Goal: Task Accomplishment & Management: Manage account settings

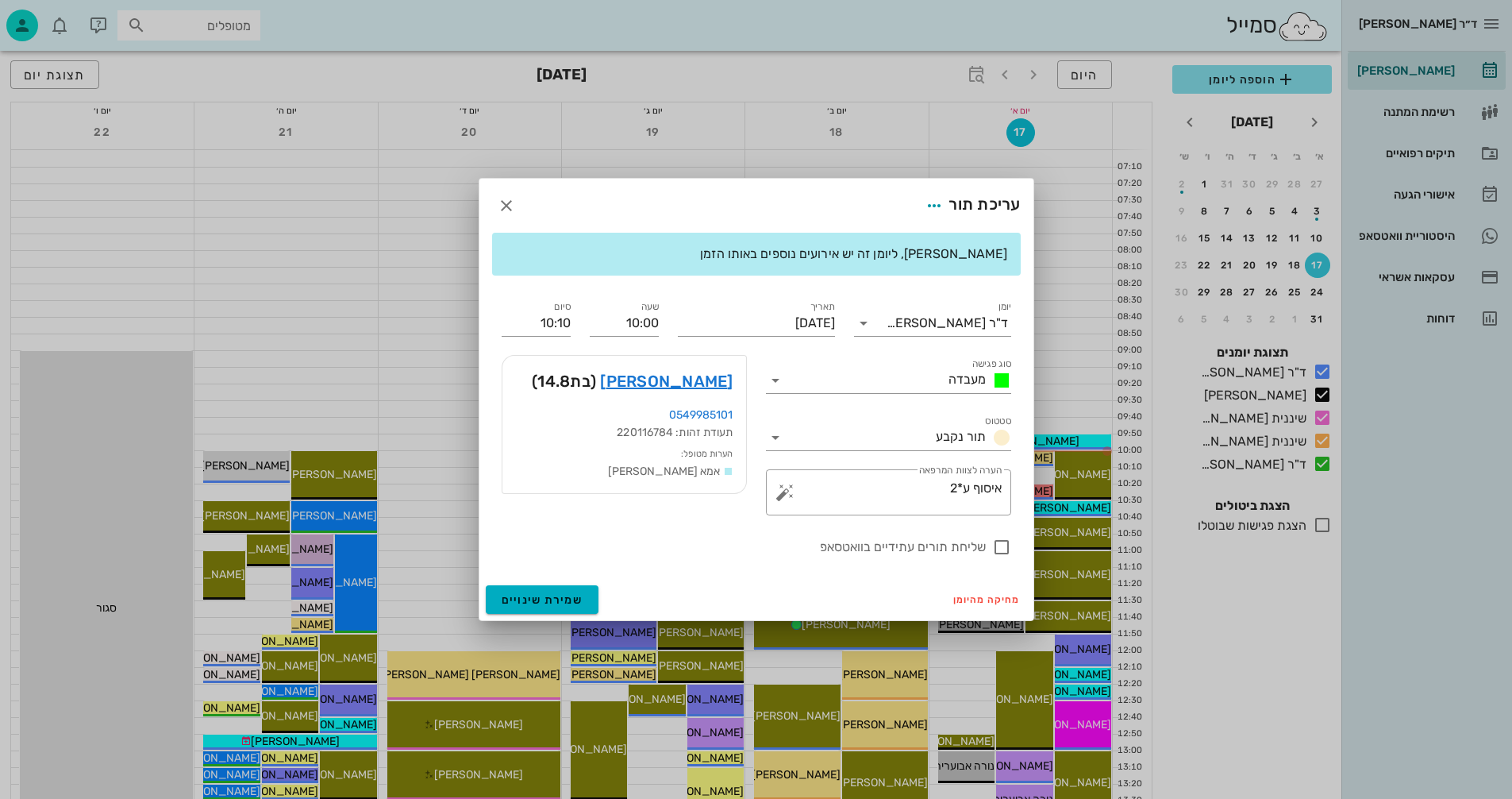
scroll to position [79, 0]
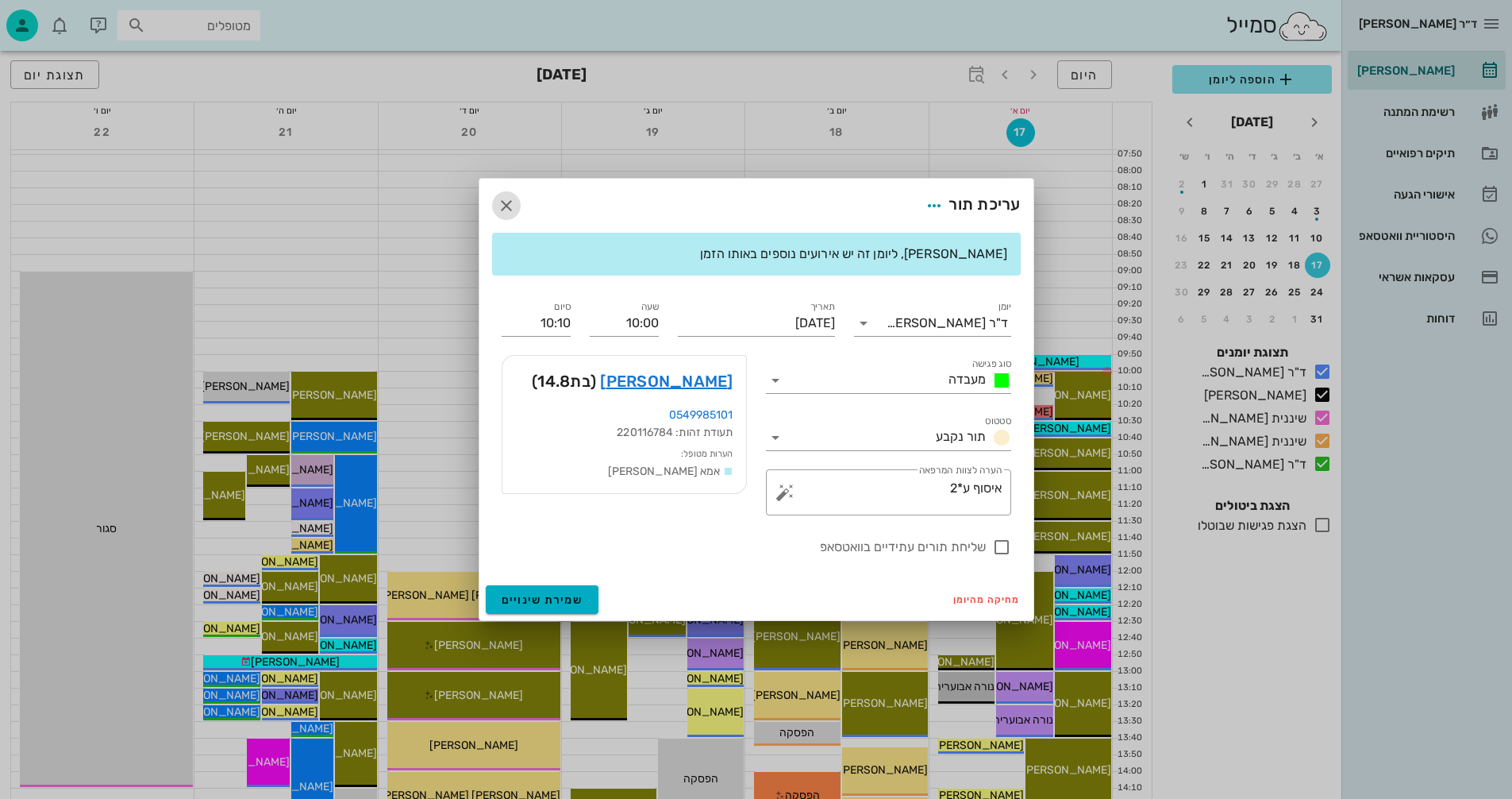
click at [505, 204] on icon "button" at bounding box center [506, 205] width 19 height 19
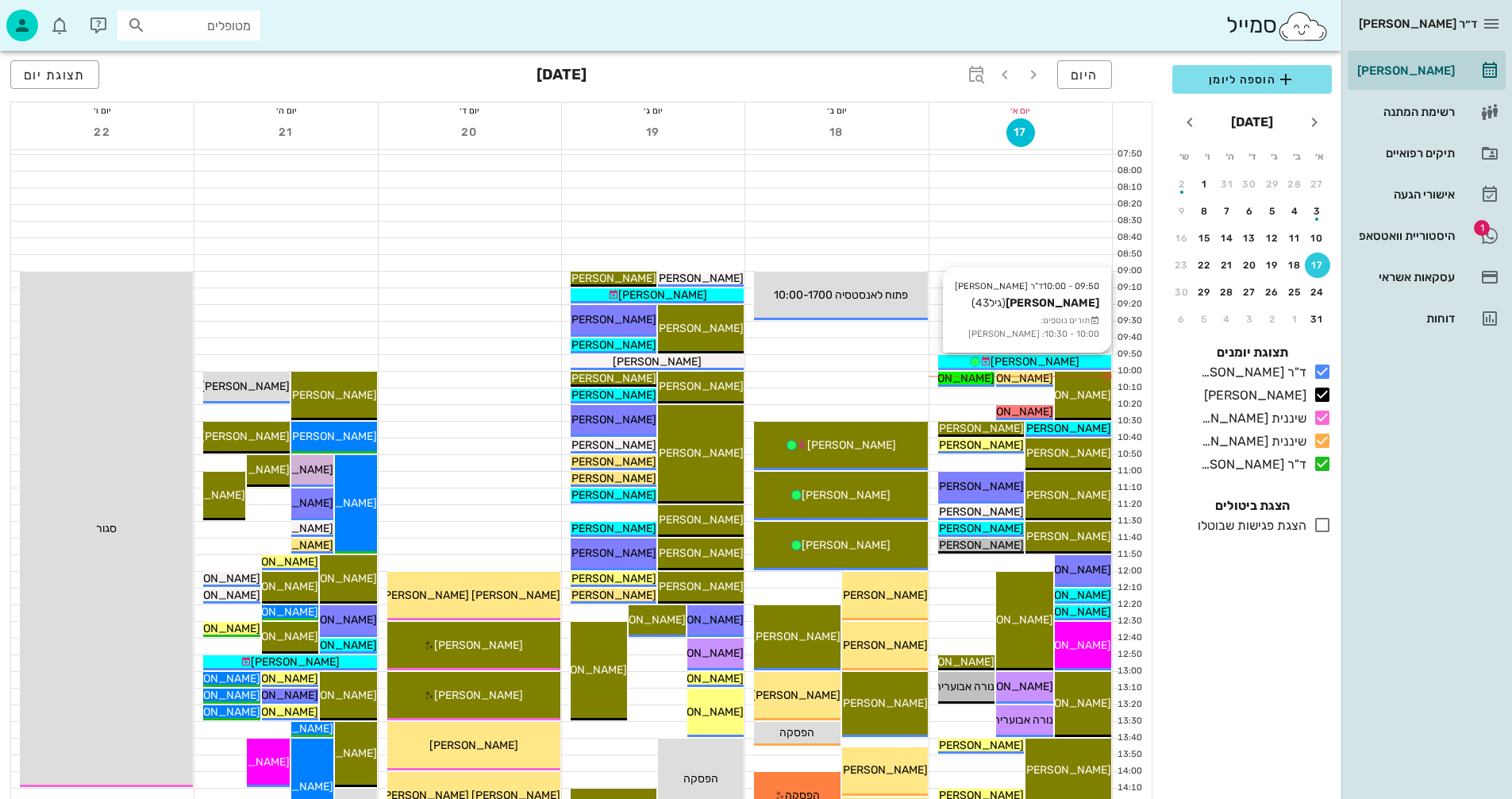
click at [1050, 361] on span "[PERSON_NAME]" at bounding box center [1035, 361] width 89 height 14
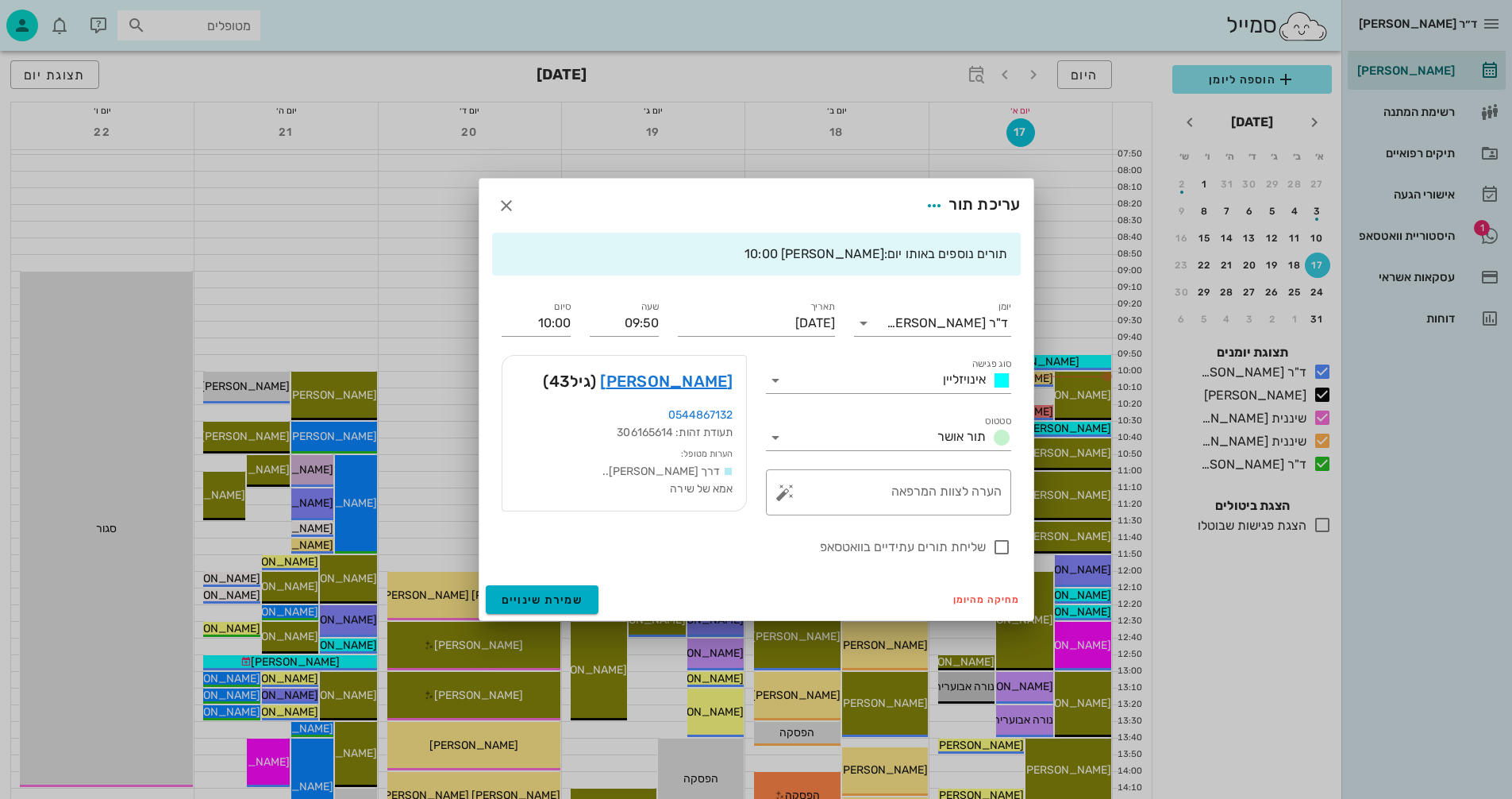
click at [874, 65] on div at bounding box center [756, 400] width 1512 height 799
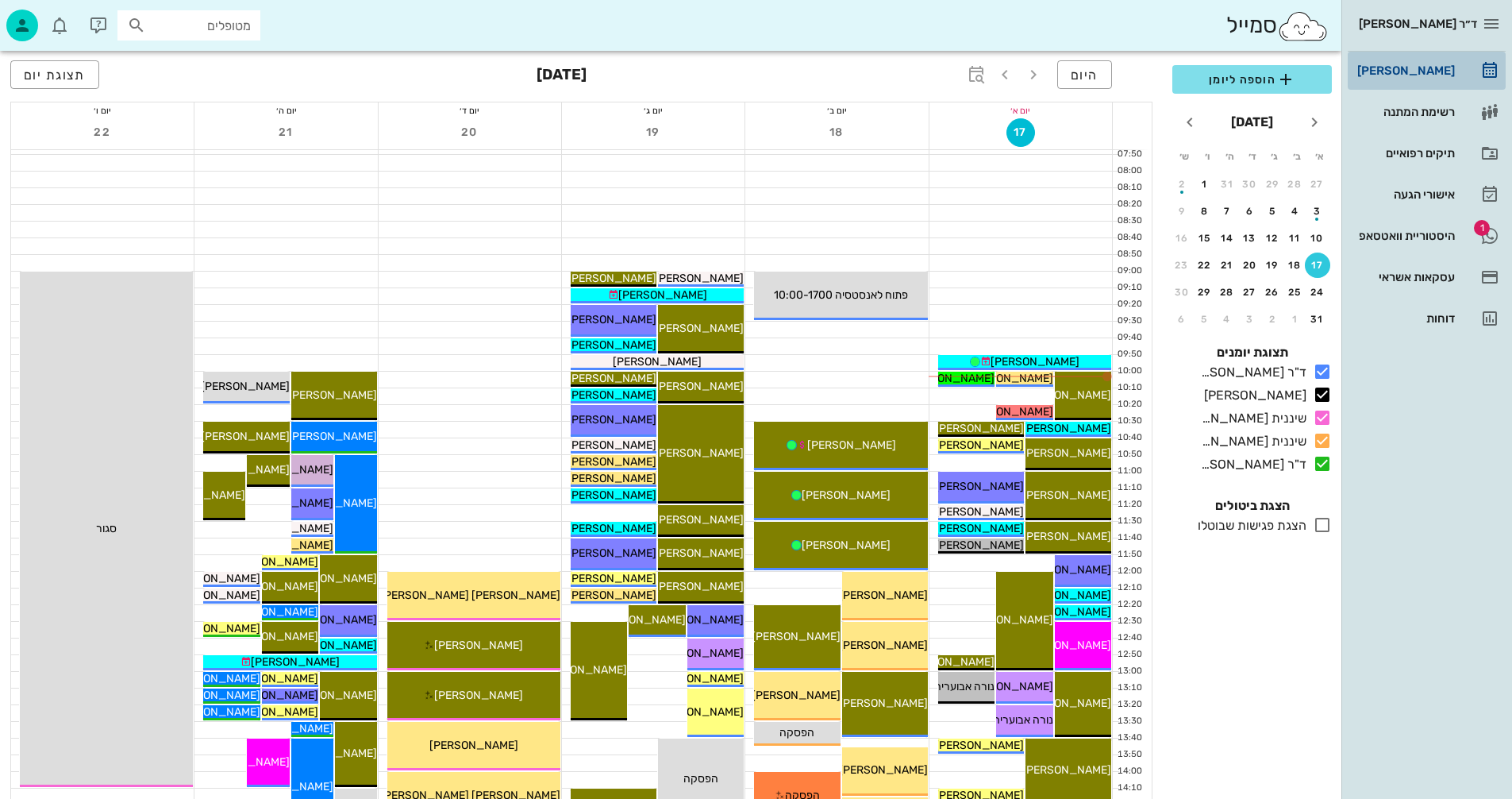
click at [1411, 68] on div "[PERSON_NAME]" at bounding box center [1404, 70] width 101 height 13
click at [1399, 231] on div "היסטוריית וואטסאפ" at bounding box center [1404, 236] width 101 height 13
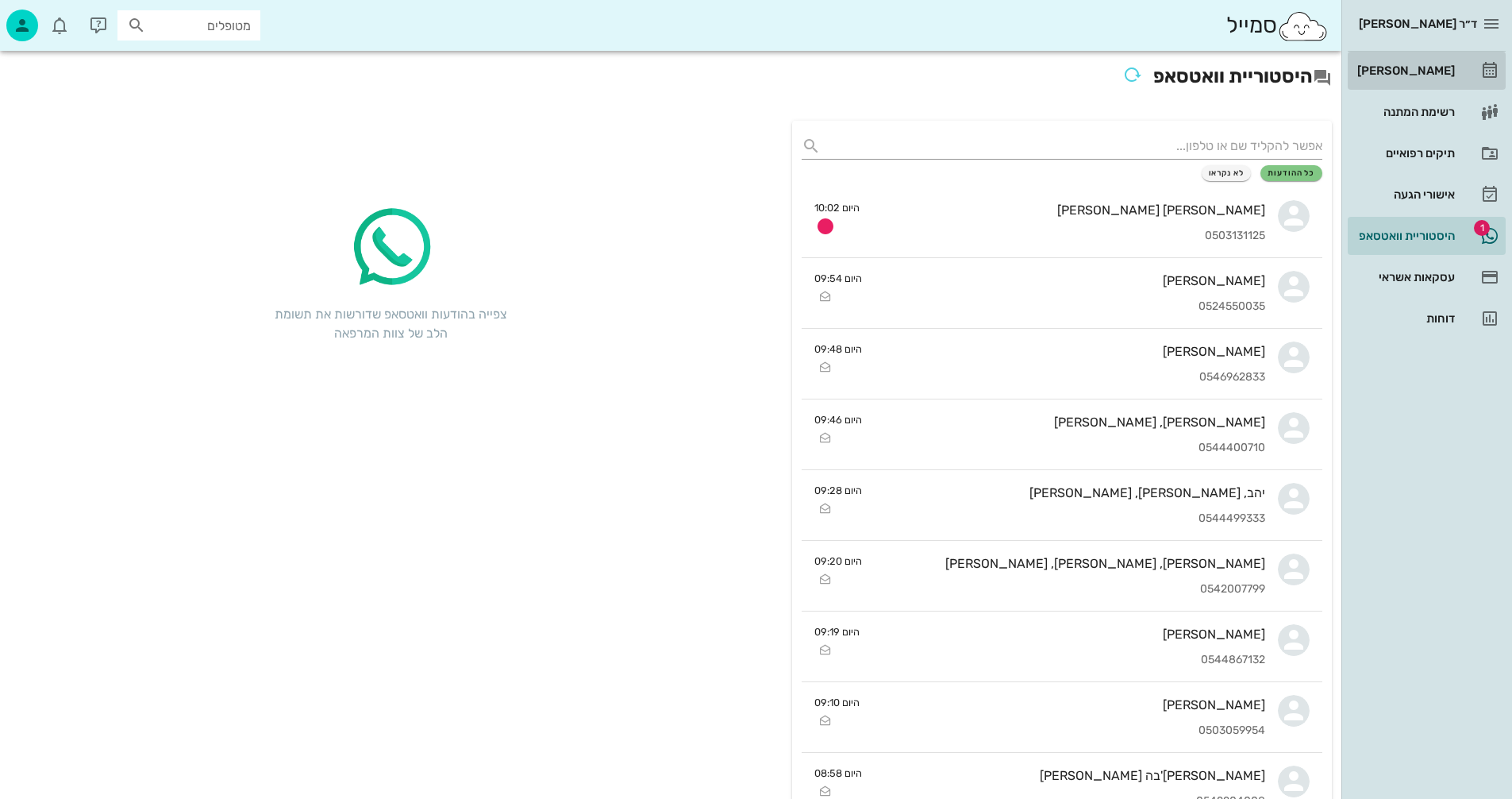
click at [1416, 68] on div "[PERSON_NAME]" at bounding box center [1404, 70] width 101 height 13
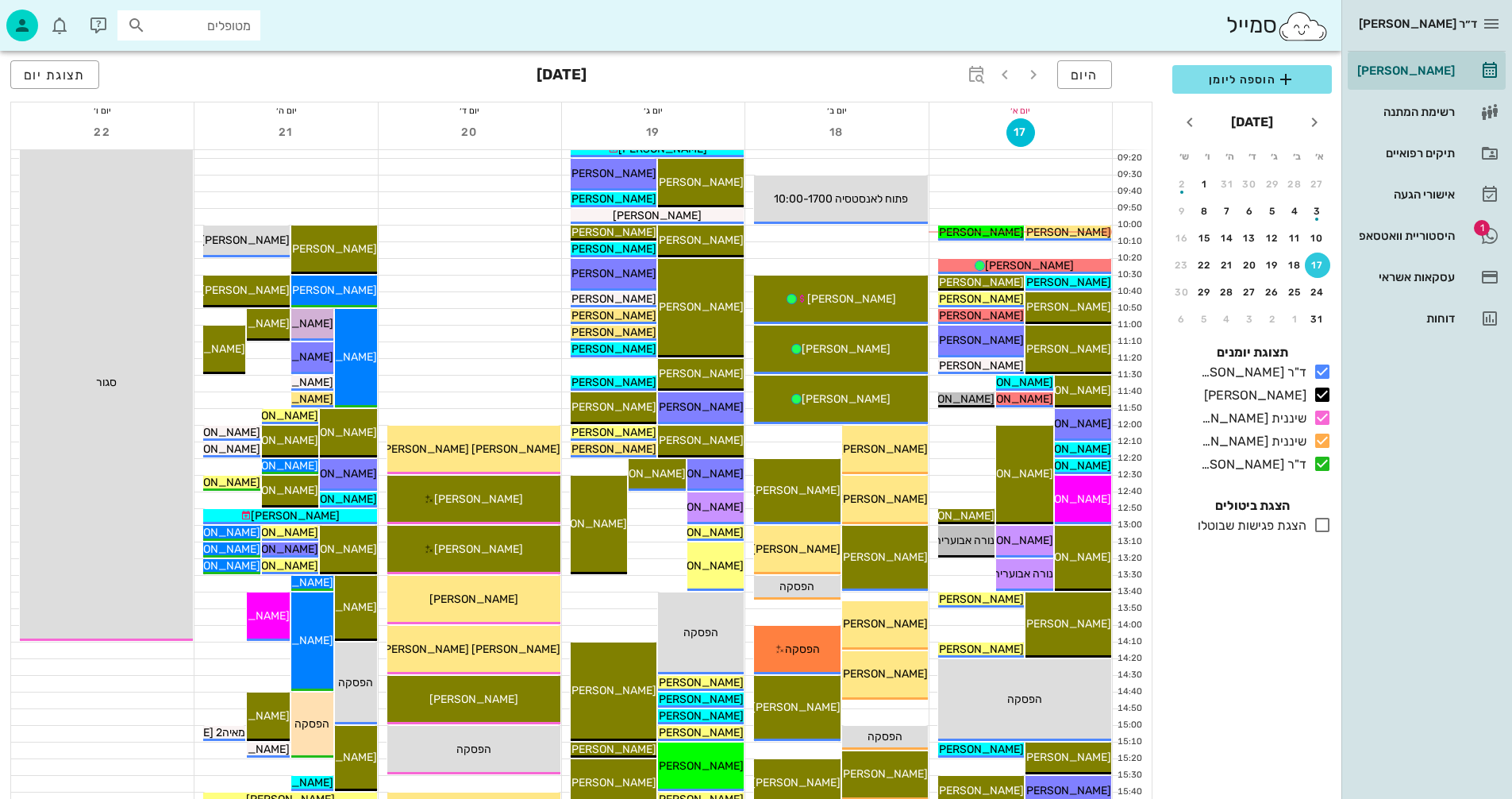
scroll to position [159, 0]
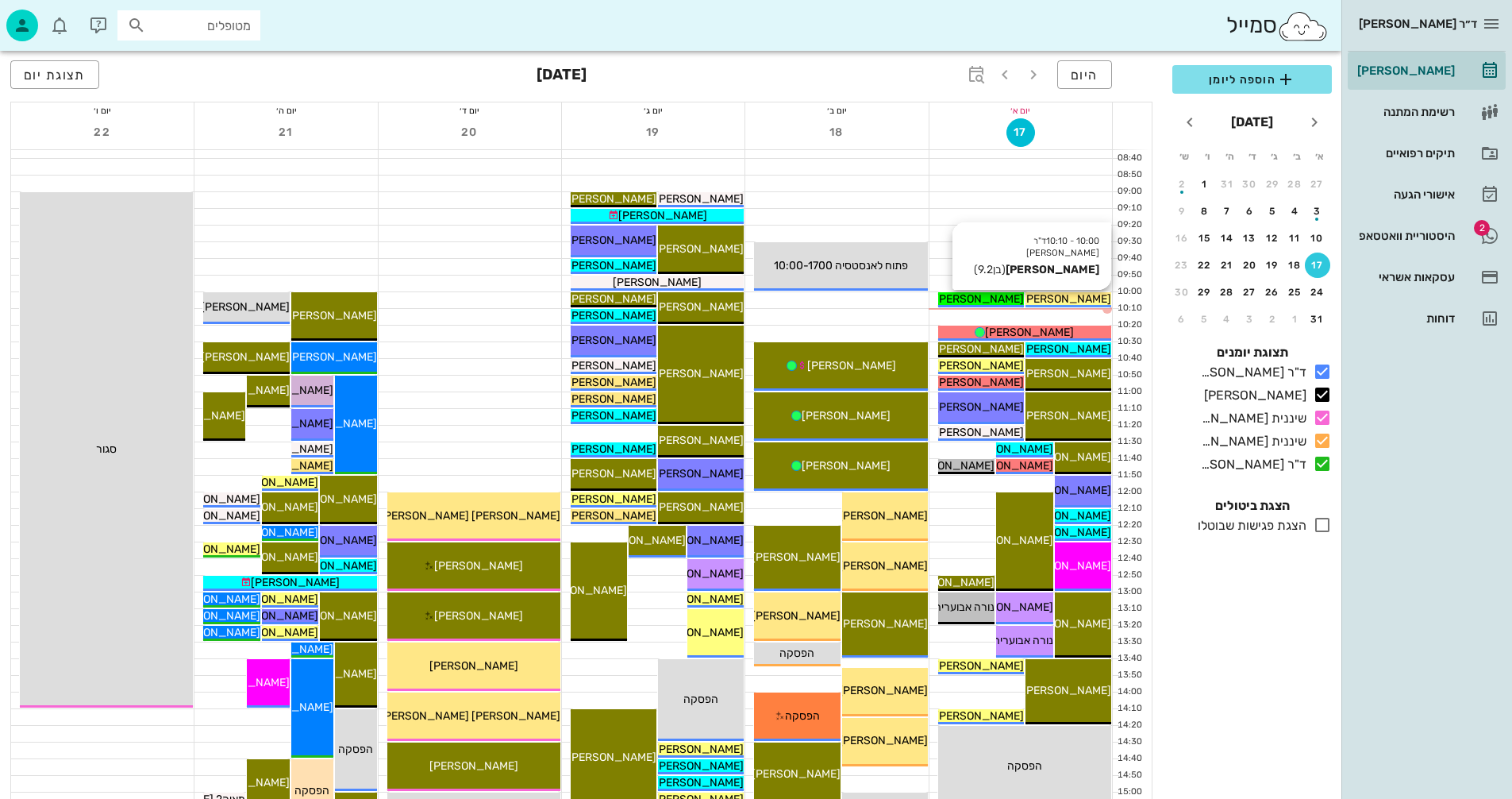
click at [1075, 297] on span "[PERSON_NAME]" at bounding box center [1067, 299] width 89 height 14
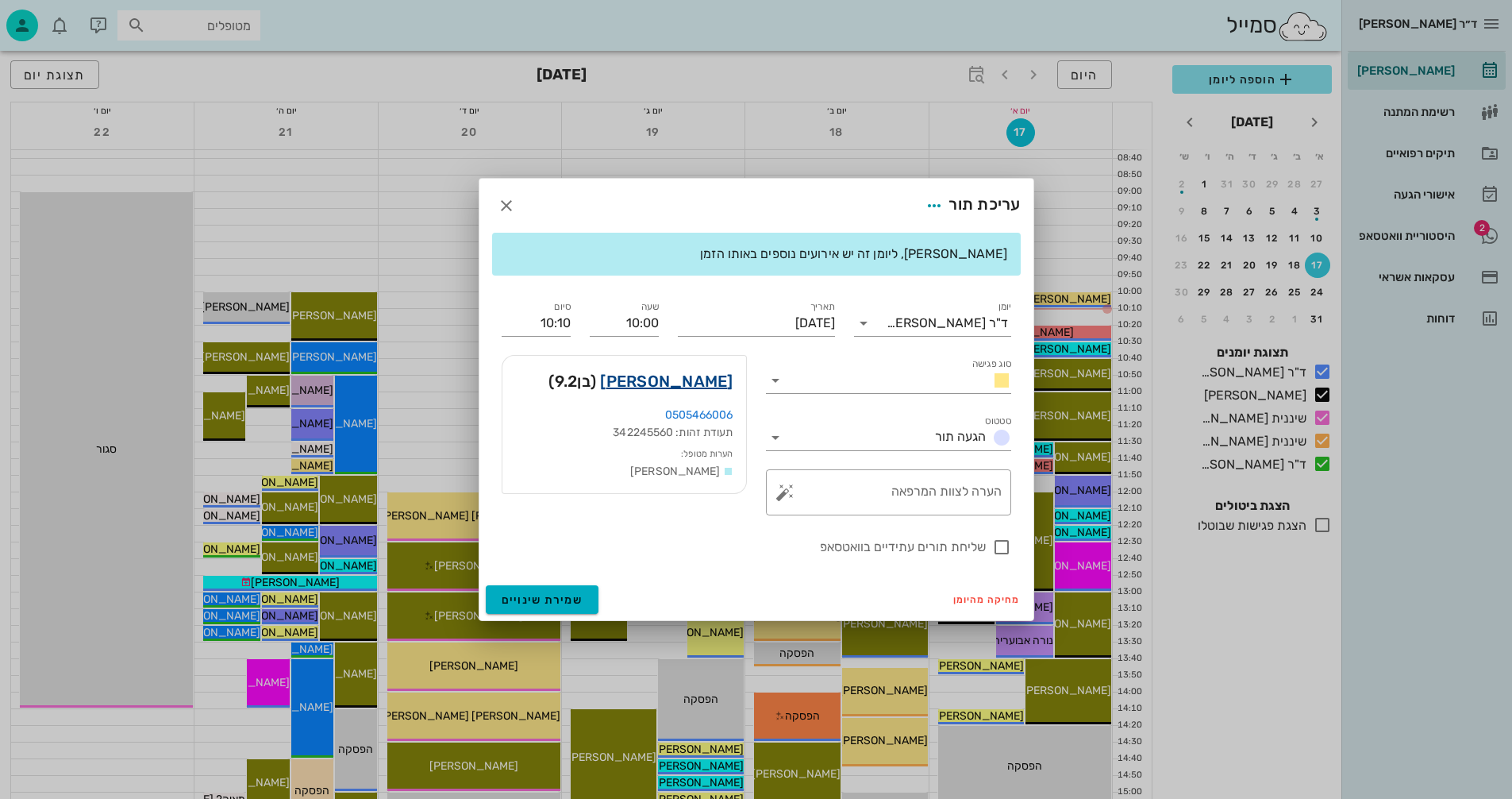
click at [684, 378] on link "רום ששון" at bounding box center [666, 381] width 133 height 25
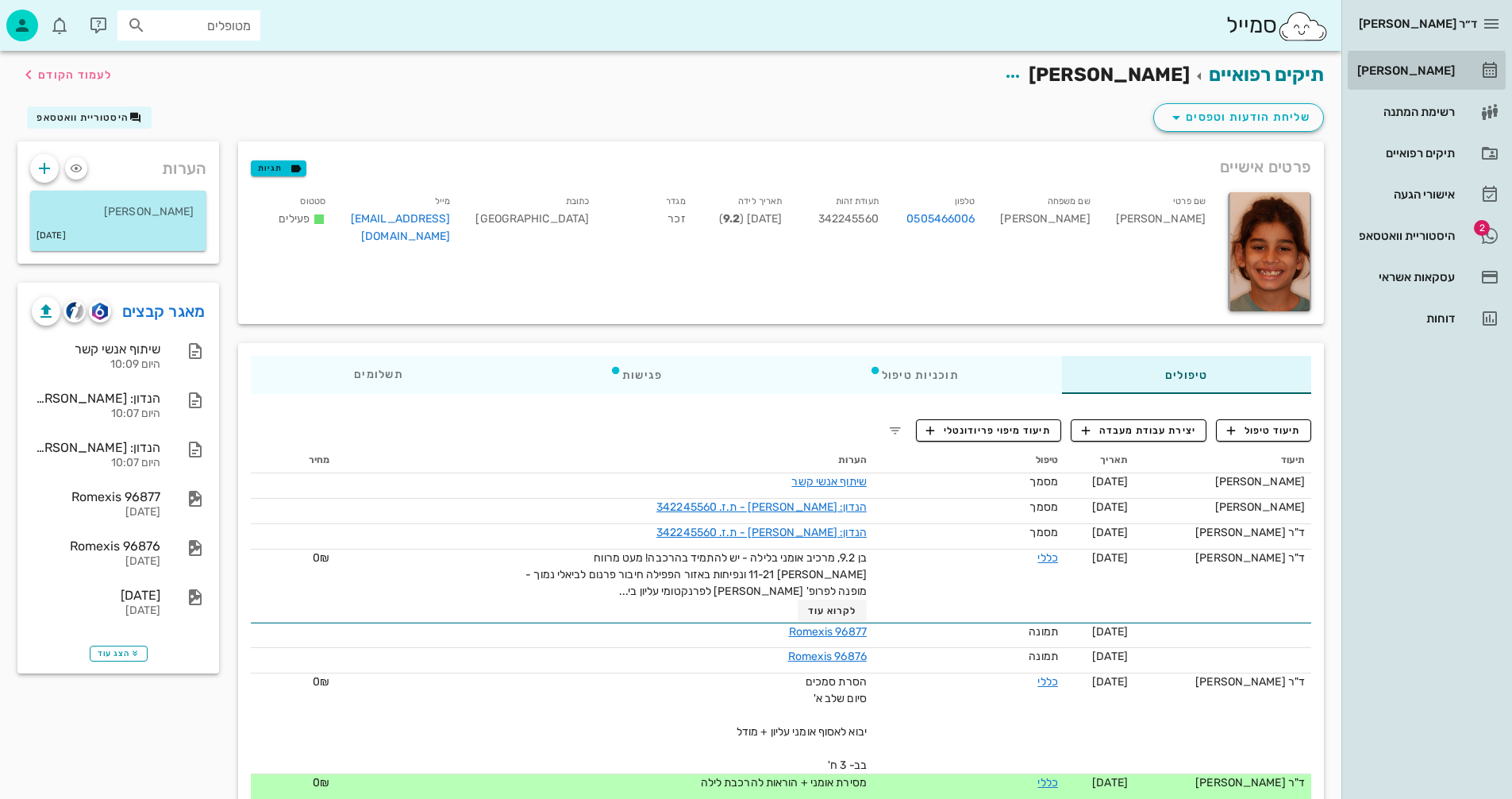
click at [1420, 68] on div "[PERSON_NAME]" at bounding box center [1404, 70] width 101 height 13
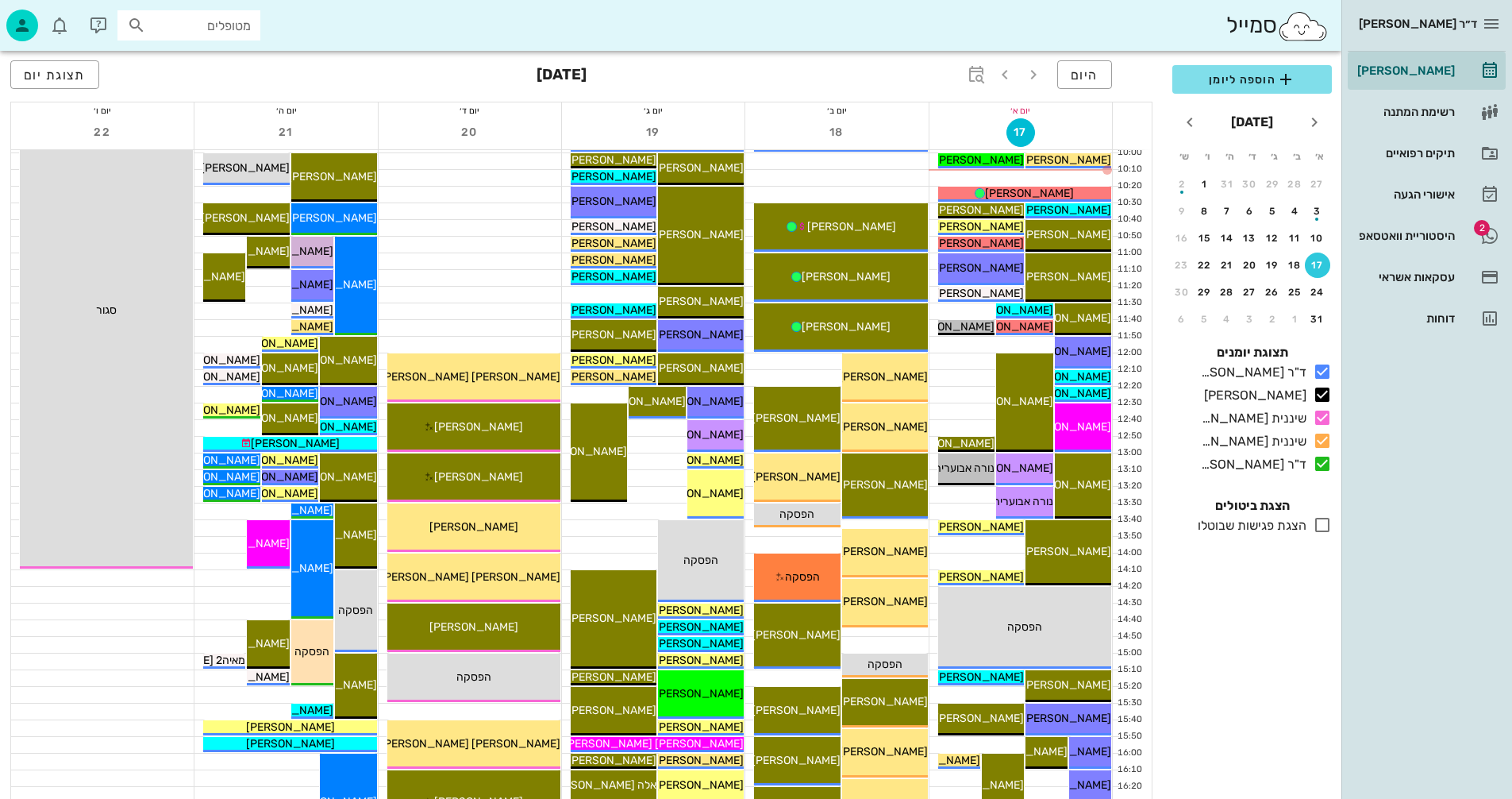
scroll to position [318, 0]
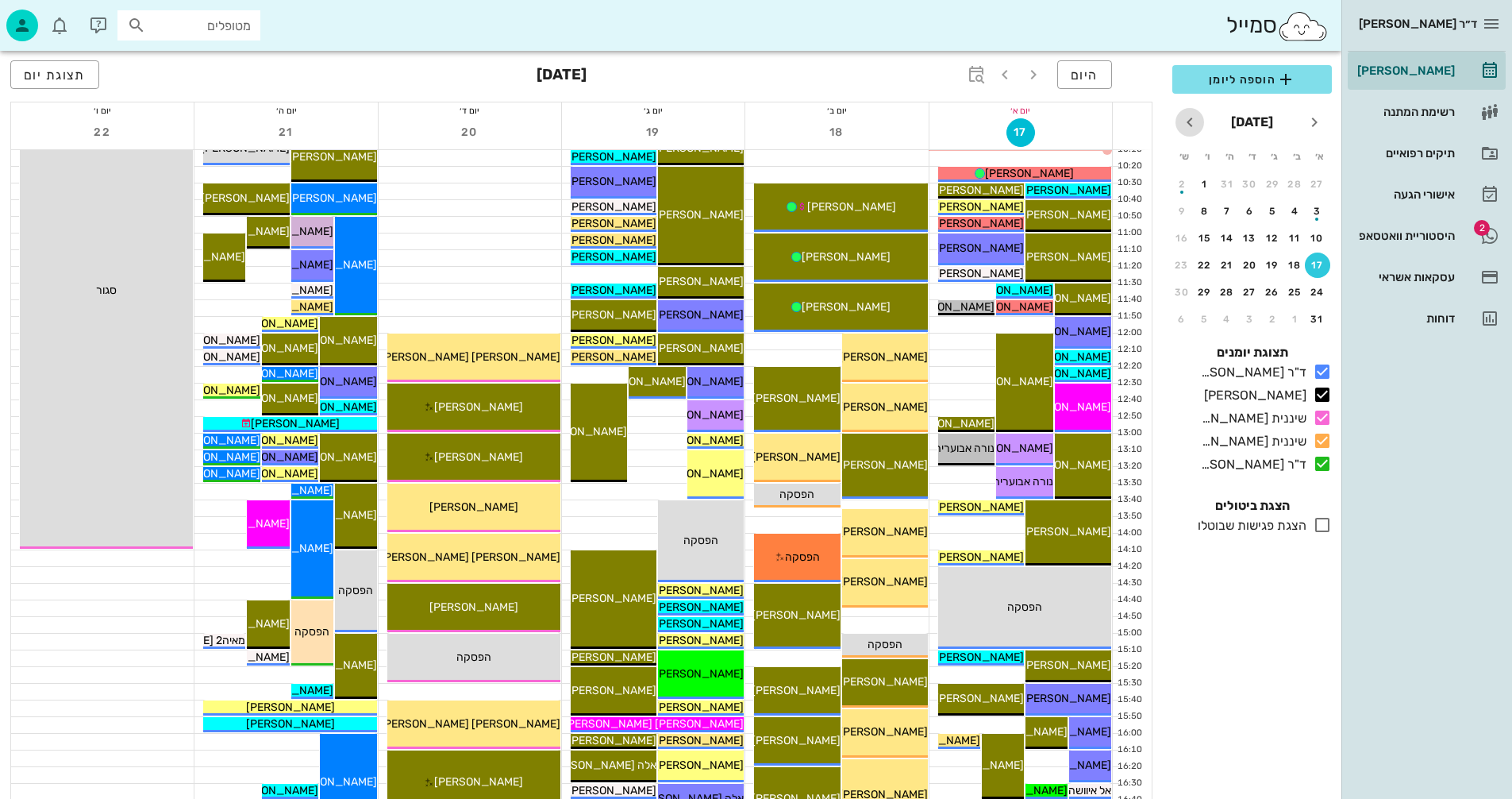
click at [1191, 120] on icon "חודש הבא" at bounding box center [1190, 122] width 19 height 19
click at [1225, 268] on div "25" at bounding box center [1227, 264] width 25 height 11
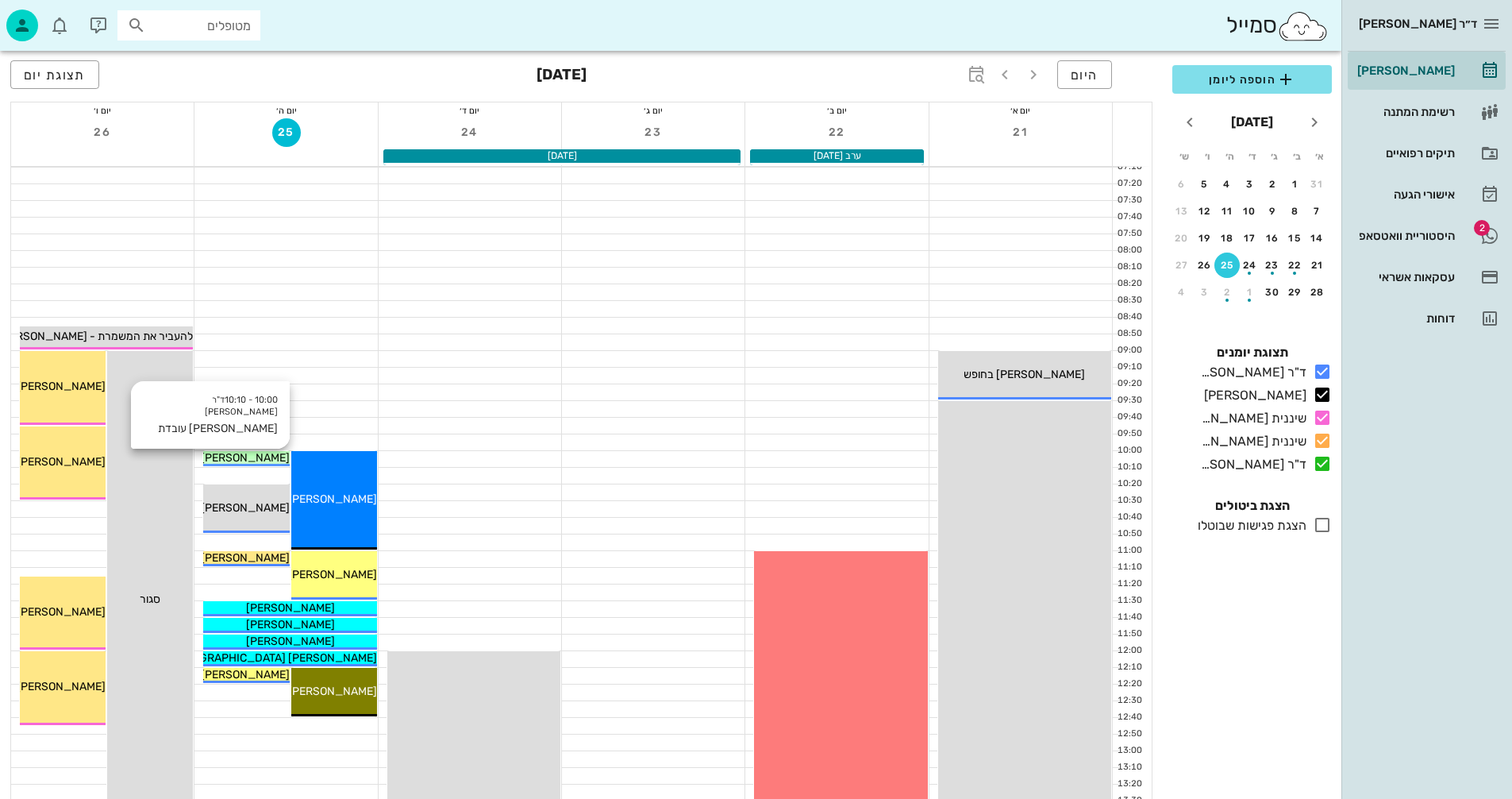
click at [233, 457] on span "רני עובדת" at bounding box center [230, 458] width 120 height 14
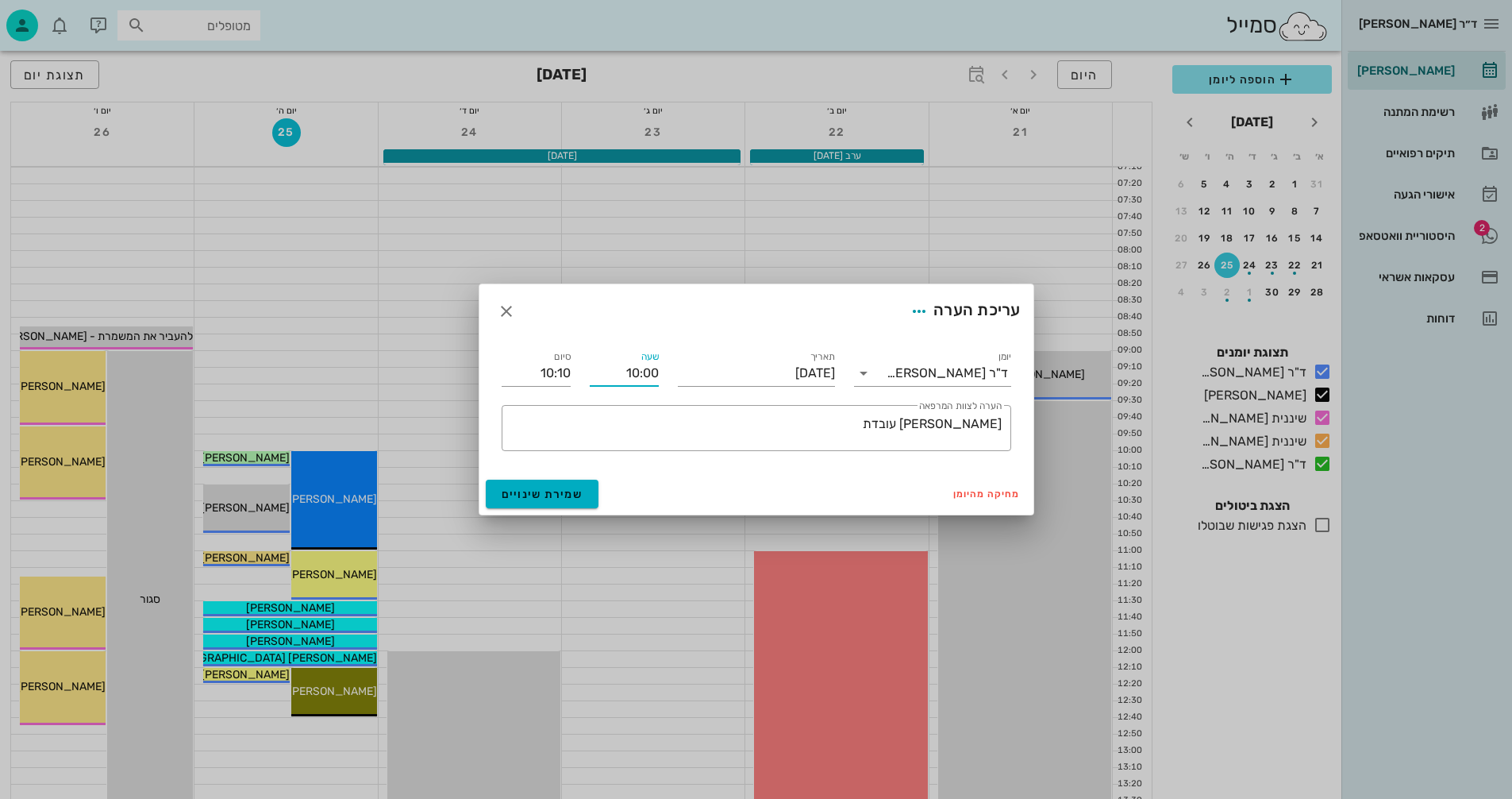
drag, startPoint x: 623, startPoint y: 371, endPoint x: 661, endPoint y: 367, distance: 38.2
click at [661, 367] on div "שעה 10:00" at bounding box center [624, 367] width 88 height 57
type input "09:00"
click at [576, 372] on div "סיום 09:10" at bounding box center [536, 367] width 88 height 57
drag, startPoint x: 535, startPoint y: 370, endPoint x: 552, endPoint y: 370, distance: 17.0
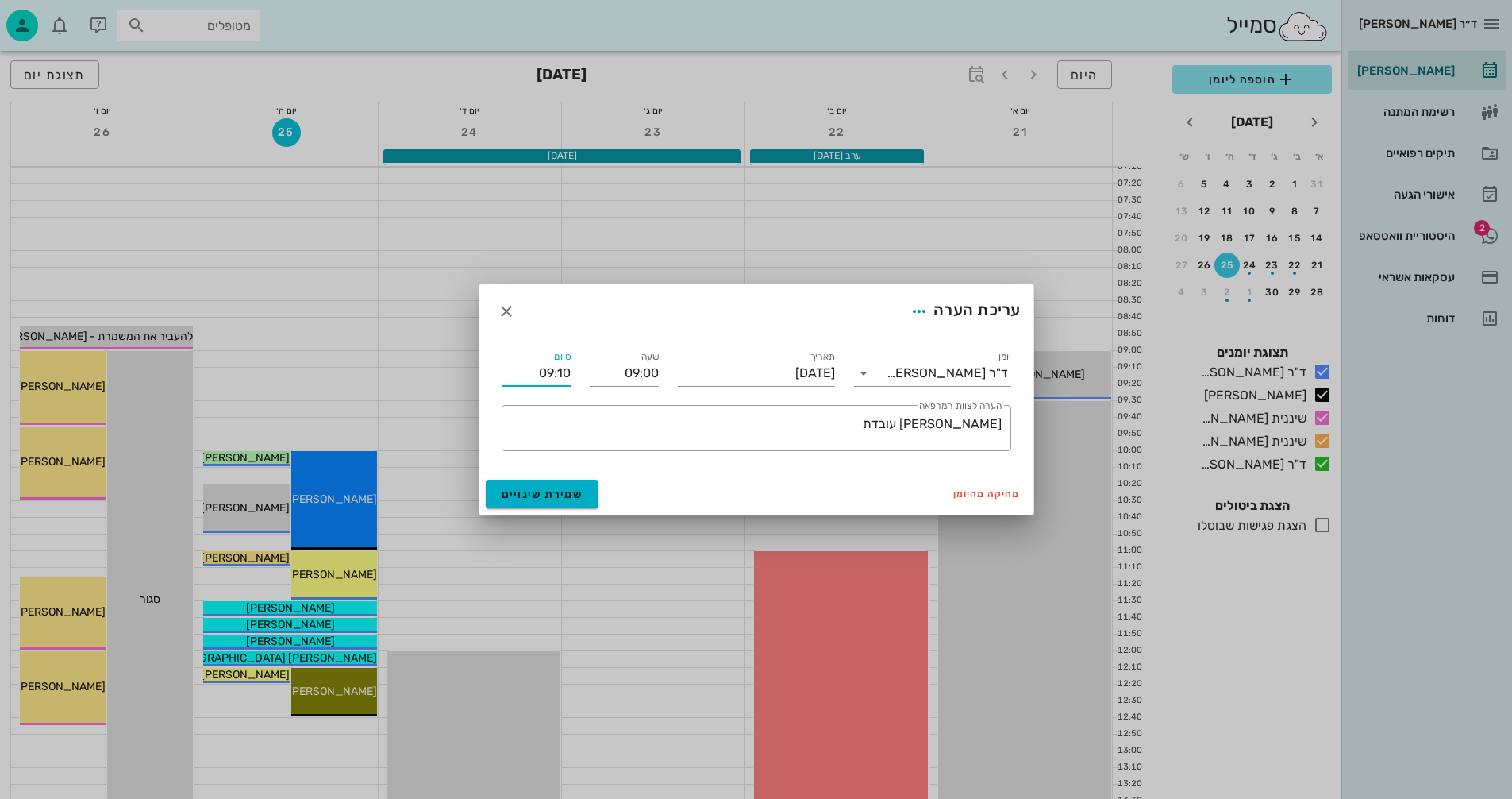
click at [552, 370] on input "09:10" at bounding box center [536, 373] width 69 height 25
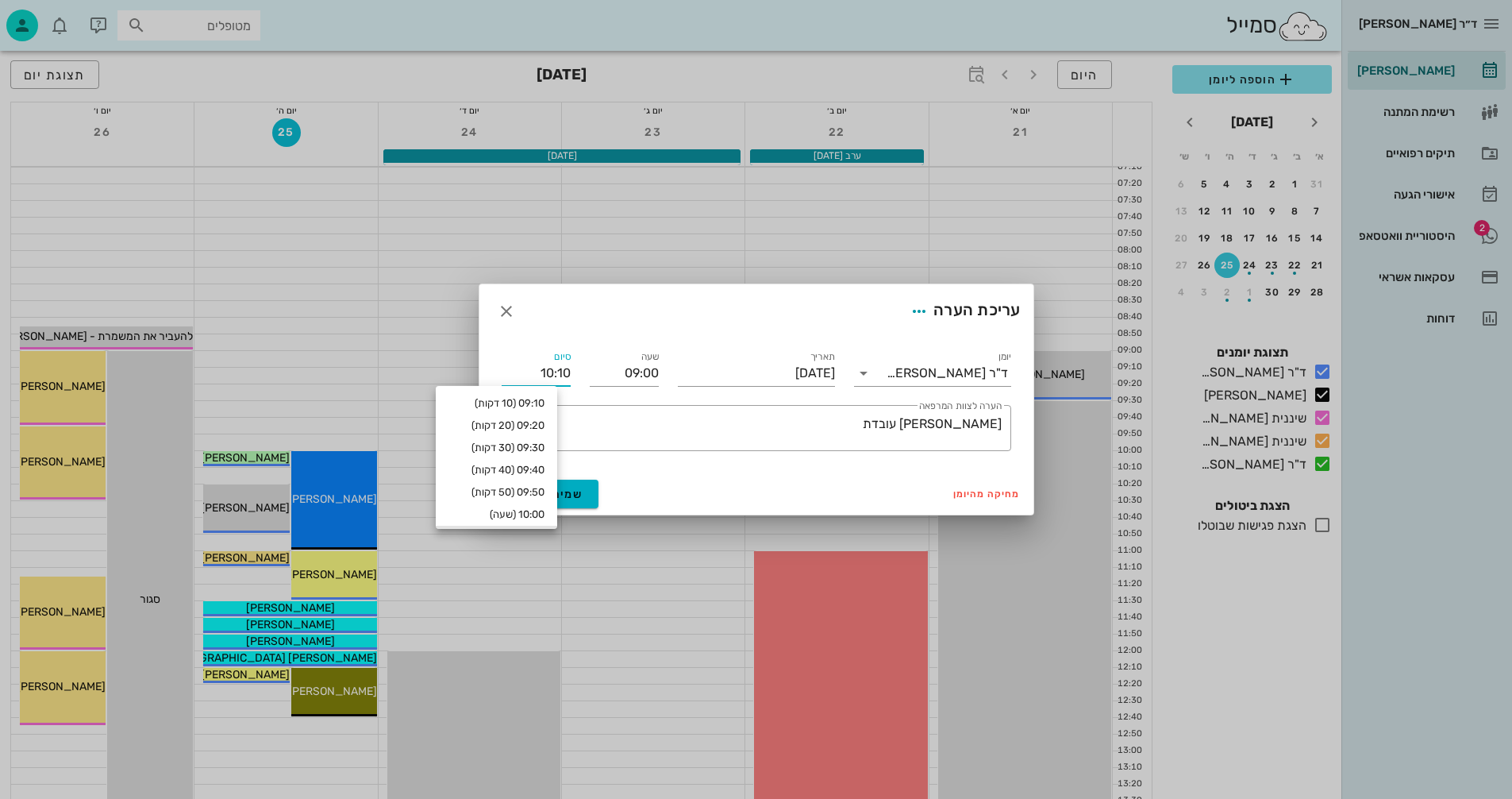
type input "10:10"
click at [578, 372] on div "סיום 10:10" at bounding box center [536, 367] width 88 height 57
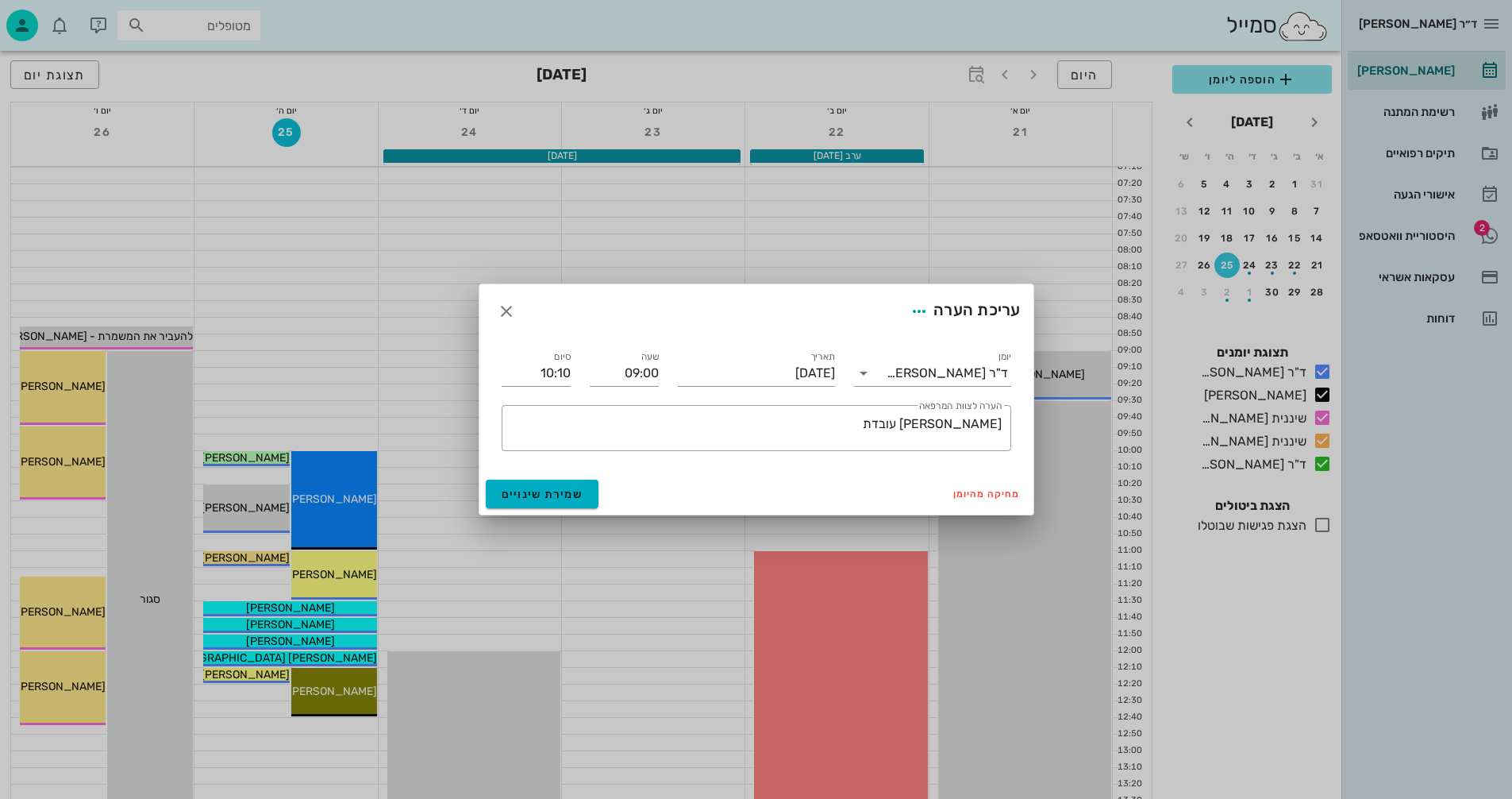
click at [583, 372] on div "שעה 09:00" at bounding box center [624, 367] width 88 height 57
click at [515, 491] on span "שמירת שינויים" at bounding box center [542, 494] width 82 height 14
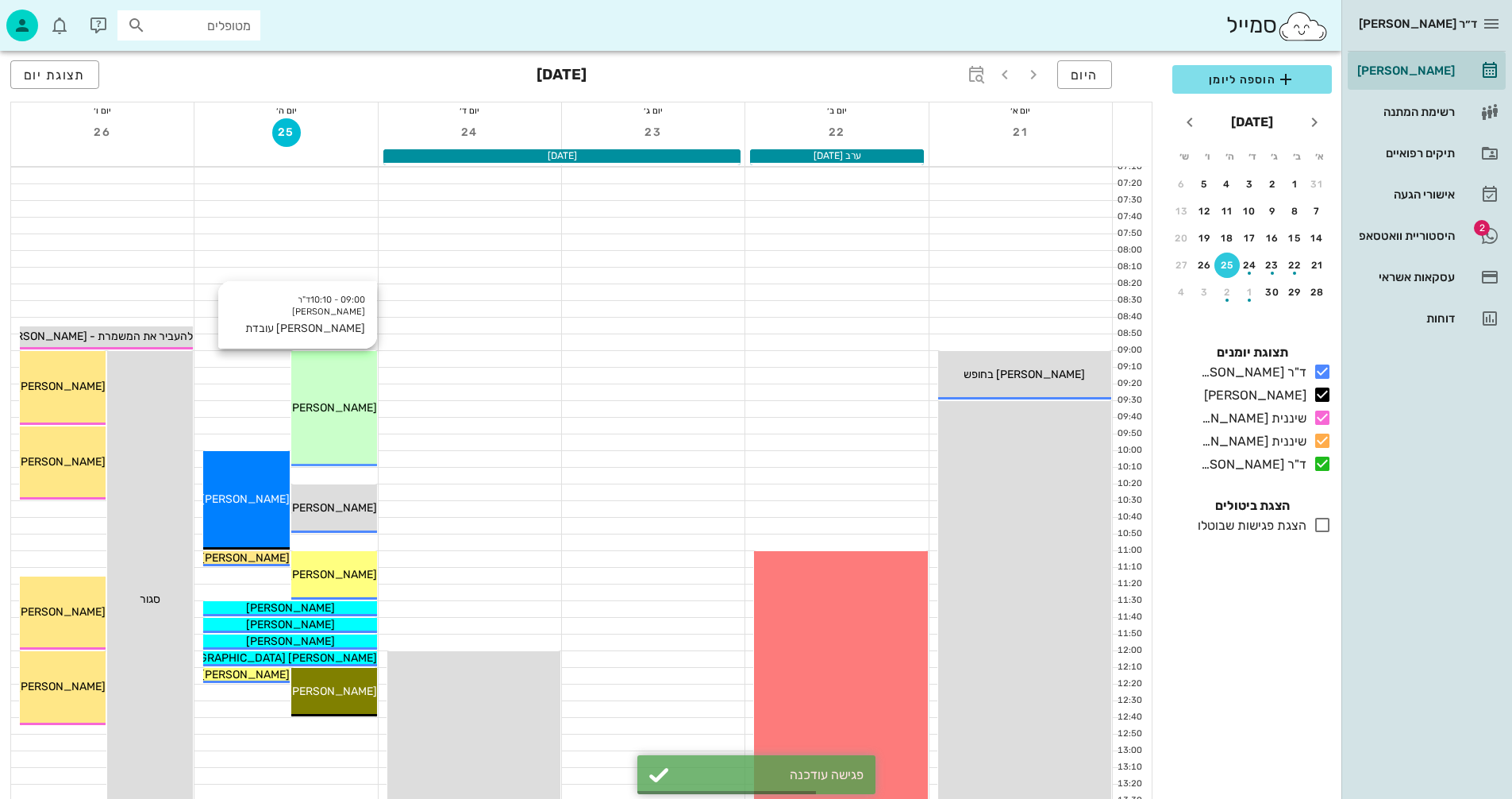
click at [346, 416] on div "09:00 - 10:10 ד"ר נמרוד דיקשטיין רני עובדת רני עובדת" at bounding box center [334, 408] width 86 height 115
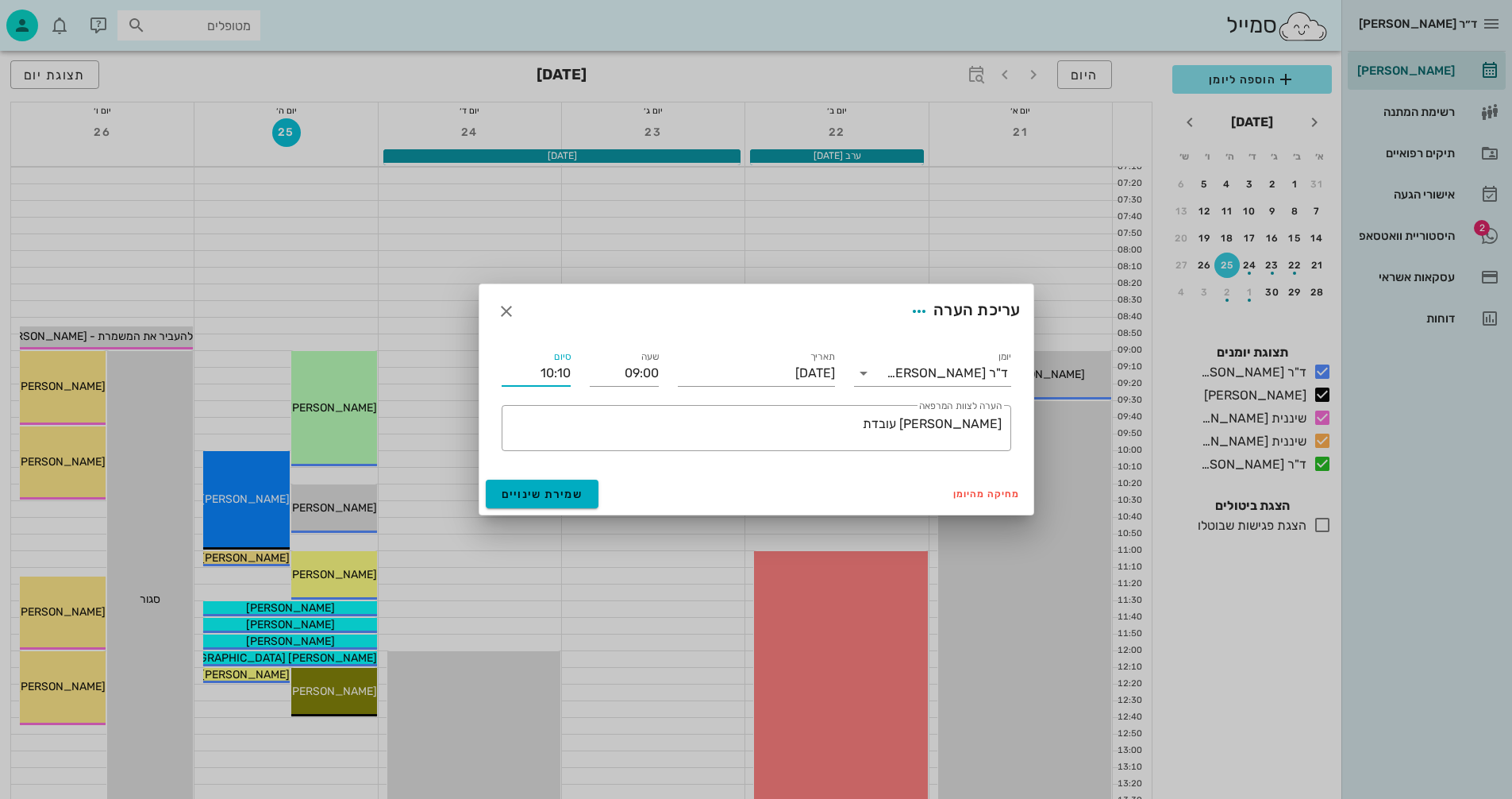
click at [553, 370] on input "10:10" at bounding box center [536, 373] width 69 height 25
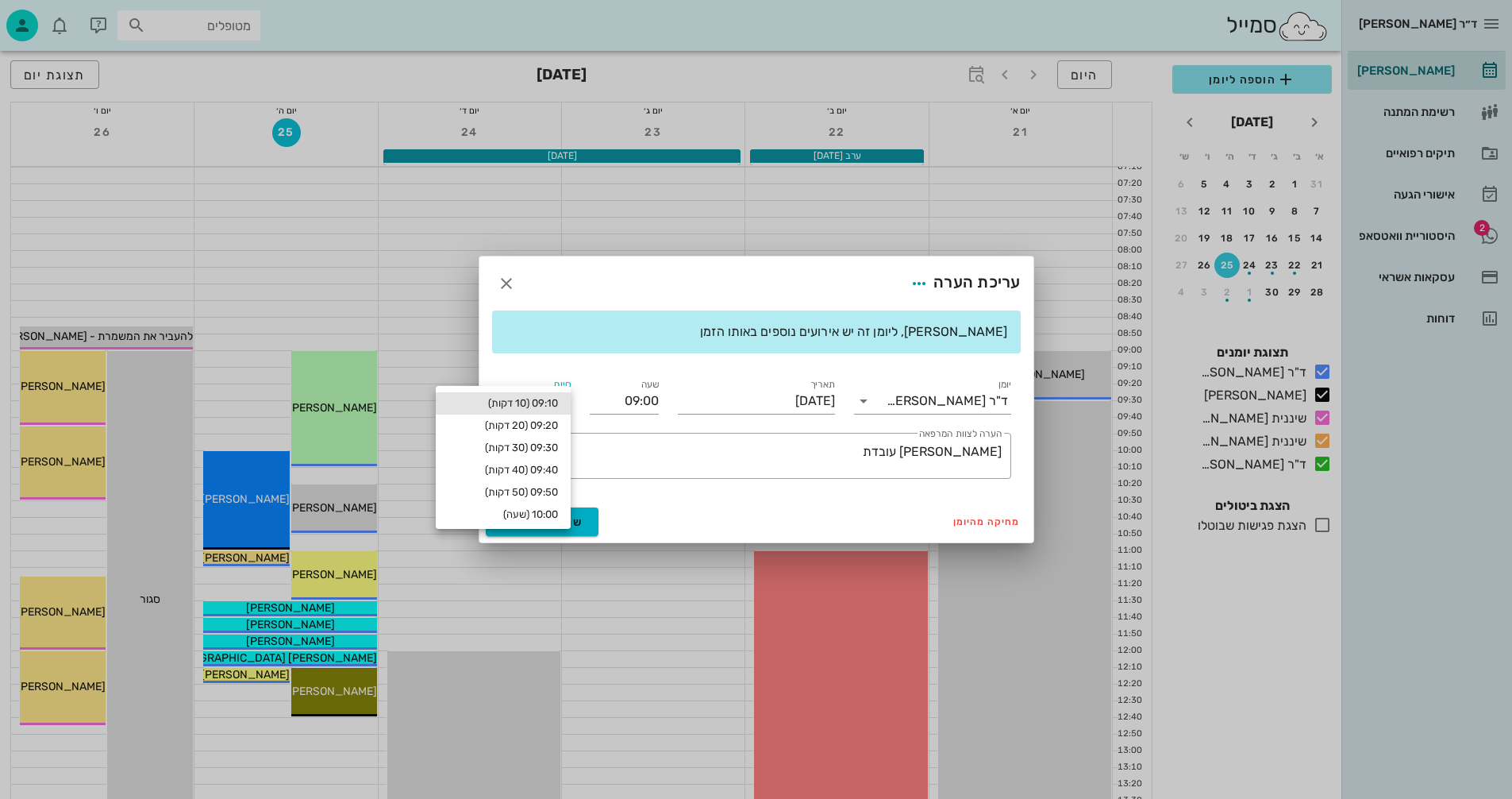
click at [532, 400] on div "09:10 (10 דקות)" at bounding box center [503, 403] width 110 height 13
type input "09:10"
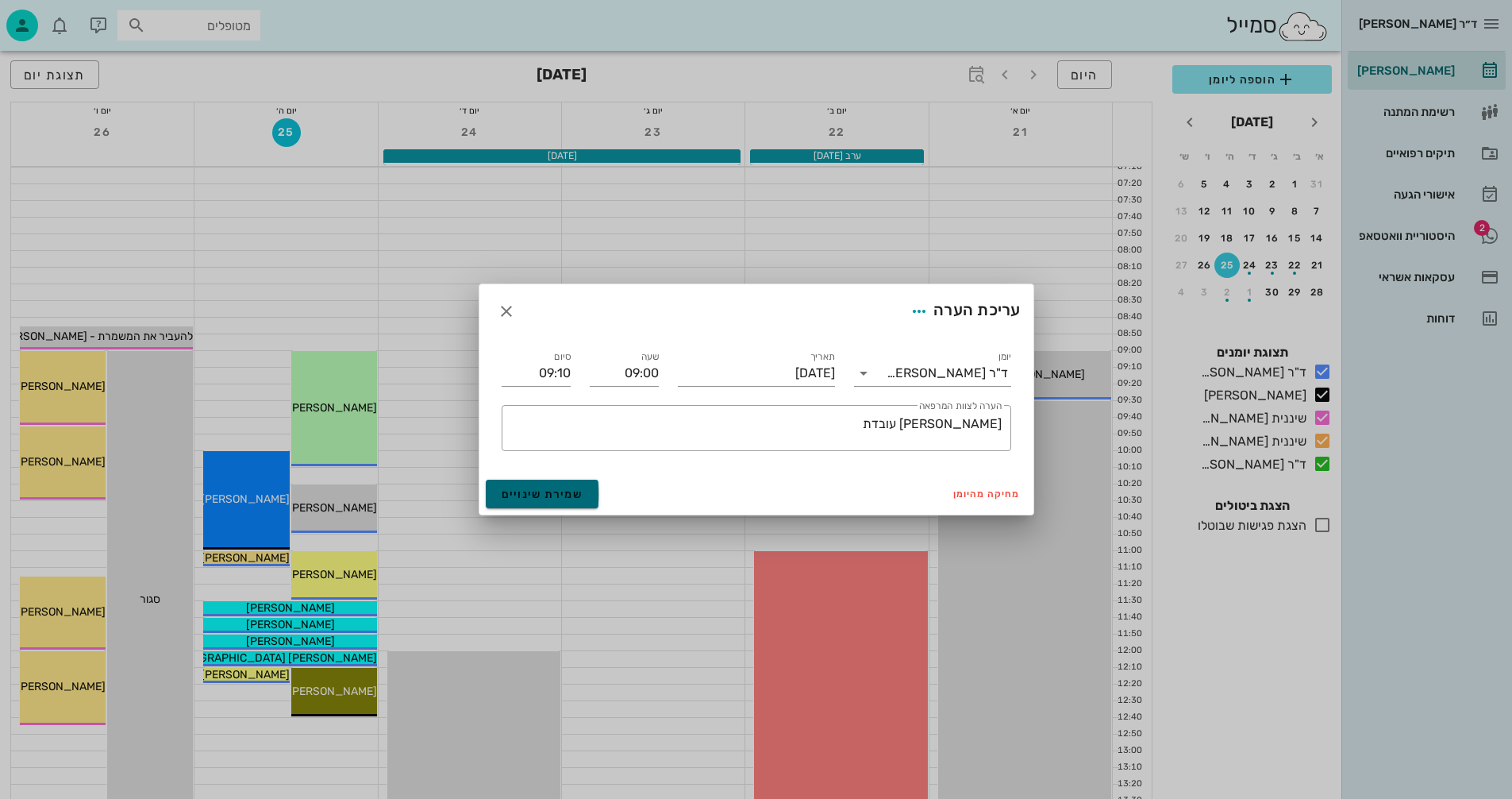
click at [530, 495] on span "שמירת שינויים" at bounding box center [542, 494] width 82 height 14
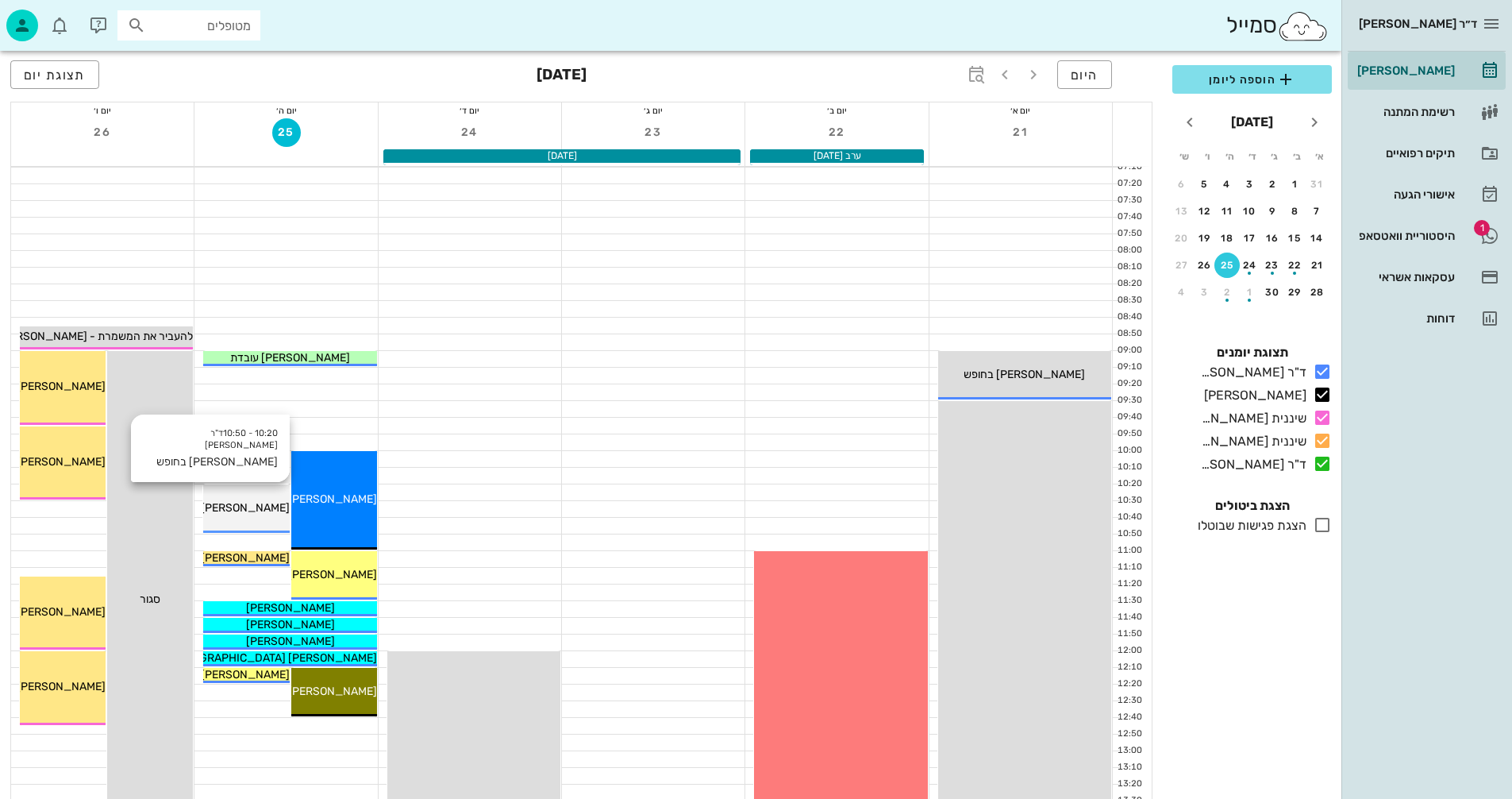
click at [238, 500] on div "אנסטסיה בחופש" at bounding box center [247, 508] width 86 height 17
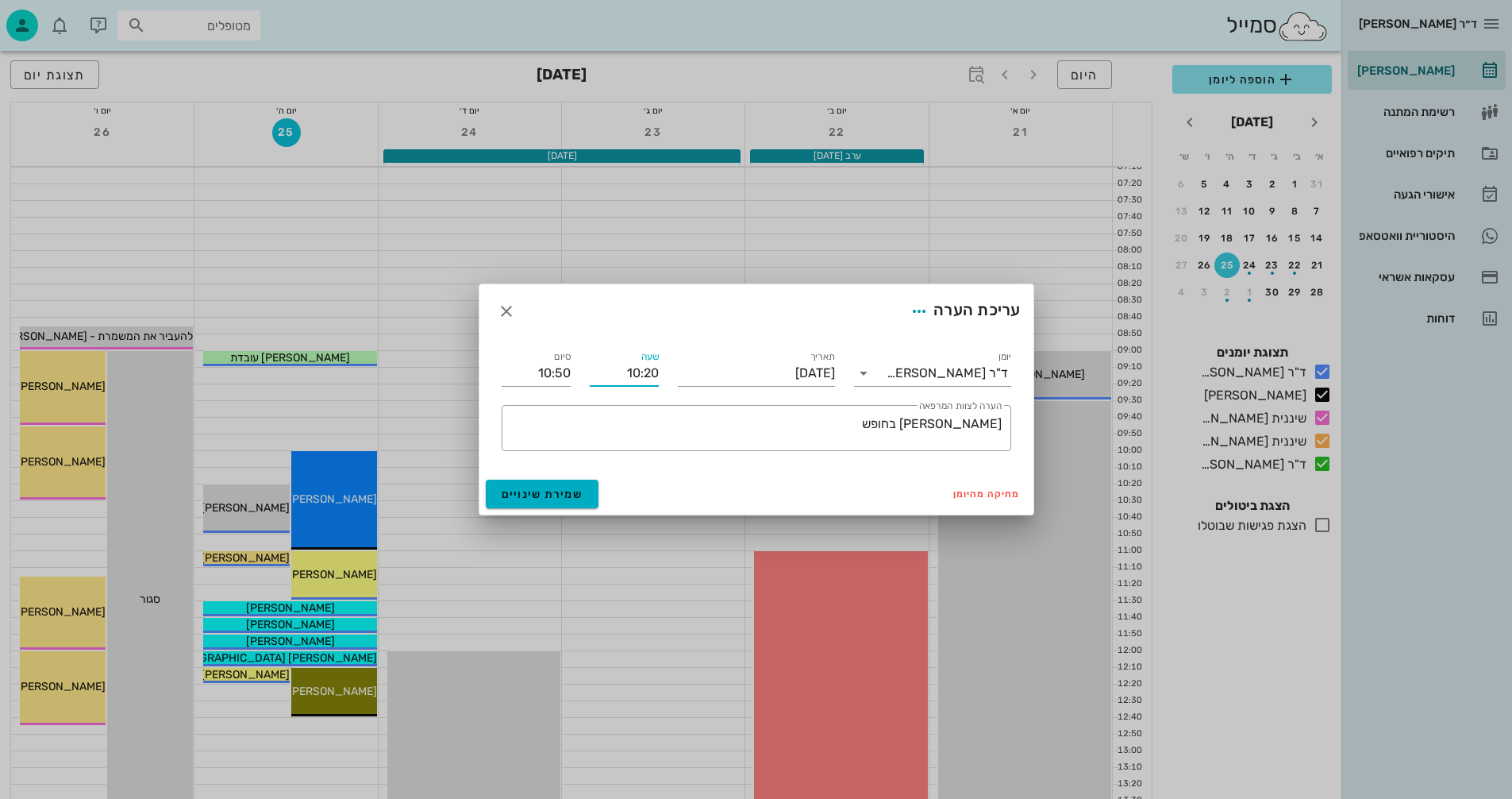
drag, startPoint x: 623, startPoint y: 373, endPoint x: 639, endPoint y: 376, distance: 16.3
click at [639, 376] on input "10:20" at bounding box center [624, 373] width 69 height 25
type input "09:20"
type input "09:50"
click at [557, 490] on span "שמירת שינויים" at bounding box center [542, 494] width 82 height 14
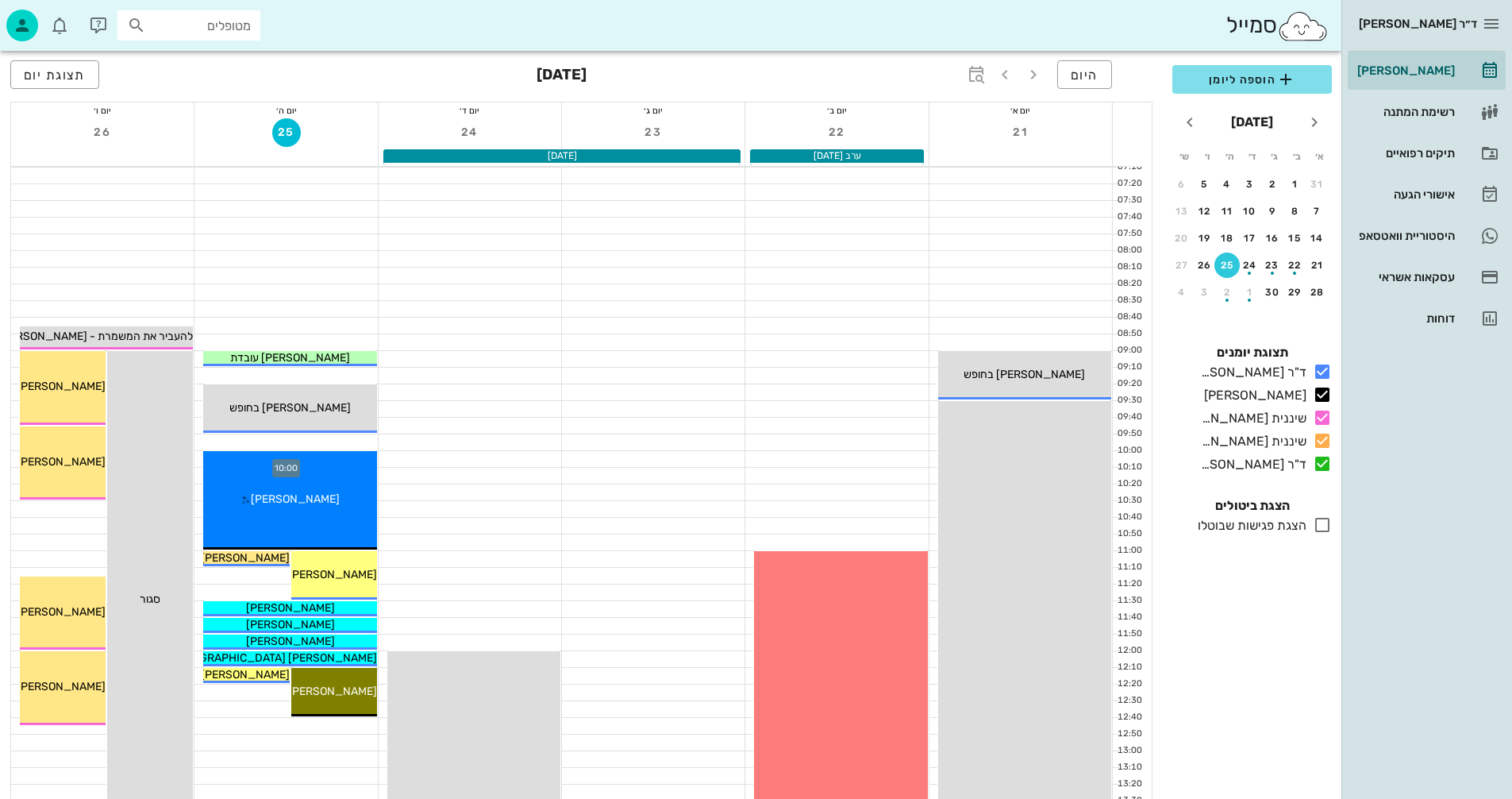
click at [199, 458] on div at bounding box center [286, 459] width 182 height 16
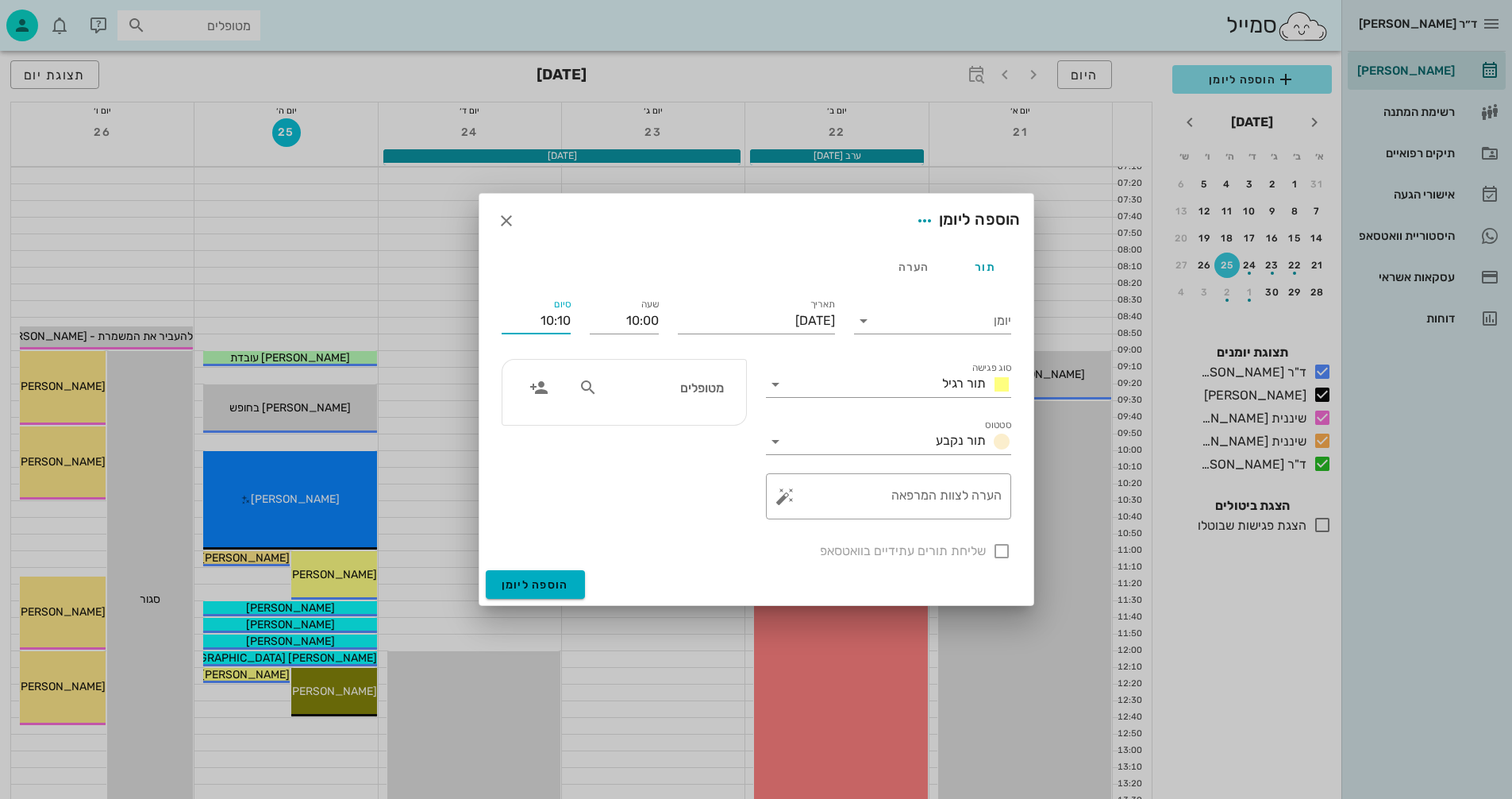
click at [561, 318] on input "10:10" at bounding box center [536, 321] width 69 height 25
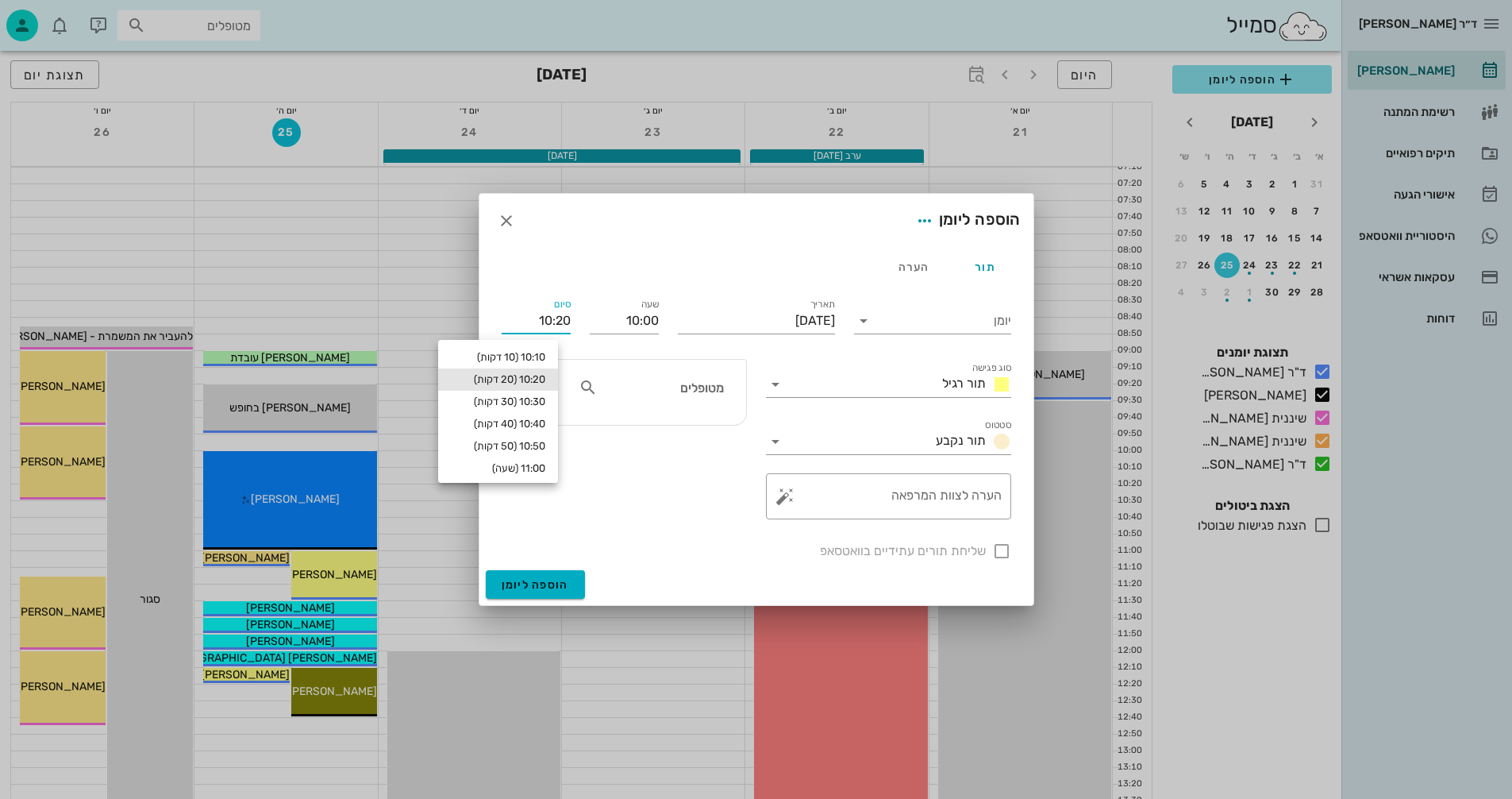
type input "10:20"
click at [538, 377] on div "10:20 (20 דקות)" at bounding box center [498, 379] width 95 height 13
type input "10:20"
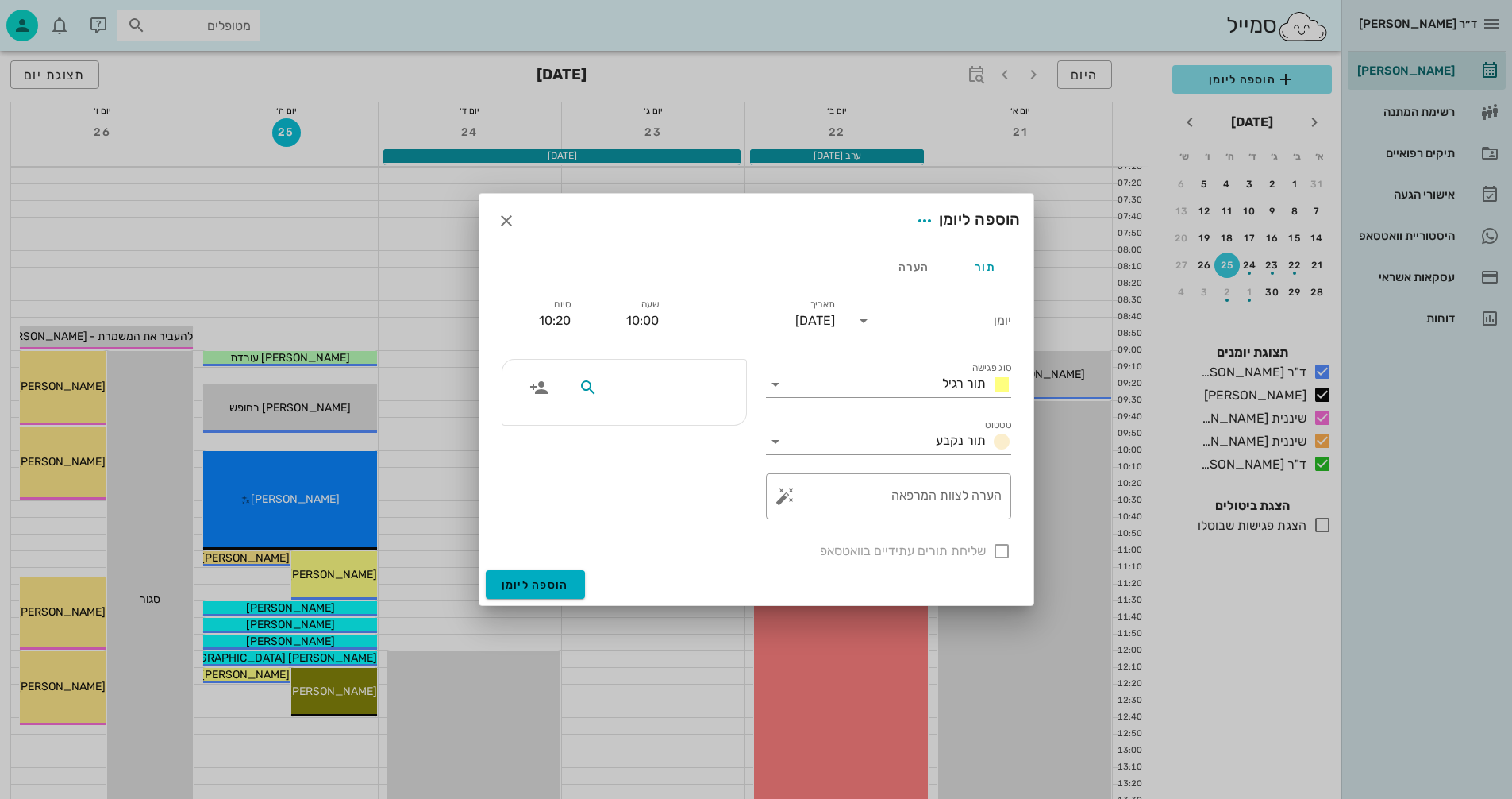
click at [696, 392] on input "text" at bounding box center [661, 387] width 122 height 20
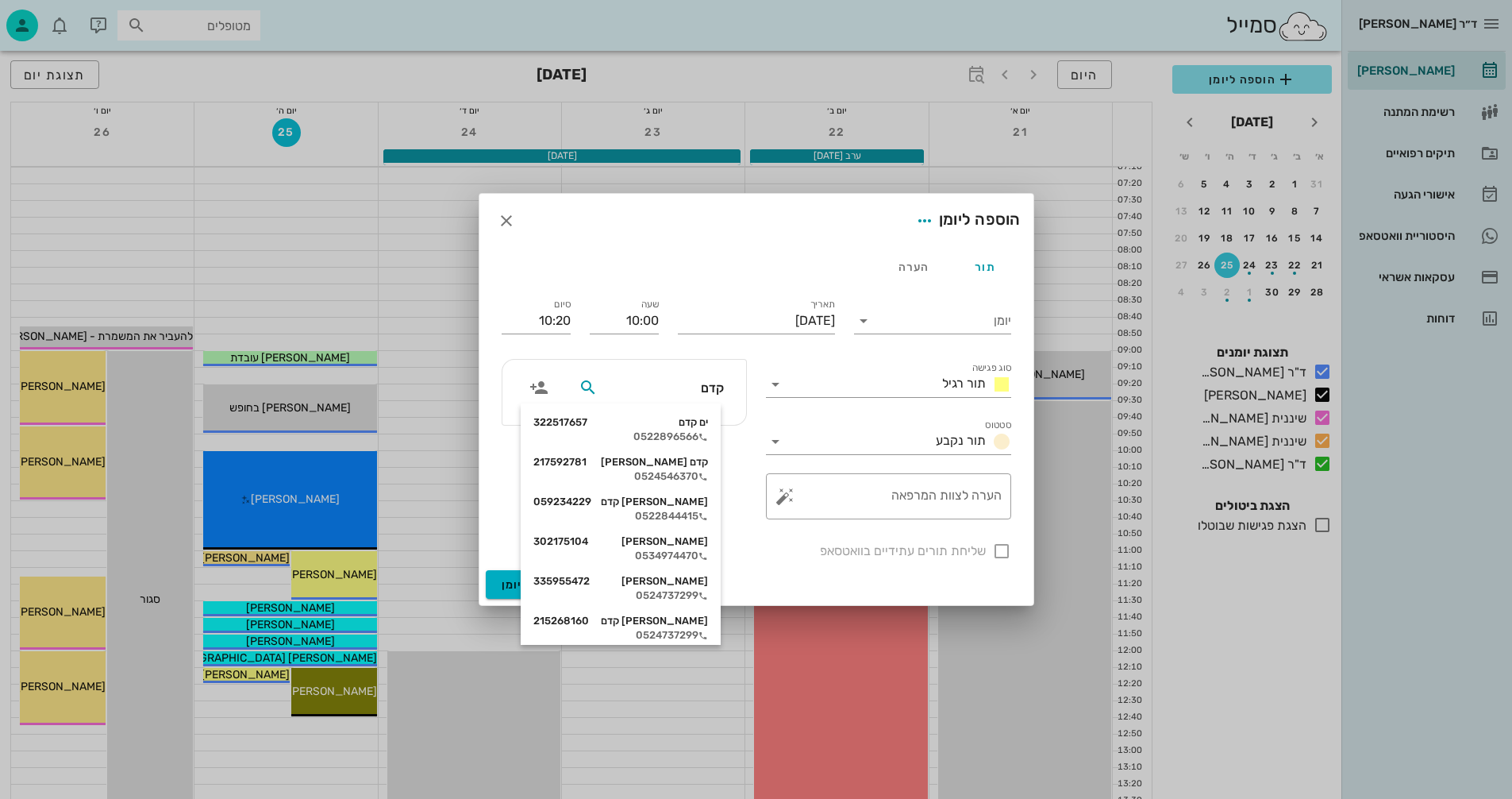
type input "קדם"
click at [694, 418] on div "ים קדם 322517657" at bounding box center [621, 421] width 175 height 13
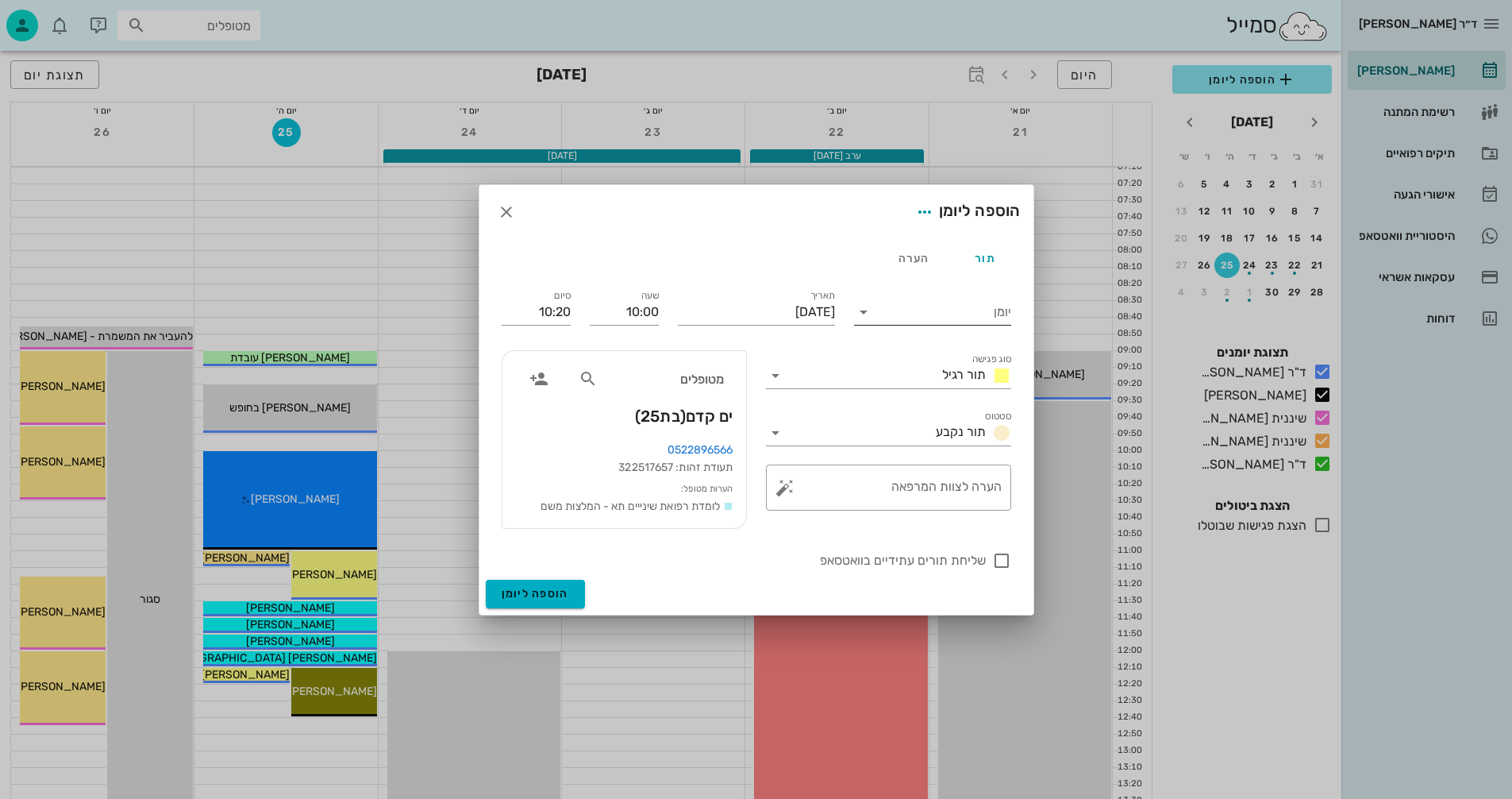
click at [862, 310] on icon at bounding box center [863, 312] width 19 height 19
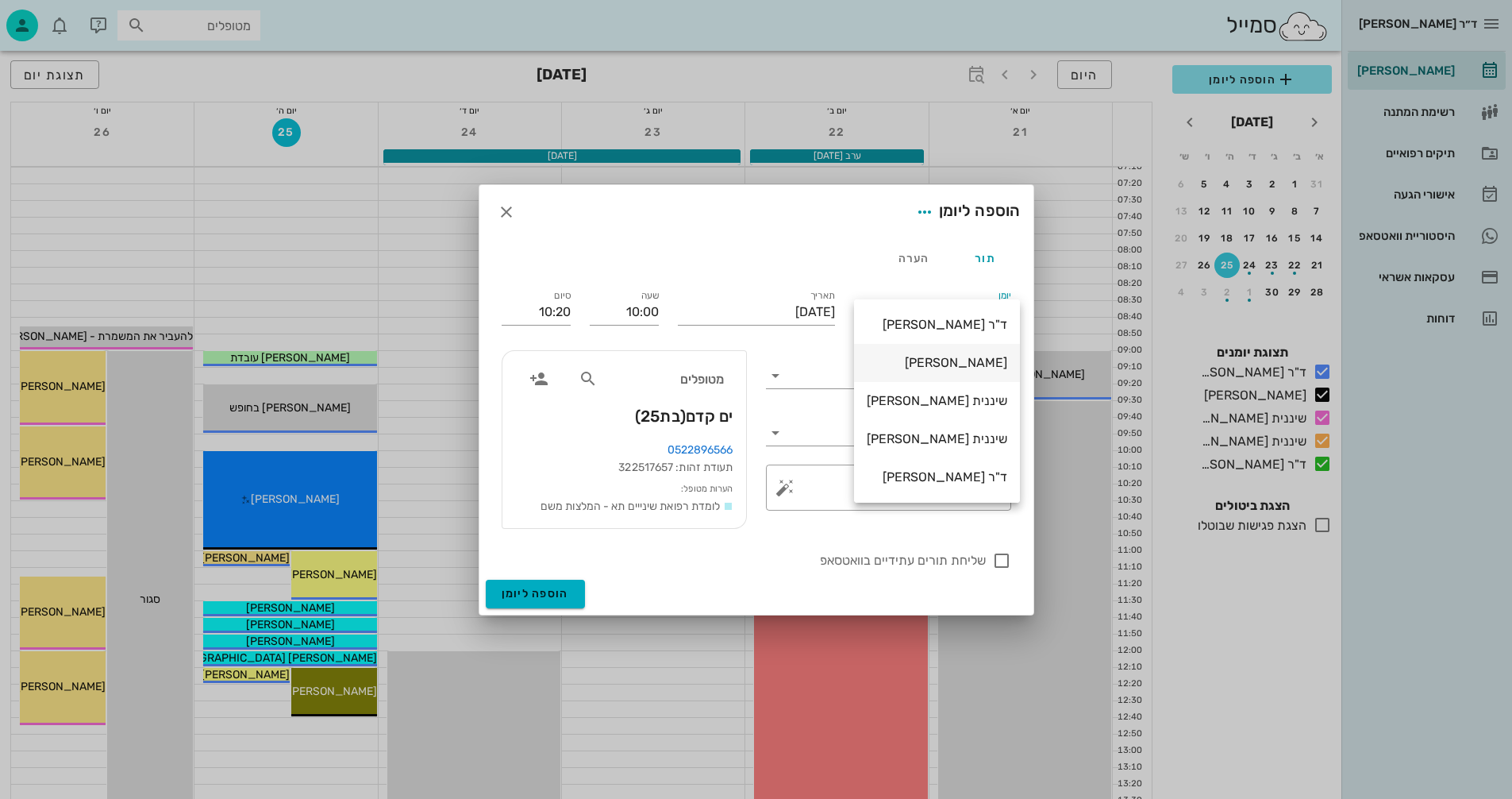
click at [955, 363] on div "[PERSON_NAME]" at bounding box center [937, 362] width 140 height 15
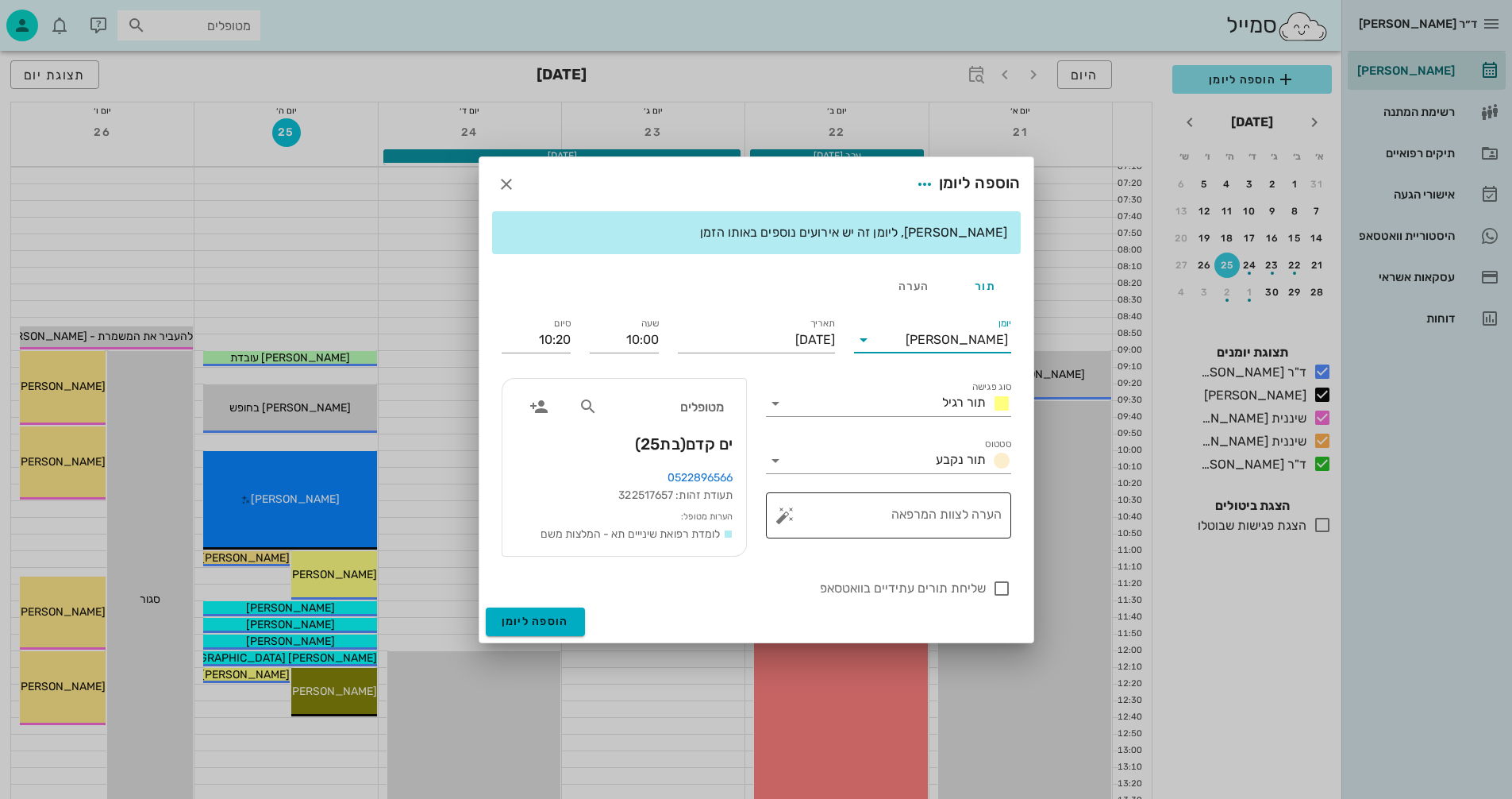
click at [953, 509] on textarea "הערה לצוות המרפאה" at bounding box center [895, 519] width 214 height 38
type textarea "צילומים"
click at [772, 399] on icon at bounding box center [775, 403] width 19 height 19
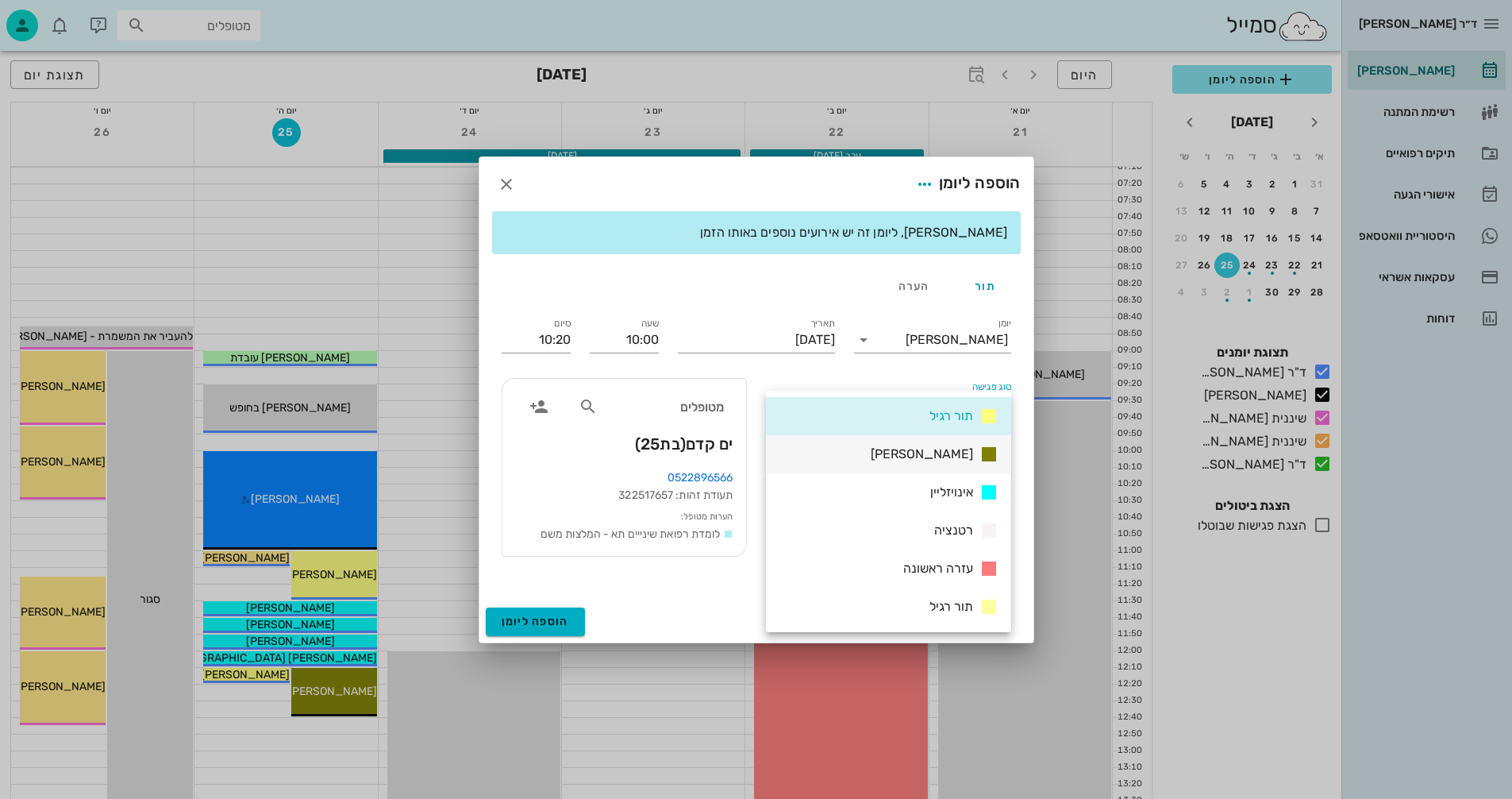
click at [941, 449] on span "[PERSON_NAME]" at bounding box center [922, 454] width 102 height 15
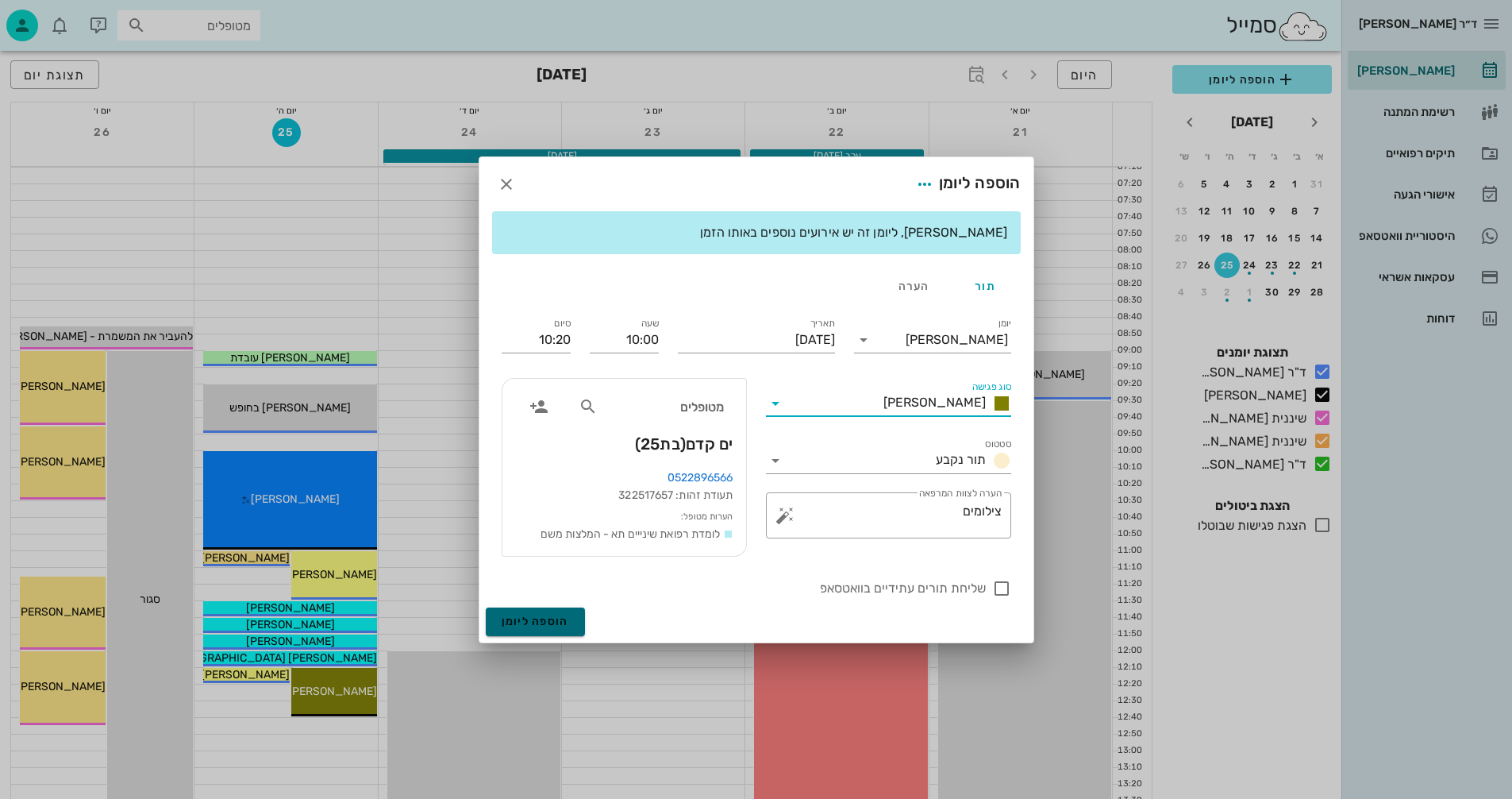
click at [525, 611] on button "הוספה ליומן" at bounding box center [535, 622] width 99 height 29
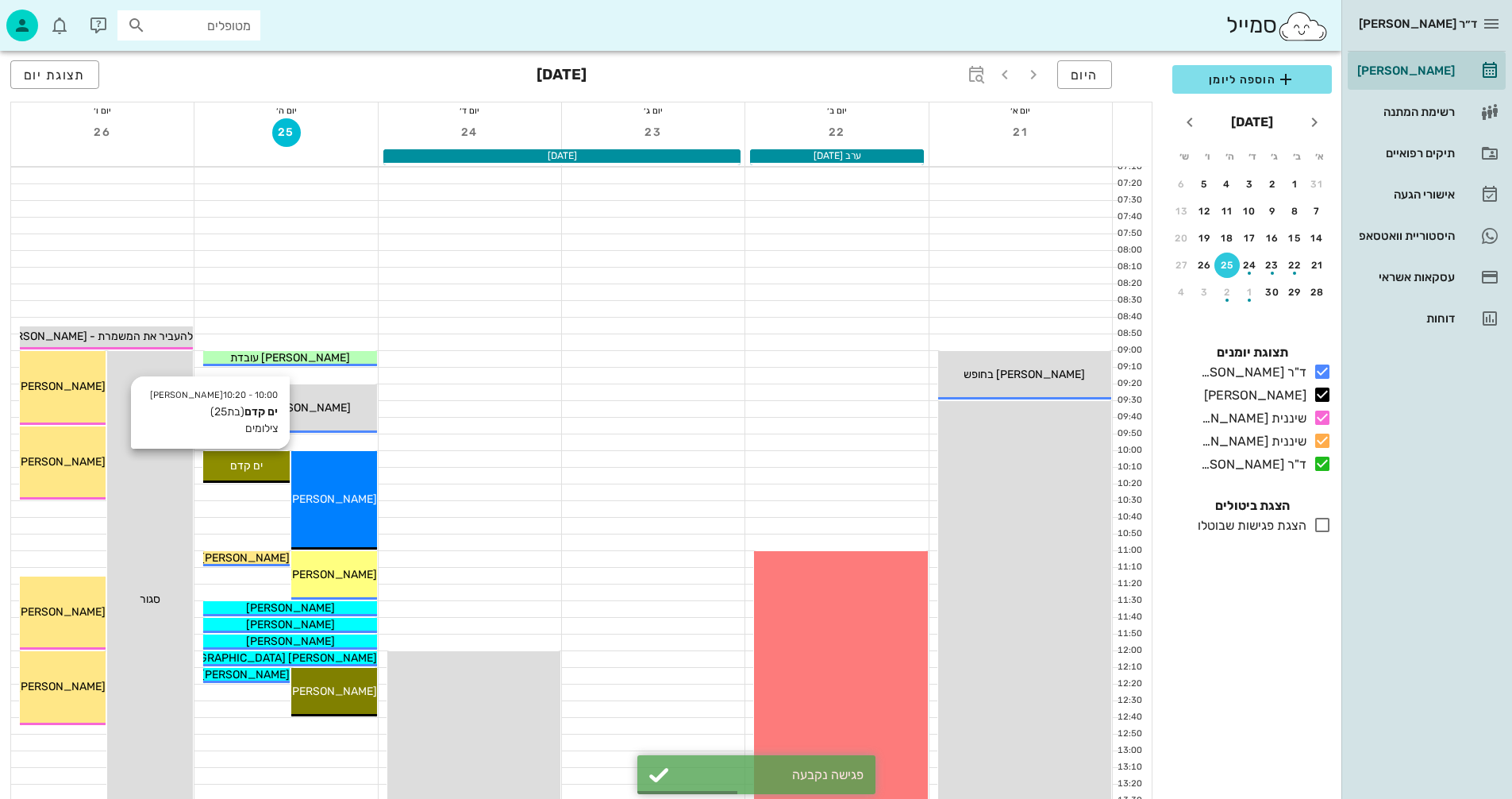
click at [253, 470] on span "ים קדם" at bounding box center [247, 465] width 33 height 14
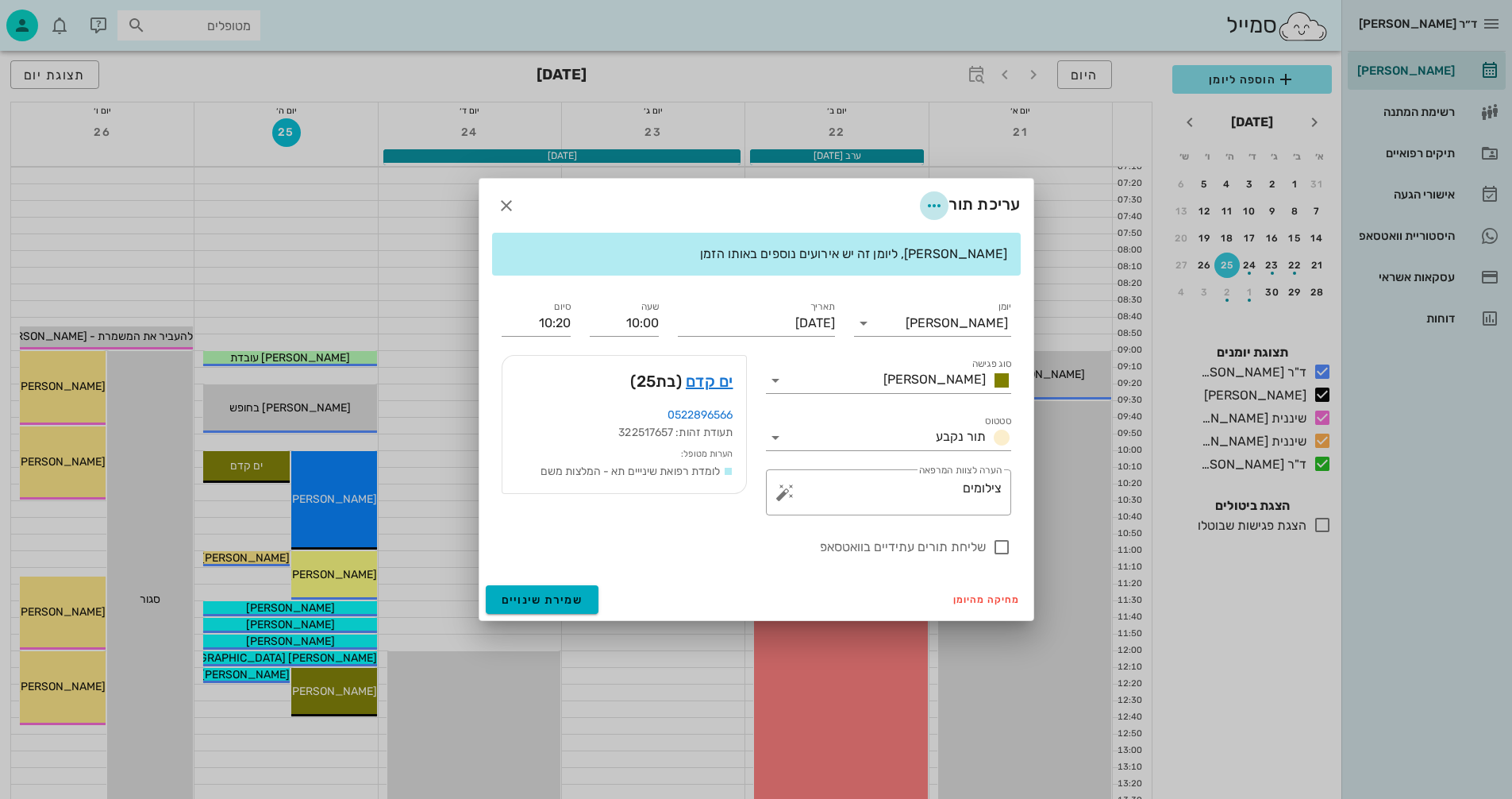
click at [927, 201] on icon "button" at bounding box center [934, 205] width 19 height 19
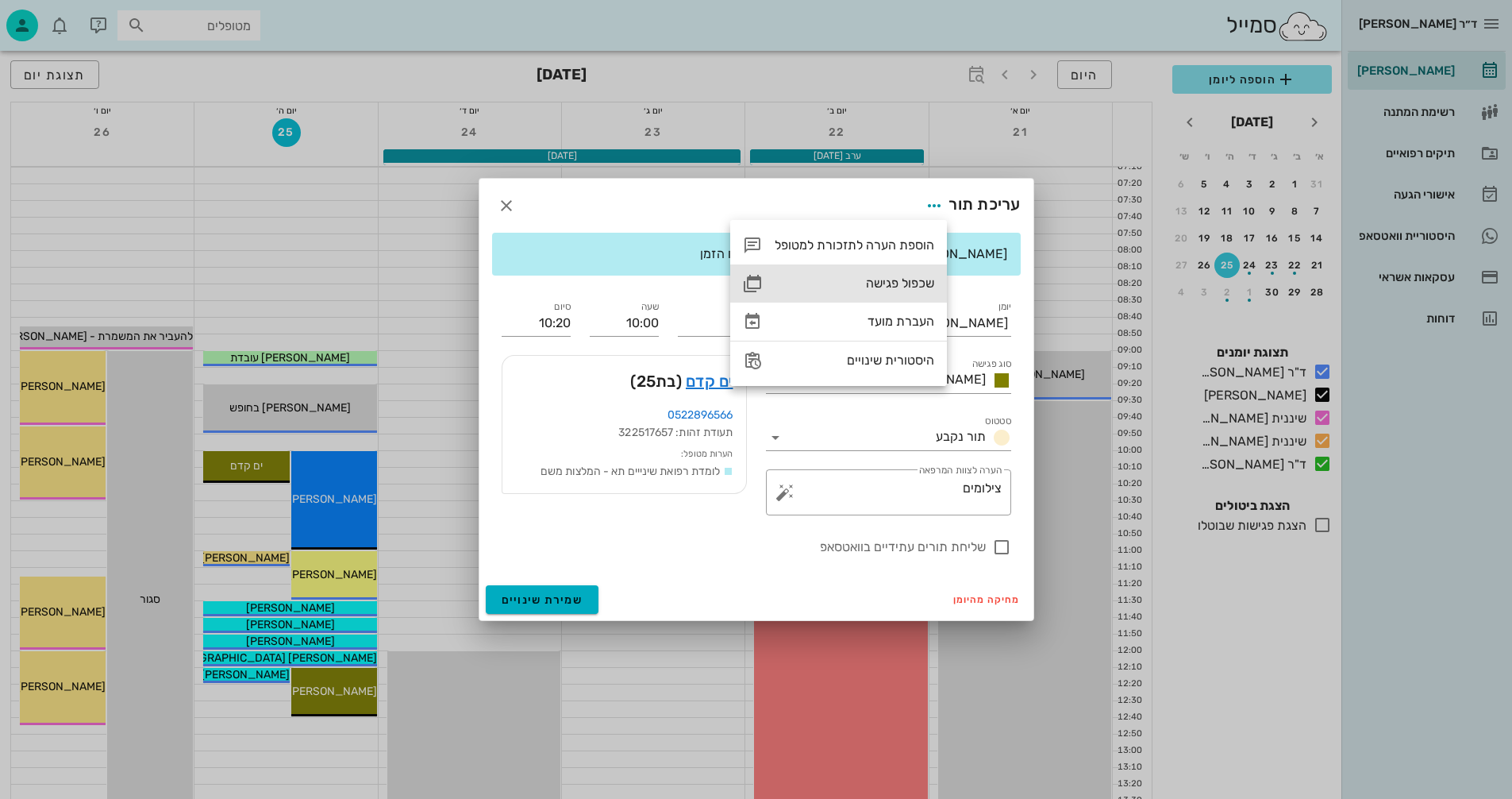
click at [891, 280] on div "שכפול פגישה" at bounding box center [854, 283] width 160 height 15
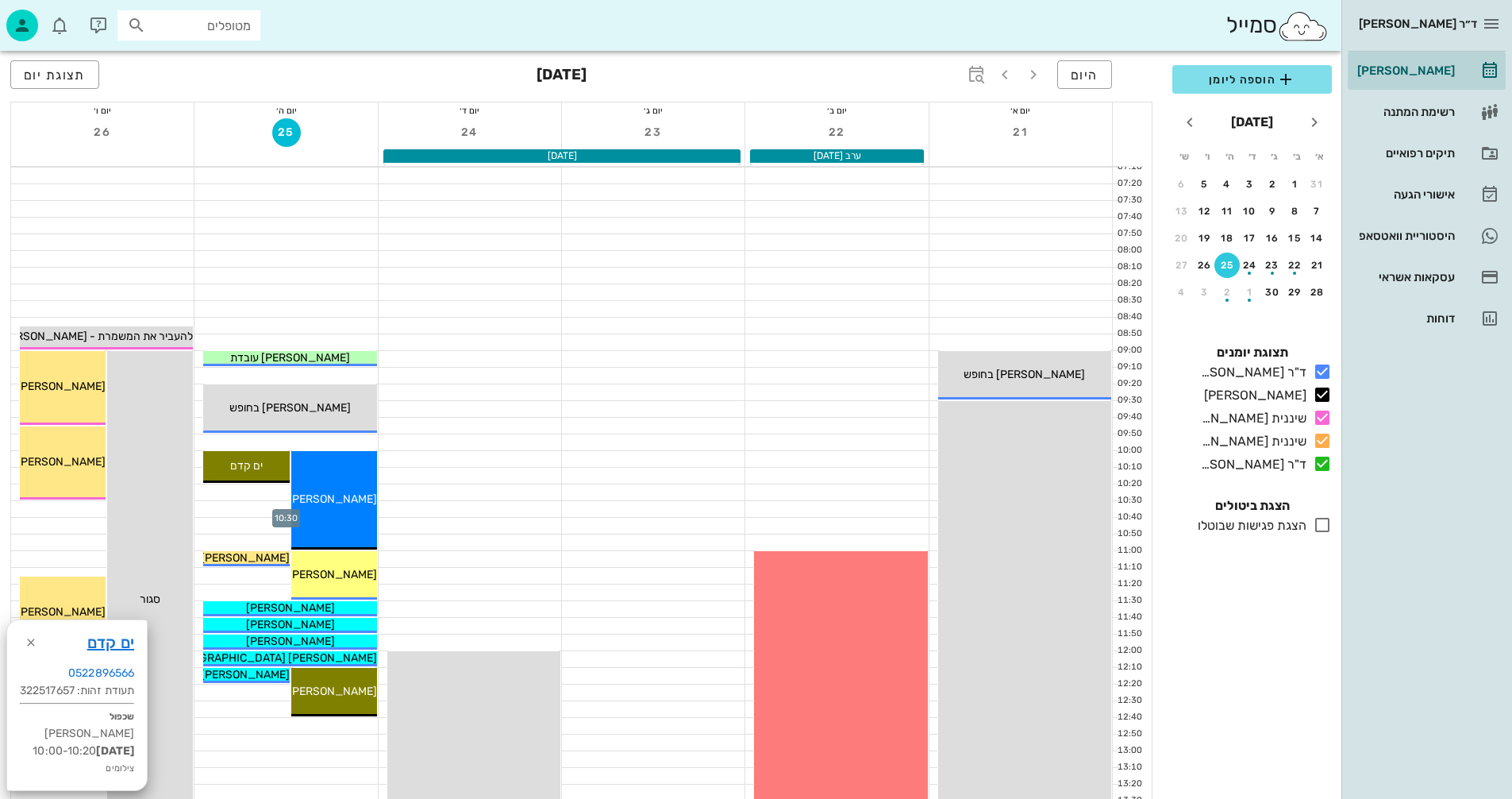
click at [240, 509] on div at bounding box center [286, 508] width 182 height 16
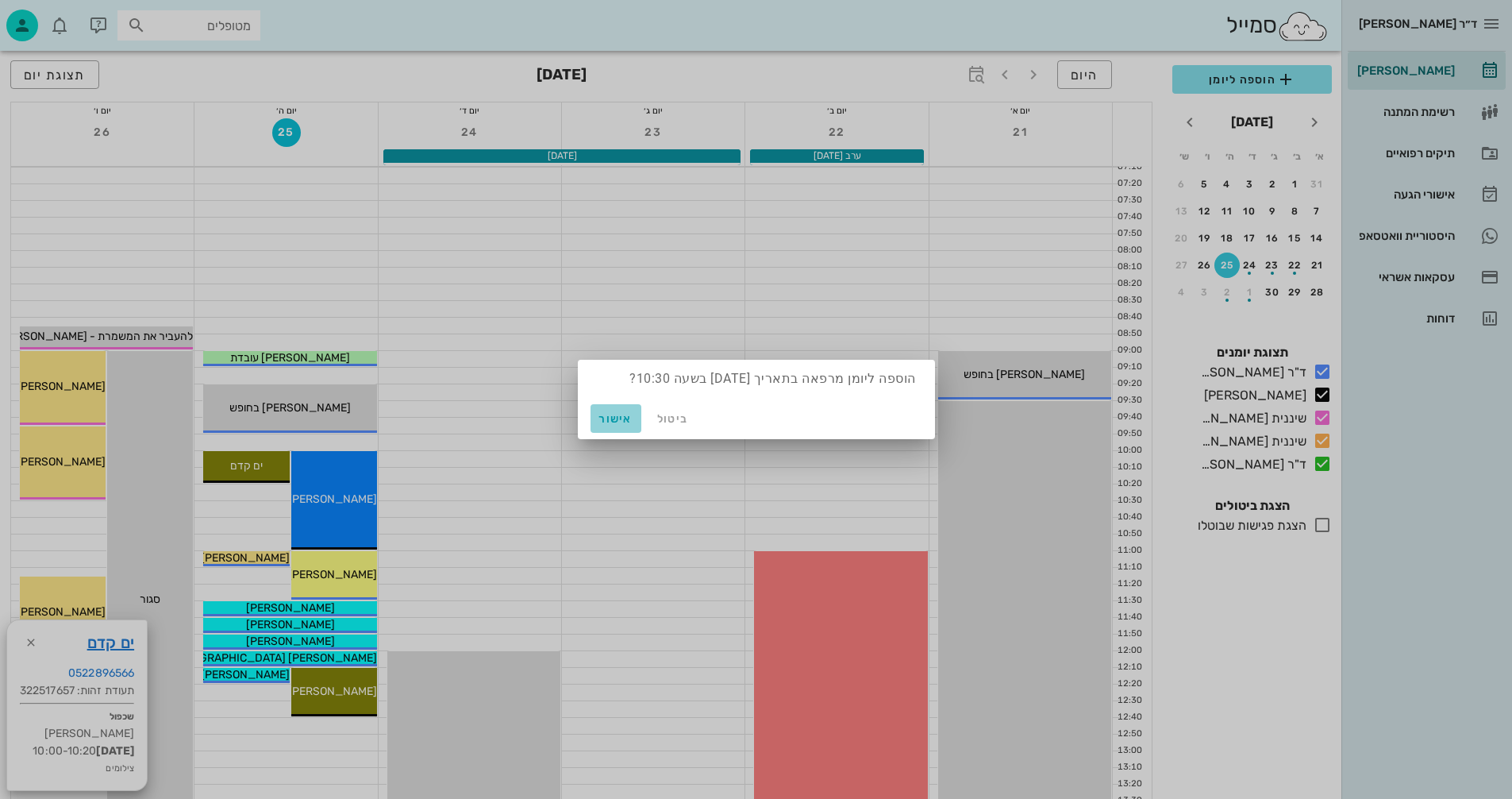
click at [621, 418] on span "אישור" at bounding box center [616, 419] width 38 height 14
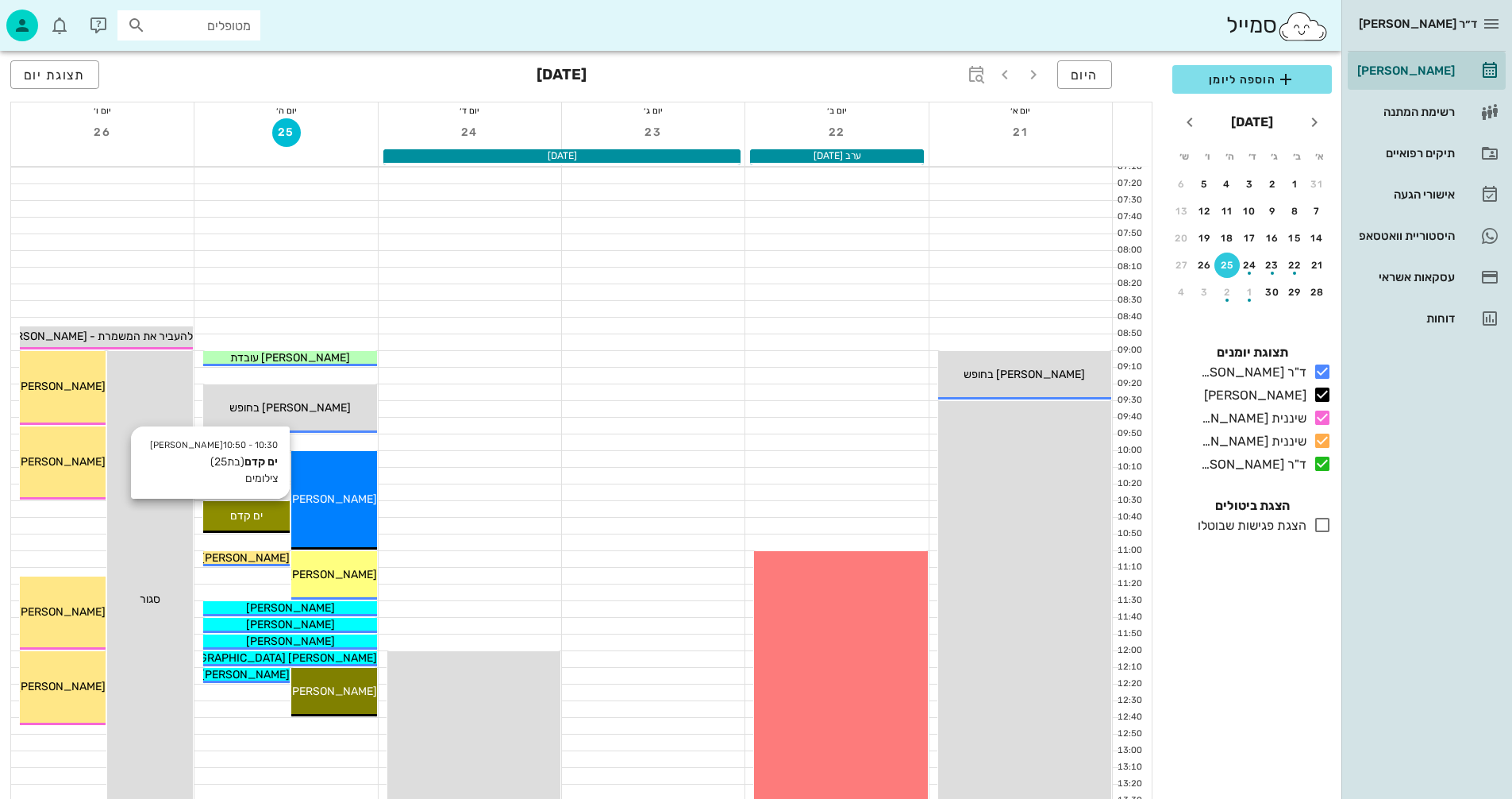
click at [247, 506] on div "10:30 - 10:50 יומן מרפאה ים קדם (בת 25 ) צילומים ים קדם" at bounding box center [247, 517] width 86 height 32
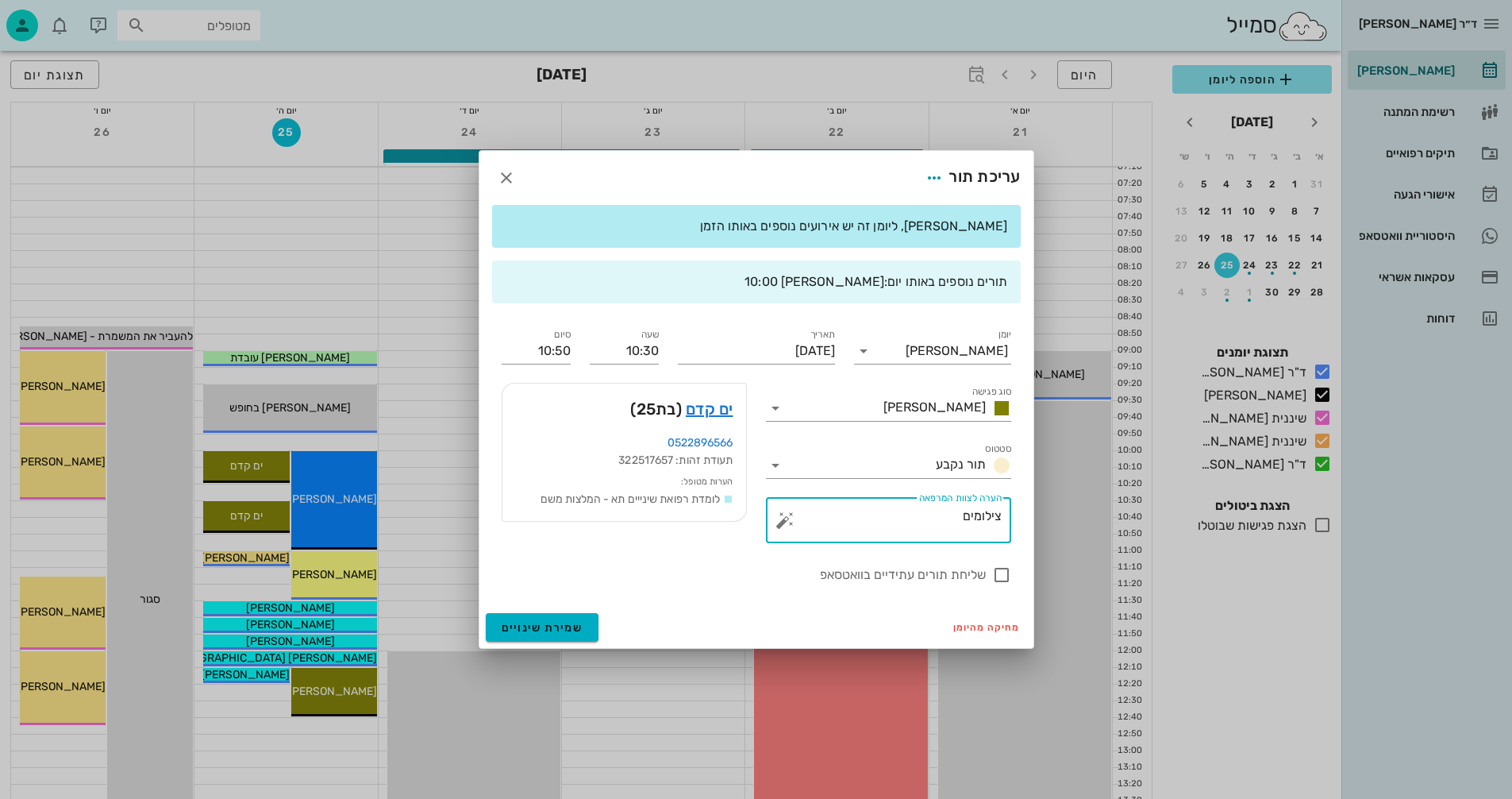
drag, startPoint x: 971, startPoint y: 521, endPoint x: 1041, endPoint y: 514, distance: 70.3
click at [1041, 514] on div "ד״ר נמרוד דיקשטיין יומן מרפאה רשימת המתנה תיקים רפואיים אישורי הגעה היסטוריית ו…" at bounding box center [756, 775] width 1512 height 1551
type textarea "סריקה והכנת קיבועים"
click at [548, 627] on span "שמירת שינויים" at bounding box center [542, 628] width 82 height 14
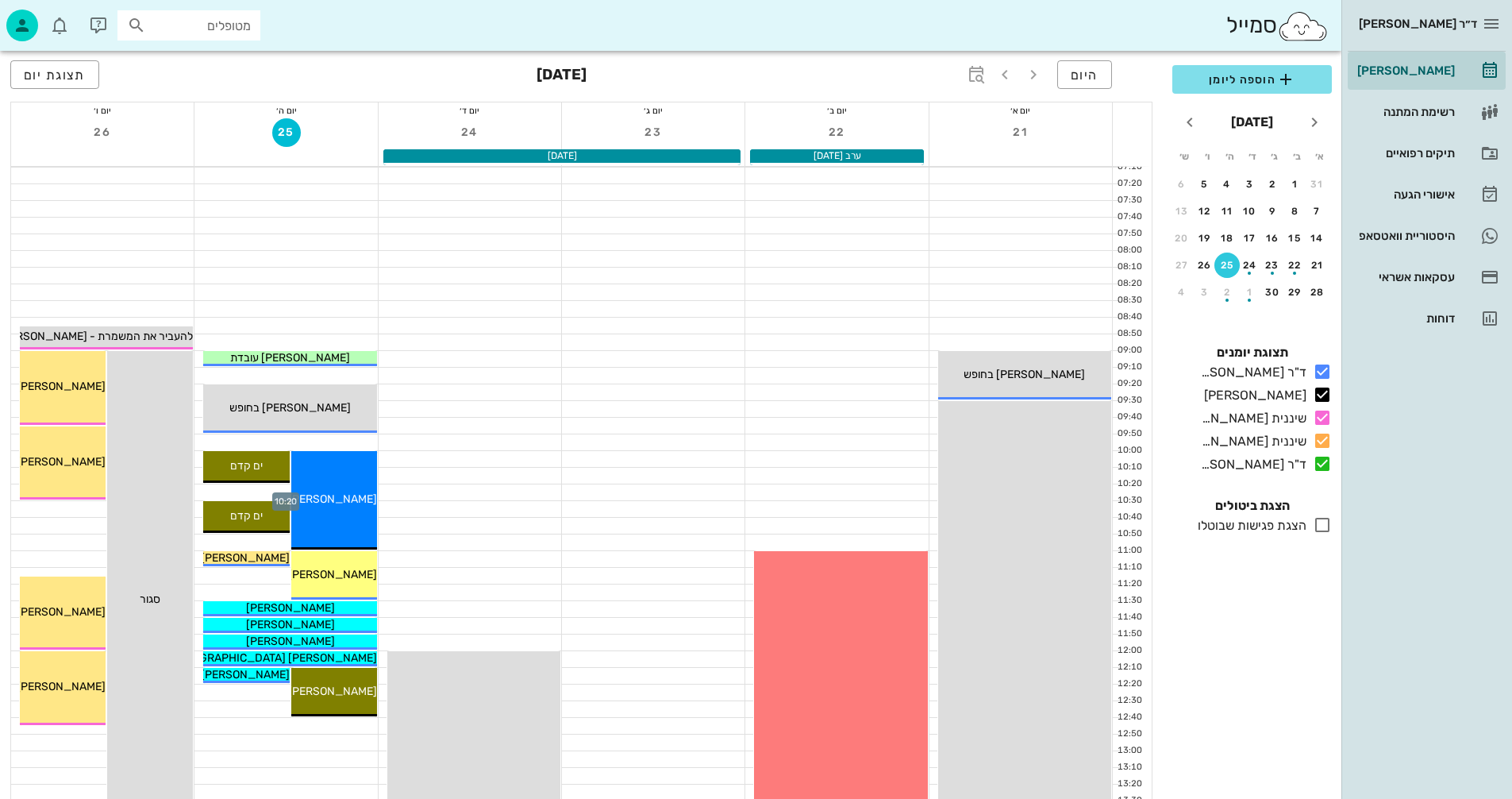
click at [258, 486] on div at bounding box center [286, 492] width 182 height 16
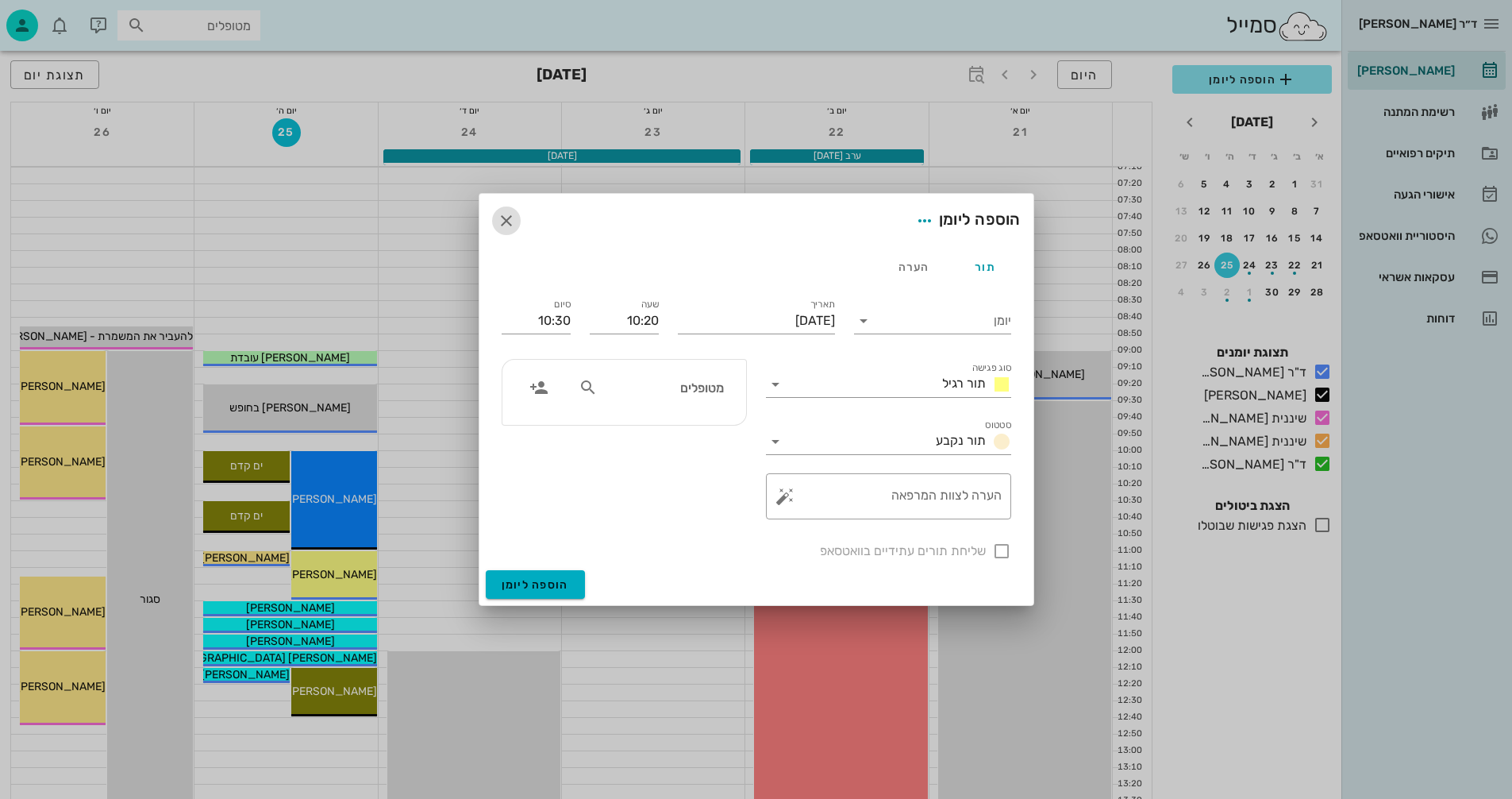
click at [499, 220] on icon "button" at bounding box center [506, 220] width 19 height 19
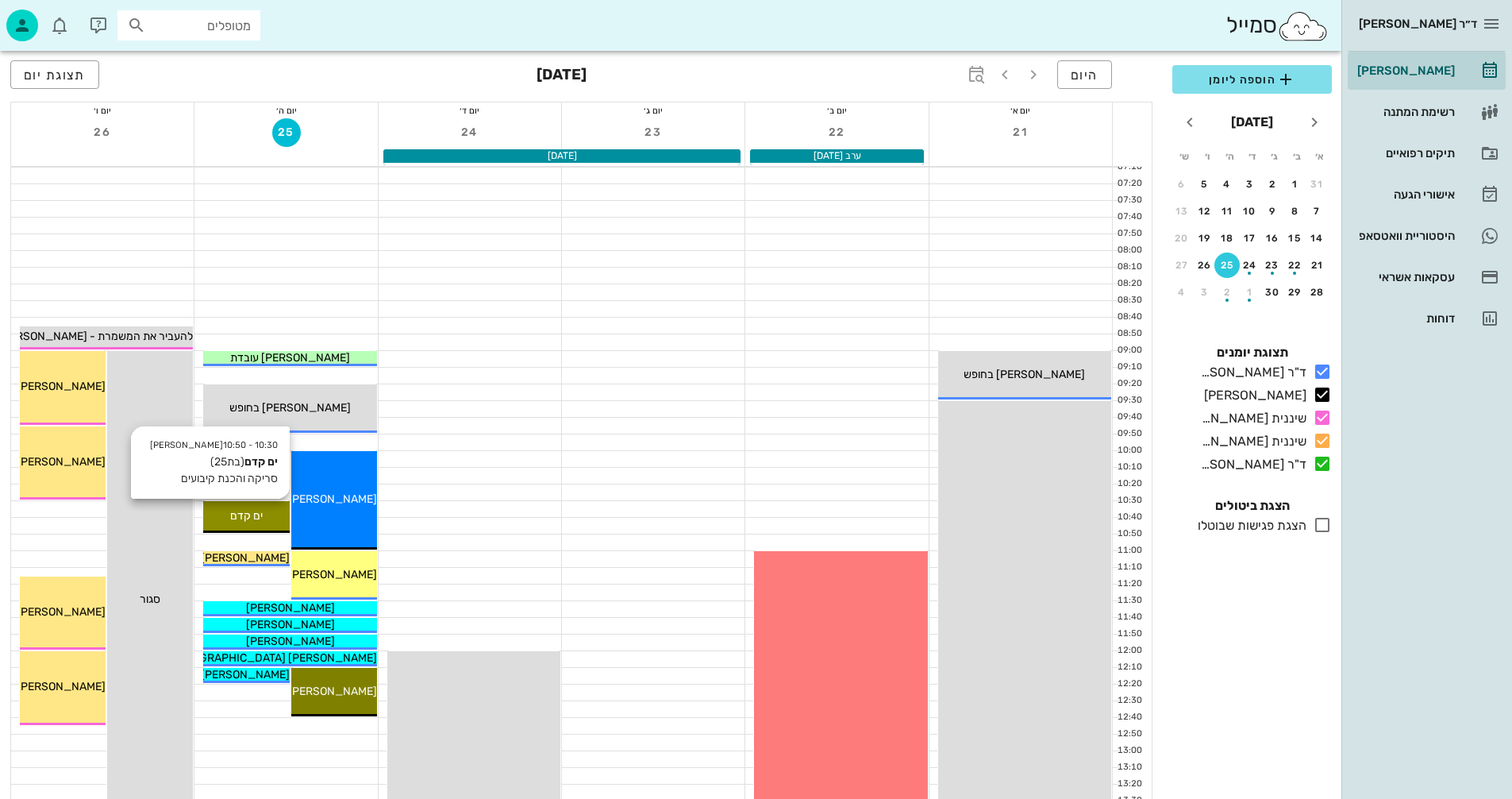
click at [247, 511] on span "ים קדם" at bounding box center [247, 515] width 33 height 14
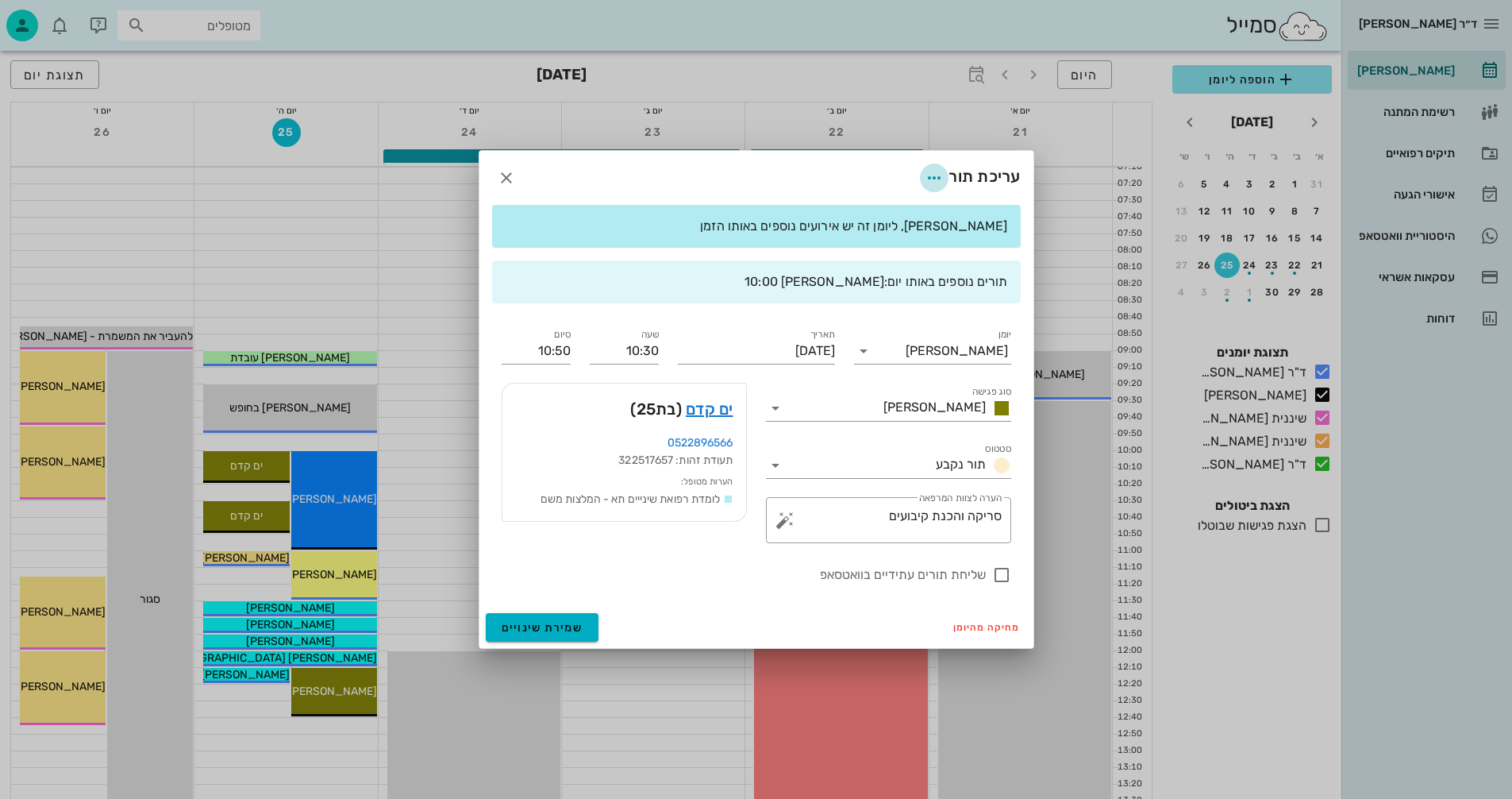
click at [930, 177] on icon "button" at bounding box center [934, 177] width 19 height 19
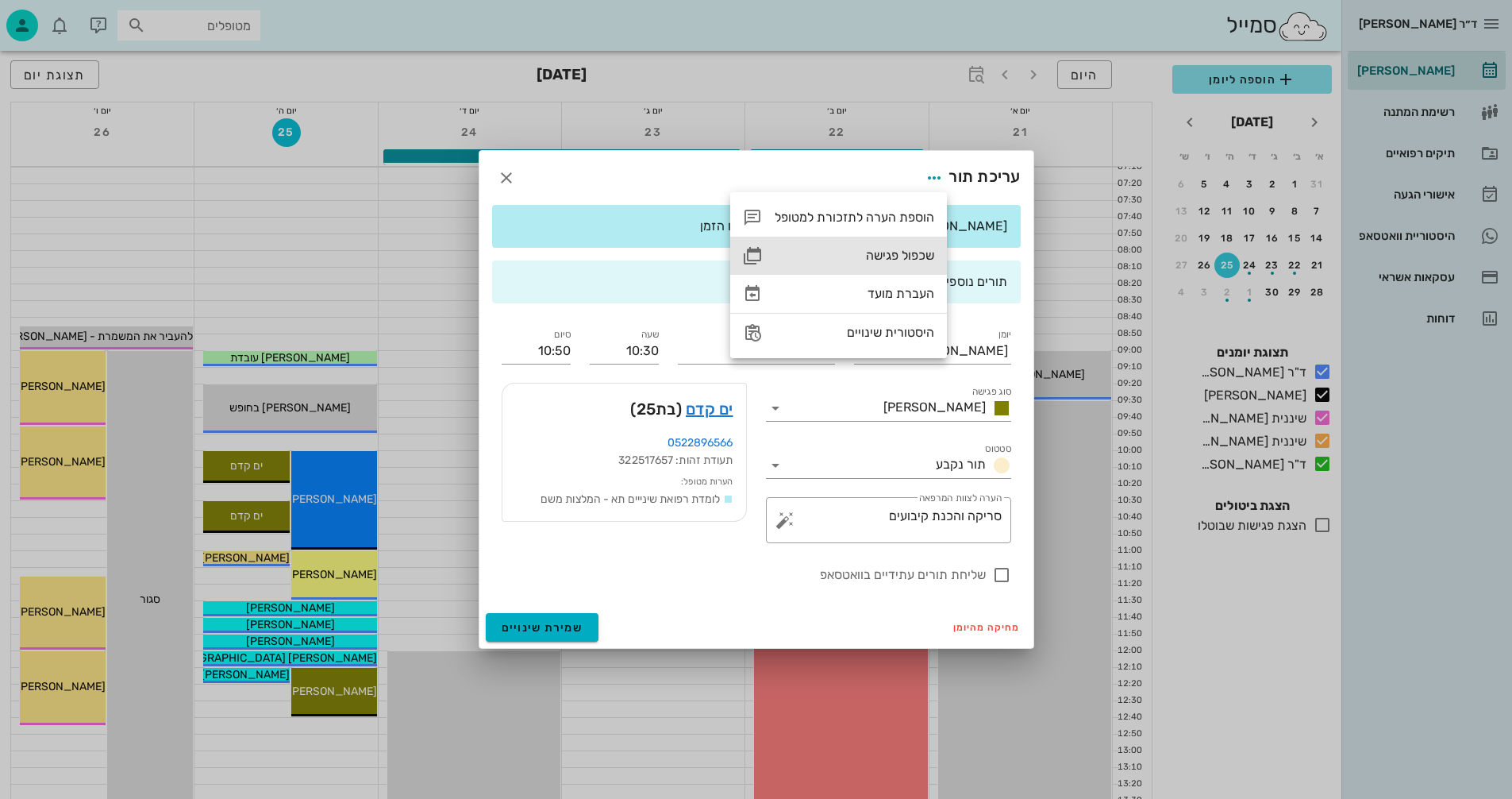
click at [884, 250] on div "שכפול פגישה" at bounding box center [854, 255] width 160 height 15
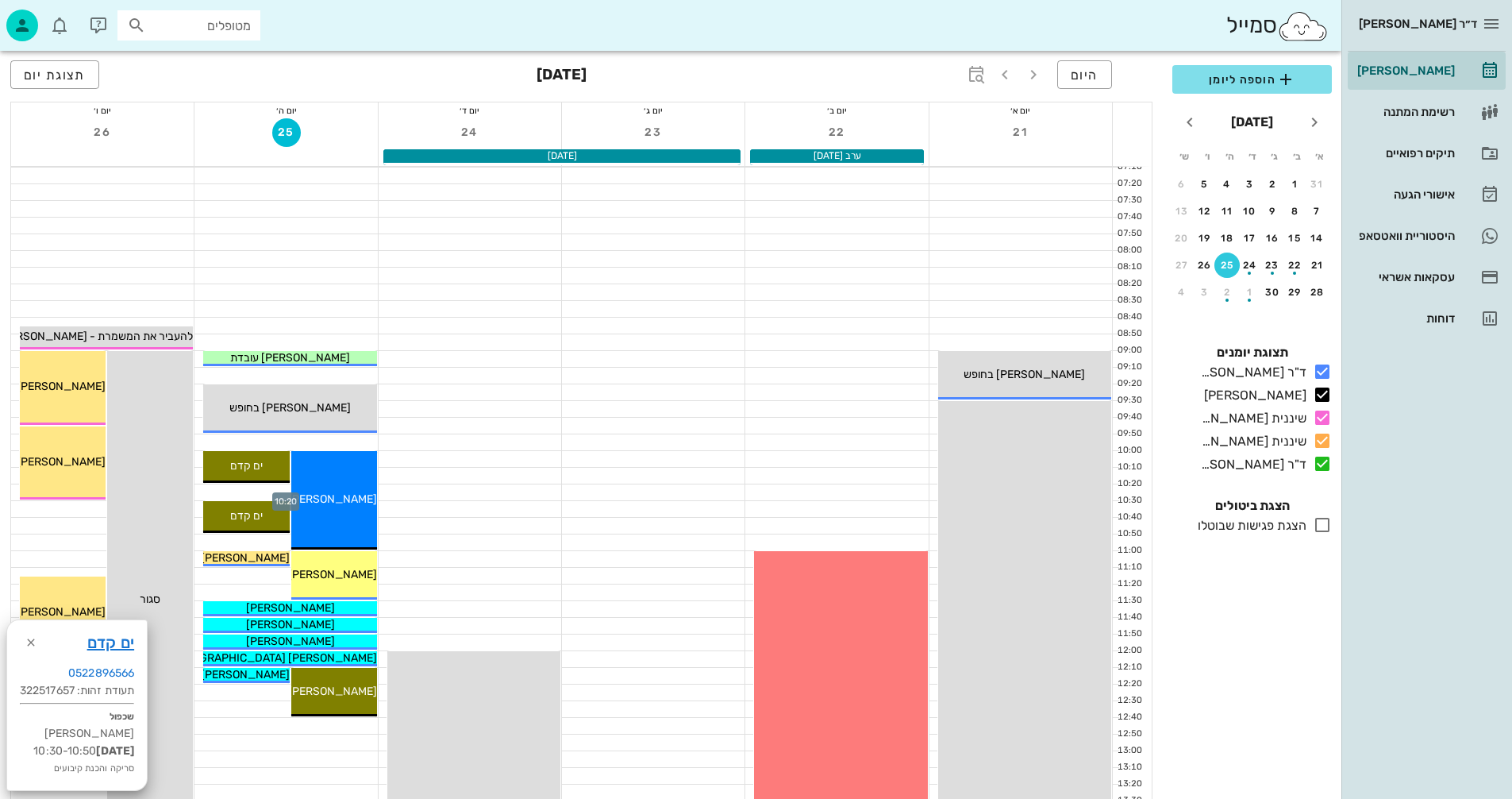
click at [231, 494] on div at bounding box center [286, 492] width 182 height 16
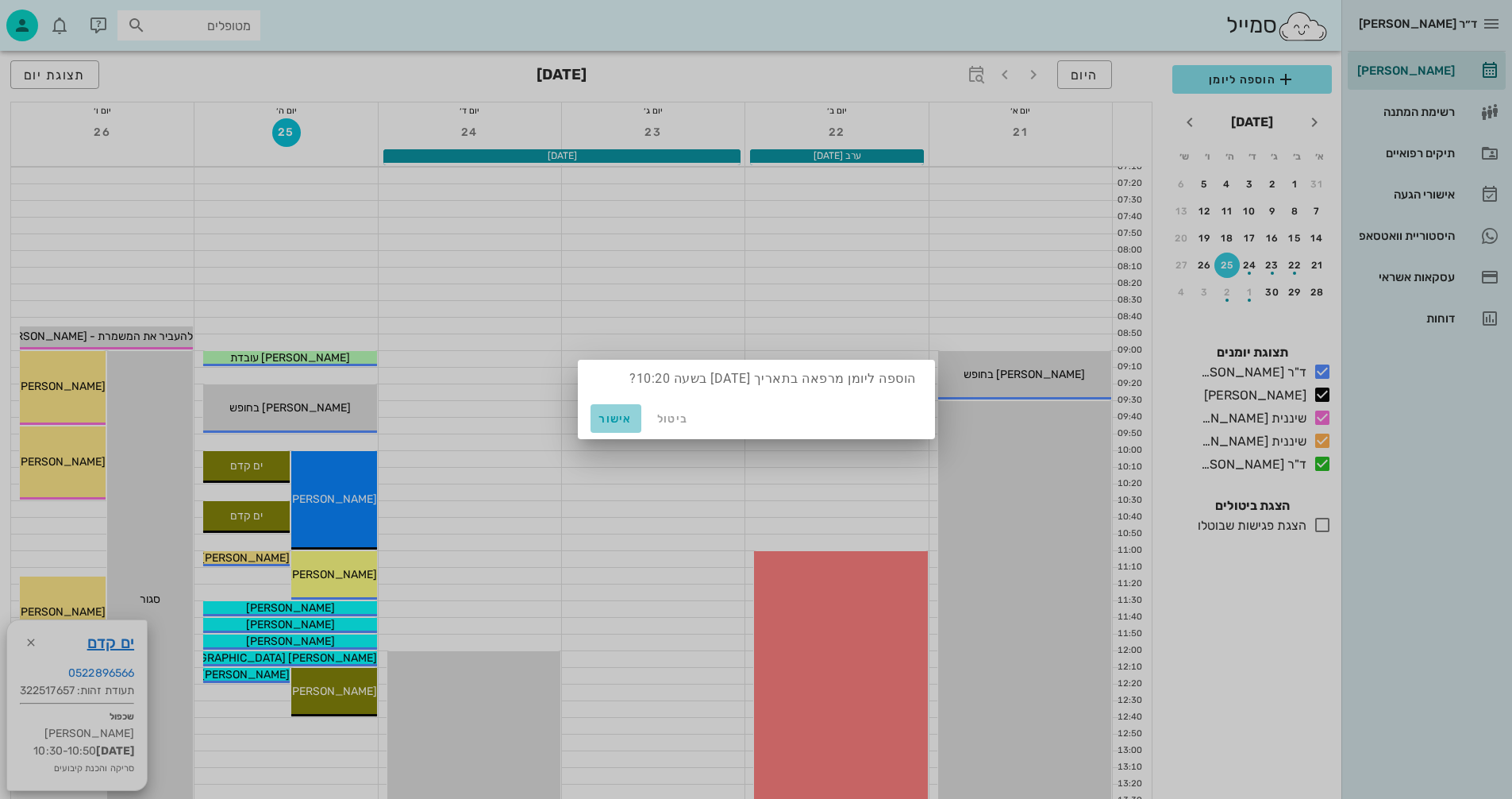
click at [624, 419] on span "אישור" at bounding box center [616, 419] width 38 height 14
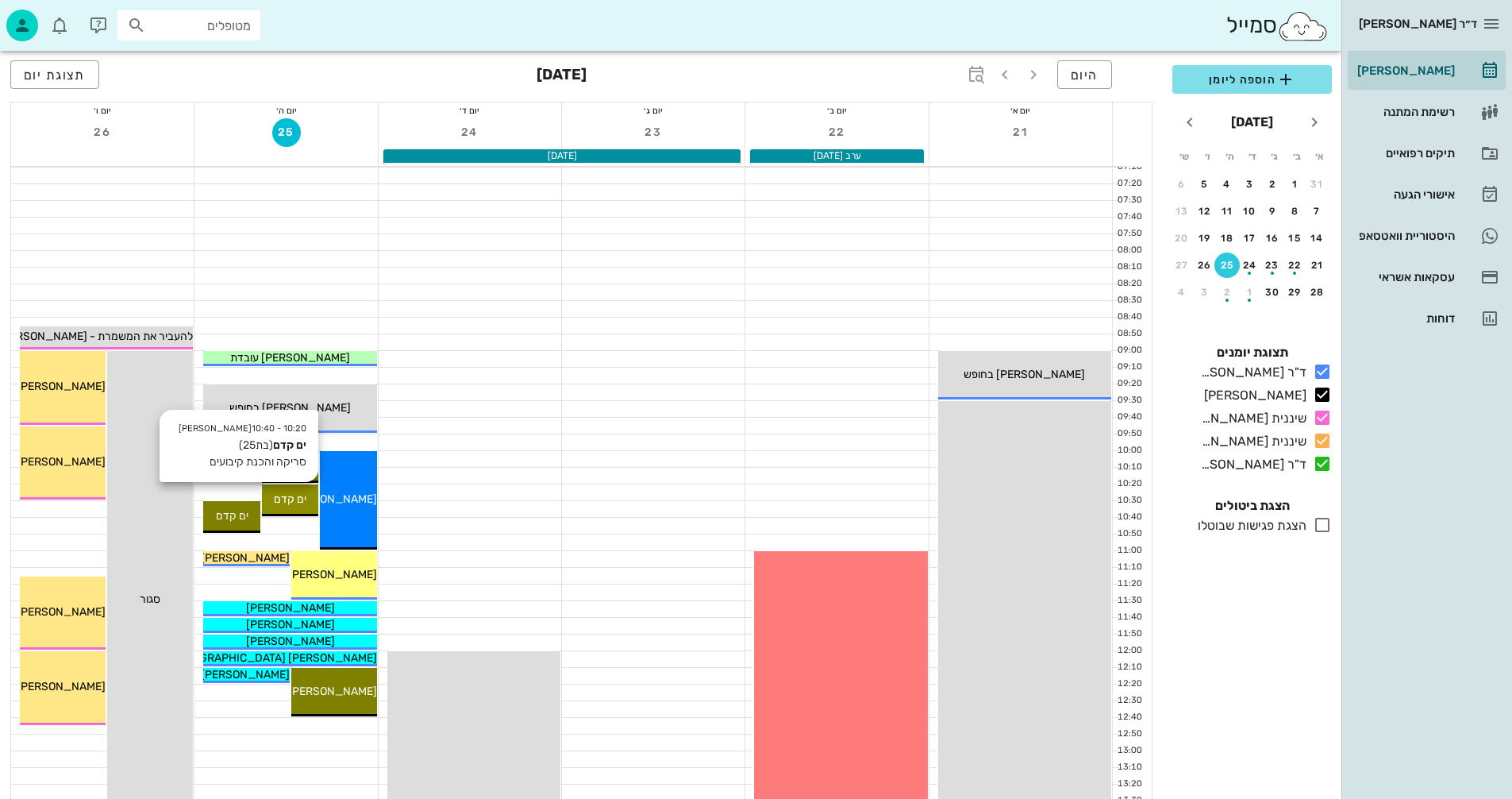
click at [291, 494] on span "ים קדם" at bounding box center [290, 499] width 33 height 14
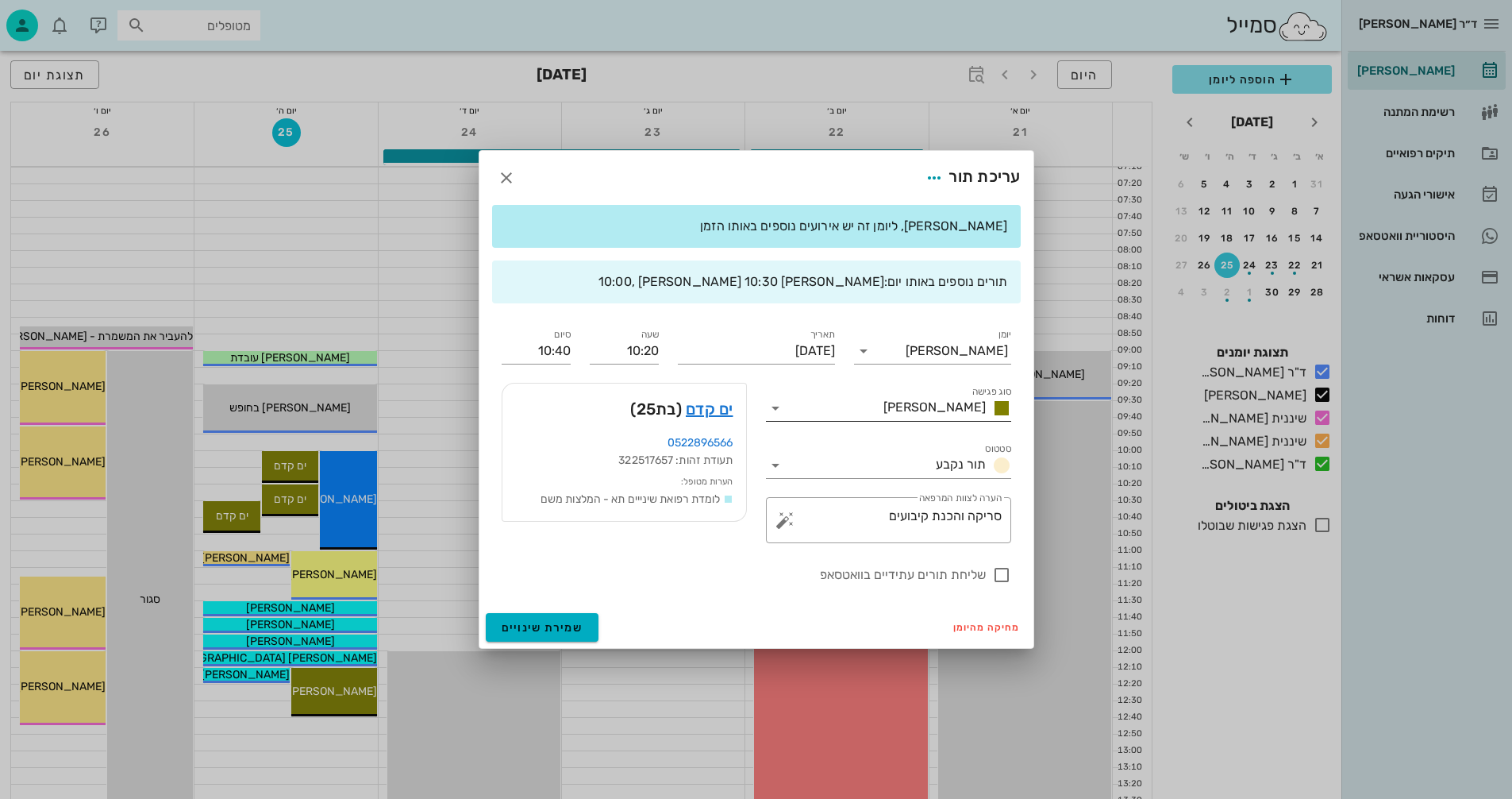
click at [775, 405] on icon at bounding box center [775, 408] width 19 height 19
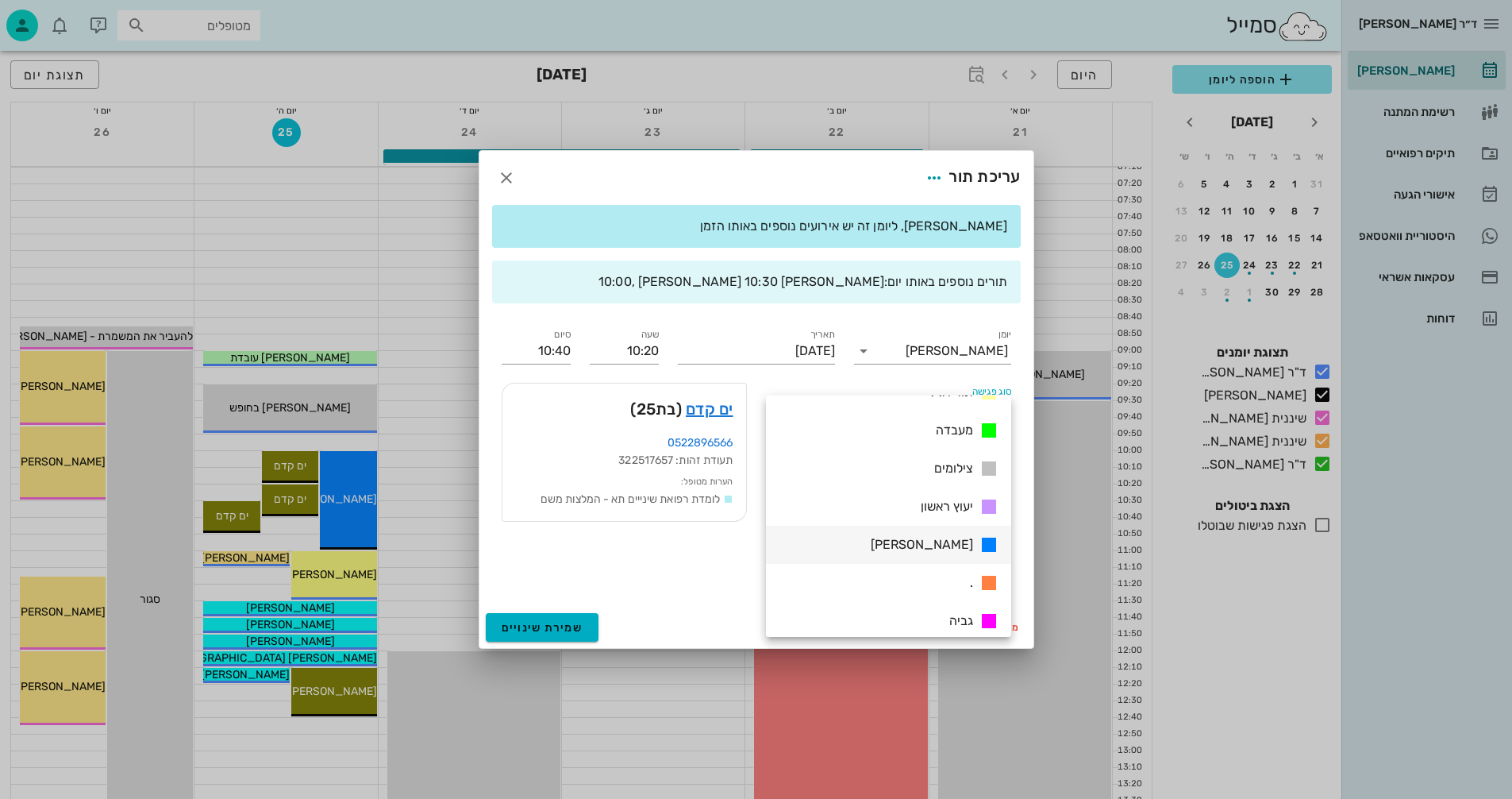
scroll to position [229, 0]
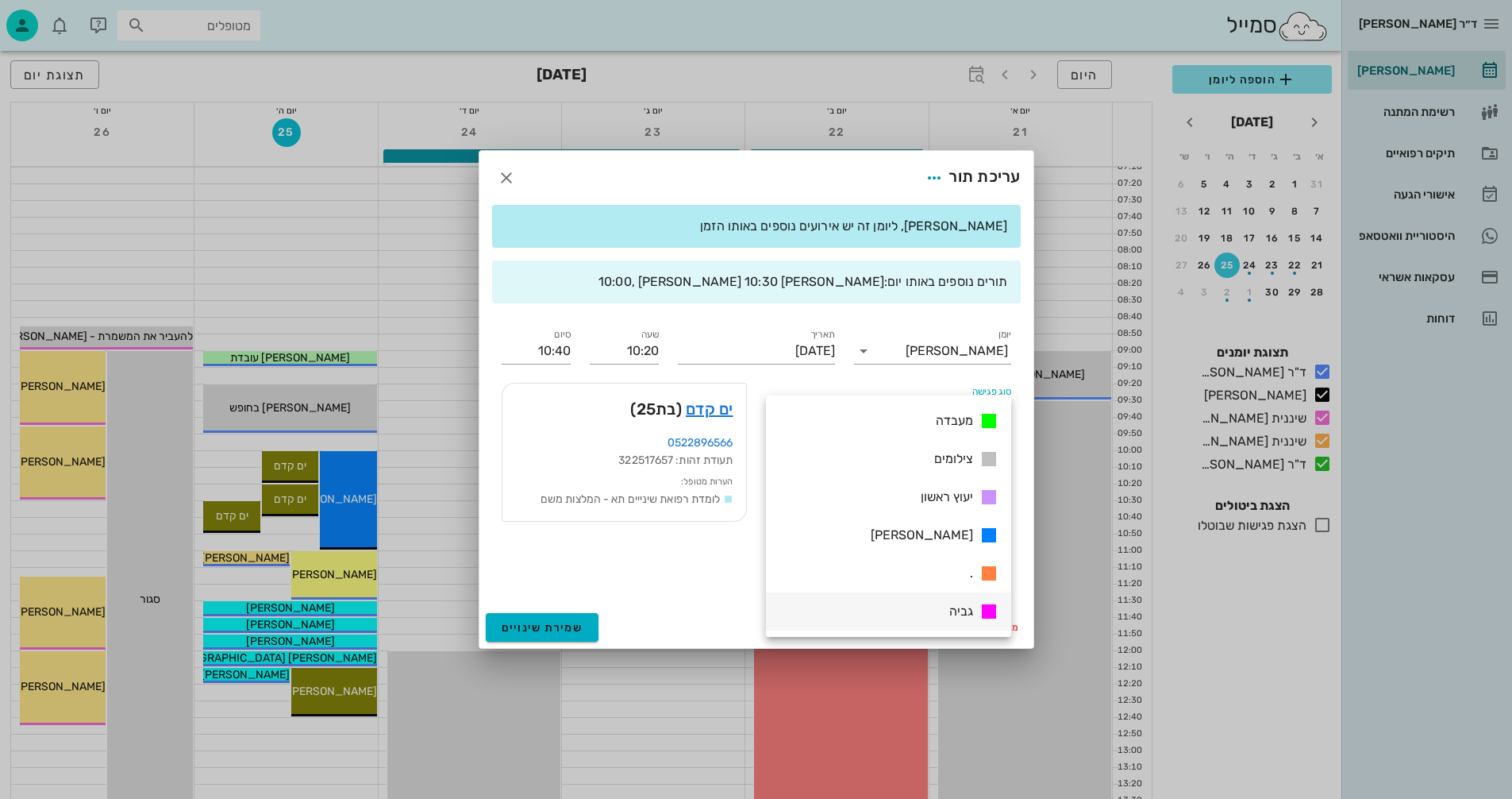
click at [958, 611] on span "גביה" at bounding box center [961, 611] width 24 height 15
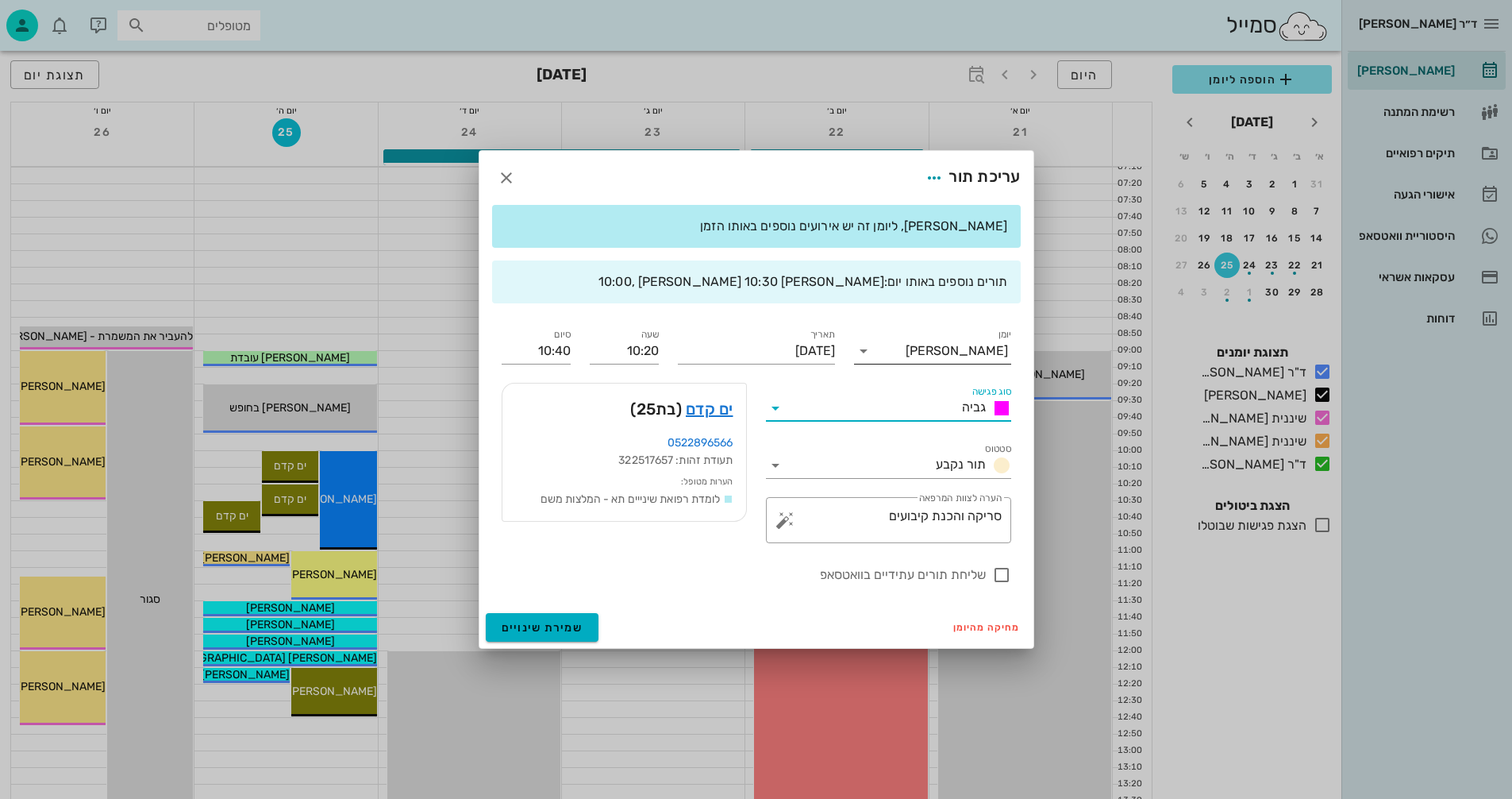
click at [864, 351] on icon at bounding box center [863, 351] width 19 height 19
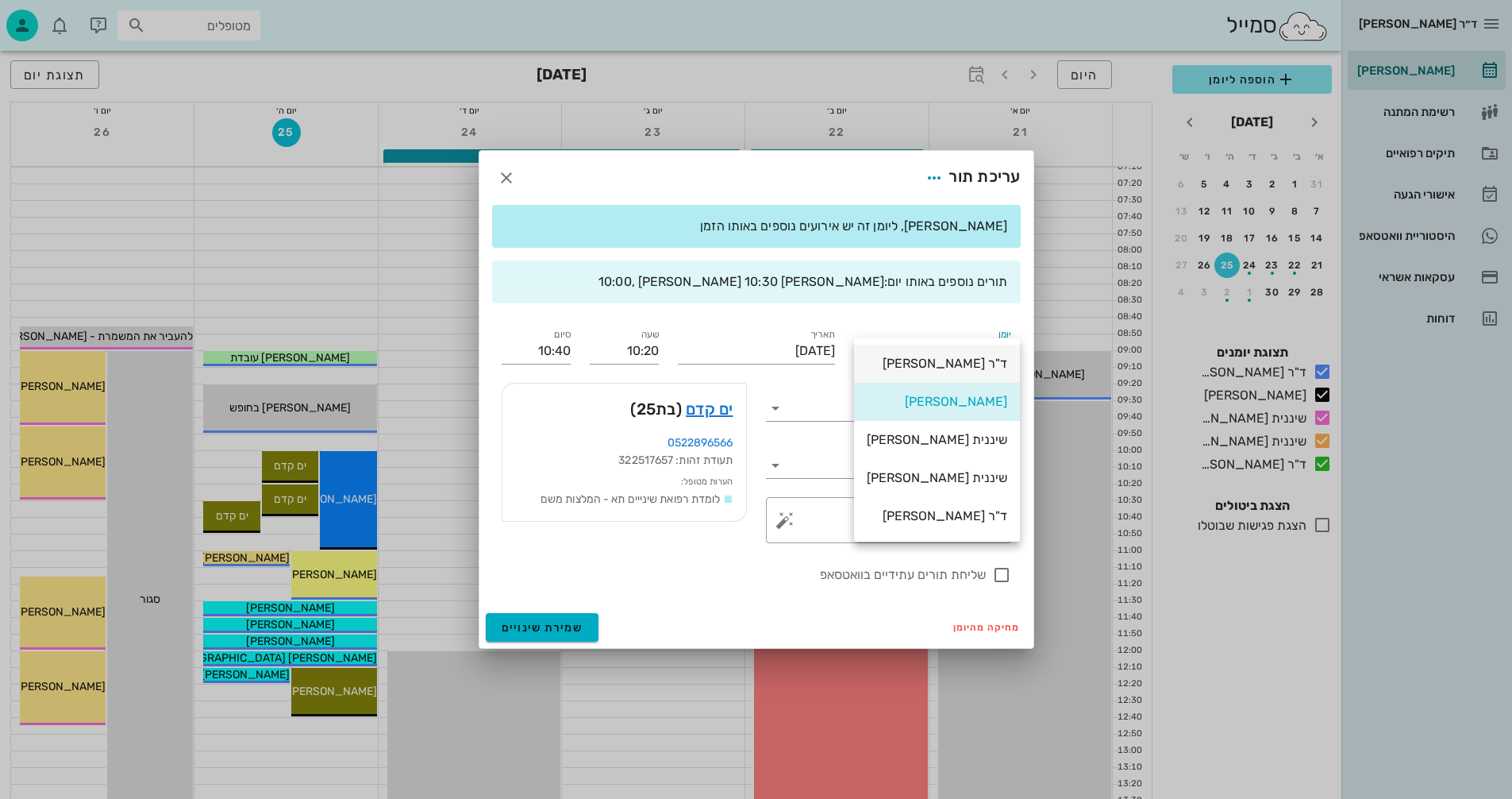
click at [912, 361] on div "ד"ר [PERSON_NAME]" at bounding box center [937, 363] width 140 height 15
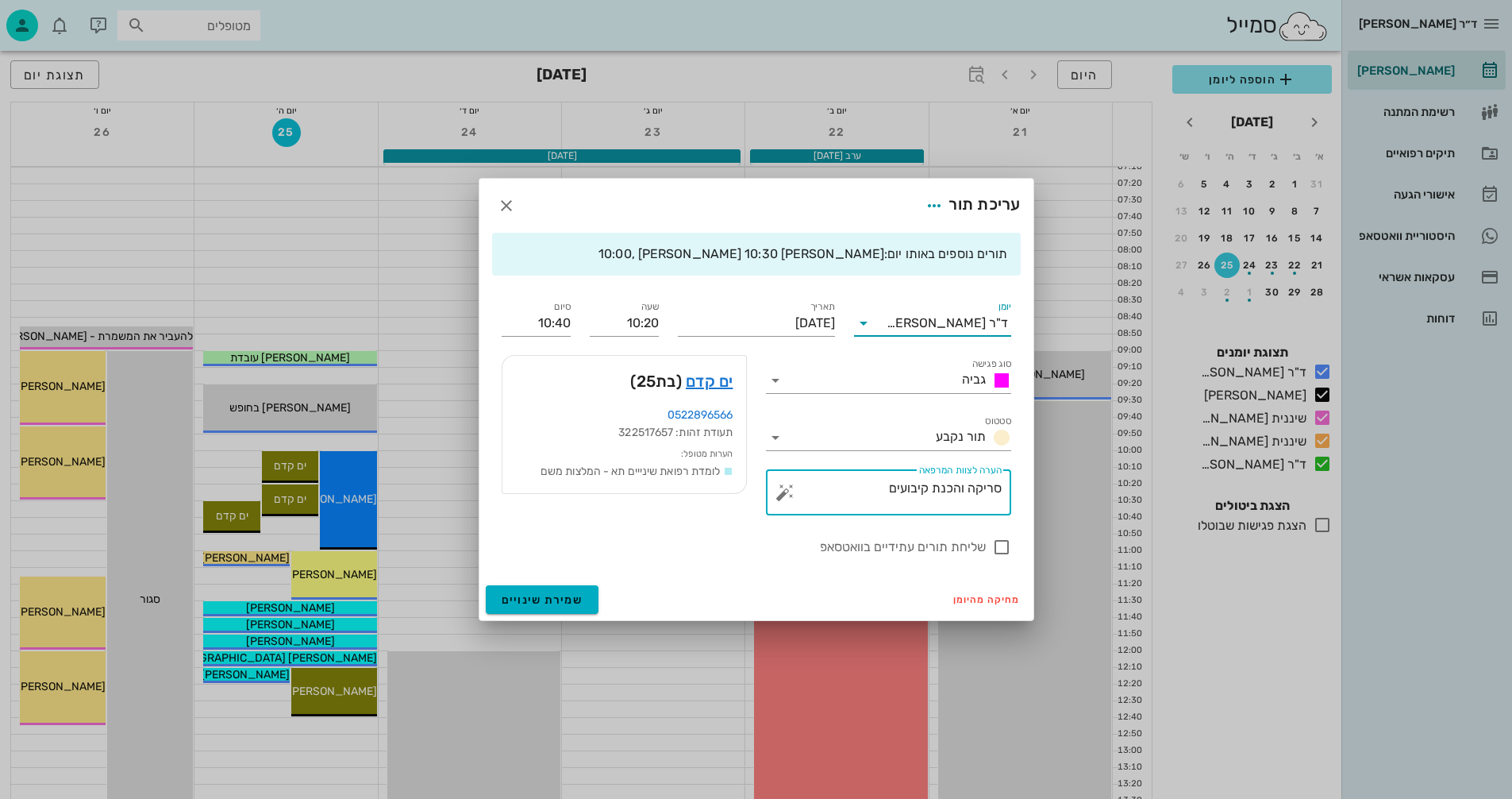
drag, startPoint x: 880, startPoint y: 482, endPoint x: 1033, endPoint y: 477, distance: 153.1
click at [1033, 477] on div "תורים נוספים באותו יום: יומן מרפאה 10:00 יומן מרפאה 10:30 יומן ד"ר נמרוד דיקשטי…" at bounding box center [757, 405] width 554 height 346
click at [931, 481] on textarea "סריקה והכנת קיבועים" at bounding box center [895, 496] width 214 height 38
drag, startPoint x: 930, startPoint y: 493, endPoint x: 1022, endPoint y: 505, distance: 92.8
click at [1022, 505] on div "תורים נוספים באותו יום: יומן מרפאה 10:00 יומן מרפאה 10:30 יומן ד"ר נמרוד דיקשטי…" at bounding box center [757, 405] width 554 height 346
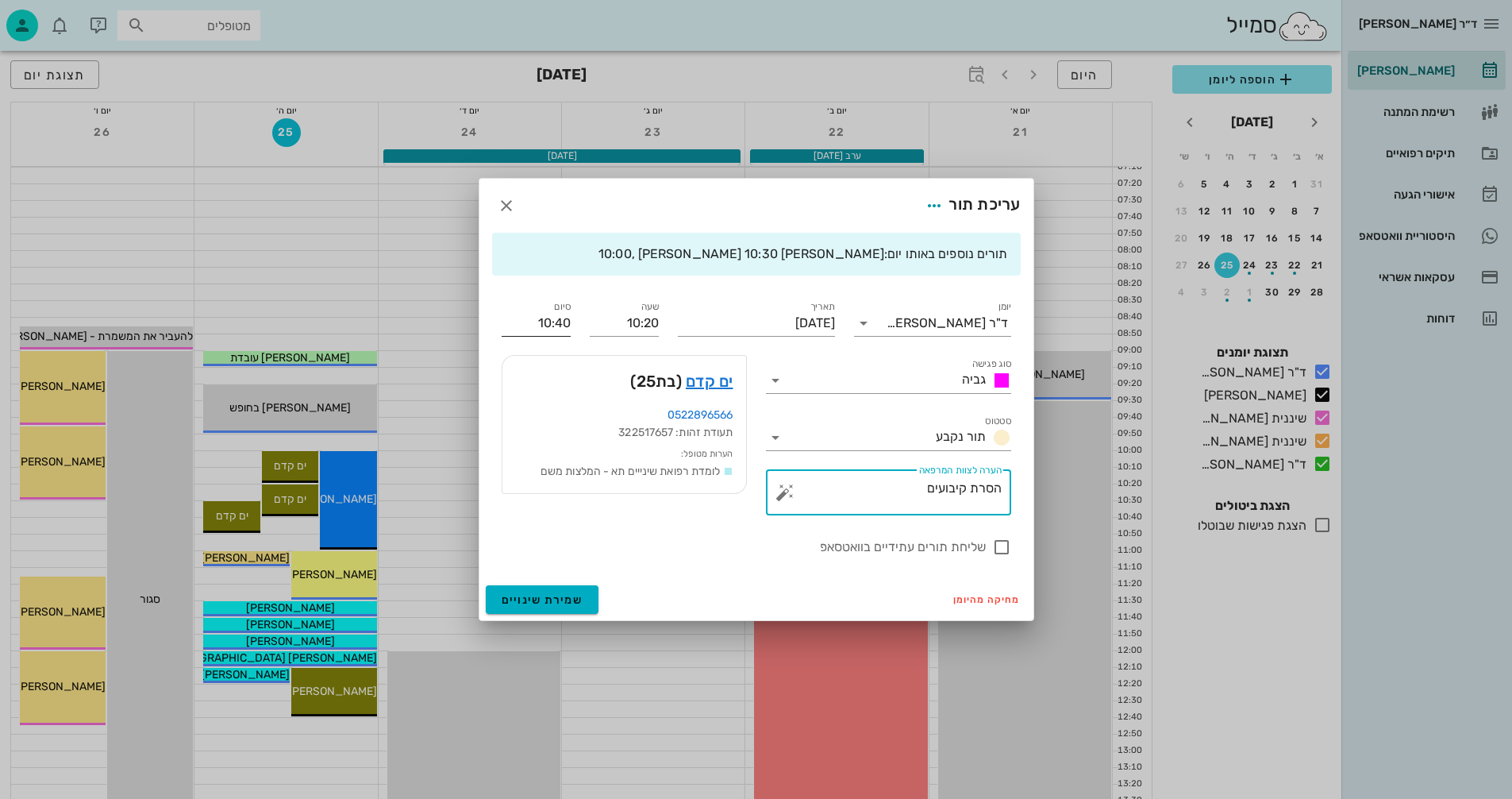
type textarea "הסרת קיבועים"
click at [557, 325] on input "10:40" at bounding box center [536, 323] width 69 height 25
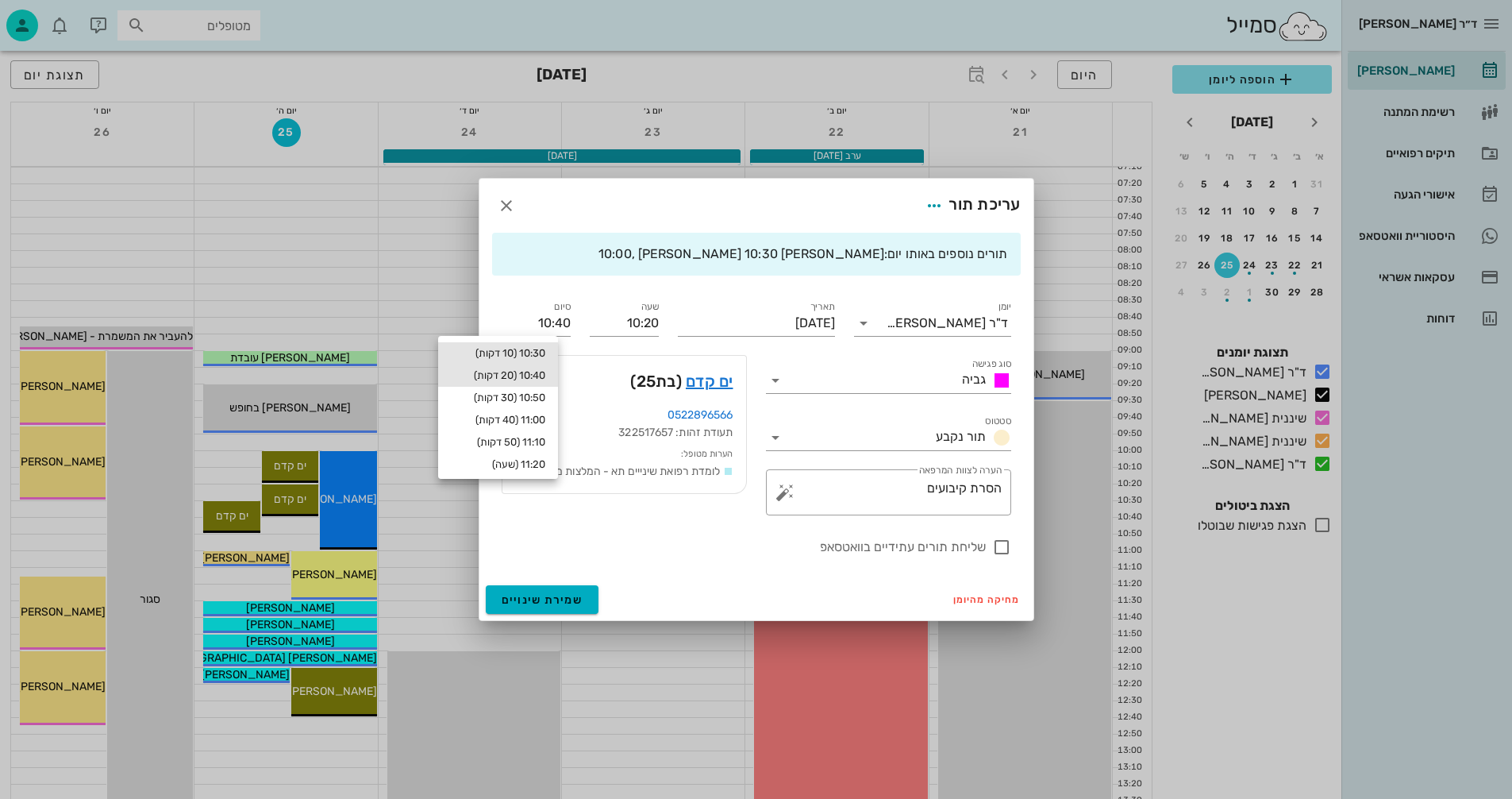
click at [508, 355] on div "10:30 (10 דקות)" at bounding box center [498, 353] width 95 height 13
type input "10:30"
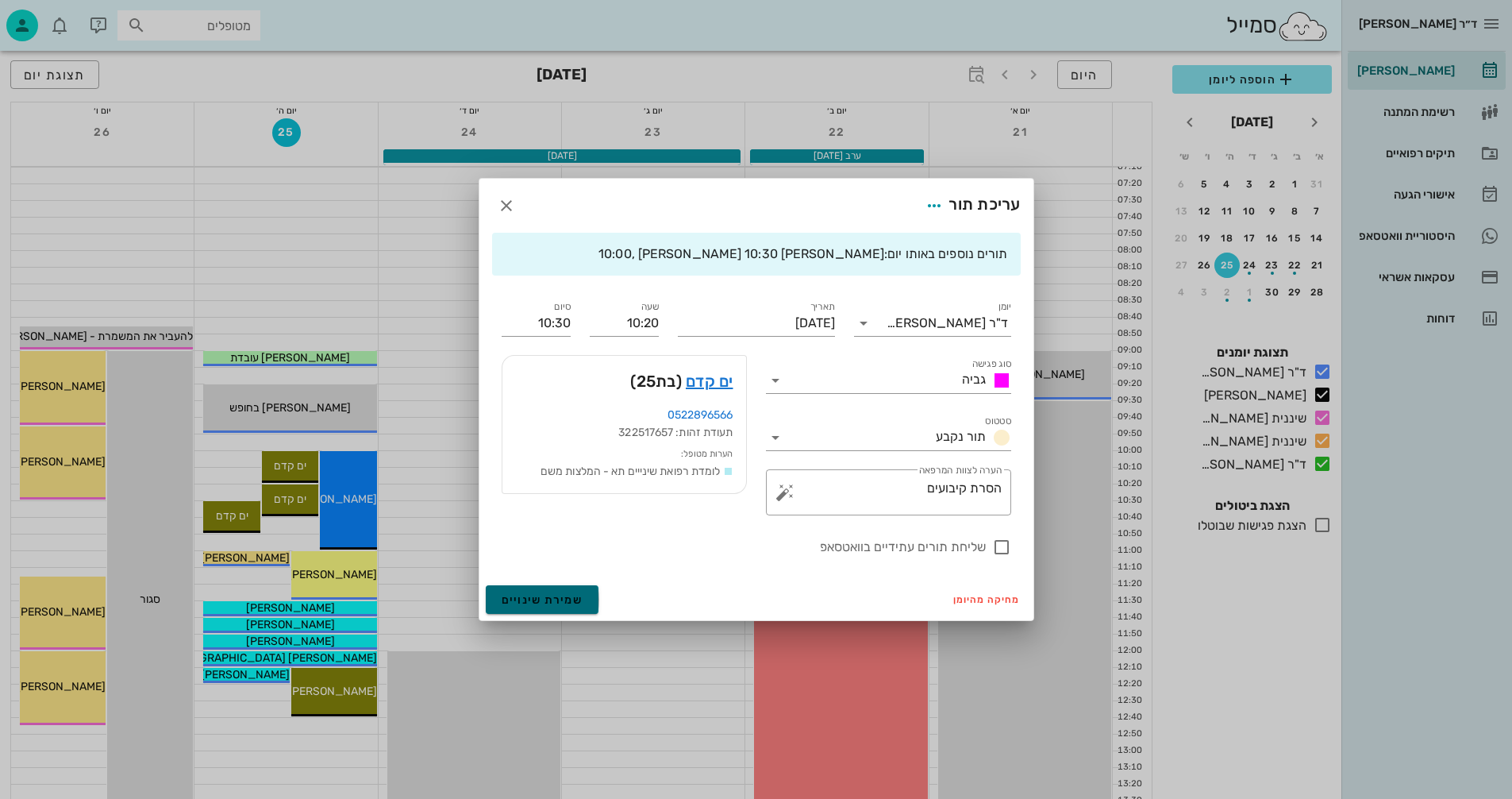
click at [524, 594] on span "שמירת שינויים" at bounding box center [542, 600] width 82 height 14
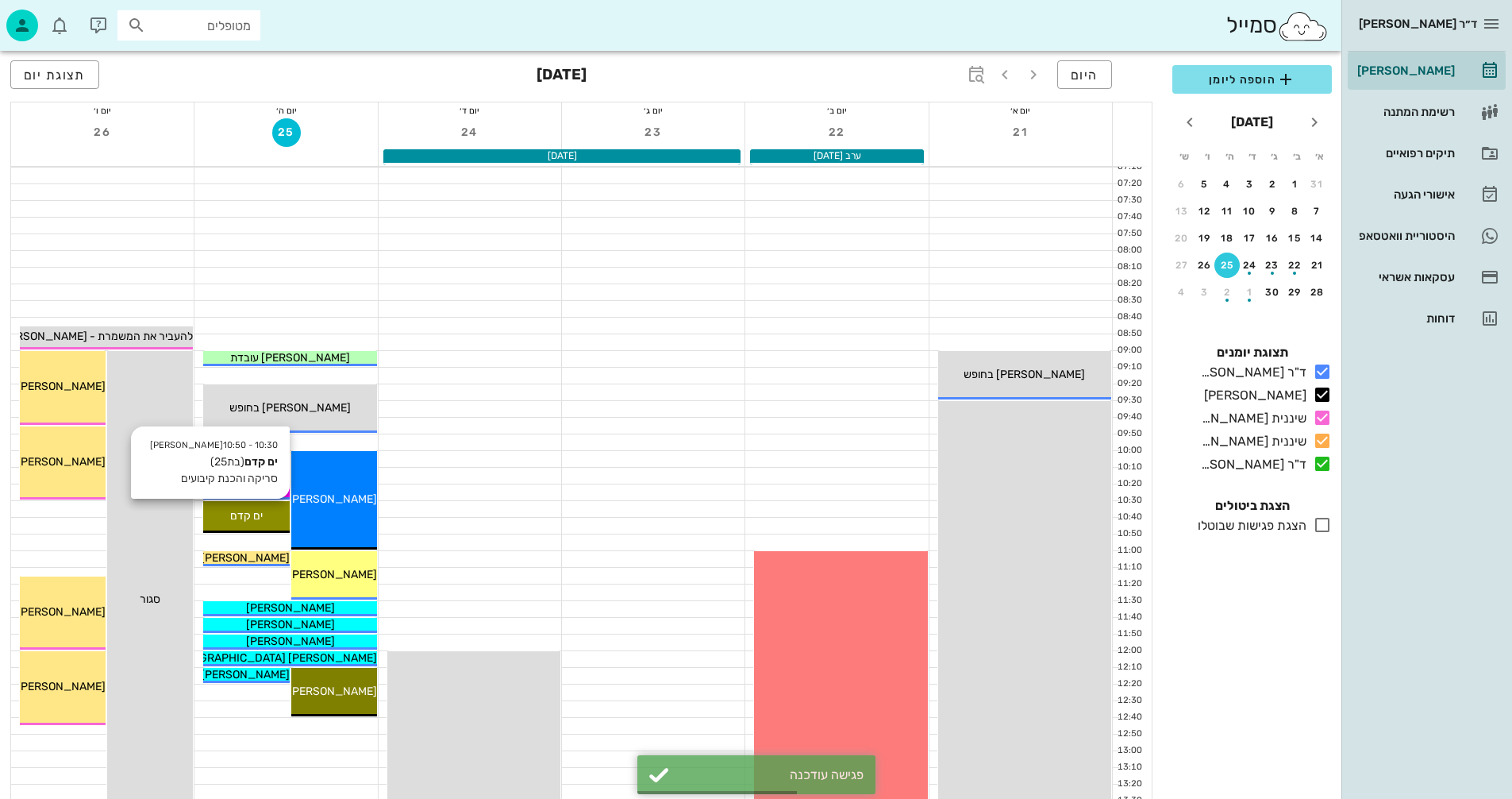
click at [247, 508] on span "ים קדם" at bounding box center [247, 515] width 33 height 14
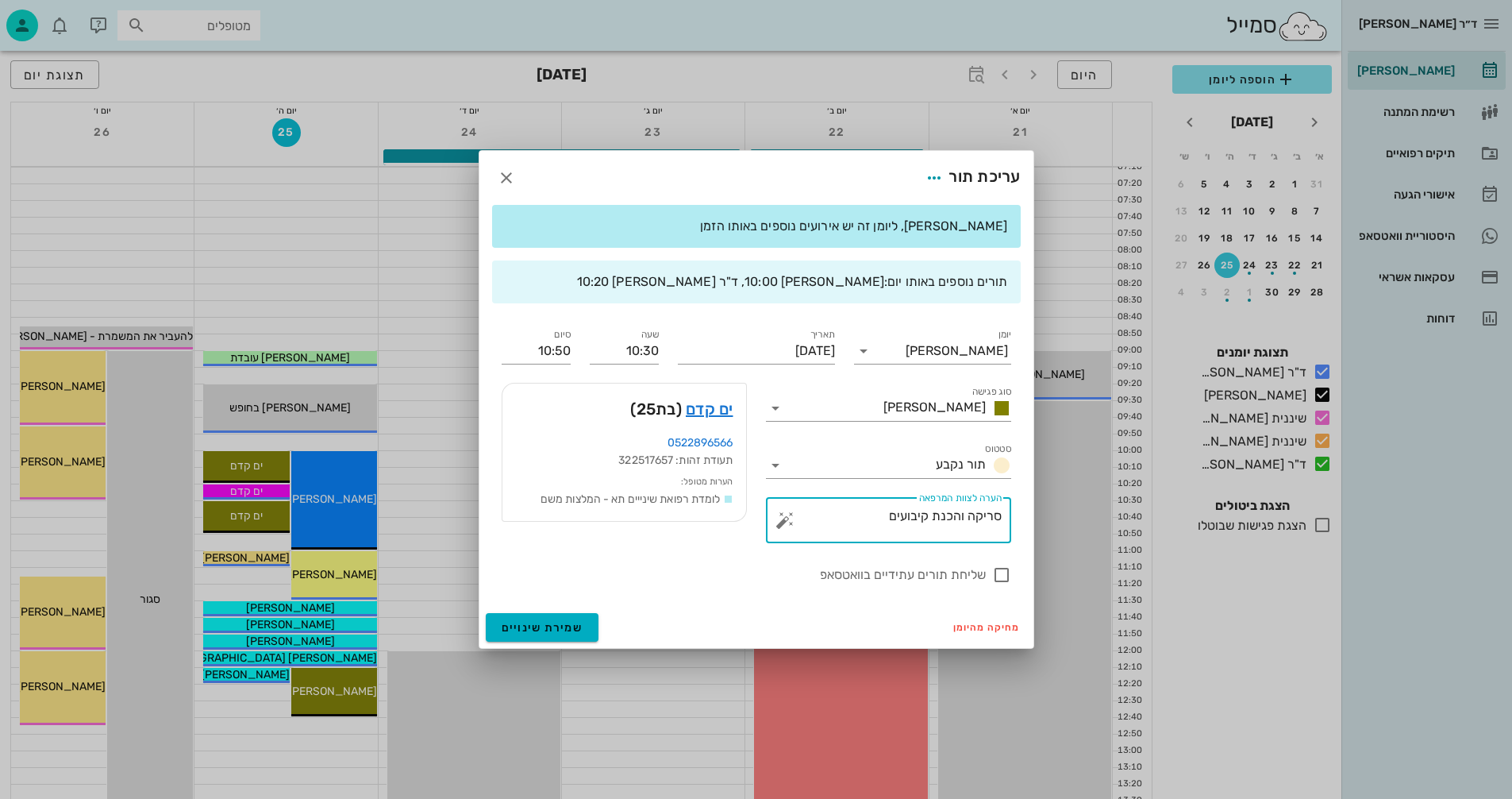
drag, startPoint x: 927, startPoint y: 514, endPoint x: 863, endPoint y: 519, distance: 64.2
click at [863, 519] on textarea "סריקה והכנת קיבועים" at bounding box center [895, 524] width 214 height 38
type textarea "סריקה והכנת פלטה"
click at [526, 628] on span "שמירת שינויים" at bounding box center [542, 628] width 82 height 14
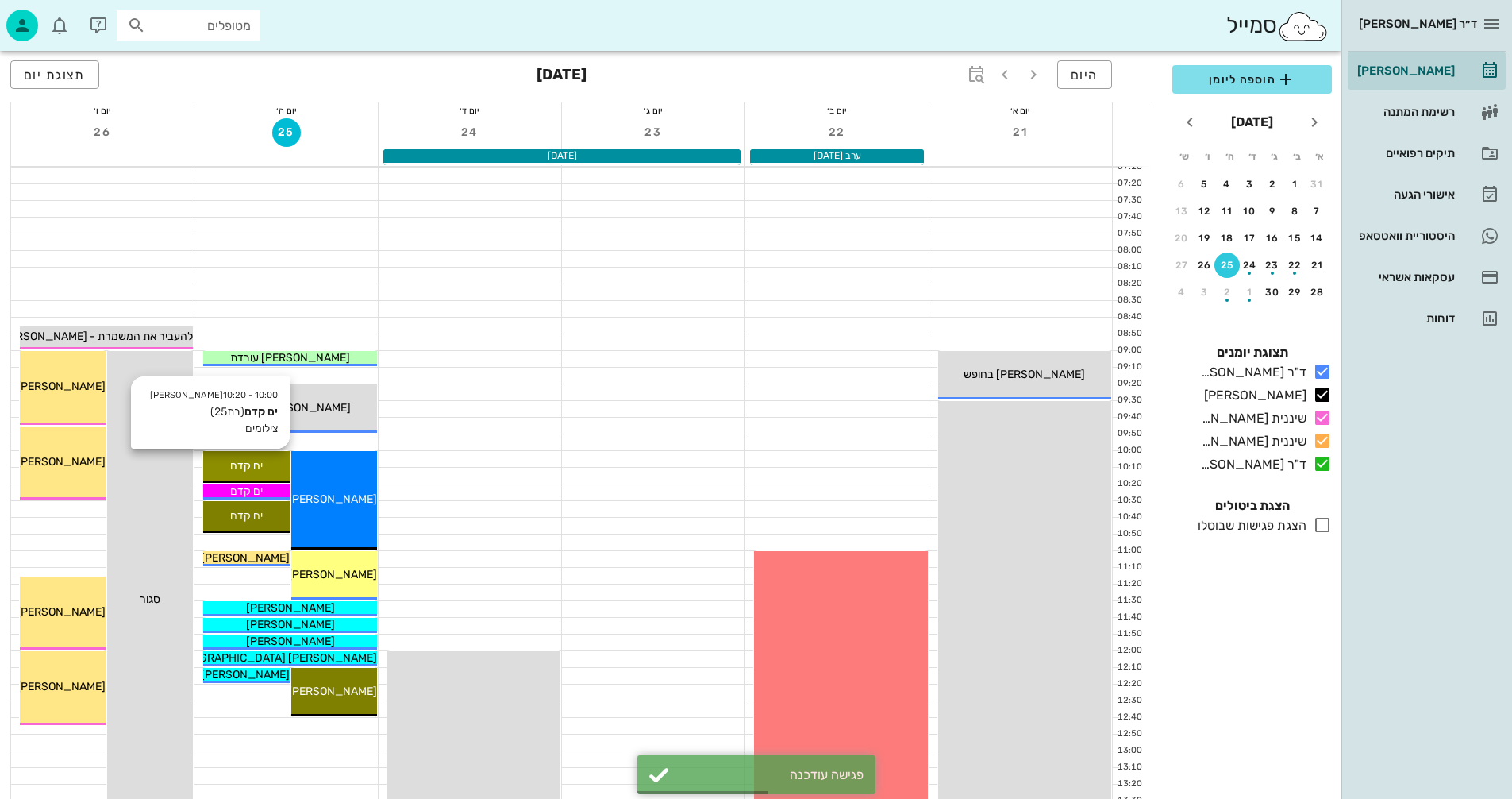
click at [261, 468] on span "ים קדם" at bounding box center [247, 465] width 33 height 14
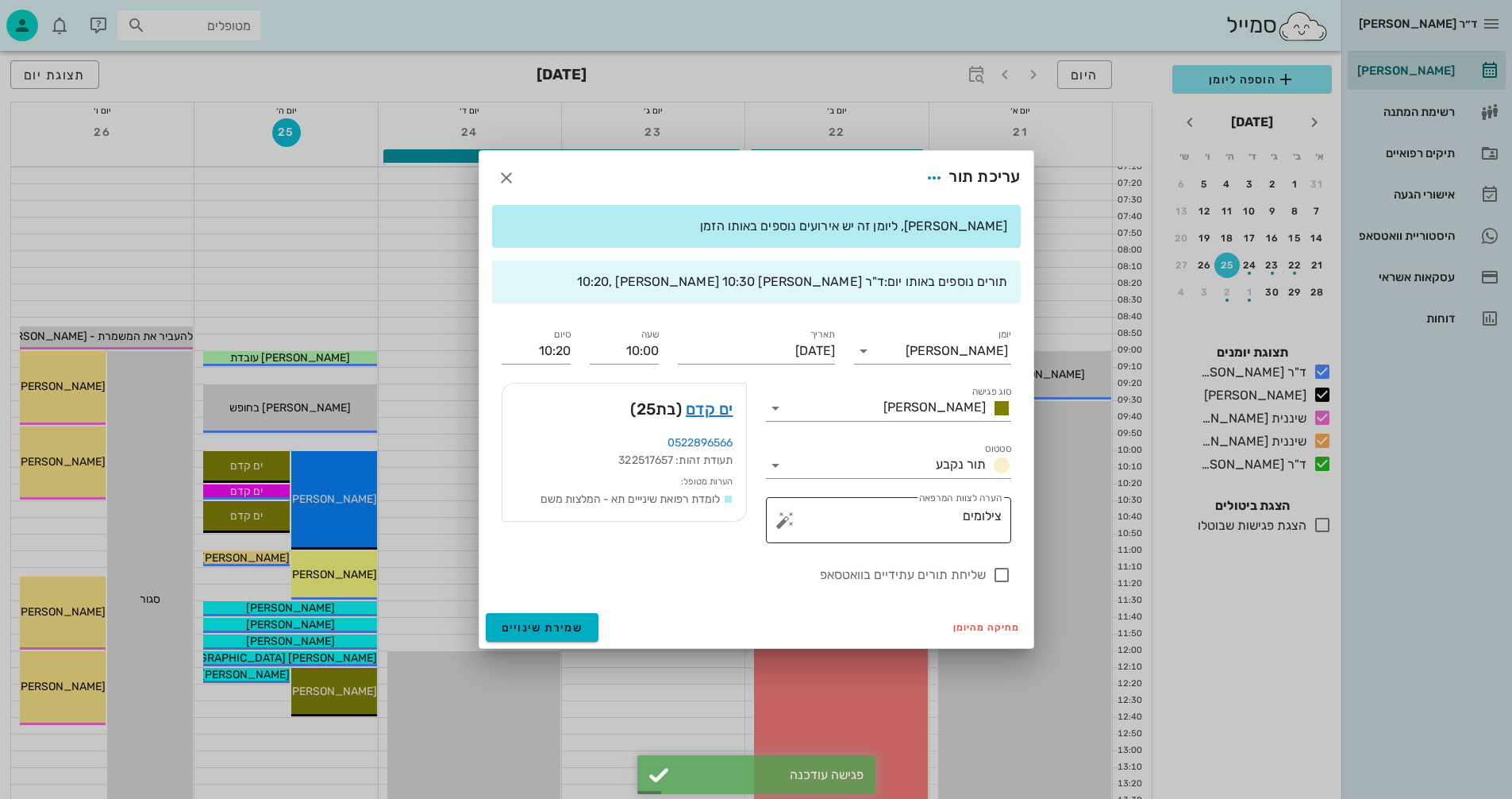
click at [934, 517] on textarea "צילומים" at bounding box center [895, 524] width 214 height 38
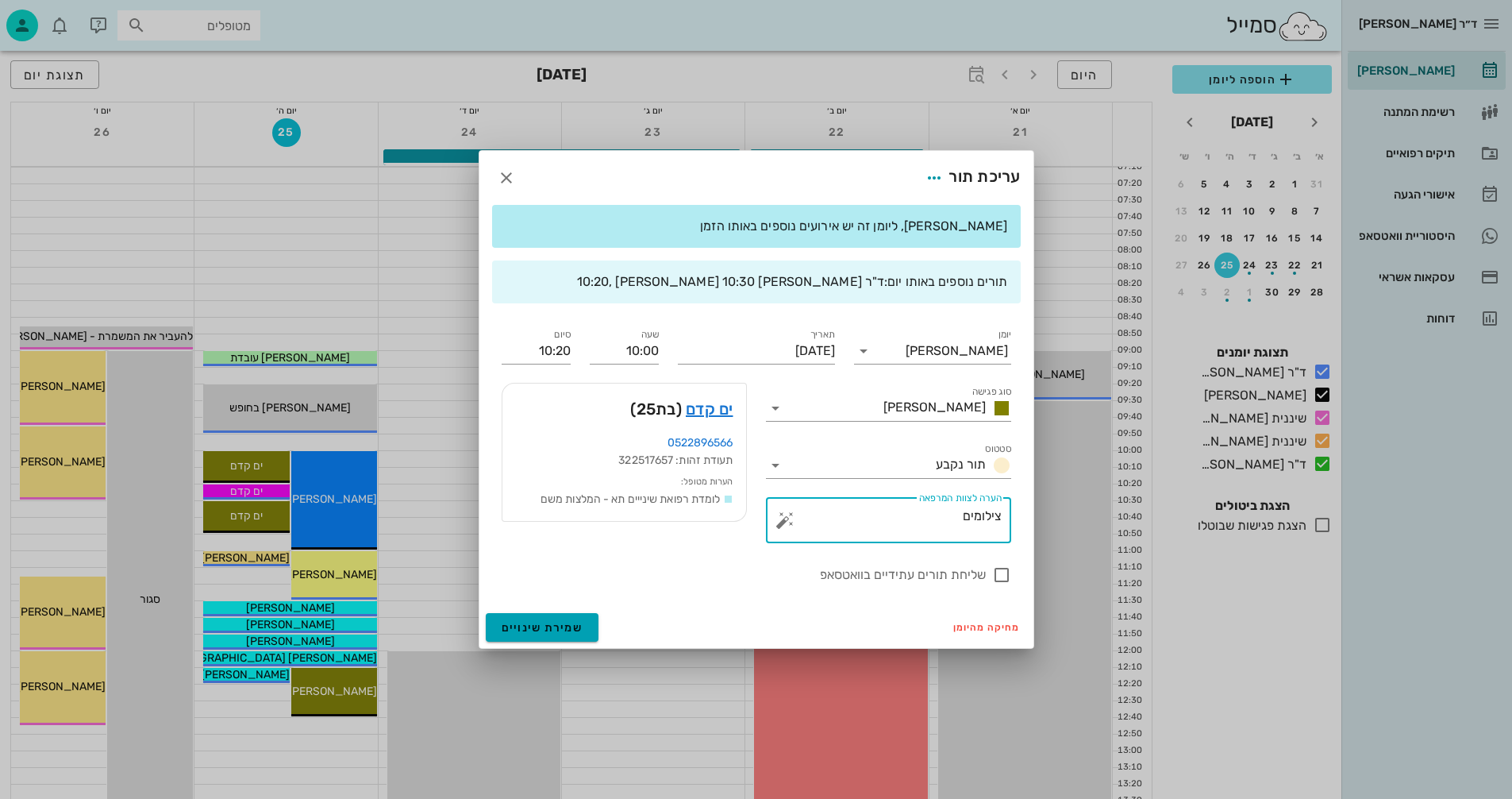
type textarea "צילומים"
click at [523, 625] on span "שמירת שינויים" at bounding box center [542, 628] width 82 height 14
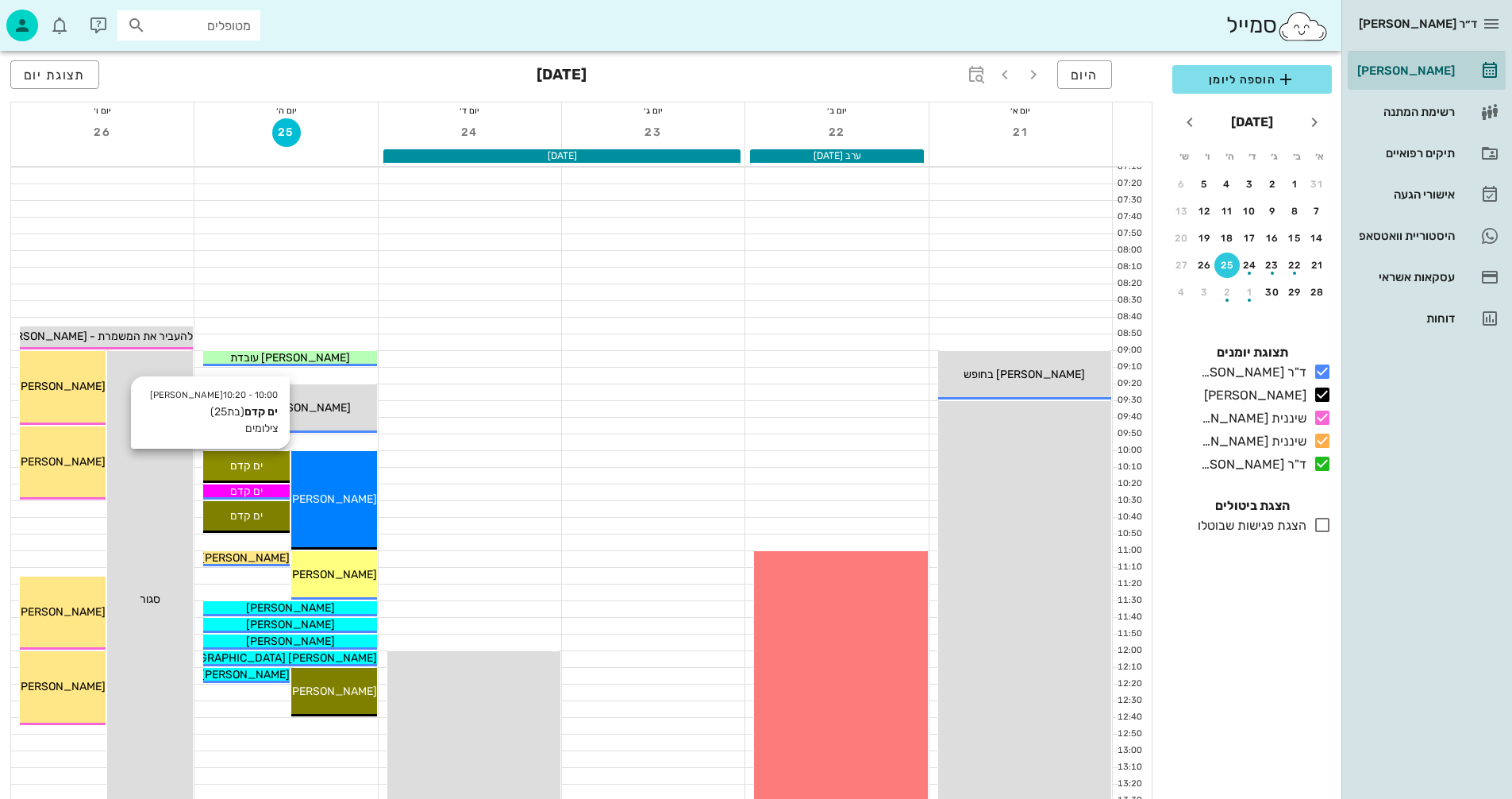
click at [246, 470] on span "ים קדם" at bounding box center [247, 465] width 33 height 14
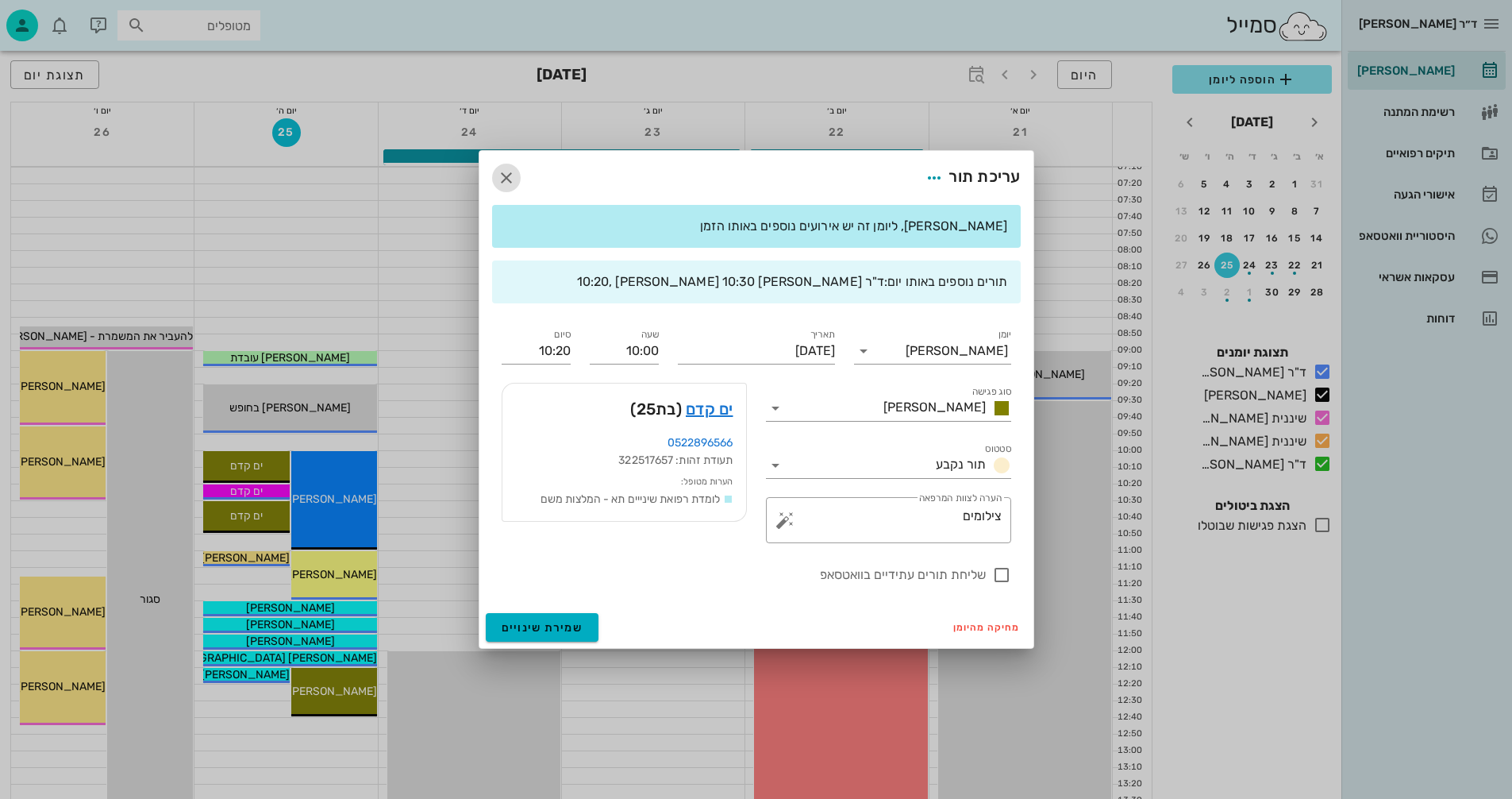
click at [503, 179] on icon "button" at bounding box center [506, 177] width 19 height 19
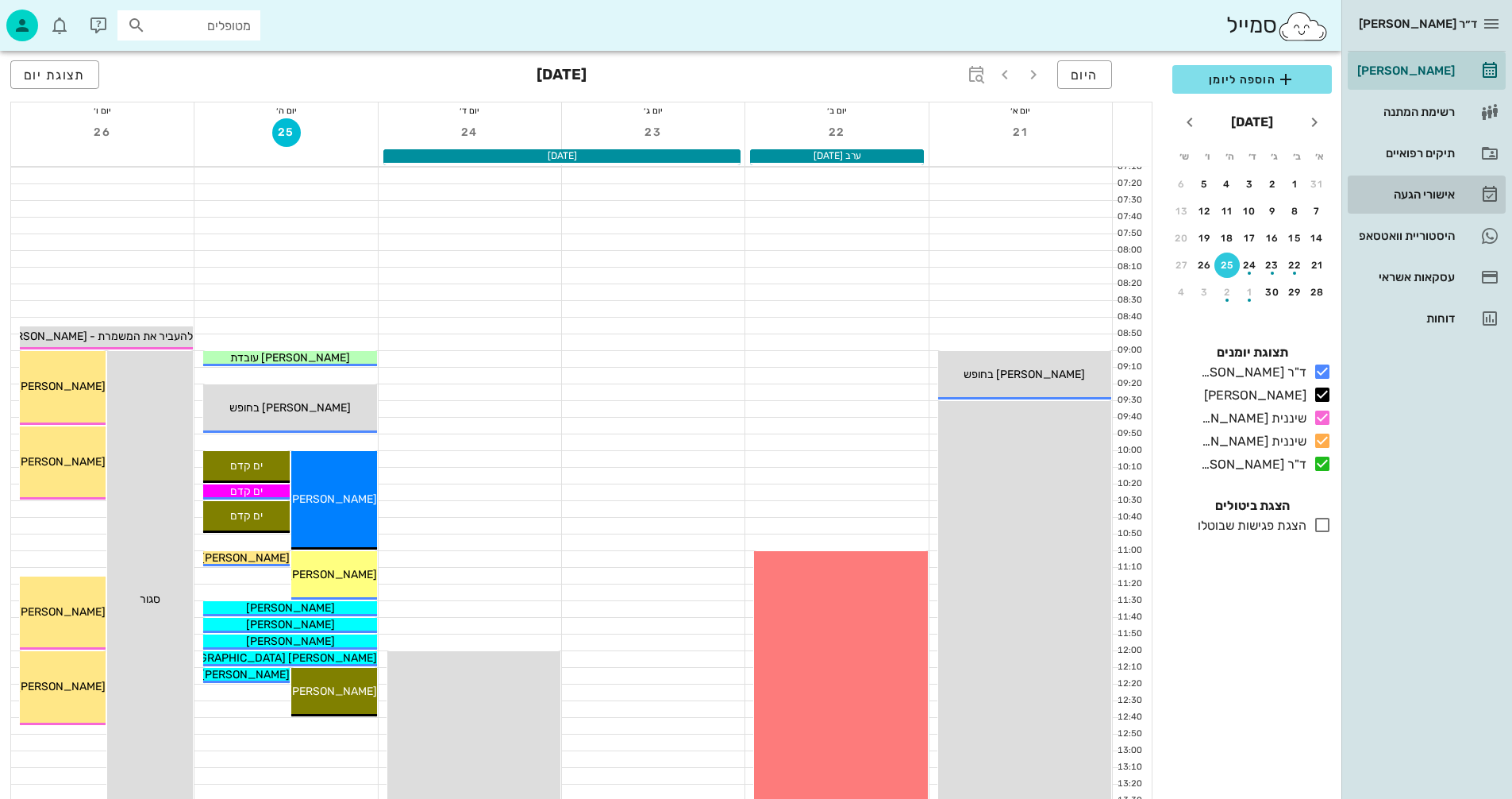
click at [1408, 195] on div "אישורי הגעה" at bounding box center [1404, 194] width 101 height 13
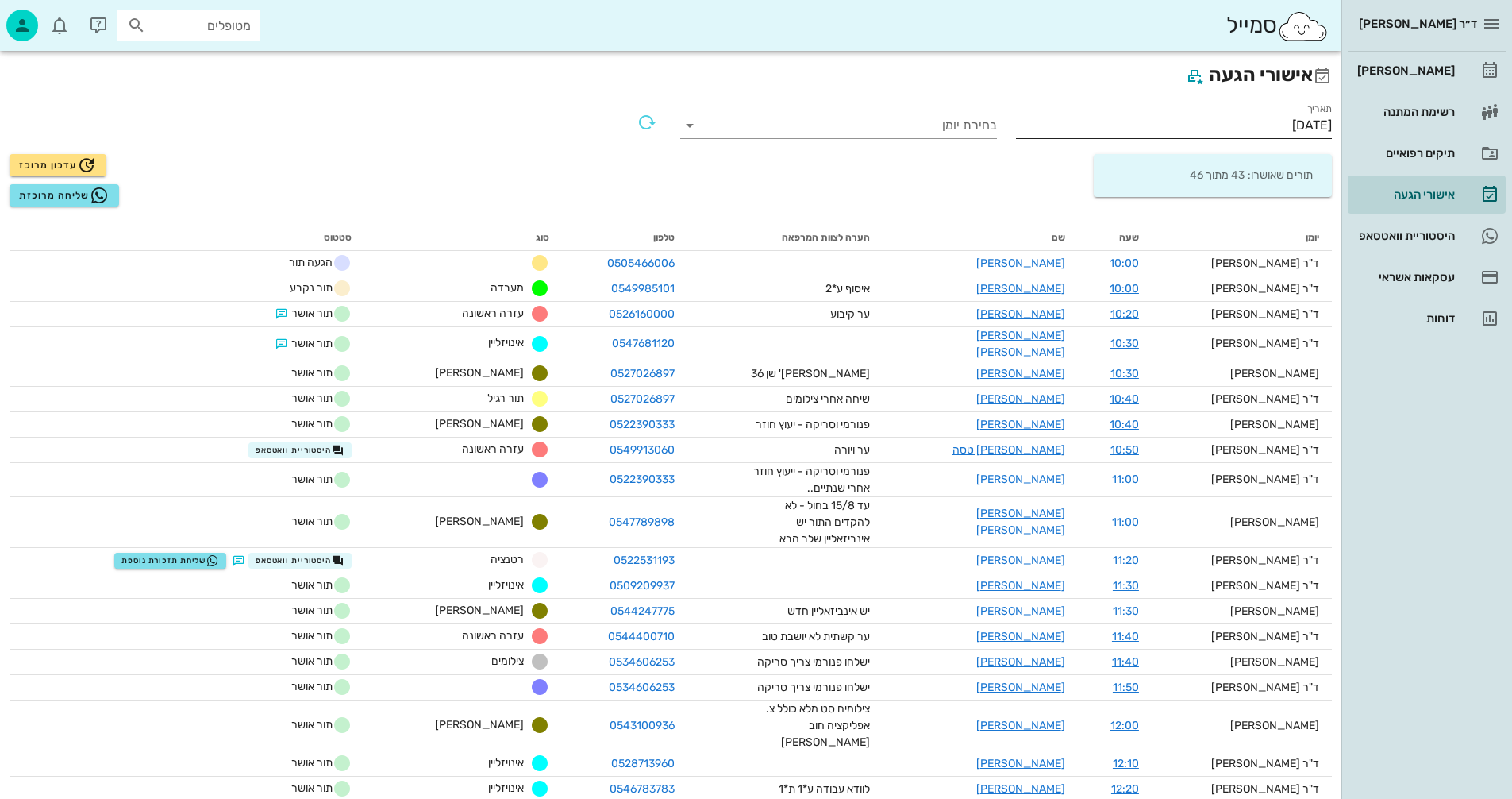
click at [1261, 125] on input "[DATE]" at bounding box center [1174, 125] width 317 height 25
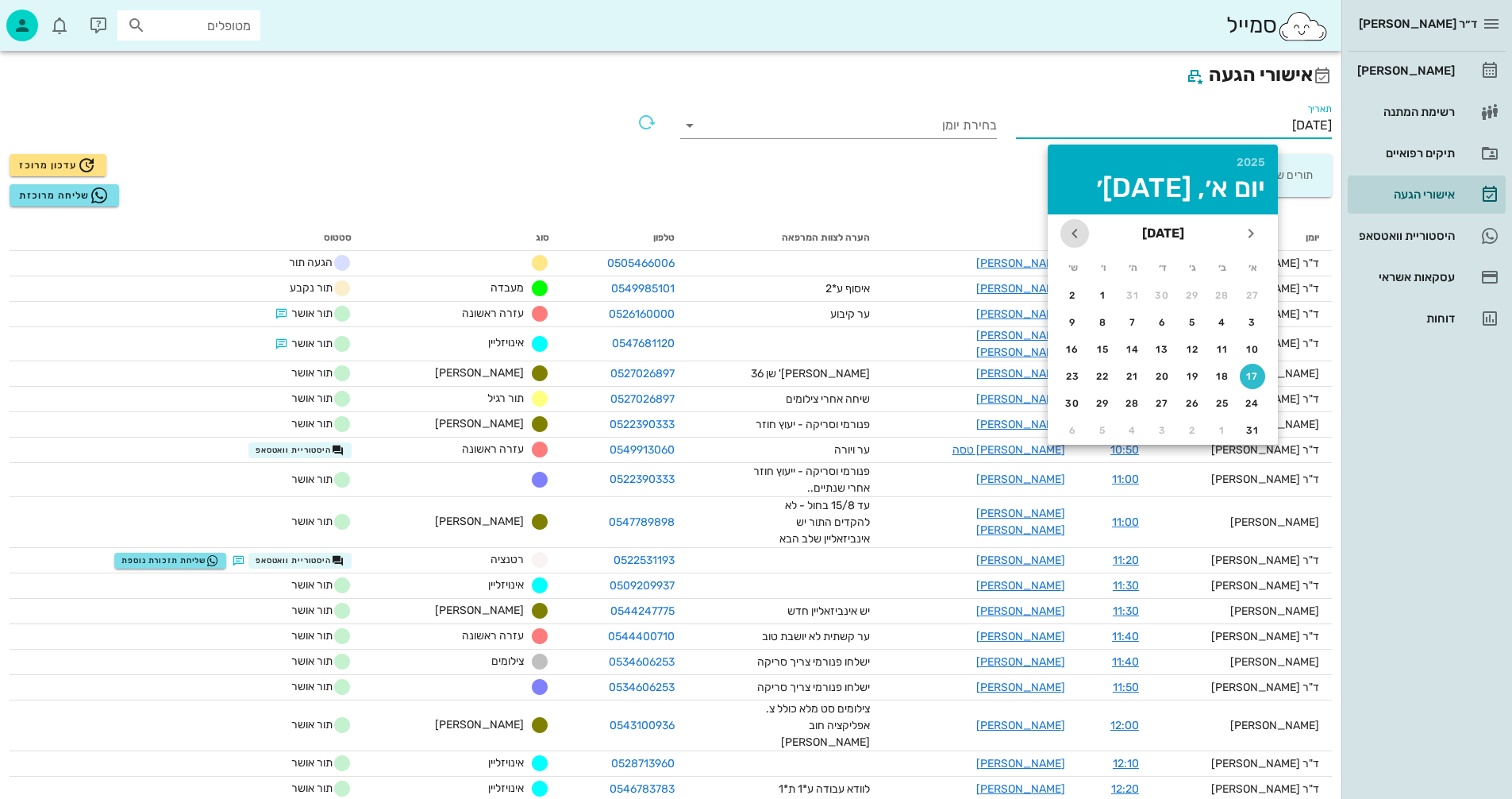
click at [1075, 232] on icon "חודש הבא" at bounding box center [1074, 233] width 19 height 19
click at [1130, 375] on div "25" at bounding box center [1133, 376] width 25 height 11
type input "25/09/2025"
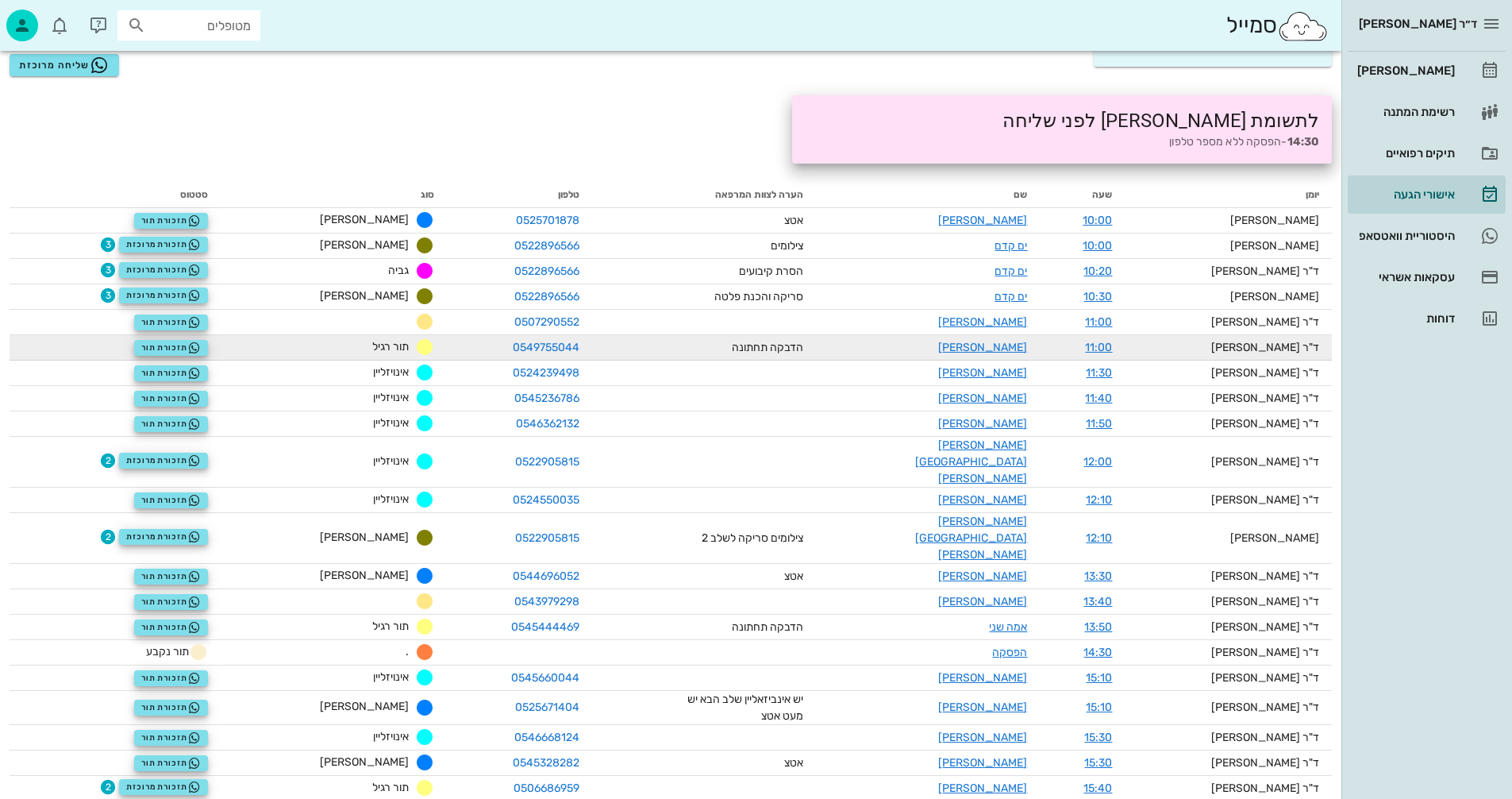
scroll to position [159, 0]
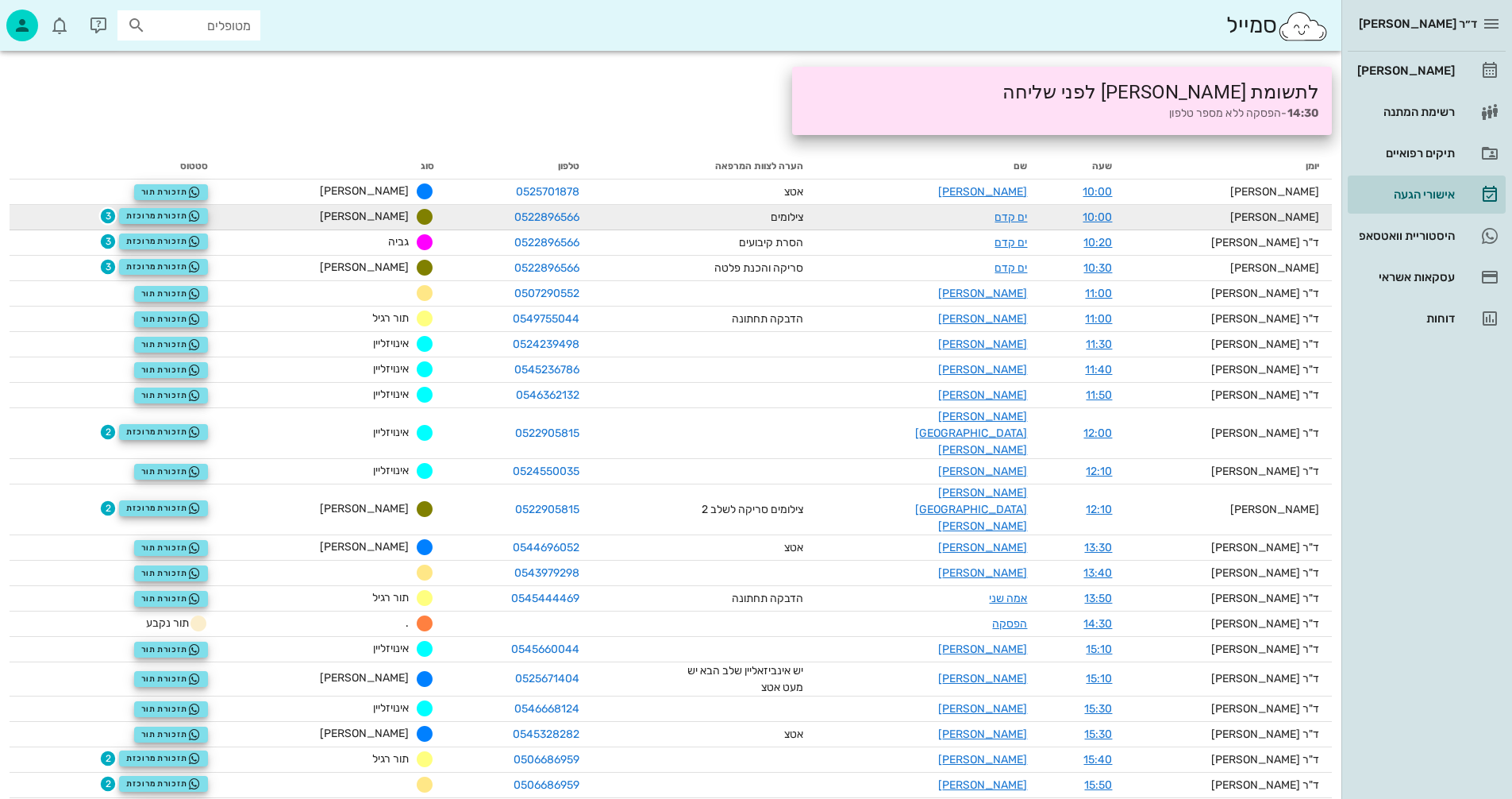
click at [116, 215] on span "3" at bounding box center [107, 215] width 16 height 16
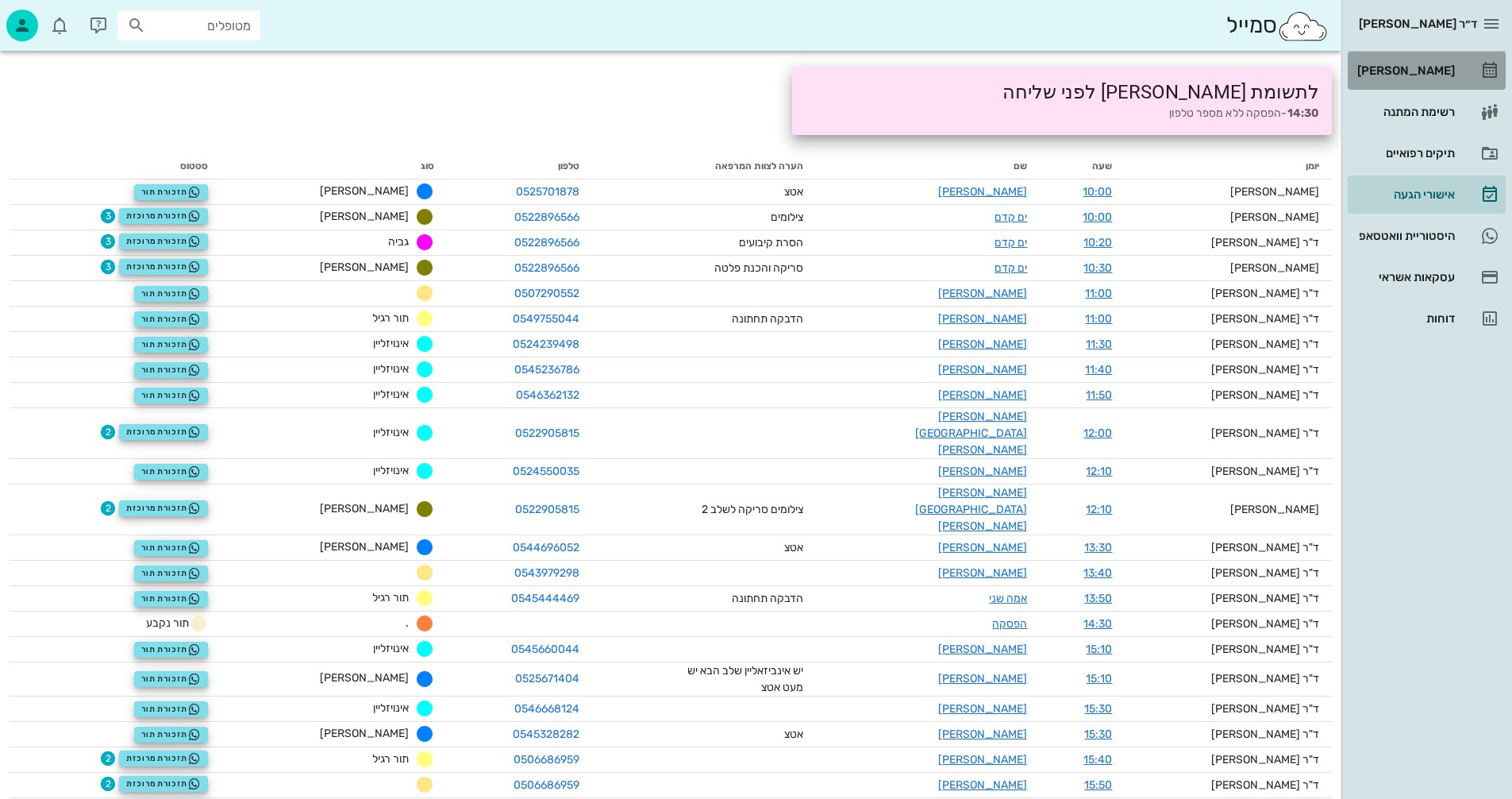
click at [1413, 67] on div "[PERSON_NAME]" at bounding box center [1404, 70] width 101 height 13
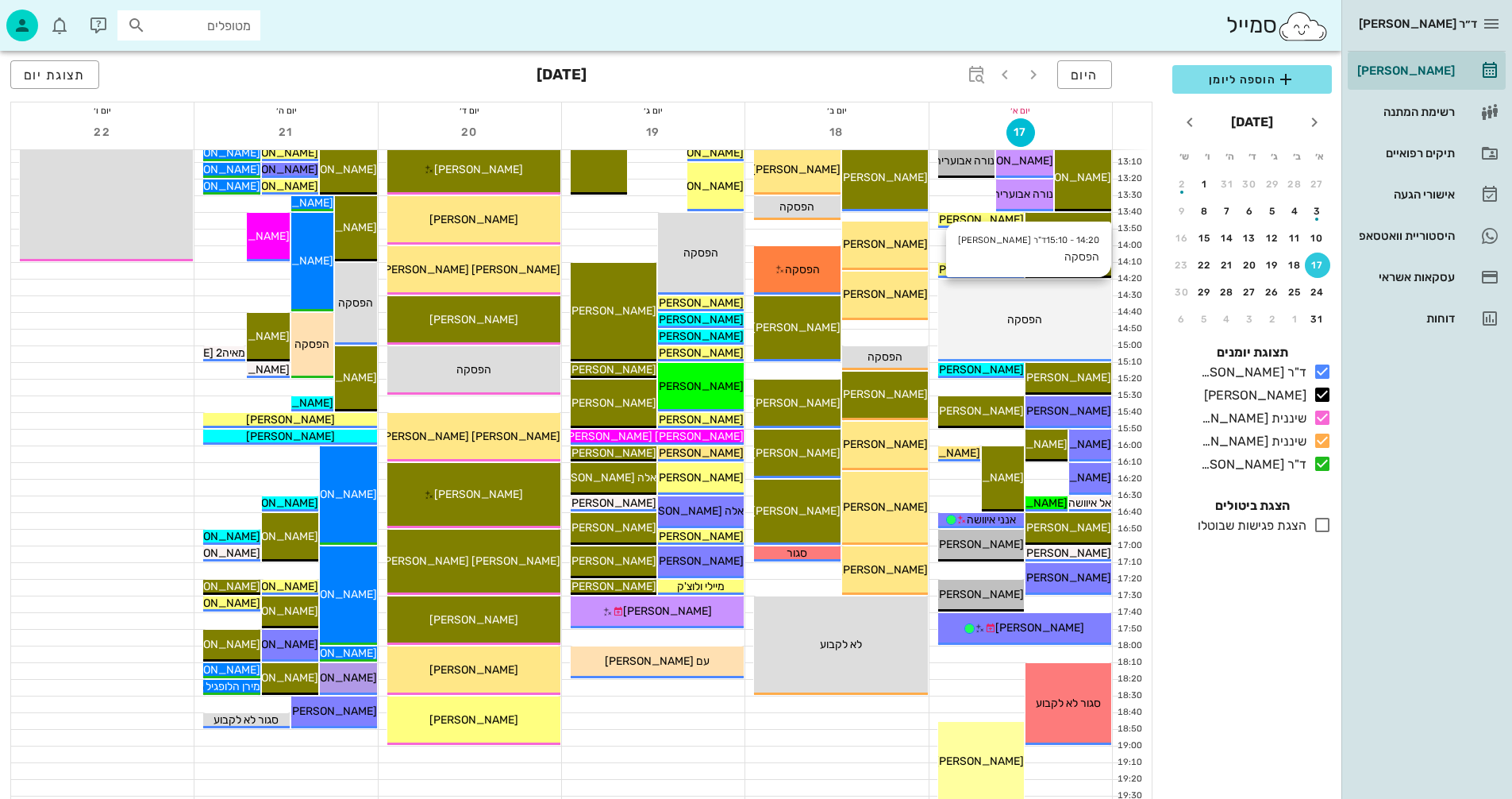
scroll to position [635, 0]
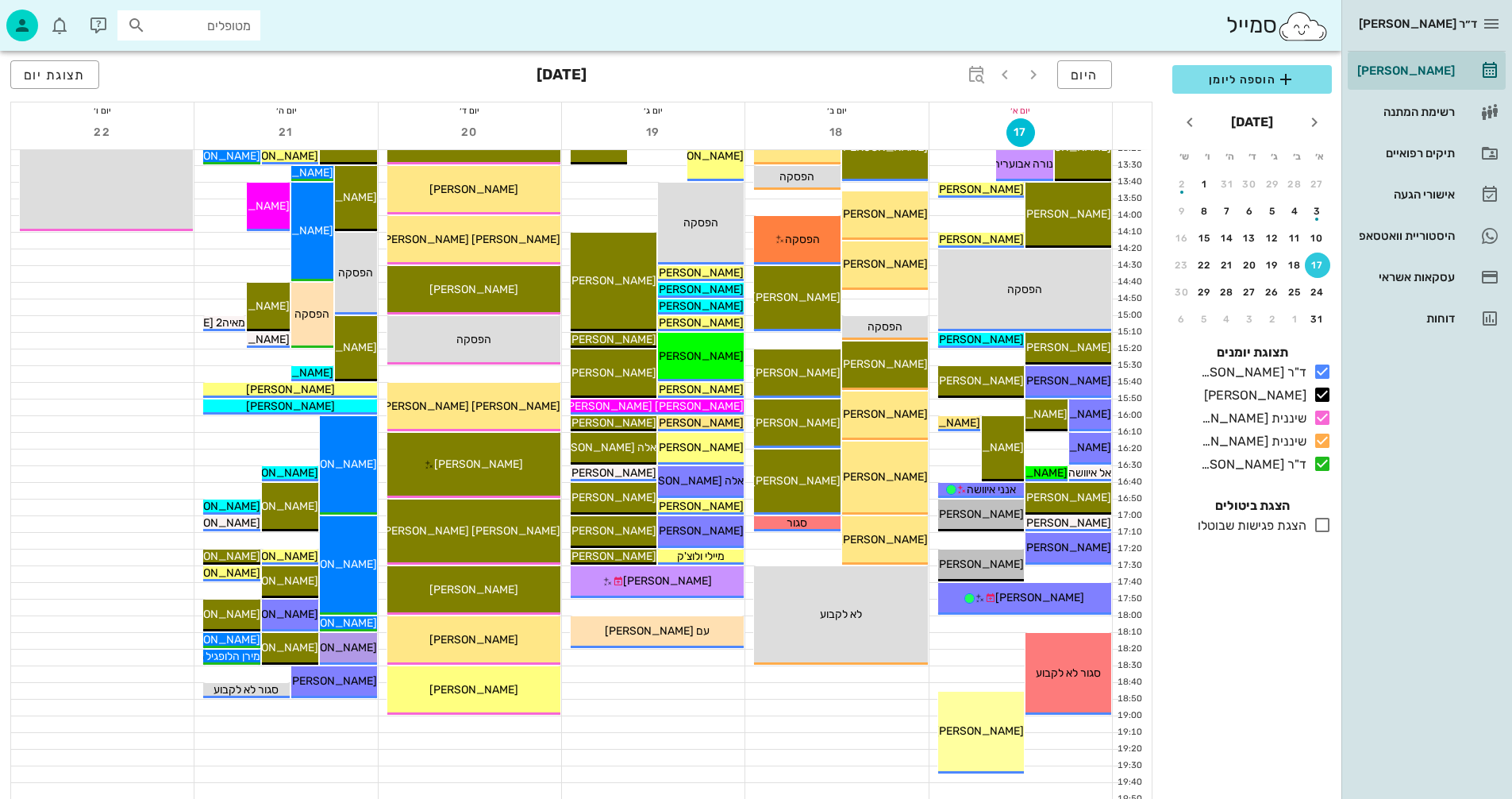
click at [1327, 522] on icon at bounding box center [1323, 525] width 19 height 19
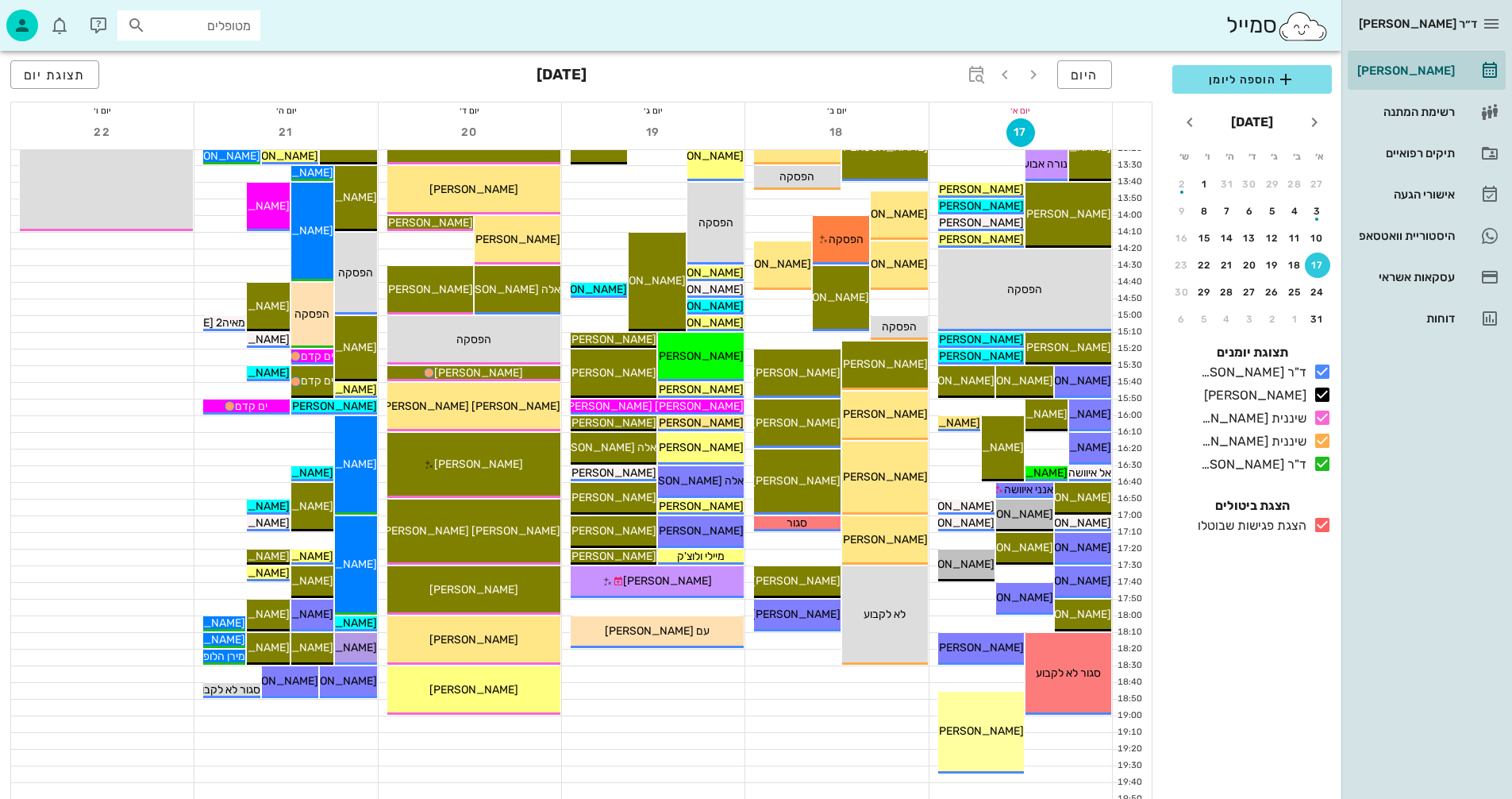
click at [1320, 523] on icon at bounding box center [1323, 525] width 19 height 19
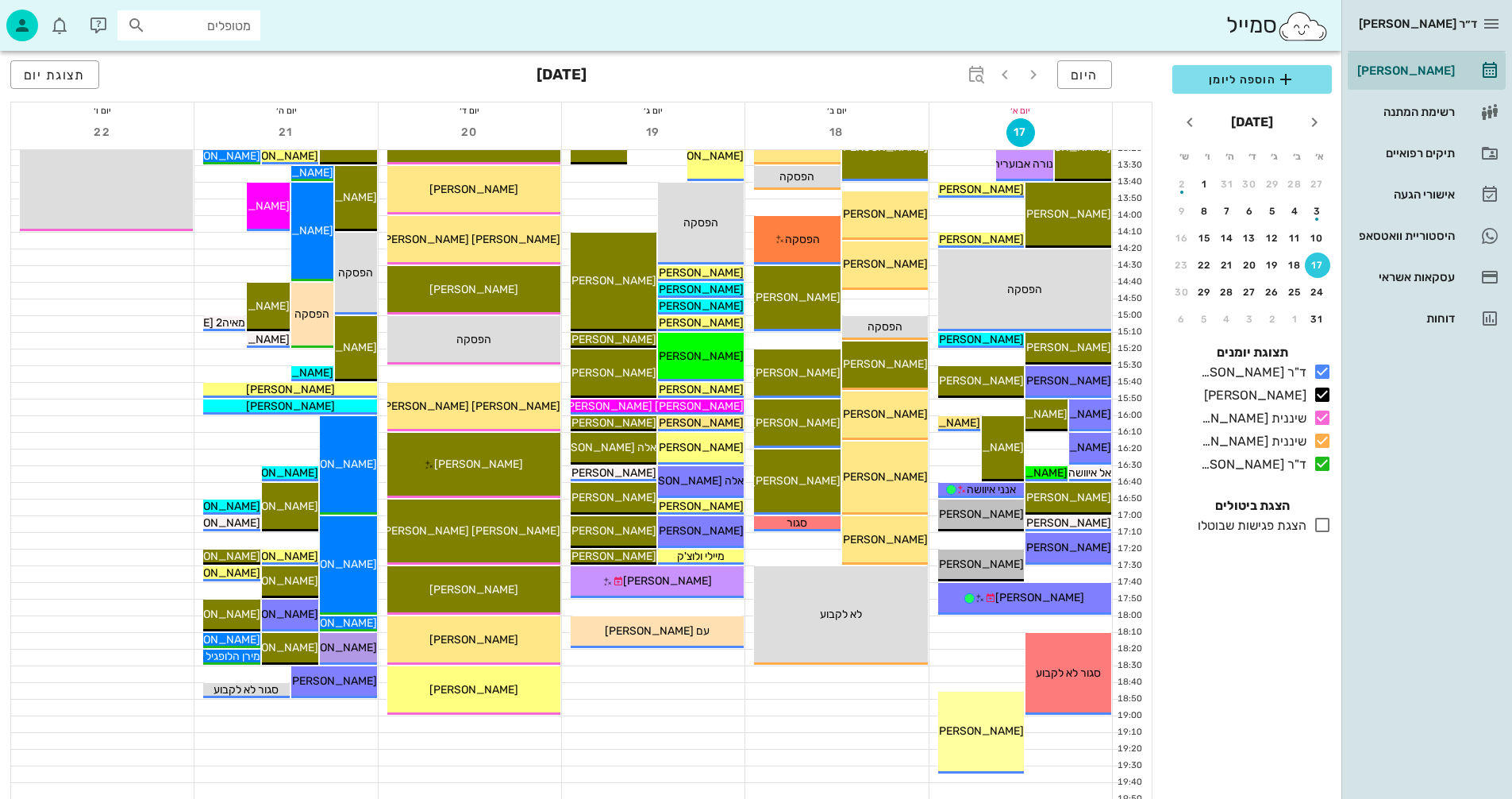
click at [202, 22] on input "מטופלים" at bounding box center [200, 25] width 101 height 20
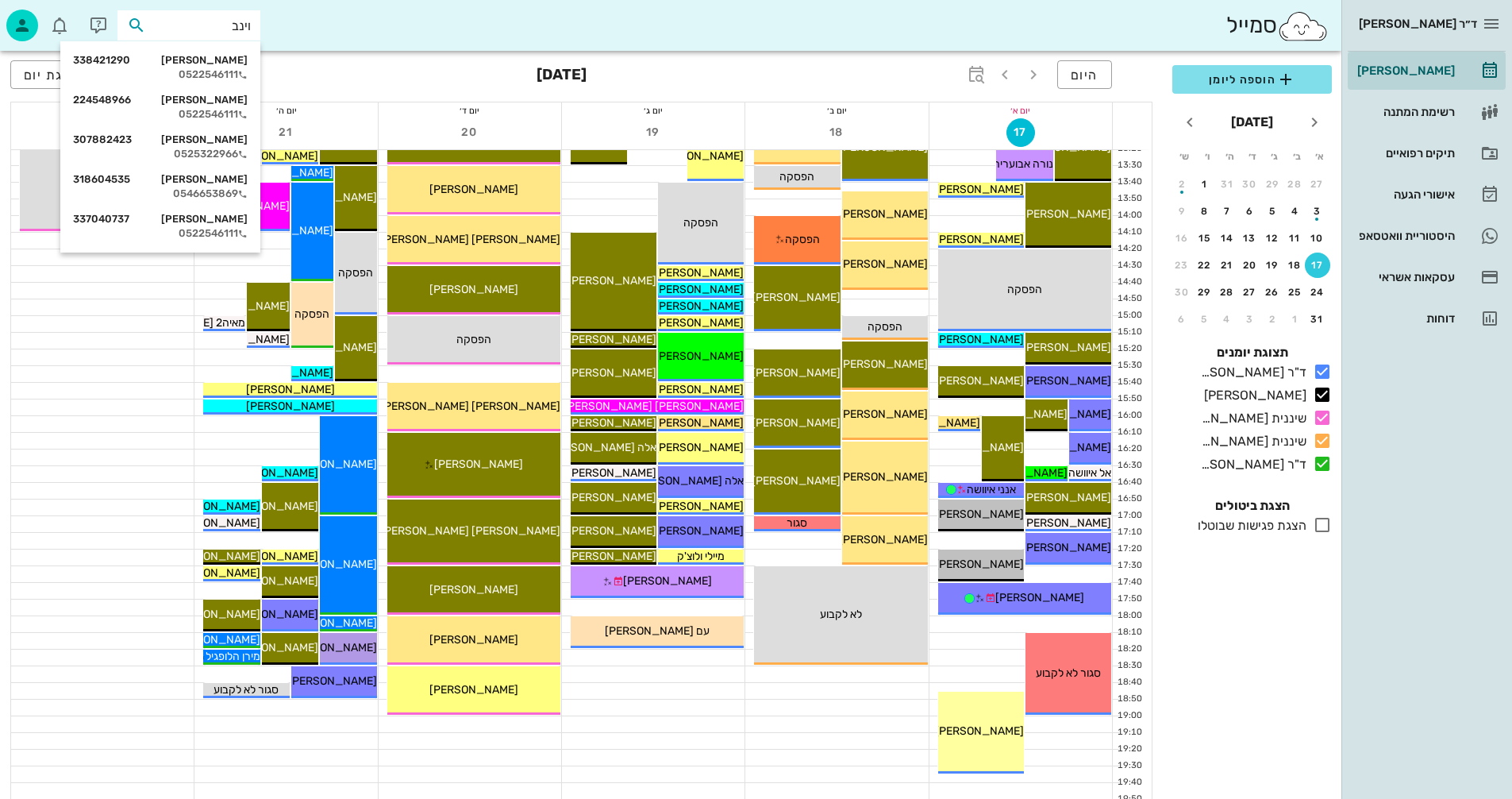
type input "וינבך"
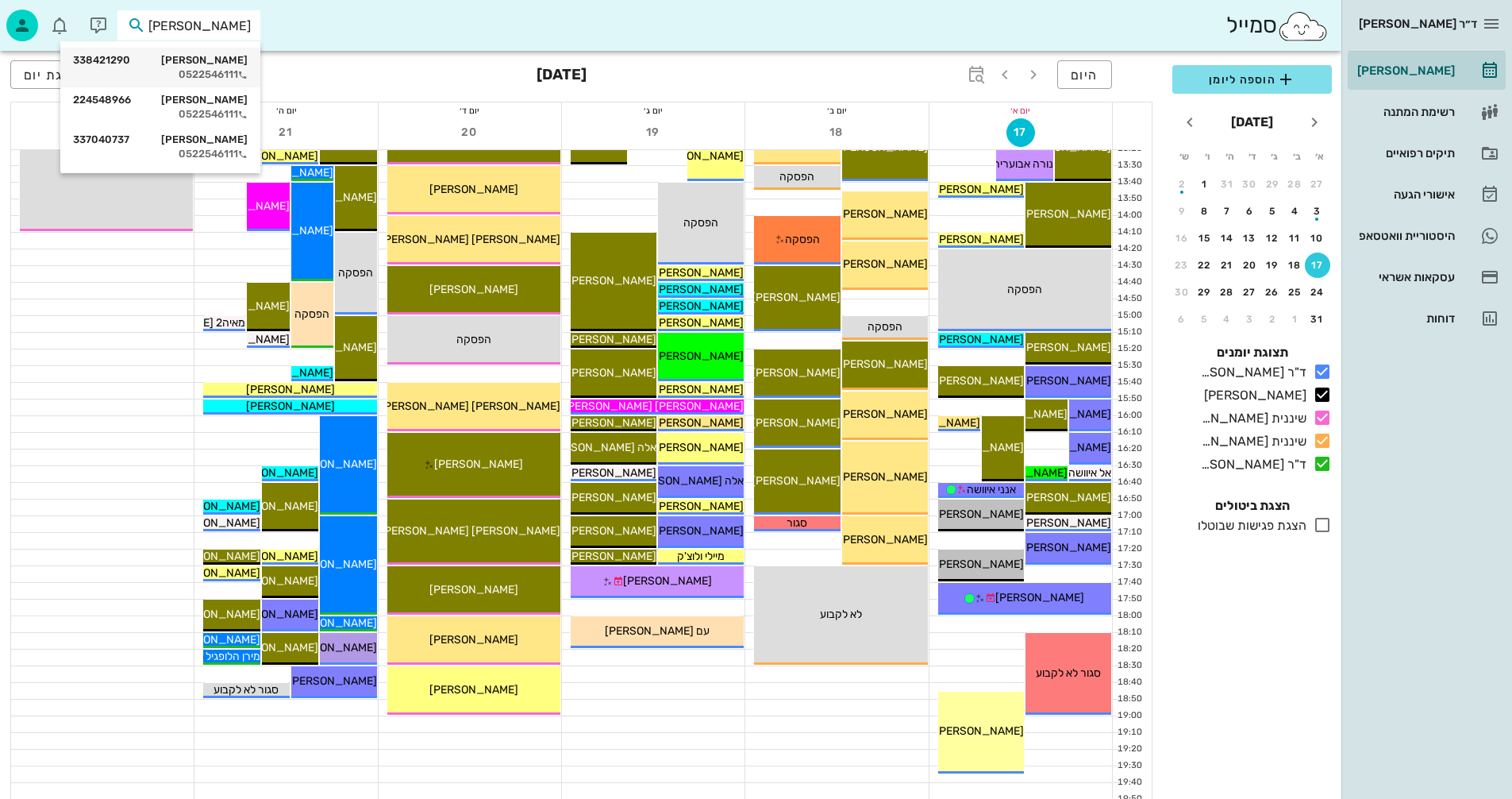
click at [205, 70] on div "0522546111" at bounding box center [160, 74] width 175 height 13
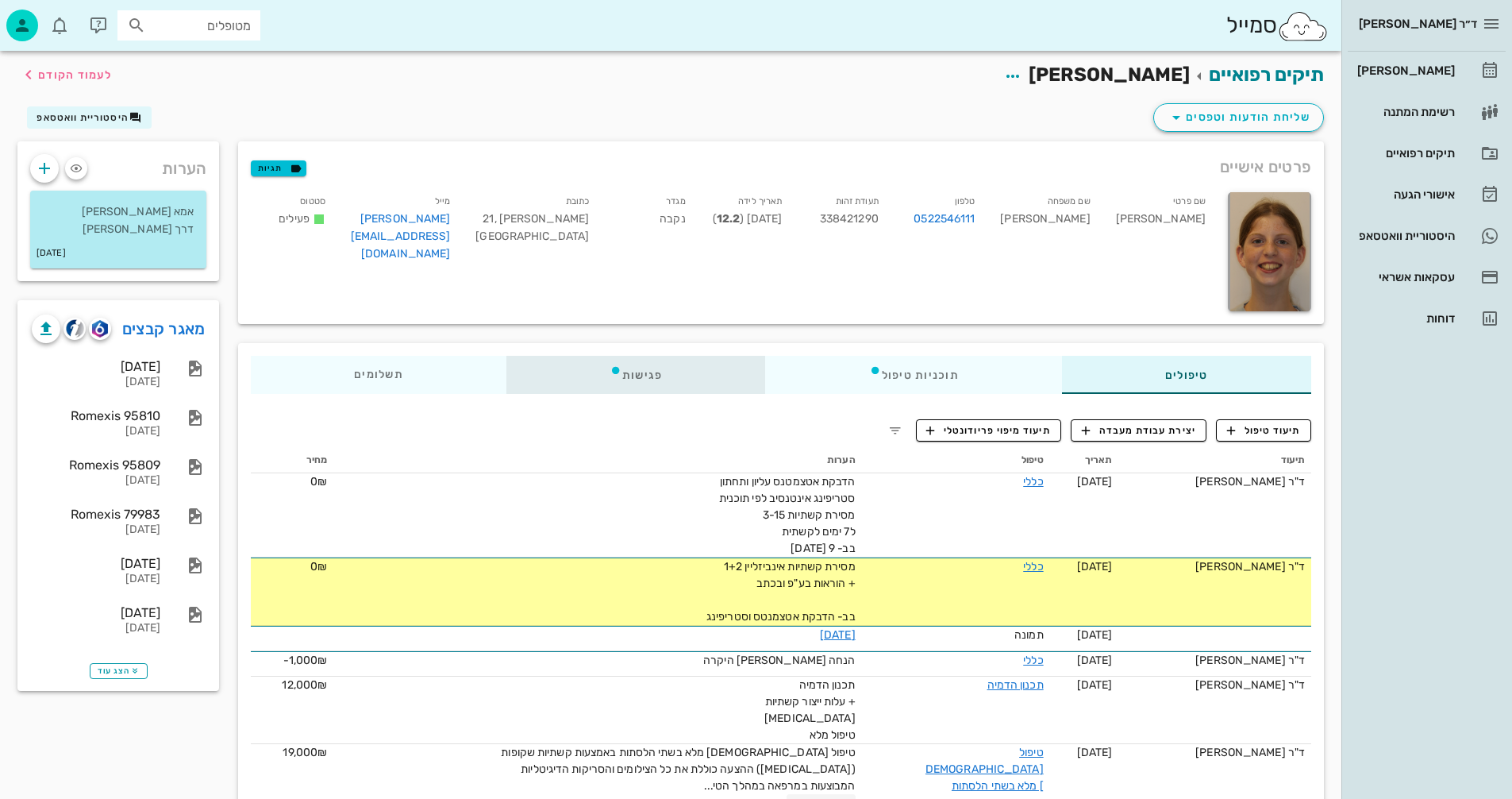
click at [638, 373] on div "פגישות" at bounding box center [636, 374] width 259 height 38
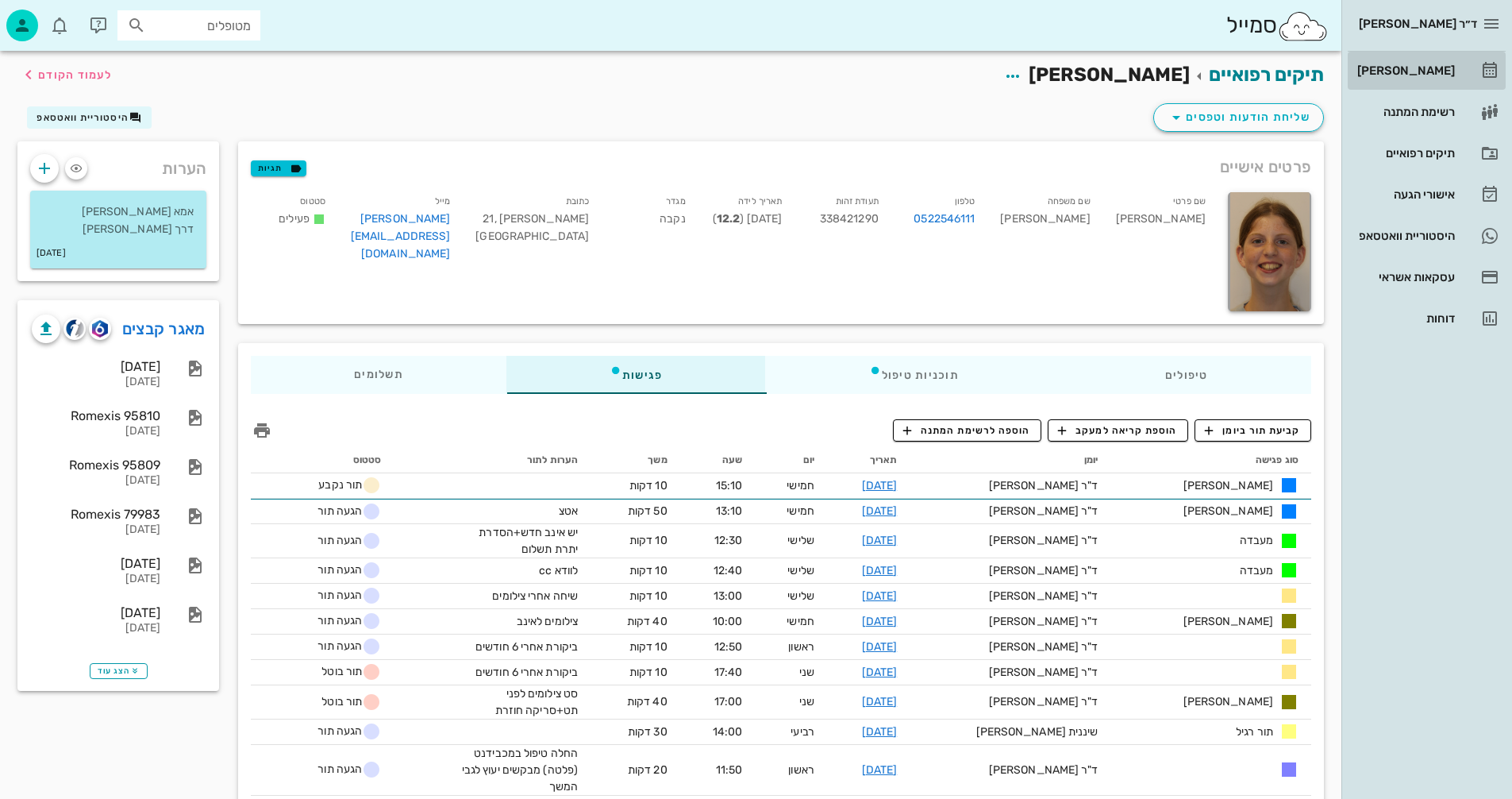
click at [1414, 68] on div "[PERSON_NAME]" at bounding box center [1404, 70] width 101 height 13
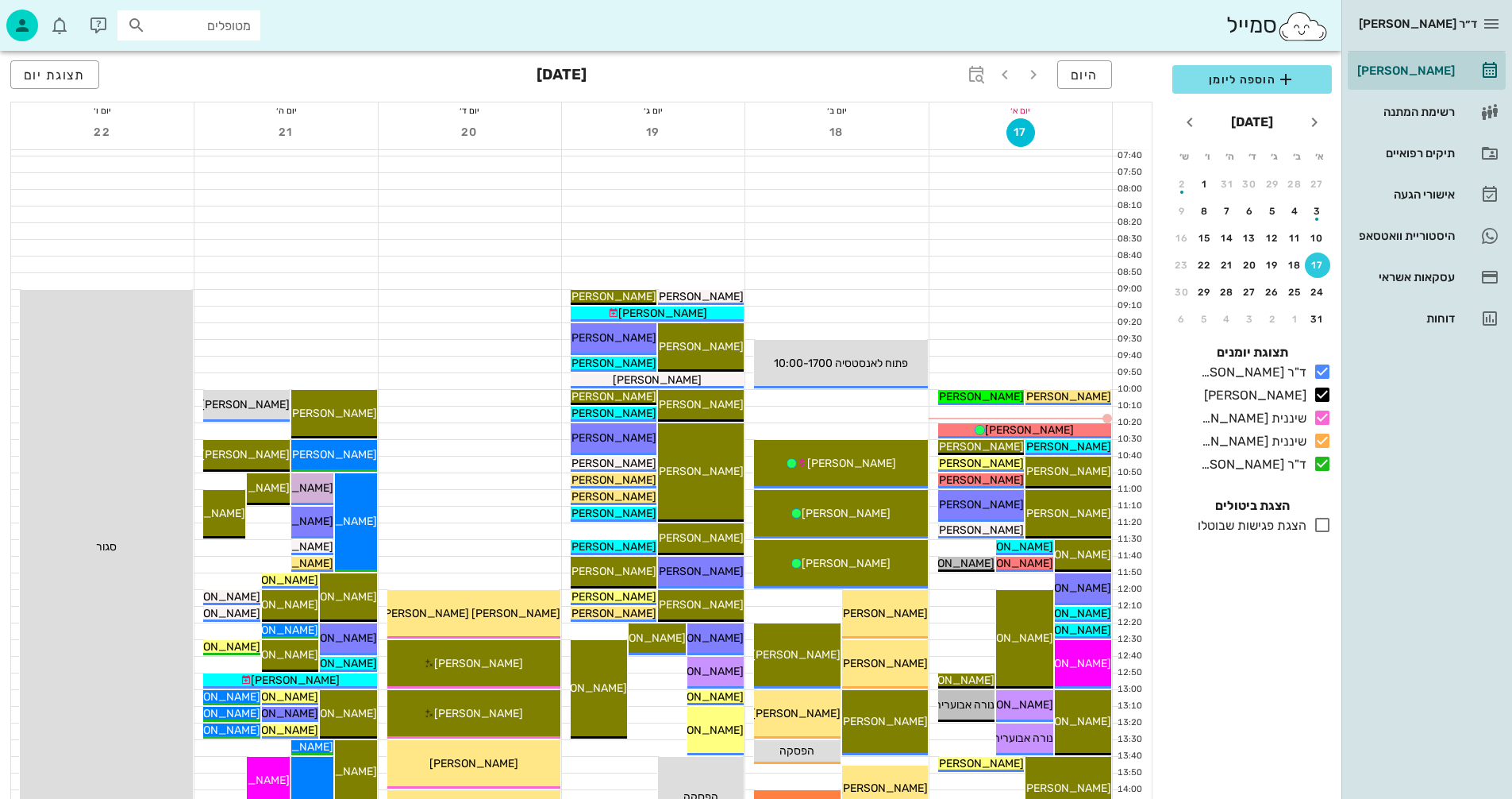
scroll to position [159, 0]
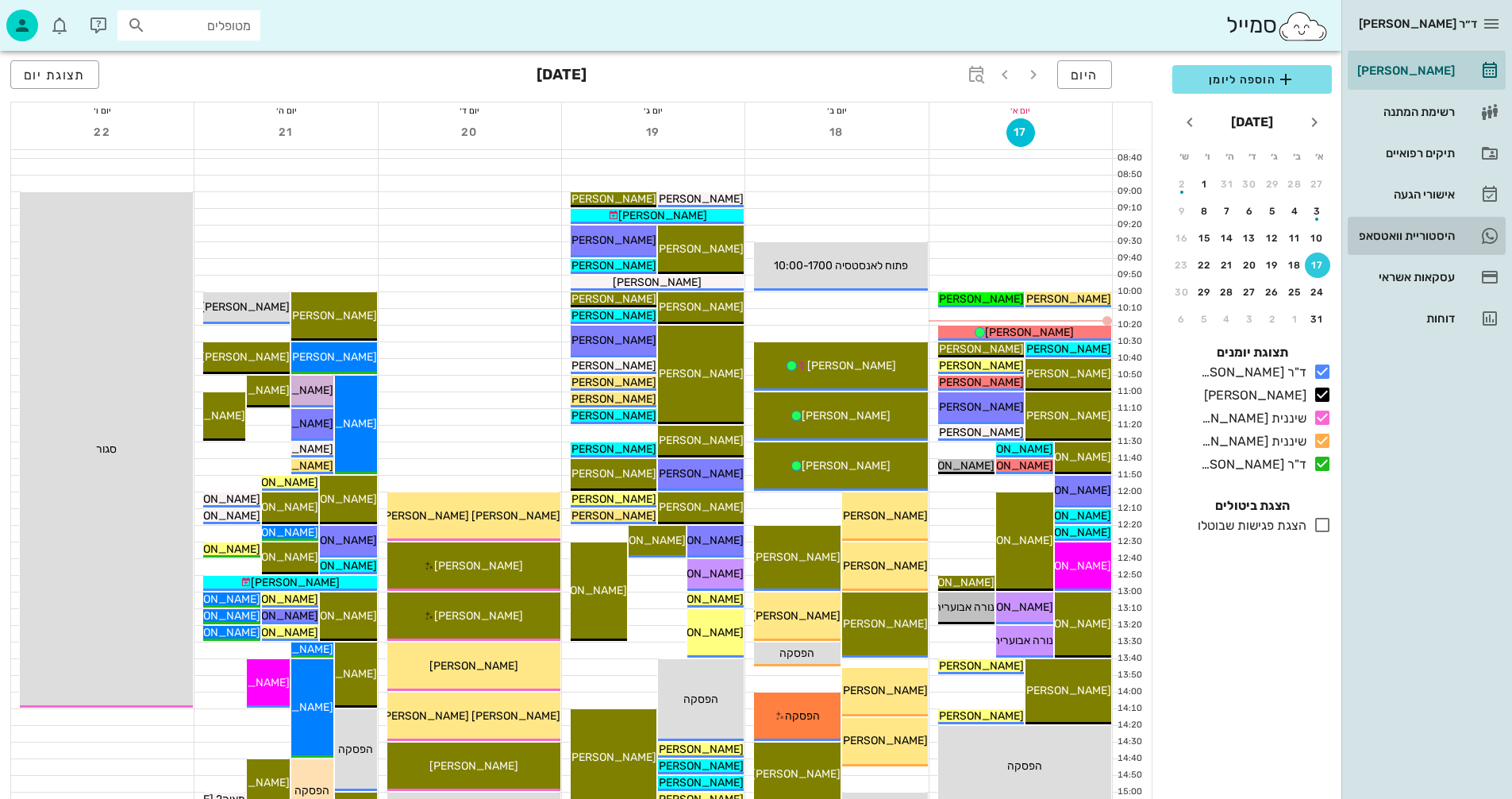
click at [1383, 235] on div "היסטוריית וואטסאפ" at bounding box center [1404, 236] width 101 height 13
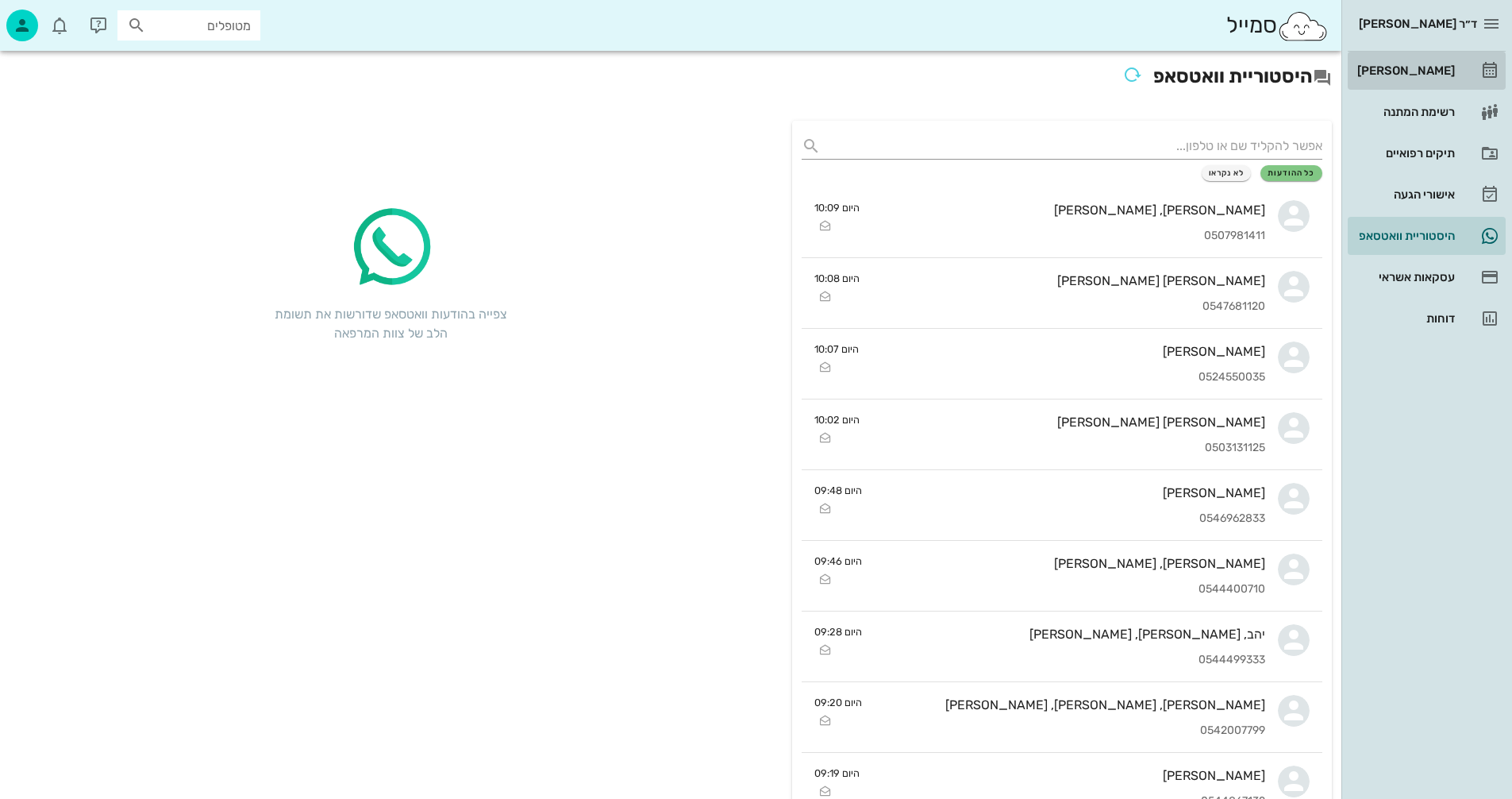
click at [1415, 69] on div "[PERSON_NAME]" at bounding box center [1404, 70] width 101 height 13
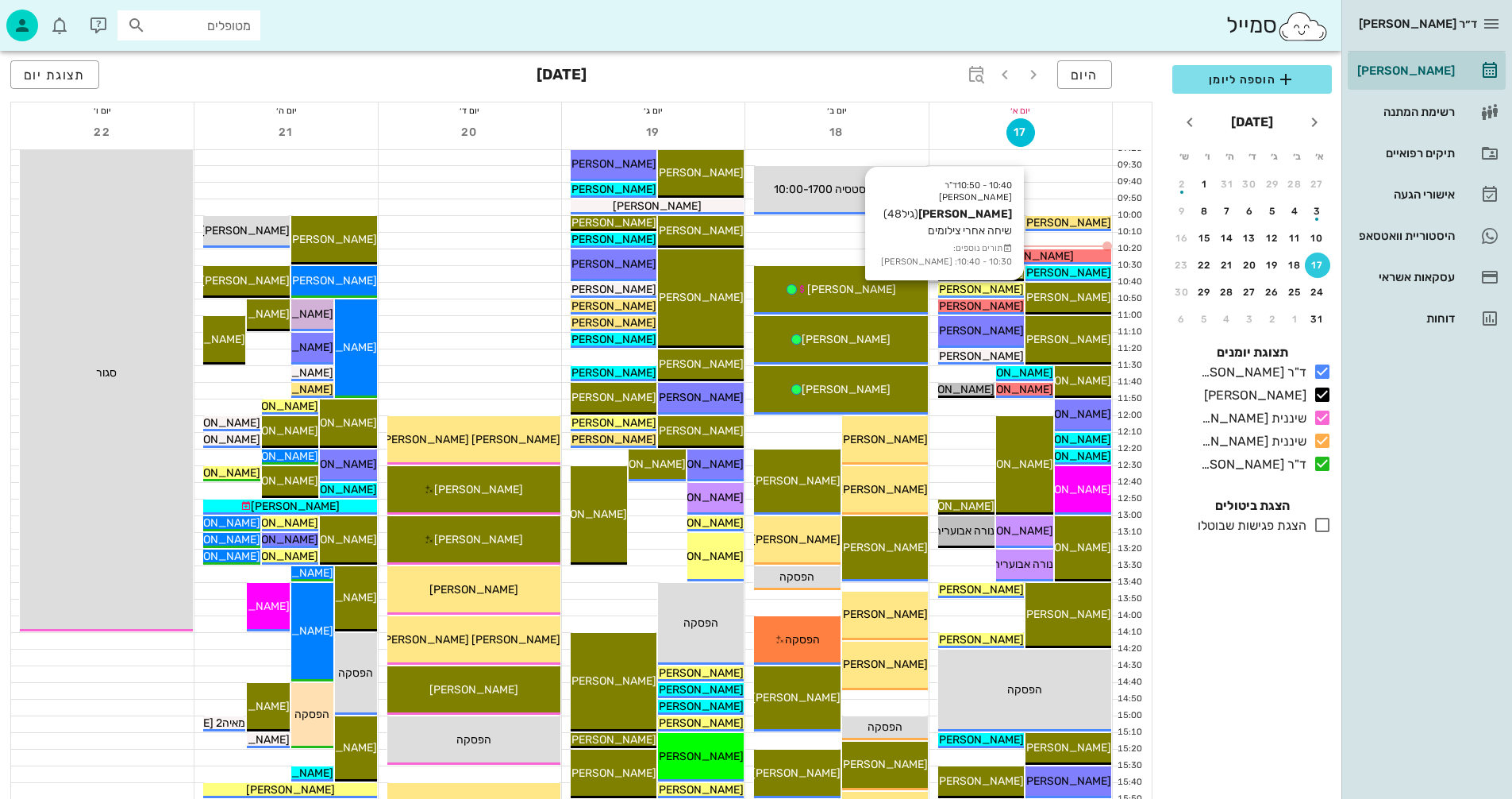
scroll to position [238, 0]
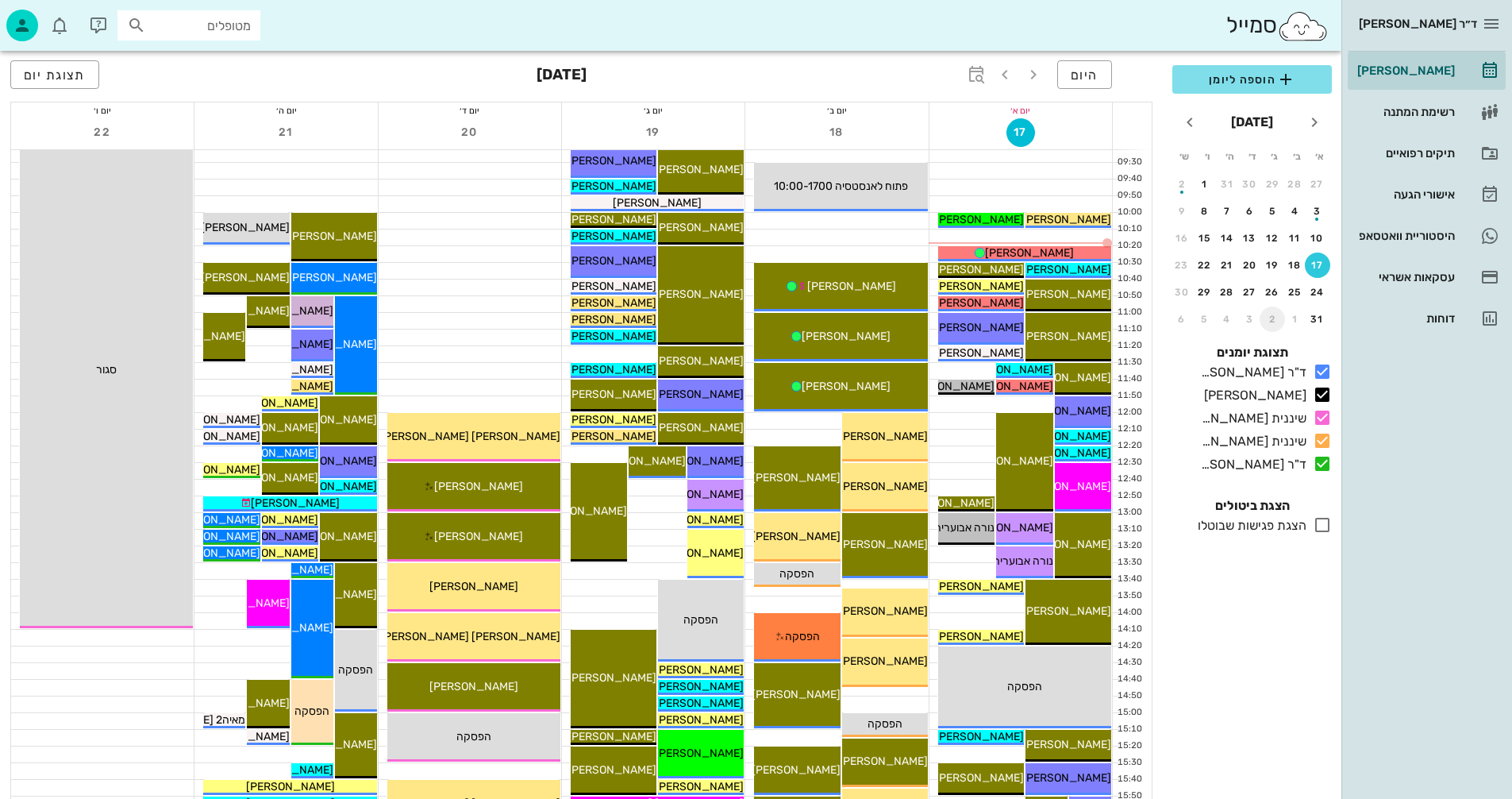
click at [1269, 316] on div "2" at bounding box center [1273, 318] width 25 height 11
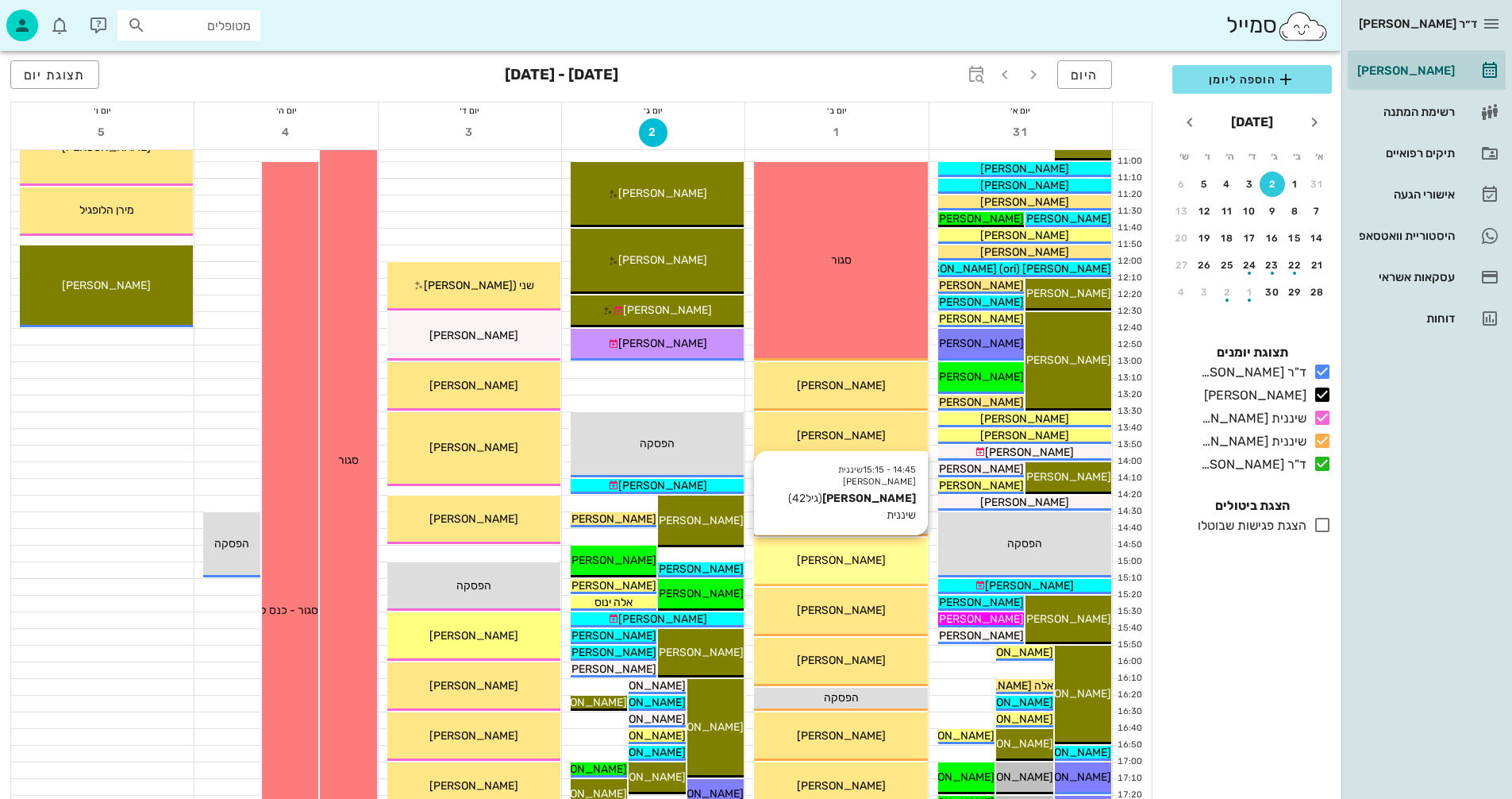
scroll to position [635, 0]
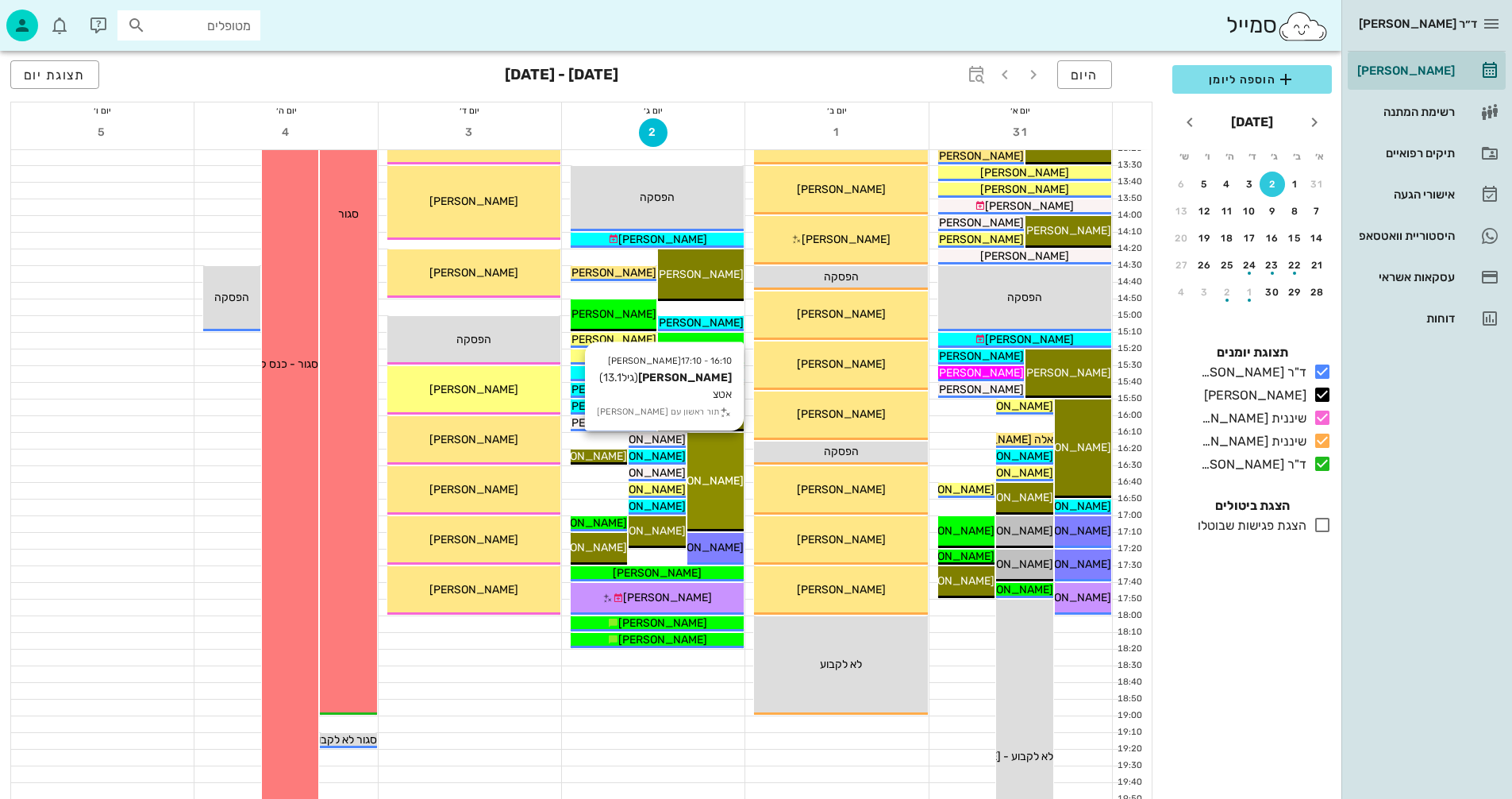
click at [720, 472] on div "[PERSON_NAME]" at bounding box center [715, 481] width 57 height 17
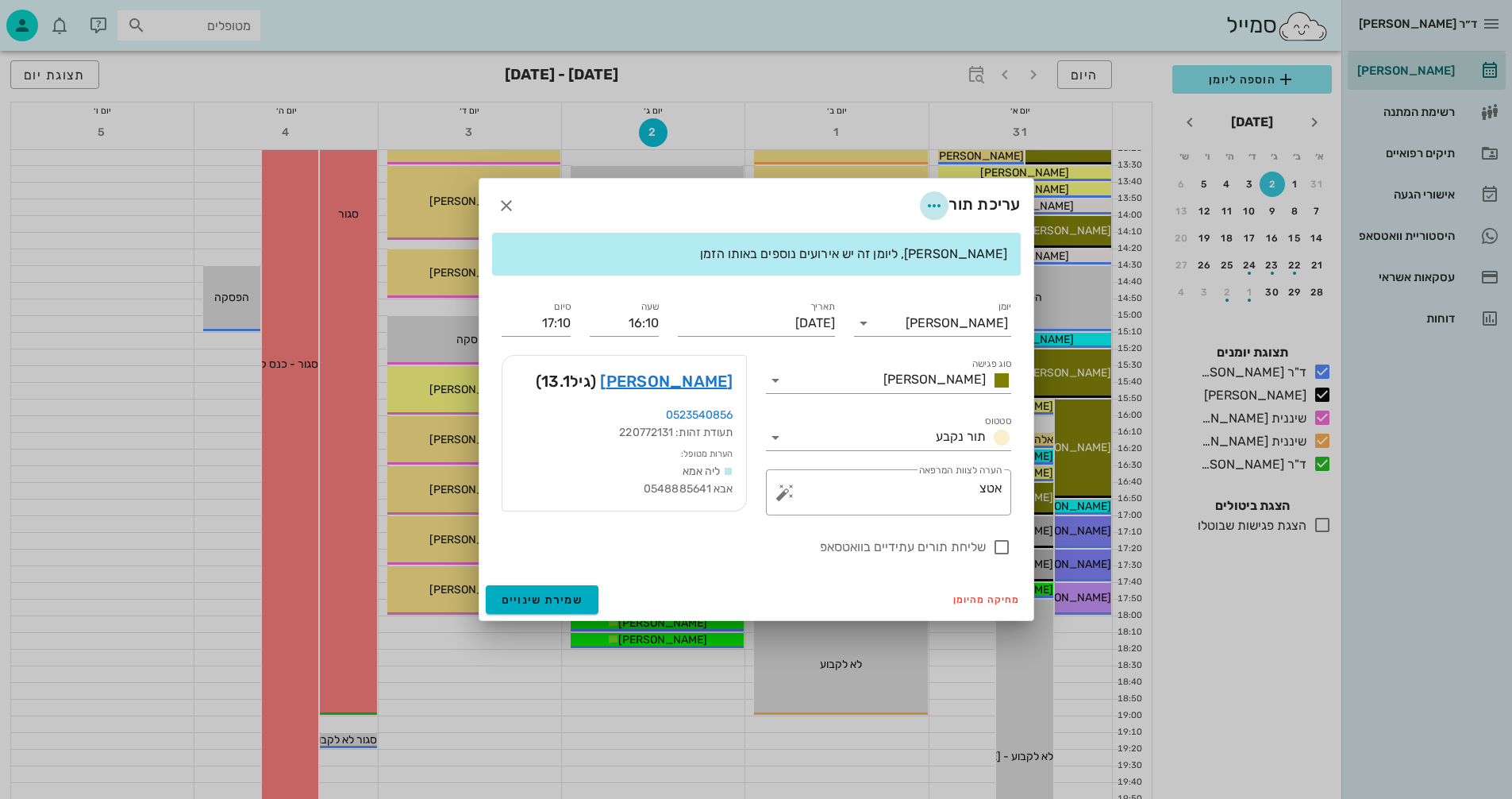
click at [931, 205] on icon "button" at bounding box center [934, 205] width 19 height 19
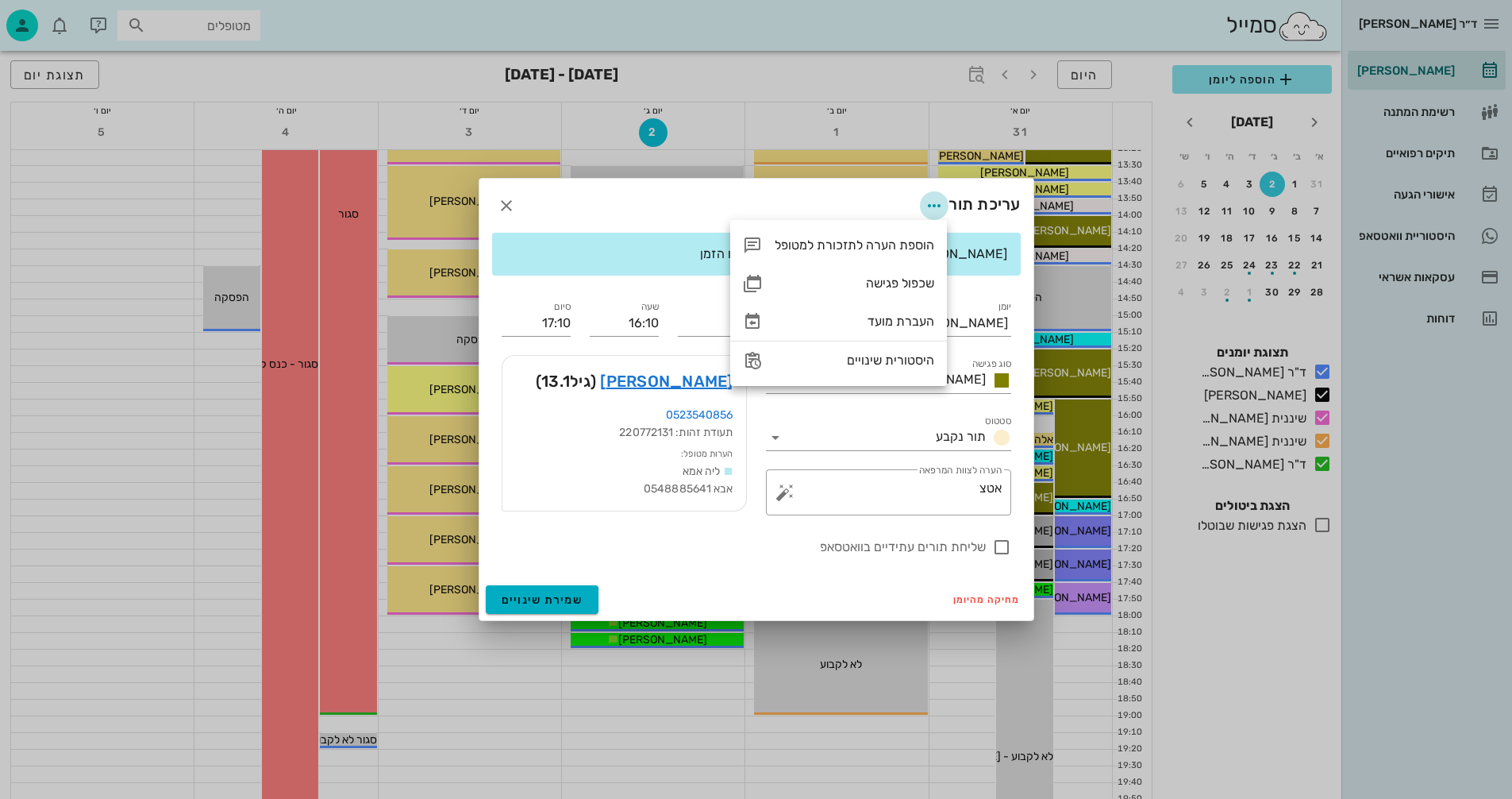
click at [931, 205] on icon "button" at bounding box center [934, 205] width 19 height 19
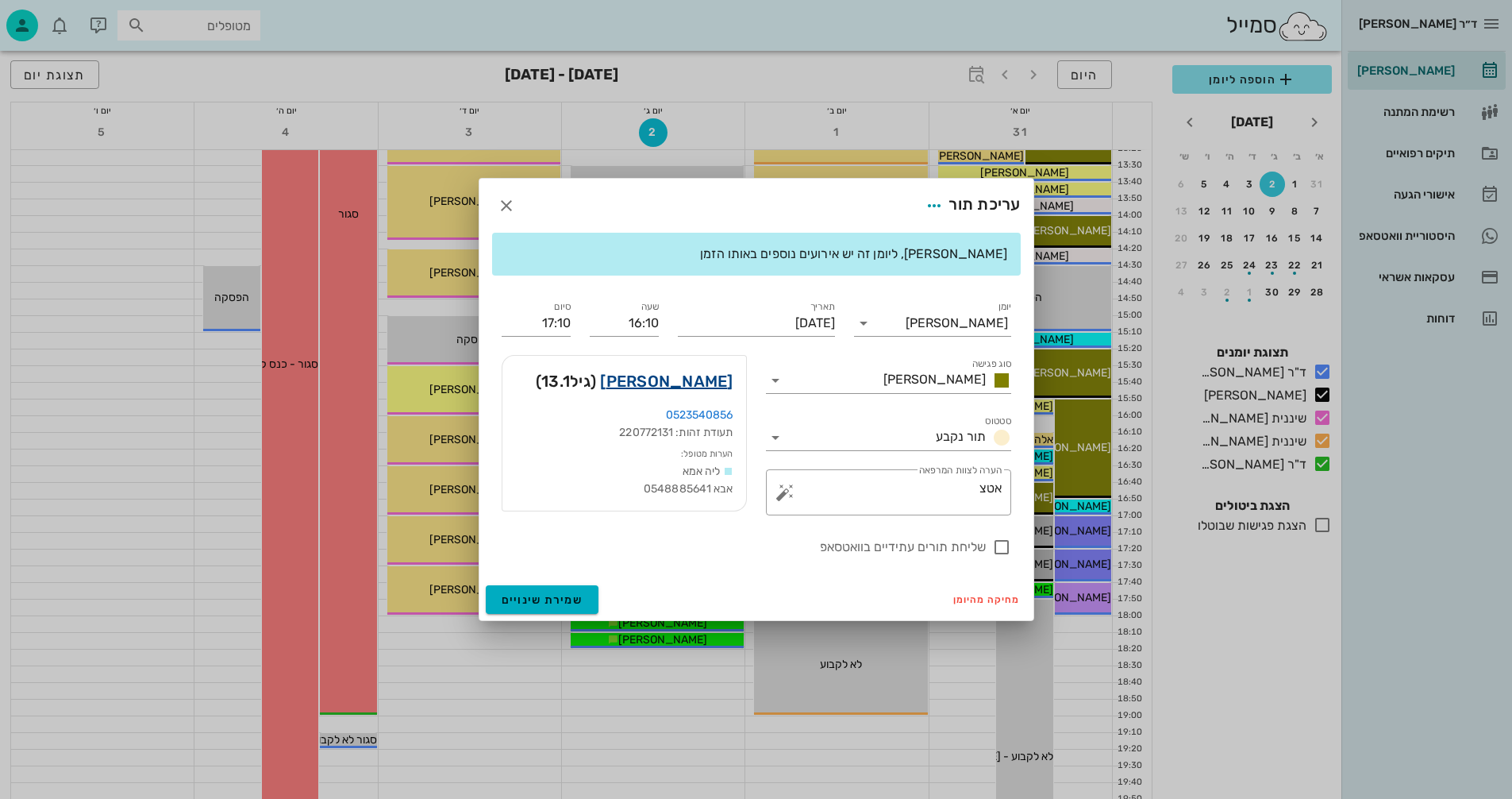
click at [699, 382] on link "עומר ששון" at bounding box center [666, 381] width 133 height 25
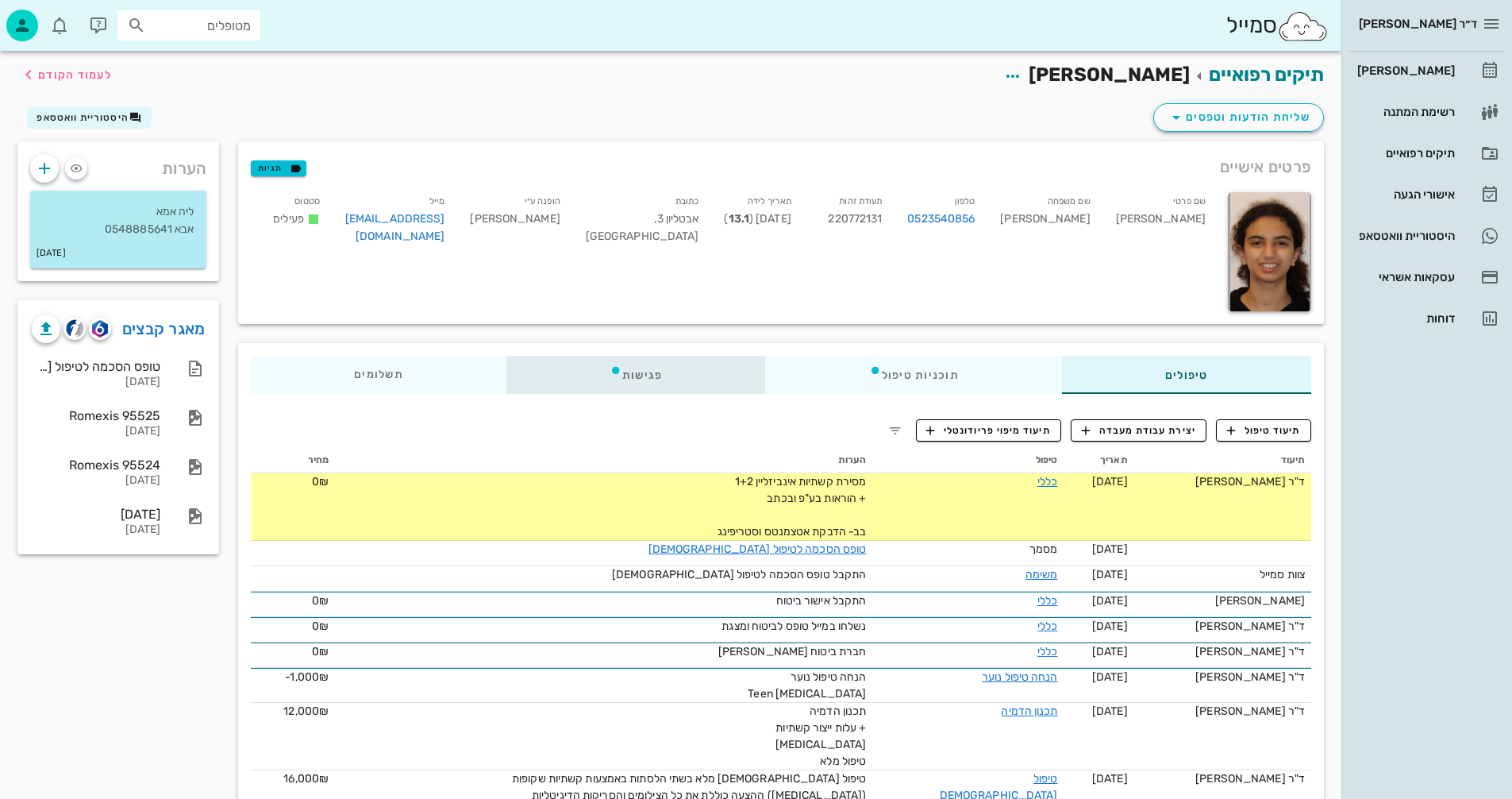
click at [640, 374] on div "פגישות" at bounding box center [636, 374] width 259 height 38
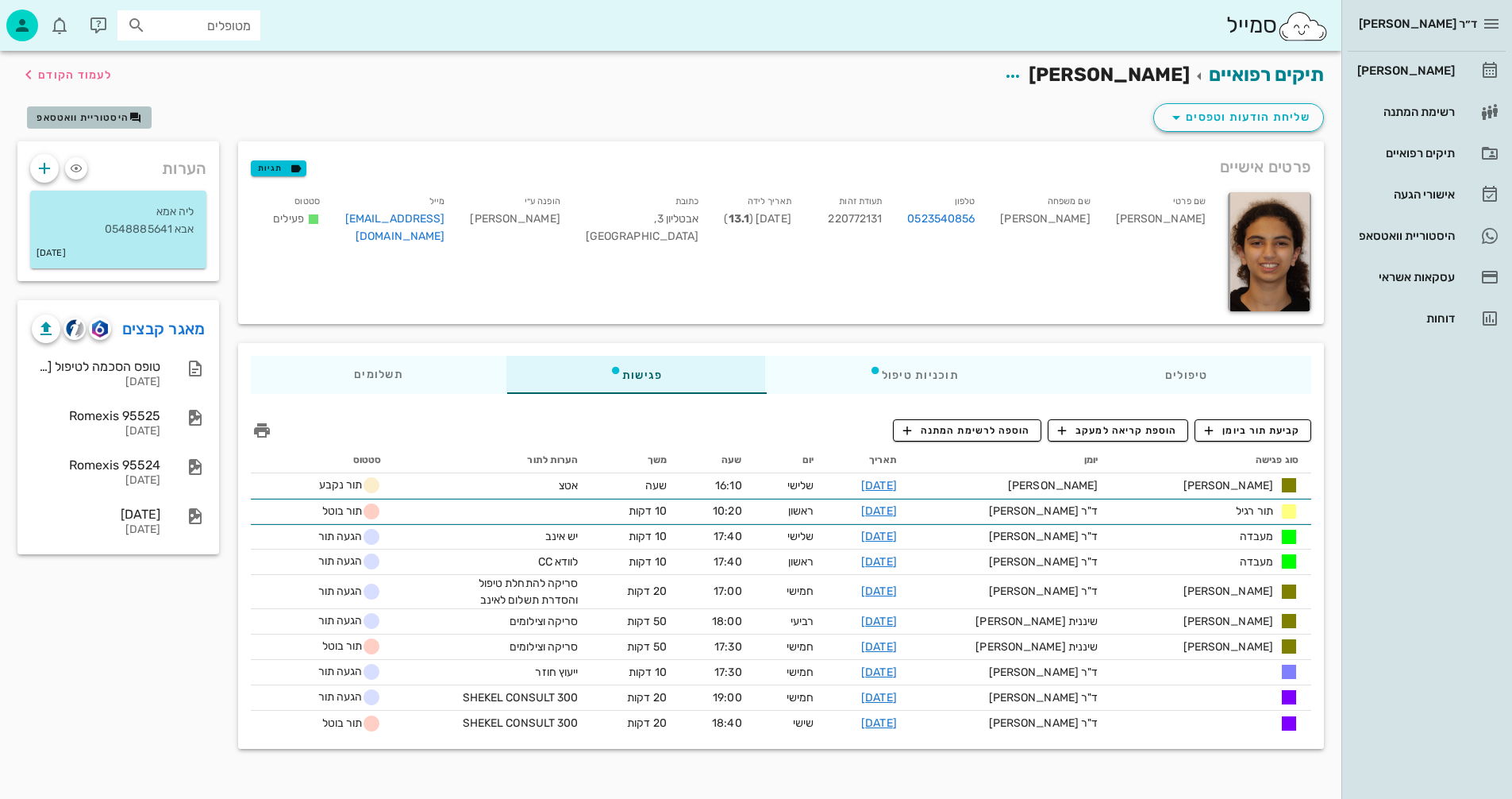
click at [82, 115] on span "היסטוריית וואטסאפ" at bounding box center [82, 117] width 92 height 11
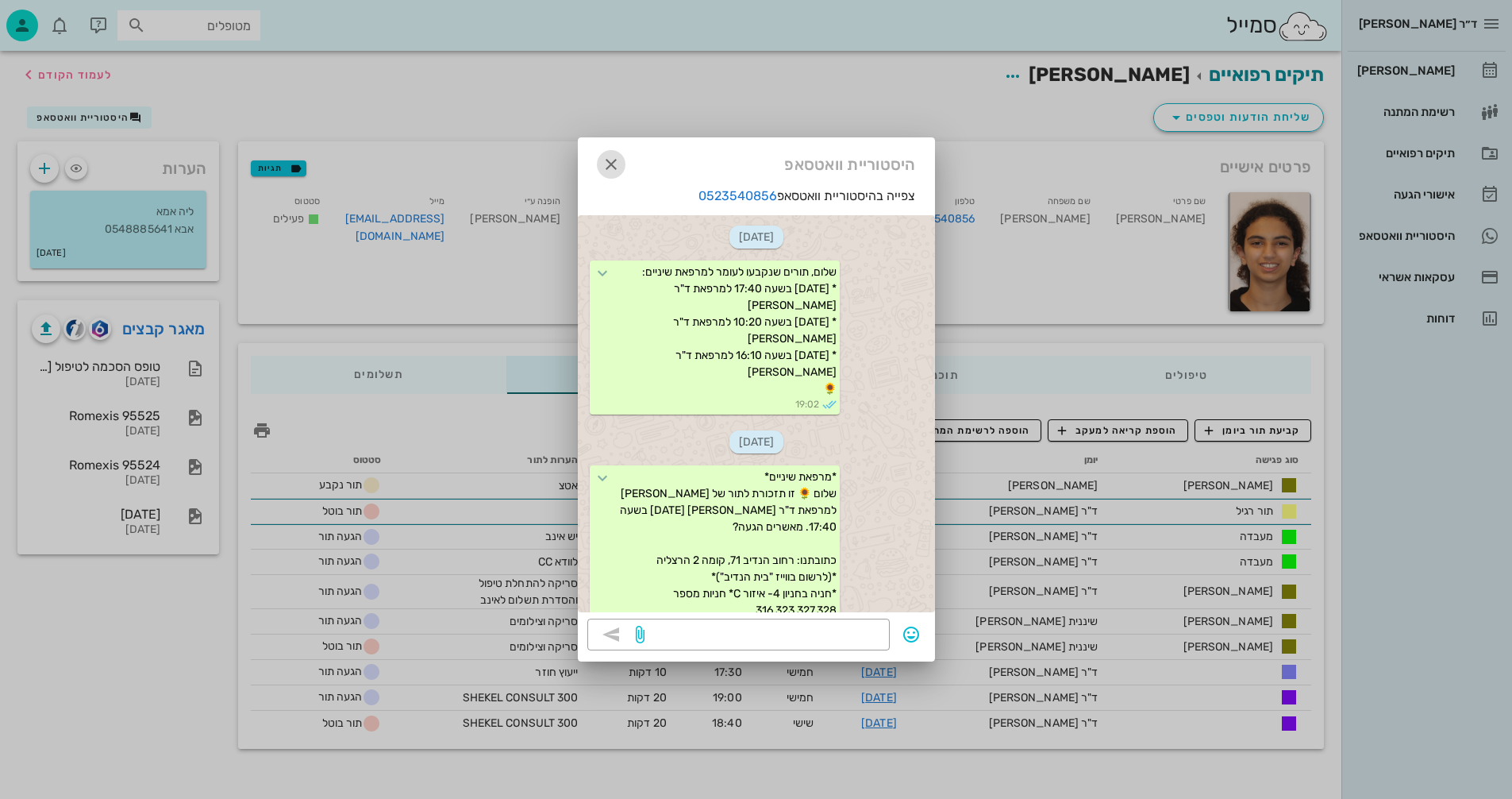
click at [612, 159] on icon "button" at bounding box center [611, 164] width 19 height 19
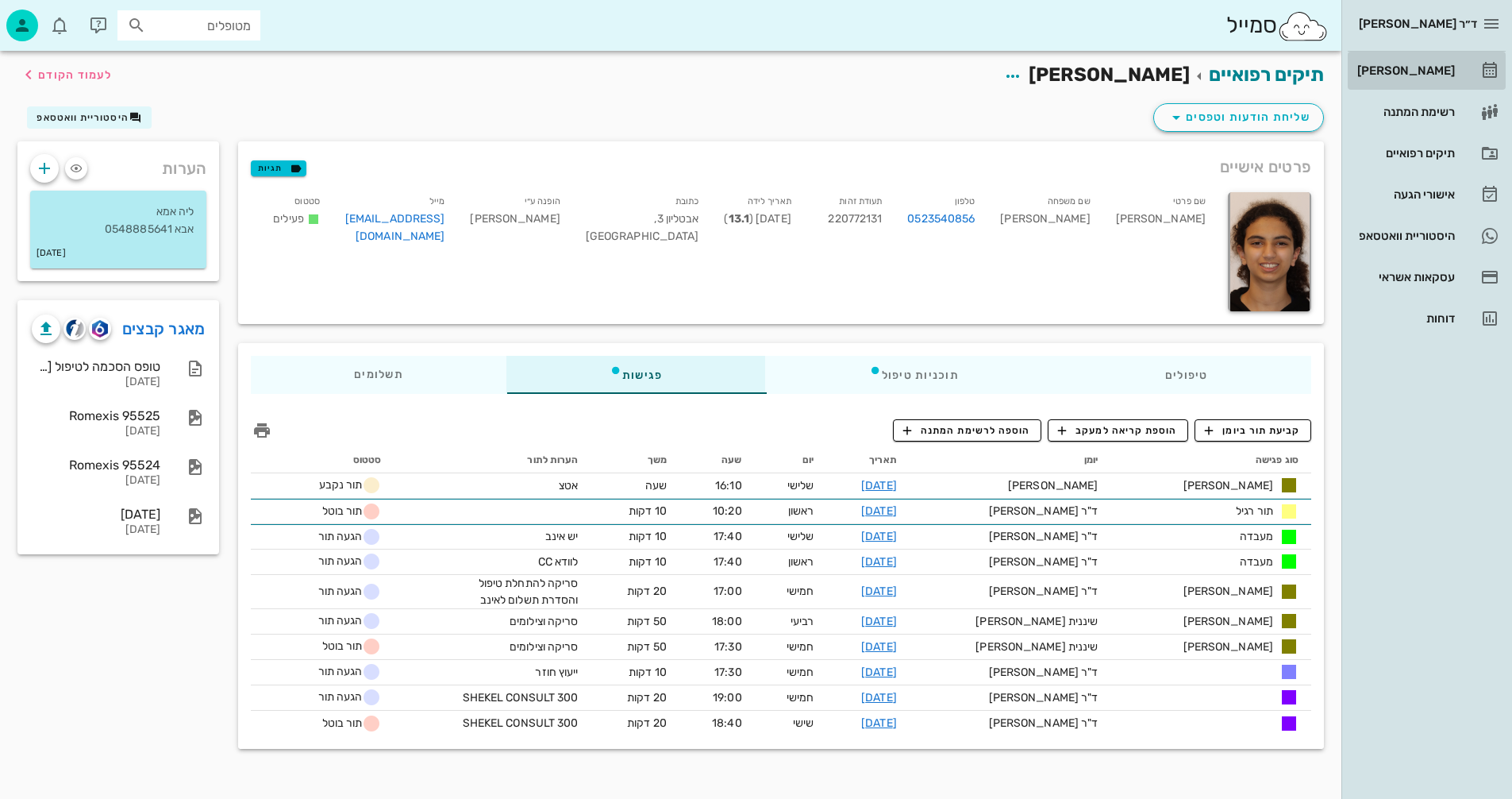
click at [1421, 68] on div "[PERSON_NAME]" at bounding box center [1404, 70] width 101 height 13
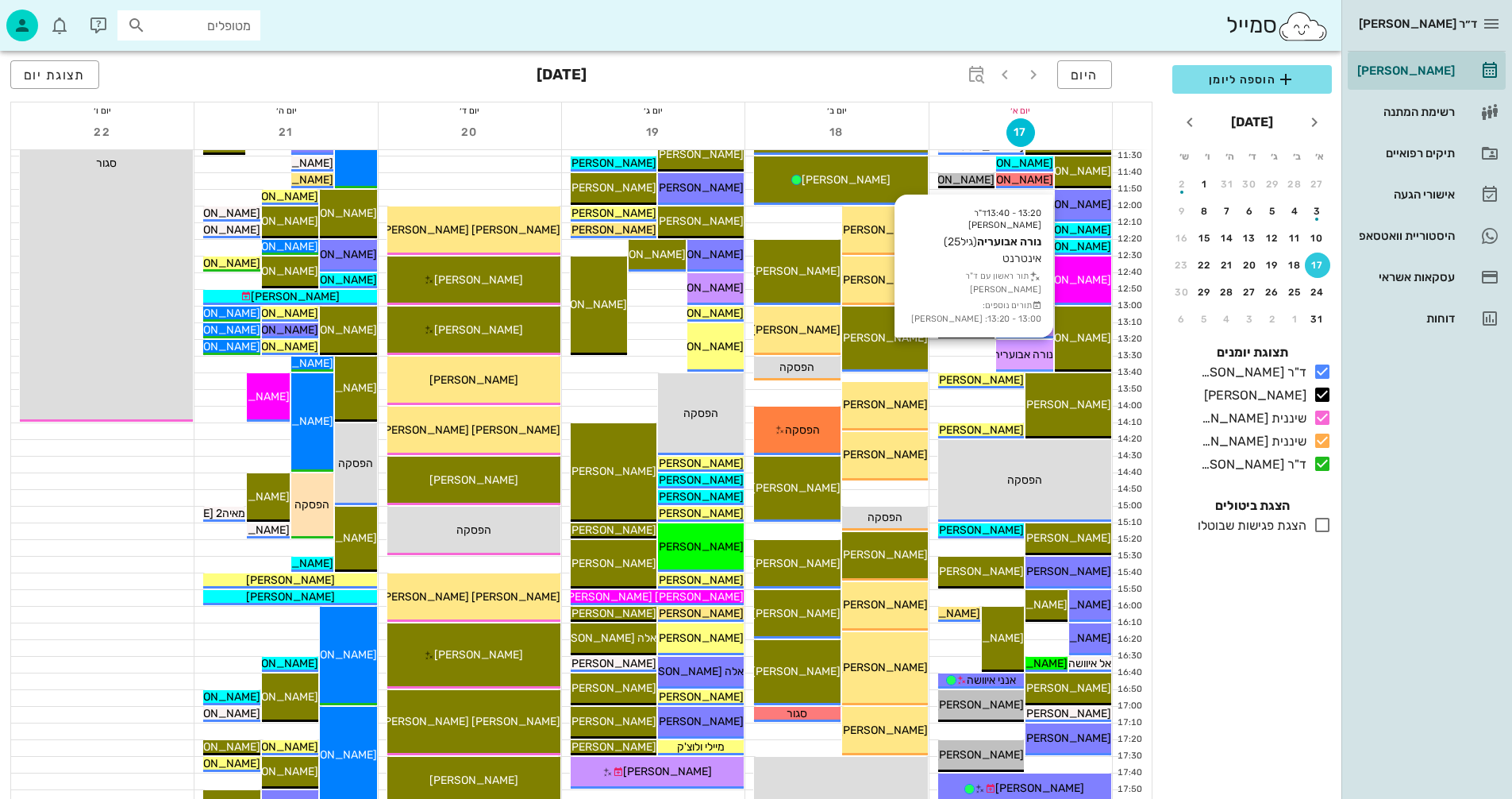
scroll to position [715, 0]
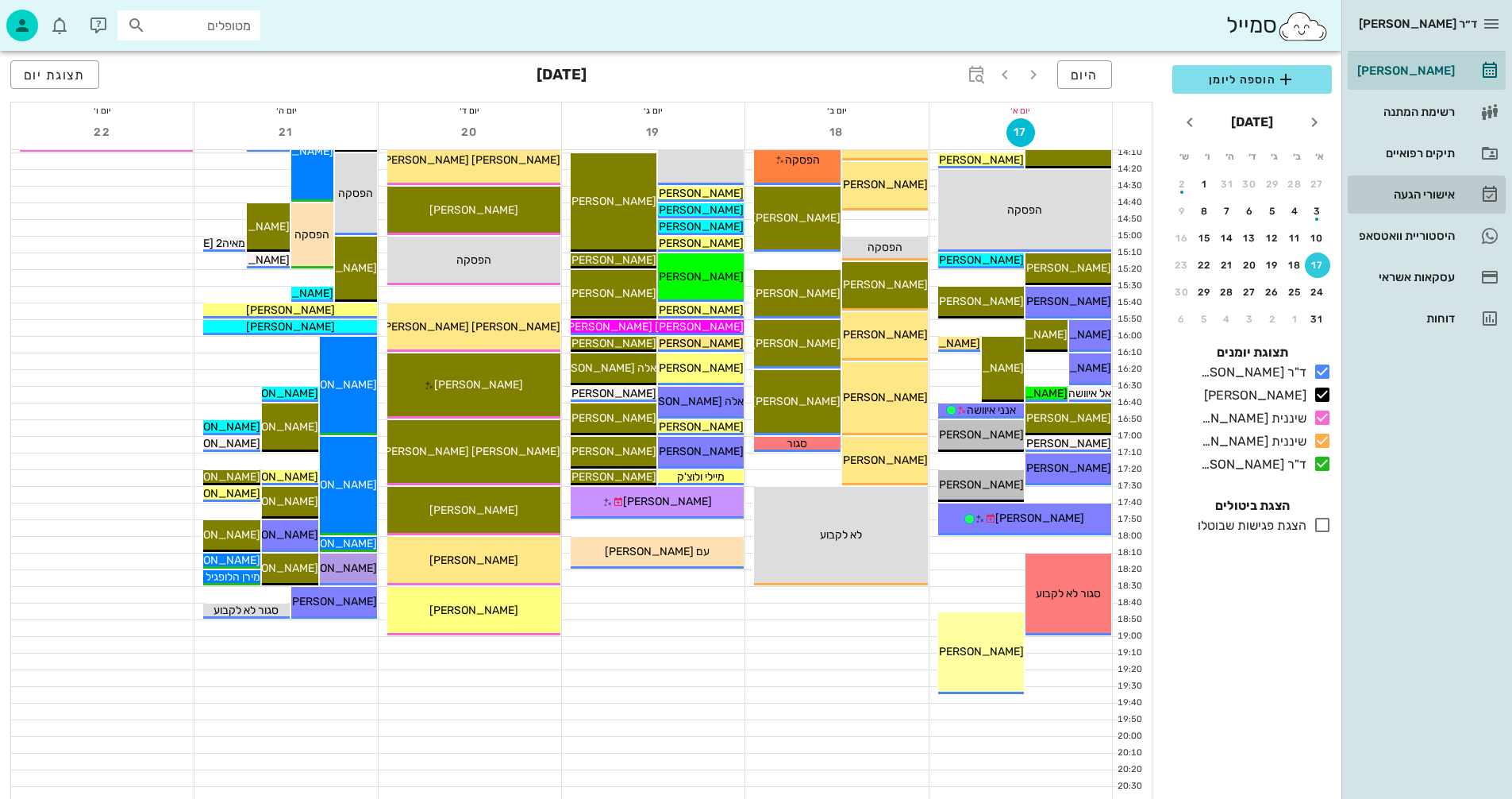
click at [1405, 193] on div "אישורי הגעה" at bounding box center [1404, 194] width 101 height 13
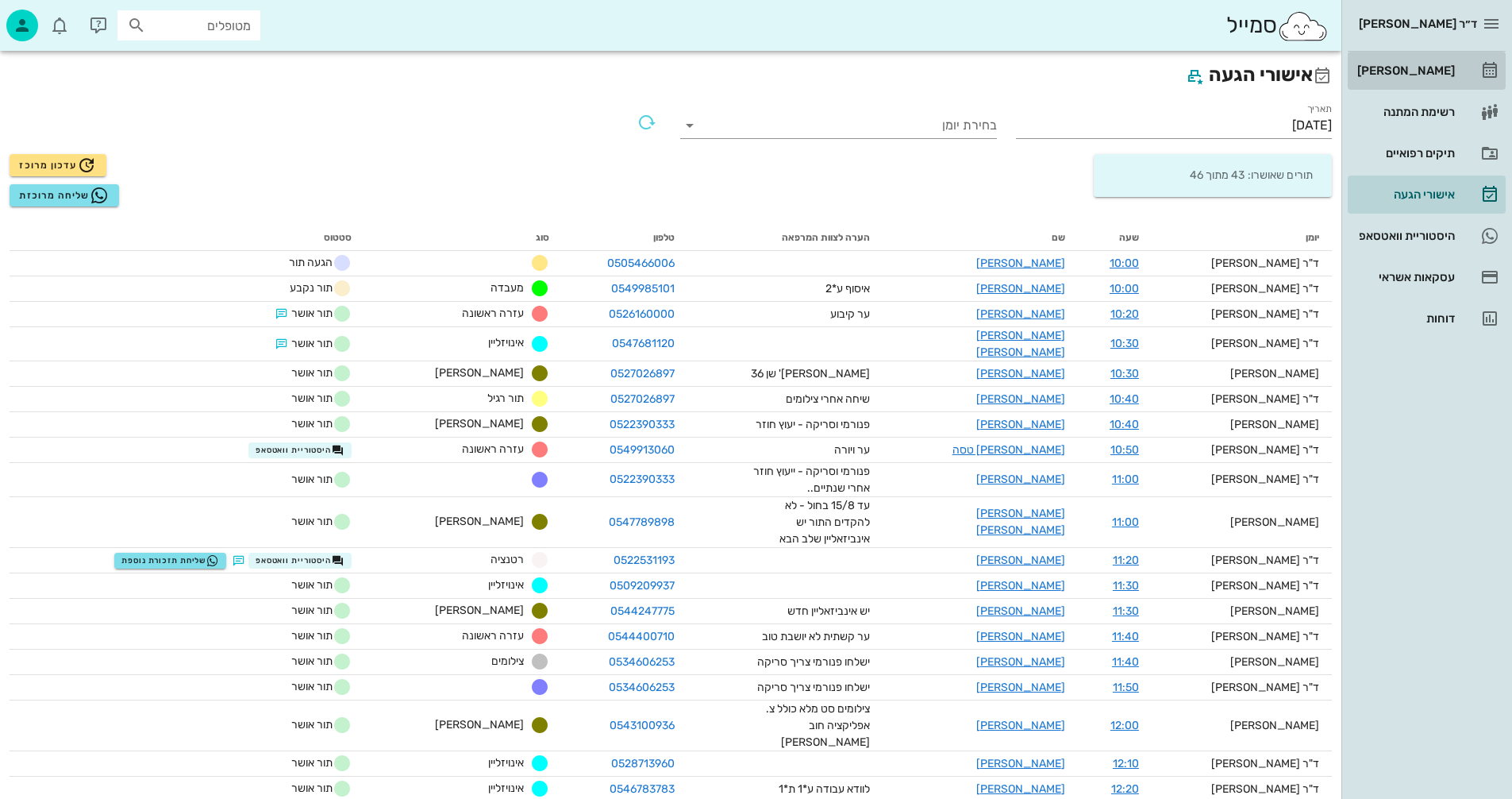
click at [1416, 68] on div "[PERSON_NAME]" at bounding box center [1404, 70] width 101 height 13
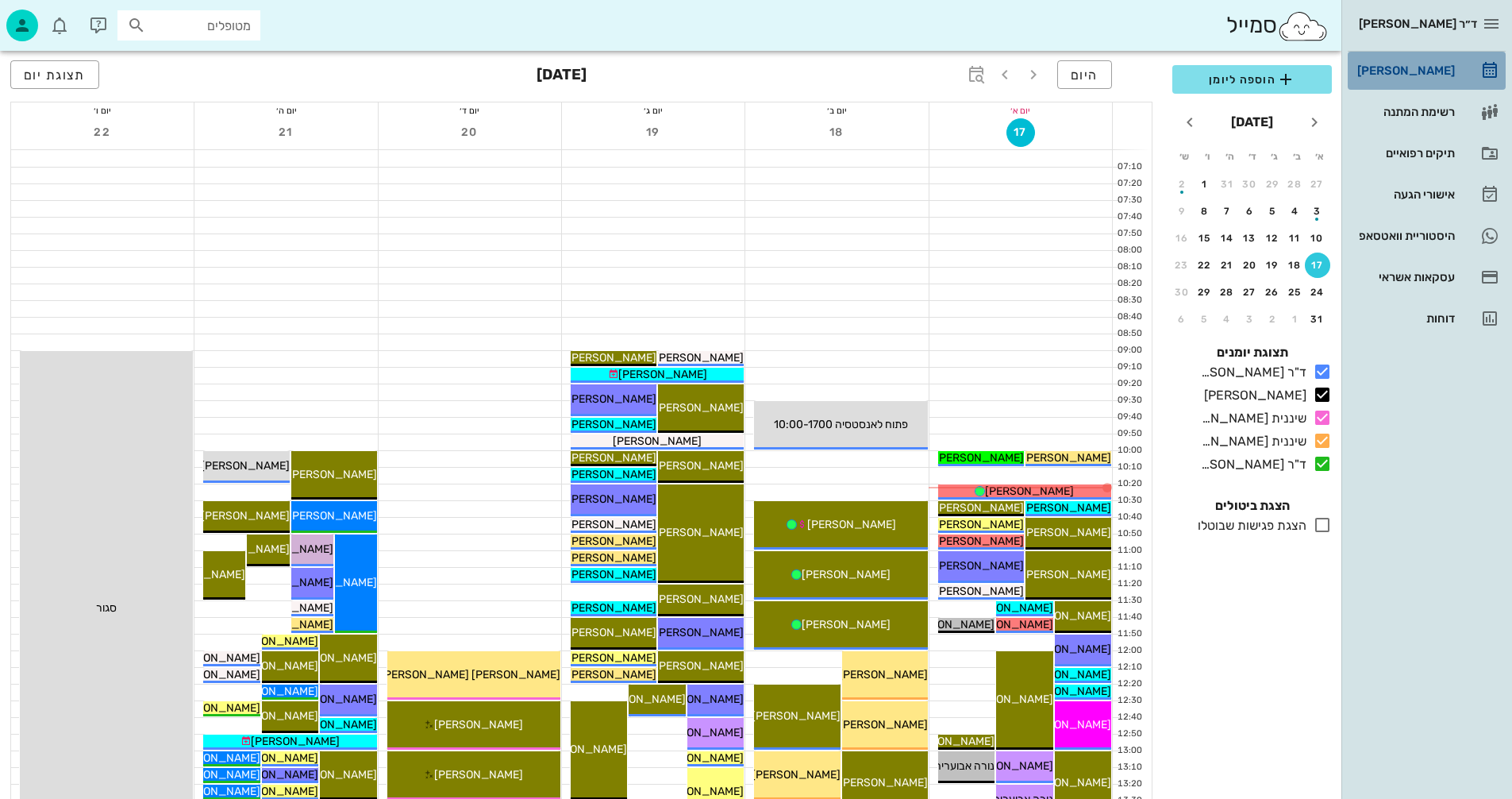
click at [1417, 71] on div "[PERSON_NAME]" at bounding box center [1404, 70] width 101 height 13
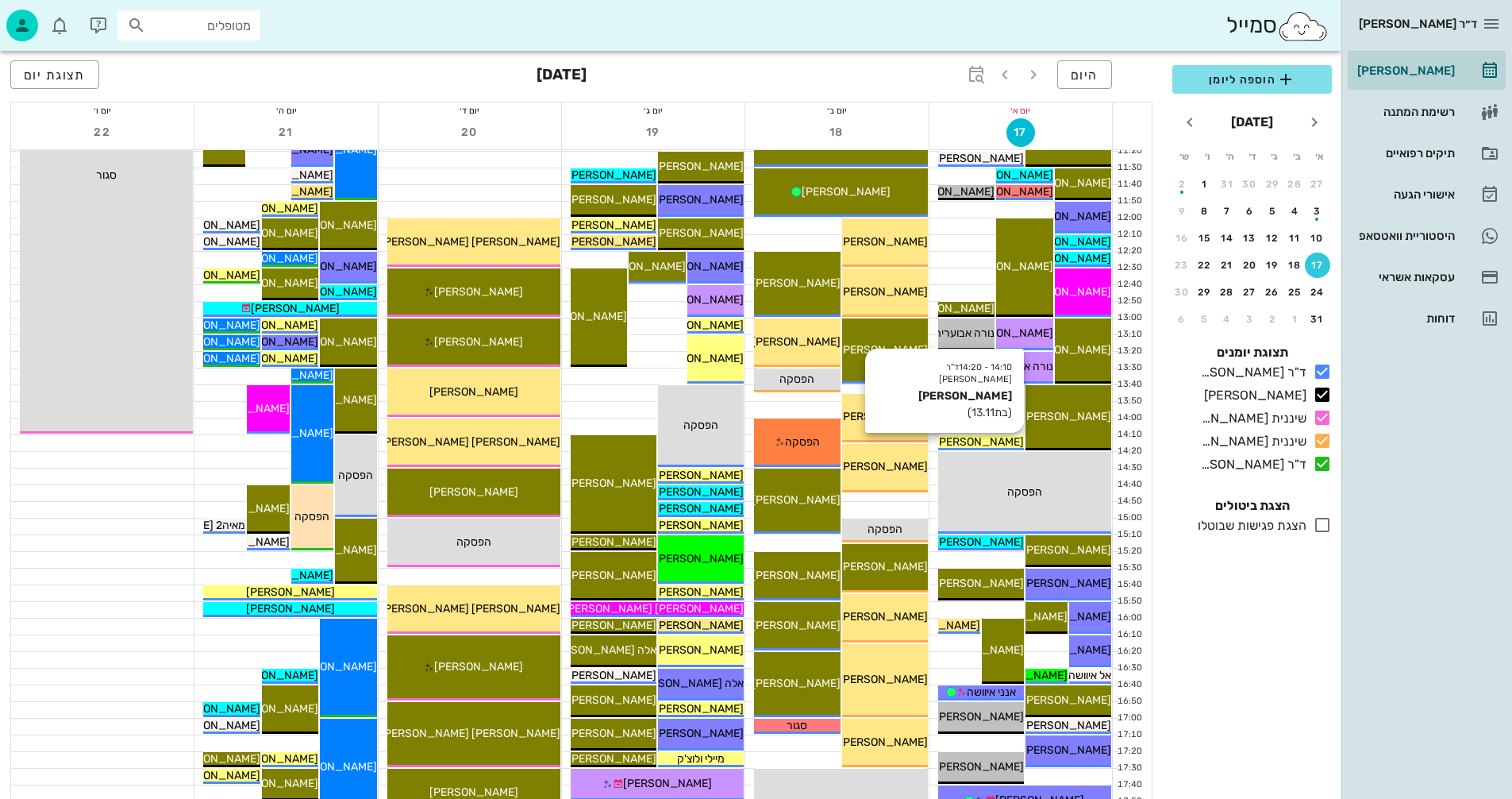
scroll to position [715, 0]
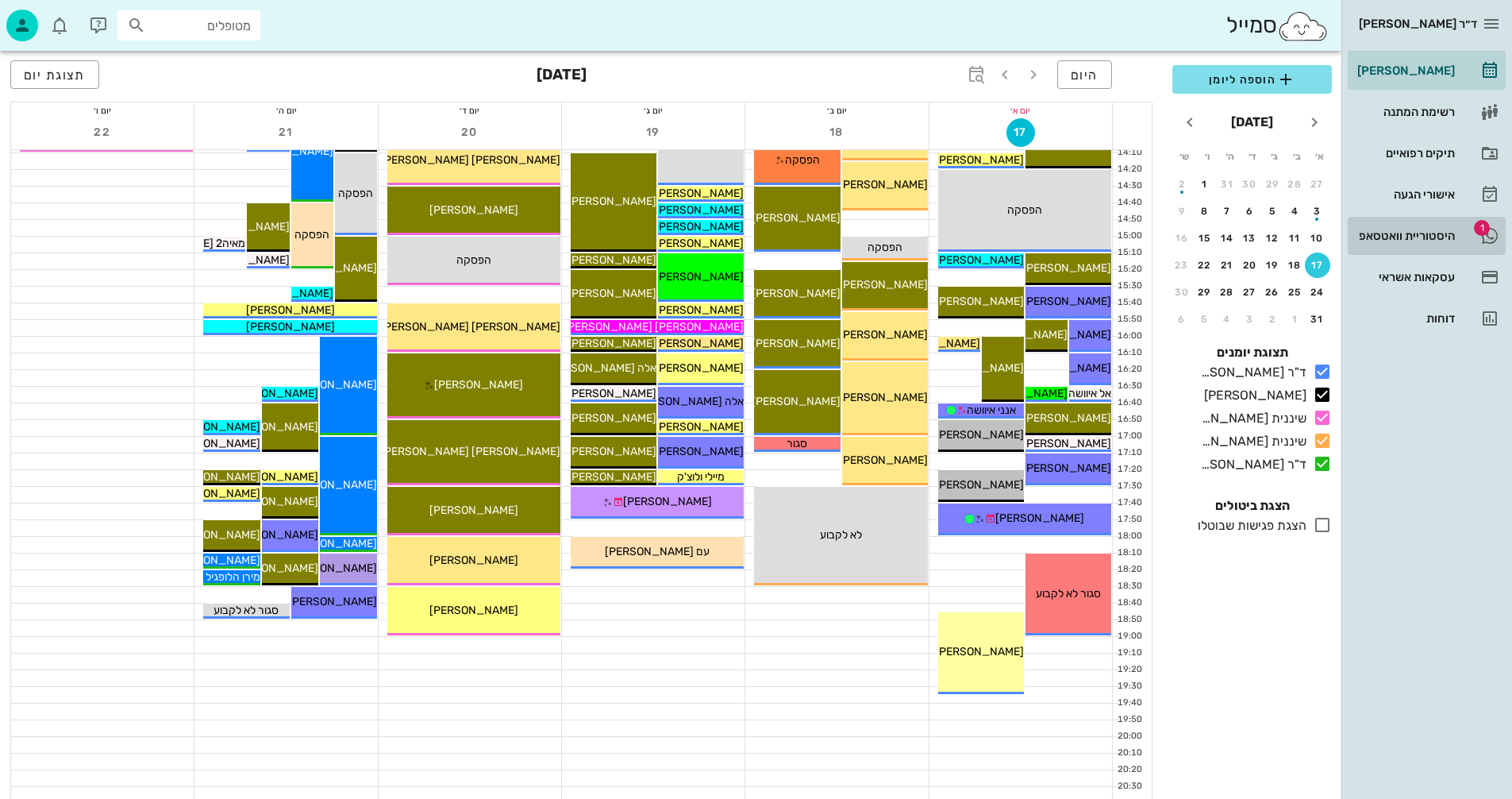
click at [1401, 230] on div "היסטוריית וואטסאפ" at bounding box center [1404, 236] width 101 height 13
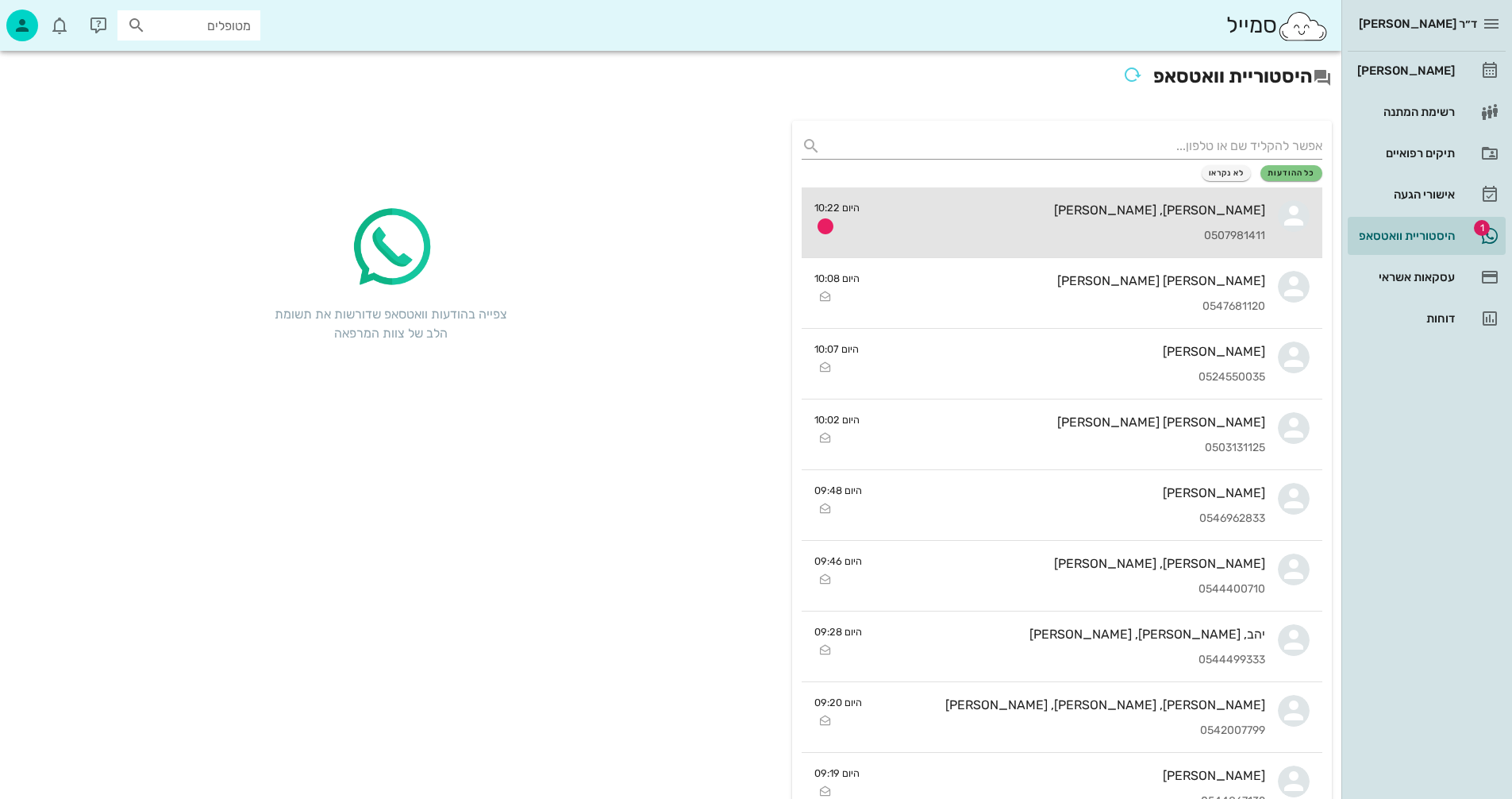
click at [1046, 214] on div "[PERSON_NAME], [PERSON_NAME]" at bounding box center [1069, 210] width 393 height 15
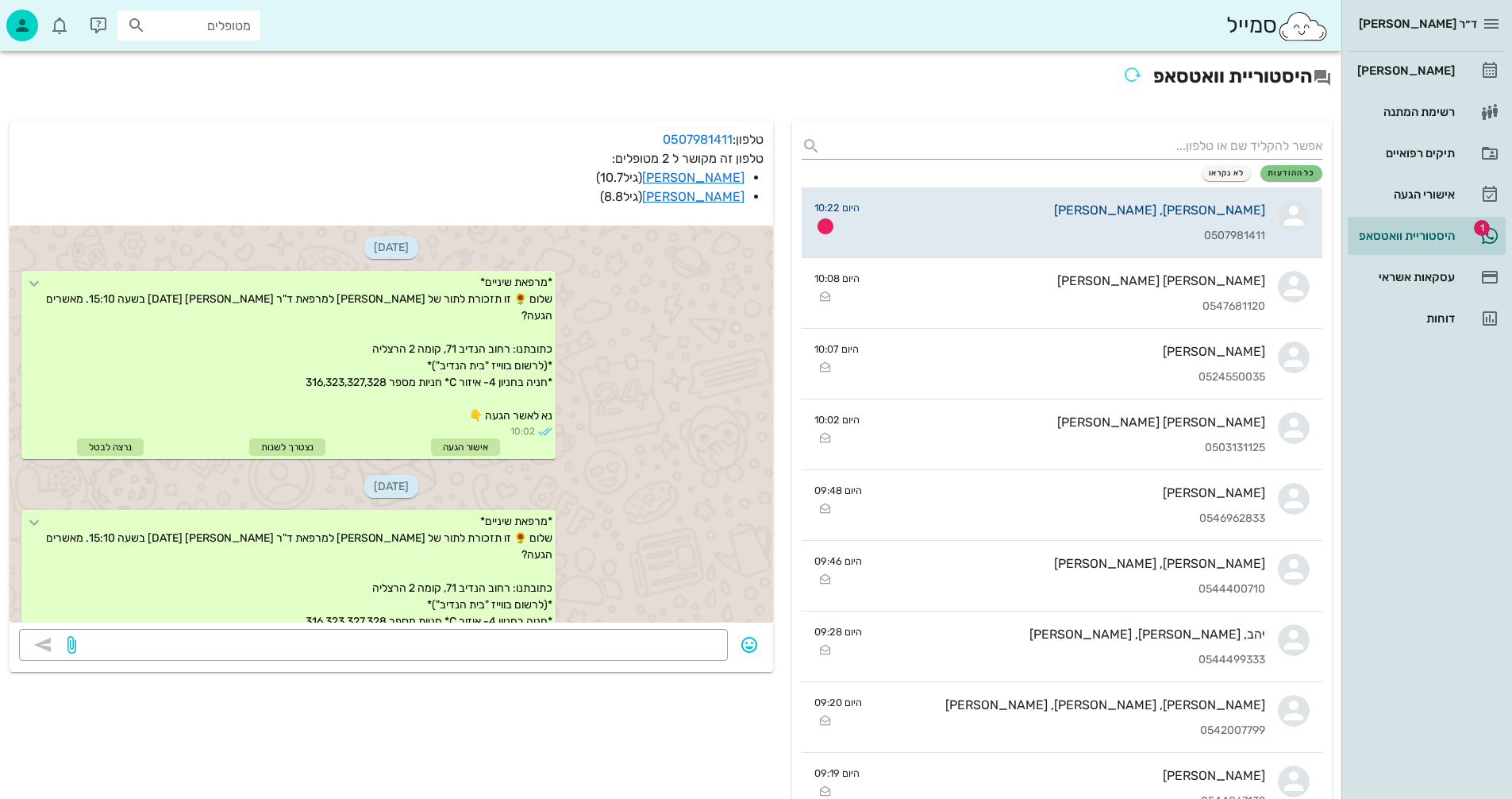
scroll to position [639, 0]
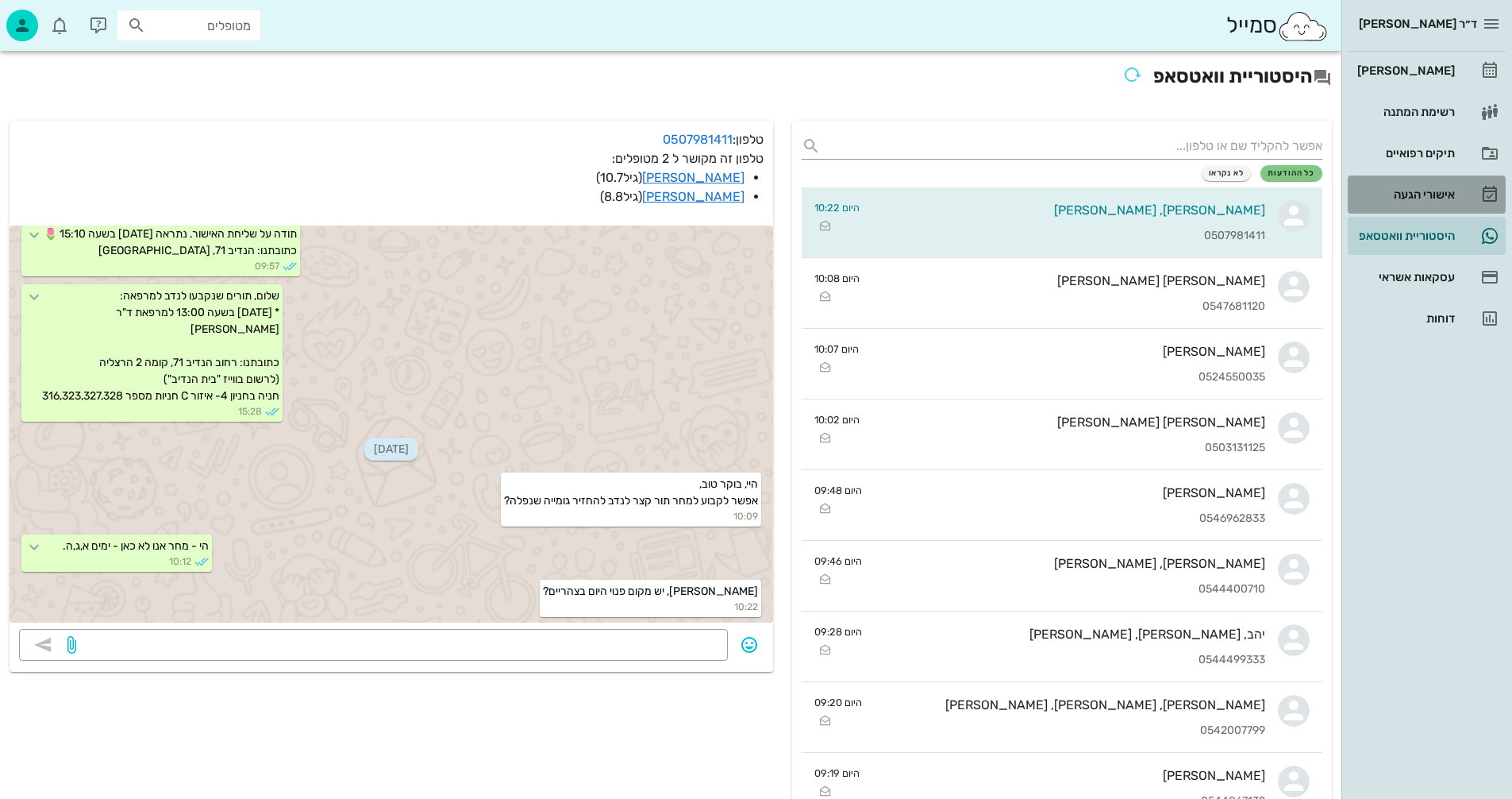
click at [1408, 188] on div "אישורי הגעה" at bounding box center [1404, 194] width 101 height 25
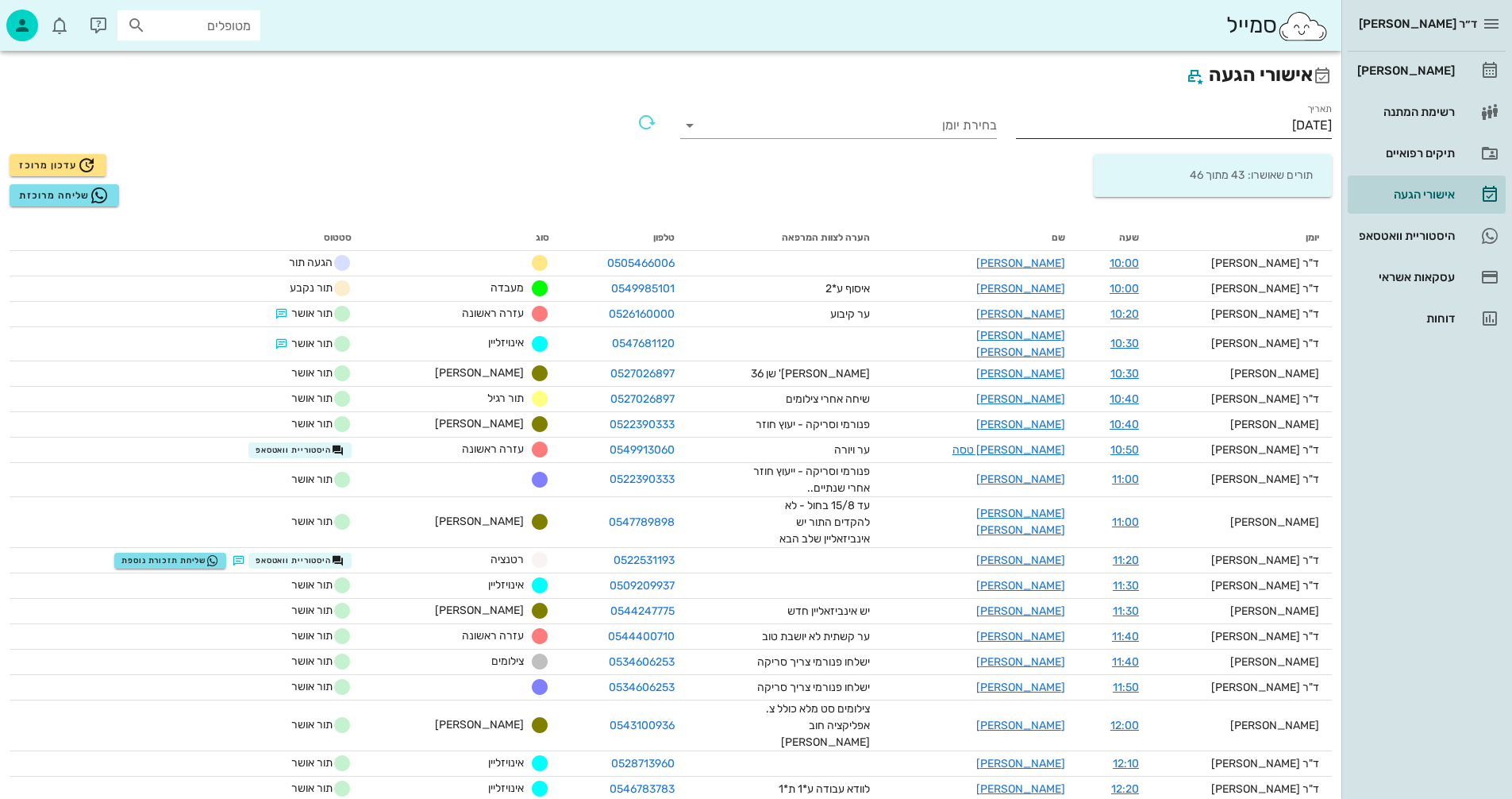
click at [1254, 125] on input "[DATE]" at bounding box center [1174, 125] width 317 height 25
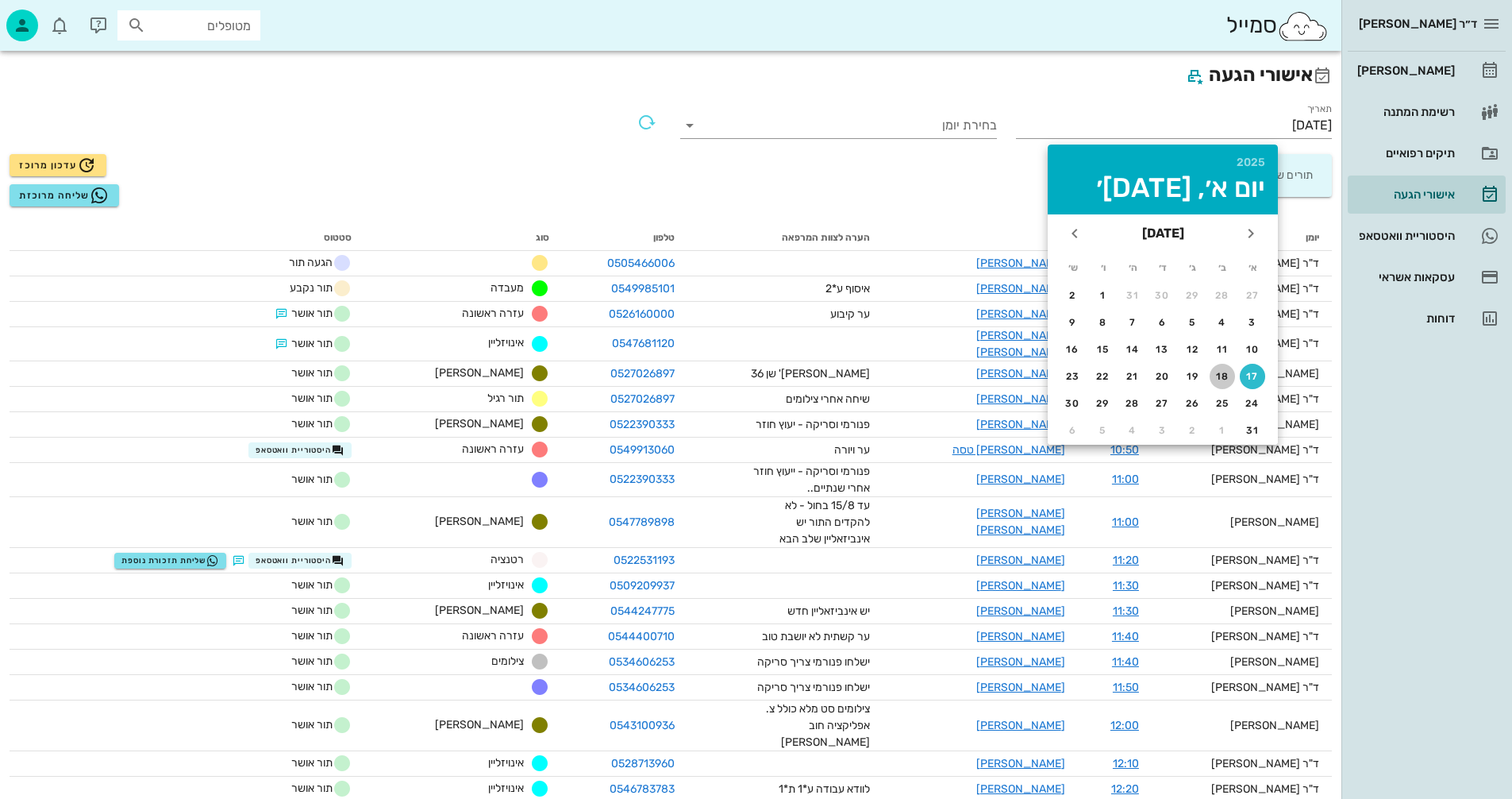
click at [1226, 376] on div "18" at bounding box center [1222, 376] width 25 height 11
type input "[DATE]"
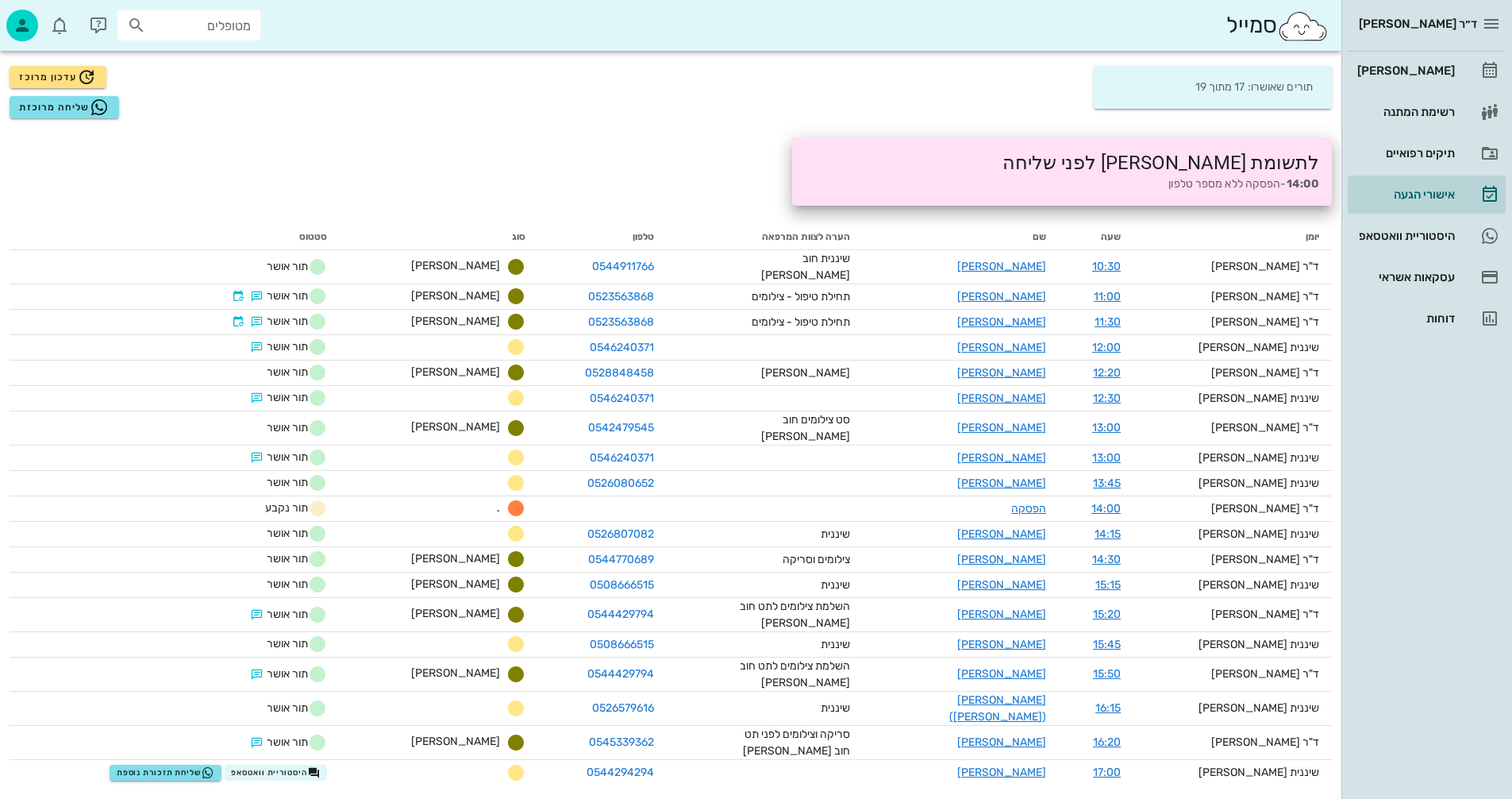
scroll to position [90, 0]
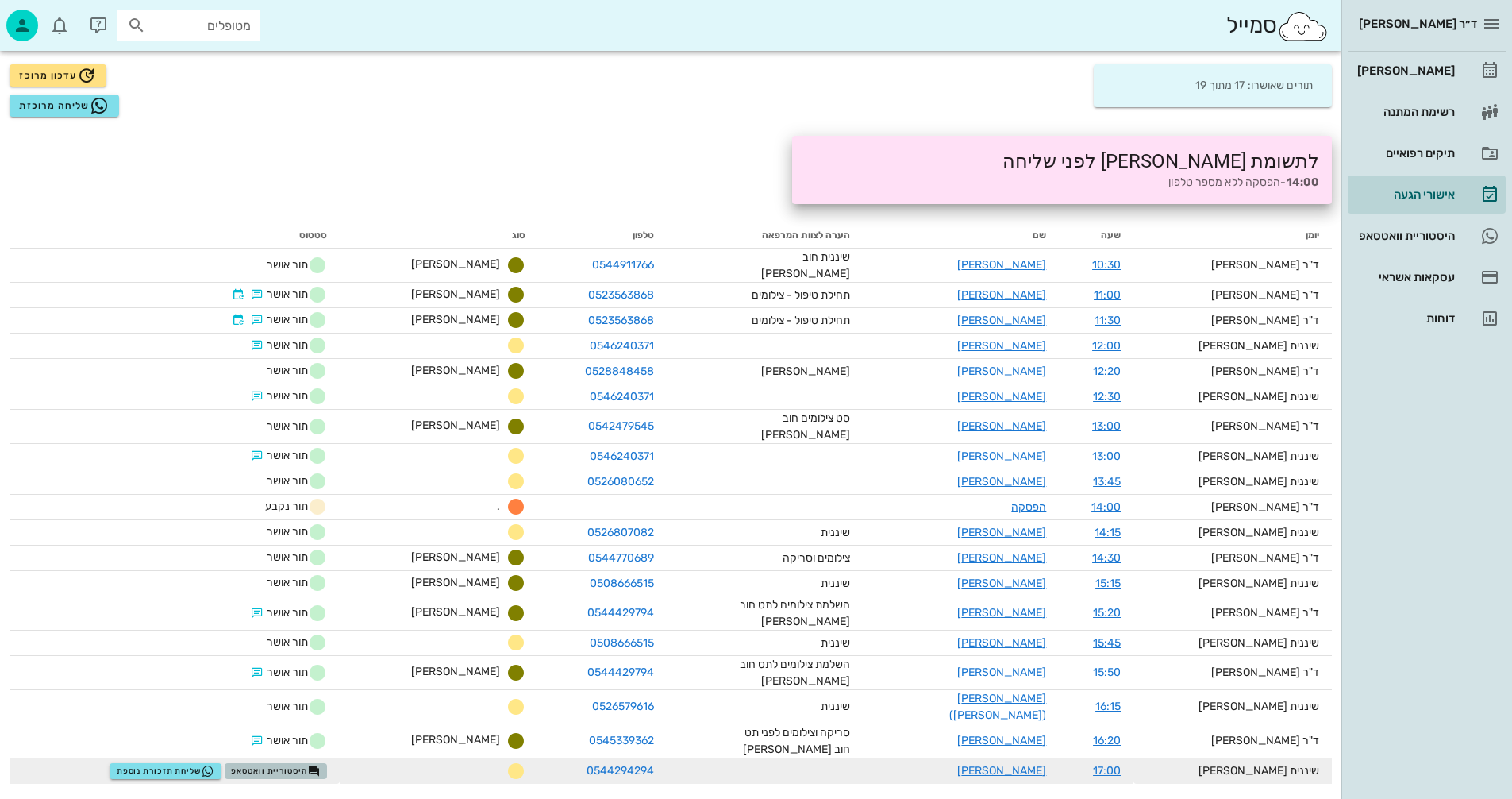
click at [320, 764] on span "היסטוריית וואטסאפ" at bounding box center [275, 770] width 89 height 13
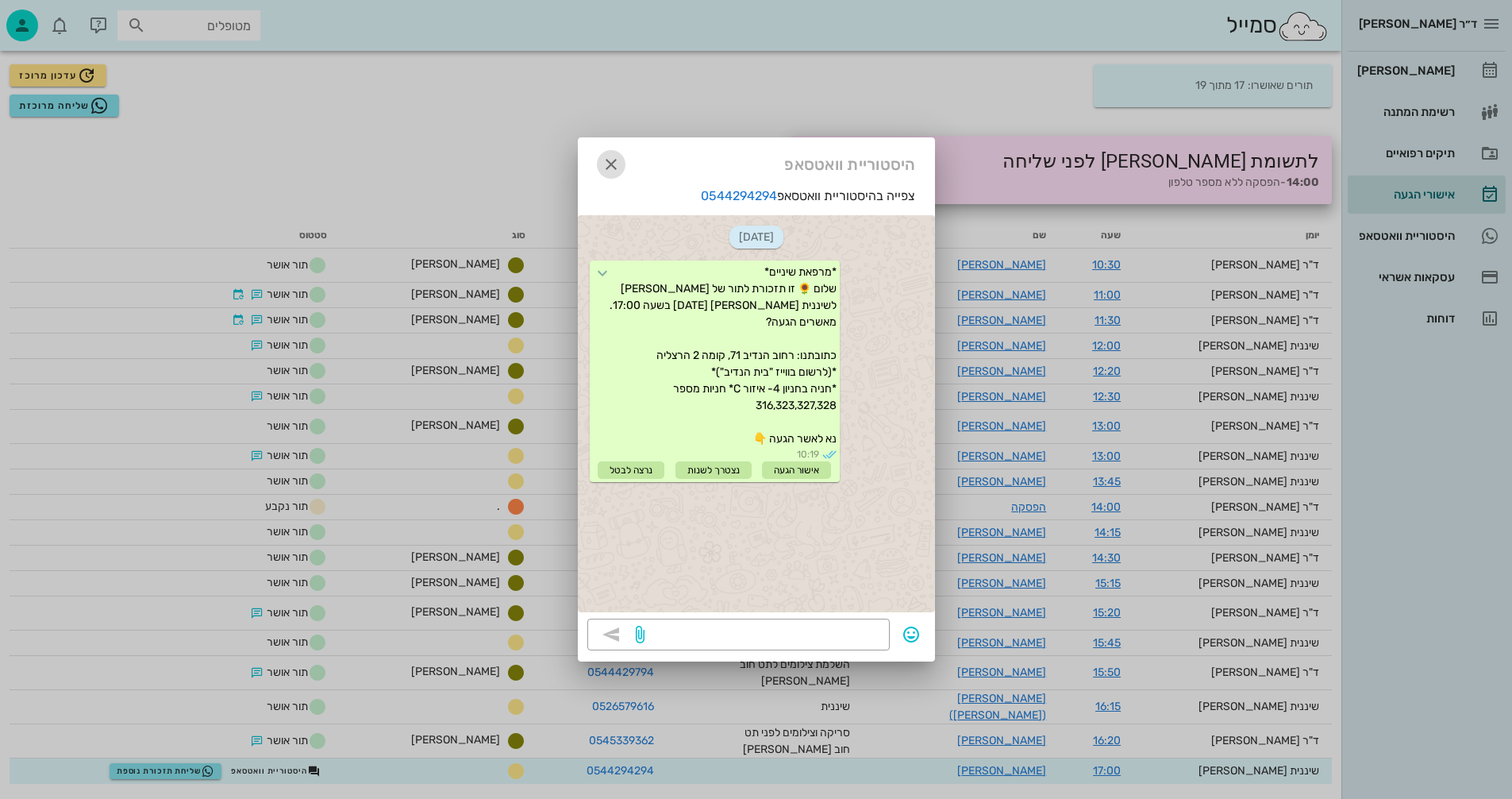
click at [613, 158] on icon "button" at bounding box center [611, 164] width 19 height 19
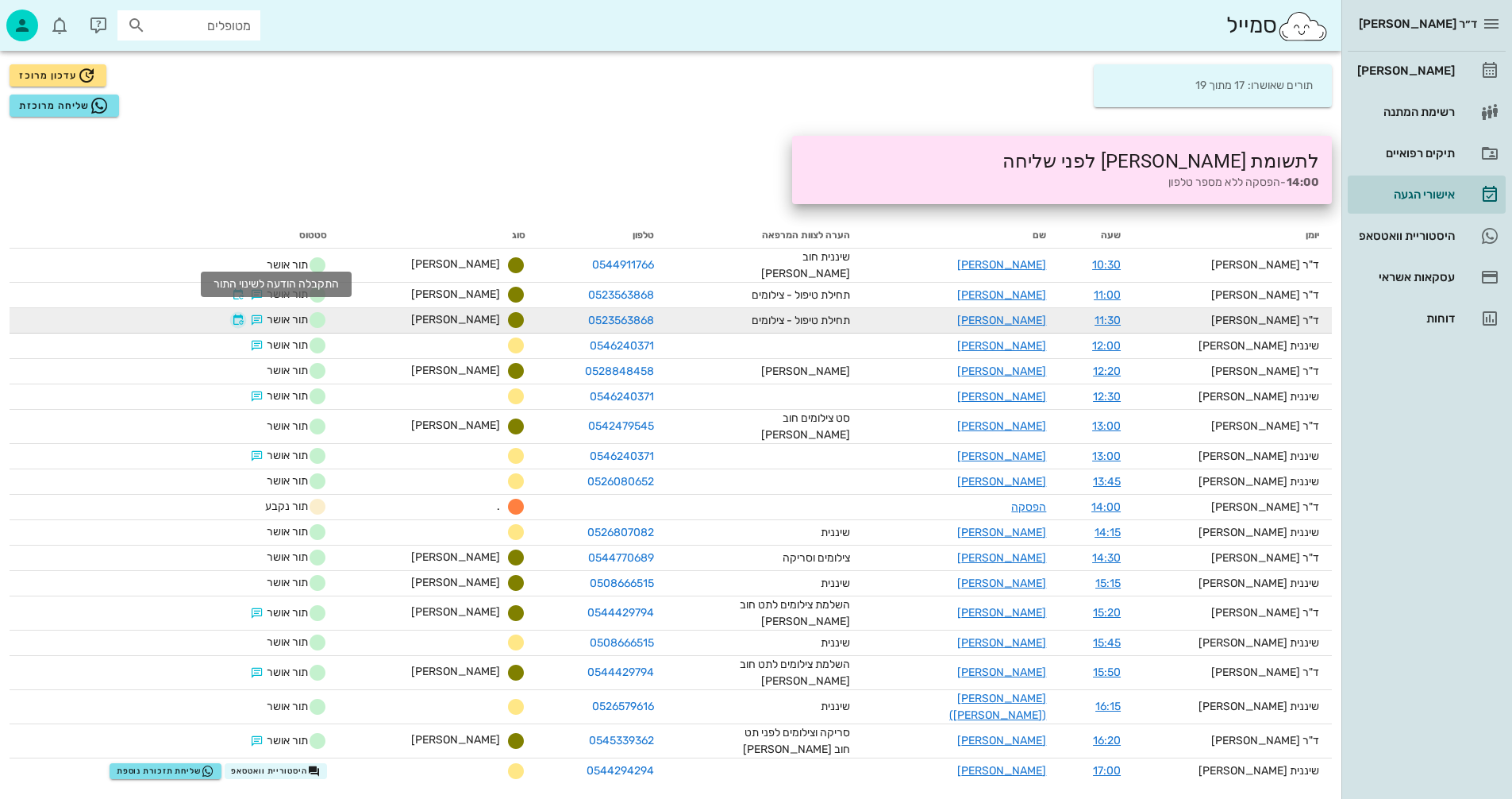
click at [244, 313] on button "button" at bounding box center [237, 319] width 13 height 13
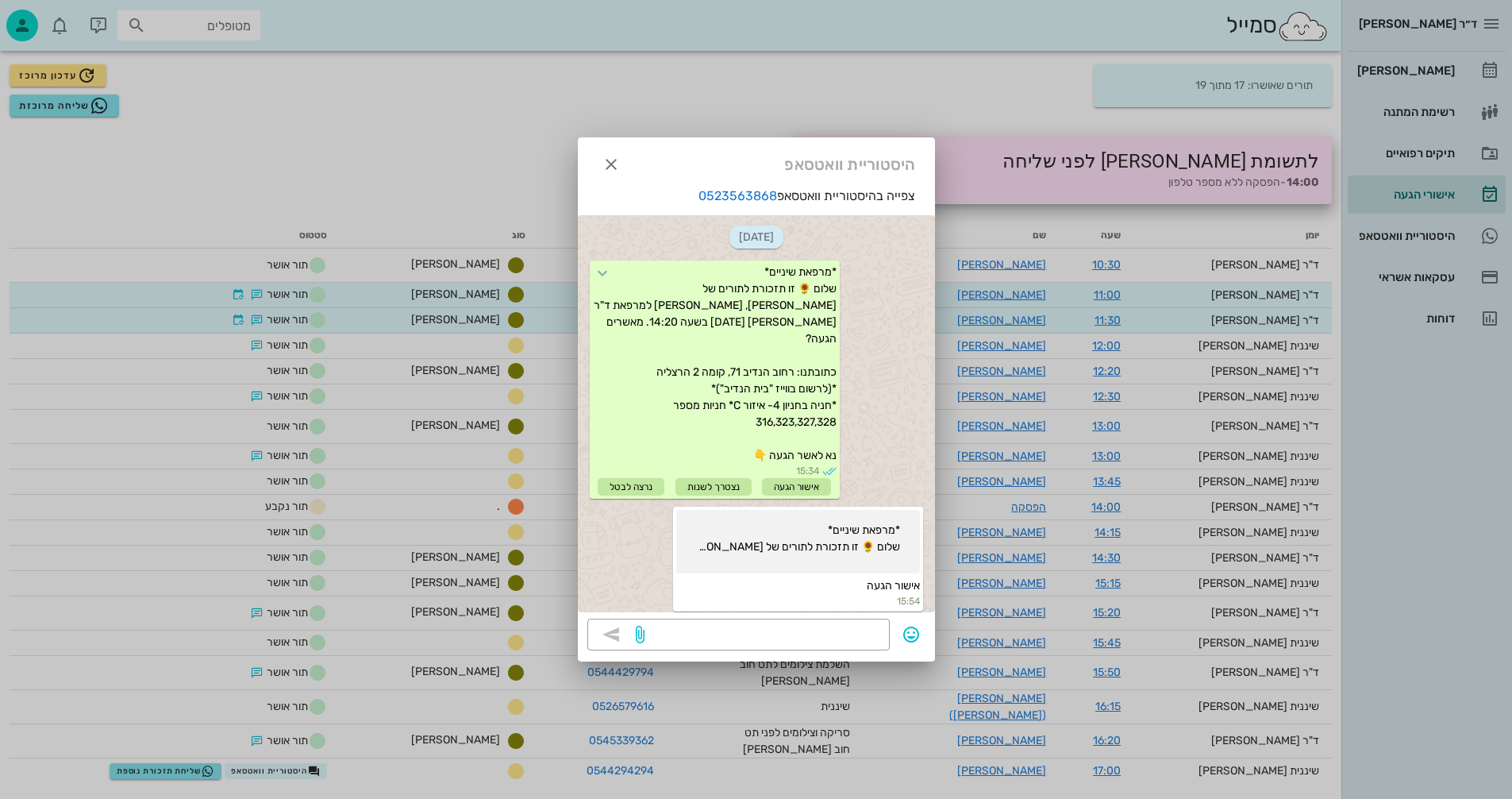
scroll to position [3031, 0]
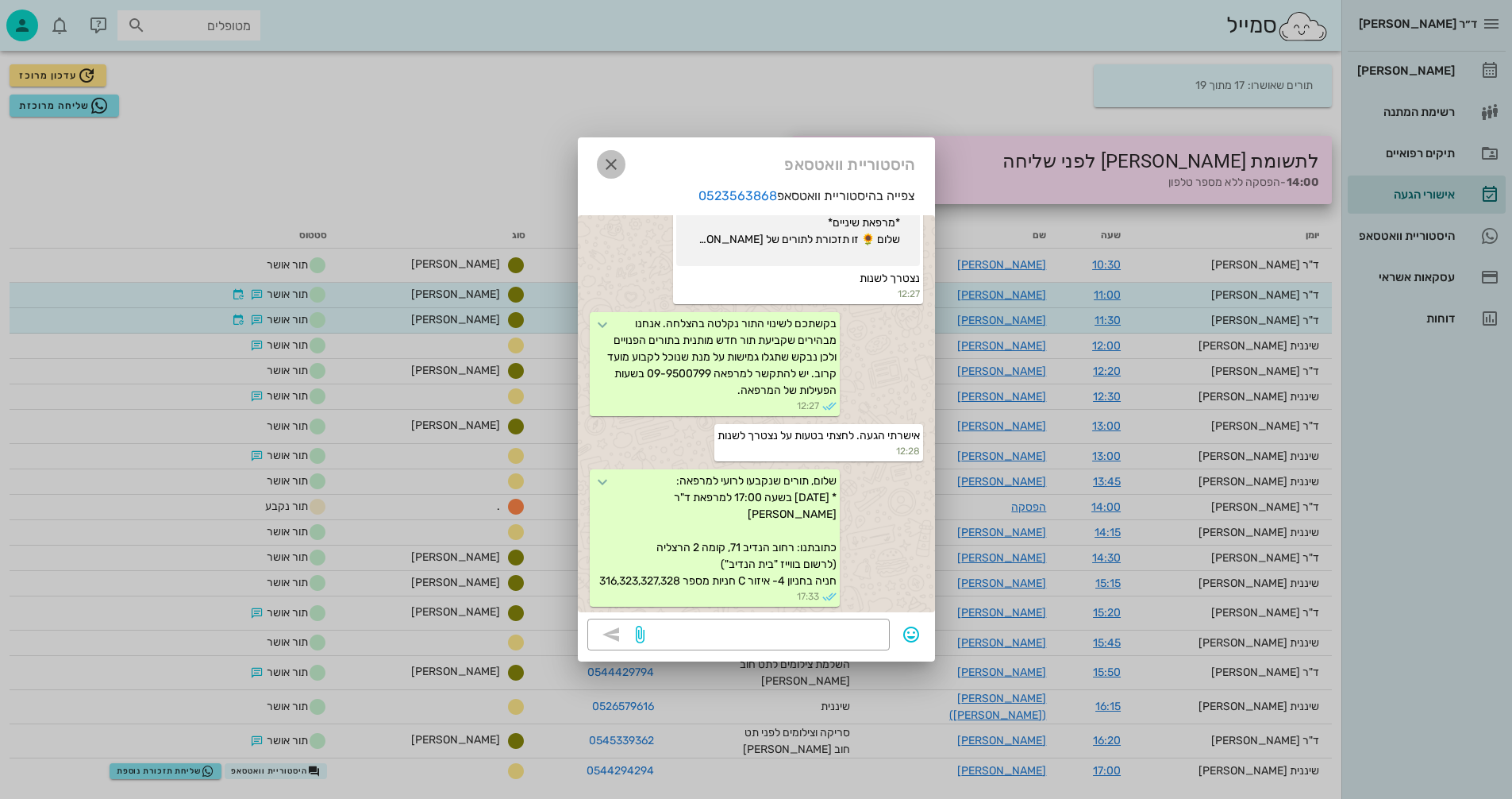
click at [617, 160] on icon "button" at bounding box center [611, 164] width 19 height 19
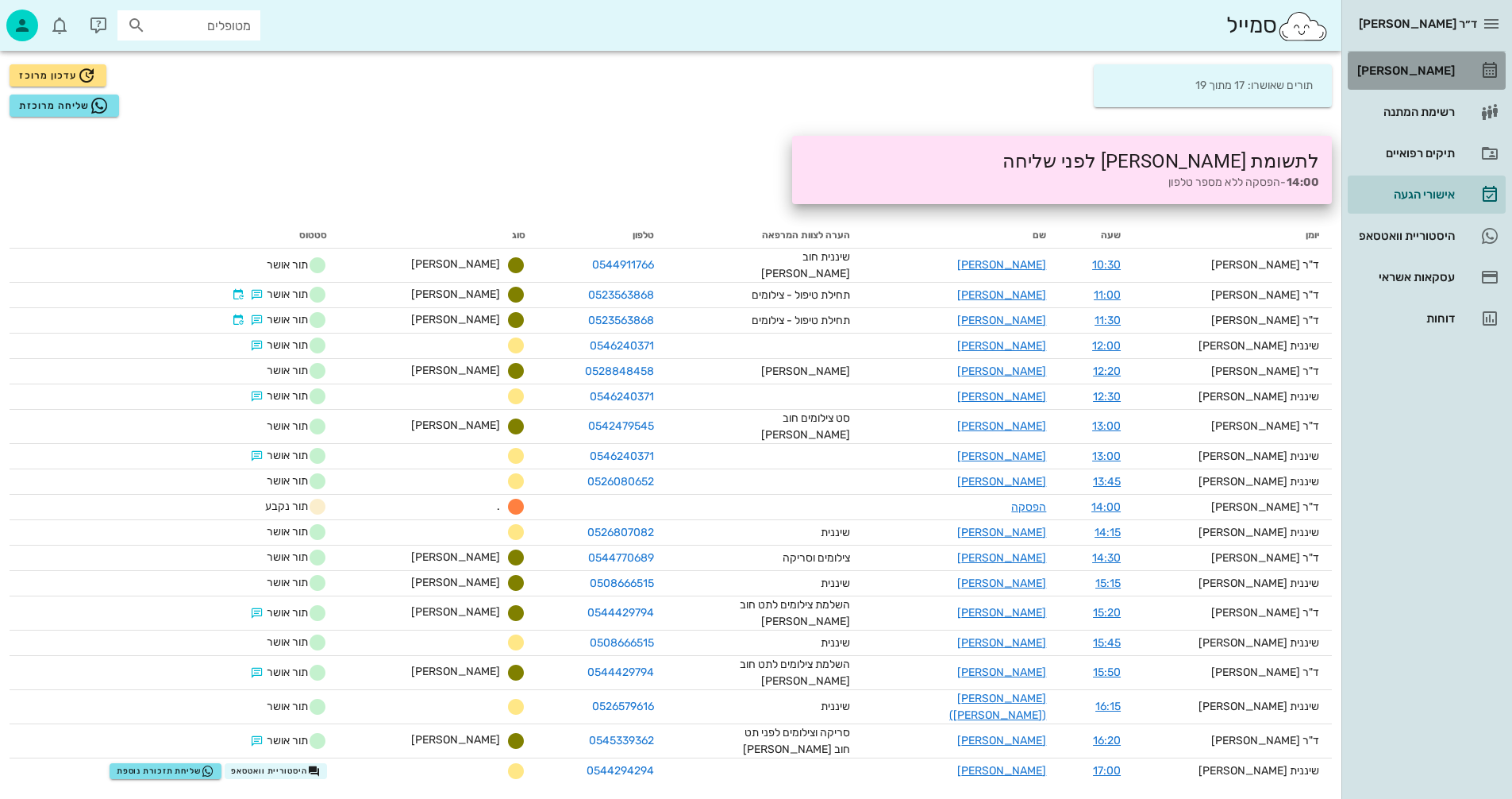
click at [1417, 68] on div "[PERSON_NAME]" at bounding box center [1404, 70] width 101 height 13
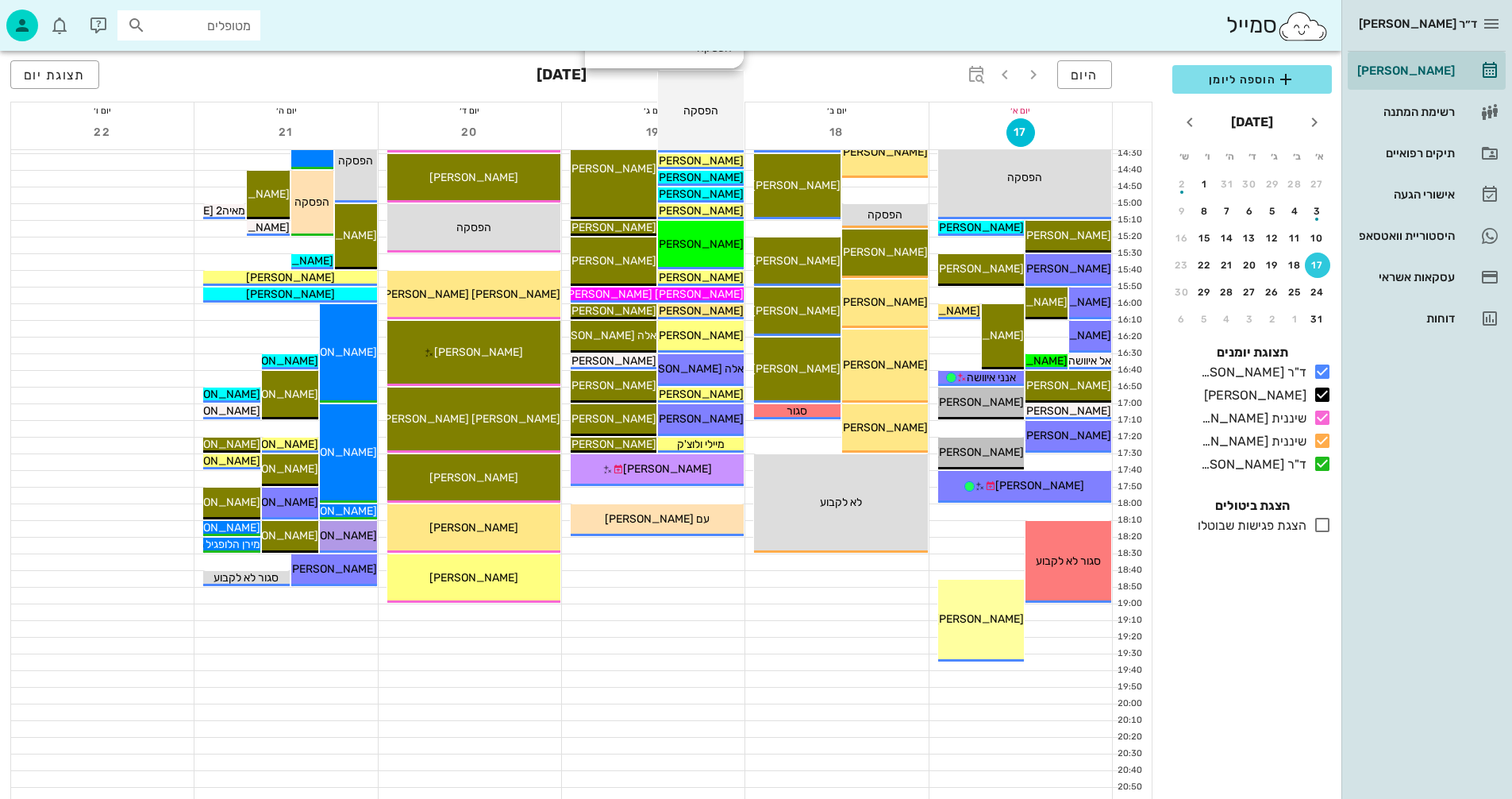
scroll to position [752, 0]
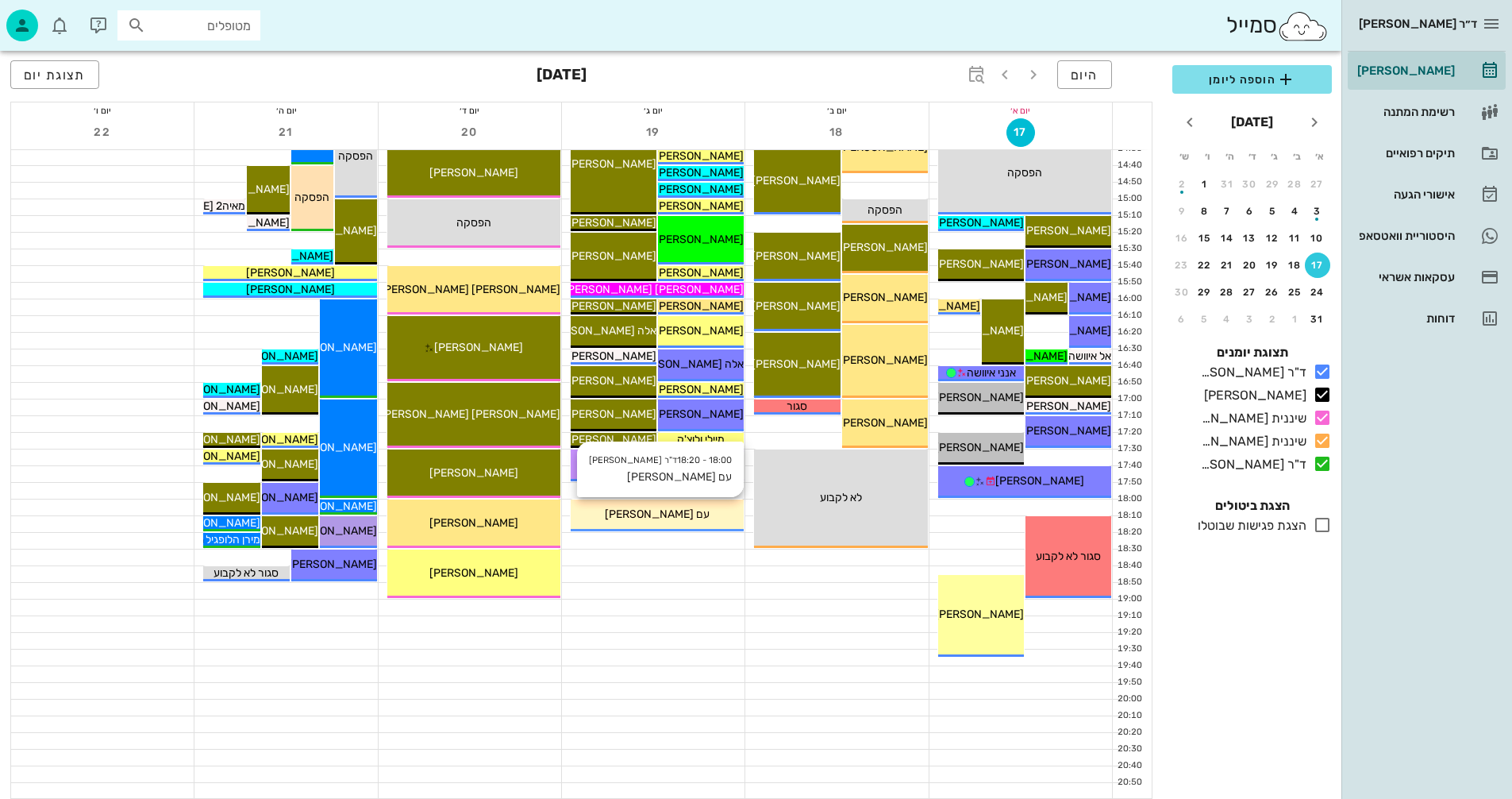
click at [698, 509] on div "עם [PERSON_NAME]" at bounding box center [657, 514] width 173 height 17
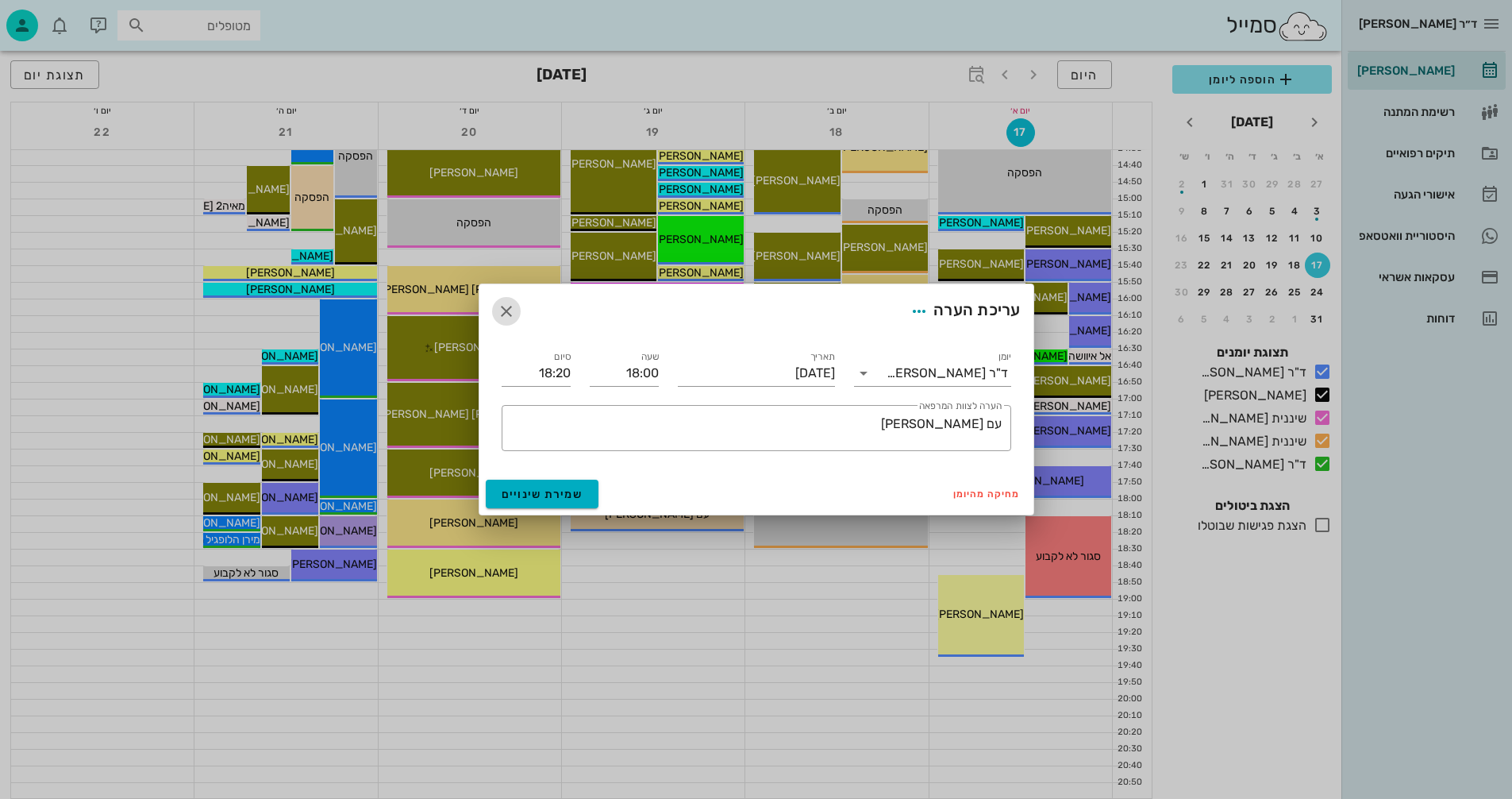
click at [508, 311] on icon "button" at bounding box center [506, 311] width 19 height 19
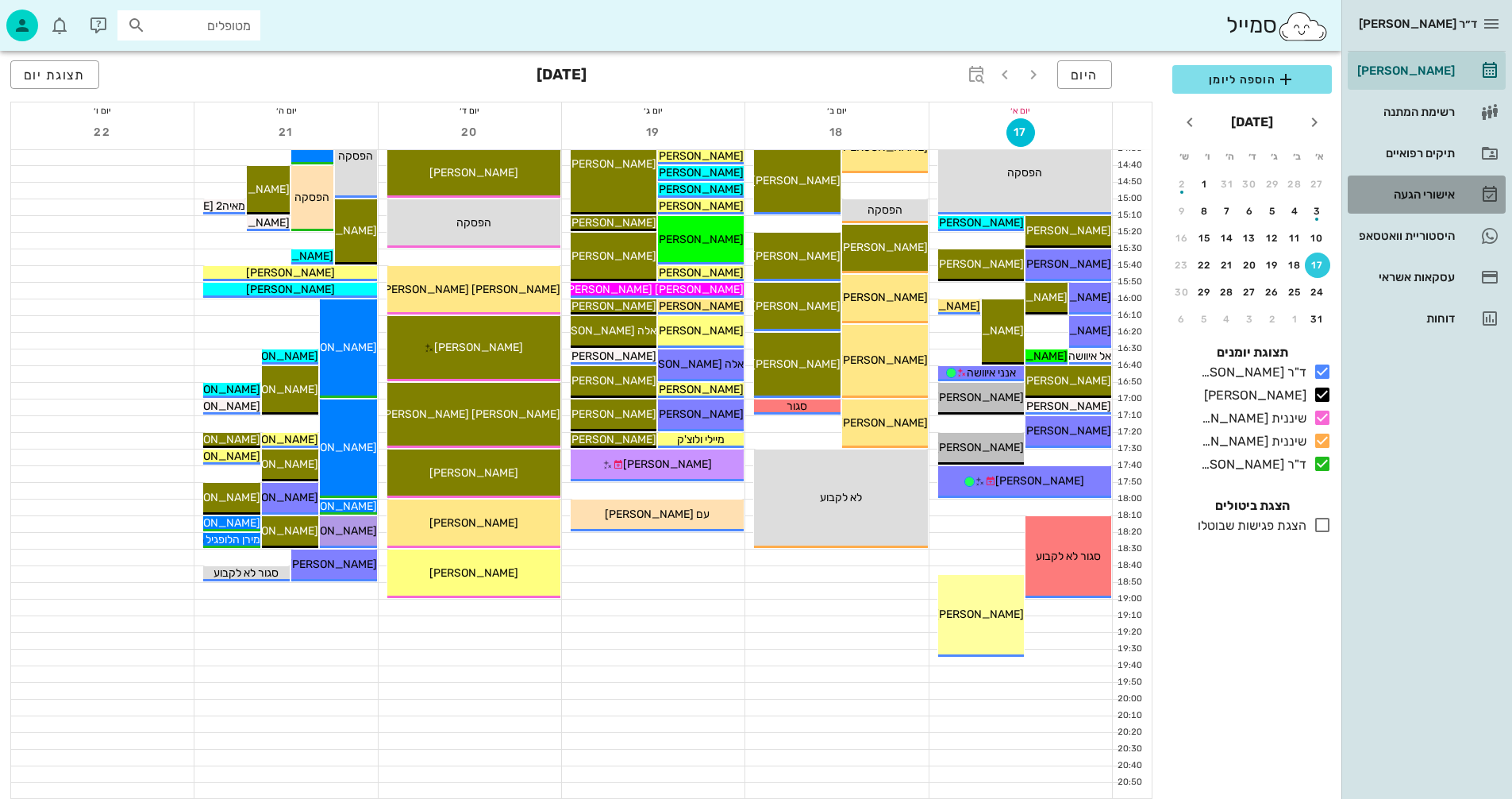
click at [1415, 193] on div "אישורי הגעה" at bounding box center [1404, 194] width 101 height 13
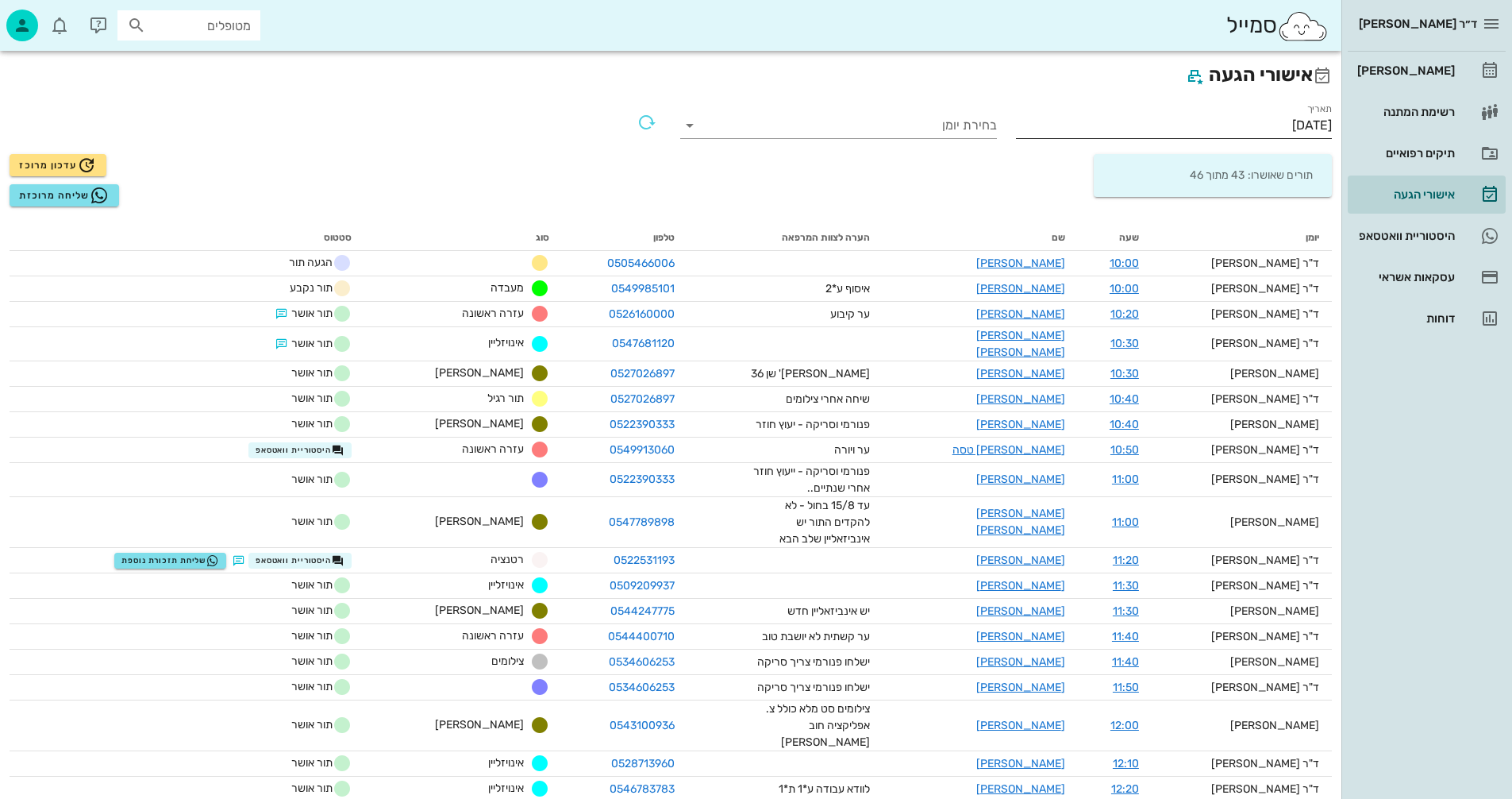
click at [1234, 126] on input "[DATE]" at bounding box center [1174, 125] width 317 height 25
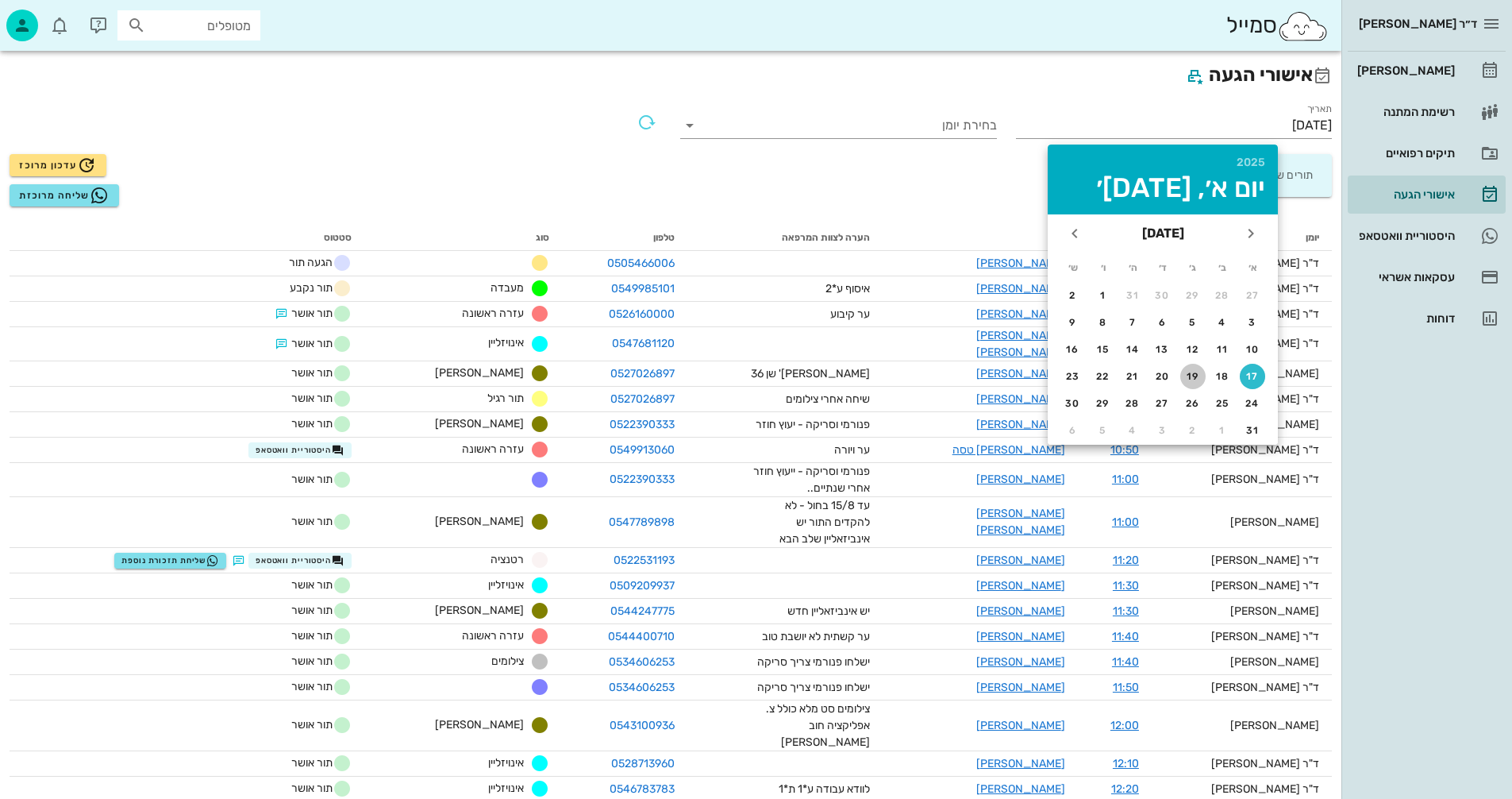
click at [1193, 373] on div "19" at bounding box center [1194, 376] width 25 height 11
type input "[DATE]"
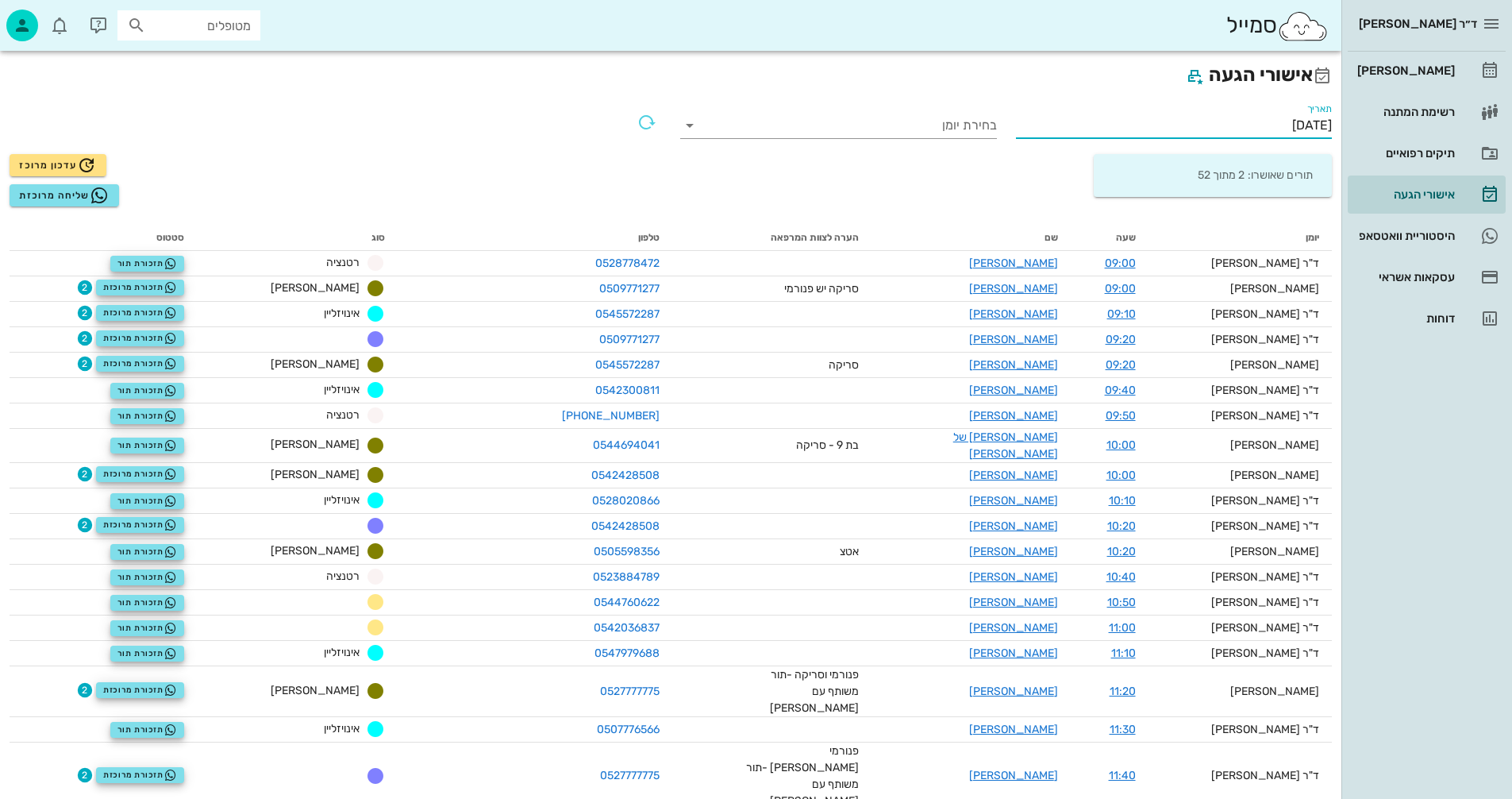
click at [1216, 121] on input "[DATE]" at bounding box center [1174, 125] width 317 height 25
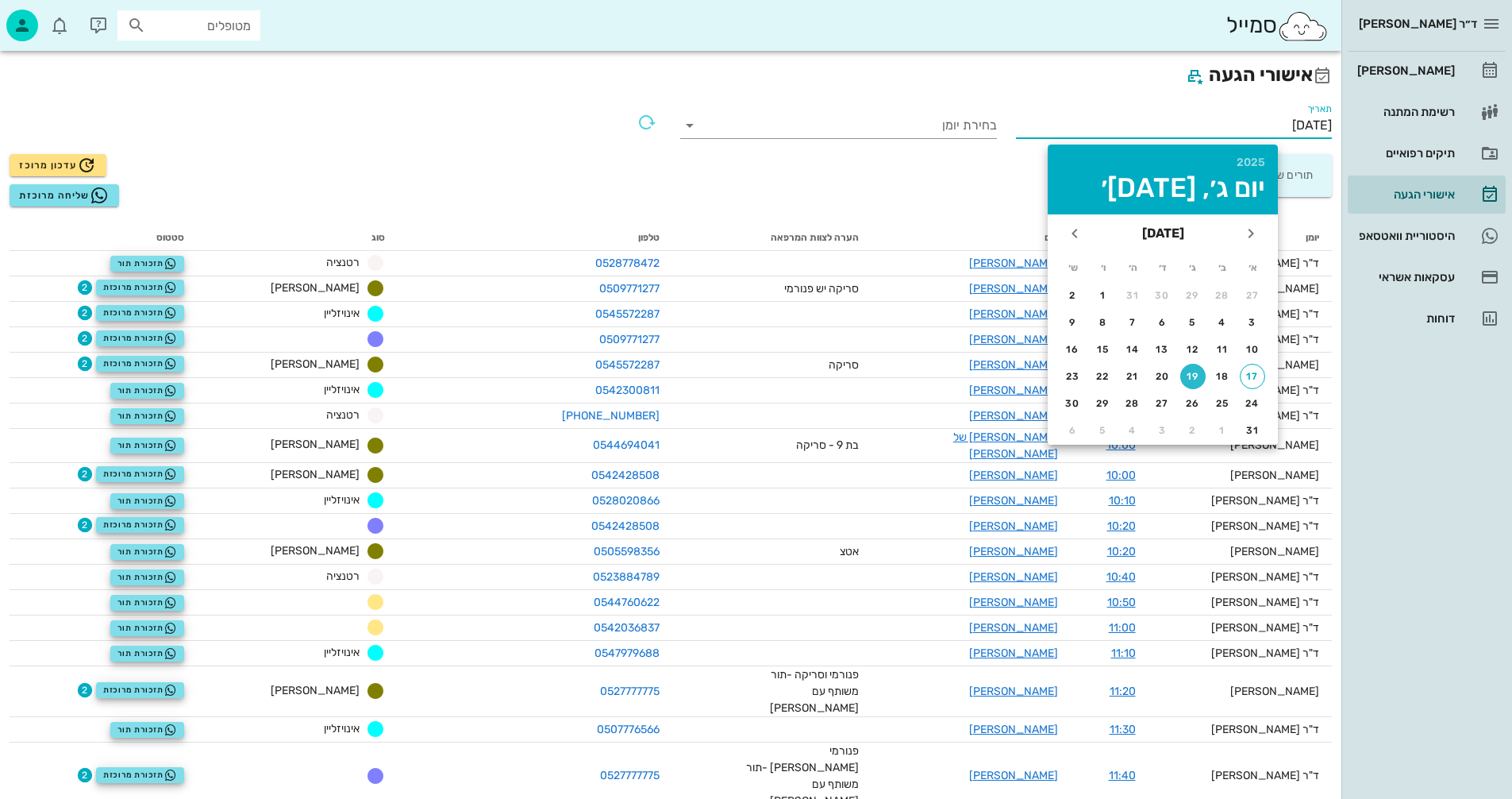
click at [1192, 376] on div "19" at bounding box center [1194, 376] width 25 height 11
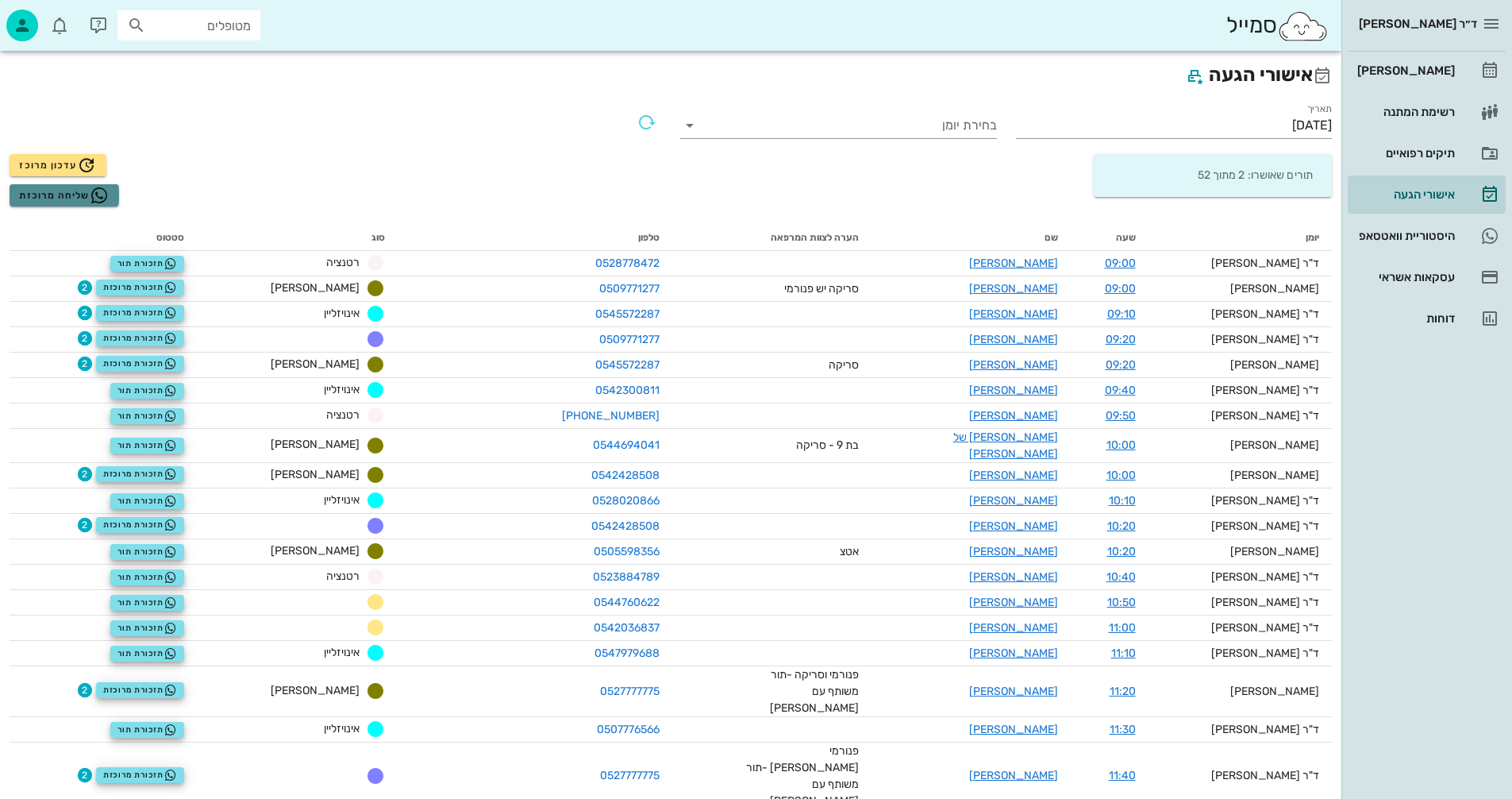
click at [36, 193] on span "שליחה מרוכזת" at bounding box center [64, 195] width 90 height 19
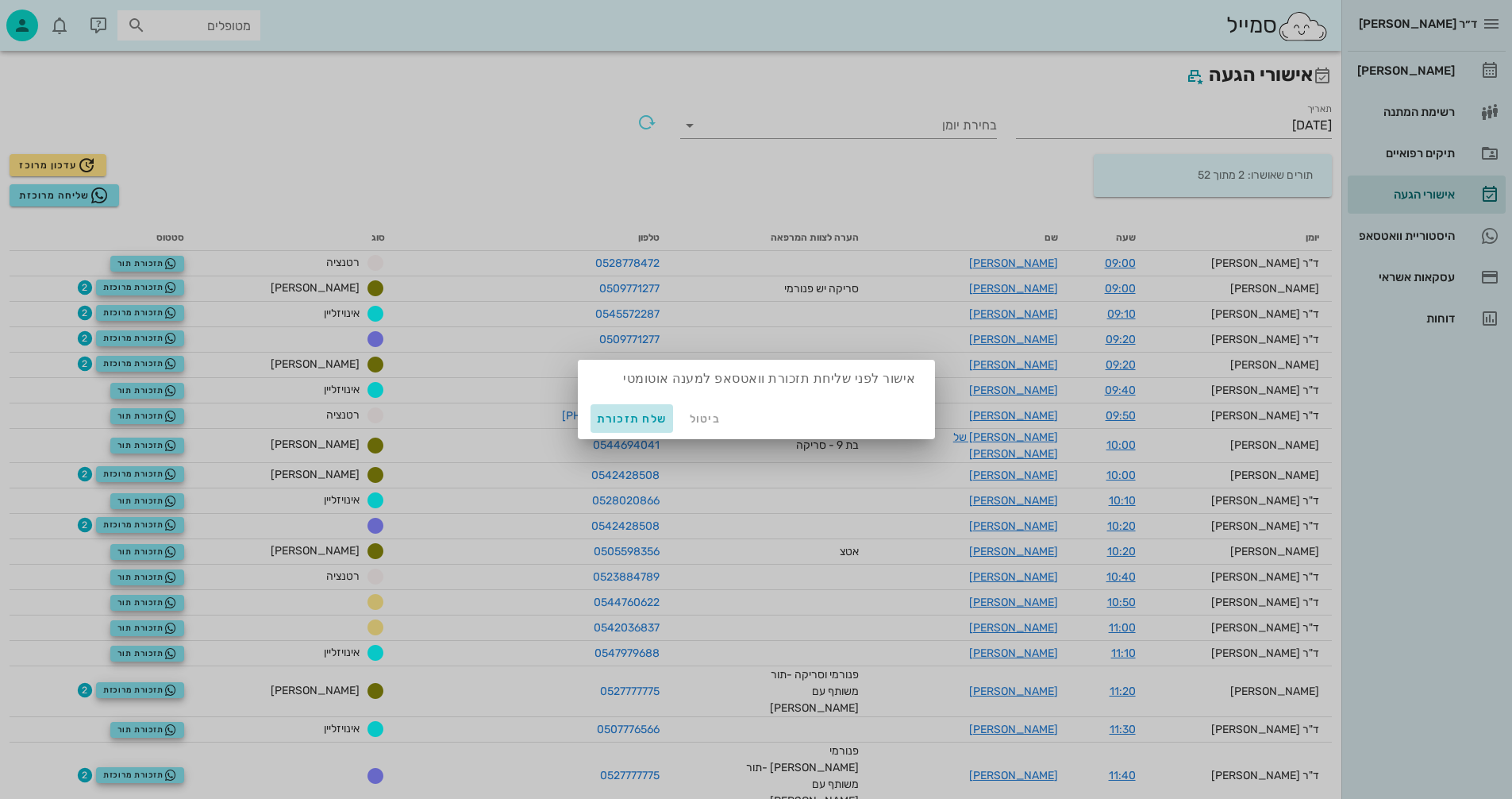
click at [628, 416] on span "שלח תזכורת" at bounding box center [633, 419] width 71 height 14
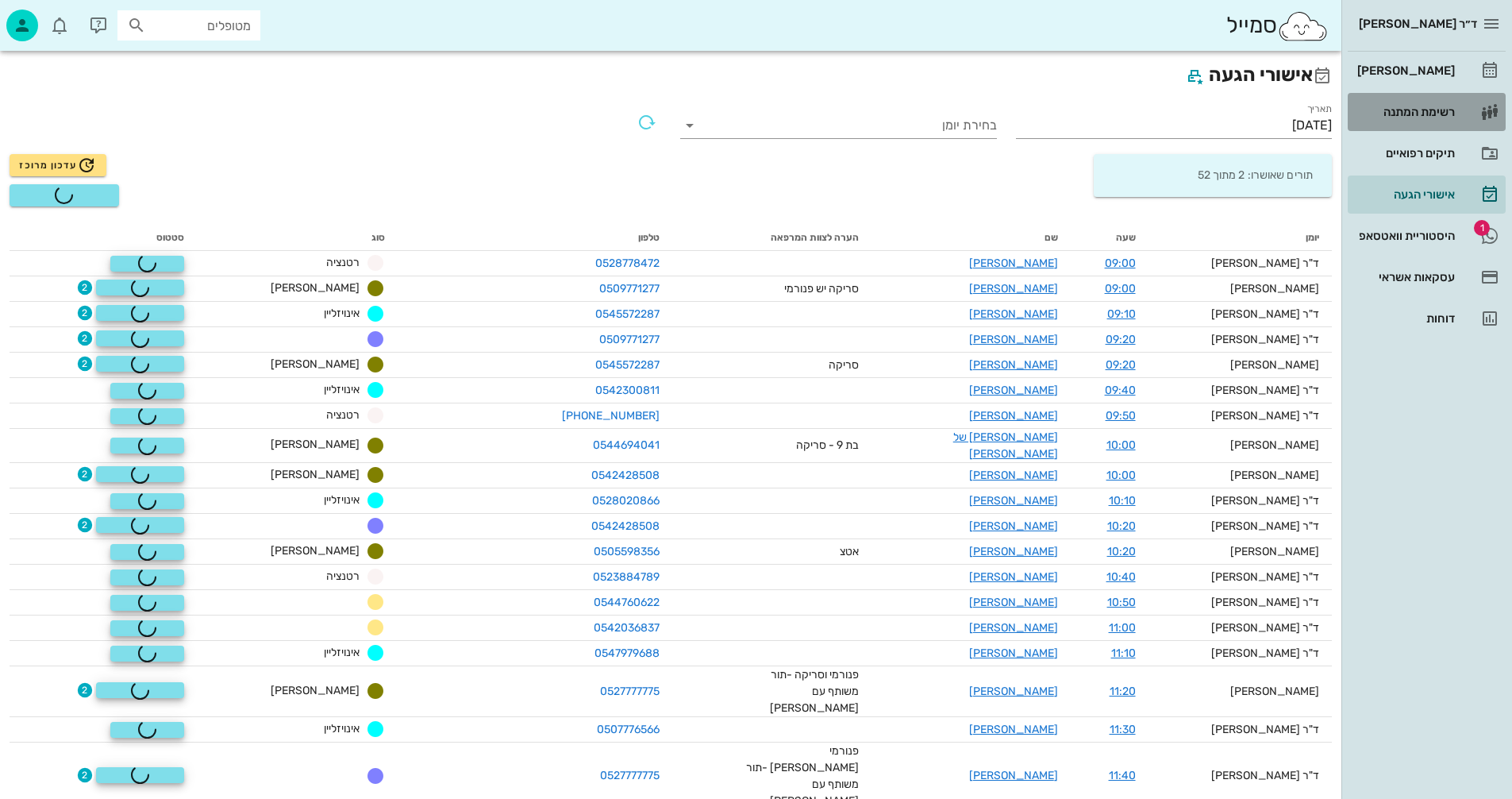
click at [1406, 109] on div "רשימת המתנה" at bounding box center [1404, 111] width 101 height 13
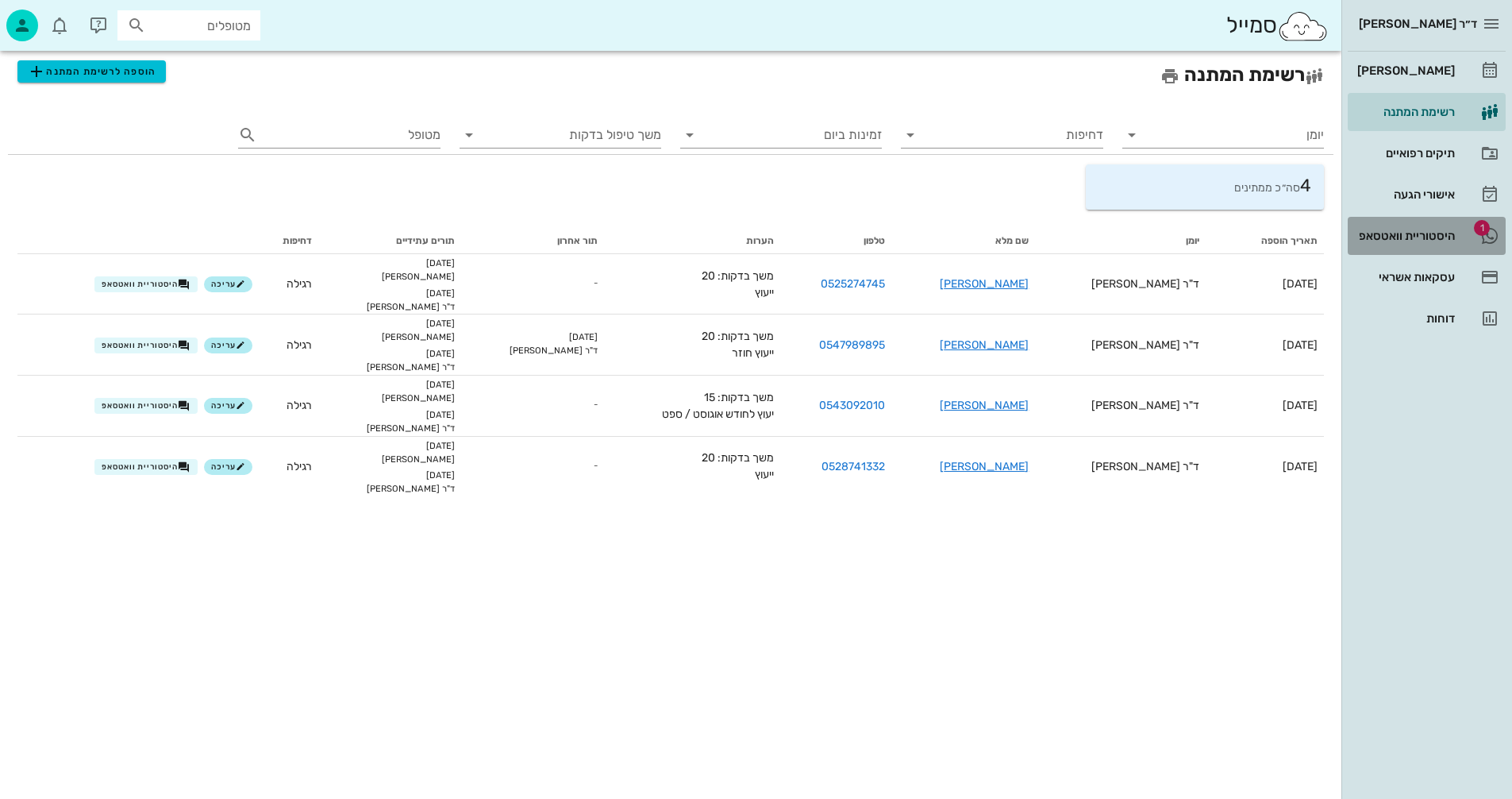
click at [1406, 236] on div "היסטוריית וואטסאפ" at bounding box center [1404, 236] width 101 height 13
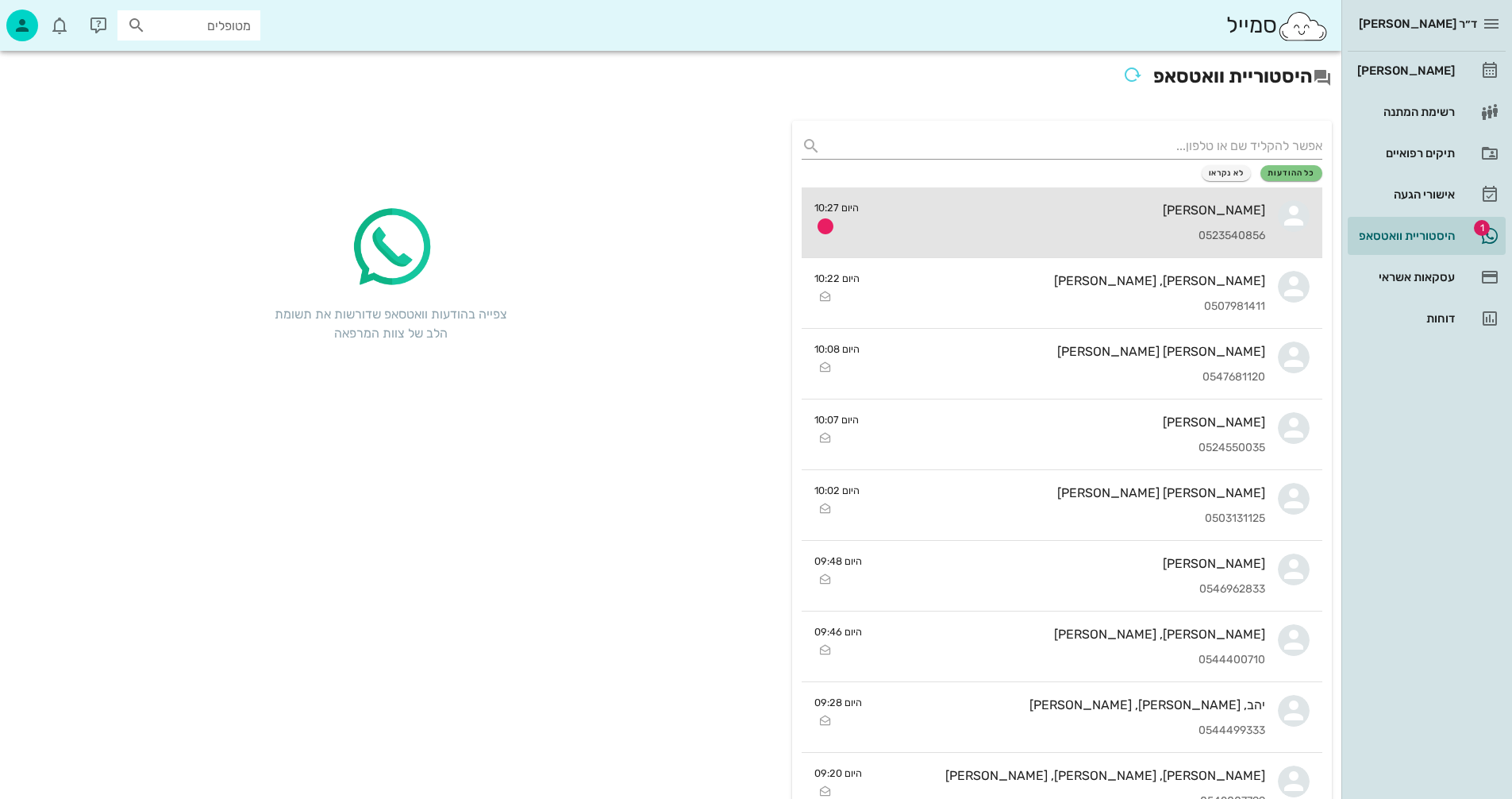
click at [1078, 203] on div "[PERSON_NAME]" at bounding box center [1069, 210] width 394 height 15
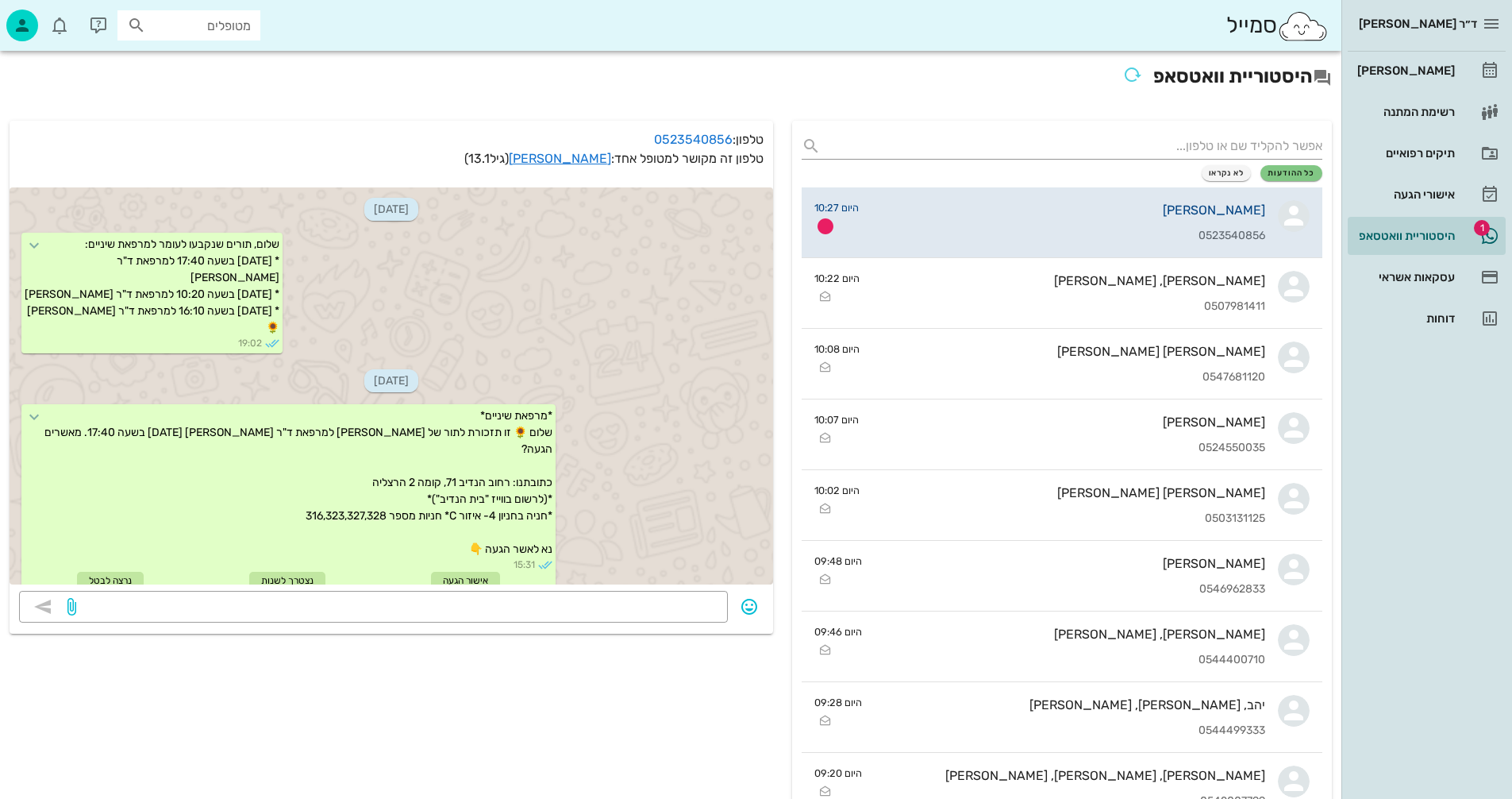
scroll to position [879, 0]
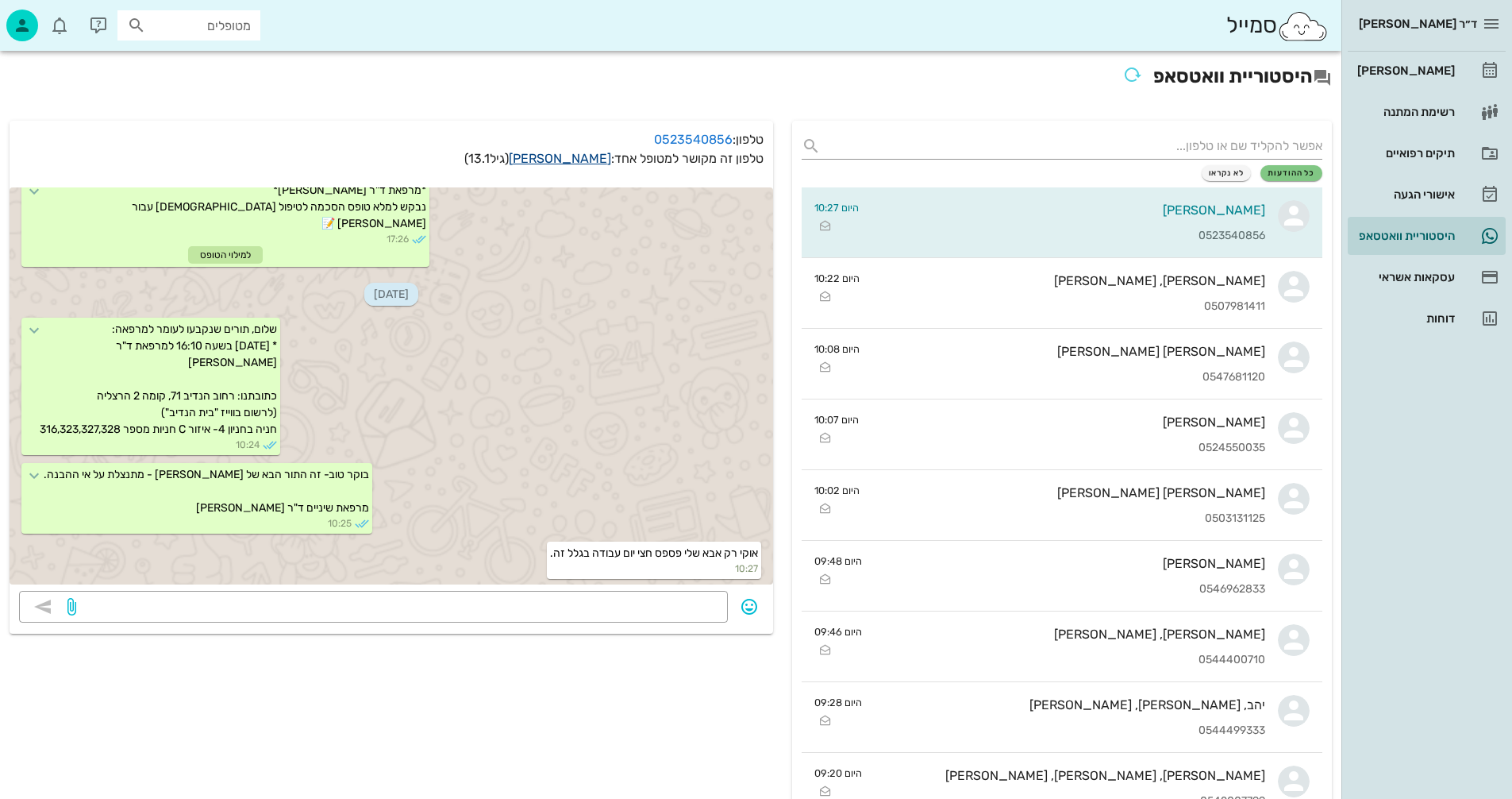
click at [590, 159] on link "עומר ששון" at bounding box center [559, 159] width 102 height 15
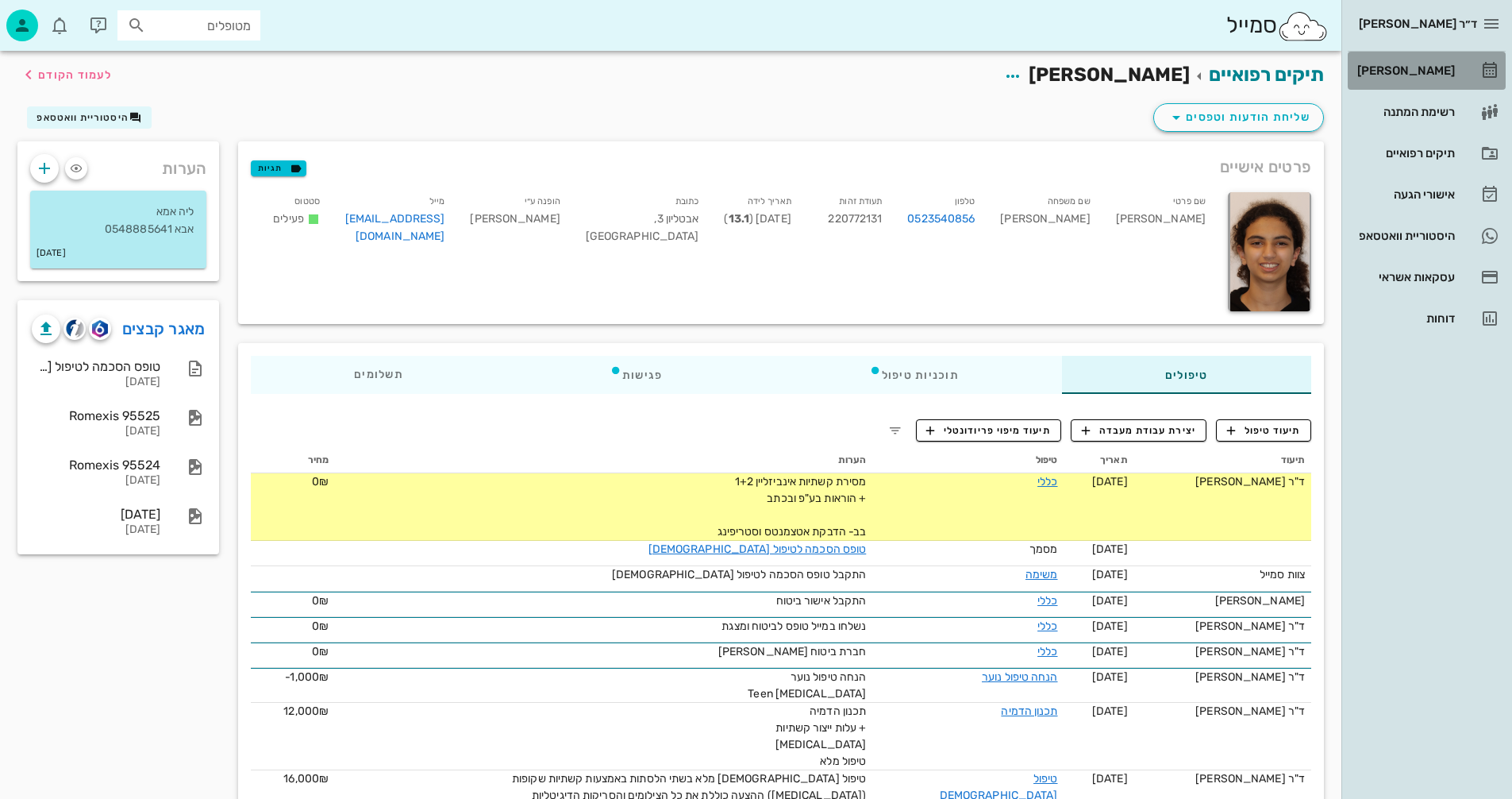
click at [1426, 70] on div "[PERSON_NAME]" at bounding box center [1404, 70] width 101 height 13
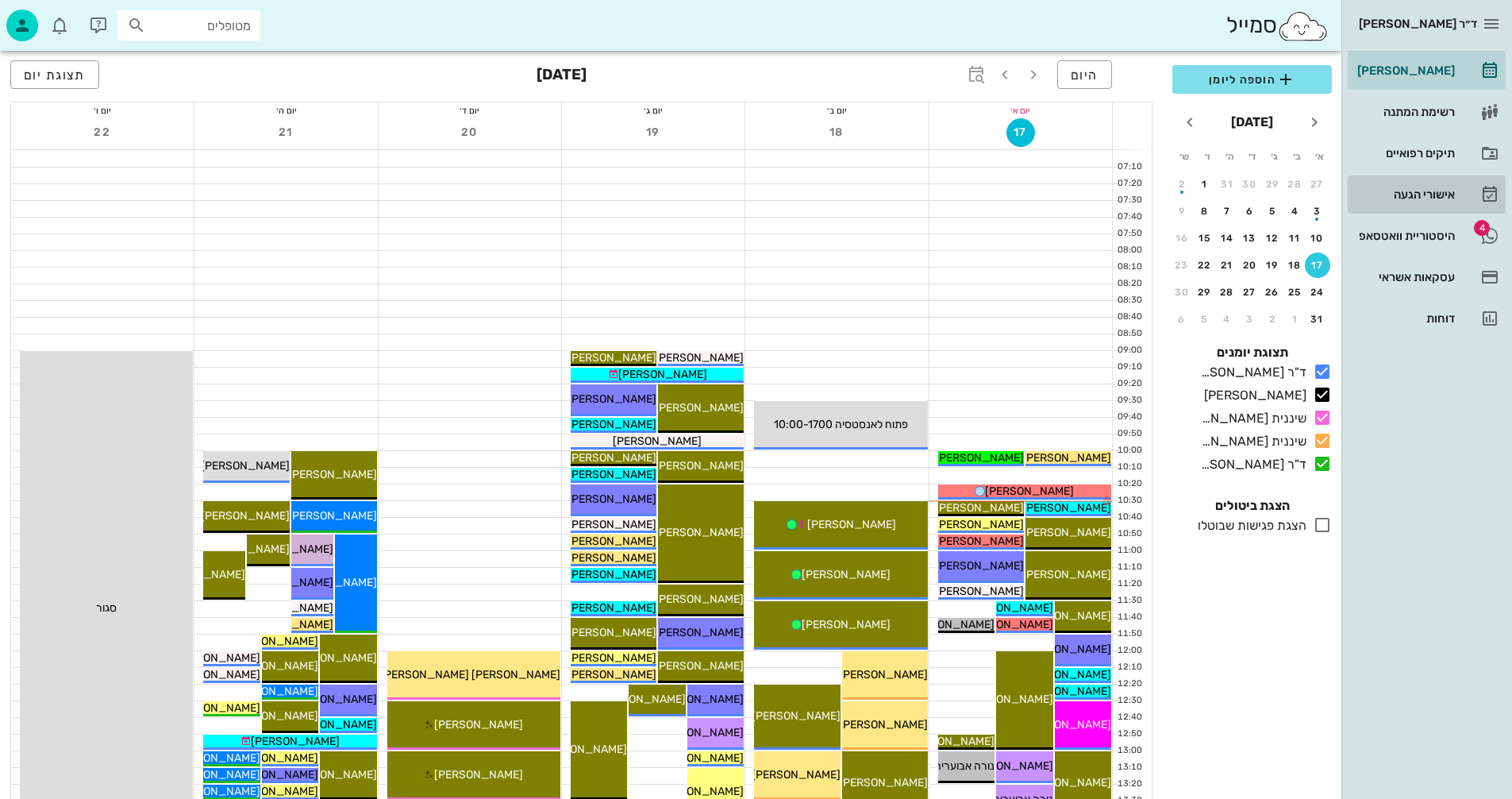
click at [1413, 194] on div "אישורי הגעה" at bounding box center [1404, 194] width 101 height 13
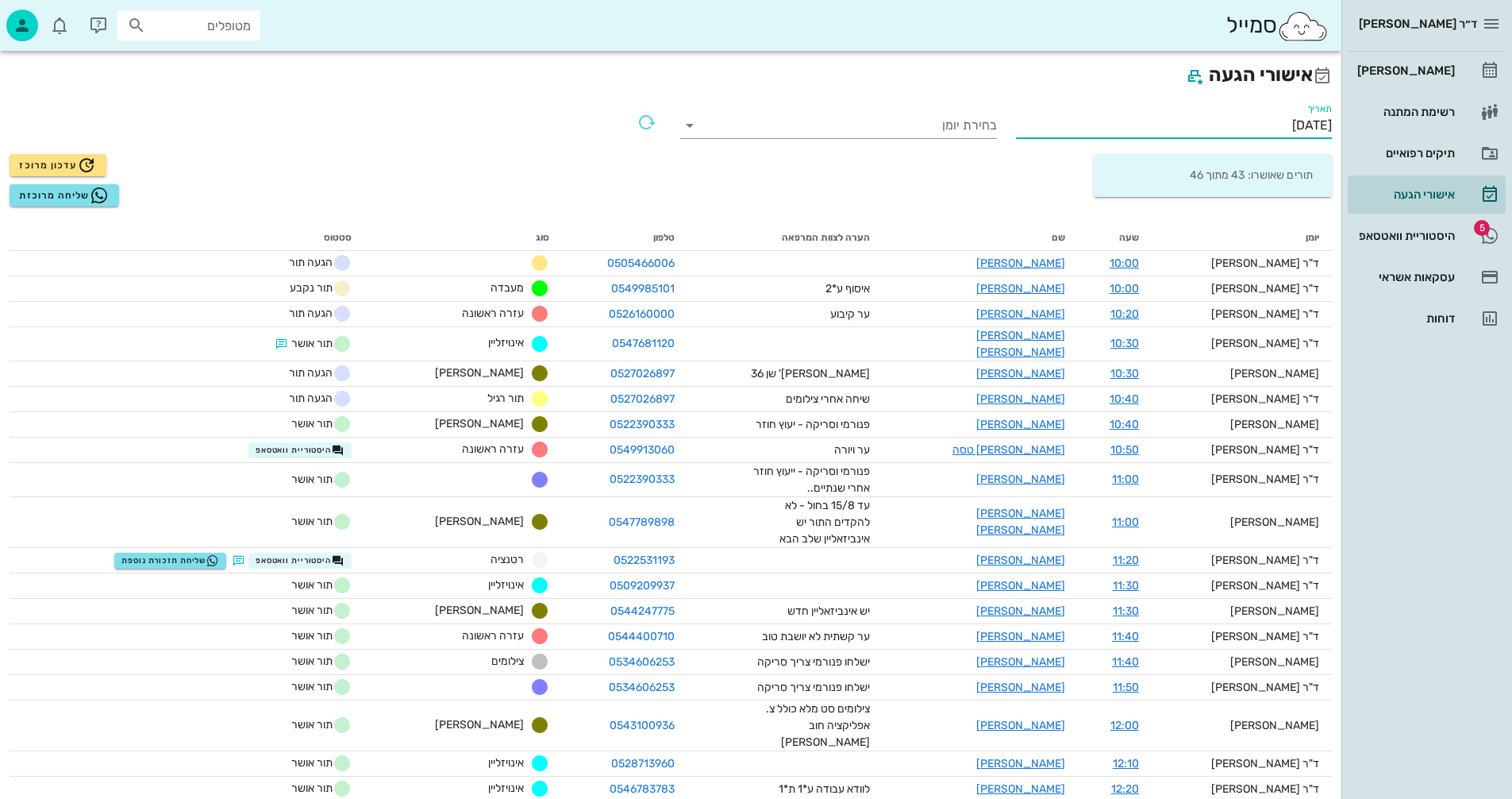
click at [1249, 125] on input "[DATE]" at bounding box center [1174, 125] width 317 height 25
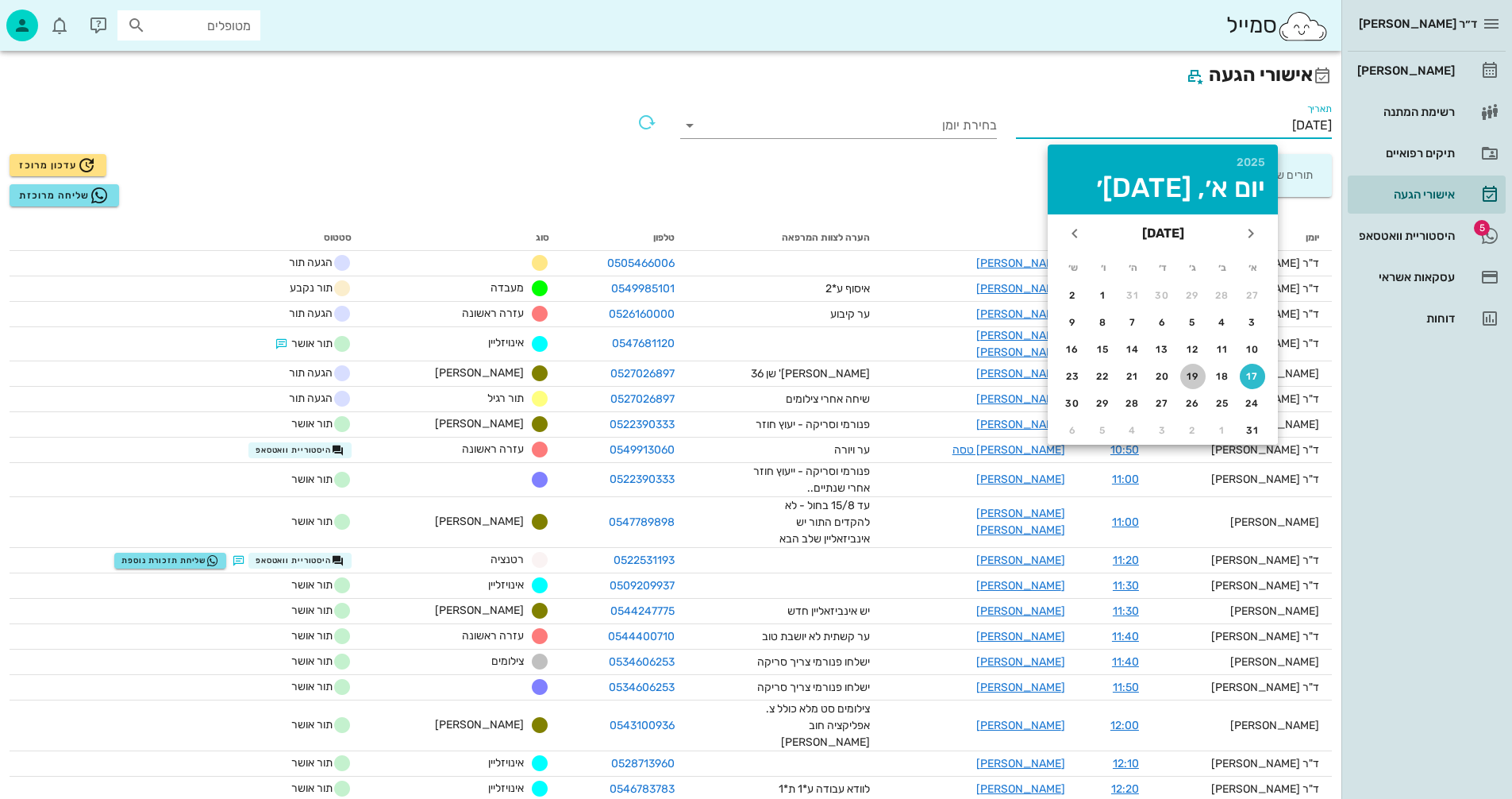
click at [1194, 375] on div "19" at bounding box center [1194, 376] width 25 height 11
type input "[DATE]"
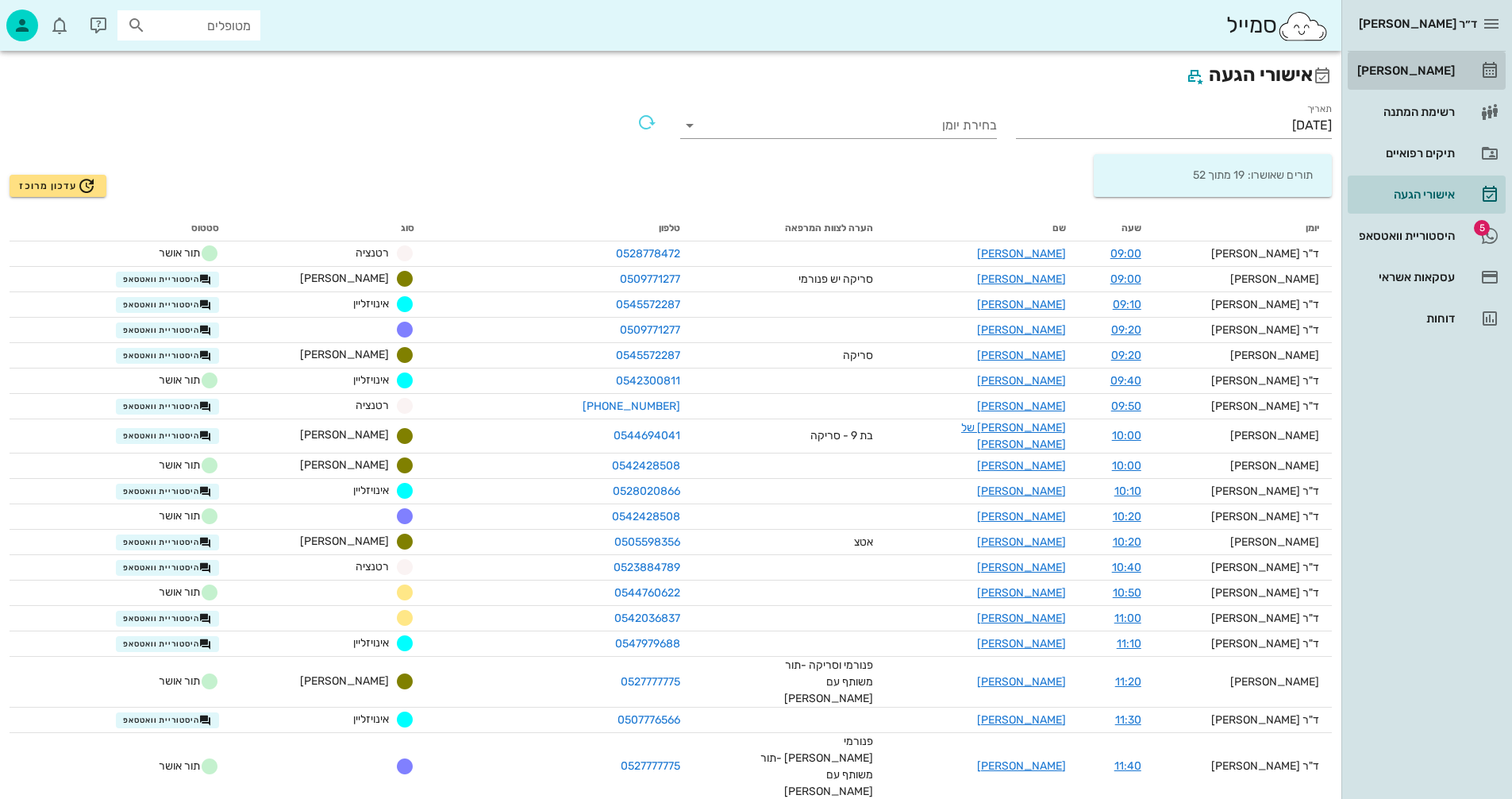
click at [1420, 71] on div "[PERSON_NAME]" at bounding box center [1404, 70] width 101 height 13
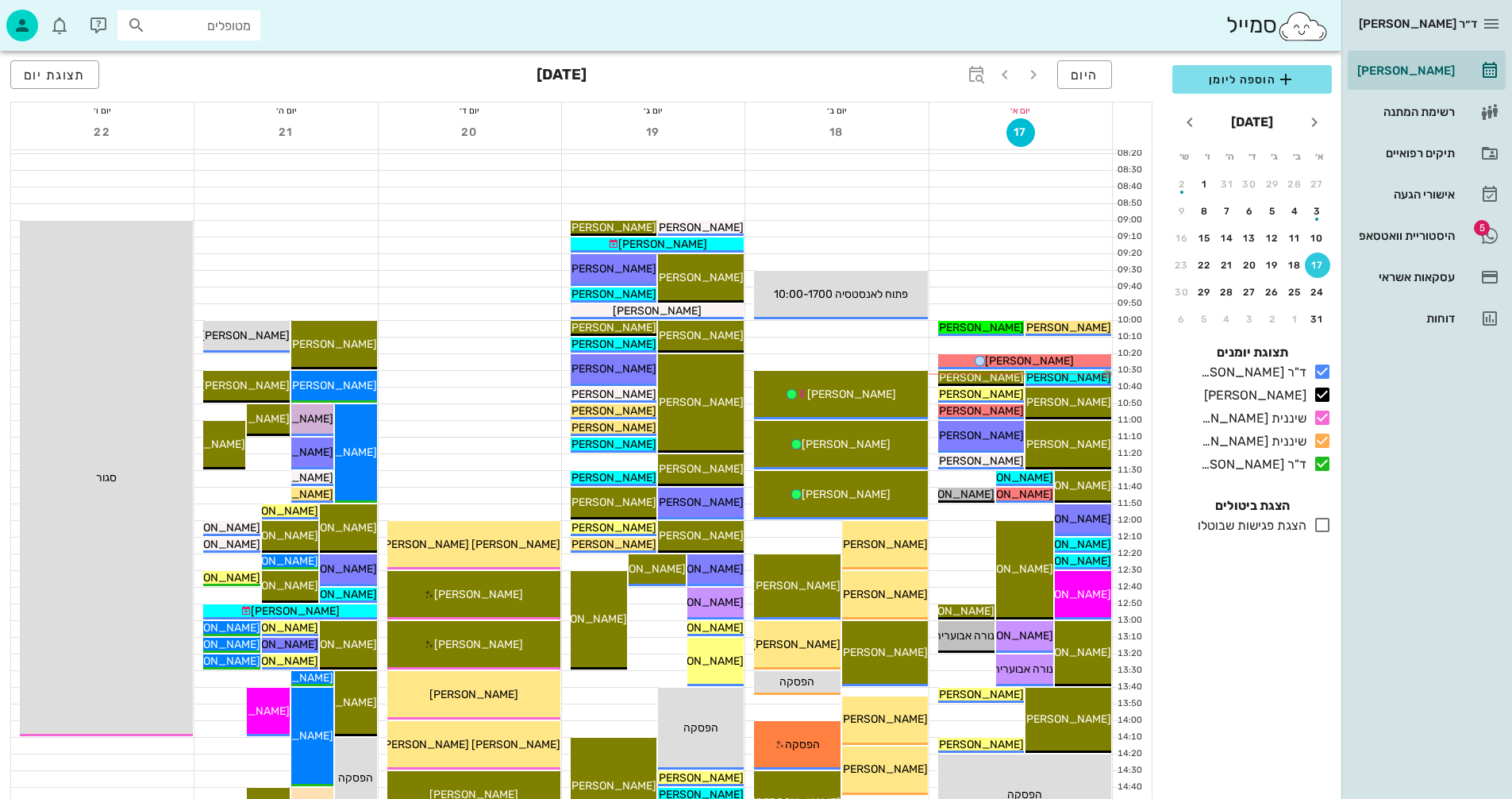
scroll to position [159, 0]
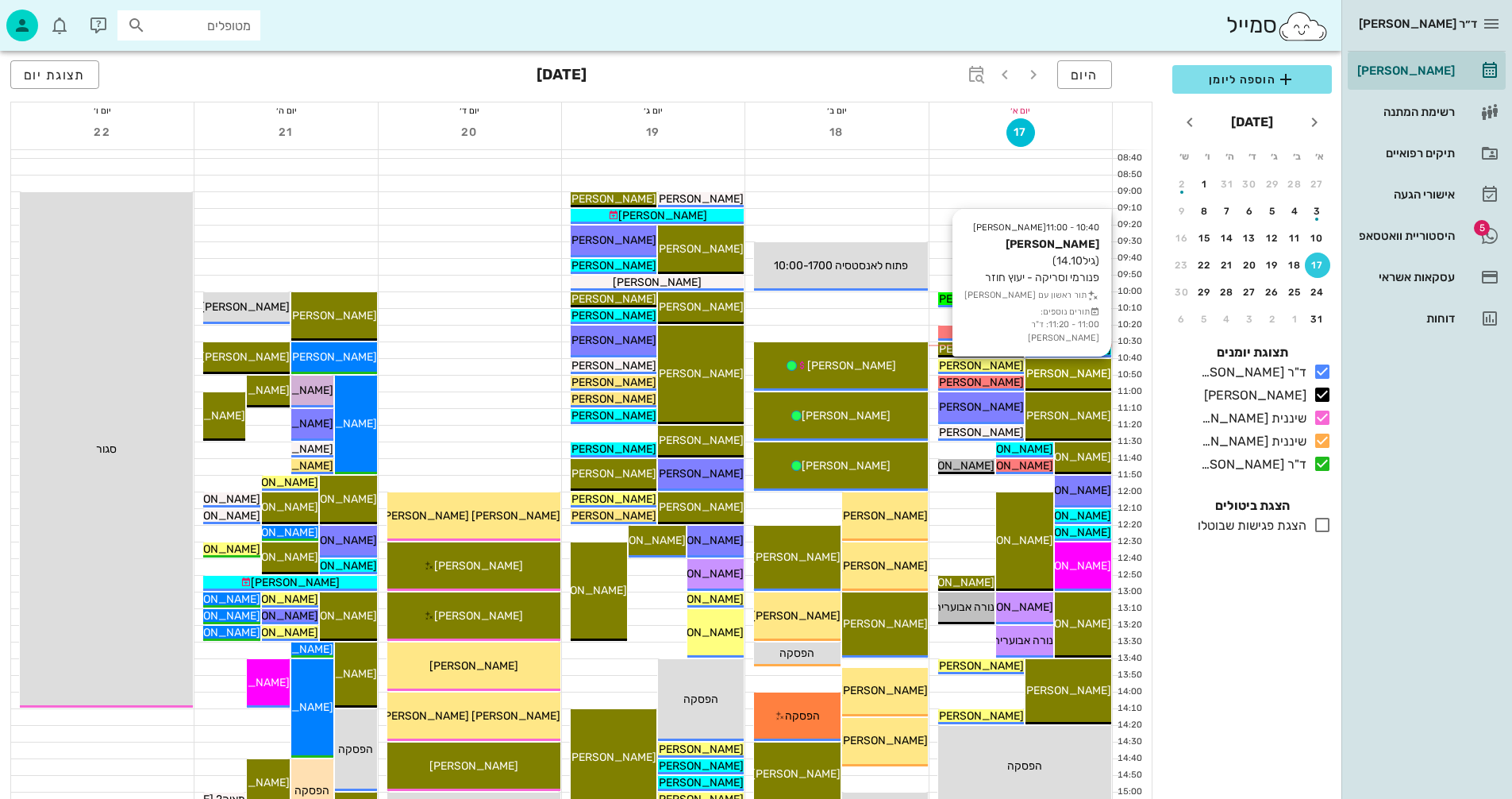
click at [1023, 376] on icon at bounding box center [1017, 374] width 10 height 10
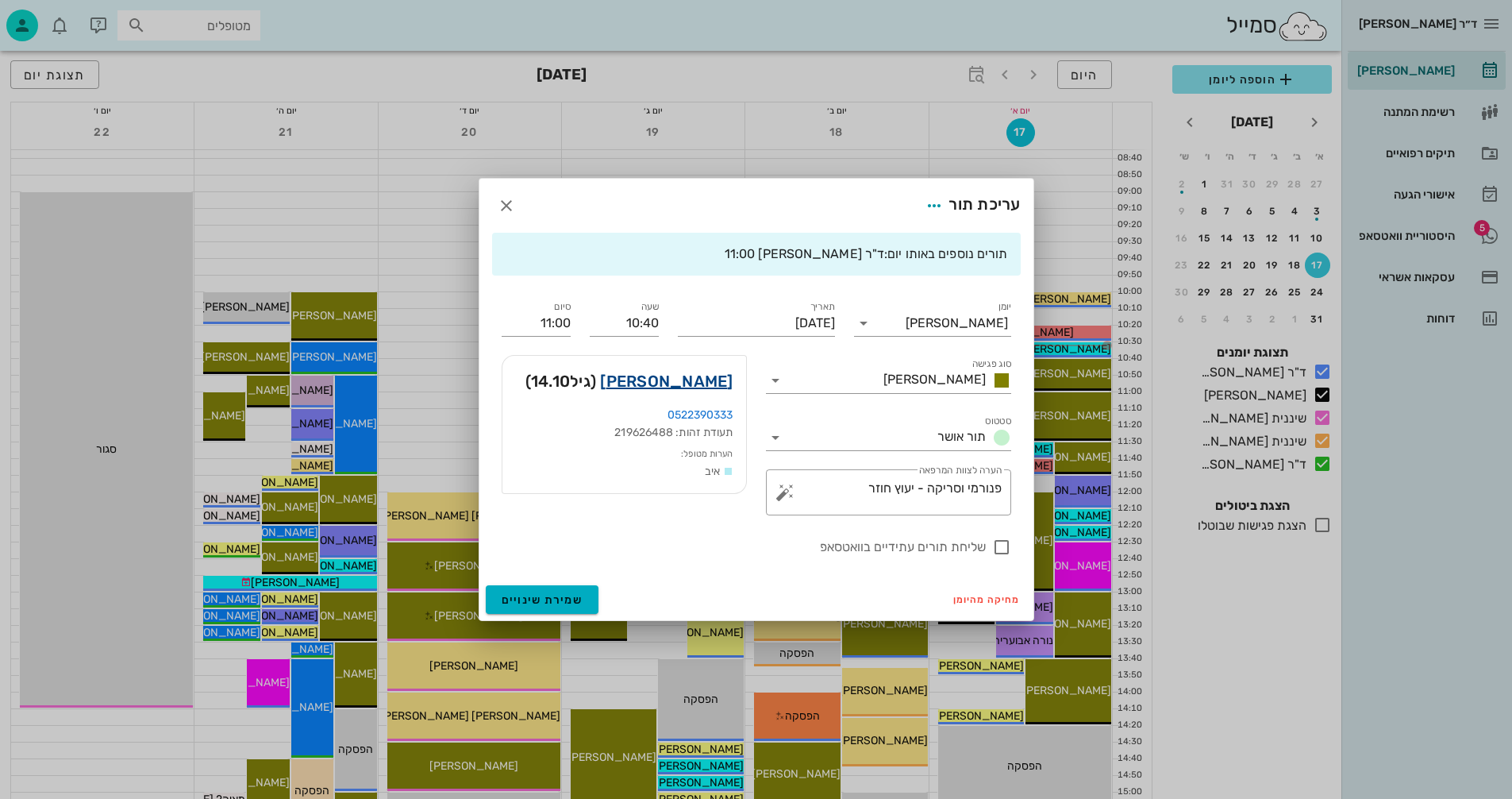
click at [706, 375] on link "קים הדר" at bounding box center [666, 381] width 133 height 25
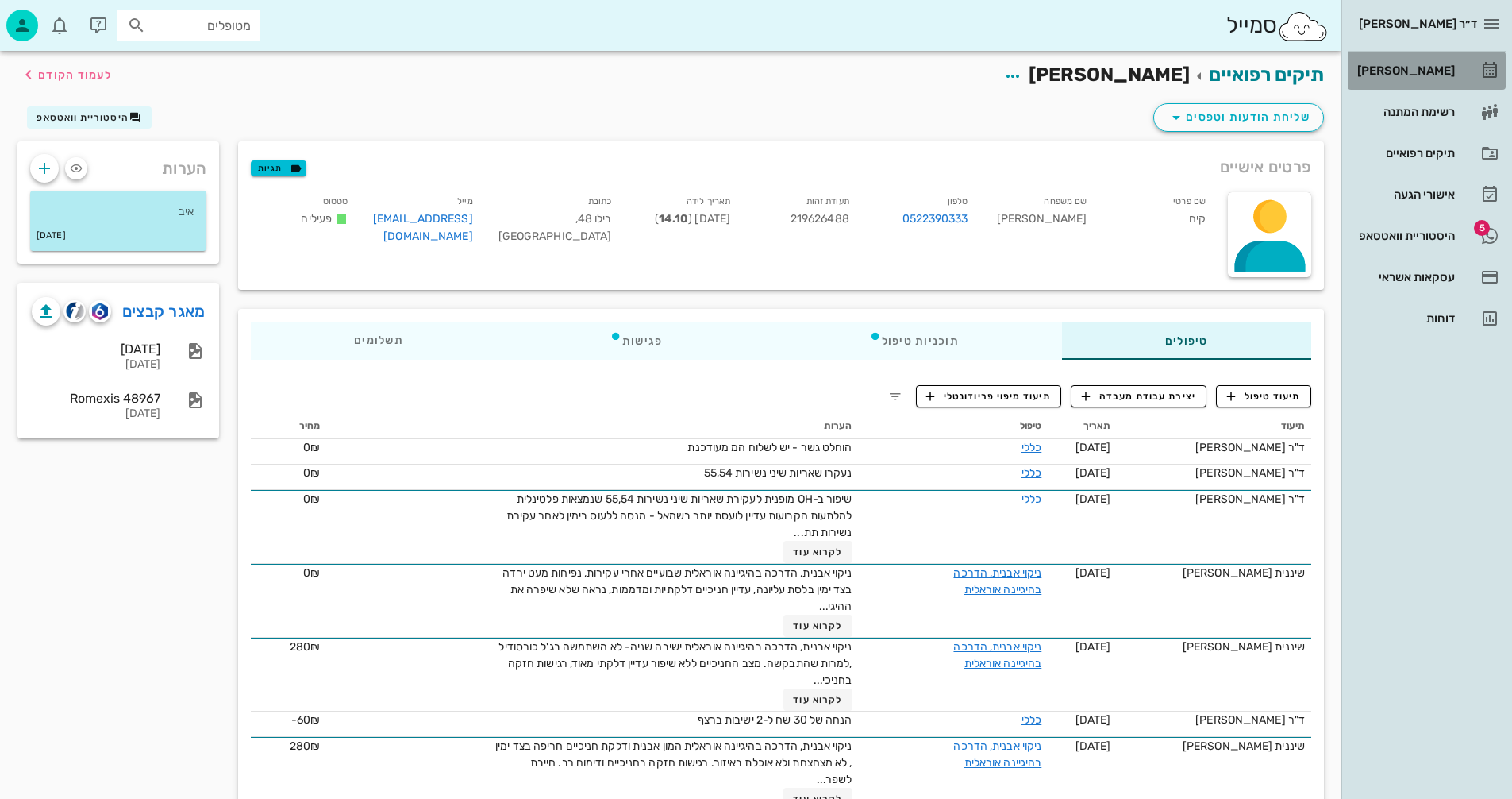
click at [1427, 70] on div "[PERSON_NAME]" at bounding box center [1404, 70] width 101 height 13
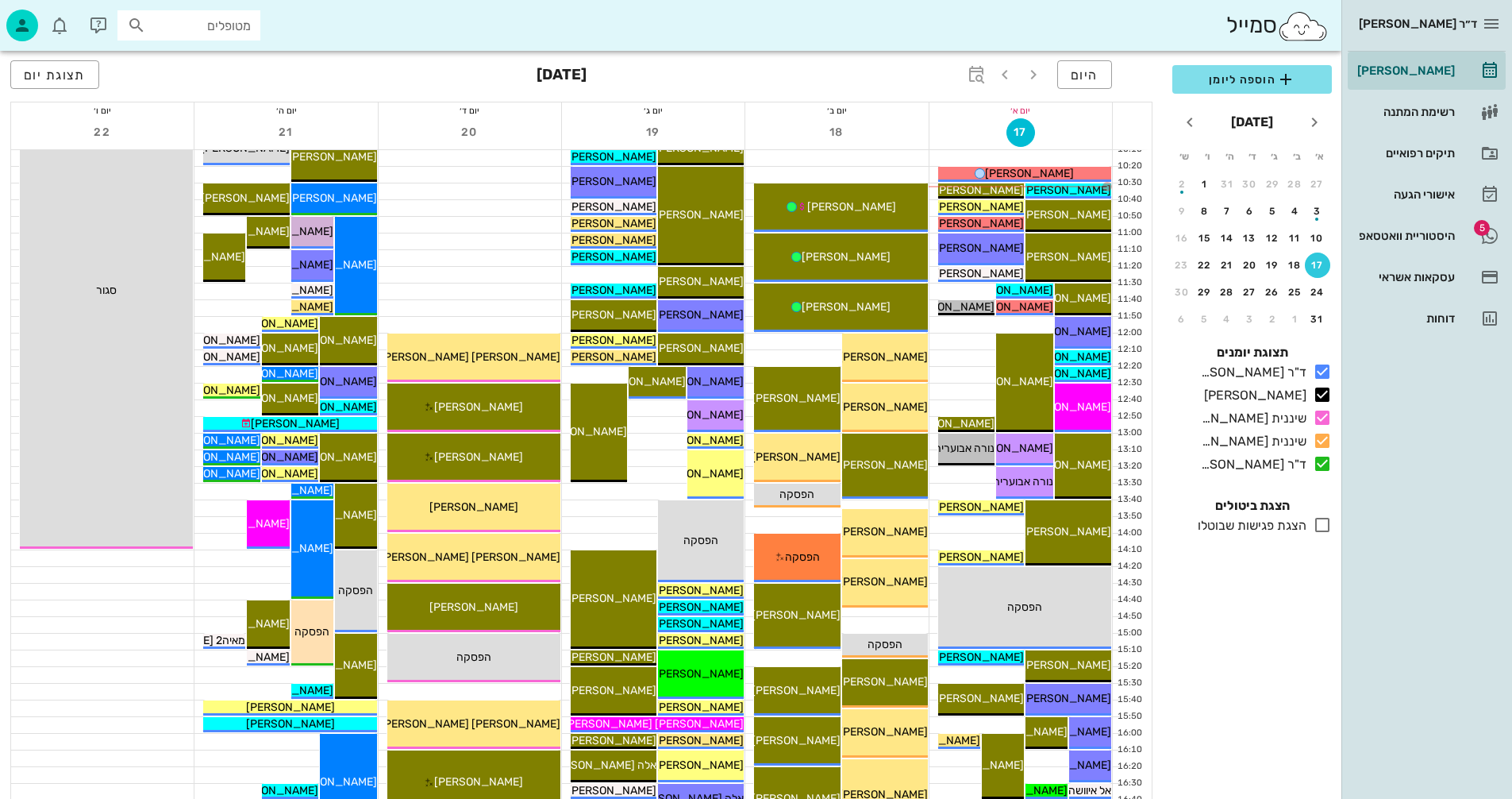
scroll to position [238, 0]
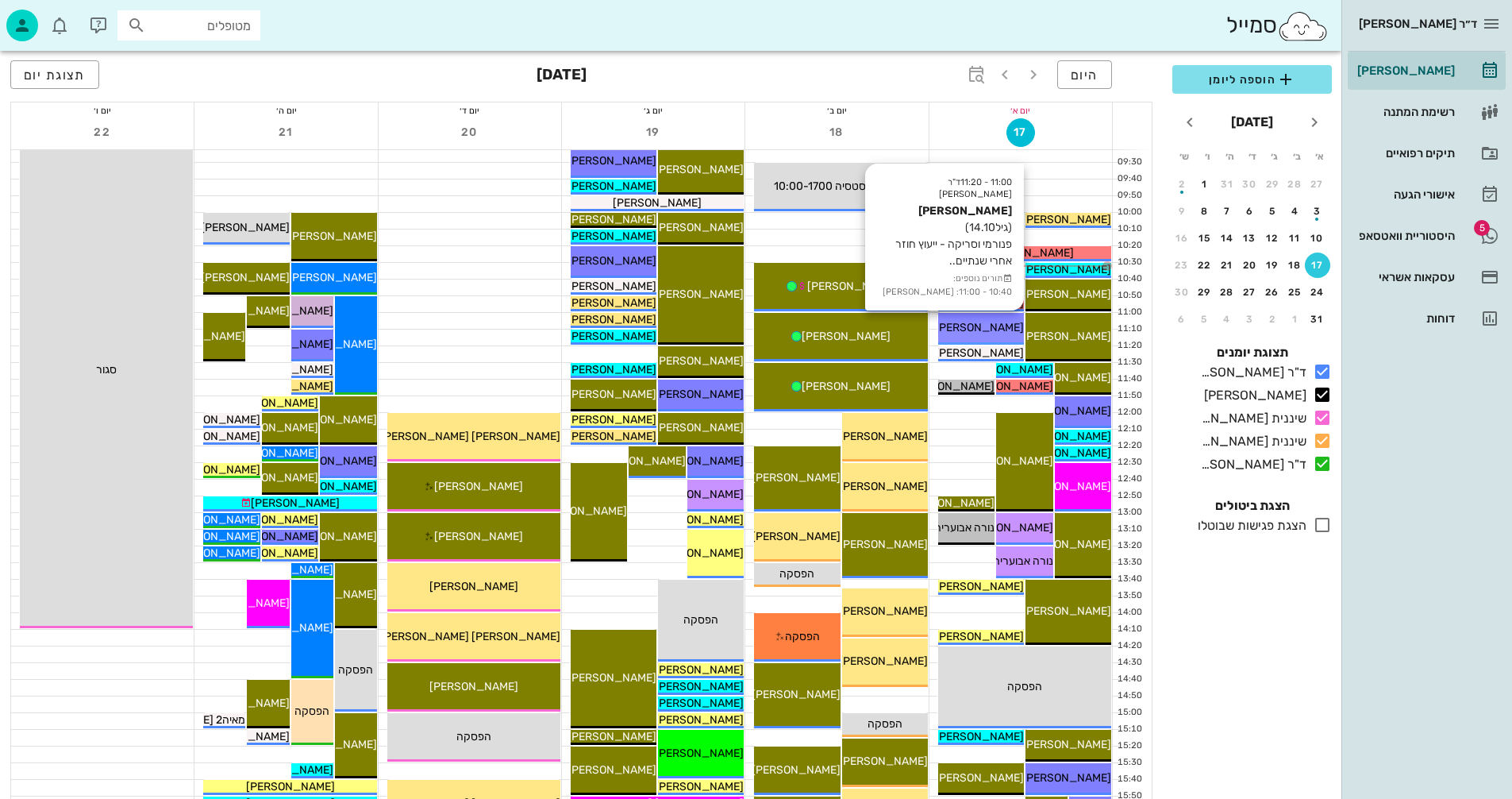
click at [991, 323] on span "[PERSON_NAME]" at bounding box center [979, 328] width 89 height 14
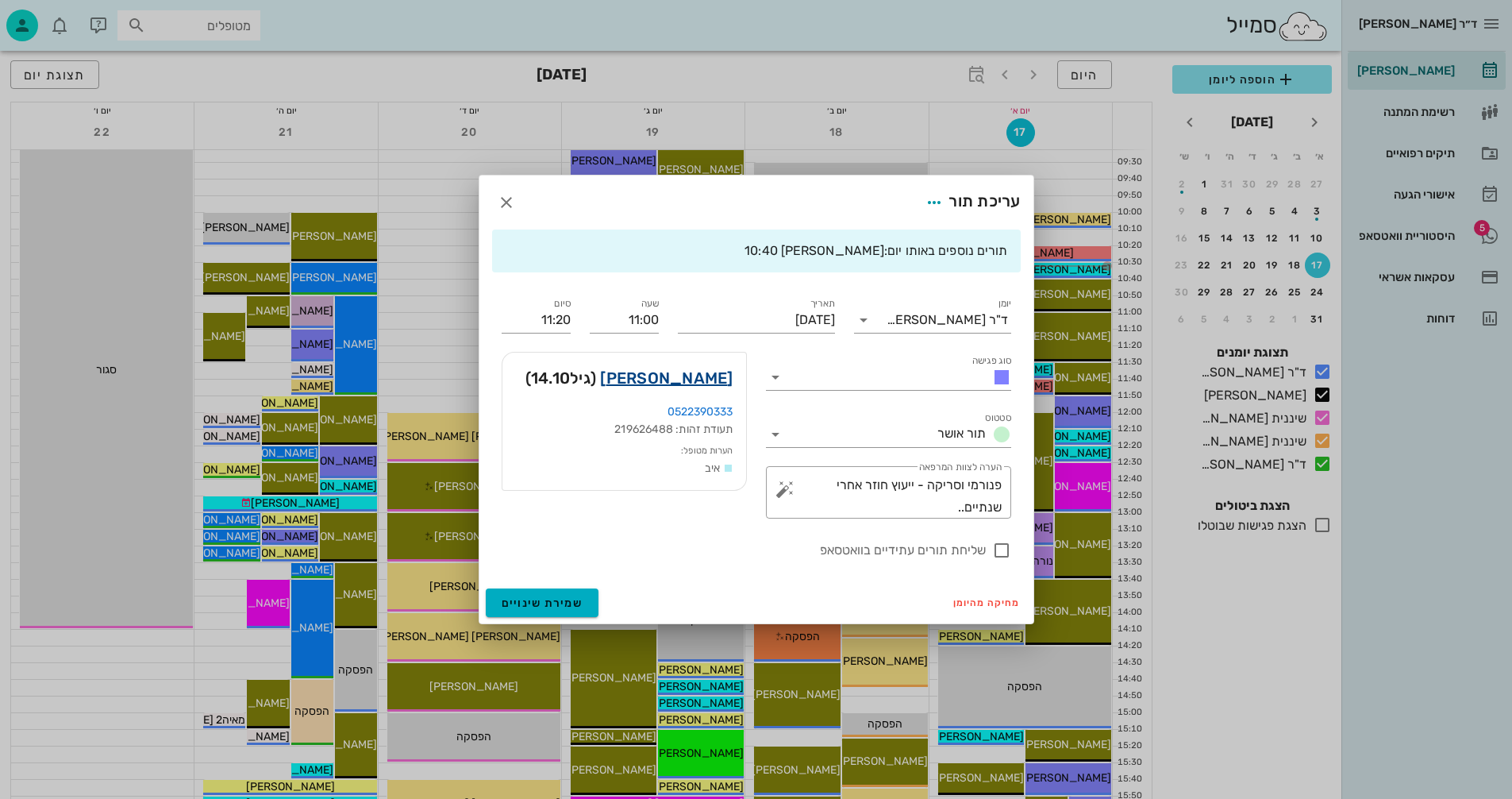
click at [698, 376] on link "קים הדר" at bounding box center [666, 378] width 133 height 25
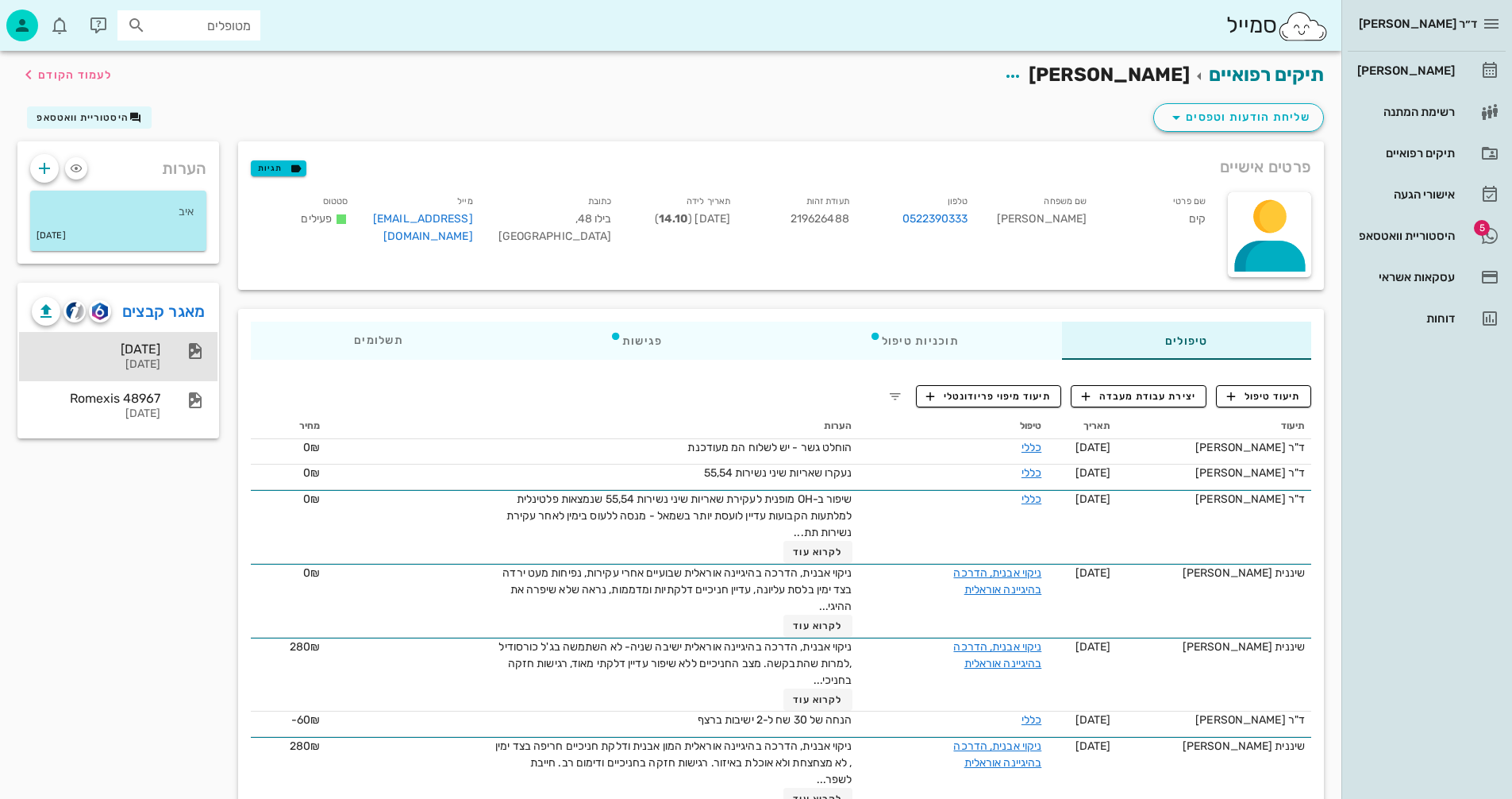
click at [143, 350] on div "15/01/2023" at bounding box center [96, 349] width 128 height 15
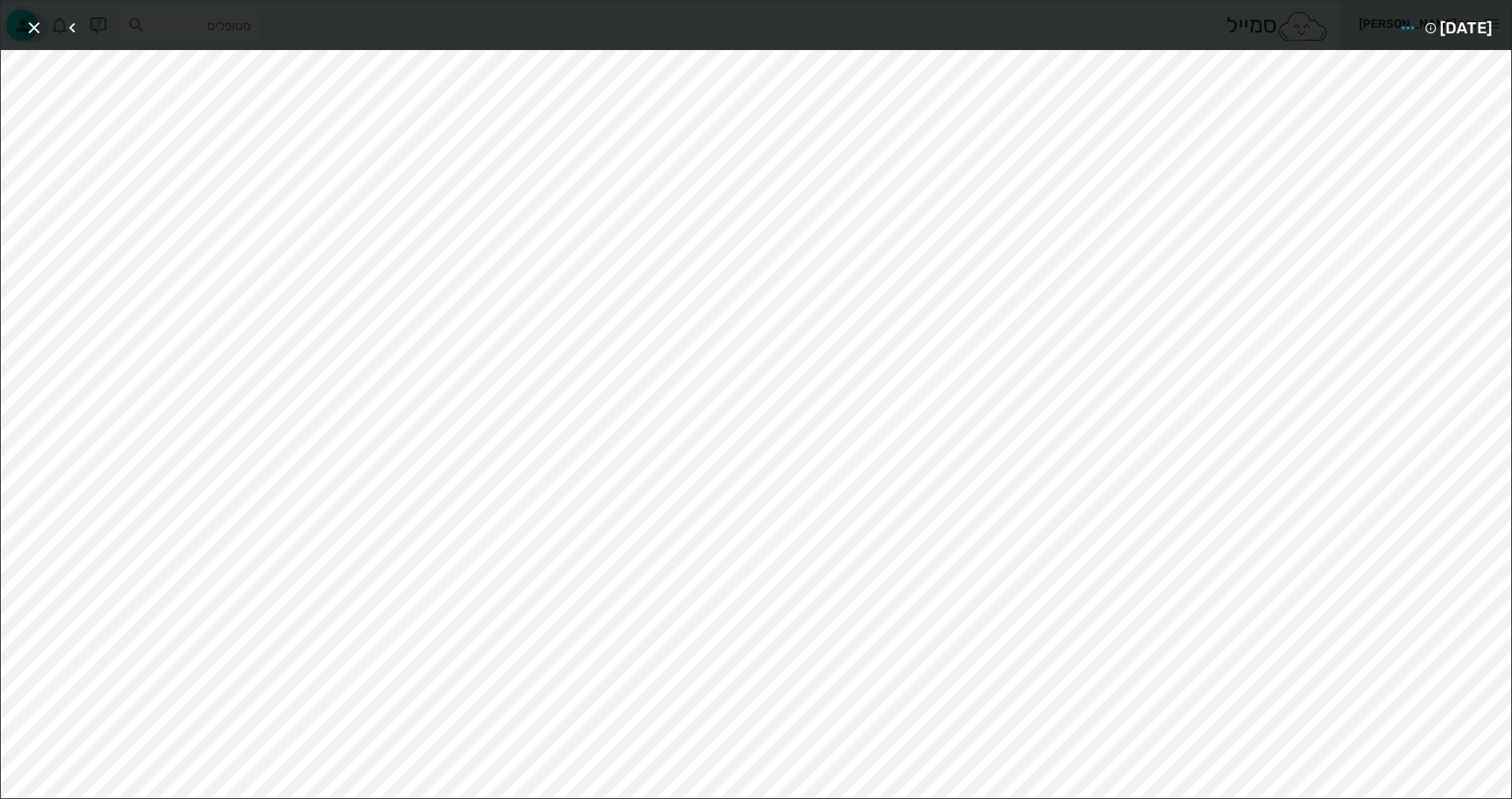
click at [31, 27] on icon "button" at bounding box center [34, 28] width 19 height 19
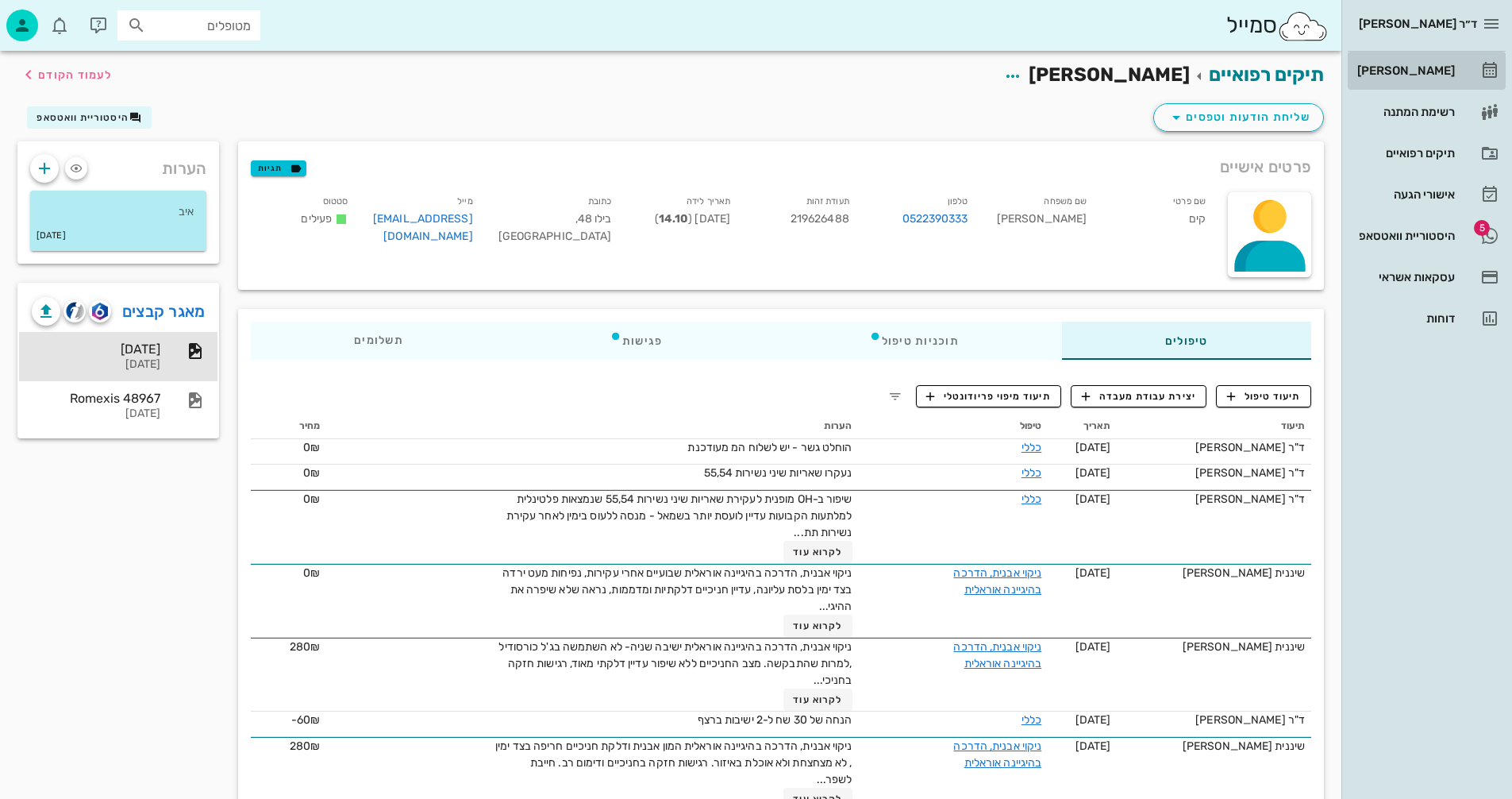
click at [1423, 69] on div "[PERSON_NAME]" at bounding box center [1404, 70] width 101 height 13
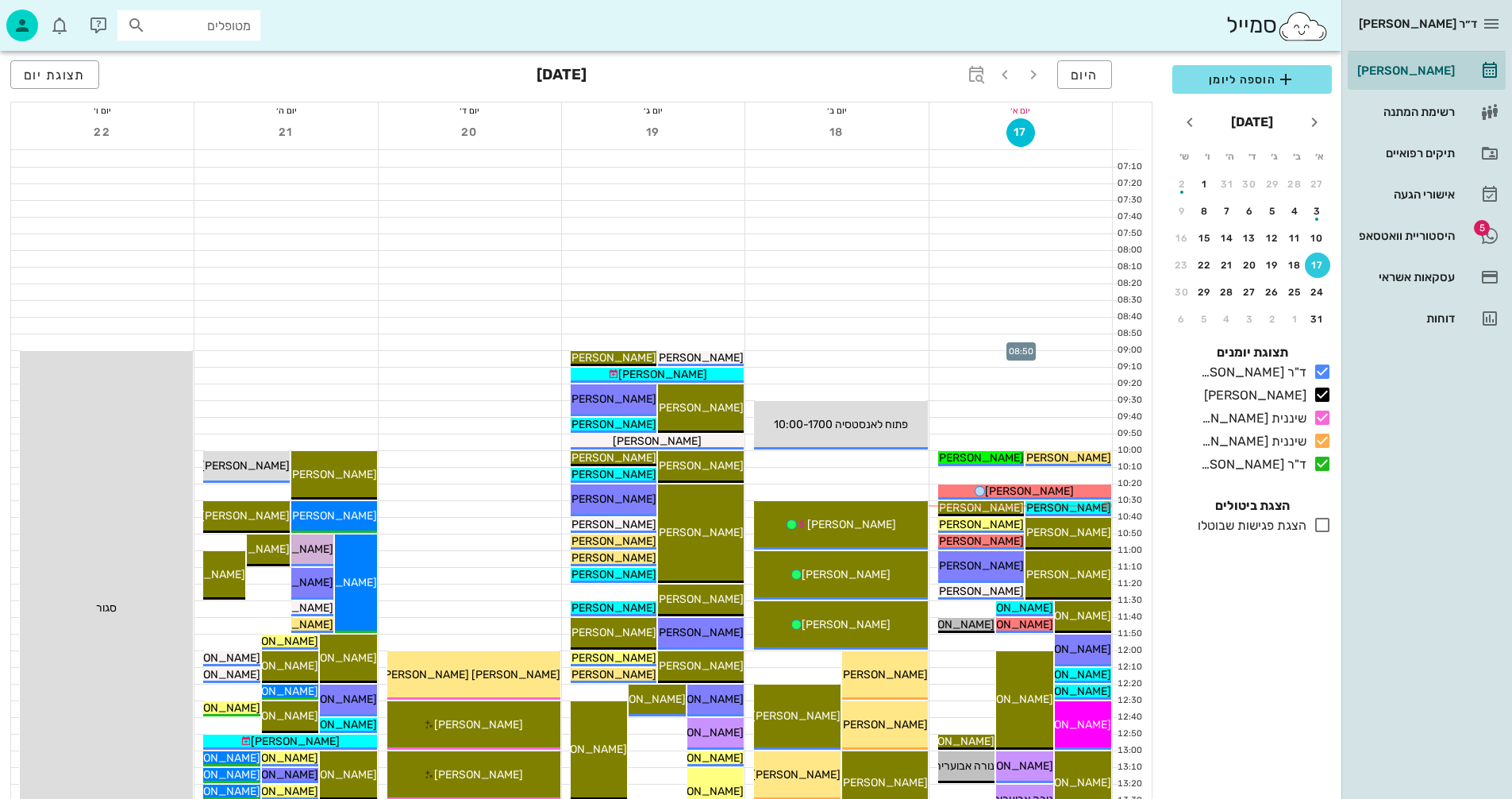
scroll to position [79, 0]
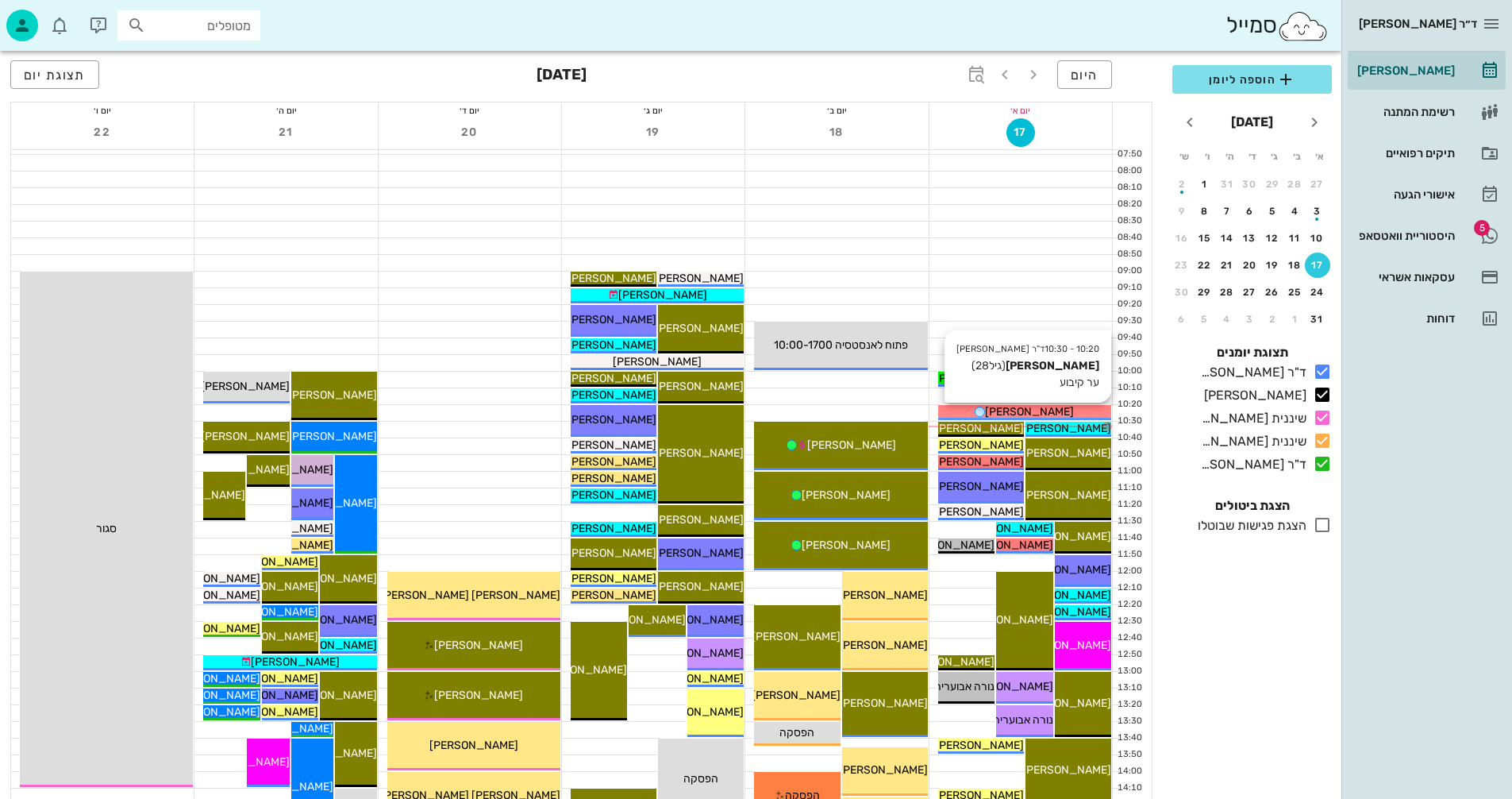
click at [1018, 411] on span "[PERSON_NAME]" at bounding box center [1029, 411] width 89 height 14
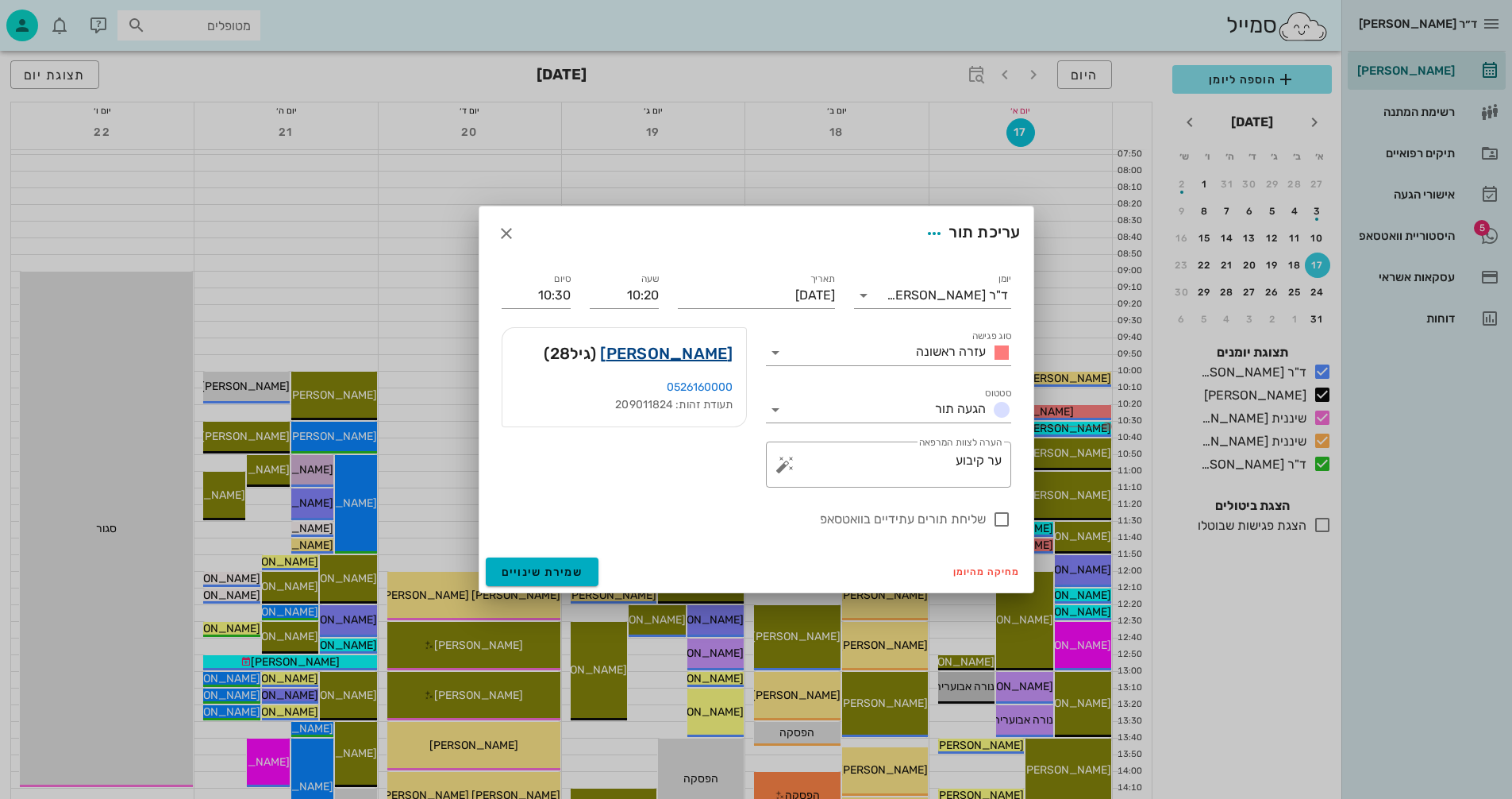
click at [715, 351] on link "טוהר פיק" at bounding box center [666, 353] width 133 height 25
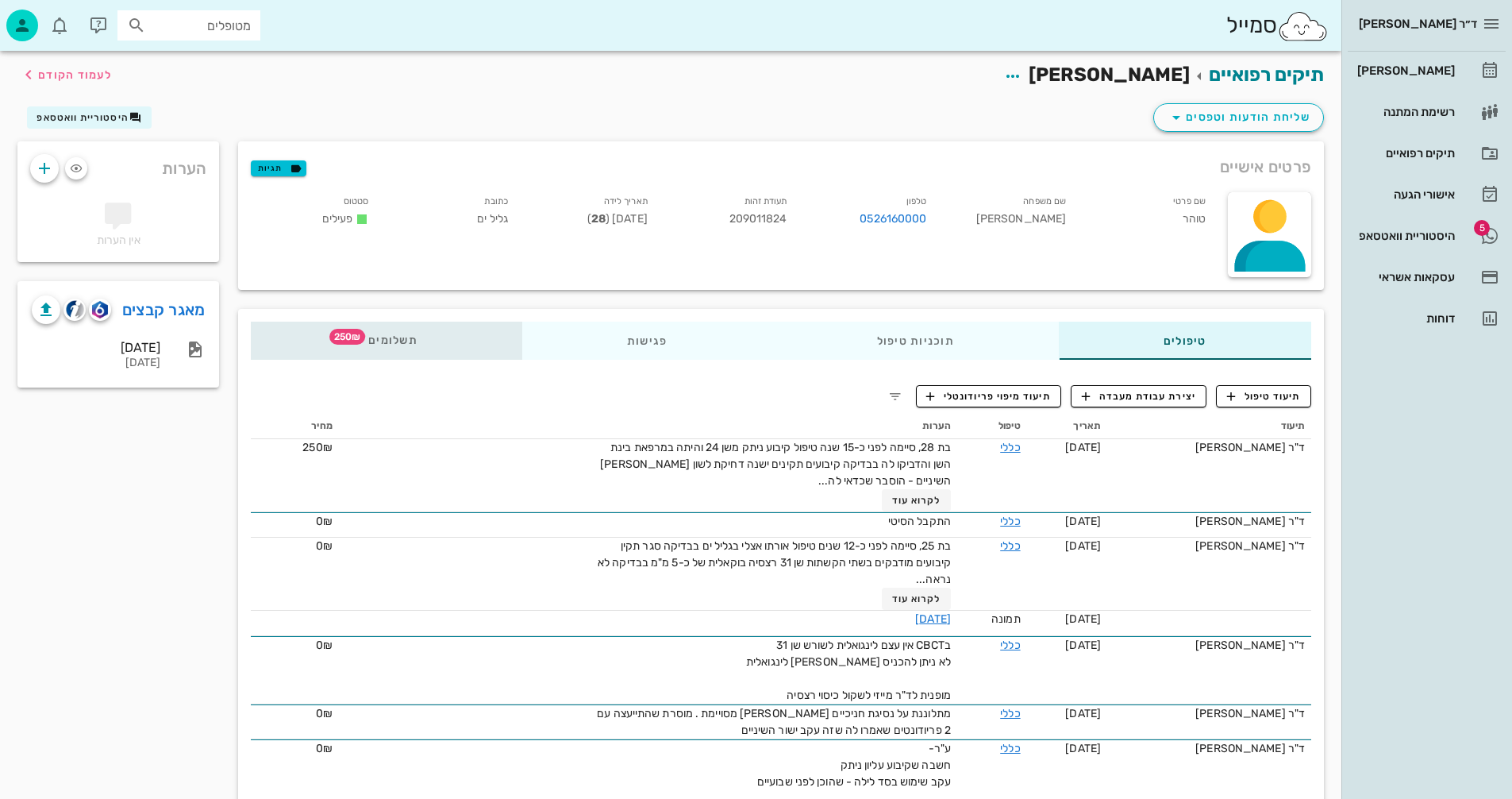
click at [397, 339] on span "תשלומים 250₪" at bounding box center [386, 340] width 62 height 11
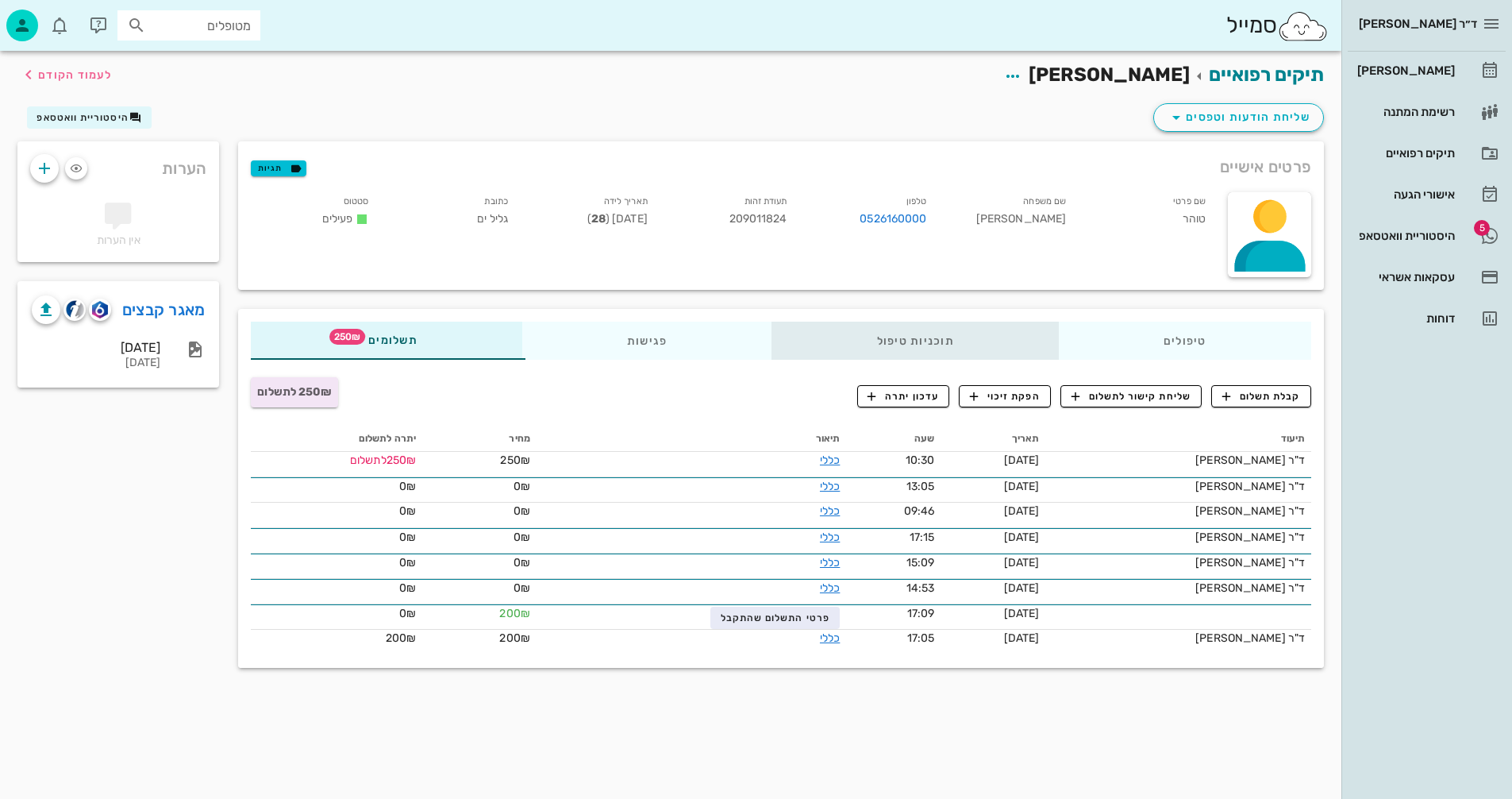
click at [916, 338] on div "תוכניות טיפול" at bounding box center [915, 340] width 286 height 38
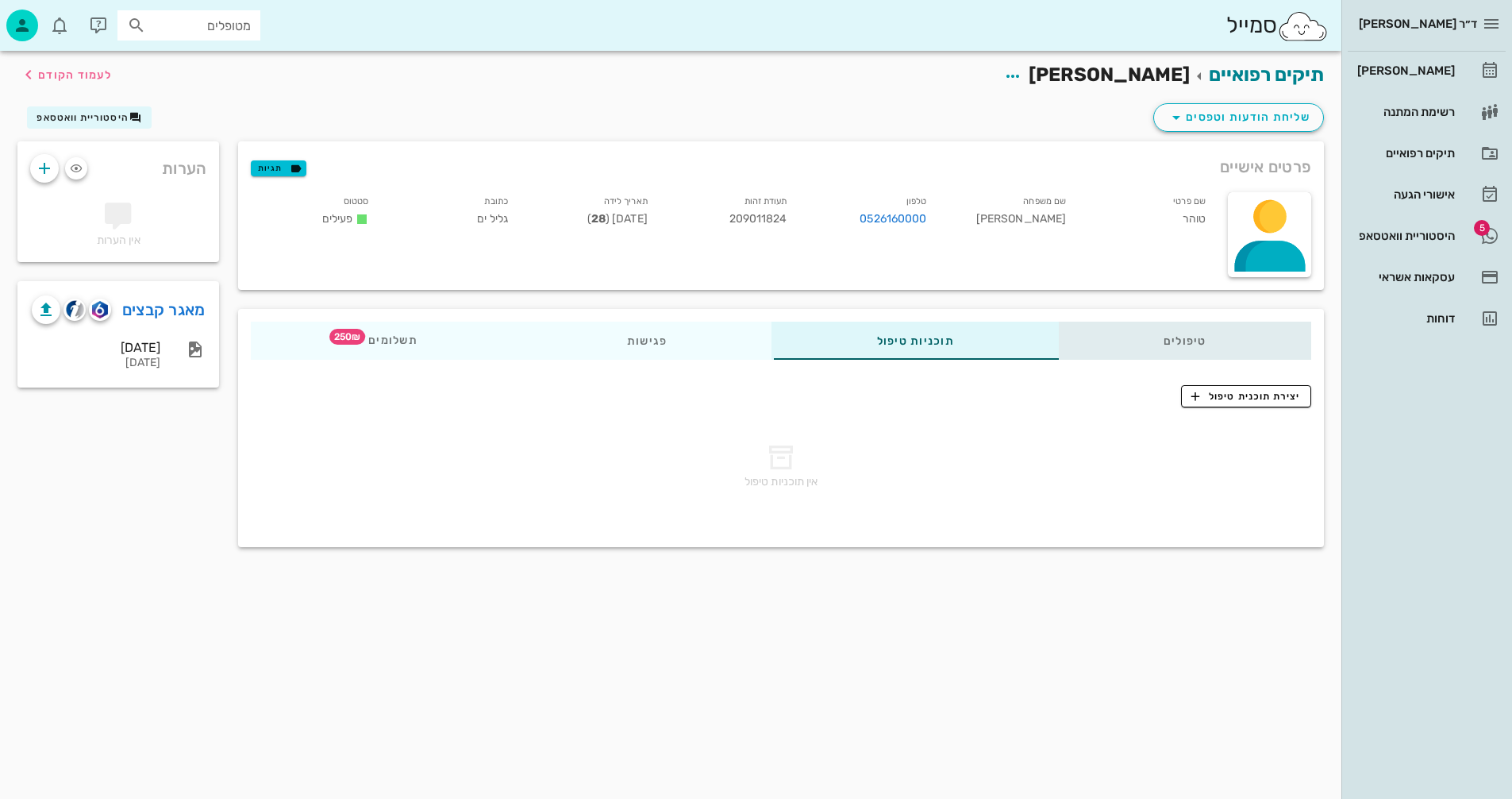
click at [1190, 337] on div "טיפולים" at bounding box center [1185, 340] width 253 height 38
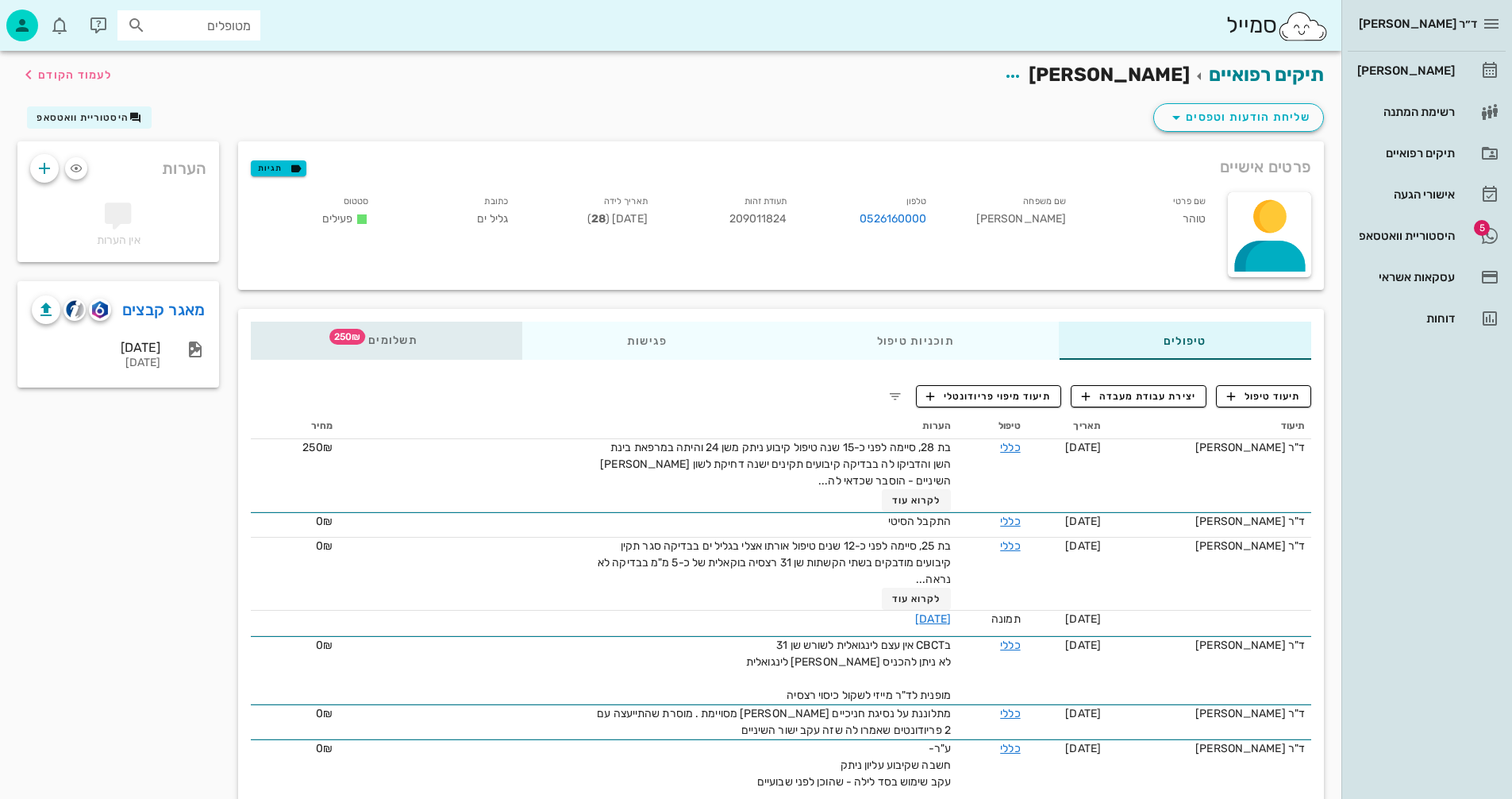
click at [408, 335] on span "תשלומים 250₪" at bounding box center [386, 340] width 62 height 11
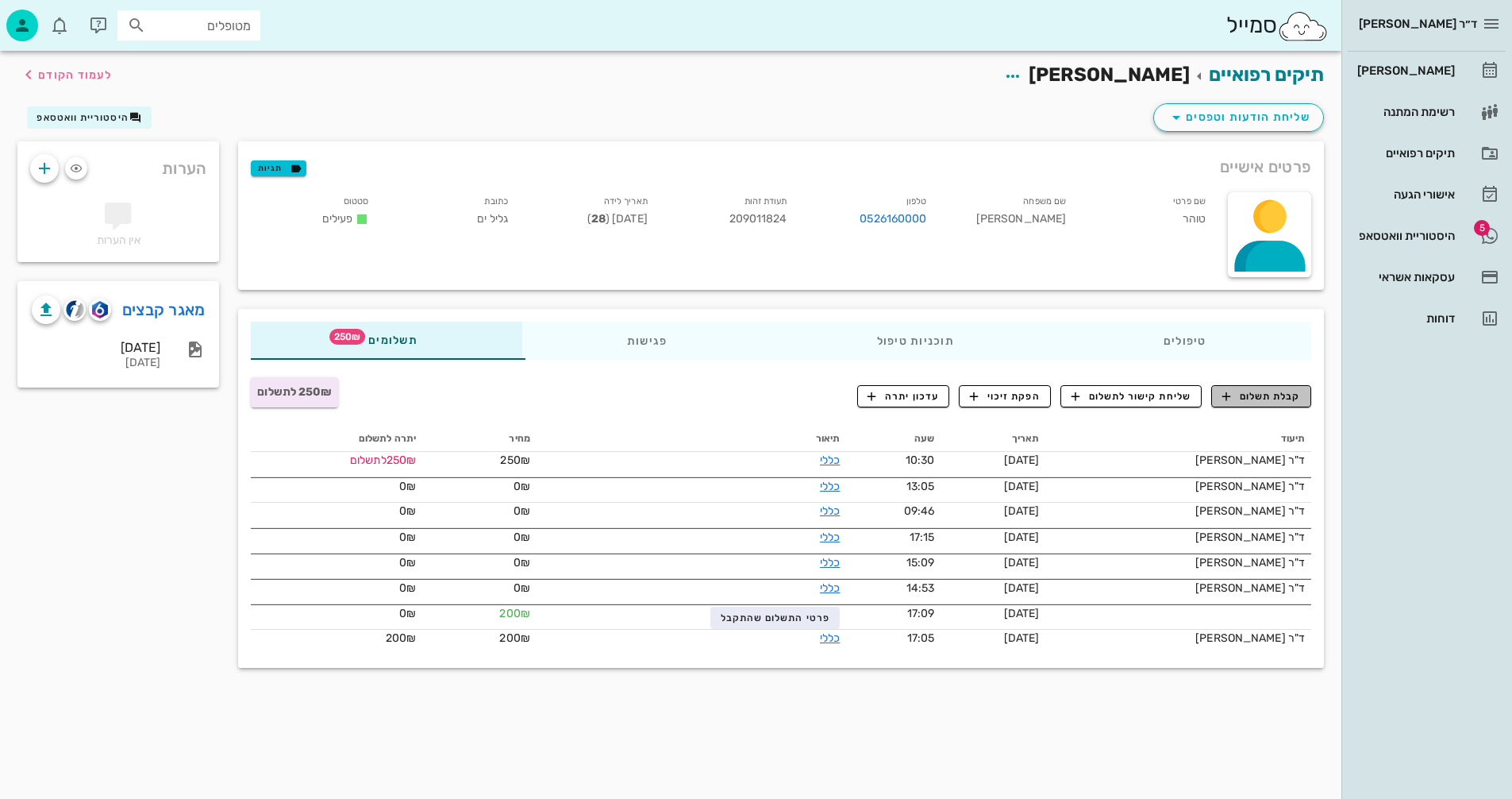
click at [1258, 394] on span "קבלת תשלום" at bounding box center [1261, 396] width 79 height 14
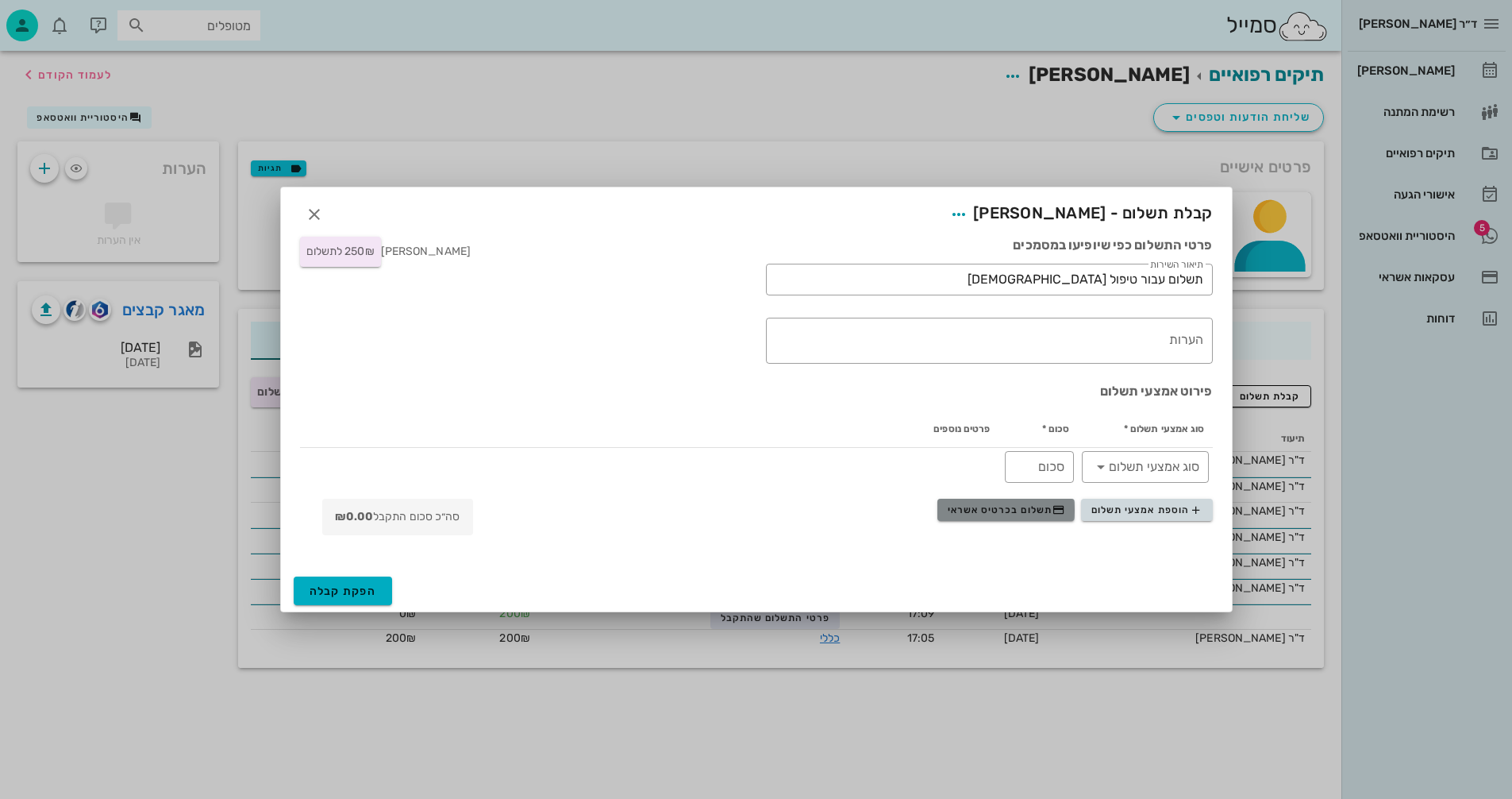
click at [975, 502] on button "תשלום בכרטיס אשראי" at bounding box center [1006, 509] width 138 height 22
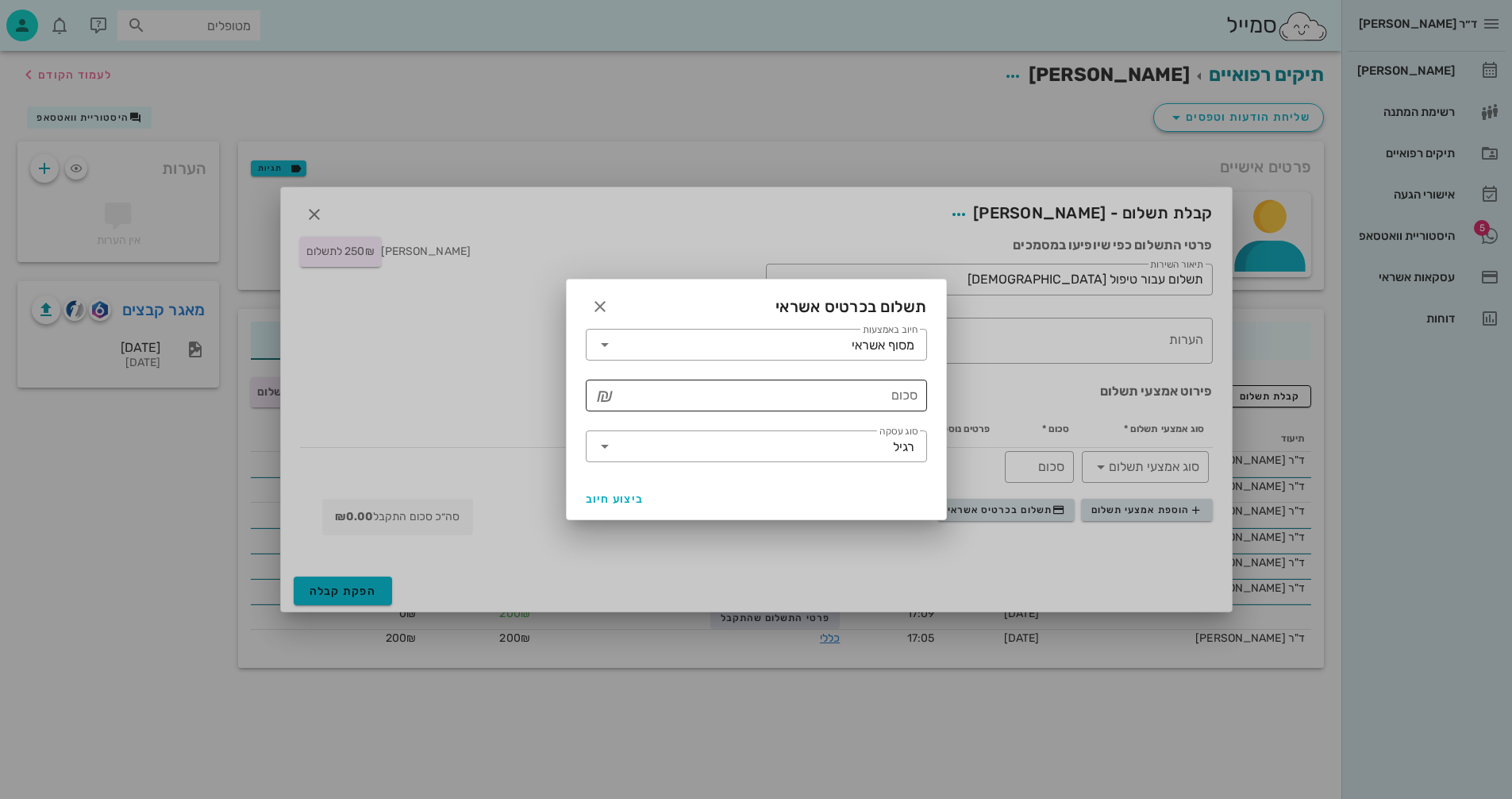
click at [720, 385] on input "סכום" at bounding box center [767, 395] width 300 height 25
type input "250"
click at [623, 497] on span "ביצוע חיוב" at bounding box center [616, 499] width 59 height 14
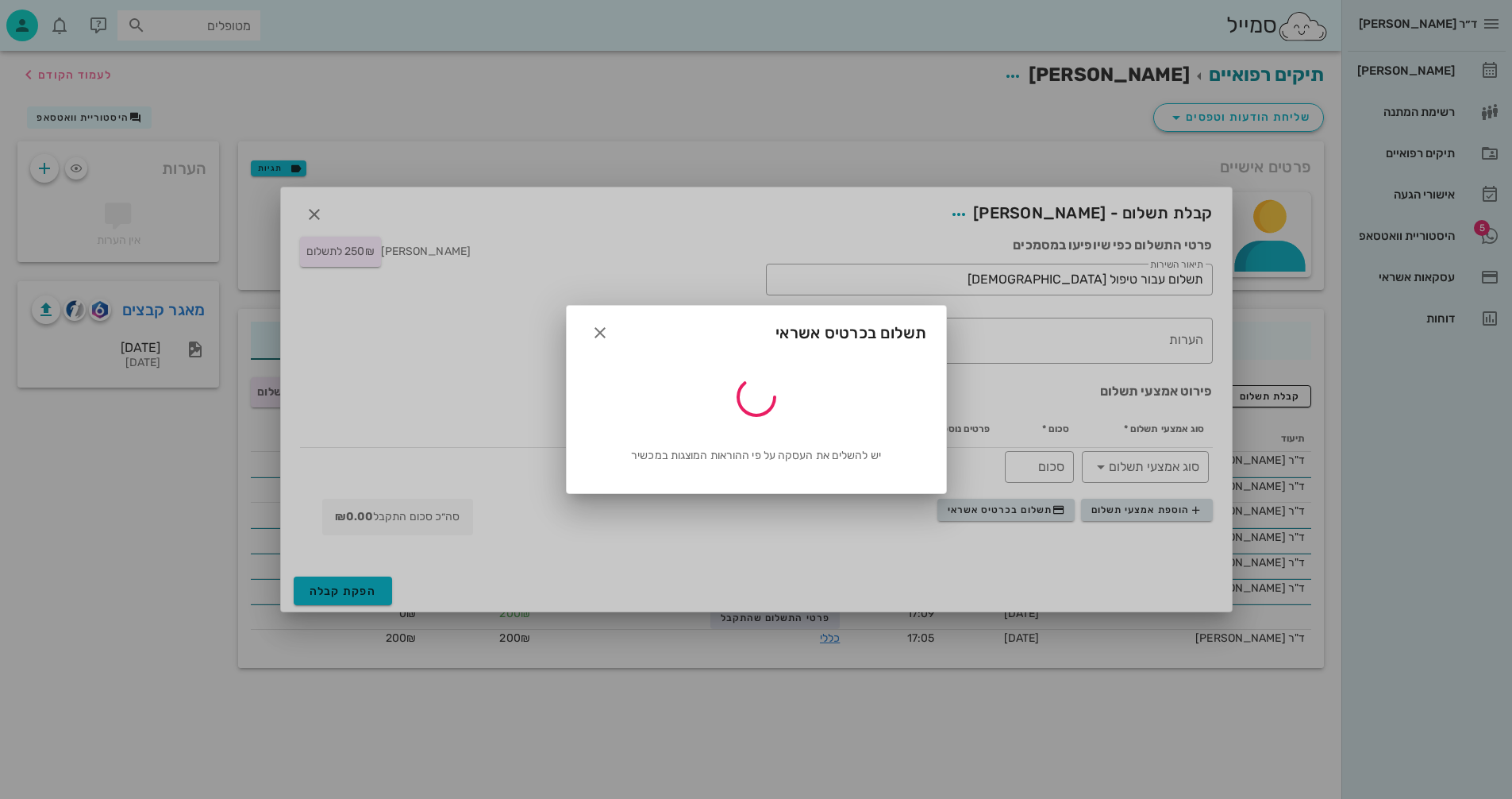
type input "250"
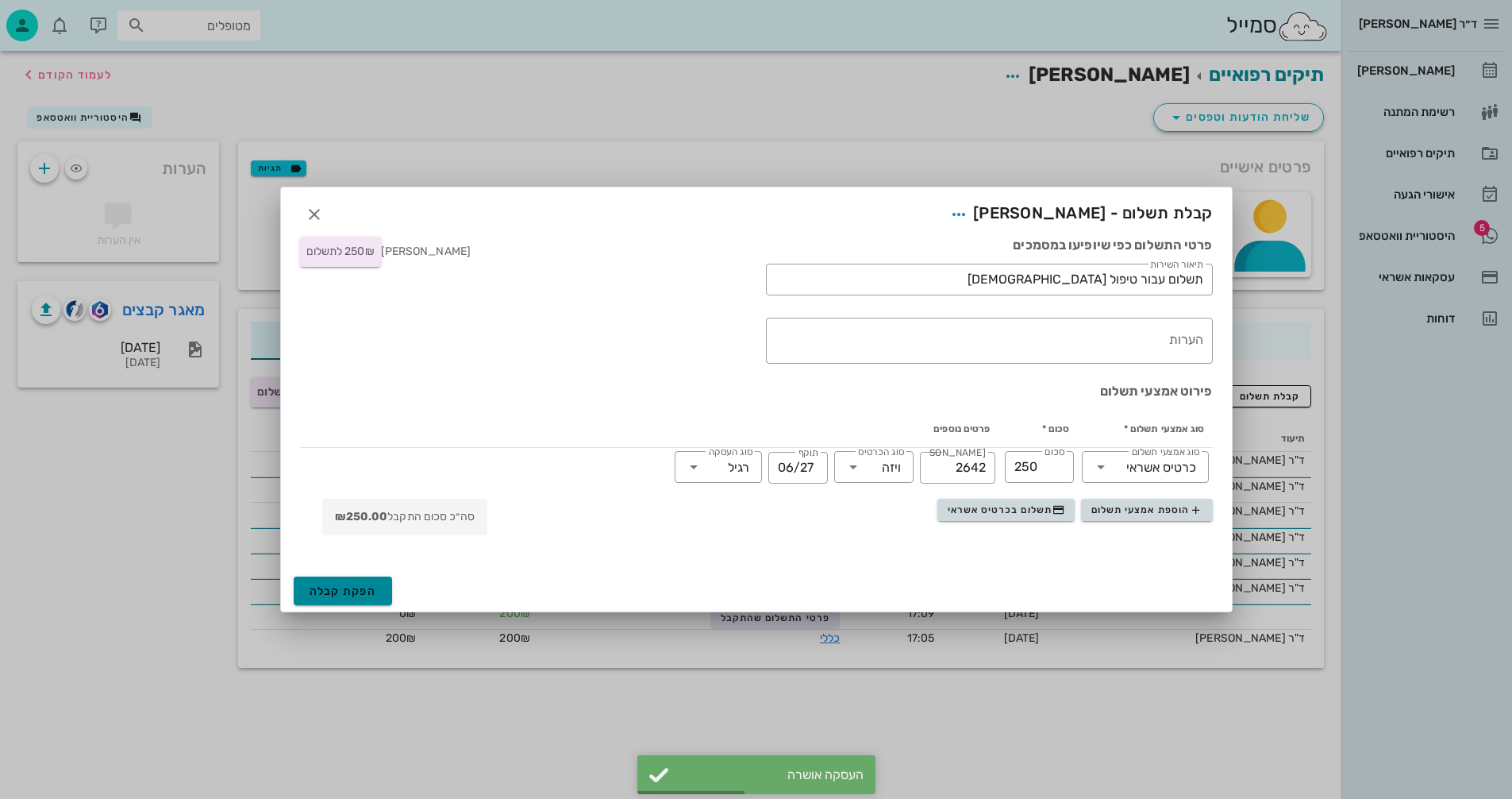
click at [336, 588] on span "הפקת קבלה" at bounding box center [344, 591] width 68 height 14
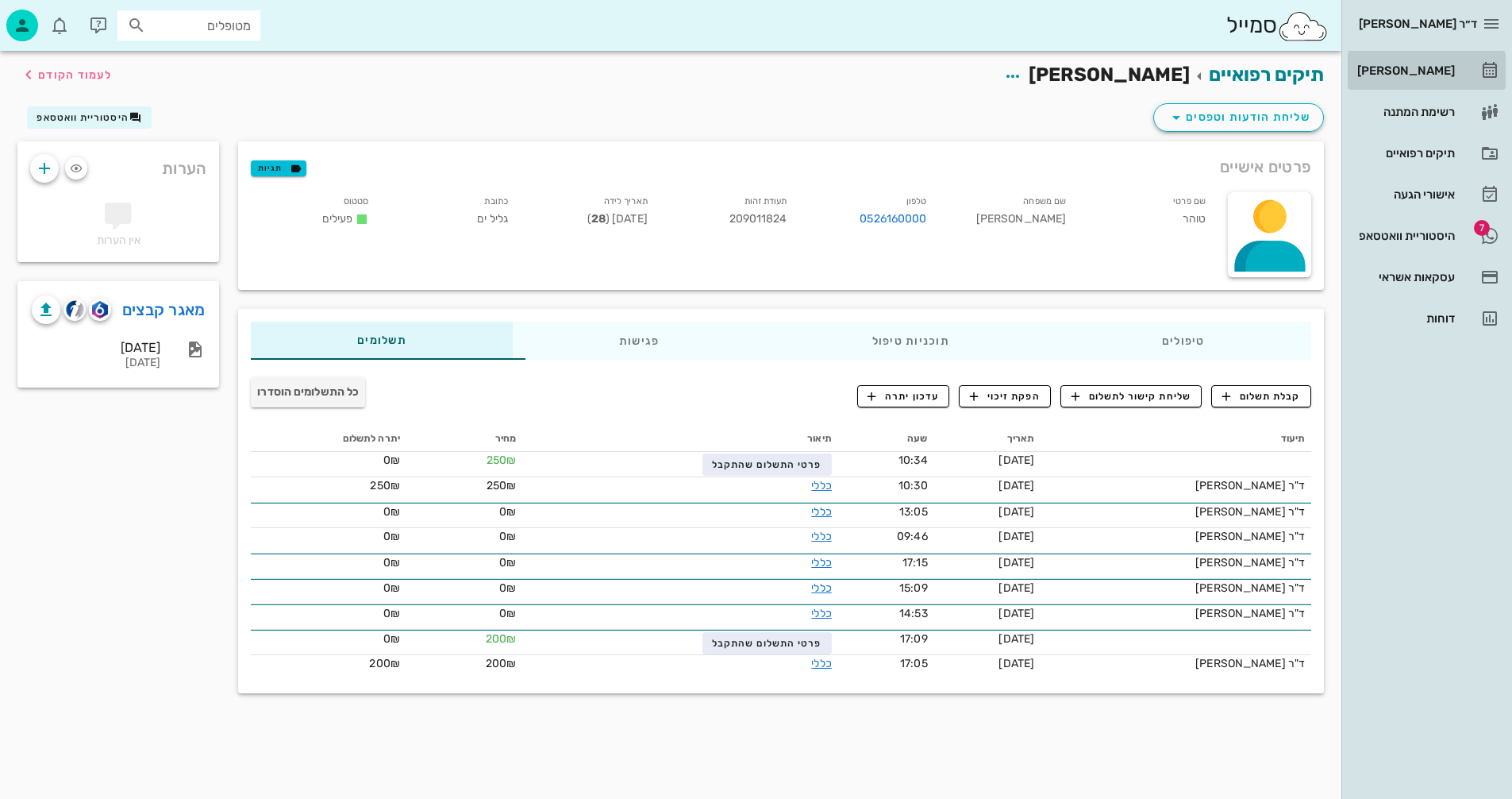
click at [1422, 63] on div "[PERSON_NAME]" at bounding box center [1404, 71] width 101 height 25
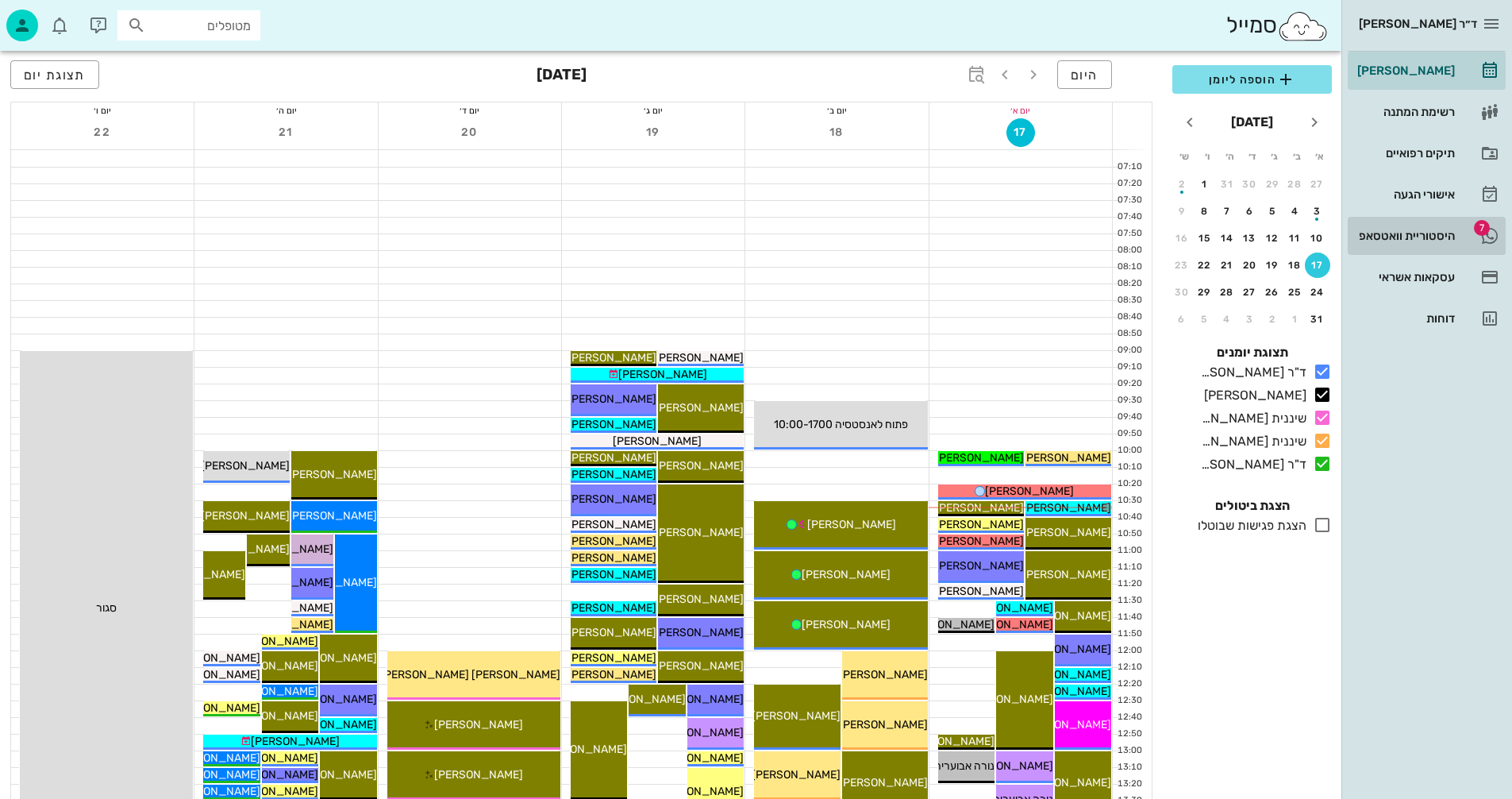
click at [1402, 235] on div "היסטוריית וואטסאפ" at bounding box center [1404, 236] width 101 height 13
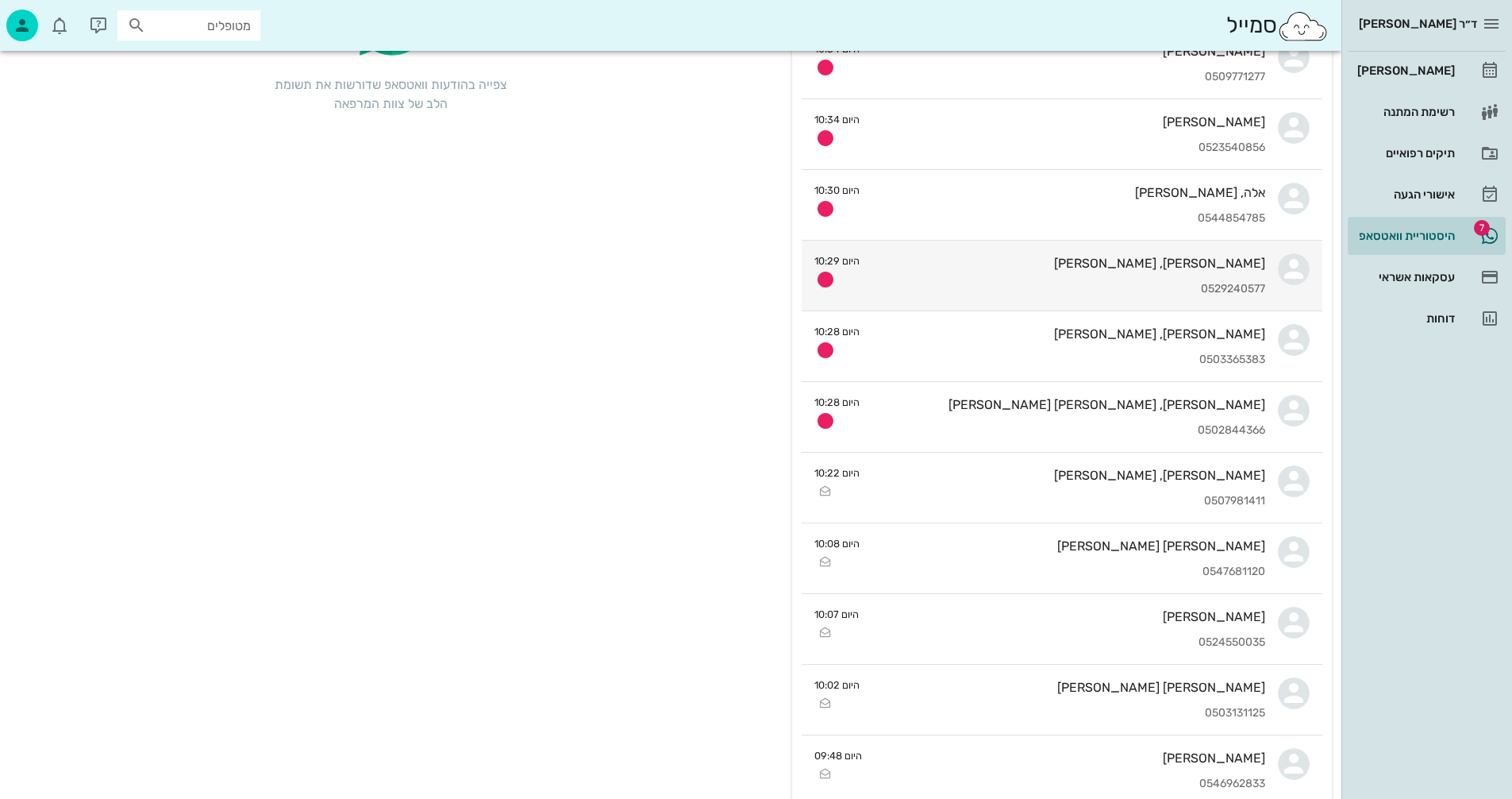
scroll to position [238, 0]
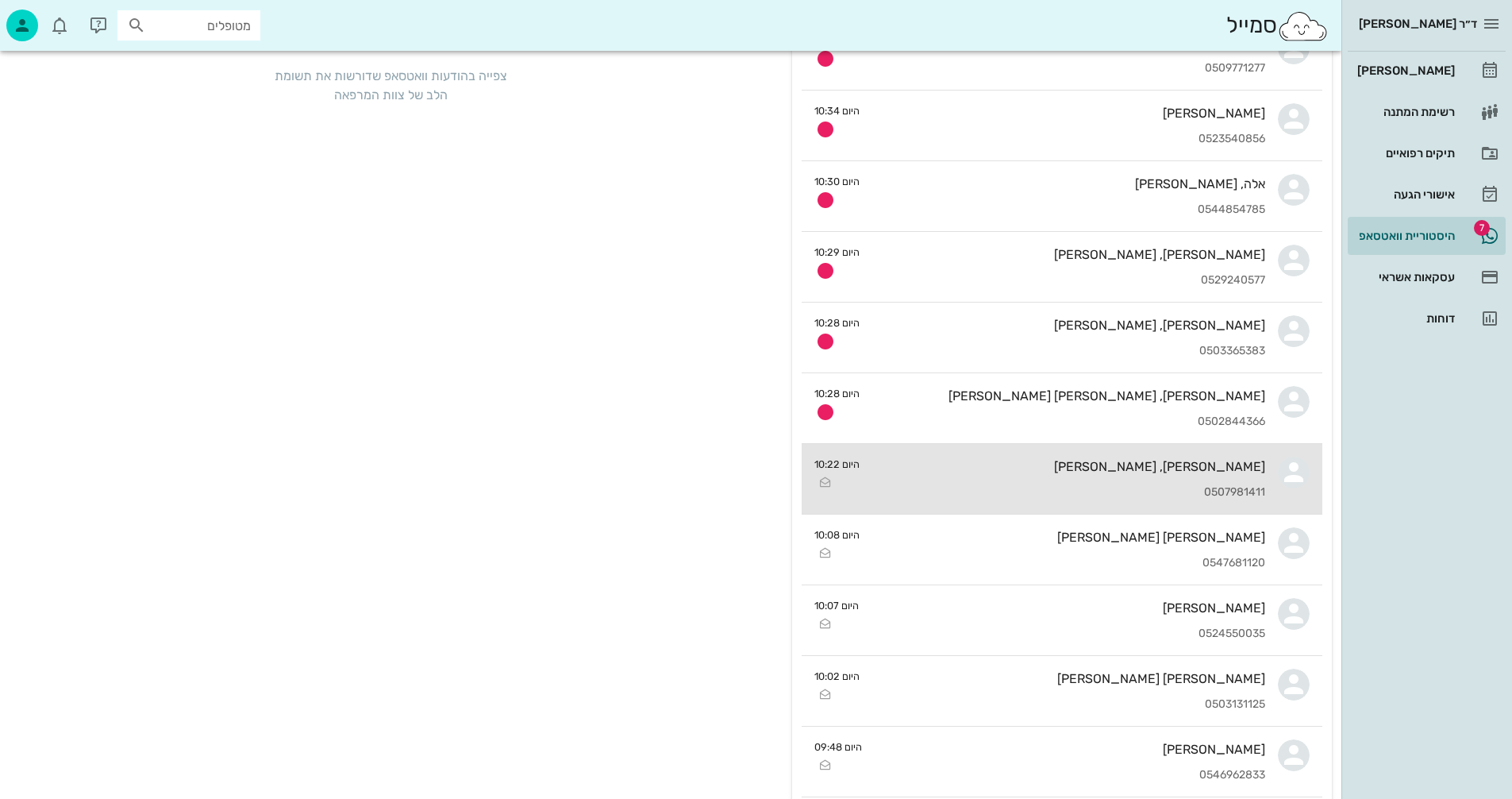
click at [916, 483] on div "עידן, נדב ברלינר 0507981411" at bounding box center [1069, 478] width 393 height 70
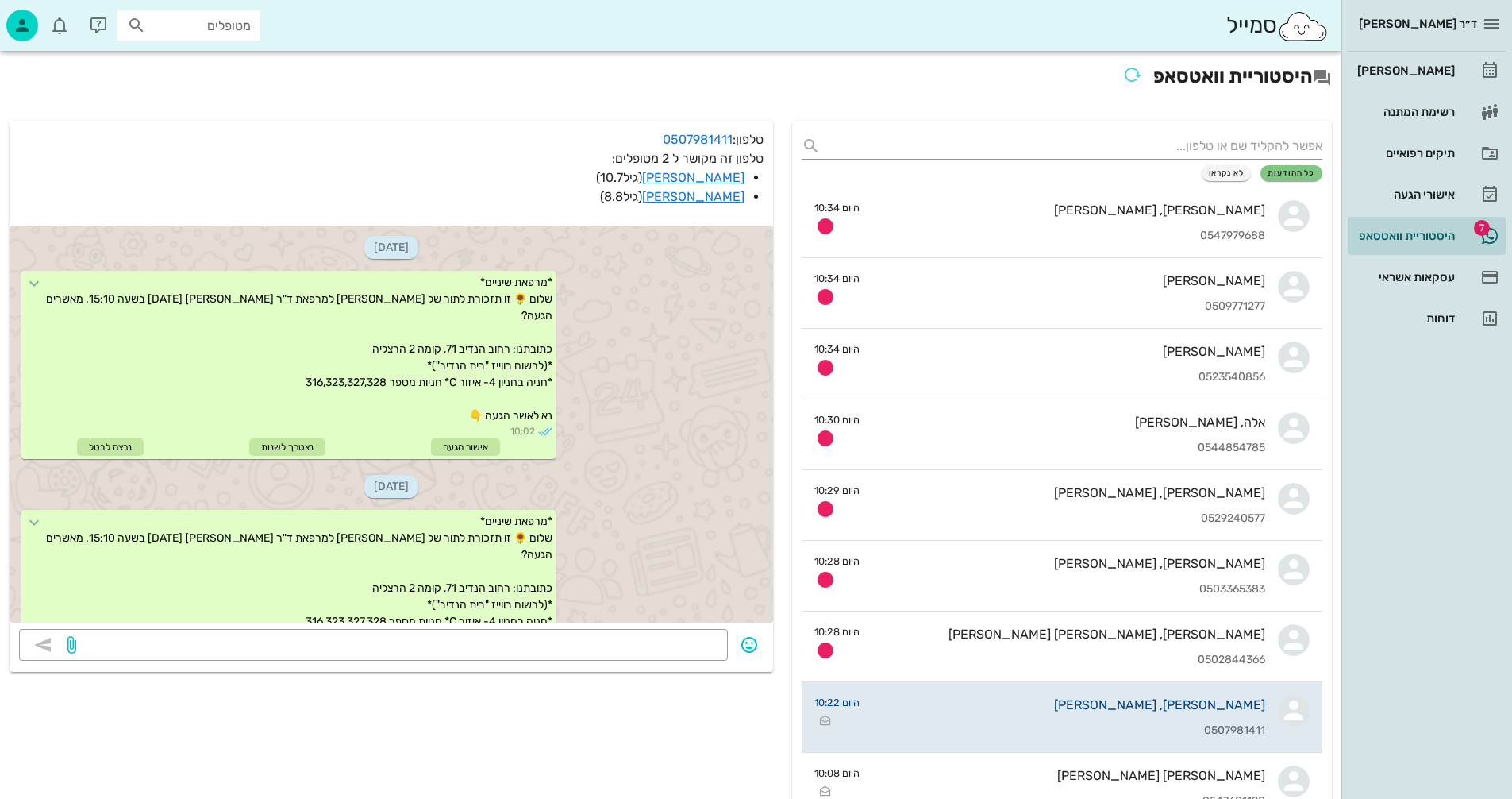
scroll to position [639, 0]
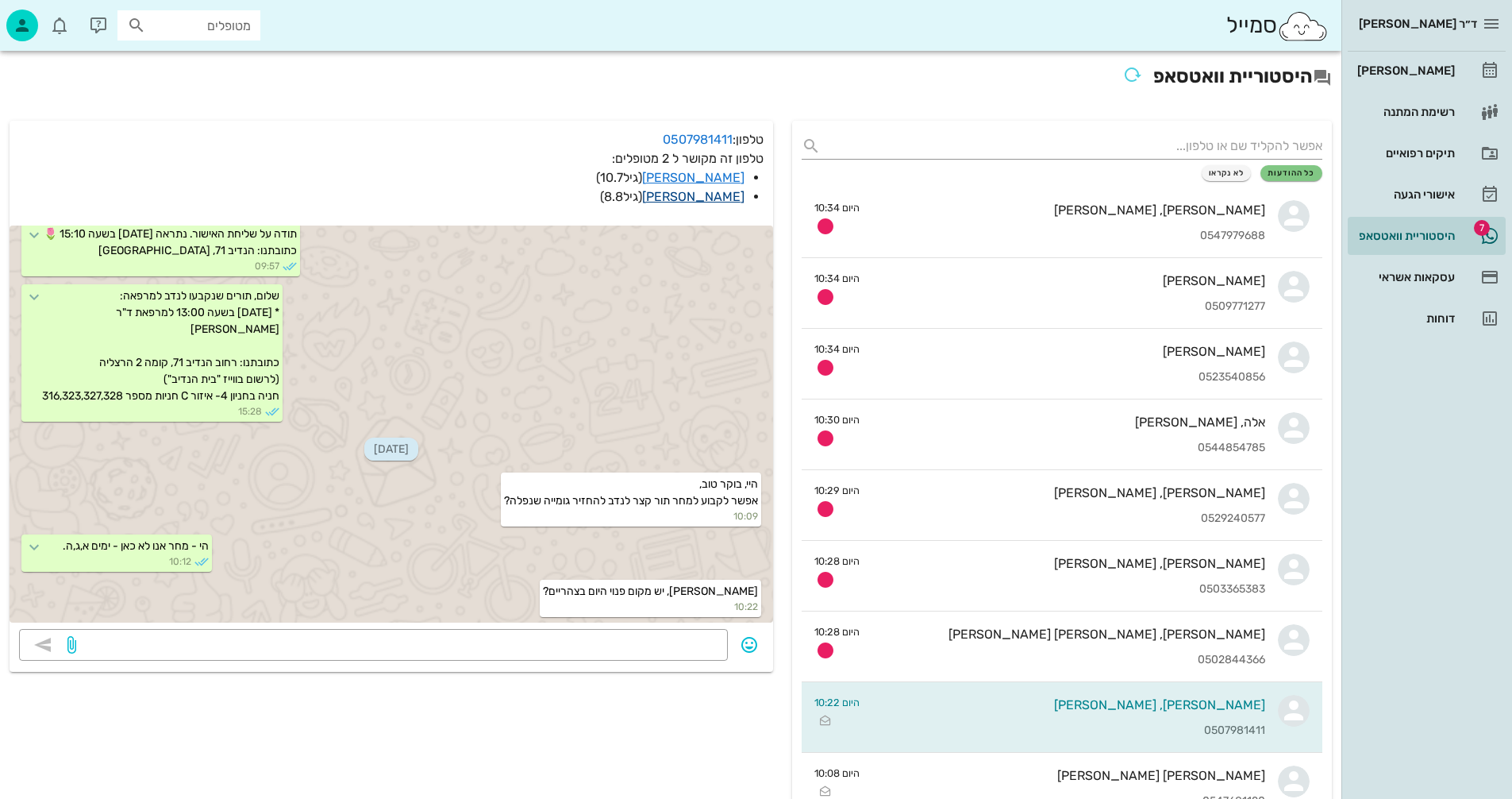
click at [706, 195] on link "[PERSON_NAME]" at bounding box center [693, 197] width 102 height 15
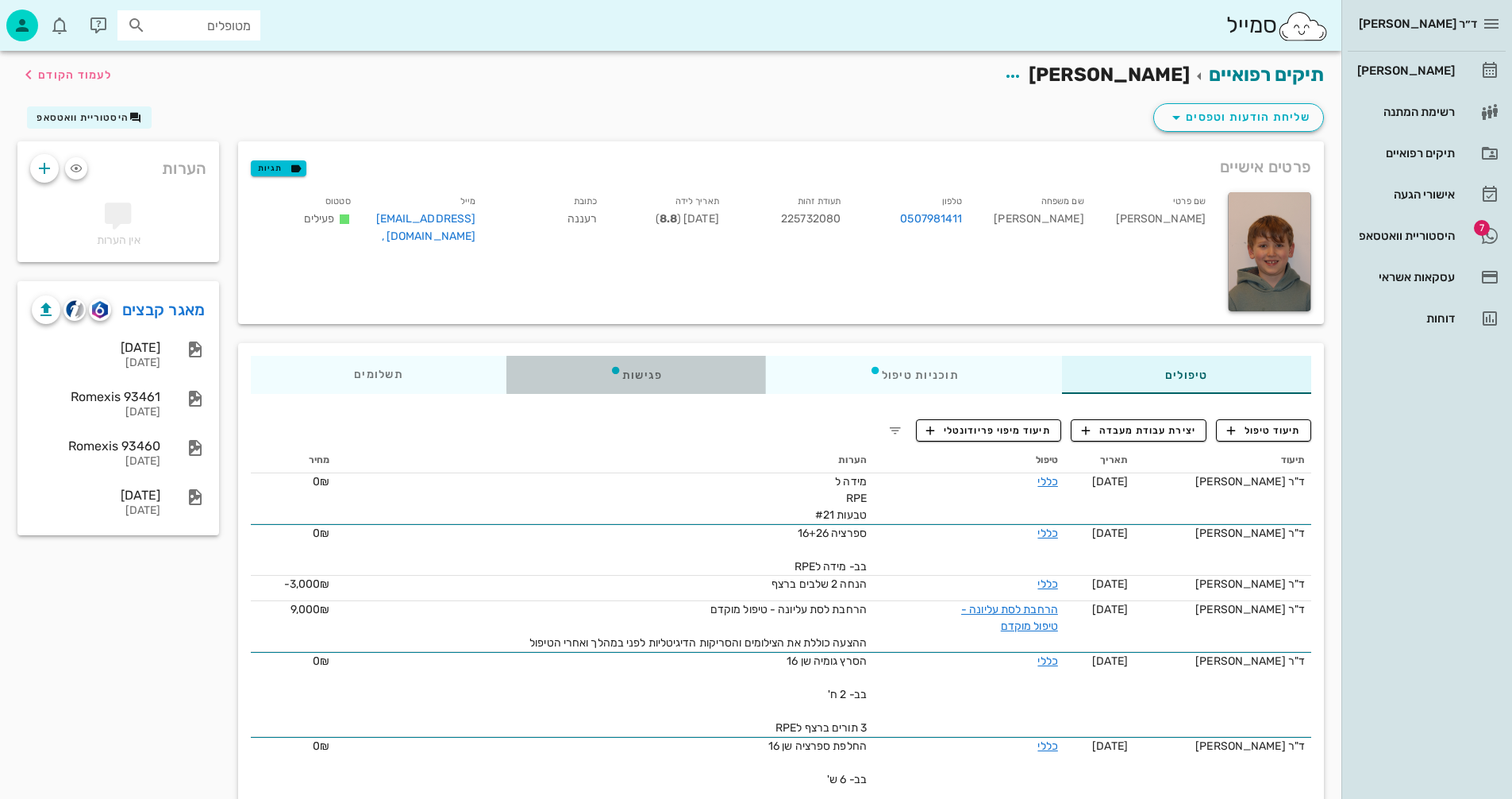
click at [642, 370] on div "פגישות" at bounding box center [636, 374] width 259 height 38
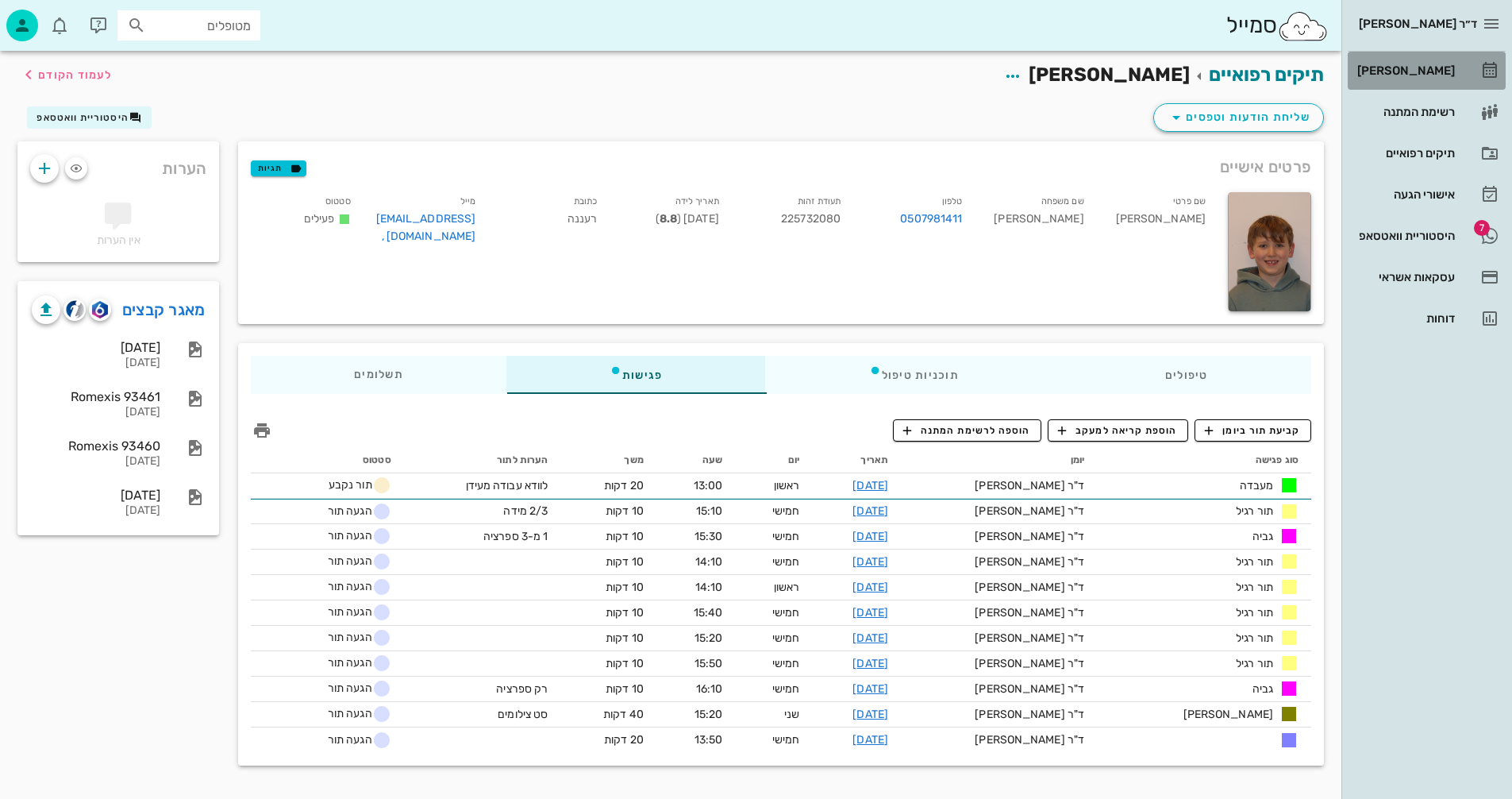
click at [1411, 73] on div "[PERSON_NAME]" at bounding box center [1404, 70] width 101 height 13
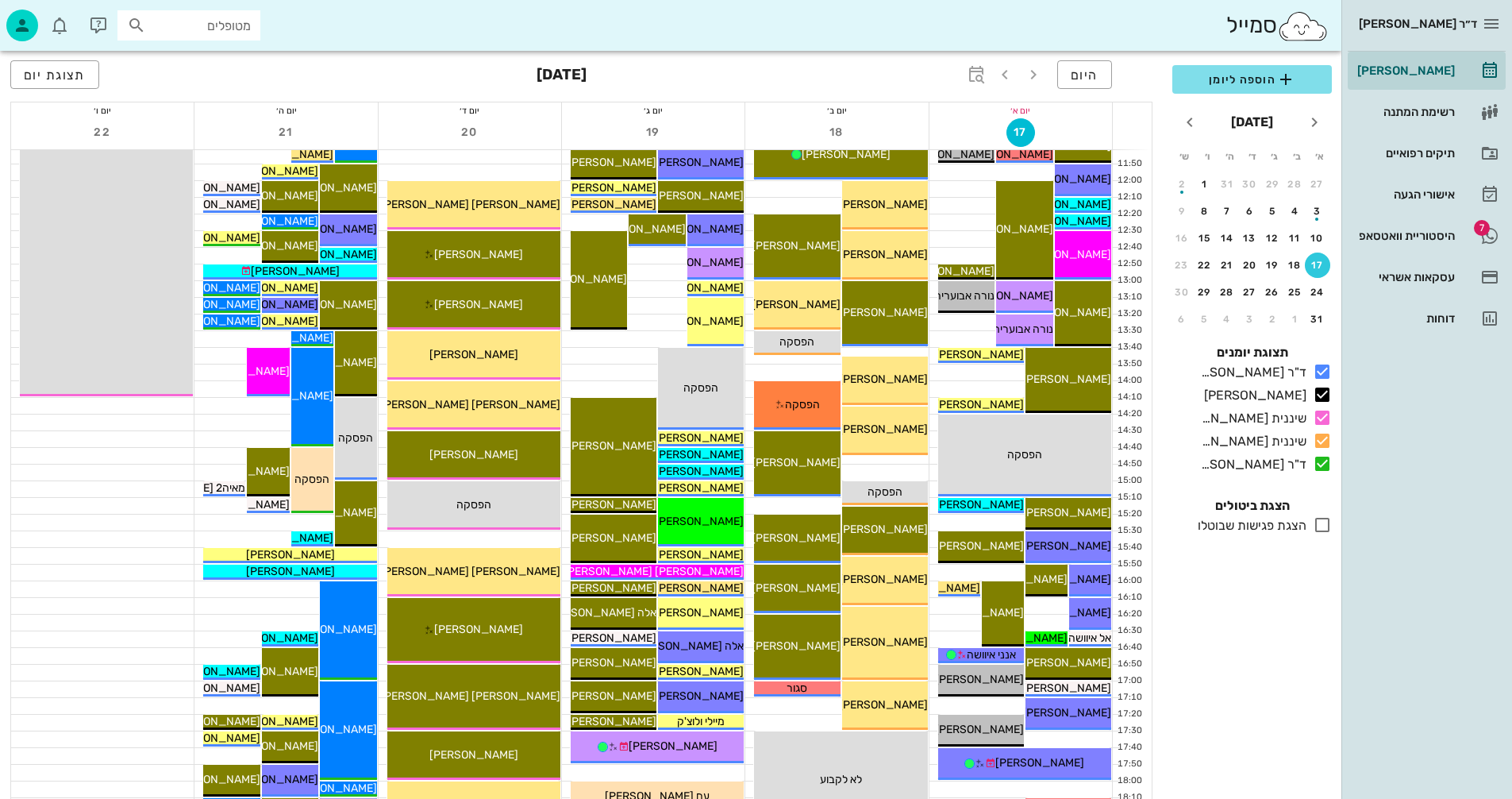
scroll to position [476, 0]
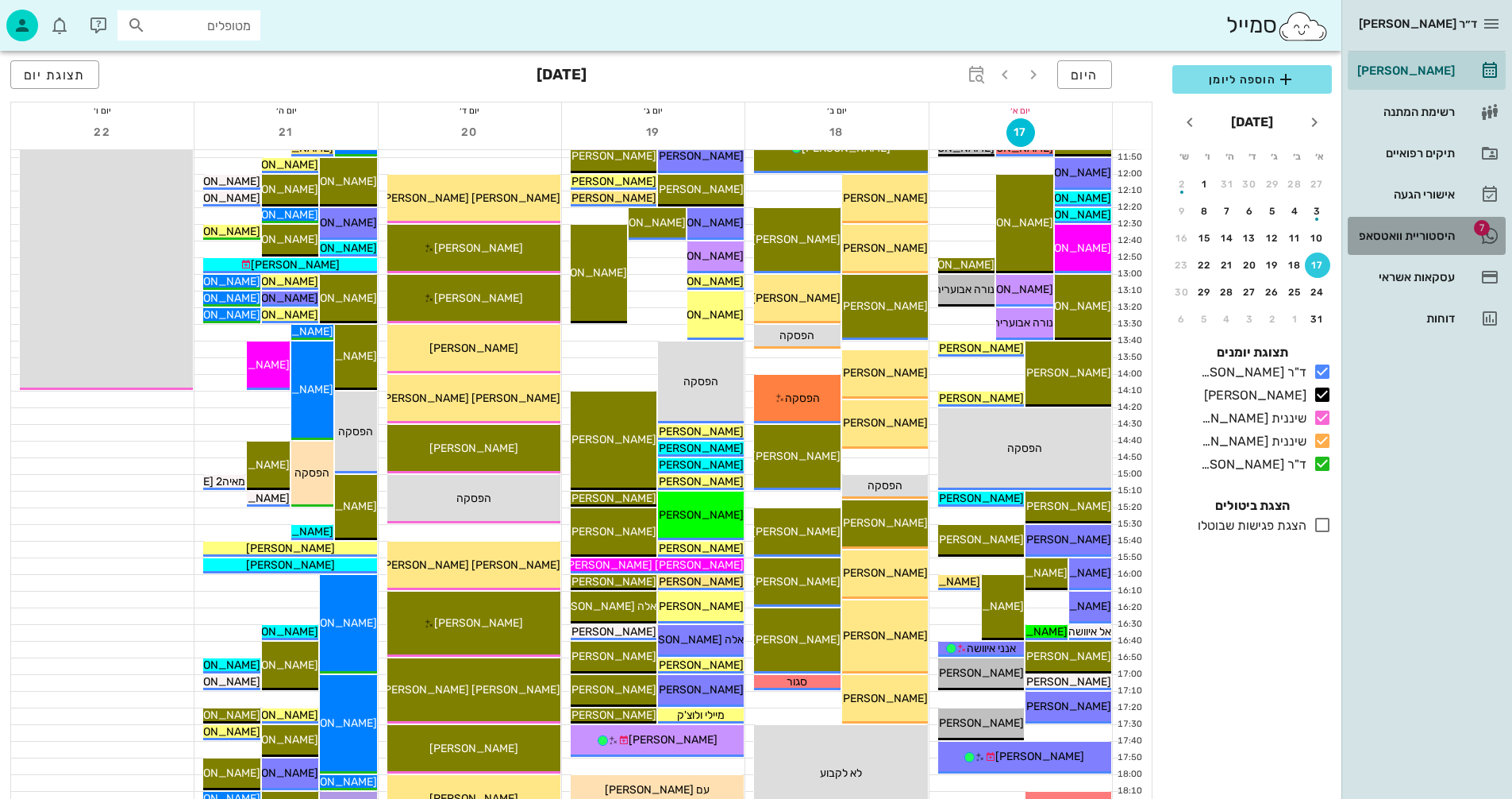
click at [1393, 234] on div "היסטוריית וואטסאפ" at bounding box center [1404, 236] width 101 height 13
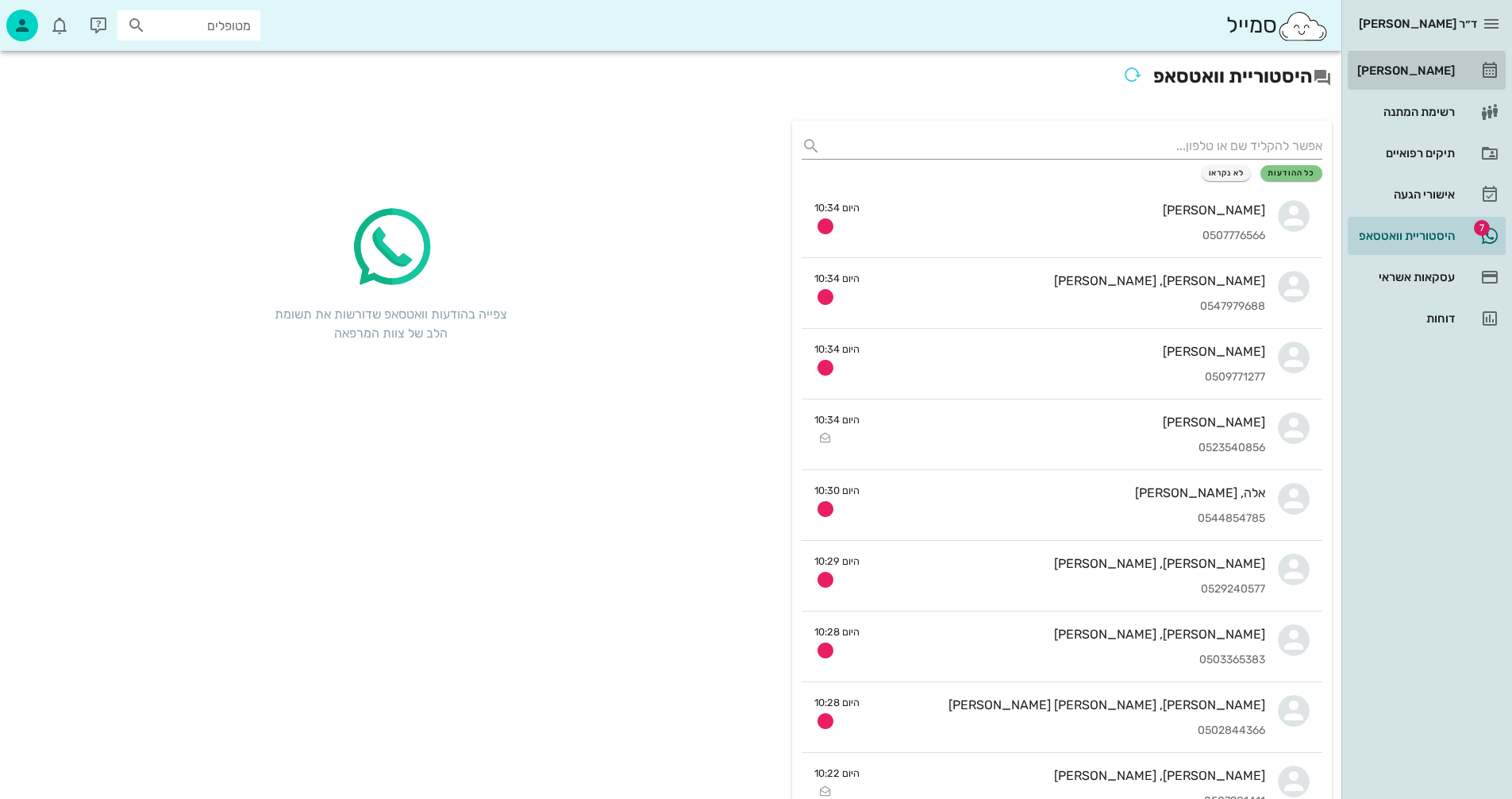
click at [1424, 71] on div "[PERSON_NAME]" at bounding box center [1404, 70] width 101 height 13
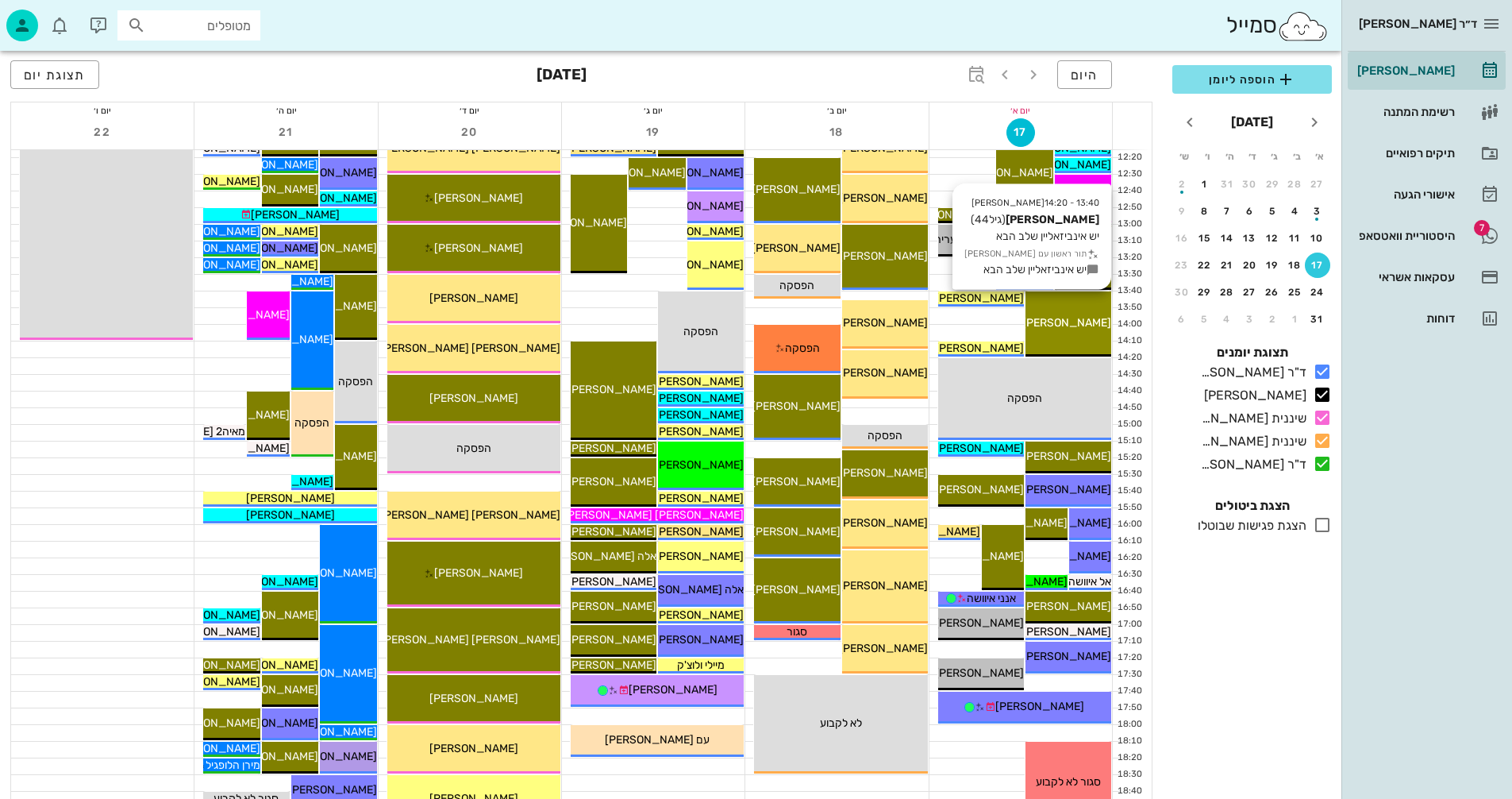
scroll to position [556, 0]
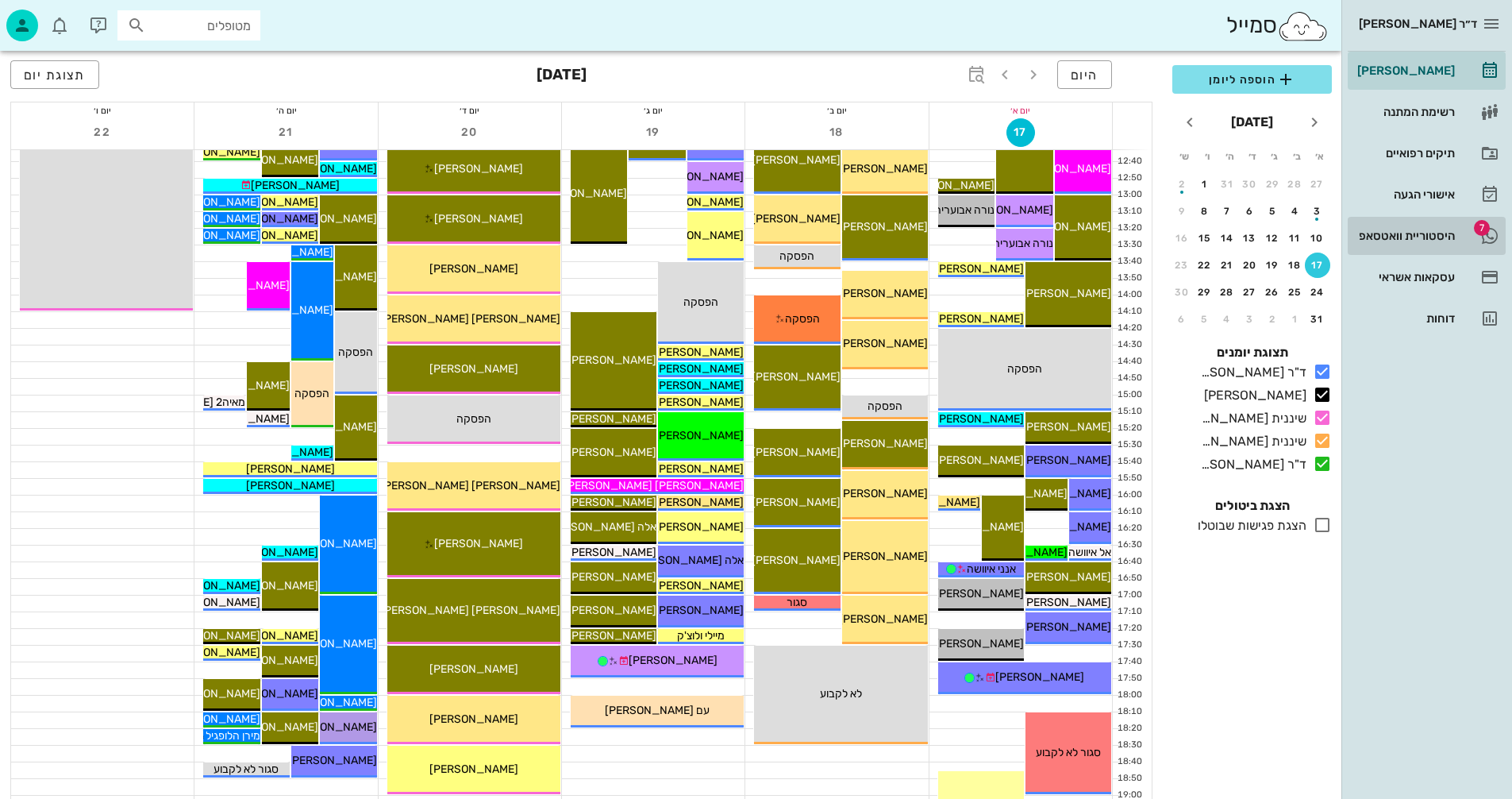
click at [1382, 234] on div "היסטוריית וואטסאפ" at bounding box center [1404, 236] width 101 height 13
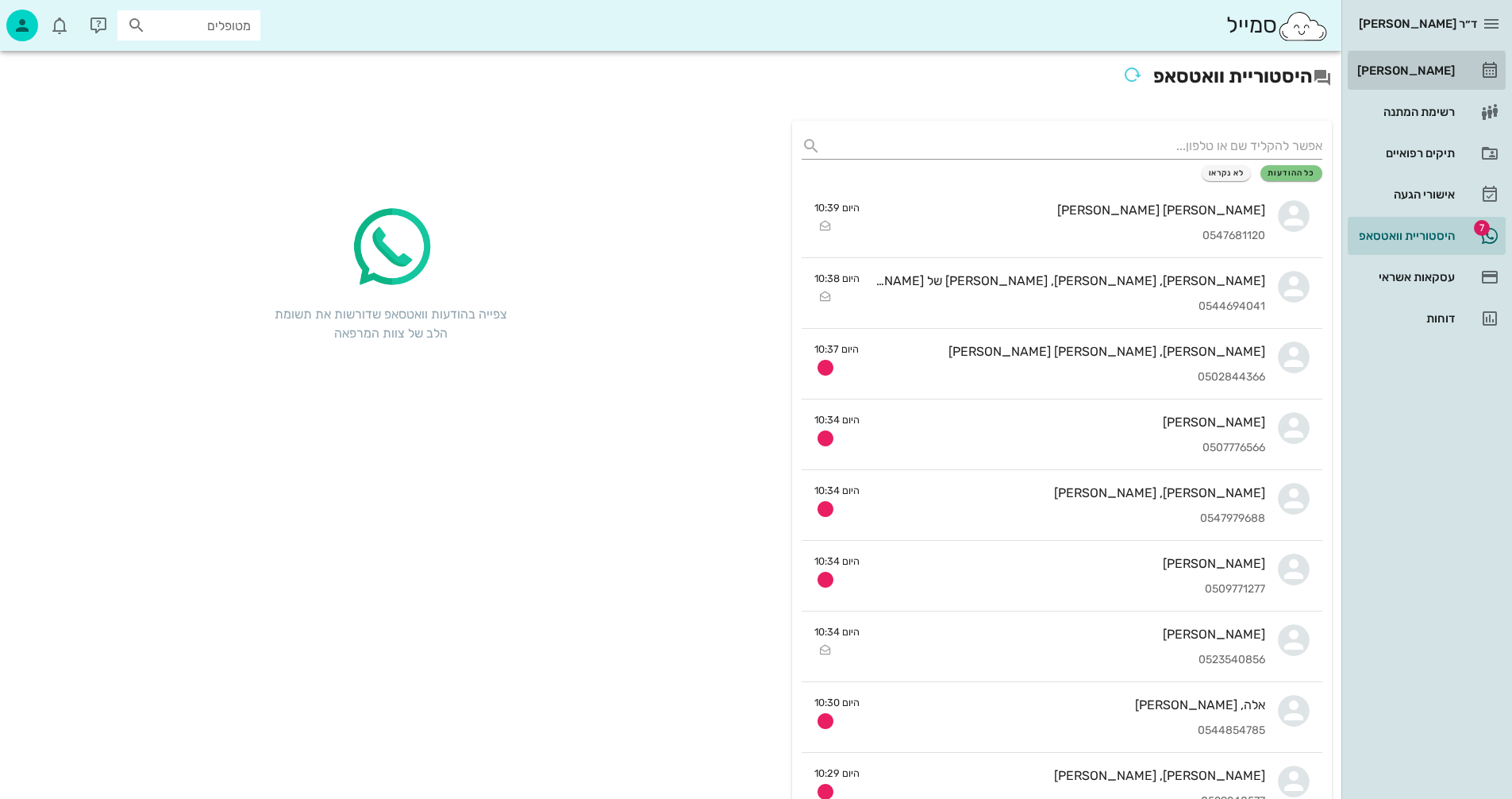
click at [1411, 73] on div "[PERSON_NAME]" at bounding box center [1404, 70] width 101 height 13
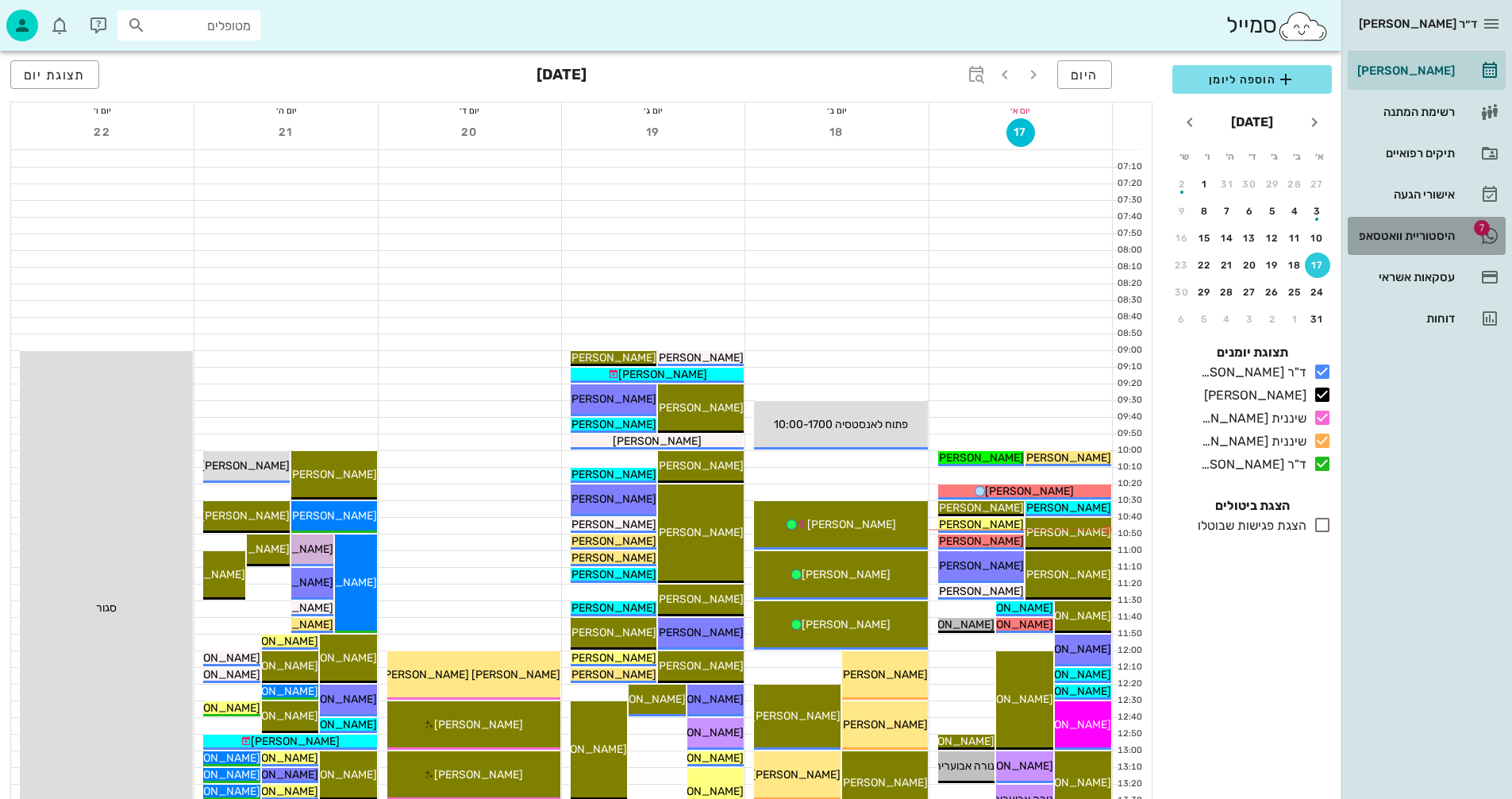
click at [1393, 231] on div "היסטוריית וואטסאפ" at bounding box center [1404, 236] width 101 height 13
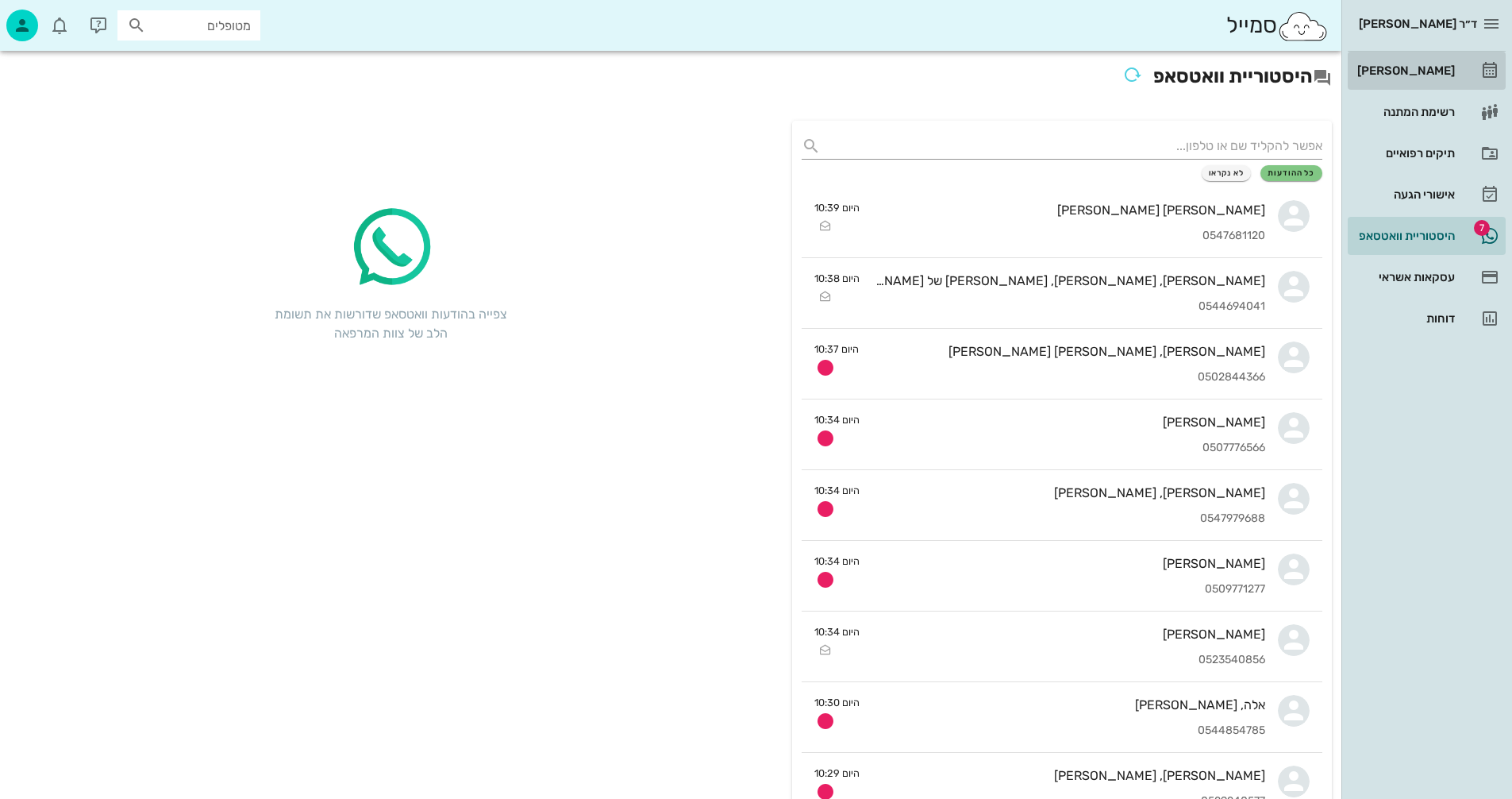
click at [1420, 68] on div "[PERSON_NAME]" at bounding box center [1404, 70] width 101 height 13
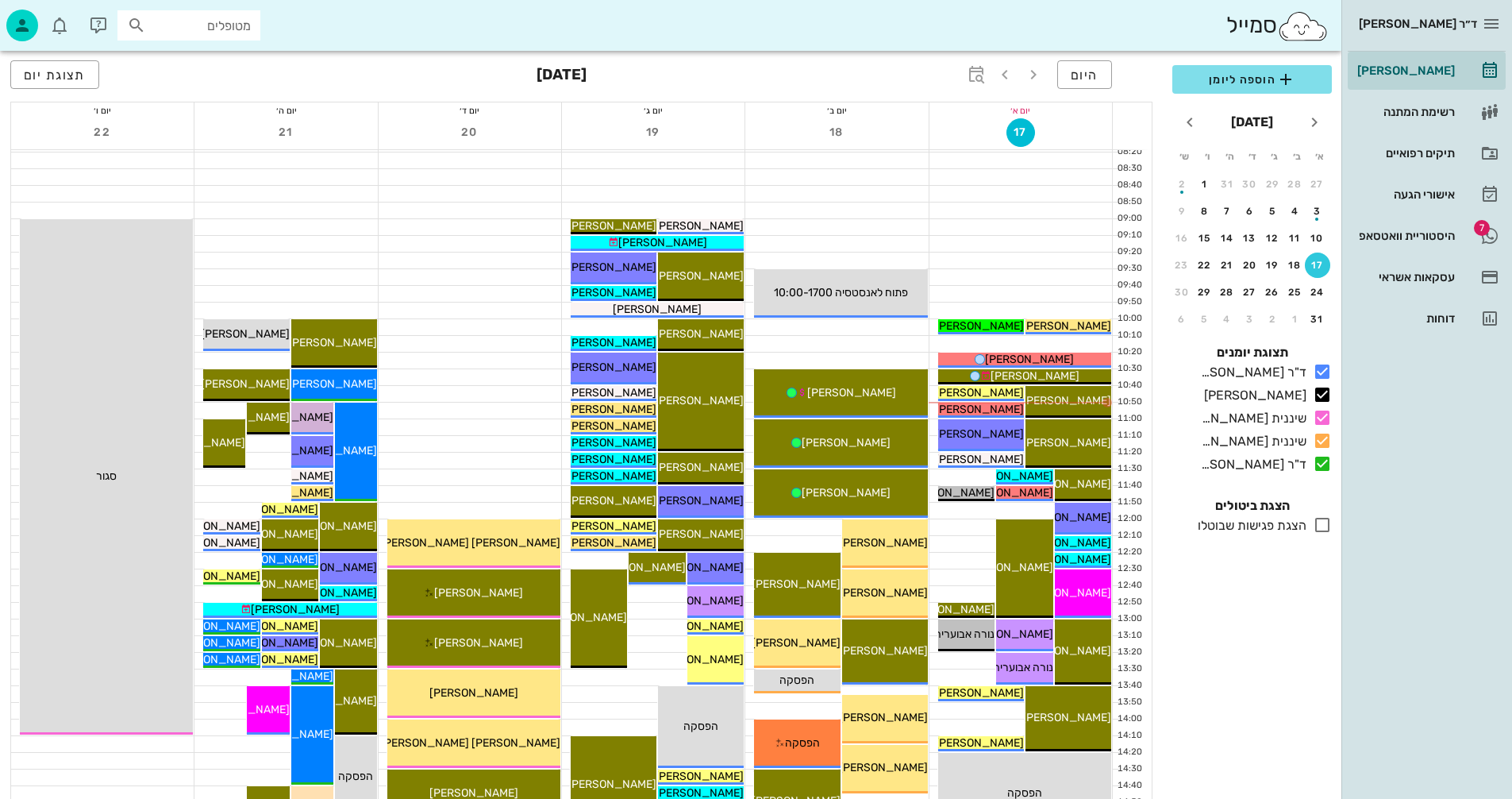
scroll to position [159, 0]
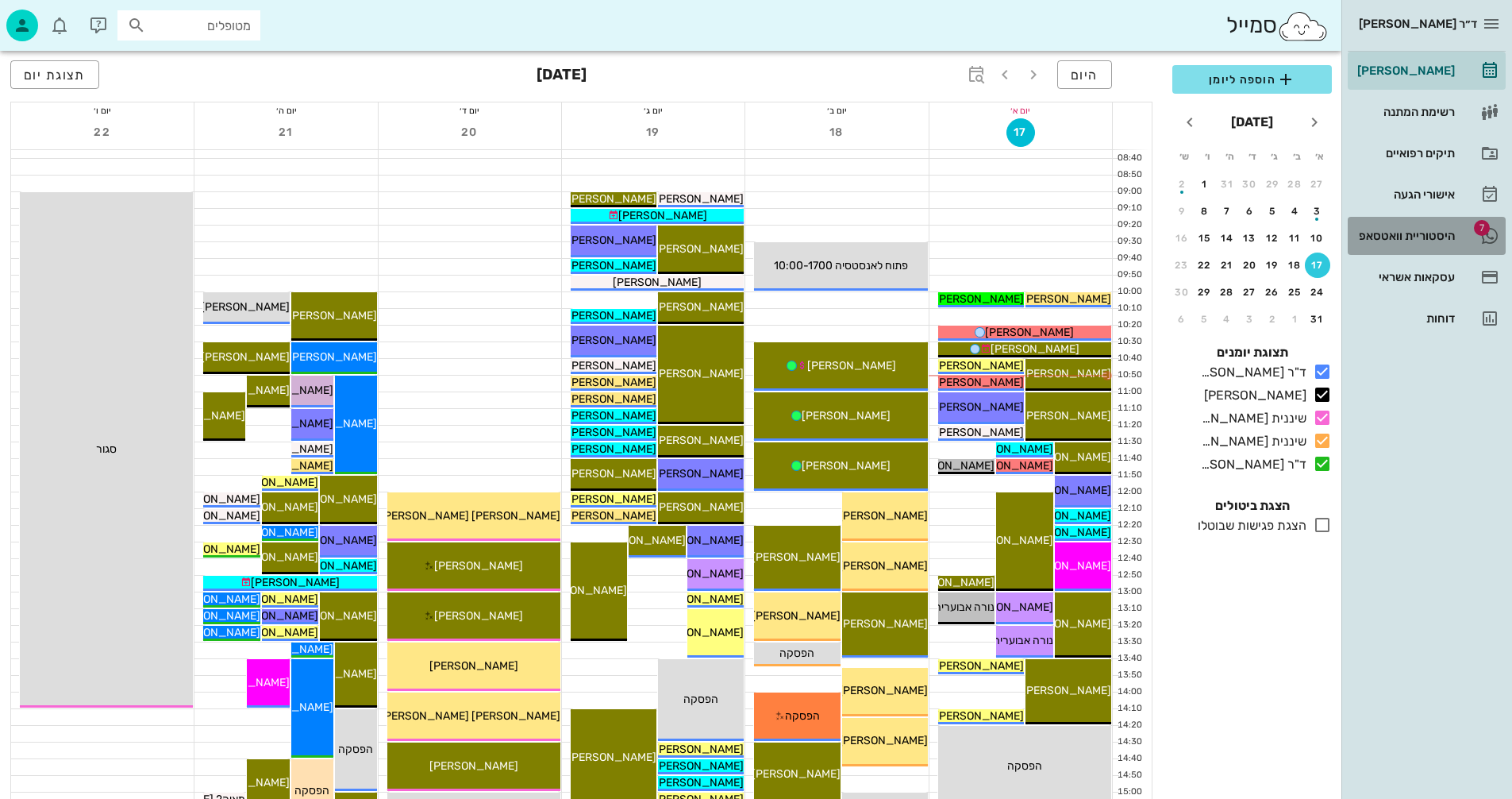
click at [1395, 235] on div "היסטוריית וואטסאפ" at bounding box center [1404, 236] width 101 height 13
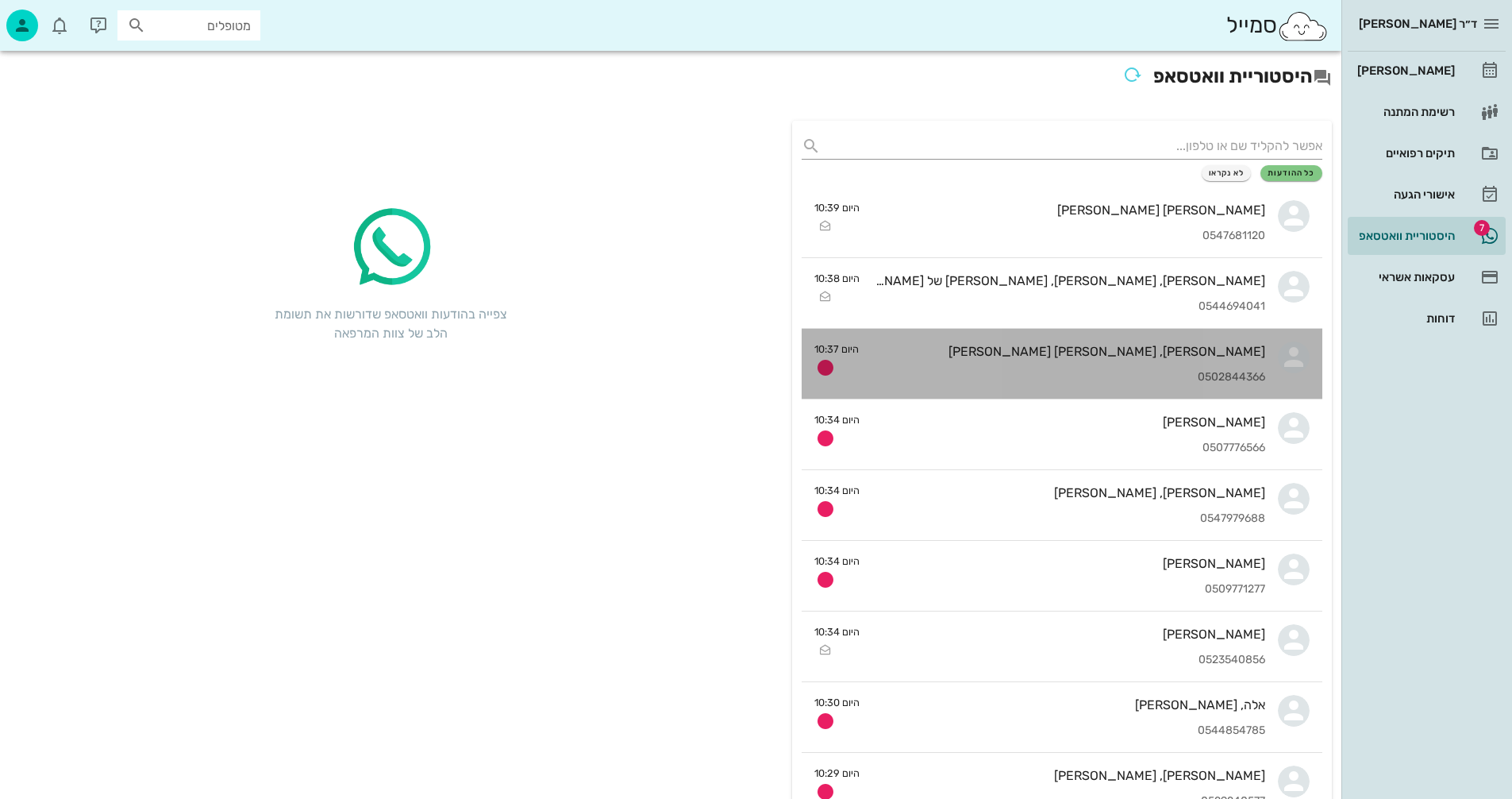
click at [1030, 365] on div "דניאל, אמילי צבי 0502844366" at bounding box center [1069, 363] width 394 height 70
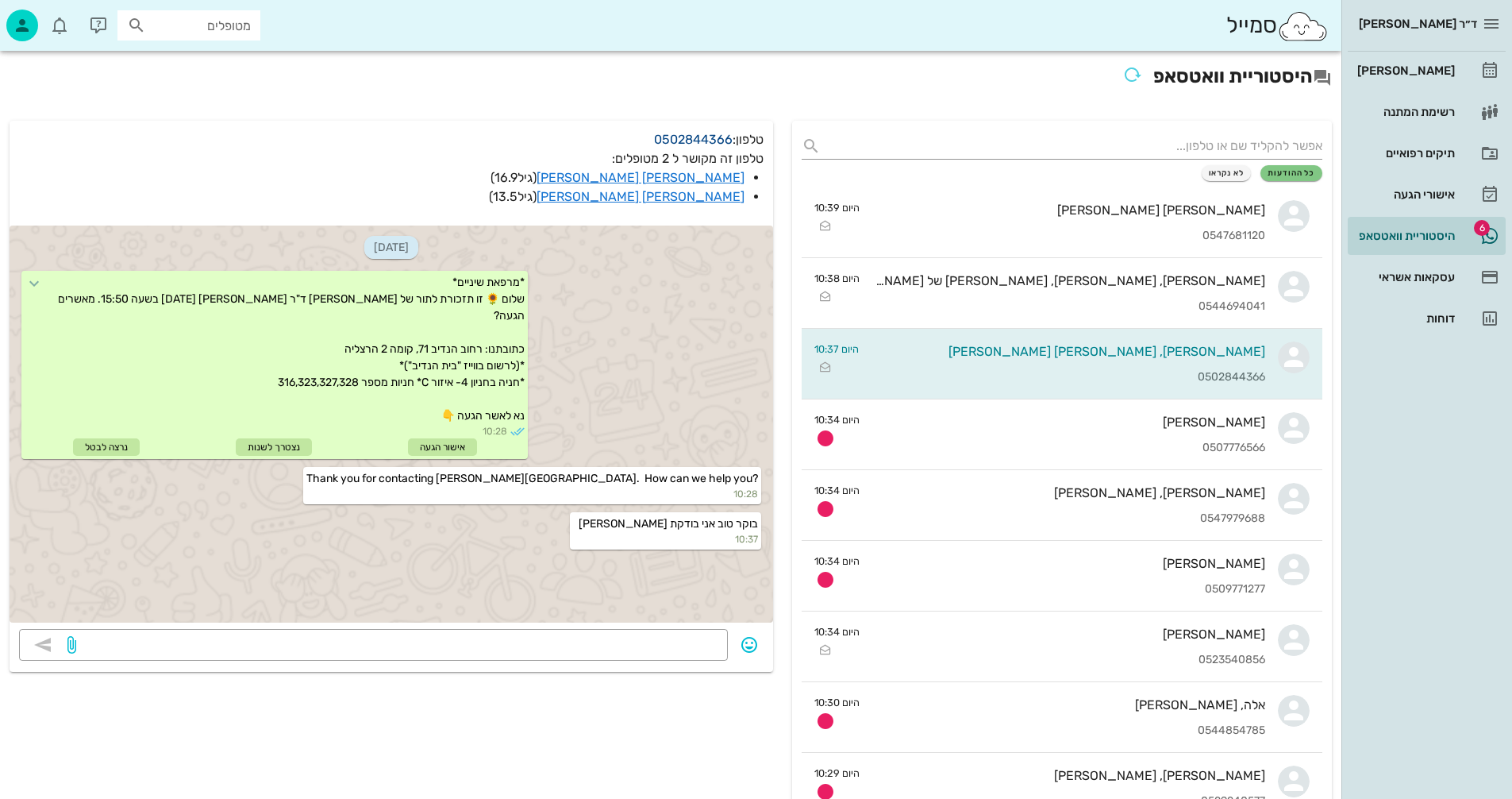
click at [688, 138] on link "0502844366" at bounding box center [693, 139] width 79 height 15
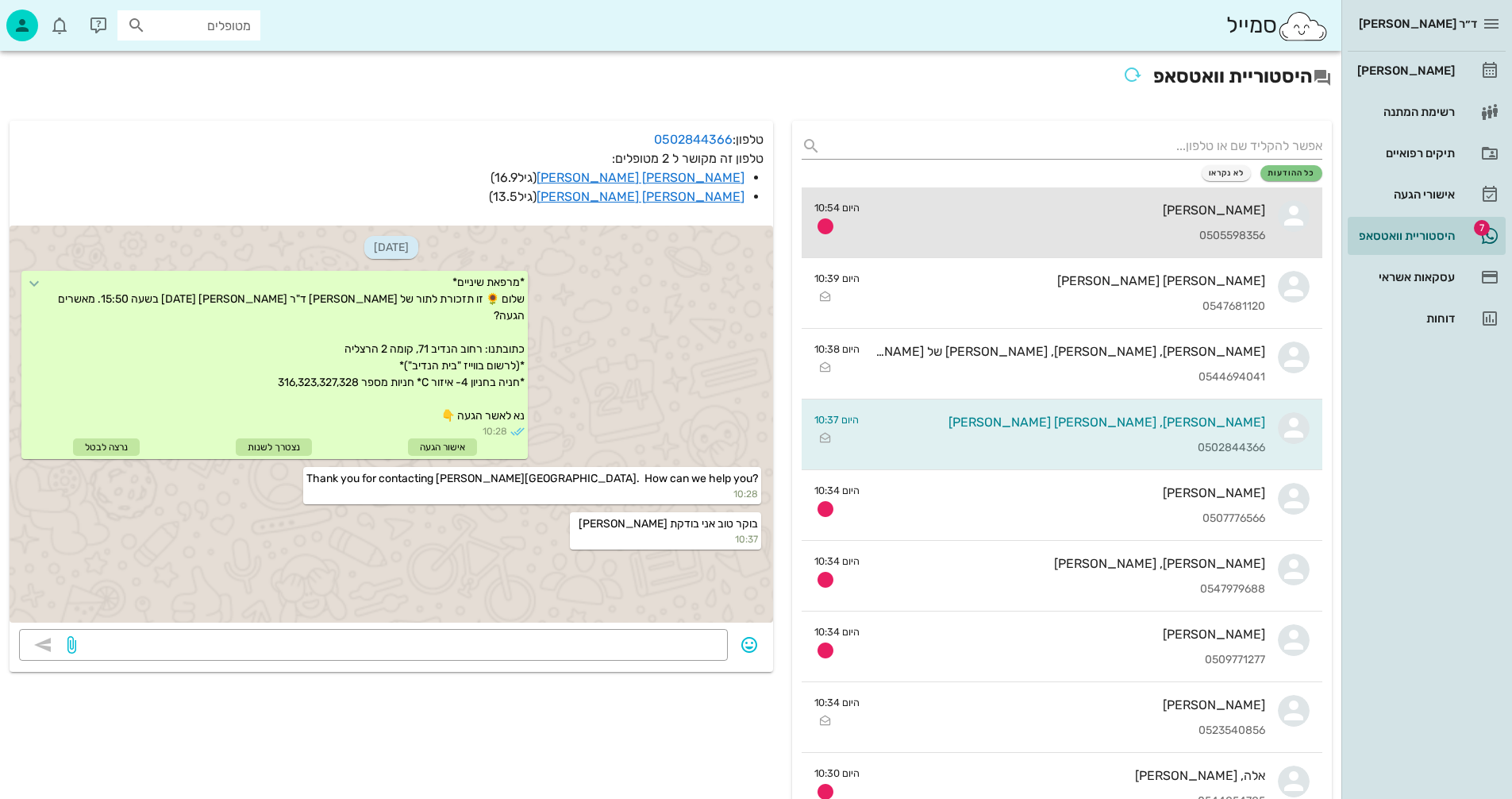
click at [1108, 216] on div "[PERSON_NAME]" at bounding box center [1069, 210] width 393 height 15
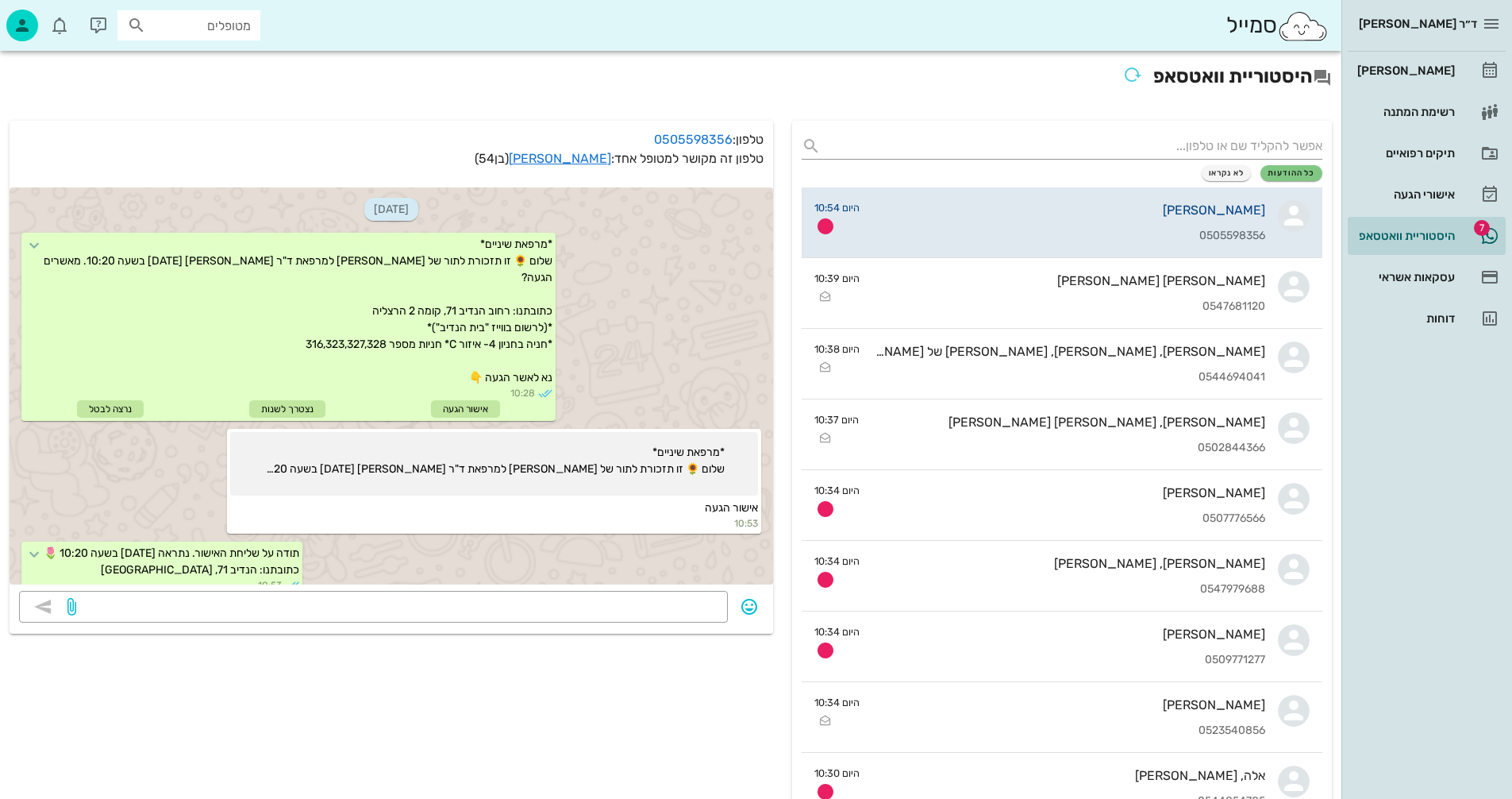
scroll to position [62, 0]
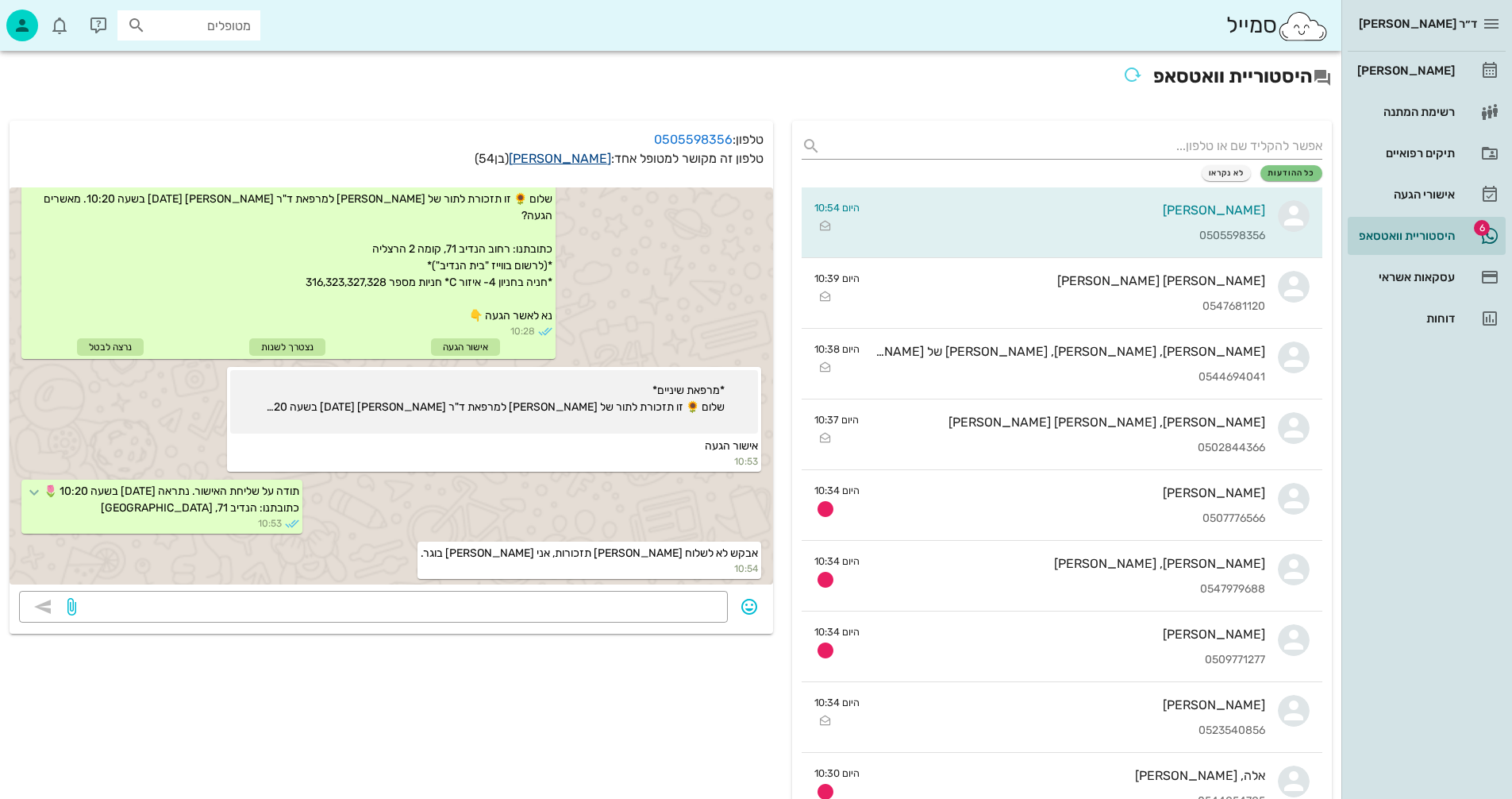
click at [578, 158] on link "רועי מלצר" at bounding box center [559, 159] width 102 height 15
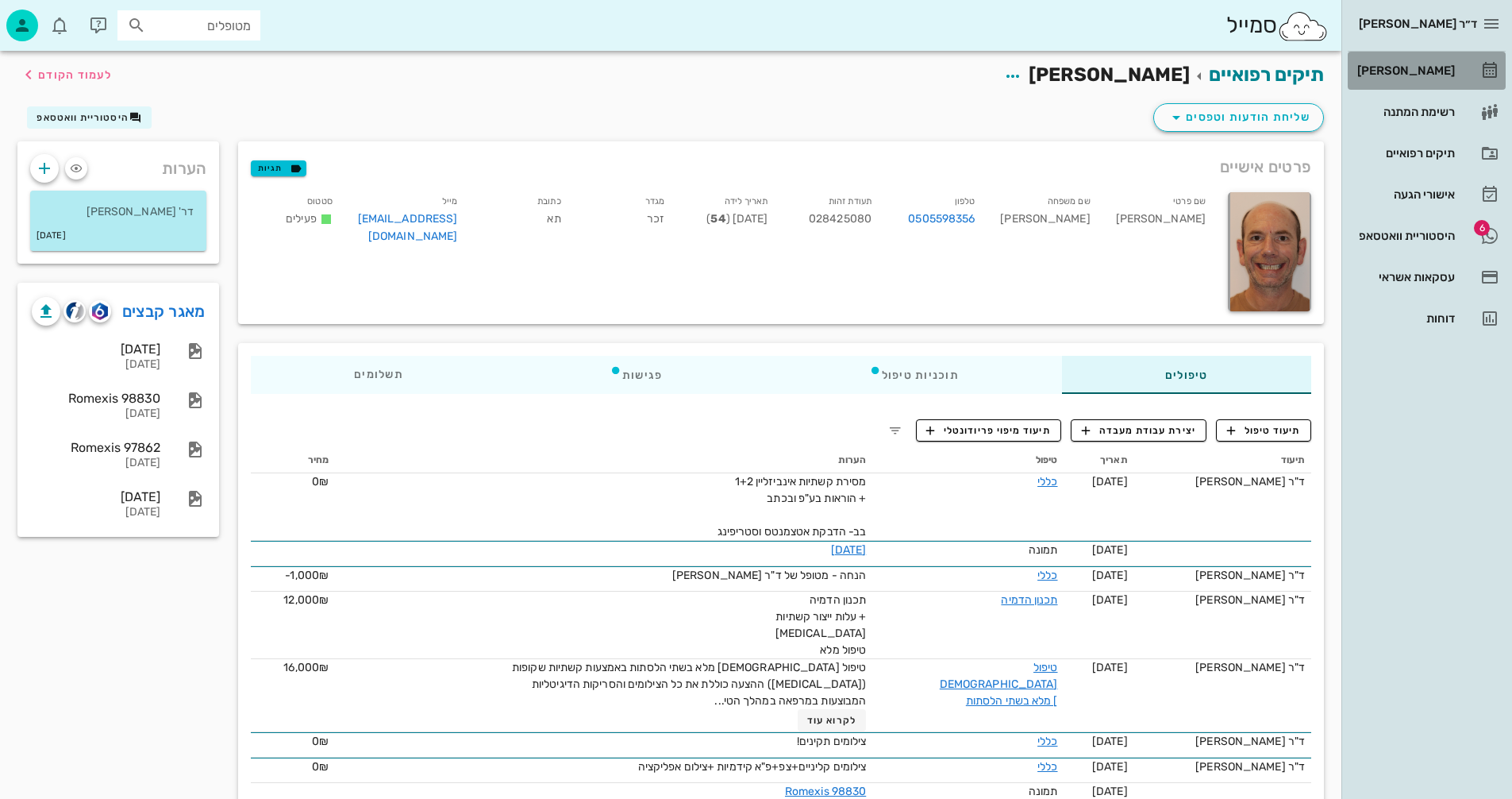
click at [1422, 69] on div "[PERSON_NAME]" at bounding box center [1404, 70] width 101 height 13
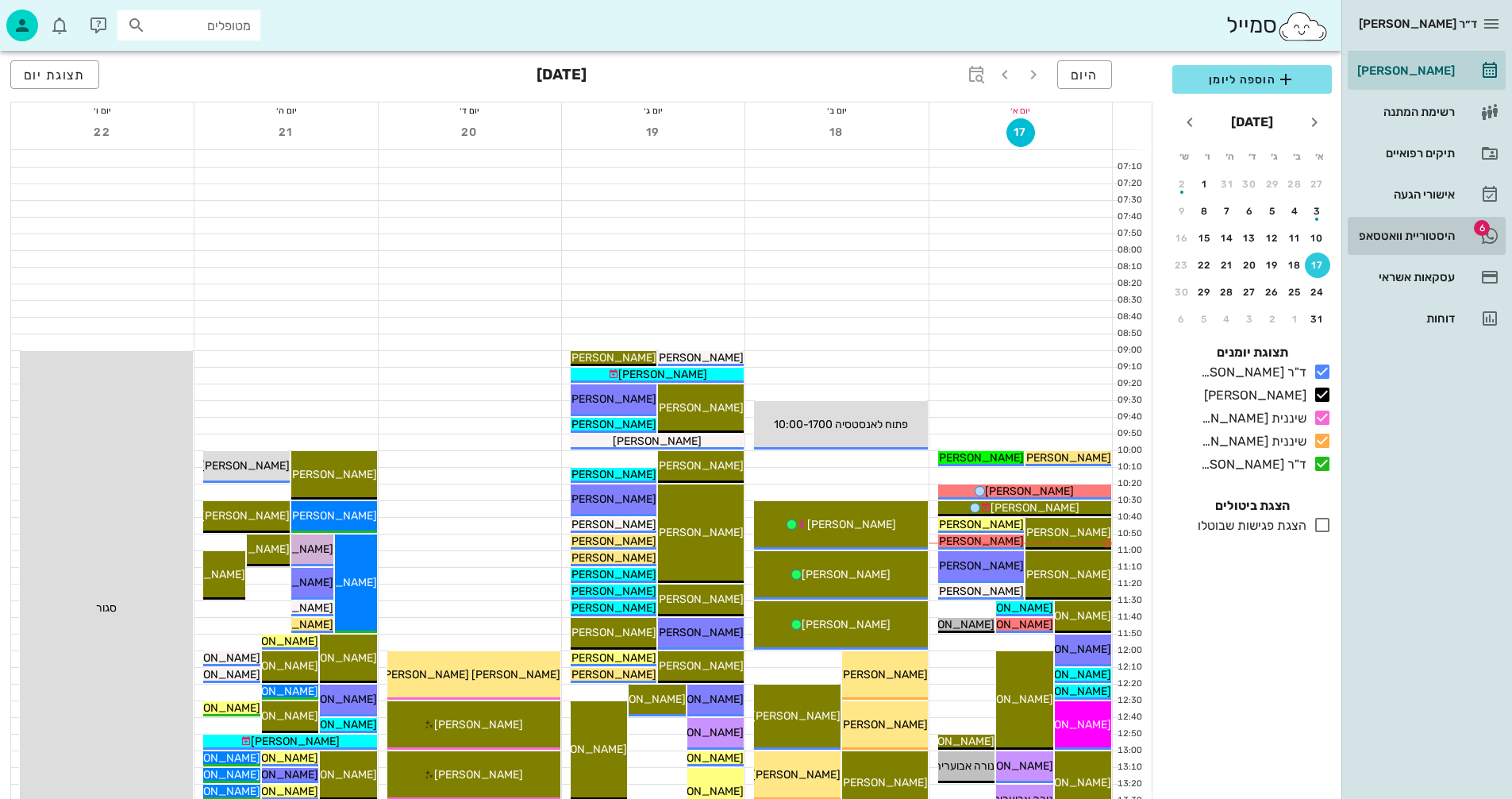
click at [1391, 233] on div "היסטוריית וואטסאפ" at bounding box center [1404, 236] width 101 height 13
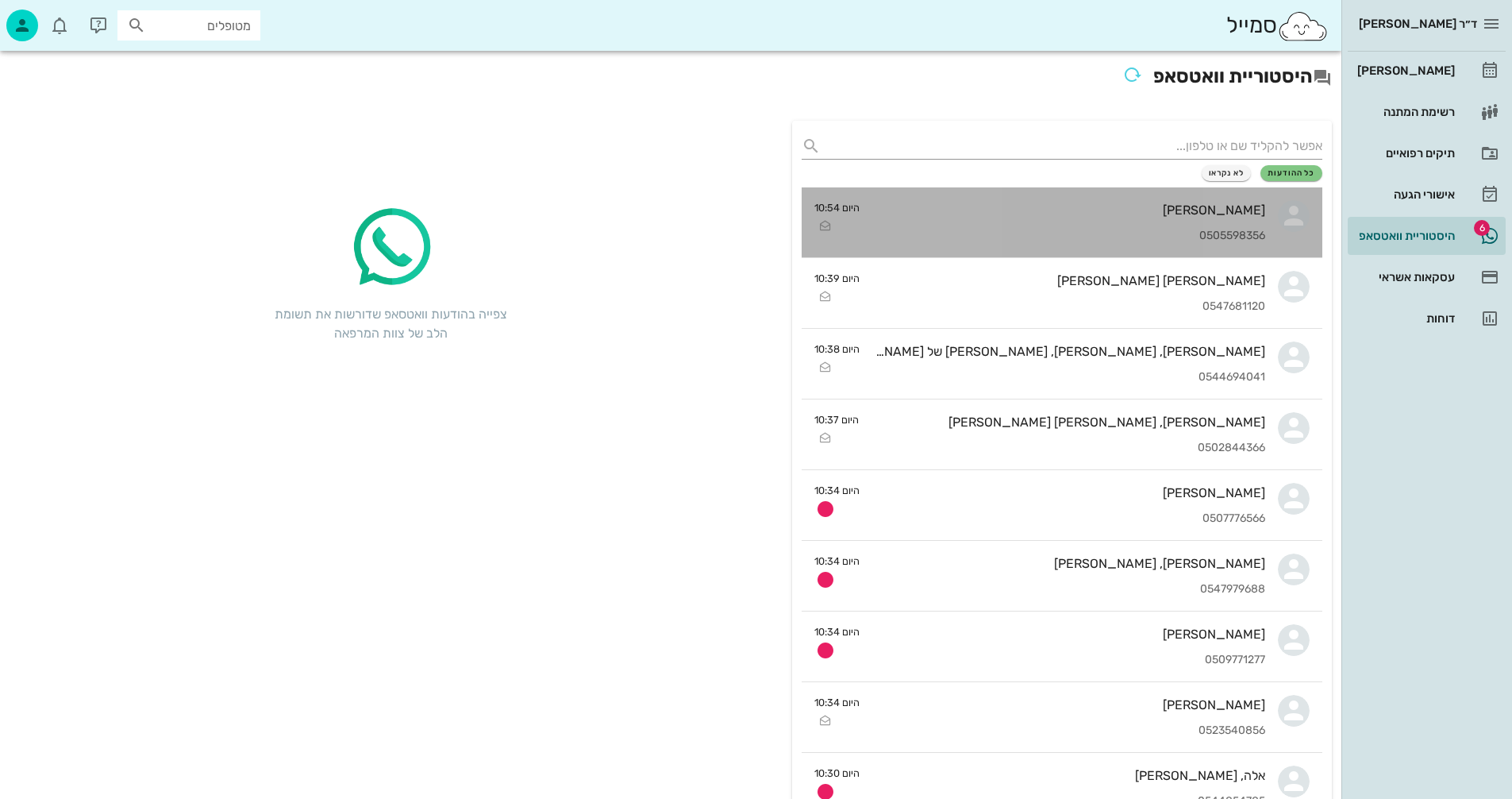
click at [1033, 209] on div "[PERSON_NAME]" at bounding box center [1069, 210] width 393 height 15
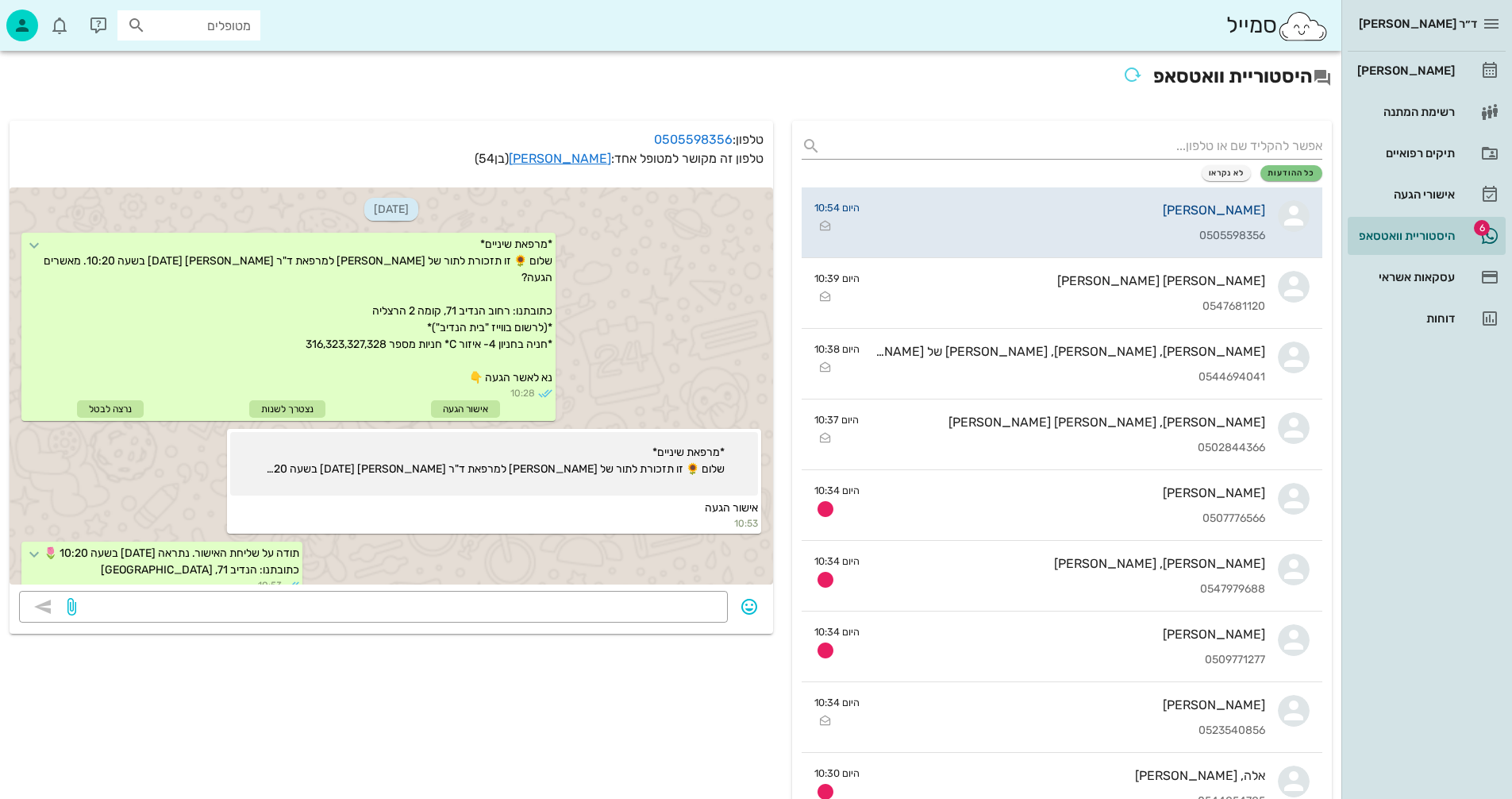
scroll to position [62, 0]
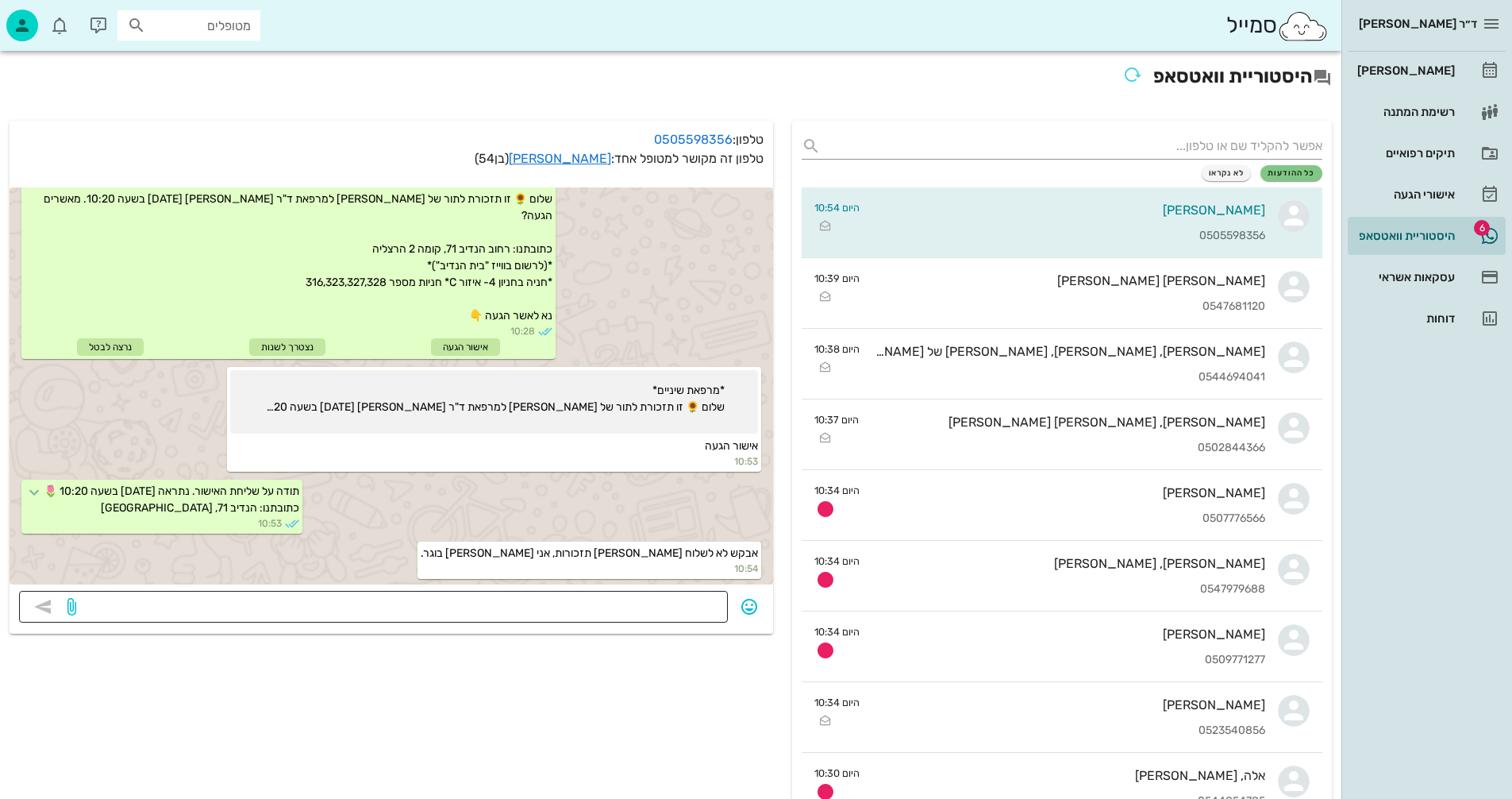
click at [672, 601] on textarea at bounding box center [399, 608] width 639 height 25
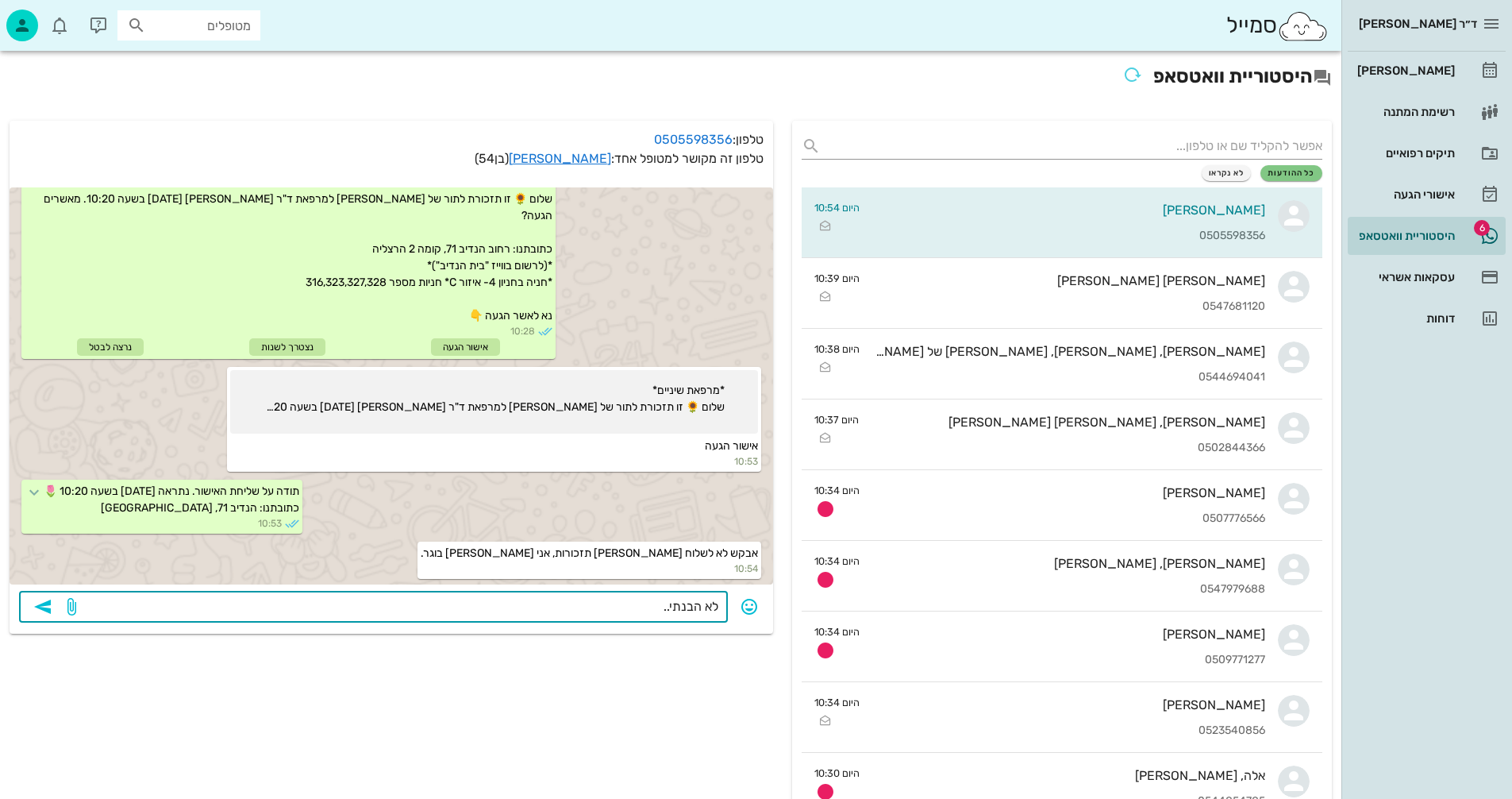
type textarea "לא הבנתי..."
click at [46, 606] on icon "button" at bounding box center [42, 606] width 19 height 19
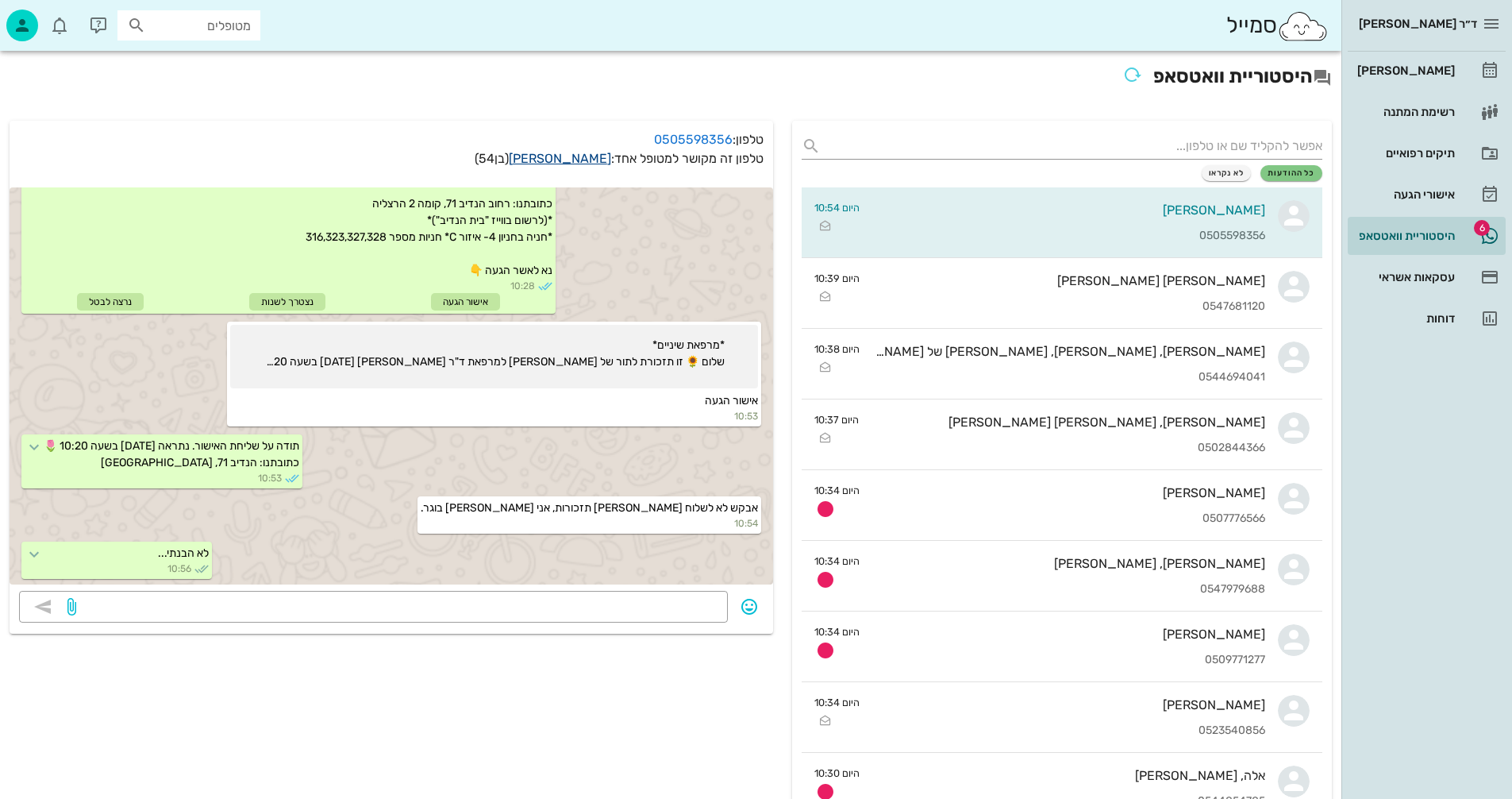
click at [592, 160] on link "רועי מלצר" at bounding box center [559, 159] width 102 height 15
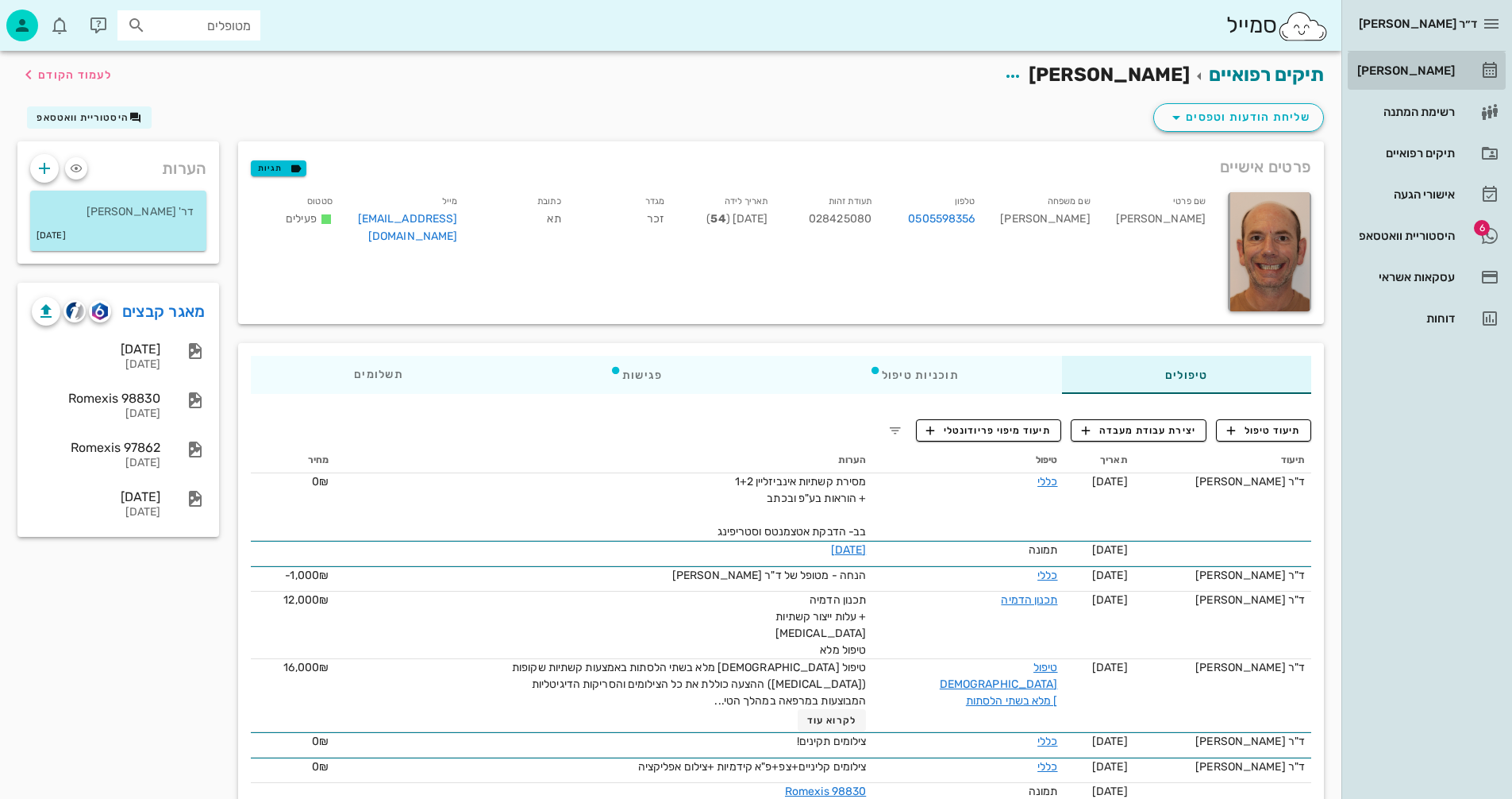
click at [1417, 68] on div "[PERSON_NAME]" at bounding box center [1404, 70] width 101 height 13
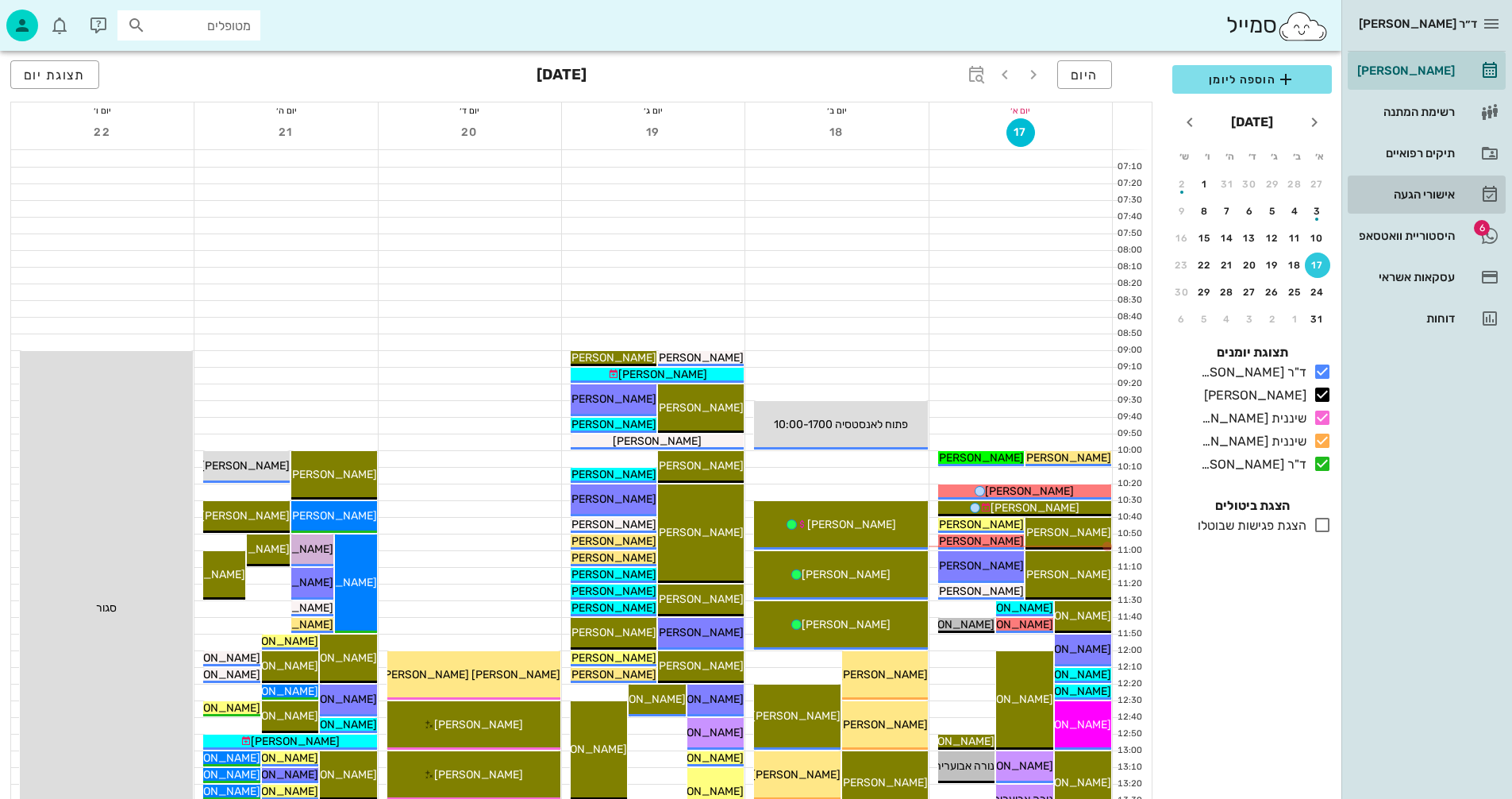
click at [1405, 192] on div "אישורי הגעה" at bounding box center [1404, 194] width 101 height 13
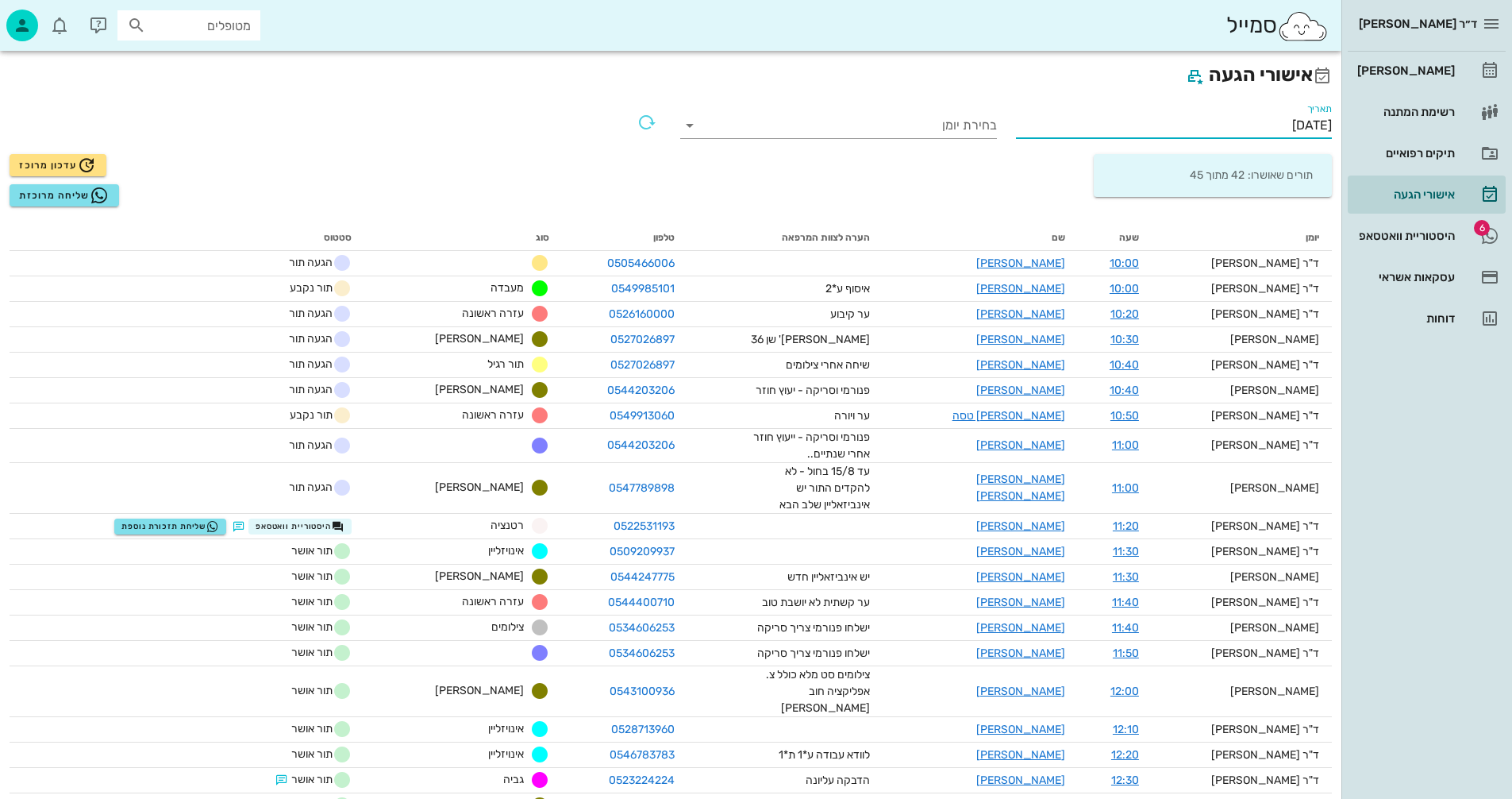
click at [1248, 122] on input "[DATE]" at bounding box center [1174, 125] width 317 height 25
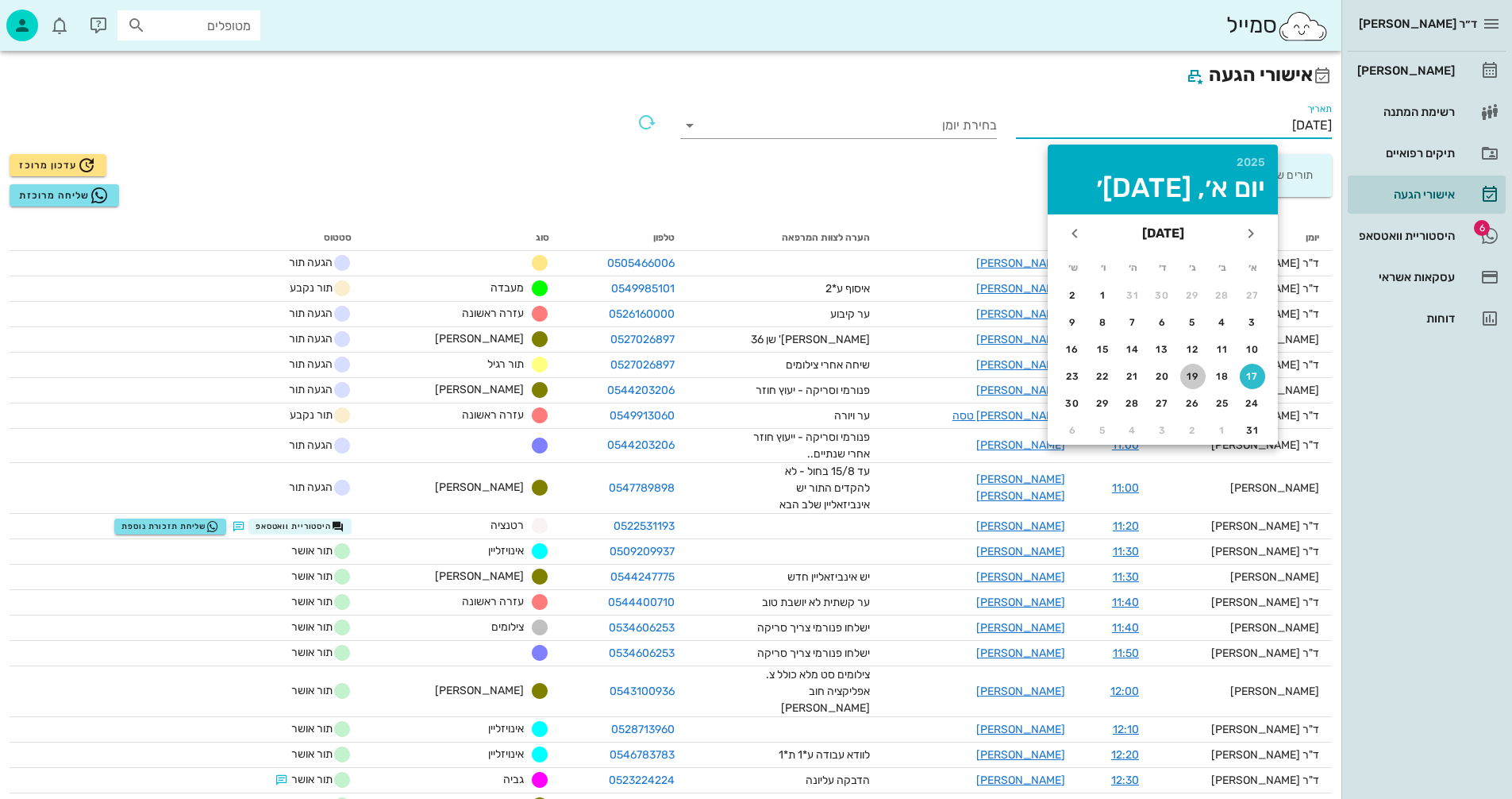
click at [1189, 374] on div "19" at bounding box center [1194, 376] width 25 height 11
type input "[DATE]"
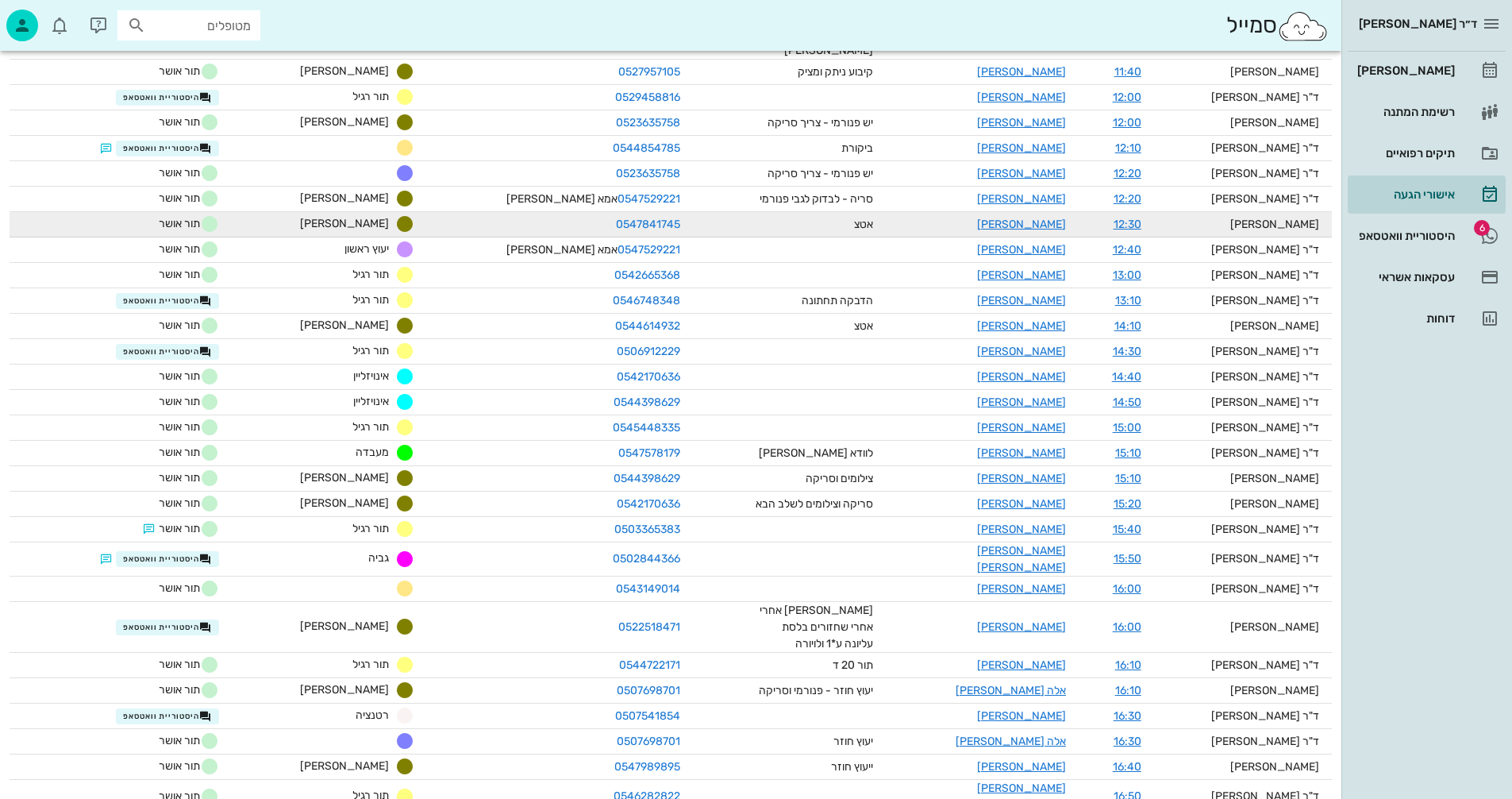
scroll to position [848, 0]
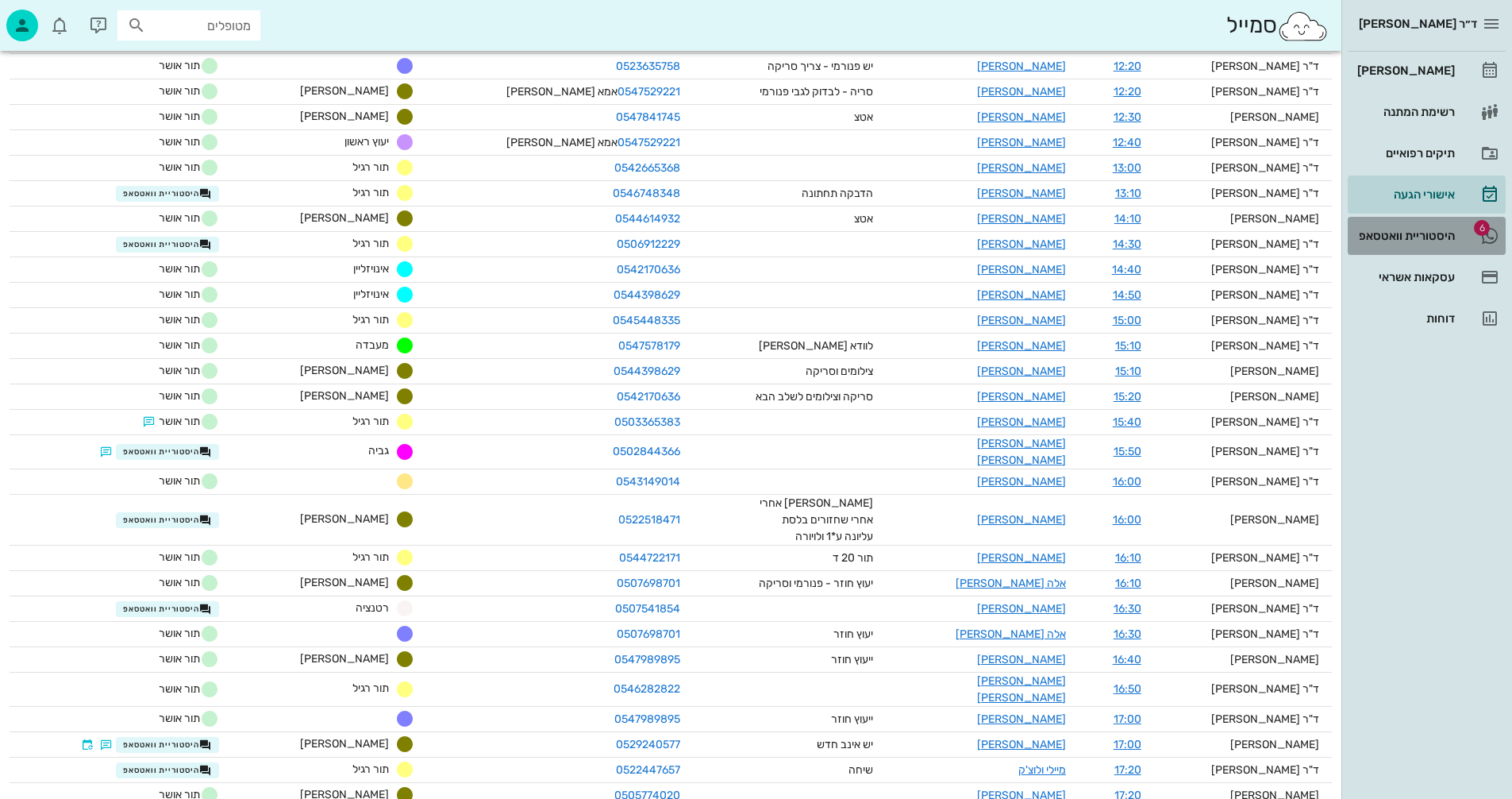
click at [1390, 231] on div "היסטוריית וואטסאפ" at bounding box center [1404, 236] width 101 height 13
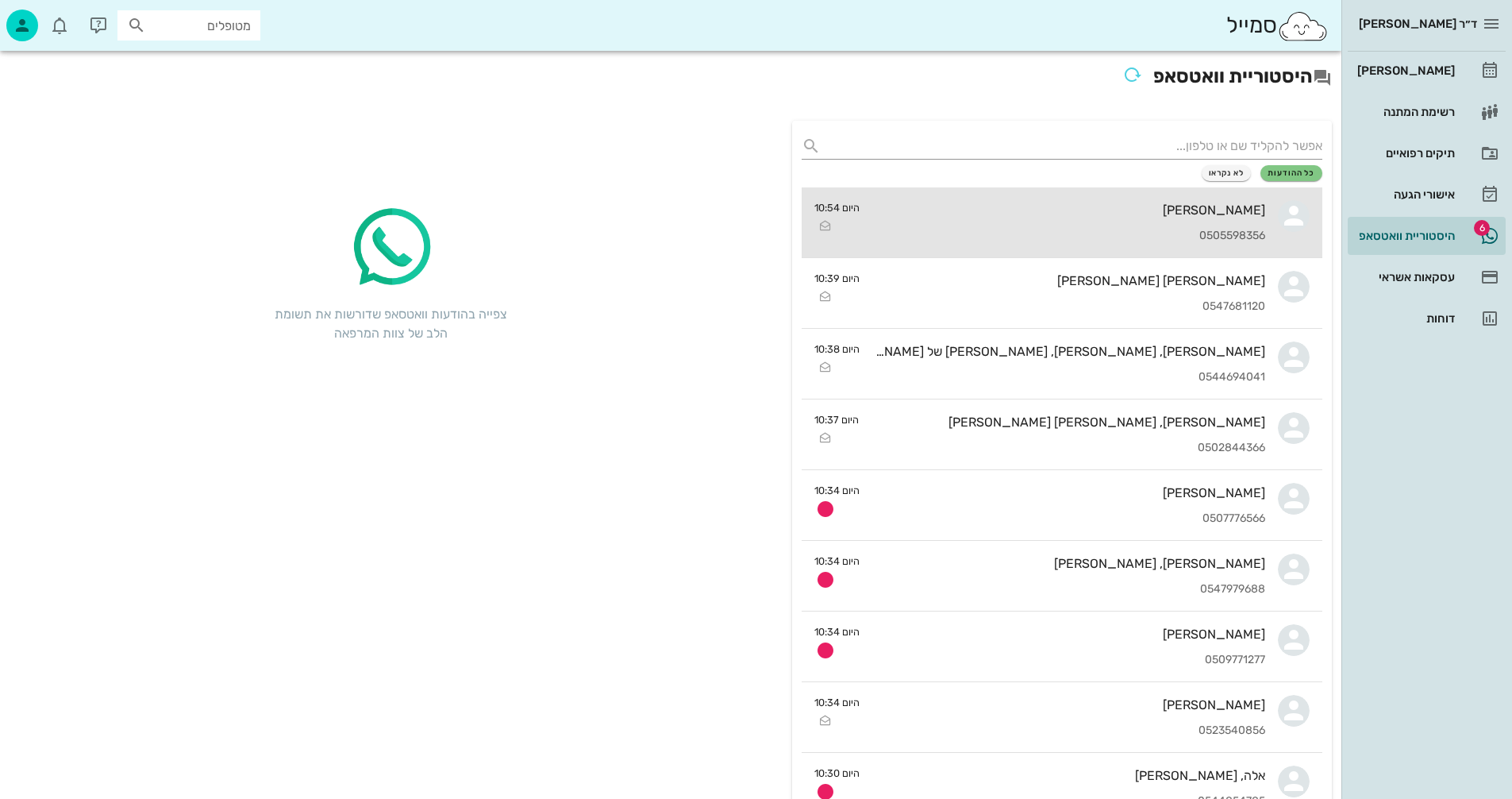
click at [1005, 228] on div "רועי מלצר 0505598356" at bounding box center [1069, 222] width 393 height 70
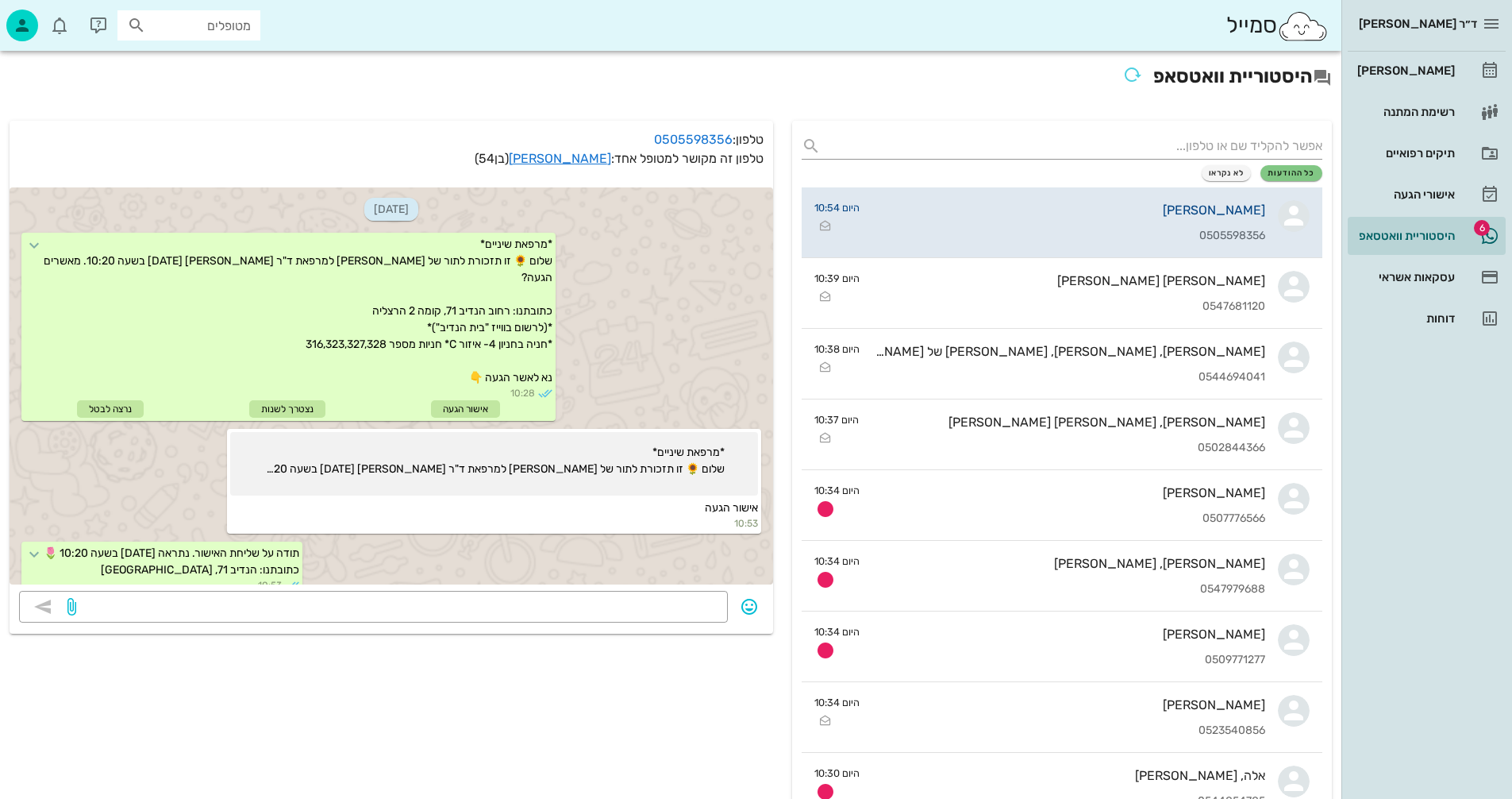
scroll to position [107, 0]
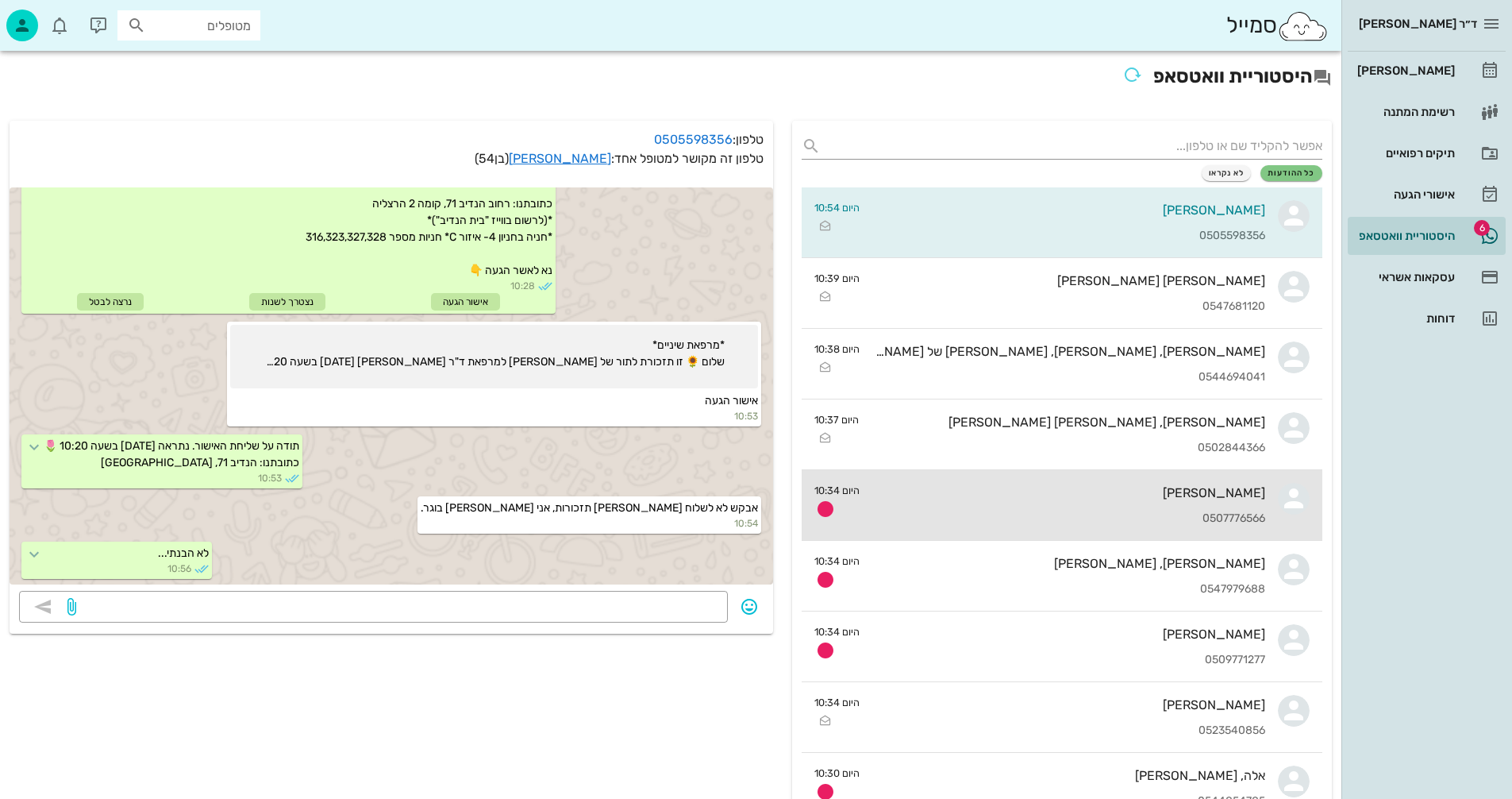
click at [1032, 502] on div "אליה טובול 0507776566" at bounding box center [1069, 504] width 393 height 70
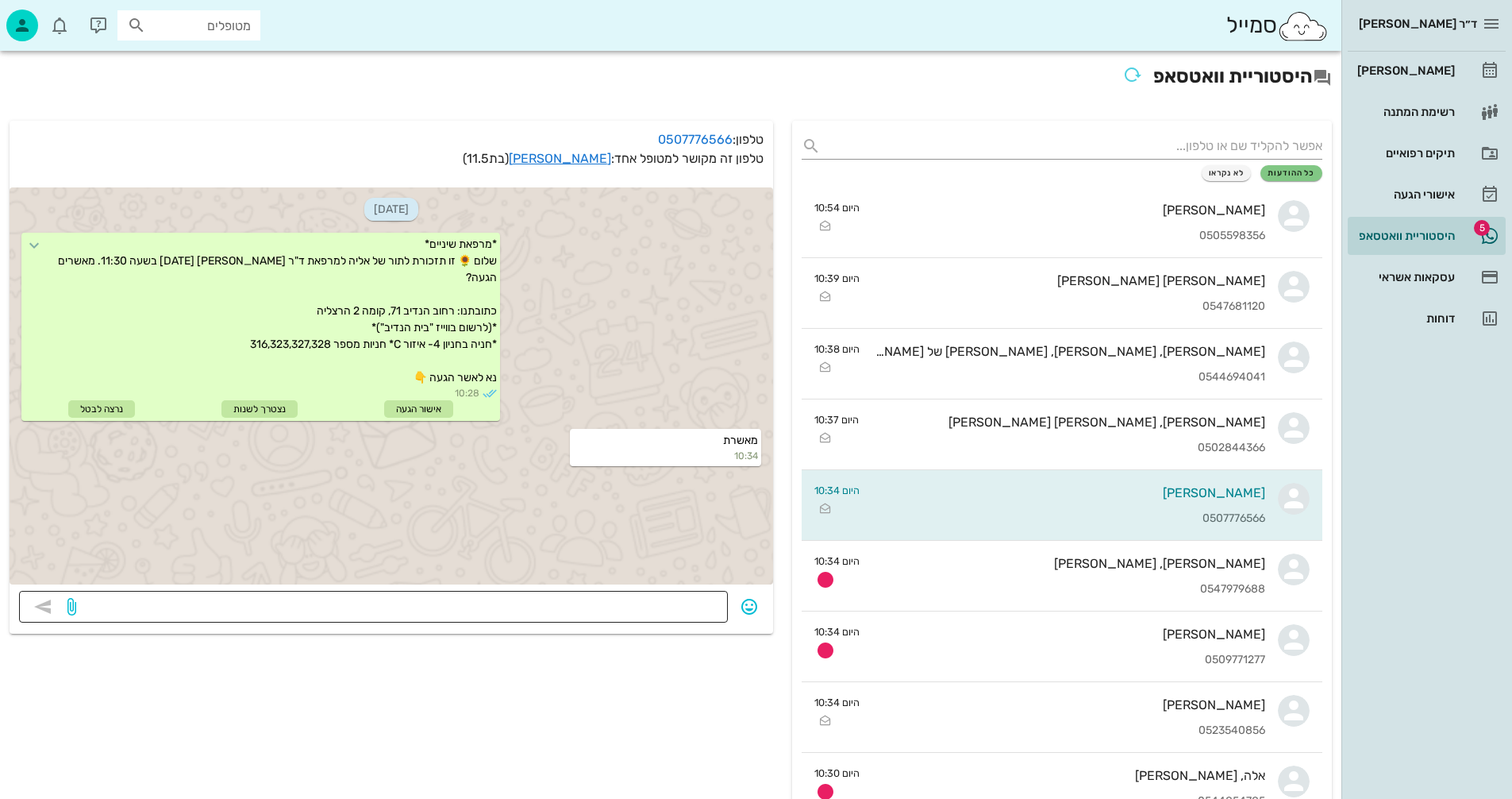
click at [699, 607] on textarea at bounding box center [399, 608] width 639 height 25
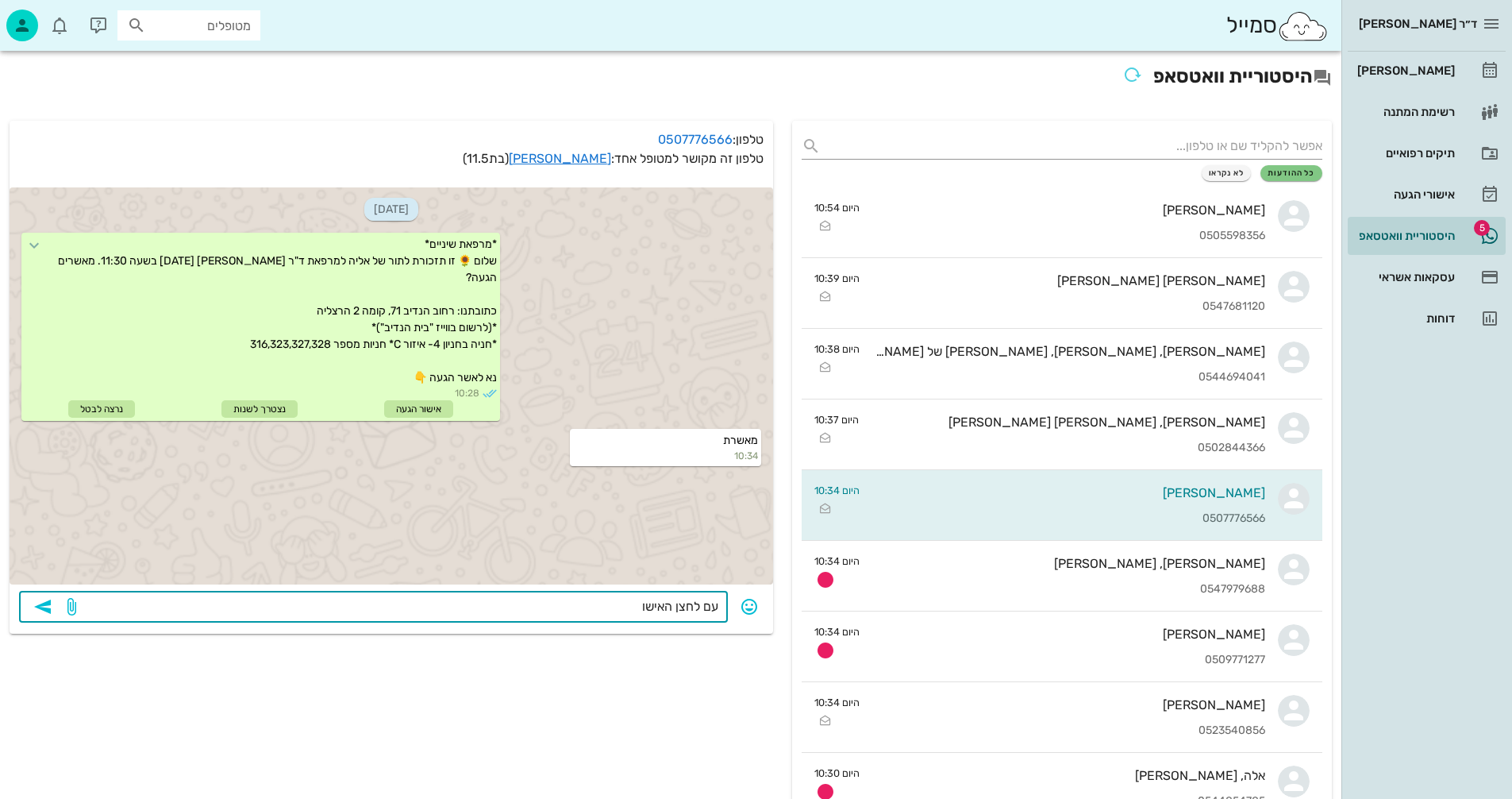
type textarea "עם לחצן האישור"
click at [46, 602] on icon "button" at bounding box center [42, 606] width 19 height 19
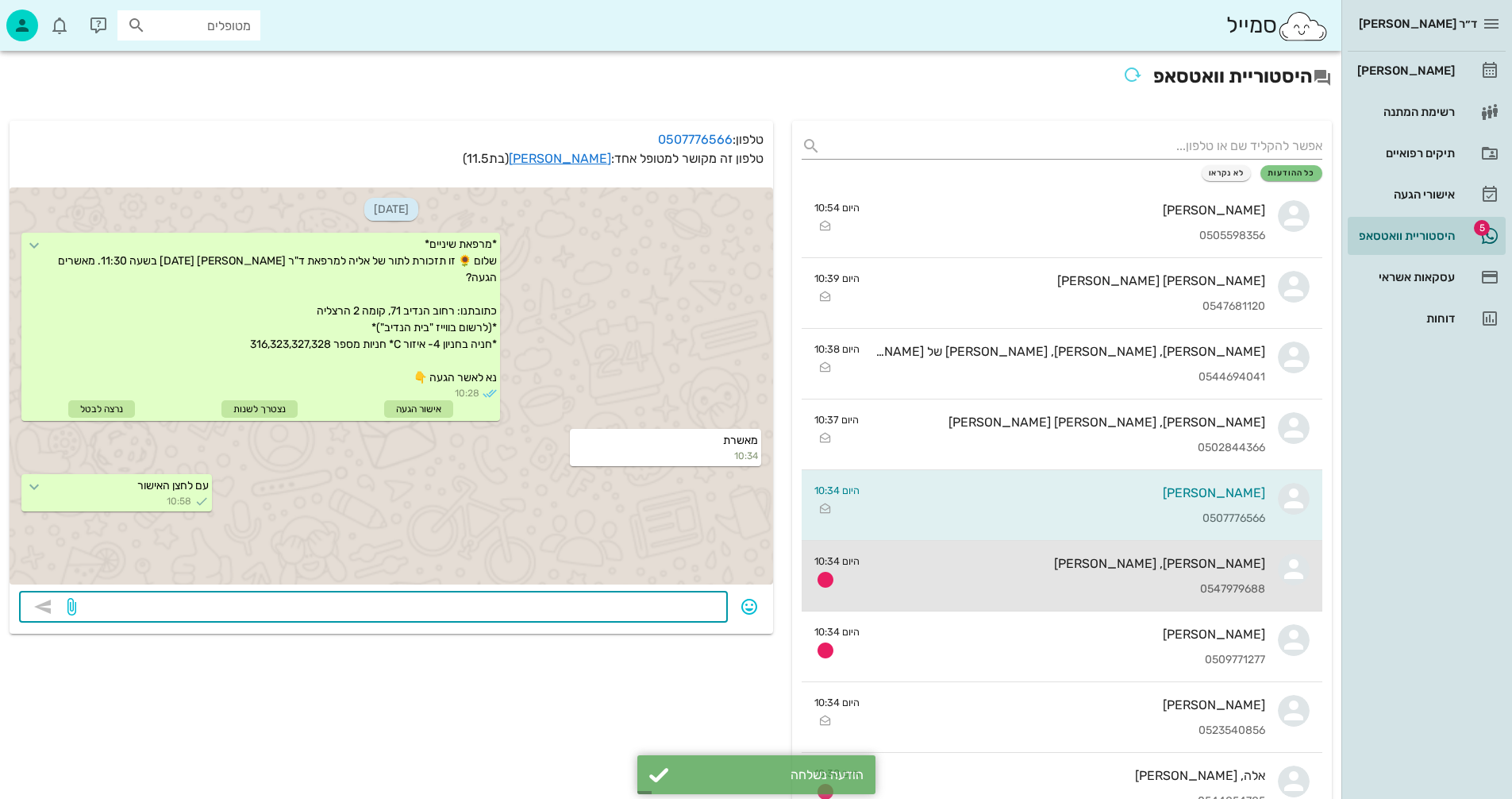
click at [1059, 591] on div "0547979688" at bounding box center [1069, 590] width 393 height 14
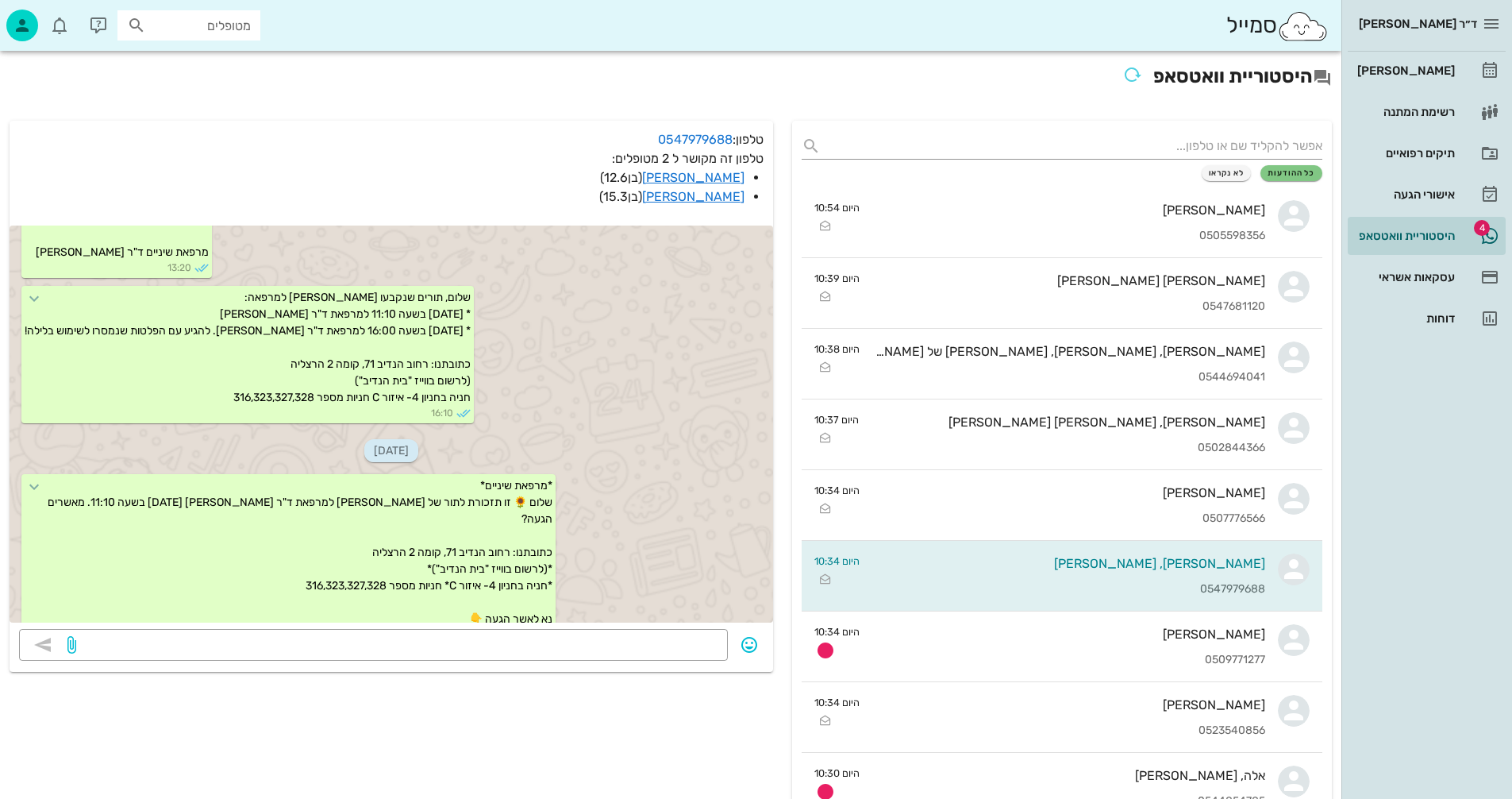
scroll to position [488, 0]
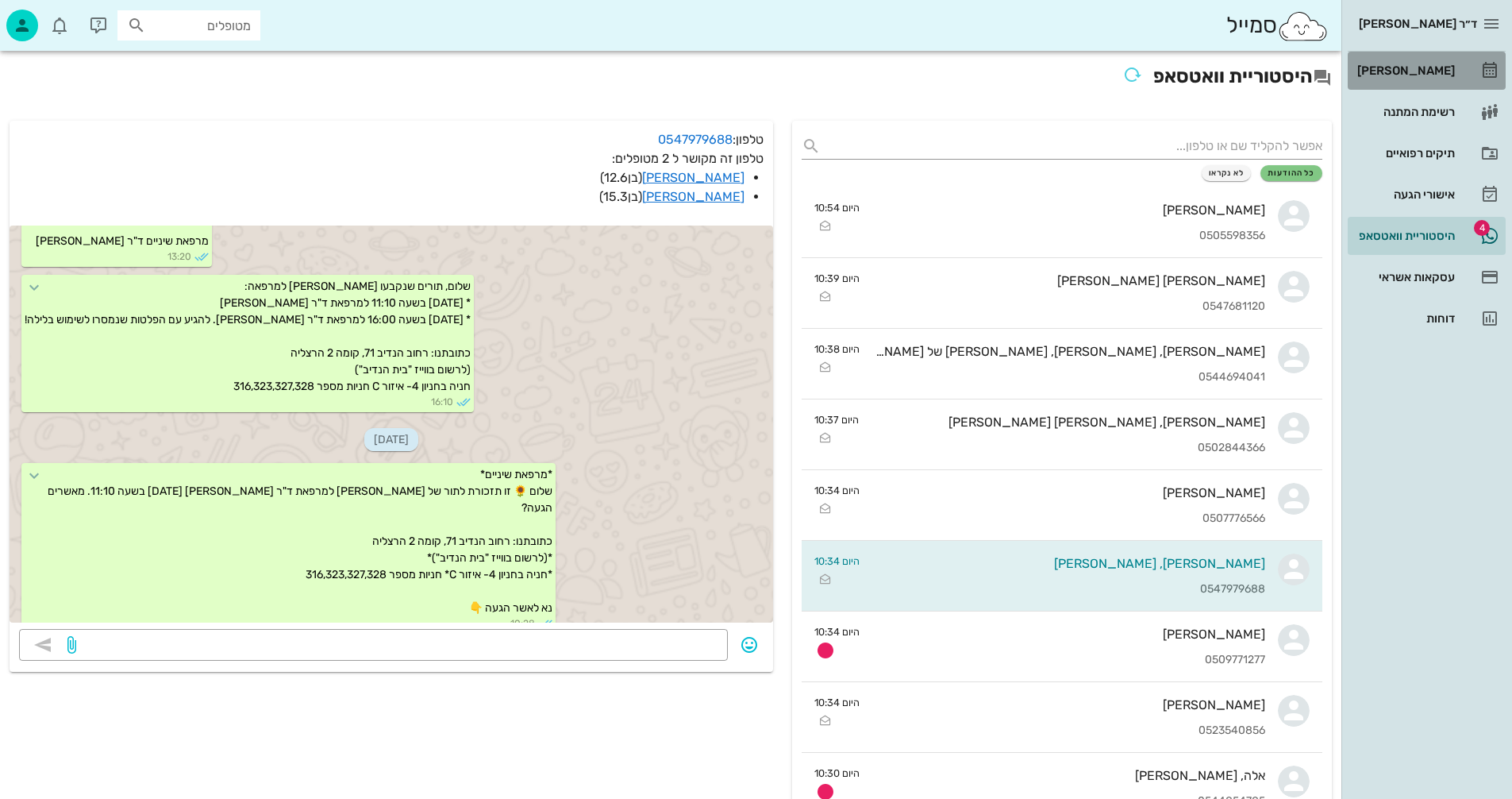
click at [1433, 69] on div "[PERSON_NAME]" at bounding box center [1404, 70] width 101 height 13
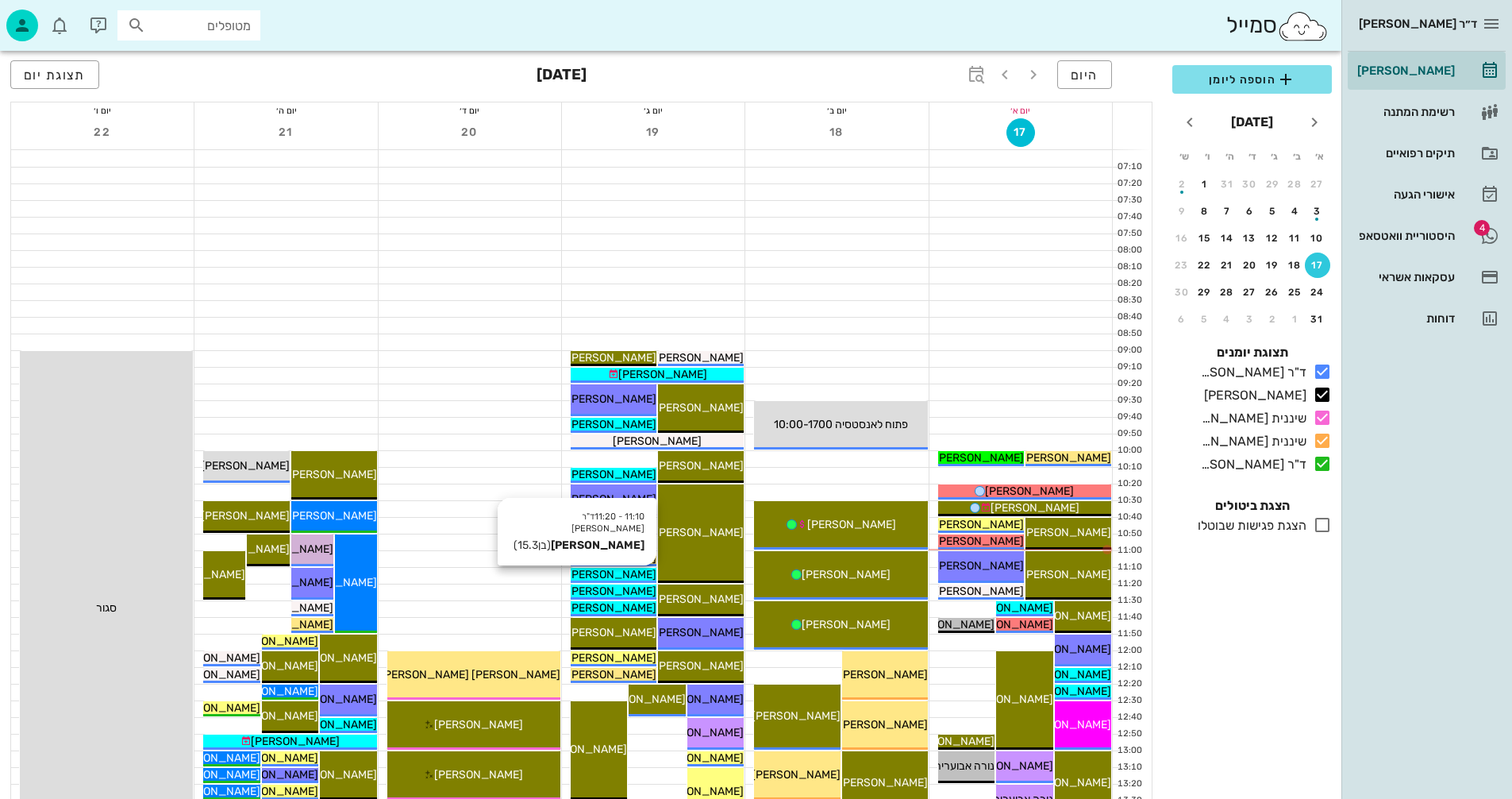
click at [598, 574] on span "[PERSON_NAME]" at bounding box center [612, 574] width 89 height 14
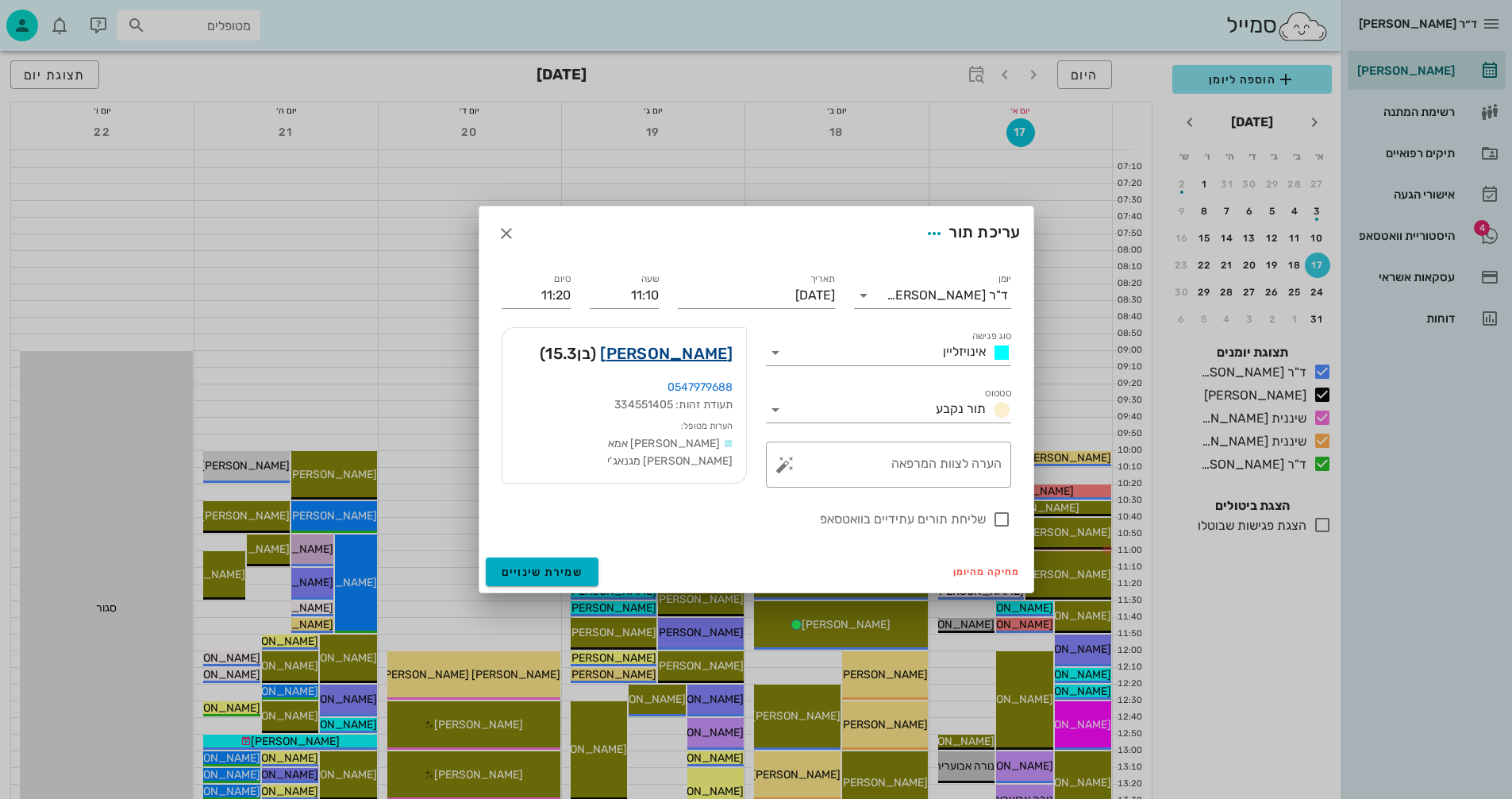
click at [709, 351] on link "יהונתן תבור" at bounding box center [666, 353] width 133 height 25
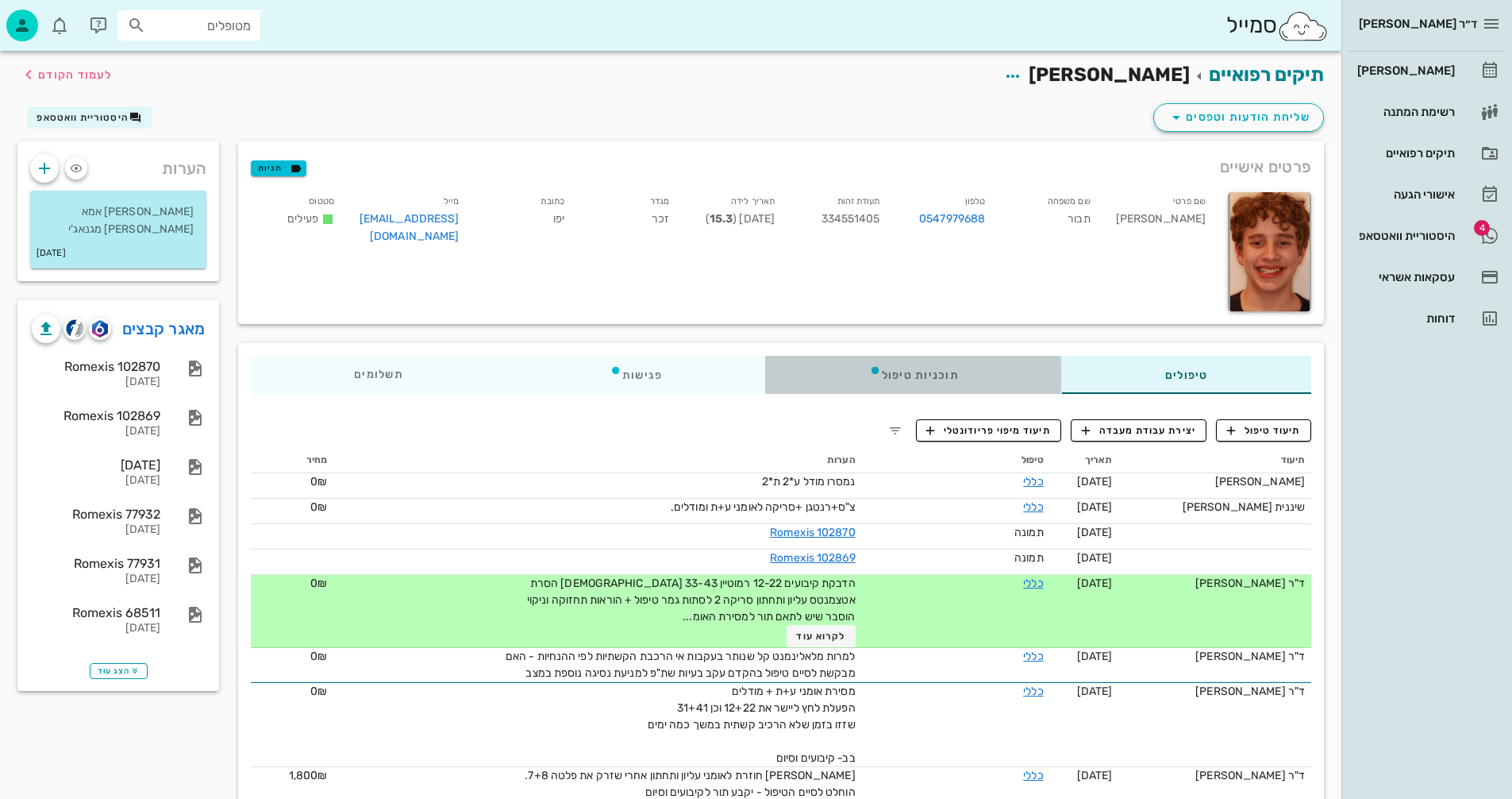
click at [904, 372] on div "תוכניות טיפול" at bounding box center [914, 374] width 296 height 38
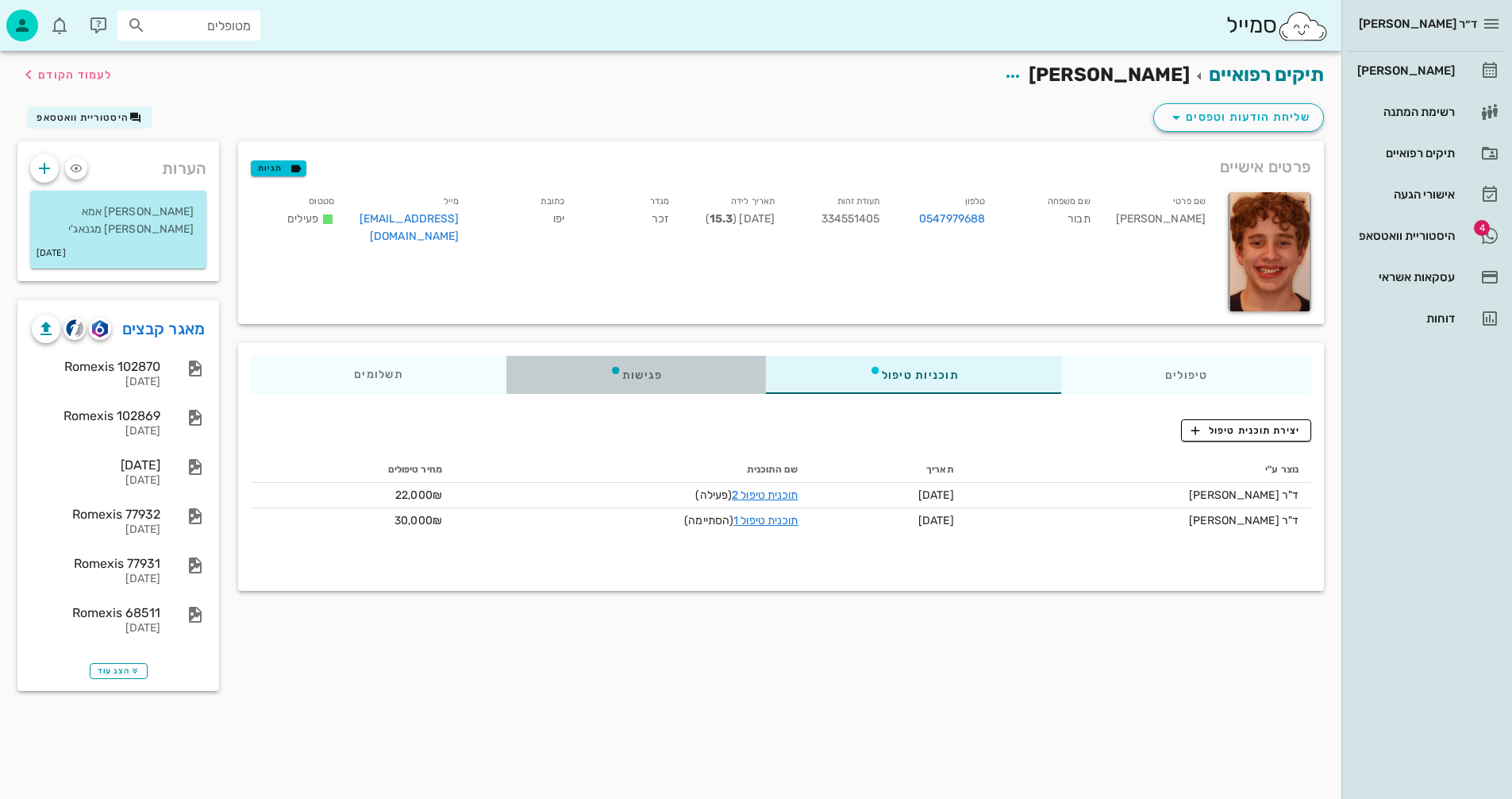
click at [636, 370] on div "פגישות" at bounding box center [636, 374] width 259 height 38
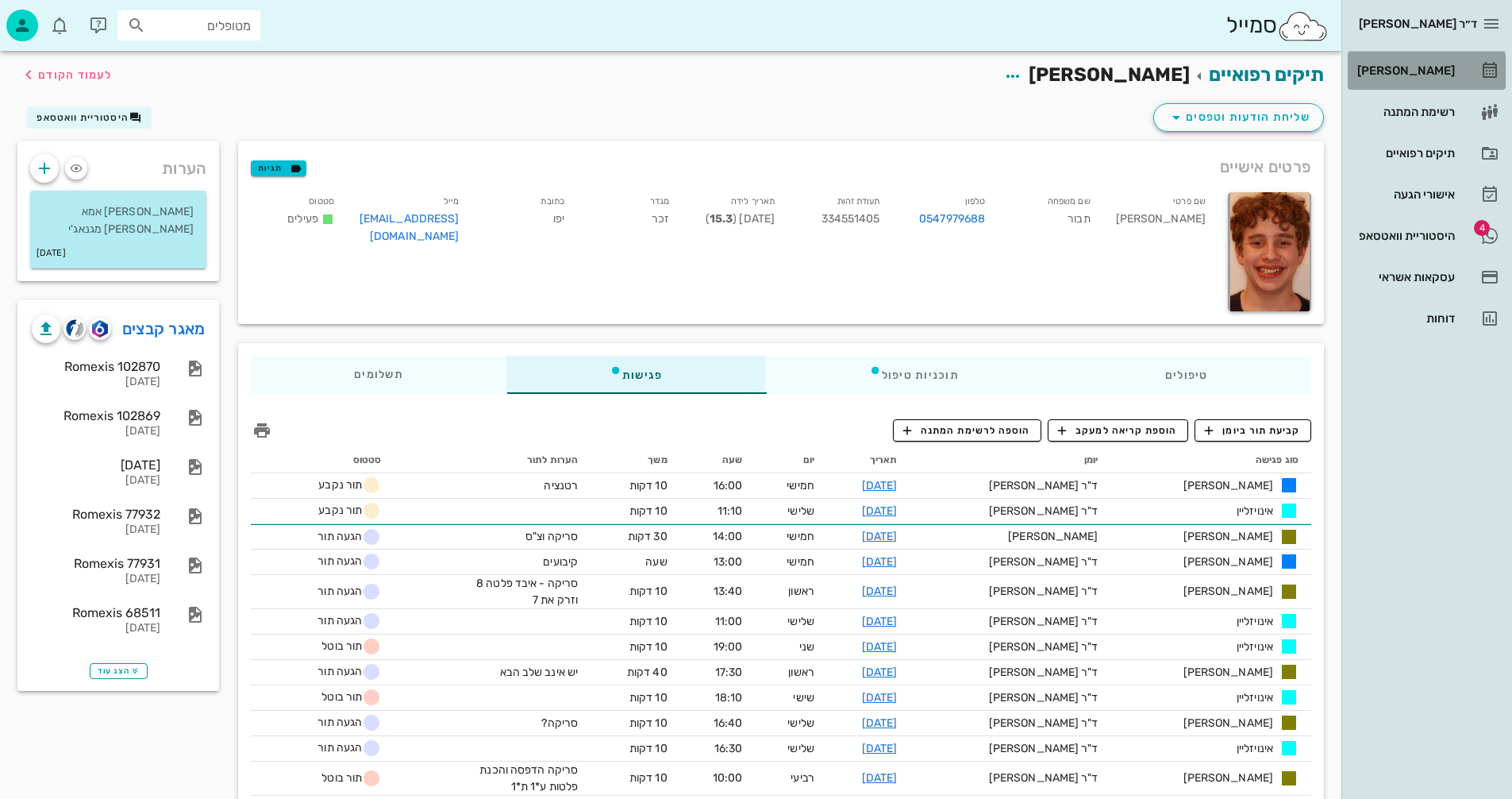
click at [1419, 67] on div "[PERSON_NAME]" at bounding box center [1404, 70] width 101 height 13
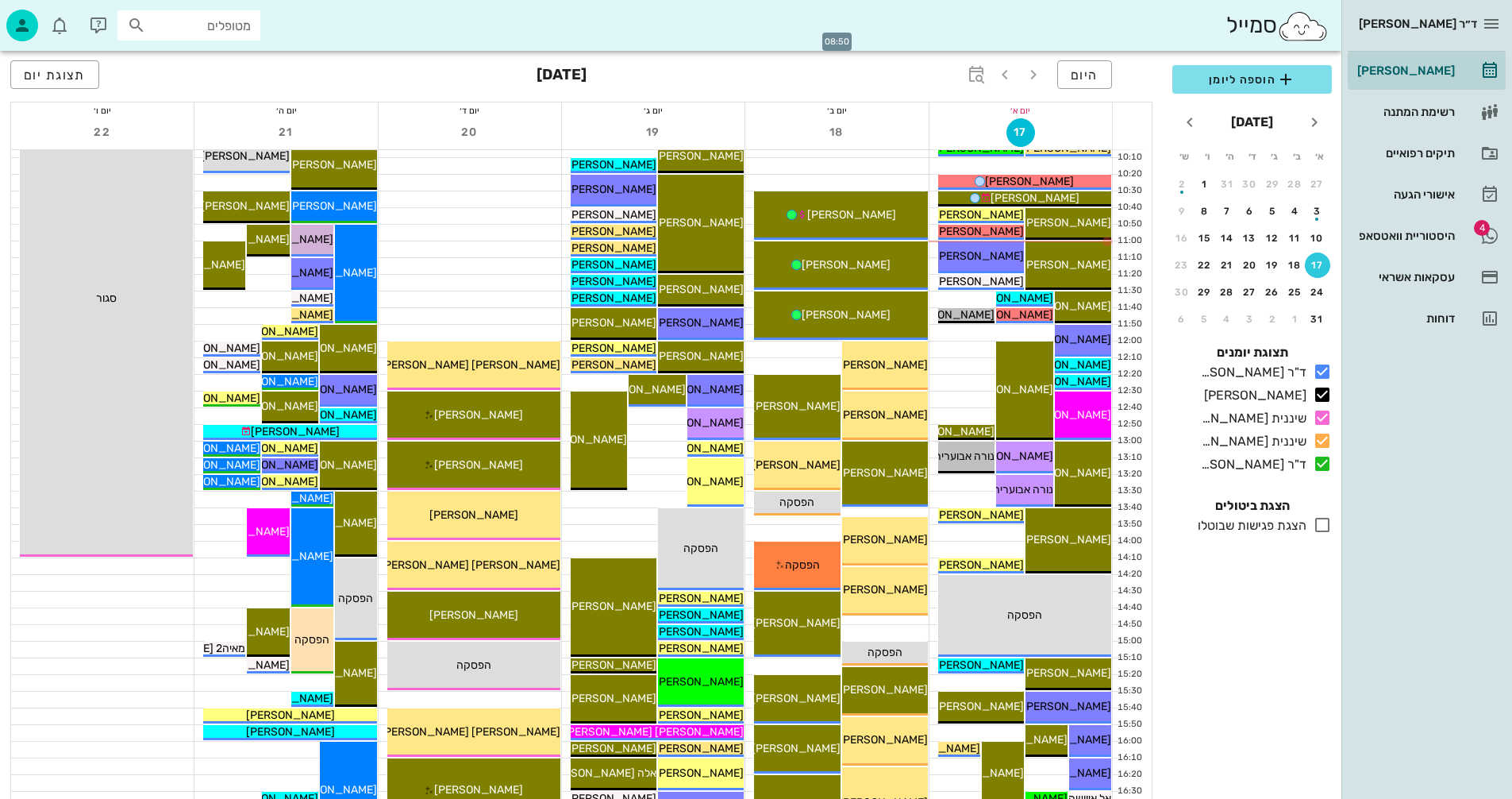
scroll to position [318, 0]
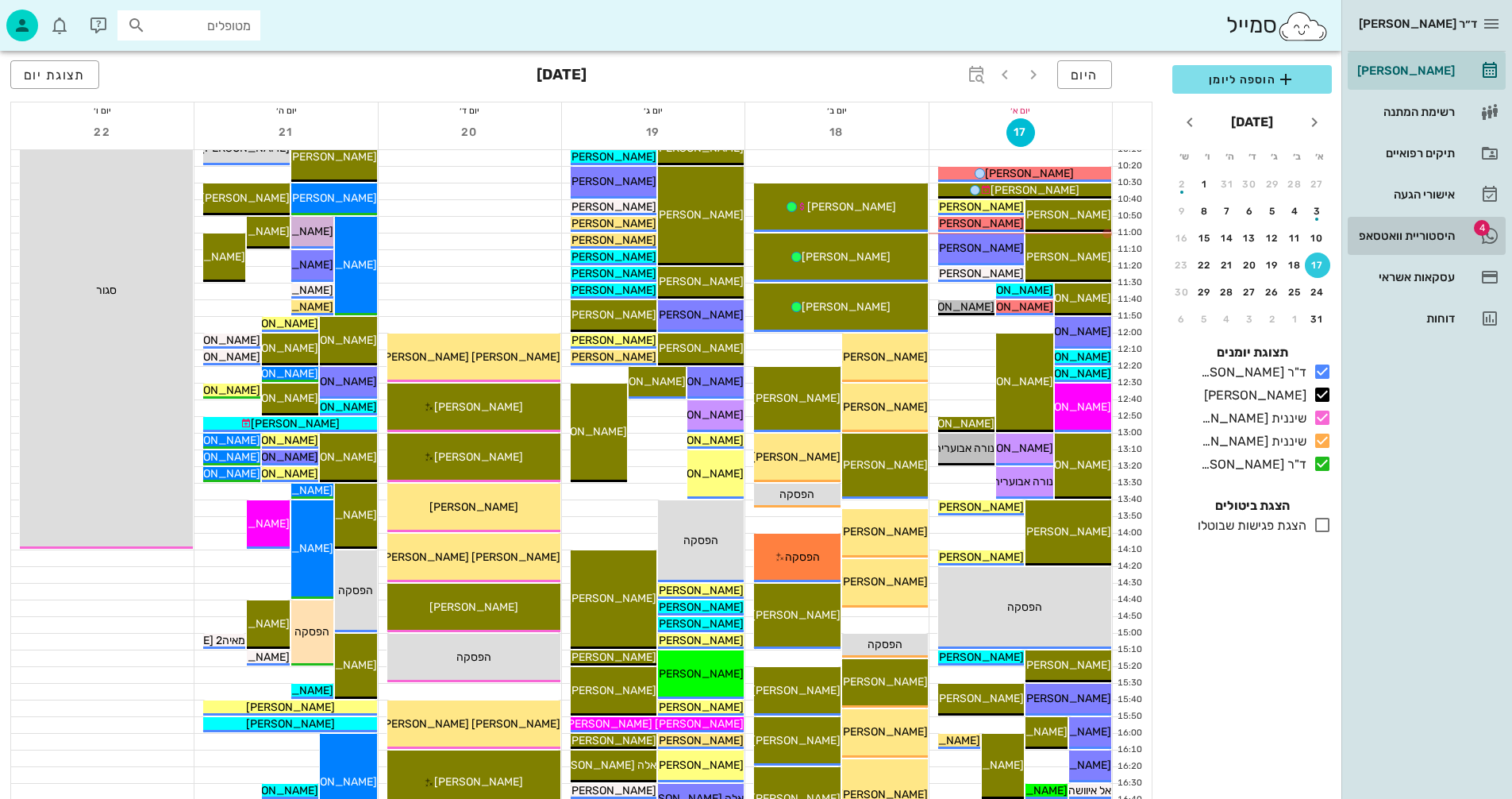
click at [1384, 236] on div "היסטוריית וואטסאפ" at bounding box center [1404, 236] width 101 height 13
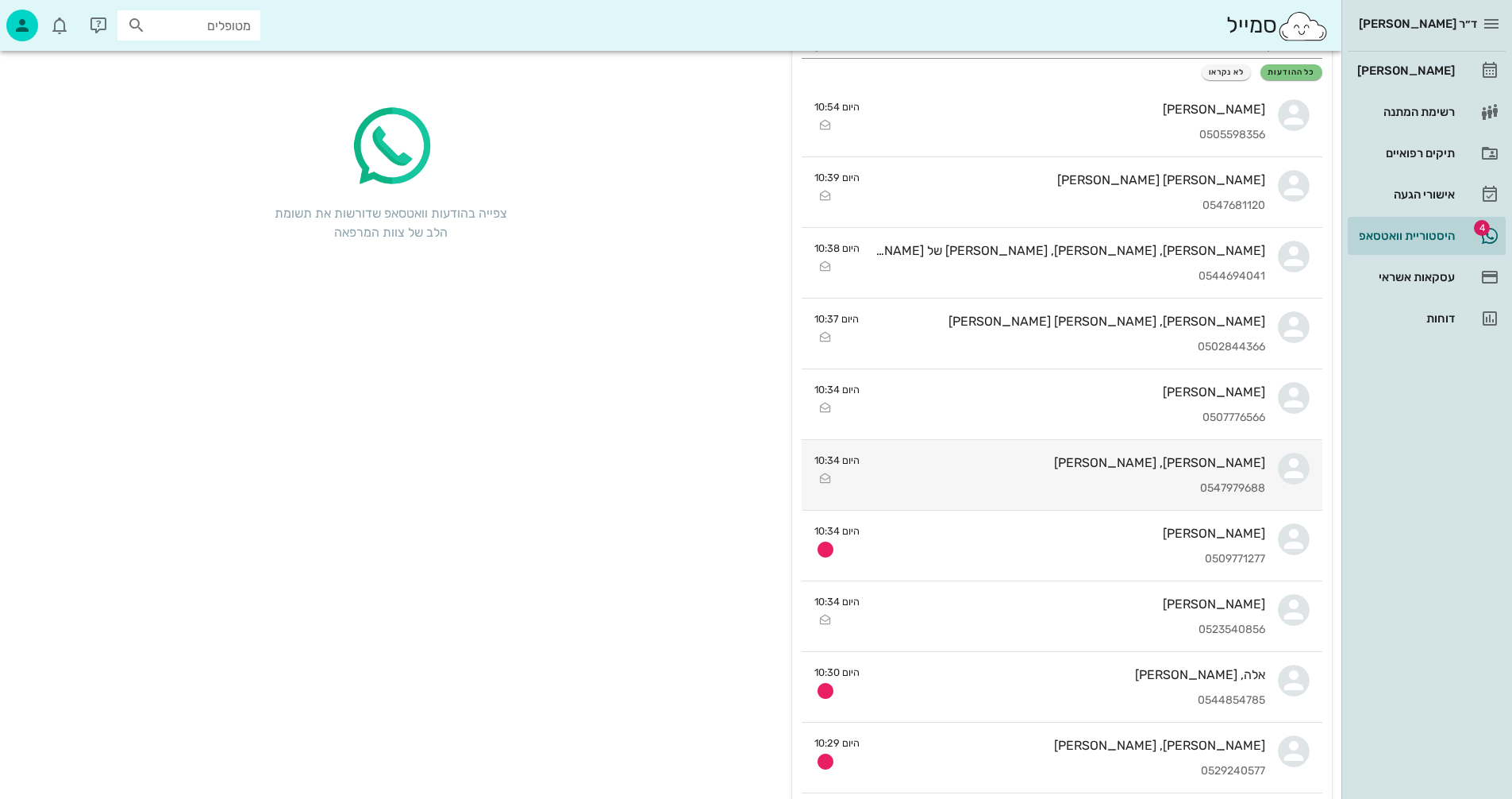
scroll to position [318, 0]
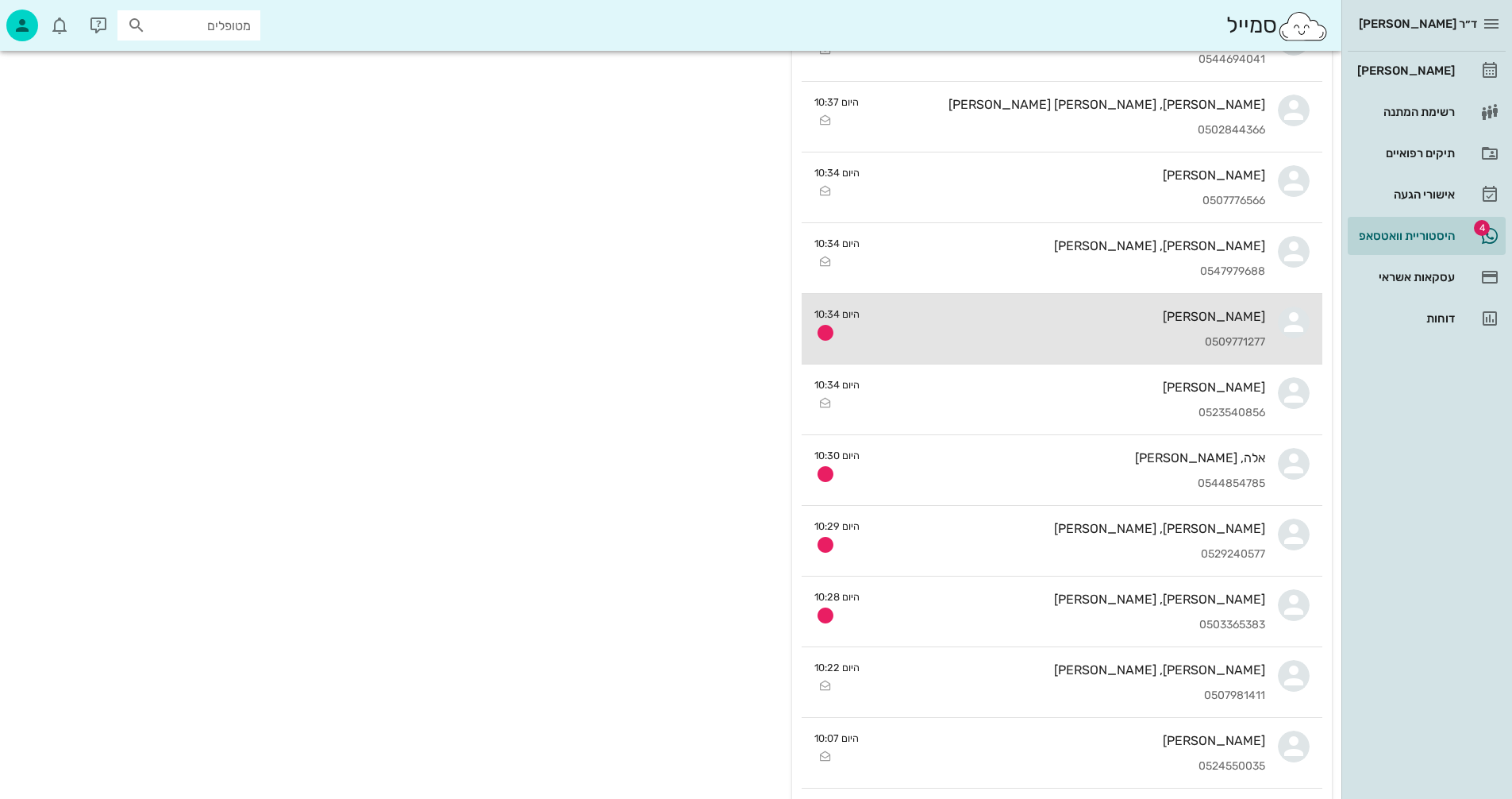
click at [1016, 327] on div "מוטי צרפתי 0509771277" at bounding box center [1069, 329] width 393 height 70
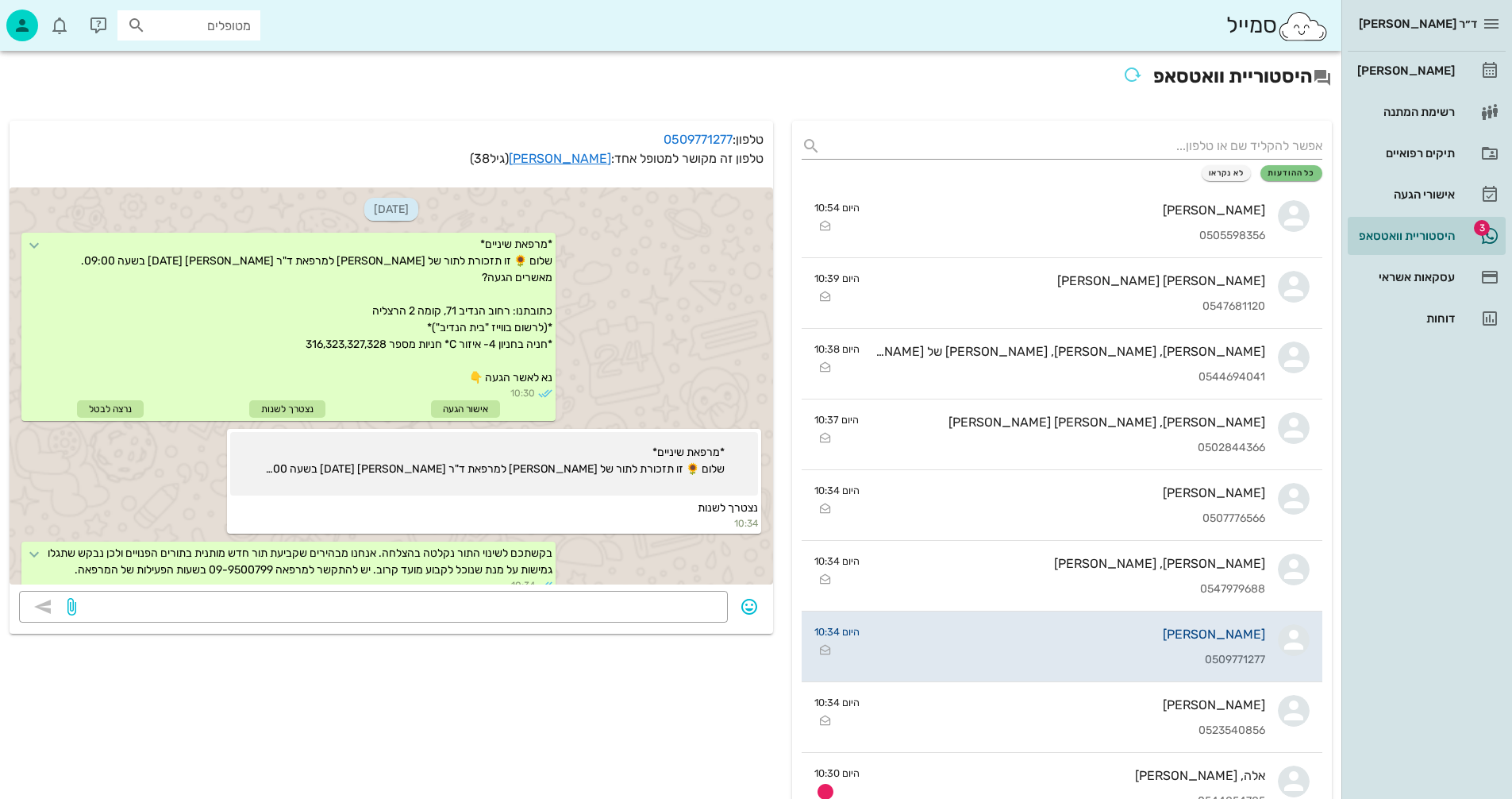
scroll to position [33, 0]
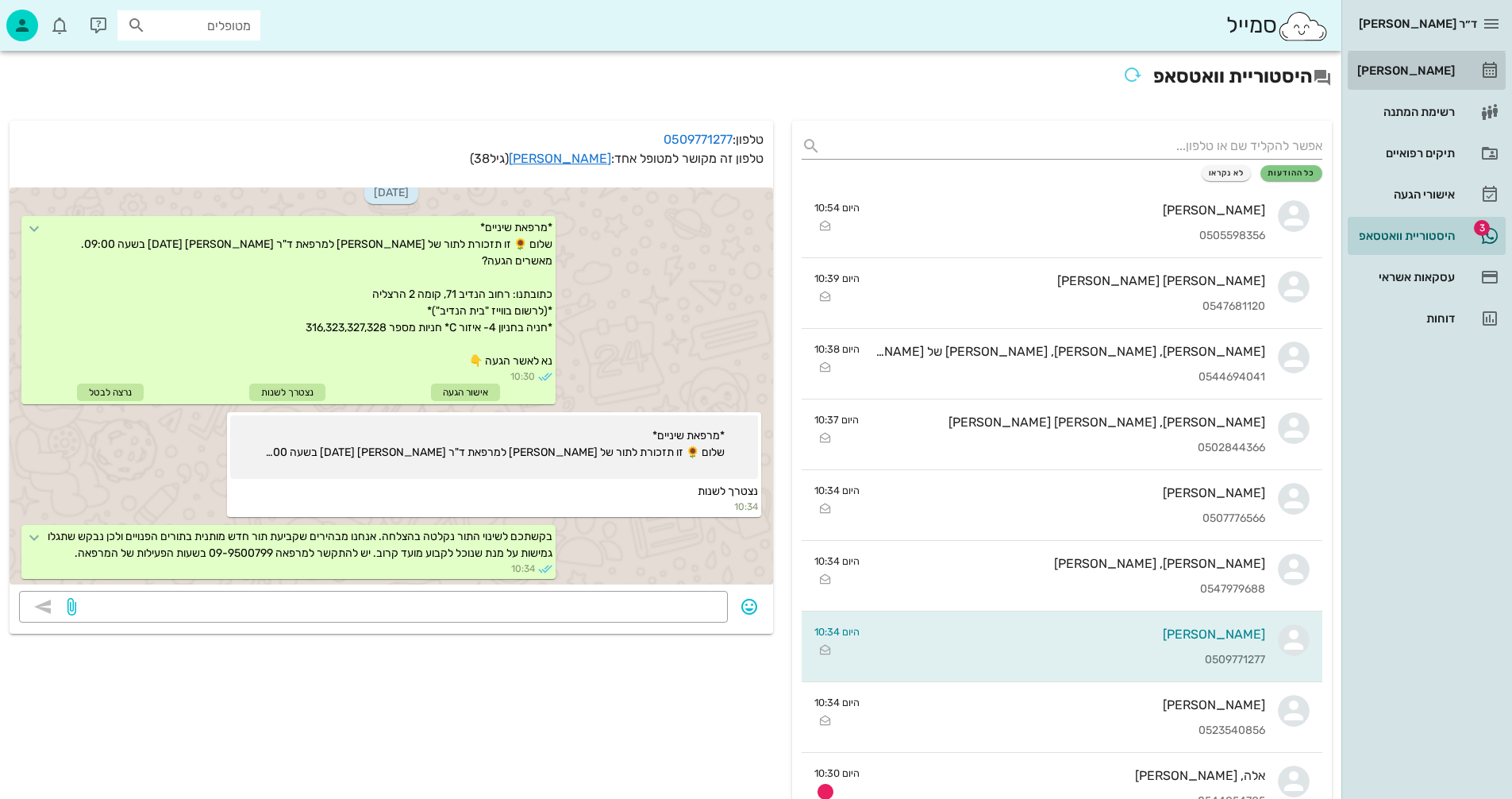
click at [1411, 71] on div "[PERSON_NAME]" at bounding box center [1404, 70] width 101 height 13
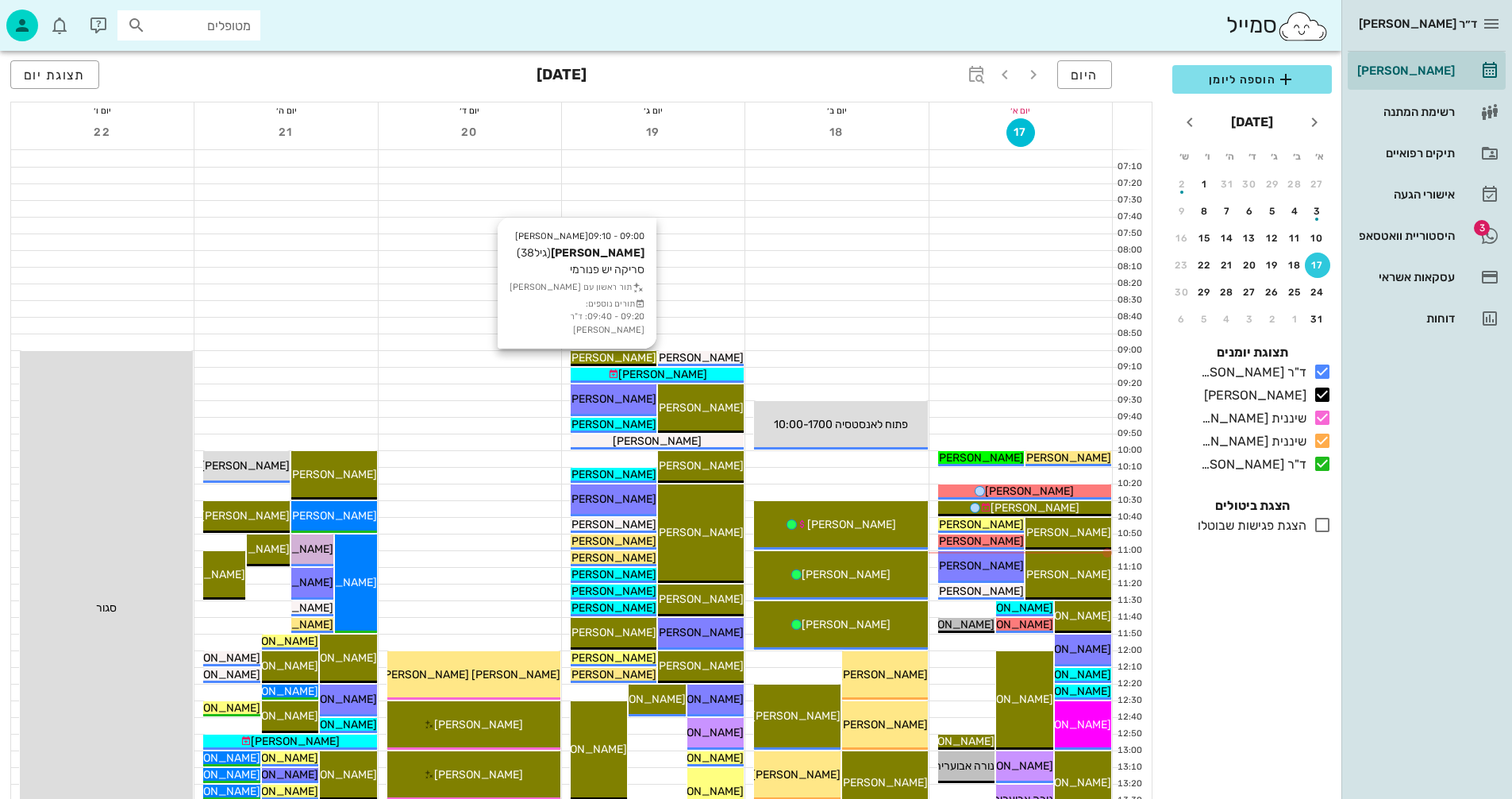
click at [628, 356] on span "[PERSON_NAME]" at bounding box center [612, 357] width 89 height 14
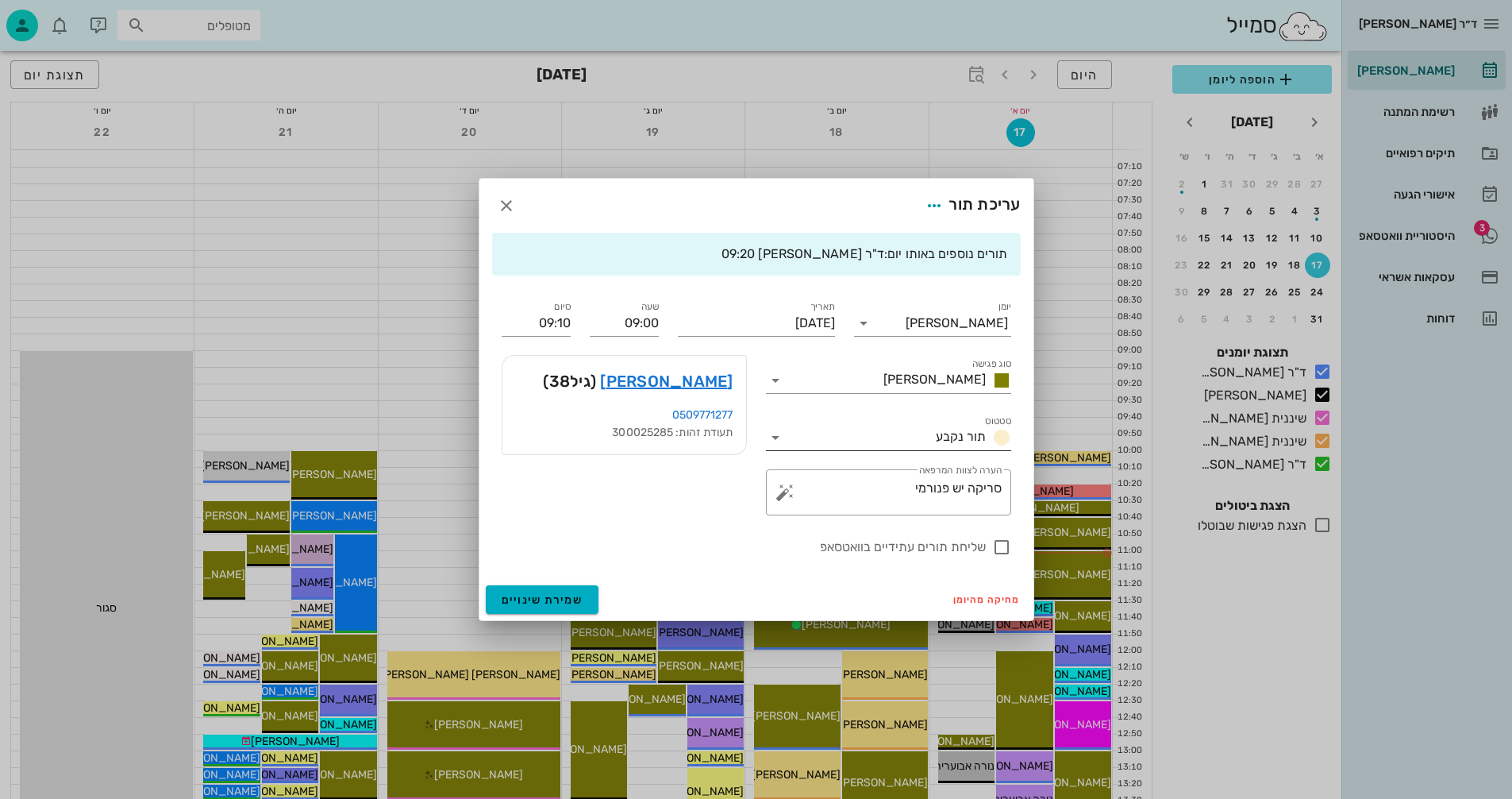
click at [775, 436] on icon at bounding box center [775, 438] width 19 height 19
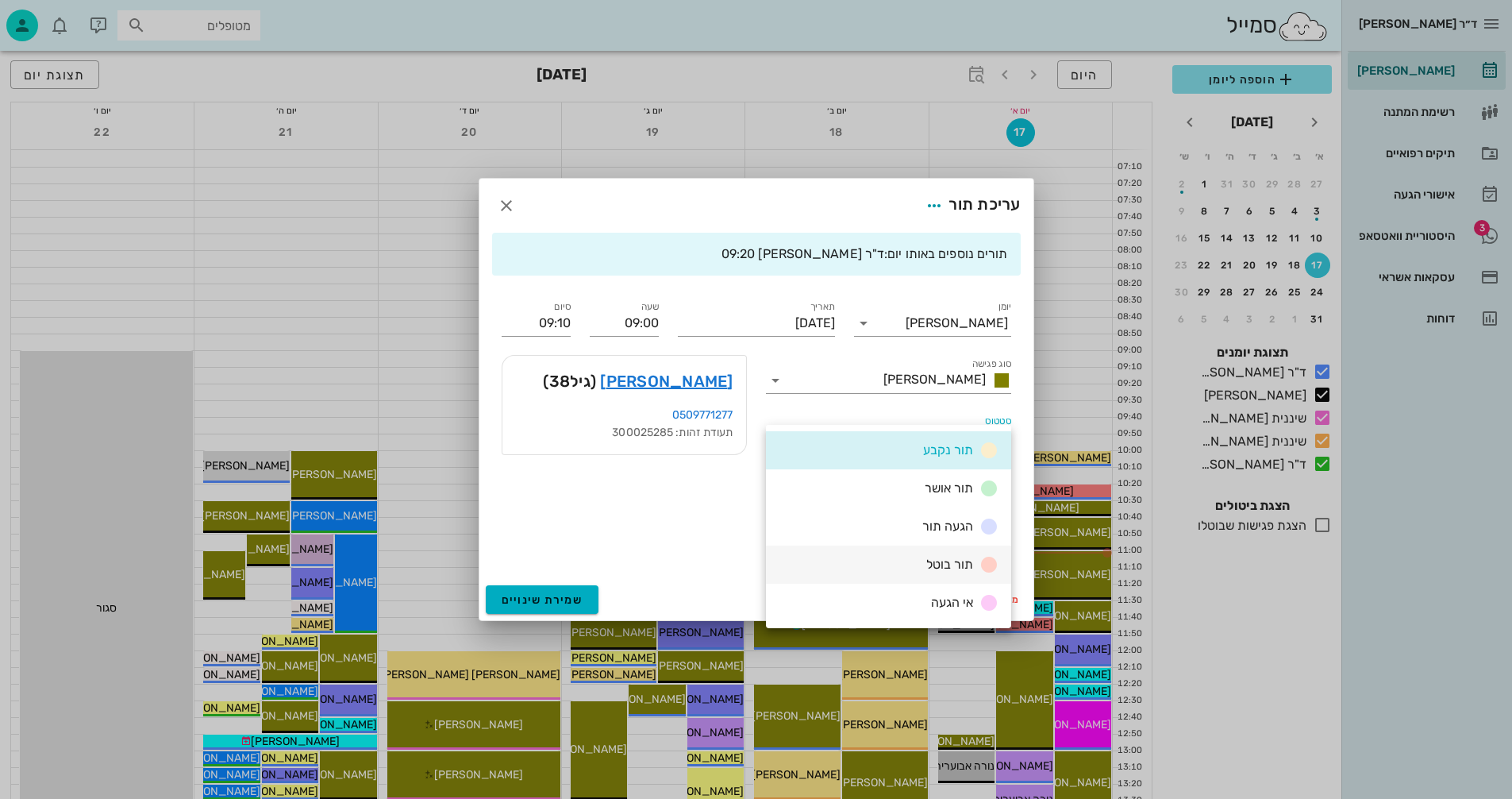
click at [912, 562] on div "תור בוטל" at bounding box center [889, 564] width 245 height 38
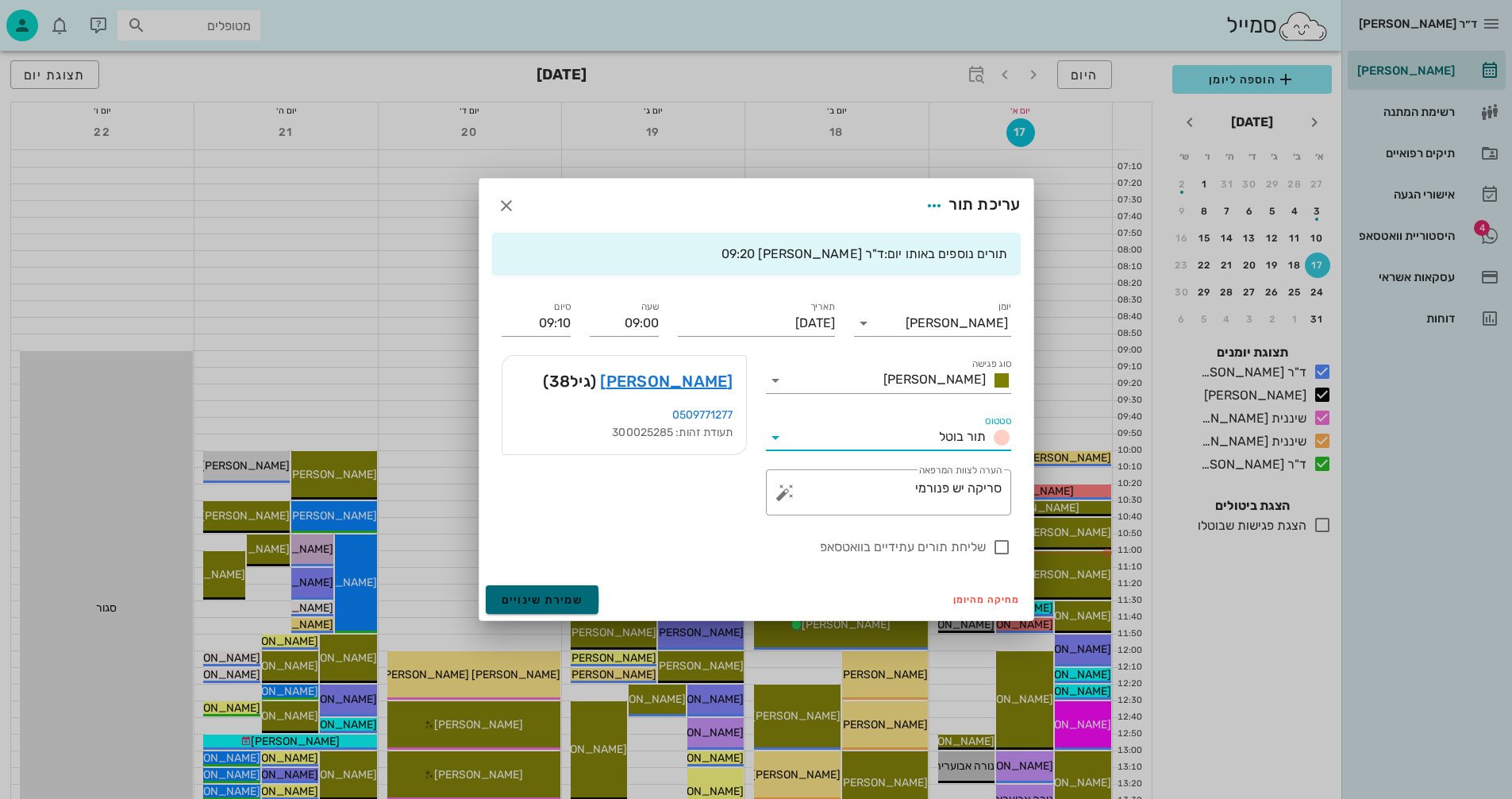
click at [535, 593] on span "שמירת שינויים" at bounding box center [542, 600] width 82 height 14
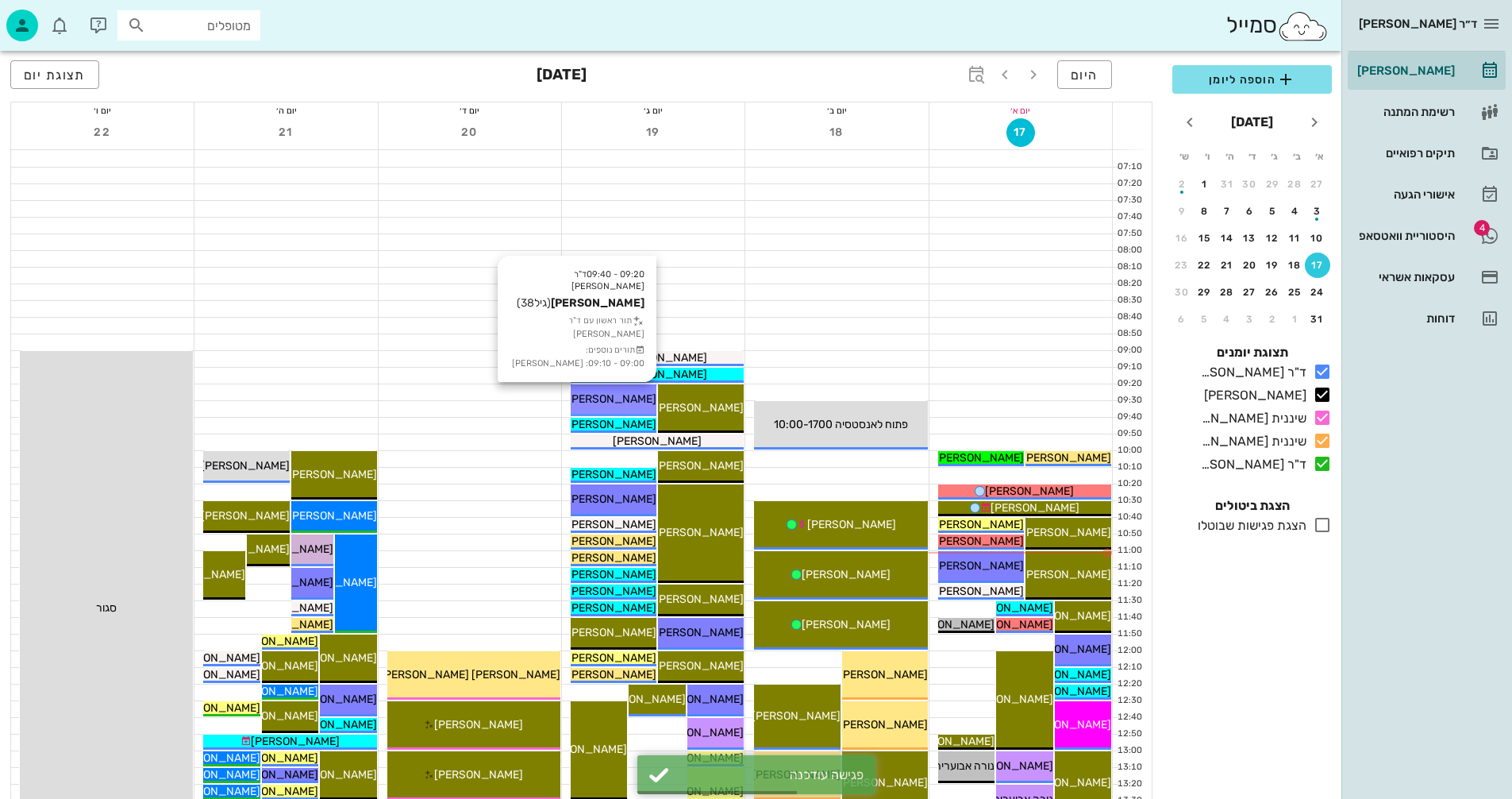
click at [620, 403] on span "[PERSON_NAME]" at bounding box center [612, 399] width 89 height 14
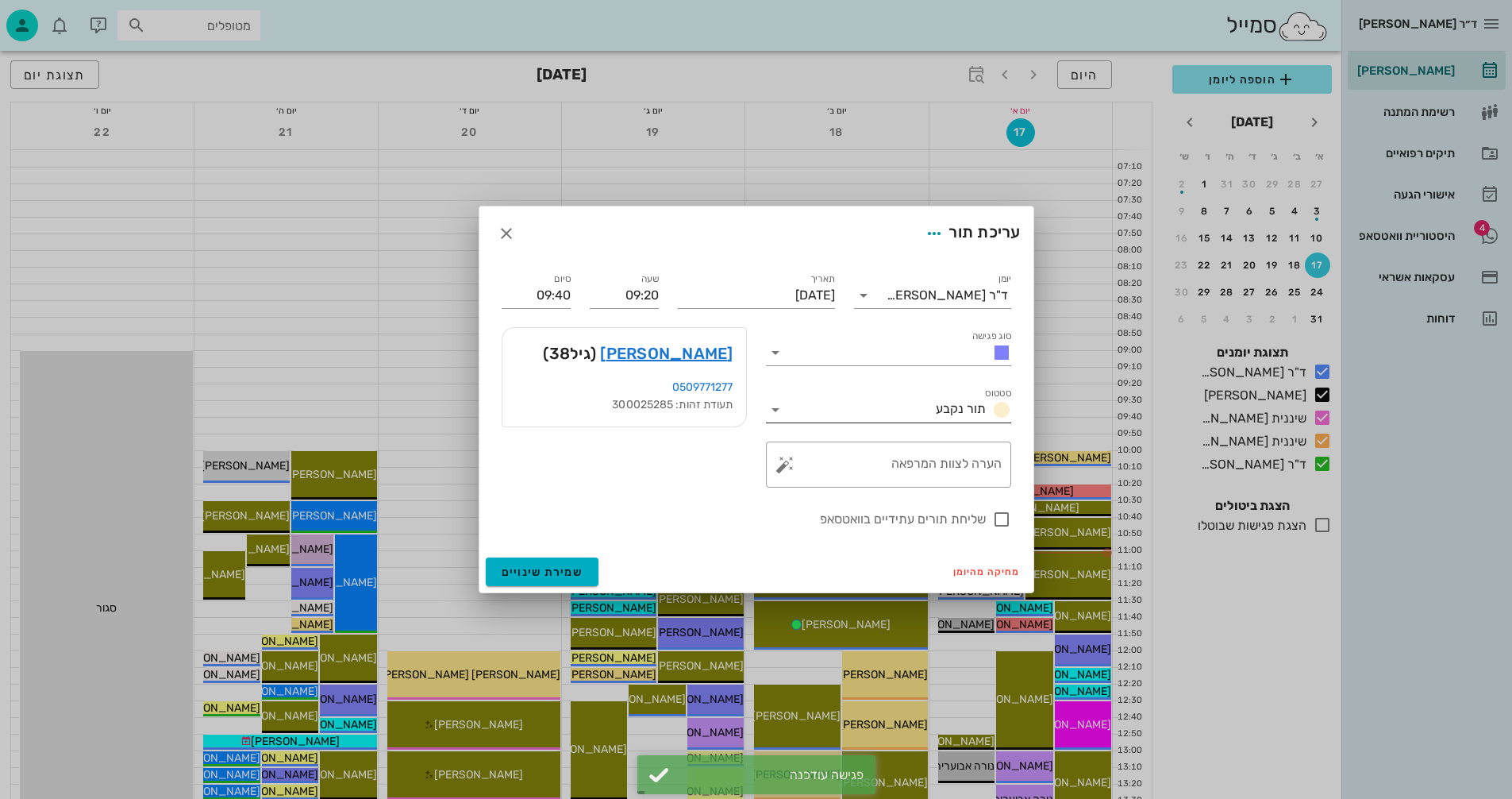
click at [776, 408] on icon at bounding box center [775, 410] width 19 height 19
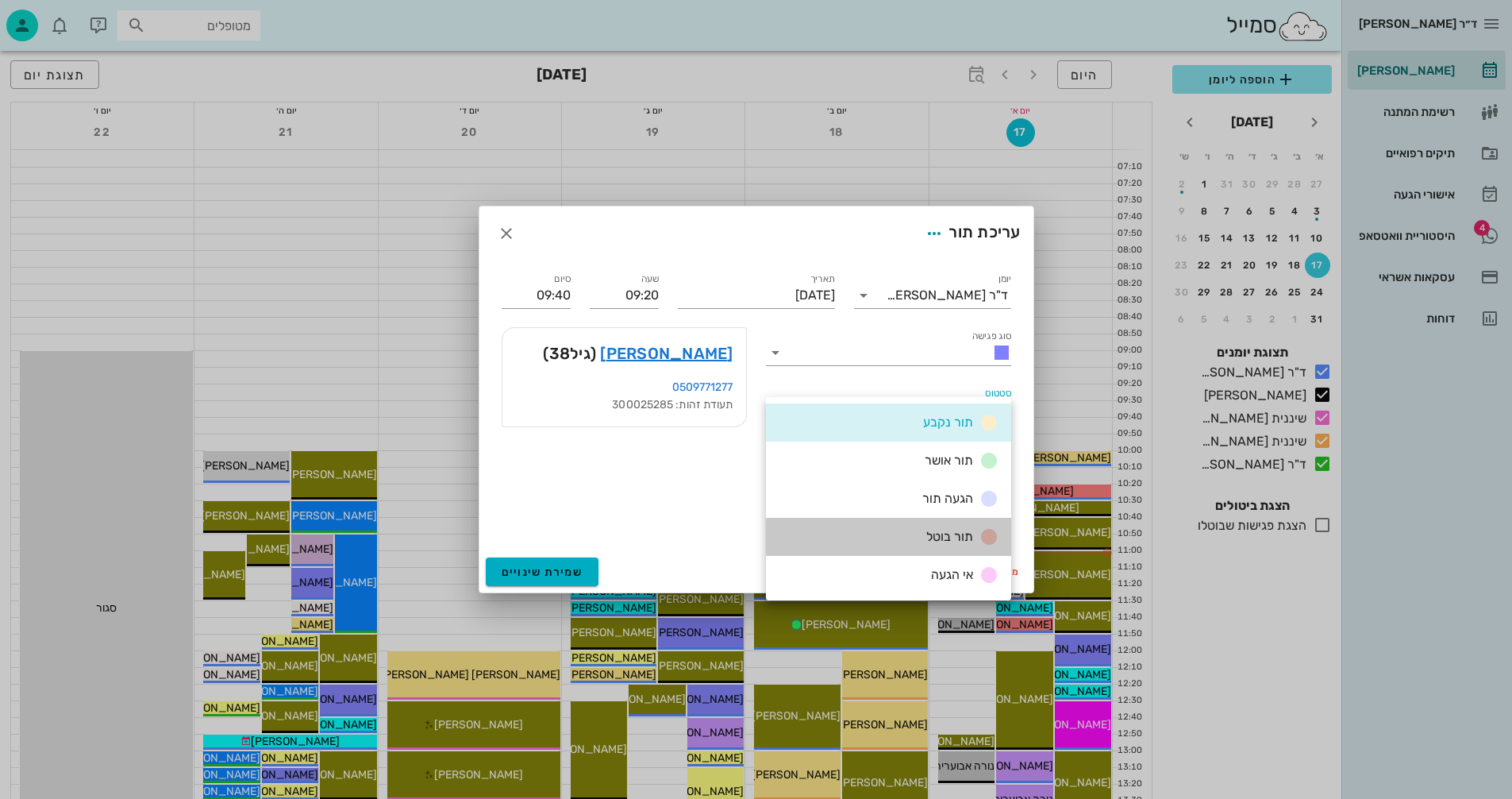
click at [912, 535] on div "תור בוטל" at bounding box center [889, 536] width 245 height 38
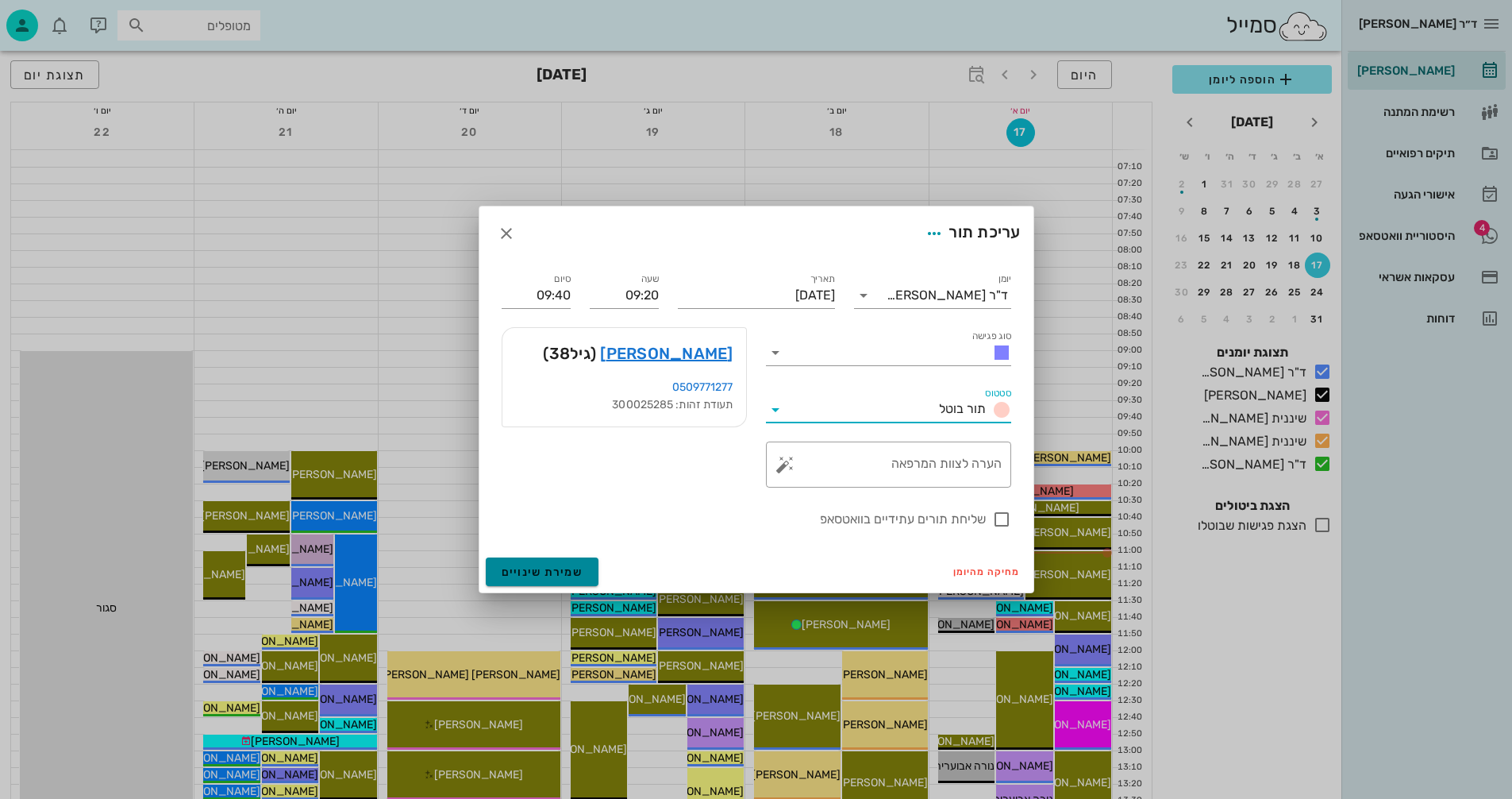
click at [535, 566] on span "שמירת שינויים" at bounding box center [542, 572] width 82 height 14
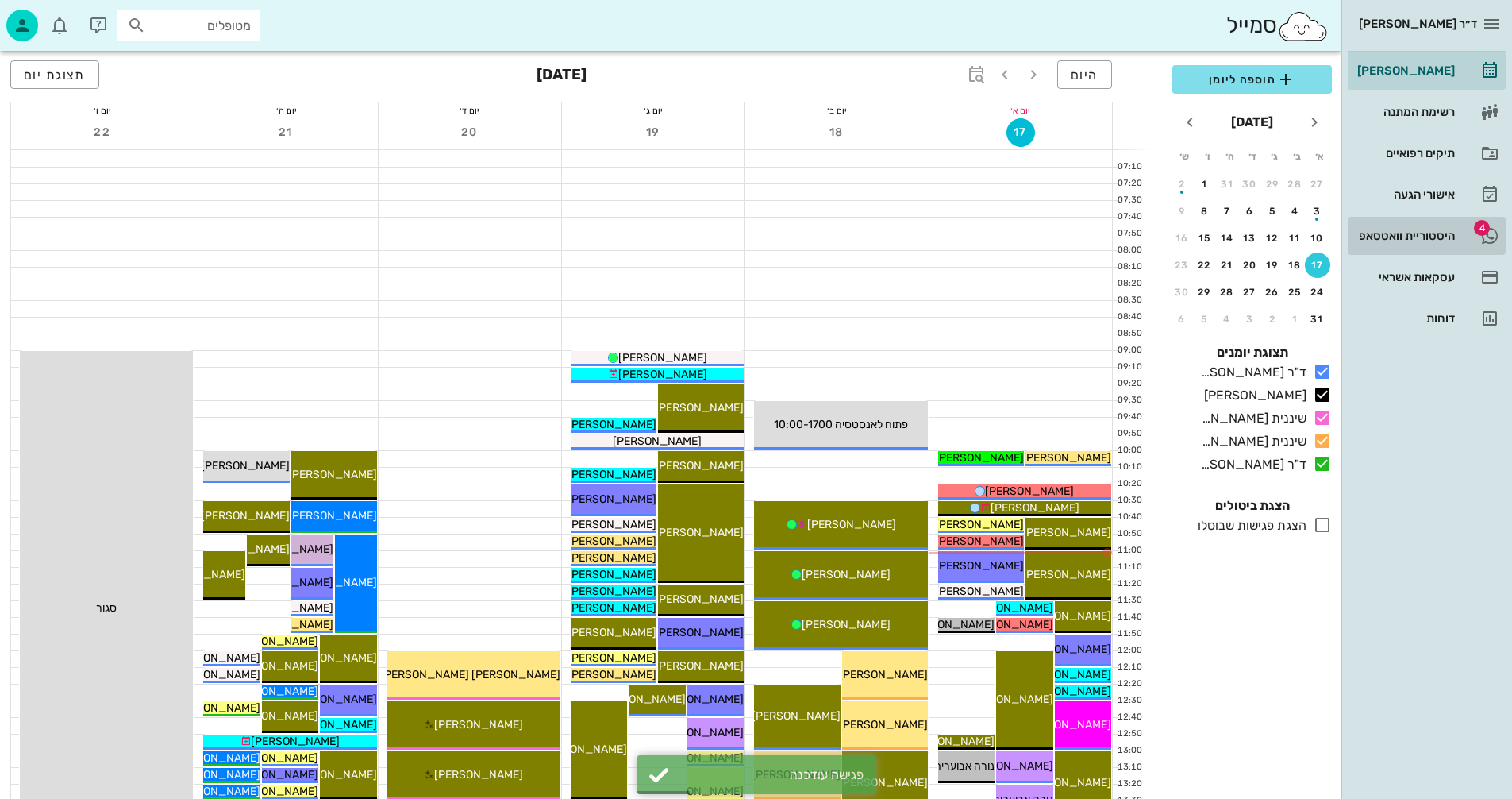
click at [1425, 237] on div "היסטוריית וואטסאפ" at bounding box center [1404, 236] width 101 height 13
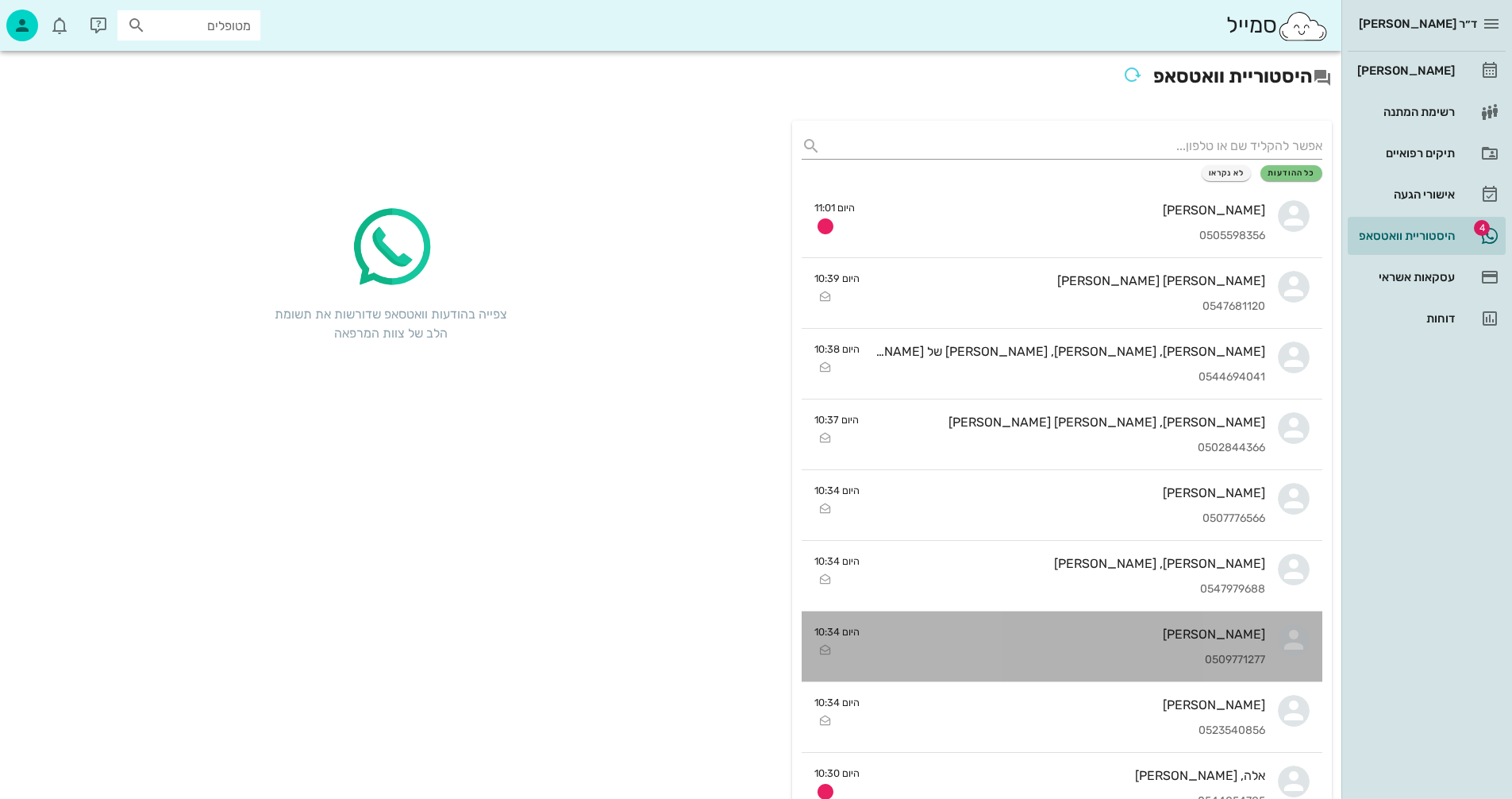
click at [964, 656] on div "0509771277" at bounding box center [1069, 660] width 393 height 14
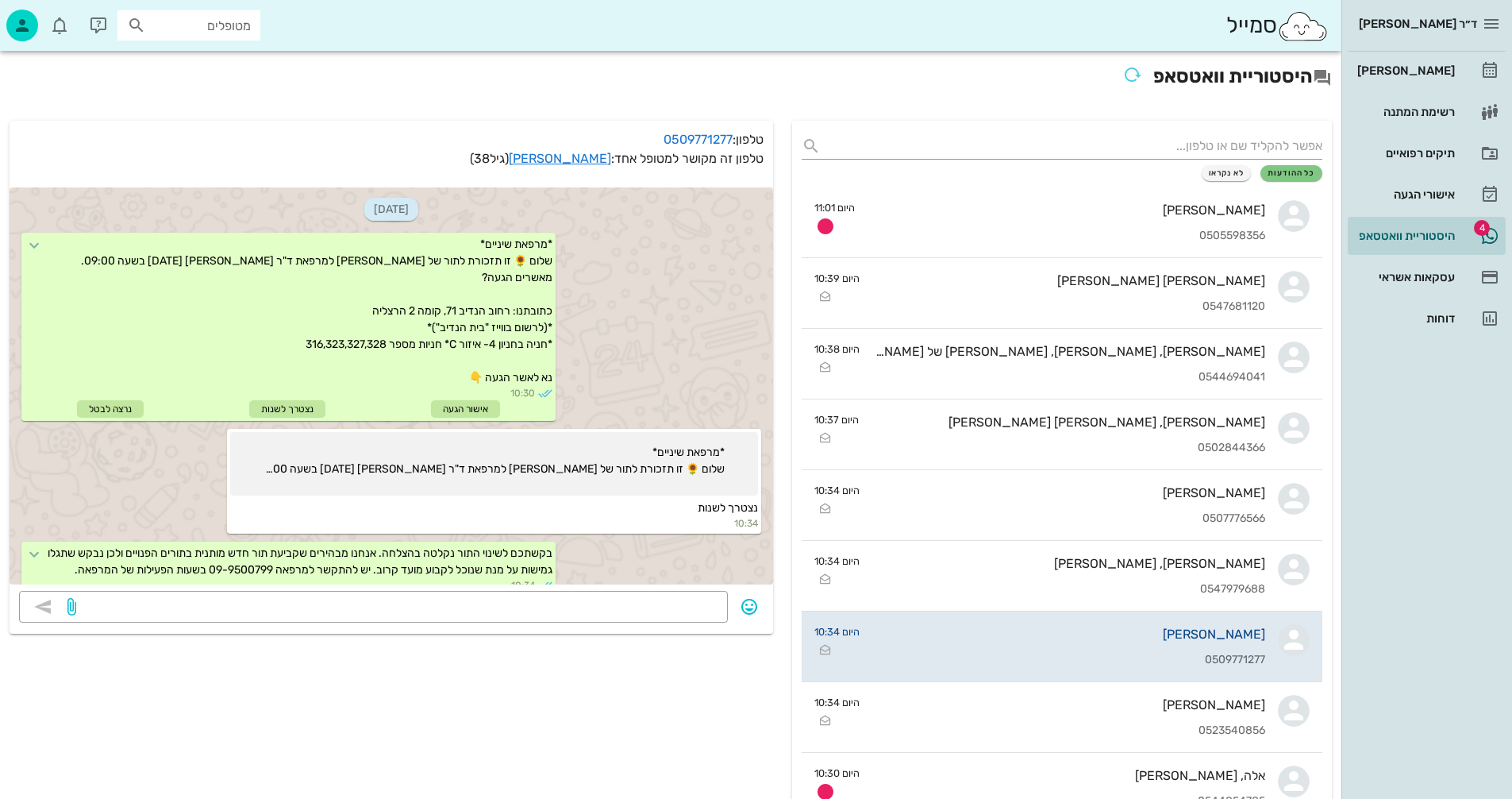
scroll to position [33, 0]
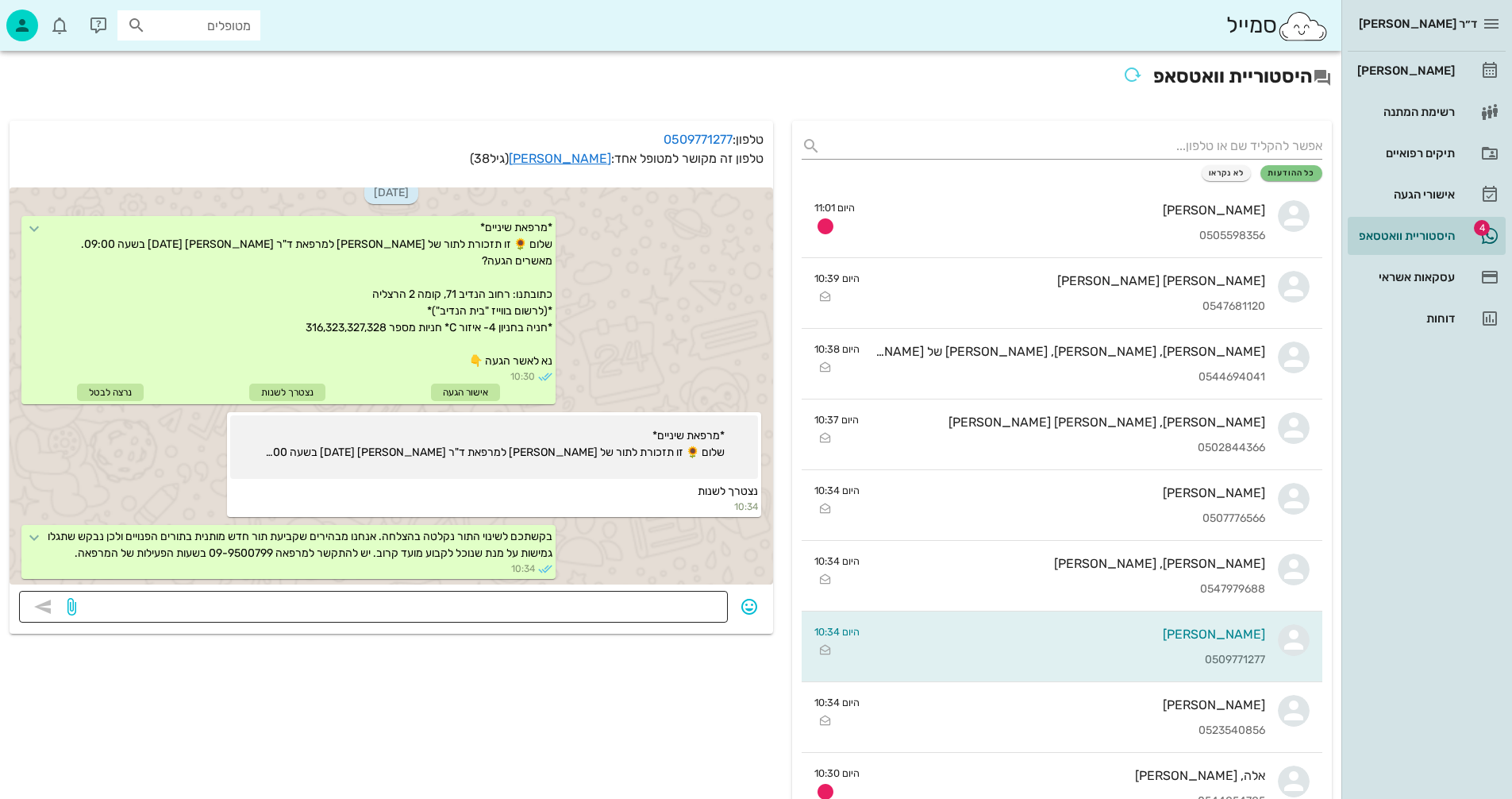
click at [617, 615] on textarea at bounding box center [399, 608] width 639 height 25
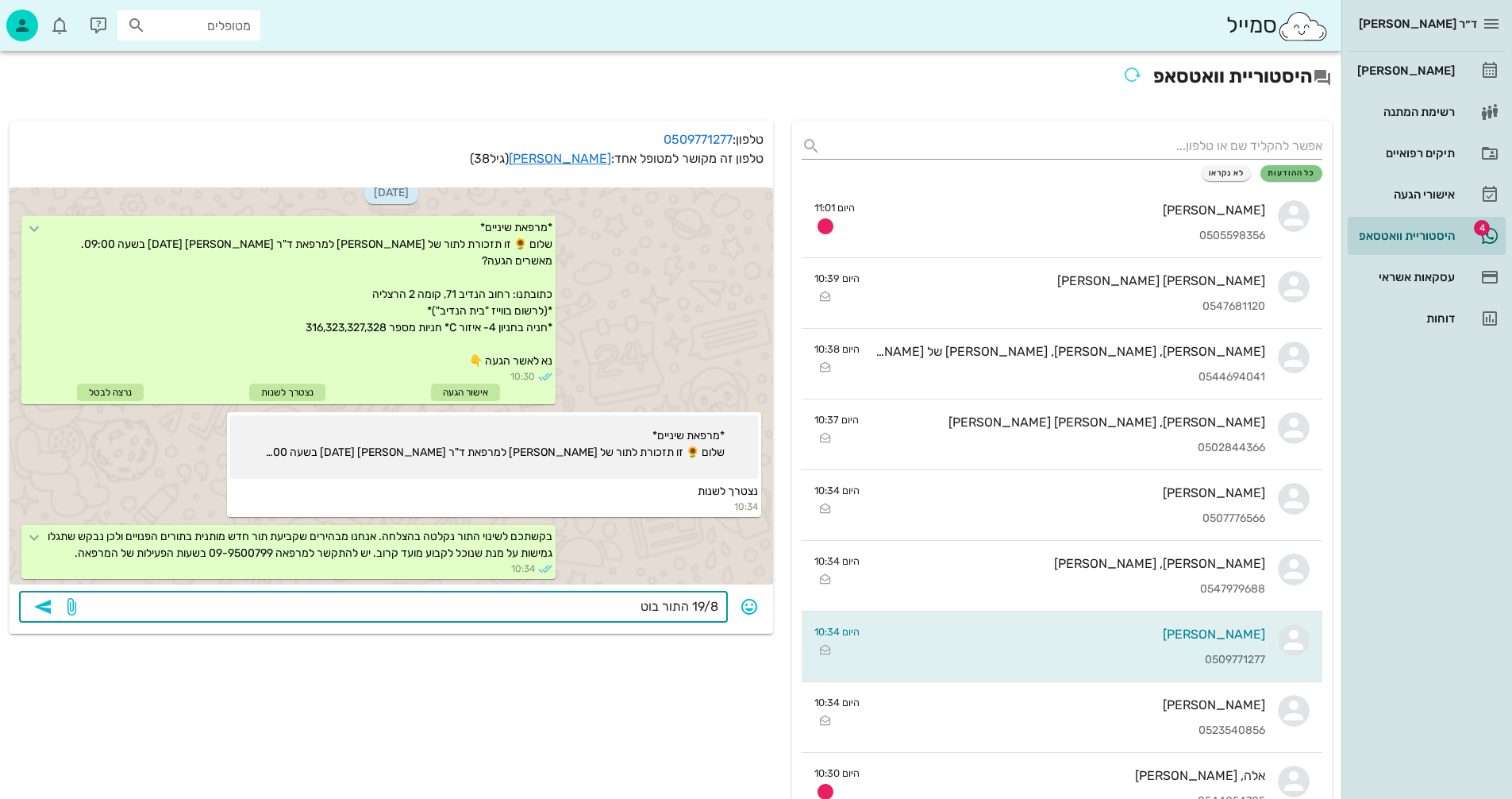
type textarea "19/8 התור בוטל"
click at [47, 607] on icon "button" at bounding box center [42, 606] width 19 height 19
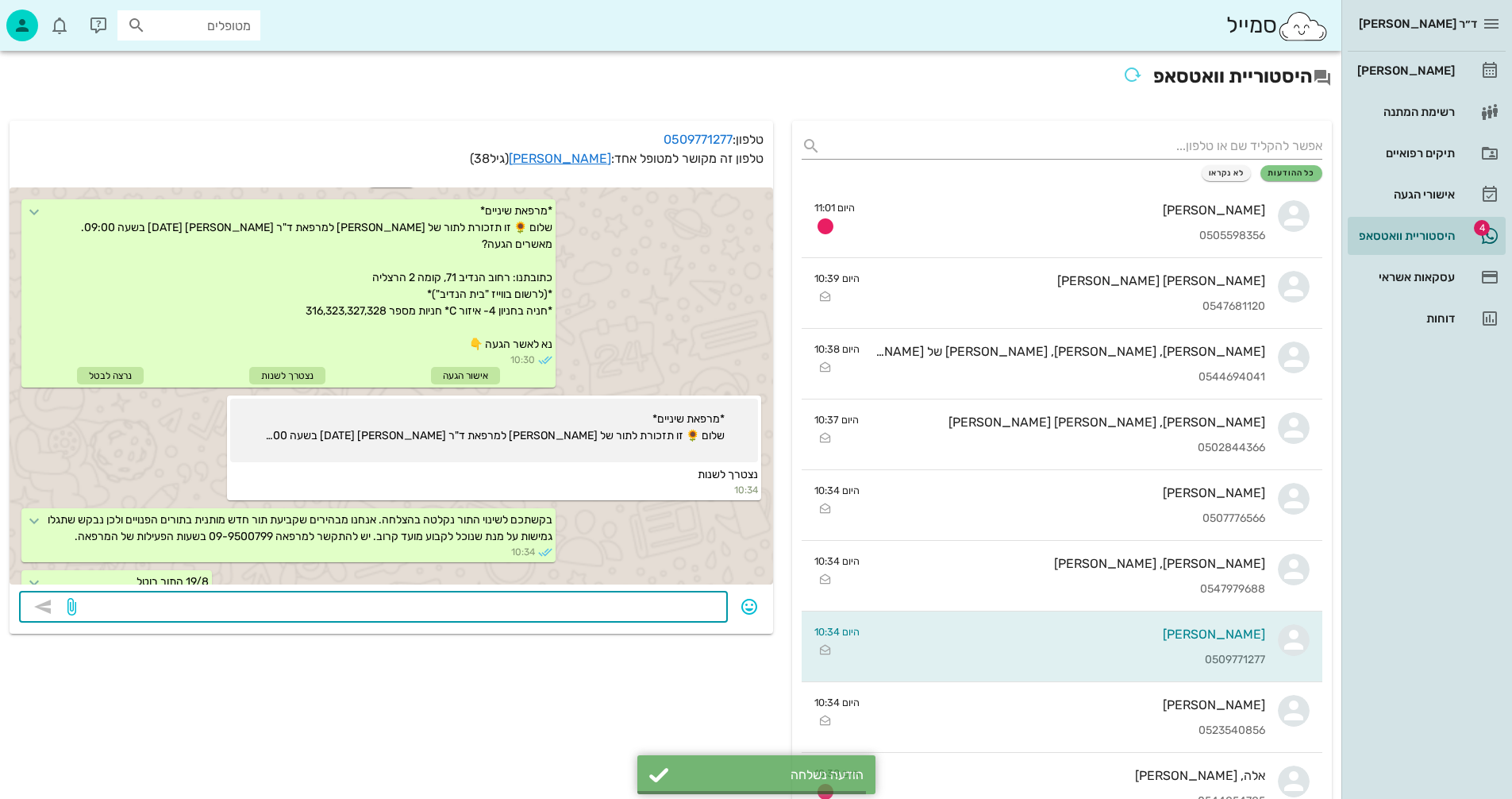
scroll to position [79, 0]
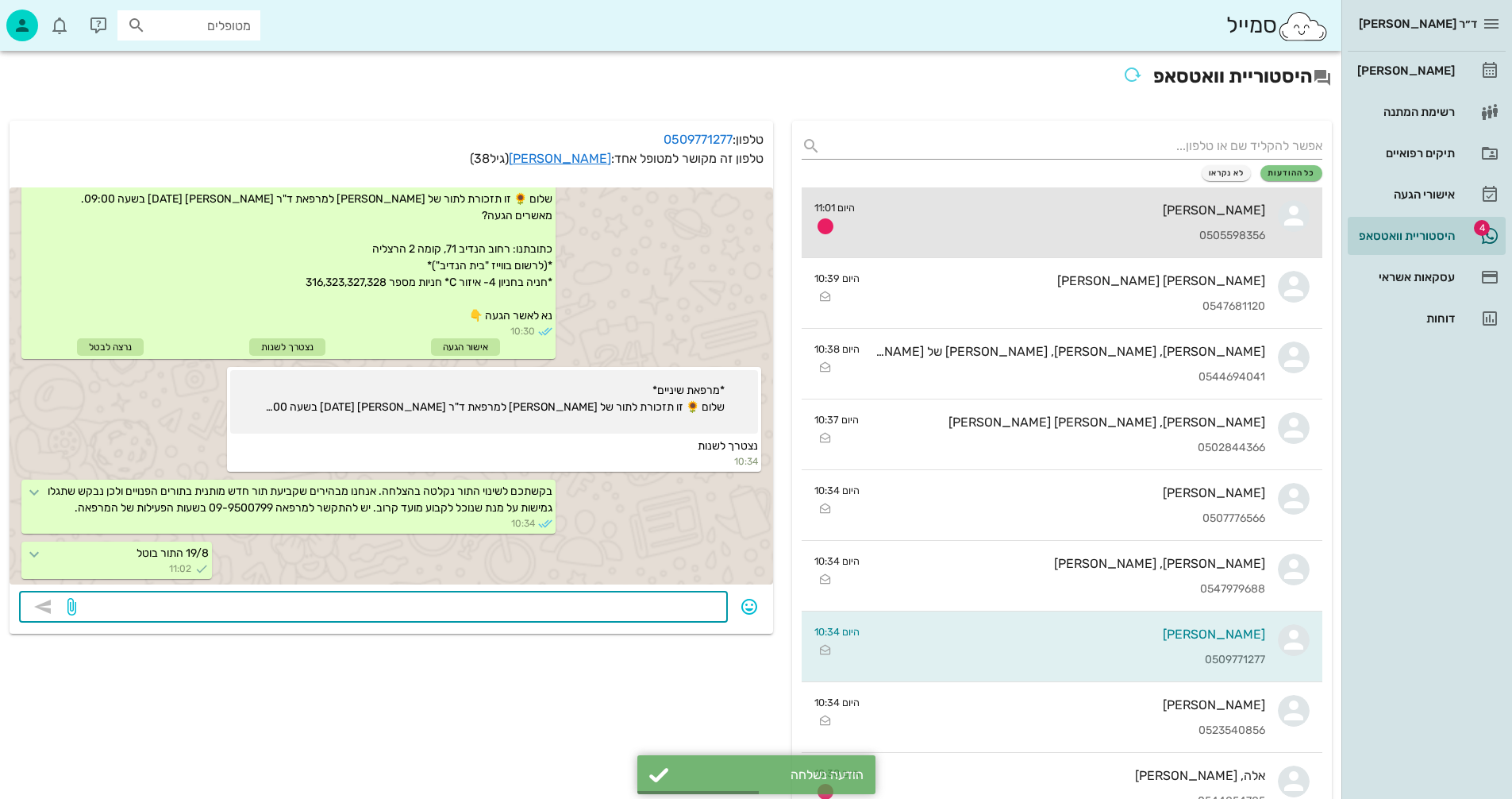
click at [1089, 218] on div "רועי מלצר 0505598356" at bounding box center [1066, 222] width 398 height 70
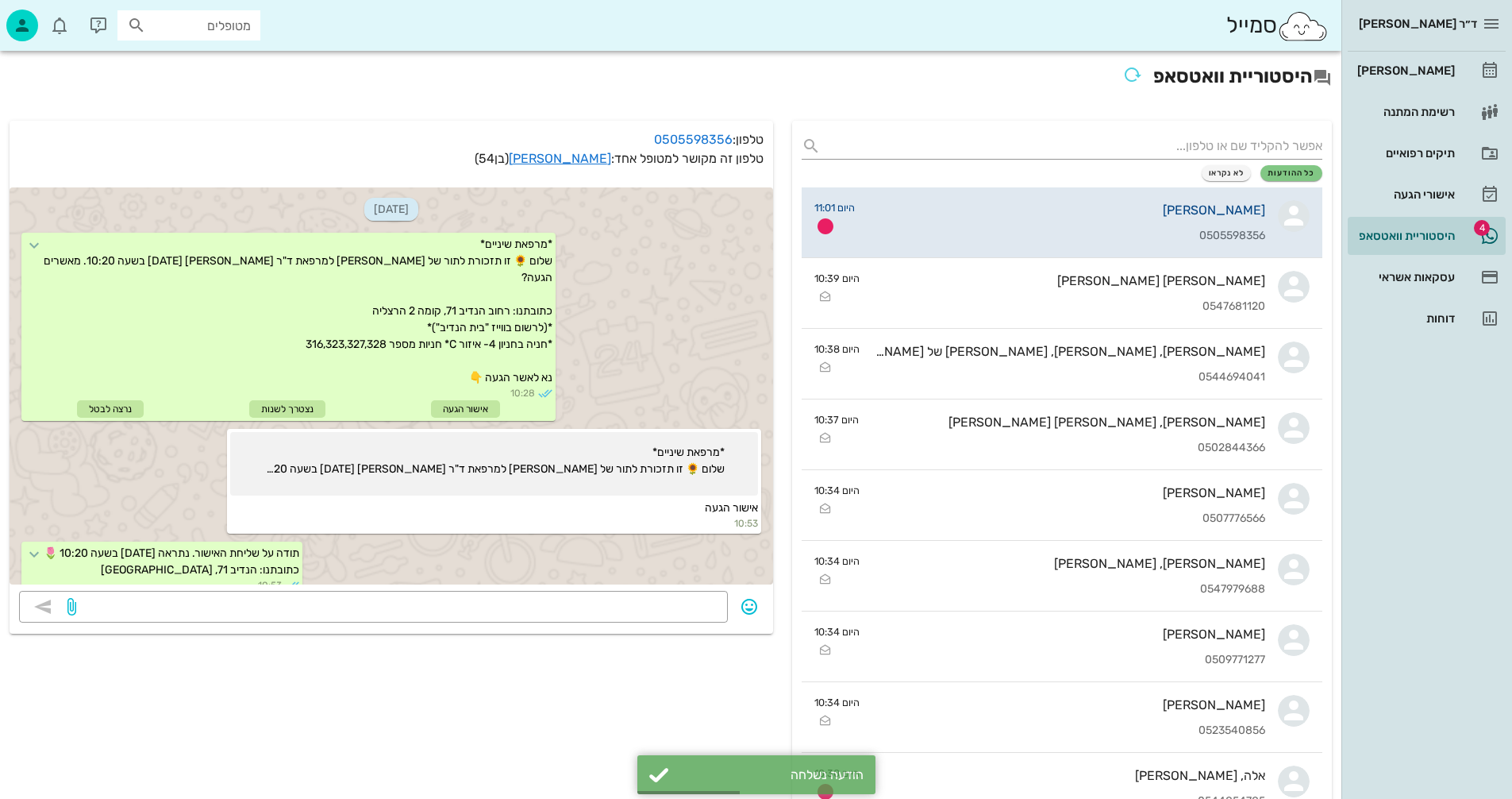
scroll to position [169, 0]
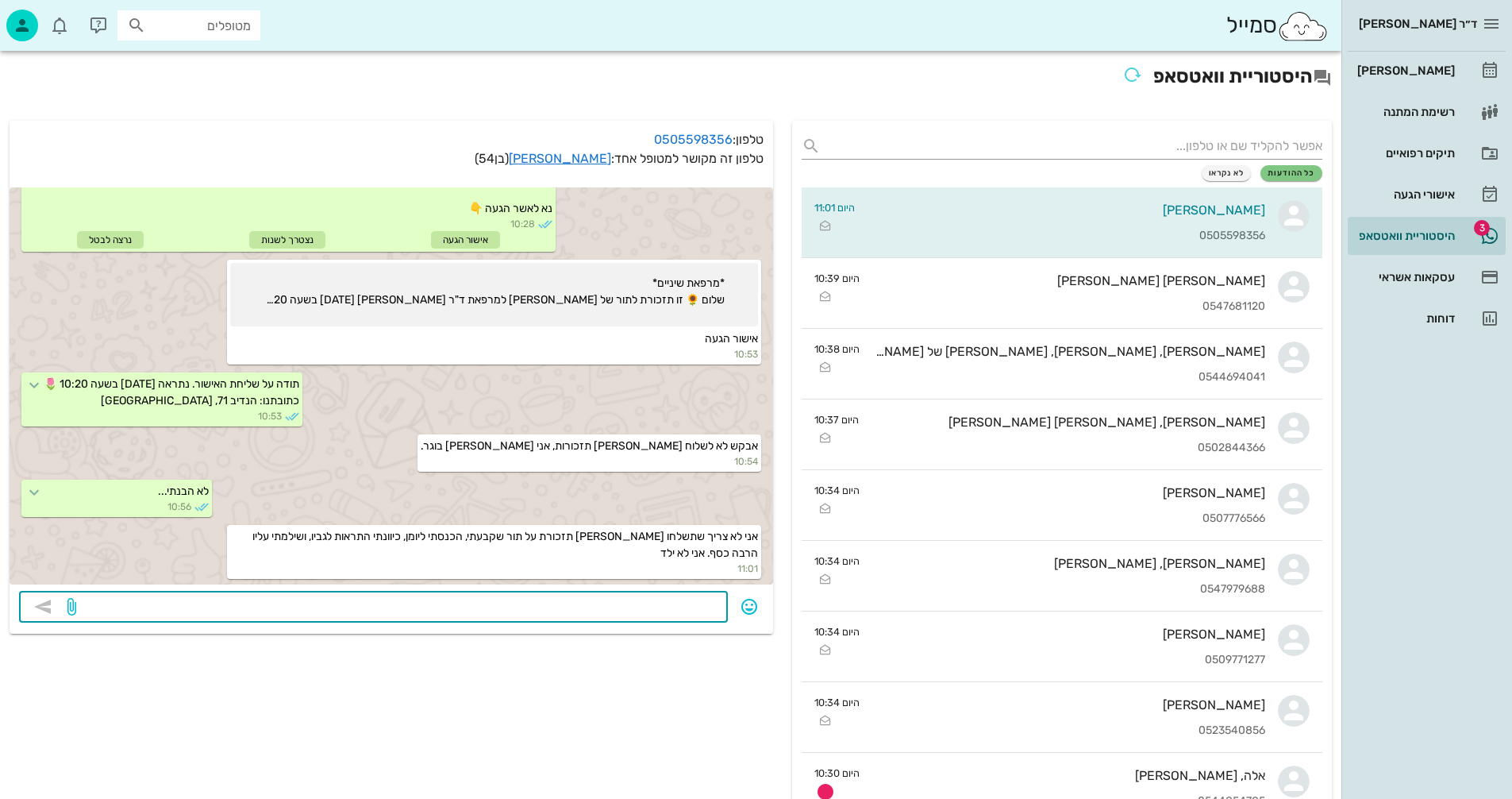
click at [681, 602] on textarea at bounding box center [399, 608] width 639 height 25
type textarea "נשלח אוטומטית לכל המטופלים"
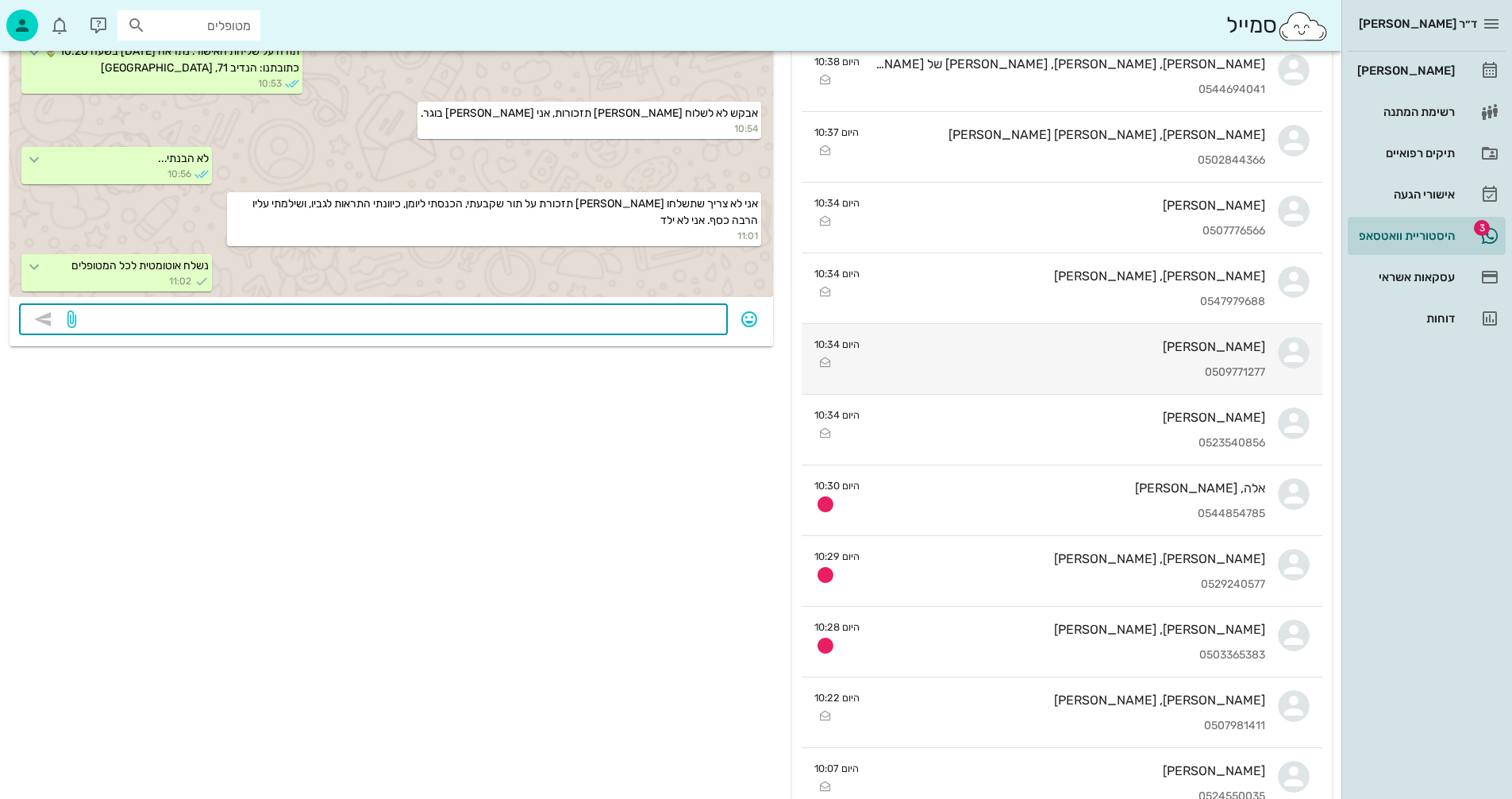
scroll to position [318, 0]
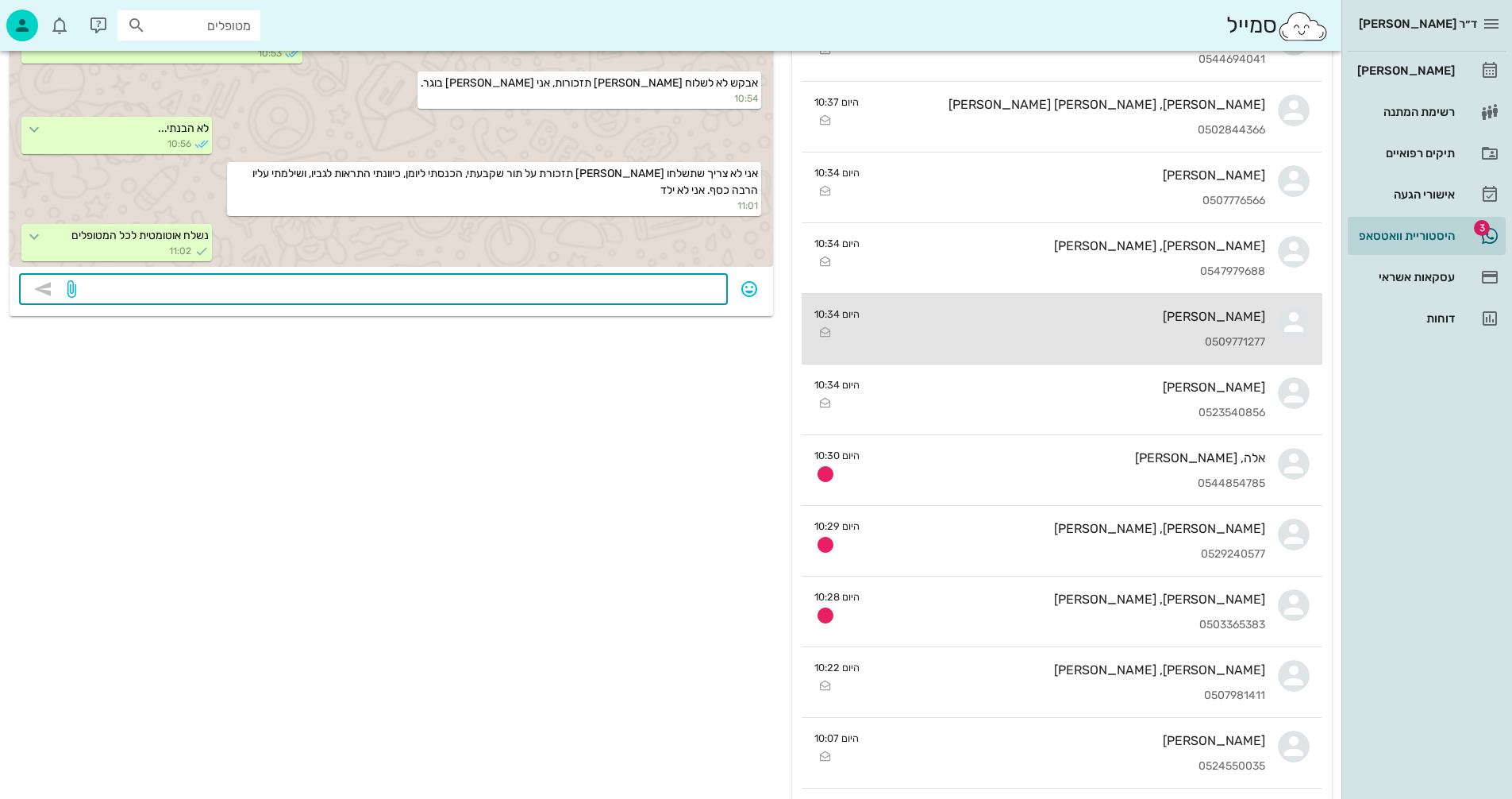
click at [1077, 325] on div "מוטי צרפתי 0509771277" at bounding box center [1069, 329] width 393 height 70
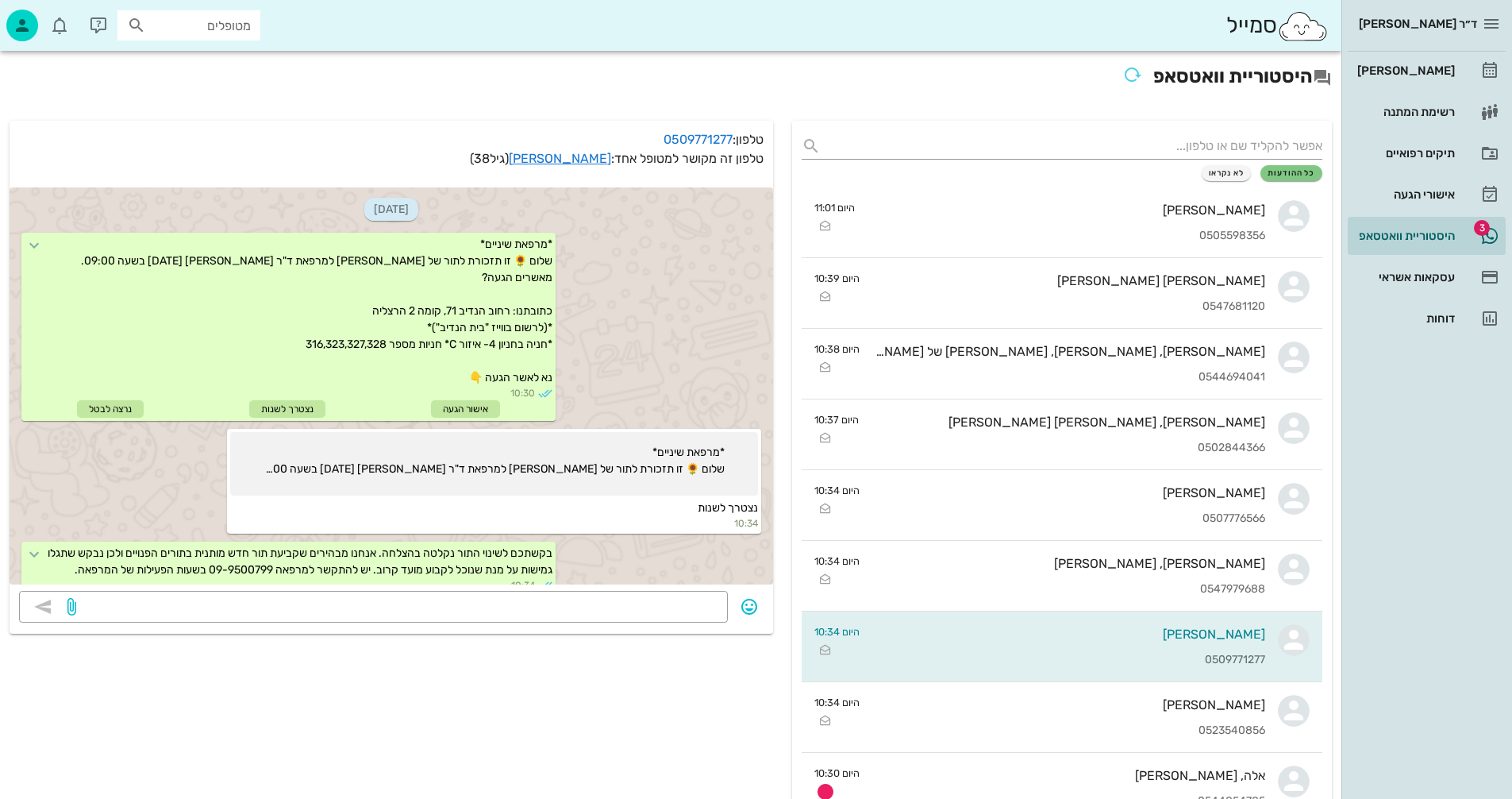
scroll to position [79, 0]
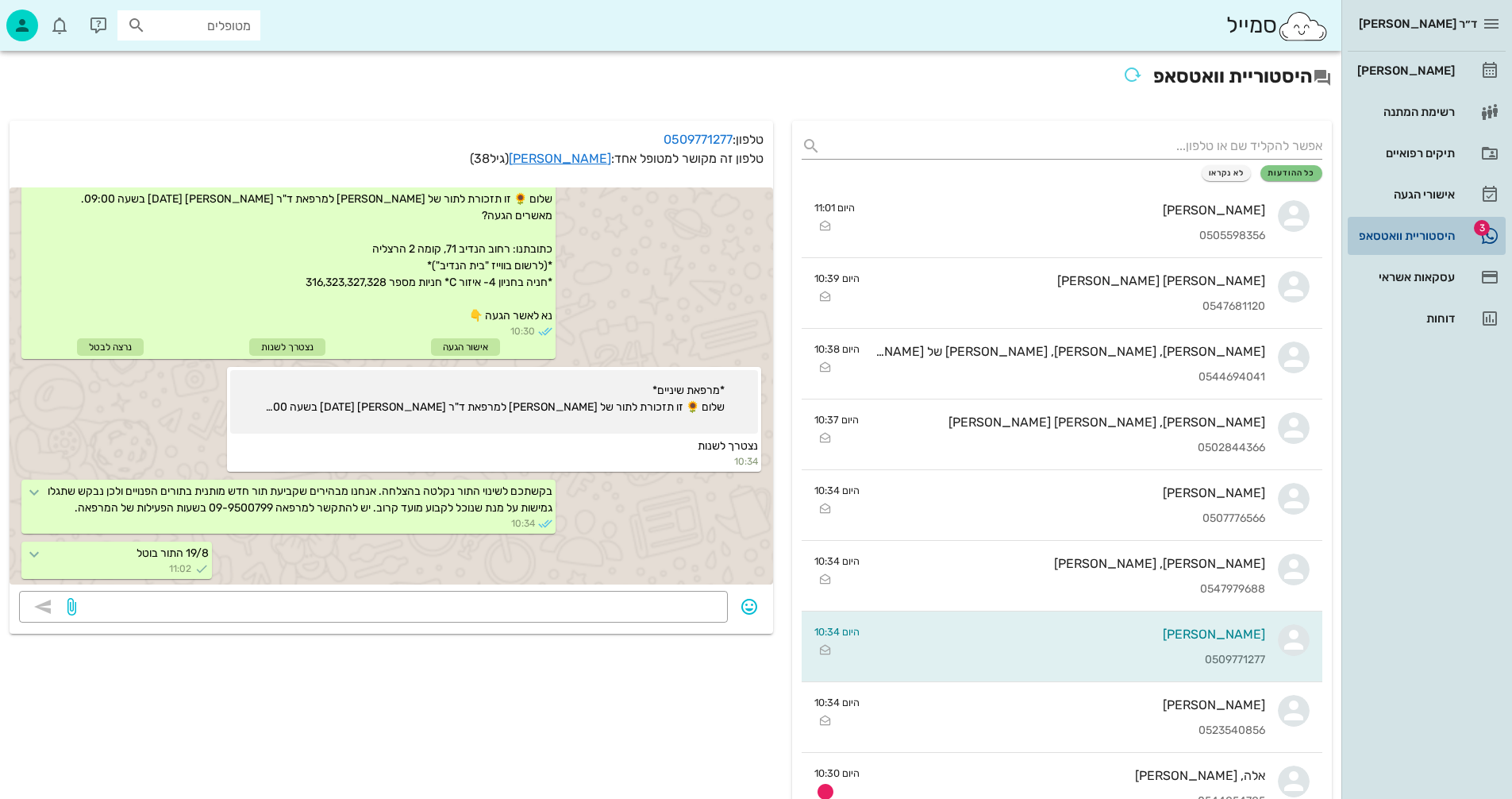
click at [1393, 231] on div "היסטוריית וואטסאפ" at bounding box center [1404, 236] width 101 height 13
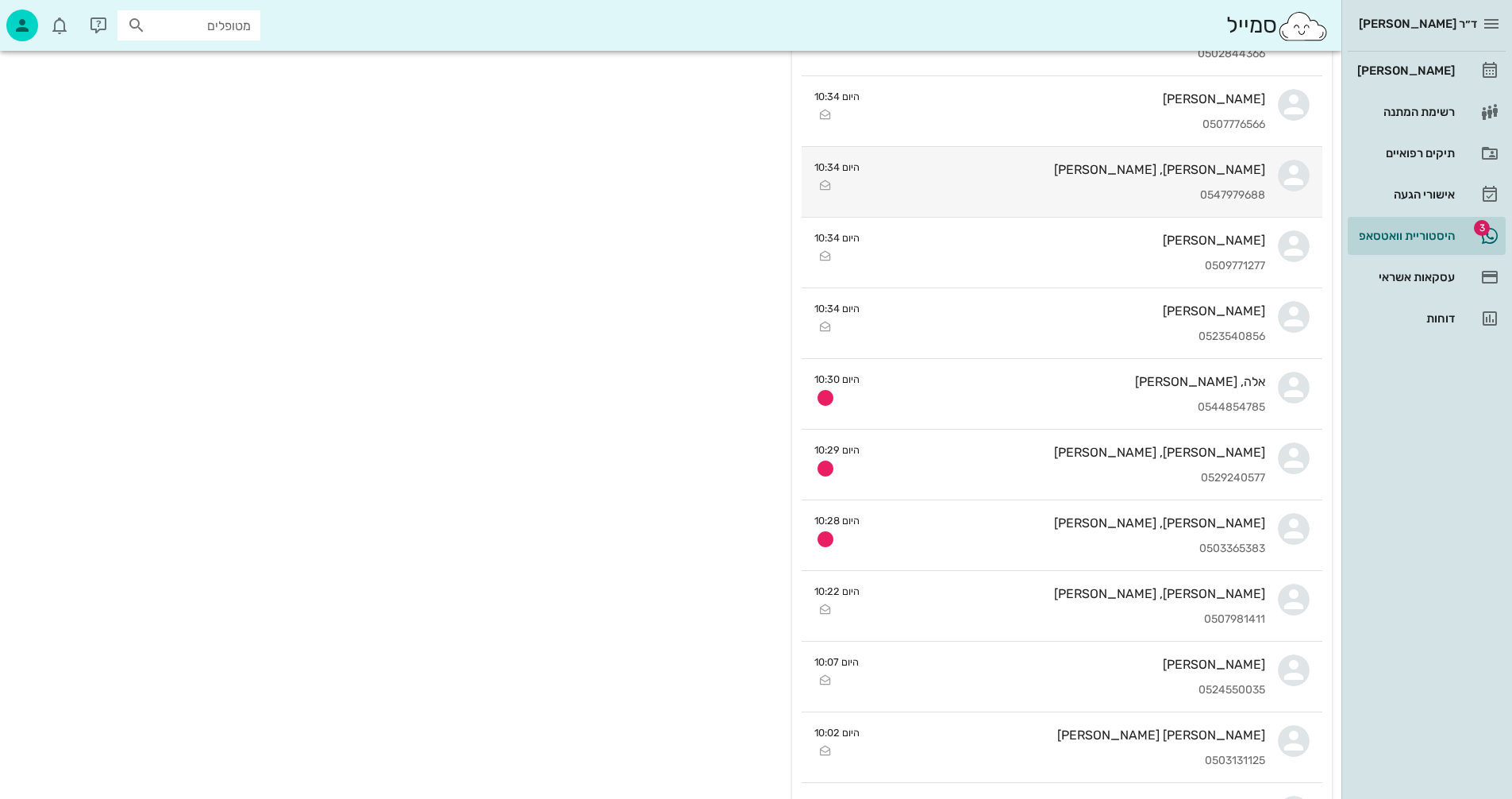
scroll to position [397, 0]
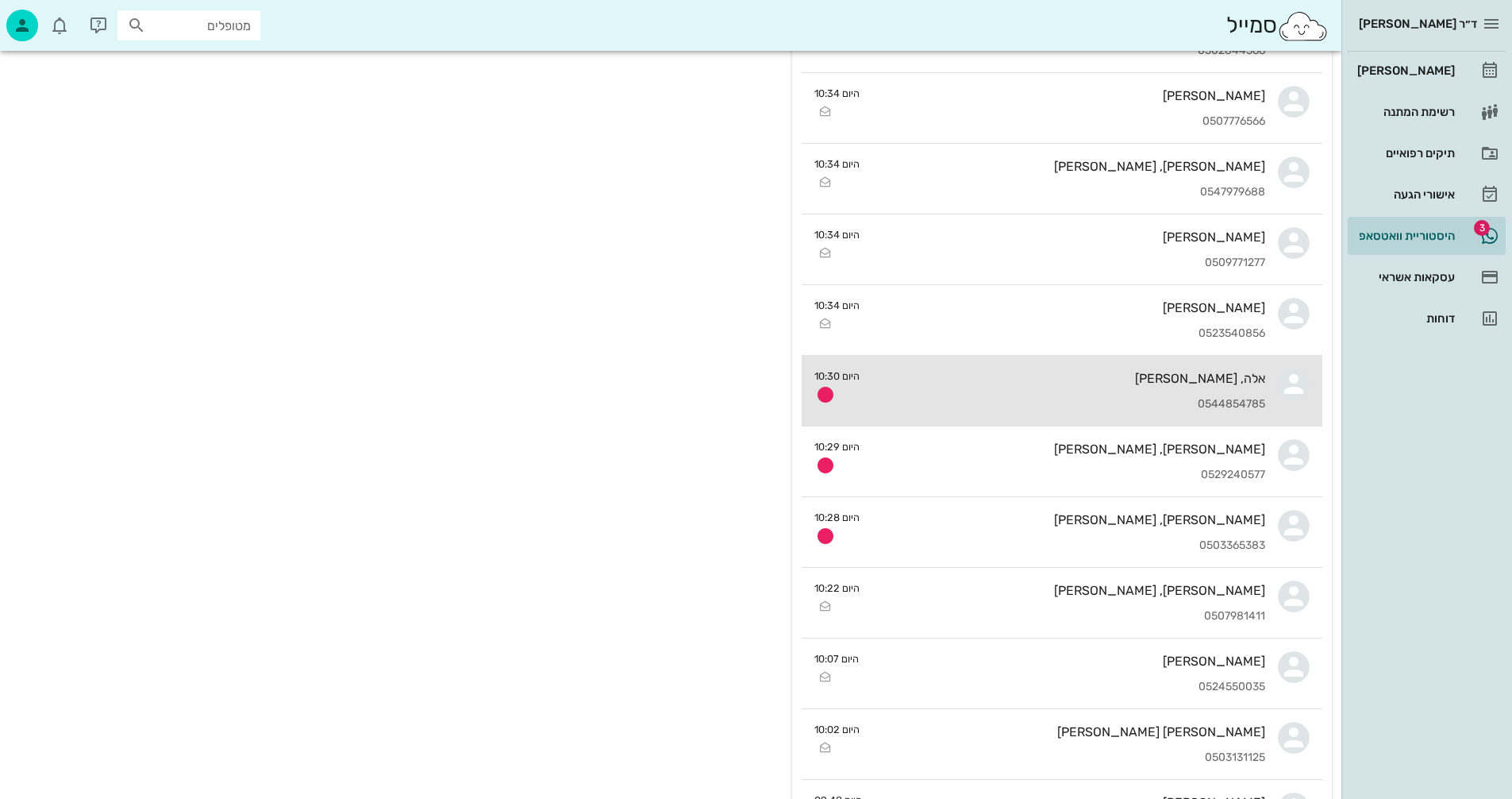
click at [1060, 394] on div "אלה, מתן צדיקוף 0544854785" at bounding box center [1069, 390] width 393 height 70
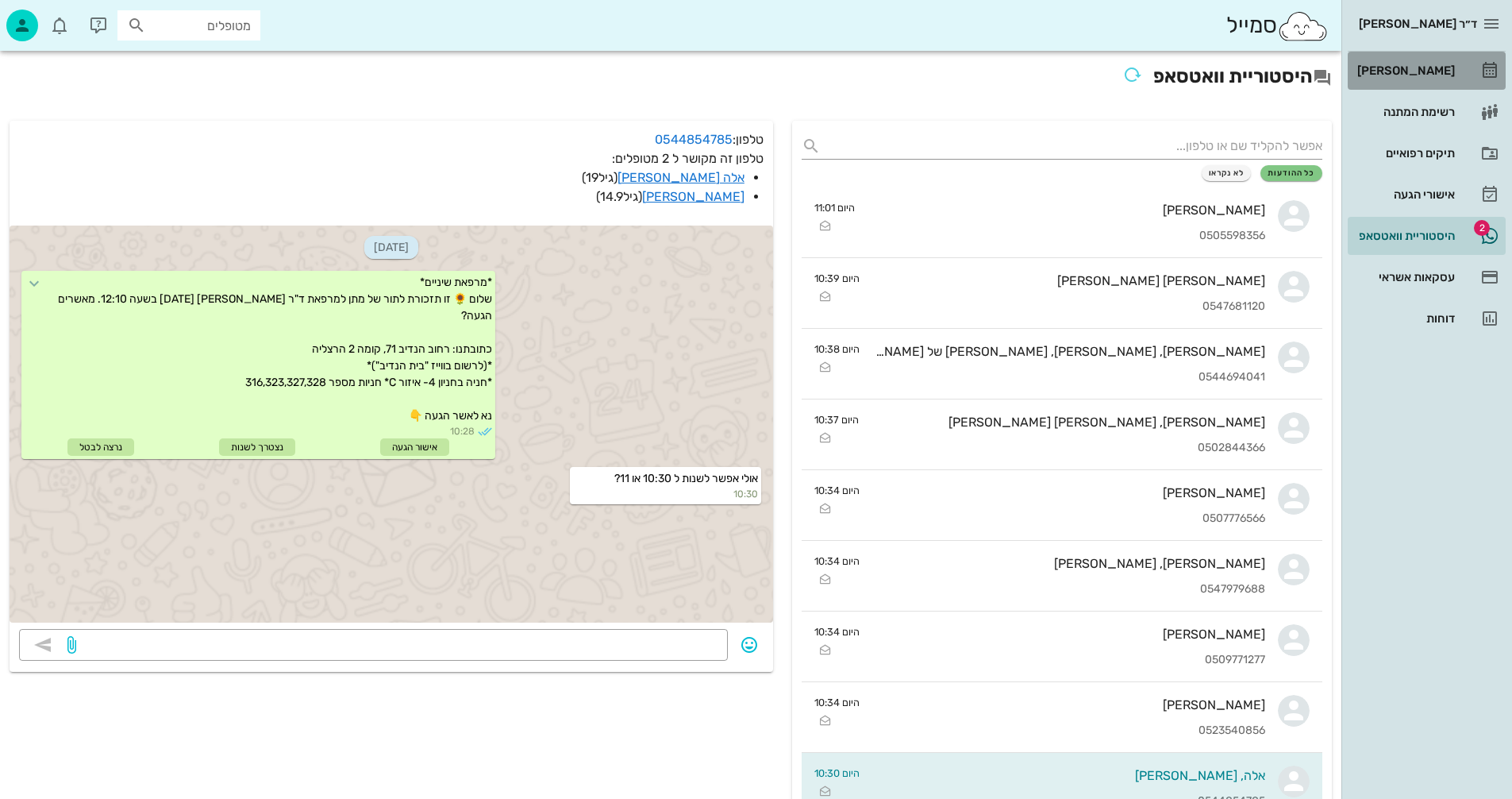
click at [1413, 67] on div "[PERSON_NAME]" at bounding box center [1404, 70] width 101 height 13
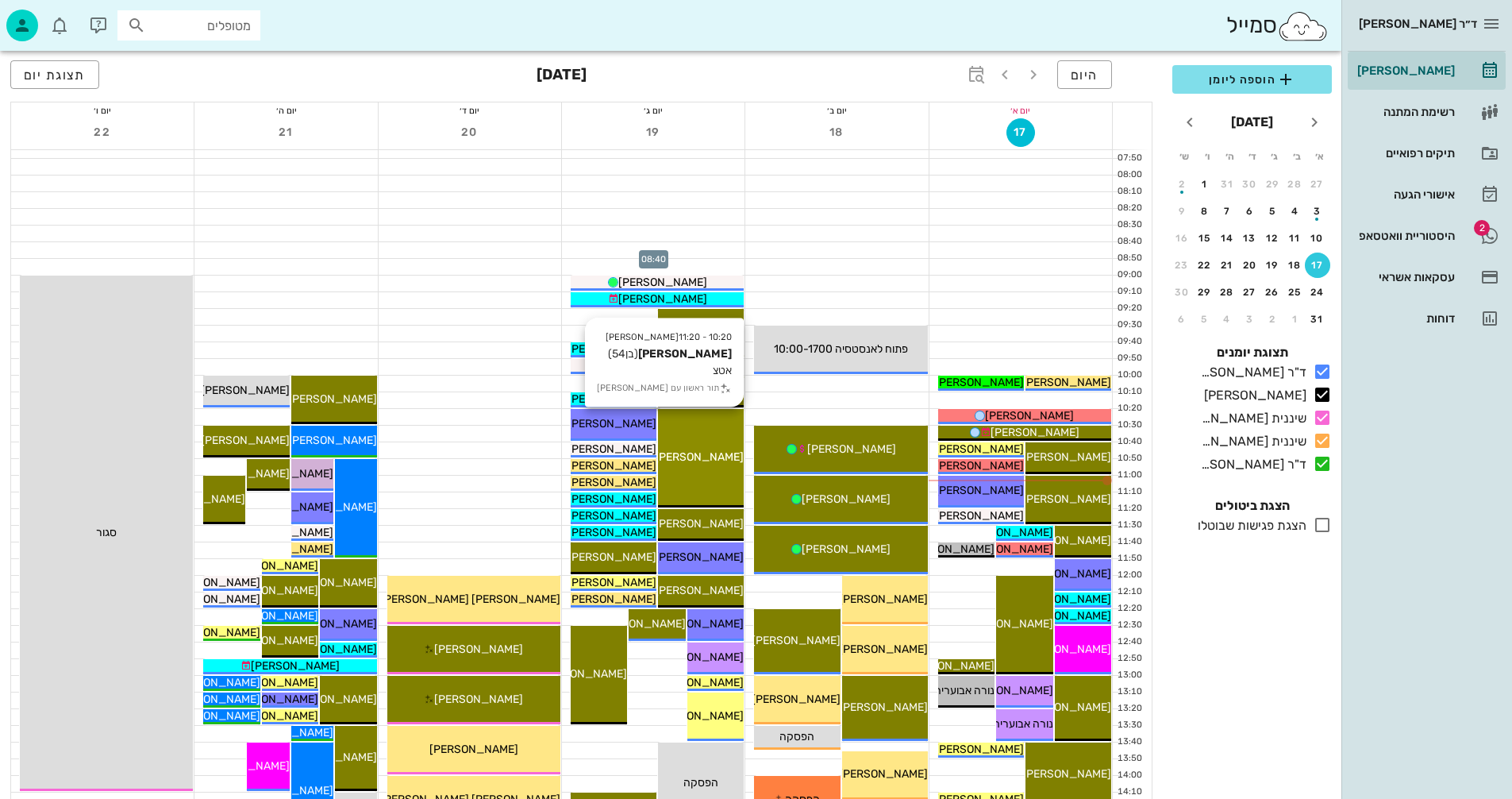
scroll to position [238, 0]
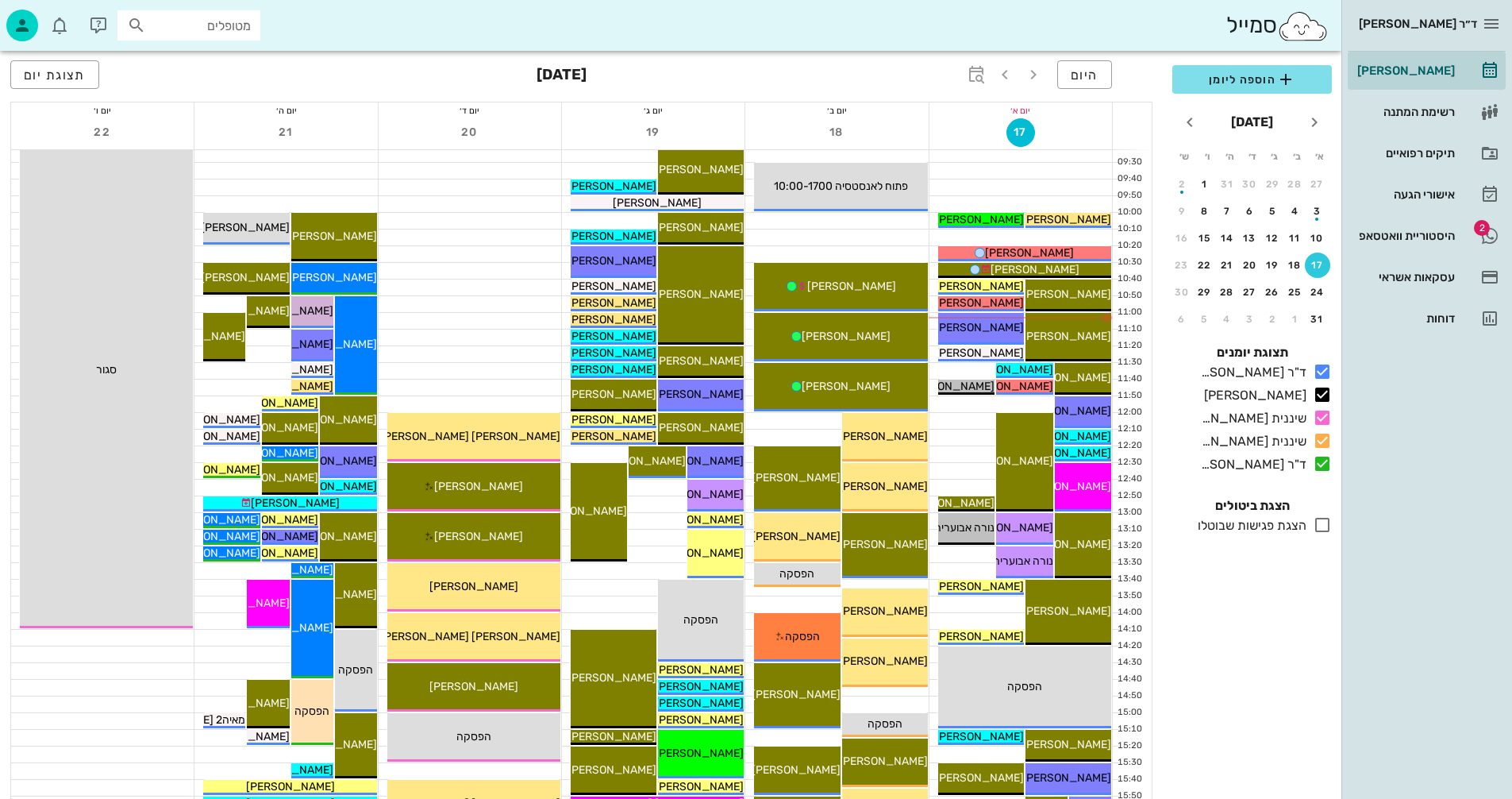
click at [476, 243] on div at bounding box center [470, 237] width 182 height 16
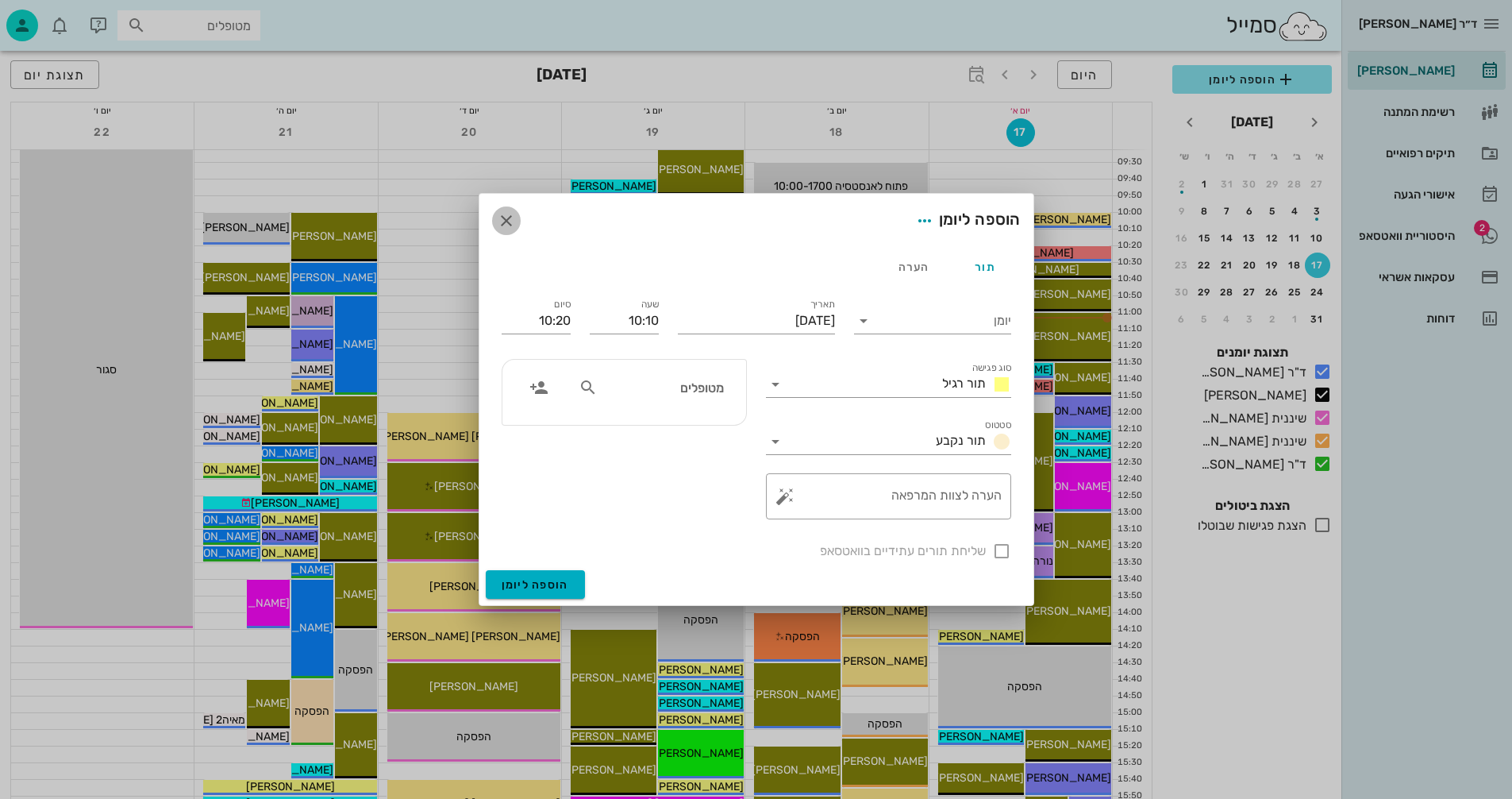
click at [501, 215] on icon "button" at bounding box center [506, 220] width 19 height 19
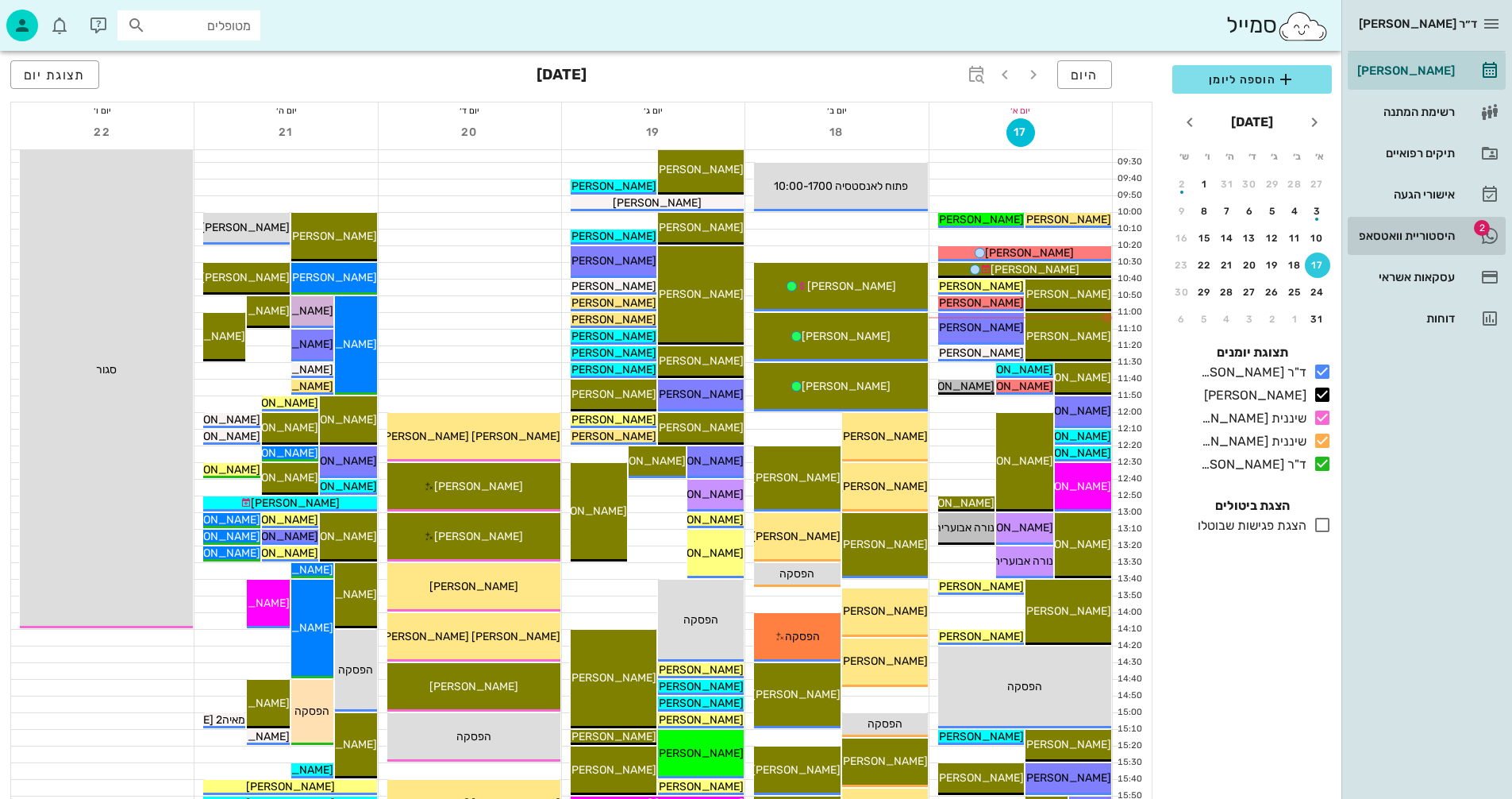
click at [1406, 233] on div "היסטוריית וואטסאפ" at bounding box center [1404, 236] width 101 height 13
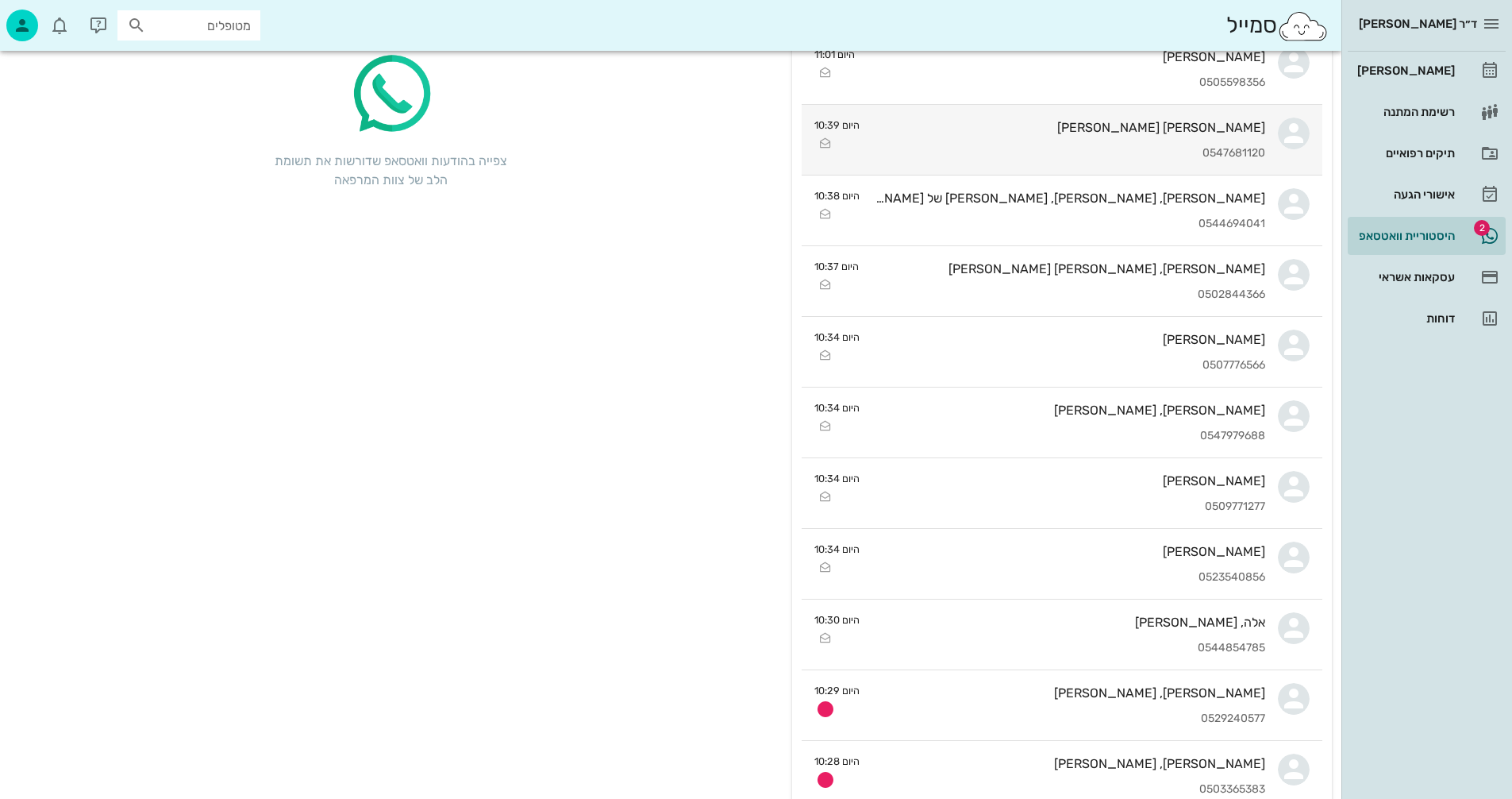
scroll to position [159, 0]
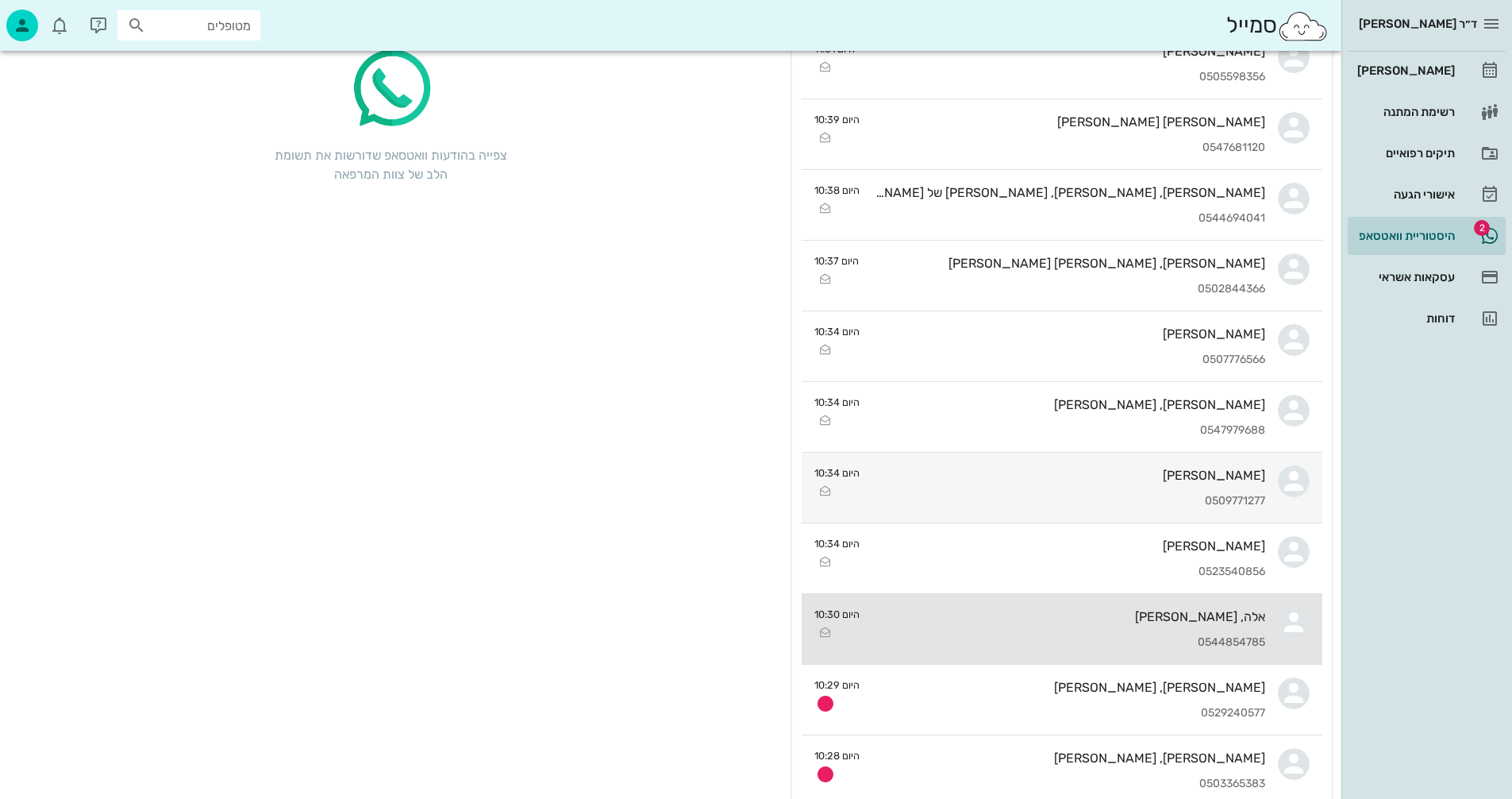
click at [922, 613] on div "אלה, [PERSON_NAME]" at bounding box center [1069, 617] width 393 height 15
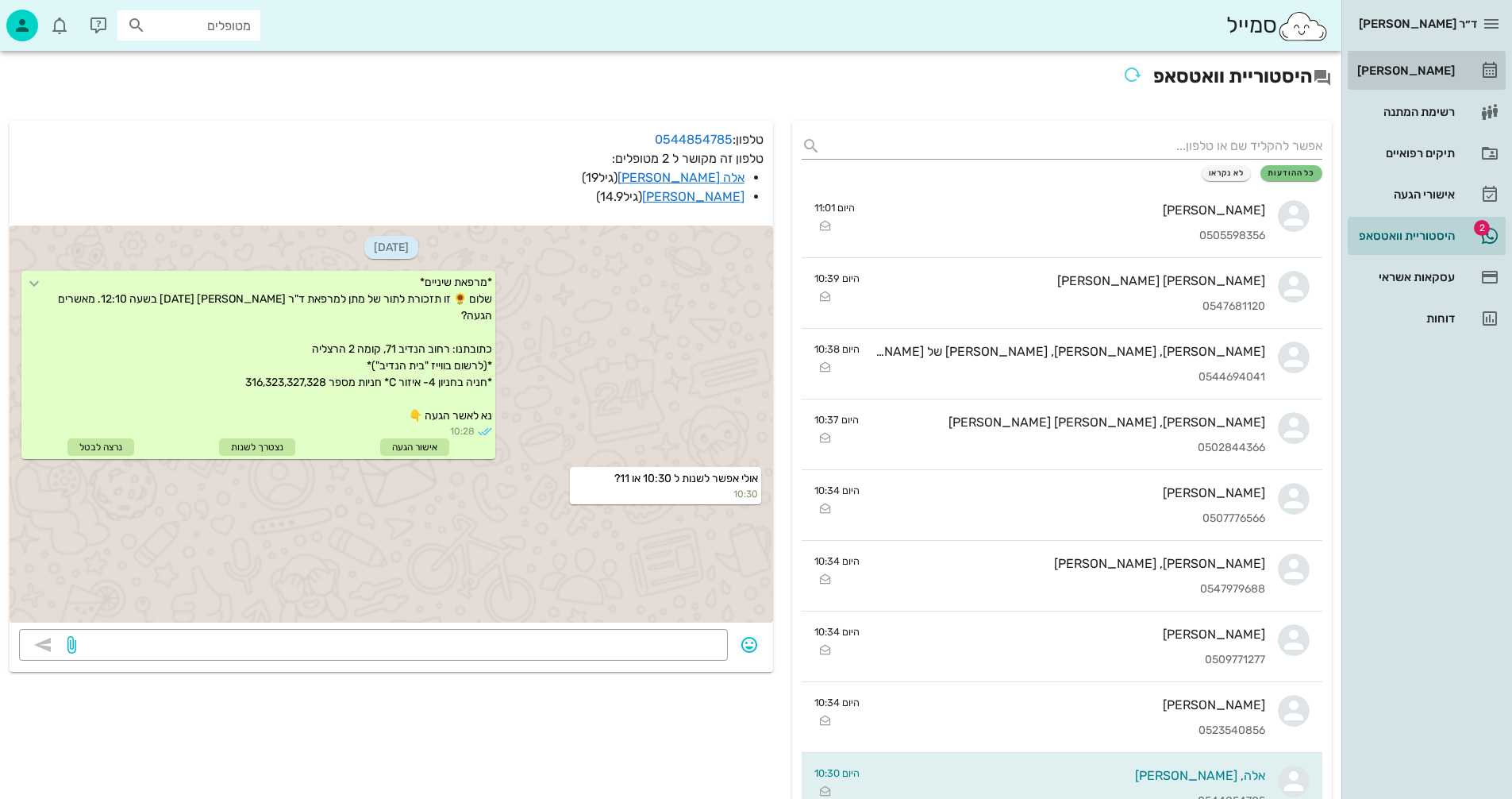
click at [1417, 68] on div "[PERSON_NAME]" at bounding box center [1404, 70] width 101 height 13
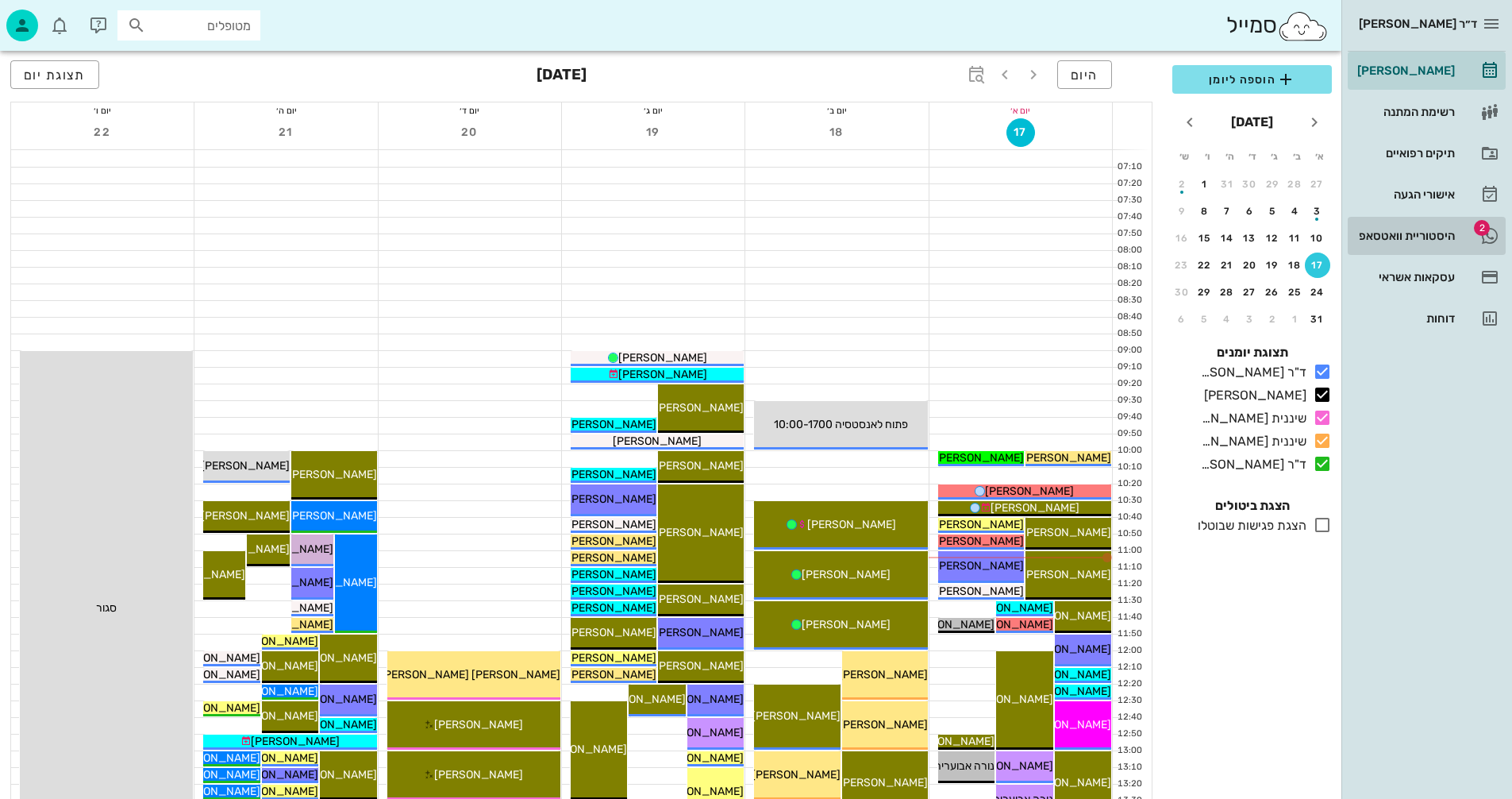
click at [1393, 231] on div "היסטוריית וואטסאפ" at bounding box center [1404, 236] width 101 height 13
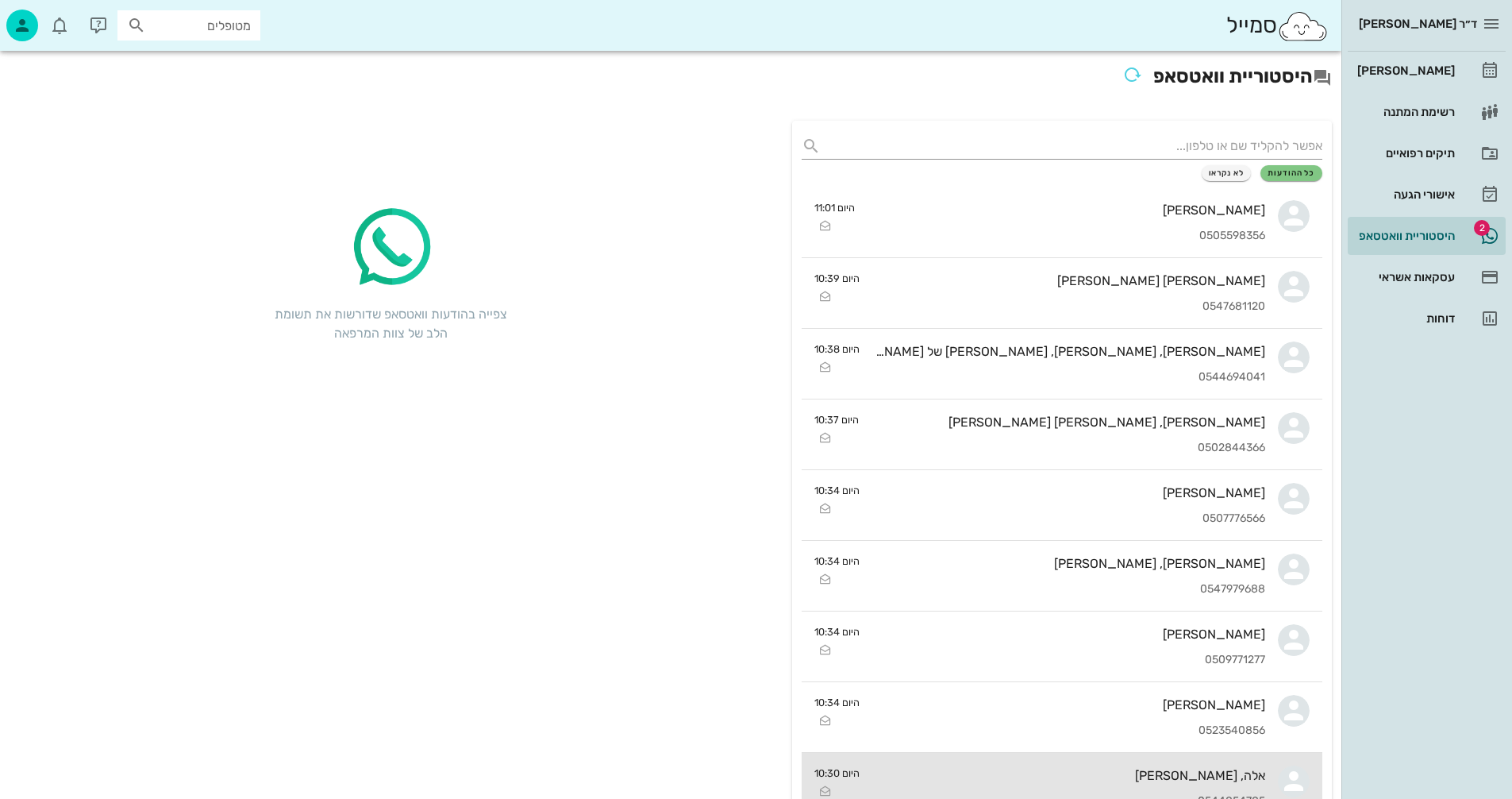
click at [1027, 775] on div "אלה, [PERSON_NAME]" at bounding box center [1069, 775] width 393 height 15
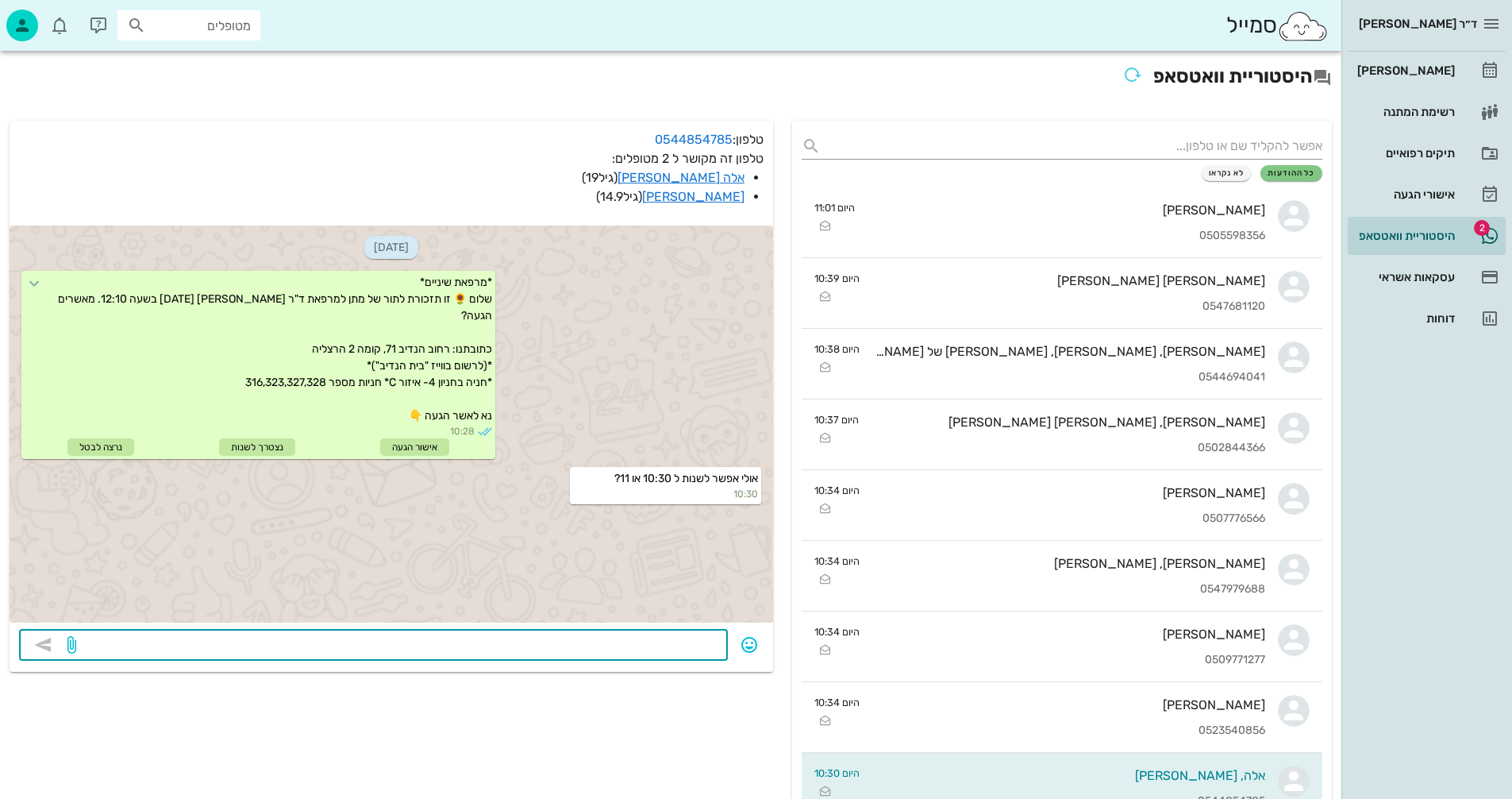
click at [656, 649] on textarea at bounding box center [399, 646] width 639 height 25
type textarea "י"
type textarea "פנוי 10:00 או 11:40"
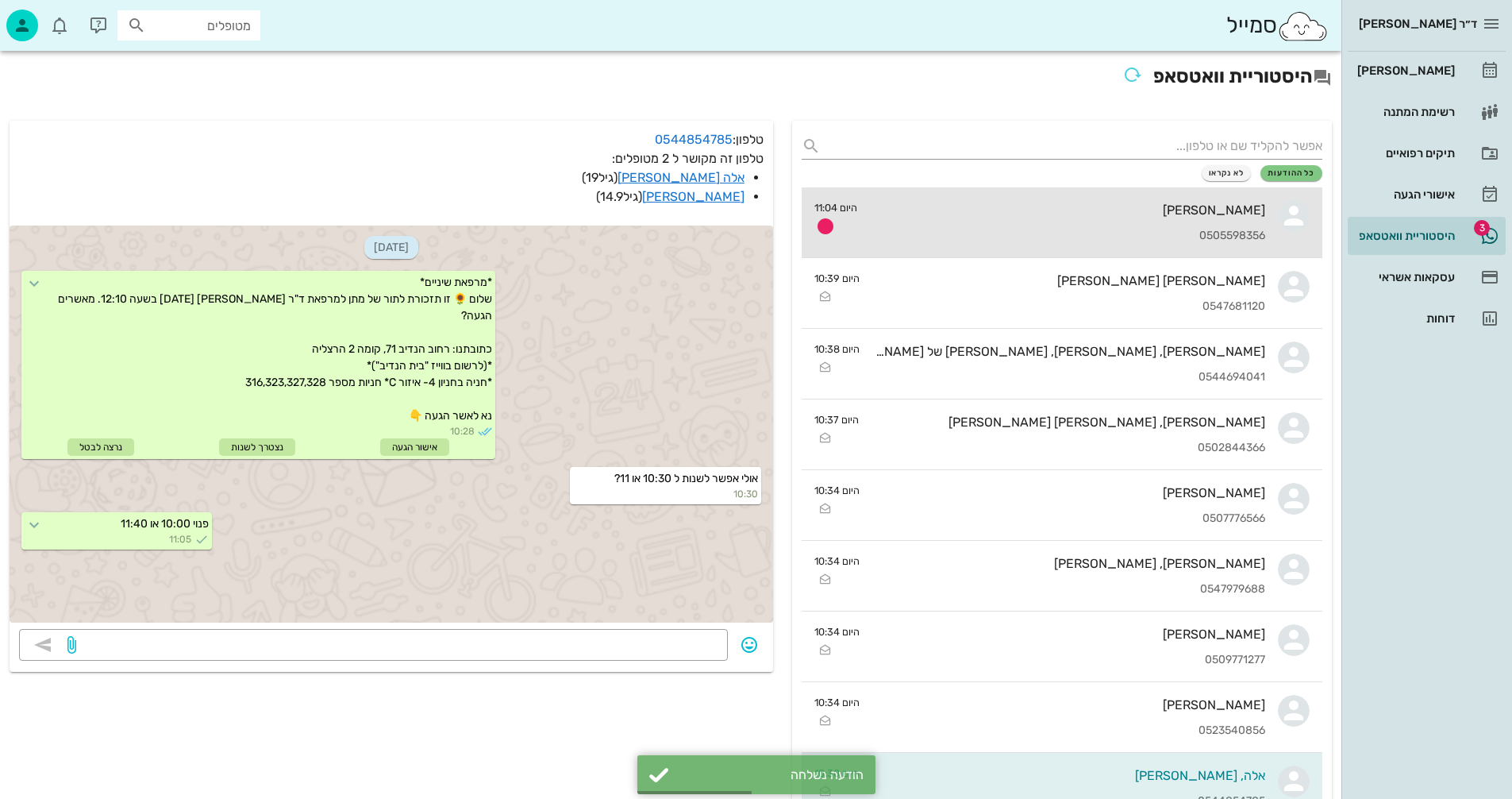
click at [1087, 232] on div "0505598356" at bounding box center [1068, 236] width 395 height 14
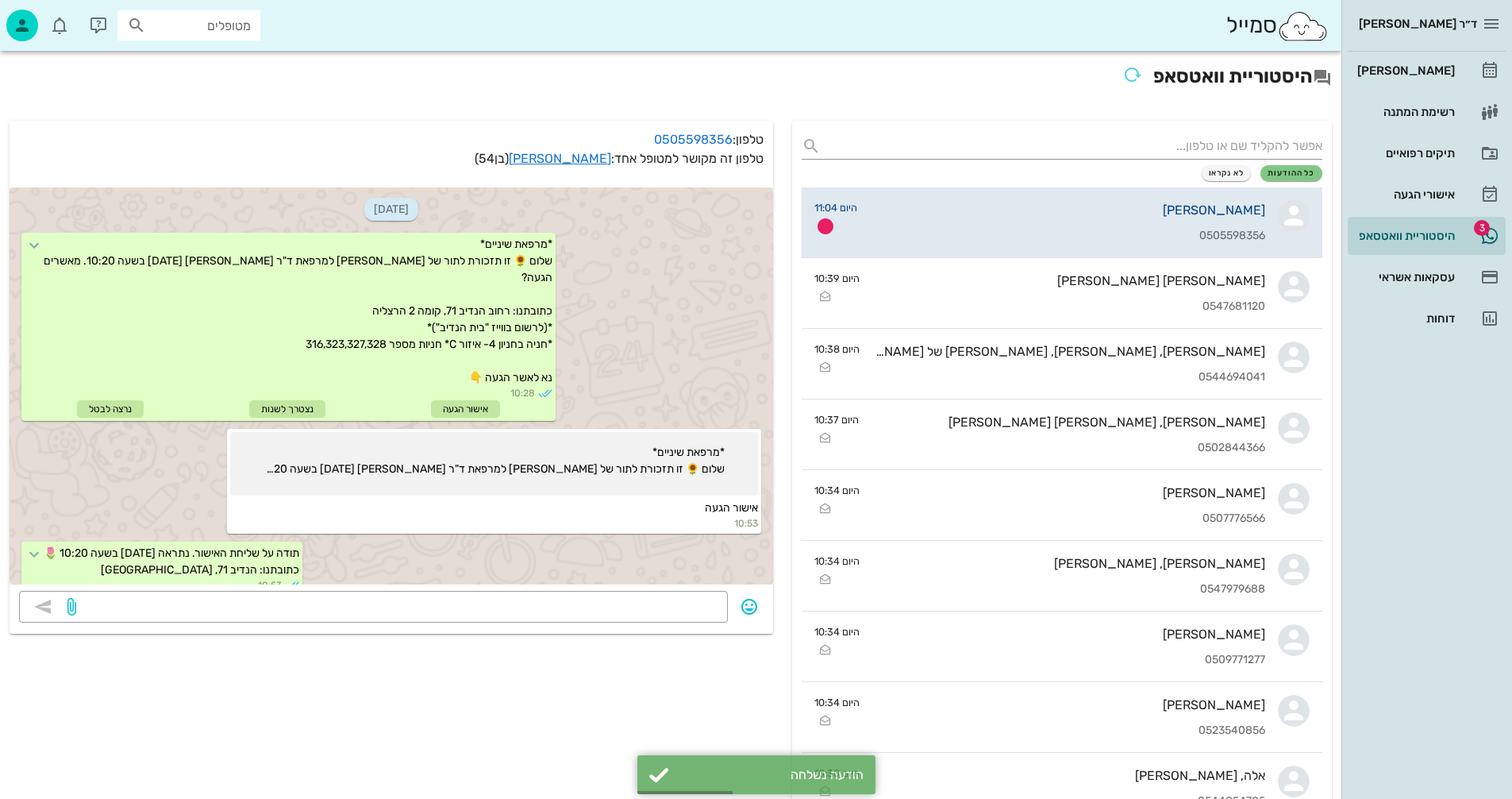
scroll to position [259, 0]
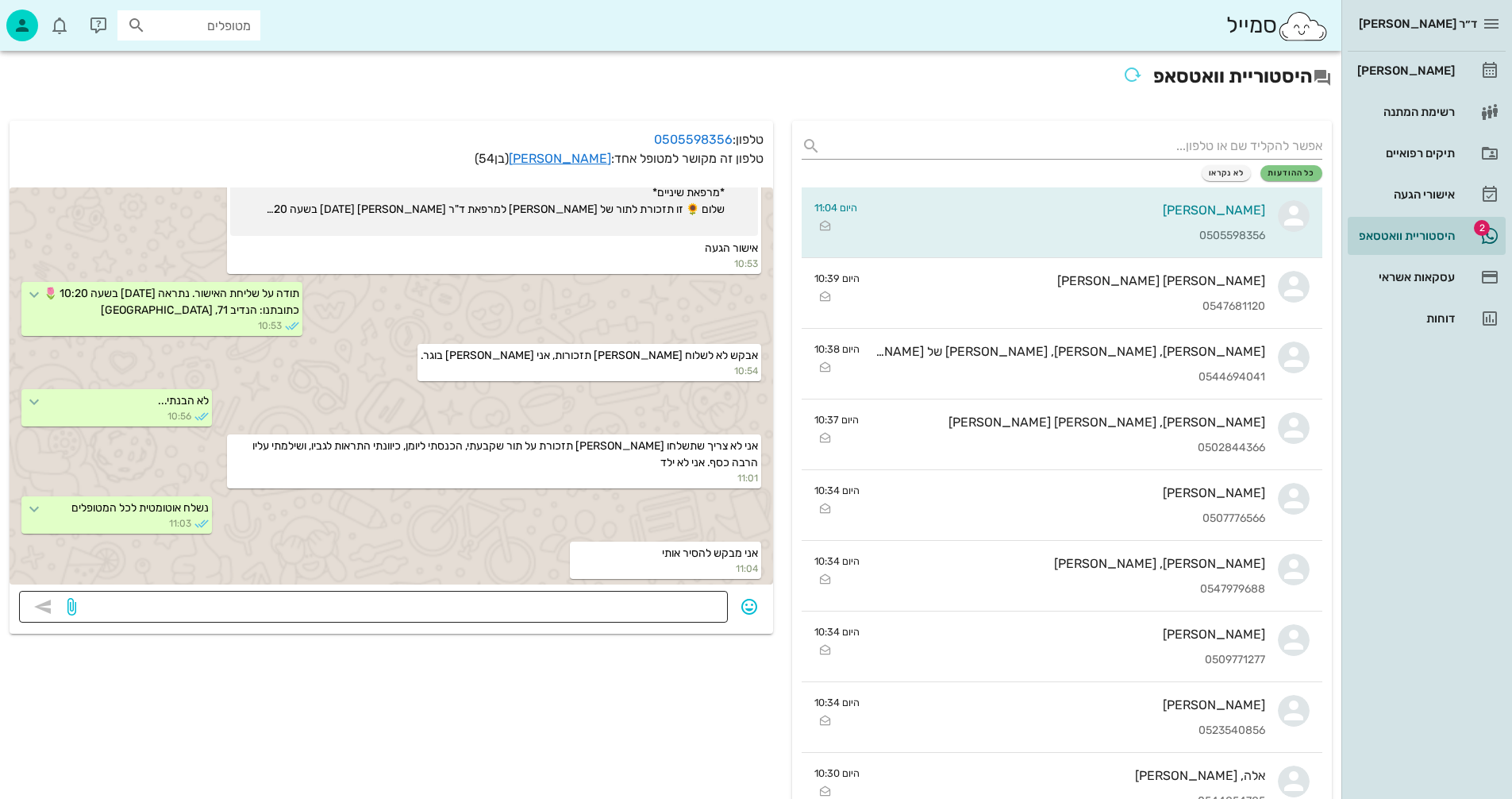
click at [663, 602] on textarea at bounding box center [399, 608] width 639 height 25
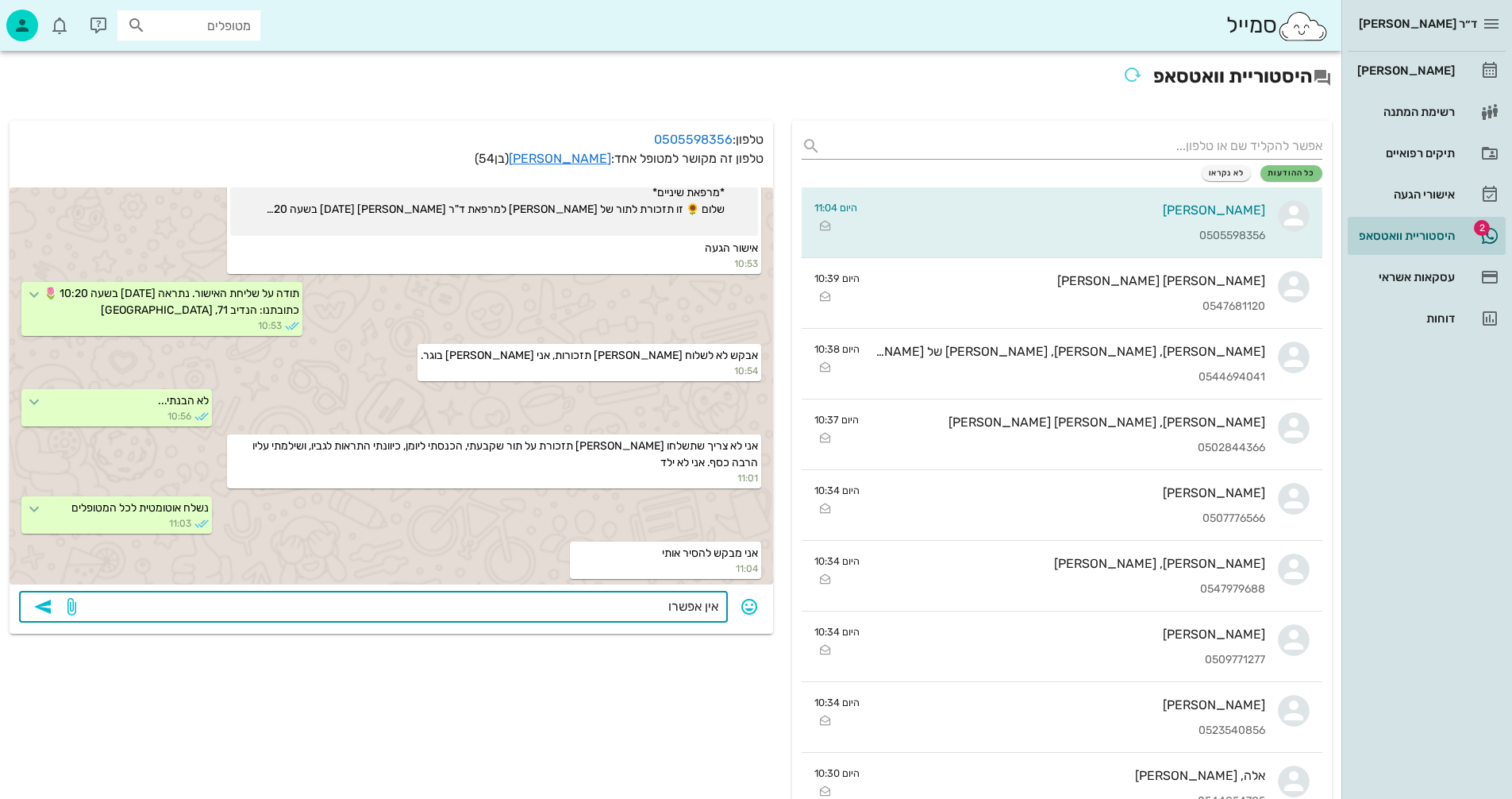
type textarea "אין אפשרות"
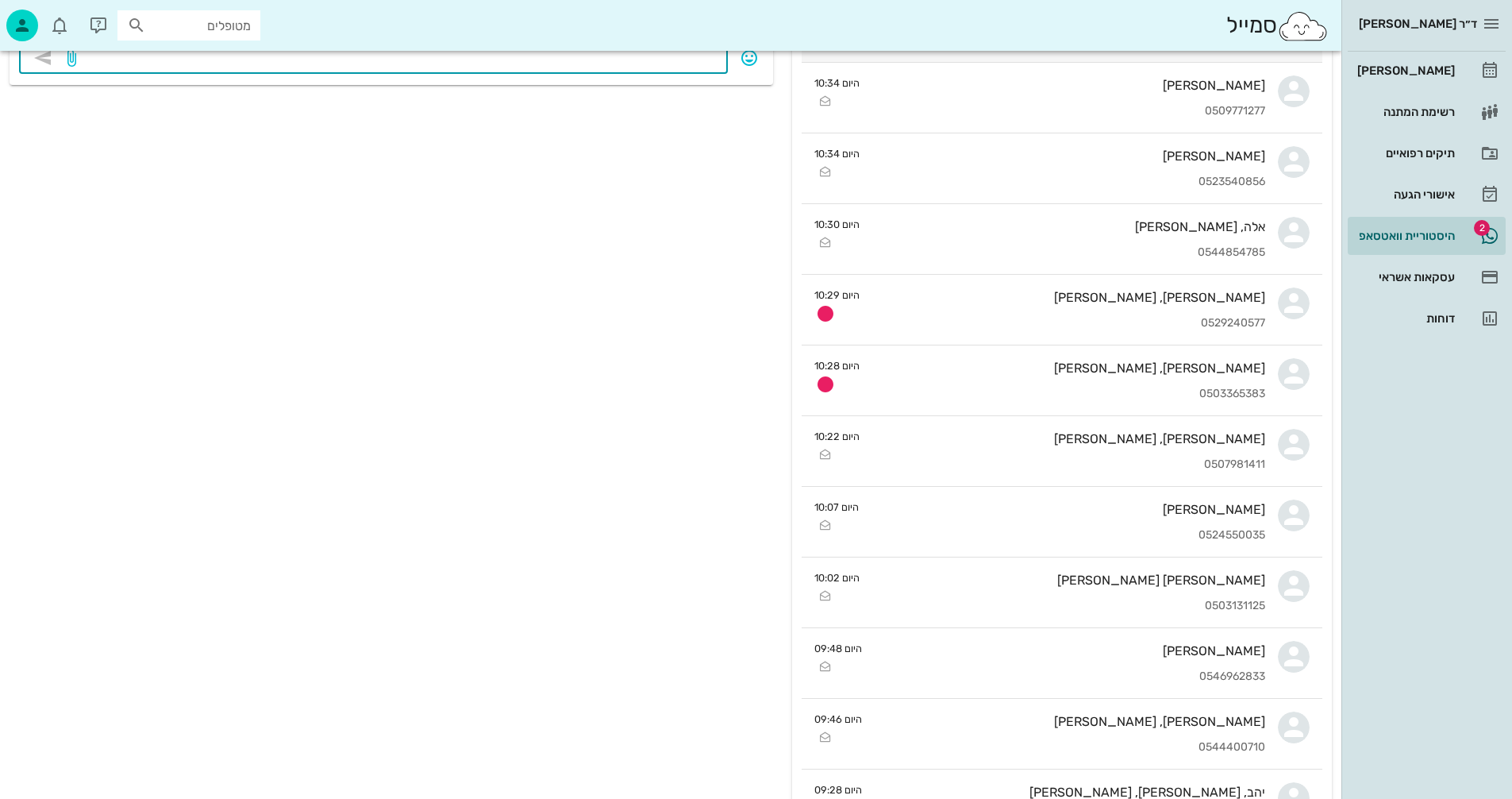
scroll to position [556, 0]
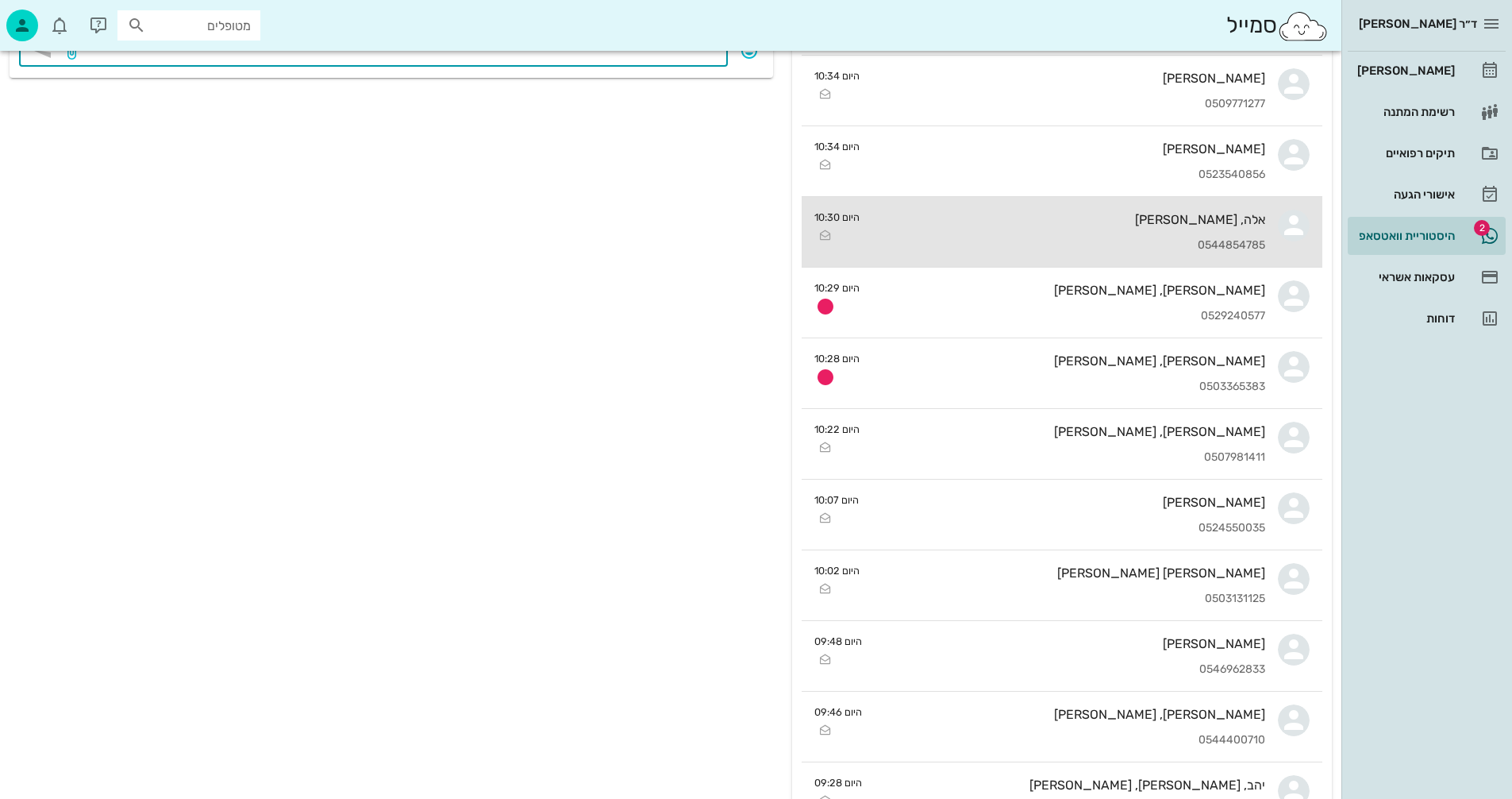
click at [975, 229] on div "אלה, מתן צדיקוף 0544854785" at bounding box center [1069, 231] width 393 height 70
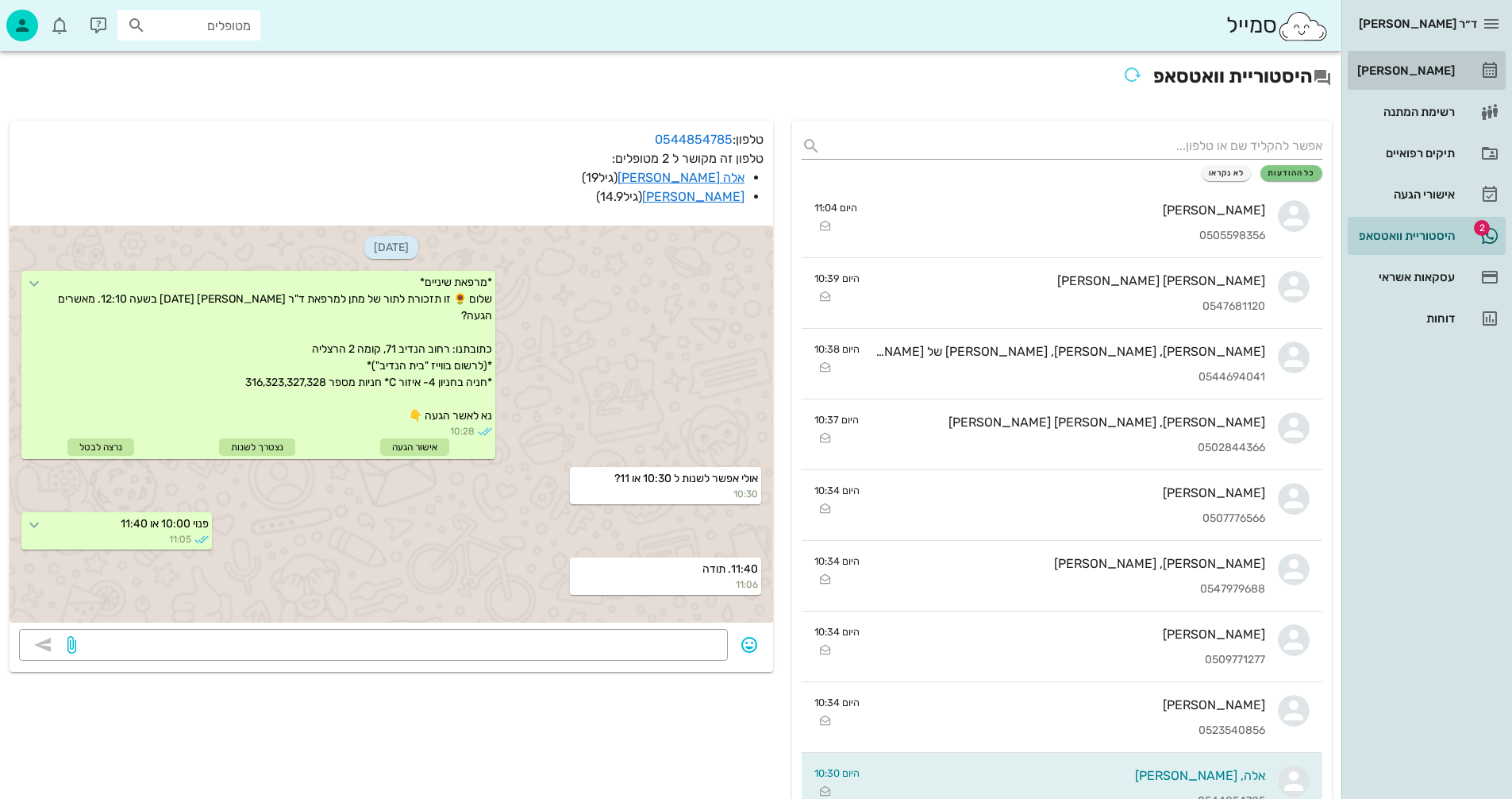
click at [1413, 71] on div "[PERSON_NAME]" at bounding box center [1404, 70] width 101 height 13
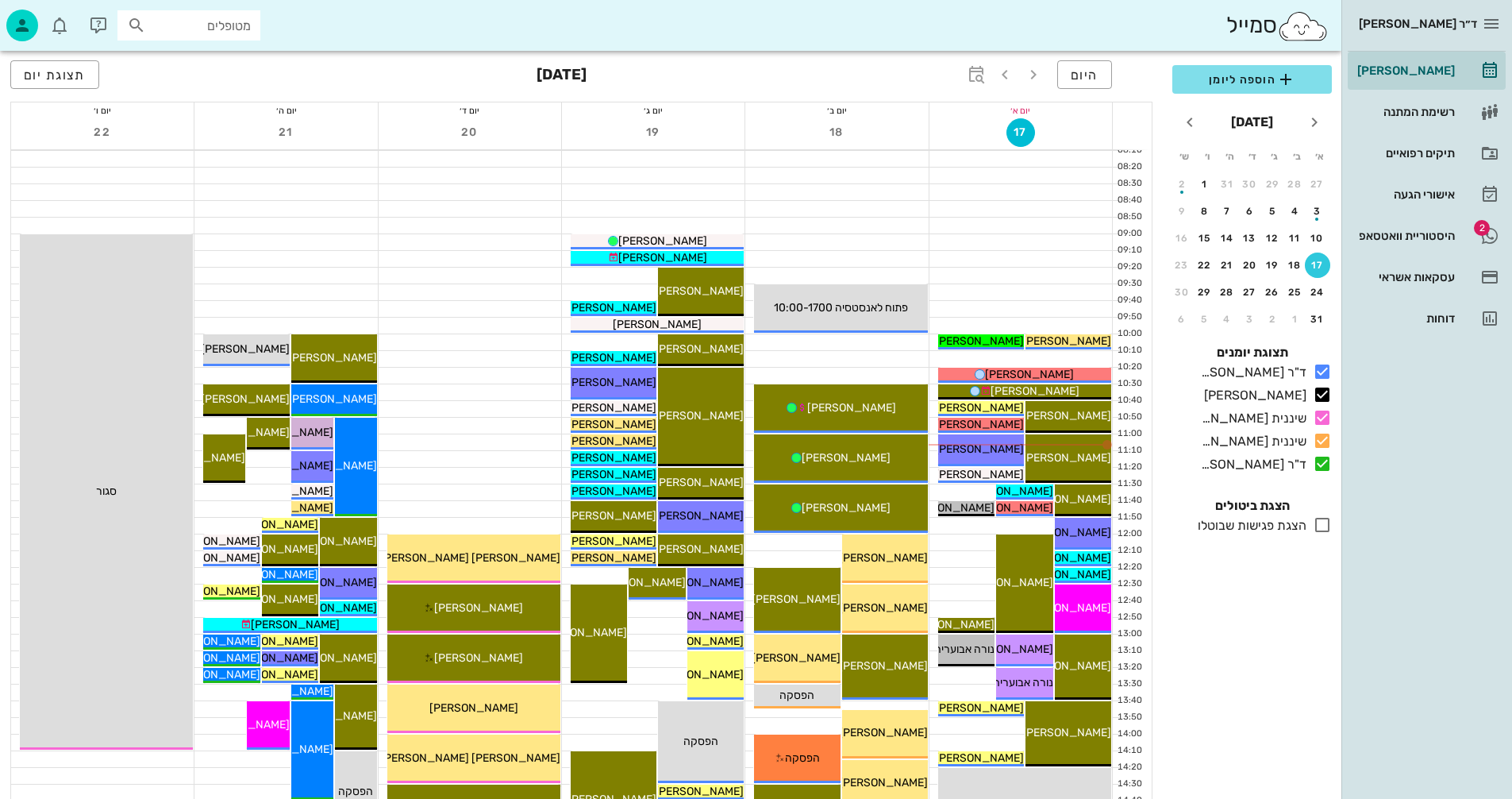
scroll to position [159, 0]
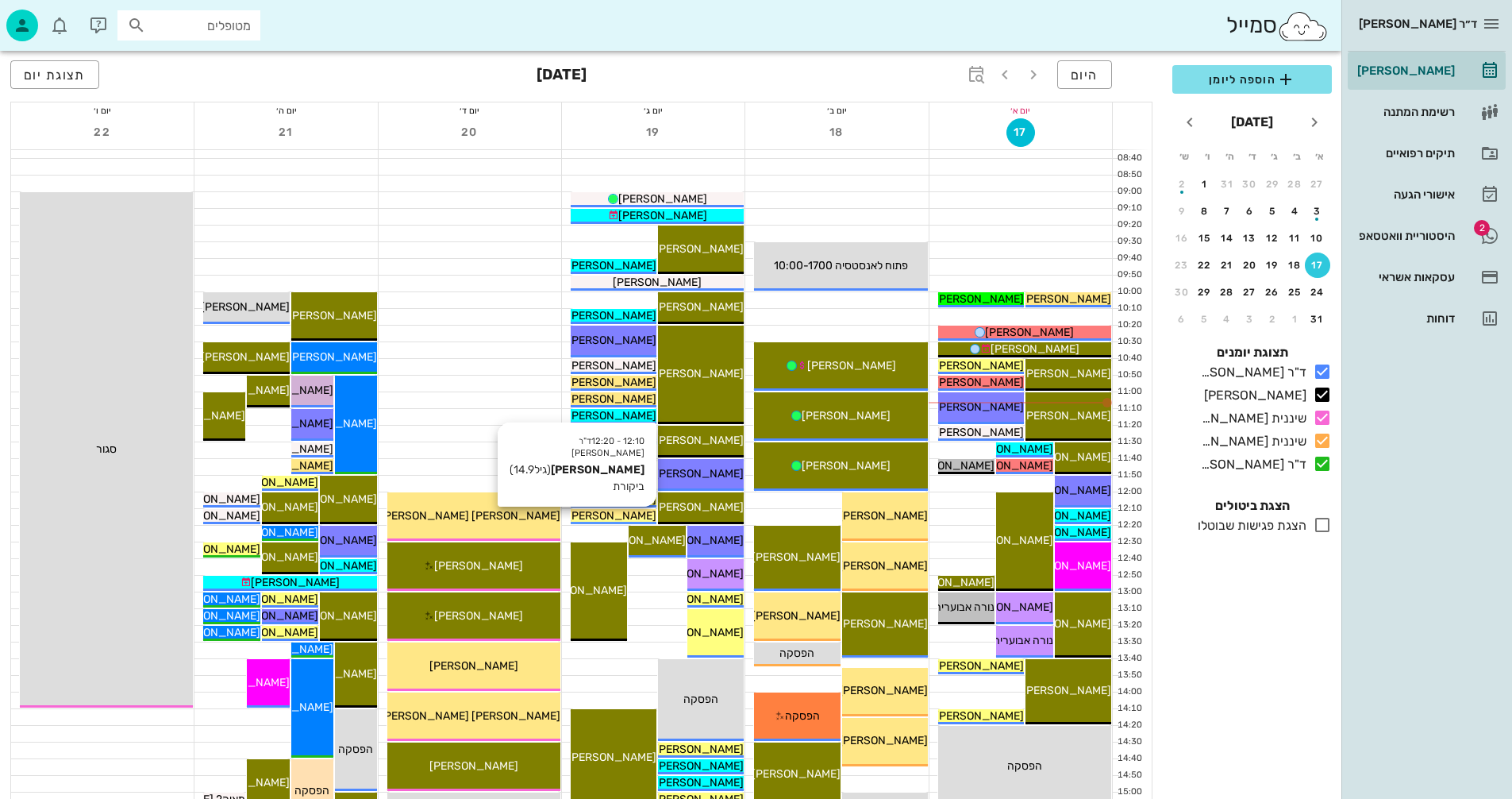
click at [611, 514] on span "[PERSON_NAME]" at bounding box center [612, 515] width 89 height 14
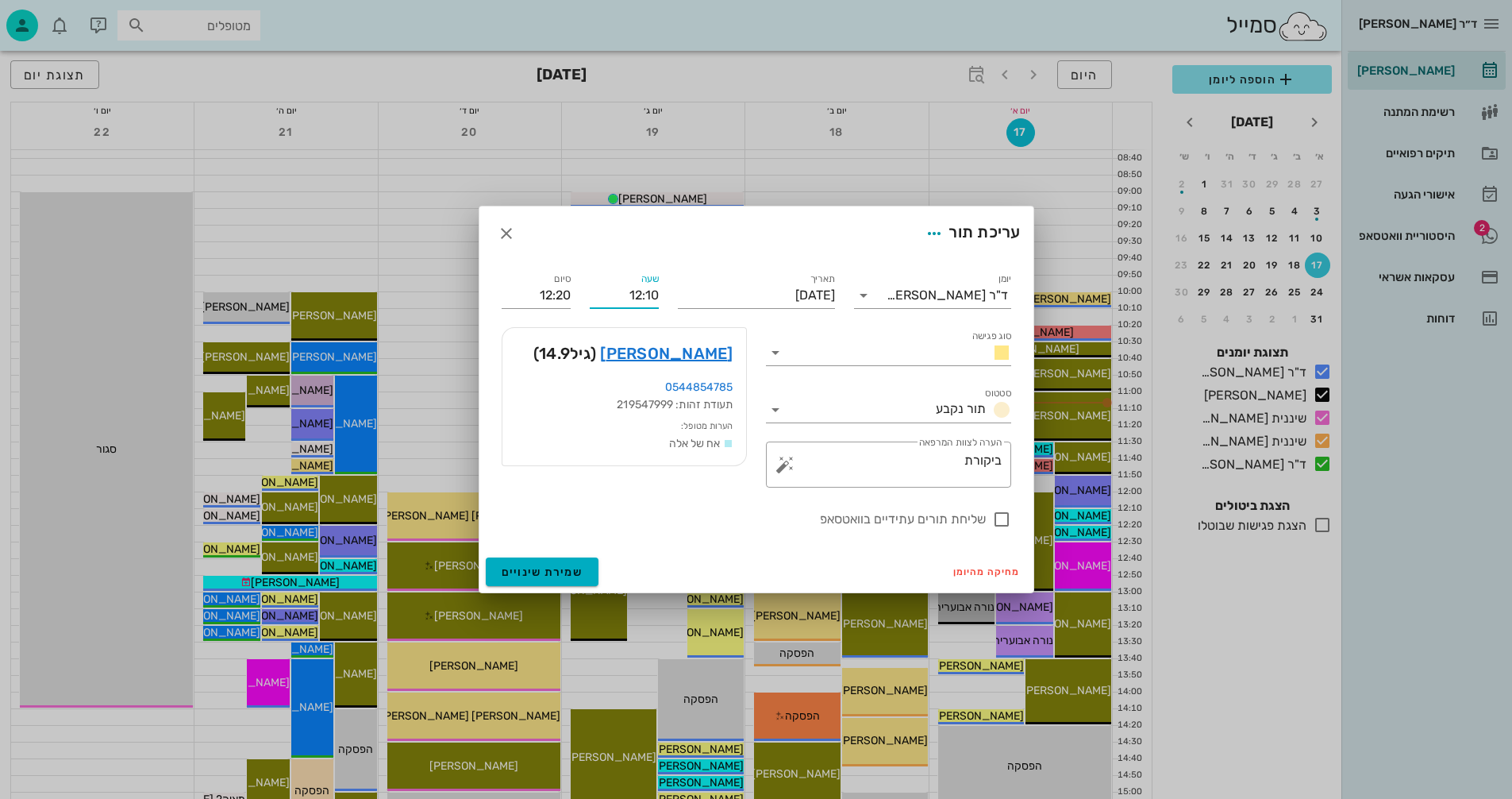
drag, startPoint x: 623, startPoint y: 294, endPoint x: 668, endPoint y: 302, distance: 45.7
click at [668, 302] on div "יומן ד"ר נמרוד דיקשטיין סוג פגישה סטטוס תור נקבע תאריך יום שלישי, 19 באוגוסט 20…" at bounding box center [757, 399] width 529 height 278
click at [596, 295] on input "11:40" at bounding box center [624, 296] width 69 height 25
type input "11:40"
type input "11:50"
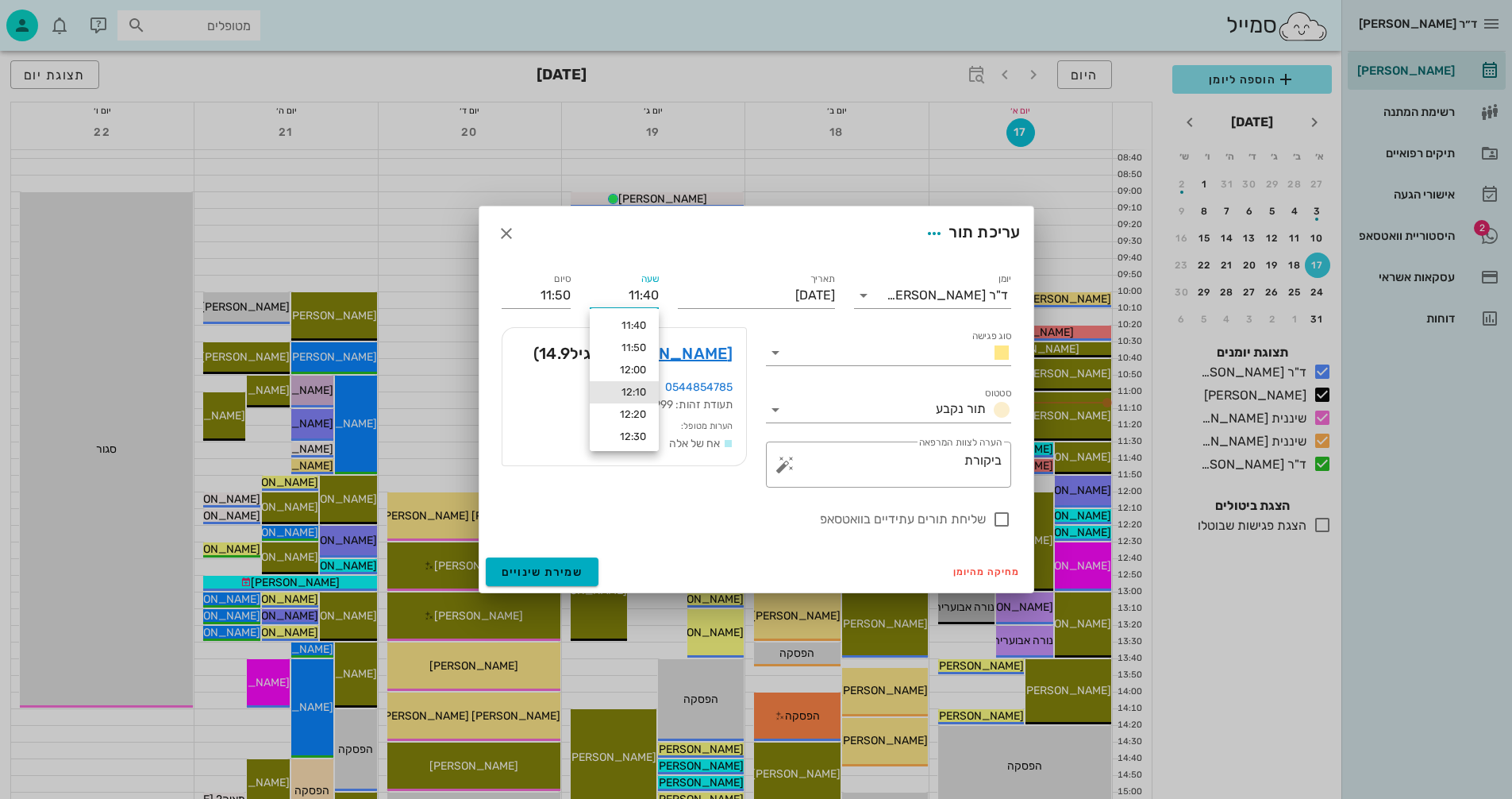
click at [578, 297] on div "יומן ד"ר נמרוד דיקשטיין סוג פגישה סטטוס תור נקבע תאריך יום שלישי, 19 באוגוסט 20…" at bounding box center [757, 399] width 529 height 278
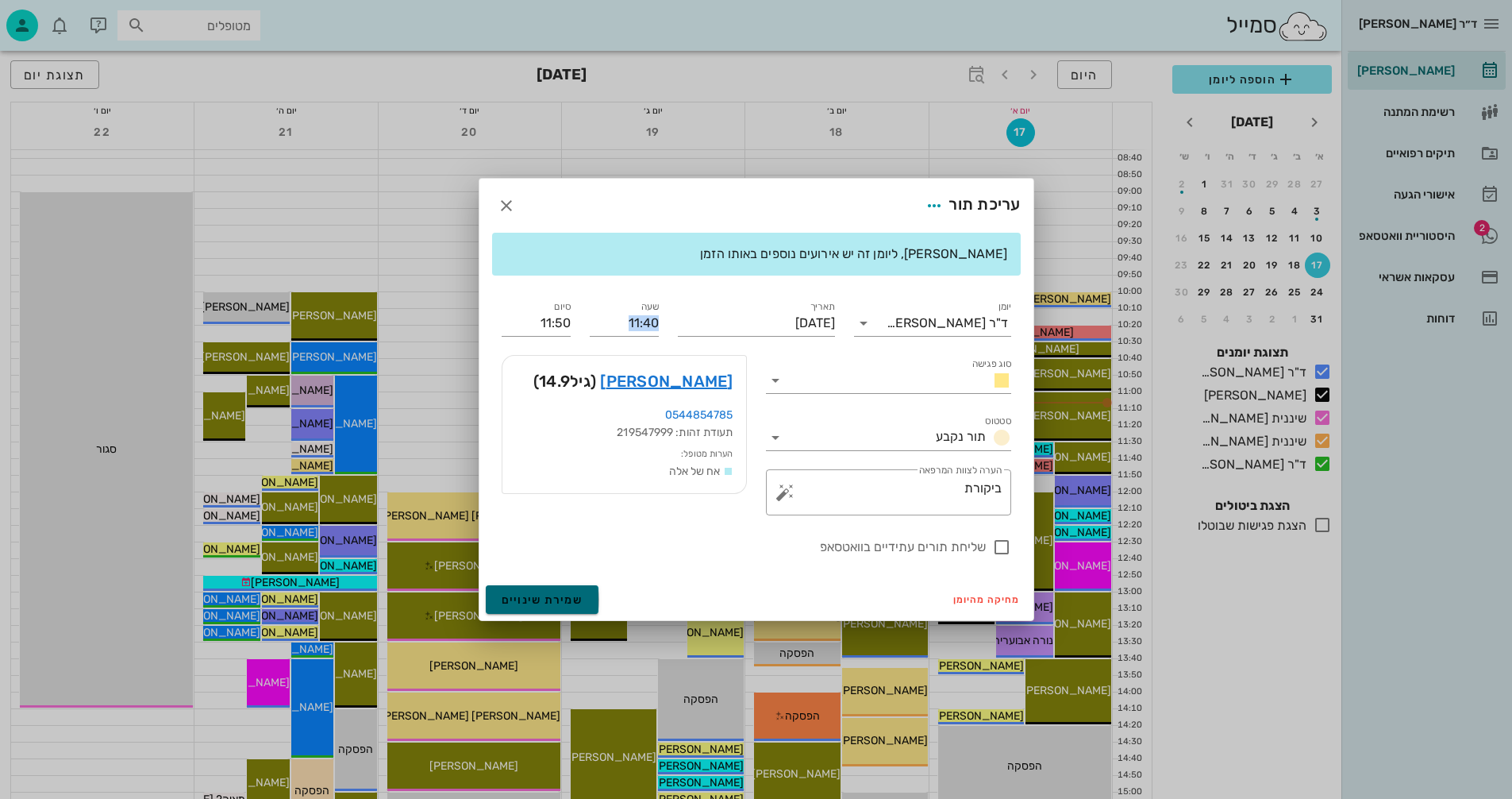
click at [533, 596] on span "שמירת שינויים" at bounding box center [542, 600] width 82 height 14
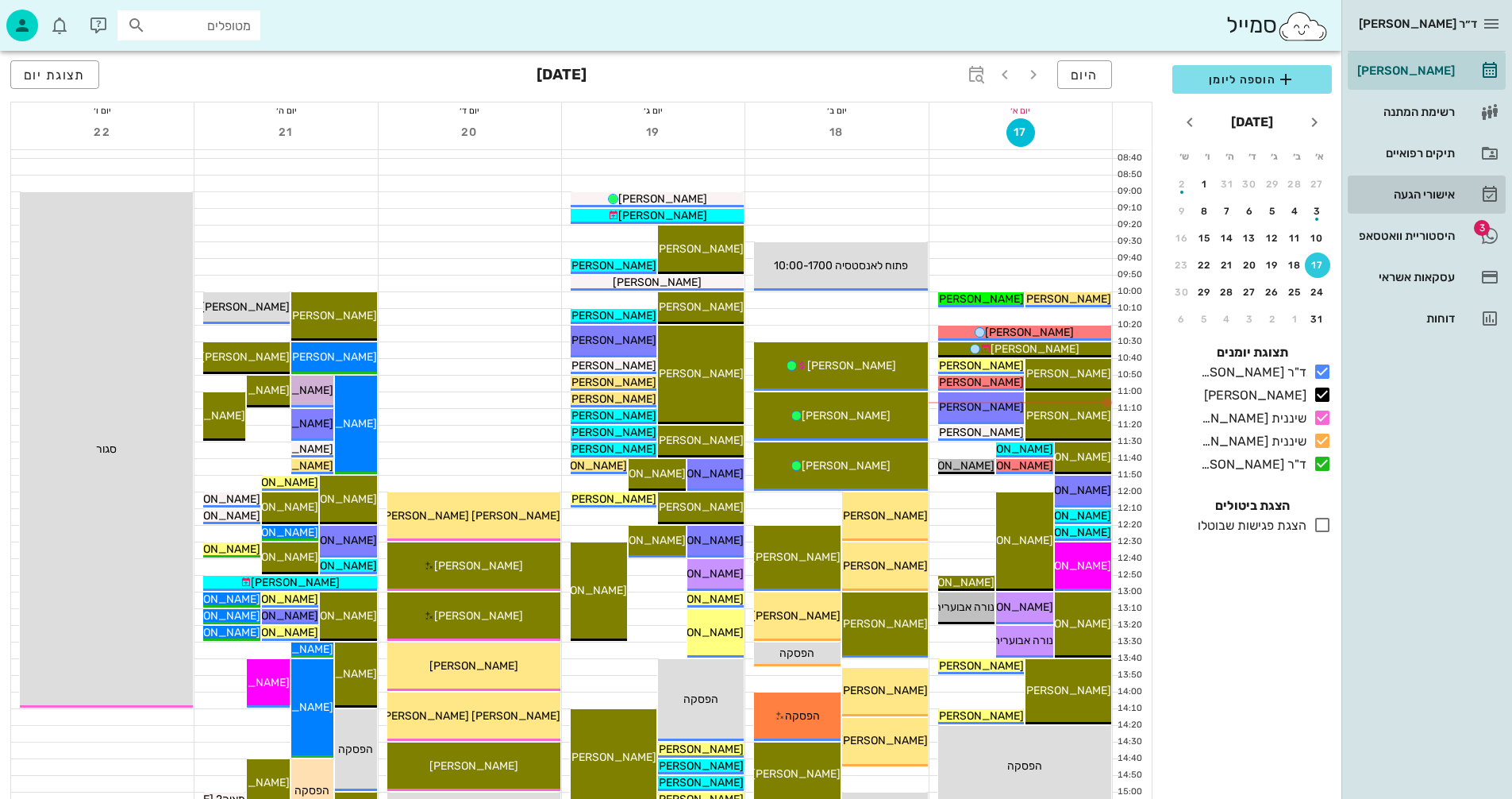
click at [1404, 192] on div "אישורי הגעה" at bounding box center [1404, 194] width 101 height 13
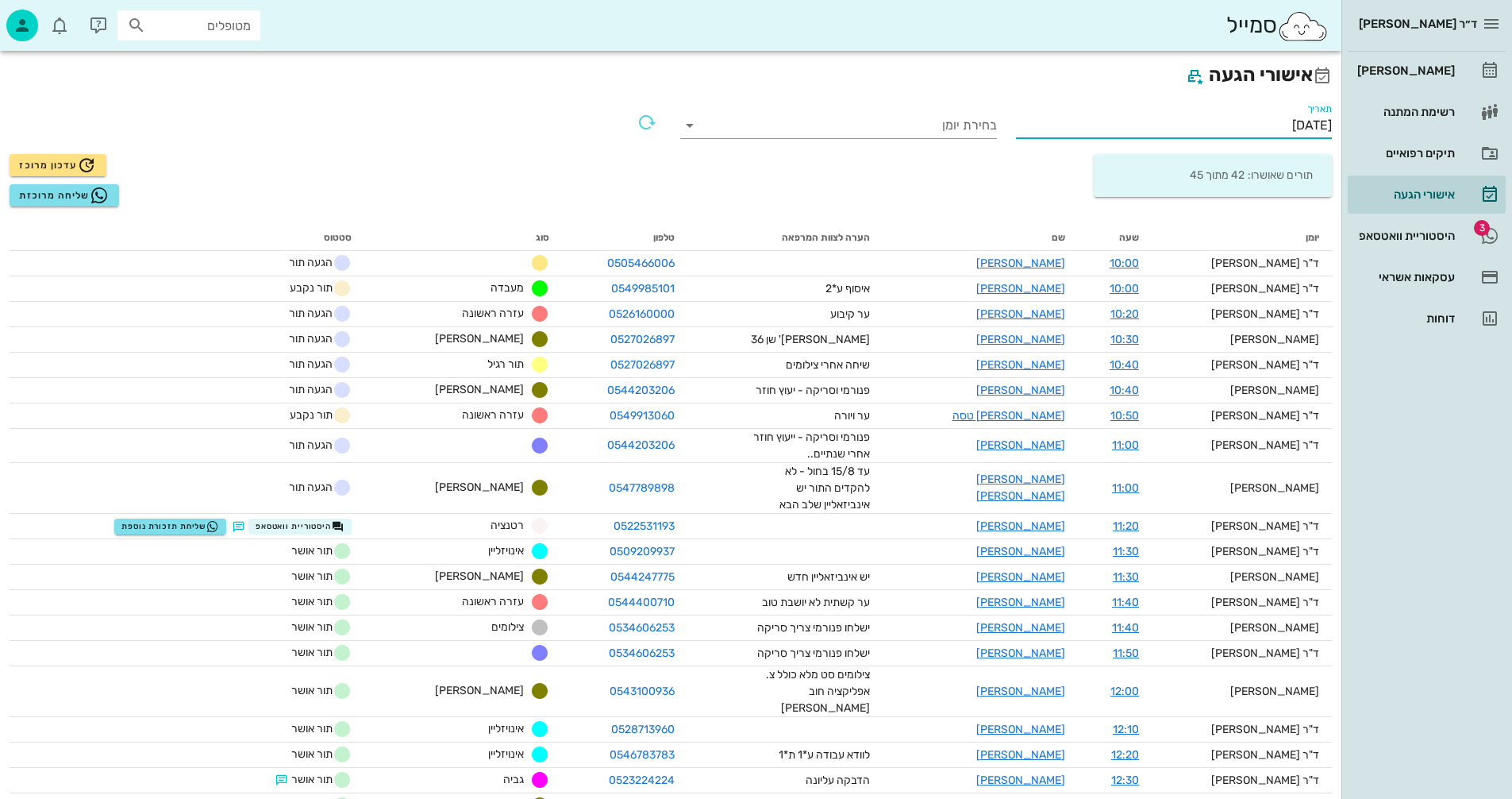
click at [1228, 122] on input "[DATE]" at bounding box center [1174, 125] width 317 height 25
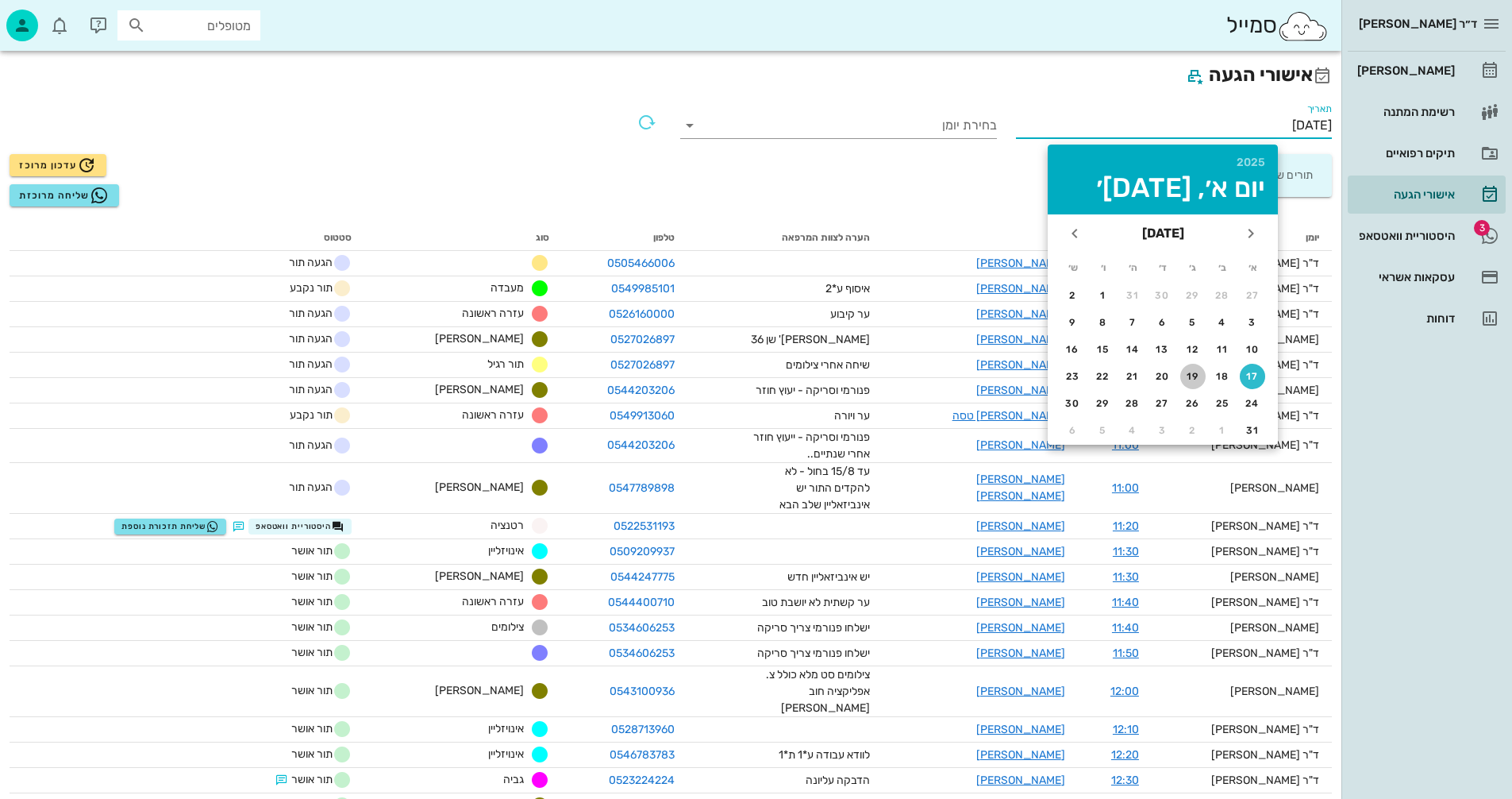
click at [1195, 372] on div "19" at bounding box center [1194, 376] width 25 height 11
type input "[DATE]"
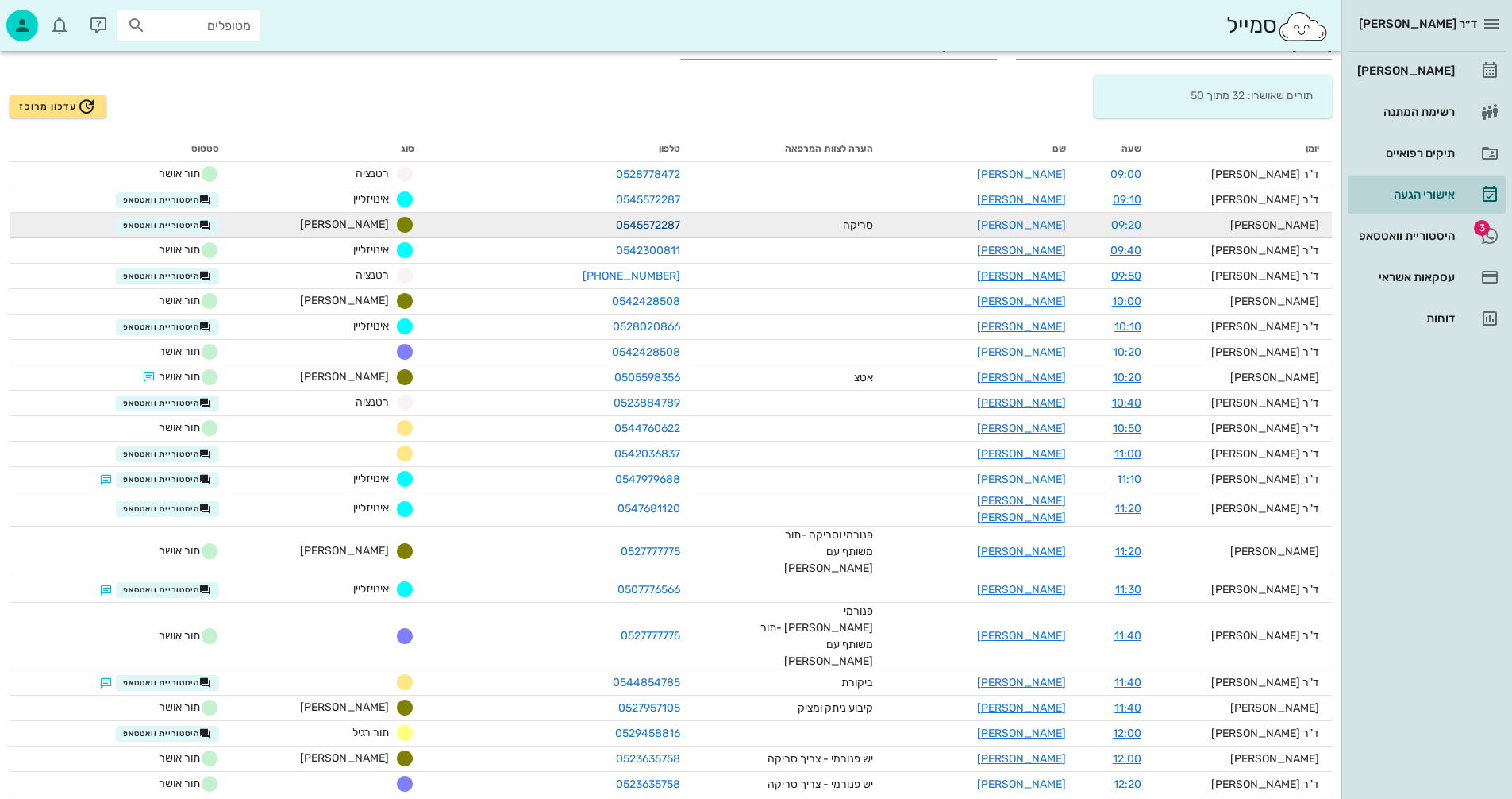
scroll to position [159, 0]
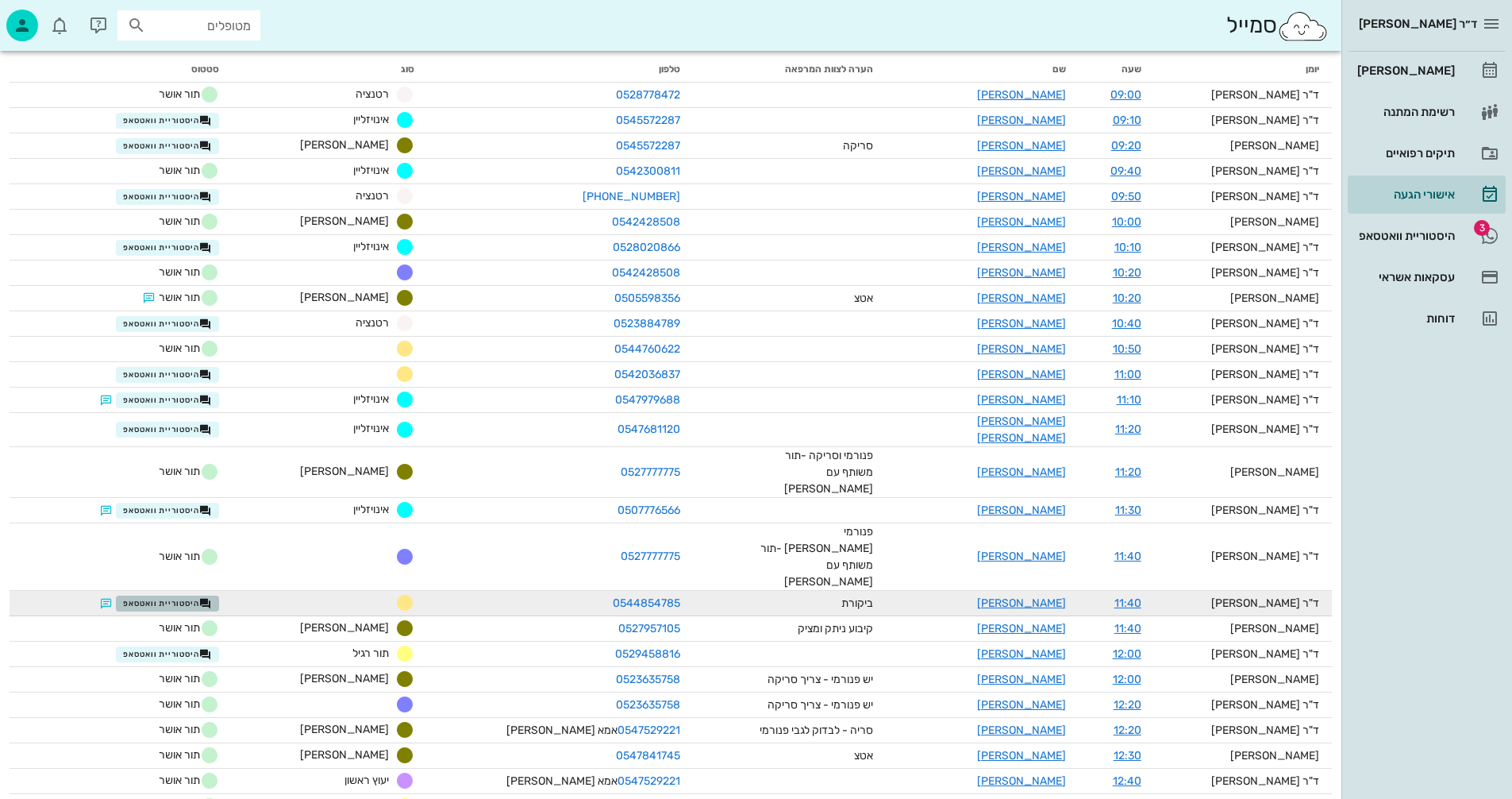
click at [182, 597] on span "היסטוריית וואטסאפ" at bounding box center [167, 603] width 89 height 13
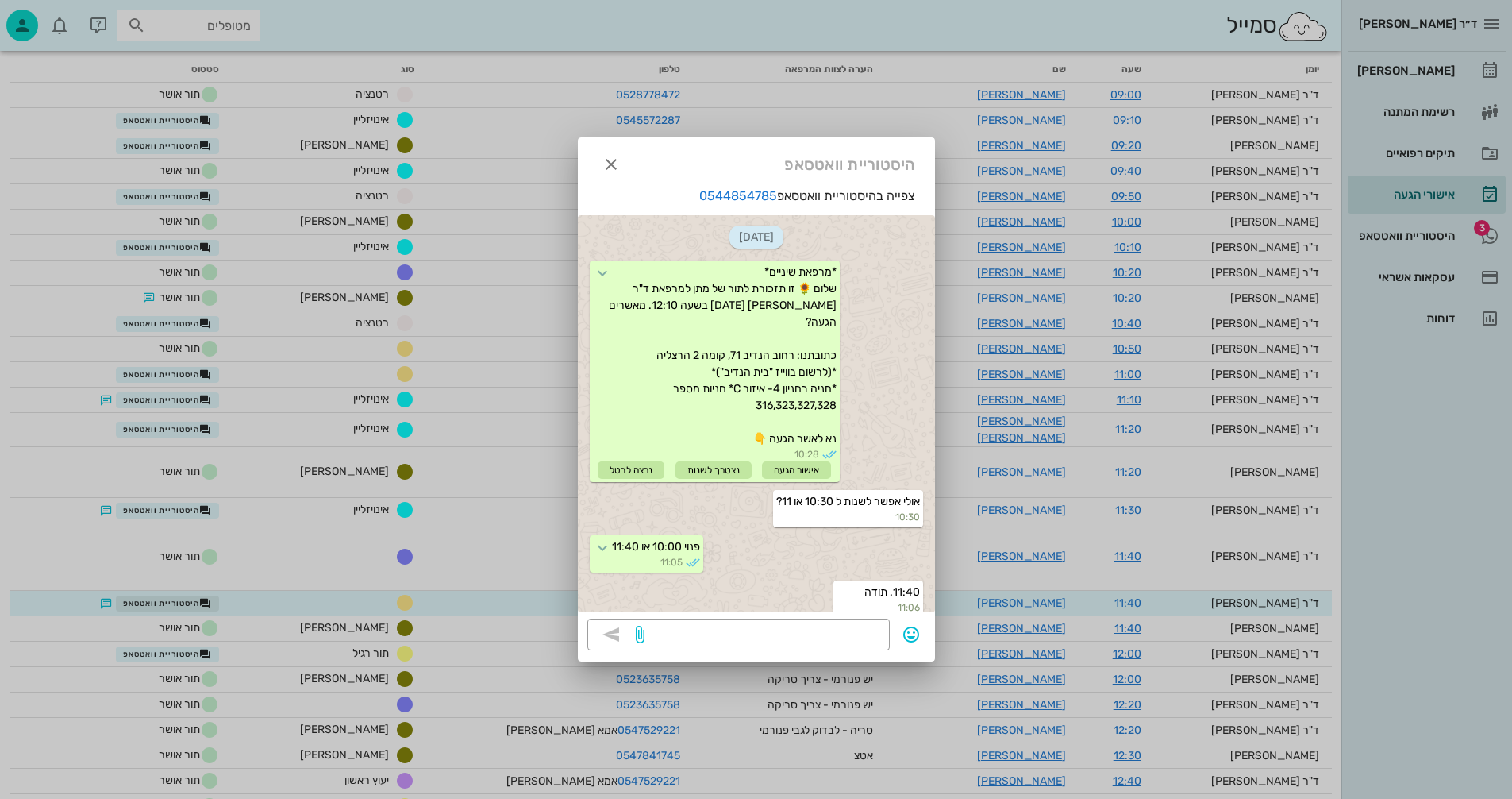
scroll to position [11, 0]
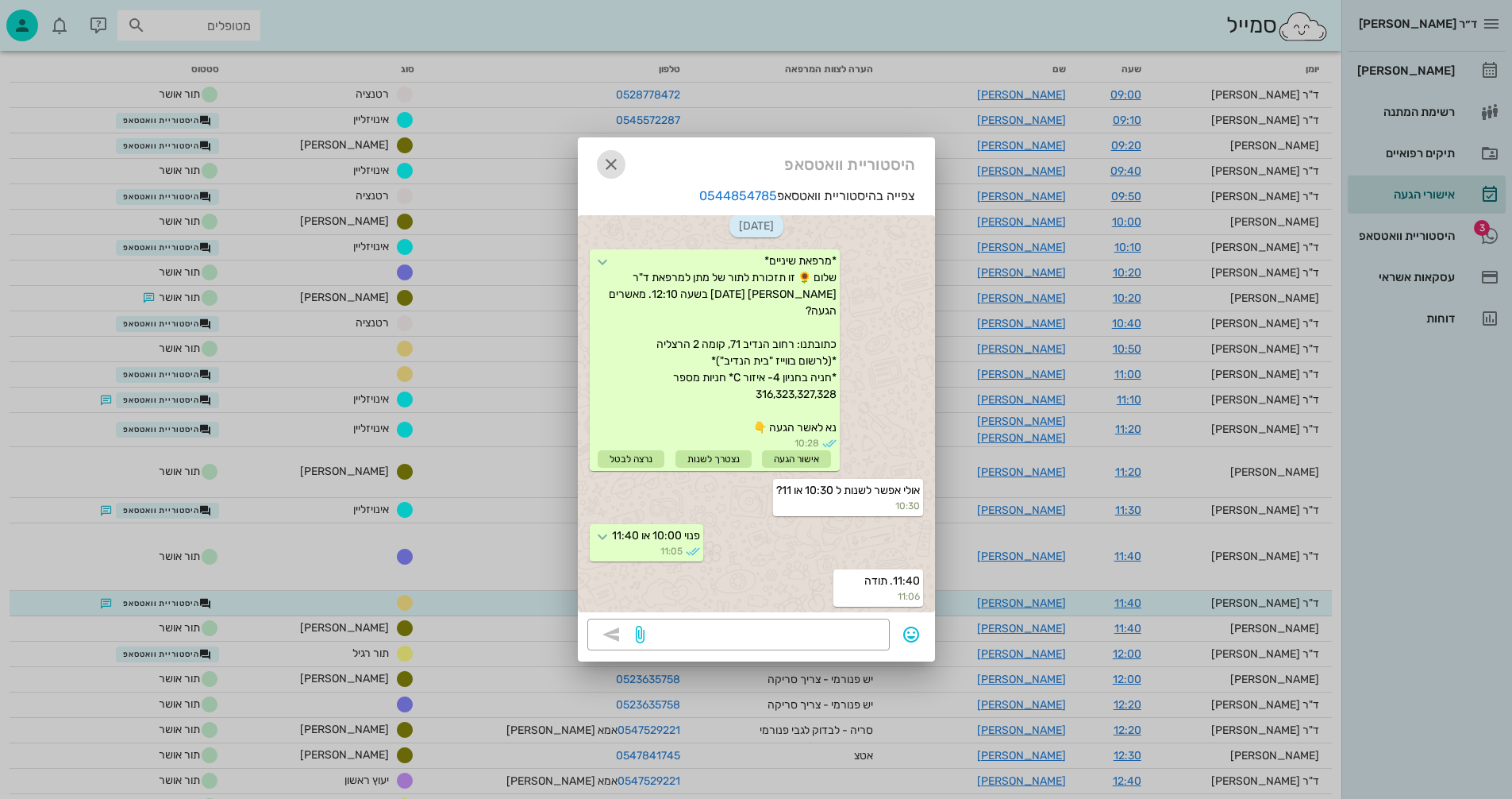
click at [603, 165] on icon "button" at bounding box center [611, 164] width 19 height 19
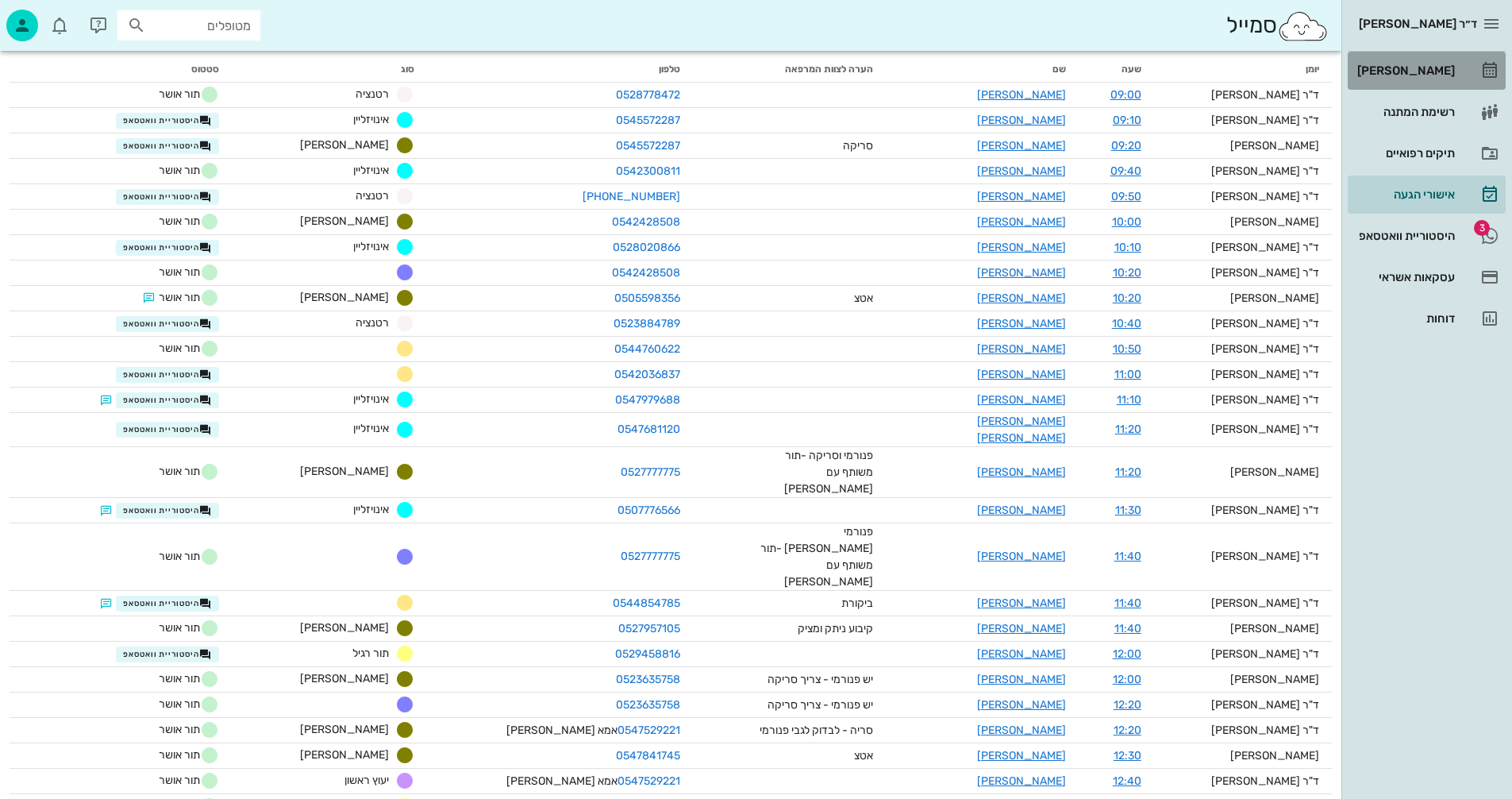
click at [1423, 71] on div "[PERSON_NAME]" at bounding box center [1404, 70] width 101 height 13
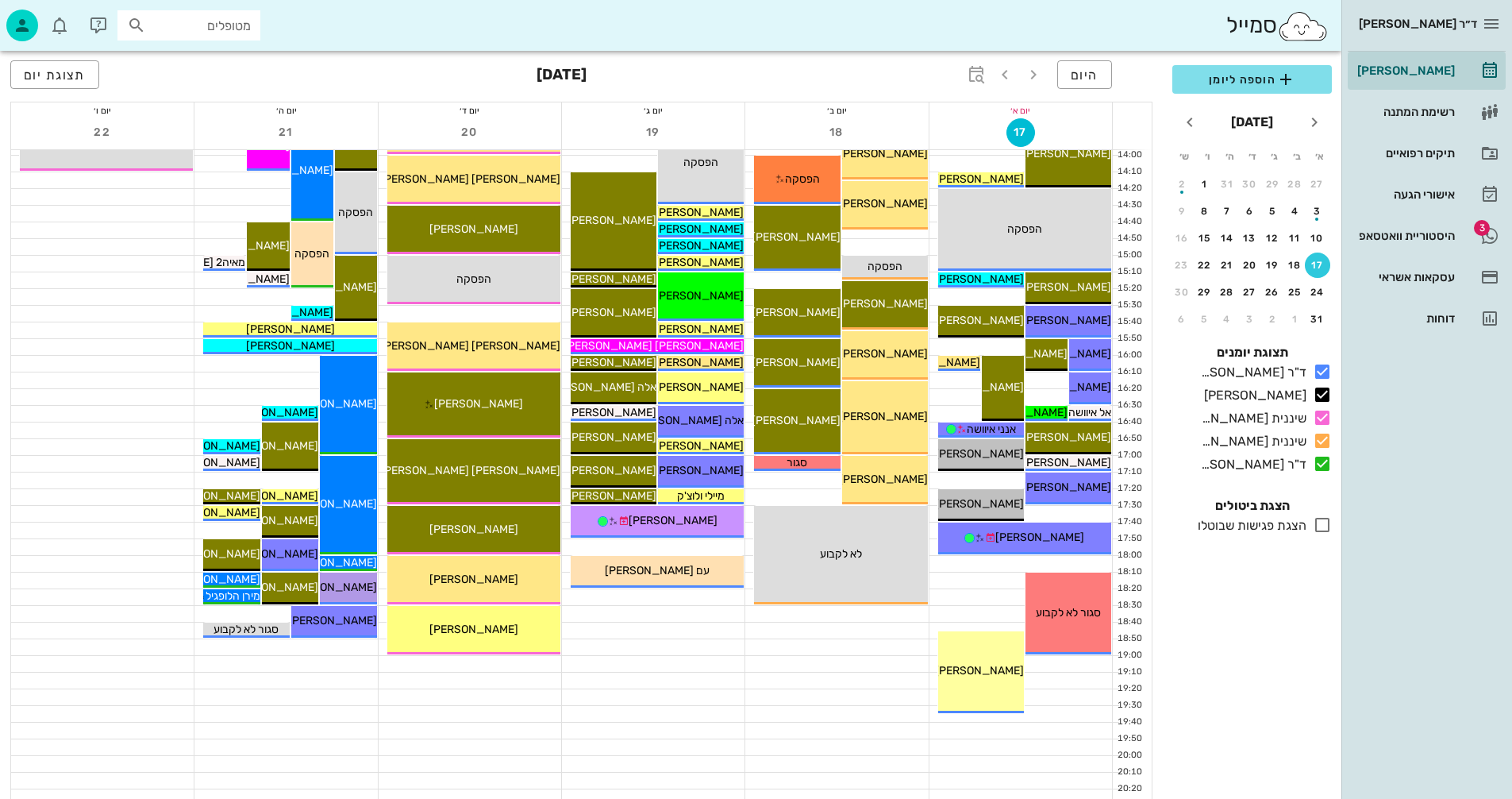
scroll to position [672, 0]
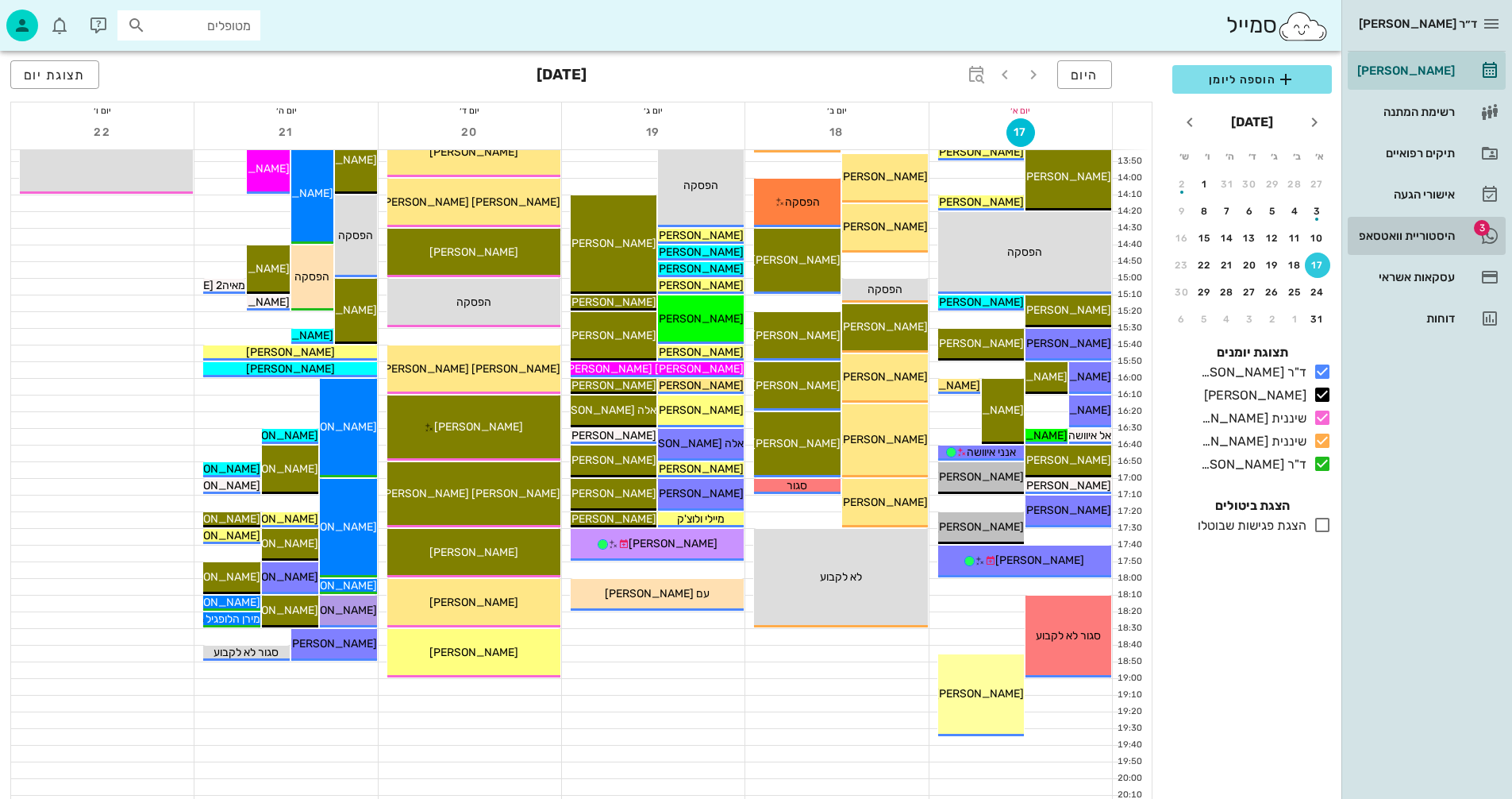
click at [1381, 232] on div "היסטוריית וואטסאפ" at bounding box center [1404, 236] width 101 height 13
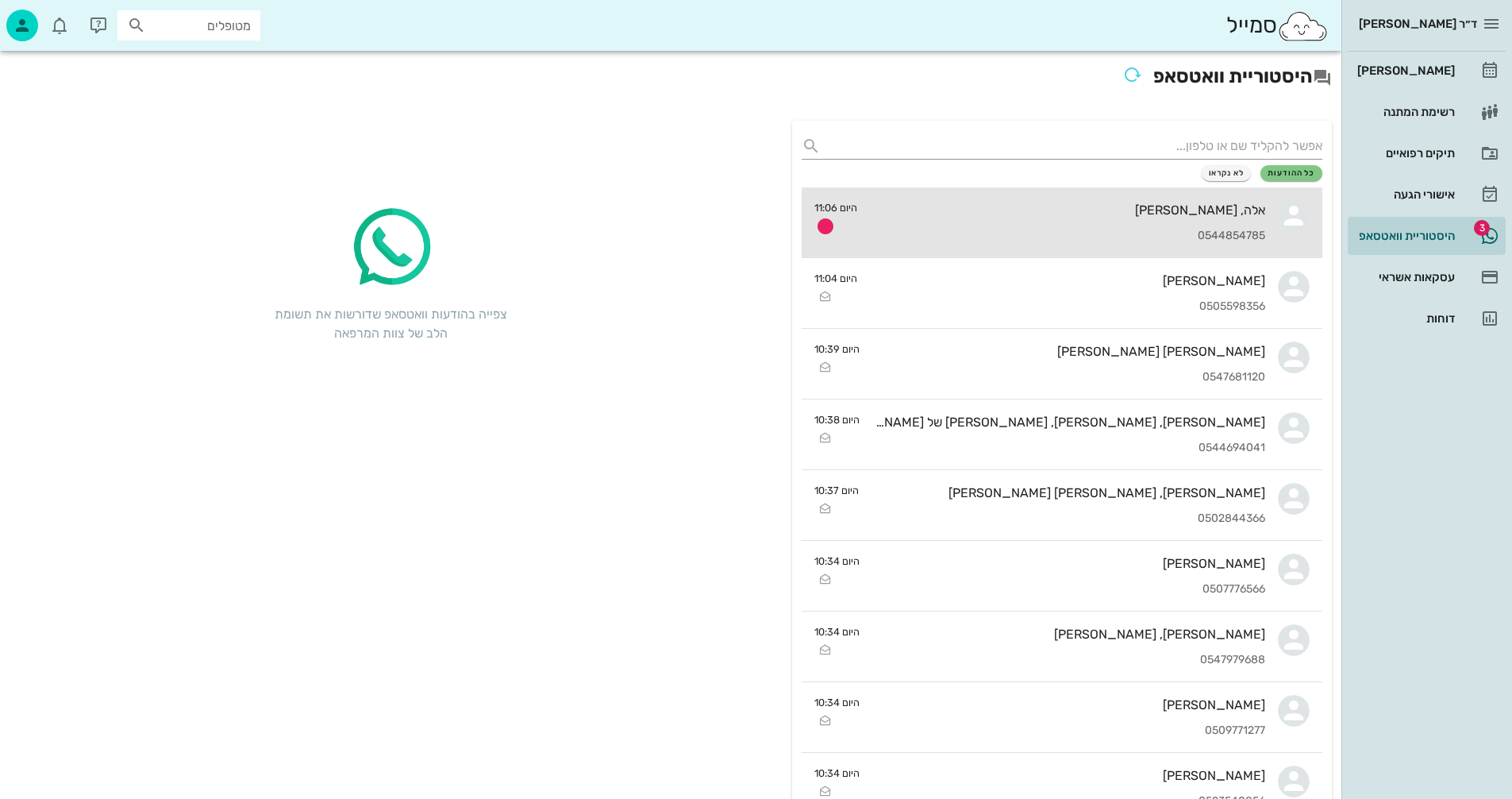
click at [938, 215] on div "אלה, [PERSON_NAME]" at bounding box center [1068, 210] width 395 height 15
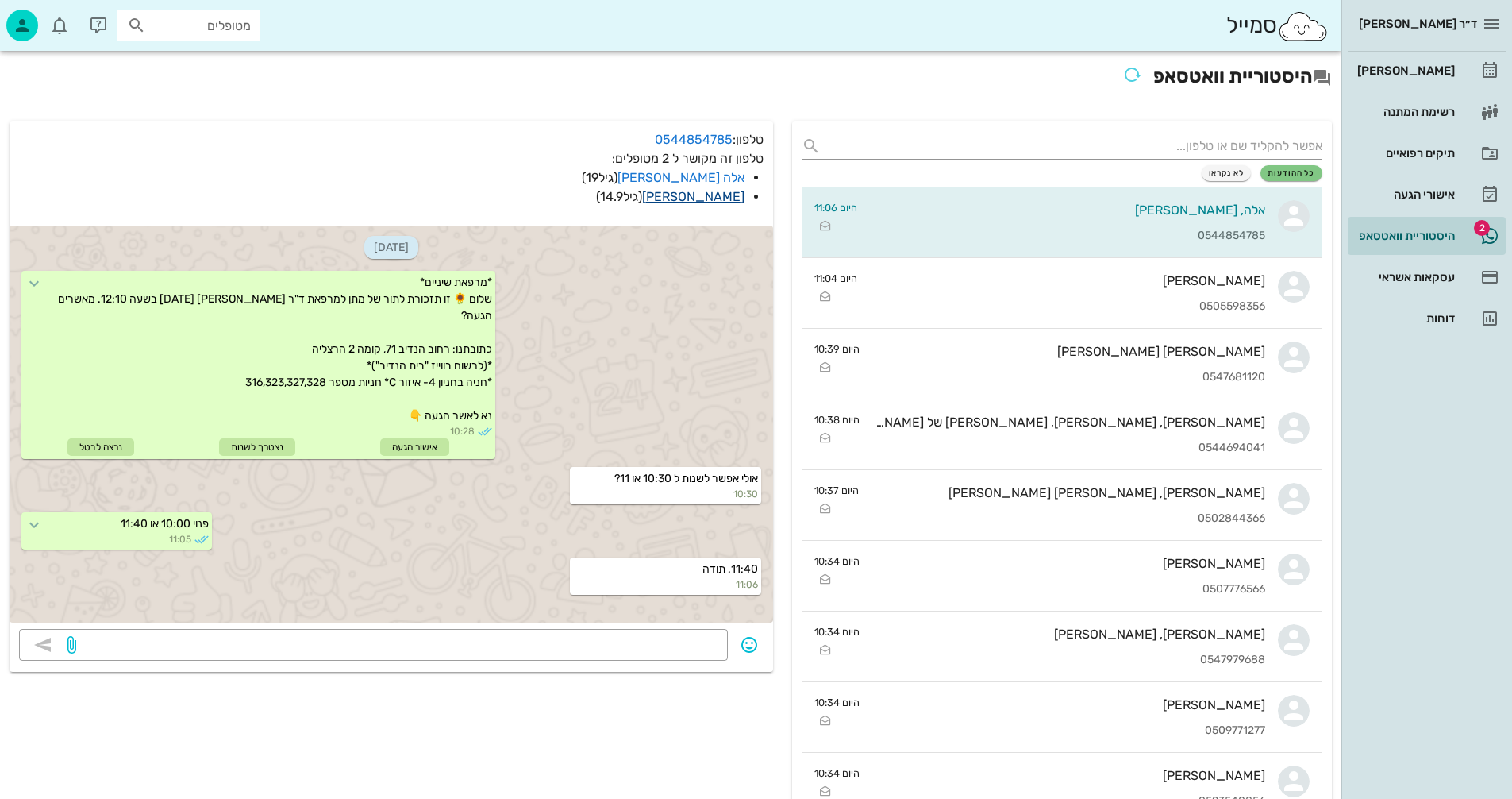
click at [711, 192] on link "[PERSON_NAME]" at bounding box center [693, 197] width 102 height 15
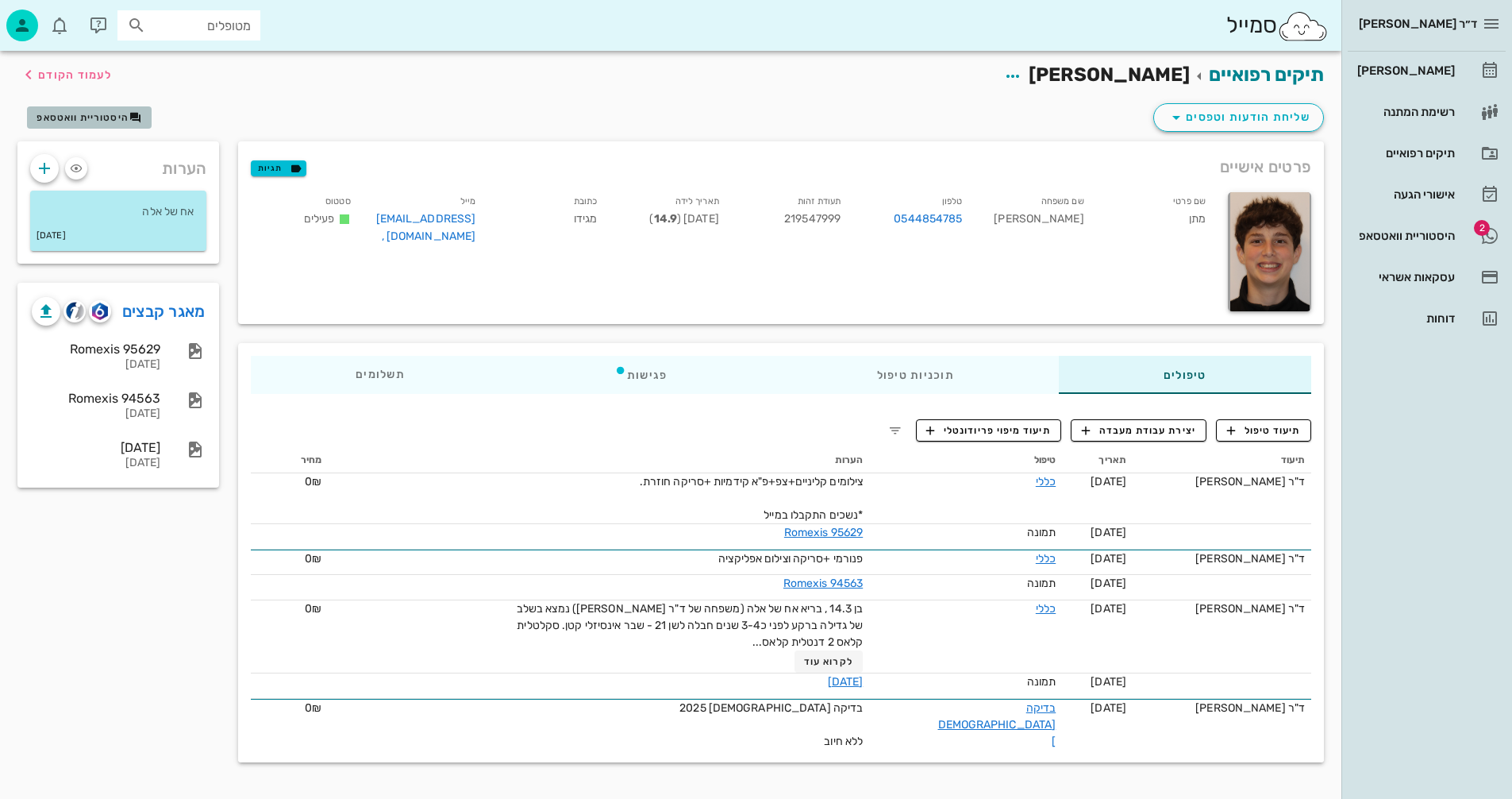
click at [87, 116] on span "היסטוריית וואטסאפ" at bounding box center [82, 117] width 92 height 11
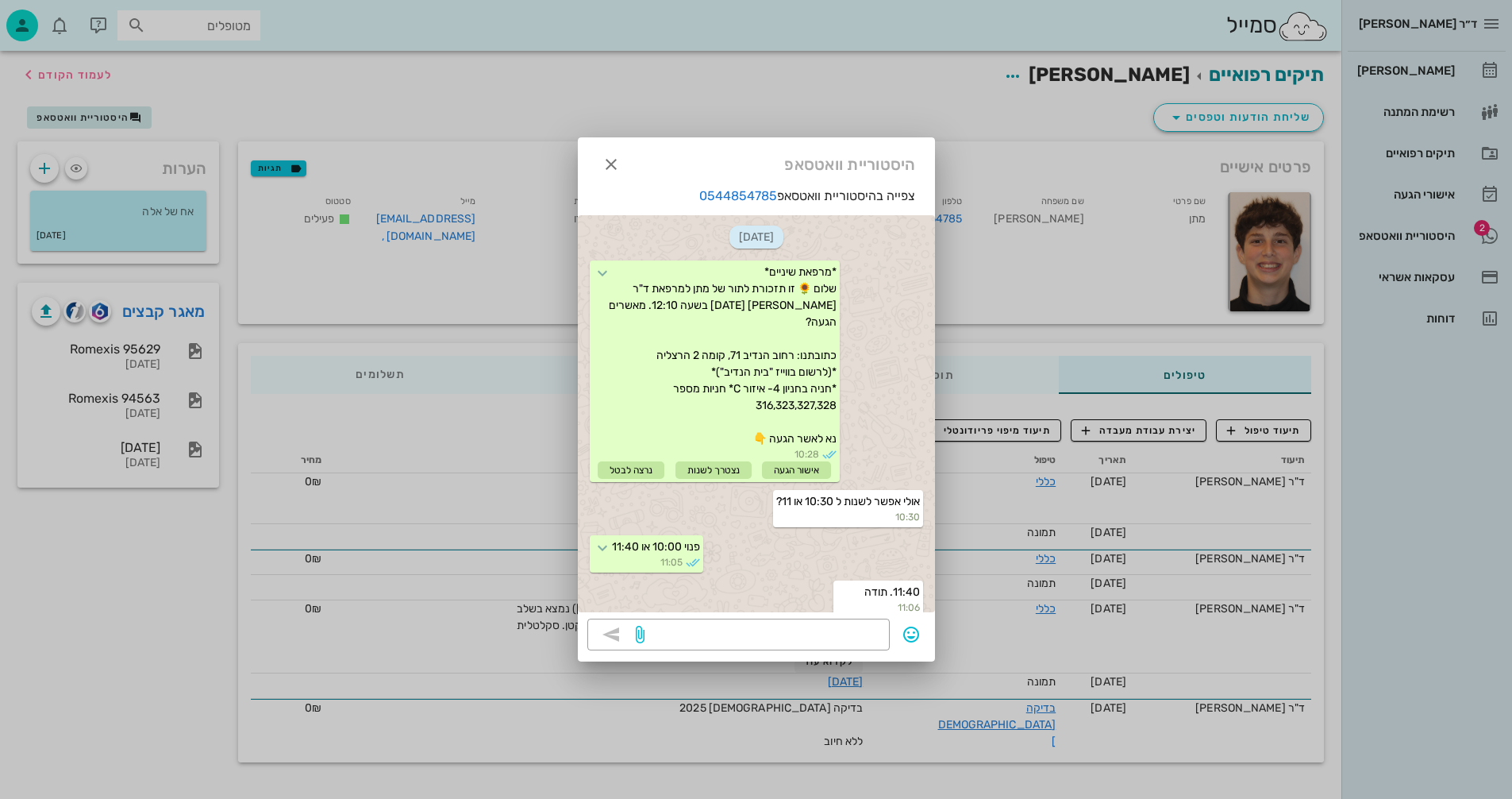
scroll to position [11, 0]
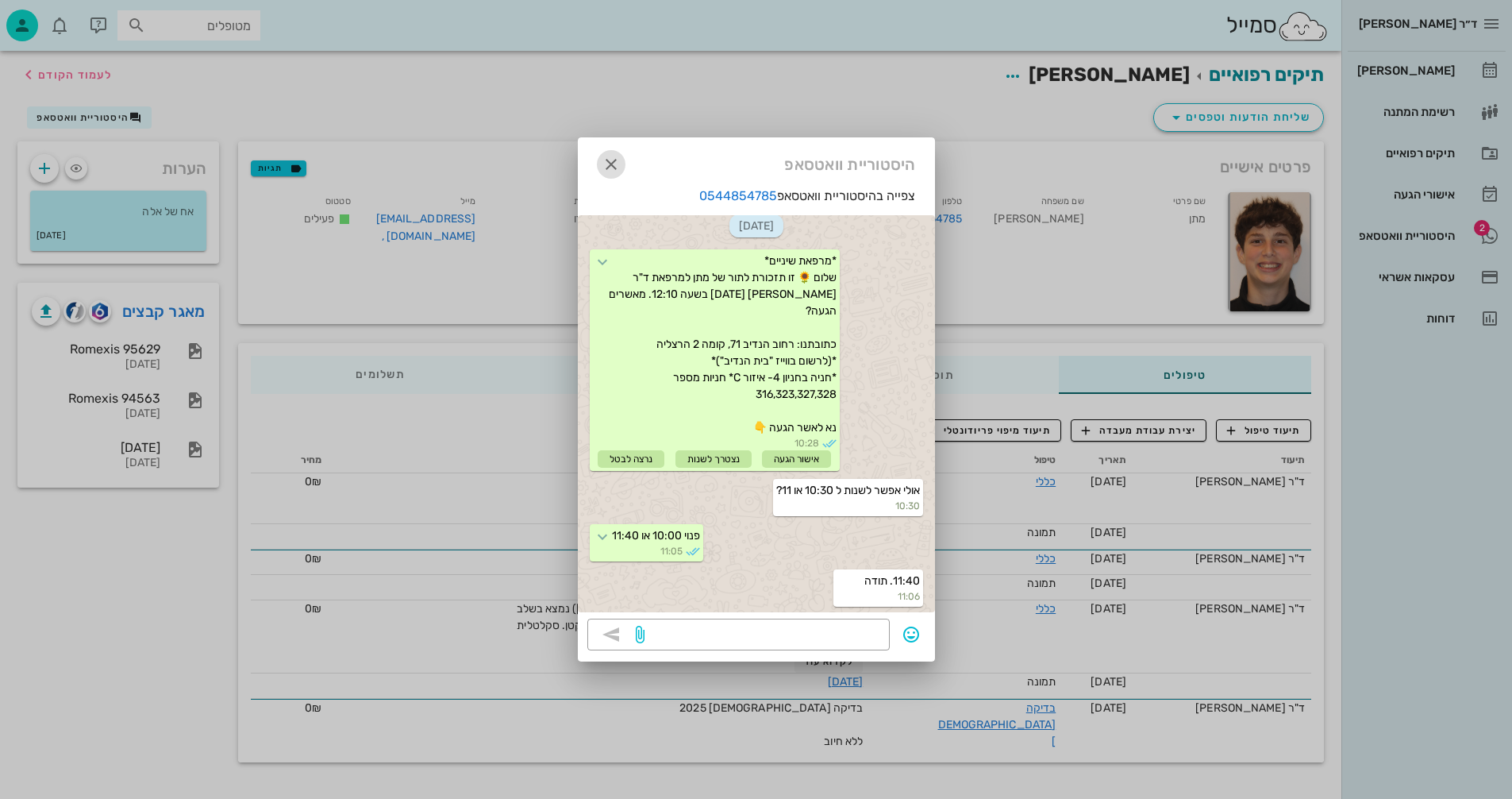
click at [612, 154] on button "button" at bounding box center [612, 165] width 29 height 29
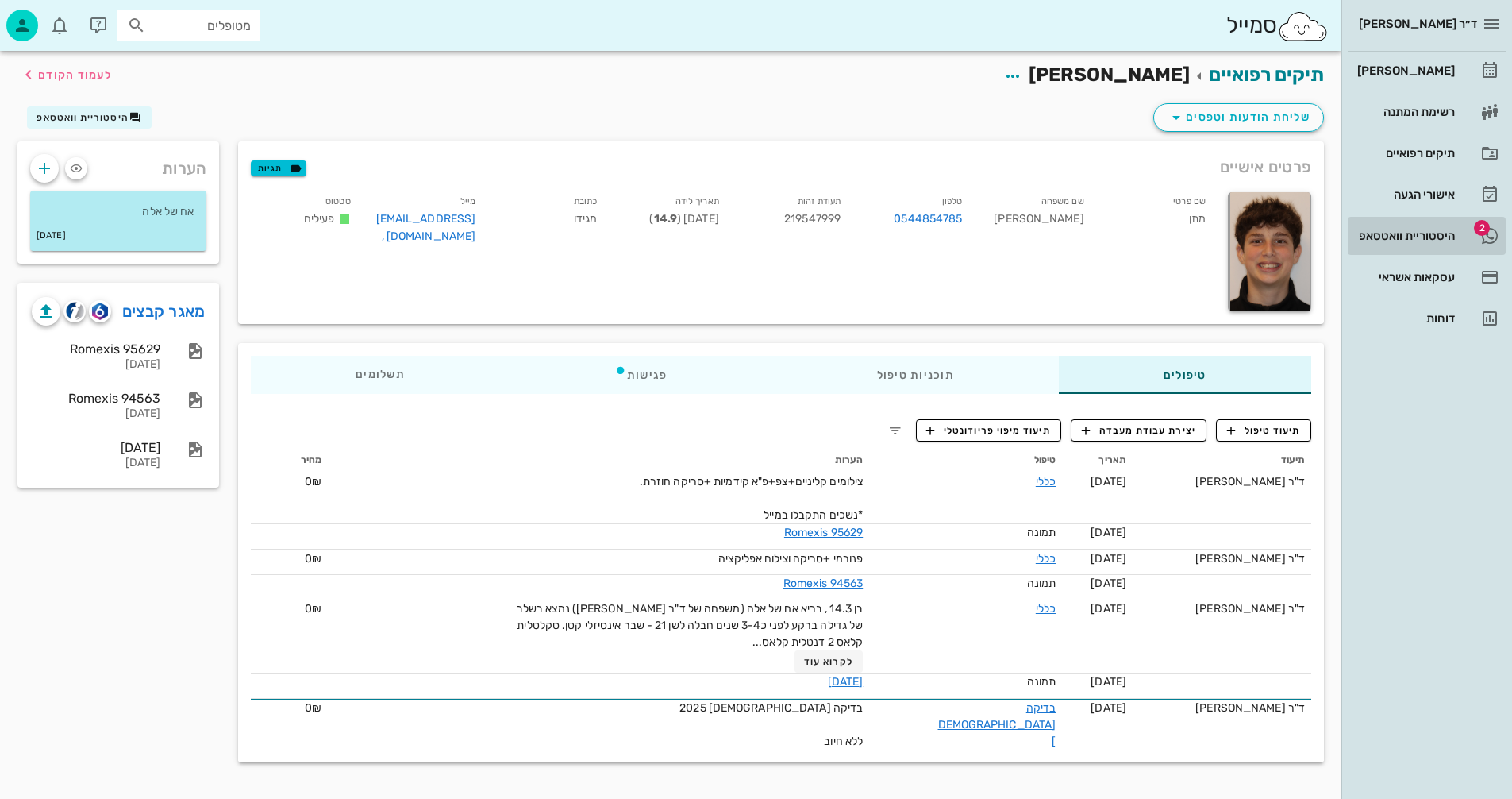
click at [1383, 234] on div "היסטוריית וואטסאפ" at bounding box center [1404, 236] width 101 height 13
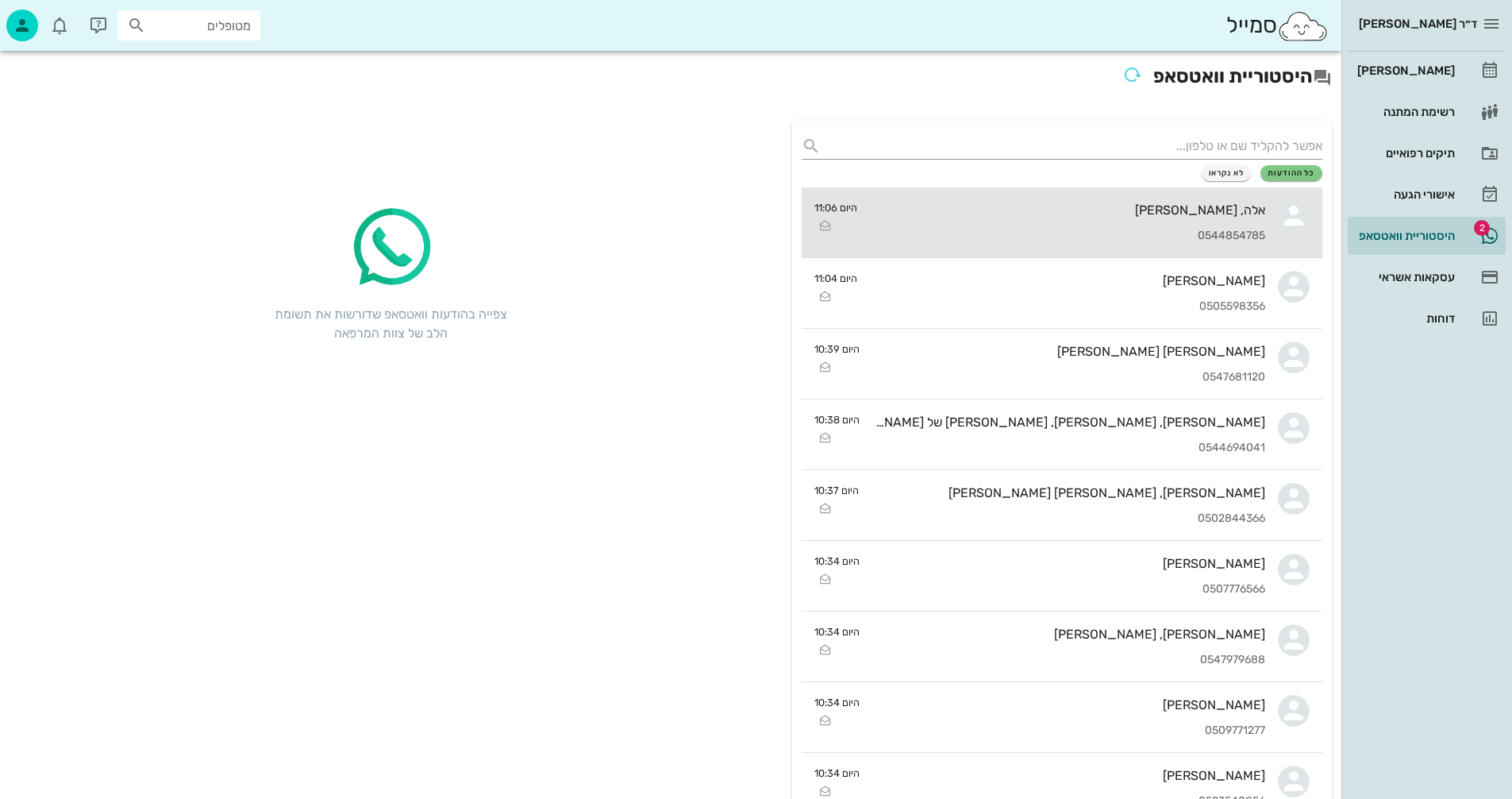
click at [976, 221] on div "אלה, מתן צדיקוף 0544854785" at bounding box center [1068, 222] width 395 height 70
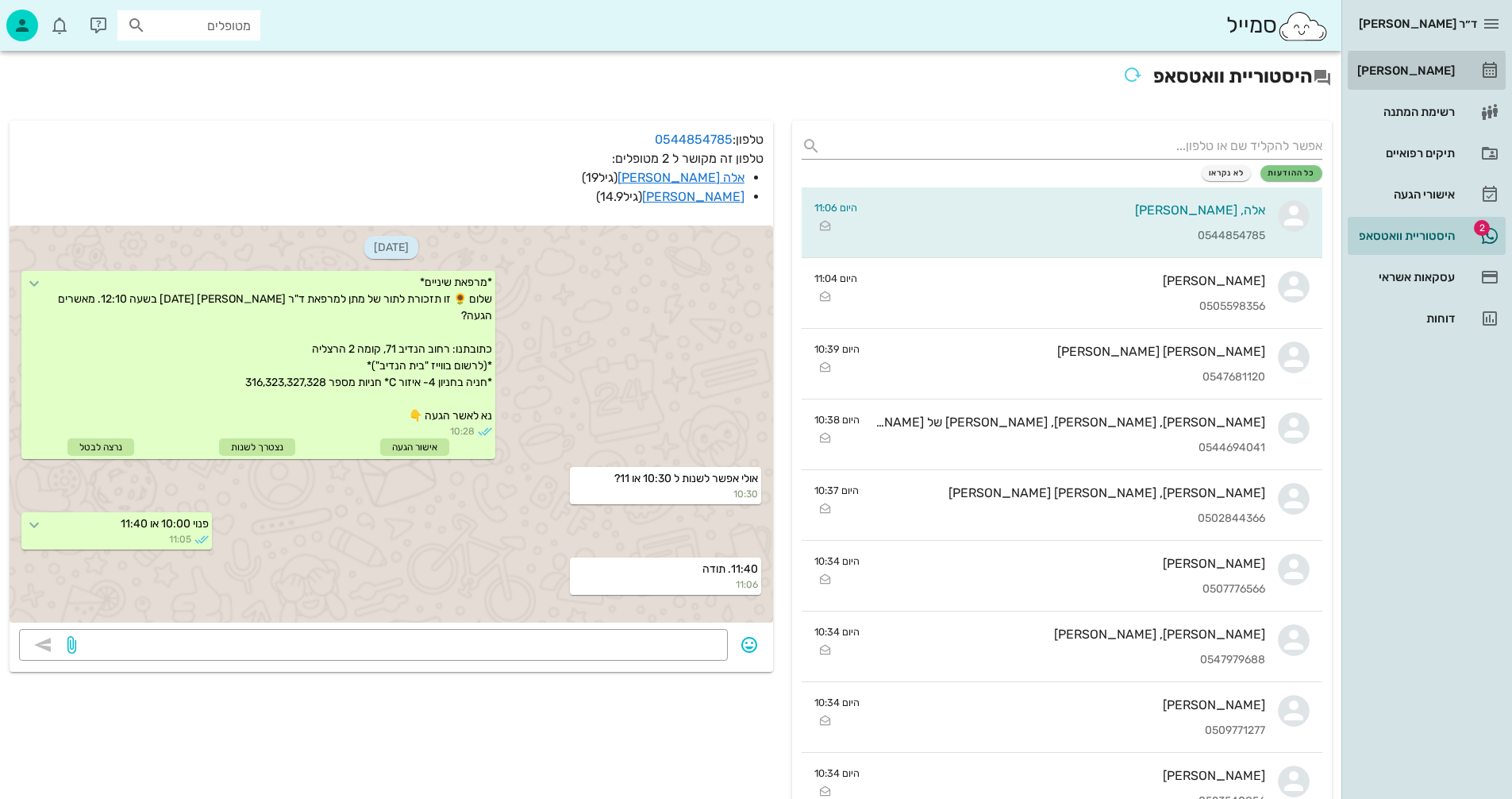
click at [1409, 68] on div "[PERSON_NAME]" at bounding box center [1404, 70] width 101 height 13
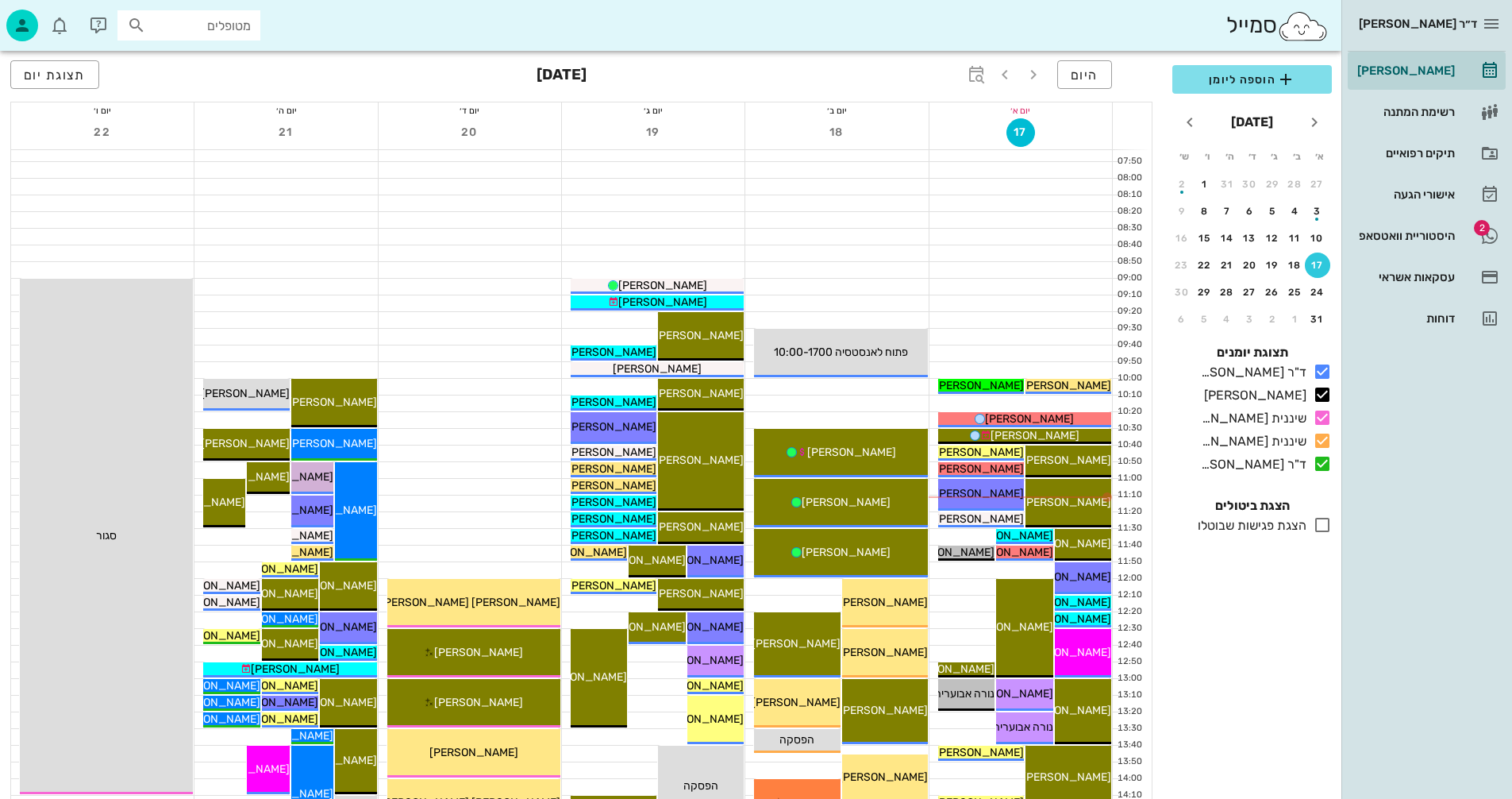
scroll to position [159, 0]
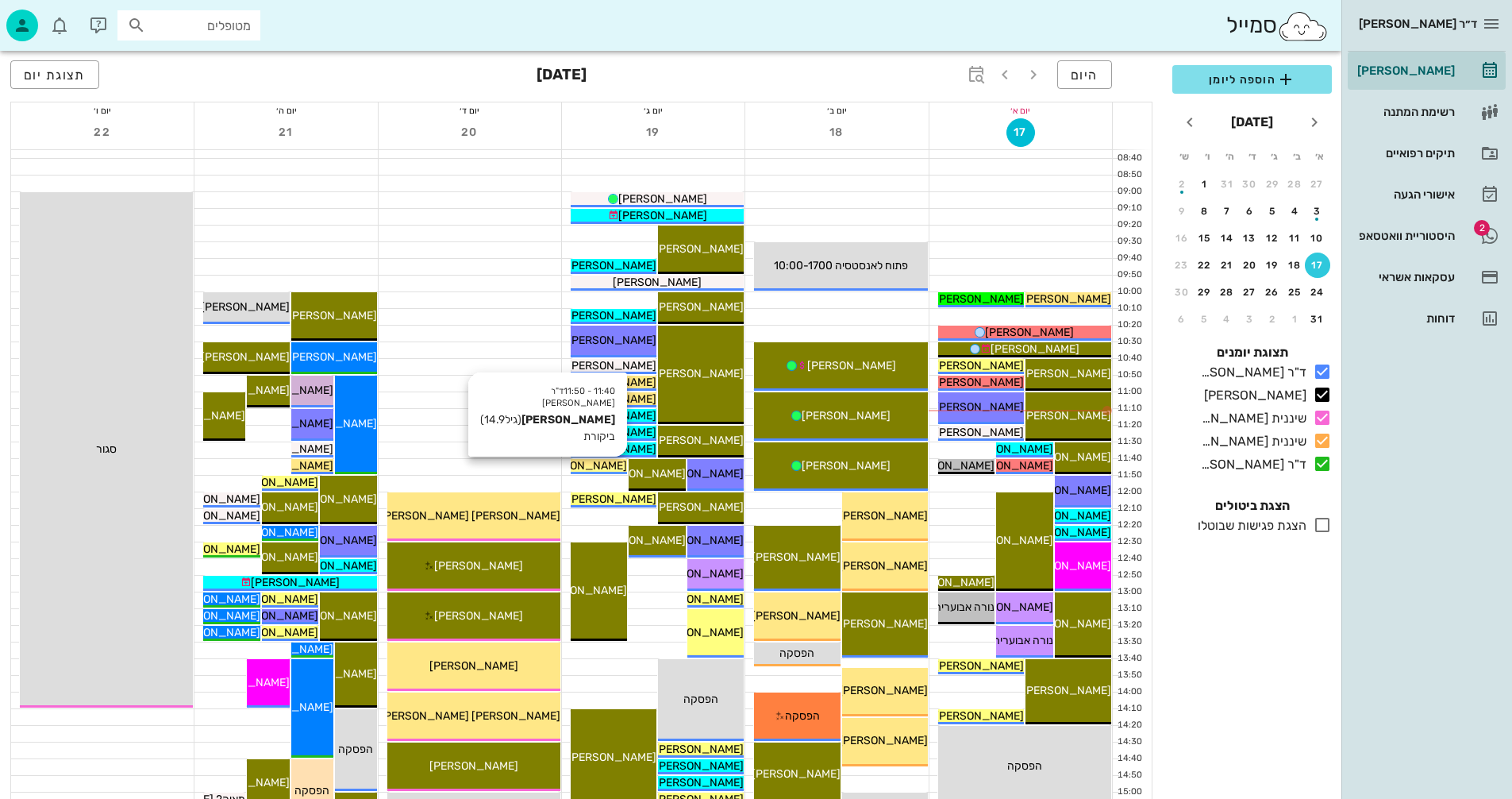
click at [604, 466] on span "[PERSON_NAME]" at bounding box center [582, 465] width 89 height 14
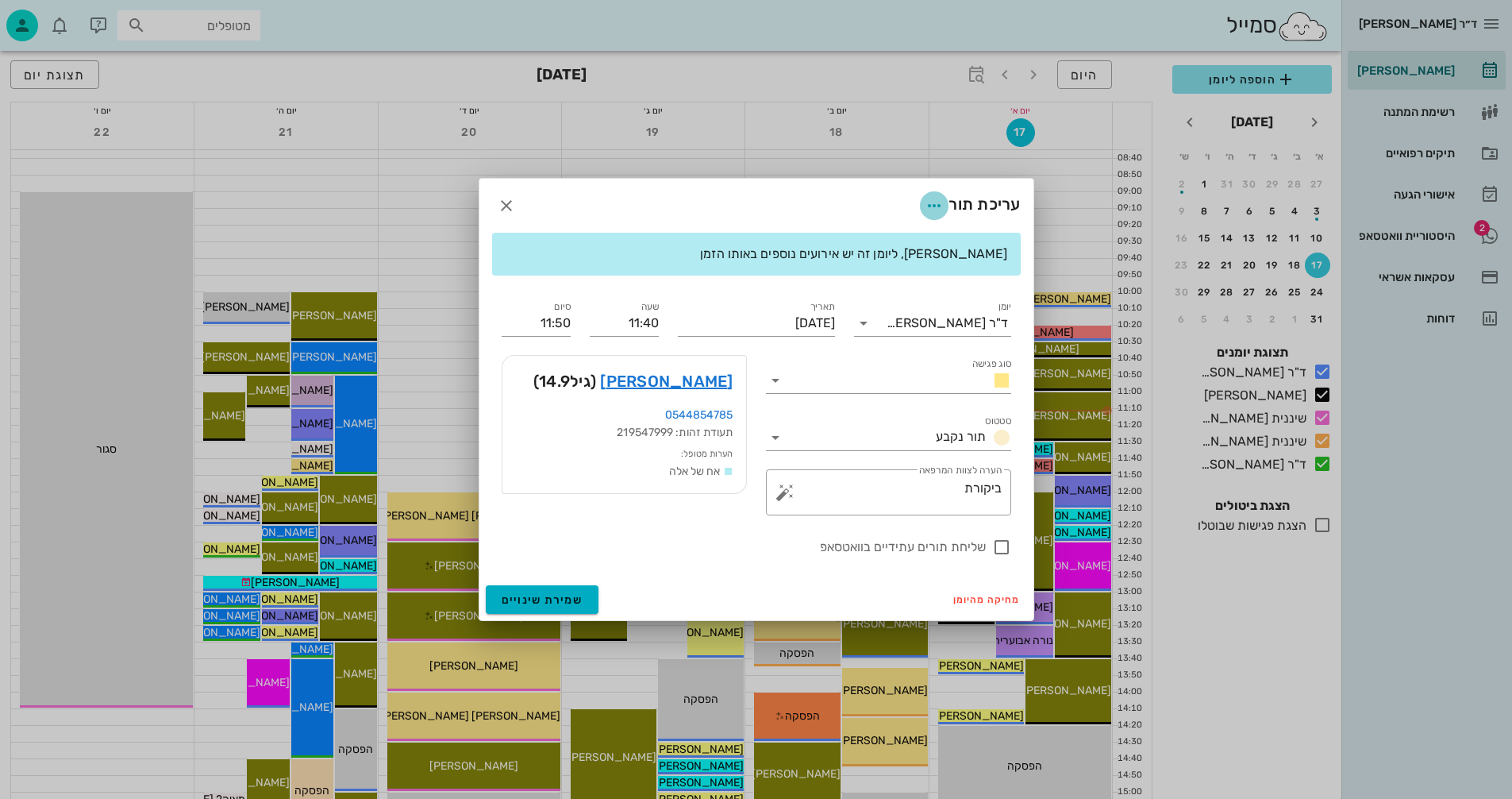
click at [927, 207] on icon "button" at bounding box center [934, 205] width 19 height 19
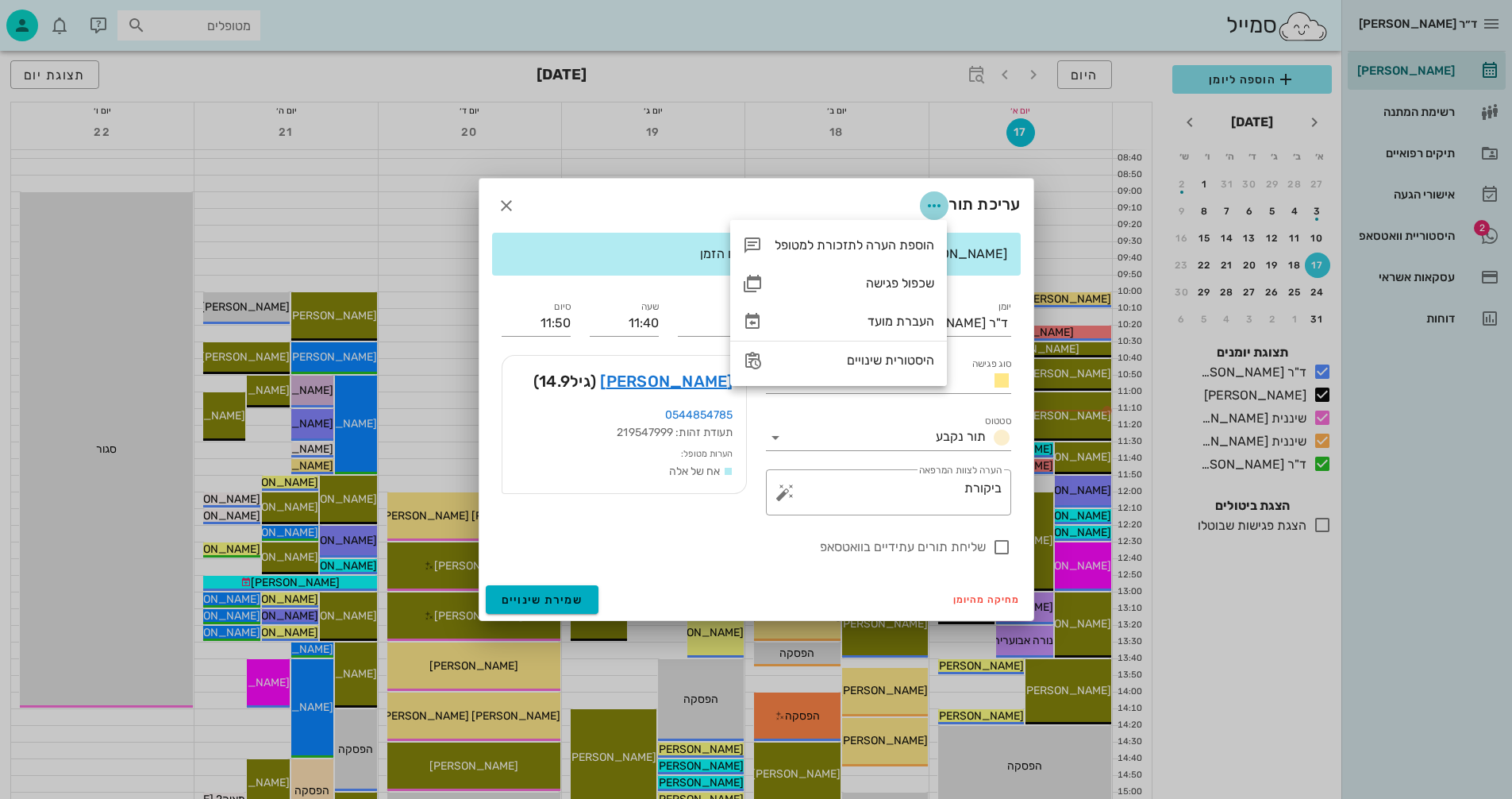
click at [927, 207] on icon "button" at bounding box center [934, 205] width 19 height 19
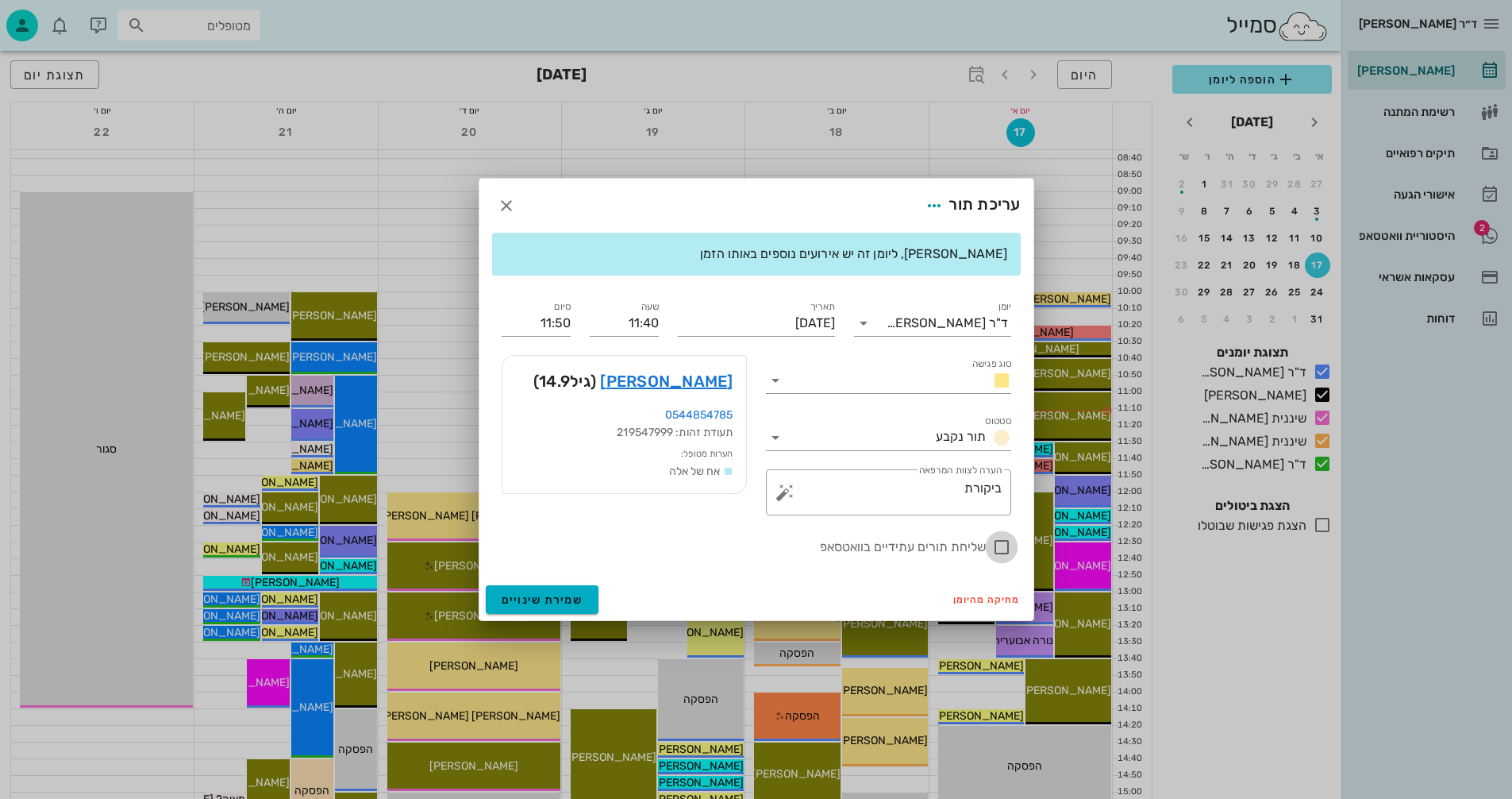
click at [1001, 545] on div at bounding box center [1002, 547] width 27 height 27
checkbox input "true"
click at [535, 593] on span "שמירת שינויים" at bounding box center [542, 600] width 82 height 14
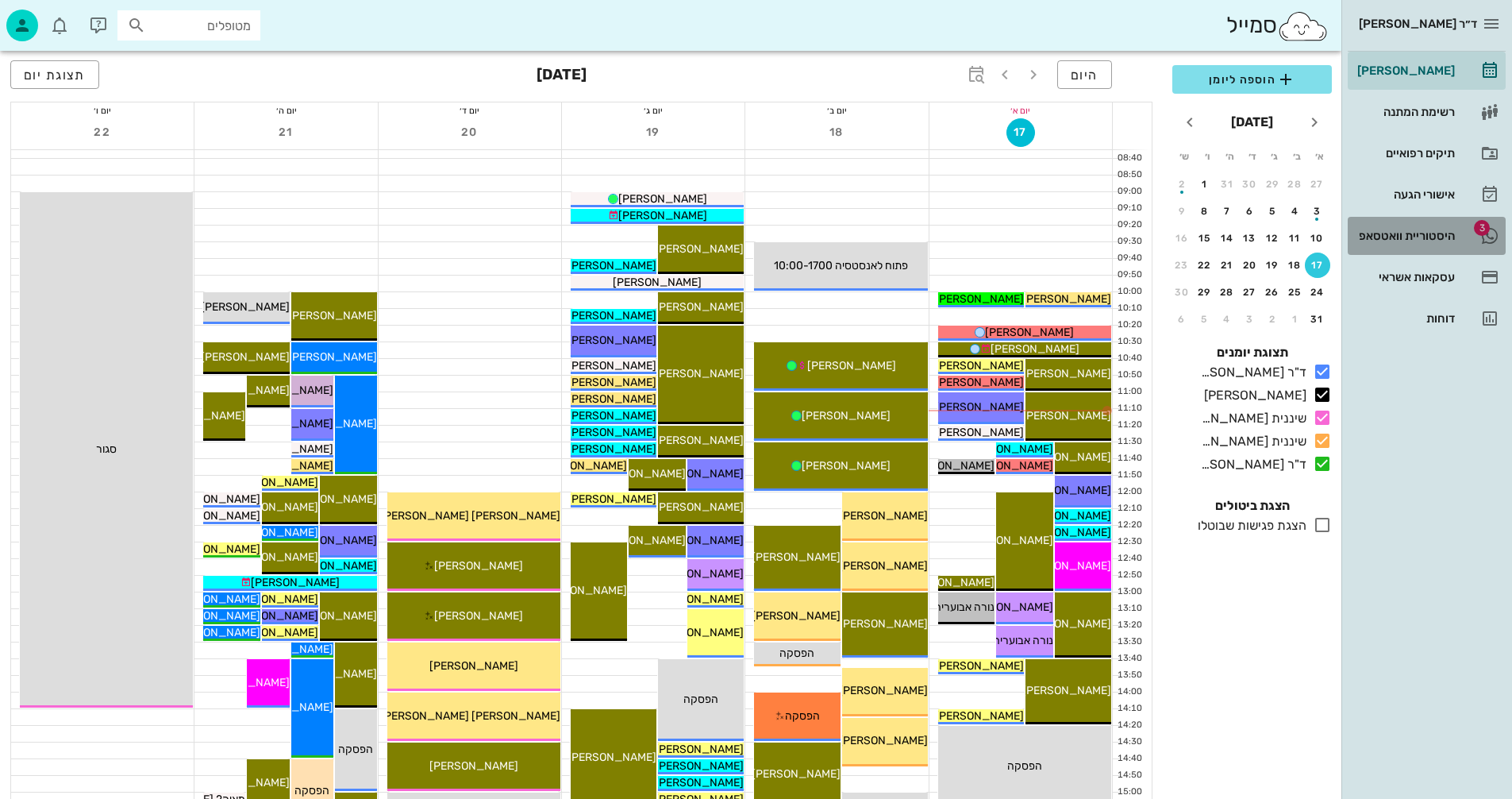
click at [1384, 236] on div "היסטוריית וואטסאפ" at bounding box center [1404, 236] width 101 height 13
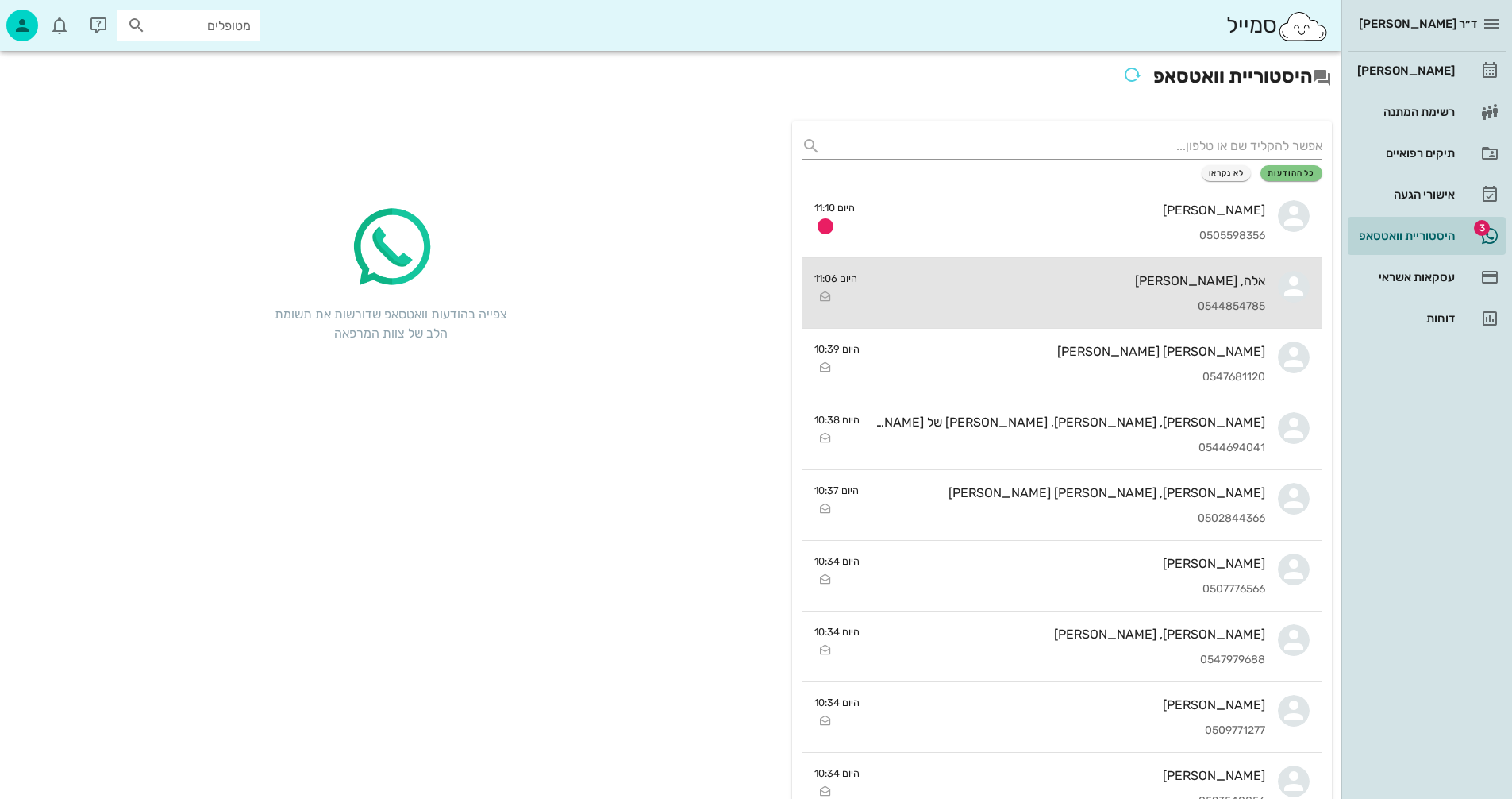
click at [1001, 298] on div "אלה, מתן צדיקוף 0544854785" at bounding box center [1068, 292] width 395 height 70
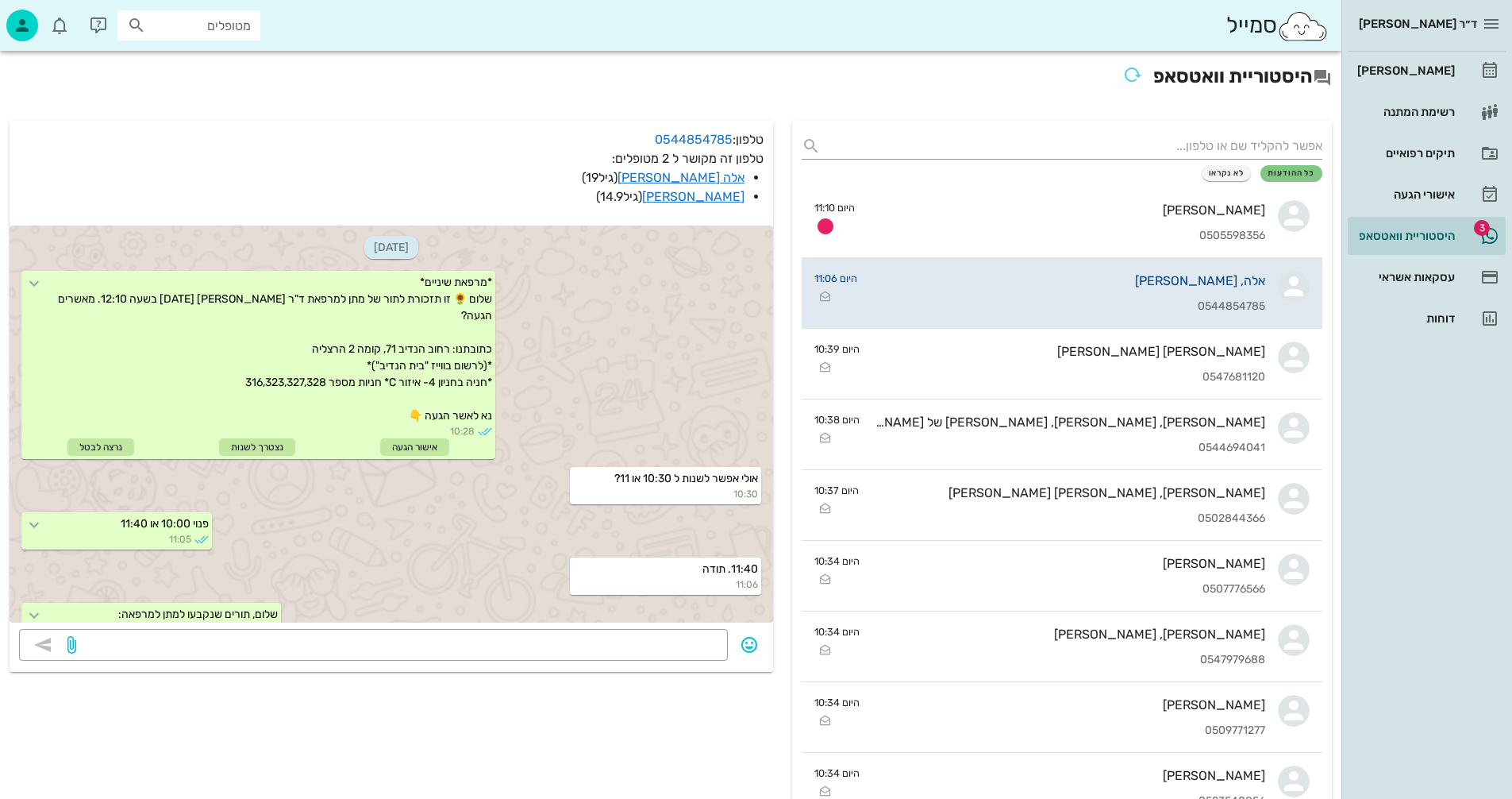
scroll to position [123, 0]
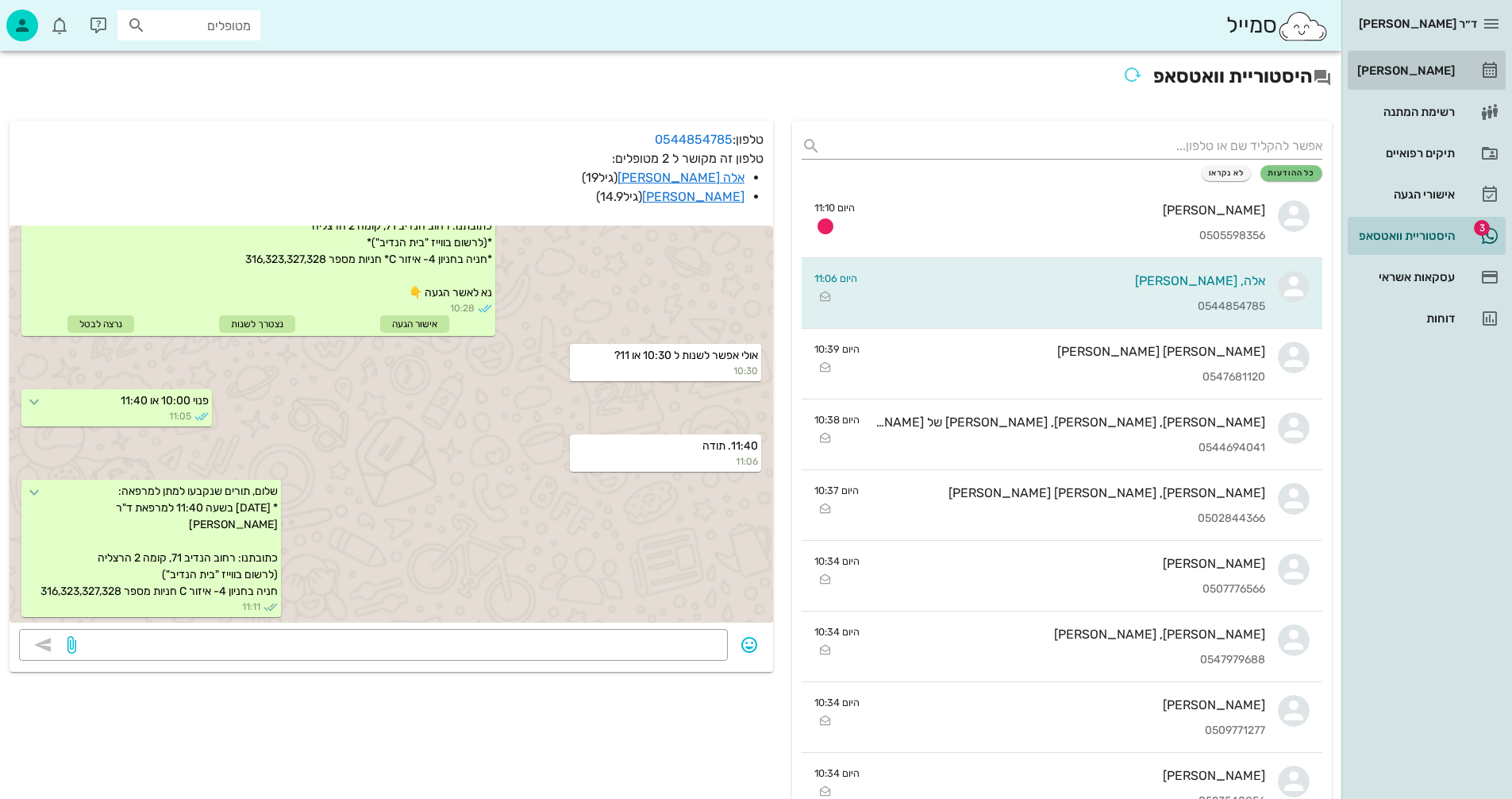
click at [1427, 66] on div "[PERSON_NAME]" at bounding box center [1404, 70] width 101 height 13
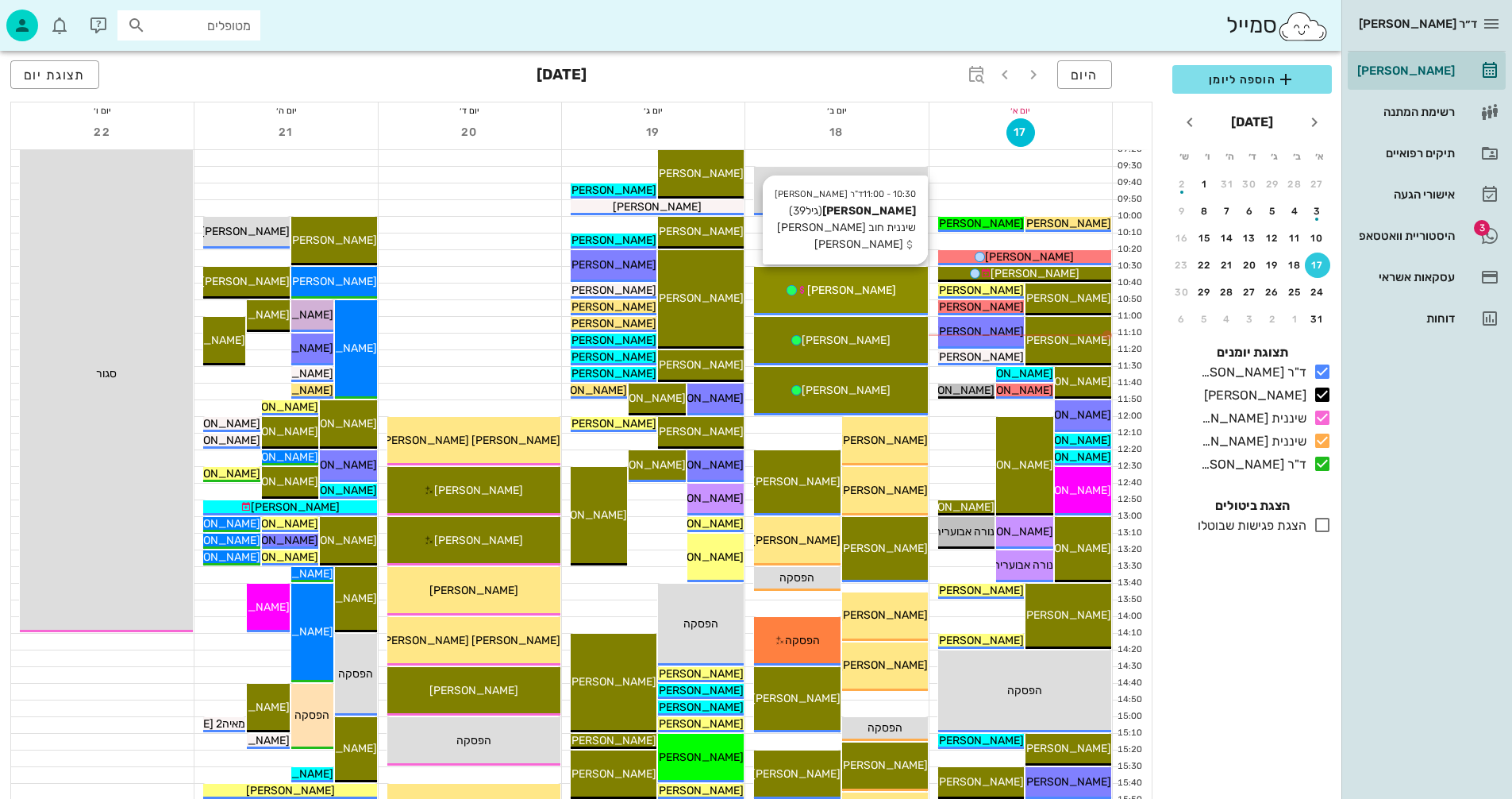
scroll to position [238, 0]
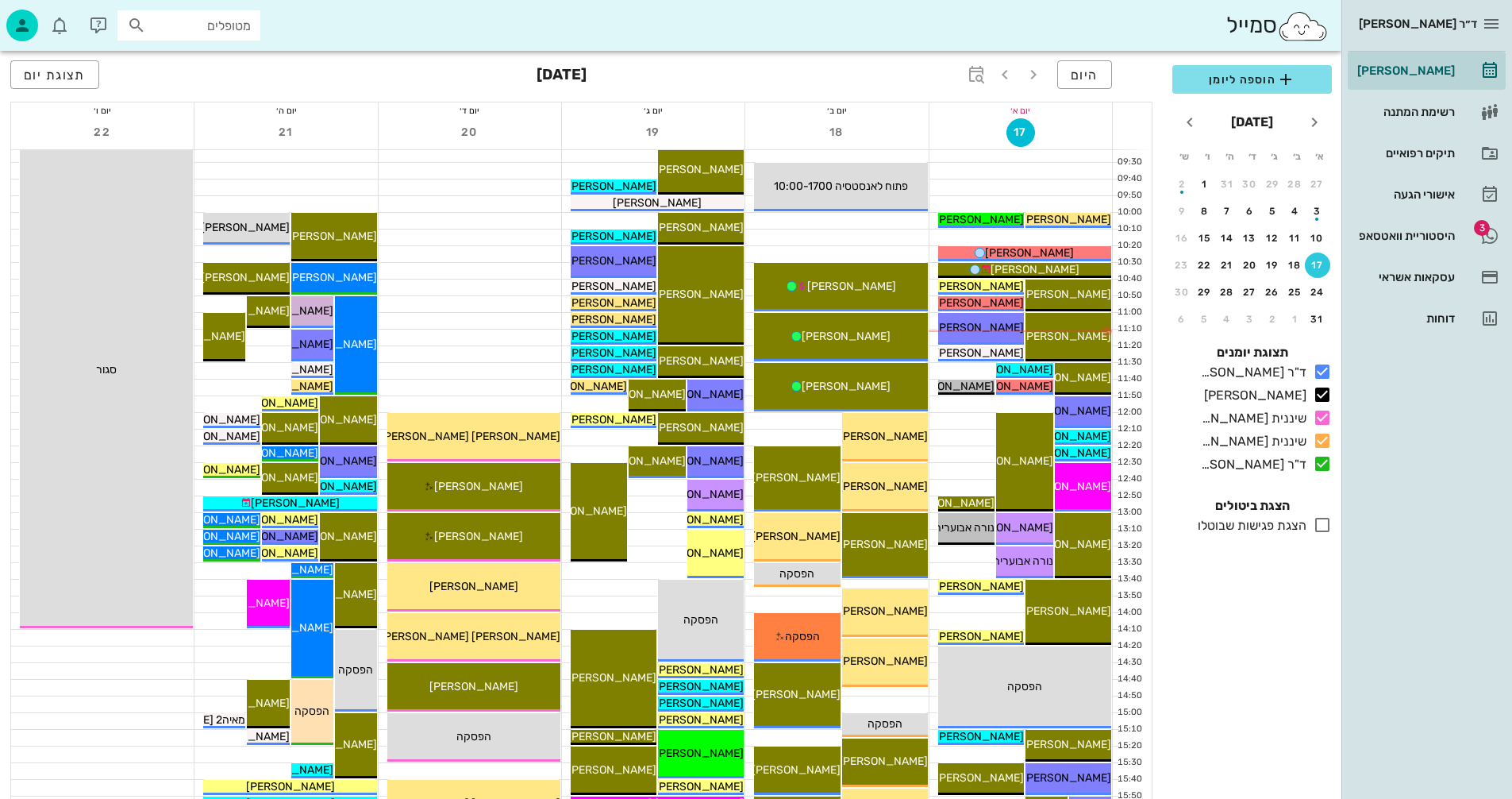
click at [1238, 617] on div "הוספה ליומן אוגוסט 2025 א׳ ב׳ ג׳ ד׳ ה׳ ו׳ ש׳ 27 28 29 30 31 1 2 3 4 5 6 7 8 9 1…" at bounding box center [1252, 427] width 178 height 743
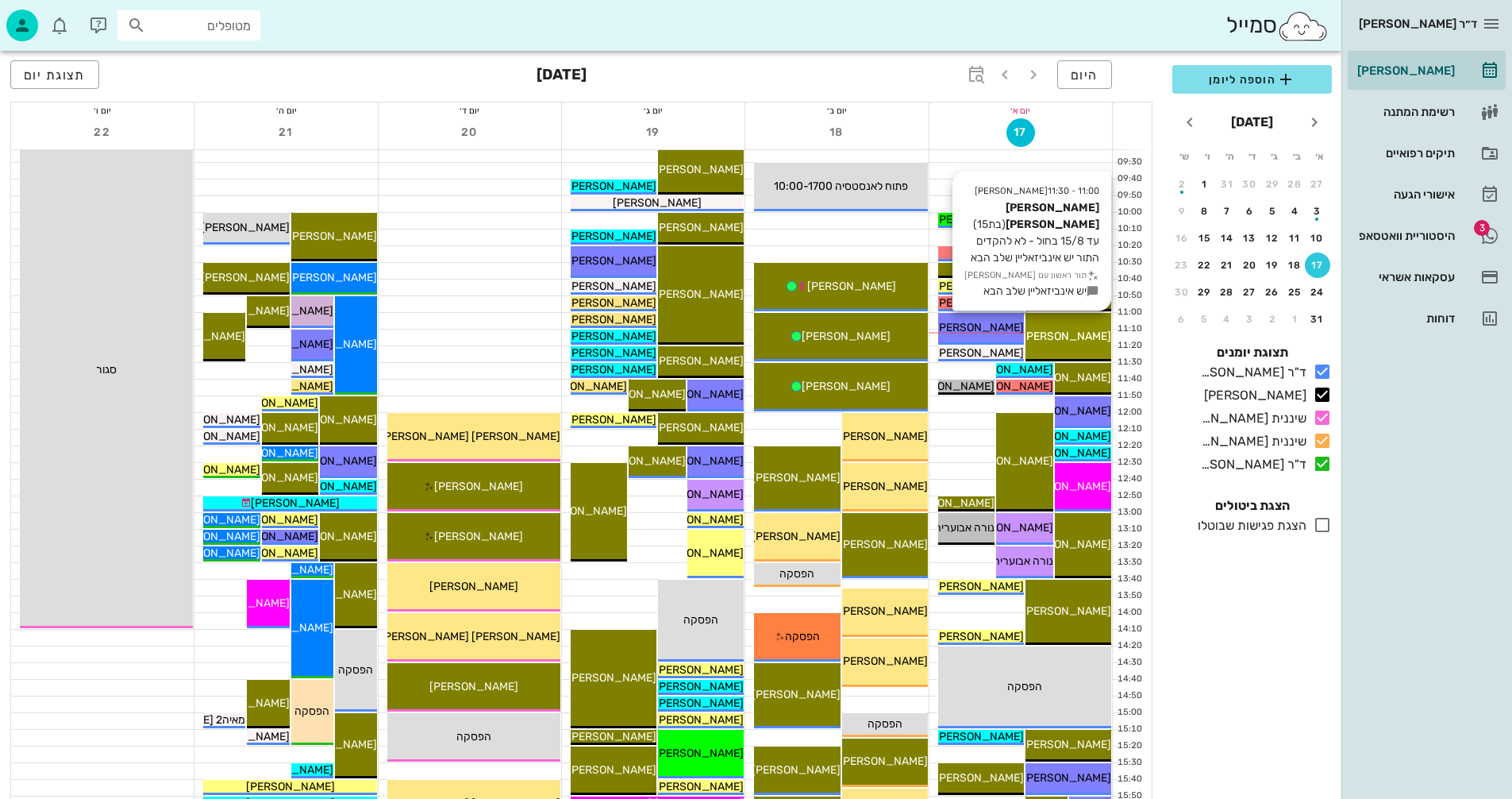
click at [1076, 337] on span "[PERSON_NAME] [PERSON_NAME]" at bounding box center [1020, 336] width 180 height 14
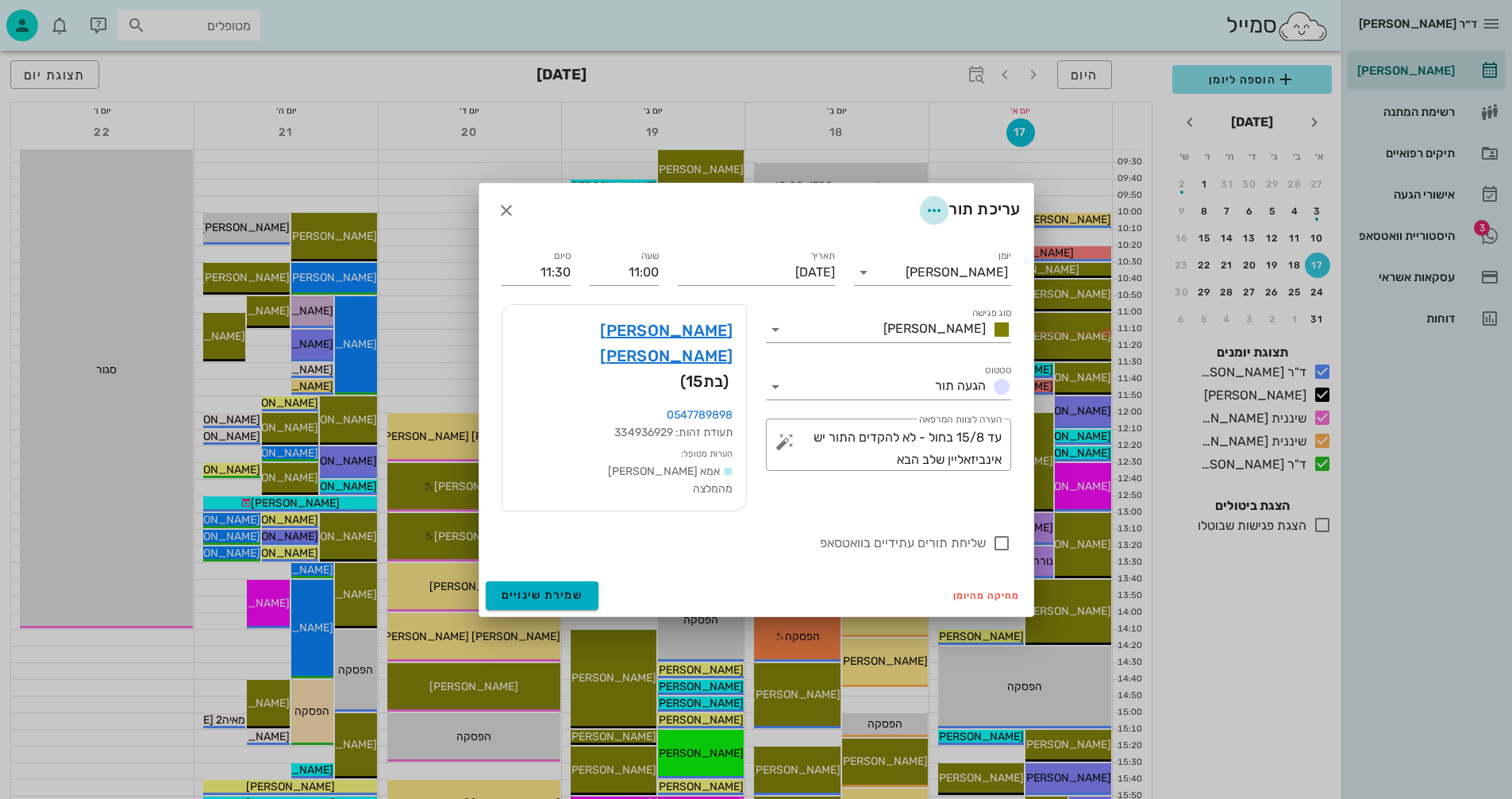
click at [927, 220] on icon "button" at bounding box center [934, 210] width 19 height 19
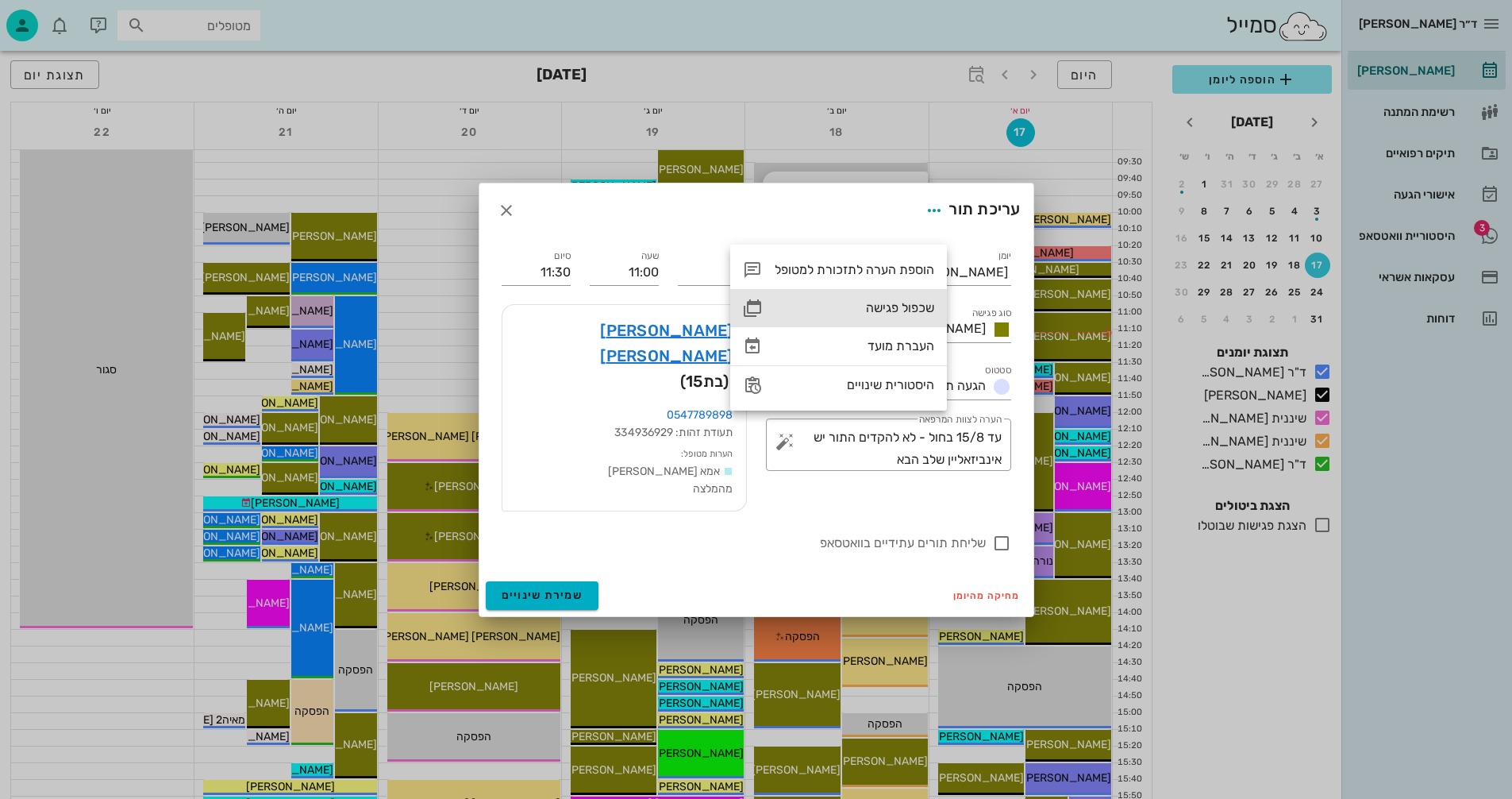
click at [885, 304] on div "שכפול פגישה" at bounding box center [854, 307] width 160 height 15
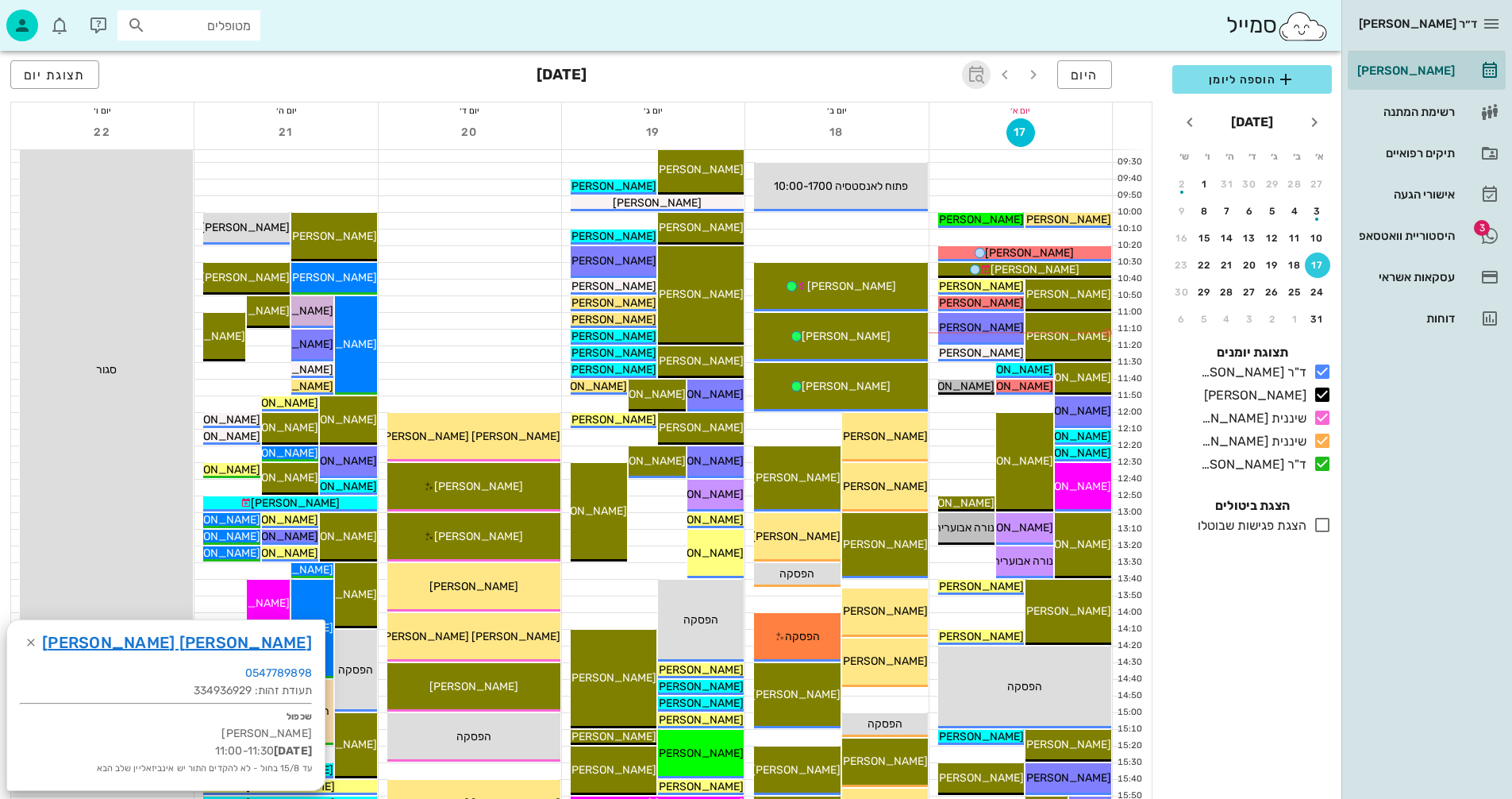
click at [976, 73] on icon "button" at bounding box center [976, 74] width 19 height 19
click at [947, 113] on div "​" at bounding box center [959, 118] width 38 height 32
type input "9"
click at [895, 168] on span "קפיצה לתאריך" at bounding box center [903, 164] width 129 height 11
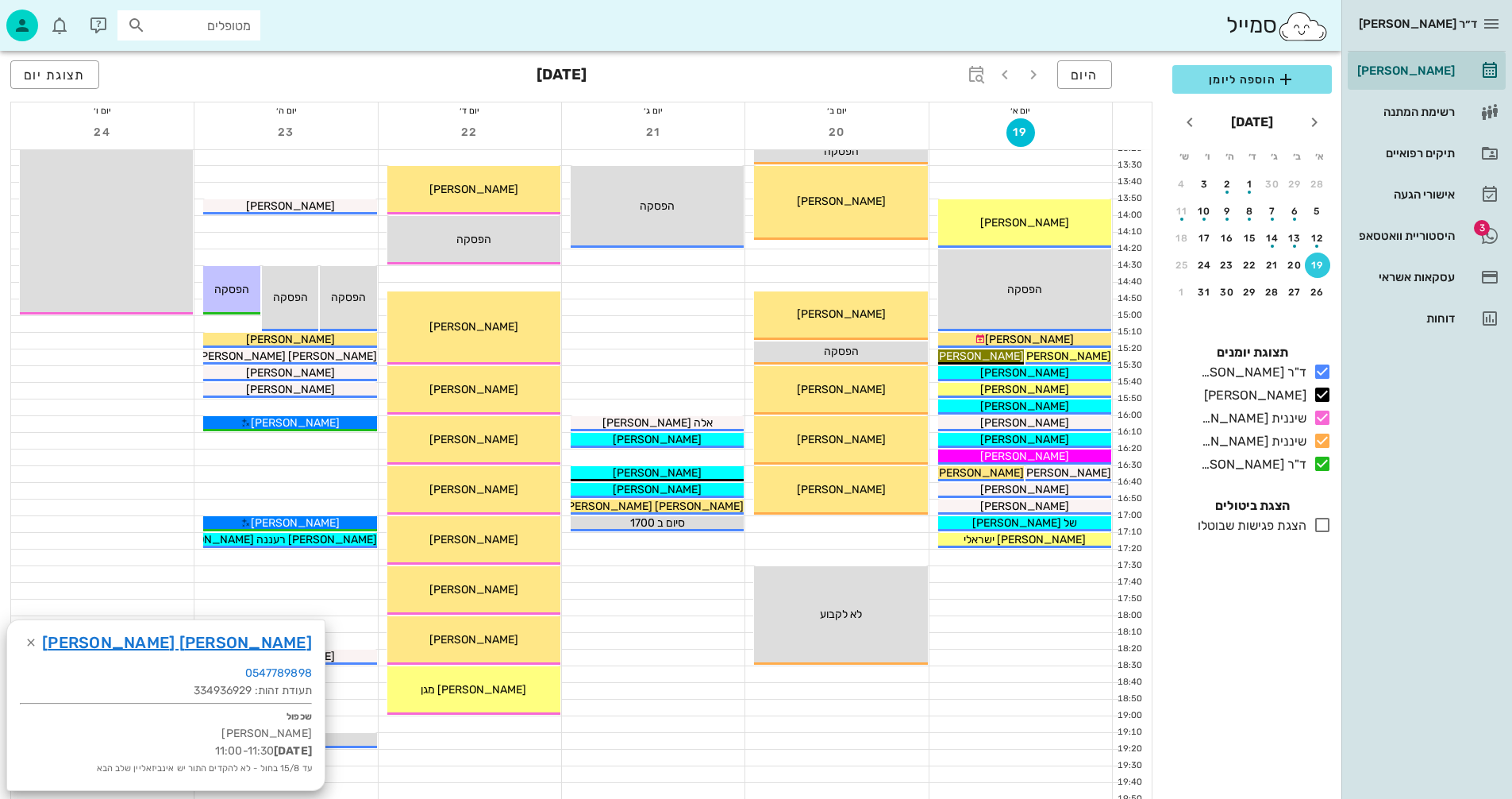
scroll to position [476, 0]
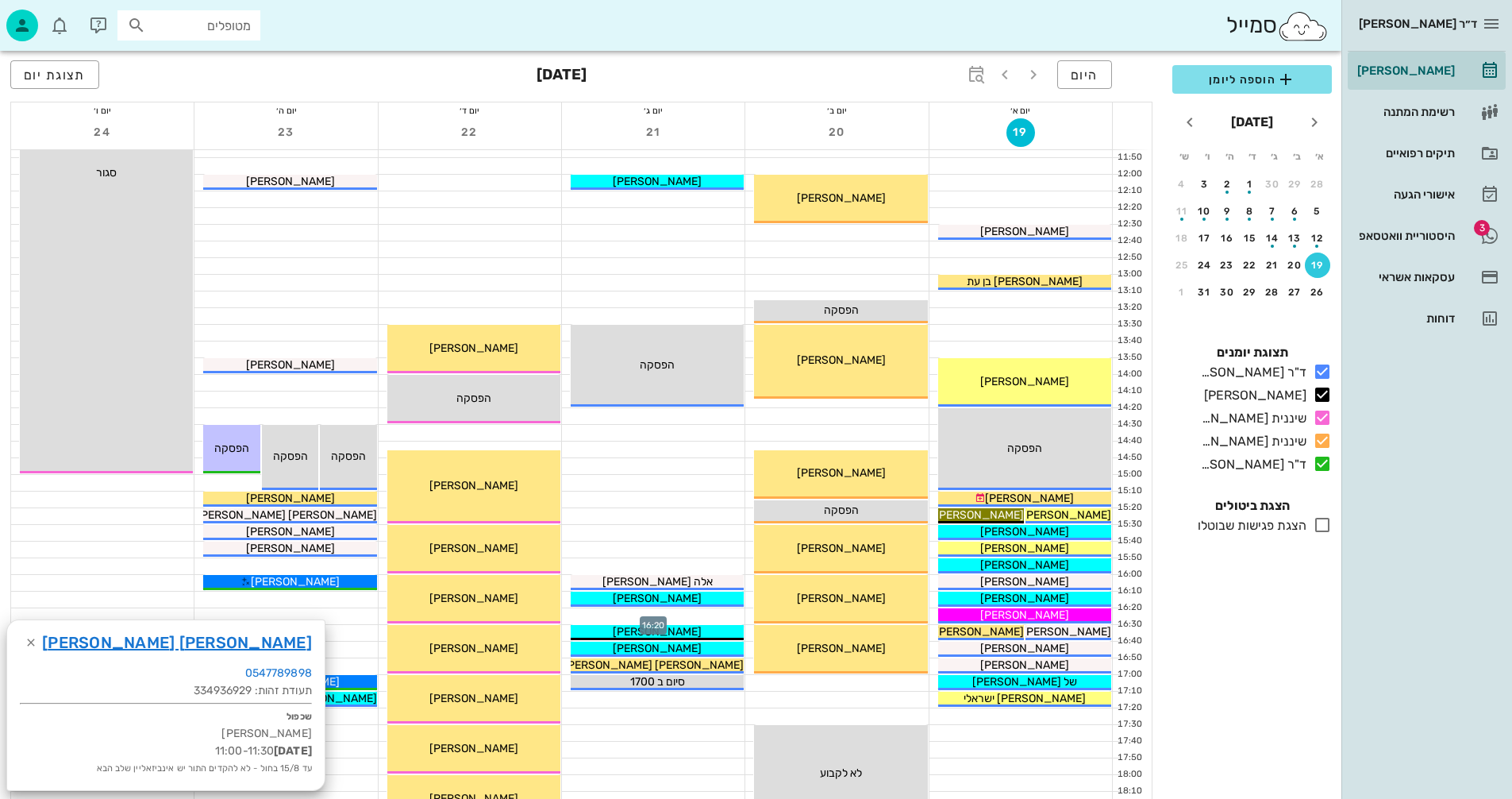
click at [618, 615] on div at bounding box center [653, 616] width 182 height 16
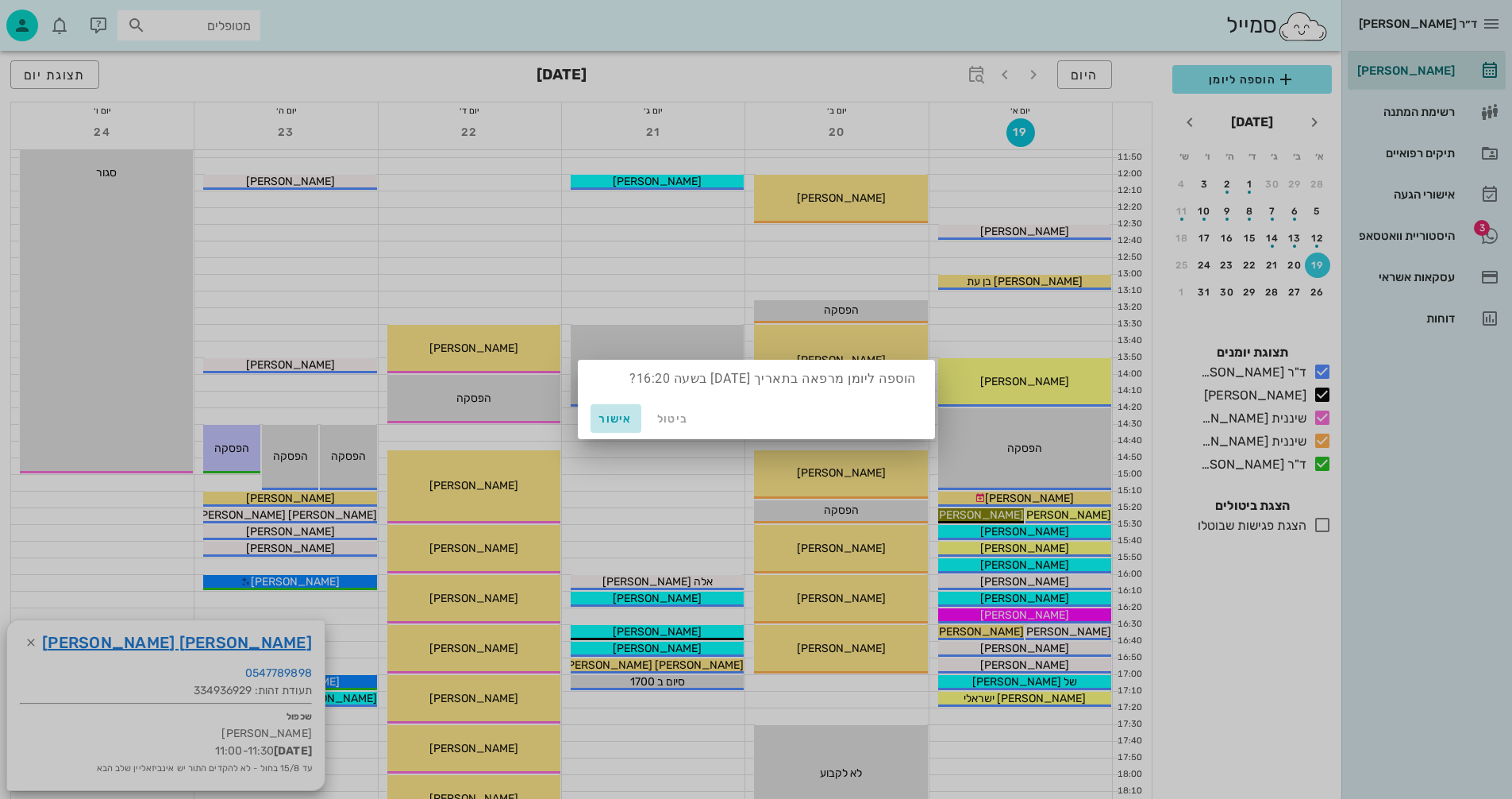
click at [603, 417] on span "אישור" at bounding box center [616, 419] width 38 height 14
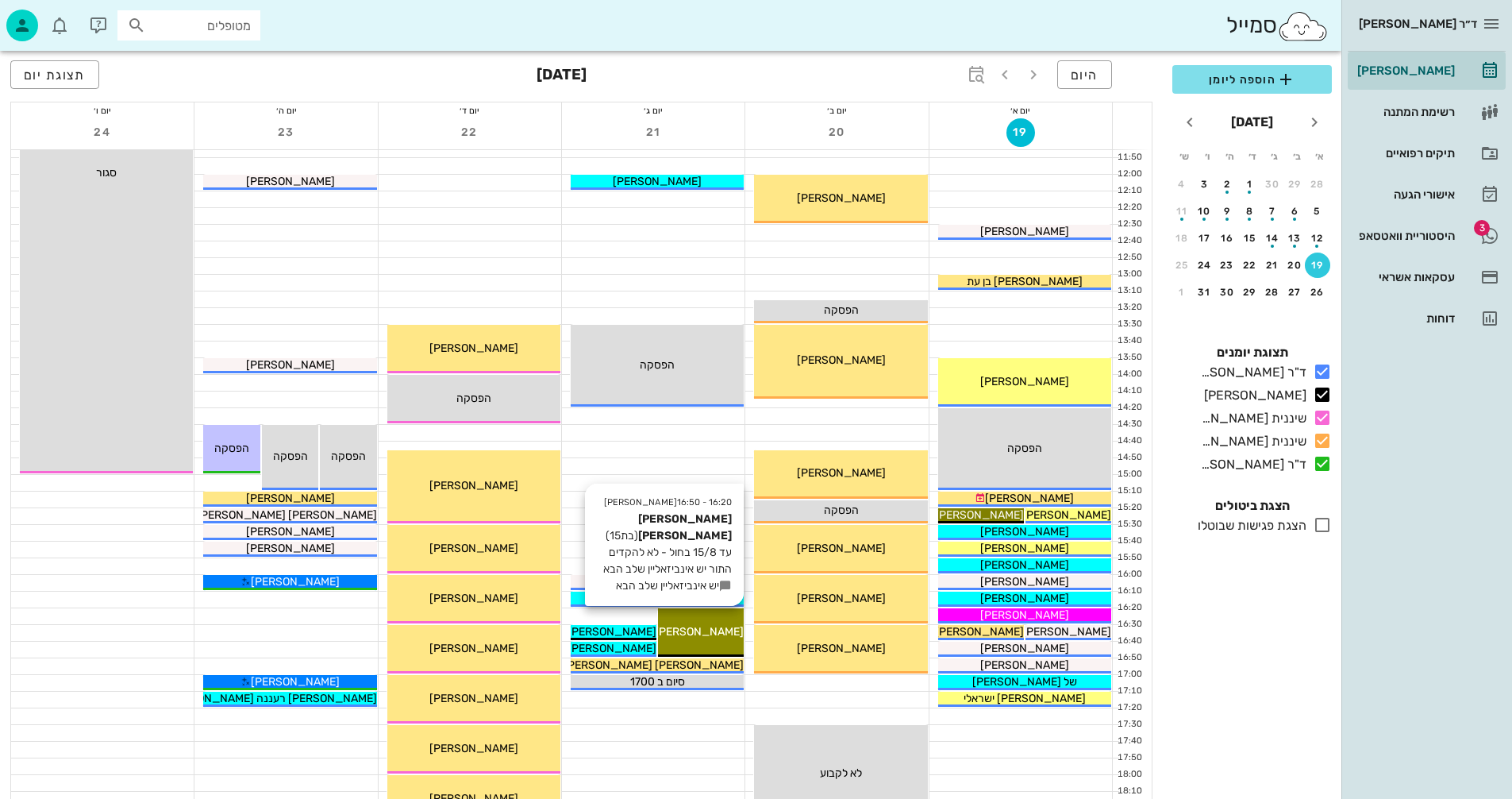
click at [710, 619] on div "16:20 - 16:50 יומן מרפאה אריאל יצחקי (בת 15 ) עד 15/8 בחול - לא להקדים התור יש …" at bounding box center [701, 632] width 86 height 48
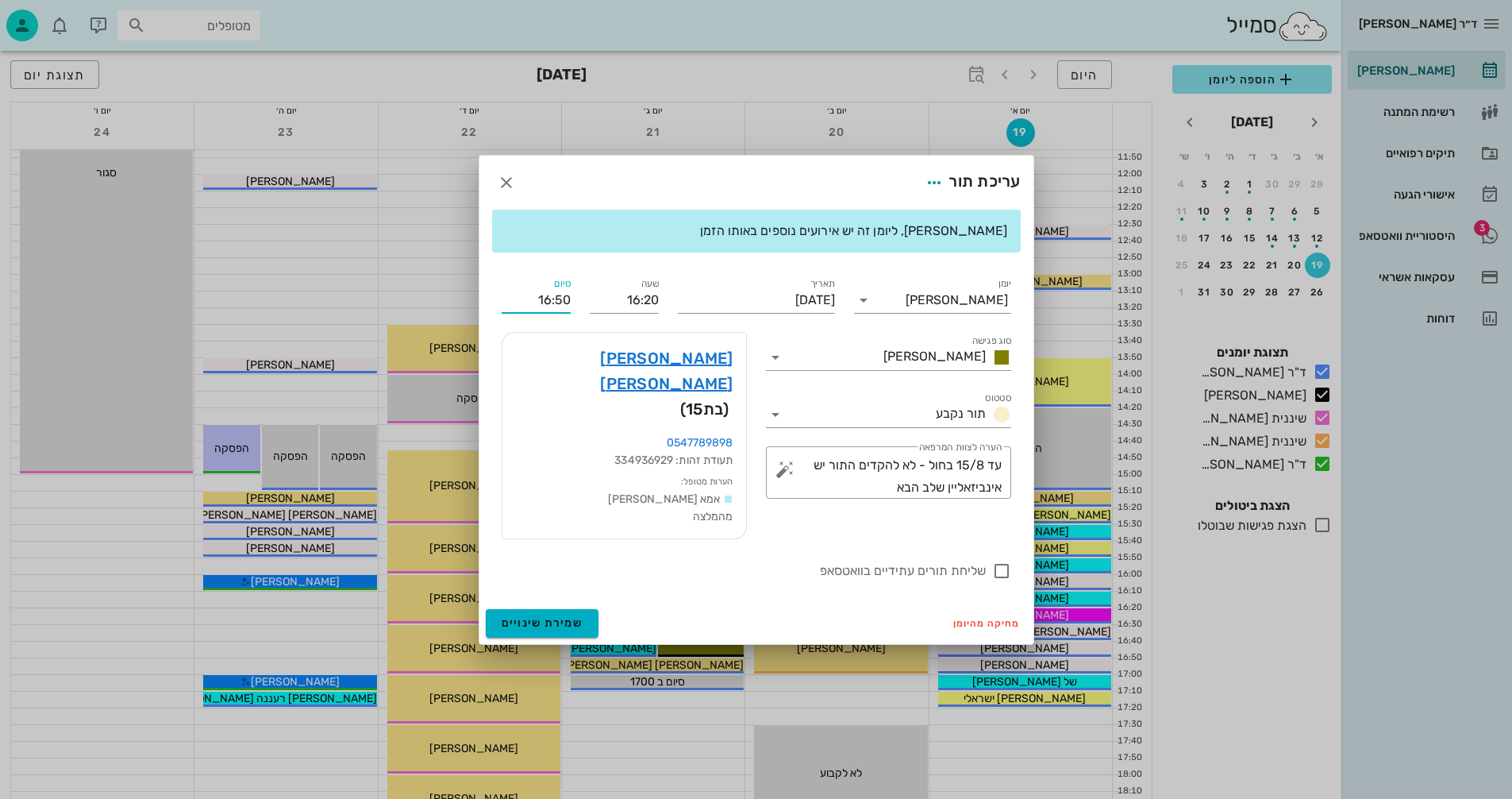
click at [561, 313] on input "16:50" at bounding box center [536, 300] width 69 height 25
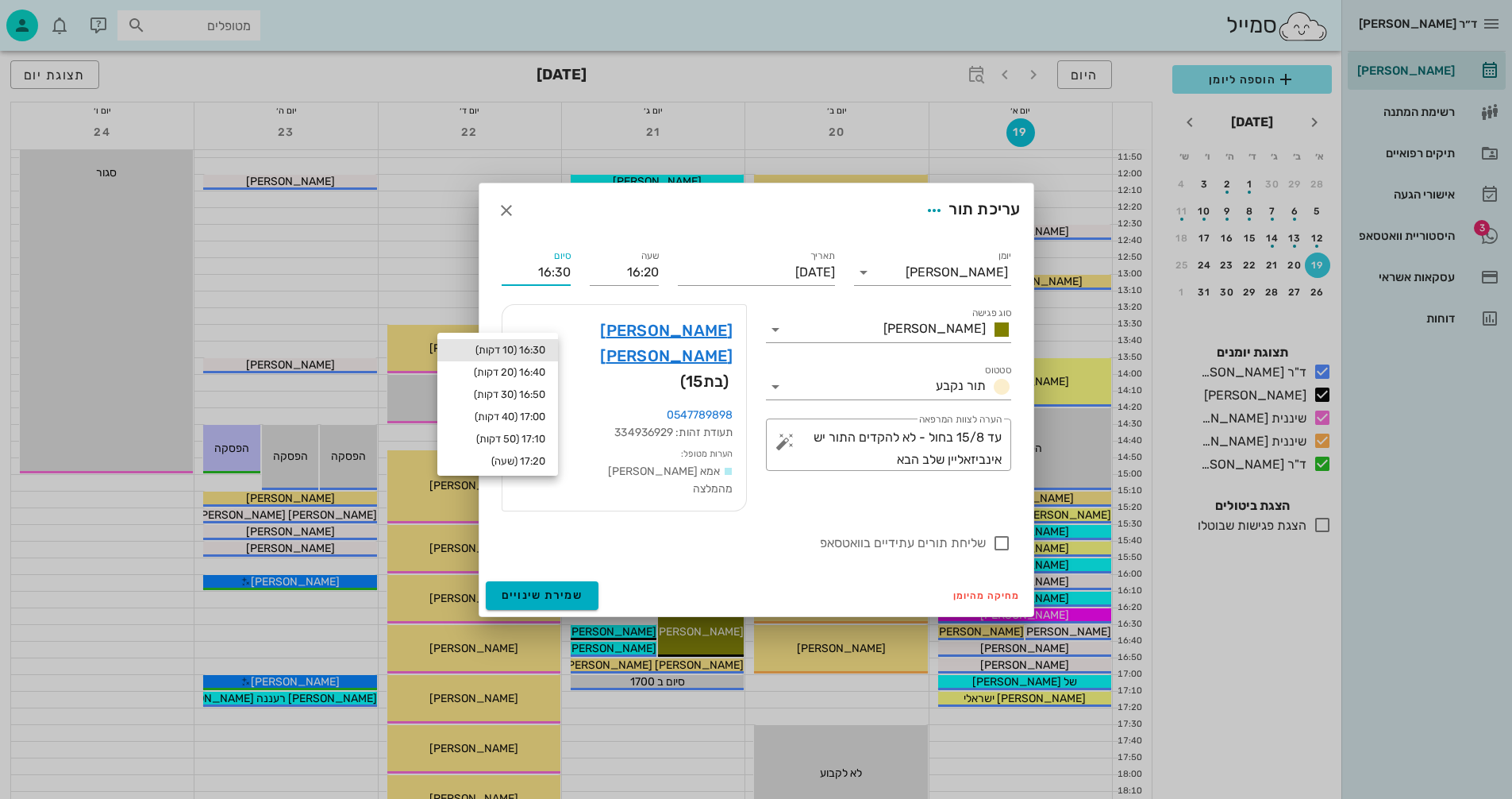
type input "16:30"
click at [531, 347] on div "16:30 (10 דקות)" at bounding box center [498, 350] width 95 height 13
type input "16:30"
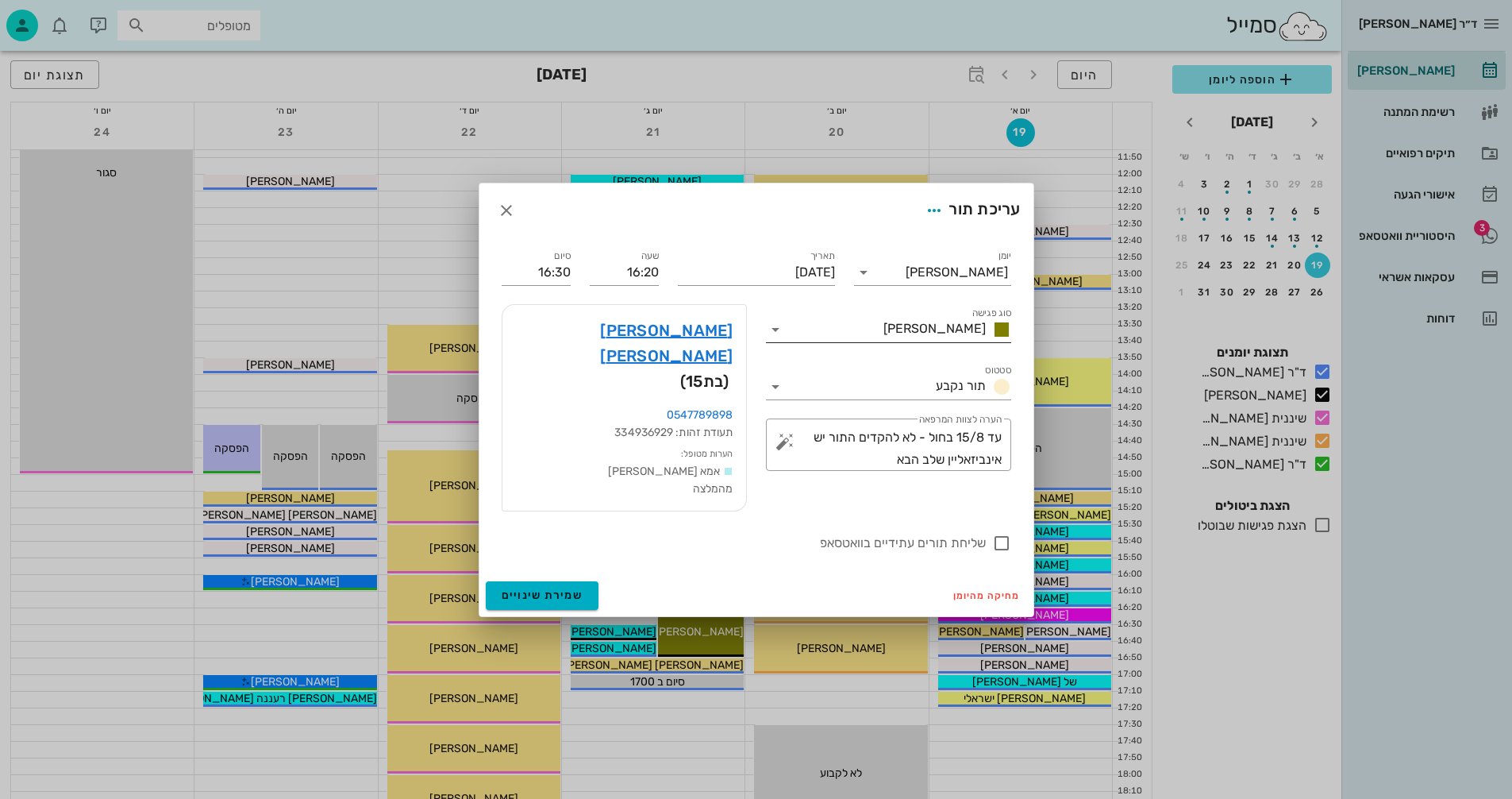
click at [772, 339] on icon at bounding box center [775, 329] width 19 height 19
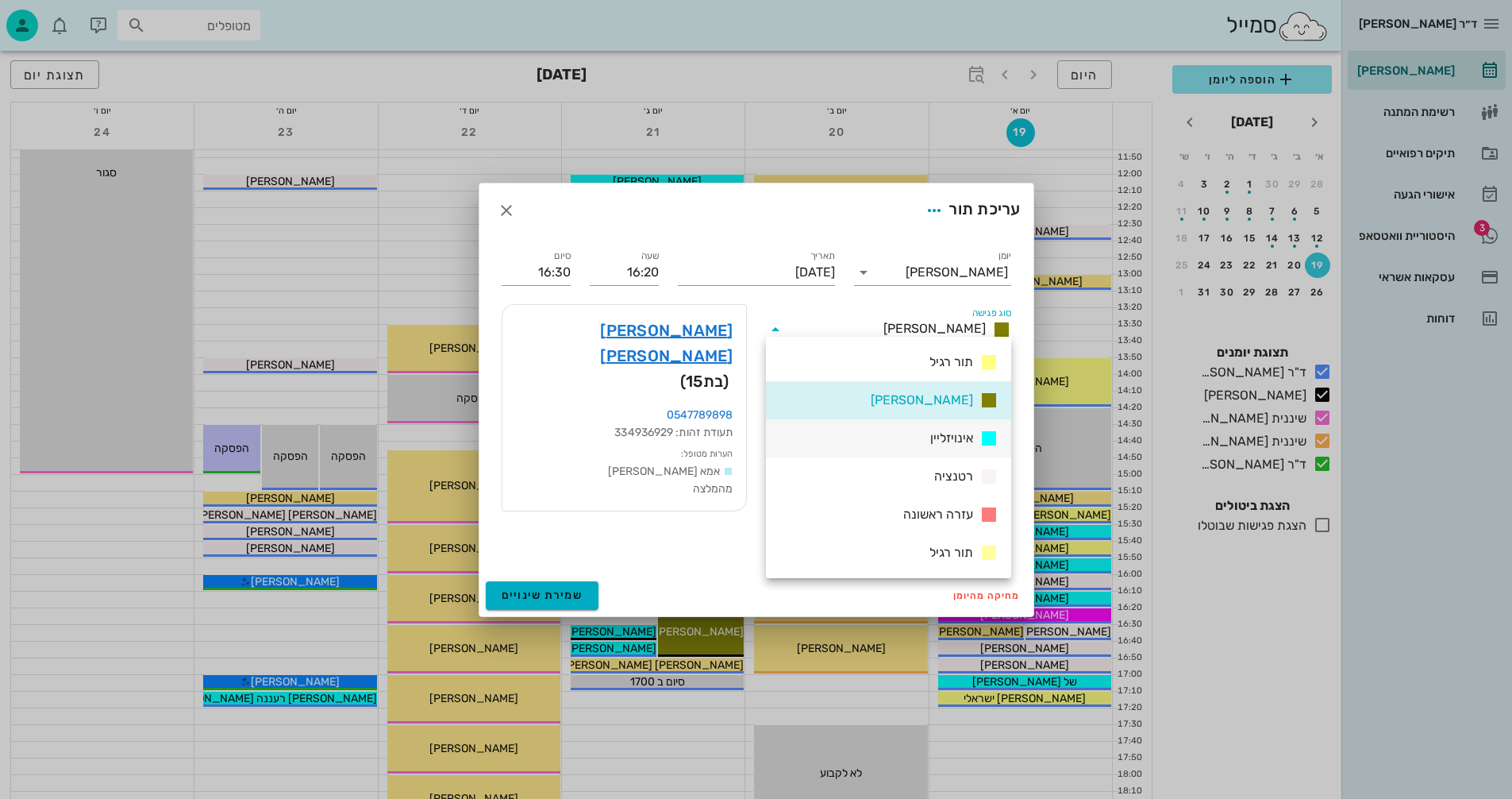
click at [952, 440] on span "אינויזליין" at bounding box center [952, 438] width 43 height 15
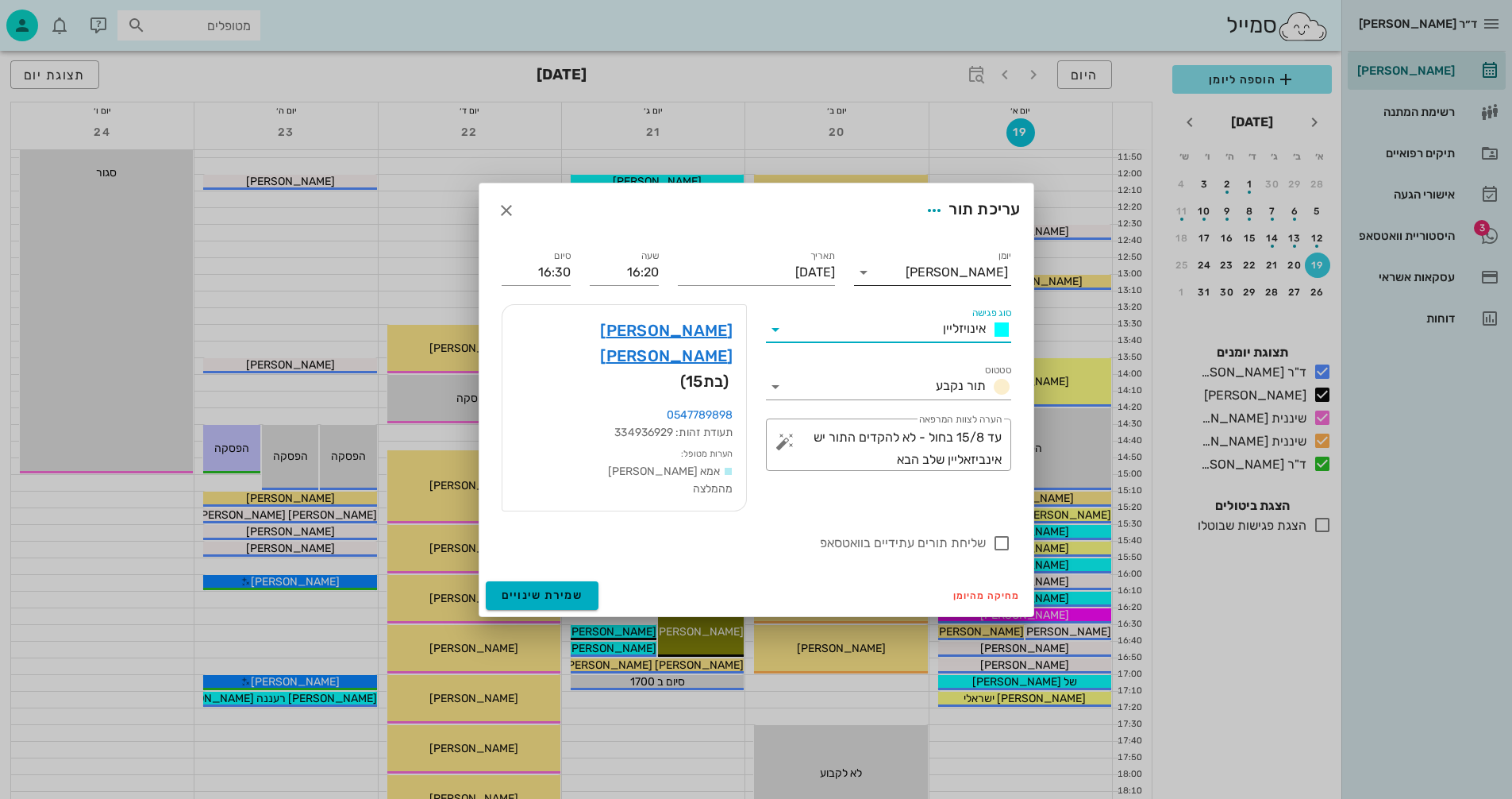
click at [869, 282] on icon at bounding box center [863, 272] width 19 height 19
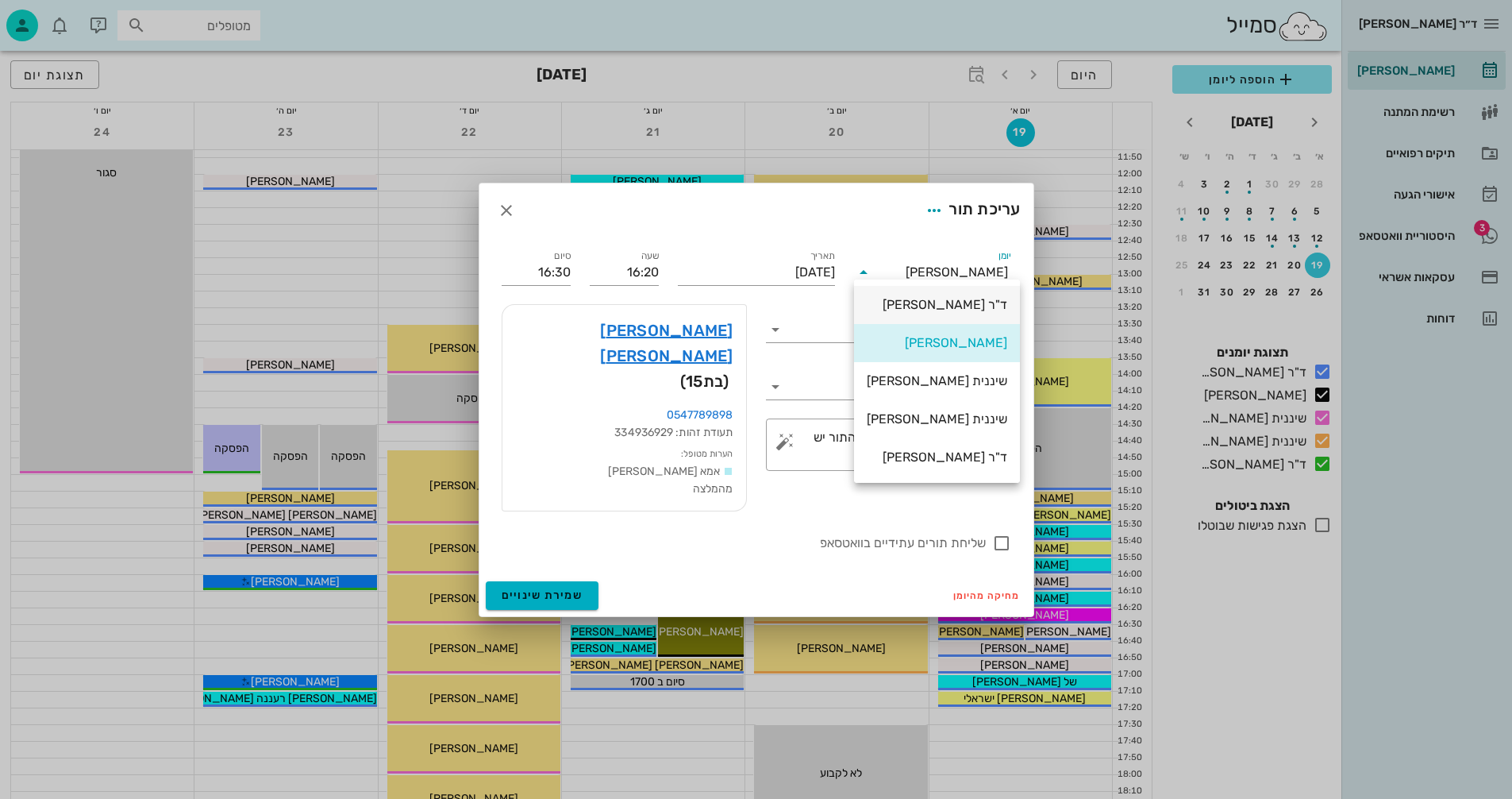
click at [919, 306] on div "ד"ר [PERSON_NAME]" at bounding box center [937, 305] width 140 height 15
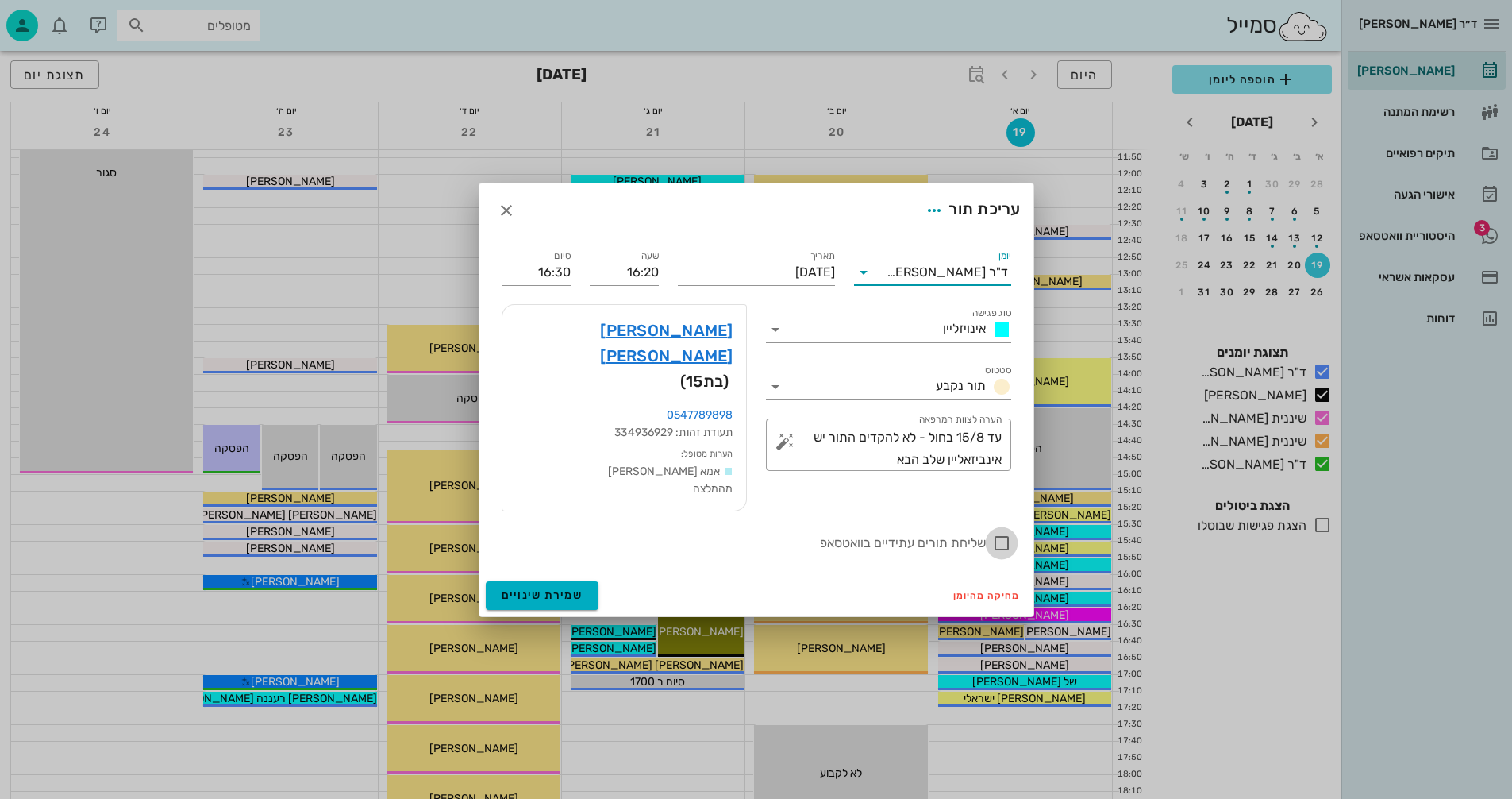
click at [1000, 530] on div at bounding box center [1002, 543] width 27 height 27
checkbox input "true"
click at [549, 588] on span "שמירת שינויים" at bounding box center [542, 595] width 82 height 14
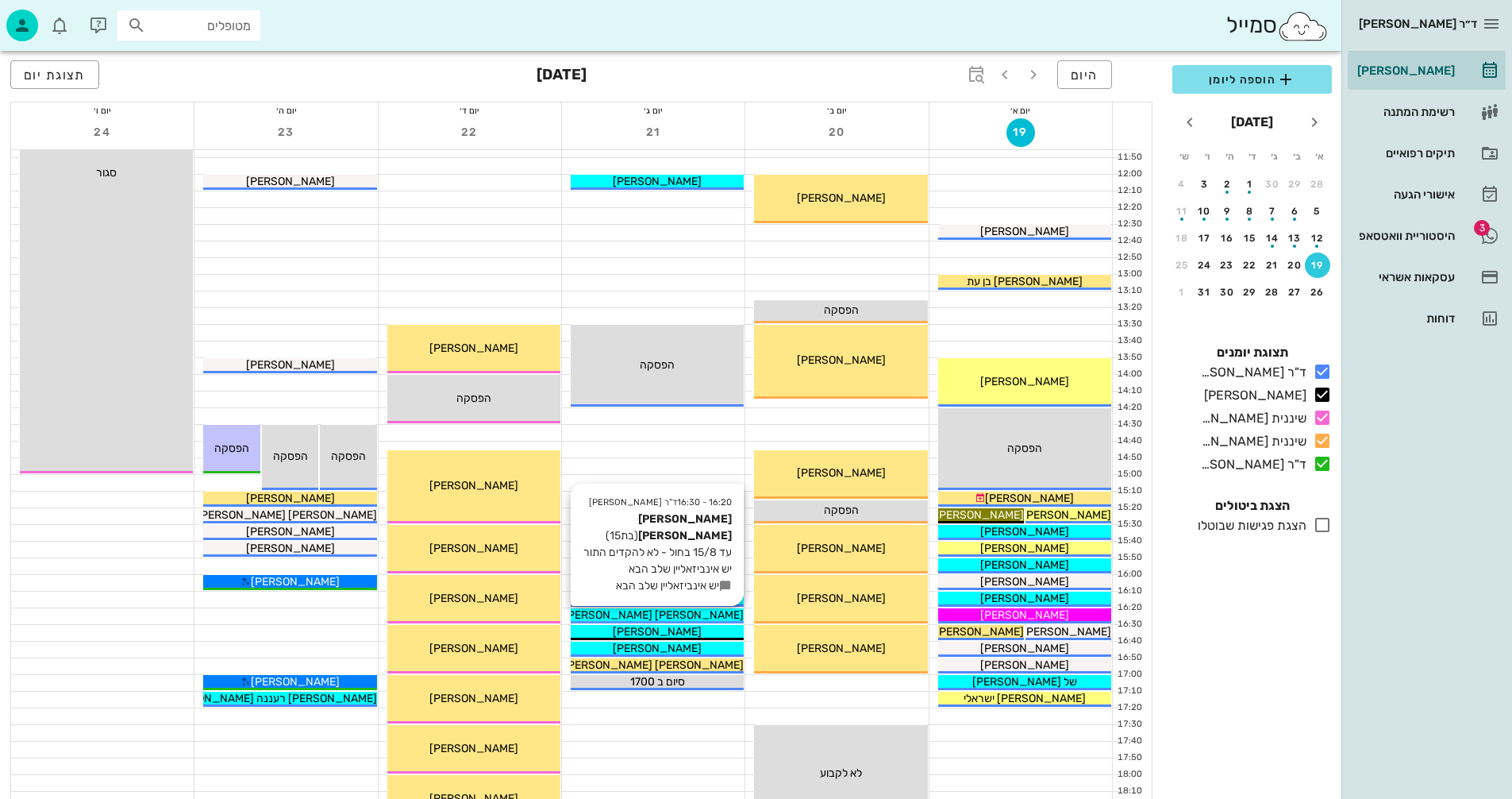
click at [645, 612] on span "[PERSON_NAME] [PERSON_NAME]" at bounding box center [653, 615] width 180 height 14
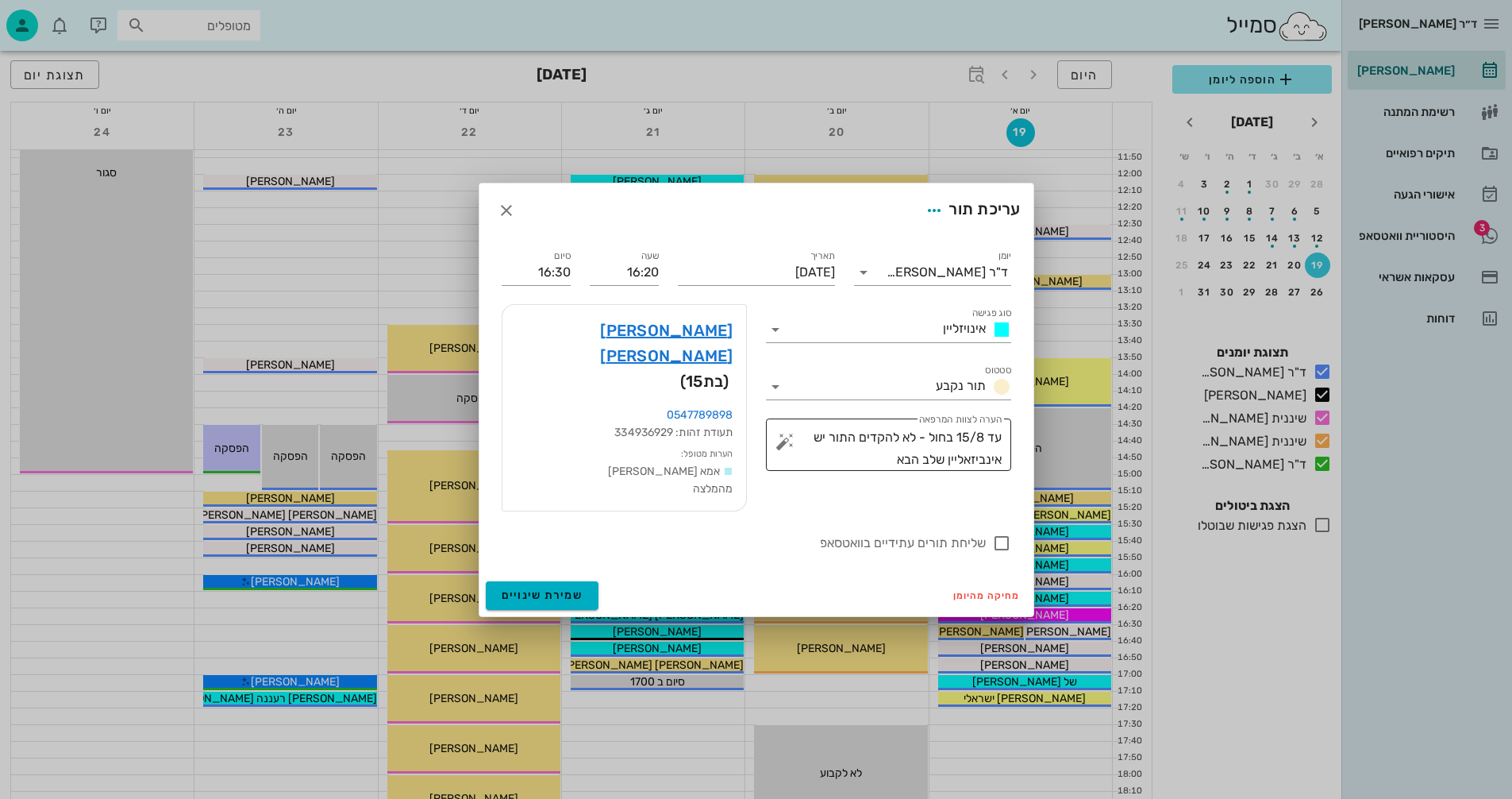
drag, startPoint x: 1003, startPoint y: 454, endPoint x: 971, endPoint y: 452, distance: 32.1
click at [859, 470] on div "​ הערה לצוות המרפאה עד 15/8 בחול - לא להקדים התור יש אינביזאליין שלב הבא" at bounding box center [889, 444] width 245 height 52
drag, startPoint x: 1000, startPoint y: 455, endPoint x: 843, endPoint y: 476, distance: 158.4
click at [843, 470] on textarea "עד 15/8 בחול - לא להקדים התור יש אינביזאליין שלב הבא" at bounding box center [895, 448] width 214 height 45
click at [517, 588] on span "שמירת שינויים" at bounding box center [542, 595] width 82 height 14
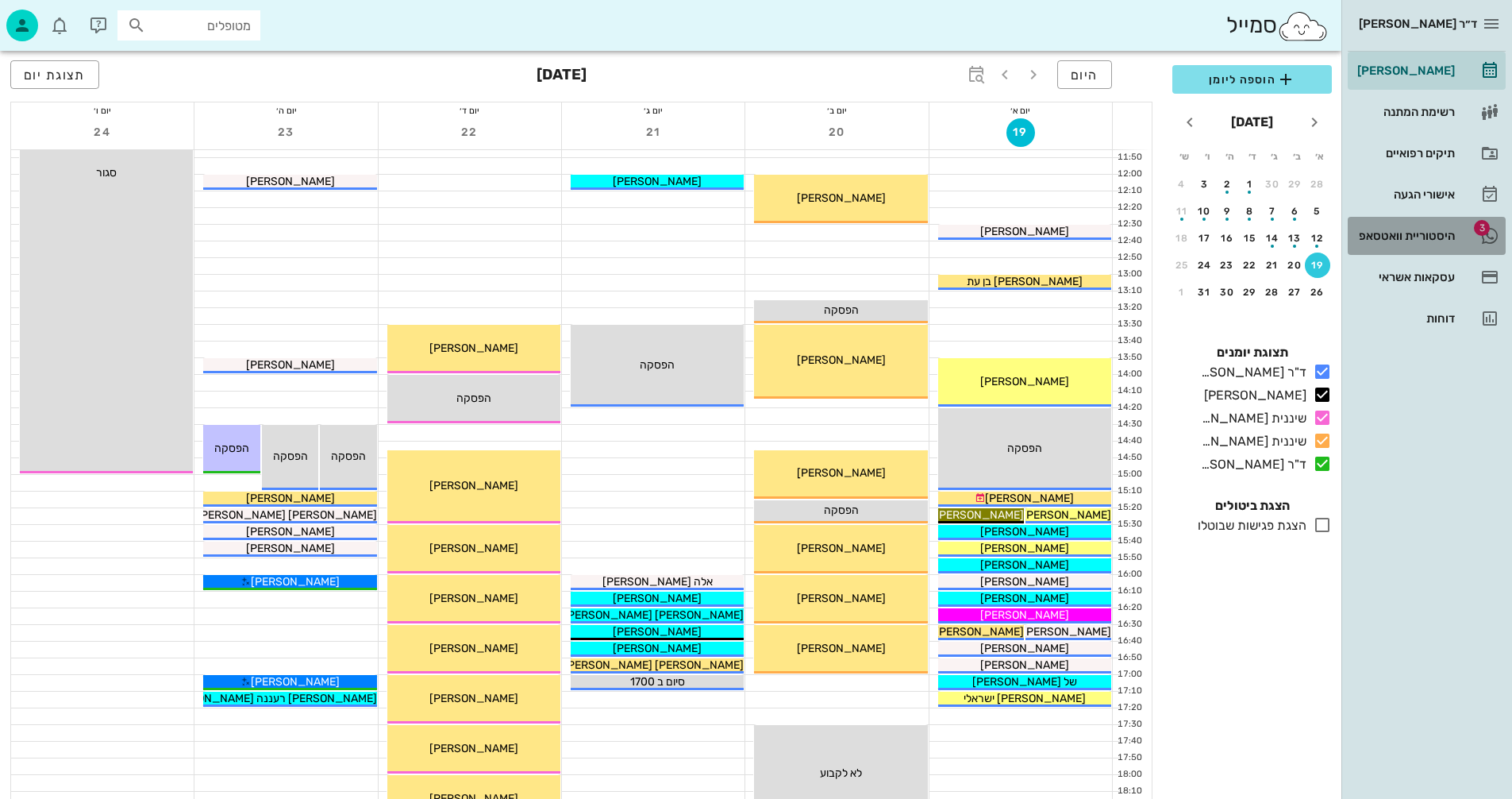
click at [1418, 239] on div "היסטוריית וואטסאפ" at bounding box center [1404, 236] width 101 height 13
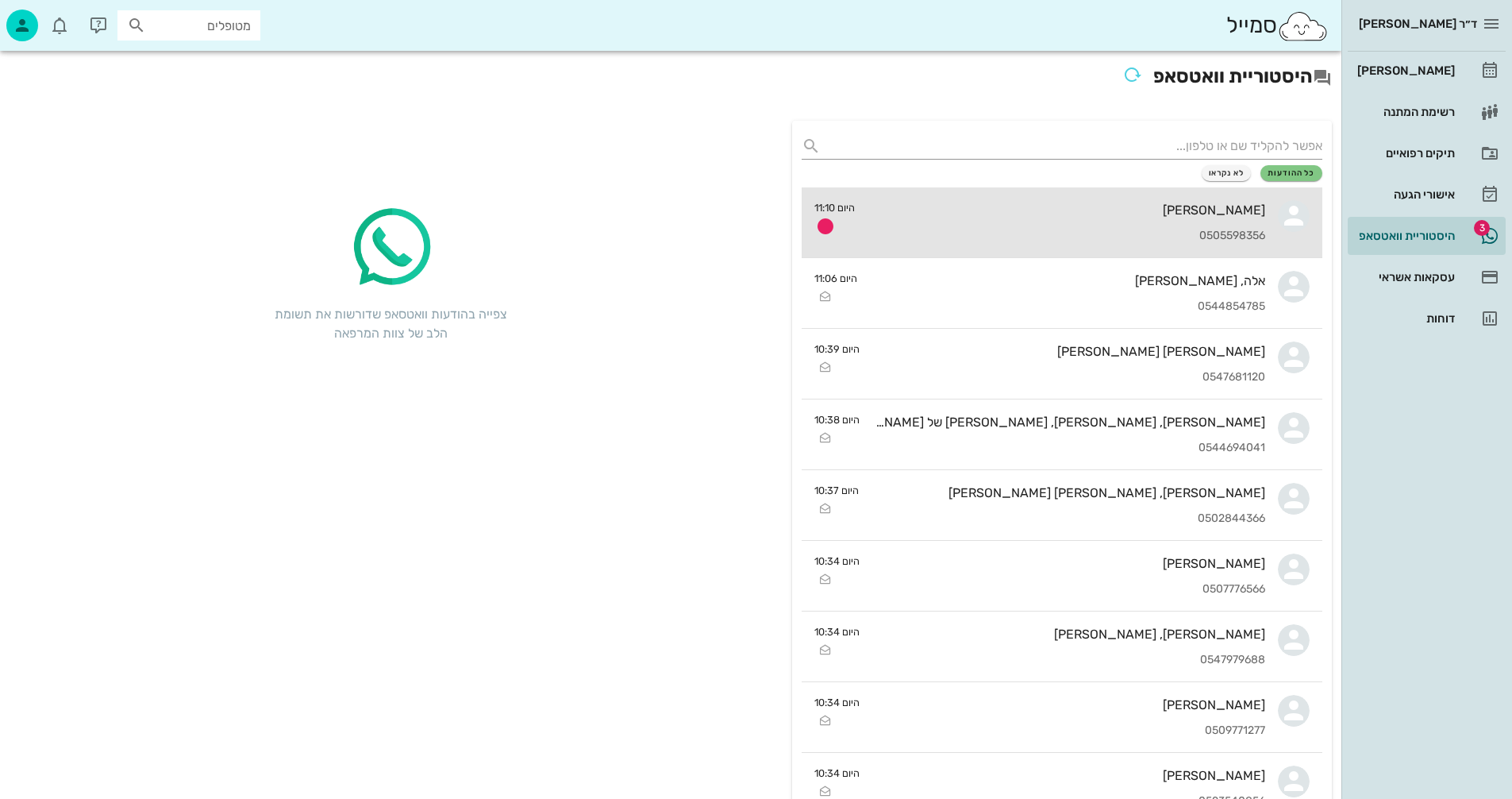
click at [1100, 230] on div "0505598356" at bounding box center [1066, 236] width 398 height 14
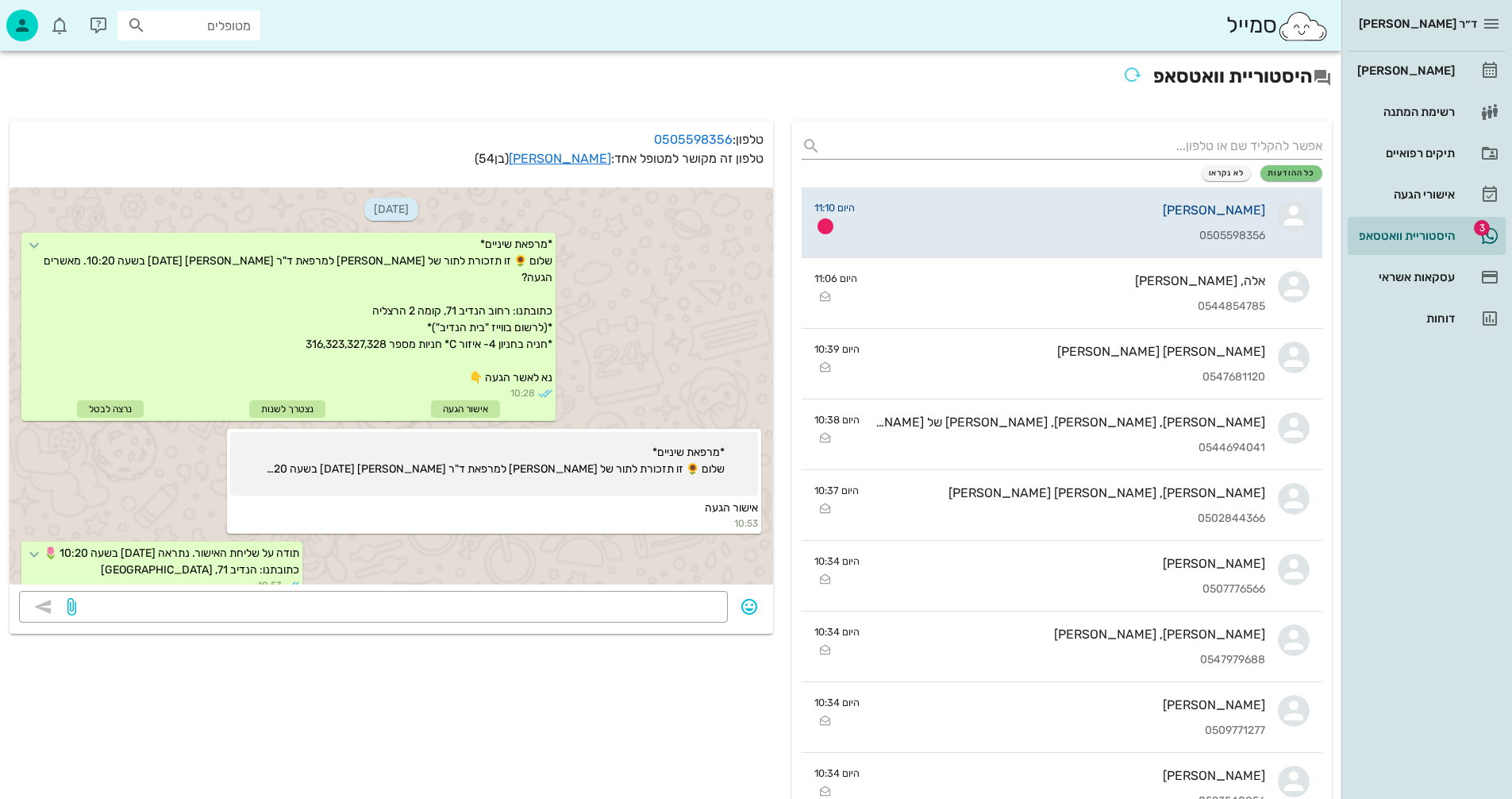
scroll to position [350, 0]
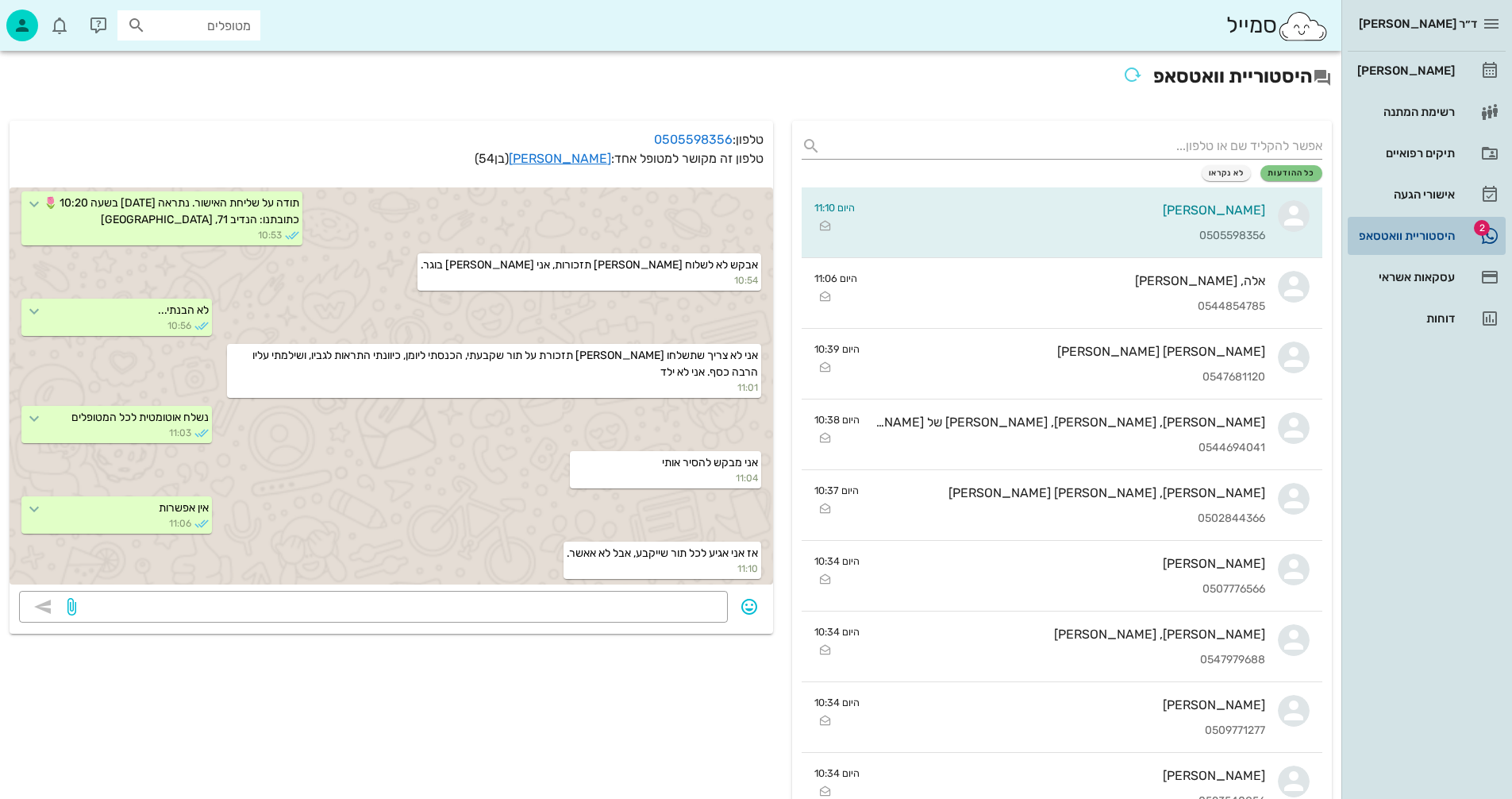
click at [1390, 232] on div "היסטוריית וואטסאפ" at bounding box center [1404, 236] width 101 height 13
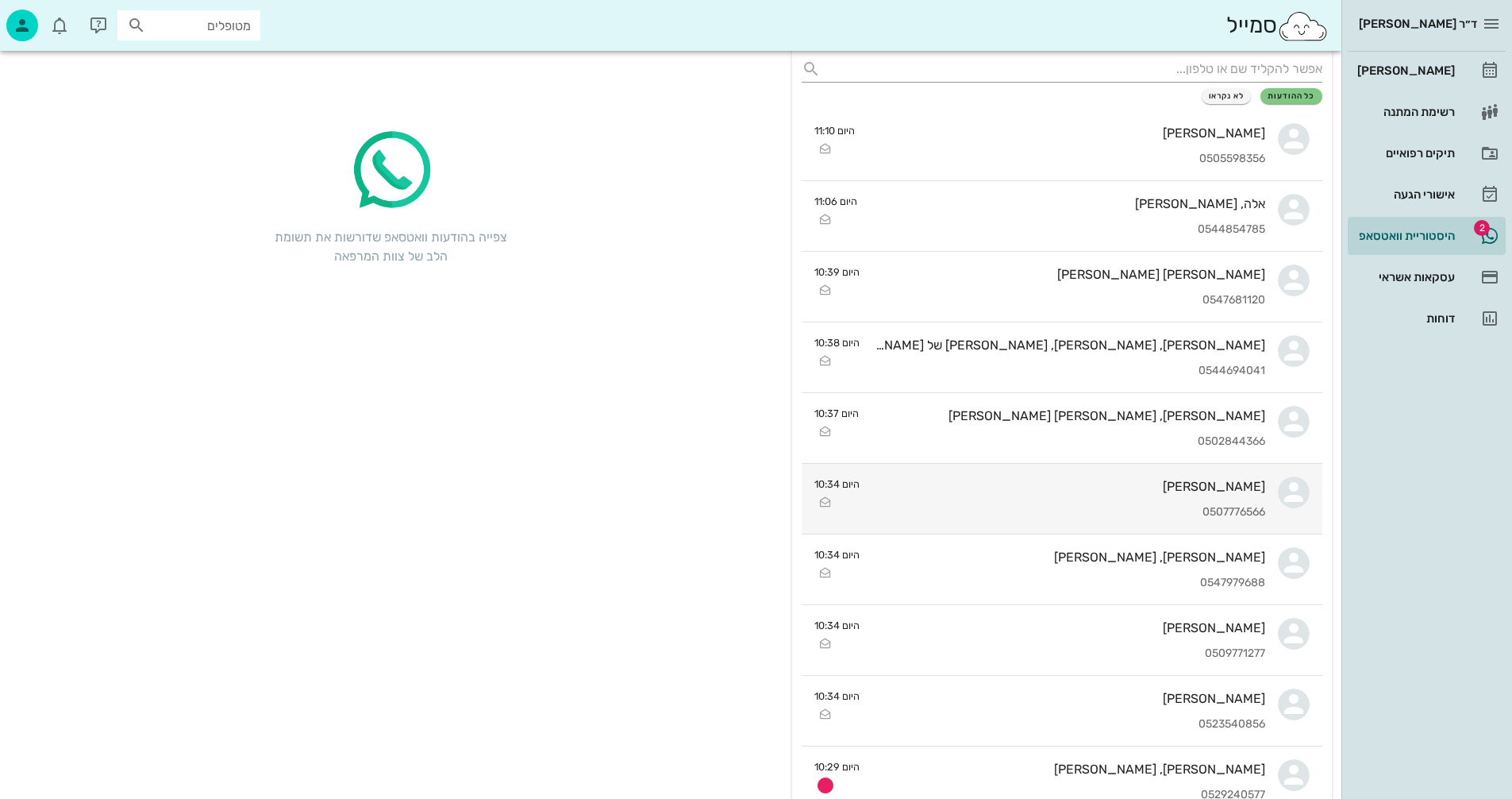
scroll to position [318, 0]
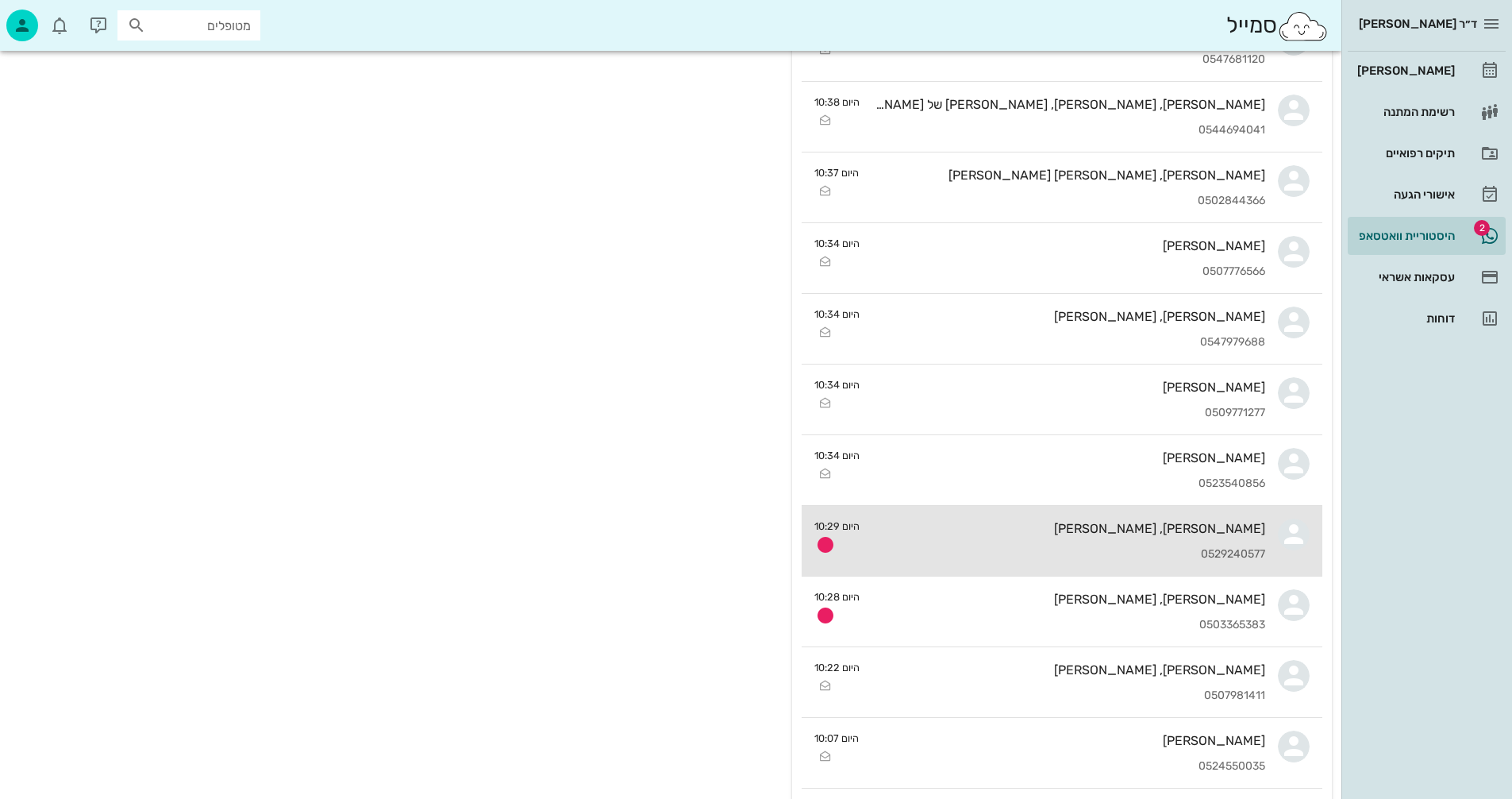
click at [960, 537] on div "[PERSON_NAME], [PERSON_NAME] 0529240577" at bounding box center [1069, 541] width 393 height 70
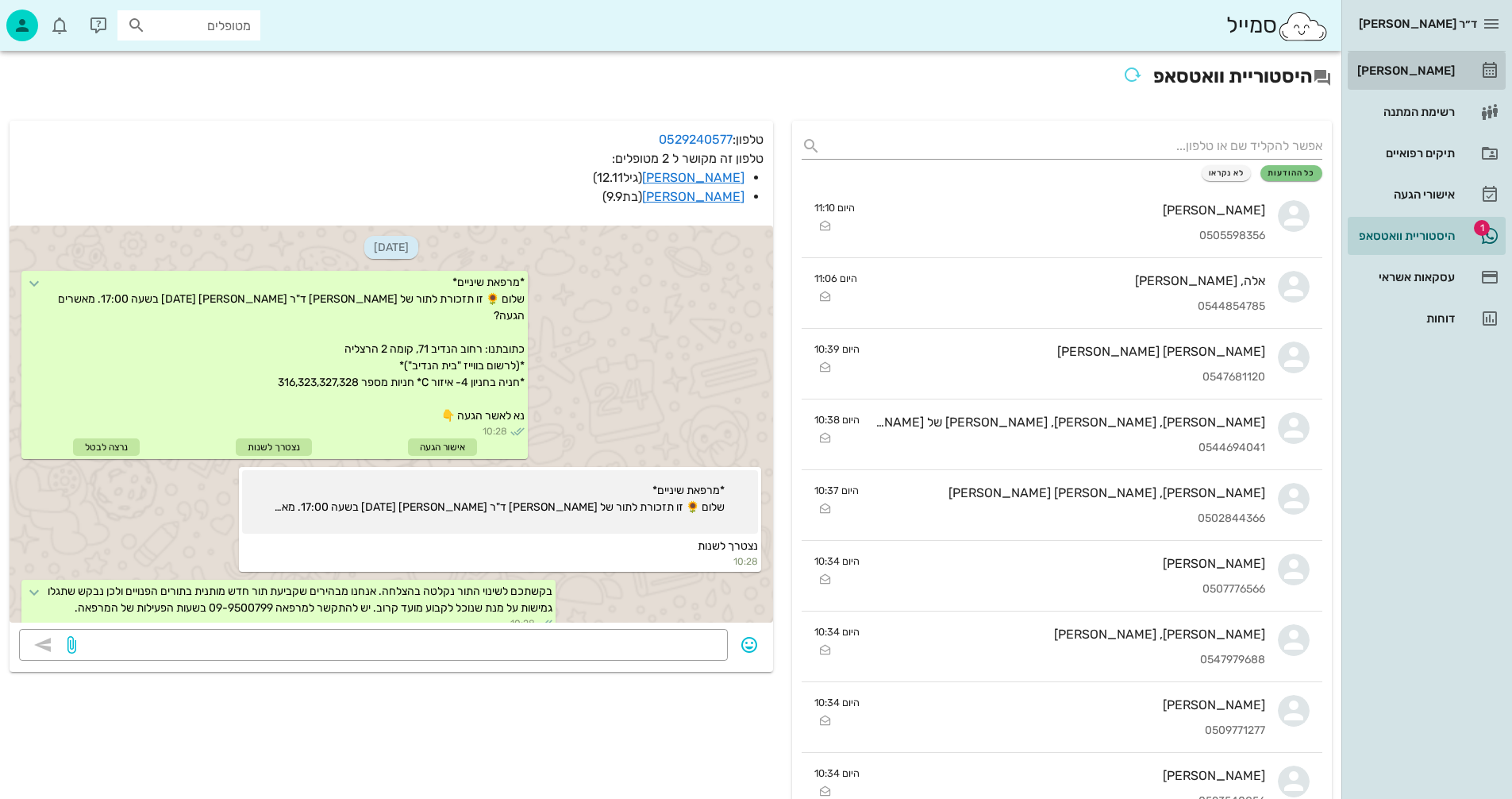
click at [1417, 68] on div "[PERSON_NAME]" at bounding box center [1404, 70] width 101 height 13
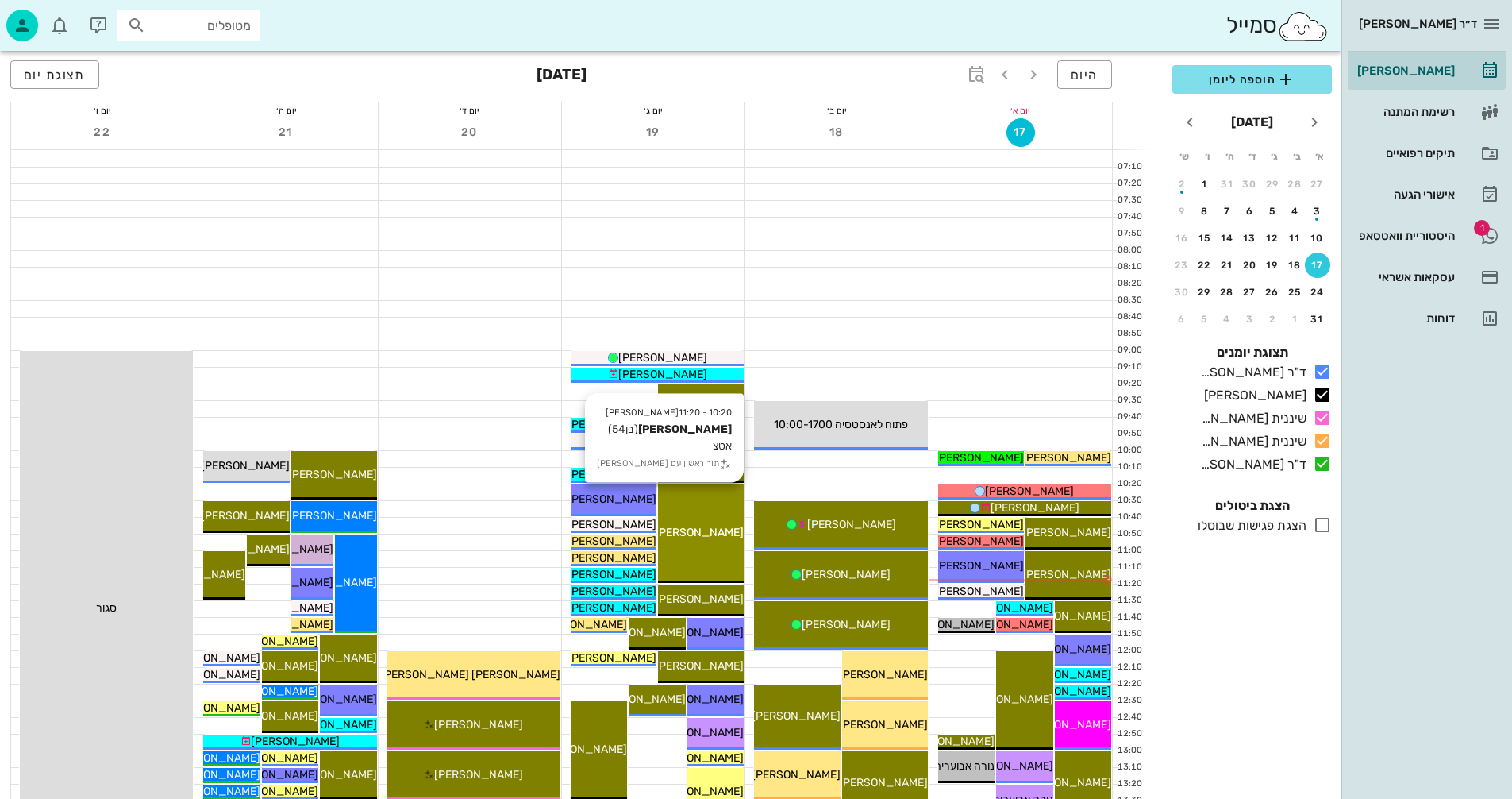
click at [713, 520] on div "10:20 - 11:20 יומן מרפאה רועי מלצר (בן 54 ) אטצ תור ראשון עם יומן מרפאה רועי מל…" at bounding box center [701, 533] width 86 height 99
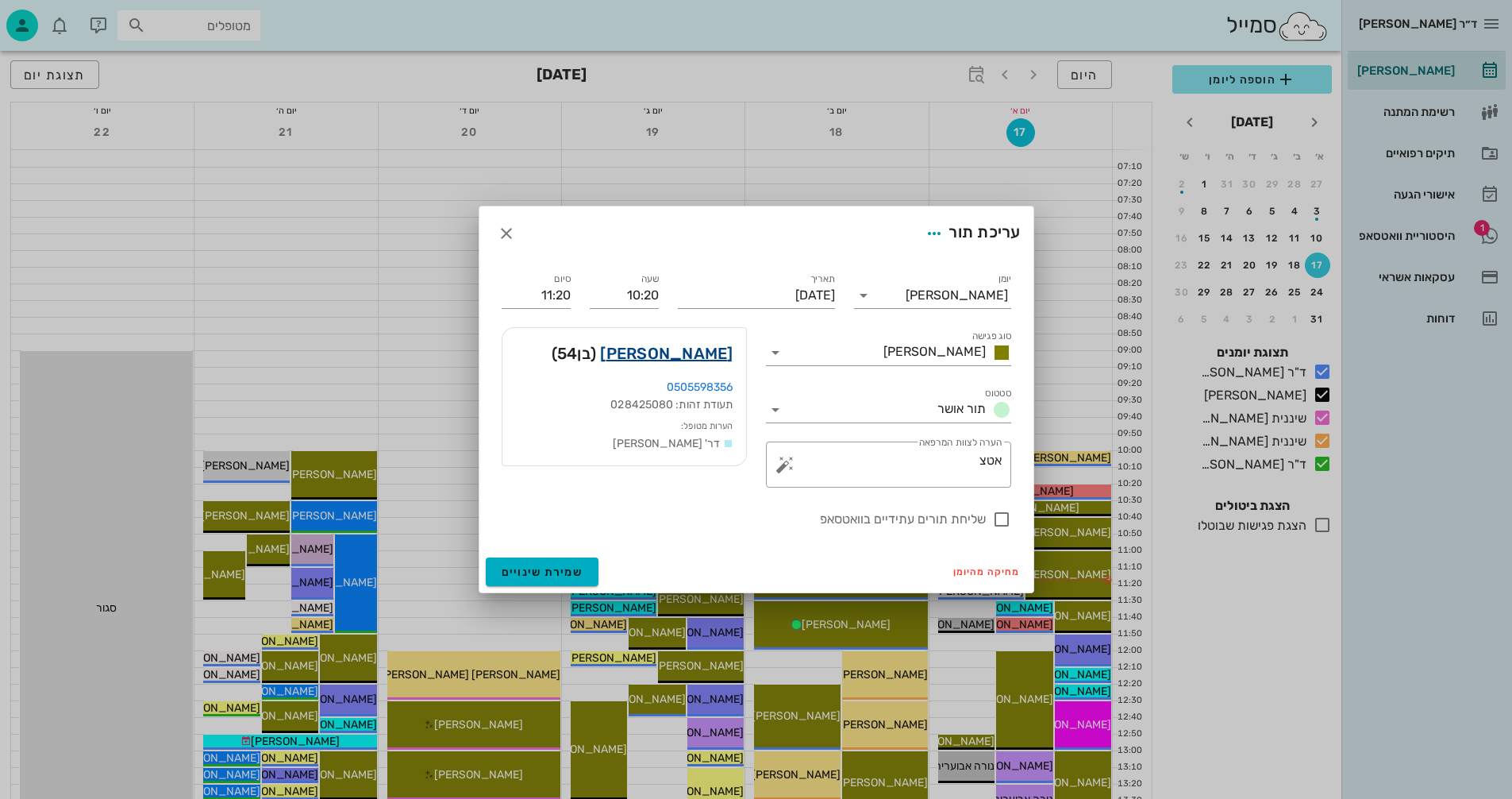
click at [694, 355] on link "רועי מלצר" at bounding box center [666, 353] width 133 height 25
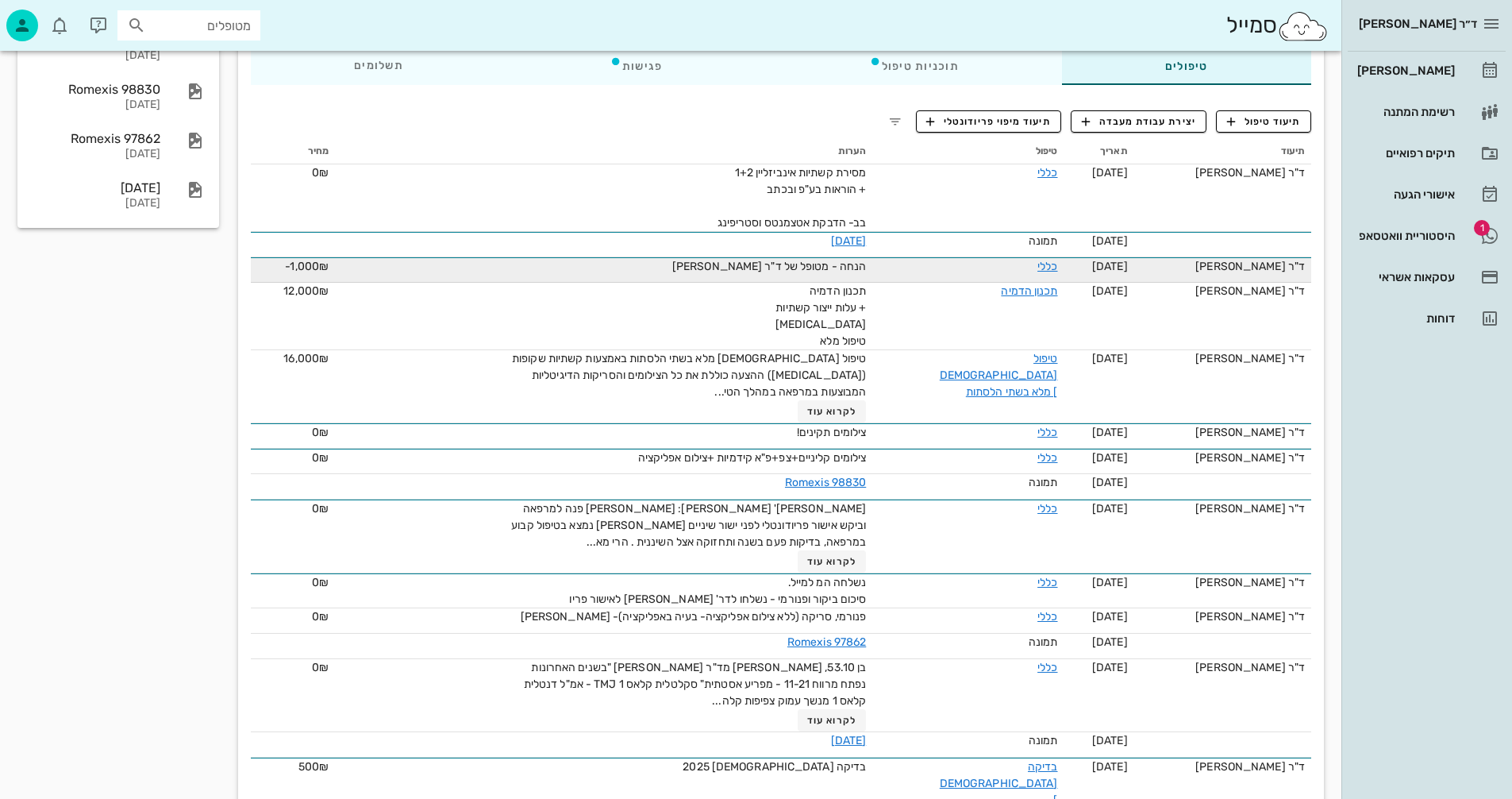
scroll to position [331, 0]
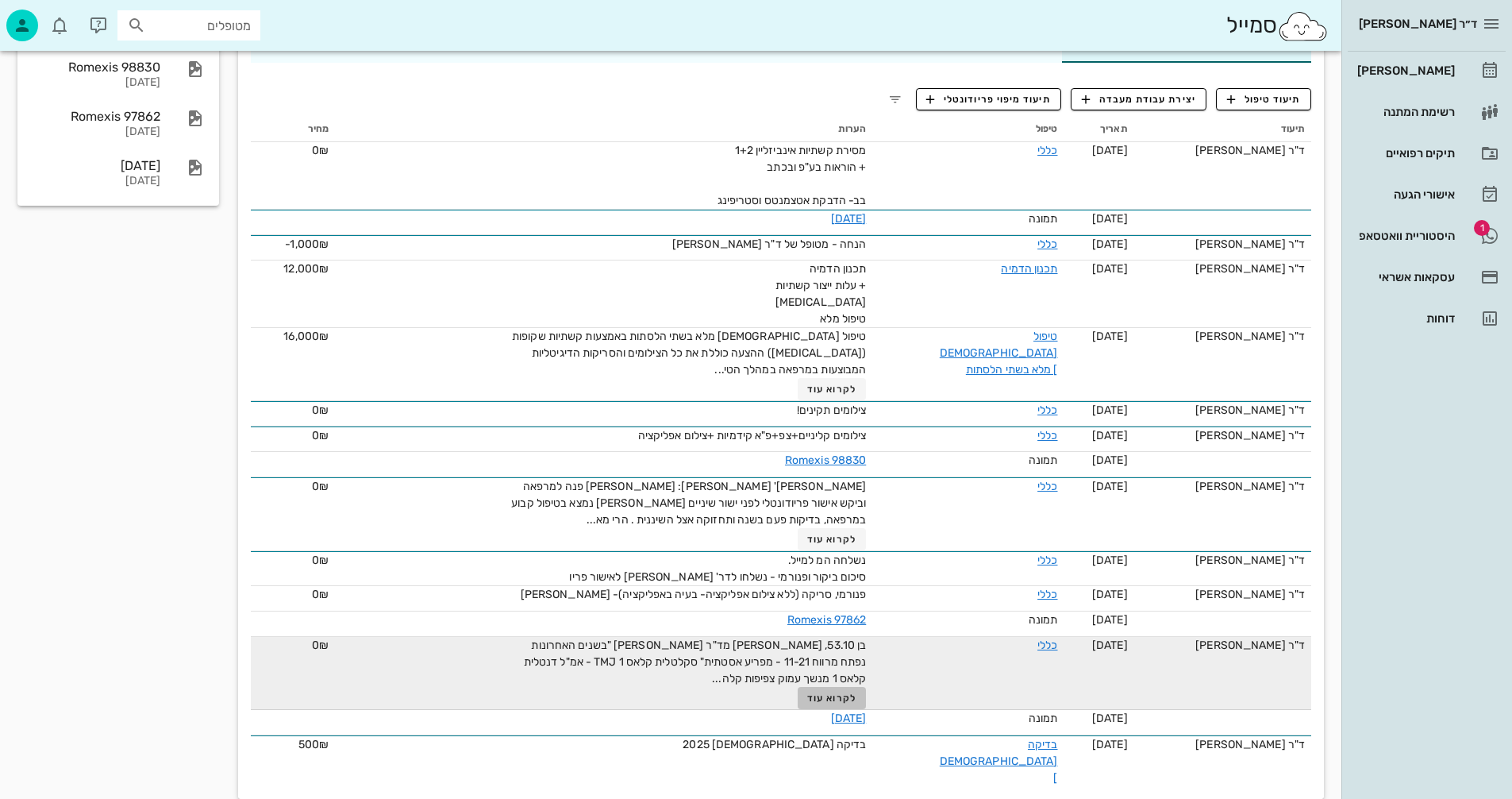
click at [815, 695] on span "לקרוא עוד" at bounding box center [832, 698] width 49 height 11
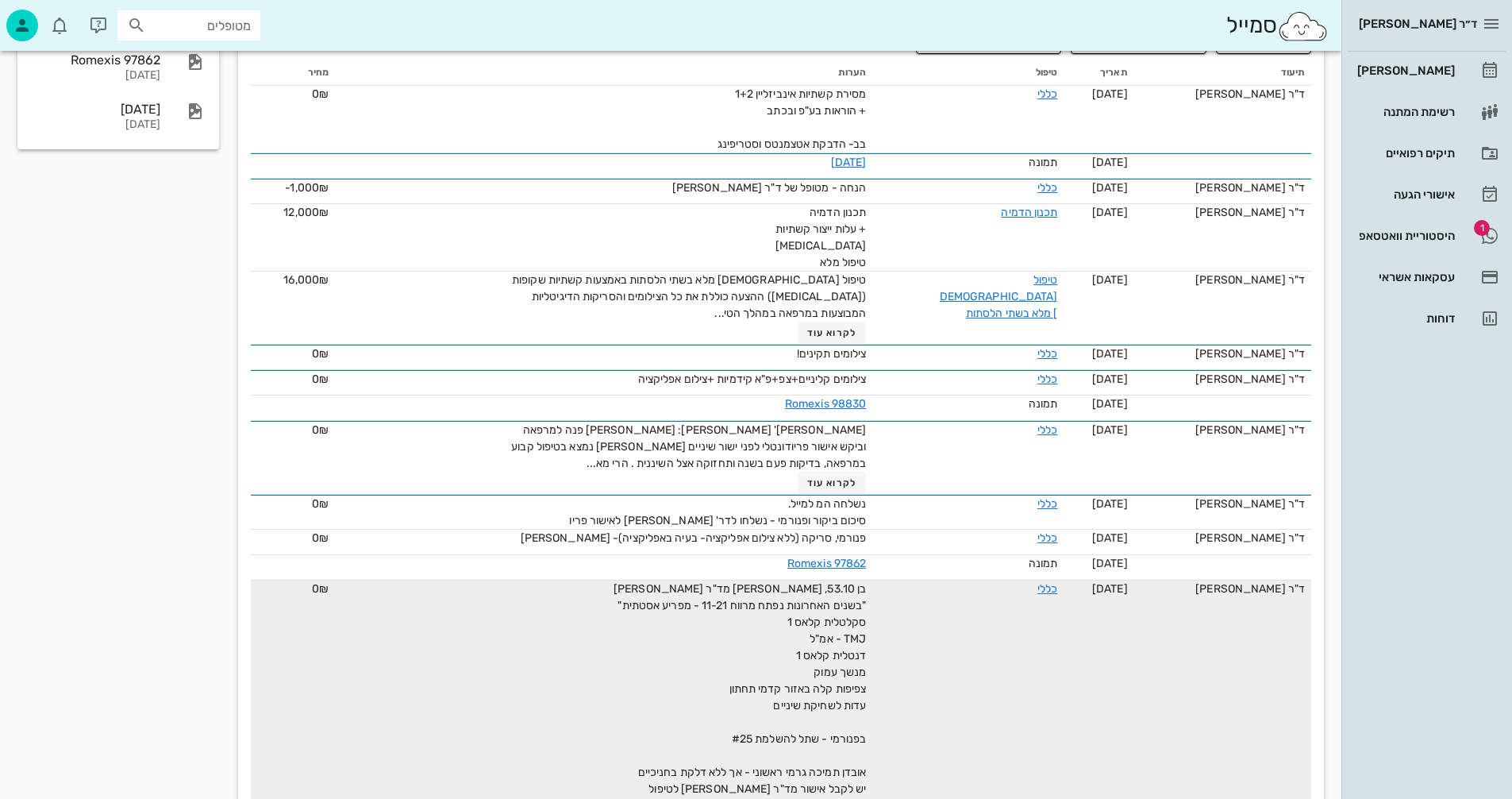
scroll to position [337, 0]
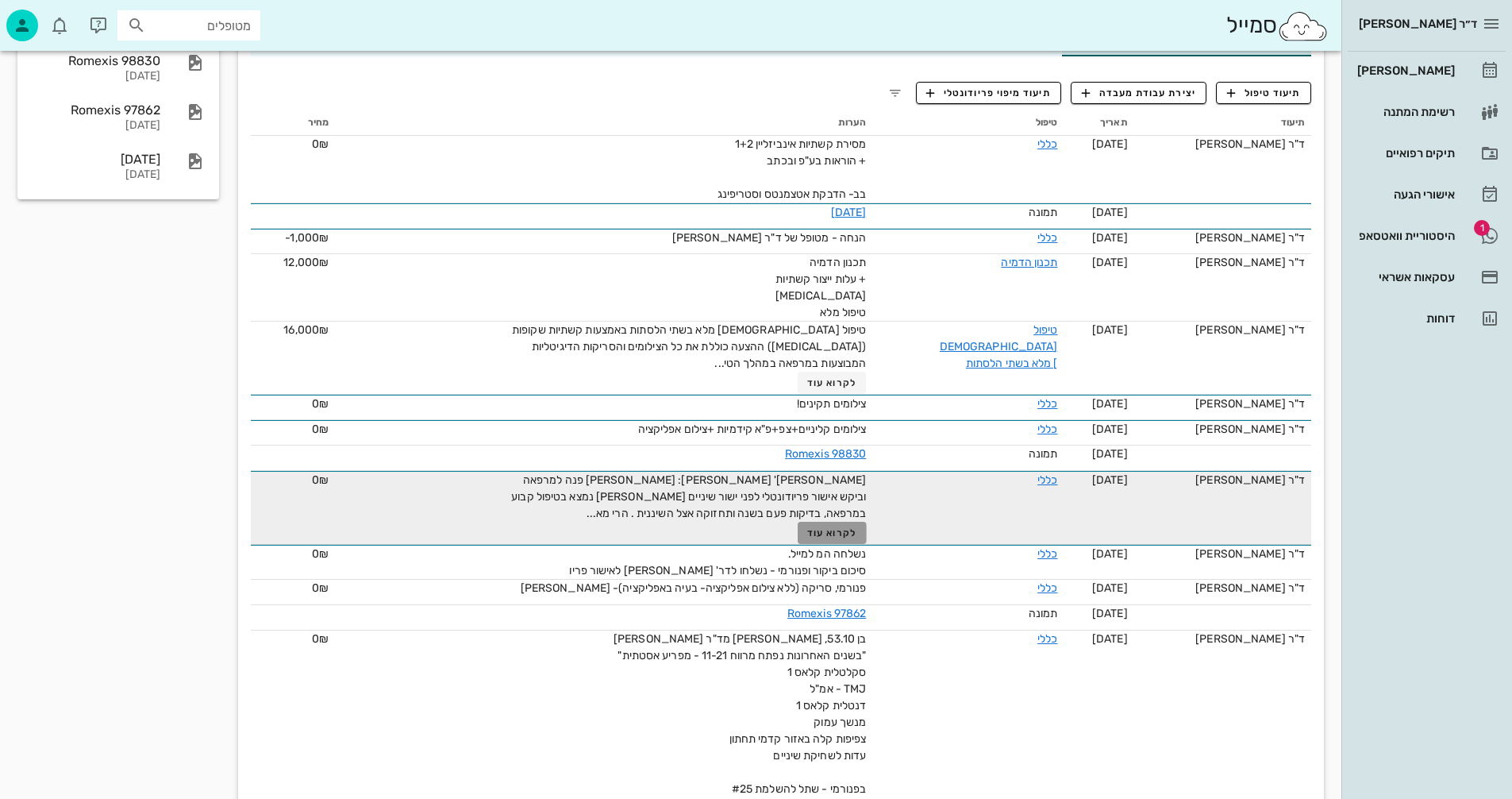
click at [818, 531] on span "לקרוא עוד" at bounding box center [832, 532] width 49 height 11
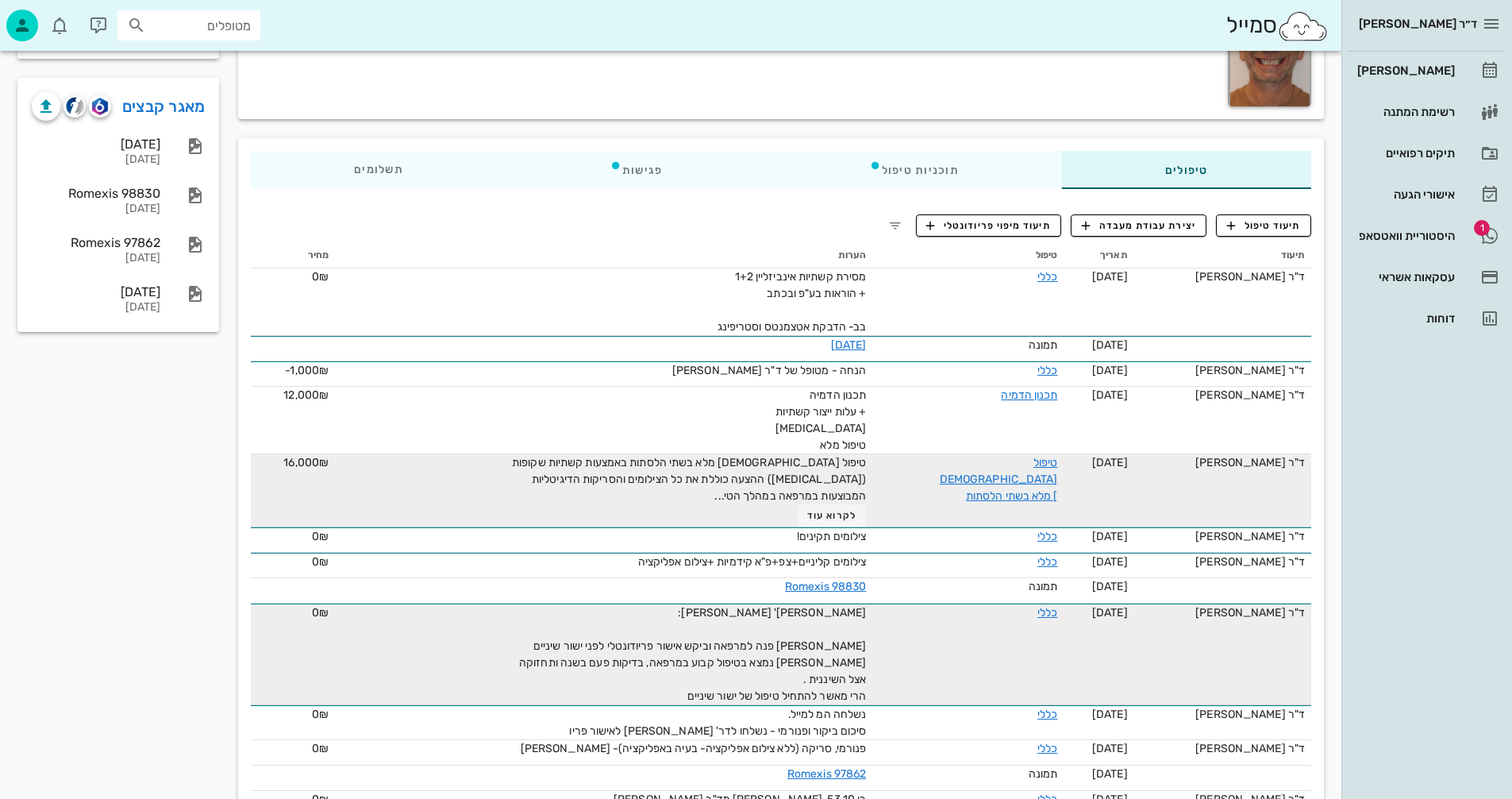
scroll to position [0, 0]
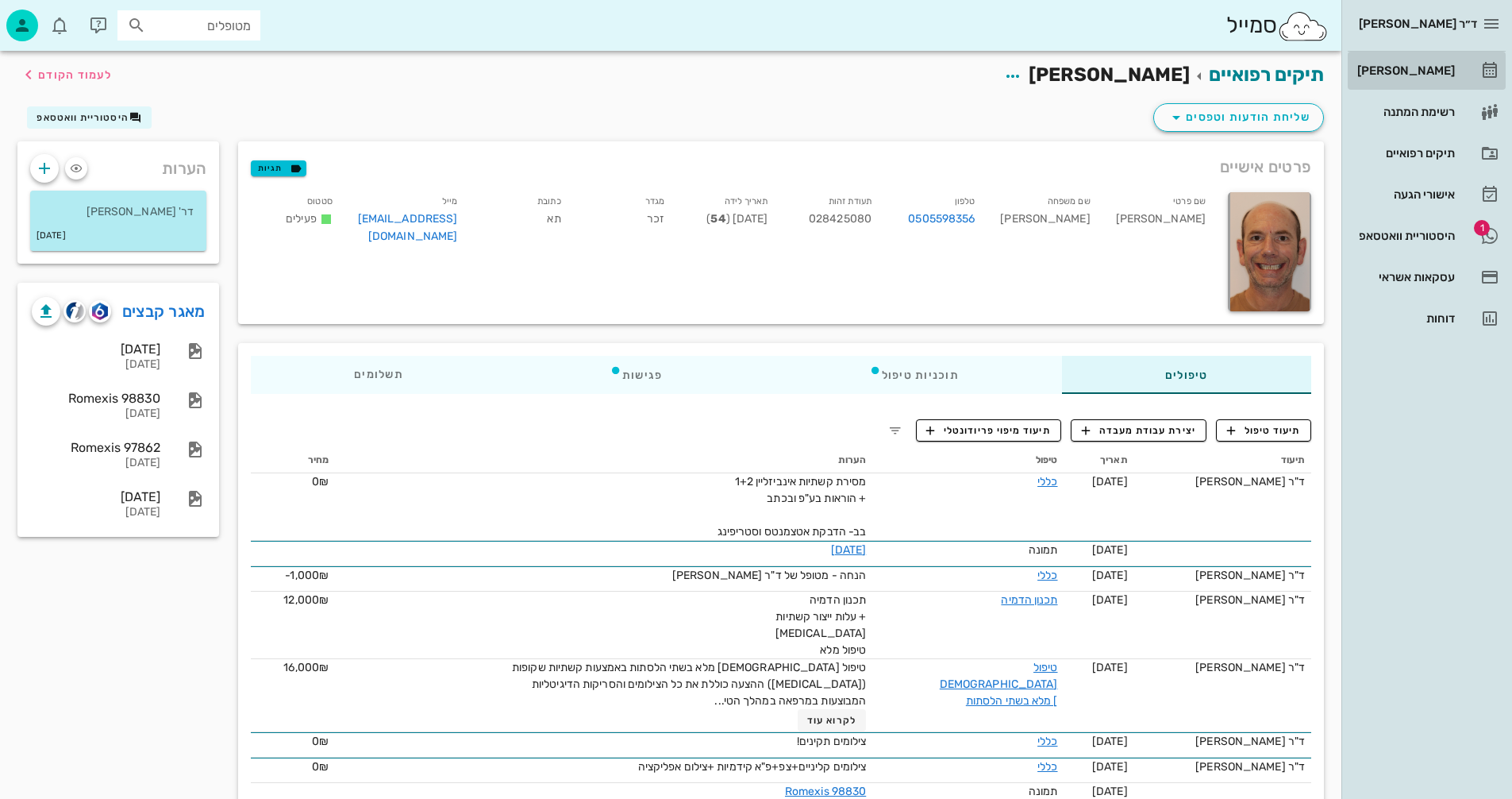
click at [1413, 68] on div "[PERSON_NAME]" at bounding box center [1404, 70] width 101 height 13
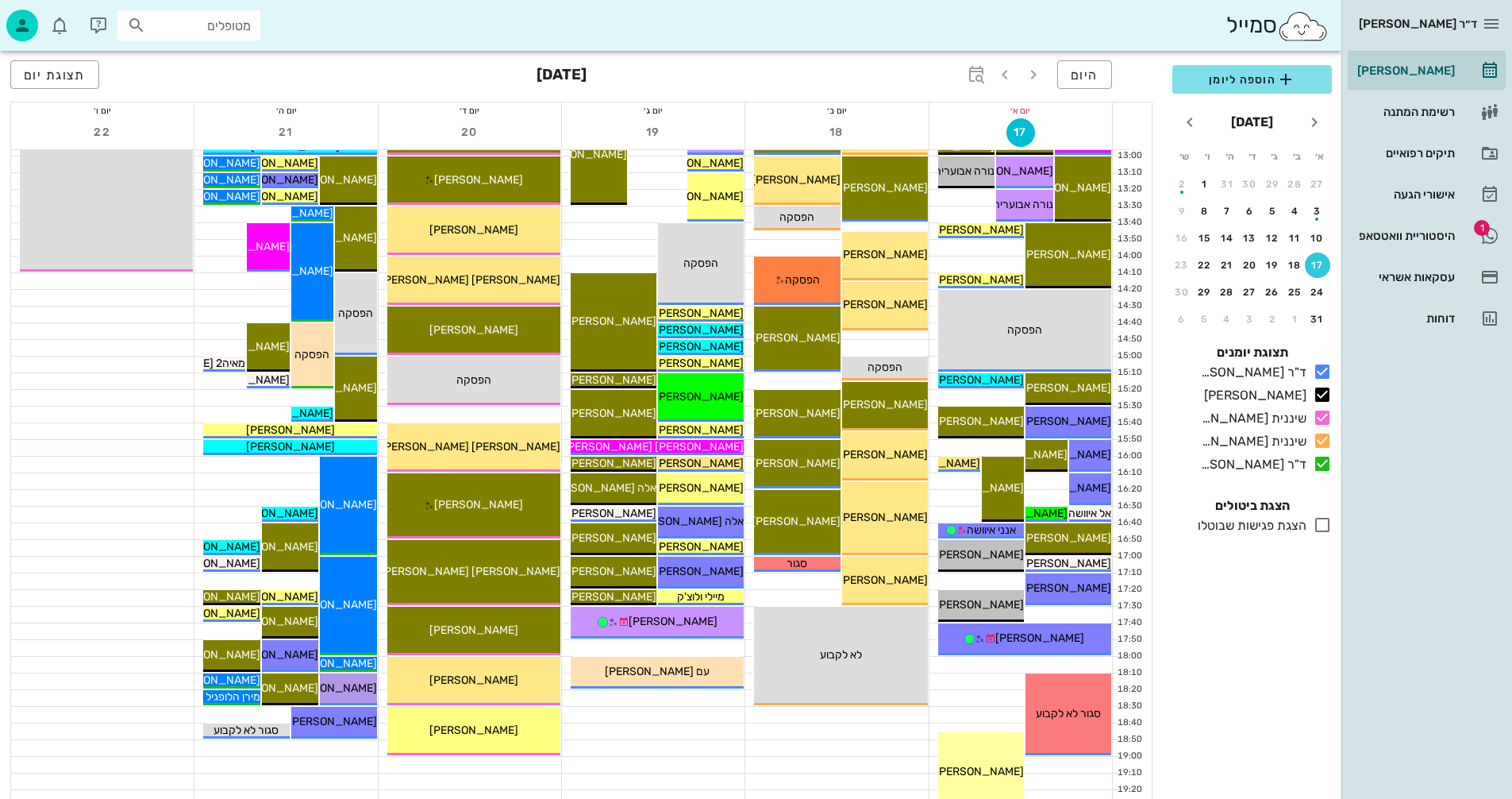
scroll to position [593, 0]
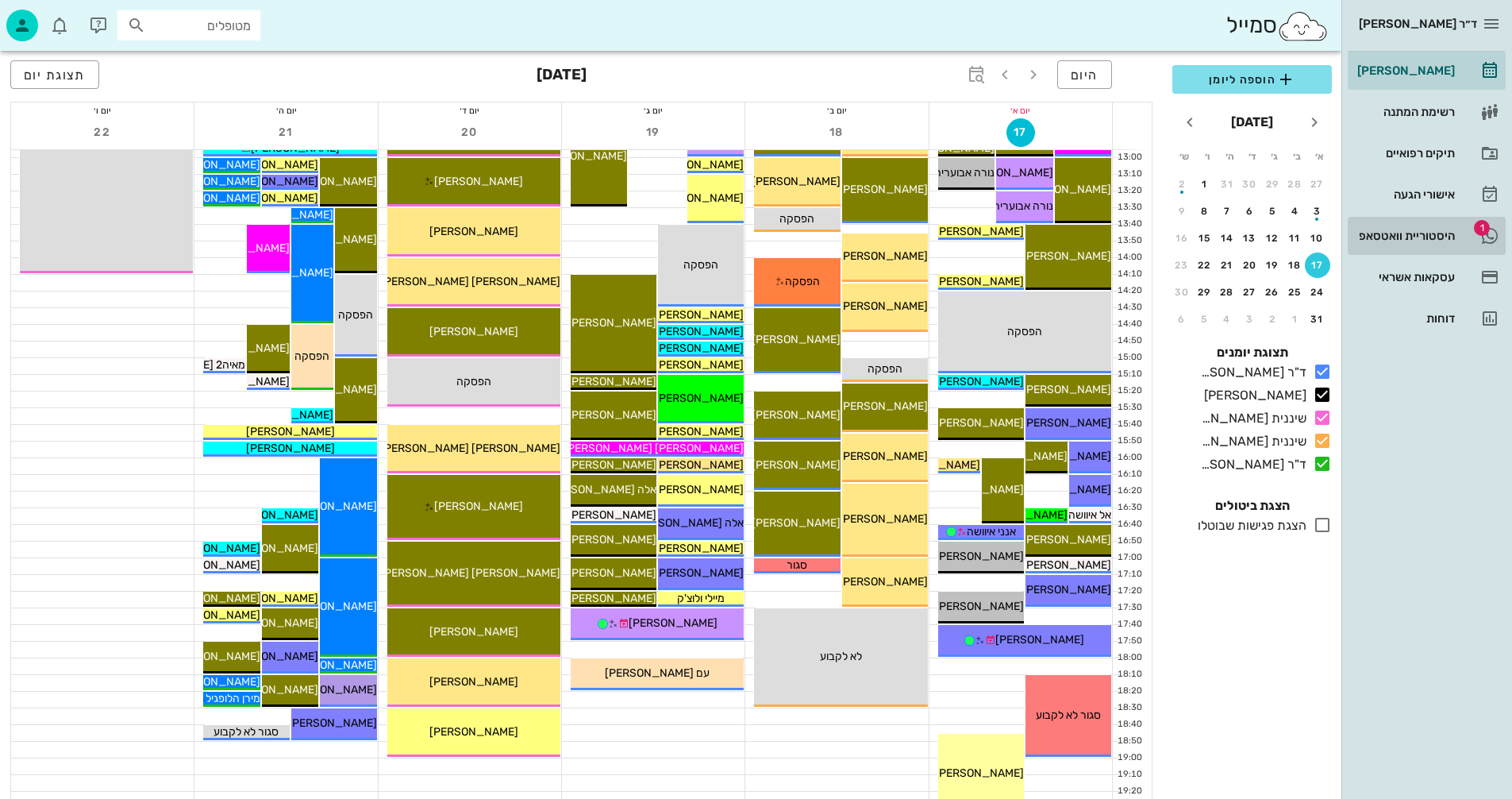
click at [1420, 236] on div "היסטוריית וואטסאפ" at bounding box center [1404, 236] width 101 height 13
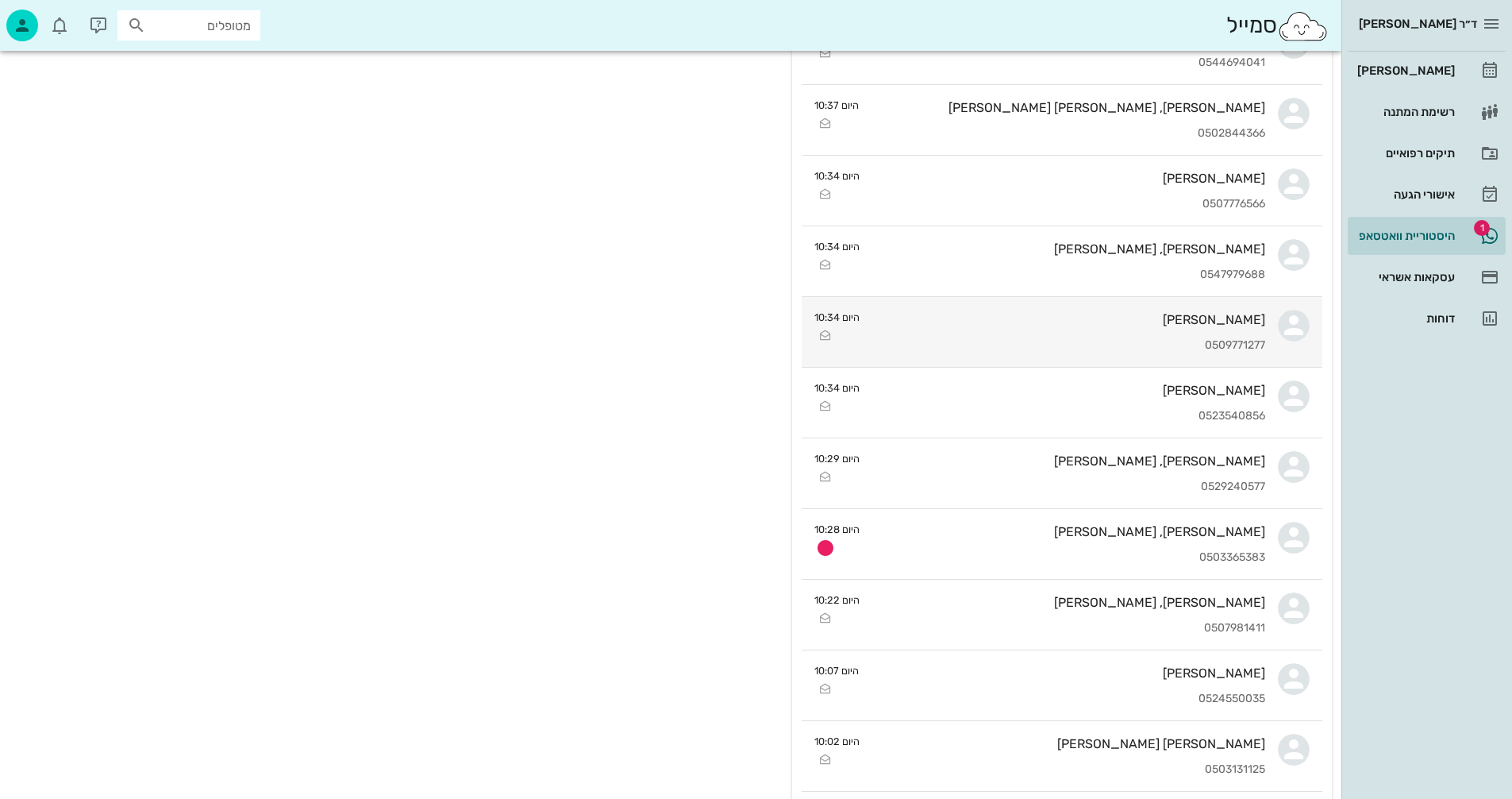
scroll to position [556, 0]
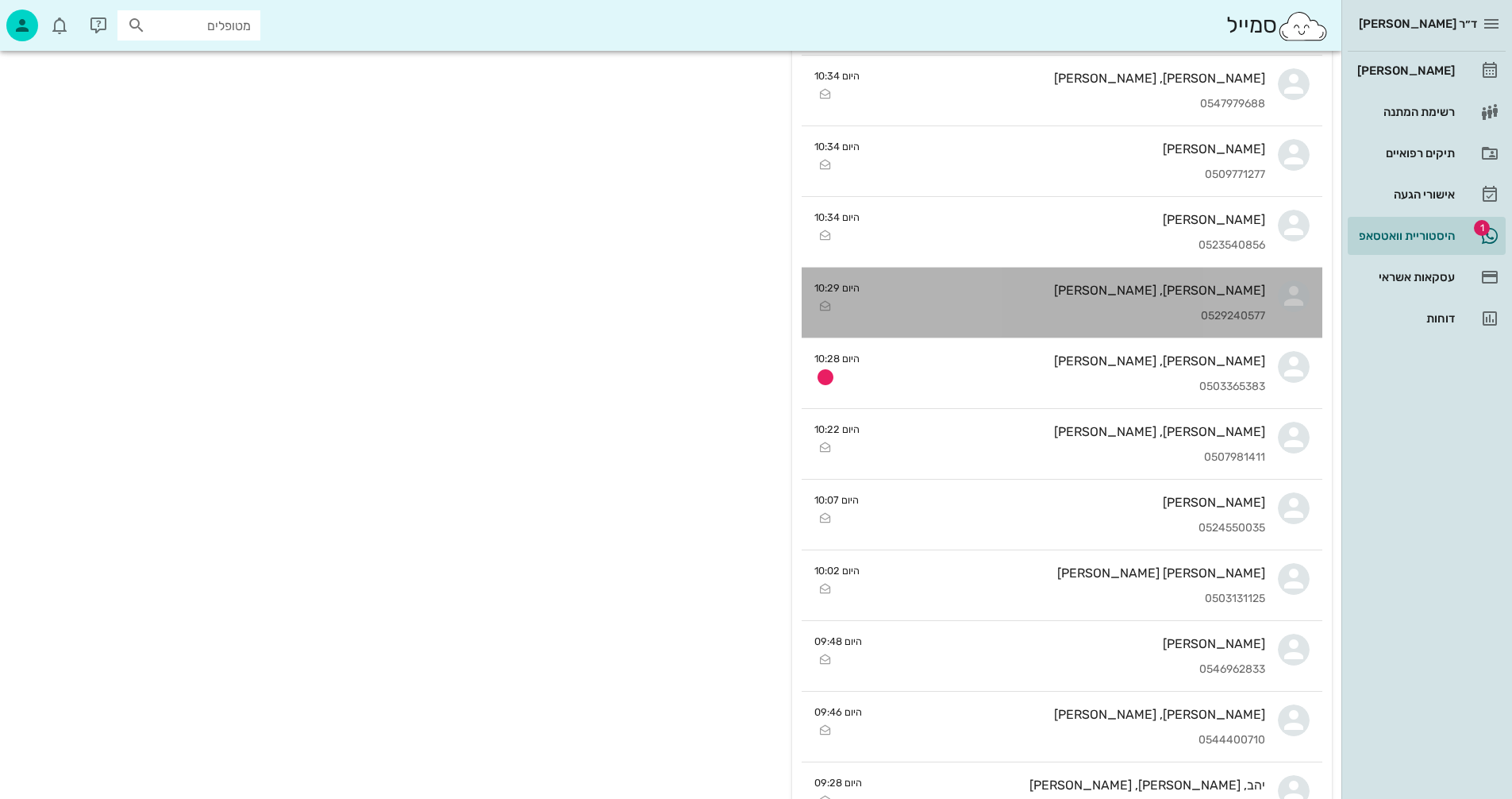
click at [988, 305] on div "[PERSON_NAME], [PERSON_NAME] 0529240577" at bounding box center [1069, 302] width 393 height 70
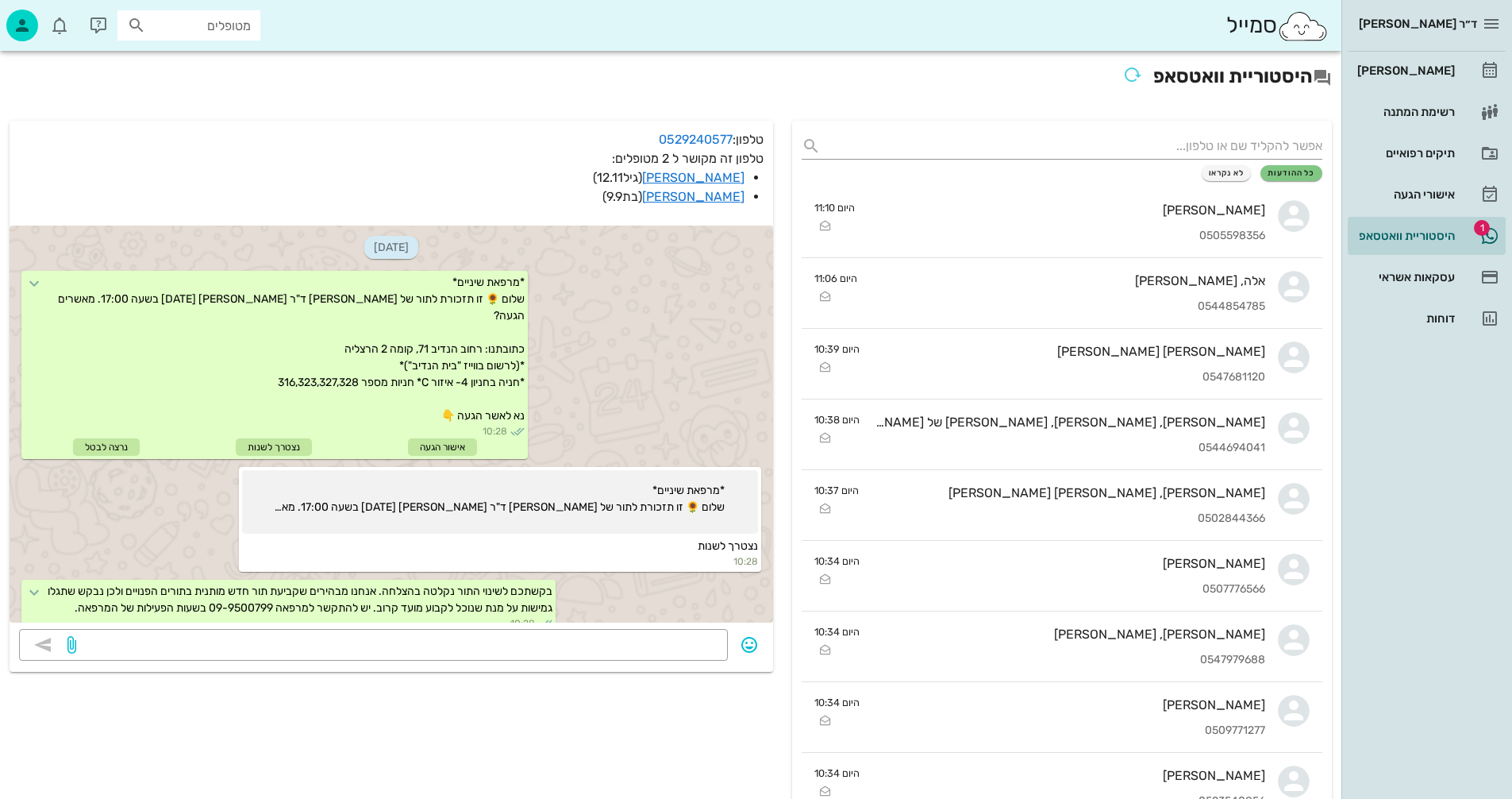
scroll to position [95, 0]
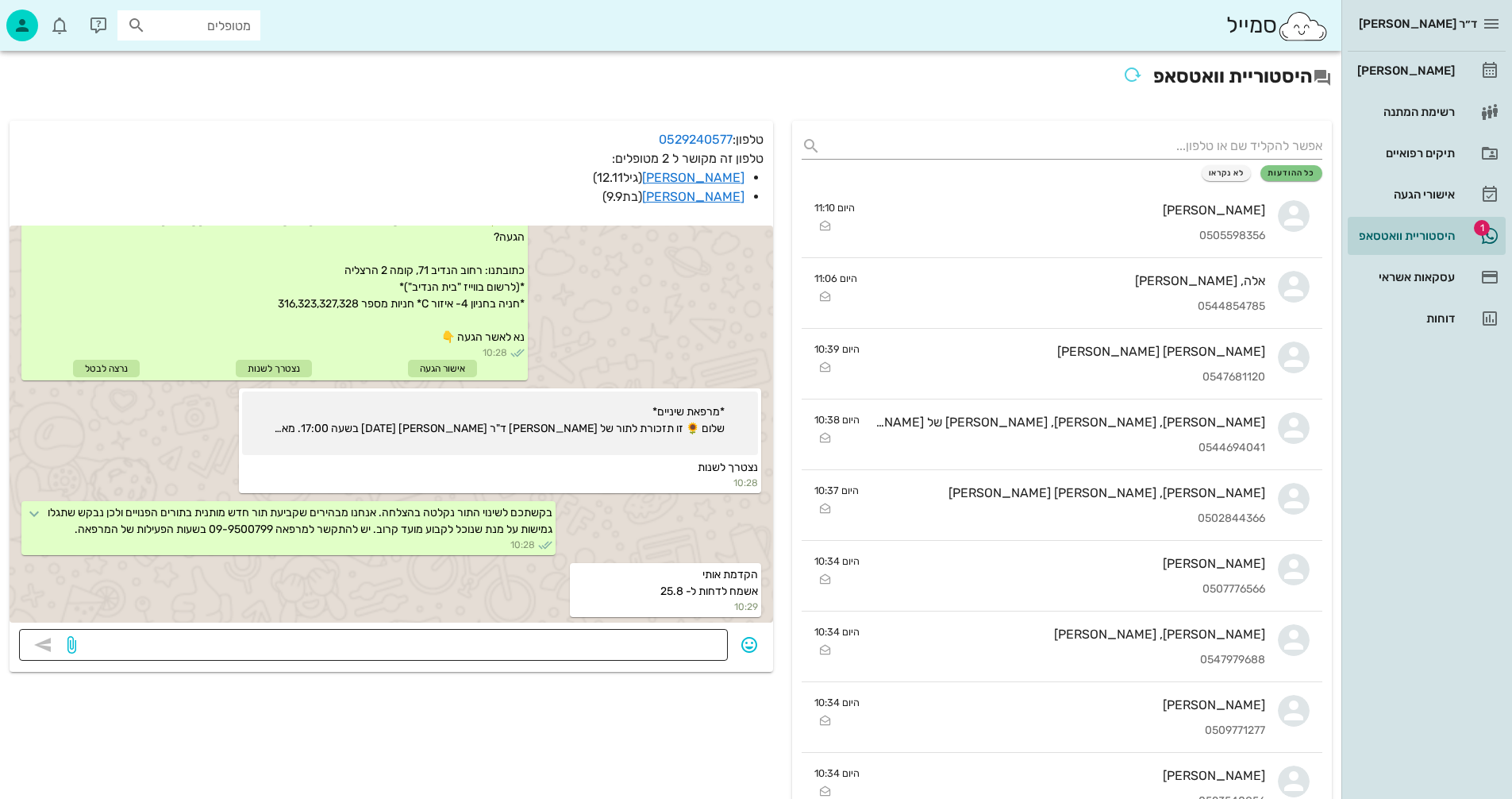
click at [677, 638] on textarea at bounding box center [399, 646] width 639 height 25
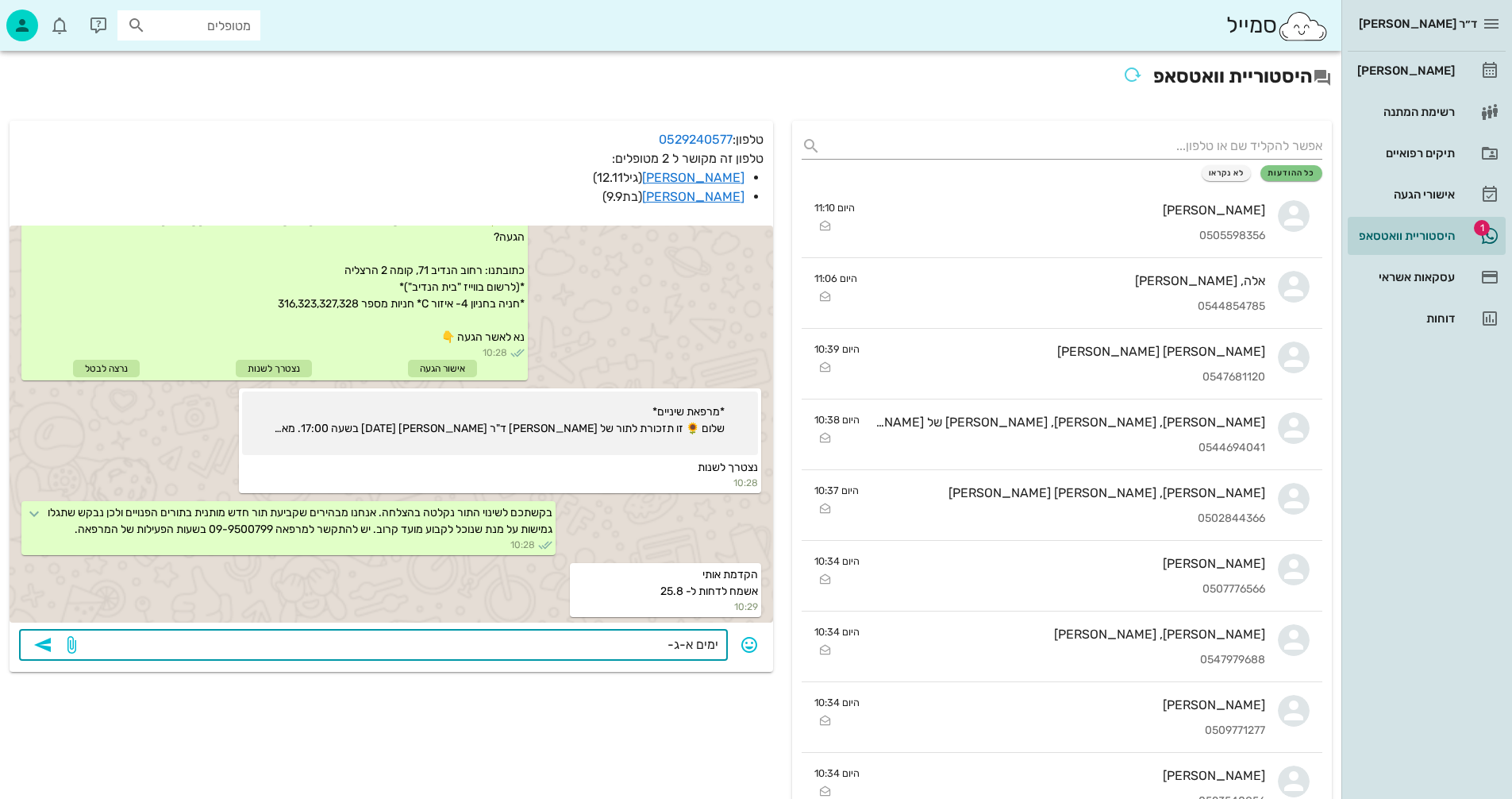
type textarea "ימים א-ג-ה"
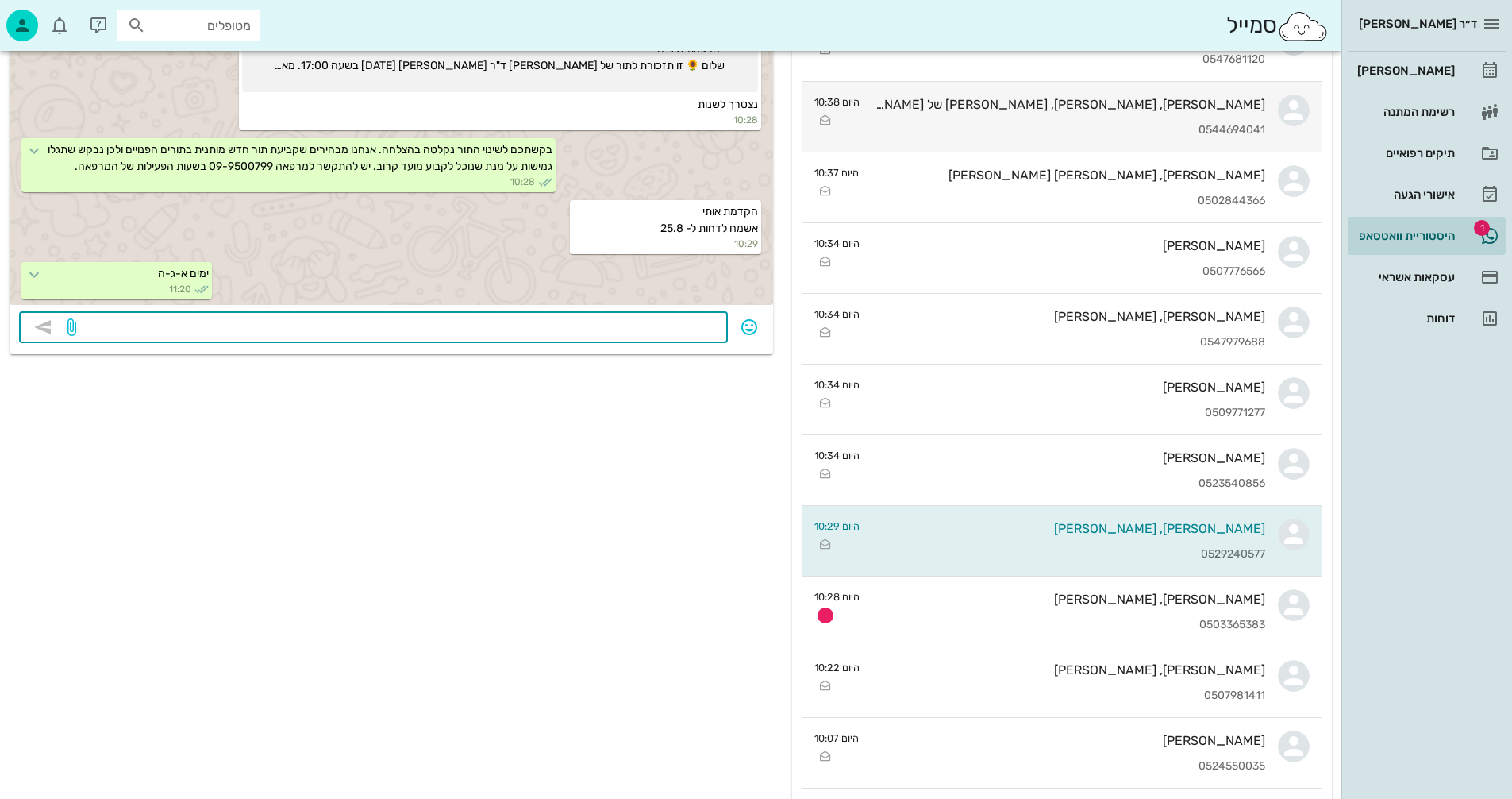
scroll to position [556, 0]
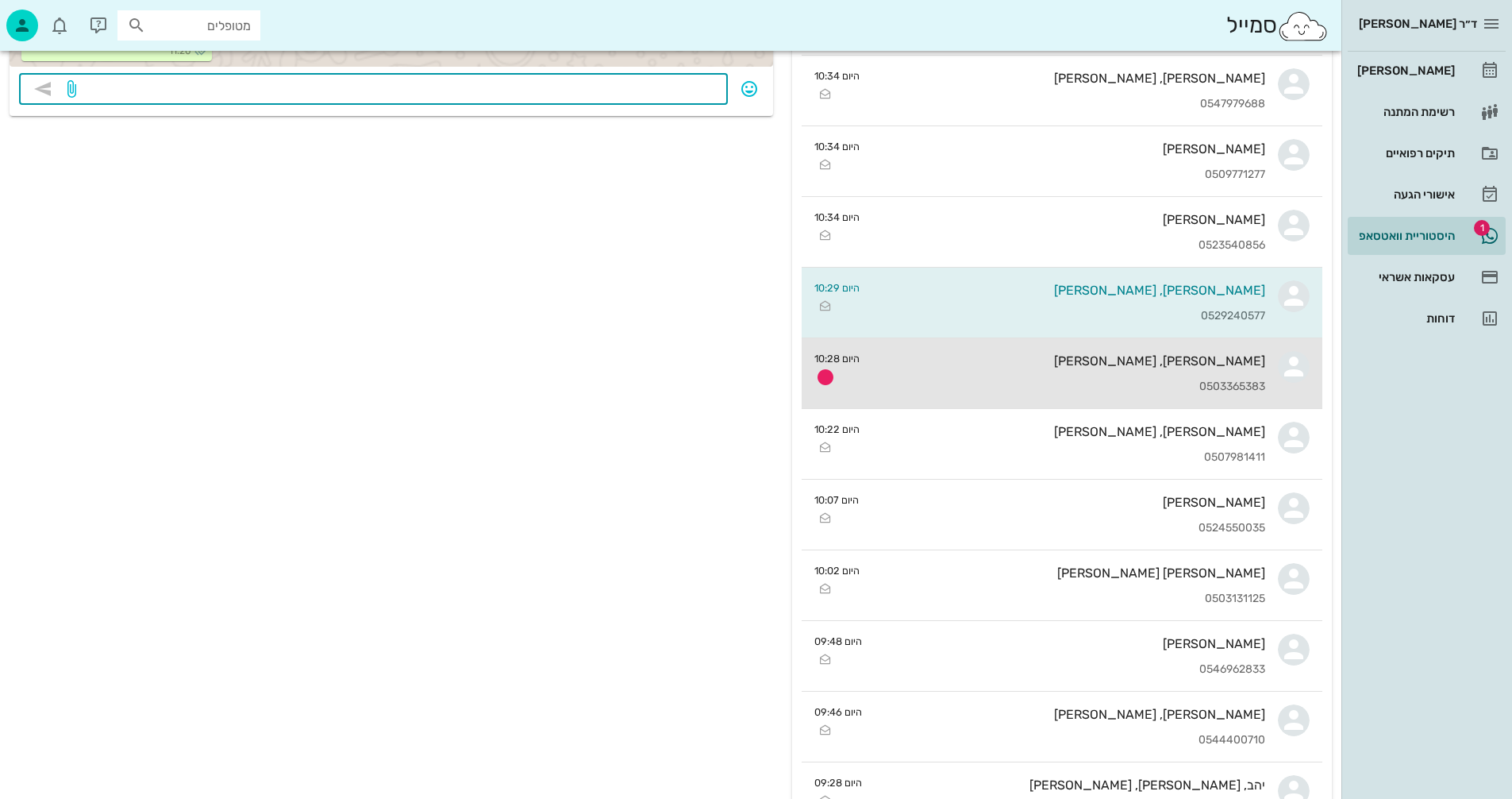
click at [1076, 391] on div "0503365383" at bounding box center [1069, 387] width 393 height 14
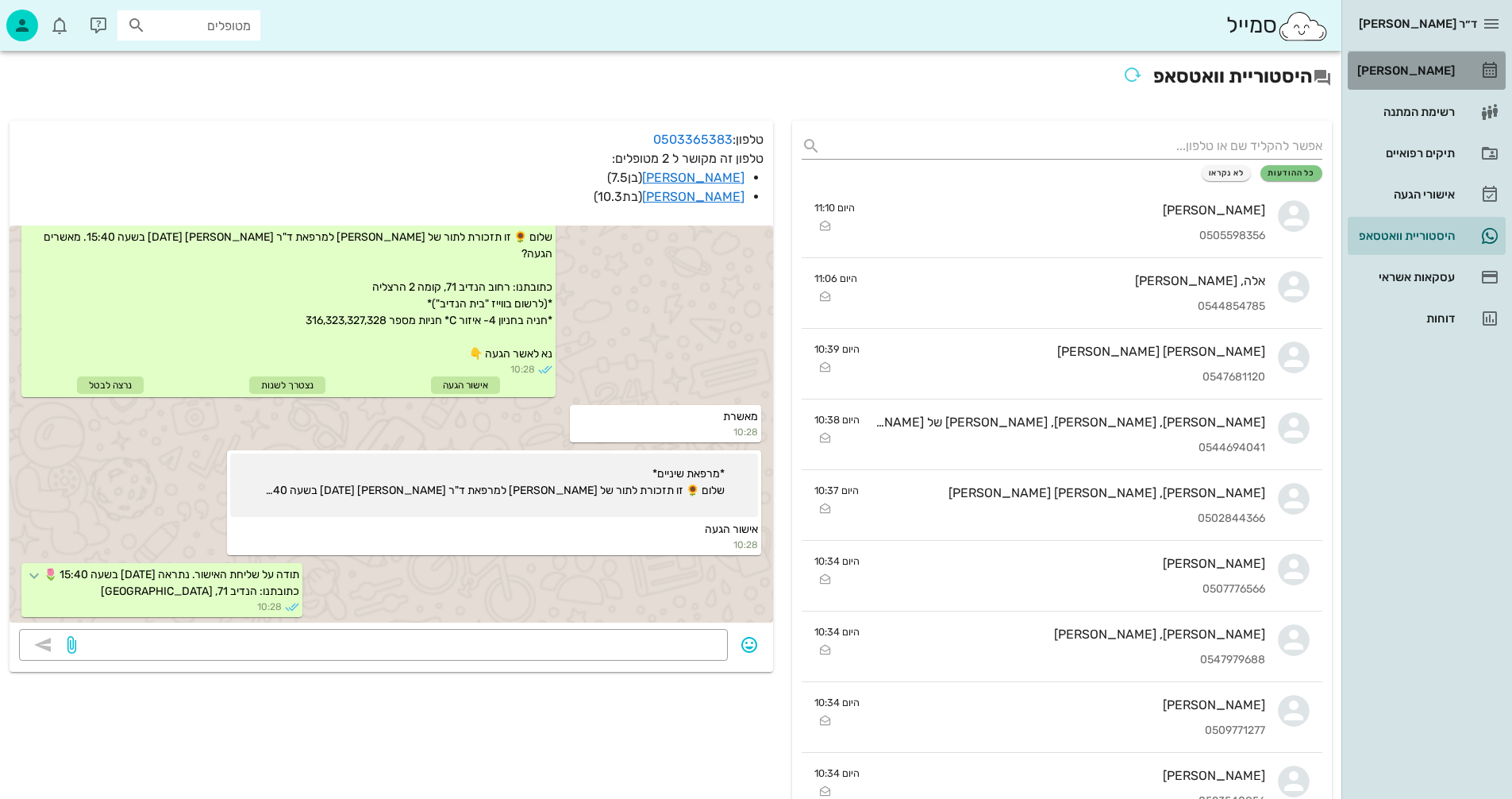
click at [1416, 66] on div "[PERSON_NAME]" at bounding box center [1404, 70] width 101 height 13
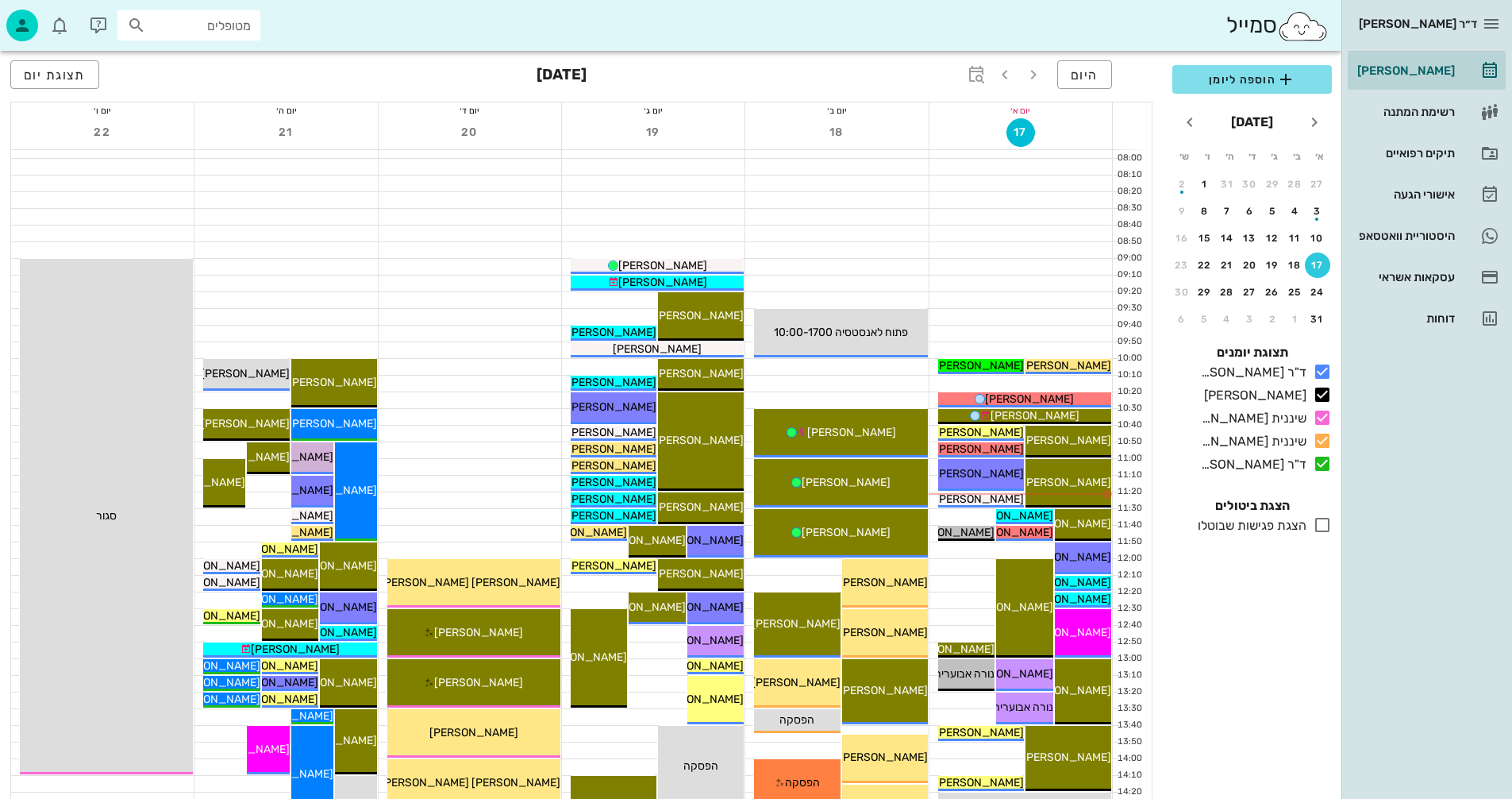
scroll to position [238, 0]
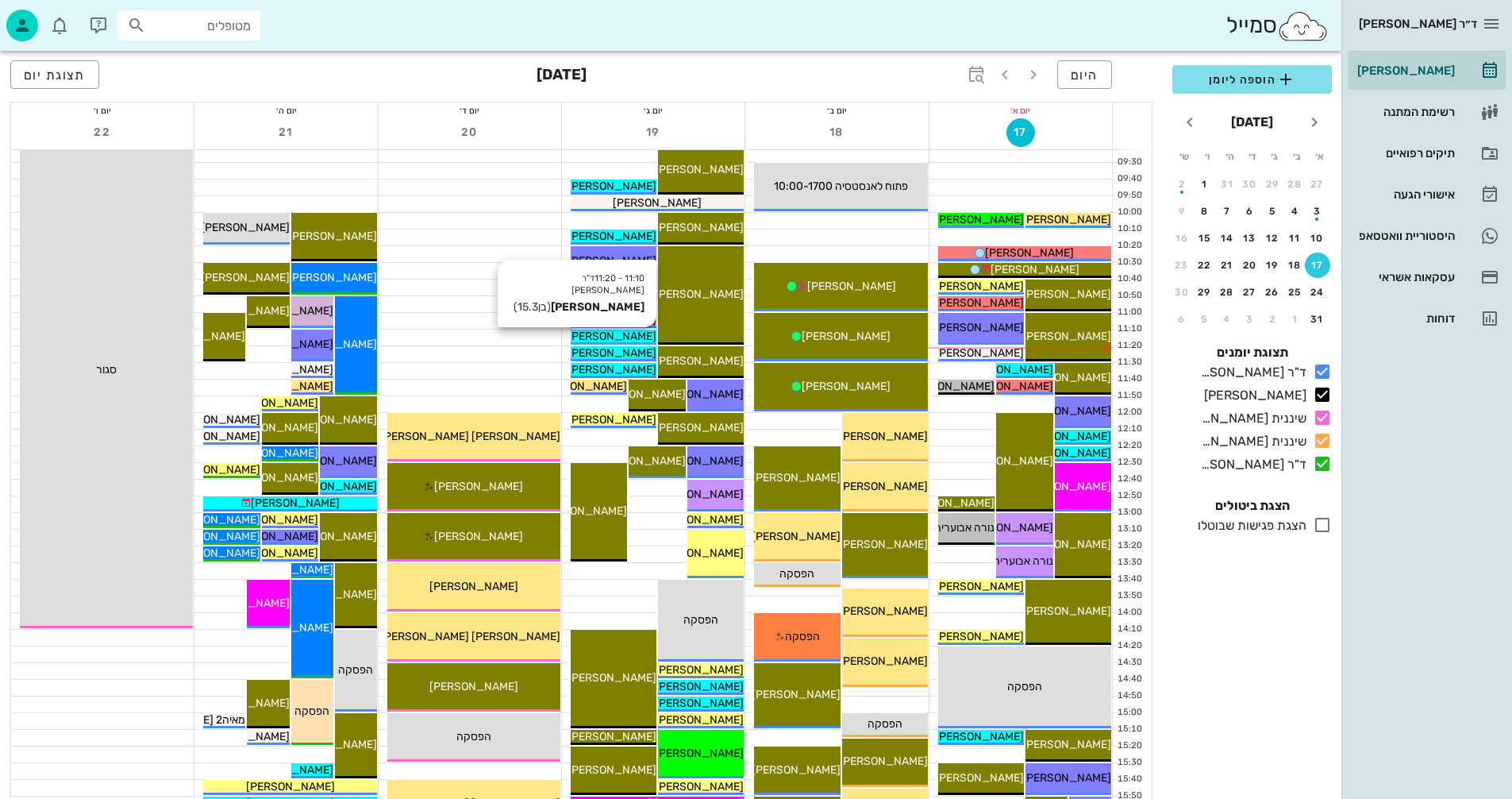
click at [625, 333] on span "[PERSON_NAME]" at bounding box center [612, 336] width 89 height 14
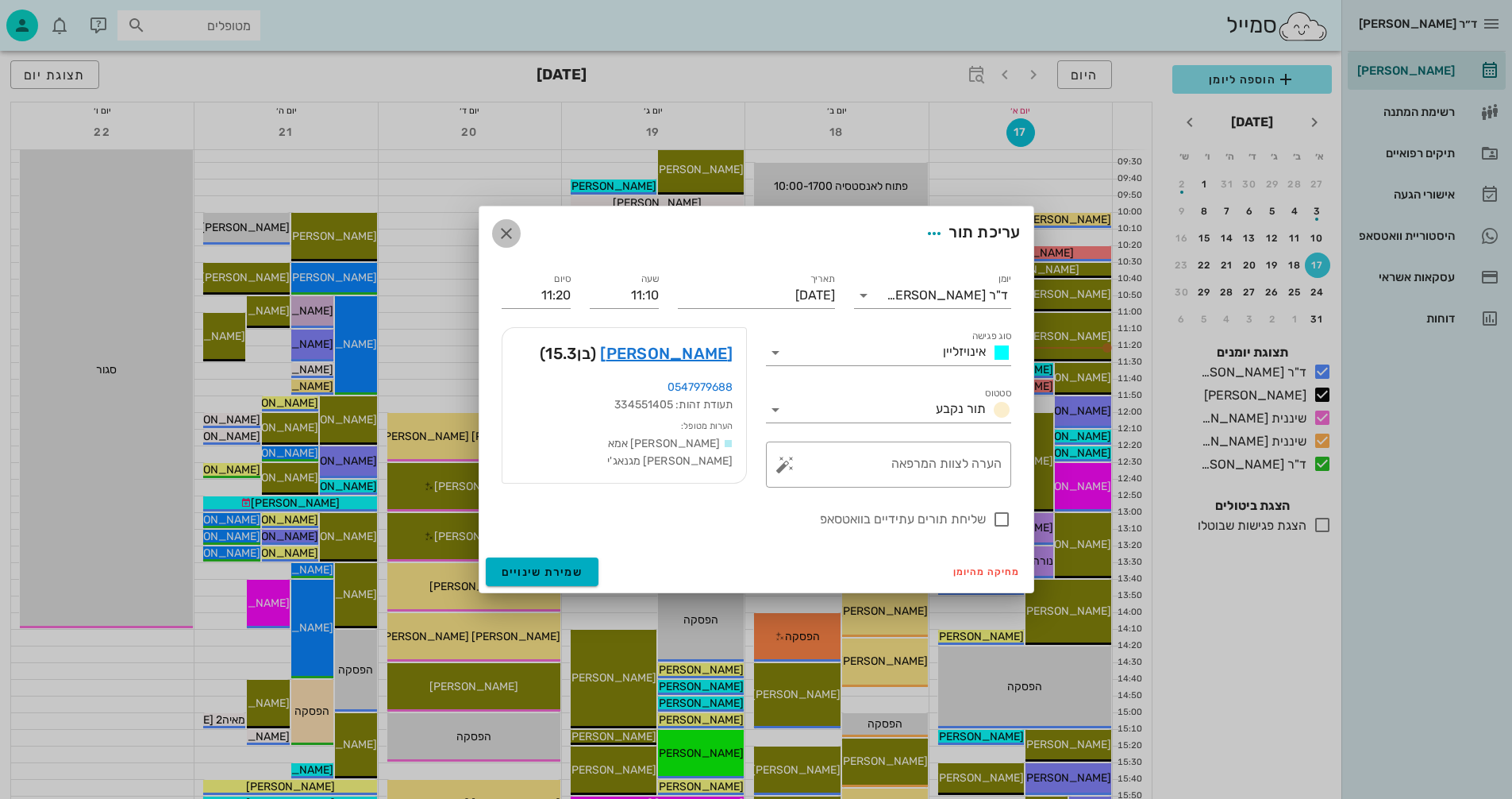
click at [503, 230] on icon "button" at bounding box center [506, 233] width 19 height 19
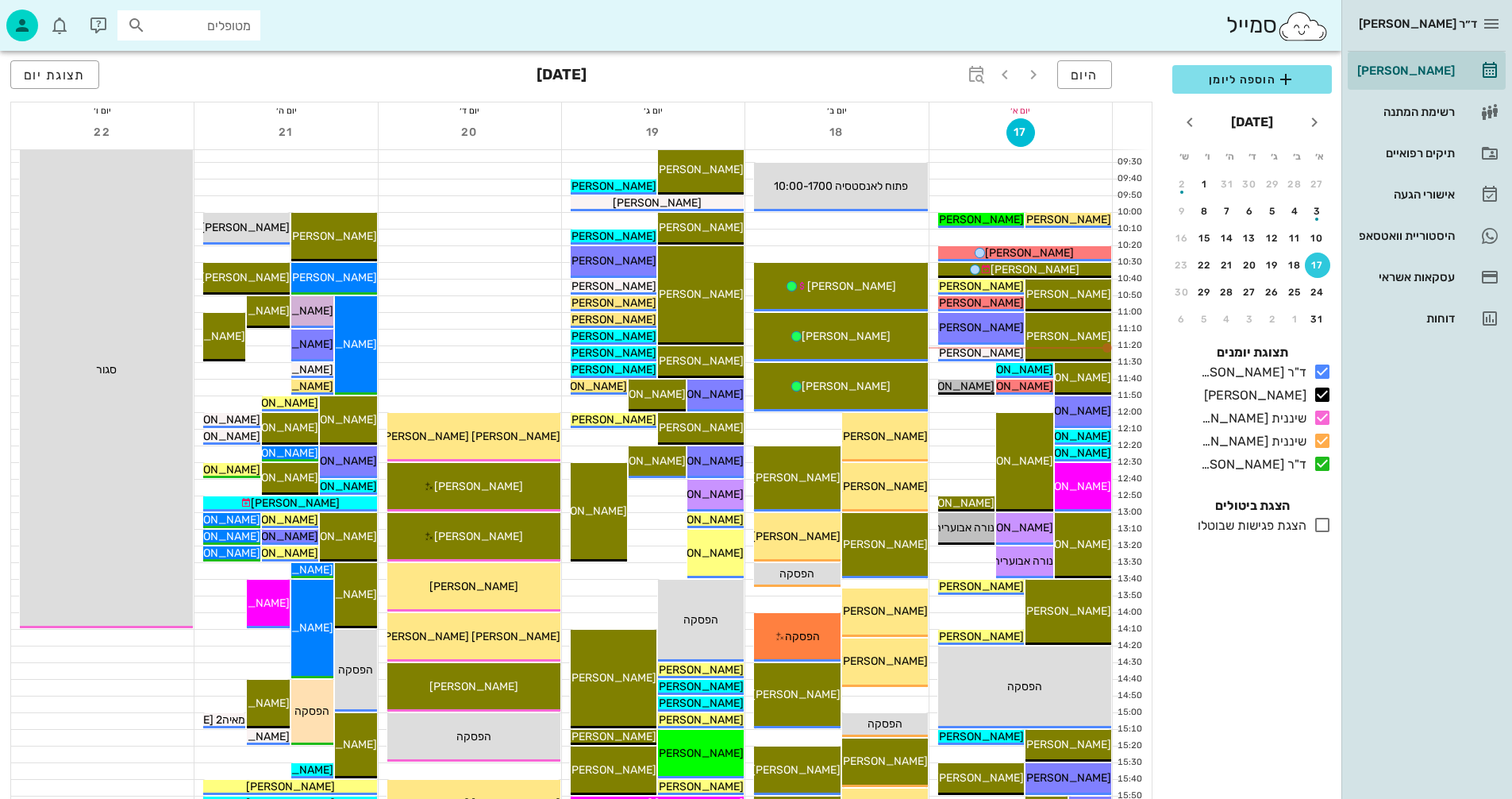
click at [468, 273] on div at bounding box center [470, 270] width 182 height 16
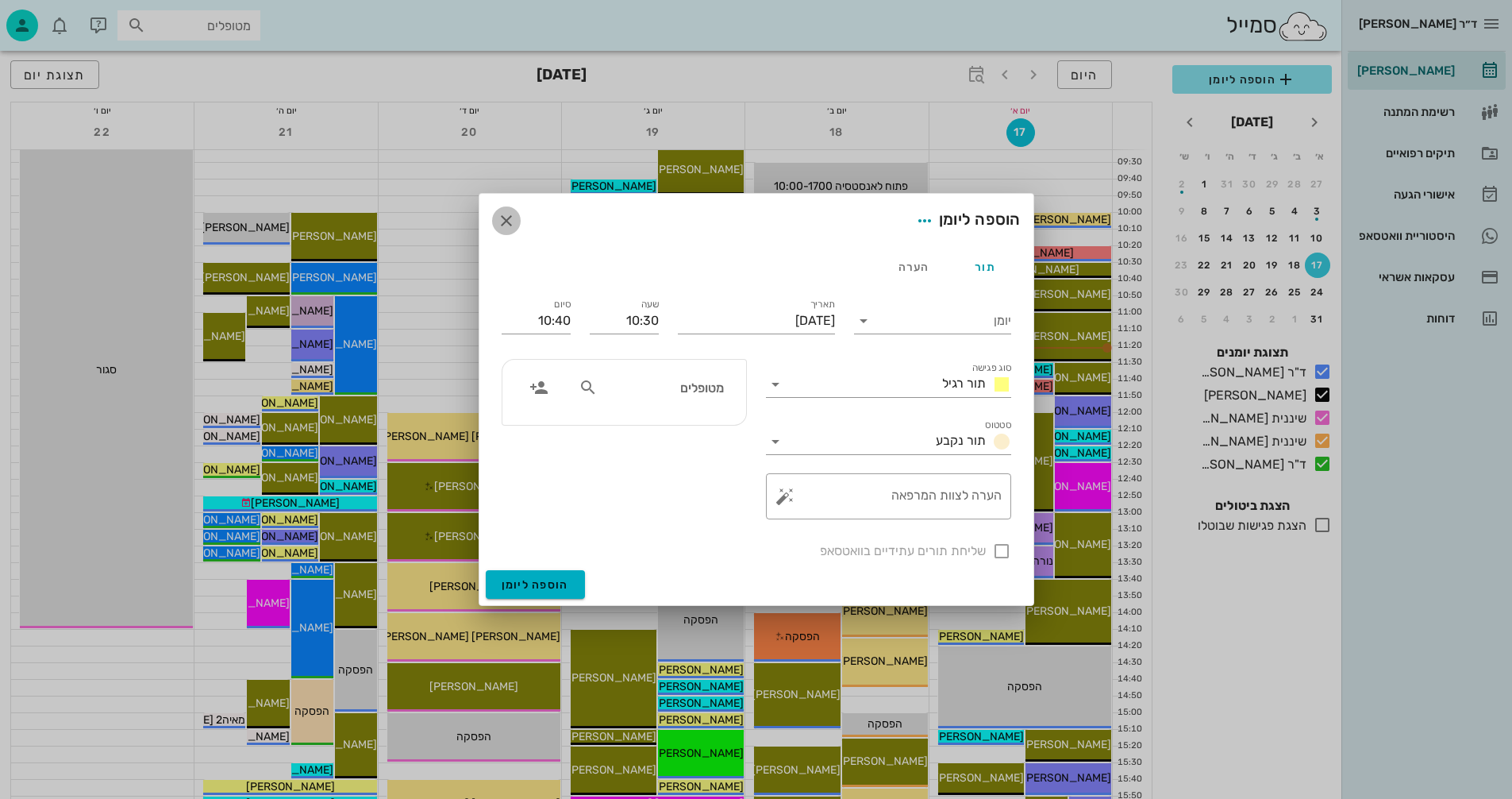
click at [509, 218] on icon "button" at bounding box center [506, 220] width 19 height 19
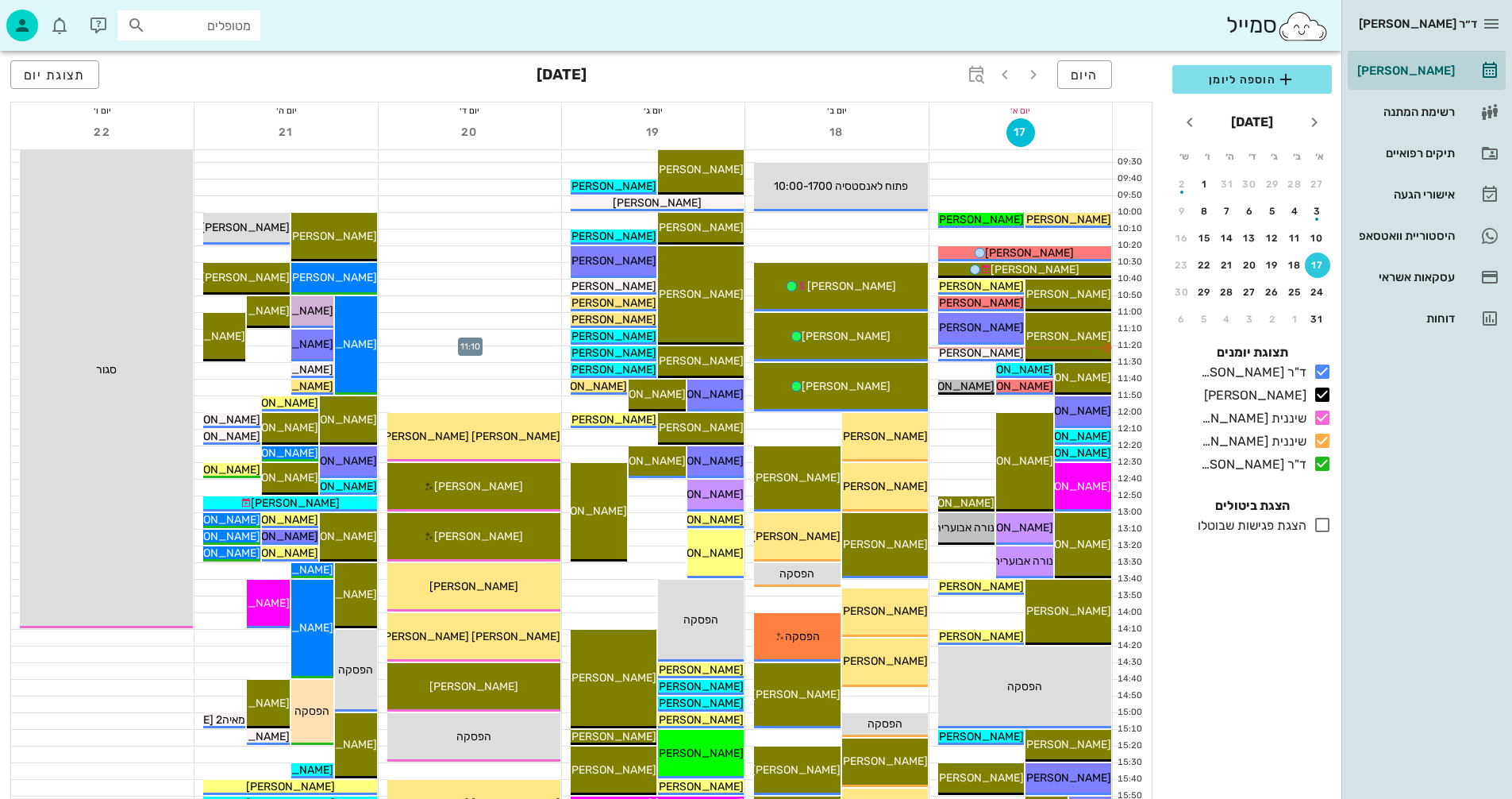
click at [407, 318] on div "12:00 - 12:30 שיננית אנסטסיה אמיר אריאלי (בן 21 ) אמיר אריאלי 12:30 - 13:00 שינ…" at bounding box center [470, 612] width 183 height 1400
click at [623, 334] on span "[PERSON_NAME]" at bounding box center [612, 336] width 89 height 14
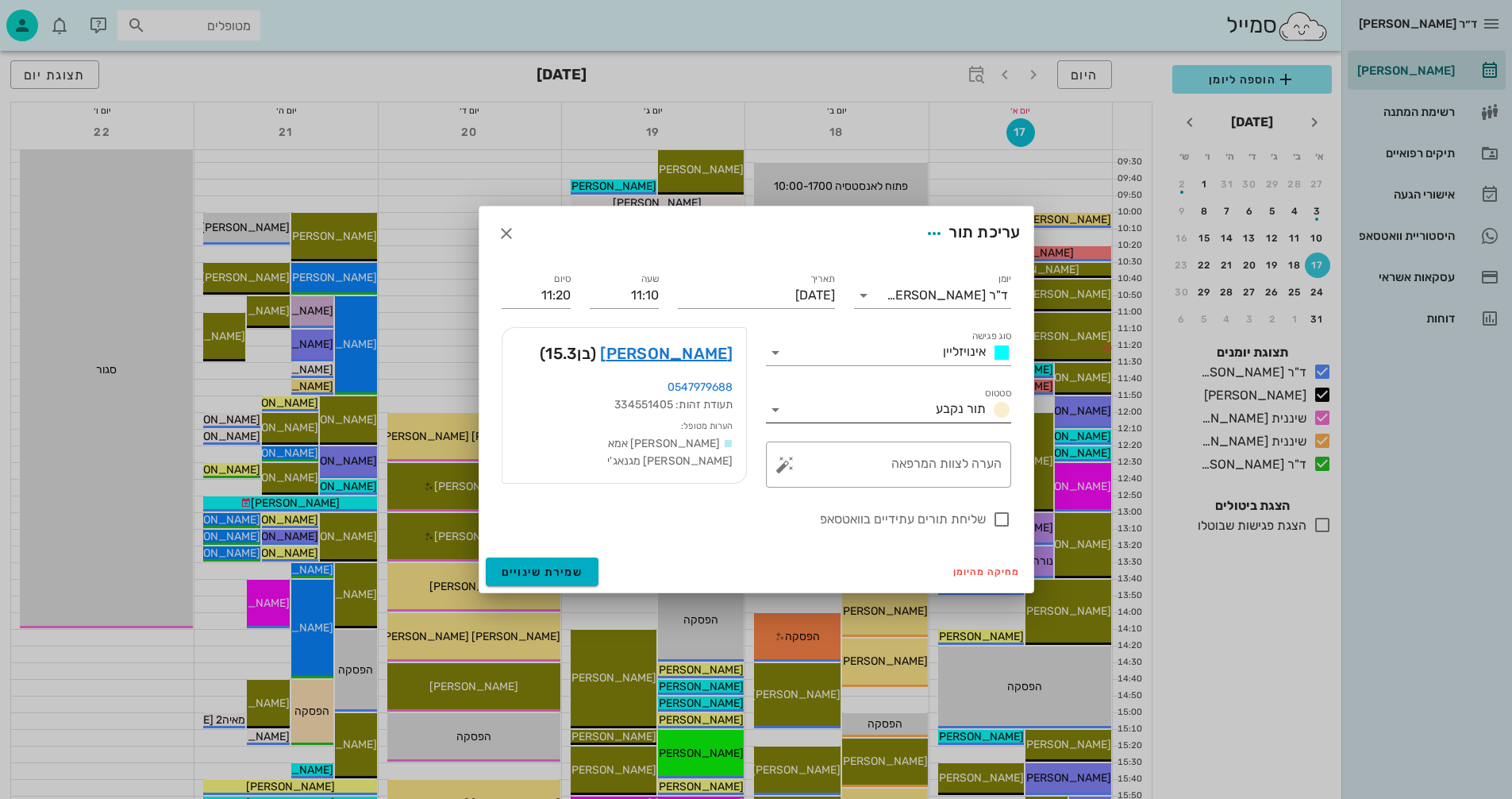
click at [774, 408] on icon at bounding box center [775, 410] width 19 height 19
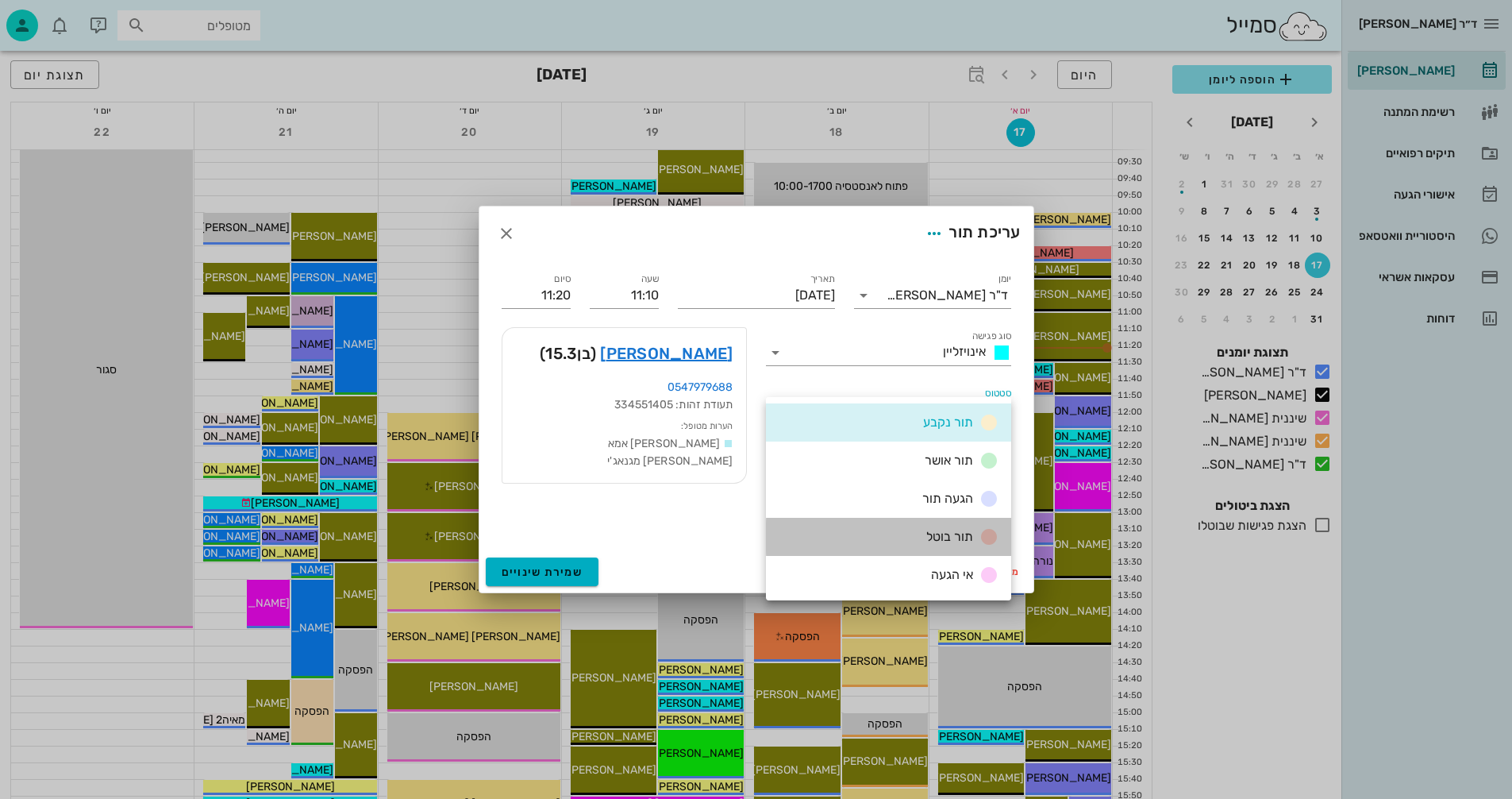
click at [921, 531] on div "תור בוטל" at bounding box center [959, 536] width 79 height 19
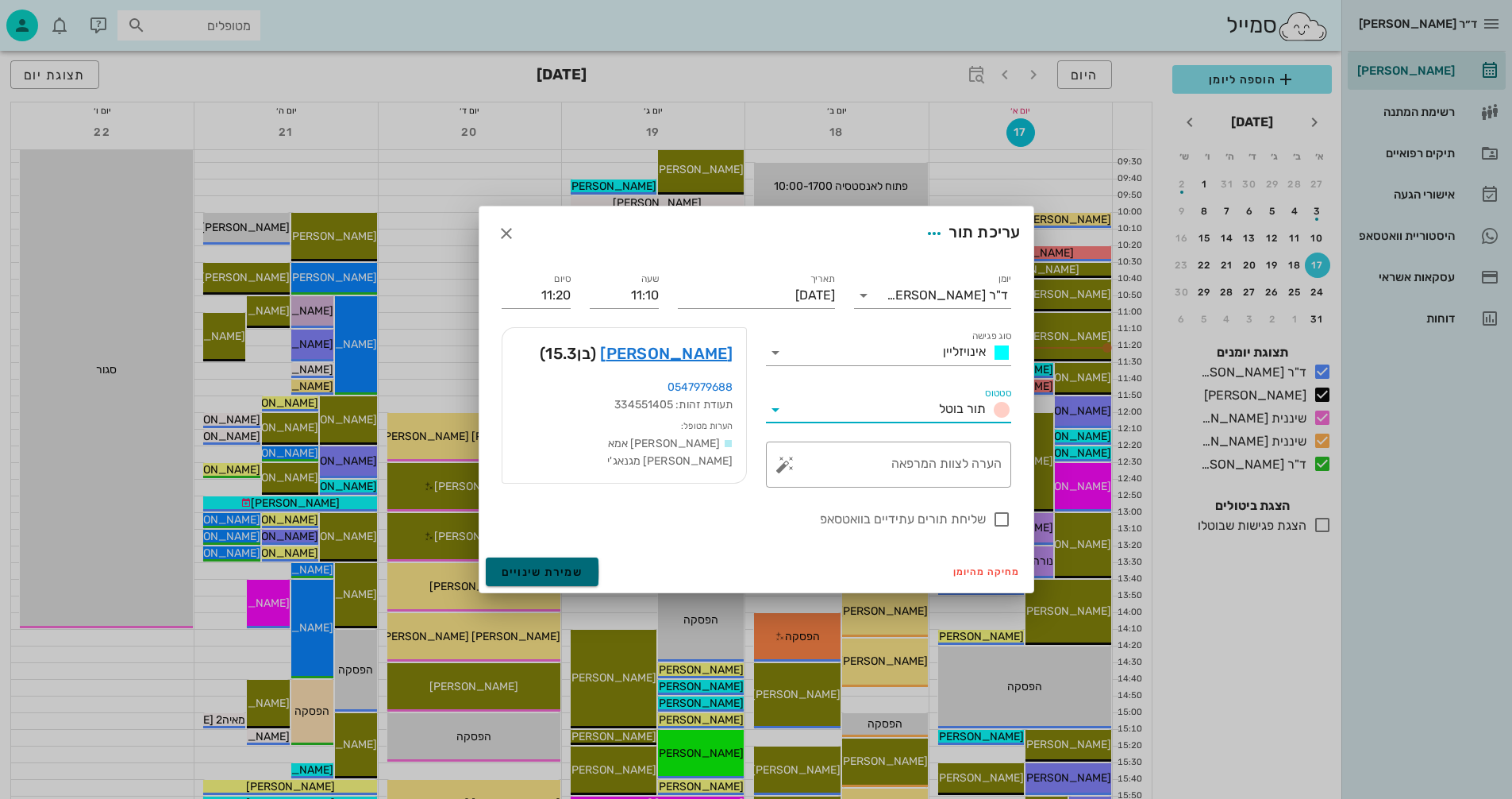
click at [537, 567] on span "שמירת שינויים" at bounding box center [542, 572] width 82 height 14
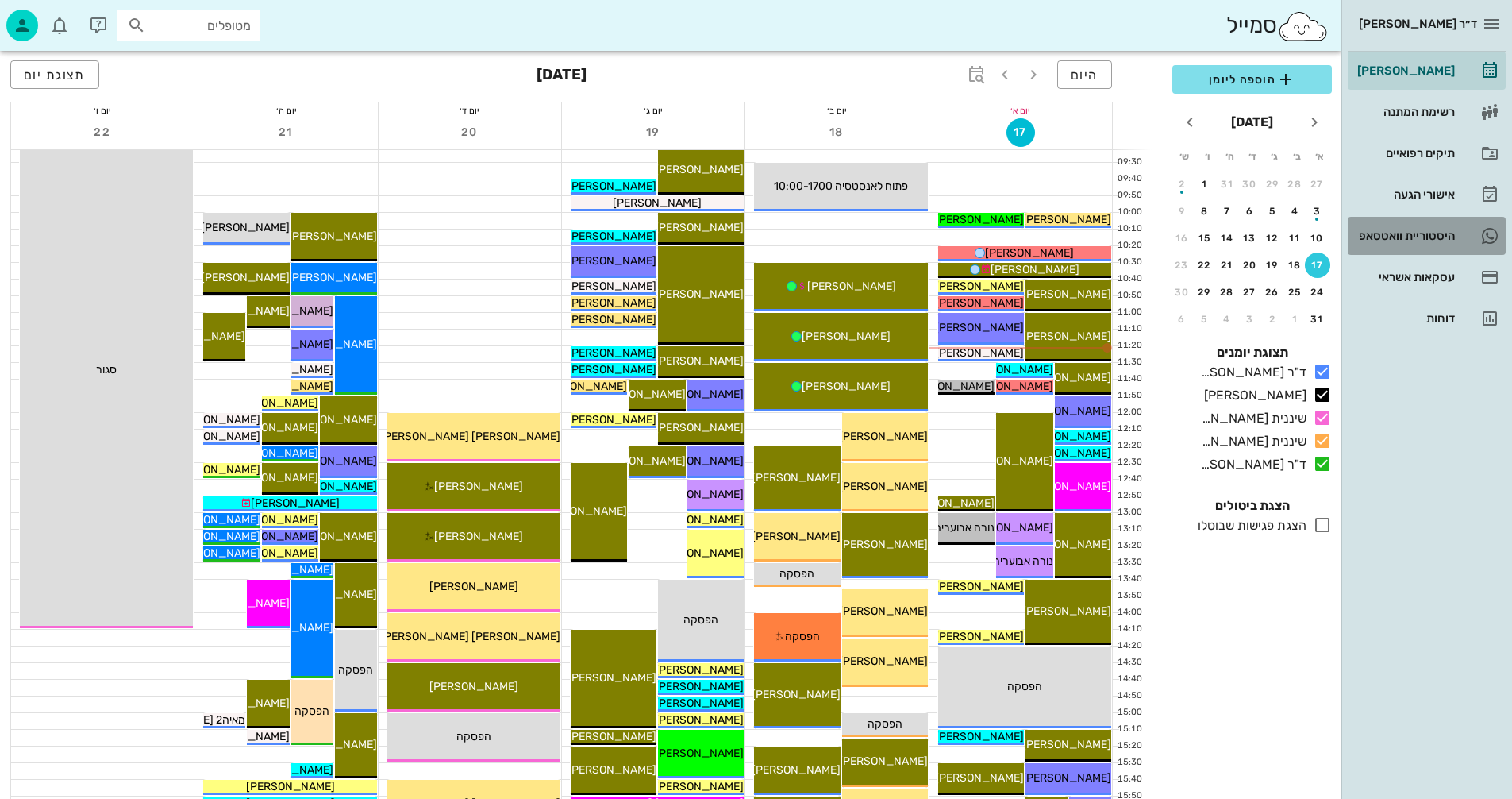
click at [1384, 236] on div "היסטוריית וואטסאפ" at bounding box center [1404, 236] width 101 height 13
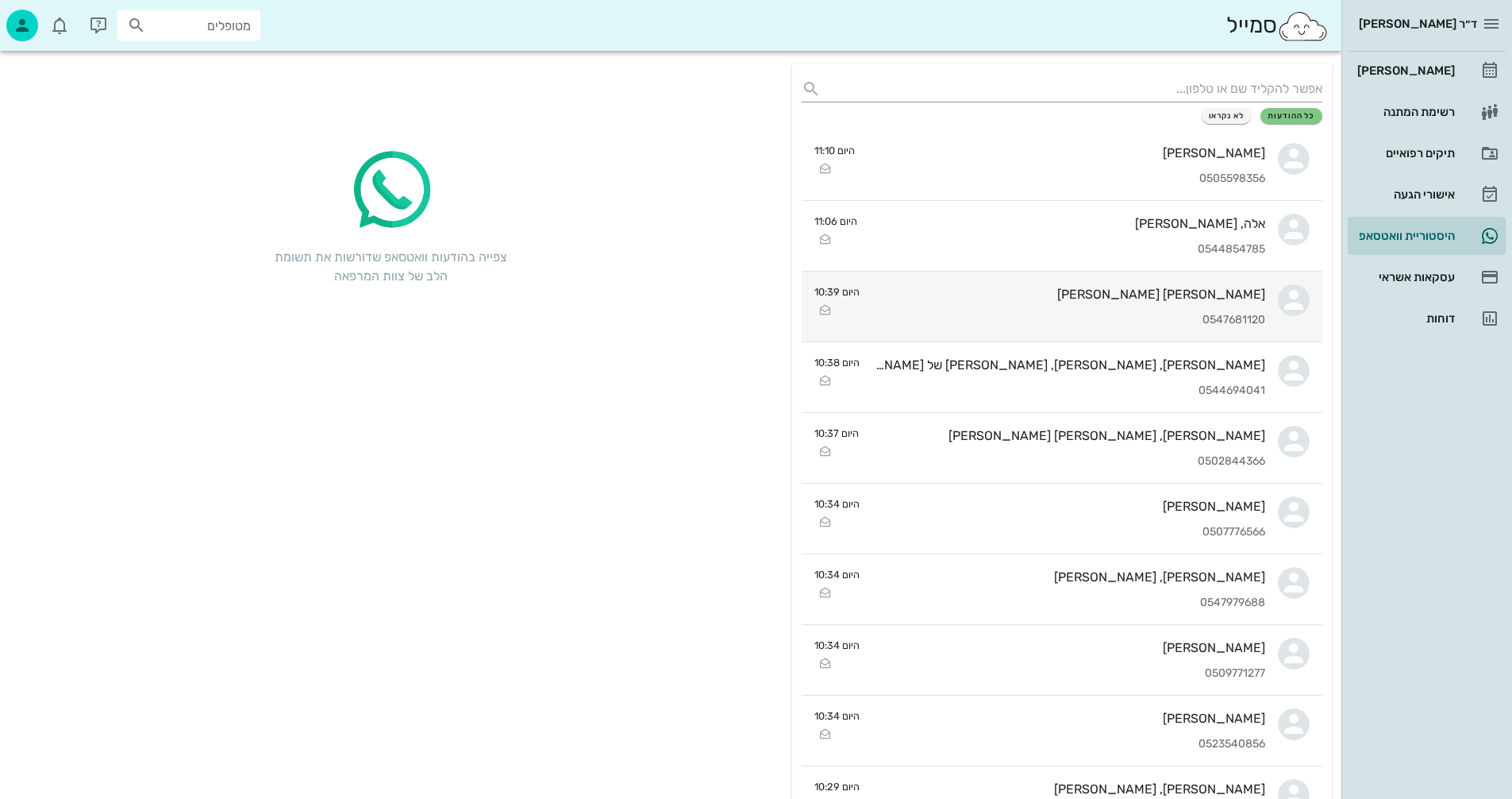
scroll to position [159, 0]
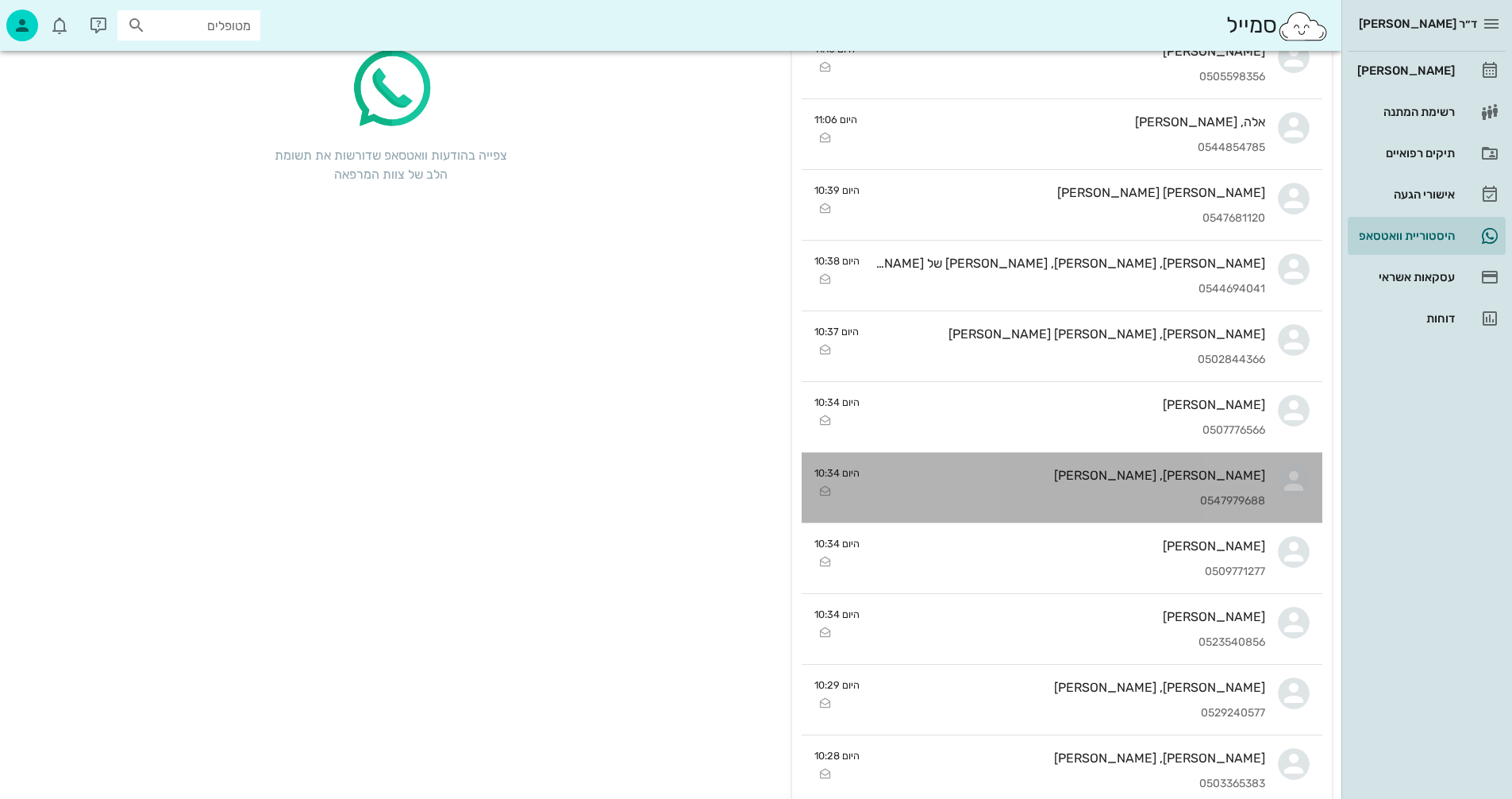
click at [988, 496] on div "0547979688" at bounding box center [1069, 502] width 393 height 14
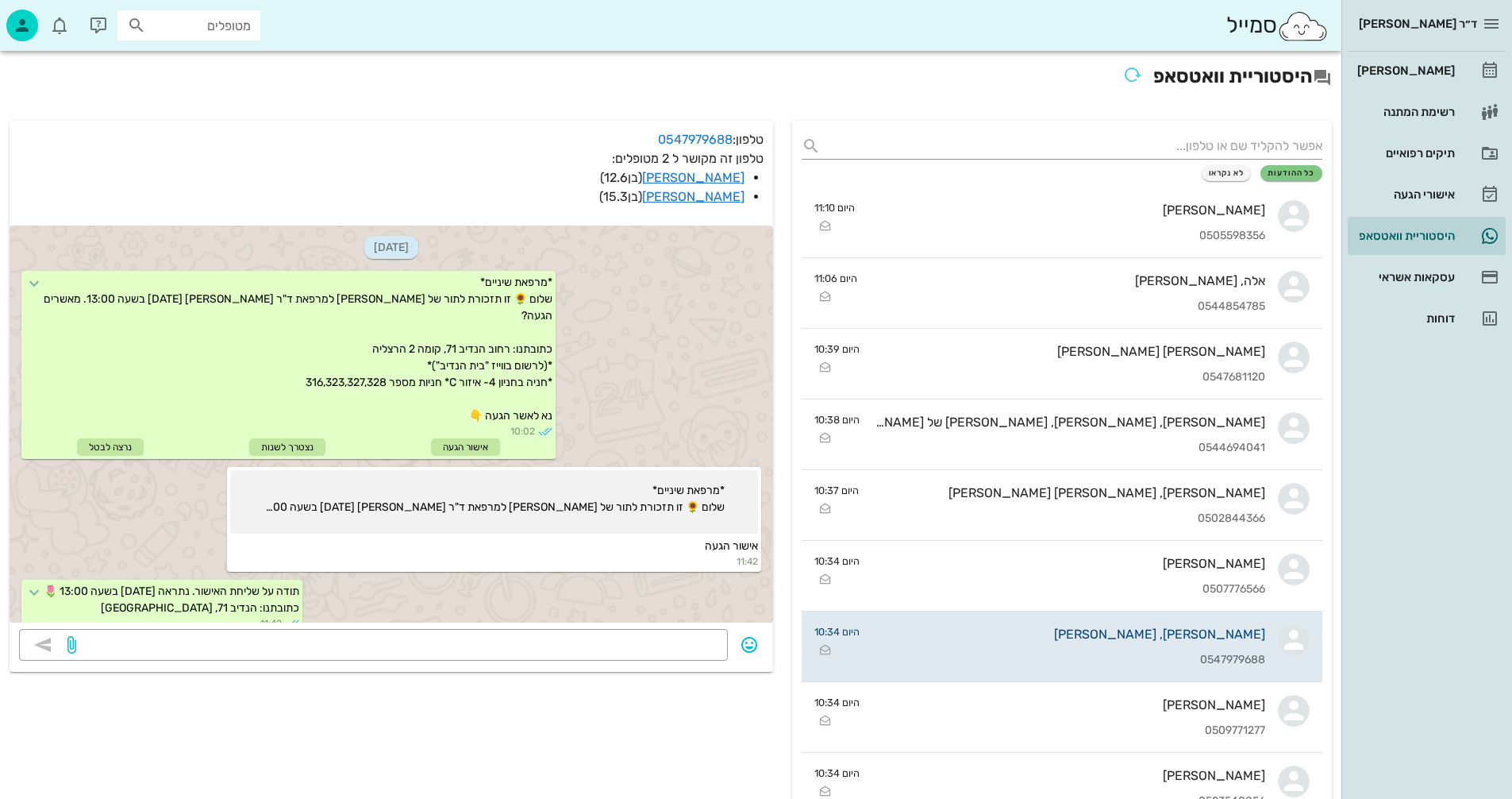
scroll to position [568, 0]
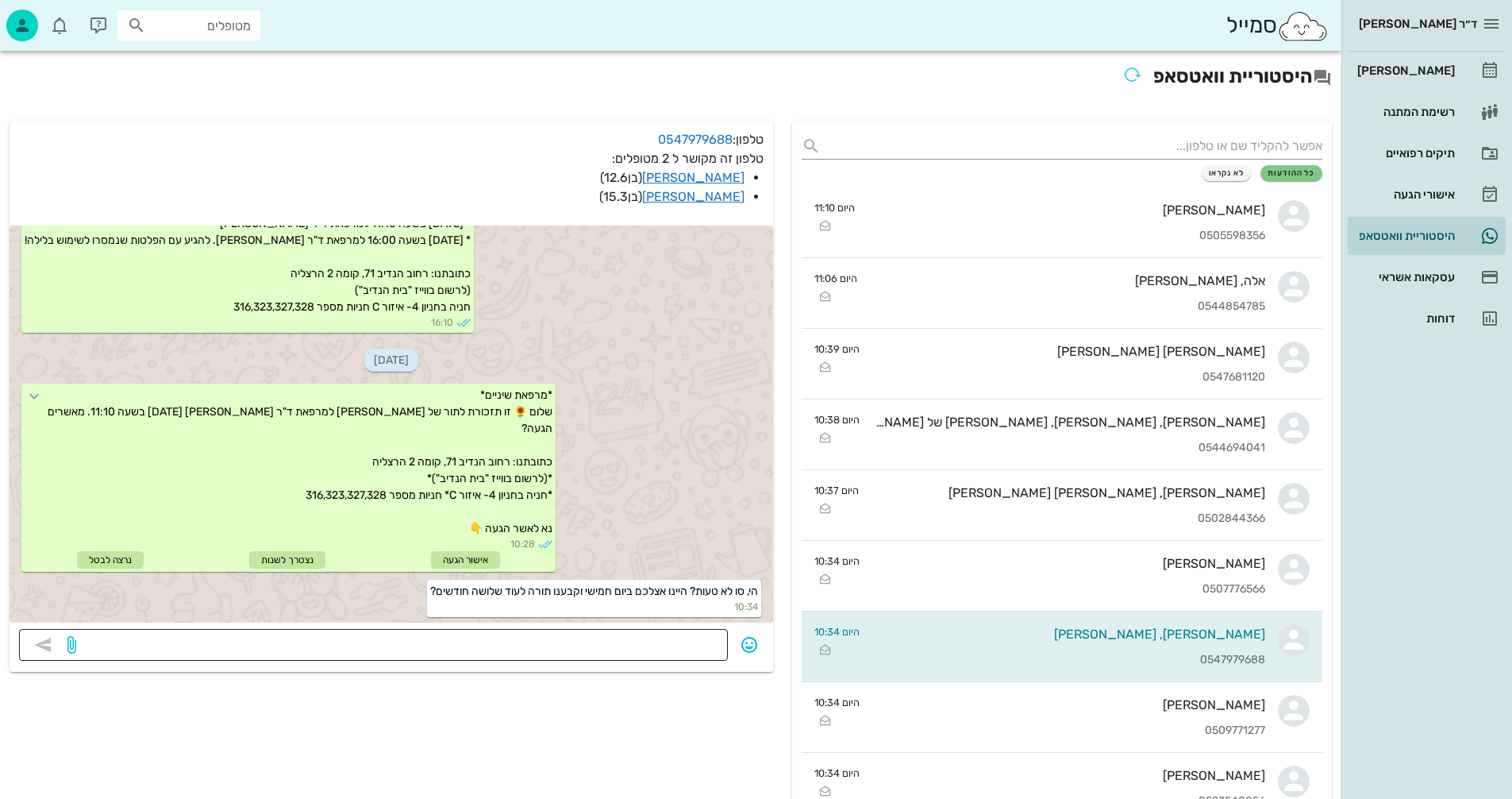
click at [574, 643] on textarea at bounding box center [399, 646] width 639 height 25
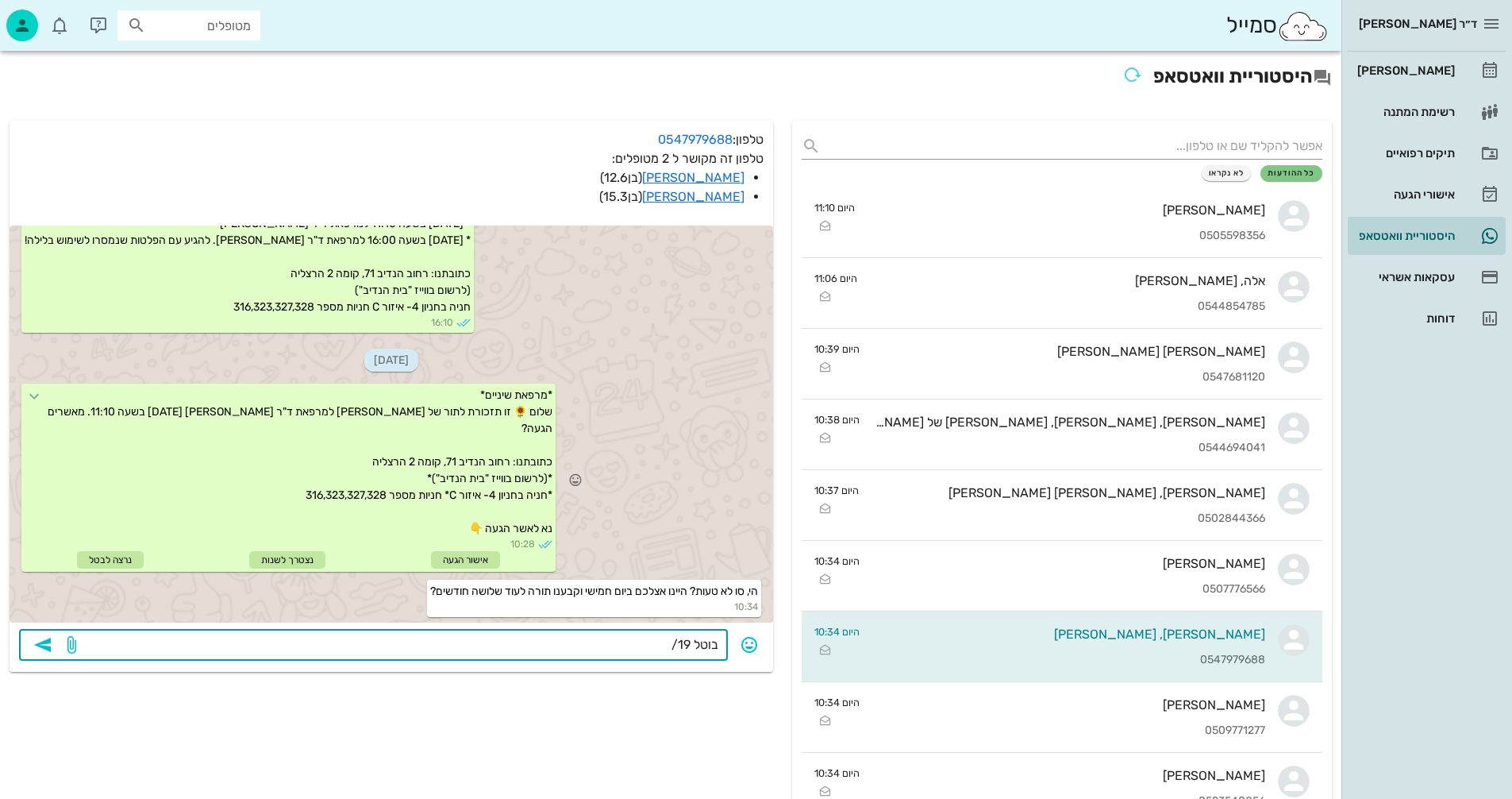
type textarea "בוטל 19/8"
click at [46, 645] on icon "button" at bounding box center [42, 644] width 19 height 19
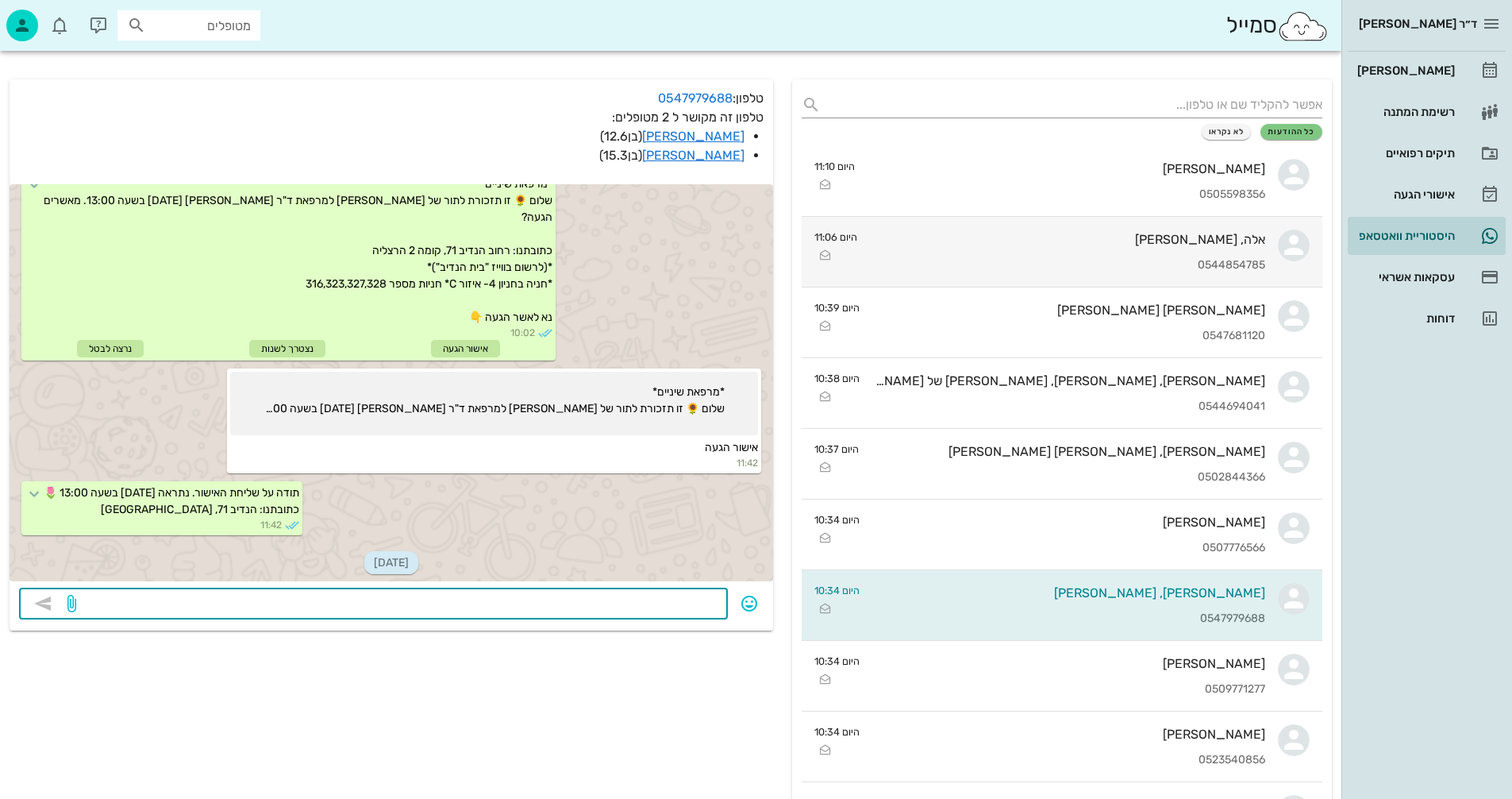
scroll to position [318, 0]
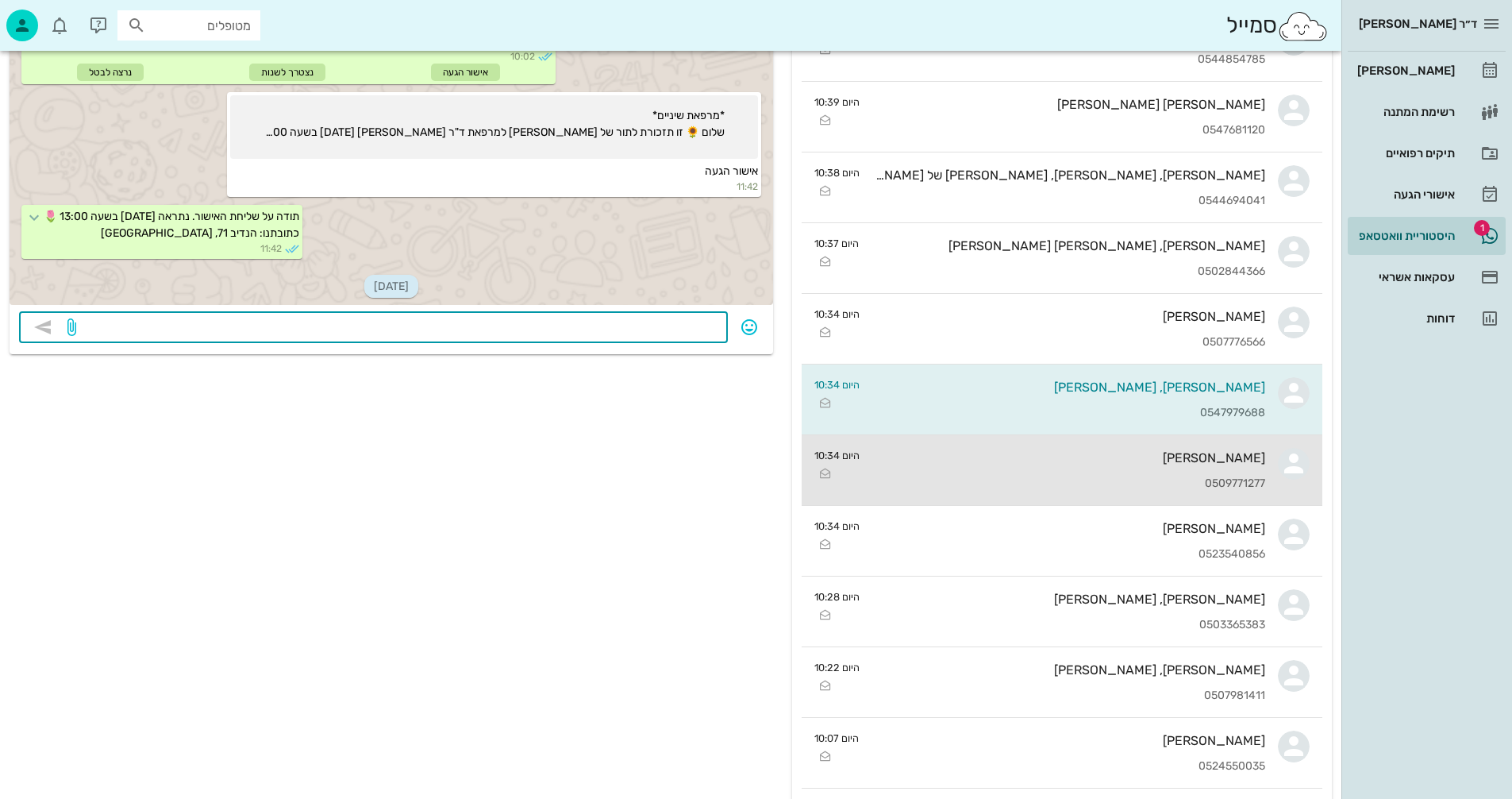
click at [1115, 458] on div "[PERSON_NAME]" at bounding box center [1069, 458] width 393 height 15
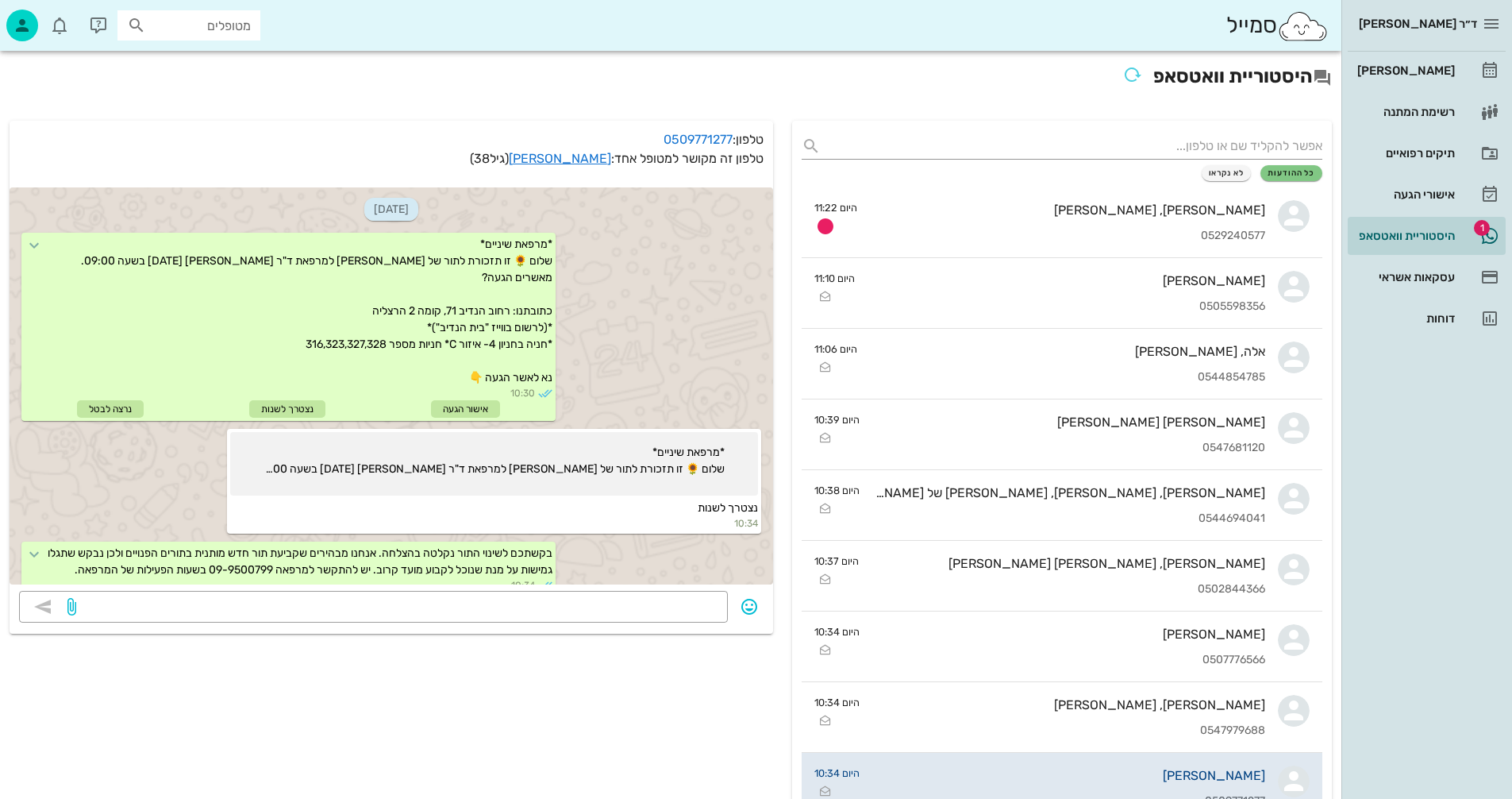
scroll to position [79, 0]
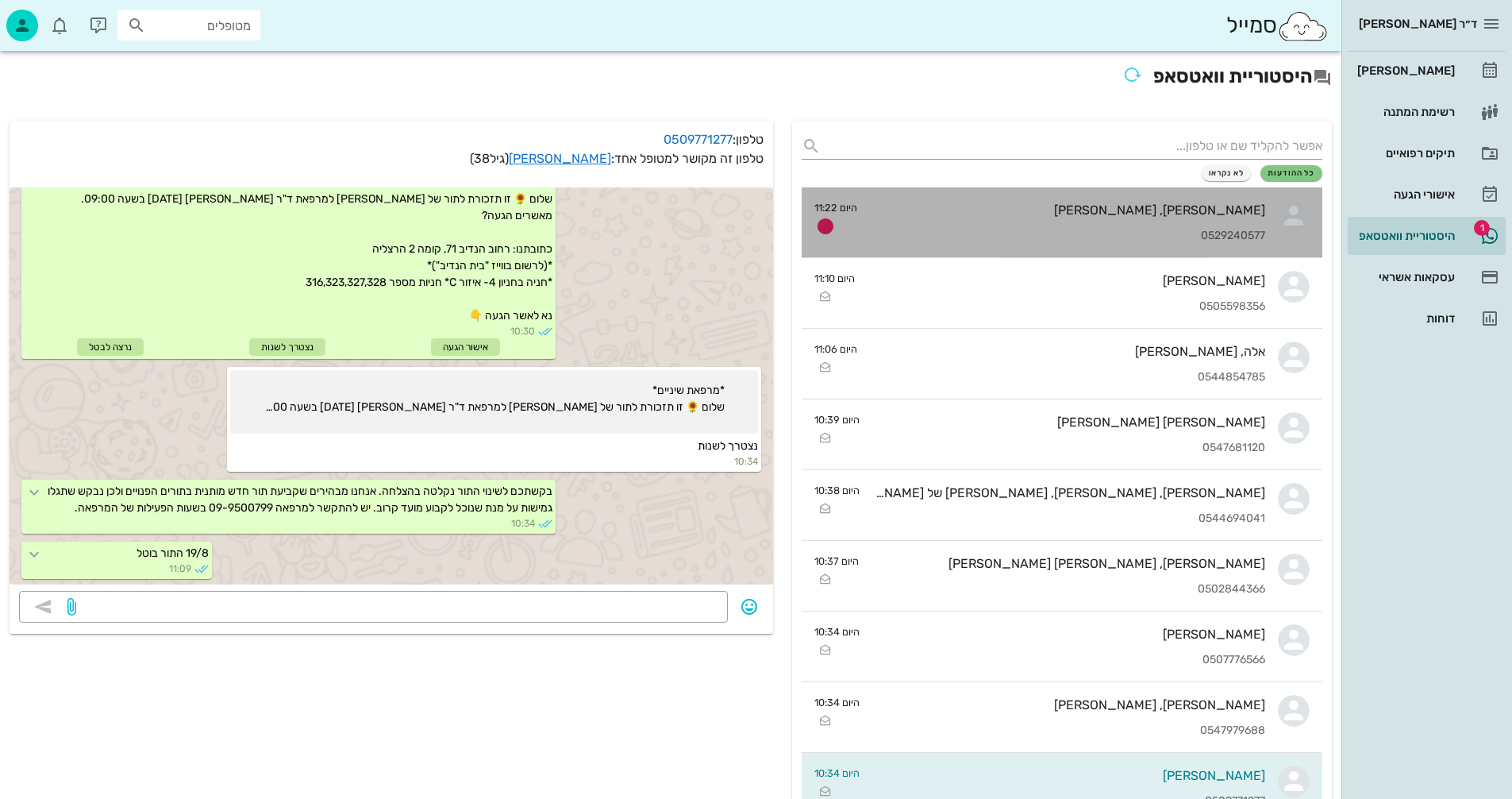
click at [1013, 218] on div "[PERSON_NAME], [PERSON_NAME] 0529240577" at bounding box center [1068, 222] width 395 height 70
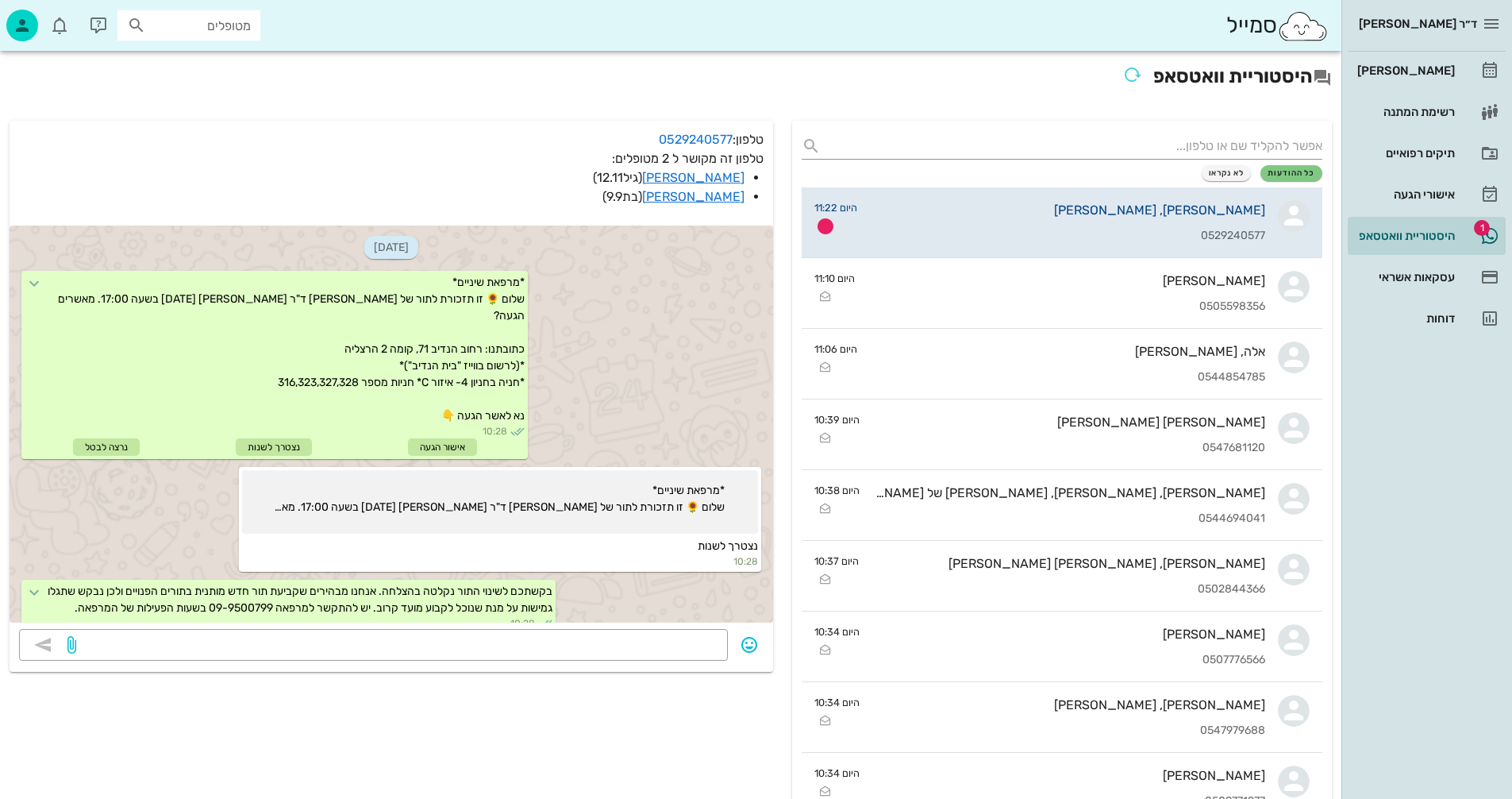
scroll to position [203, 0]
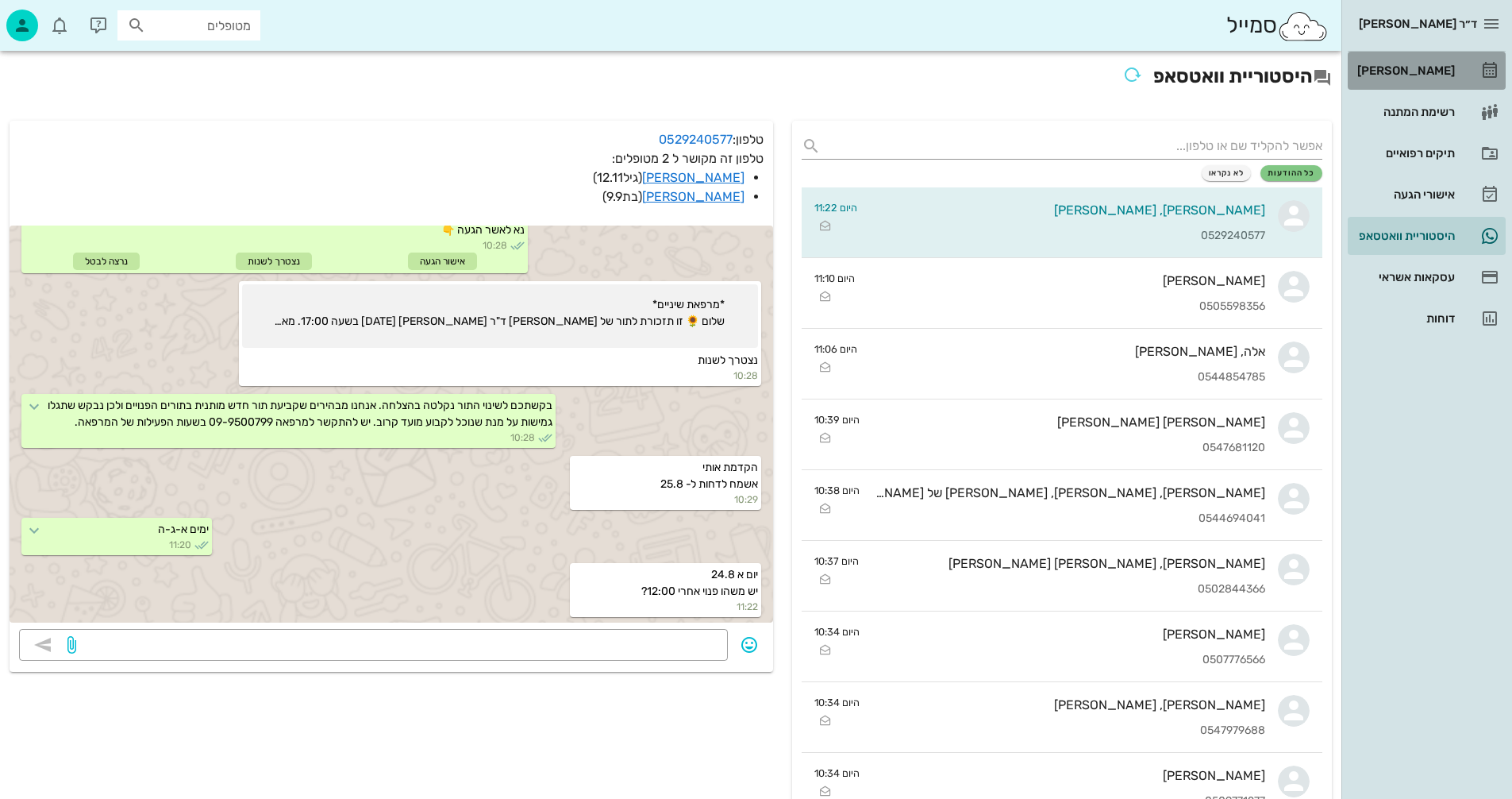
click at [1419, 70] on div "[PERSON_NAME]" at bounding box center [1404, 70] width 101 height 13
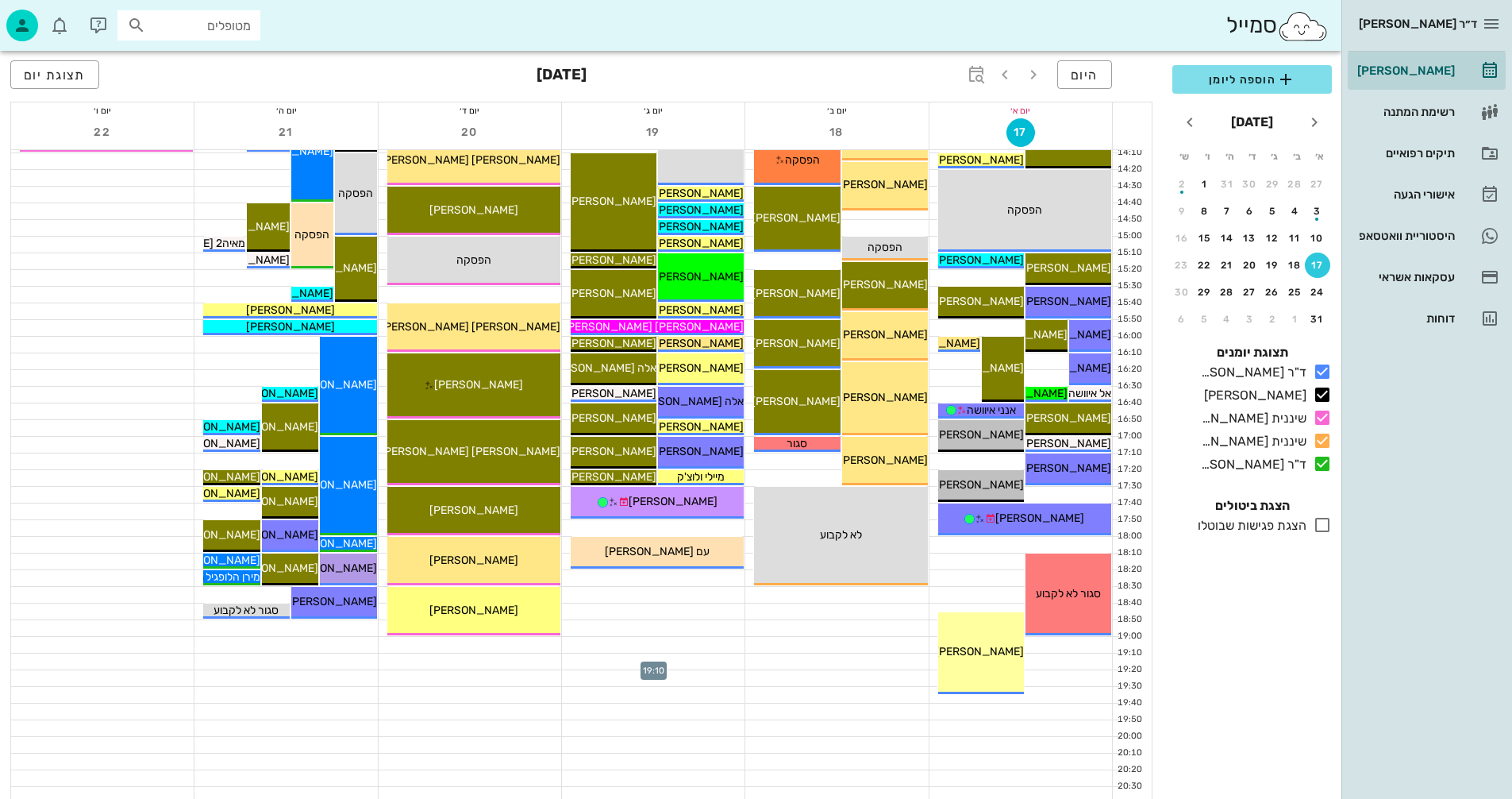
scroll to position [635, 0]
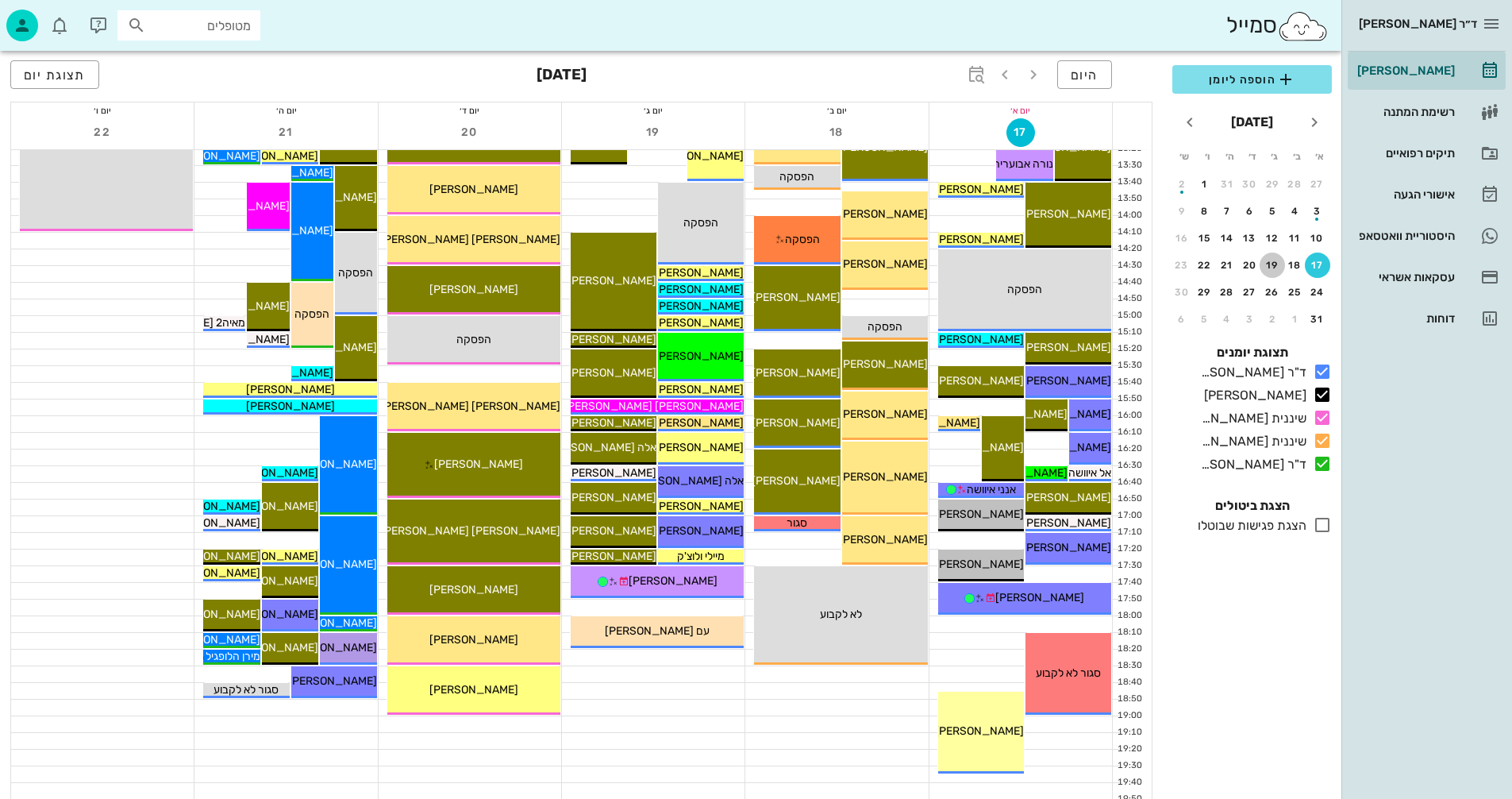
click at [1272, 265] on div "19" at bounding box center [1273, 264] width 25 height 11
click at [1317, 291] on div "24" at bounding box center [1318, 291] width 25 height 11
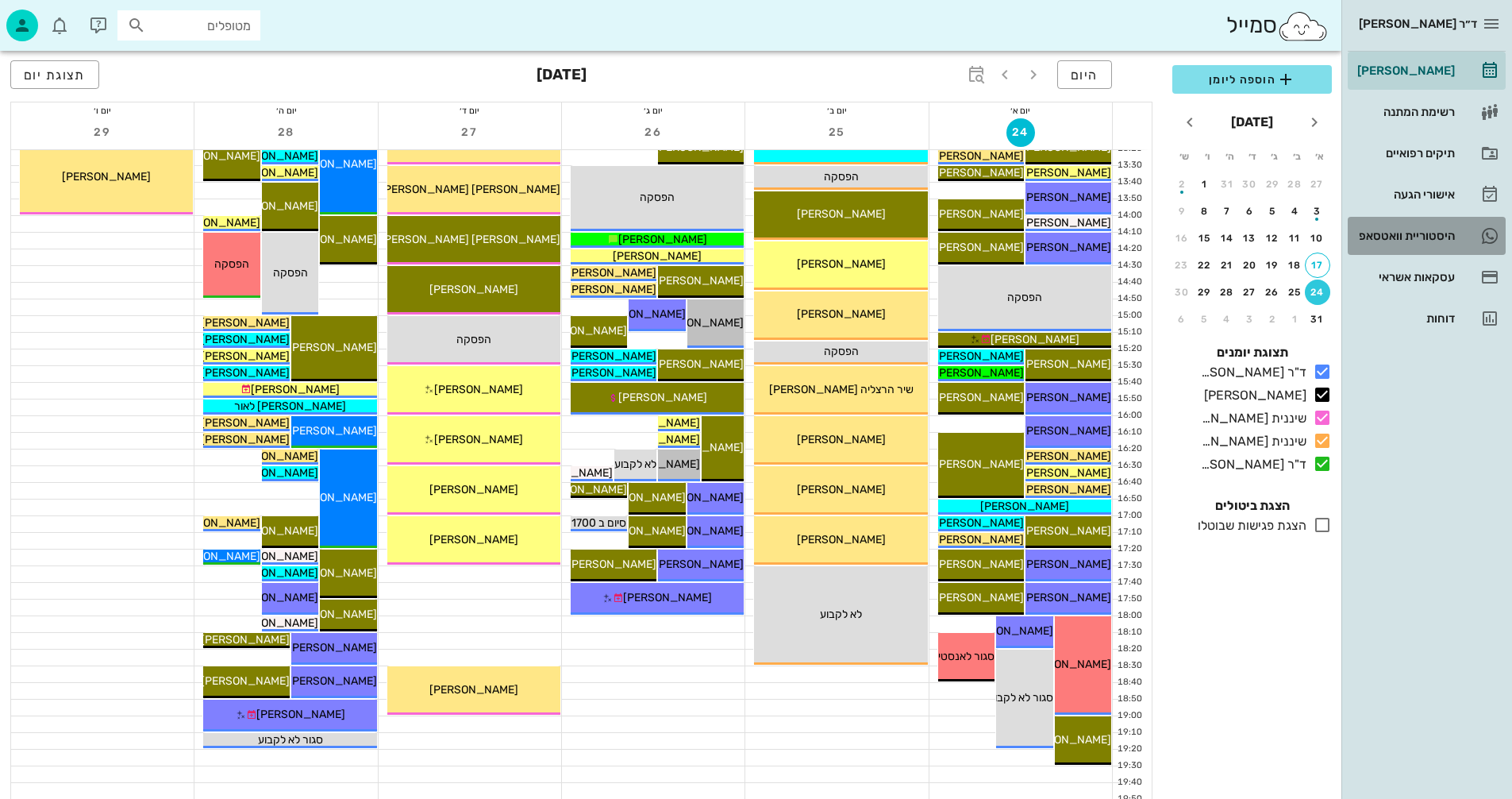
click at [1374, 230] on div "היסטוריית וואטסאפ" at bounding box center [1404, 236] width 101 height 13
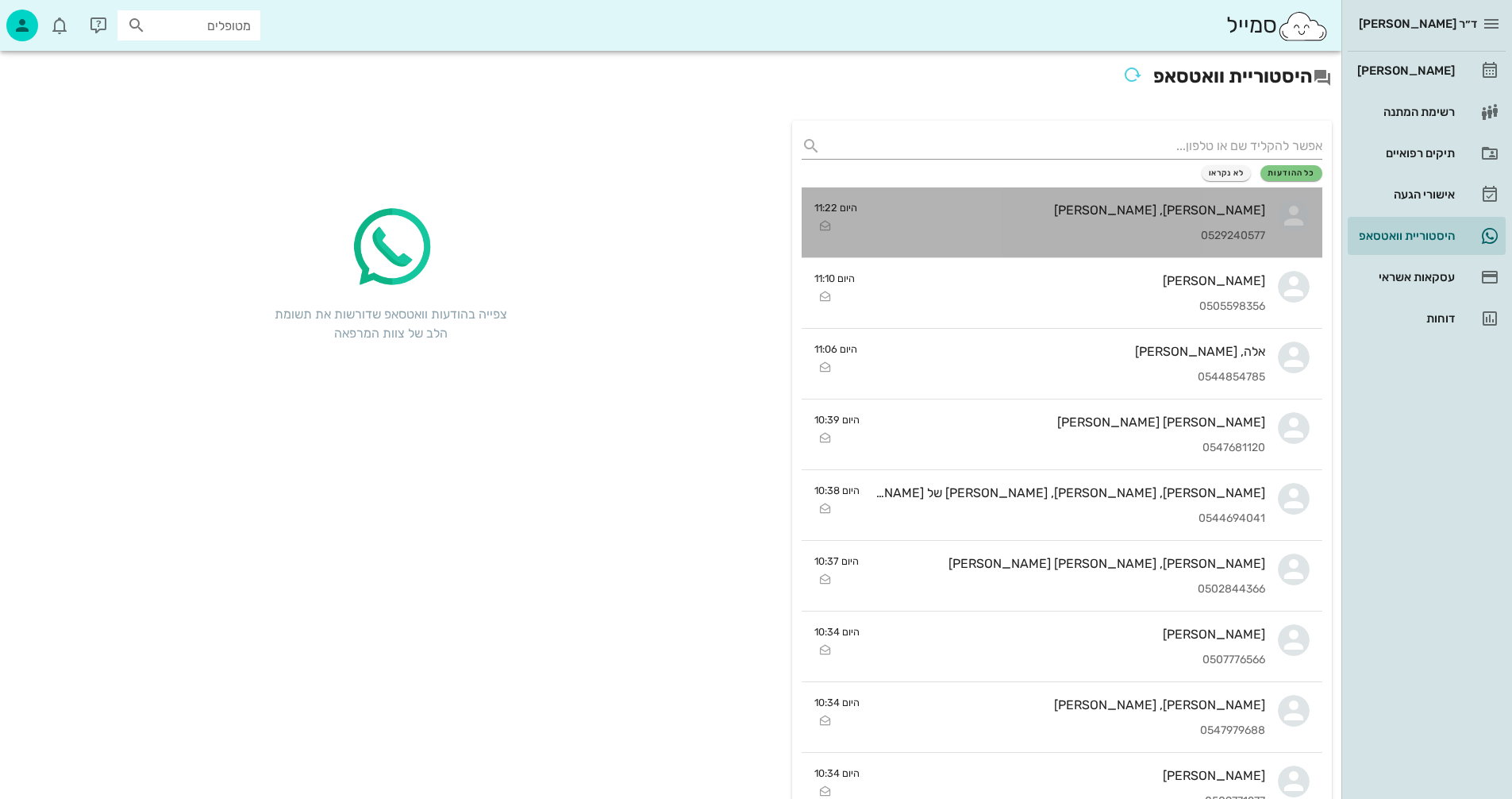
click at [1018, 208] on div "[PERSON_NAME], [PERSON_NAME]" at bounding box center [1068, 210] width 395 height 15
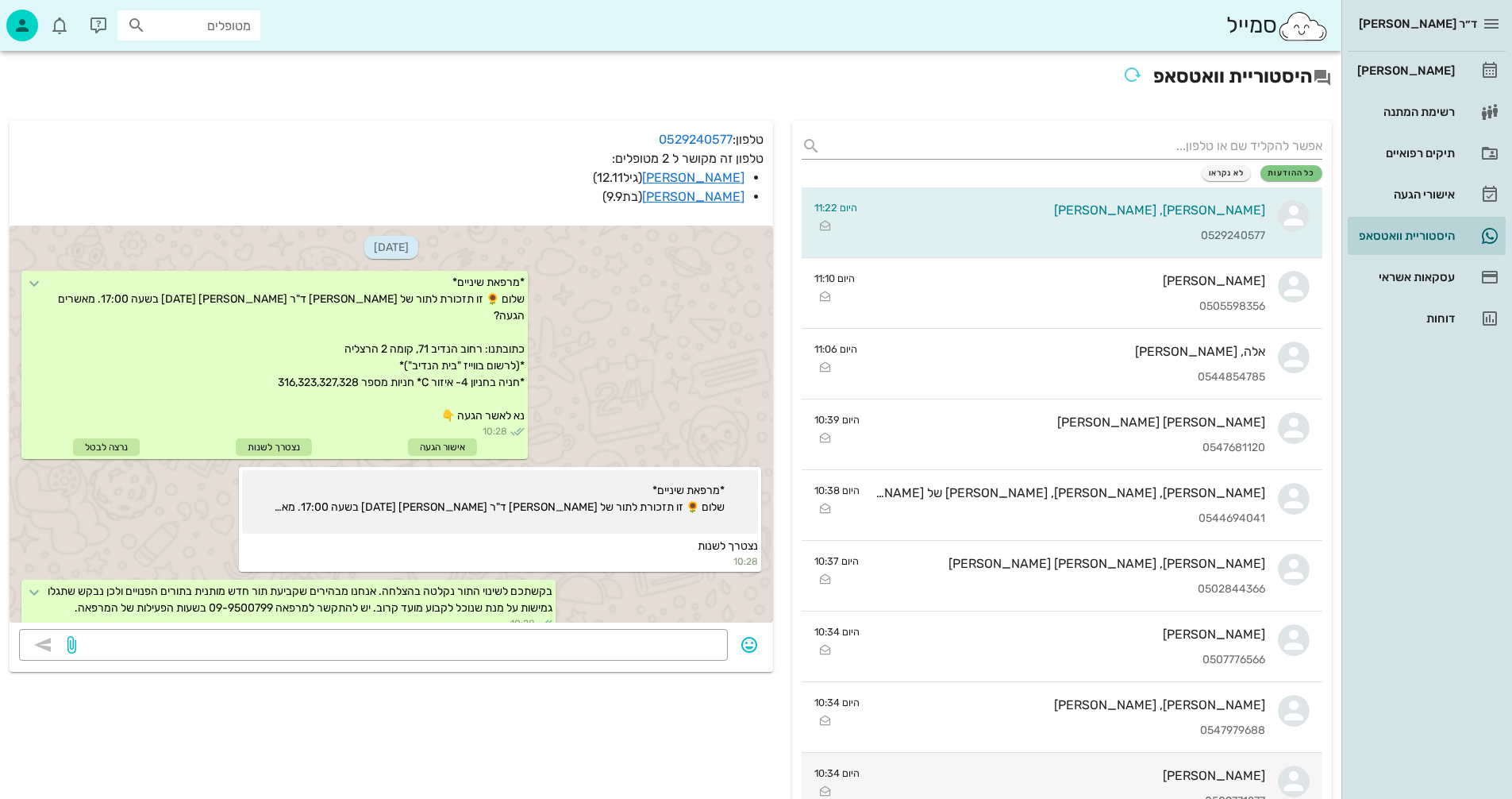
scroll to position [203, 0]
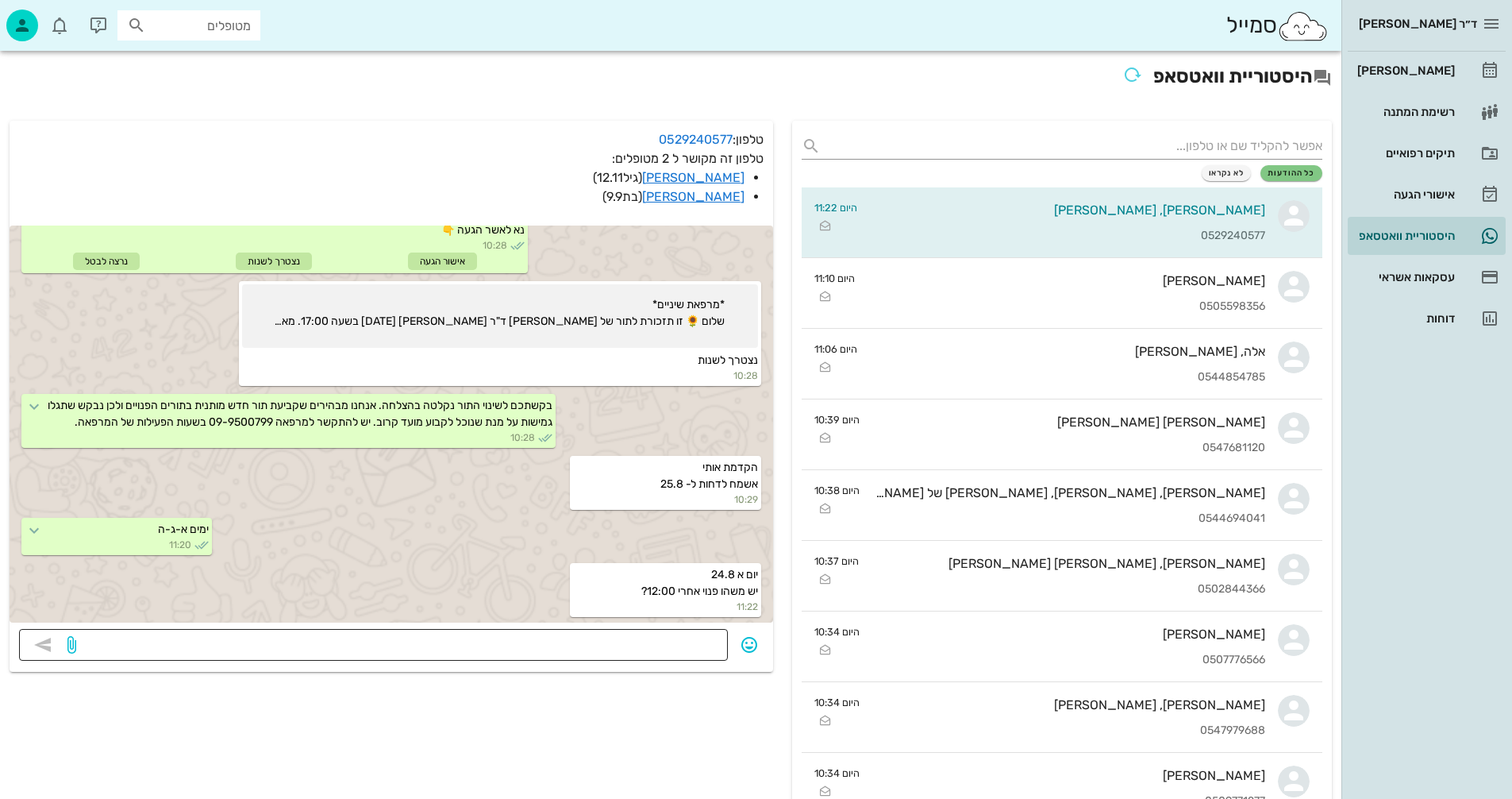
click at [634, 641] on textarea at bounding box center [399, 646] width 639 height 25
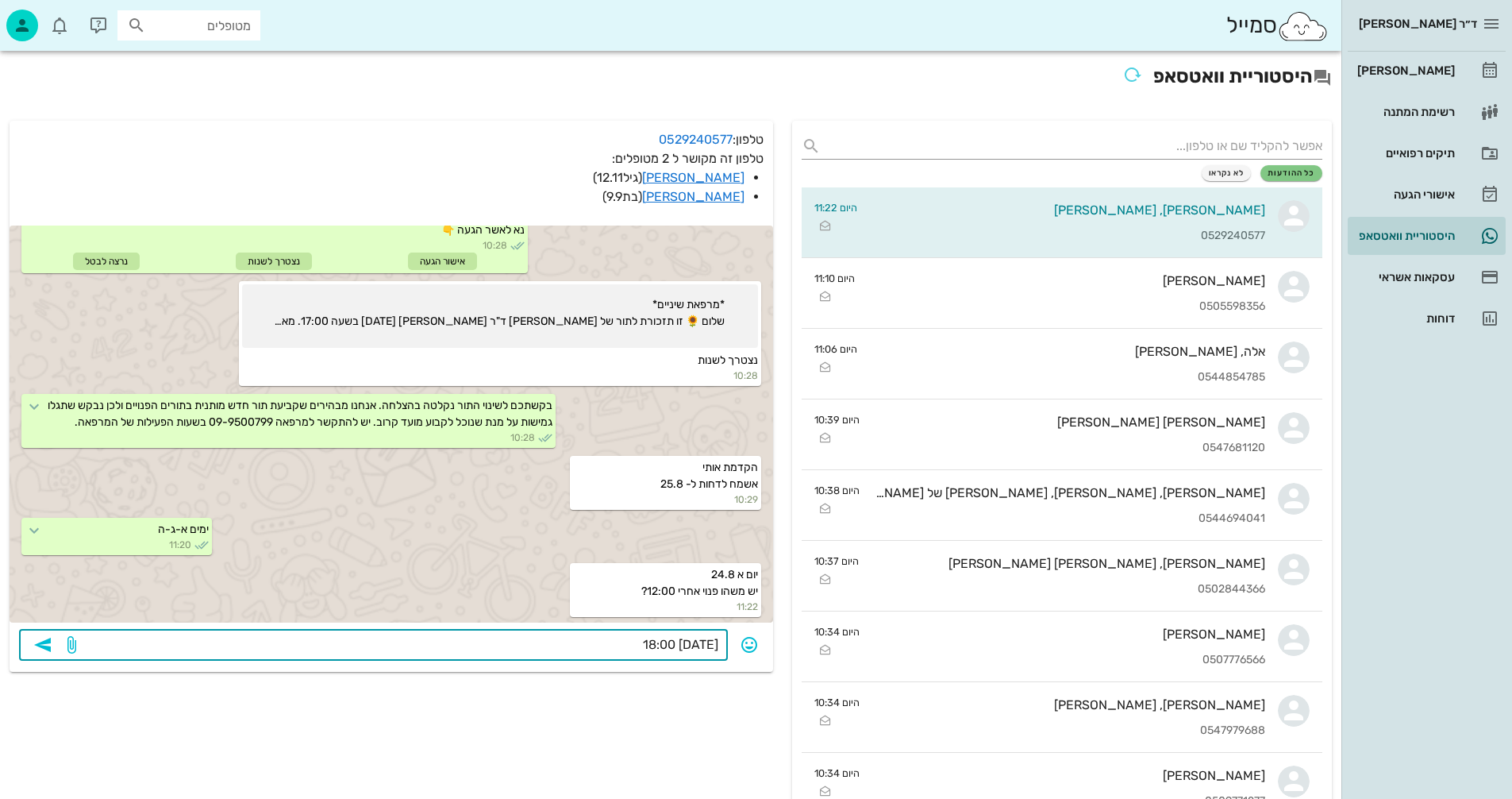
type textarea "[DATE] 18:00?"
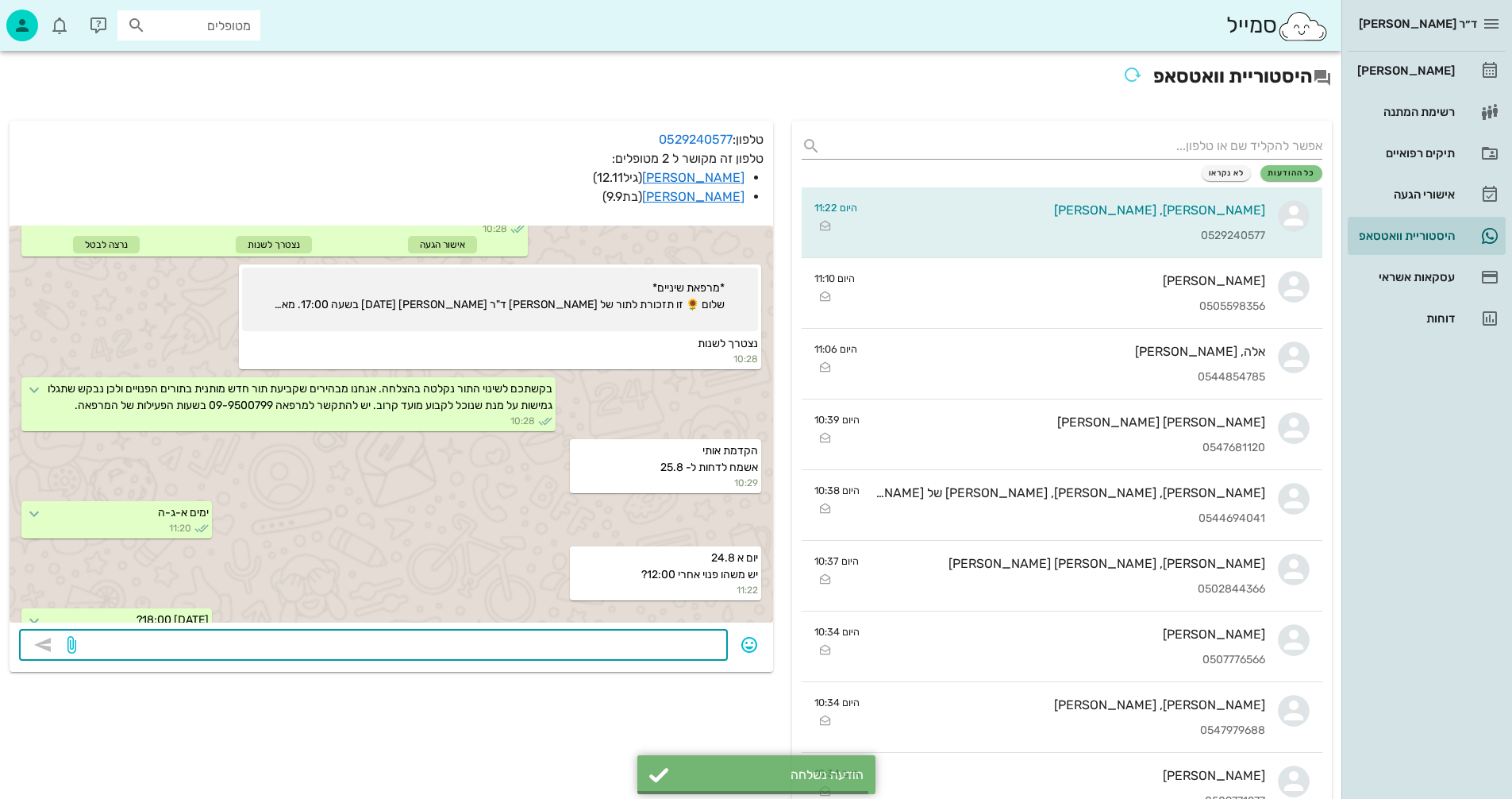
scroll to position [247, 0]
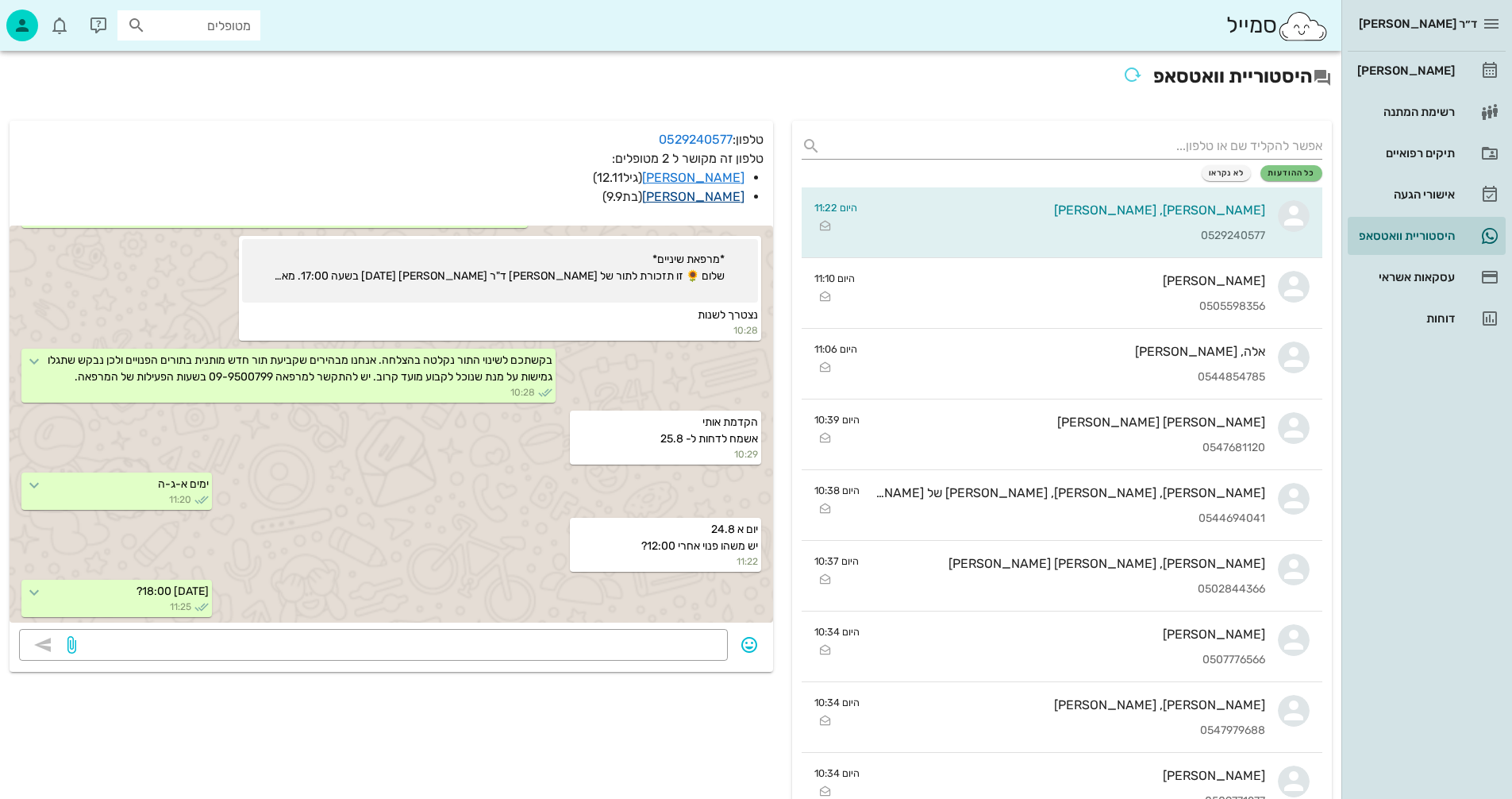
click at [715, 196] on link "[PERSON_NAME]" at bounding box center [693, 197] width 102 height 15
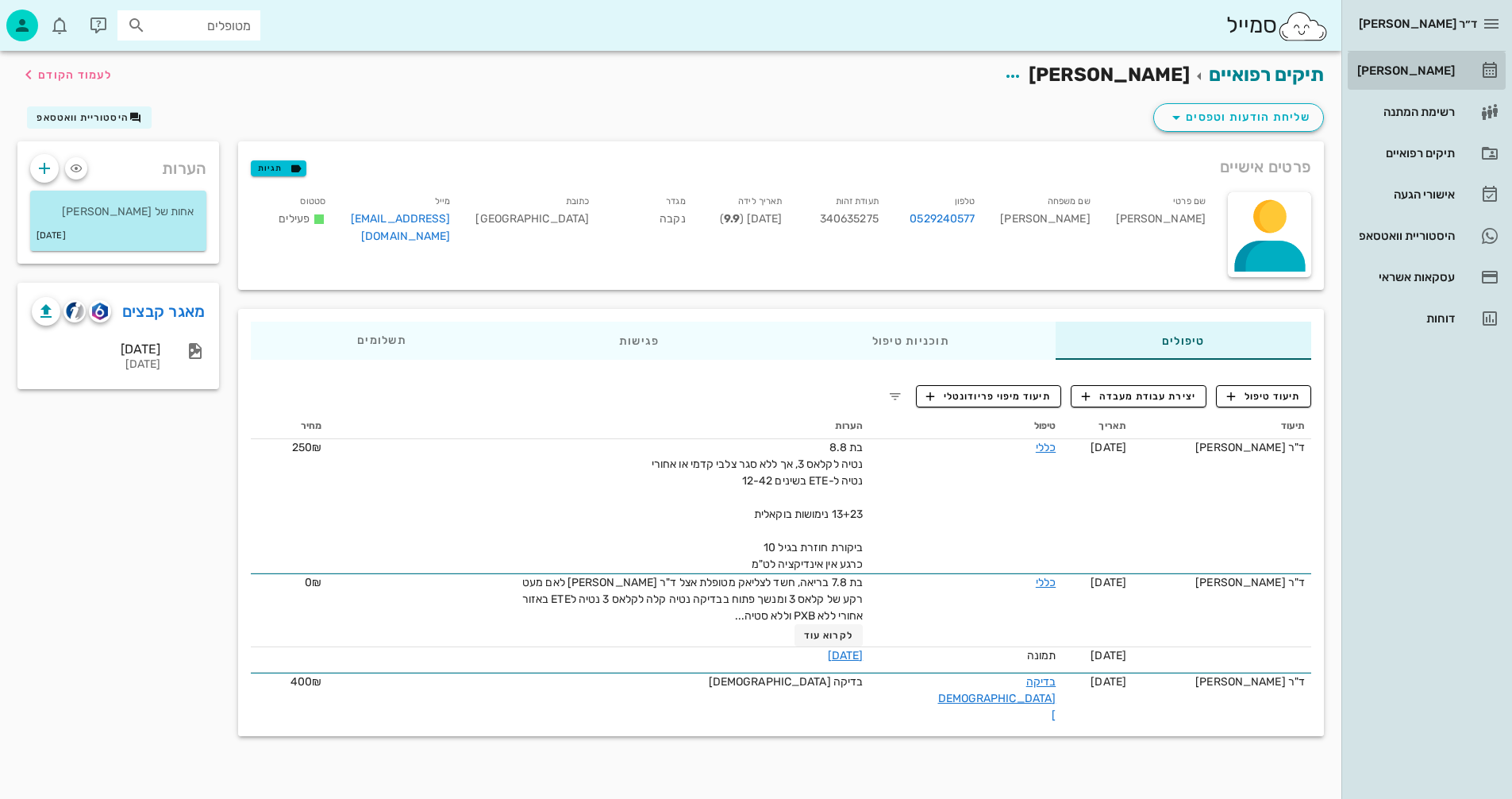
click at [1417, 67] on div "[PERSON_NAME]" at bounding box center [1404, 70] width 101 height 13
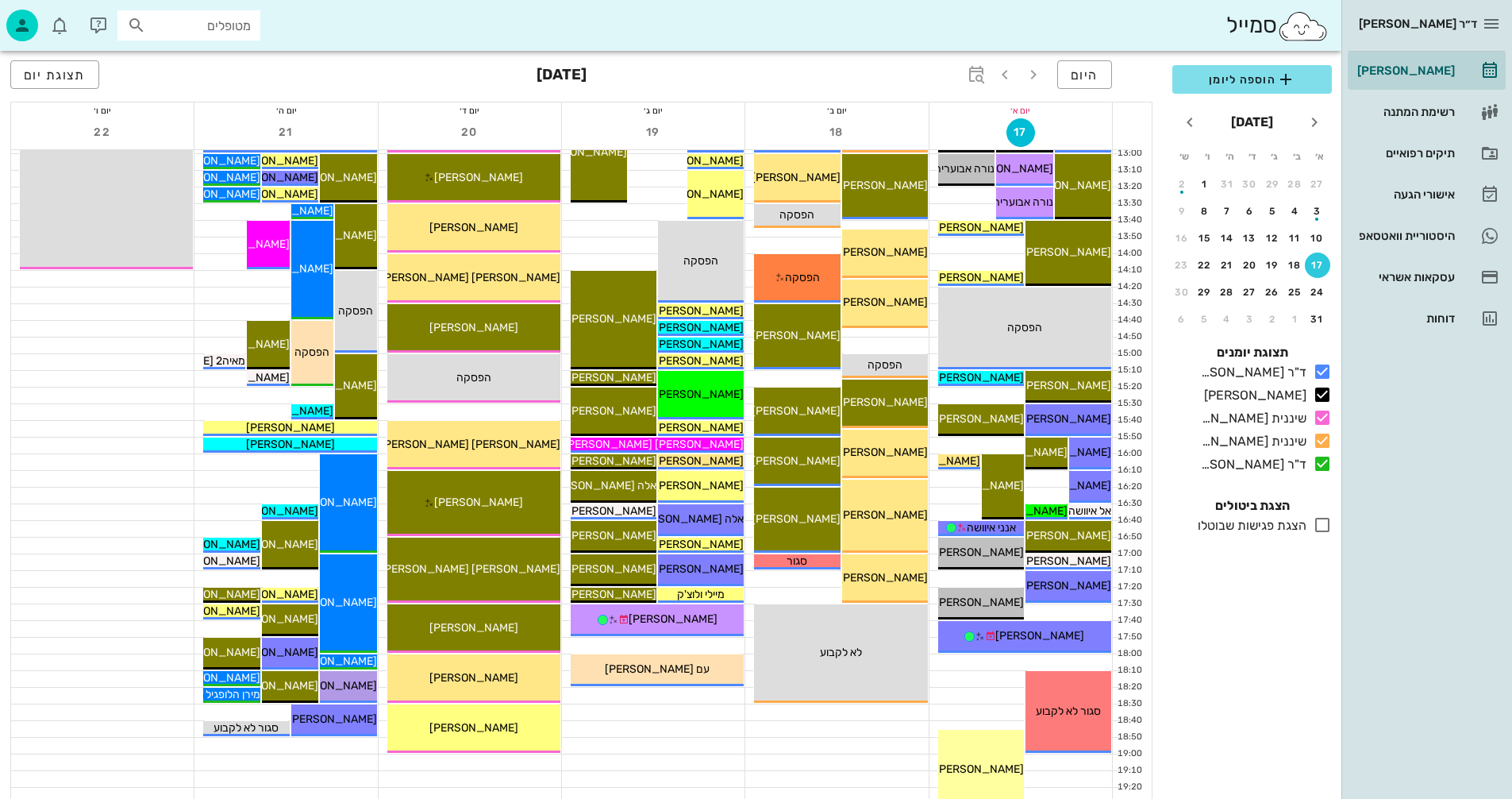
scroll to position [752, 0]
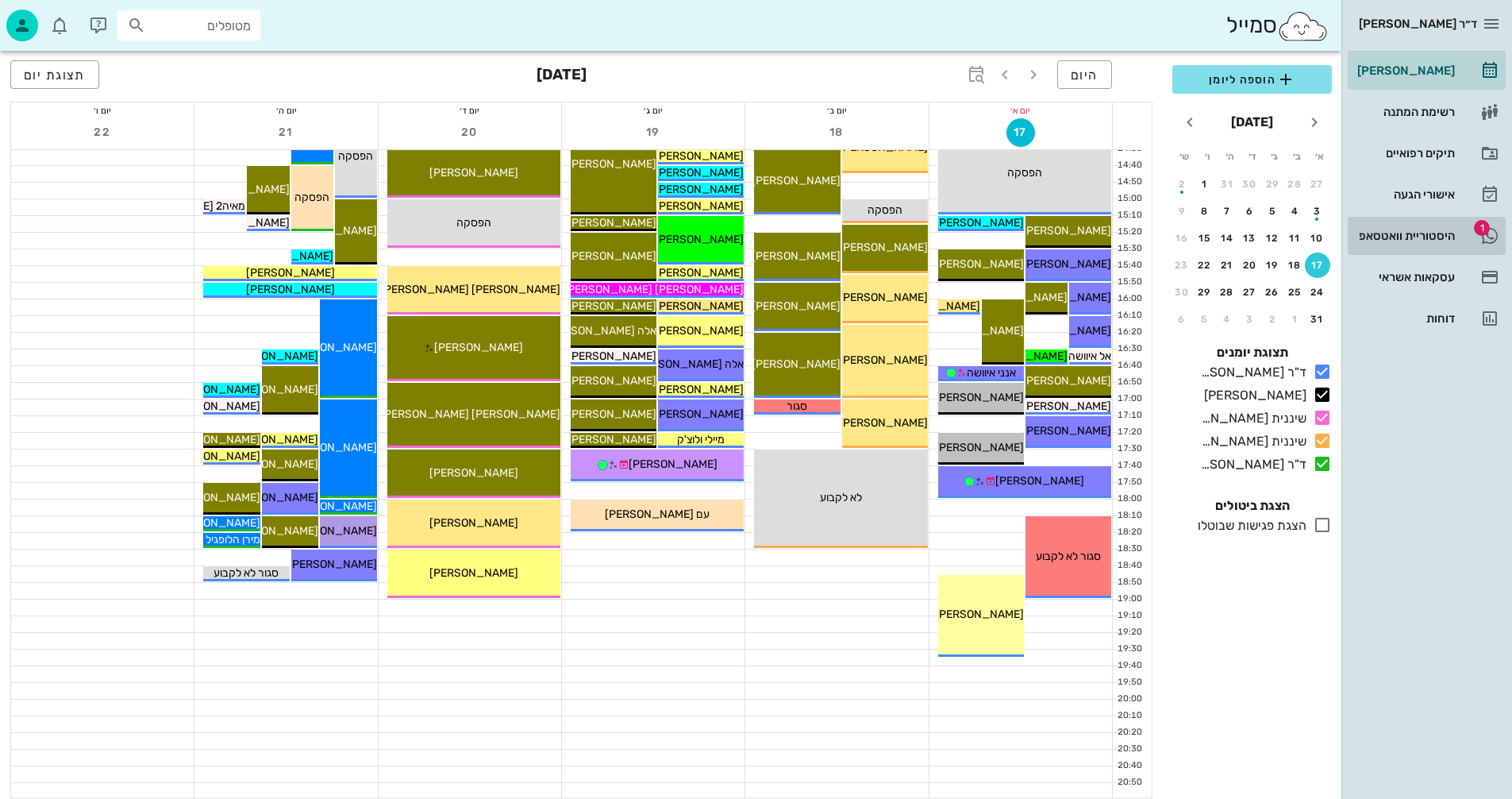
click at [1396, 231] on div "היסטוריית וואטסאפ" at bounding box center [1404, 236] width 101 height 13
click at [1405, 236] on div "היסטוריית וואטסאפ" at bounding box center [1404, 236] width 101 height 13
click at [1406, 236] on div "היסטוריית וואטסאפ" at bounding box center [1404, 236] width 101 height 13
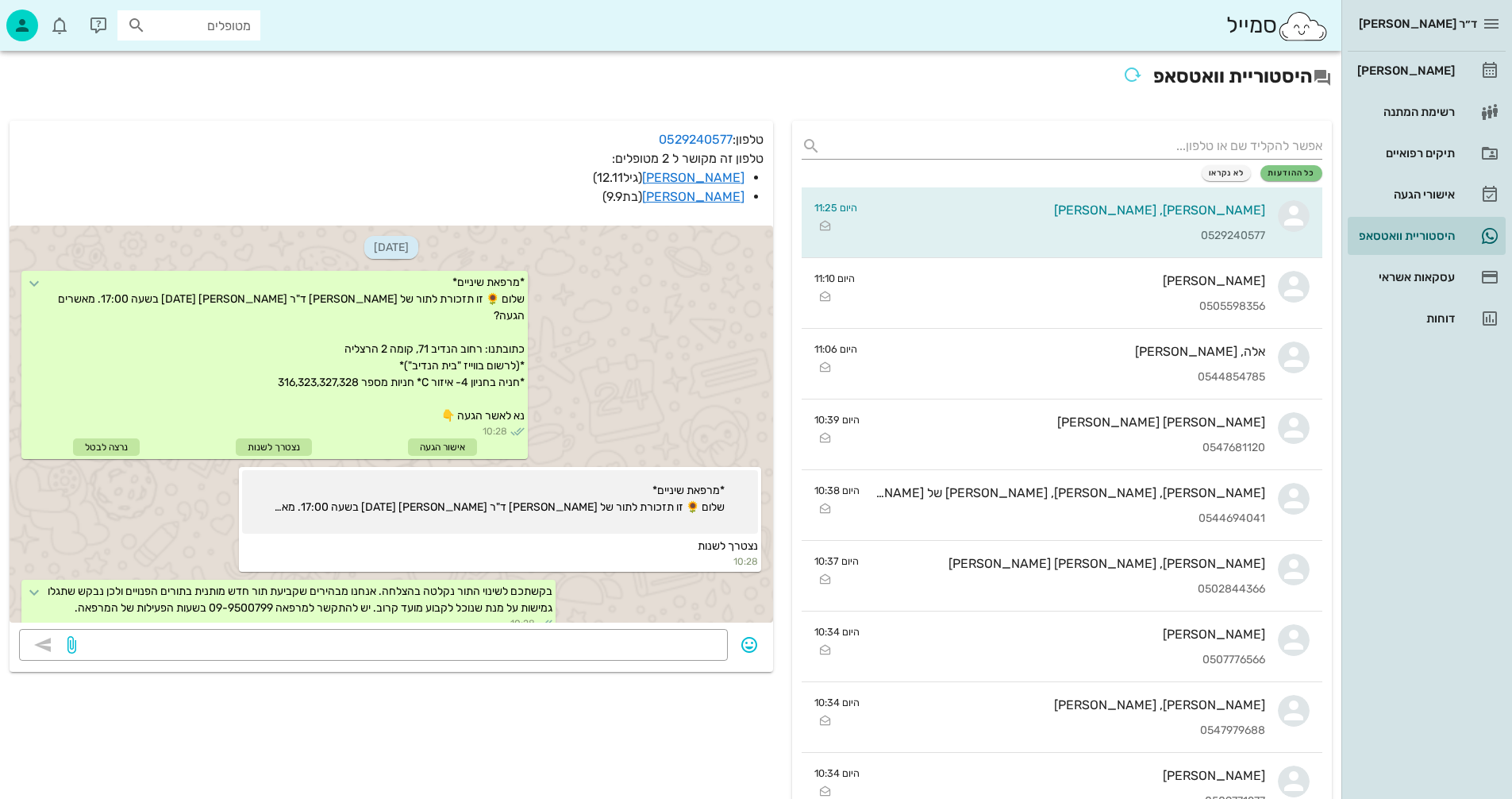
scroll to position [293, 0]
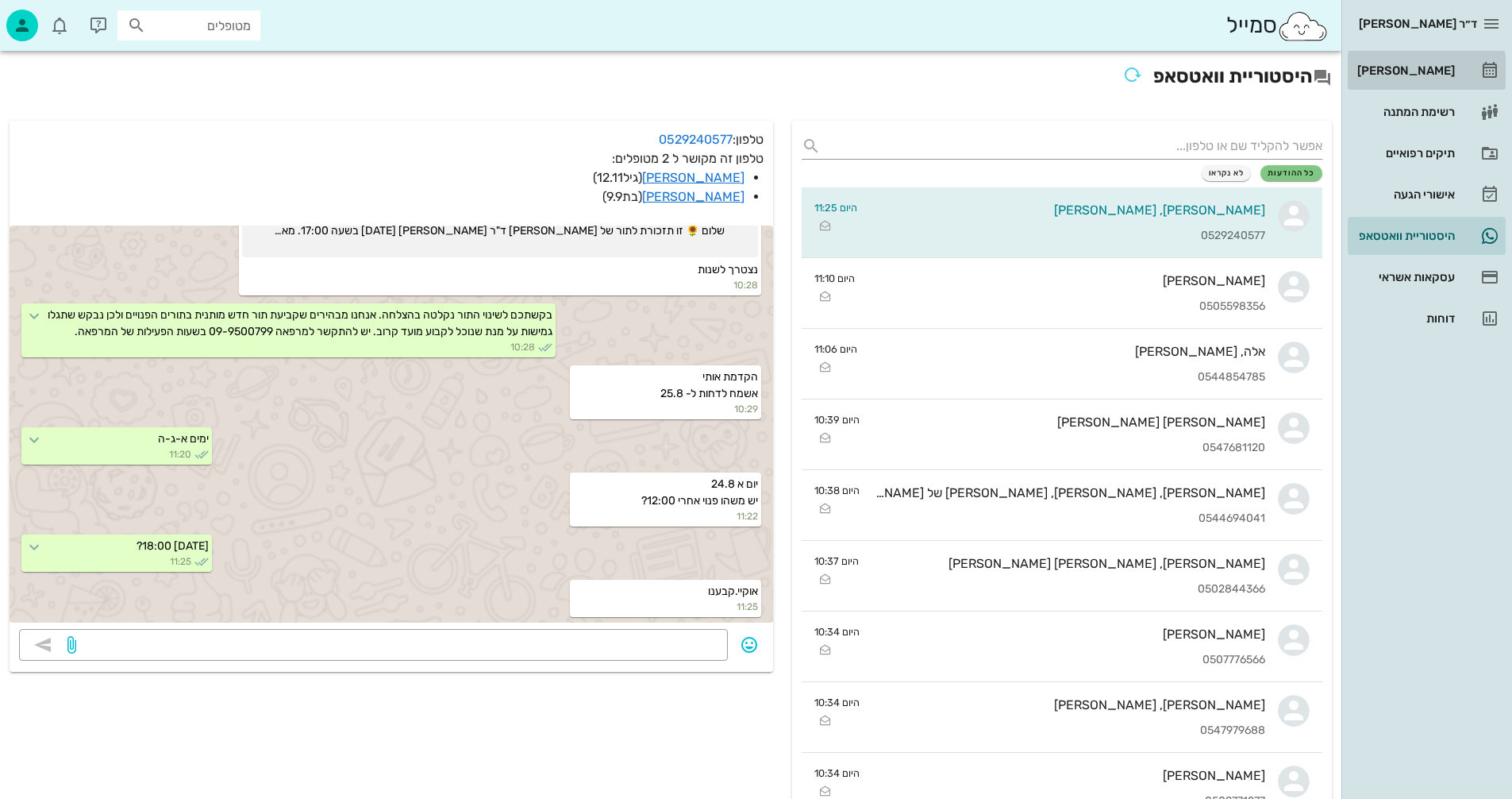
click at [1428, 67] on div "[PERSON_NAME]" at bounding box center [1404, 70] width 101 height 13
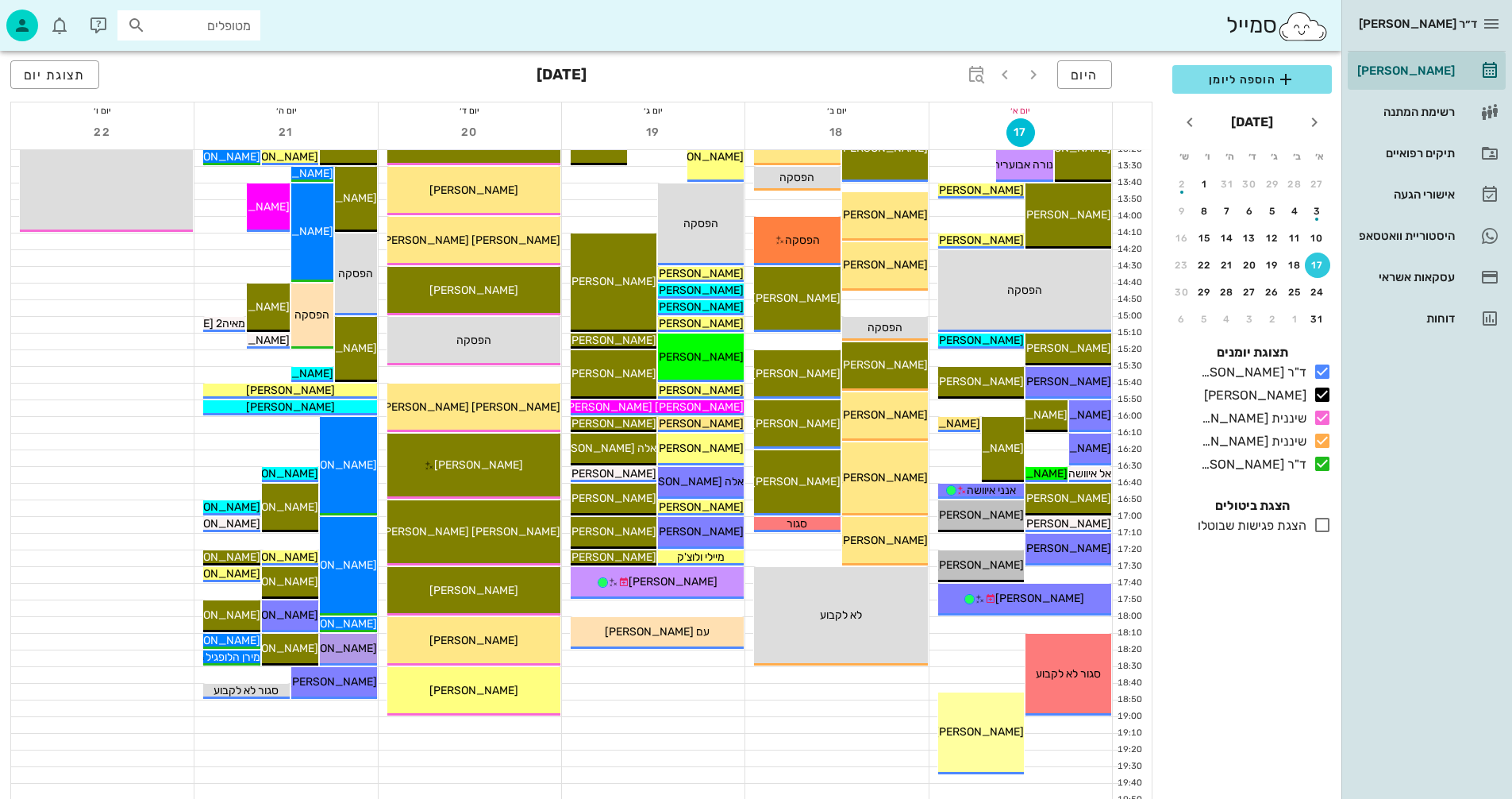
scroll to position [635, 0]
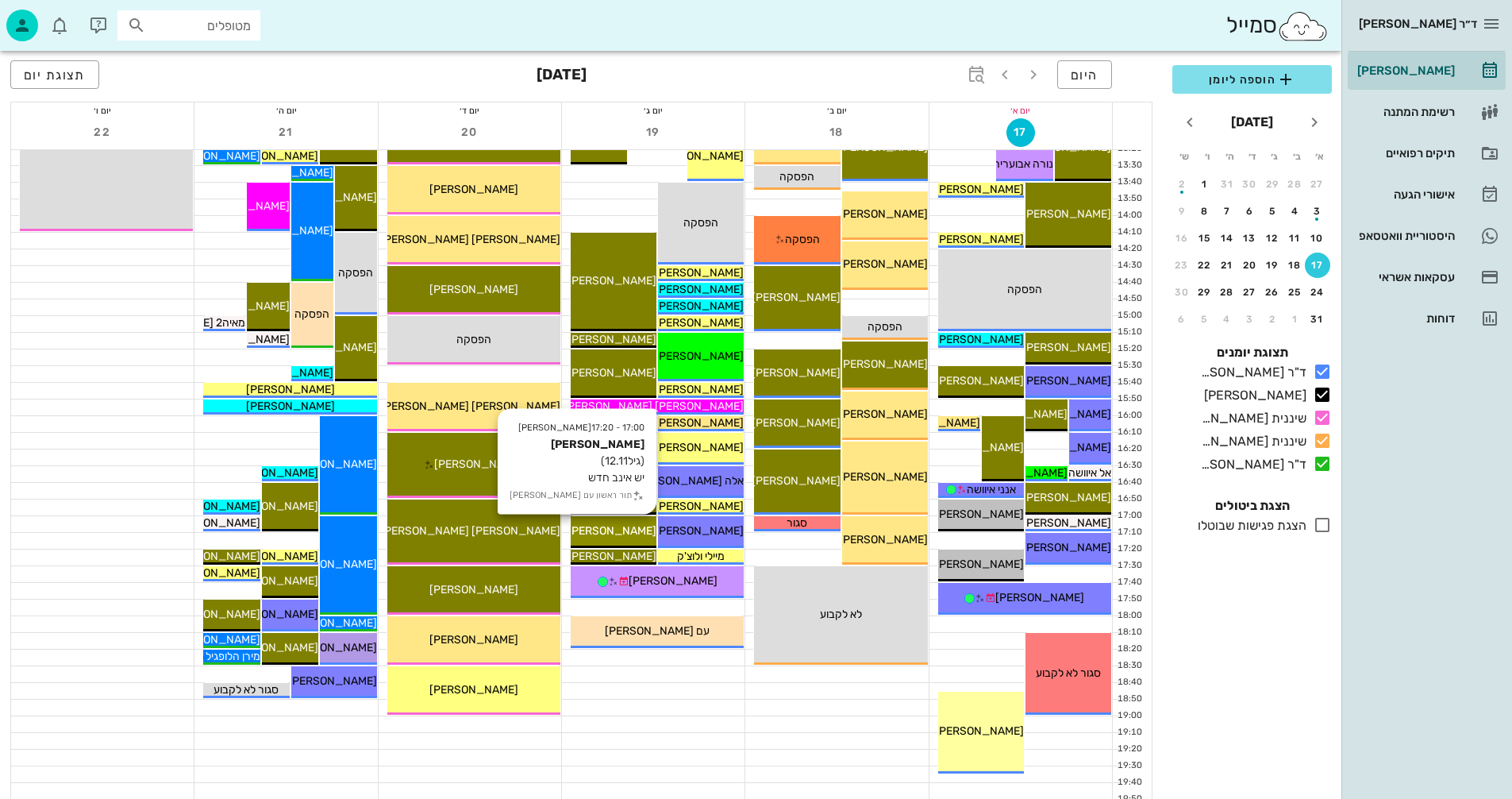
click at [628, 525] on span "[PERSON_NAME]" at bounding box center [612, 530] width 89 height 14
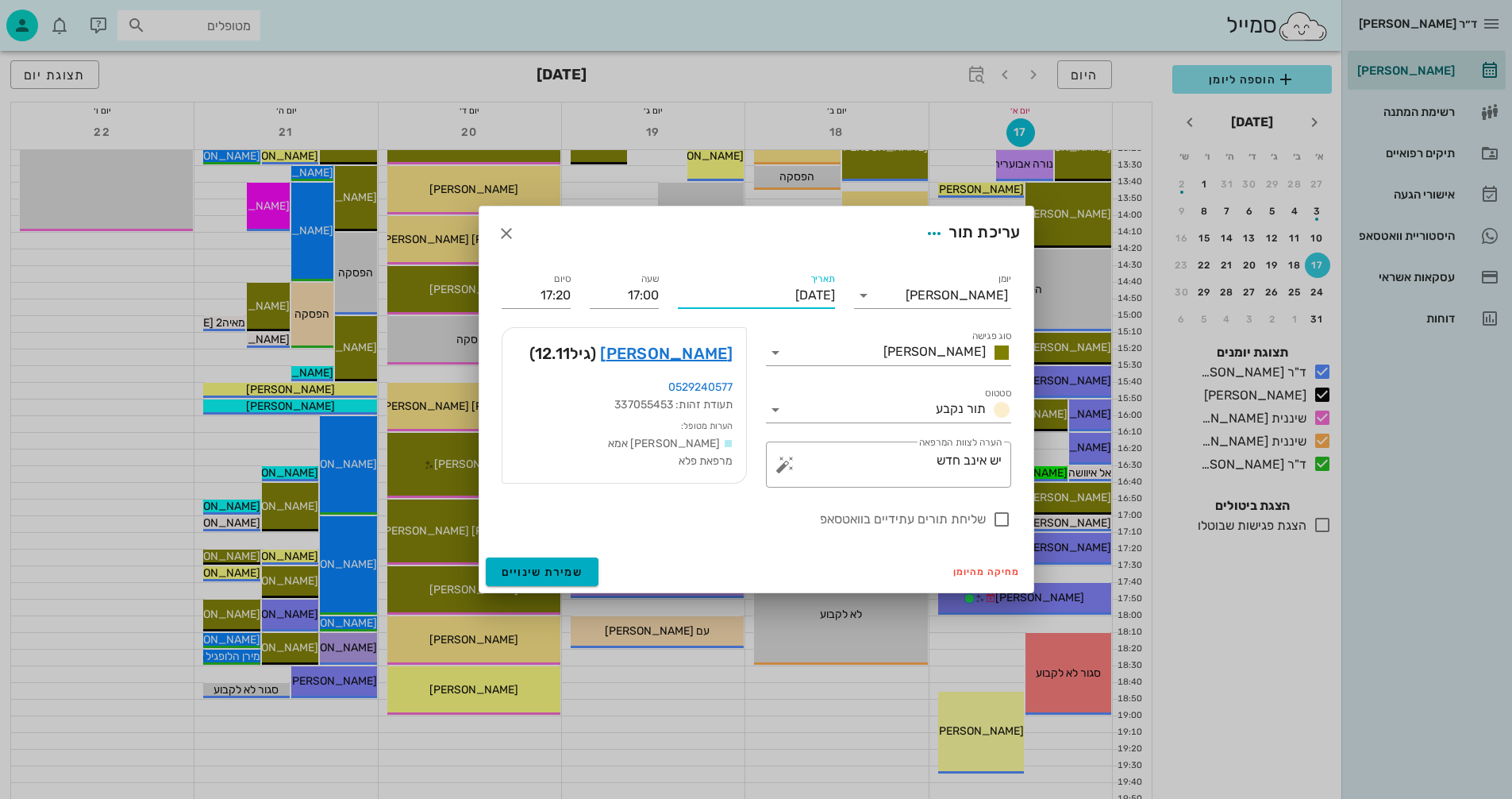
click at [742, 290] on input "[DATE]" at bounding box center [757, 296] width 157 height 25
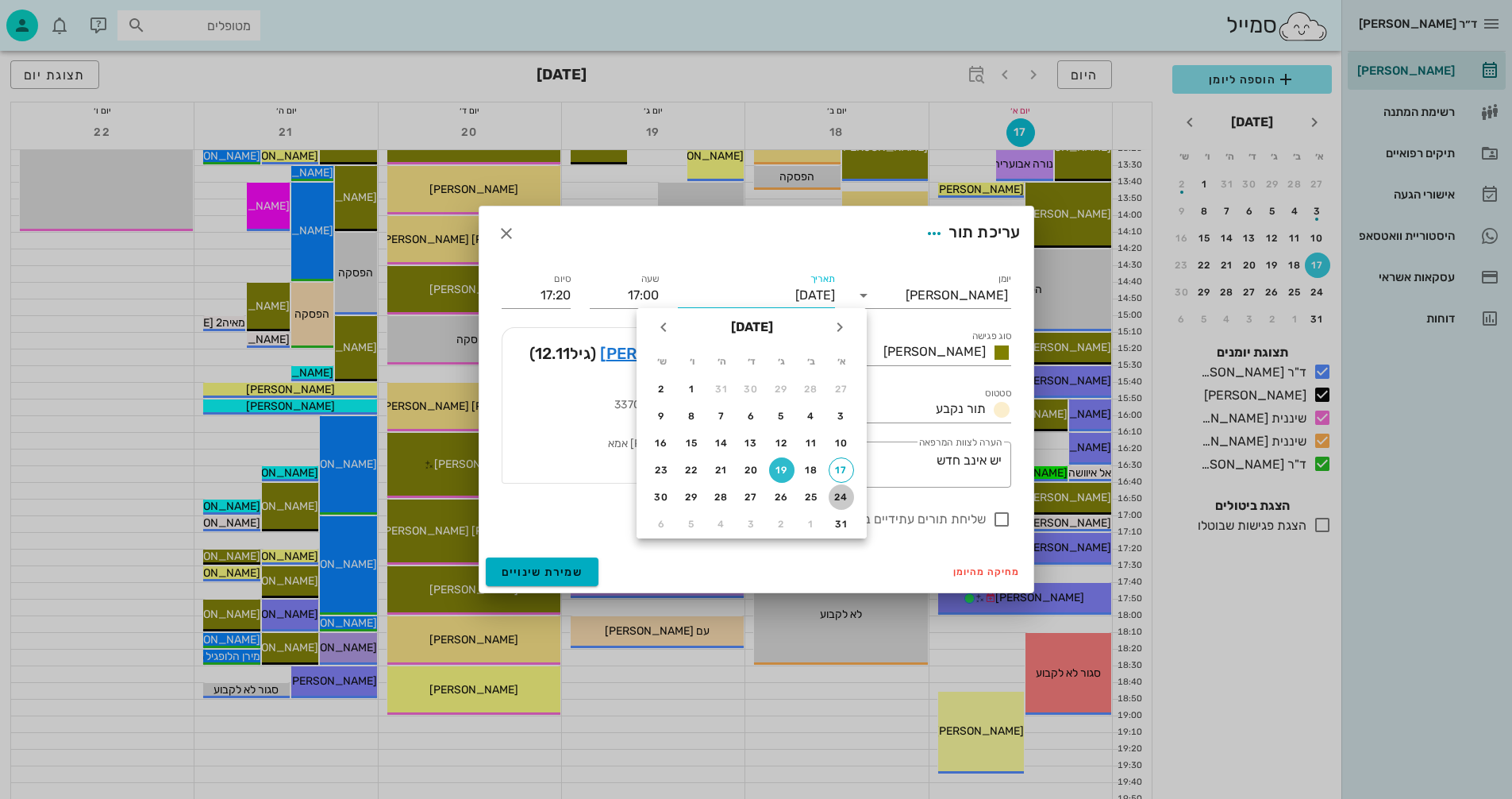
click at [838, 495] on div "24" at bounding box center [841, 497] width 25 height 11
type input "[DATE]"
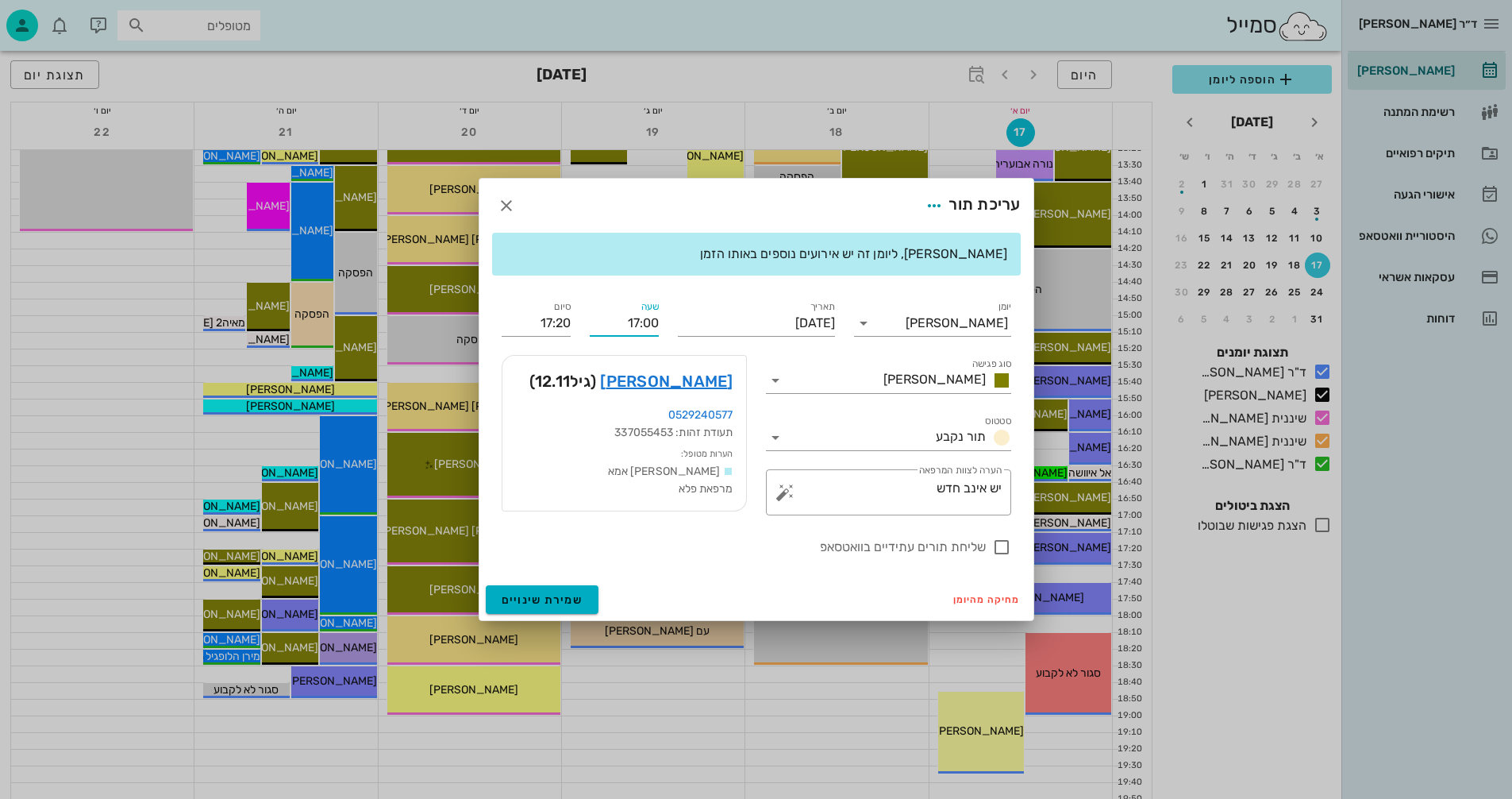
click at [641, 323] on input "17:00" at bounding box center [624, 323] width 69 height 25
drag, startPoint x: 622, startPoint y: 319, endPoint x: 673, endPoint y: 316, distance: 51.1
click at [673, 316] on div "יומן יומן מרפאה סוג פגישה [PERSON_NAME] סטטוס תור נקבע תאריך [DATE] שעה 17:00 ס…" at bounding box center [757, 427] width 529 height 278
click at [601, 325] on input "18:00" at bounding box center [624, 323] width 69 height 25
type input "18:00"
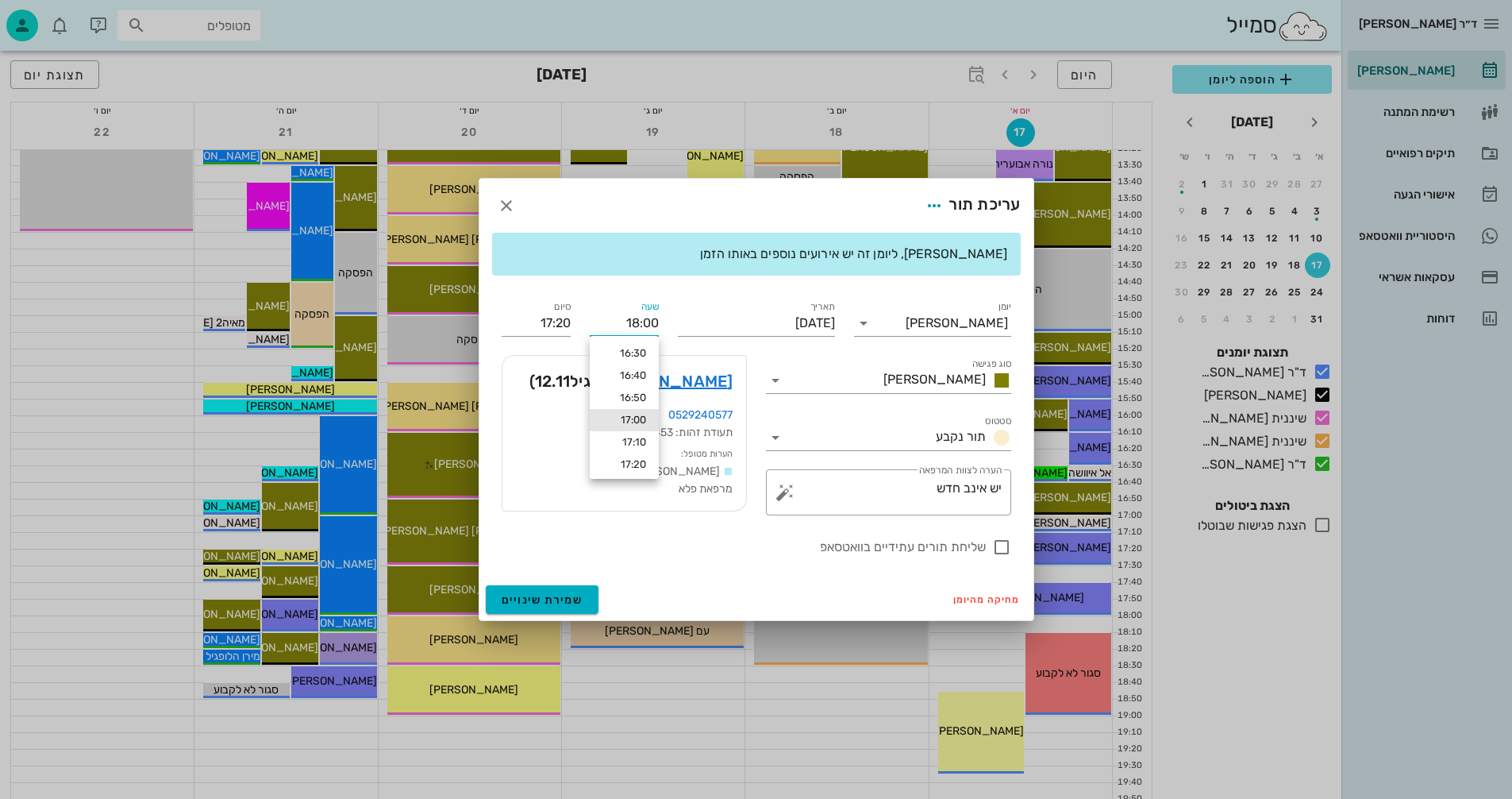
type input "18:20"
click at [579, 320] on div "סיום 18:20" at bounding box center [536, 317] width 88 height 57
click at [998, 543] on div at bounding box center [1002, 547] width 27 height 27
checkbox input "true"
click at [544, 599] on span "שמירת שינויים" at bounding box center [542, 600] width 82 height 14
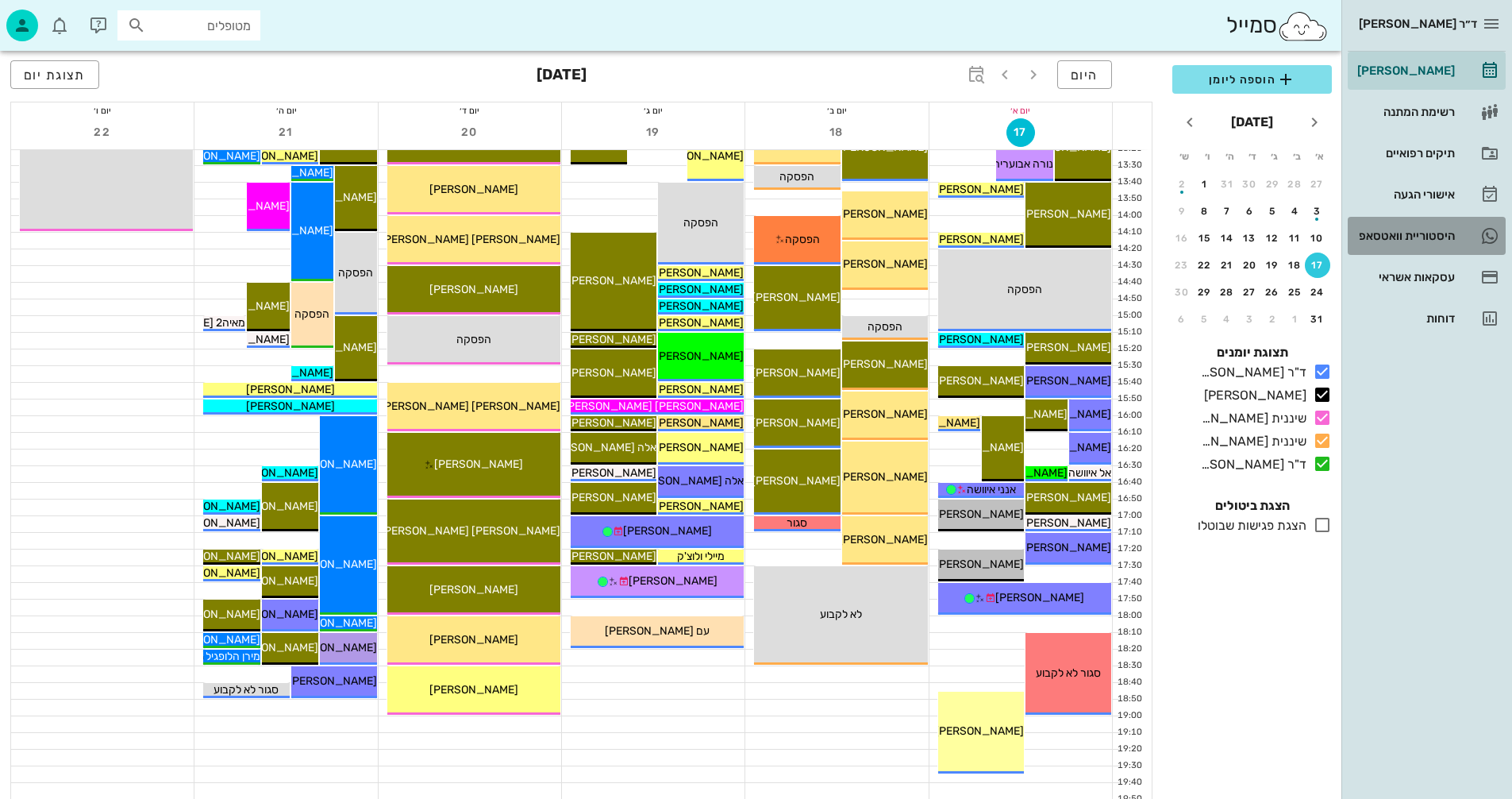
click at [1390, 234] on div "היסטוריית וואטסאפ" at bounding box center [1404, 236] width 101 height 13
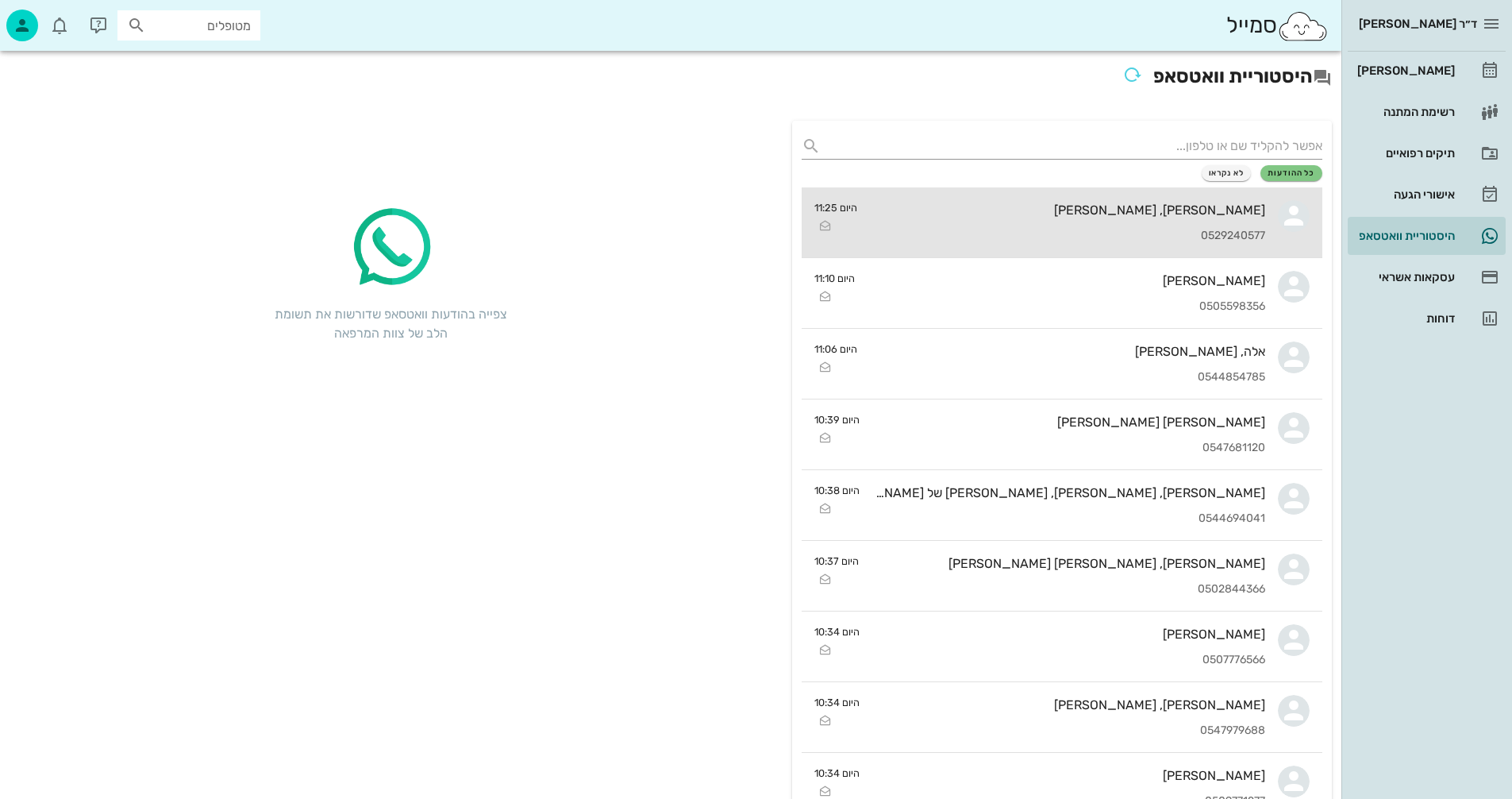
click at [940, 218] on div "[PERSON_NAME], [PERSON_NAME] 0529240577" at bounding box center [1068, 222] width 395 height 70
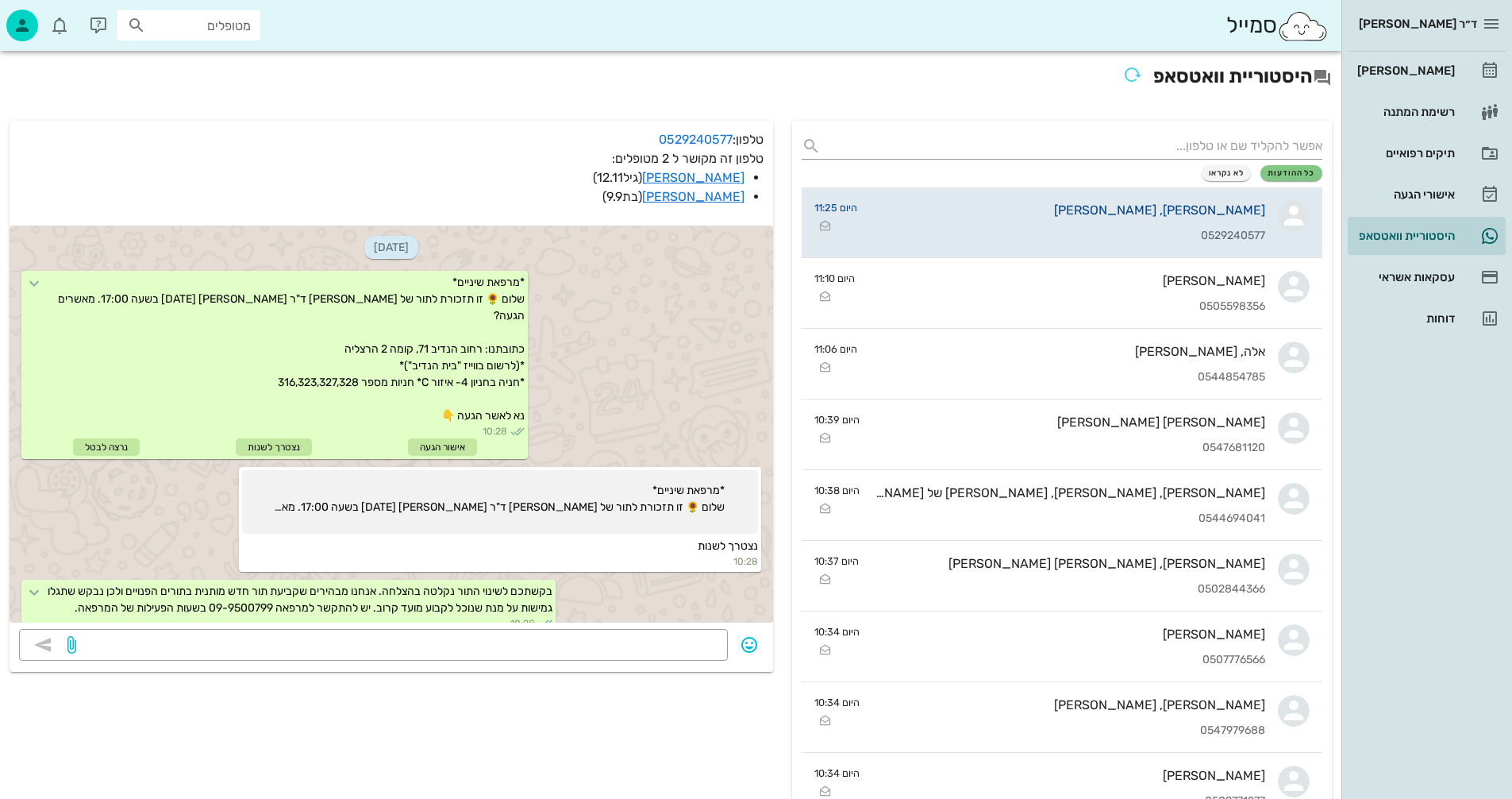
scroll to position [455, 0]
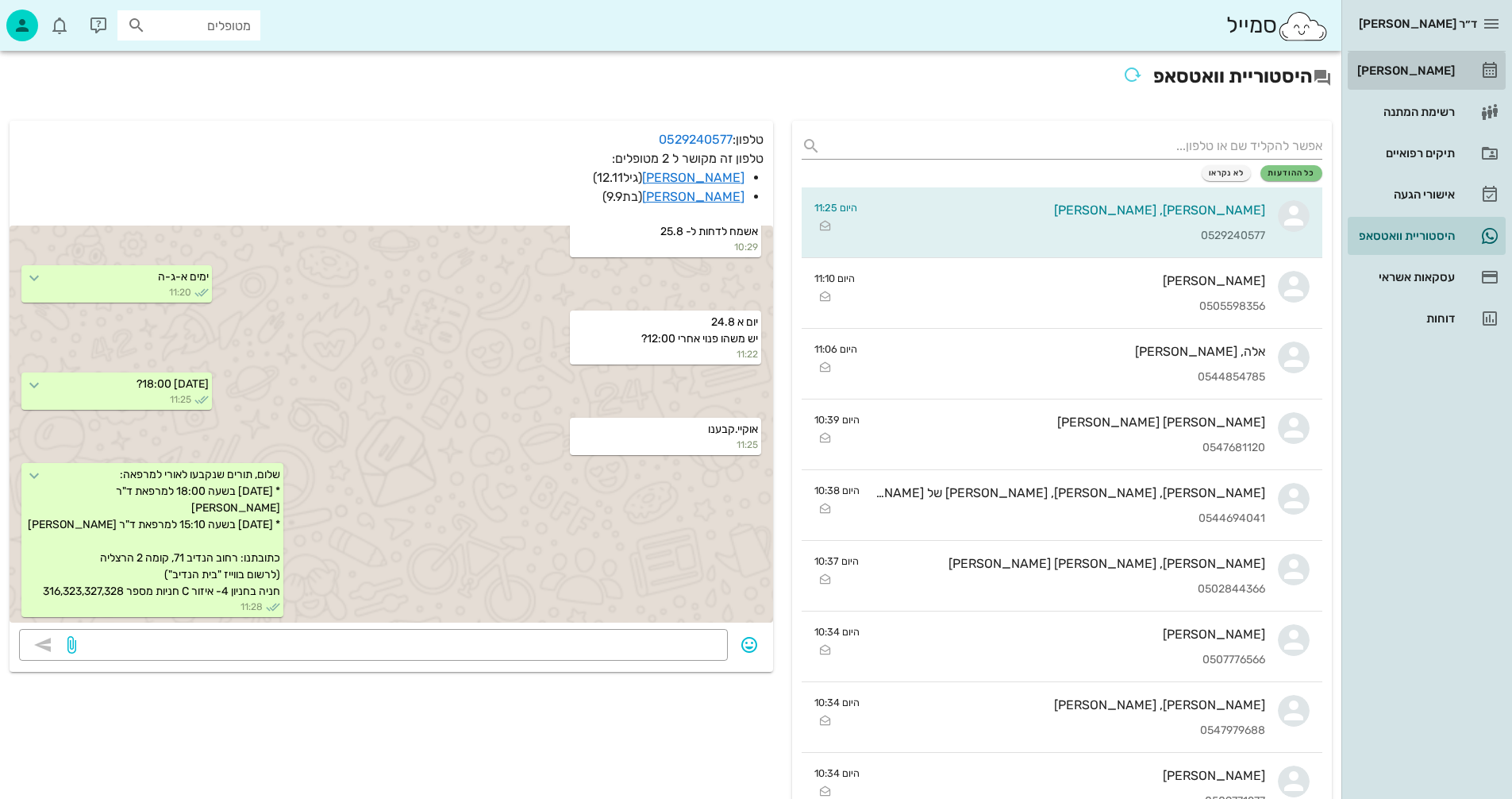
click at [1419, 69] on div "[PERSON_NAME]" at bounding box center [1404, 70] width 101 height 13
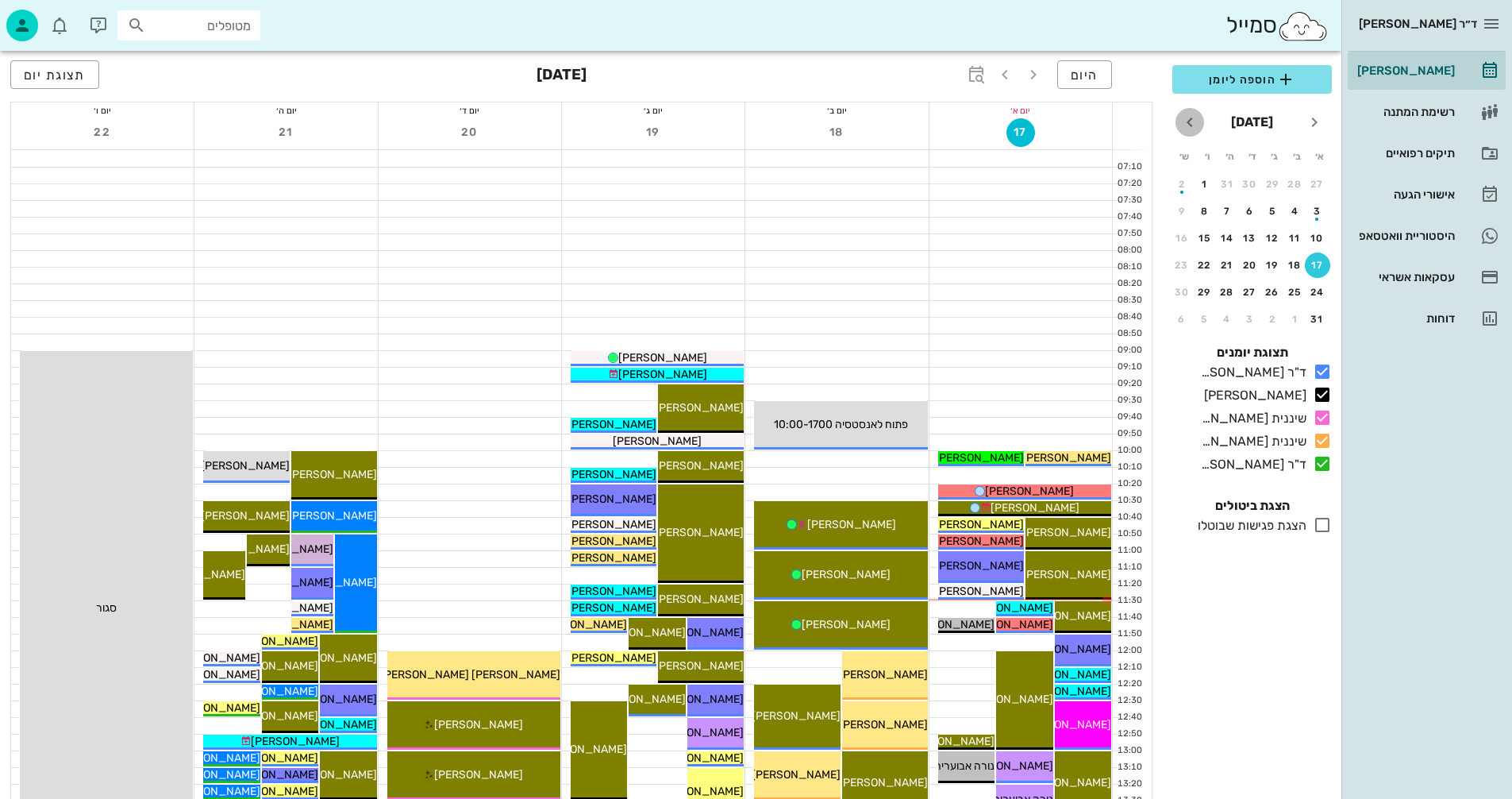
click at [1192, 120] on icon "חודש הבא" at bounding box center [1190, 122] width 19 height 19
click at [1318, 206] on div "7" at bounding box center [1318, 210] width 25 height 11
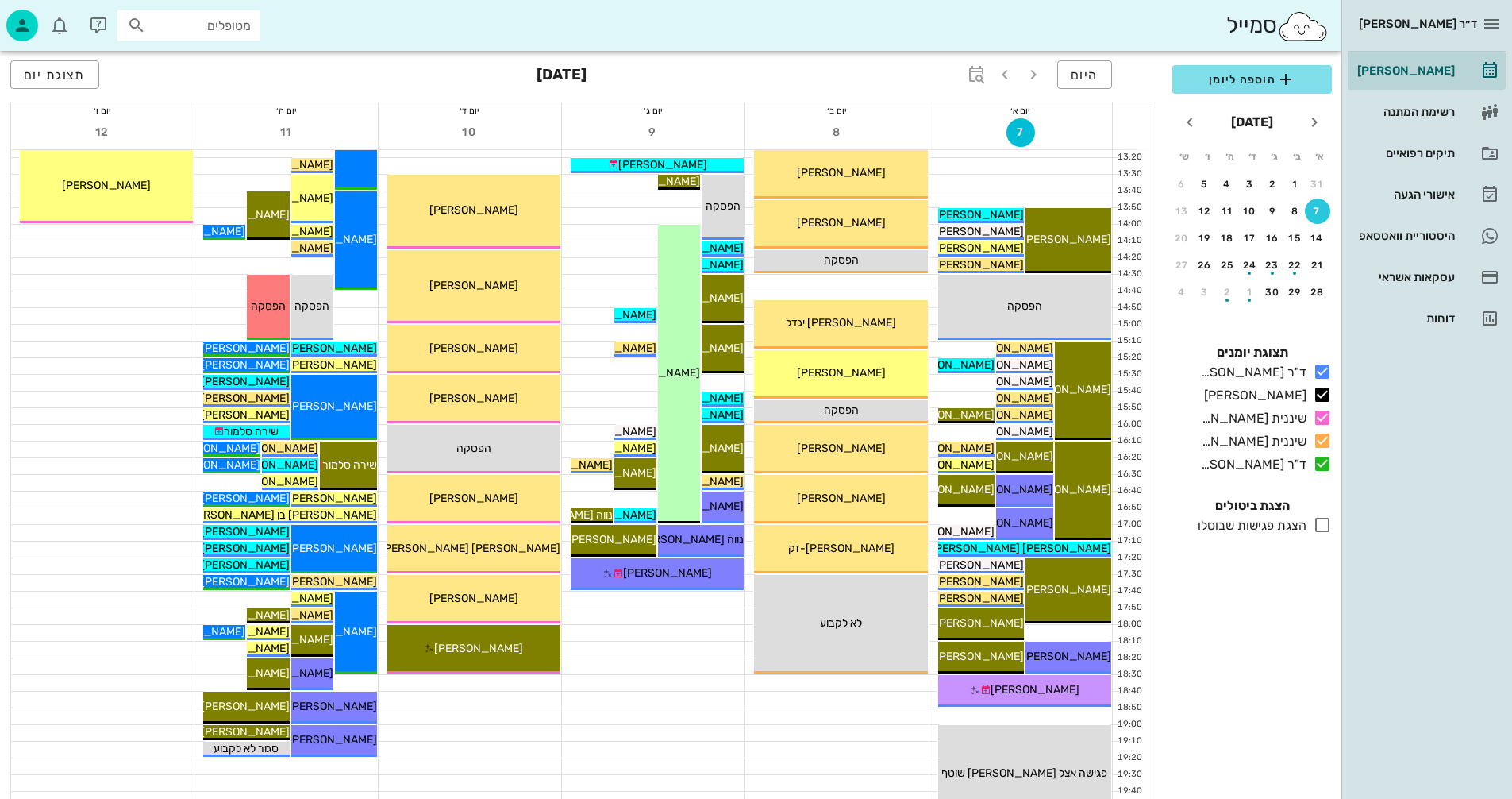
scroll to position [635, 0]
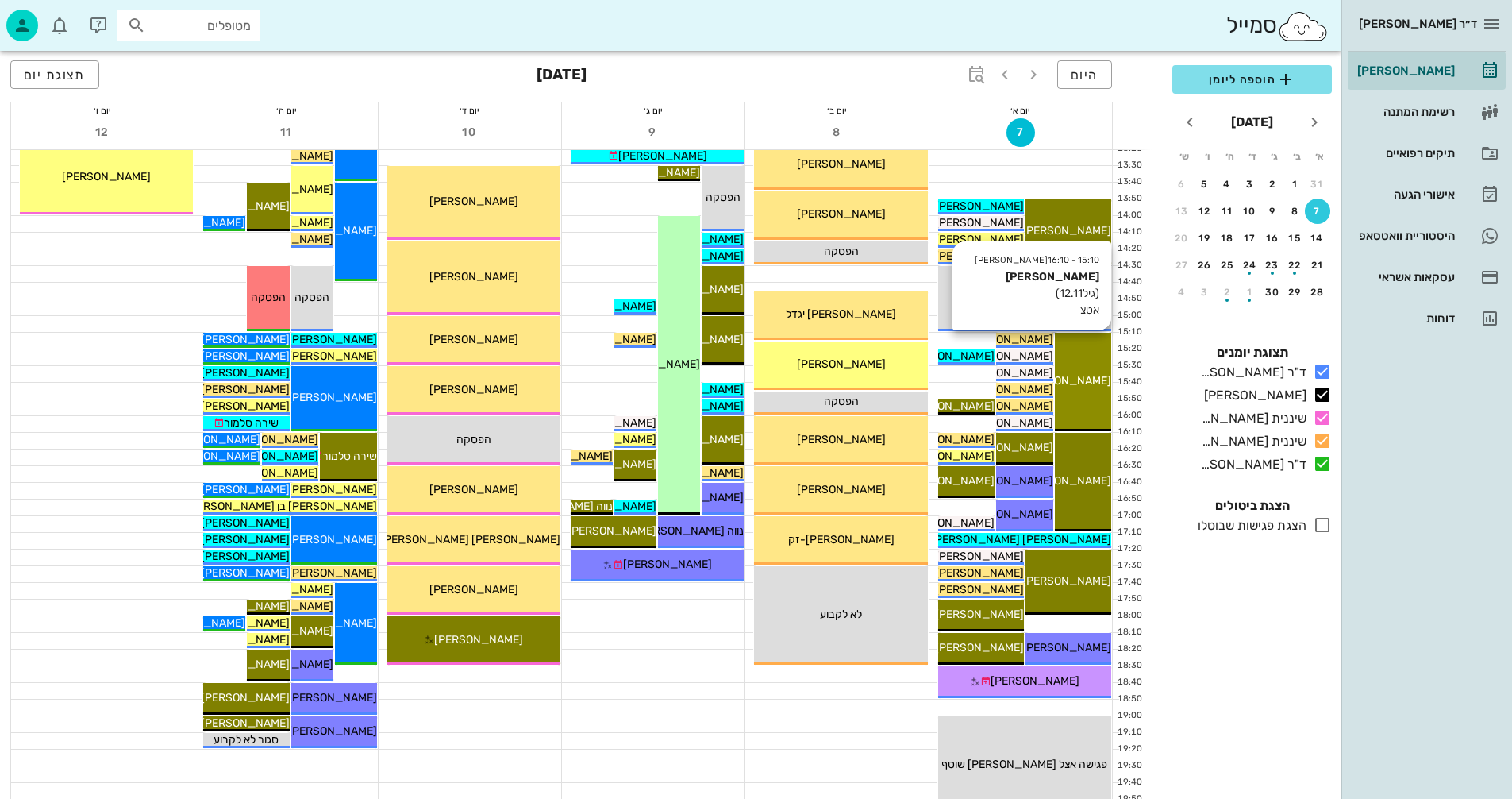
click at [1086, 397] on div "15:10 - 16:10 [PERSON_NAME] [PERSON_NAME] (גיל 12.11 ) אטצ [PERSON_NAME]" at bounding box center [1083, 382] width 57 height 99
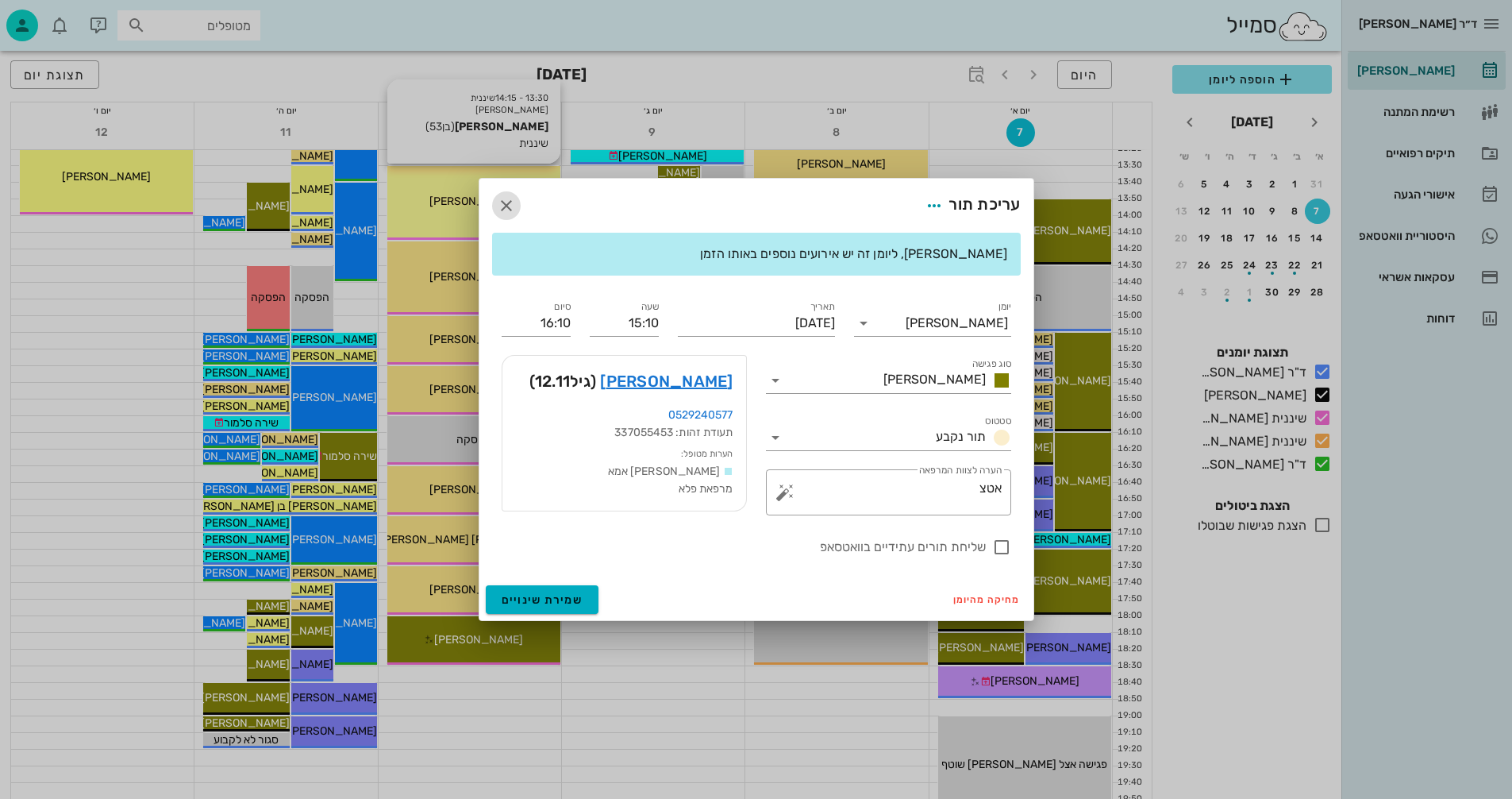
click at [503, 204] on icon "button" at bounding box center [506, 205] width 19 height 19
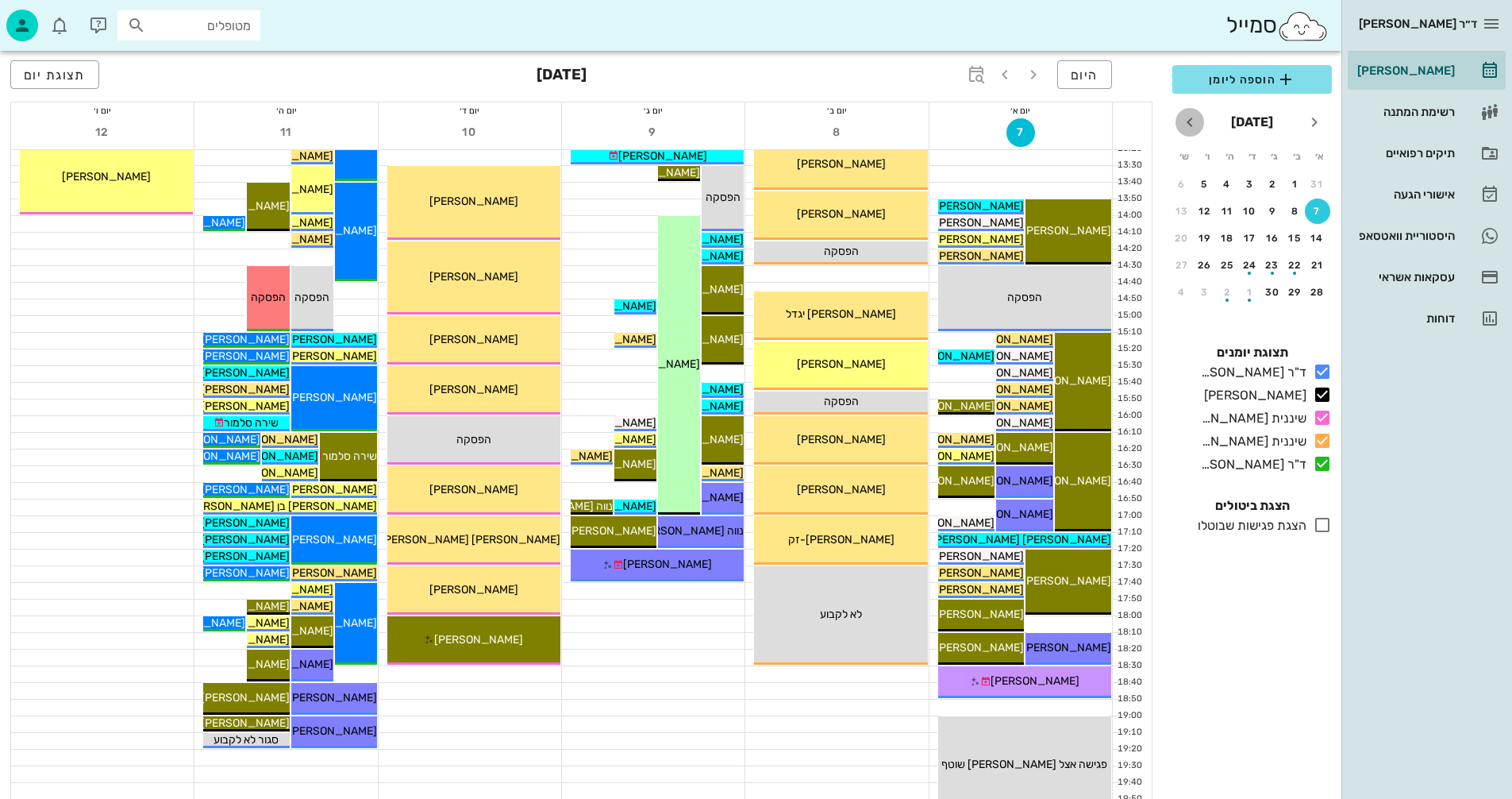
click at [1188, 120] on icon "חודש הבא" at bounding box center [1190, 122] width 19 height 19
click at [1315, 120] on icon "חודש שעבר" at bounding box center [1314, 122] width 19 height 19
click at [1188, 120] on icon "חודש הבא" at bounding box center [1190, 122] width 19 height 19
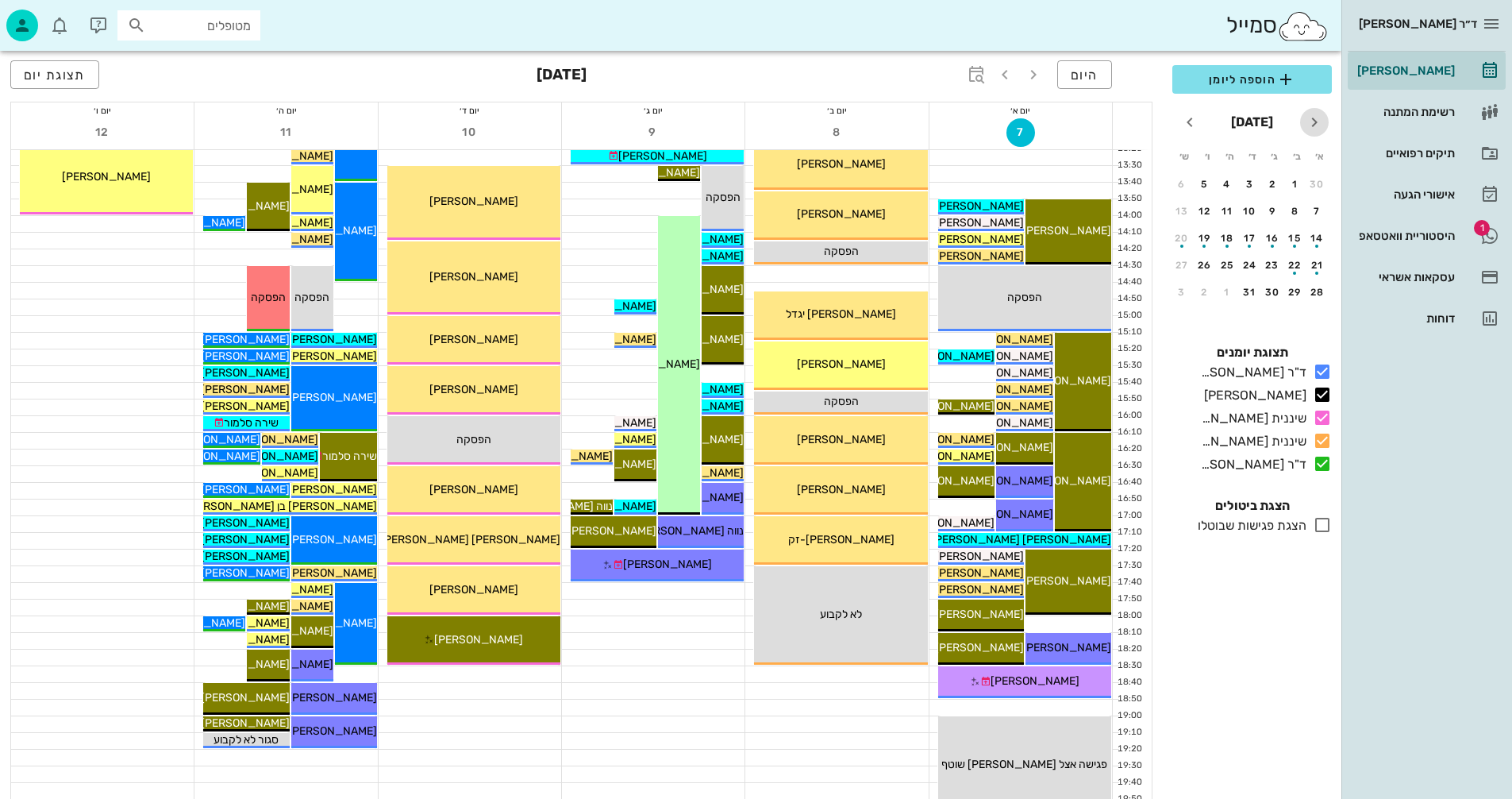
click at [1316, 119] on icon "חודש שעבר" at bounding box center [1314, 122] width 19 height 19
click at [1316, 120] on icon "חודש שעבר" at bounding box center [1314, 122] width 19 height 19
click at [1315, 340] on div "כולם תצוגת יומנים ד"ר [PERSON_NAME] בלבד [PERSON_NAME] בלבד שיננית [PERSON_NAME…" at bounding box center [1252, 410] width 178 height 153
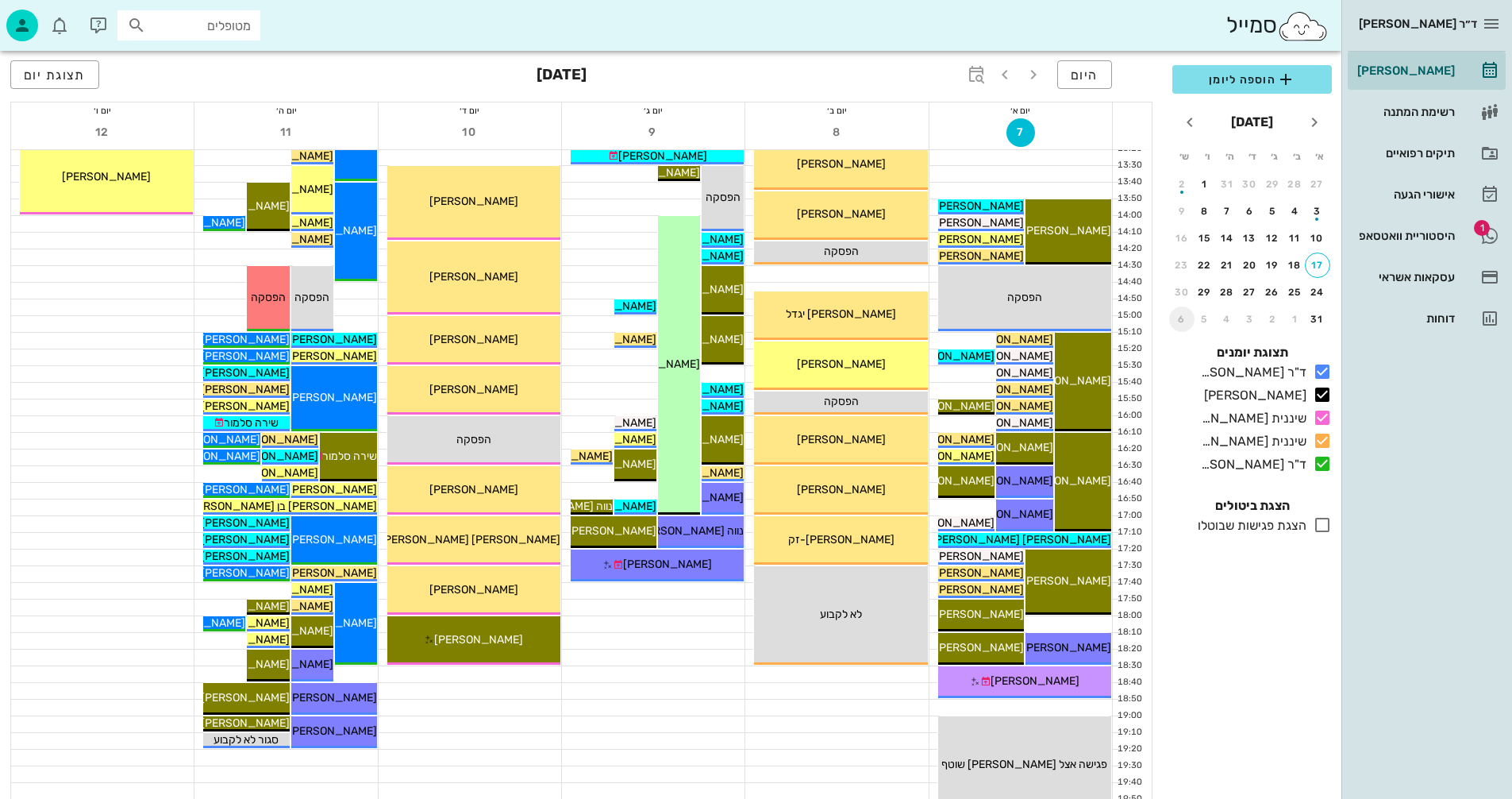
click at [1183, 319] on div "6" at bounding box center [1182, 318] width 25 height 11
click at [1185, 314] on div "6" at bounding box center [1182, 318] width 25 height 11
drag, startPoint x: 1182, startPoint y: 115, endPoint x: 1173, endPoint y: 111, distance: 9.8
click at [1173, 111] on div "[DATE]" at bounding box center [1252, 122] width 178 height 38
click at [1189, 128] on icon "חודש הבא" at bounding box center [1190, 122] width 19 height 19
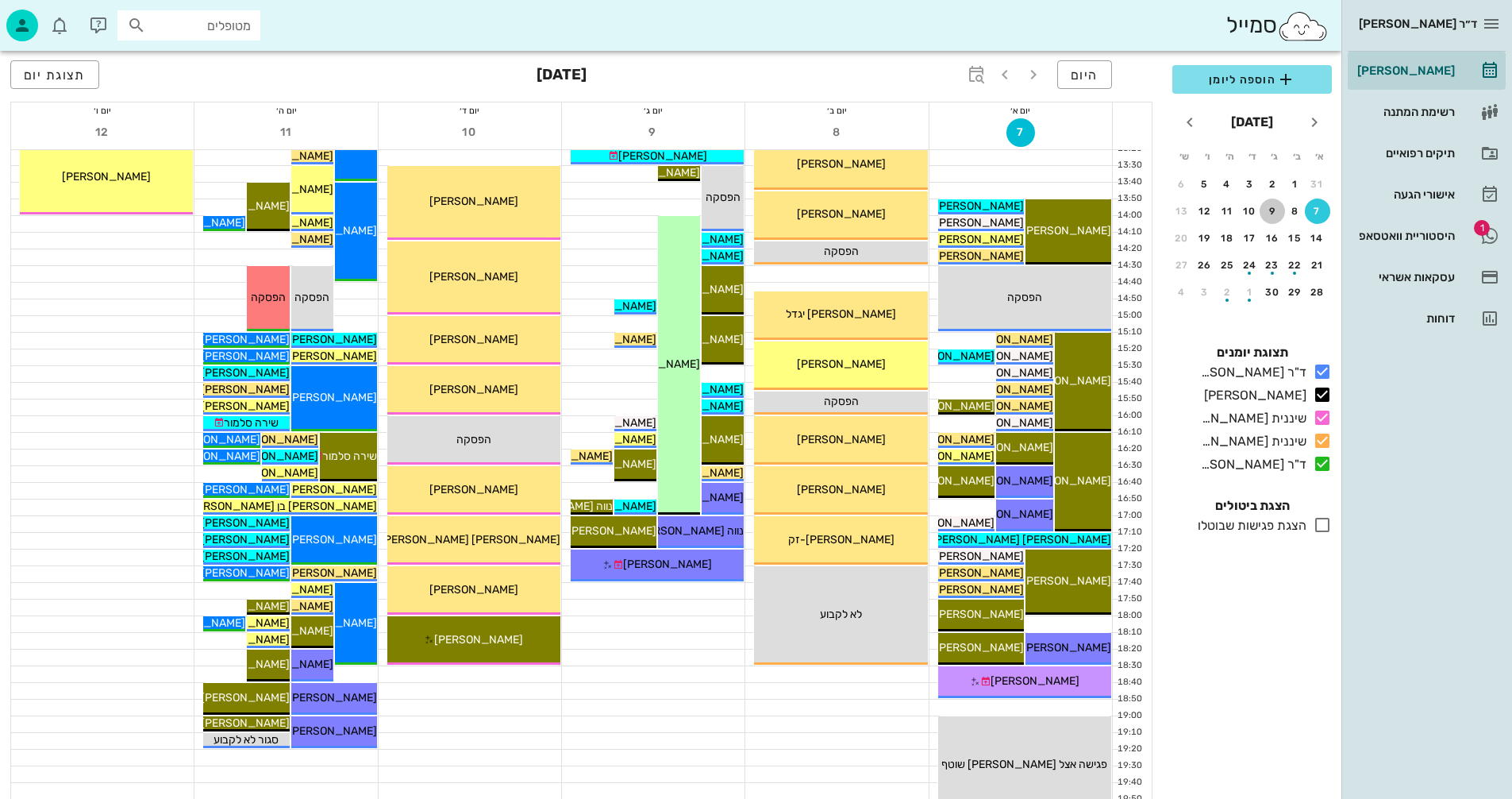
click at [1272, 210] on div "9" at bounding box center [1273, 210] width 25 height 11
click at [1412, 68] on div "[PERSON_NAME]" at bounding box center [1404, 70] width 101 height 13
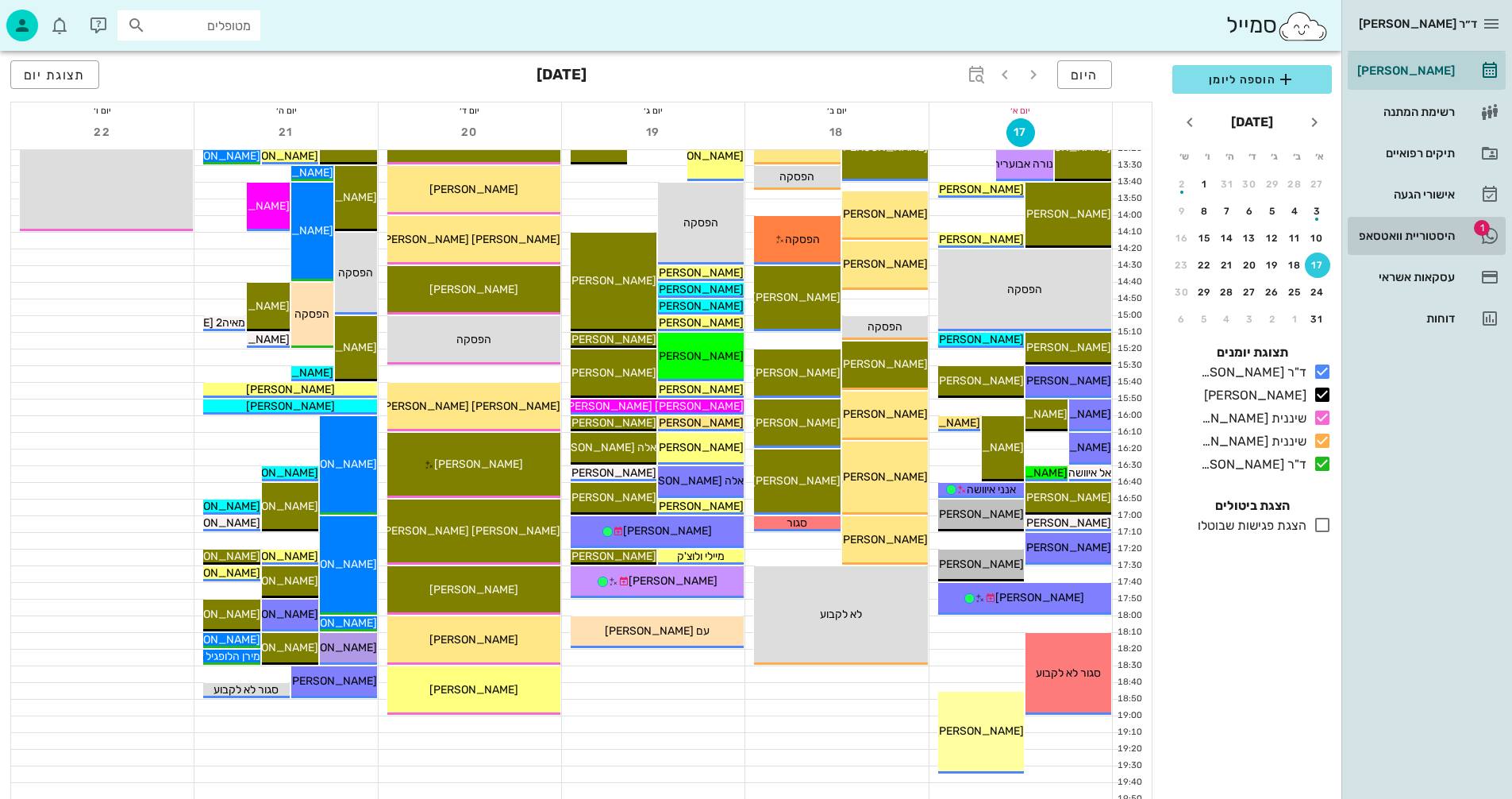
click at [1385, 236] on div "היסטוריית וואטסאפ" at bounding box center [1404, 236] width 101 height 13
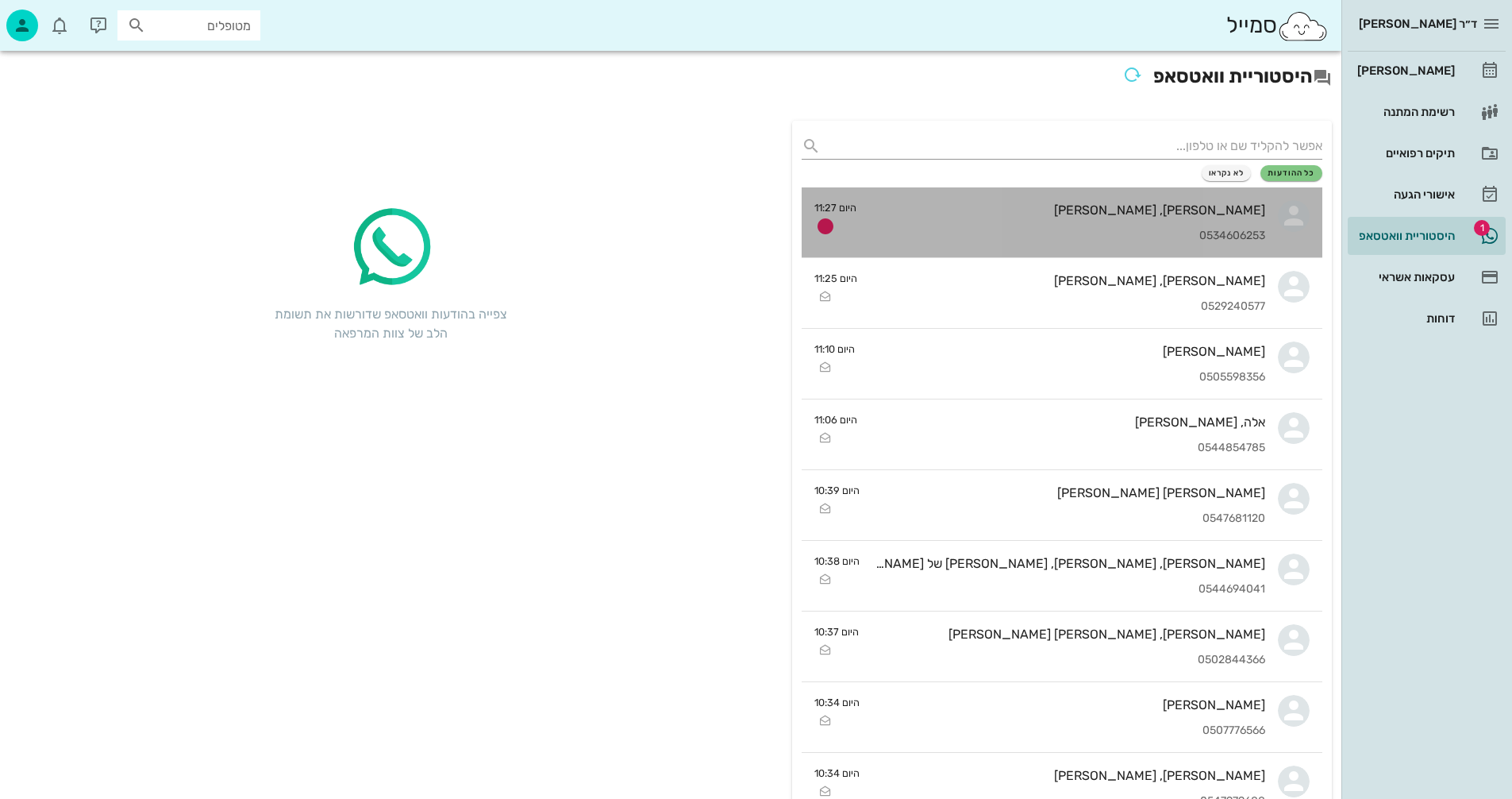
click at [976, 221] on div "[PERSON_NAME], [PERSON_NAME] 0534606253" at bounding box center [1067, 222] width 396 height 70
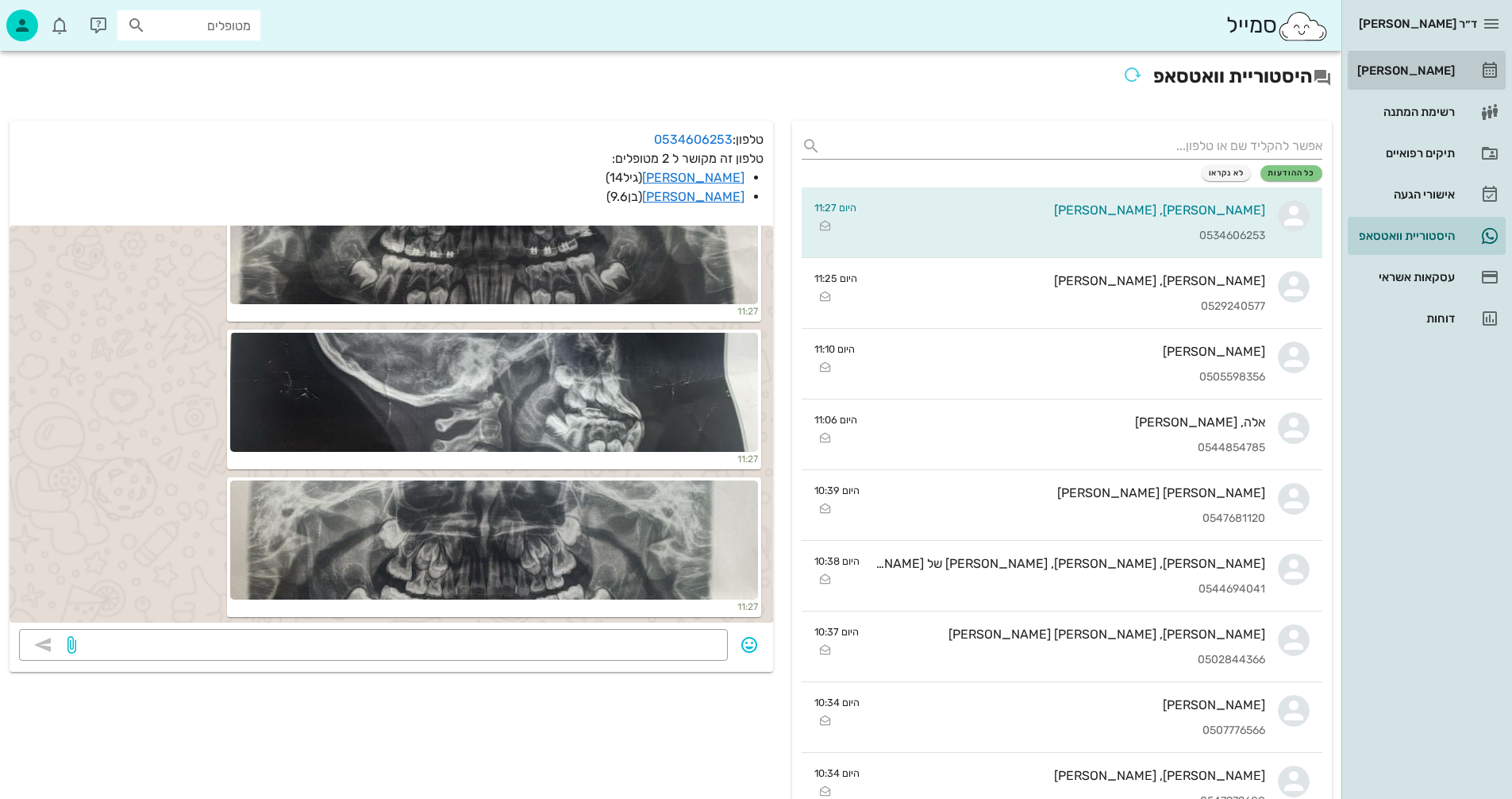
click at [1411, 73] on div "[PERSON_NAME]" at bounding box center [1404, 70] width 101 height 13
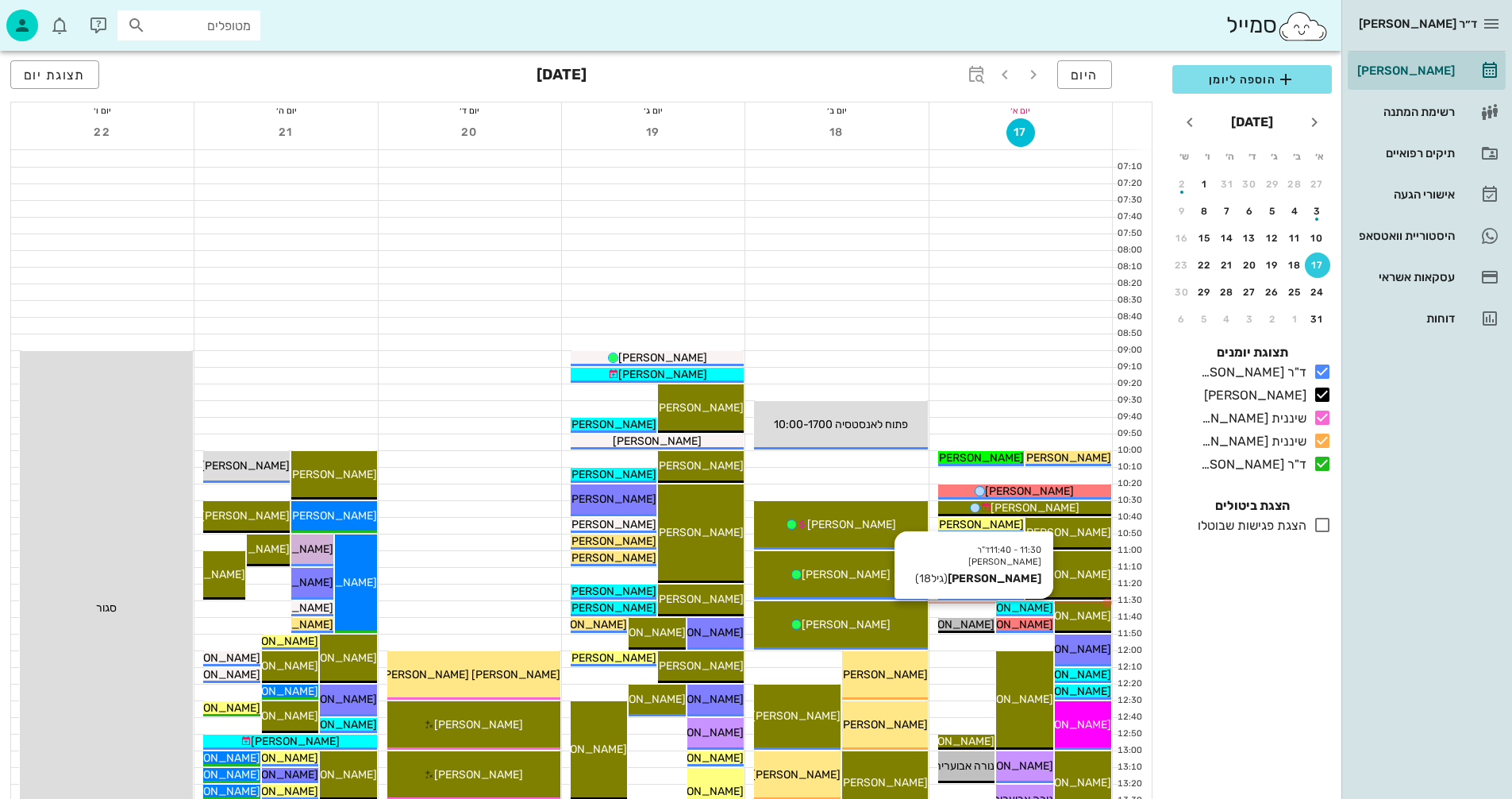
click at [1025, 608] on span "[PERSON_NAME]" at bounding box center [1009, 607] width 89 height 14
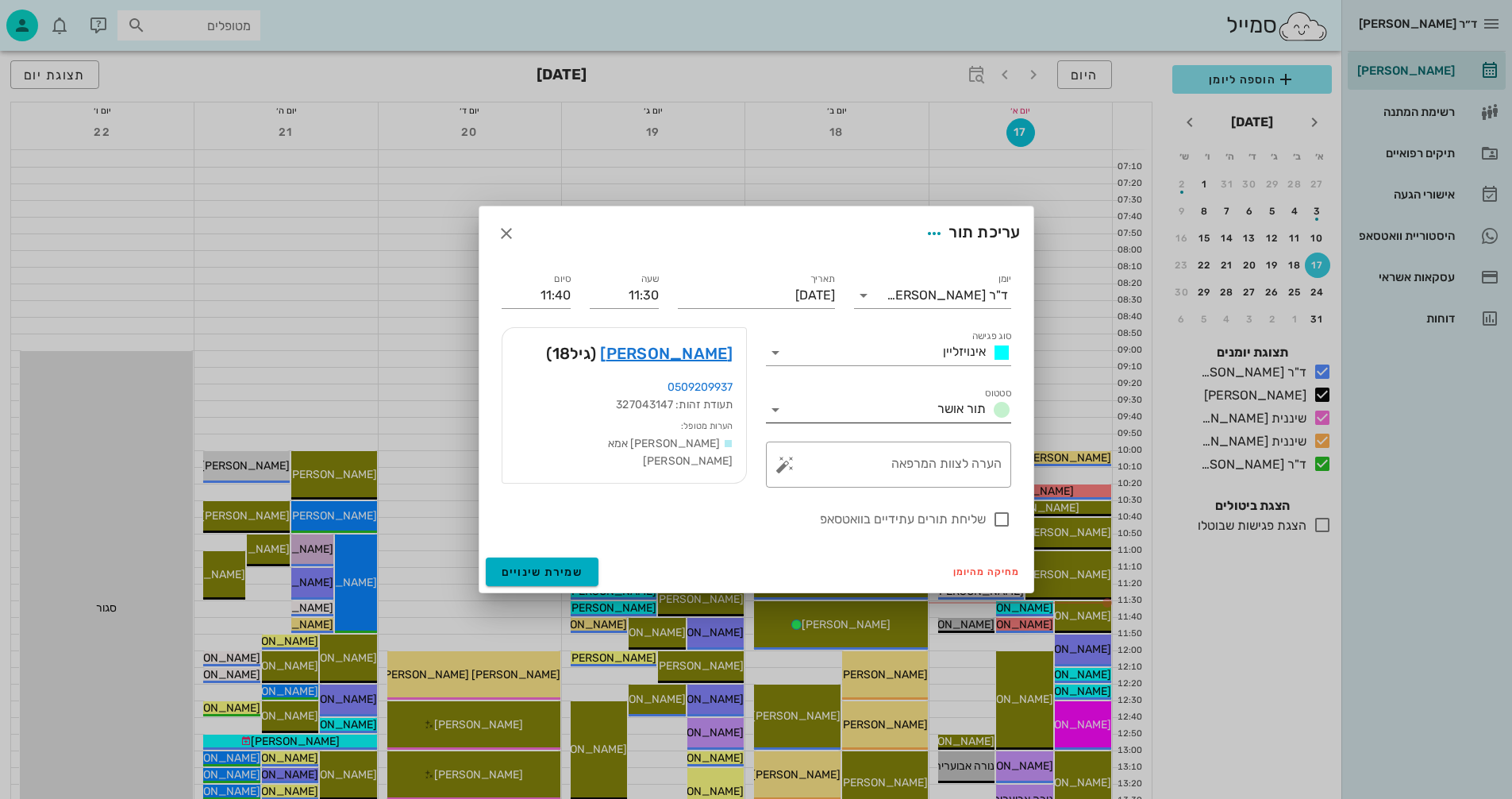
click at [775, 410] on icon at bounding box center [775, 410] width 19 height 19
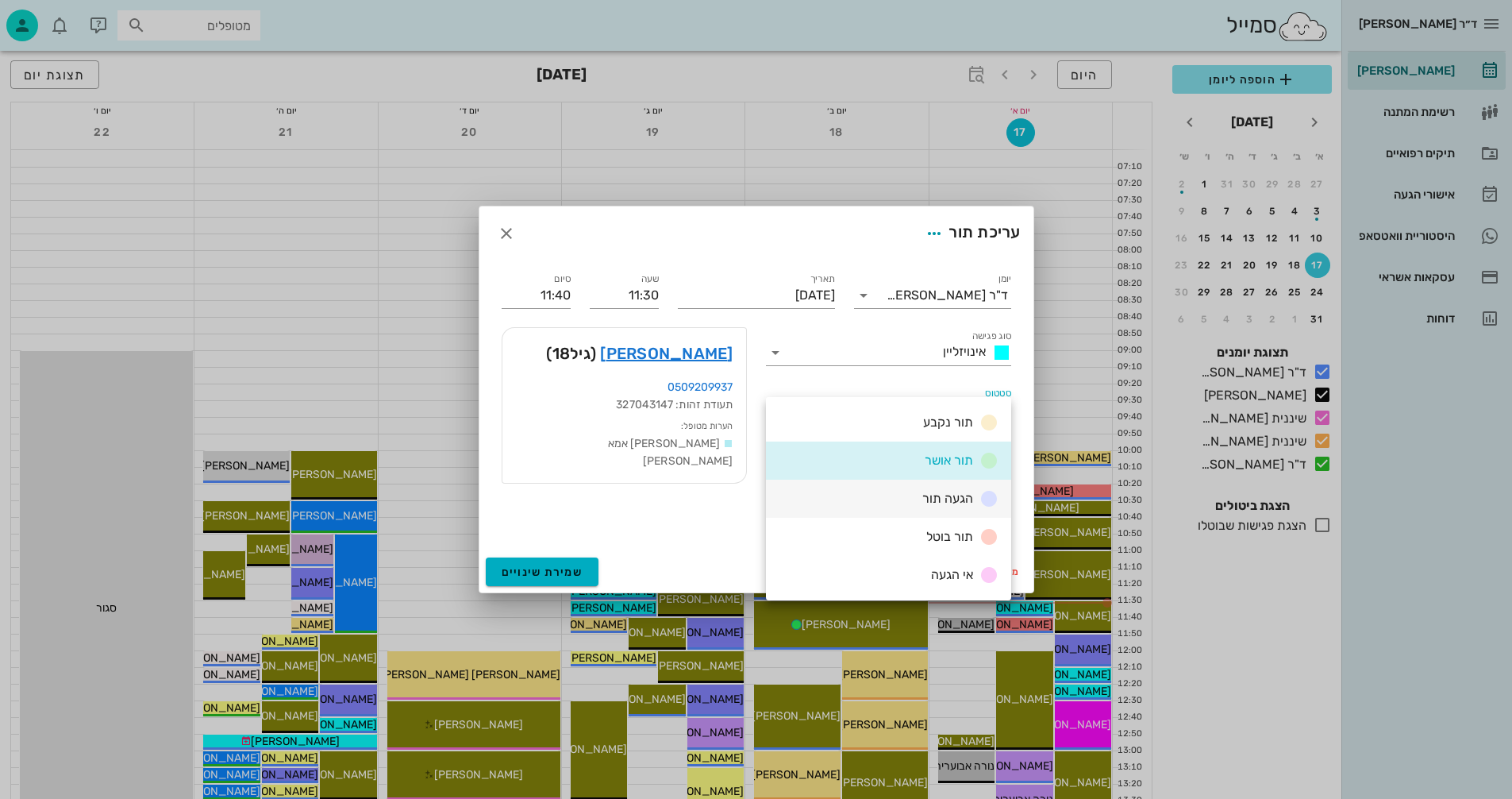
click at [911, 492] on div "הגעה תור" at bounding box center [889, 498] width 245 height 38
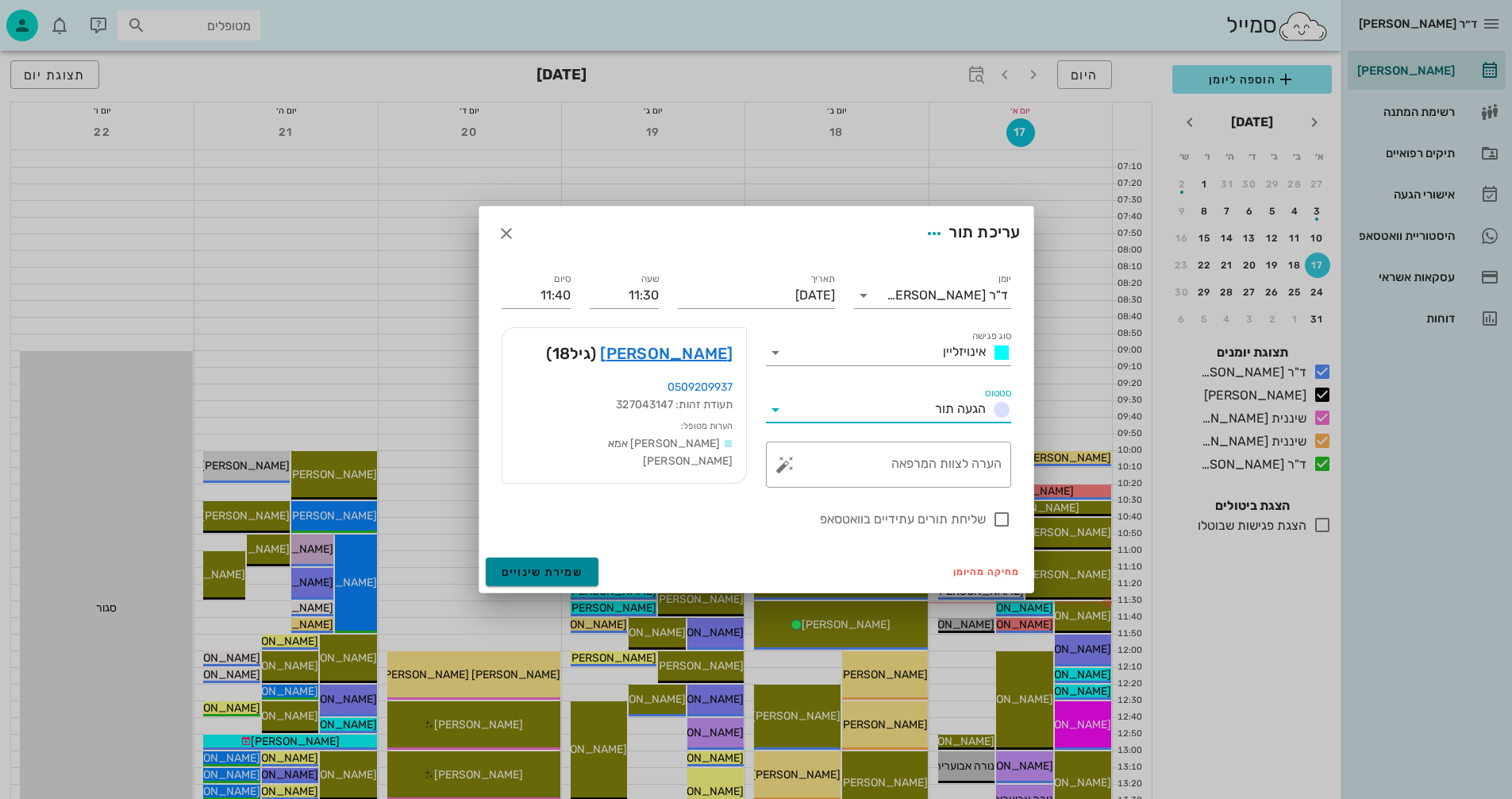
click at [530, 573] on span "שמירת שינויים" at bounding box center [542, 572] width 82 height 14
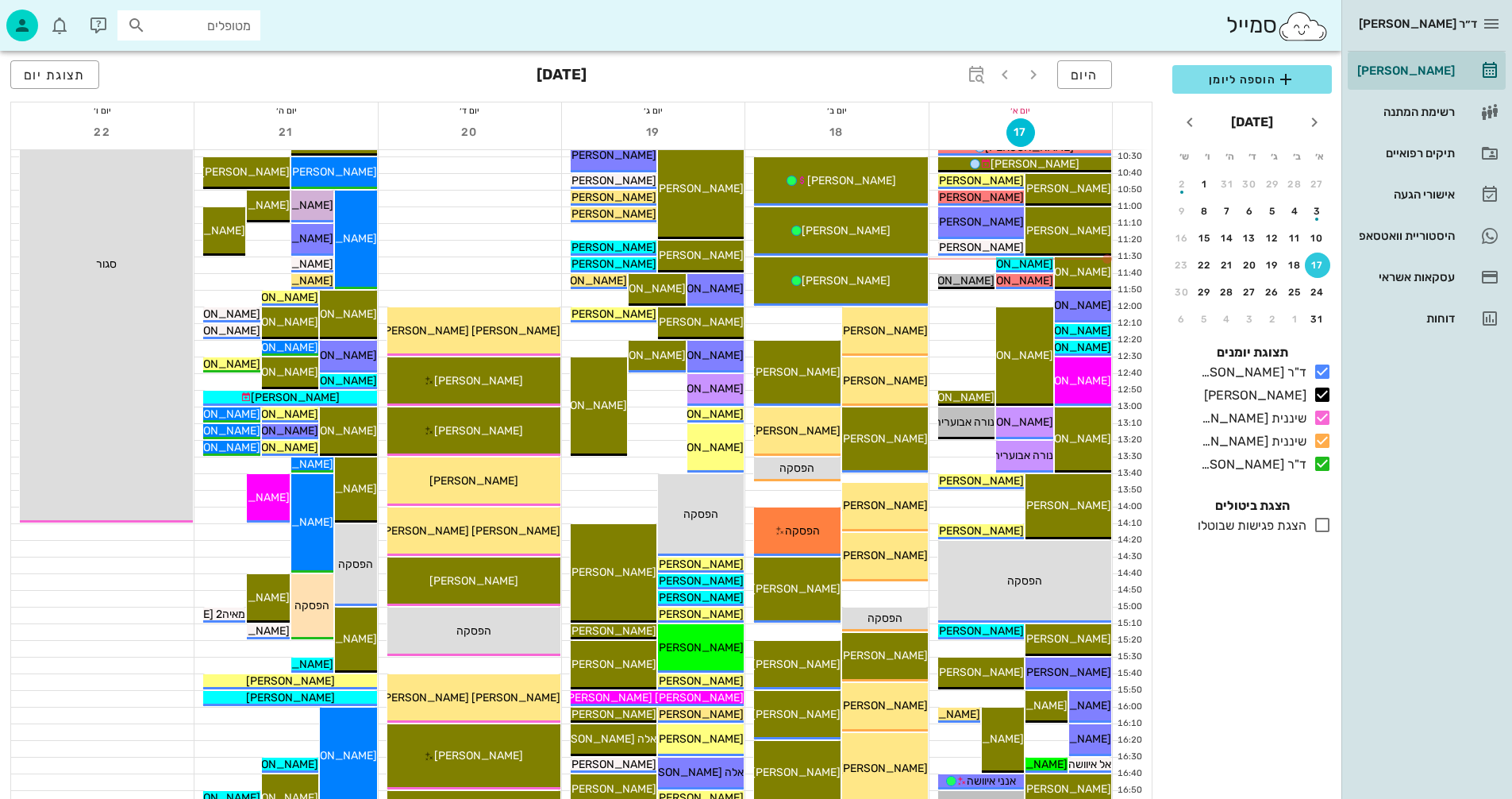
scroll to position [318, 0]
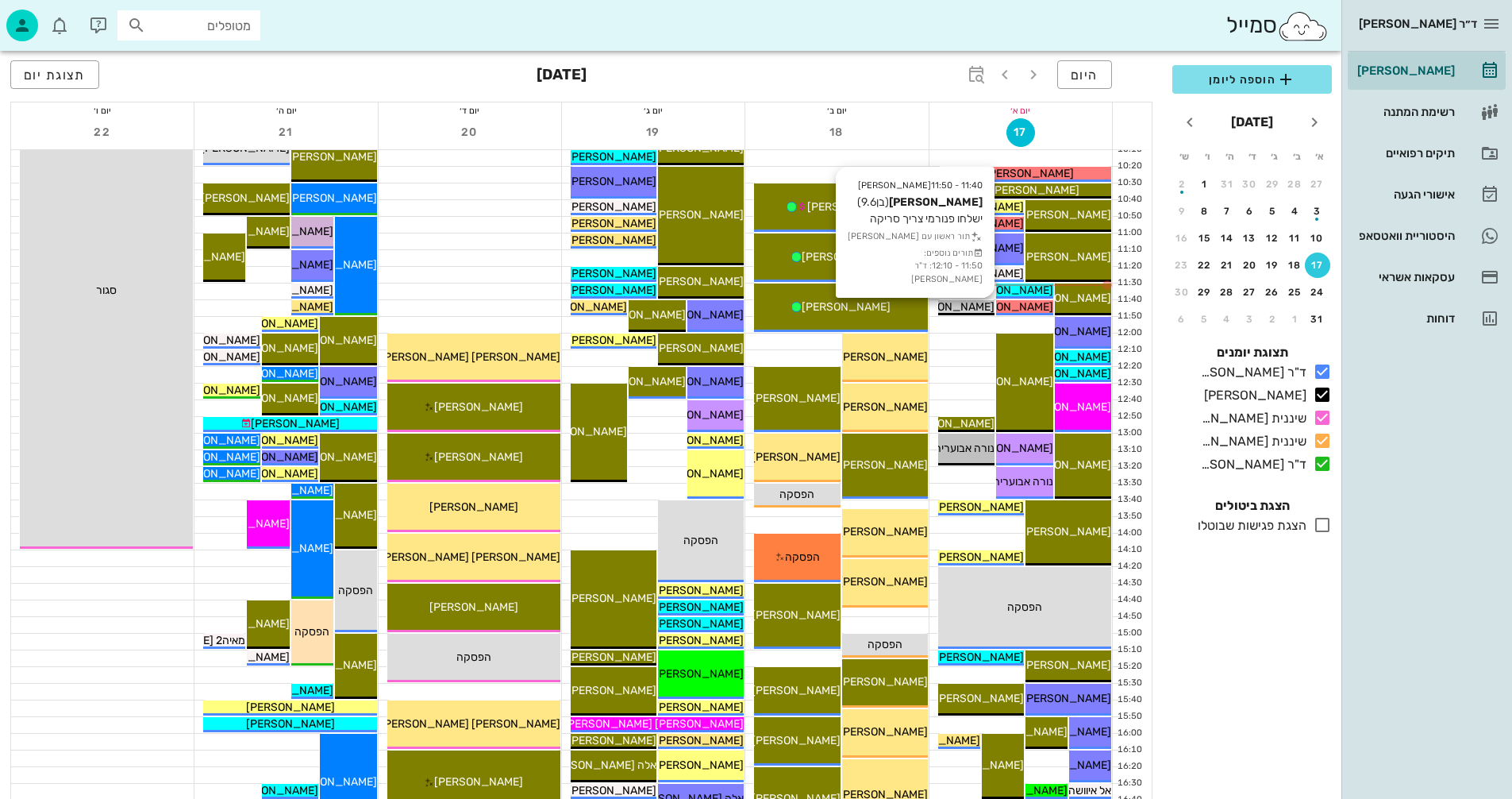
click at [957, 305] on span "[PERSON_NAME]" at bounding box center [949, 307] width 89 height 14
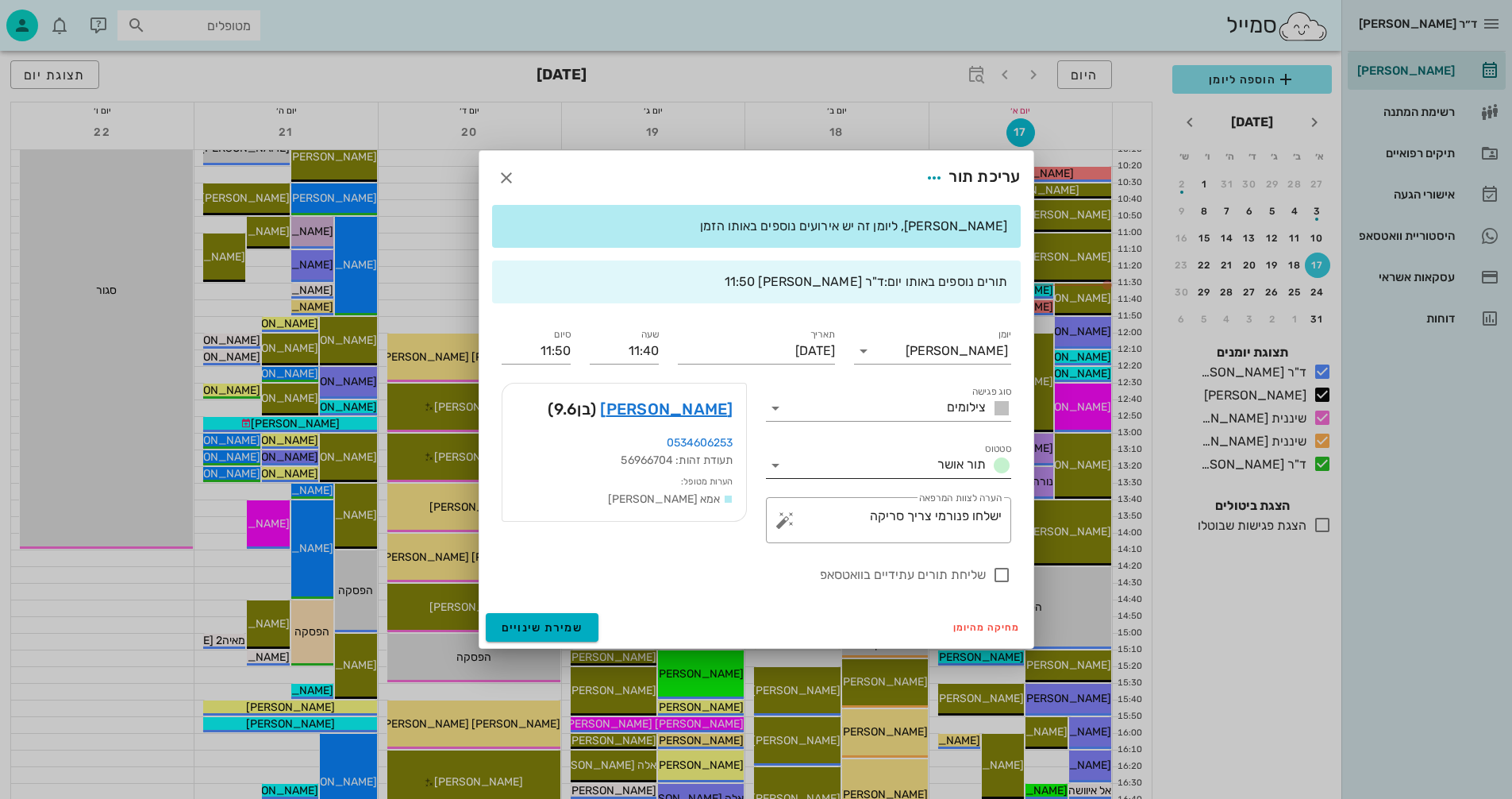
click at [777, 459] on icon at bounding box center [775, 465] width 19 height 19
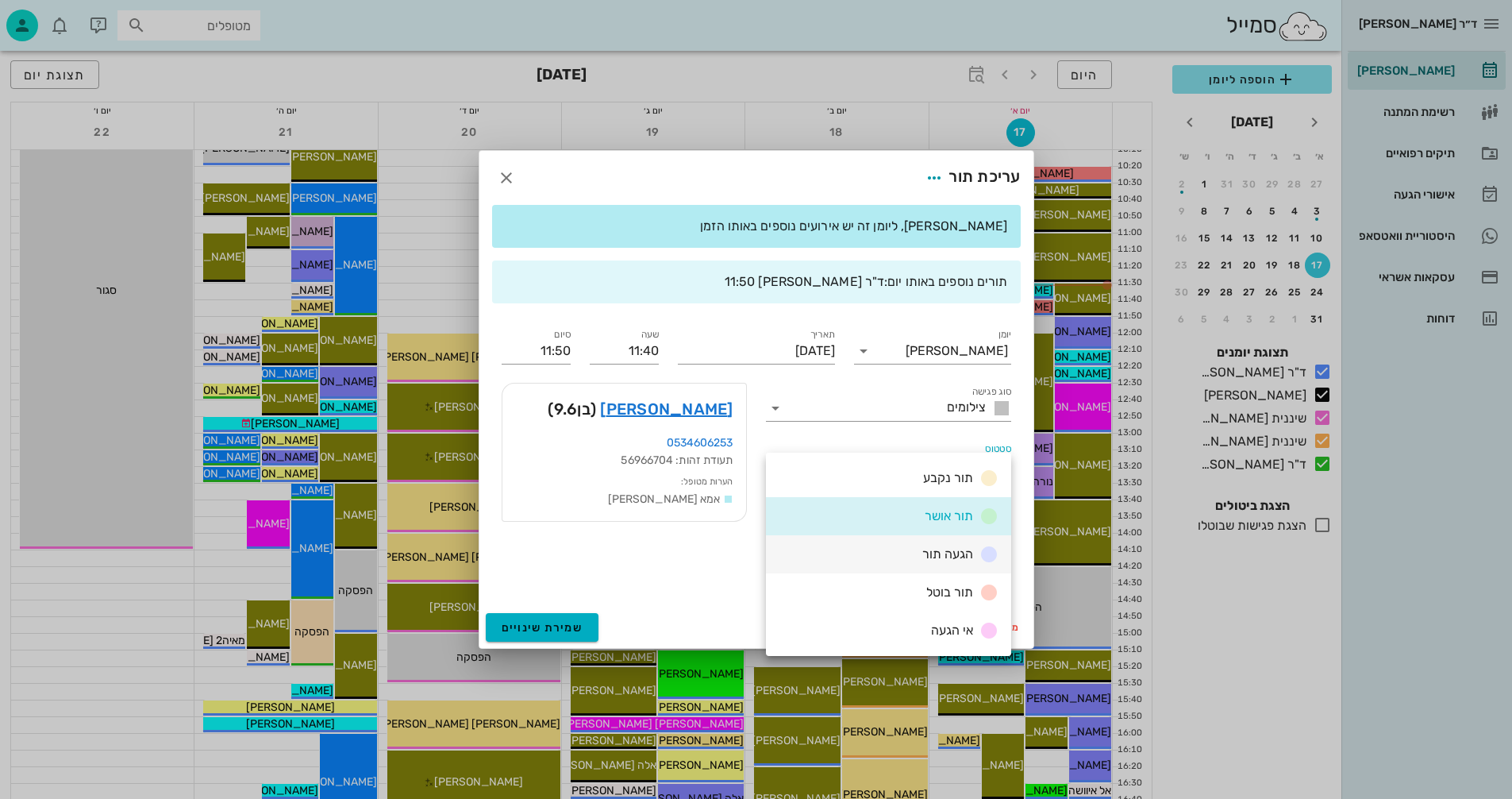
click at [931, 551] on span "הגעה תור" at bounding box center [948, 554] width 51 height 15
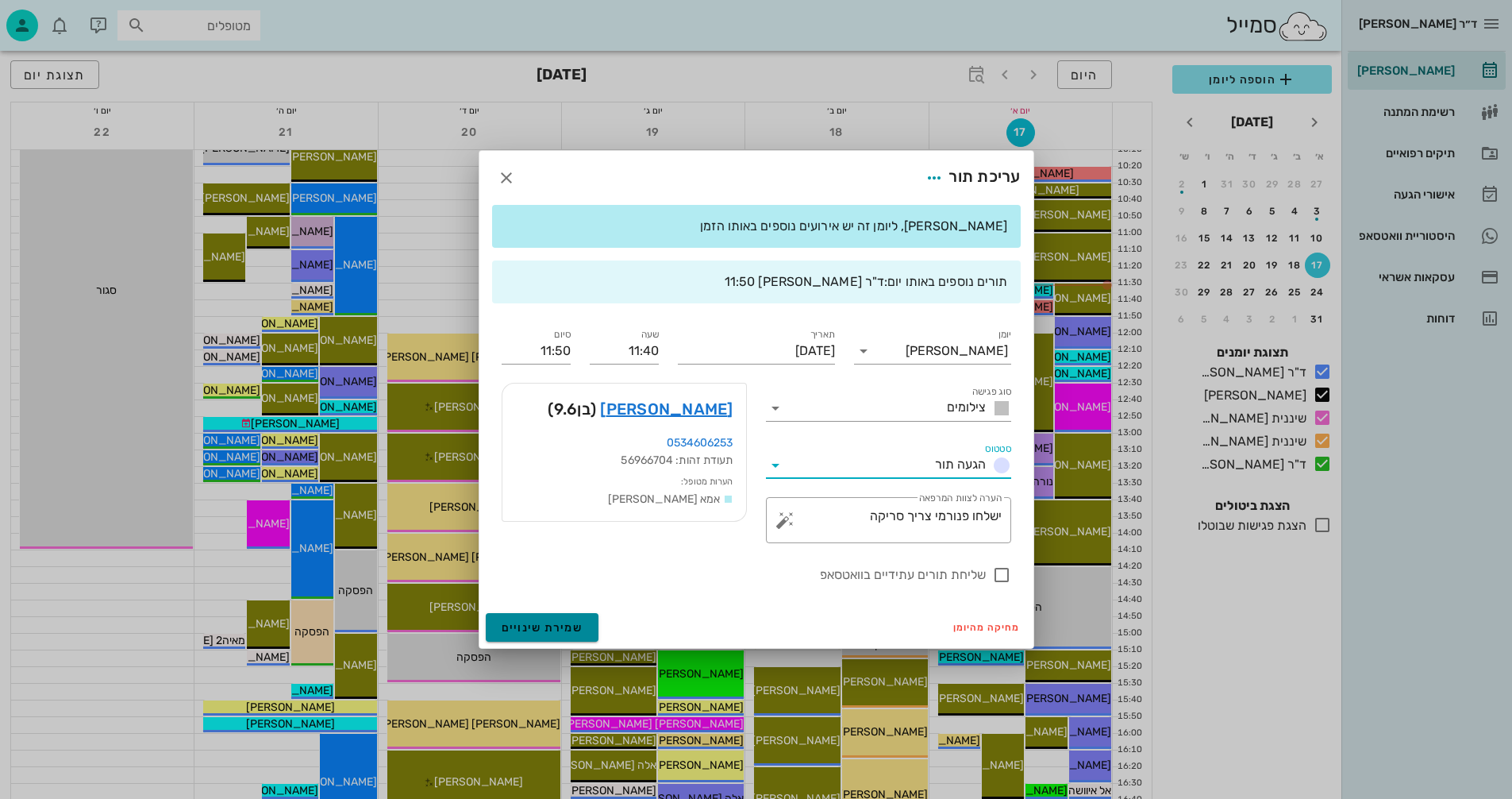
click at [522, 622] on span "שמירת שינויים" at bounding box center [542, 628] width 82 height 14
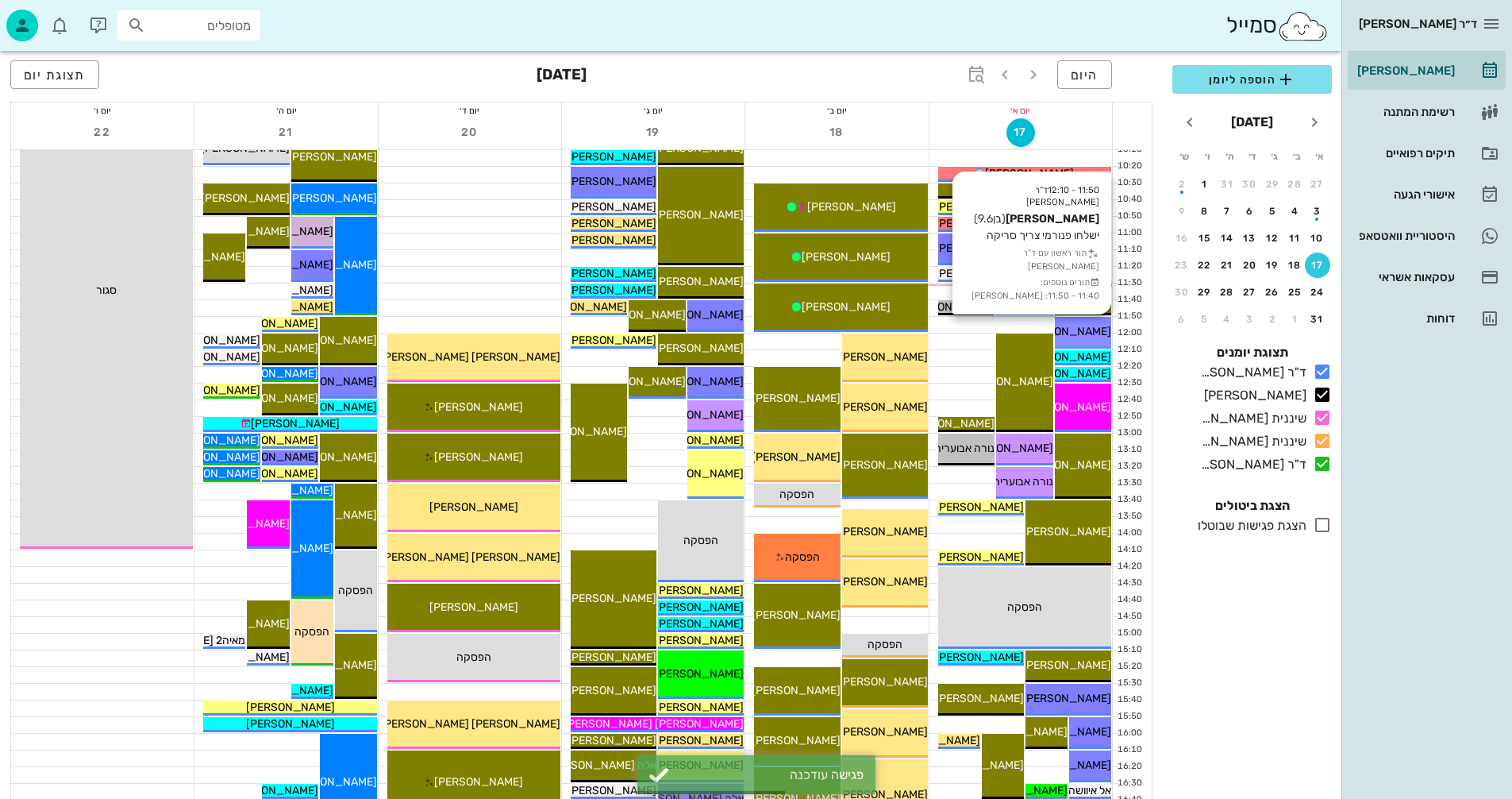
click at [1090, 336] on span "[PERSON_NAME]" at bounding box center [1067, 331] width 89 height 14
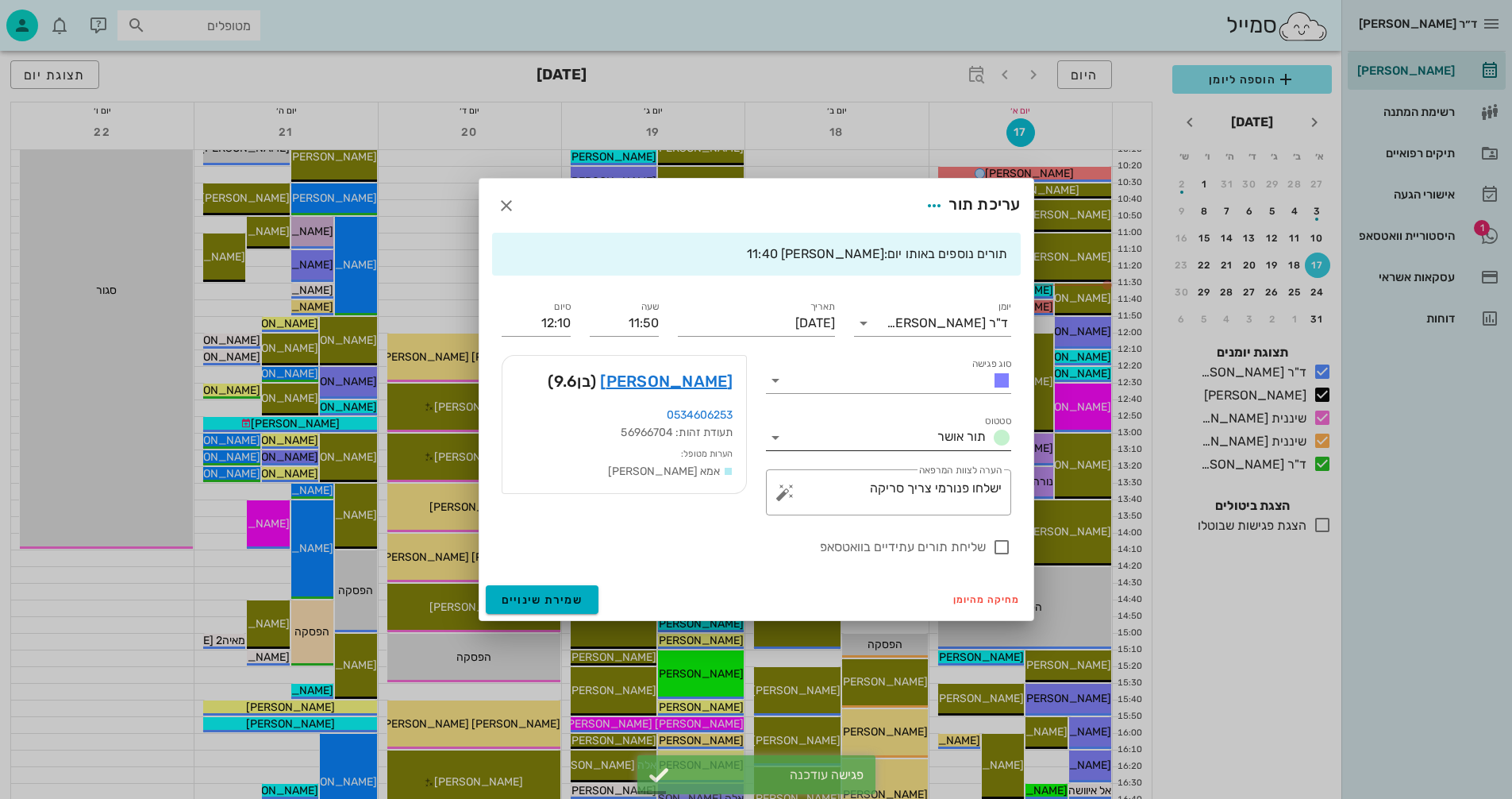
click at [775, 438] on icon at bounding box center [775, 438] width 19 height 19
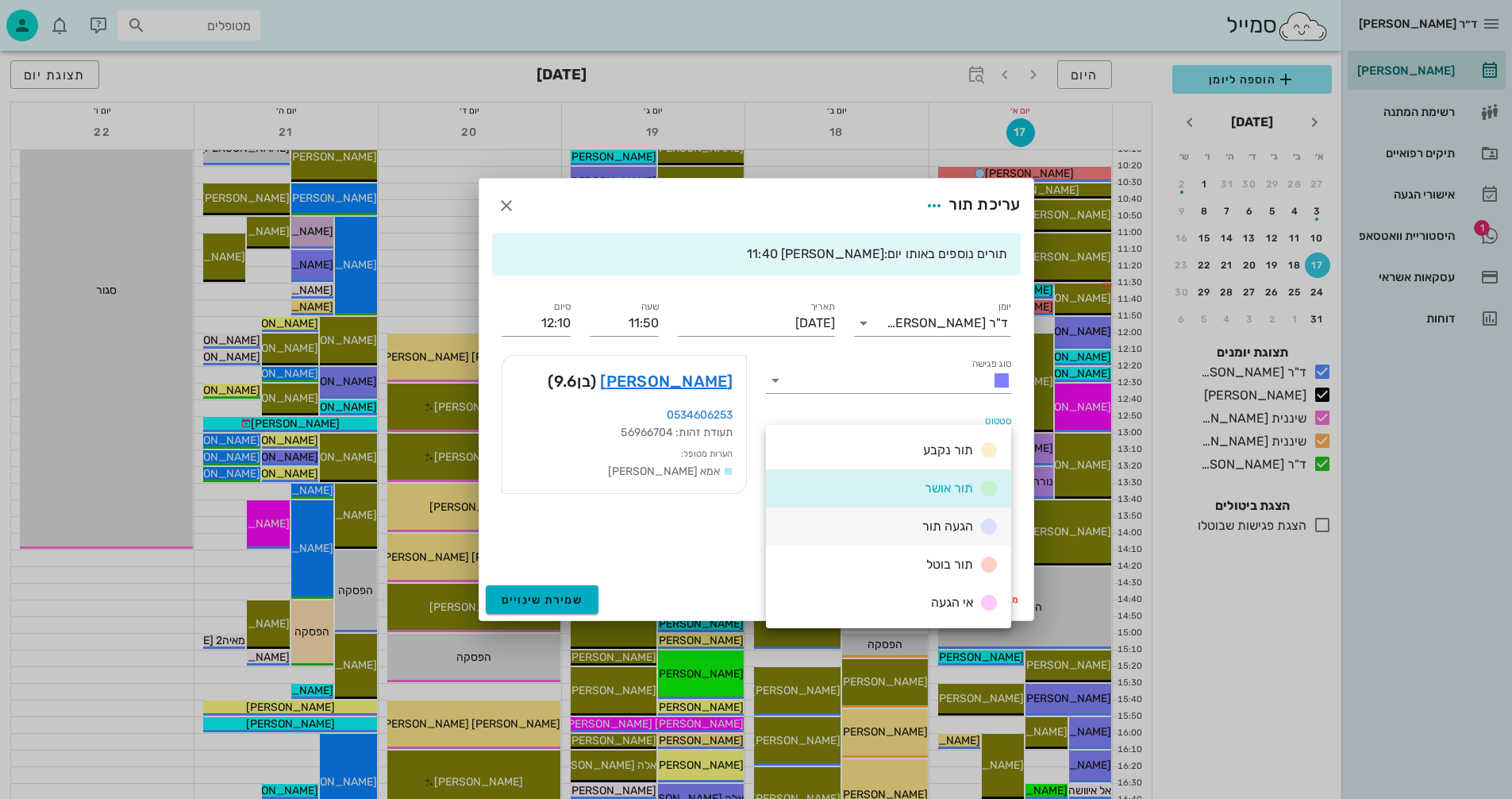
click at [938, 525] on span "הגעה תור" at bounding box center [948, 526] width 51 height 15
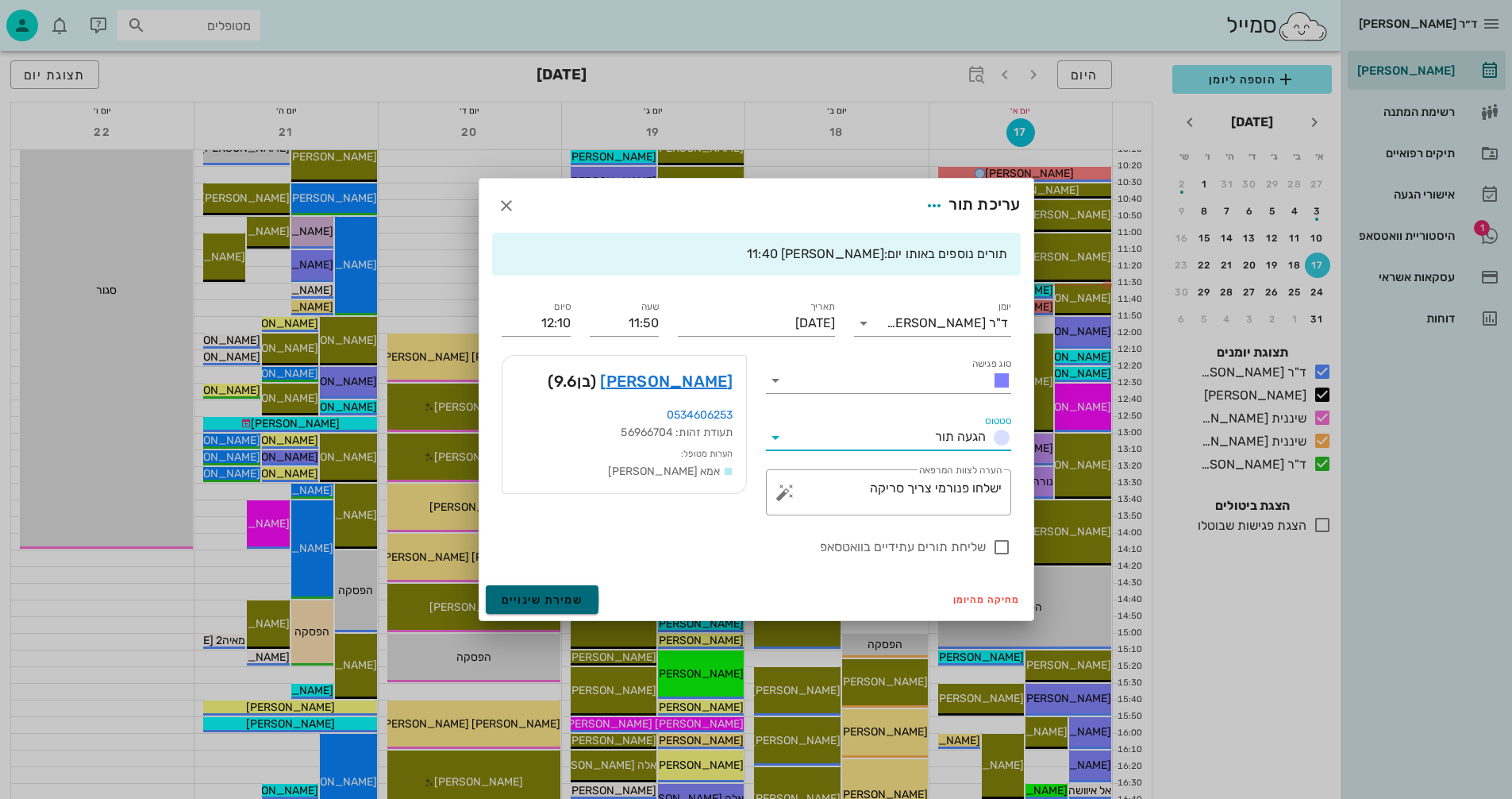
click at [530, 598] on span "שמירת שינויים" at bounding box center [542, 600] width 82 height 14
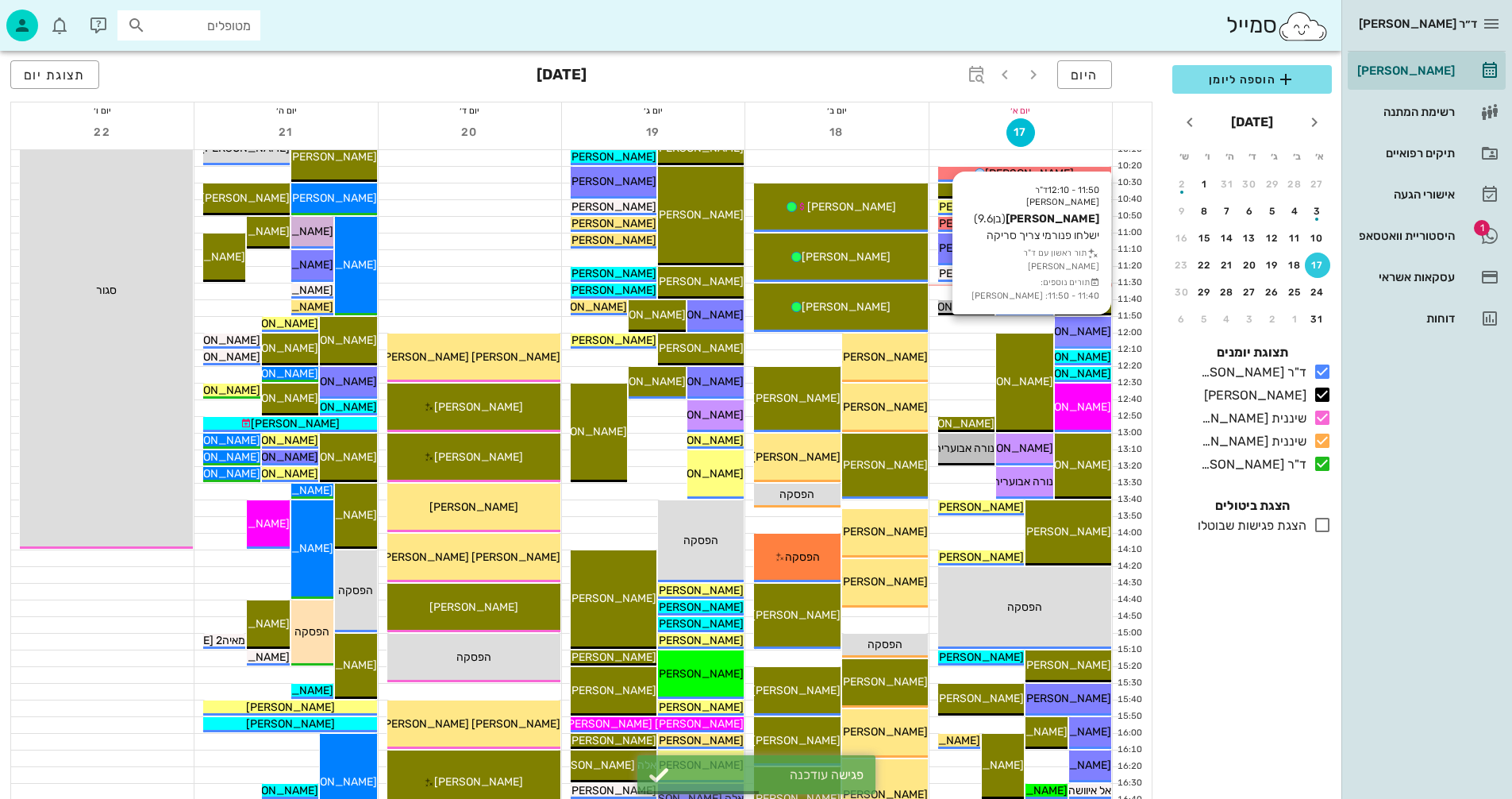
click at [1090, 333] on span "[PERSON_NAME]" at bounding box center [1067, 331] width 89 height 14
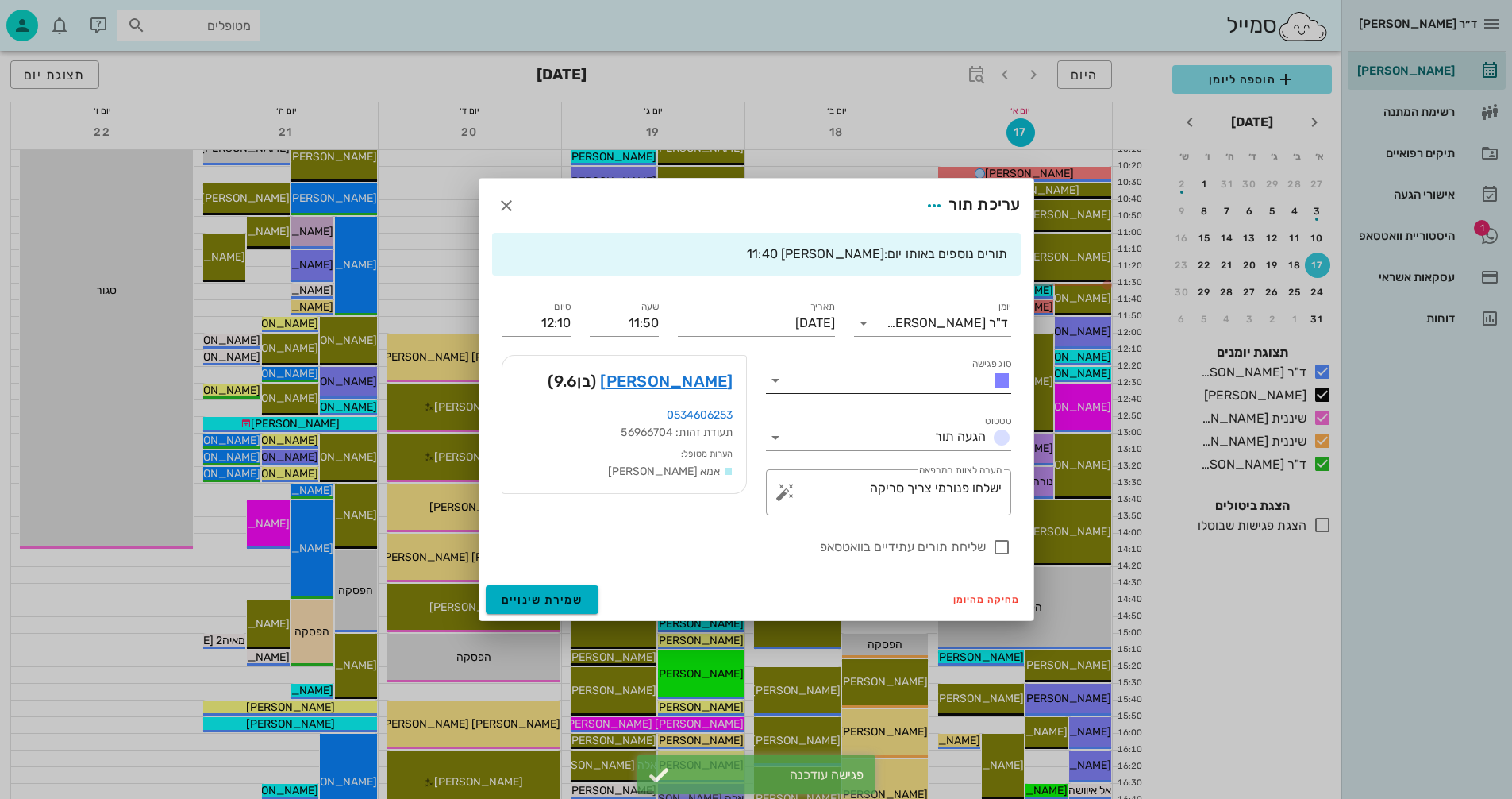
click at [773, 378] on icon at bounding box center [775, 380] width 19 height 19
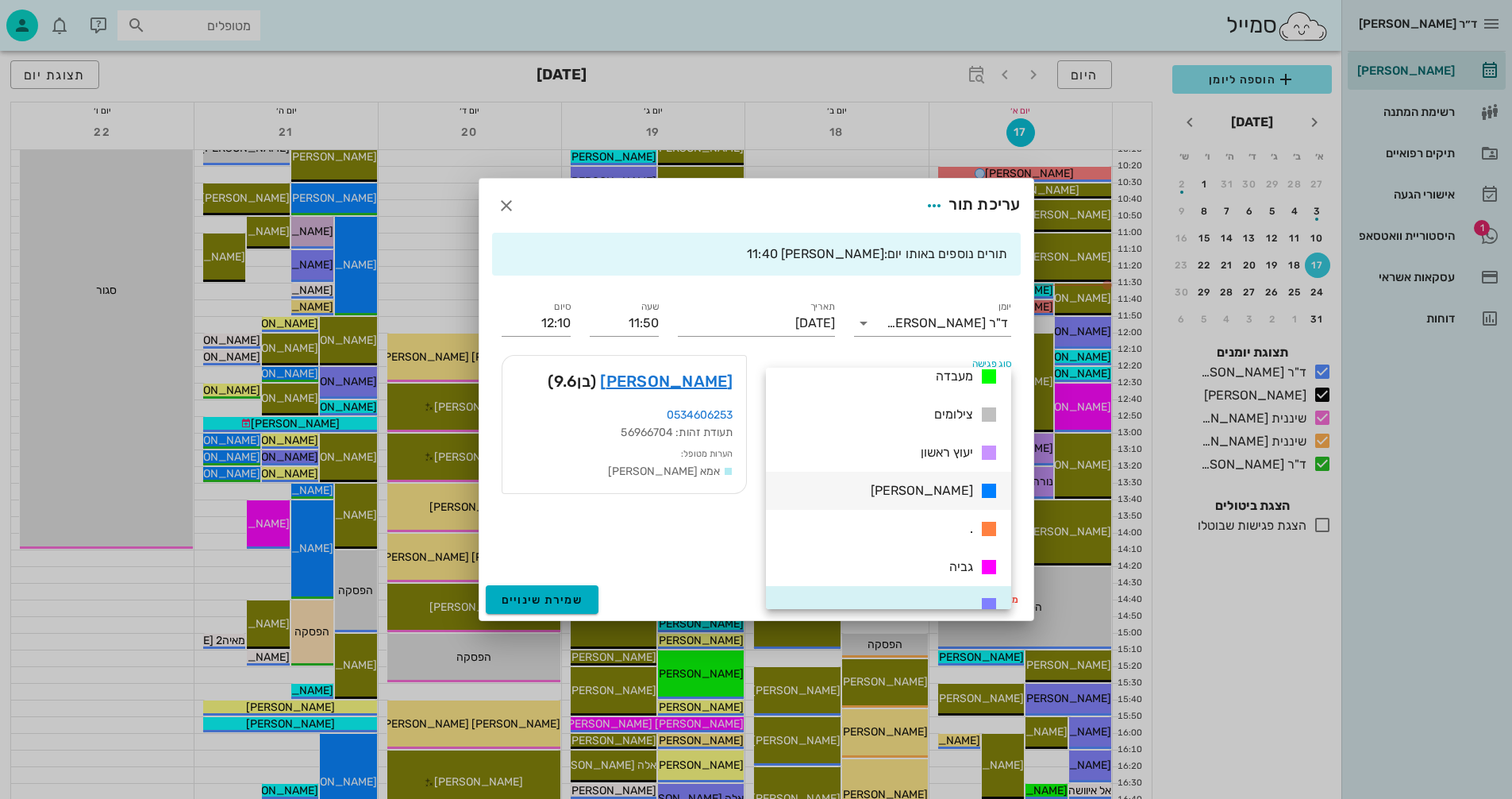
scroll to position [267, 0]
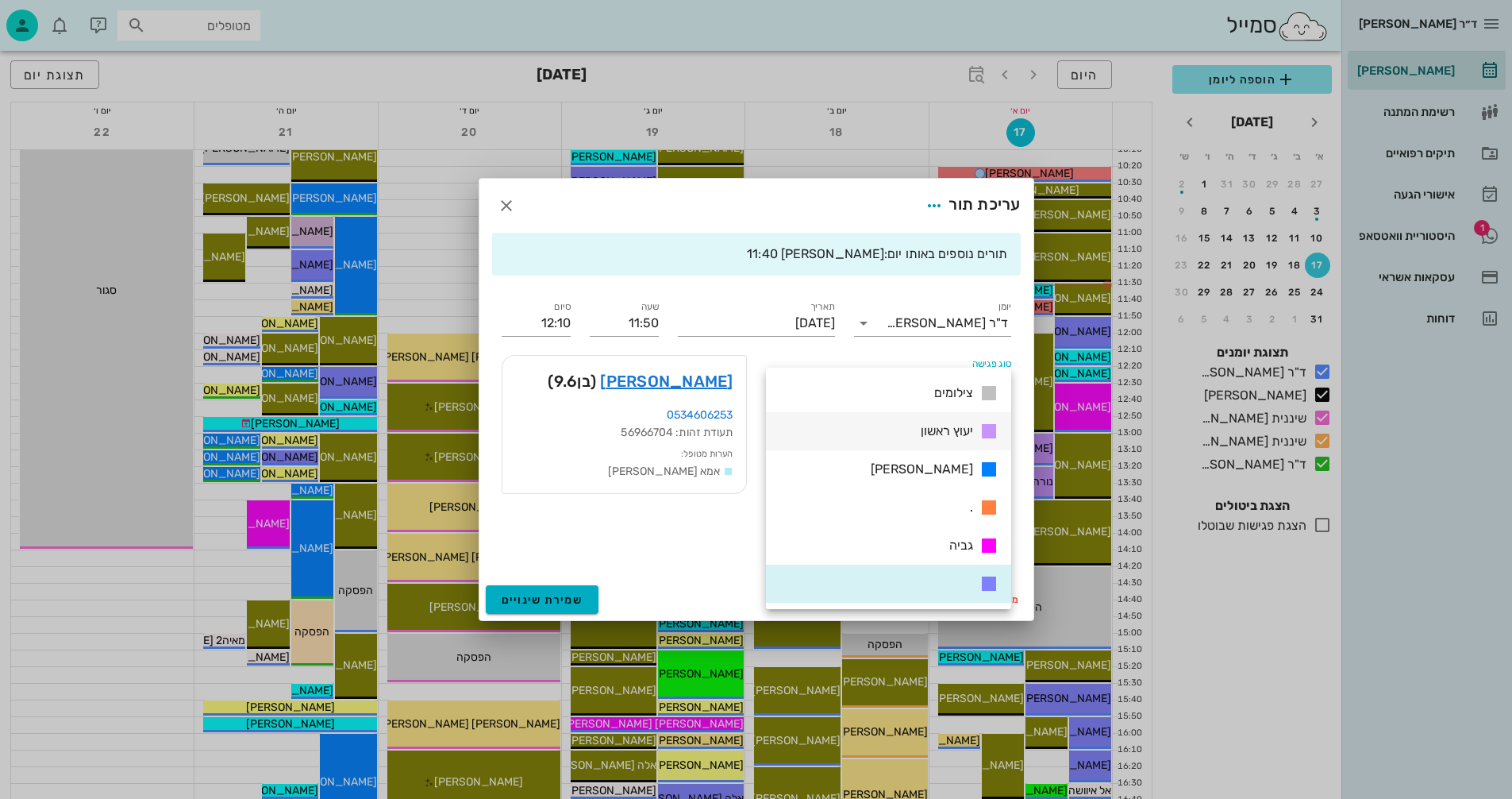
click at [931, 426] on span "יעוץ ראשון" at bounding box center [947, 431] width 52 height 15
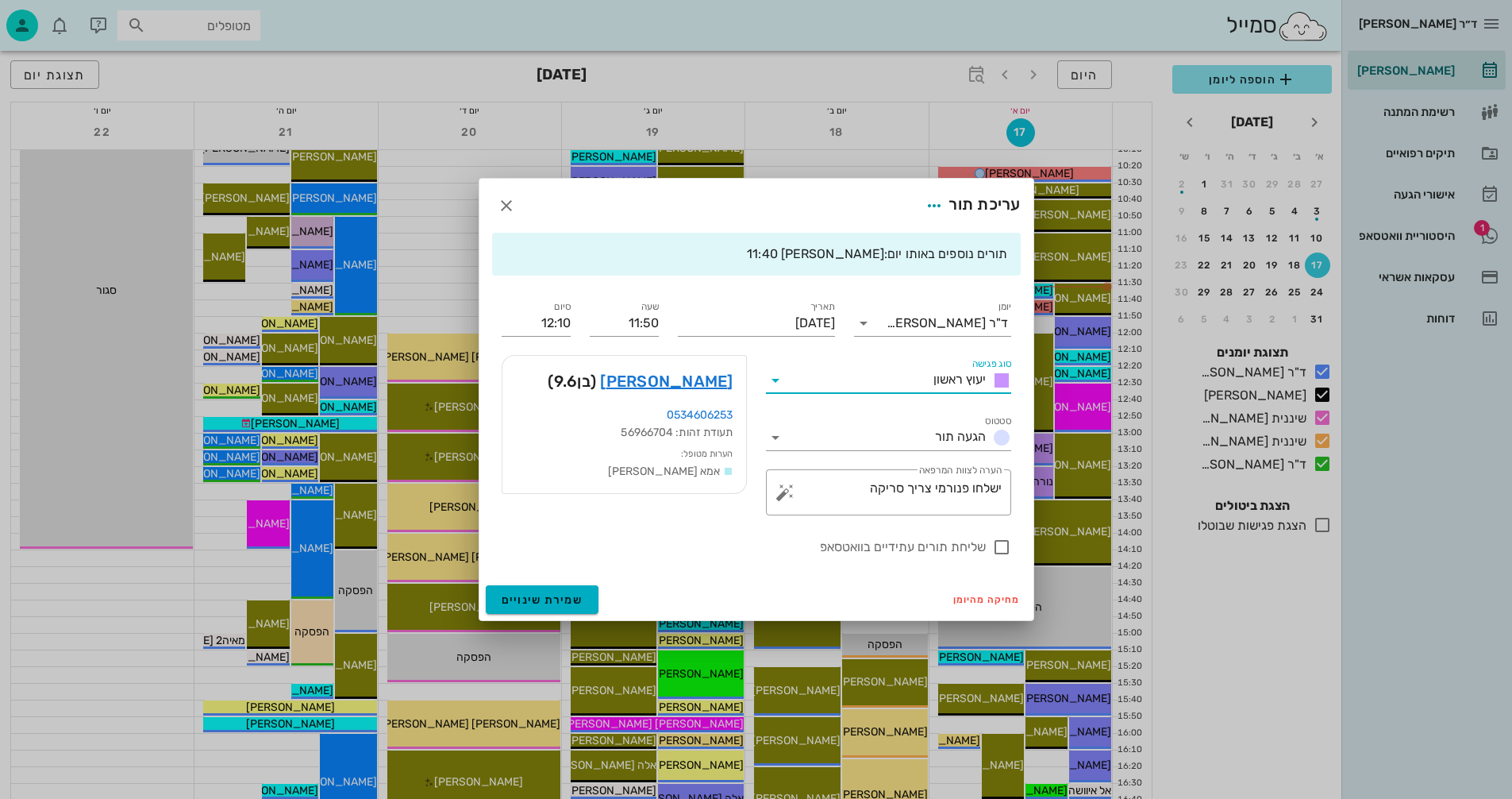
scroll to position [0, 0]
click at [513, 596] on span "שמירת שינויים" at bounding box center [542, 600] width 82 height 14
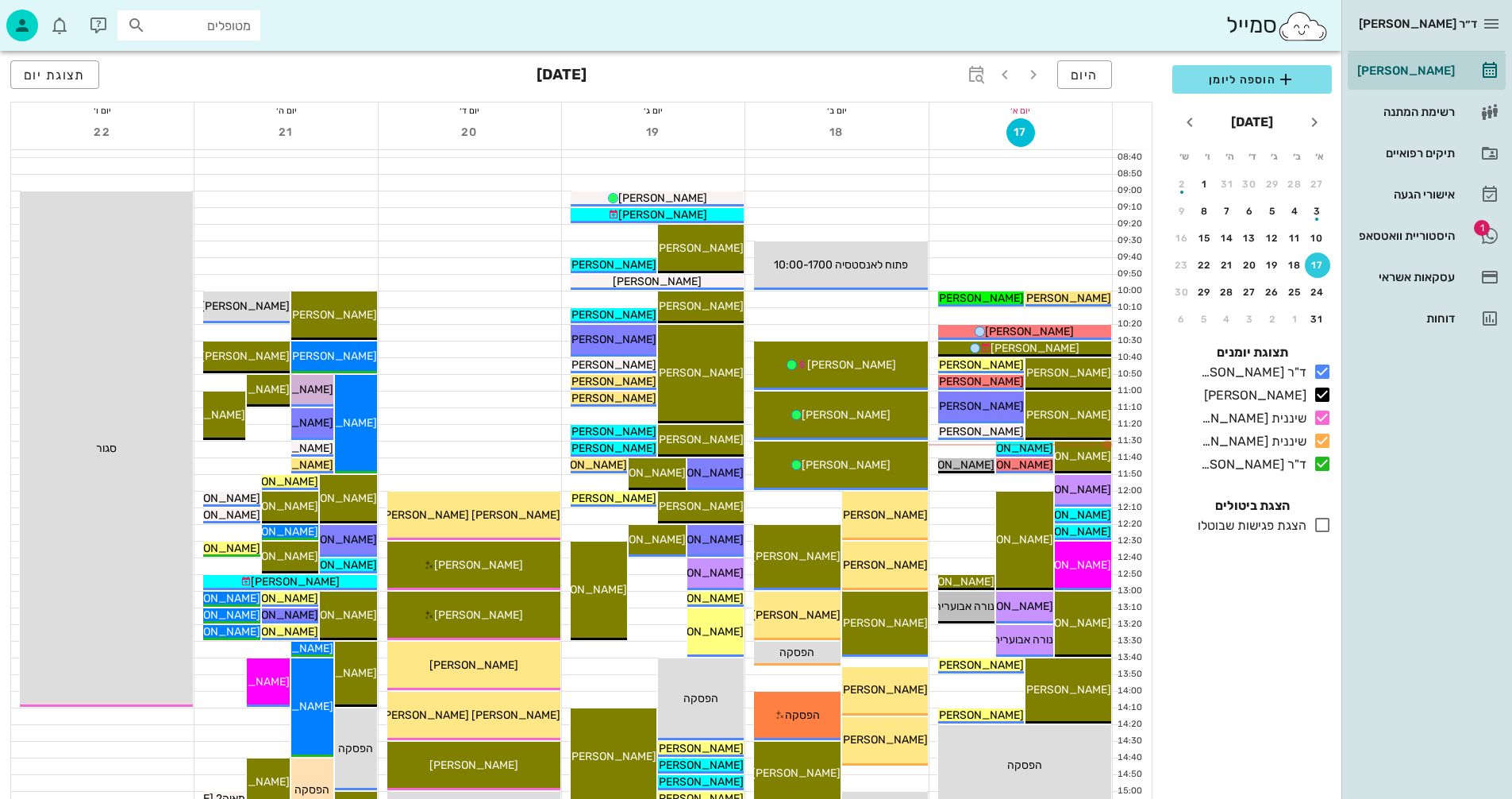
scroll to position [318, 0]
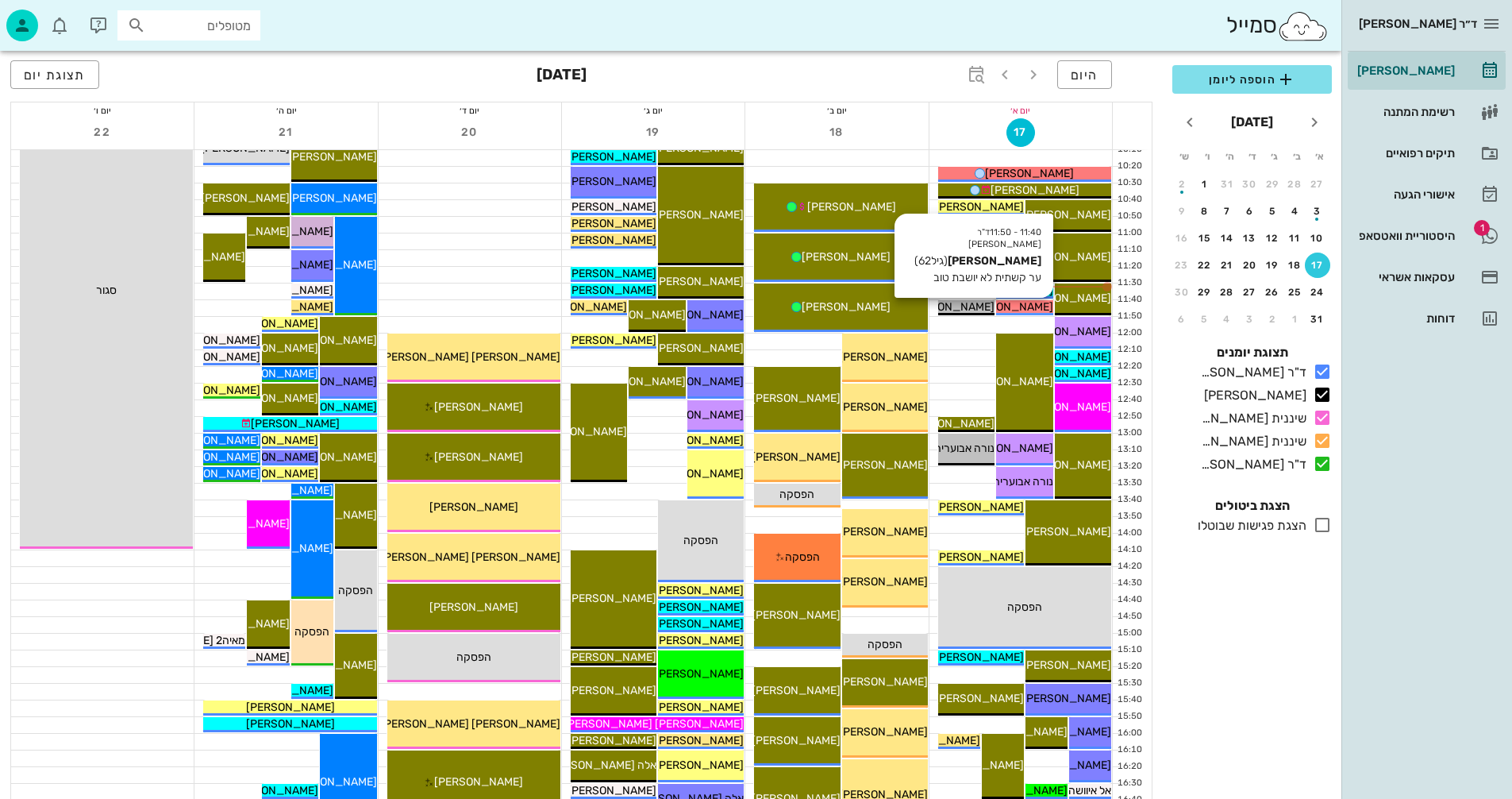
click at [1025, 302] on span "[PERSON_NAME]" at bounding box center [1009, 307] width 89 height 14
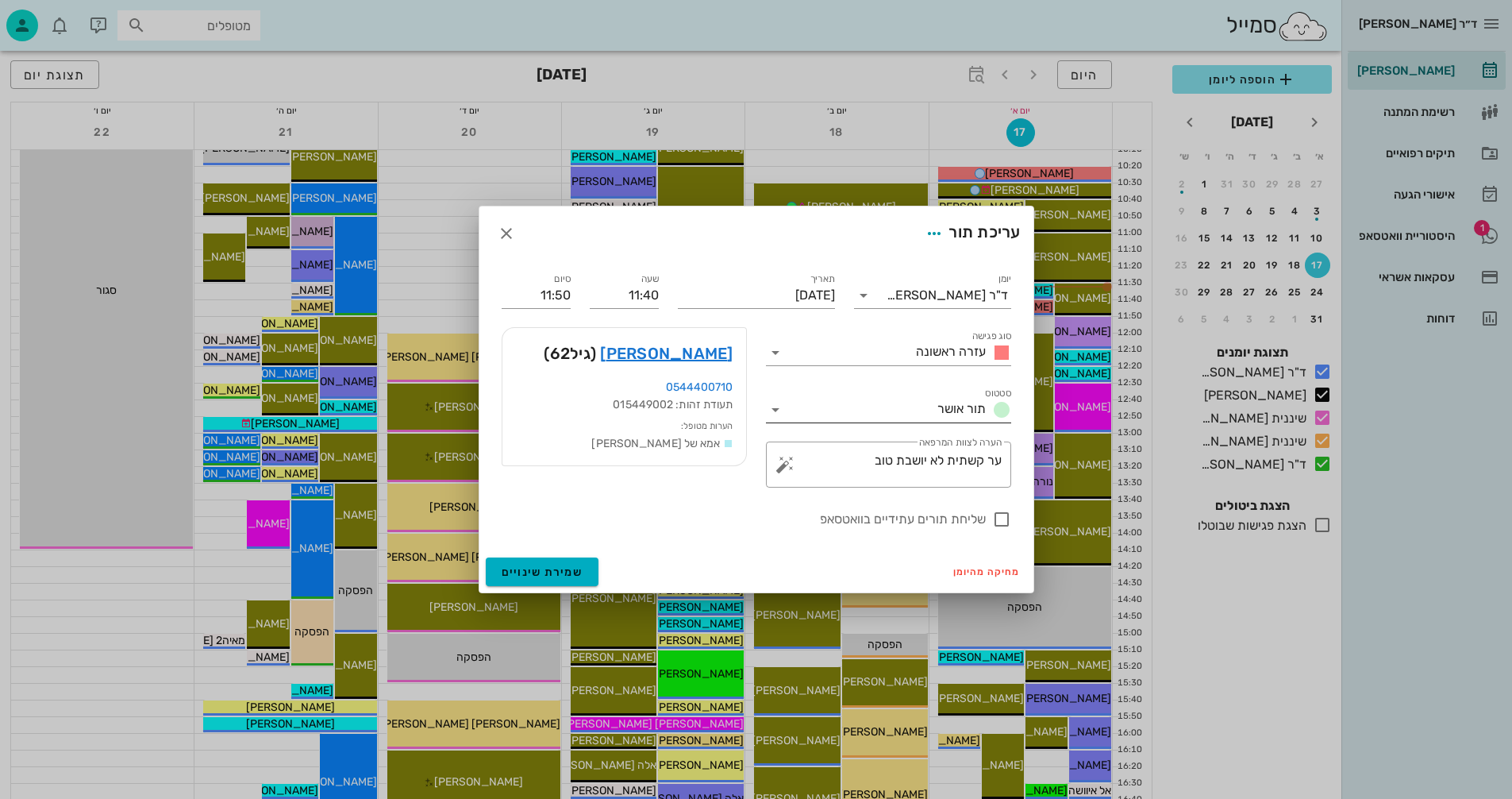
click at [775, 407] on icon at bounding box center [775, 410] width 19 height 19
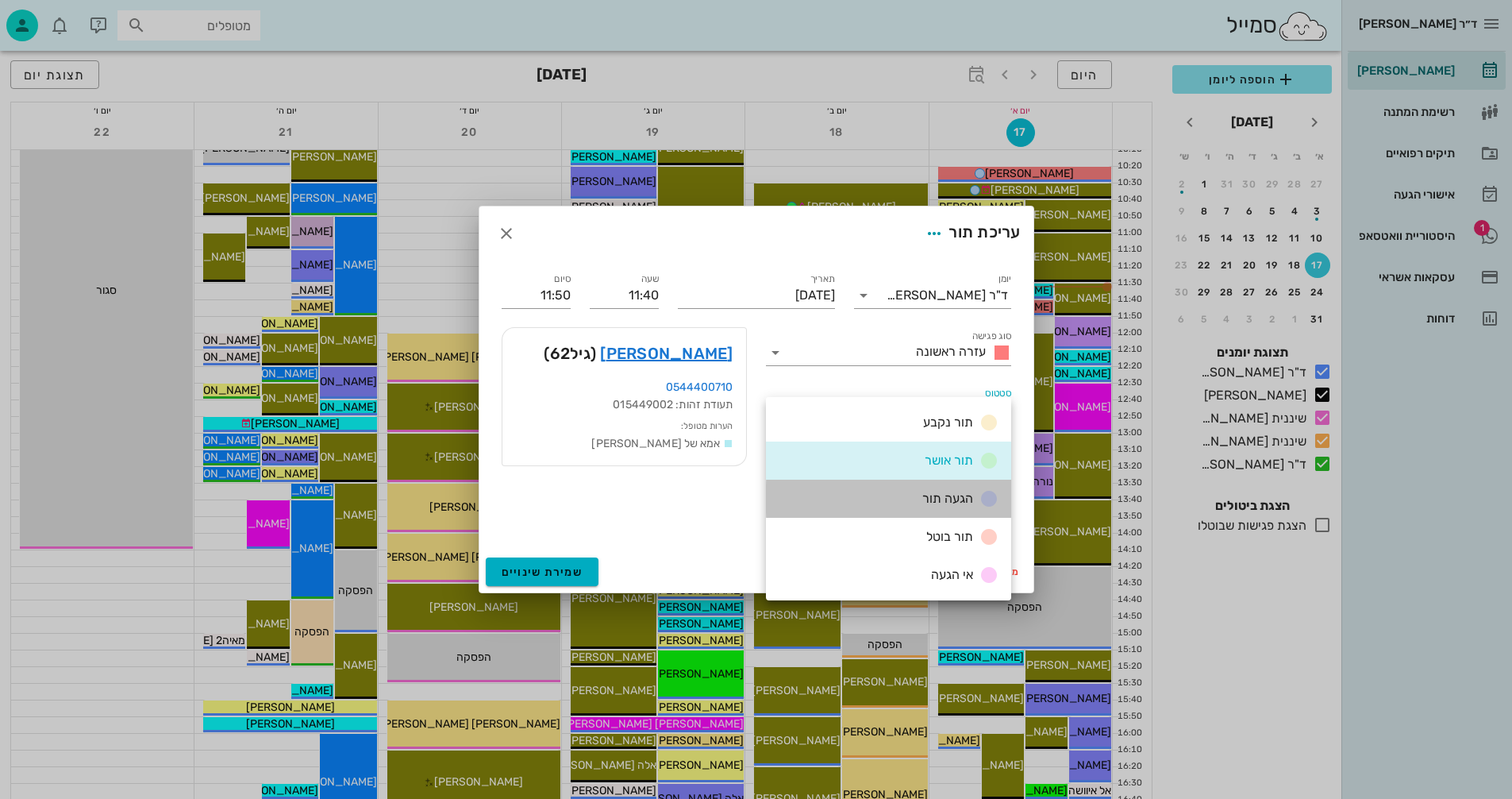
click at [917, 492] on div "הגעה תור" at bounding box center [958, 498] width 83 height 19
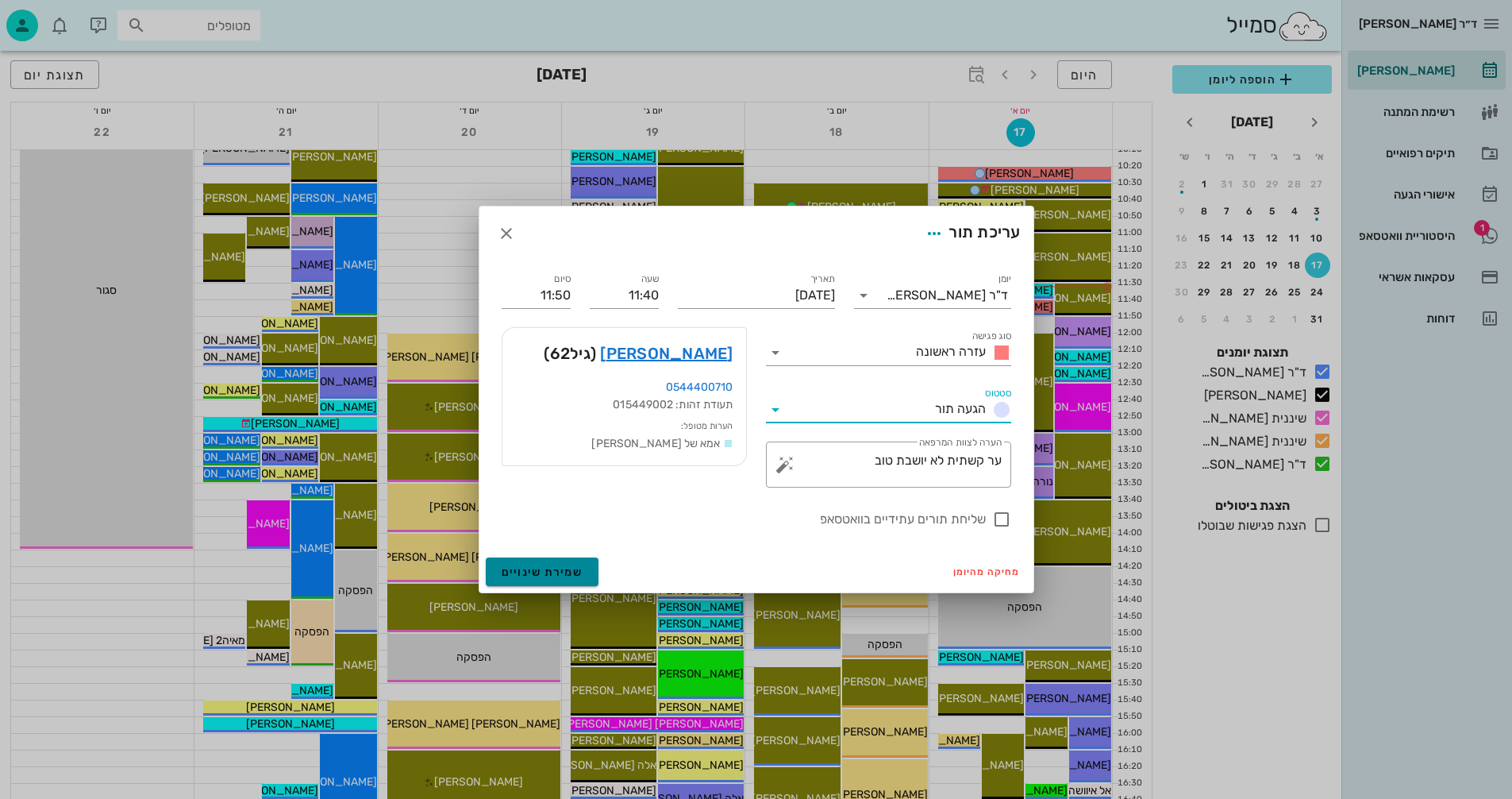
click at [524, 570] on span "שמירת שינויים" at bounding box center [542, 572] width 82 height 14
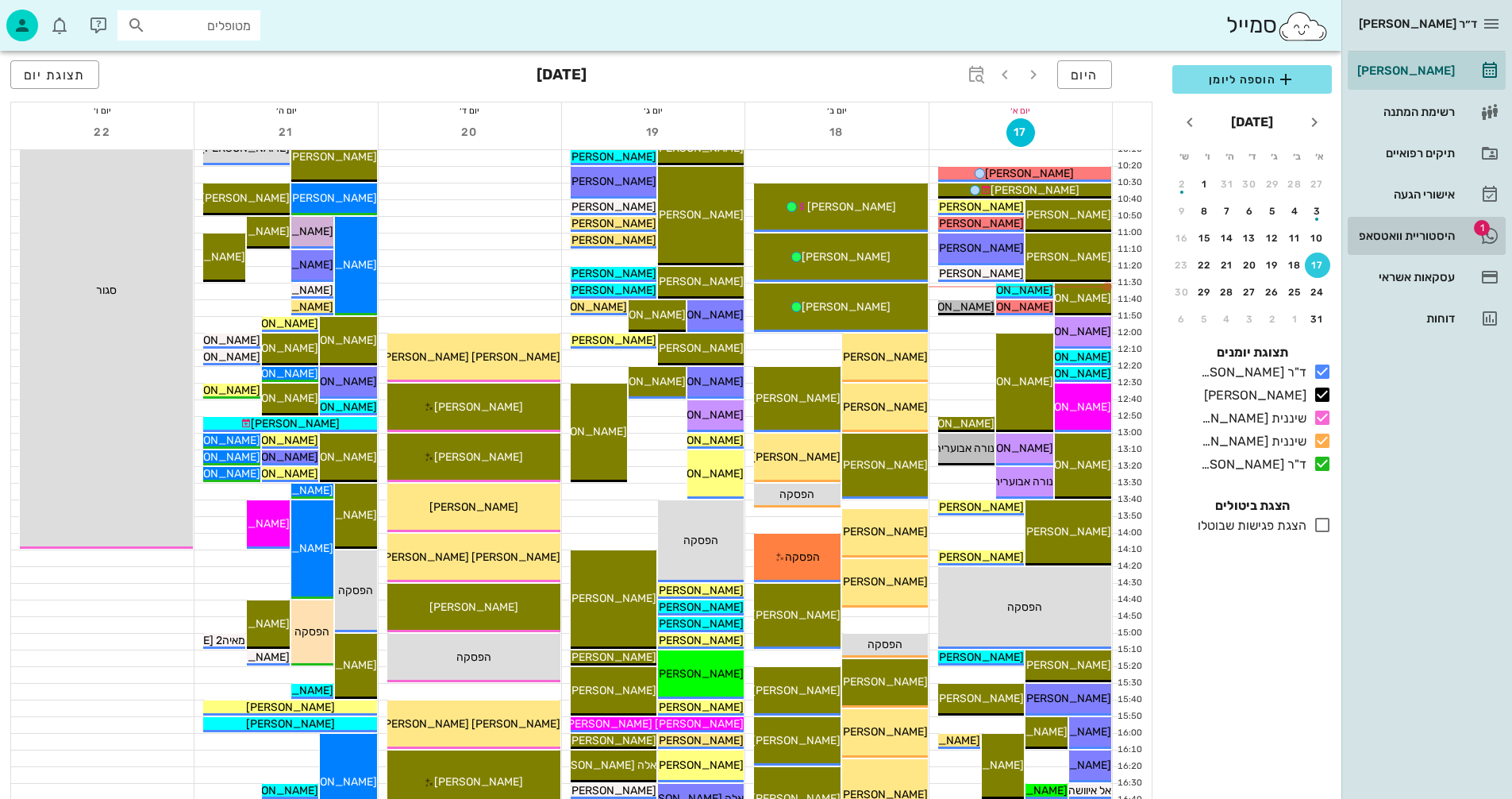
click at [1383, 235] on div "היסטוריית וואטסאפ" at bounding box center [1404, 236] width 101 height 13
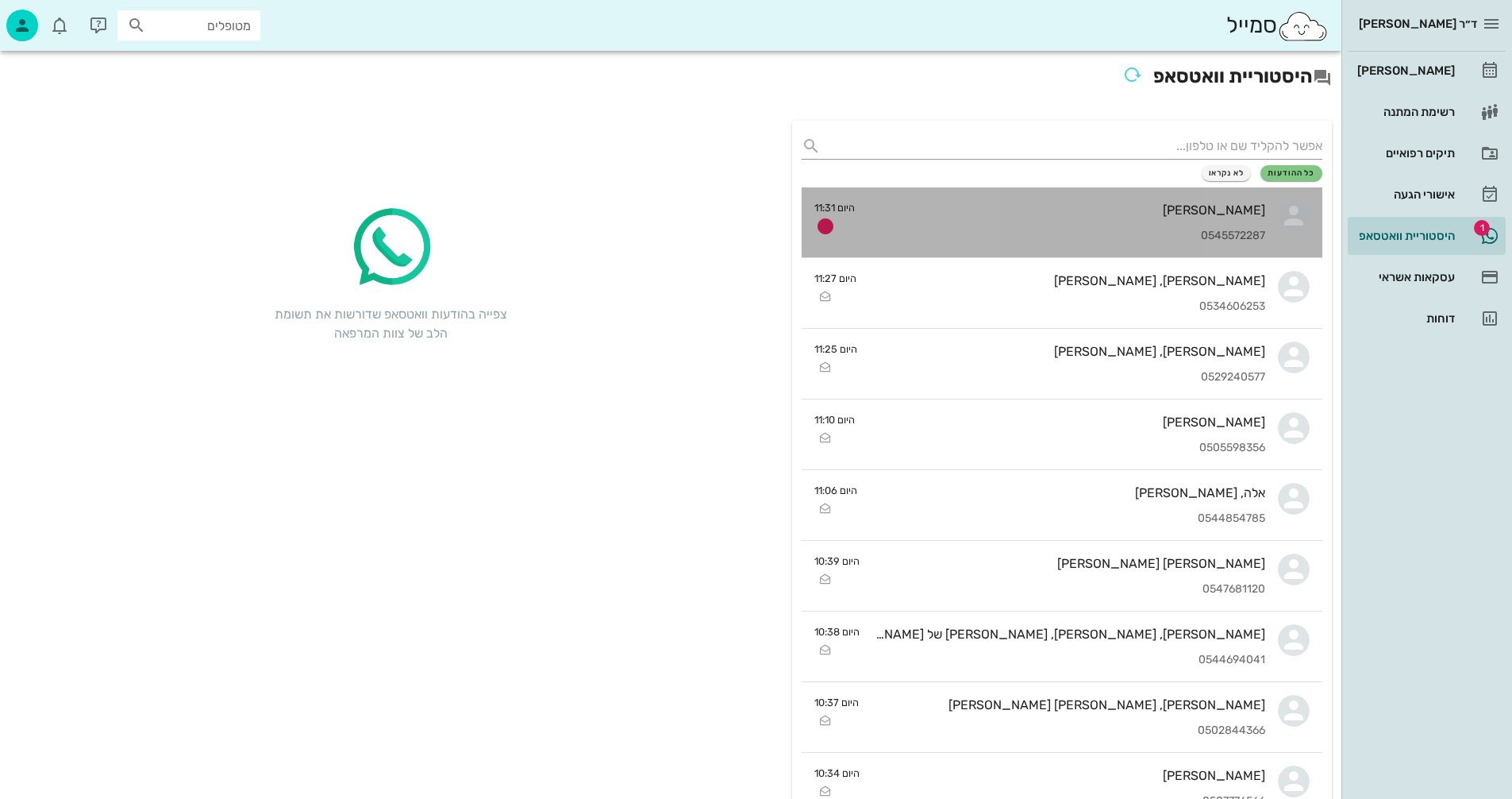
click at [997, 218] on div "[PERSON_NAME] 0545572287" at bounding box center [1066, 222] width 398 height 70
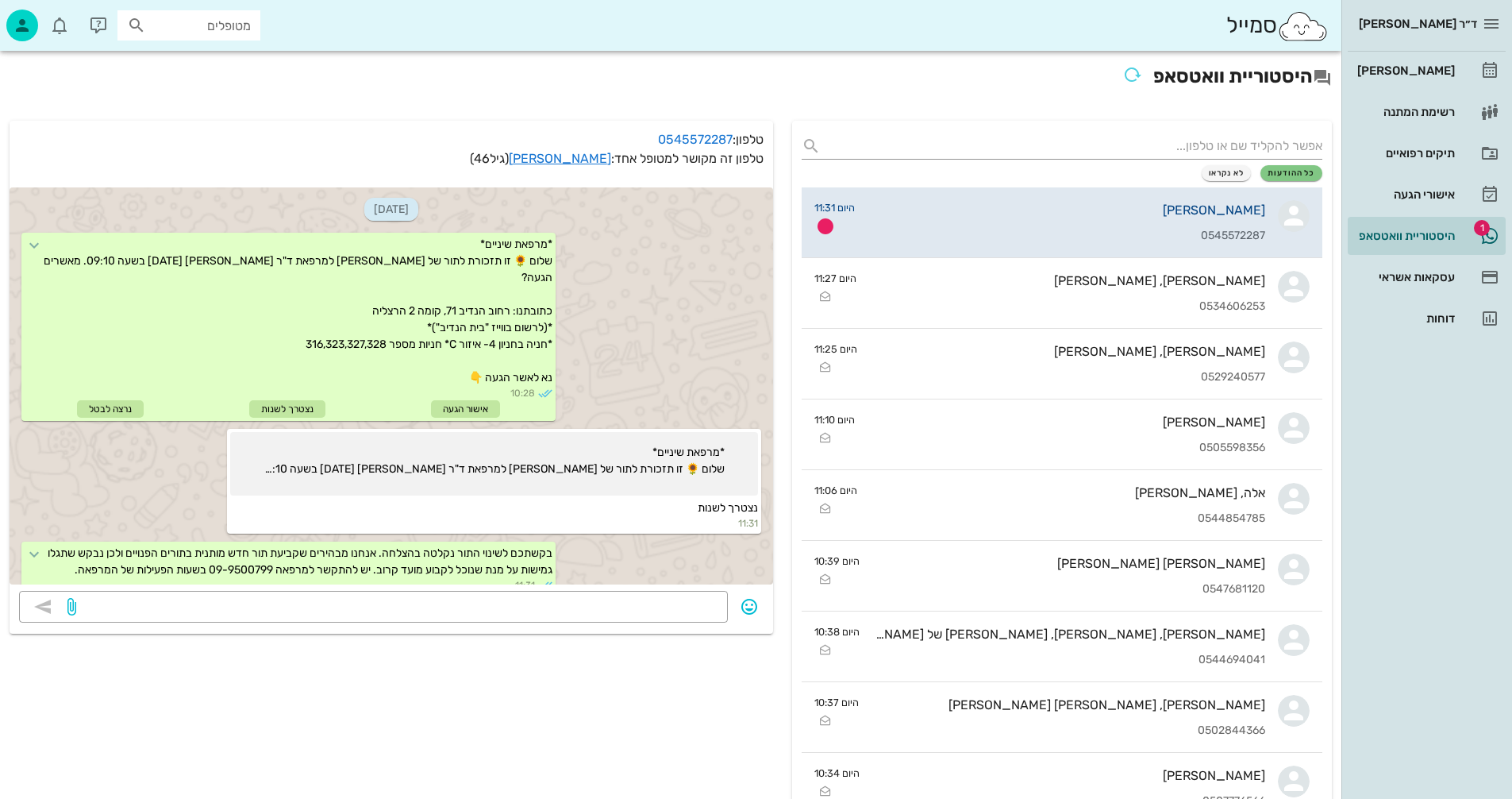
scroll to position [33, 0]
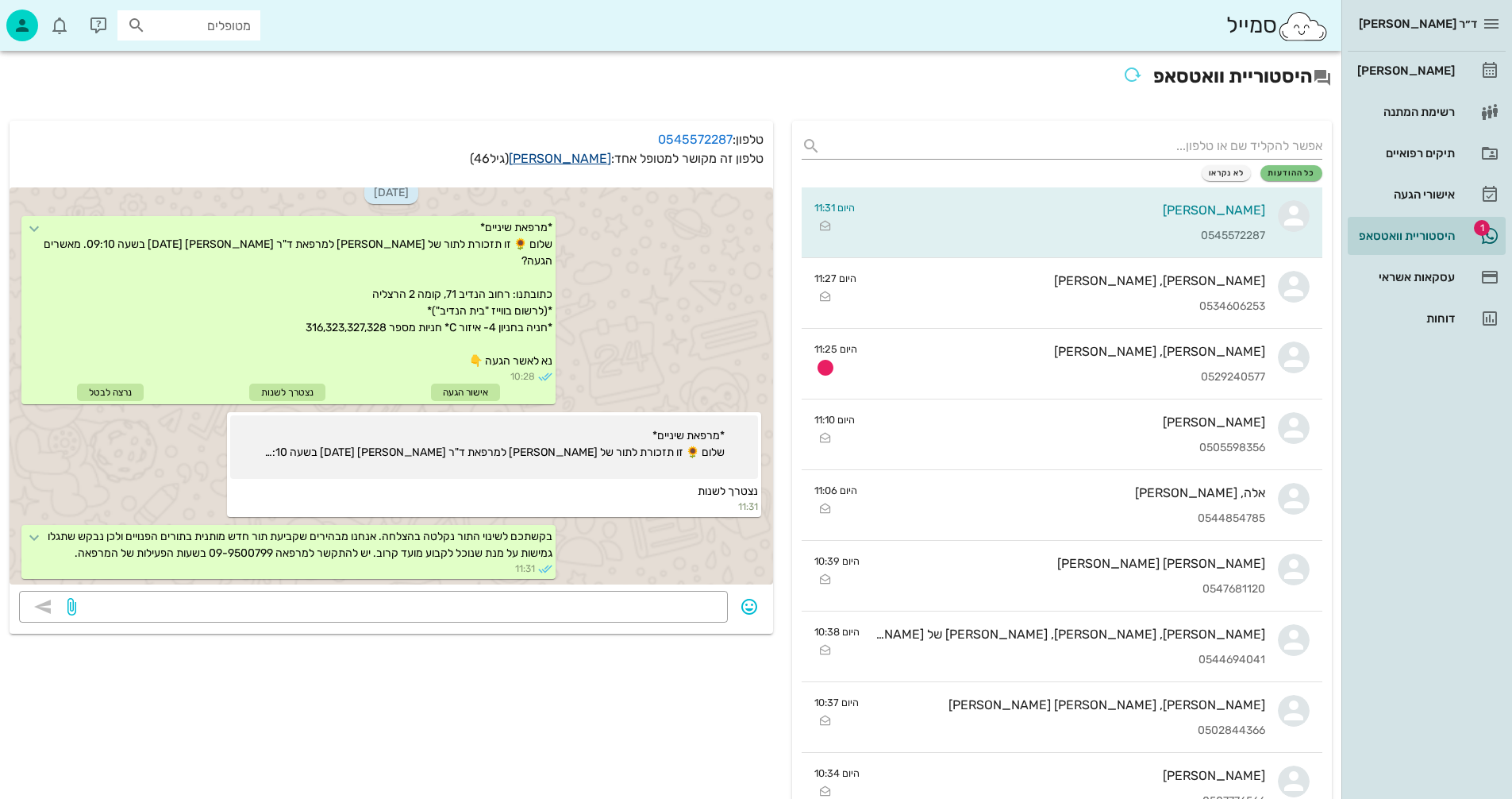
click at [578, 157] on link "[PERSON_NAME]" at bounding box center [559, 159] width 102 height 15
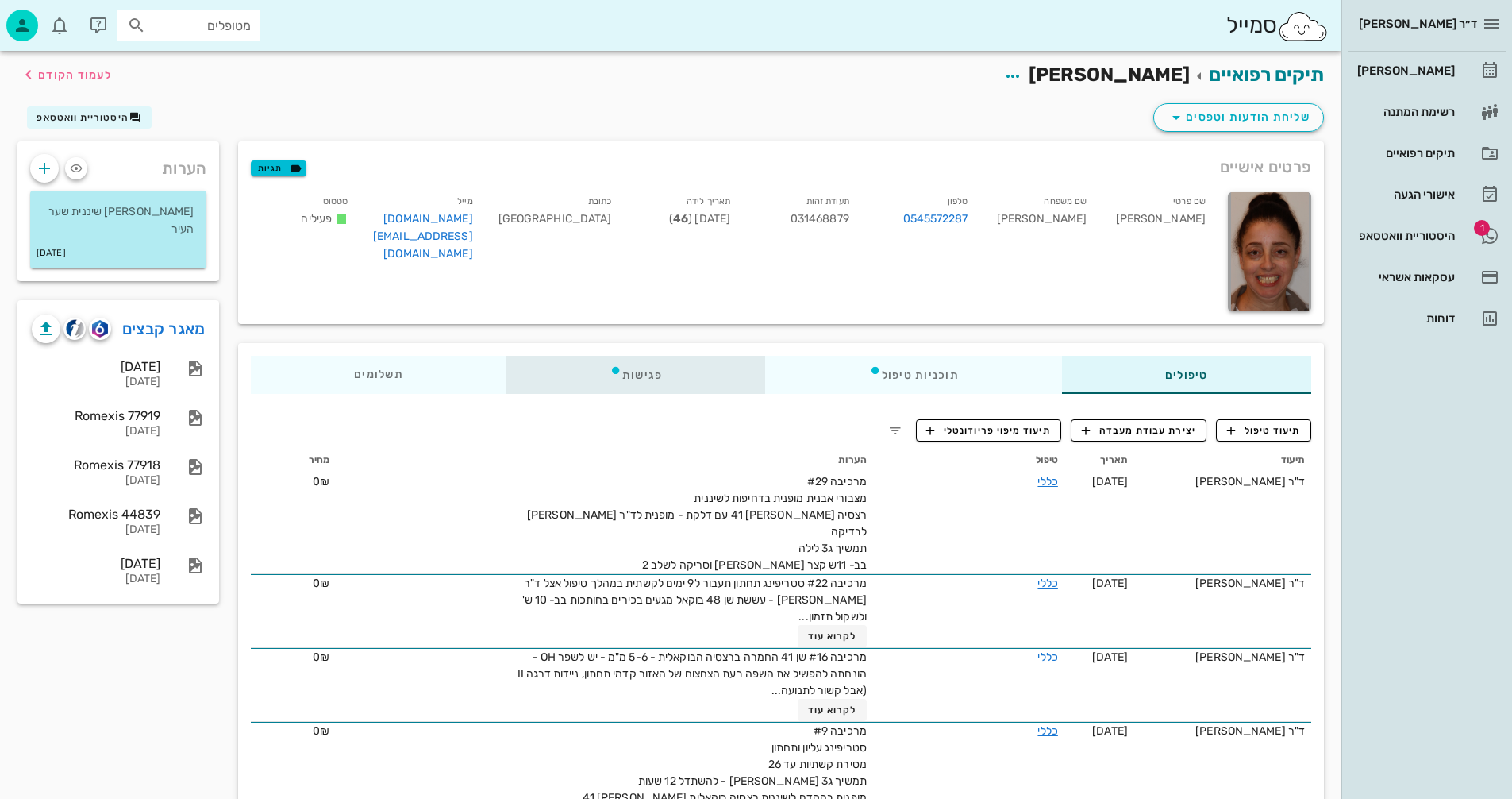
click at [648, 372] on div "פגישות" at bounding box center [636, 374] width 259 height 38
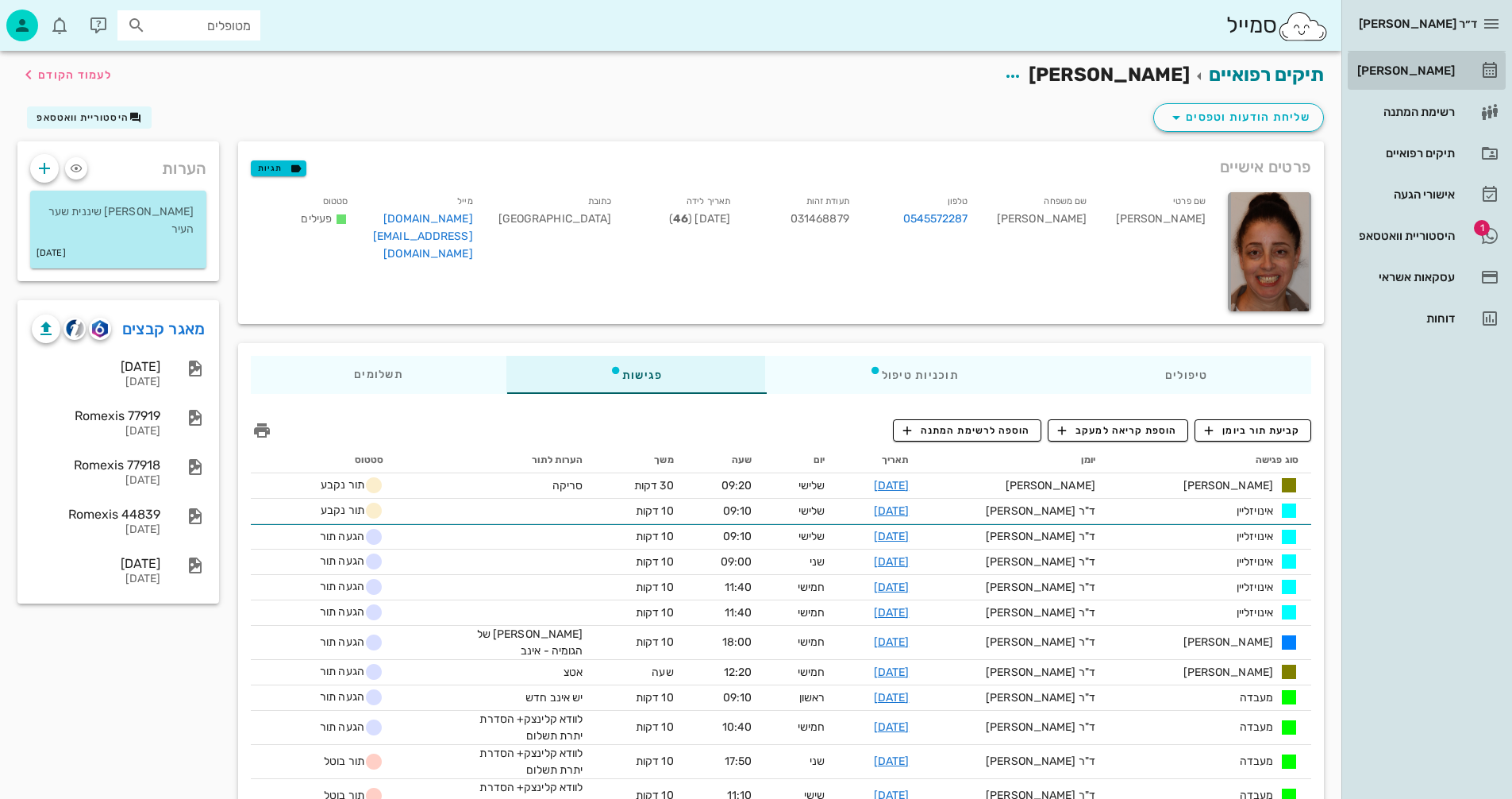
click at [1433, 73] on div "[PERSON_NAME]" at bounding box center [1404, 70] width 101 height 13
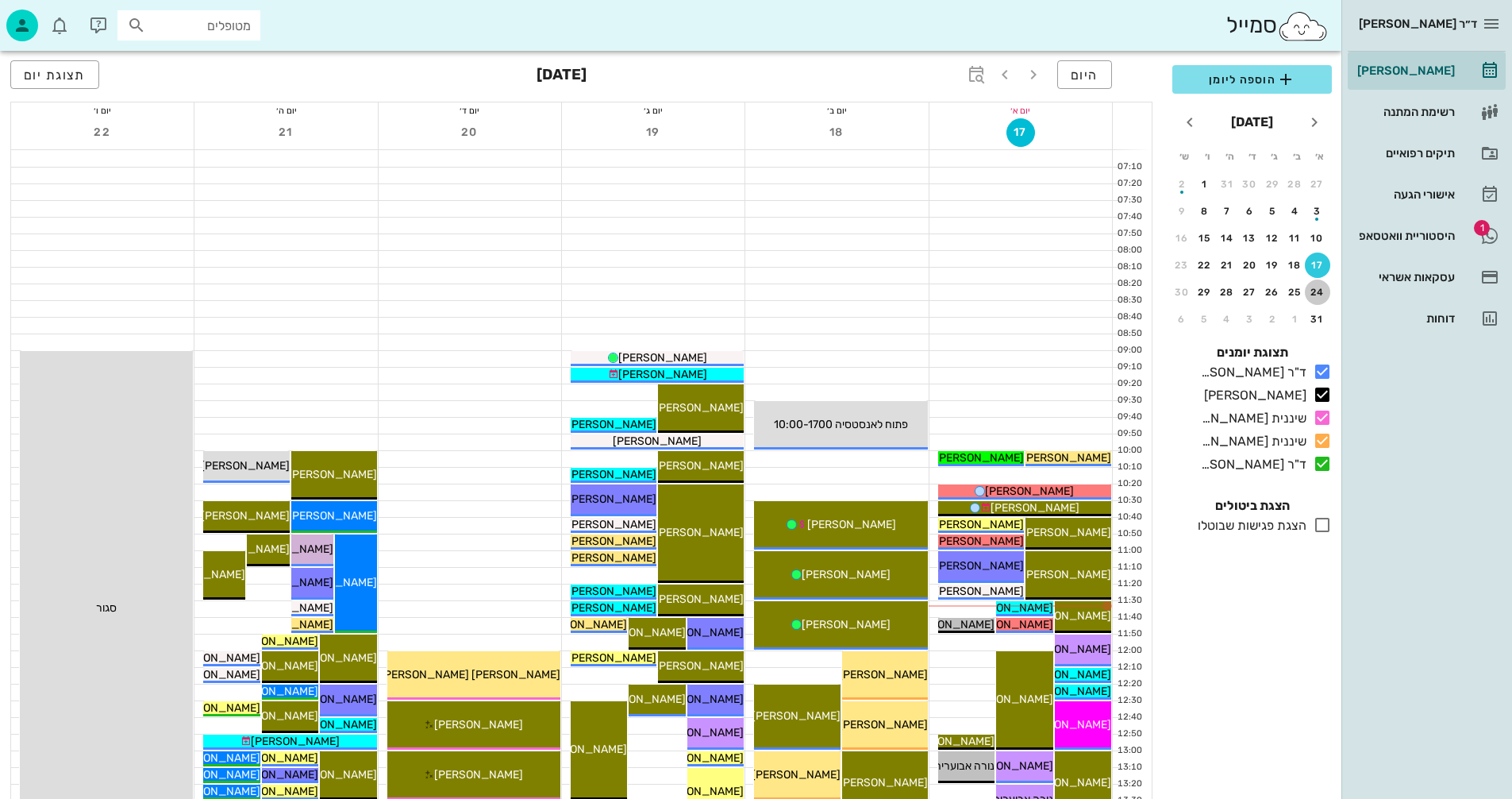
click at [1319, 289] on div "24" at bounding box center [1318, 291] width 25 height 11
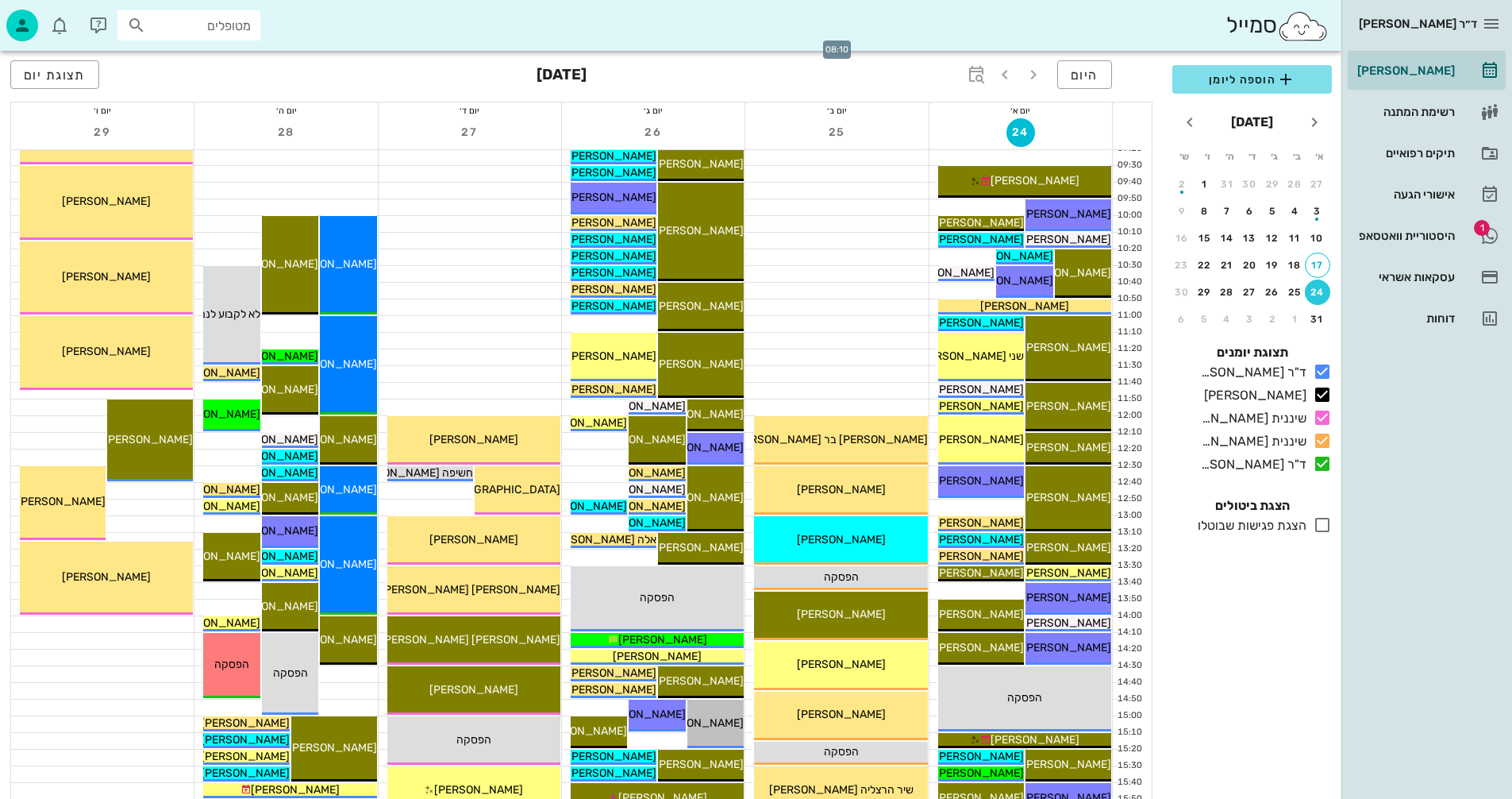
scroll to position [318, 0]
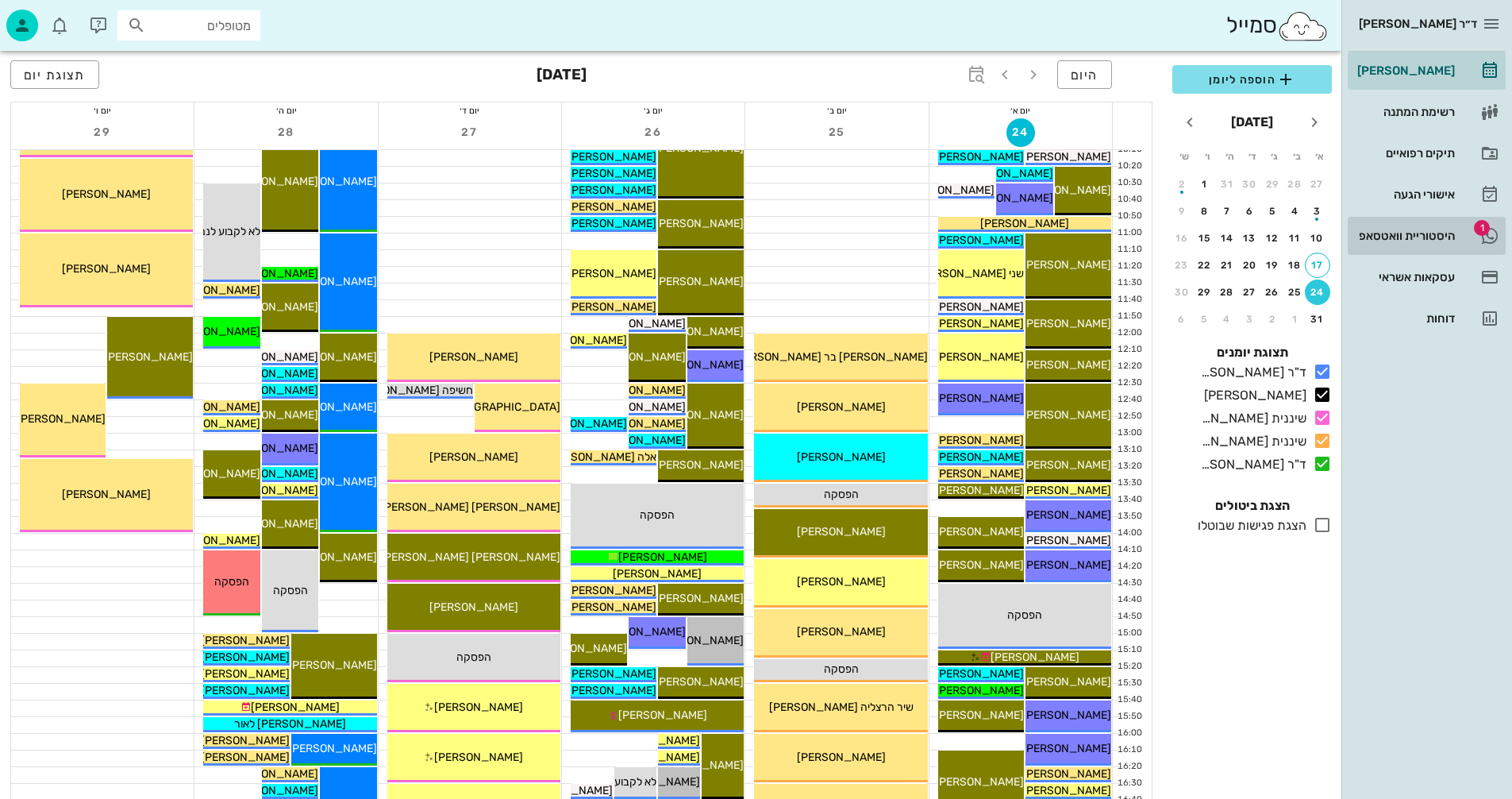
click at [1410, 234] on div "היסטוריית וואטסאפ" at bounding box center [1404, 236] width 101 height 13
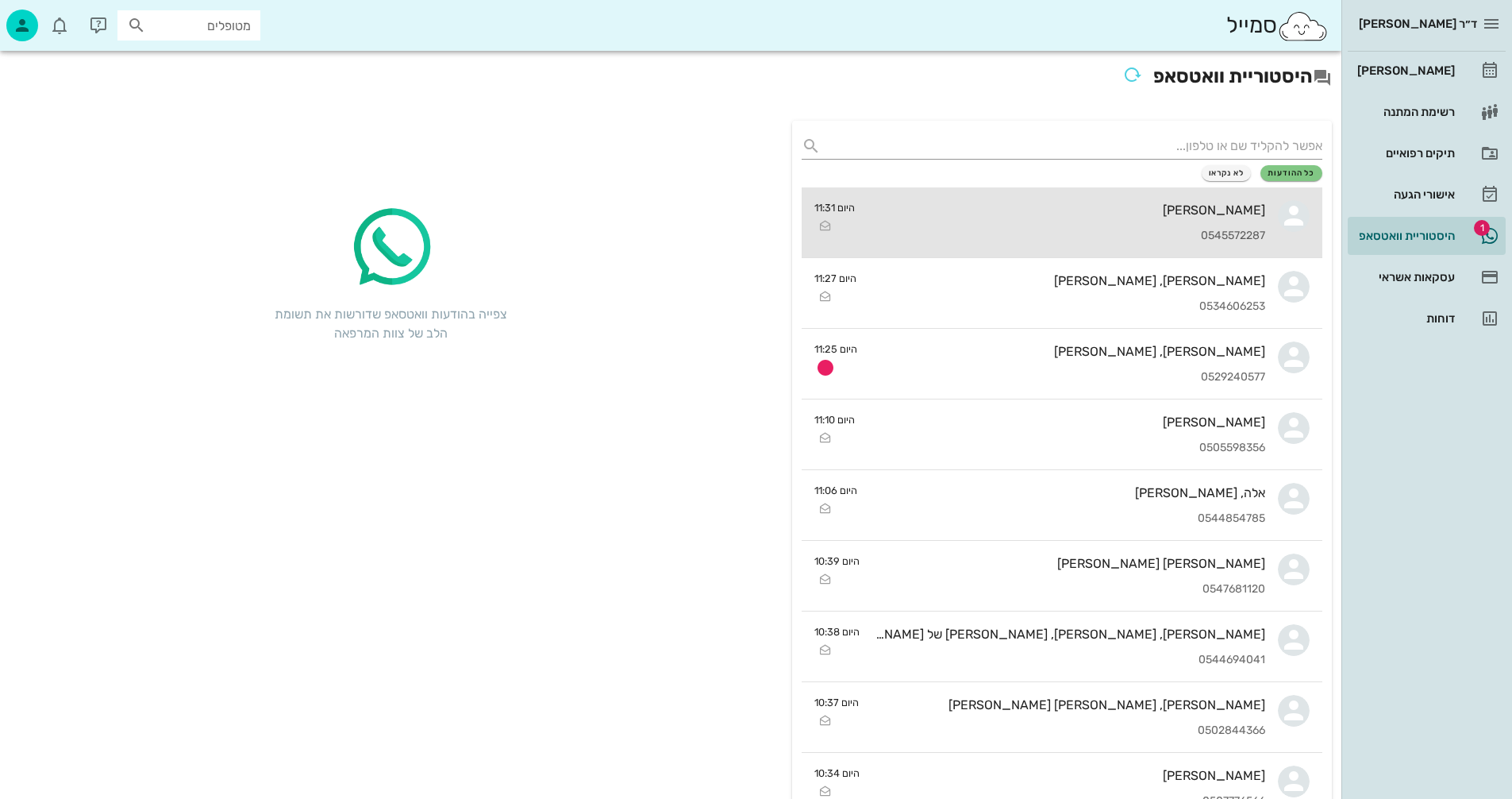
click at [960, 236] on div "0545572287" at bounding box center [1066, 236] width 398 height 14
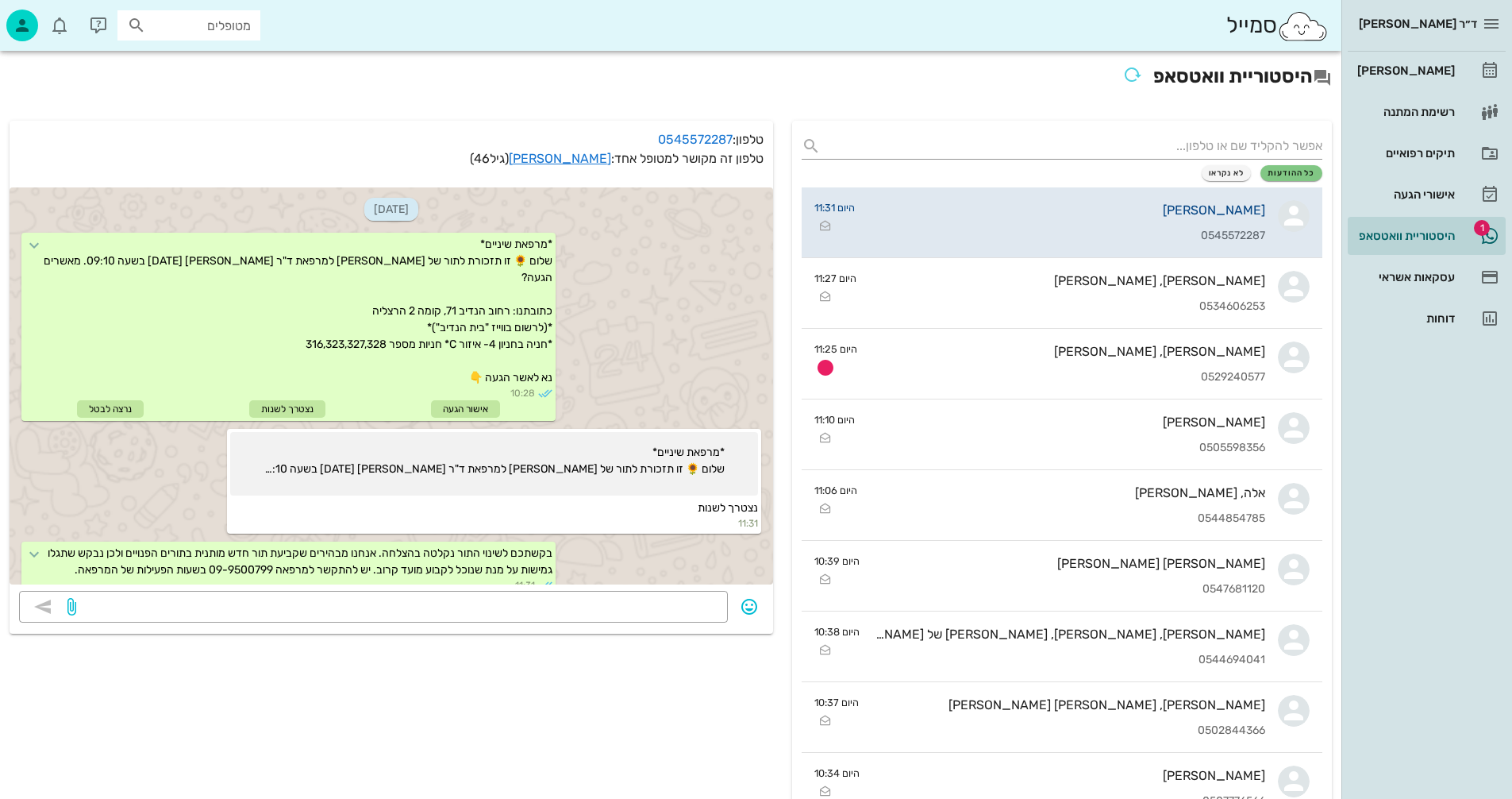
scroll to position [33, 0]
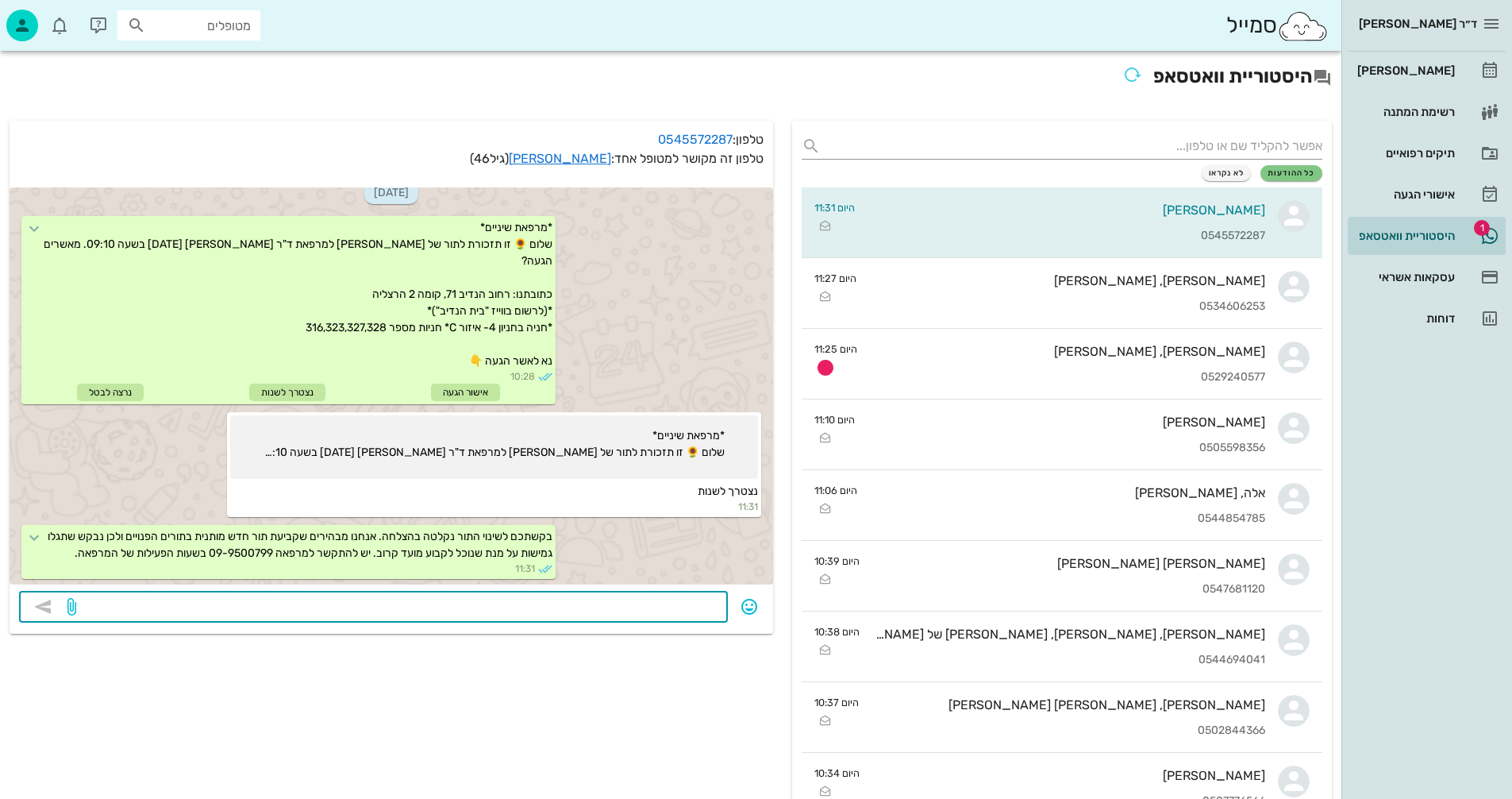
click at [651, 601] on textarea at bounding box center [399, 608] width 639 height 25
type textarea "לדחות למתי?"
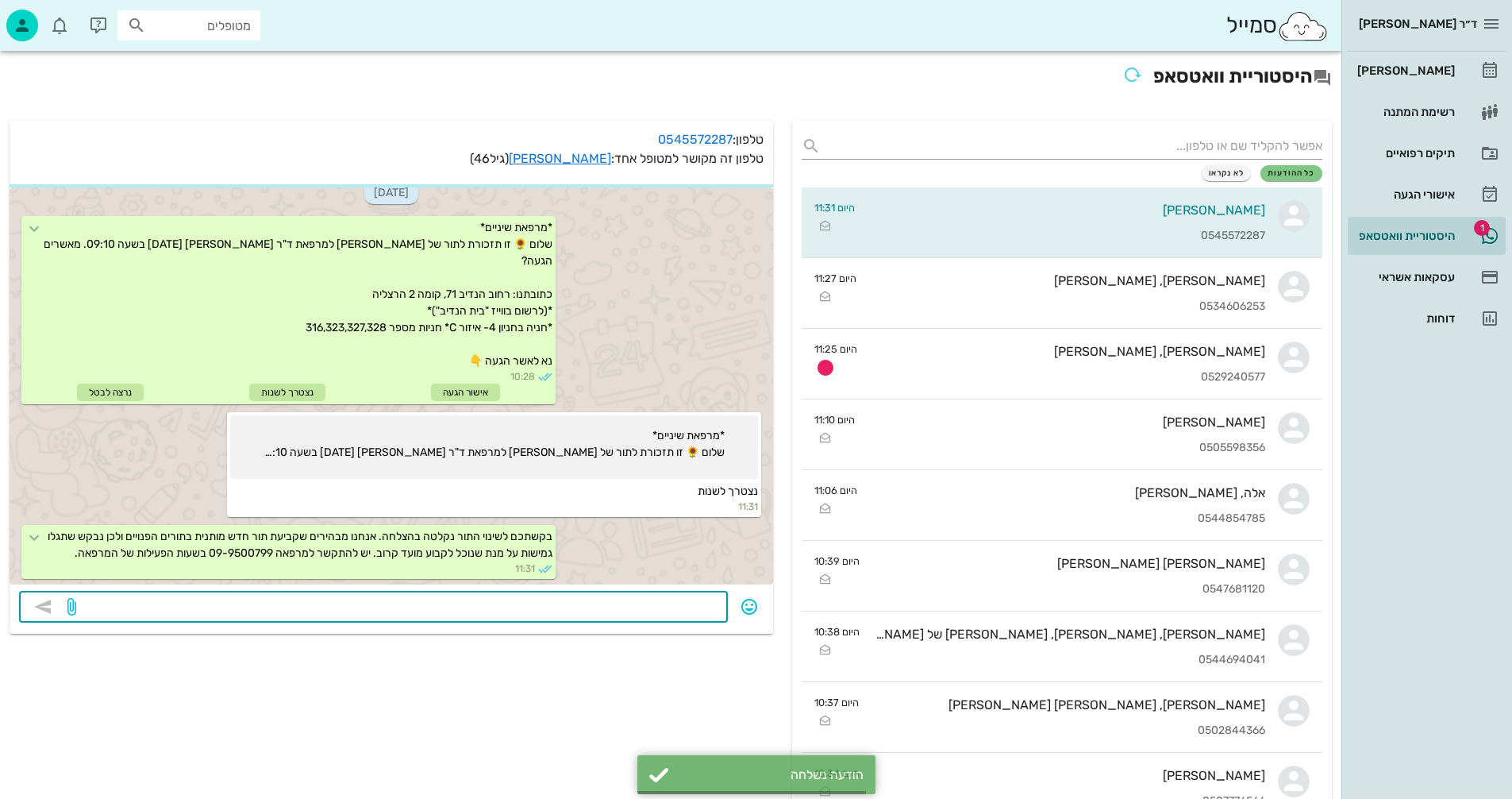
scroll to position [79, 0]
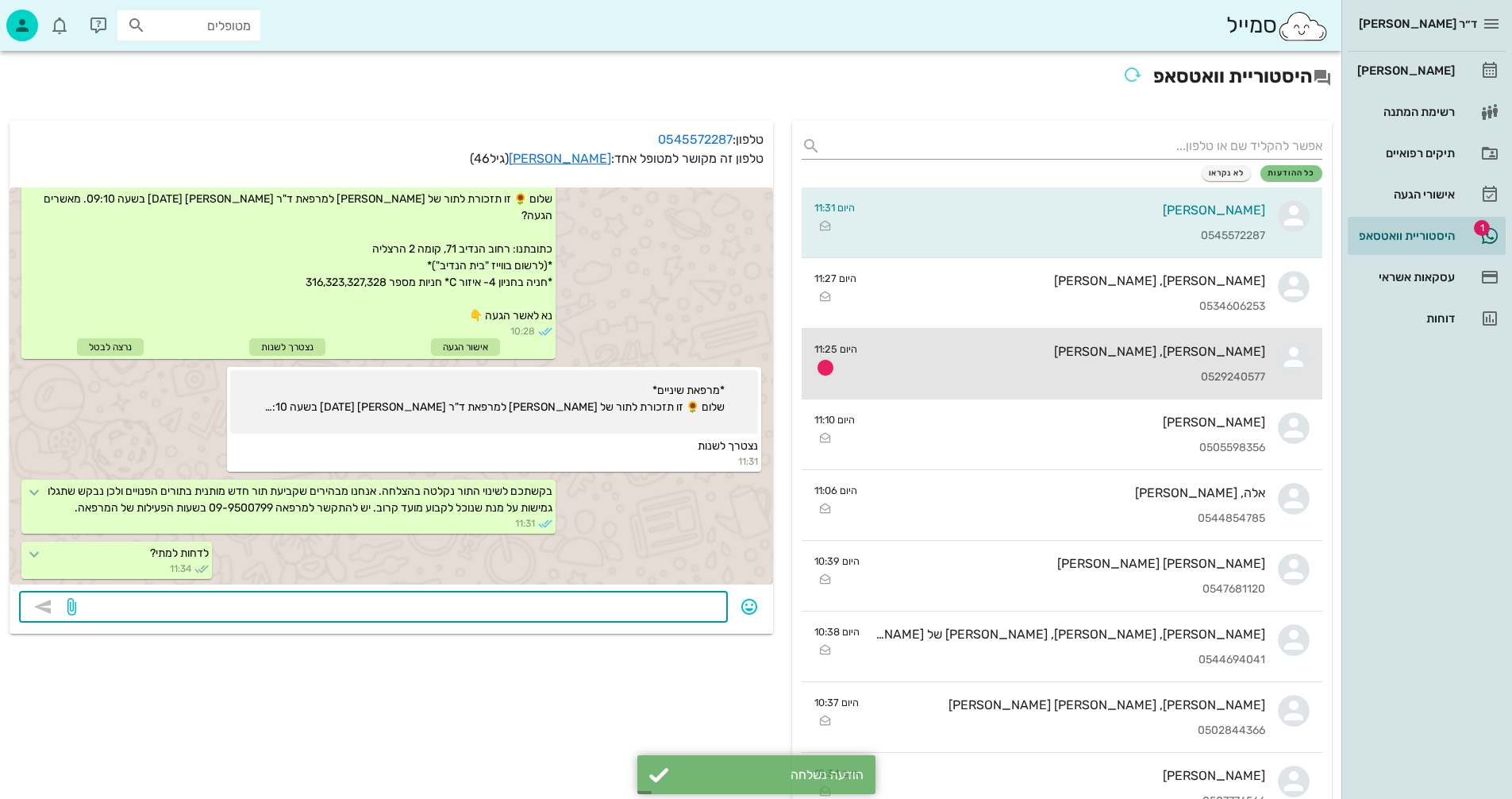
click at [1027, 371] on div "0529240577" at bounding box center [1068, 378] width 395 height 14
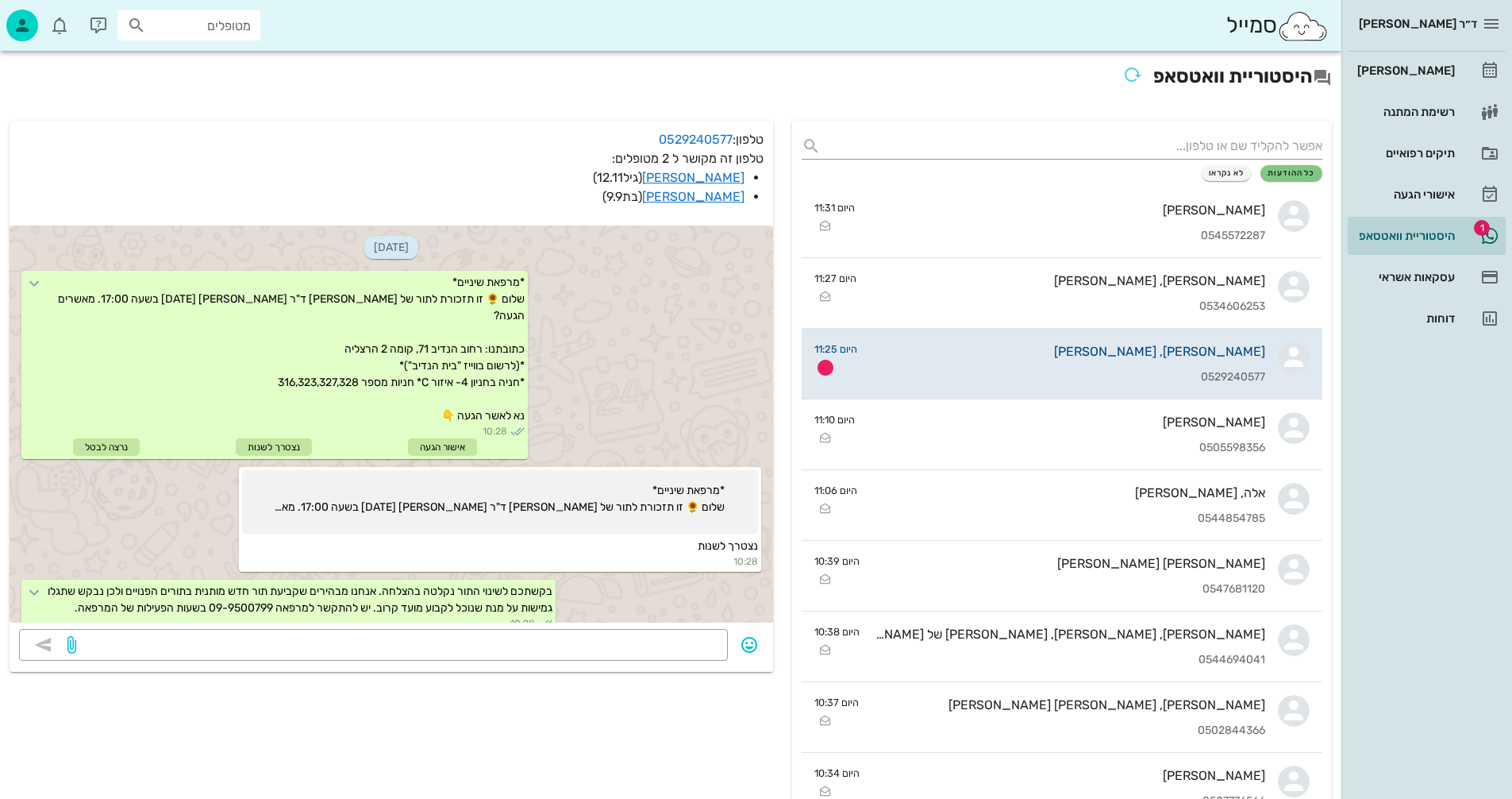
scroll to position [456, 0]
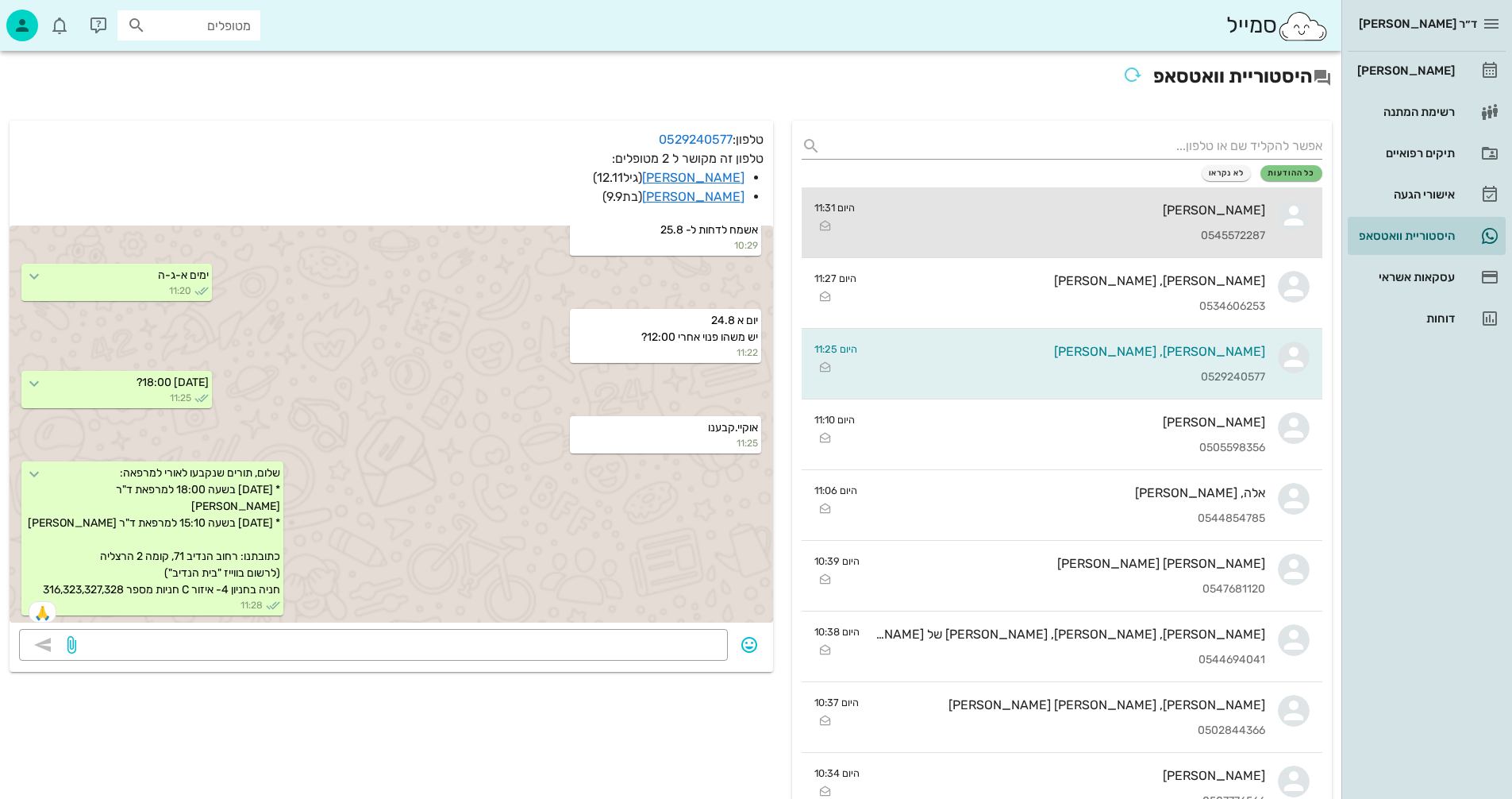
click at [1053, 213] on div "[PERSON_NAME]" at bounding box center [1066, 210] width 398 height 15
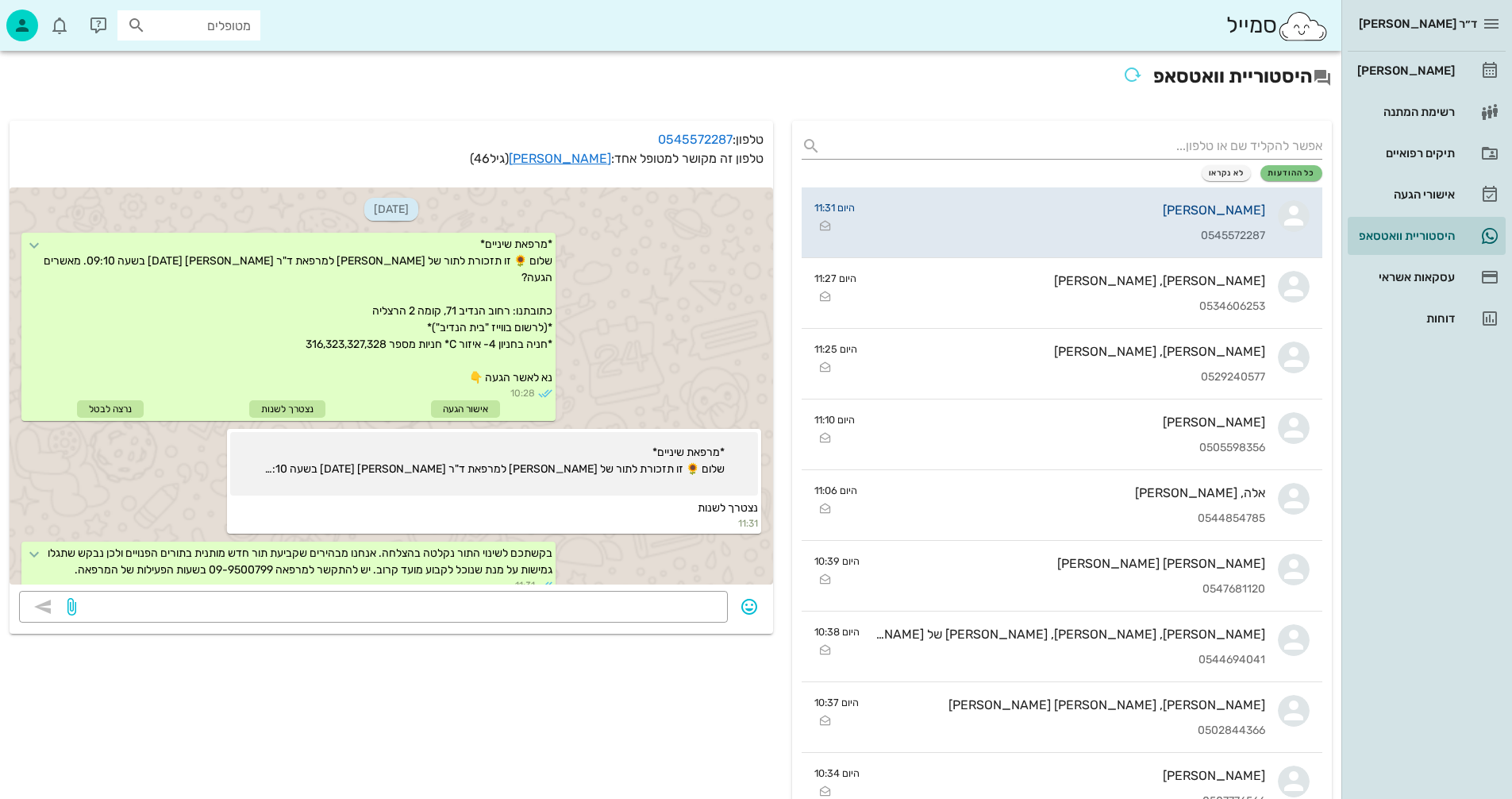
scroll to position [79, 0]
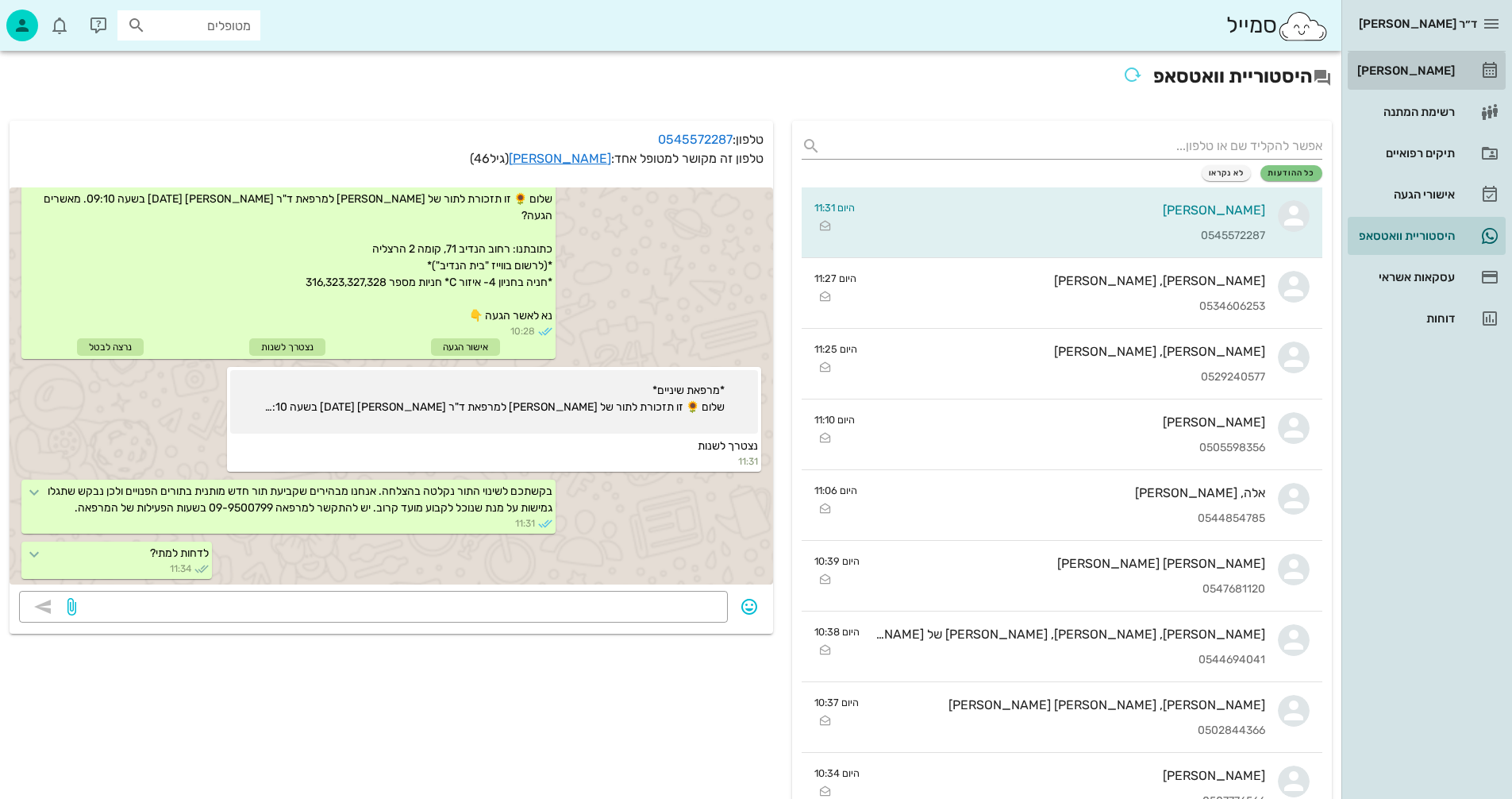
click at [1422, 63] on div "[PERSON_NAME]" at bounding box center [1404, 71] width 101 height 25
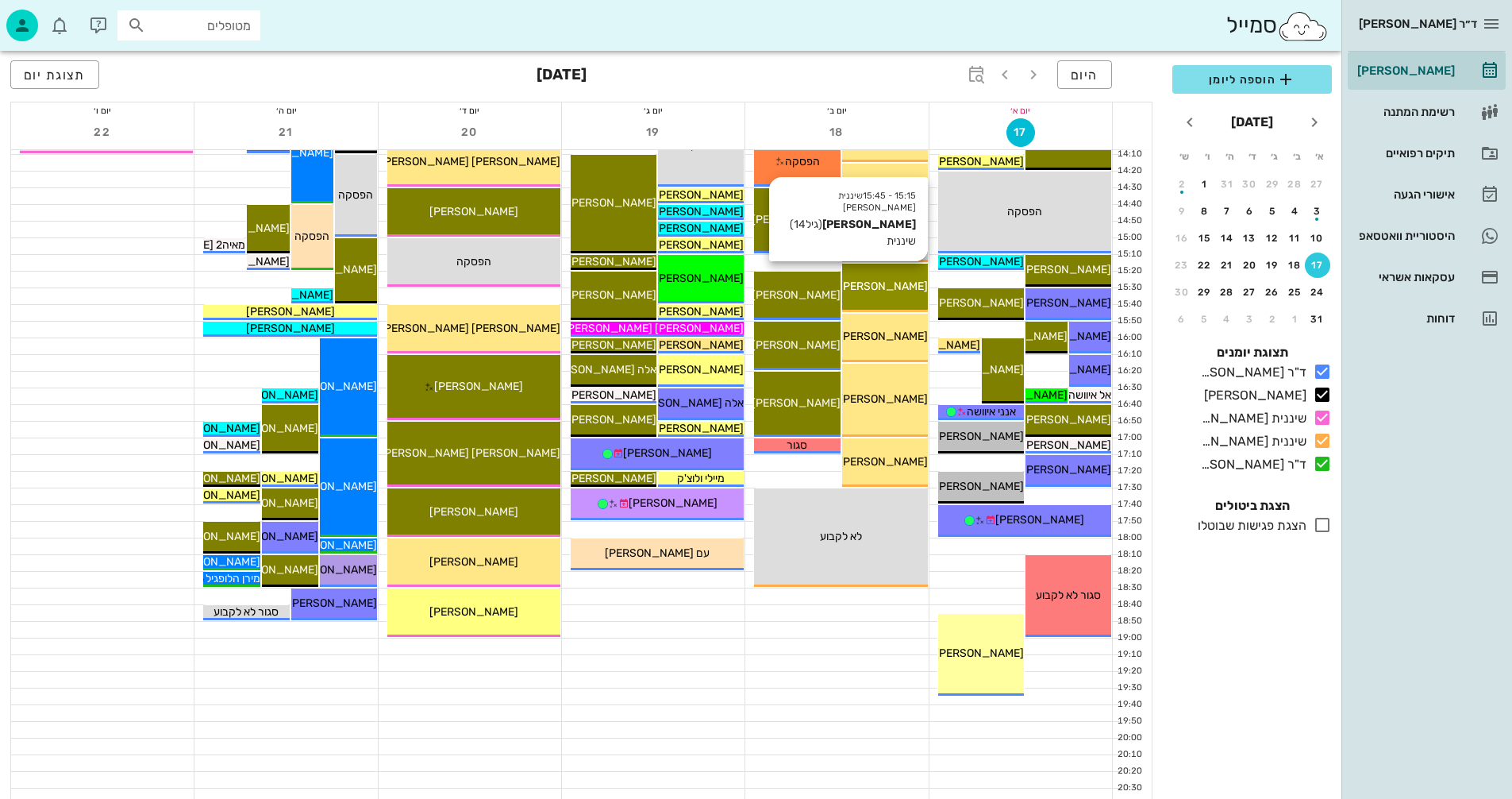
scroll to position [715, 0]
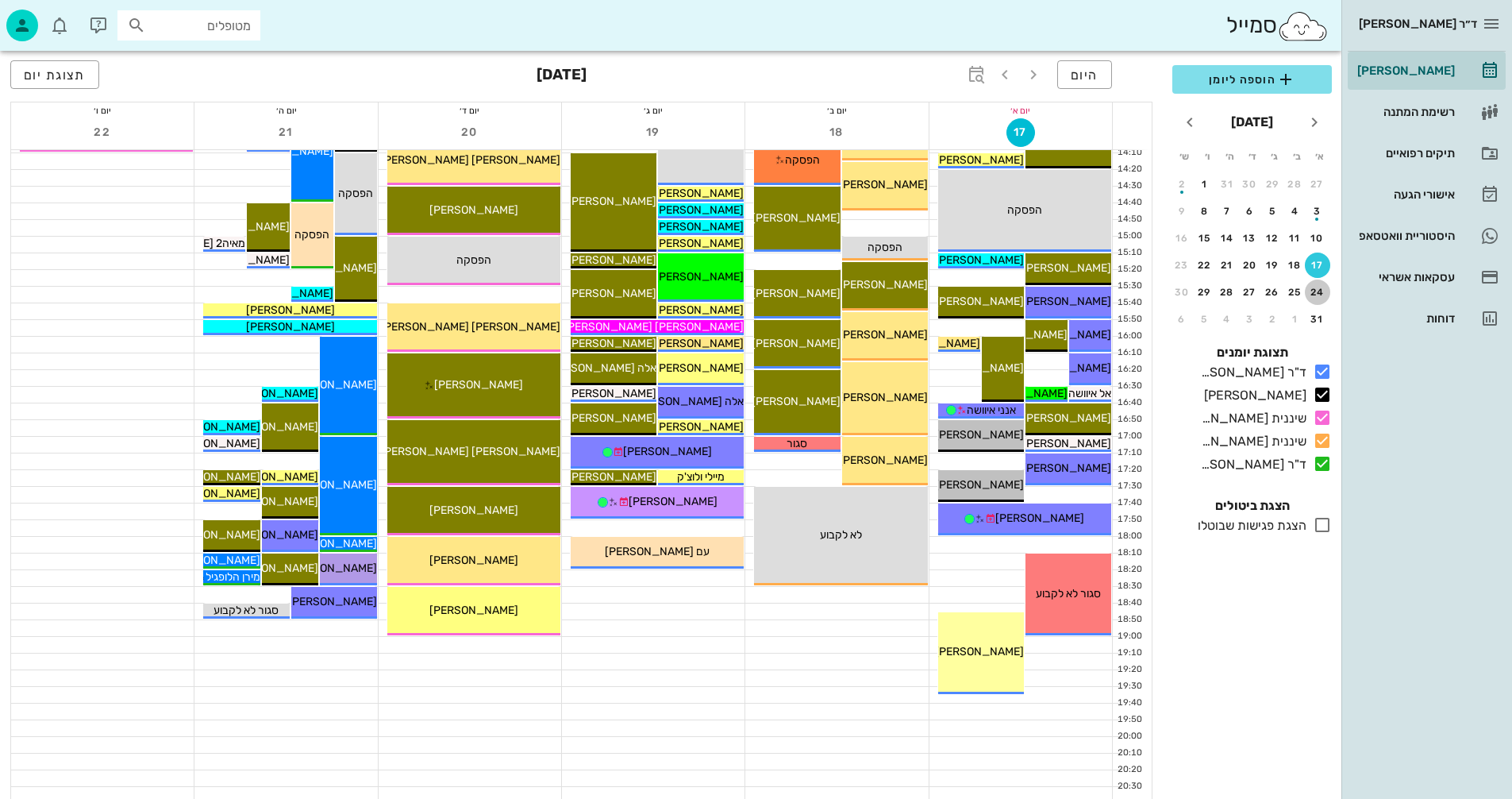
click at [1317, 291] on div "24" at bounding box center [1318, 291] width 25 height 11
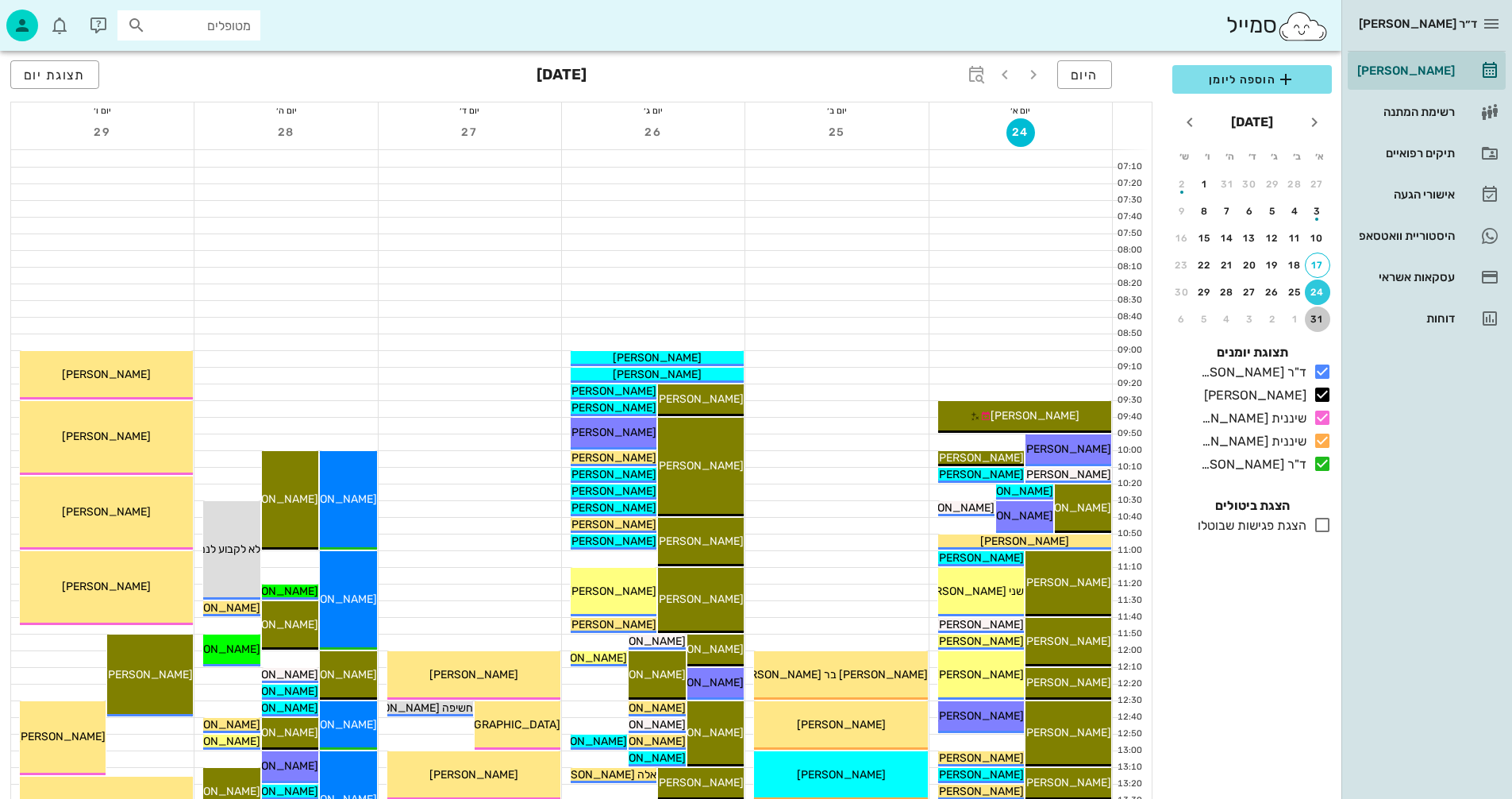
click at [1317, 318] on div "31" at bounding box center [1318, 318] width 25 height 11
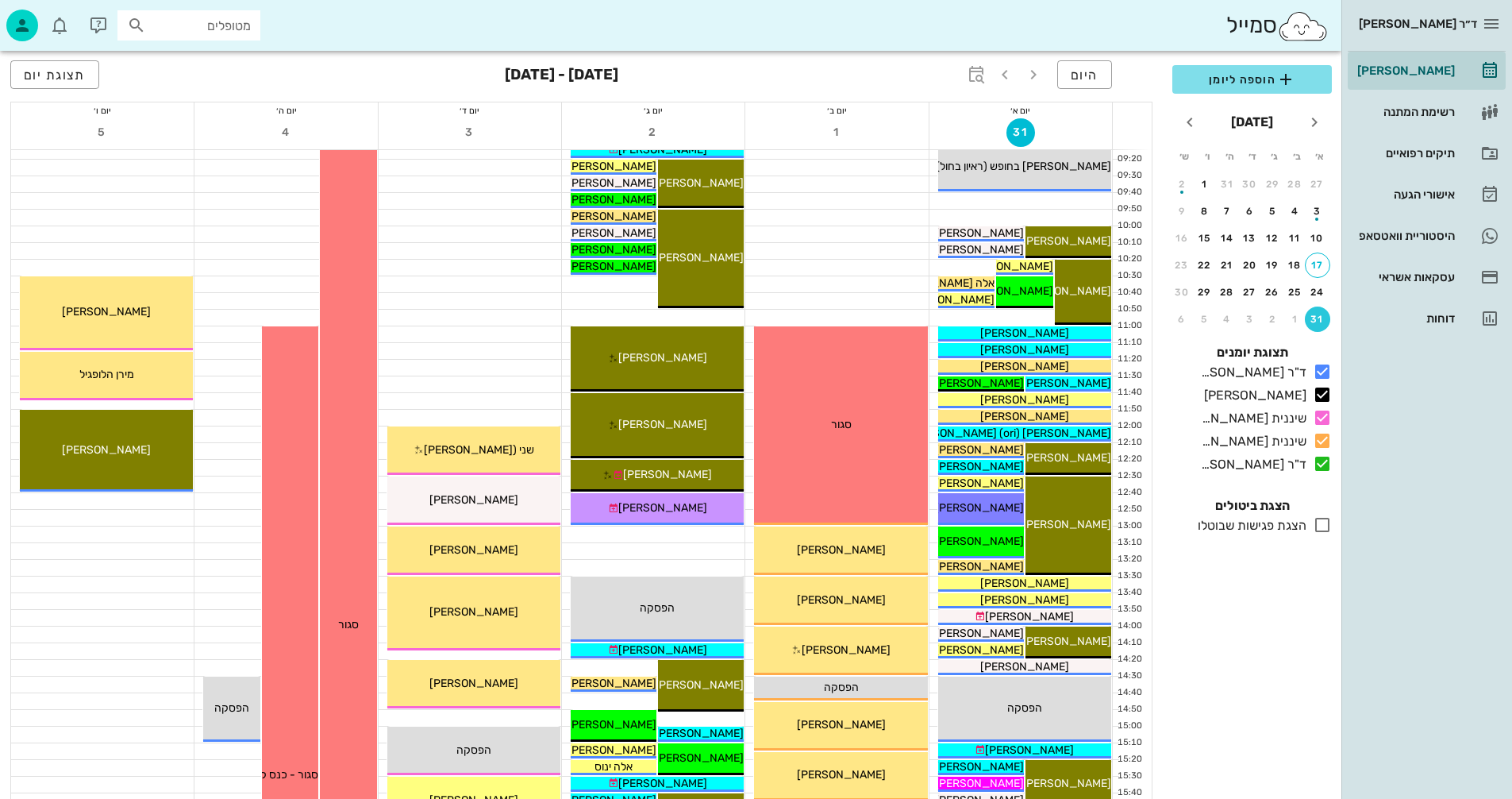
scroll to position [238, 0]
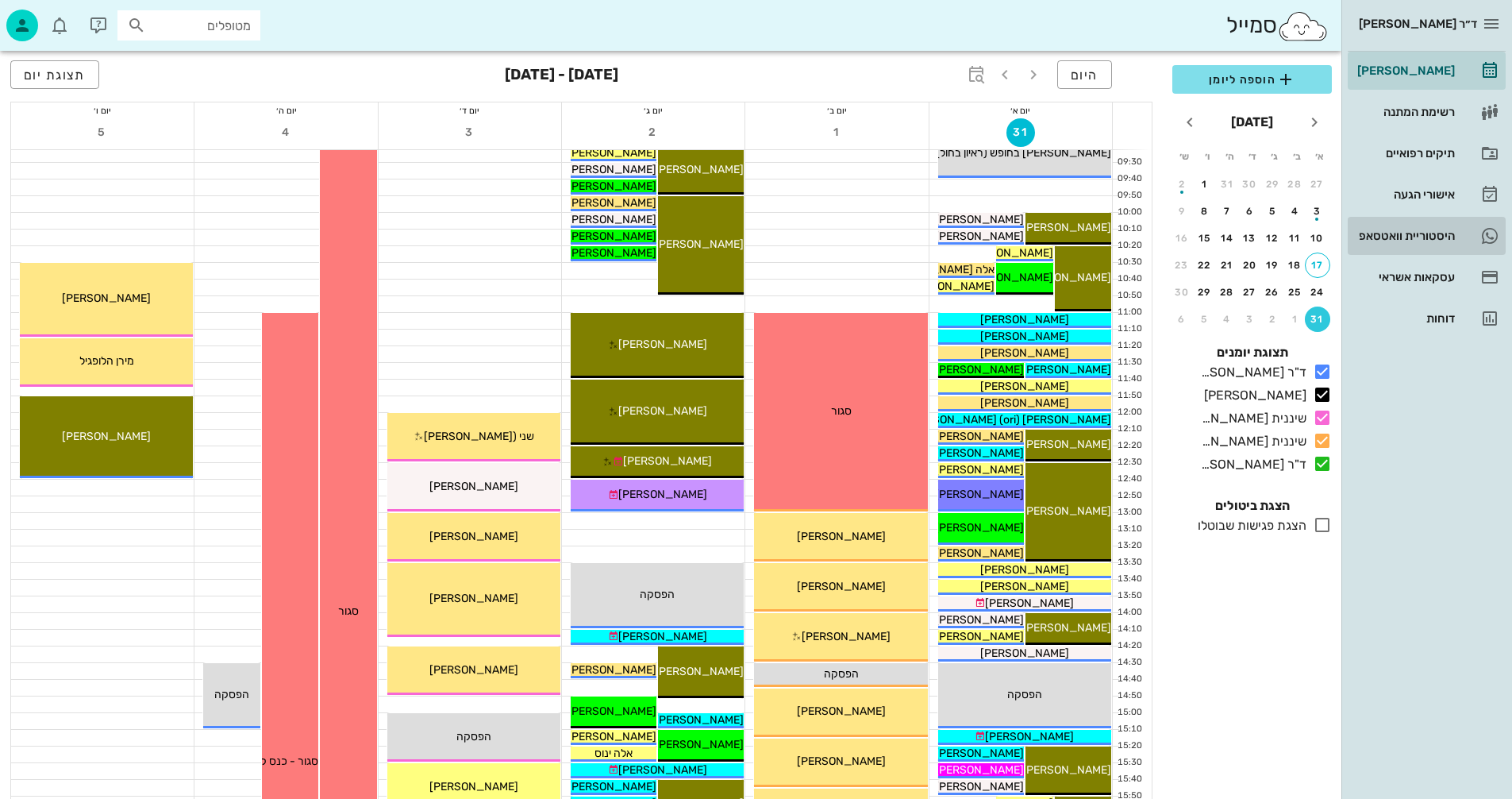
click at [1402, 234] on div "היסטוריית וואטסאפ" at bounding box center [1404, 236] width 101 height 13
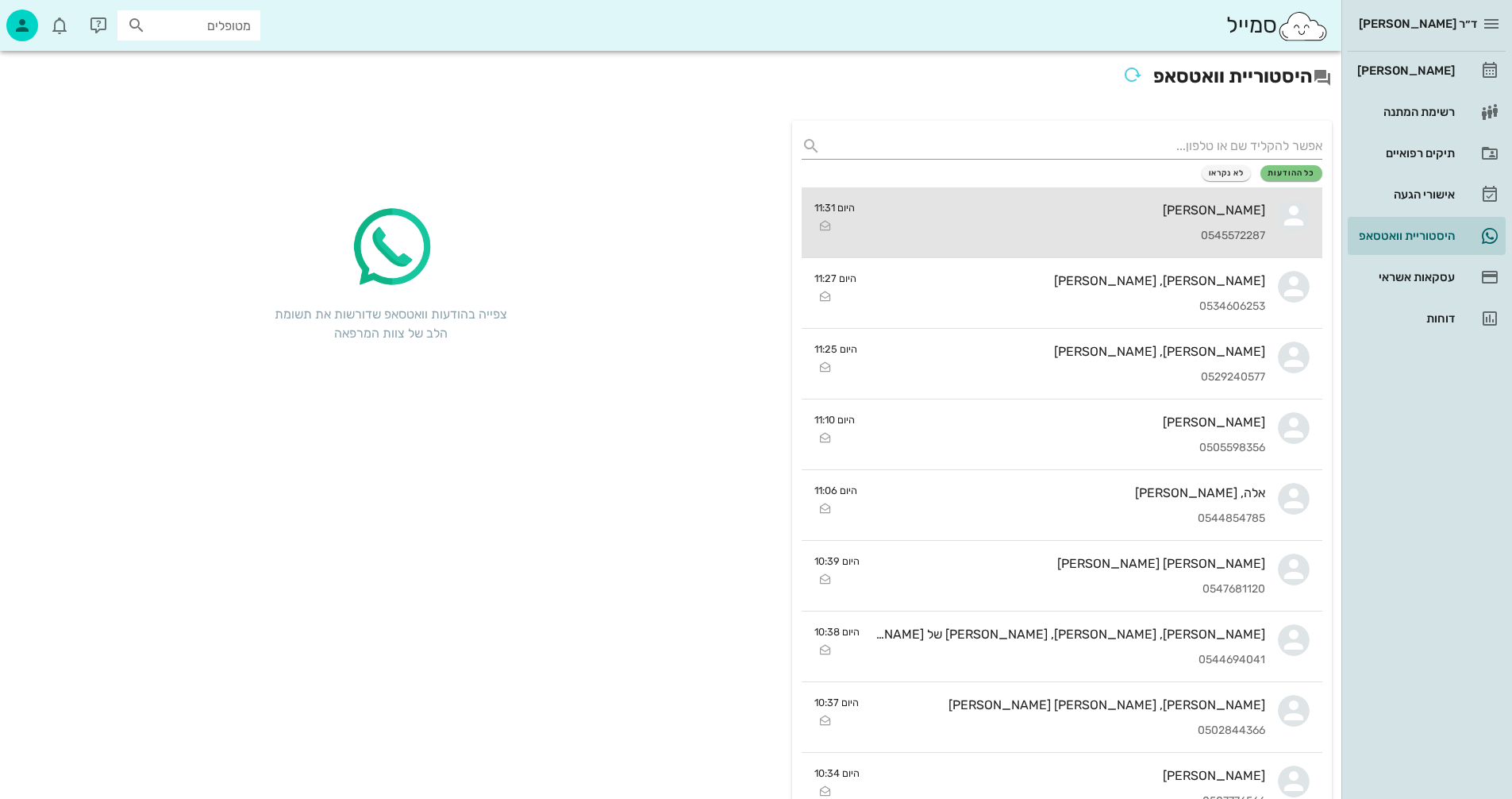
click at [1003, 231] on div "0545572287" at bounding box center [1066, 236] width 398 height 14
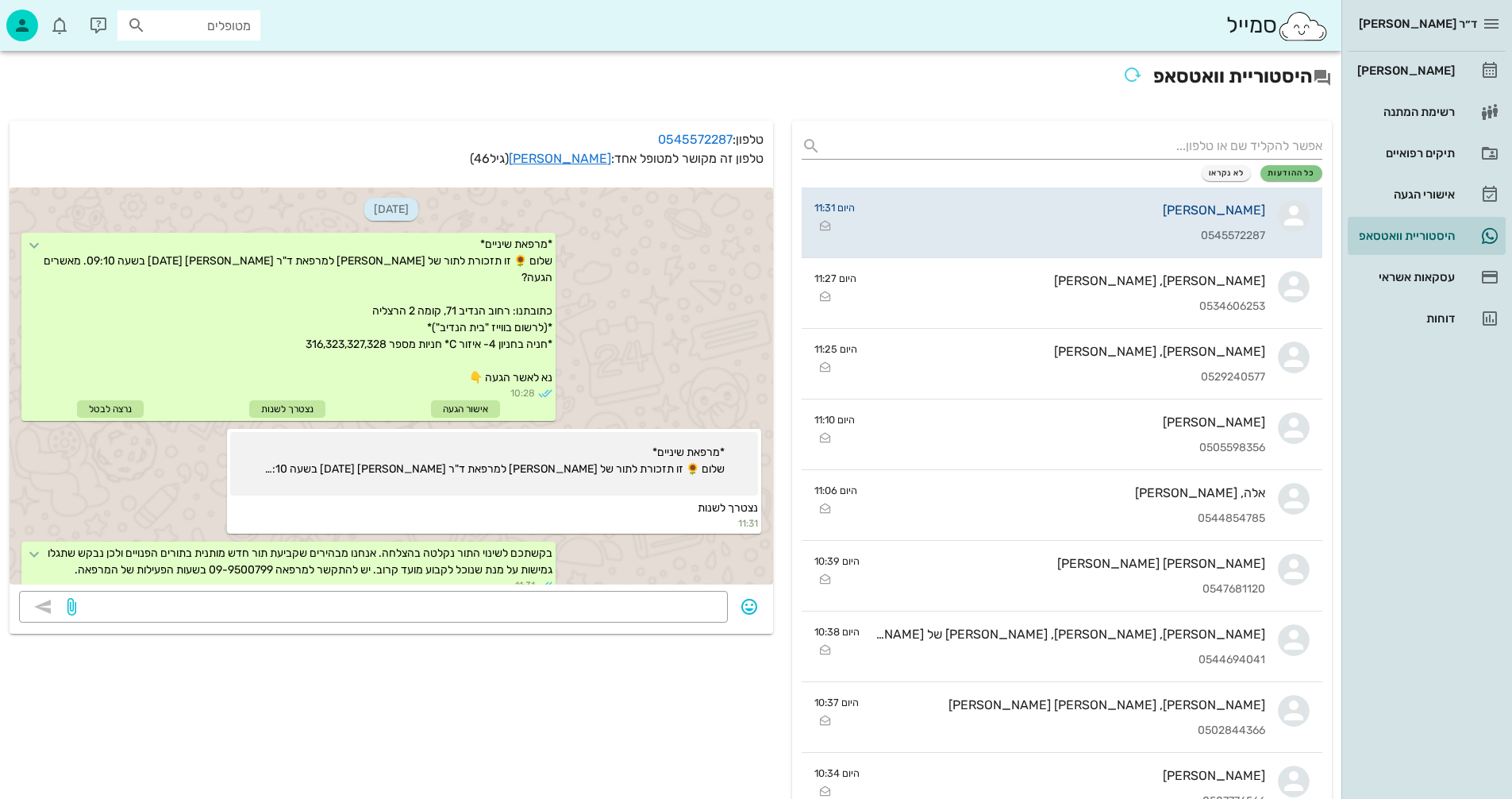
scroll to position [79, 0]
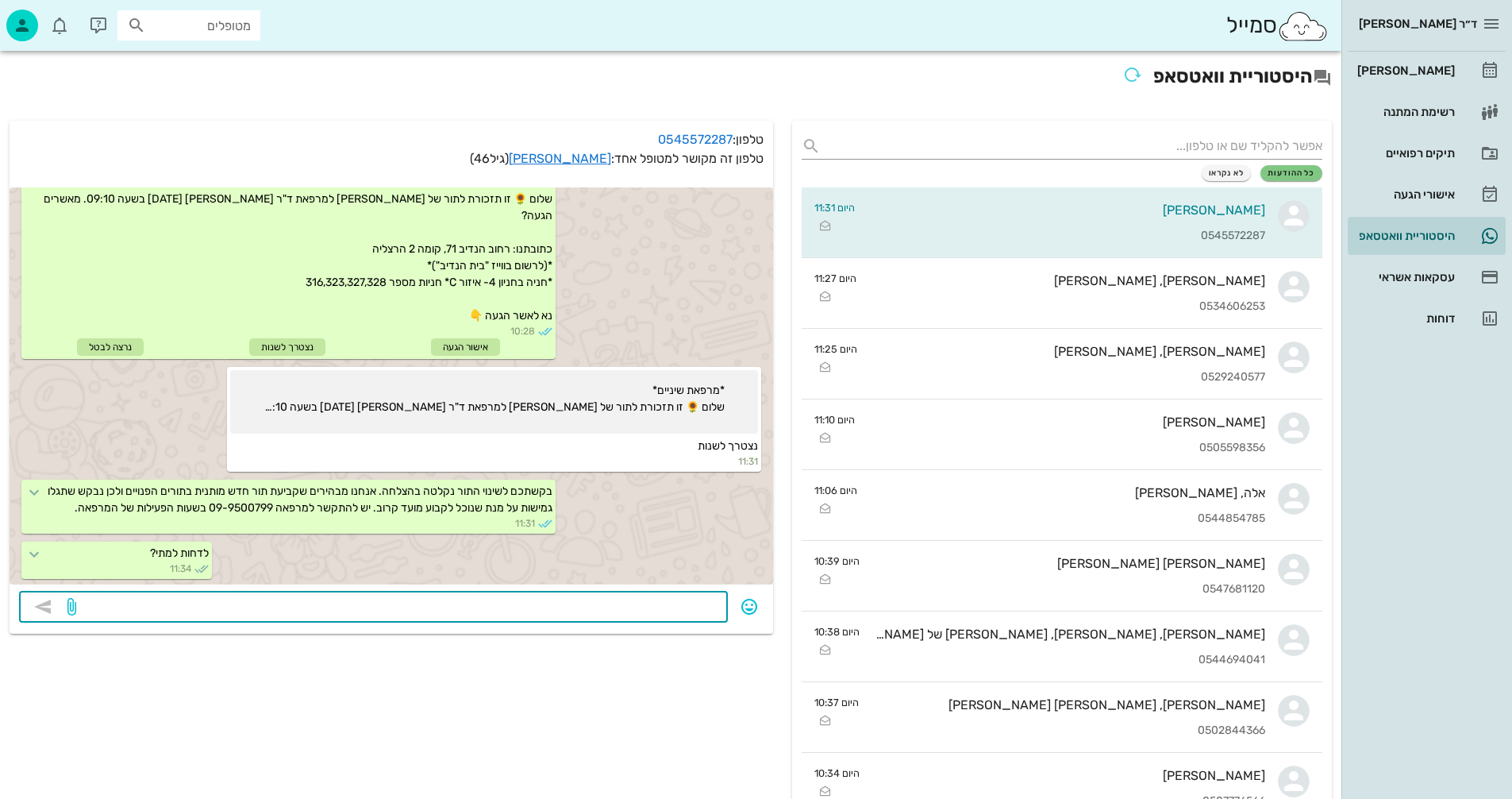
click at [654, 606] on textarea at bounding box center [399, 608] width 639 height 25
type textarea "[DATE] 15:20 או [DATE] 10:50?"
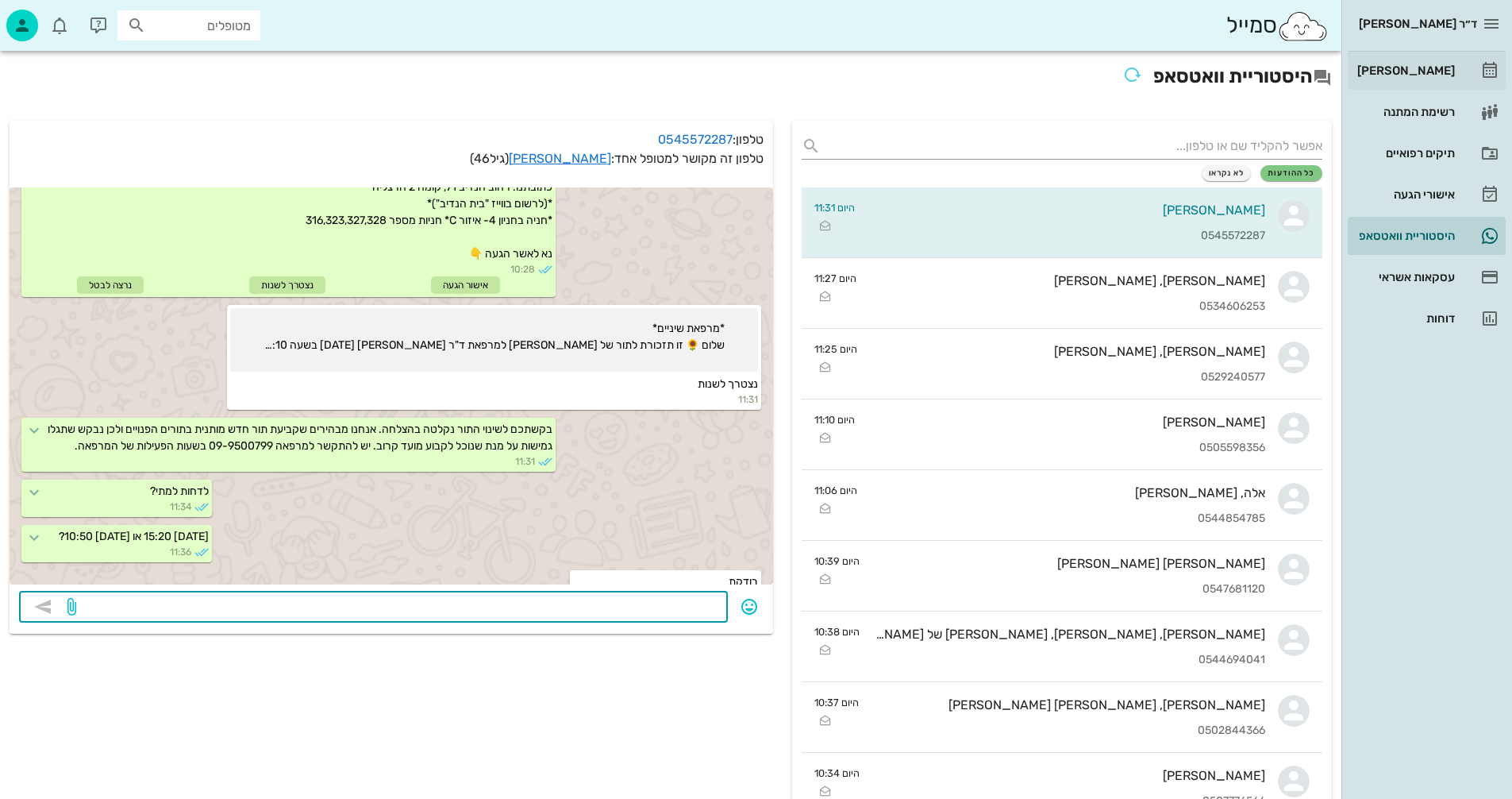
scroll to position [169, 0]
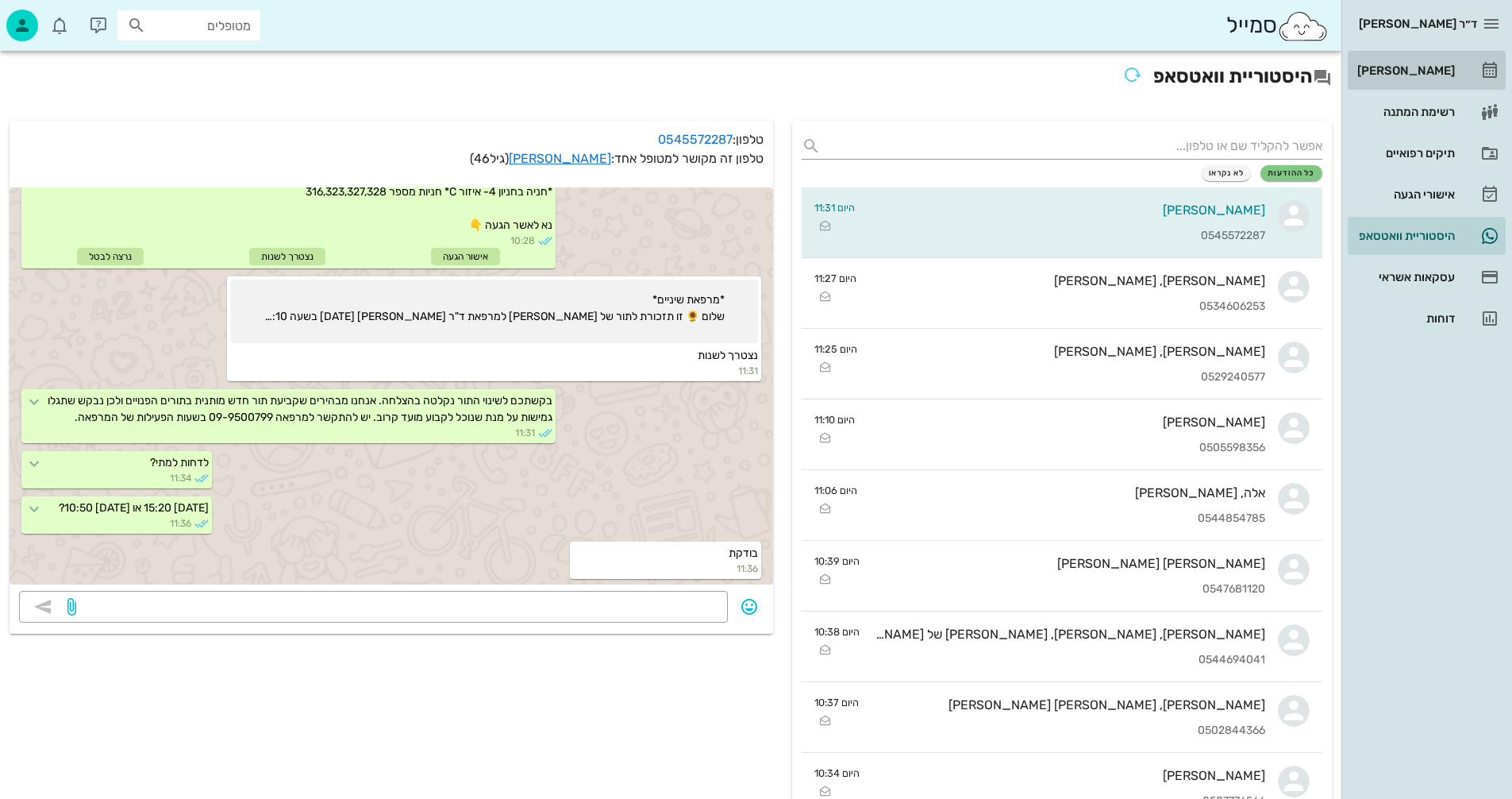
click at [1412, 69] on div "[PERSON_NAME]" at bounding box center [1404, 70] width 101 height 13
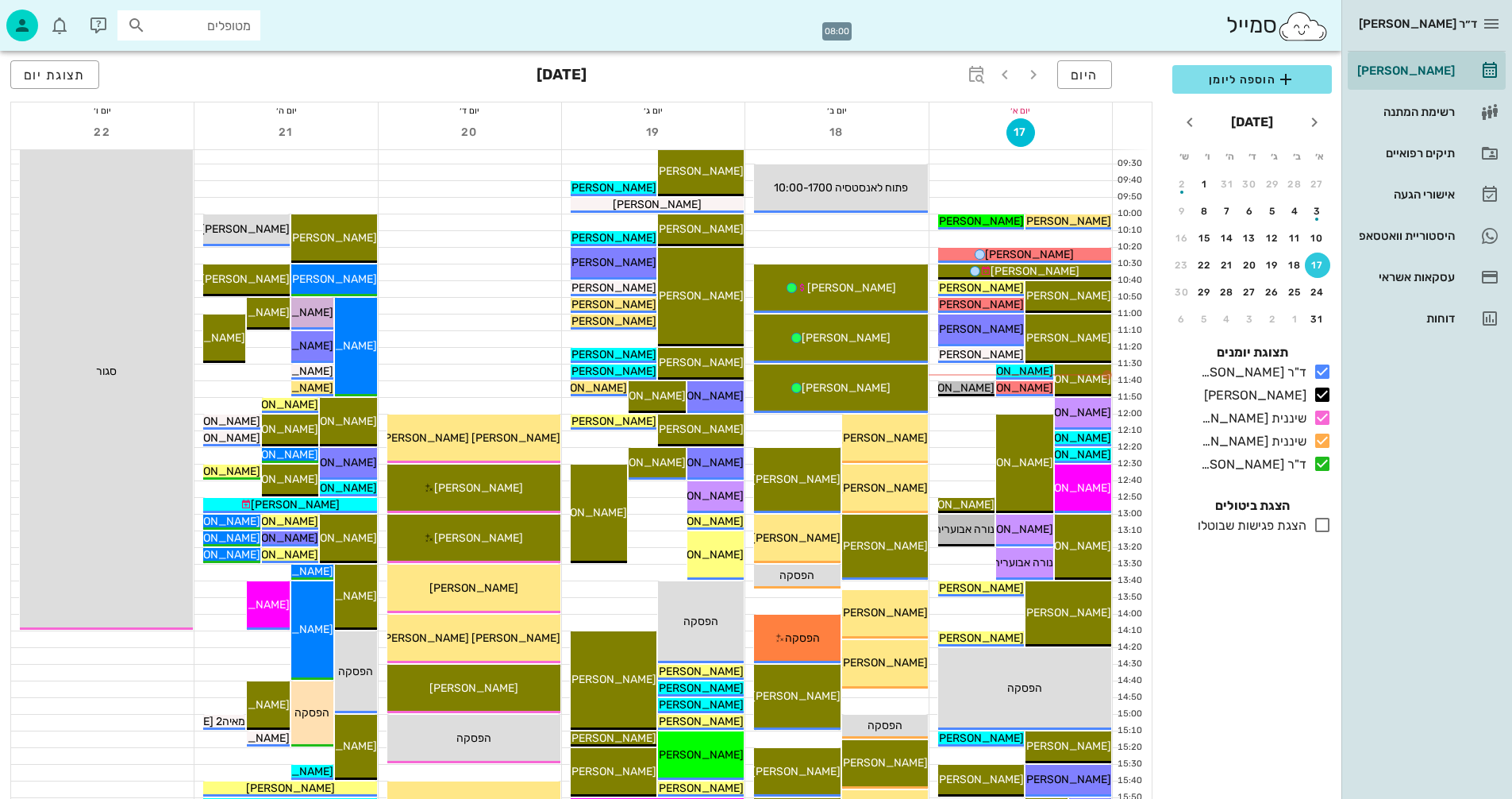
scroll to position [238, 0]
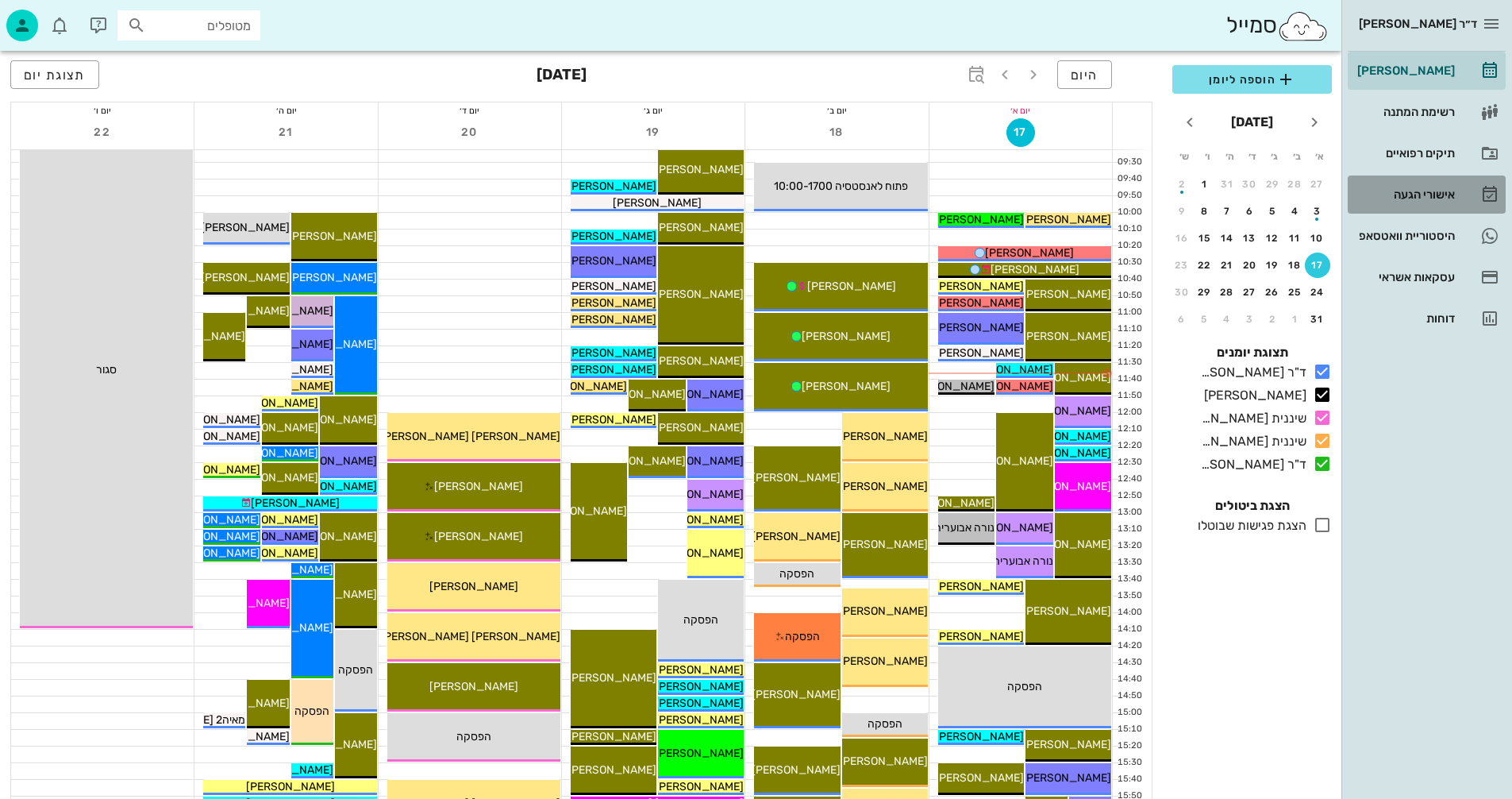
click at [1412, 191] on div "אישורי הגעה" at bounding box center [1404, 194] width 101 height 13
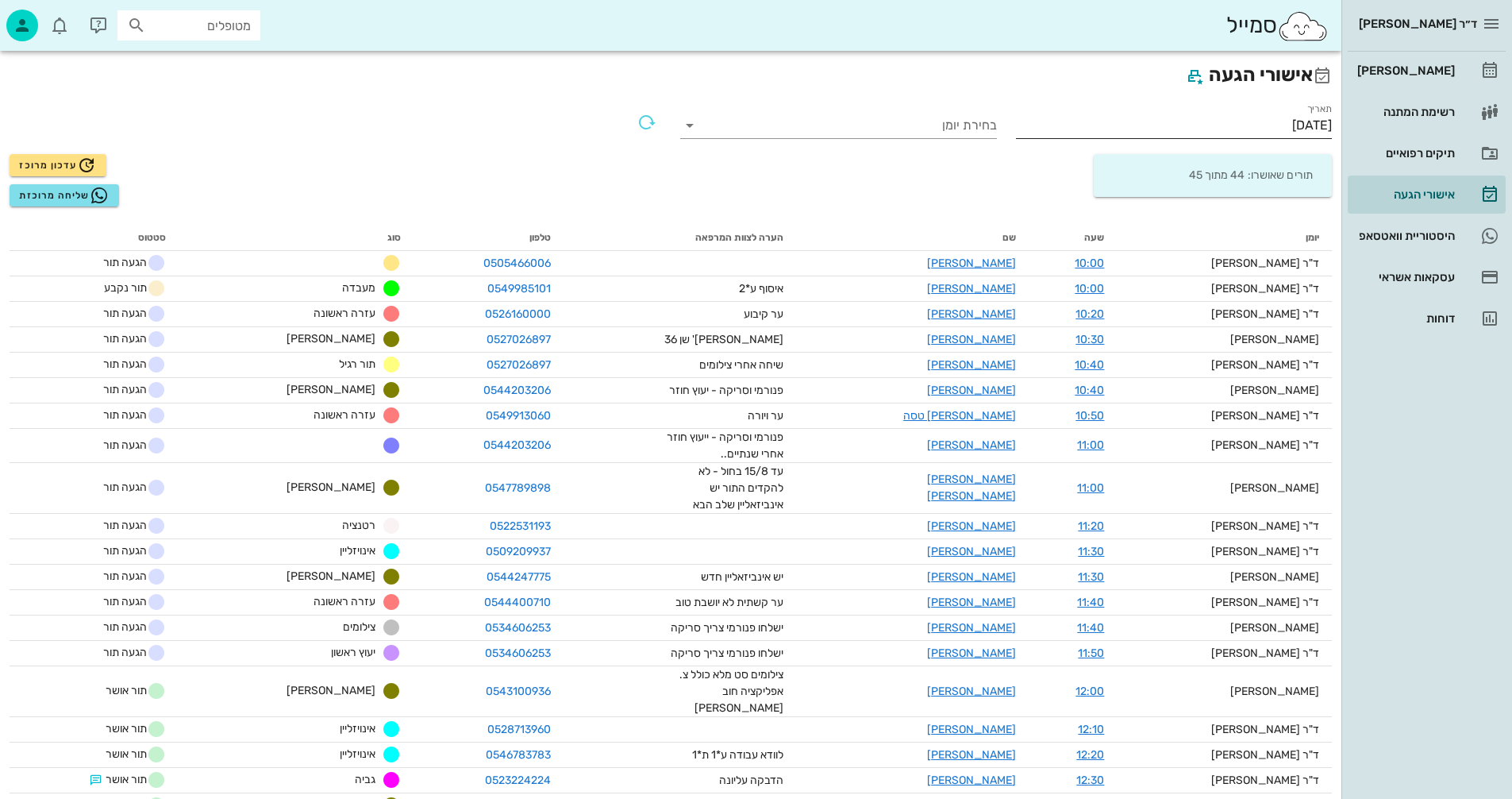
click at [1240, 123] on input "[DATE]" at bounding box center [1174, 125] width 317 height 25
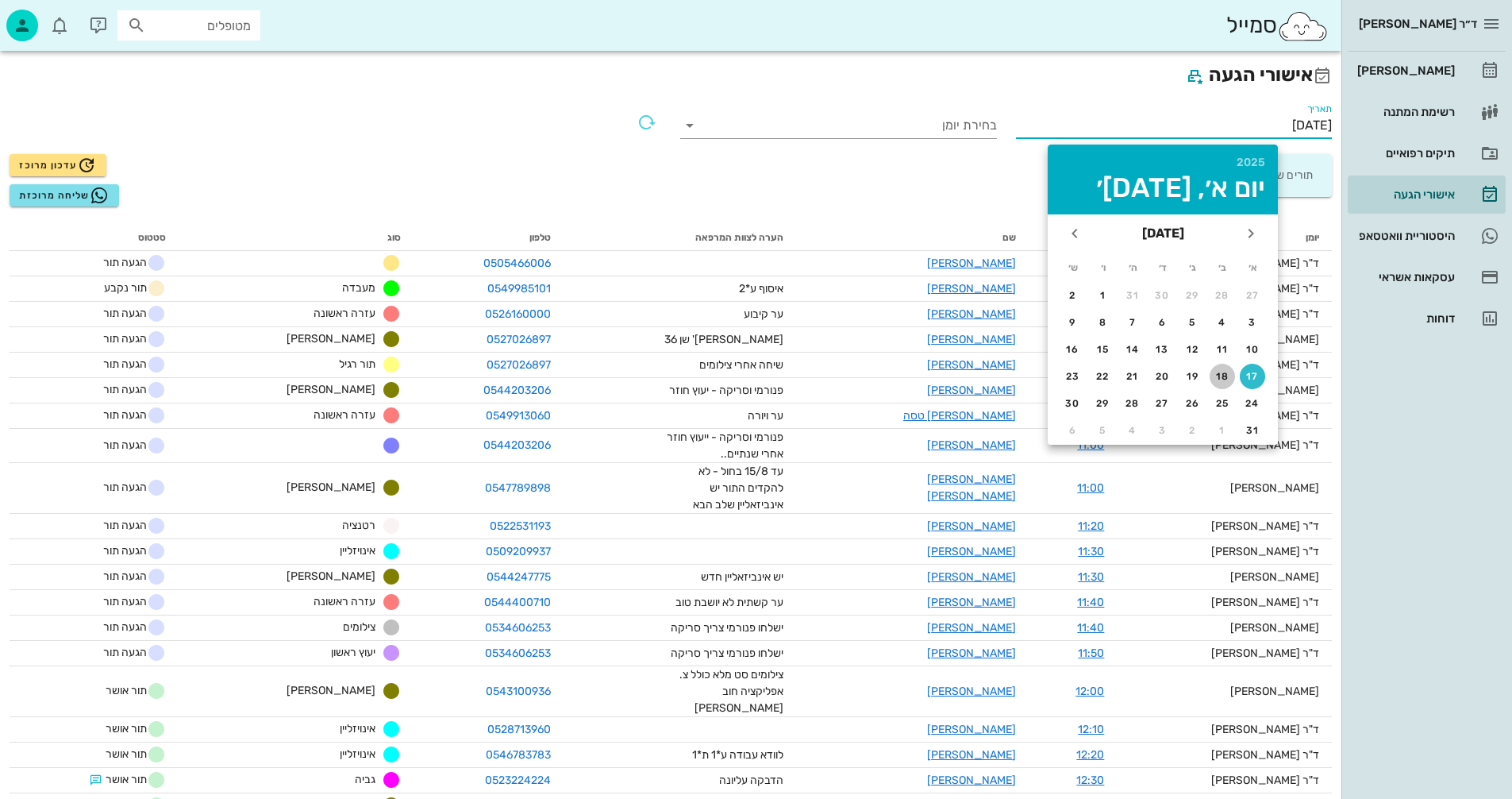
click at [1226, 376] on div "18" at bounding box center [1222, 376] width 25 height 11
type input "[DATE]"
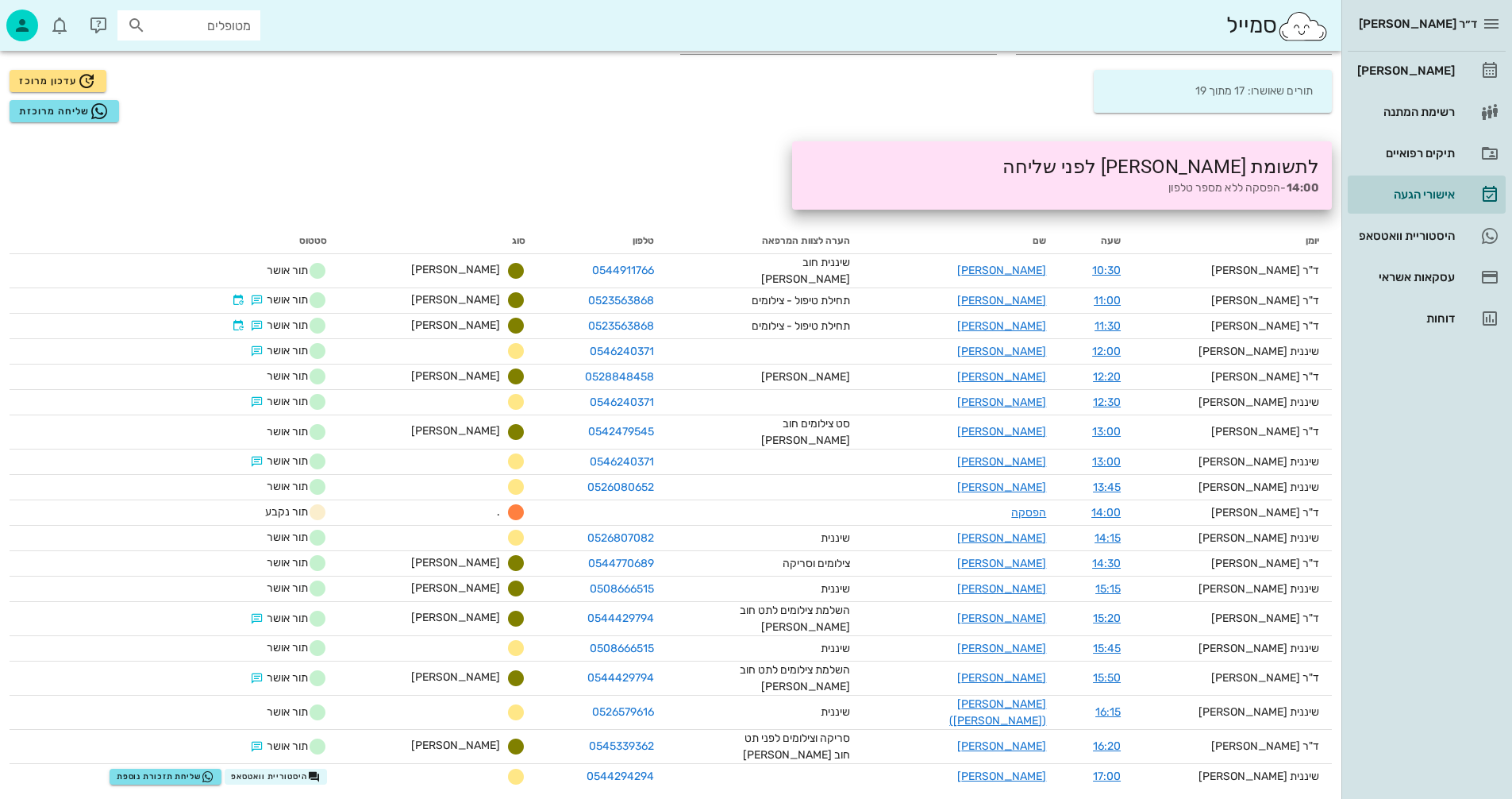
scroll to position [90, 0]
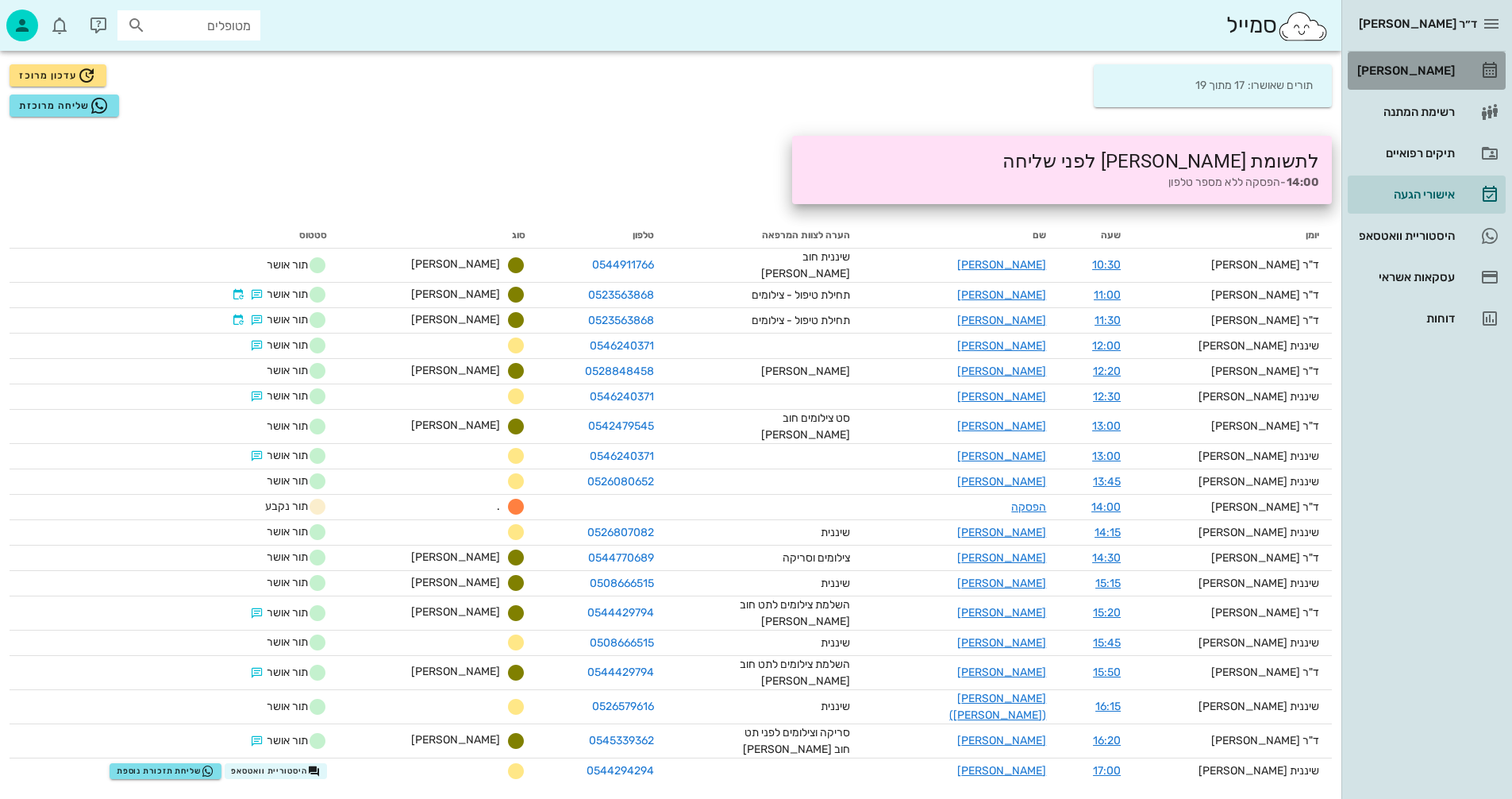
click at [1433, 72] on div "[PERSON_NAME]" at bounding box center [1404, 70] width 101 height 13
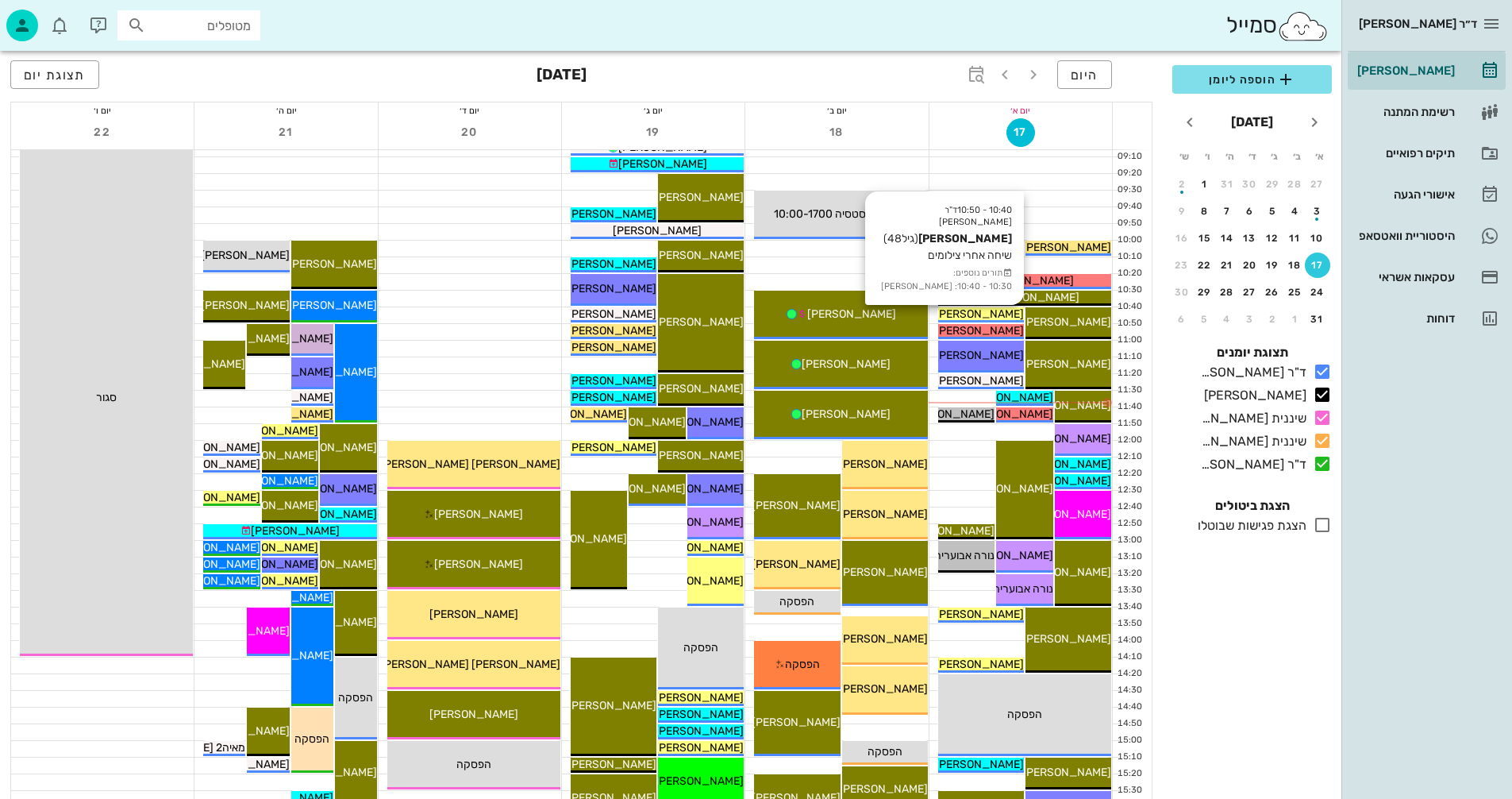
scroll to position [238, 0]
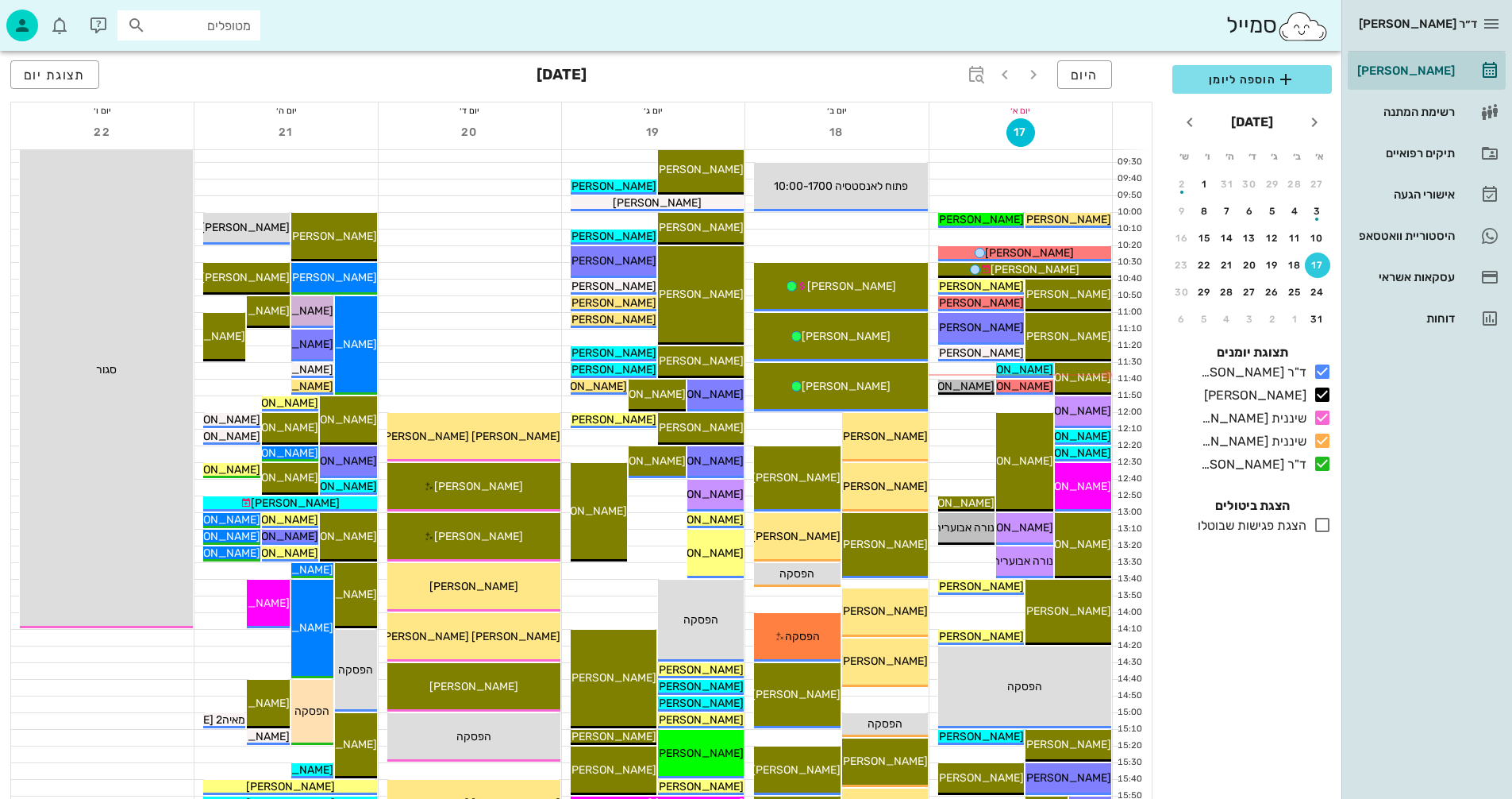
click at [1321, 521] on icon at bounding box center [1323, 525] width 19 height 19
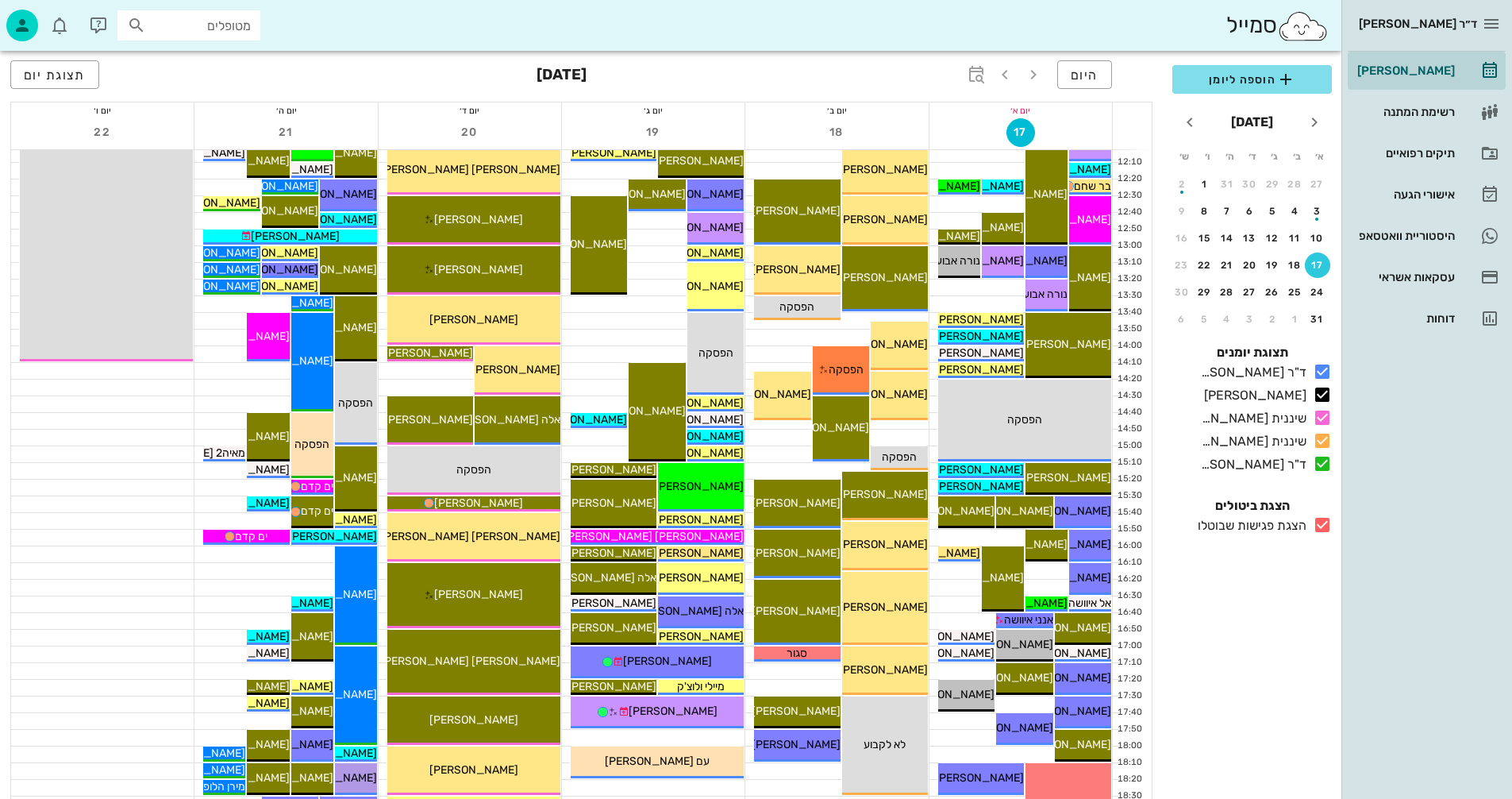
scroll to position [556, 0]
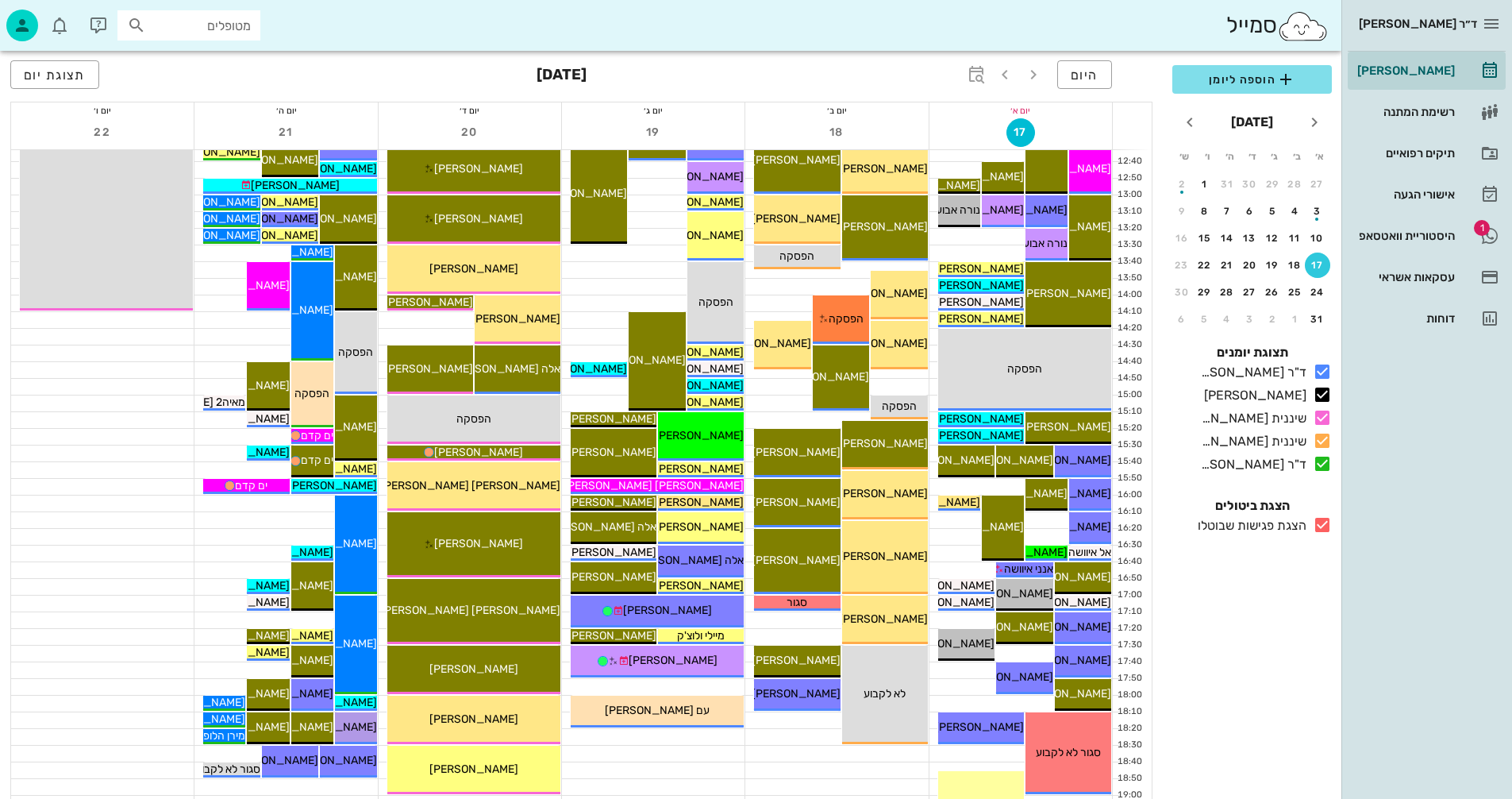
click at [1322, 523] on icon at bounding box center [1323, 525] width 19 height 19
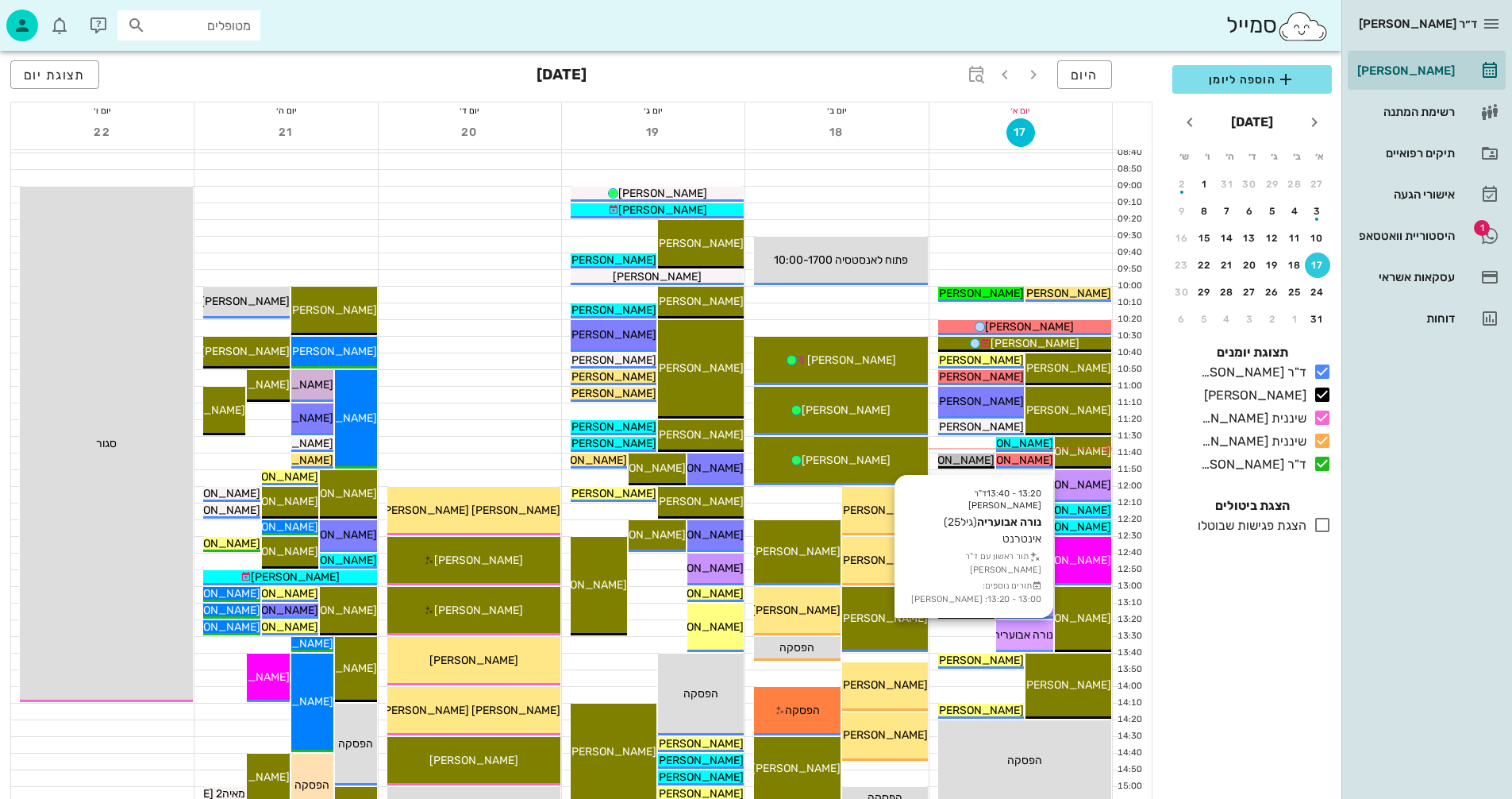
scroll to position [159, 0]
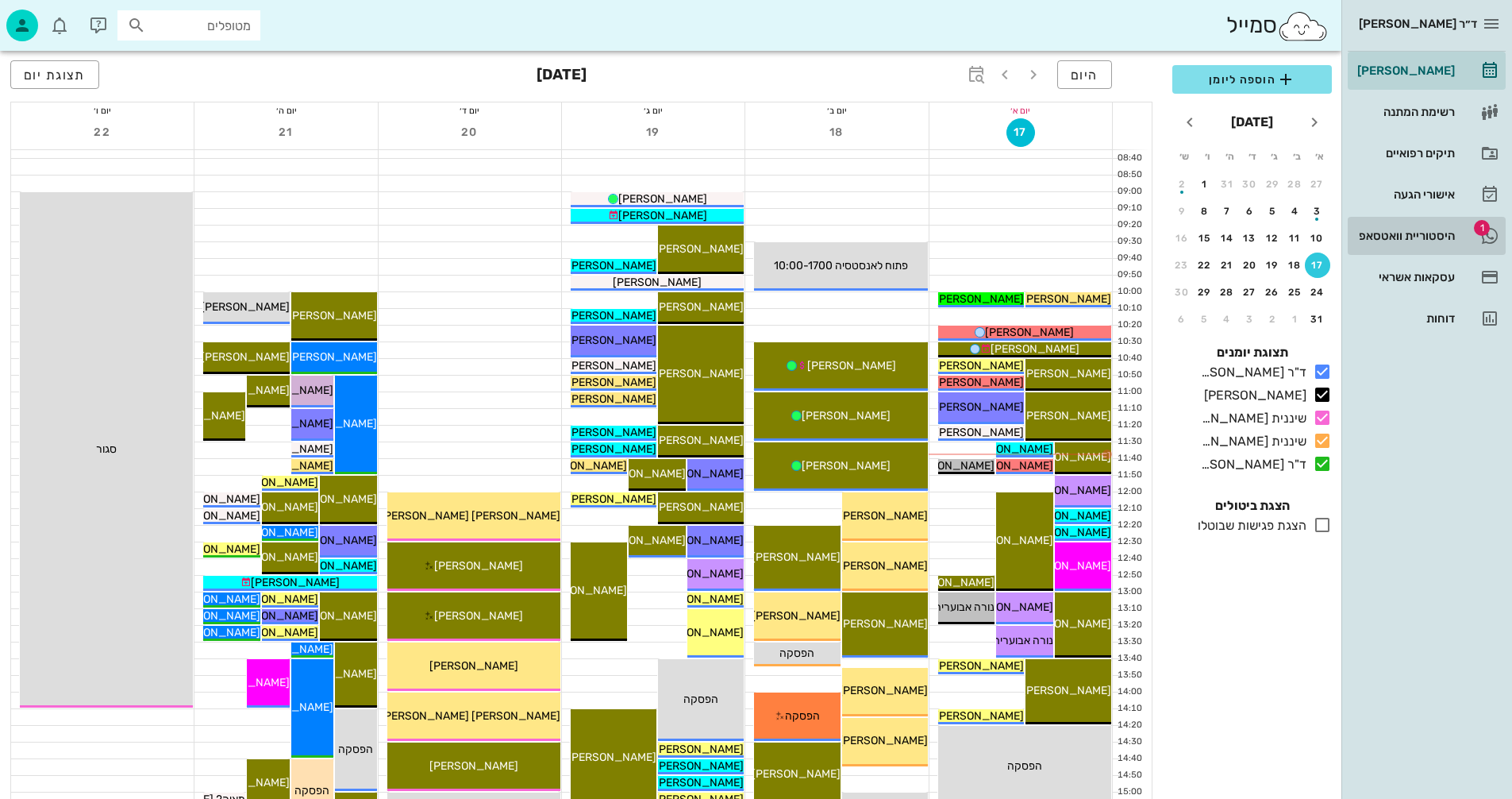
click at [1418, 231] on div "היסטוריית וואטסאפ" at bounding box center [1404, 236] width 101 height 13
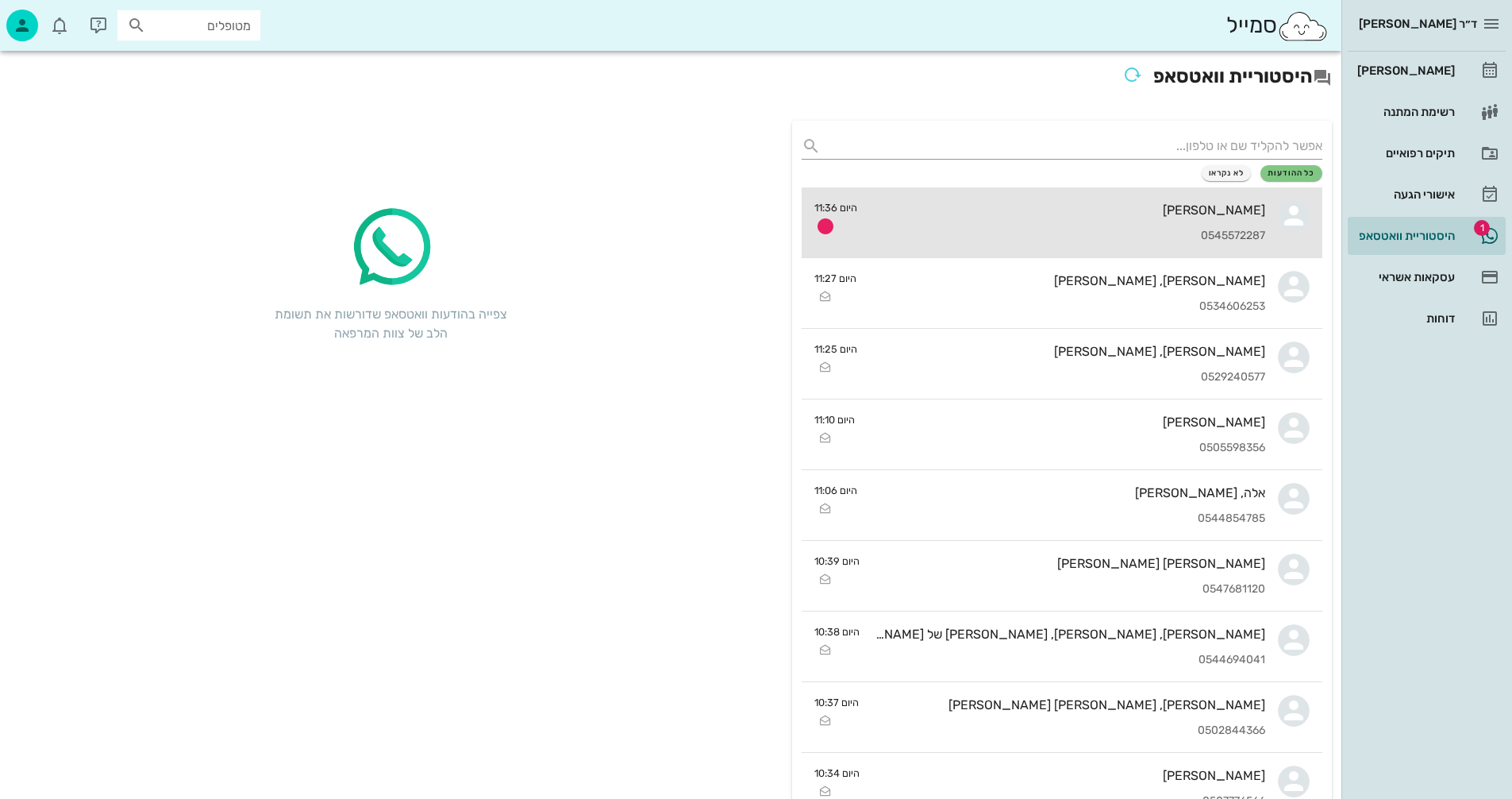
click at [986, 214] on div "[PERSON_NAME]" at bounding box center [1068, 210] width 395 height 15
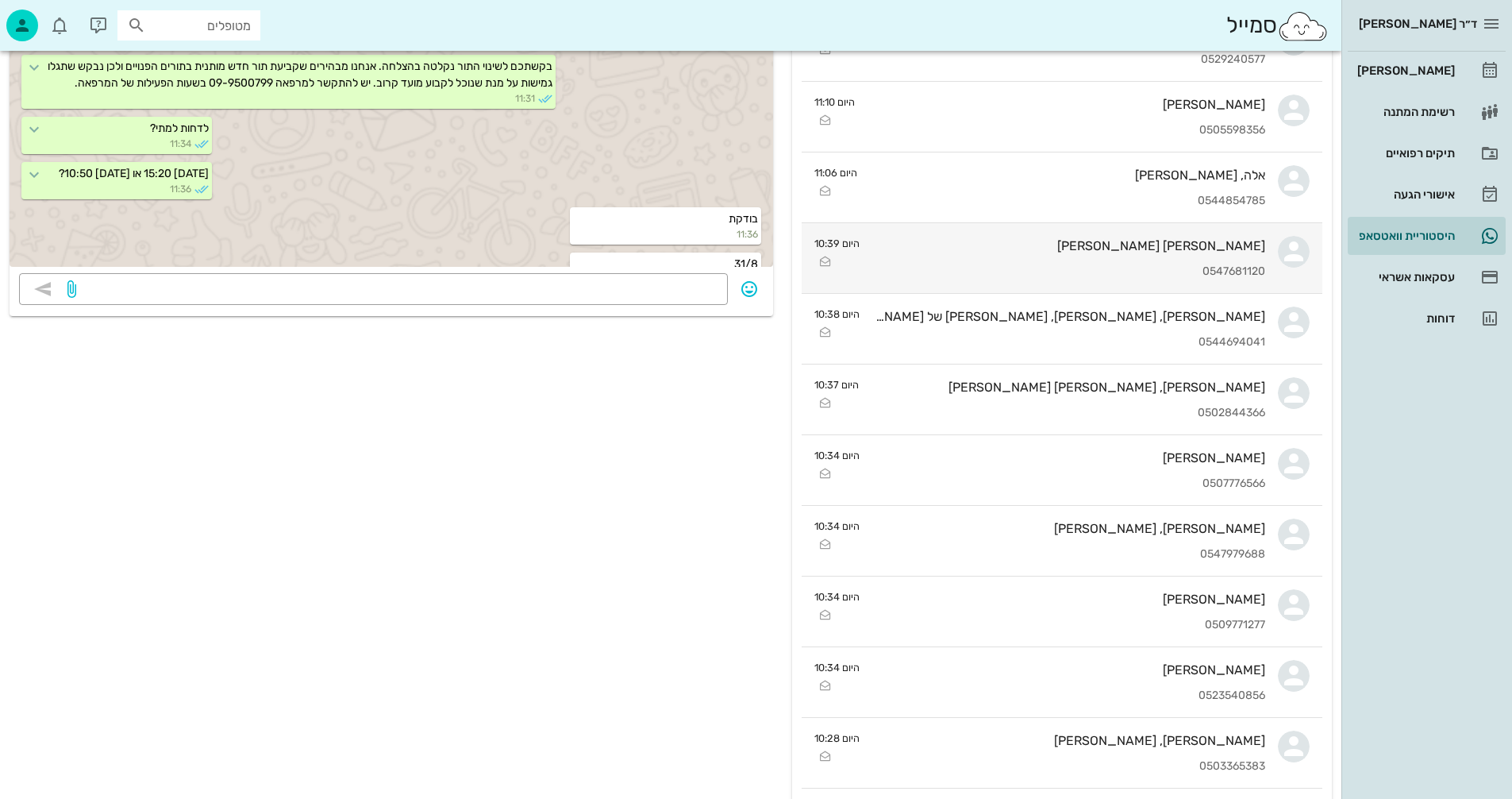
scroll to position [215, 0]
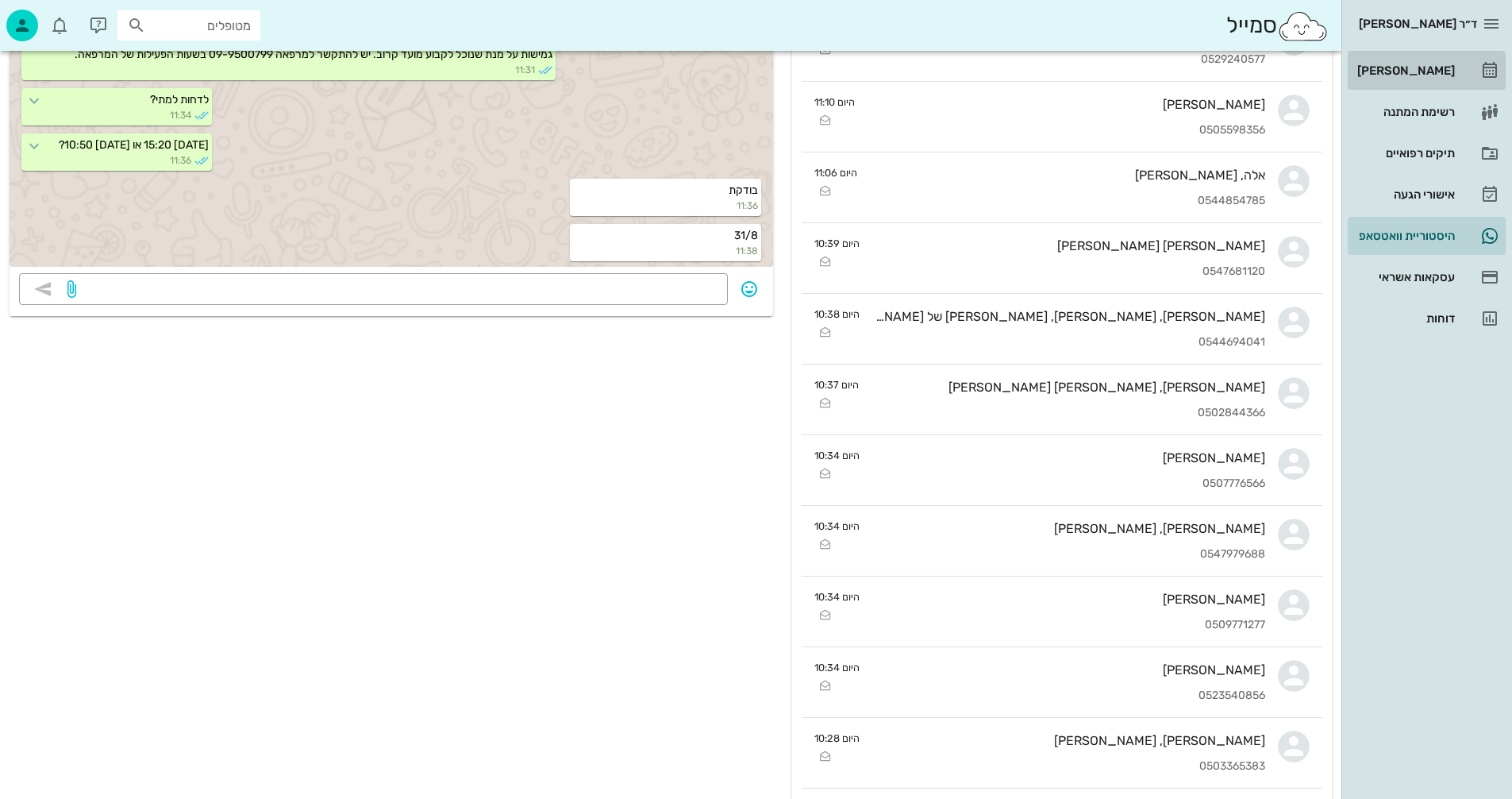
click at [1412, 69] on div "[PERSON_NAME]" at bounding box center [1404, 70] width 101 height 13
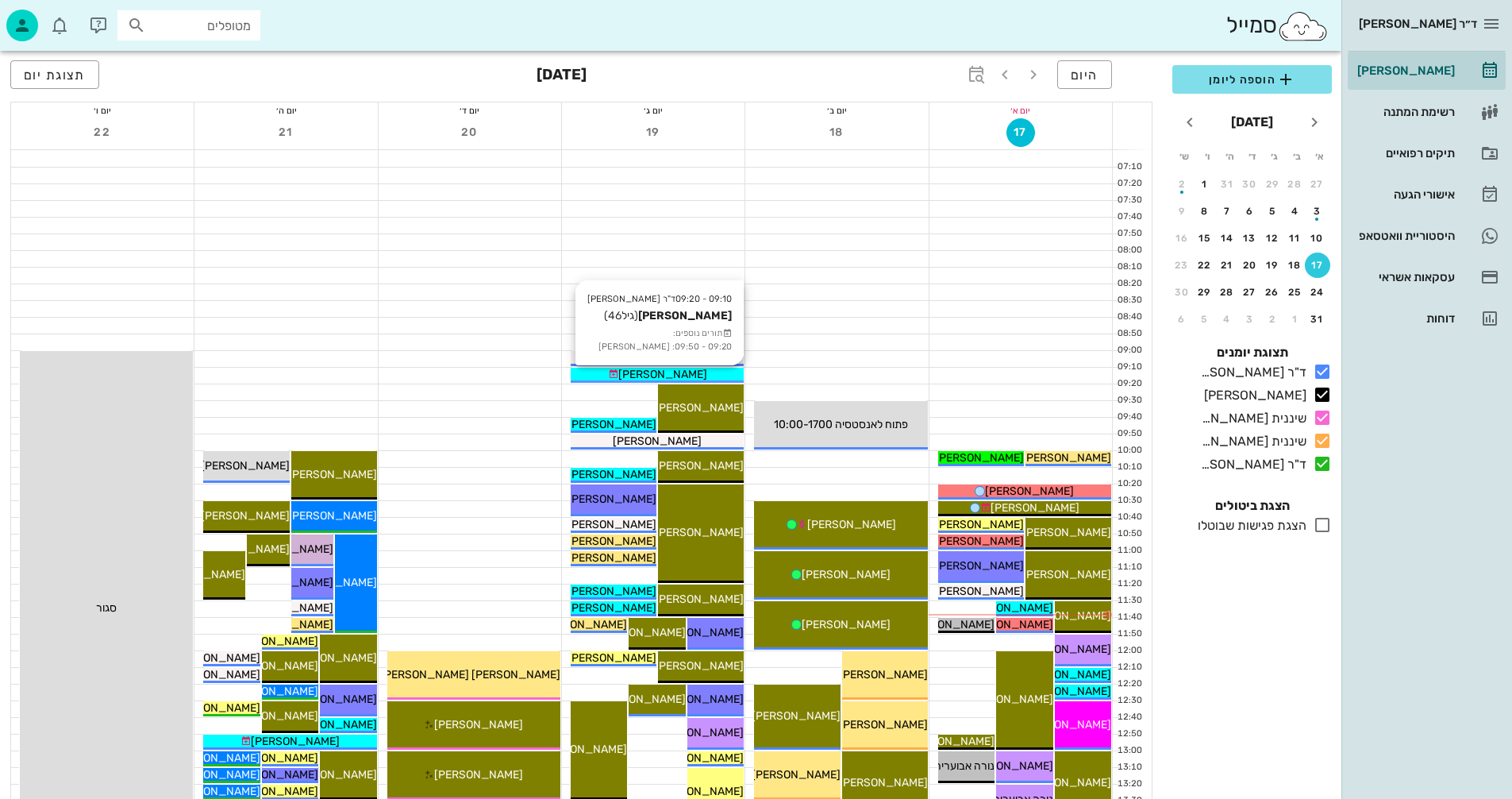
click at [705, 370] on div "[PERSON_NAME]" at bounding box center [657, 374] width 173 height 17
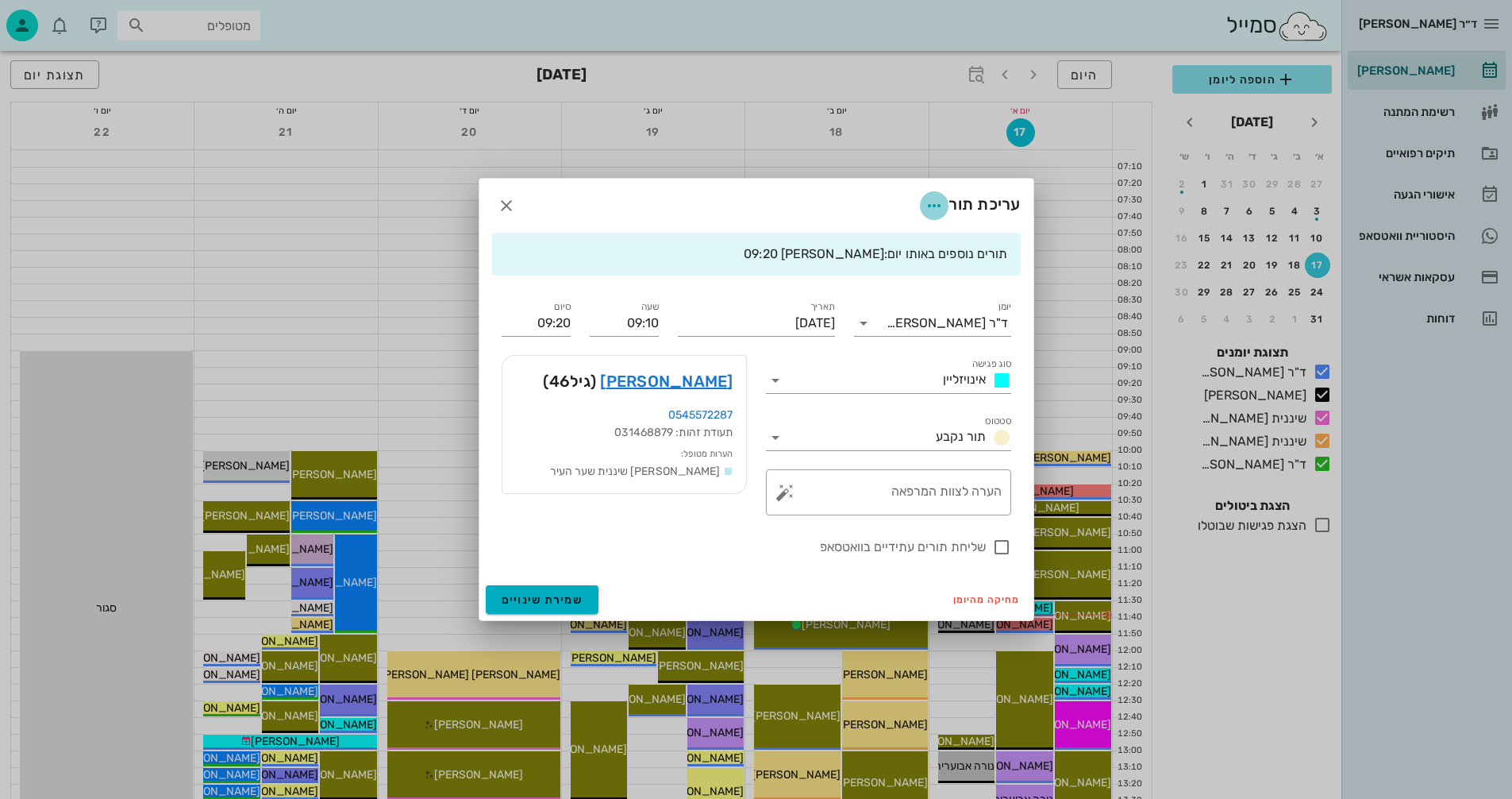
click at [933, 204] on icon "button" at bounding box center [934, 205] width 19 height 19
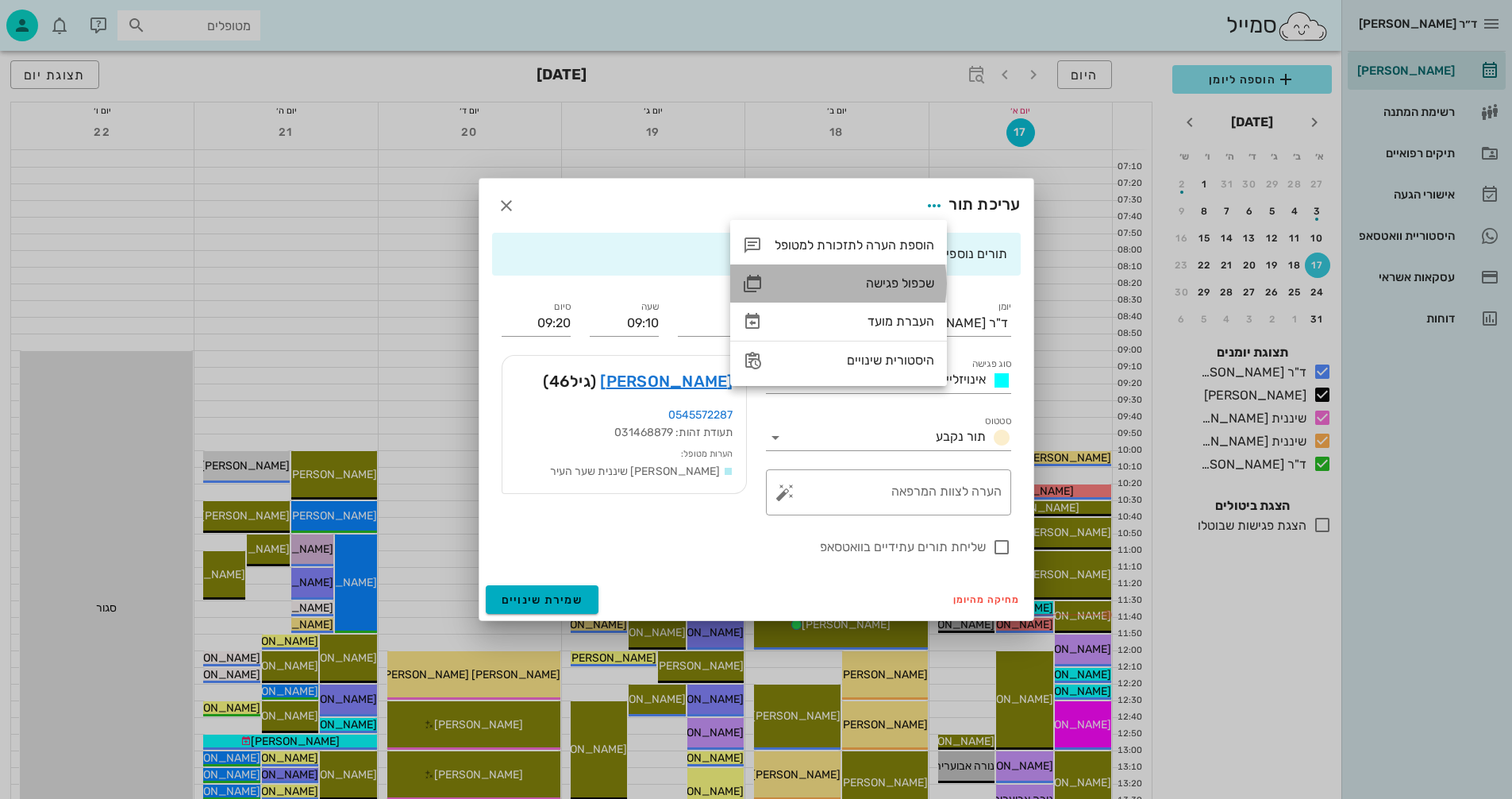
click at [878, 282] on div "שכפול פגישה" at bounding box center [854, 283] width 160 height 15
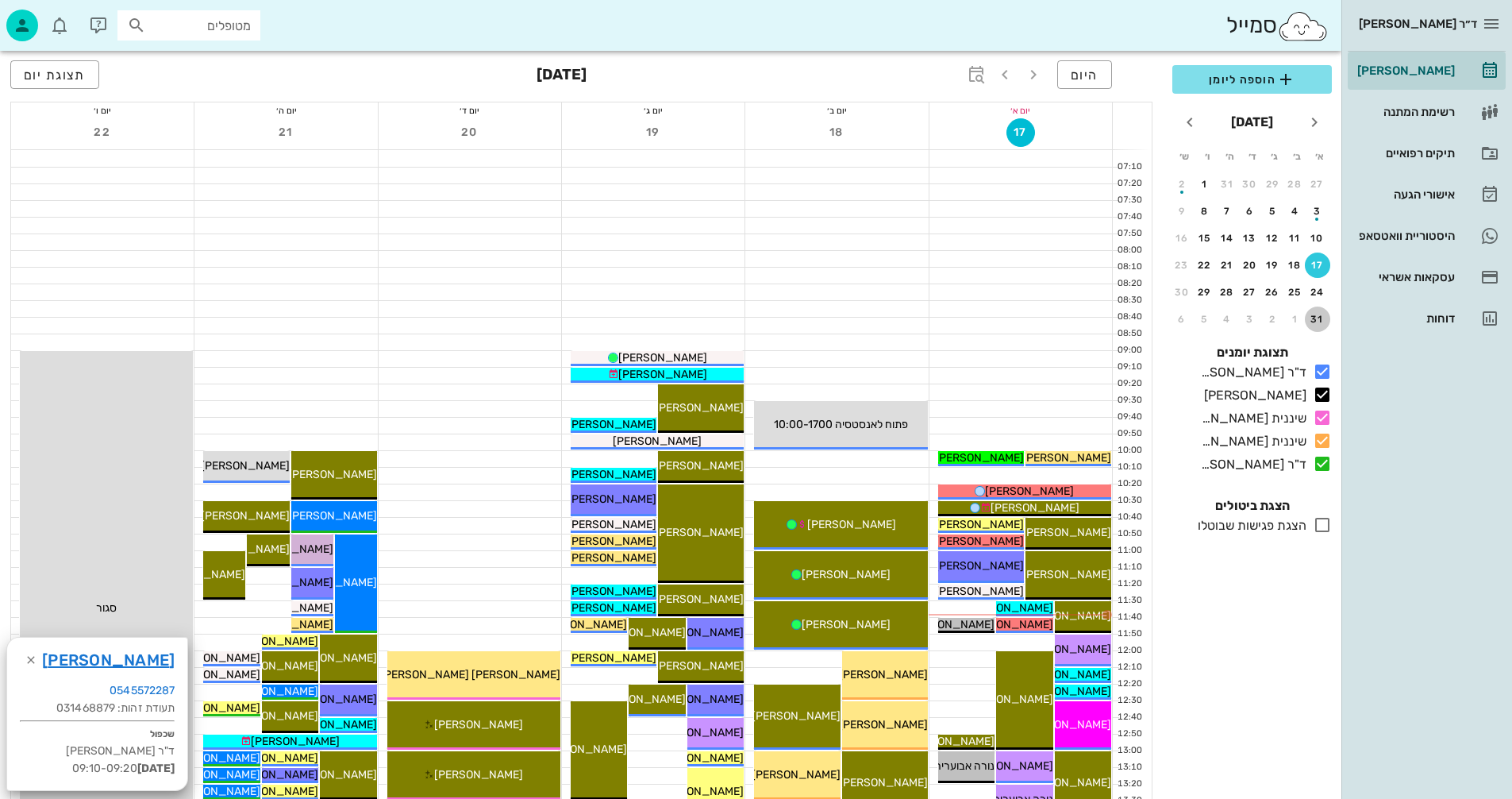
click at [1319, 316] on div "31" at bounding box center [1318, 318] width 25 height 11
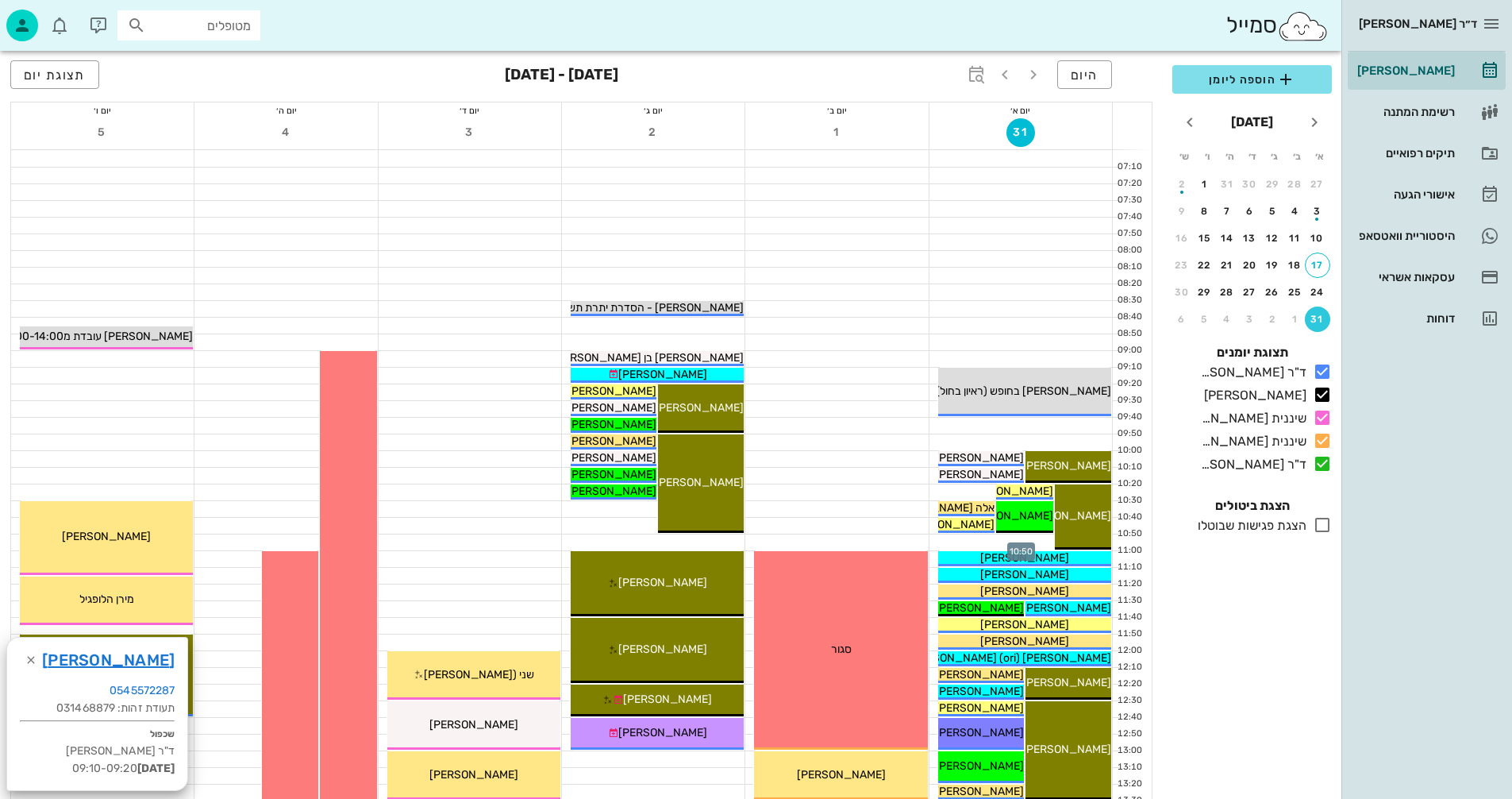
click at [962, 541] on div at bounding box center [1021, 542] width 182 height 16
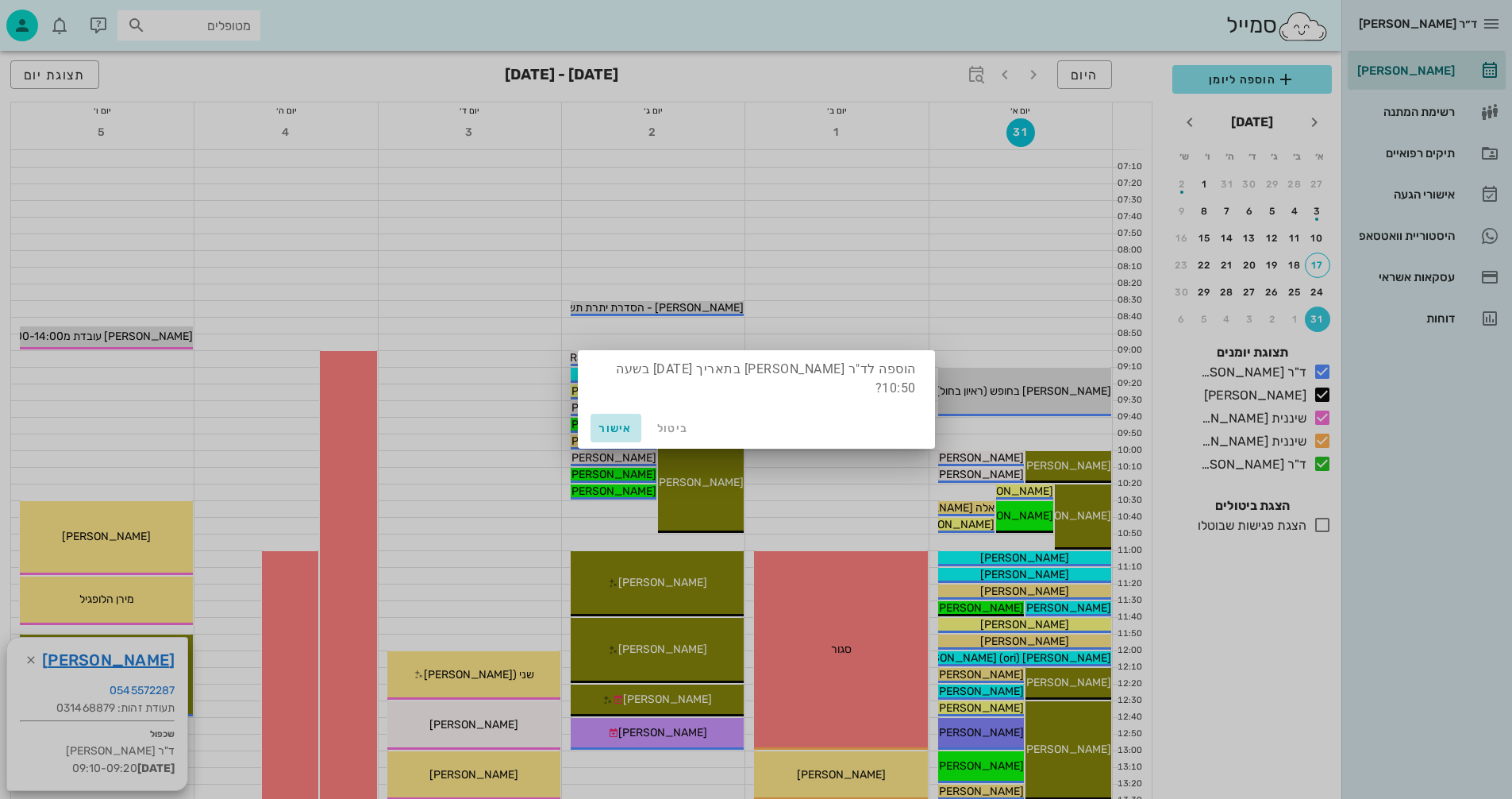
click at [606, 427] on span "אישור" at bounding box center [616, 428] width 38 height 14
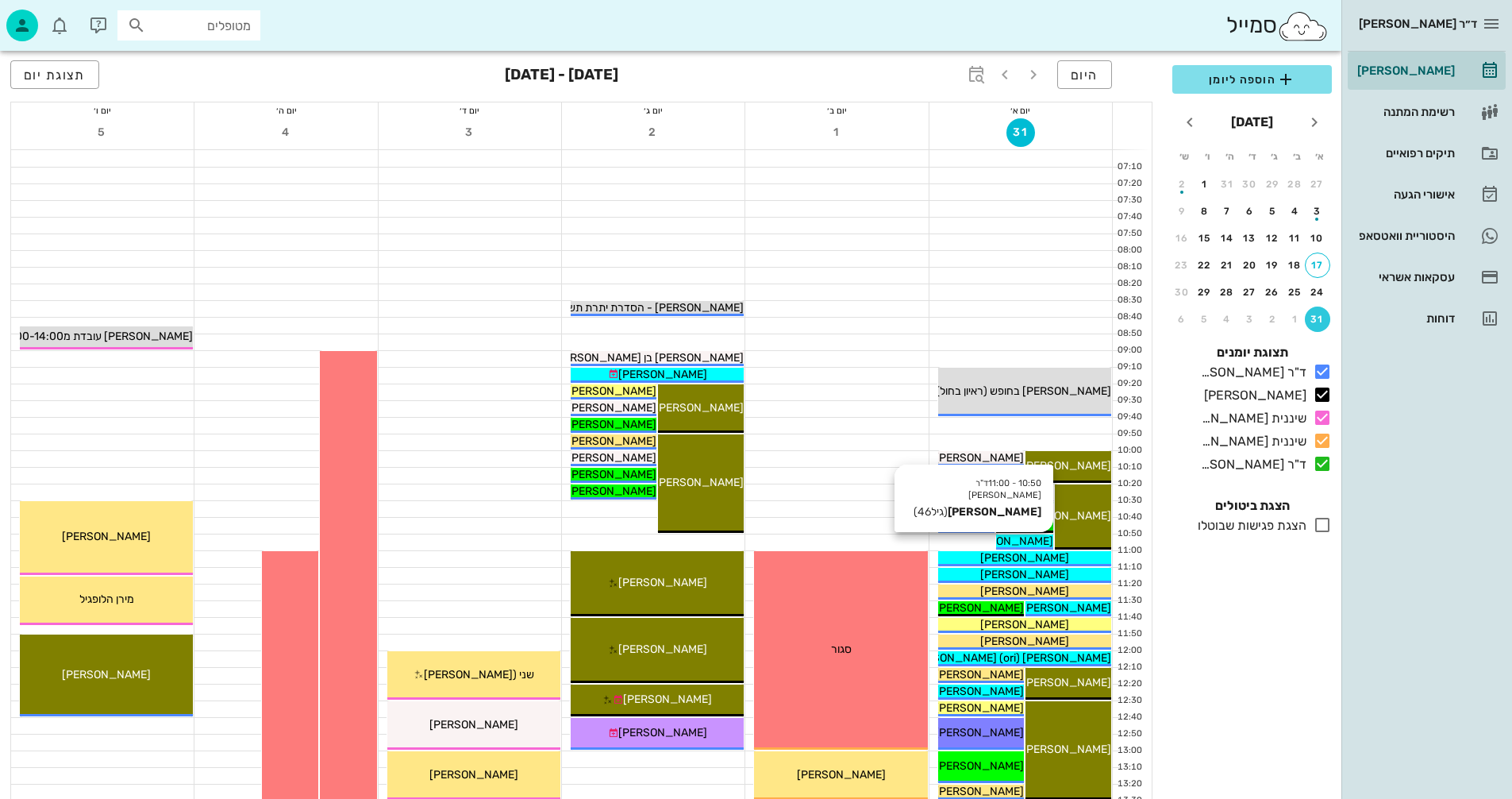
click at [1020, 541] on span "[PERSON_NAME]" at bounding box center [1009, 541] width 89 height 14
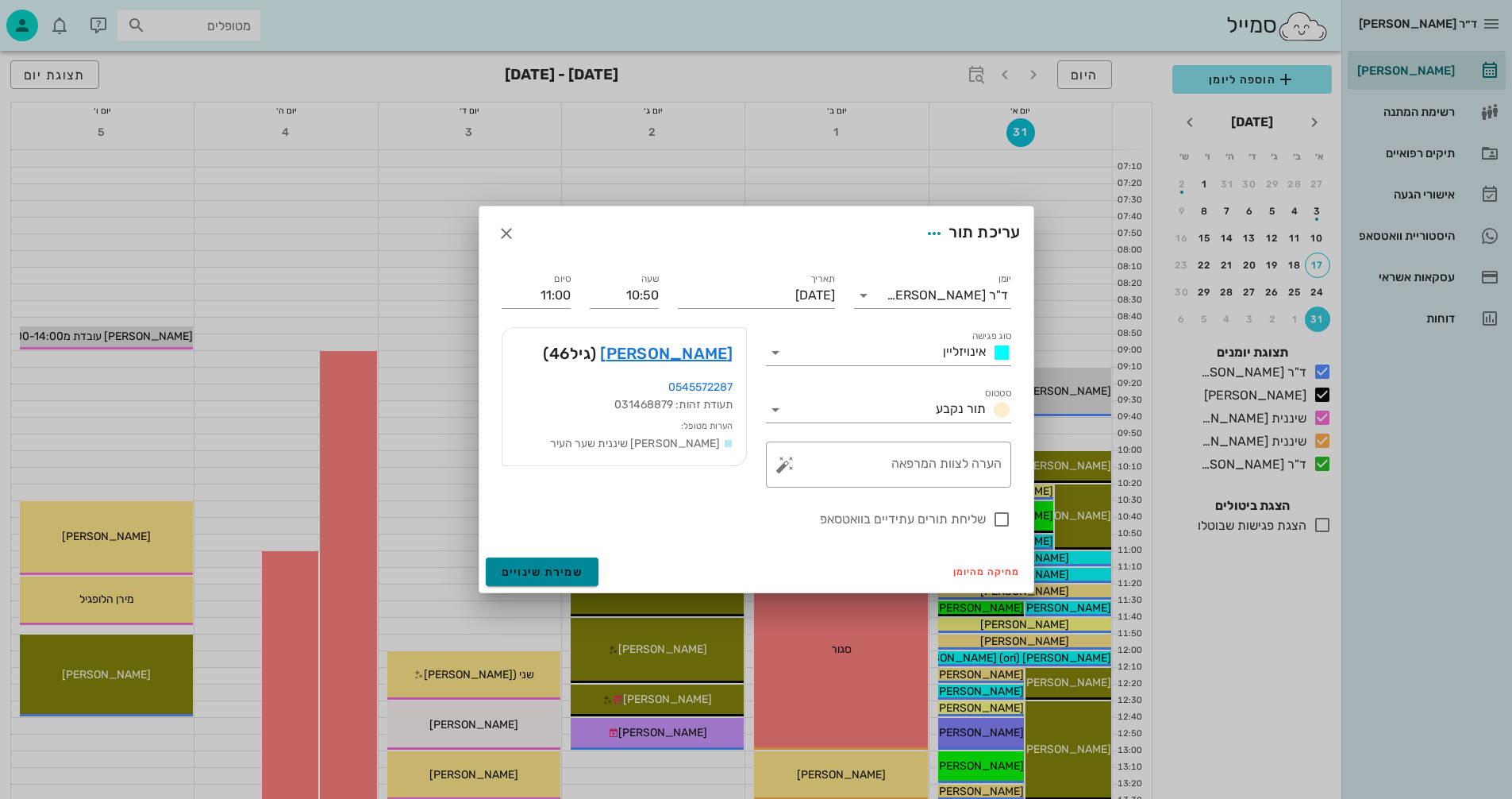
click at [528, 567] on span "שמירת שינויים" at bounding box center [542, 572] width 82 height 14
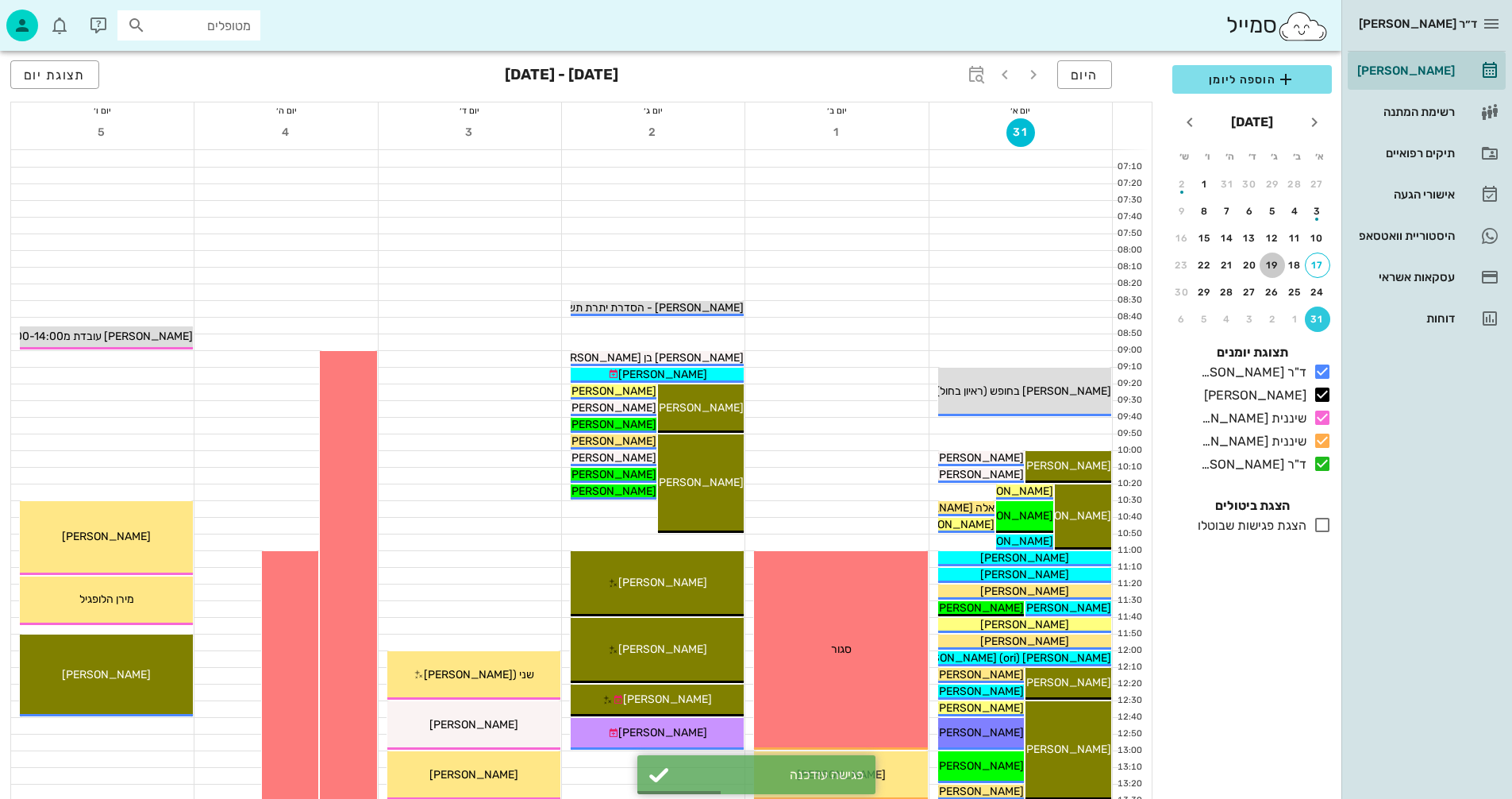
click at [1273, 262] on div "19" at bounding box center [1273, 264] width 25 height 11
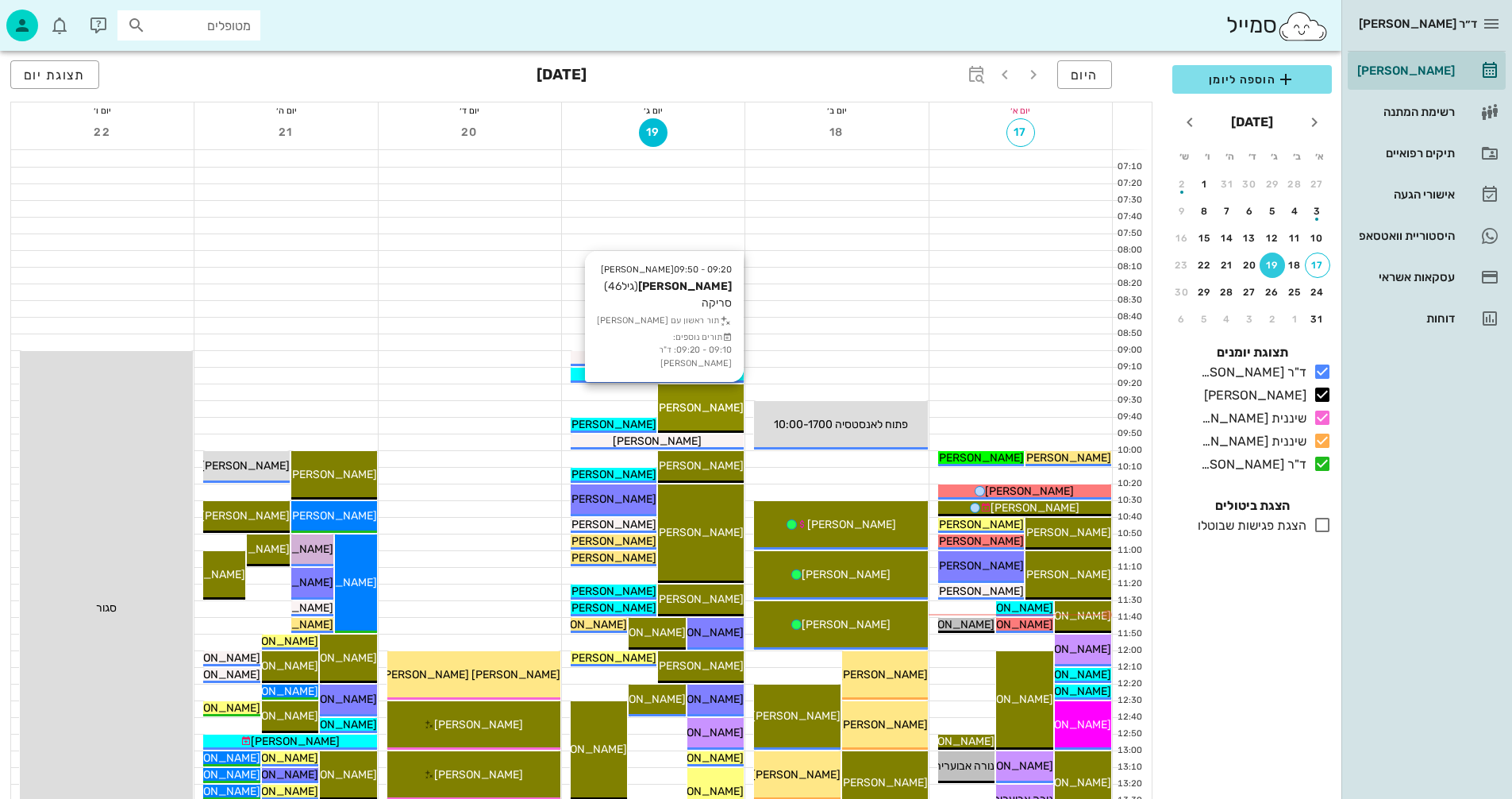
click at [699, 411] on span "[PERSON_NAME]" at bounding box center [699, 408] width 89 height 14
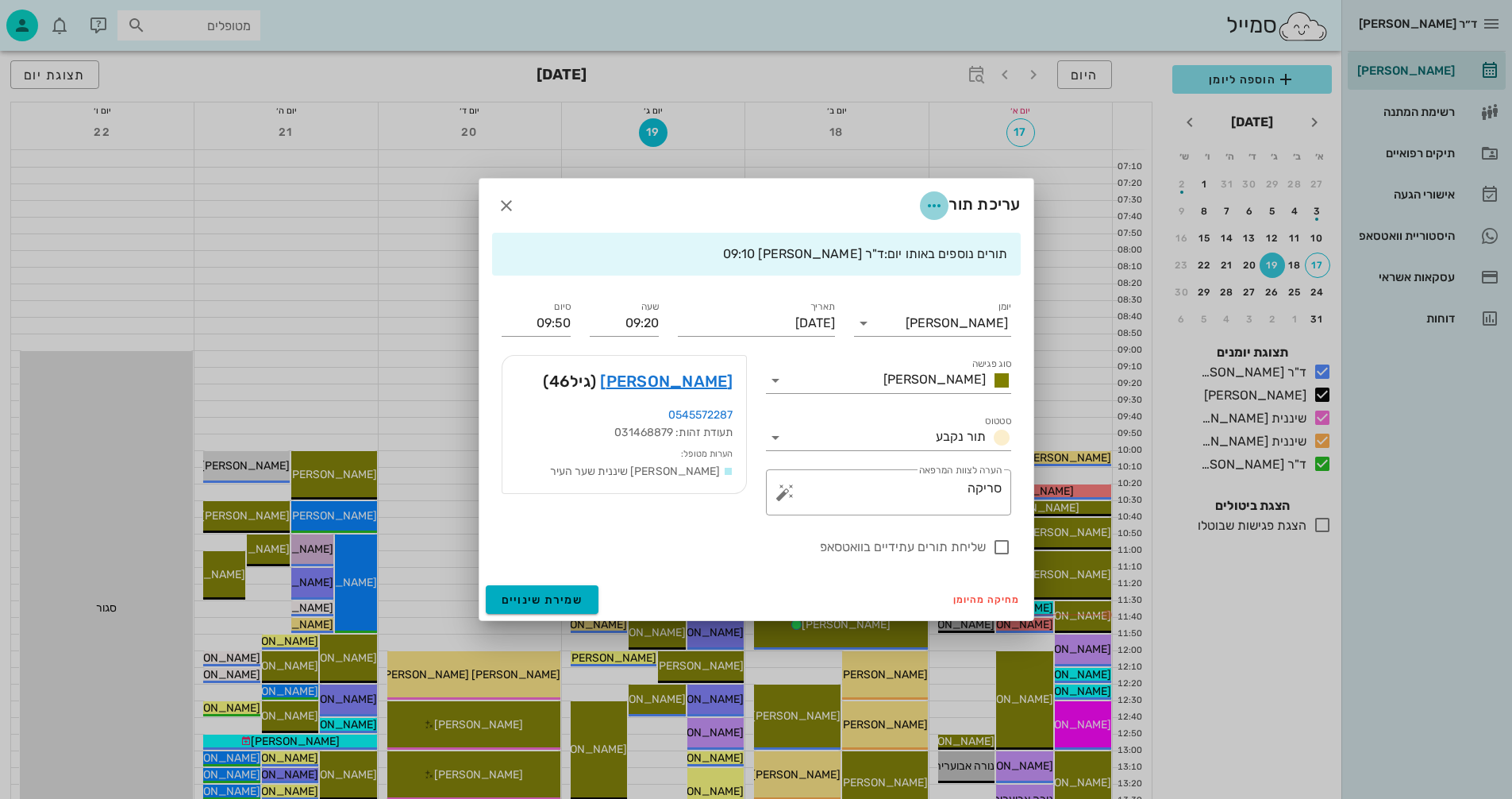
click at [933, 204] on icon "button" at bounding box center [934, 205] width 19 height 19
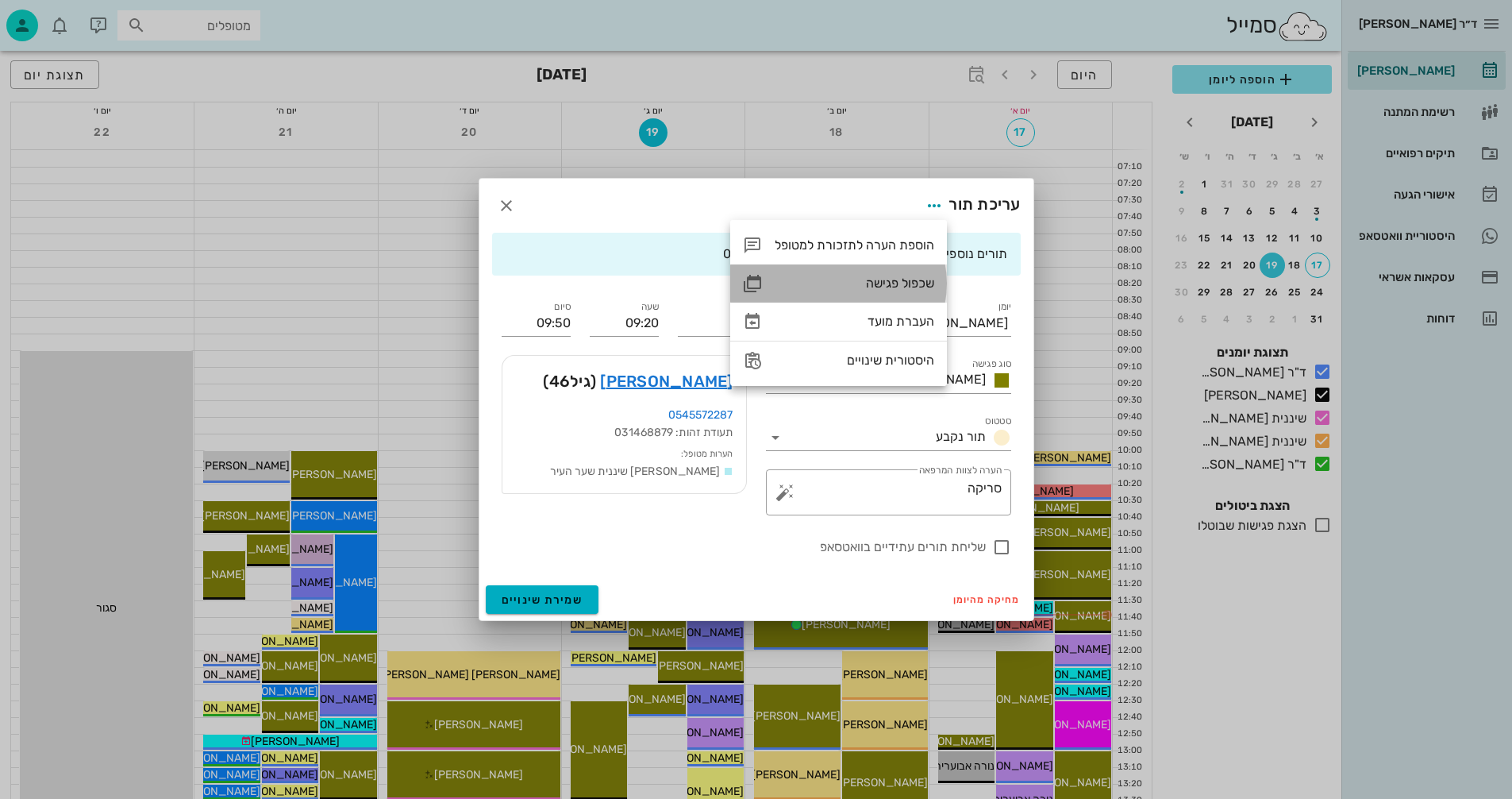
click at [879, 284] on div "שכפול פגישה" at bounding box center [854, 283] width 160 height 15
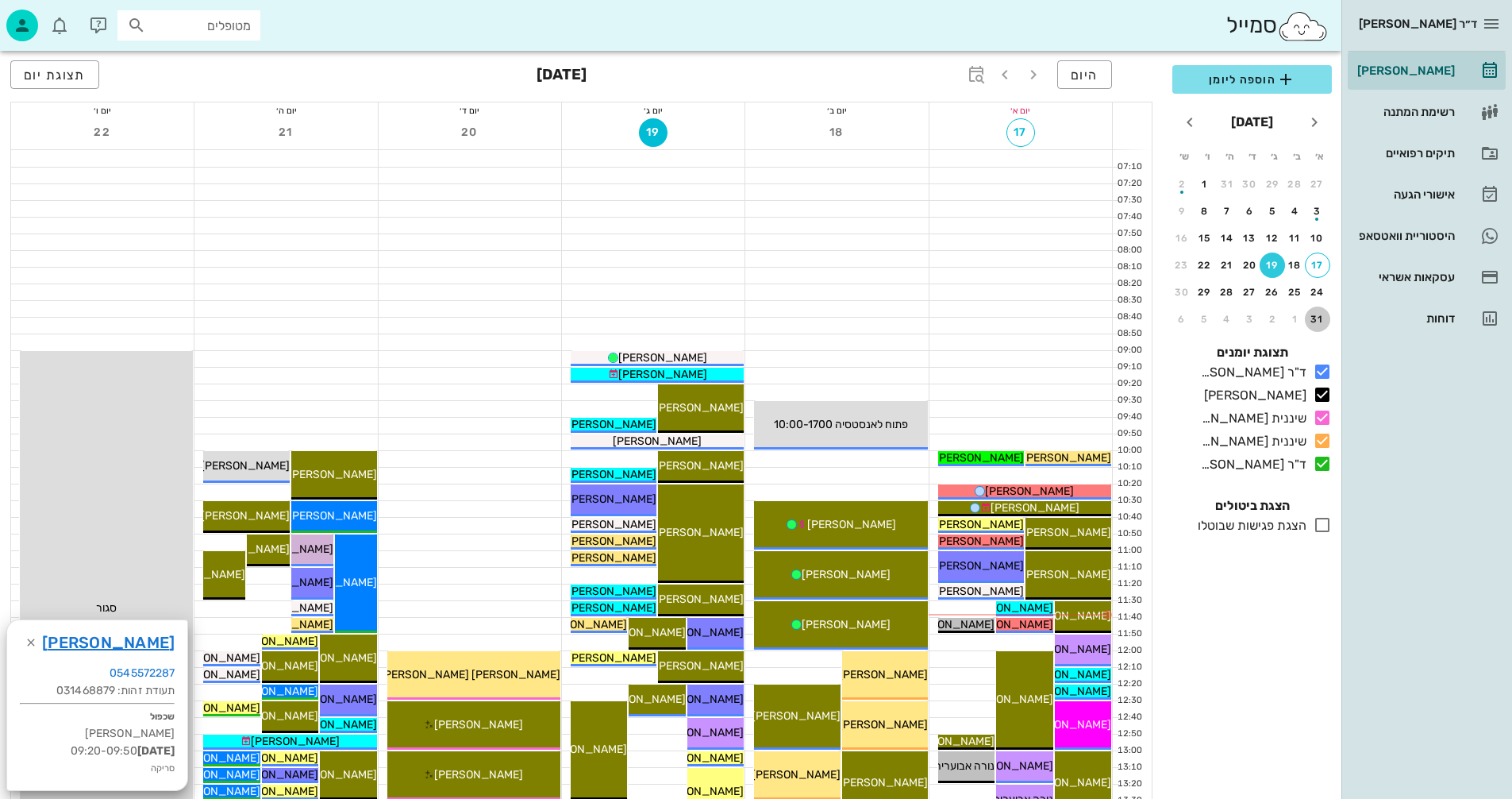
click at [1319, 318] on div "31" at bounding box center [1318, 318] width 25 height 11
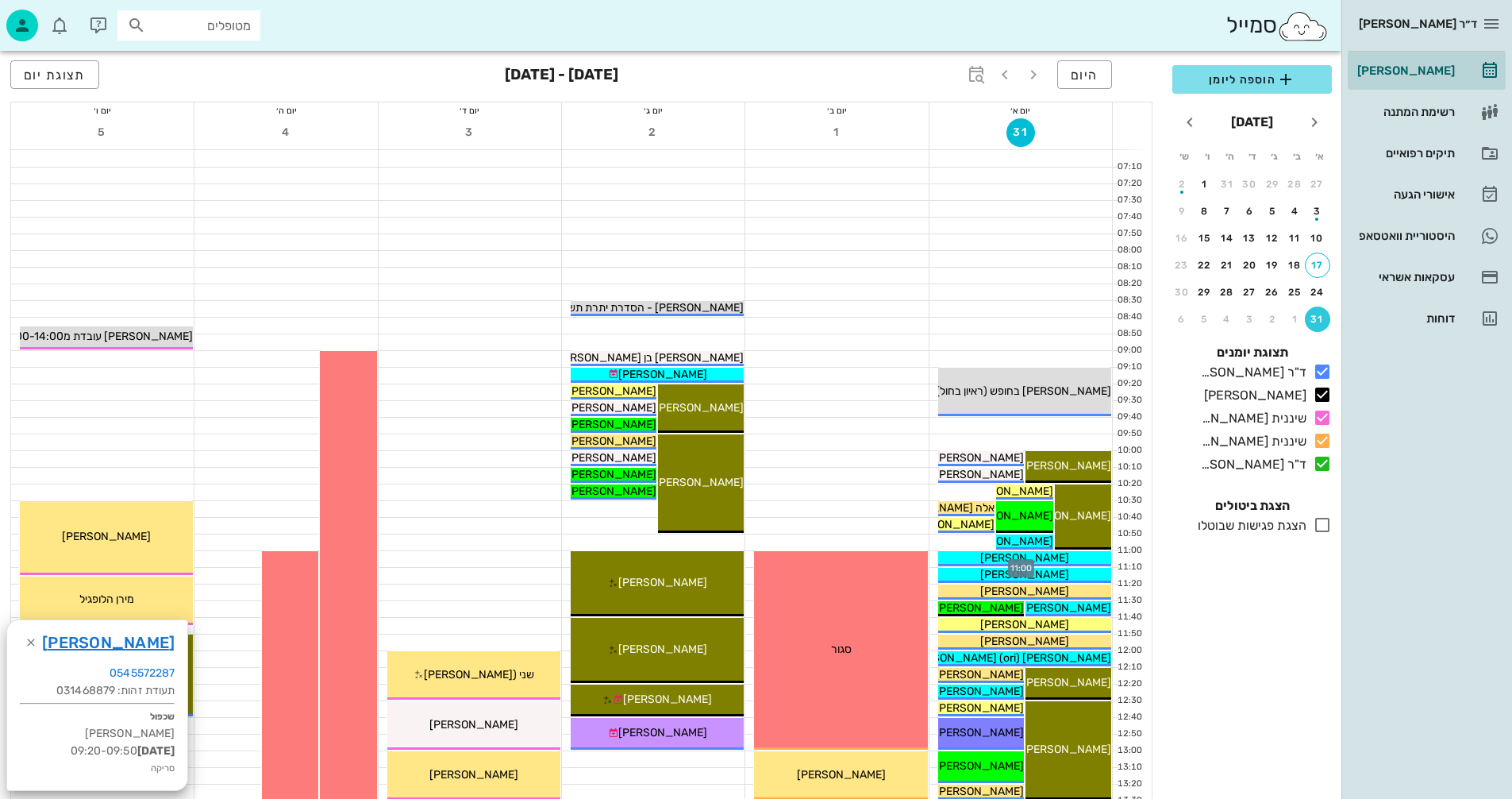
click at [932, 559] on div at bounding box center [1021, 558] width 182 height 16
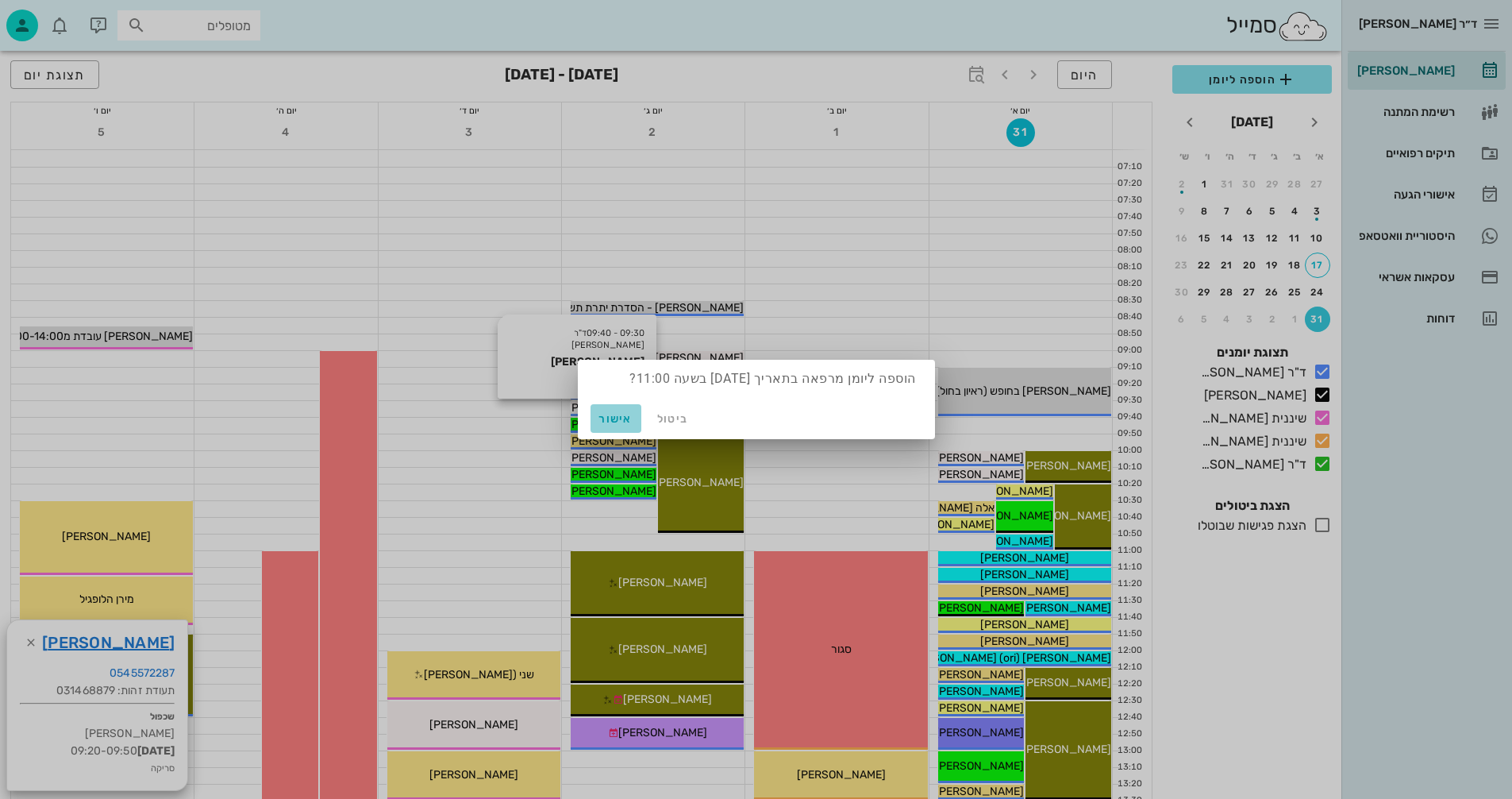
click at [612, 416] on span "אישור" at bounding box center [616, 419] width 38 height 14
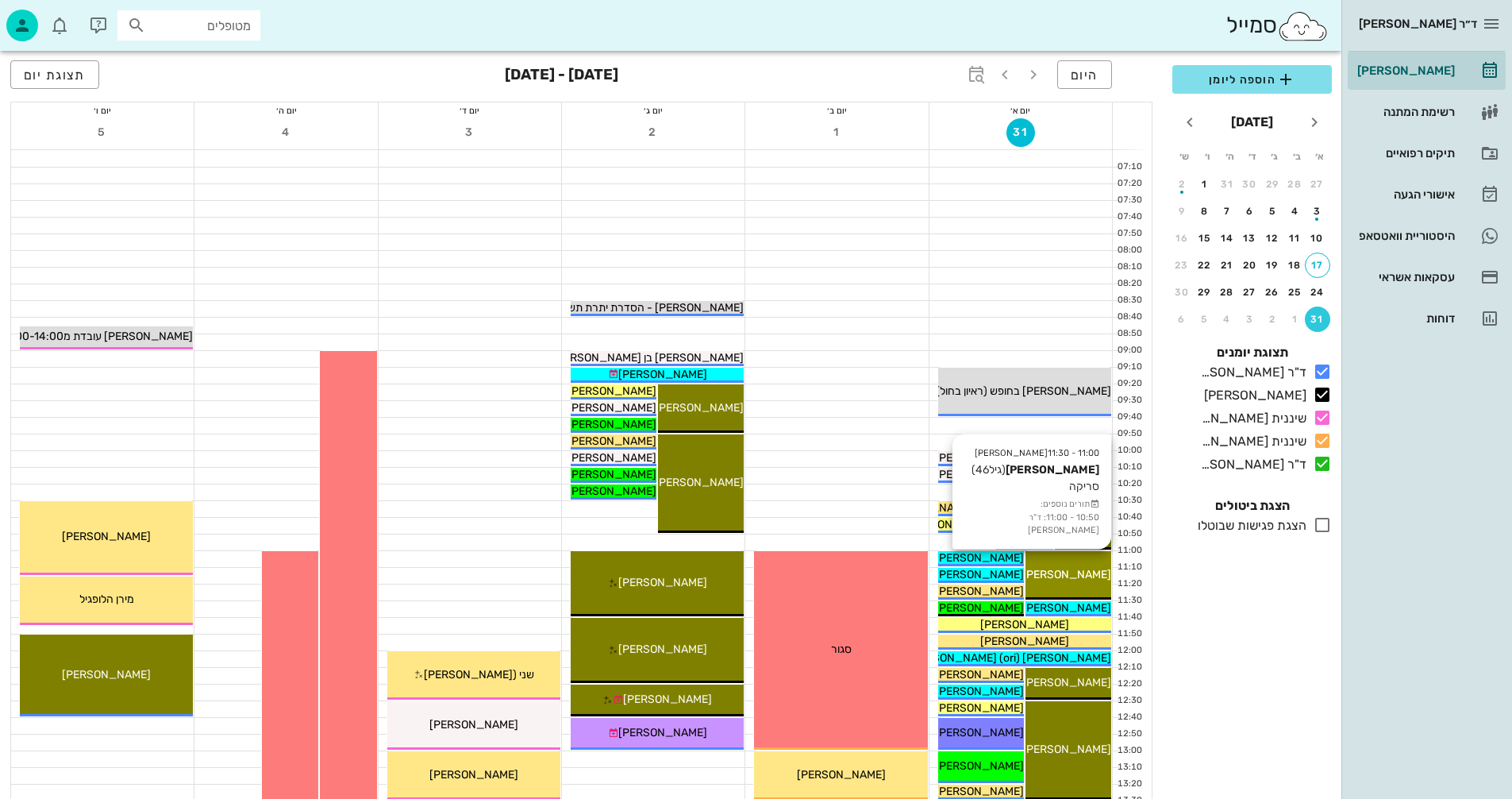
click at [1058, 571] on span "[PERSON_NAME]" at bounding box center [1067, 574] width 89 height 14
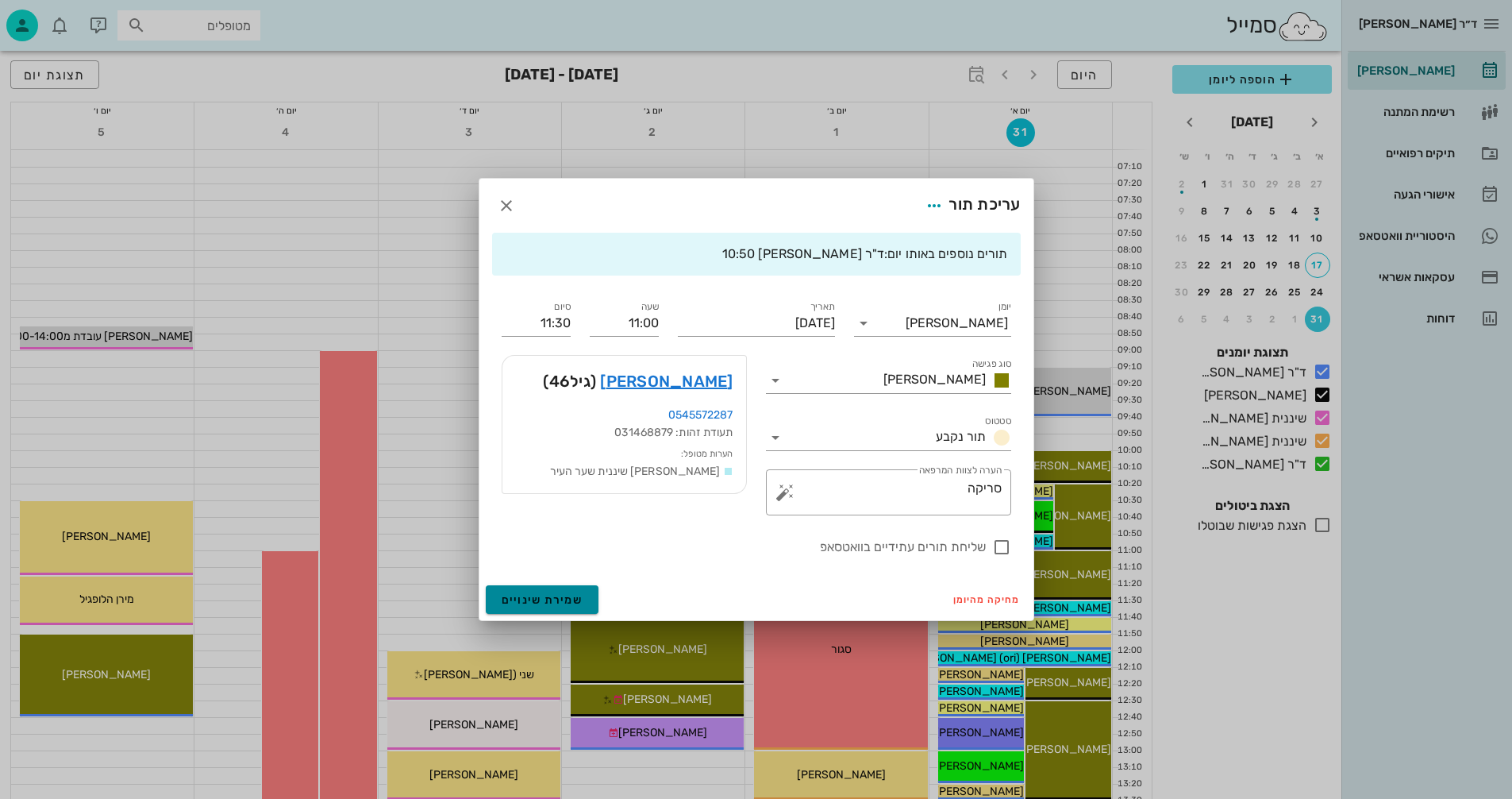
click at [534, 599] on span "שמירת שינויים" at bounding box center [542, 600] width 82 height 14
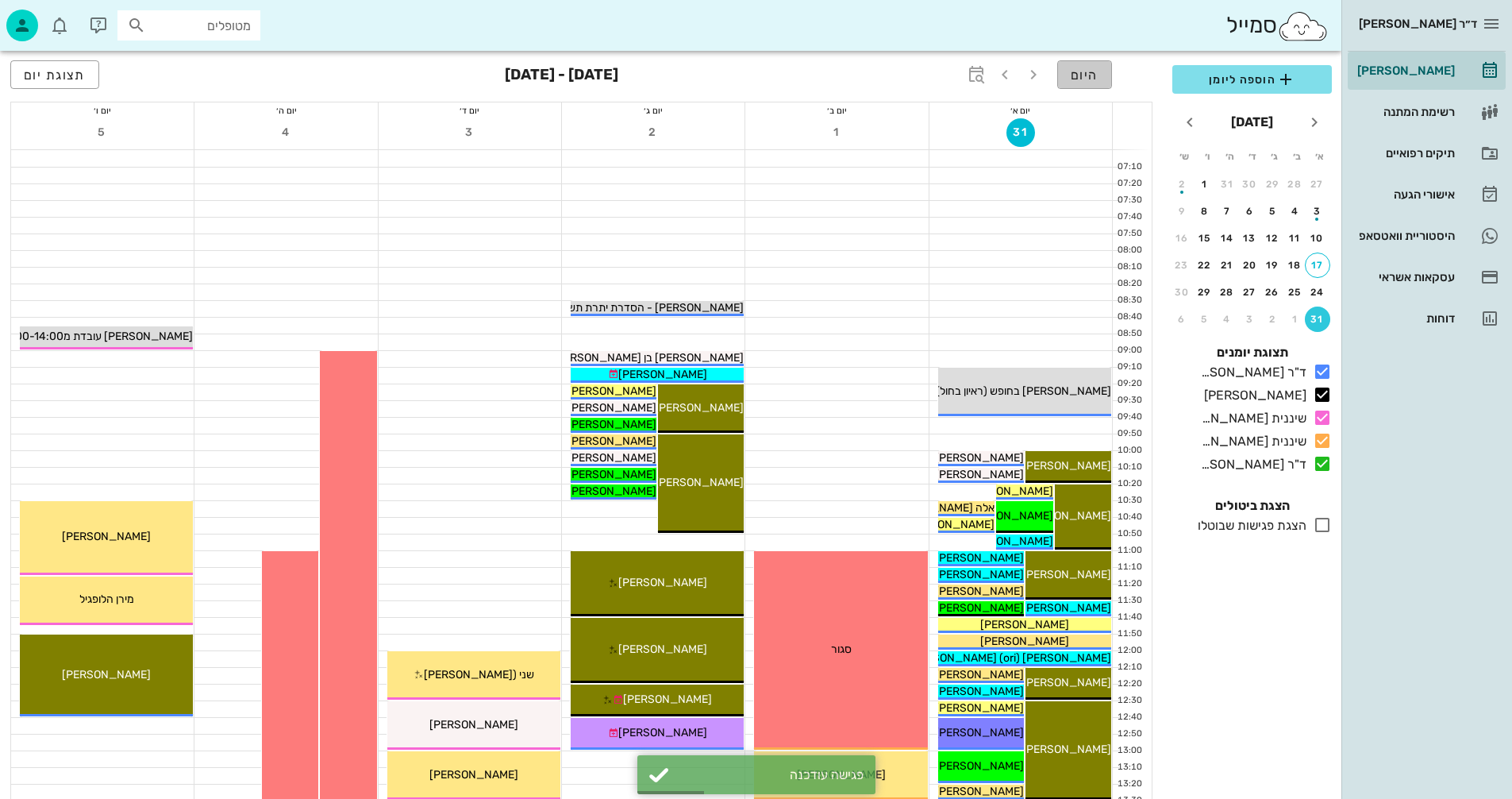
click at [1086, 73] on span "היום" at bounding box center [1085, 75] width 28 height 15
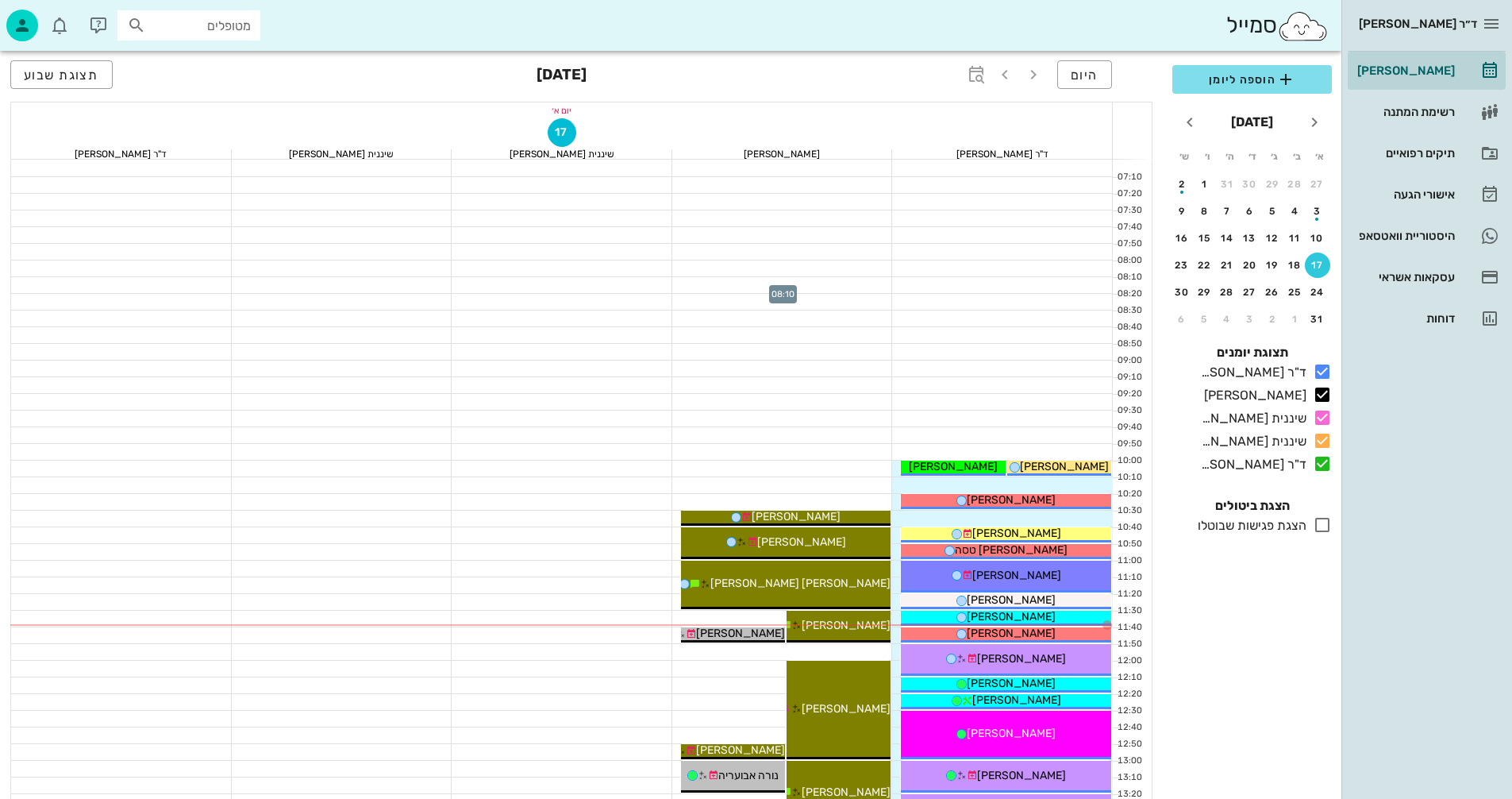
scroll to position [79, 0]
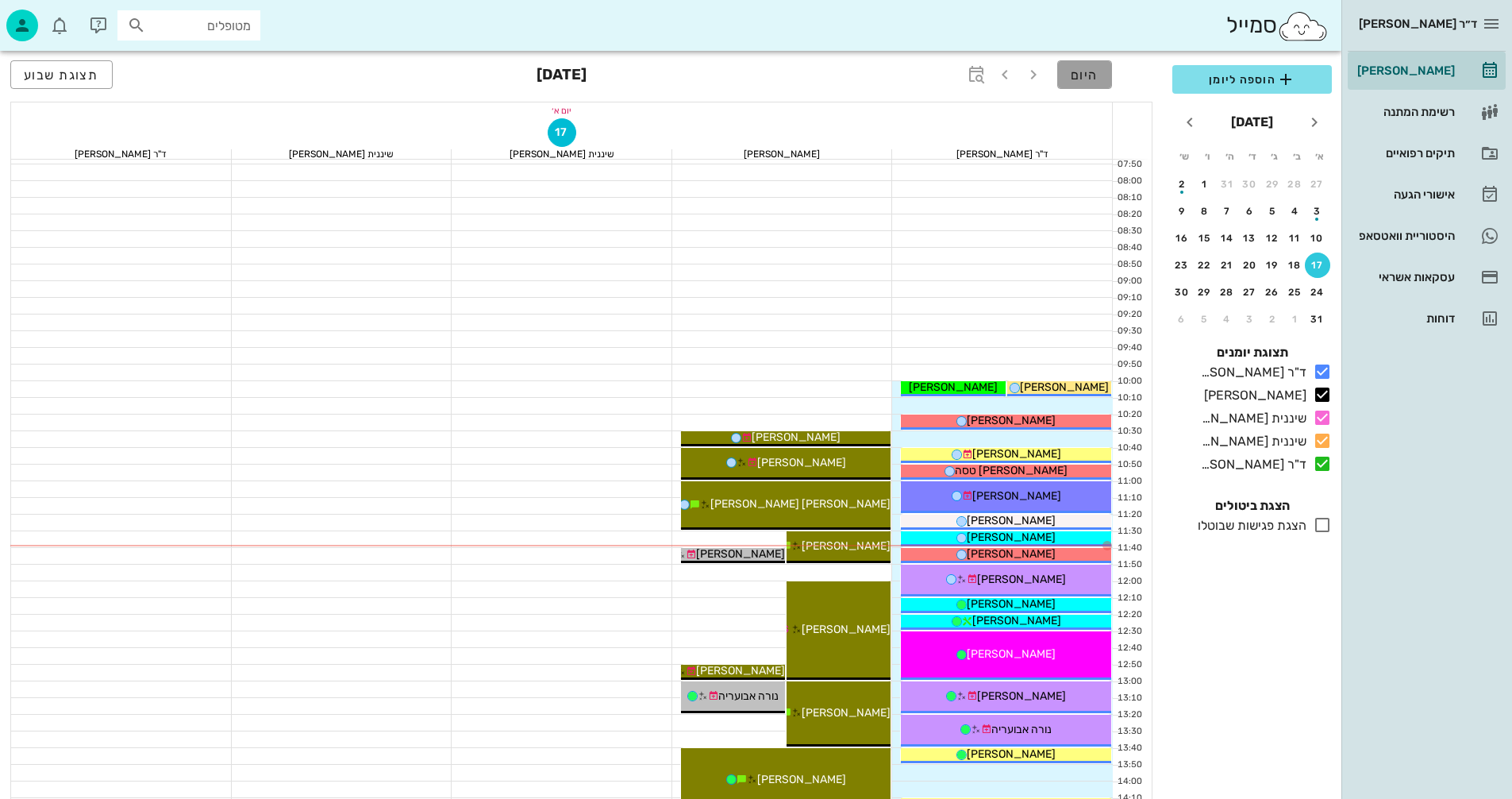
click at [1094, 72] on span "היום" at bounding box center [1085, 75] width 28 height 15
click at [1319, 263] on div "17" at bounding box center [1318, 264] width 25 height 11
click at [1320, 266] on div "17" at bounding box center [1318, 264] width 25 height 11
click at [46, 73] on span "תצוגת שבוע" at bounding box center [61, 75] width 75 height 15
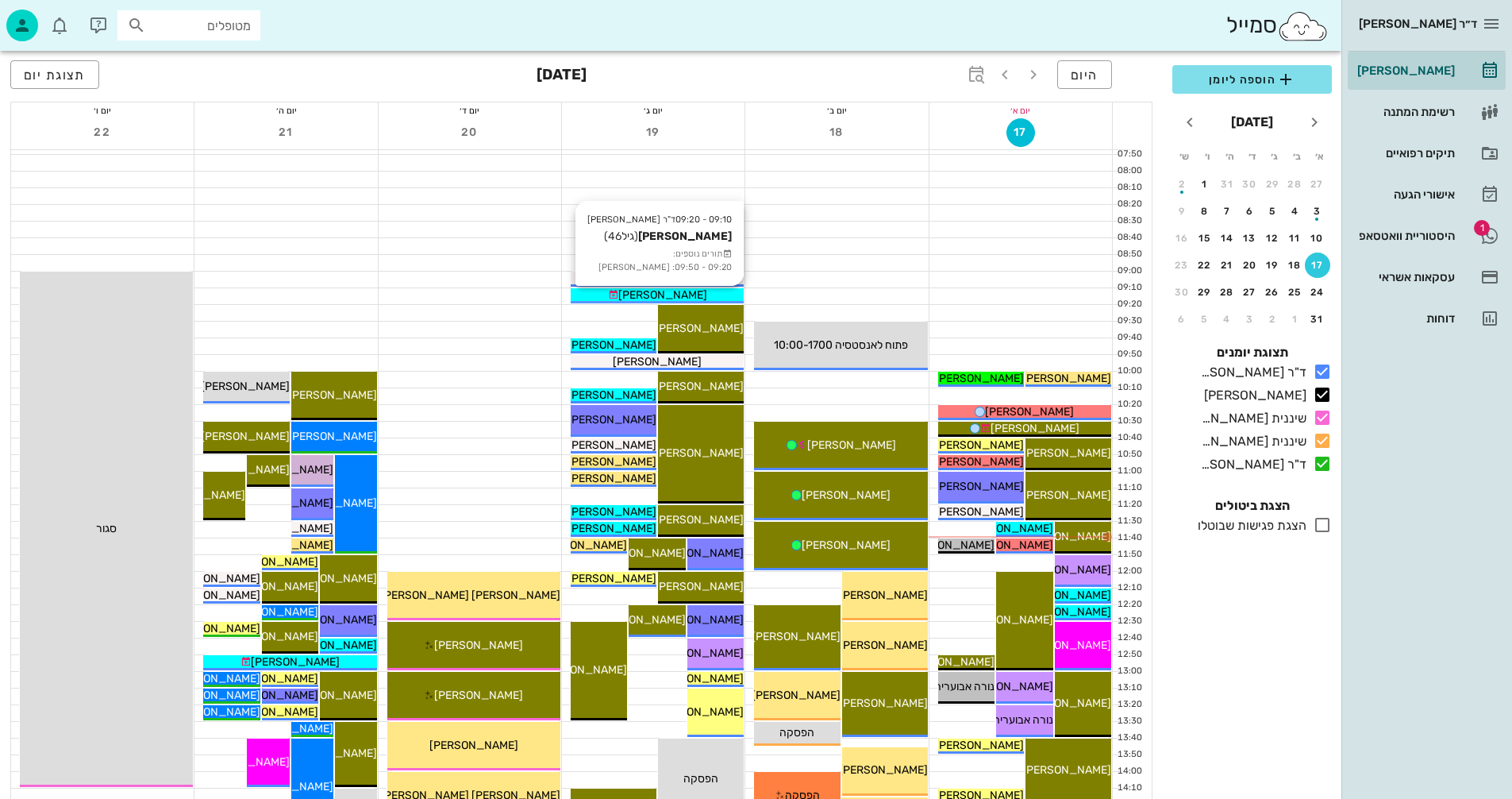
click at [710, 291] on div "[PERSON_NAME]" at bounding box center [657, 295] width 173 height 17
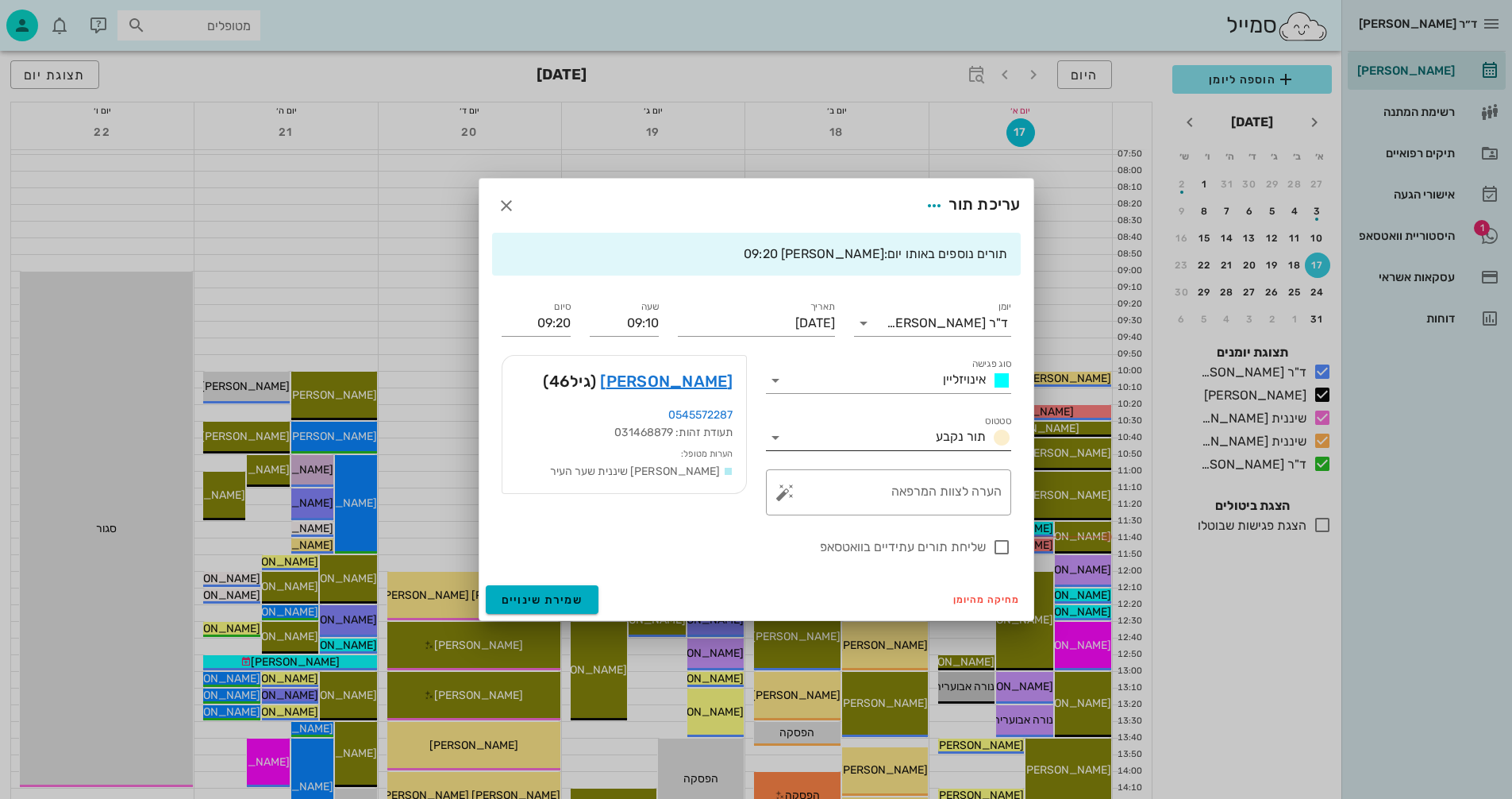
click at [780, 438] on icon at bounding box center [775, 438] width 19 height 19
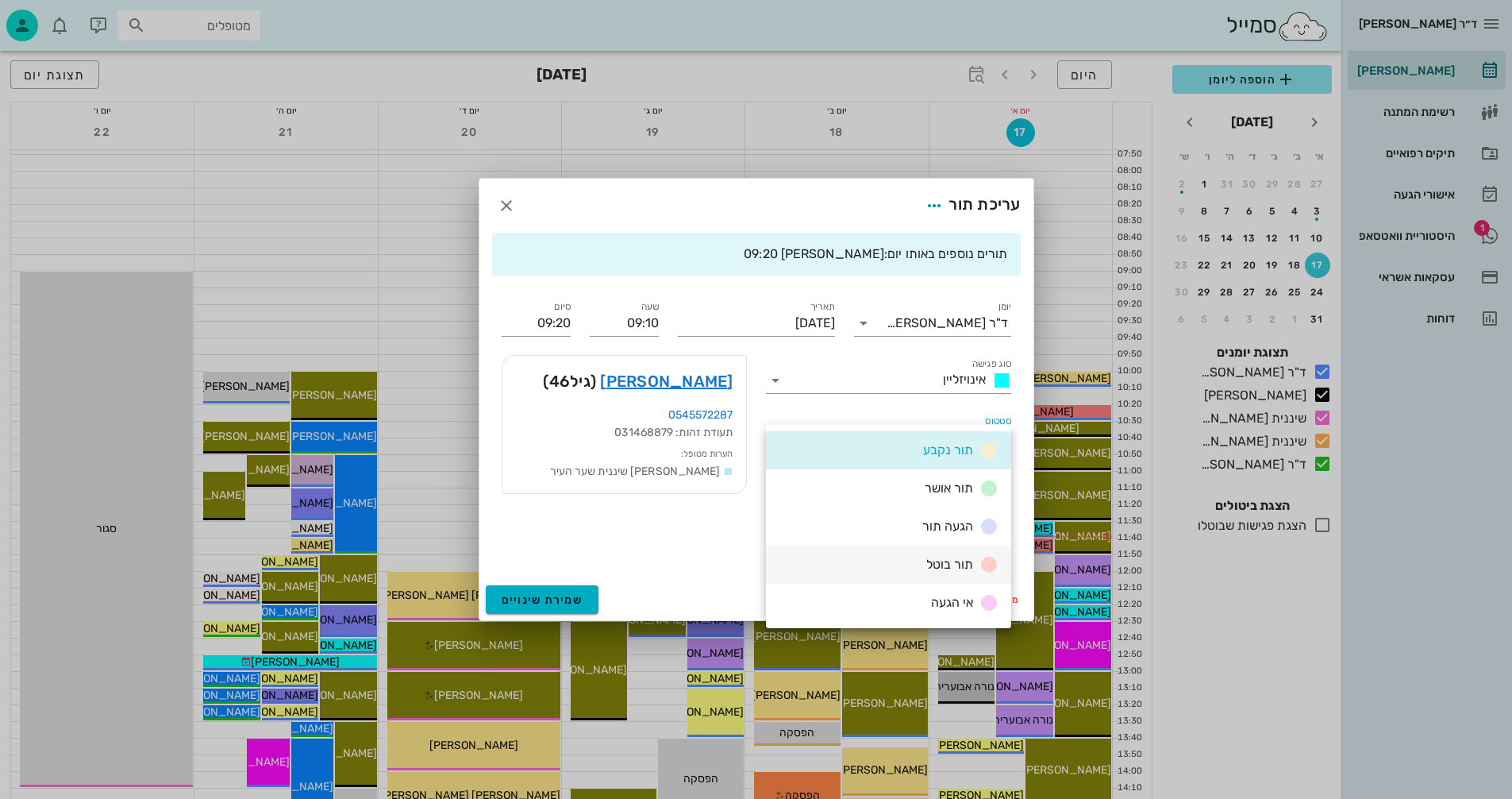
click at [904, 563] on div "תור בוטל" at bounding box center [889, 564] width 245 height 38
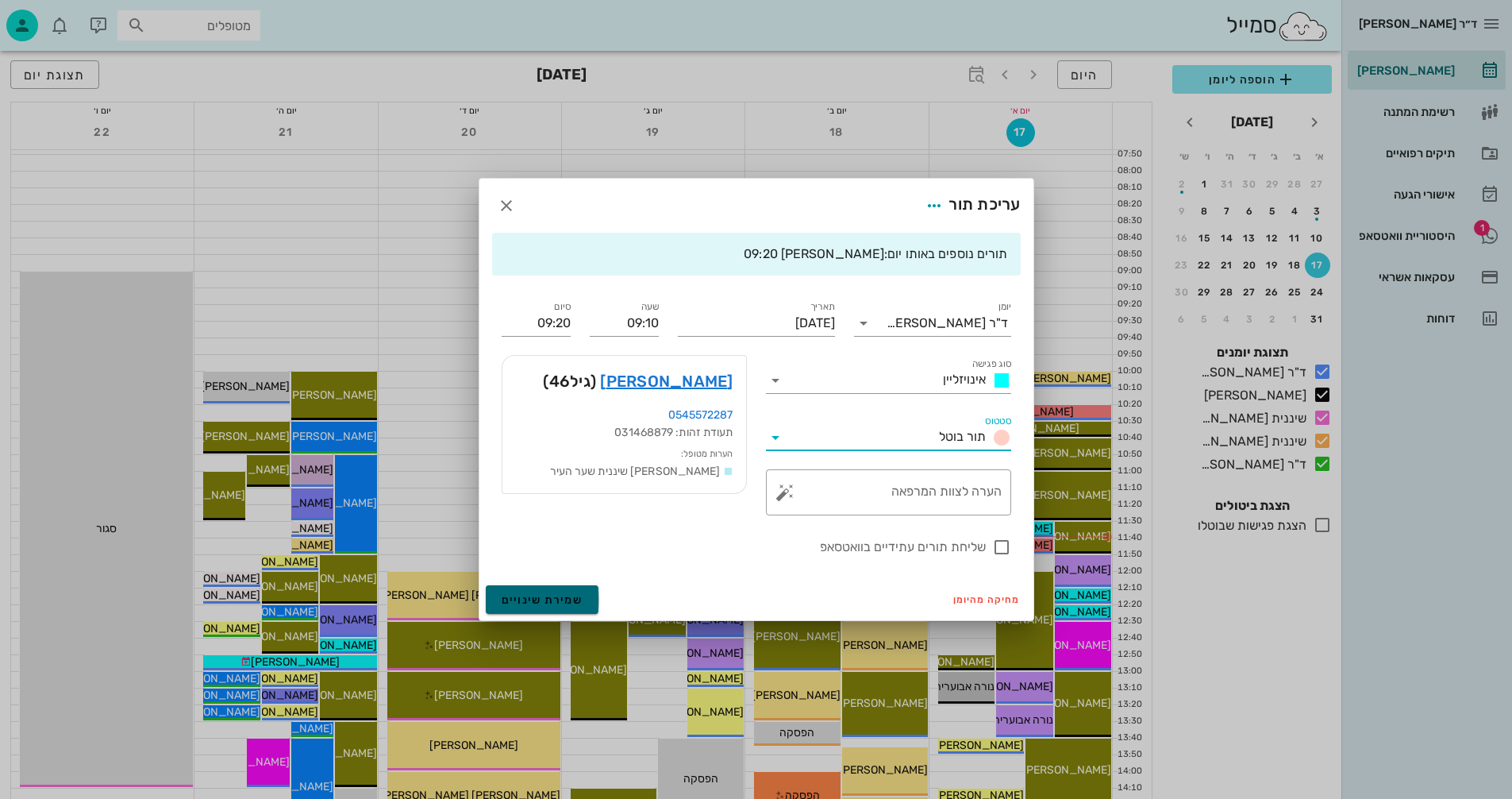
click at [535, 597] on span "שמירת שינויים" at bounding box center [542, 600] width 82 height 14
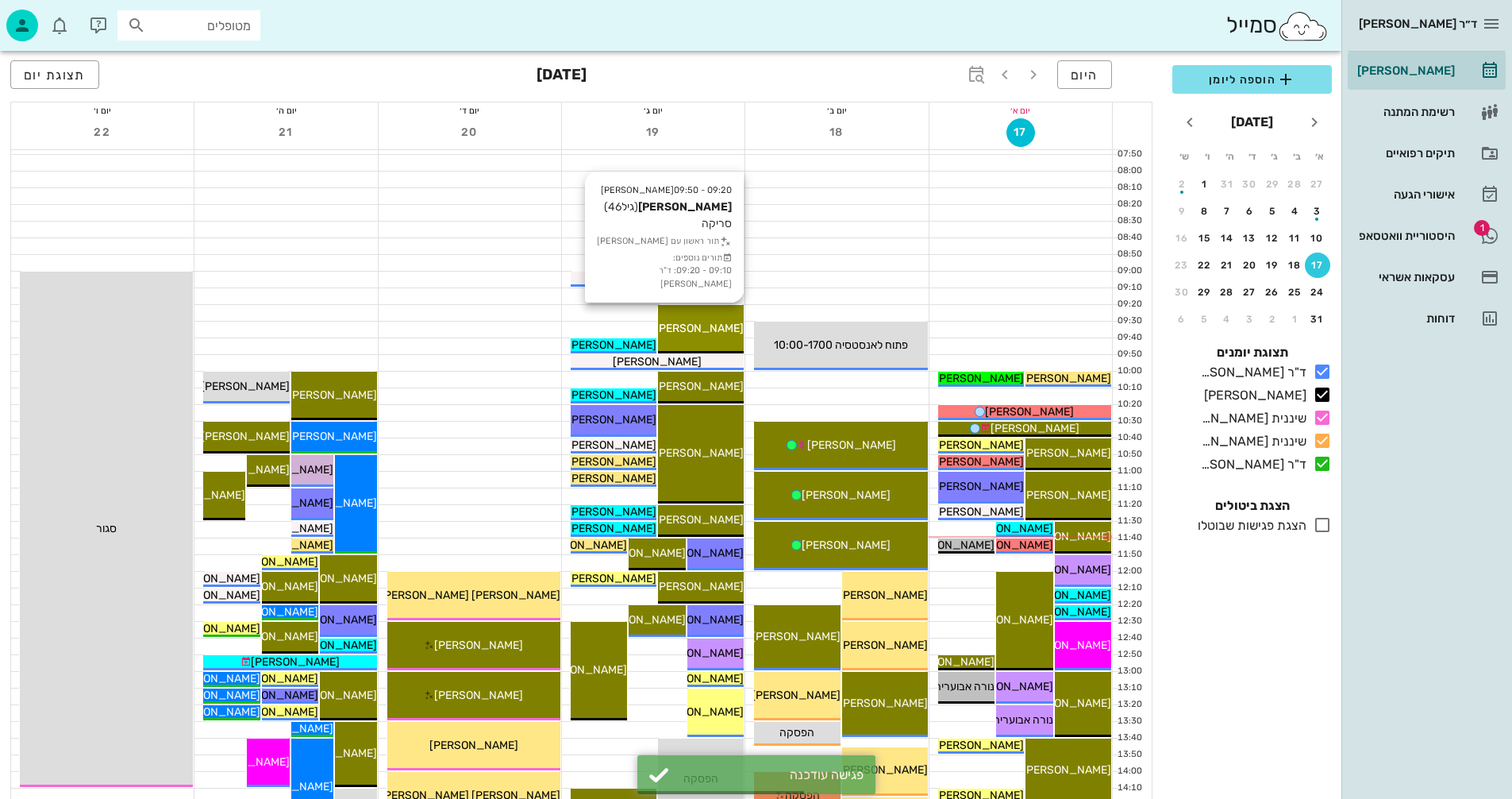
click at [716, 327] on span "[PERSON_NAME]" at bounding box center [699, 329] width 89 height 14
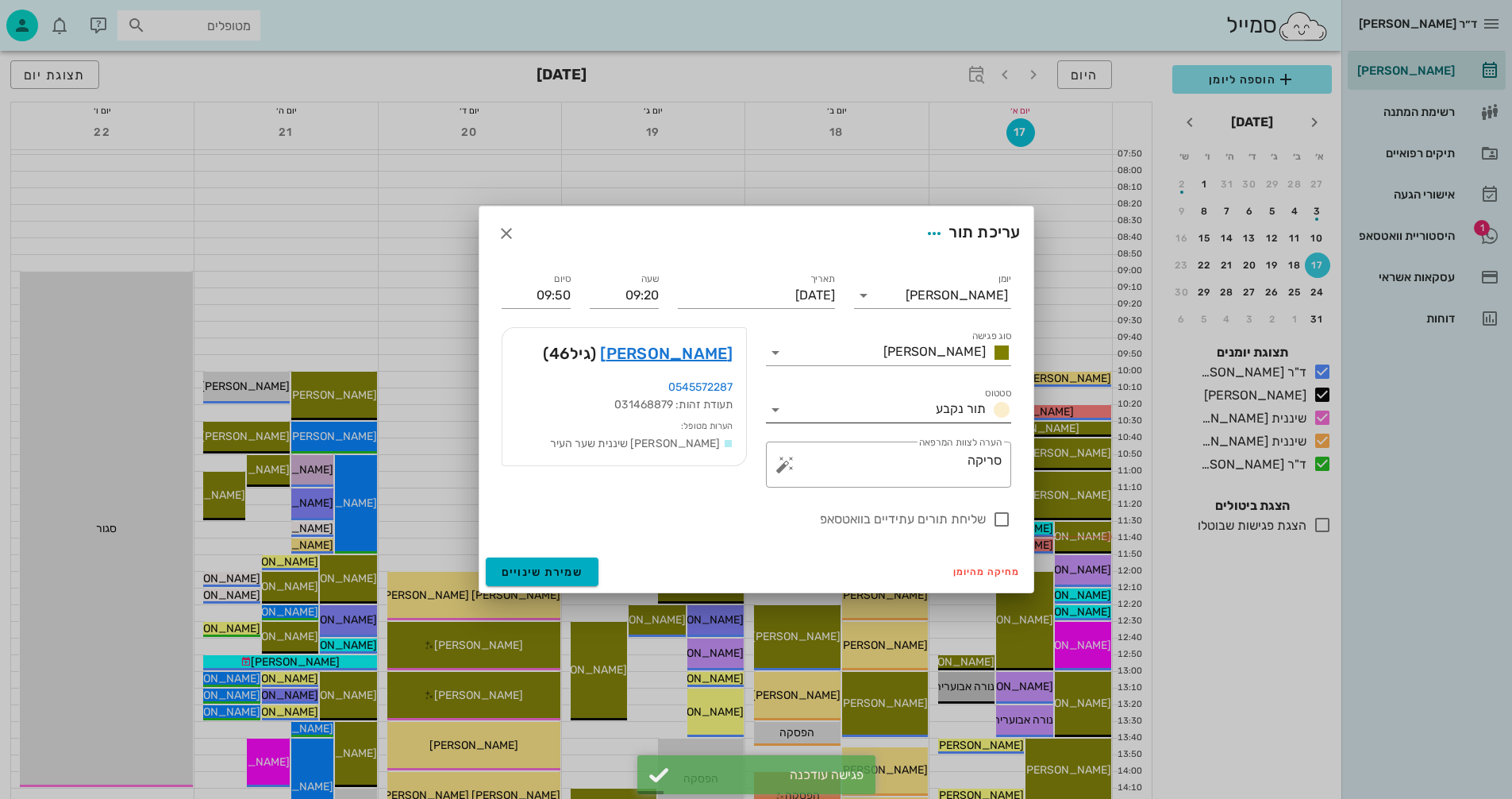
click at [777, 406] on icon at bounding box center [775, 410] width 19 height 19
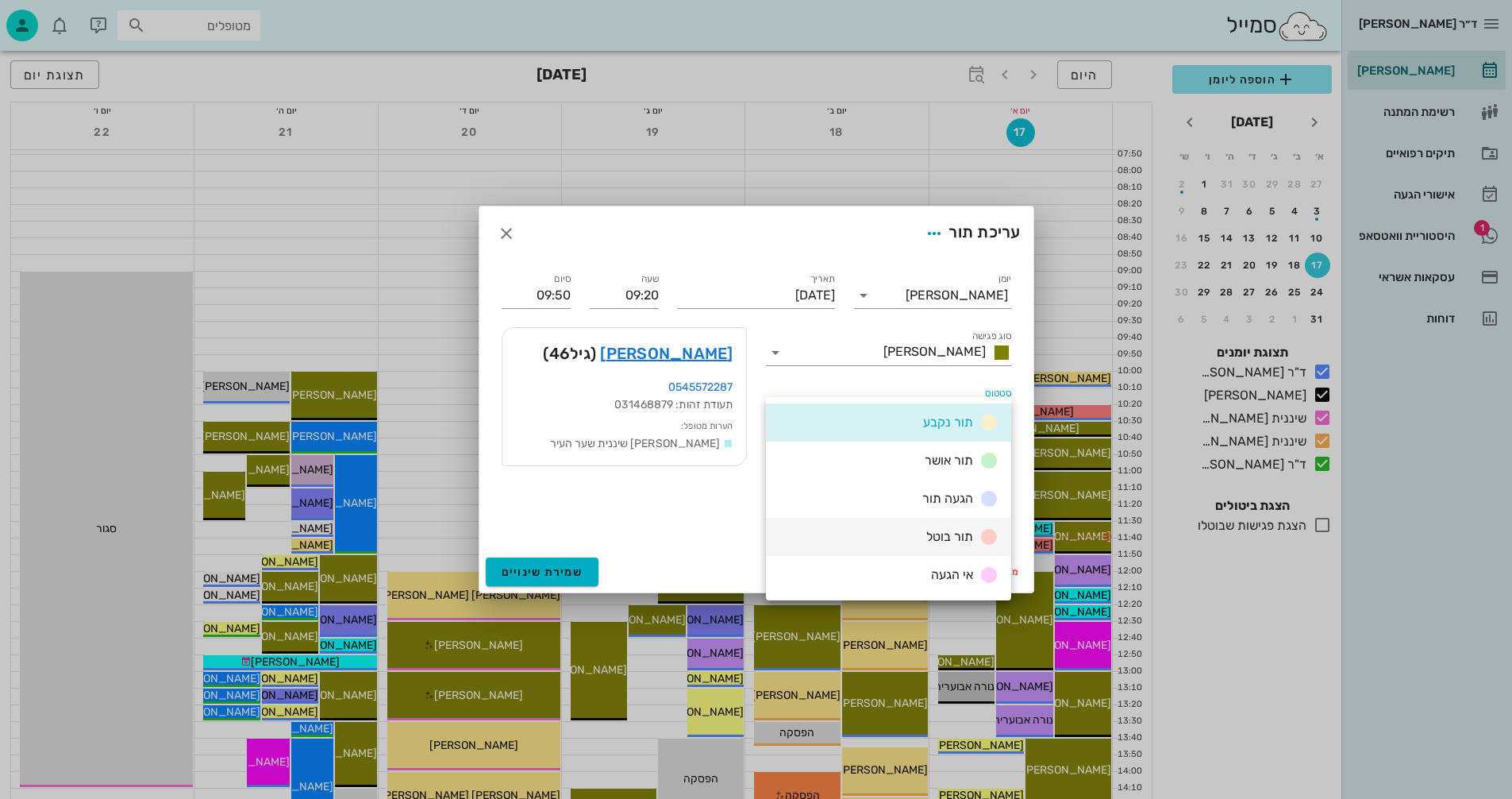
click at [862, 534] on div "תור בוטל" at bounding box center [889, 536] width 245 height 38
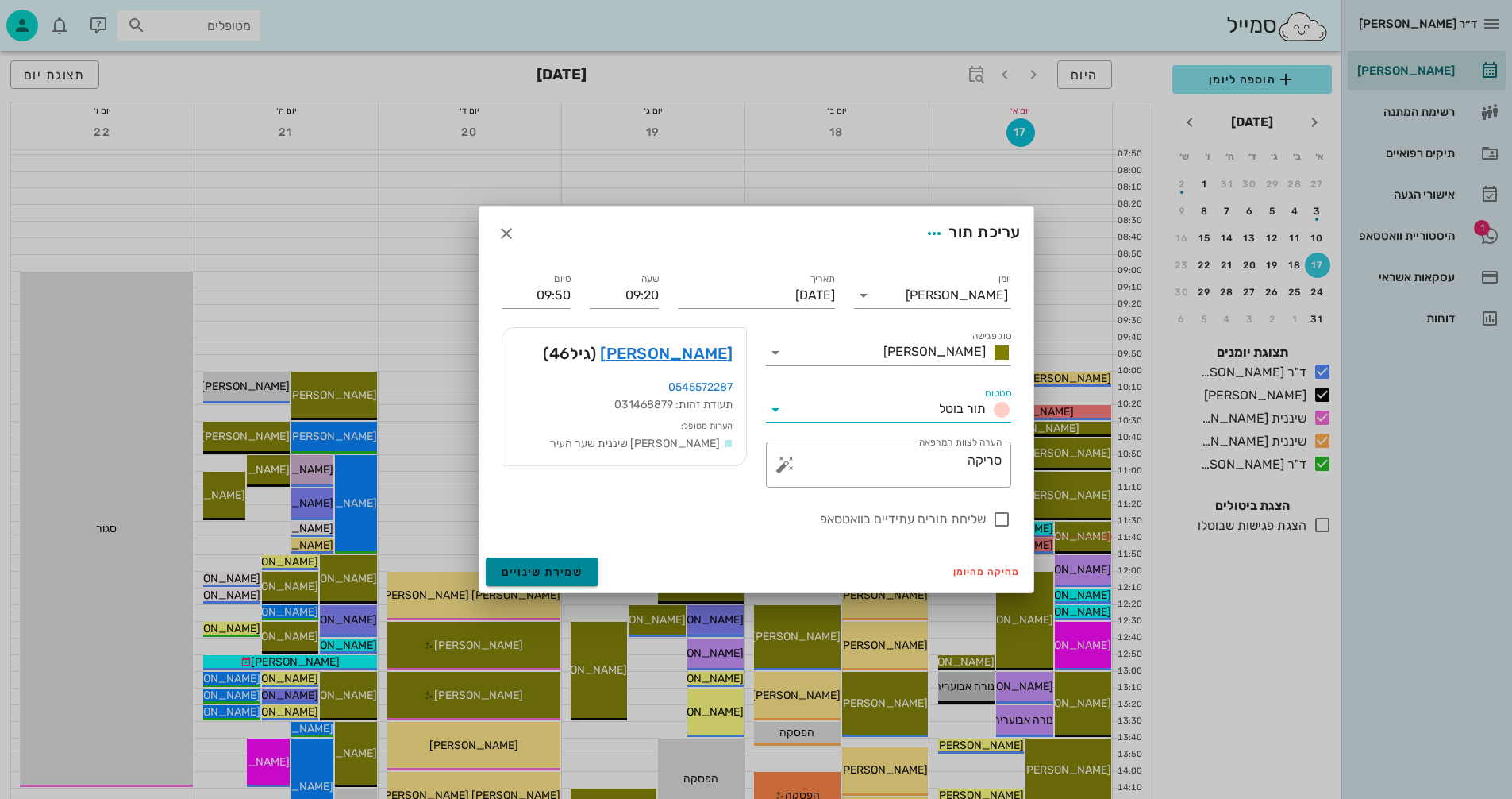
click at [519, 567] on span "שמירת שינויים" at bounding box center [542, 572] width 82 height 14
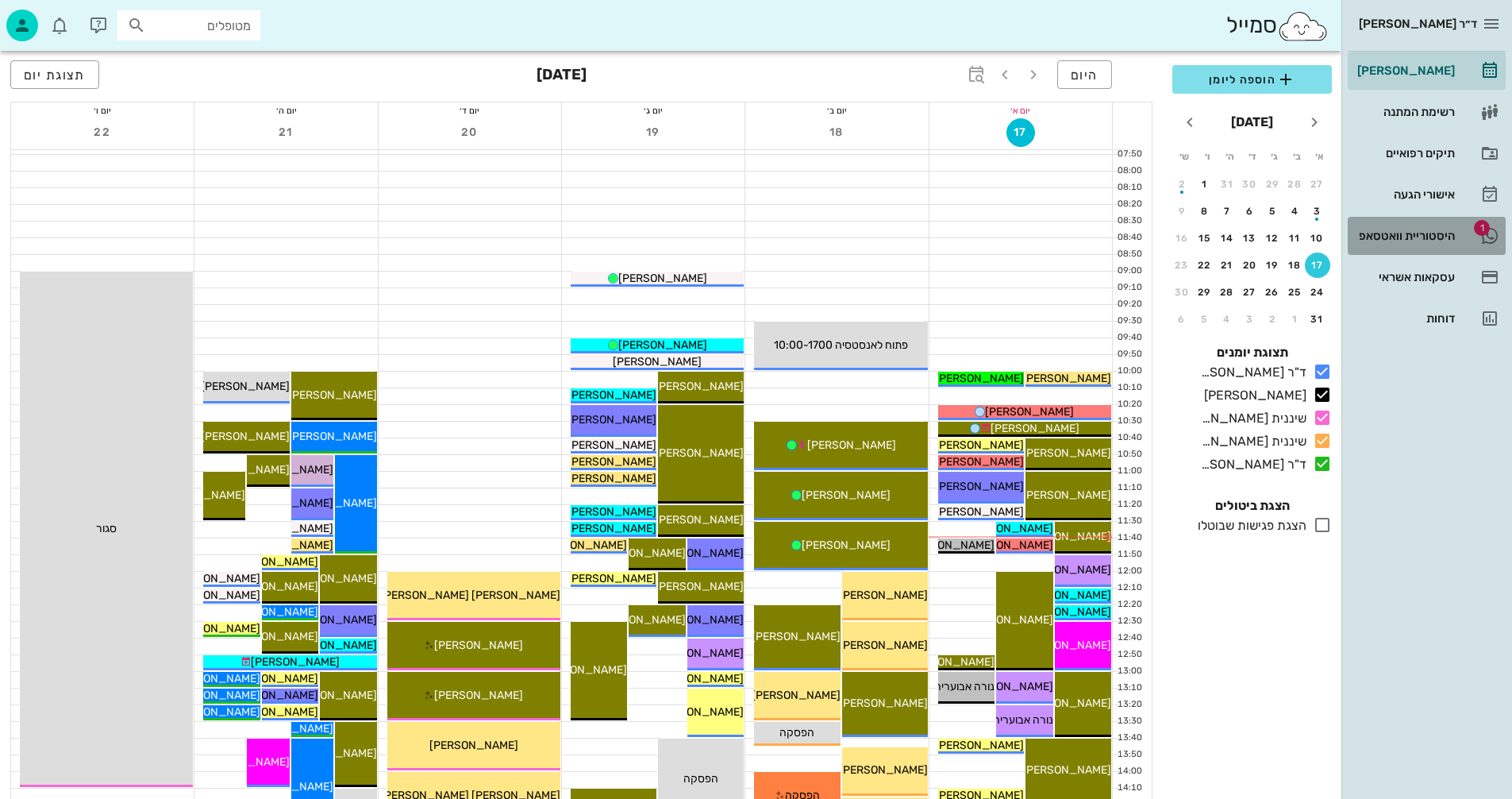
click at [1395, 237] on div "היסטוריית וואטסאפ" at bounding box center [1404, 236] width 101 height 13
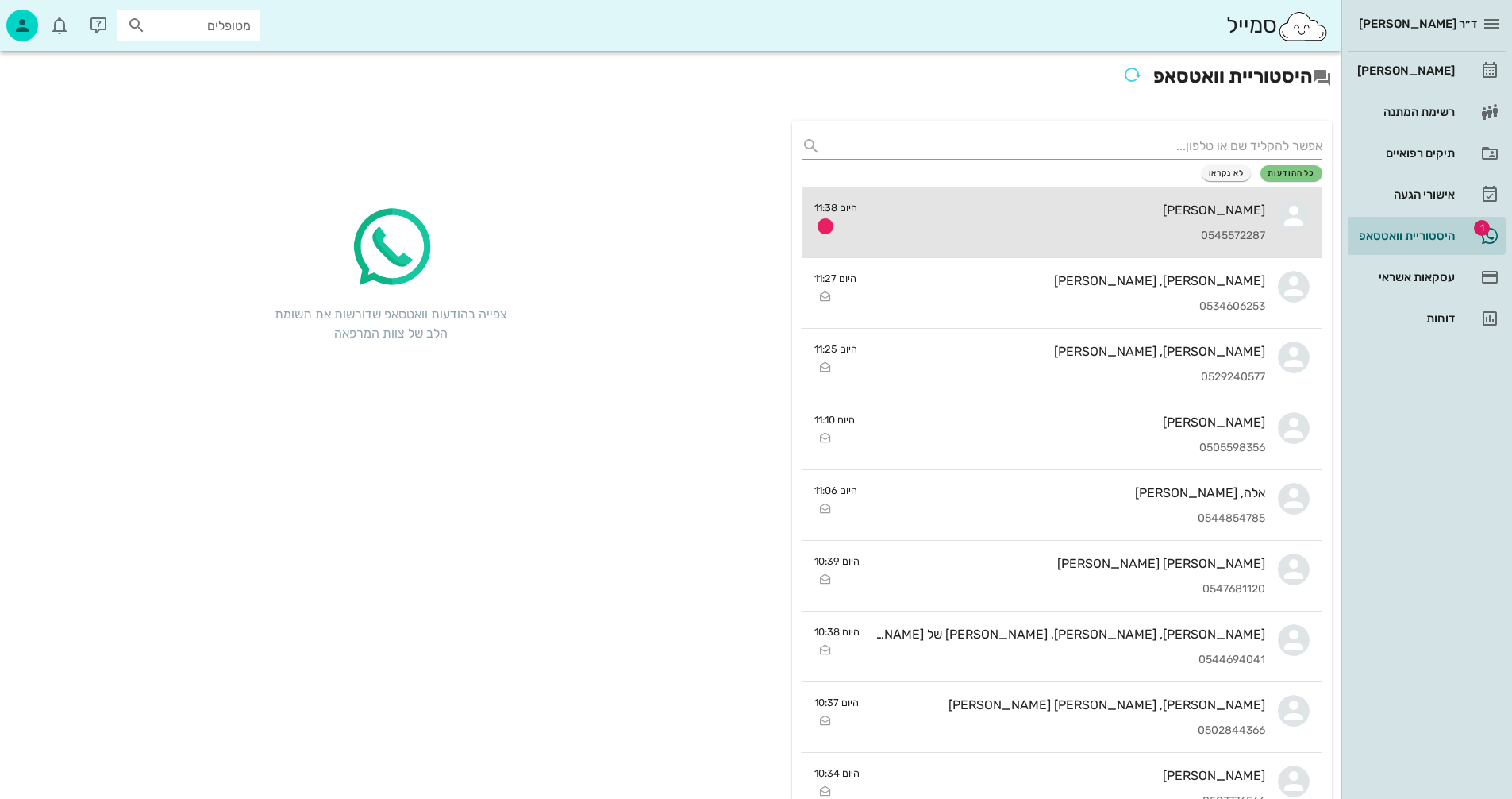
click at [988, 230] on div "0545572287" at bounding box center [1068, 236] width 395 height 14
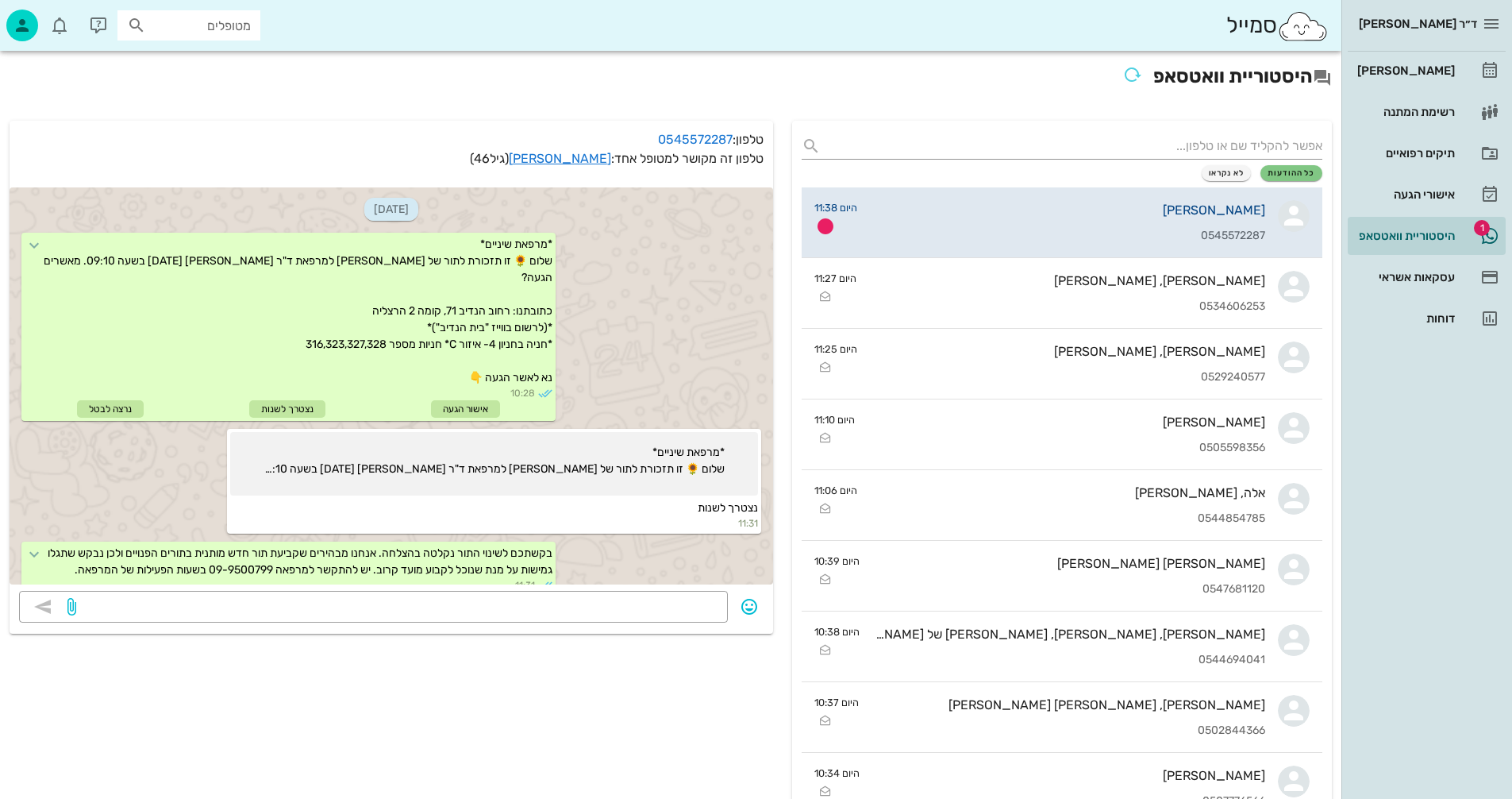
scroll to position [215, 0]
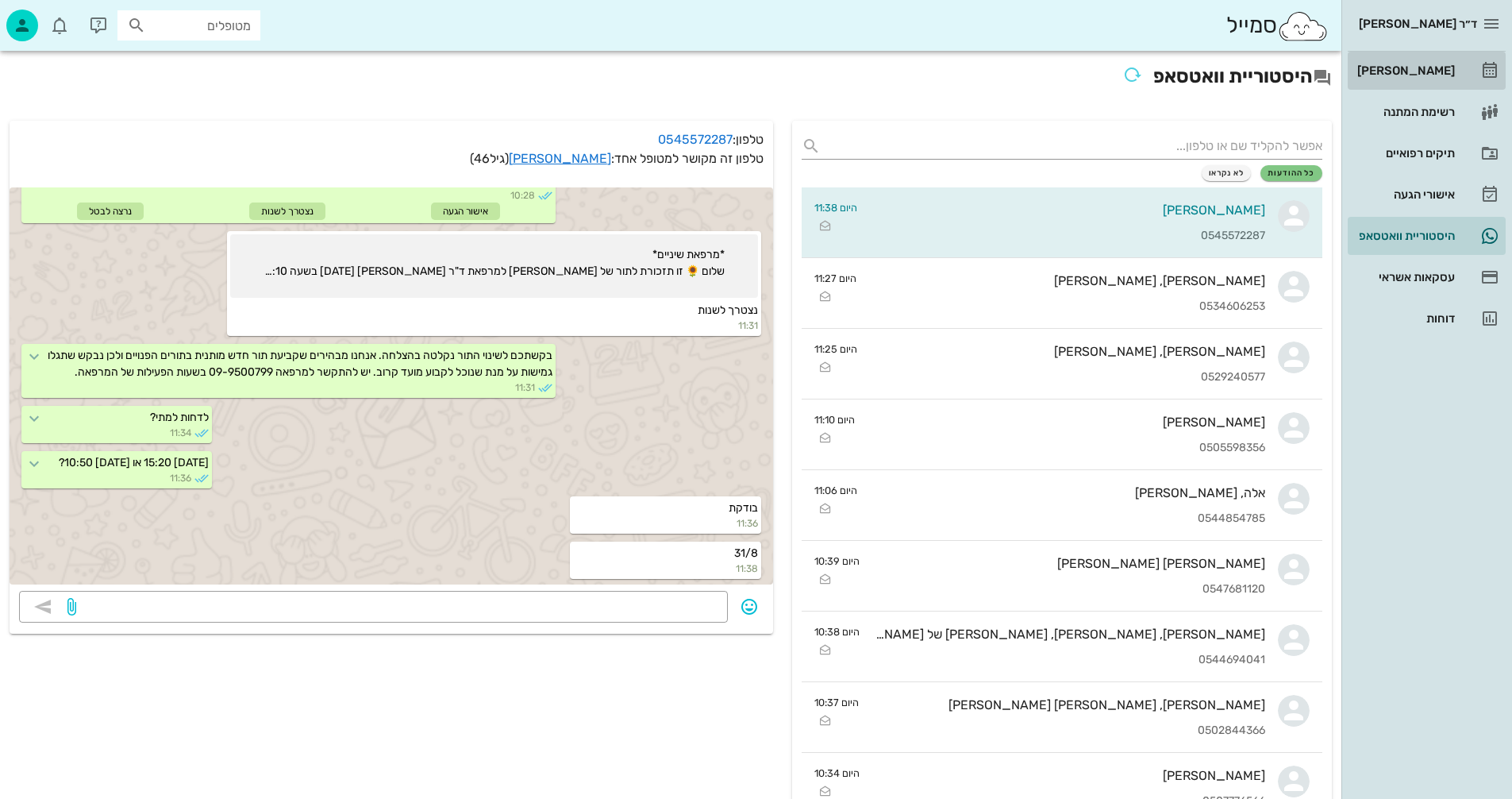
click at [1417, 71] on div "[PERSON_NAME]" at bounding box center [1404, 70] width 101 height 13
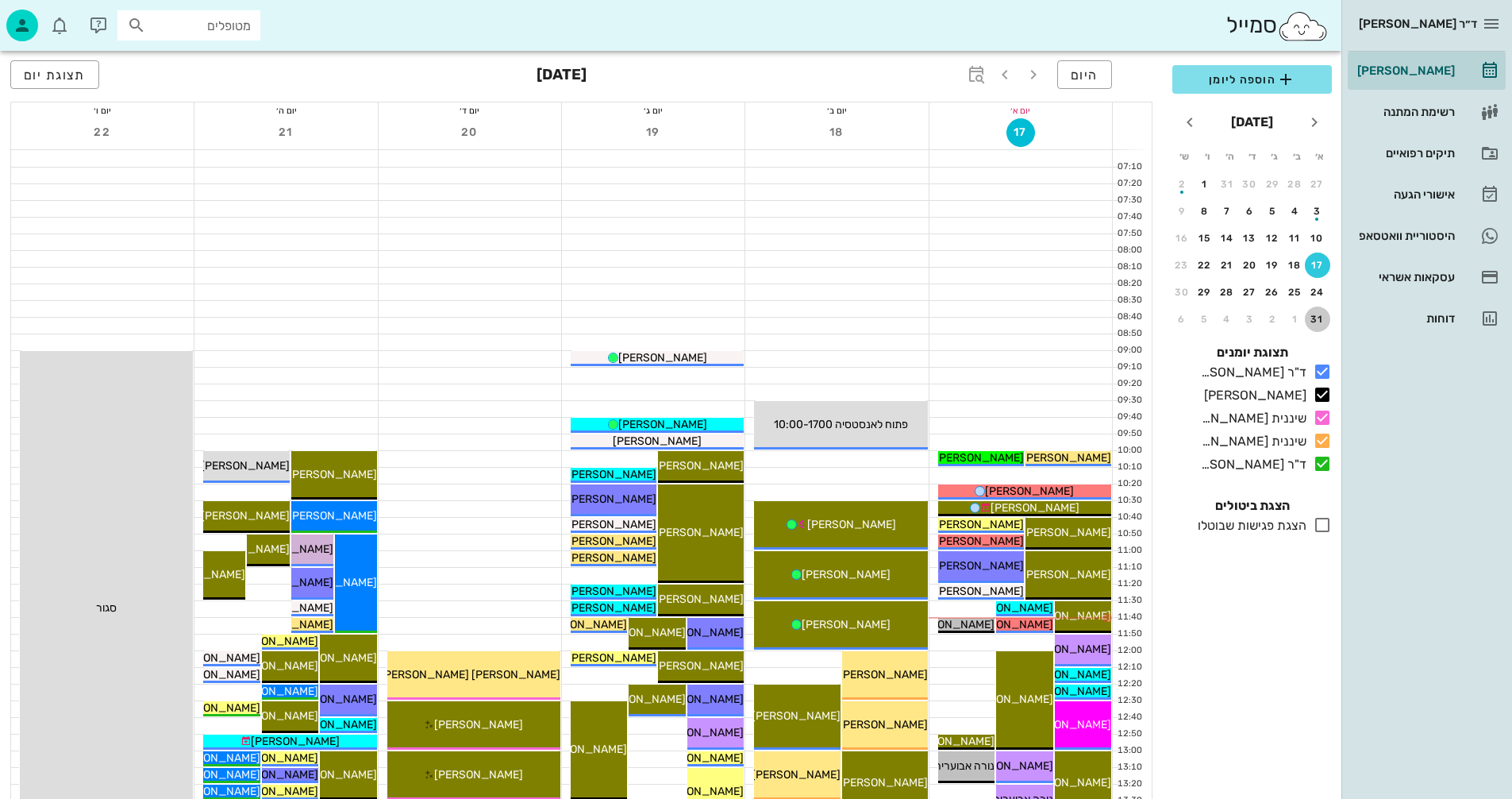
click at [1319, 315] on div "31" at bounding box center [1318, 318] width 25 height 11
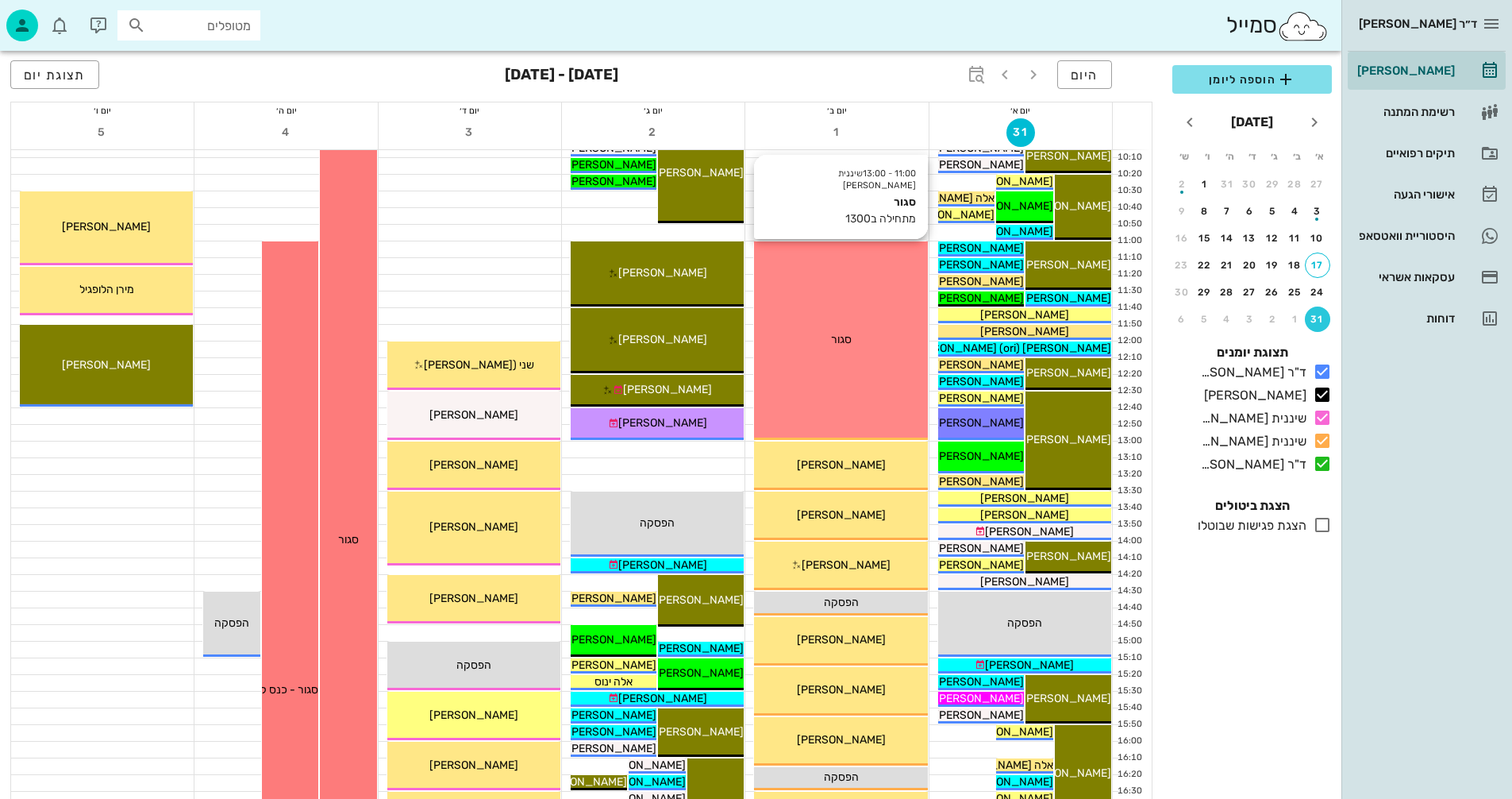
scroll to position [318, 0]
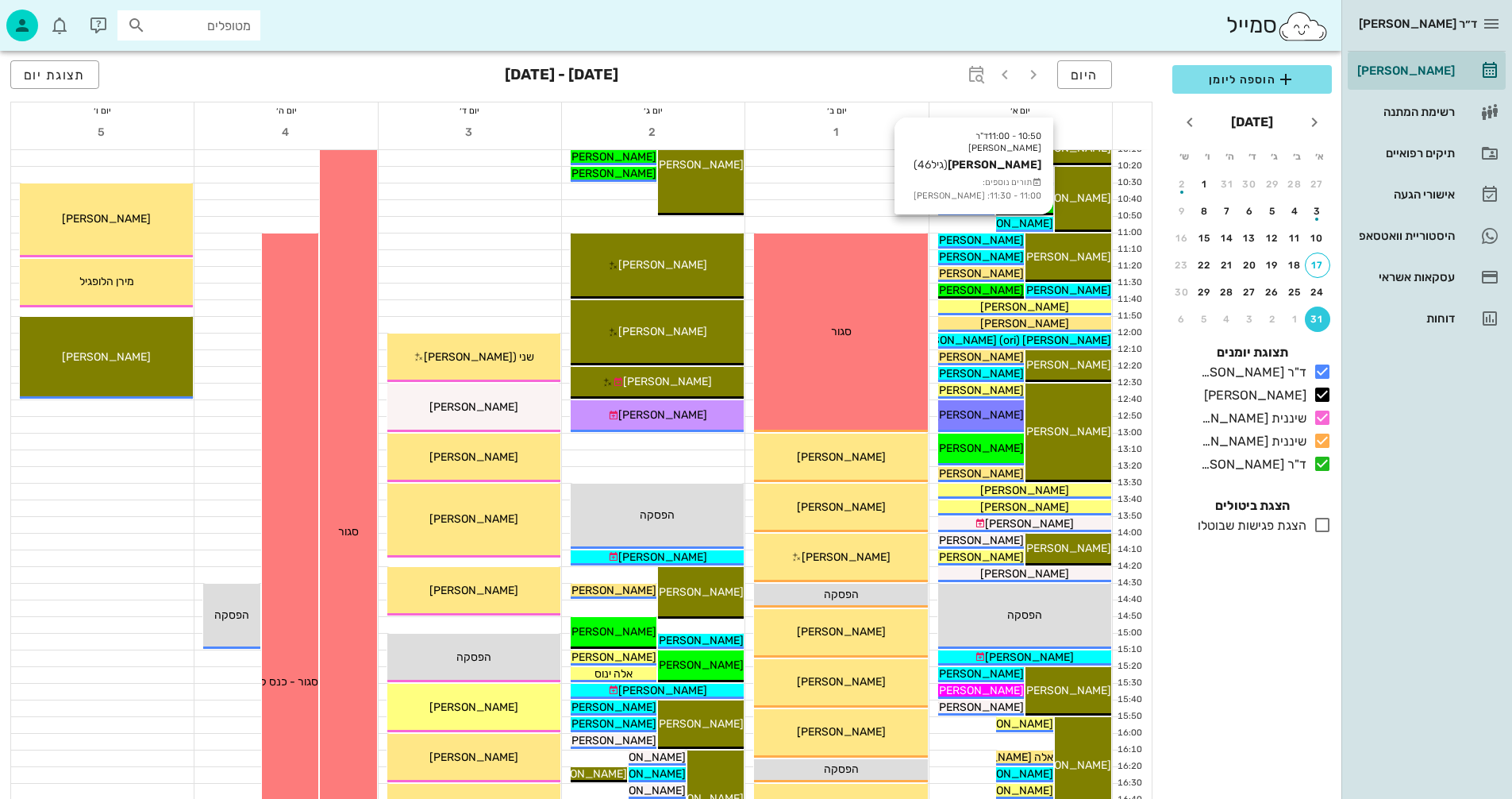
click at [1020, 223] on span "[PERSON_NAME]" at bounding box center [1009, 224] width 89 height 14
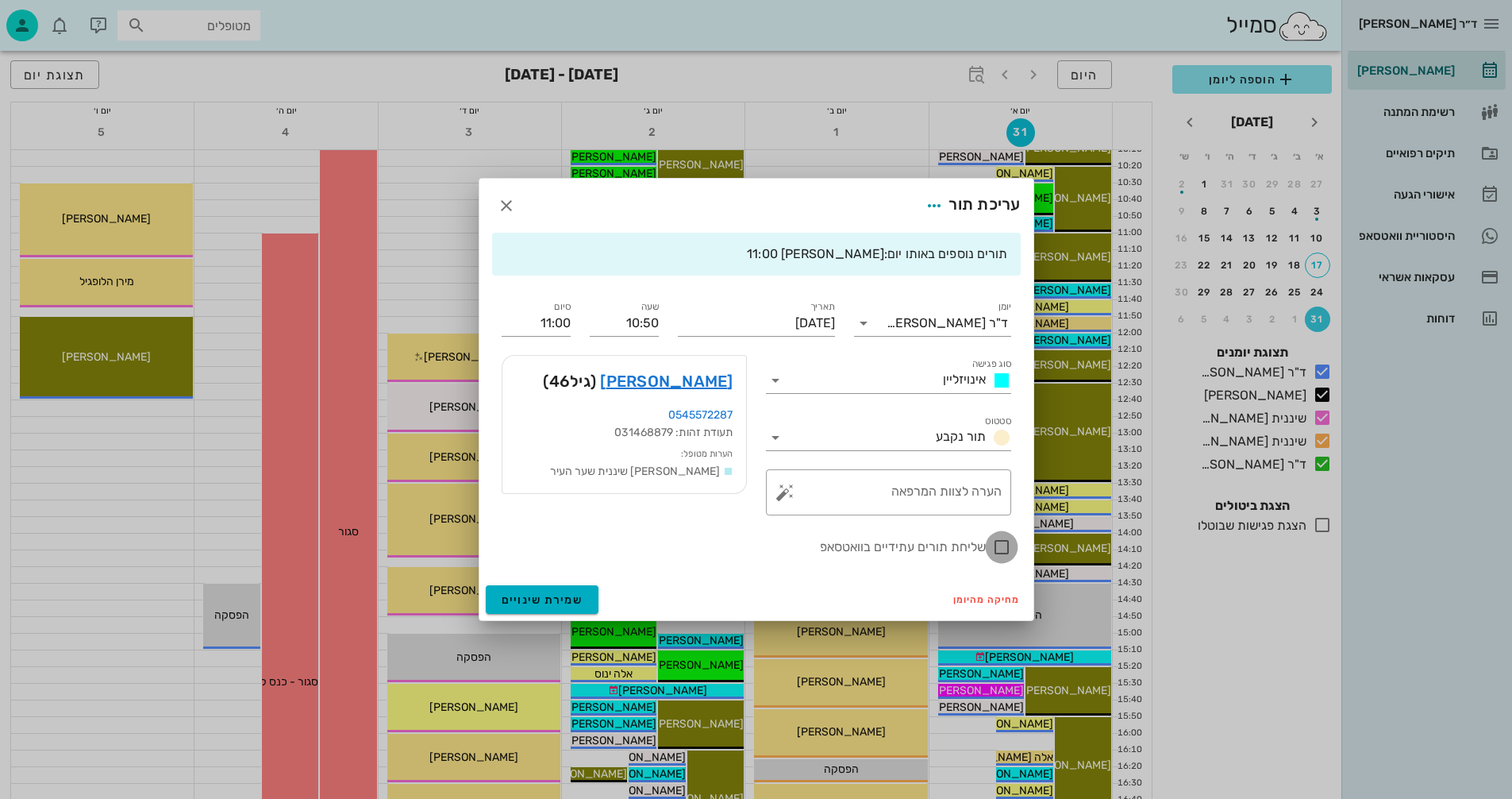
click at [998, 547] on div at bounding box center [1002, 547] width 27 height 27
checkbox input "true"
click at [521, 595] on span "שמירת שינויים" at bounding box center [542, 600] width 82 height 14
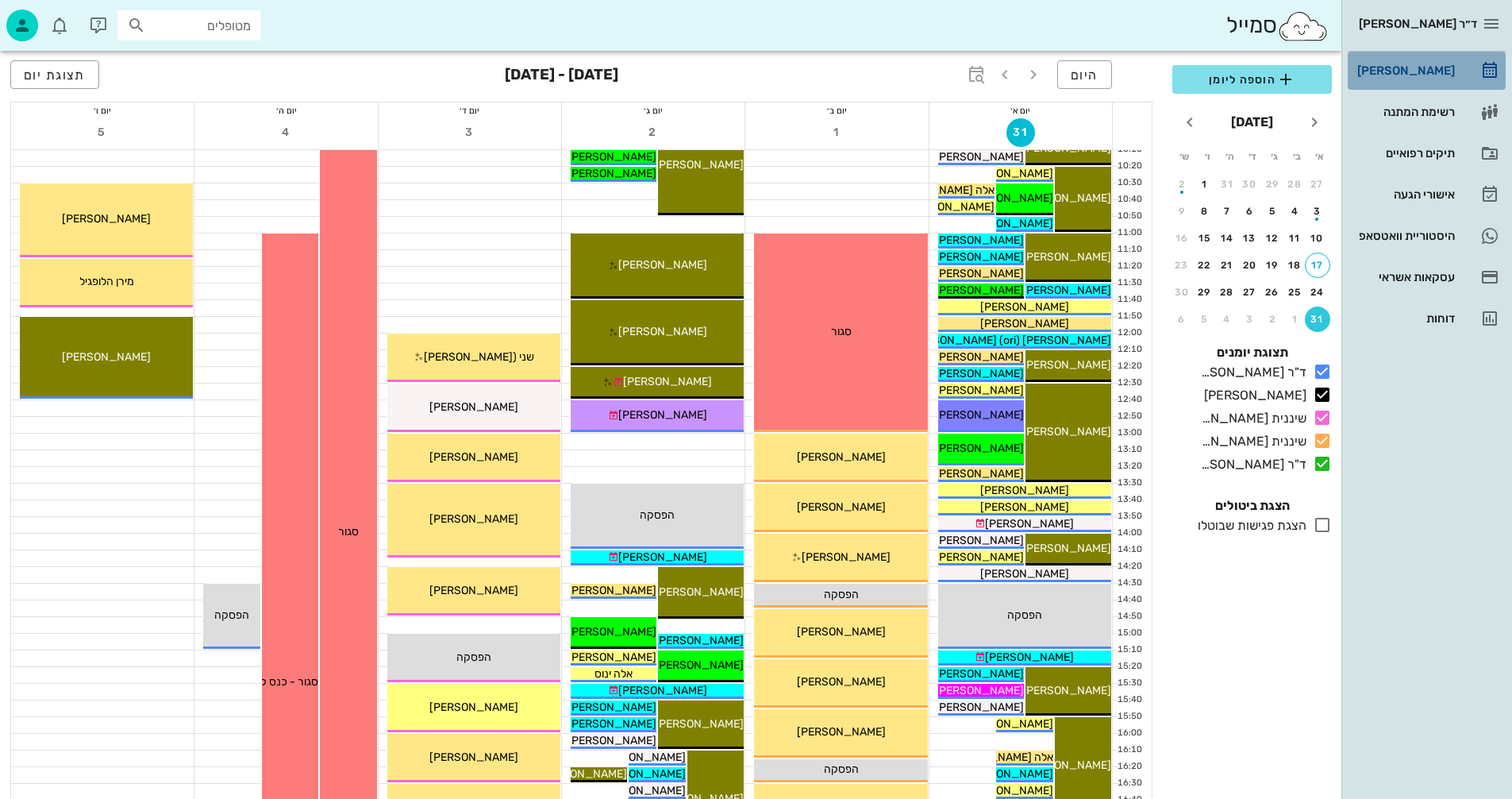
click at [1404, 68] on div "[PERSON_NAME]" at bounding box center [1404, 70] width 101 height 13
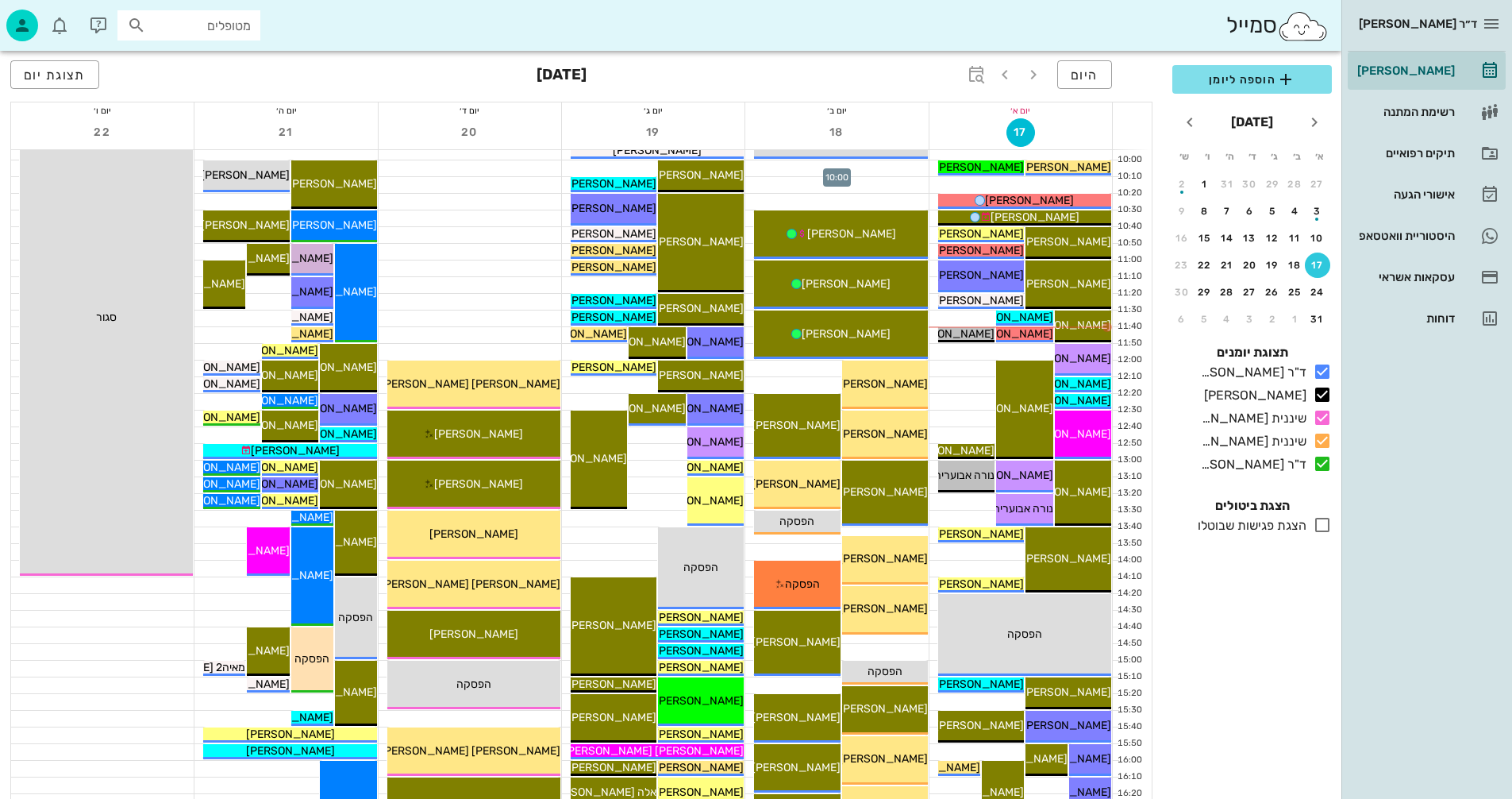
scroll to position [318, 0]
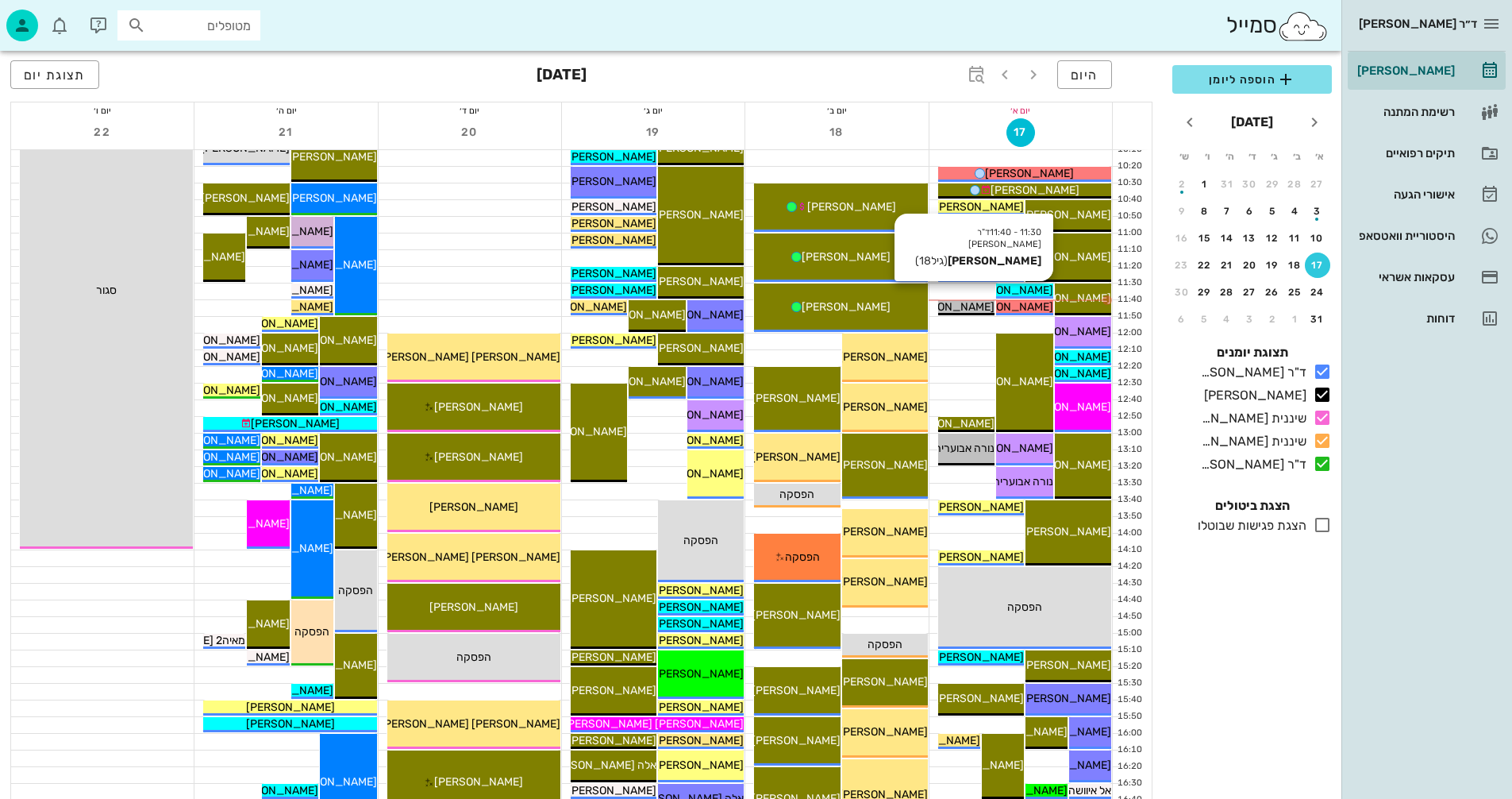
click at [1023, 289] on span "[PERSON_NAME]" at bounding box center [1009, 291] width 89 height 14
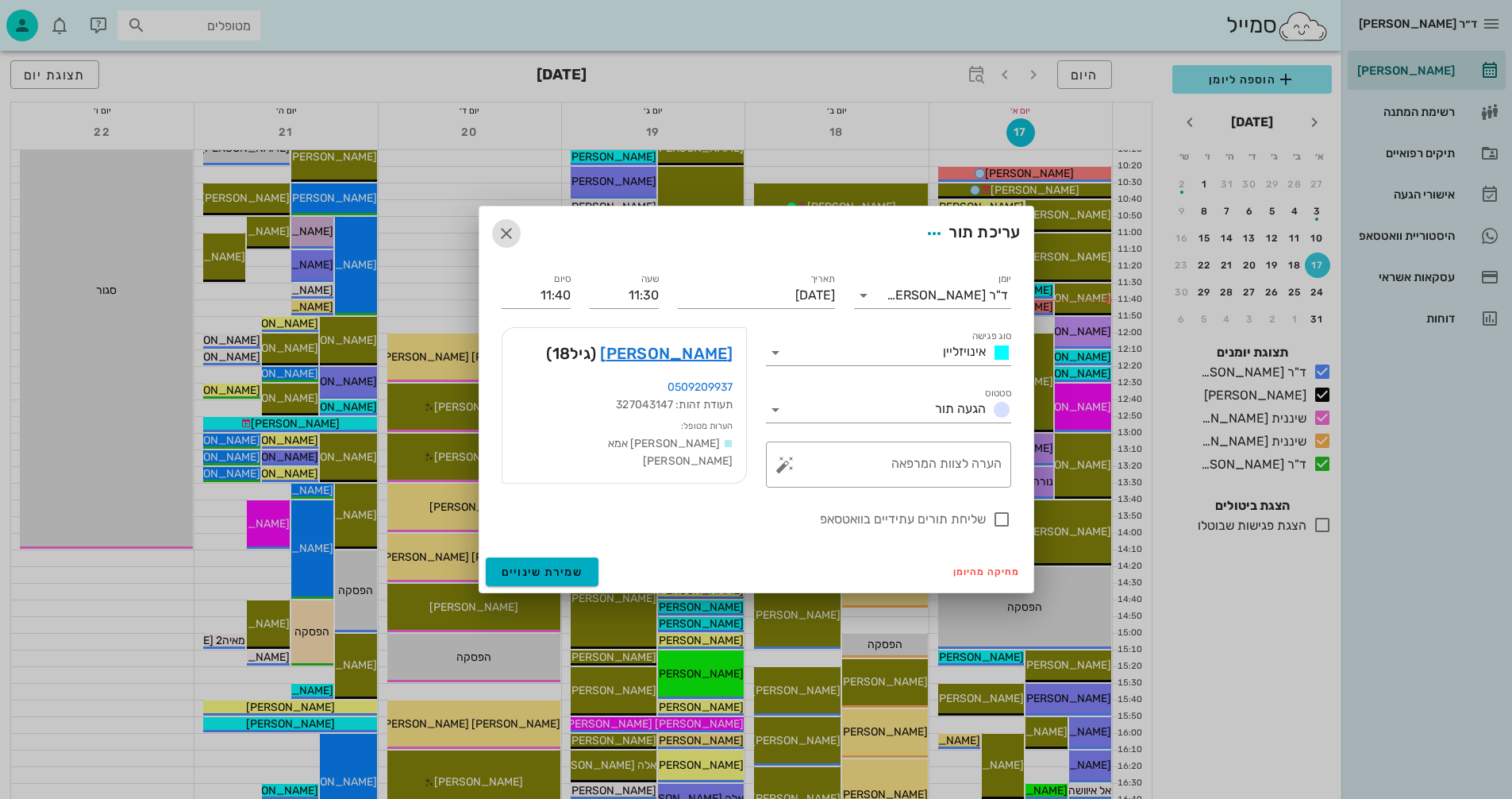
click at [502, 231] on icon "button" at bounding box center [506, 233] width 19 height 19
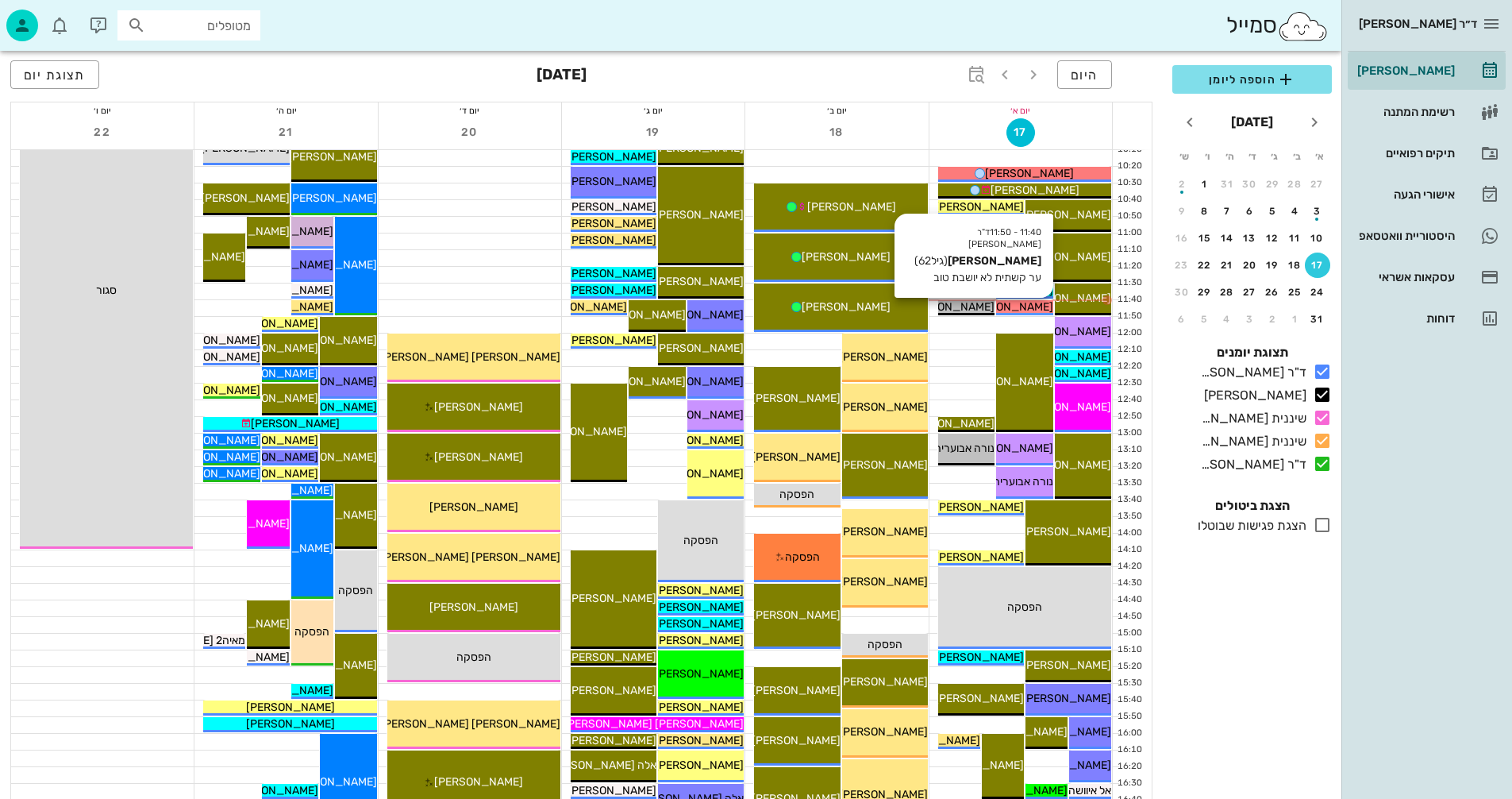
click at [1032, 307] on span "[PERSON_NAME]" at bounding box center [1009, 307] width 89 height 14
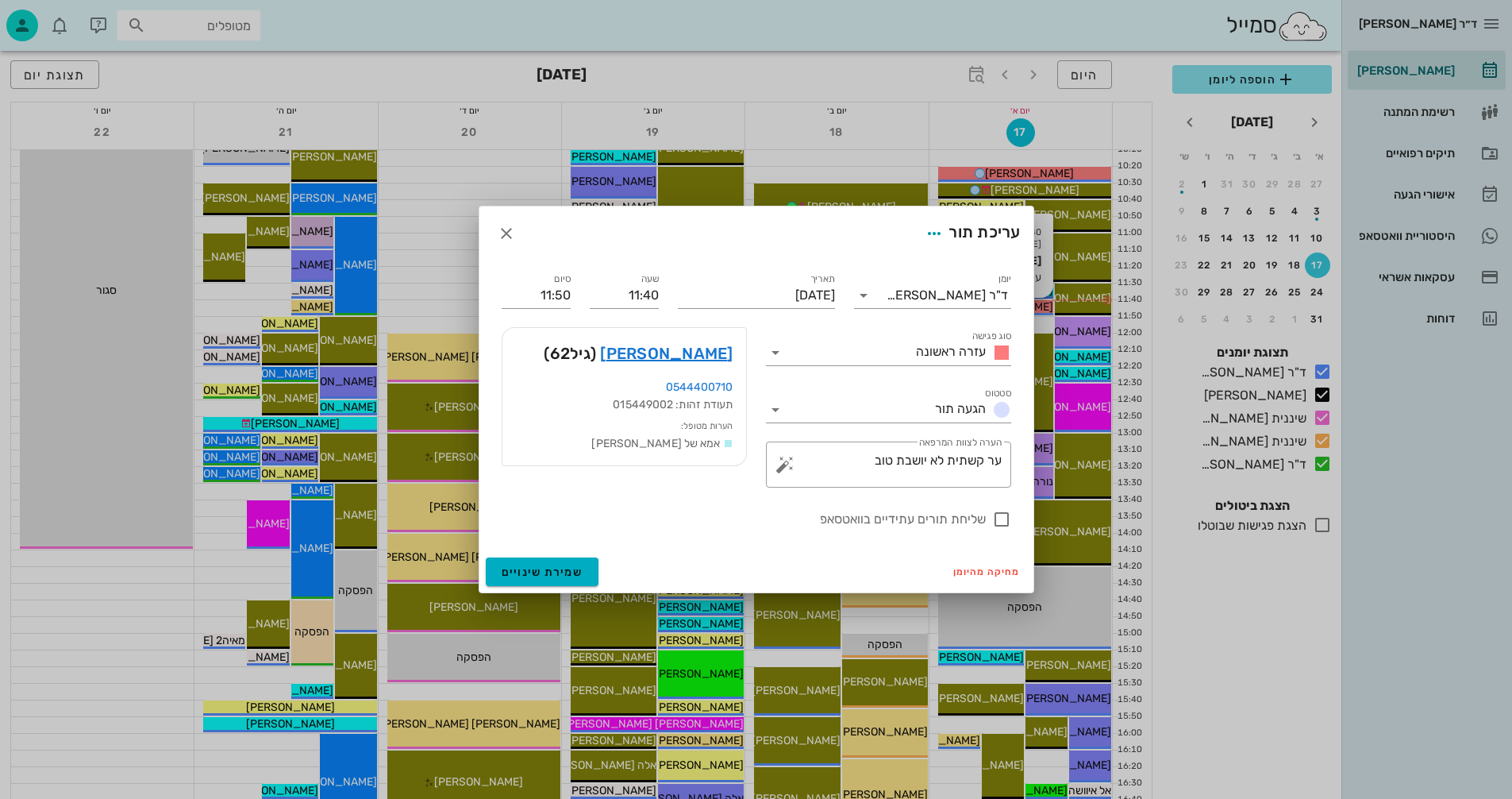
click at [1032, 307] on div "יומן ד"ר [PERSON_NAME] סוג פגישה עזרה ראשונה סטטוס הגעה תור תאריך [DATE] שעה 11…" at bounding box center [757, 405] width 554 height 291
drag, startPoint x: 1389, startPoint y: 715, endPoint x: 1379, endPoint y: 719, distance: 10.8
click at [1384, 717] on div at bounding box center [756, 400] width 1512 height 799
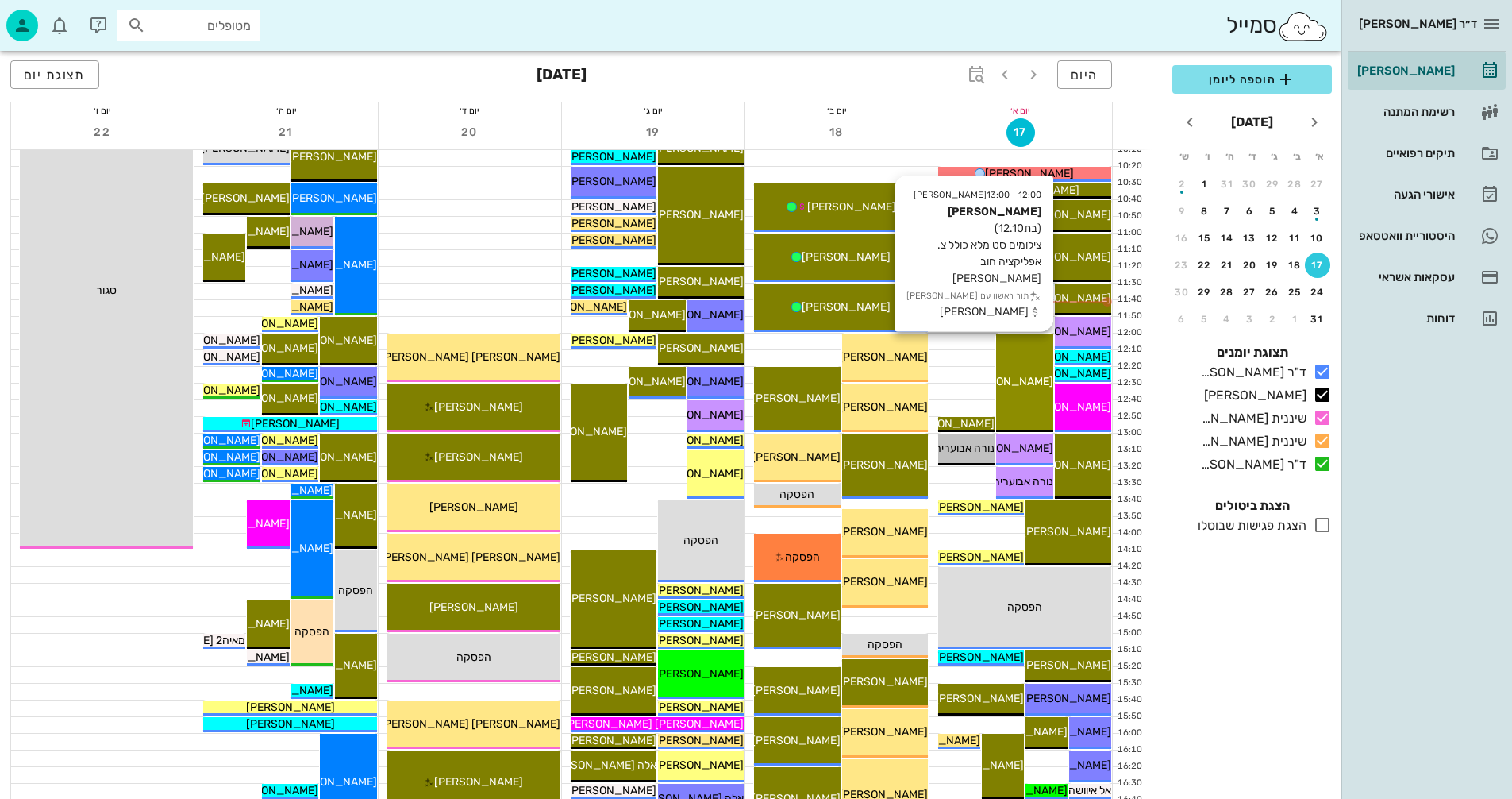
click at [1036, 351] on div "12:00 - 13:00 [PERSON_NAME] (בת 12.10 ) צילומים סט מלא כולל צ. אפליקציה חוב [PE…" at bounding box center [1025, 383] width 57 height 99
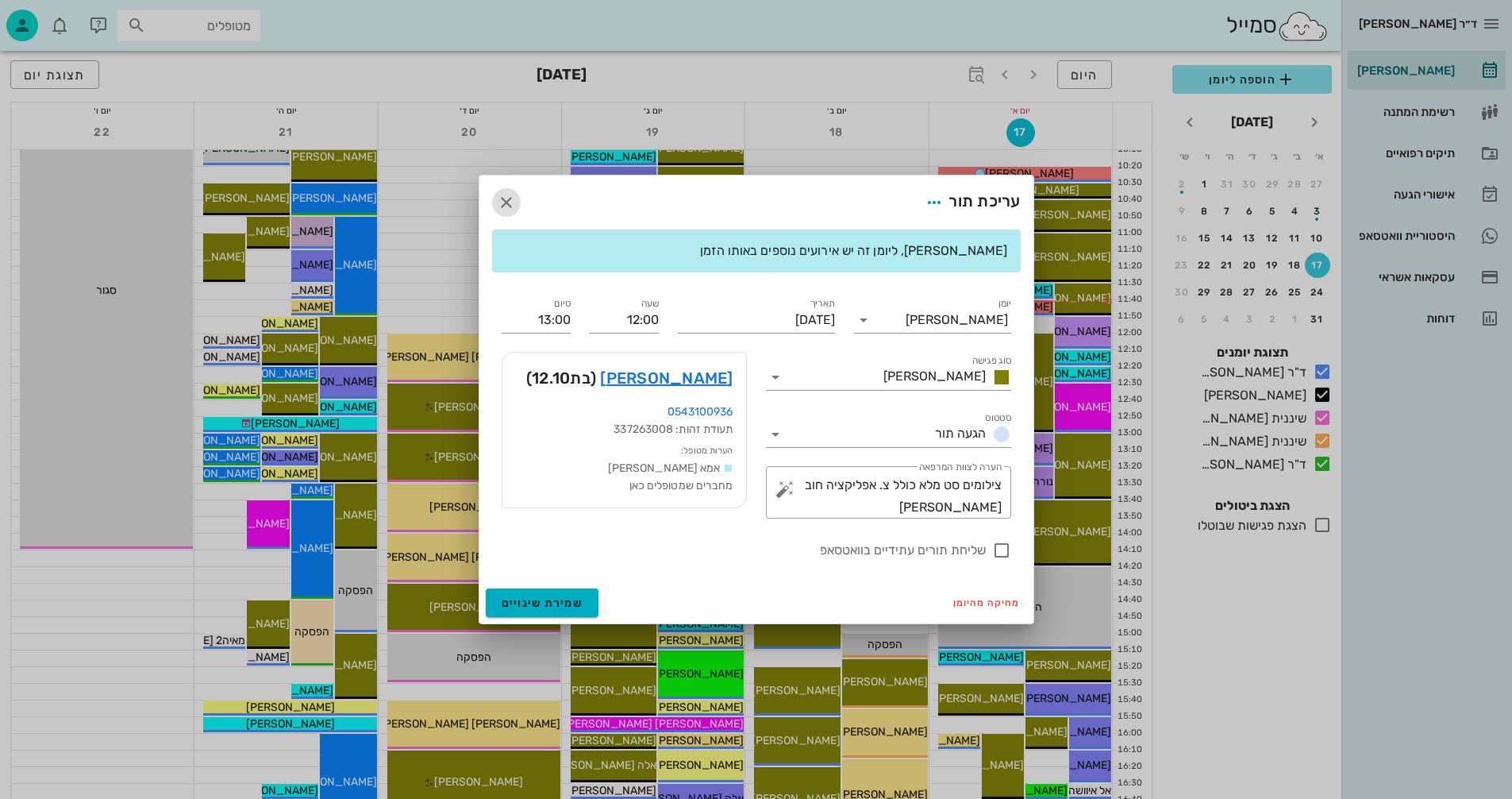
click at [508, 202] on icon "button" at bounding box center [506, 202] width 19 height 19
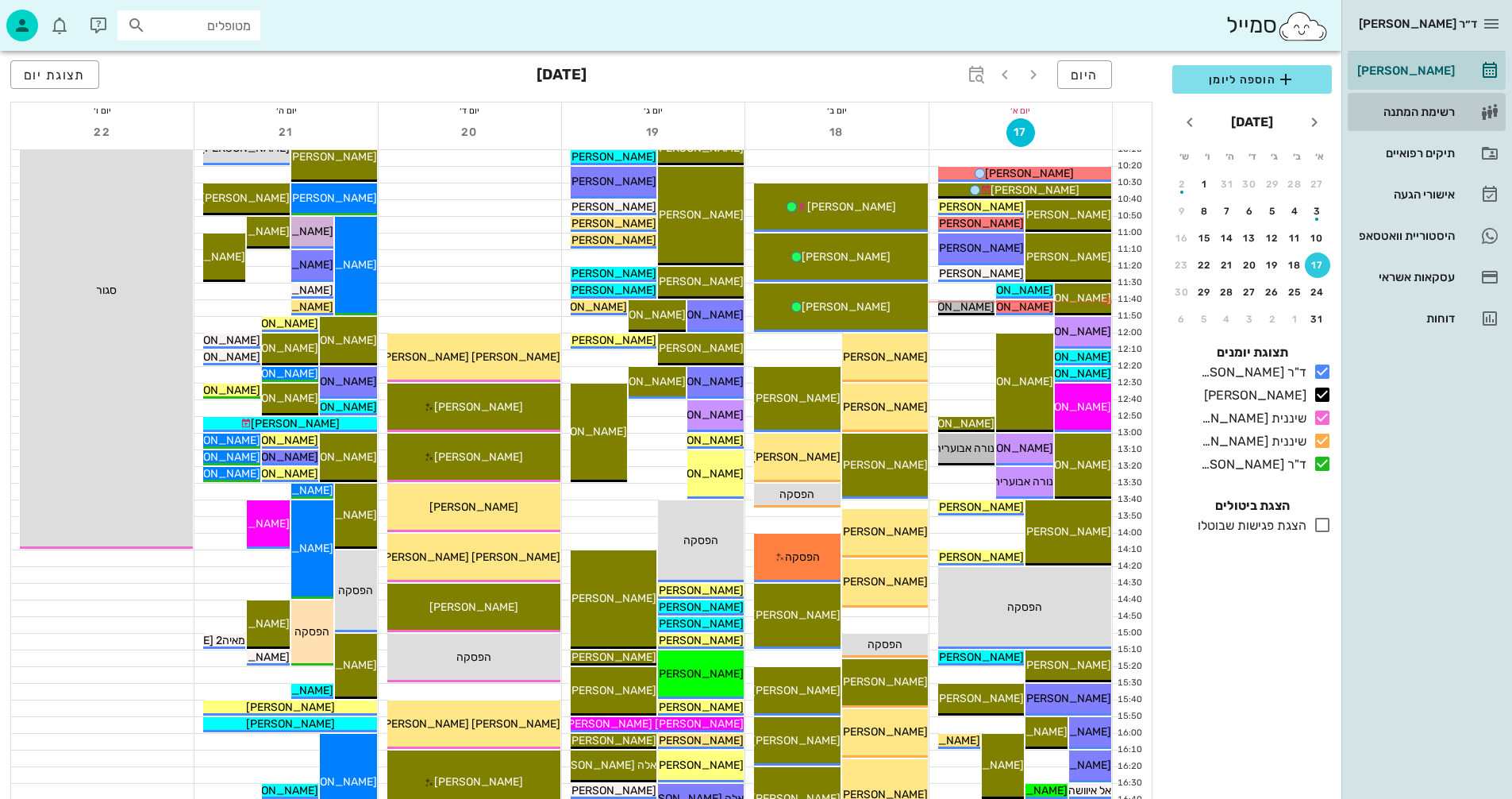
click at [1401, 117] on div "רשימת המתנה" at bounding box center [1404, 111] width 101 height 13
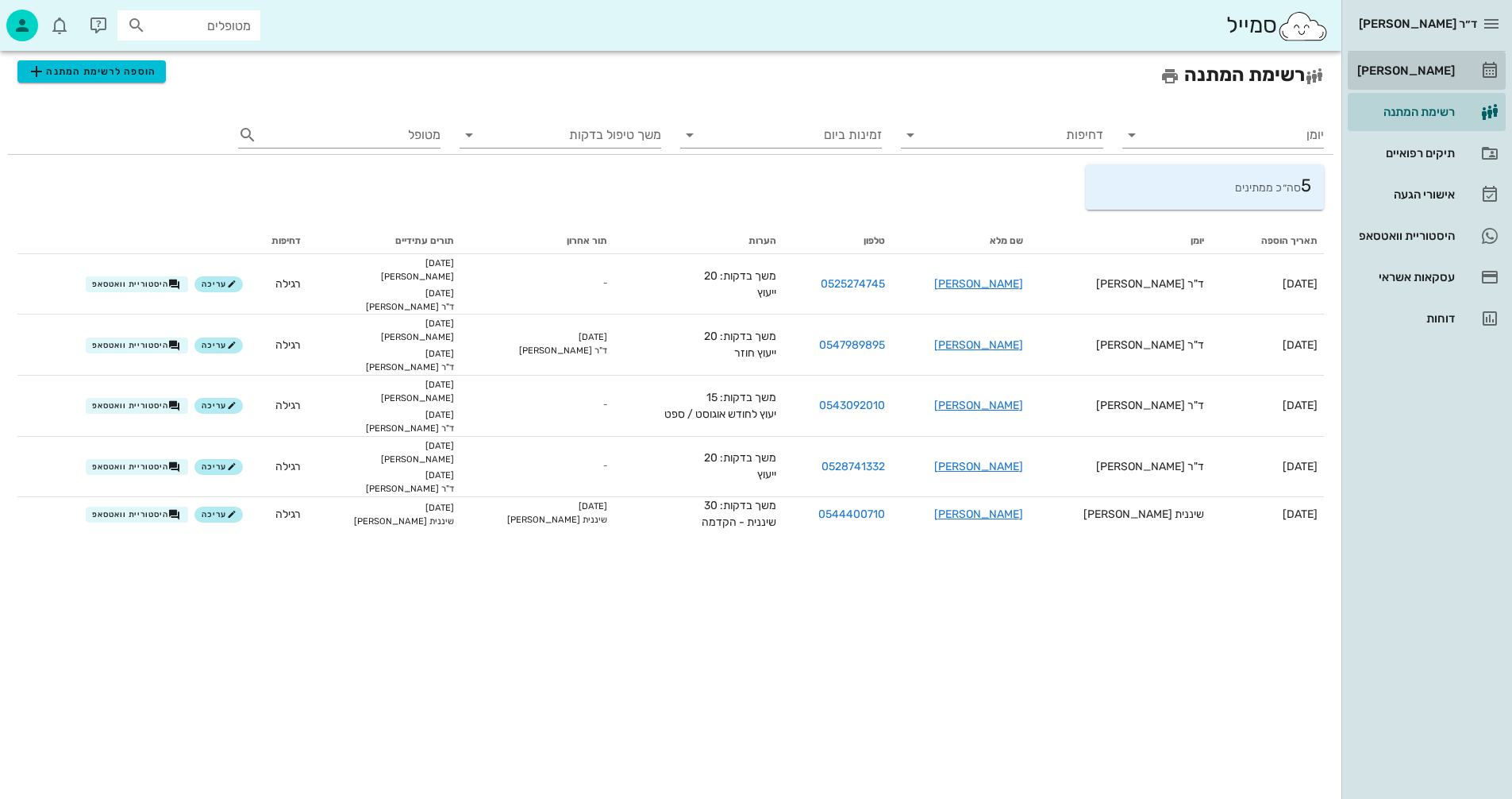
click at [1412, 68] on div "[PERSON_NAME]" at bounding box center [1404, 70] width 101 height 13
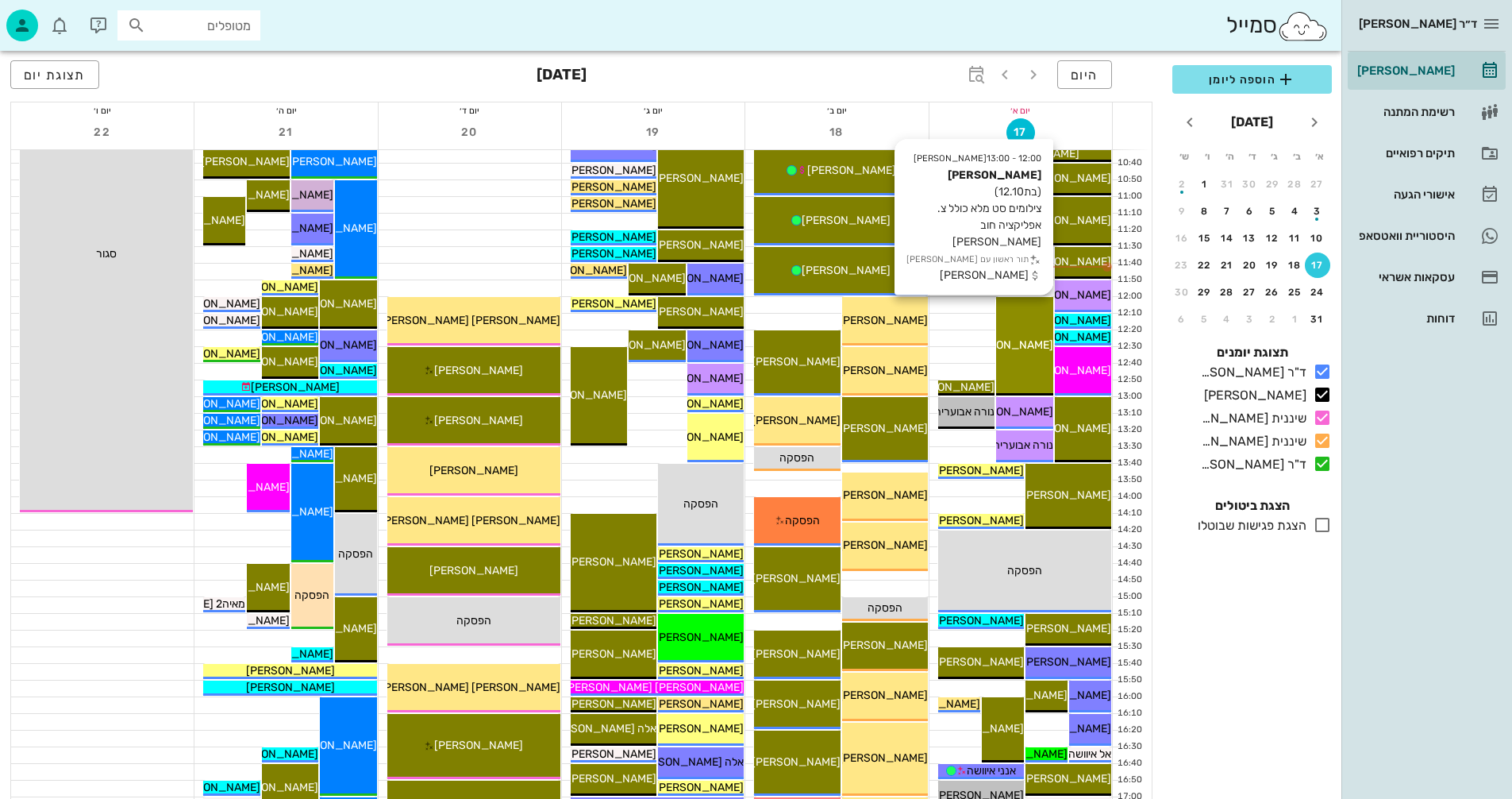
scroll to position [397, 0]
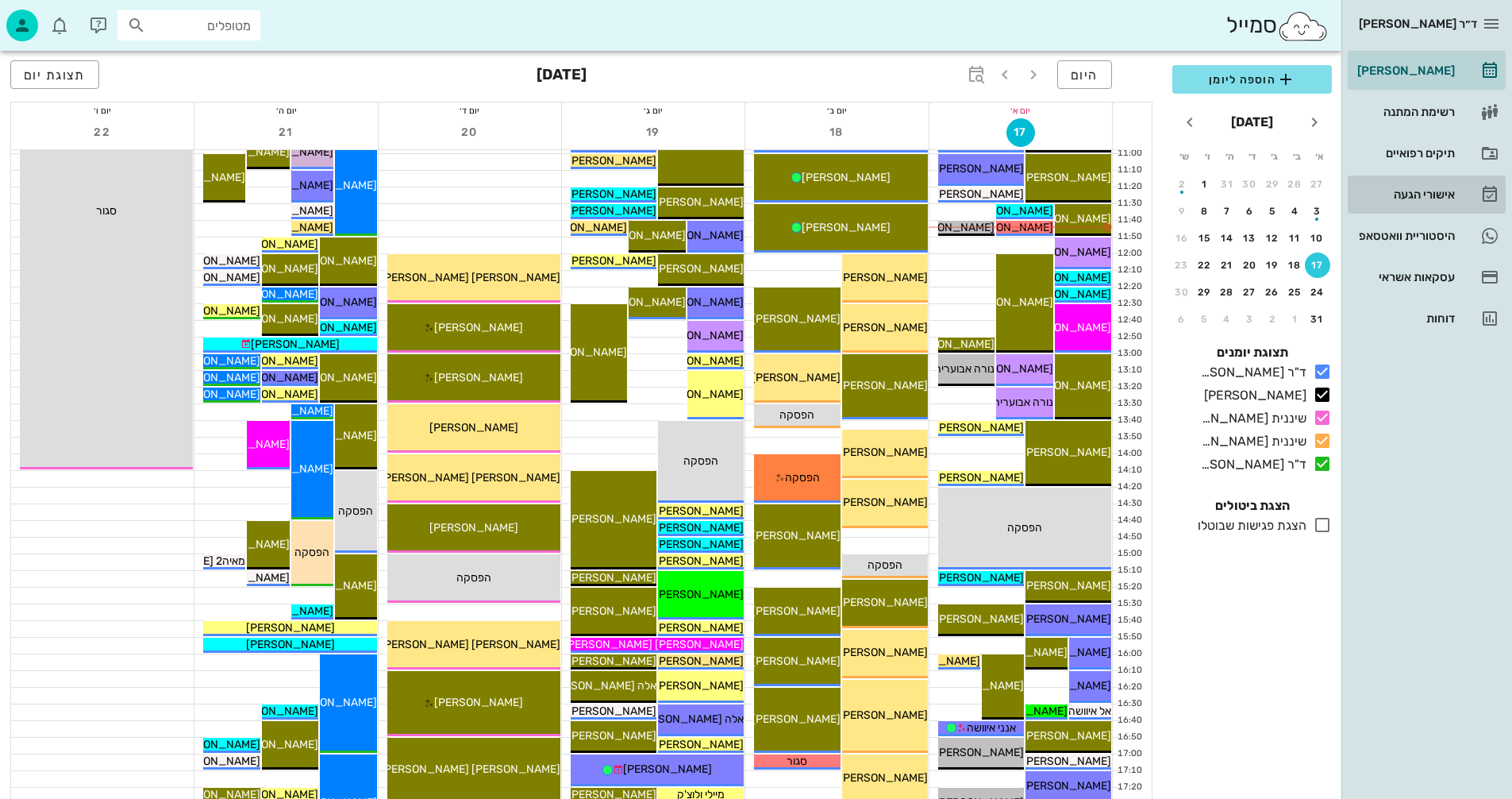
click at [1406, 192] on div "אישורי הגעה" at bounding box center [1404, 194] width 101 height 13
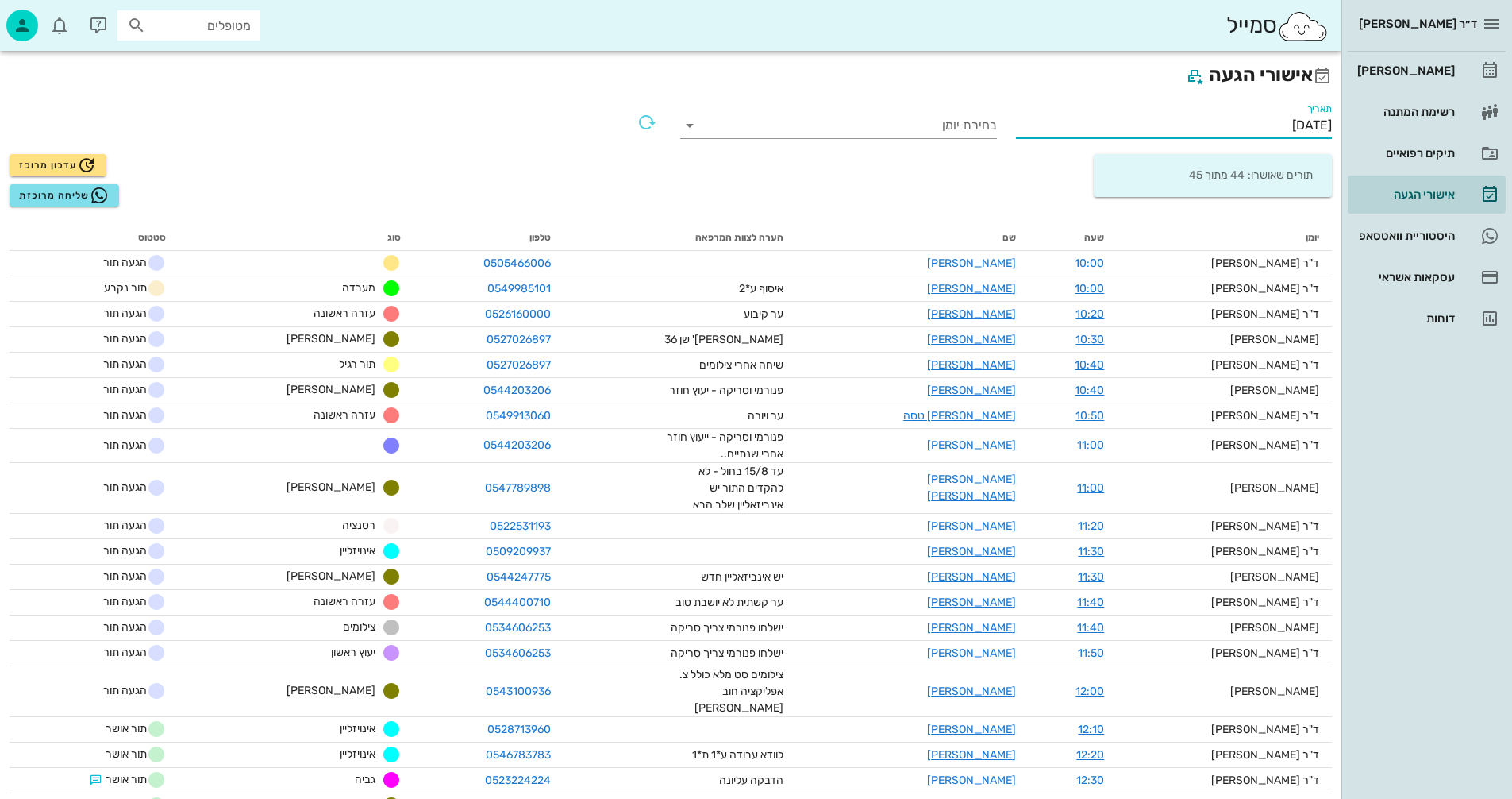
click at [1242, 121] on input "[DATE]" at bounding box center [1174, 125] width 317 height 25
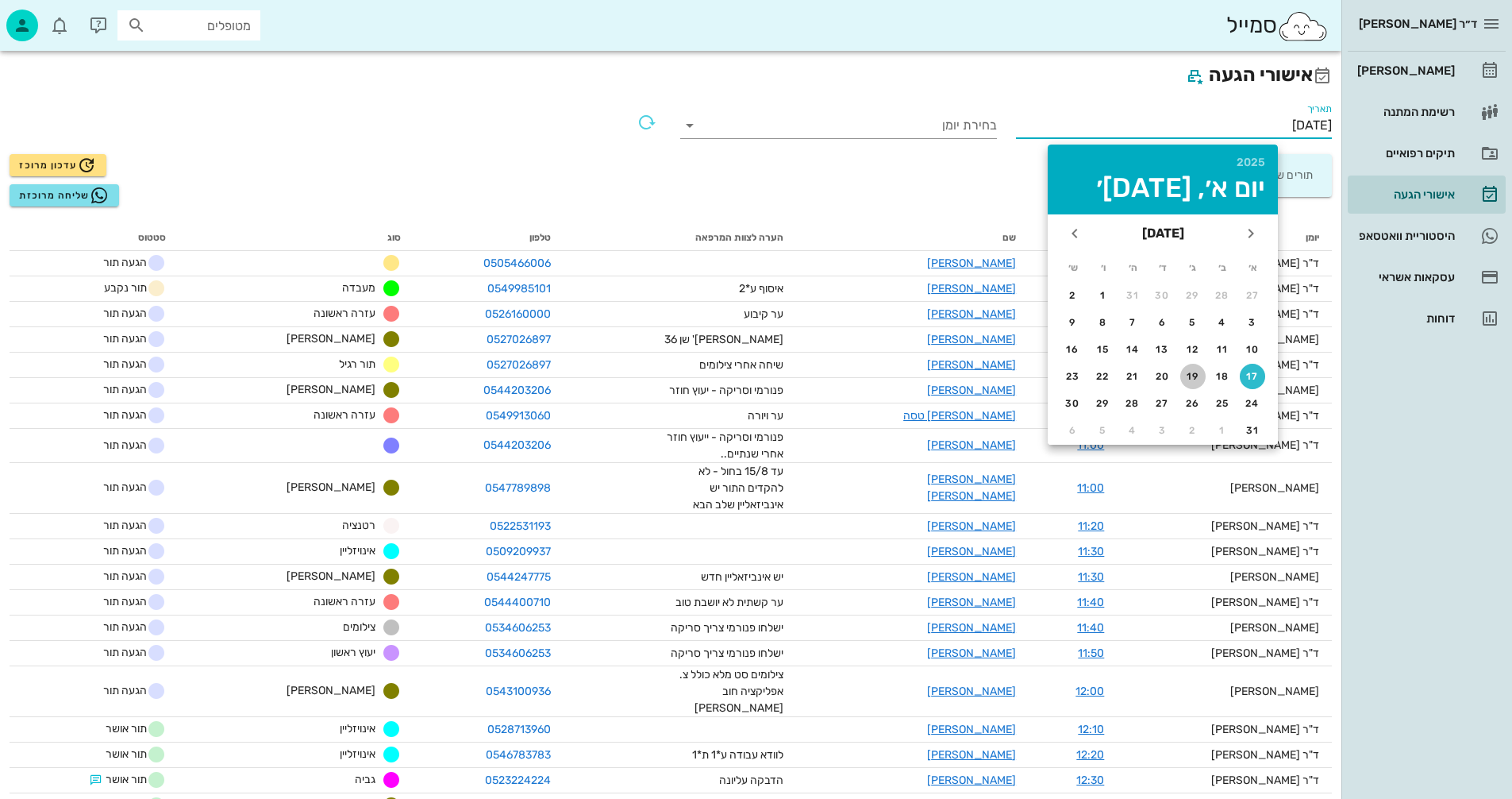
click at [1190, 374] on div "19" at bounding box center [1194, 376] width 25 height 11
type input "[DATE]"
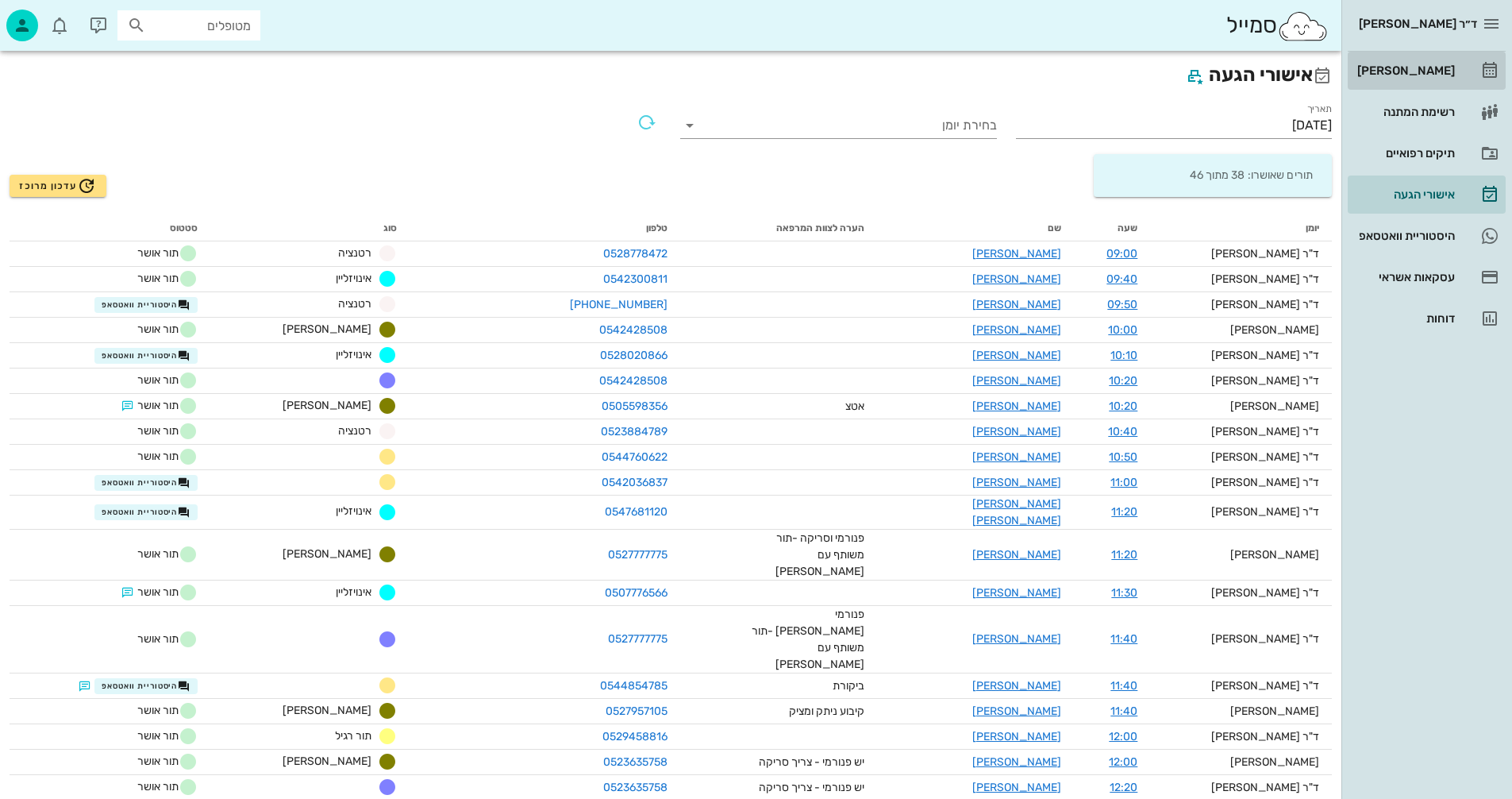
click at [1416, 68] on div "[PERSON_NAME]" at bounding box center [1404, 70] width 101 height 13
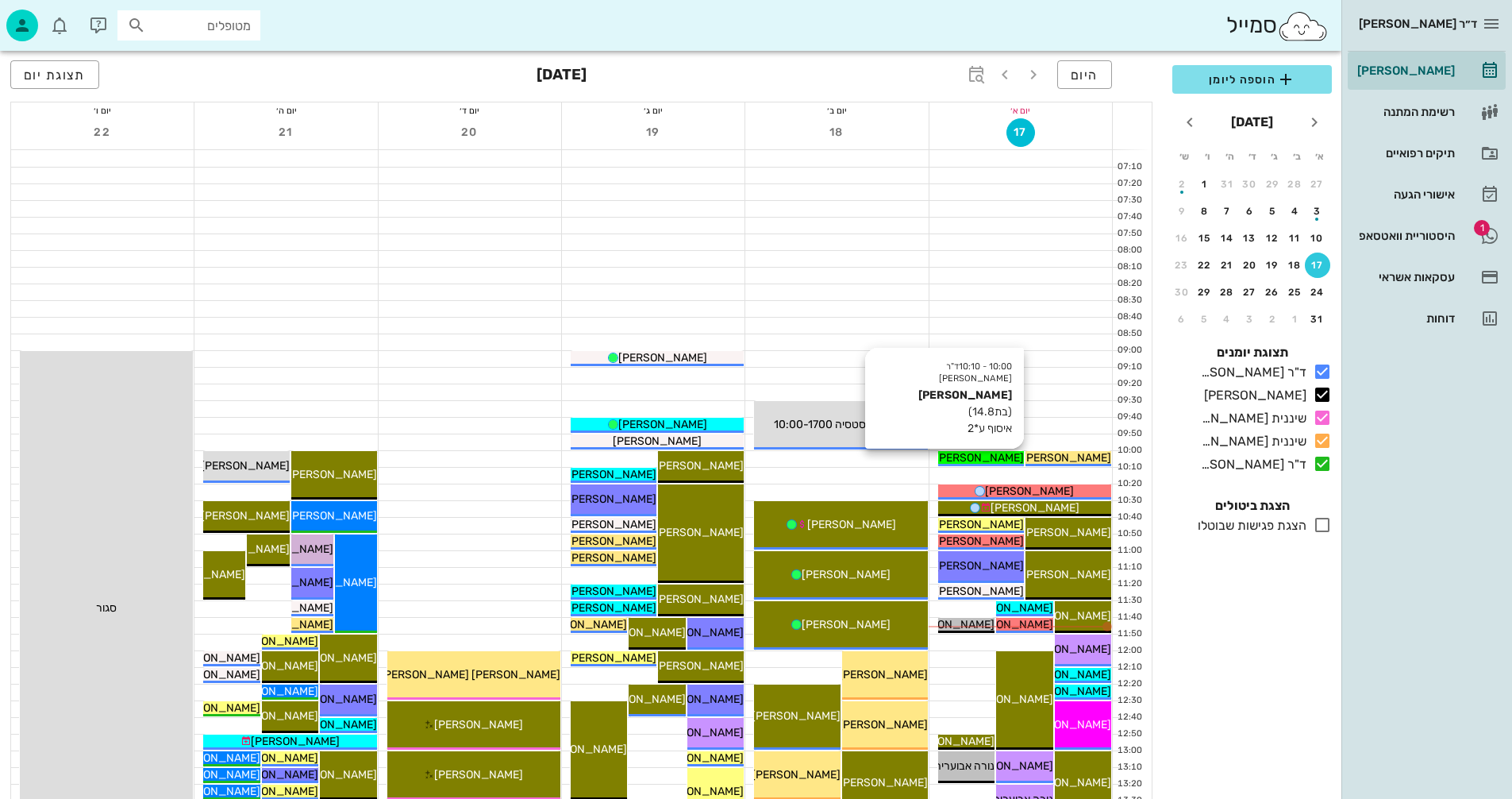
click at [992, 457] on span "[PERSON_NAME]" at bounding box center [979, 458] width 89 height 14
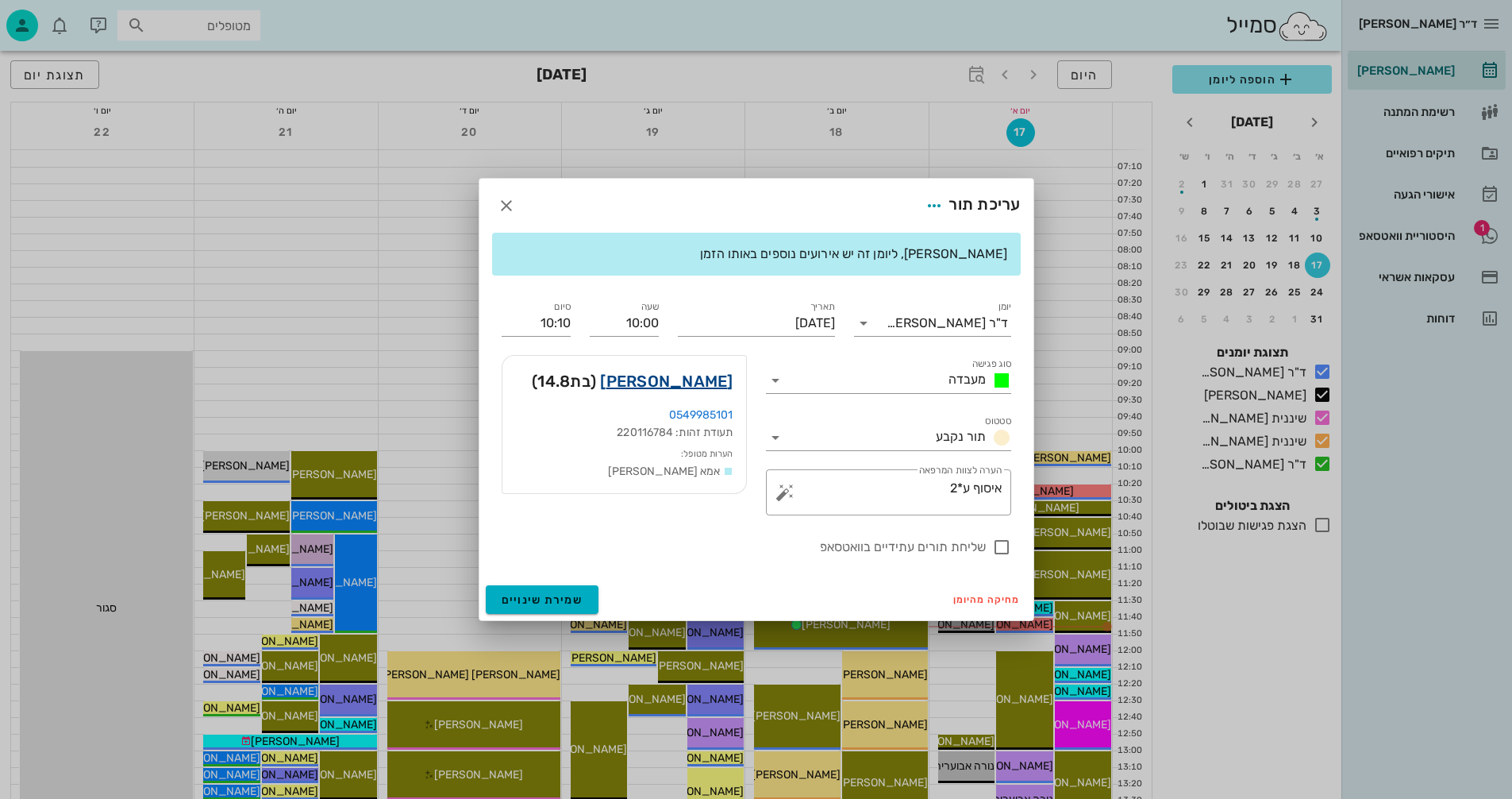
click at [723, 378] on link "[PERSON_NAME]" at bounding box center [666, 381] width 133 height 25
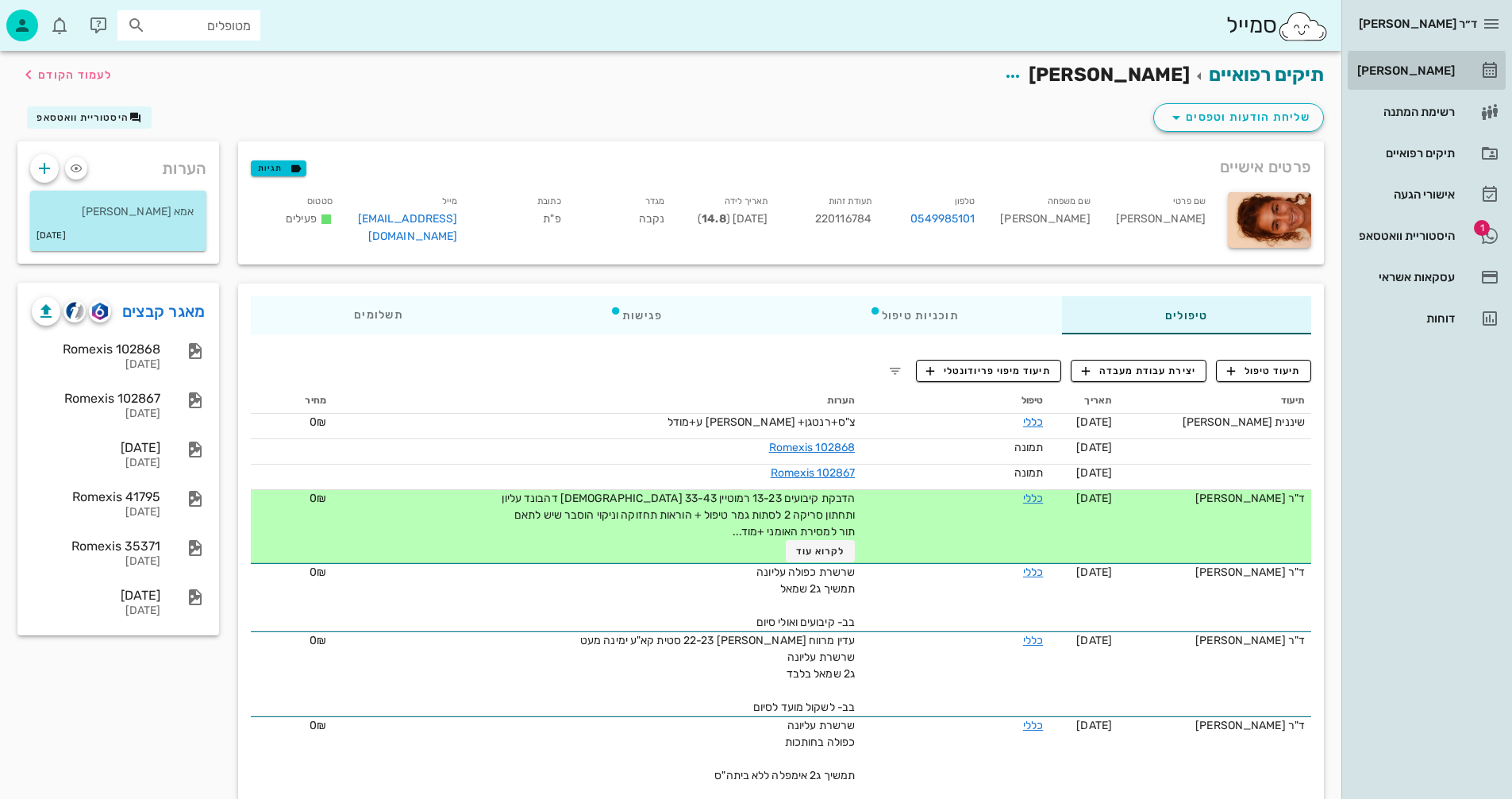
click at [1411, 65] on div "[PERSON_NAME]" at bounding box center [1404, 70] width 101 height 13
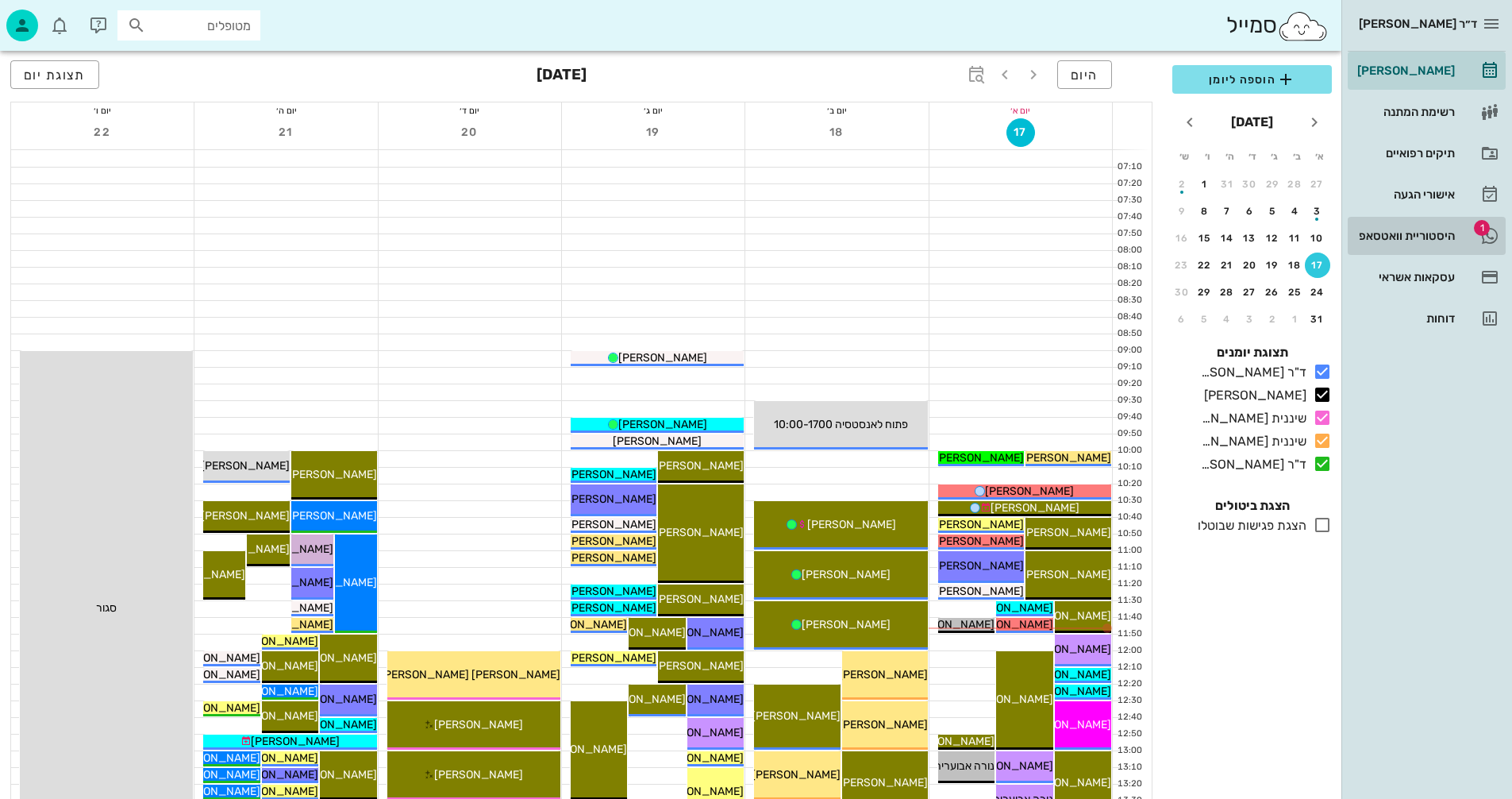
click at [1379, 236] on div "היסטוריית וואטסאפ" at bounding box center [1404, 236] width 101 height 13
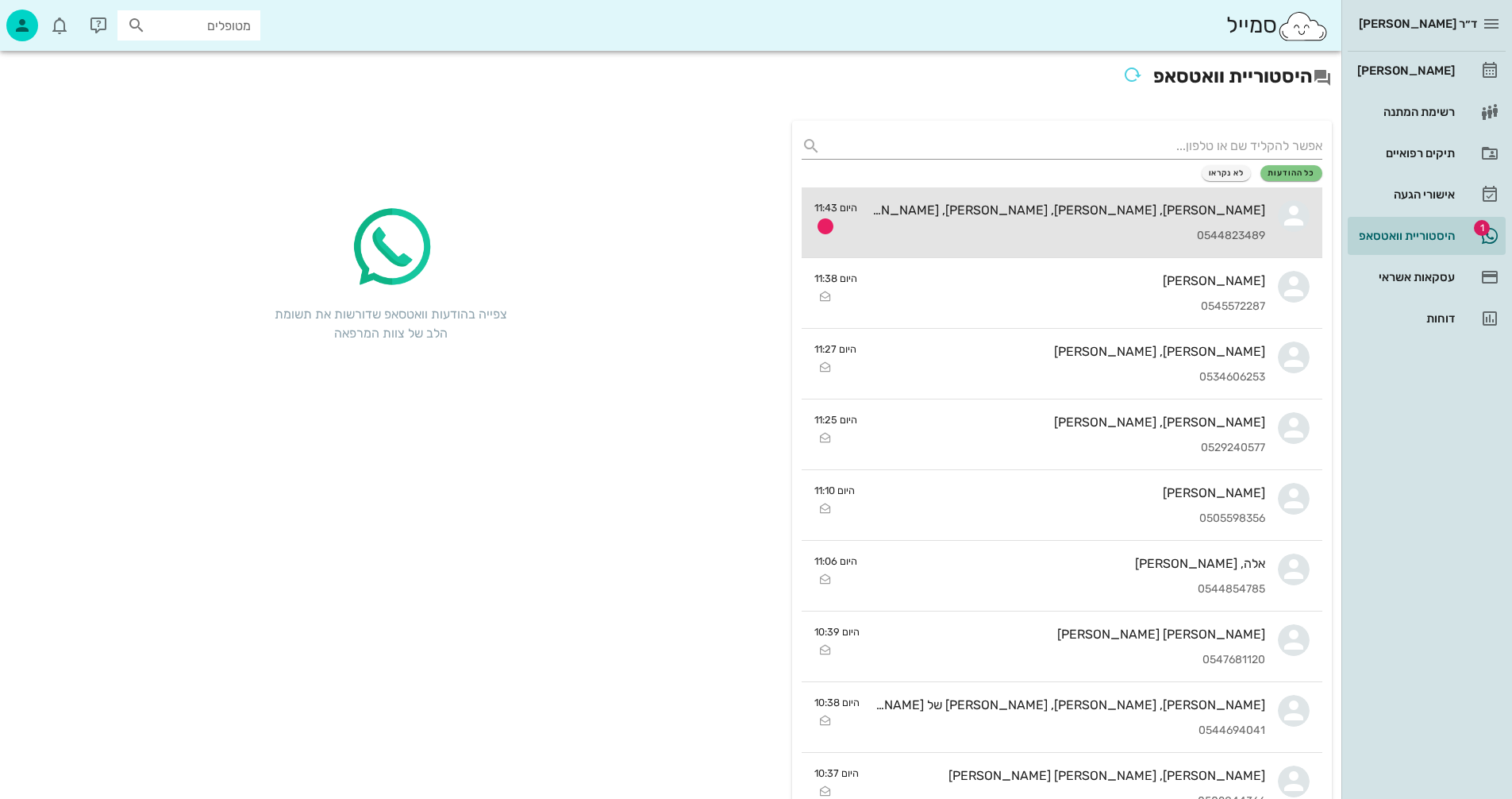
click at [1052, 210] on div "[PERSON_NAME], [PERSON_NAME], [PERSON_NAME], [PERSON_NAME], [PERSON_NAME]" at bounding box center [1068, 210] width 395 height 15
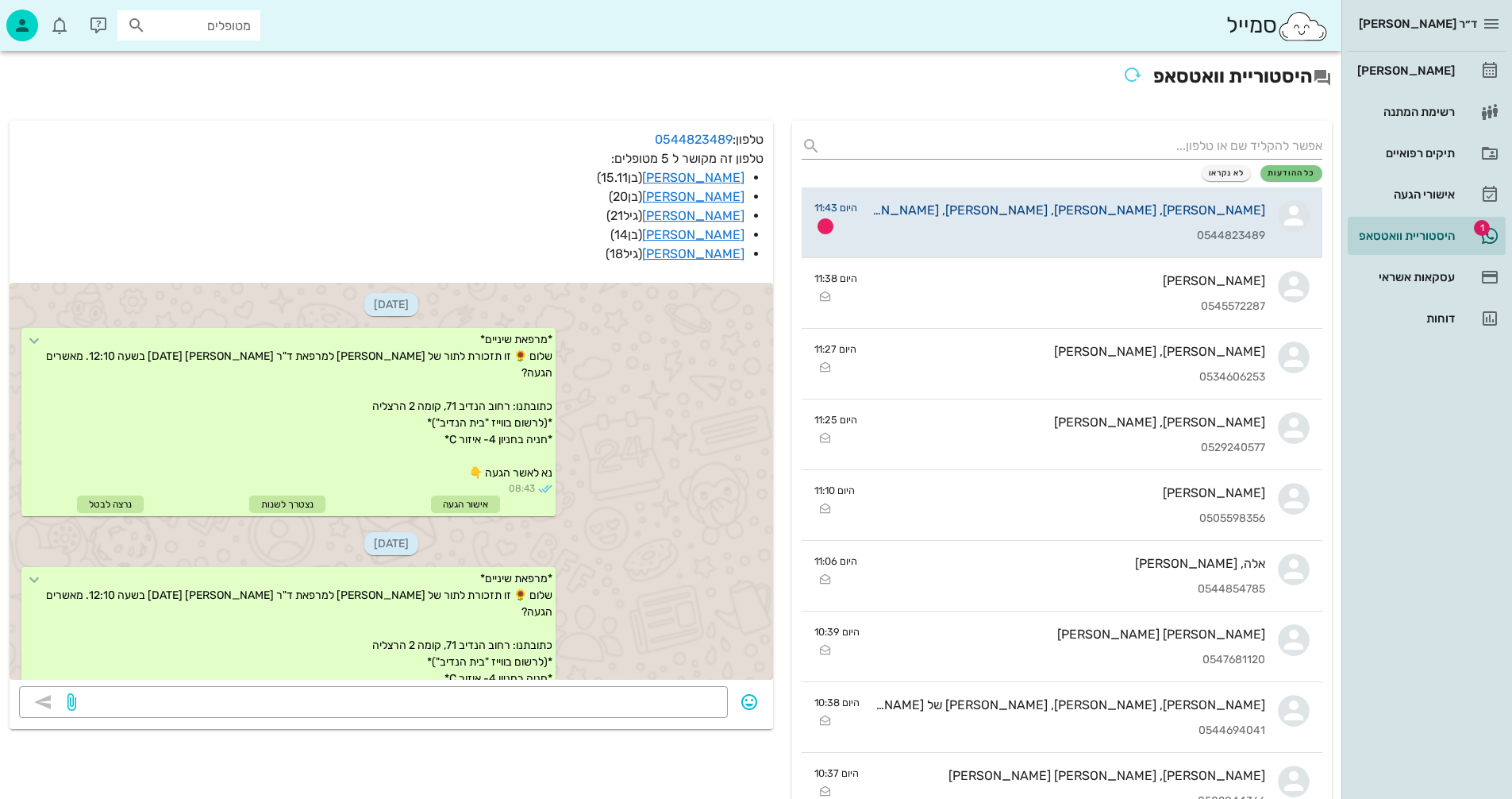
scroll to position [1579, 0]
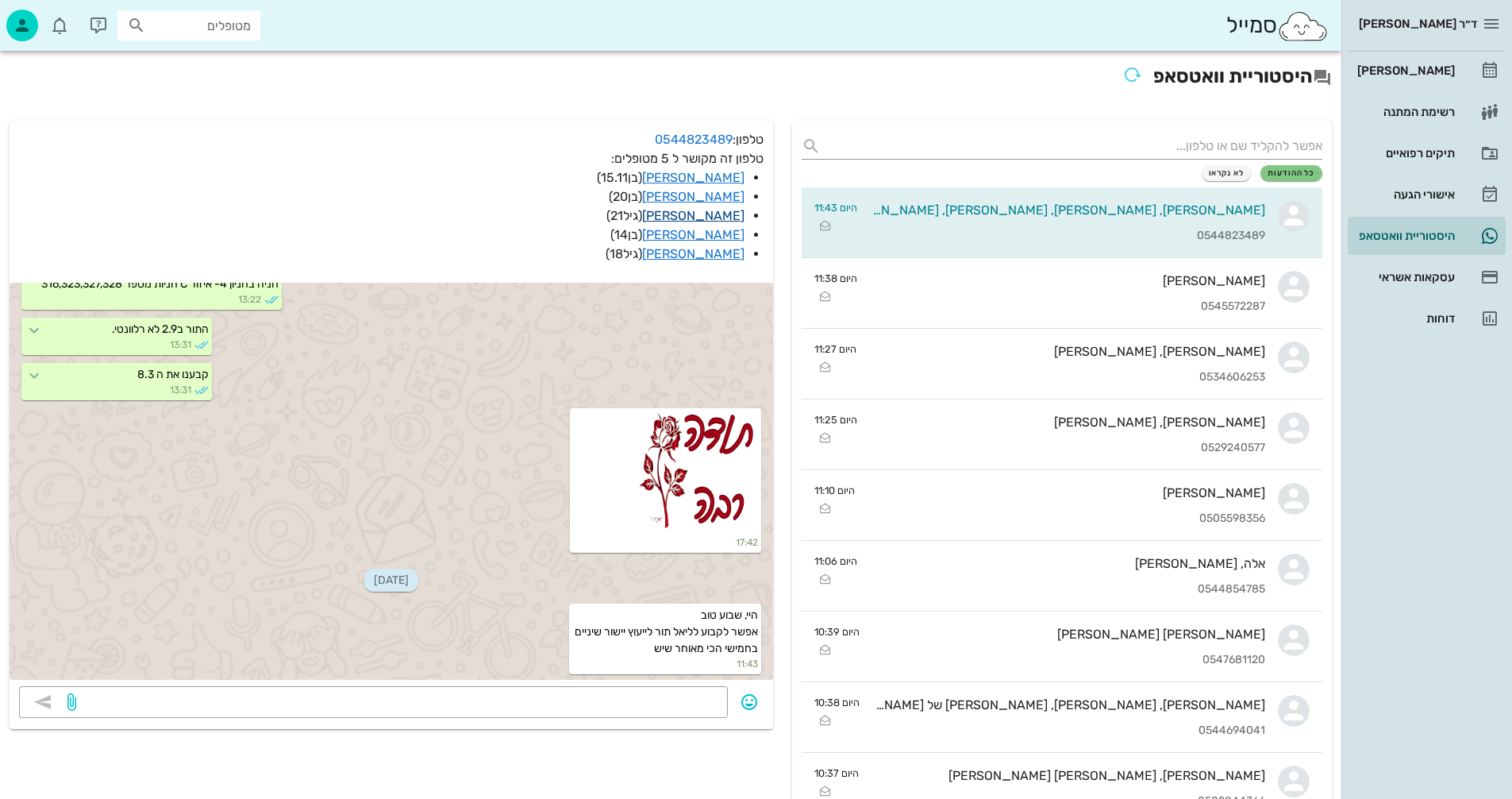
click at [717, 215] on link "[PERSON_NAME]" at bounding box center [693, 215] width 102 height 15
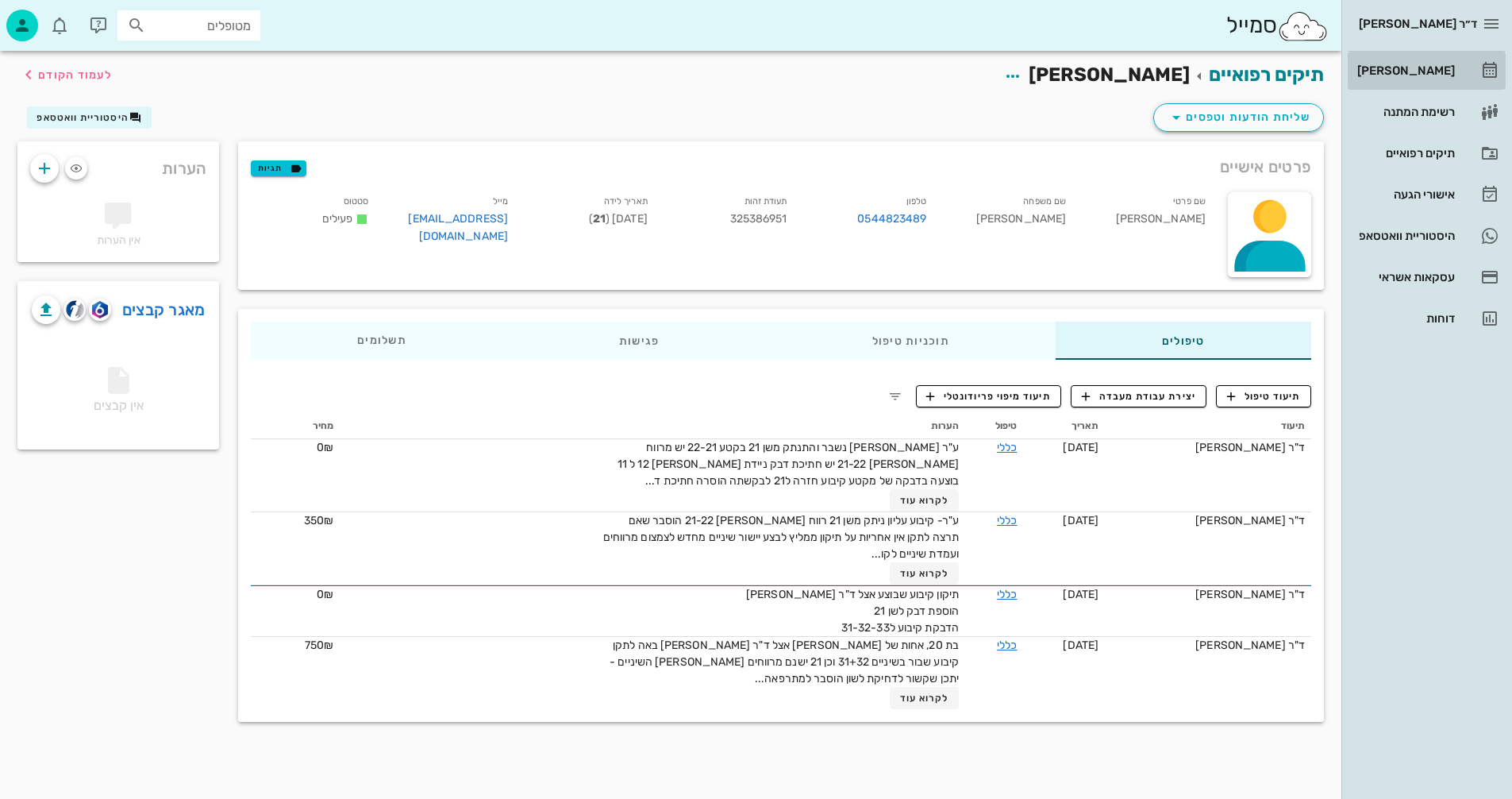
click at [1415, 67] on div "[PERSON_NAME]" at bounding box center [1404, 70] width 101 height 13
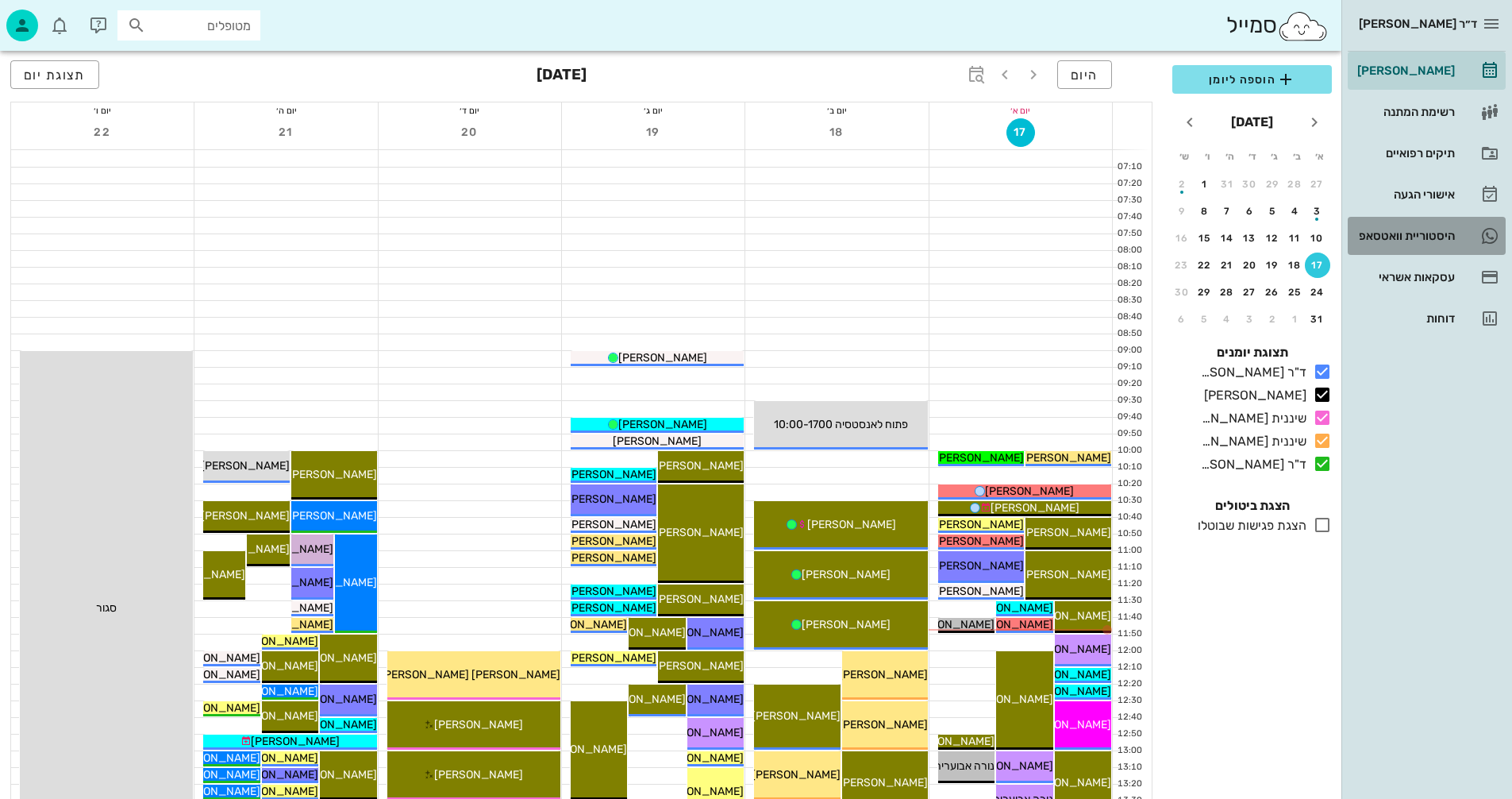
click at [1398, 232] on div "היסטוריית וואטסאפ" at bounding box center [1404, 236] width 101 height 13
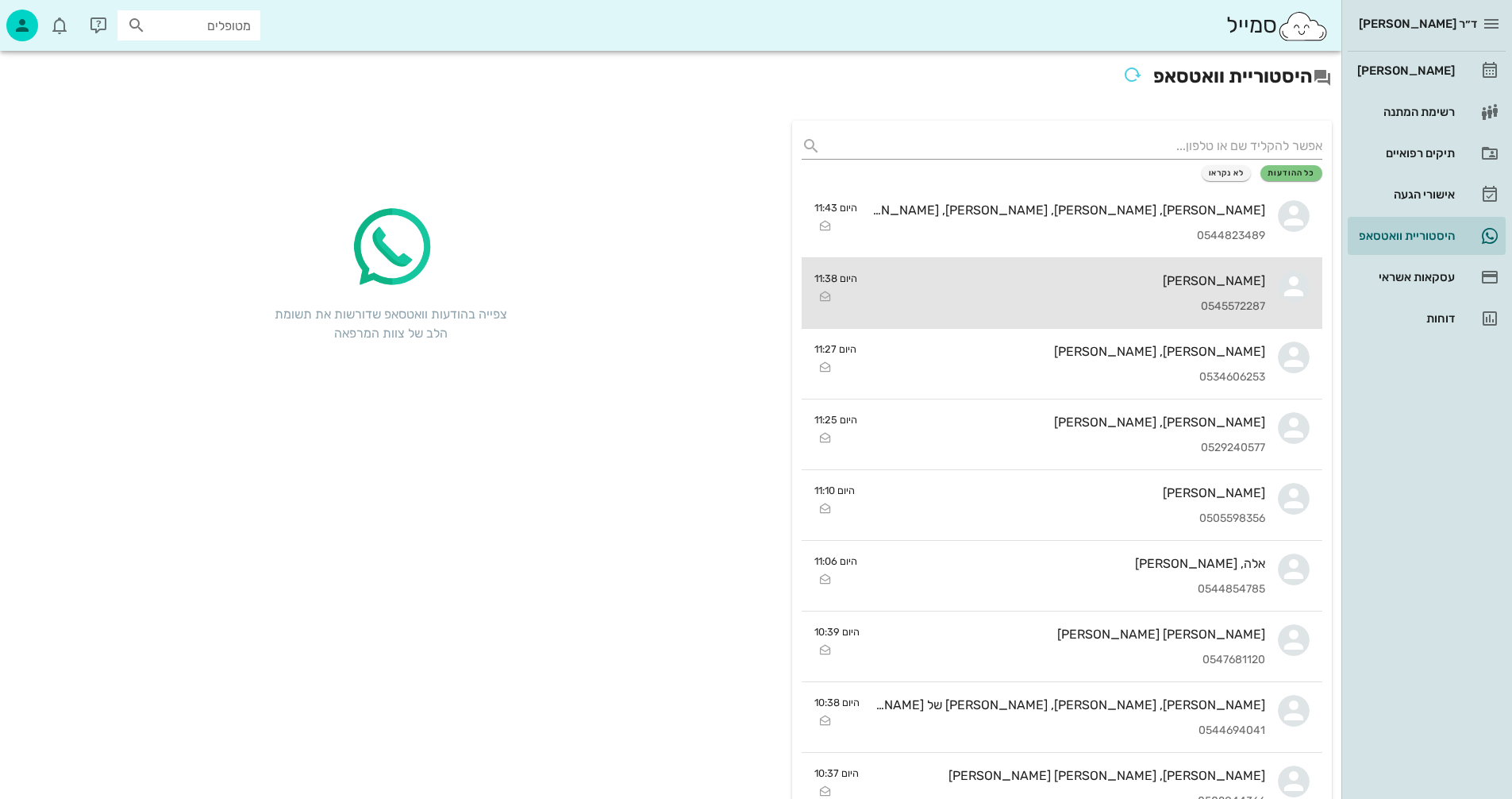
click at [977, 302] on div "0545572287" at bounding box center [1068, 307] width 395 height 14
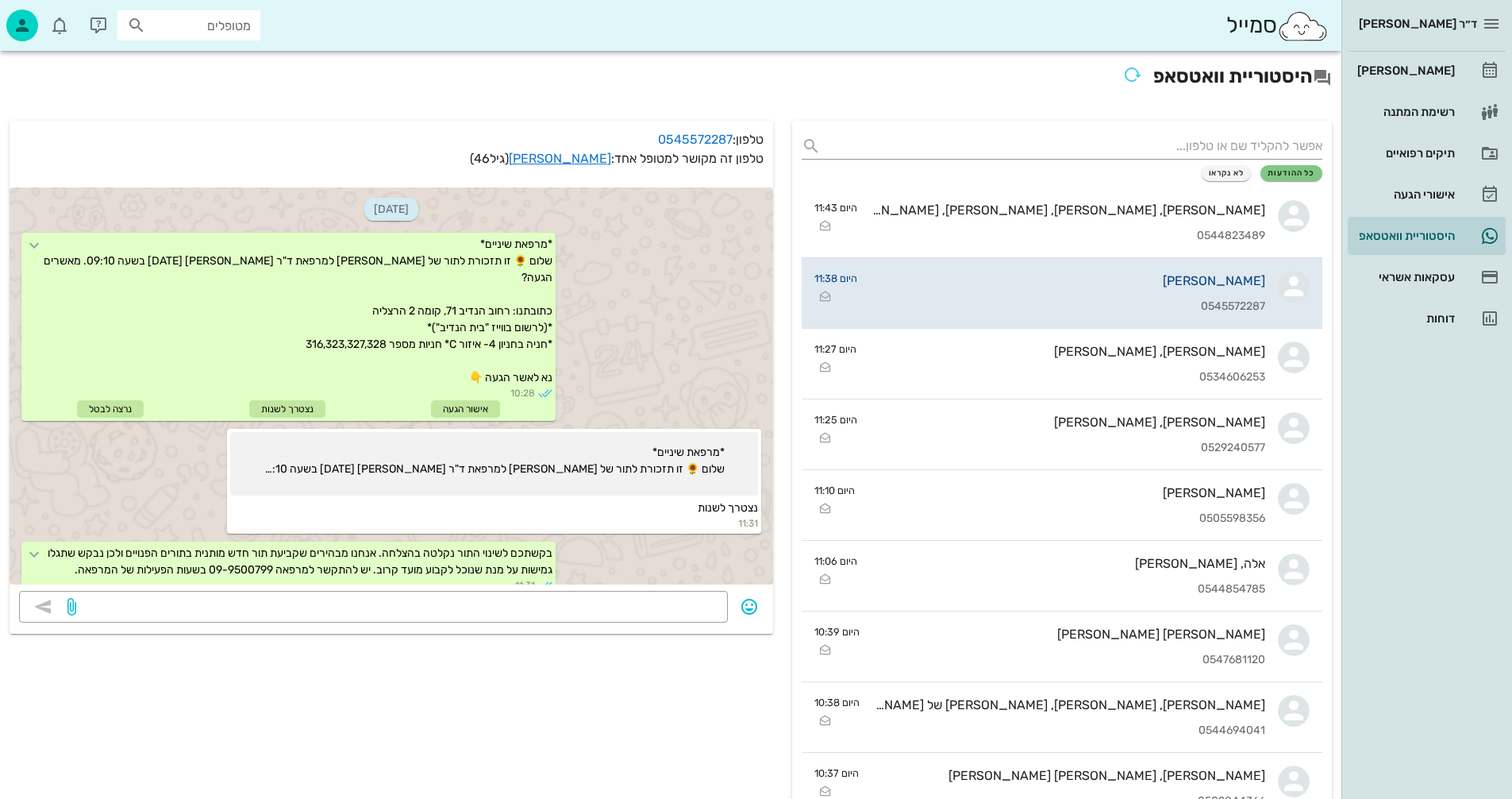
scroll to position [360, 0]
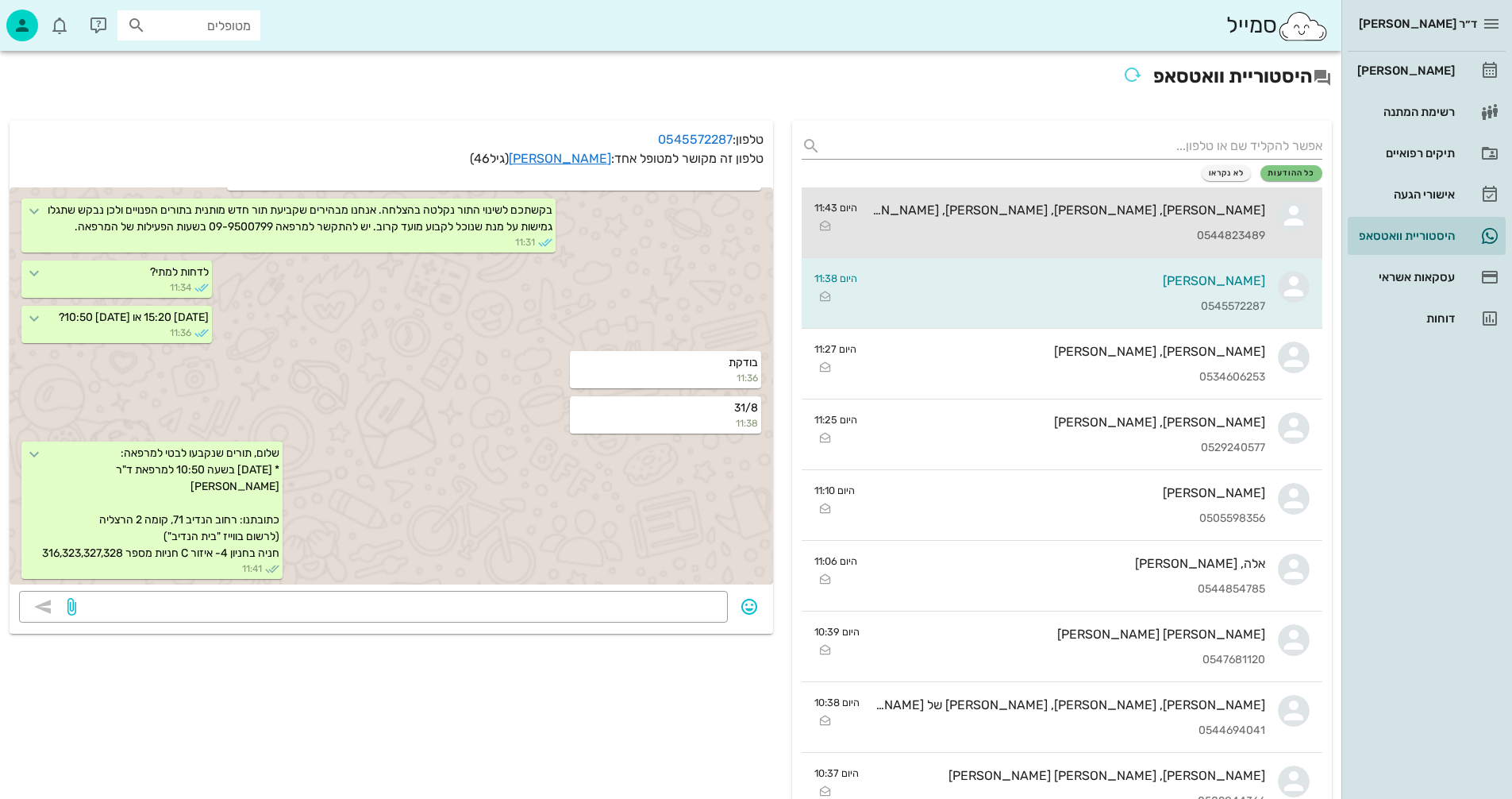
click at [1123, 209] on div "[PERSON_NAME], [PERSON_NAME], [PERSON_NAME], [PERSON_NAME], [PERSON_NAME]" at bounding box center [1068, 210] width 395 height 15
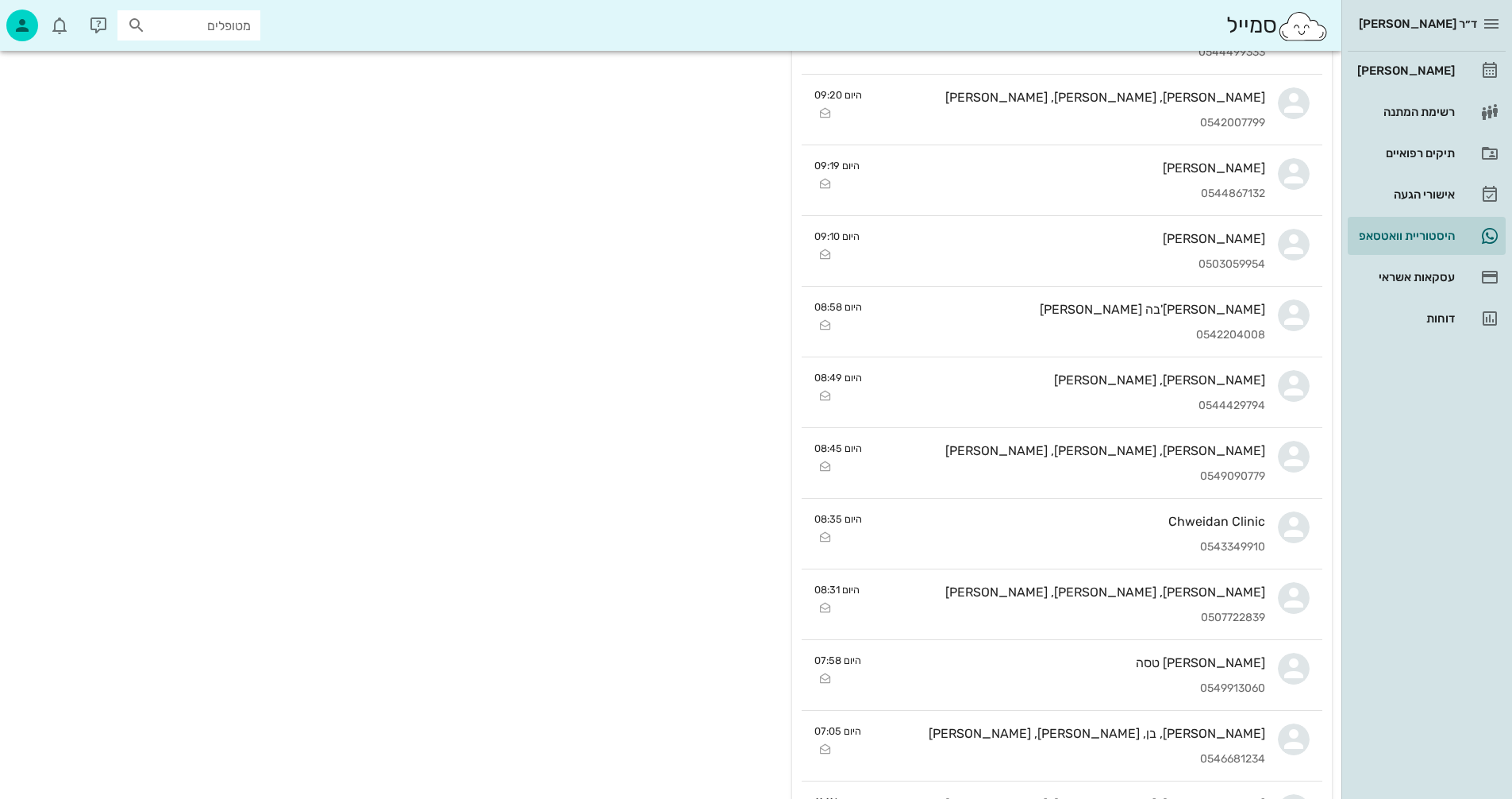
scroll to position [1588, 0]
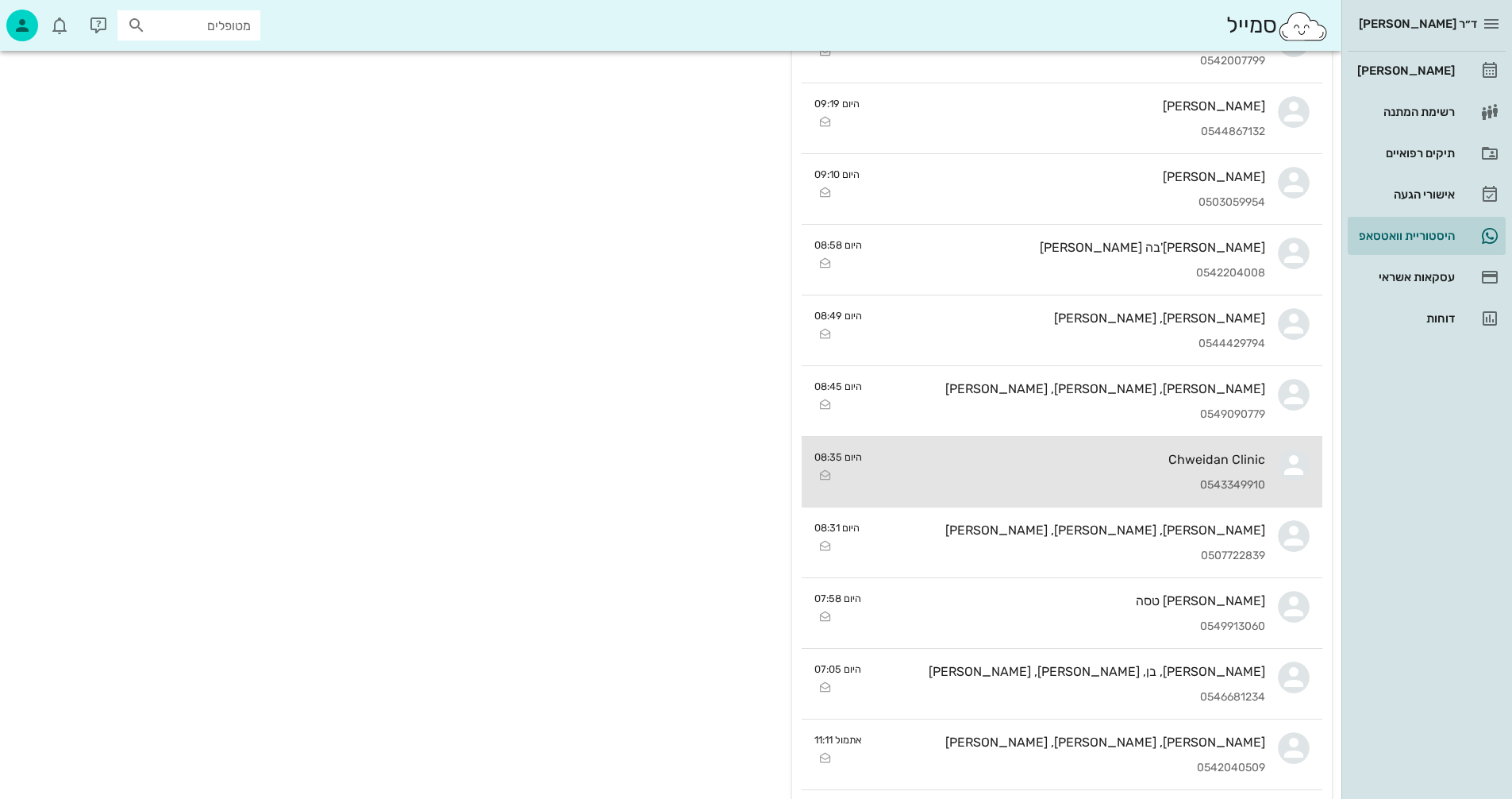
click at [974, 462] on div "Chweidan Clinic" at bounding box center [1070, 459] width 390 height 15
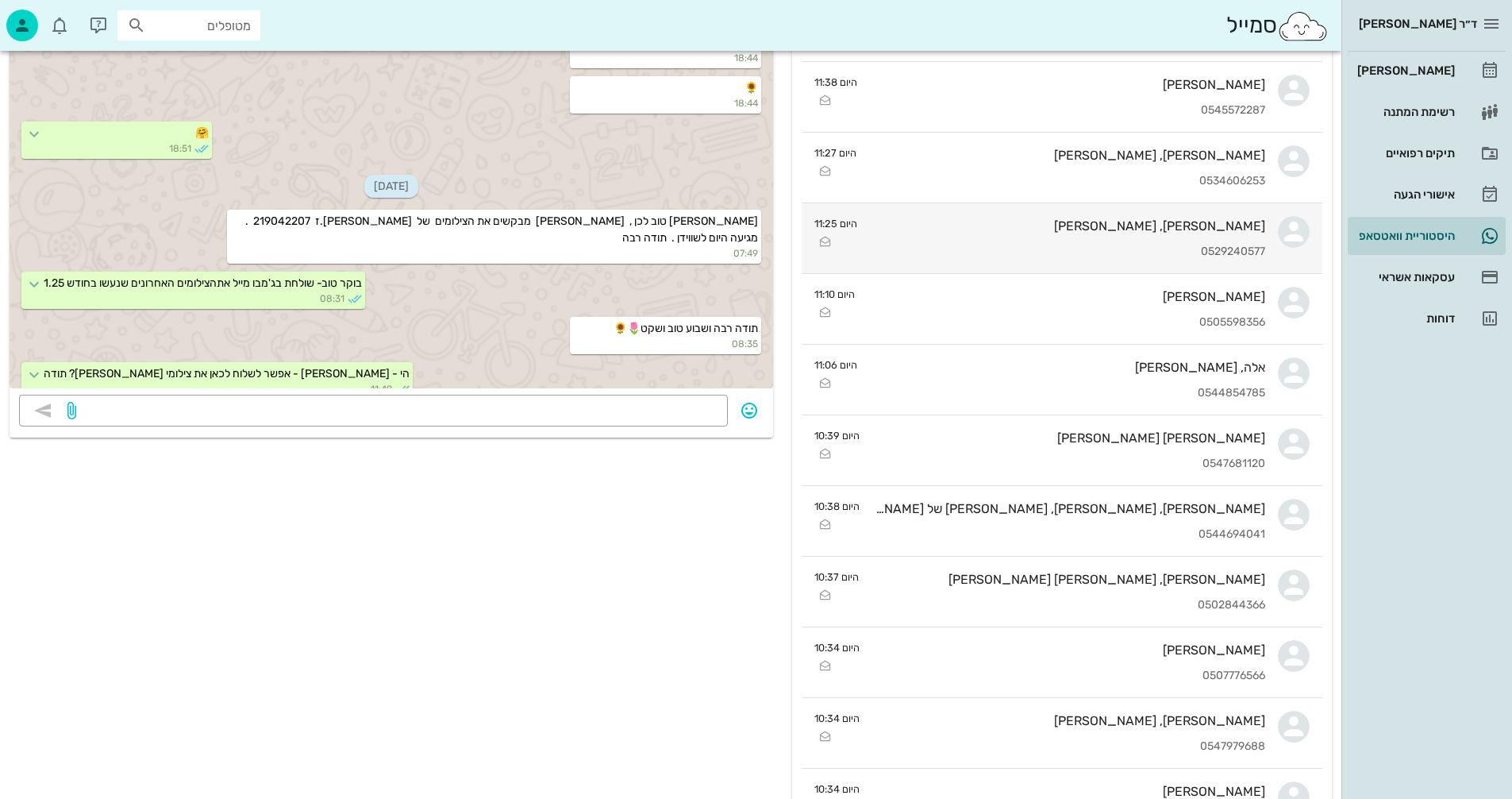
scroll to position [238, 0]
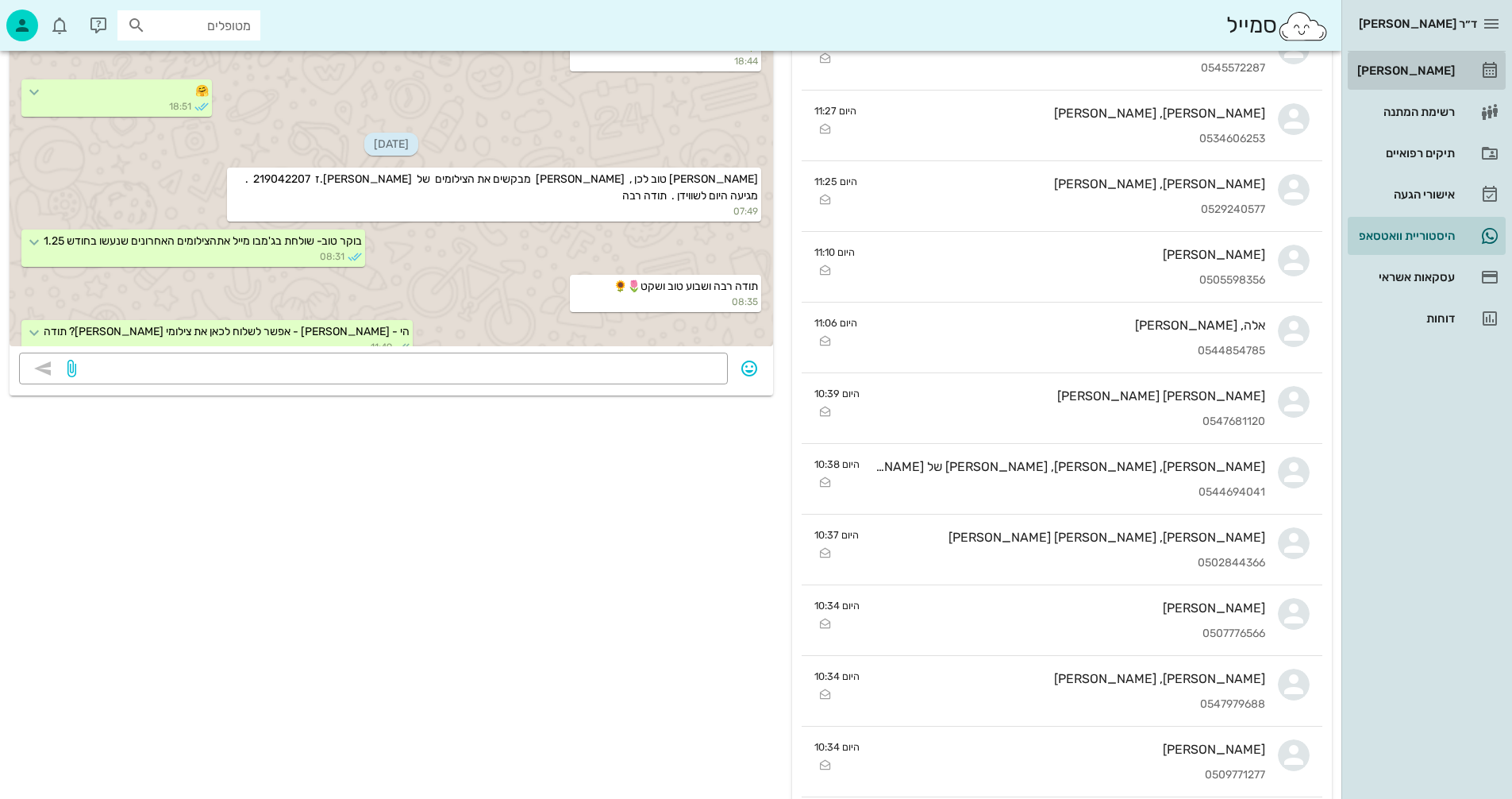
click at [1406, 71] on div "[PERSON_NAME]" at bounding box center [1404, 70] width 101 height 13
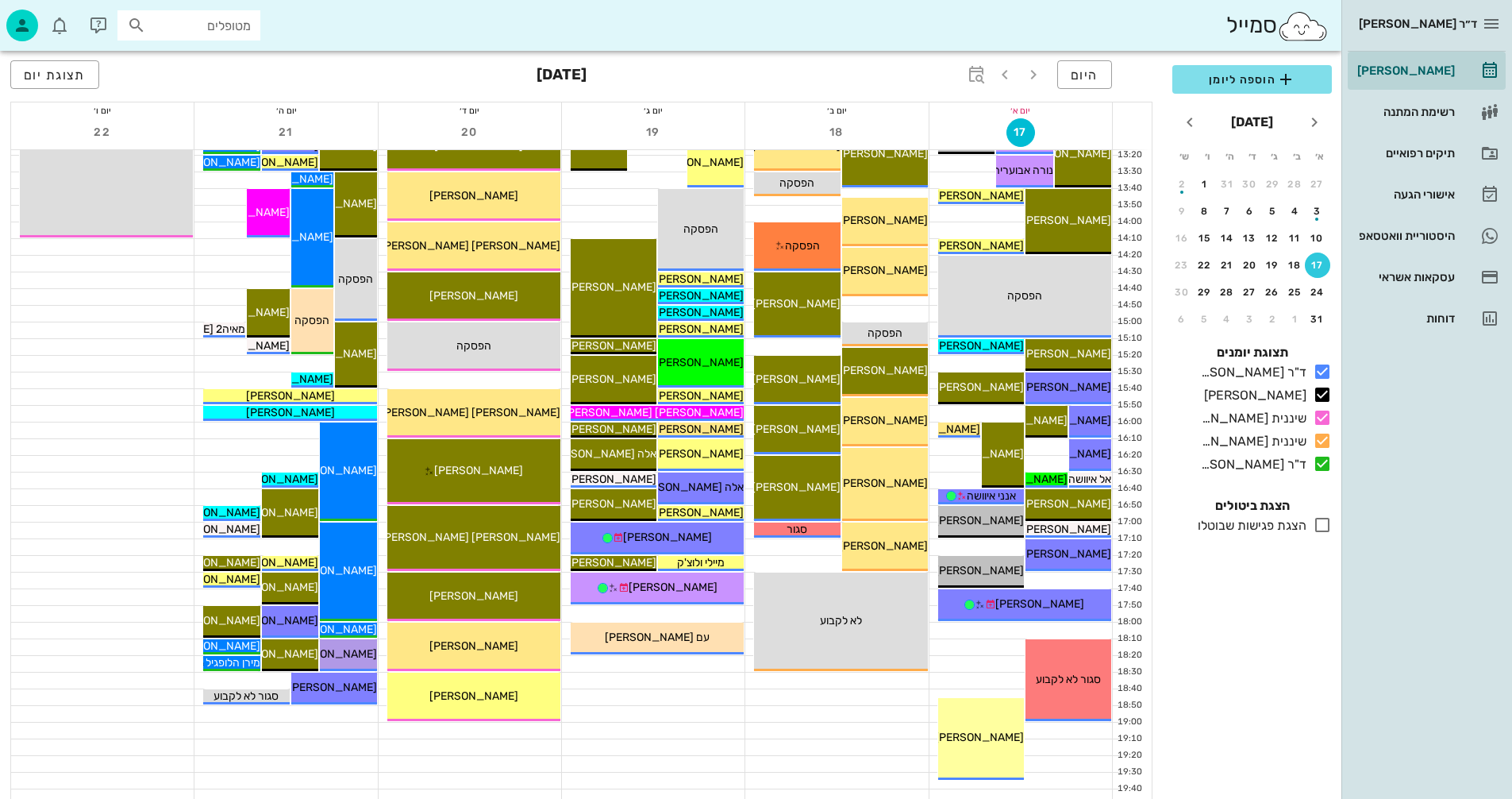
scroll to position [635, 0]
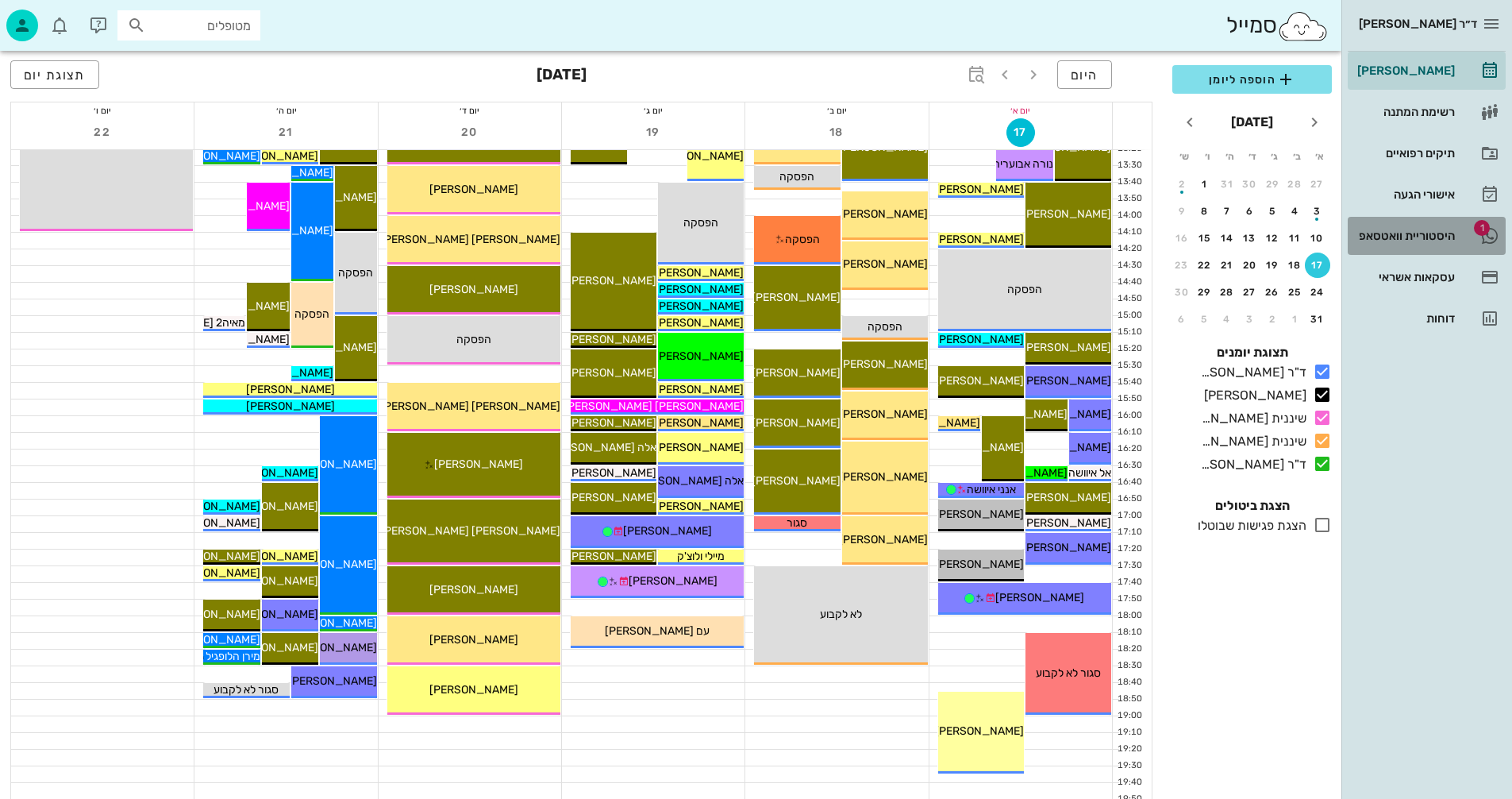
click at [1390, 235] on div "היסטוריית וואטסאפ" at bounding box center [1404, 236] width 101 height 13
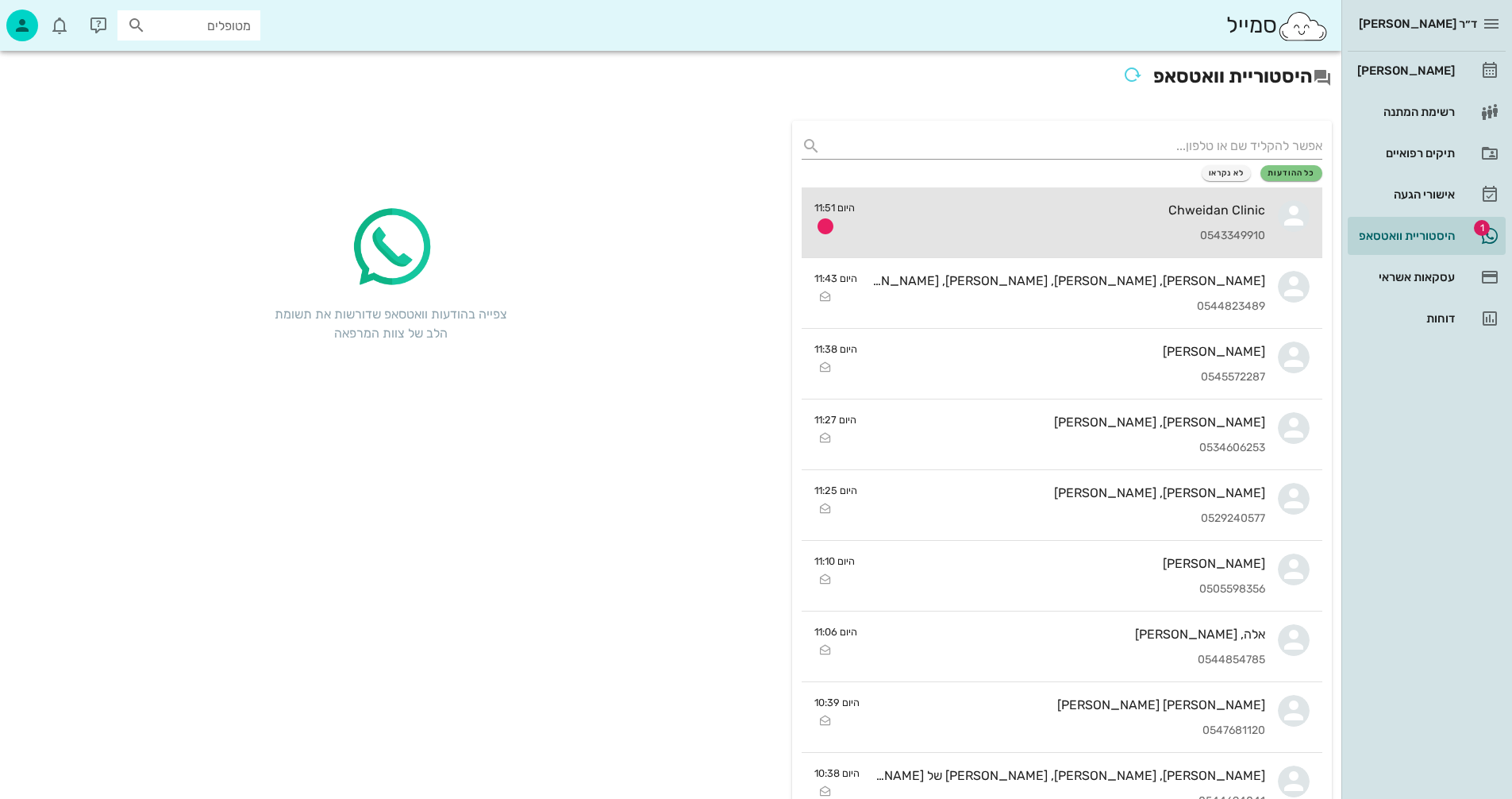
click at [975, 219] on div "Chweidan Clinic 0543349910" at bounding box center [1066, 222] width 398 height 70
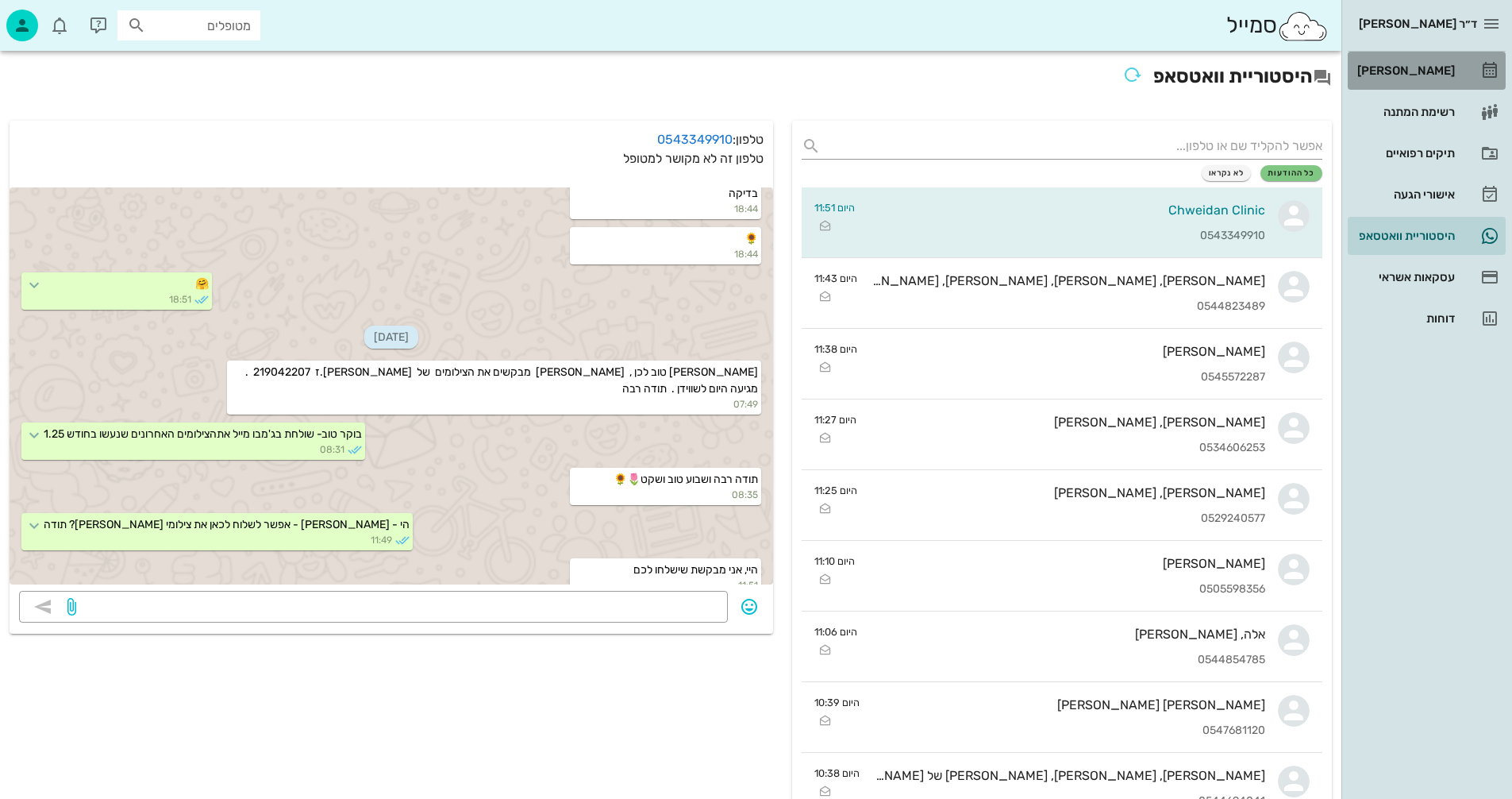
click at [1423, 69] on div "[PERSON_NAME]" at bounding box center [1404, 70] width 101 height 13
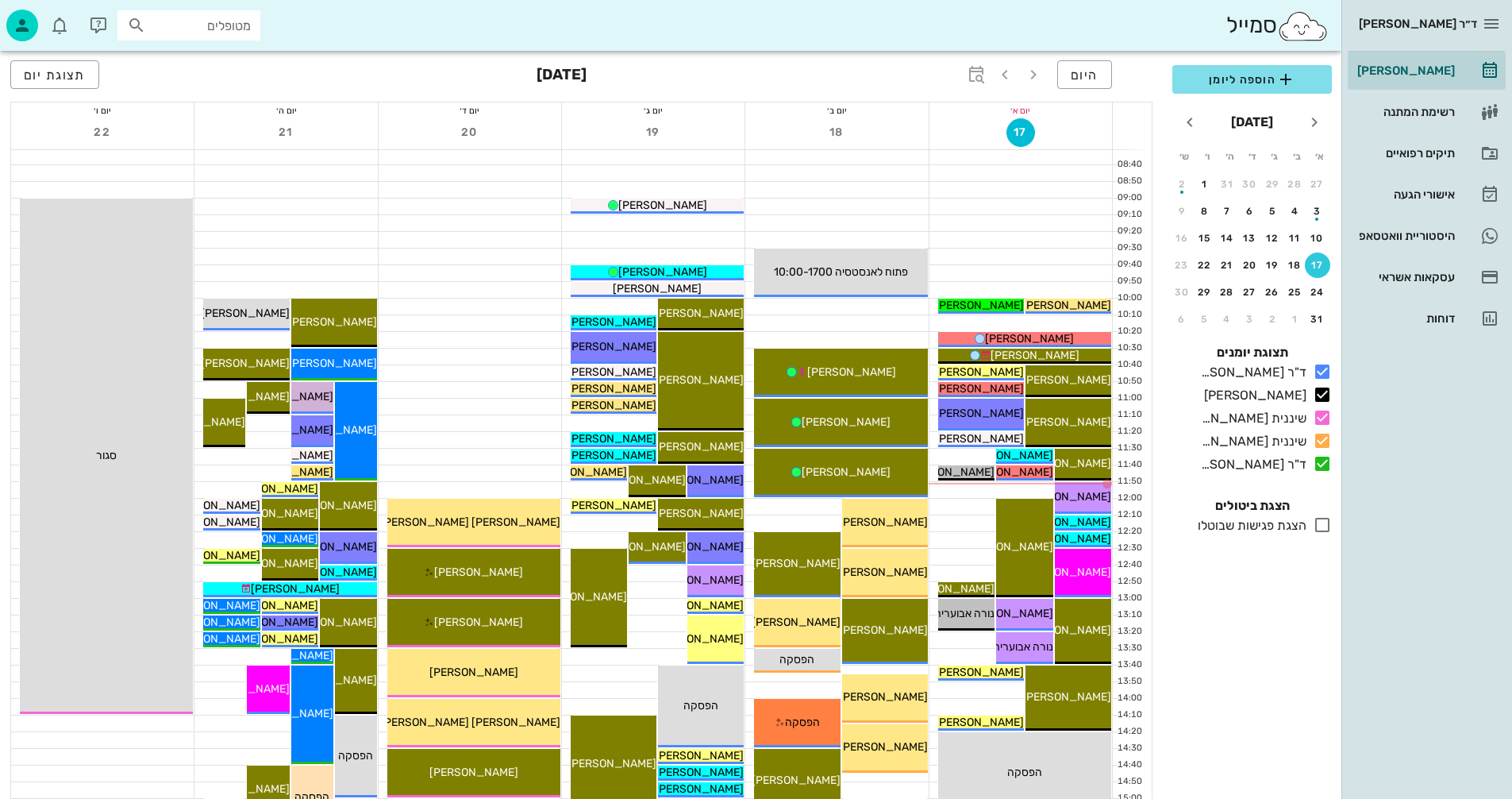
scroll to position [159, 0]
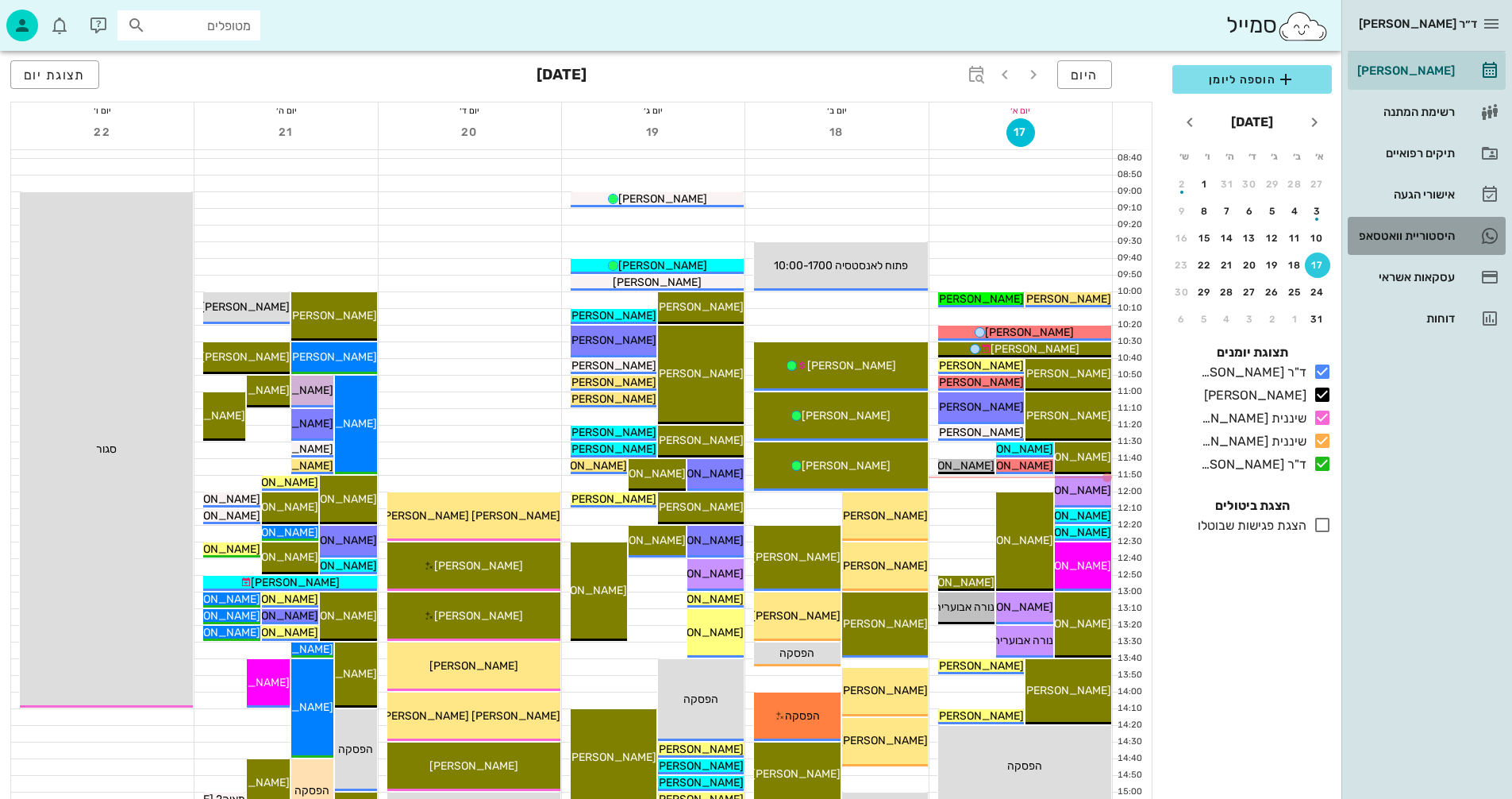
click at [1385, 231] on div "היסטוריית וואטסאפ" at bounding box center [1404, 236] width 101 height 13
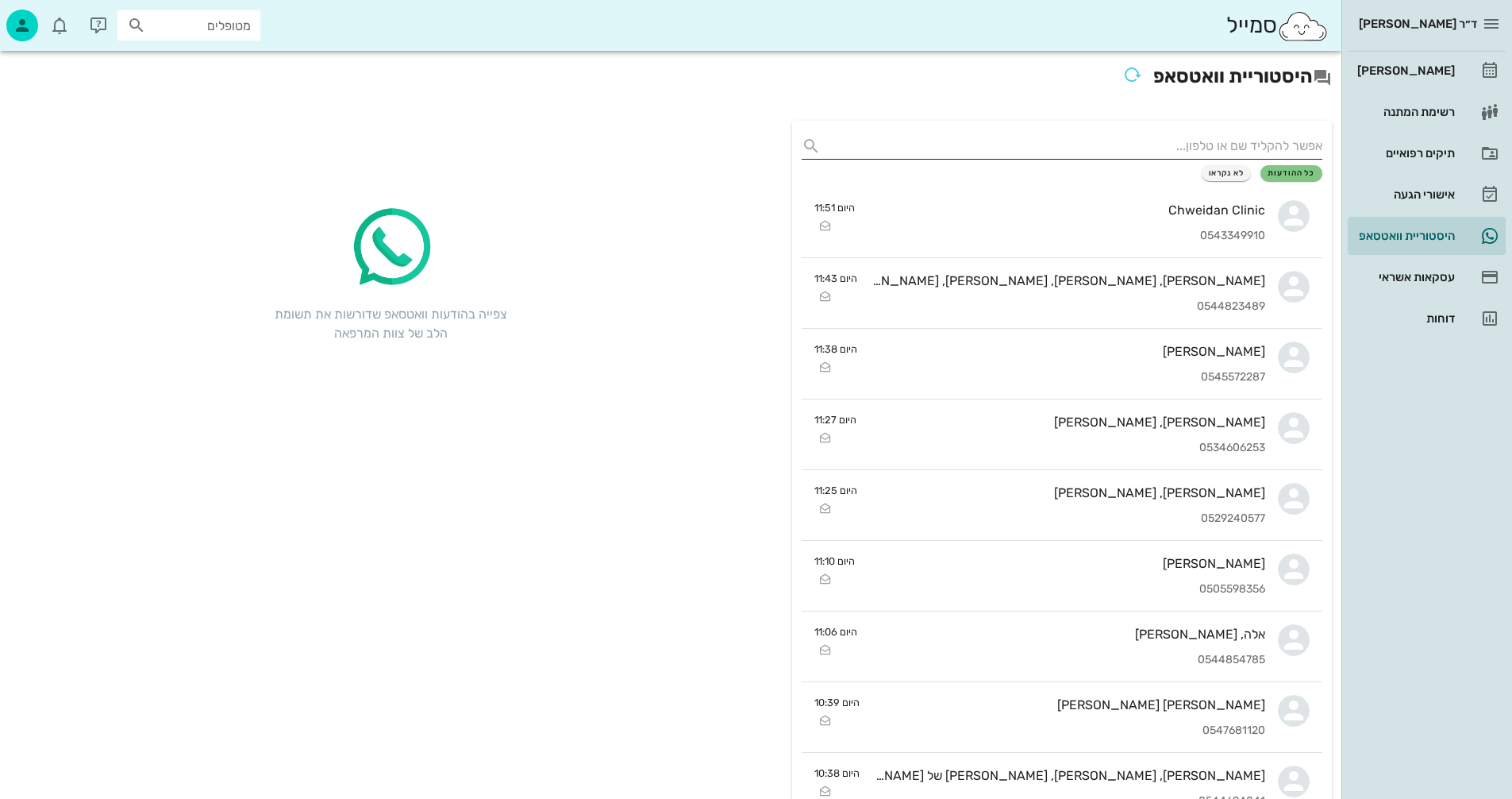
click at [1225, 139] on input "text" at bounding box center [1074, 146] width 495 height 25
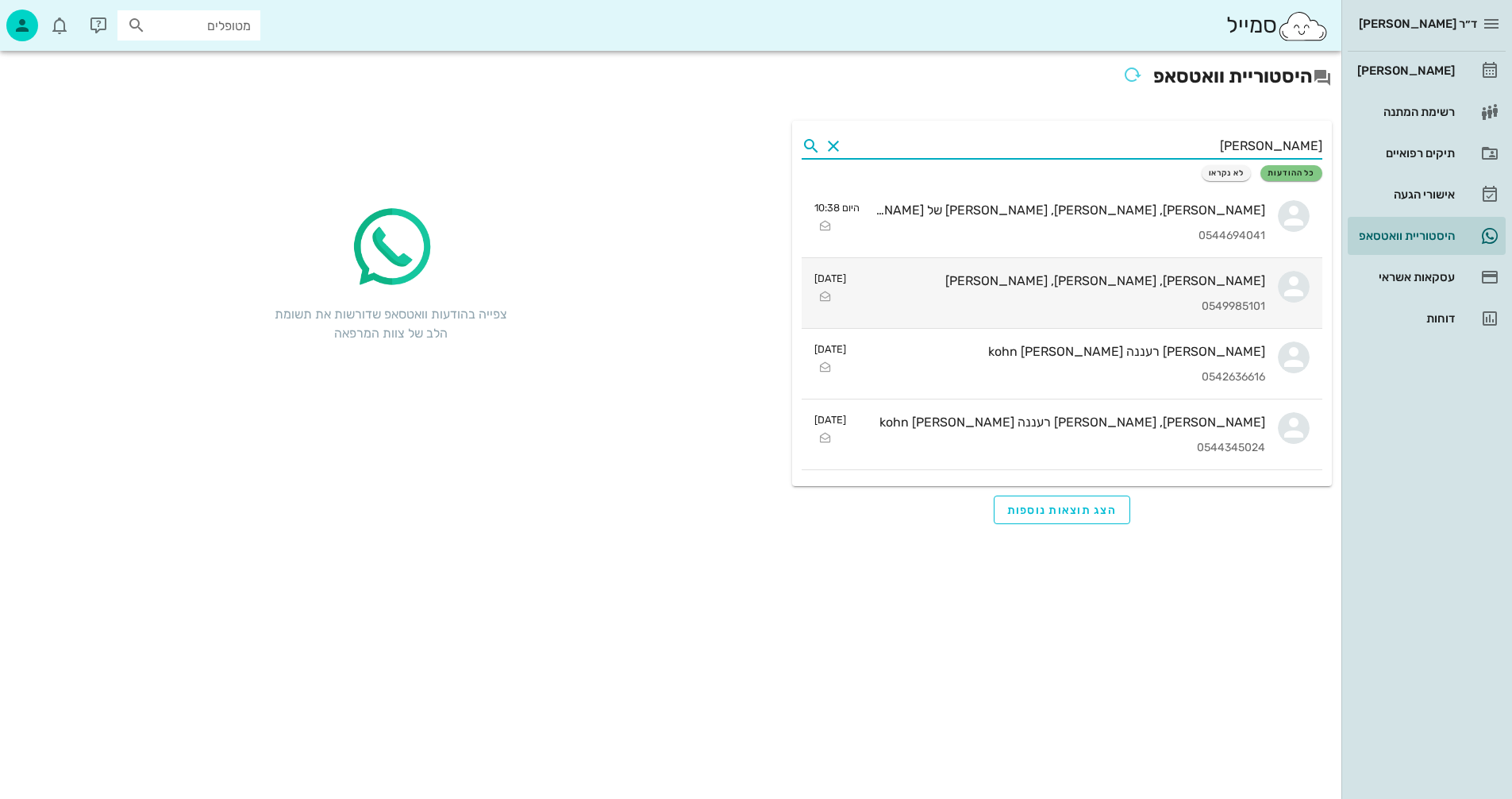
type input "[PERSON_NAME]"
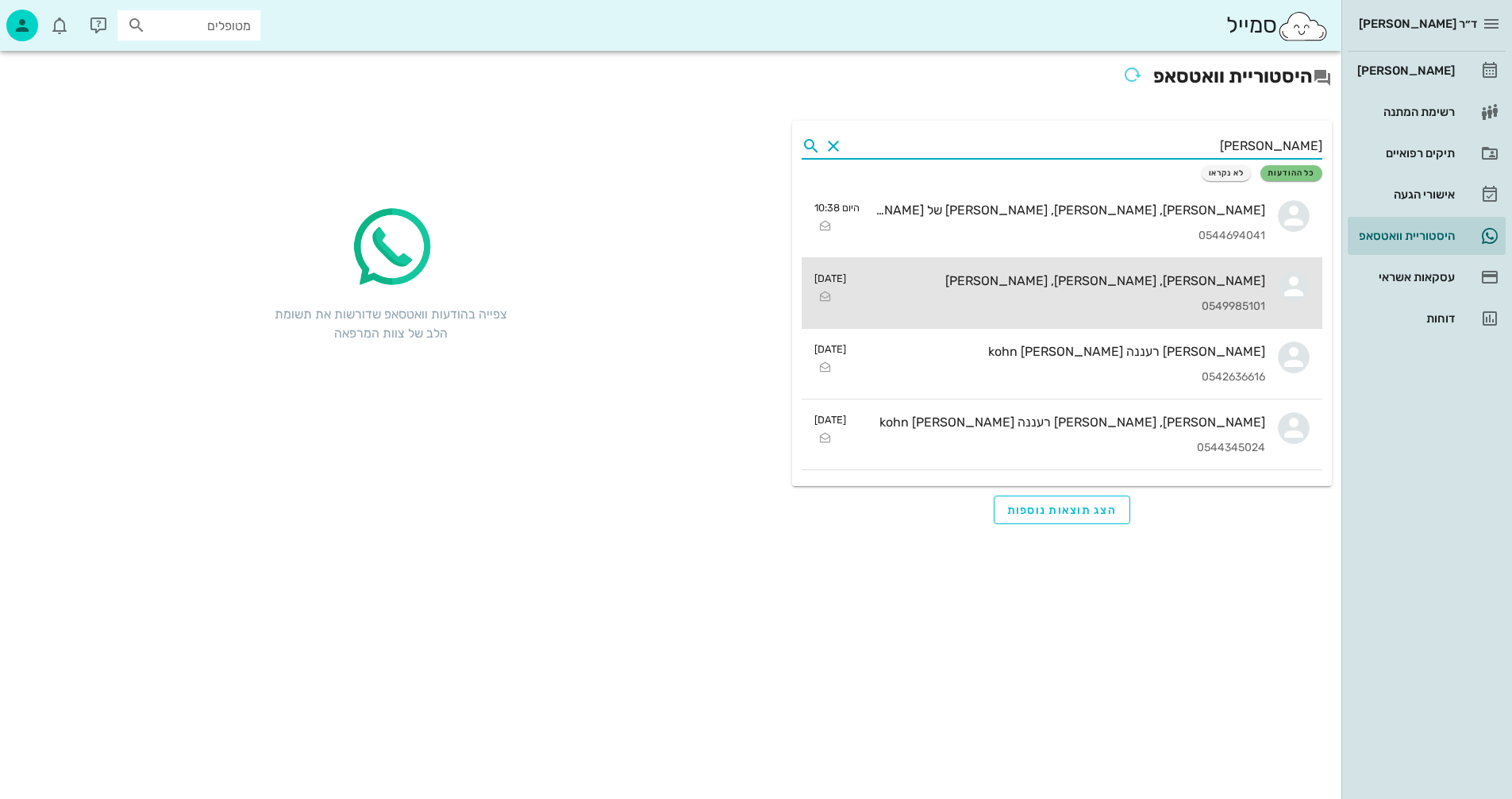
click at [995, 286] on div "[PERSON_NAME], [PERSON_NAME], [PERSON_NAME]" at bounding box center [1062, 280] width 406 height 15
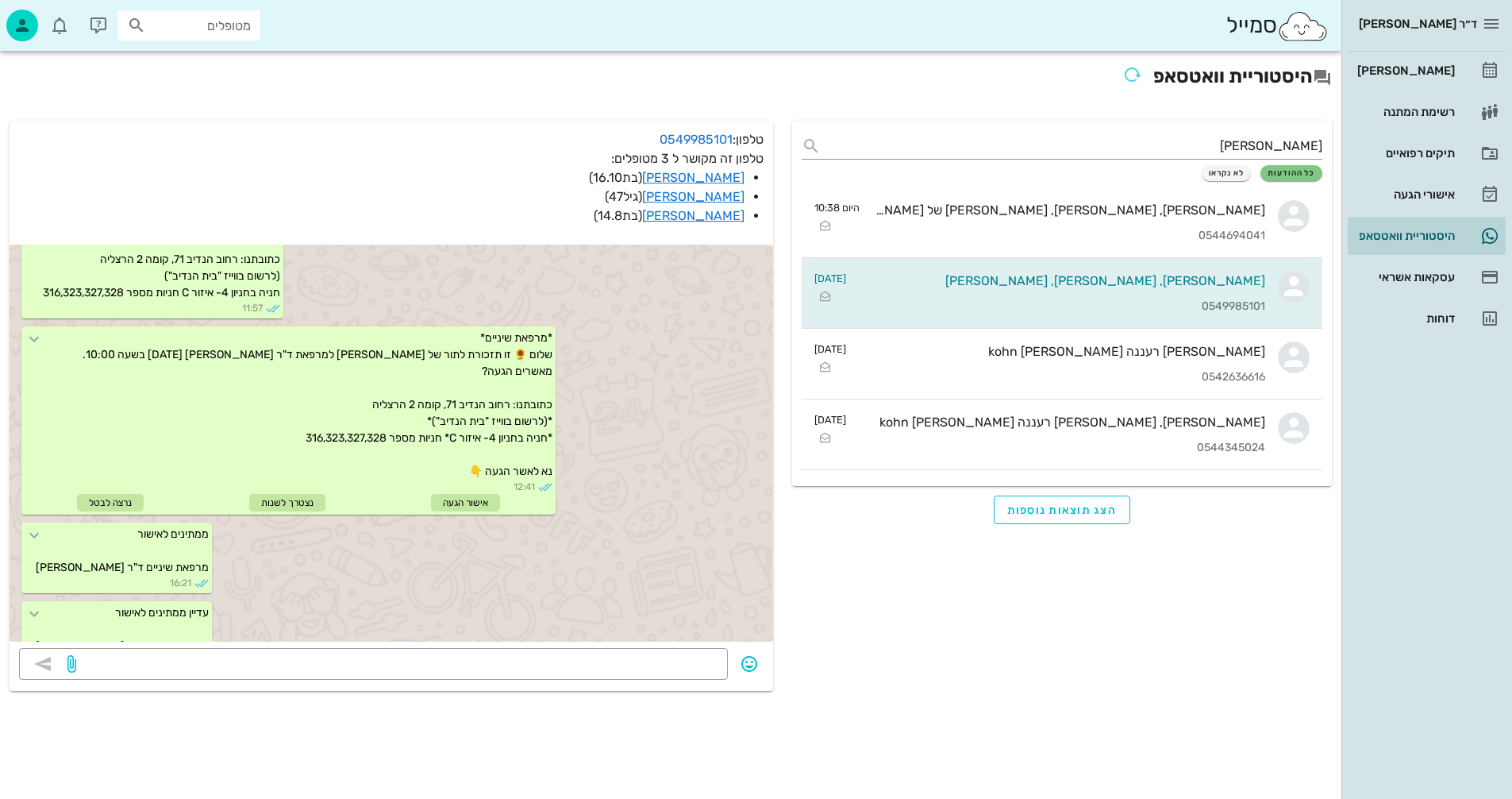
scroll to position [1004, 0]
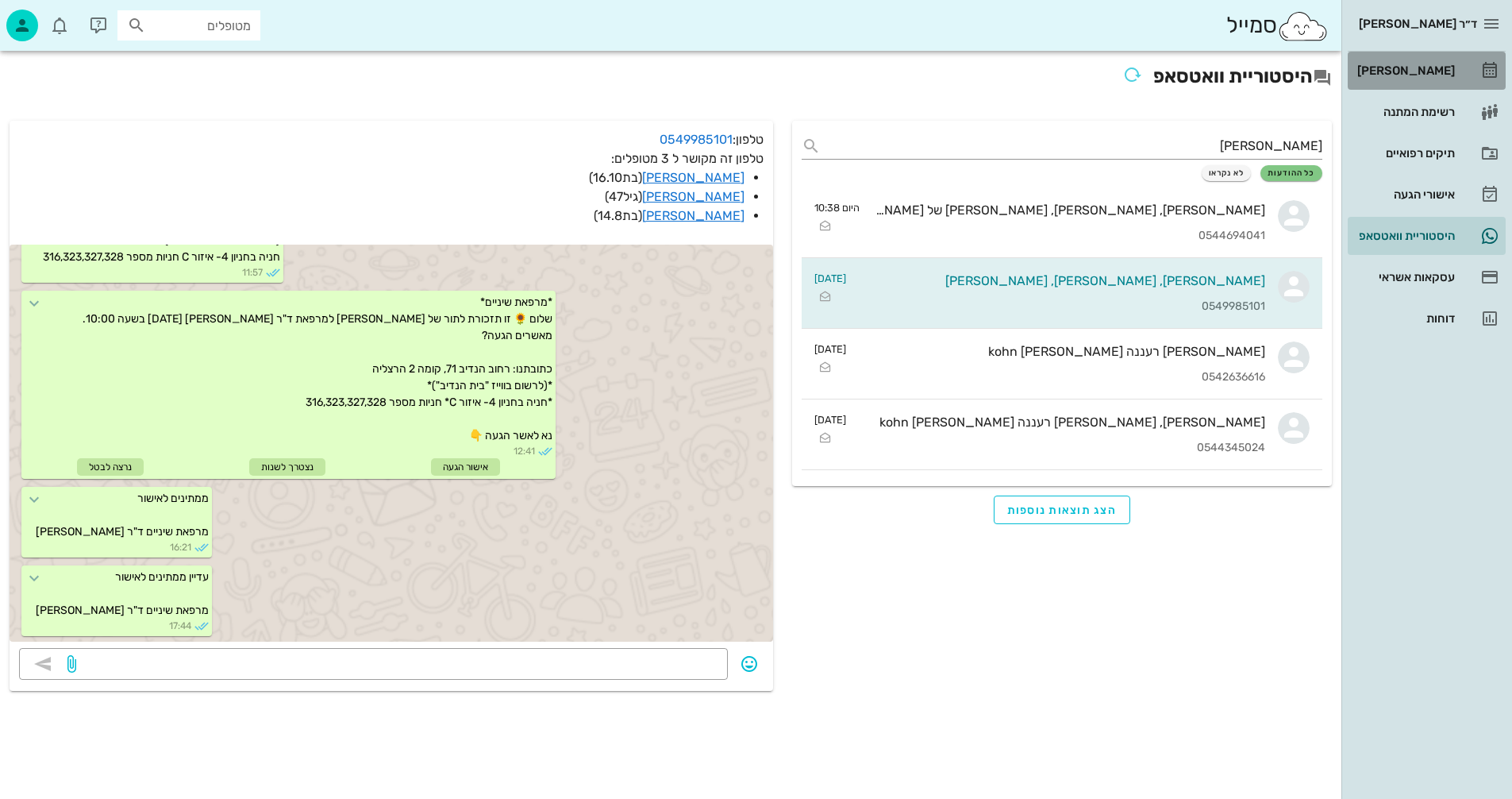
click at [1418, 64] on div "[PERSON_NAME]" at bounding box center [1404, 70] width 101 height 13
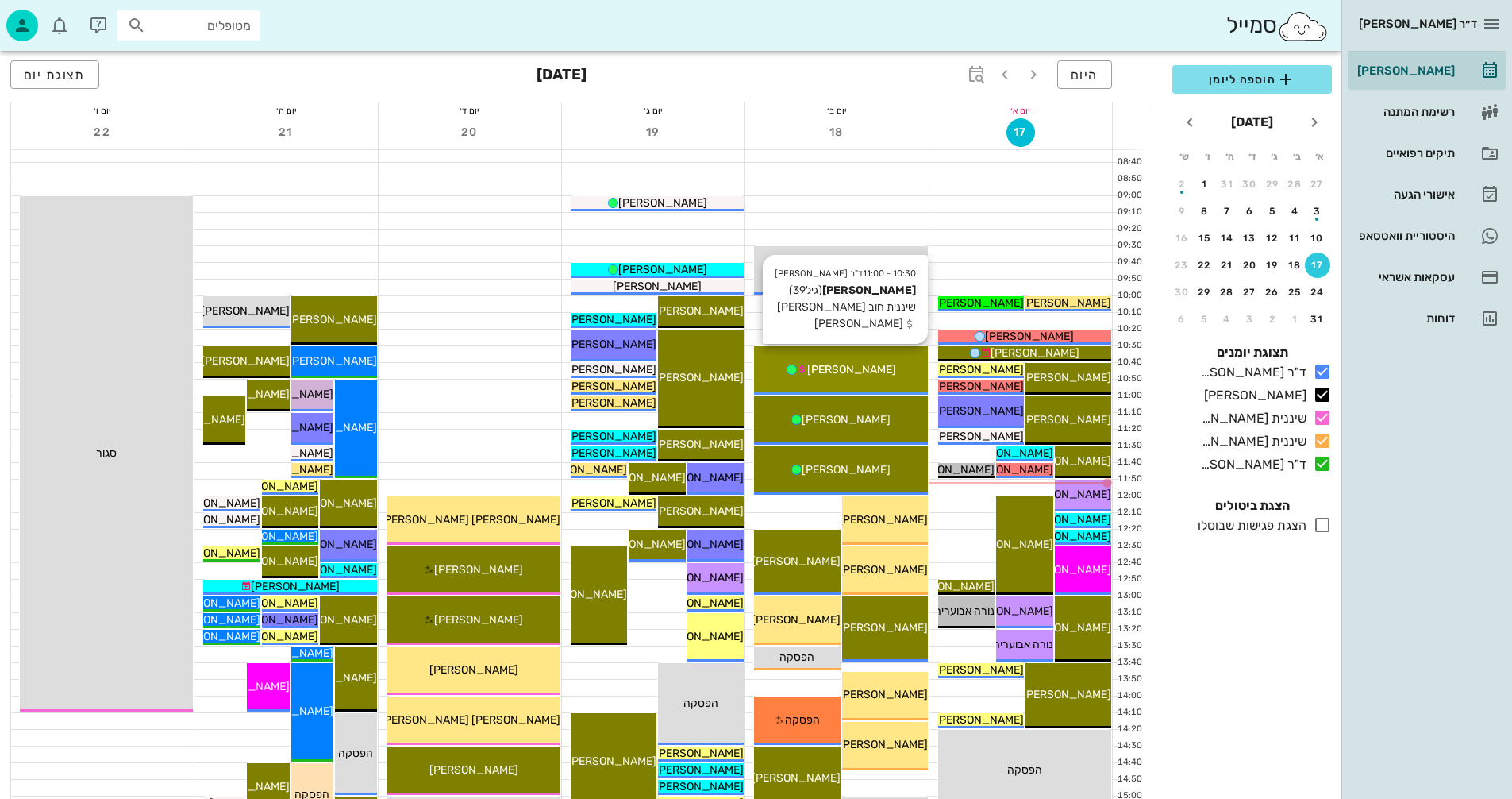
scroll to position [159, 0]
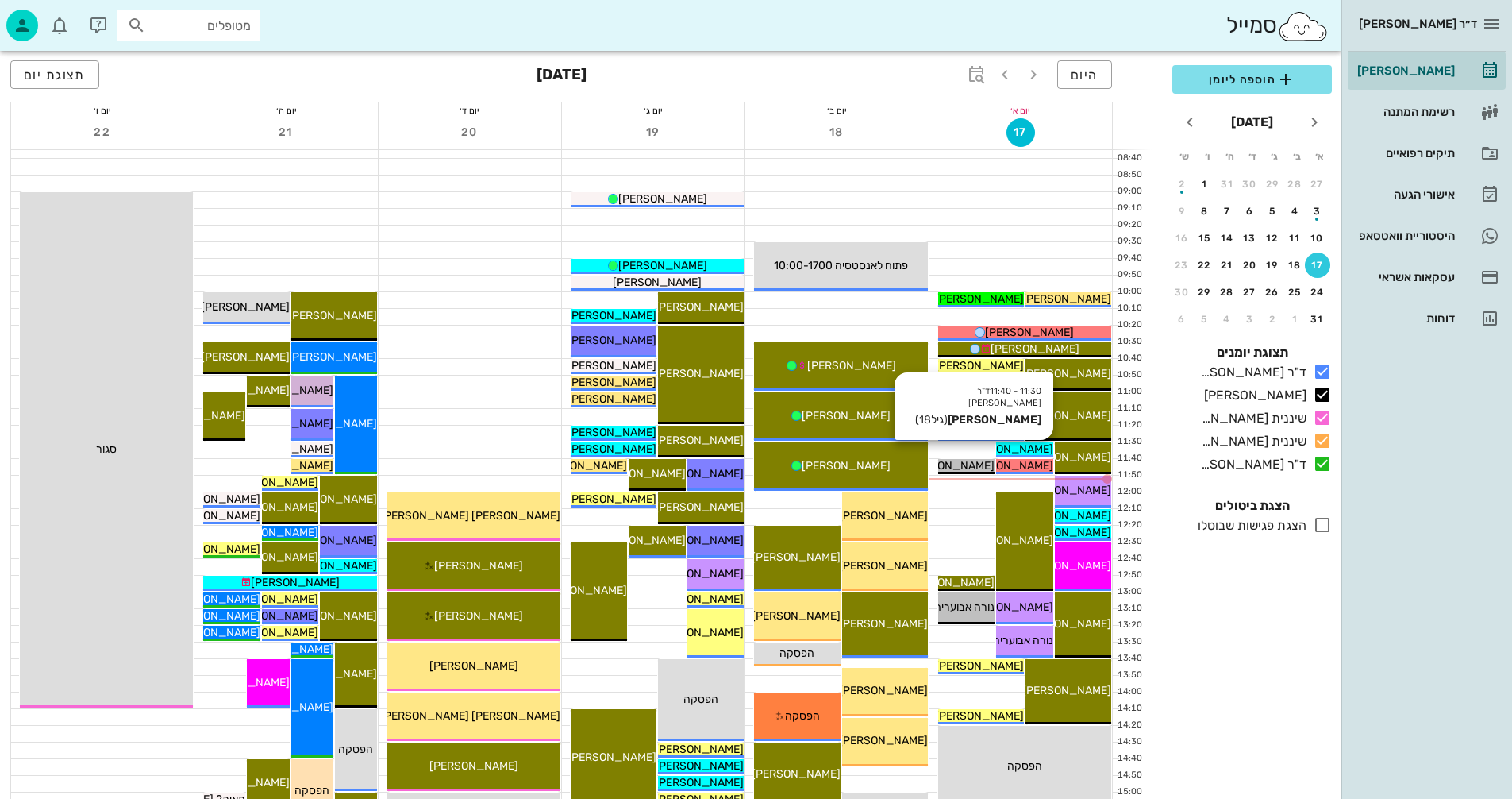
click at [1036, 450] on span "[PERSON_NAME]" at bounding box center [1009, 449] width 89 height 14
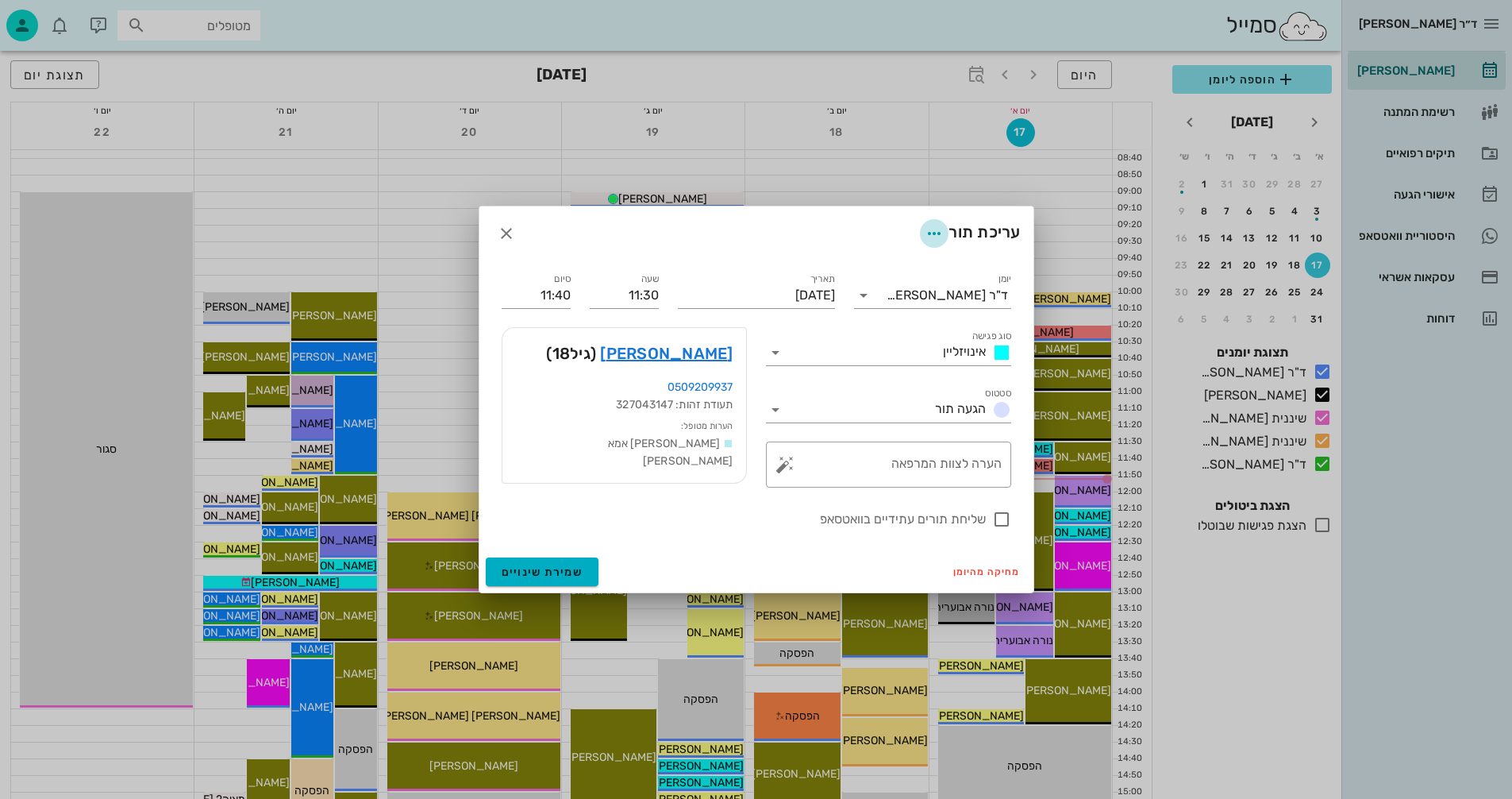
click at [931, 231] on icon "button" at bounding box center [934, 233] width 19 height 19
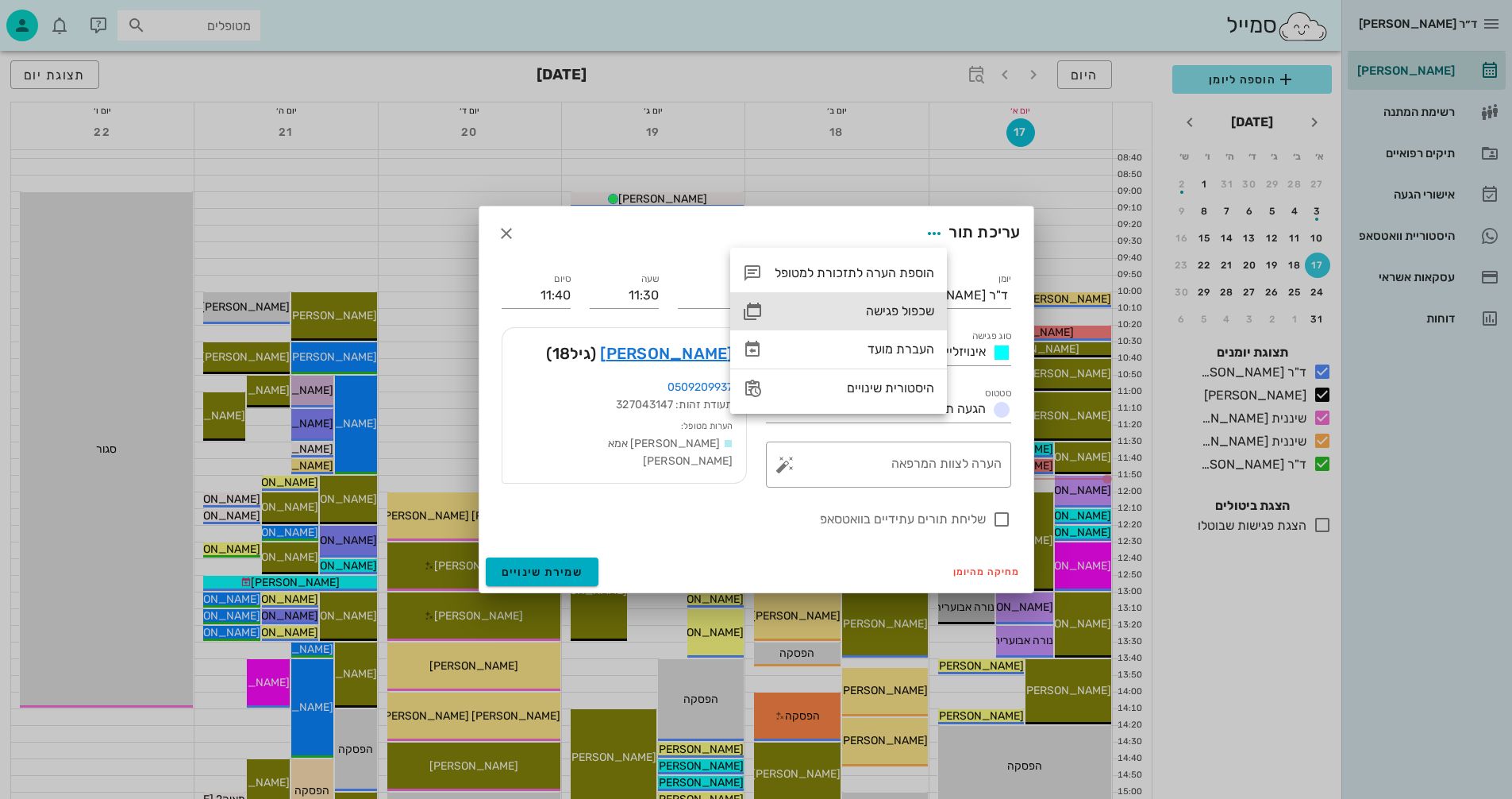
click at [878, 310] on div "שכפול פגישה" at bounding box center [854, 311] width 160 height 15
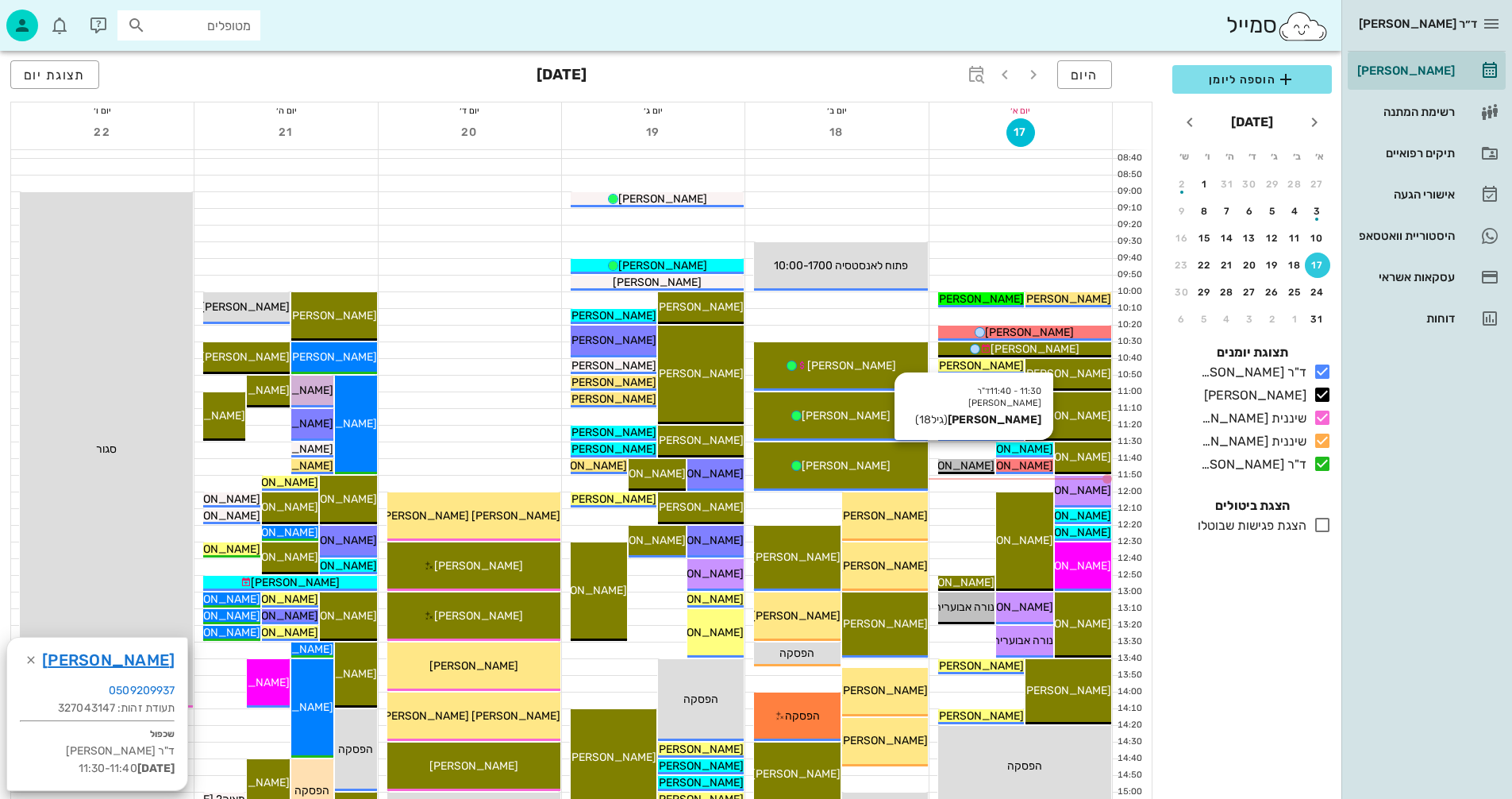
click at [1037, 446] on span "[PERSON_NAME]" at bounding box center [1009, 449] width 89 height 14
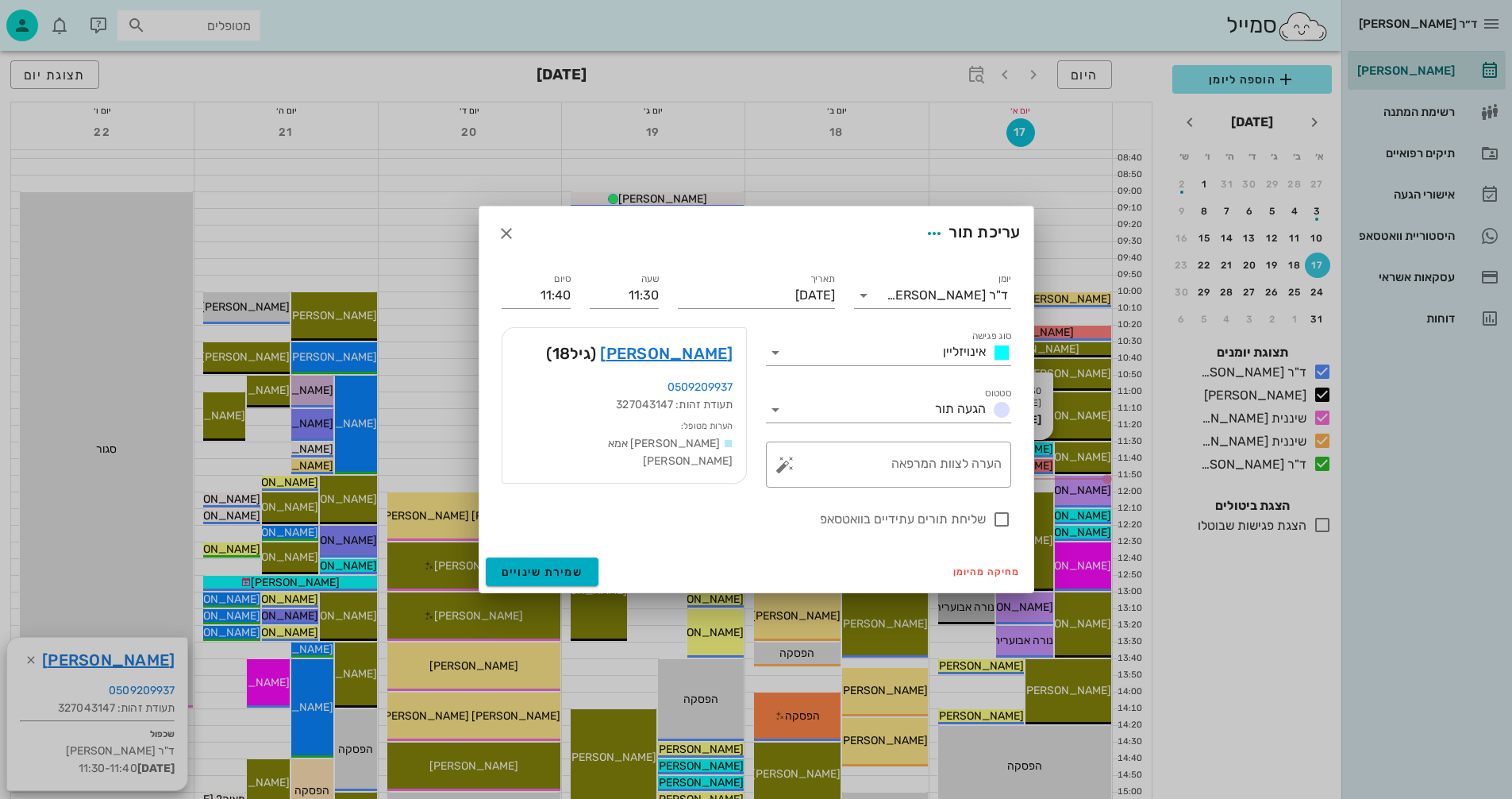
click at [1037, 446] on div at bounding box center [756, 400] width 1512 height 799
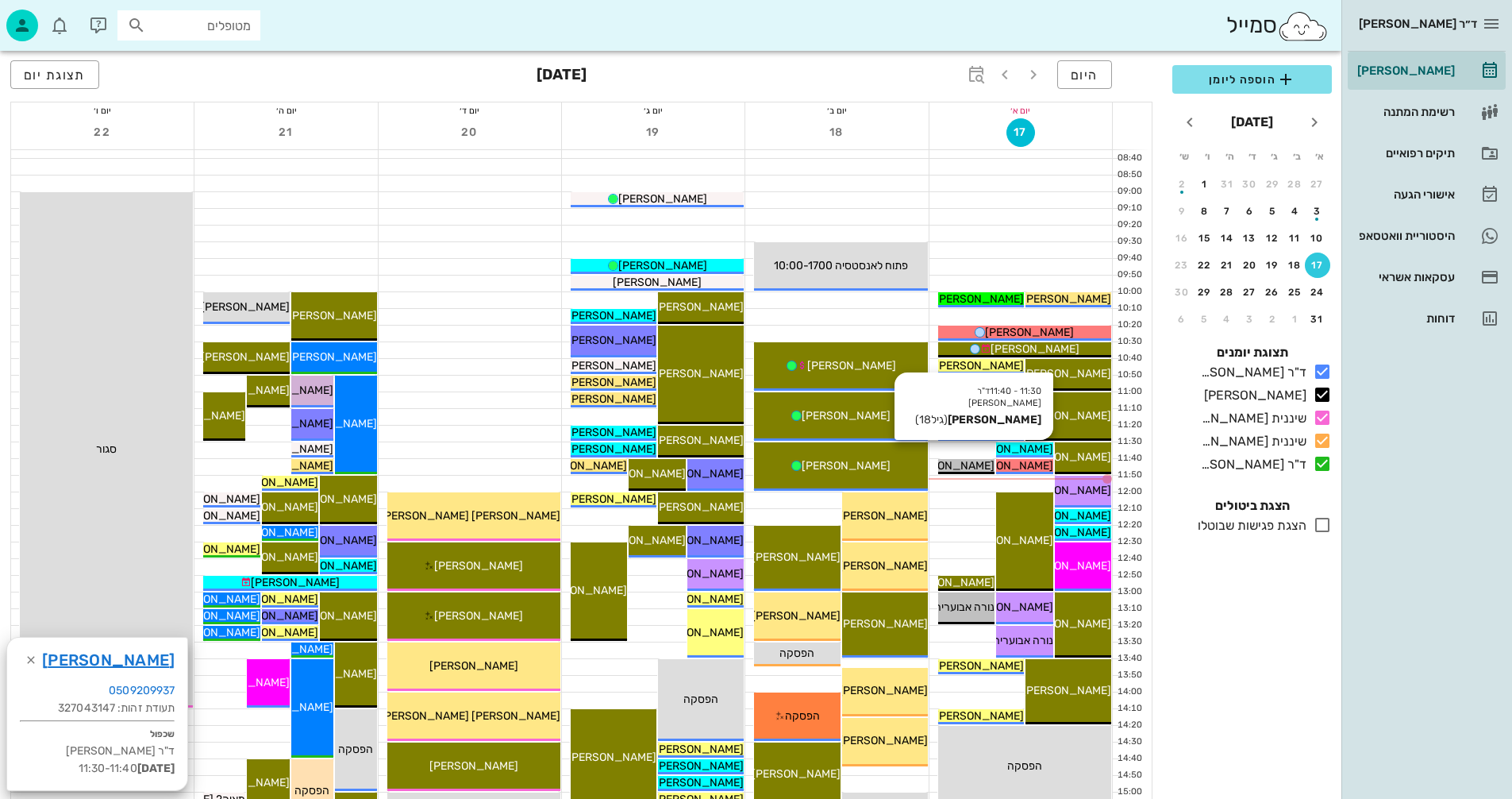
click at [1042, 448] on span "[PERSON_NAME]" at bounding box center [1009, 449] width 89 height 14
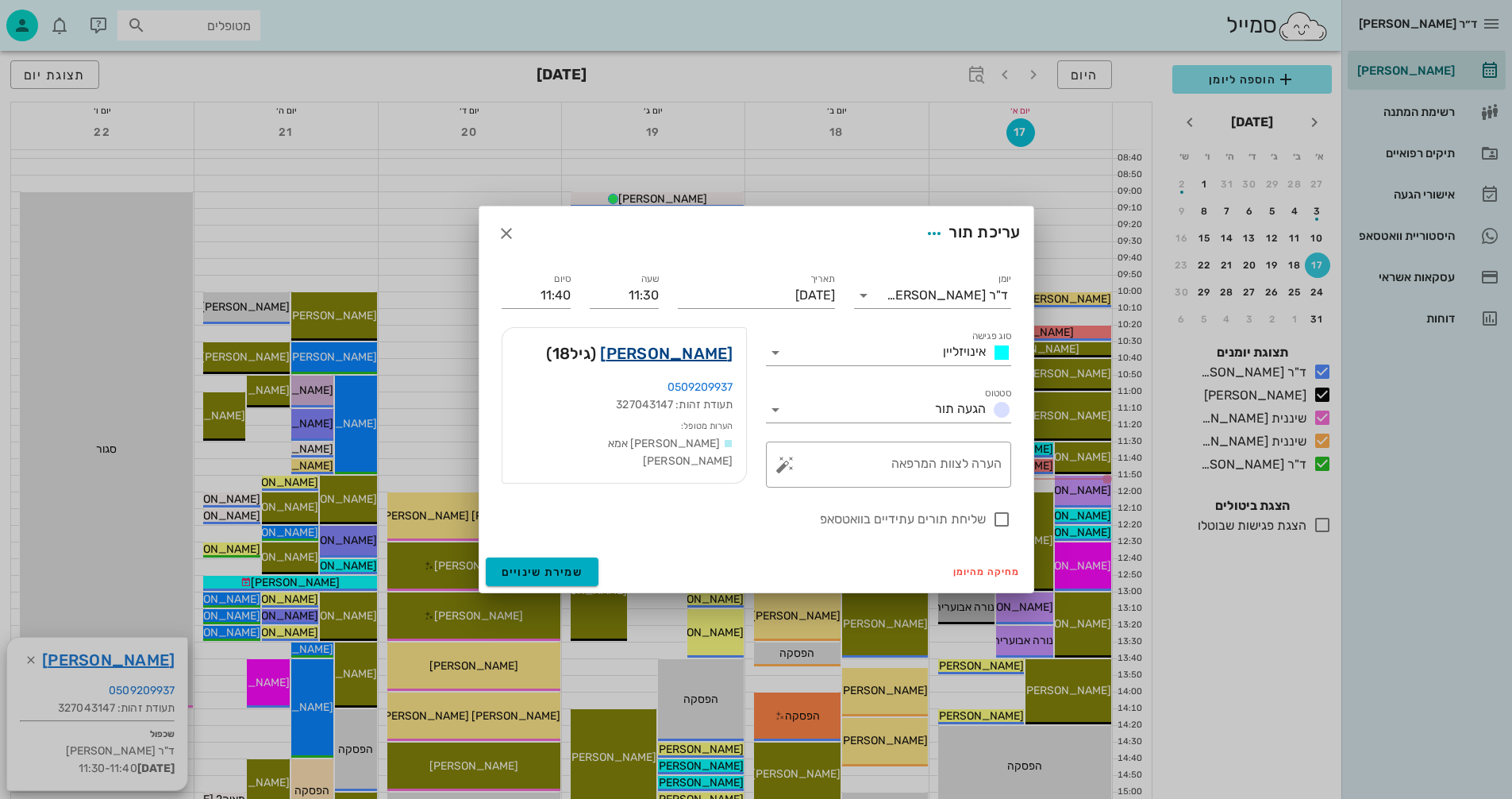
click at [709, 352] on link "[PERSON_NAME]" at bounding box center [666, 353] width 133 height 25
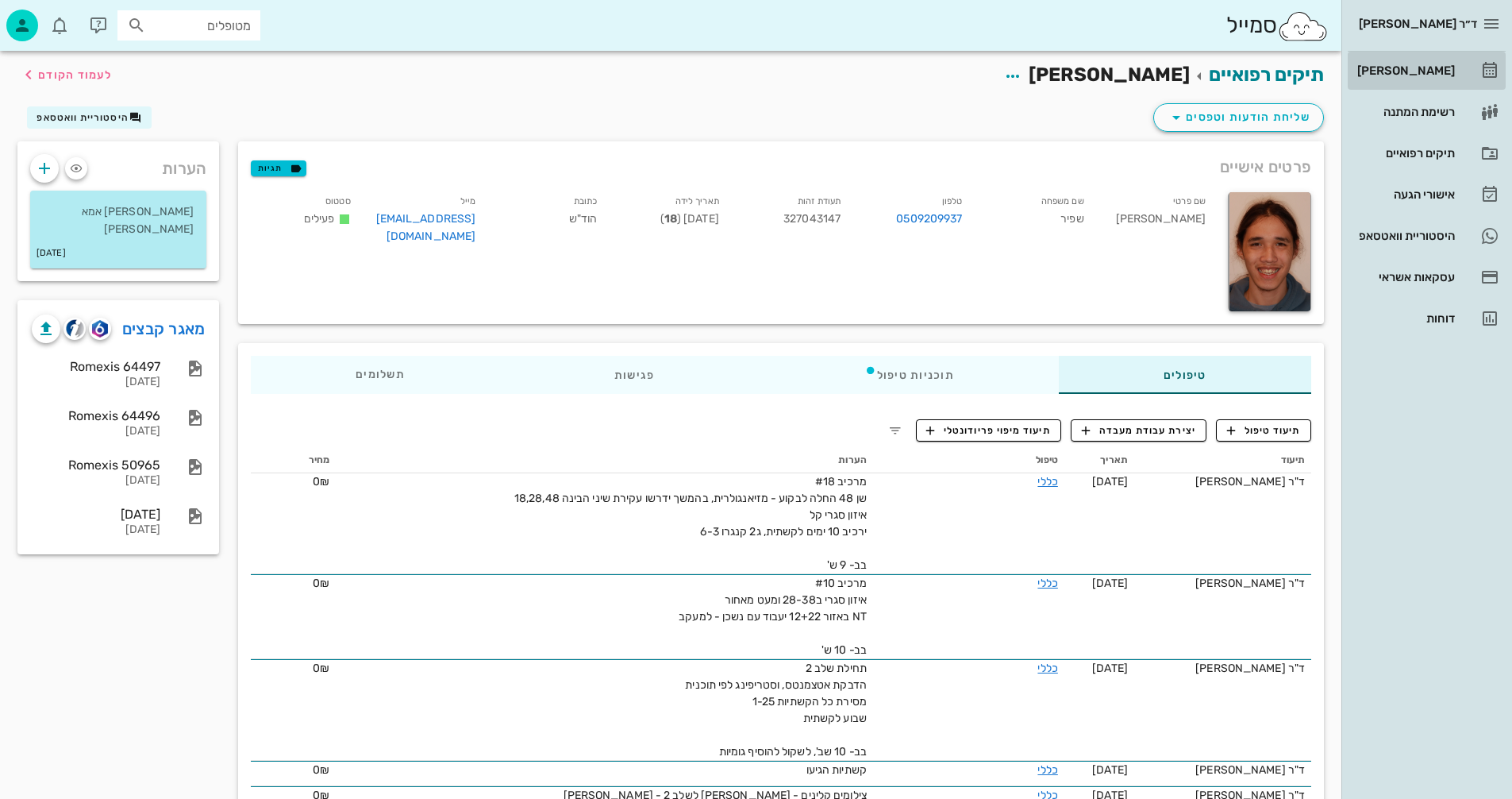
click at [1411, 67] on div "[PERSON_NAME]" at bounding box center [1404, 70] width 101 height 13
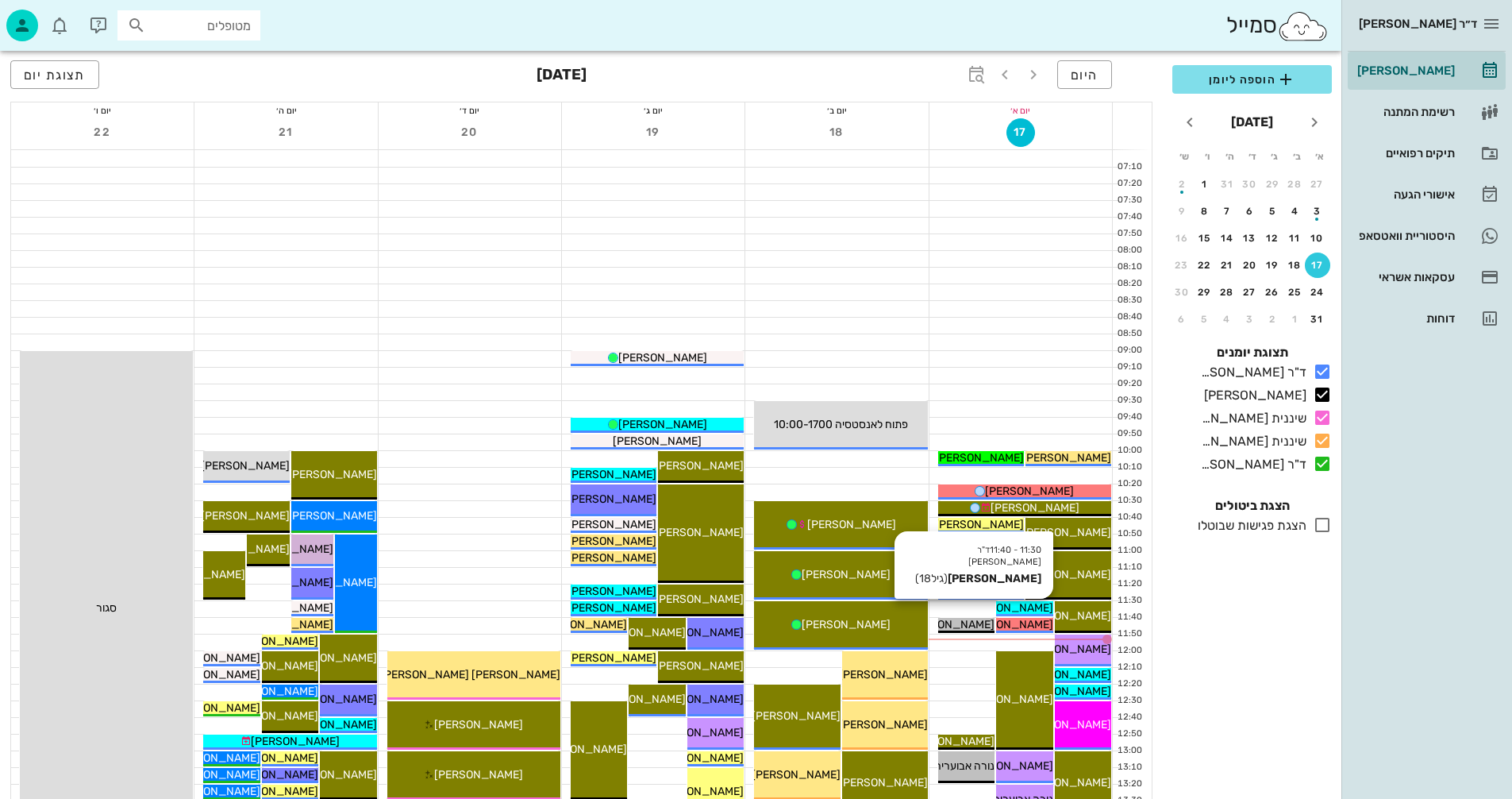
click at [1021, 608] on span "[PERSON_NAME]" at bounding box center [1009, 607] width 89 height 14
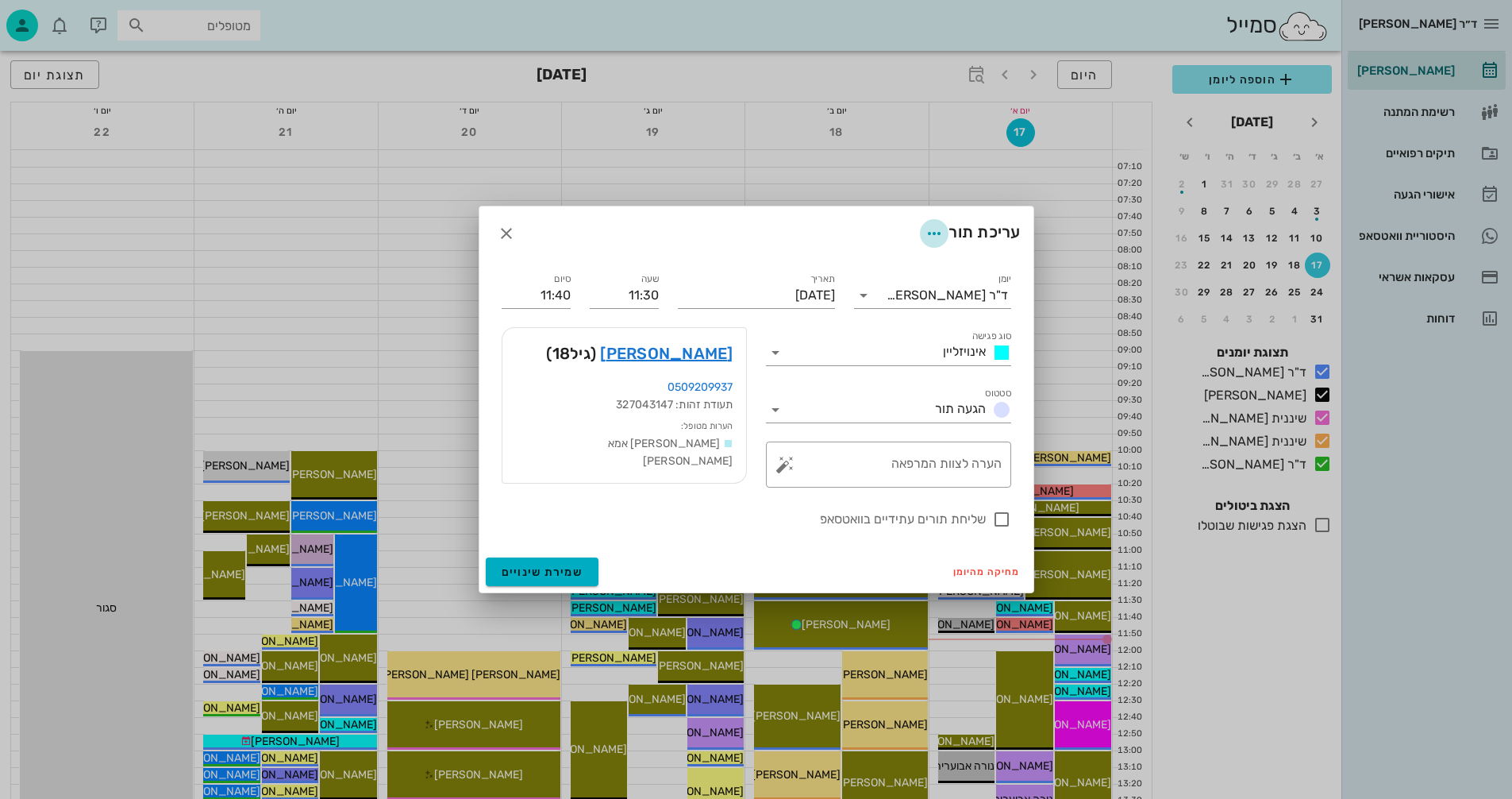
click at [931, 233] on icon "button" at bounding box center [934, 233] width 19 height 19
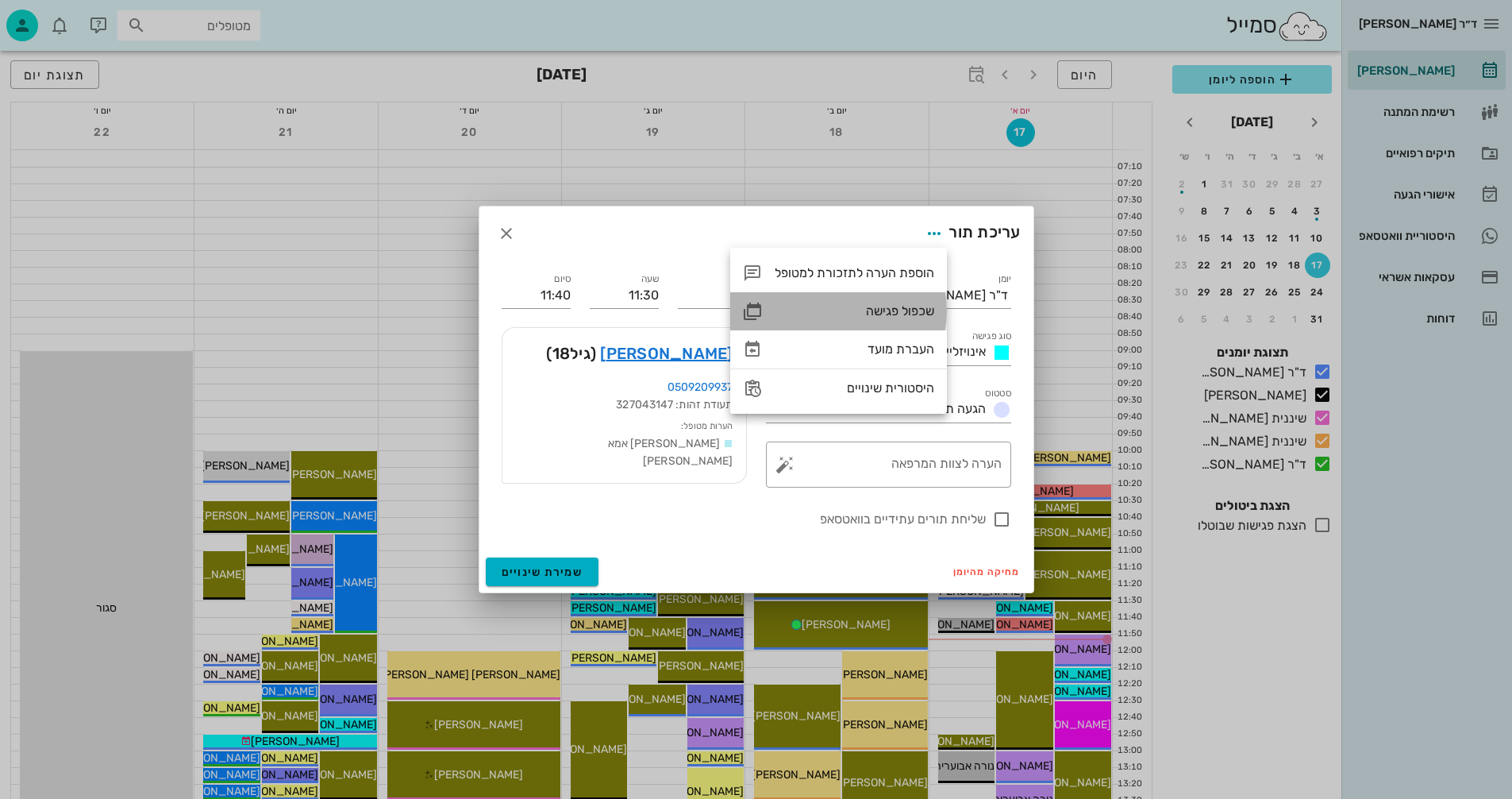
click at [872, 310] on div "שכפול פגישה" at bounding box center [854, 311] width 160 height 15
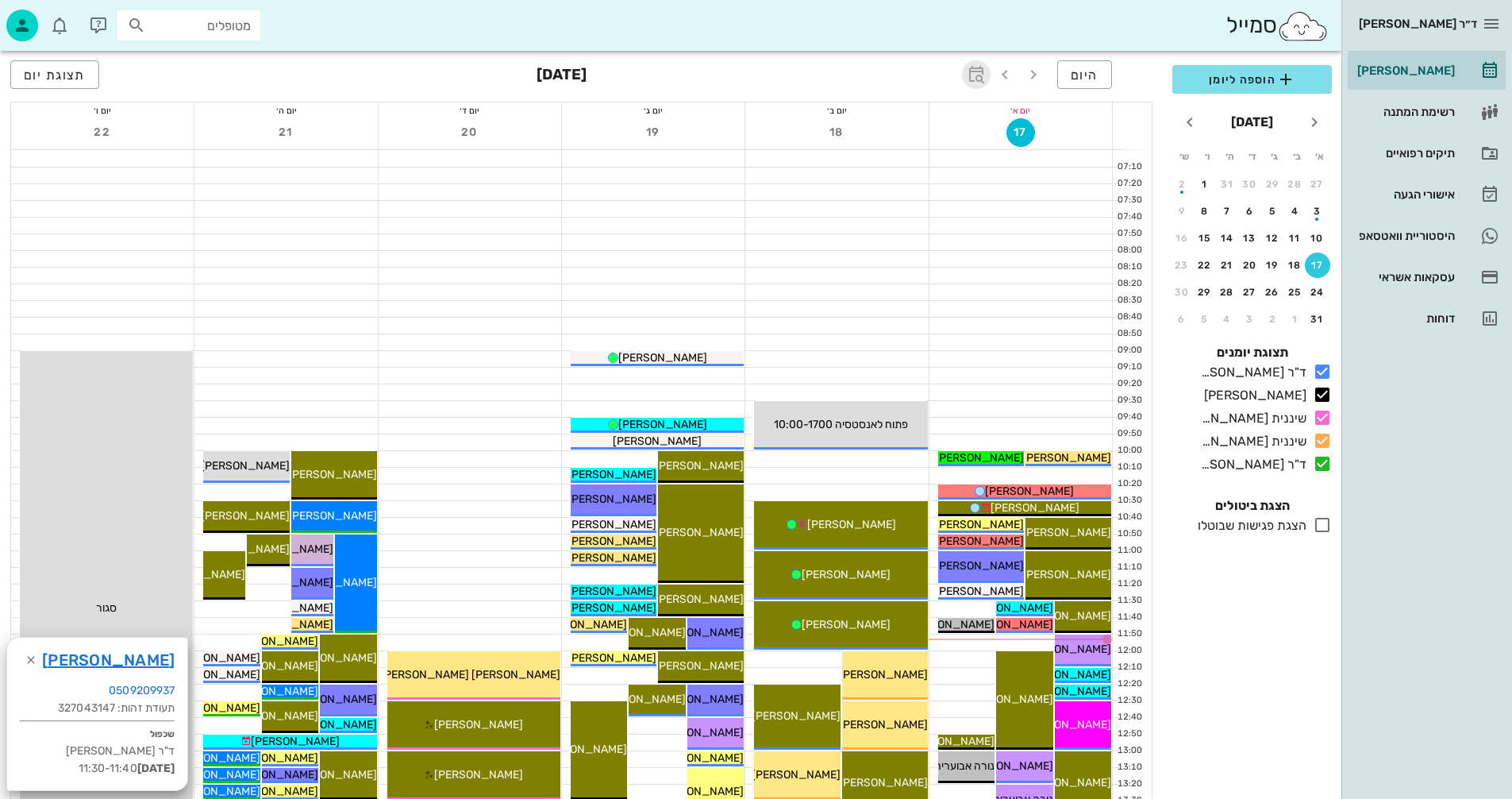
click at [977, 73] on icon "button" at bounding box center [976, 74] width 19 height 19
drag, startPoint x: 958, startPoint y: 121, endPoint x: 941, endPoint y: 117, distance: 17.5
click at [942, 117] on div "​" at bounding box center [959, 118] width 38 height 32
type input "9"
click at [897, 164] on span "קפיצה לתאריך" at bounding box center [903, 164] width 129 height 11
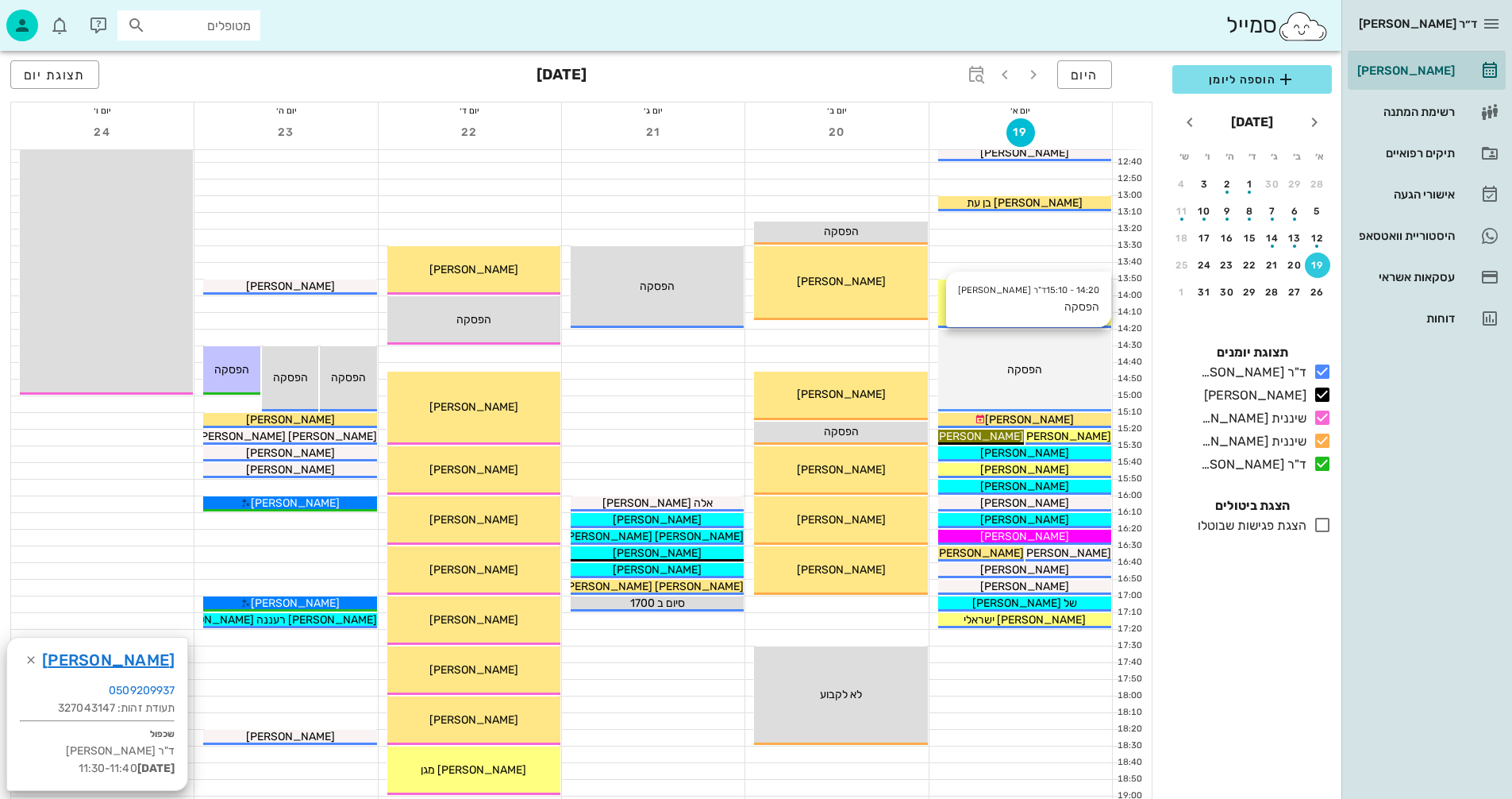
scroll to position [556, 0]
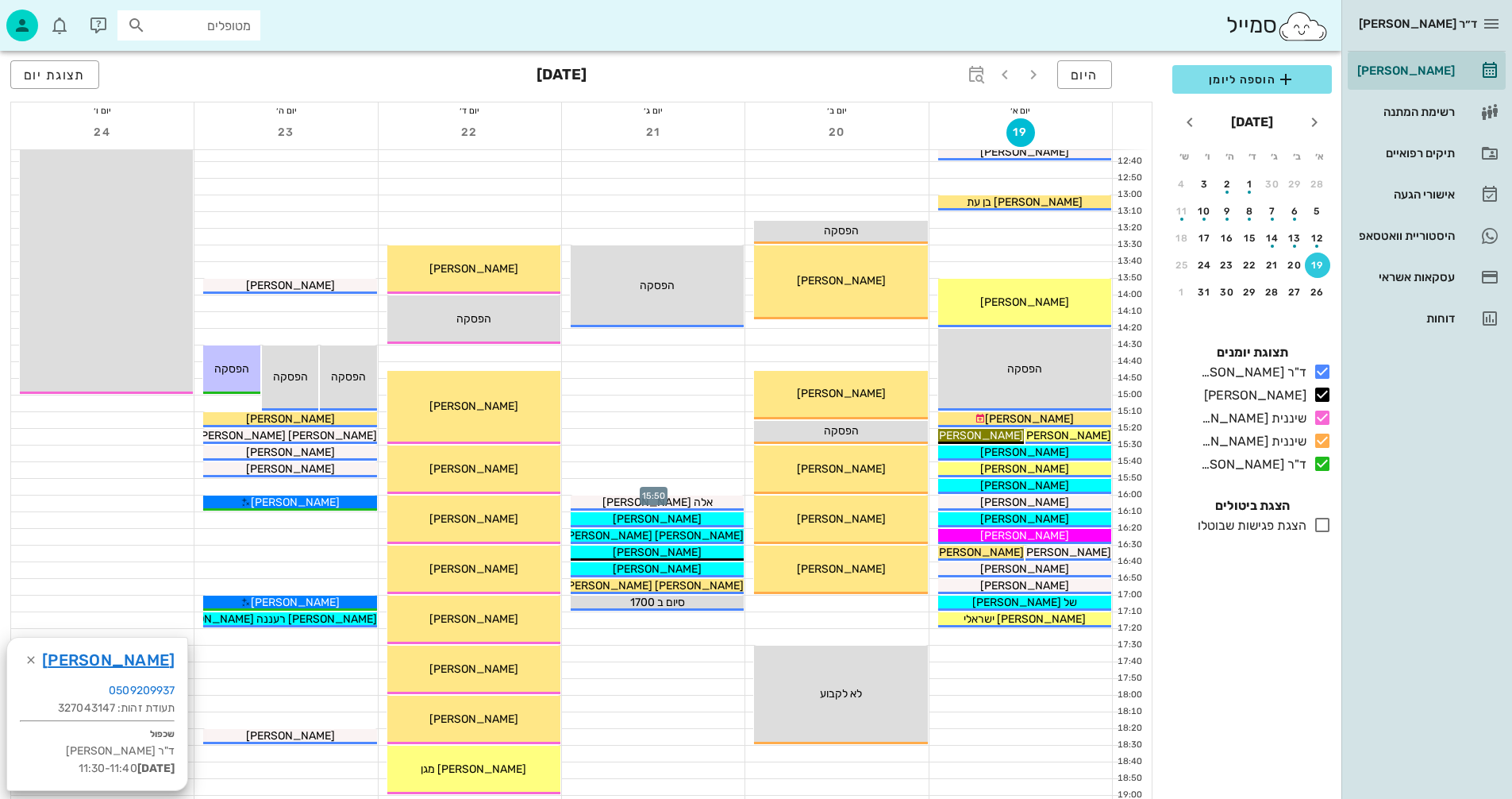
click at [680, 484] on div at bounding box center [653, 486] width 182 height 16
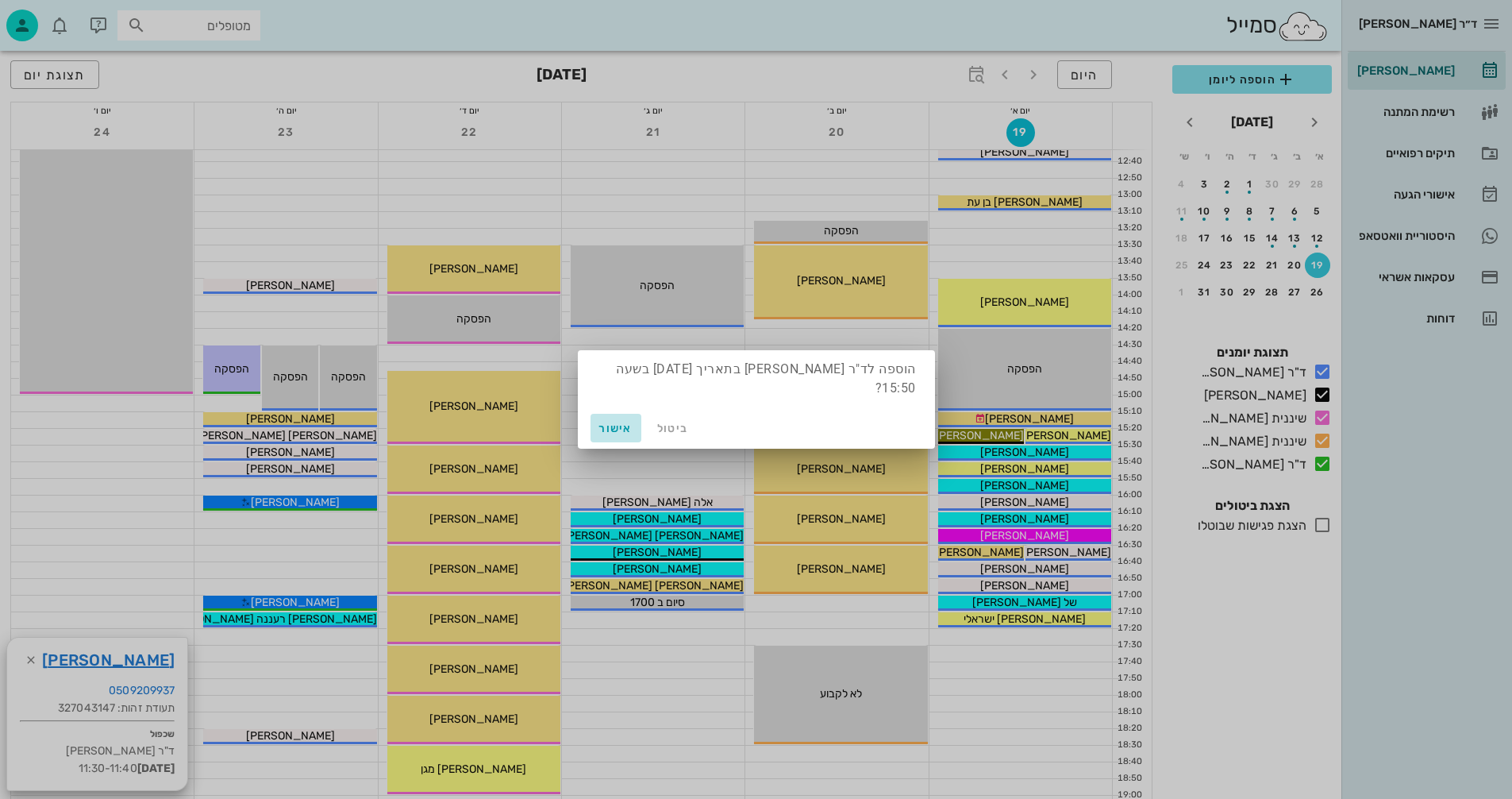
click at [609, 427] on span "אישור" at bounding box center [616, 428] width 38 height 14
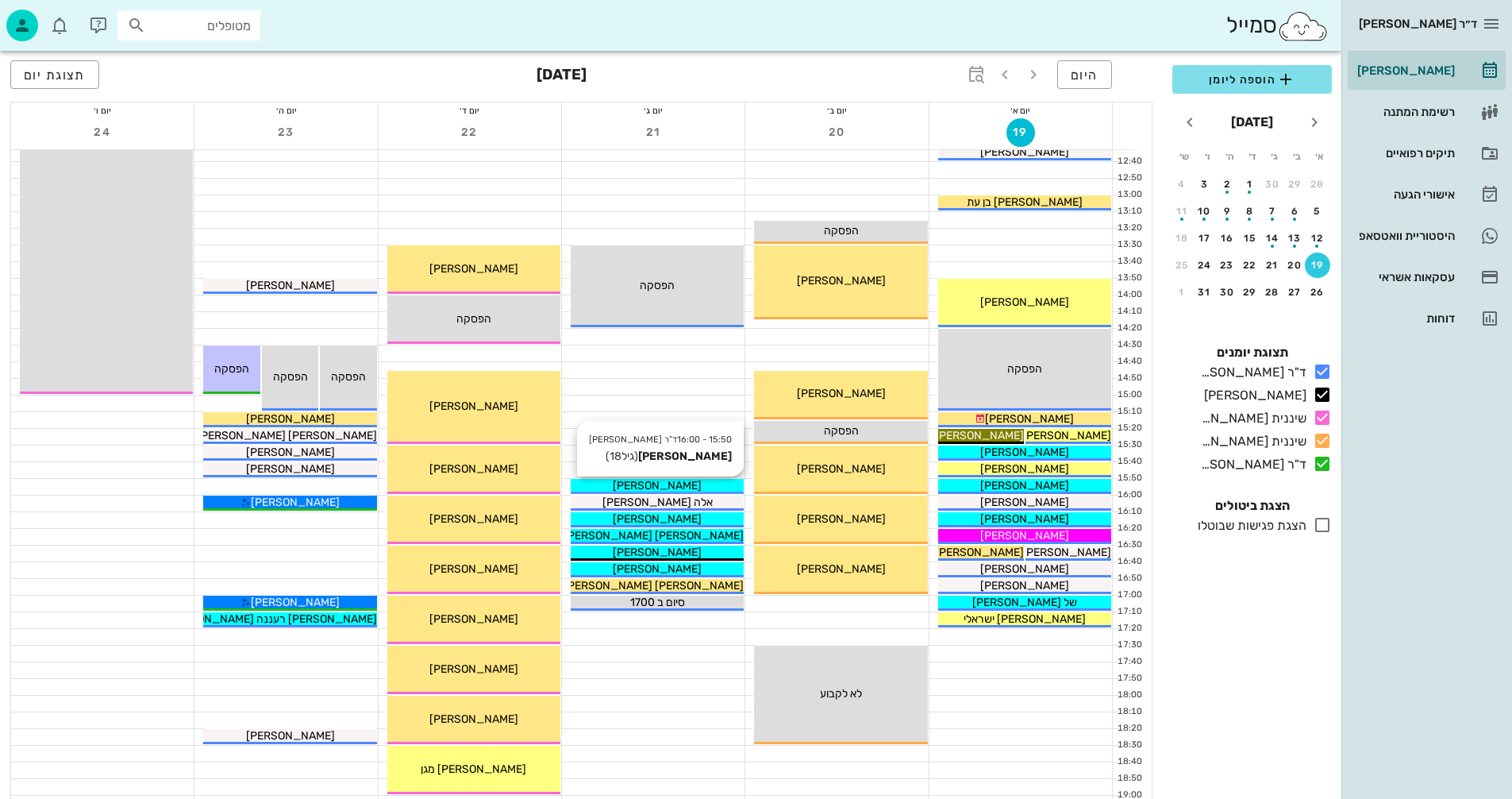
click at [709, 481] on div "[PERSON_NAME]" at bounding box center [657, 486] width 173 height 17
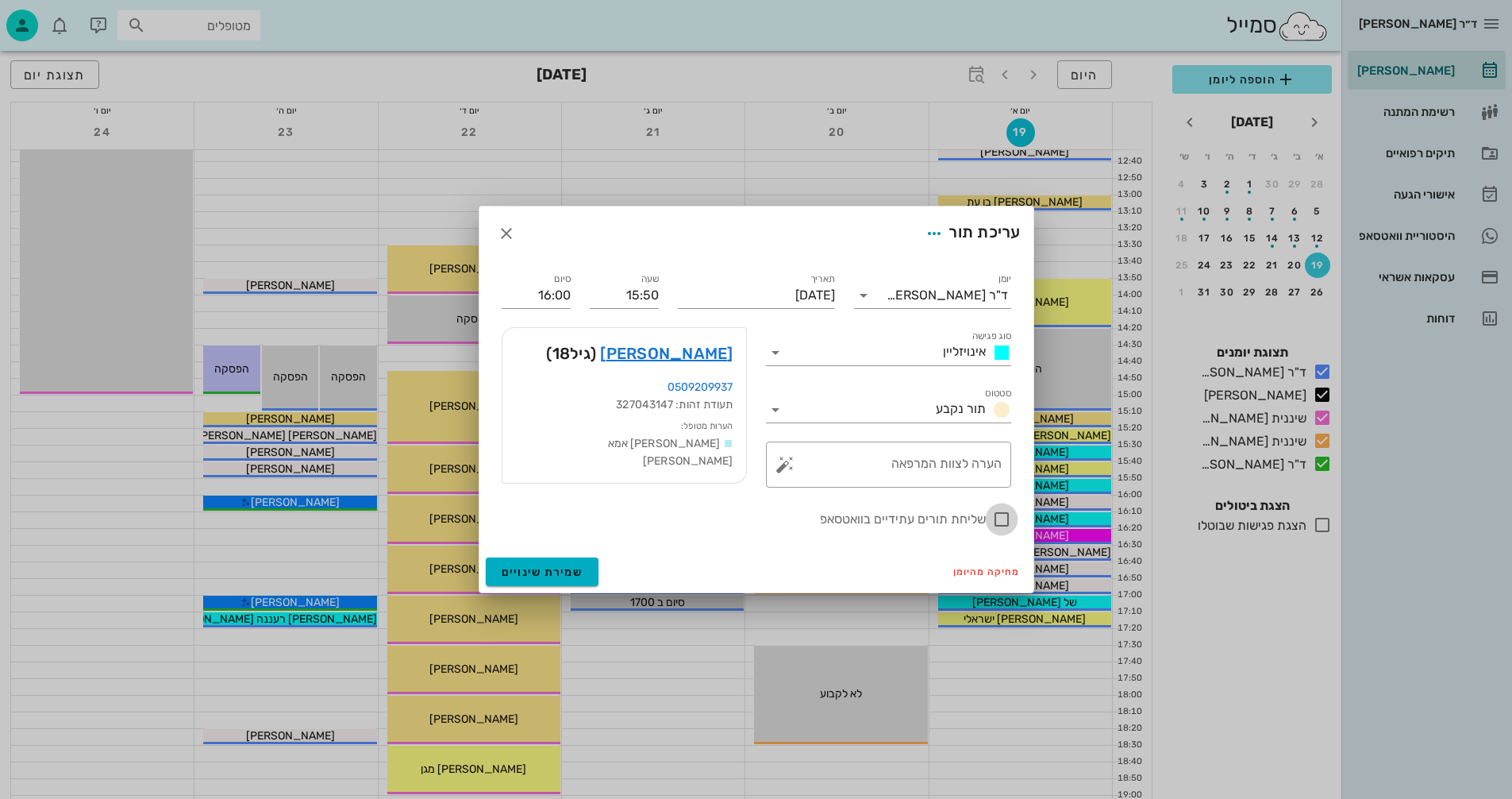
click at [1004, 519] on div at bounding box center [1002, 519] width 27 height 27
checkbox input "true"
click at [526, 562] on button "שמירת שינויים" at bounding box center [542, 572] width 113 height 29
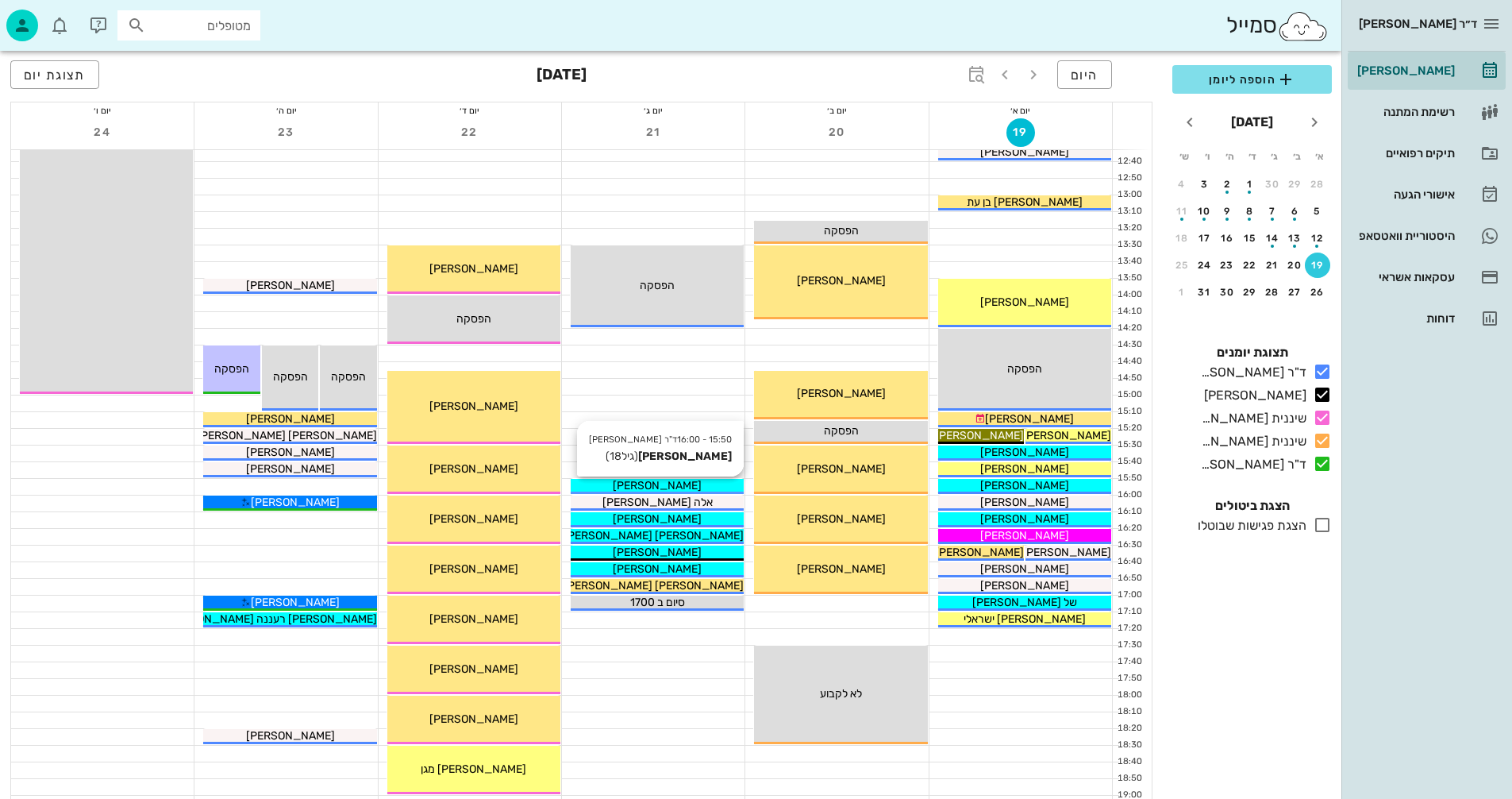
click at [699, 485] on div "[PERSON_NAME]" at bounding box center [657, 486] width 173 height 17
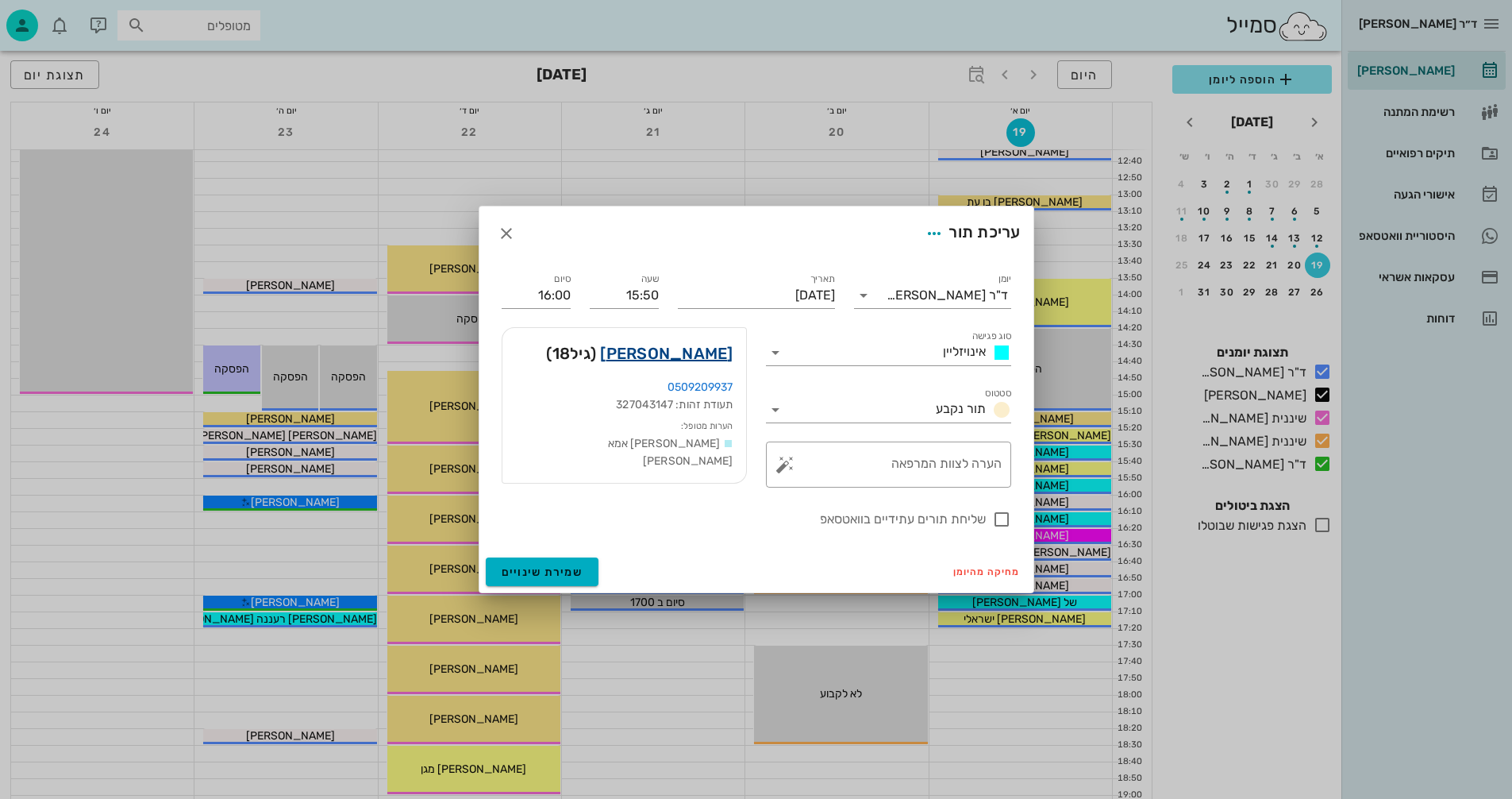
click at [699, 353] on link "[PERSON_NAME]" at bounding box center [666, 353] width 133 height 25
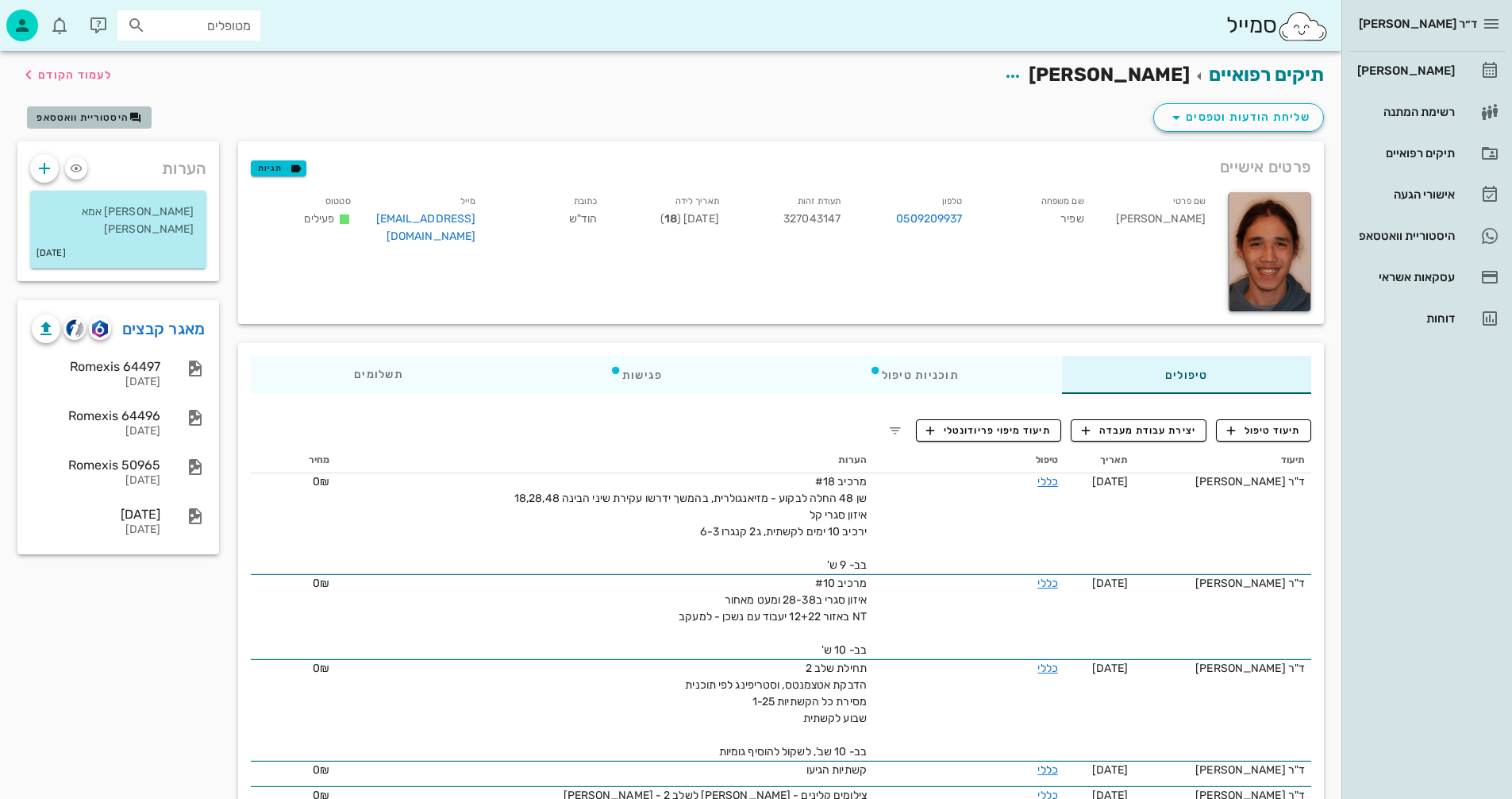
click at [90, 114] on span "היסטוריית וואטסאפ" at bounding box center [82, 117] width 92 height 11
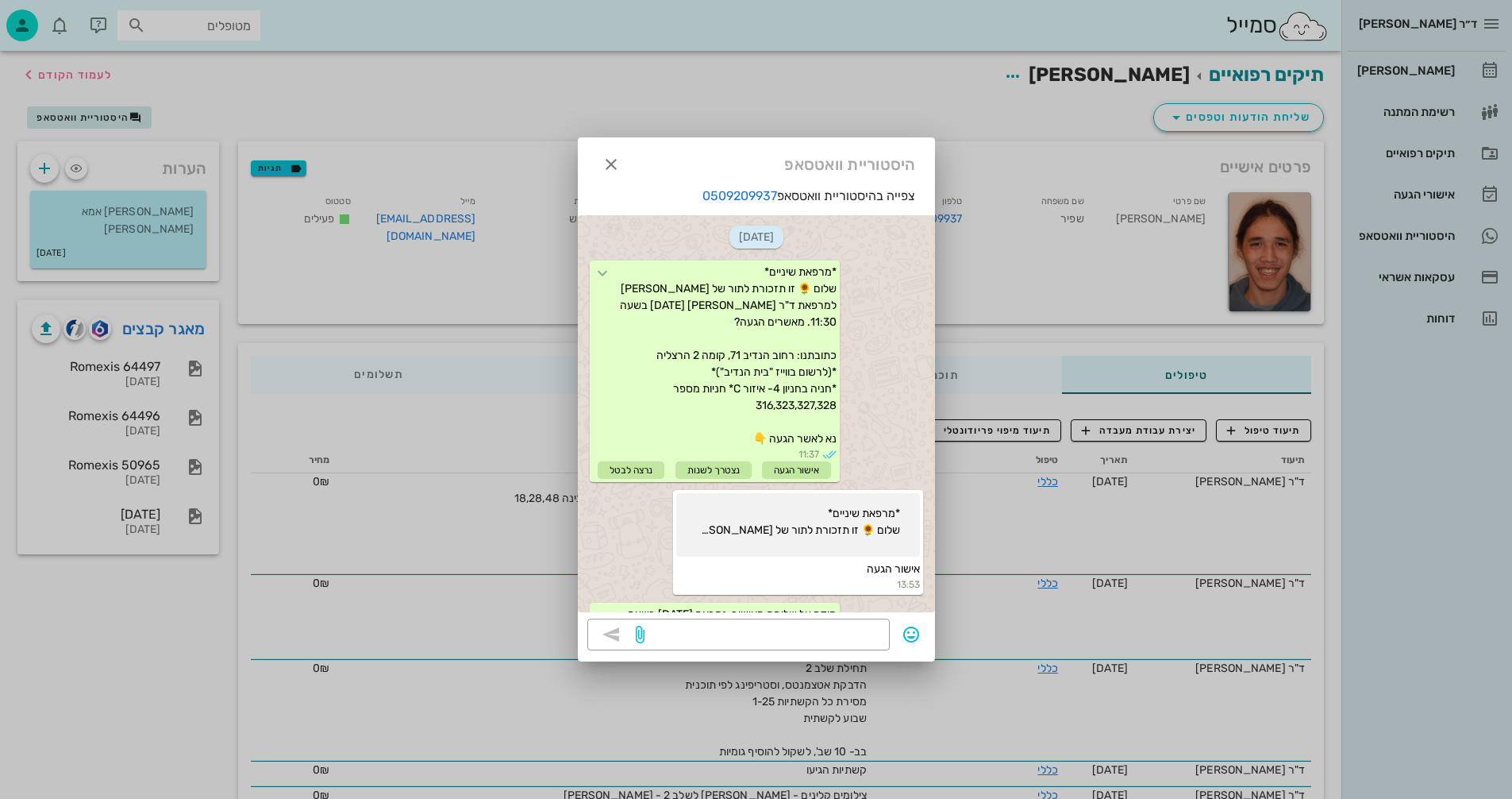
scroll to position [271, 0]
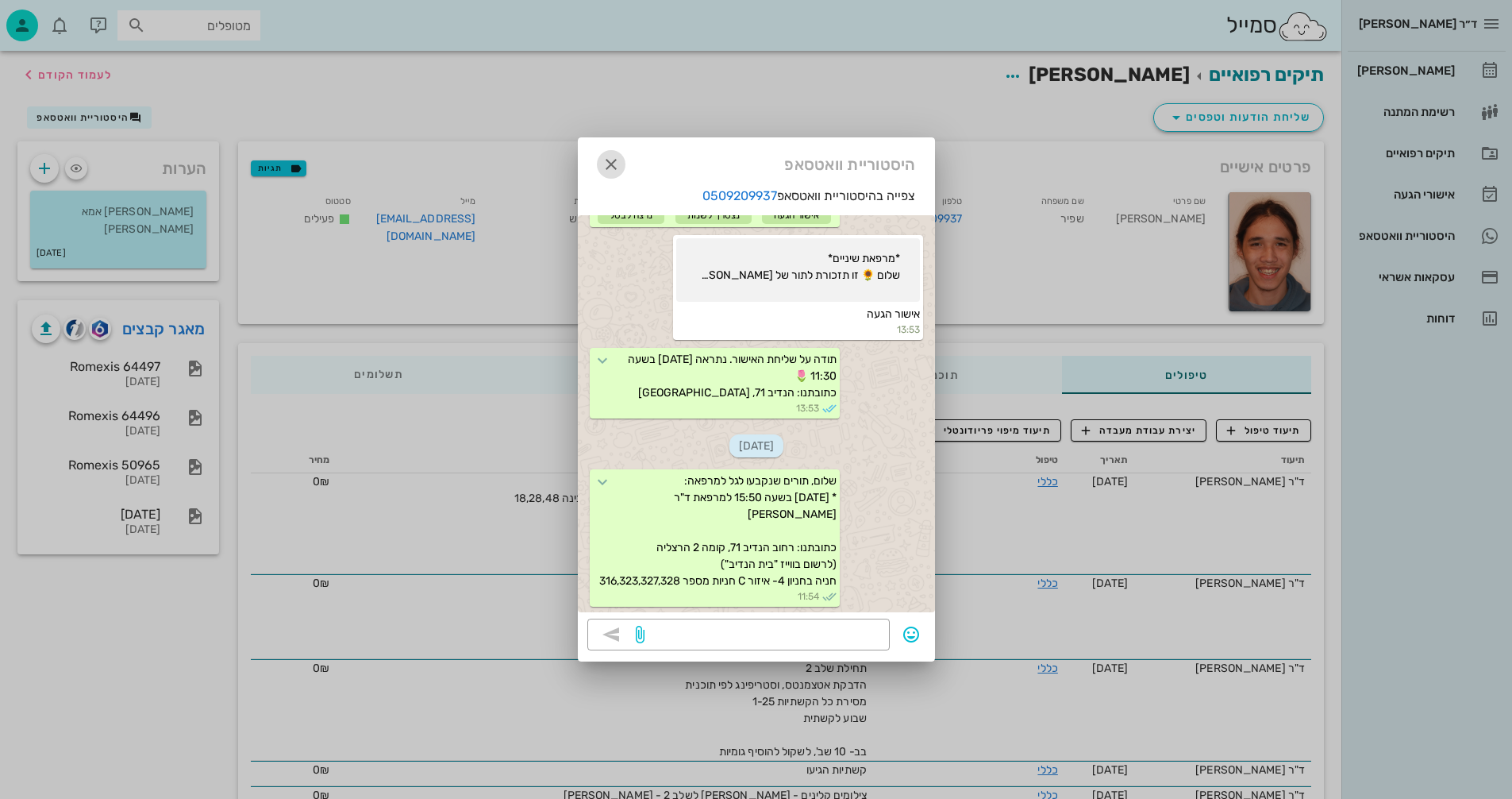
click at [611, 159] on icon "button" at bounding box center [611, 164] width 19 height 19
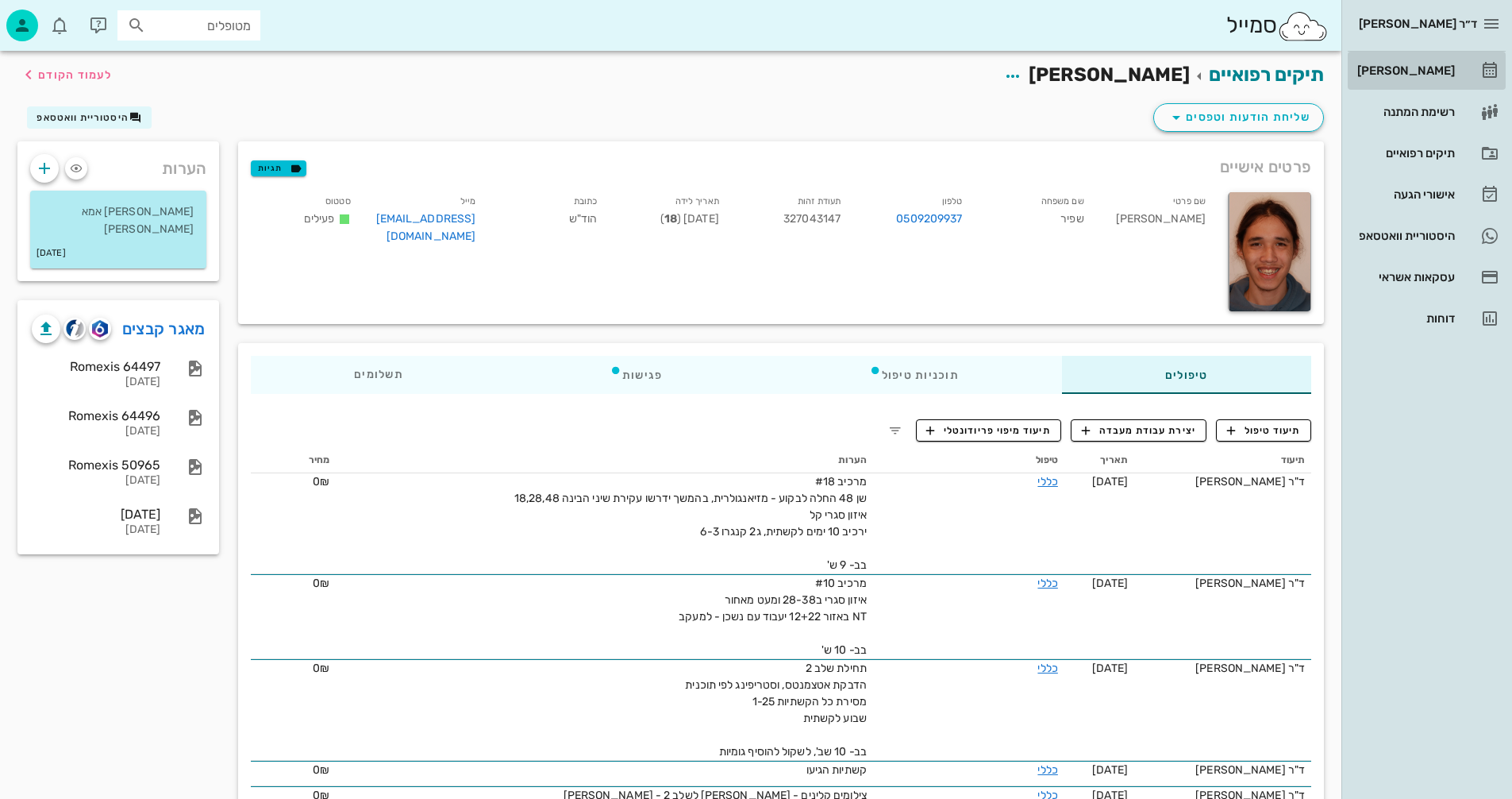
click at [1421, 68] on div "[PERSON_NAME]" at bounding box center [1404, 70] width 101 height 13
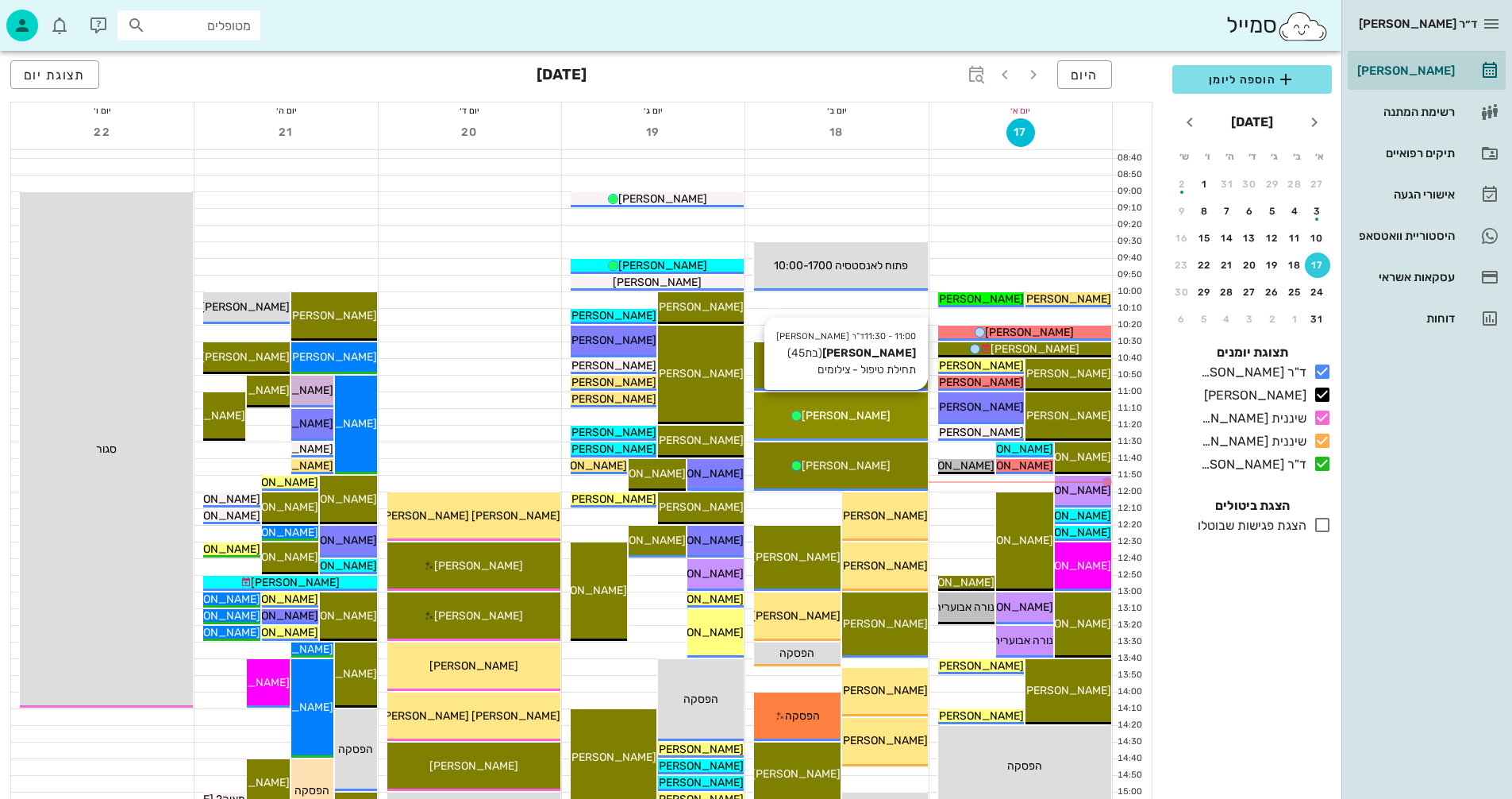
scroll to position [318, 0]
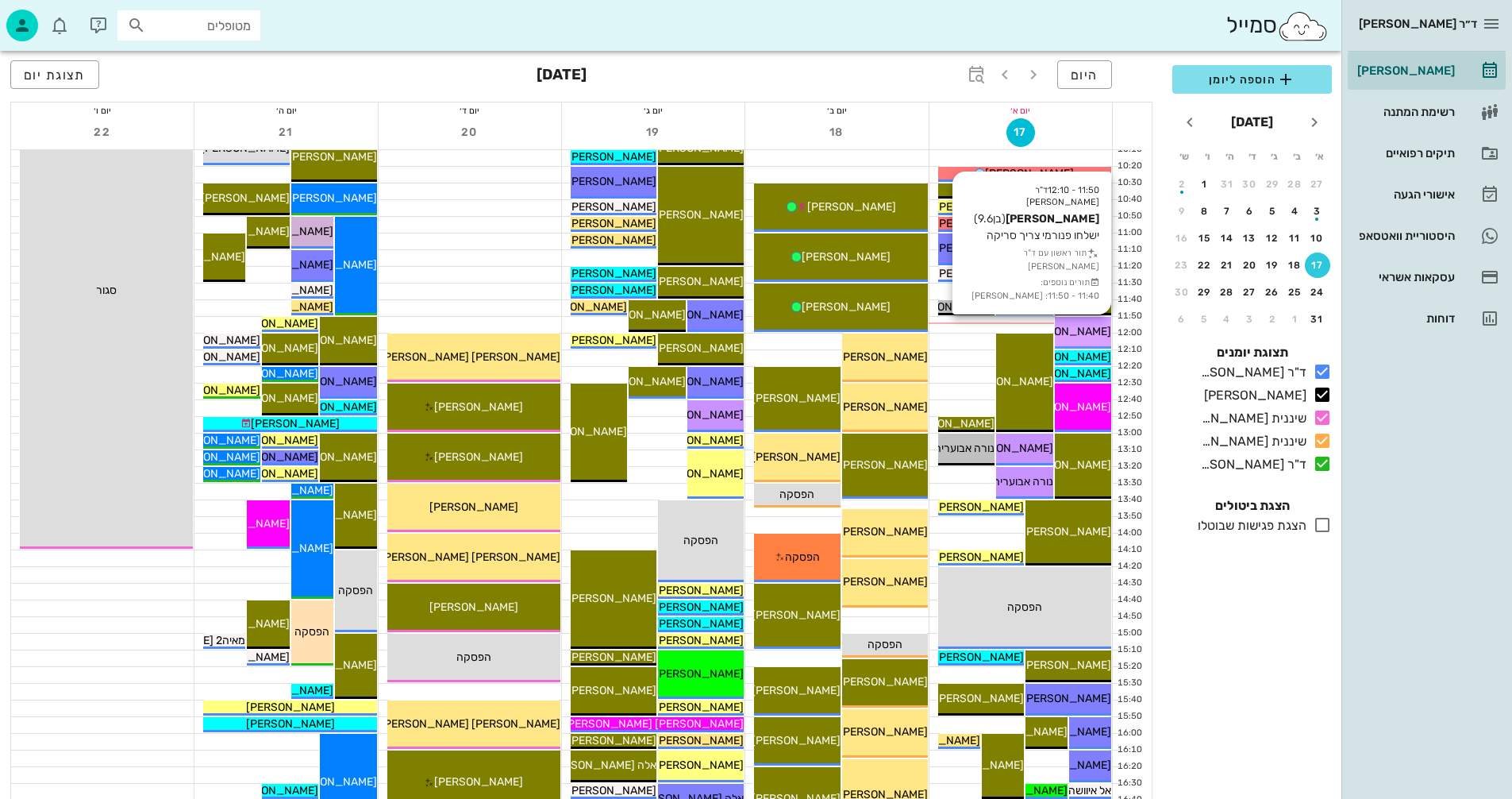
click at [1085, 330] on span "[PERSON_NAME]" at bounding box center [1067, 331] width 89 height 14
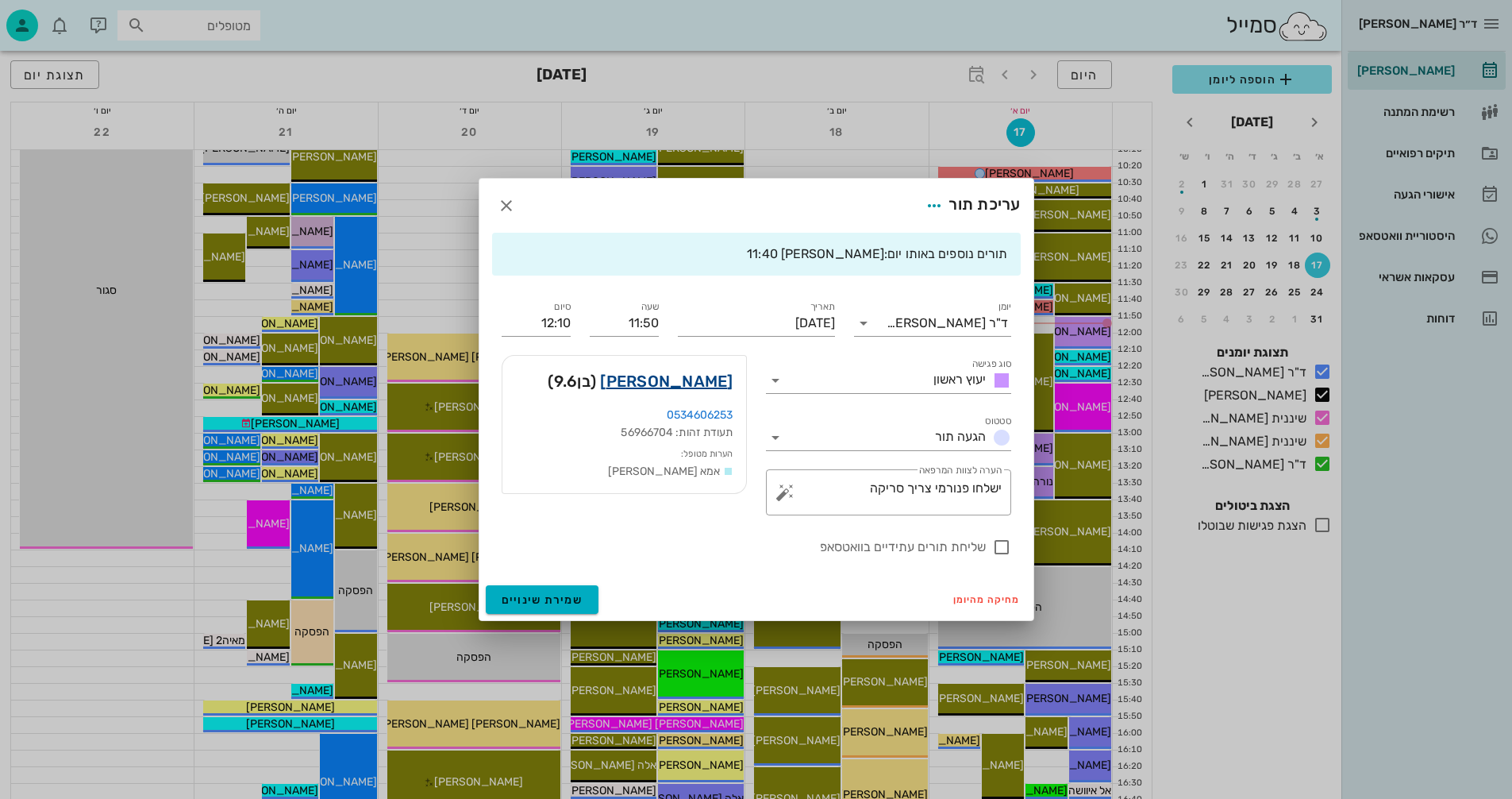
click at [675, 380] on link "[PERSON_NAME]" at bounding box center [666, 381] width 133 height 25
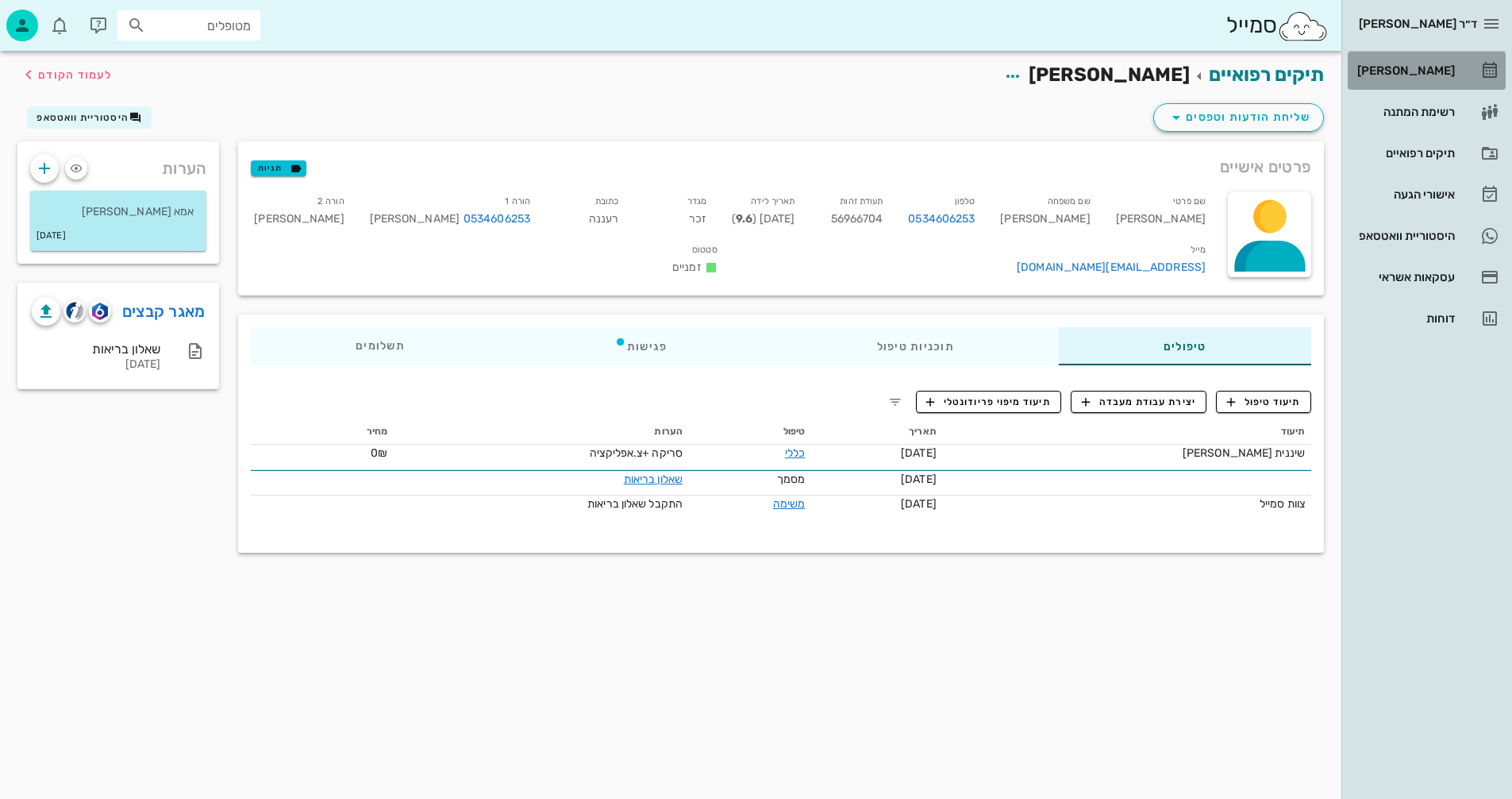
click at [1428, 71] on div "[PERSON_NAME]" at bounding box center [1404, 70] width 101 height 13
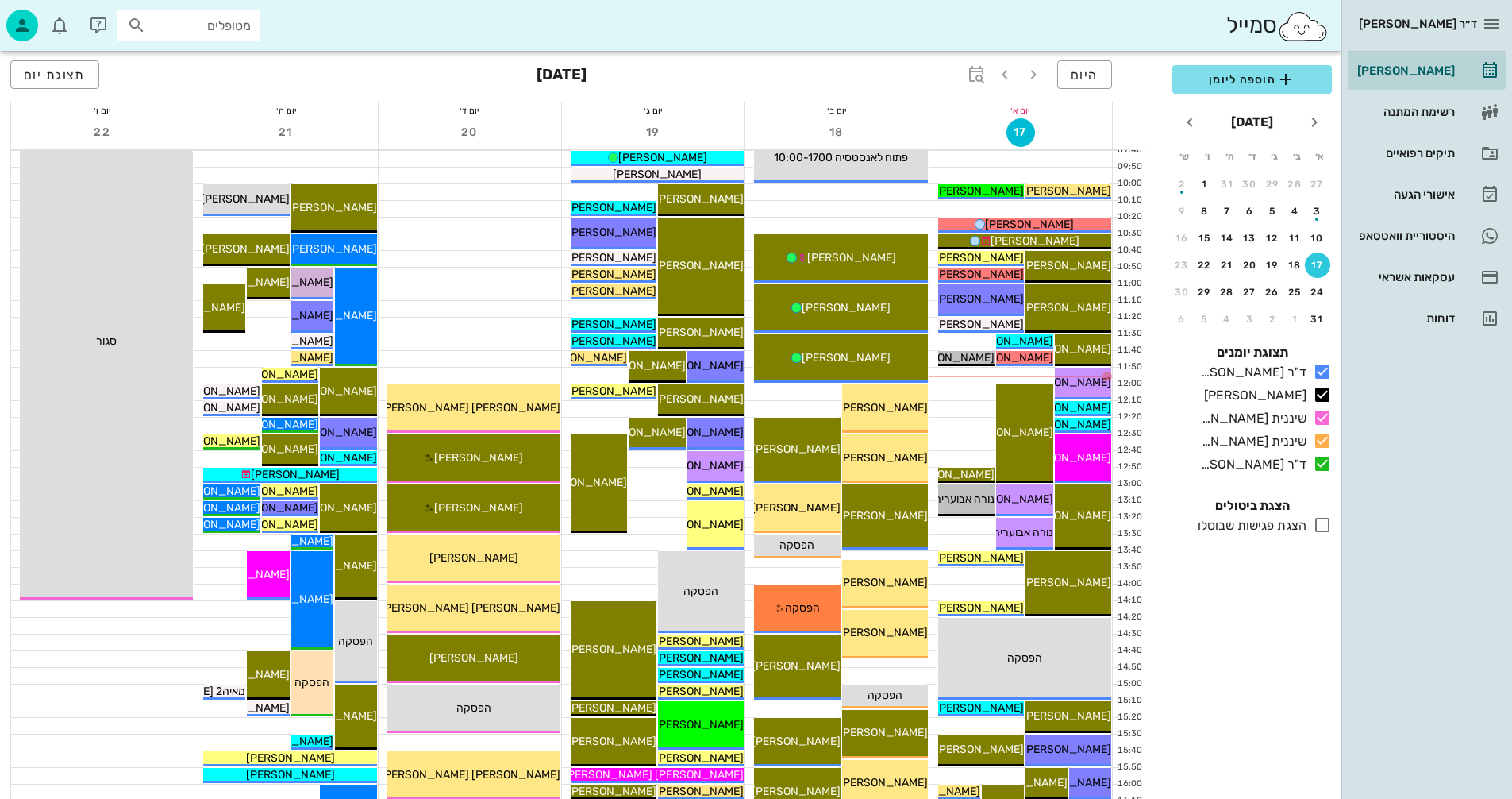
scroll to position [318, 0]
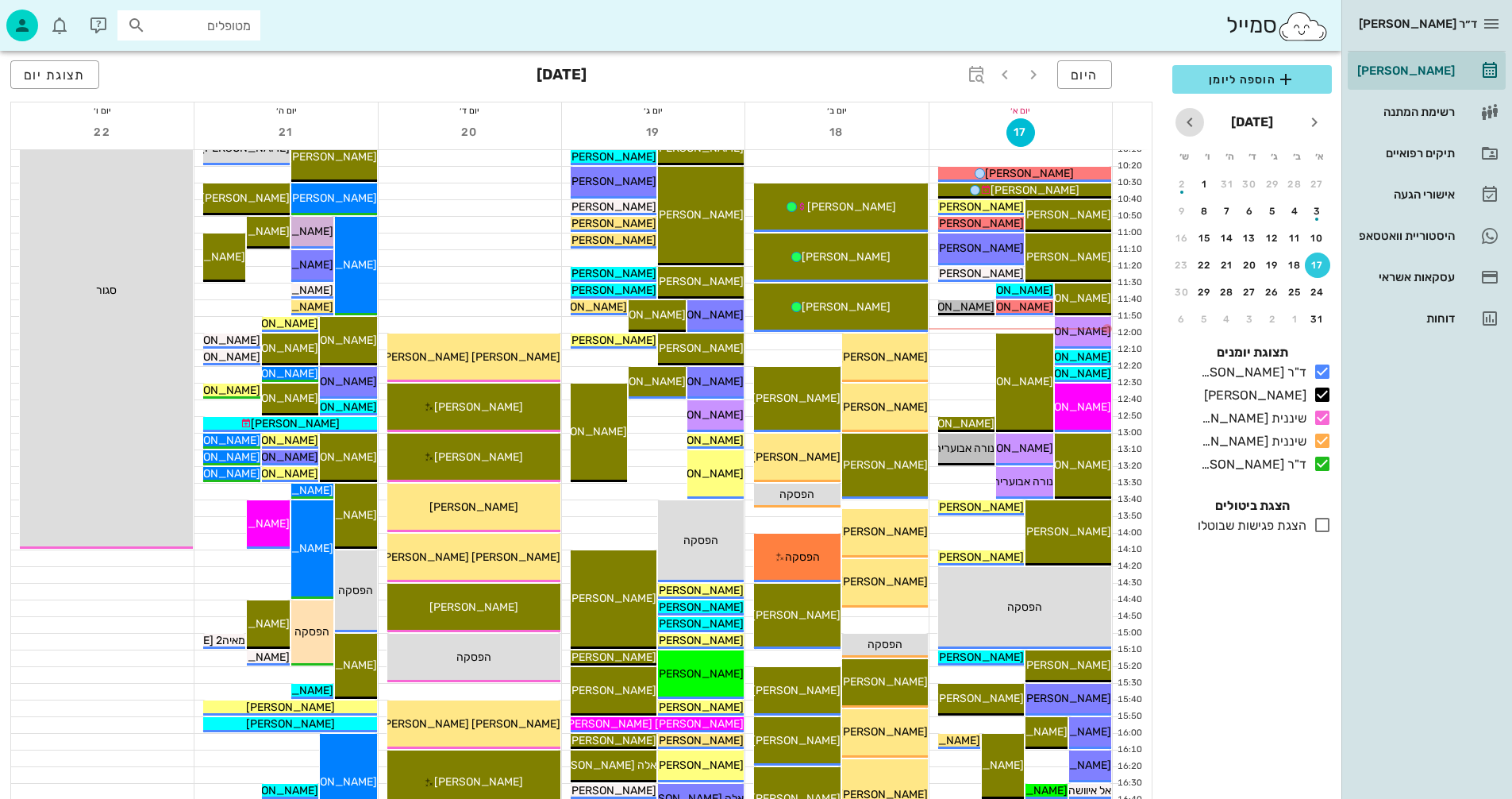
click at [1189, 121] on icon "חודש הבא" at bounding box center [1190, 122] width 19 height 19
click at [1248, 239] on div "15" at bounding box center [1250, 237] width 25 height 11
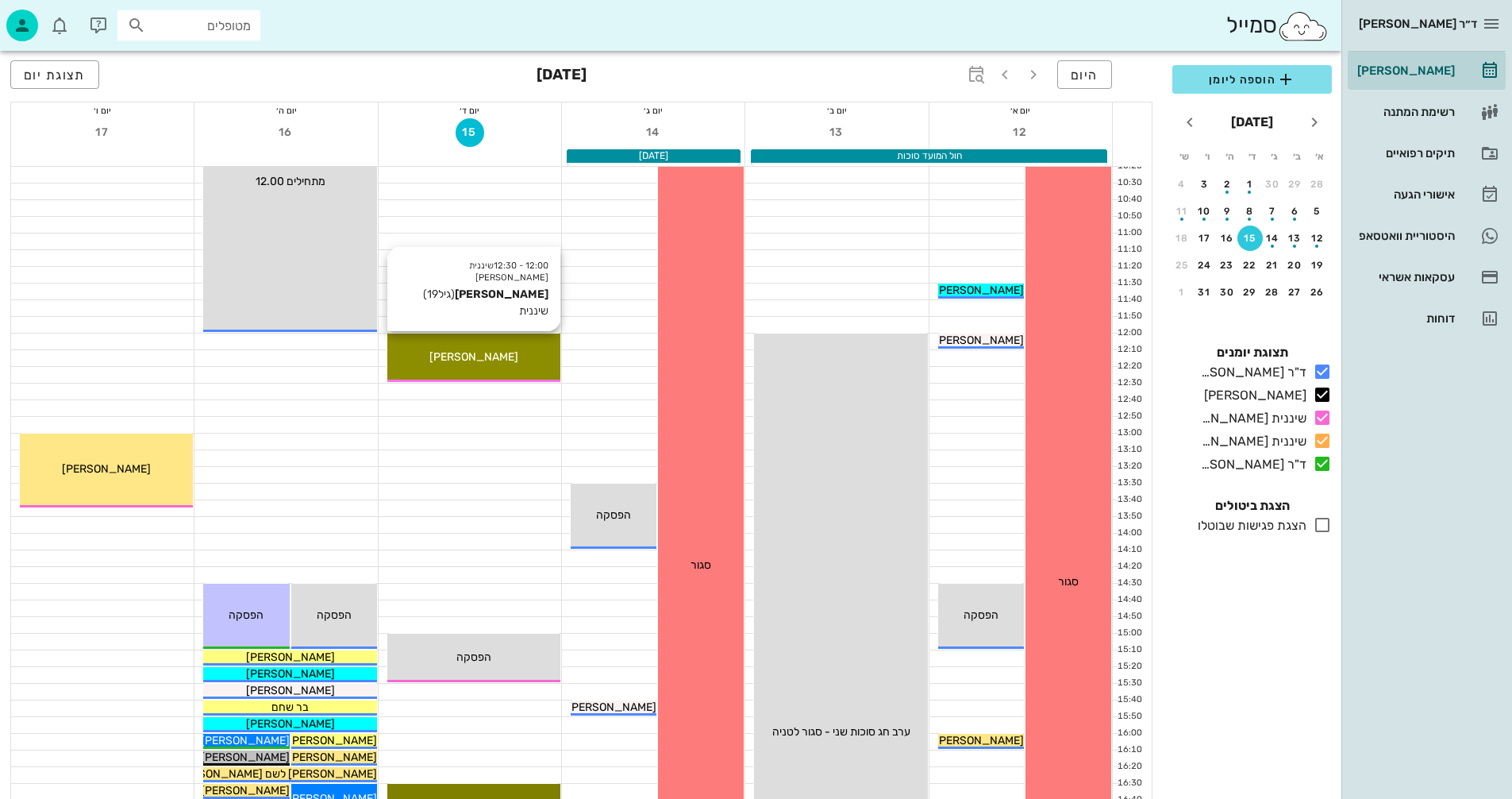
click at [497, 351] on div "[PERSON_NAME]" at bounding box center [474, 357] width 173 height 17
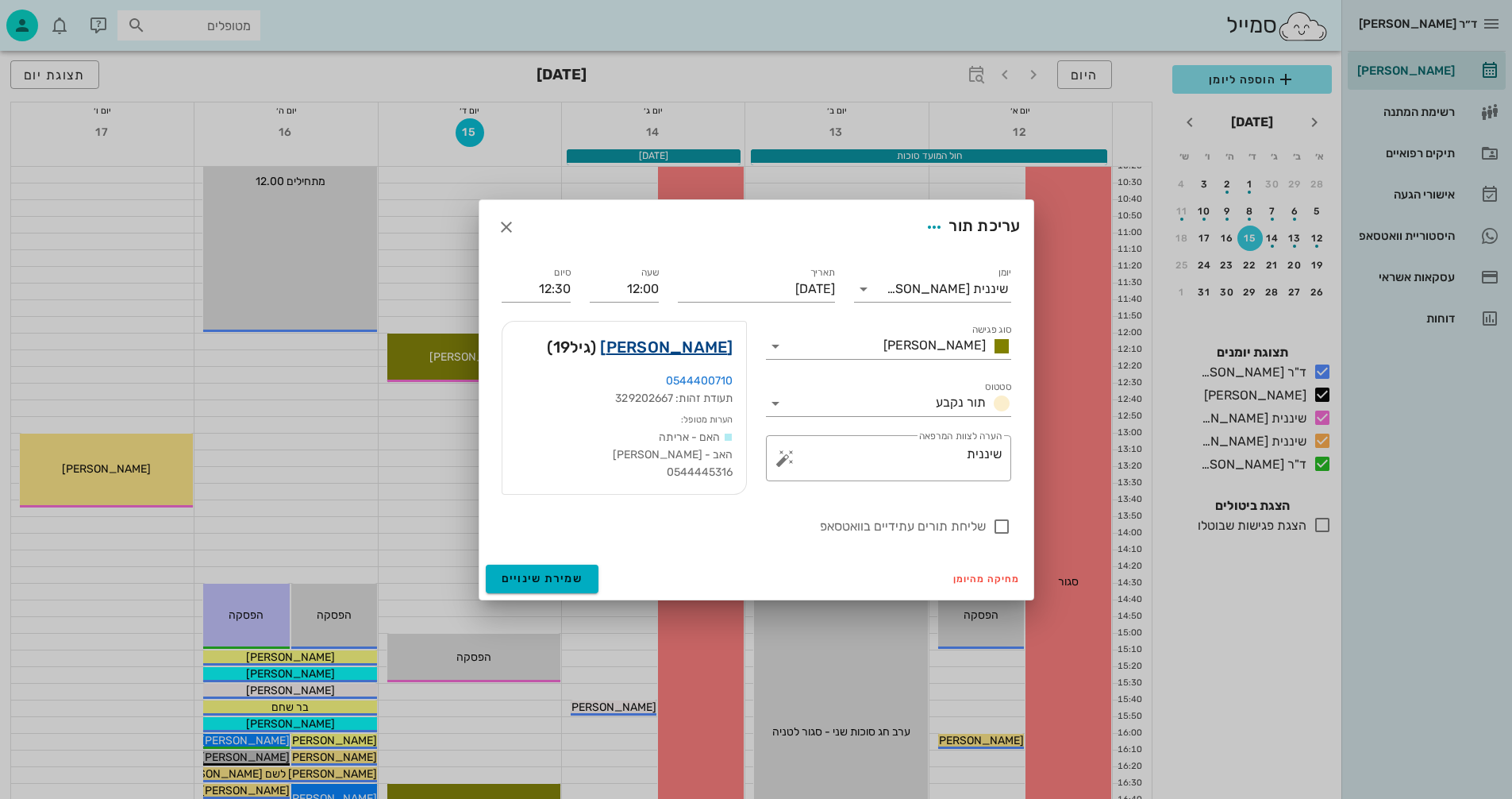
click at [700, 348] on link "[PERSON_NAME]" at bounding box center [666, 347] width 133 height 25
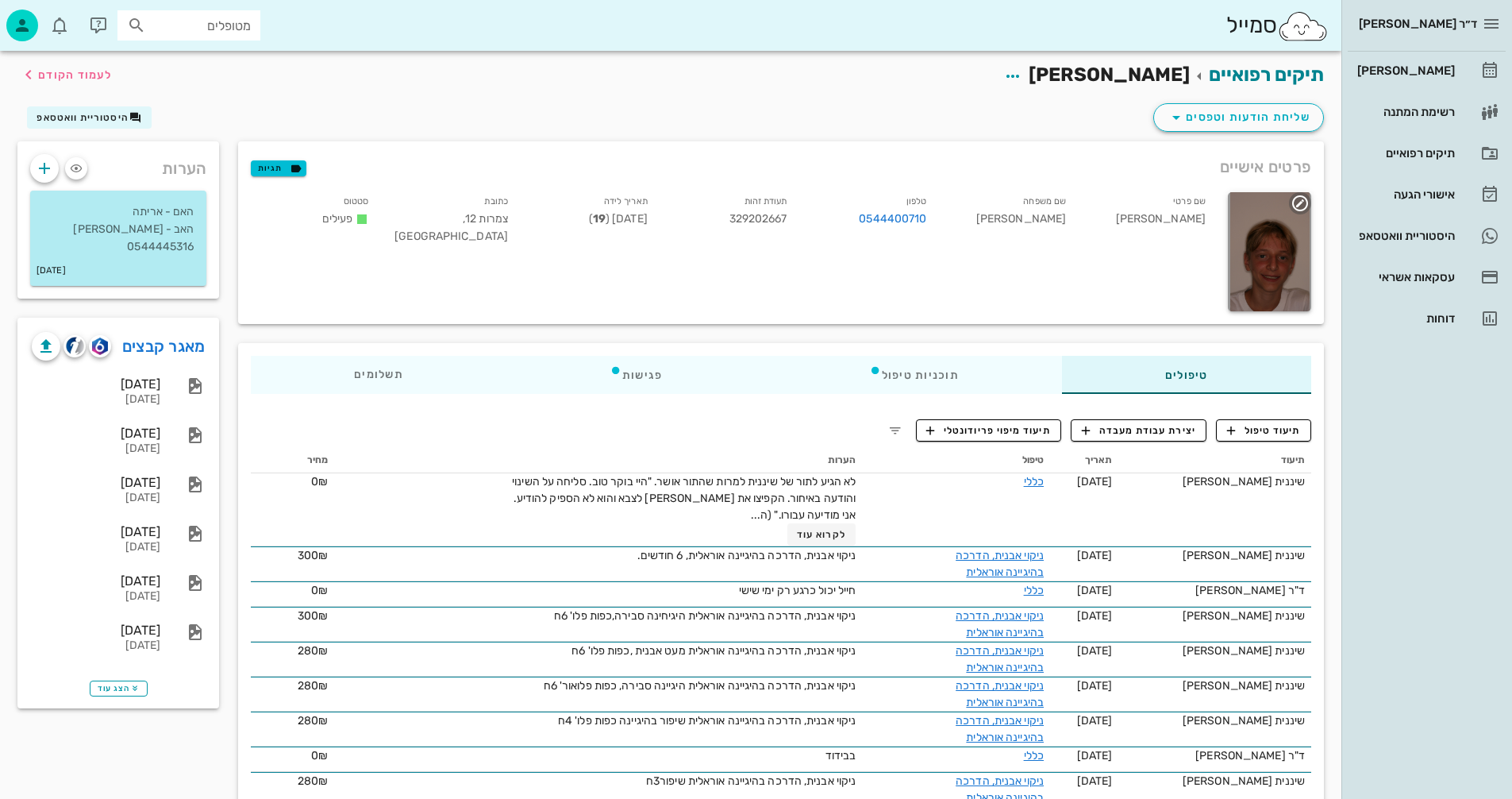
click at [1259, 255] on div at bounding box center [1270, 251] width 84 height 119
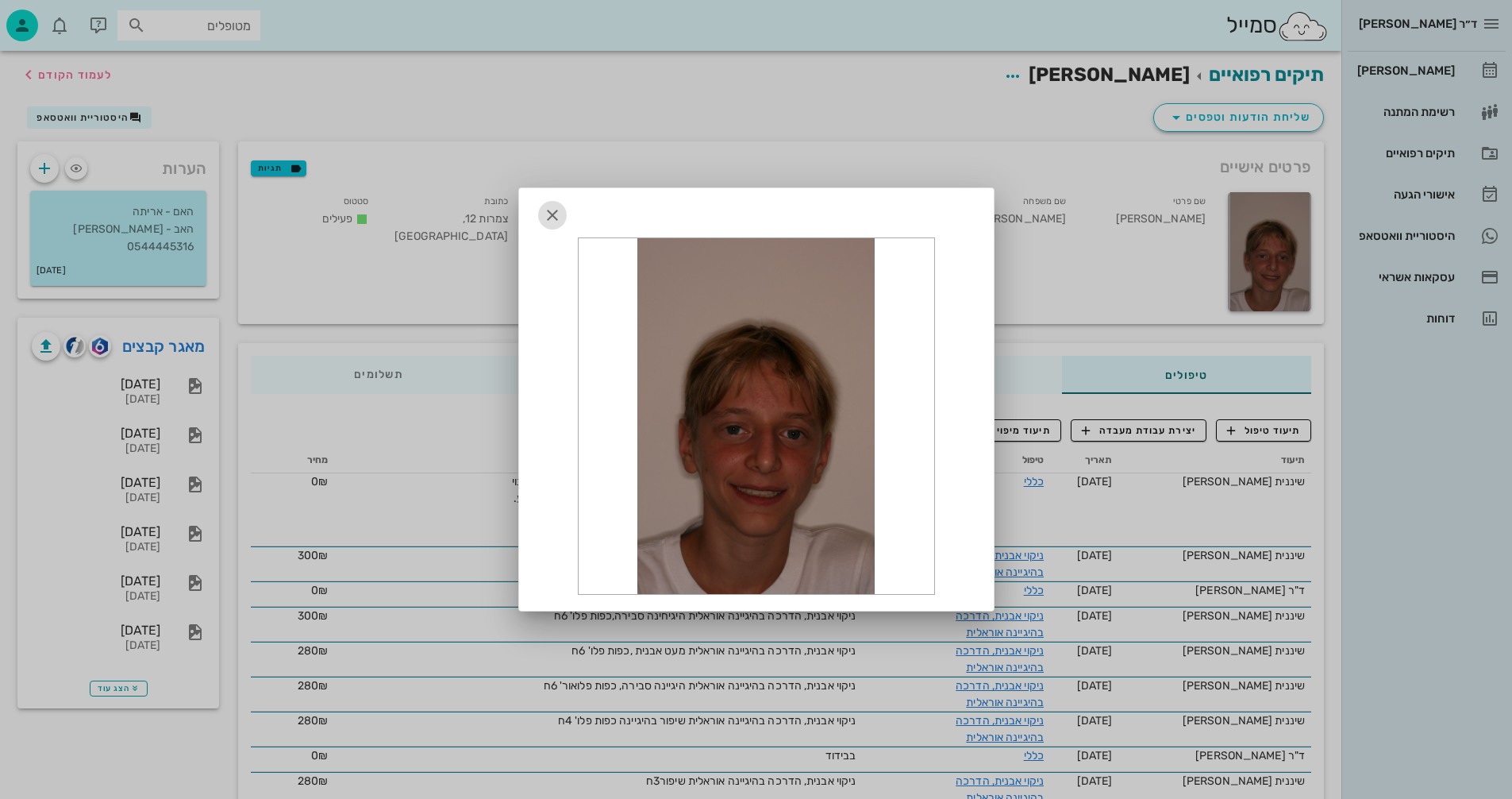
click at [552, 213] on icon "button" at bounding box center [552, 215] width 19 height 19
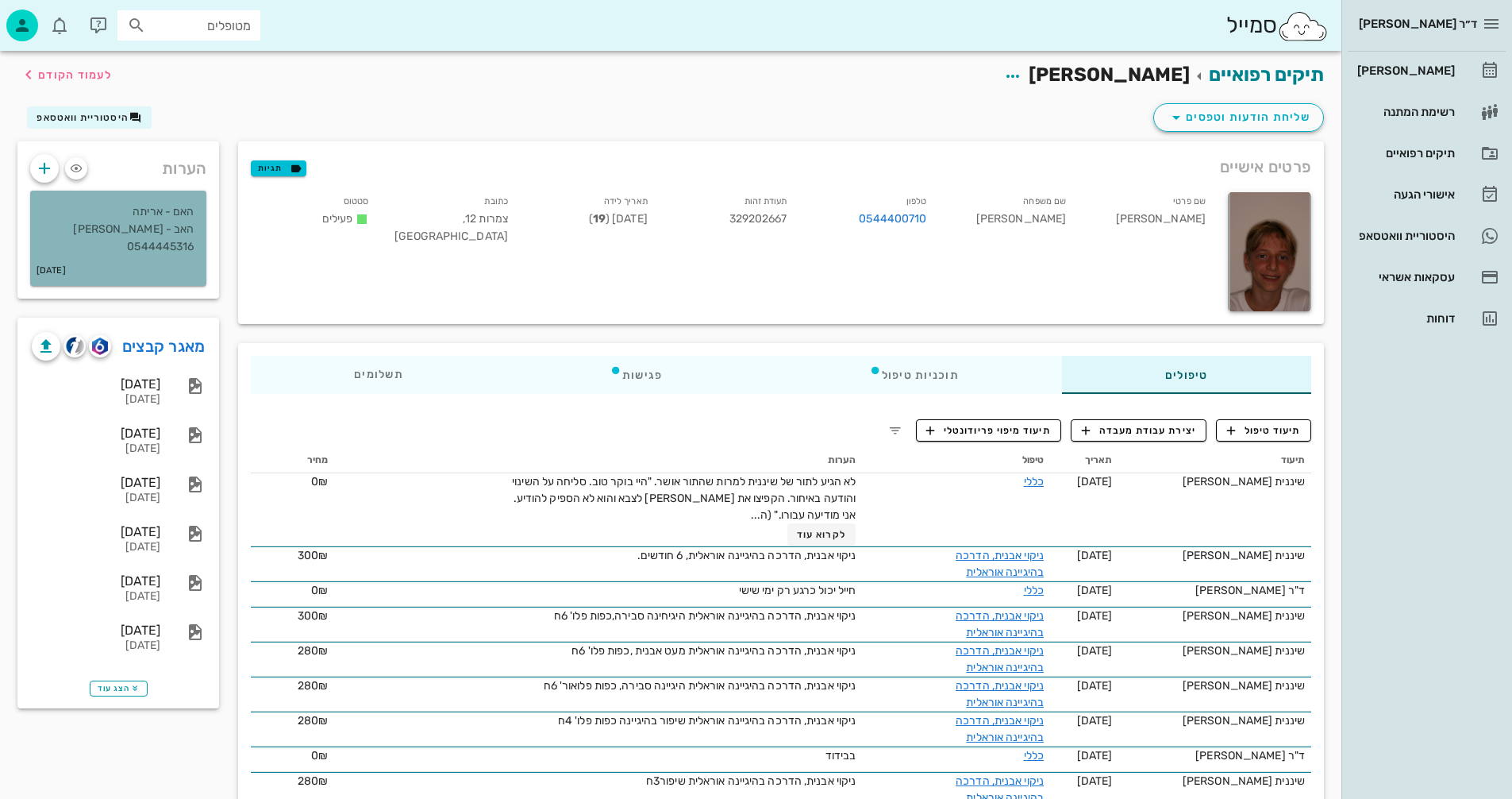
click at [160, 229] on p "האם - אריתה האב - [PERSON_NAME] 0544445316" at bounding box center [118, 230] width 151 height 52
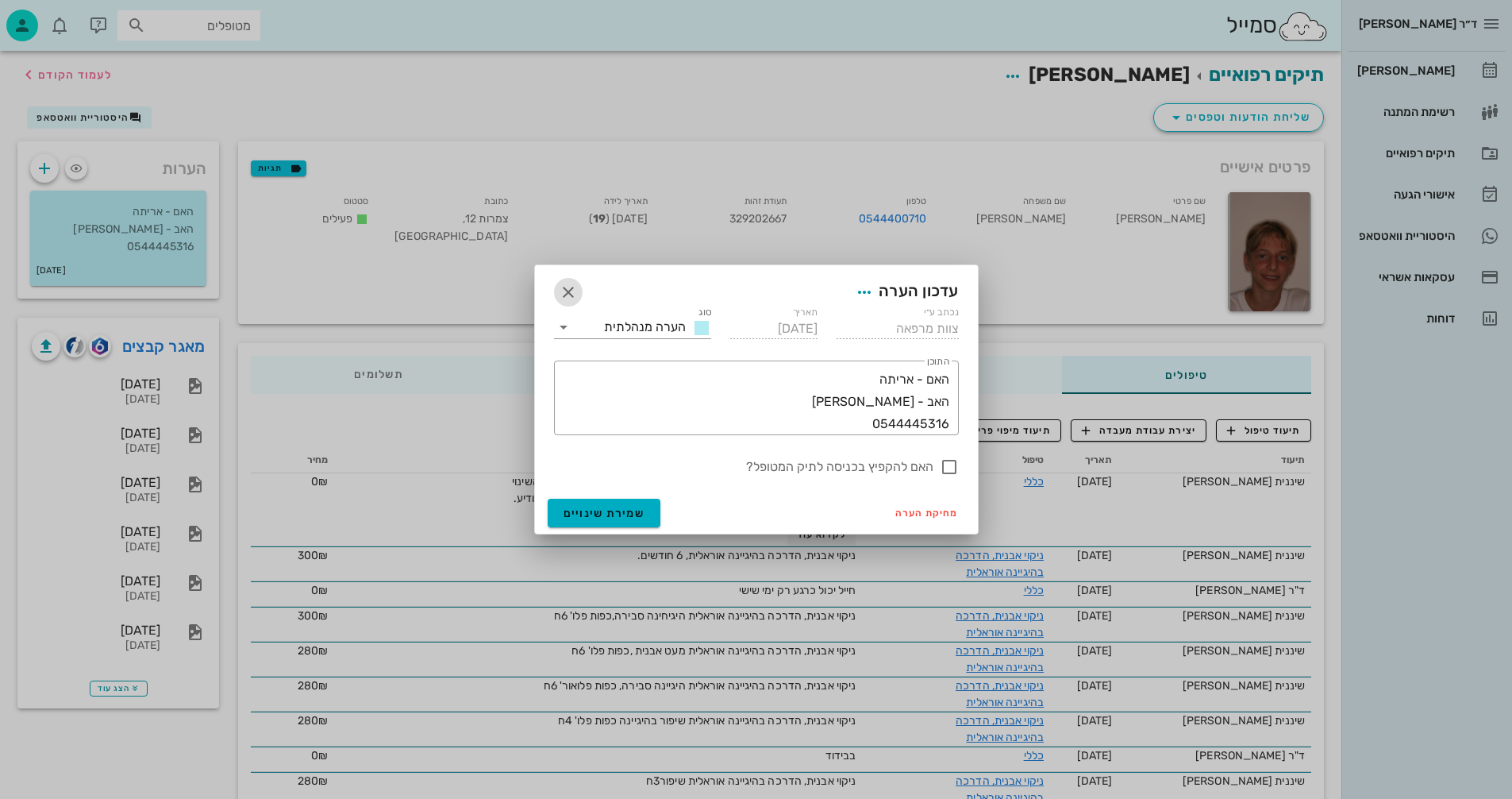
click at [567, 289] on icon "button" at bounding box center [568, 292] width 19 height 19
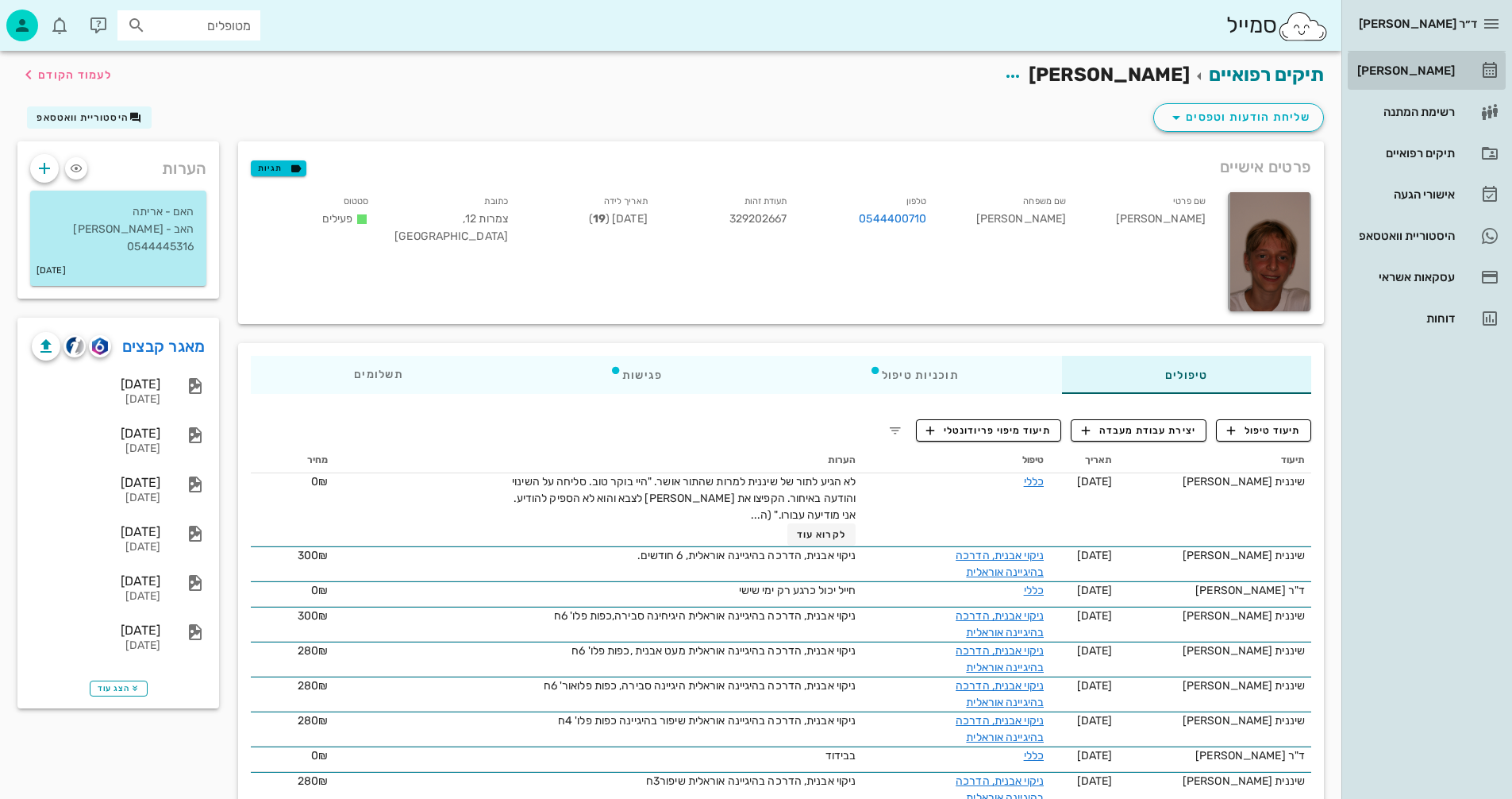
click at [1422, 68] on div "[PERSON_NAME]" at bounding box center [1404, 70] width 101 height 13
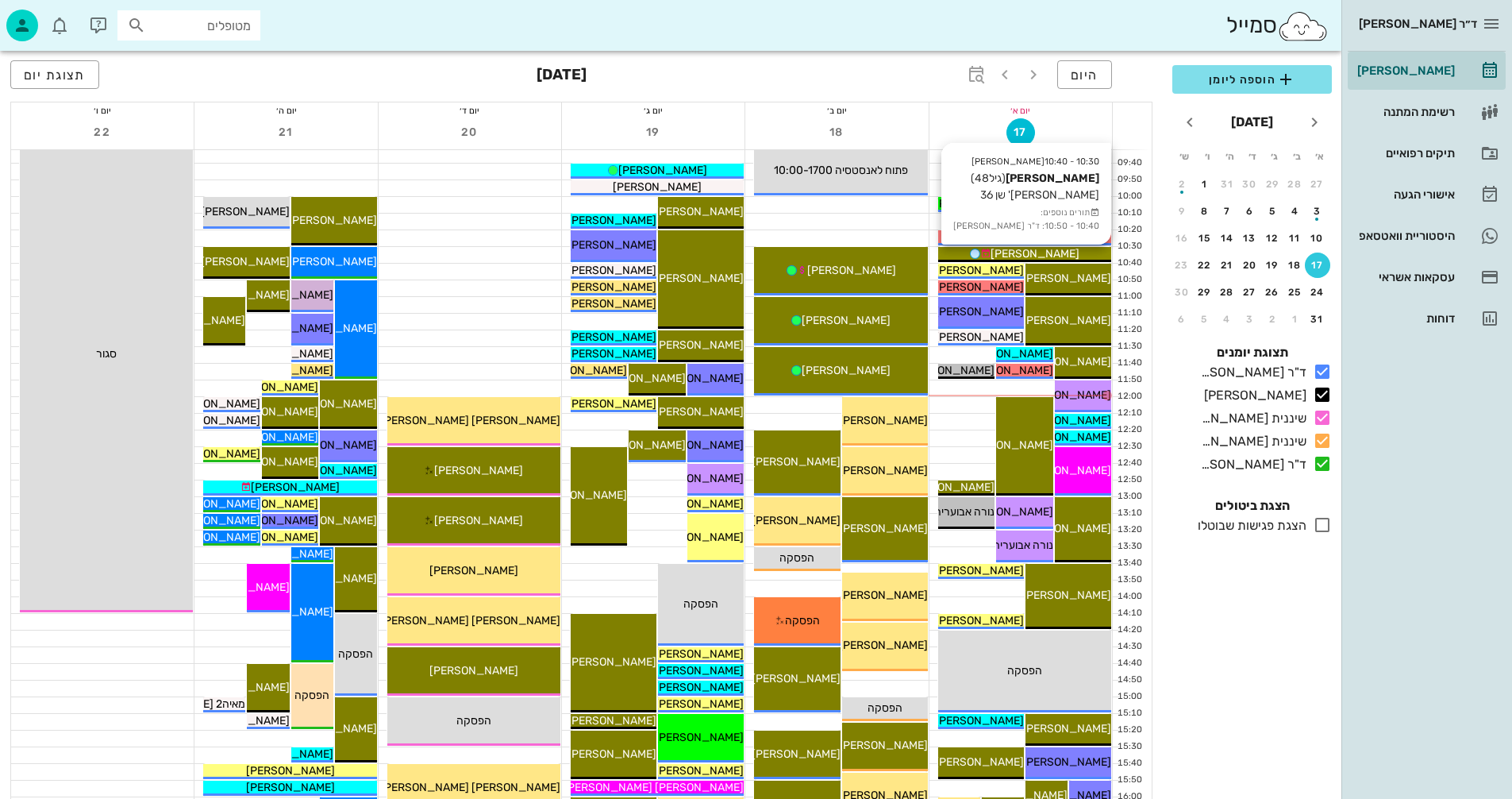
scroll to position [159, 0]
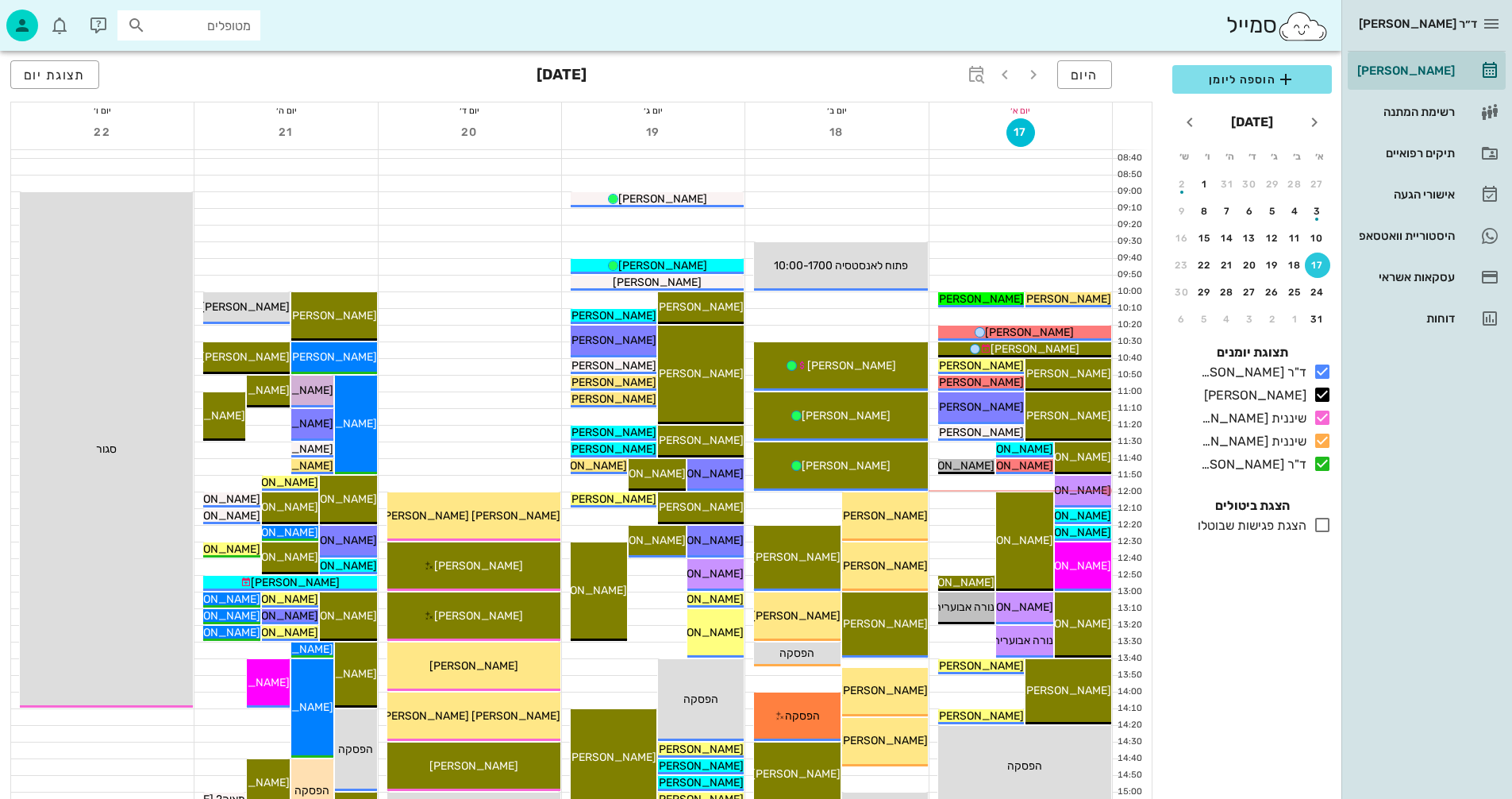
click at [1313, 268] on div "17" at bounding box center [1318, 264] width 25 height 11
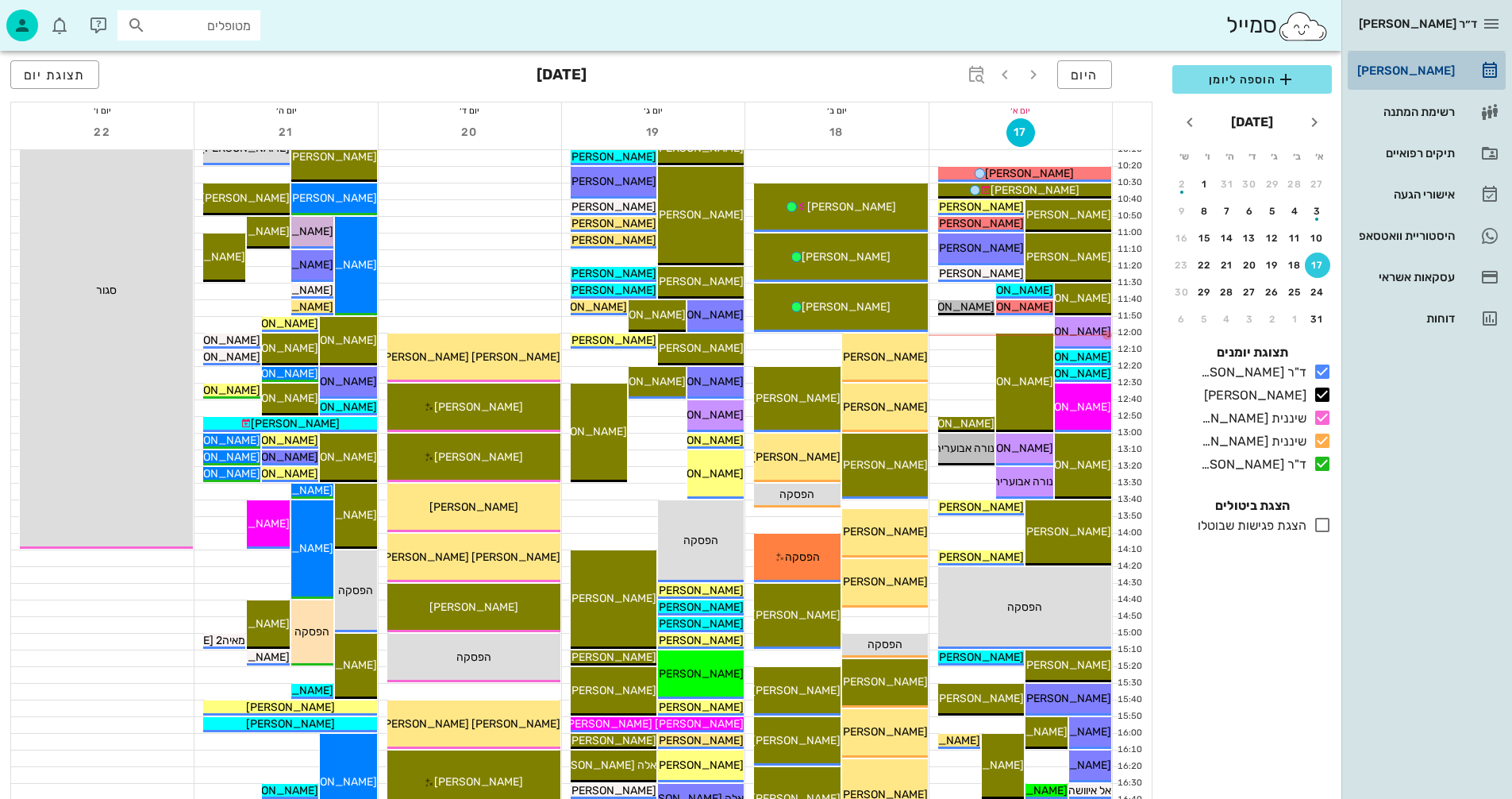
click at [1424, 64] on div "[PERSON_NAME]" at bounding box center [1404, 70] width 101 height 13
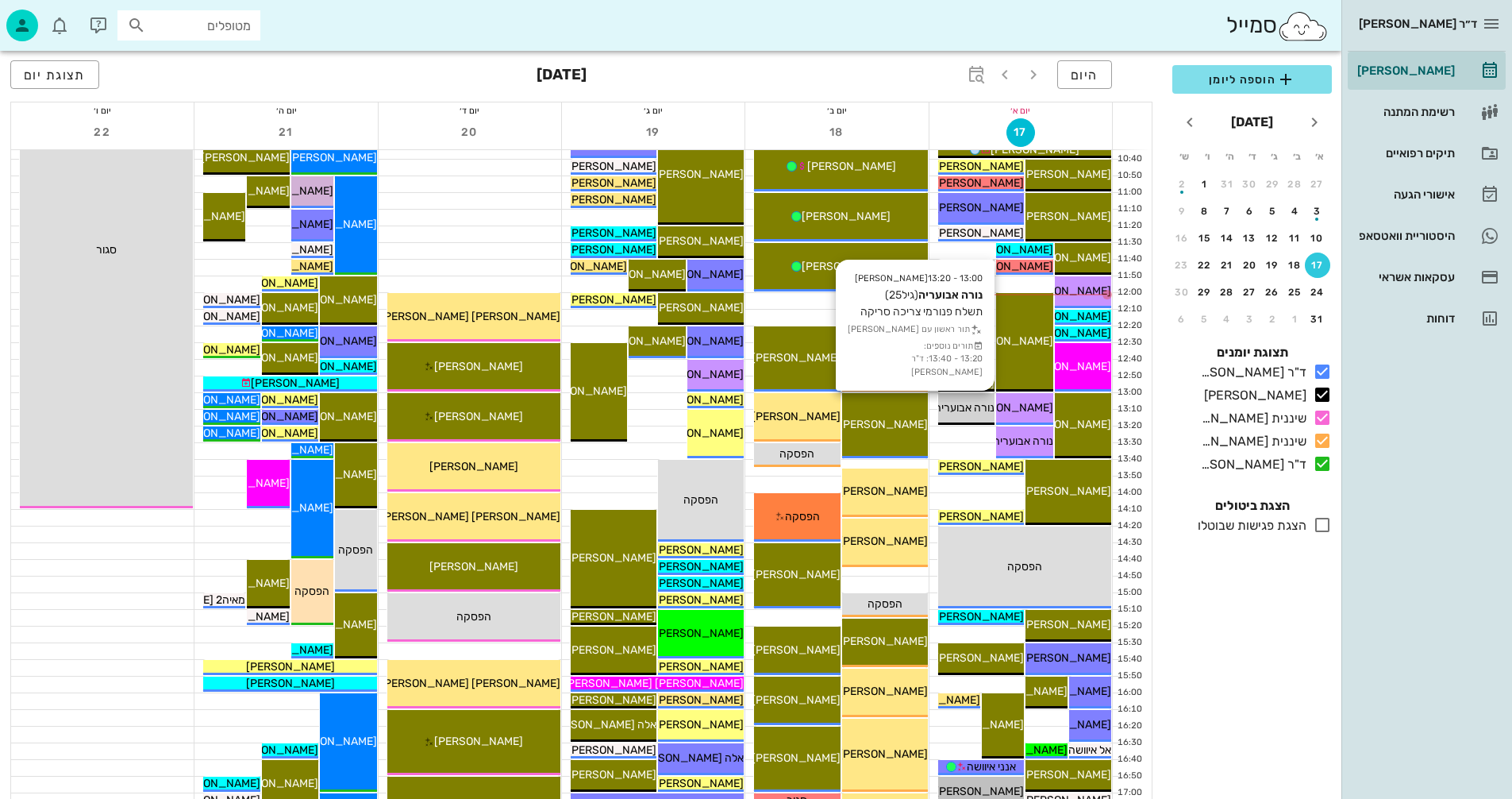
scroll to position [397, 0]
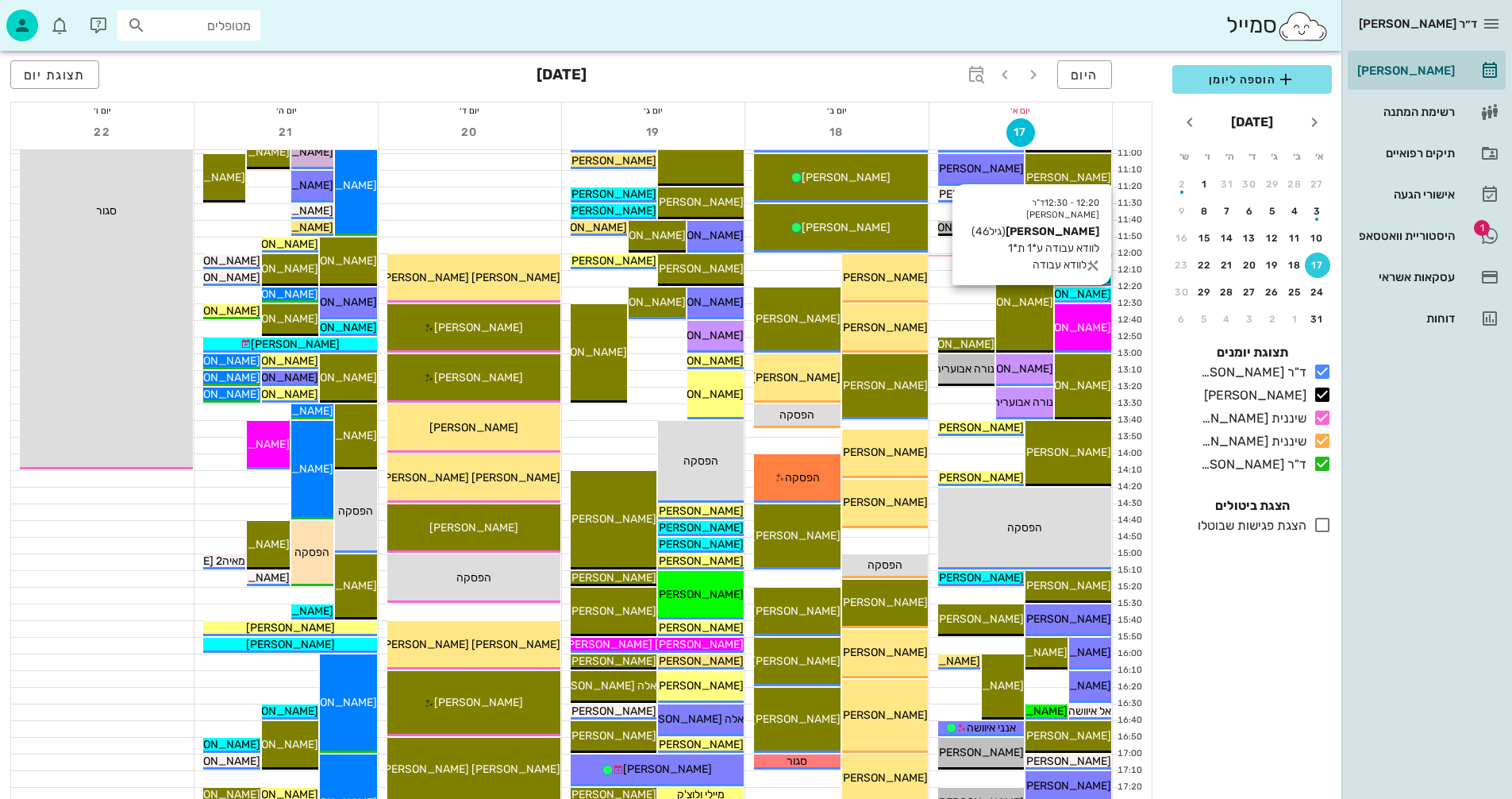
click at [1088, 292] on span "[PERSON_NAME]" at bounding box center [1067, 294] width 89 height 14
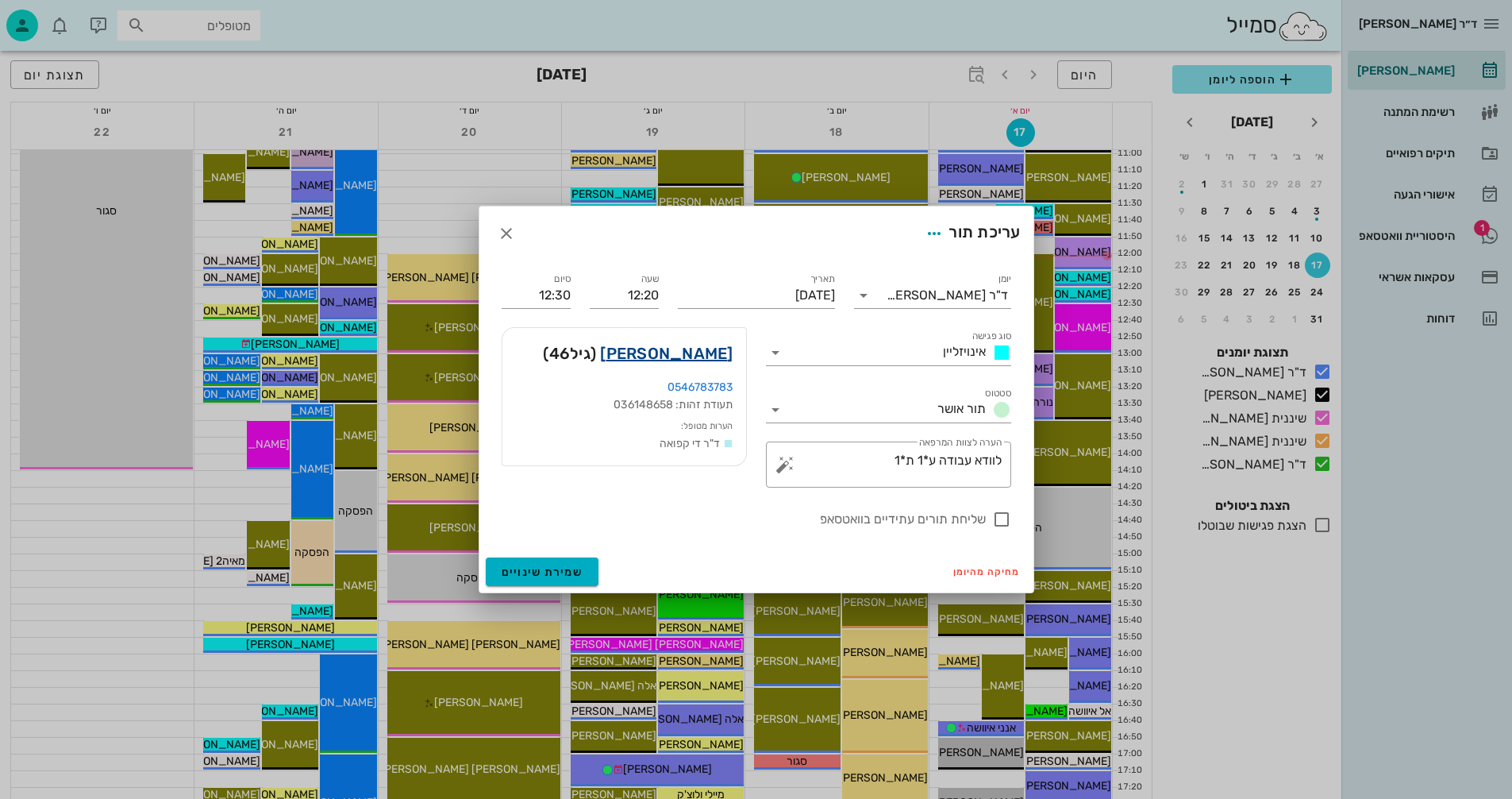
click at [719, 353] on link "[PERSON_NAME]" at bounding box center [666, 353] width 133 height 25
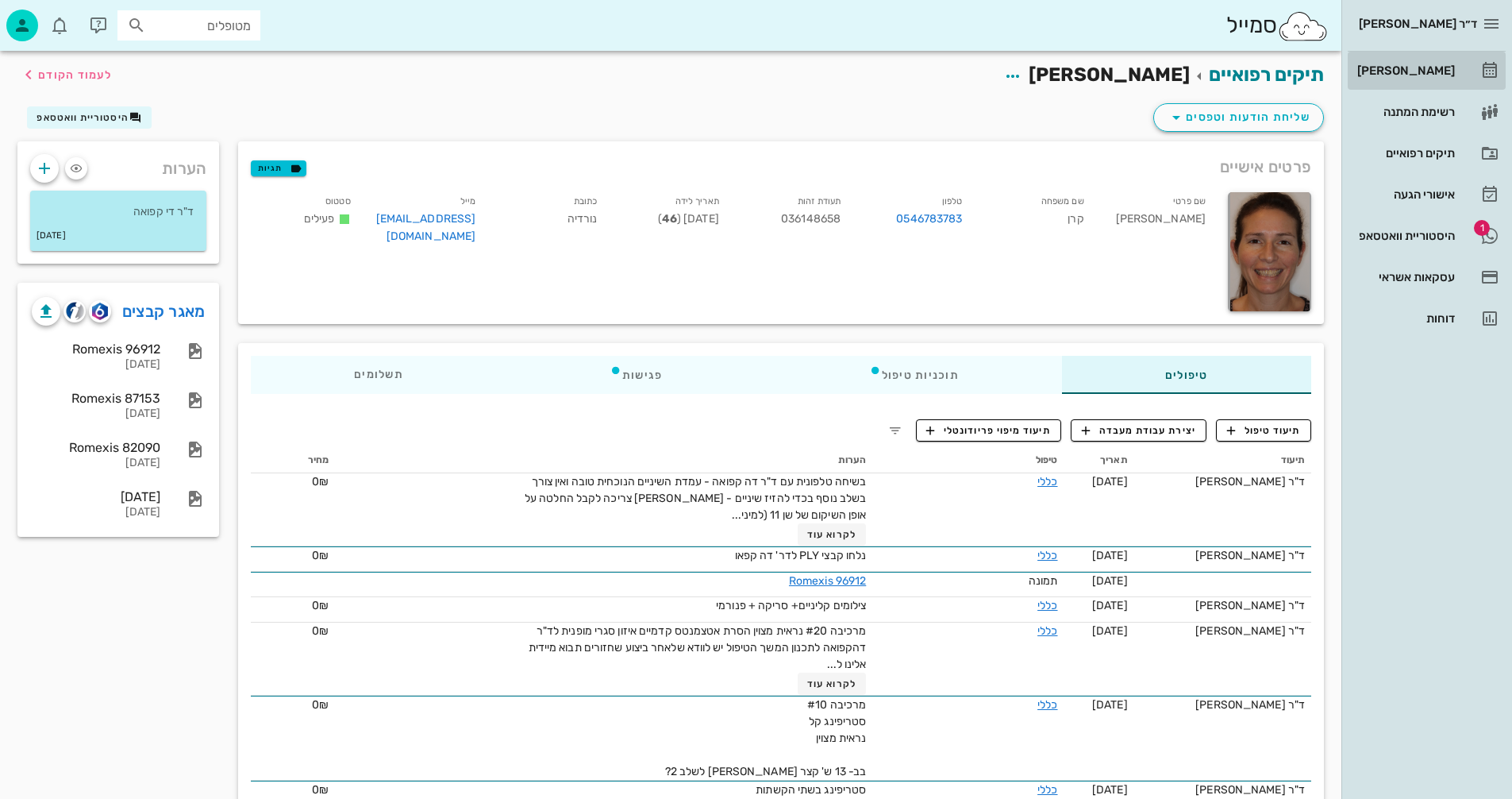
click at [1412, 71] on div "[PERSON_NAME]" at bounding box center [1404, 70] width 101 height 13
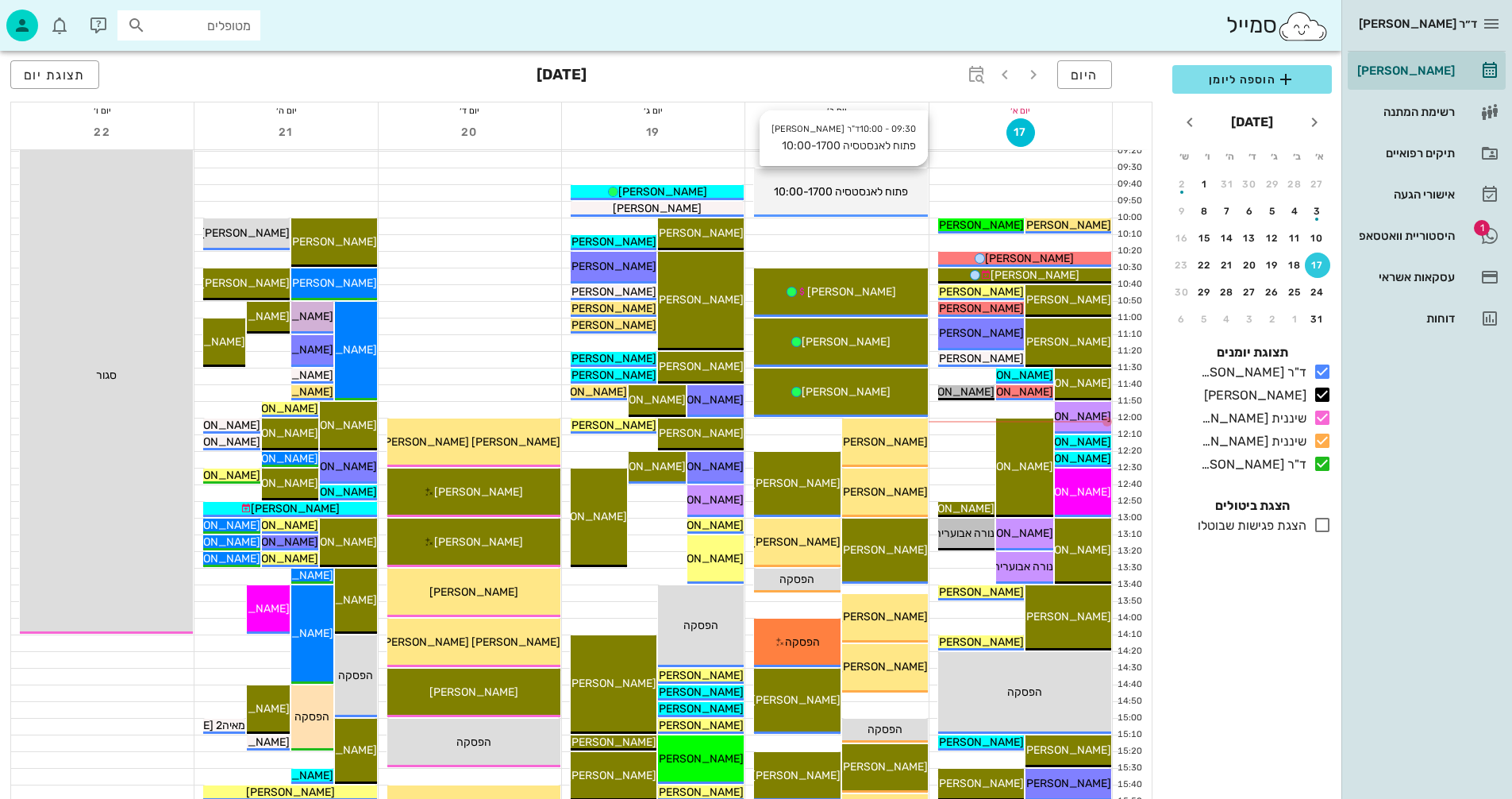
scroll to position [238, 0]
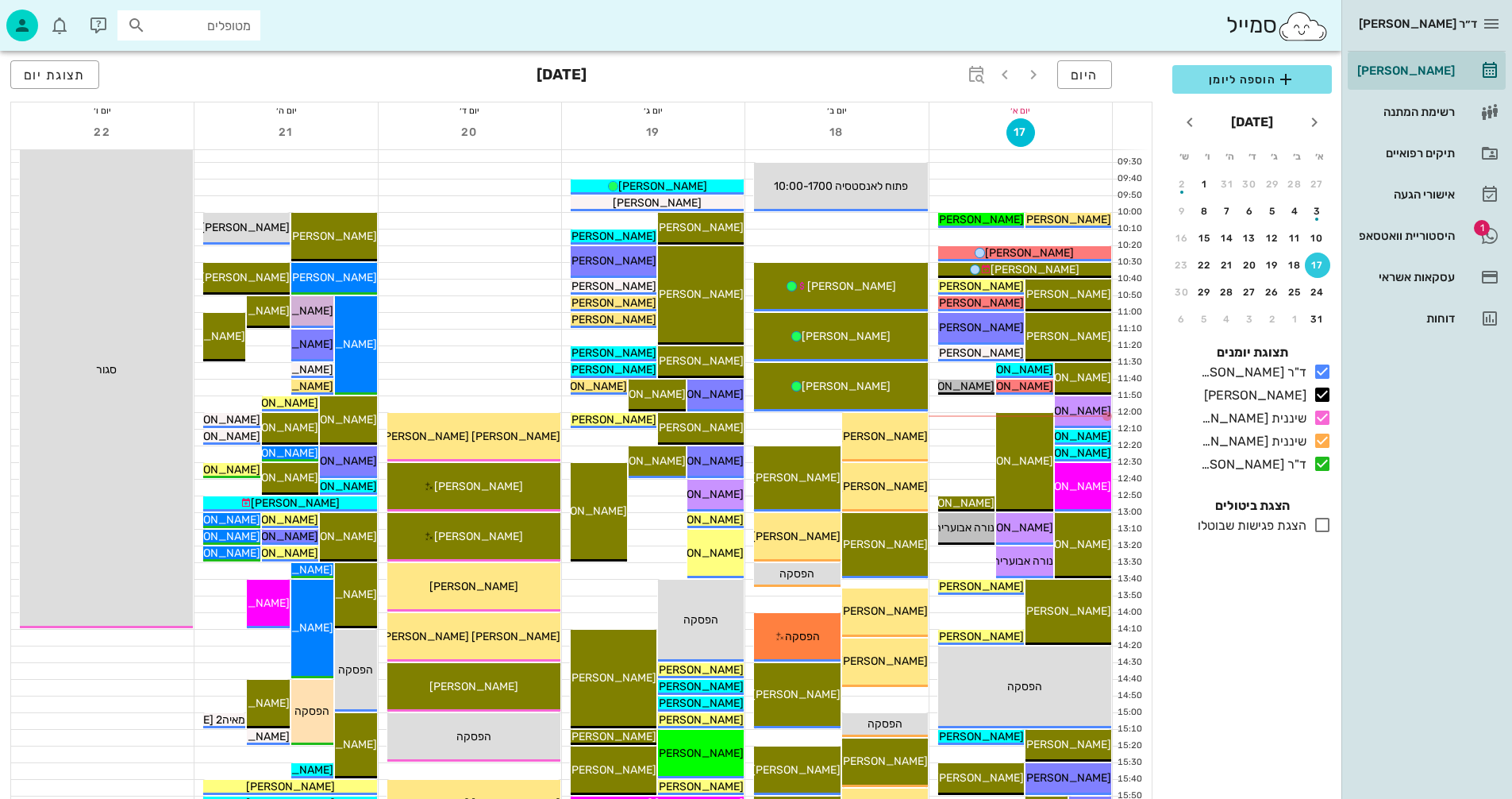
click at [218, 25] on input "מטופלים" at bounding box center [200, 25] width 101 height 20
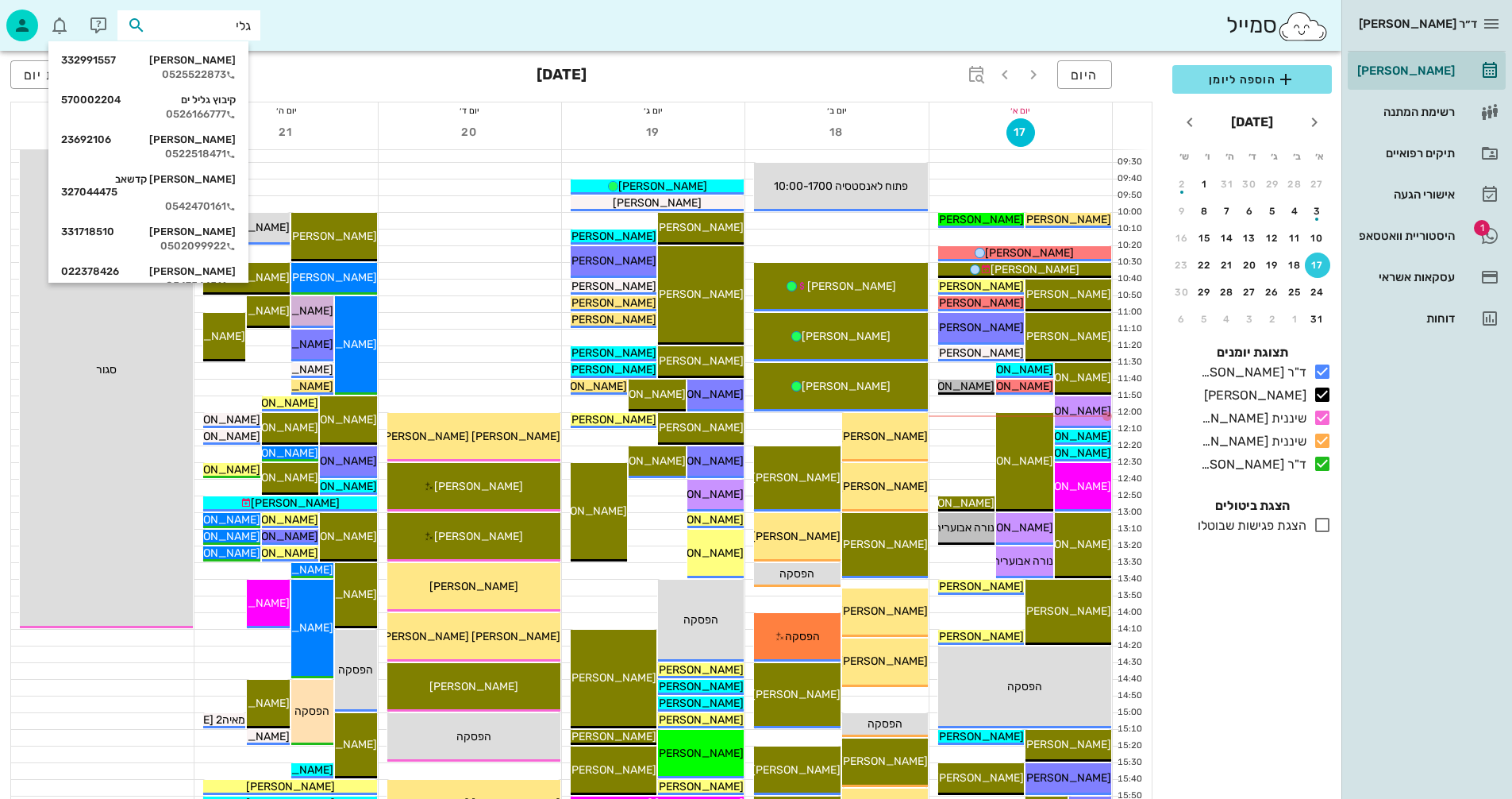
type input "[PERSON_NAME]"
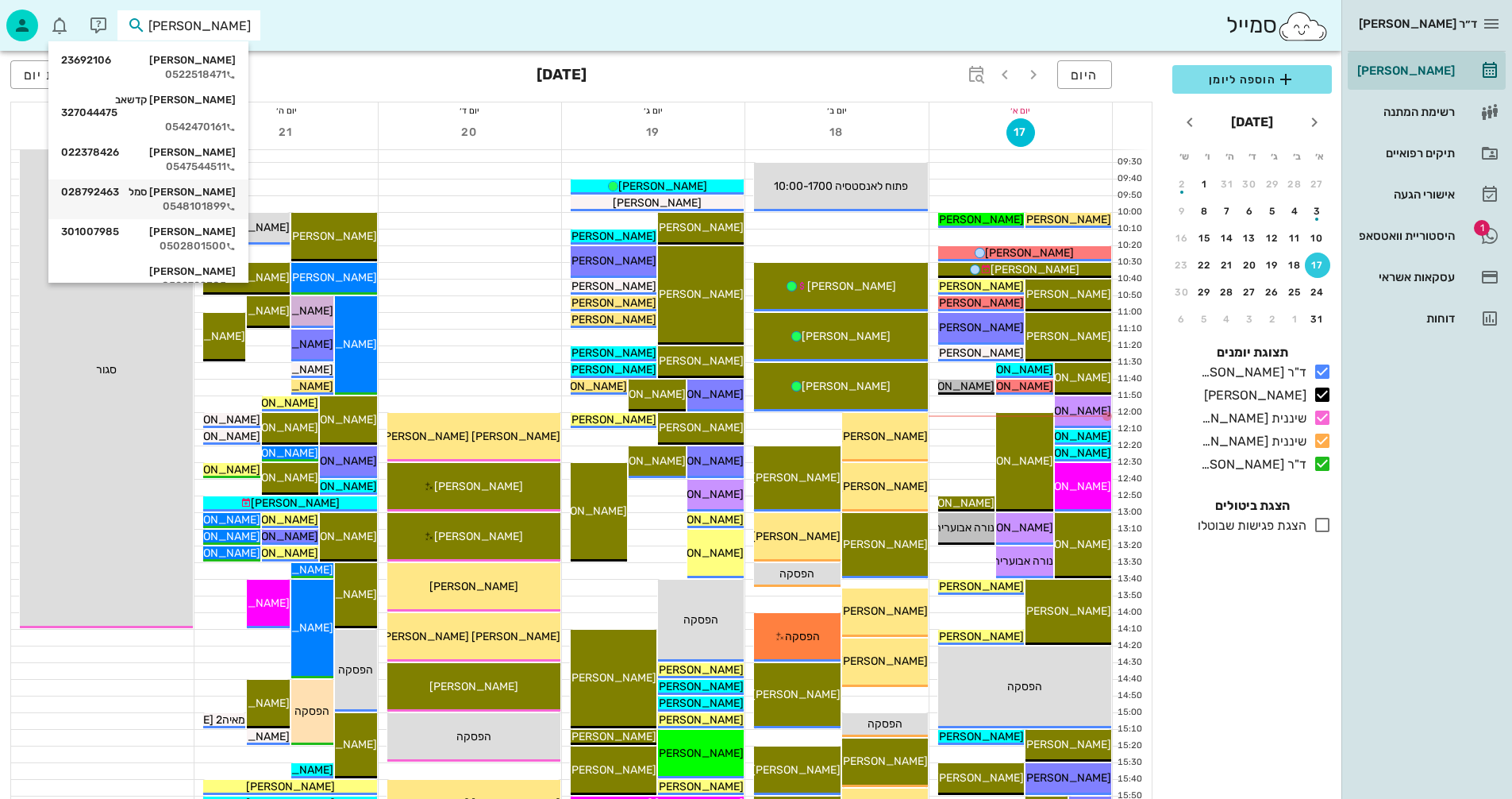
click at [199, 184] on div "[PERSON_NAME] סמל 028792463 0548101899" at bounding box center [148, 198] width 175 height 40
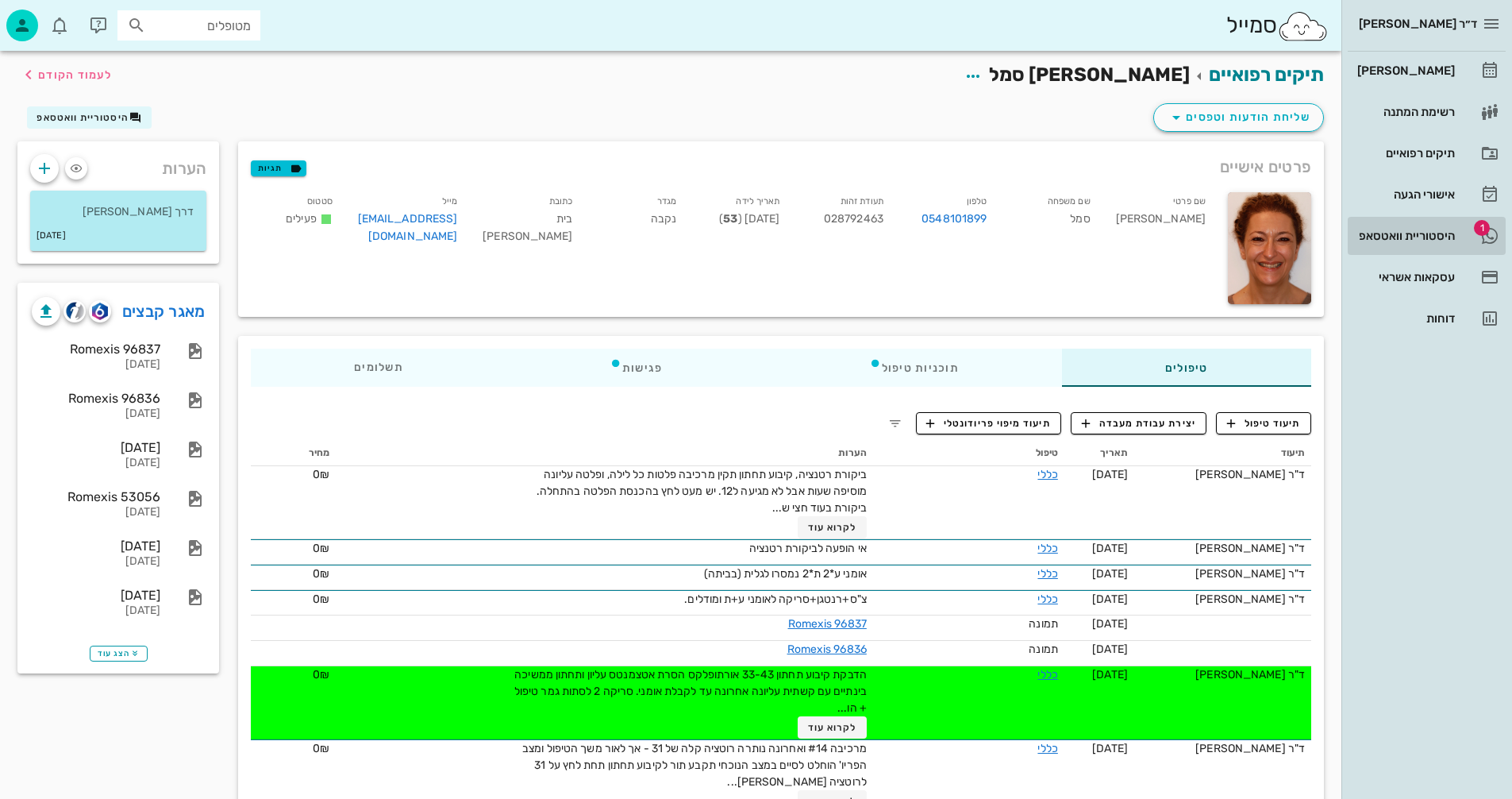
click at [1378, 233] on div "היסטוריית וואטסאפ" at bounding box center [1404, 236] width 101 height 13
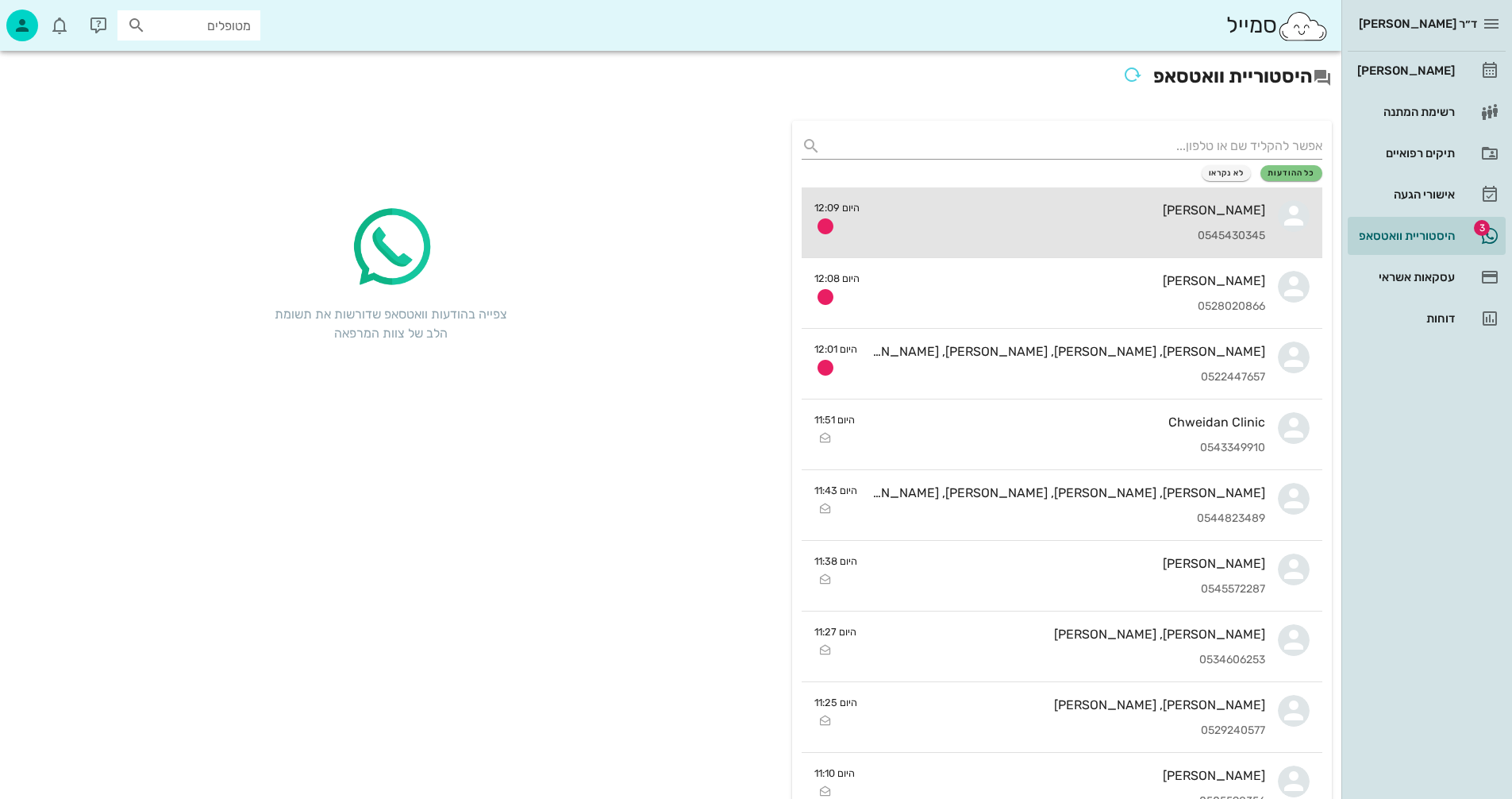
click at [1023, 209] on div "[PERSON_NAME]" at bounding box center [1069, 210] width 393 height 15
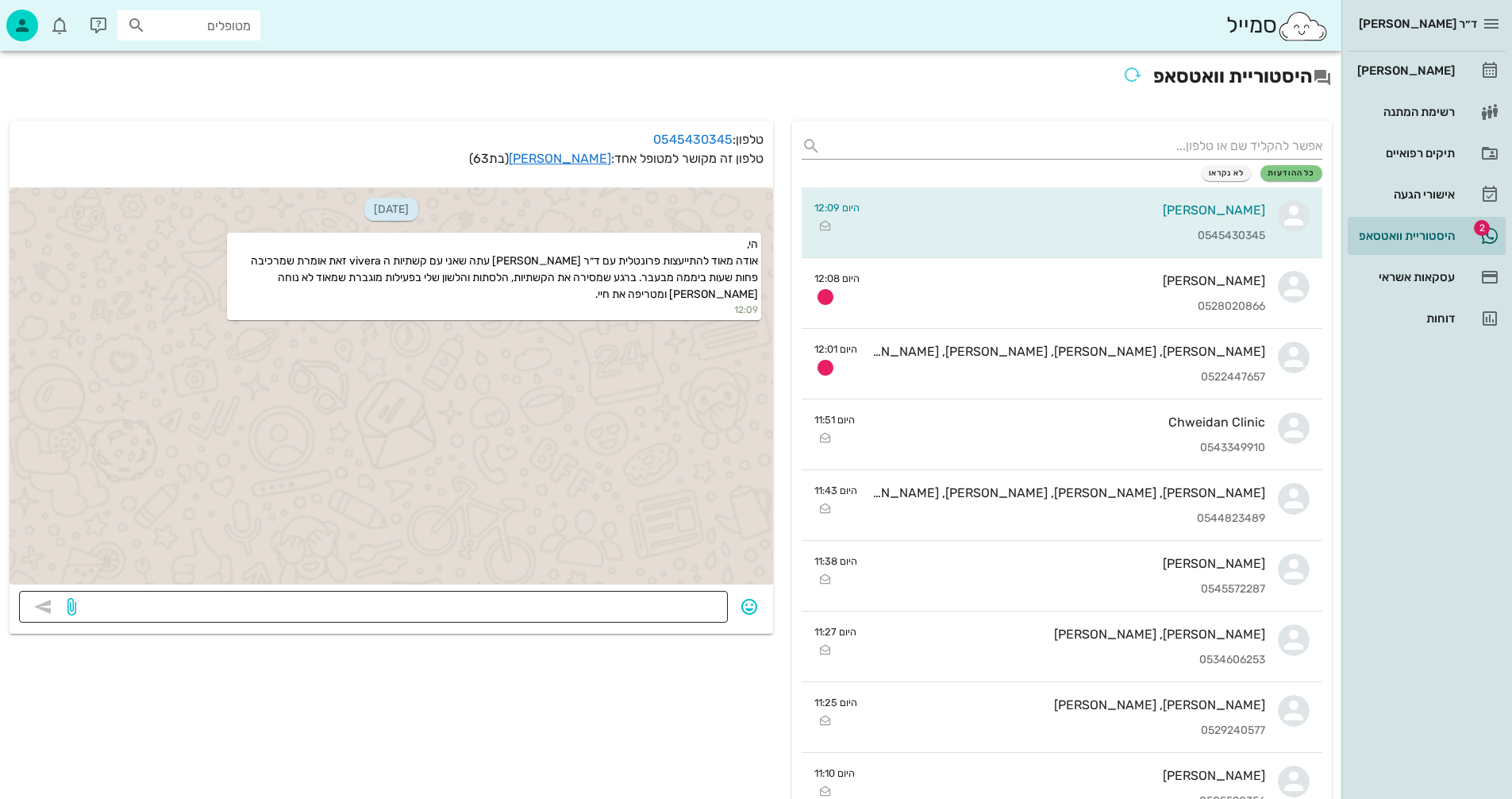
click at [687, 611] on textarea at bounding box center [399, 608] width 639 height 25
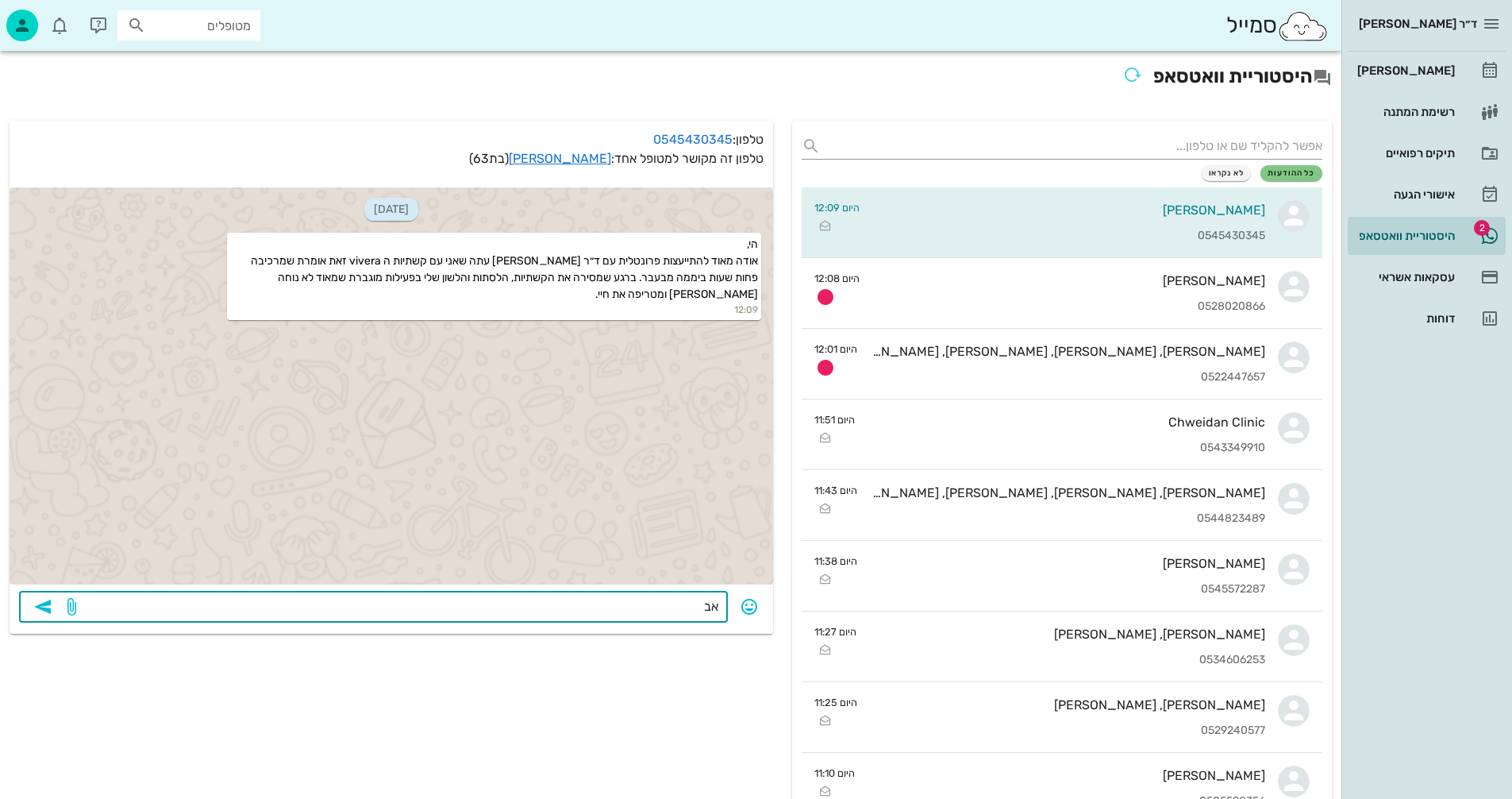
type textarea "א"
type textarea "בודקת ומעדכנת מועד"
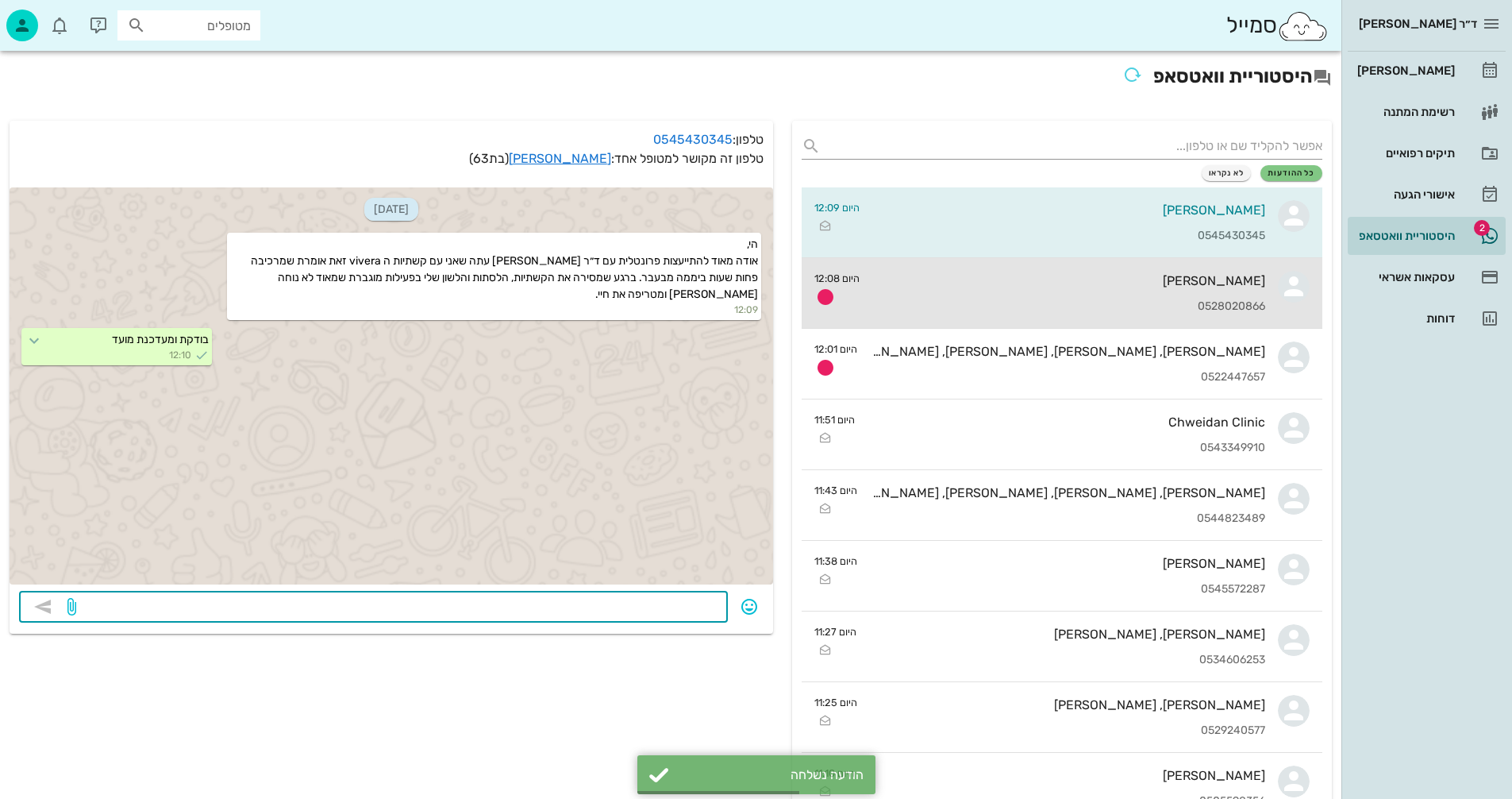
click at [1061, 290] on div "[PERSON_NAME] 0528020866" at bounding box center [1069, 292] width 393 height 70
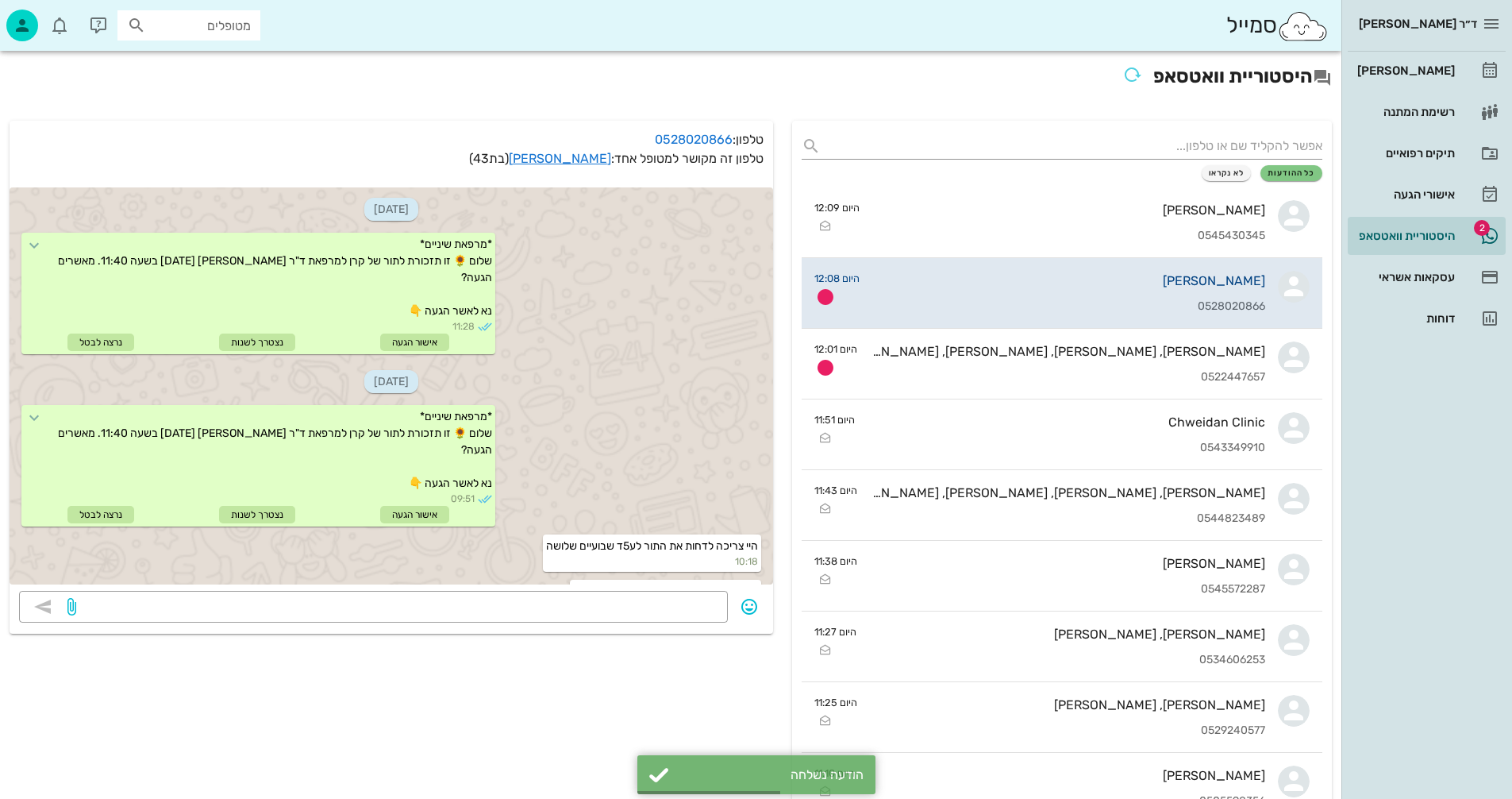
scroll to position [644, 0]
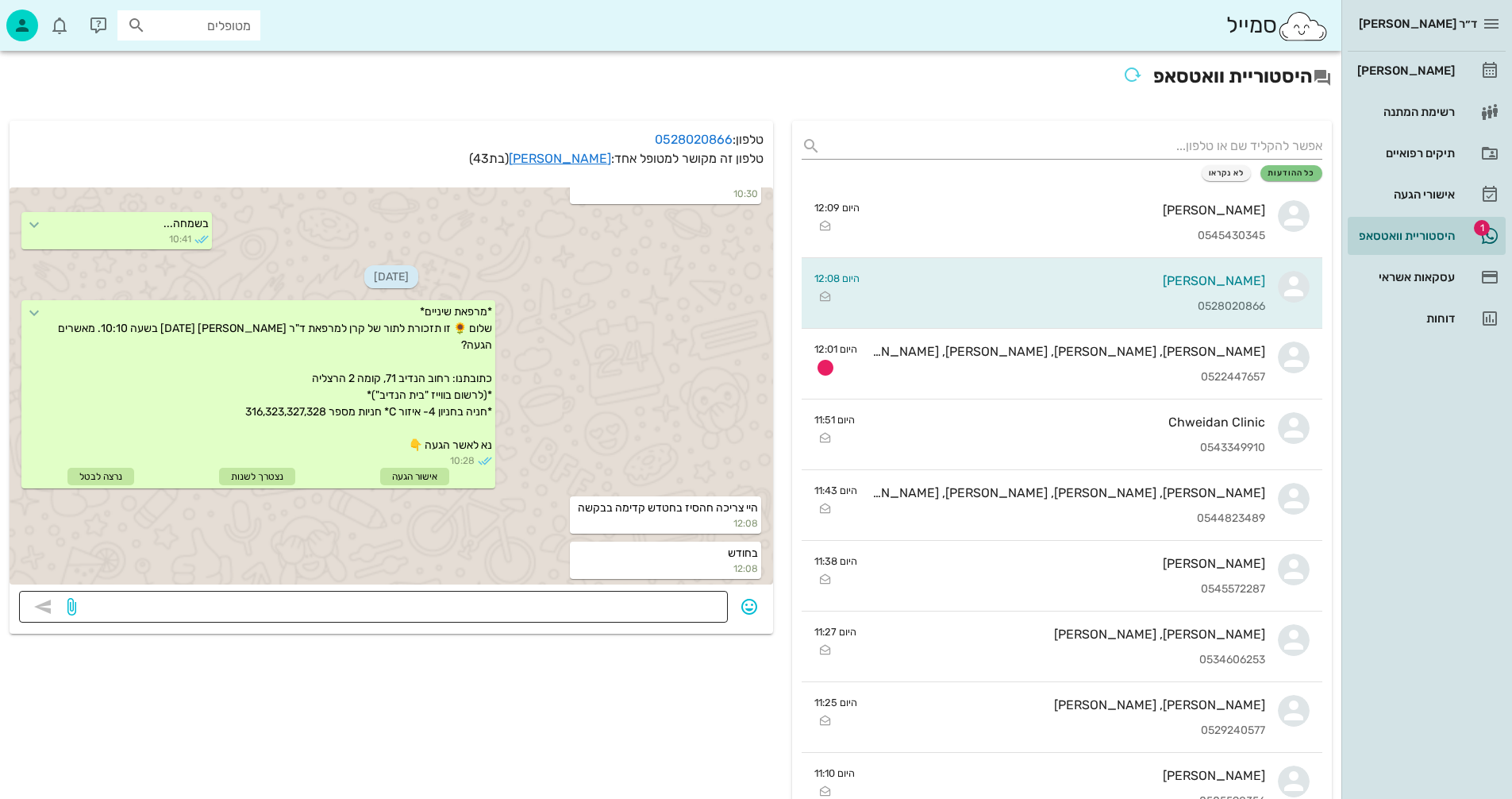
click at [668, 605] on textarea at bounding box center [399, 608] width 639 height 25
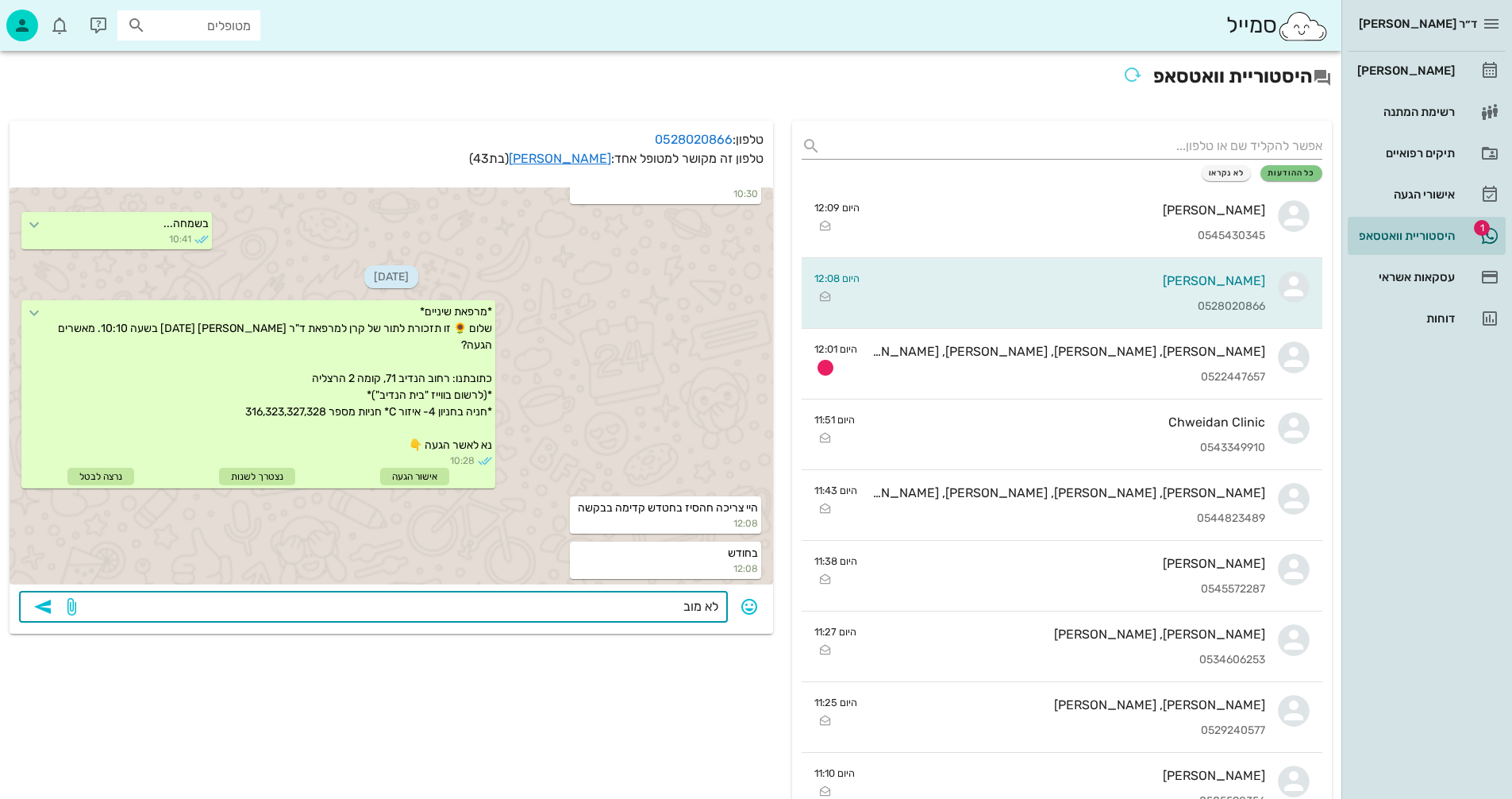
type textarea "לא מובן"
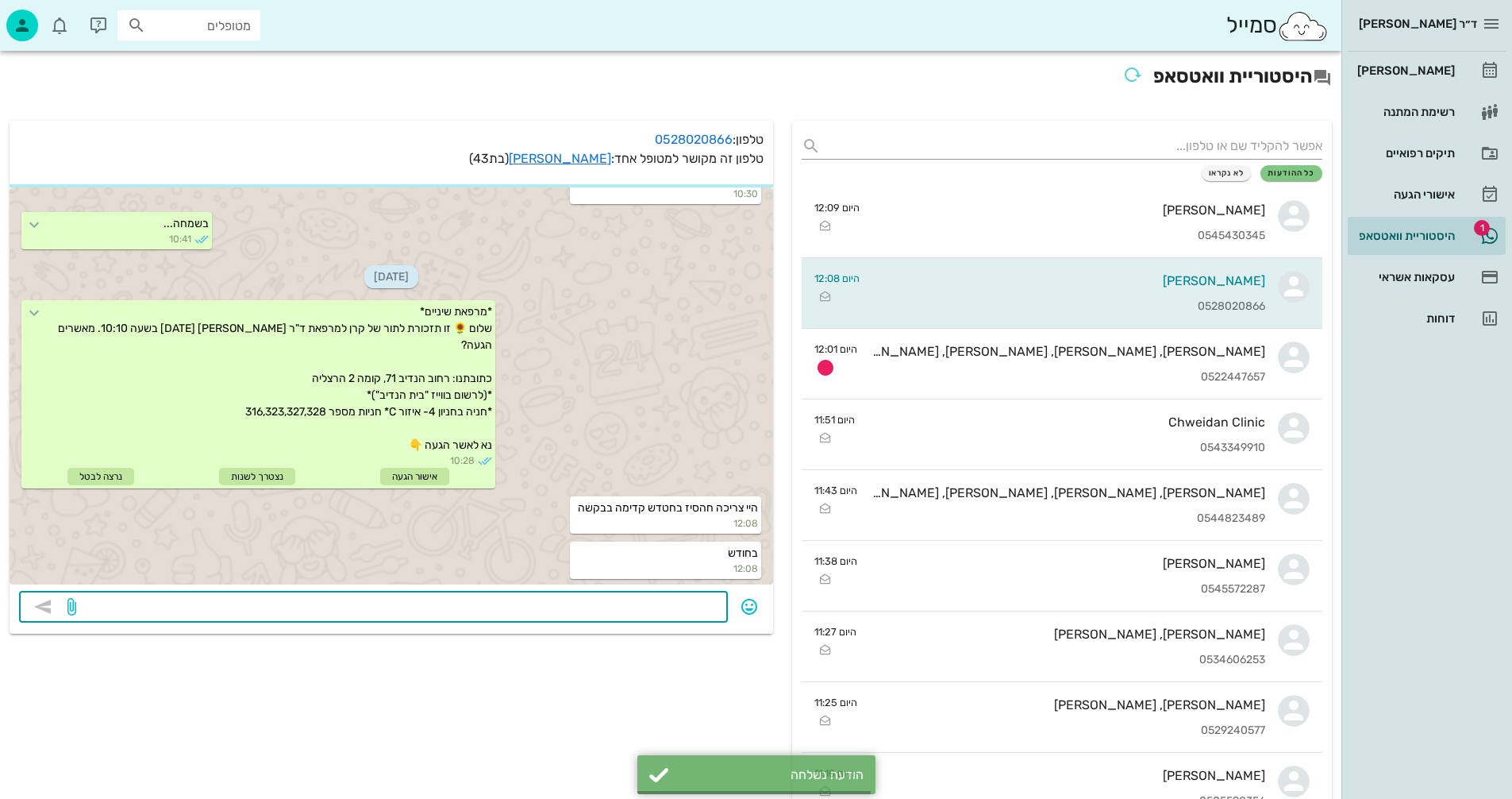
scroll to position [689, 0]
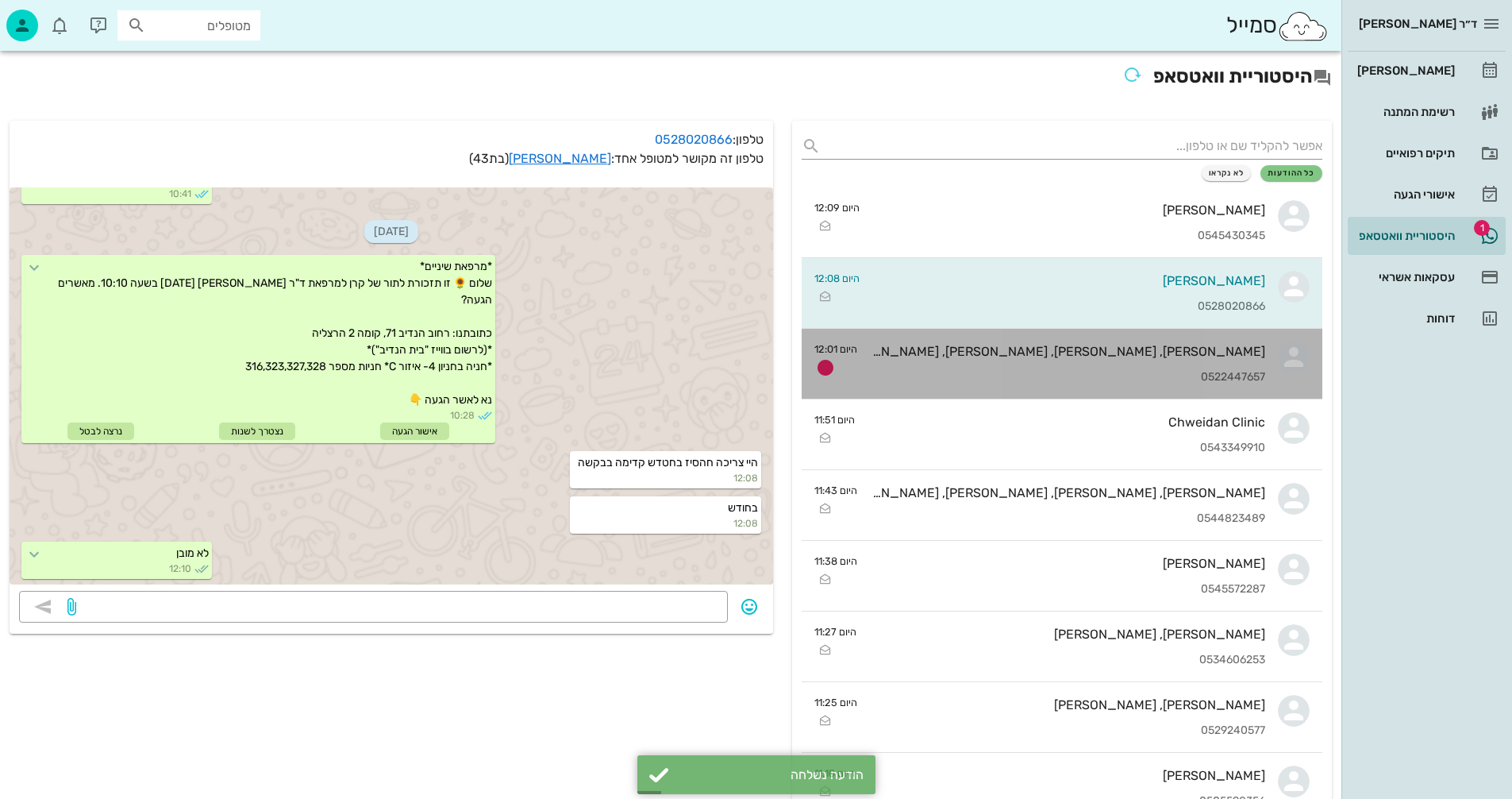
click at [1020, 346] on div "[PERSON_NAME], [PERSON_NAME], [PERSON_NAME], [PERSON_NAME] ולוצ'ק" at bounding box center [1068, 351] width 395 height 15
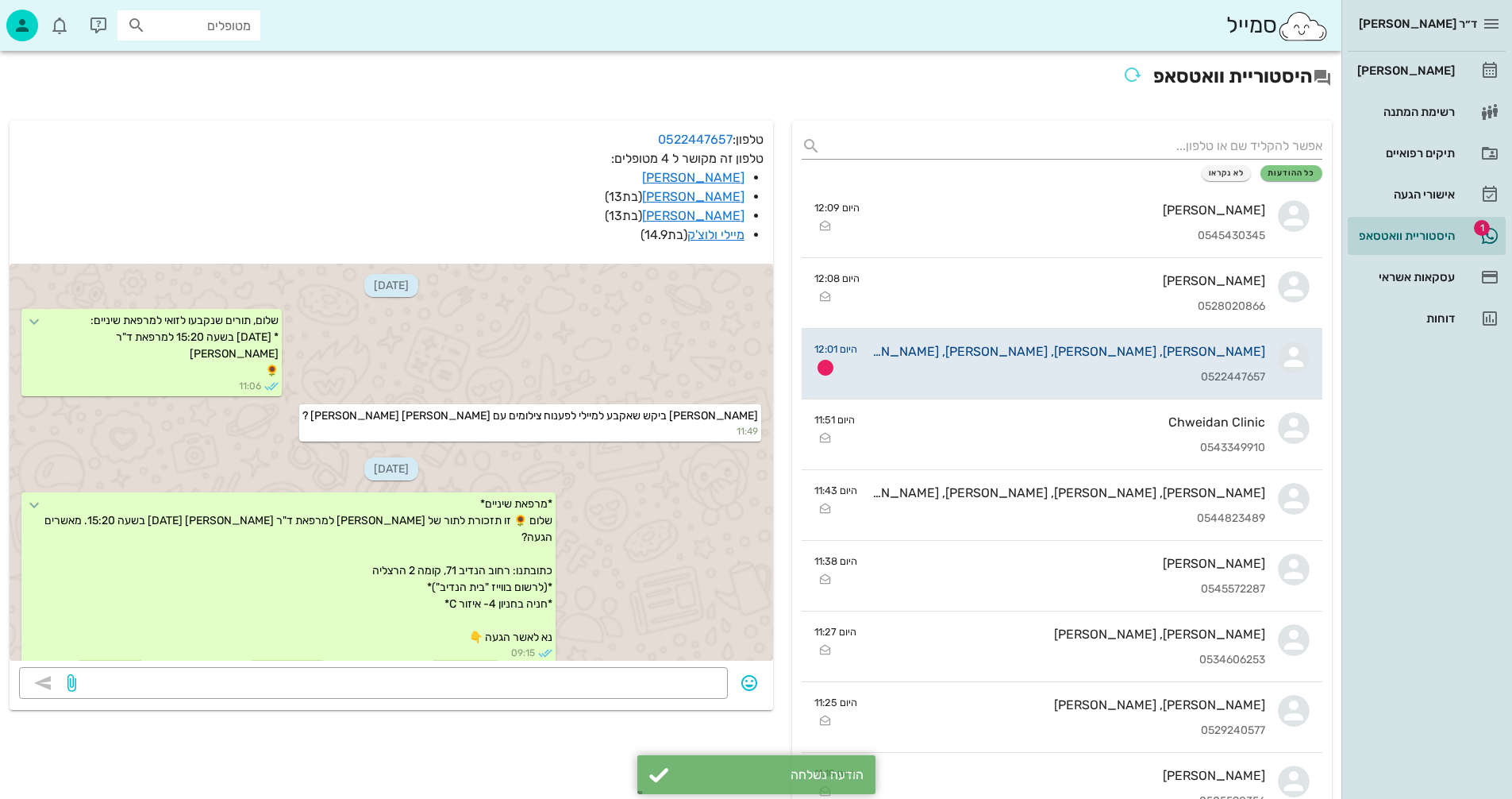
scroll to position [833, 0]
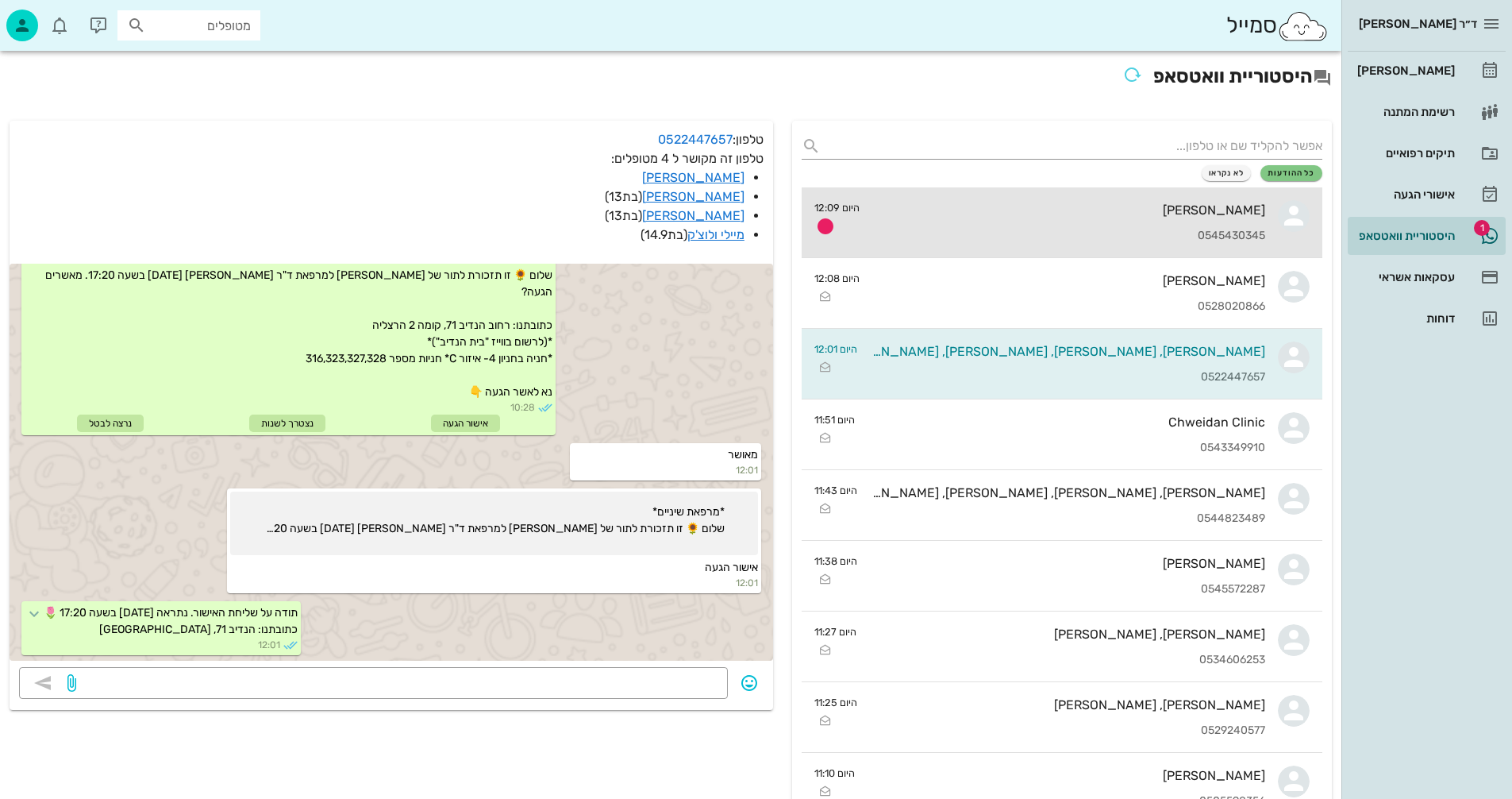
click at [1005, 221] on div "[PERSON_NAME] 0545430345" at bounding box center [1069, 222] width 393 height 70
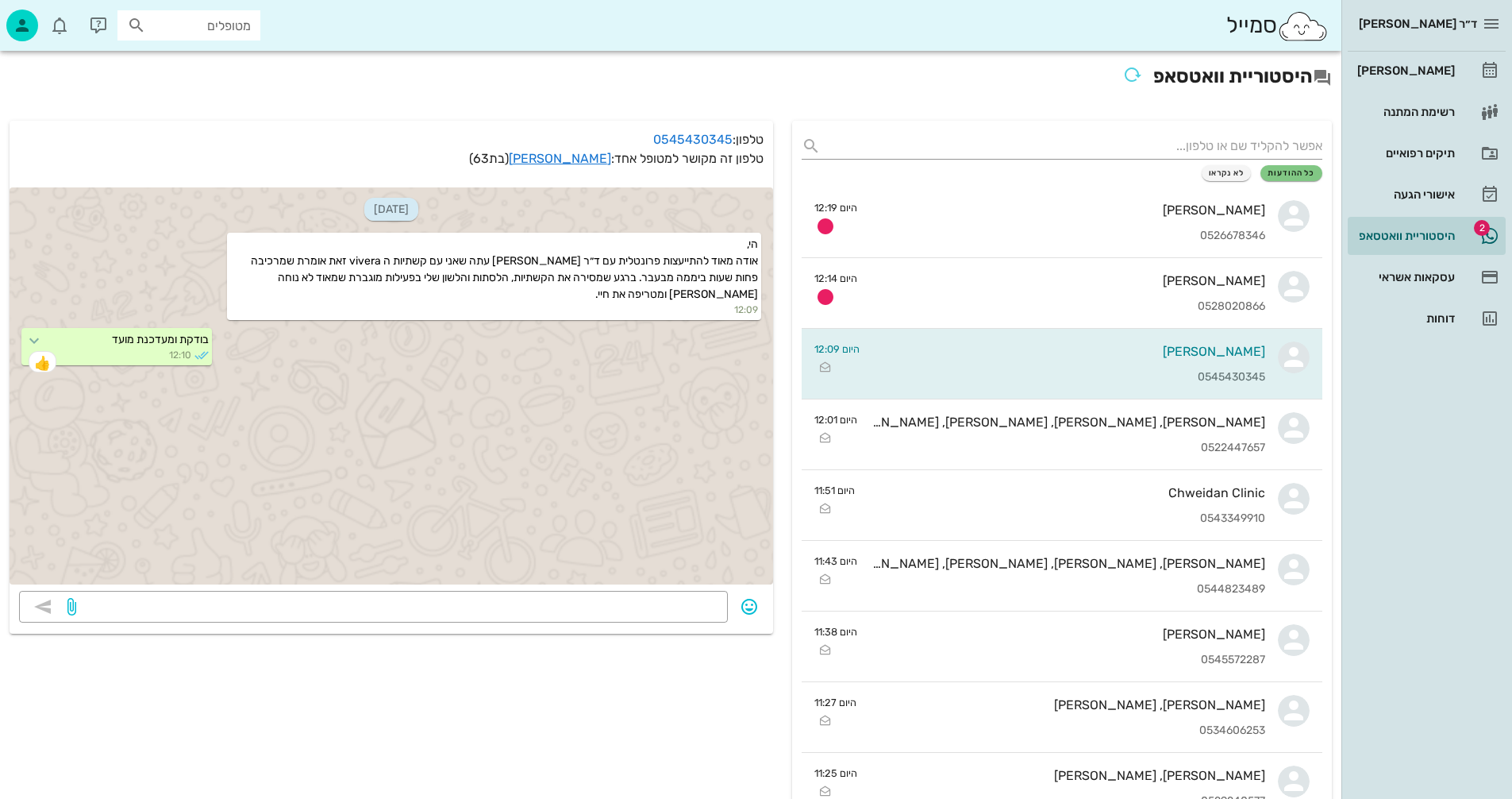
click at [218, 30] on input "מטופלים" at bounding box center [200, 25] width 101 height 20
type input "[PERSON_NAME]"
click at [215, 68] on div "[PERSON_NAME] 331415570 0503573316" at bounding box center [160, 67] width 175 height 40
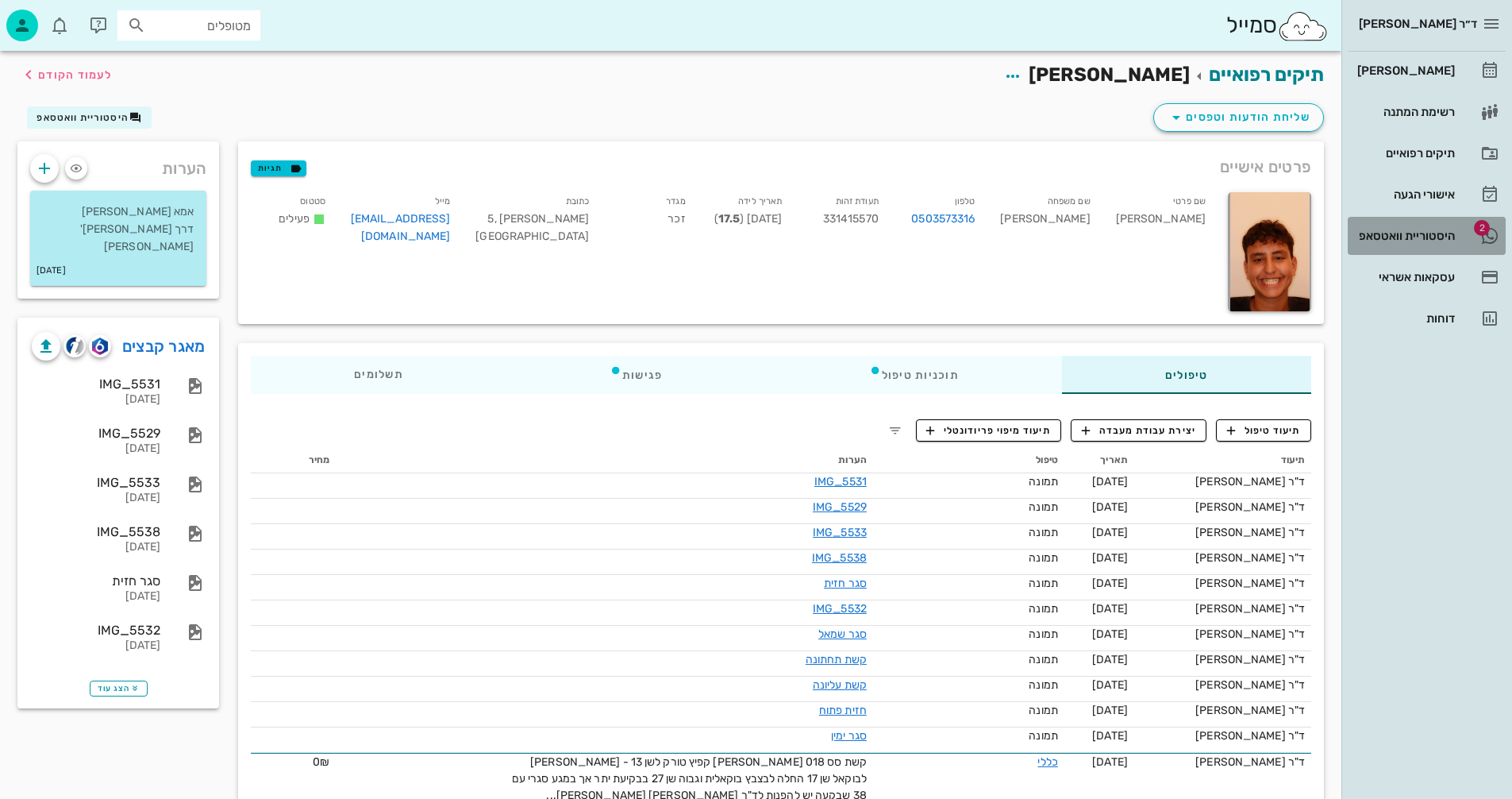
click at [1417, 230] on div "היסטוריית וואטסאפ" at bounding box center [1404, 236] width 101 height 13
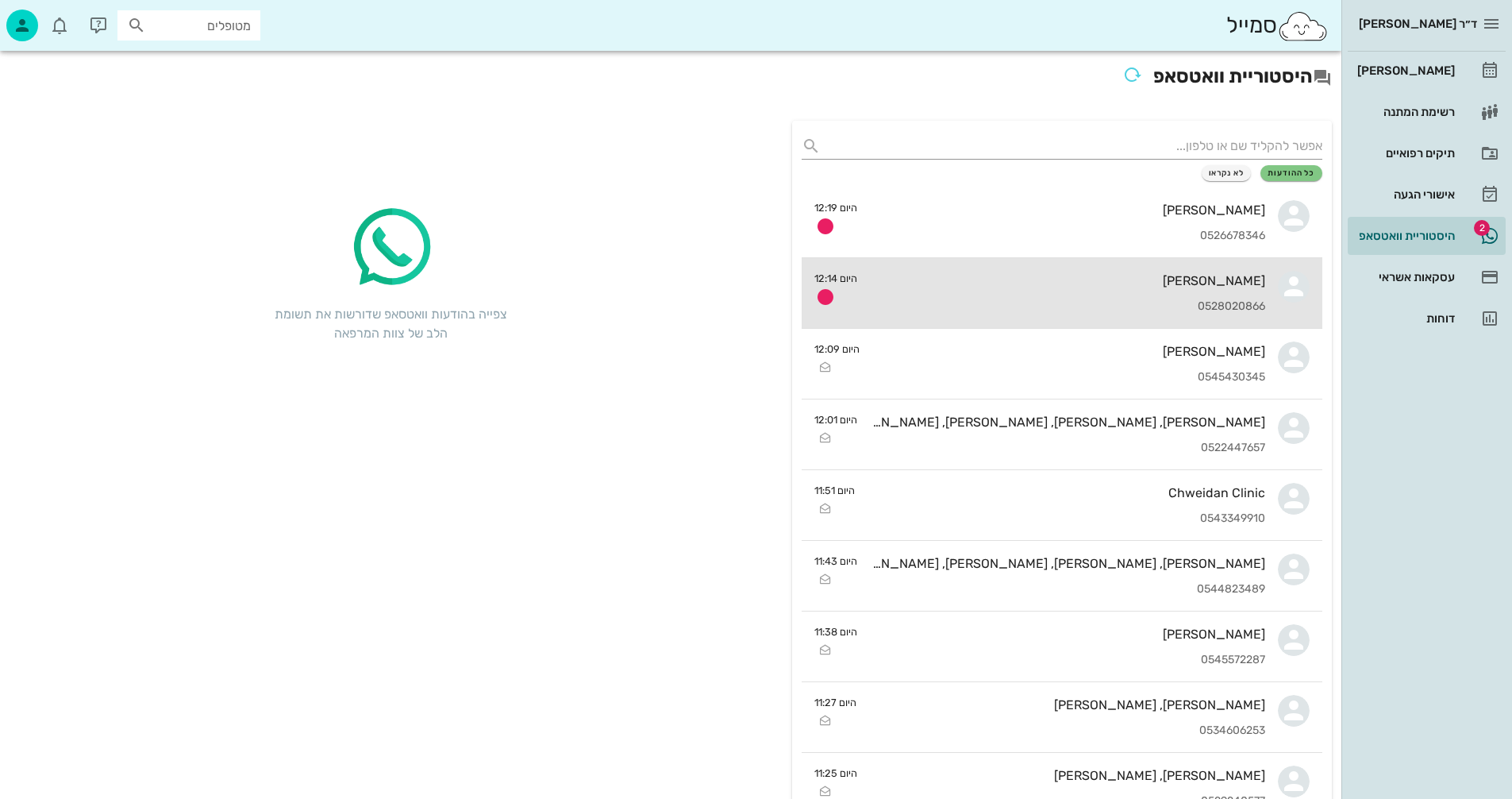
click at [1101, 287] on div "[PERSON_NAME]" at bounding box center [1068, 280] width 395 height 15
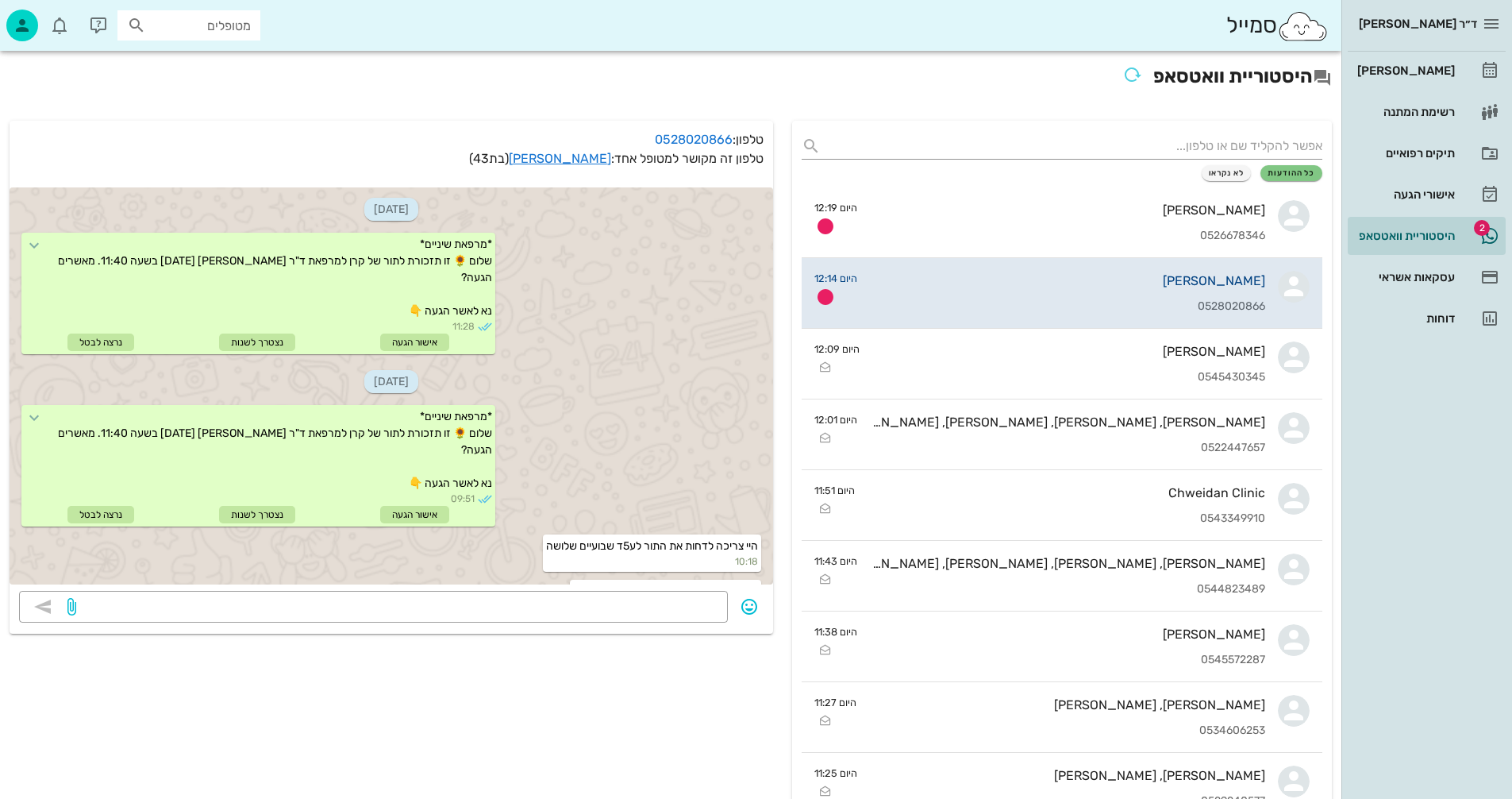
scroll to position [780, 0]
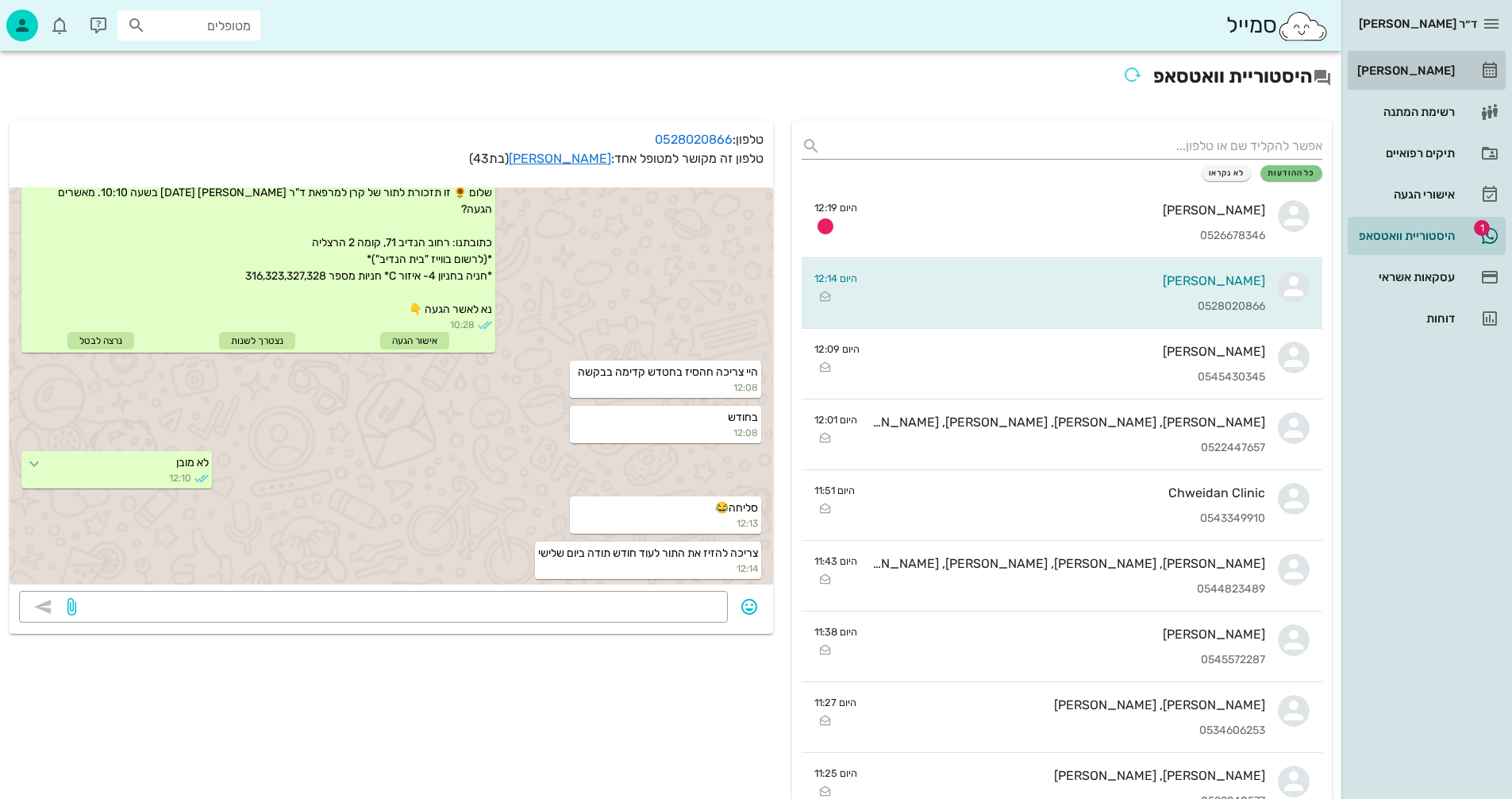
click at [1437, 68] on div "[PERSON_NAME]" at bounding box center [1404, 70] width 101 height 13
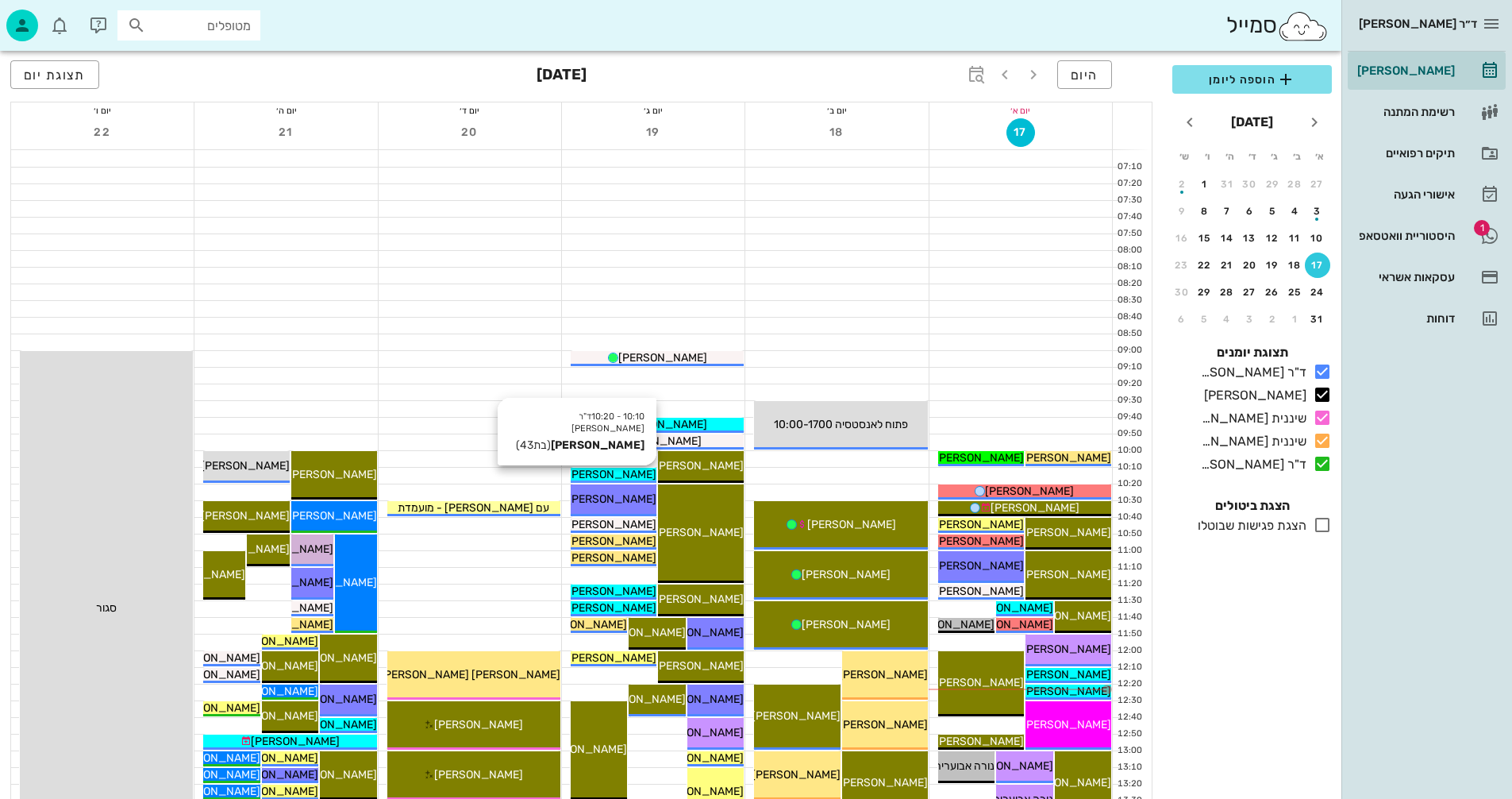
click at [615, 472] on span "[PERSON_NAME]" at bounding box center [612, 475] width 89 height 14
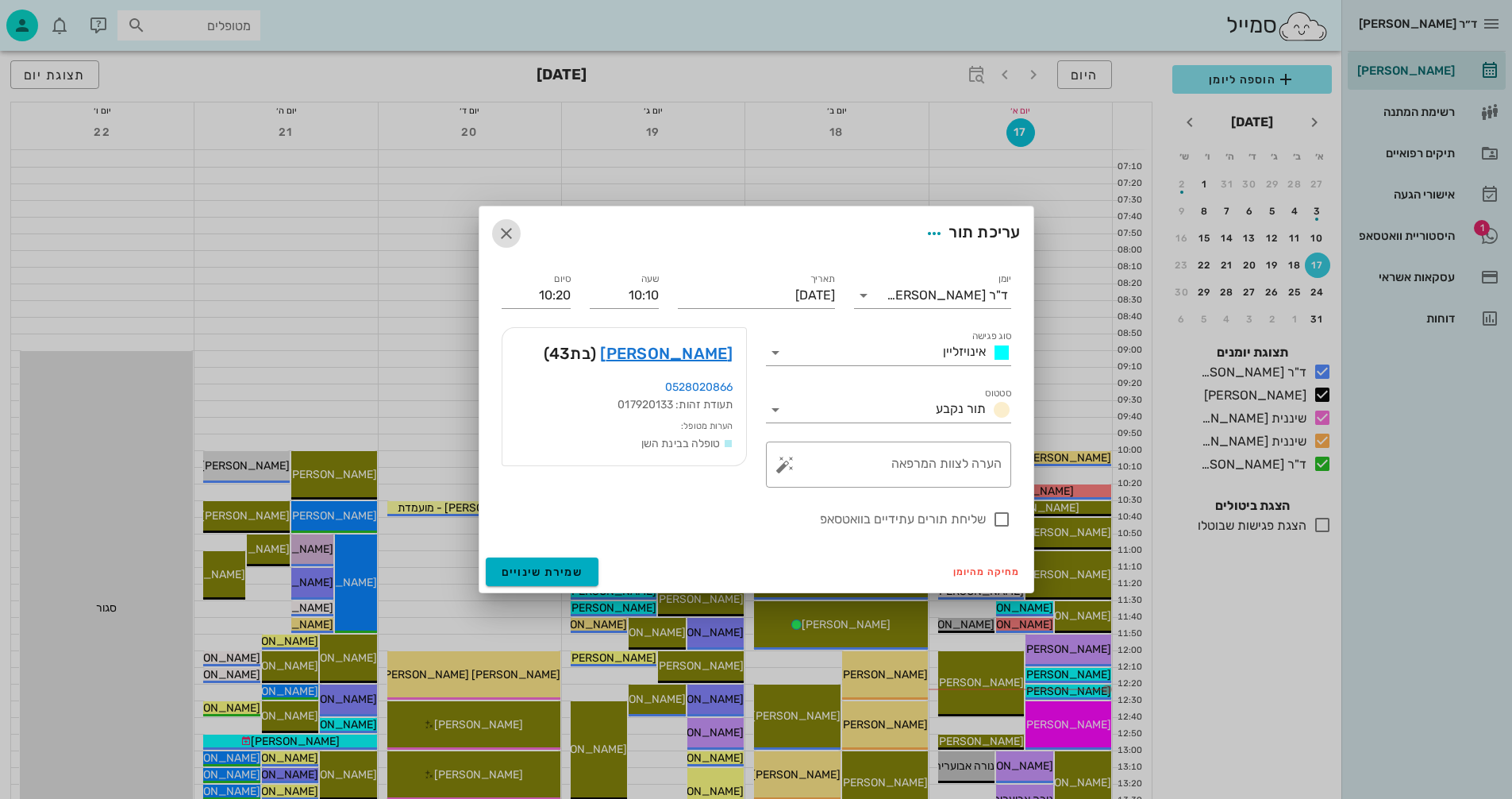
click at [507, 235] on icon "button" at bounding box center [506, 233] width 19 height 19
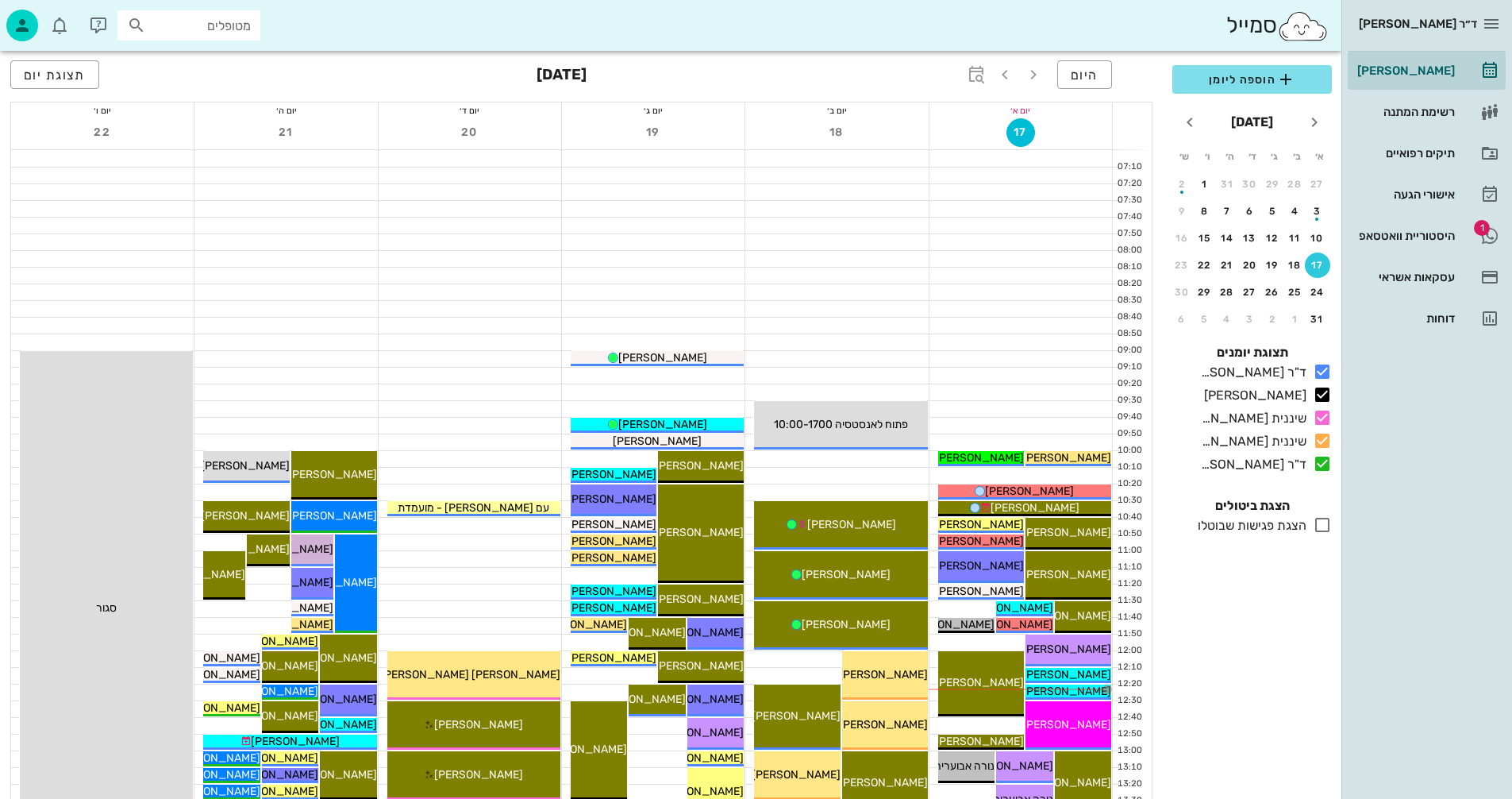
click at [219, 30] on input "מטופלים" at bounding box center [200, 25] width 101 height 20
type input "[PERSON_NAME]"
click at [221, 63] on div "[PERSON_NAME] 331415570" at bounding box center [160, 60] width 175 height 13
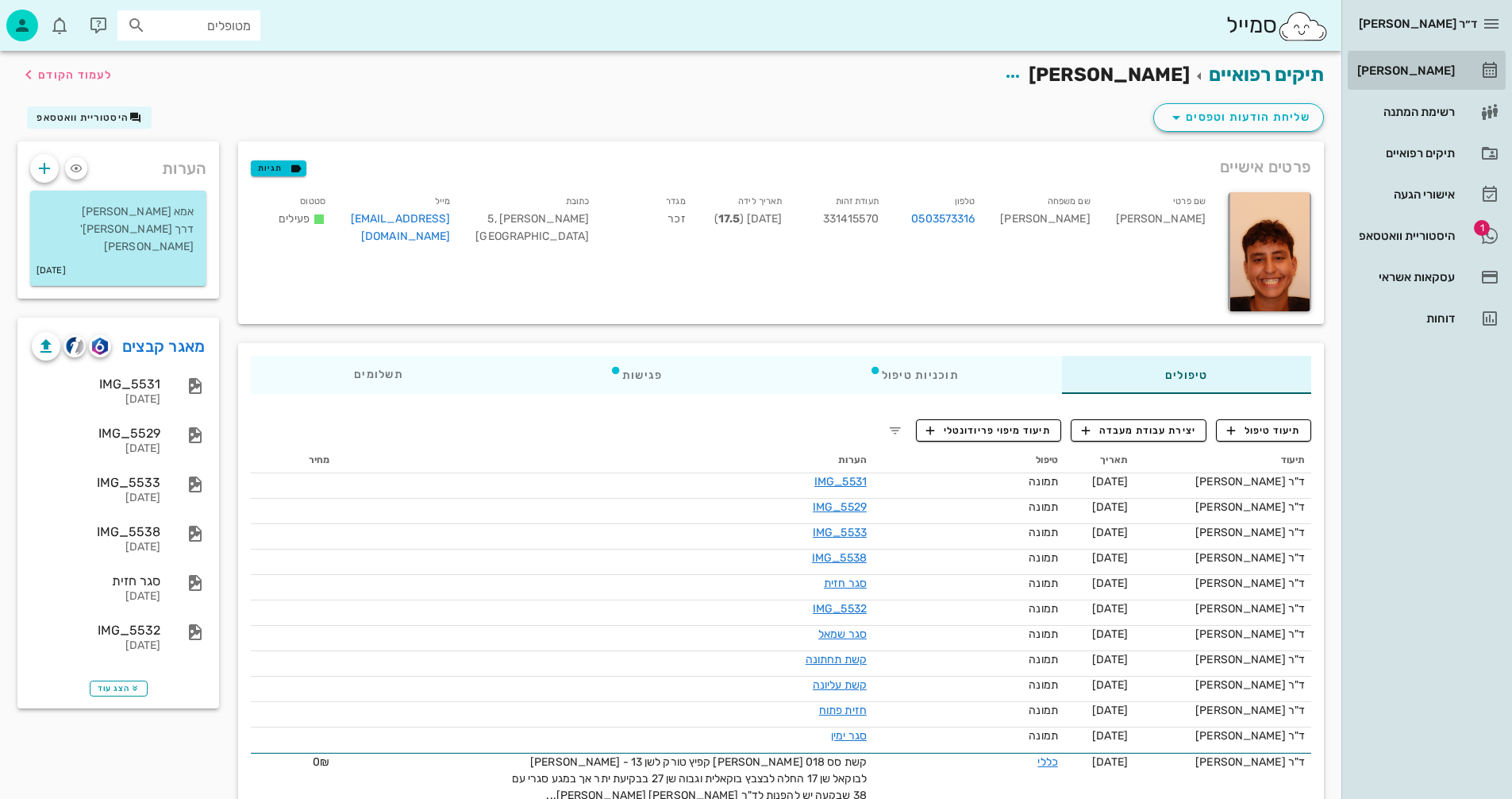
click at [1417, 63] on div "[PERSON_NAME]" at bounding box center [1404, 71] width 101 height 25
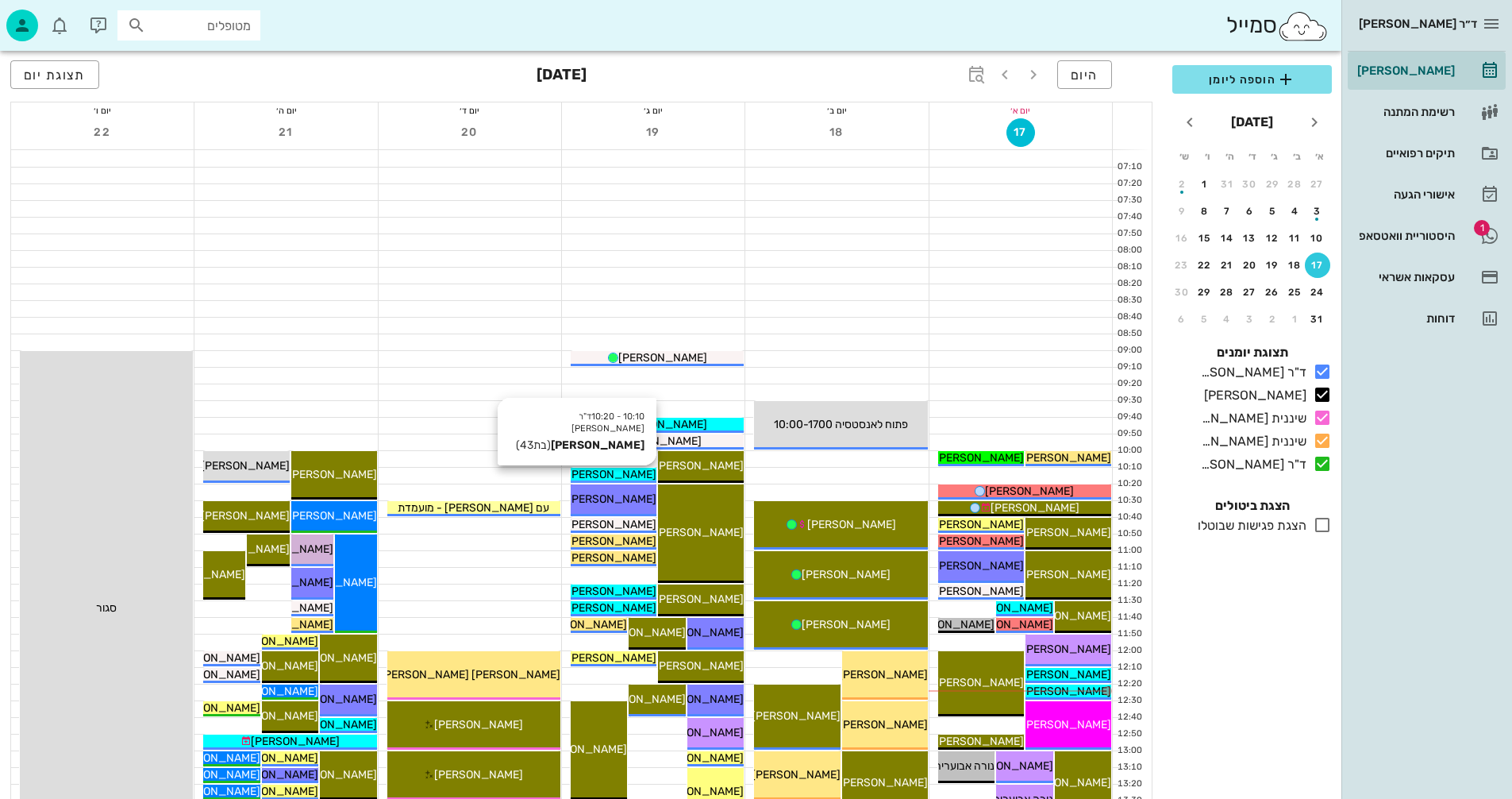
click at [627, 473] on span "[PERSON_NAME]" at bounding box center [612, 475] width 89 height 14
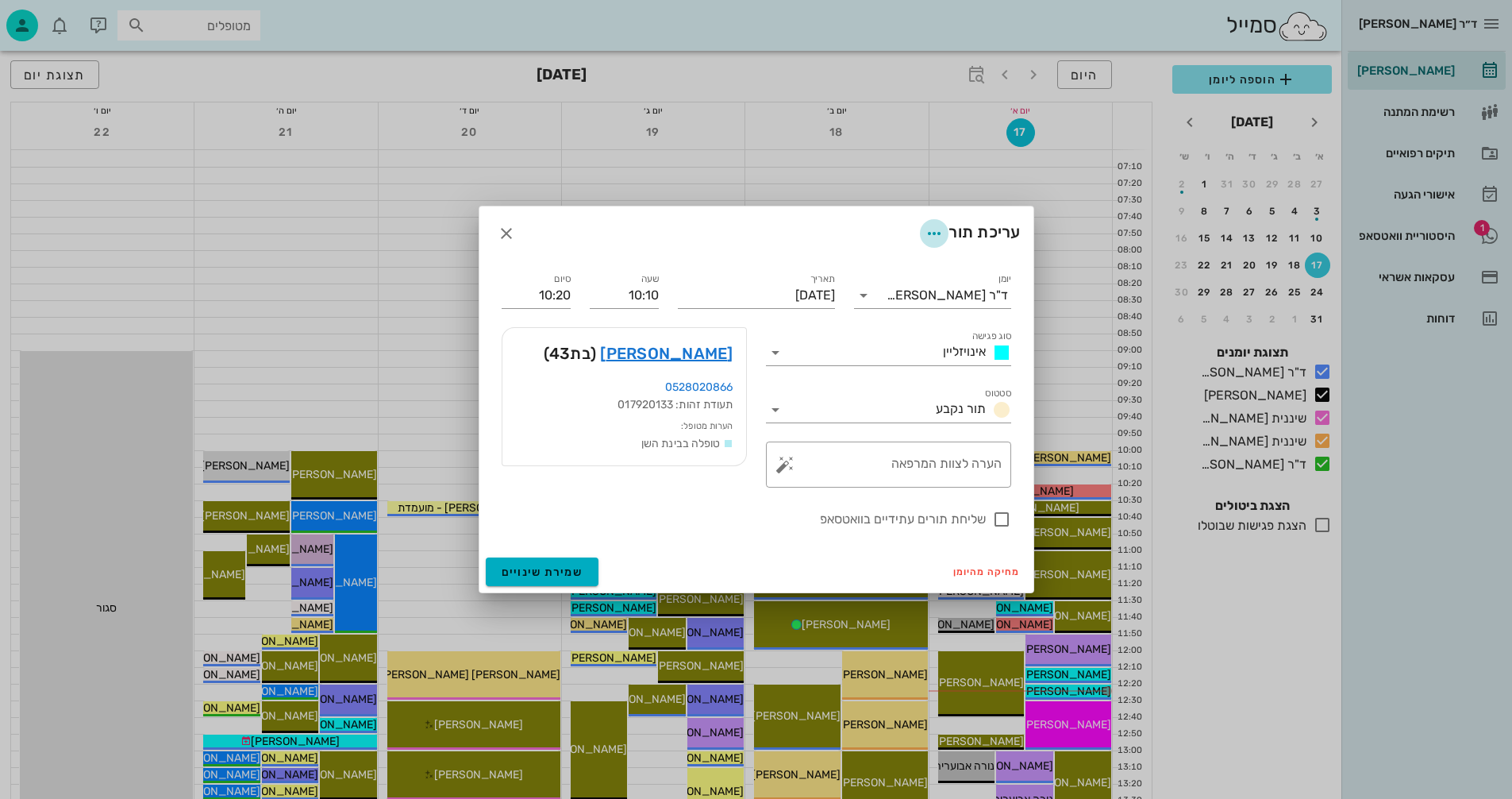
click at [930, 235] on icon "button" at bounding box center [934, 233] width 19 height 19
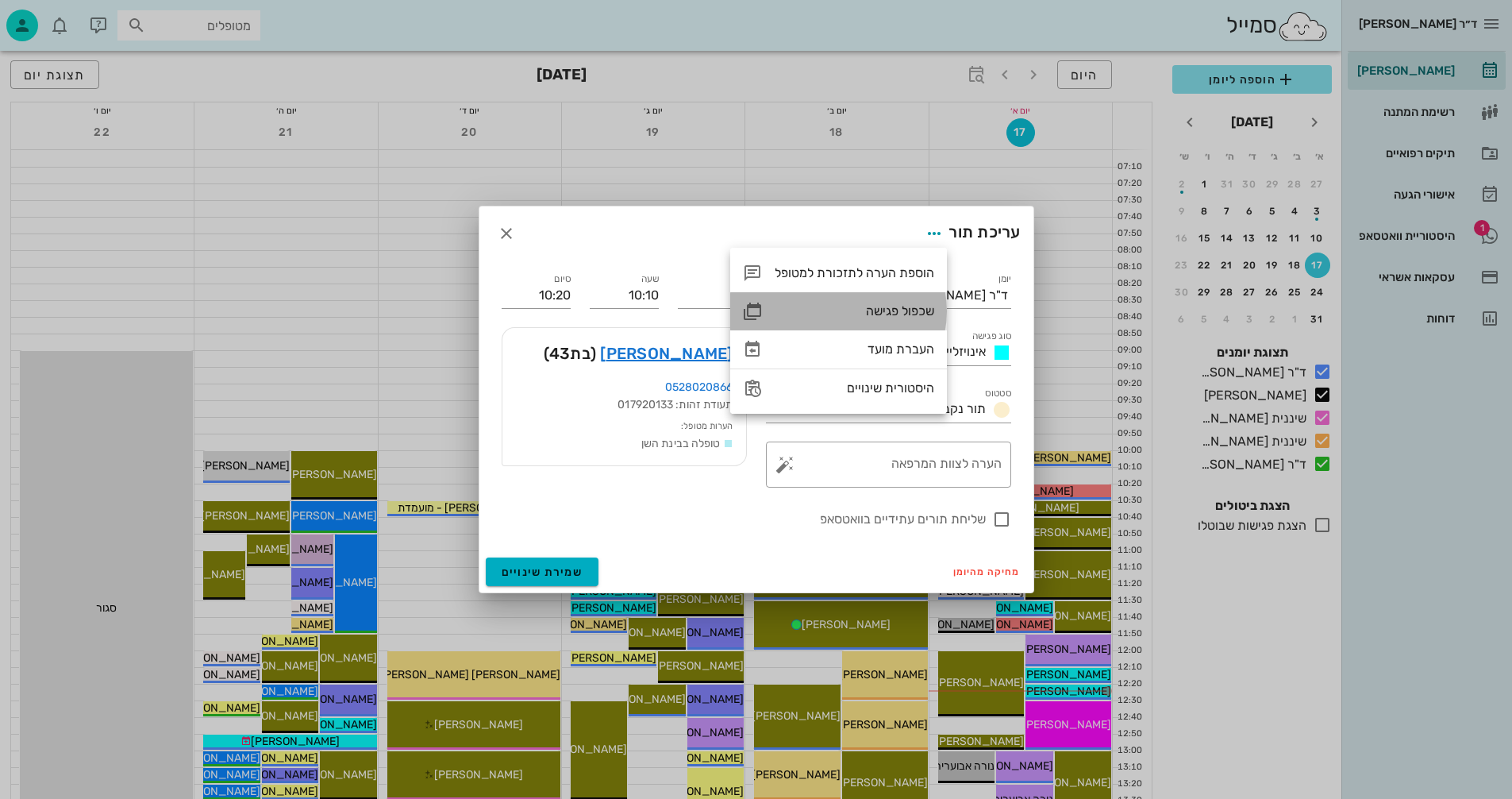
click at [890, 307] on div "שכפול פגישה" at bounding box center [854, 311] width 160 height 15
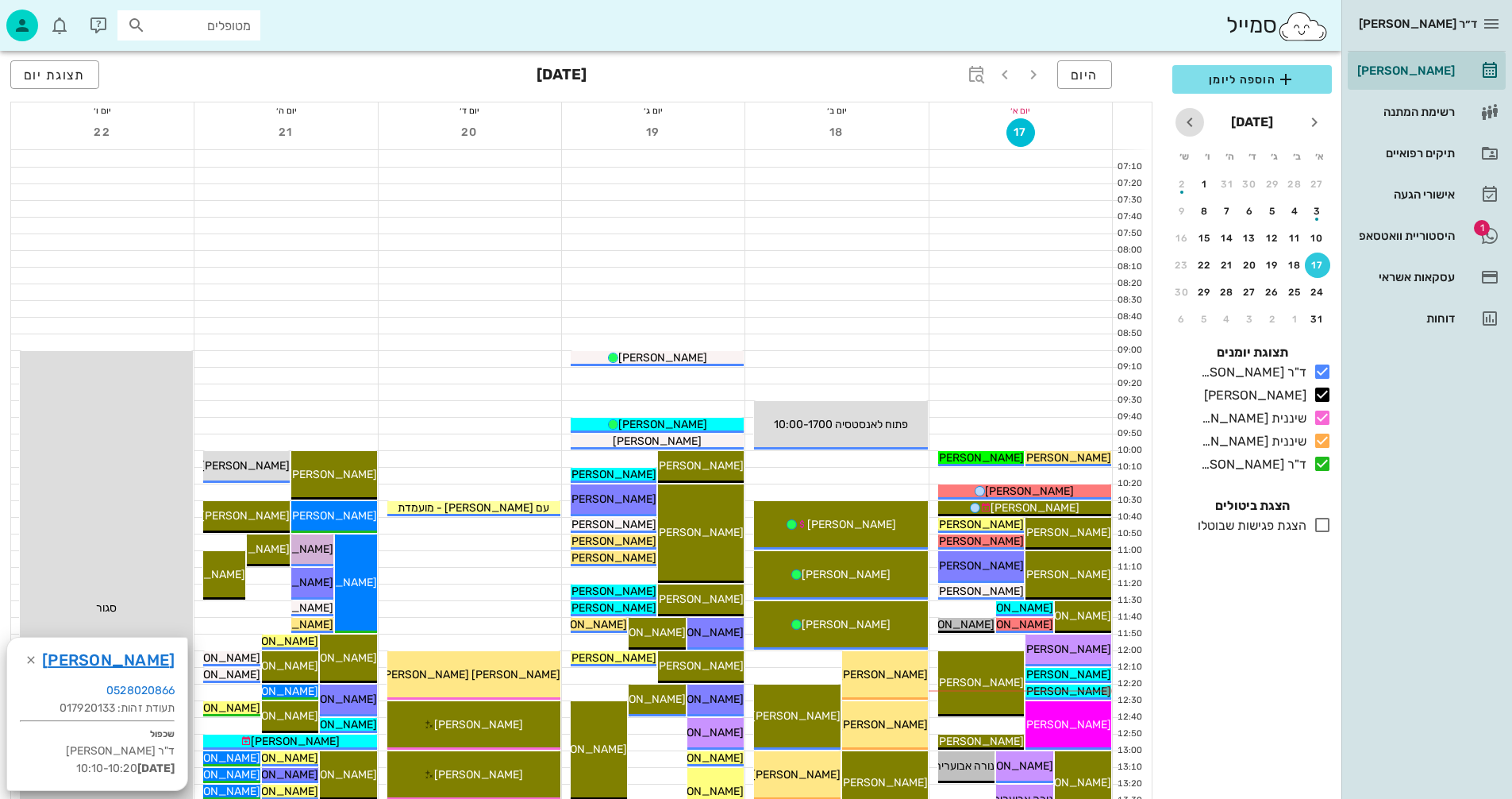
click at [1191, 117] on icon "חודש הבא" at bounding box center [1190, 122] width 19 height 19
click at [1224, 240] on div "18" at bounding box center [1227, 237] width 25 height 11
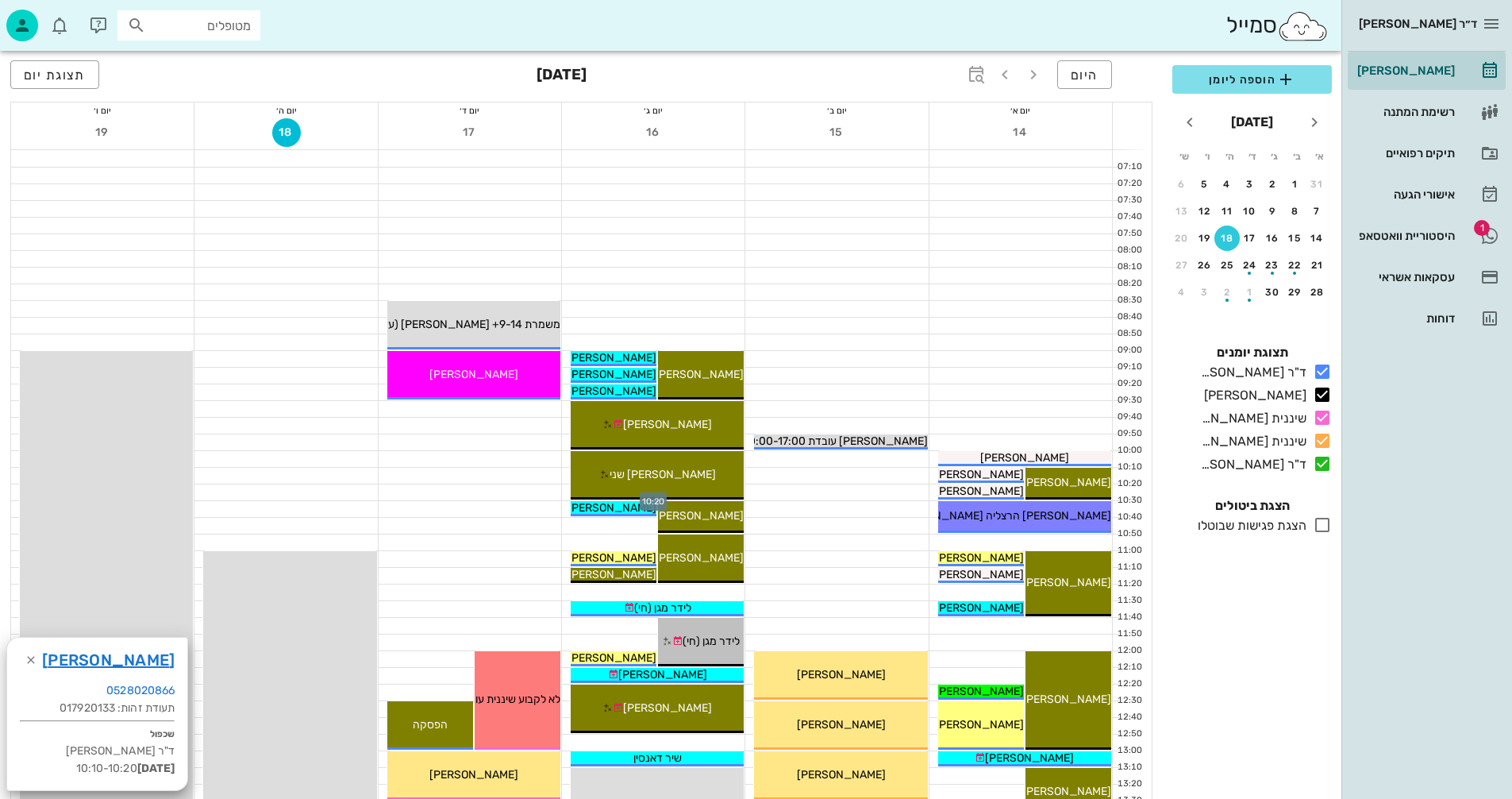
click at [567, 491] on div at bounding box center [653, 492] width 182 height 16
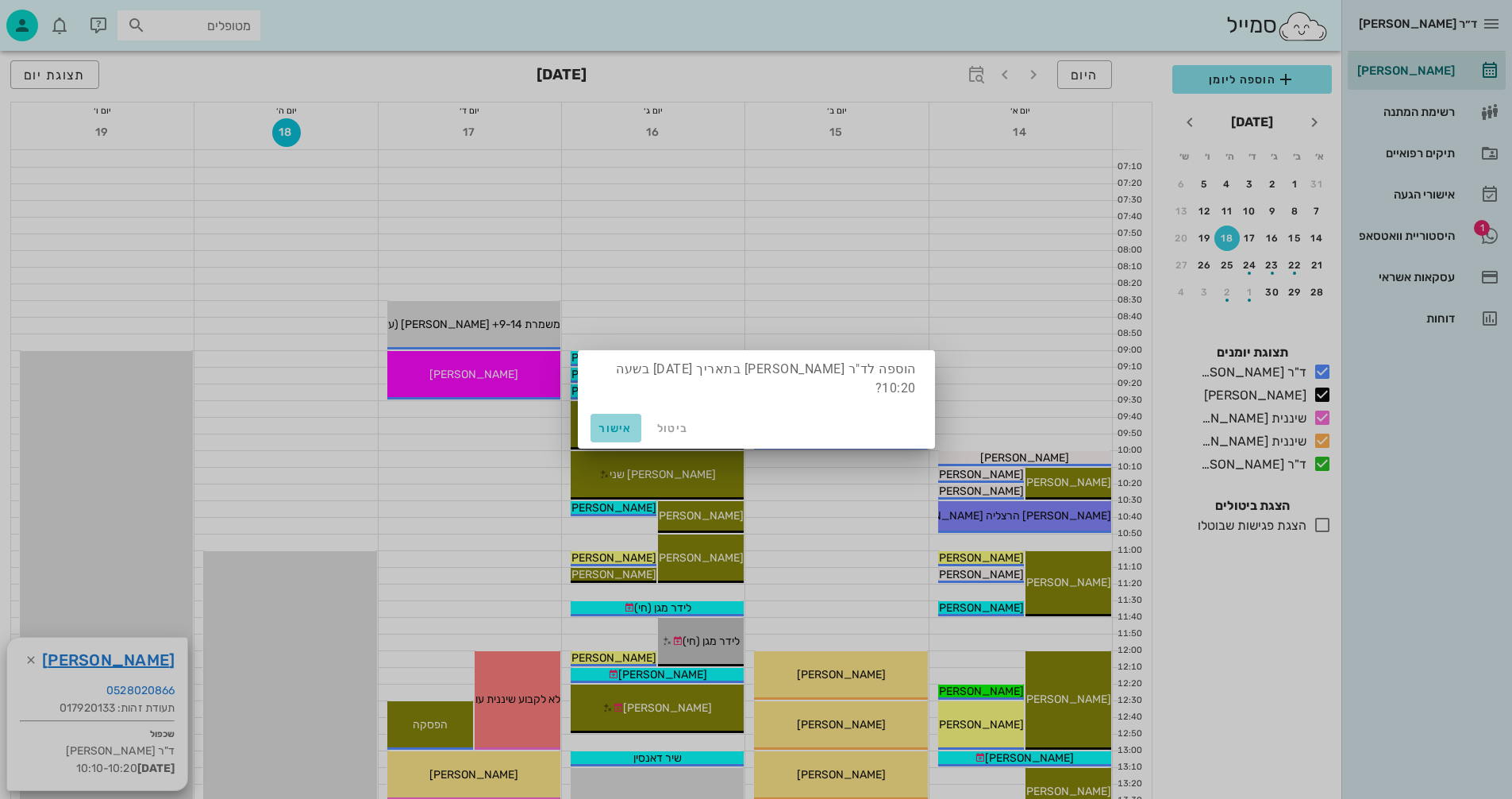
click at [612, 424] on span "אישור" at bounding box center [616, 428] width 38 height 14
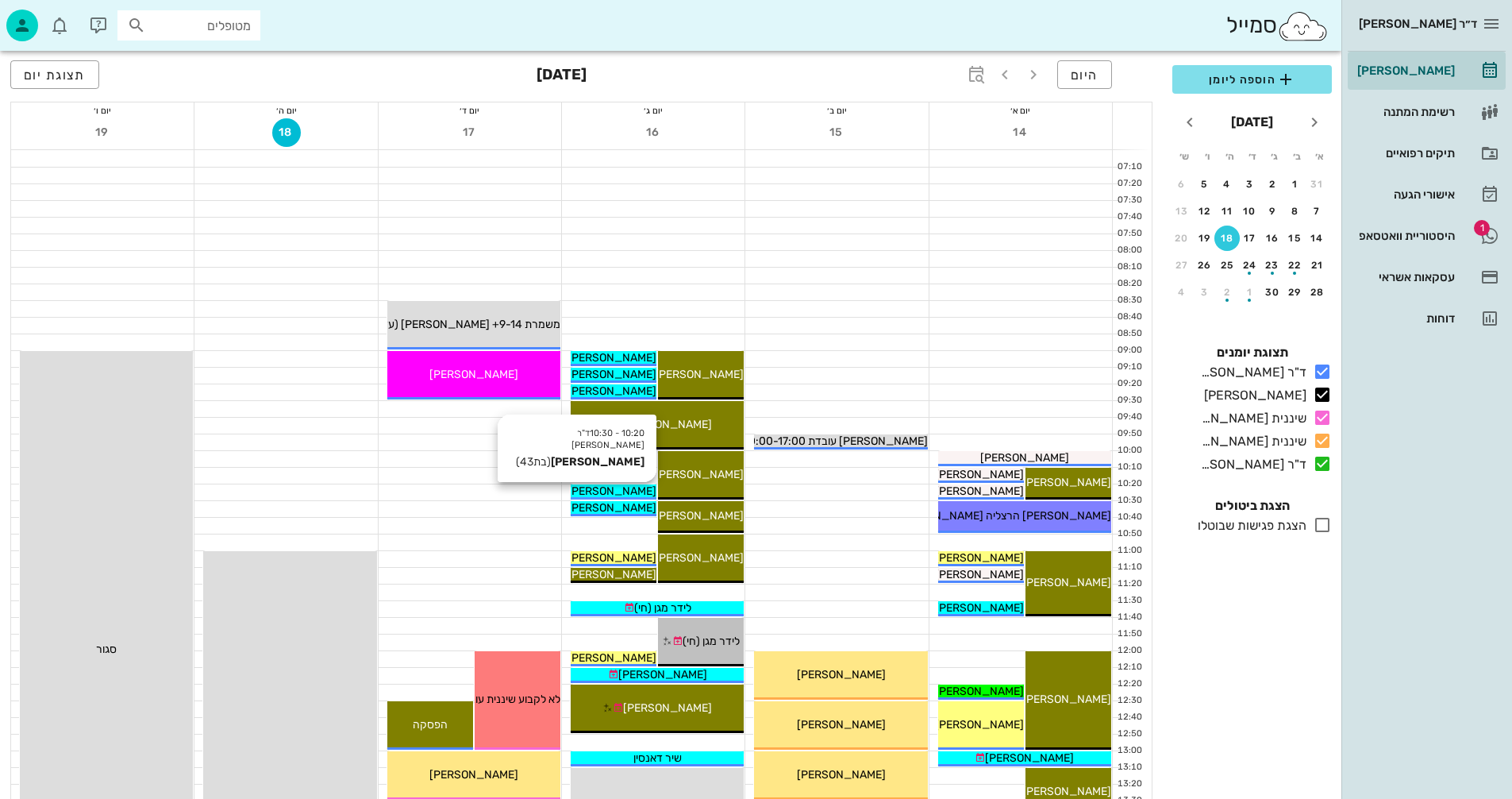
click at [639, 492] on div "[PERSON_NAME]" at bounding box center [614, 491] width 86 height 17
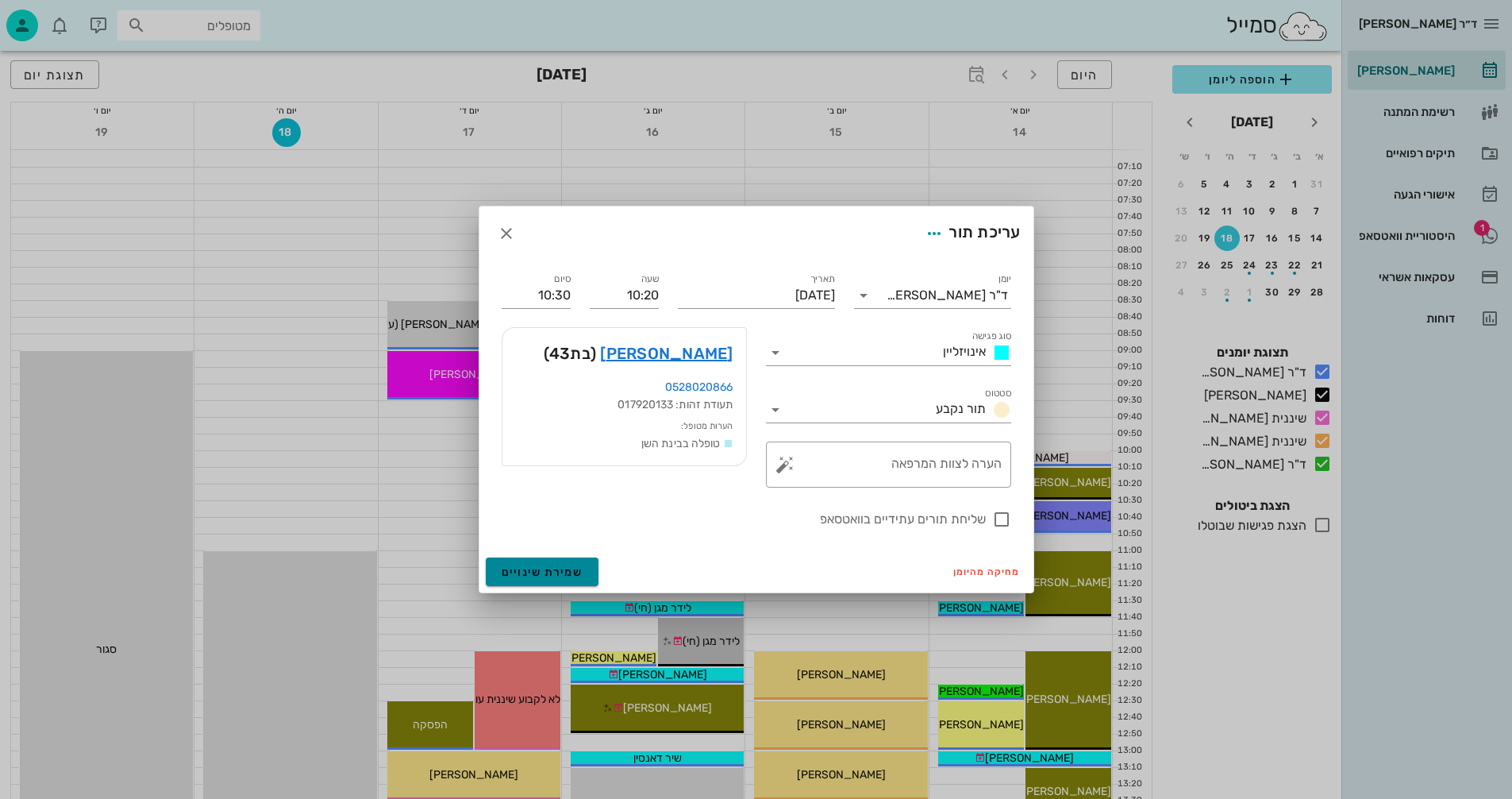
click at [509, 568] on span "שמירת שינויים" at bounding box center [542, 572] width 82 height 14
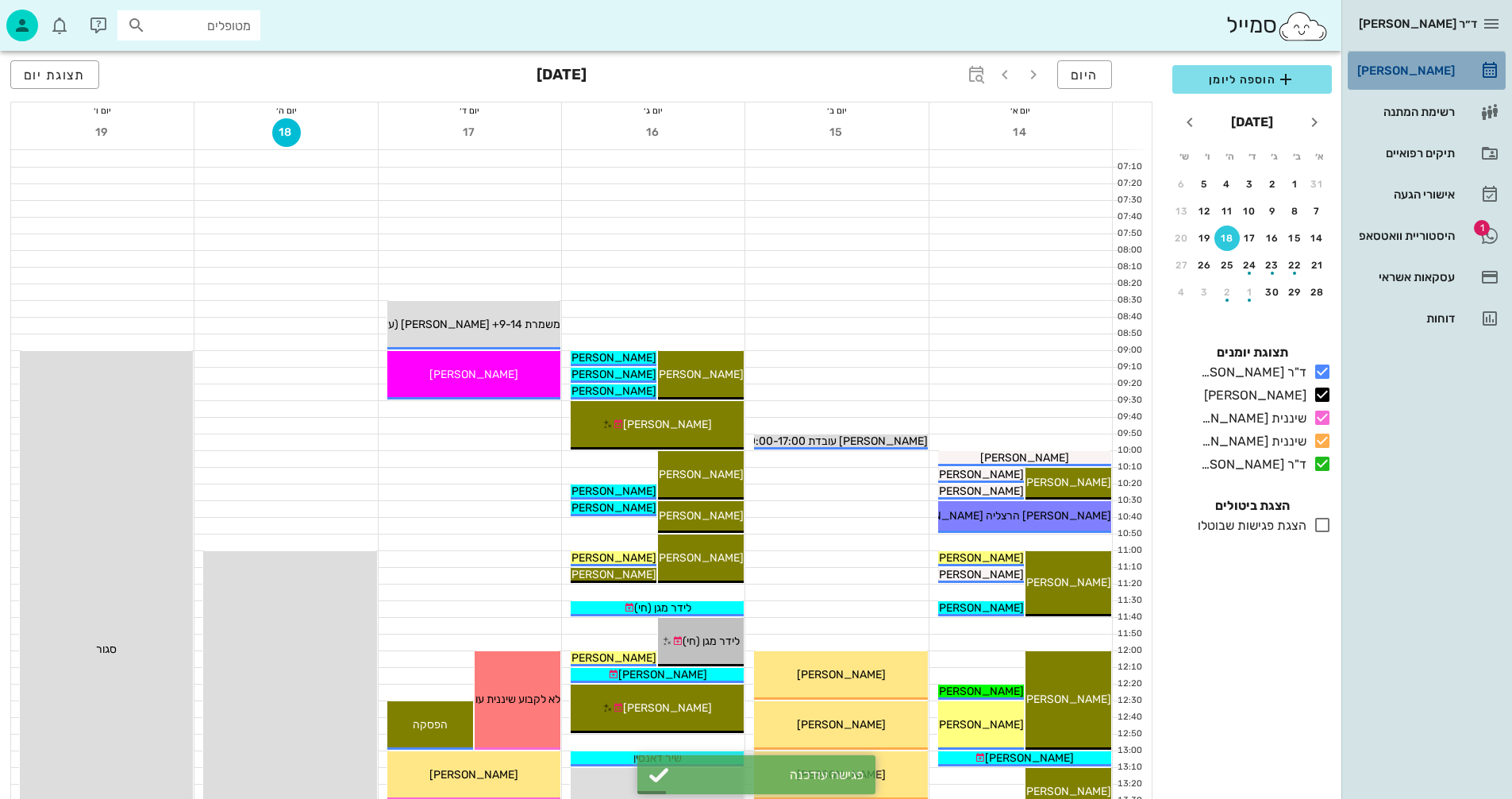
click at [1419, 70] on div "[PERSON_NAME]" at bounding box center [1404, 70] width 101 height 13
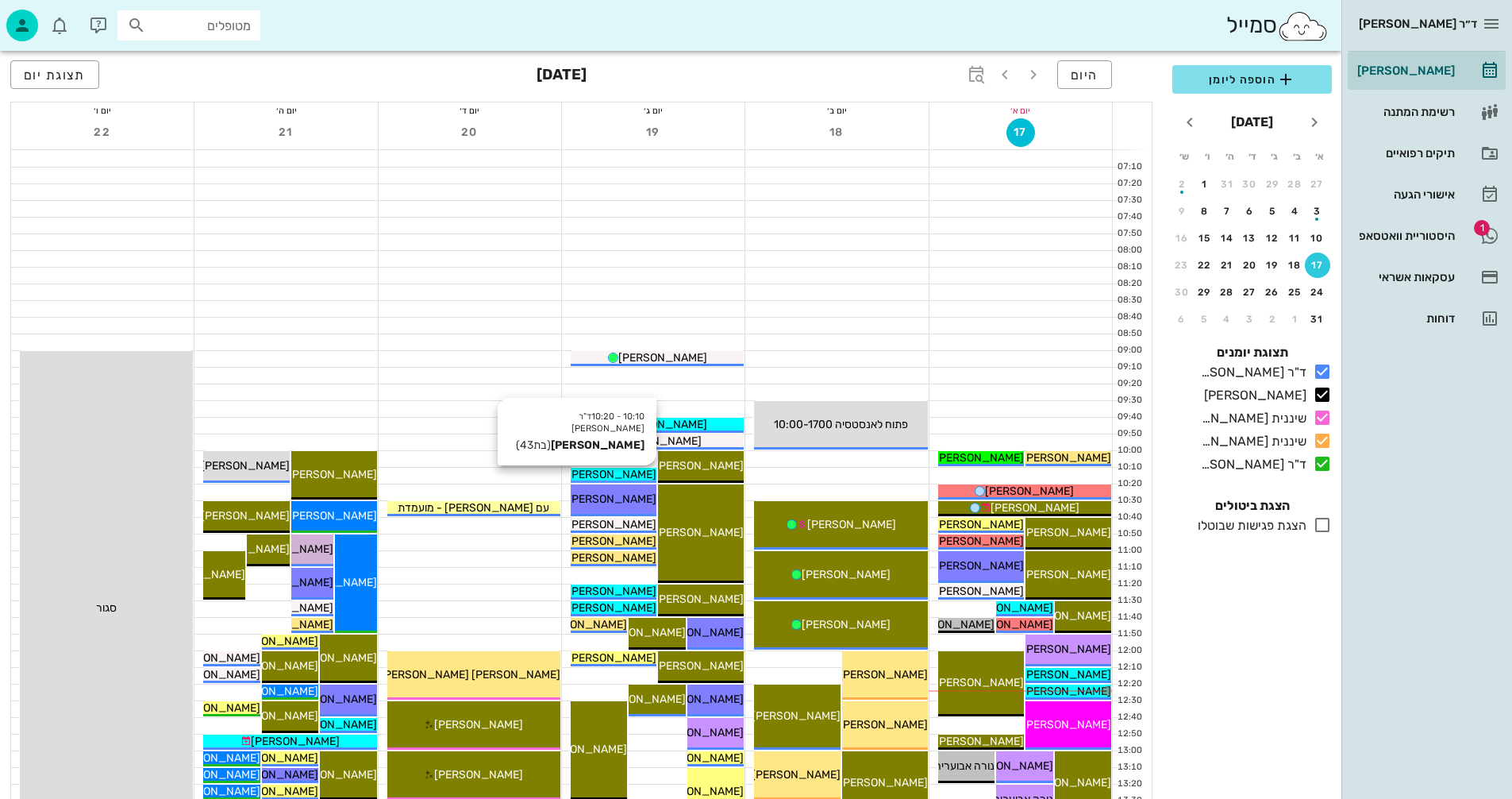
click at [643, 475] on div "[PERSON_NAME]" at bounding box center [614, 475] width 86 height 17
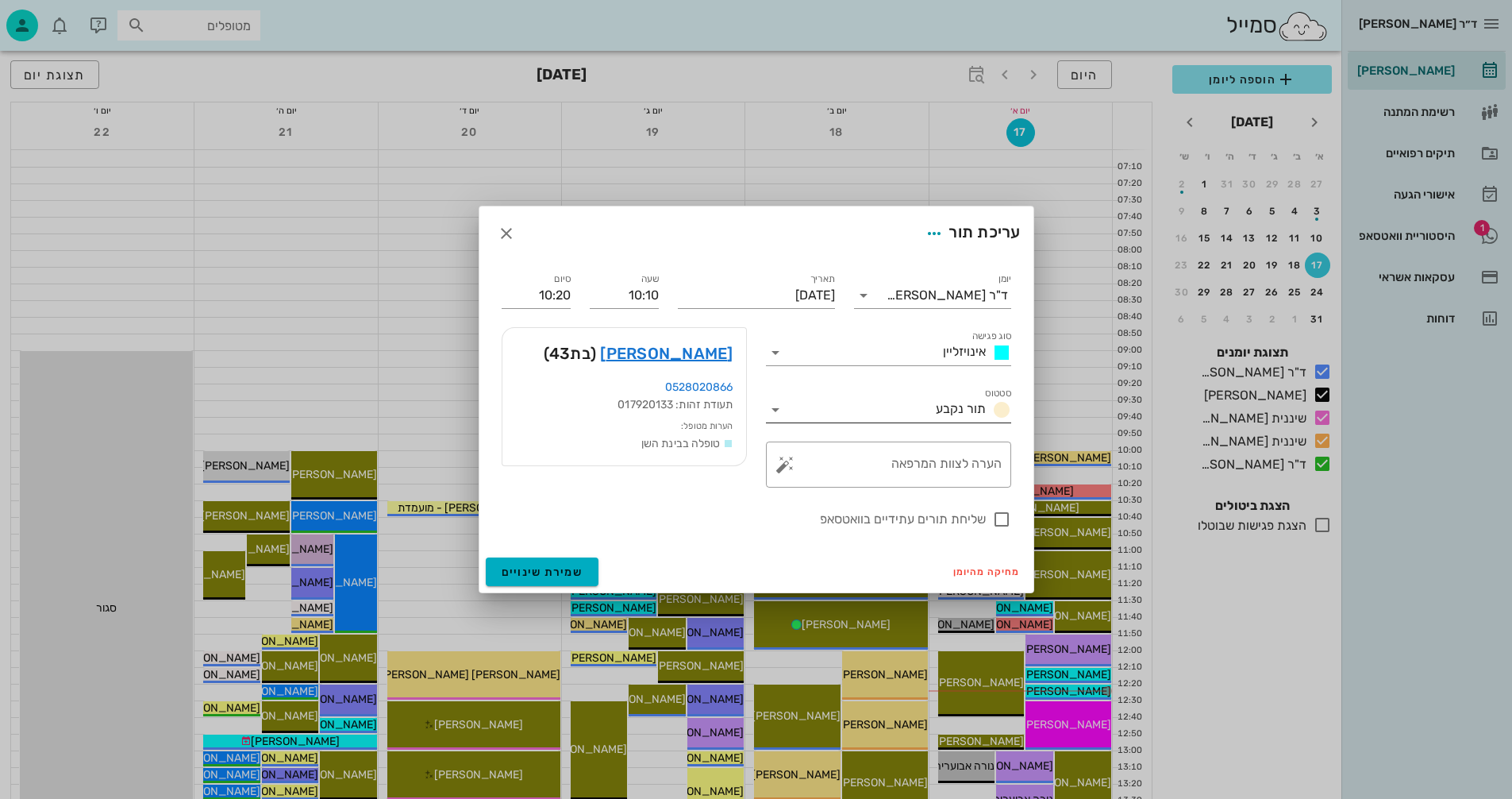
click at [773, 409] on icon at bounding box center [775, 410] width 19 height 19
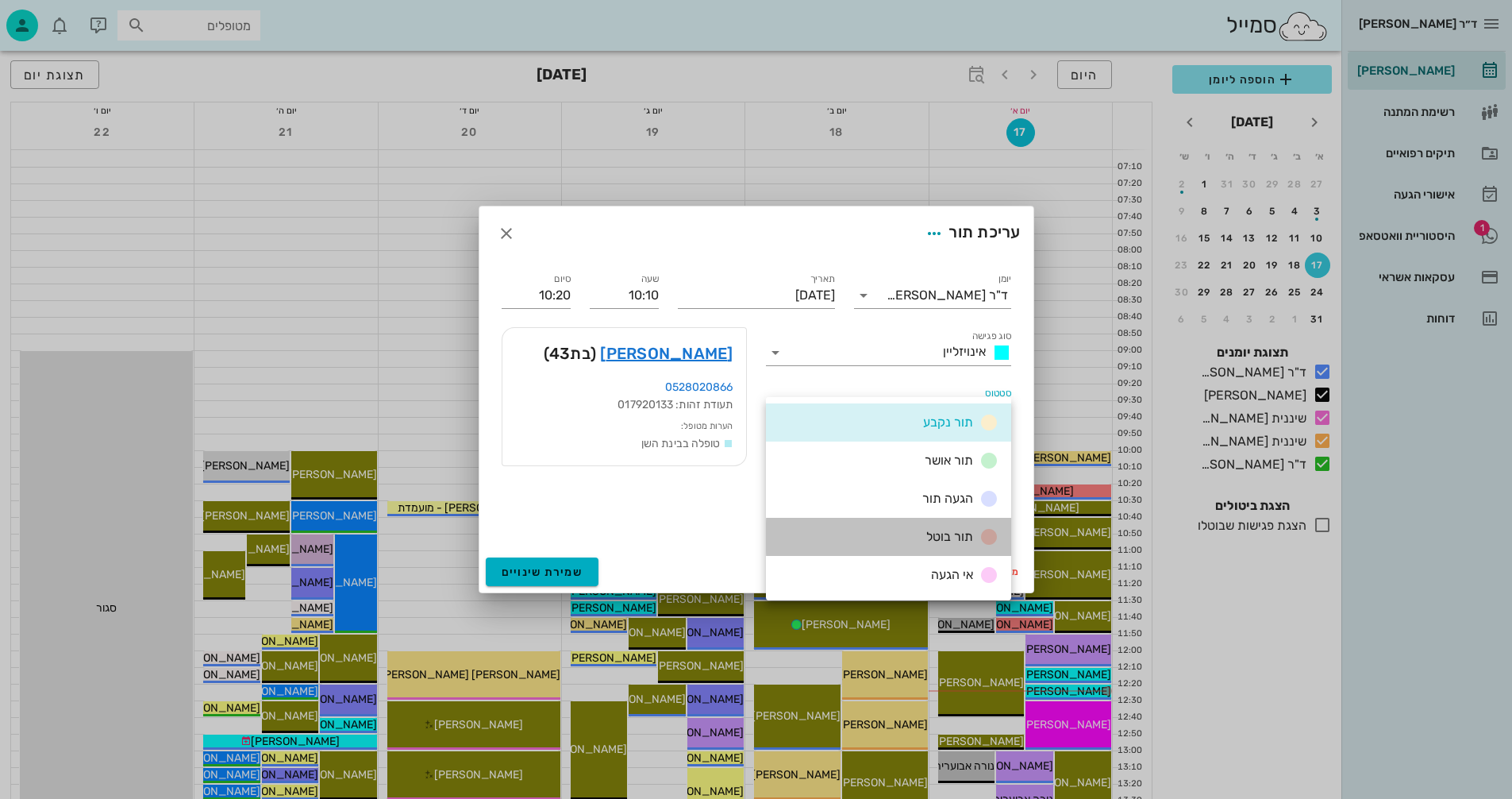
click at [900, 533] on div "תור בוטל" at bounding box center [889, 536] width 245 height 38
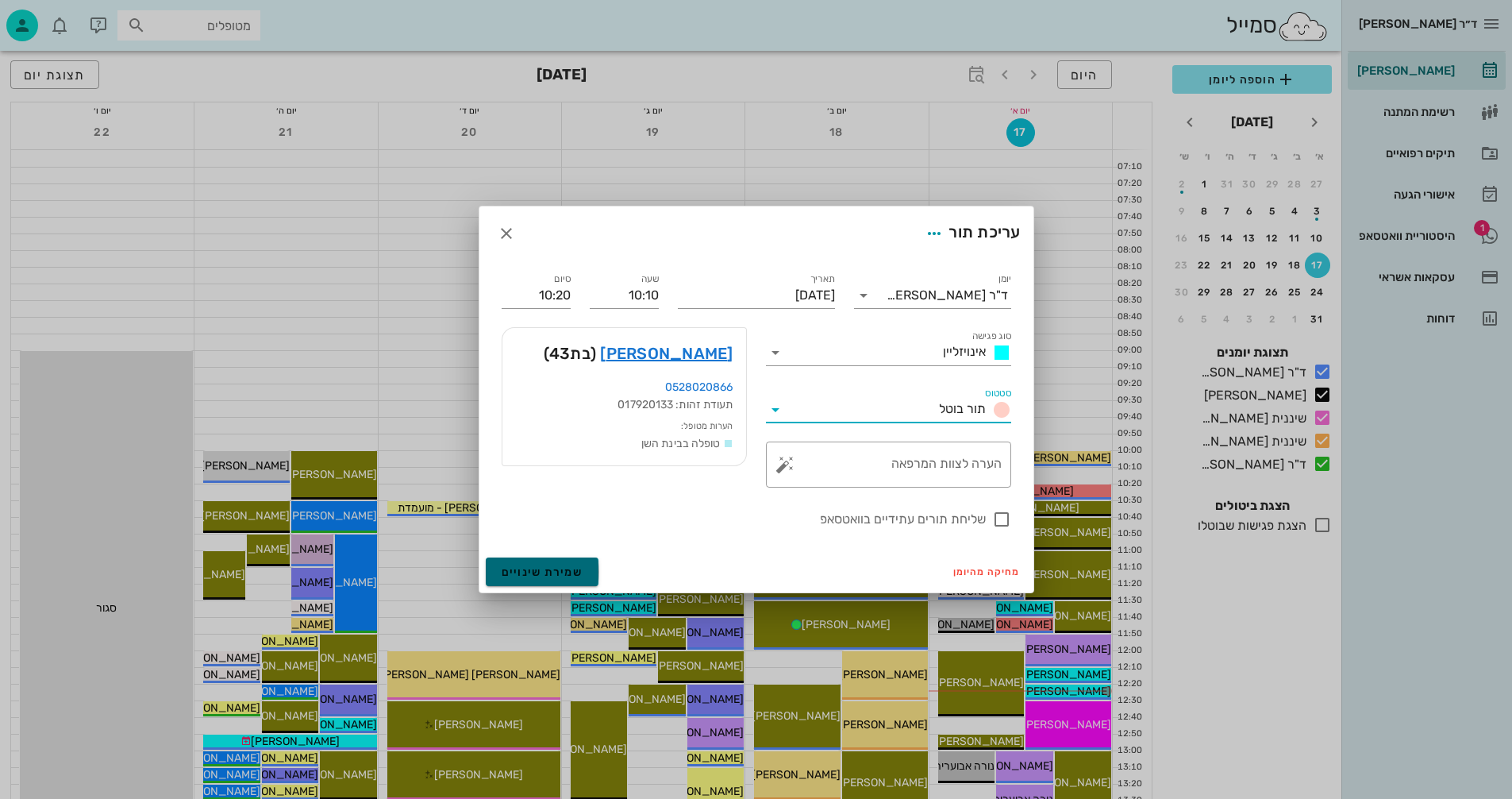
click at [561, 570] on span "שמירת שינויים" at bounding box center [542, 572] width 82 height 14
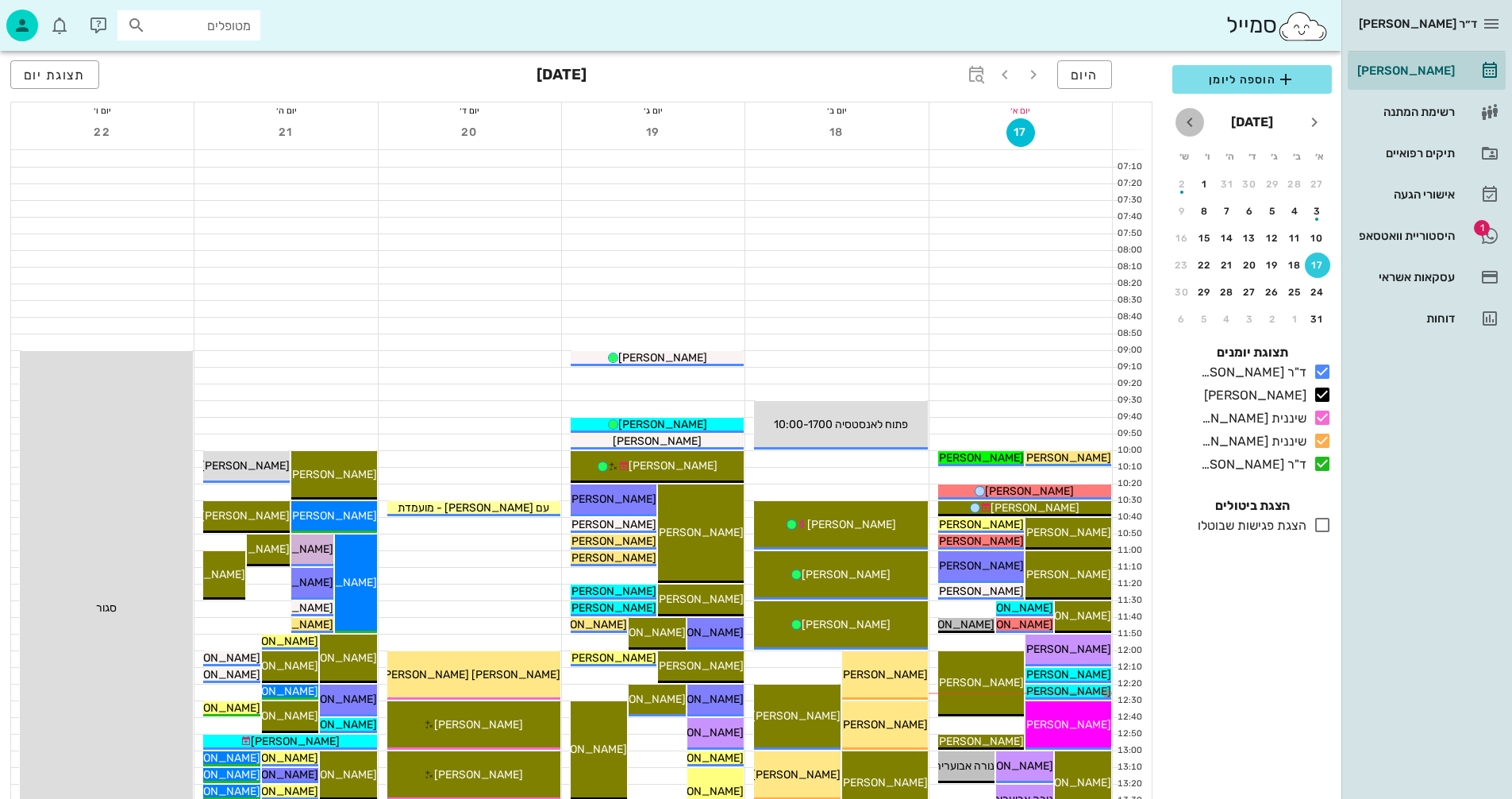
click at [1190, 121] on icon "חודש הבא" at bounding box center [1190, 122] width 19 height 19
click at [1277, 238] on div "16" at bounding box center [1273, 237] width 25 height 11
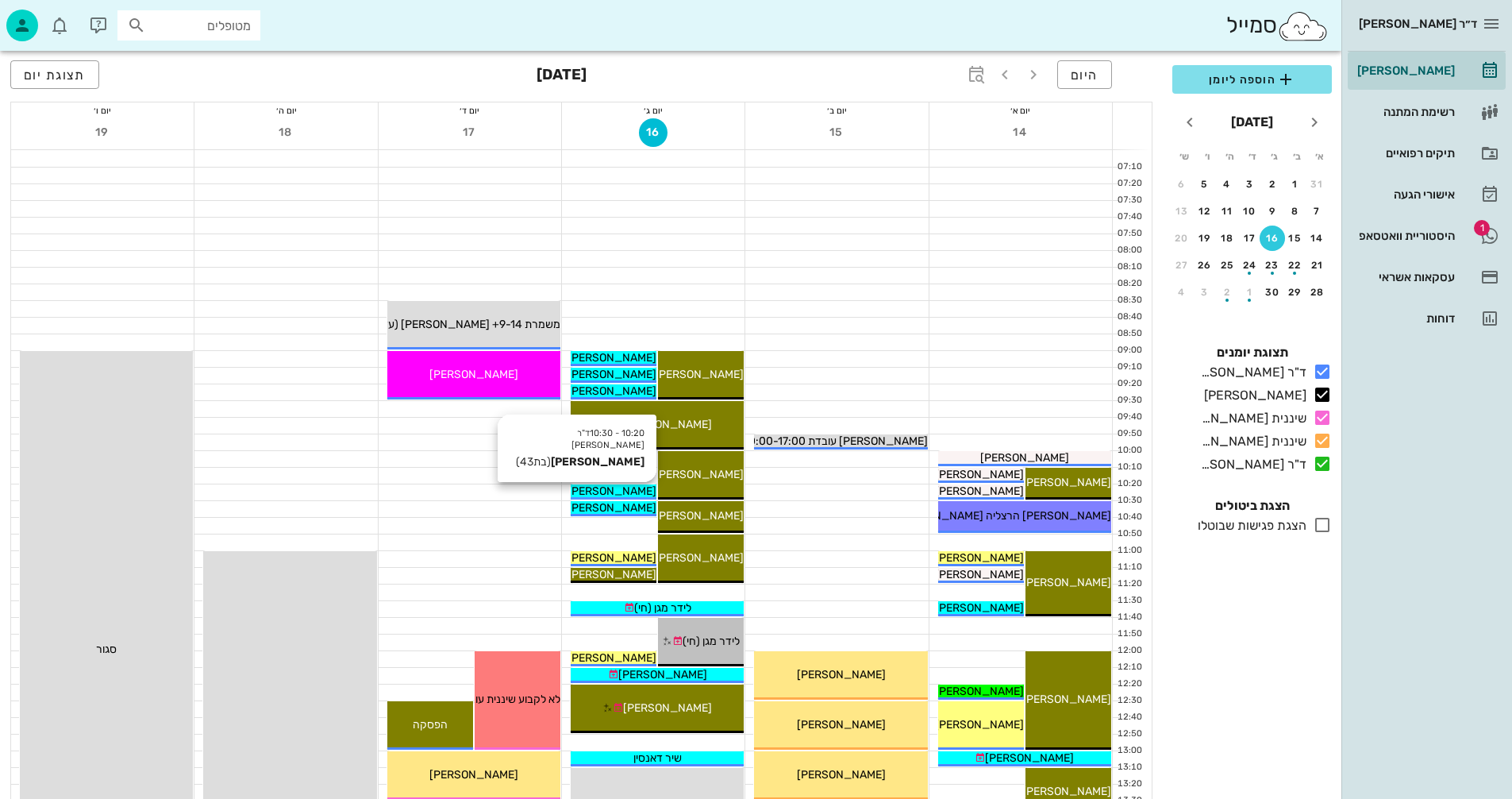
click at [634, 487] on span "[PERSON_NAME]" at bounding box center [612, 491] width 89 height 14
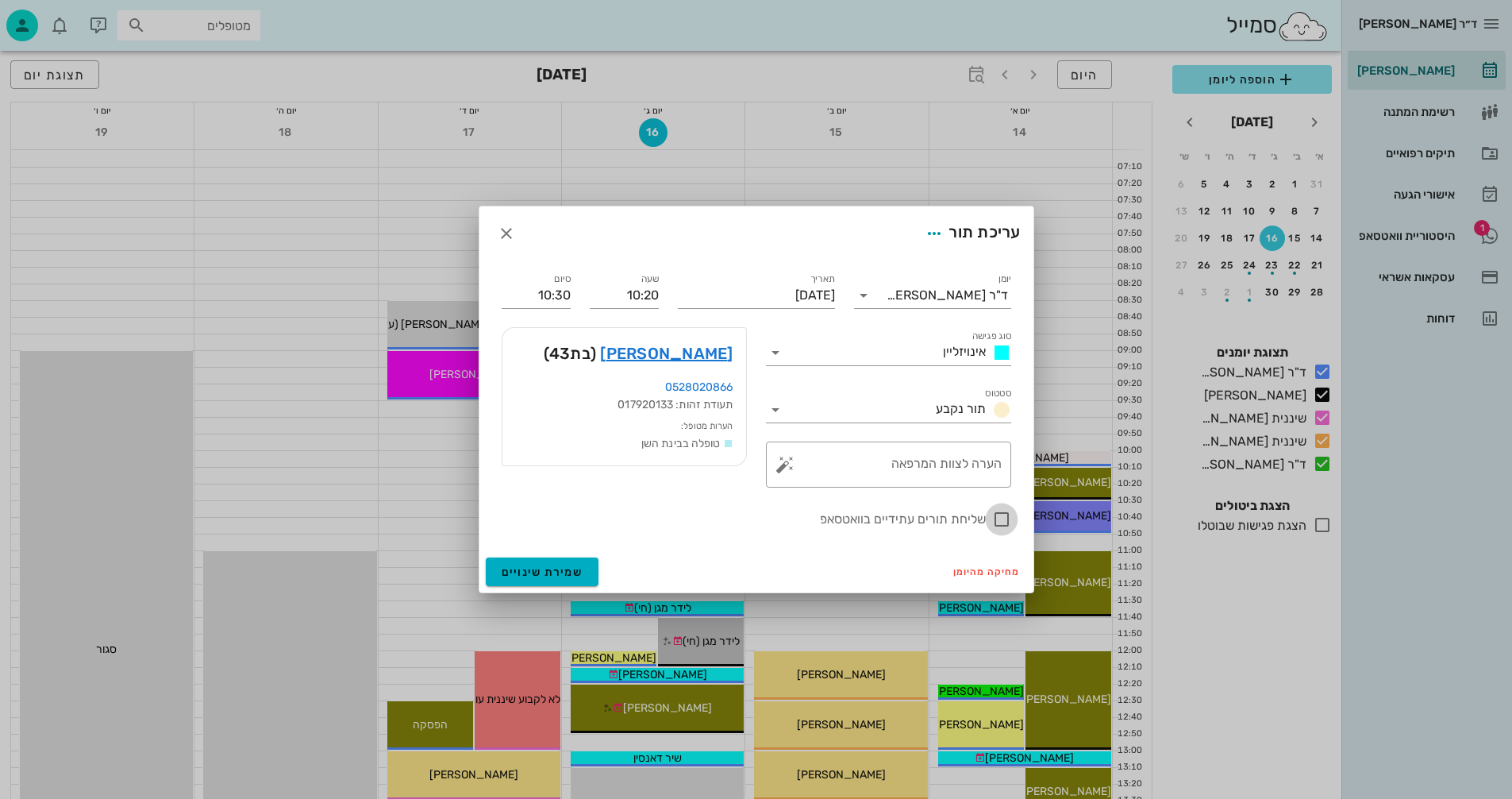
click at [1006, 518] on div at bounding box center [1002, 519] width 27 height 27
checkbox input "true"
click at [535, 574] on span "שמירת שינויים" at bounding box center [542, 572] width 82 height 14
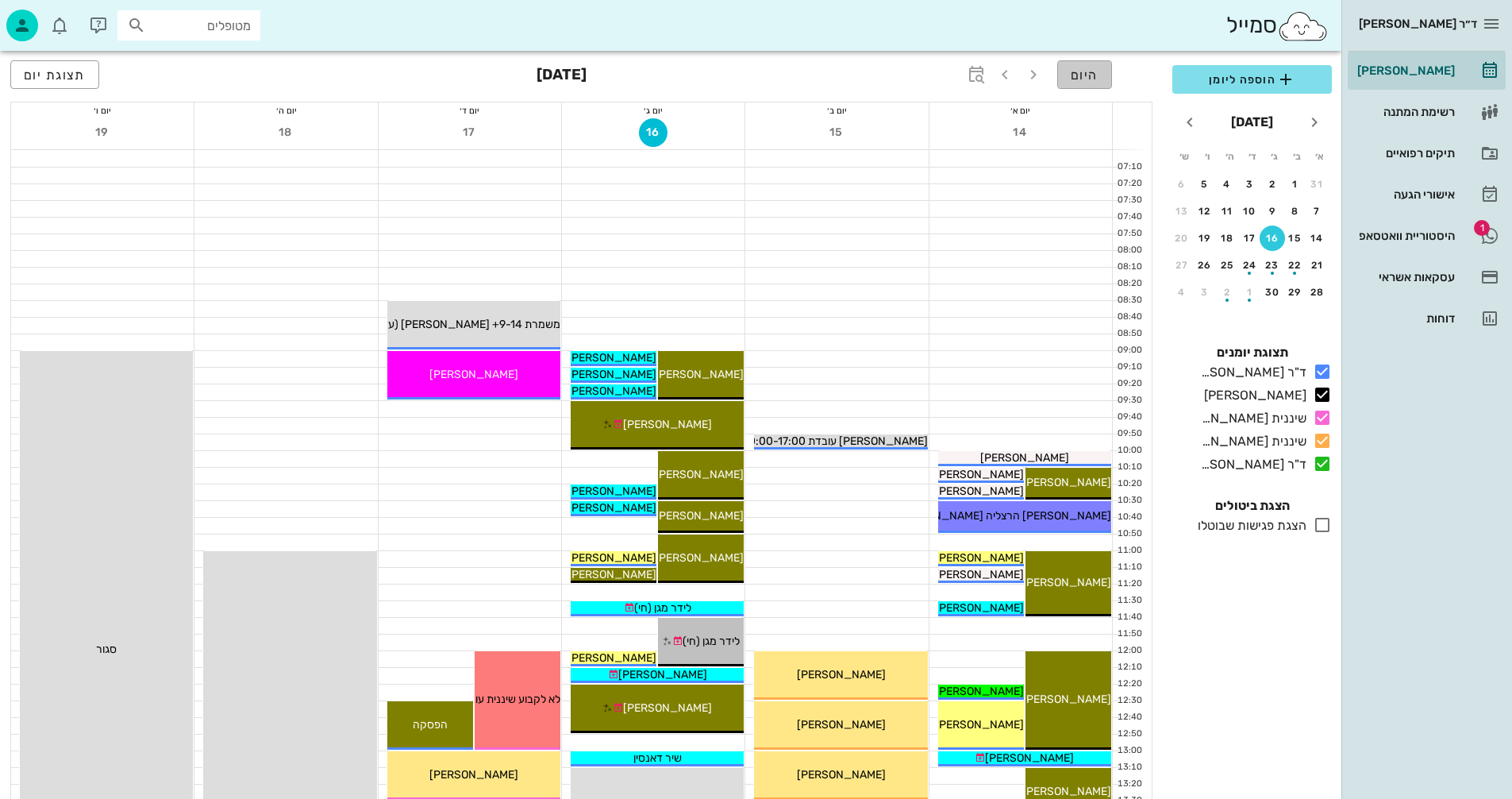
click at [1090, 73] on span "היום" at bounding box center [1085, 75] width 28 height 15
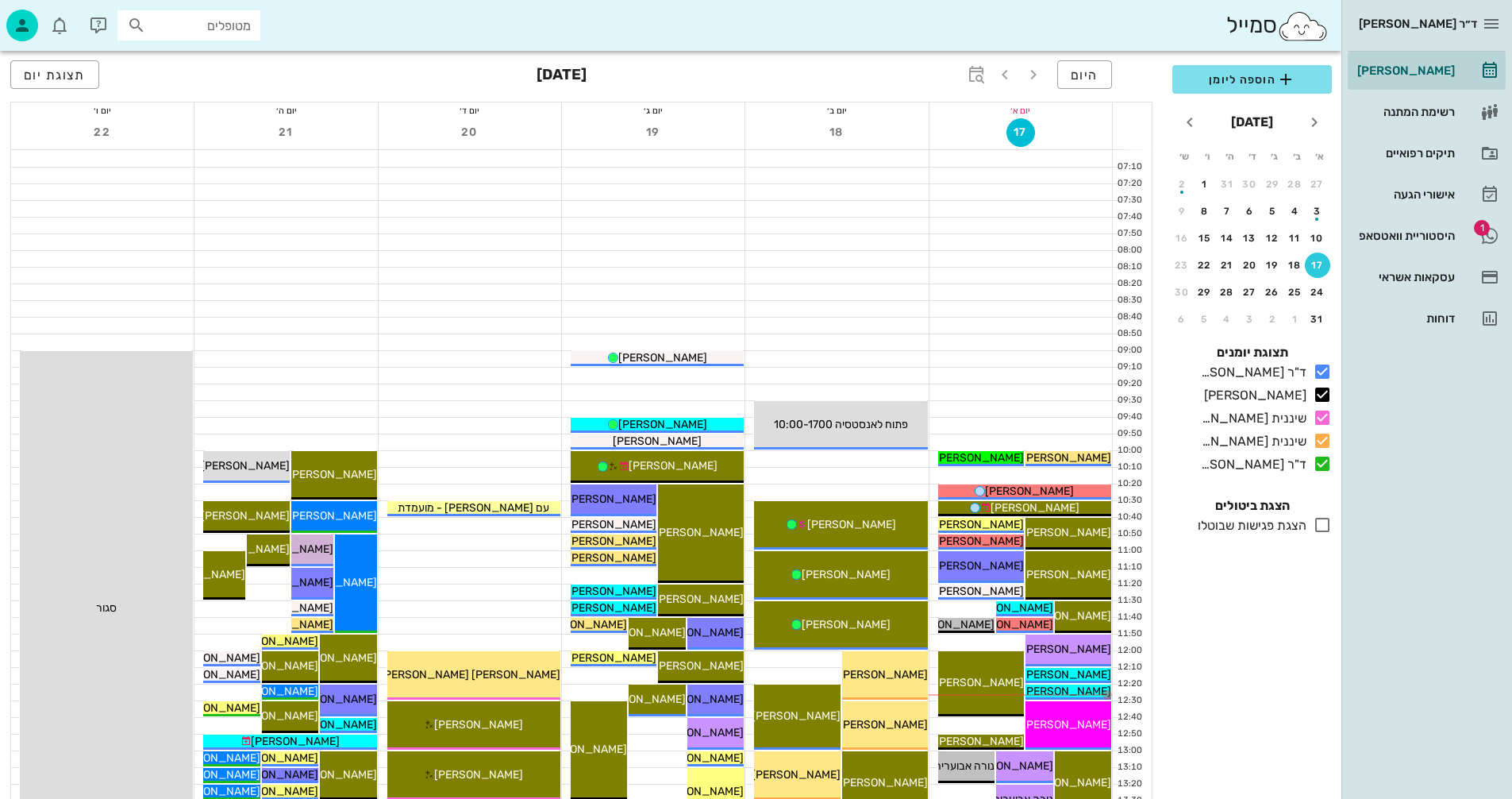
click at [222, 24] on input "מטופלים" at bounding box center [200, 25] width 101 height 20
type input "[PERSON_NAME]"
click at [203, 75] on div "0546610319" at bounding box center [160, 74] width 175 height 13
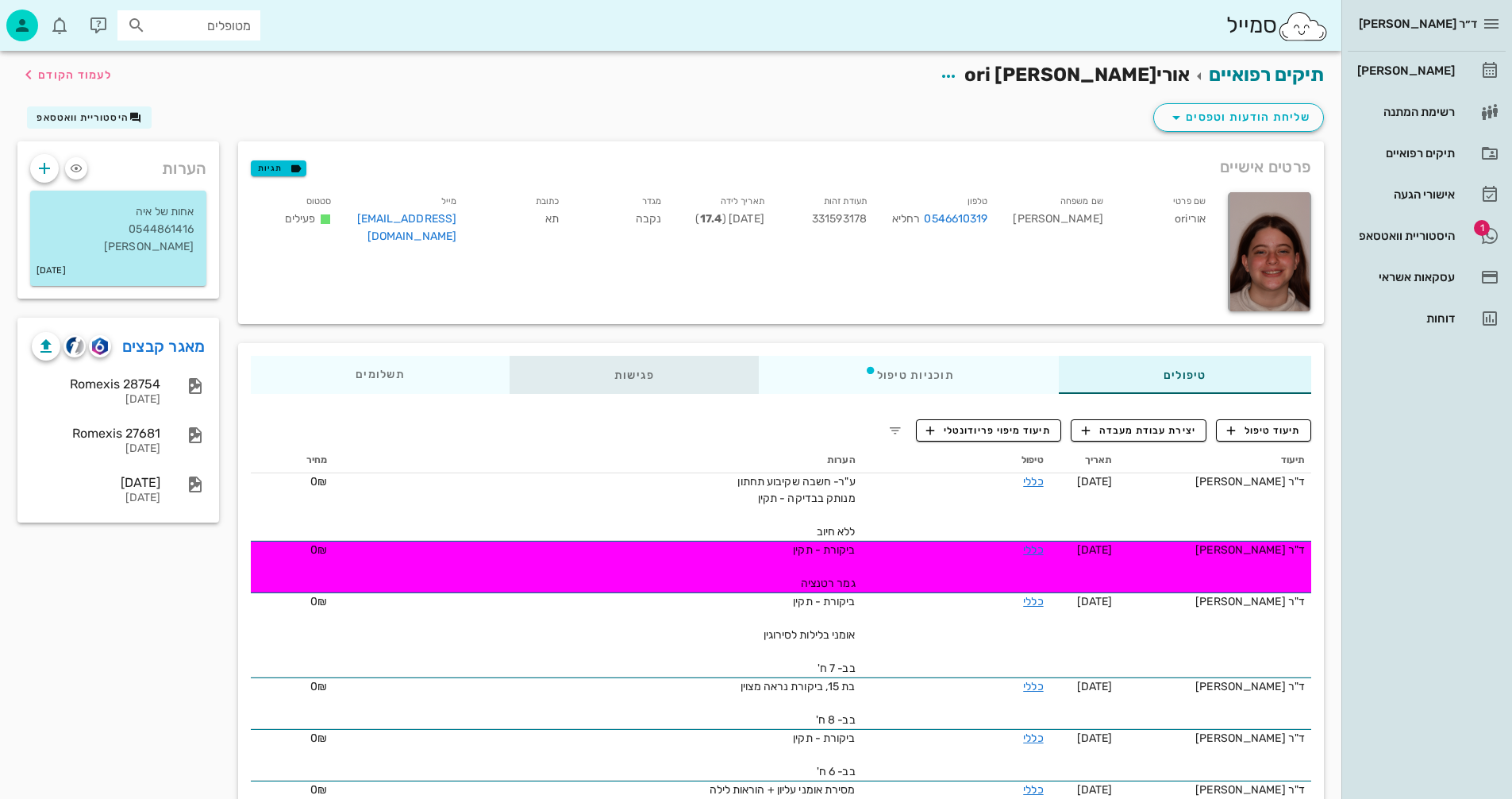
click at [639, 373] on div "פגישות" at bounding box center [634, 374] width 250 height 38
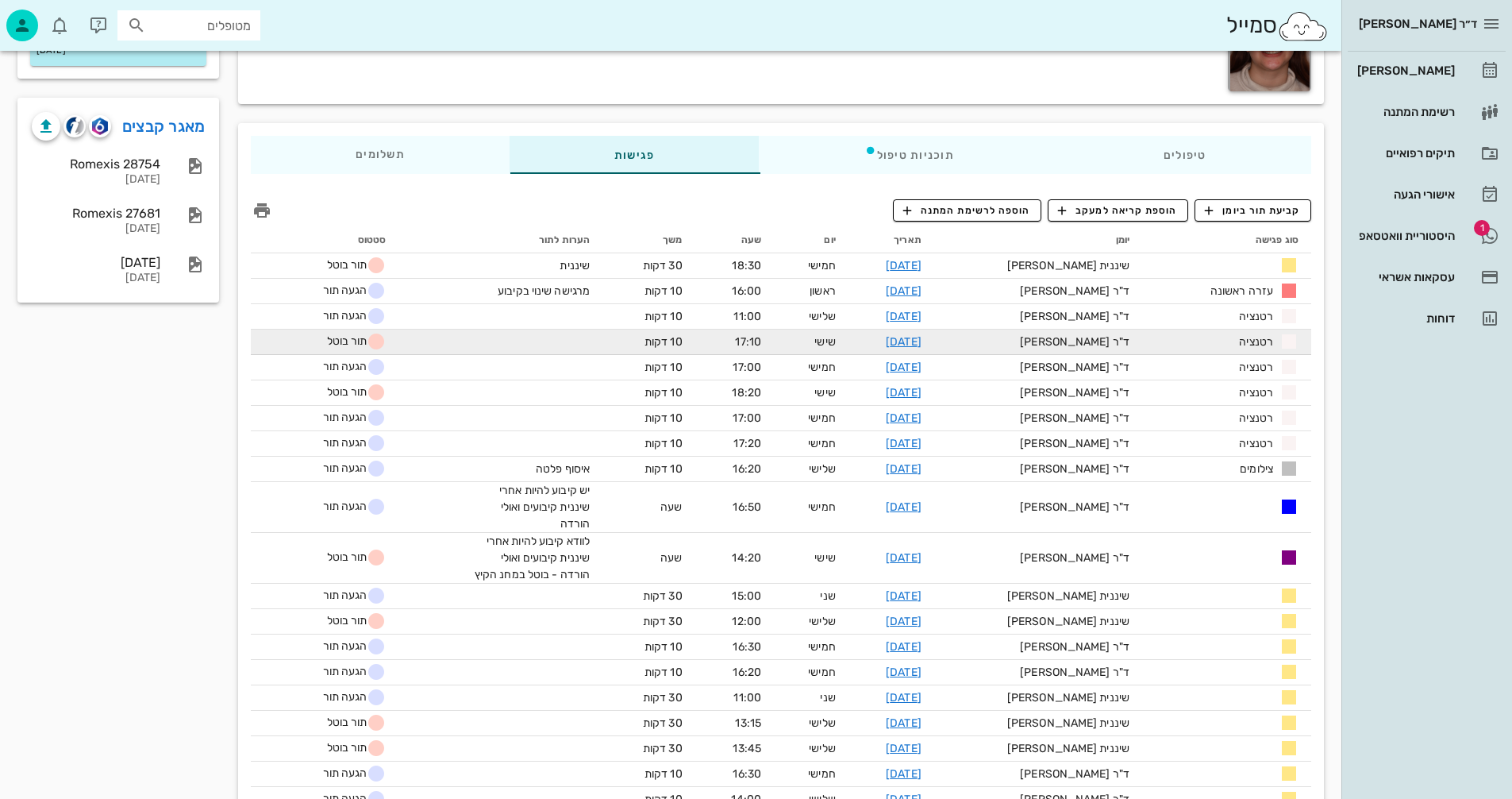
scroll to position [238, 0]
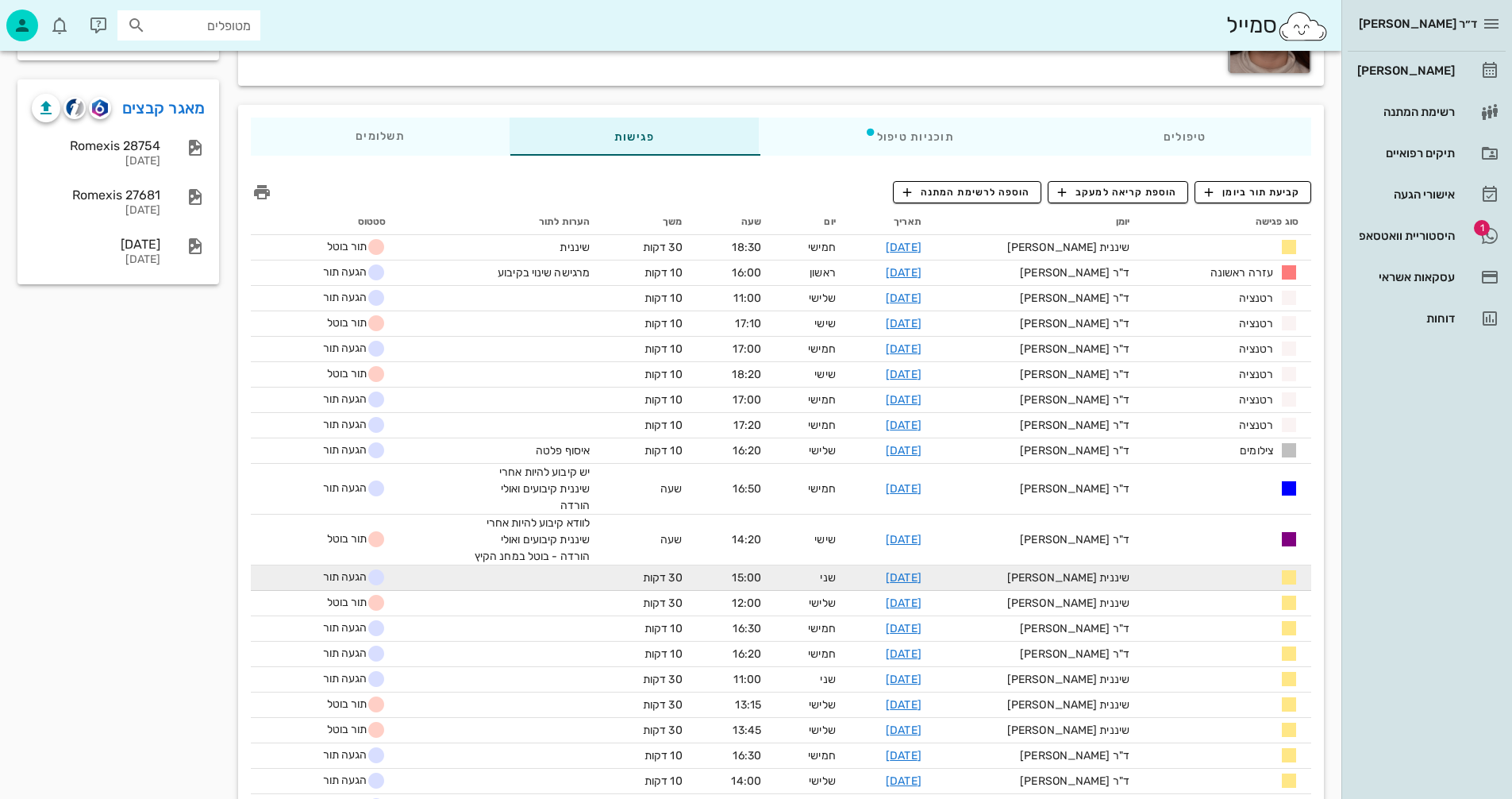
click at [876, 574] on td "[DATE]" at bounding box center [892, 578] width 86 height 25
click at [922, 578] on link "[DATE]" at bounding box center [904, 578] width 35 height 14
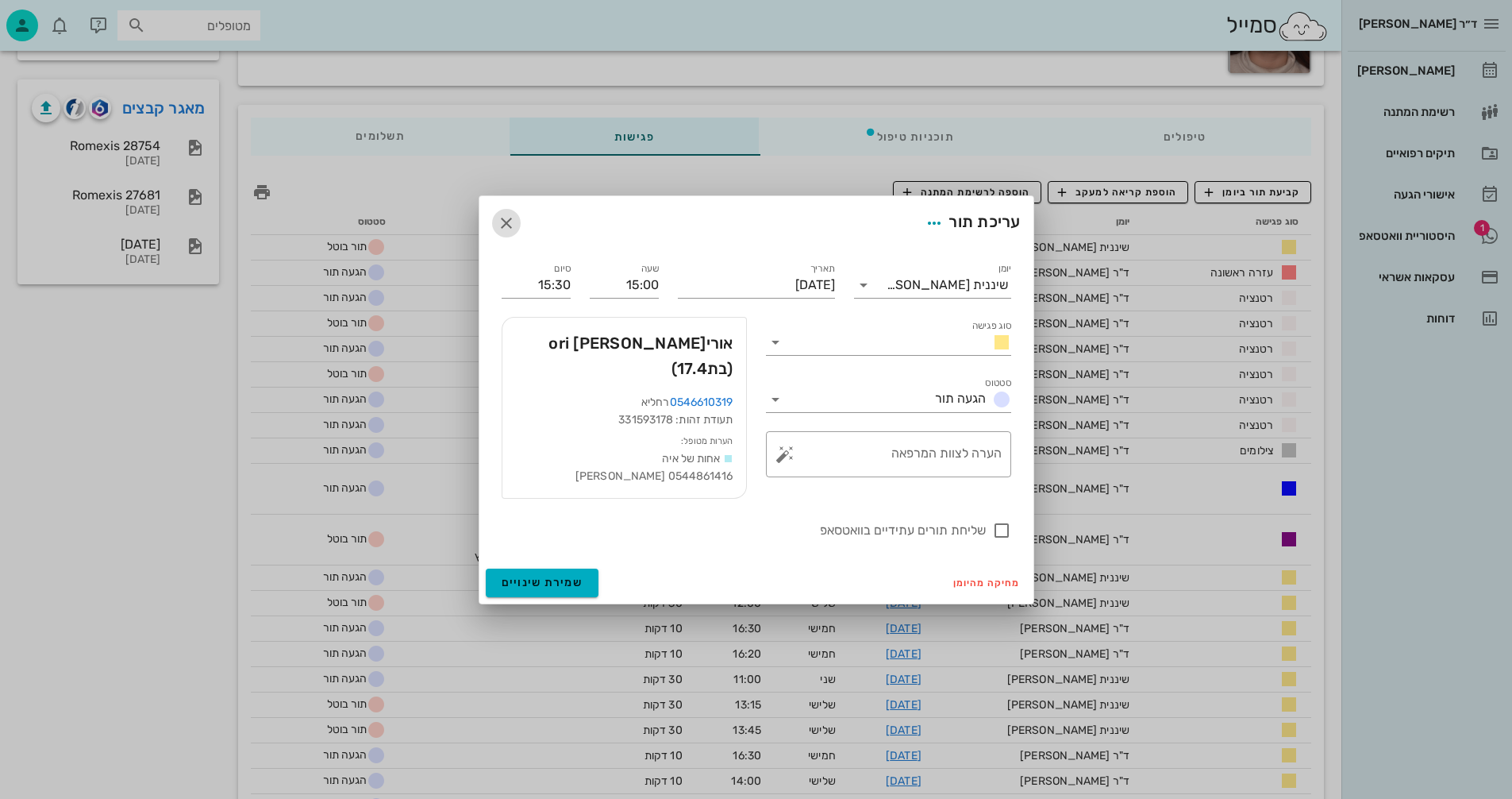
click at [509, 231] on icon "button" at bounding box center [506, 223] width 19 height 19
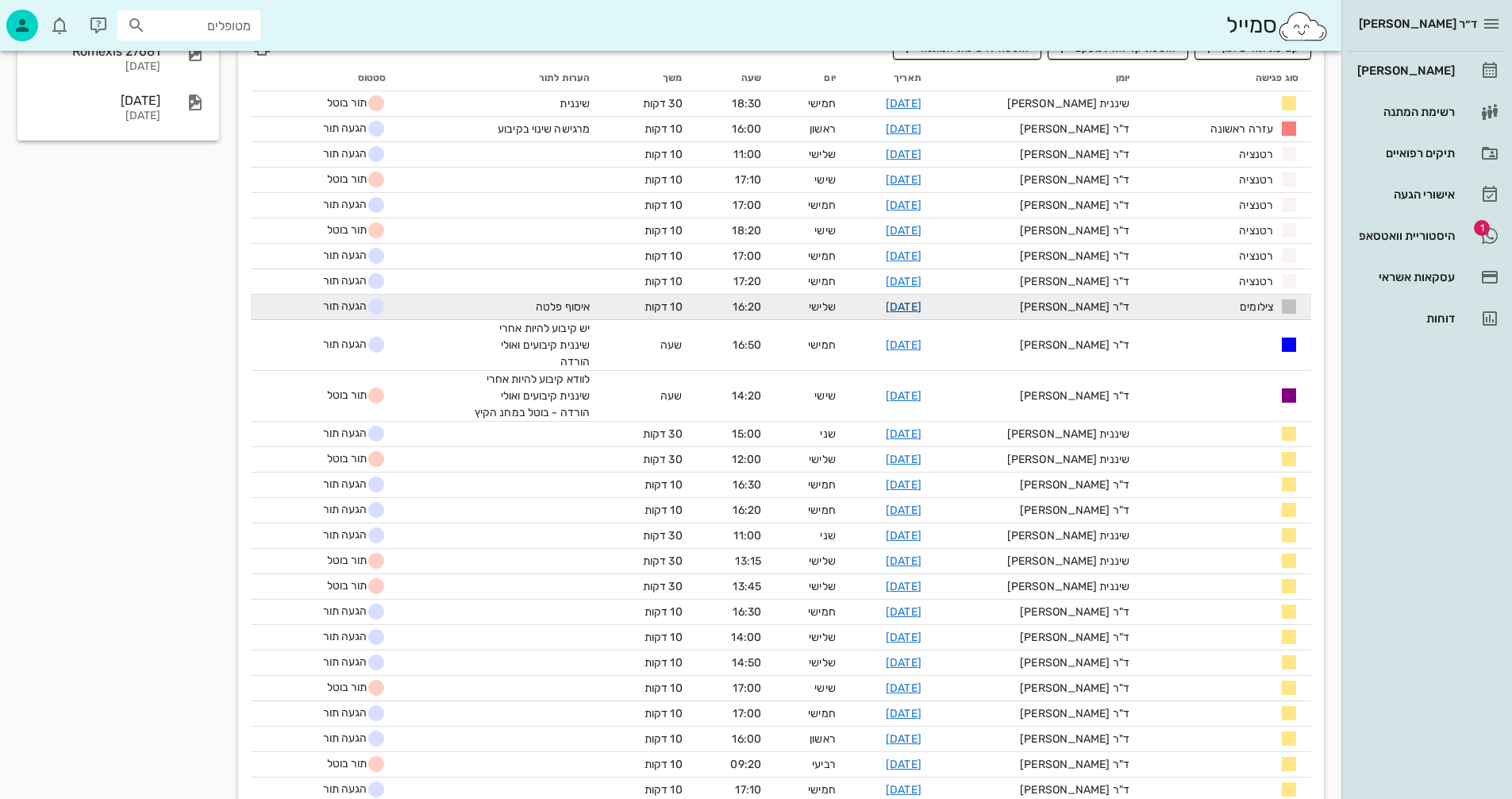
scroll to position [397, 0]
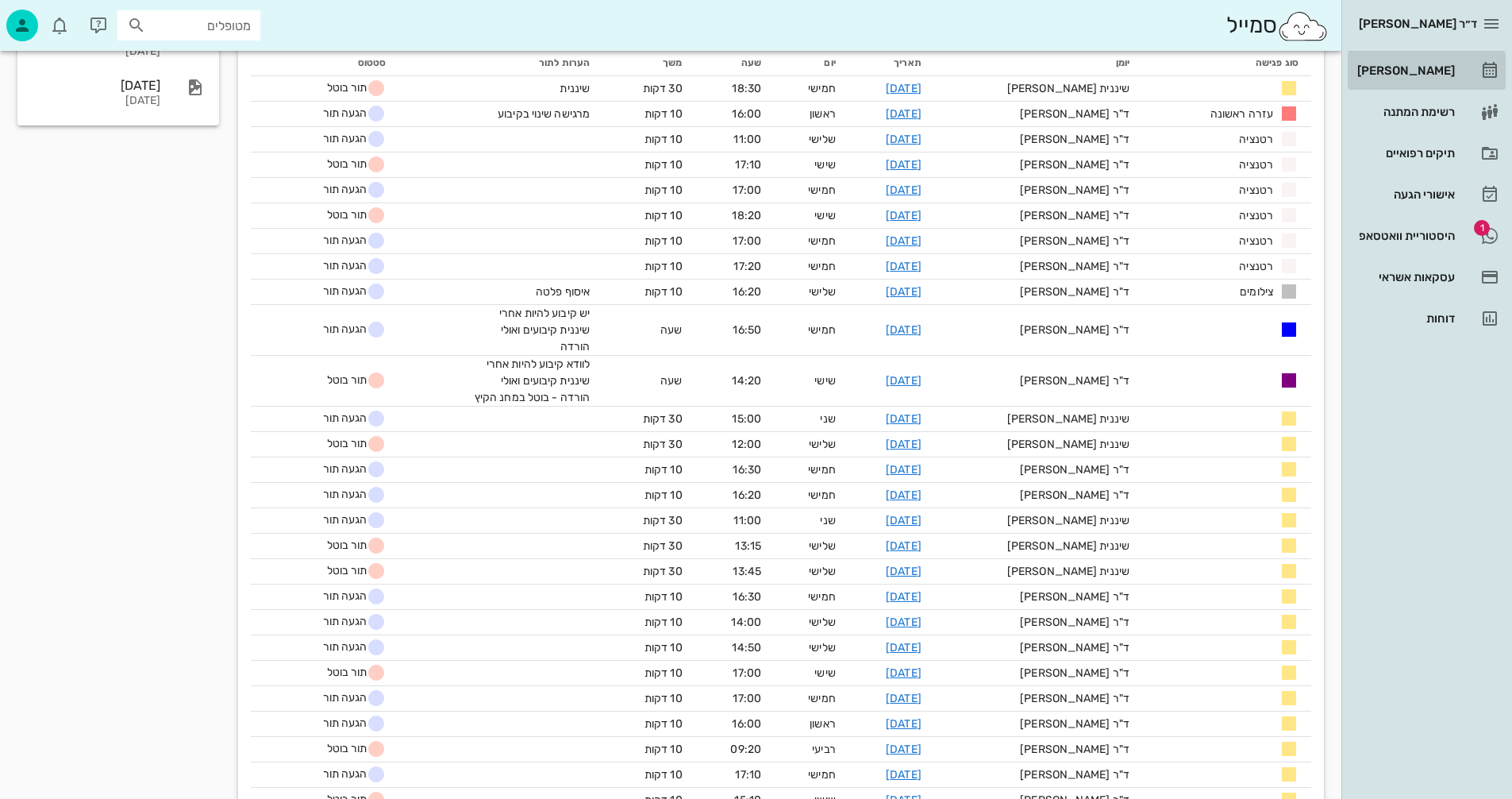
click at [1410, 66] on div "[PERSON_NAME]" at bounding box center [1404, 70] width 101 height 13
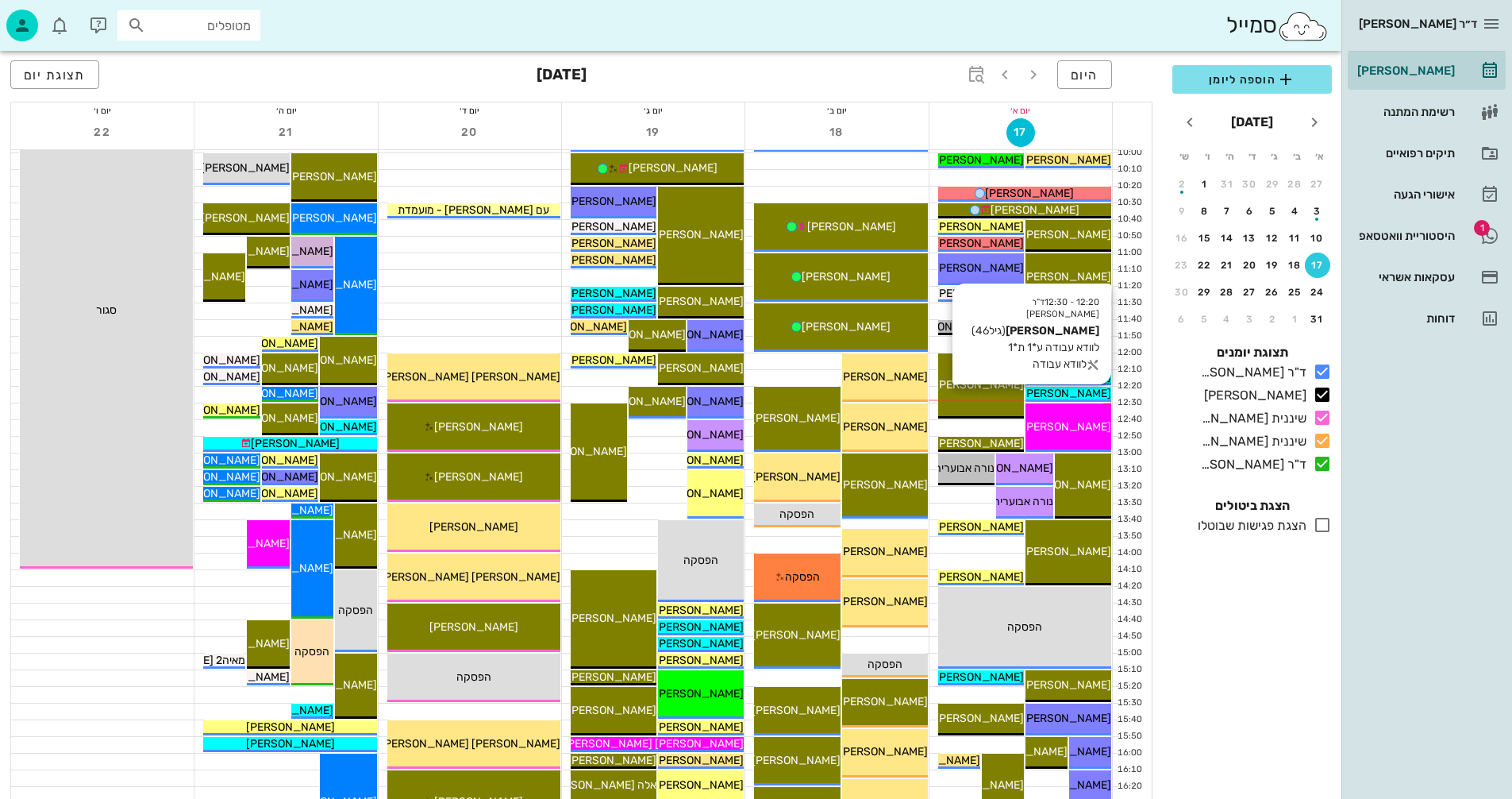
scroll to position [318, 0]
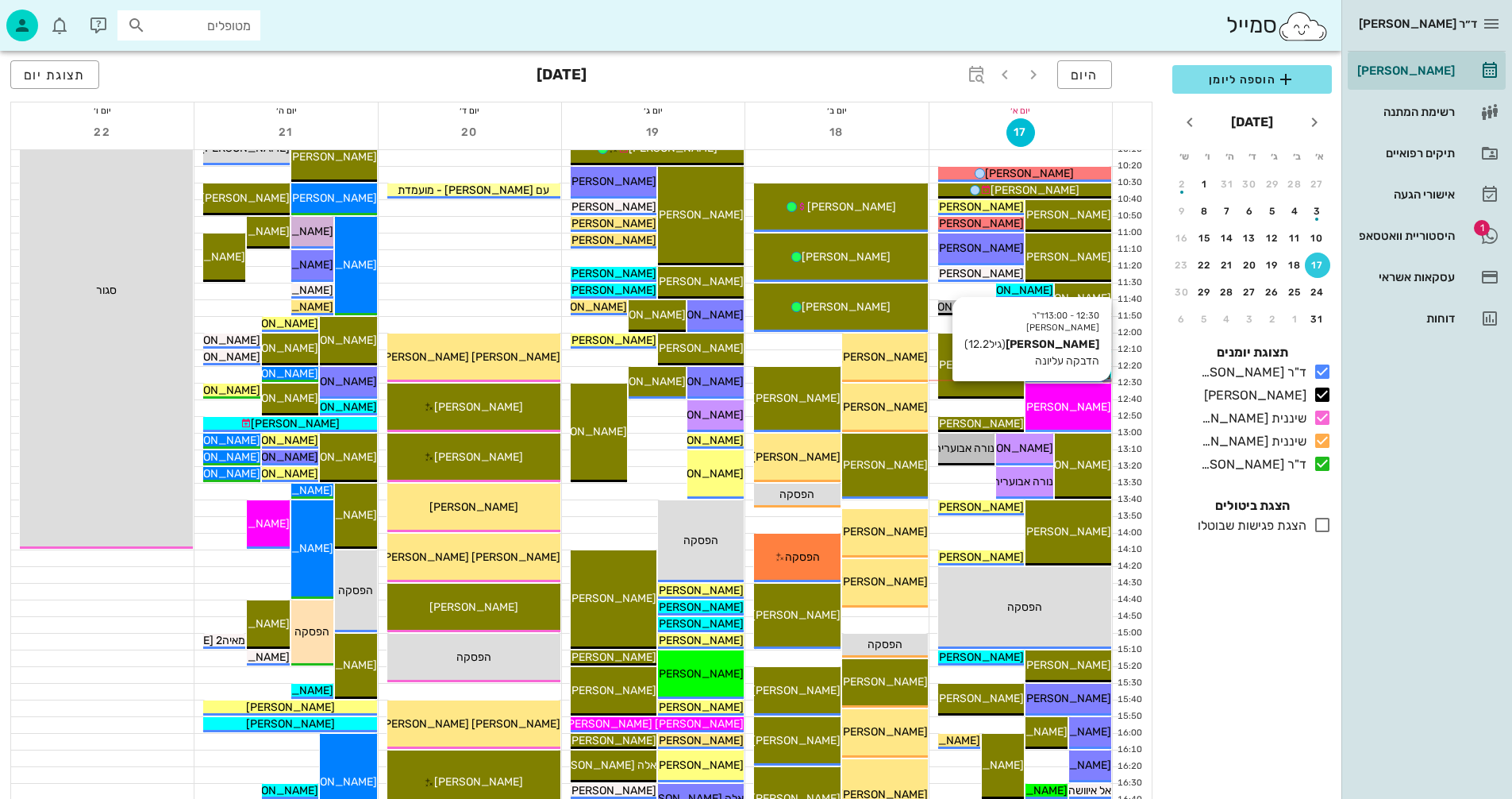
click at [1058, 408] on span "[PERSON_NAME]" at bounding box center [1067, 407] width 89 height 14
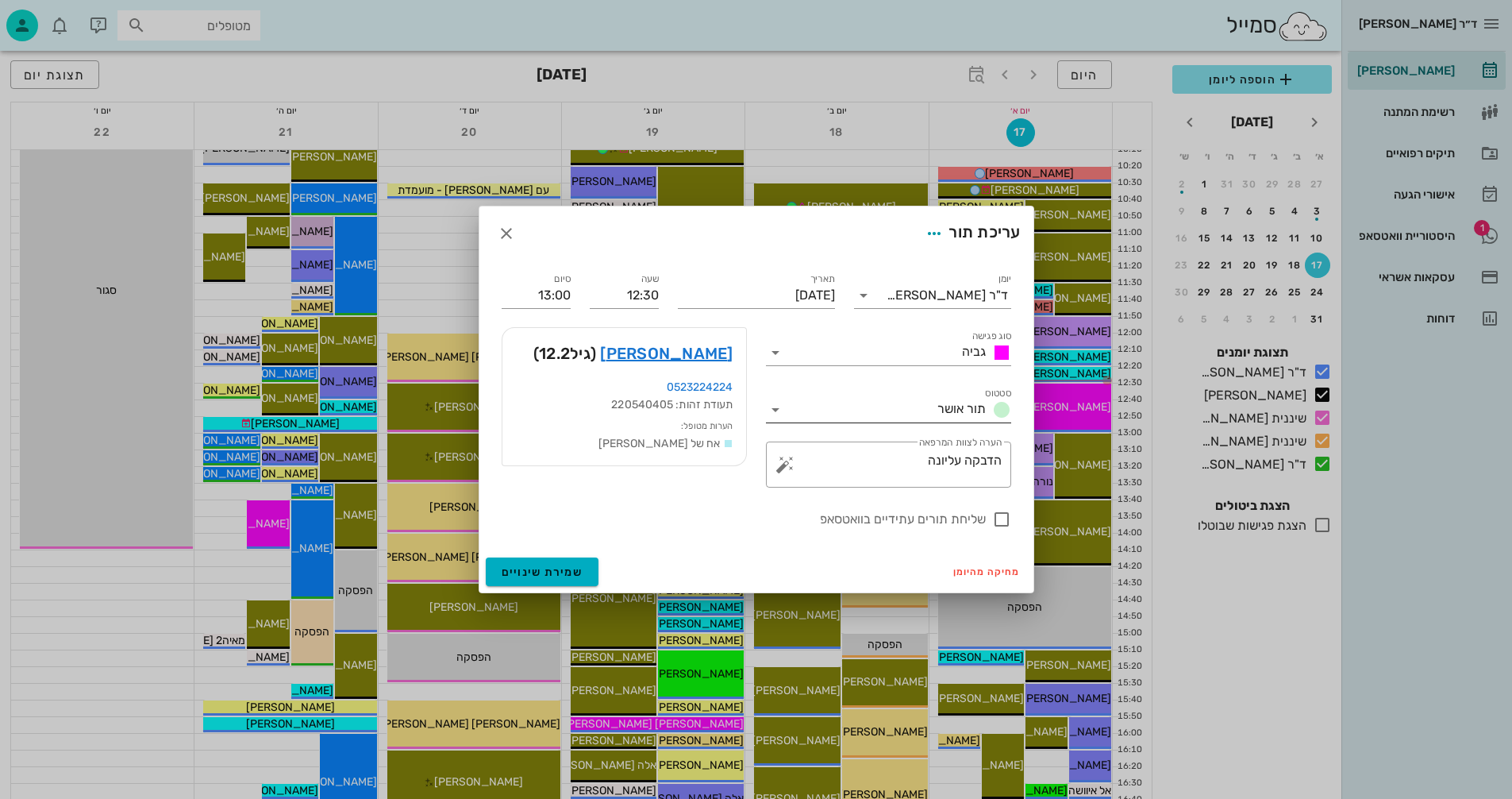
click at [775, 408] on icon at bounding box center [775, 410] width 19 height 19
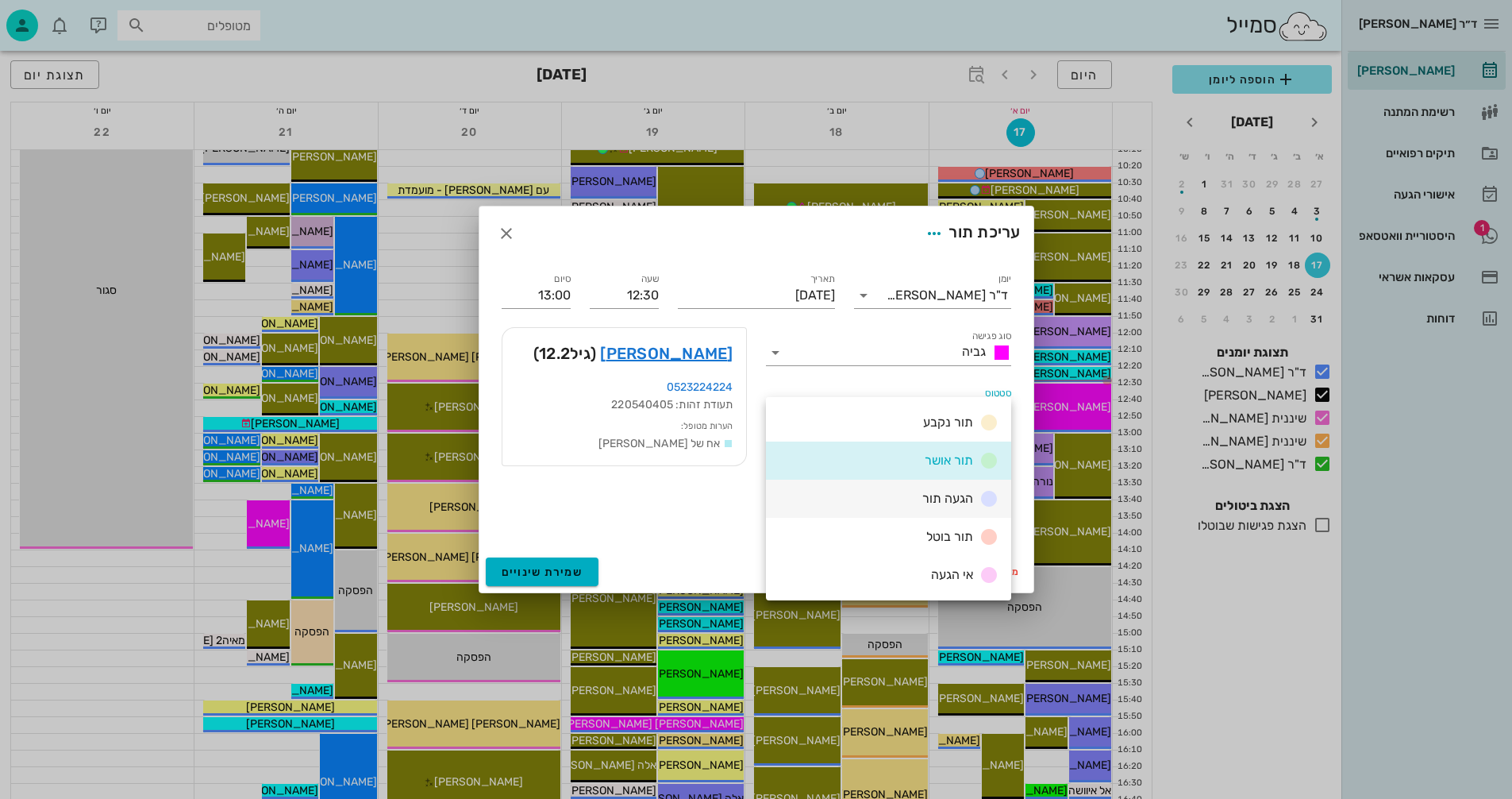
click at [922, 497] on div "הגעה תור" at bounding box center [958, 498] width 83 height 19
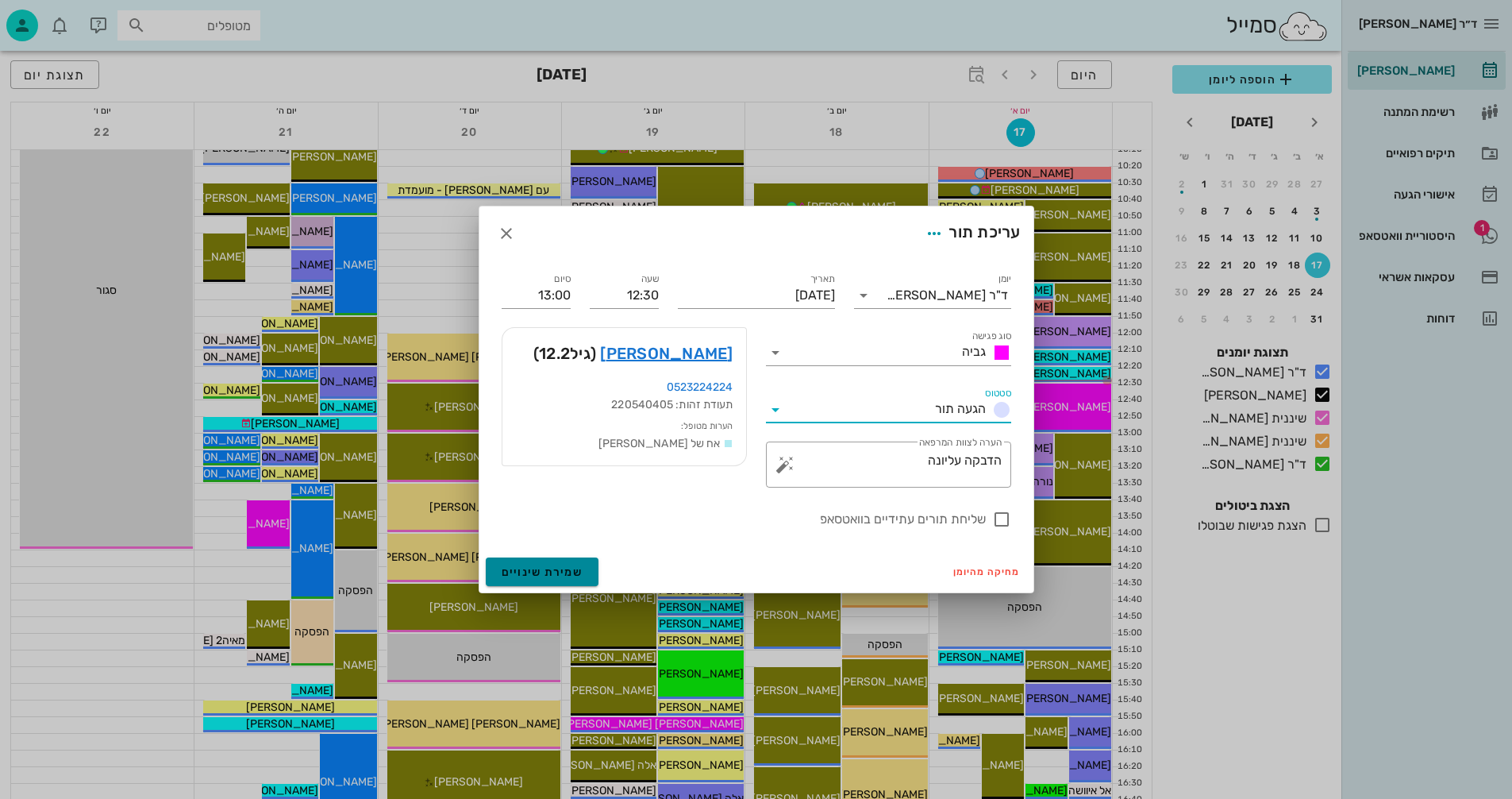
click at [527, 570] on span "שמירת שינויים" at bounding box center [542, 572] width 82 height 14
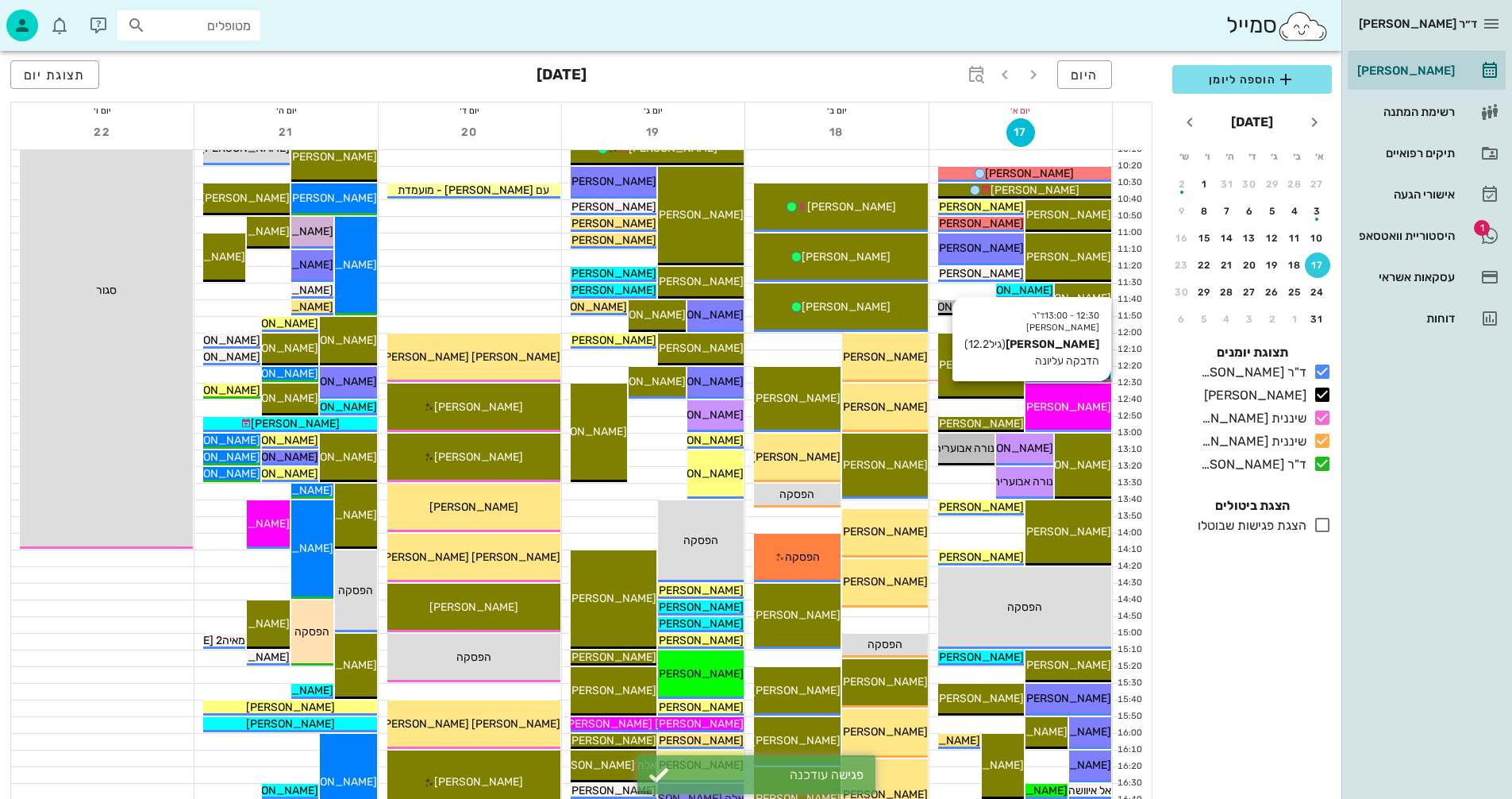
click at [1063, 402] on span "[PERSON_NAME]" at bounding box center [1067, 407] width 89 height 14
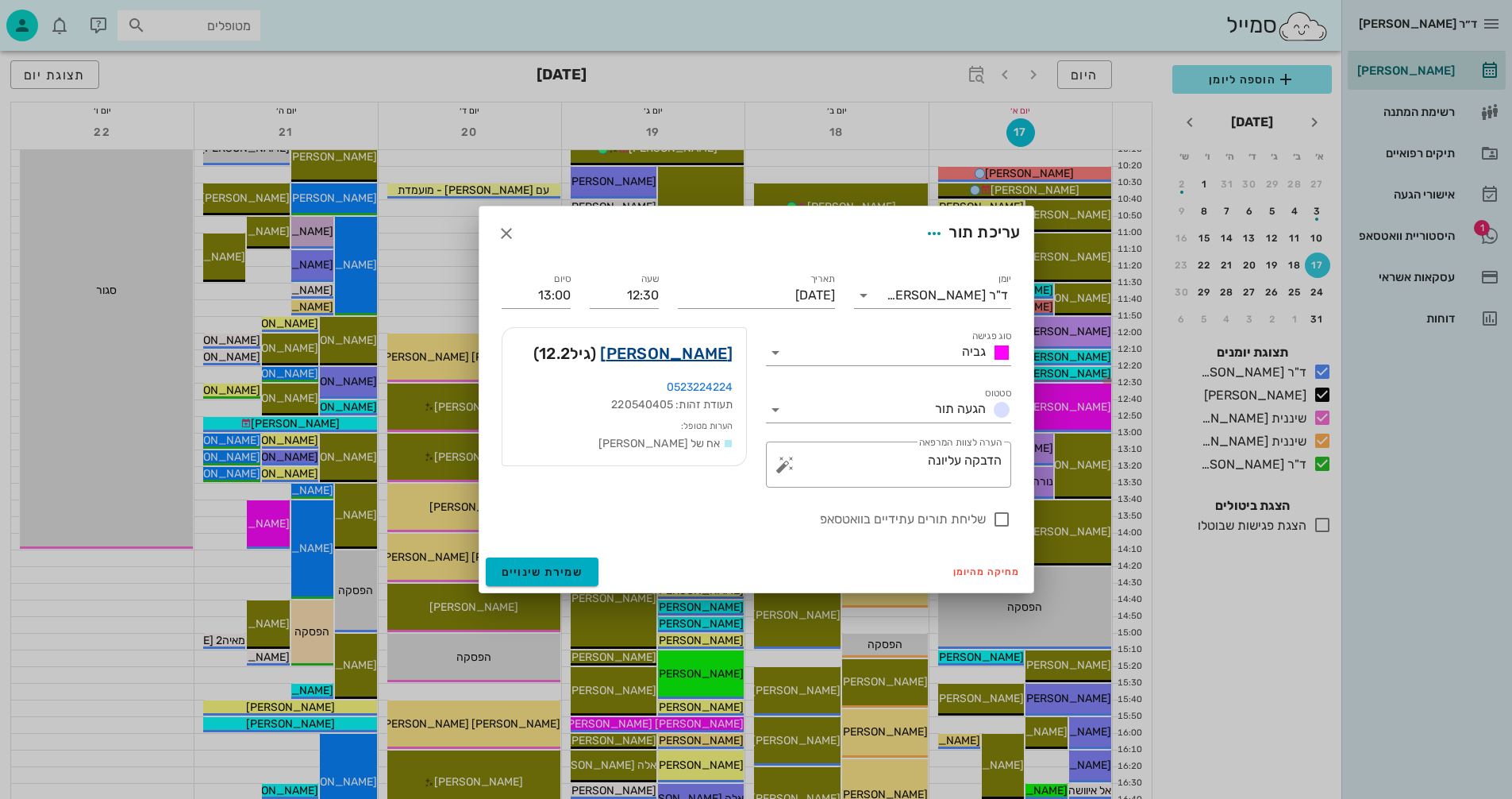
click at [688, 352] on link "[PERSON_NAME]" at bounding box center [666, 353] width 133 height 25
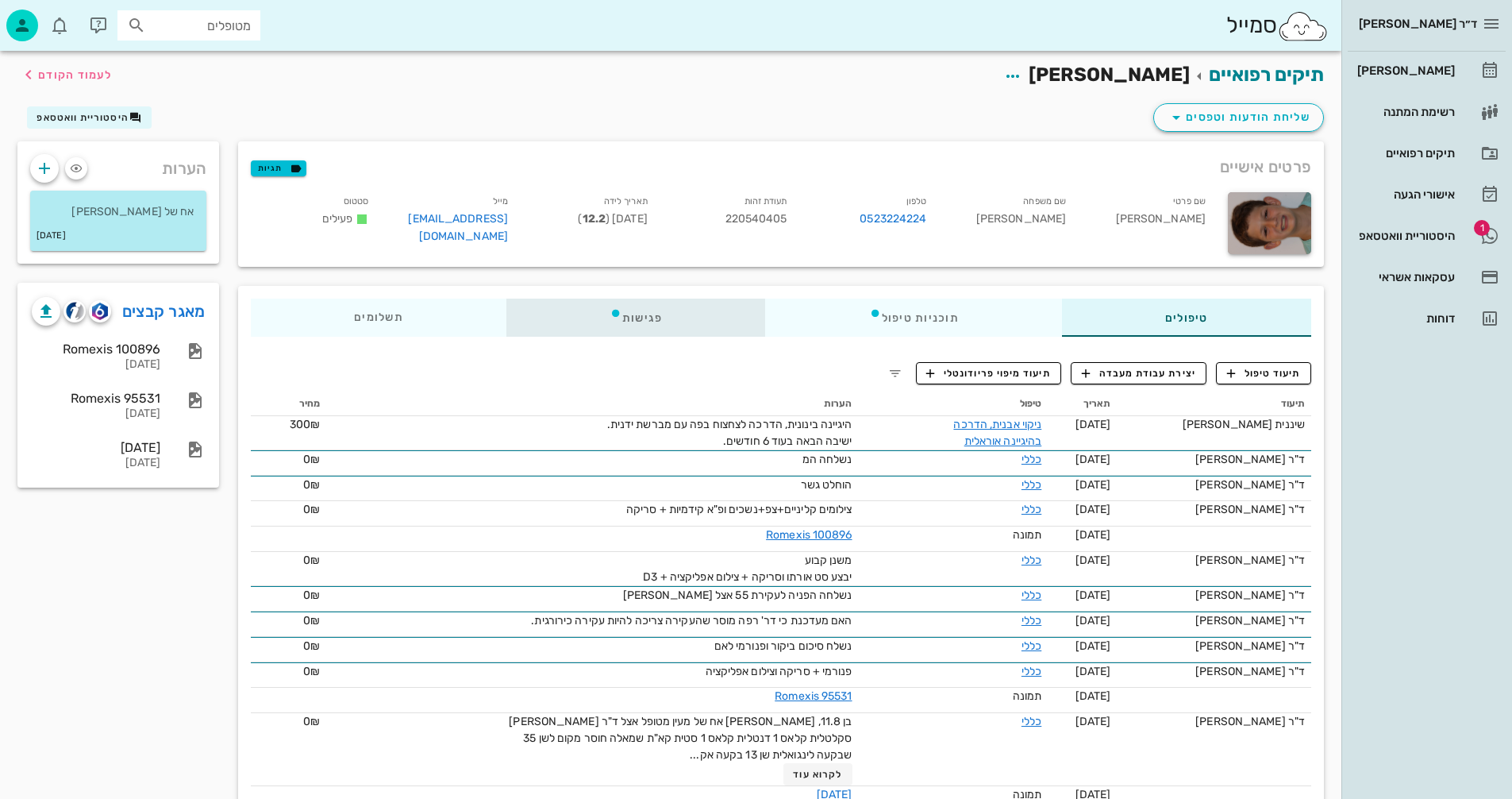
click at [639, 316] on div "פגישות" at bounding box center [636, 317] width 259 height 38
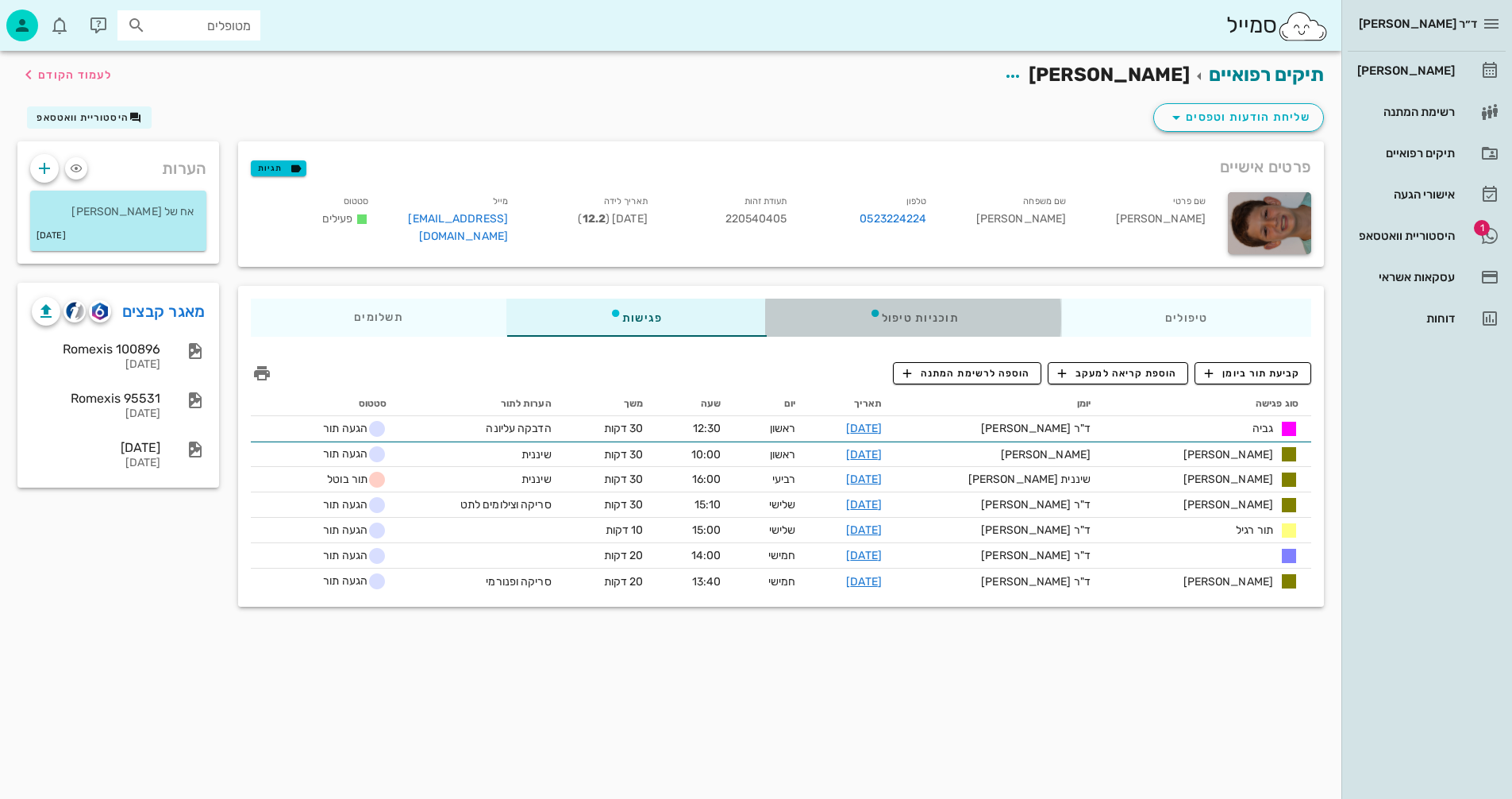
click at [917, 313] on div "תוכניות טיפול" at bounding box center [914, 317] width 296 height 38
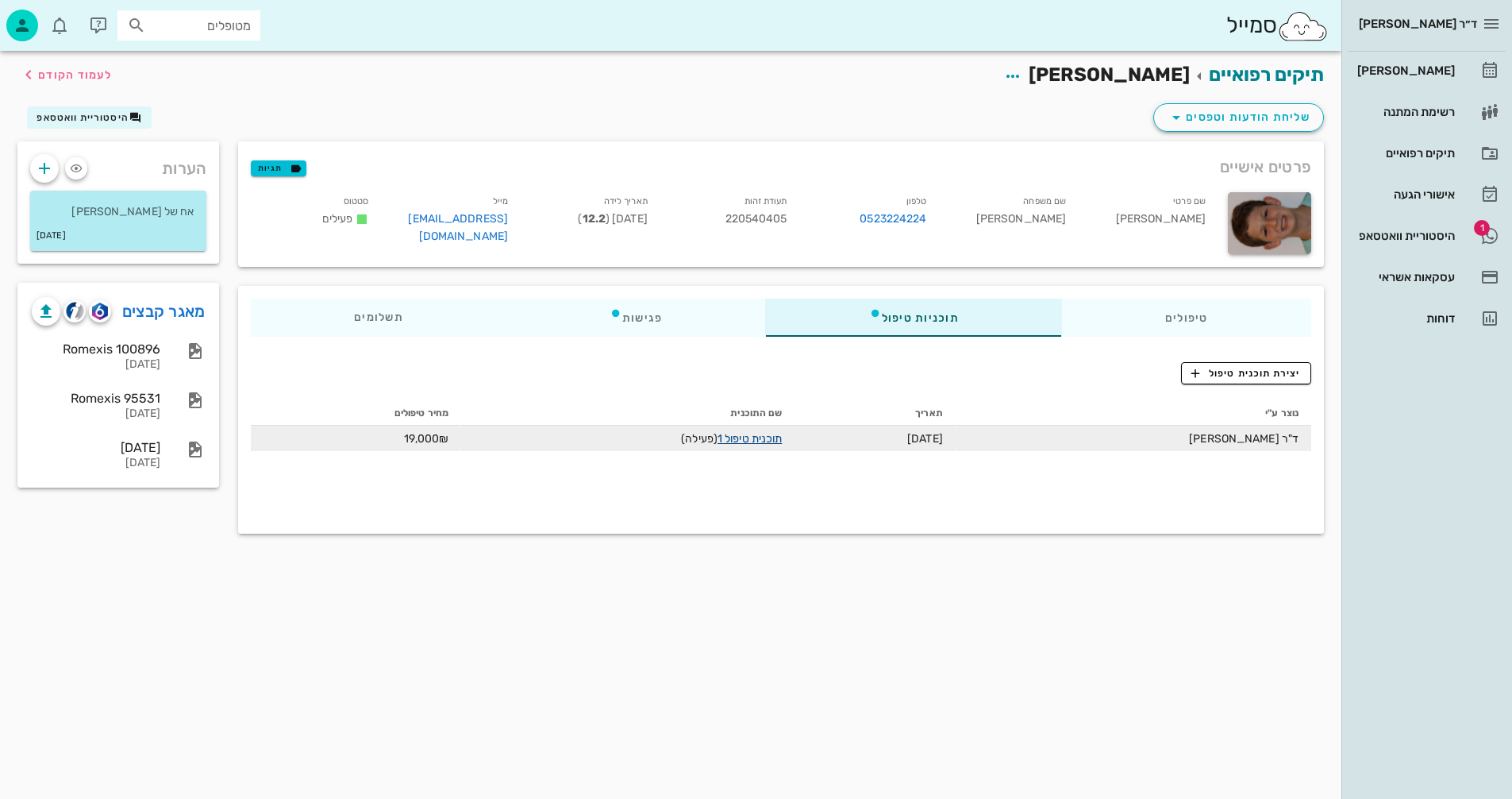
click at [758, 436] on link "תוכנית טיפול 1" at bounding box center [750, 438] width 64 height 14
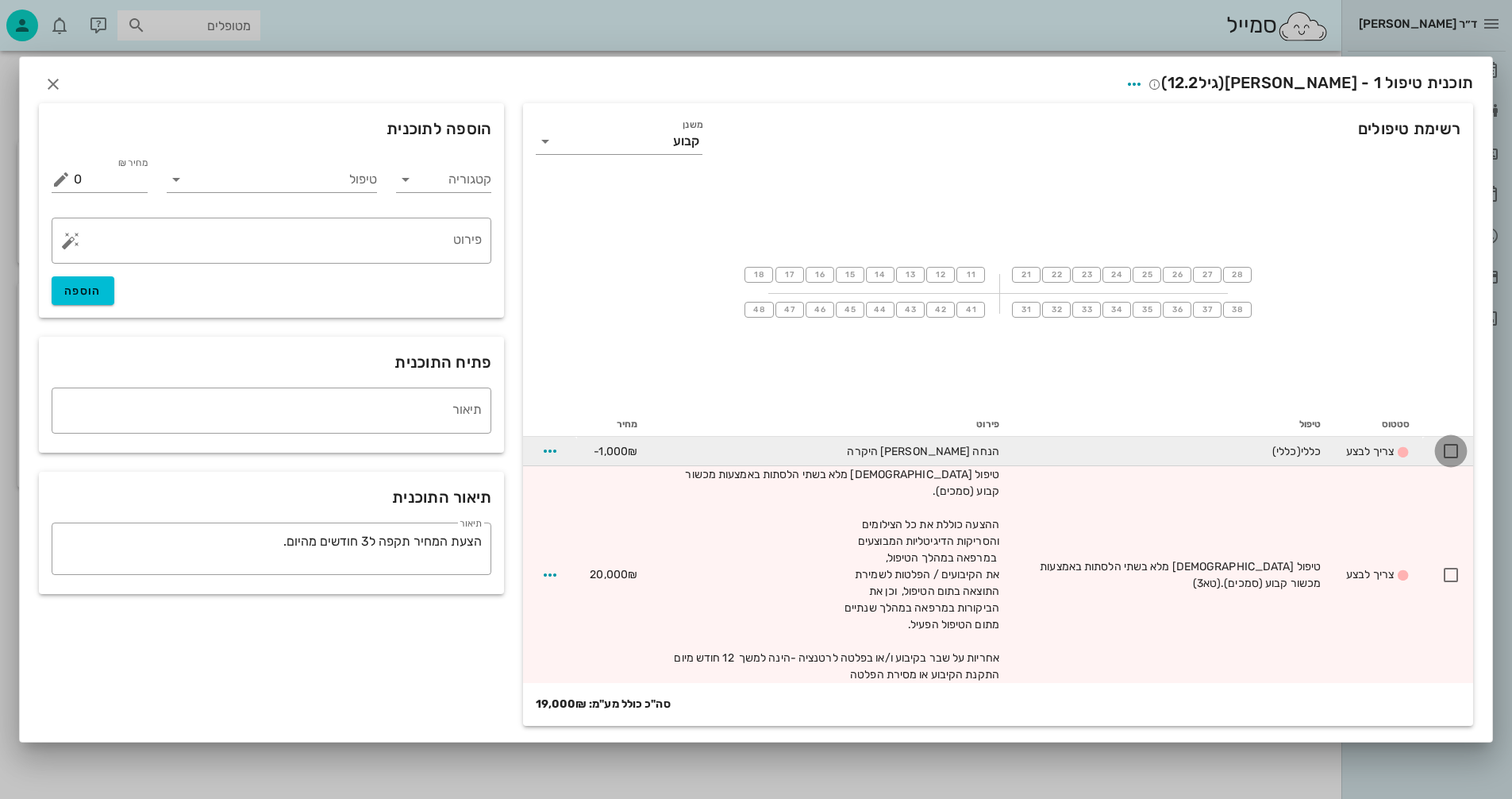
drag, startPoint x: 1453, startPoint y: 456, endPoint x: 1475, endPoint y: 606, distance: 151.6
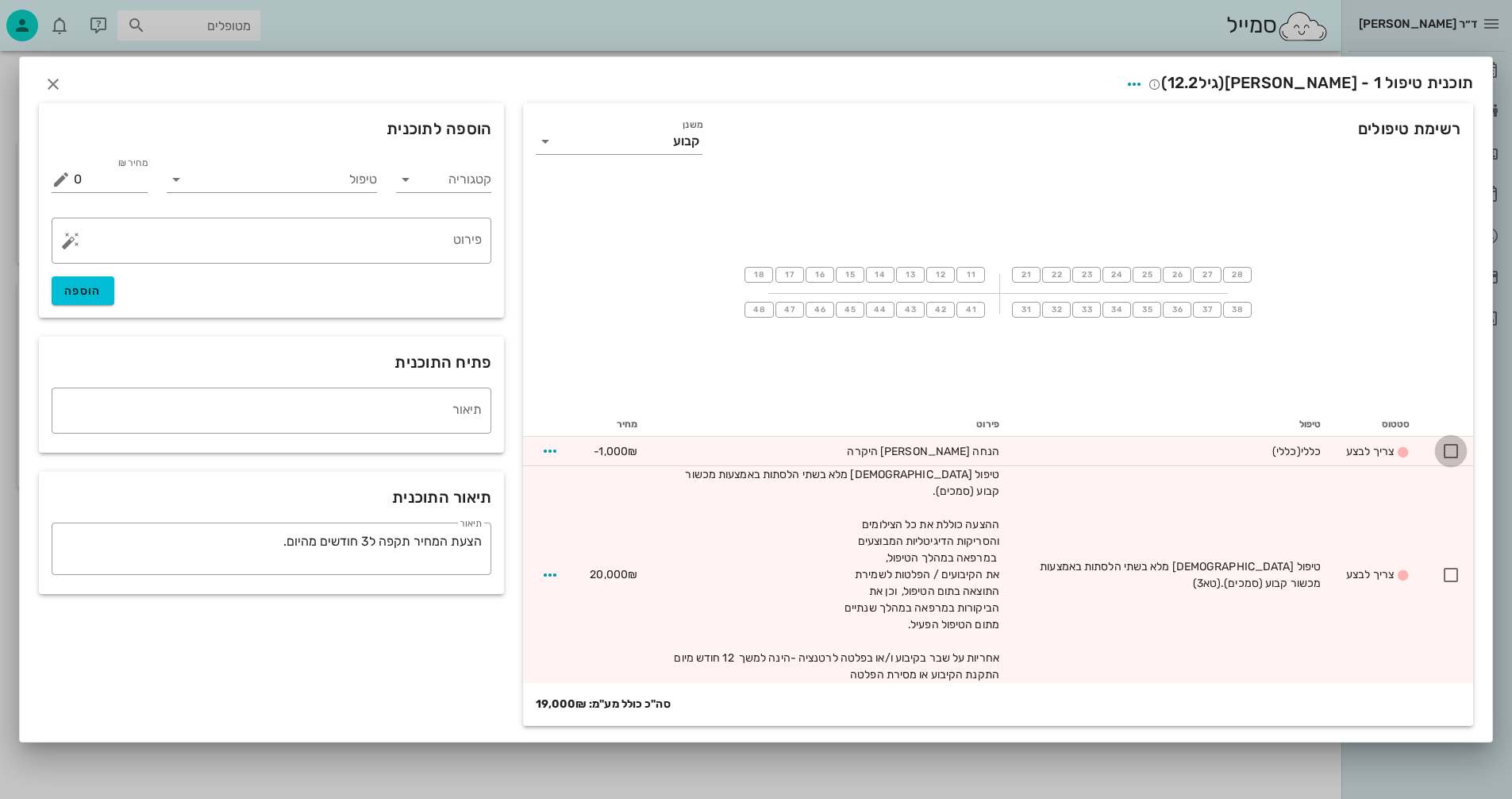
click at [1453, 458] on div at bounding box center [1451, 451] width 27 height 27
checkbox input "true"
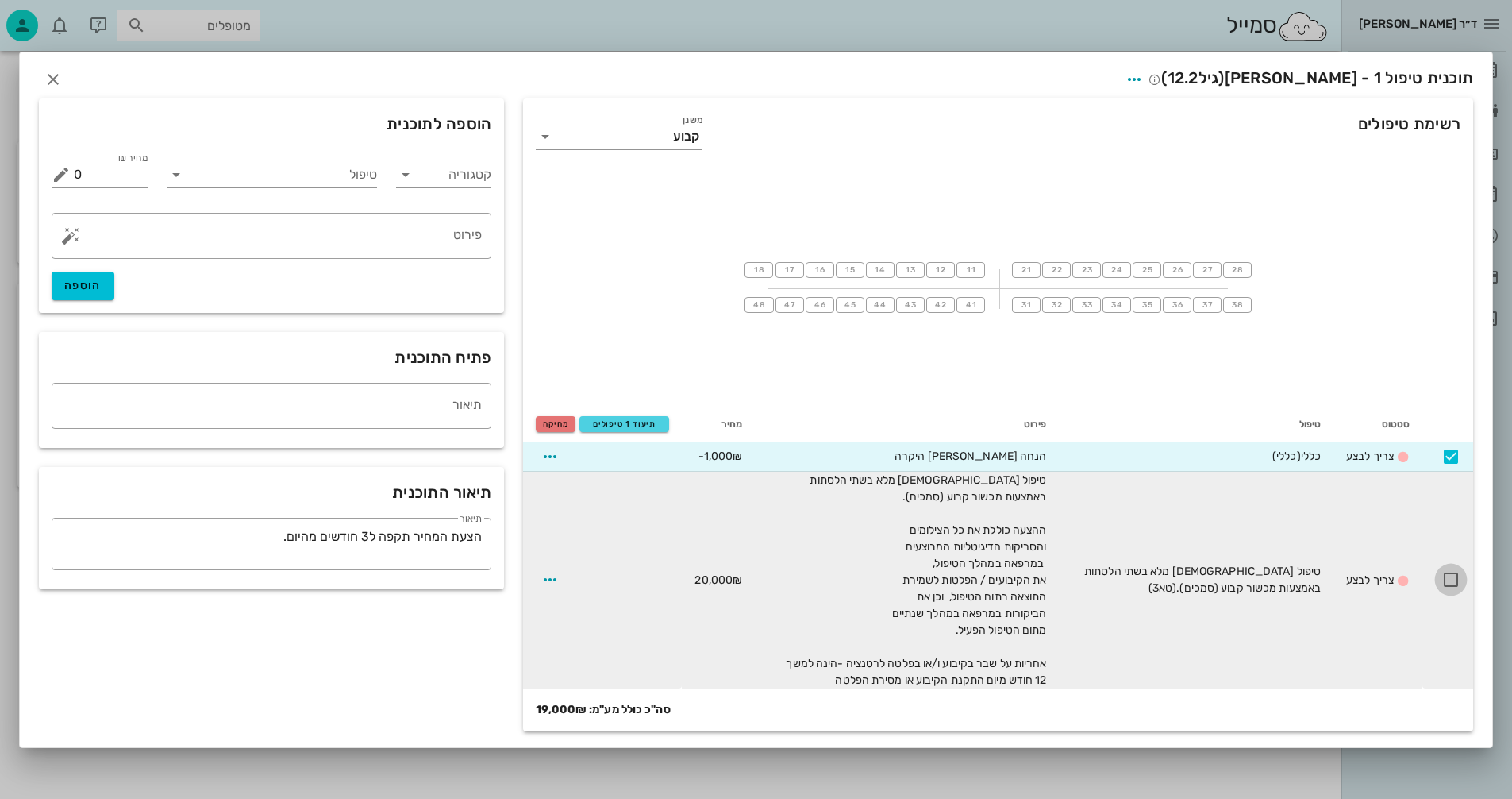
click at [1453, 579] on div at bounding box center [1451, 579] width 27 height 27
checkbox input "true"
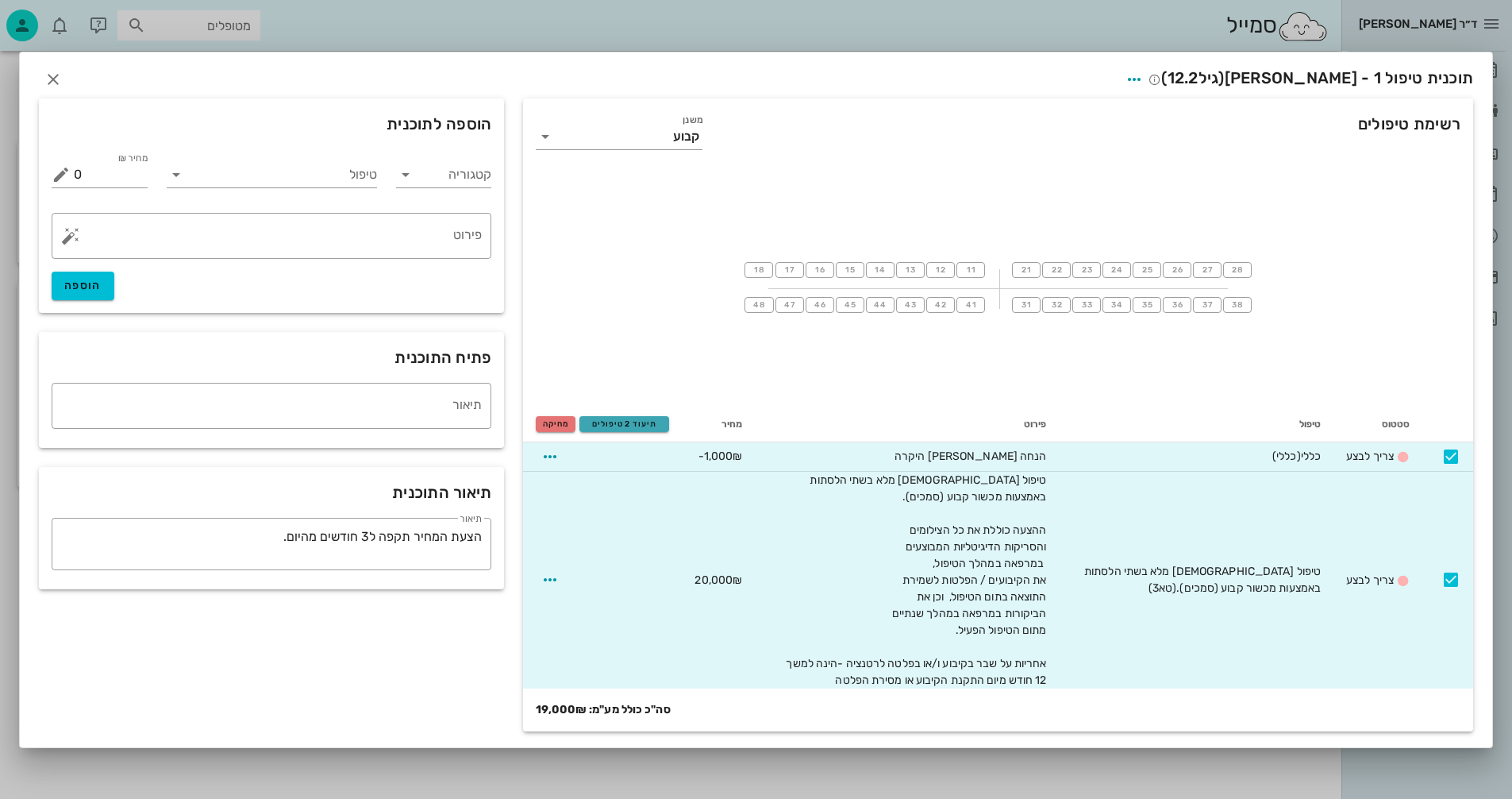
click at [643, 421] on span "תיעוד 2 טיפולים" at bounding box center [624, 423] width 75 height 9
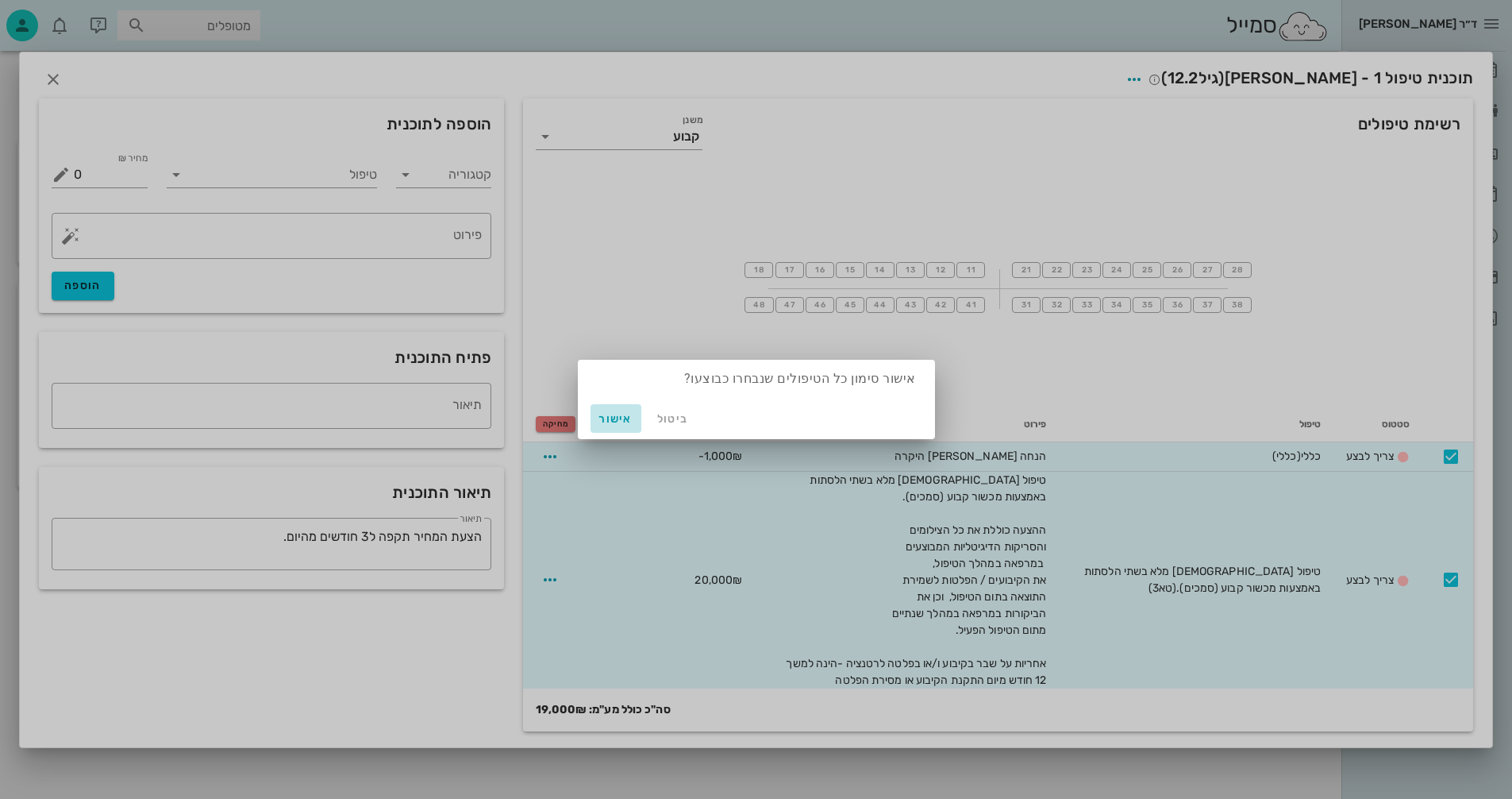
click at [616, 416] on span "אישור" at bounding box center [616, 419] width 38 height 14
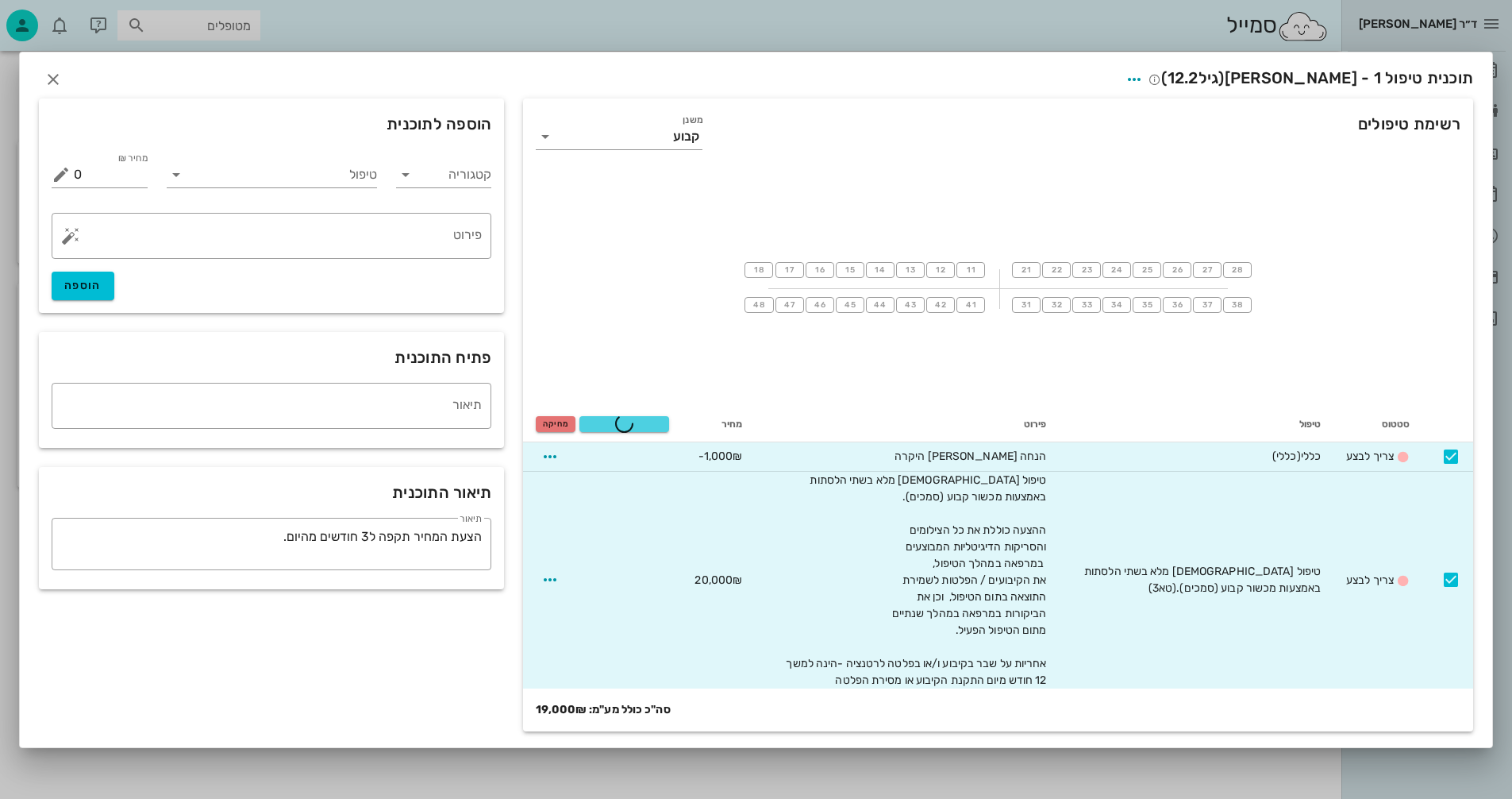
checkbox input "false"
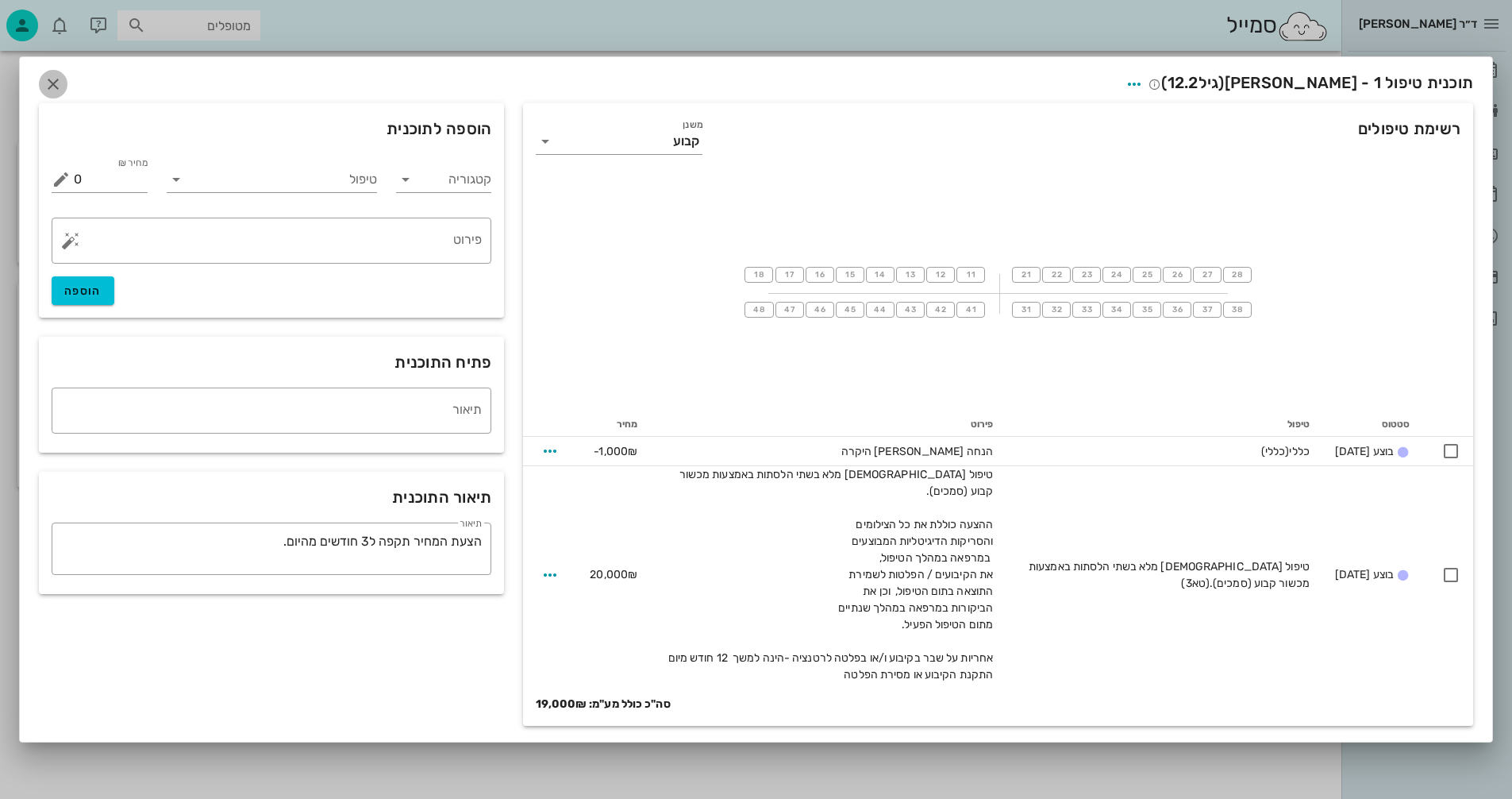
click at [48, 90] on icon "button" at bounding box center [53, 84] width 19 height 19
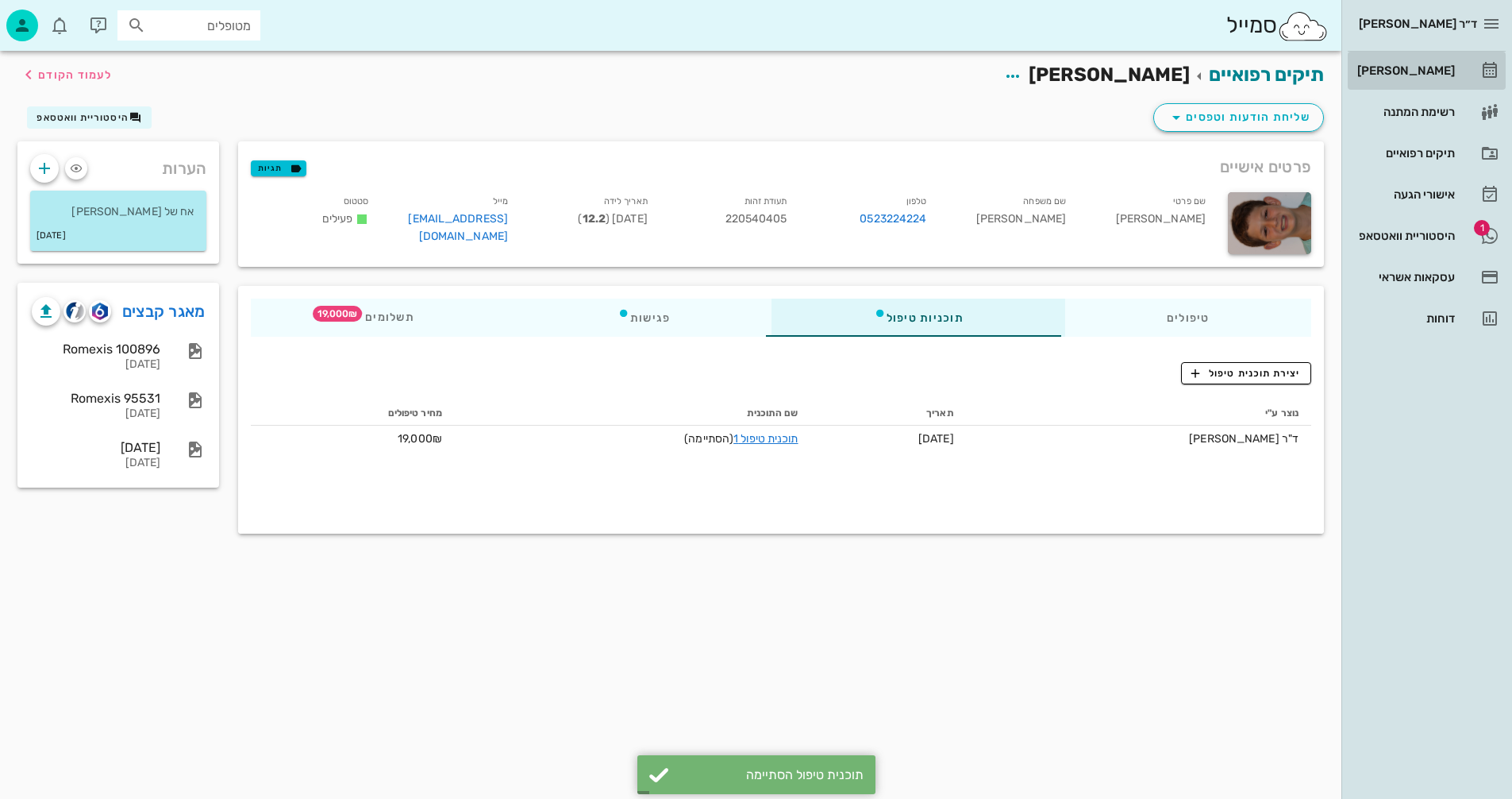
click at [1411, 73] on div "[PERSON_NAME]" at bounding box center [1404, 70] width 101 height 13
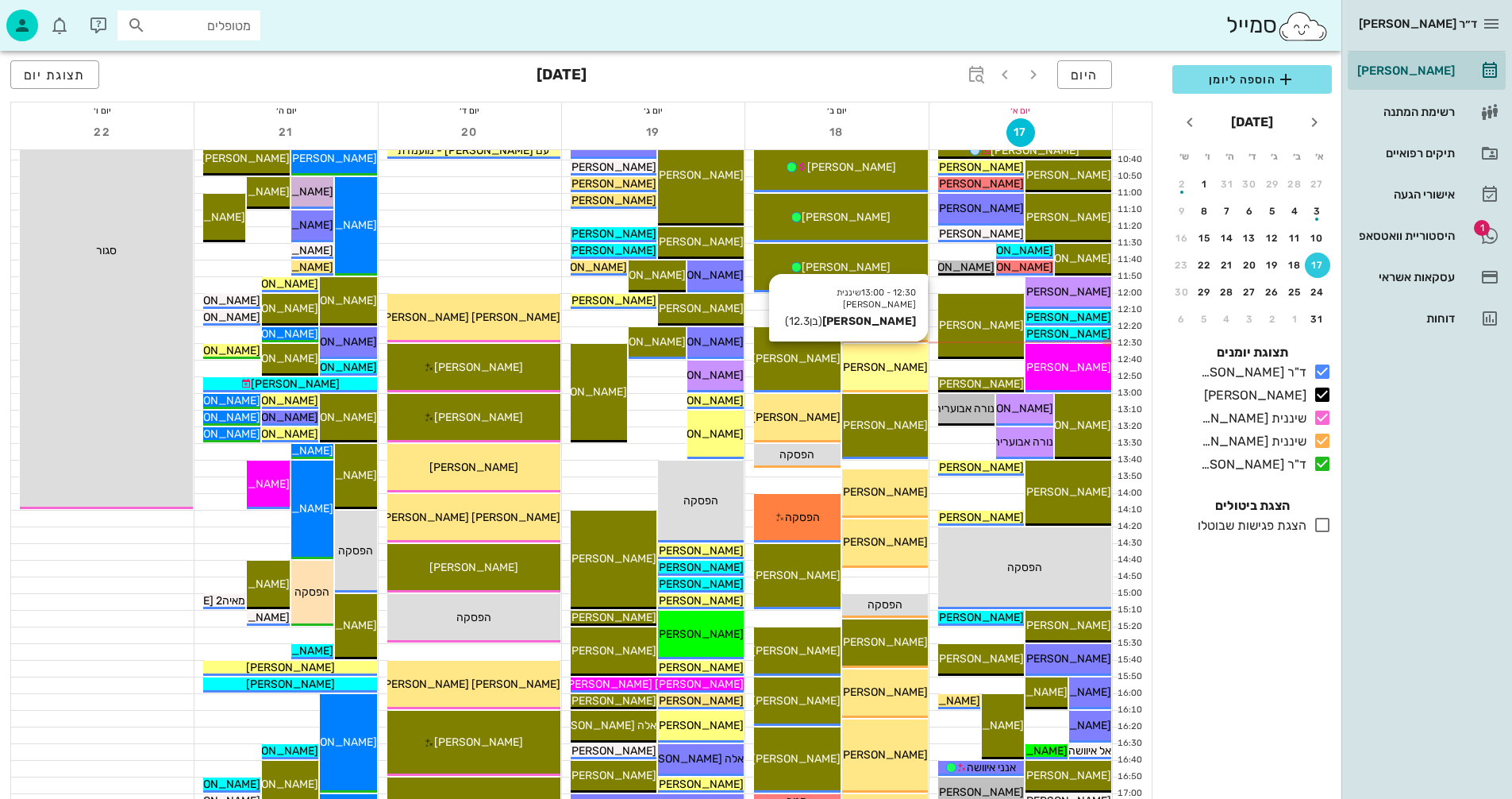
scroll to position [397, 0]
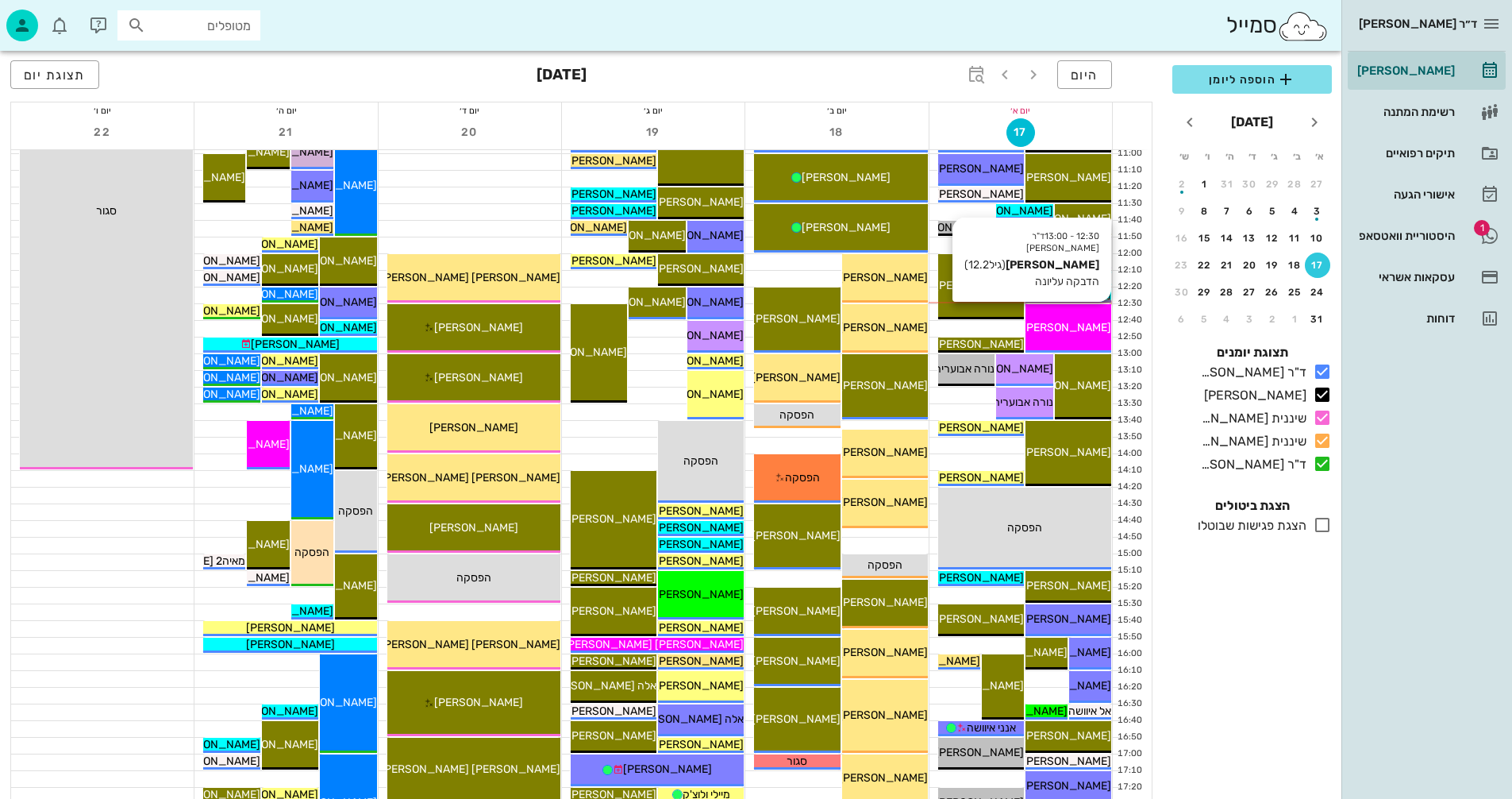
click at [1059, 323] on span "[PERSON_NAME]" at bounding box center [1067, 328] width 89 height 14
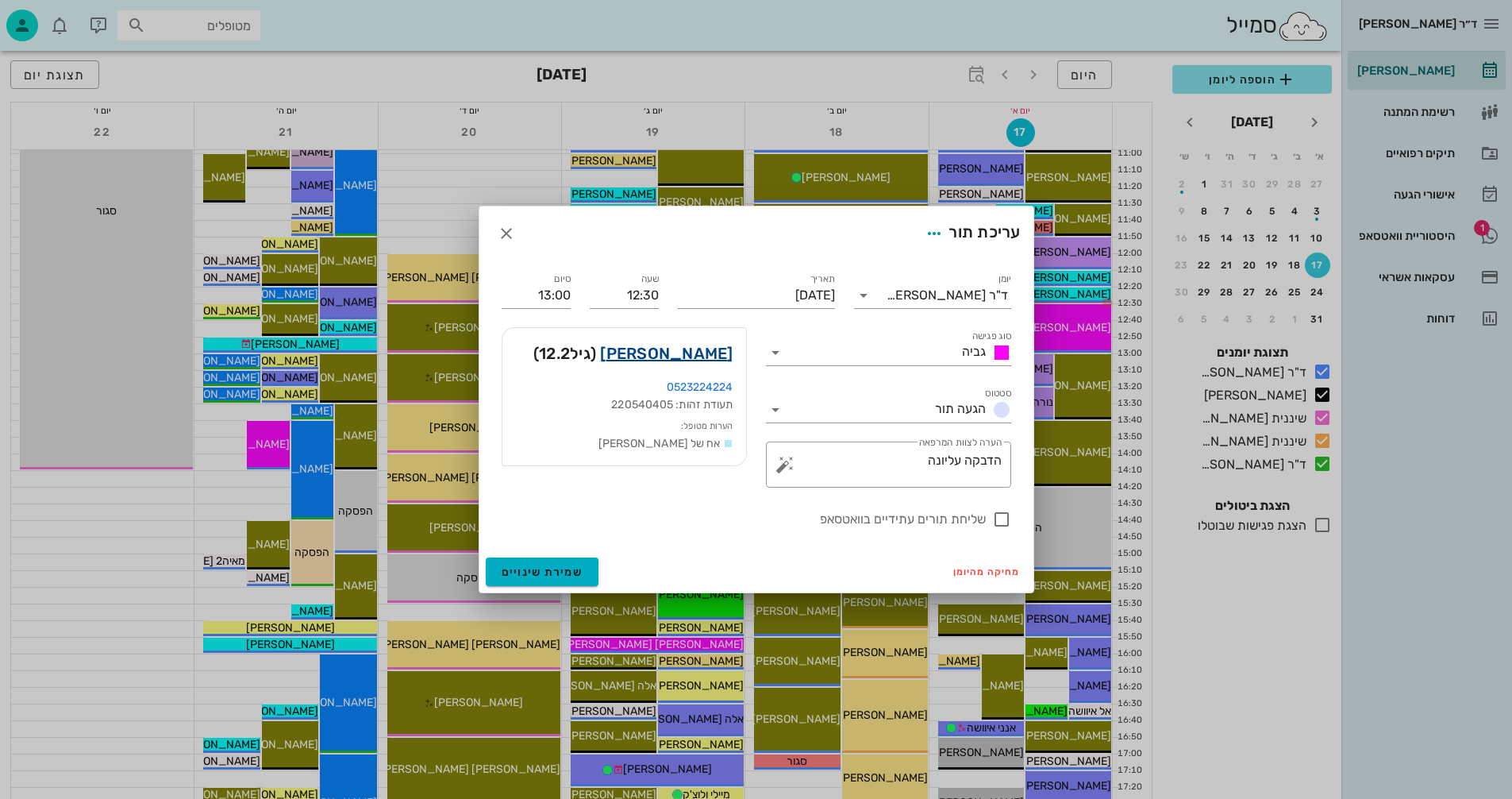
click at [678, 351] on link "[PERSON_NAME]" at bounding box center [666, 353] width 133 height 25
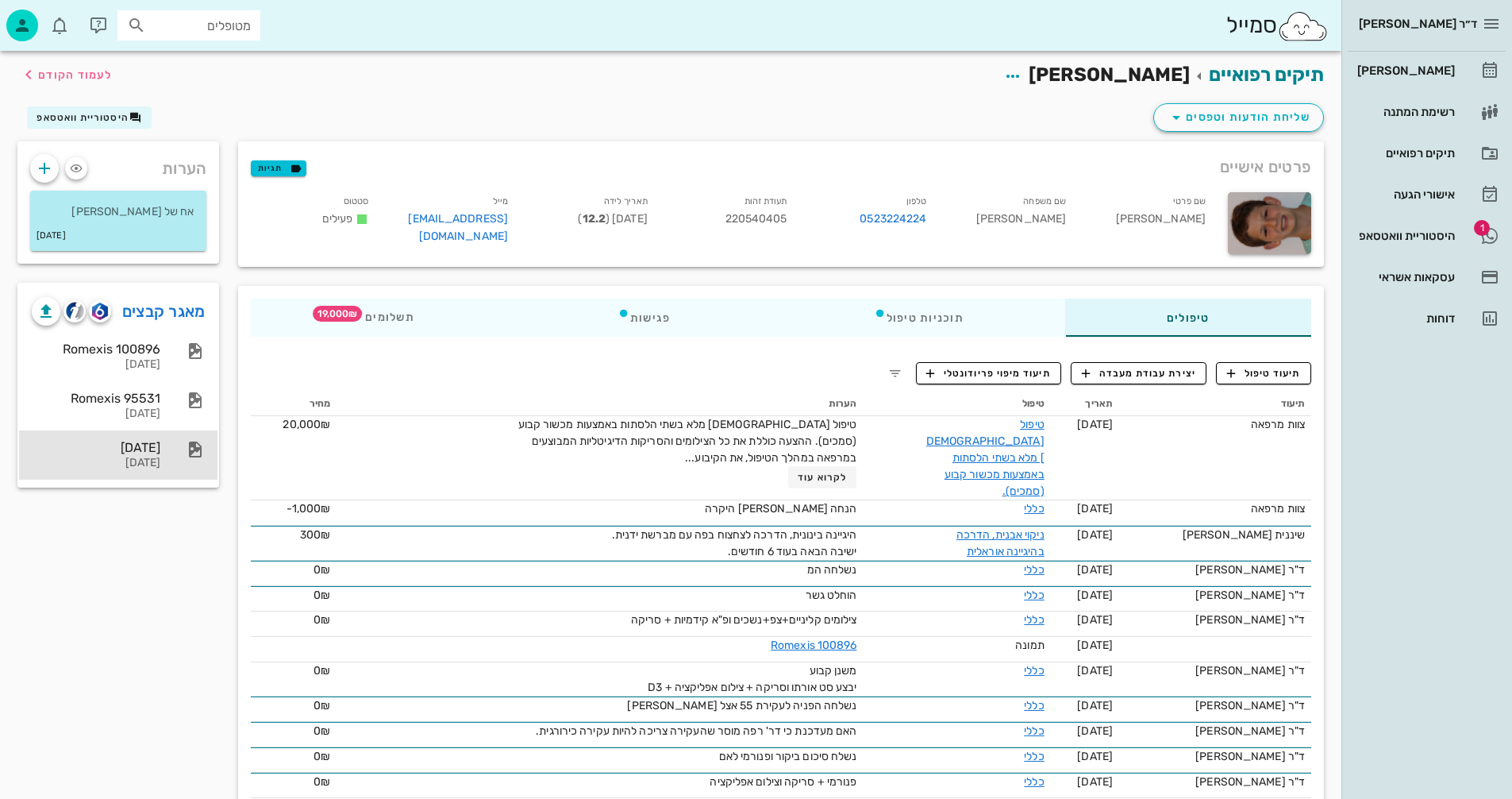
click at [130, 456] on div "[DATE]" at bounding box center [96, 463] width 128 height 14
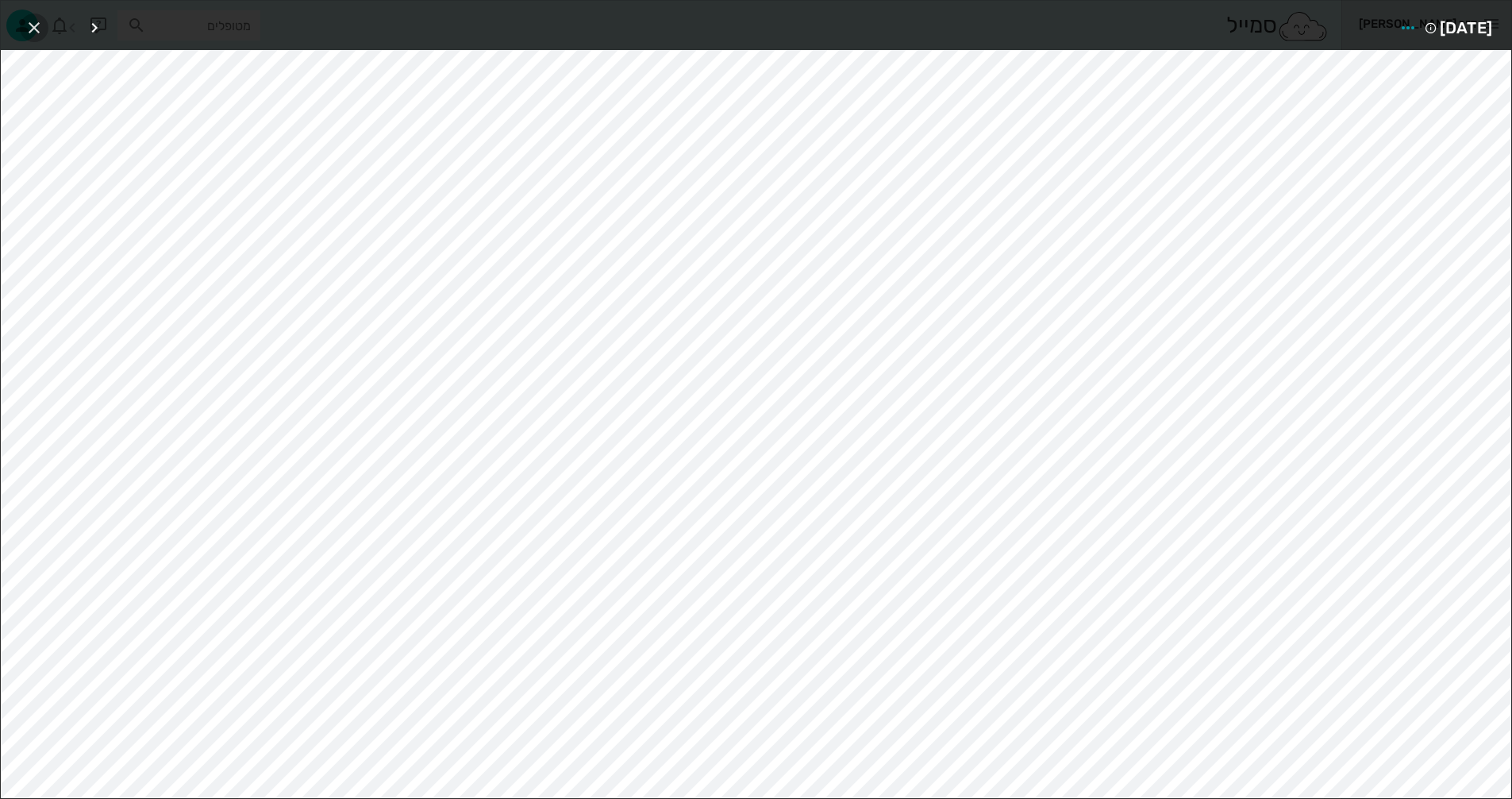
click at [31, 21] on icon "button" at bounding box center [34, 28] width 19 height 19
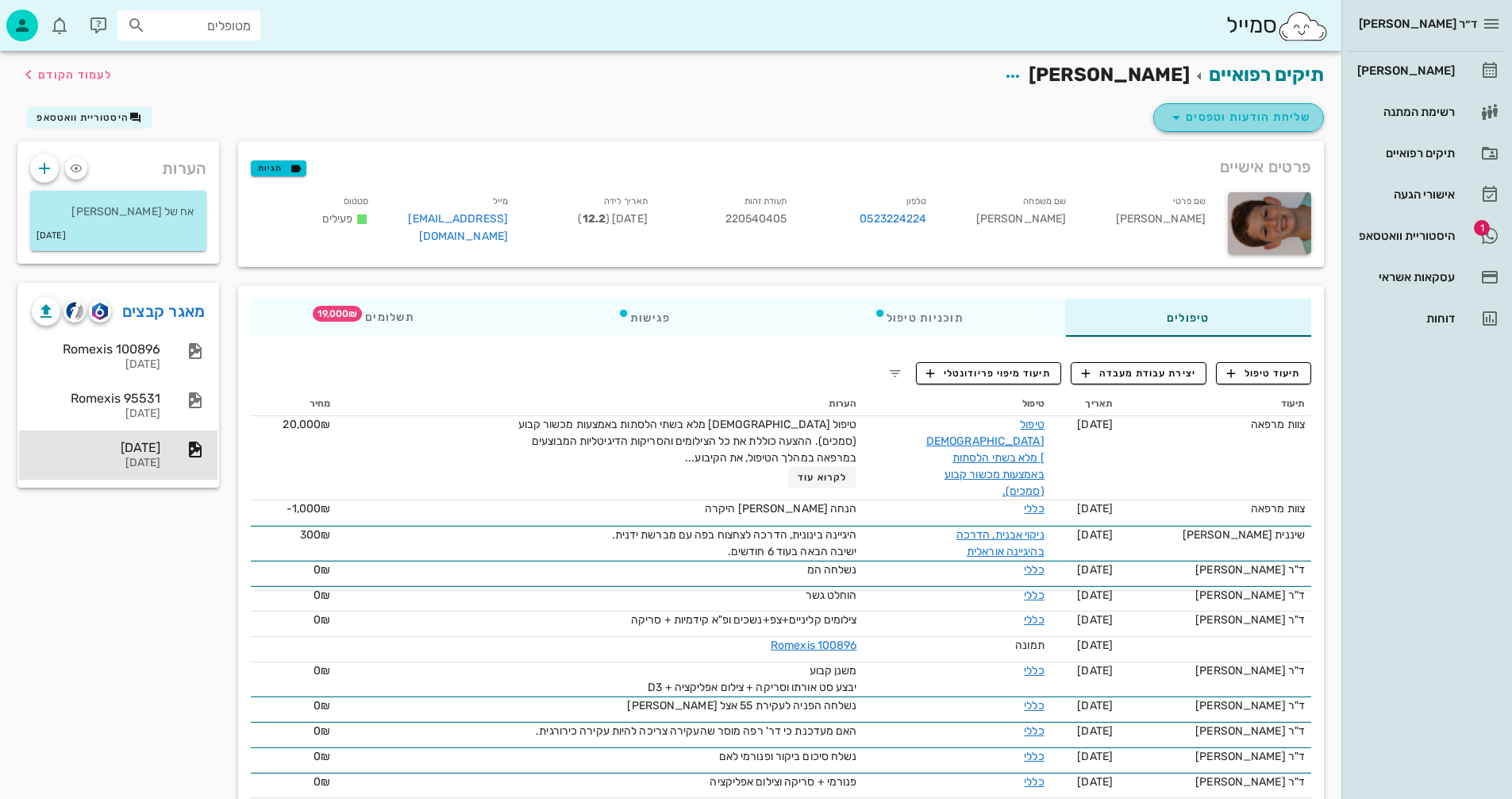
click at [1174, 115] on icon "button" at bounding box center [1177, 117] width 19 height 19
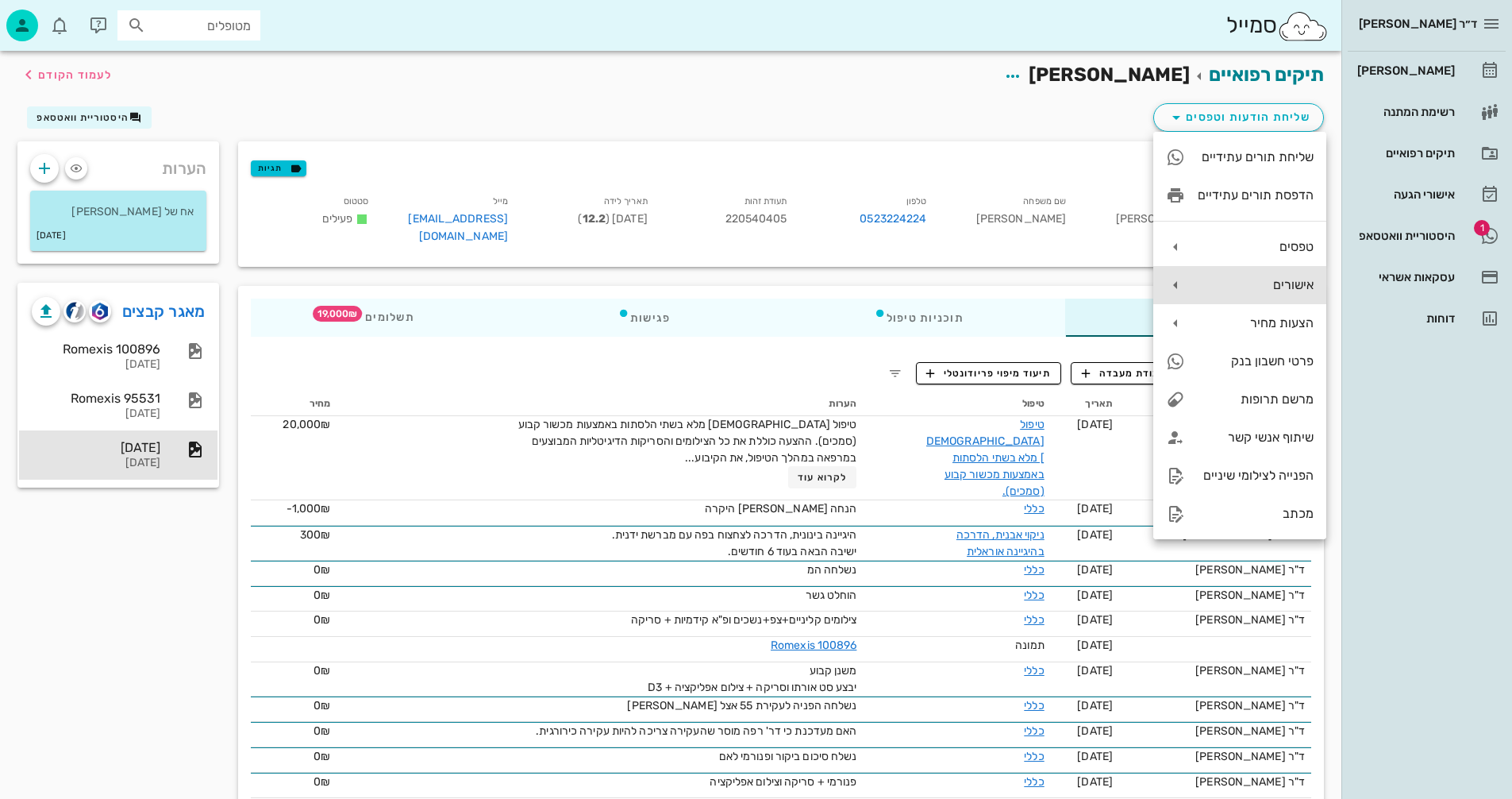
click at [1180, 283] on icon at bounding box center [1176, 285] width 19 height 19
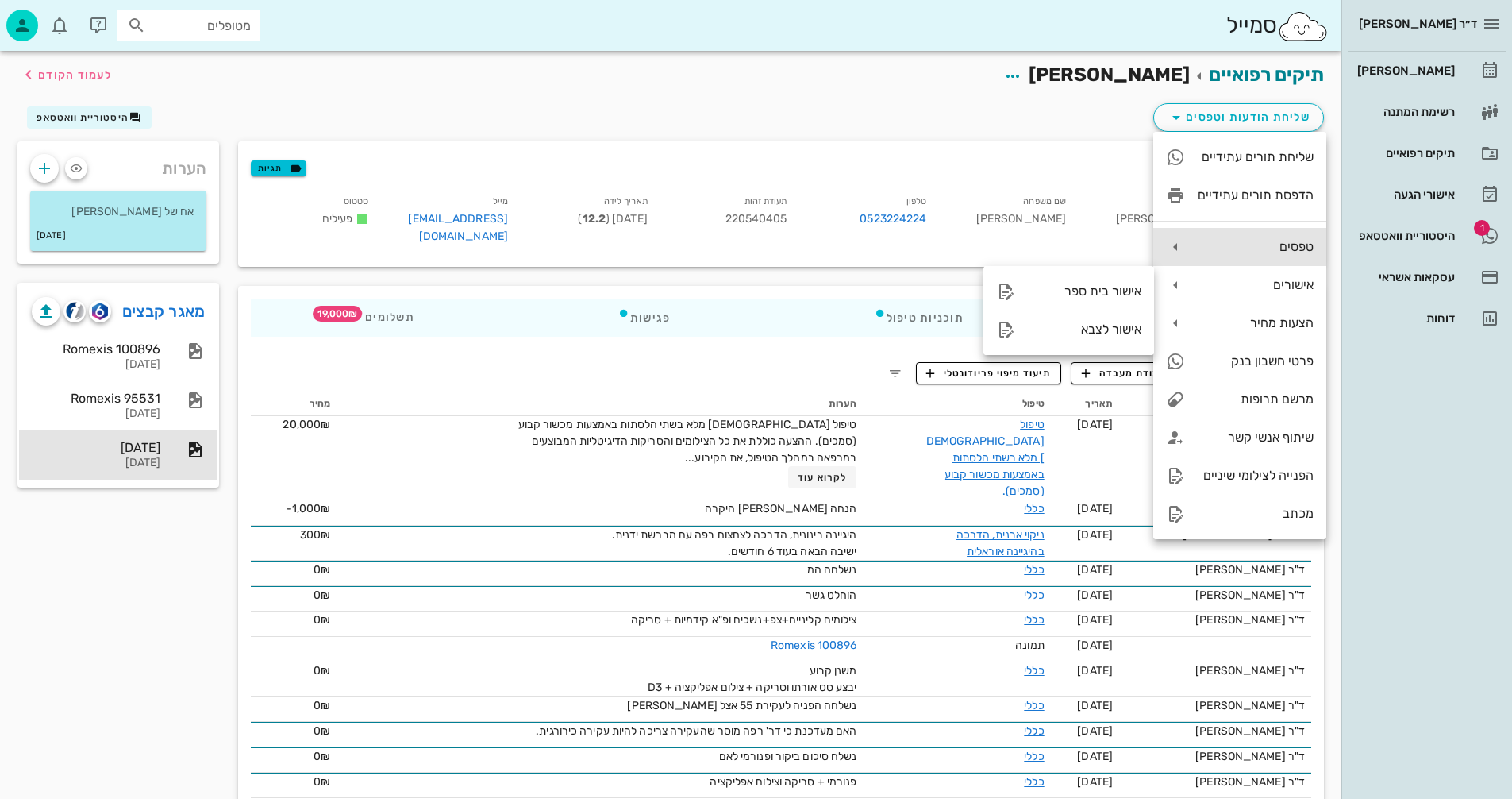
click at [1182, 244] on icon at bounding box center [1176, 247] width 19 height 19
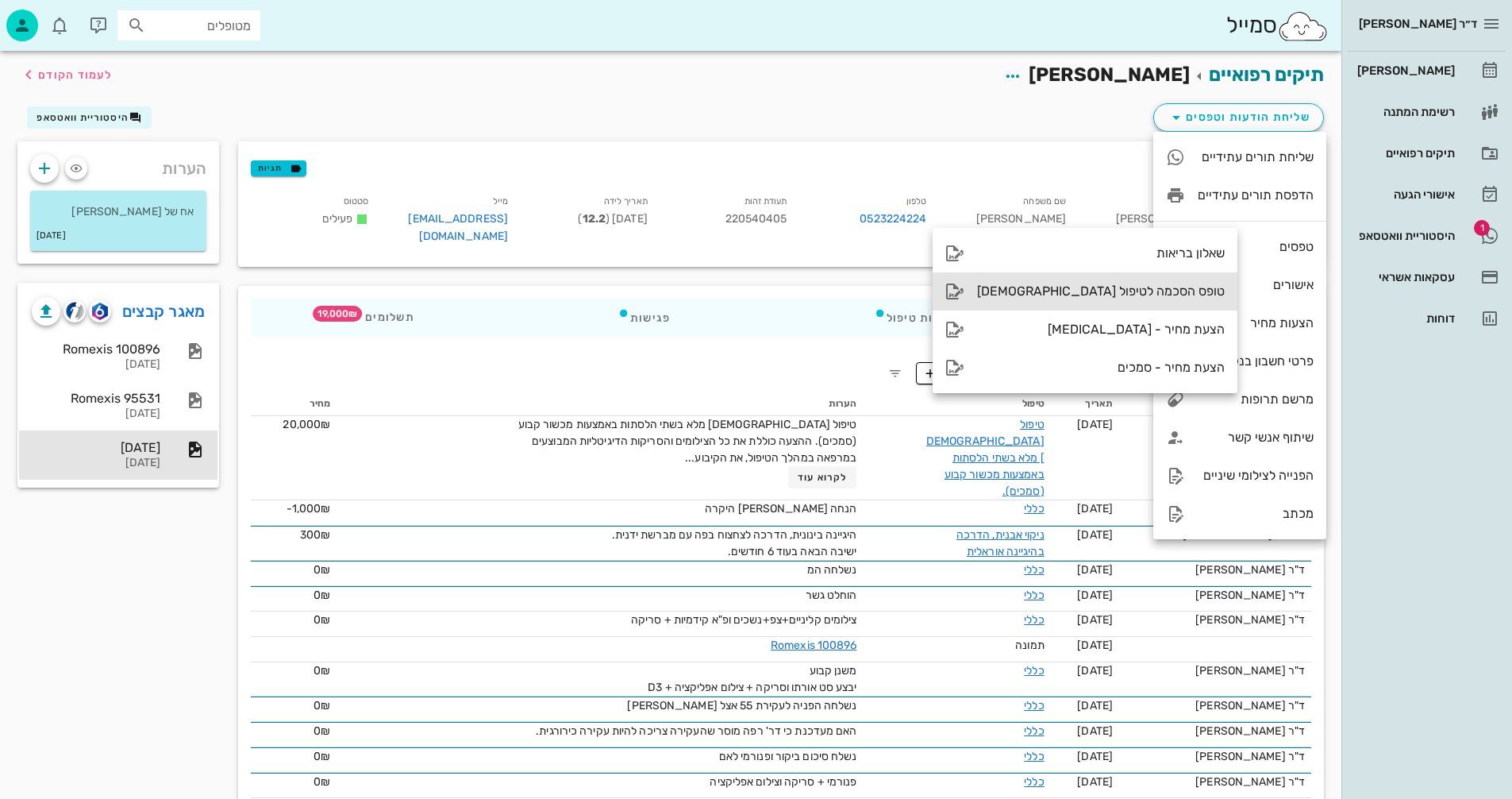
click at [1023, 291] on div "טופס הסכמה לטיפול [DEMOGRAPHIC_DATA]" at bounding box center [1101, 291] width 247 height 15
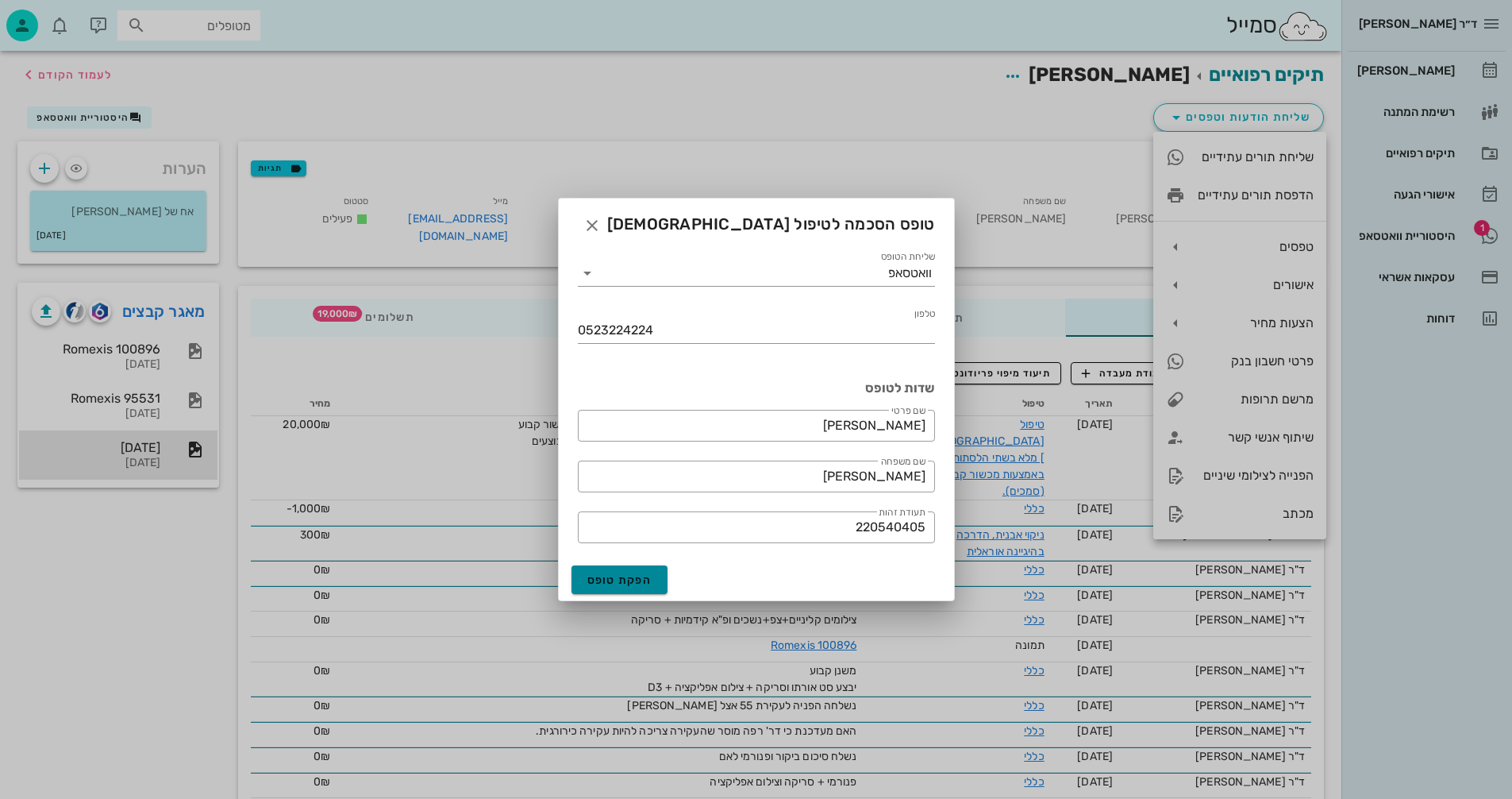
click at [621, 579] on span "הפקת טופס" at bounding box center [620, 580] width 65 height 14
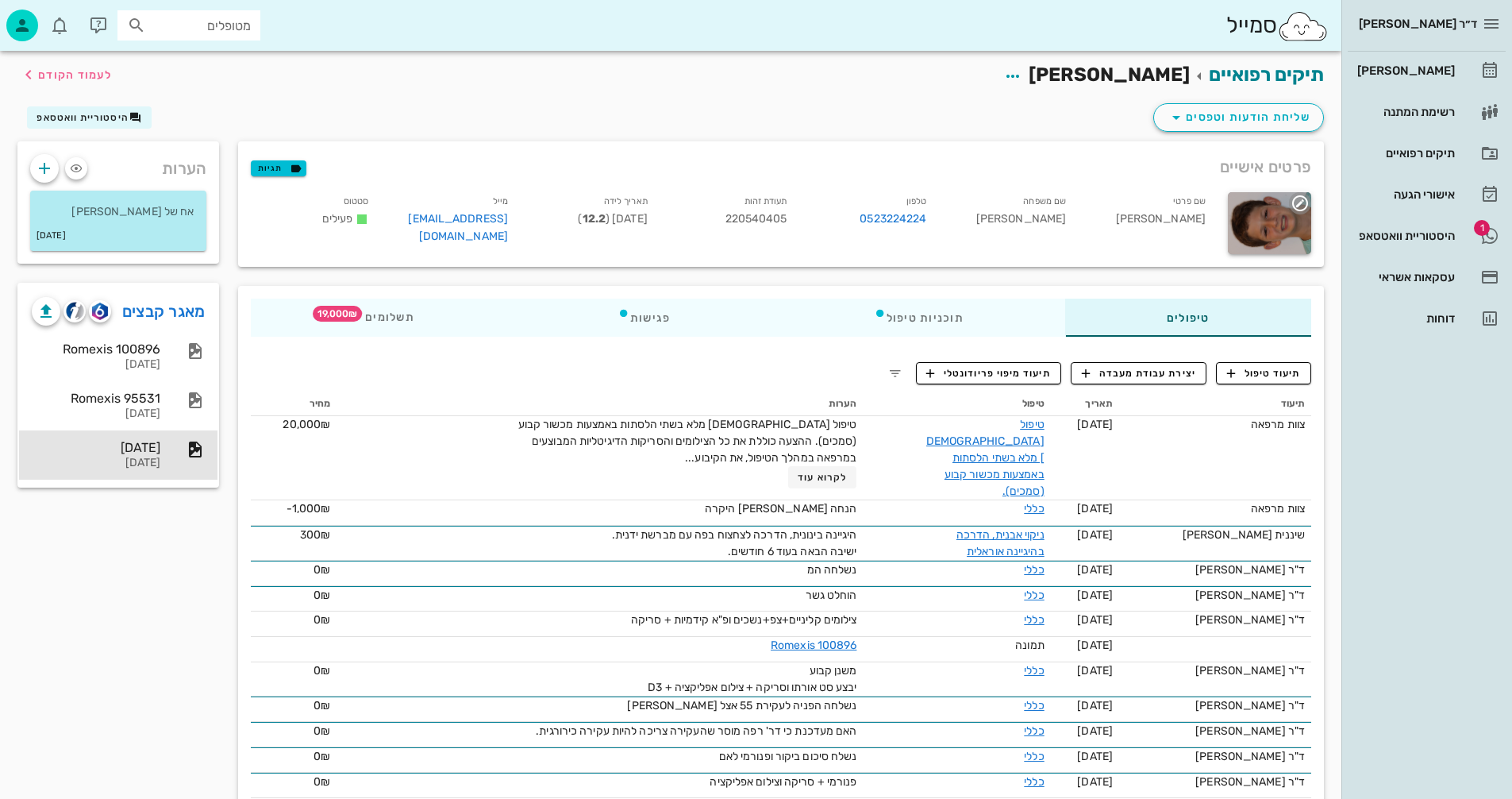
click at [1303, 199] on icon "button" at bounding box center [1300, 203] width 19 height 19
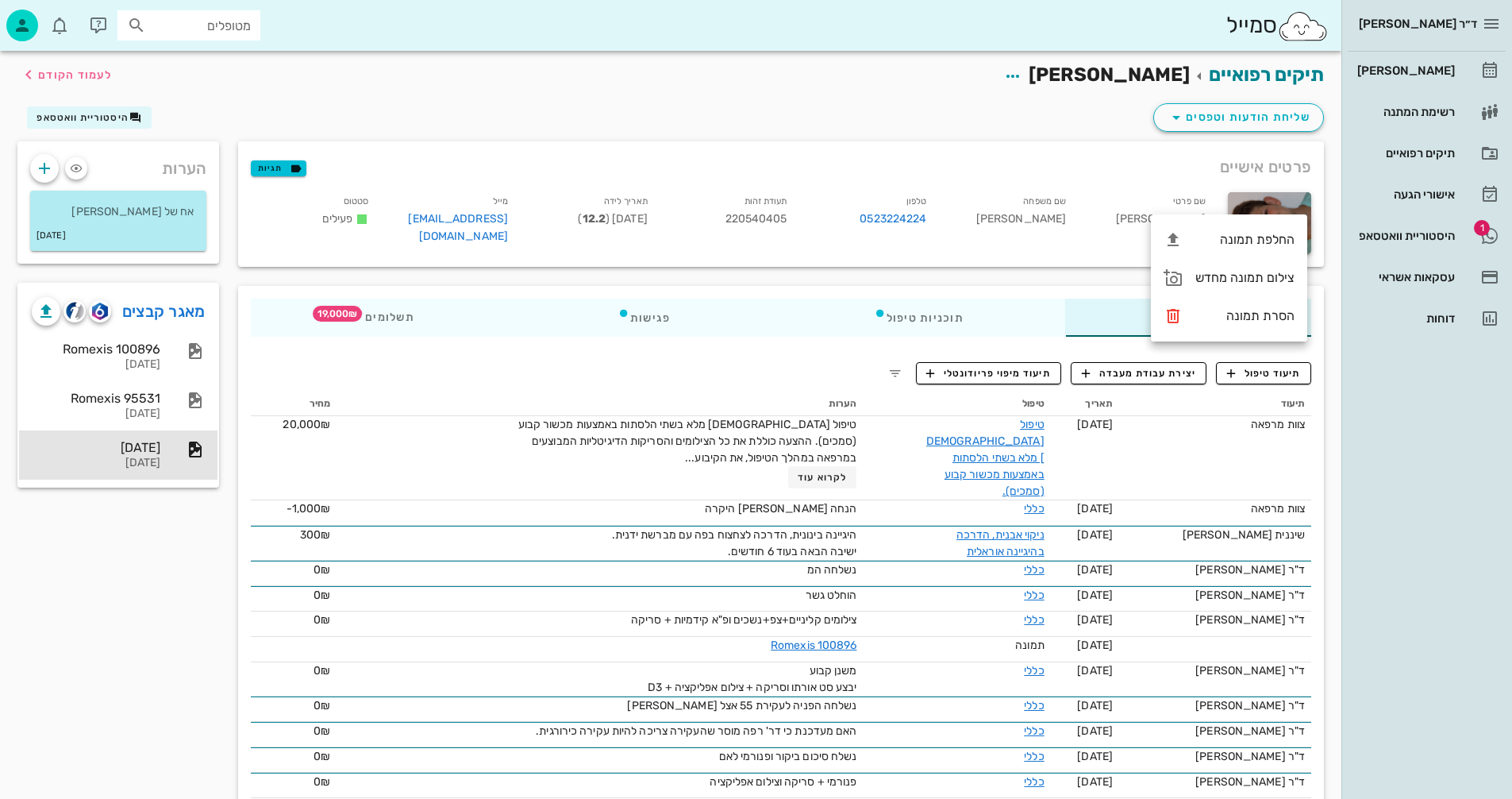
click at [1395, 396] on div "ד״ר [PERSON_NAME] [PERSON_NAME] רשימת המתנה תיקים רפואיים אישורי הגעה 1 היסטורי…" at bounding box center [1427, 400] width 171 height 799
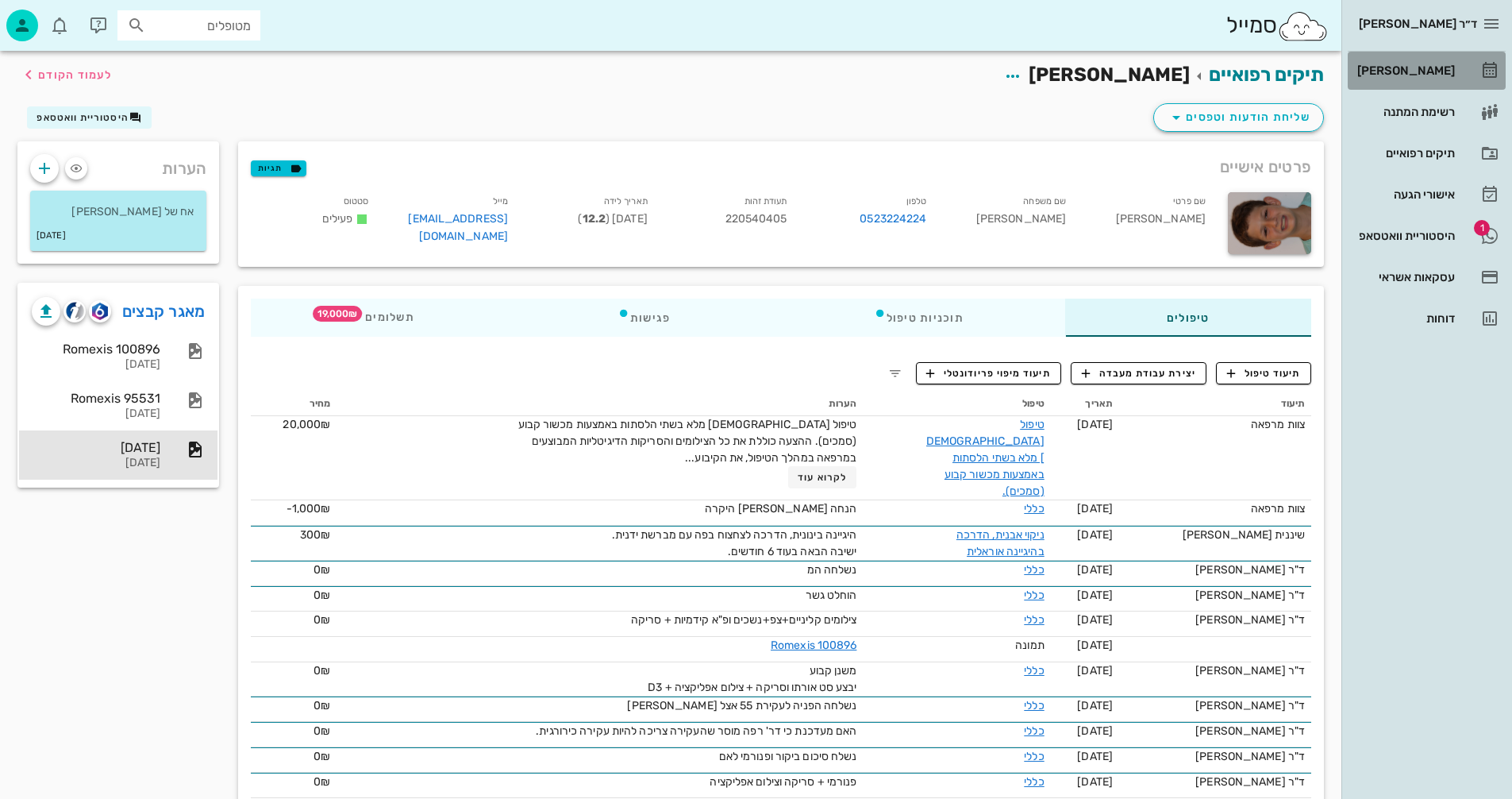
click at [1424, 69] on div "[PERSON_NAME]" at bounding box center [1404, 70] width 101 height 13
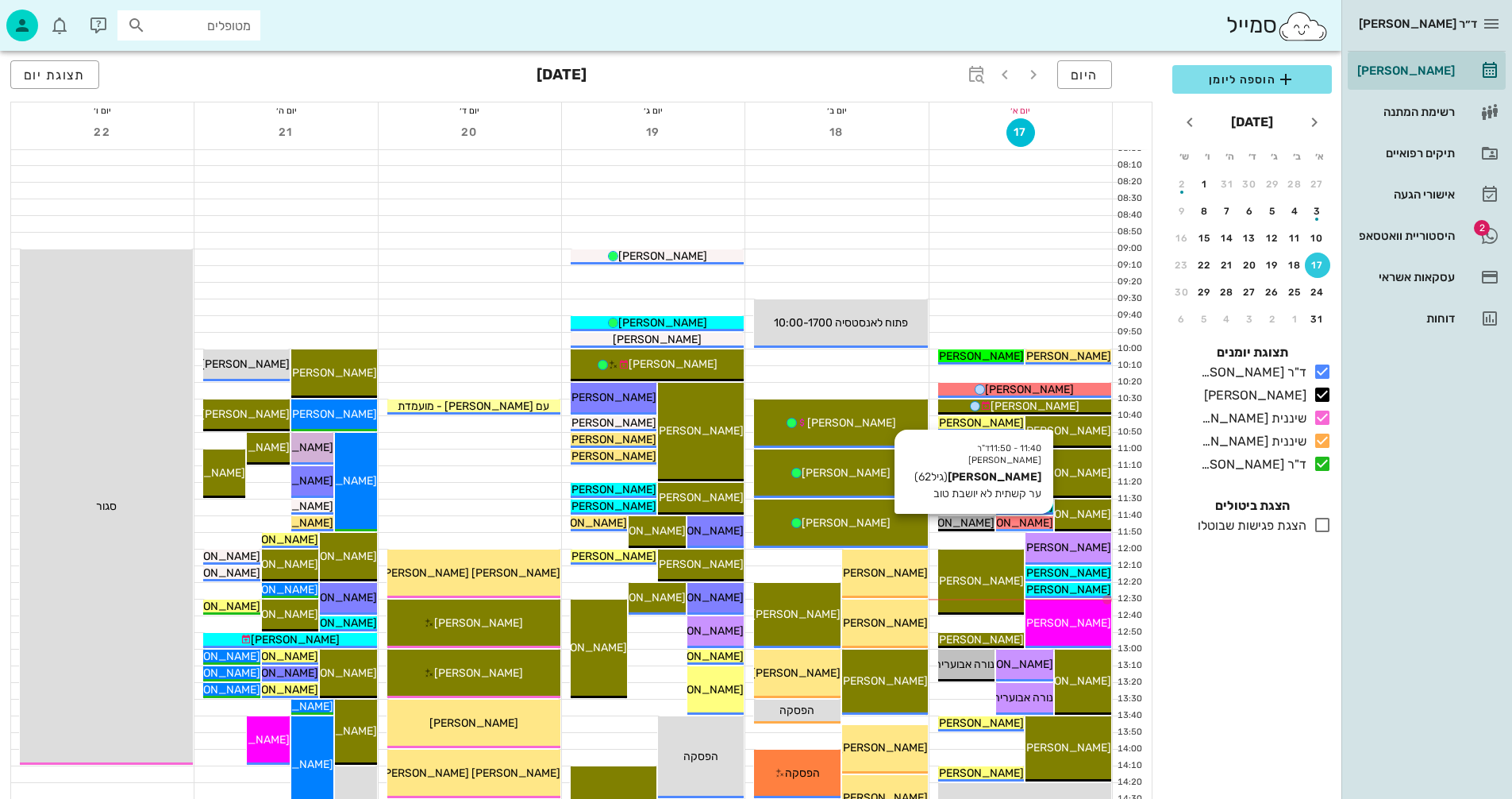
scroll to position [238, 0]
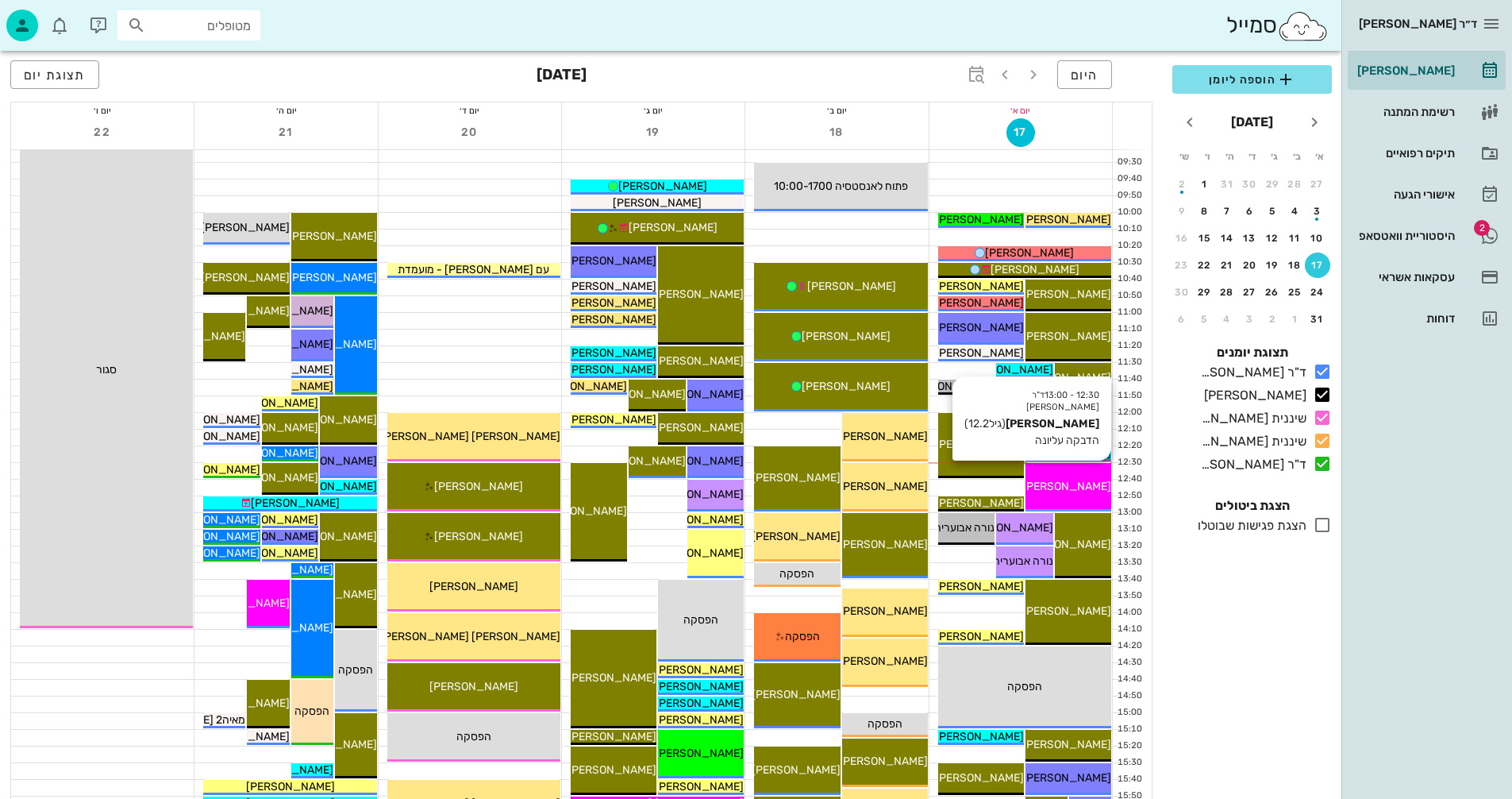
click at [1073, 483] on span "[PERSON_NAME]" at bounding box center [1067, 486] width 89 height 14
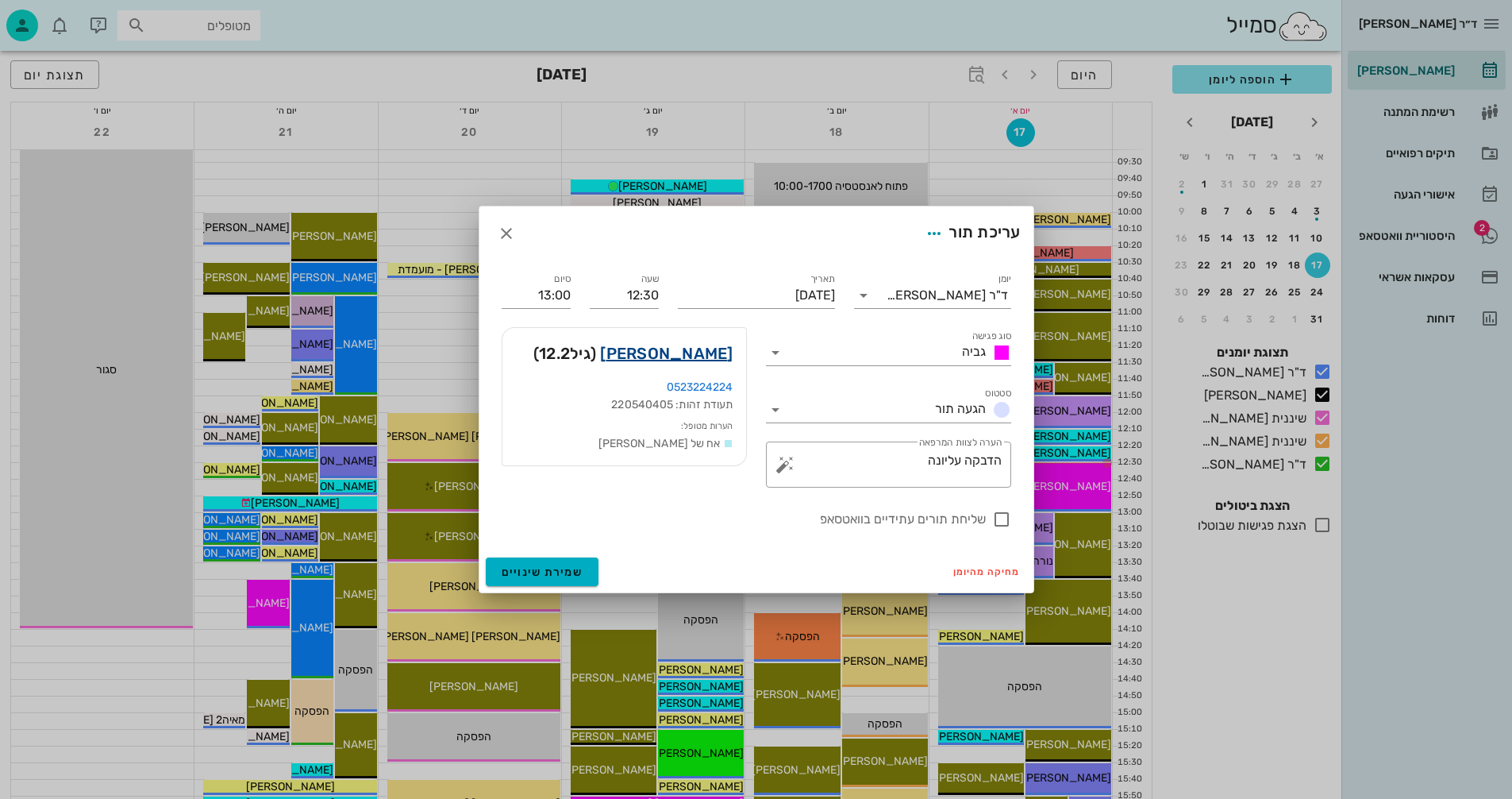
click at [689, 352] on link "[PERSON_NAME]" at bounding box center [666, 353] width 133 height 25
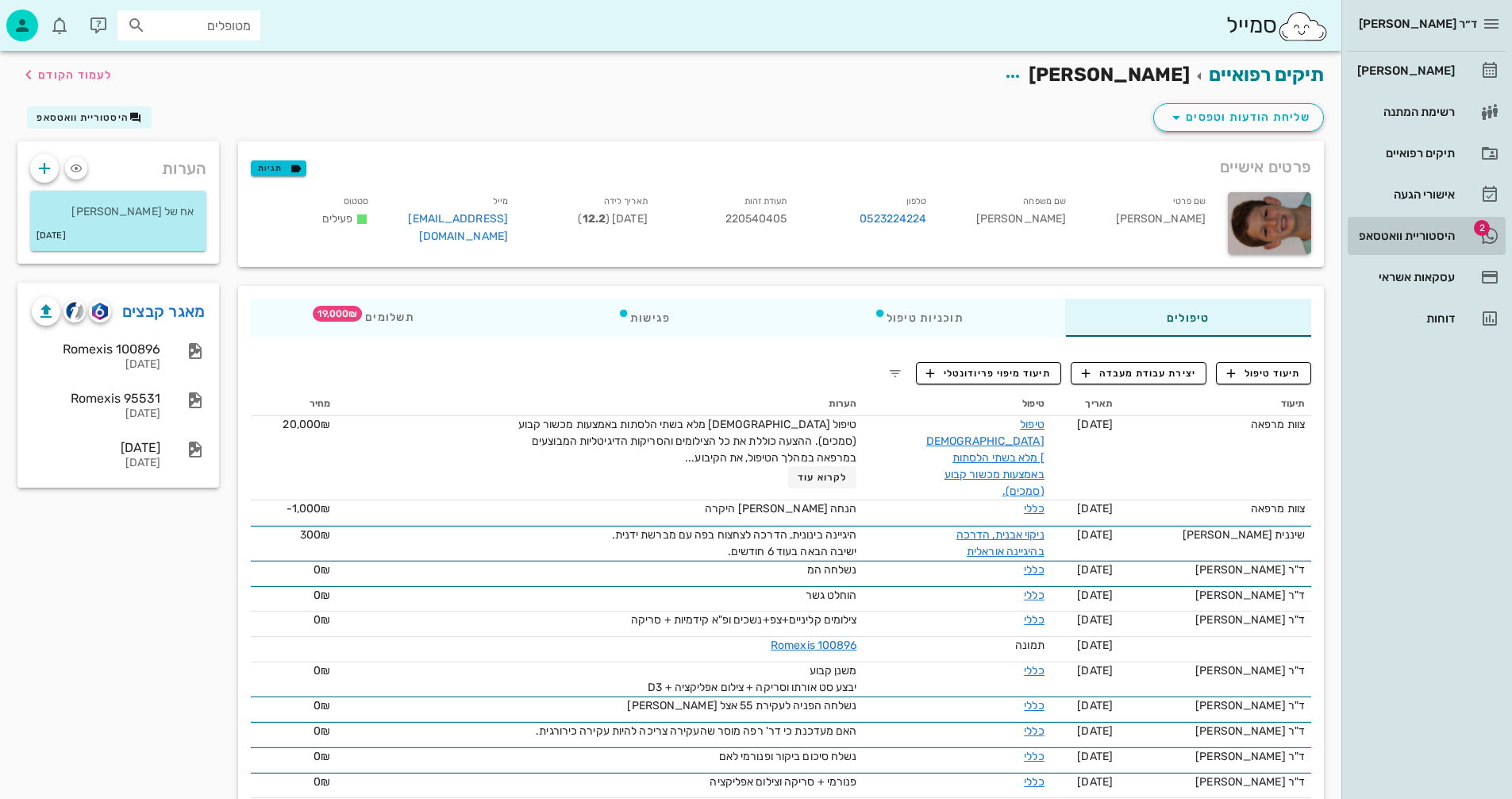
click at [1388, 231] on div "היסטוריית וואטסאפ" at bounding box center [1404, 236] width 101 height 13
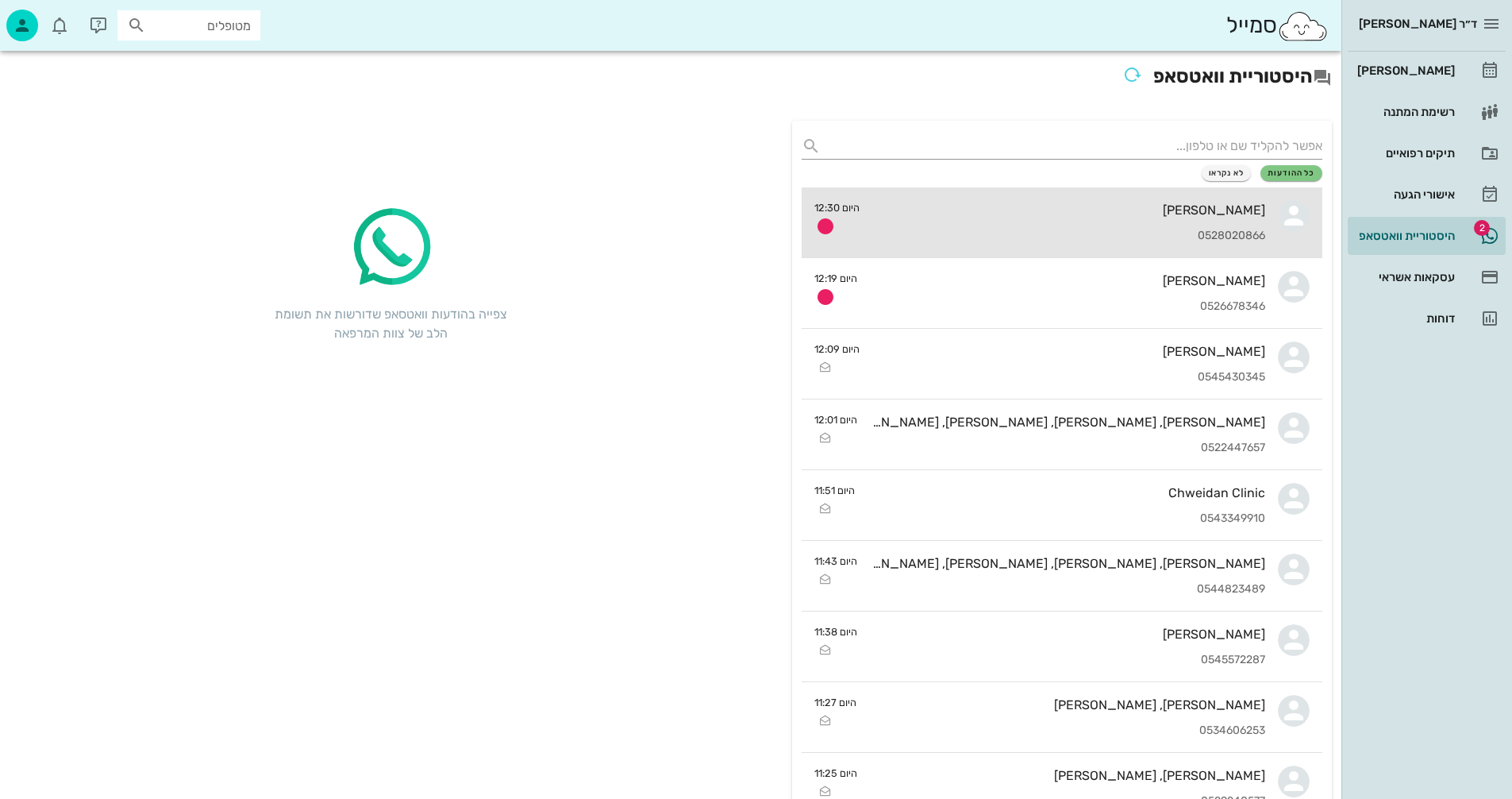
click at [1104, 210] on div "[PERSON_NAME]" at bounding box center [1069, 210] width 393 height 15
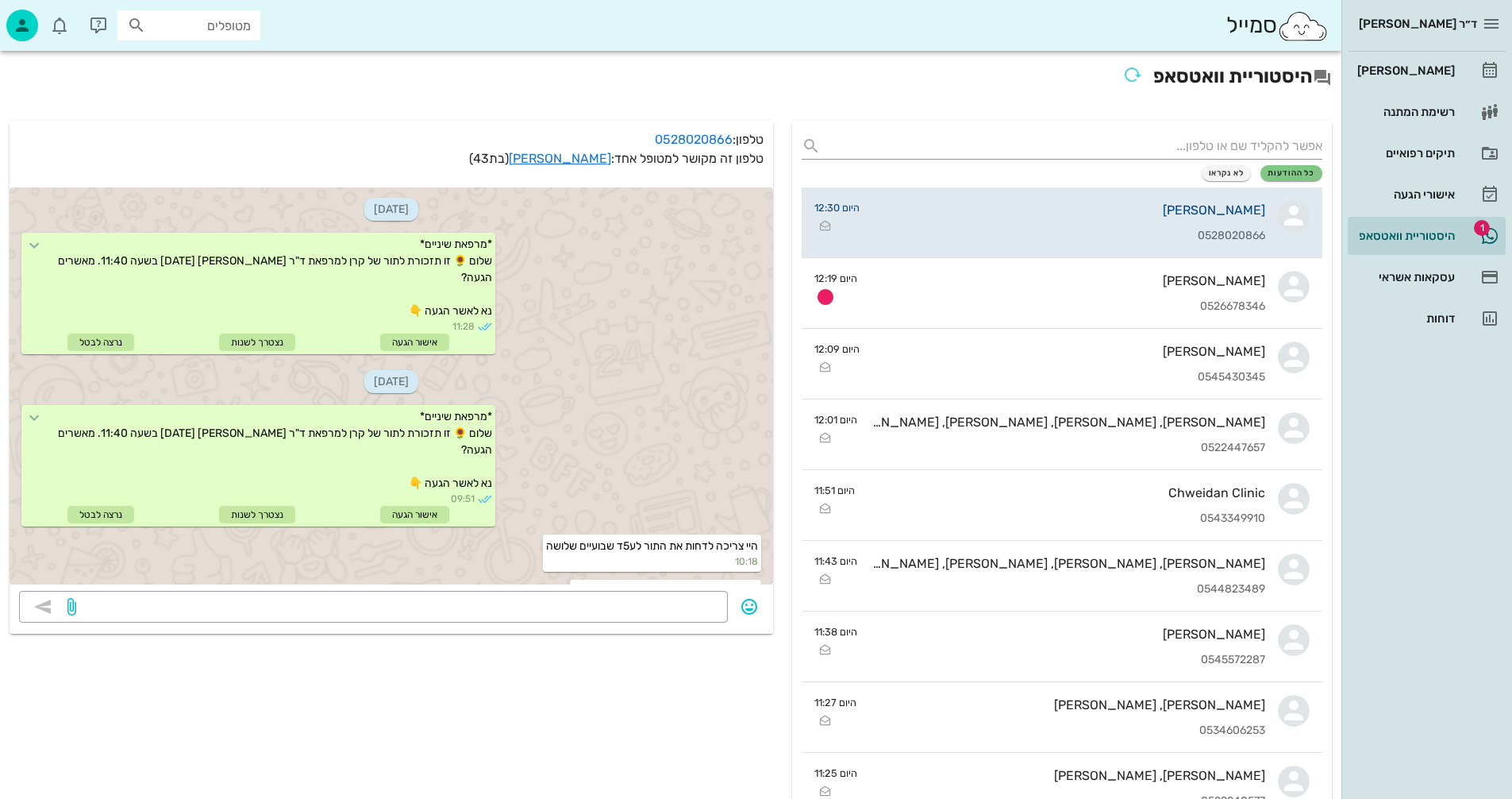
scroll to position [970, 0]
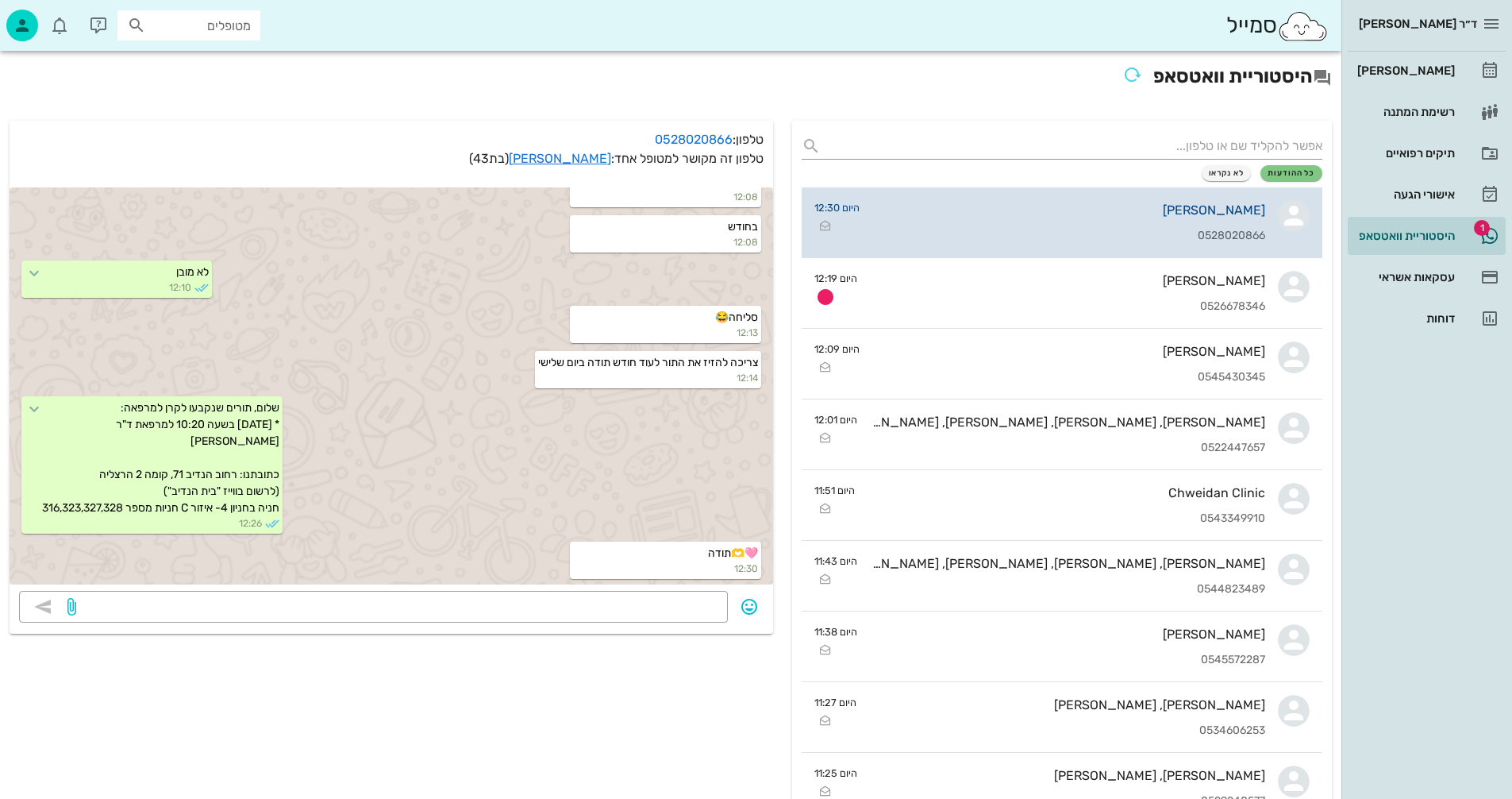
click at [1023, 230] on div "0528020866" at bounding box center [1069, 236] width 393 height 14
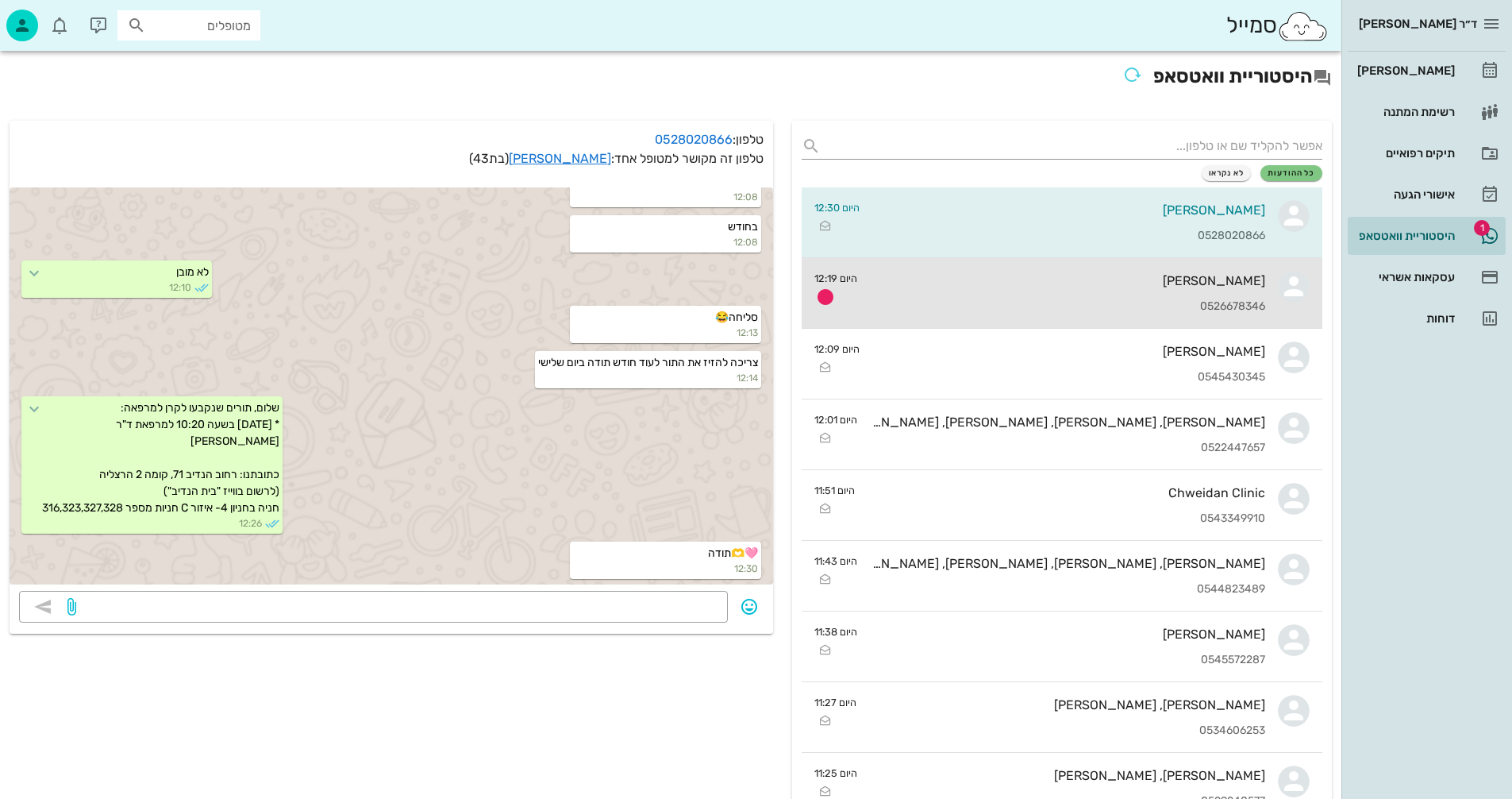
click at [1063, 282] on div "[PERSON_NAME]" at bounding box center [1068, 280] width 395 height 15
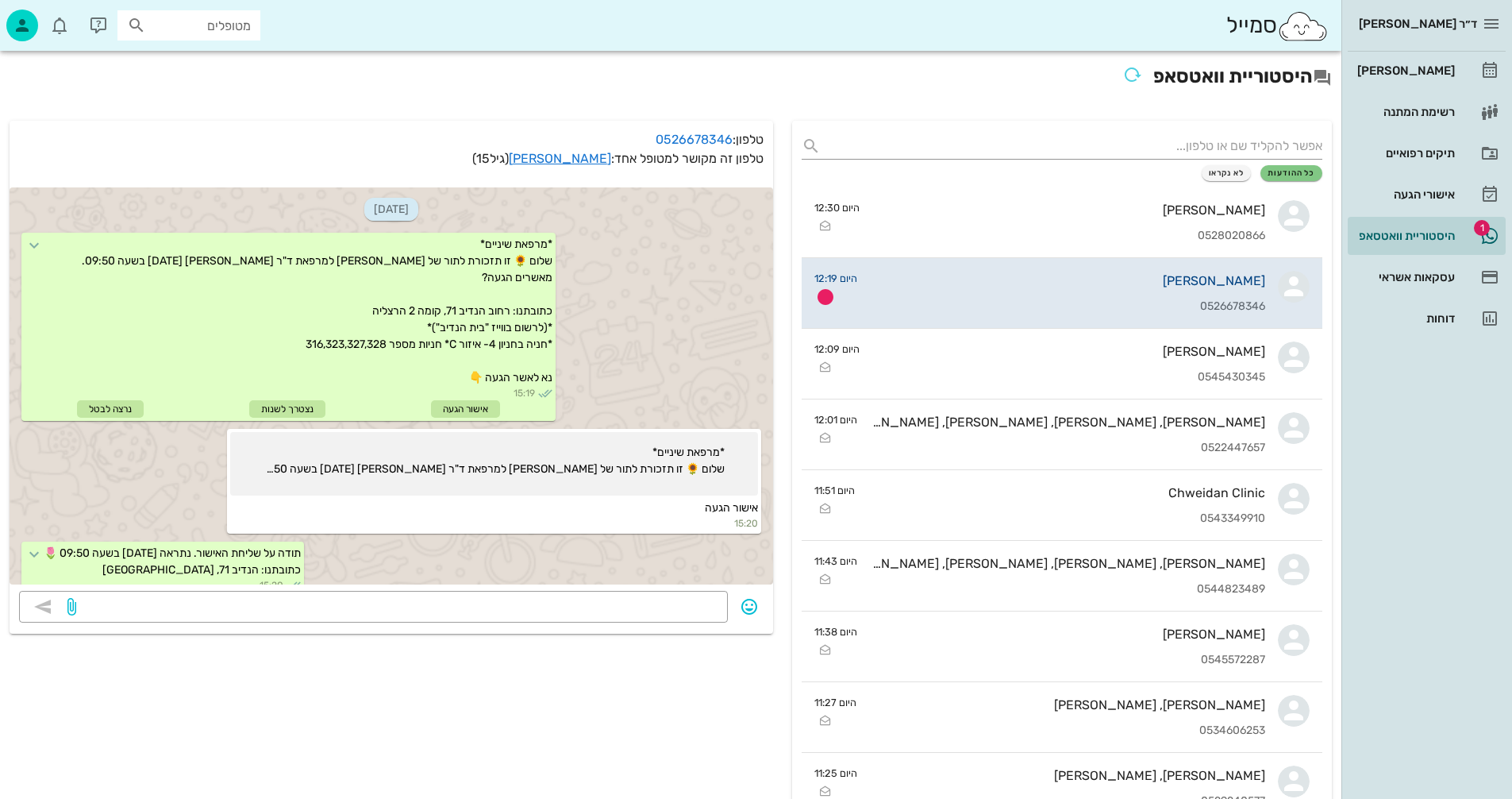
scroll to position [150, 0]
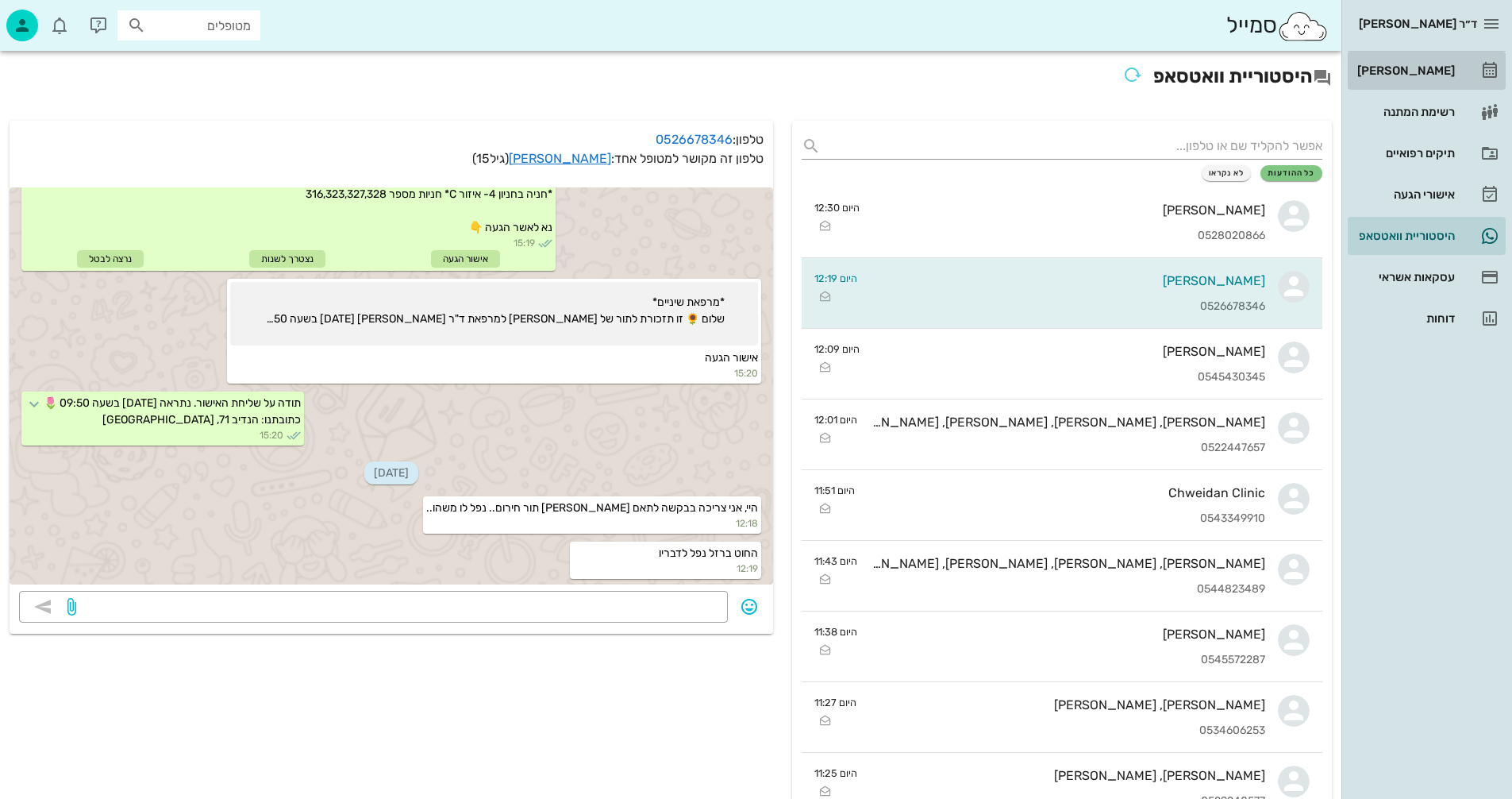
click at [1439, 67] on div "[PERSON_NAME]" at bounding box center [1404, 70] width 101 height 13
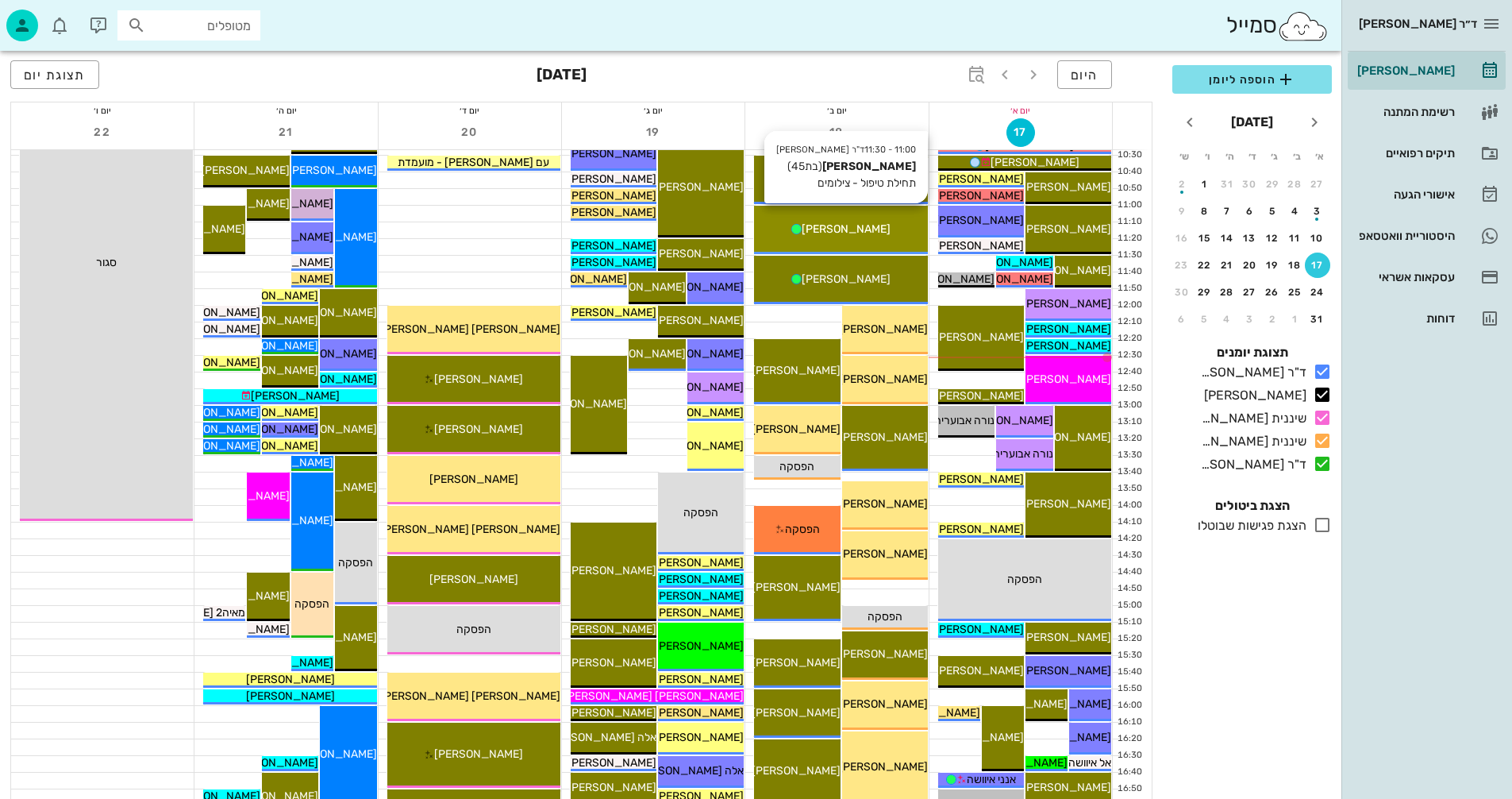
scroll to position [318, 0]
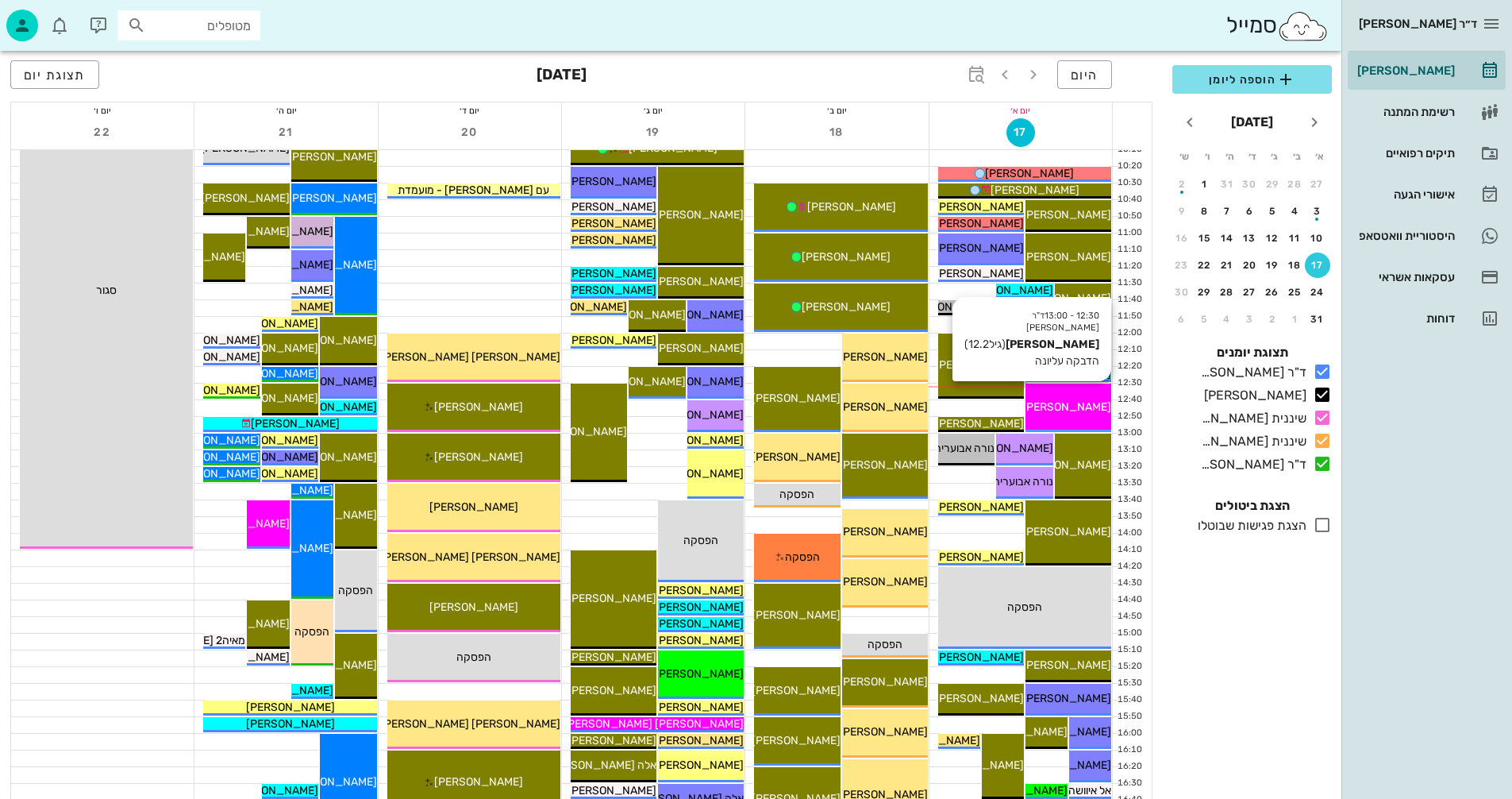
click at [1077, 403] on span "[PERSON_NAME]" at bounding box center [1067, 407] width 89 height 14
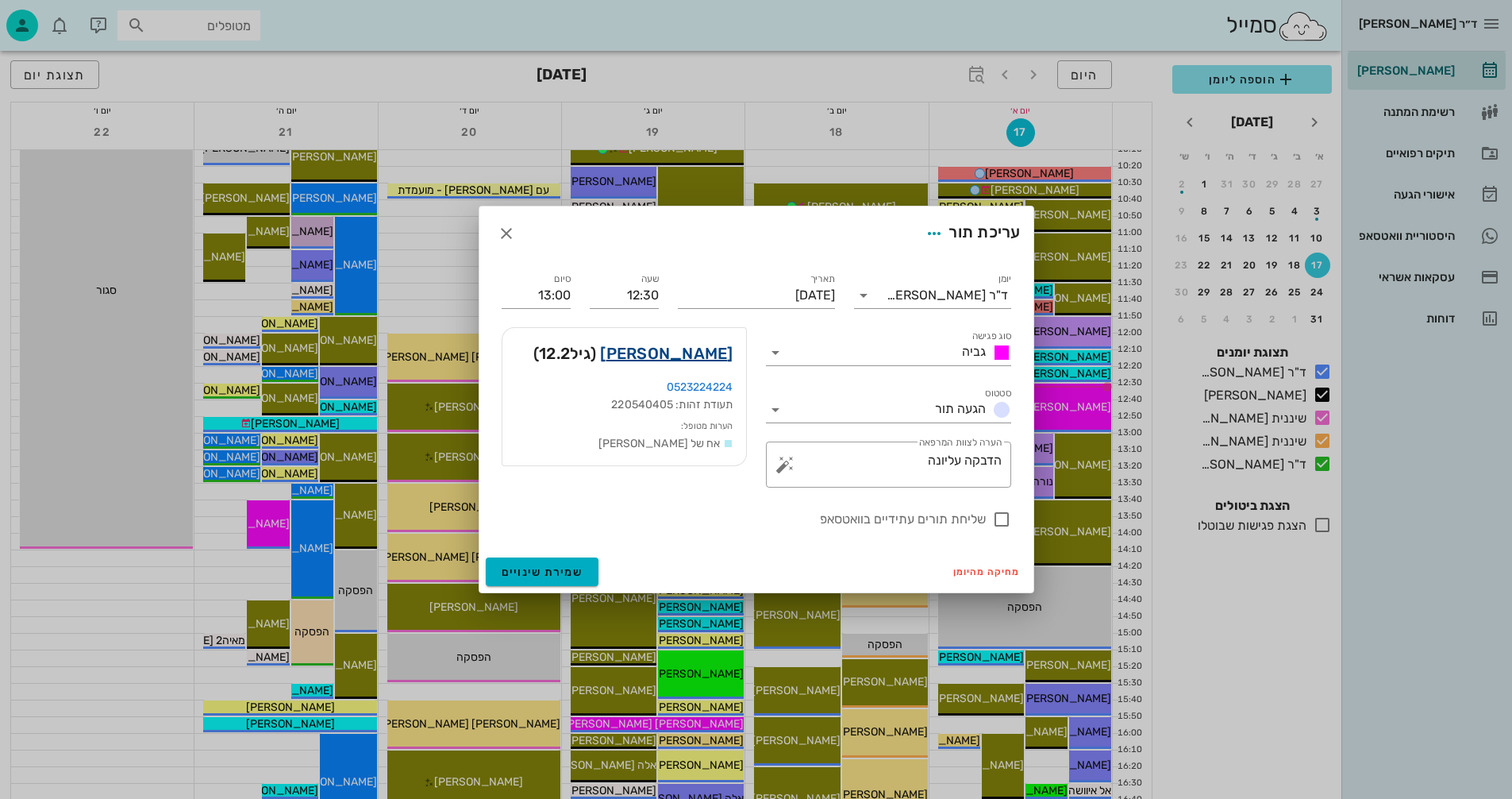
click at [686, 350] on link "[PERSON_NAME]" at bounding box center [666, 353] width 133 height 25
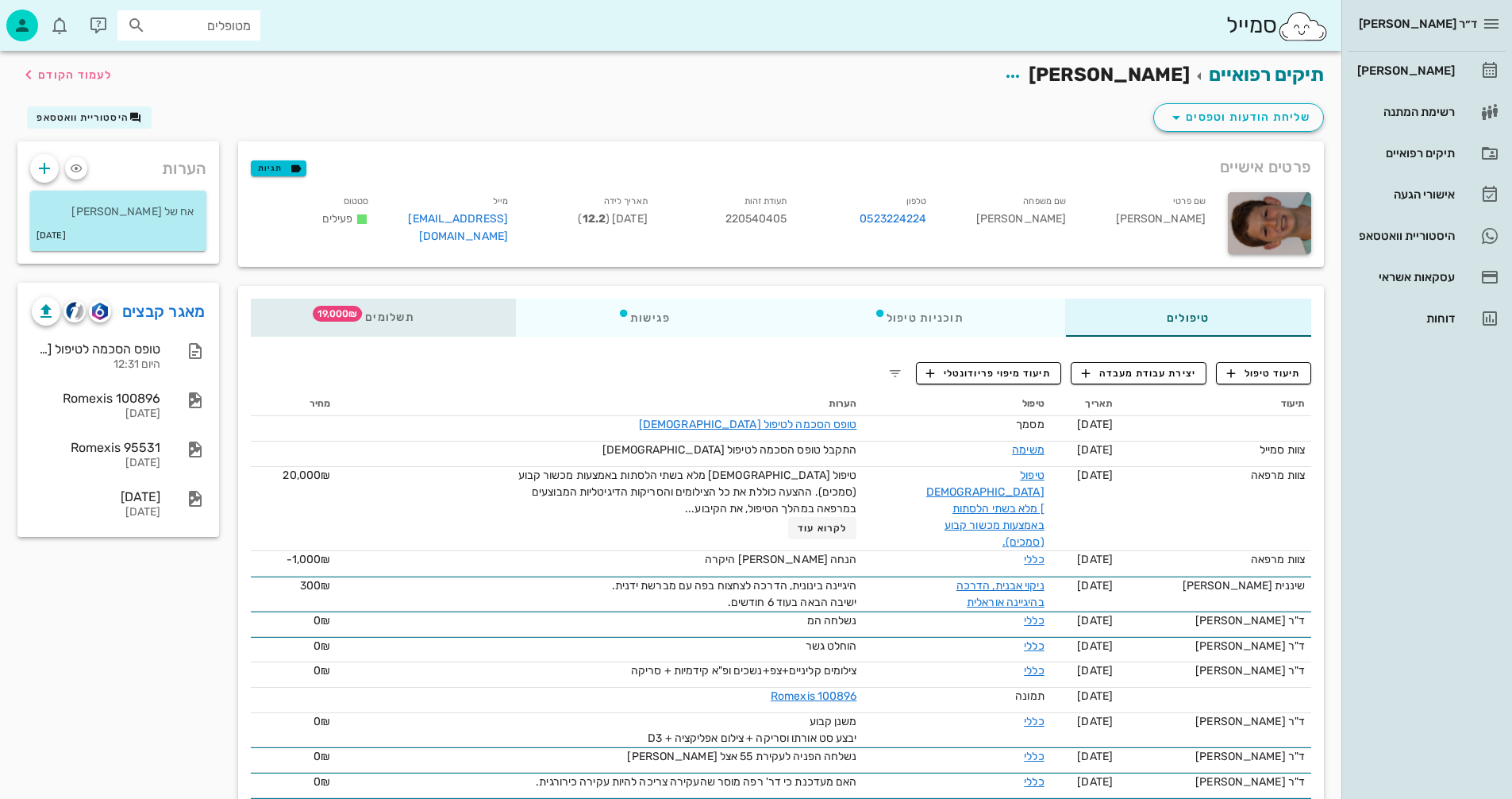
click at [383, 313] on span "תשלומים 19,000₪" at bounding box center [383, 317] width 62 height 11
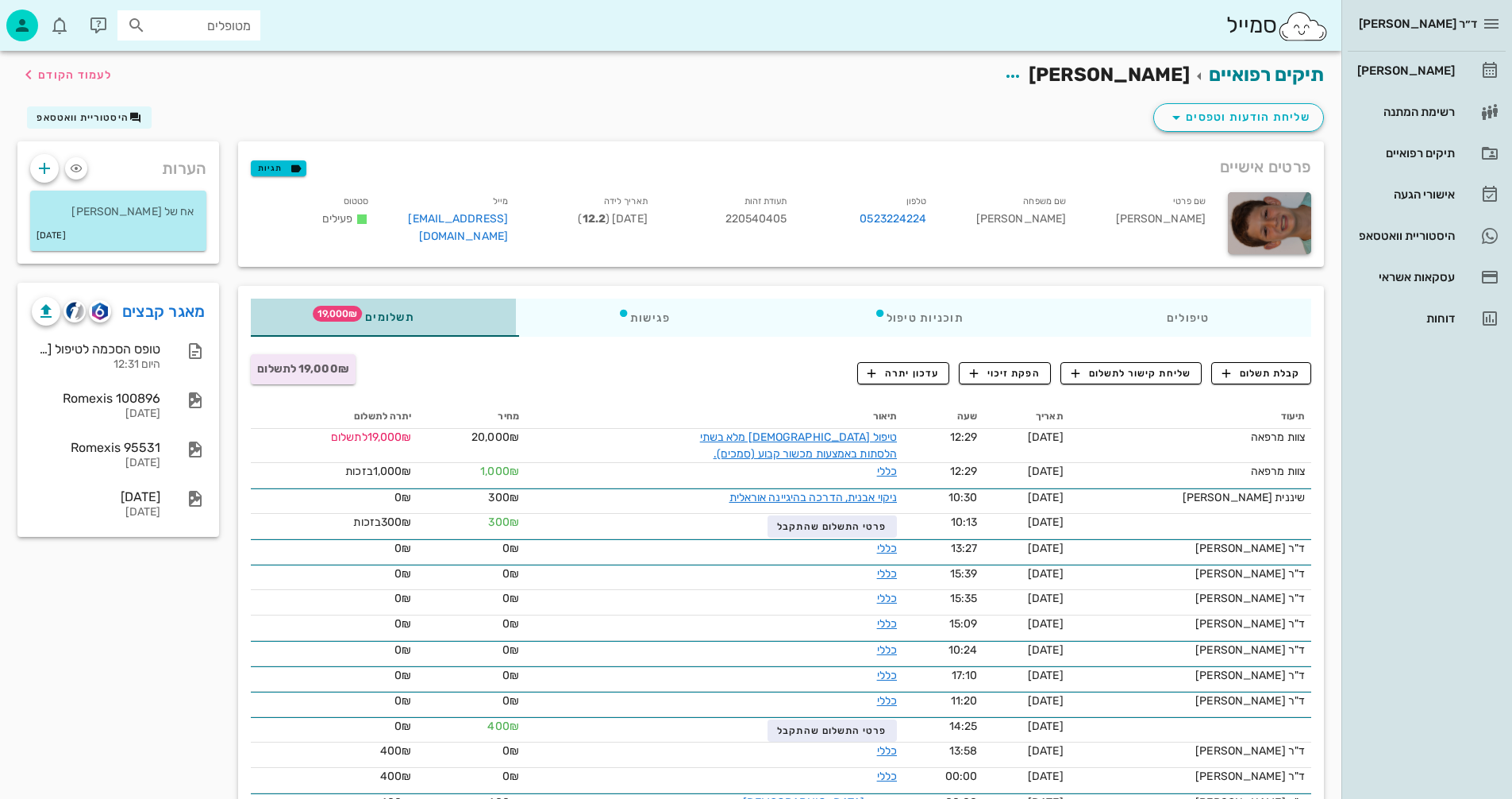
click at [409, 315] on span "תשלומים 19,000₪" at bounding box center [383, 317] width 62 height 11
click at [1251, 371] on span "קבלת תשלום" at bounding box center [1261, 372] width 79 height 14
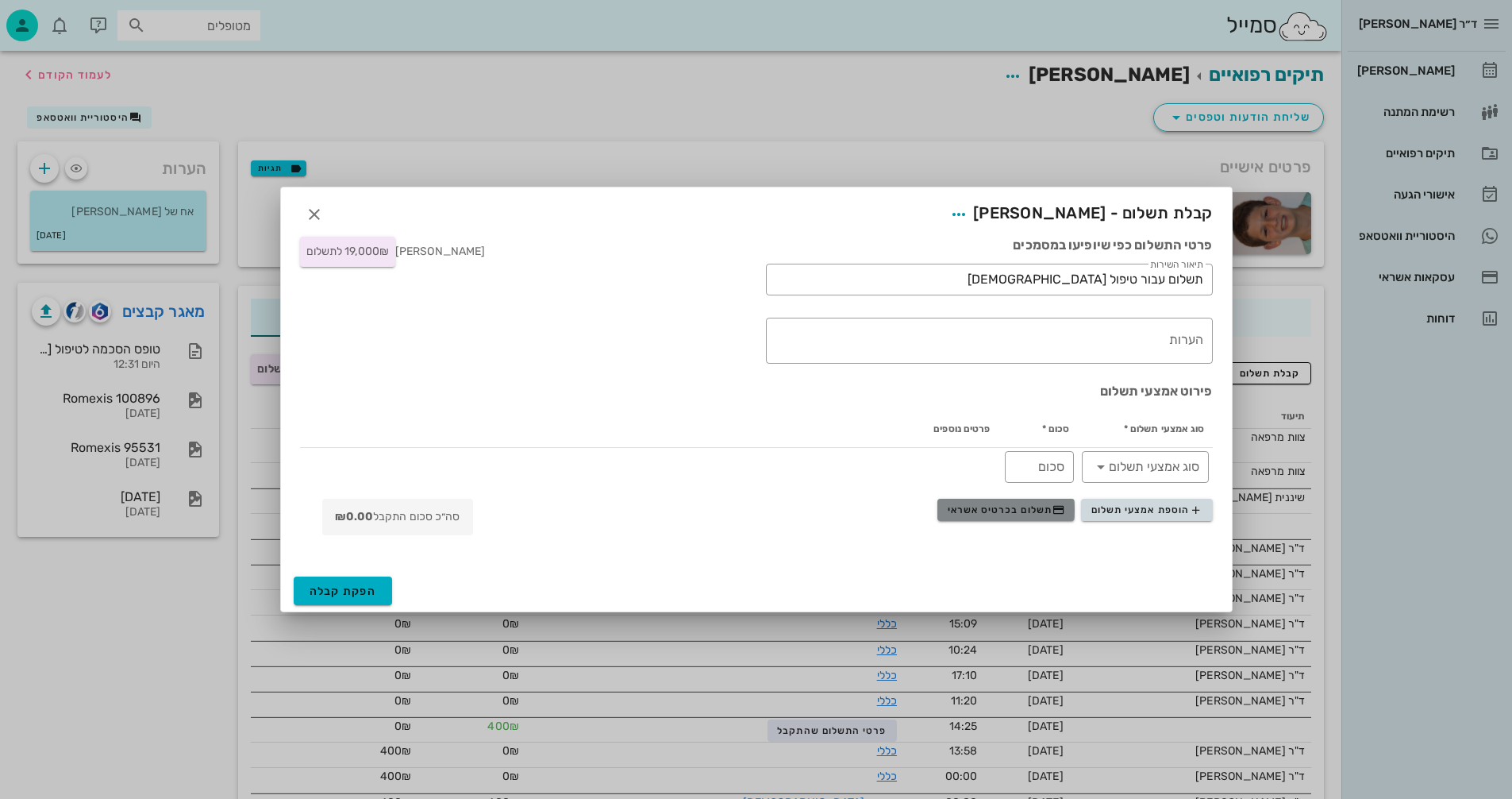
click at [993, 508] on span "תשלום בכרטיס אשראי" at bounding box center [1006, 509] width 117 height 13
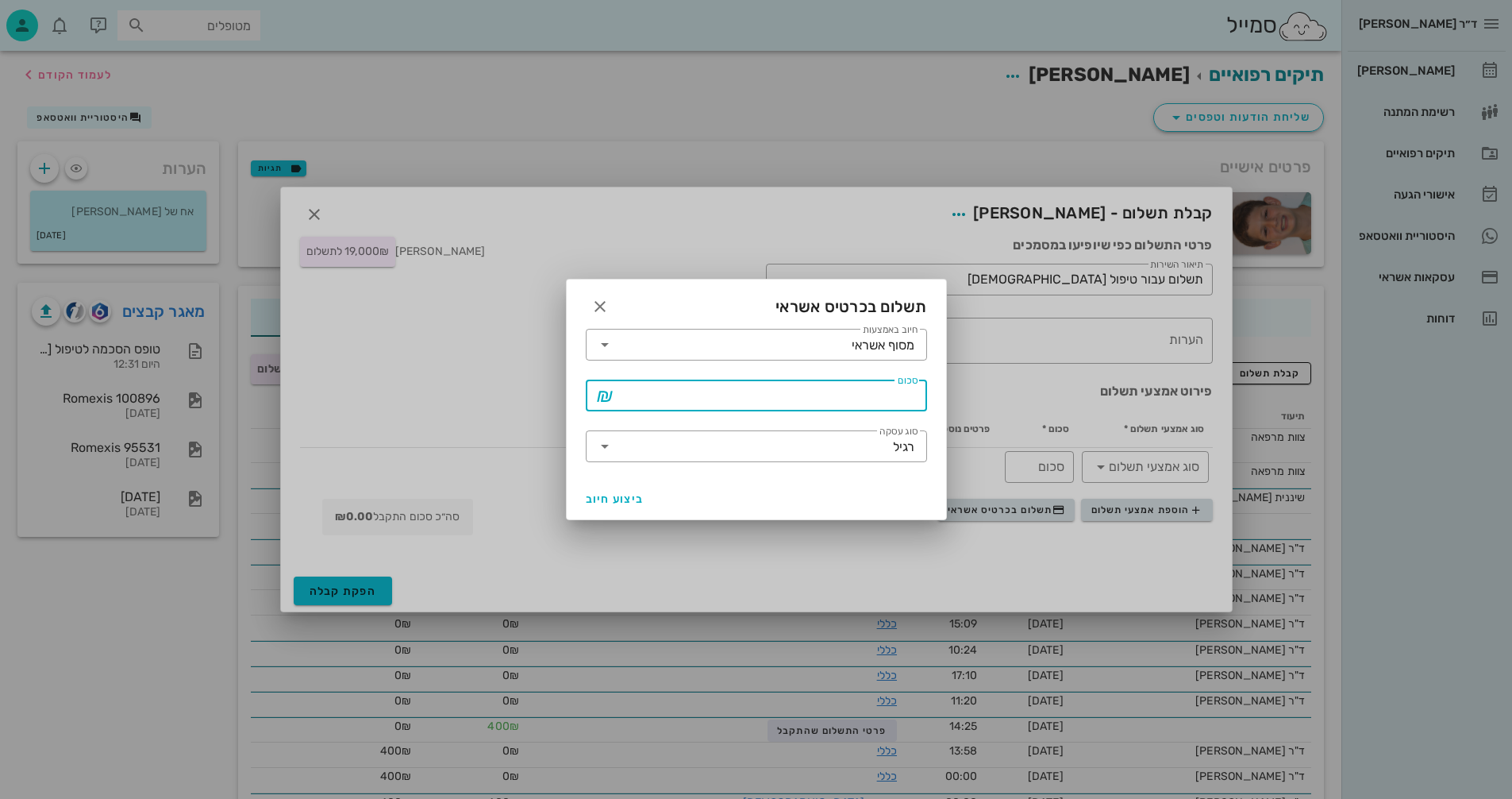
click at [769, 401] on input "סכום" at bounding box center [767, 395] width 300 height 25
type input "19000"
click at [596, 446] on icon at bounding box center [605, 446] width 19 height 19
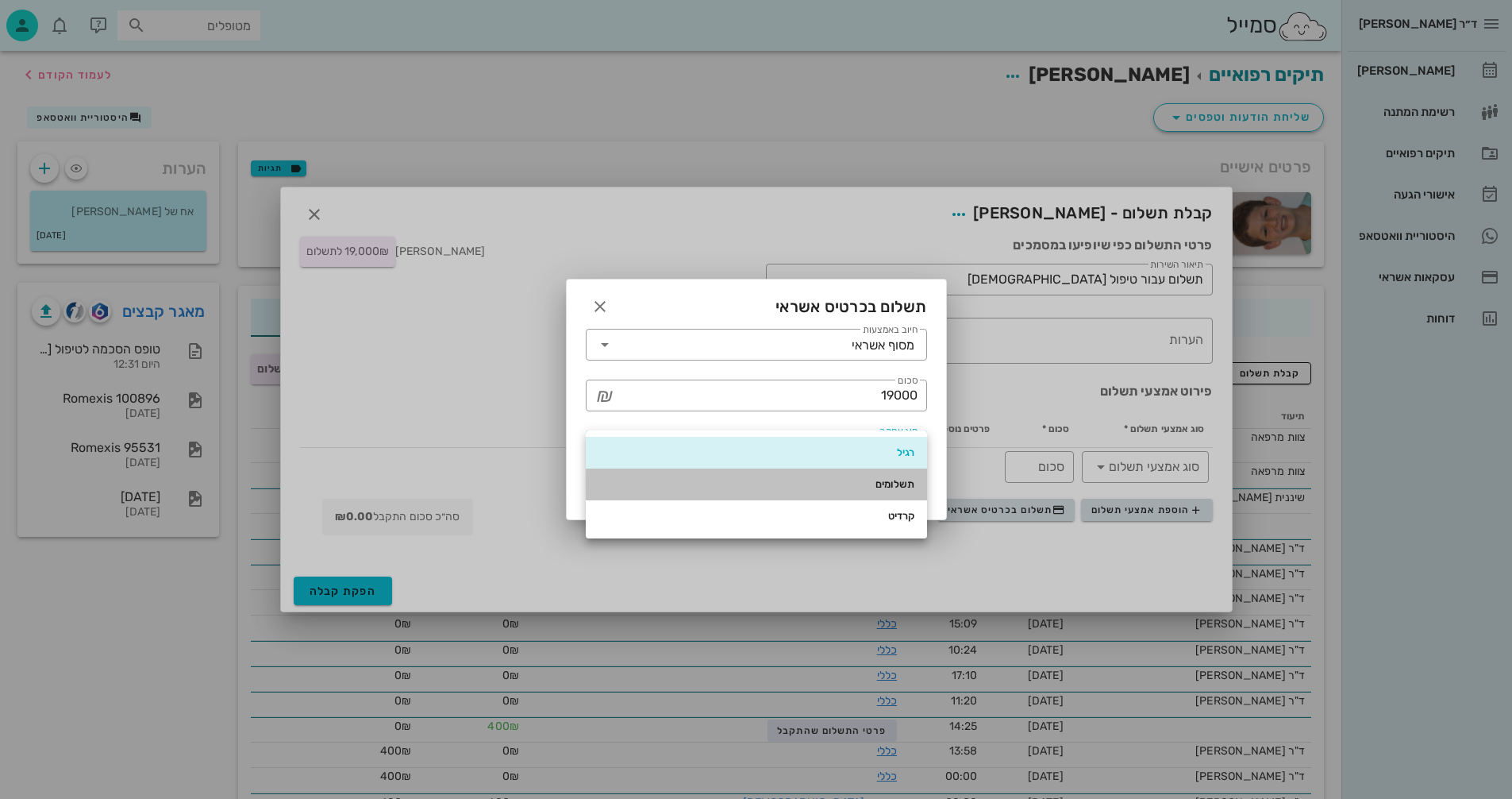
click at [900, 477] on div "תשלומים" at bounding box center [757, 484] width 316 height 25
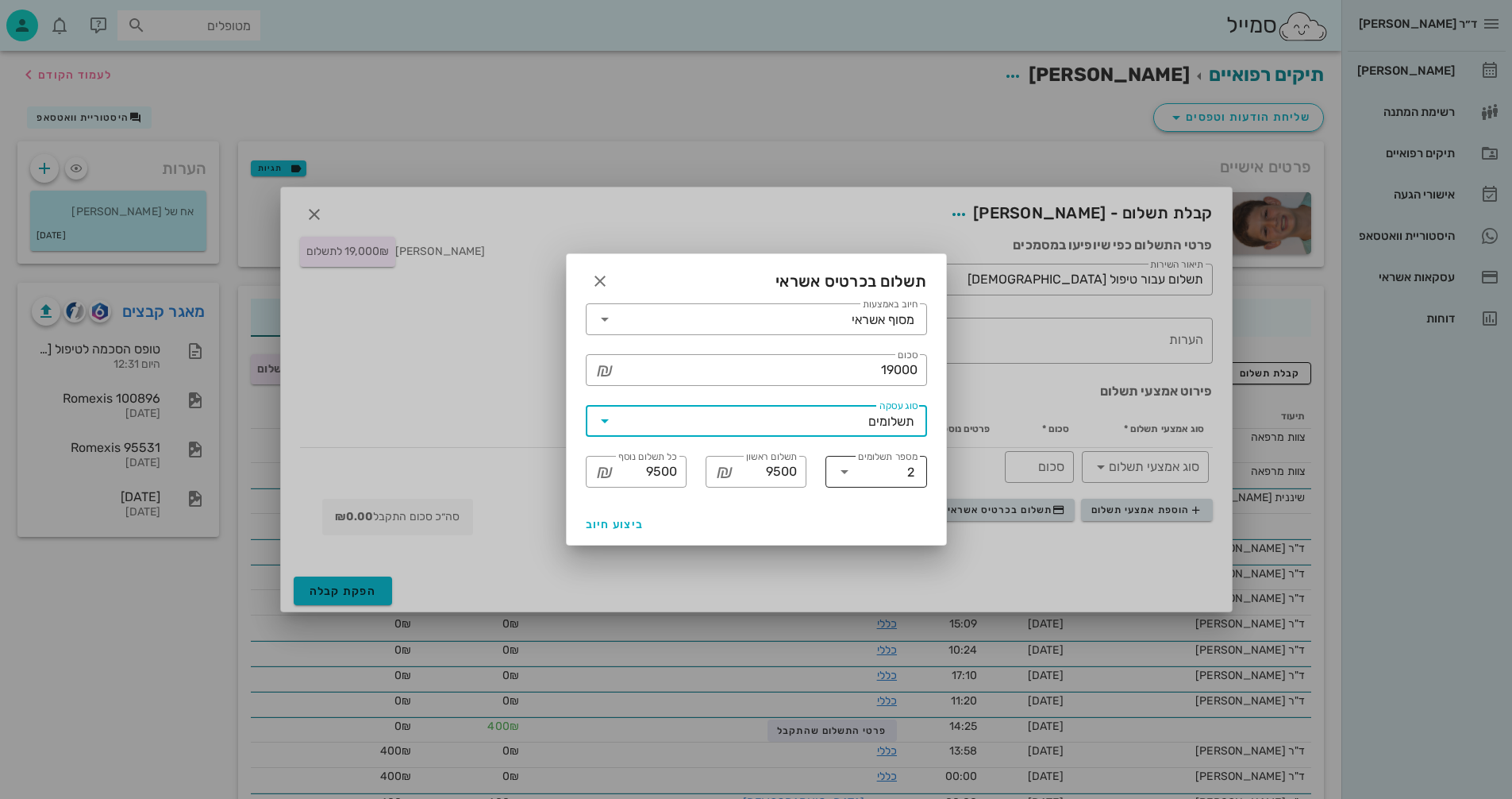
click at [847, 470] on icon at bounding box center [845, 471] width 19 height 19
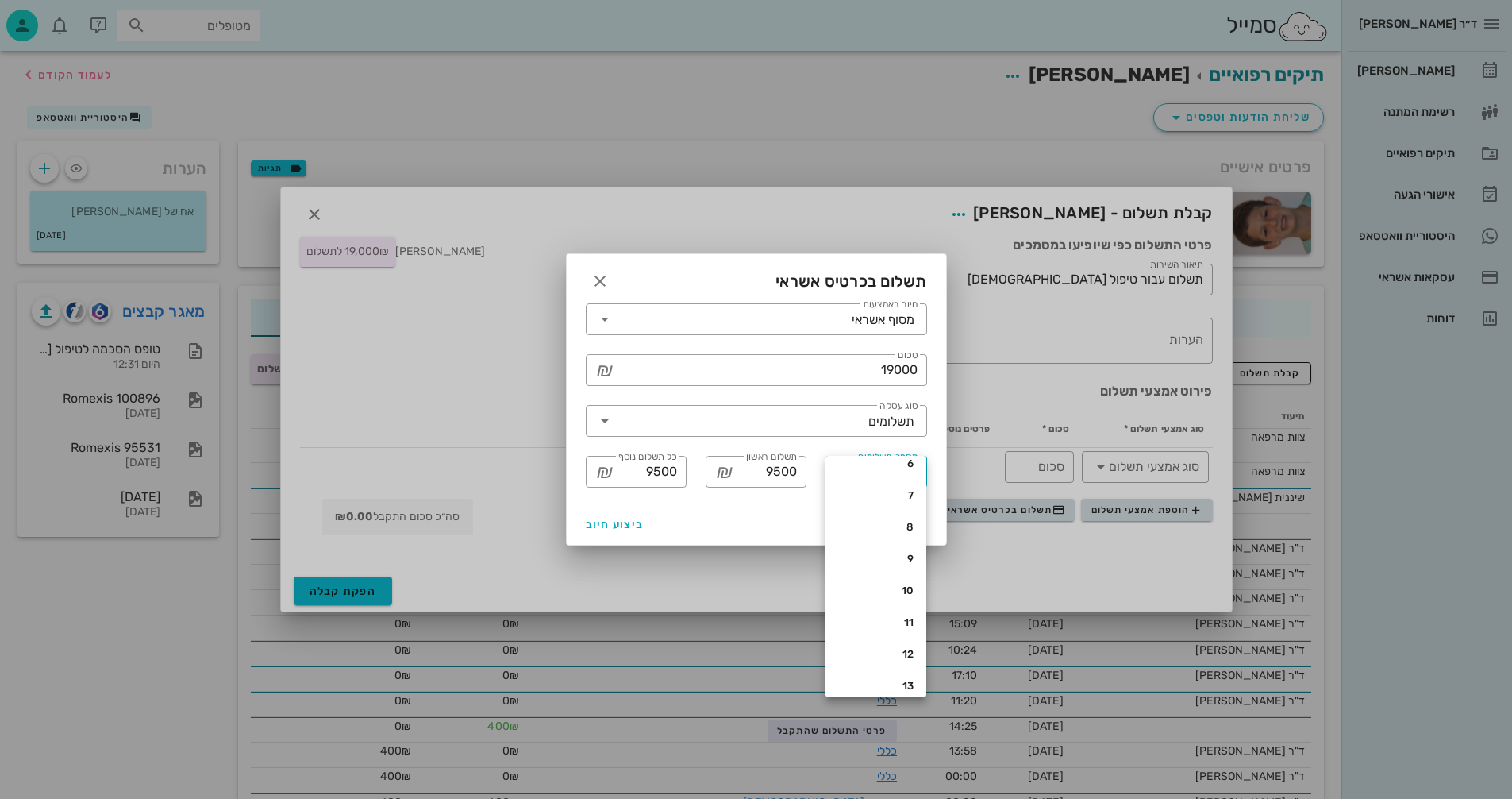
scroll to position [318, 0]
click at [892, 475] on div "12" at bounding box center [876, 477] width 75 height 13
type input "1587"
type input "1583"
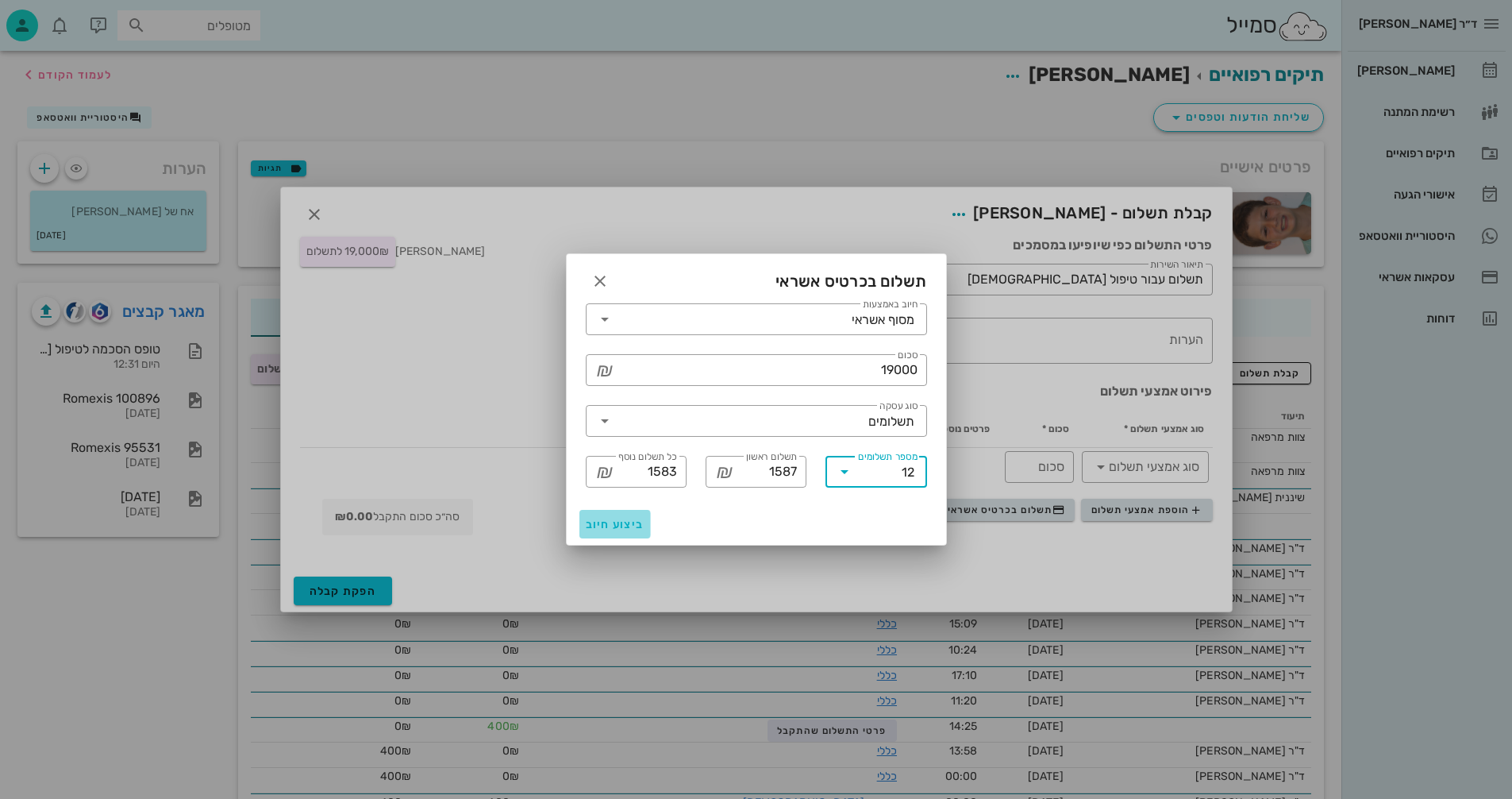
click at [601, 522] on span "ביצוע חיוב" at bounding box center [616, 525] width 59 height 14
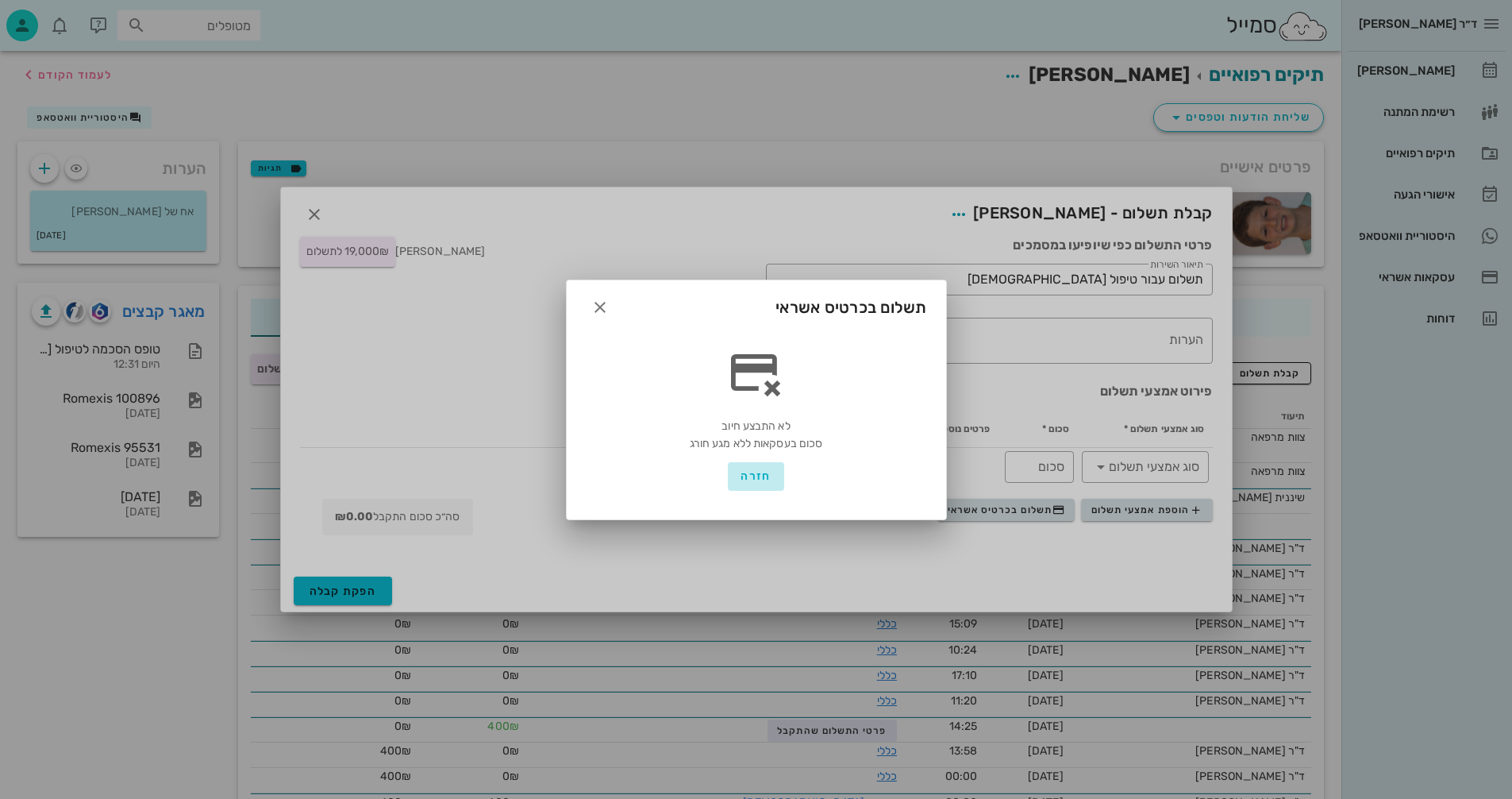
click at [760, 475] on span "חזרה" at bounding box center [756, 476] width 30 height 14
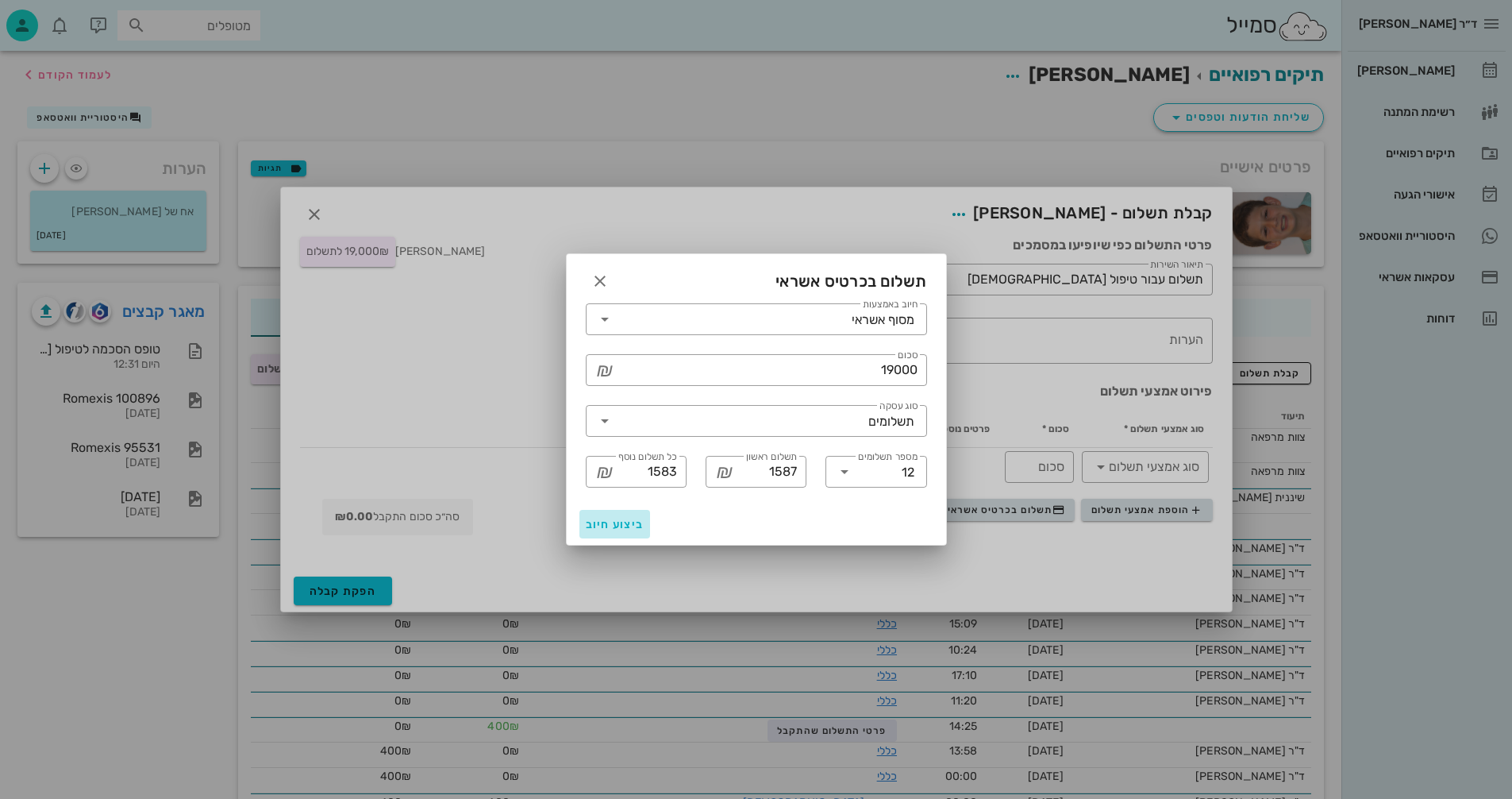
click at [601, 523] on span "ביצוע חיוב" at bounding box center [616, 525] width 59 height 14
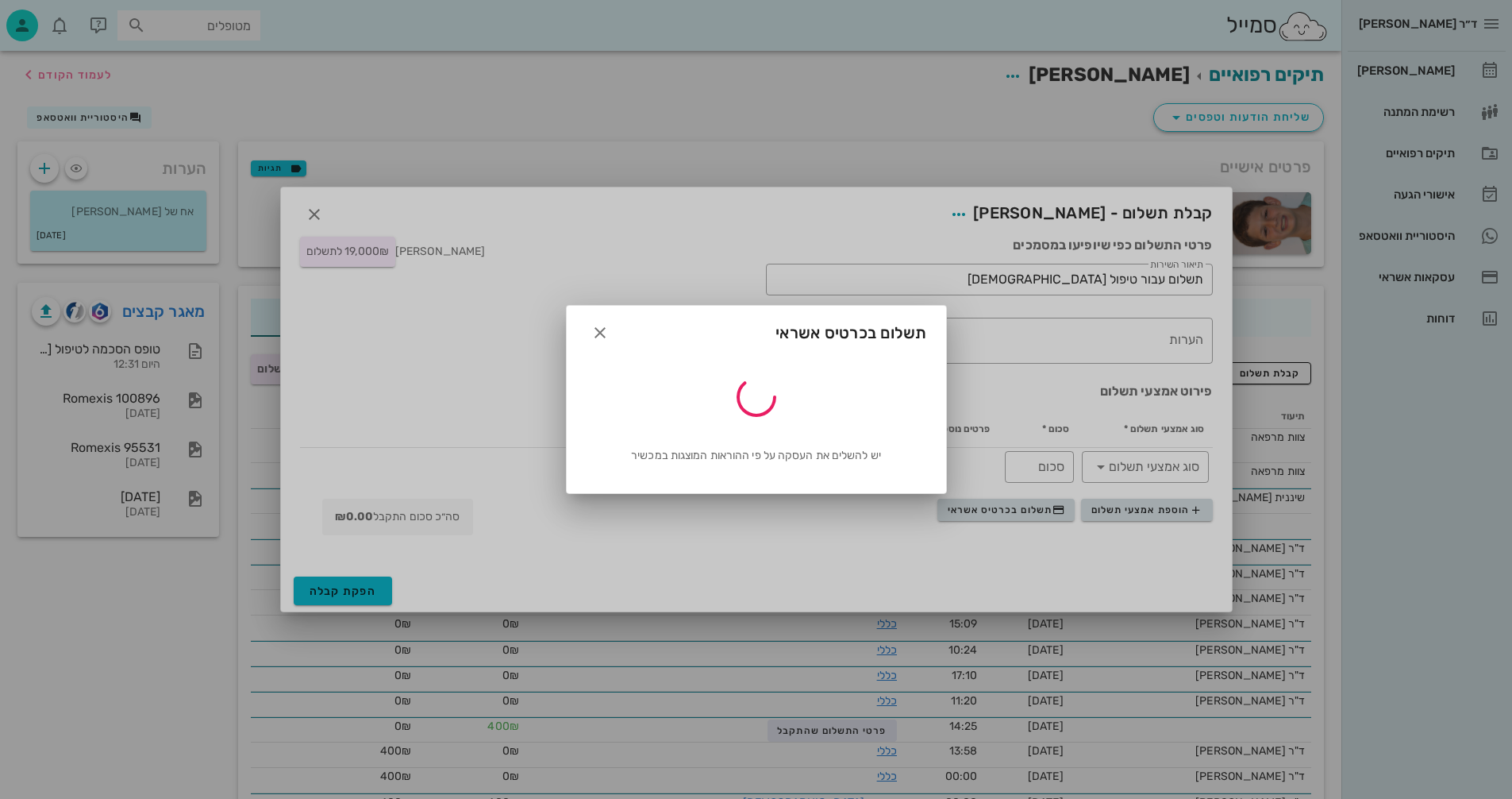
type input "19000"
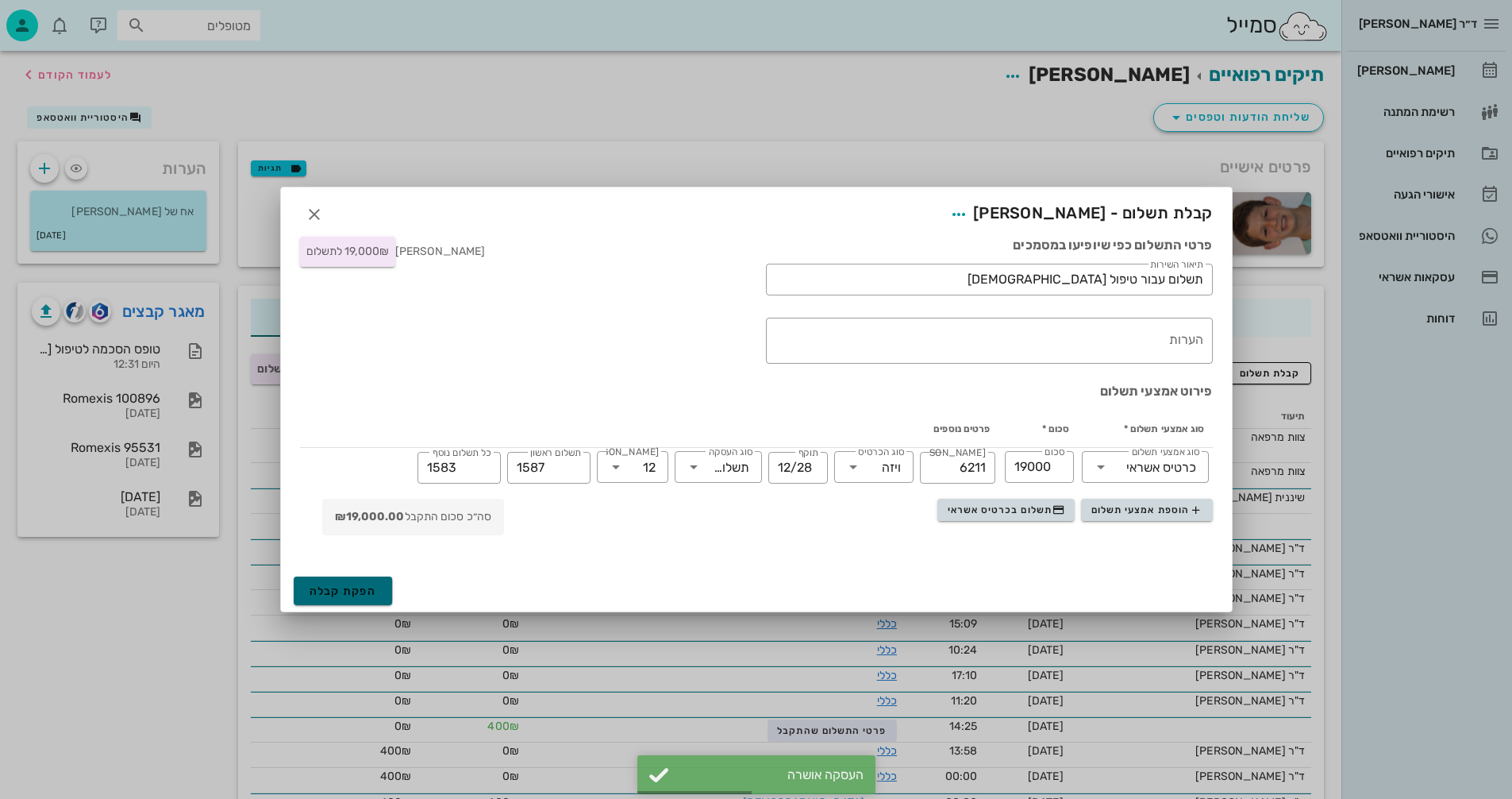
click at [325, 588] on span "הפקת קבלה" at bounding box center [344, 591] width 68 height 14
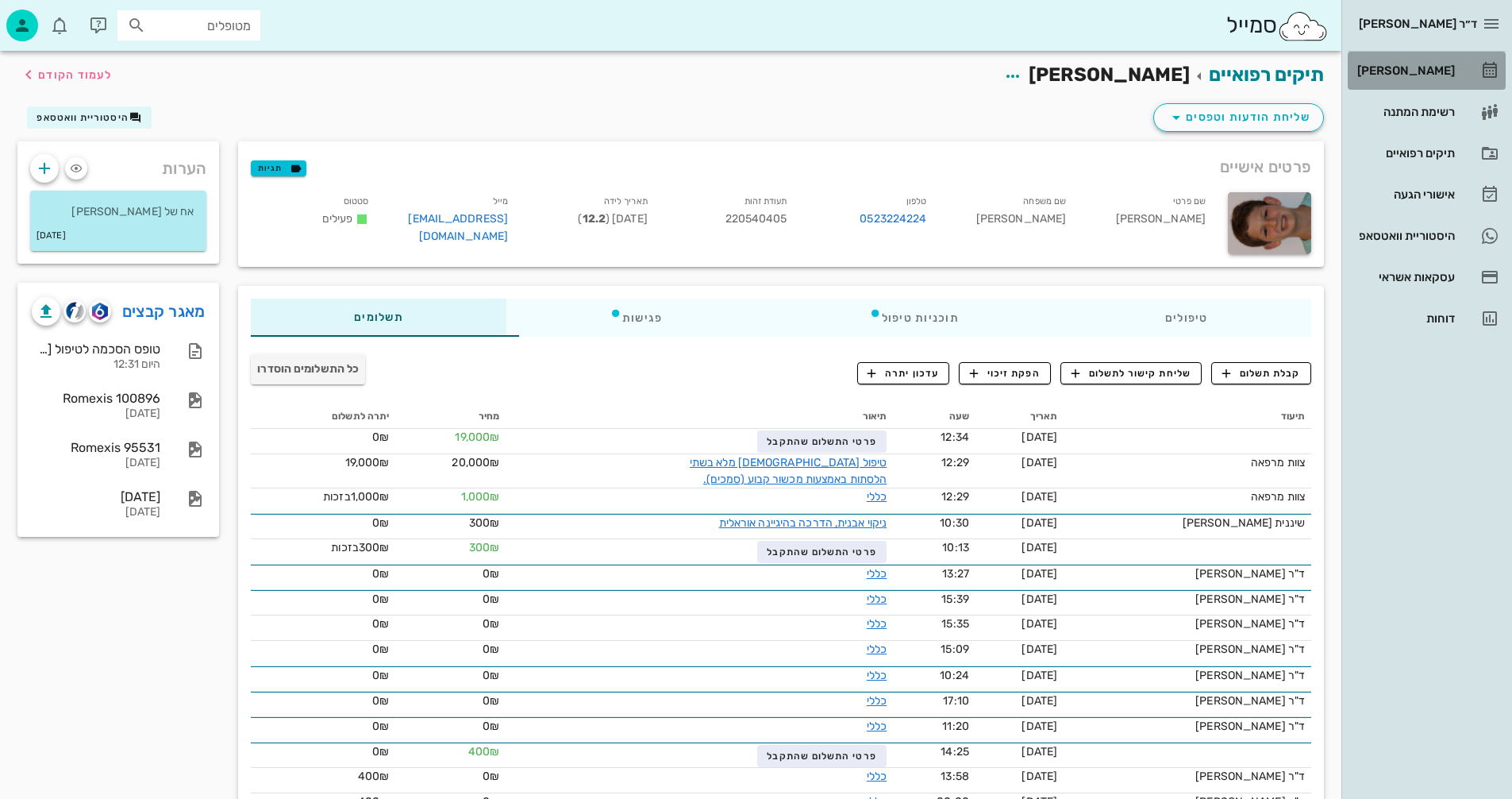
click at [1420, 73] on div "[PERSON_NAME]" at bounding box center [1404, 70] width 101 height 13
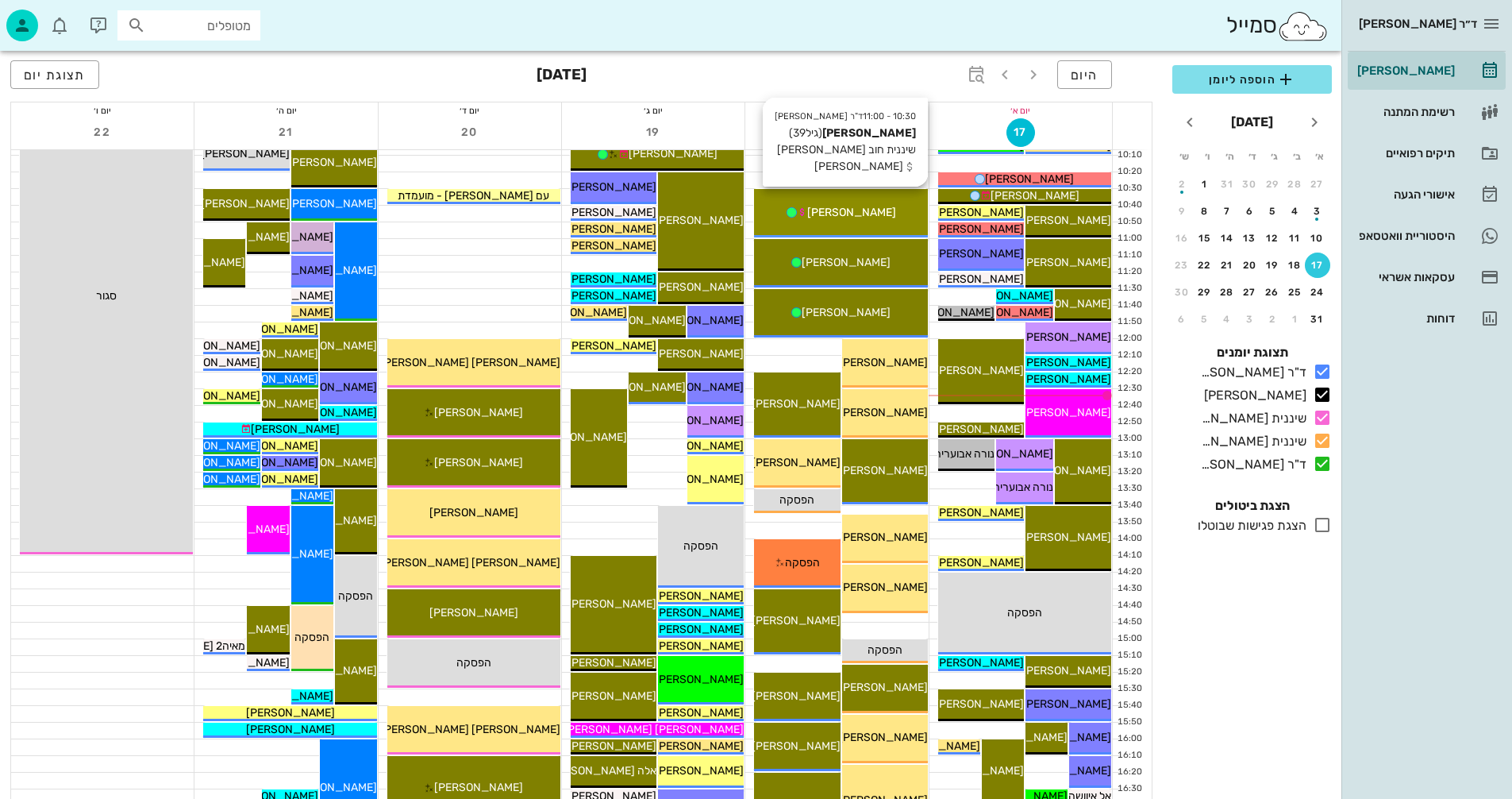
scroll to position [318, 0]
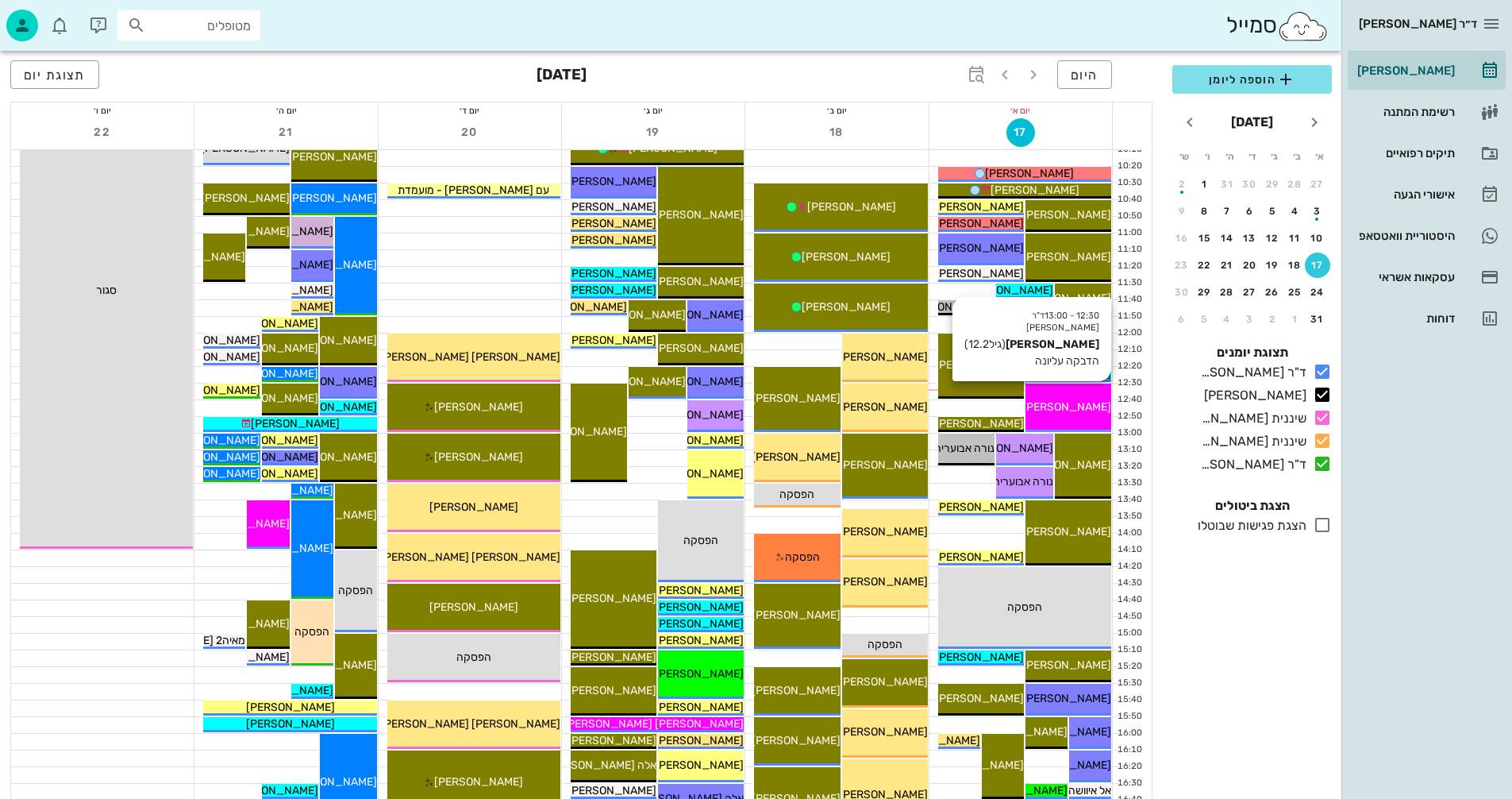
click at [1063, 405] on span "[PERSON_NAME]" at bounding box center [1067, 407] width 89 height 14
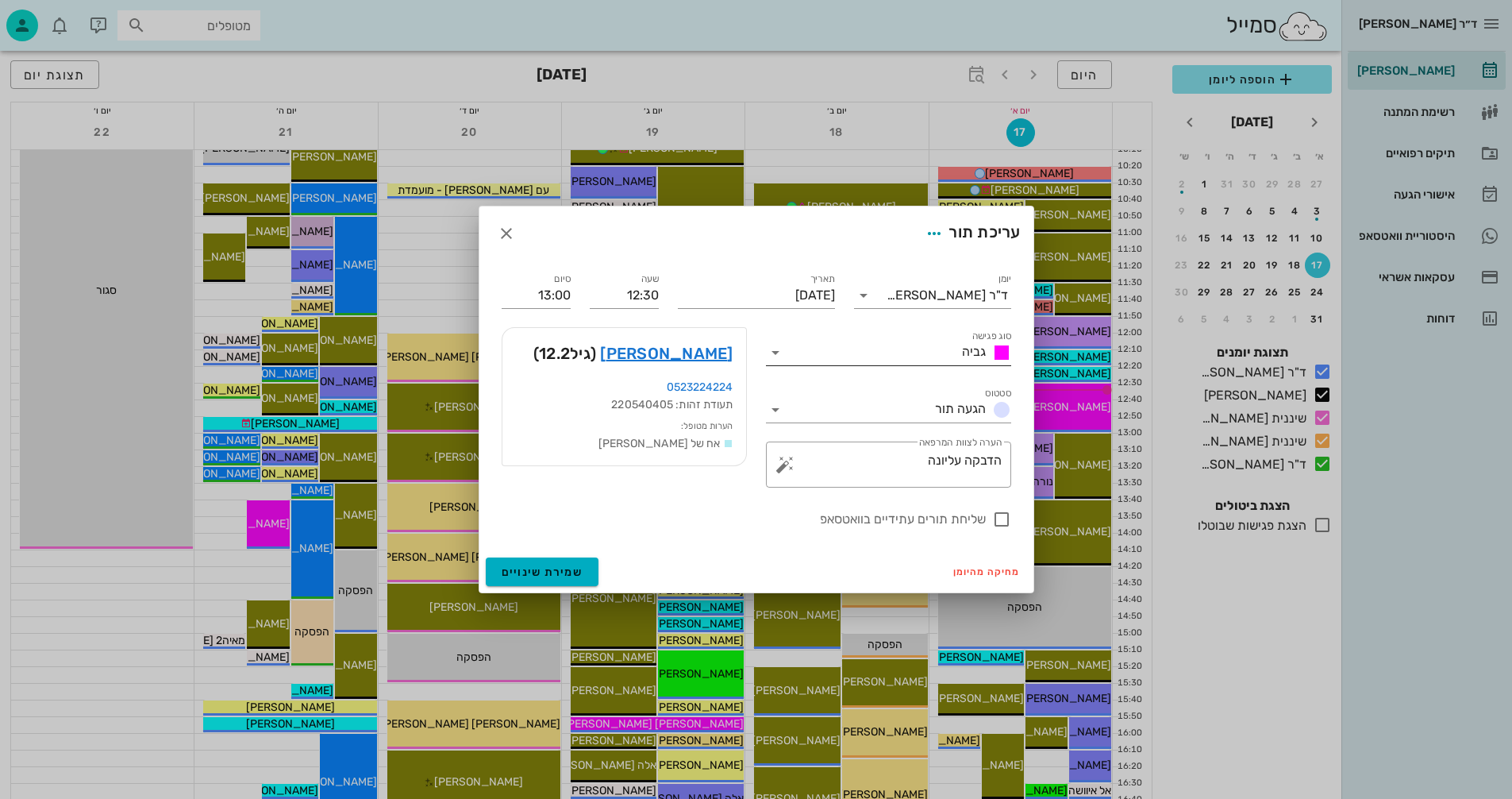
click at [772, 350] on icon at bounding box center [775, 352] width 19 height 19
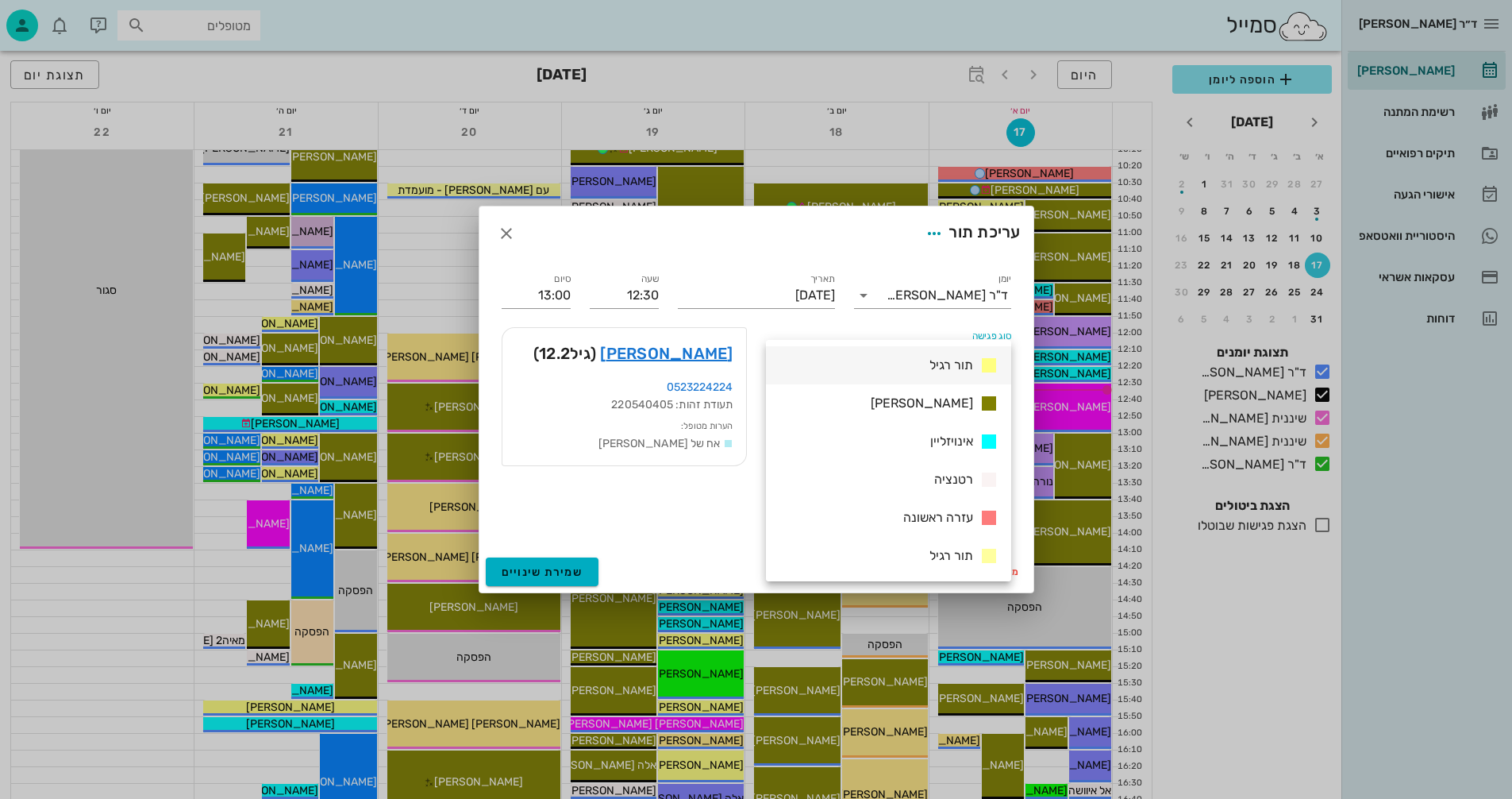
click at [955, 363] on span "תור רגיל" at bounding box center [952, 365] width 44 height 15
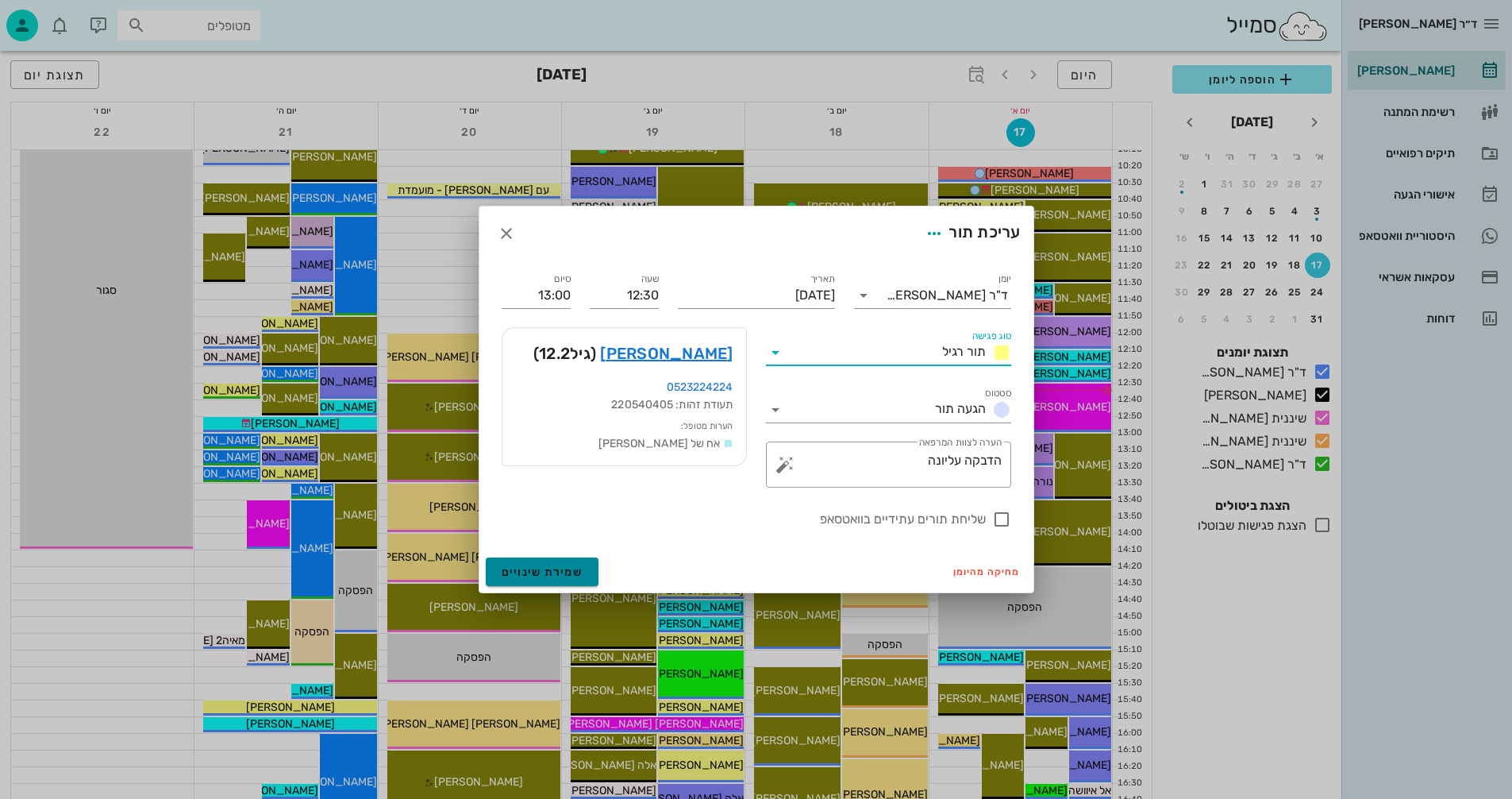
click at [535, 570] on span "שמירת שינויים" at bounding box center [542, 572] width 82 height 14
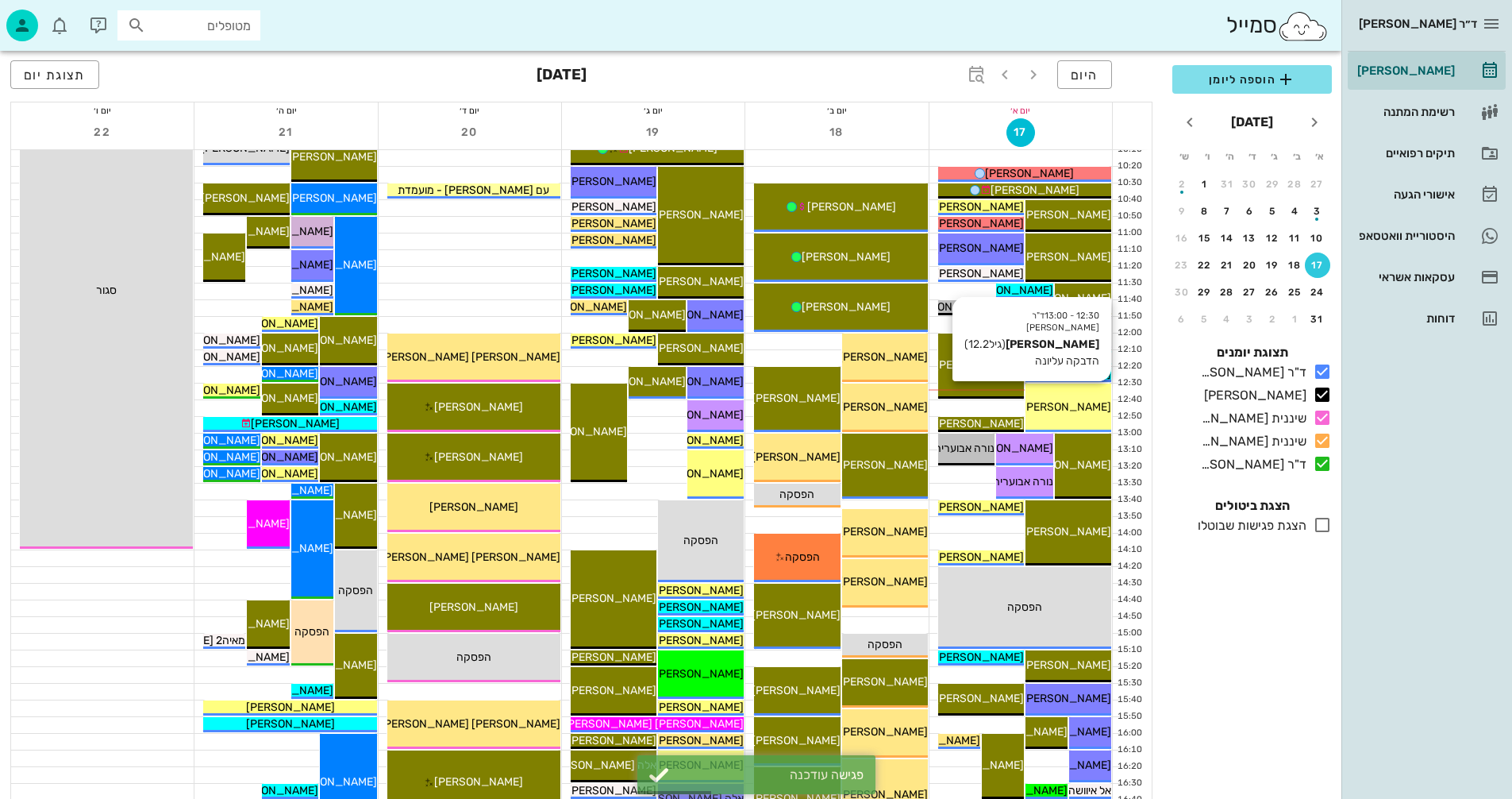
click at [1061, 411] on span "[PERSON_NAME]" at bounding box center [1067, 407] width 89 height 14
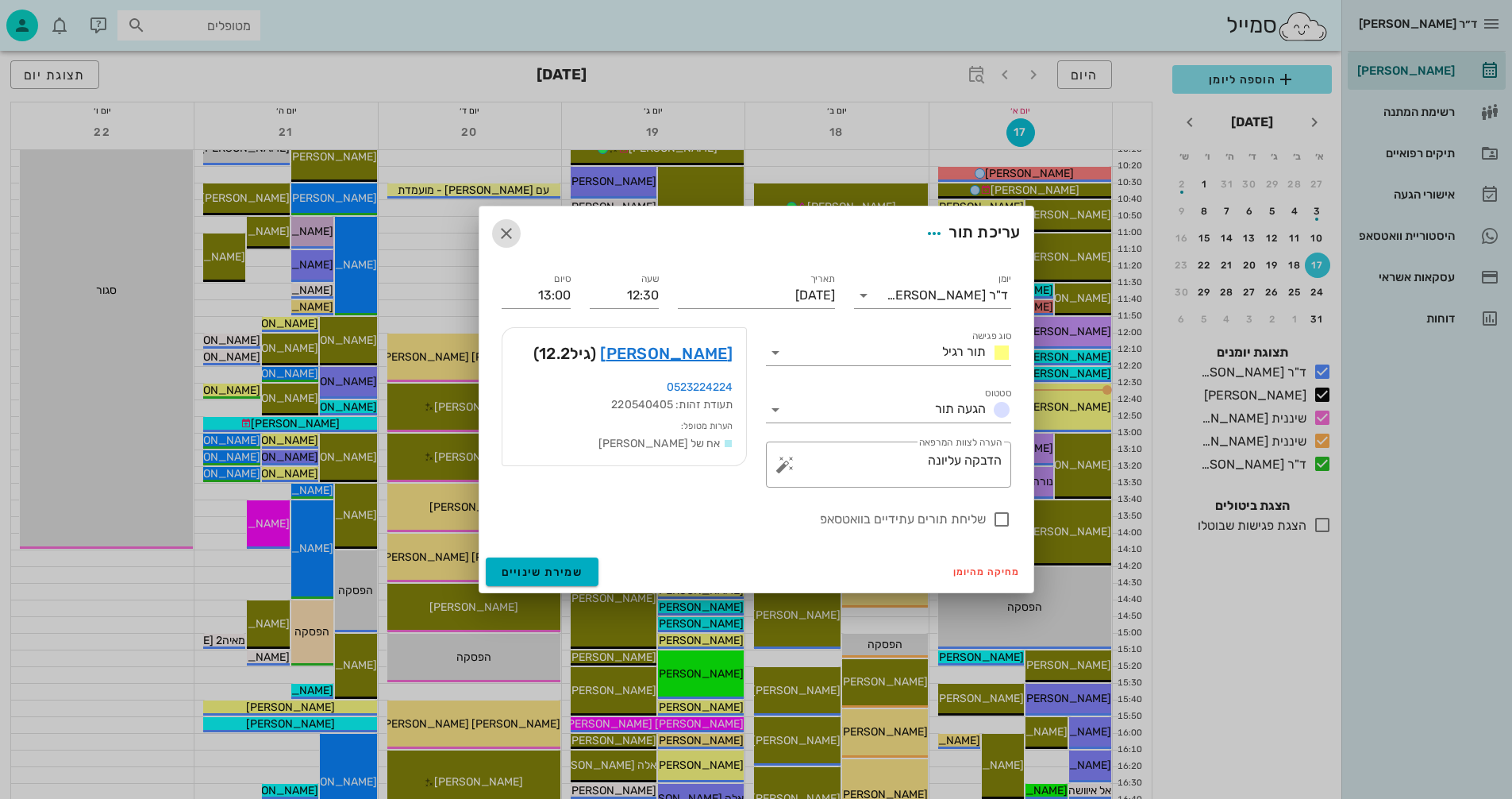
click at [503, 220] on button "button" at bounding box center [507, 233] width 29 height 29
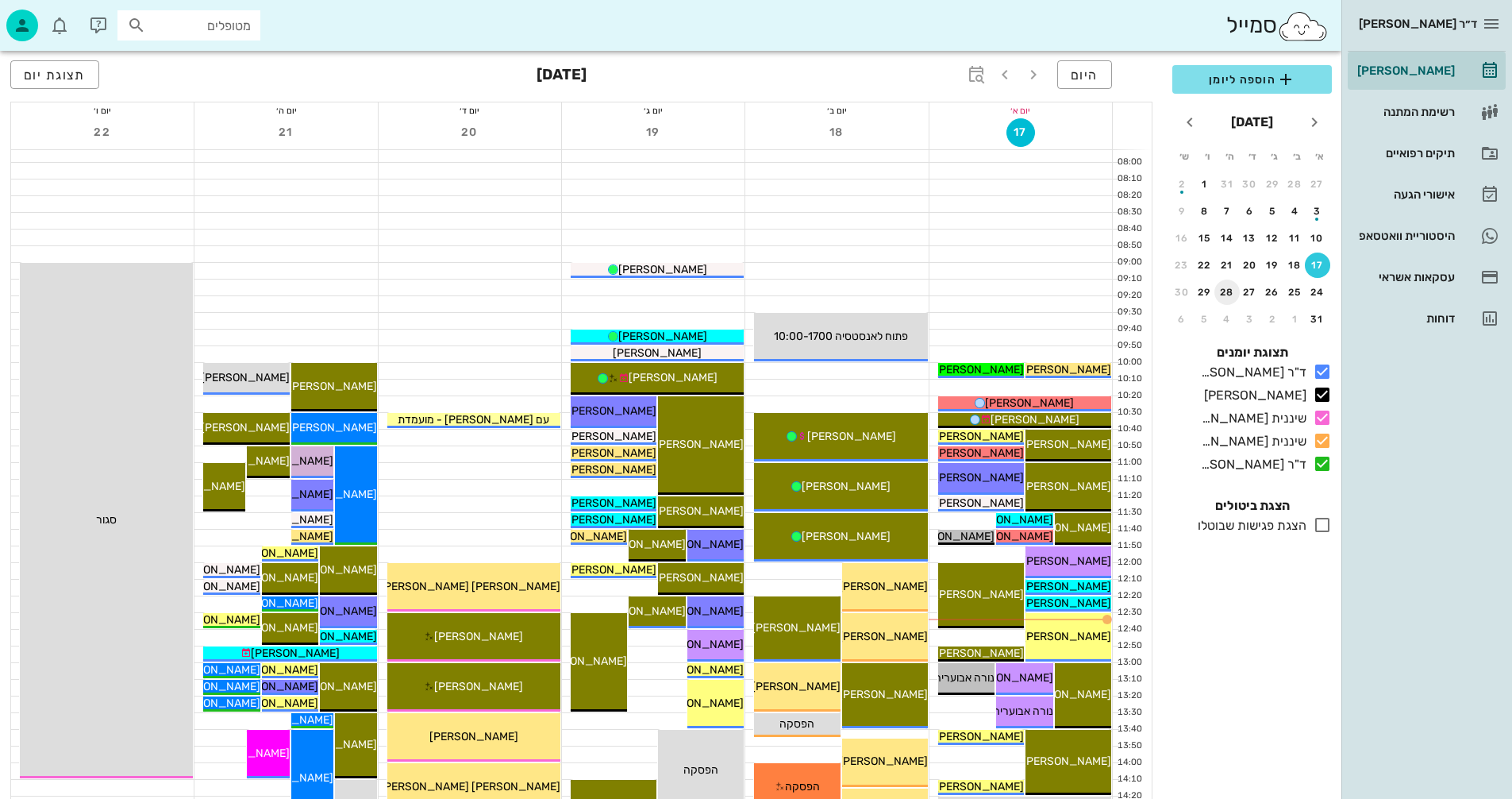
scroll to position [79, 0]
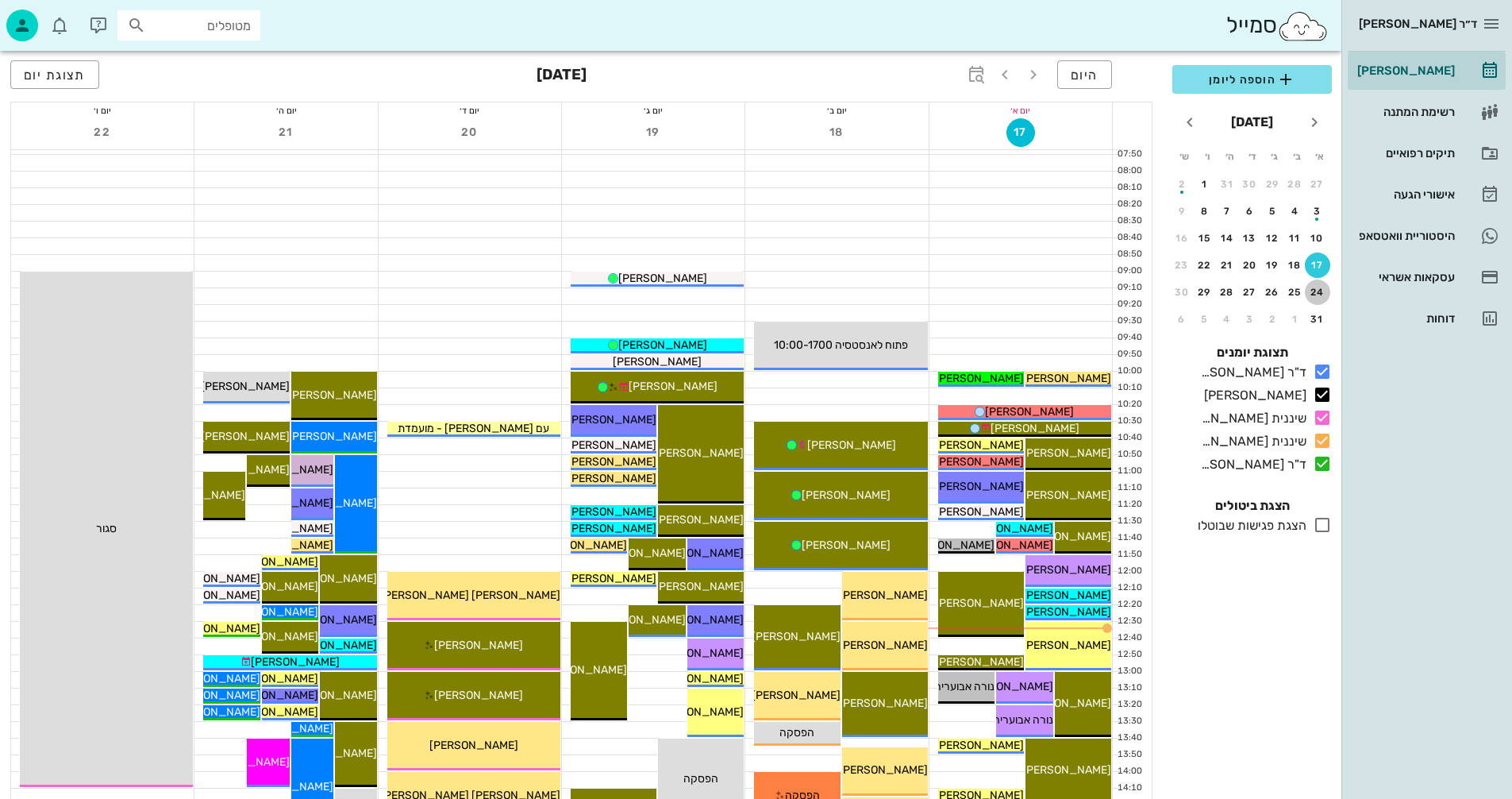
click at [1319, 293] on div "24" at bounding box center [1318, 291] width 25 height 11
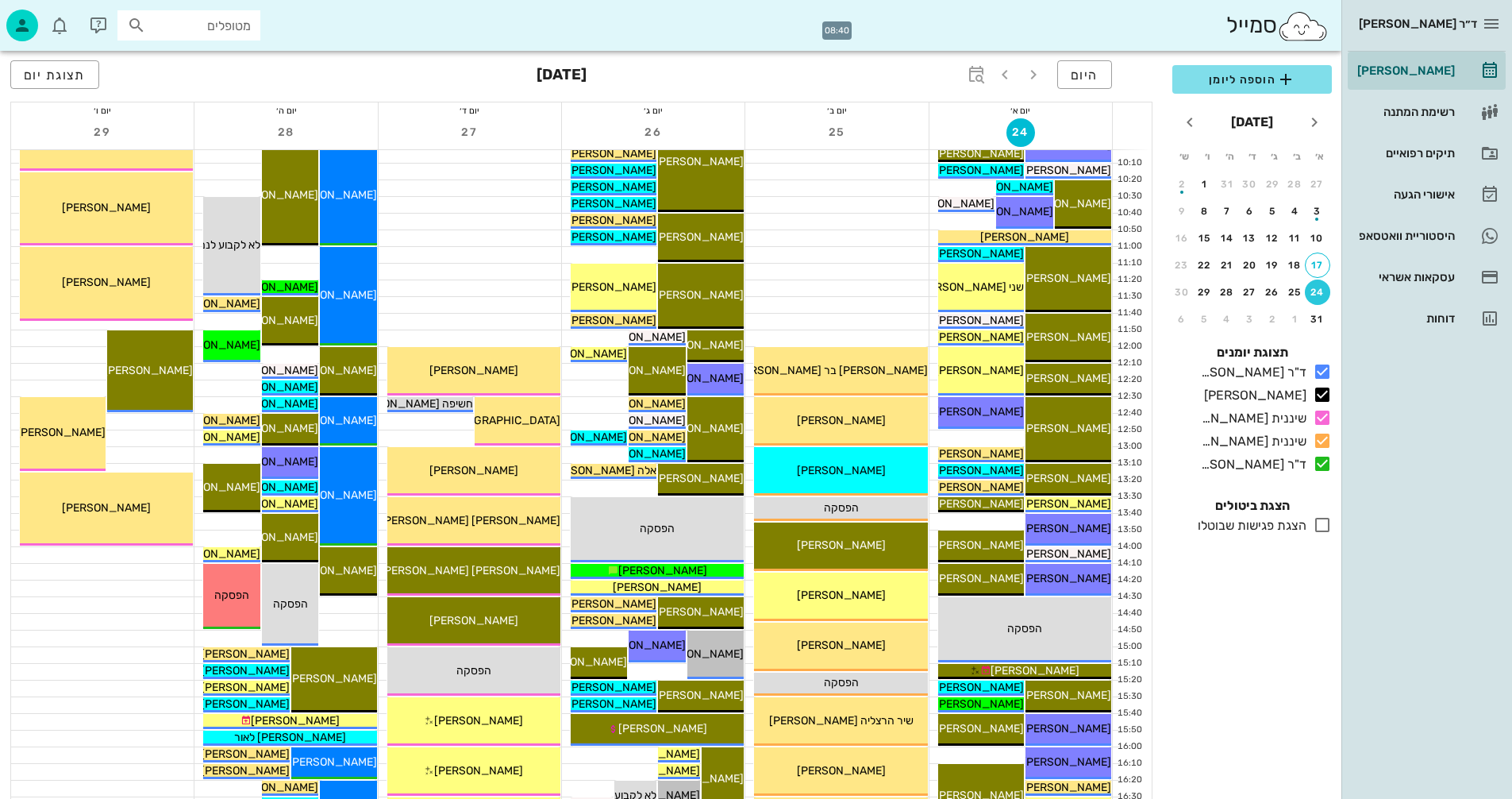
scroll to position [318, 0]
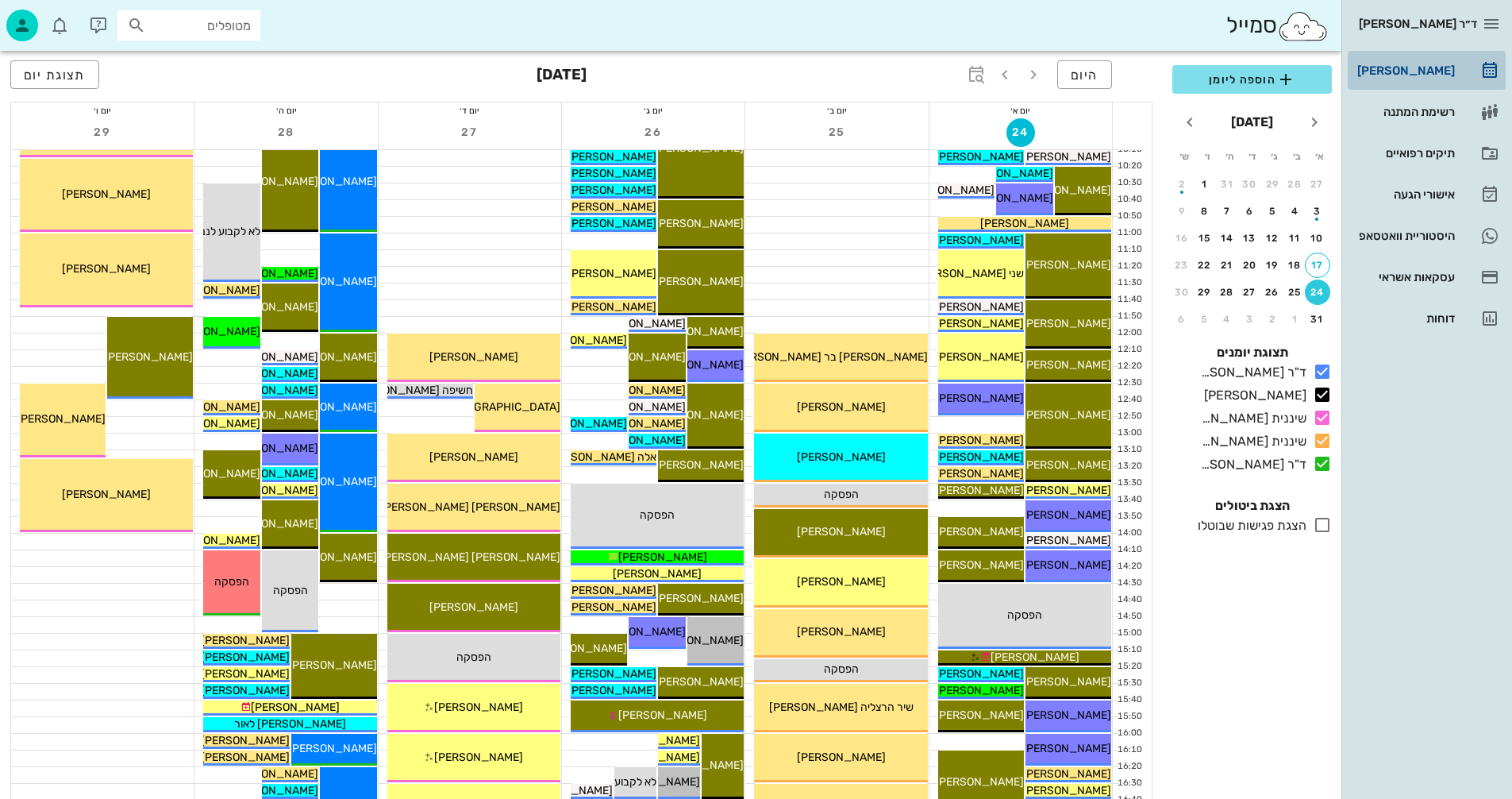
click at [1421, 69] on div "[PERSON_NAME]" at bounding box center [1404, 70] width 101 height 13
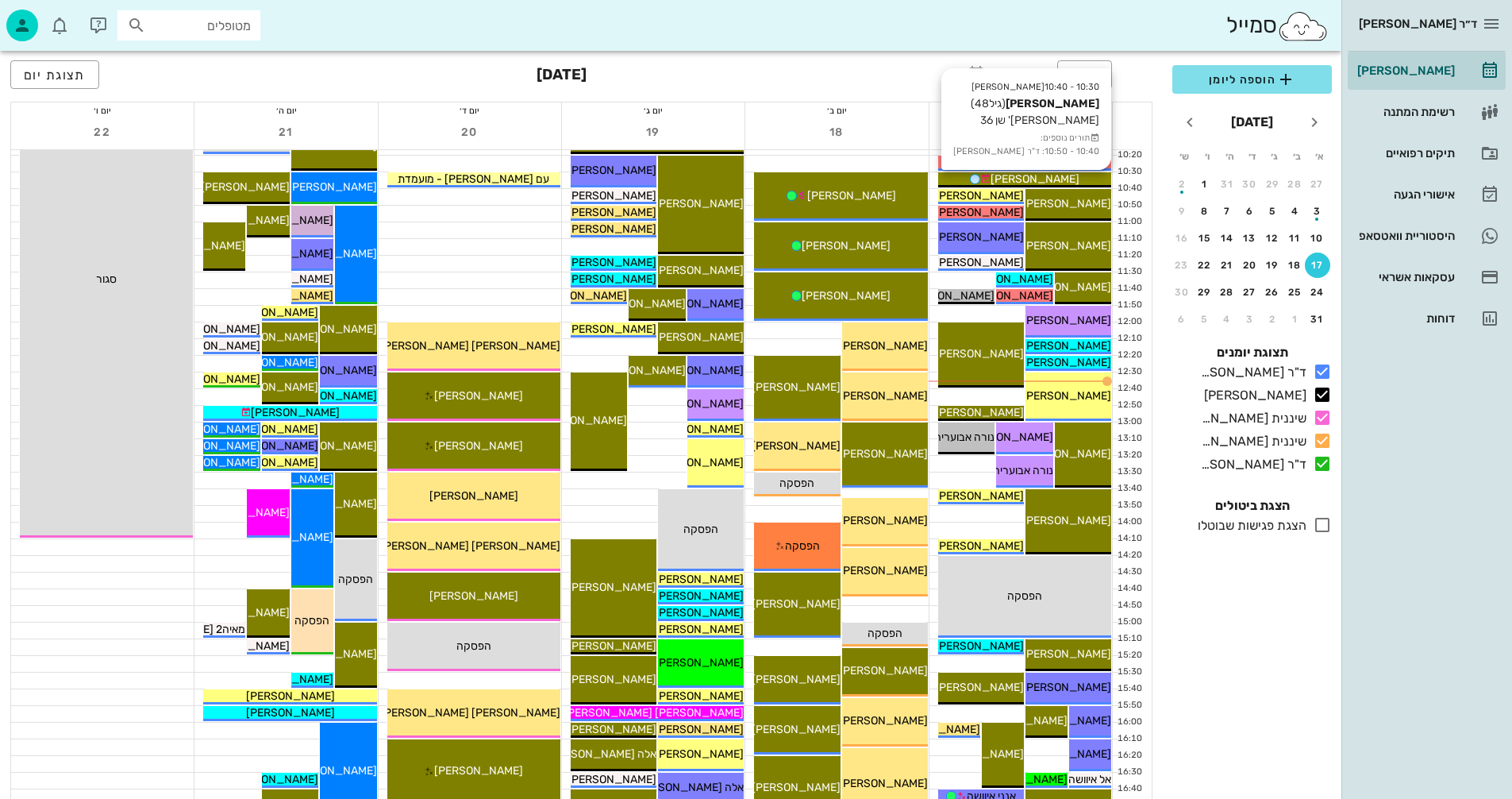
scroll to position [355, 0]
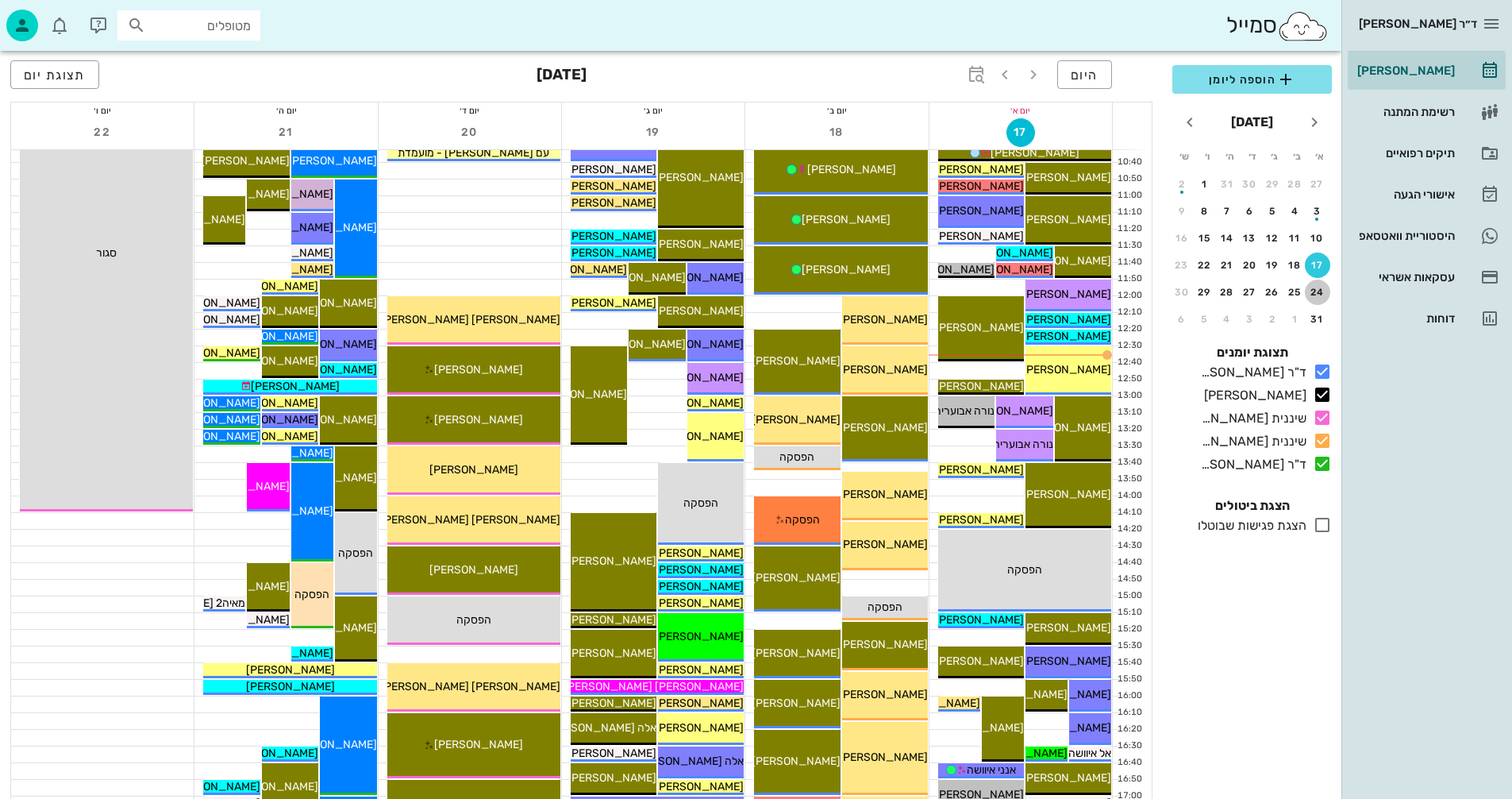
click at [1318, 289] on div "24" at bounding box center [1318, 291] width 25 height 11
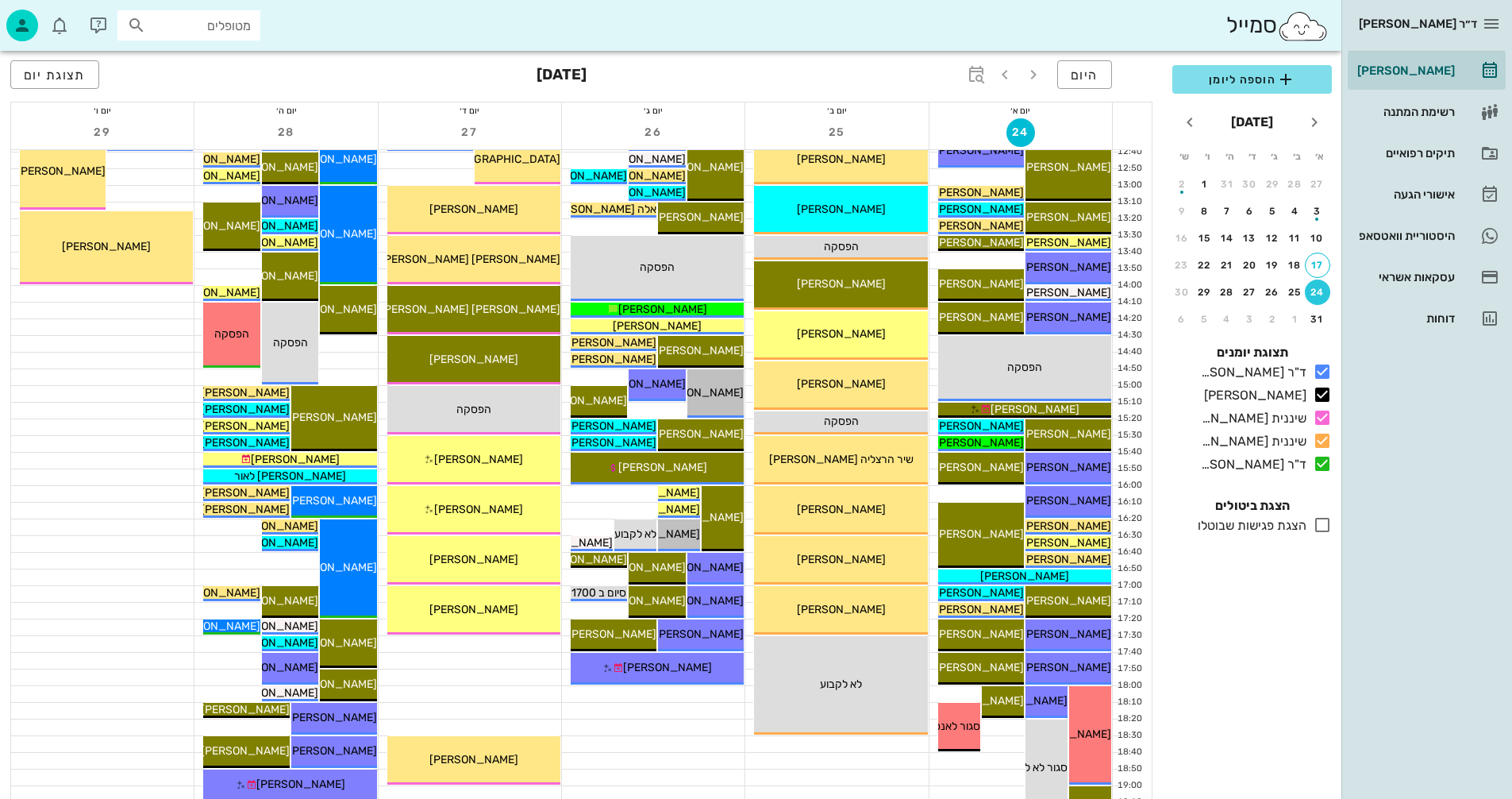
scroll to position [672, 0]
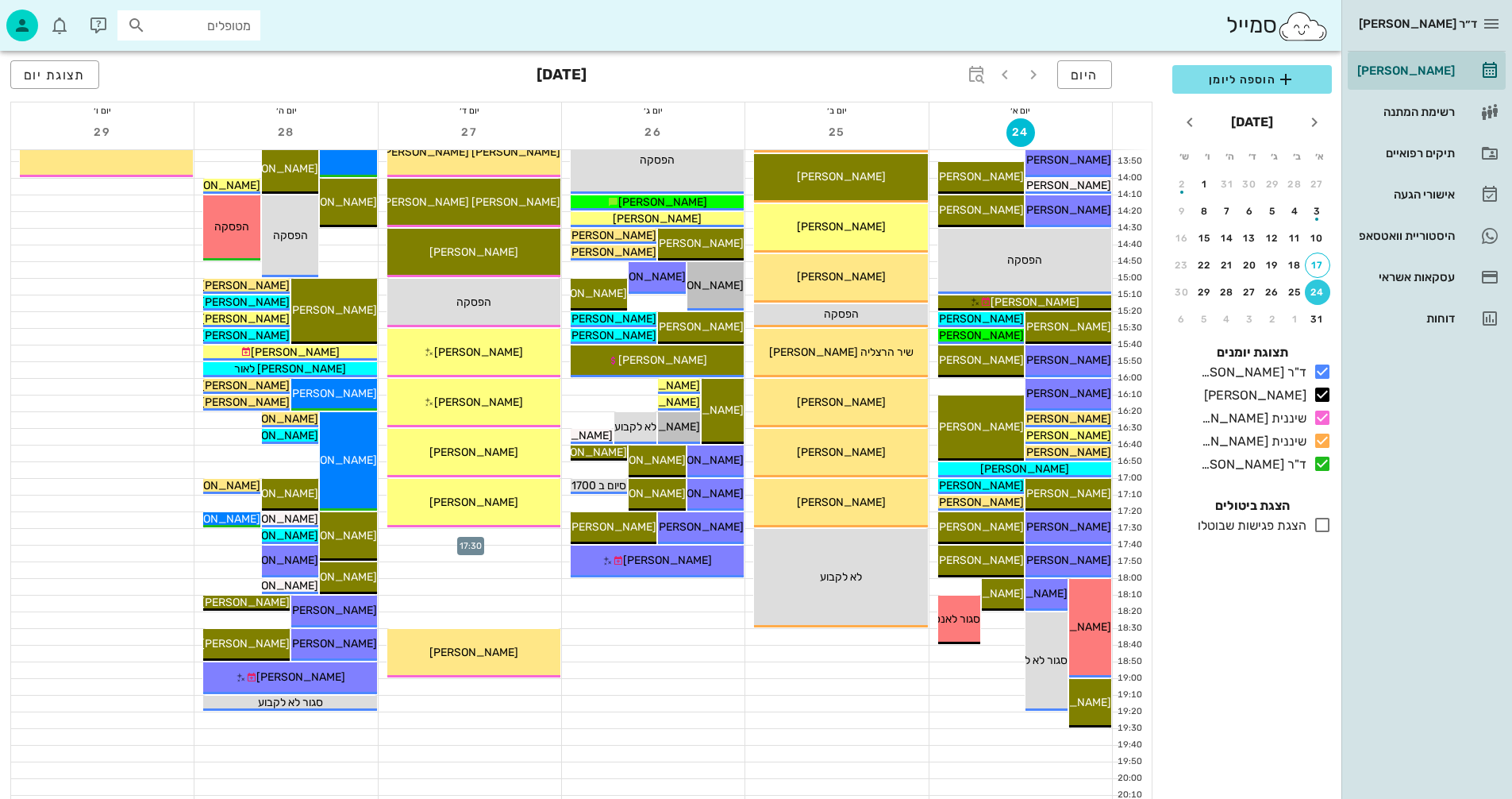
click at [411, 533] on div at bounding box center [470, 536] width 182 height 16
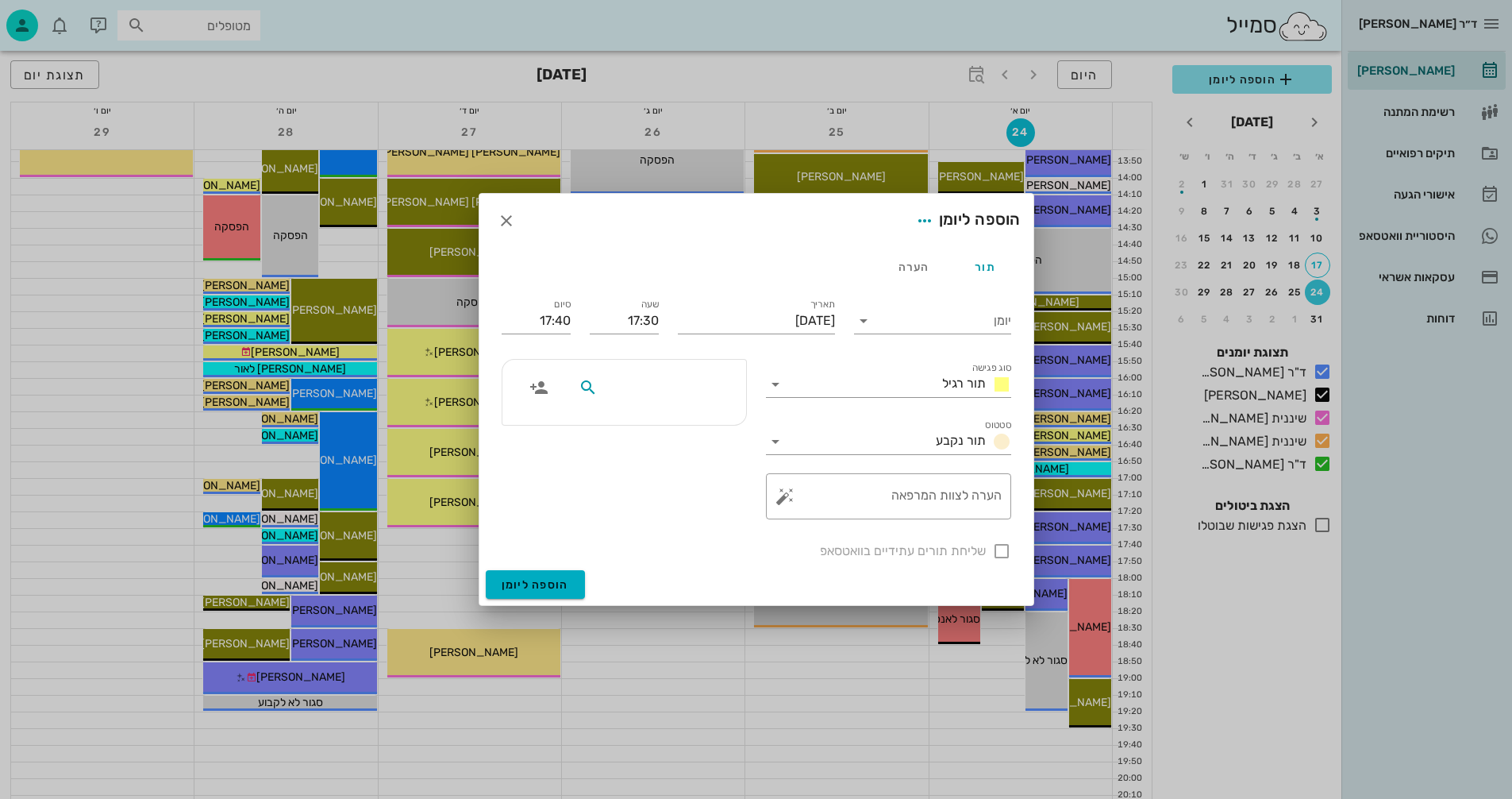
click at [705, 393] on input "text" at bounding box center [661, 387] width 122 height 20
type input "[PERSON_NAME]"
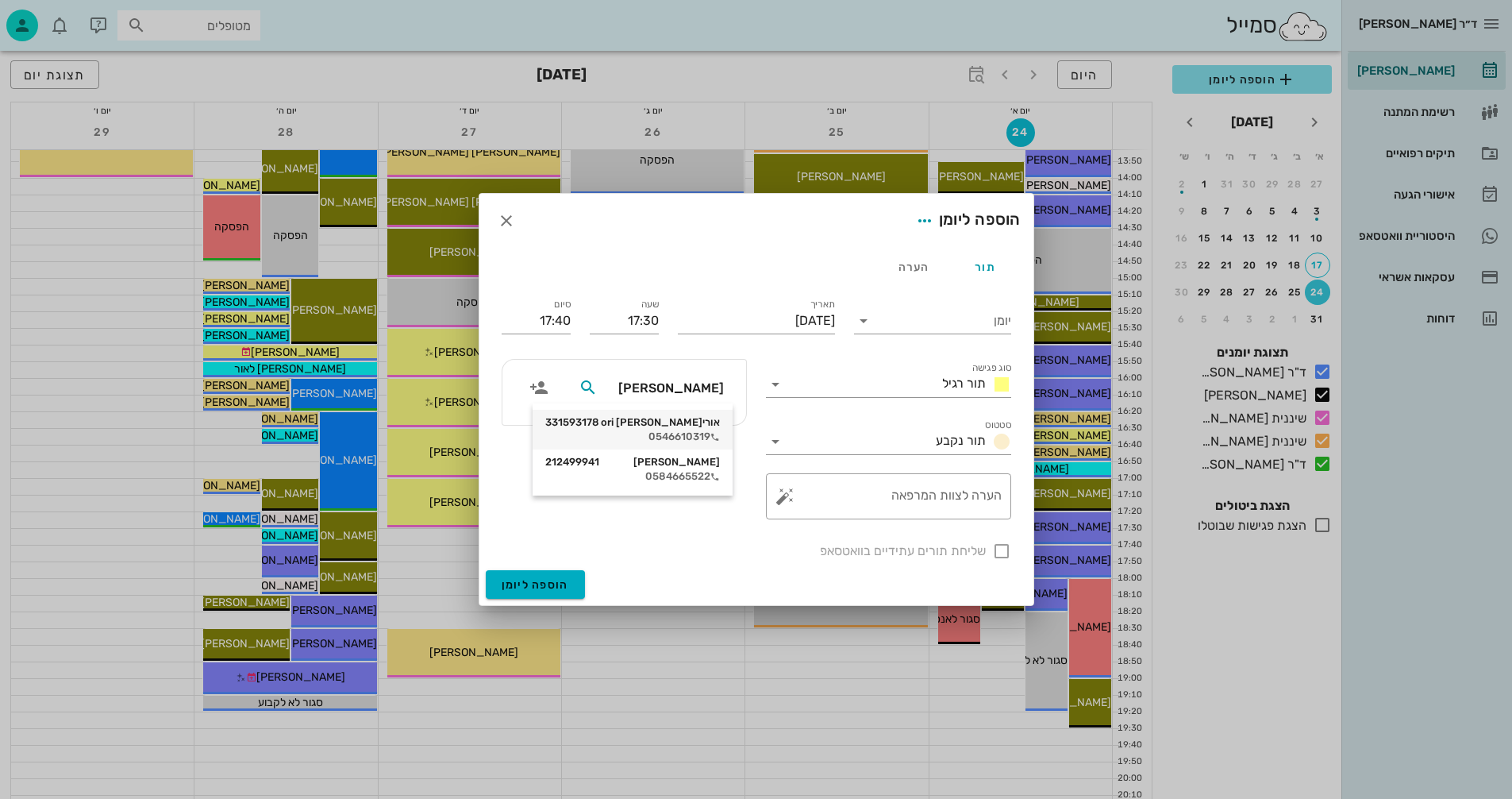
click at [677, 432] on div "0546610319" at bounding box center [633, 436] width 175 height 13
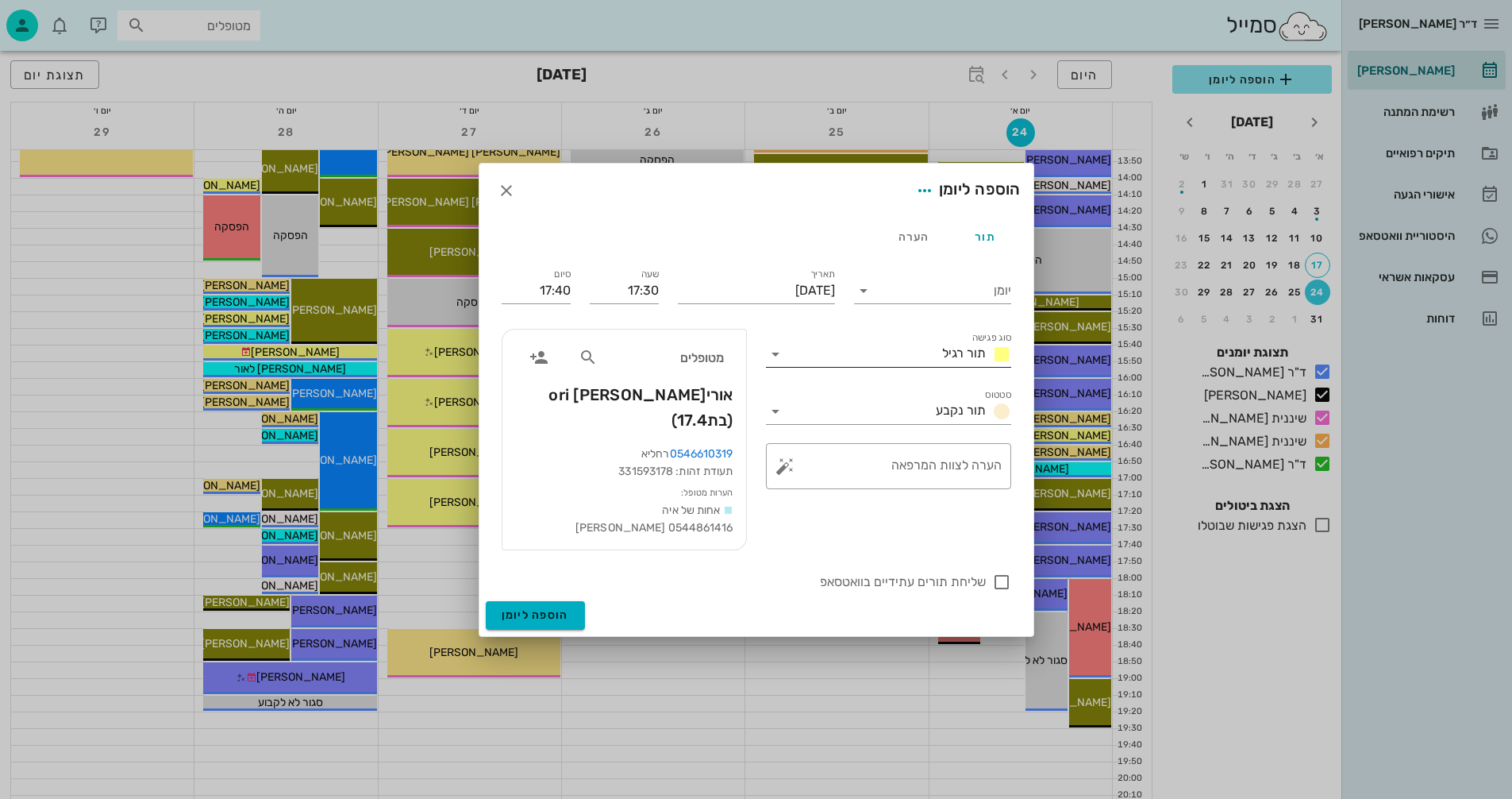
click at [775, 363] on icon at bounding box center [775, 354] width 19 height 19
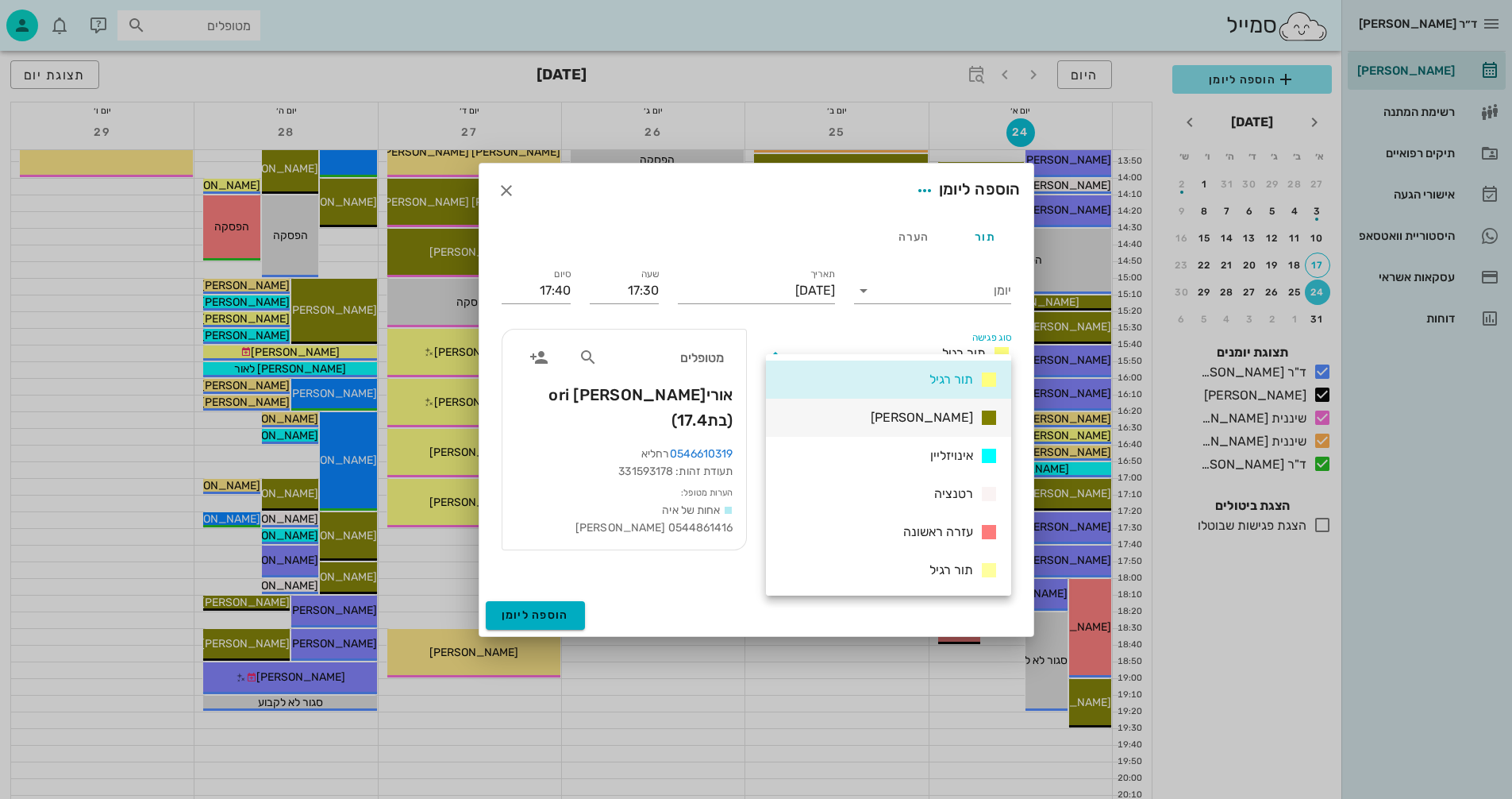
click at [947, 415] on span "[PERSON_NAME]" at bounding box center [922, 417] width 102 height 15
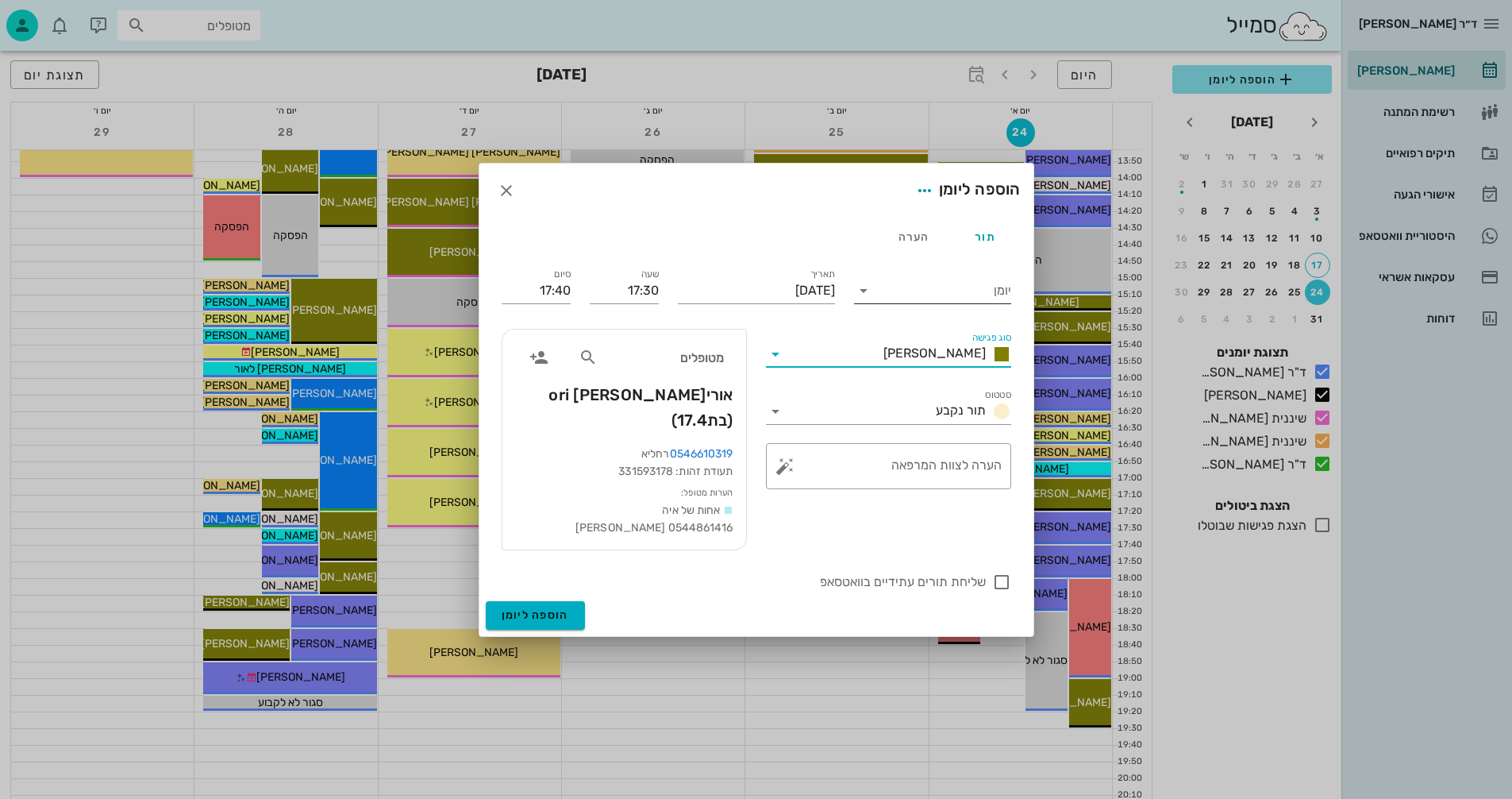
click at [866, 300] on icon at bounding box center [863, 291] width 19 height 19
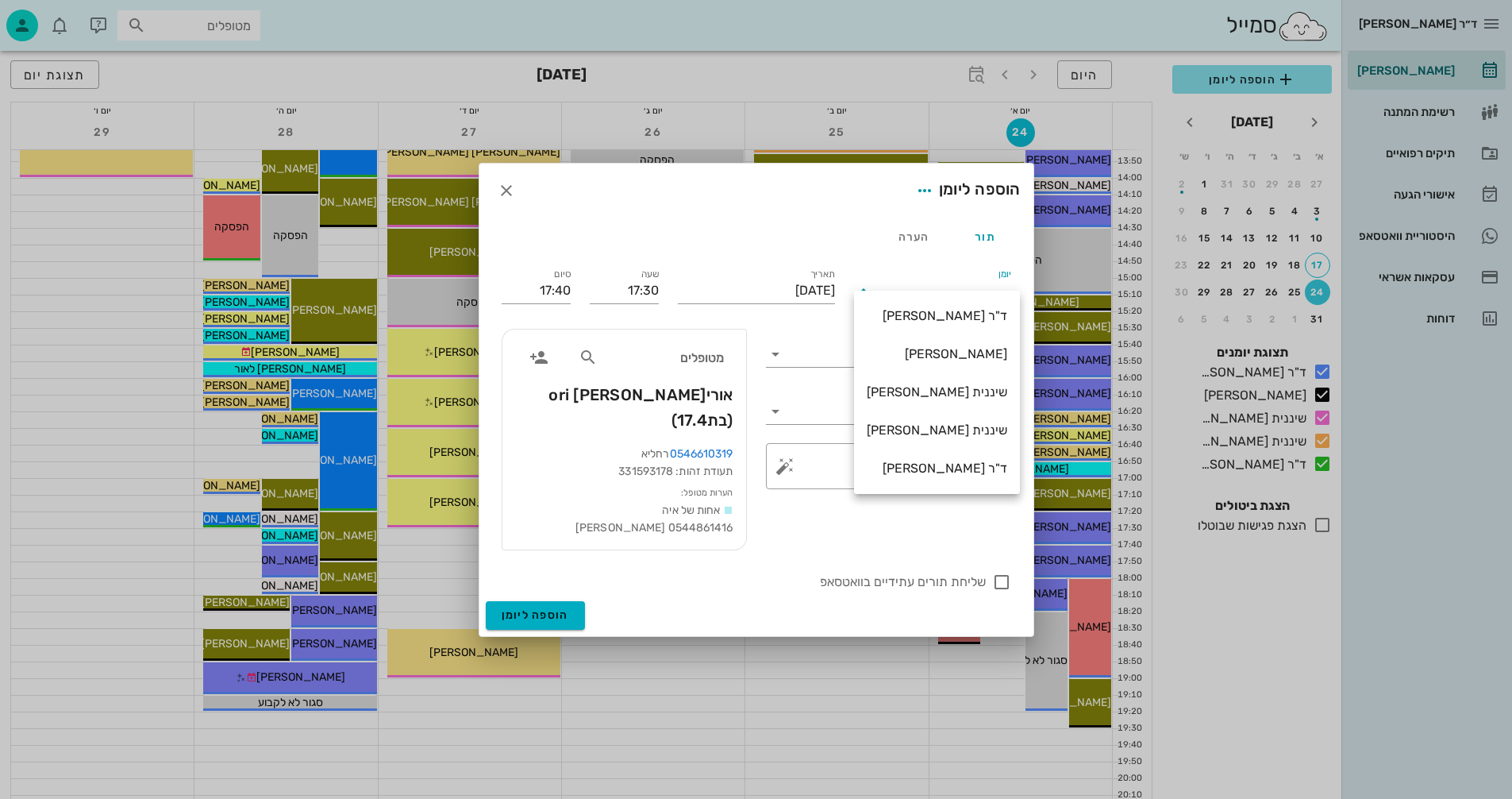
click at [943, 389] on div "שיננית [PERSON_NAME]" at bounding box center [937, 392] width 140 height 15
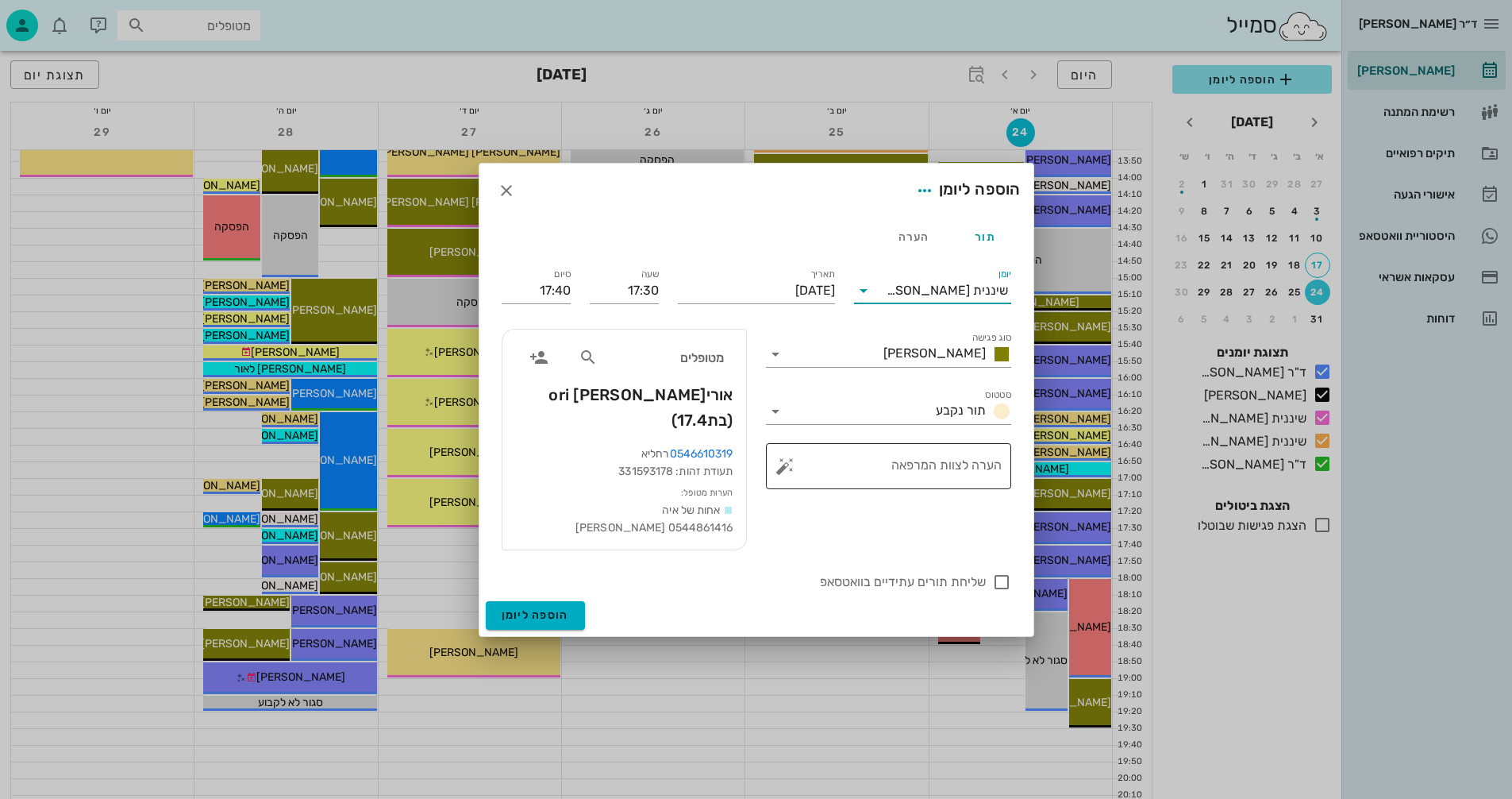
click at [937, 479] on textarea "הערה לצוות המרפאה" at bounding box center [895, 470] width 214 height 38
type textarea "שיננית"
drag, startPoint x: 538, startPoint y: 303, endPoint x: 607, endPoint y: 303, distance: 69.0
click at [607, 303] on div "יומן שיננית [PERSON_NAME] סוג פגישה [PERSON_NAME] סטטוס תור נקבע תאריך [DATE] ש…" at bounding box center [757, 428] width 529 height 345
type input "18:00"
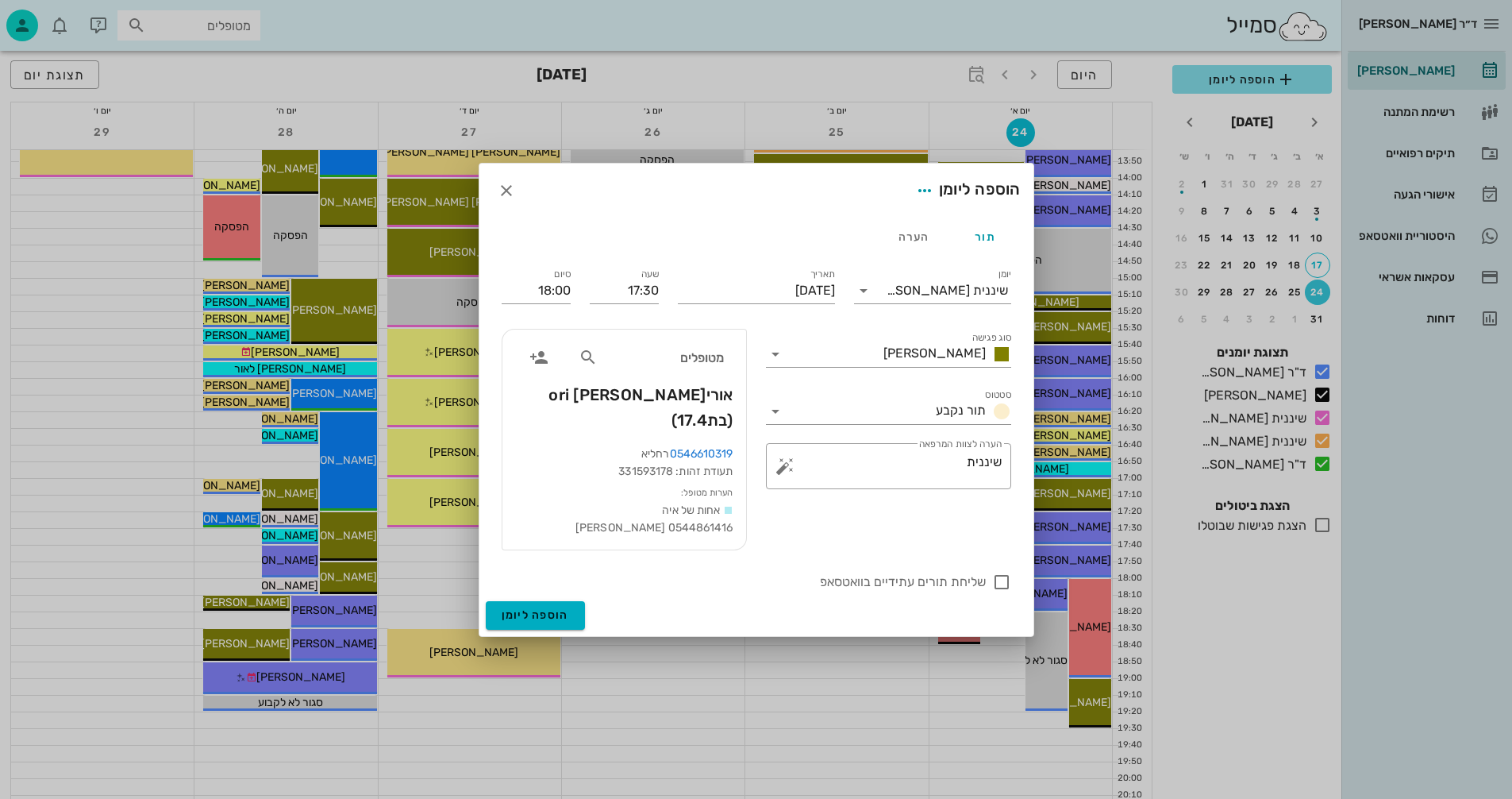
click at [575, 302] on div "יומן שיננית [PERSON_NAME] סוג פגישה [PERSON_NAME] סטטוס תור נקבע תאריך [DATE] ש…" at bounding box center [757, 428] width 529 height 345
click at [1004, 573] on div at bounding box center [1002, 582] width 27 height 27
checkbox input "true"
click at [522, 608] on span "הוספה ליומן" at bounding box center [536, 615] width 68 height 14
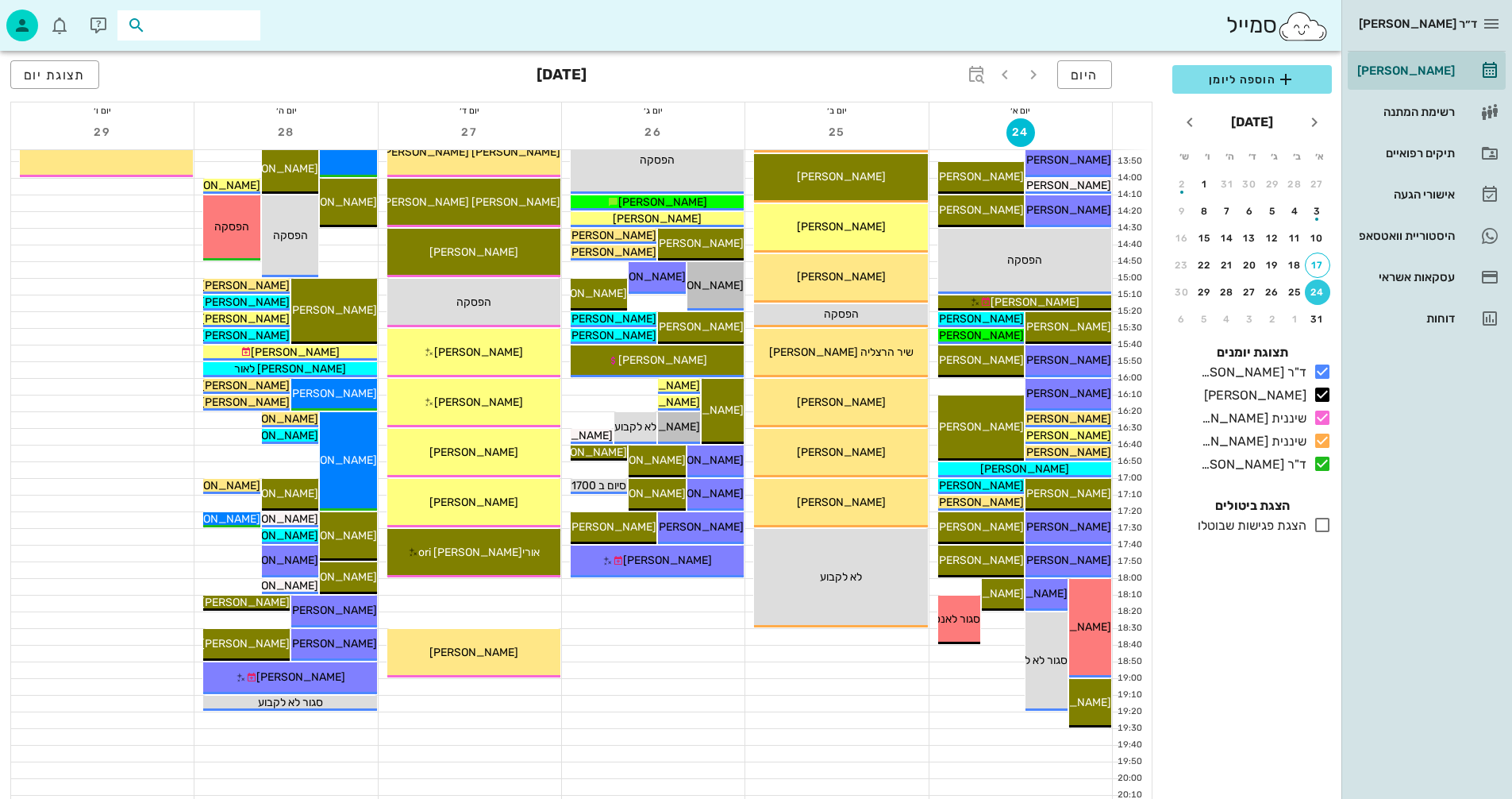
click at [213, 22] on input "text" at bounding box center [200, 25] width 101 height 20
type input "[PERSON_NAME]"
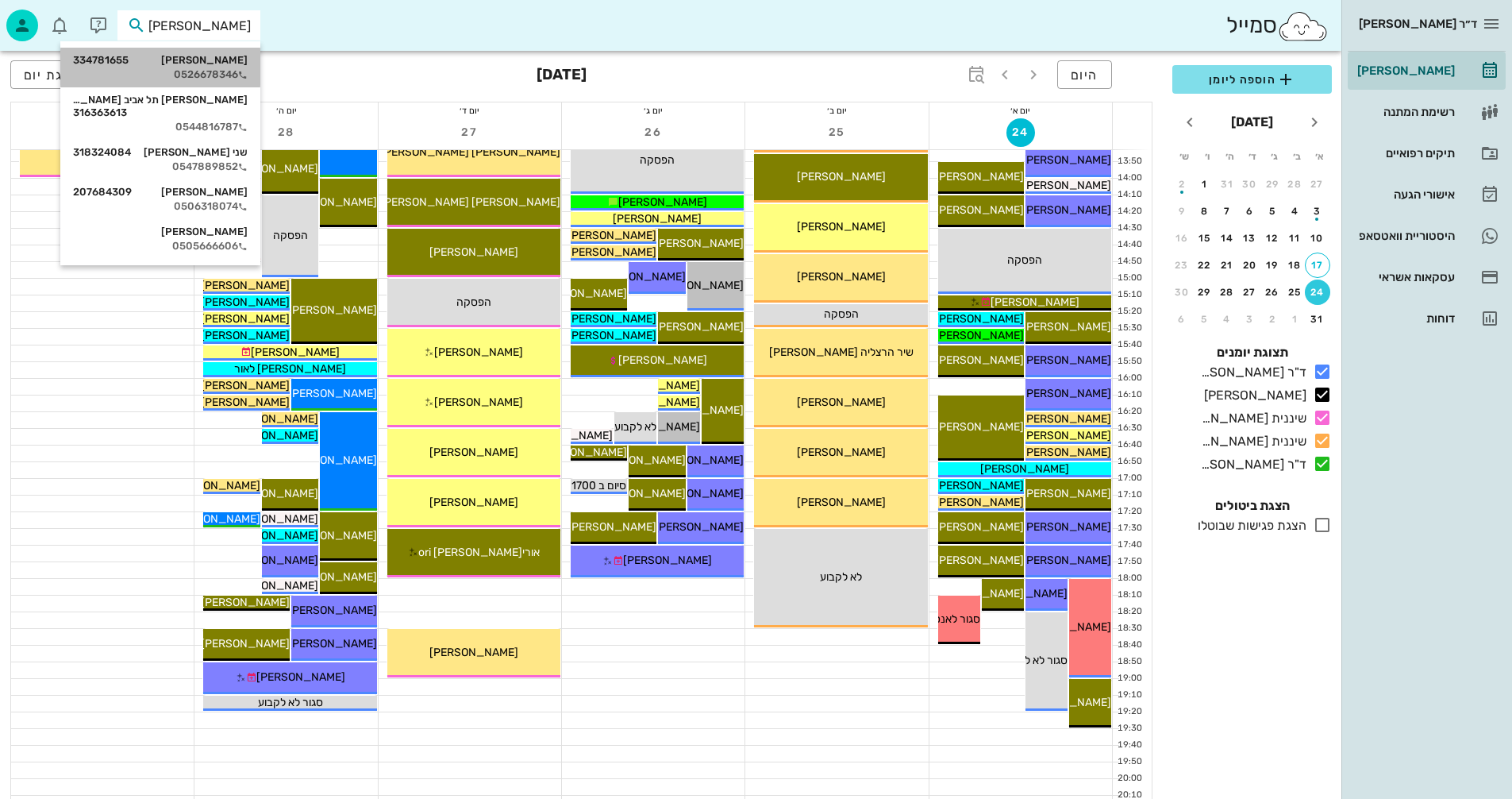
click at [190, 63] on div "[PERSON_NAME] 334781655" at bounding box center [160, 60] width 175 height 13
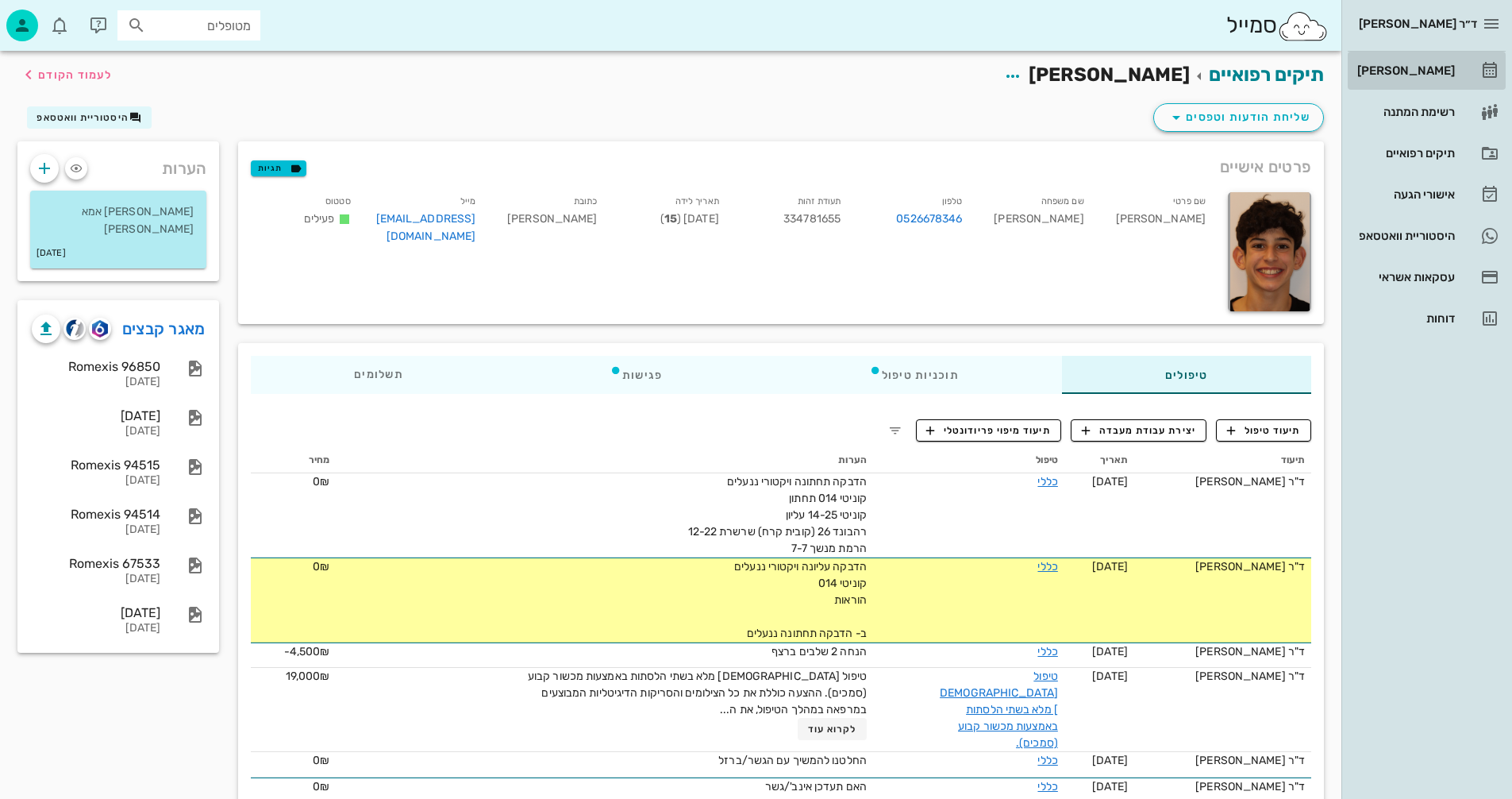
click at [1411, 67] on div "[PERSON_NAME]" at bounding box center [1404, 70] width 101 height 13
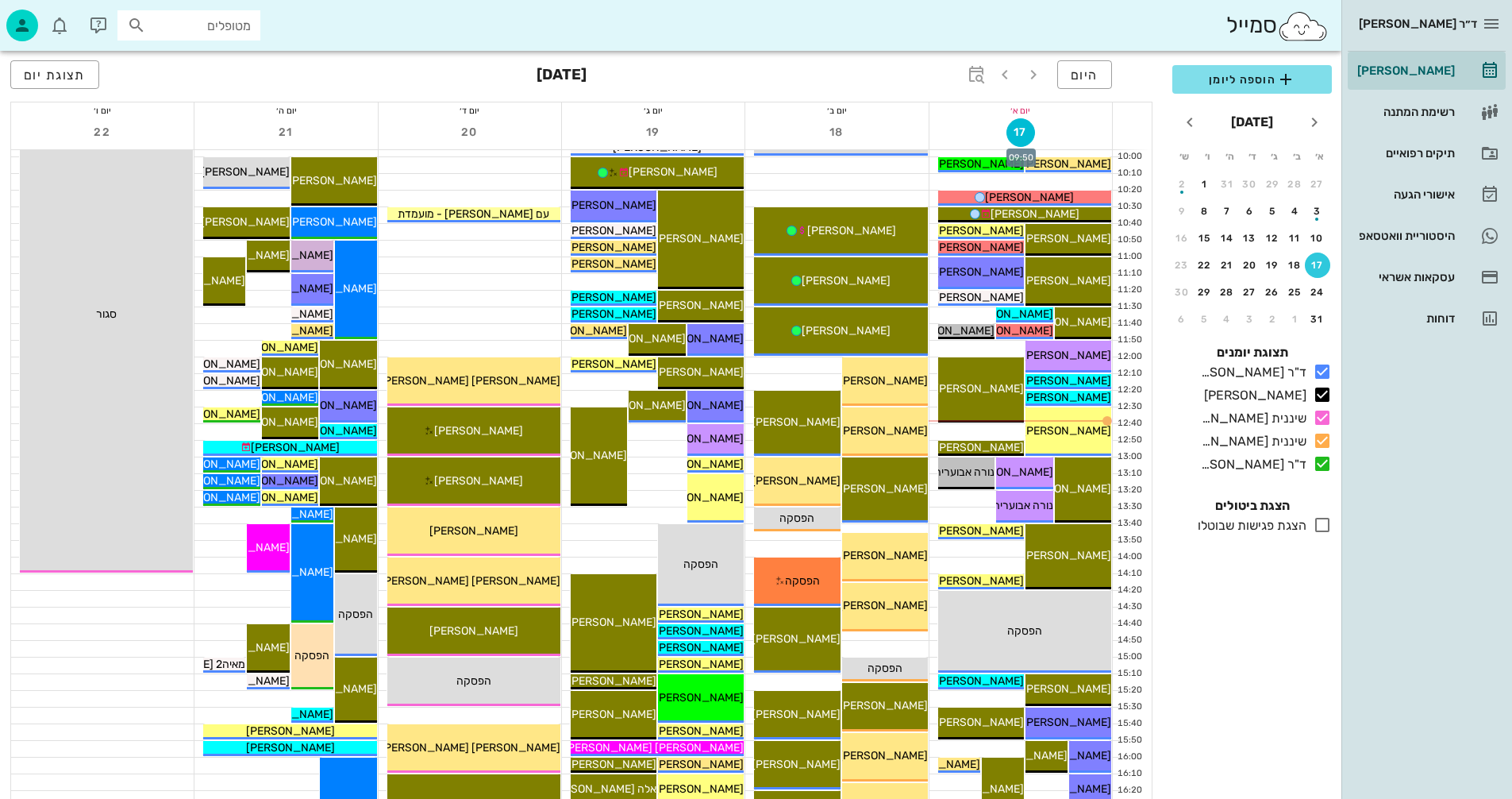
scroll to position [318, 0]
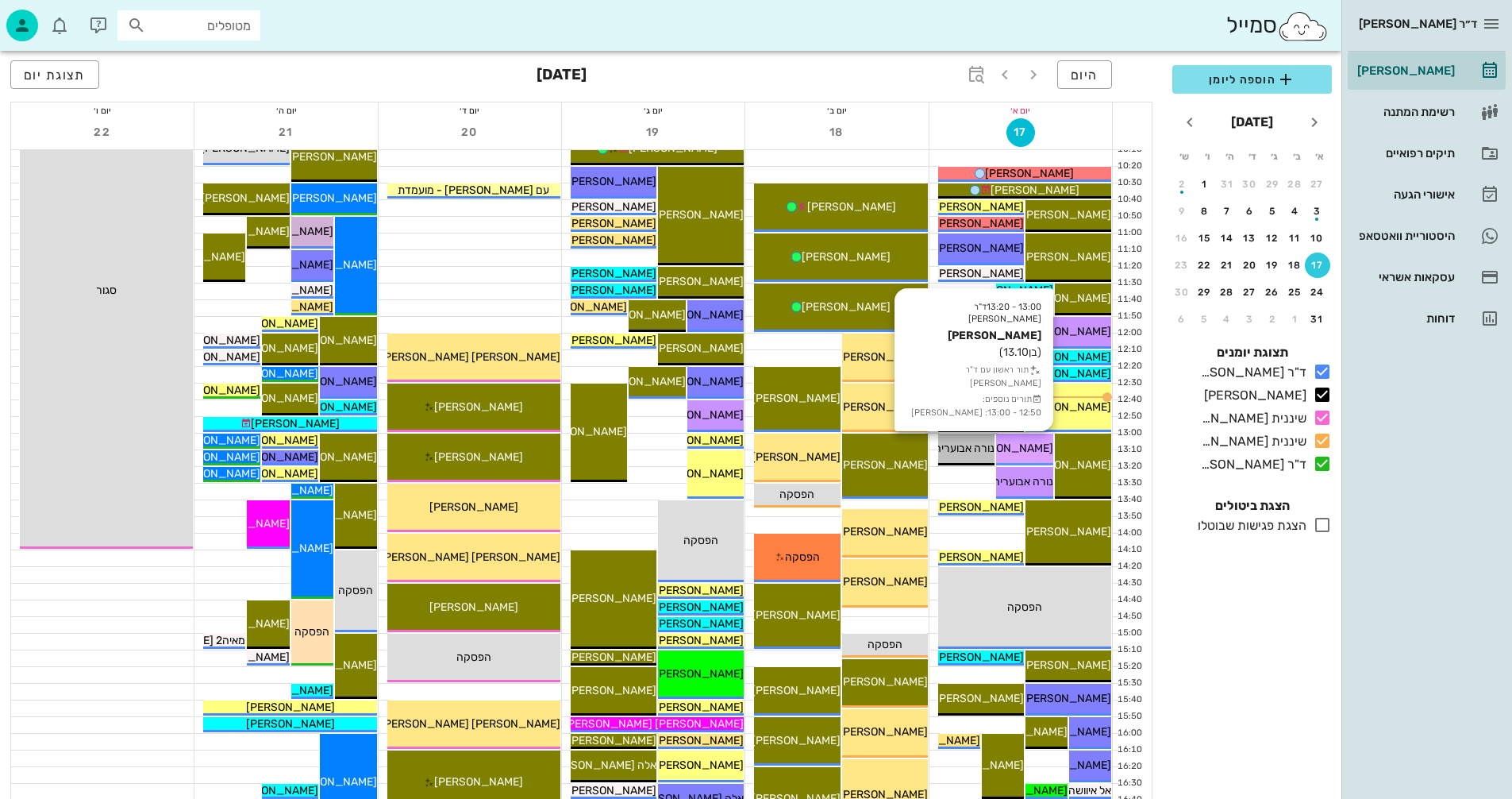
click at [1027, 448] on span "[PERSON_NAME]" at bounding box center [1009, 448] width 89 height 14
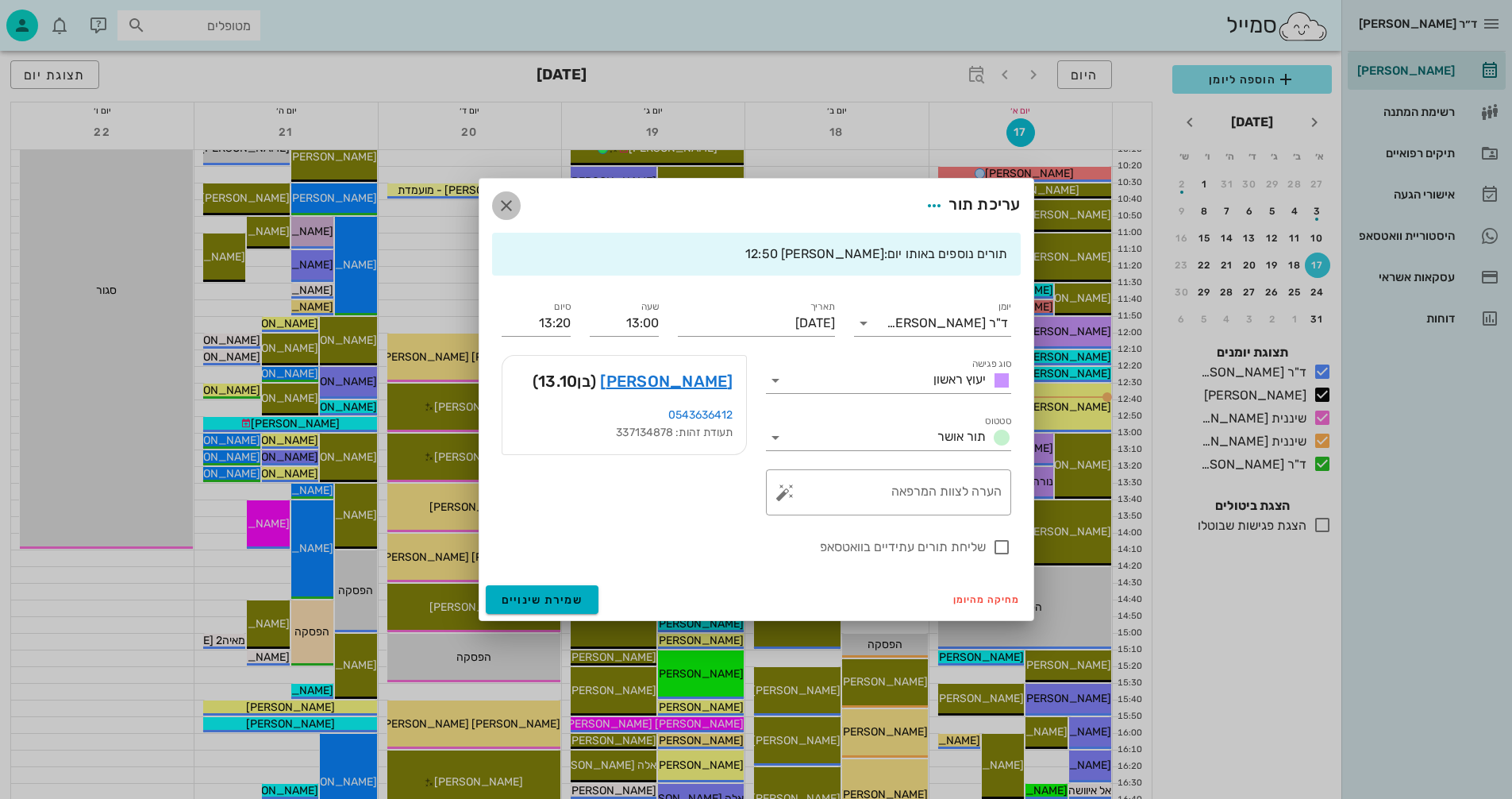
click at [509, 196] on icon "button" at bounding box center [506, 205] width 19 height 19
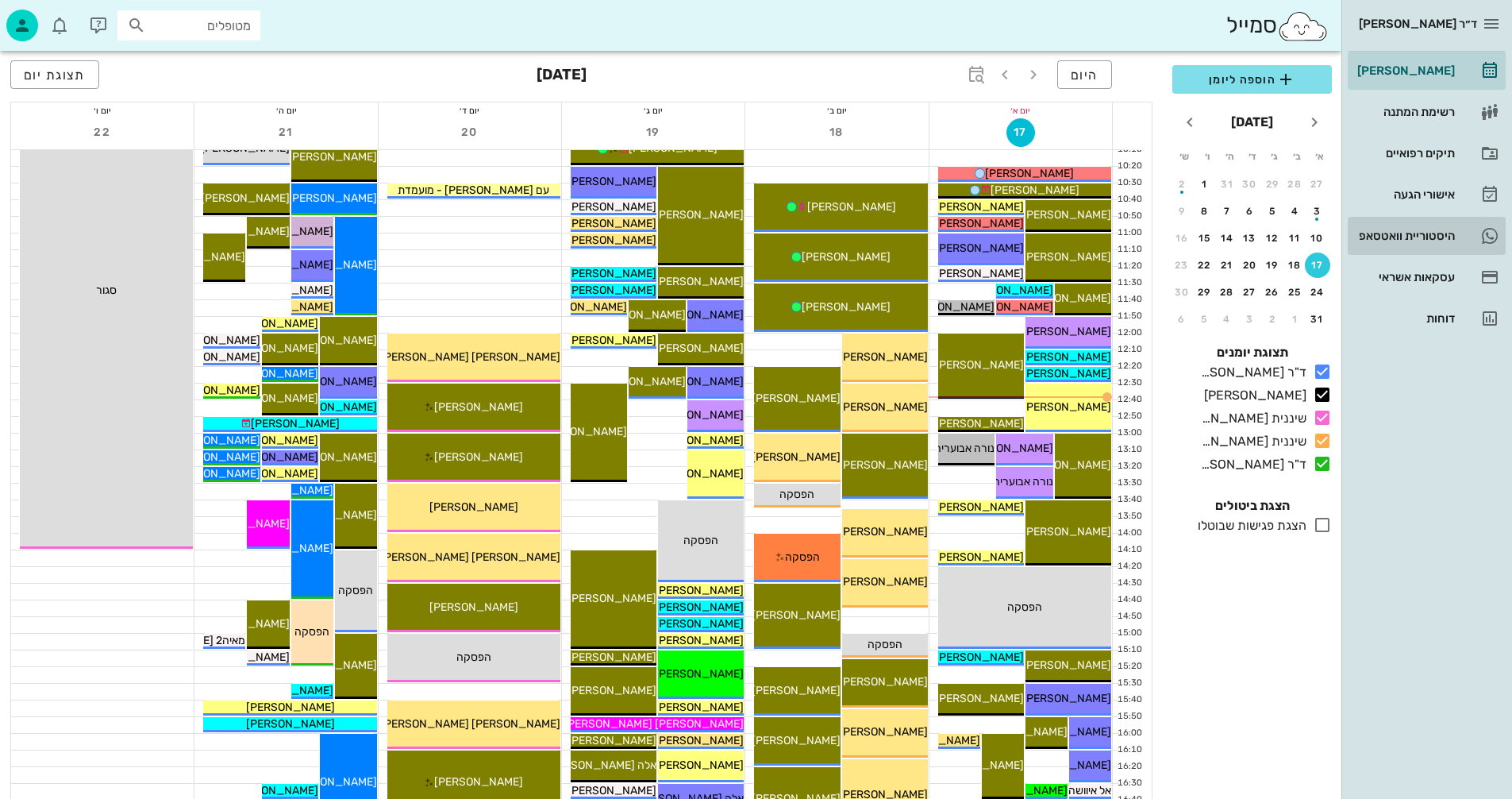
click at [1373, 235] on div "היסטוריית וואטסאפ" at bounding box center [1404, 236] width 101 height 13
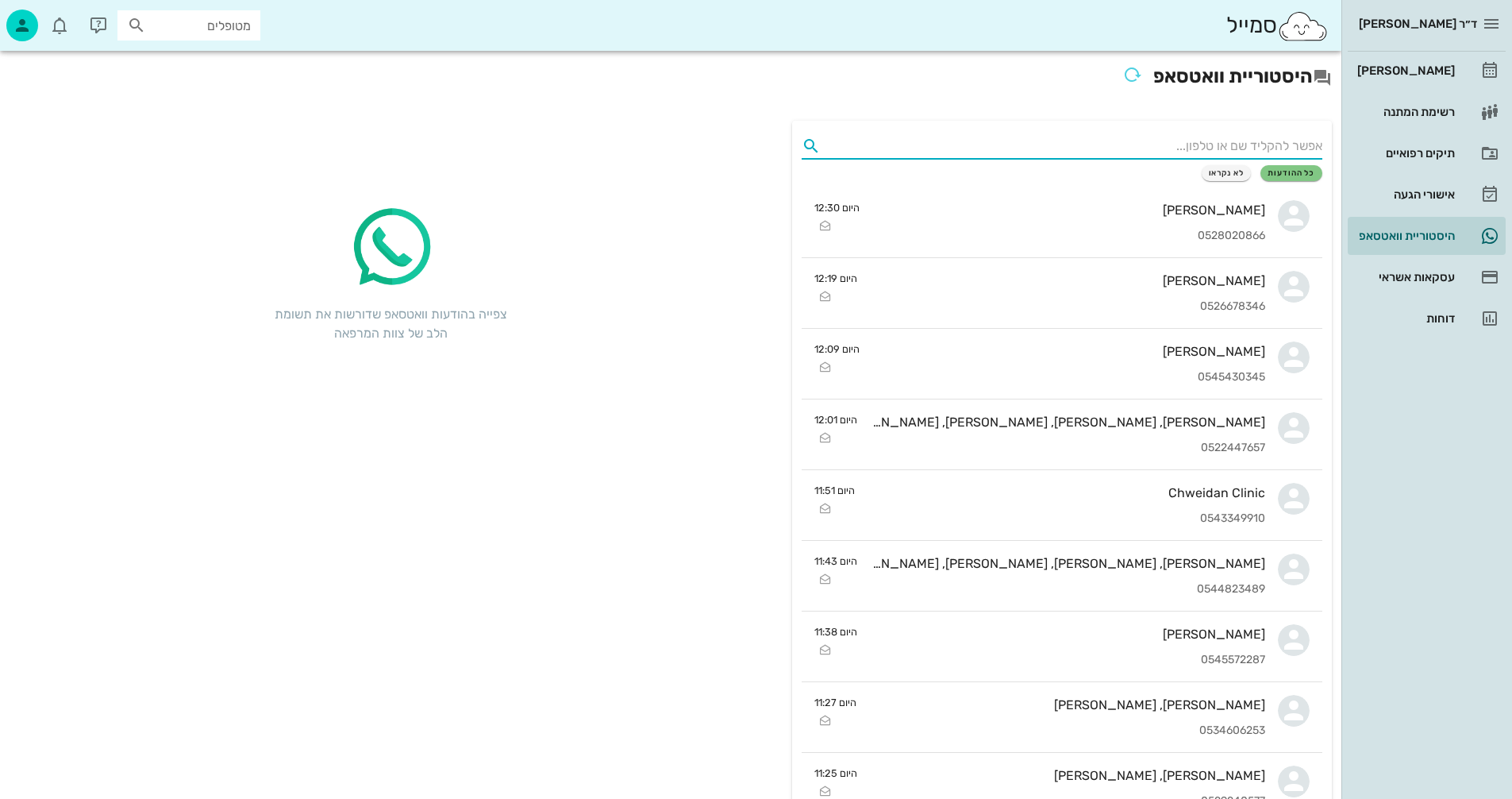
click at [1126, 138] on input "text" at bounding box center [1074, 146] width 495 height 25
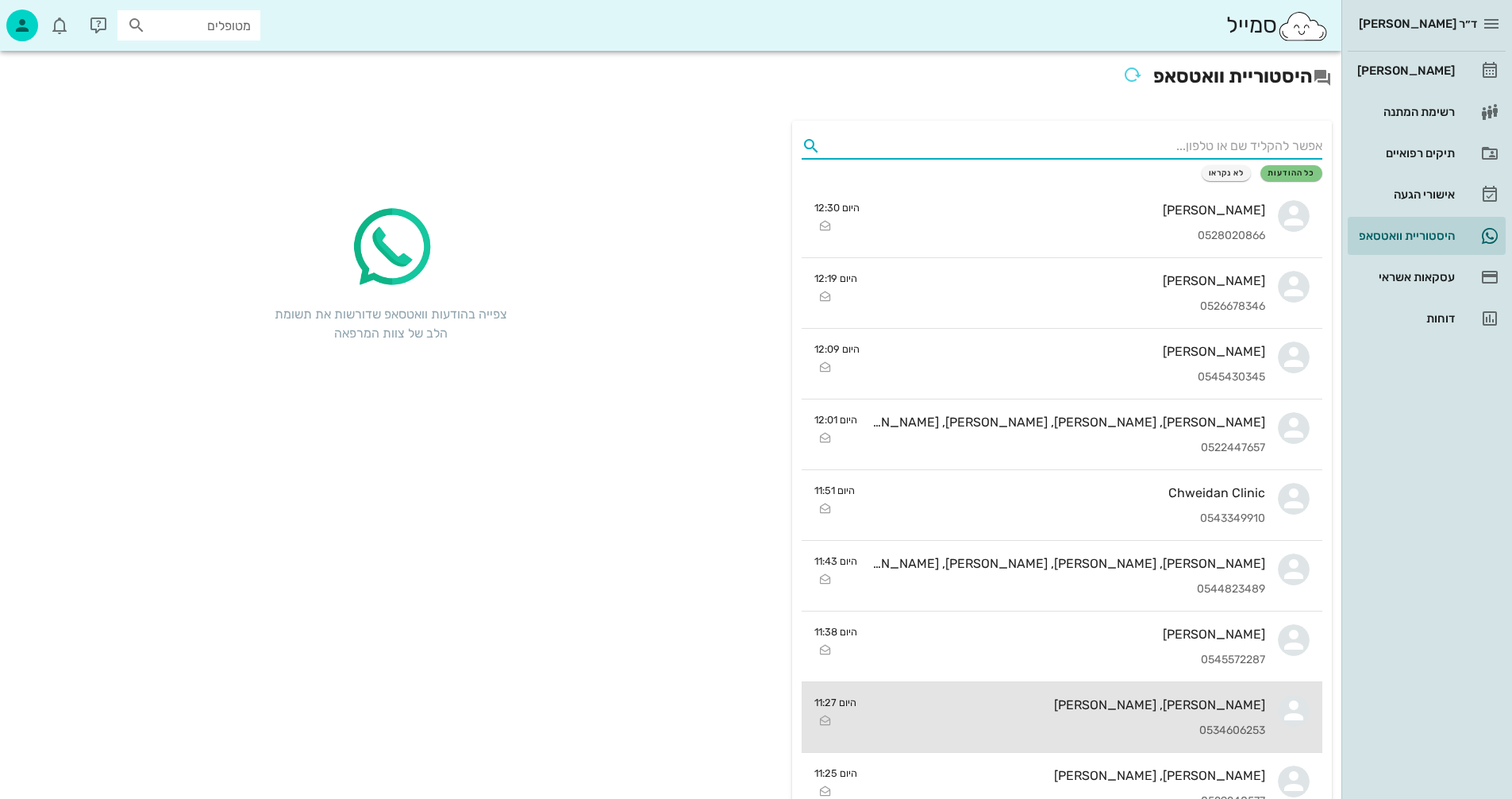
click at [962, 728] on div "0534606253" at bounding box center [1067, 731] width 396 height 14
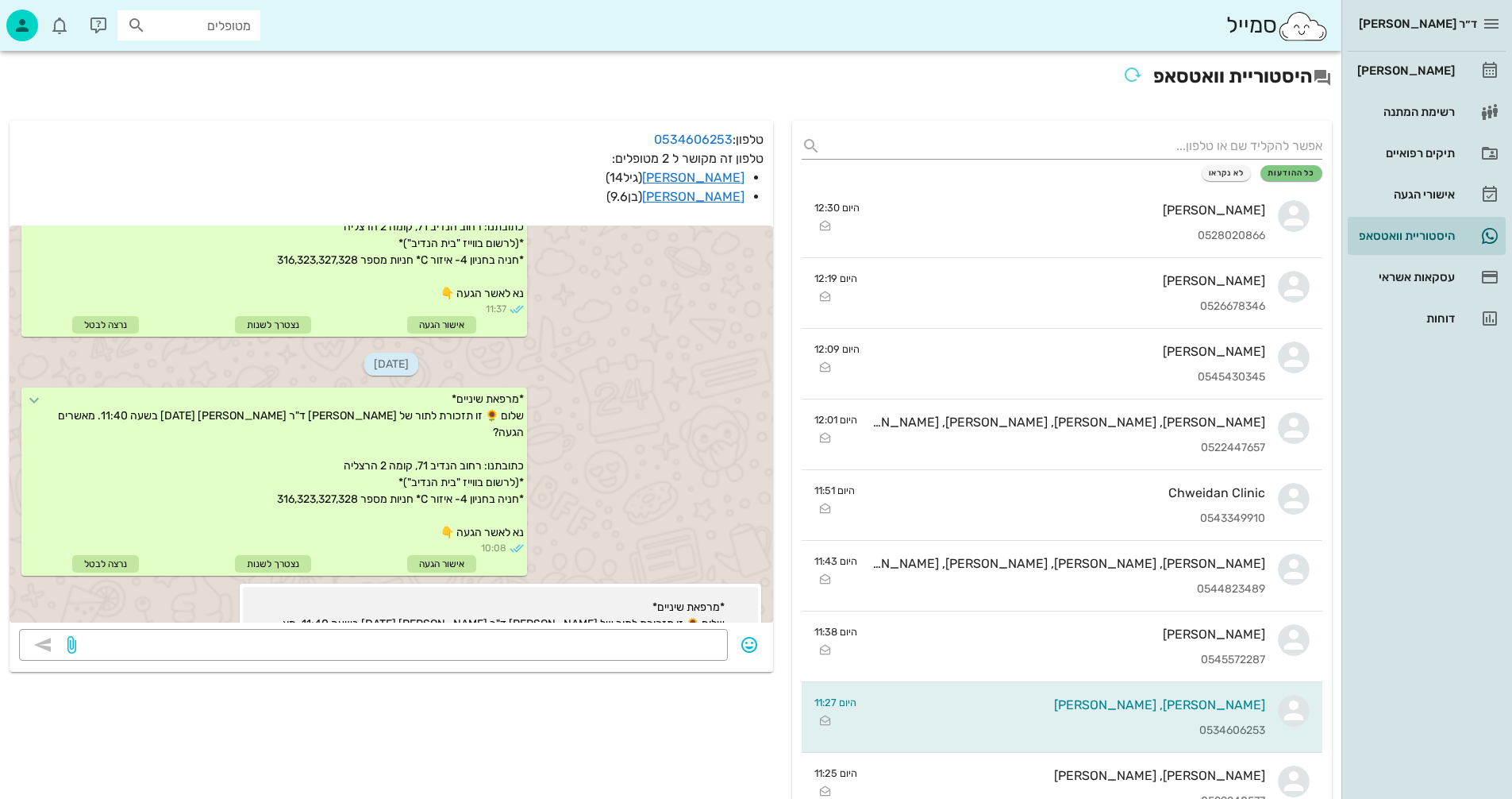
scroll to position [55, 0]
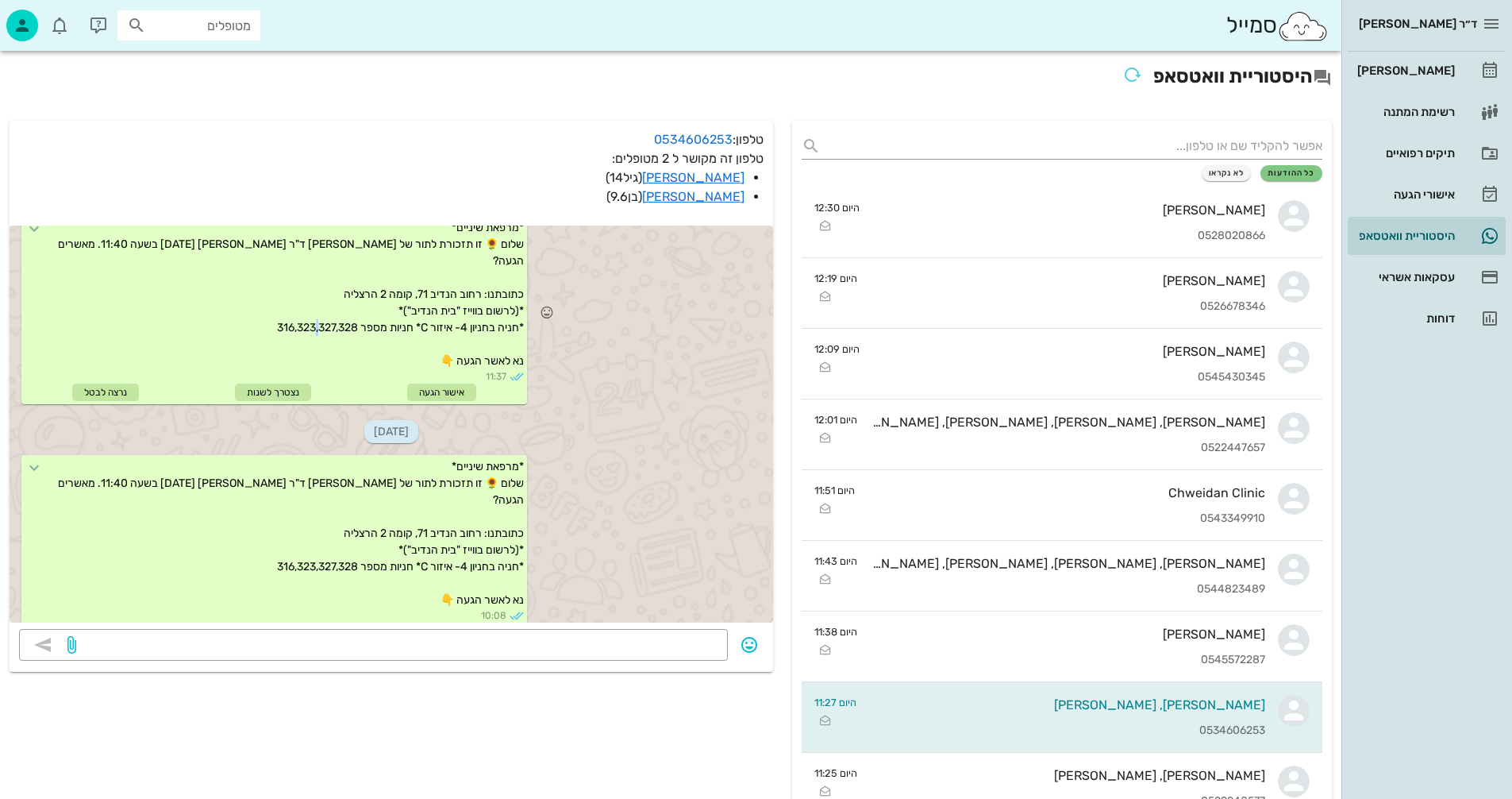
drag, startPoint x: 367, startPoint y: 323, endPoint x: 224, endPoint y: 313, distance: 143.3
click at [334, 328] on span "*מרפאת שיניים* שלום 🌻 זו תזכורת לתור של [PERSON_NAME] ד"ר [PERSON_NAME] [DATE] …" at bounding box center [290, 294] width 469 height 147
drag, startPoint x: 228, startPoint y: 314, endPoint x: 378, endPoint y: 410, distance: 178.1
click at [360, 330] on div "*מרפאת שיניים* שלום 🌻 זו תזכורת לתור של [PERSON_NAME] ד"ר [PERSON_NAME] [DATE] …" at bounding box center [274, 310] width 506 height 188
drag, startPoint x: 377, startPoint y: 359, endPoint x: 351, endPoint y: 359, distance: 26.0
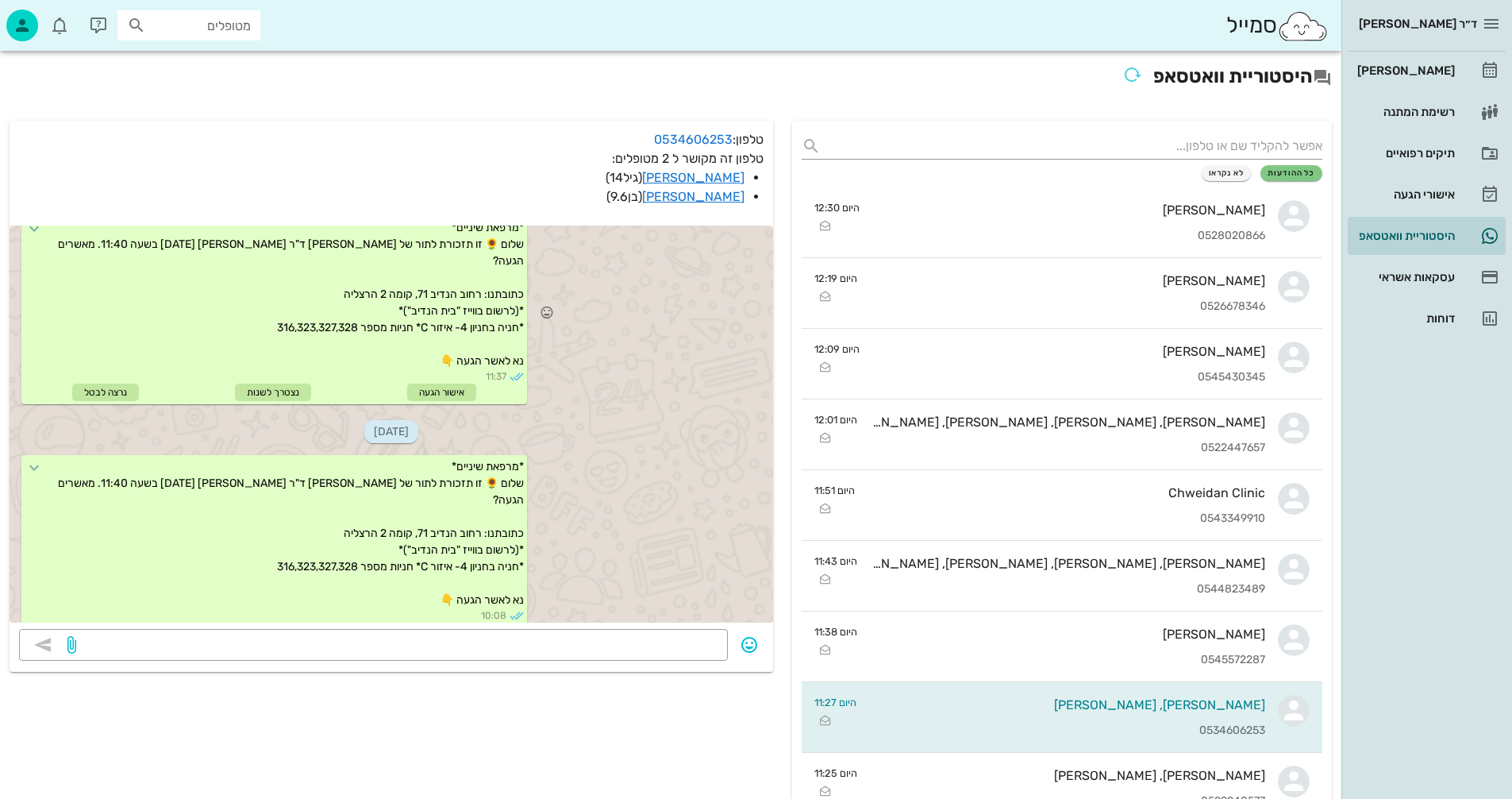
click at [370, 359] on div "*מרפאת שיניים* שלום 🌻 זו תזכורת לתור של [PERSON_NAME] ד"ר [PERSON_NAME] [DATE] …" at bounding box center [274, 310] width 506 height 188
drag, startPoint x: 416, startPoint y: 329, endPoint x: 220, endPoint y: 329, distance: 196.0
click at [220, 329] on div "*מרפאת שיניים* שלום 🌻 זו תזכורת לתור של [PERSON_NAME] ד"ר [PERSON_NAME] [DATE] …" at bounding box center [274, 310] width 506 height 188
copy span "יות מספר 316,323,327,328"
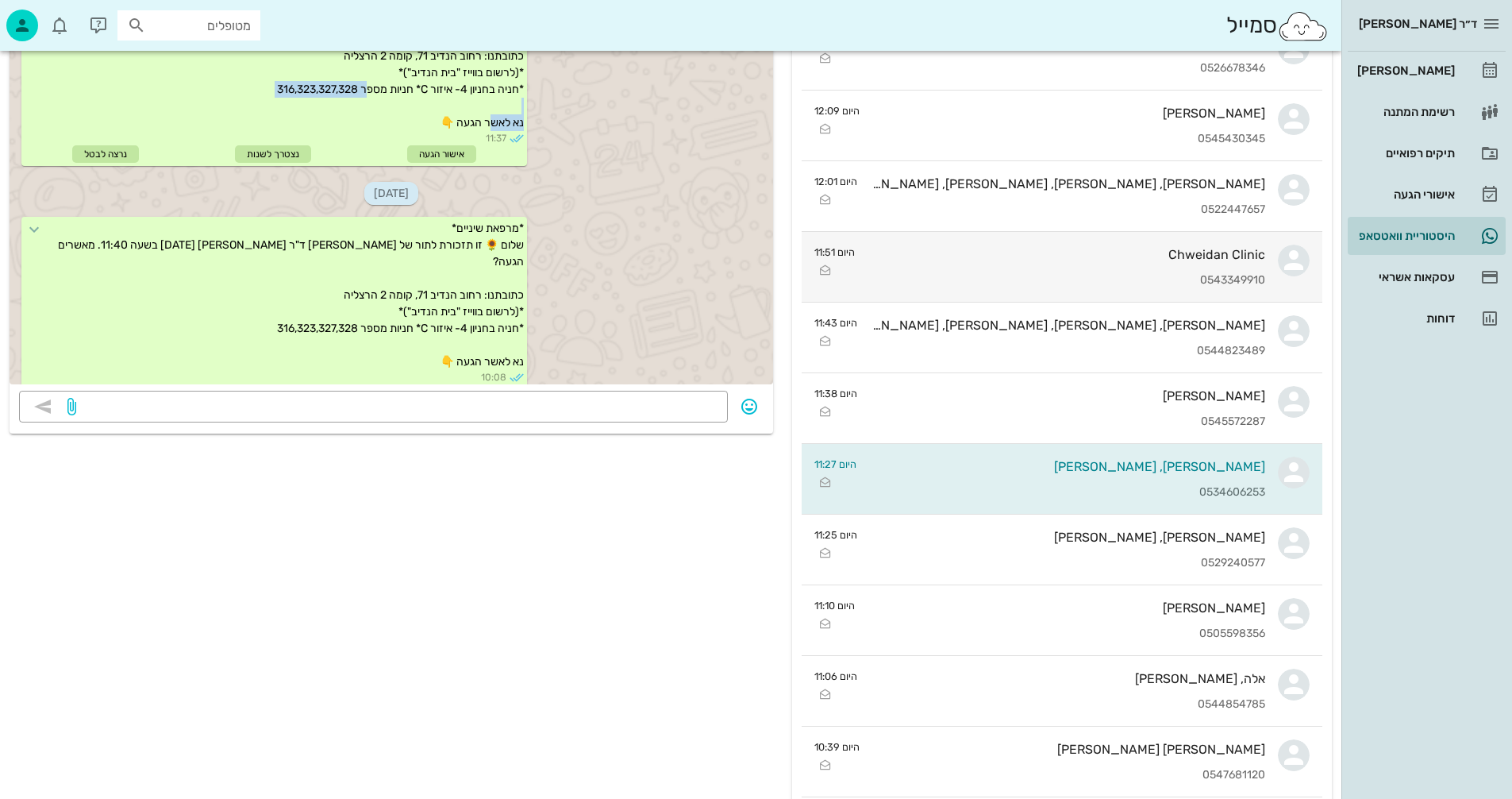
scroll to position [0, 0]
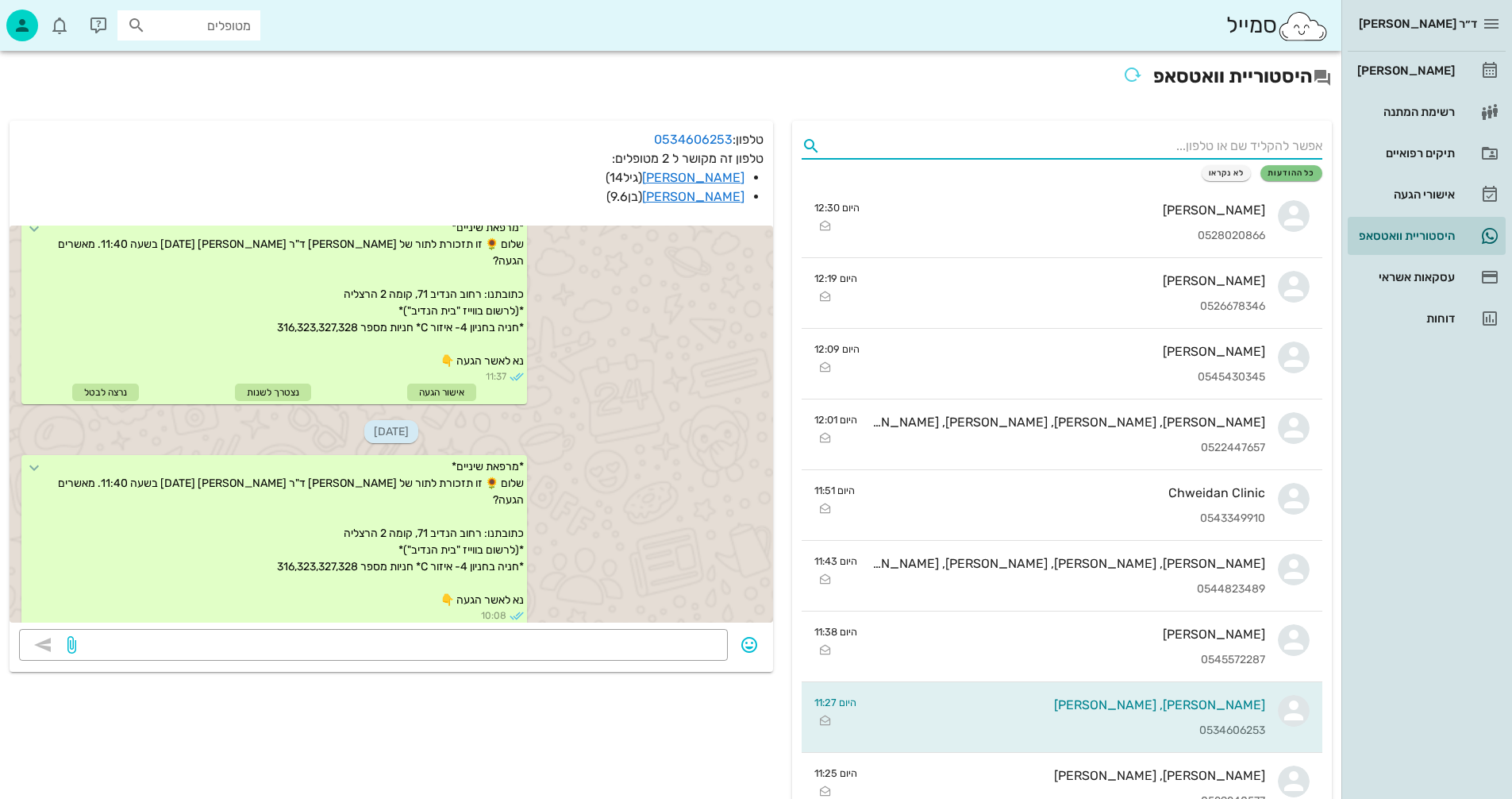
click at [1211, 139] on input "text" at bounding box center [1074, 146] width 495 height 25
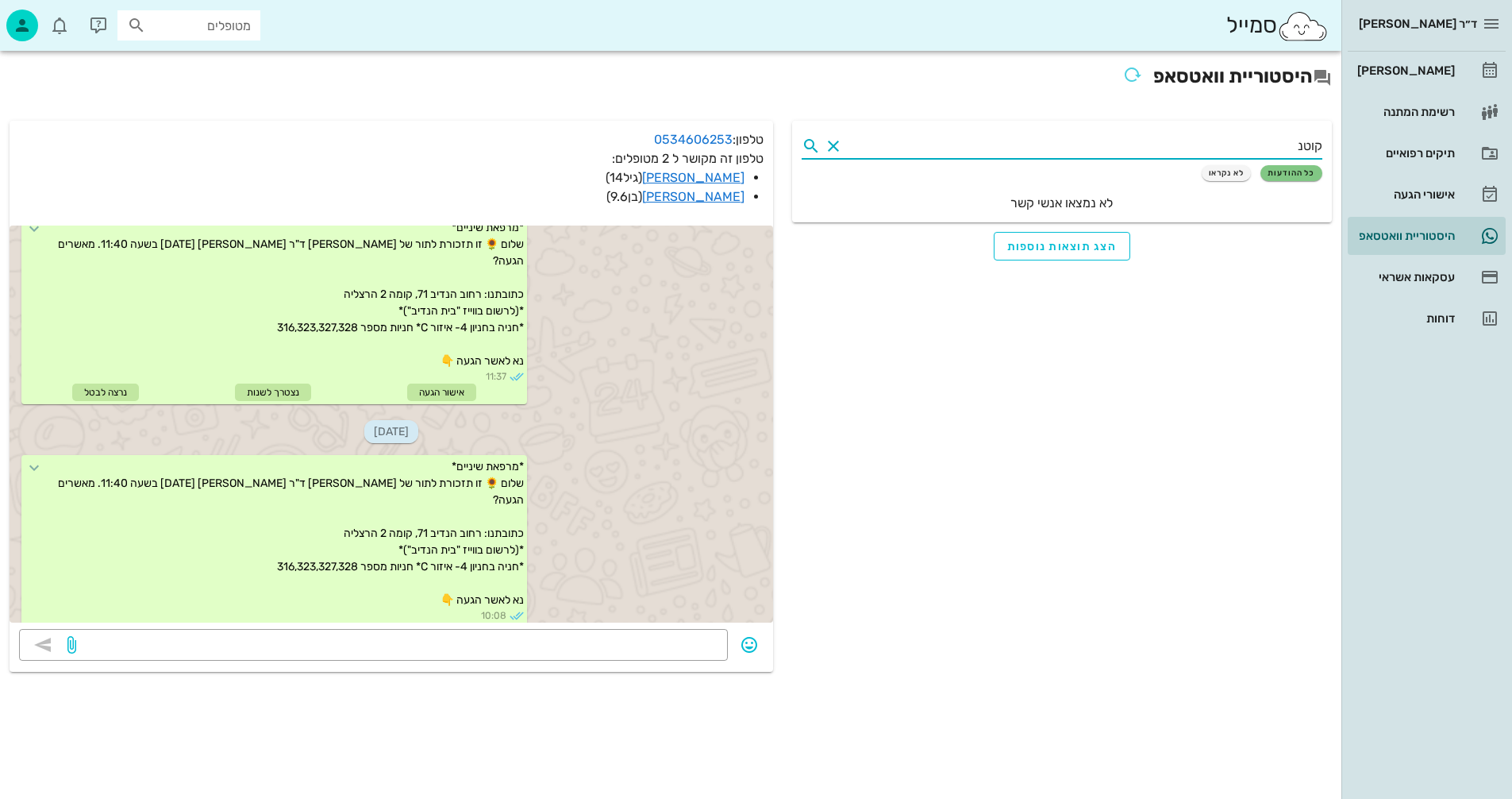
type input "[PERSON_NAME]"
click at [834, 147] on button "Clear" at bounding box center [834, 146] width 19 height 19
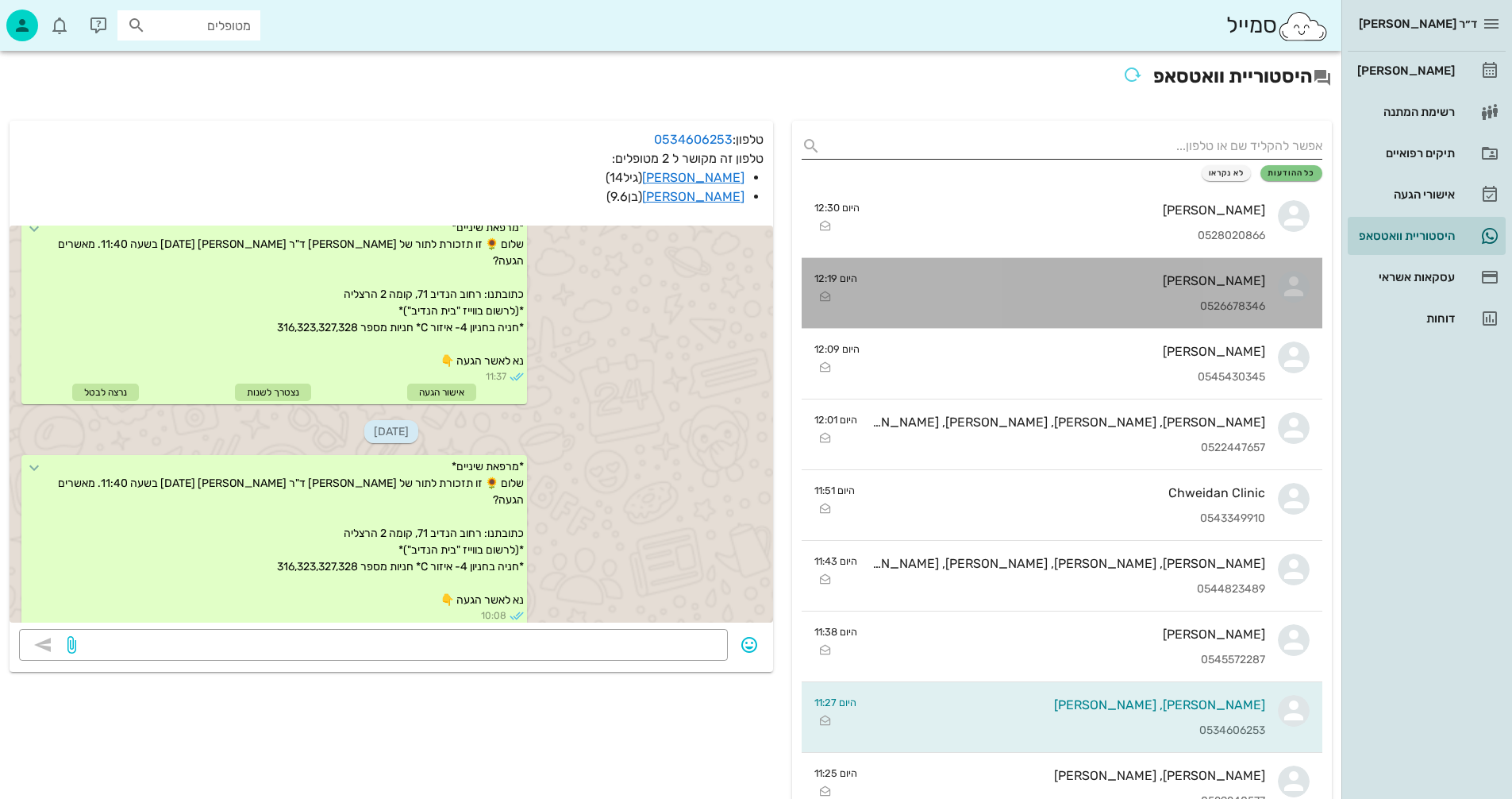
click at [1162, 300] on div "0526678346" at bounding box center [1068, 307] width 395 height 14
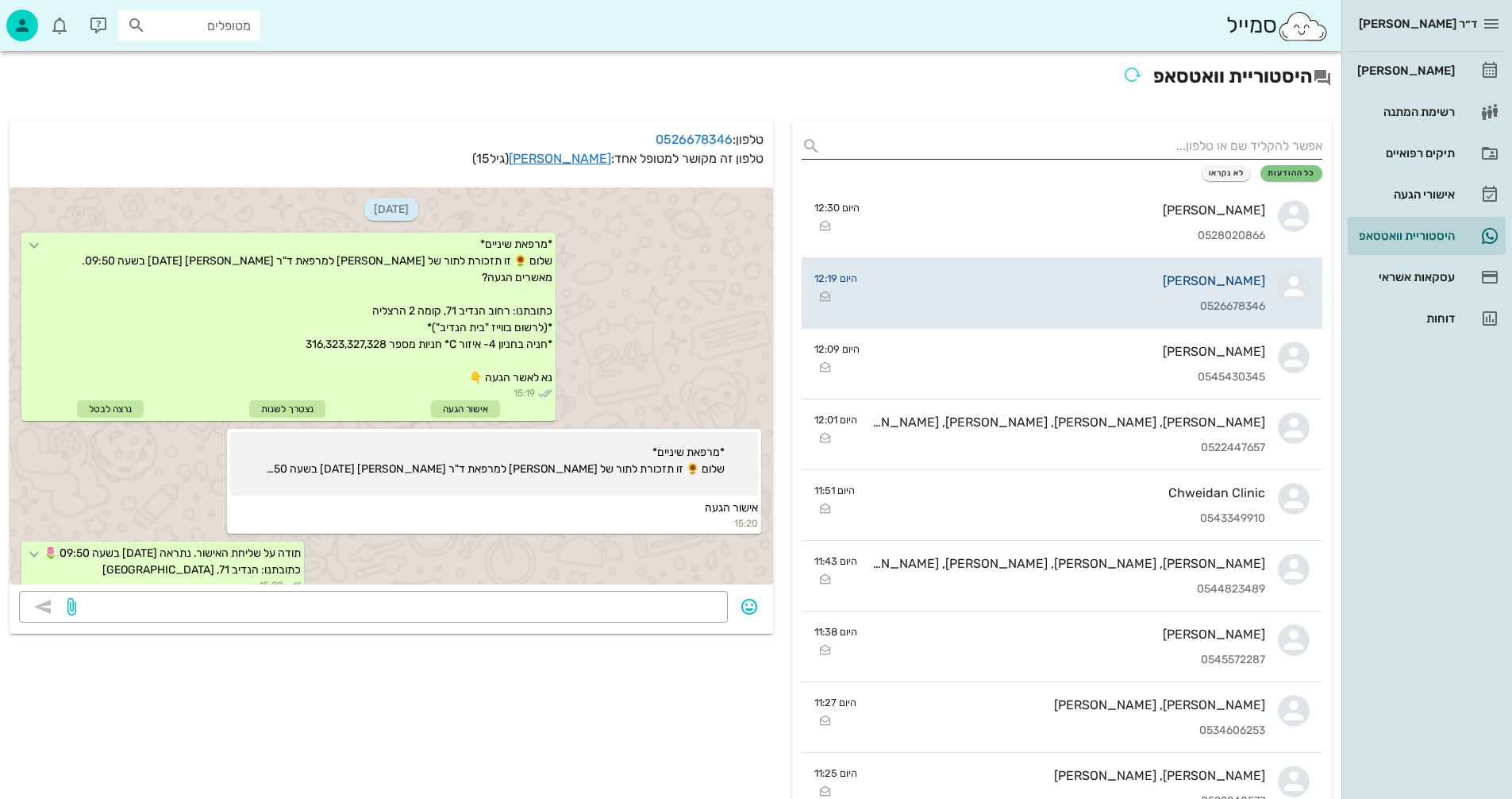
scroll to position [150, 0]
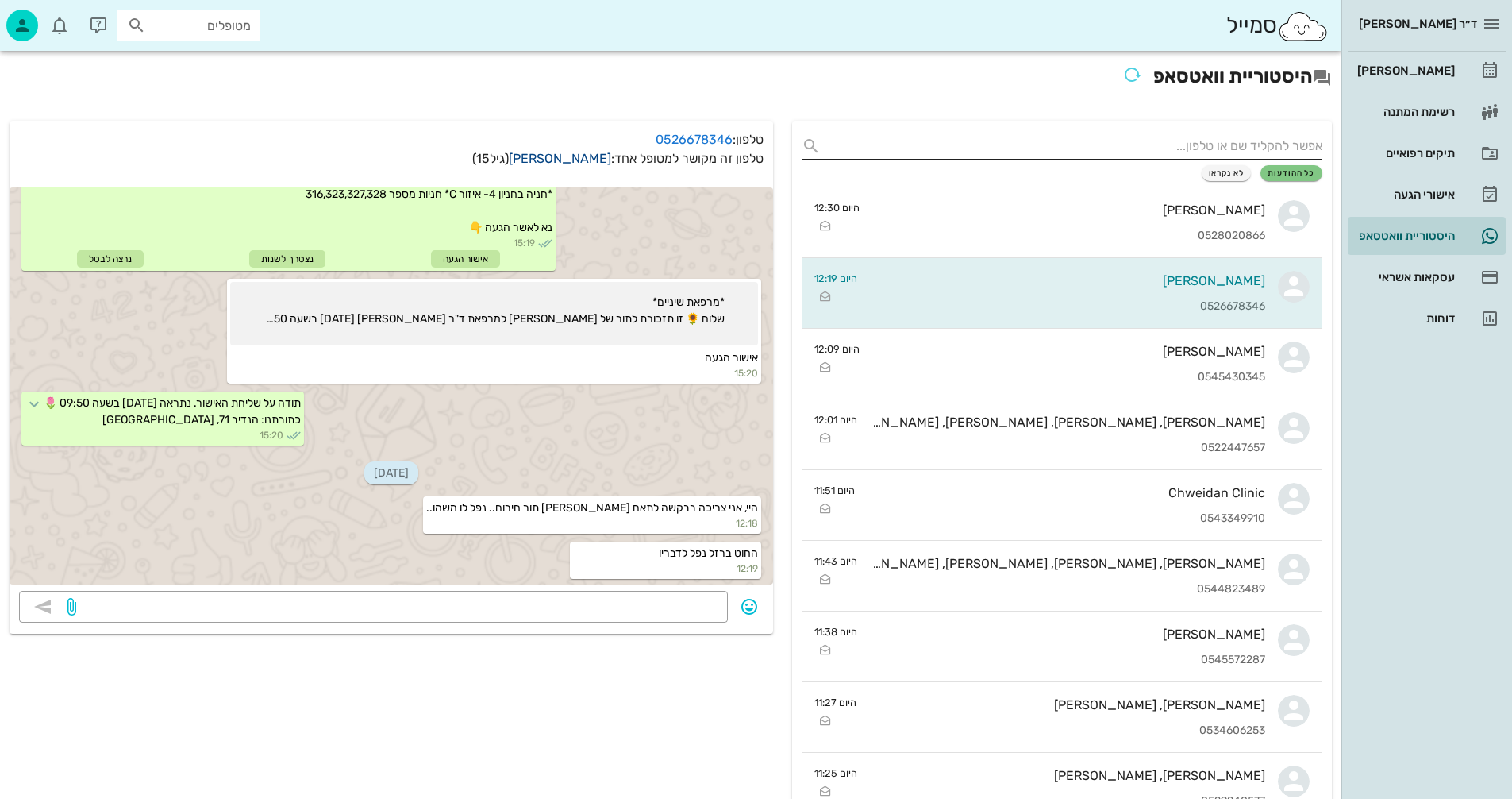
click at [579, 159] on link "[PERSON_NAME]" at bounding box center [559, 159] width 102 height 15
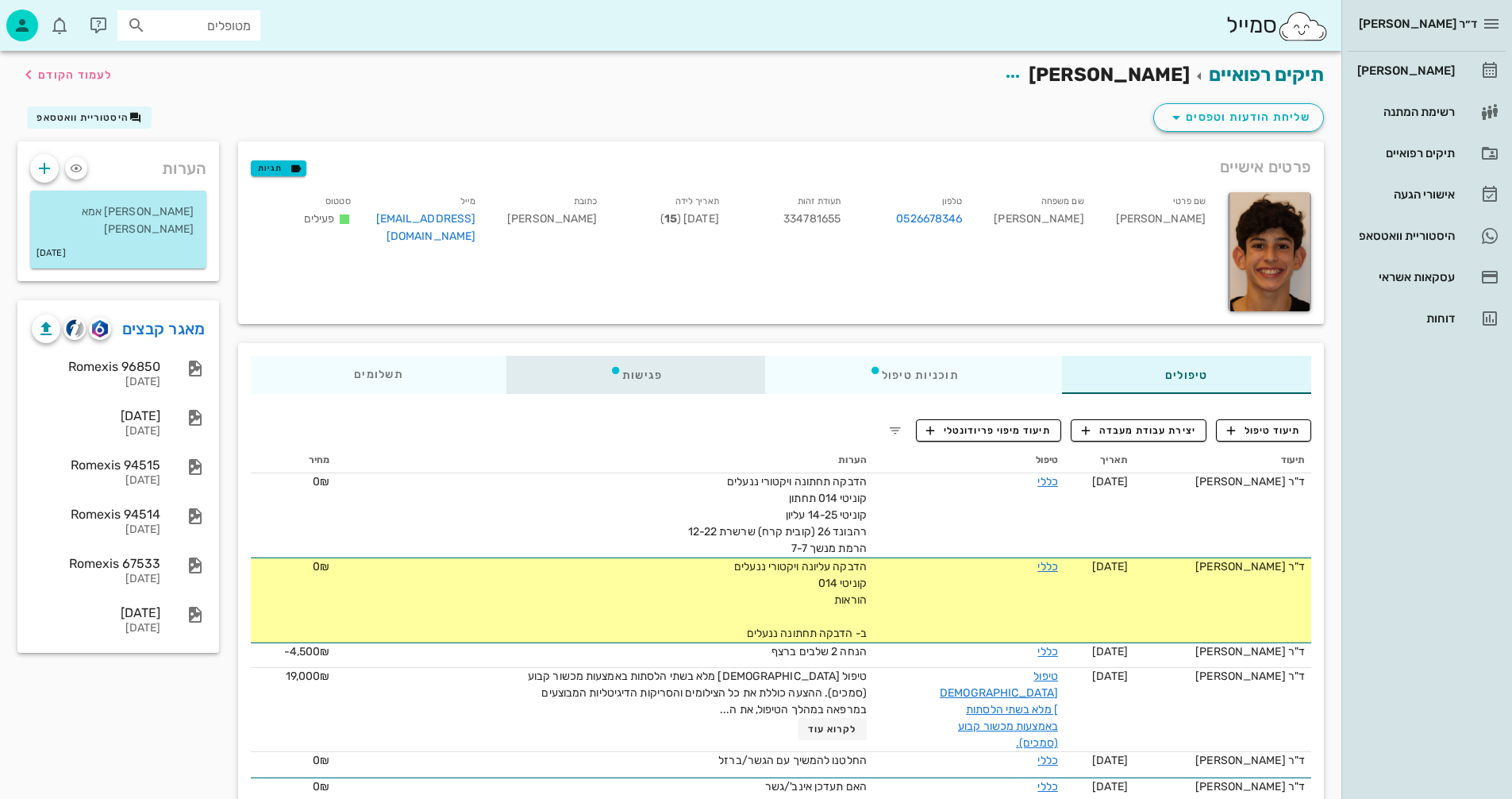
click at [647, 373] on div "פגישות" at bounding box center [636, 374] width 259 height 38
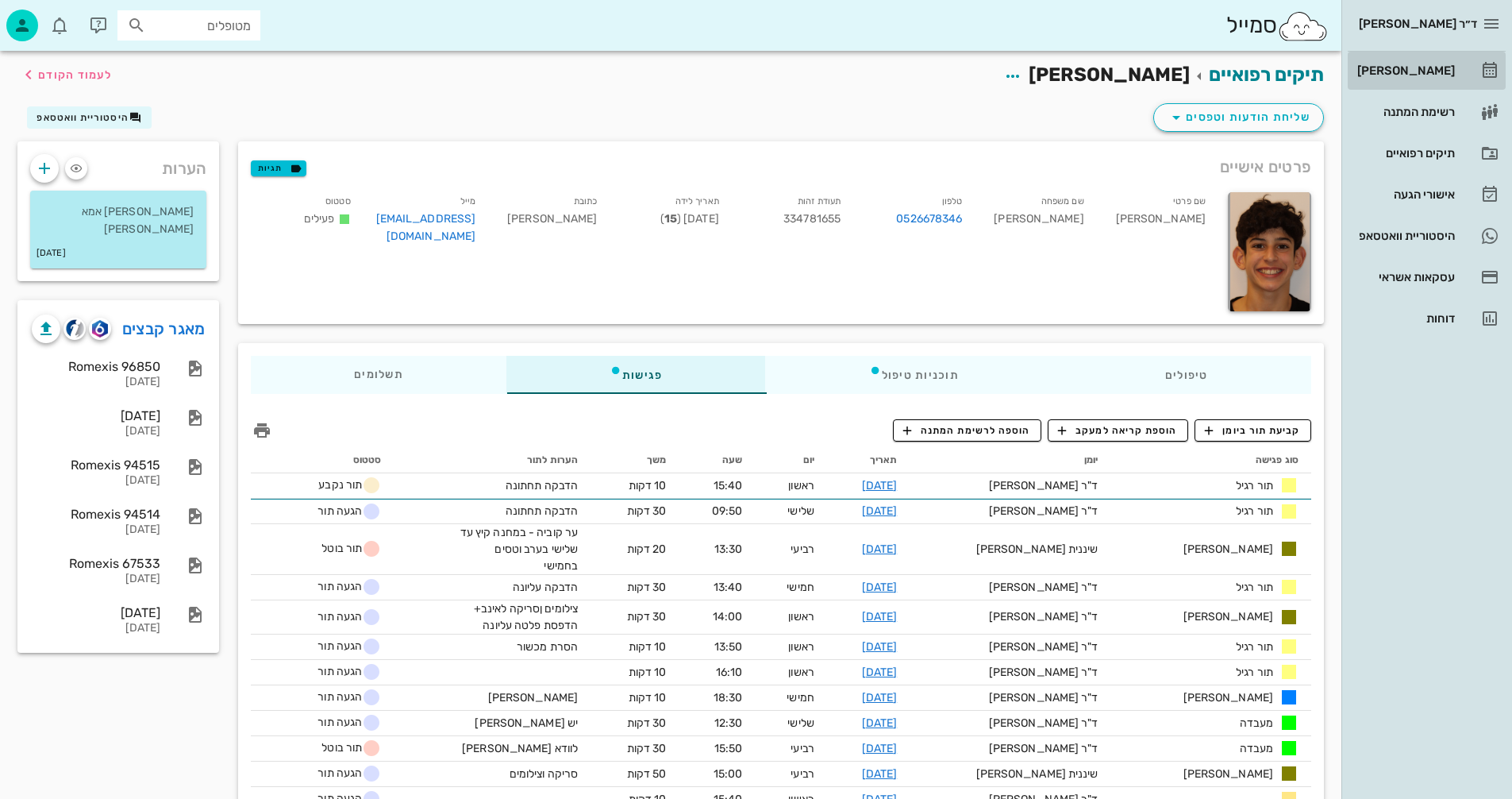
click at [1398, 68] on div "[PERSON_NAME]" at bounding box center [1404, 70] width 101 height 13
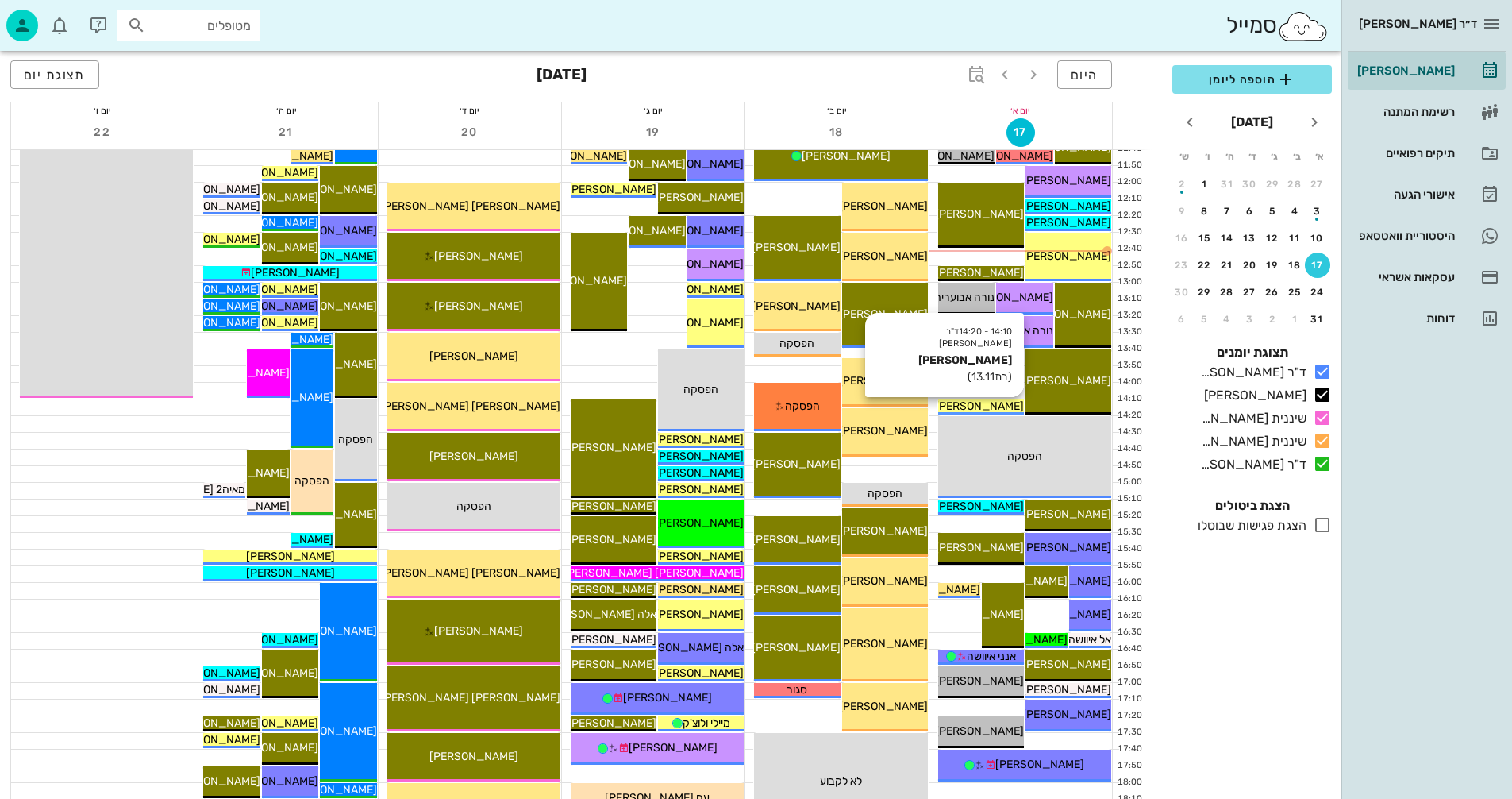
scroll to position [476, 0]
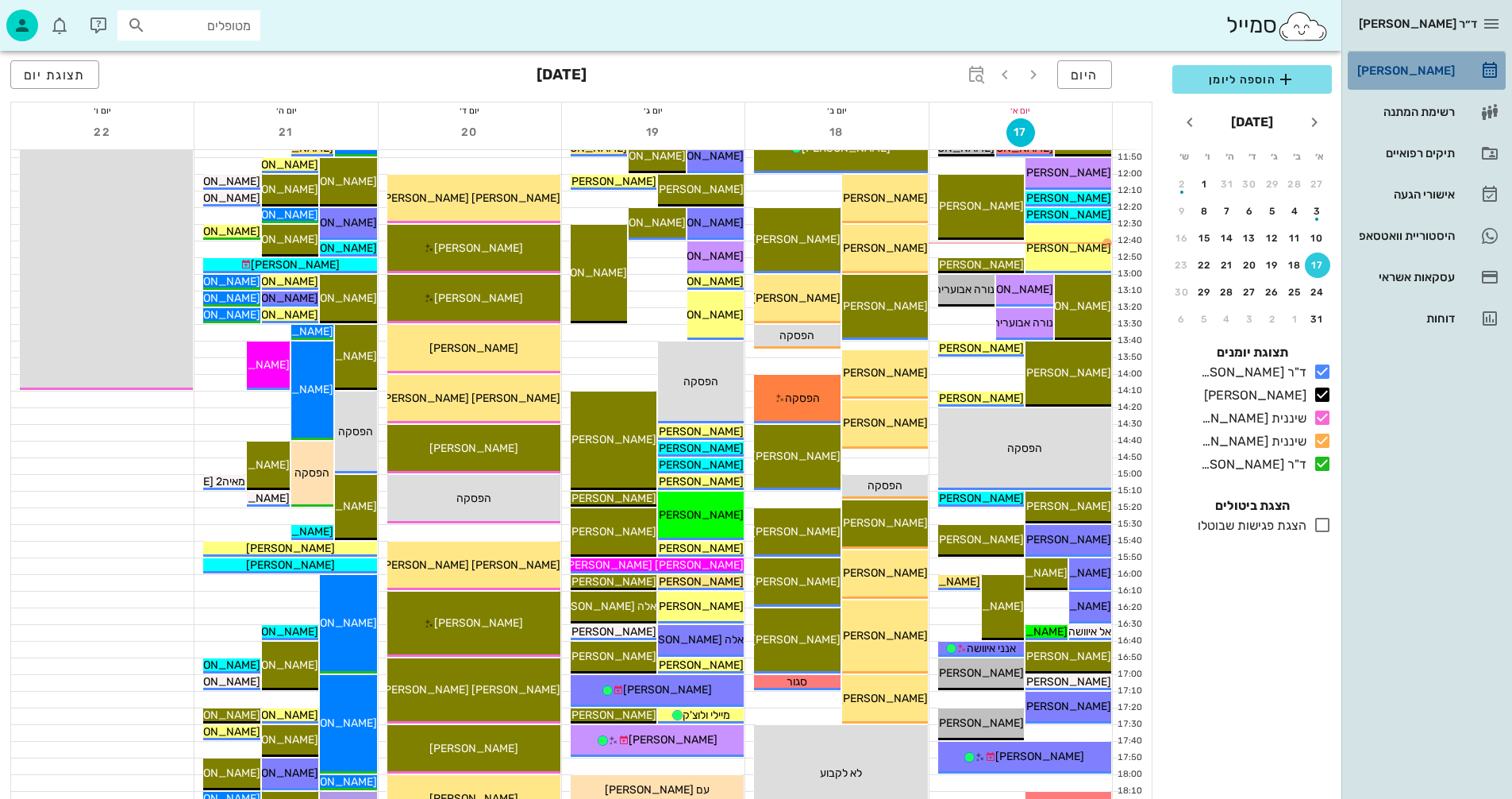
click at [1395, 66] on div "[PERSON_NAME]" at bounding box center [1404, 70] width 101 height 13
click at [1381, 237] on div "היסטוריית וואטסאפ" at bounding box center [1404, 236] width 101 height 13
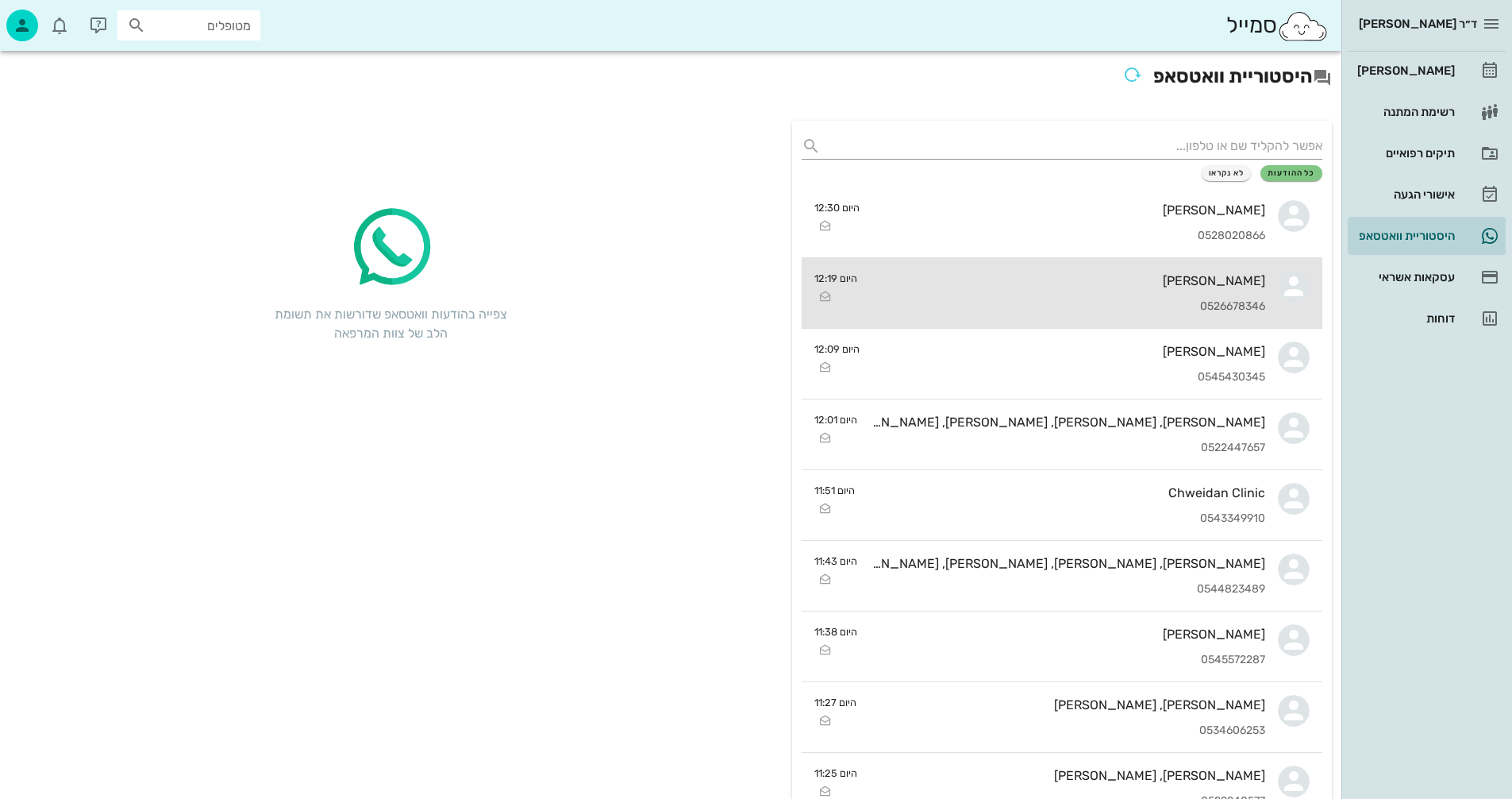
click at [1030, 282] on div "[PERSON_NAME]" at bounding box center [1068, 280] width 395 height 15
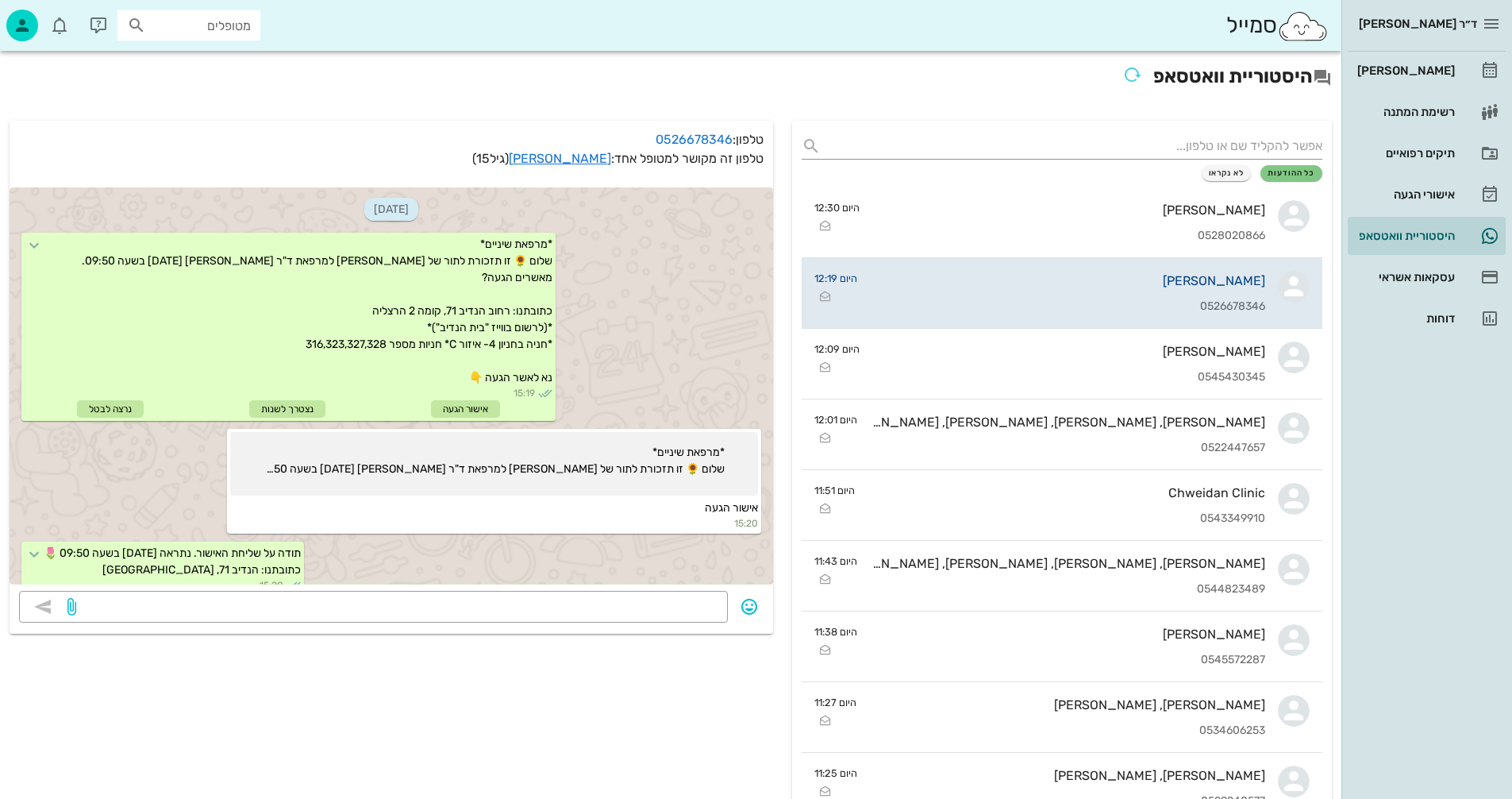
scroll to position [150, 0]
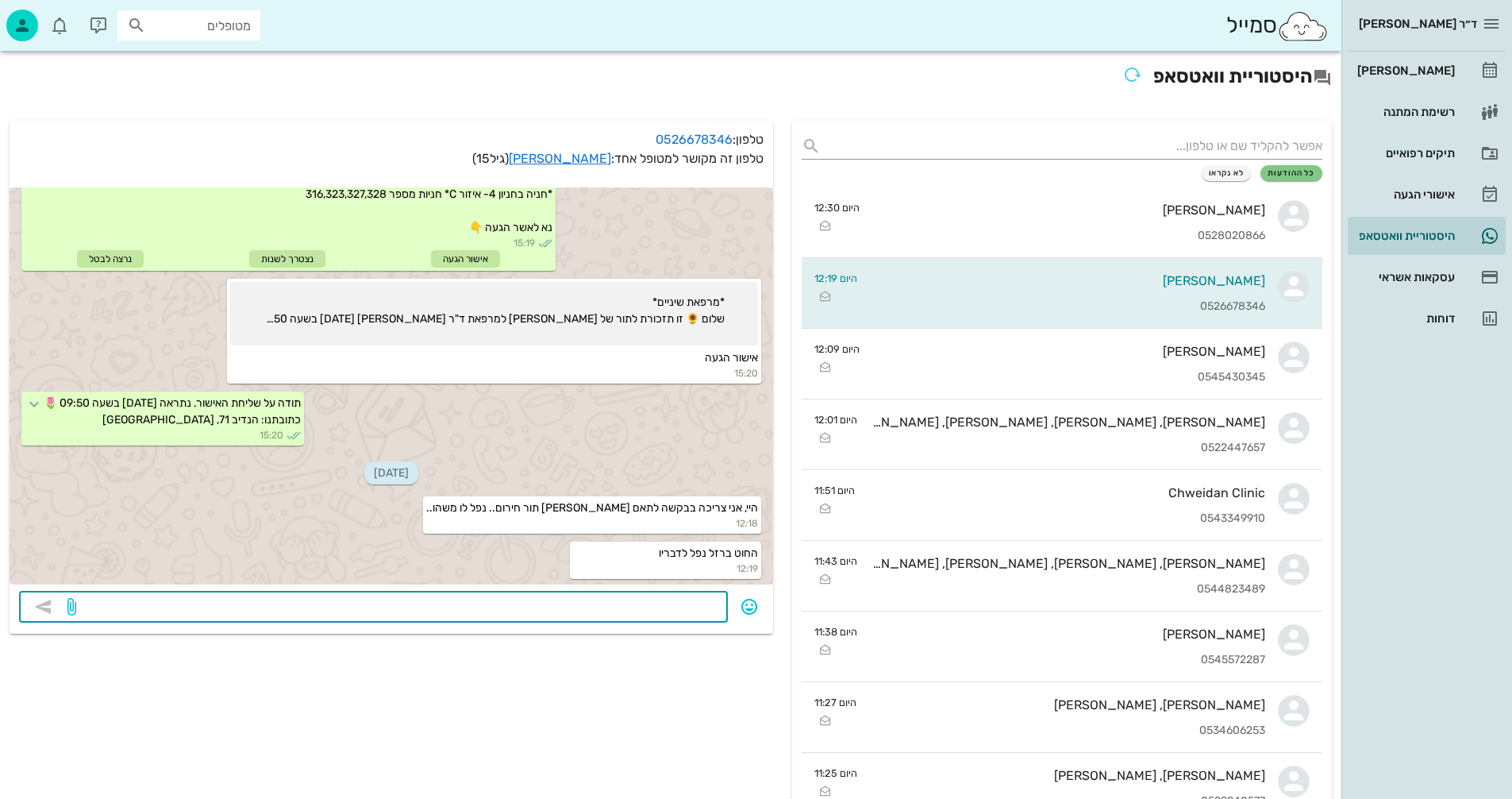
click at [639, 606] on textarea at bounding box center [399, 608] width 639 height 25
type textarea "היום 15:20?"
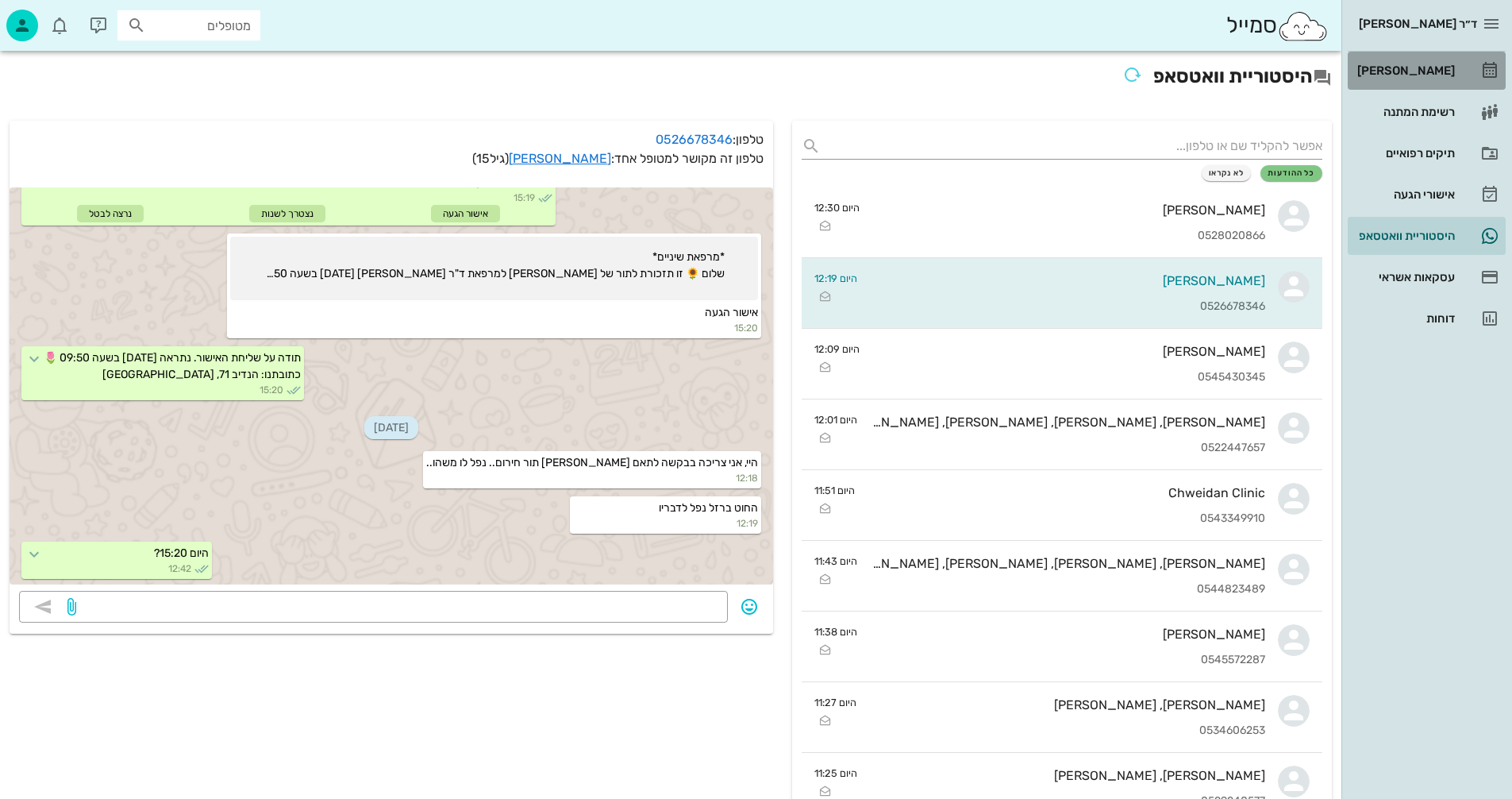
click at [1417, 69] on div "[PERSON_NAME]" at bounding box center [1404, 70] width 101 height 13
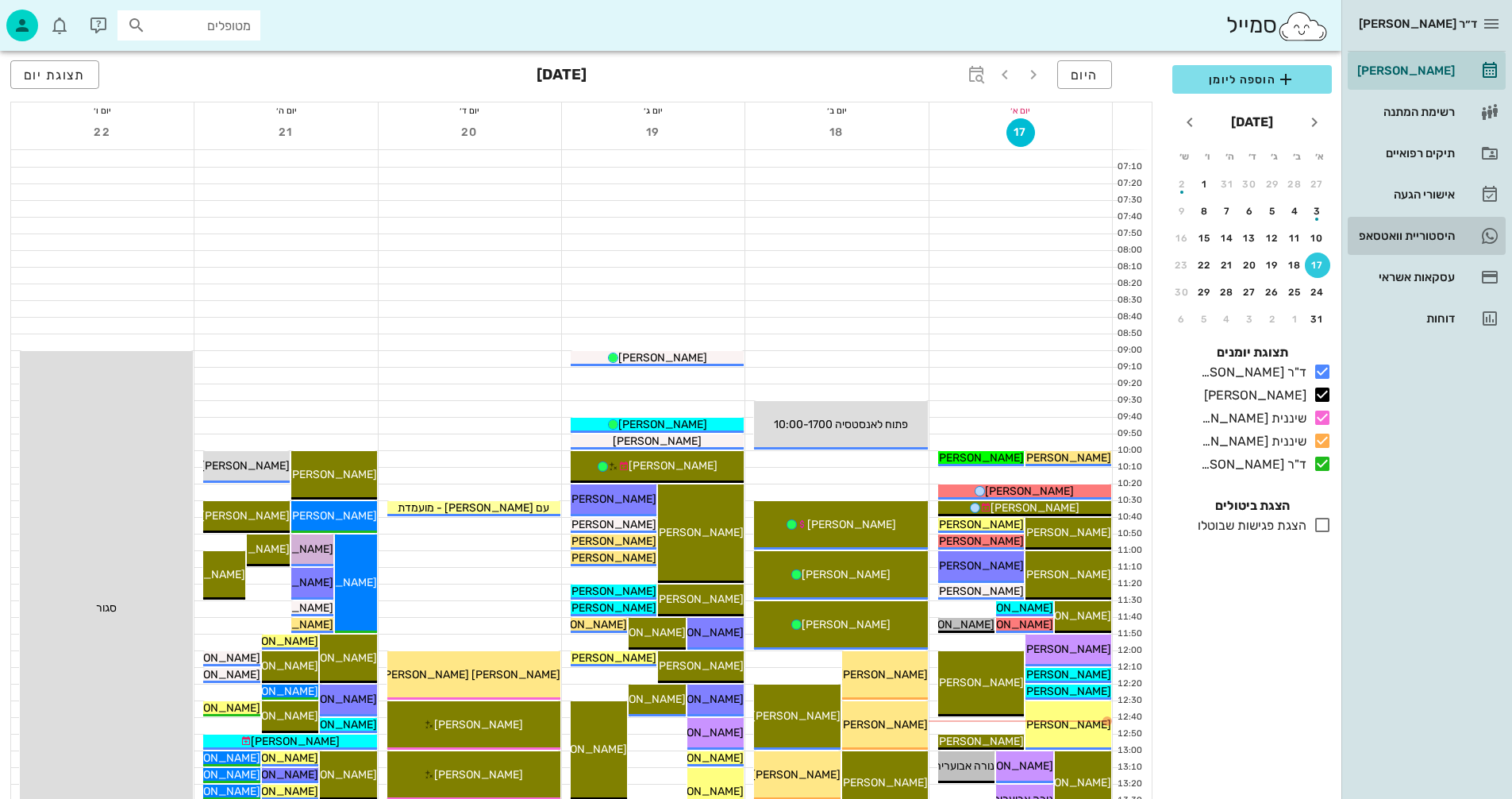
click at [1411, 234] on div "היסטוריית וואטסאפ" at bounding box center [1404, 236] width 101 height 13
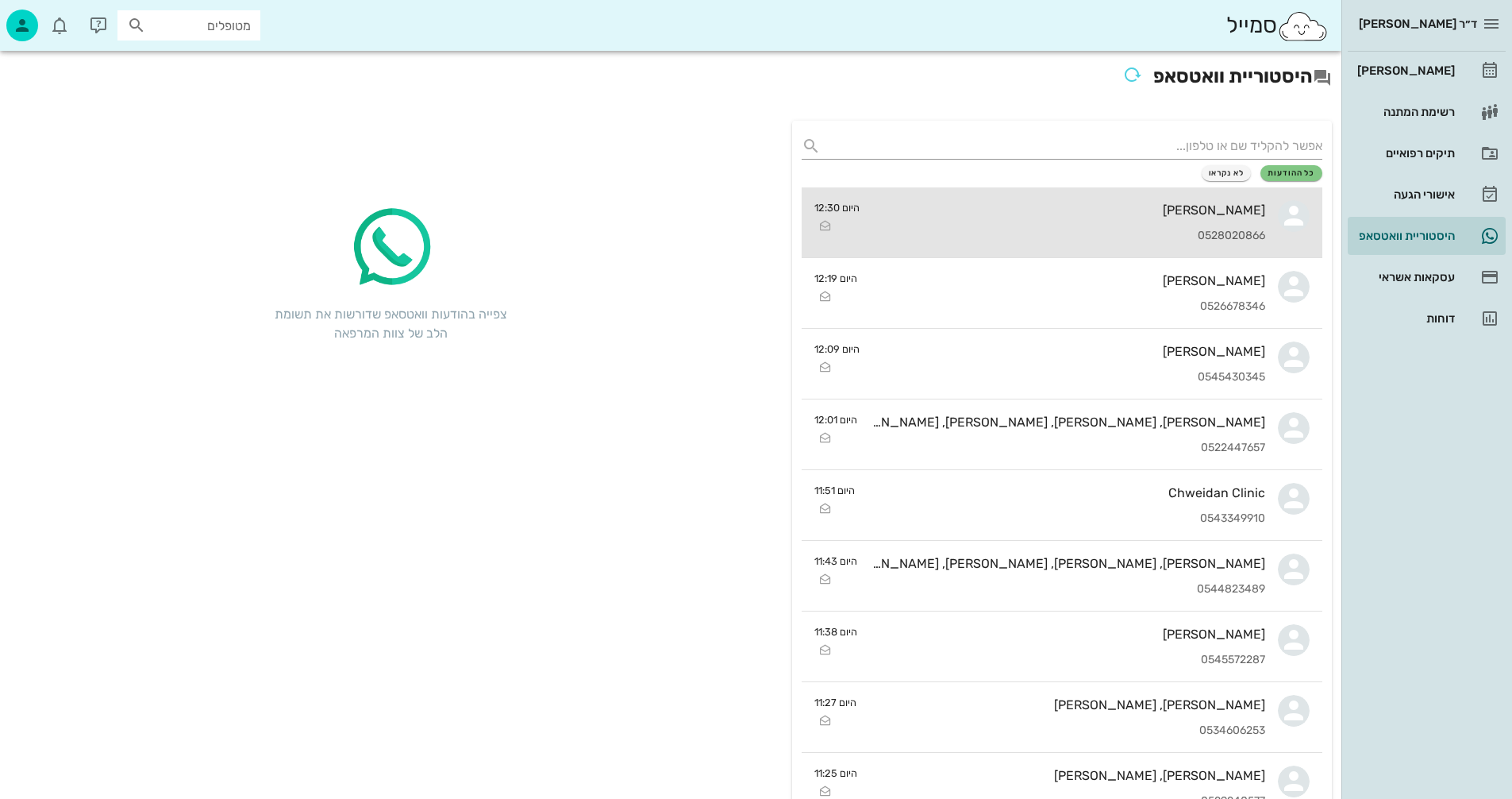
click at [976, 228] on div "[PERSON_NAME] 0528020866" at bounding box center [1069, 222] width 393 height 70
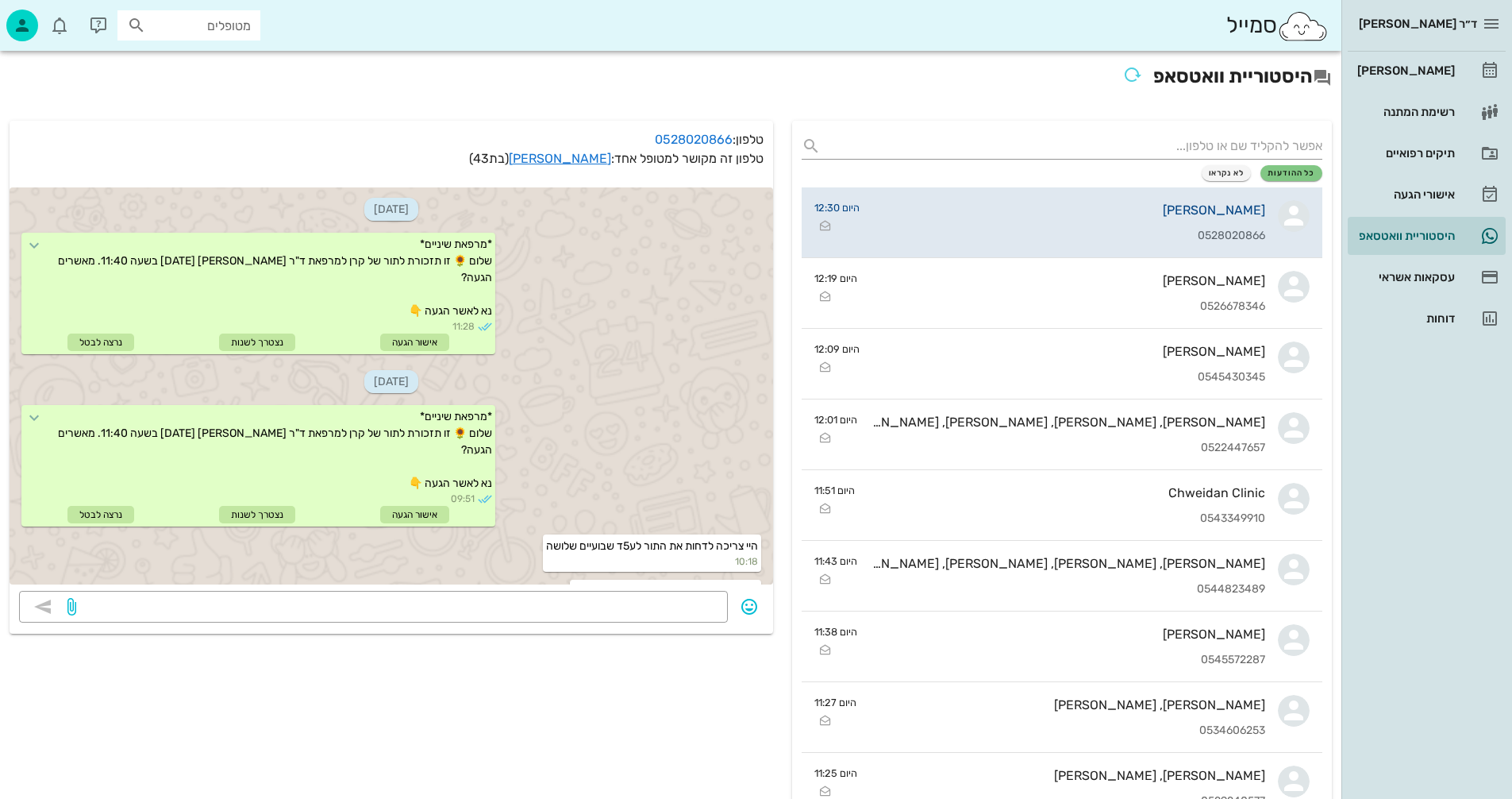
scroll to position [970, 0]
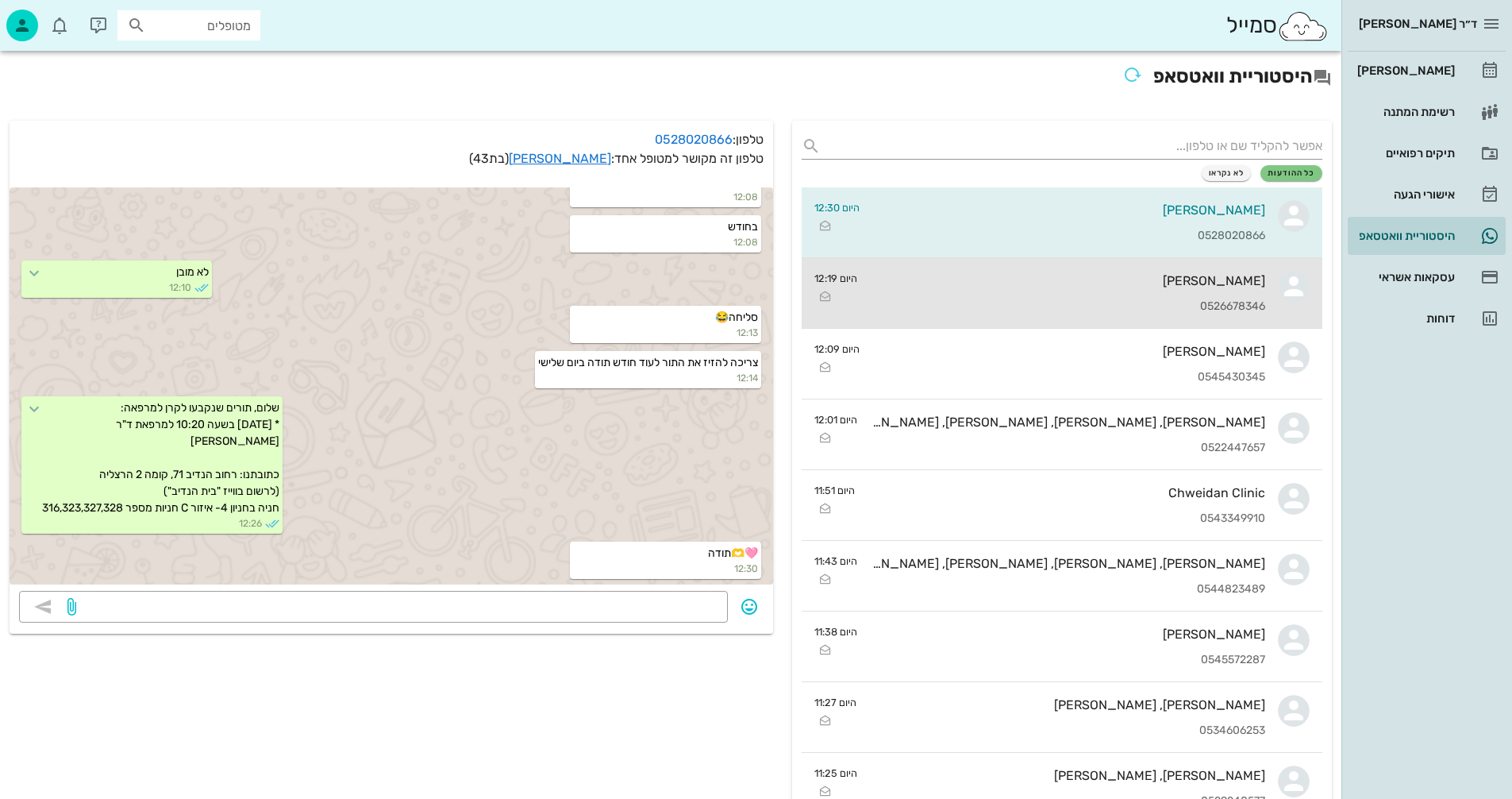
click at [1028, 297] on div "[PERSON_NAME] 0526678346" at bounding box center [1068, 292] width 395 height 70
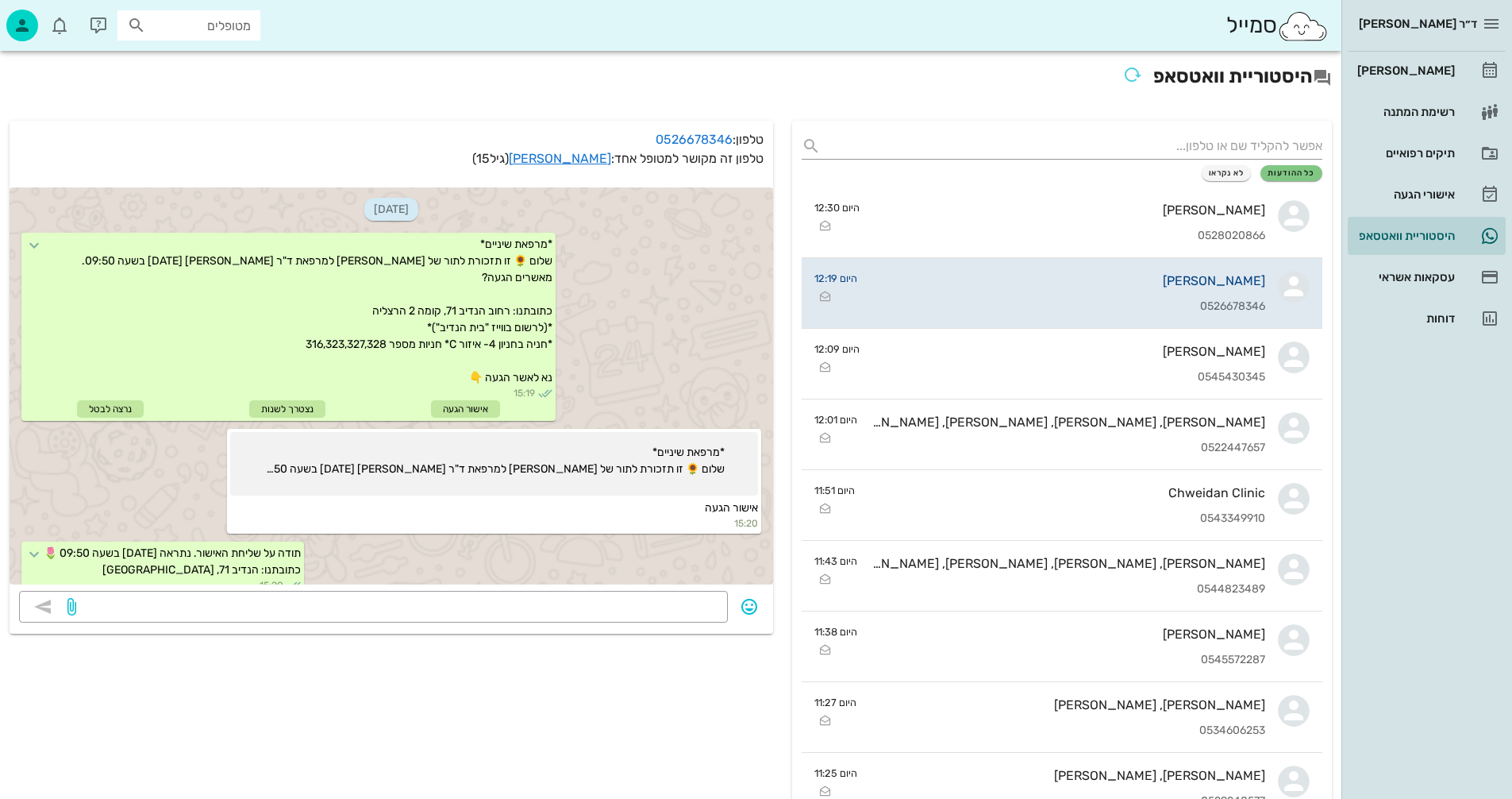
scroll to position [241, 0]
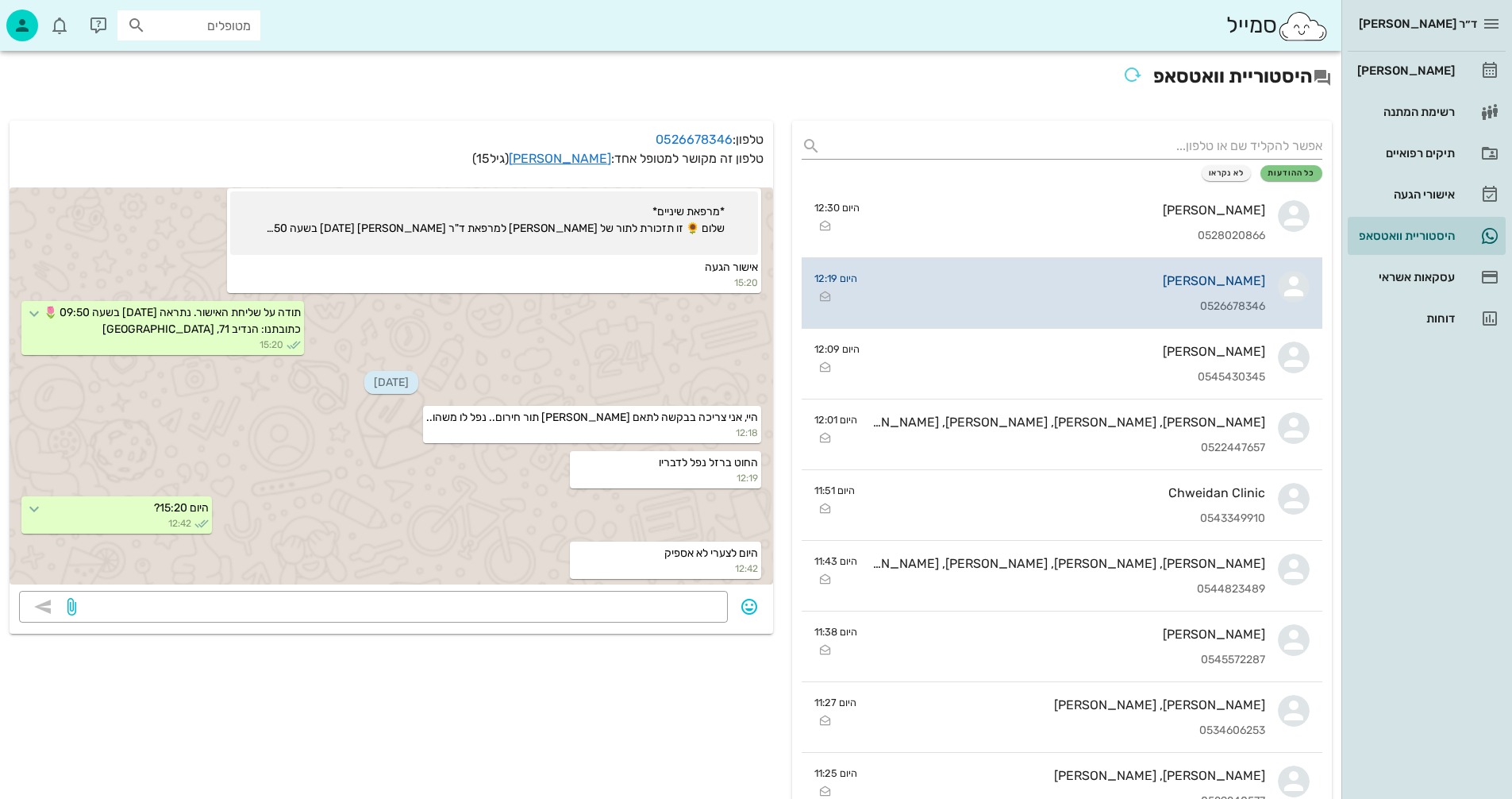
click at [1016, 293] on div "[PERSON_NAME] 0526678346" at bounding box center [1068, 292] width 395 height 70
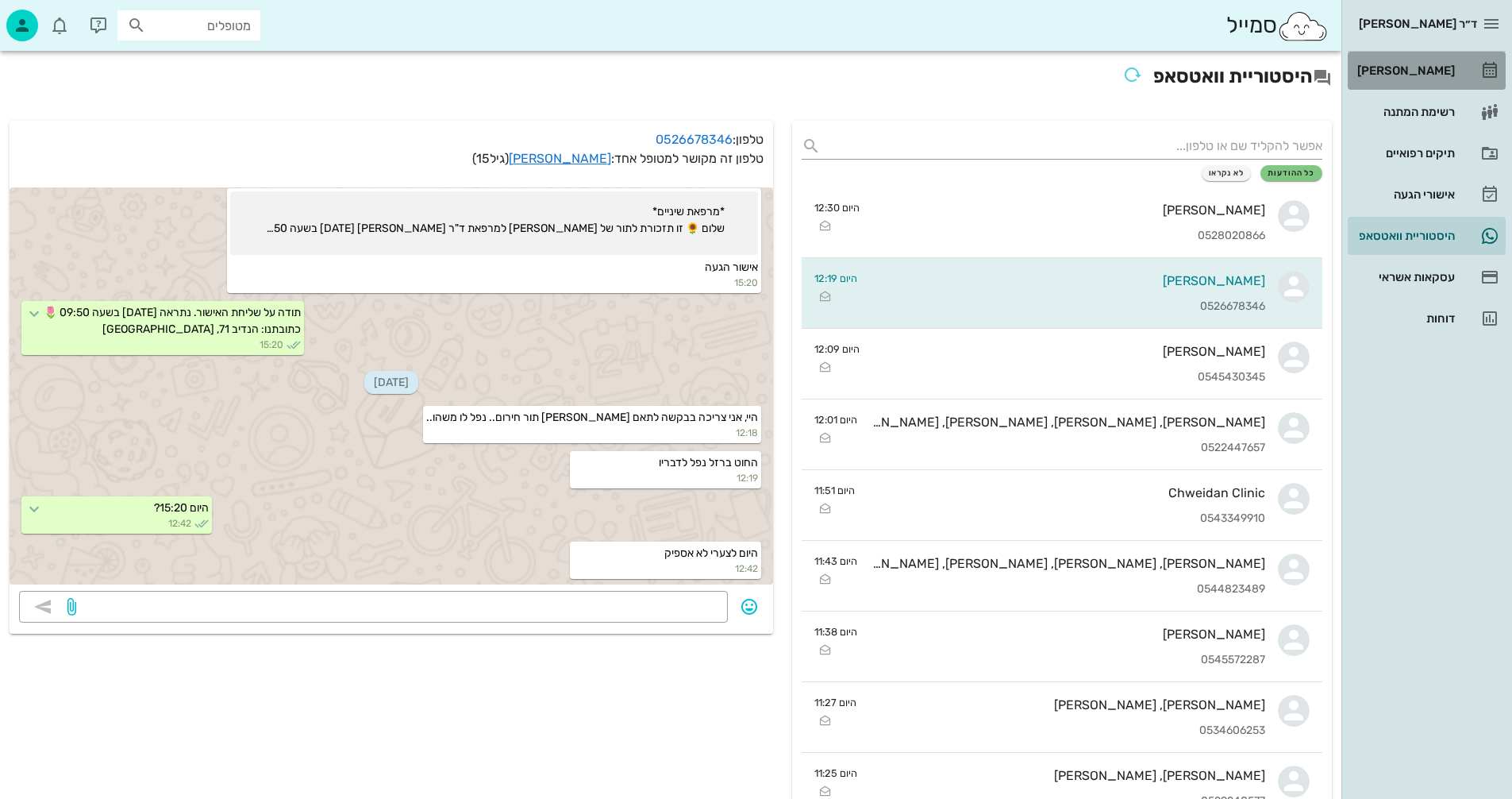
click at [1423, 71] on div "[PERSON_NAME]" at bounding box center [1404, 70] width 101 height 13
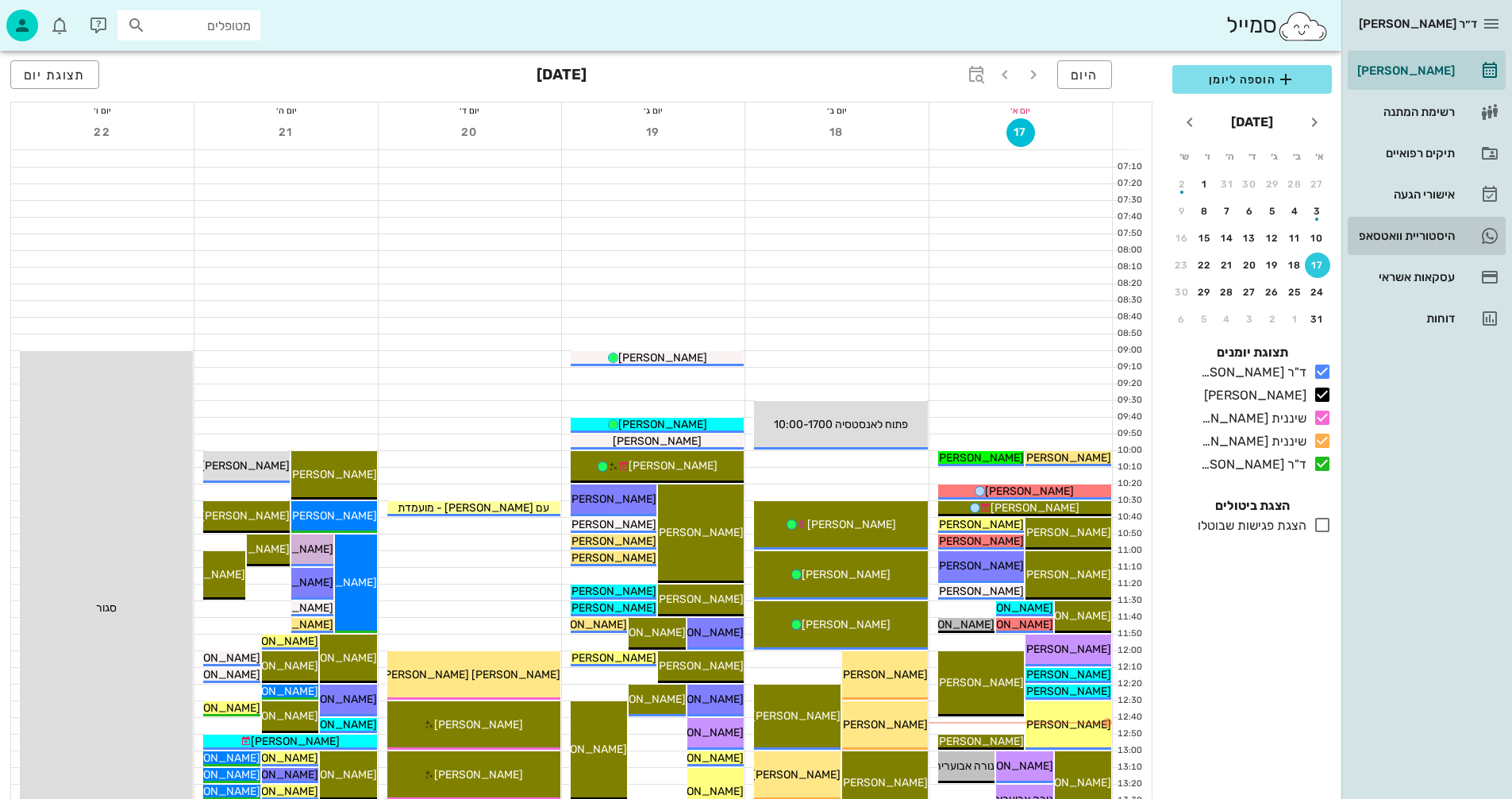
click at [1401, 231] on div "היסטוריית וואטסאפ" at bounding box center [1404, 236] width 101 height 13
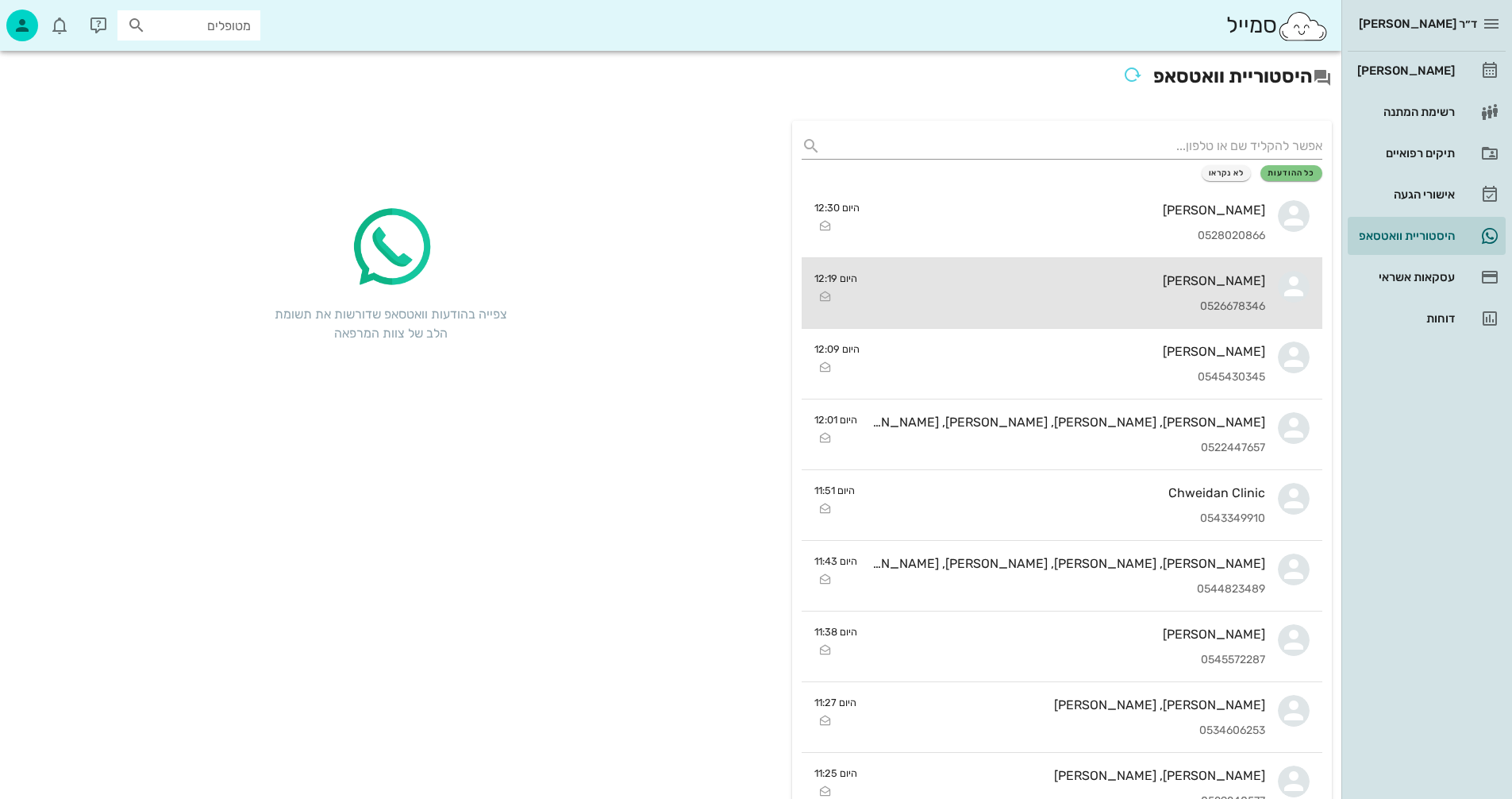
click at [1036, 296] on div "[PERSON_NAME] 0526678346" at bounding box center [1068, 292] width 395 height 70
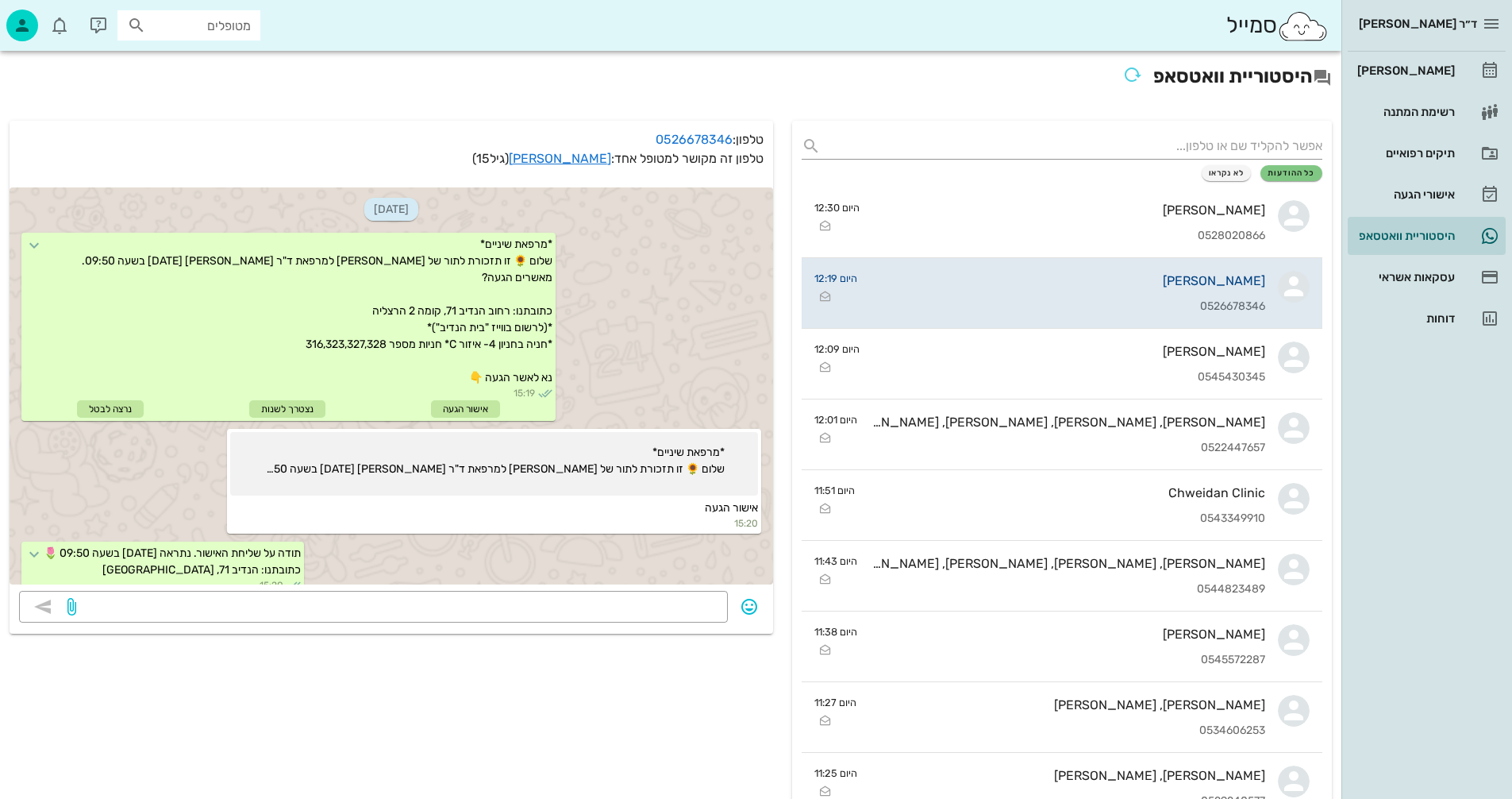
scroll to position [241, 0]
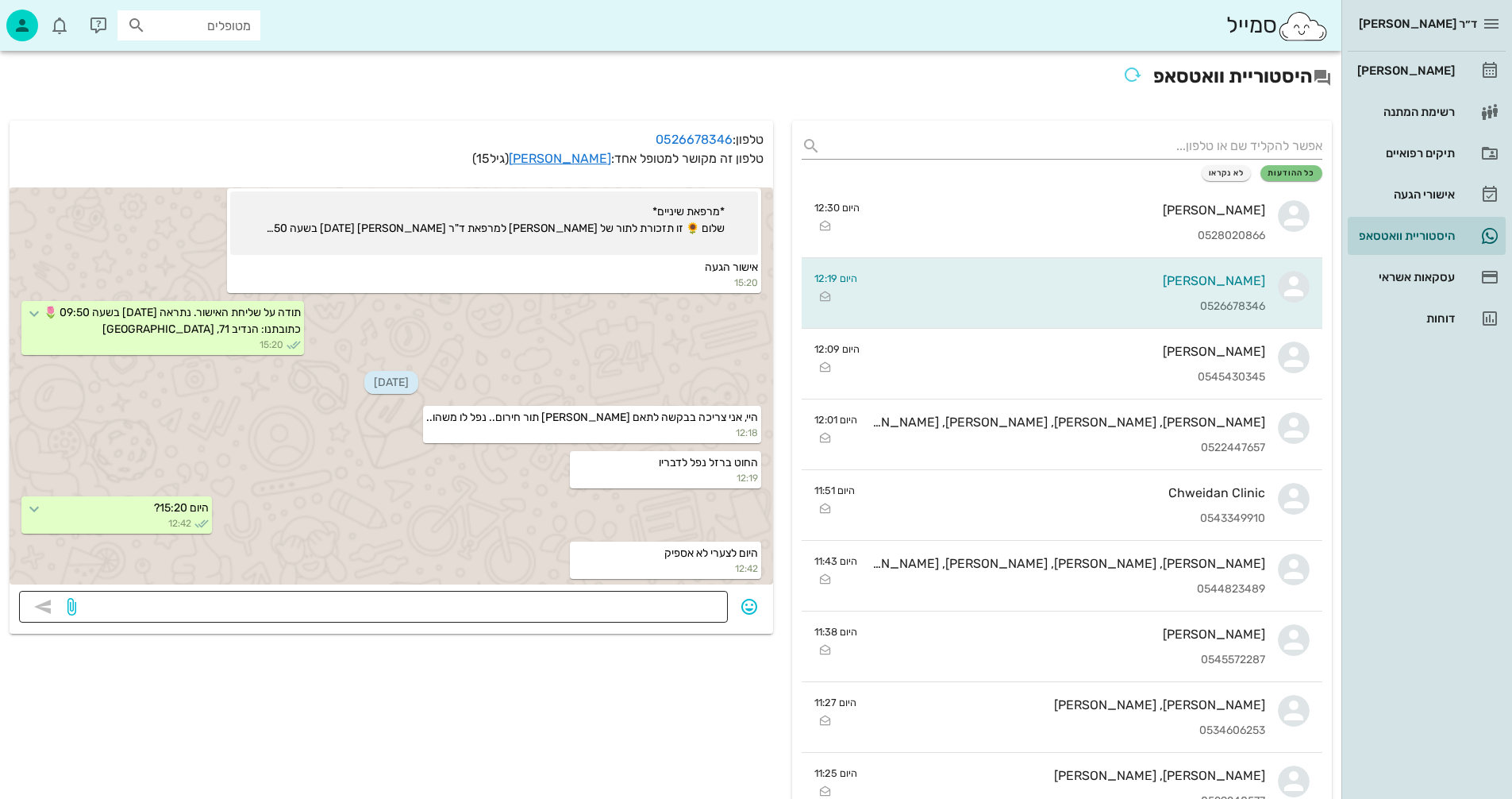
click at [627, 606] on textarea at bounding box center [399, 608] width 639 height 25
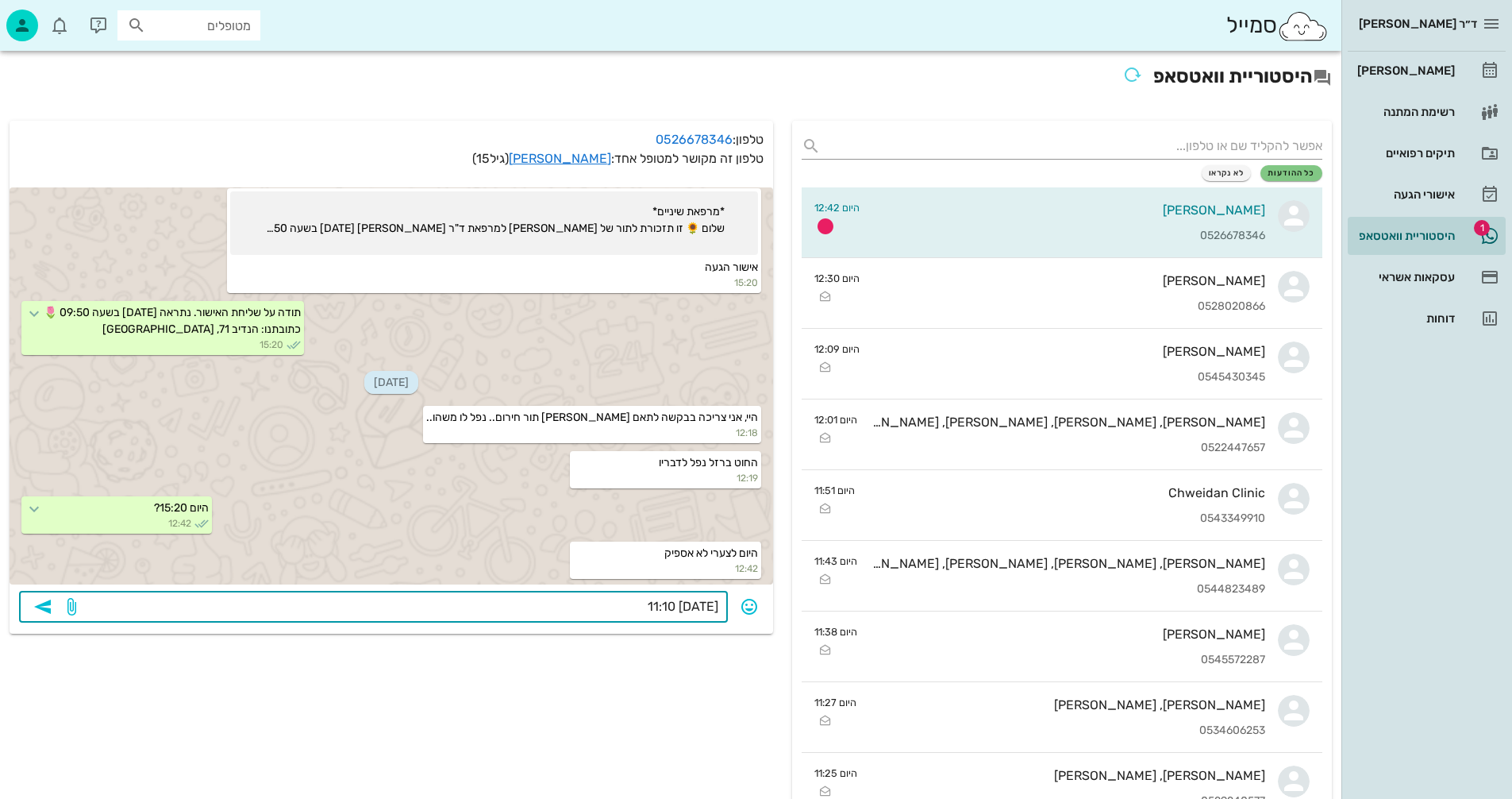
type textarea "[DATE] 11:10?"
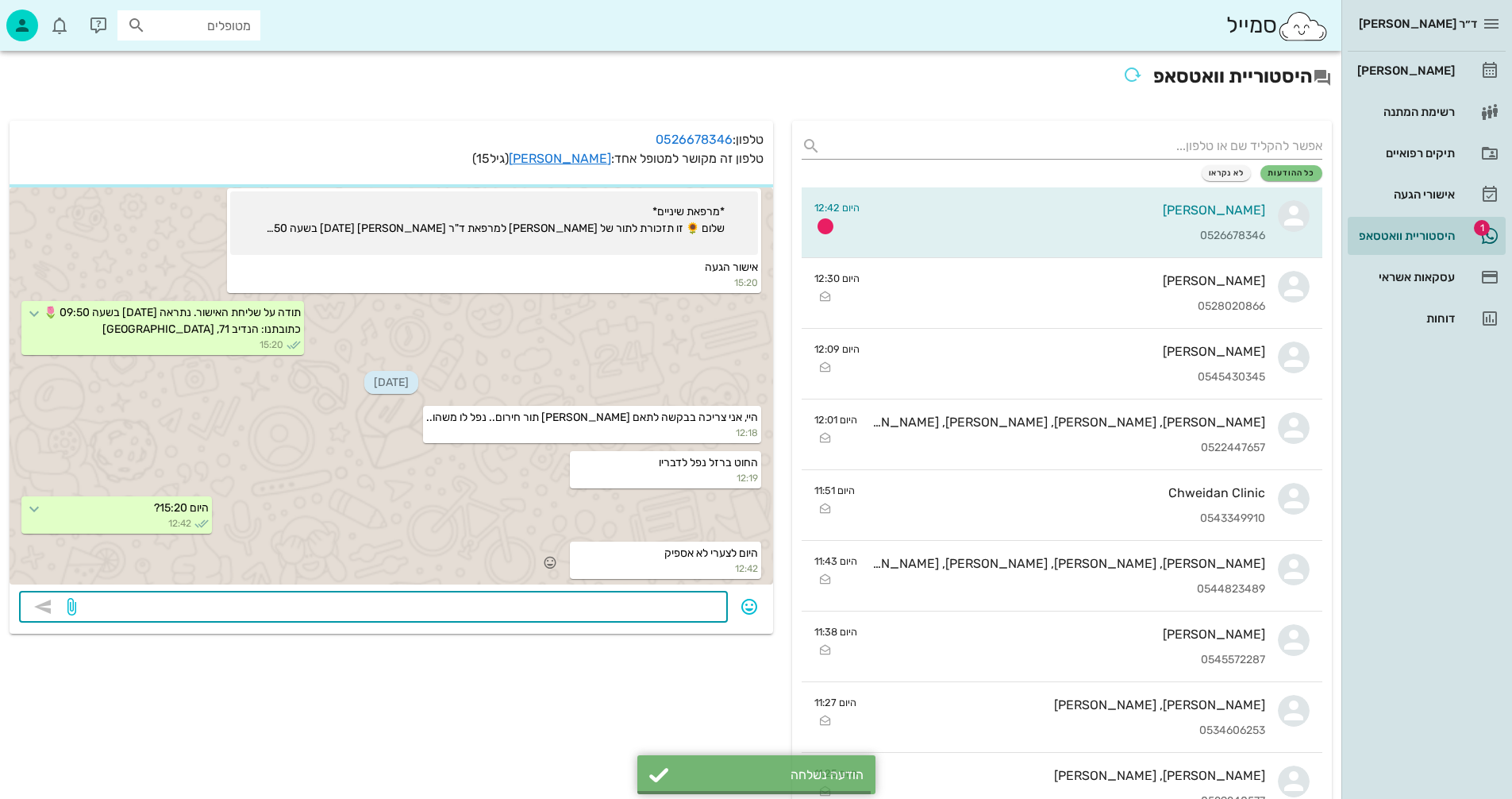
scroll to position [285, 0]
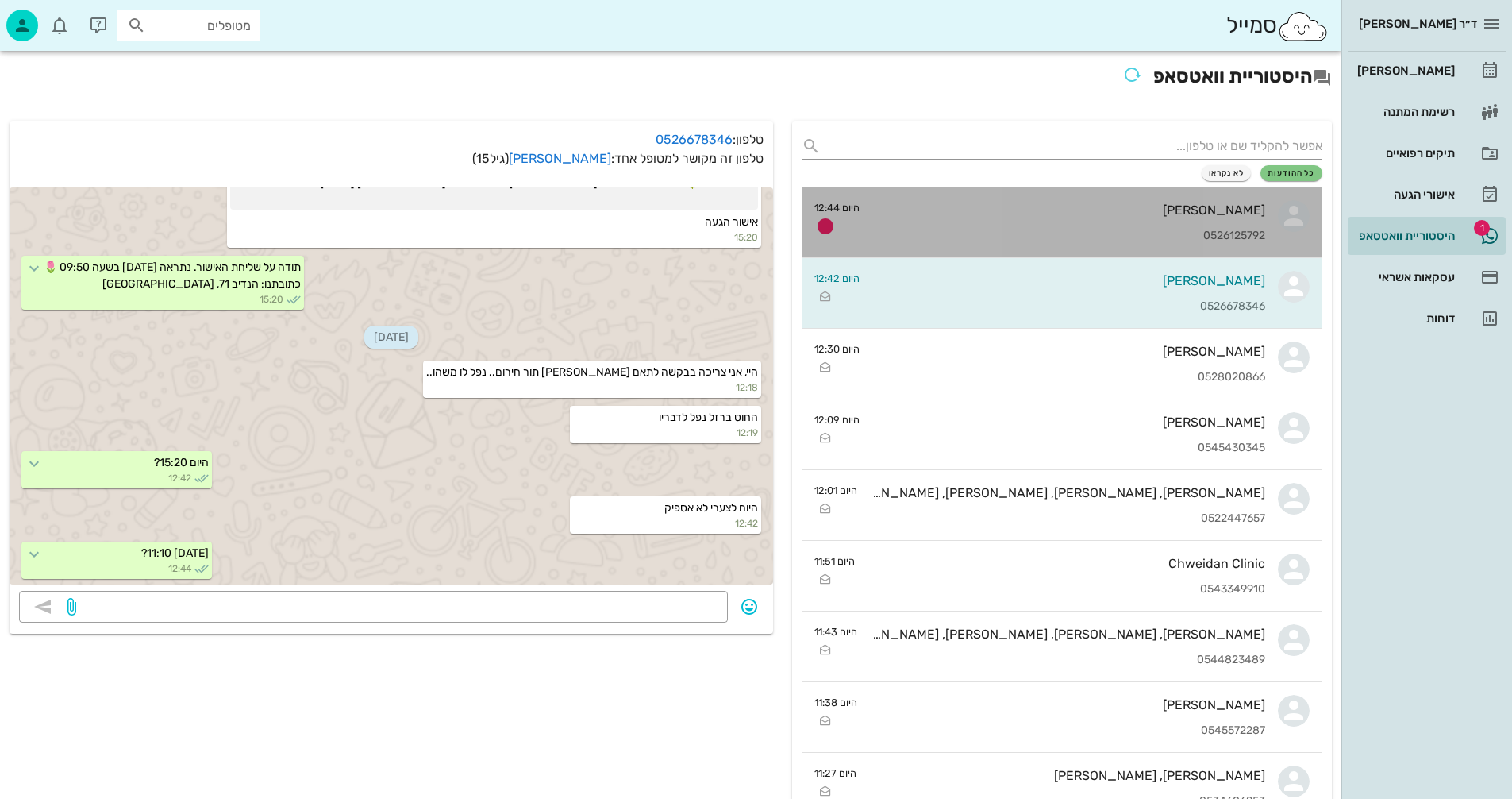
click at [1053, 210] on div "[PERSON_NAME]" at bounding box center [1069, 210] width 393 height 15
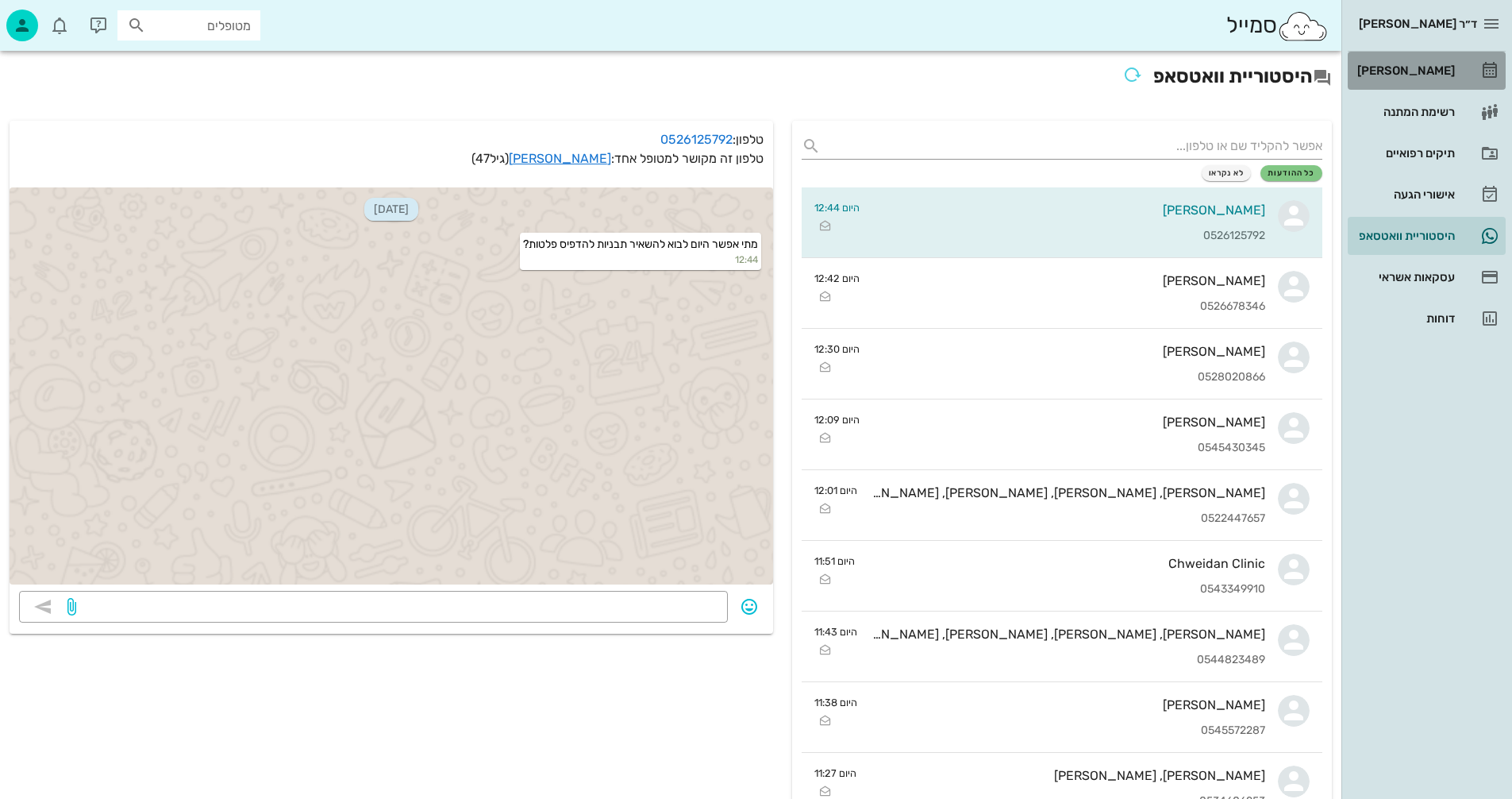
click at [1418, 71] on div "[PERSON_NAME]" at bounding box center [1404, 70] width 101 height 13
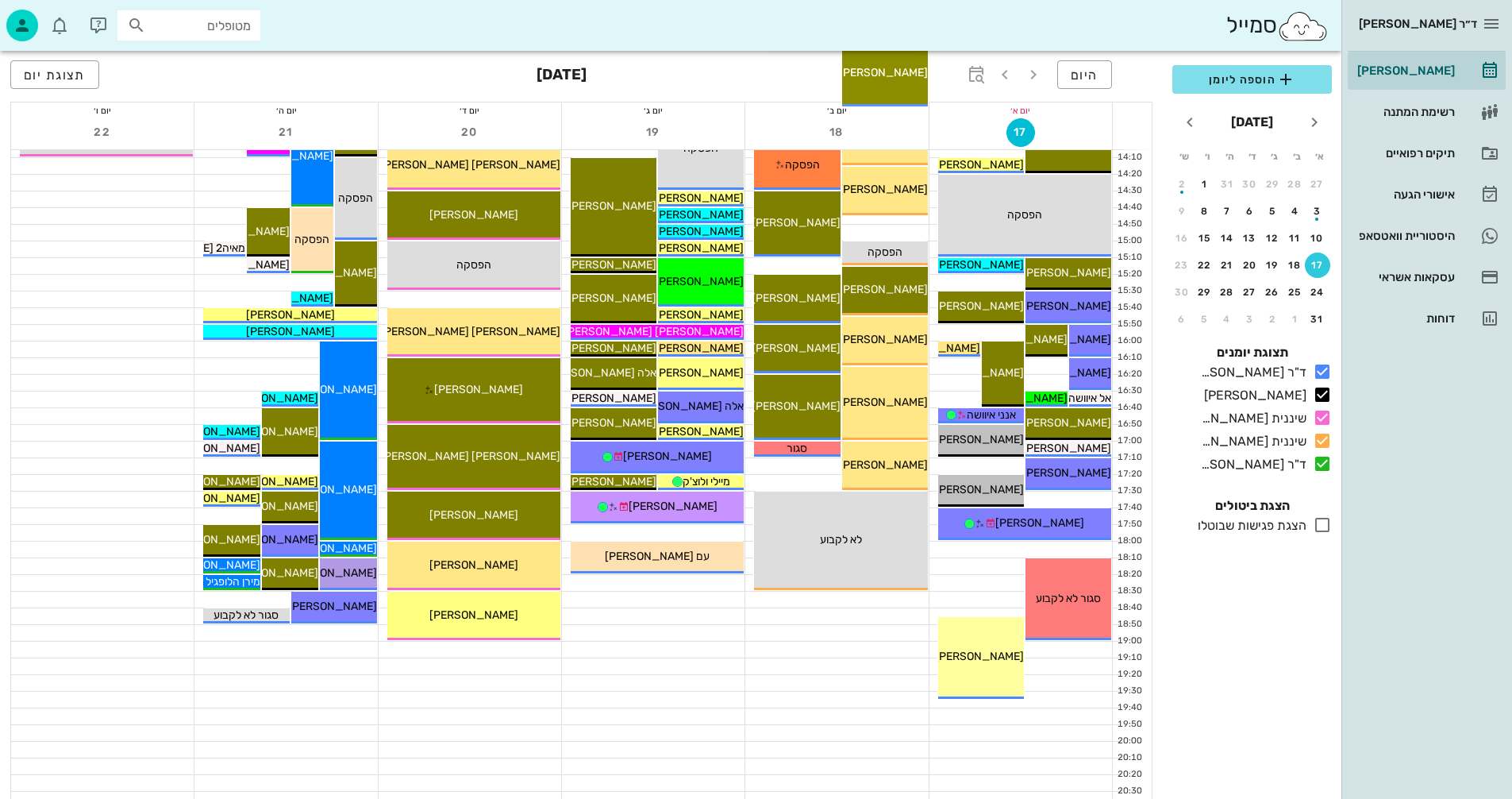
scroll to position [715, 0]
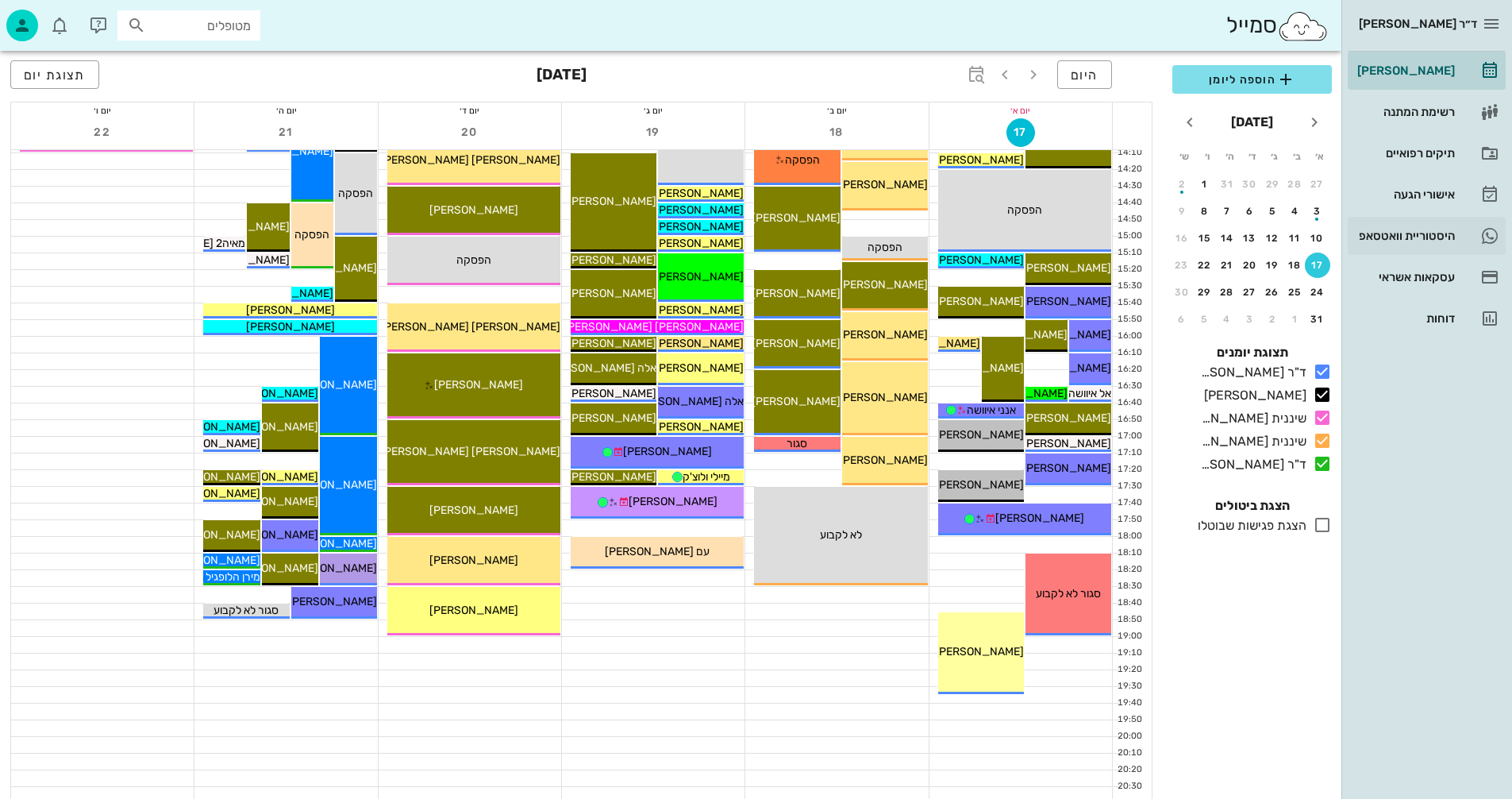
click at [1395, 231] on div "היסטוריית וואטסאפ" at bounding box center [1404, 236] width 101 height 13
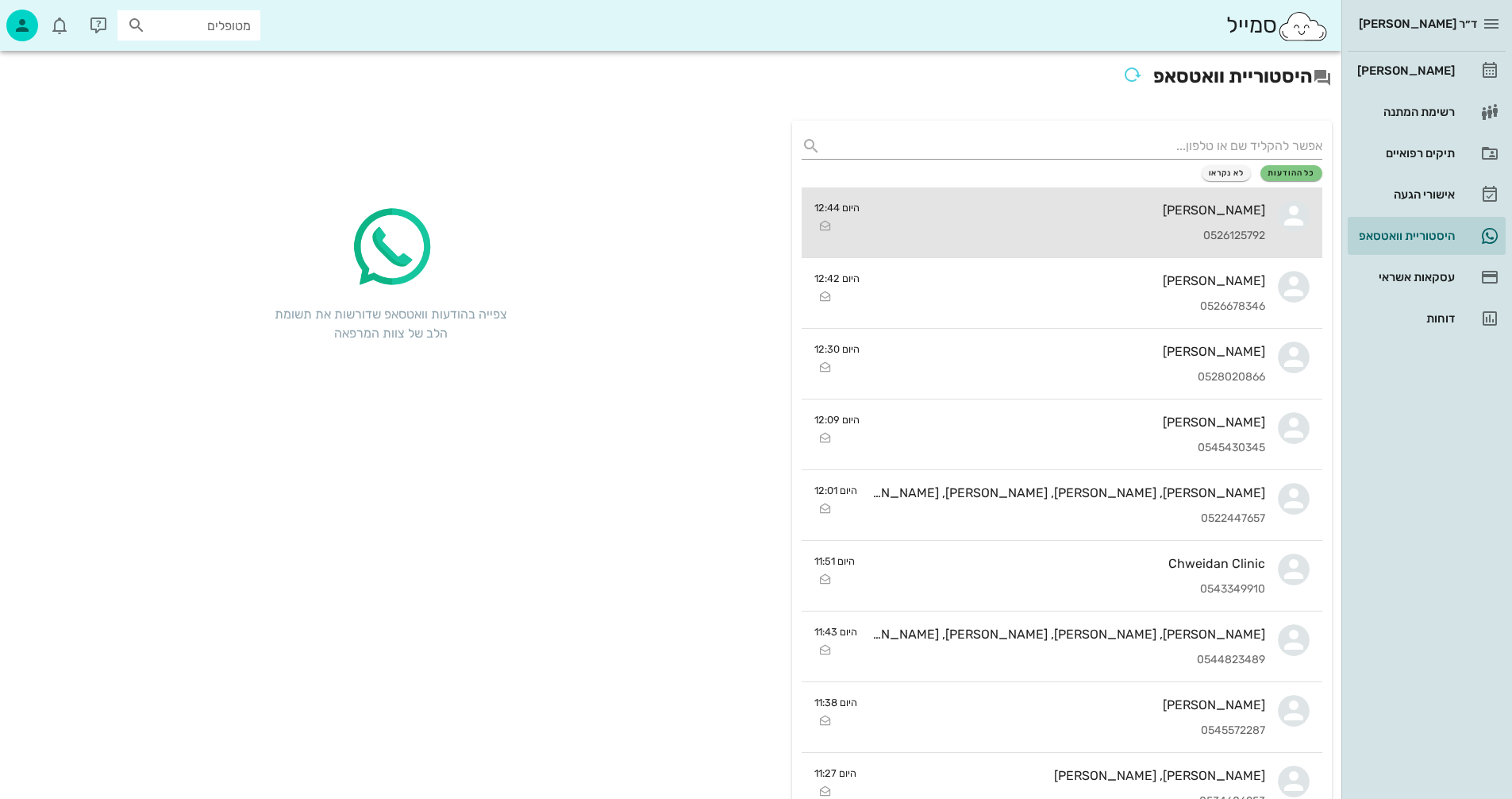
click at [972, 218] on div "[PERSON_NAME] 0526125792" at bounding box center [1069, 222] width 393 height 70
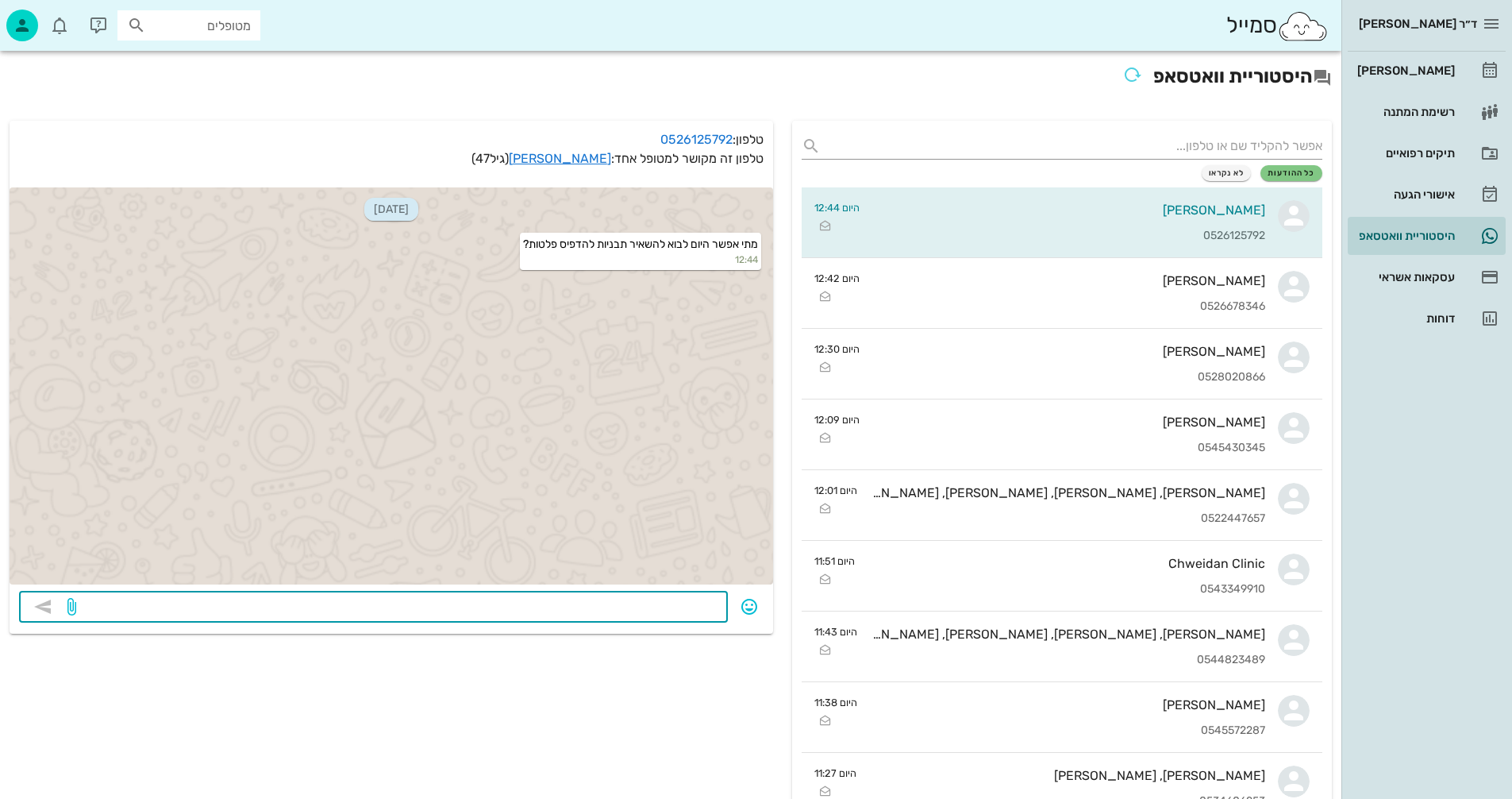
click at [657, 606] on textarea at bounding box center [399, 608] width 639 height 25
drag, startPoint x: 607, startPoint y: 603, endPoint x: 512, endPoint y: 630, distance: 98.8
click at [517, 628] on div "​ אם תרצי שנכין במקום 16:" at bounding box center [391, 611] width 764 height 43
click at [612, 601] on textarea "אם תרצי שנכין במקוםעד 16:00" at bounding box center [399, 608] width 639 height 25
click at [609, 609] on textarea "אם תרצי שנכין במקום עד 16:00" at bounding box center [399, 608] width 639 height 25
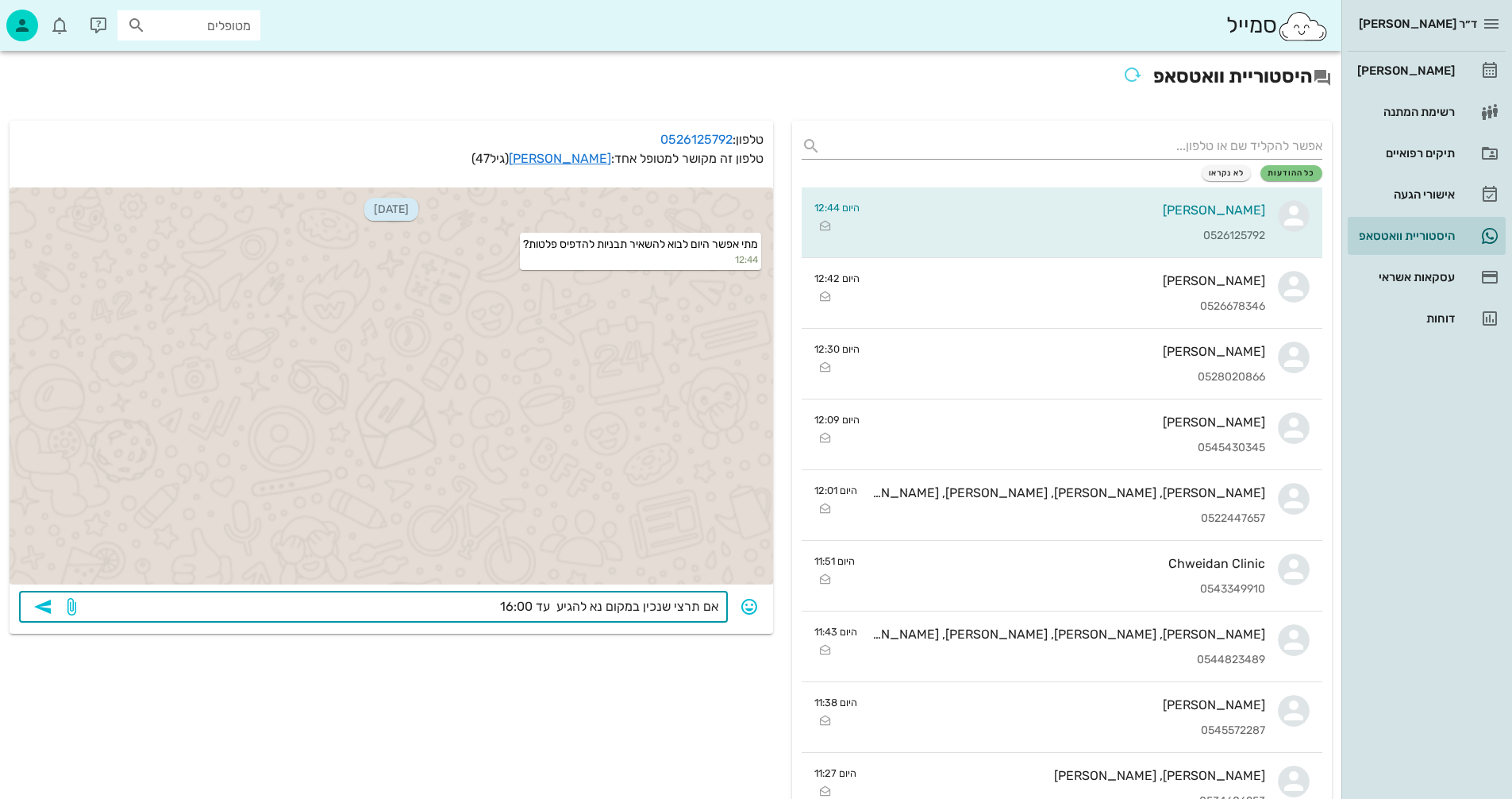
click at [441, 603] on textarea "אם תרצי שנכין במקום נא להגיע עד 16:00" at bounding box center [399, 608] width 639 height 25
drag, startPoint x: 590, startPoint y: 606, endPoint x: 607, endPoint y: 603, distance: 17.3
click at [607, 603] on textarea "אם תרצי שנכין במקום נא להגיע עד 16:00." at bounding box center [399, 608] width 639 height 25
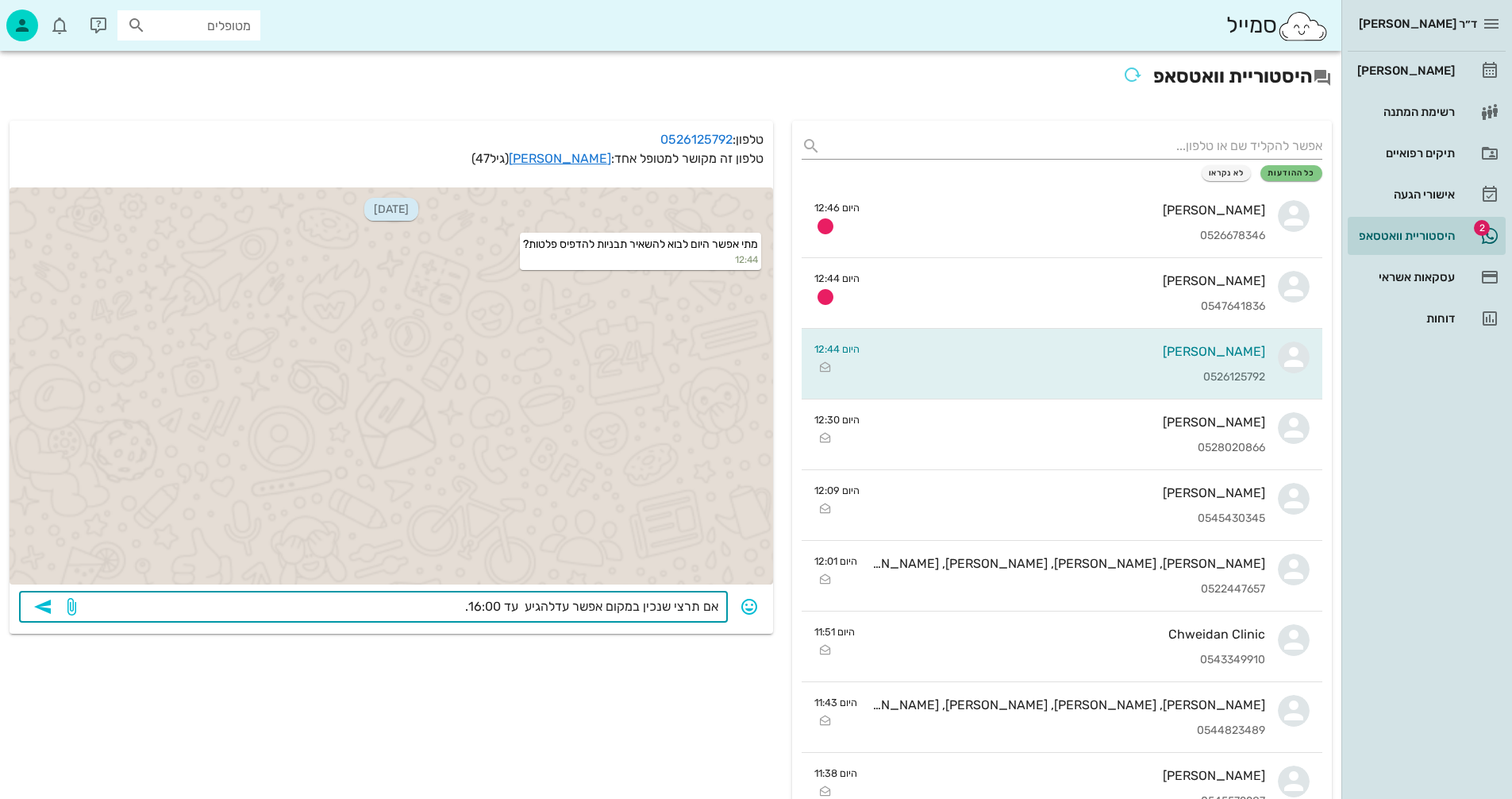
drag, startPoint x: 556, startPoint y: 604, endPoint x: 534, endPoint y: 617, distance: 25.6
click at [534, 617] on textarea "אם תרצי שנכין במקום אפשר עדלהגיע עד 16:00." at bounding box center [399, 608] width 639 height 25
drag, startPoint x: 544, startPoint y: 610, endPoint x: 601, endPoint y: 637, distance: 63.1
click at [546, 609] on textarea "אם תרצי שנכין במקום אפשר [PERSON_NAME] עד 16:00." at bounding box center [399, 608] width 639 height 25
click at [482, 605] on textarea "אם תרצי שנכין במקום אפשר עד 16:00." at bounding box center [399, 608] width 639 height 25
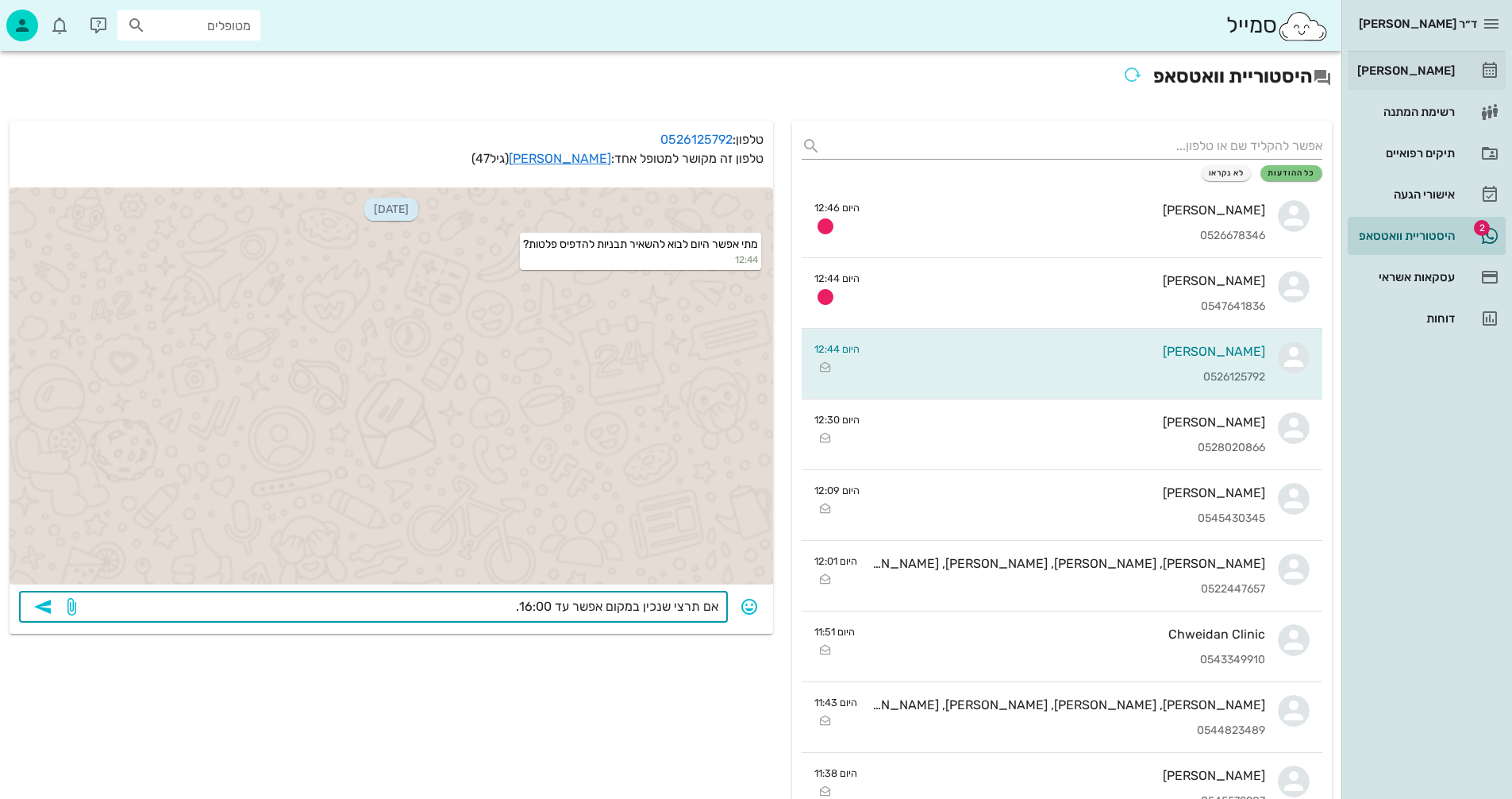
type textarea "אם תרצי שנכין במקום אפשר עד 16:00."
click at [1411, 69] on div "[PERSON_NAME]" at bounding box center [1404, 70] width 101 height 13
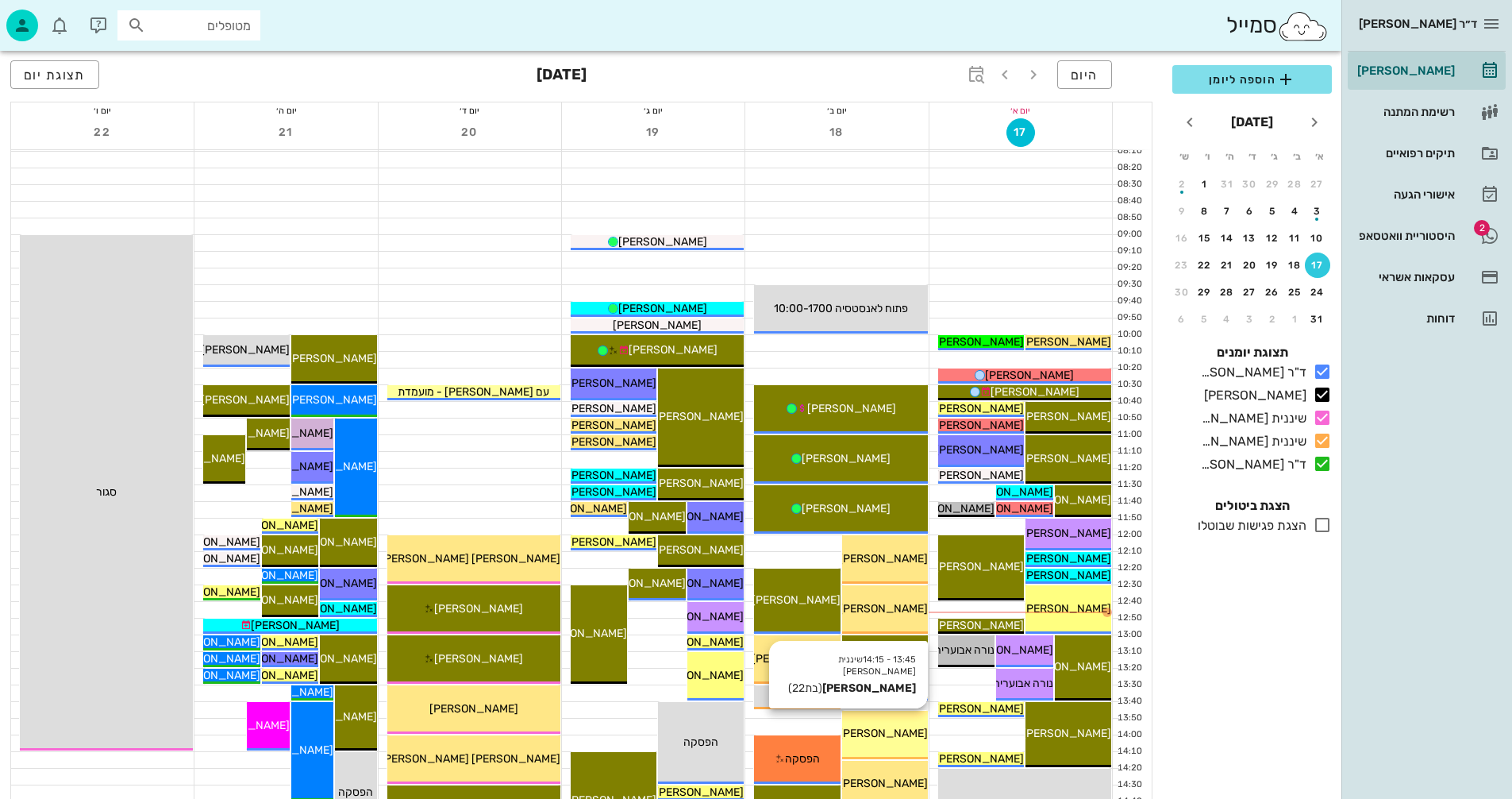
scroll to position [397, 0]
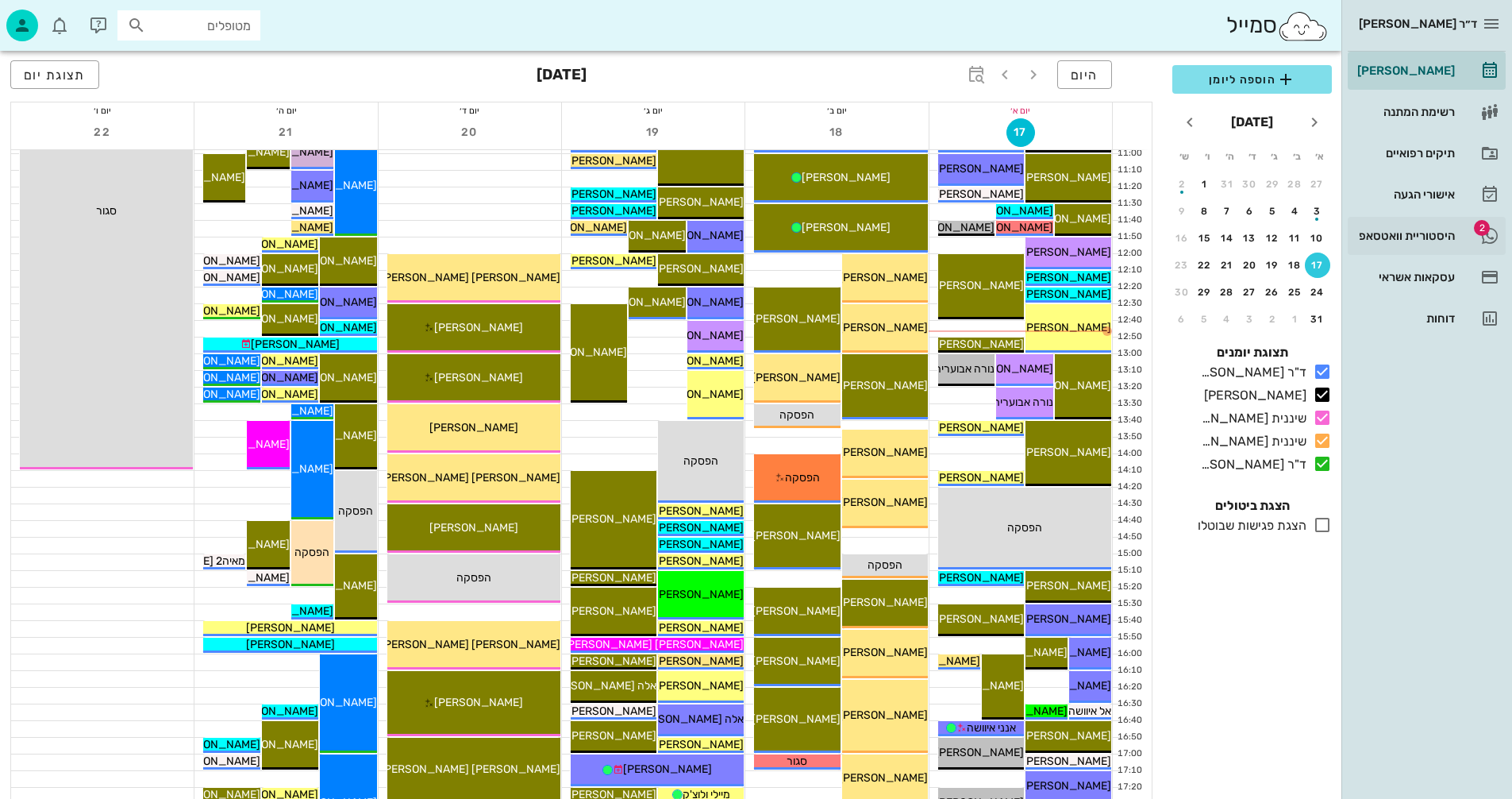
click at [1384, 231] on div "היסטוריית וואטסאפ" at bounding box center [1404, 236] width 101 height 13
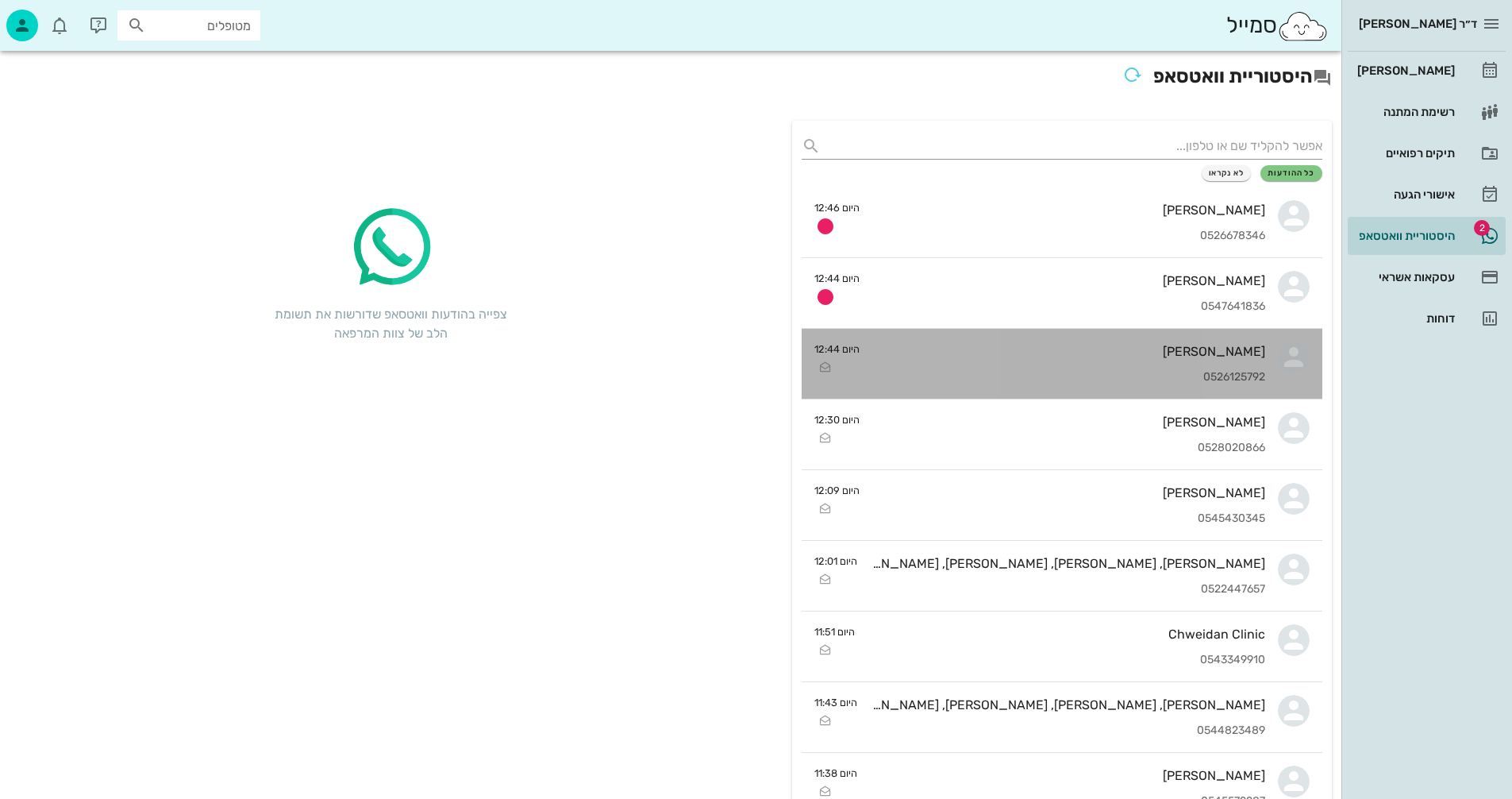
click at [1019, 363] on div "[PERSON_NAME] 0526125792" at bounding box center [1069, 363] width 393 height 70
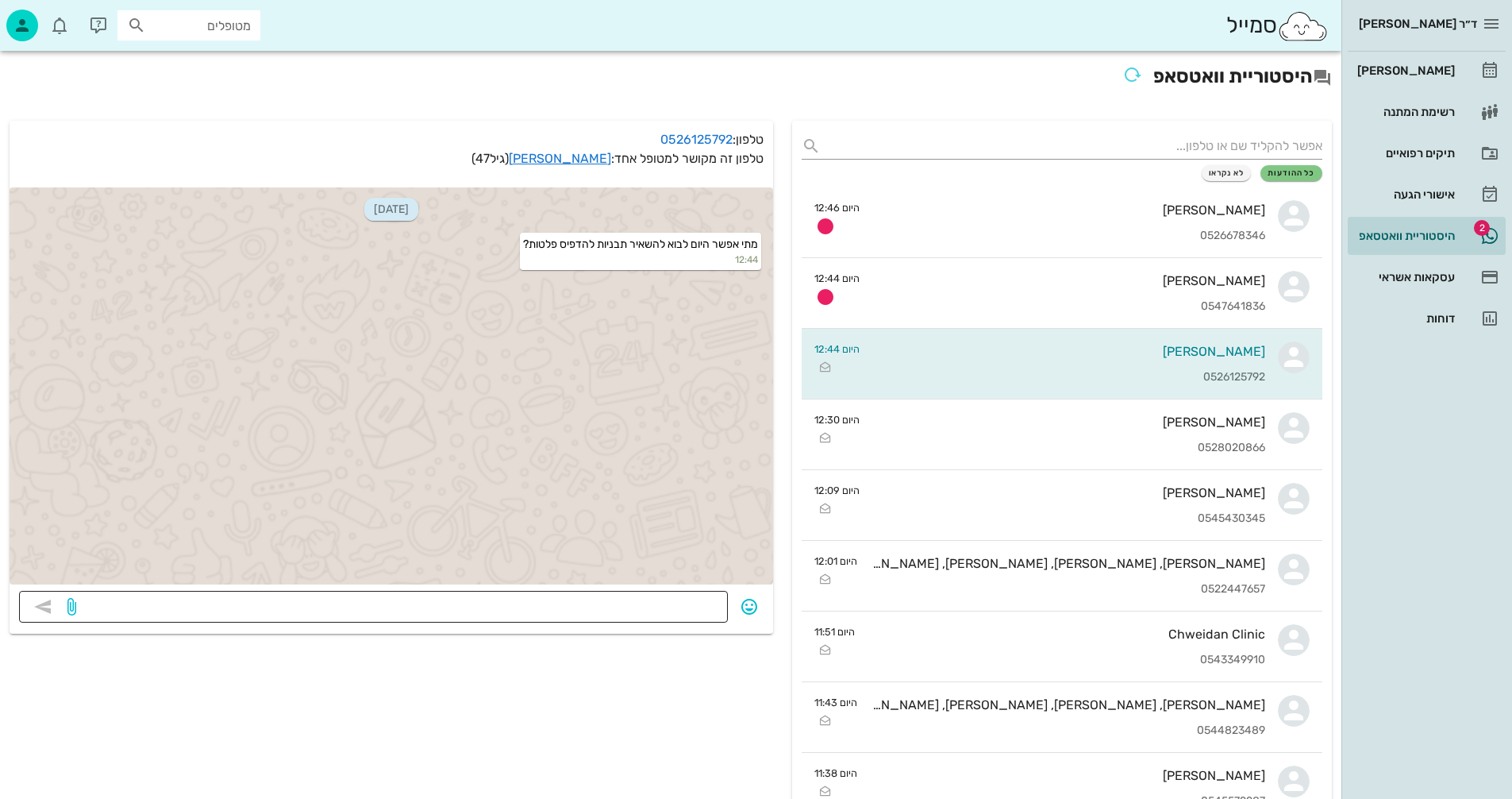
click at [602, 598] on textarea at bounding box center [399, 608] width 639 height 25
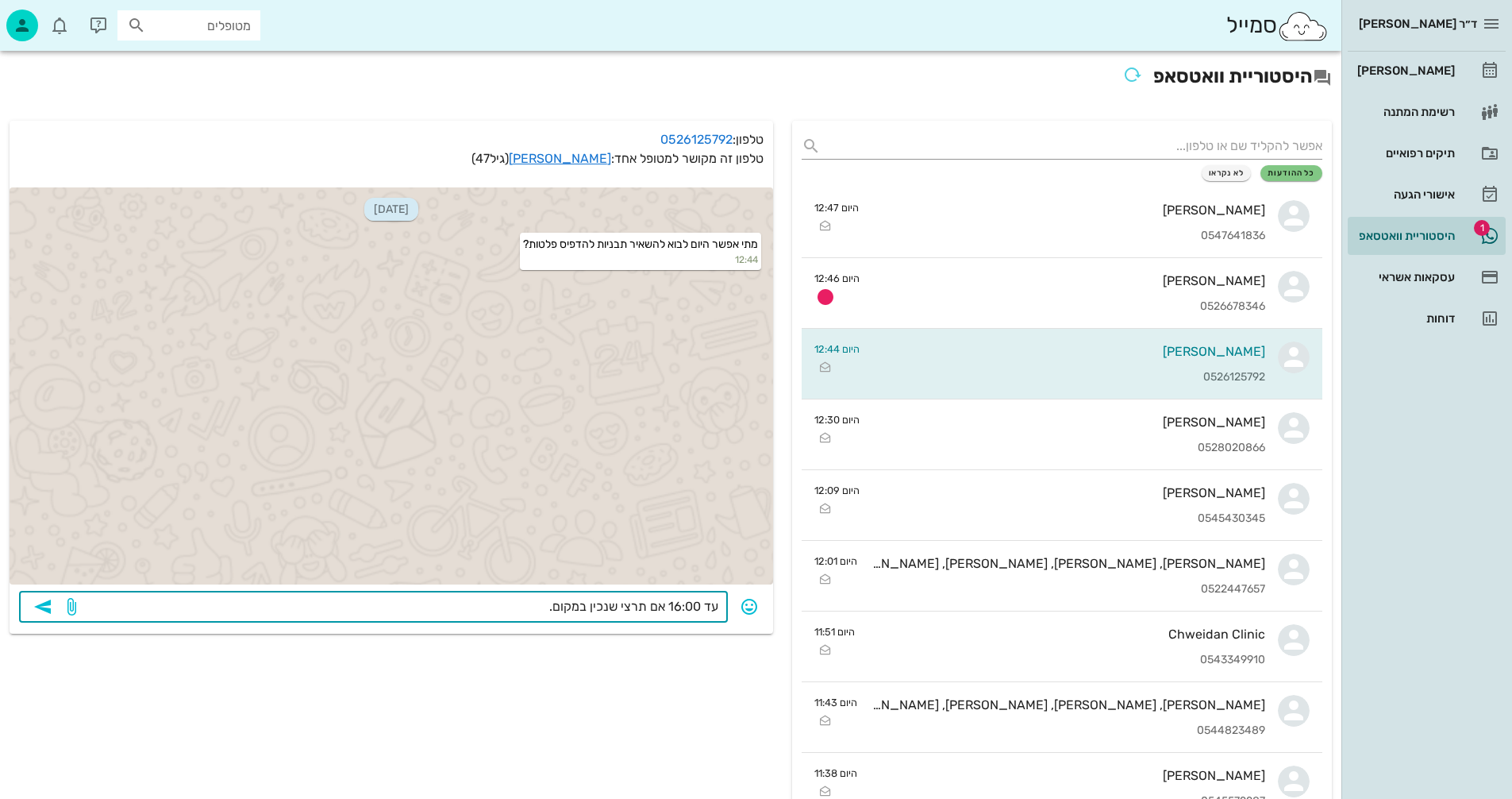
type textarea "עד 16:00 אם תרצי שנכין במקום."
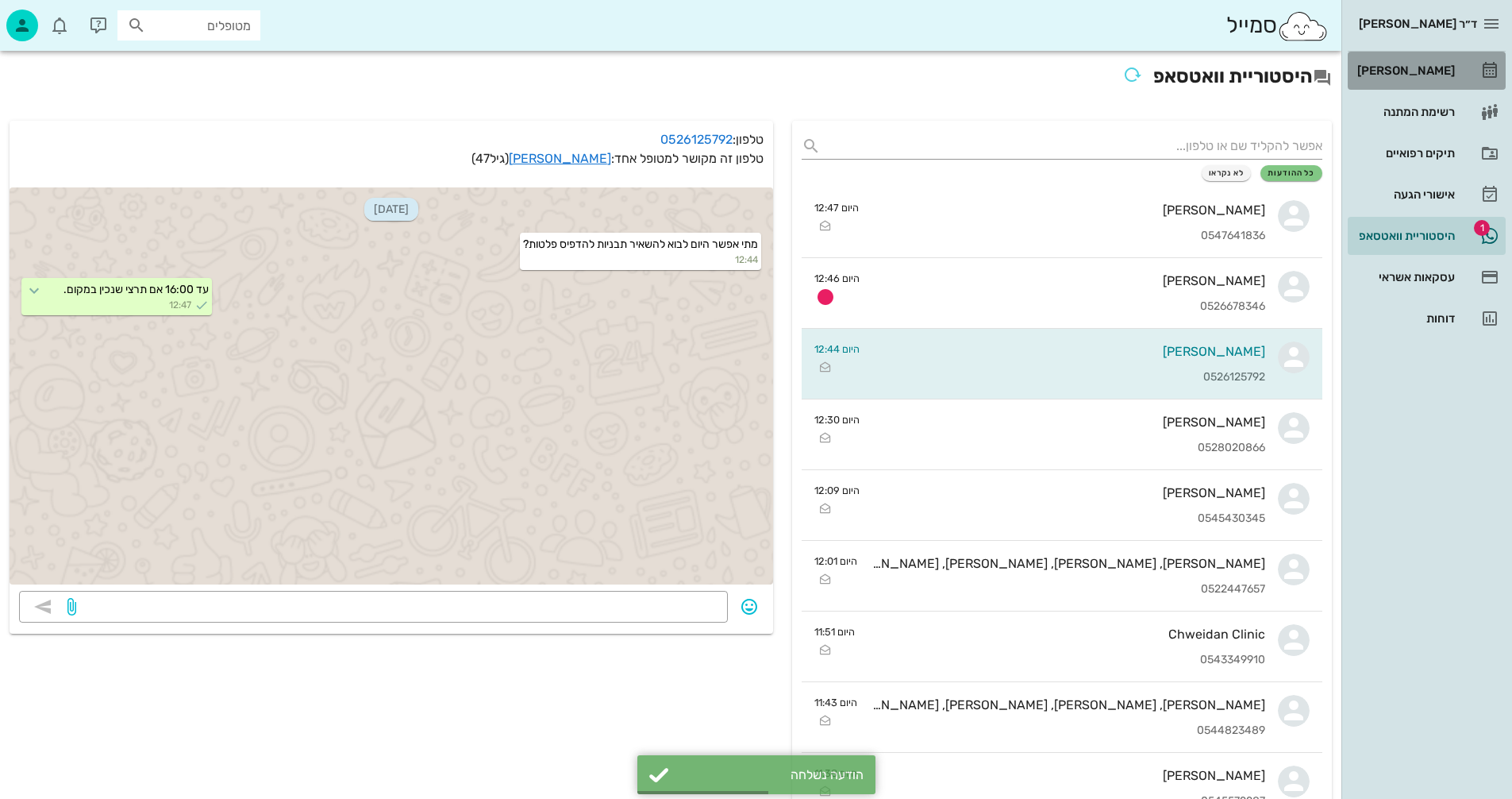
click at [1429, 71] on div "[PERSON_NAME]" at bounding box center [1404, 70] width 101 height 13
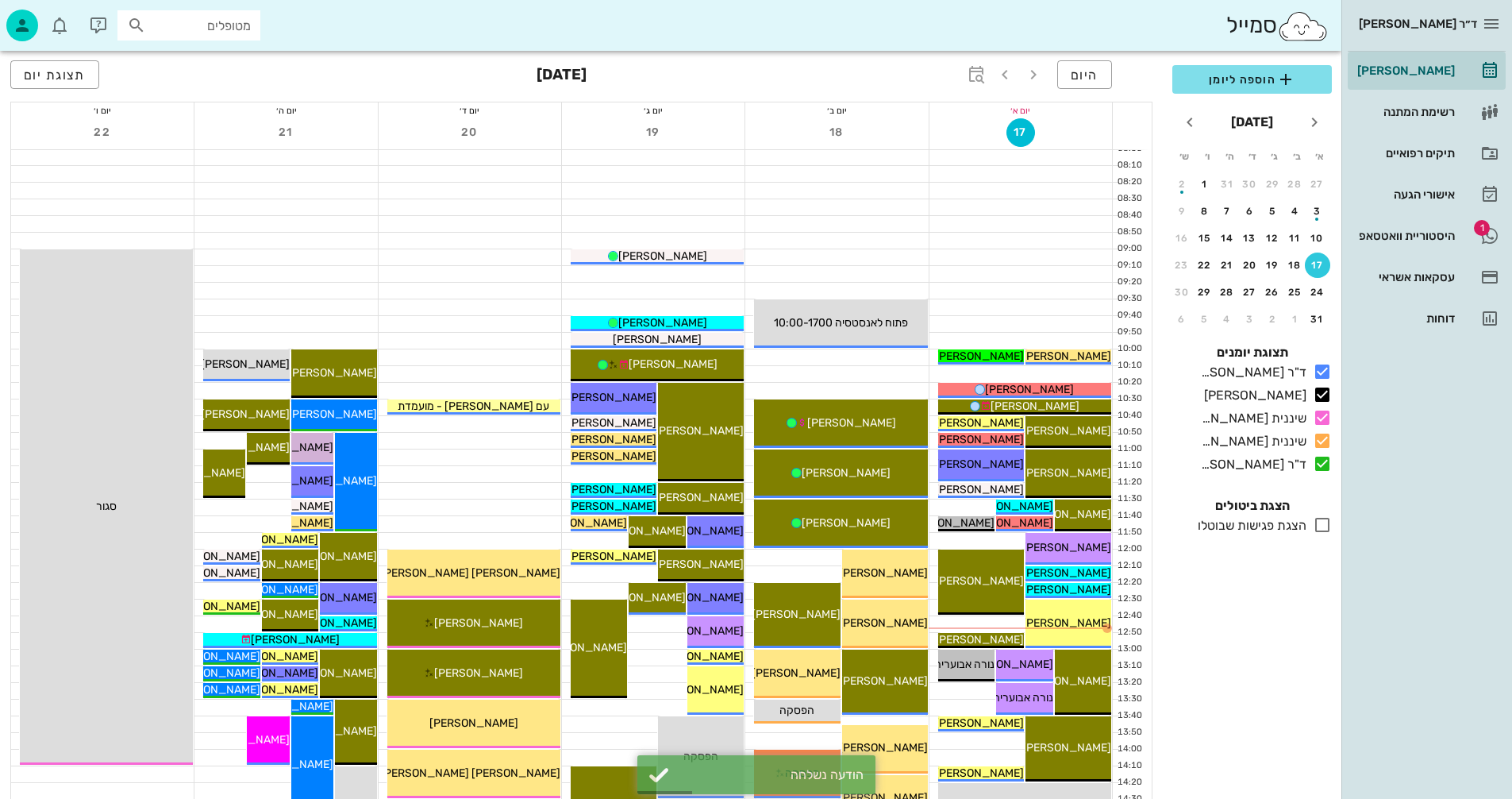
scroll to position [318, 0]
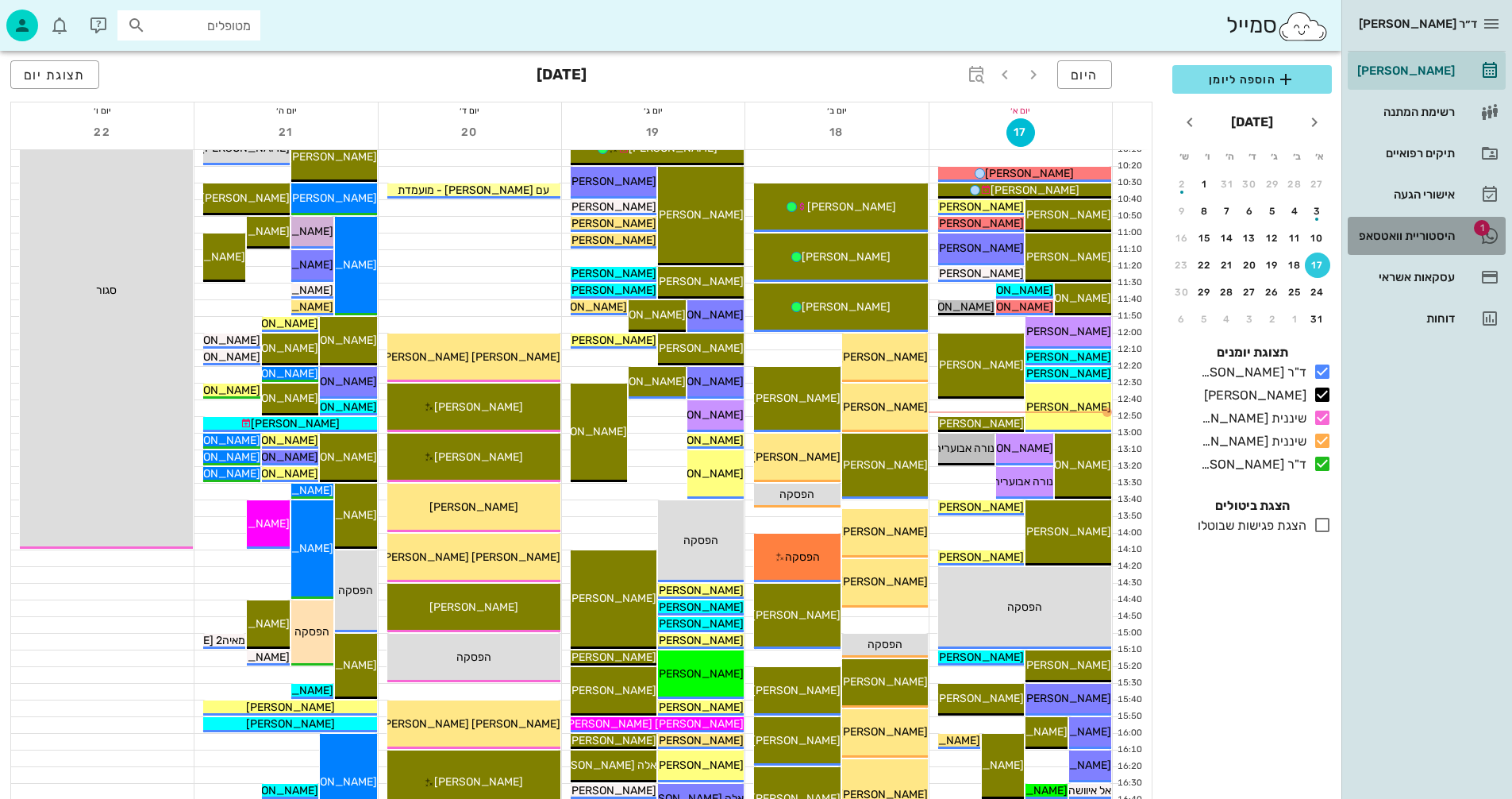
click at [1393, 231] on div "היסטוריית וואטסאפ" at bounding box center [1404, 236] width 101 height 13
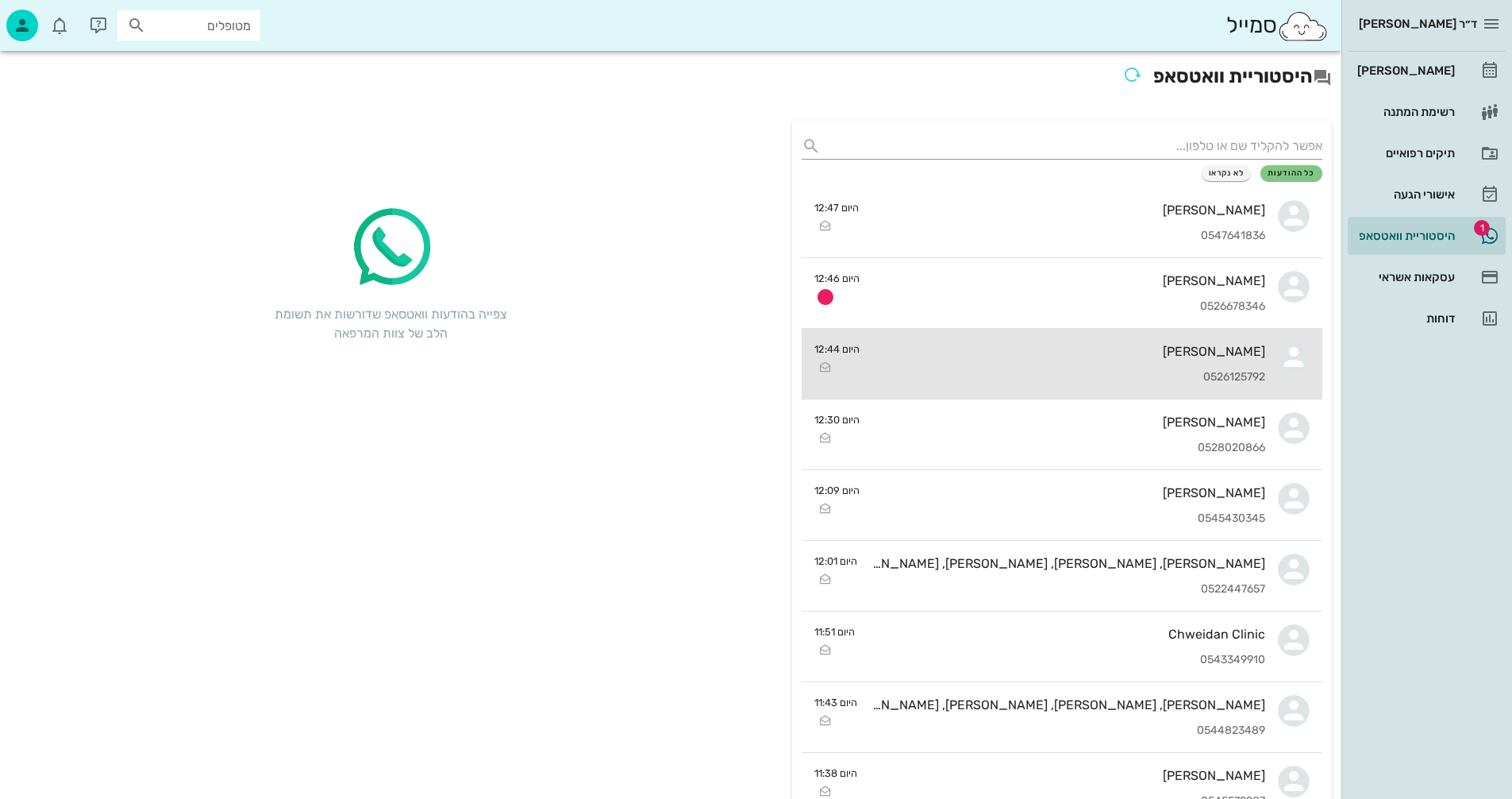
click at [1012, 356] on div "[PERSON_NAME]" at bounding box center [1069, 351] width 393 height 15
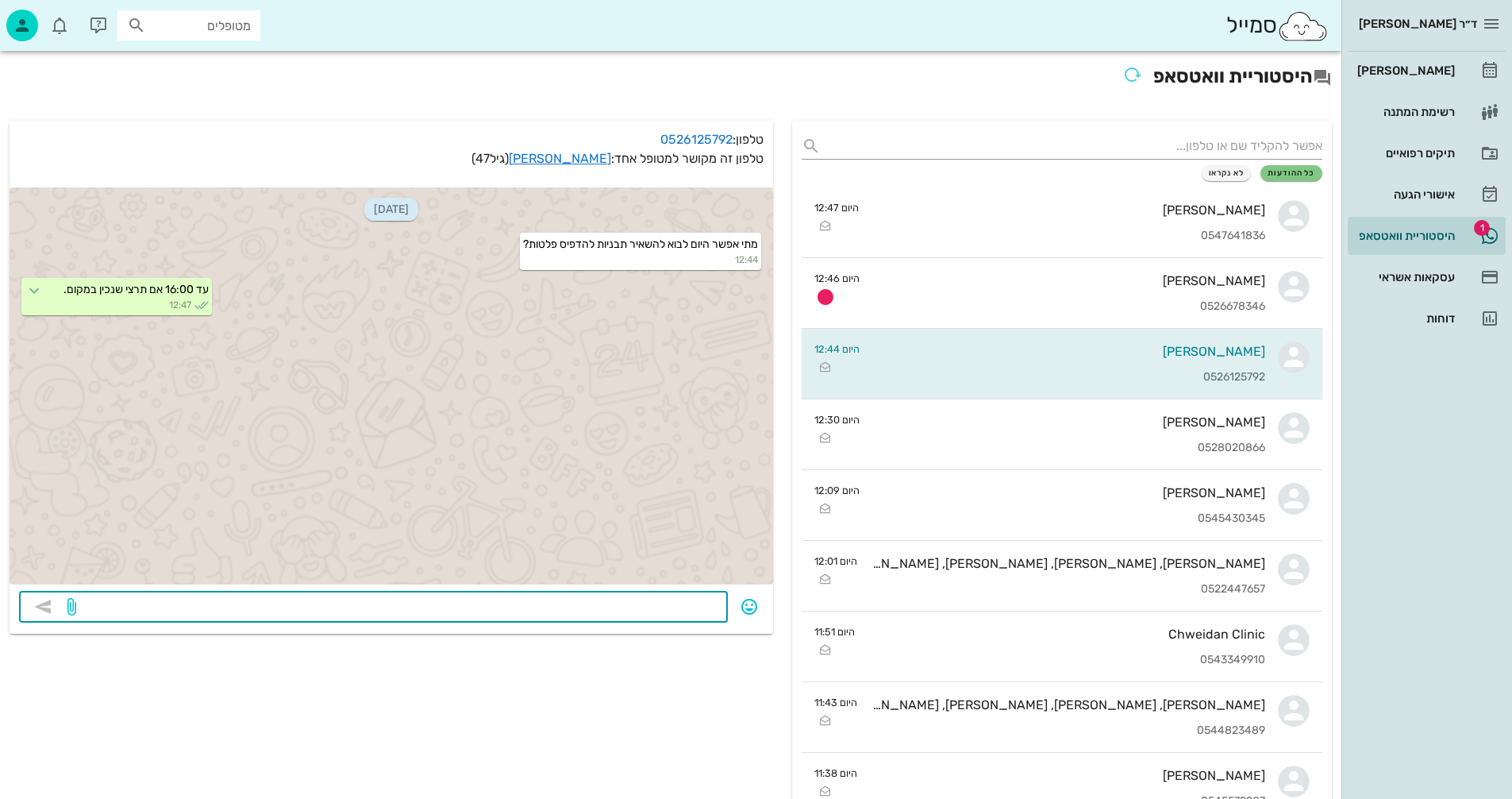
click at [610, 605] on textarea at bounding box center [399, 608] width 639 height 25
type textarea "13:00 או 15:20?"
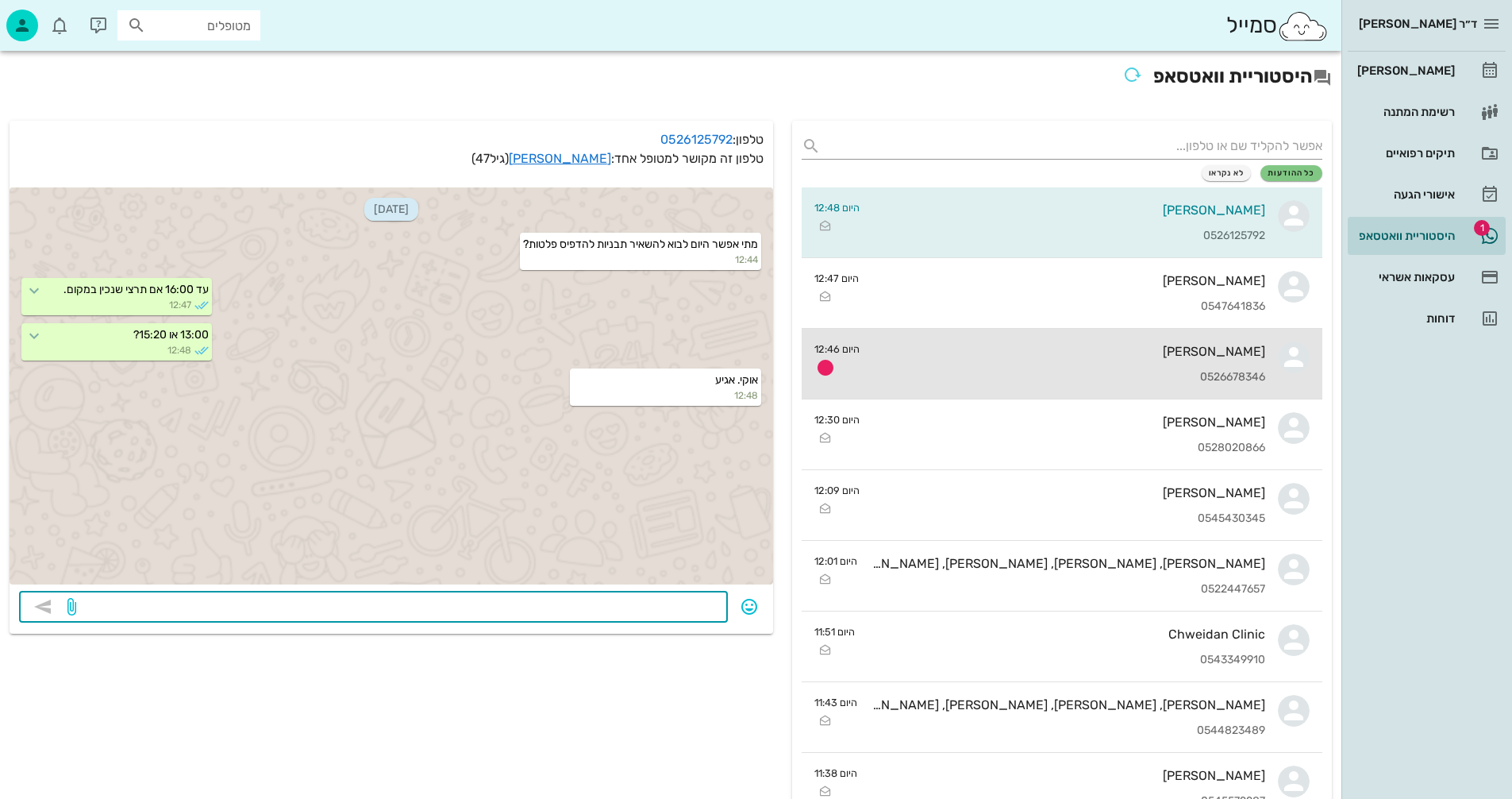
click at [1141, 355] on div "[PERSON_NAME]" at bounding box center [1069, 351] width 393 height 15
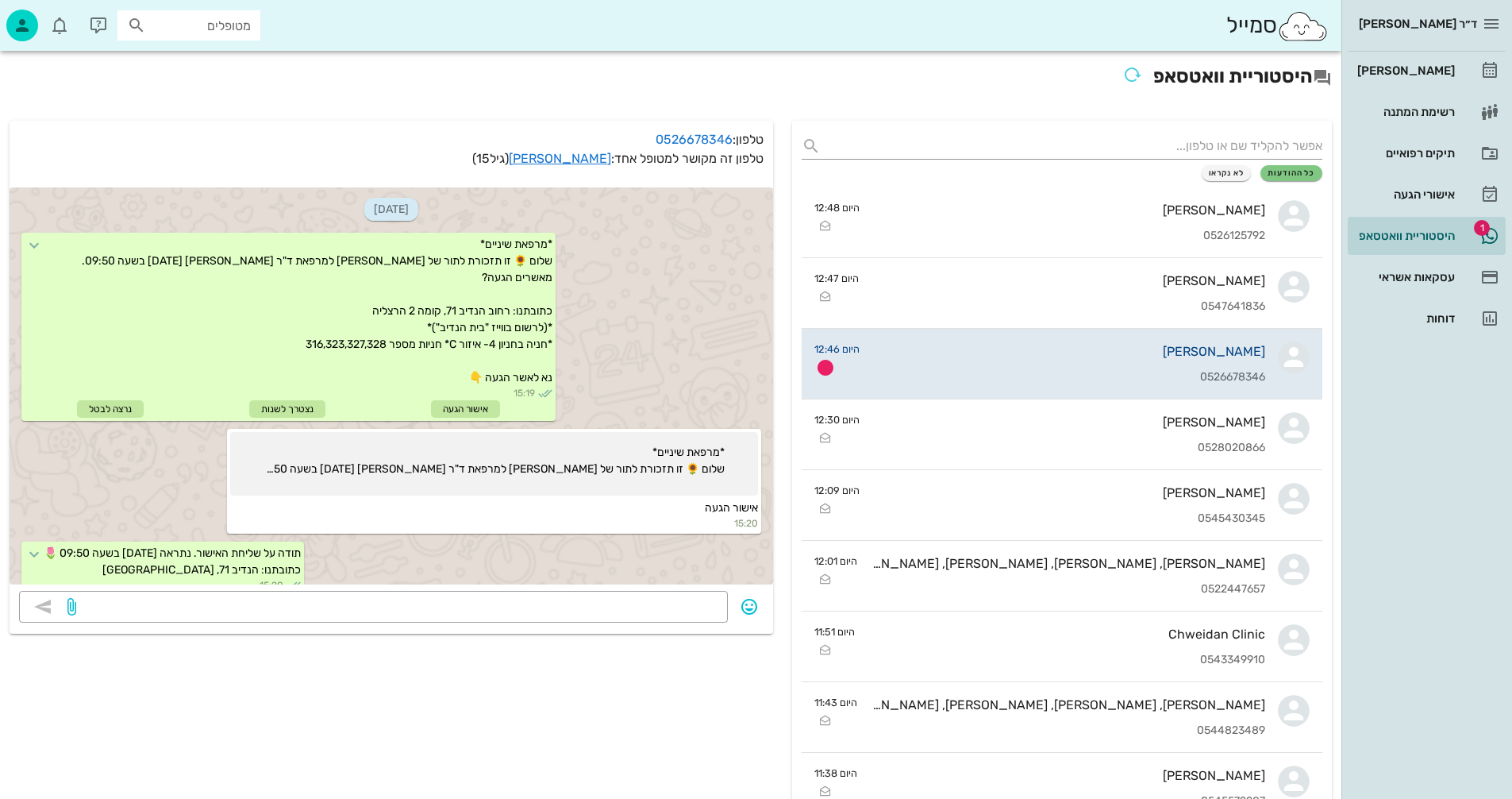
scroll to position [331, 0]
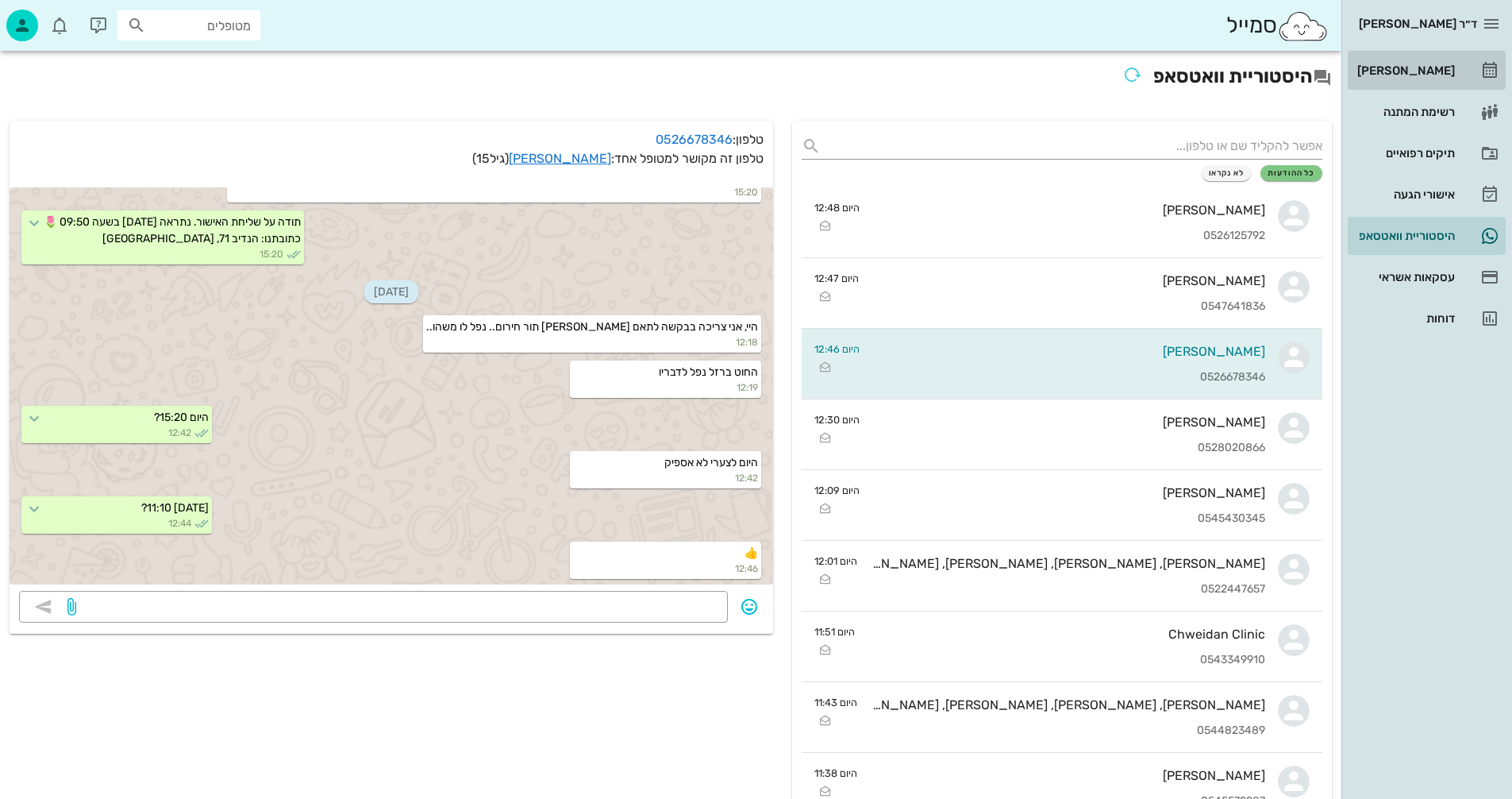
click at [1420, 72] on div "[PERSON_NAME]" at bounding box center [1404, 70] width 101 height 13
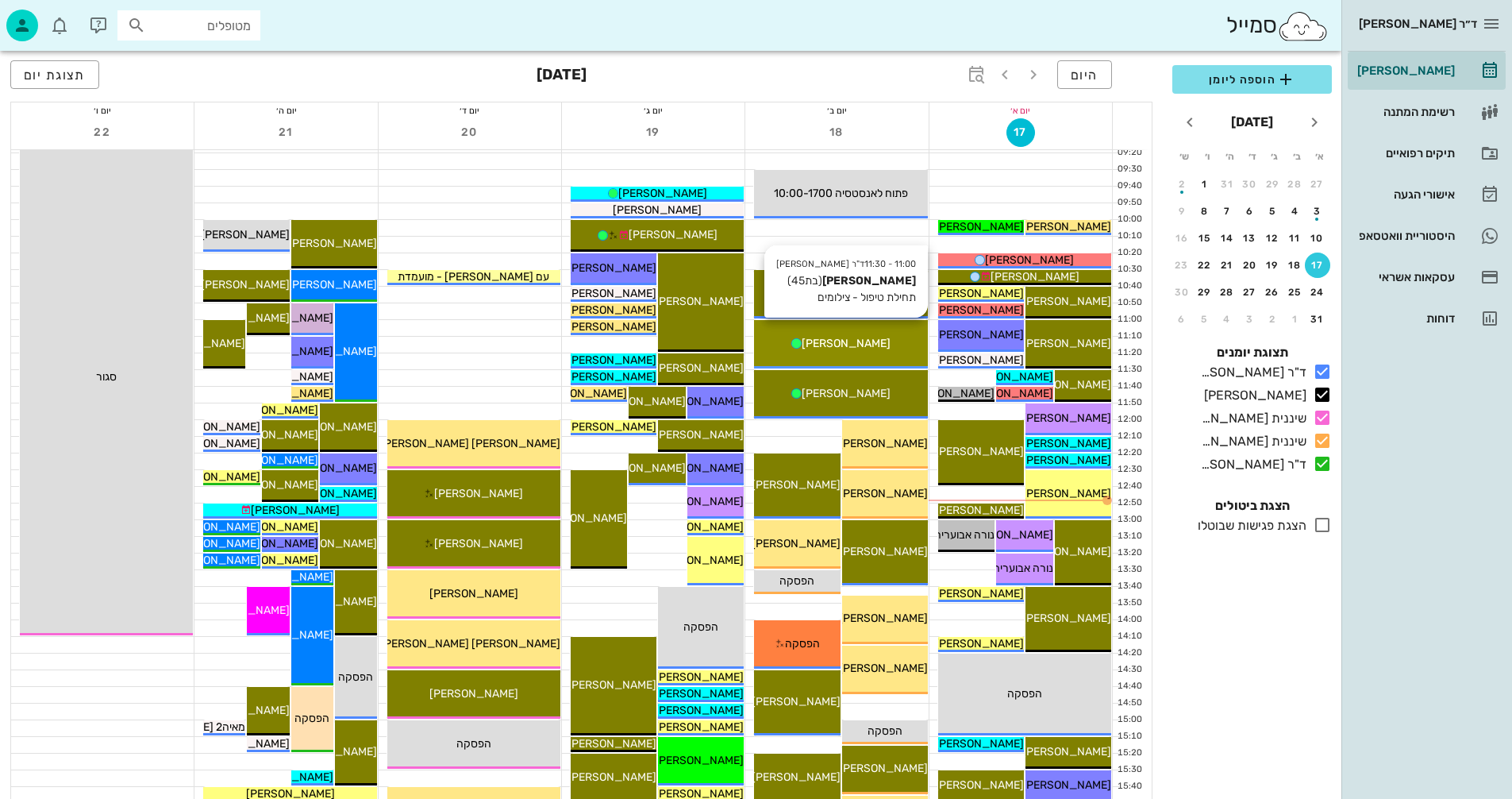
scroll to position [238, 0]
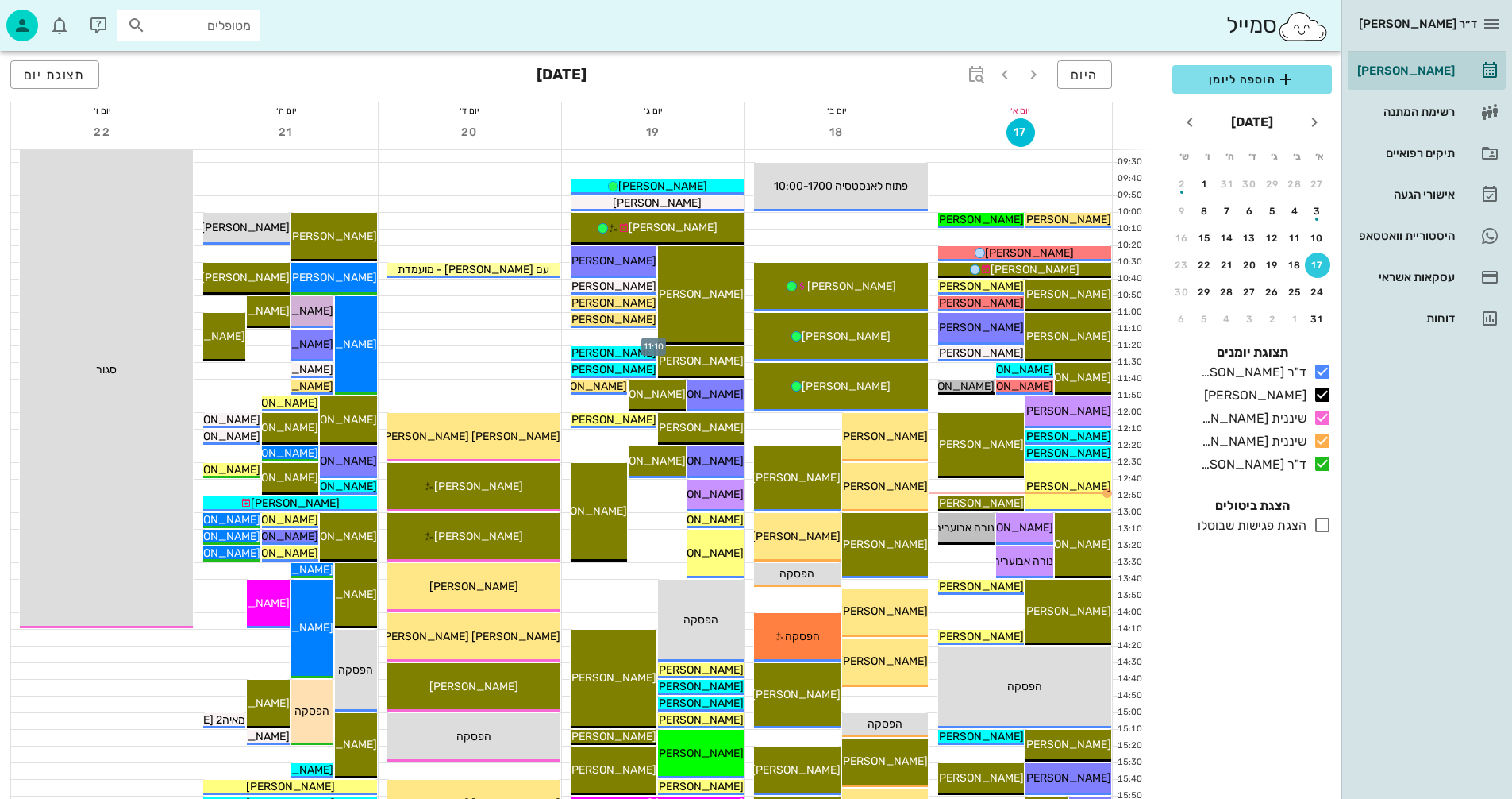
click at [609, 340] on div at bounding box center [653, 337] width 182 height 16
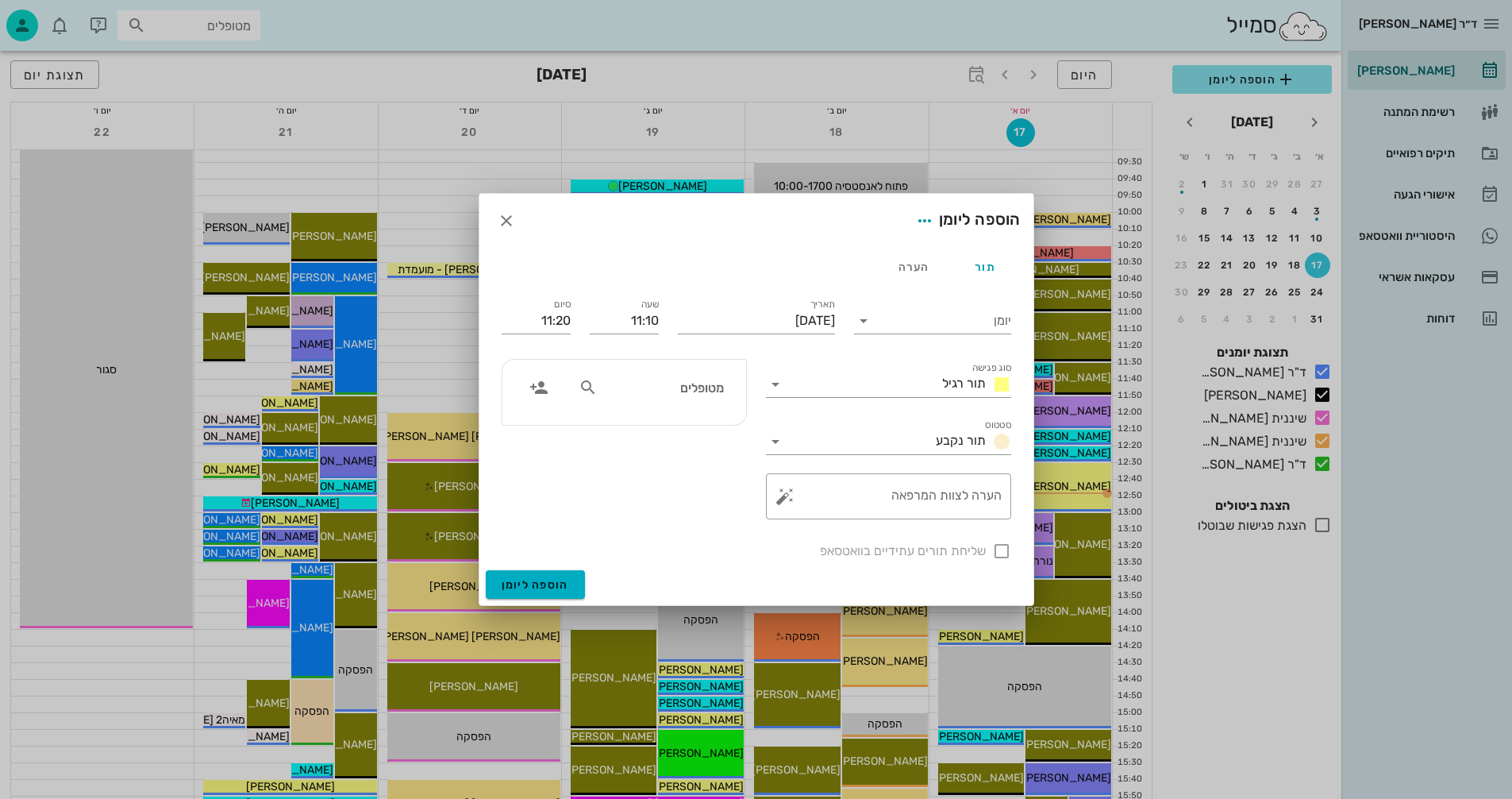
click at [685, 390] on input "מטופלים" at bounding box center [661, 387] width 122 height 20
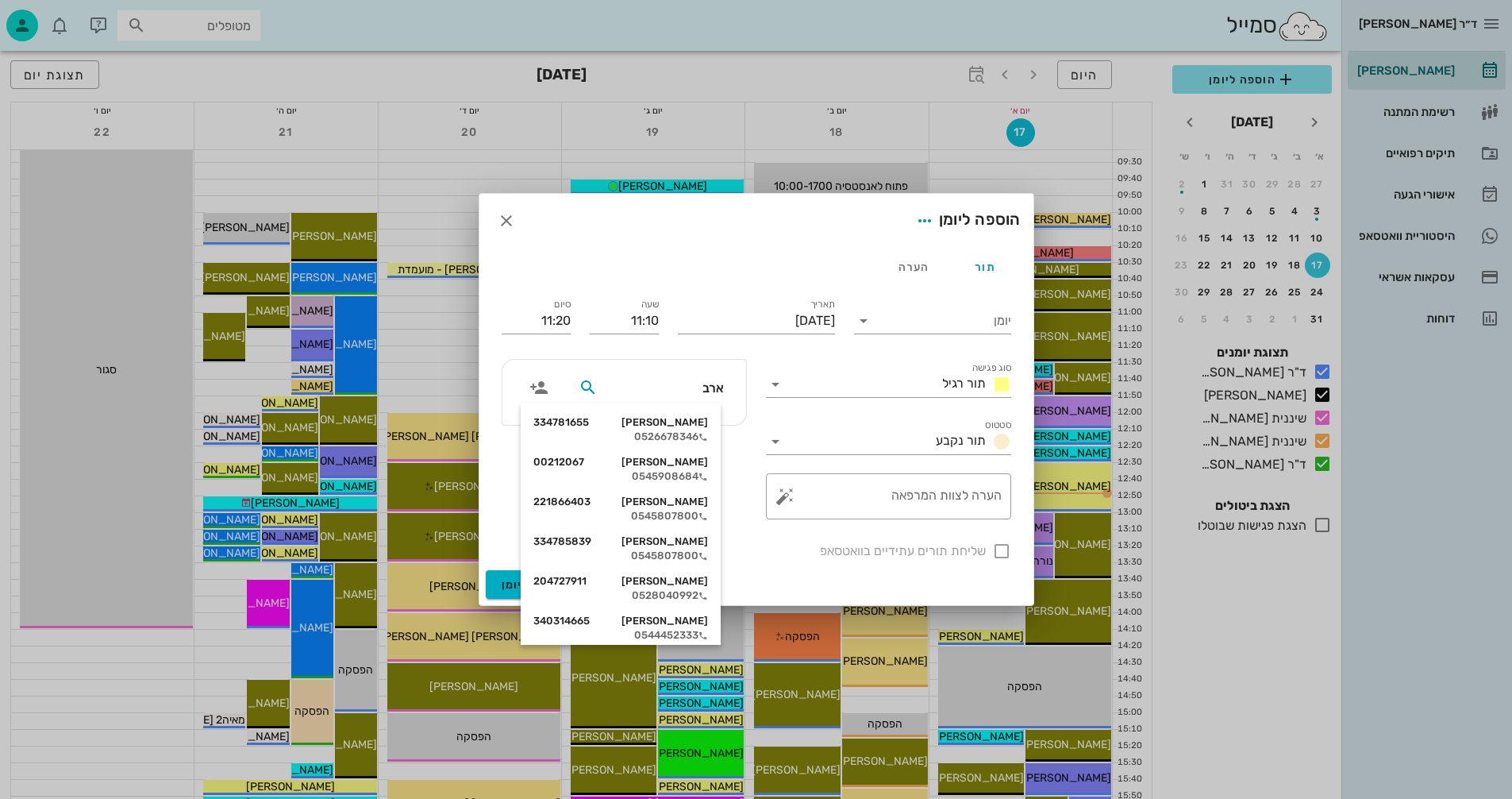
type input "[PERSON_NAME]"
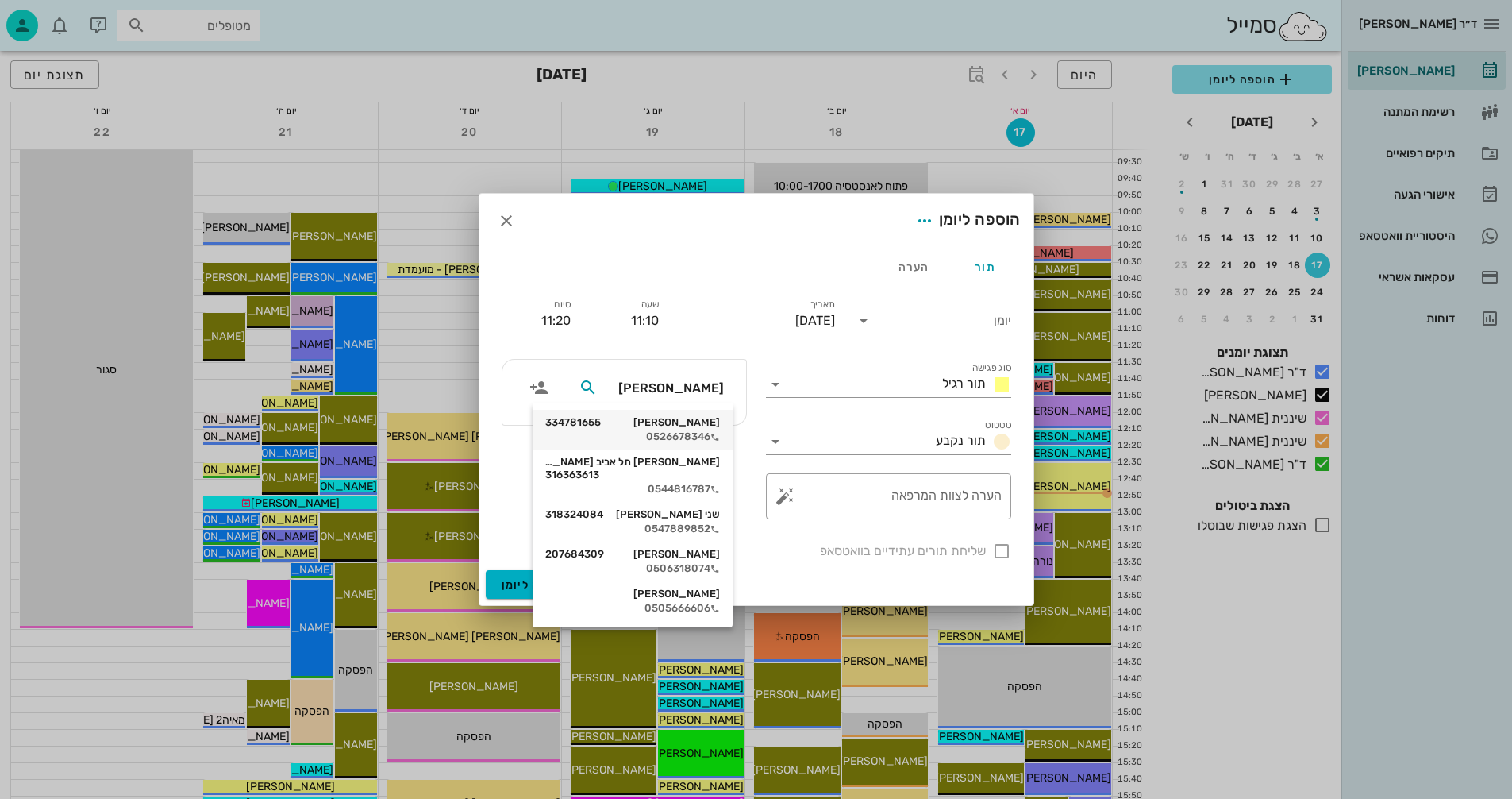
click at [677, 426] on div "[PERSON_NAME] 334781655" at bounding box center [633, 421] width 175 height 13
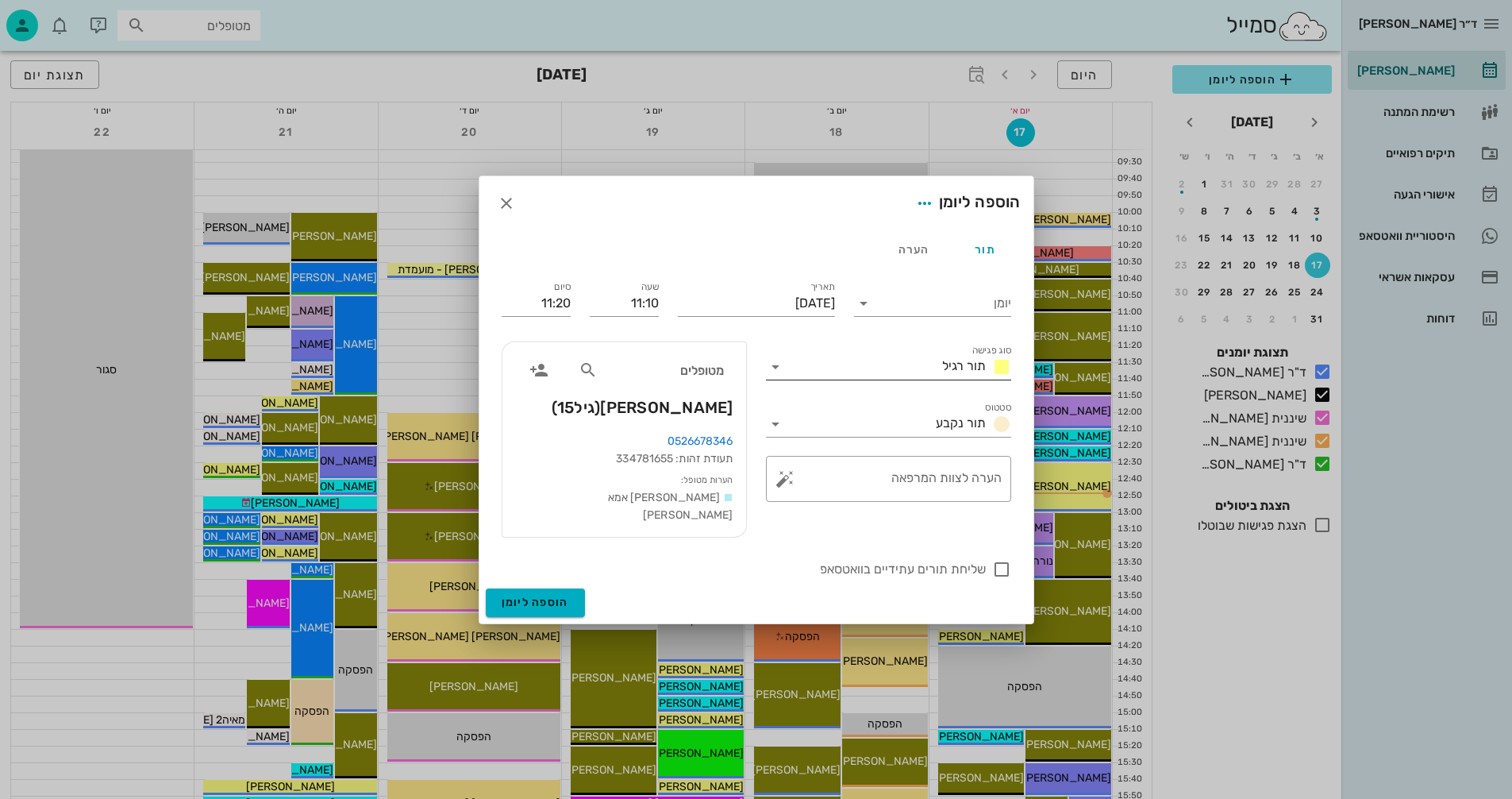
click at [776, 363] on icon at bounding box center [775, 367] width 19 height 19
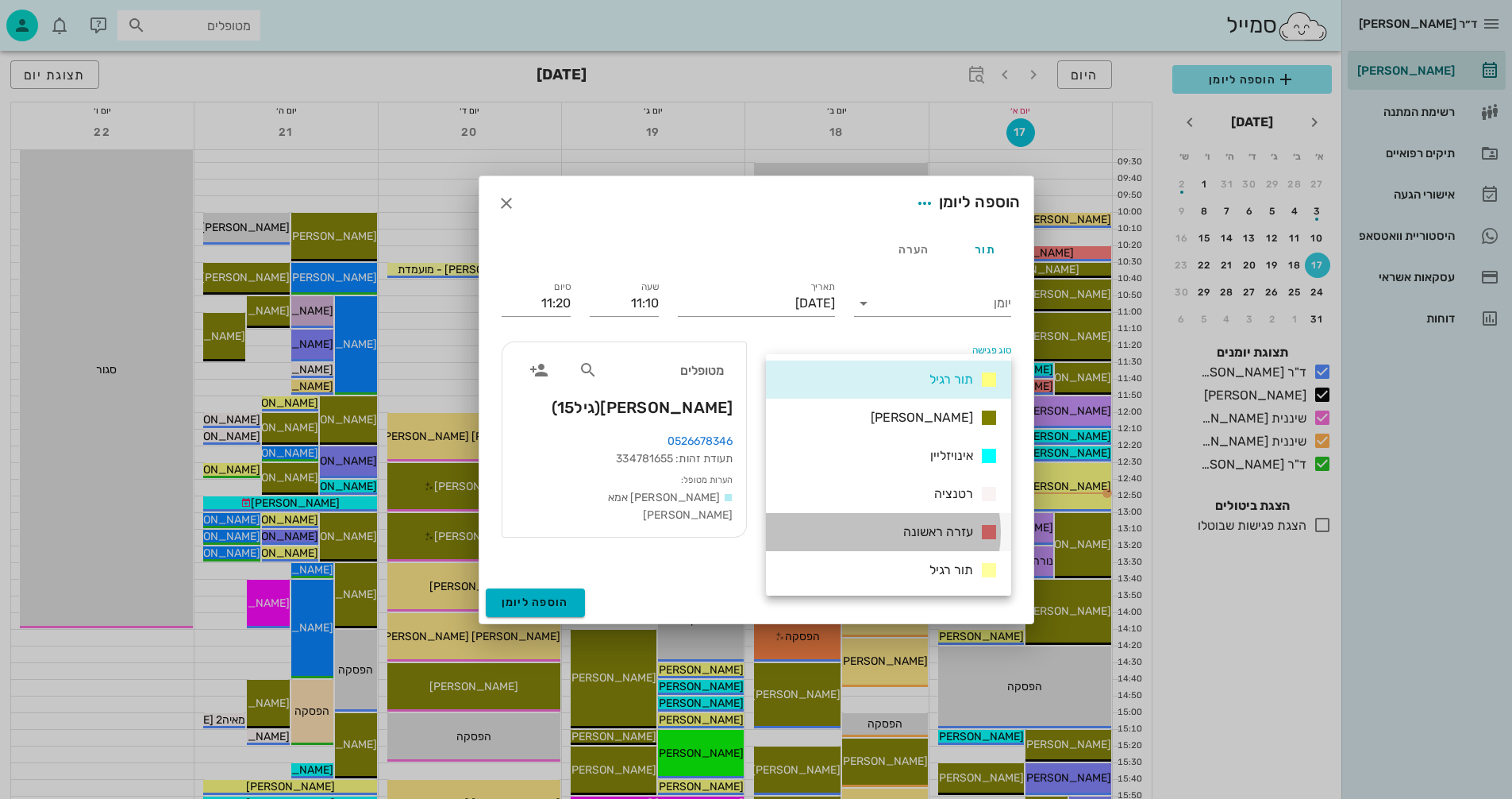
click at [925, 530] on span "עזרה ראשונה" at bounding box center [938, 531] width 70 height 15
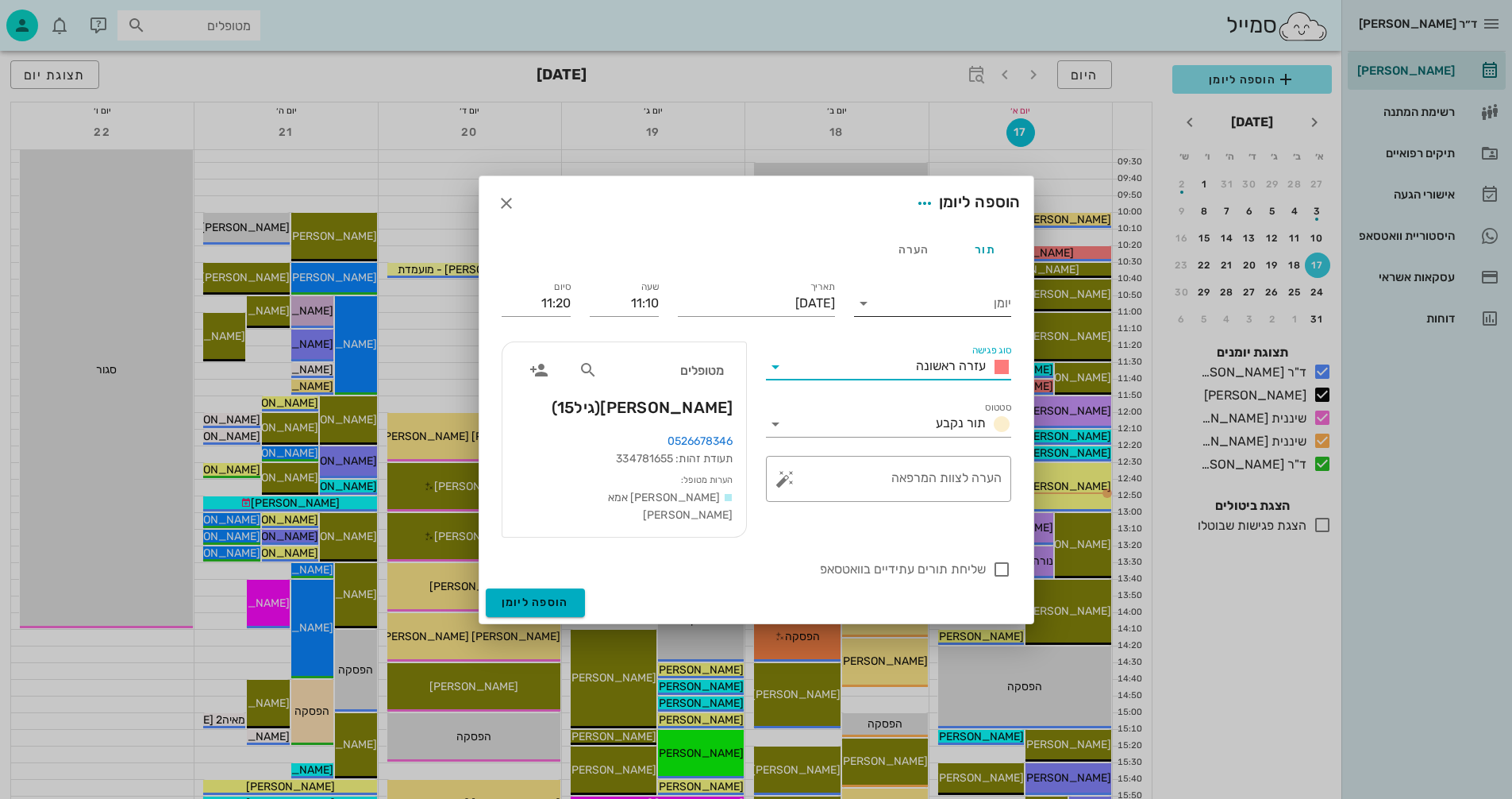
click at [862, 301] on icon at bounding box center [863, 303] width 19 height 19
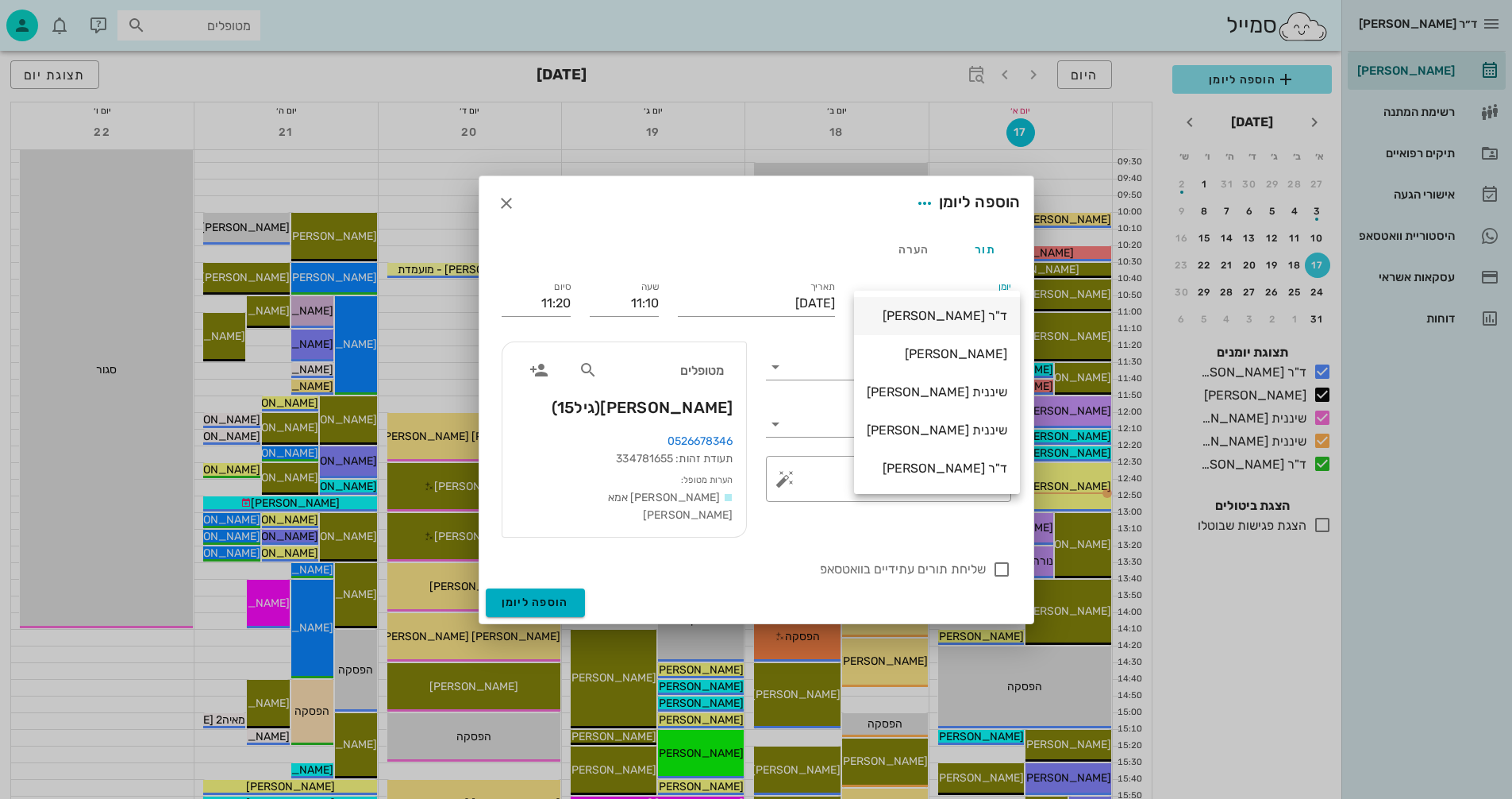
click at [961, 311] on div "ד"ר [PERSON_NAME]" at bounding box center [937, 316] width 140 height 15
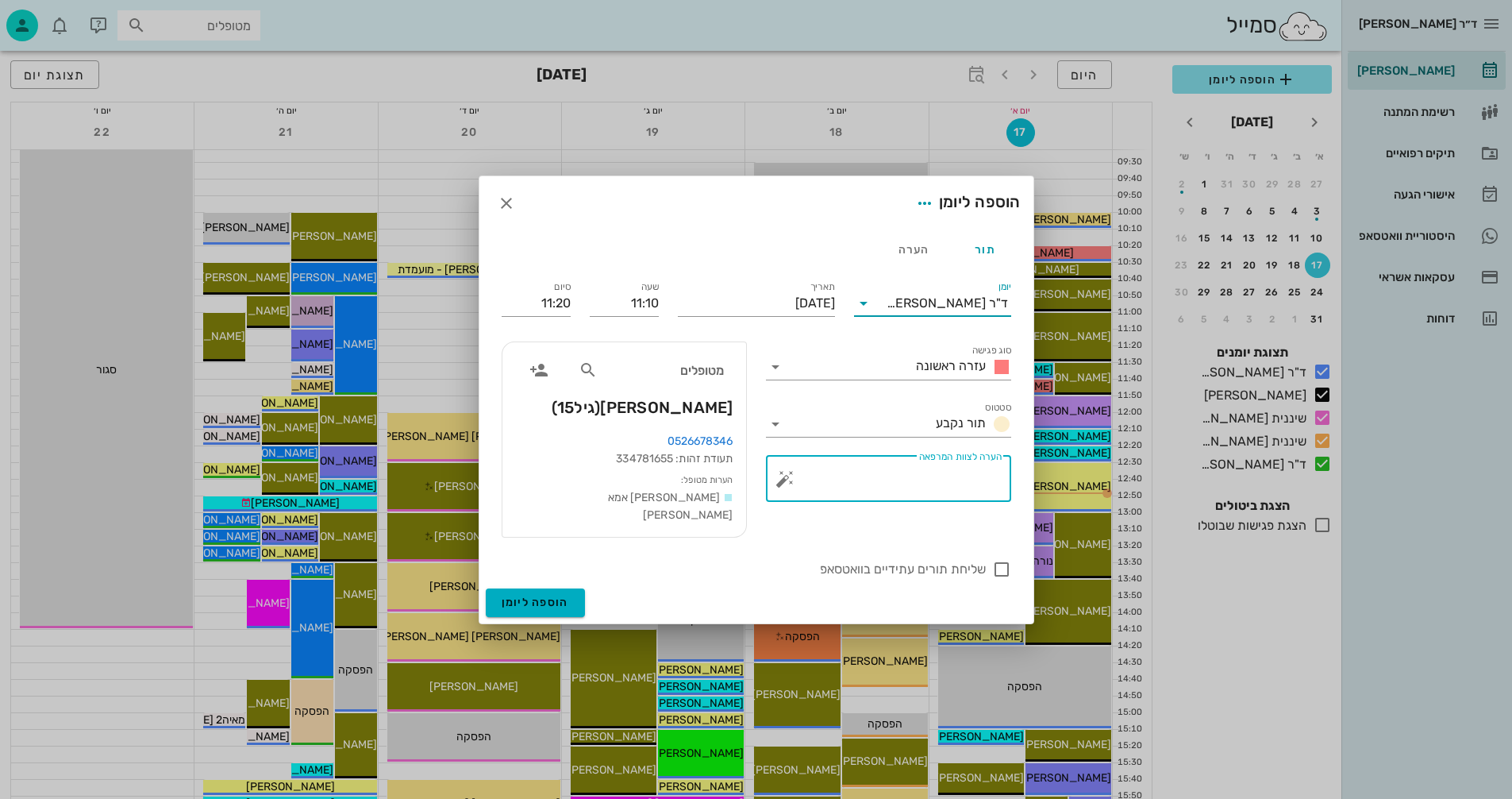
click at [932, 476] on textarea "הערה לצוות המרפאה" at bounding box center [895, 482] width 214 height 38
type textarea "נפל הברזל... [PERSON_NAME]"
click at [1003, 576] on div at bounding box center [1002, 569] width 27 height 27
checkbox input "true"
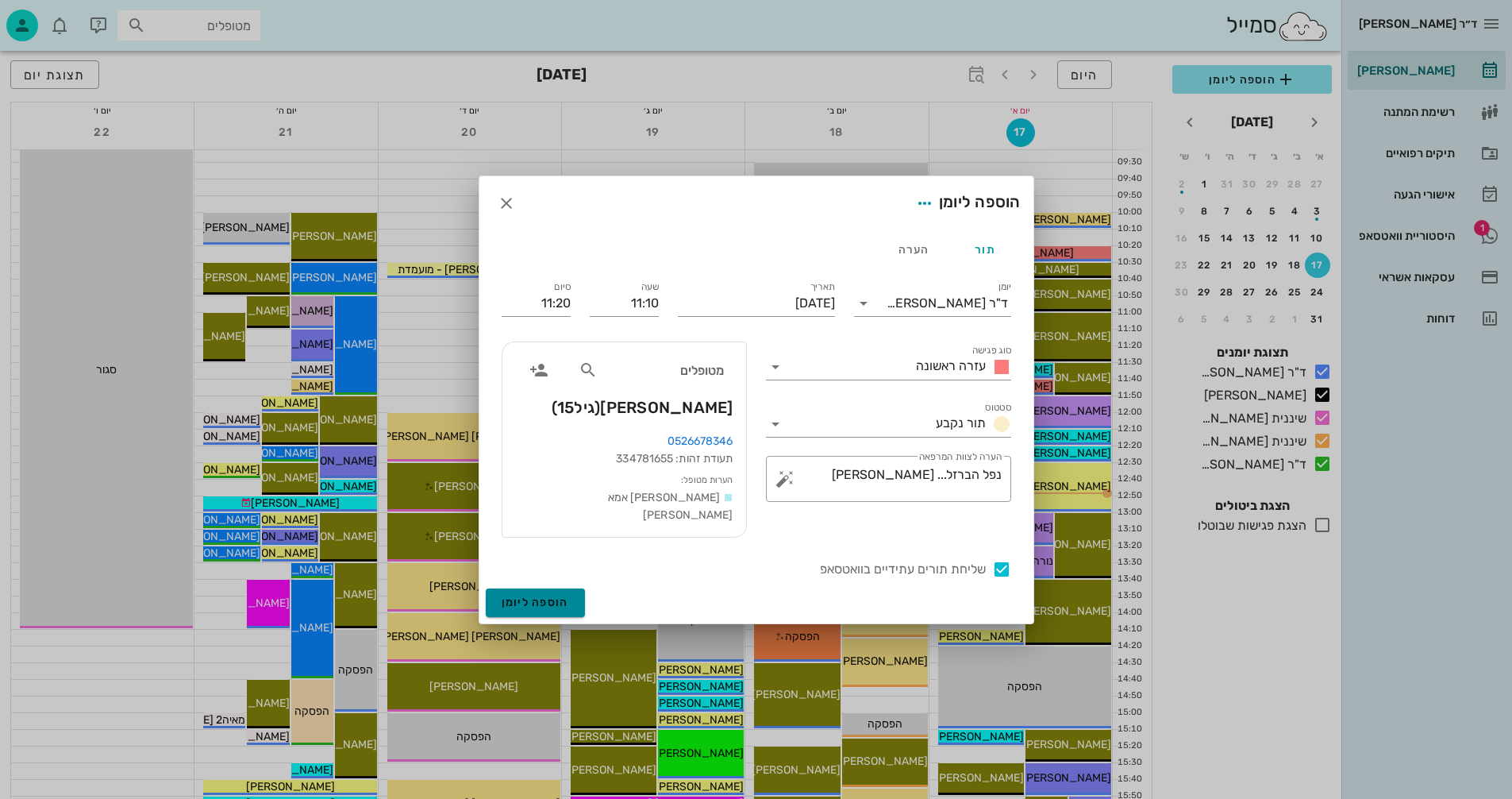
click at [521, 601] on span "הוספה ליומן" at bounding box center [536, 602] width 68 height 14
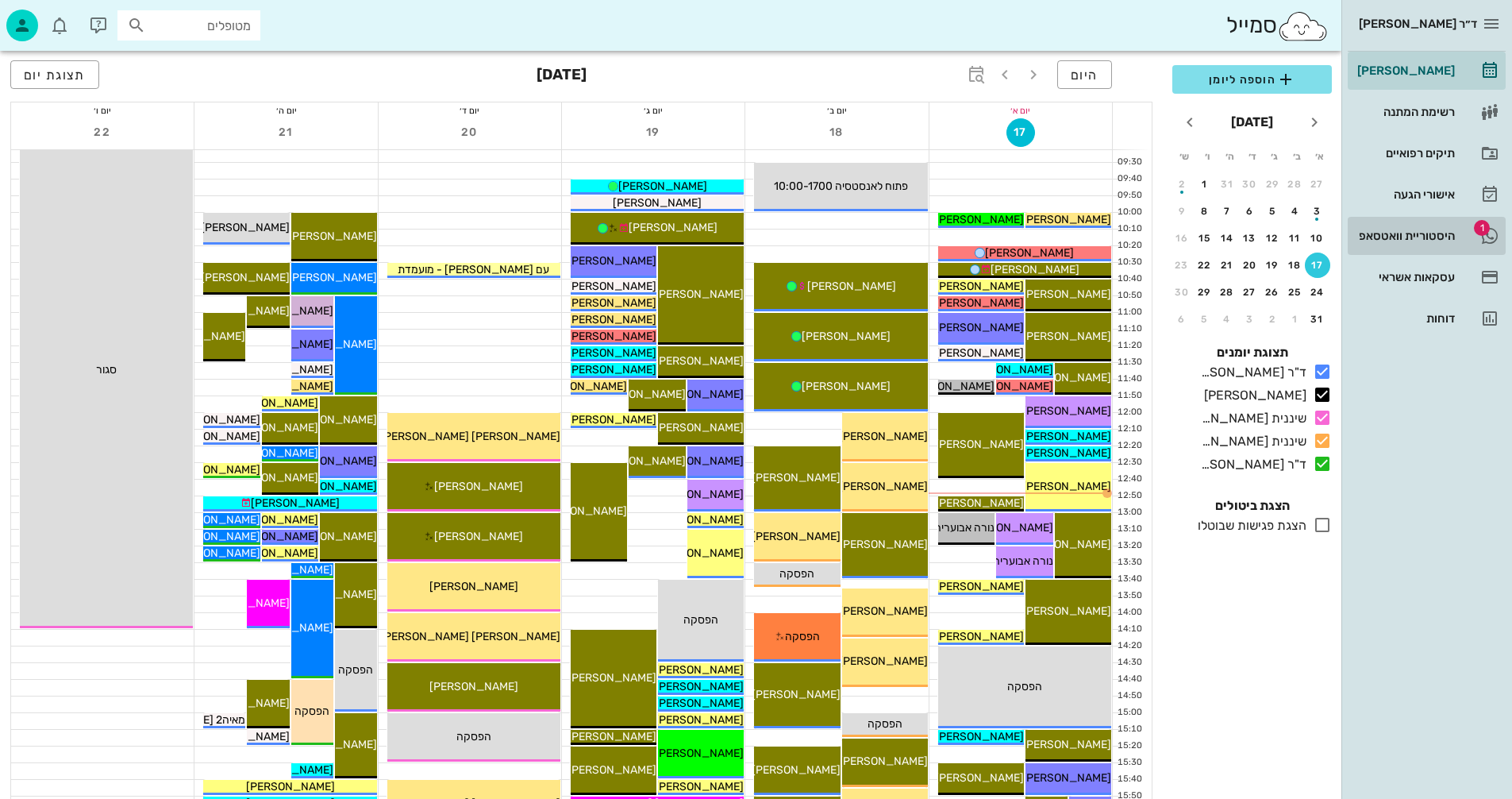
click at [1367, 243] on div "היסטוריית וואטסאפ" at bounding box center [1404, 236] width 101 height 25
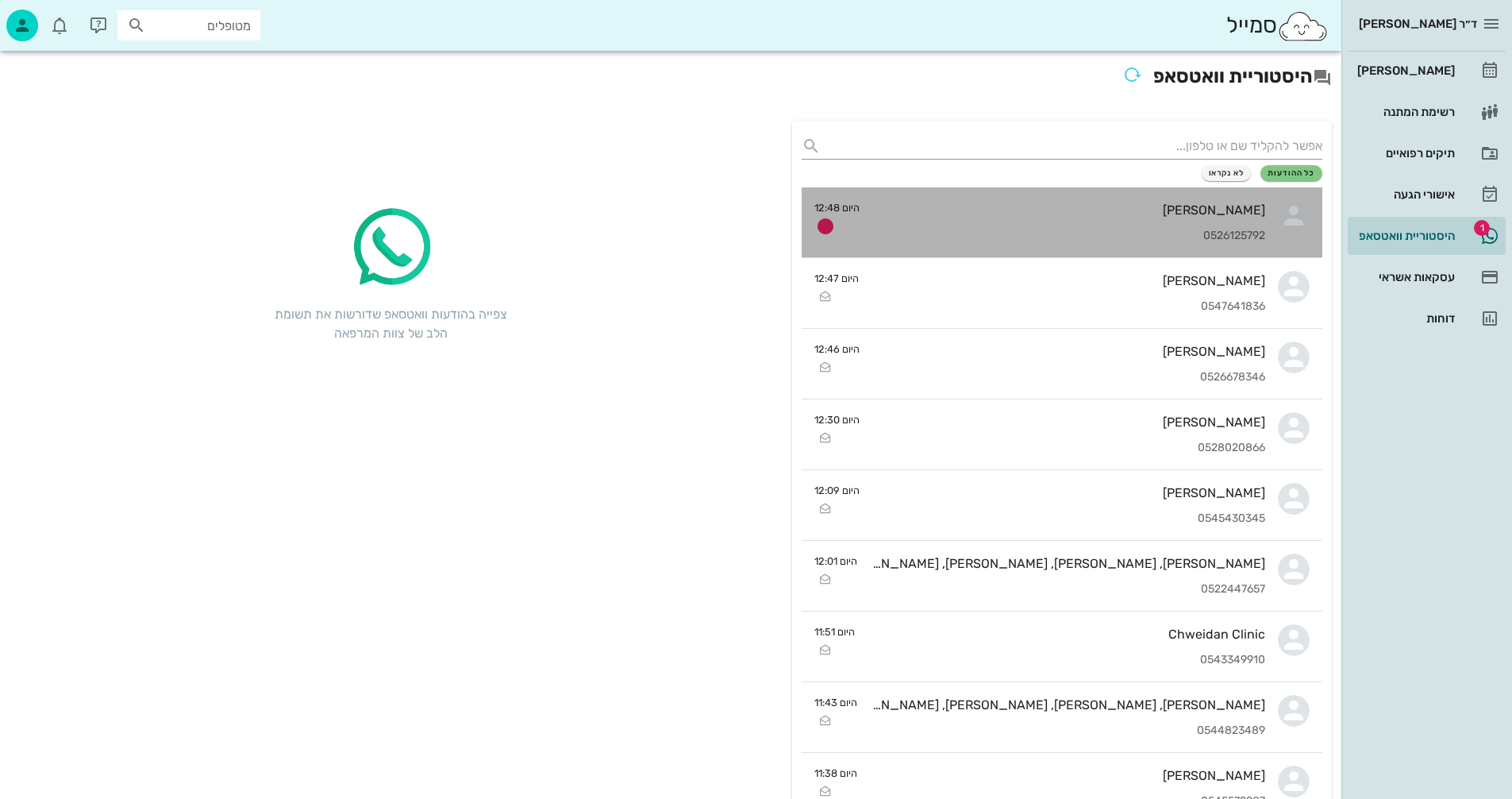
click at [944, 227] on div "[PERSON_NAME] 0526125792" at bounding box center [1069, 222] width 393 height 70
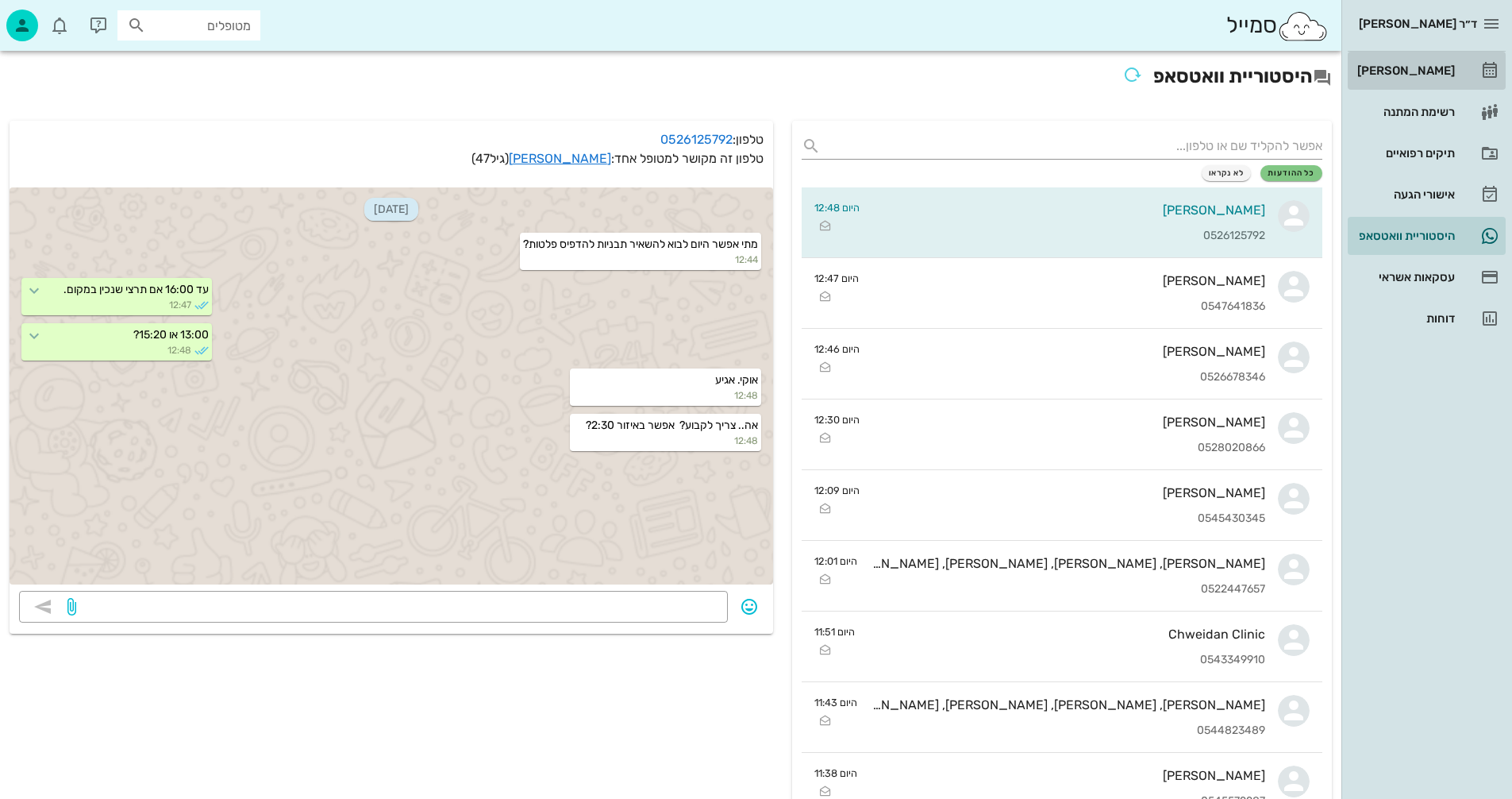
click at [1417, 66] on div "[PERSON_NAME]" at bounding box center [1404, 70] width 101 height 13
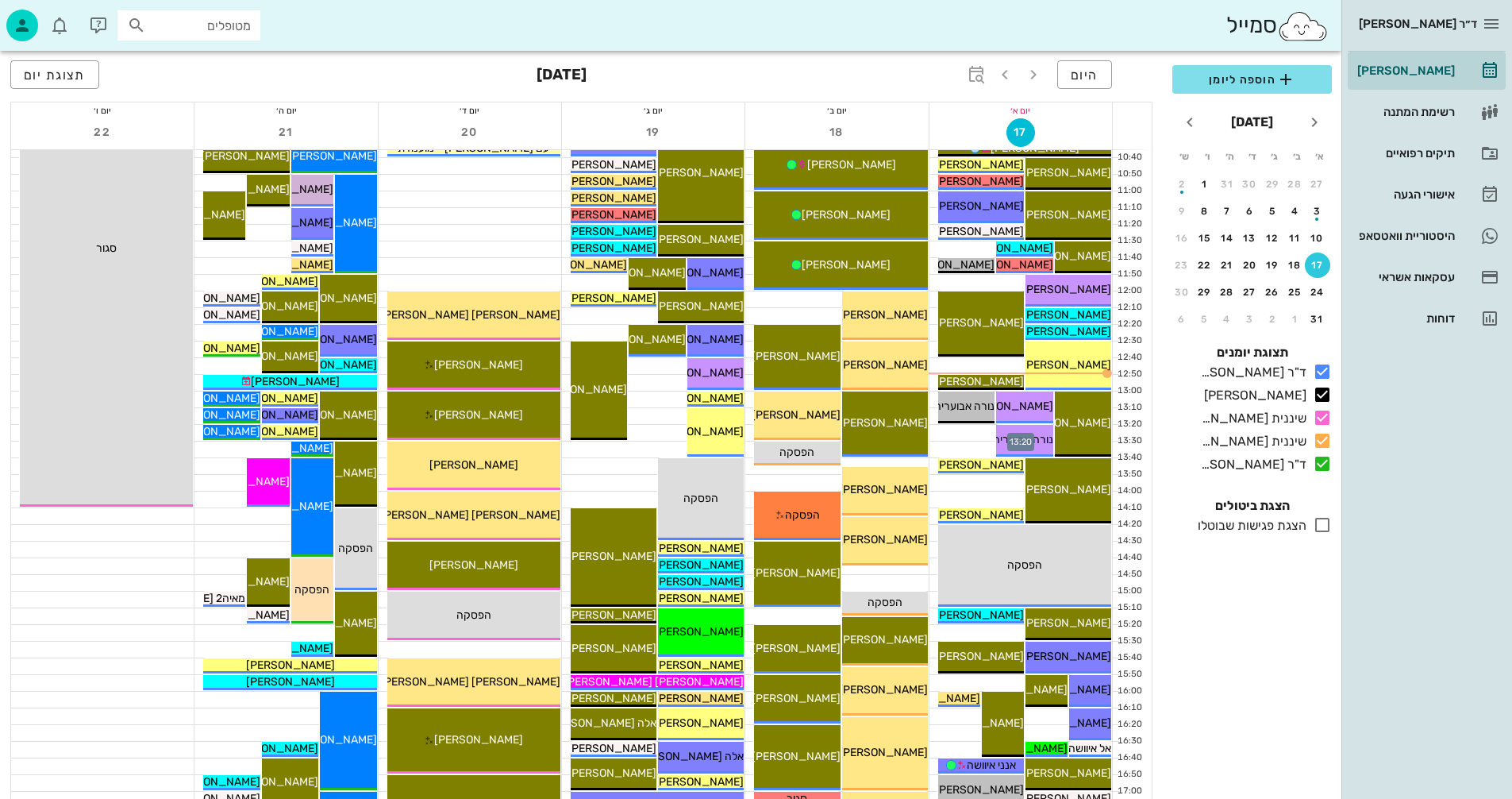
scroll to position [318, 0]
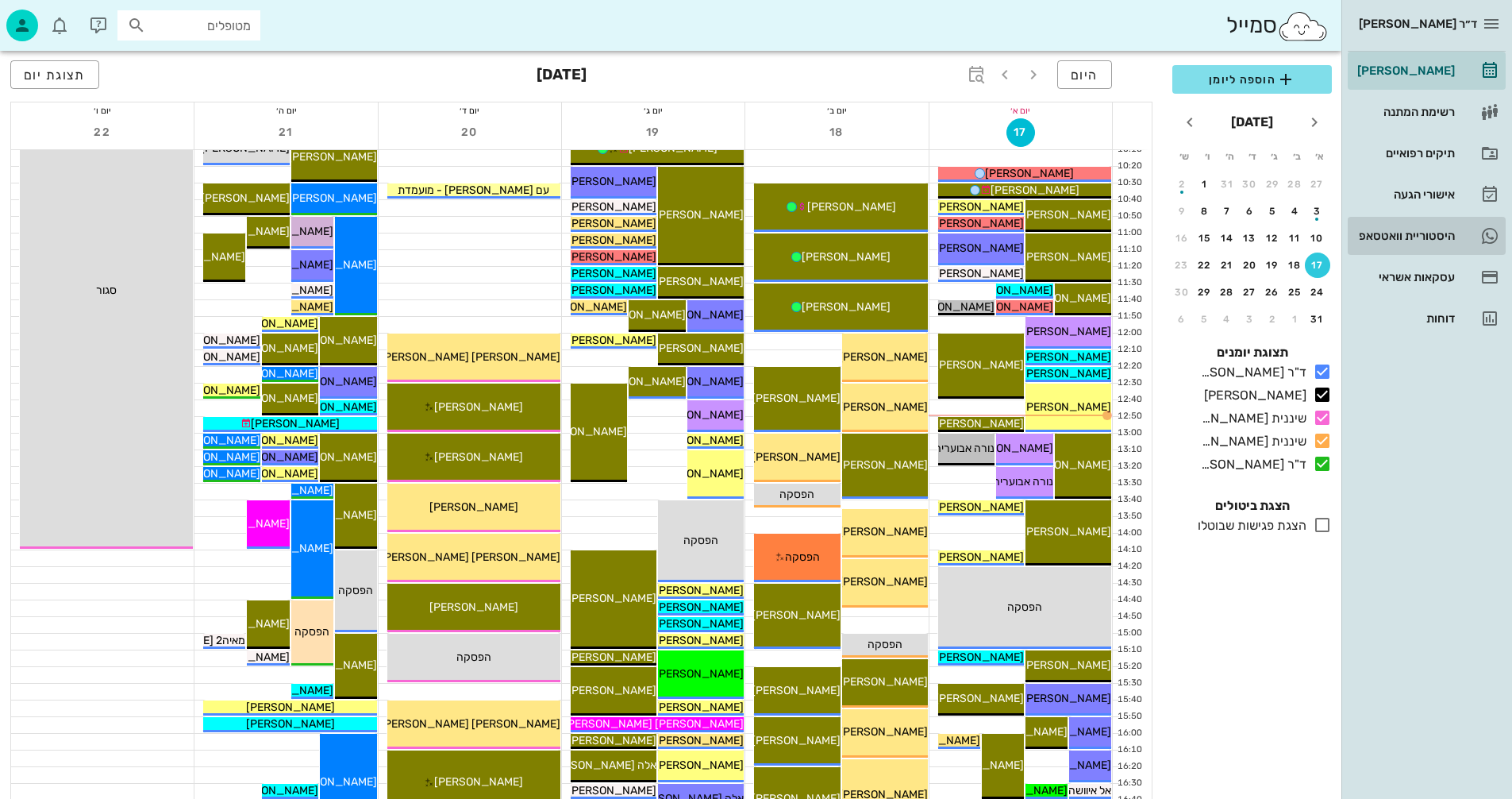
click at [1384, 236] on div "היסטוריית וואטסאפ" at bounding box center [1404, 236] width 101 height 13
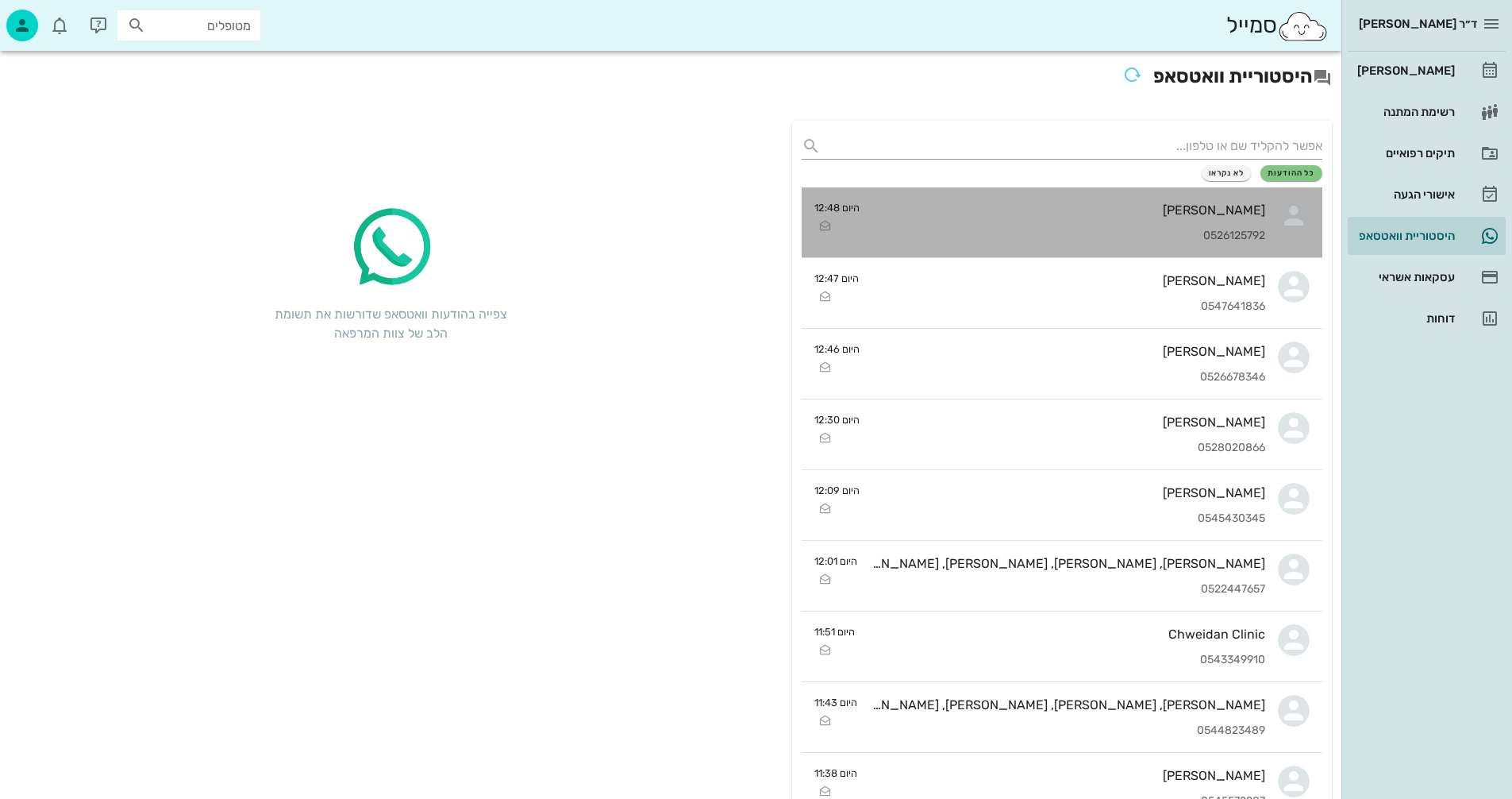
click at [983, 234] on div "0526125792" at bounding box center [1069, 236] width 393 height 14
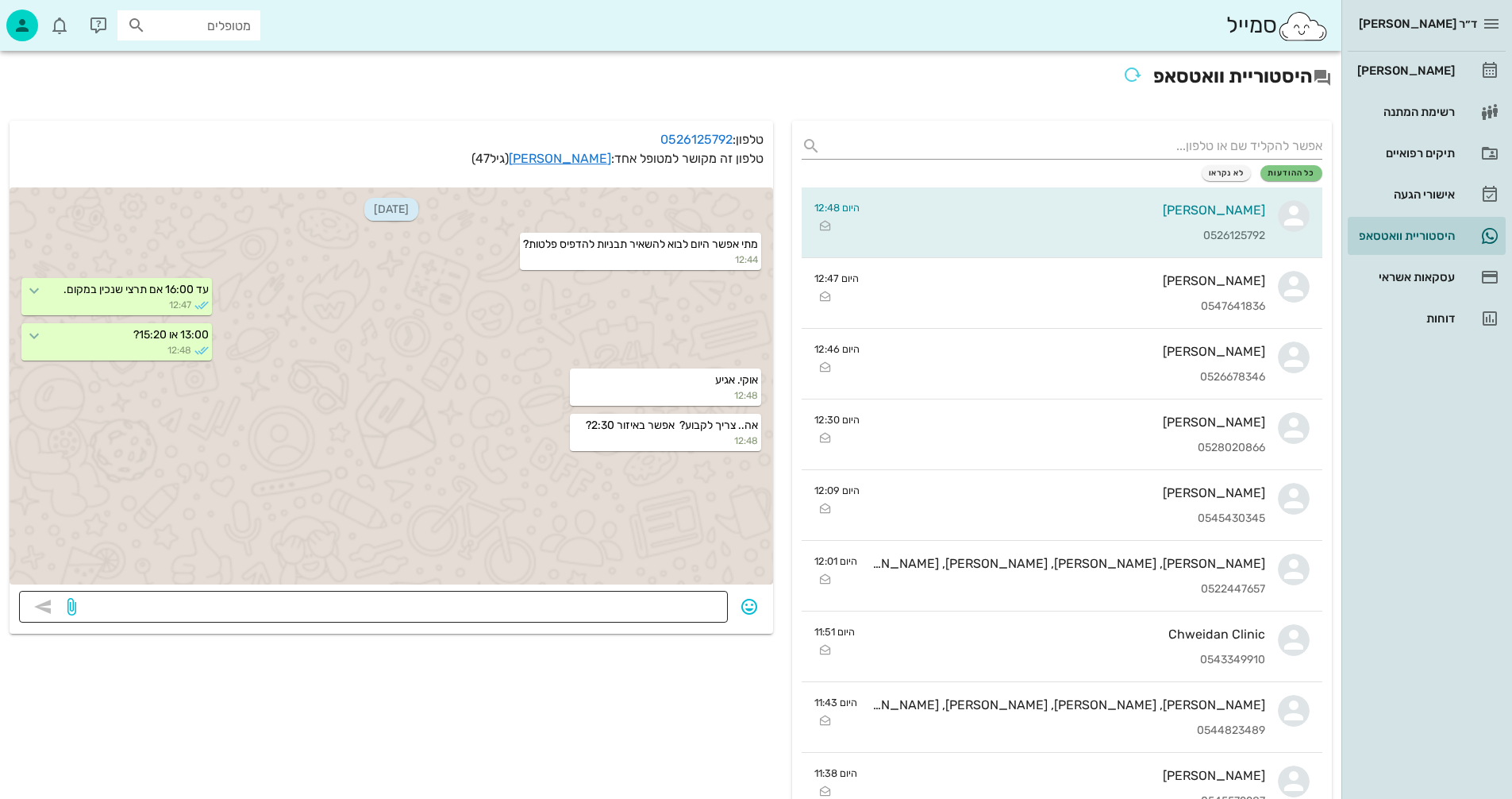
click at [598, 602] on textarea at bounding box center [399, 608] width 639 height 25
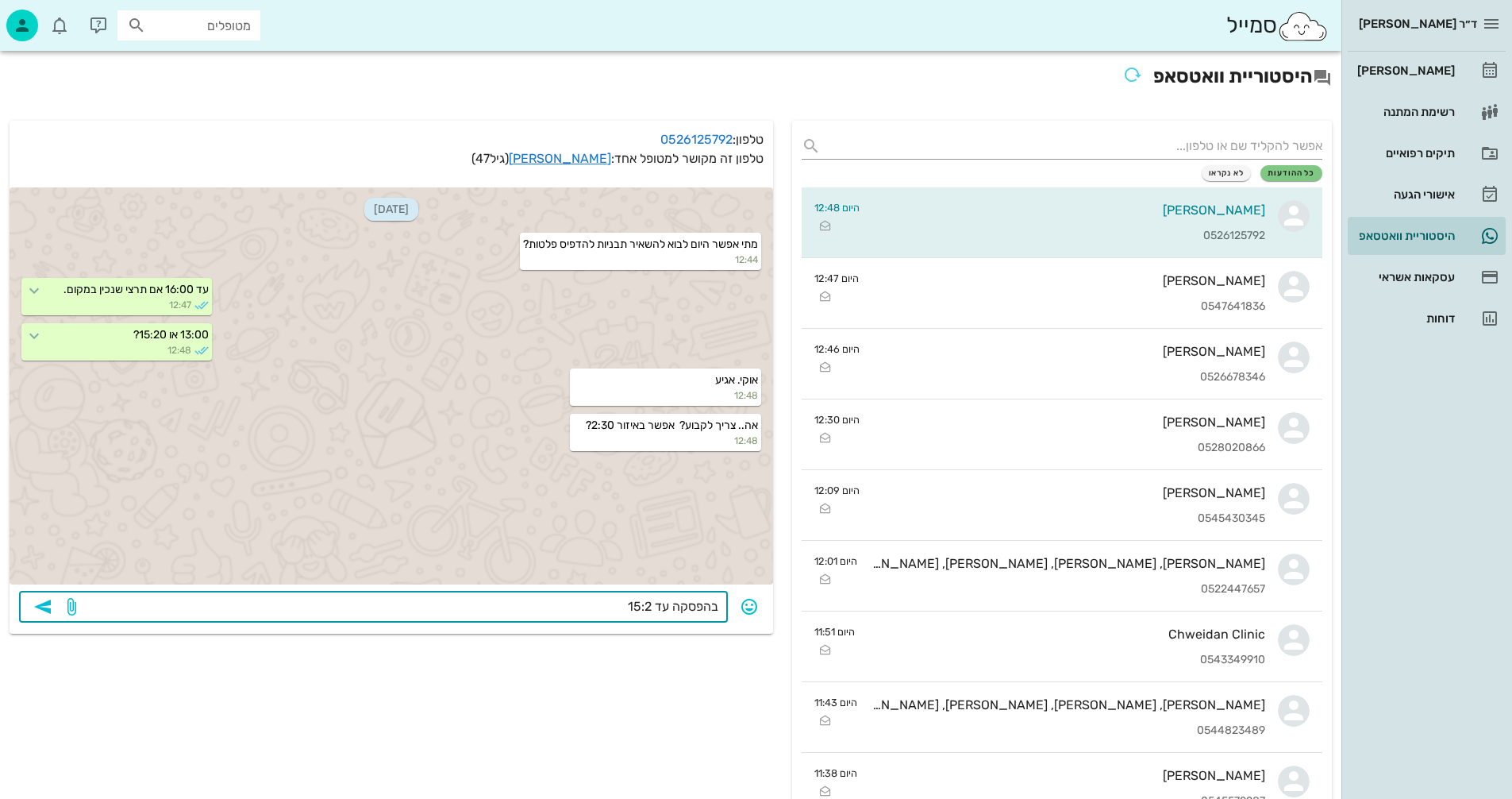
type textarea "בהפסקה עד 15:20"
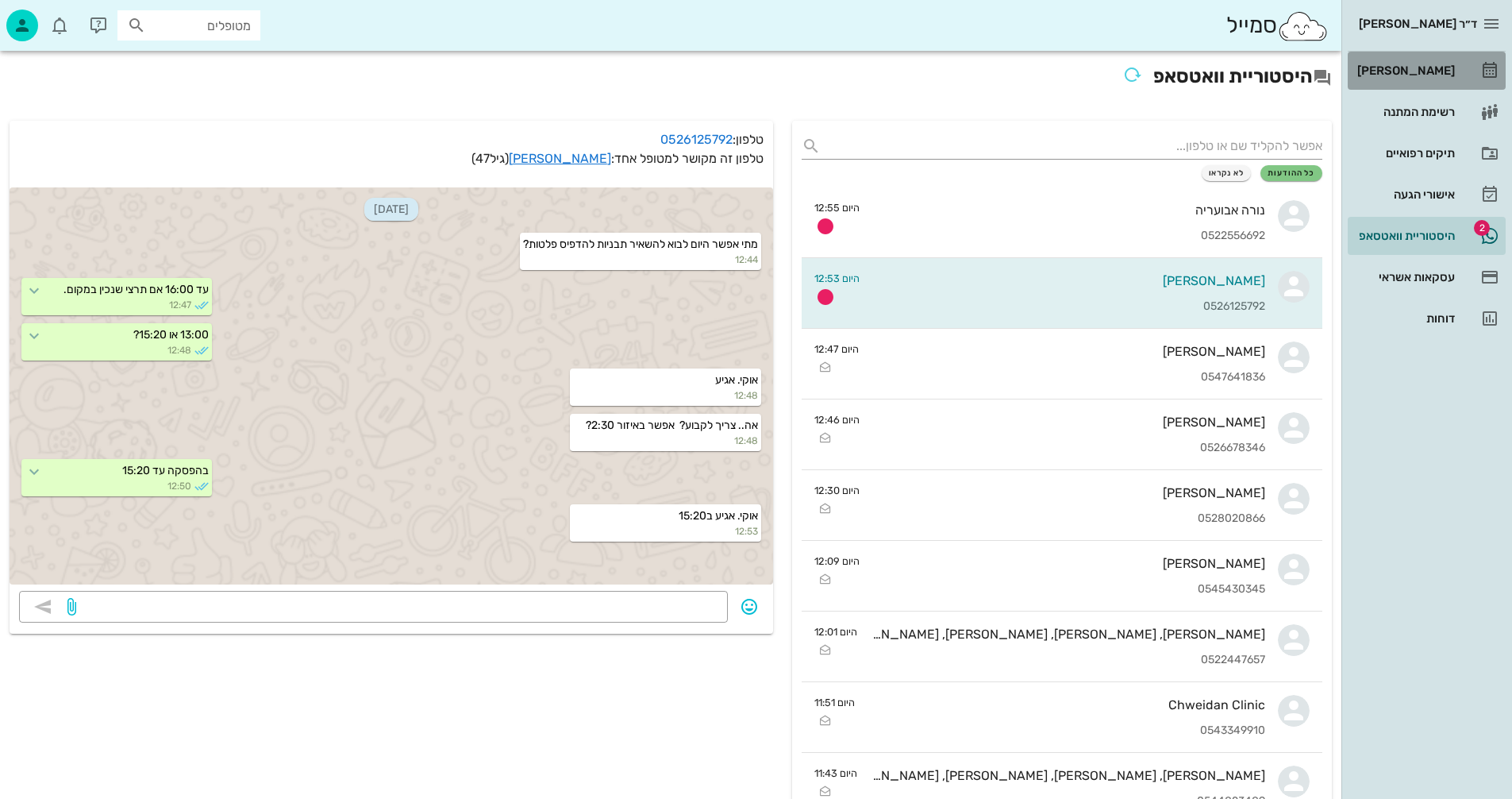
click at [1417, 68] on div "[PERSON_NAME]" at bounding box center [1404, 70] width 101 height 13
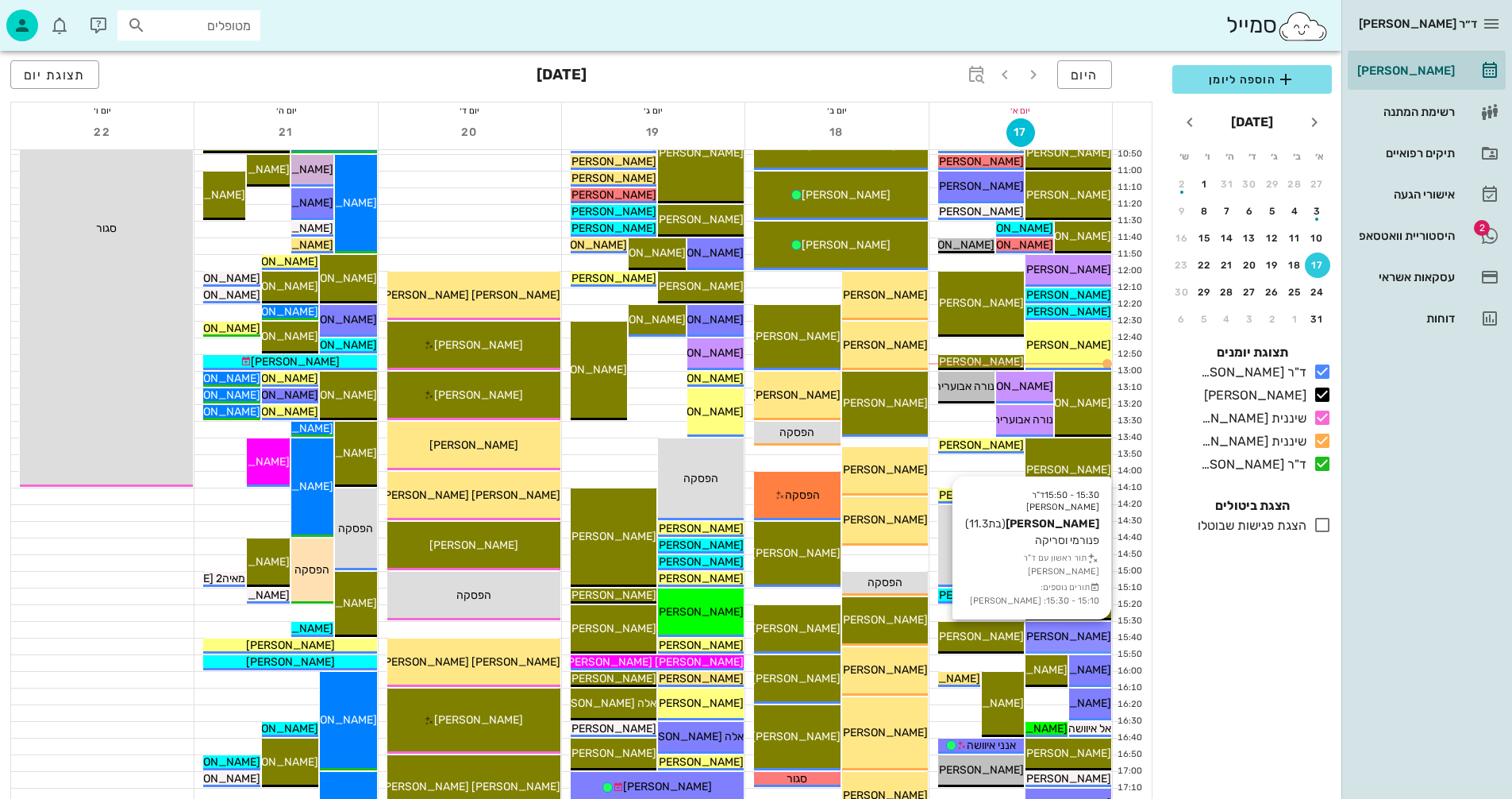
scroll to position [476, 0]
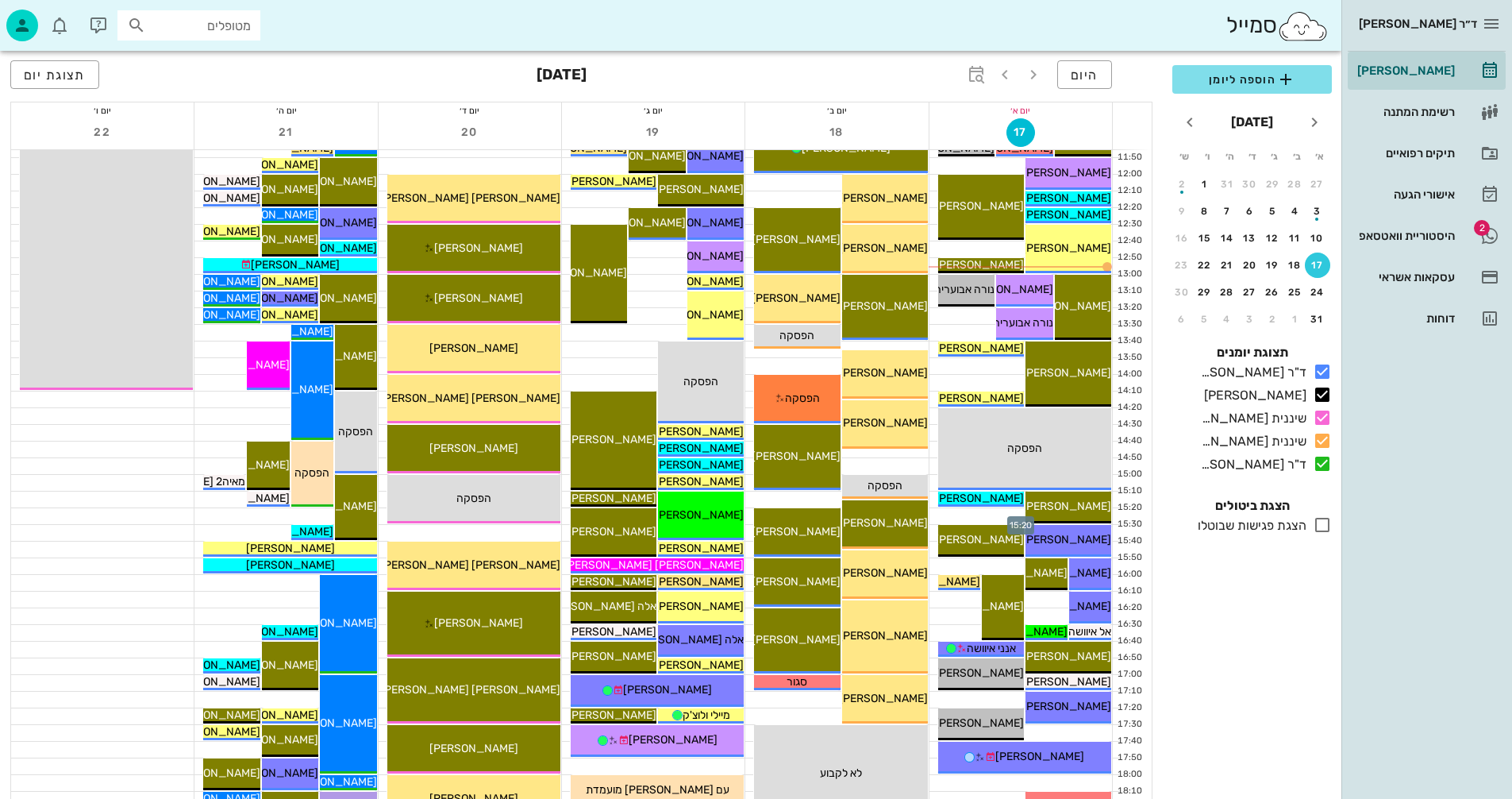
click at [966, 514] on div at bounding box center [1021, 516] width 182 height 16
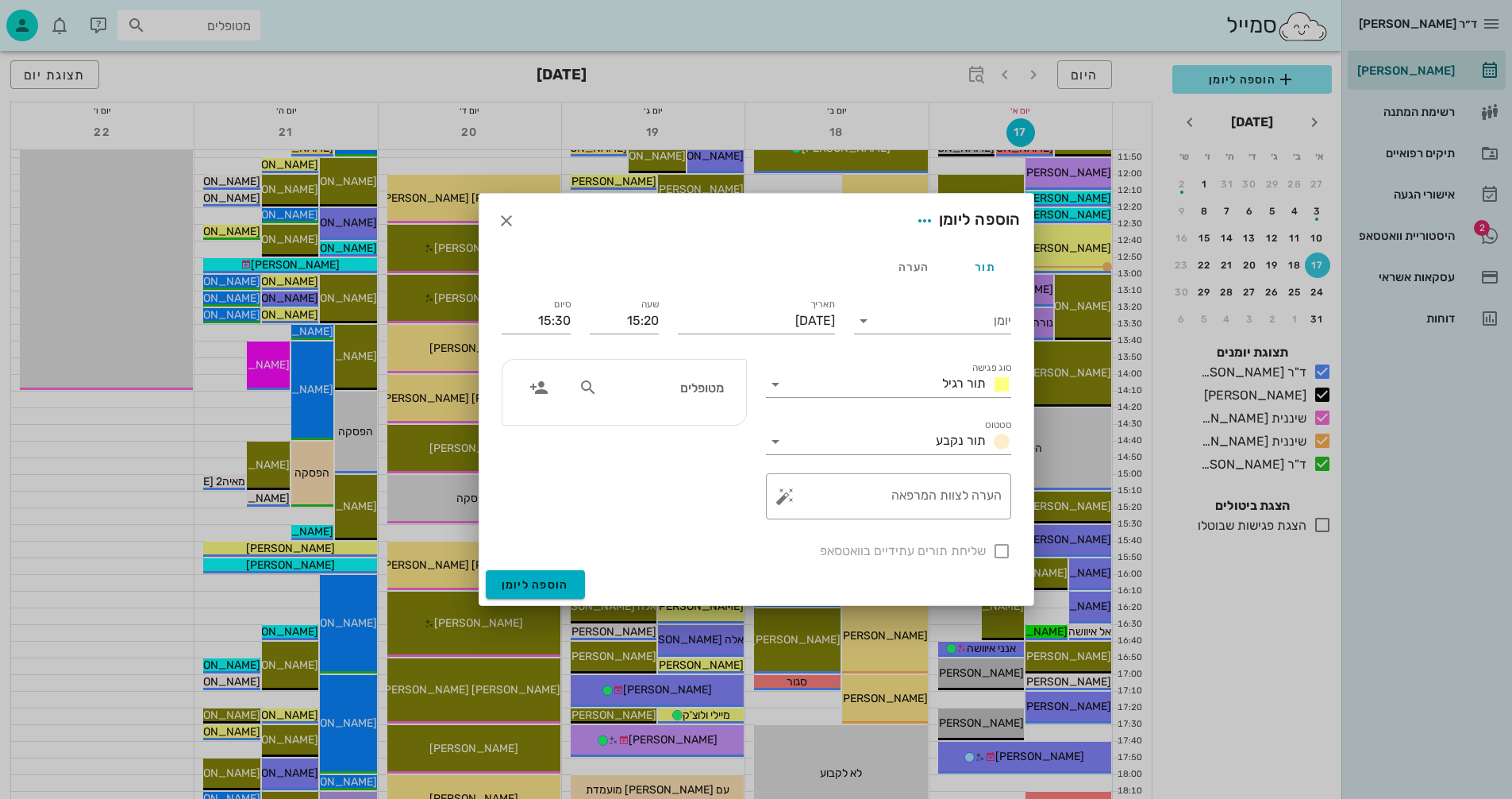
click at [705, 389] on input "מטופלים" at bounding box center [661, 387] width 122 height 20
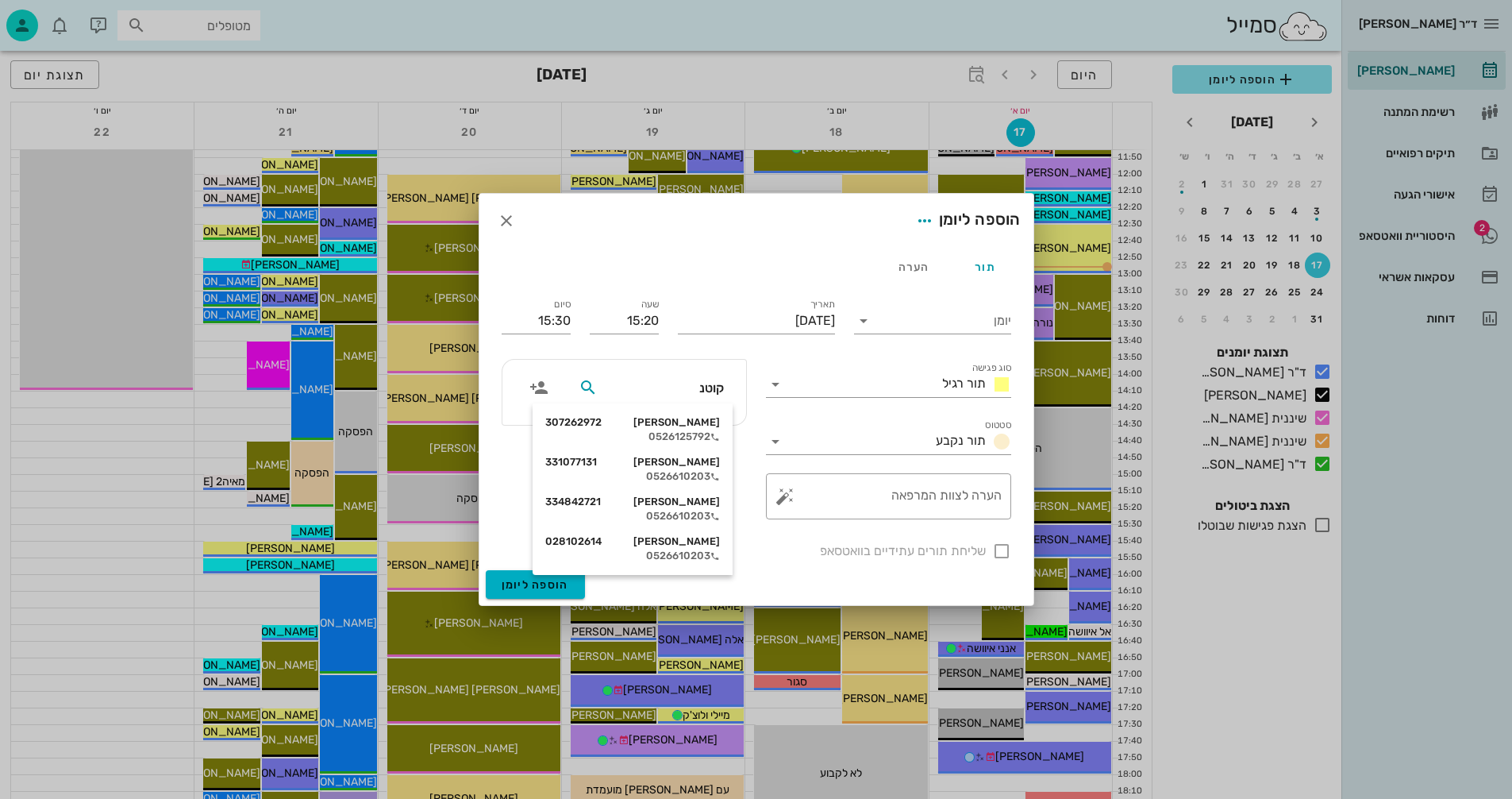
type input "[PERSON_NAME]"
click at [688, 429] on div "[PERSON_NAME] 307262972 0526125792" at bounding box center [633, 429] width 175 height 40
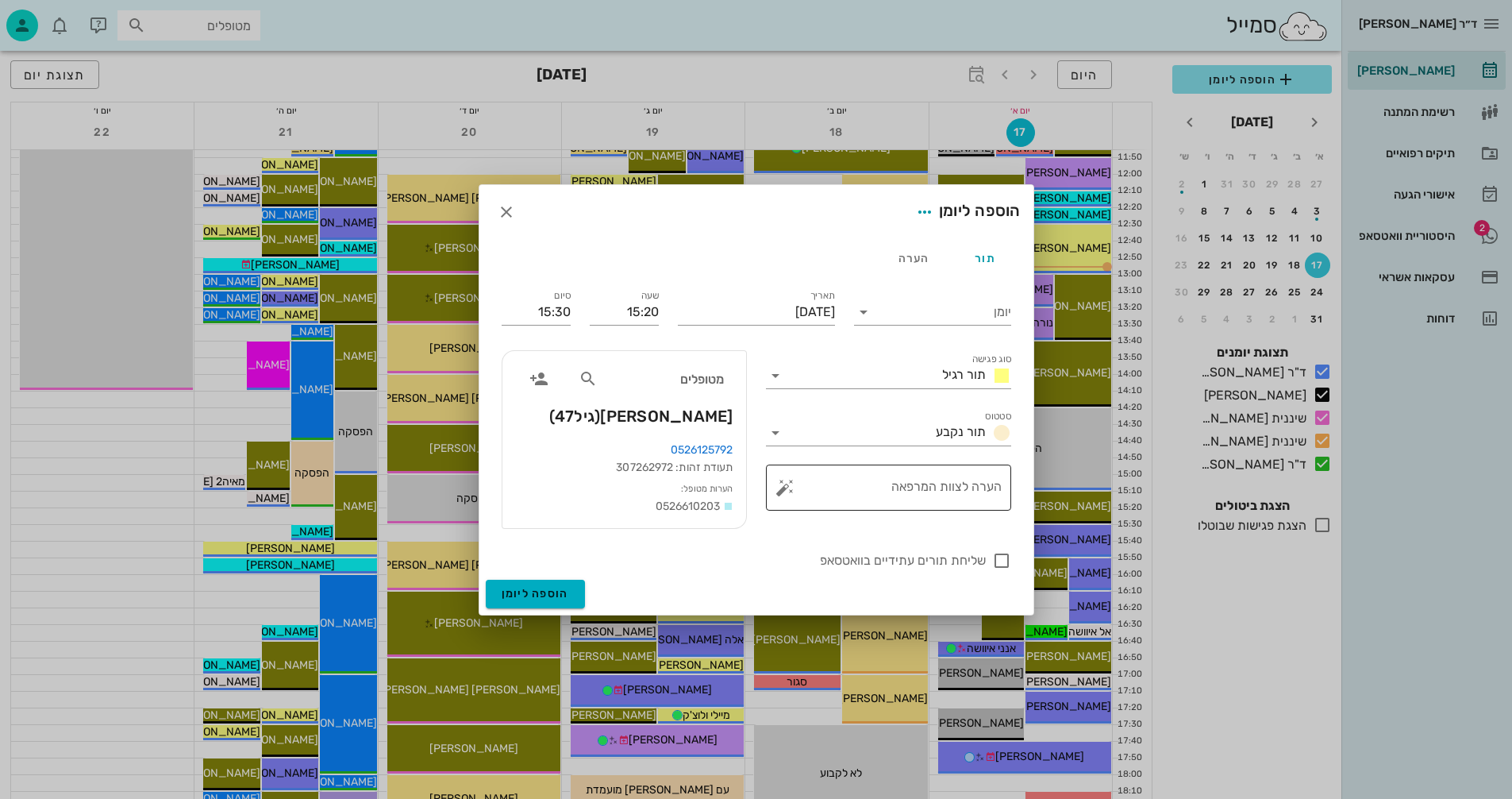
click at [972, 486] on textarea "הערה לצוות המרפאה" at bounding box center [895, 491] width 214 height 38
type textarea "עם מודל להכין 4 פלטות"
click at [865, 314] on icon at bounding box center [863, 312] width 19 height 19
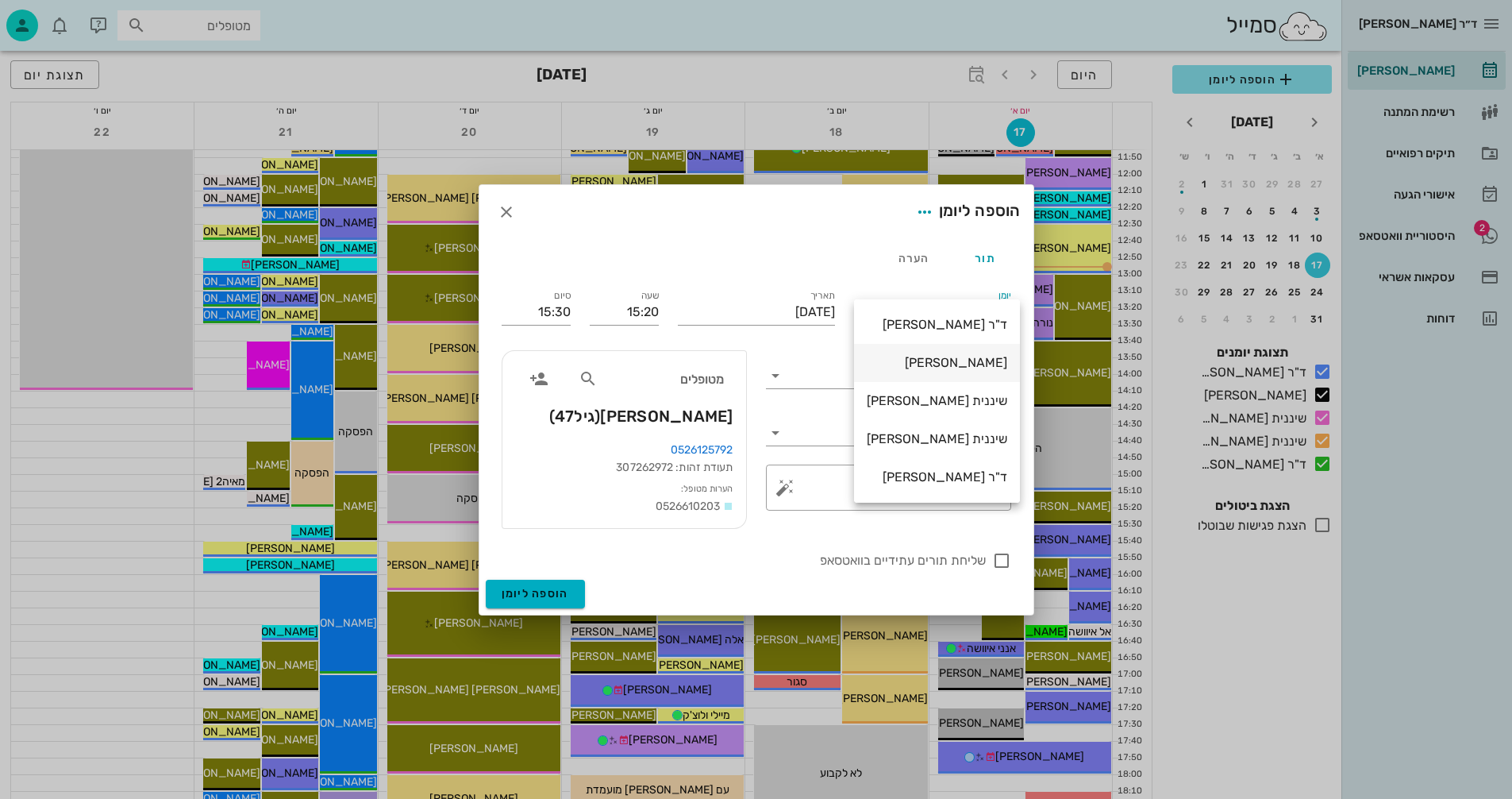
click at [954, 356] on div "[PERSON_NAME]" at bounding box center [937, 362] width 140 height 15
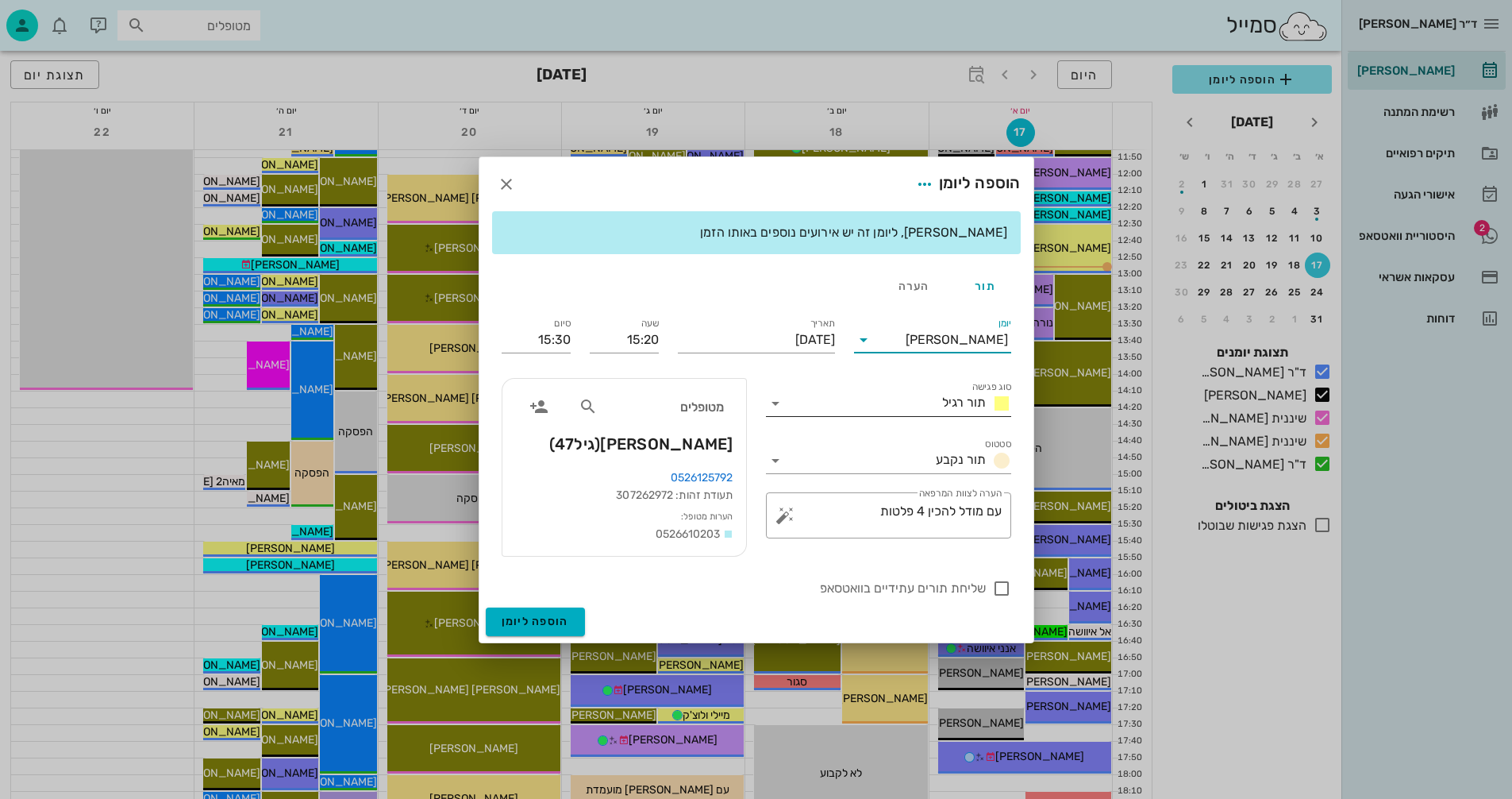
click at [779, 398] on icon at bounding box center [775, 403] width 19 height 19
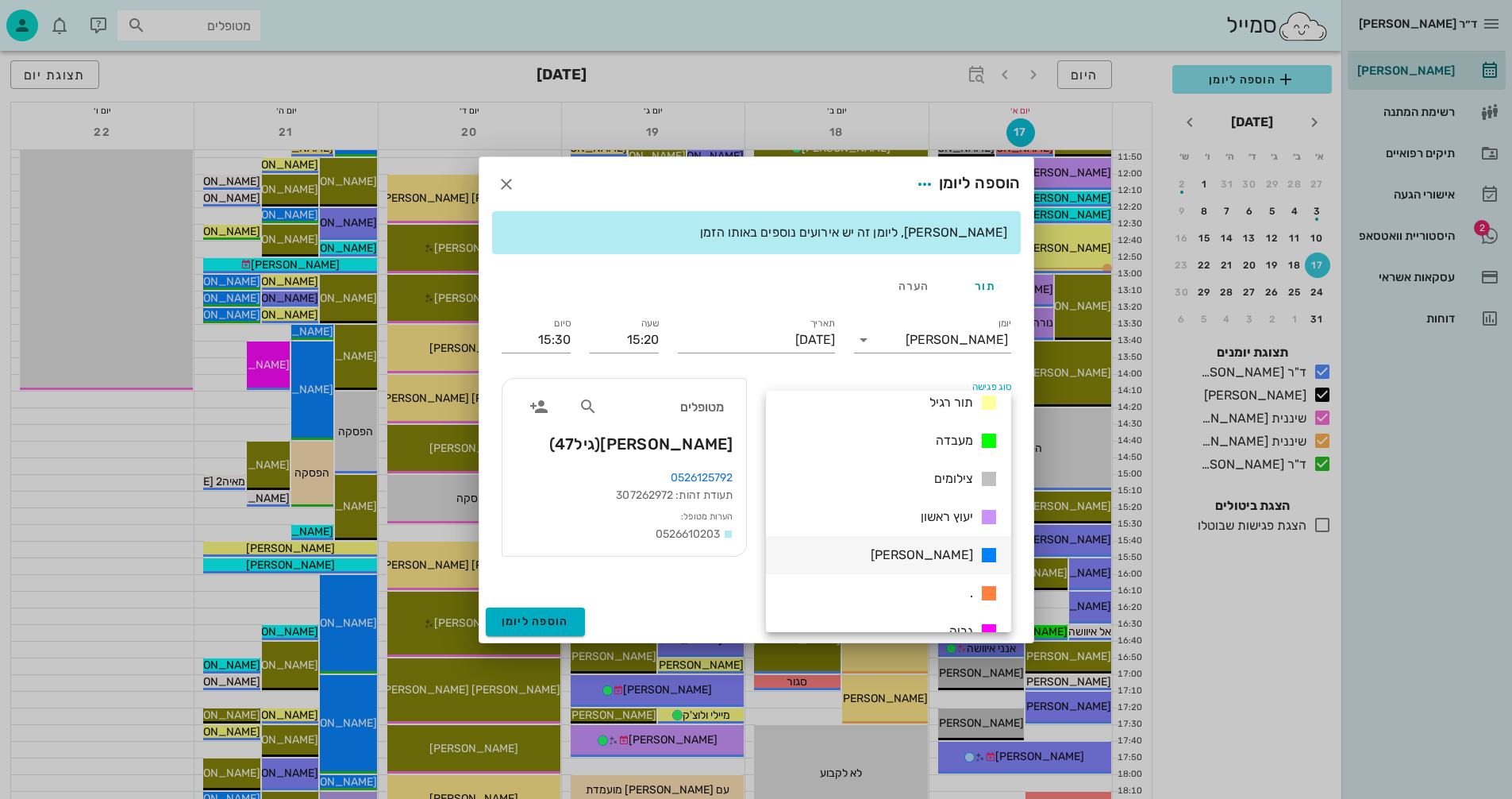
scroll to position [229, 0]
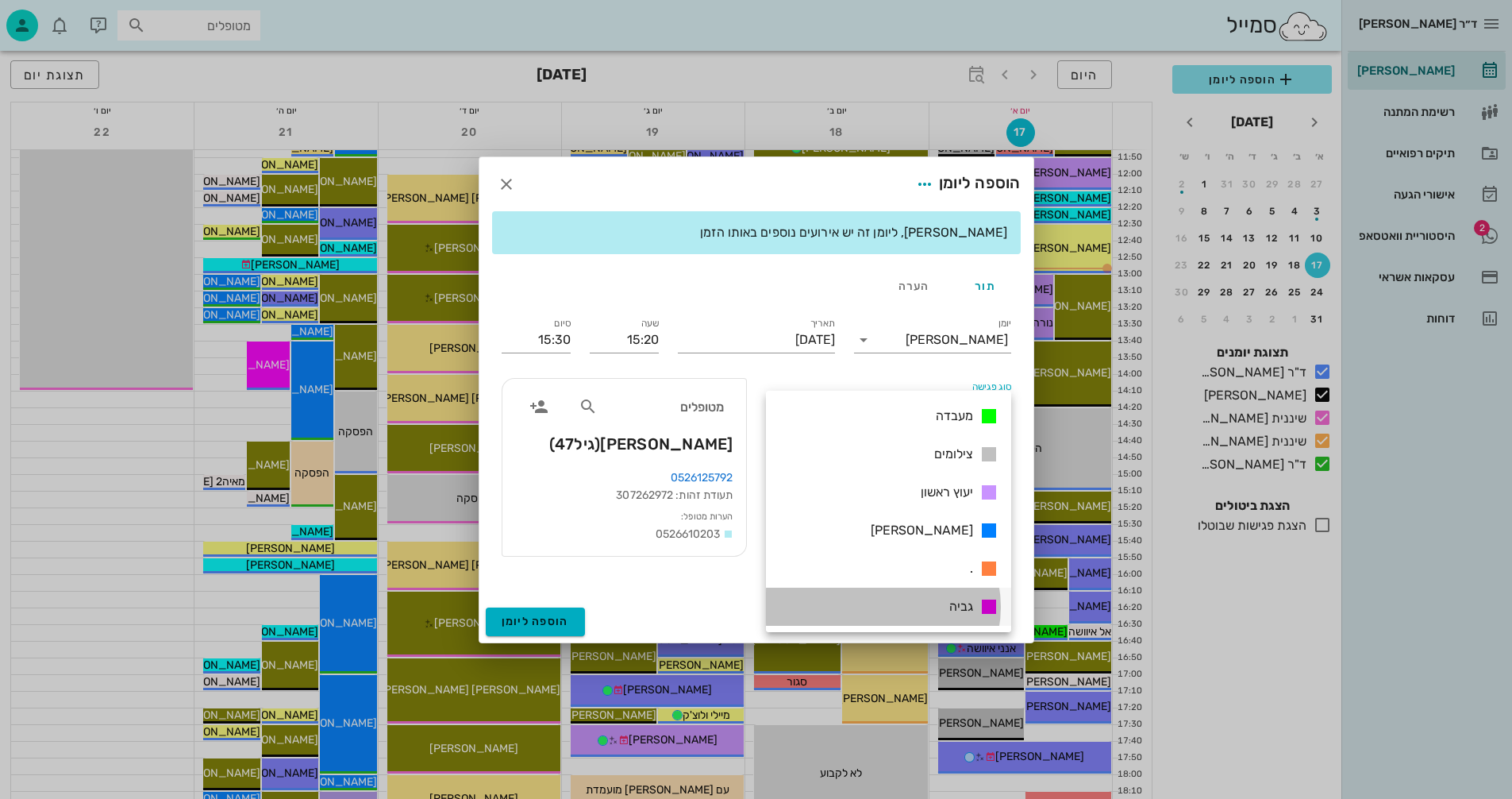
click at [949, 604] on span "גביה" at bounding box center [961, 606] width 24 height 15
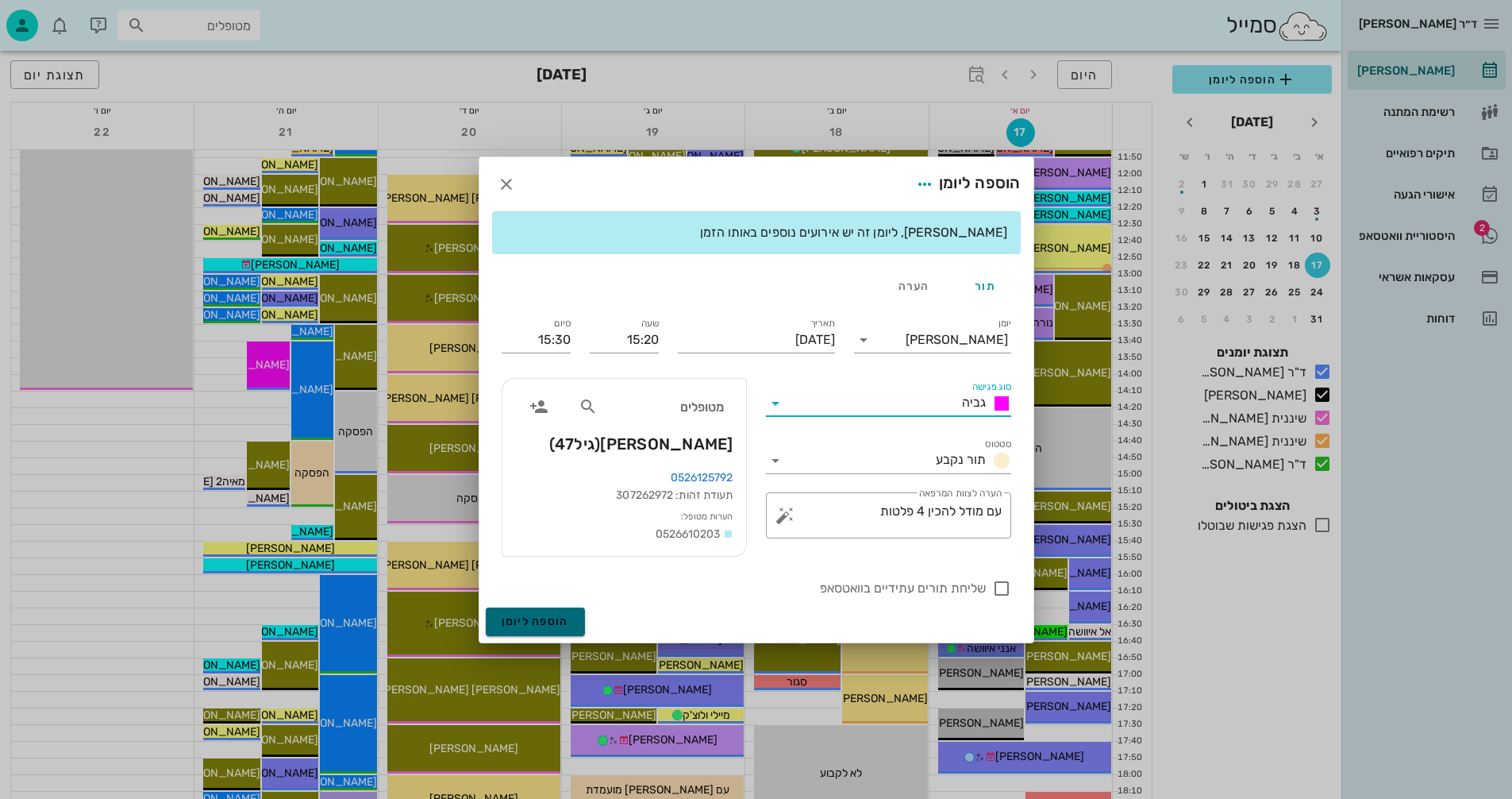
click at [543, 622] on span "הוספה ליומן" at bounding box center [536, 621] width 68 height 14
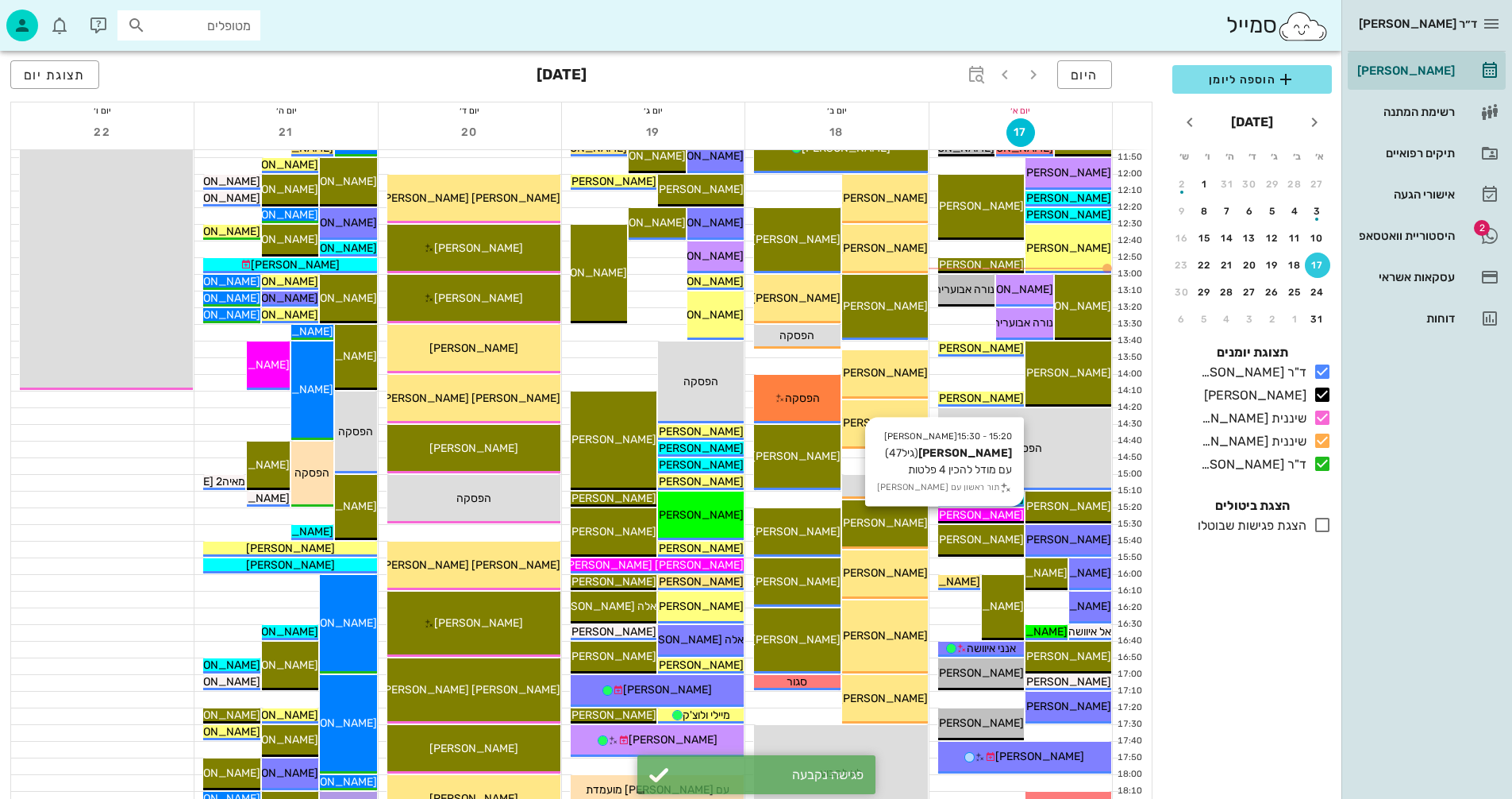
click at [1005, 519] on span "[PERSON_NAME]" at bounding box center [979, 515] width 89 height 14
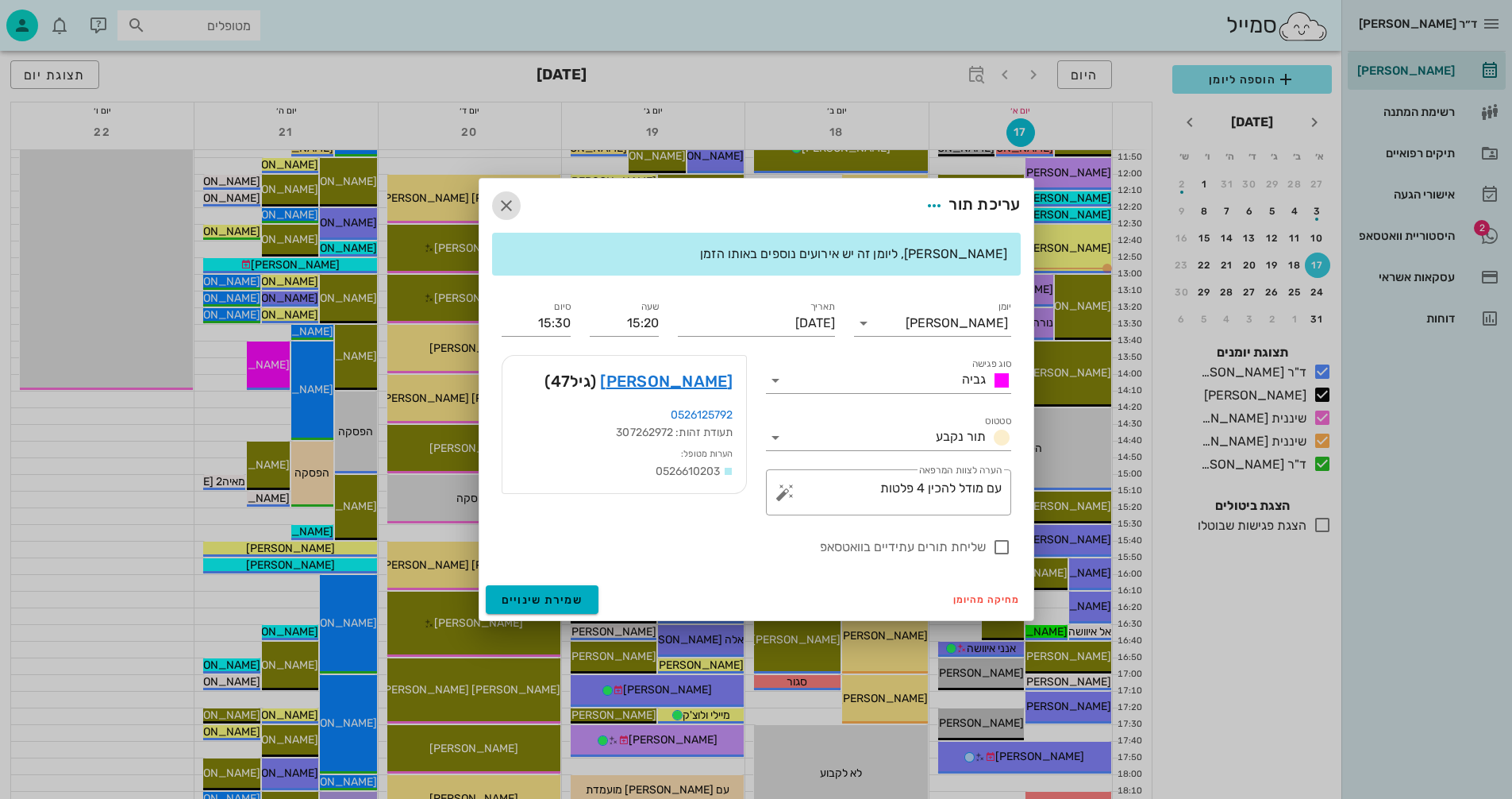
click at [508, 201] on icon "button" at bounding box center [506, 205] width 19 height 19
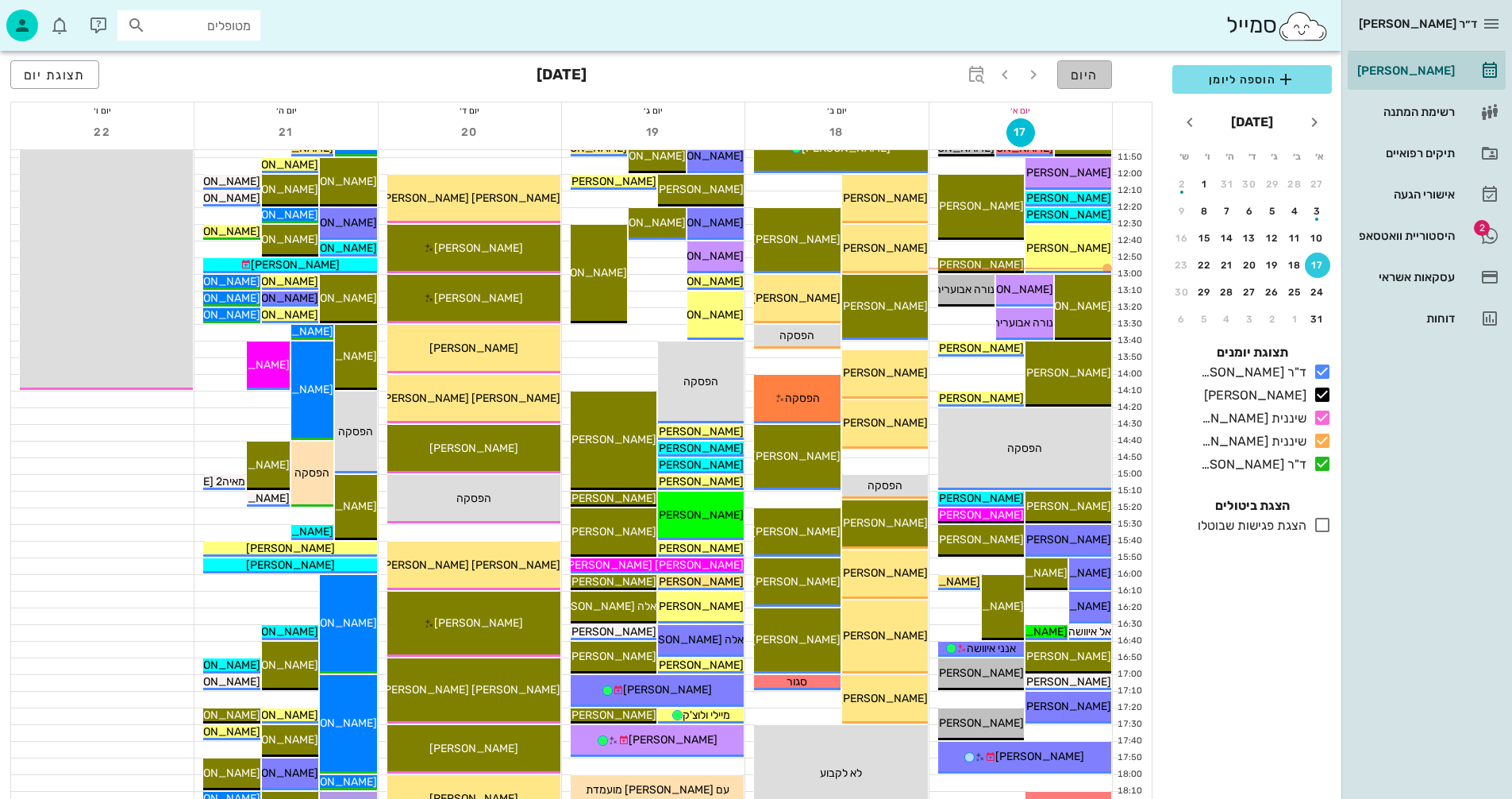
click at [1079, 71] on span "היום" at bounding box center [1085, 75] width 28 height 15
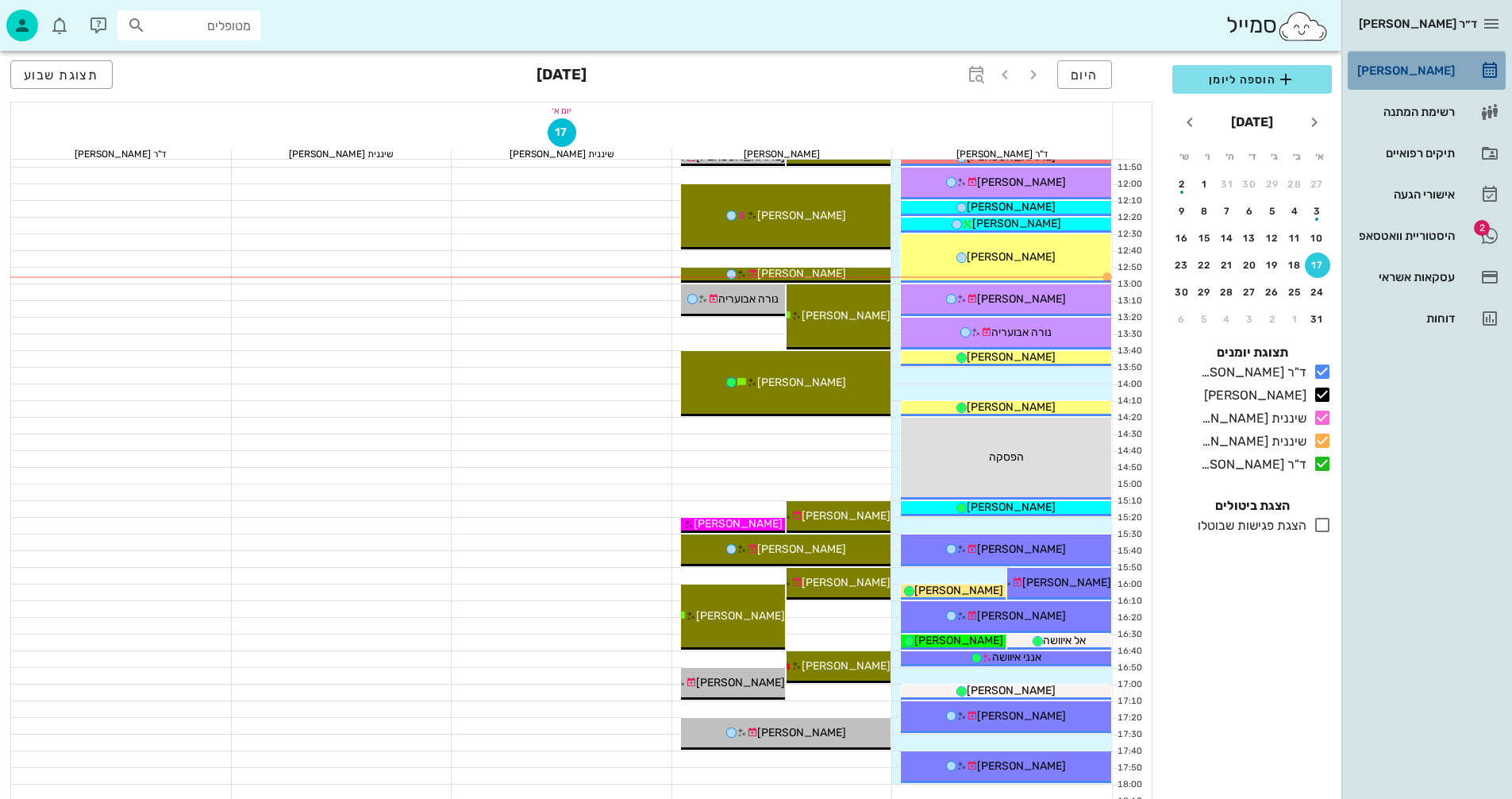
click at [1417, 70] on div "[PERSON_NAME]" at bounding box center [1404, 70] width 101 height 13
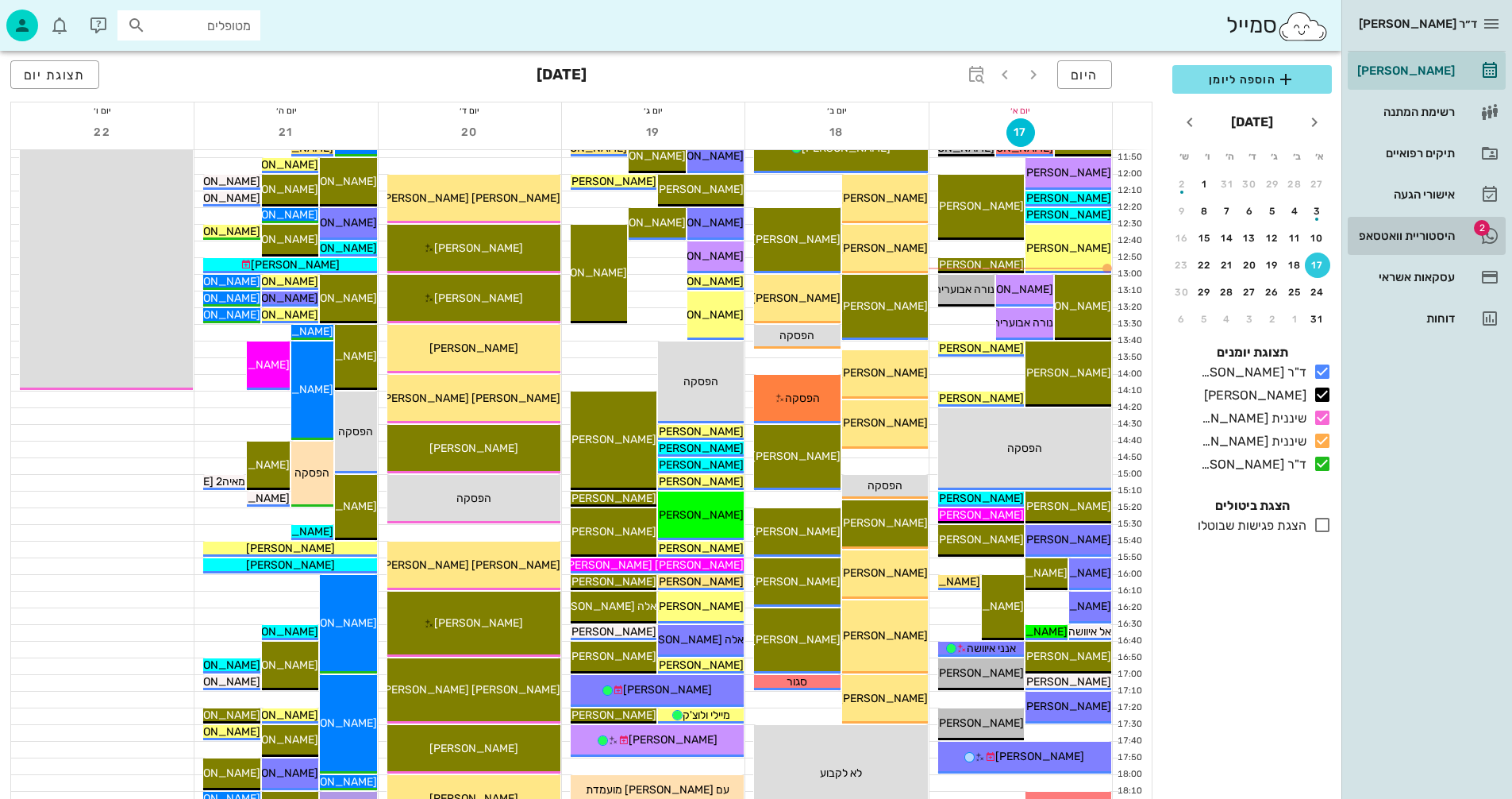
click at [1403, 234] on div "היסטוריית וואטסאפ" at bounding box center [1404, 236] width 101 height 13
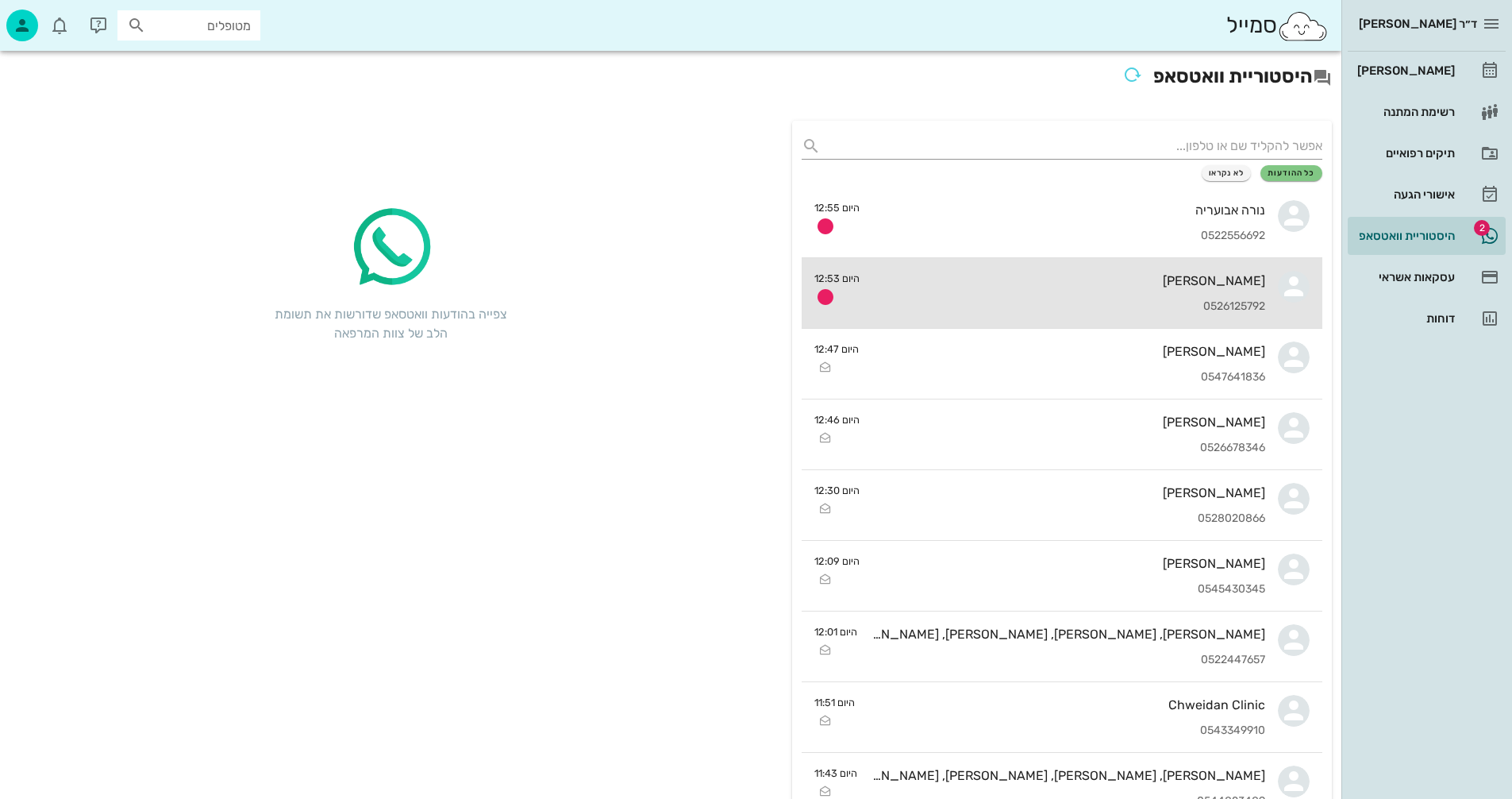
click at [1050, 287] on div "[PERSON_NAME]" at bounding box center [1069, 280] width 393 height 15
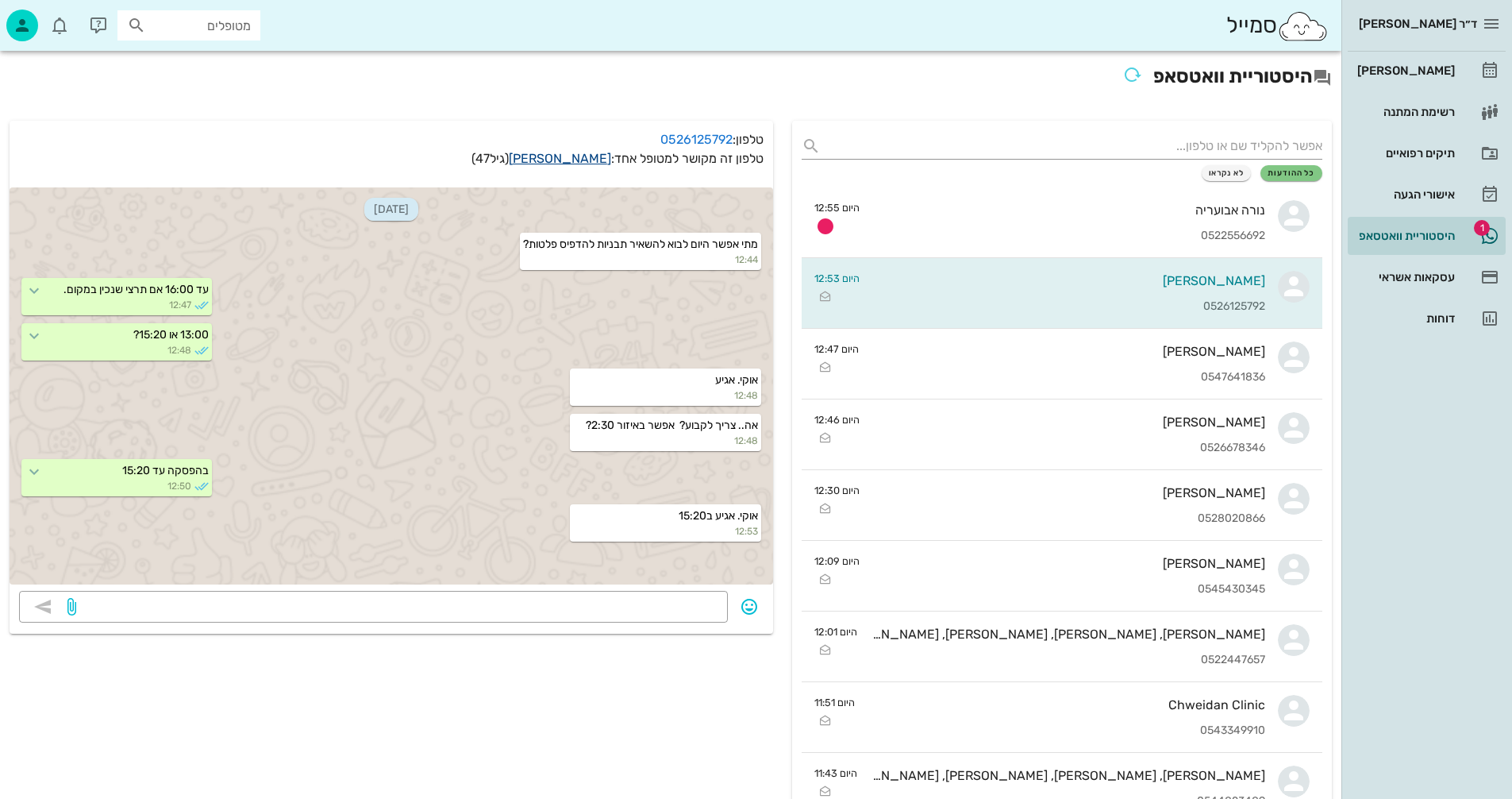
click at [579, 154] on link "[PERSON_NAME]" at bounding box center [559, 159] width 102 height 15
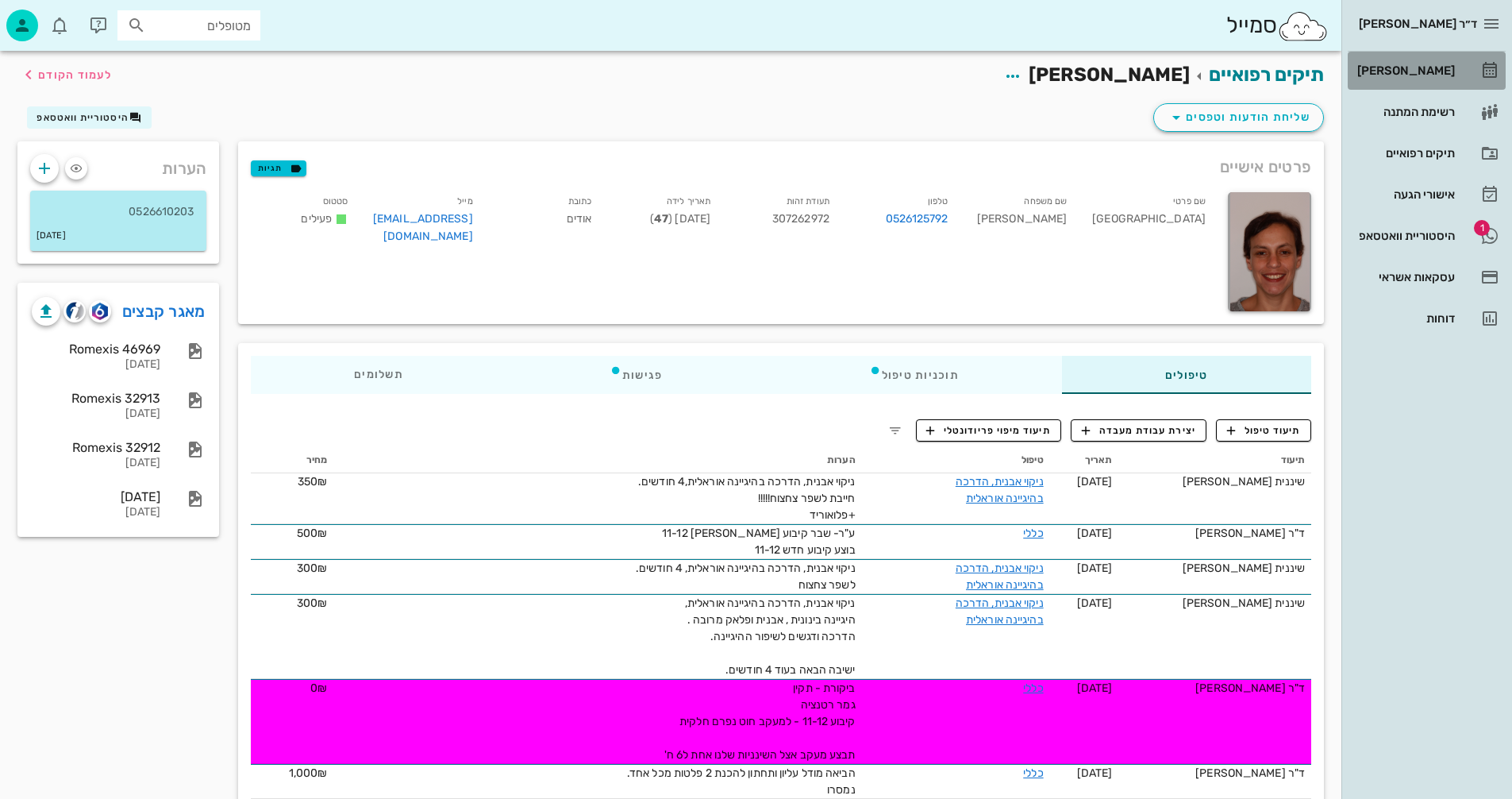
click at [1413, 70] on div "[PERSON_NAME]" at bounding box center [1404, 70] width 101 height 13
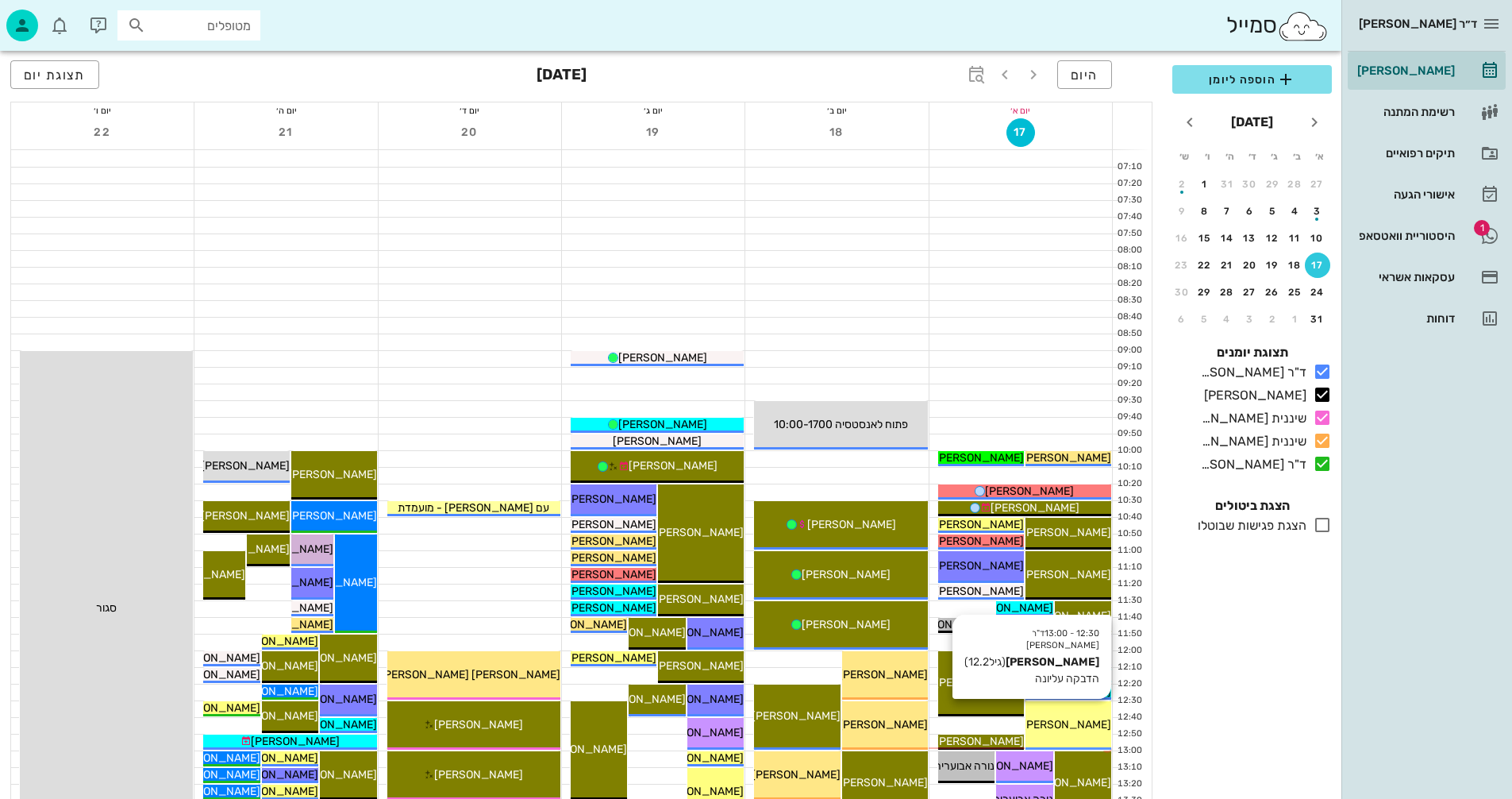
click at [1081, 728] on span "[PERSON_NAME]" at bounding box center [1067, 725] width 89 height 14
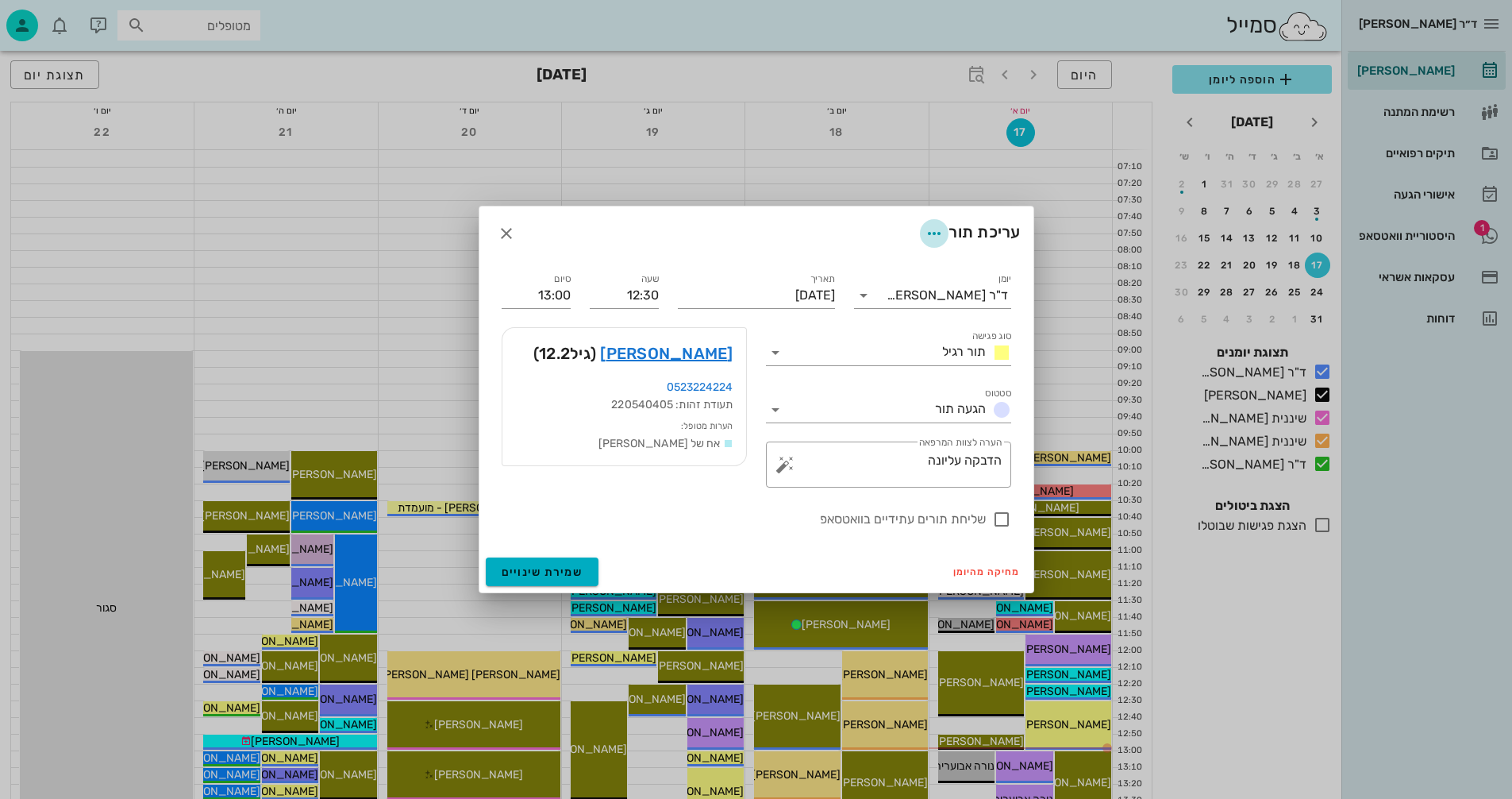
click at [929, 235] on icon "button" at bounding box center [934, 233] width 19 height 19
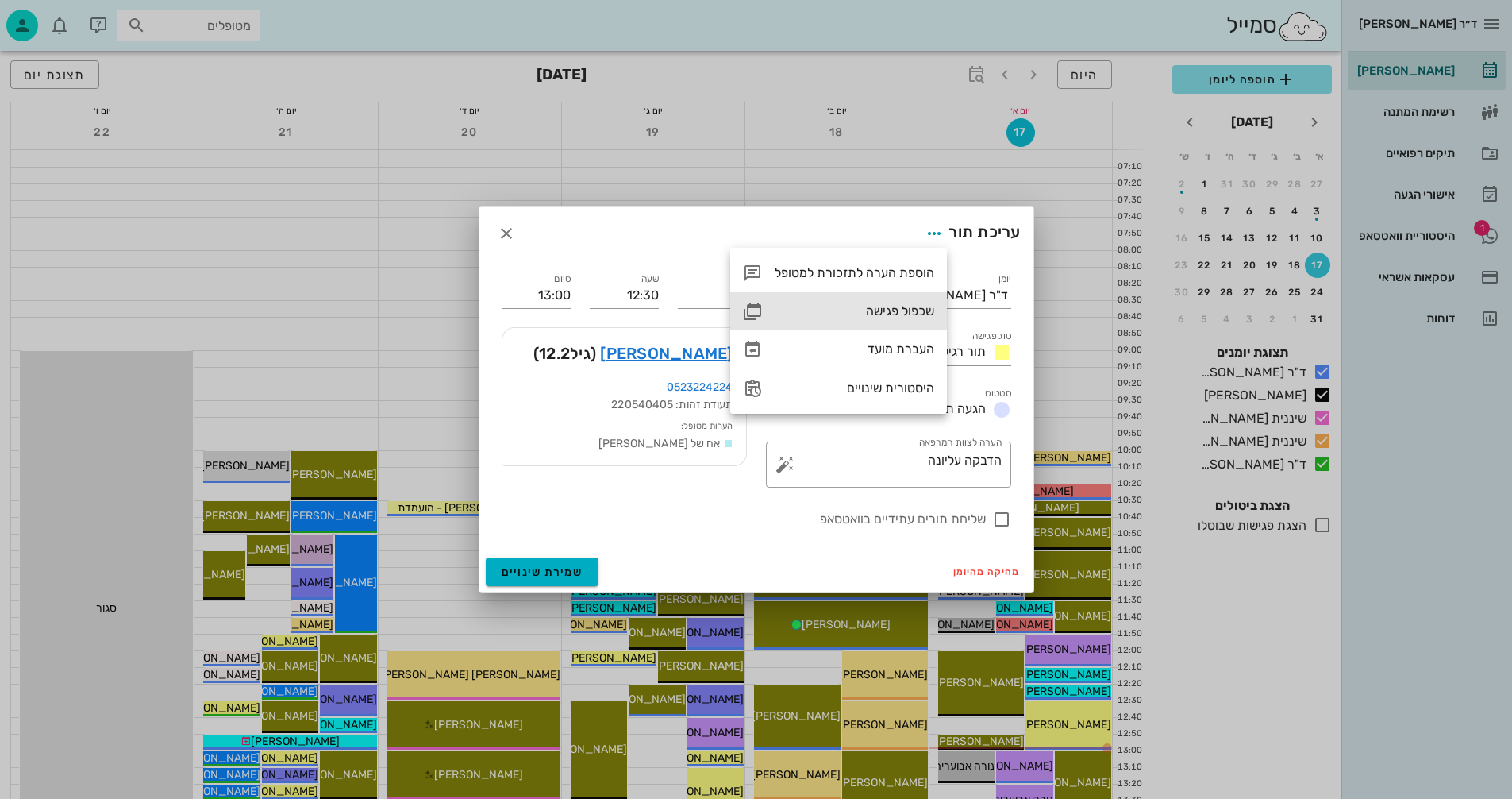
click at [880, 306] on div "שכפול פגישה" at bounding box center [854, 311] width 160 height 15
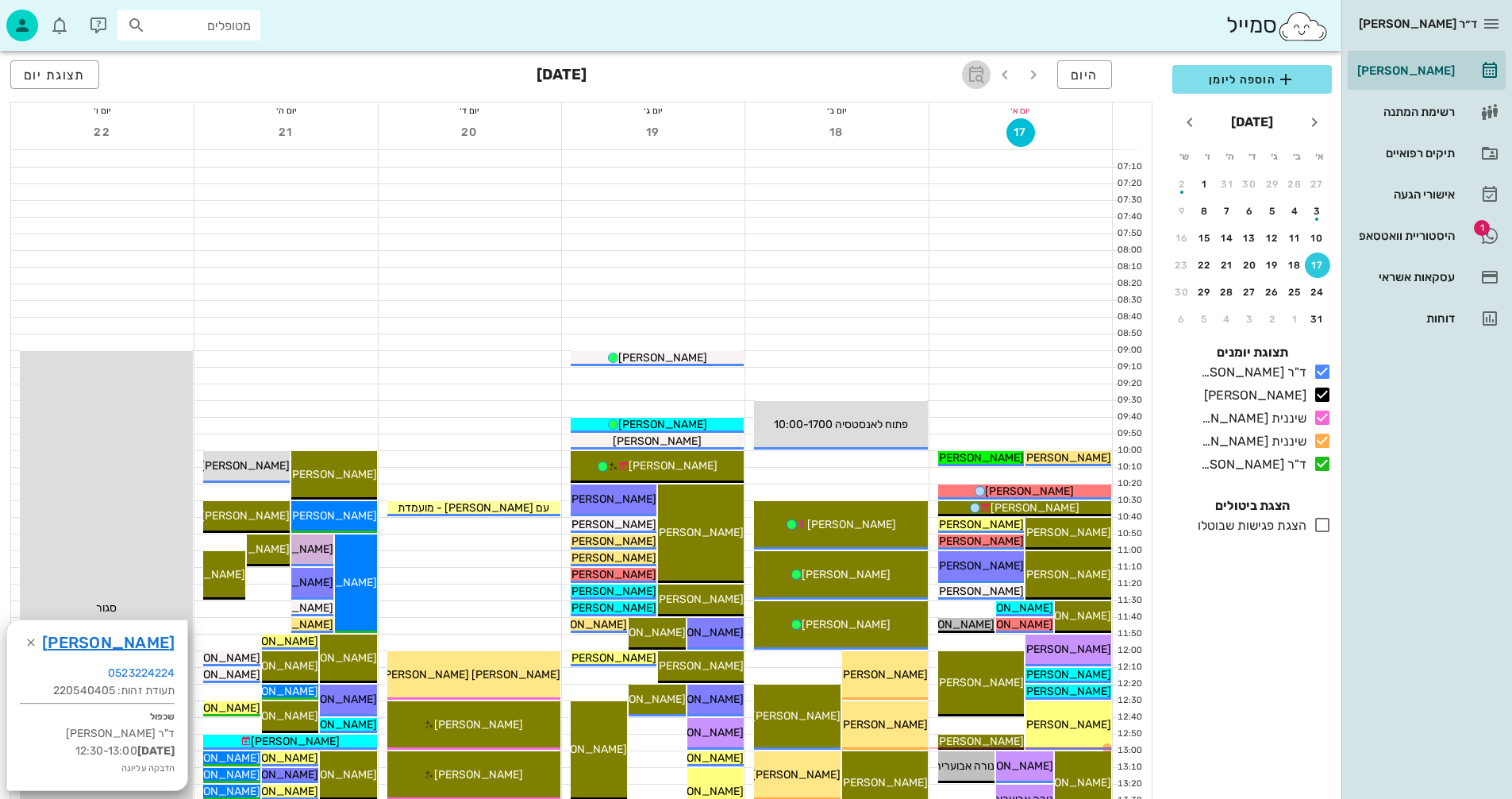
click at [982, 71] on icon "button" at bounding box center [976, 74] width 19 height 19
click at [952, 118] on input "text" at bounding box center [959, 118] width 19 height 25
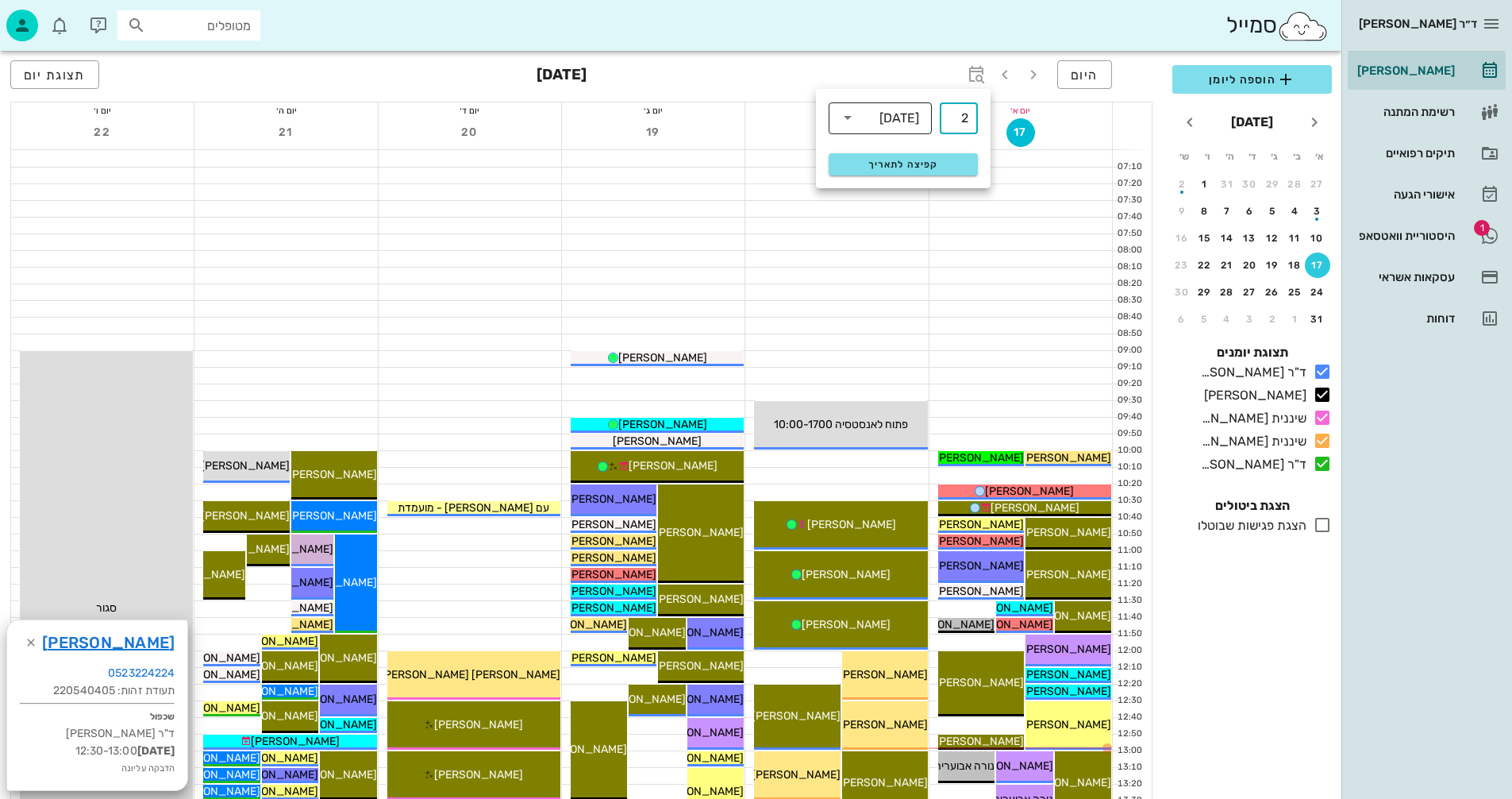
type input "2"
click at [854, 117] on icon at bounding box center [848, 117] width 19 height 19
click at [905, 182] on div "חודשים" at bounding box center [880, 187] width 78 height 13
click at [904, 165] on span "קפיצה לתאריך" at bounding box center [903, 164] width 129 height 11
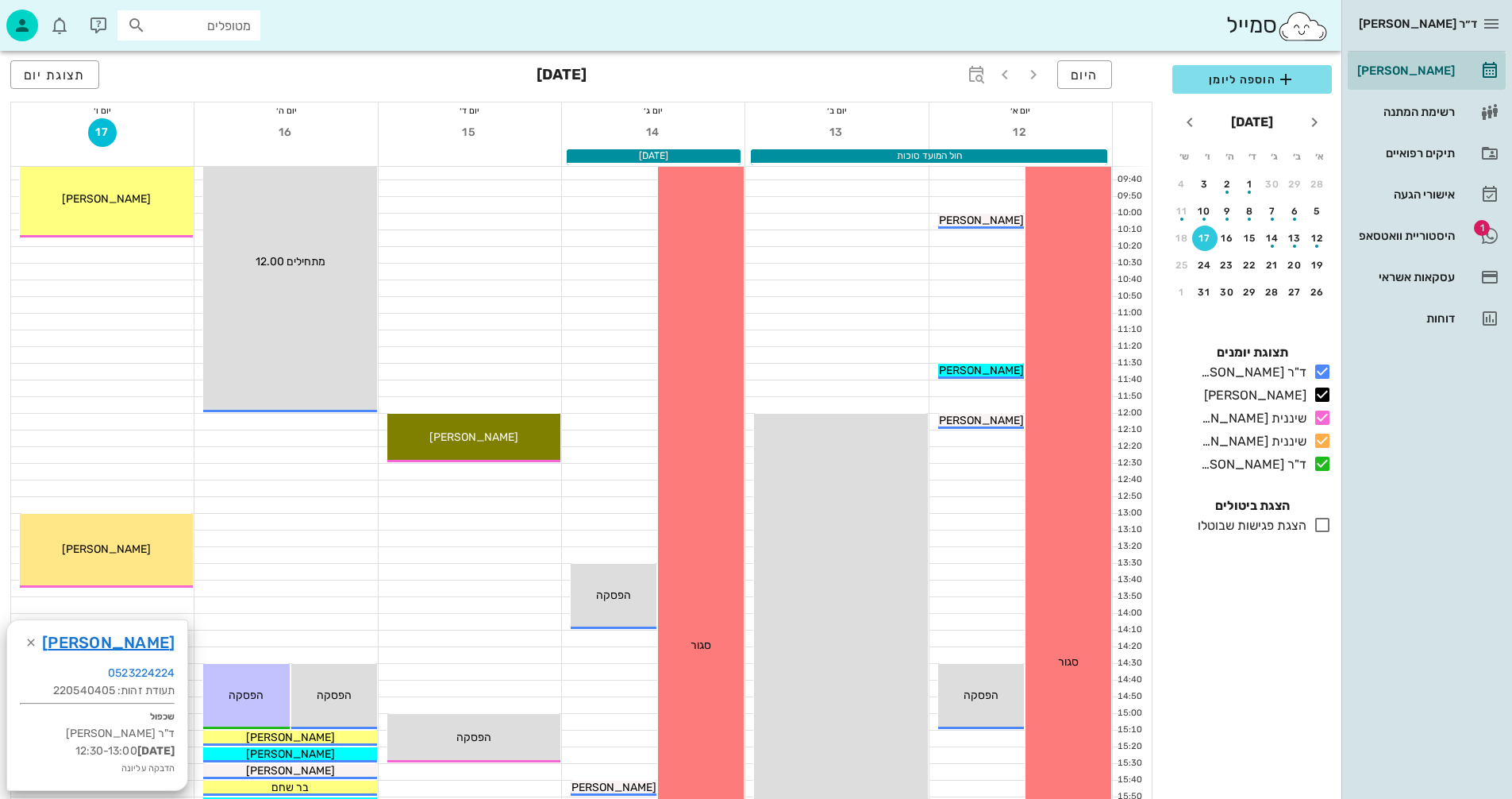
scroll to position [238, 0]
click at [329, 623] on div at bounding box center [286, 621] width 182 height 16
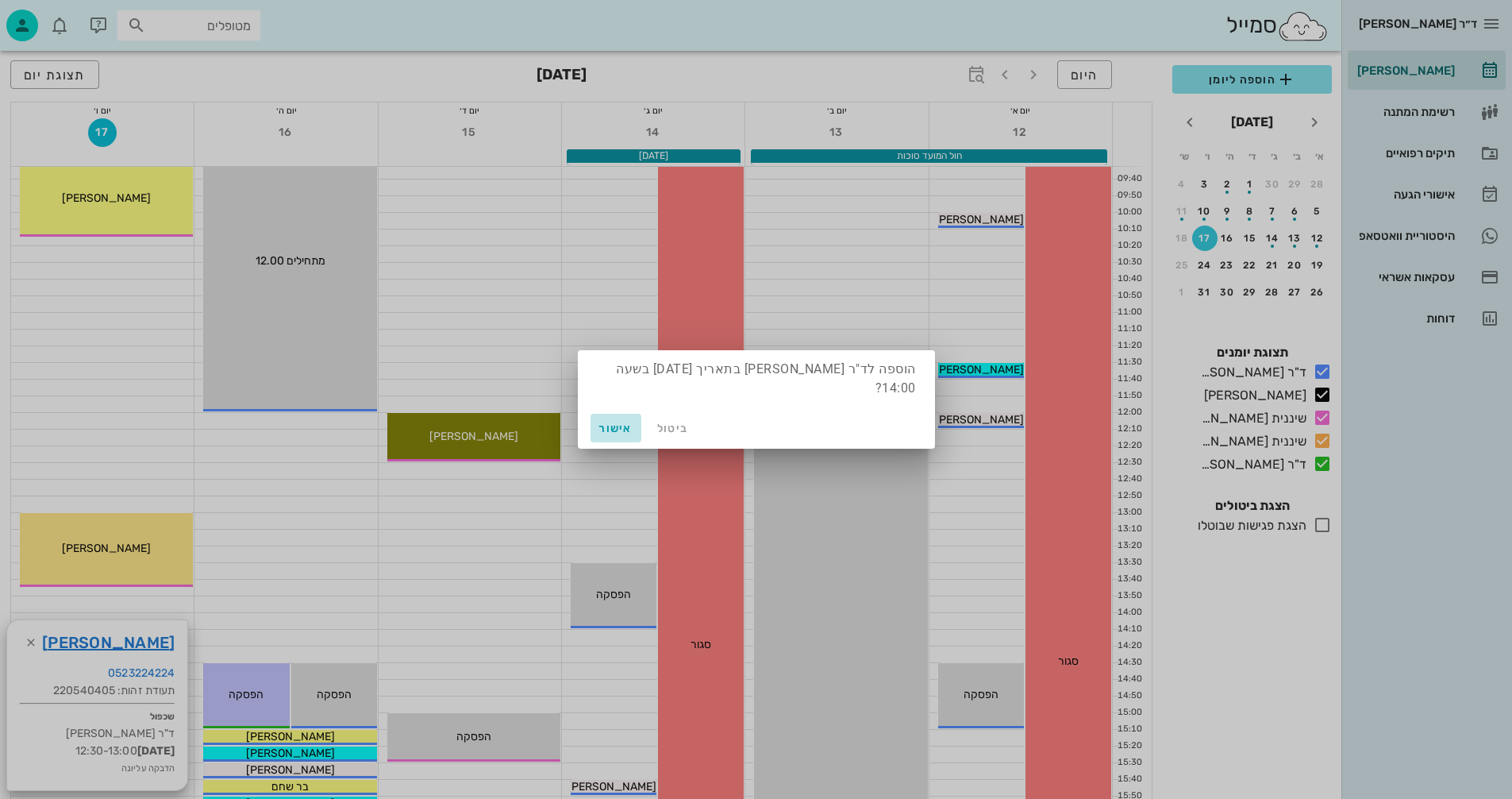
click at [623, 428] on span "אישור" at bounding box center [616, 428] width 38 height 14
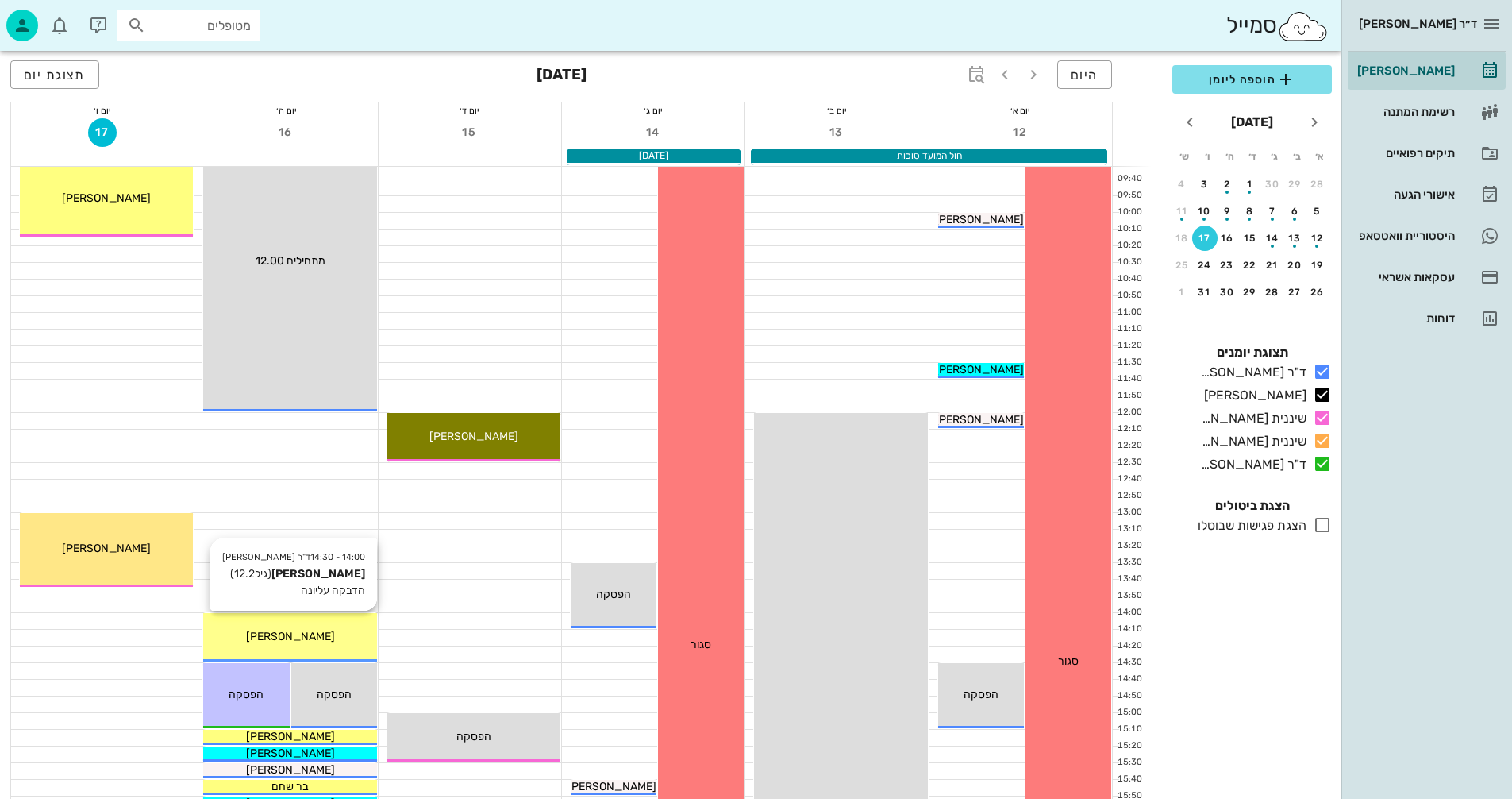
click at [307, 634] on span "[PERSON_NAME]" at bounding box center [290, 636] width 89 height 14
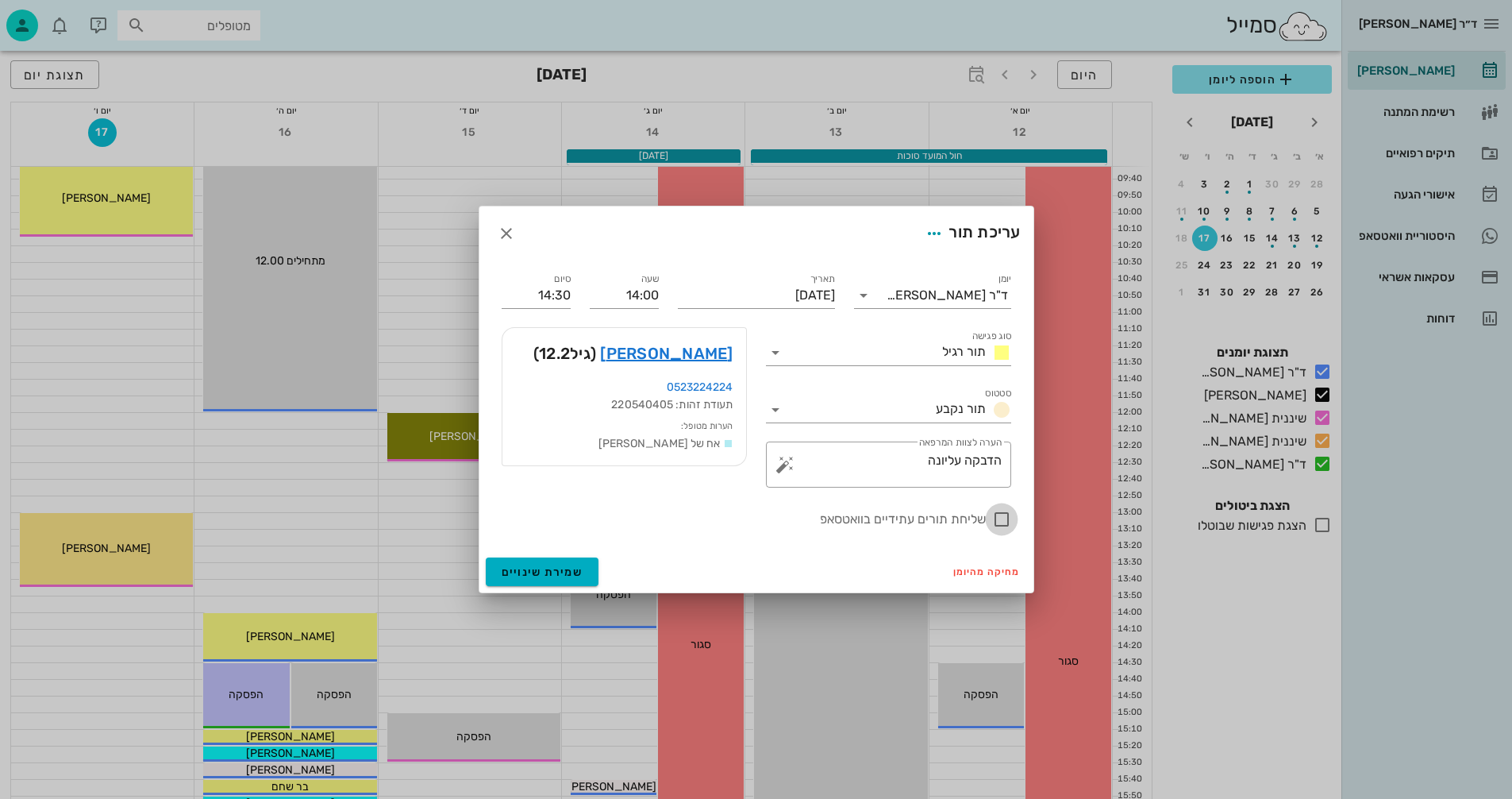
click at [1001, 519] on div at bounding box center [1002, 519] width 27 height 27
checkbox input "true"
click at [528, 567] on span "שמירת שינויים" at bounding box center [542, 572] width 82 height 14
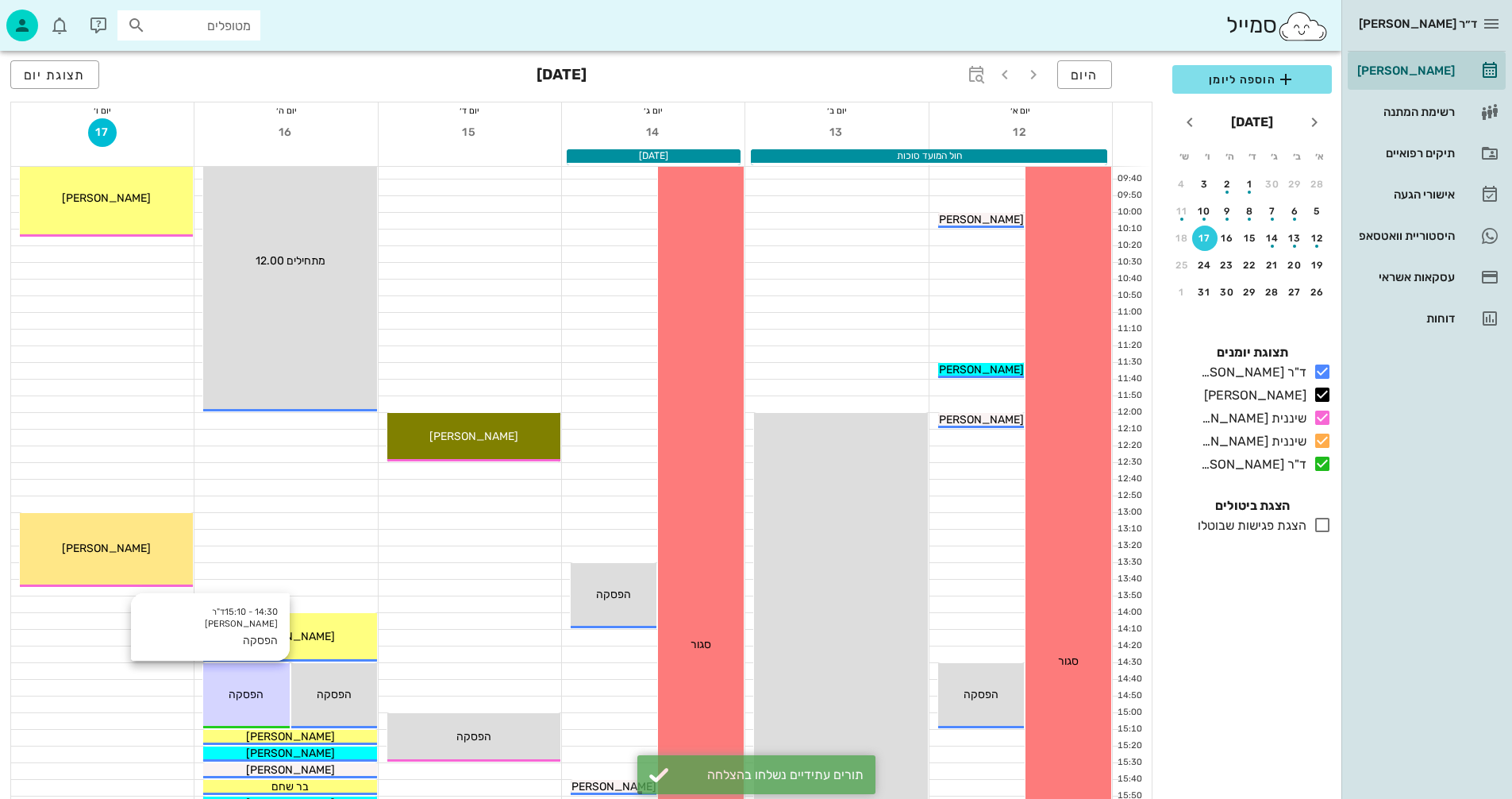
click at [251, 693] on span "הפסקה" at bounding box center [246, 694] width 35 height 14
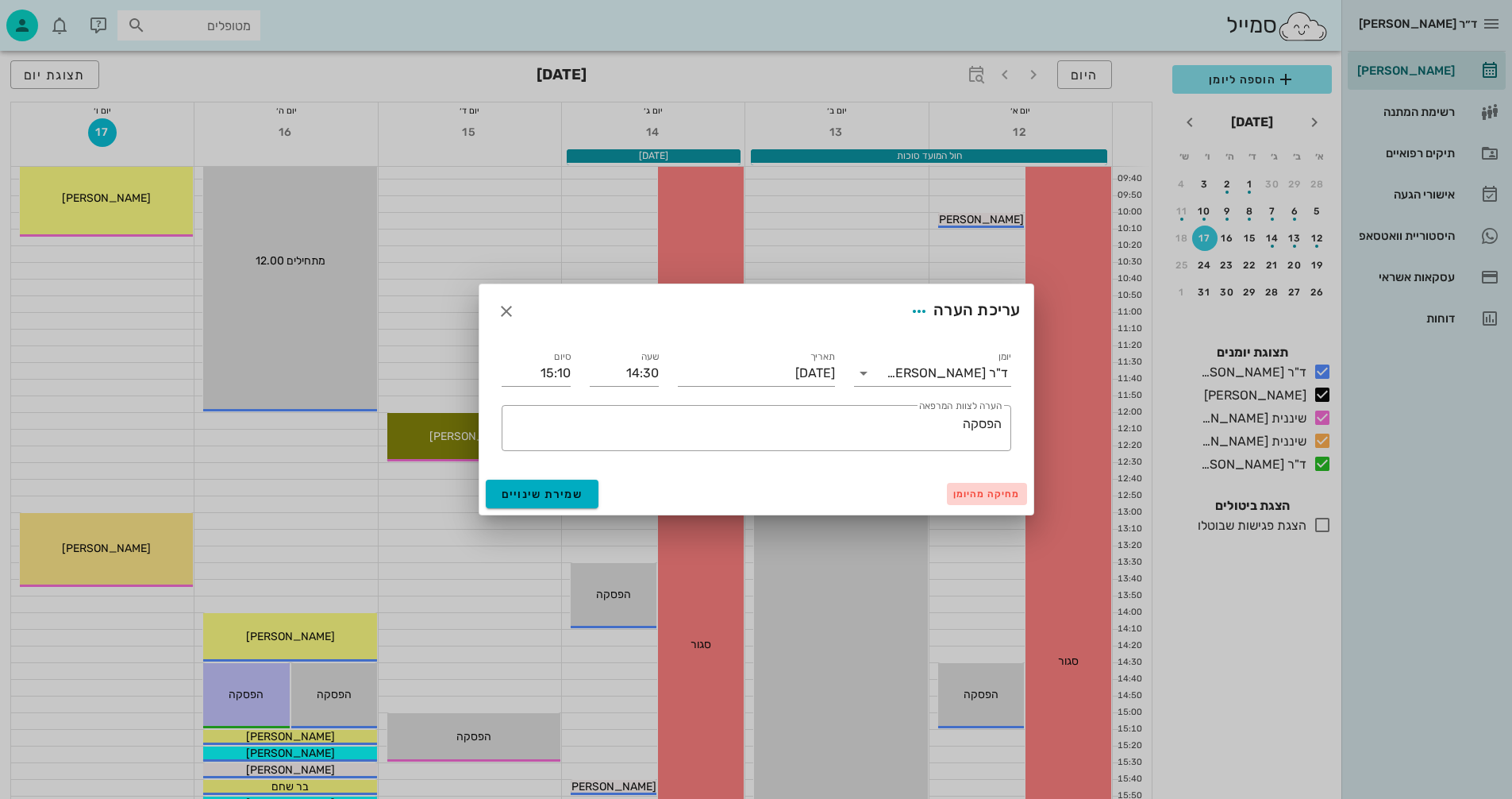
click at [998, 492] on span "מחיקה מהיומן" at bounding box center [987, 493] width 68 height 11
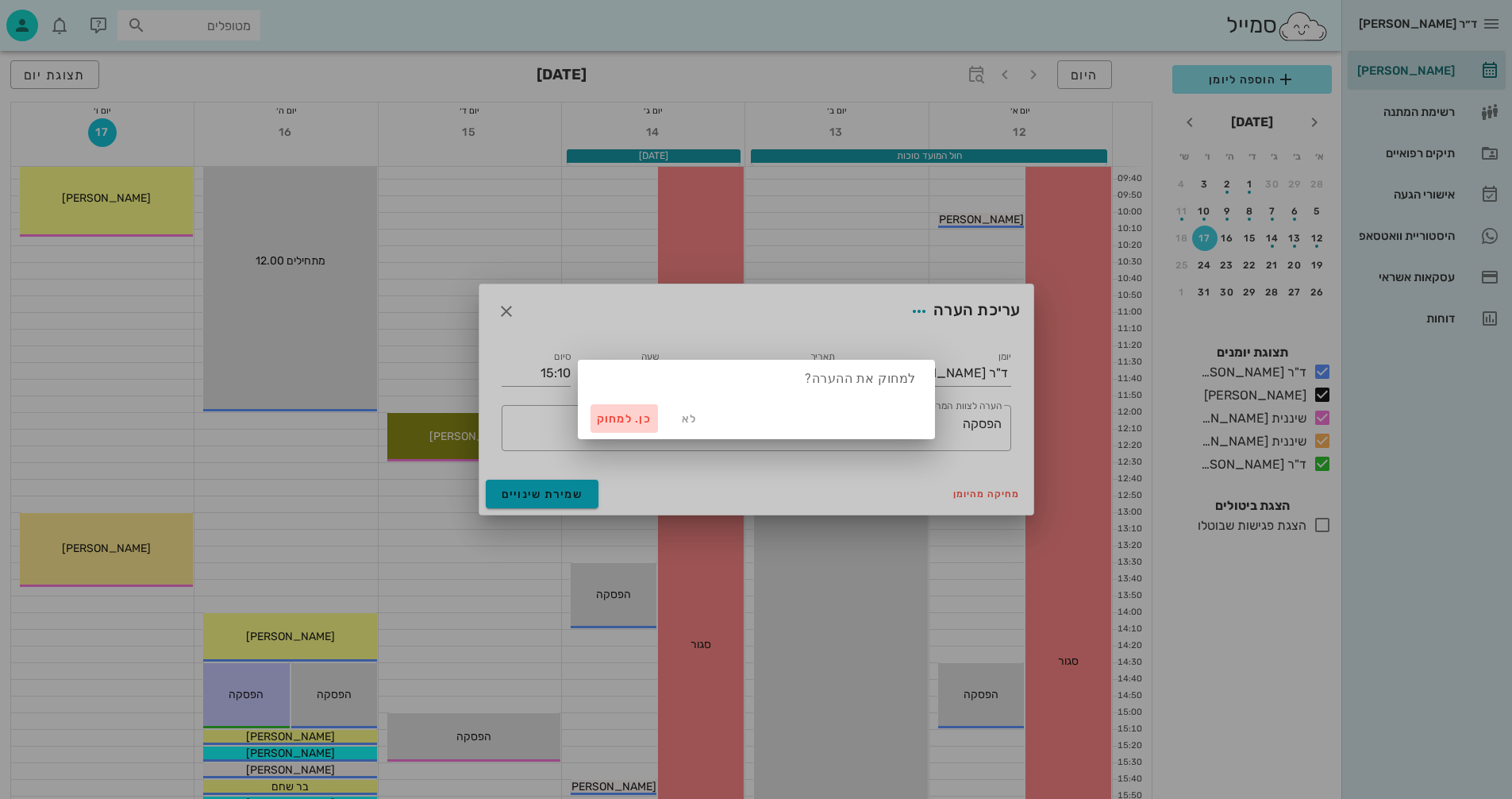
click at [618, 413] on span "כן. למחוק" at bounding box center [625, 419] width 56 height 14
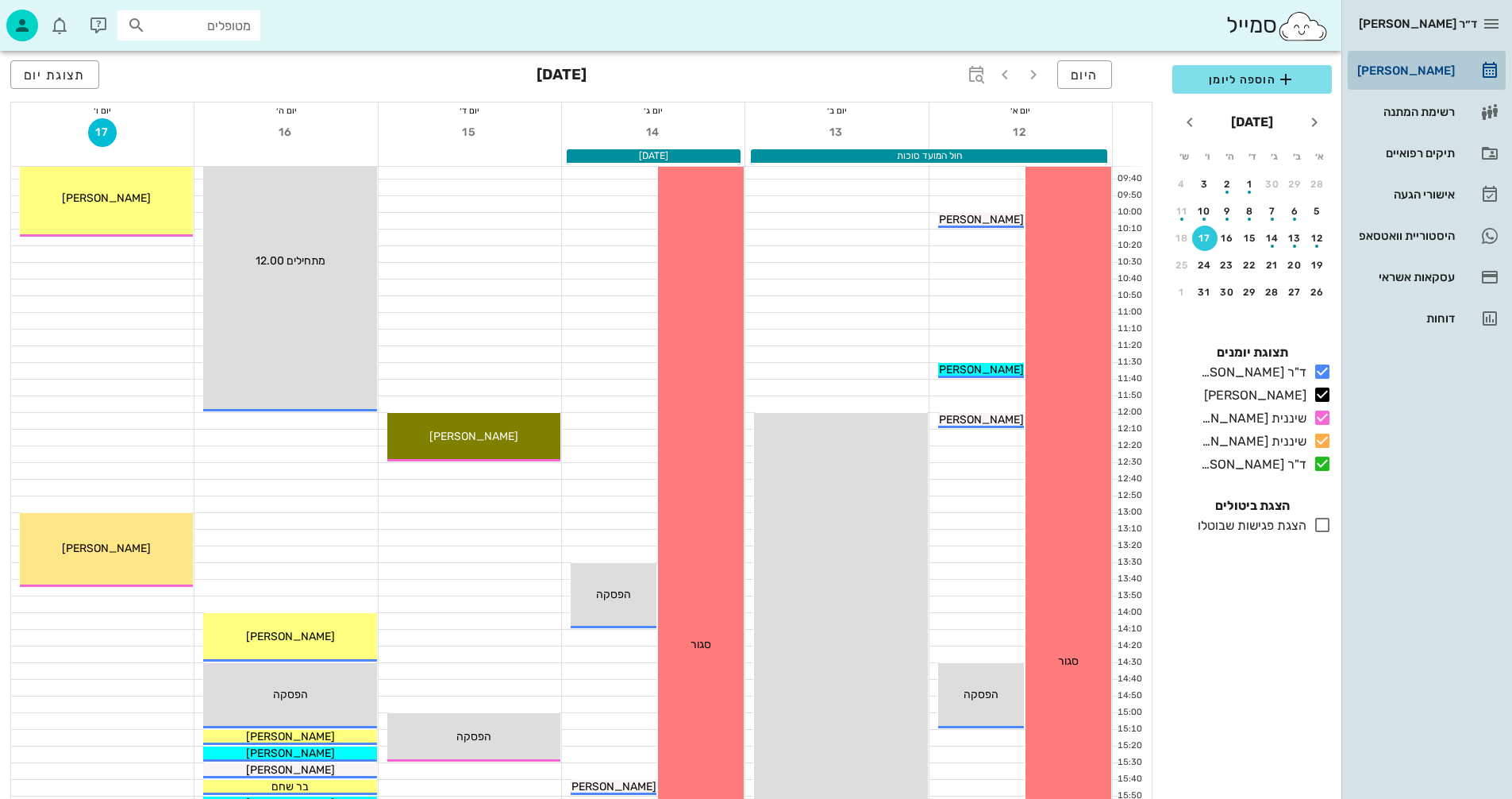
click at [1417, 72] on div "[PERSON_NAME]" at bounding box center [1404, 70] width 101 height 13
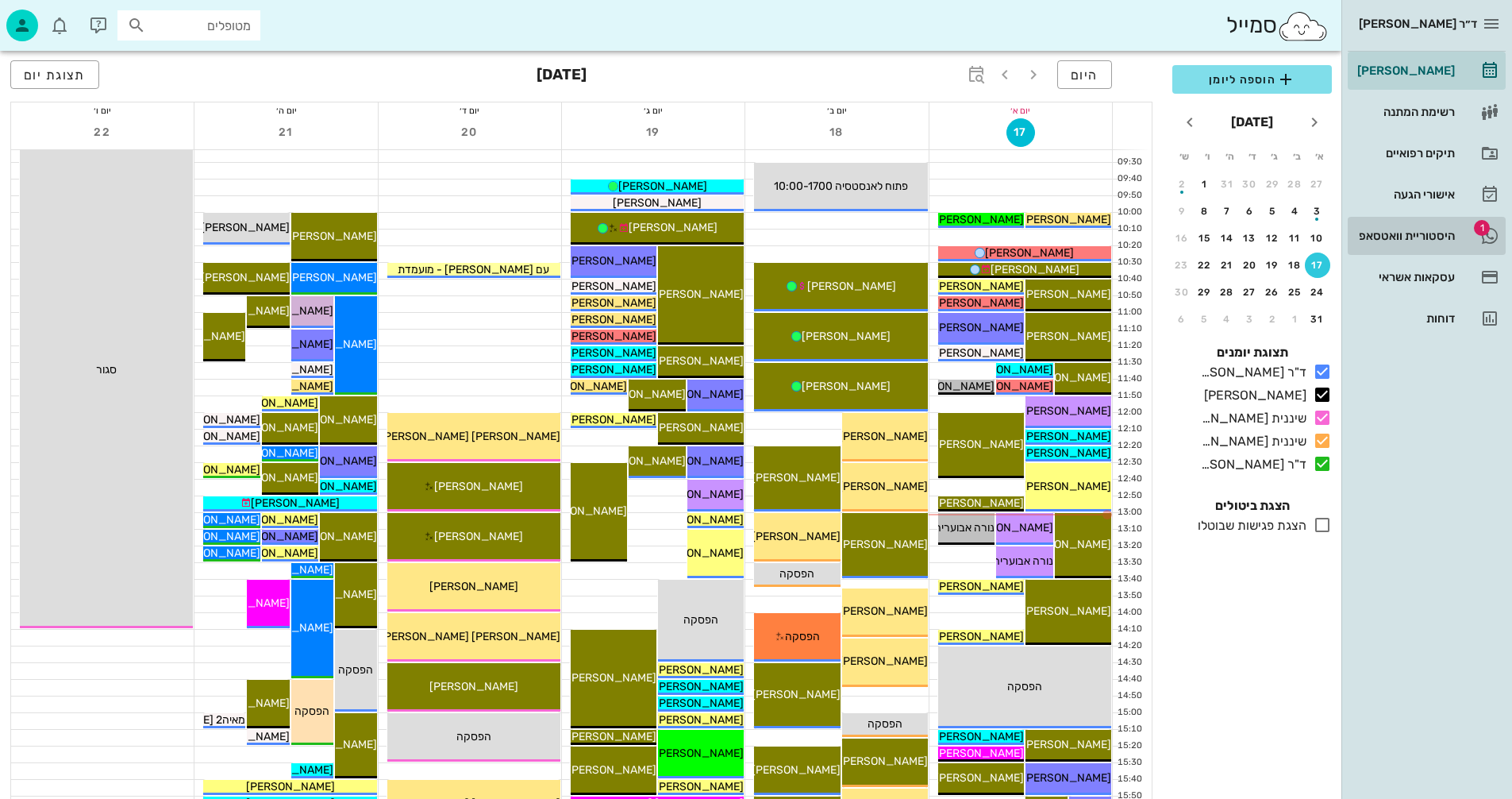
click at [1395, 235] on div "היסטוריית וואטסאפ" at bounding box center [1404, 236] width 101 height 13
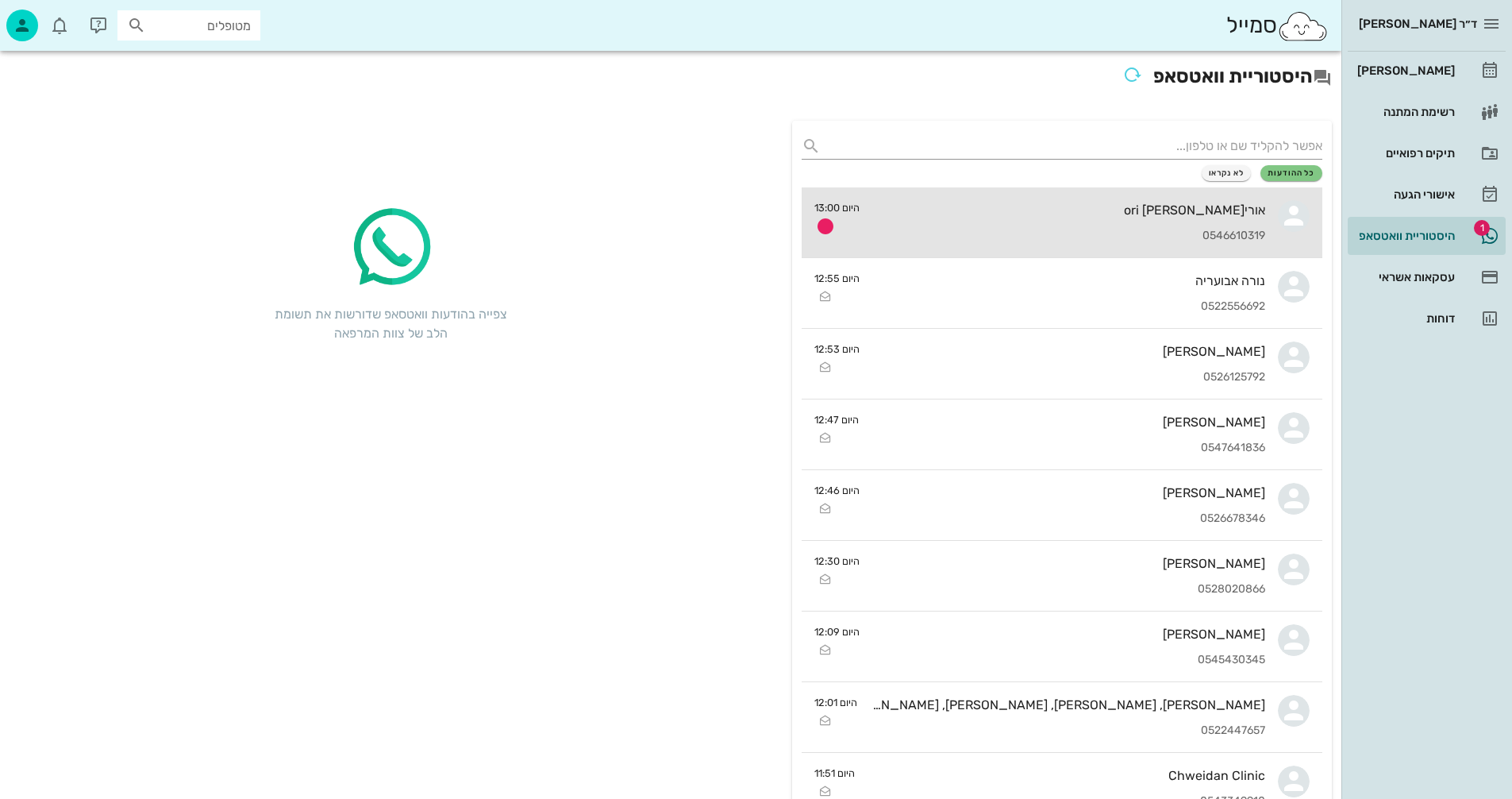
click at [1019, 220] on div "אוריori [PERSON_NAME] 0546610319" at bounding box center [1069, 222] width 393 height 70
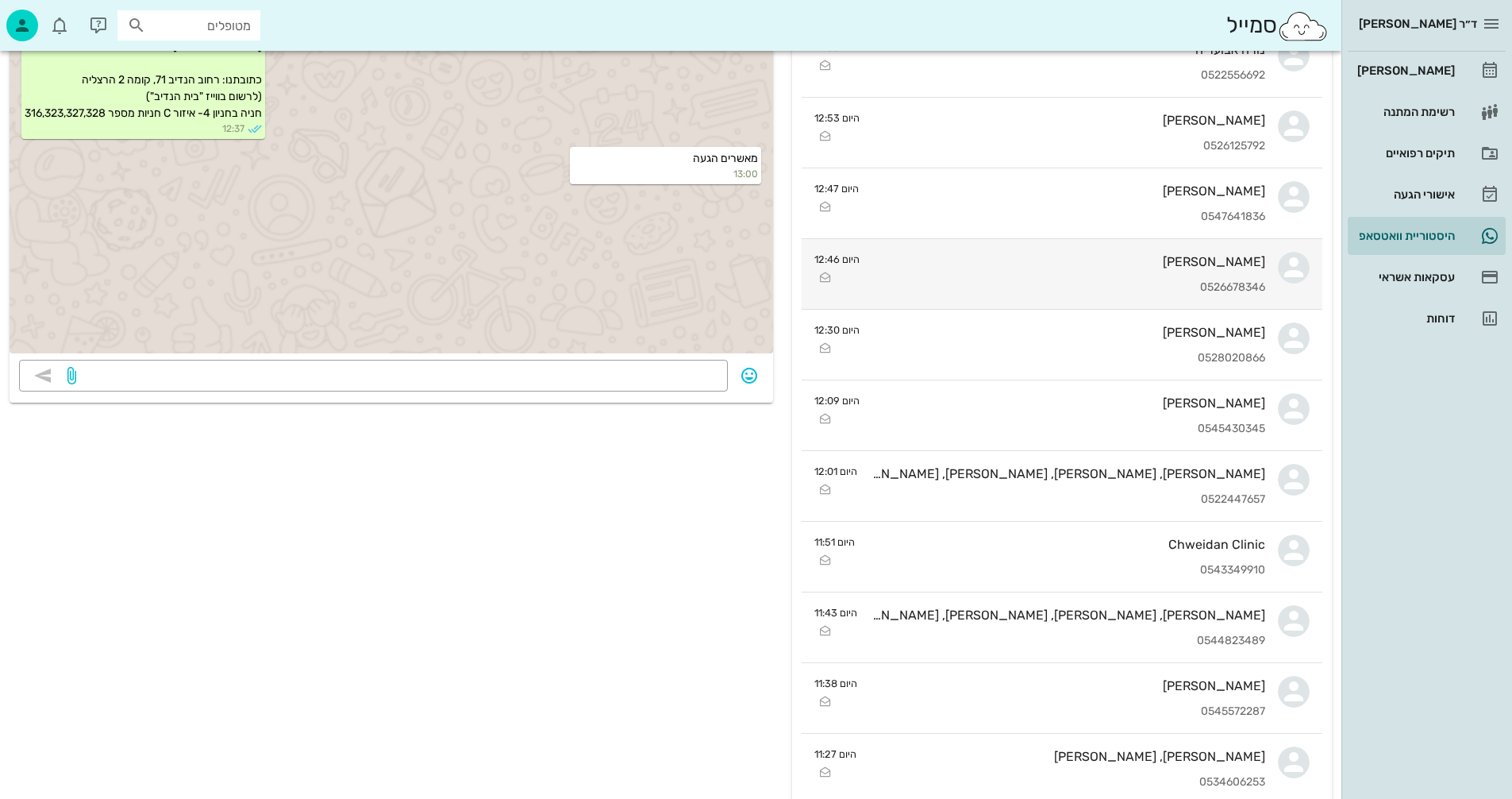
scroll to position [238, 0]
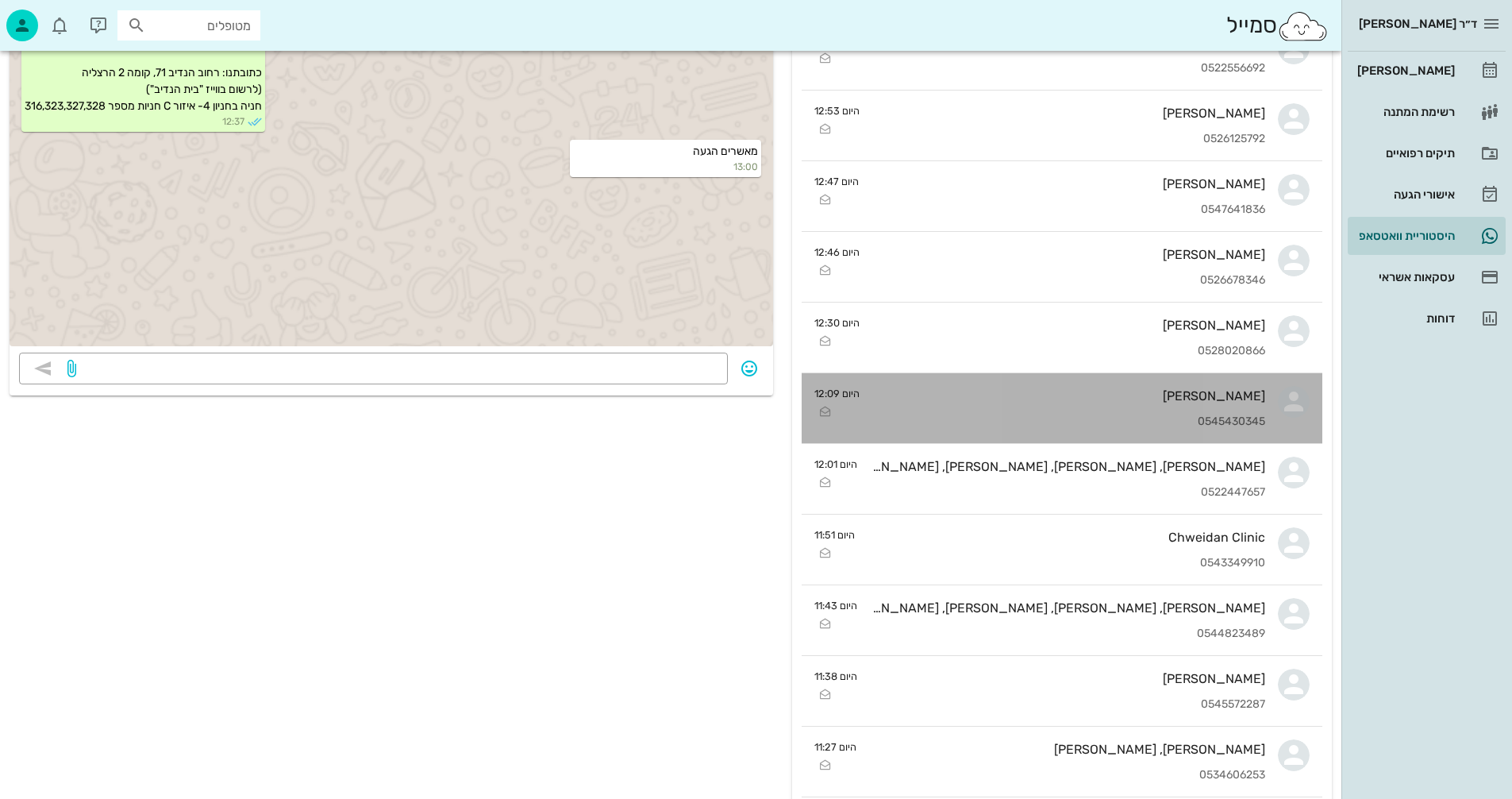
click at [1056, 416] on div "0545430345" at bounding box center [1069, 422] width 393 height 14
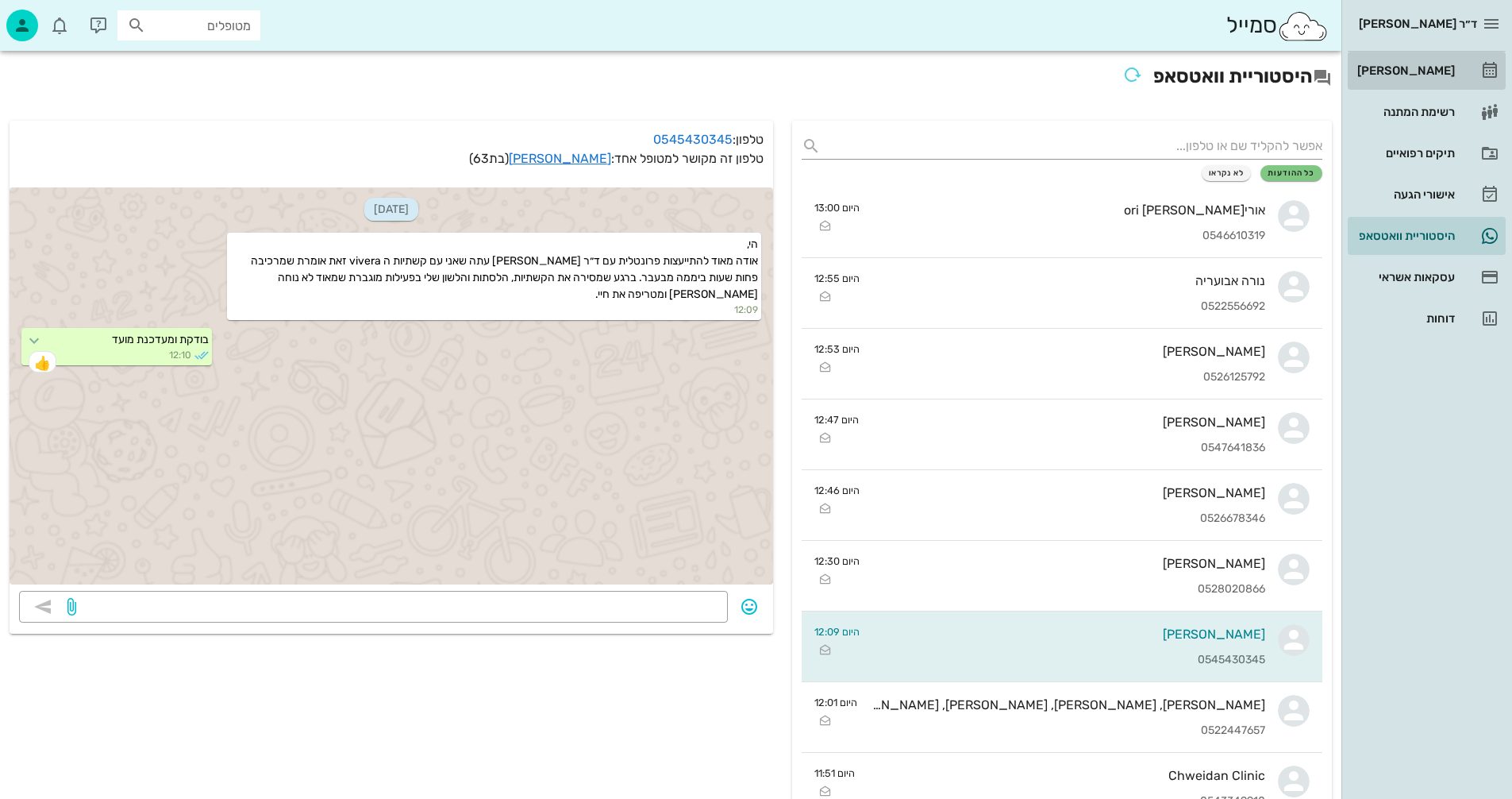
click at [1433, 69] on div "[PERSON_NAME]" at bounding box center [1404, 70] width 101 height 13
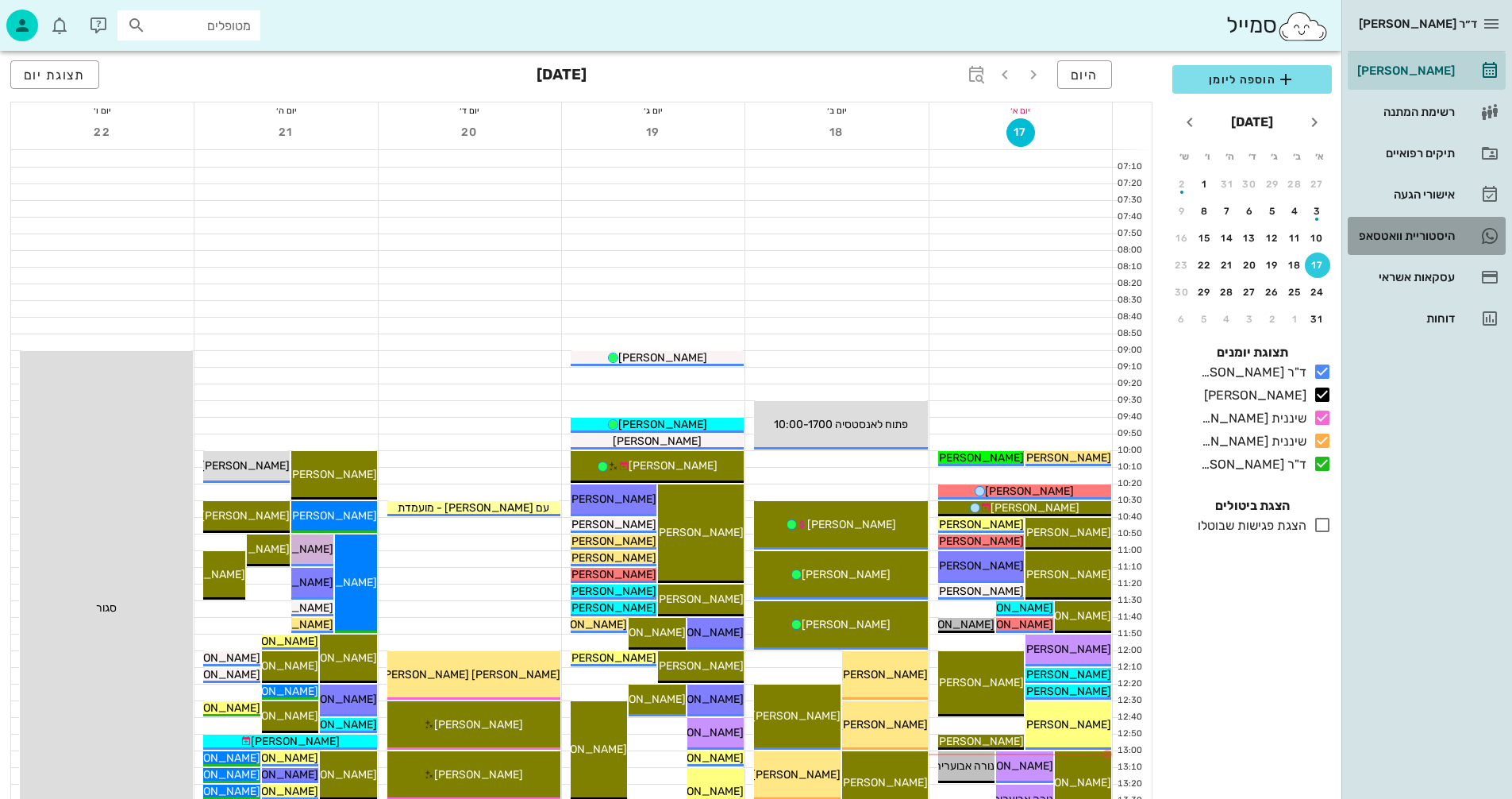
click at [1393, 233] on div "היסטוריית וואטסאפ" at bounding box center [1404, 236] width 101 height 13
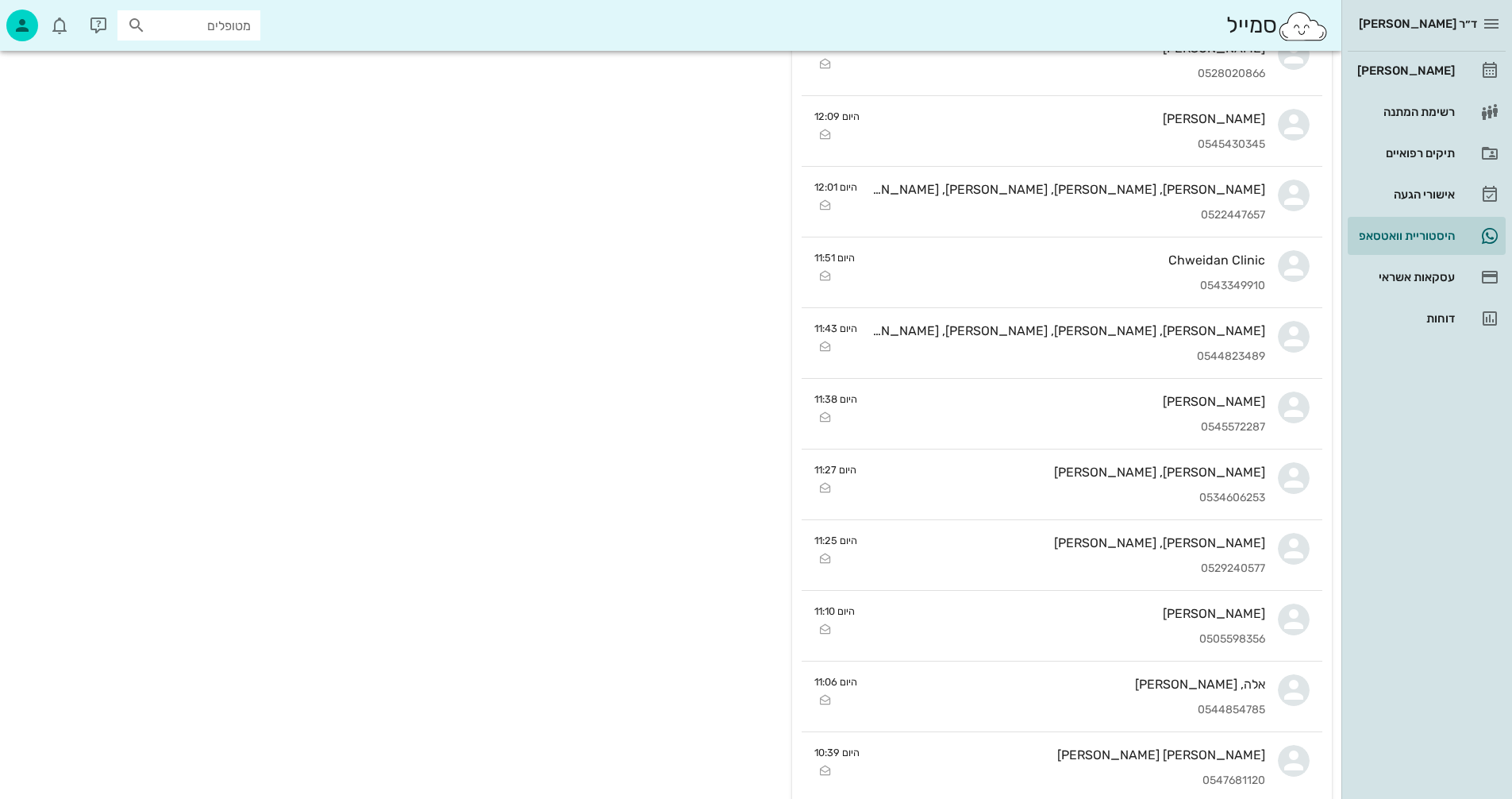
scroll to position [556, 0]
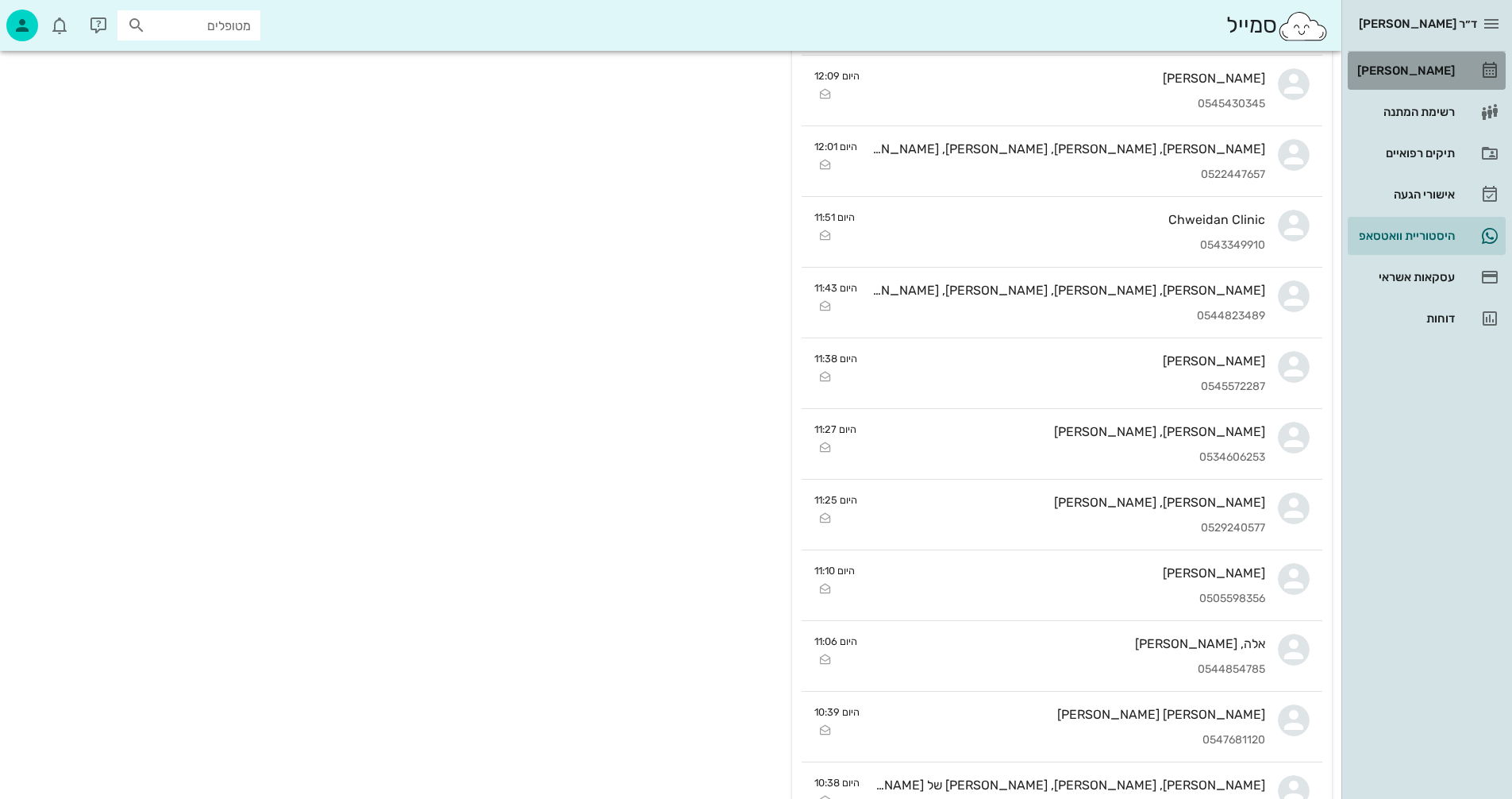
click at [1426, 71] on div "[PERSON_NAME]" at bounding box center [1404, 70] width 101 height 13
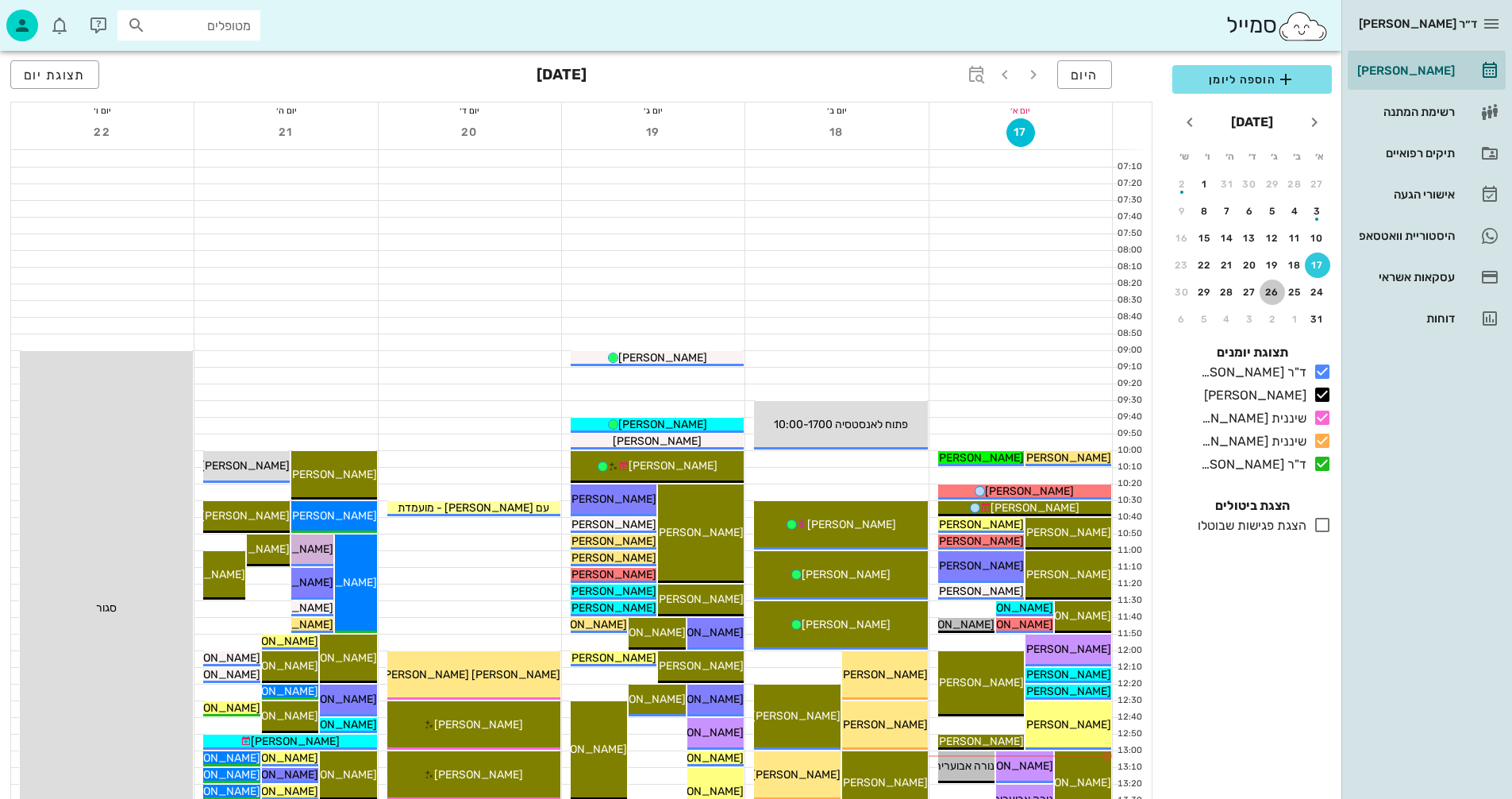
click at [1276, 288] on div "26" at bounding box center [1273, 291] width 25 height 11
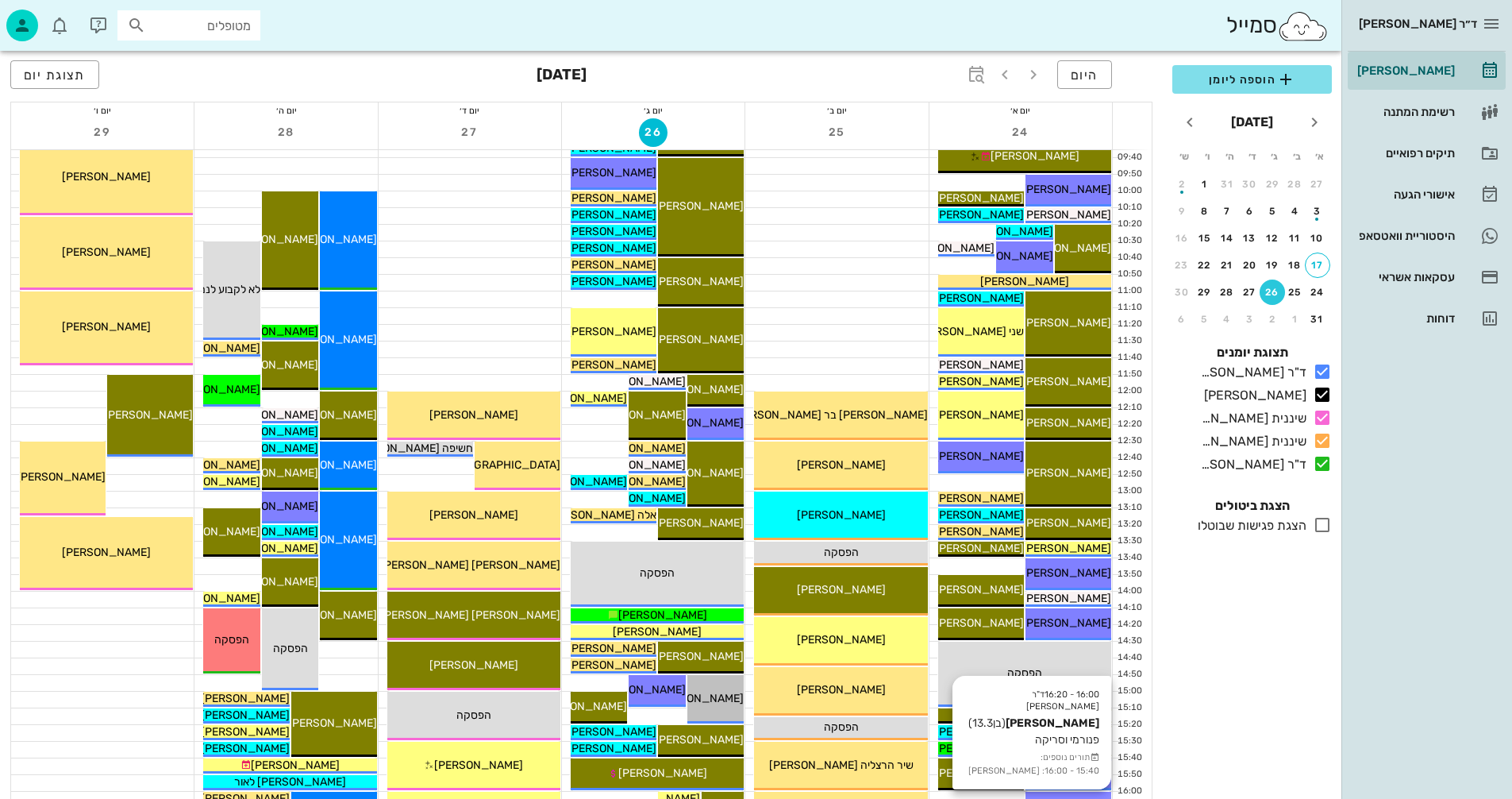
scroll to position [238, 0]
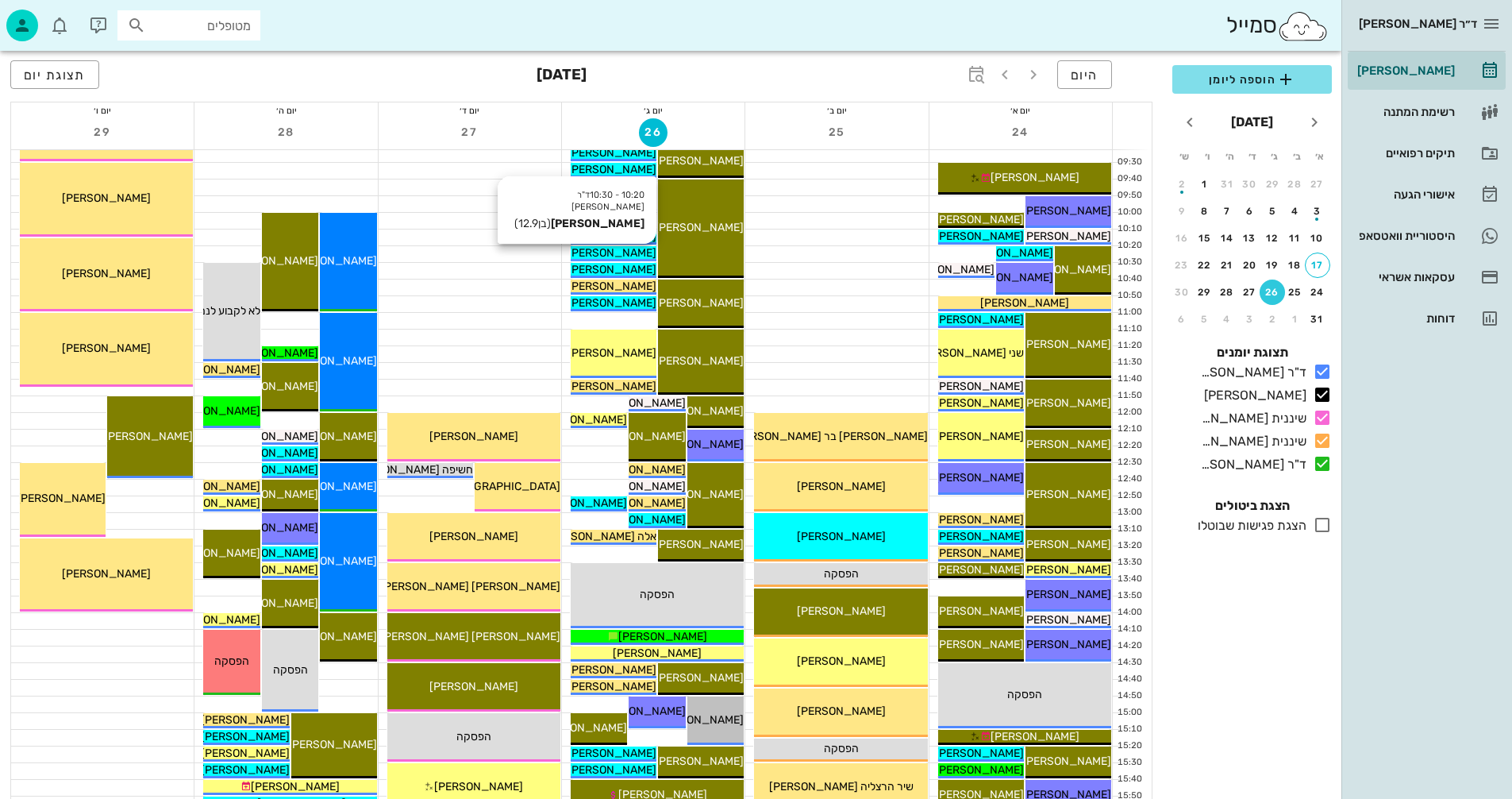
click at [601, 254] on span "[PERSON_NAME]" at bounding box center [612, 253] width 89 height 14
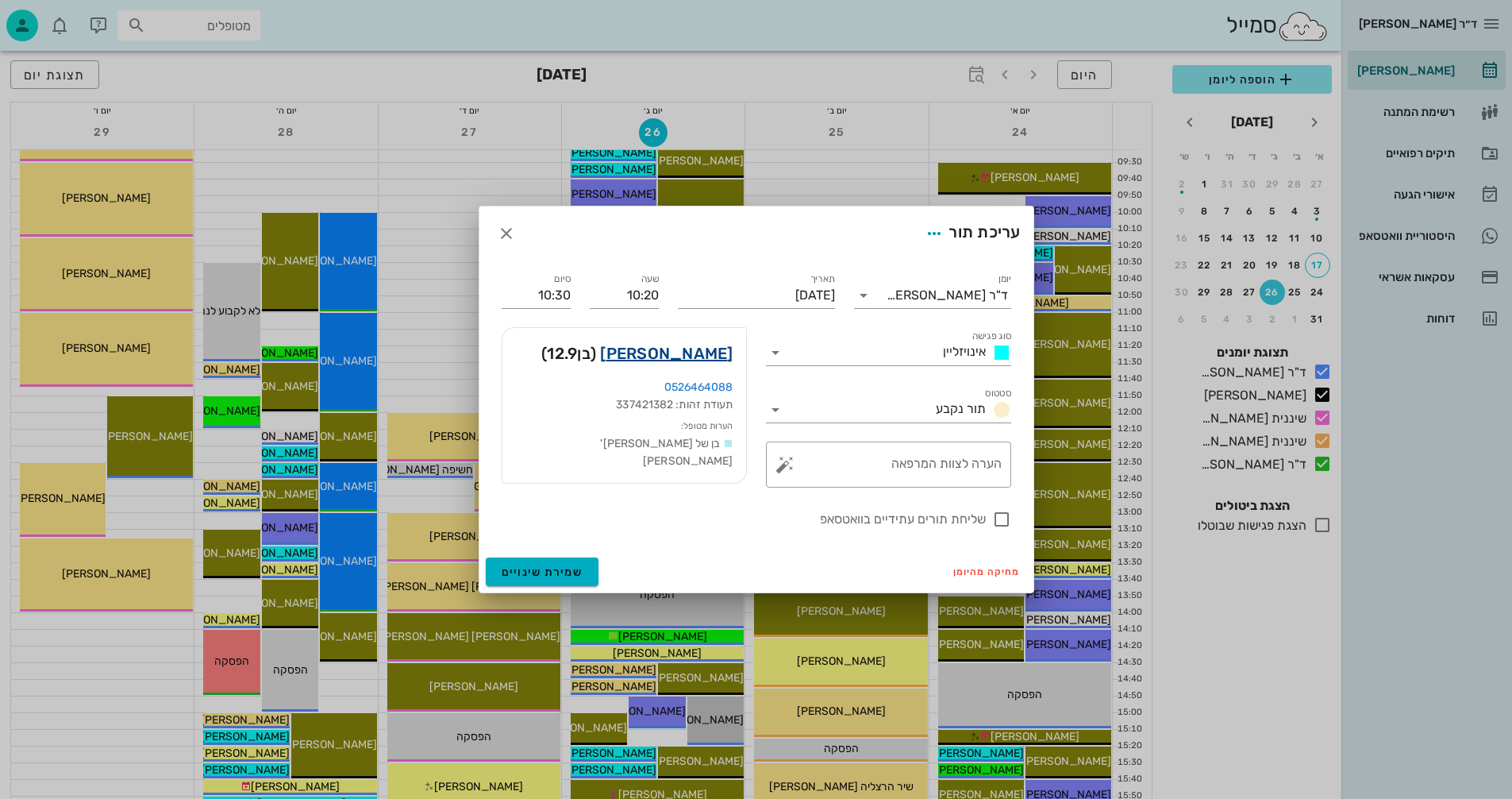
click at [705, 351] on link "[PERSON_NAME]" at bounding box center [666, 353] width 133 height 25
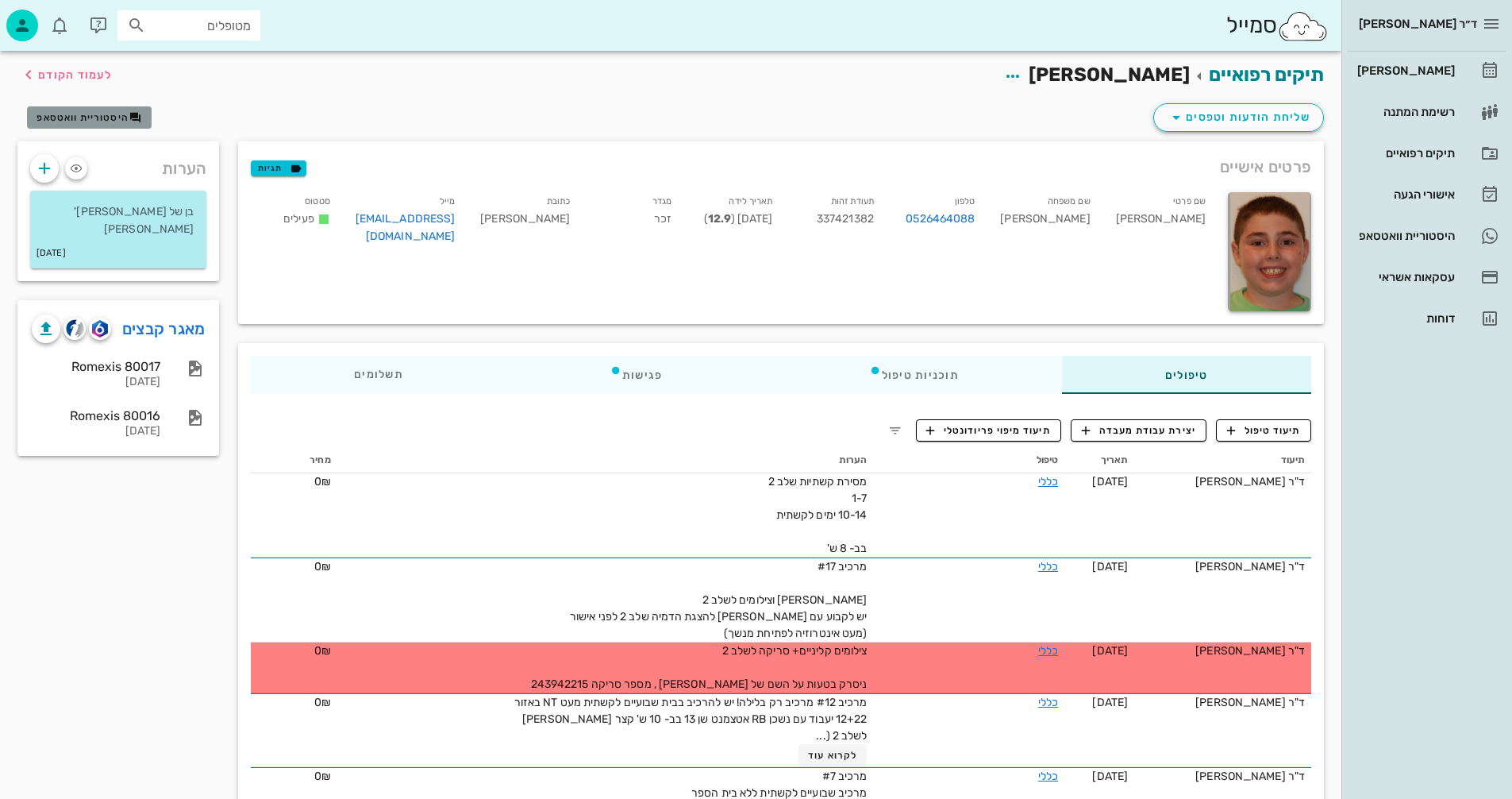
click at [73, 112] on span "היסטוריית וואטסאפ" at bounding box center [82, 117] width 92 height 11
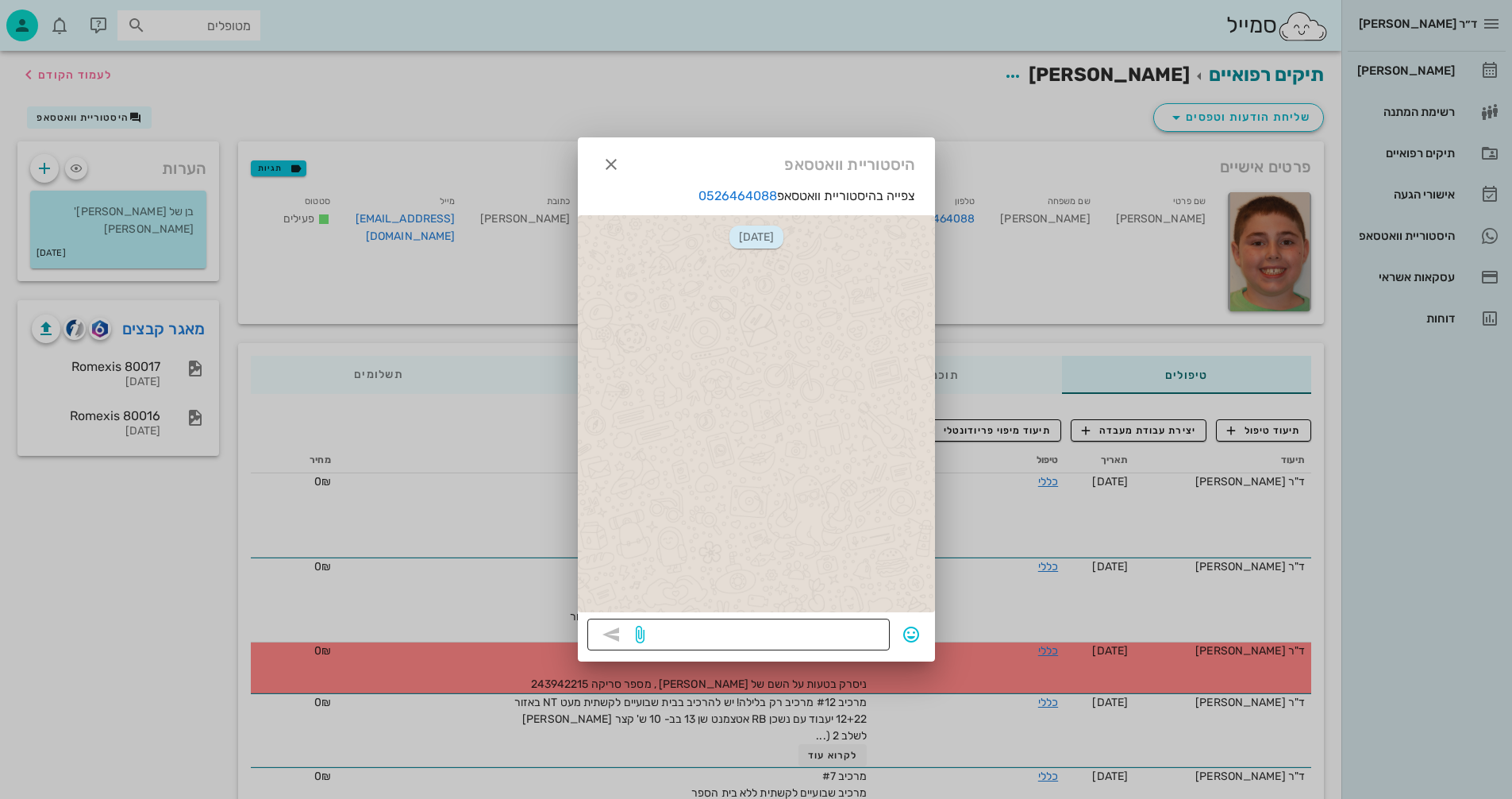
click at [839, 633] on textarea at bounding box center [764, 636] width 232 height 25
type textarea "[DATE] 12:50 או [DATE] 16:40?"
click at [606, 166] on icon "button" at bounding box center [611, 164] width 19 height 19
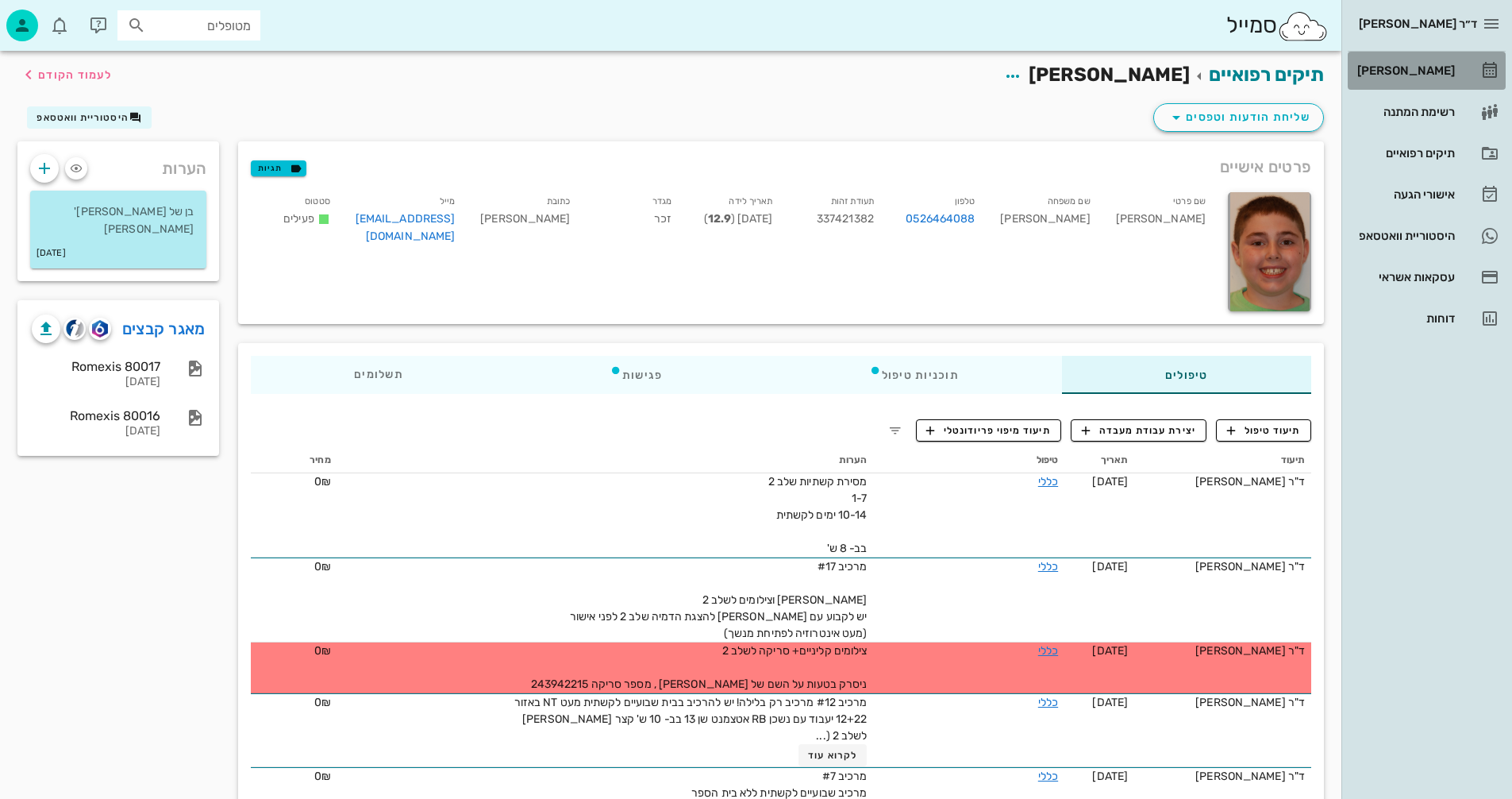
click at [1429, 70] on div "[PERSON_NAME]" at bounding box center [1404, 70] width 101 height 13
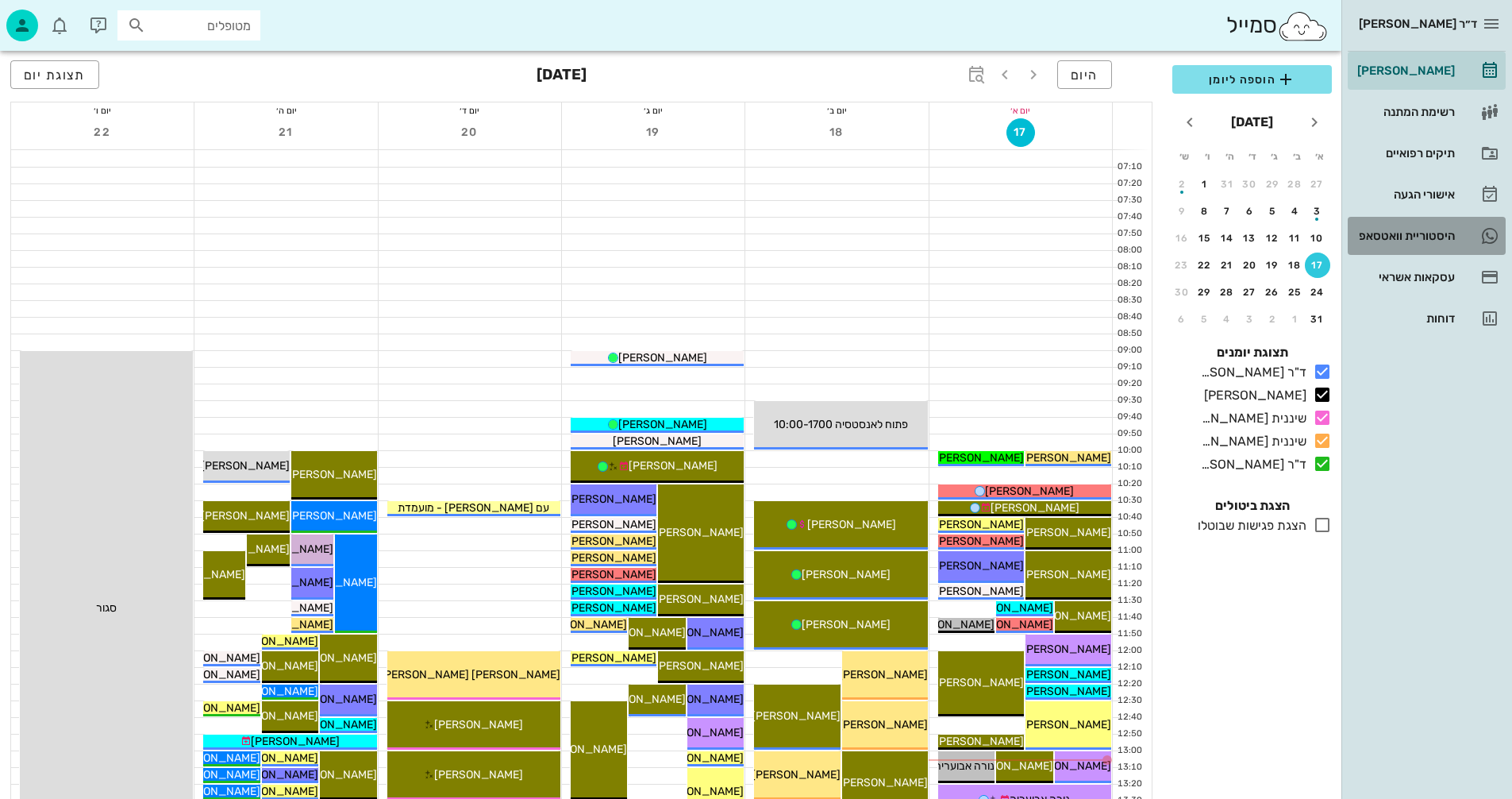
click at [1396, 236] on div "היסטוריית וואטסאפ" at bounding box center [1404, 236] width 101 height 13
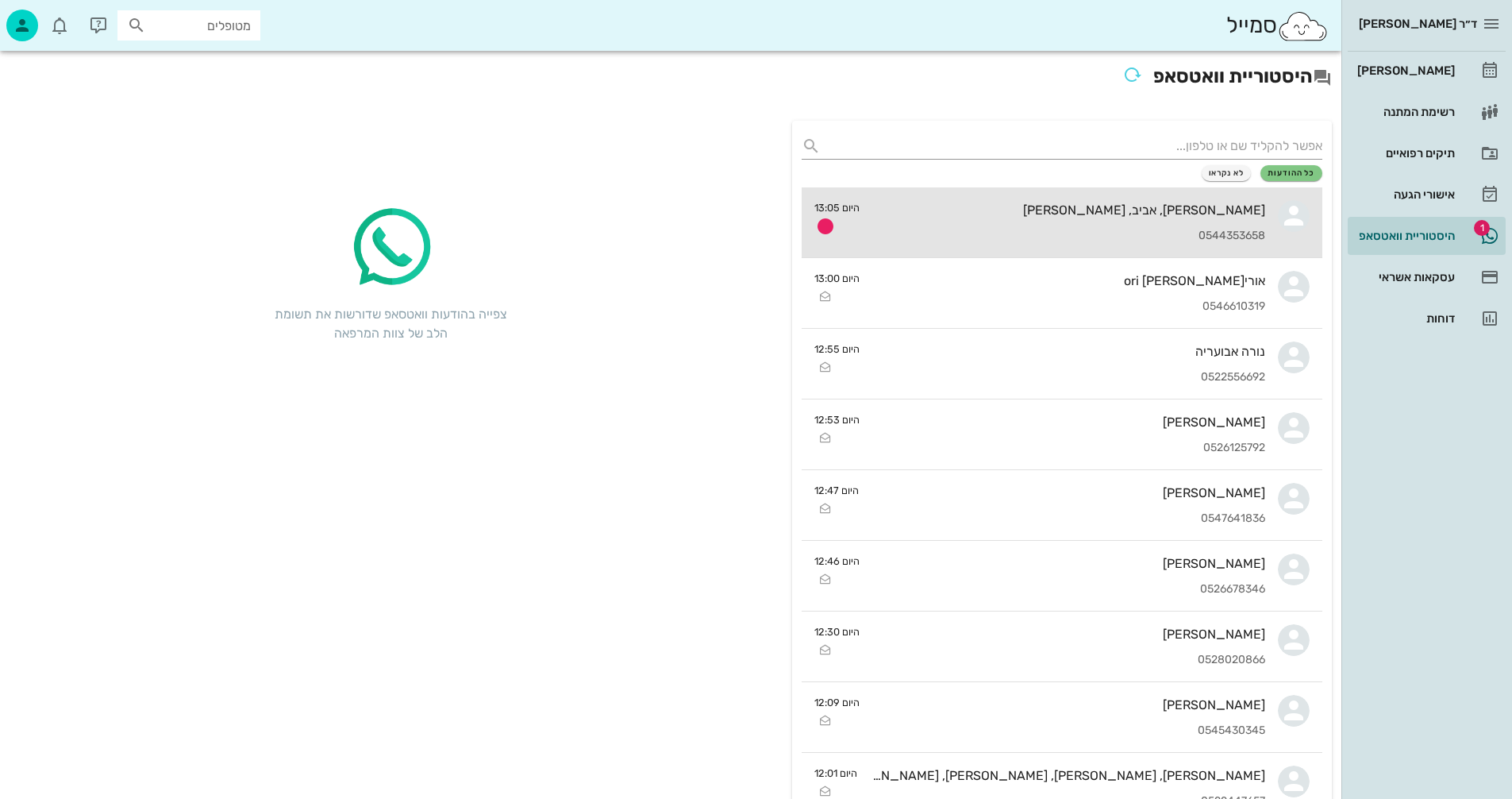
click at [1063, 210] on div "[PERSON_NAME], אביב, [PERSON_NAME]" at bounding box center [1069, 210] width 393 height 15
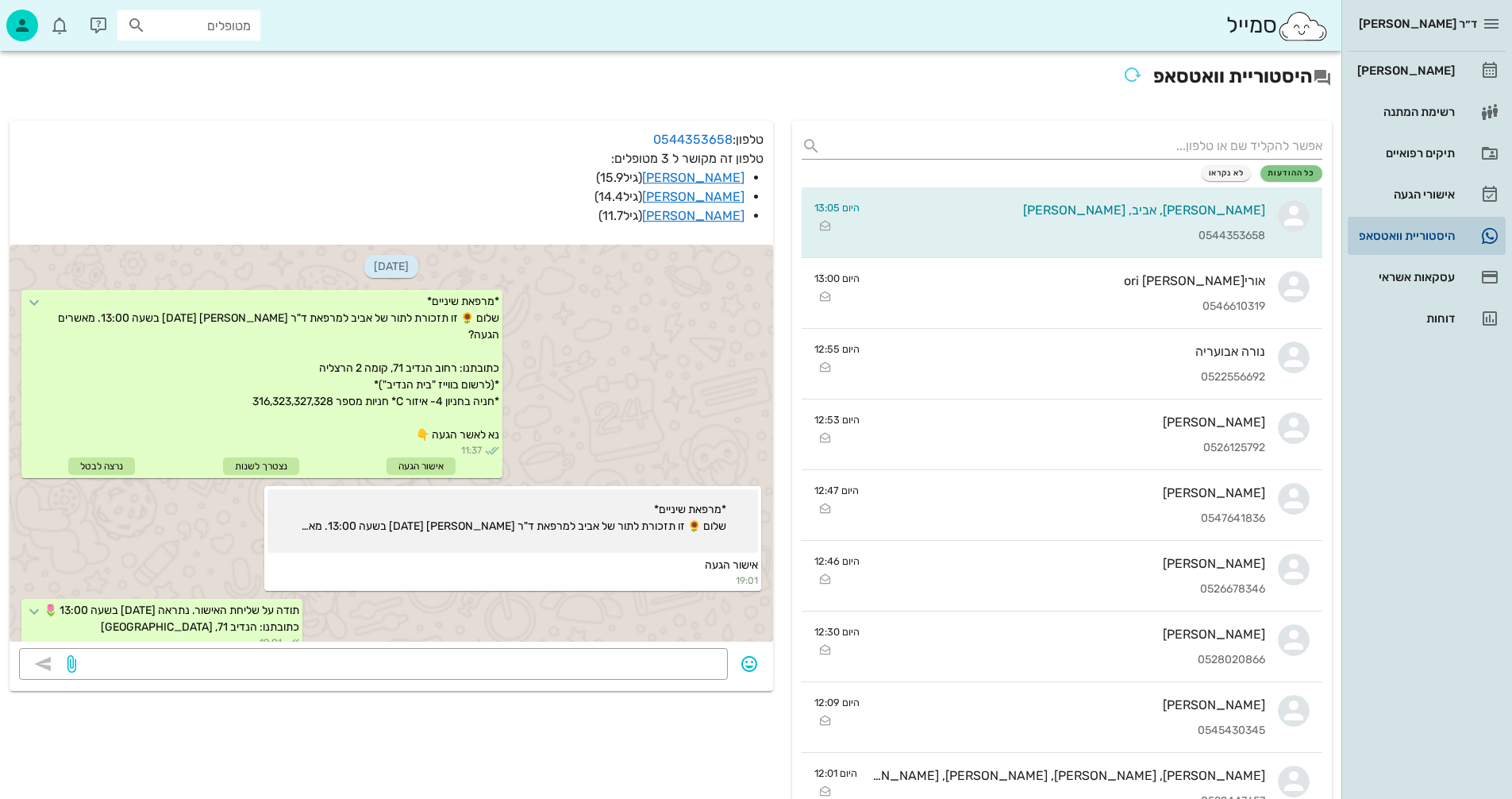
scroll to position [183, 0]
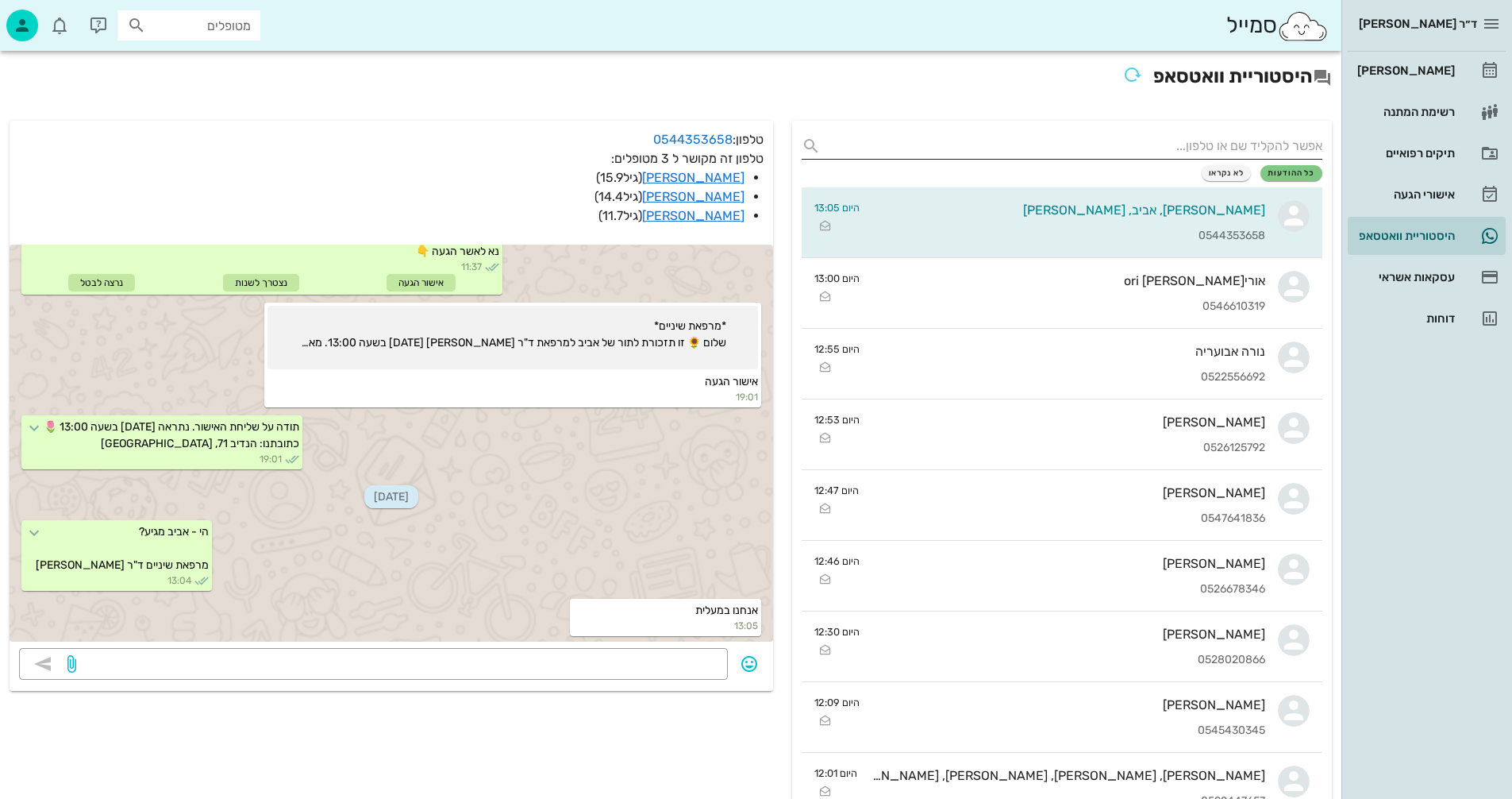
click at [1275, 142] on input "text" at bounding box center [1074, 146] width 495 height 25
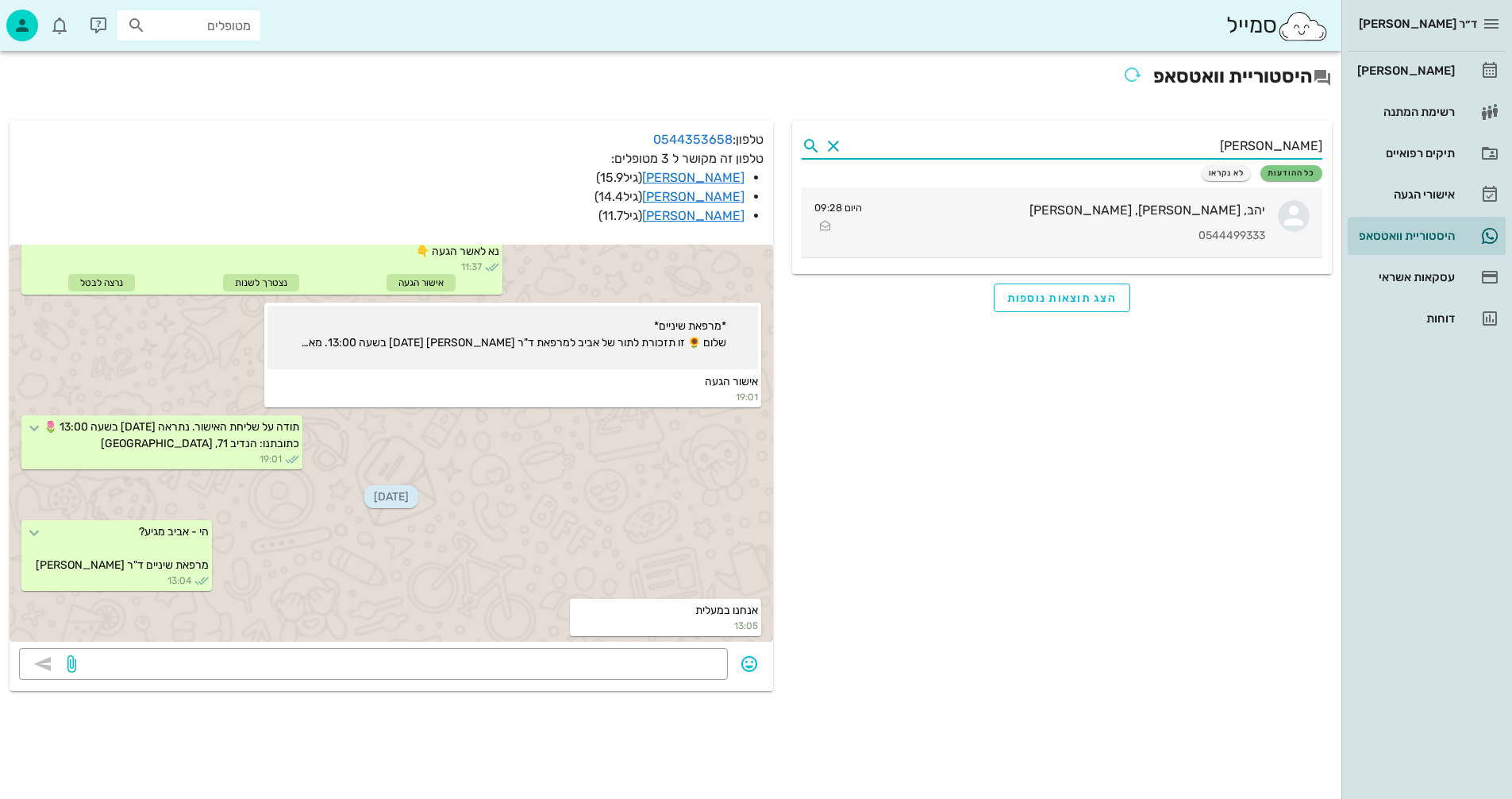
type input "דביר"
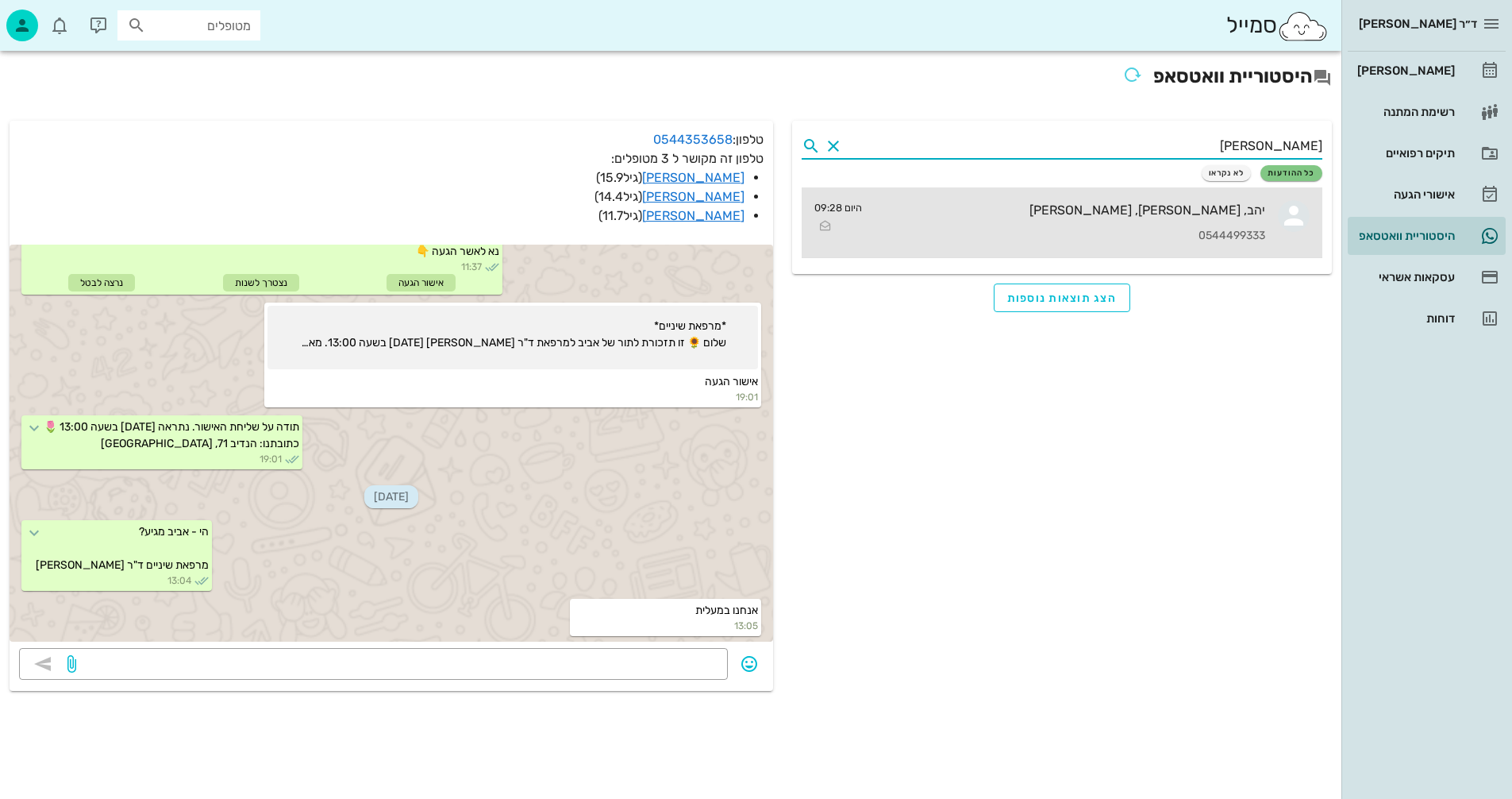
click at [1177, 217] on div "יהב, [PERSON_NAME], [PERSON_NAME]" at bounding box center [1070, 210] width 390 height 15
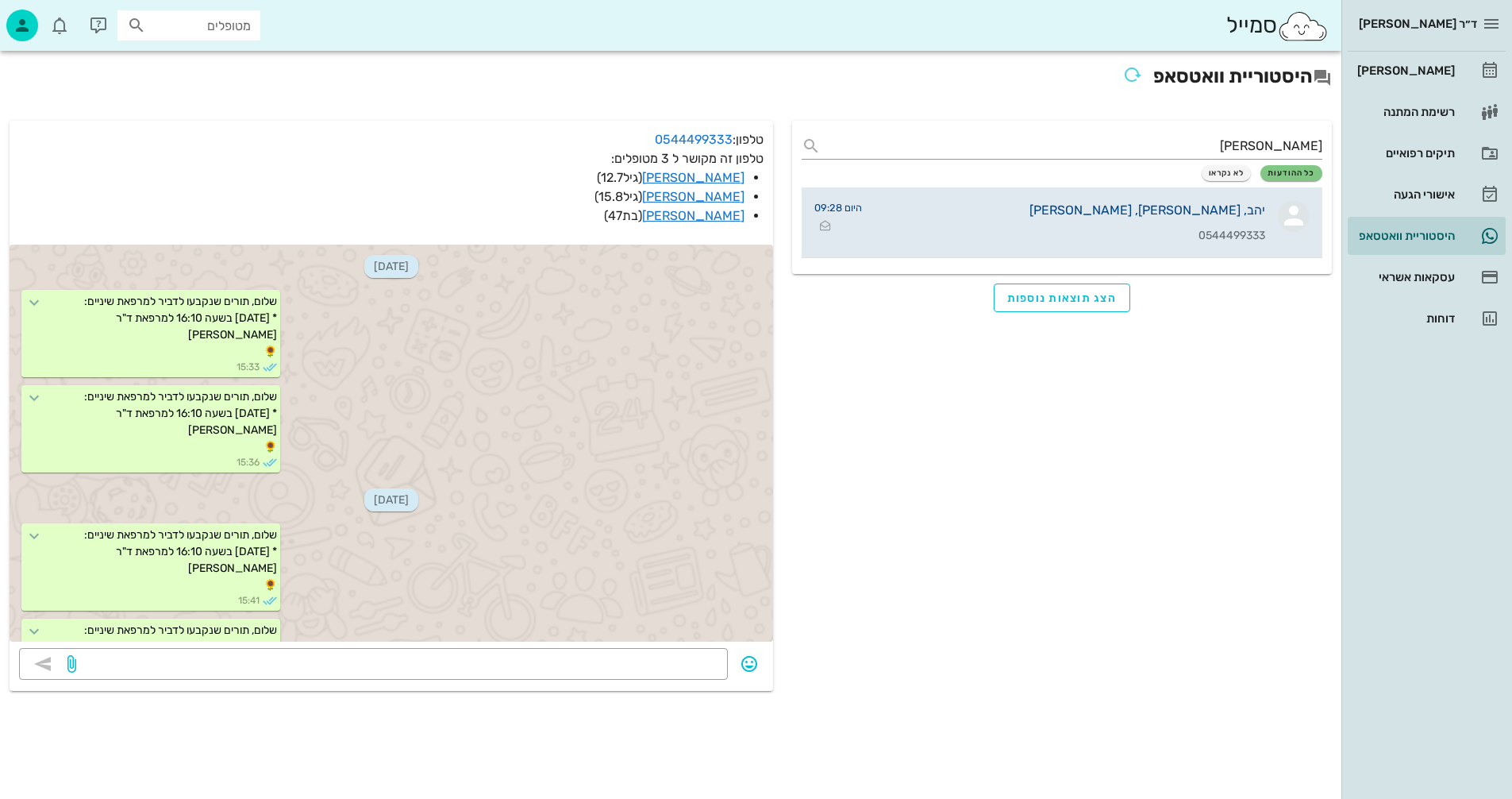
scroll to position [945, 0]
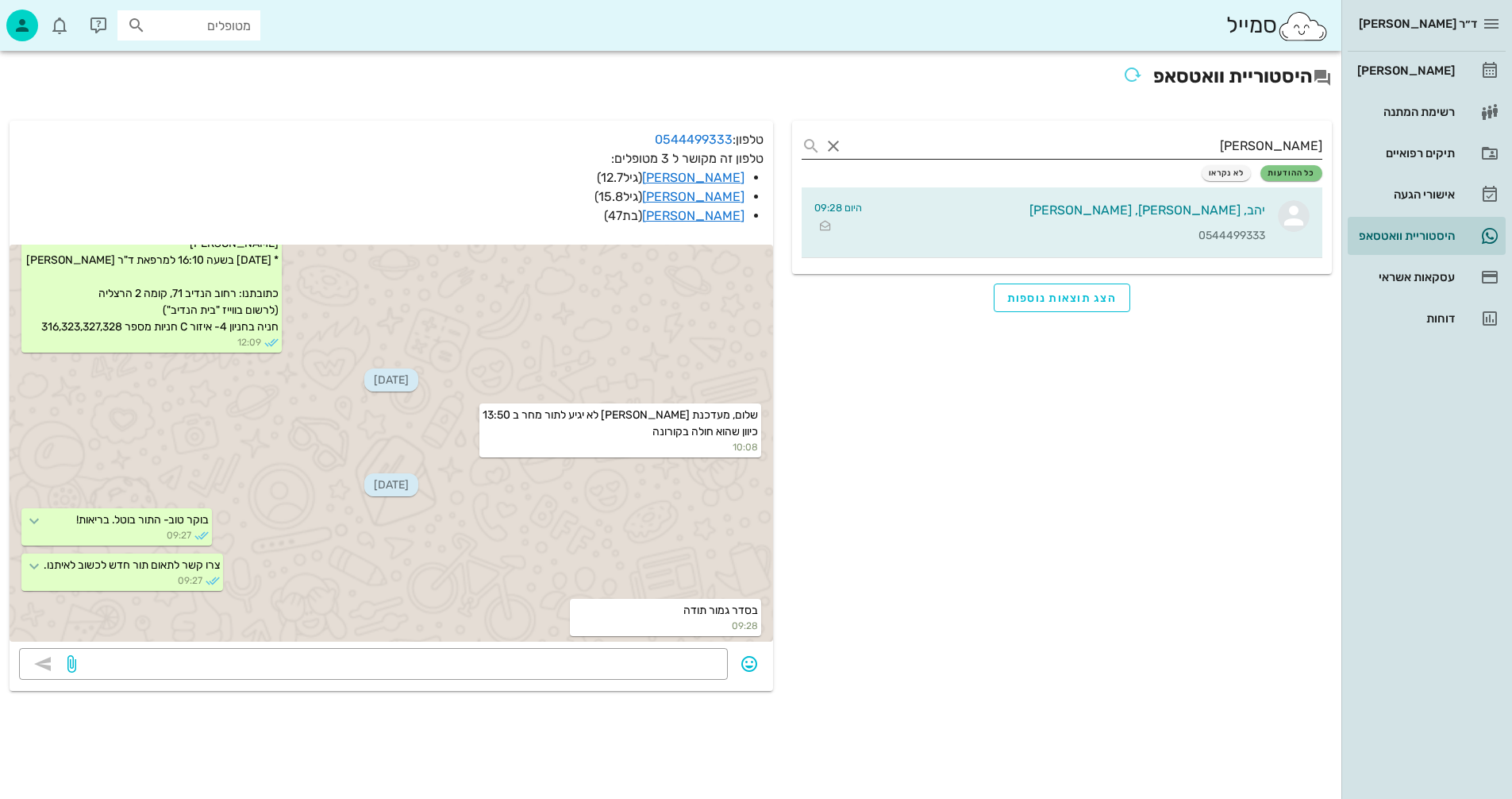
click at [837, 147] on button "Clear" at bounding box center [834, 146] width 19 height 19
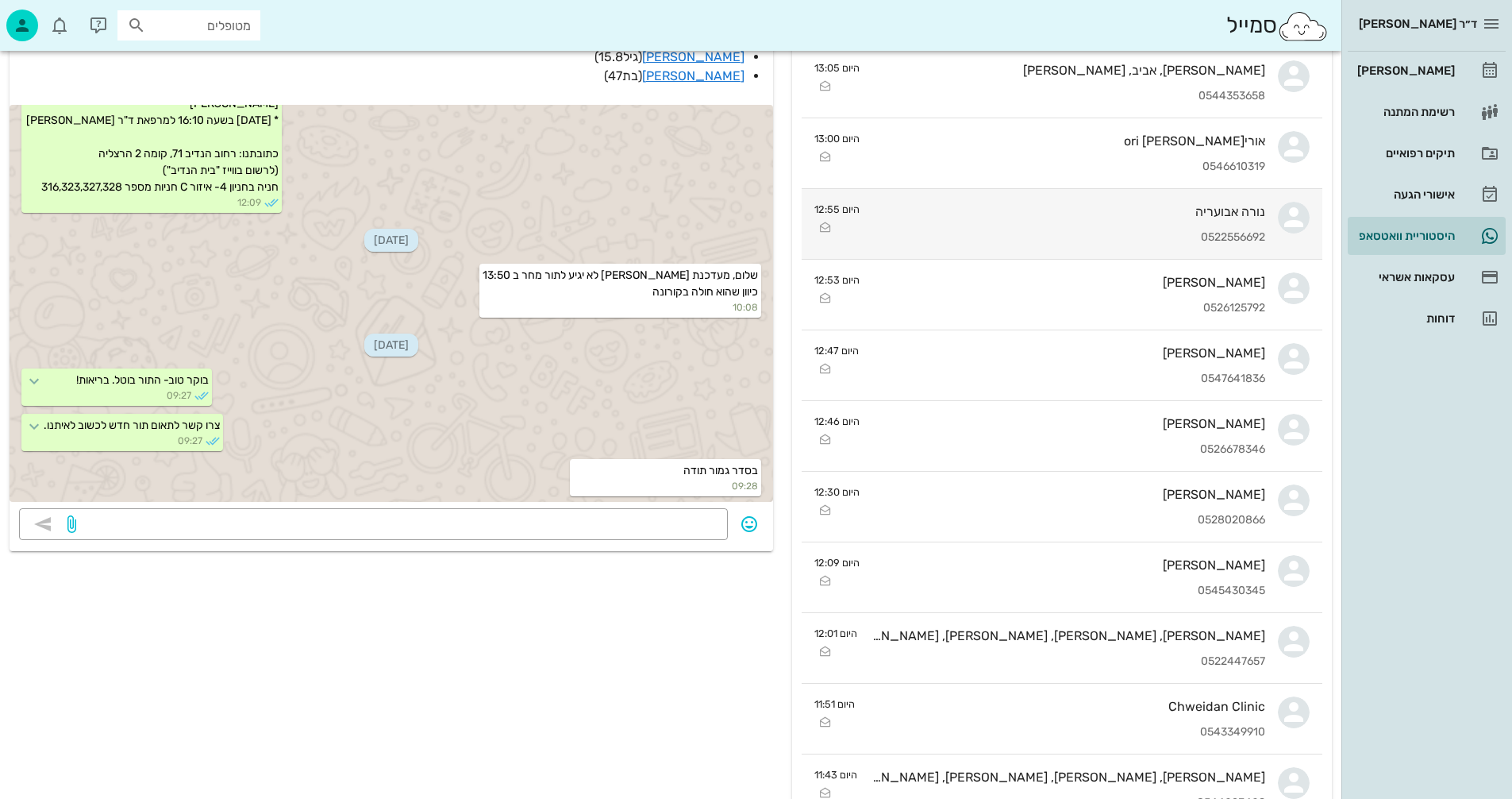
scroll to position [159, 0]
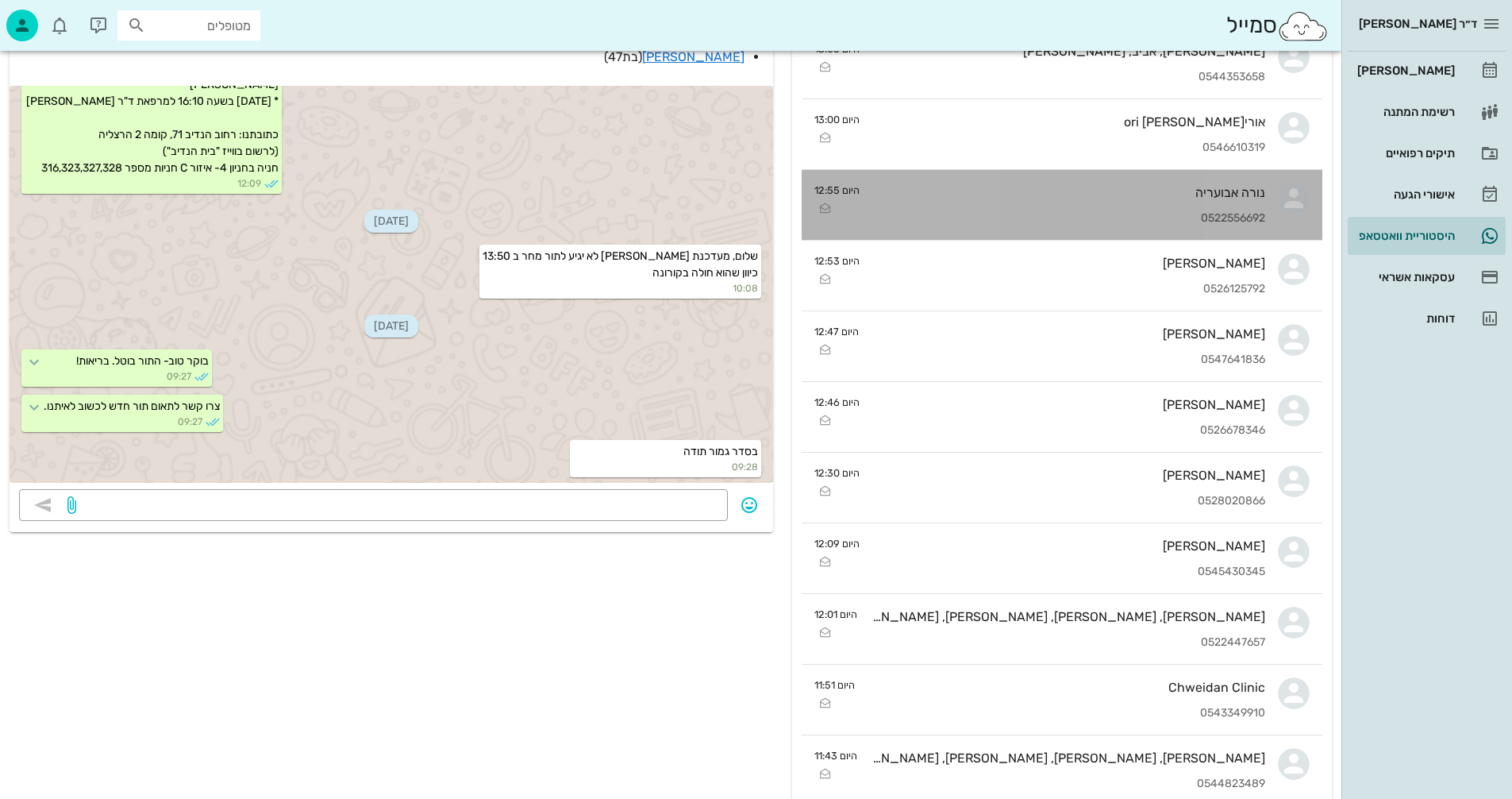
click at [1085, 194] on div "נורה אבועריה" at bounding box center [1069, 193] width 393 height 15
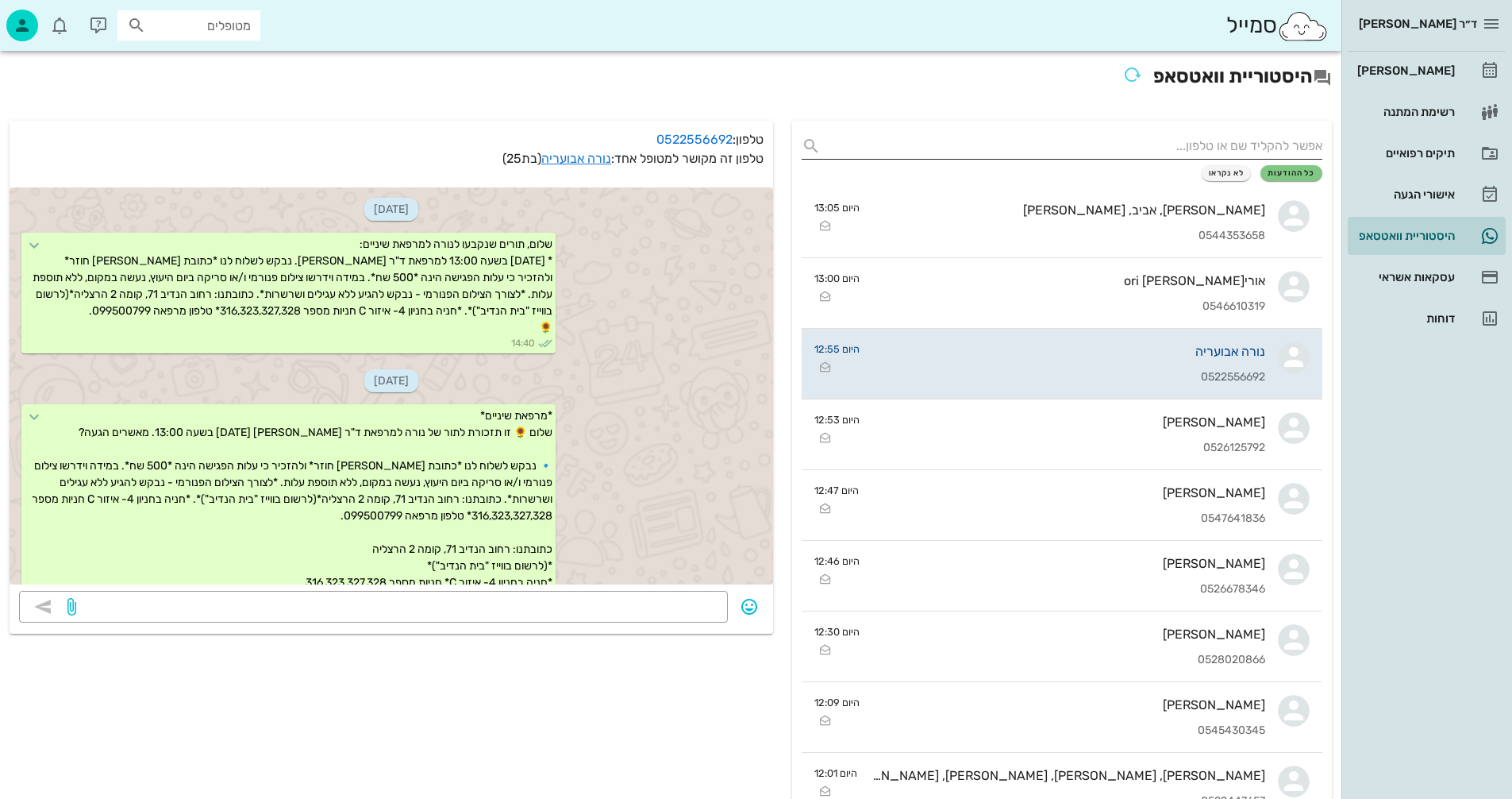
scroll to position [1042, 0]
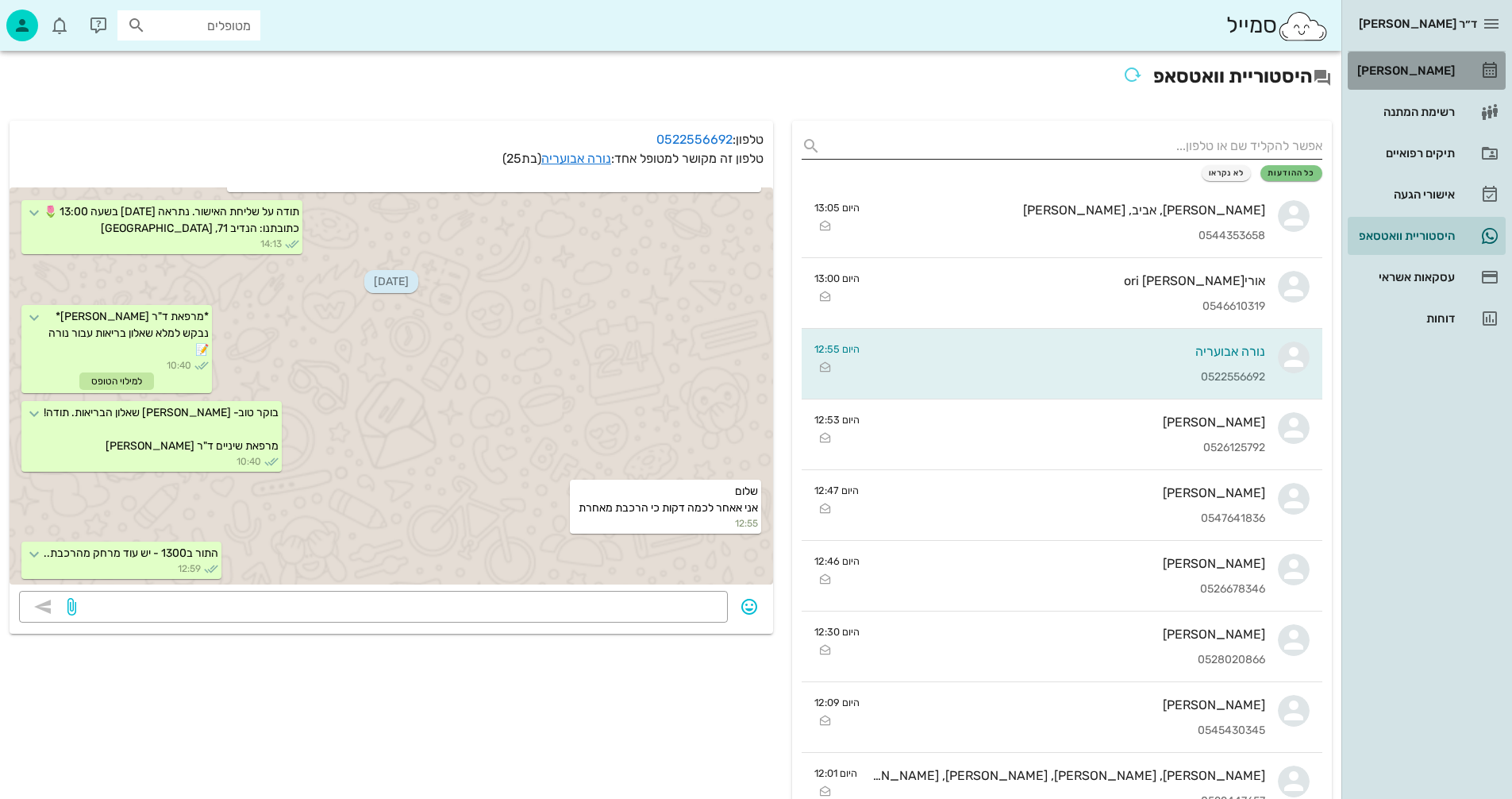
click at [1411, 73] on div "[PERSON_NAME]" at bounding box center [1404, 70] width 101 height 13
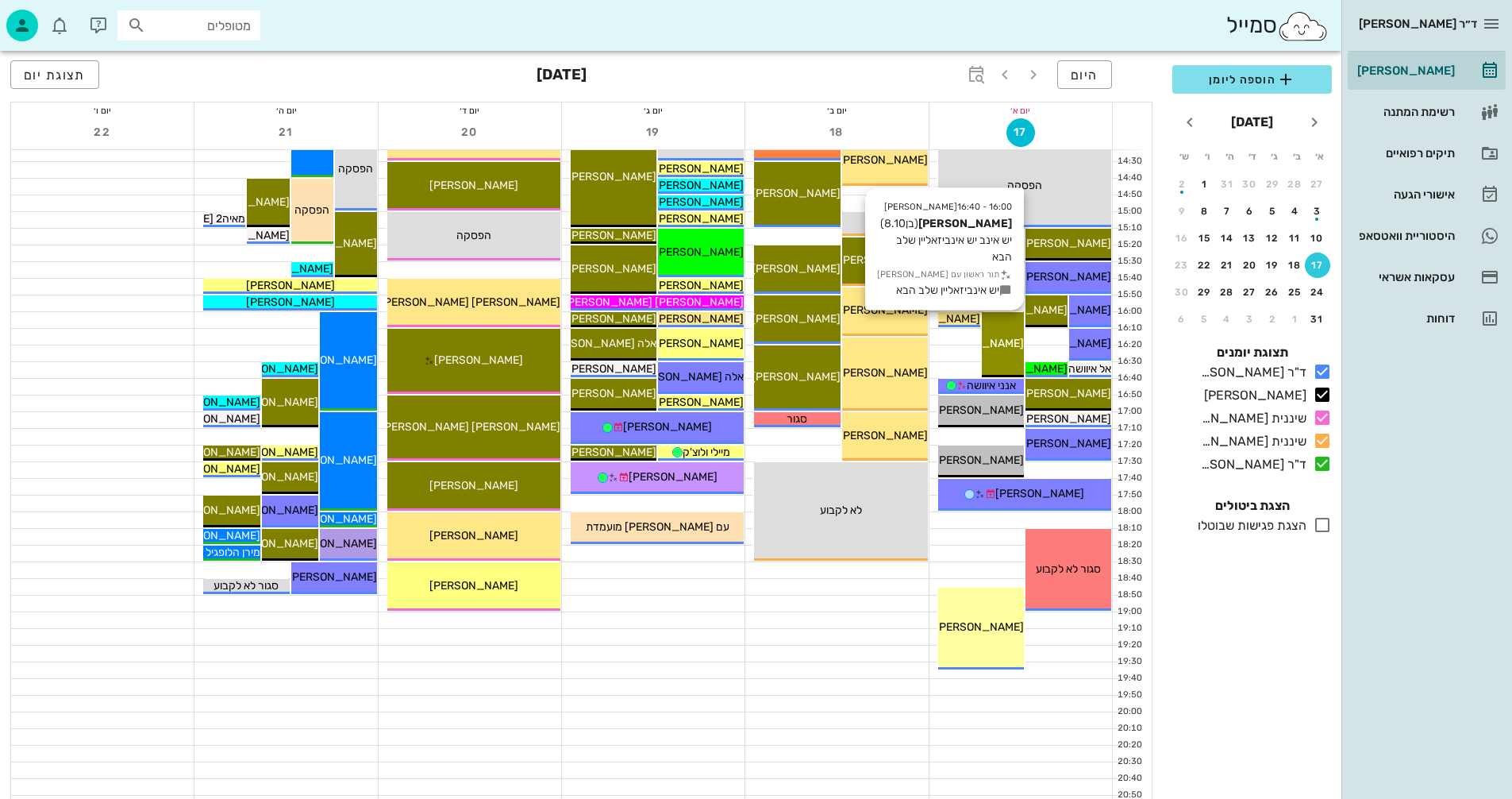
scroll to position [752, 0]
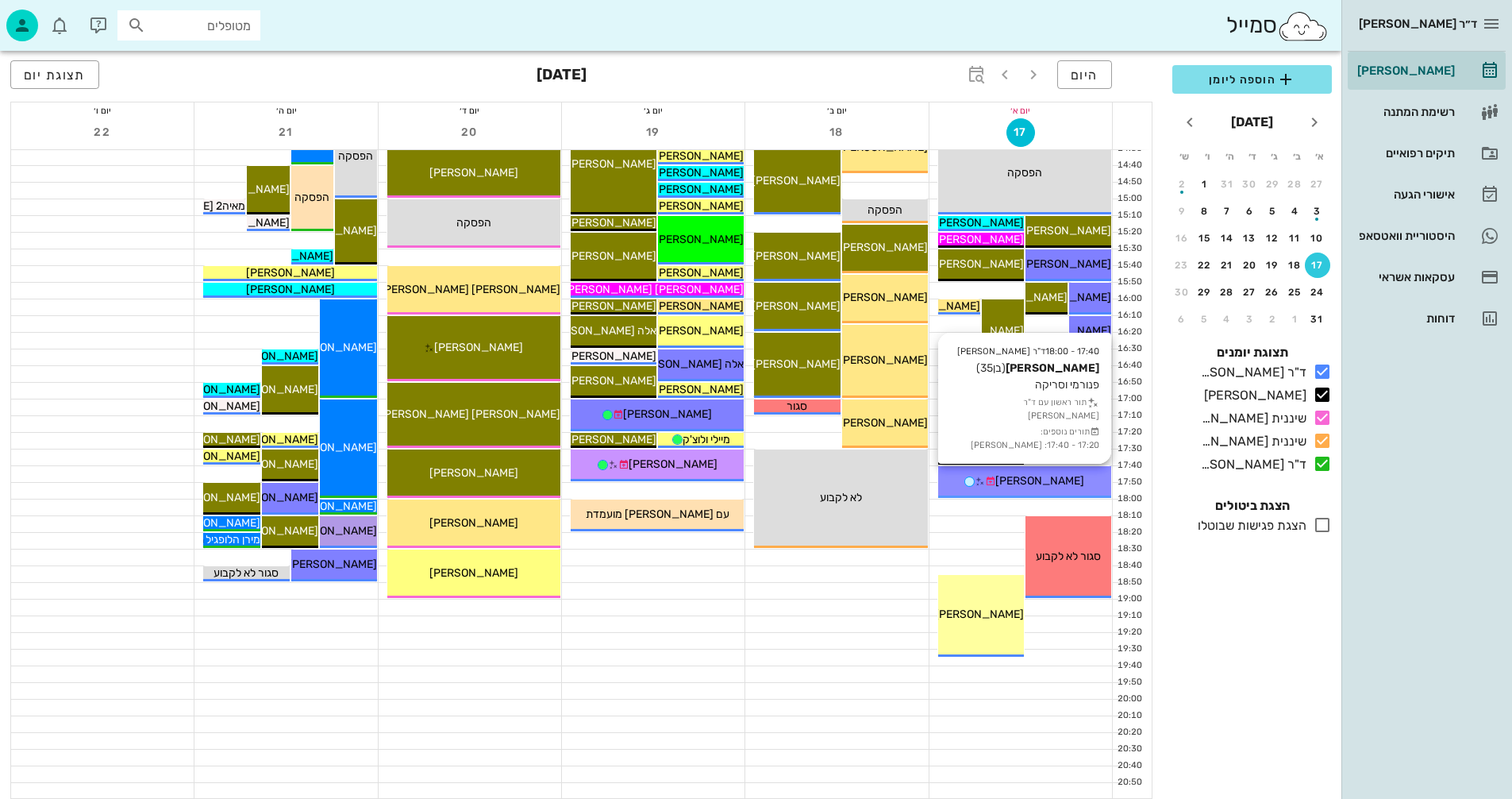
click at [964, 475] on div "[PERSON_NAME]" at bounding box center [1025, 481] width 173 height 17
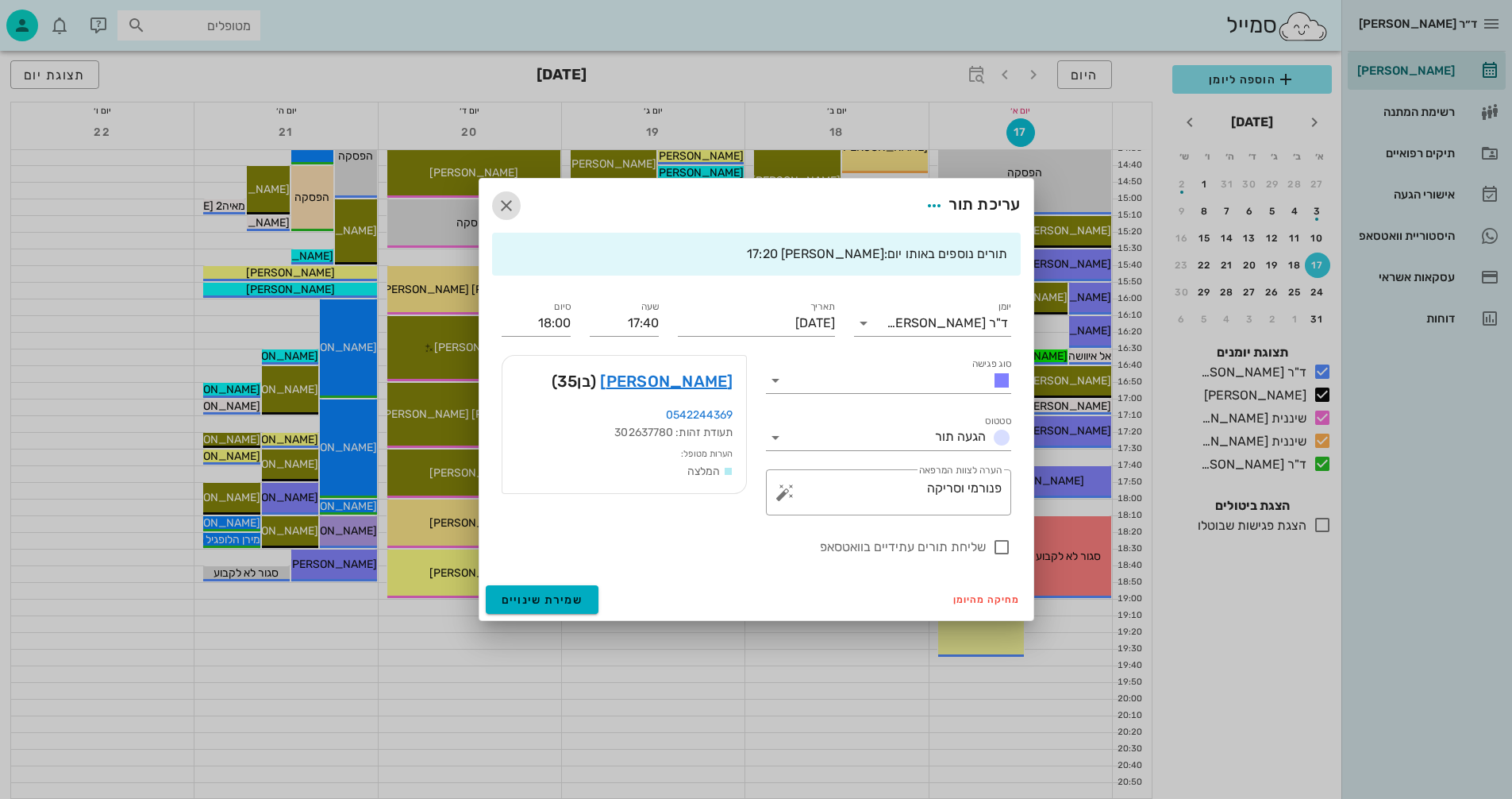
click at [502, 202] on icon "button" at bounding box center [506, 205] width 19 height 19
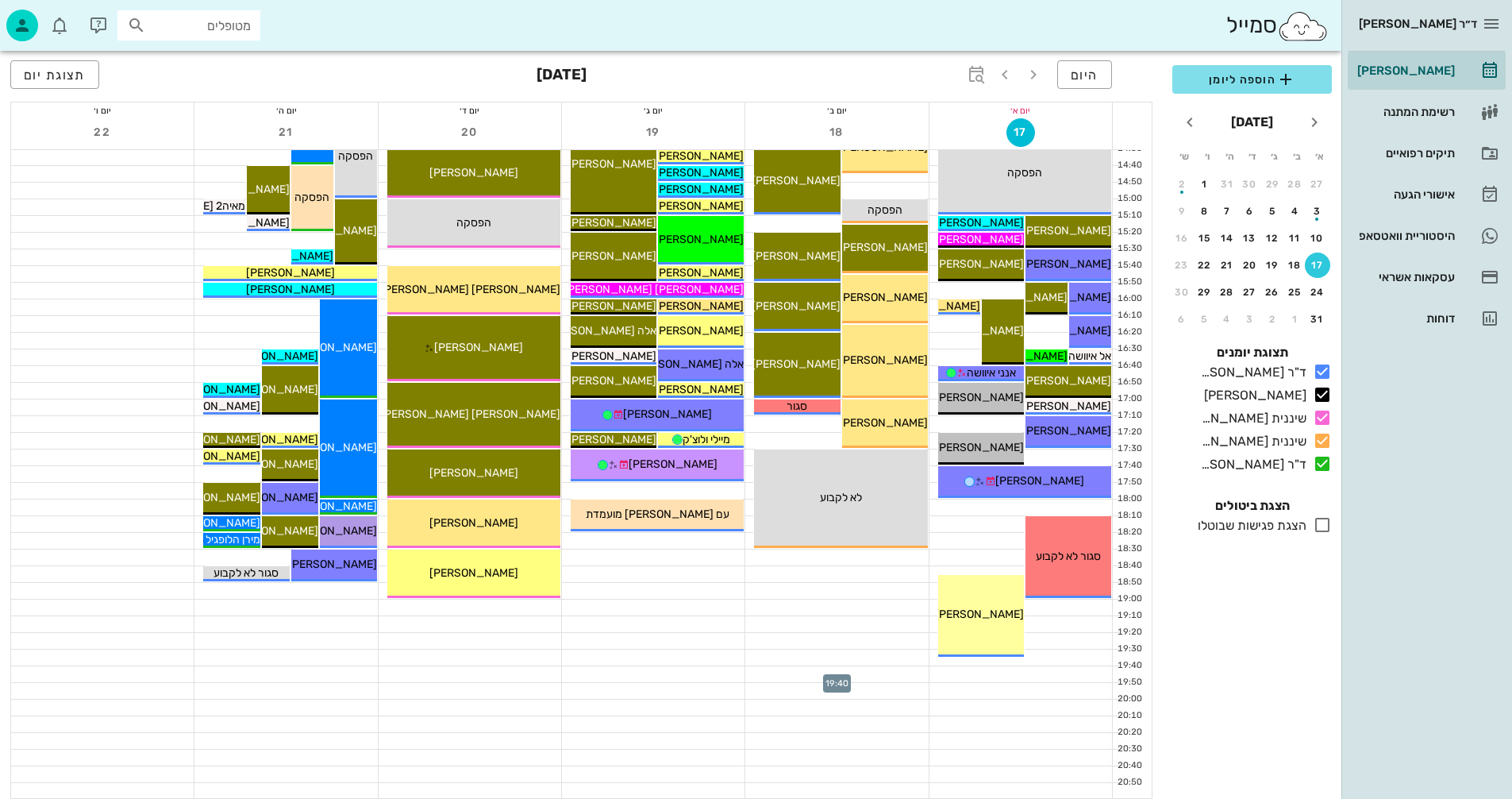
click at [911, 669] on div at bounding box center [837, 674] width 182 height 16
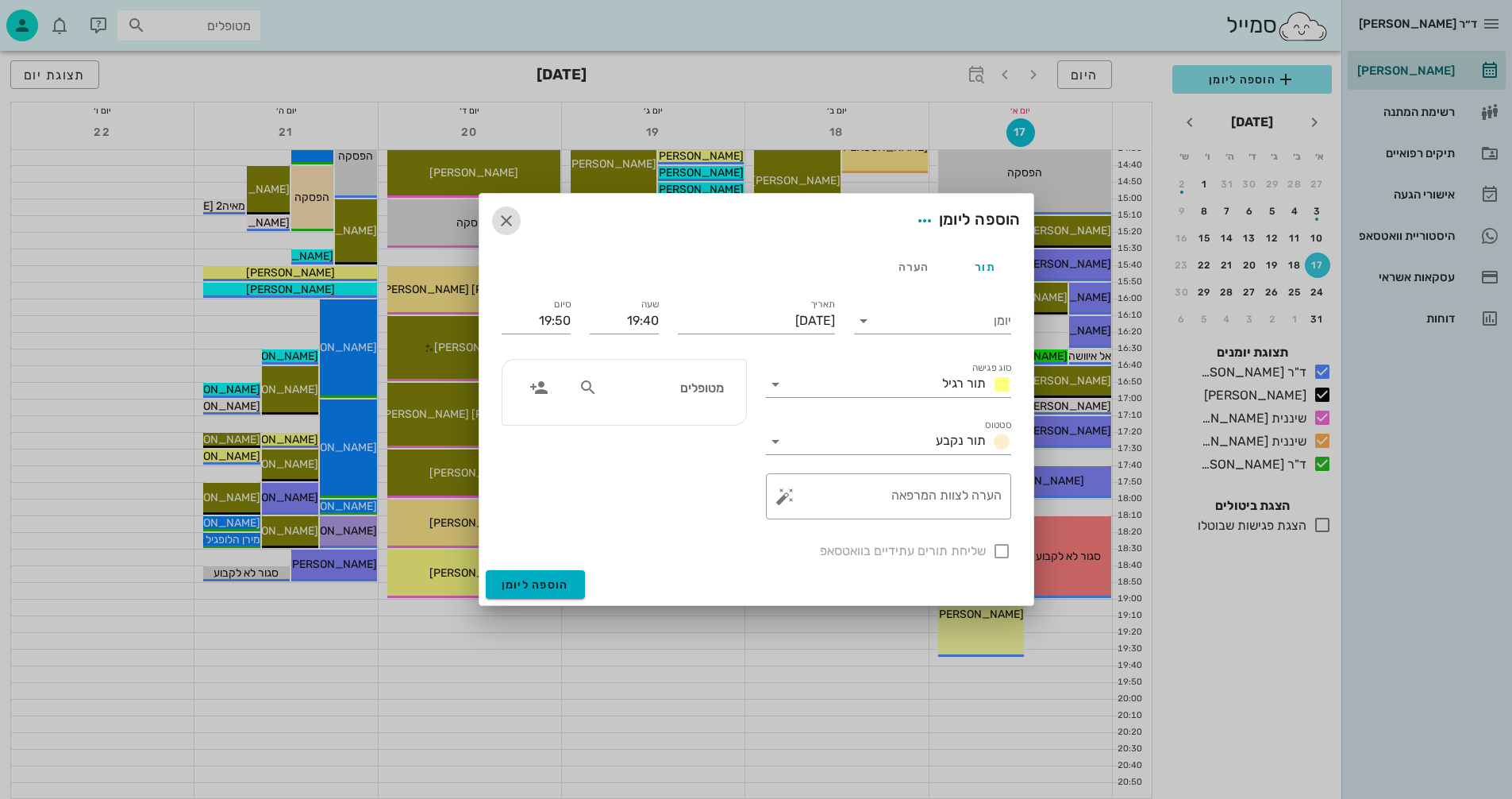
click at [510, 221] on icon "button" at bounding box center [506, 220] width 19 height 19
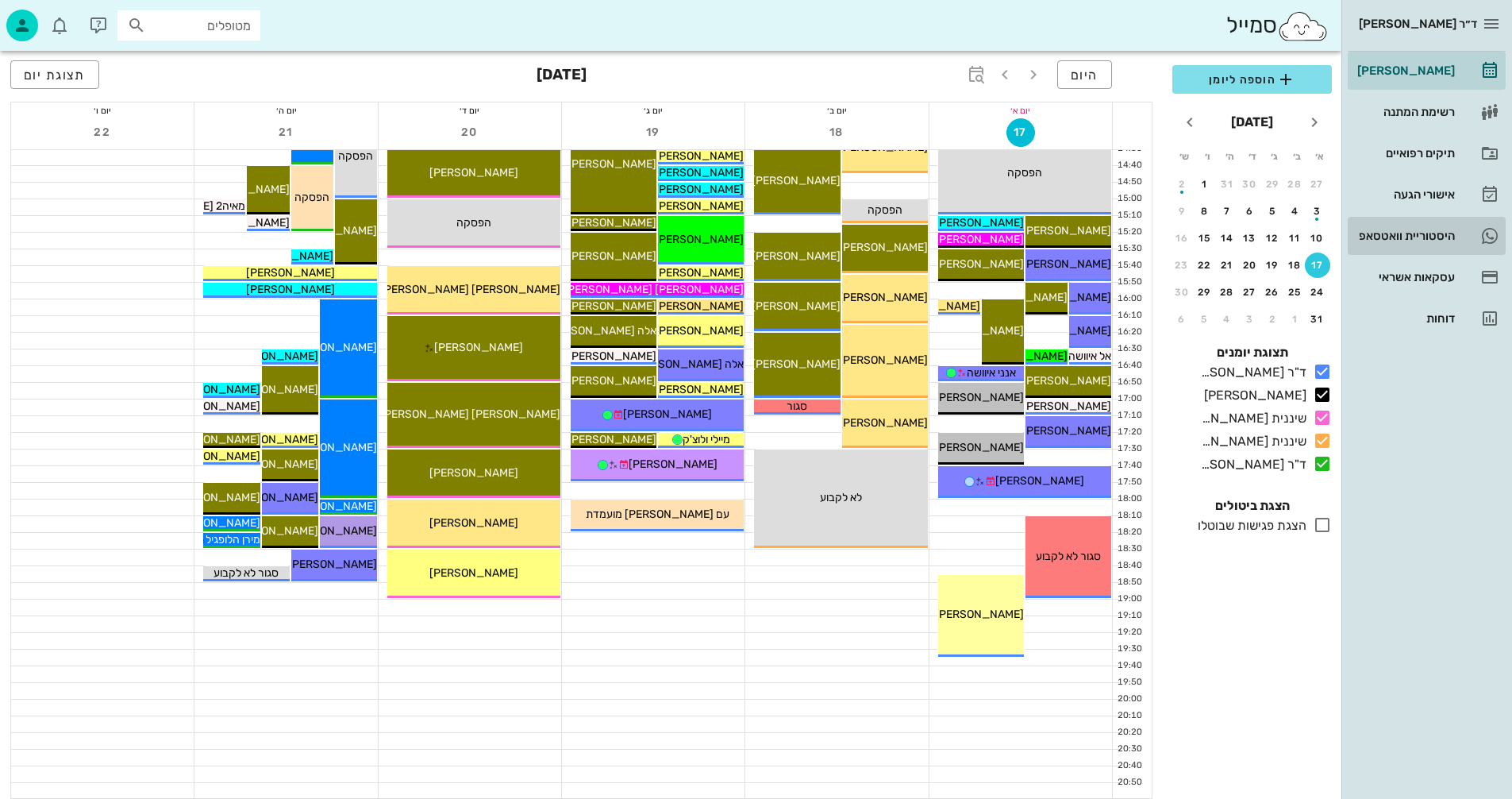
click at [1387, 231] on div "היסטוריית וואטסאפ" at bounding box center [1404, 236] width 101 height 13
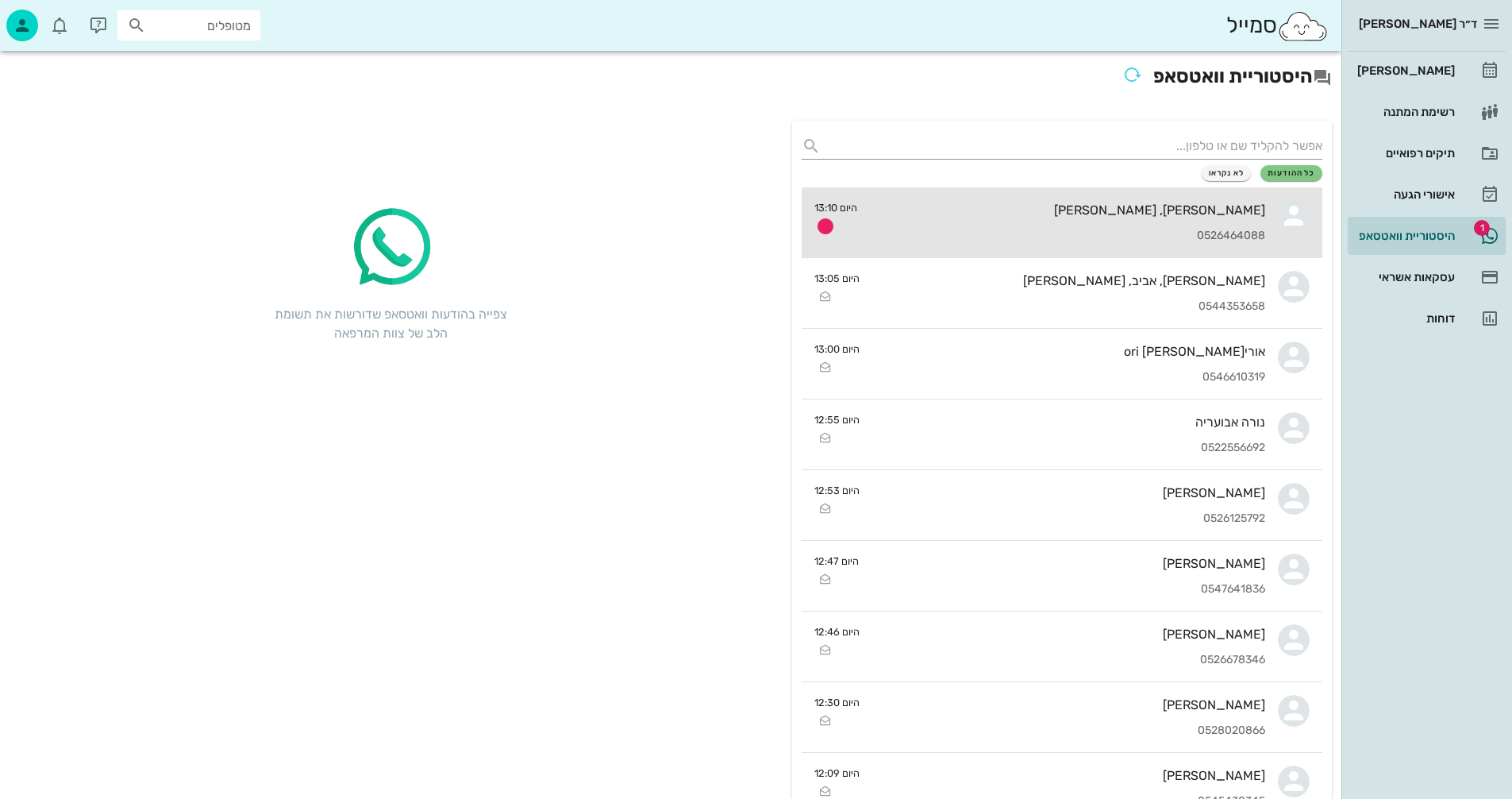
click at [992, 214] on div "רועי, עידו דיין" at bounding box center [1068, 210] width 395 height 15
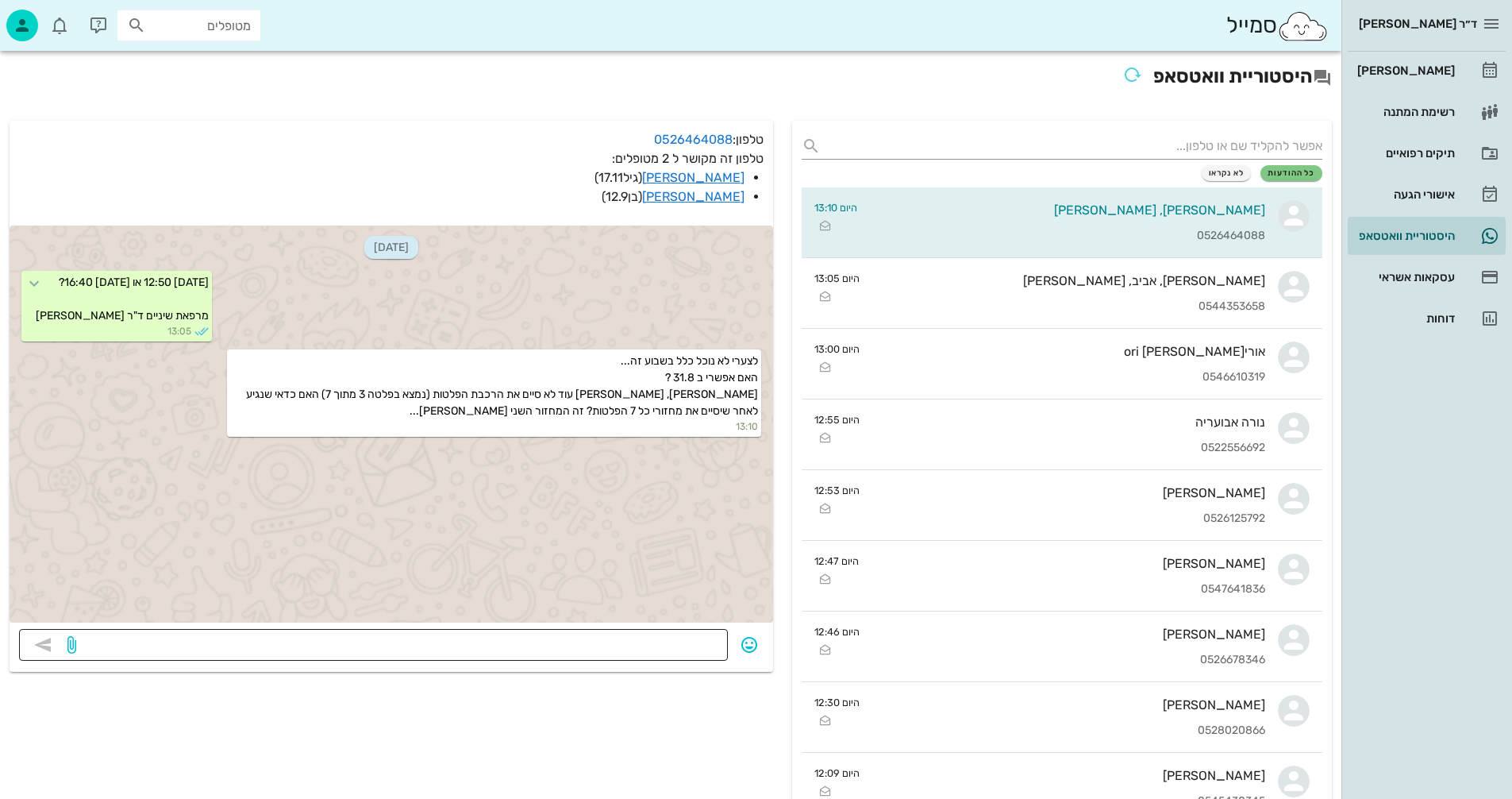
click at [627, 645] on textarea at bounding box center [399, 646] width 639 height 25
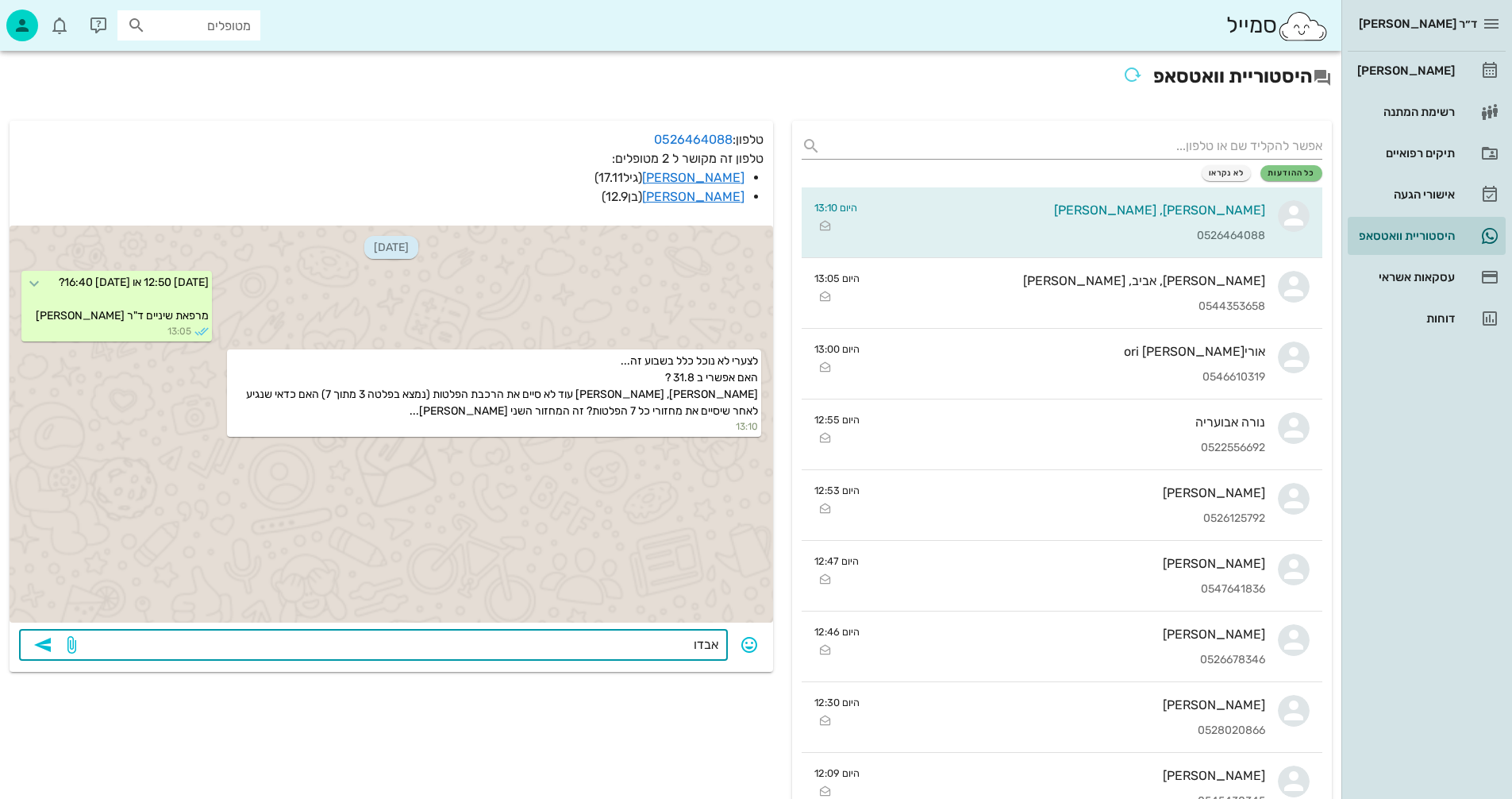
type textarea "אבדוק"
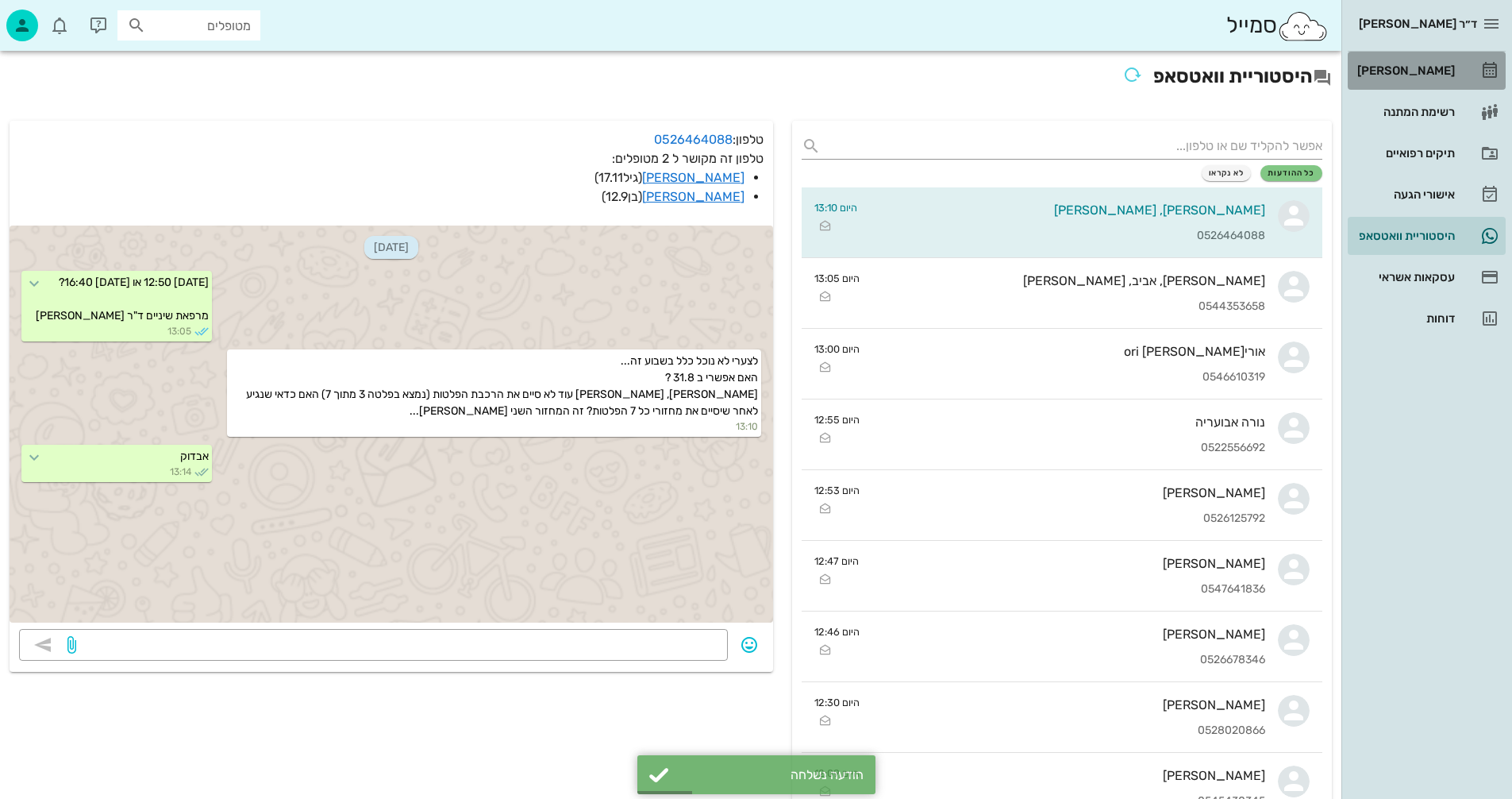
click at [1431, 69] on div "[PERSON_NAME]" at bounding box center [1404, 70] width 101 height 13
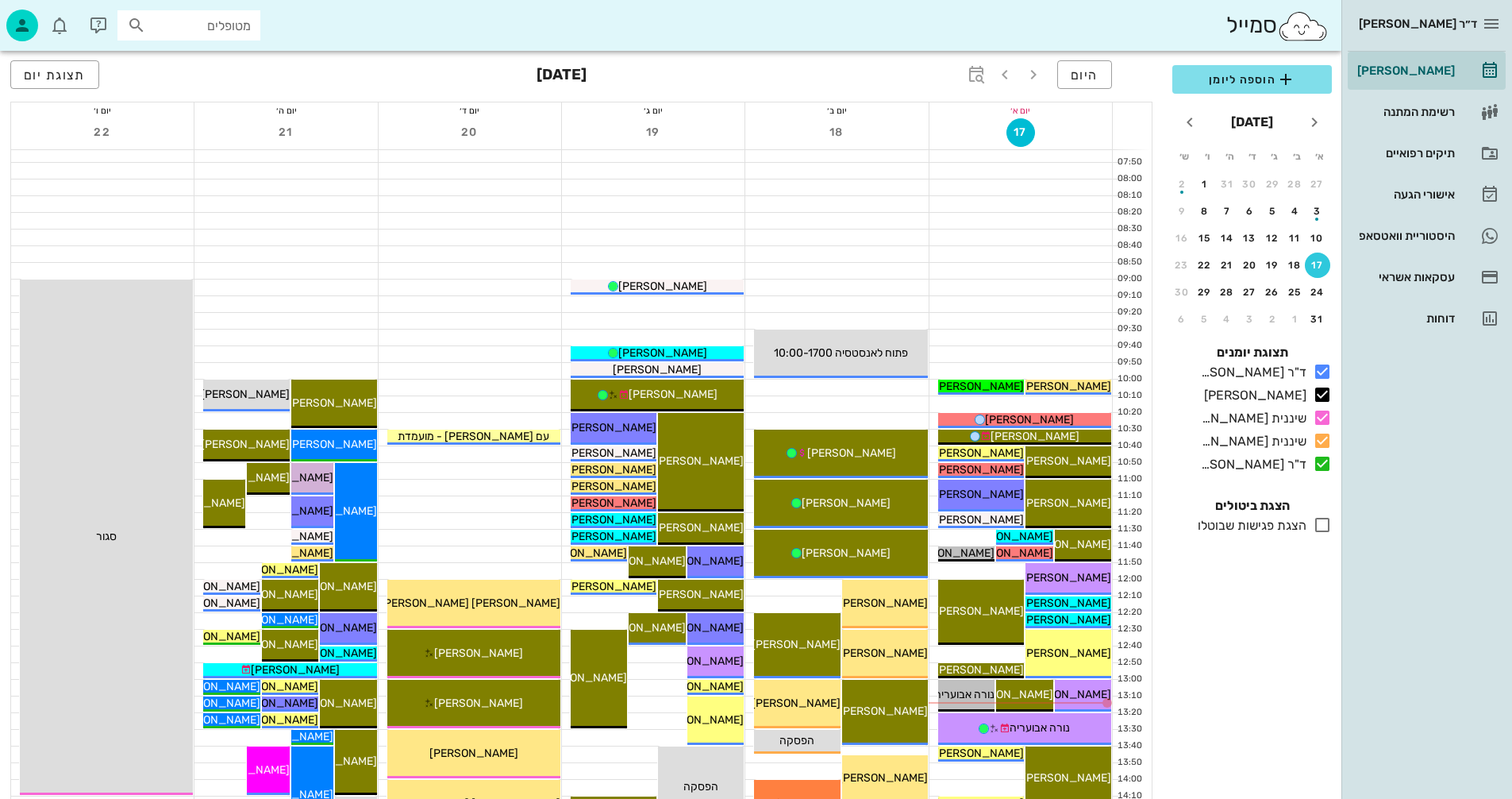
scroll to position [318, 0]
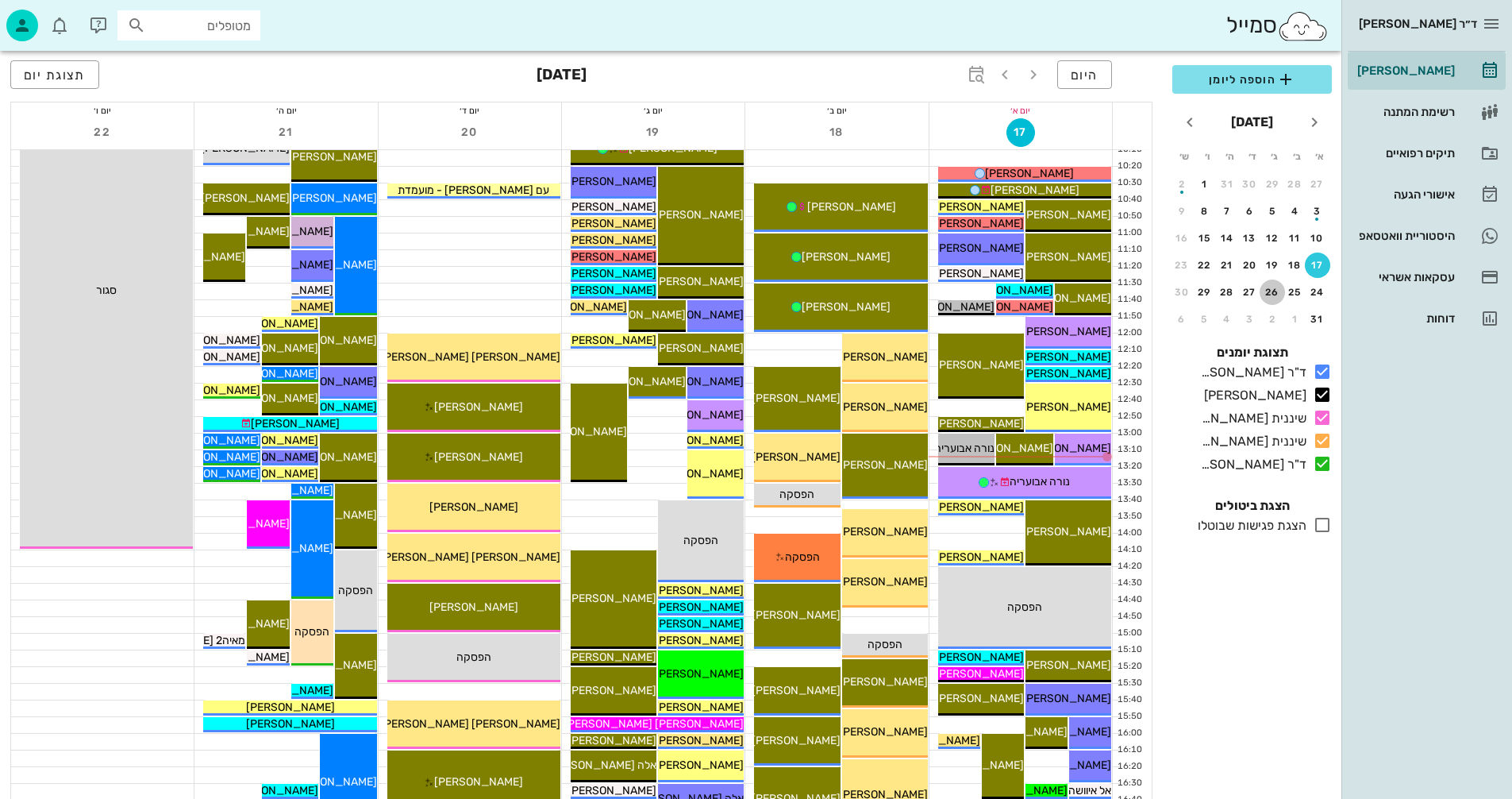
click at [1277, 286] on div "26" at bounding box center [1273, 291] width 25 height 11
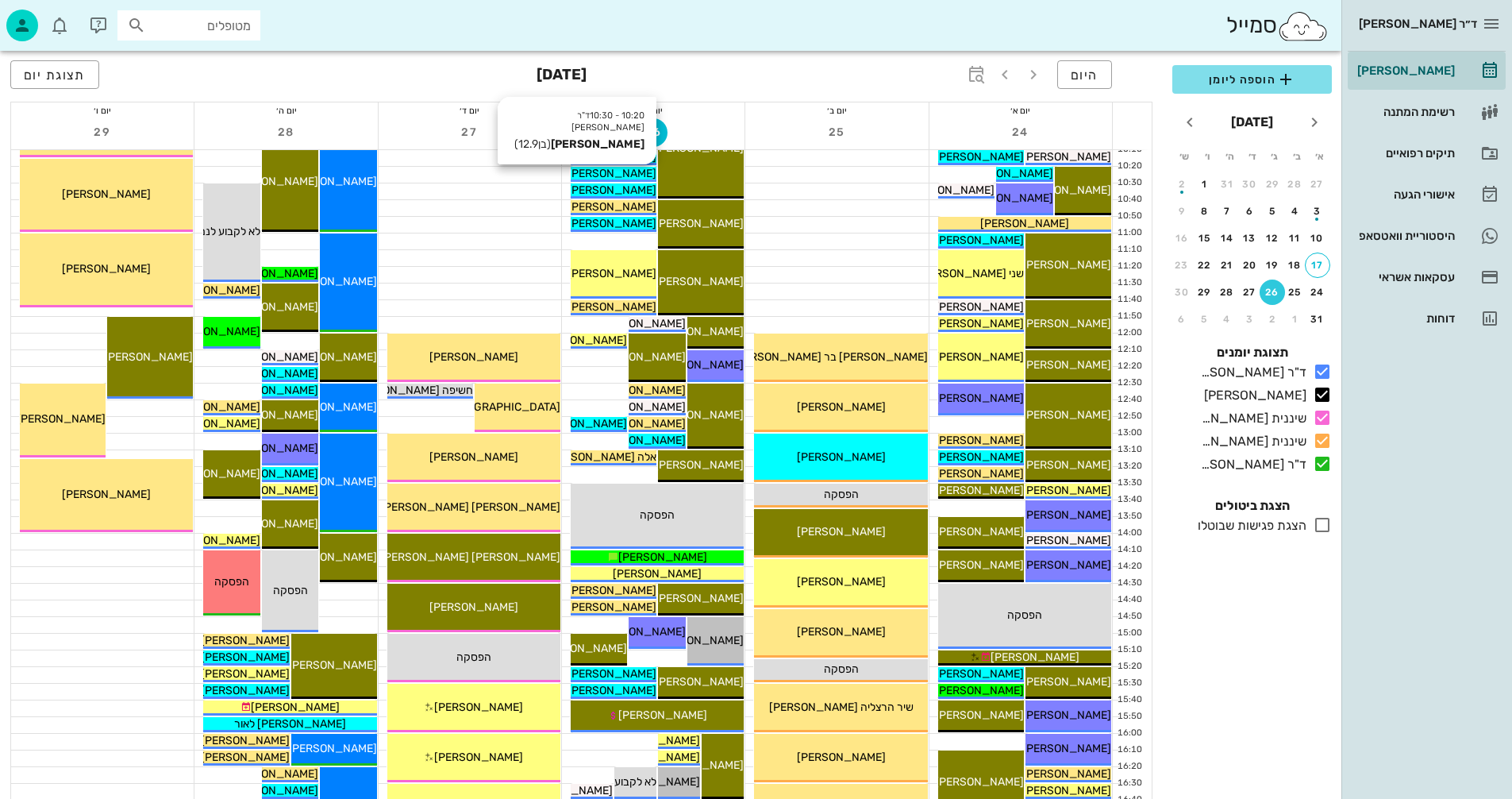
click at [616, 175] on span "[PERSON_NAME]" at bounding box center [612, 173] width 89 height 14
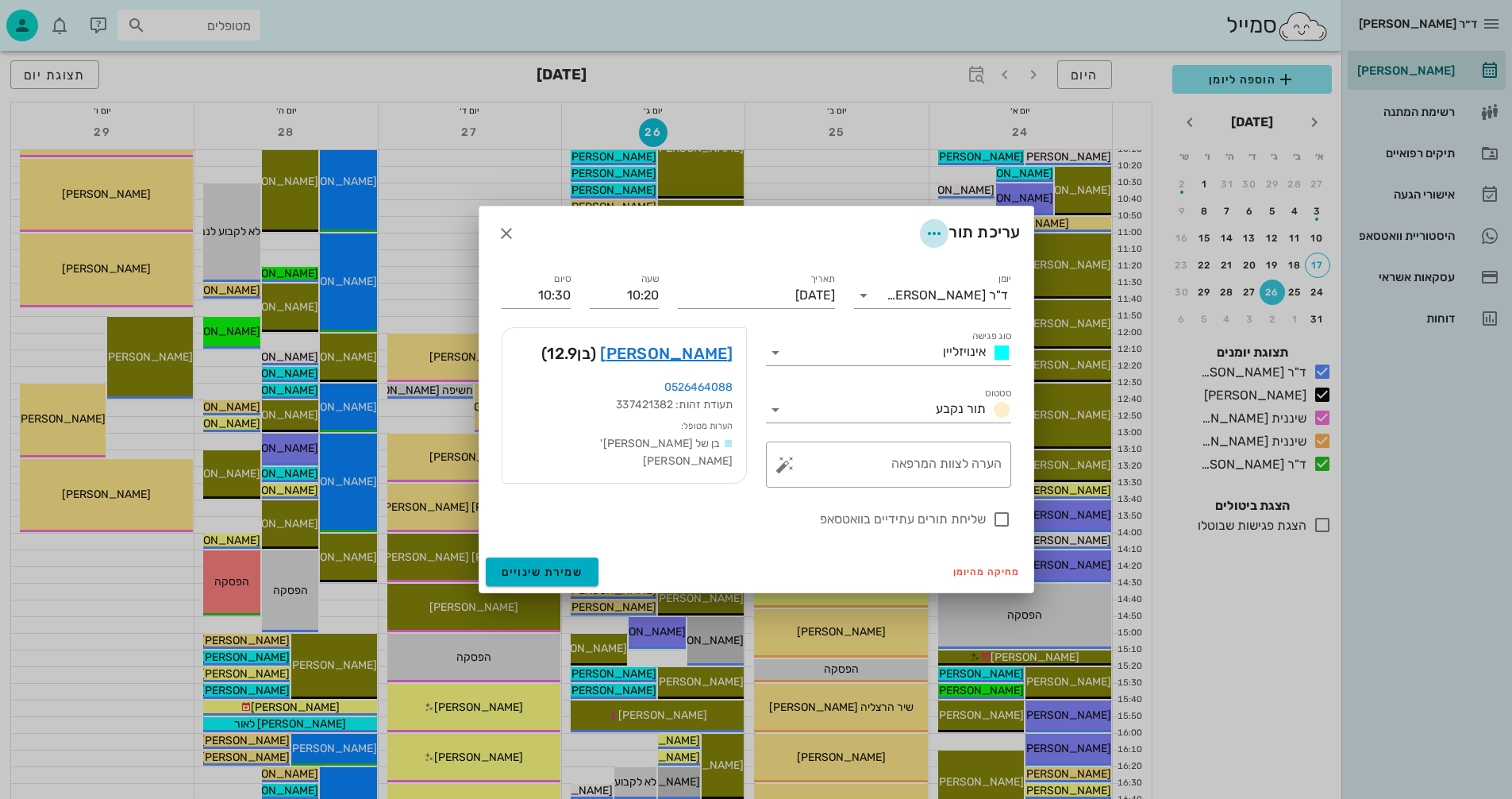
click at [931, 232] on icon "button" at bounding box center [934, 233] width 19 height 19
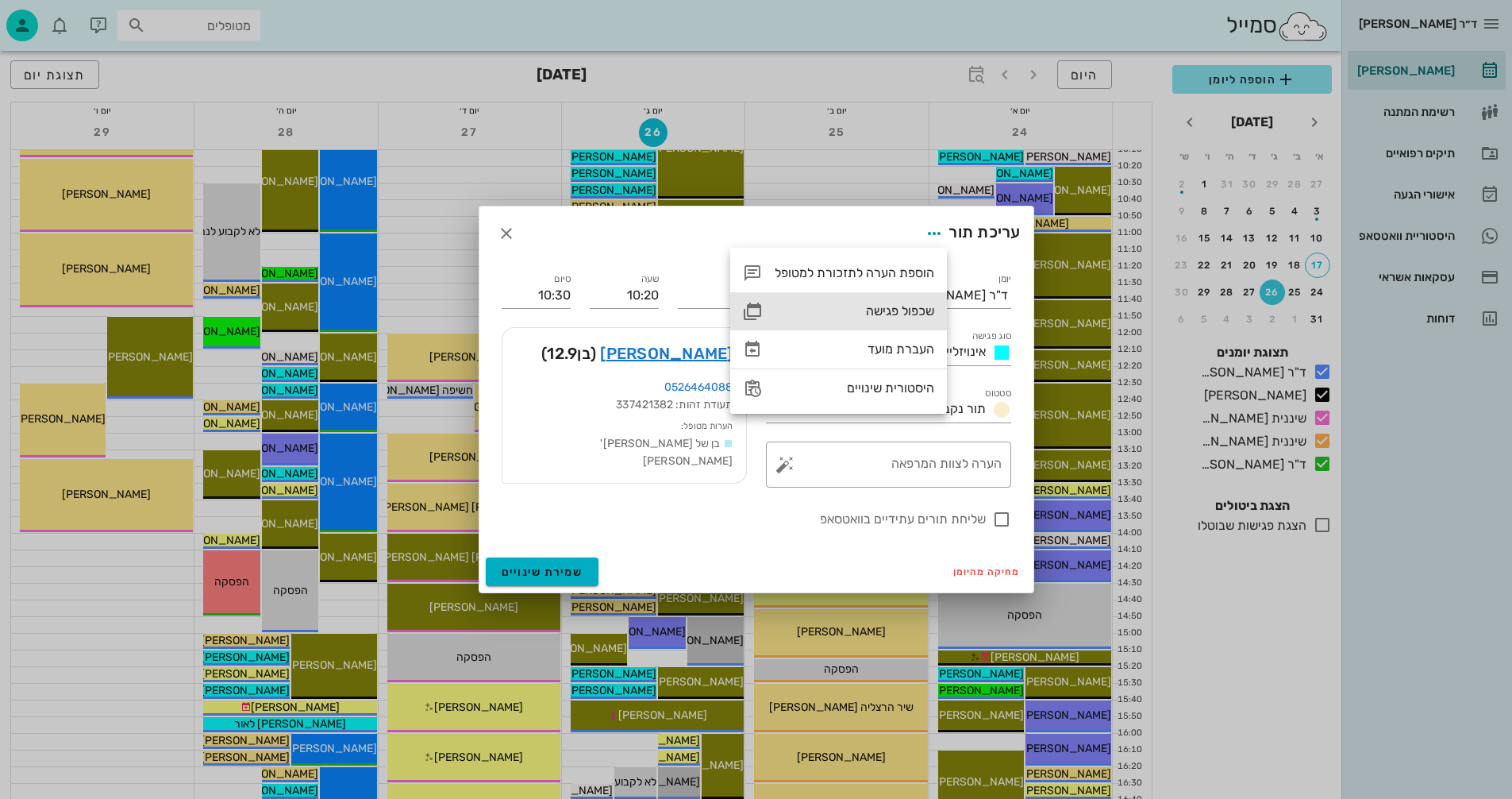
click at [873, 308] on div "שכפול פגישה" at bounding box center [854, 311] width 160 height 15
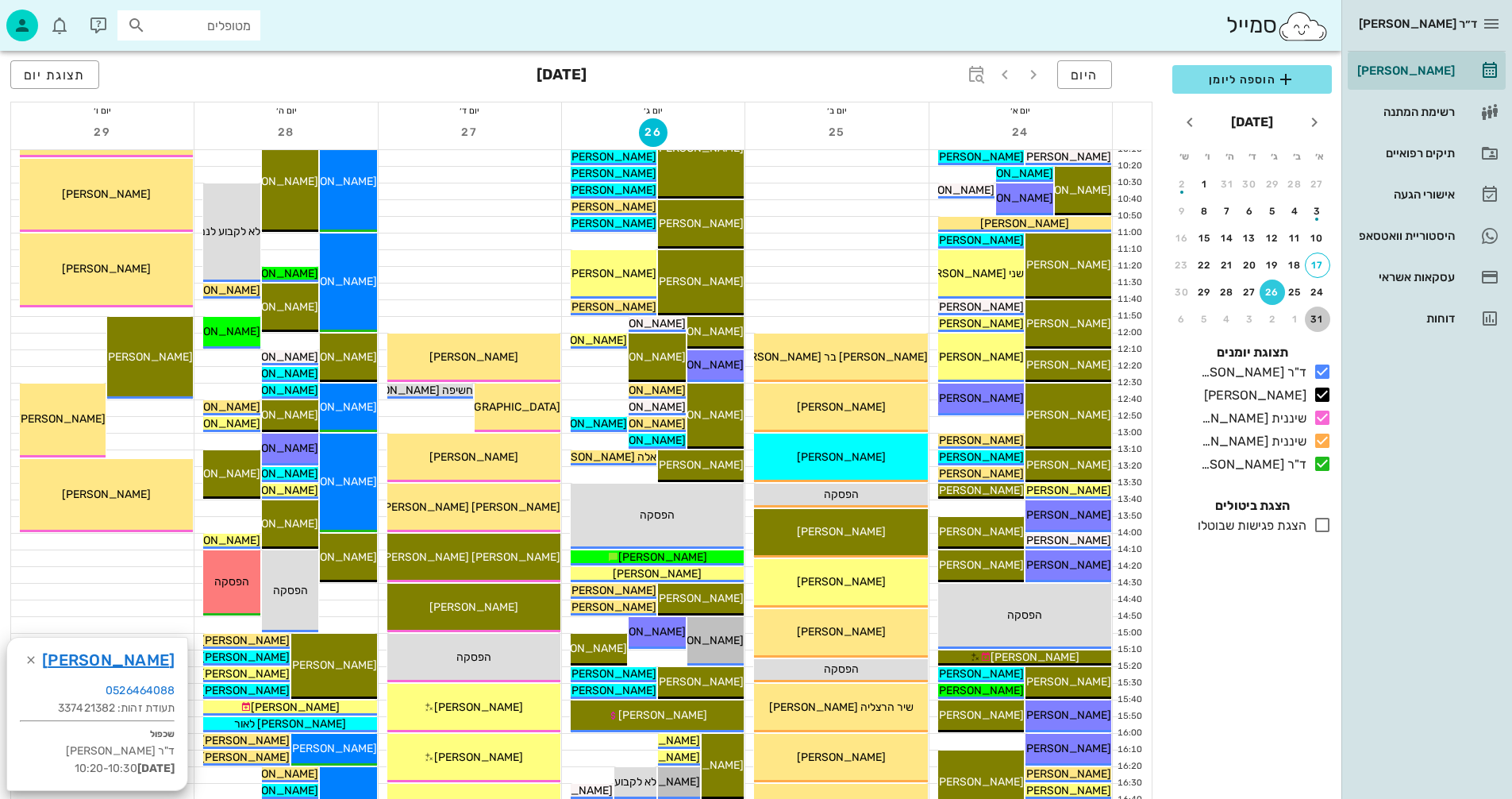
click at [1319, 319] on div "31" at bounding box center [1318, 318] width 25 height 11
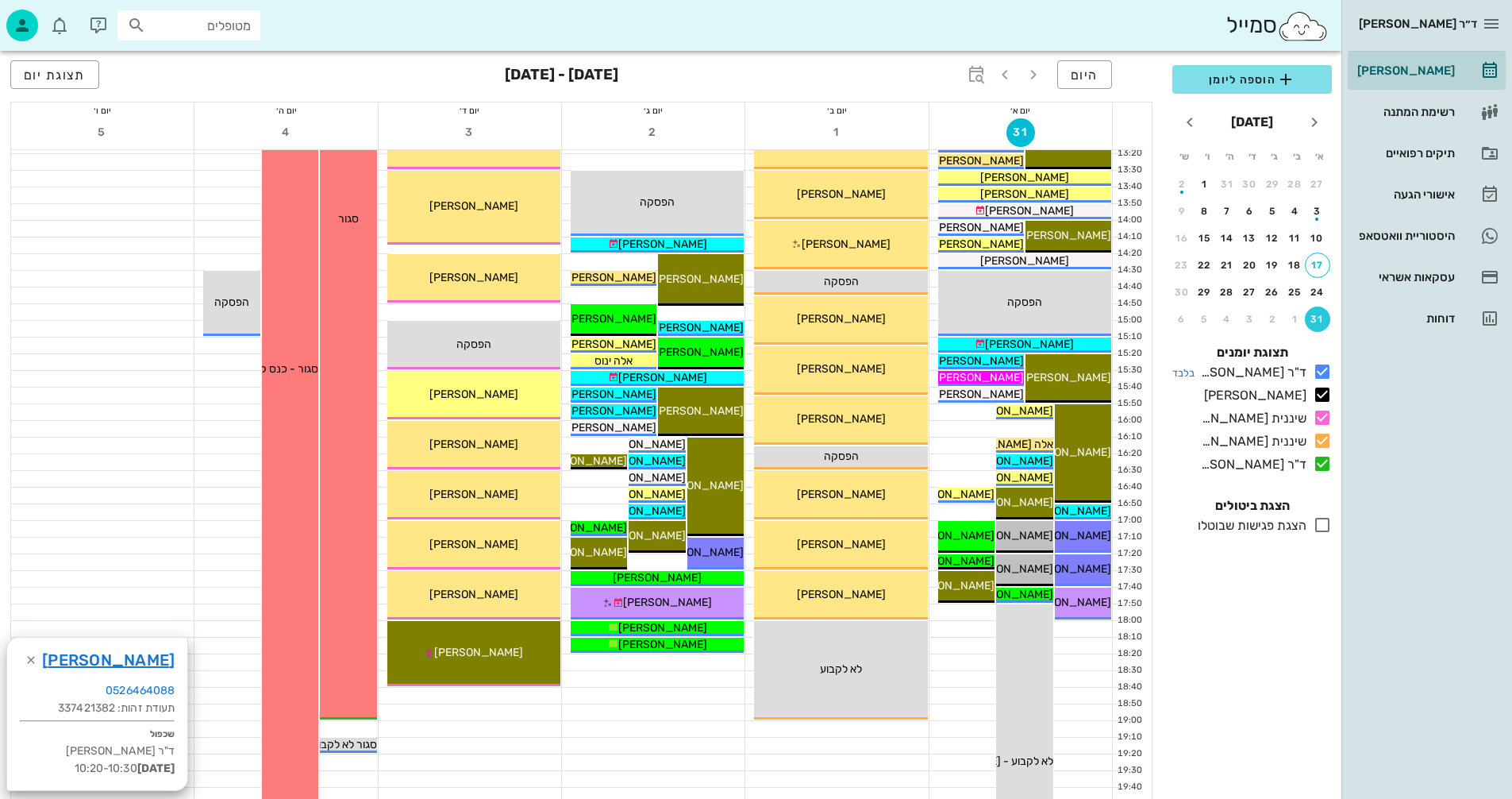
scroll to position [635, 0]
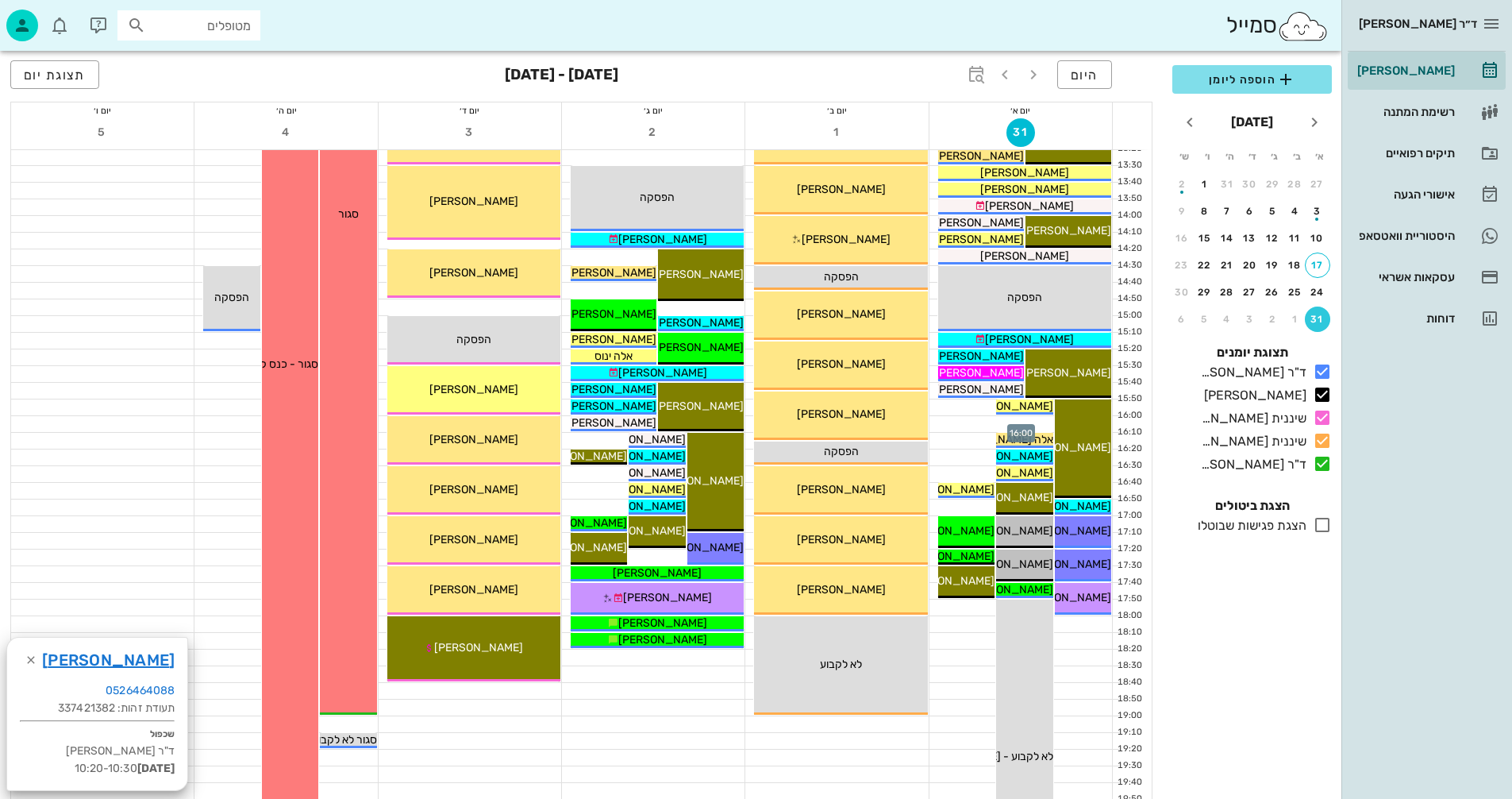
click at [947, 421] on div at bounding box center [1021, 423] width 182 height 16
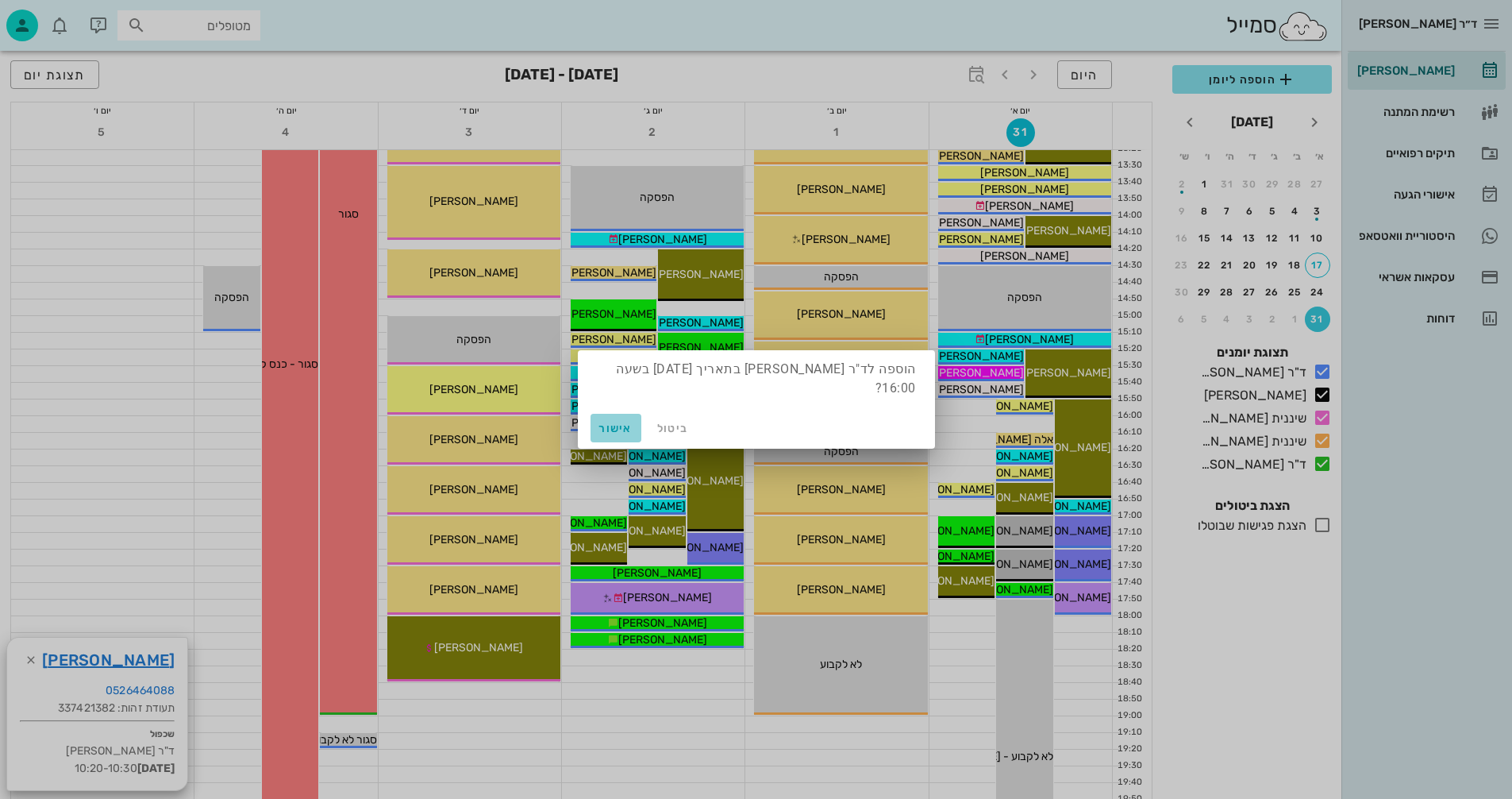
click at [612, 425] on span "אישור" at bounding box center [616, 428] width 38 height 14
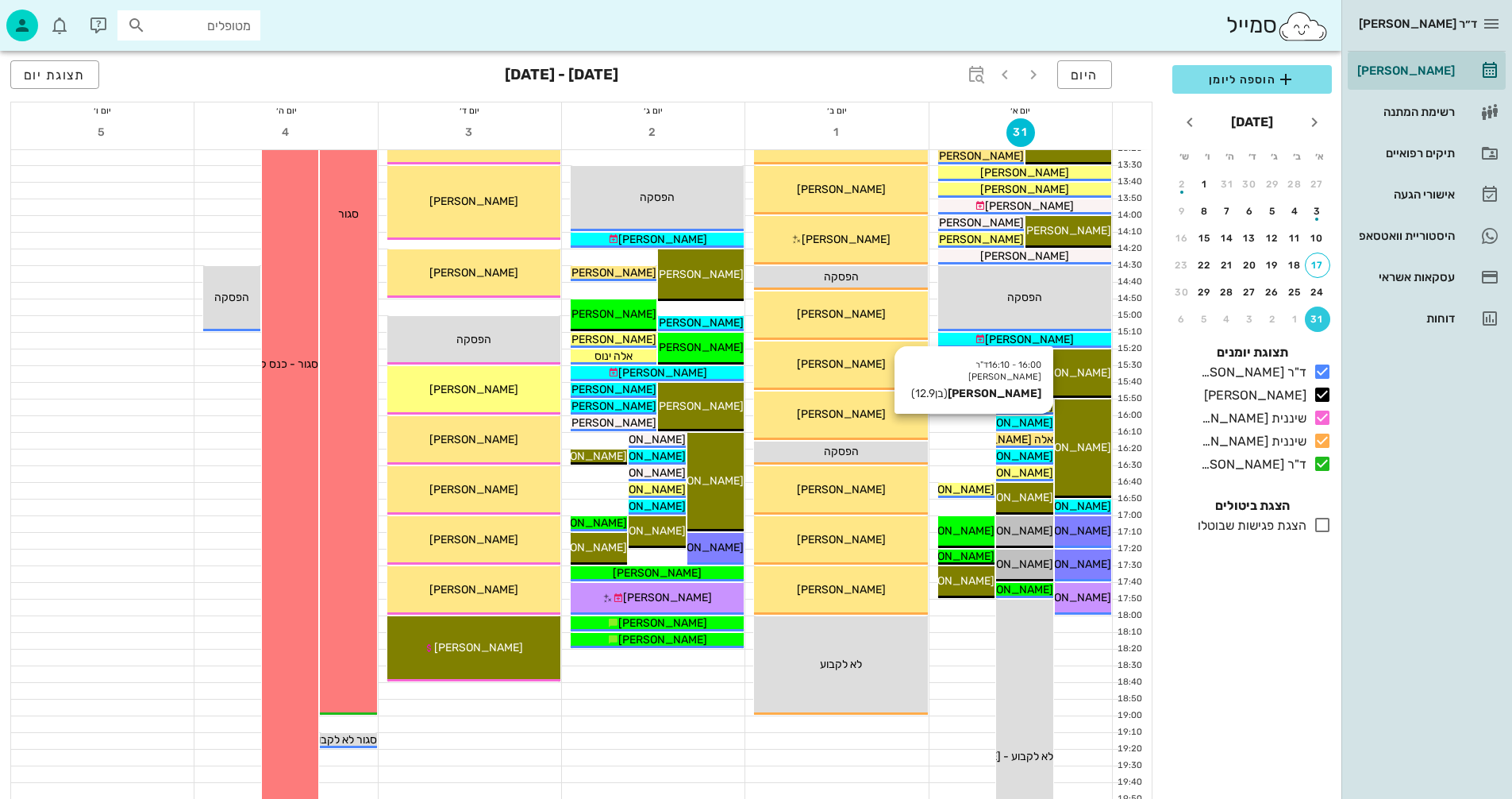
click at [1021, 421] on span "[PERSON_NAME]" at bounding box center [1009, 422] width 89 height 14
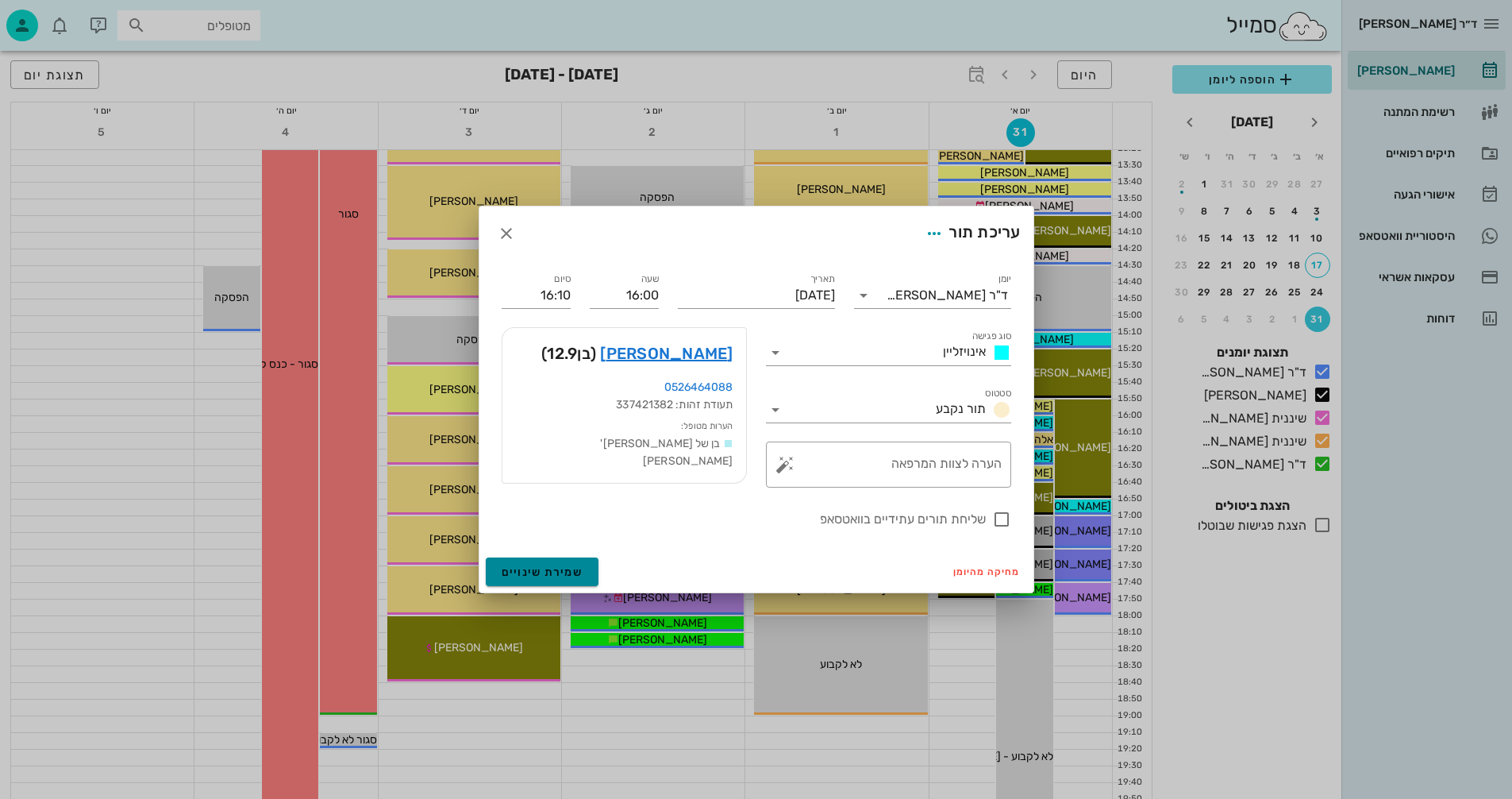
click at [525, 565] on span "שמירת שינויים" at bounding box center [542, 572] width 82 height 14
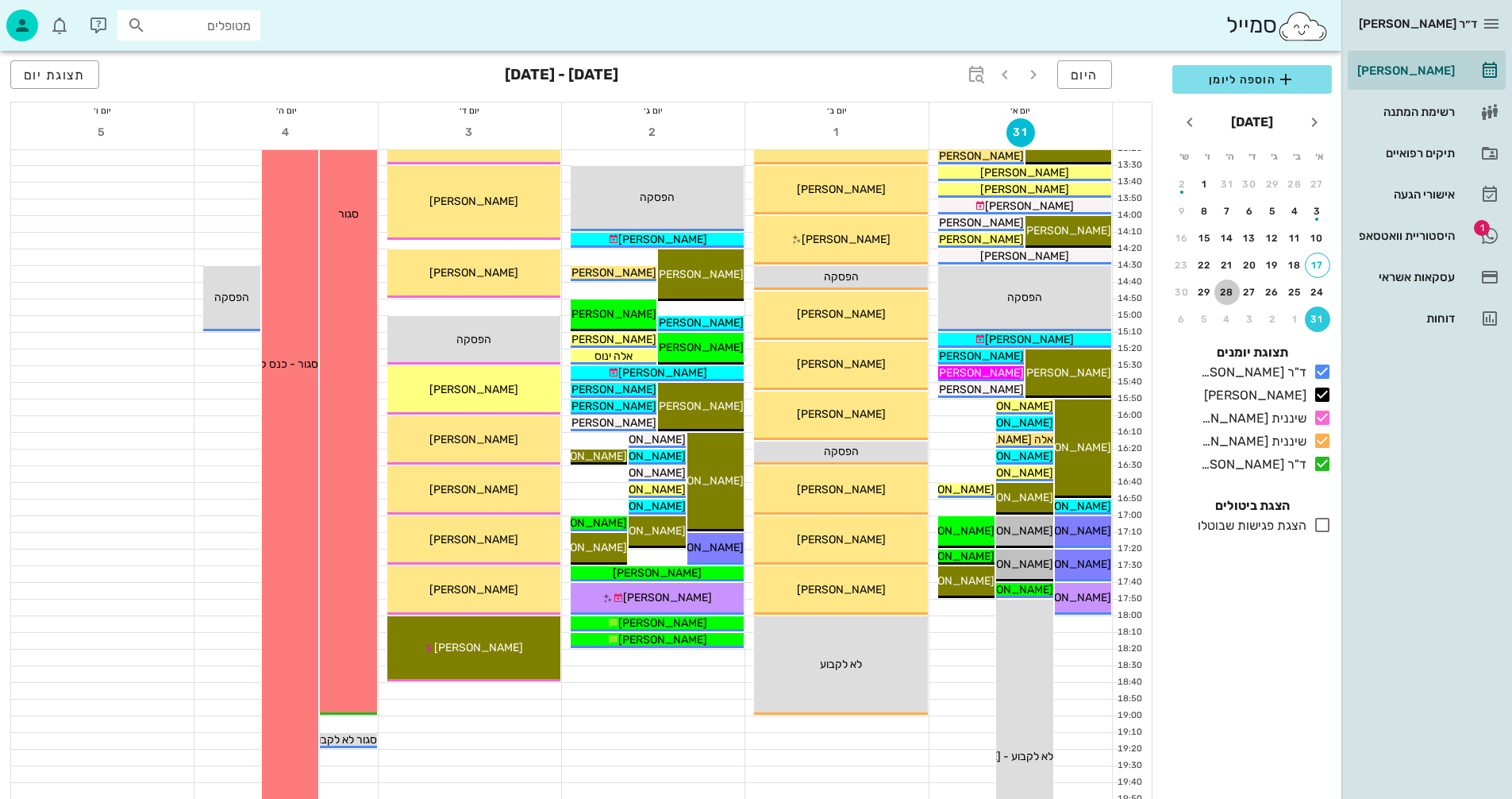
click at [1229, 290] on div "28" at bounding box center [1227, 291] width 25 height 11
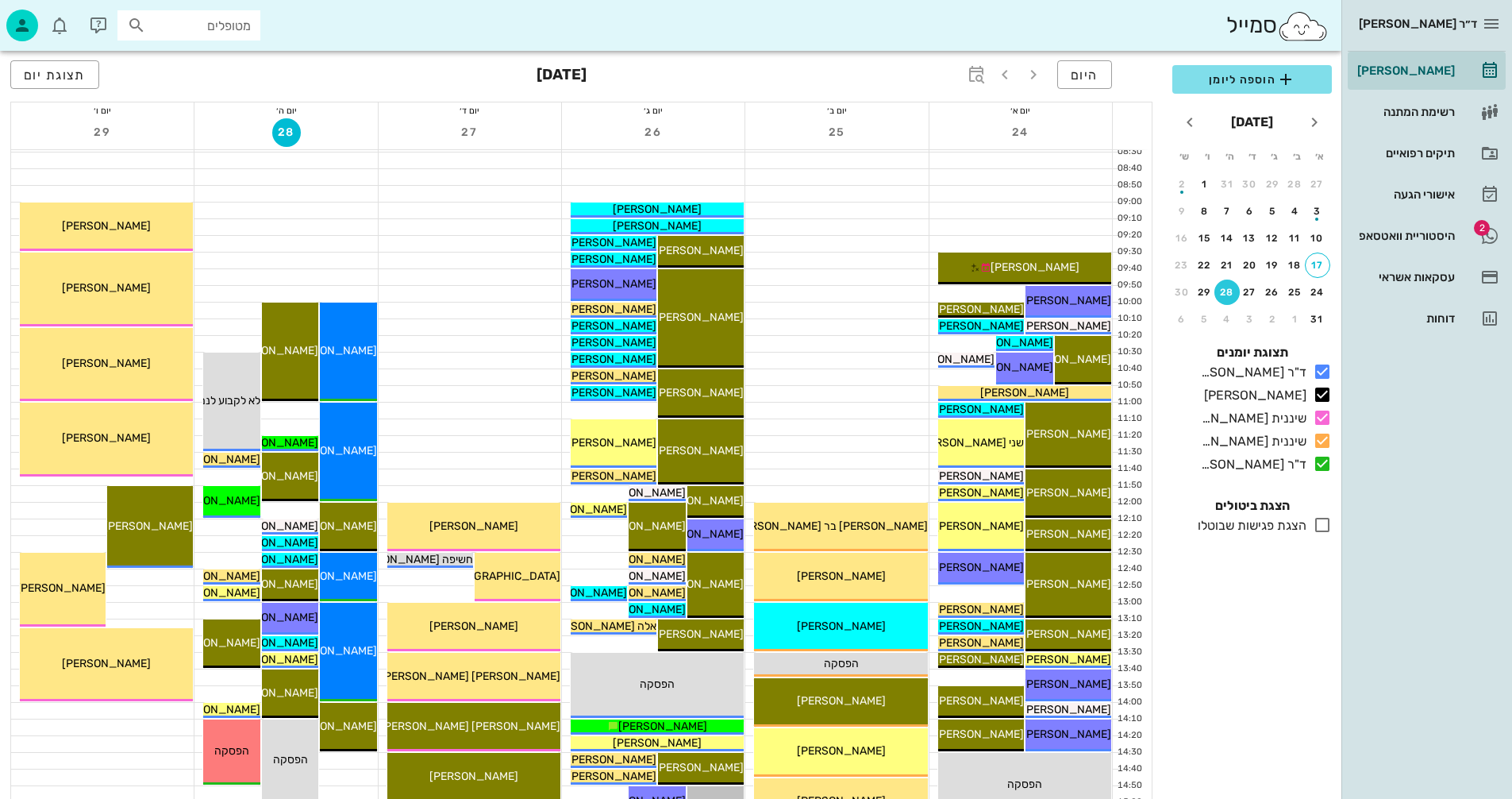
scroll to position [79, 0]
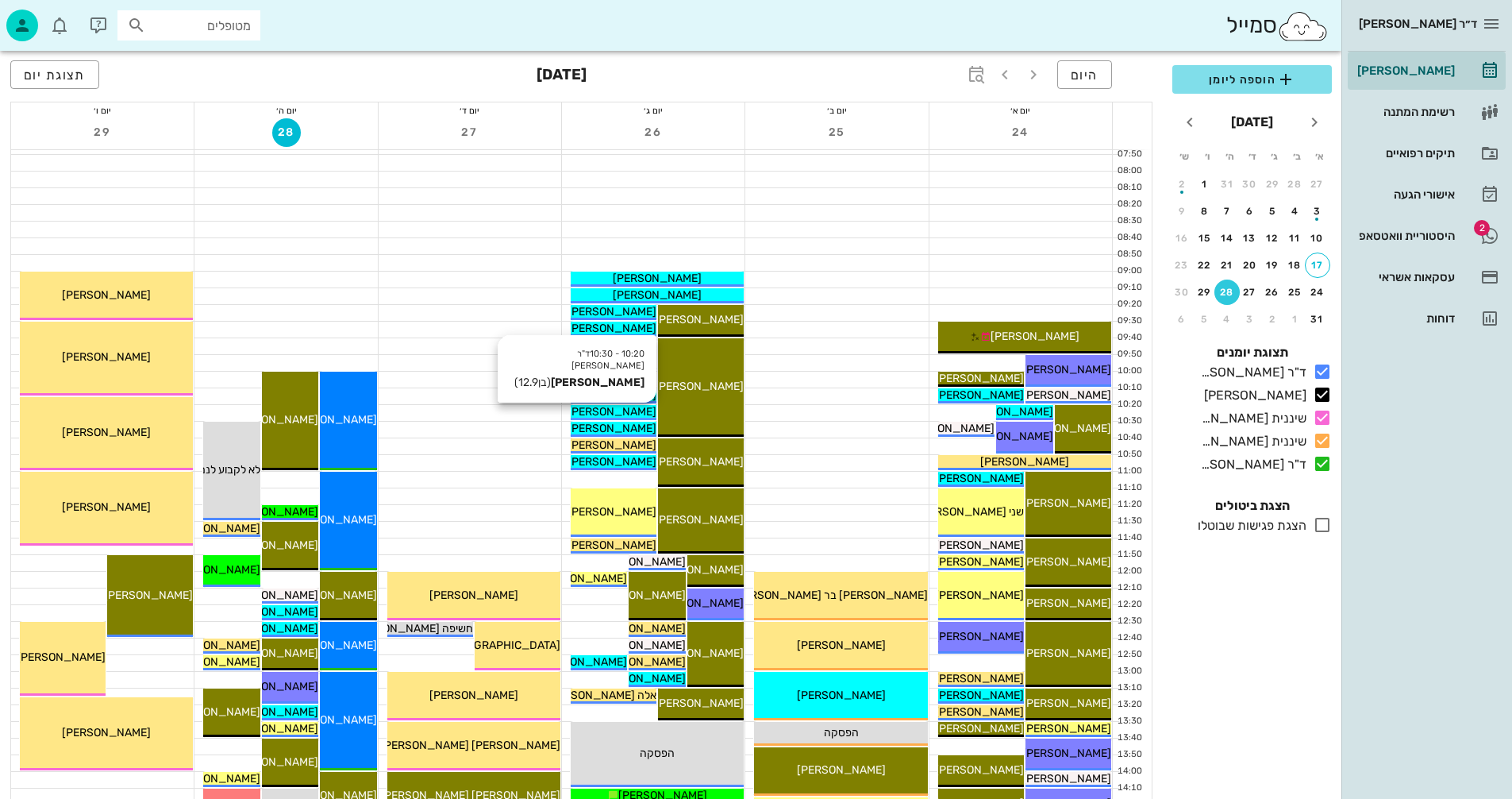
drag, startPoint x: 633, startPoint y: 412, endPoint x: 624, endPoint y: 412, distance: 9.0
click at [626, 412] on div "[PERSON_NAME]" at bounding box center [614, 411] width 86 height 17
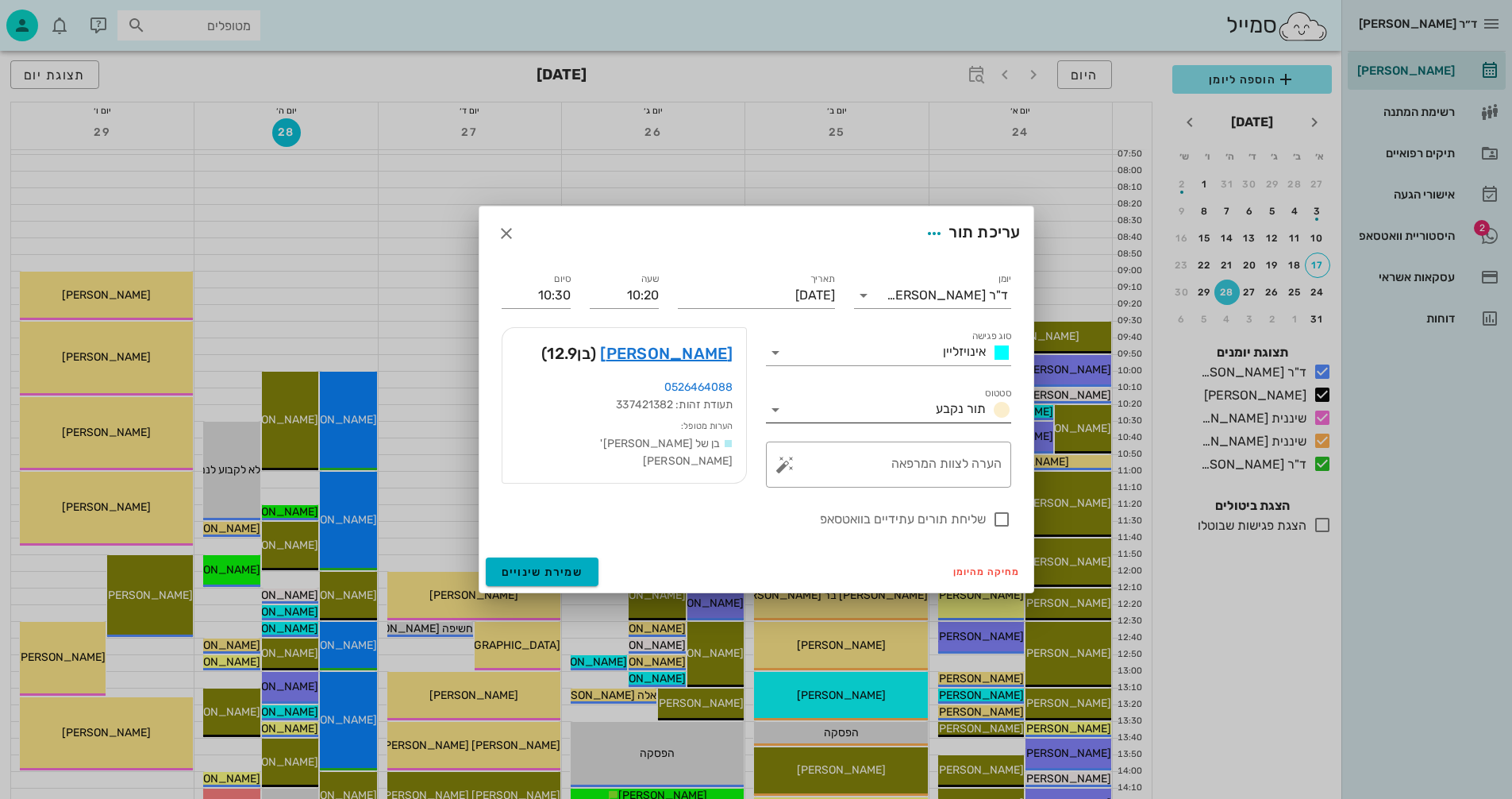
click at [780, 408] on icon at bounding box center [775, 410] width 19 height 19
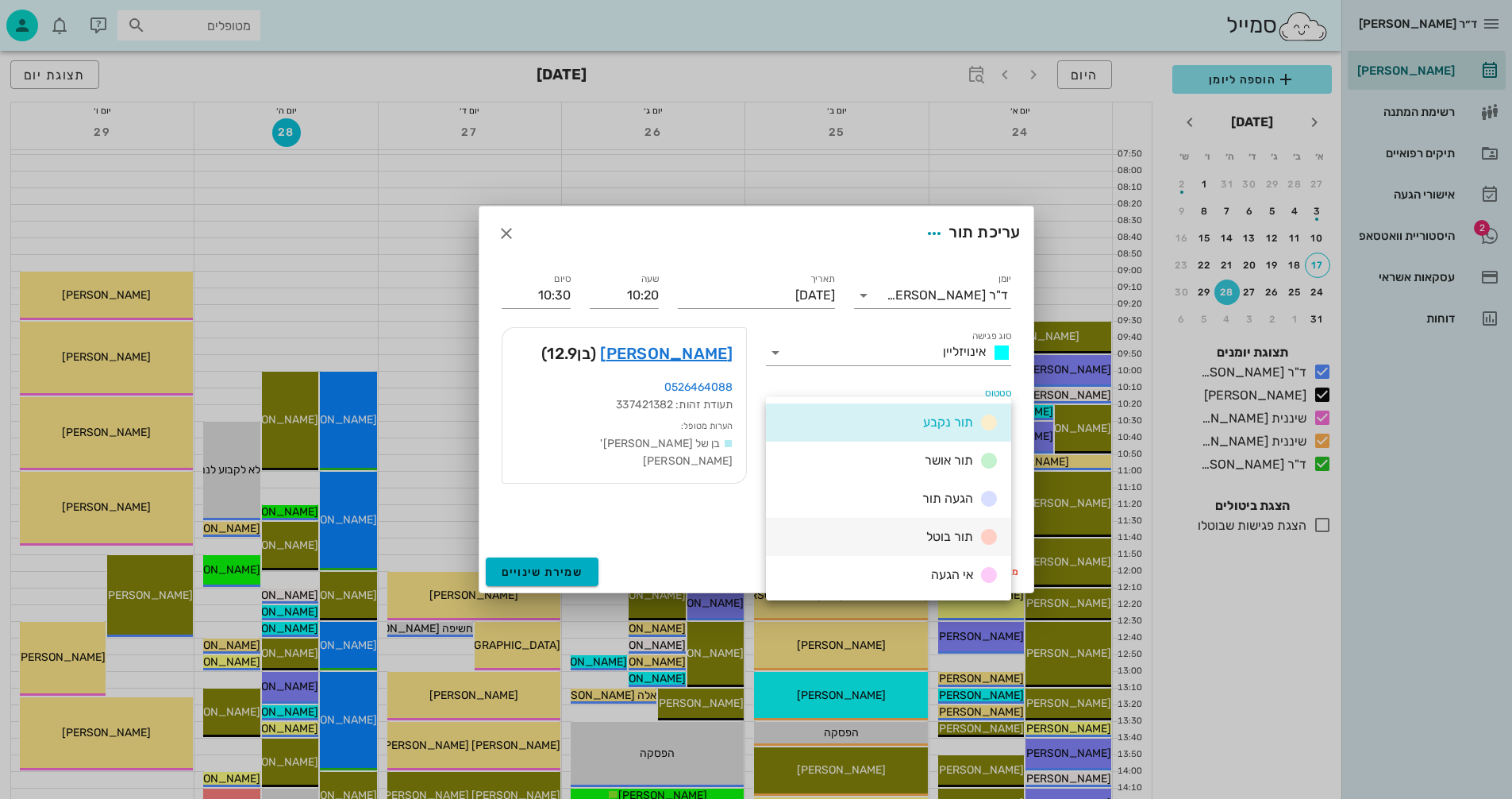
click at [887, 535] on div "תור בוטל" at bounding box center [889, 536] width 245 height 38
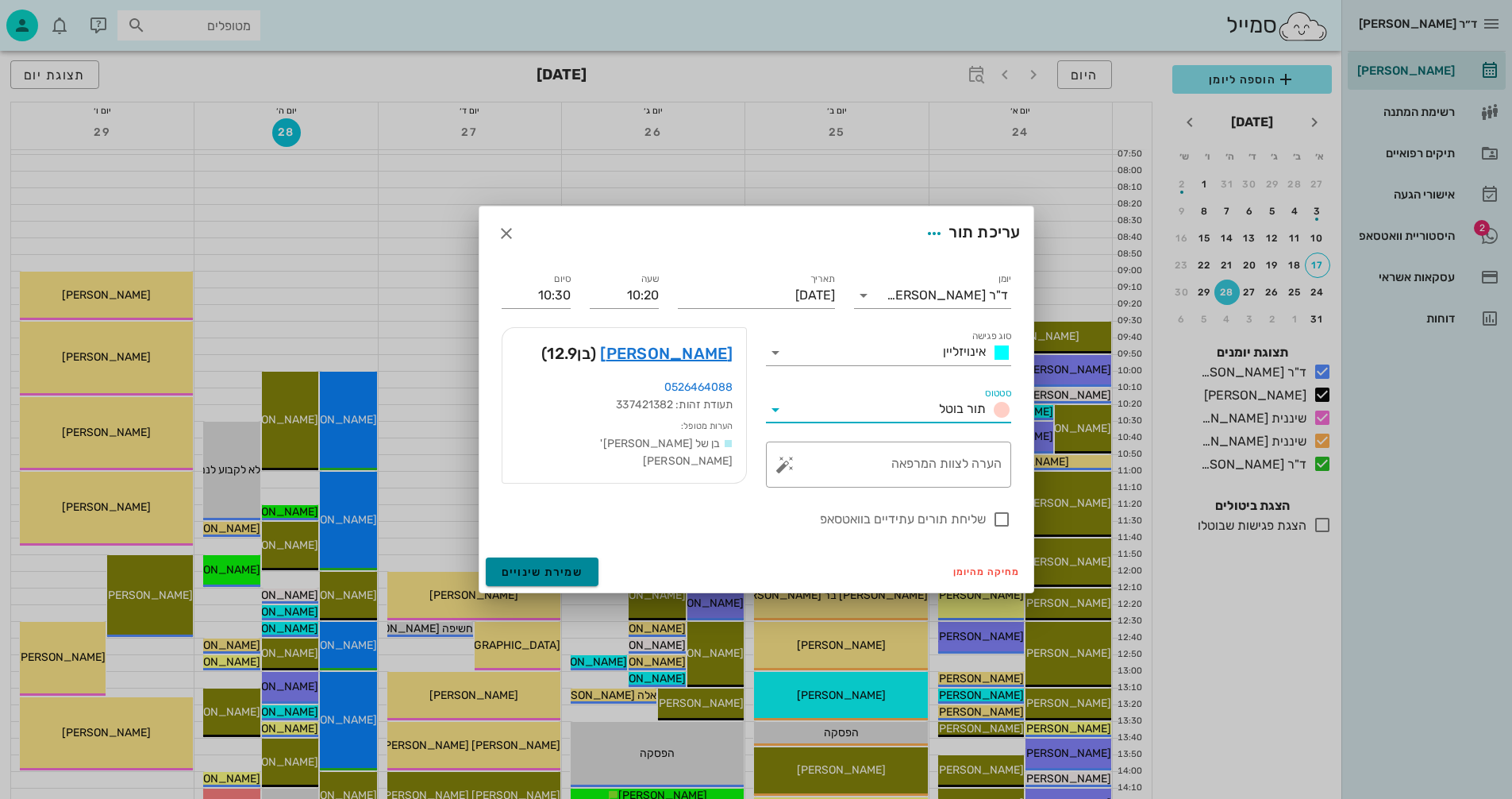
click at [526, 568] on span "שמירת שינויים" at bounding box center [542, 572] width 82 height 14
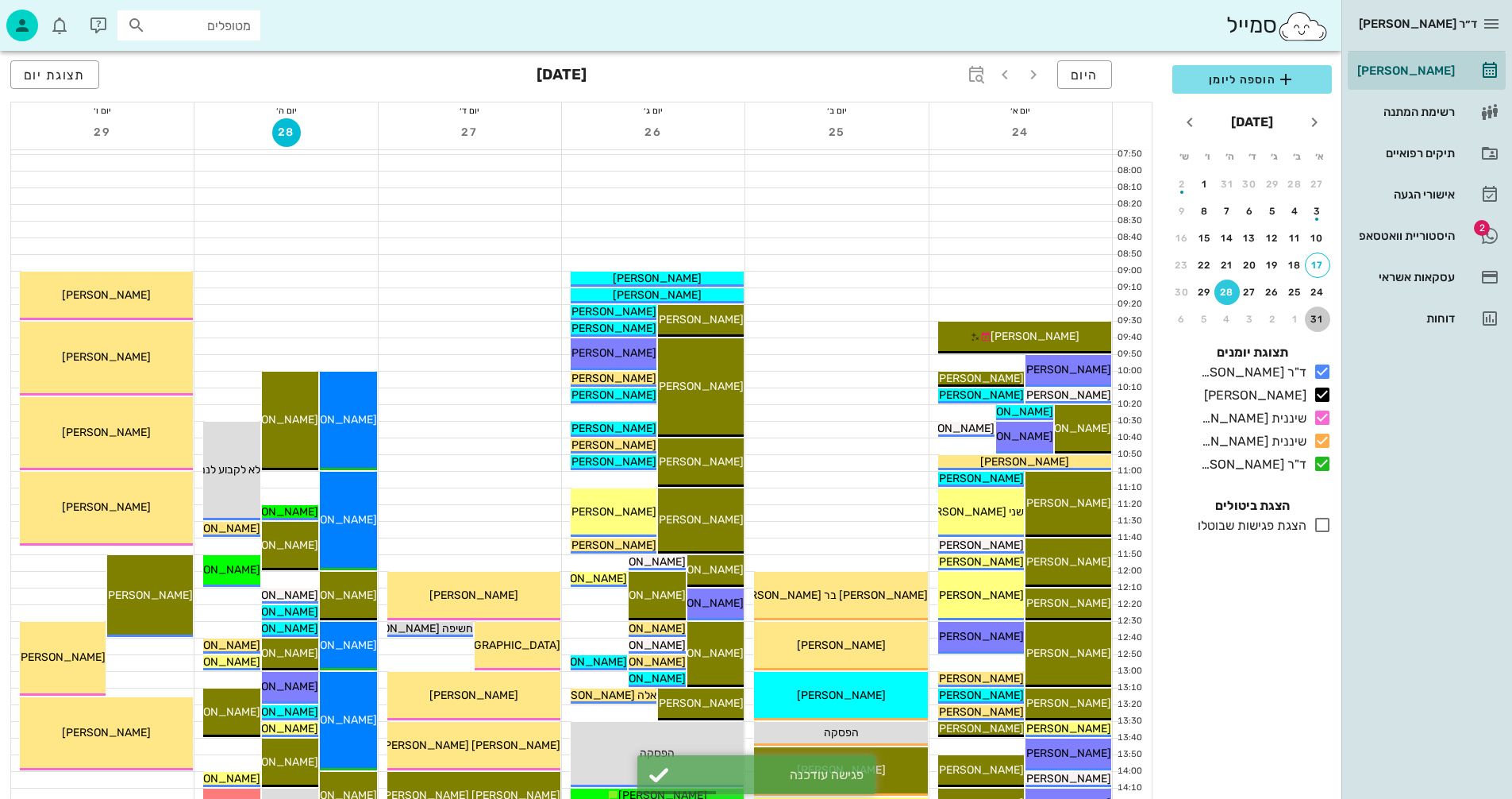
click at [1324, 320] on div "31" at bounding box center [1318, 318] width 25 height 11
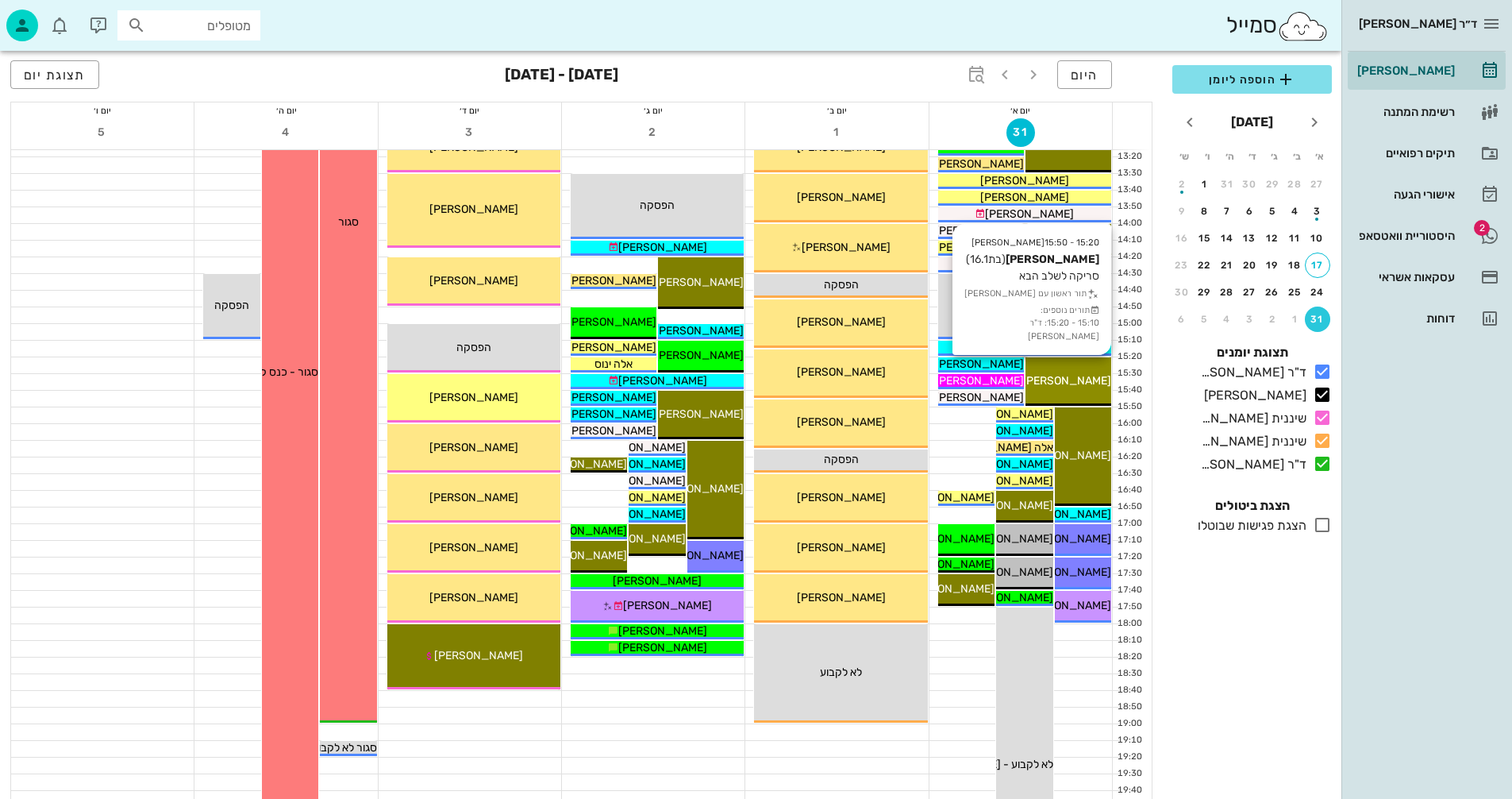
scroll to position [635, 0]
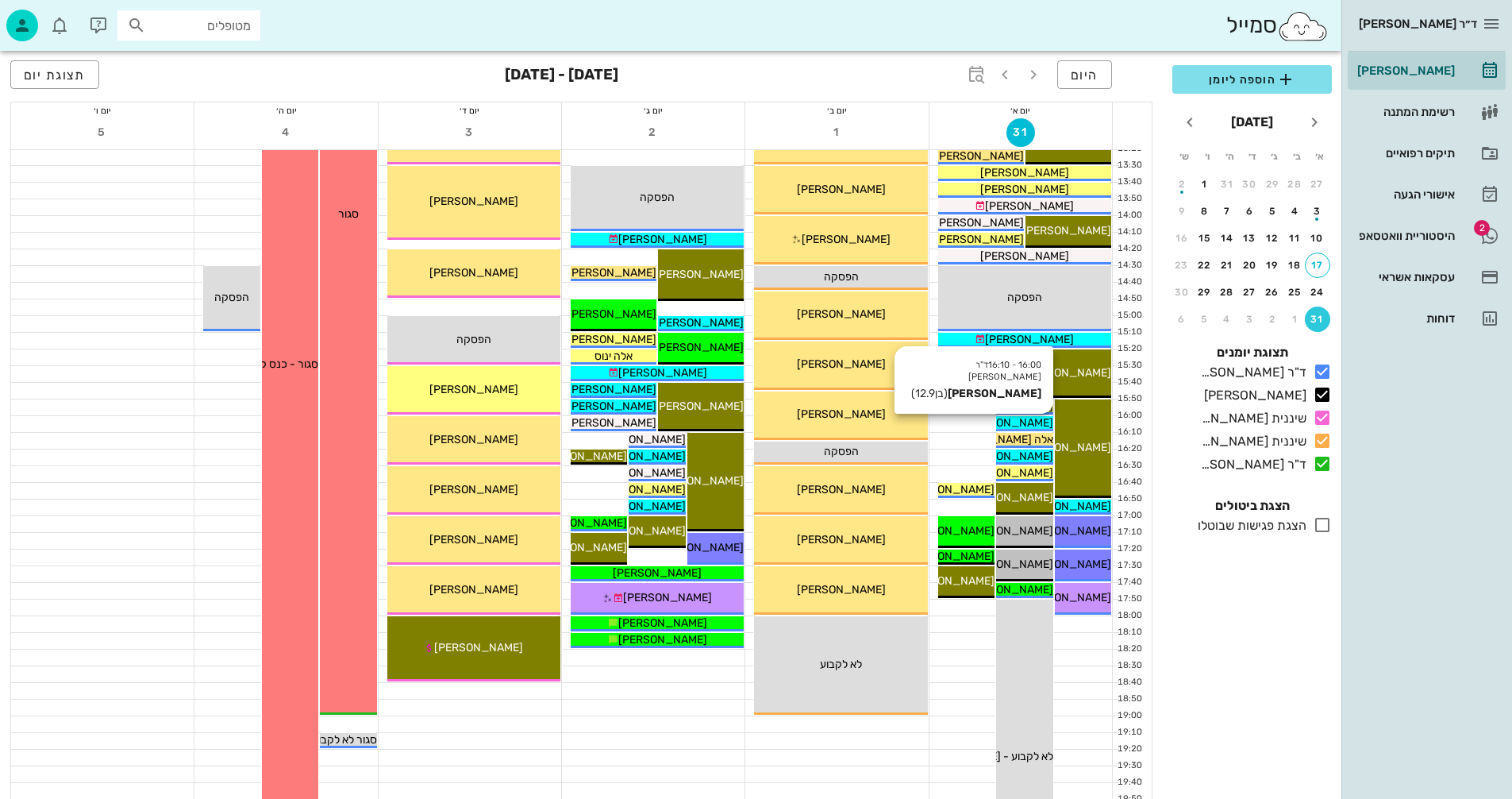
click at [1025, 422] on span "[PERSON_NAME]" at bounding box center [1009, 422] width 89 height 14
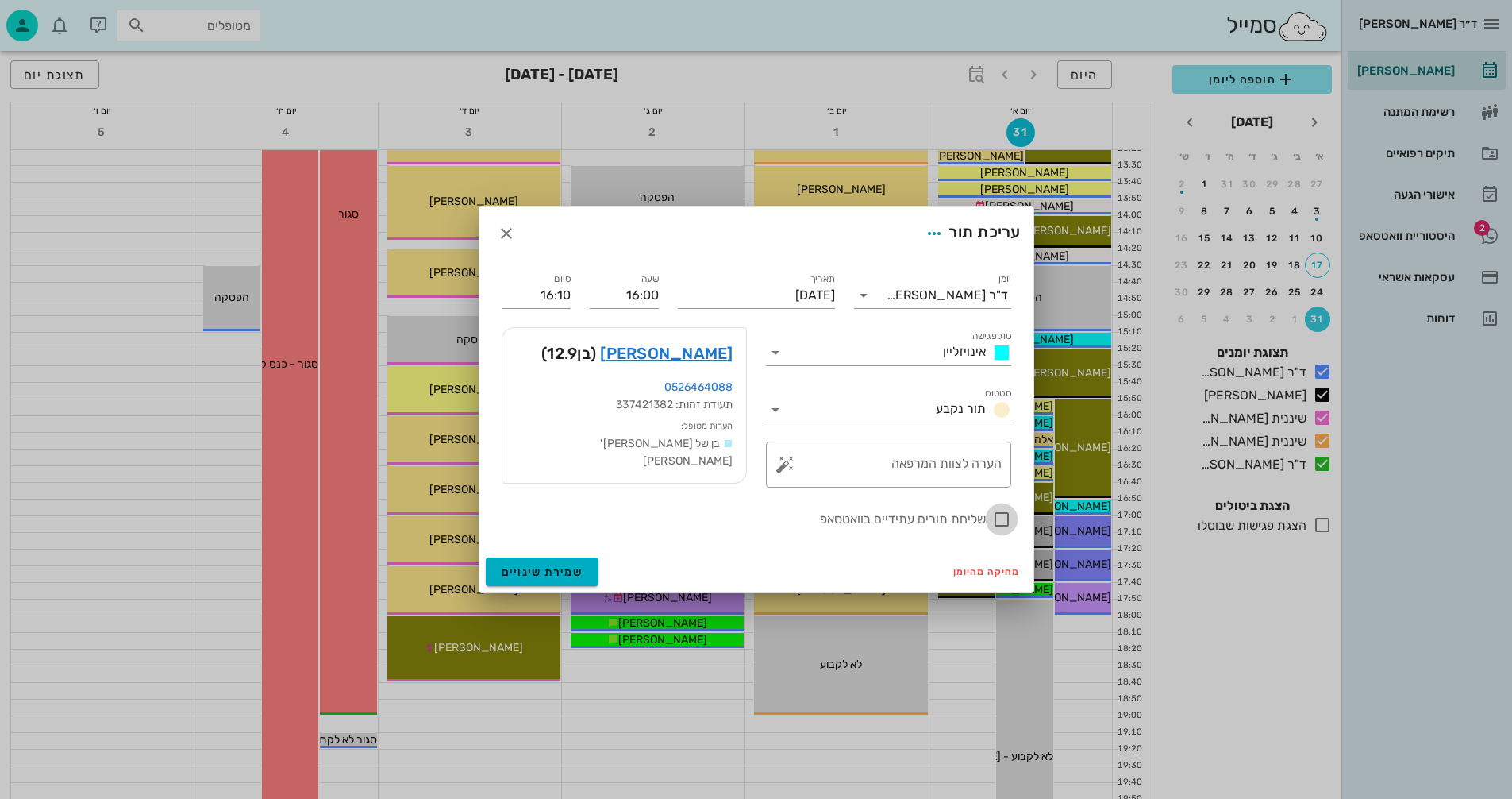
click at [1002, 522] on div at bounding box center [1002, 519] width 27 height 27
checkbox input "true"
click at [531, 568] on span "שמירת שינויים" at bounding box center [542, 572] width 82 height 14
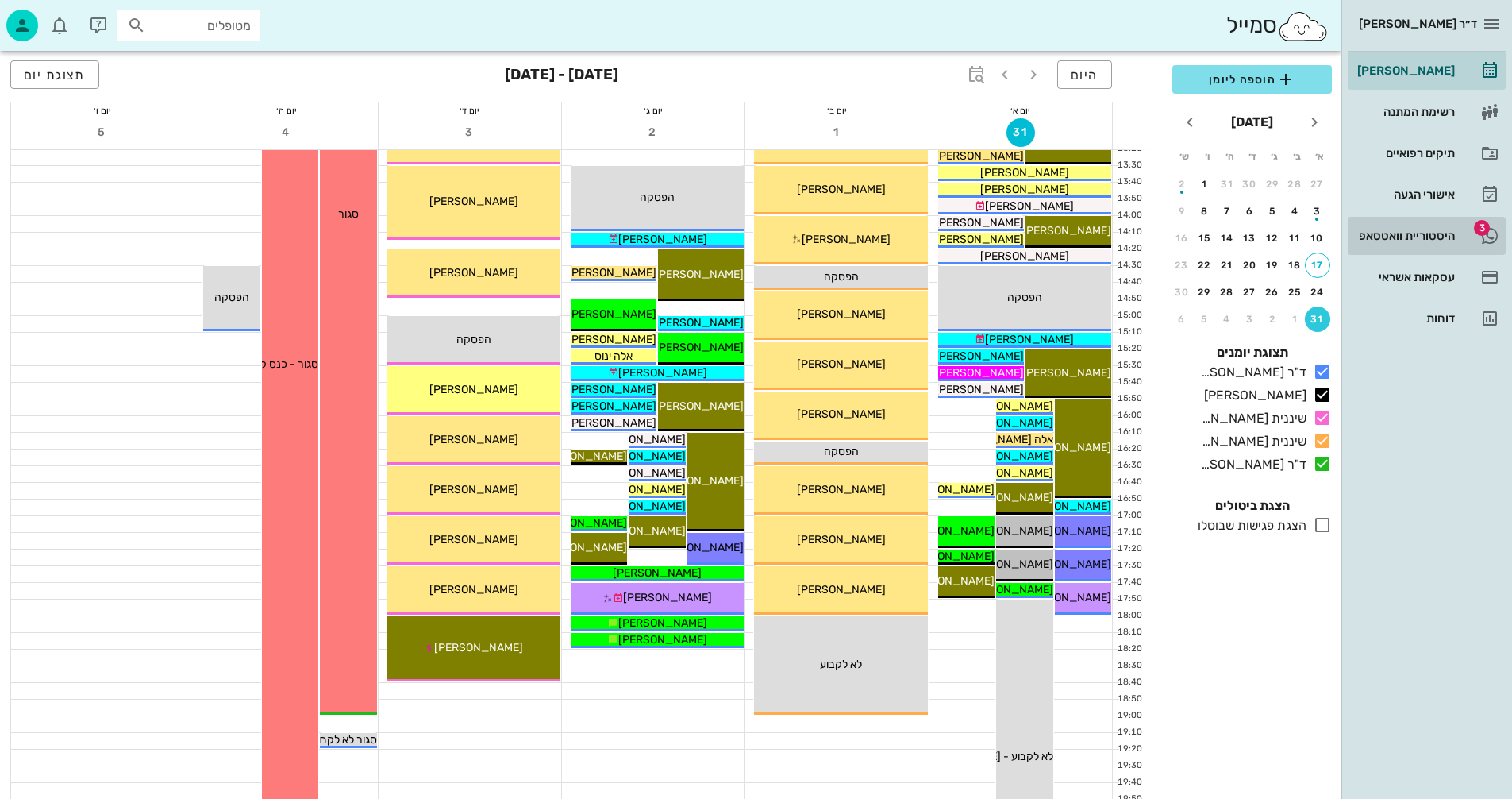
click at [1428, 230] on div "היסטוריית וואטסאפ" at bounding box center [1404, 236] width 101 height 13
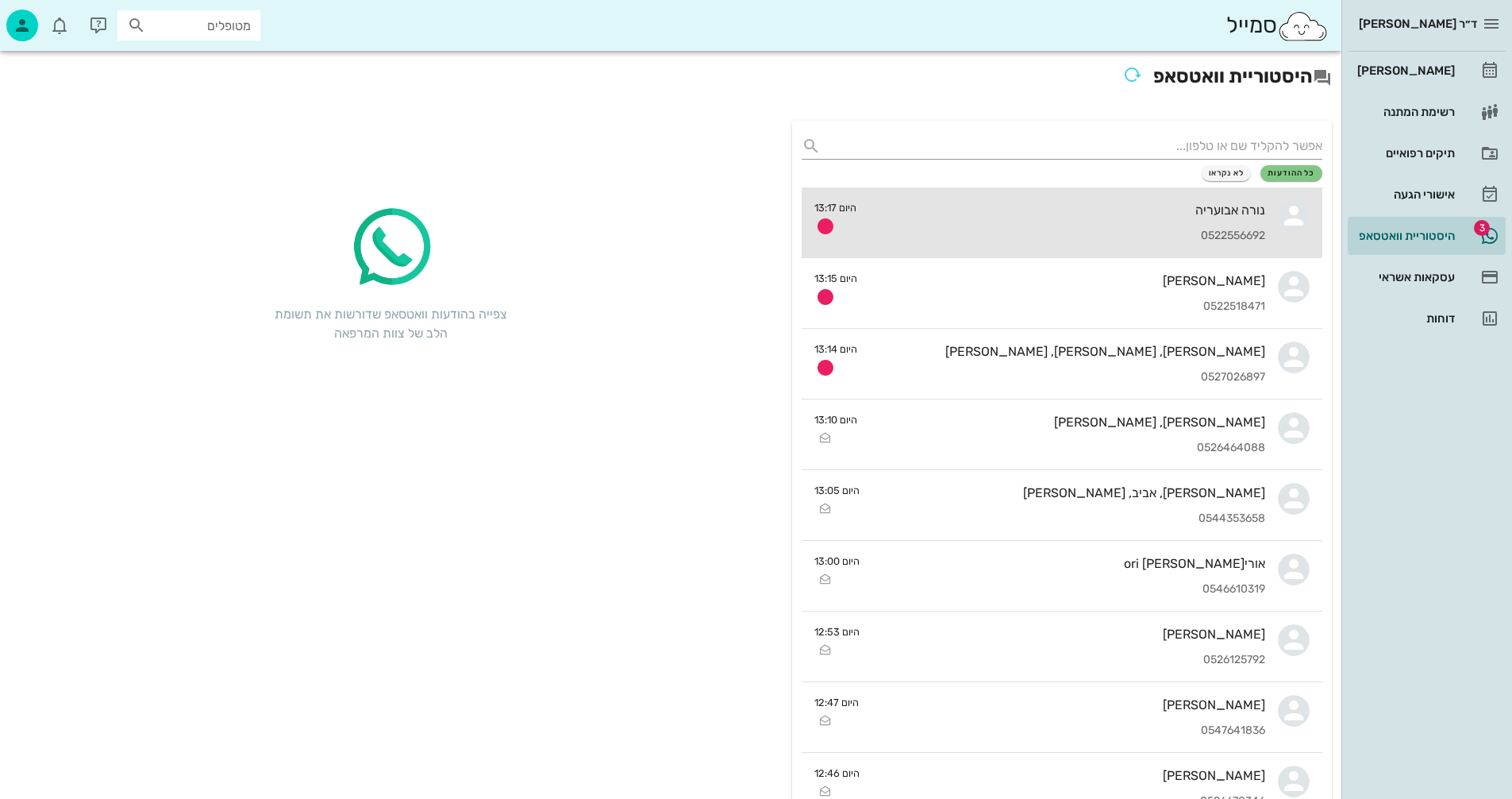
click at [1163, 209] on div "נורה אבועריה" at bounding box center [1067, 210] width 396 height 15
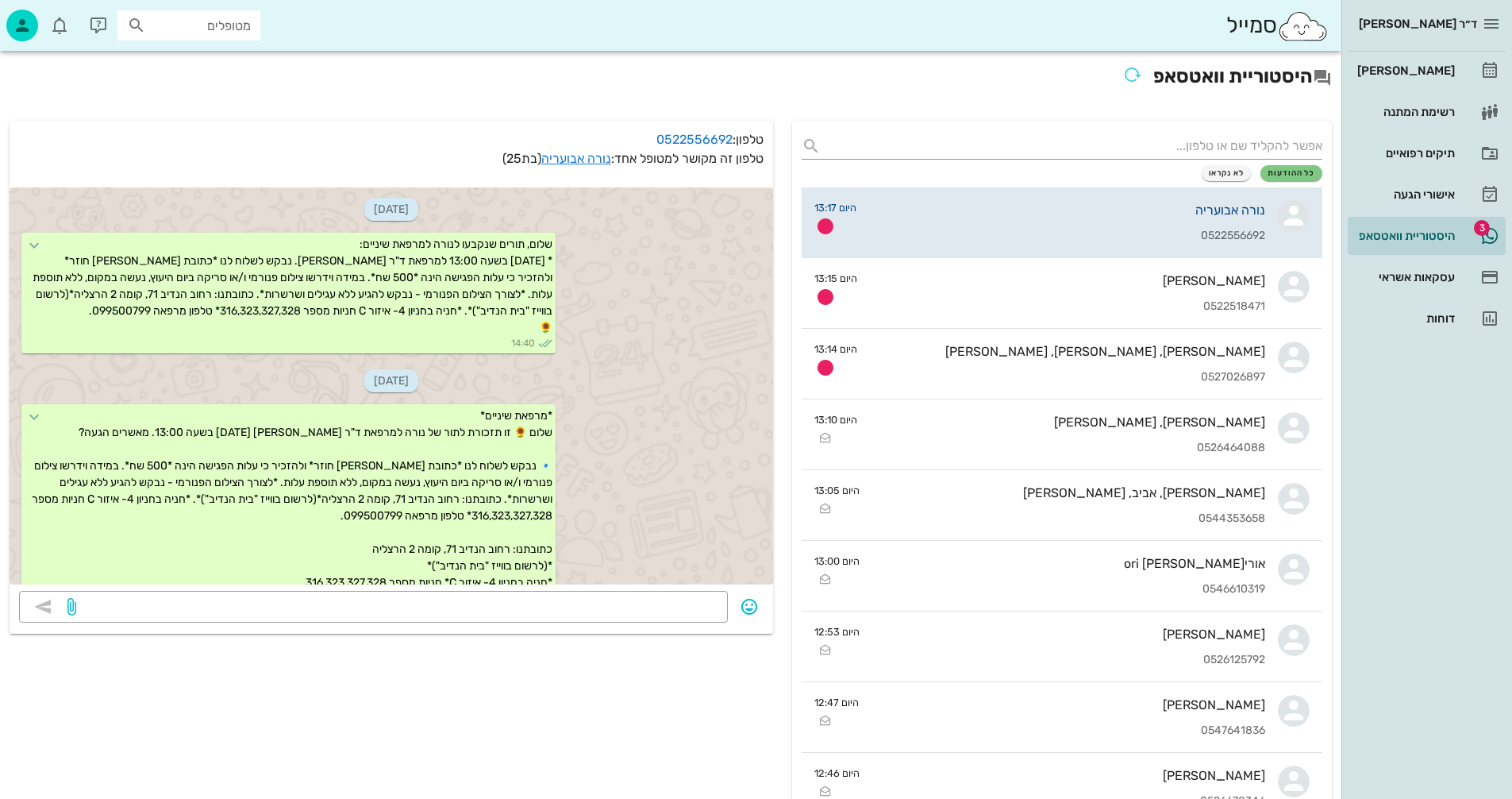
scroll to position [1088, 0]
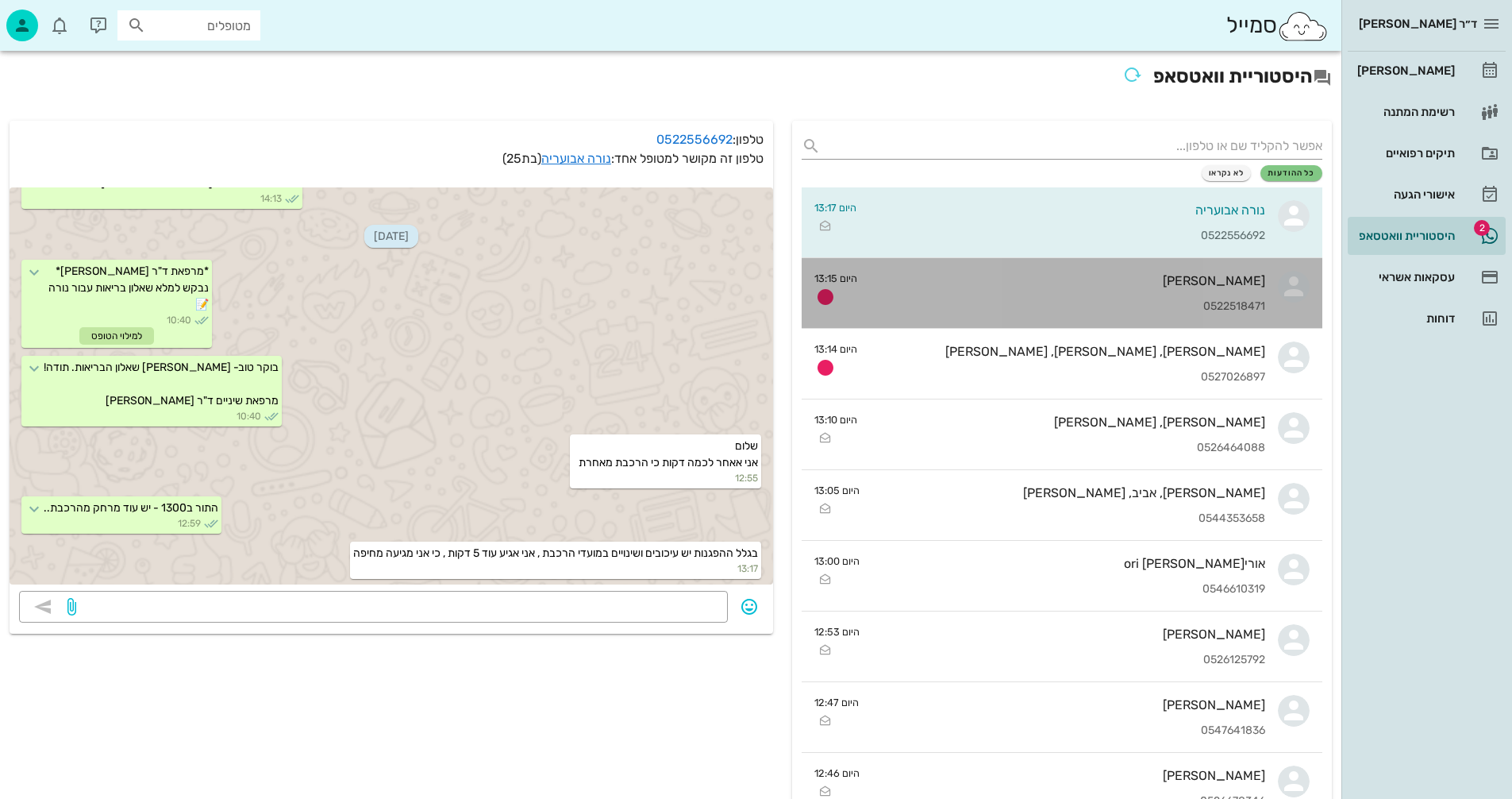
click at [1012, 286] on div "[PERSON_NAME]" at bounding box center [1068, 280] width 395 height 15
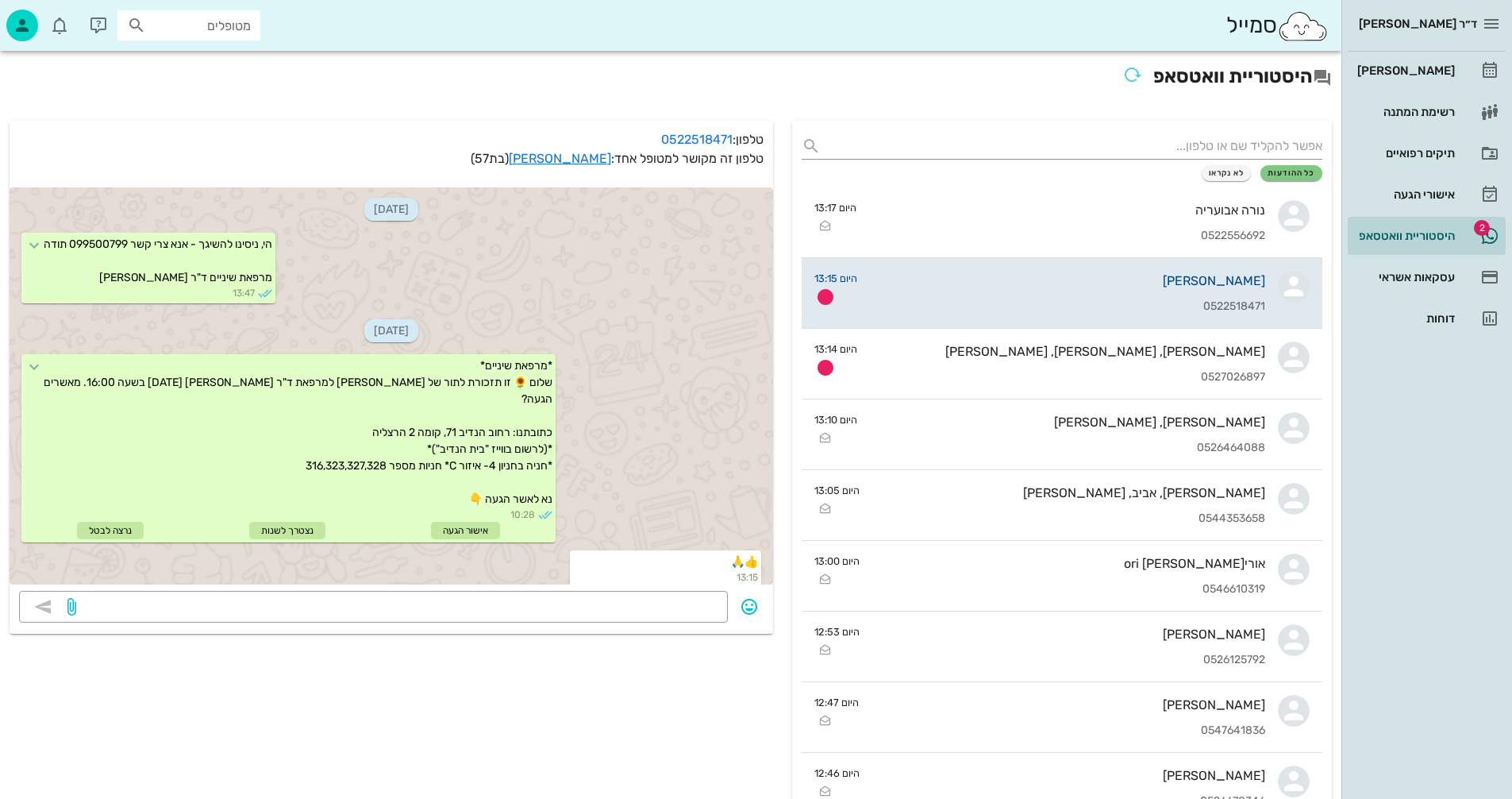
scroll to position [183, 0]
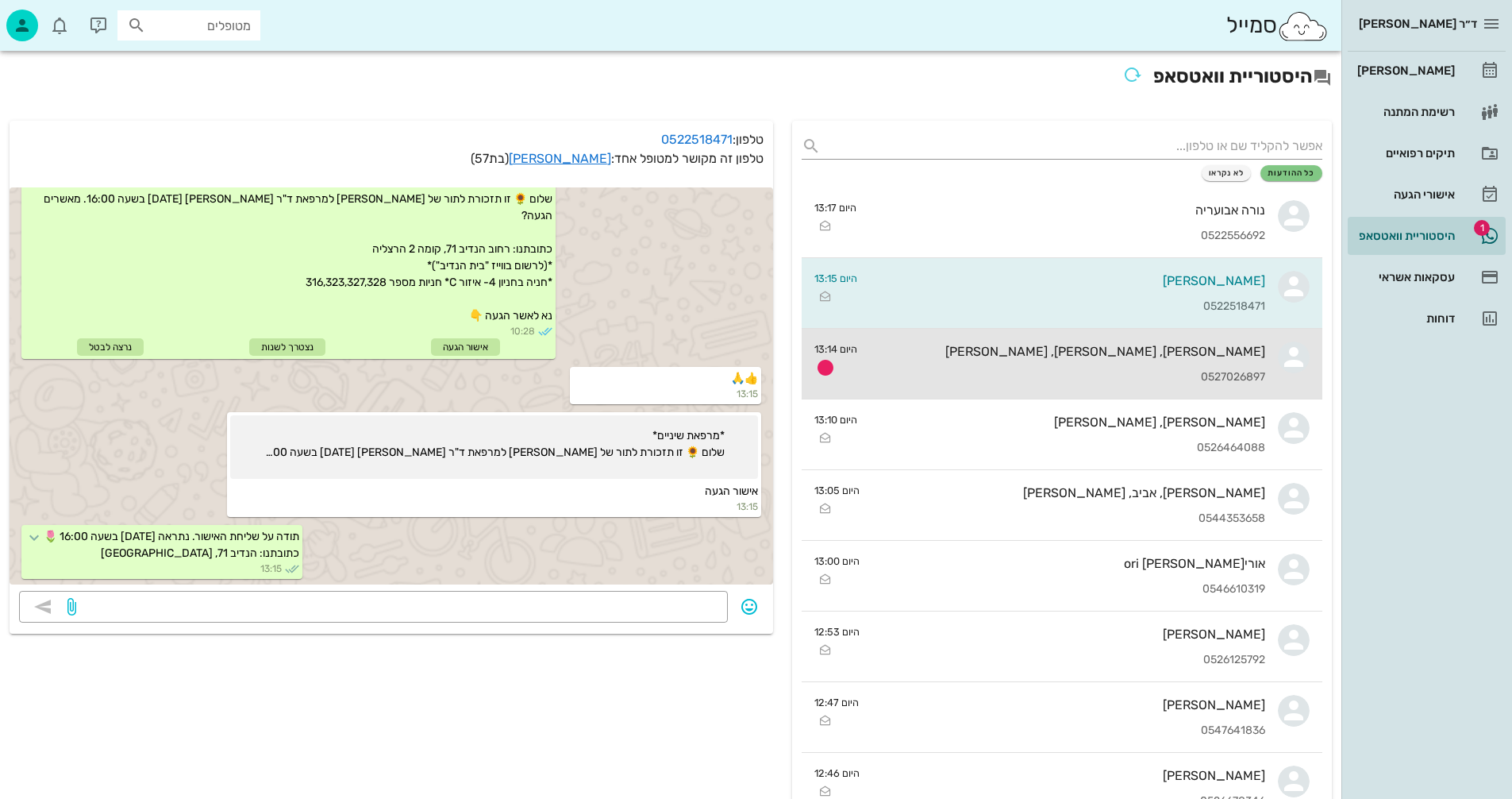
click at [1033, 367] on div "הילה, רון, ליאור לוי 0527026897" at bounding box center [1068, 363] width 395 height 70
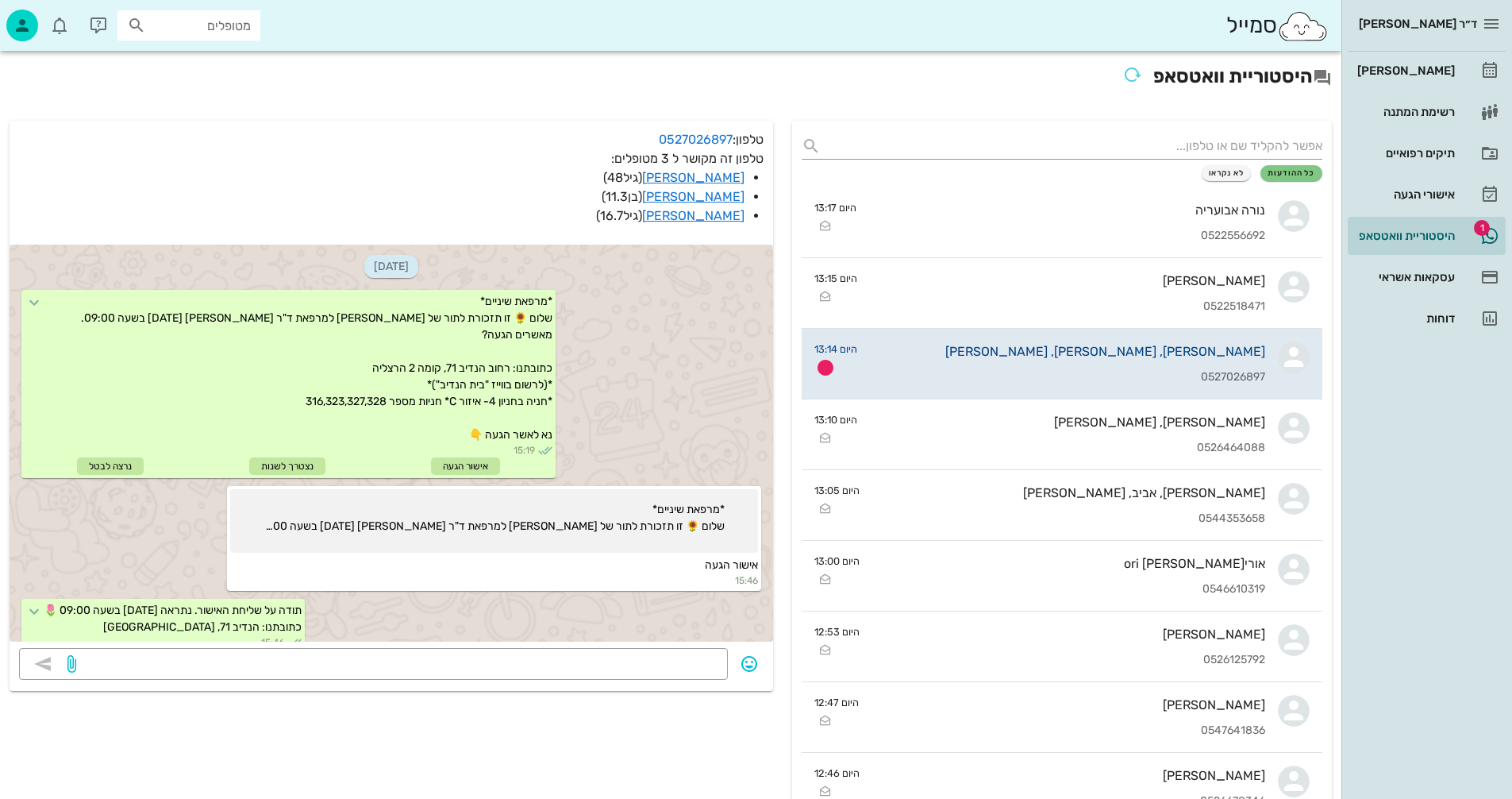
scroll to position [1562, 0]
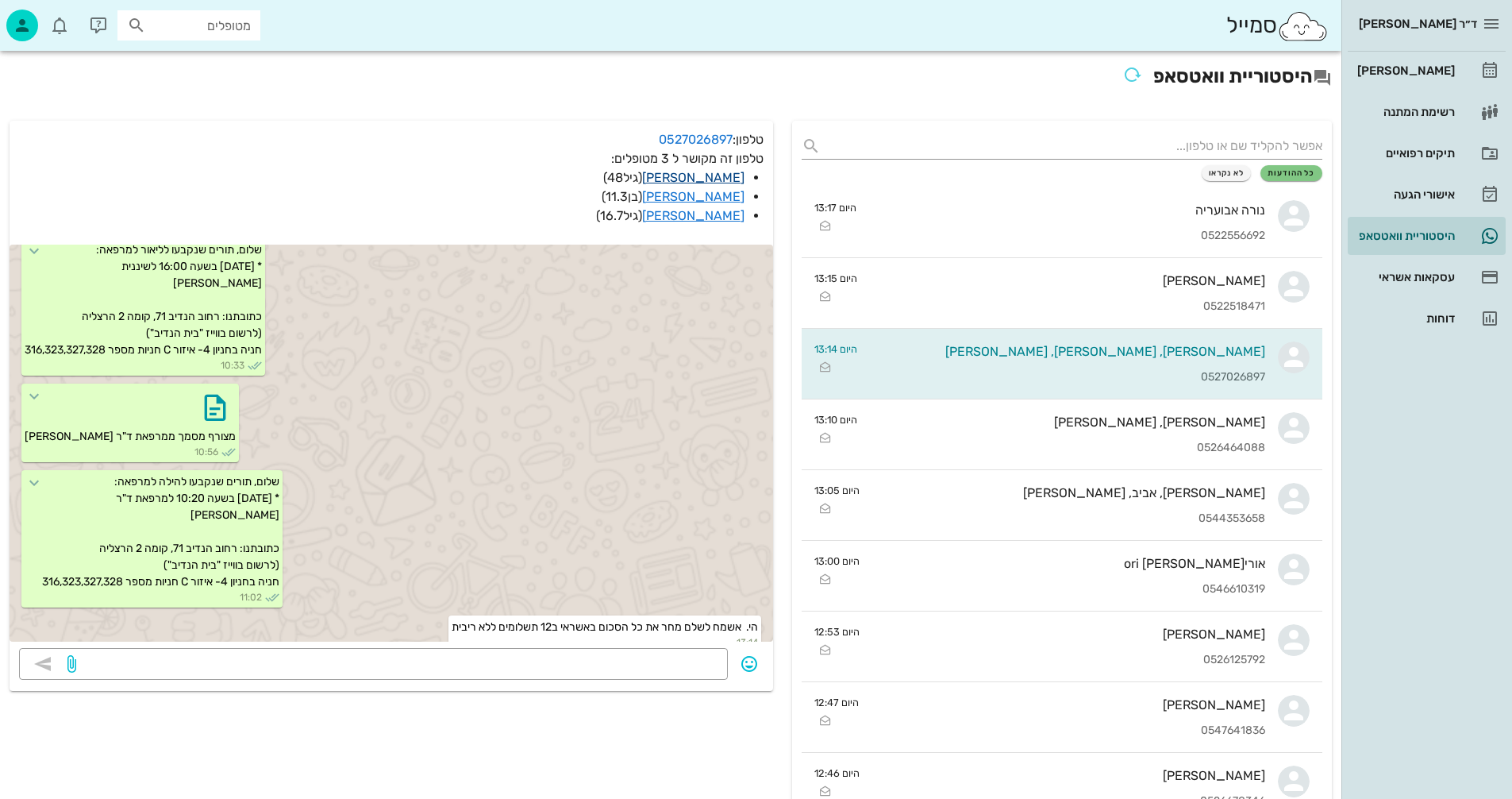
click at [724, 176] on link "[PERSON_NAME]" at bounding box center [693, 177] width 102 height 15
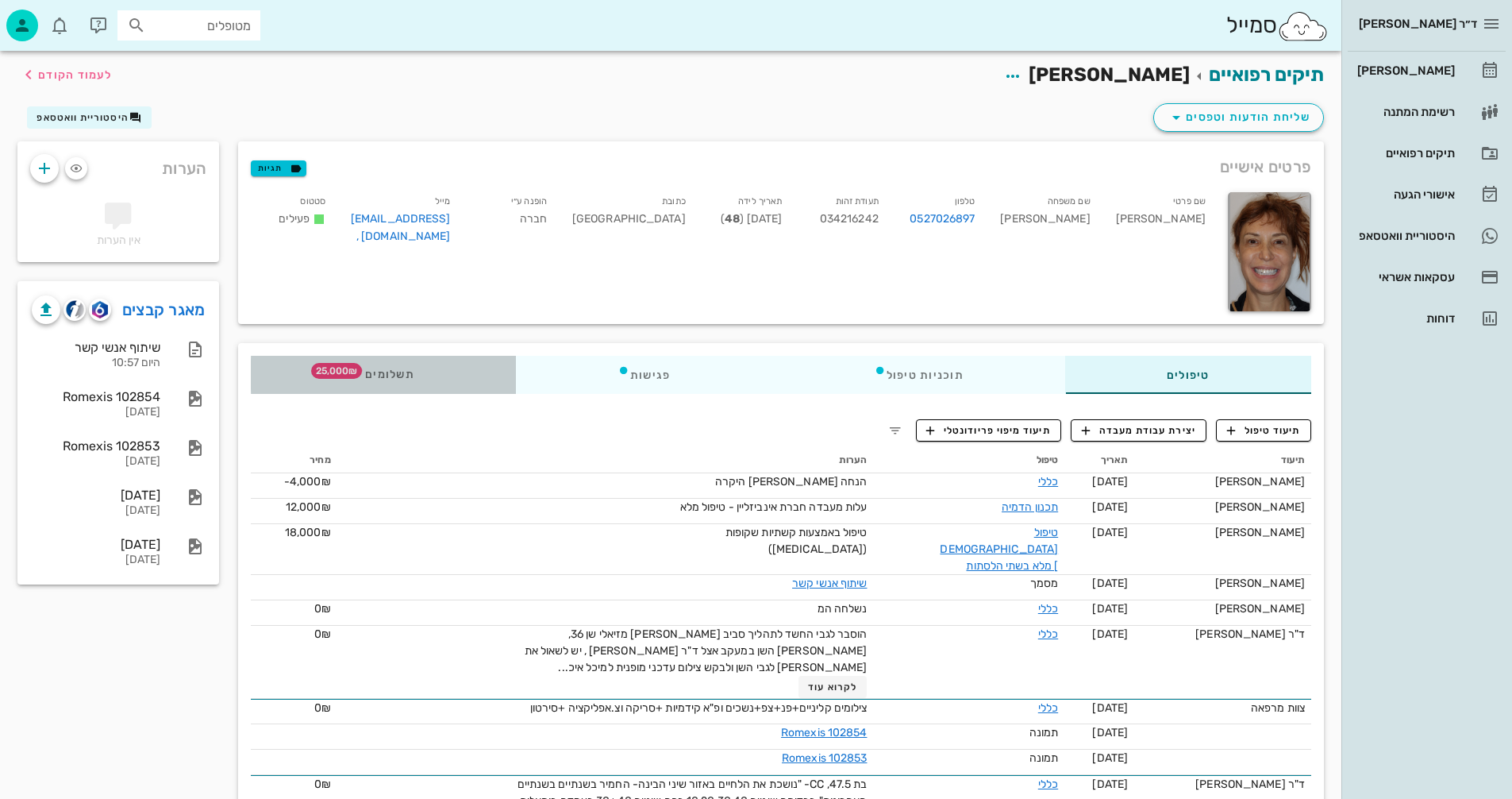
click at [387, 372] on span "תשלומים 25,000₪" at bounding box center [383, 374] width 62 height 11
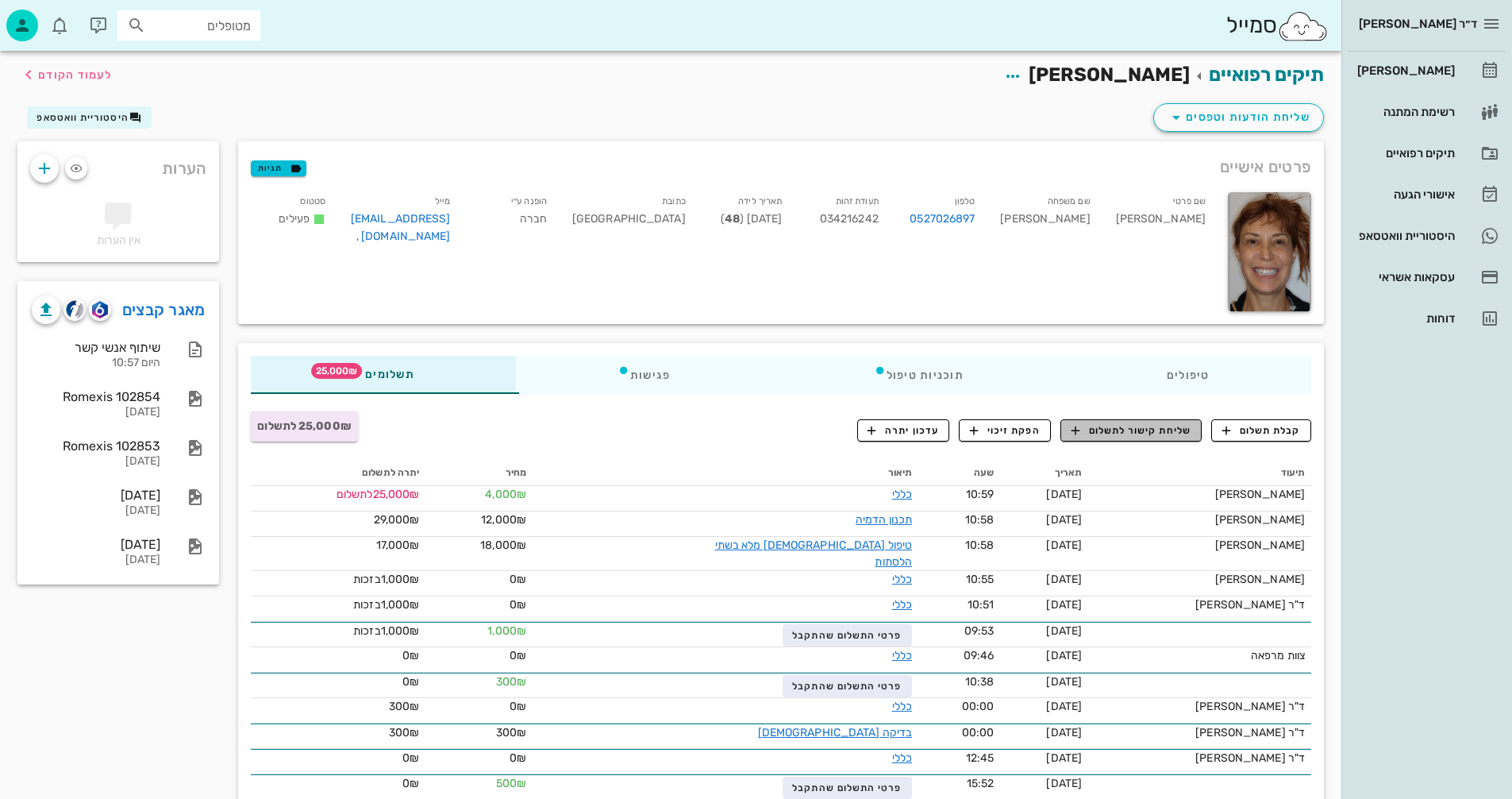
click at [1133, 429] on span "שליחת קישור לתשלום" at bounding box center [1132, 430] width 120 height 14
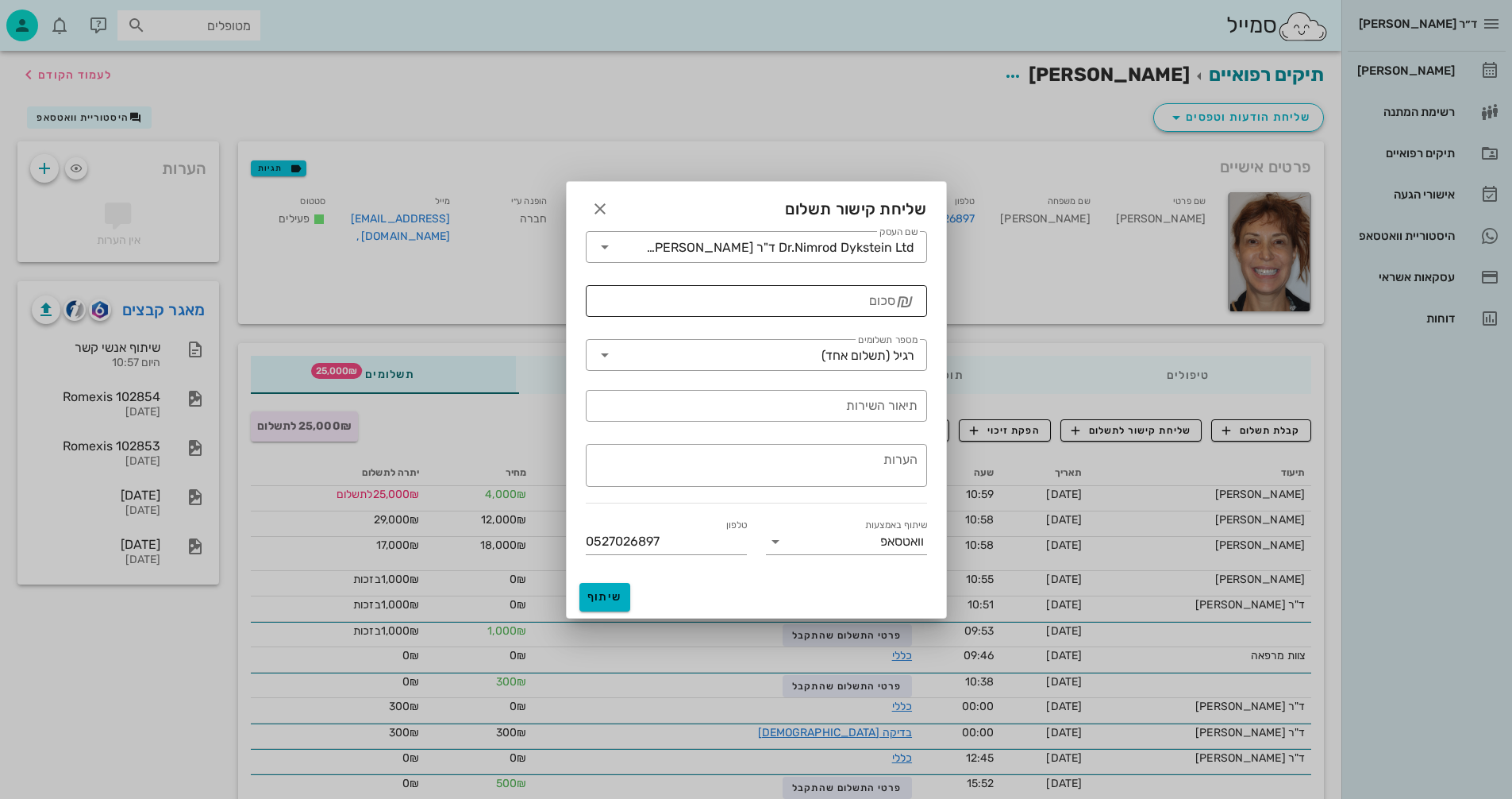
click at [778, 299] on input "סכום" at bounding box center [745, 301] width 300 height 25
type input "25000"
click at [604, 351] on icon at bounding box center [605, 355] width 19 height 19
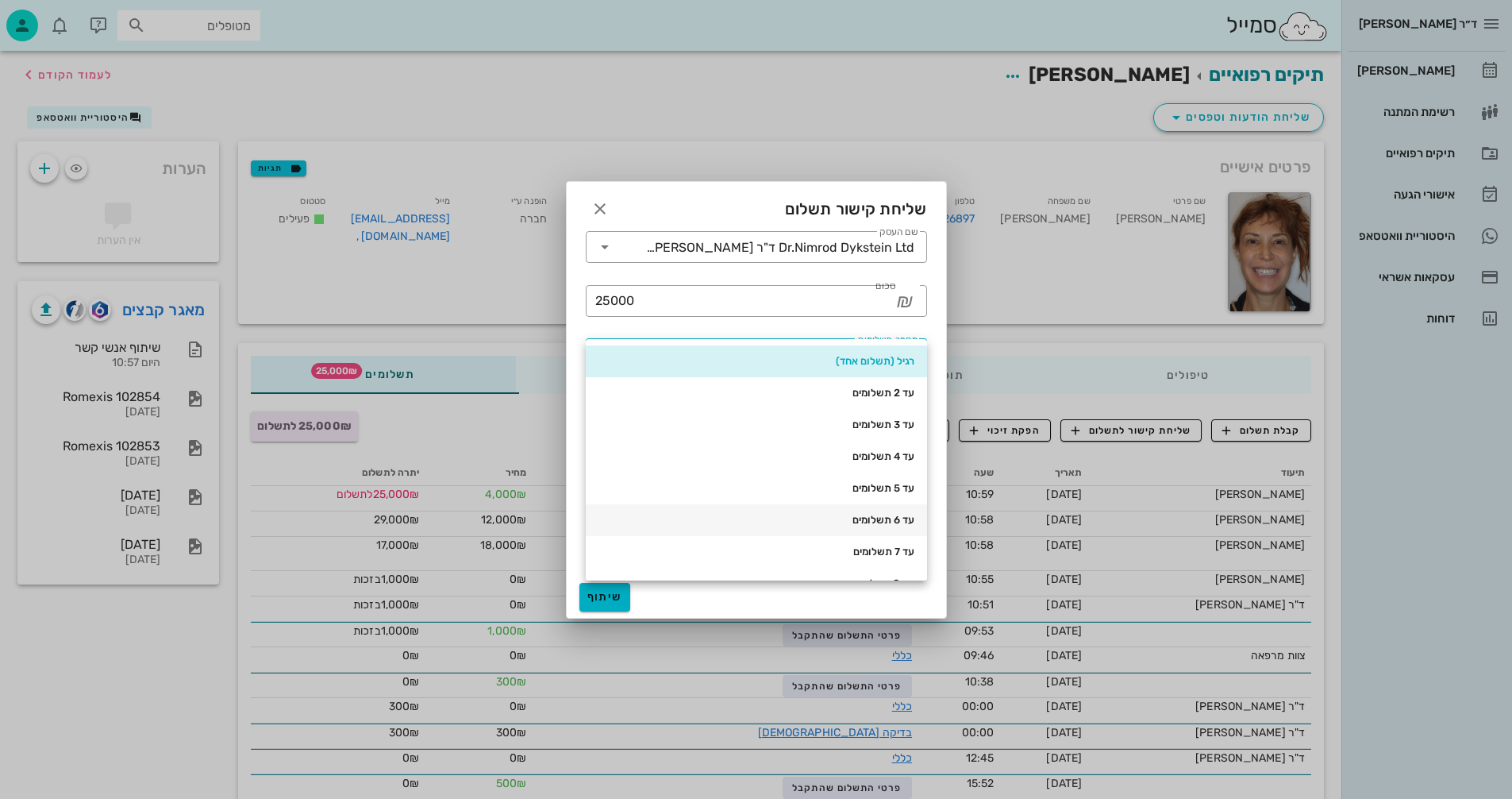
scroll to position [159, 0]
click at [854, 548] on div "עד 12 תשלומים" at bounding box center [757, 552] width 316 height 13
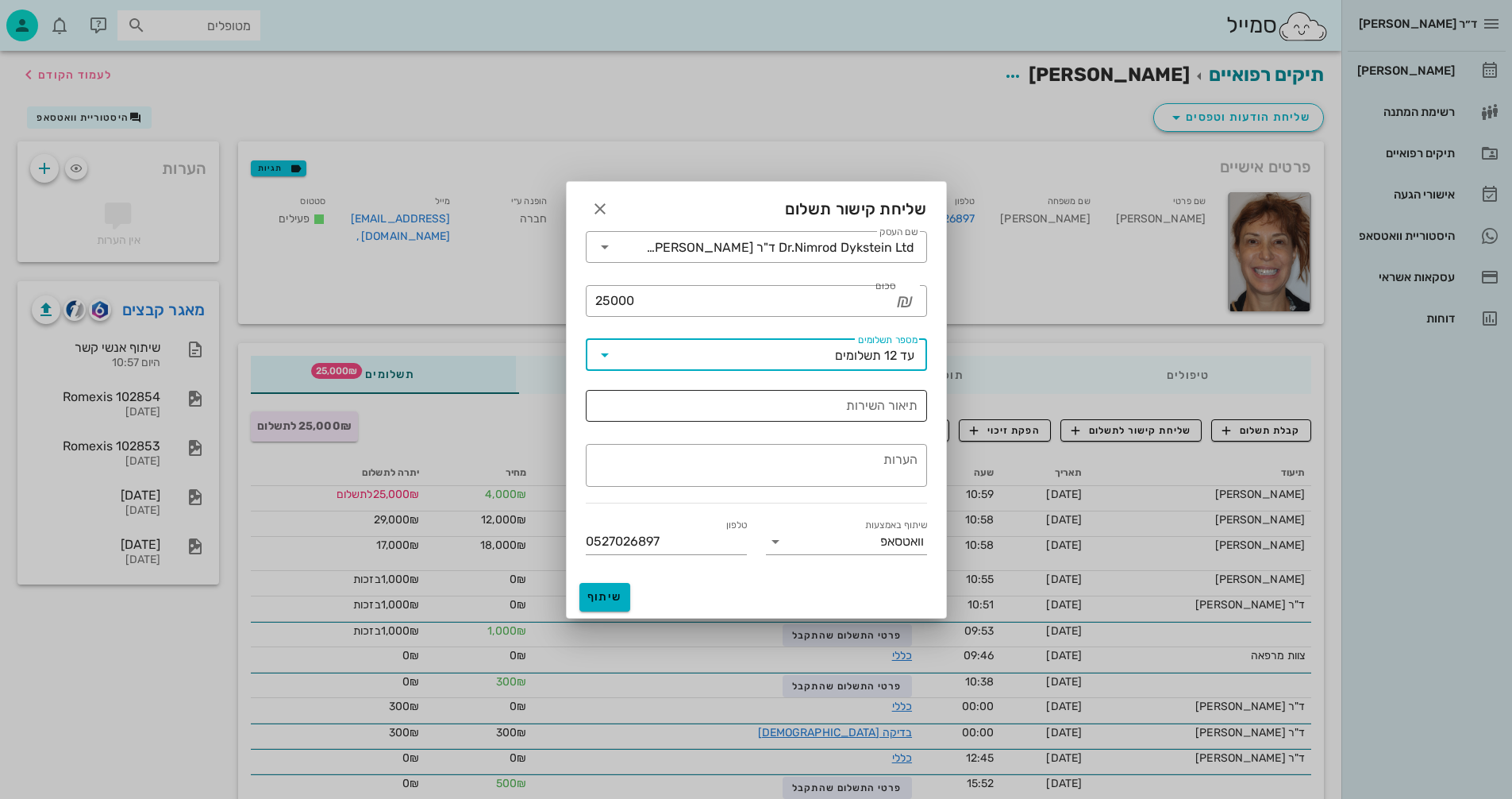
click at [855, 401] on input "תיאור השירות" at bounding box center [757, 405] width 323 height 25
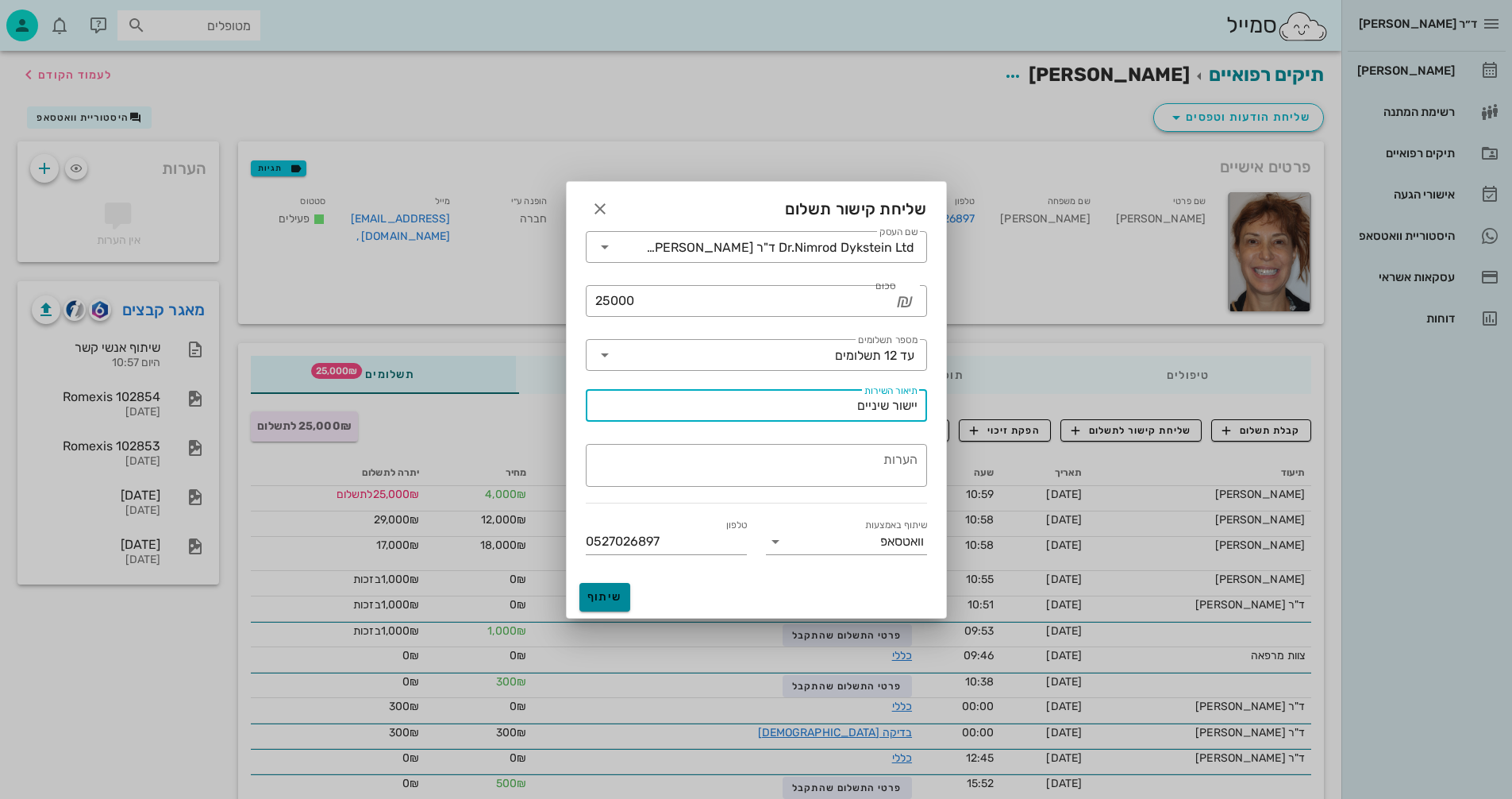
click at [605, 592] on span "שיתוף" at bounding box center [605, 596] width 38 height 14
click at [600, 598] on span "שיתוף" at bounding box center [605, 596] width 38 height 14
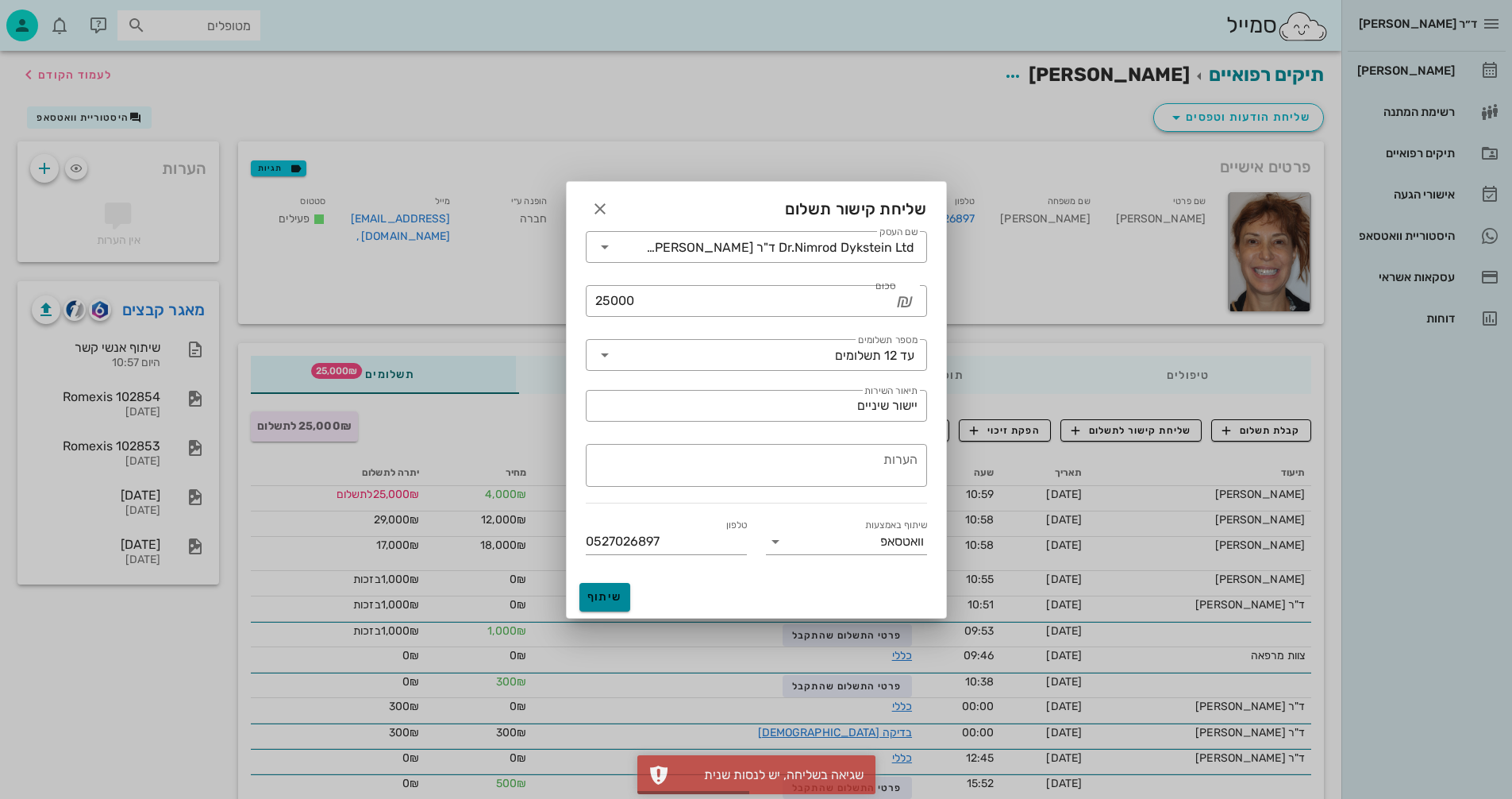
click at [600, 598] on span "שיתוף" at bounding box center [605, 596] width 38 height 14
click at [813, 400] on input "יישור שיניים" at bounding box center [757, 405] width 323 height 25
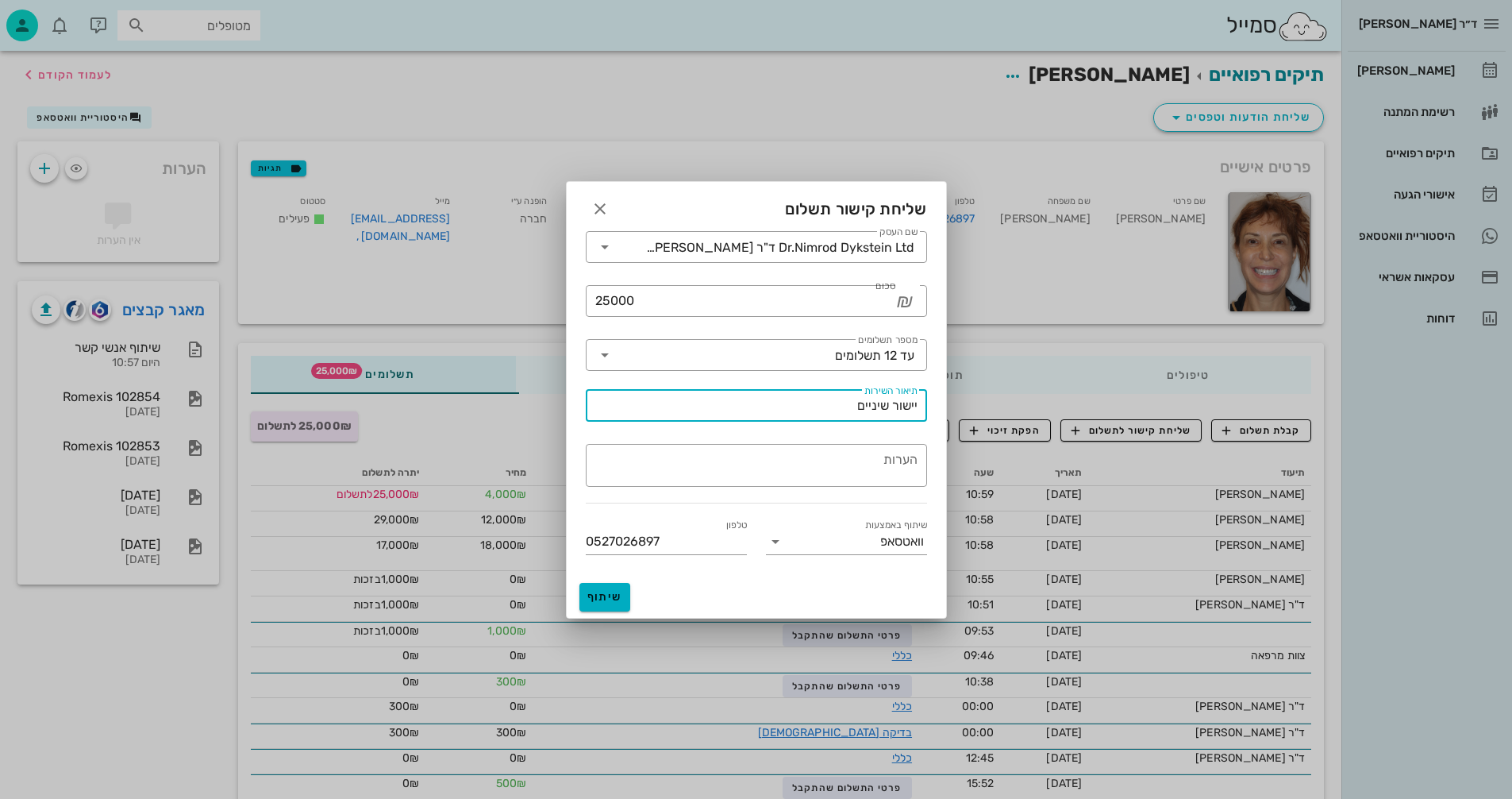
drag, startPoint x: 830, startPoint y: 401, endPoint x: 1090, endPoint y: 403, distance: 260.0
click at [1090, 403] on div "ד״ר נמרוד דיקשטיין יומן מרפאה רשימת המתנה תיקים רפואיים אישורי הגעה היסטוריית ו…" at bounding box center [756, 457] width 1512 height 914
click at [887, 406] on input "אורתןדונטיה" at bounding box center [757, 405] width 323 height 25
type input "אורתודונטיה"
click at [591, 588] on button "שיתוף" at bounding box center [605, 597] width 51 height 29
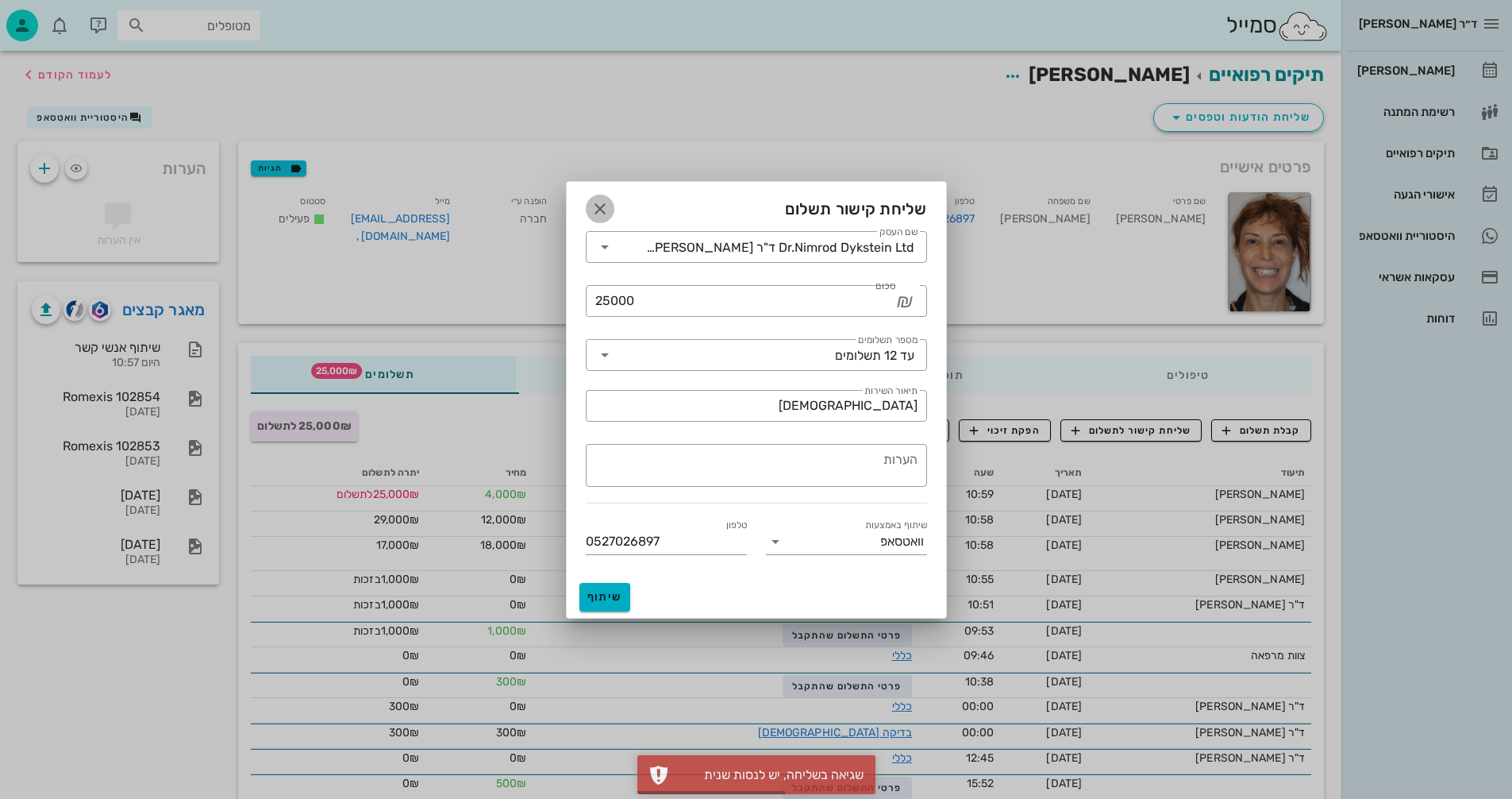
click at [601, 195] on button "button" at bounding box center [601, 209] width 29 height 29
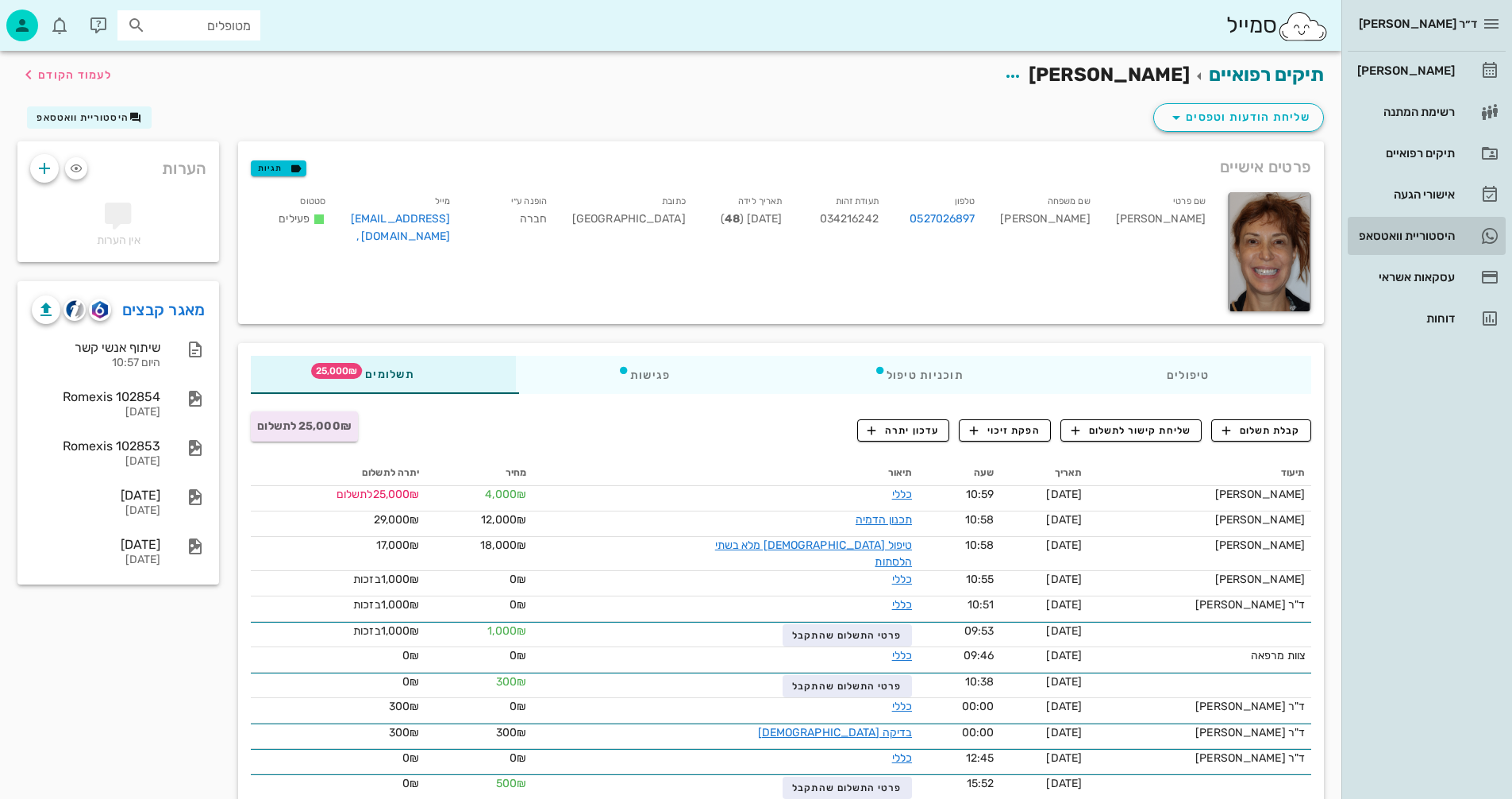
click at [1404, 231] on div "היסטוריית וואטסאפ" at bounding box center [1404, 236] width 101 height 13
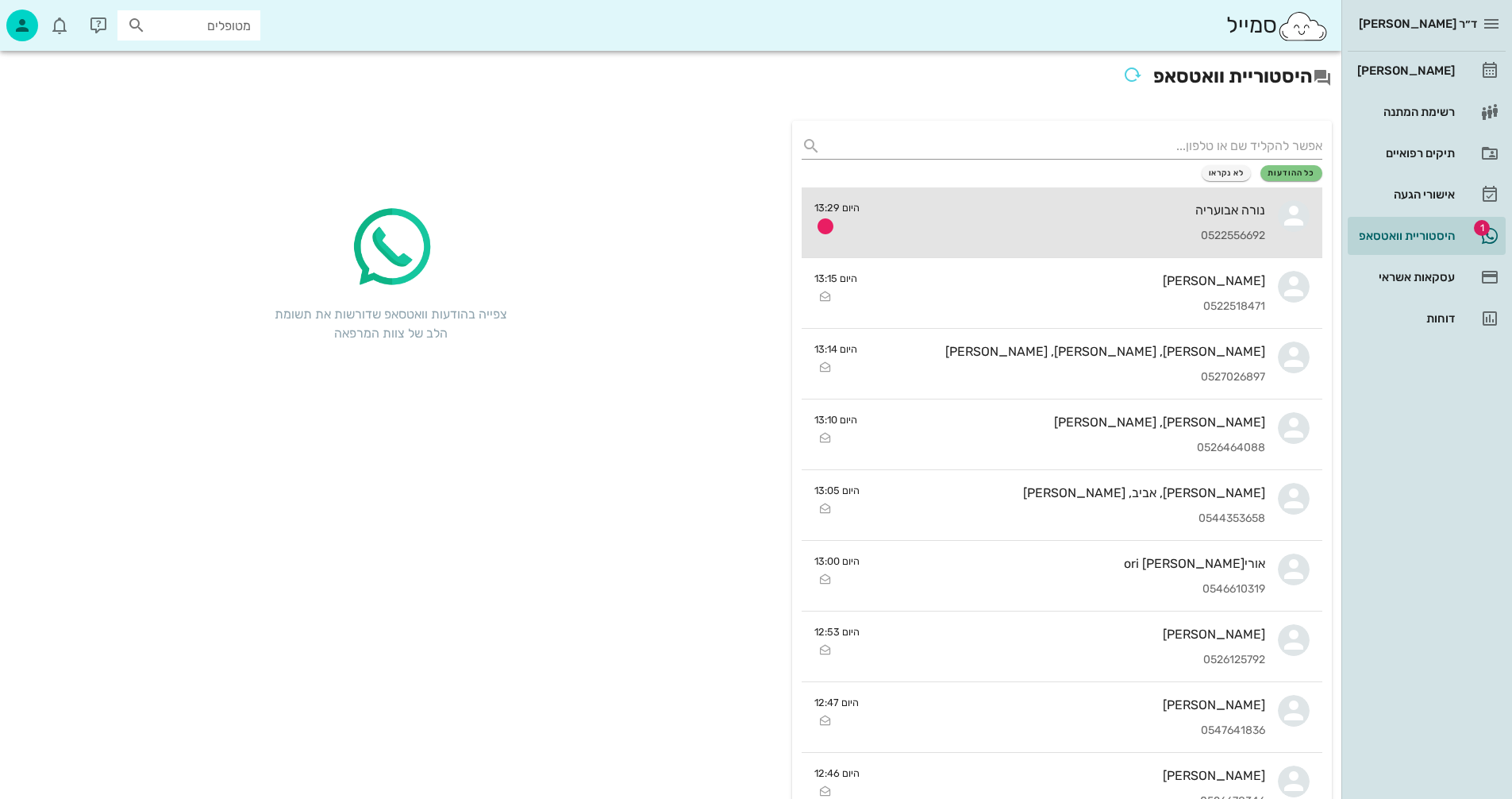
click at [1055, 208] on div "נורה אבועריה" at bounding box center [1069, 210] width 393 height 15
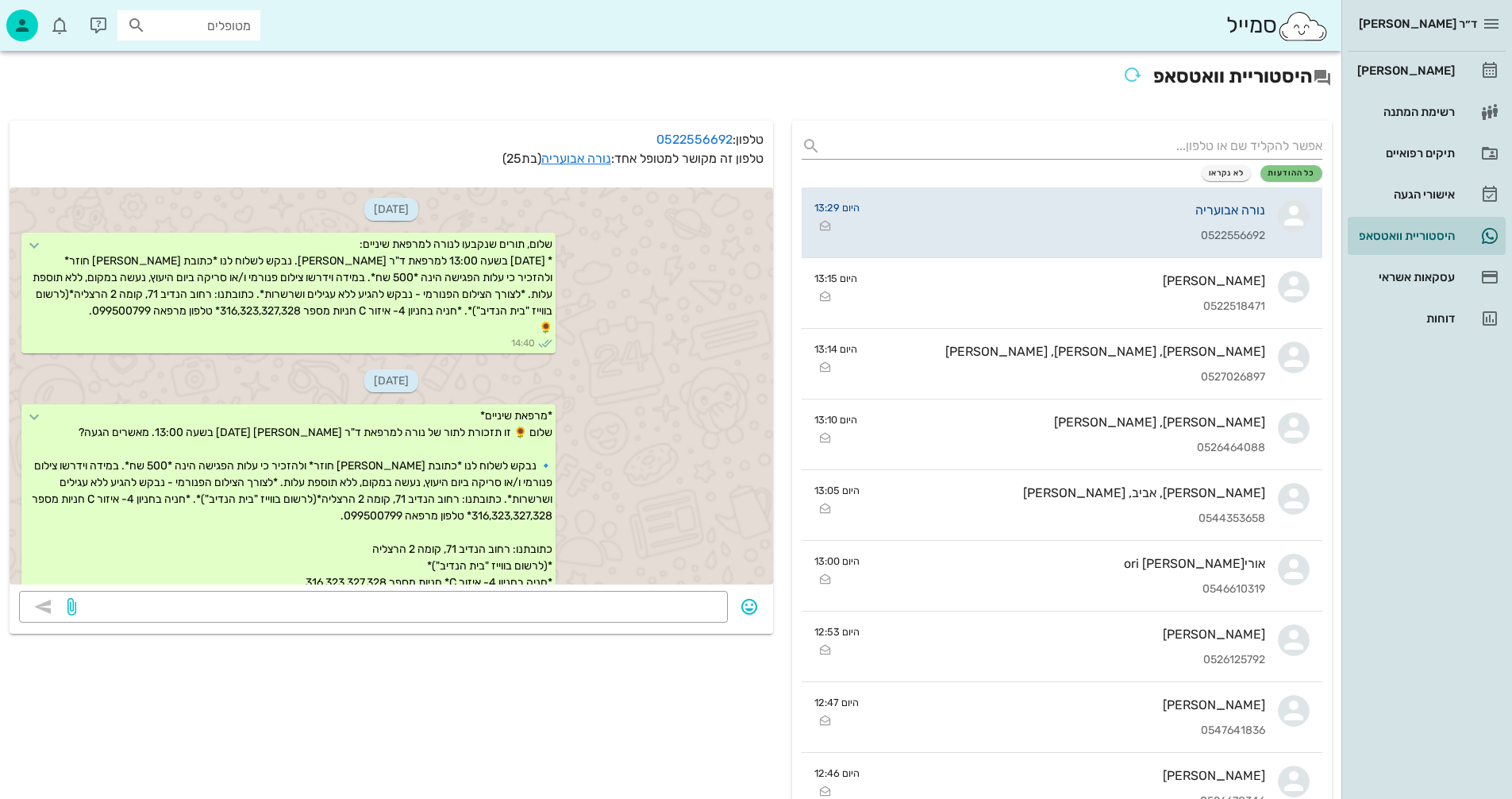
scroll to position [1826, 0]
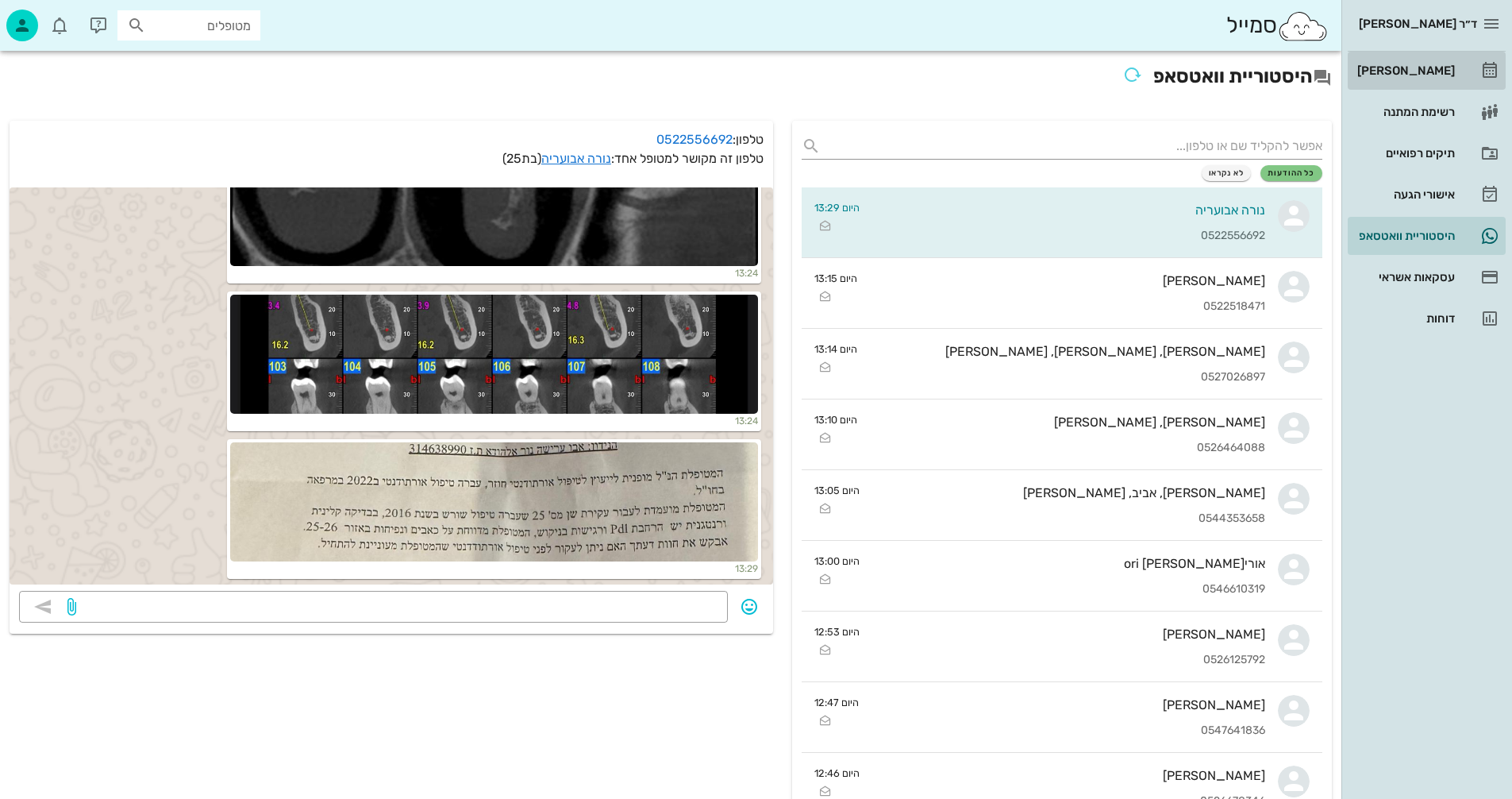
click at [1428, 67] on div "[PERSON_NAME]" at bounding box center [1404, 70] width 101 height 13
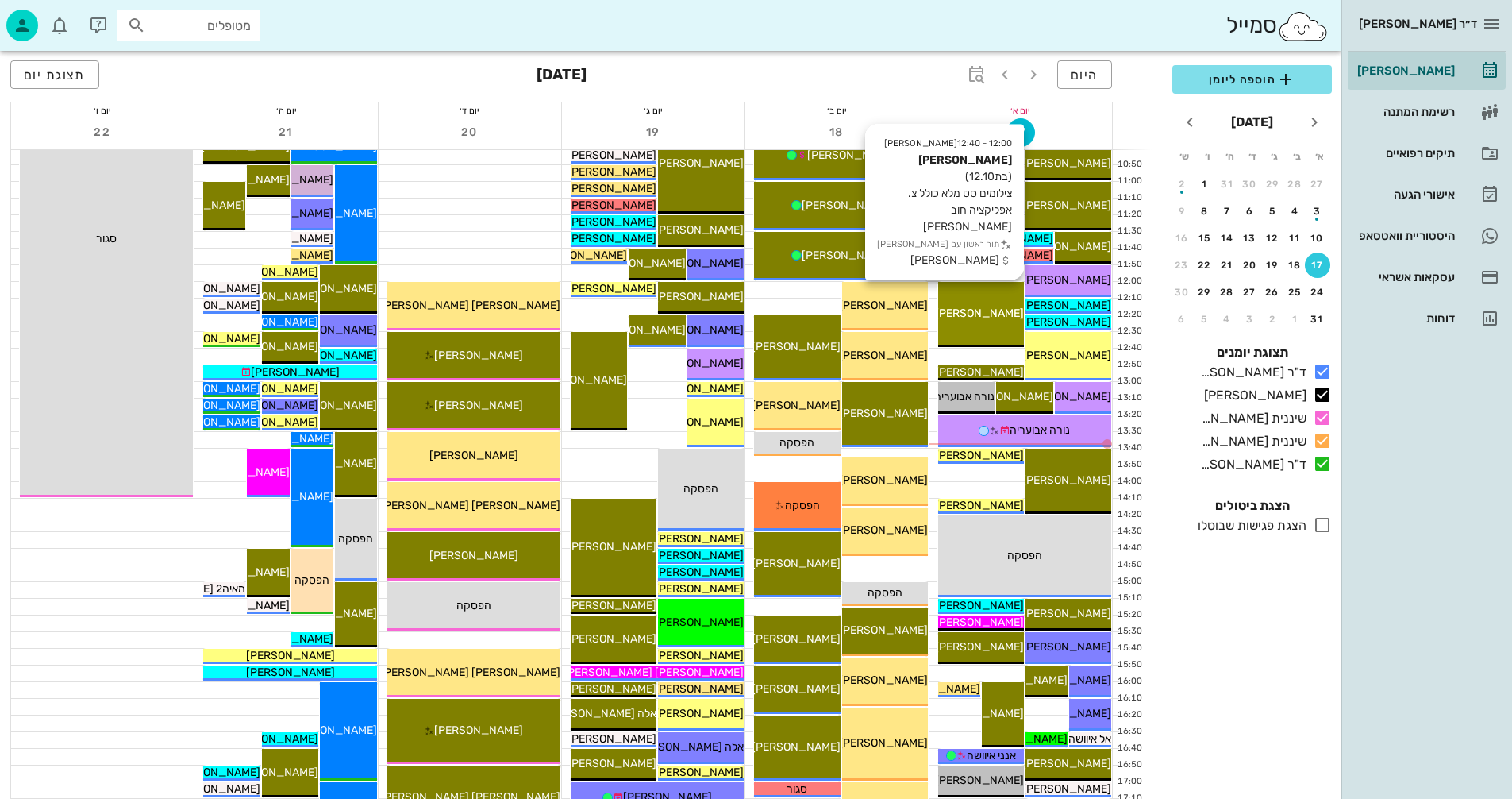
scroll to position [79, 0]
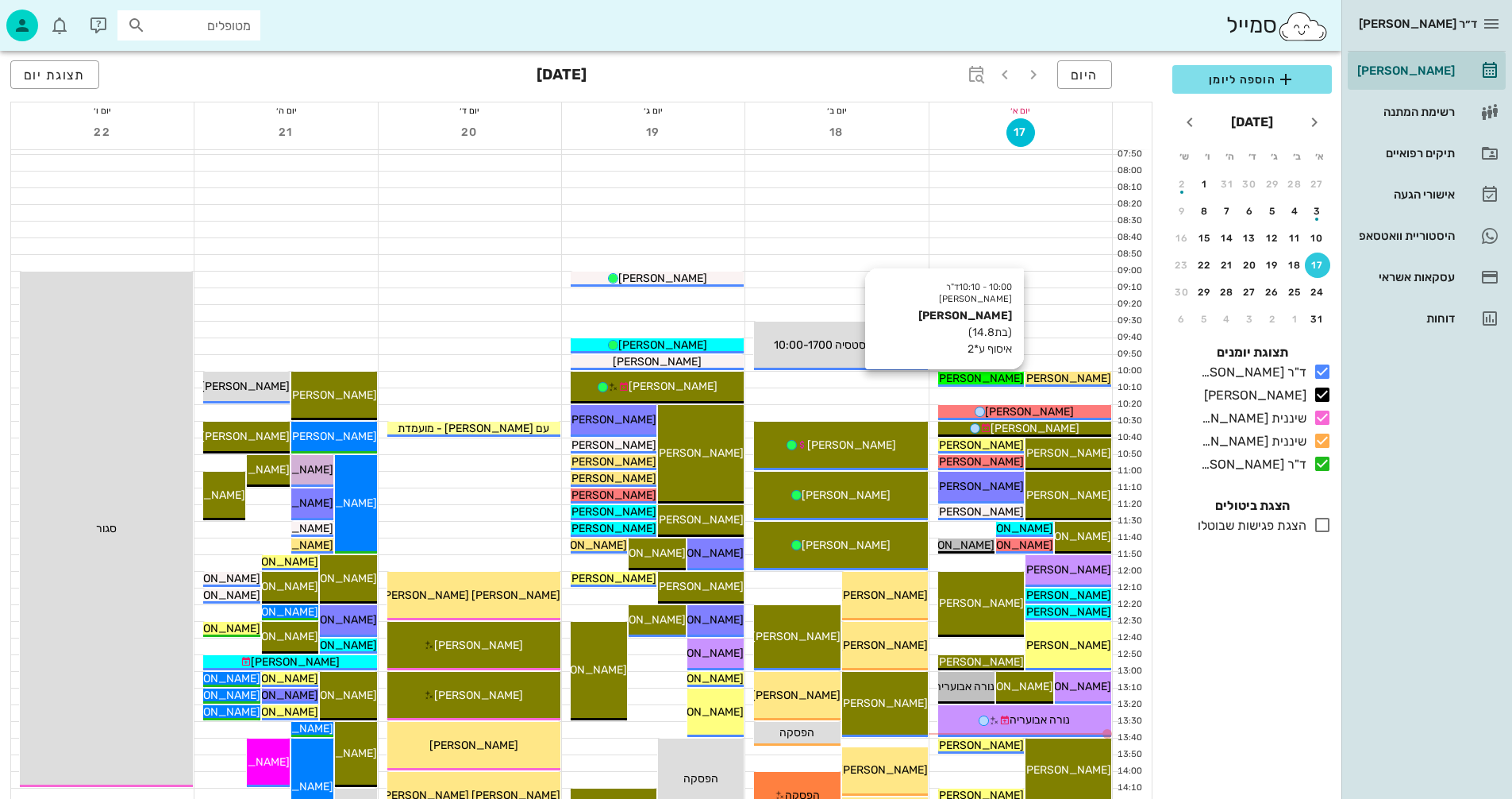
click at [979, 377] on span "[PERSON_NAME]" at bounding box center [979, 378] width 89 height 14
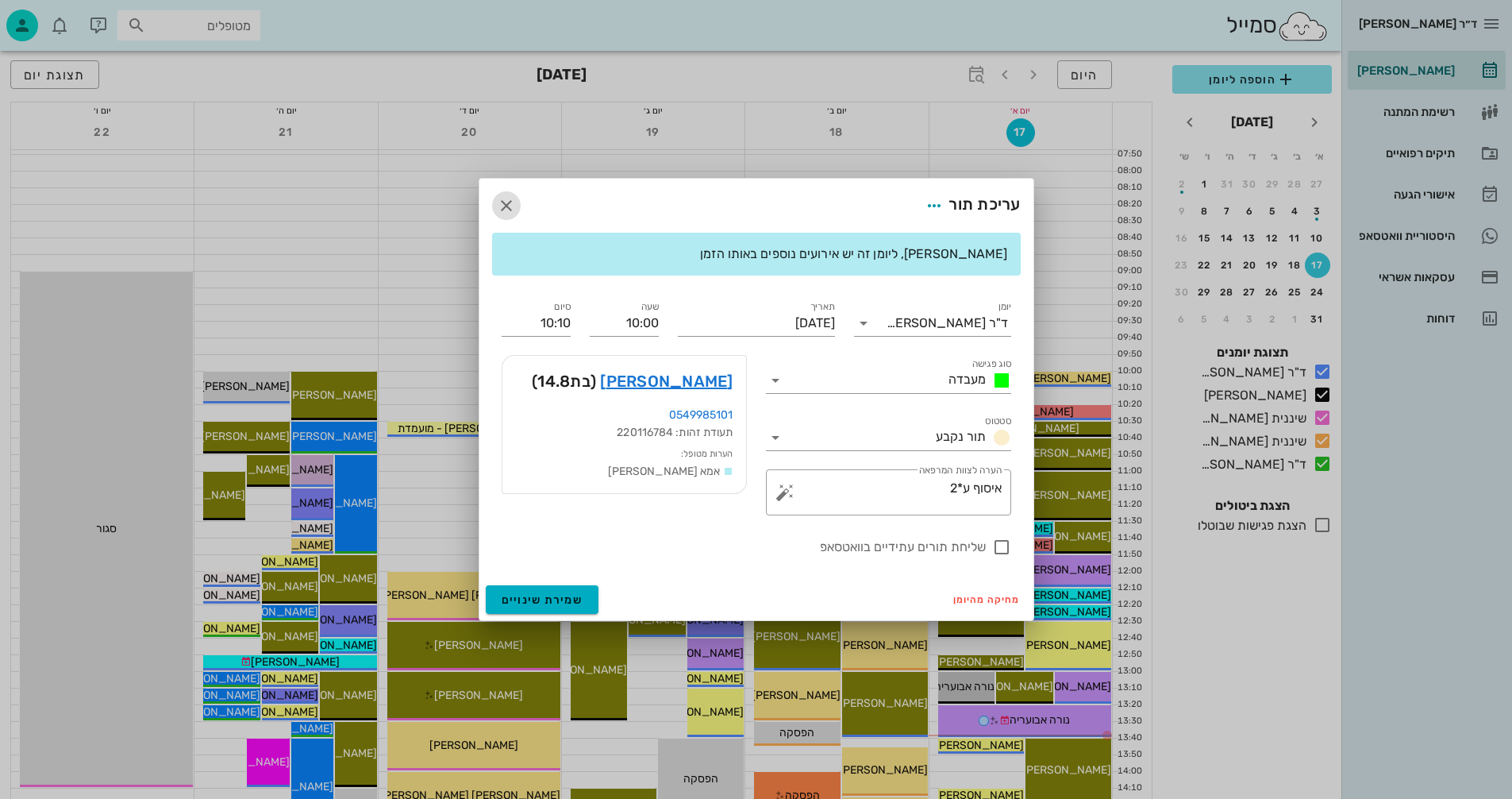
click at [501, 204] on icon "button" at bounding box center [506, 205] width 19 height 19
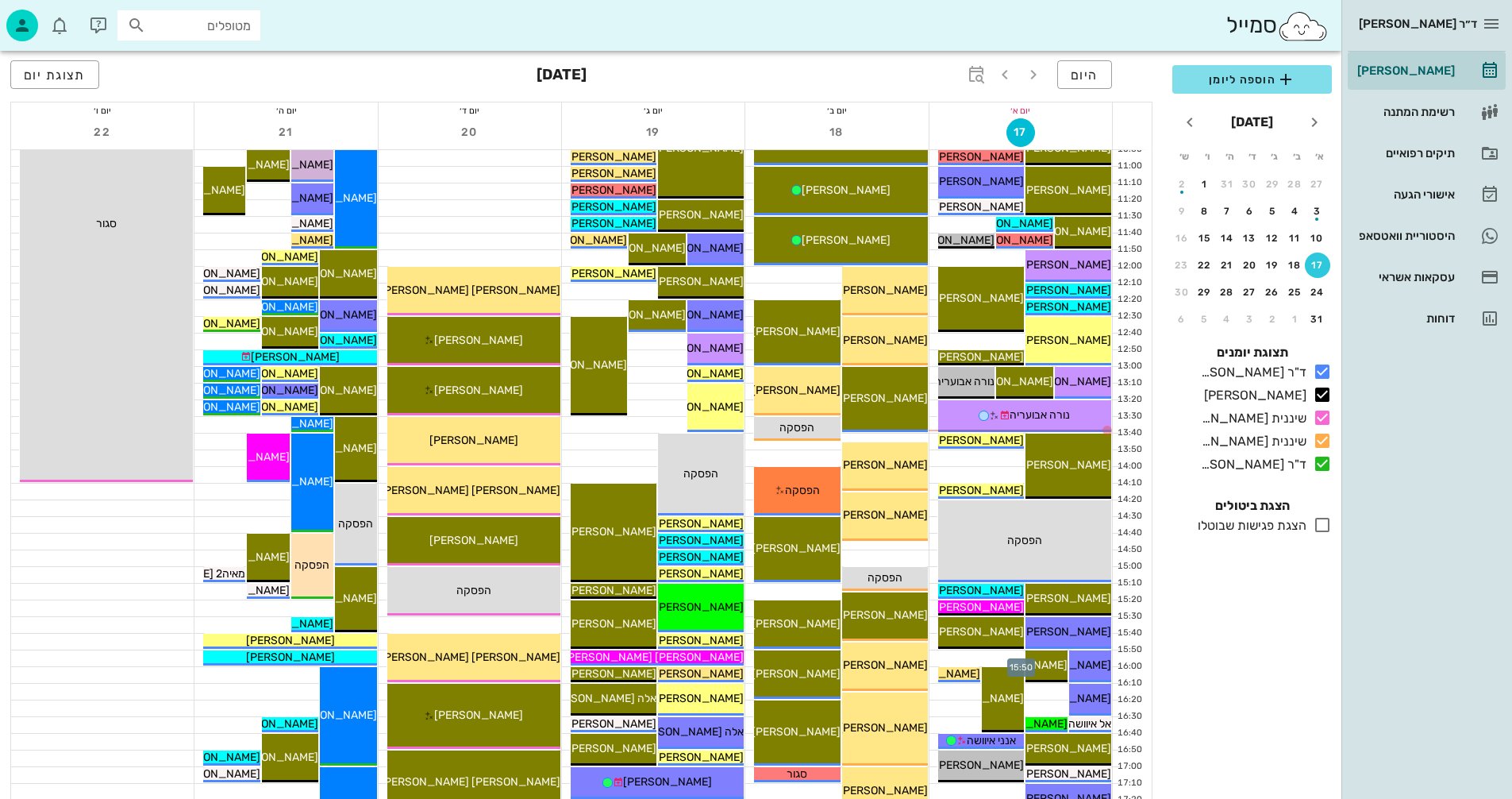
scroll to position [238, 0]
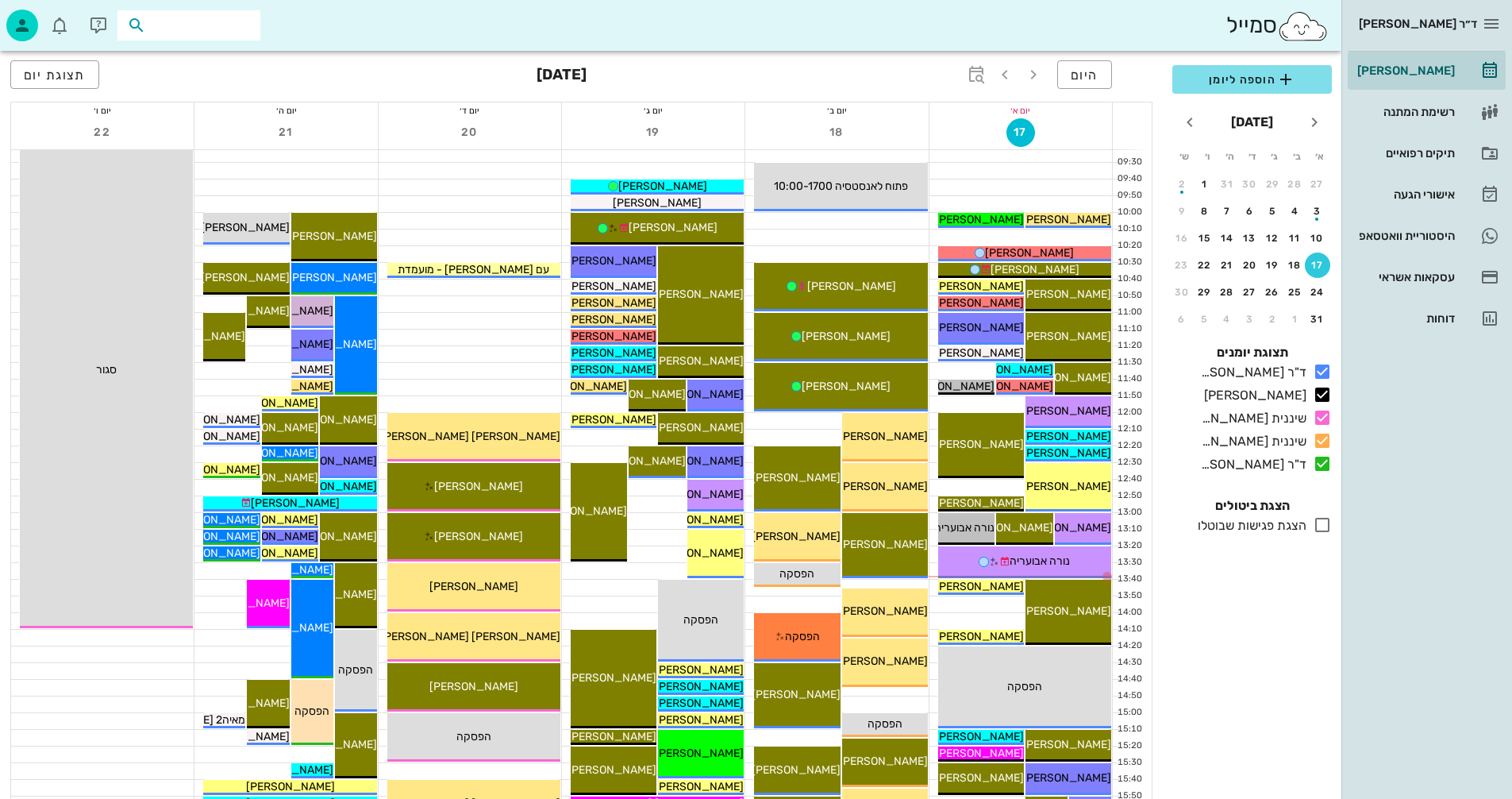
click at [208, 27] on input "text" at bounding box center [200, 25] width 101 height 20
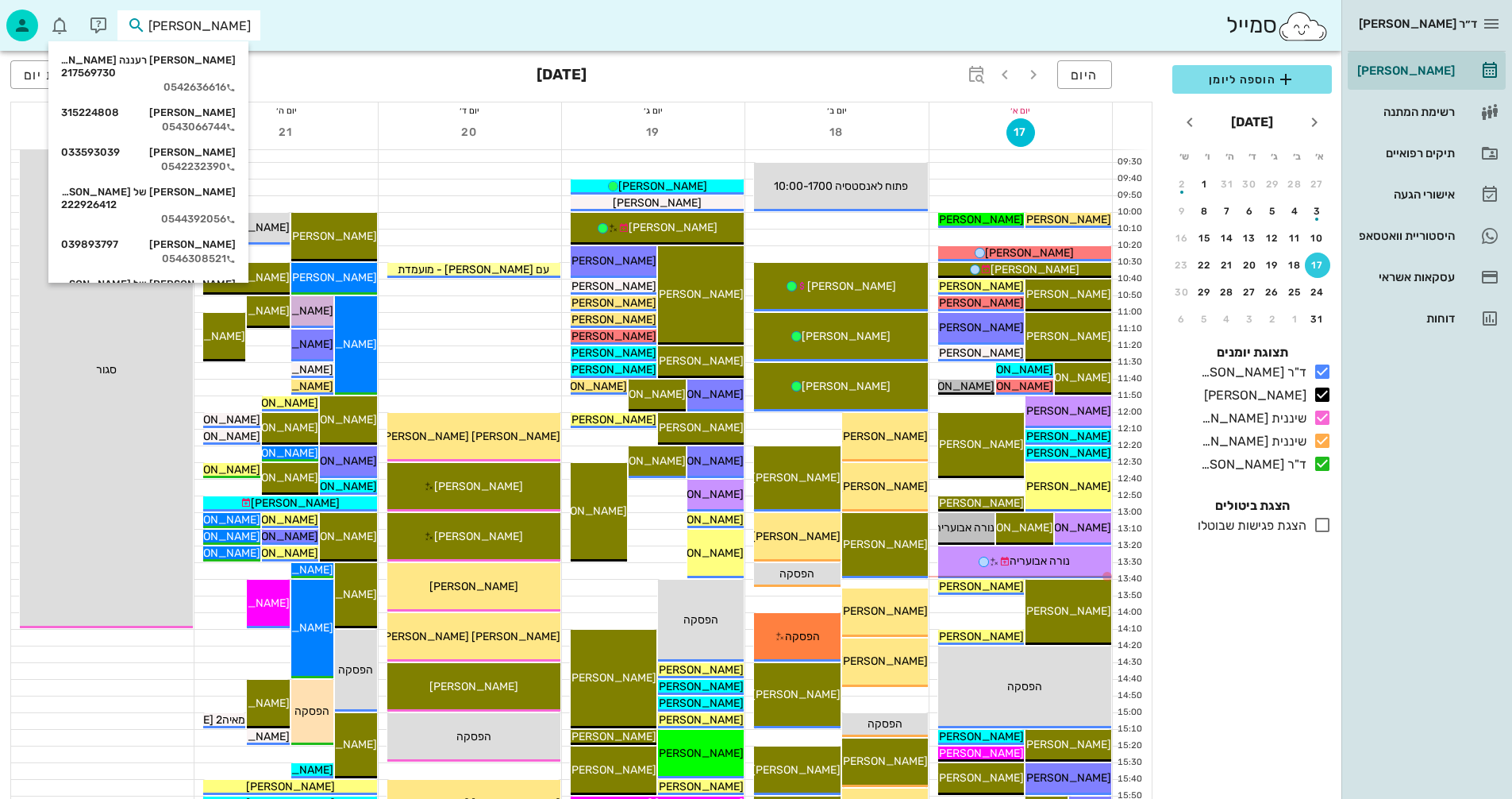
type input "[PERSON_NAME]"
click at [468, 188] on div at bounding box center [470, 187] width 182 height 16
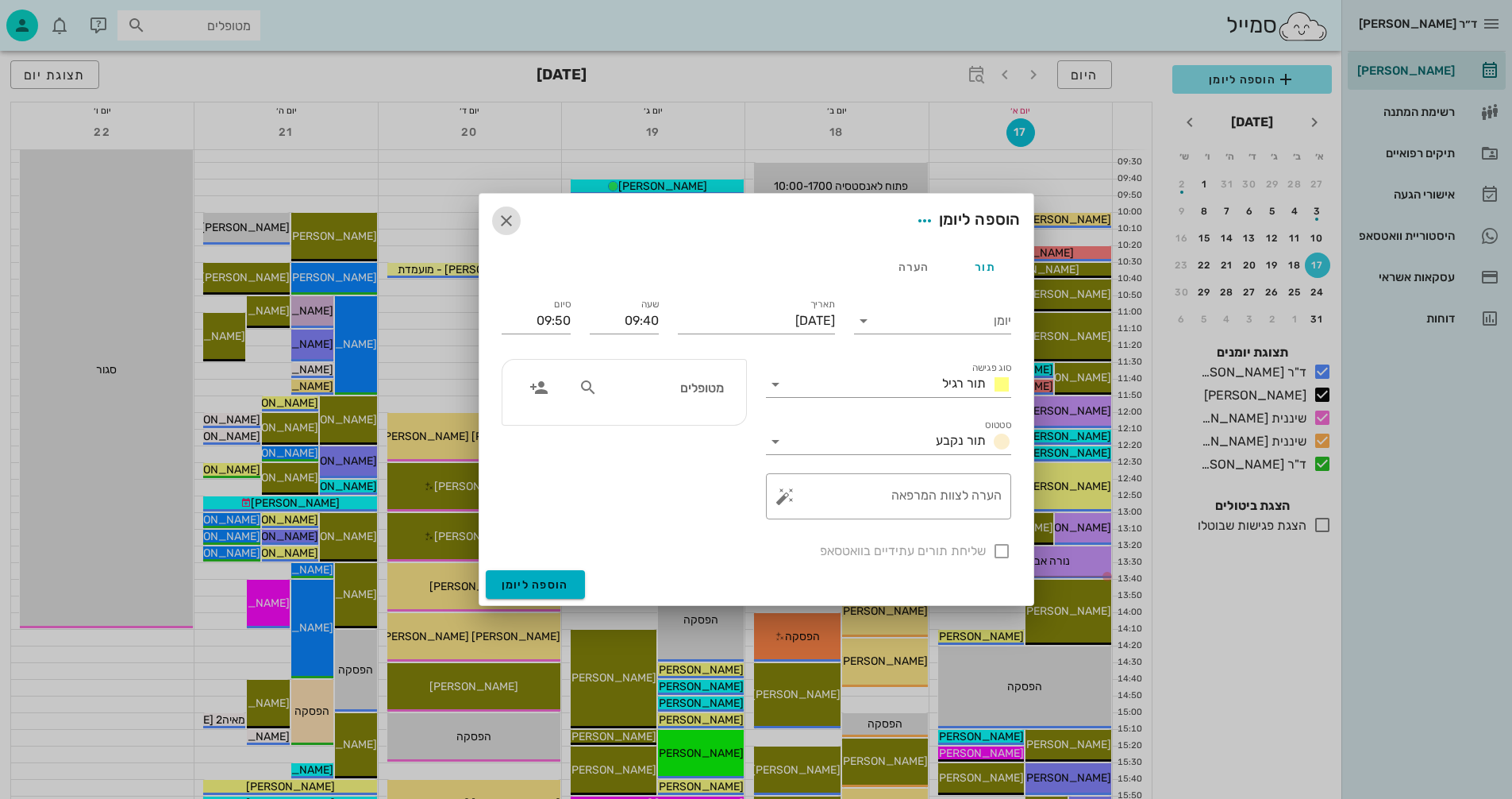
click at [509, 220] on icon "button" at bounding box center [506, 220] width 19 height 19
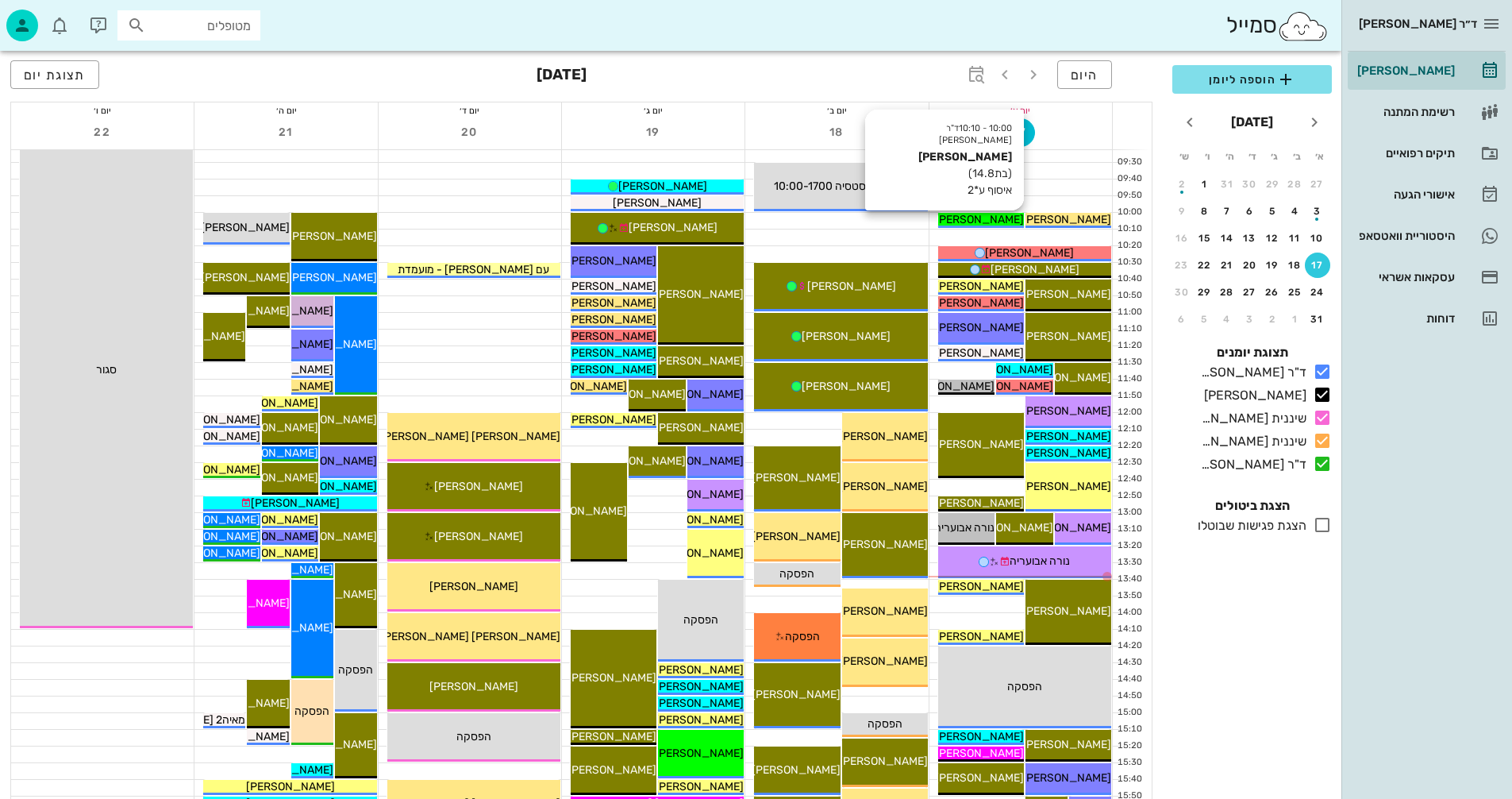
click at [990, 218] on span "[PERSON_NAME]" at bounding box center [979, 220] width 89 height 14
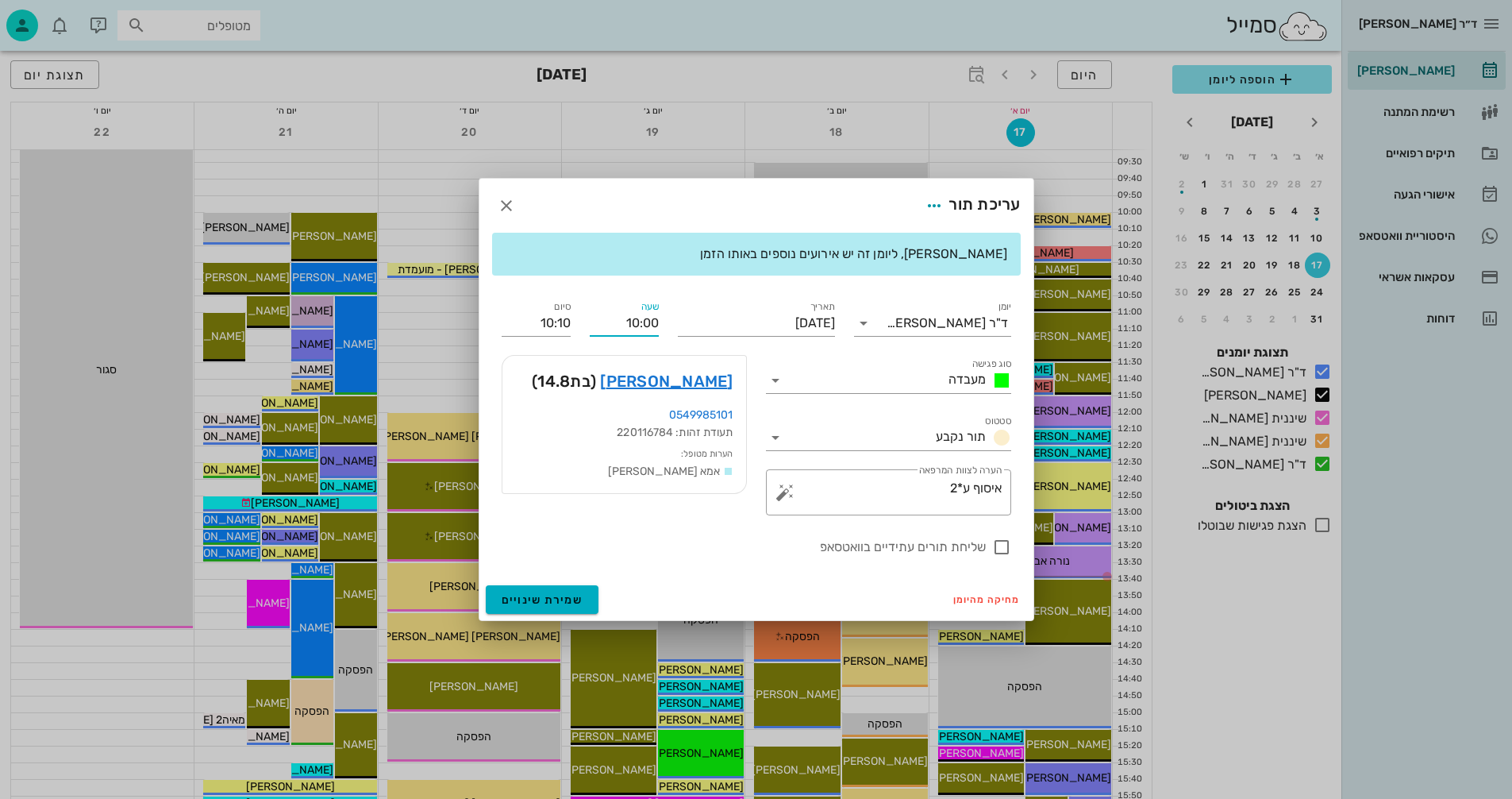
drag, startPoint x: 626, startPoint y: 323, endPoint x: 669, endPoint y: 323, distance: 43.0
click at [669, 323] on div "יומן ד"ר נמרוד דיקשטיין סוג פגישה מעבדה סטטוס תור נקבע תאריך יום ראשון, 17 באוג…" at bounding box center [757, 427] width 529 height 278
type input "15:50"
type input "16:00"
click at [570, 323] on input "16:00" at bounding box center [536, 323] width 69 height 25
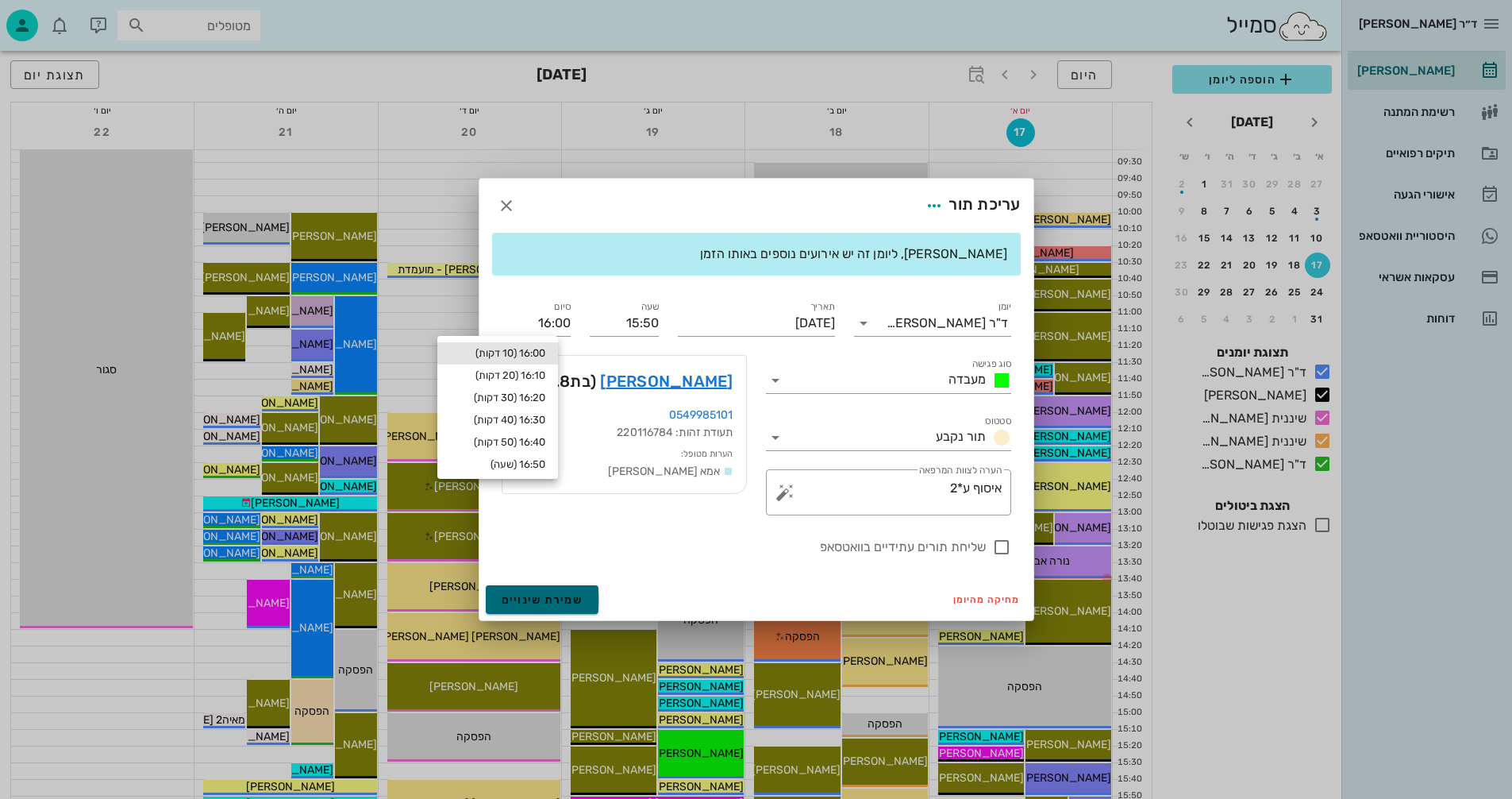
click at [546, 596] on span "שמירת שינויים" at bounding box center [542, 600] width 82 height 14
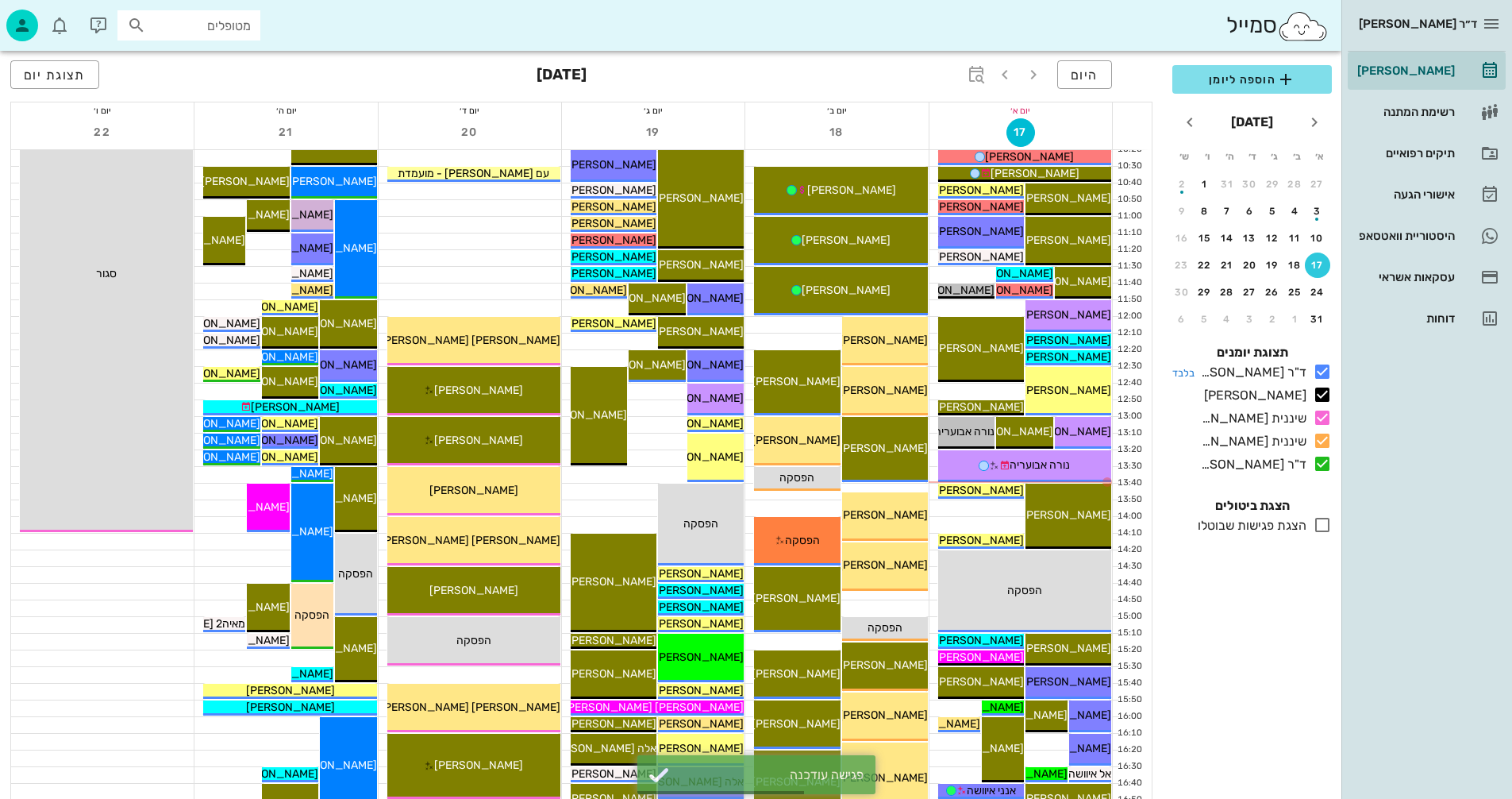
scroll to position [476, 0]
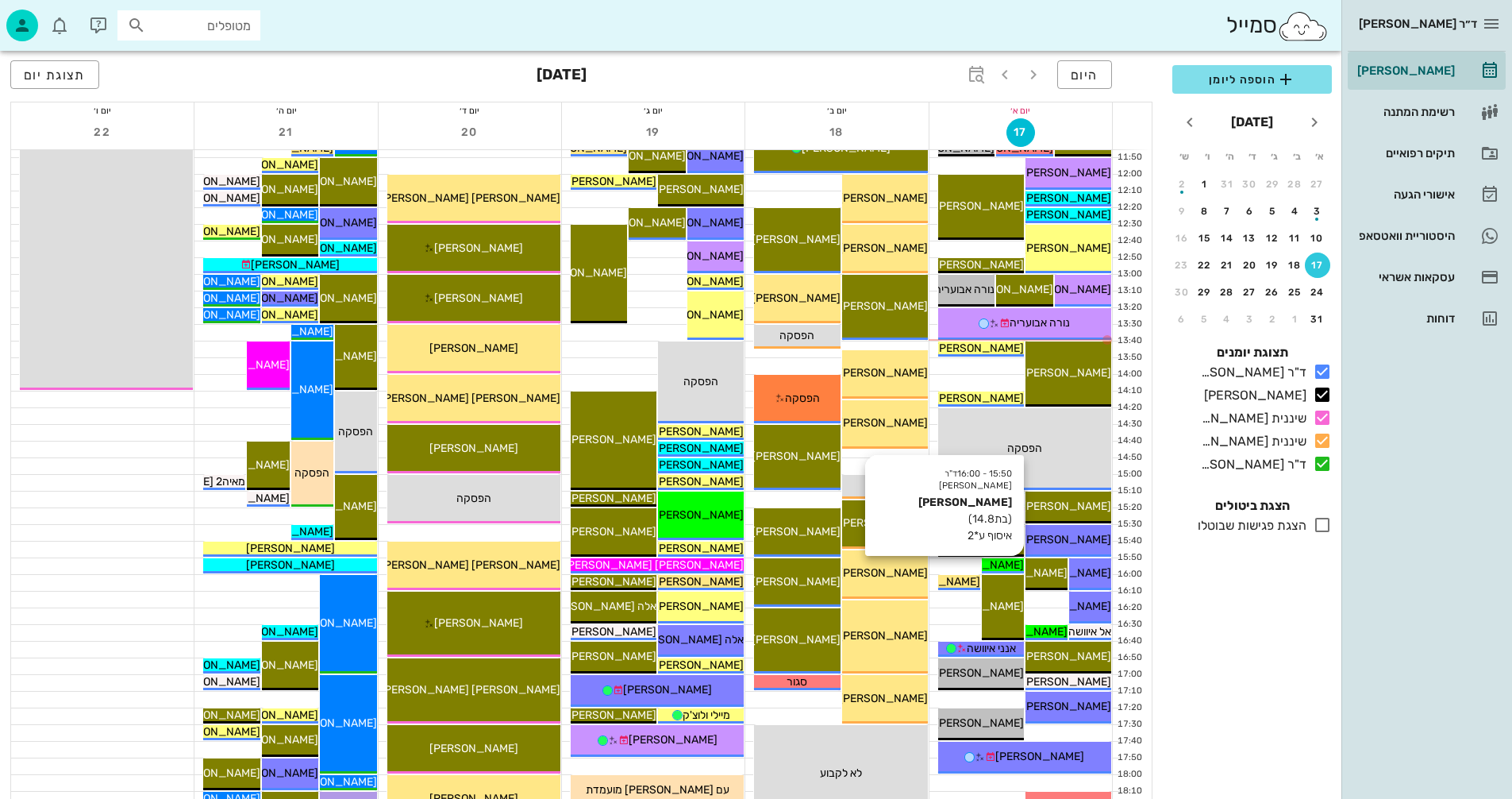
click at [995, 565] on span "[PERSON_NAME]" at bounding box center [979, 565] width 89 height 14
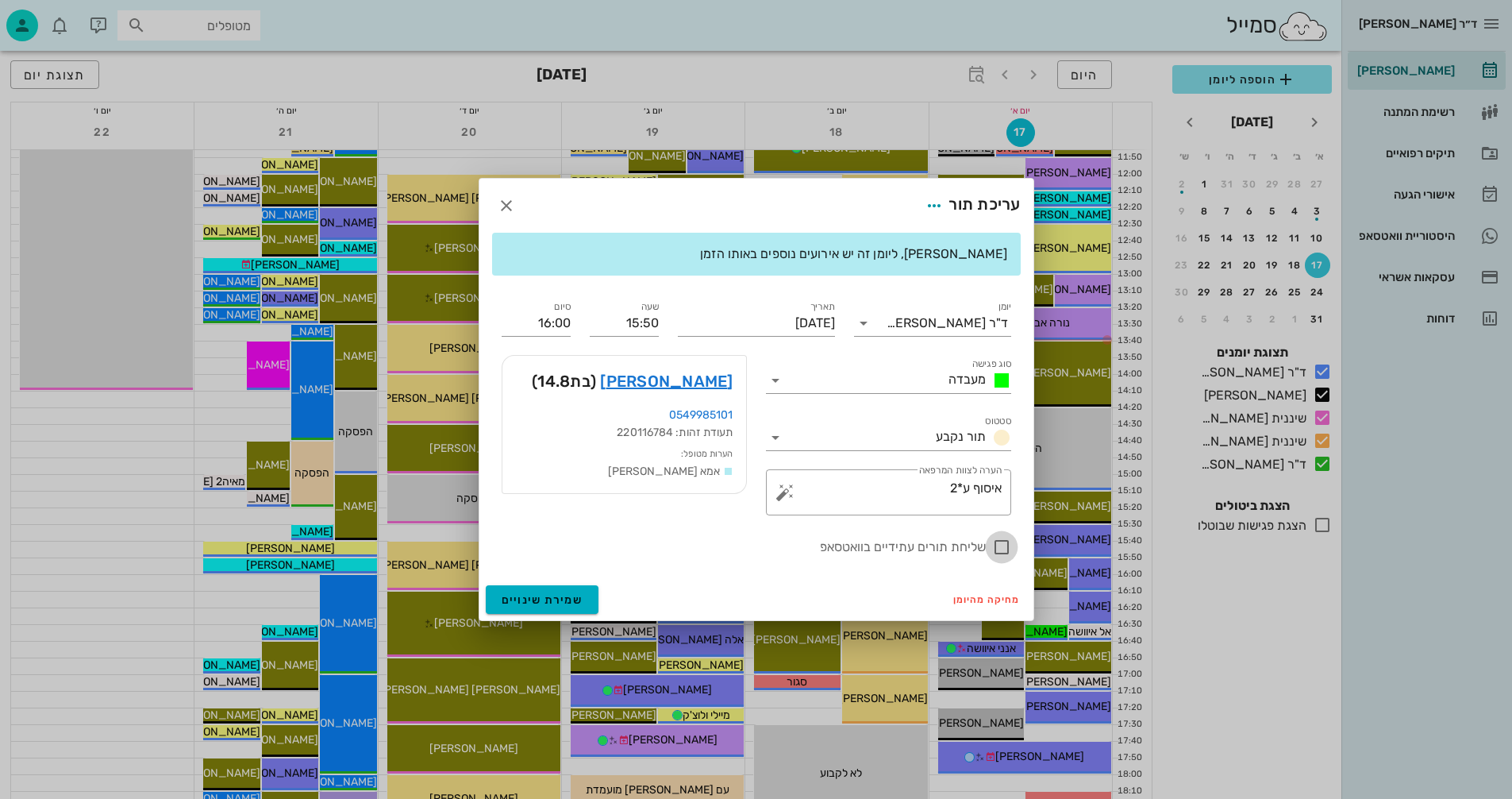
click at [1002, 548] on div at bounding box center [1002, 547] width 27 height 27
checkbox input "true"
click at [548, 600] on span "שמירת שינויים" at bounding box center [542, 600] width 82 height 14
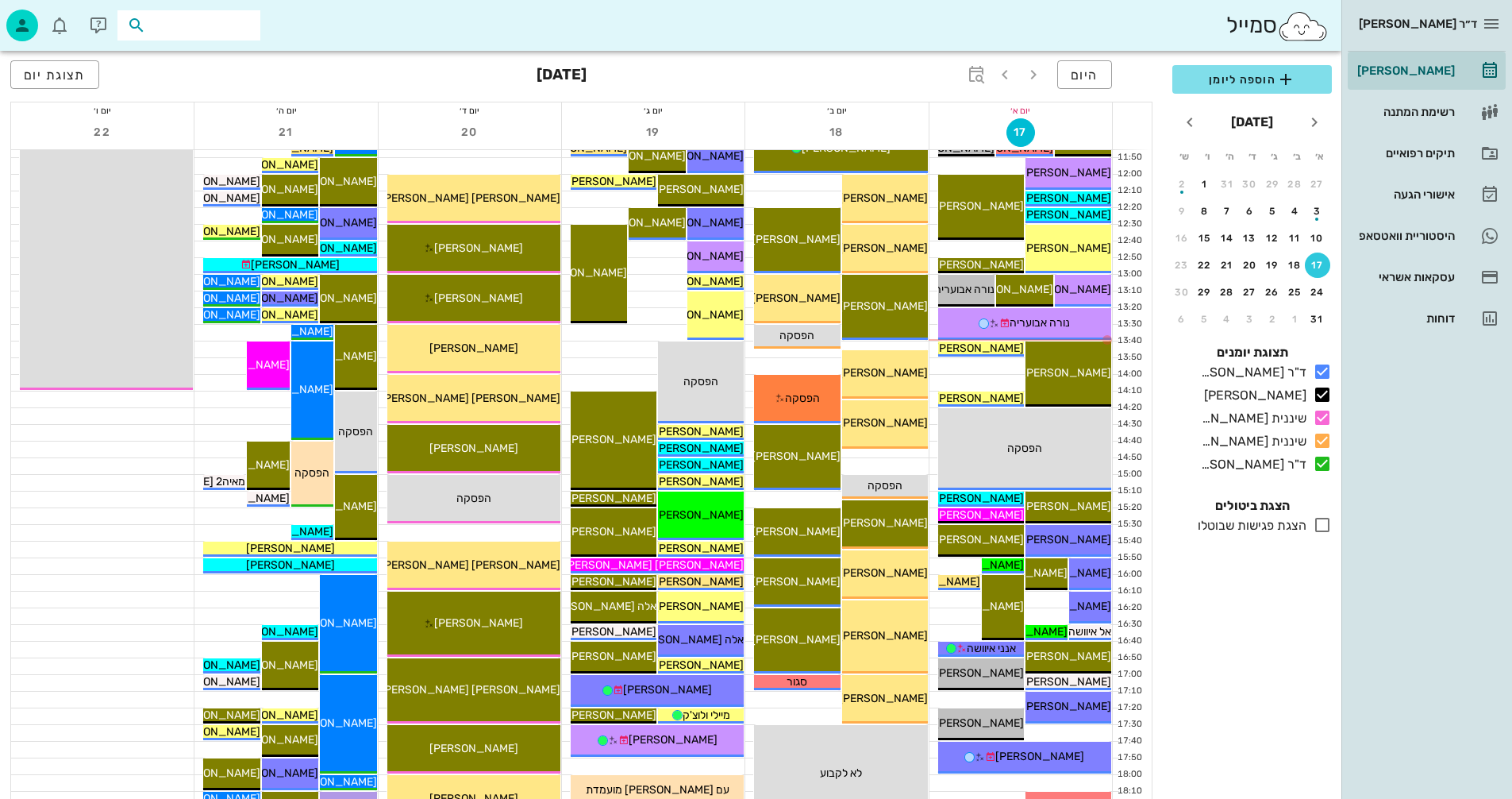
click at [234, 24] on input "text" at bounding box center [200, 25] width 101 height 20
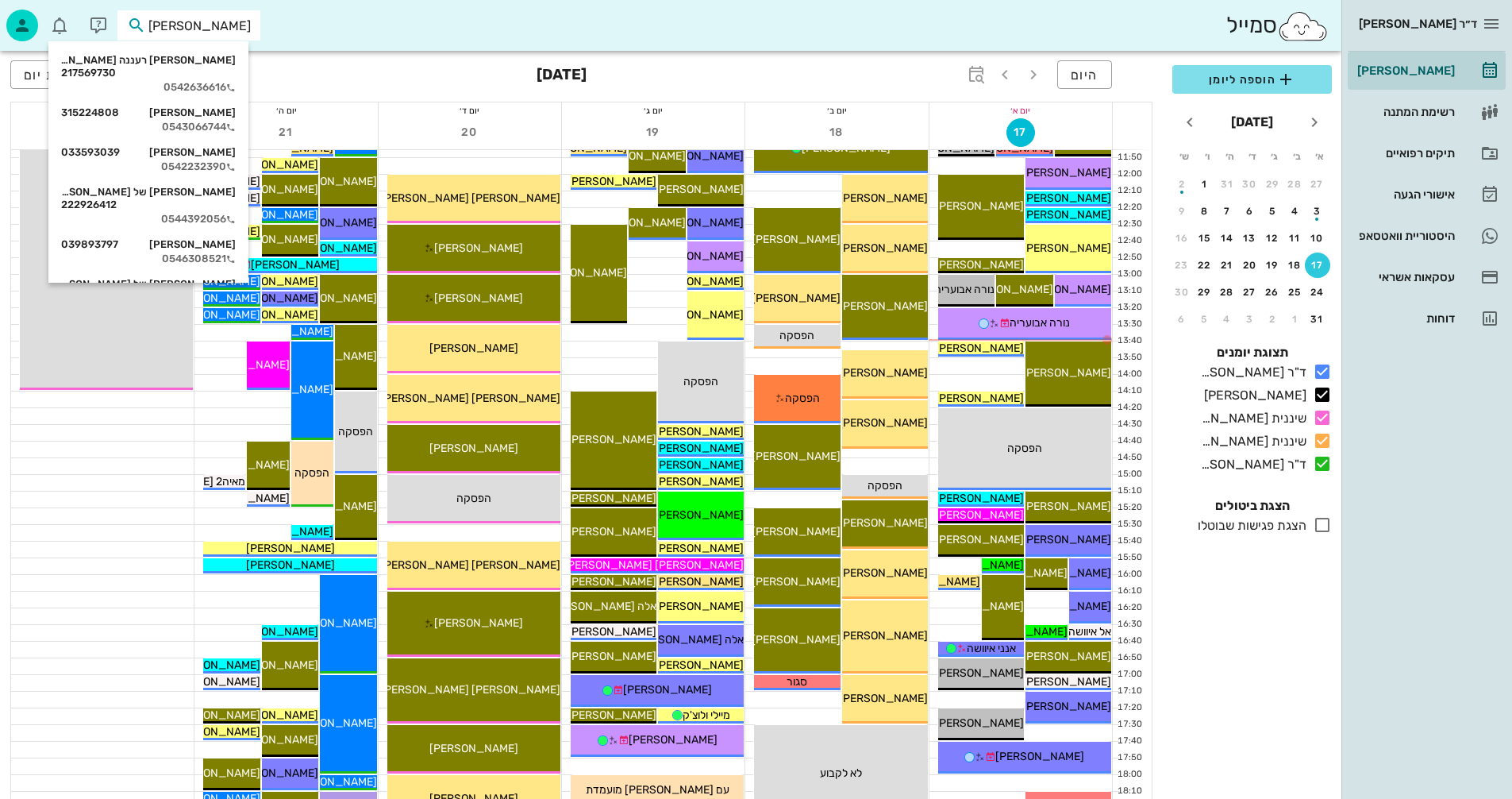
type input "כהן נ"
drag, startPoint x: 284, startPoint y: 33, endPoint x: 342, endPoint y: 33, distance: 58.0
click at [342, 33] on div "סמייל כהן נ" at bounding box center [671, 25] width 1341 height 51
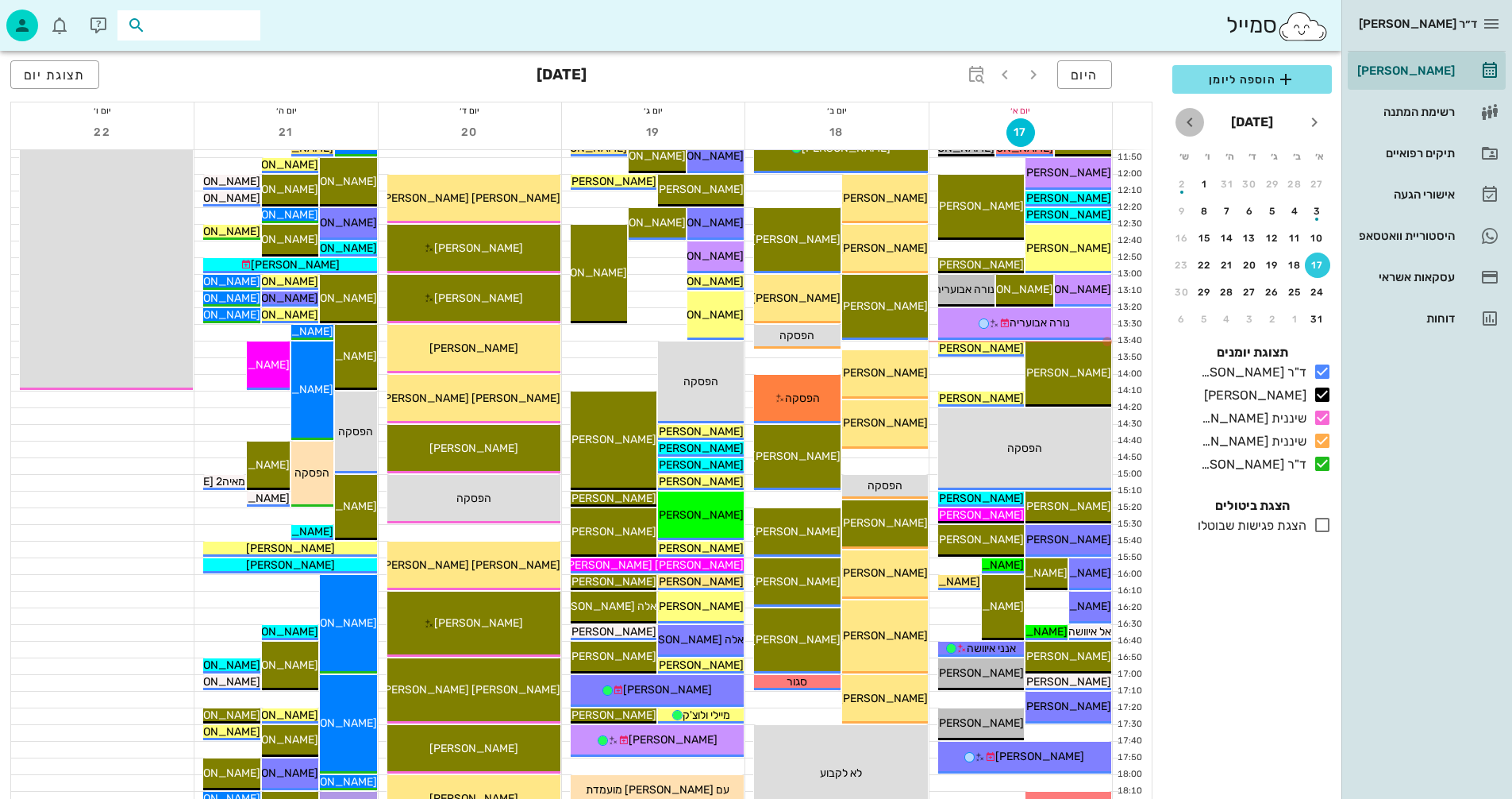
click at [1191, 122] on icon "חודש הבא" at bounding box center [1190, 122] width 19 height 19
click at [1229, 233] on div "18" at bounding box center [1227, 237] width 25 height 11
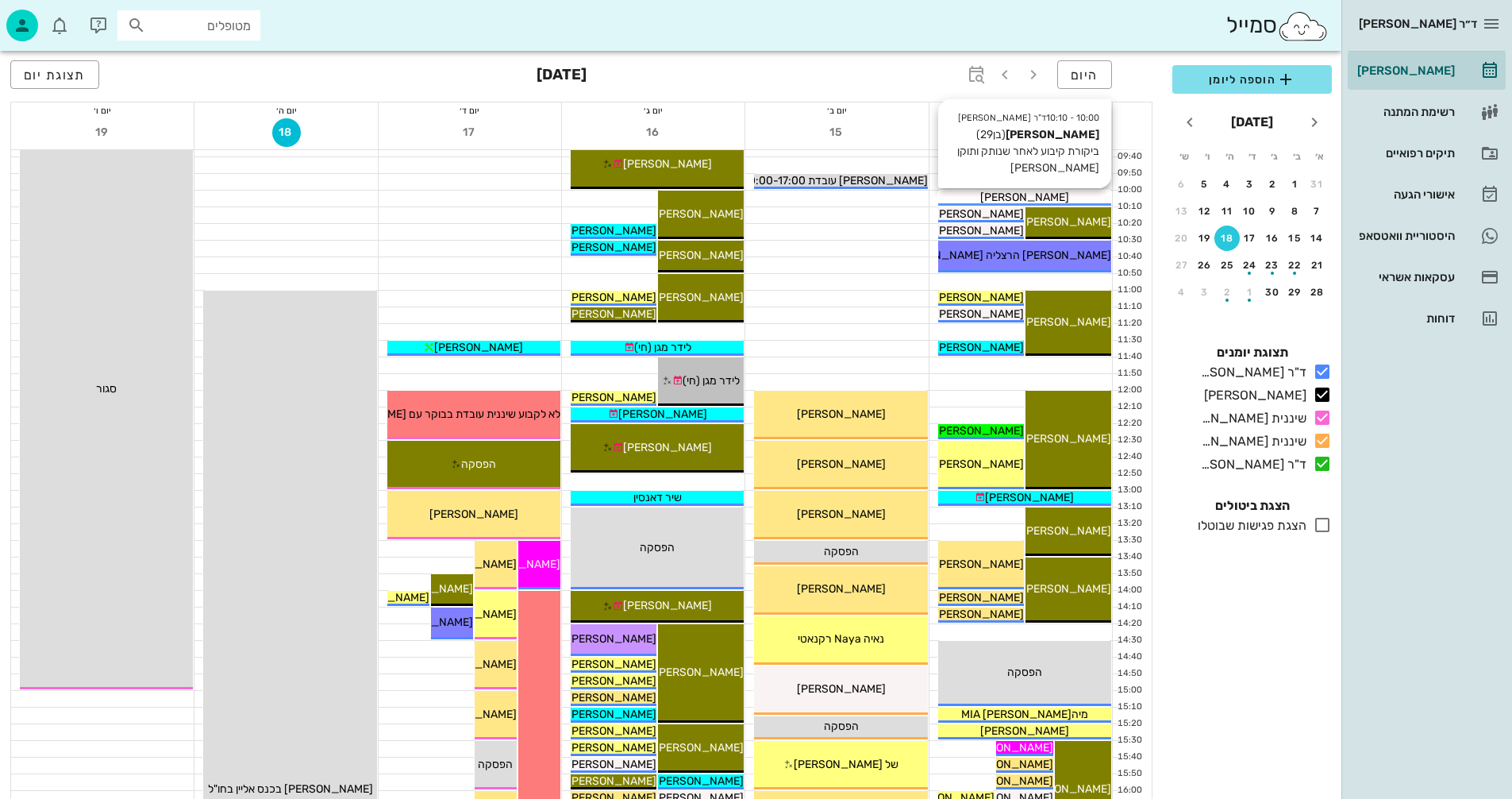
scroll to position [238, 0]
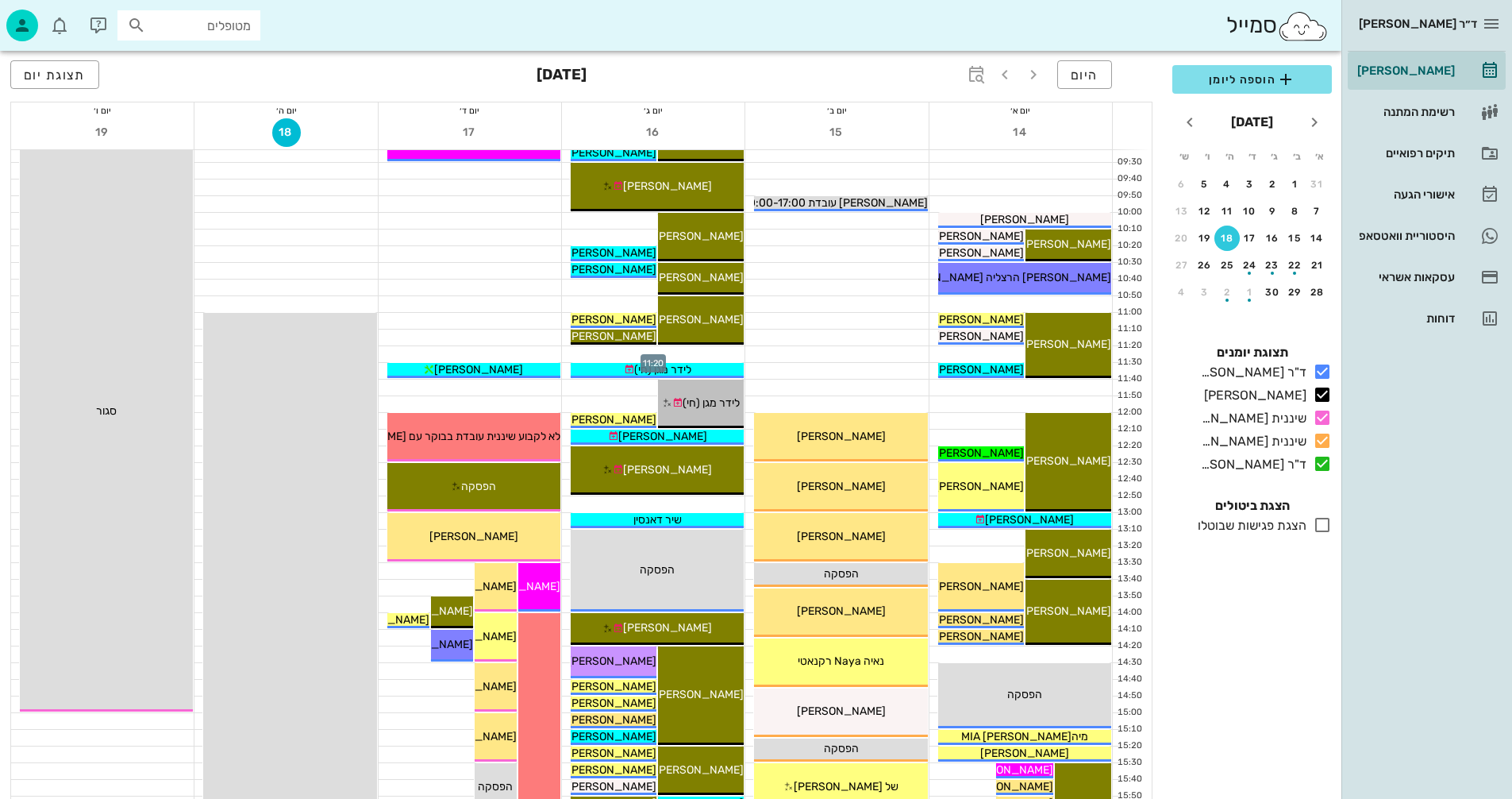
click at [602, 351] on div at bounding box center [653, 354] width 182 height 16
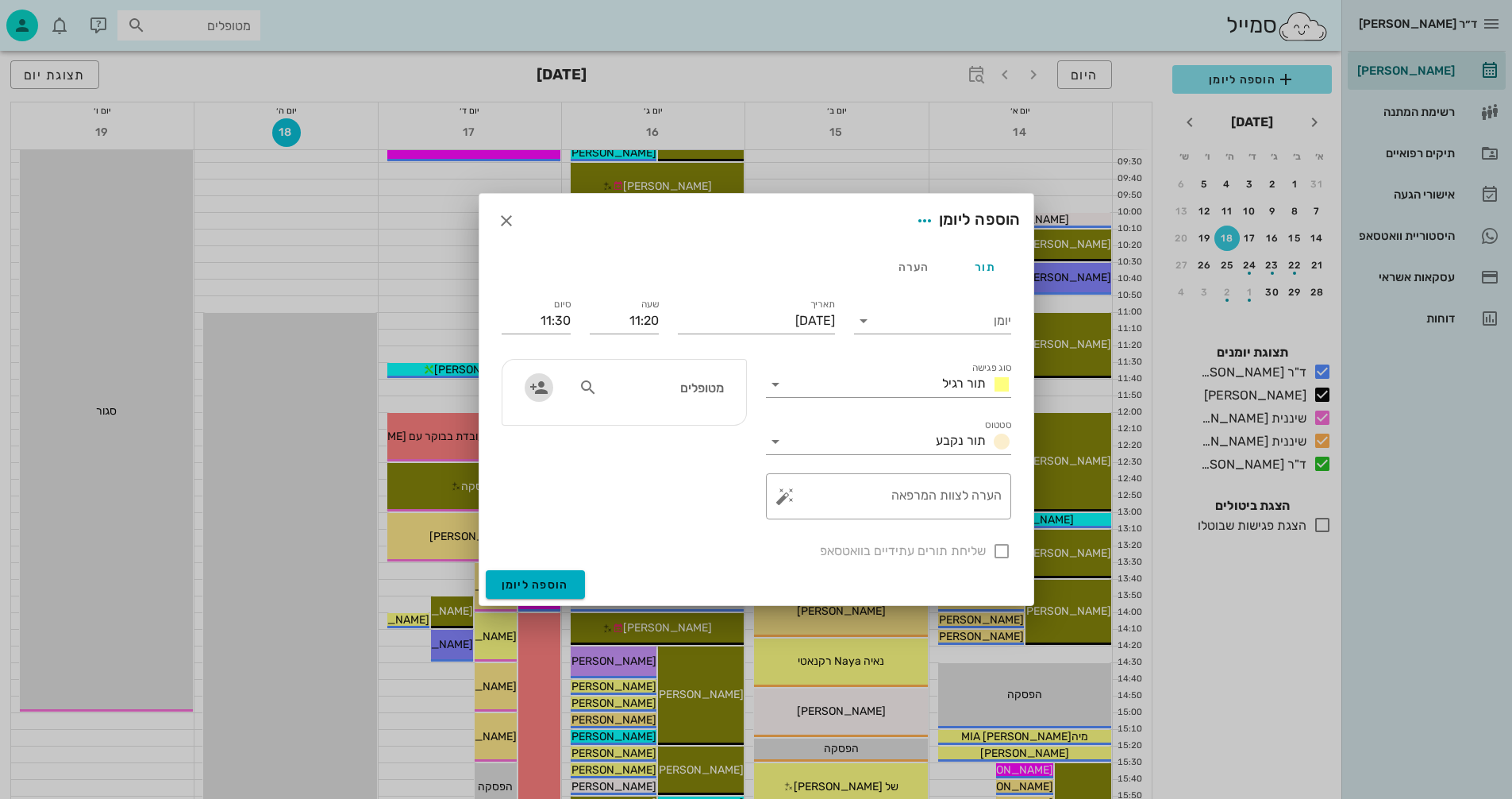
click at [536, 386] on icon "button" at bounding box center [539, 387] width 19 height 19
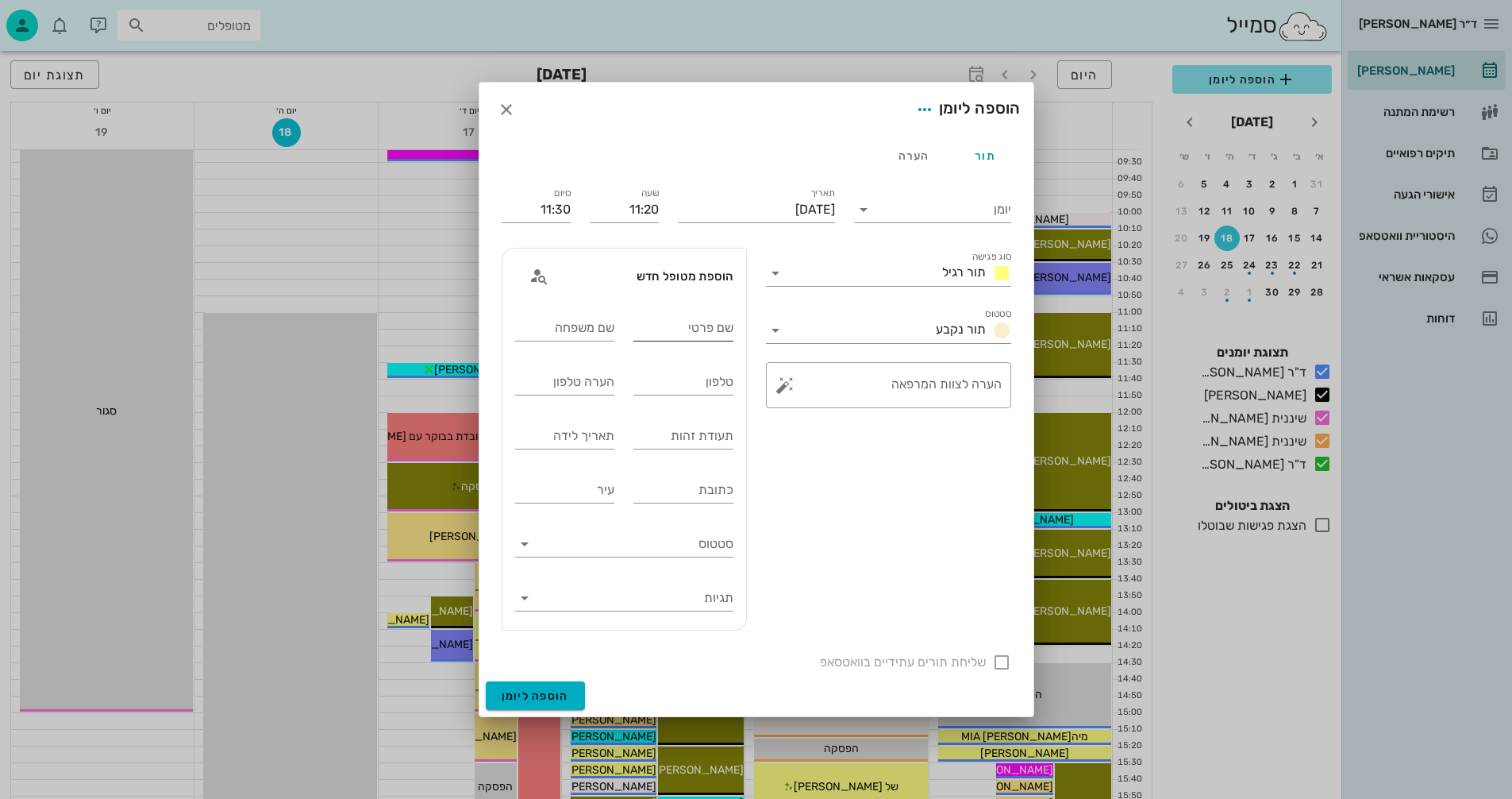
click at [680, 328] on input "שם פרטי" at bounding box center [683, 328] width 100 height 25
type input "נועה"
click at [574, 327] on input "שם משפחה" at bounding box center [565, 328] width 100 height 25
type input "[PERSON_NAME]"
click at [642, 436] on input "תעודת זהות" at bounding box center [683, 436] width 100 height 25
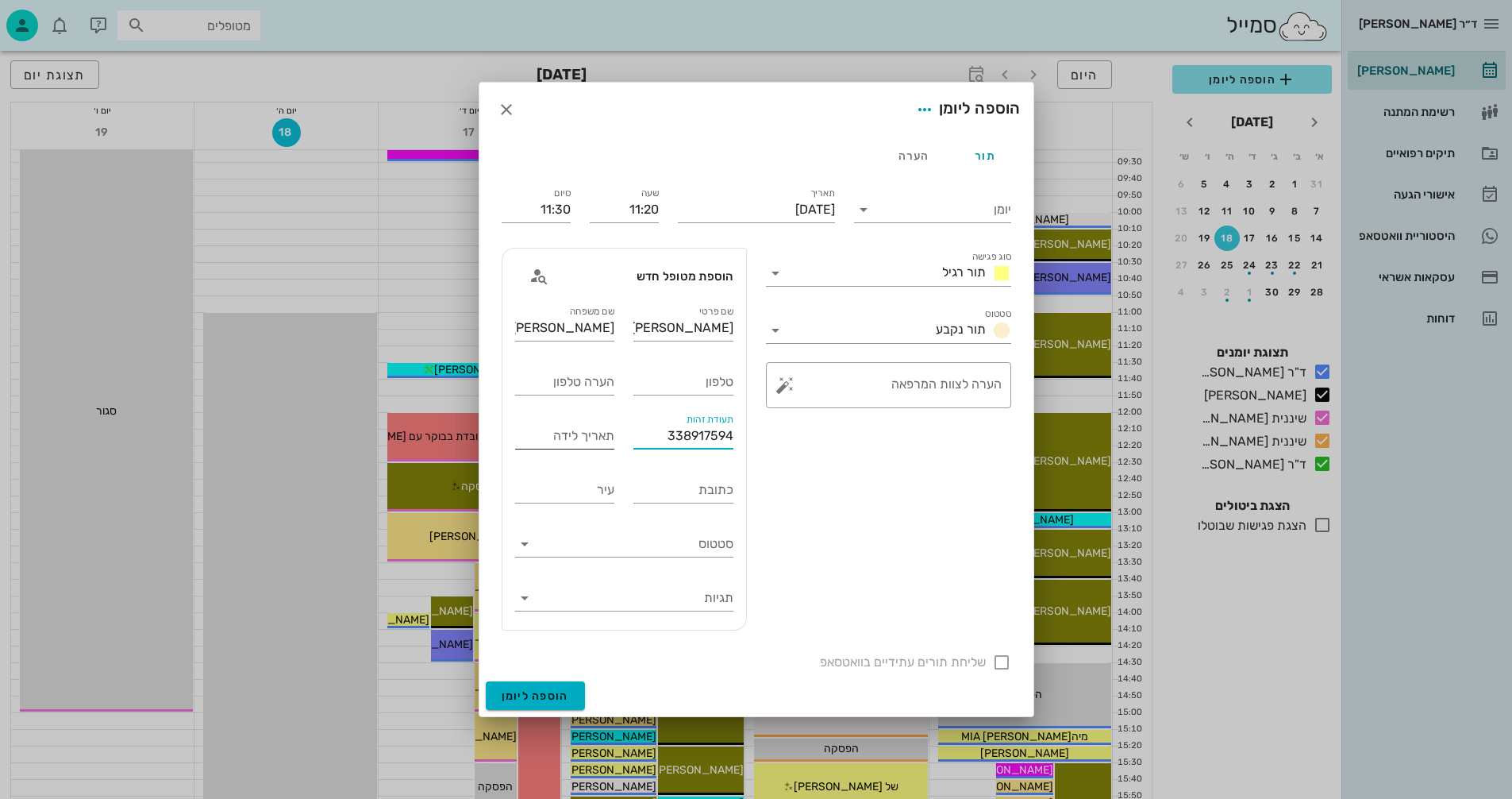
type input "338917594"
click at [546, 436] on input "תאריך לידה" at bounding box center [565, 436] width 100 height 25
type input "05/11/13"
click at [634, 543] on input "סטטוס" at bounding box center [637, 544] width 193 height 25
click at [867, 387] on textarea "הערה לצוות המרפאה" at bounding box center [895, 389] width 214 height 38
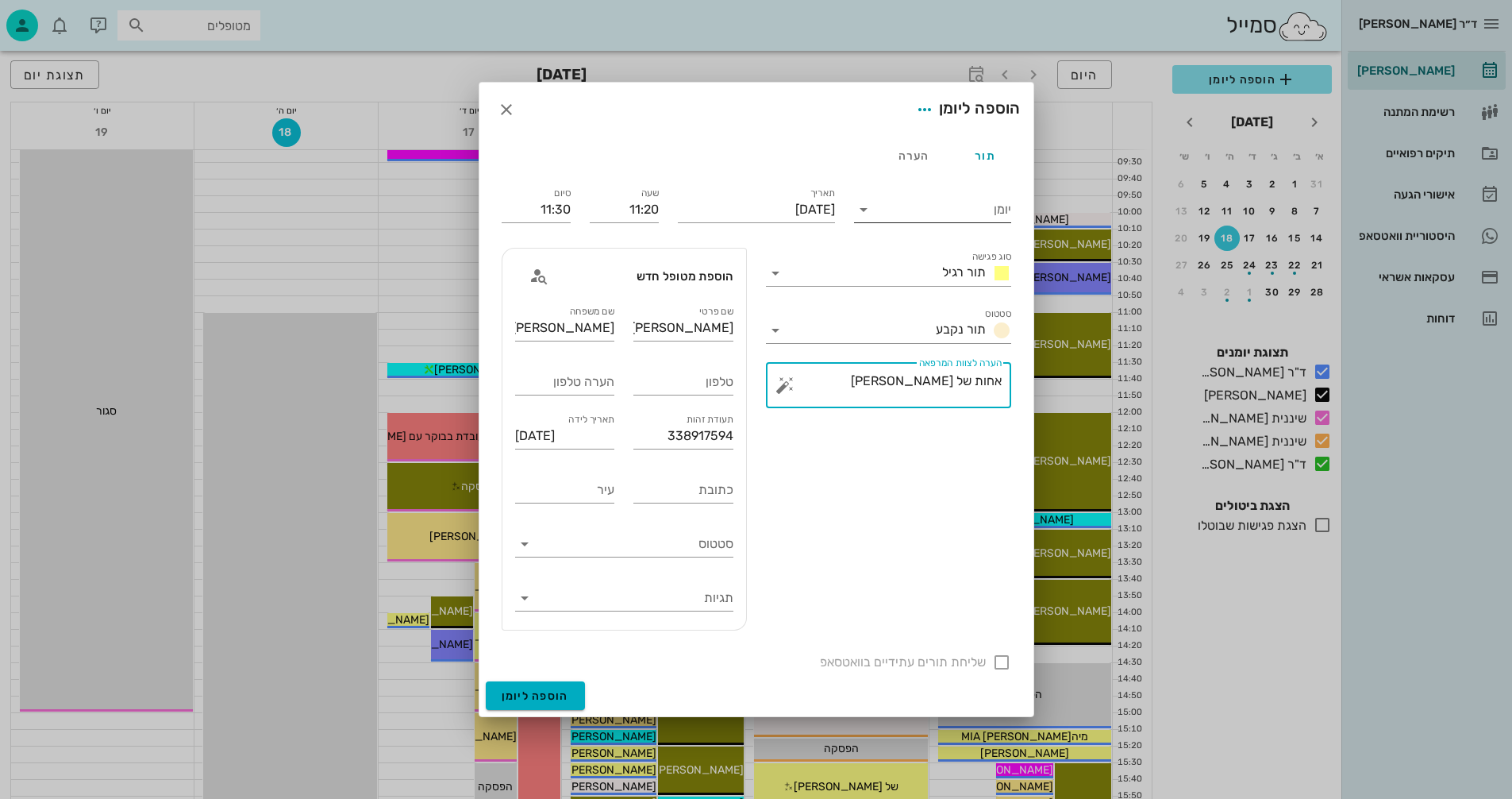
type textarea "אחות של עדי"
click at [863, 205] on icon at bounding box center [863, 209] width 19 height 19
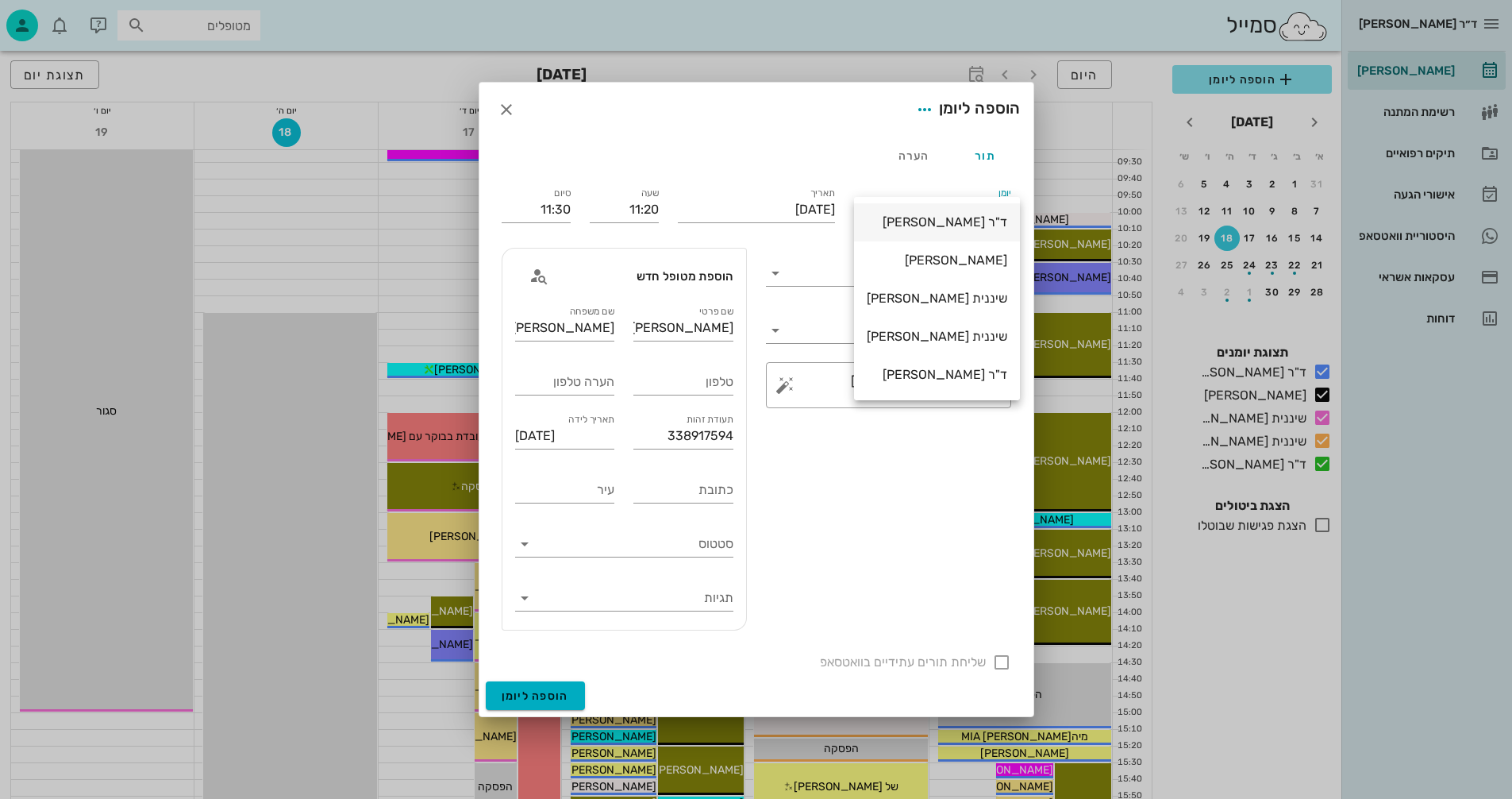
click at [925, 218] on div "ד"ר [PERSON_NAME]" at bounding box center [937, 222] width 140 height 15
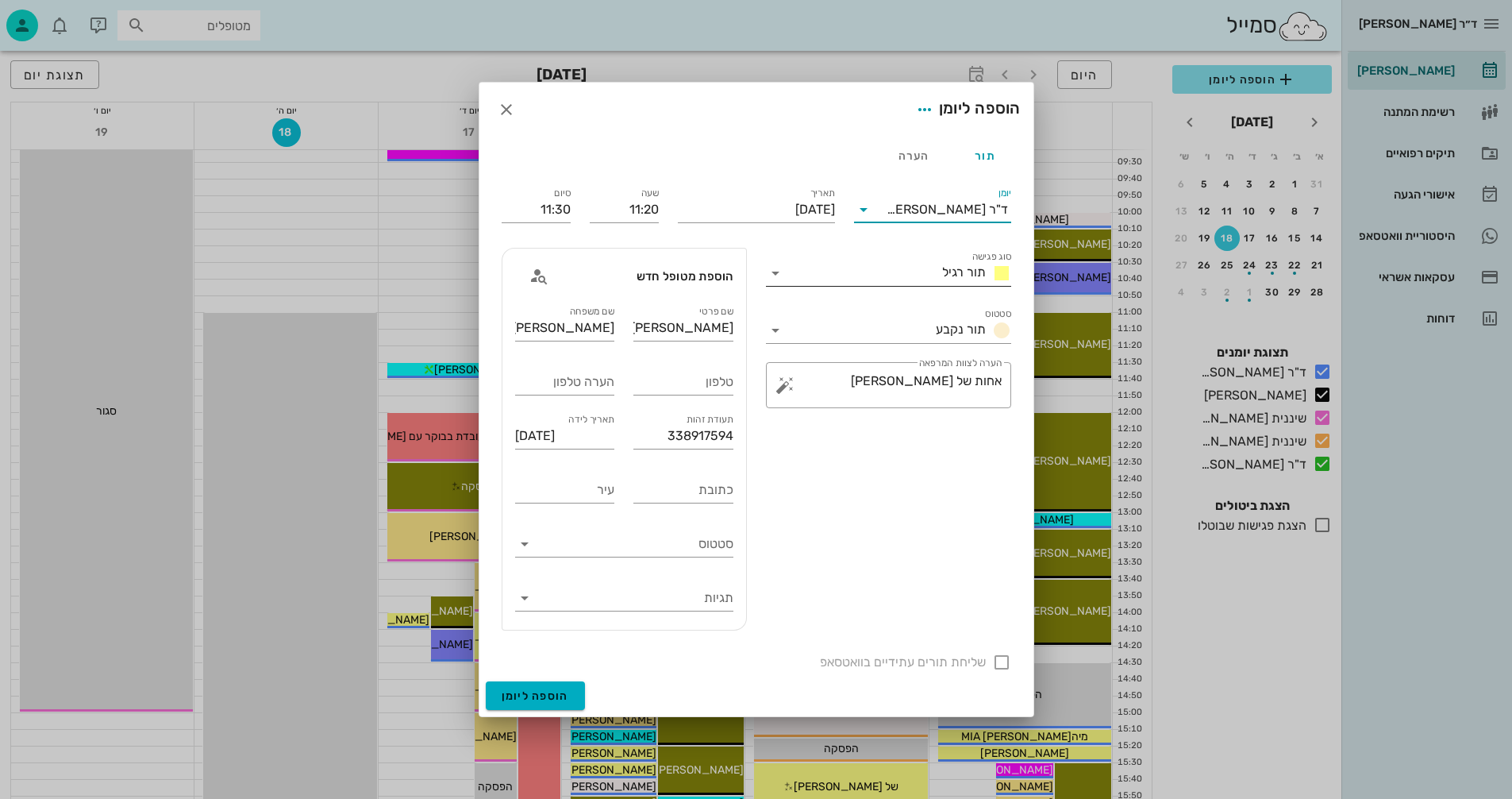
click at [778, 272] on icon at bounding box center [775, 273] width 19 height 19
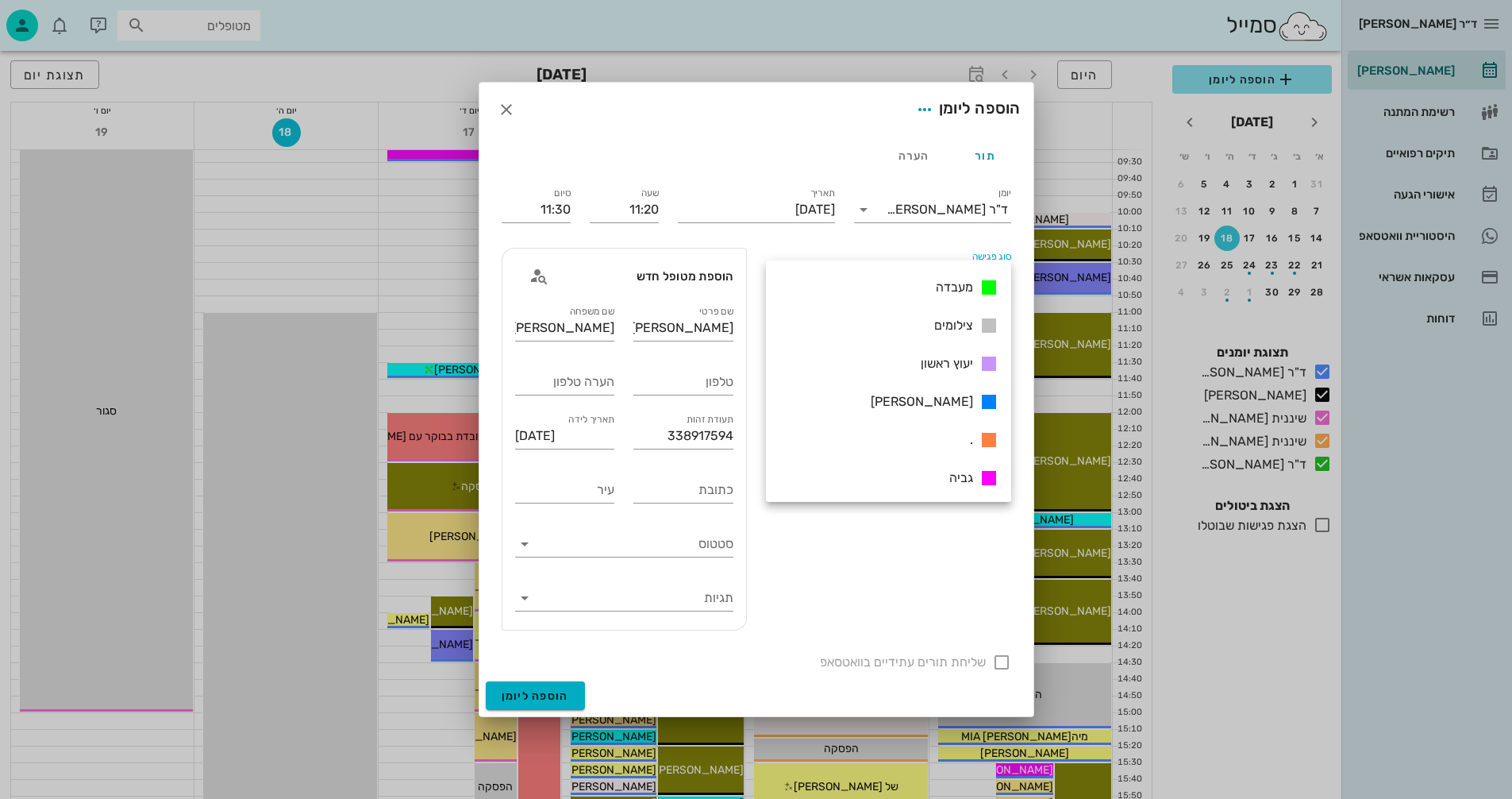
scroll to position [229, 0]
click at [922, 360] on span "יעוץ ראשון" at bounding box center [947, 361] width 52 height 15
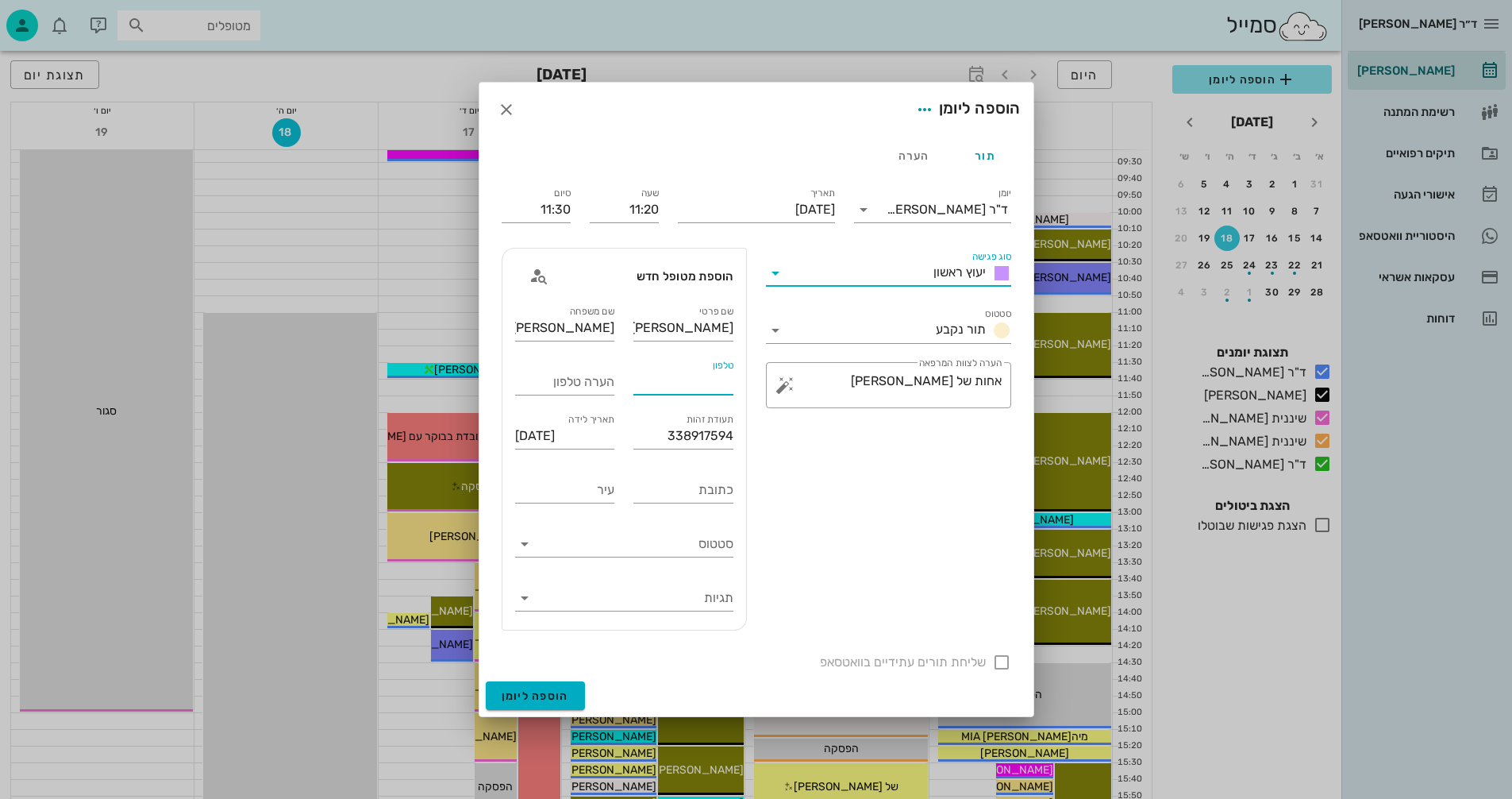
click at [649, 384] on input "טלפון" at bounding box center [683, 382] width 100 height 25
type input "0549985101"
click at [1004, 659] on div at bounding box center [1002, 662] width 27 height 27
checkbox input "true"
click at [525, 692] on span "הוספה ליומן" at bounding box center [536, 696] width 68 height 14
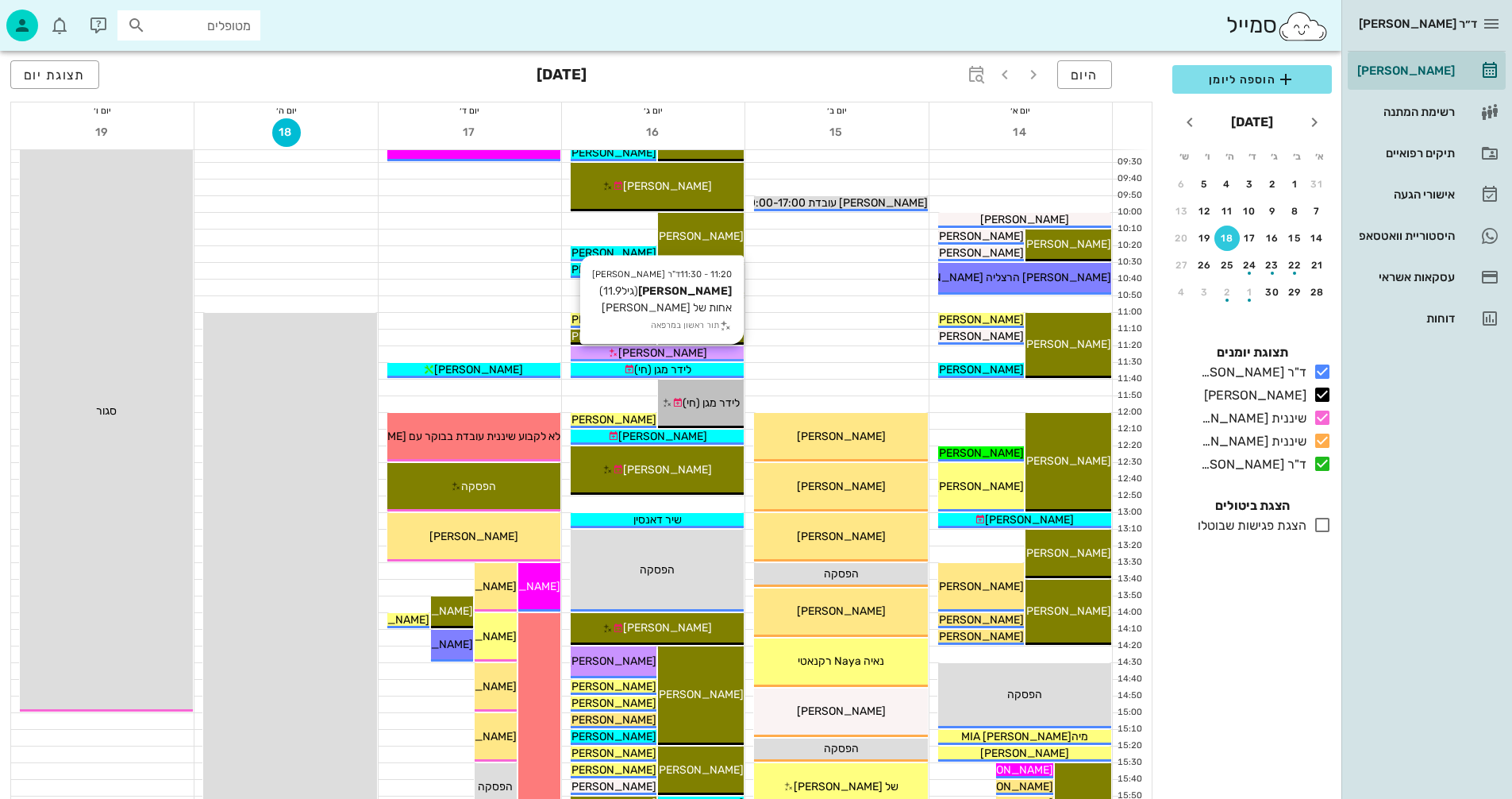
click at [705, 353] on div "נועה כהן" at bounding box center [657, 353] width 173 height 17
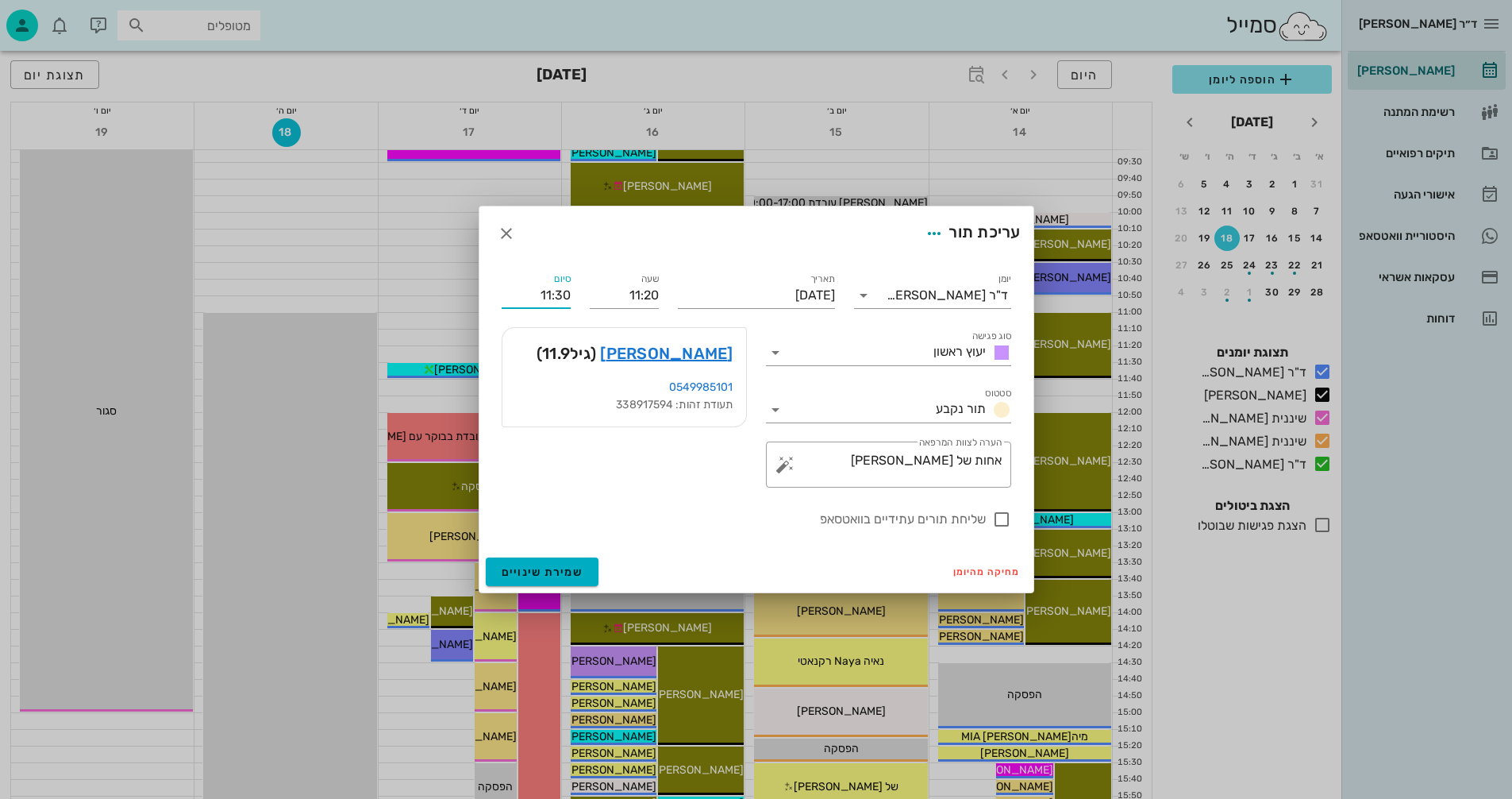
click at [561, 296] on input "11:30" at bounding box center [536, 296] width 69 height 25
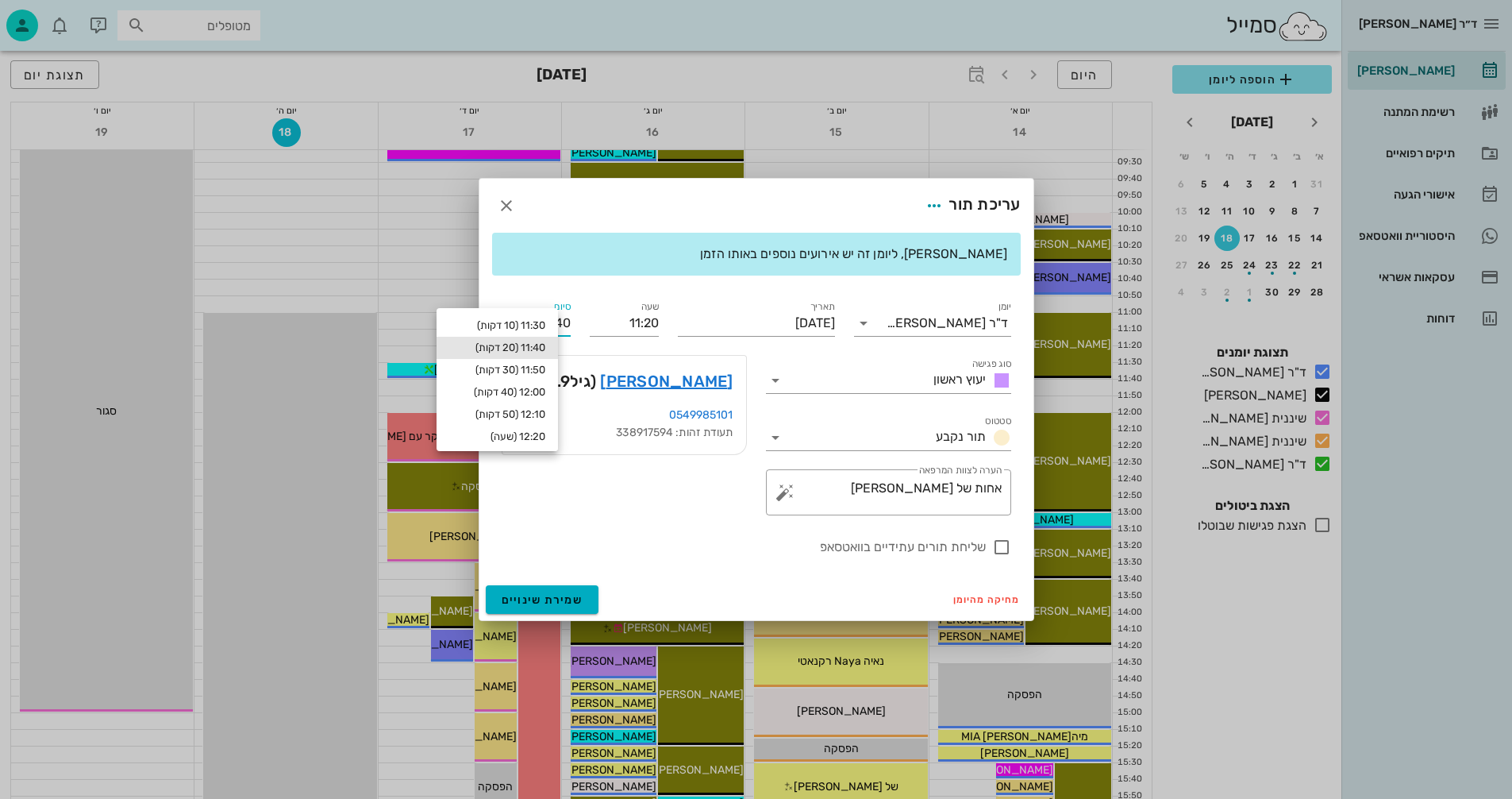
type input "11:40"
click at [519, 345] on div "11:40 (20 דקות)" at bounding box center [498, 347] width 96 height 13
type input "11:40"
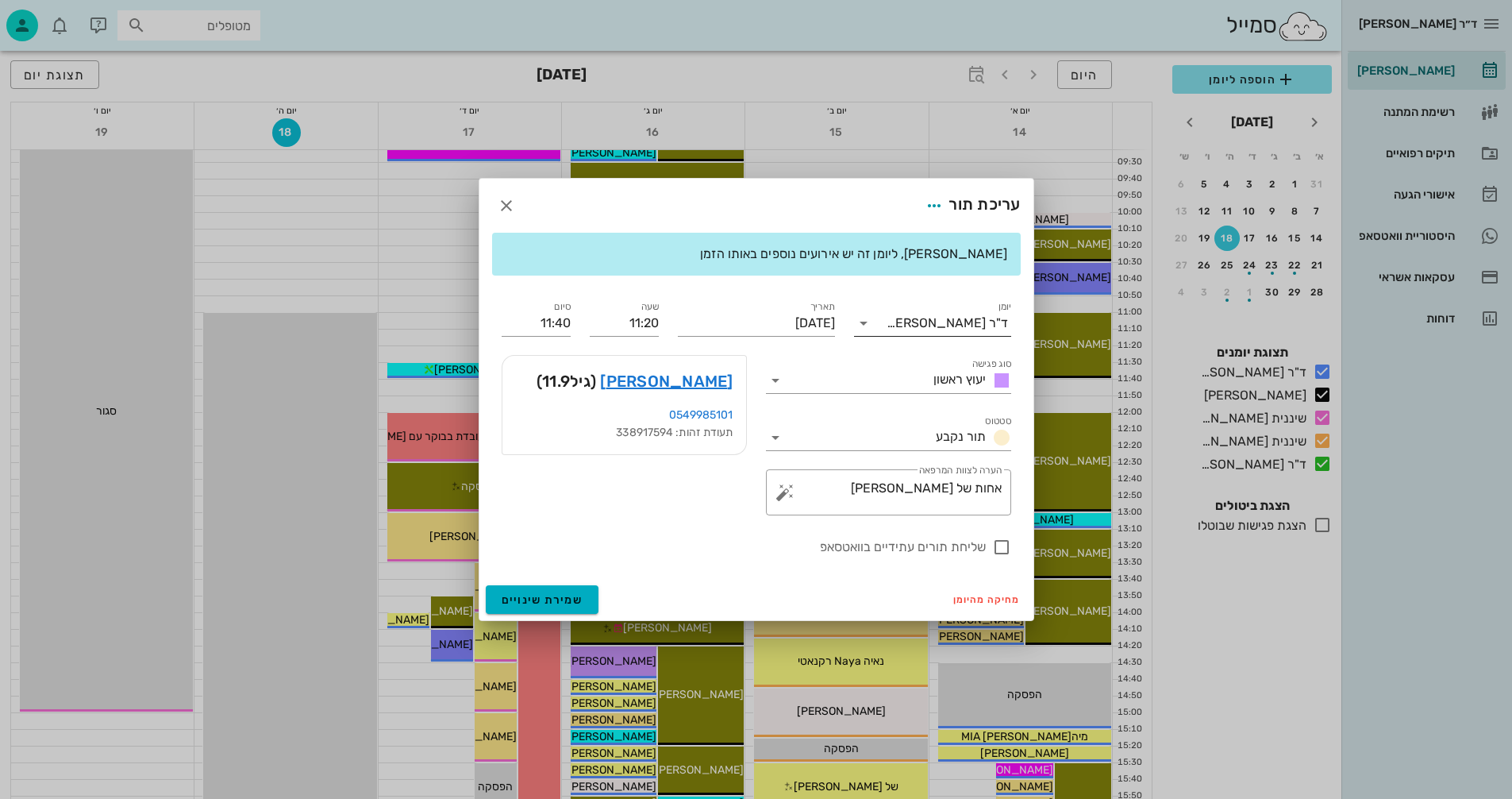
click at [865, 318] on icon at bounding box center [863, 323] width 19 height 19
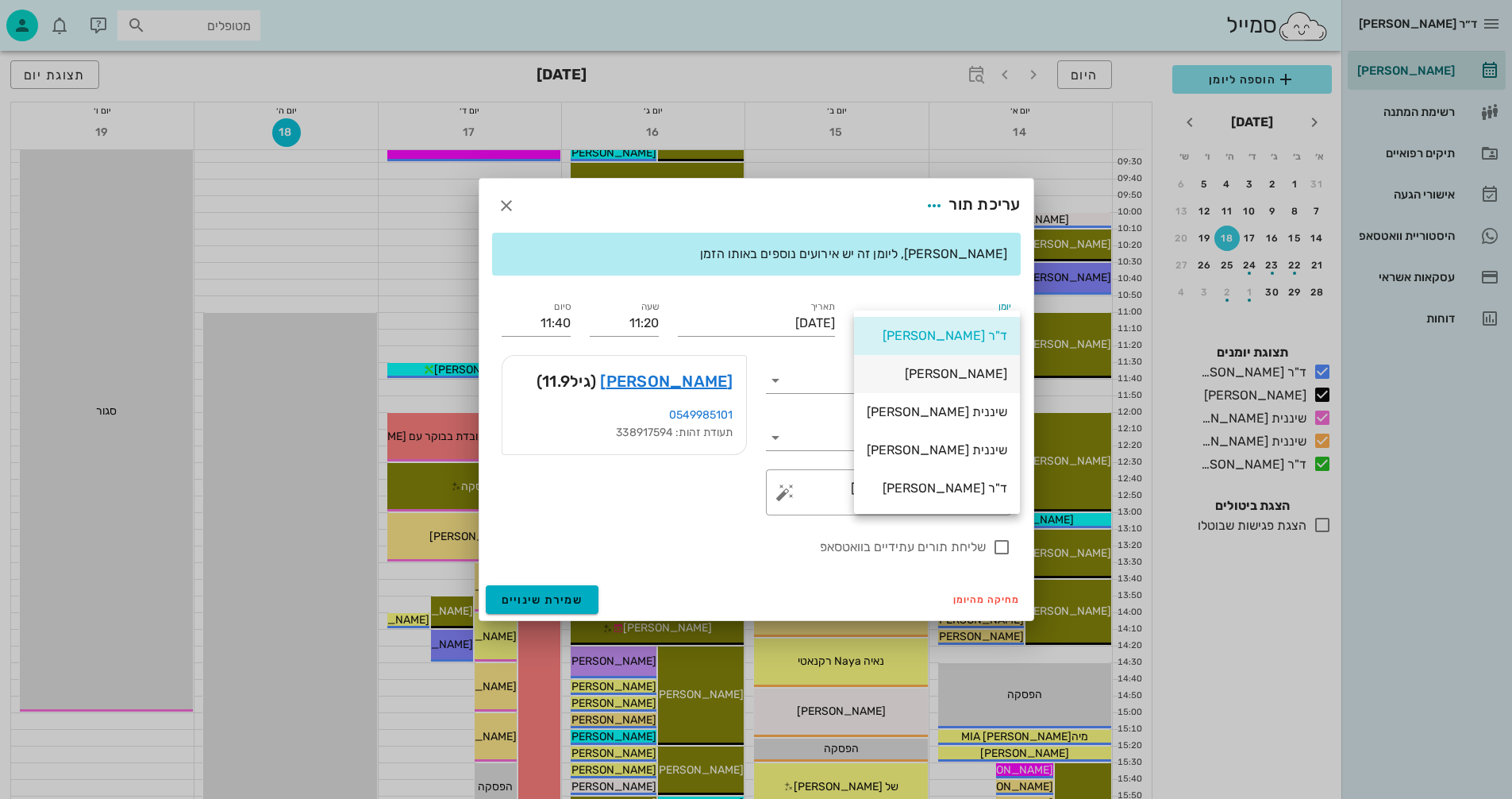
click at [963, 371] on div "[PERSON_NAME]" at bounding box center [937, 373] width 140 height 15
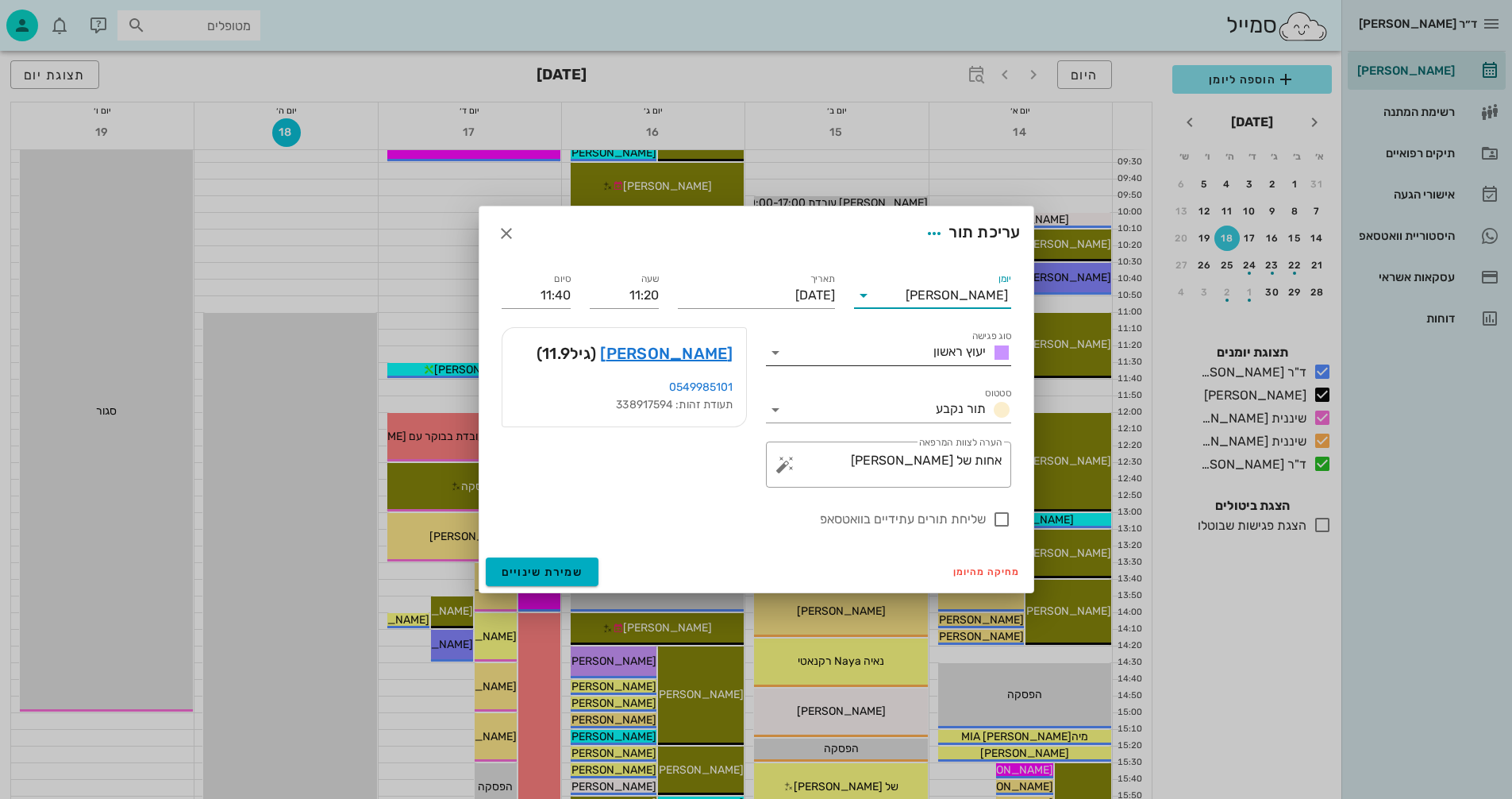
click at [776, 351] on icon at bounding box center [775, 352] width 19 height 19
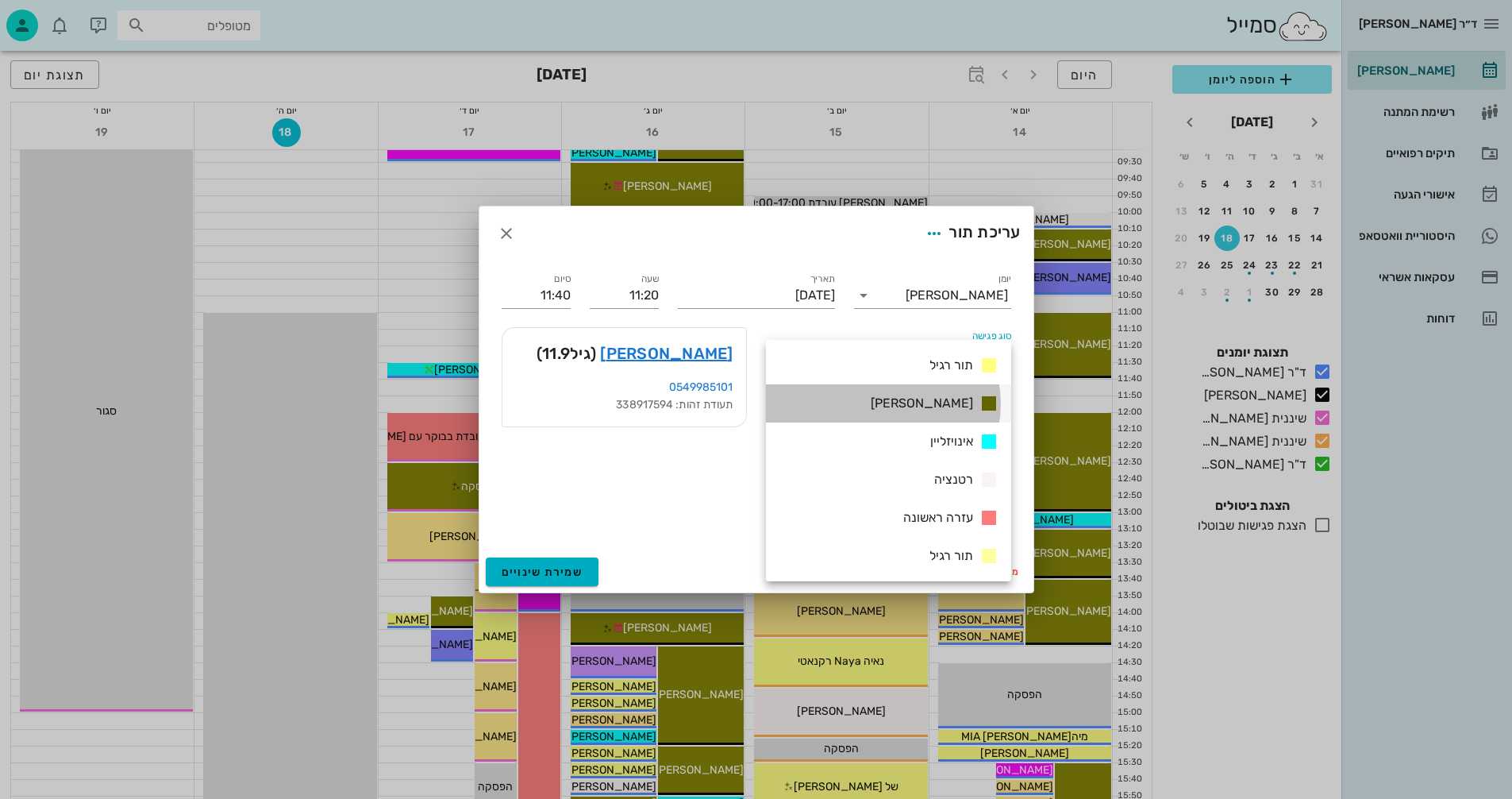
click at [936, 400] on span "[PERSON_NAME]" at bounding box center [922, 403] width 102 height 15
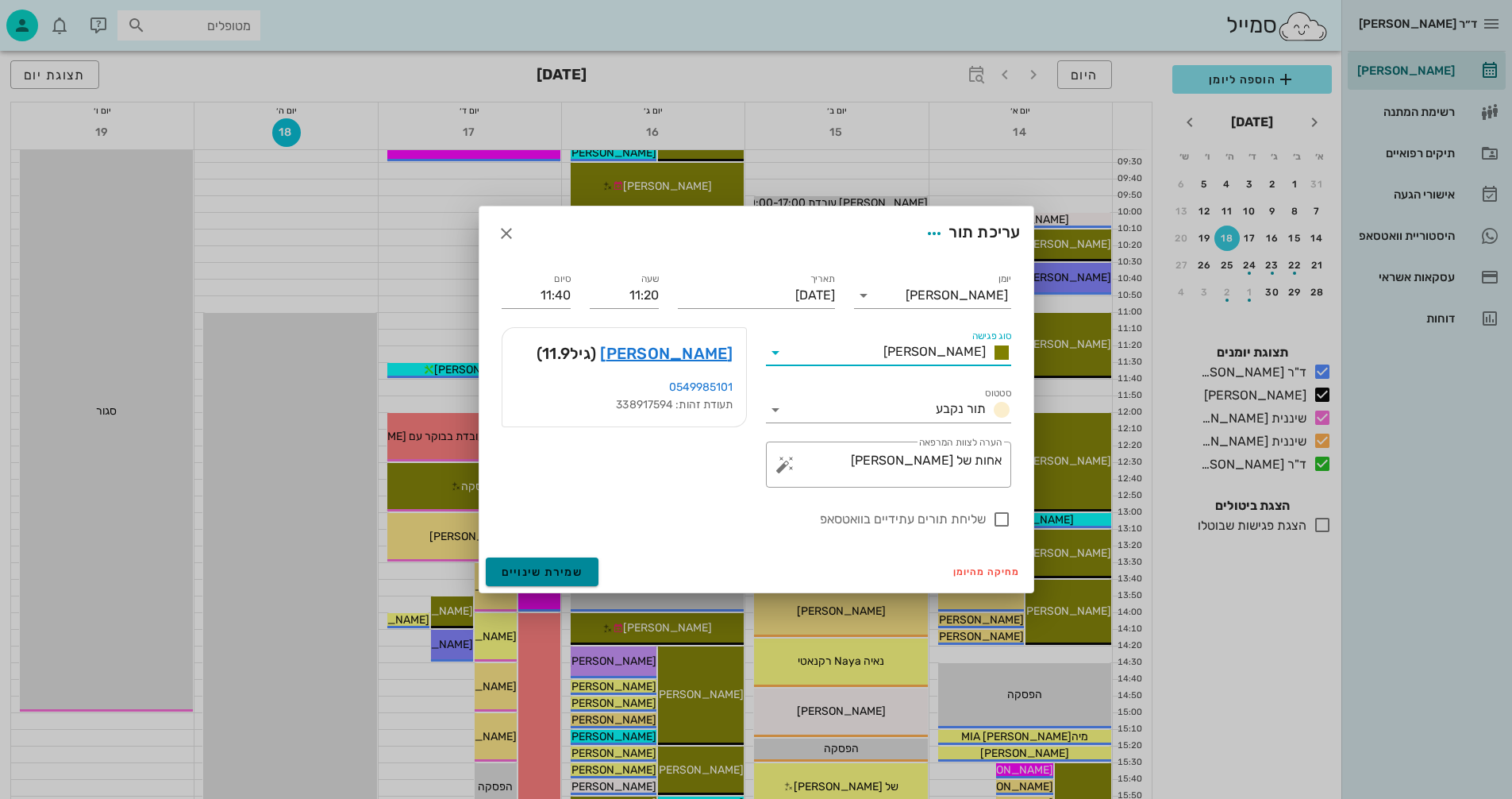
click at [523, 567] on span "שמירת שינויים" at bounding box center [542, 572] width 82 height 14
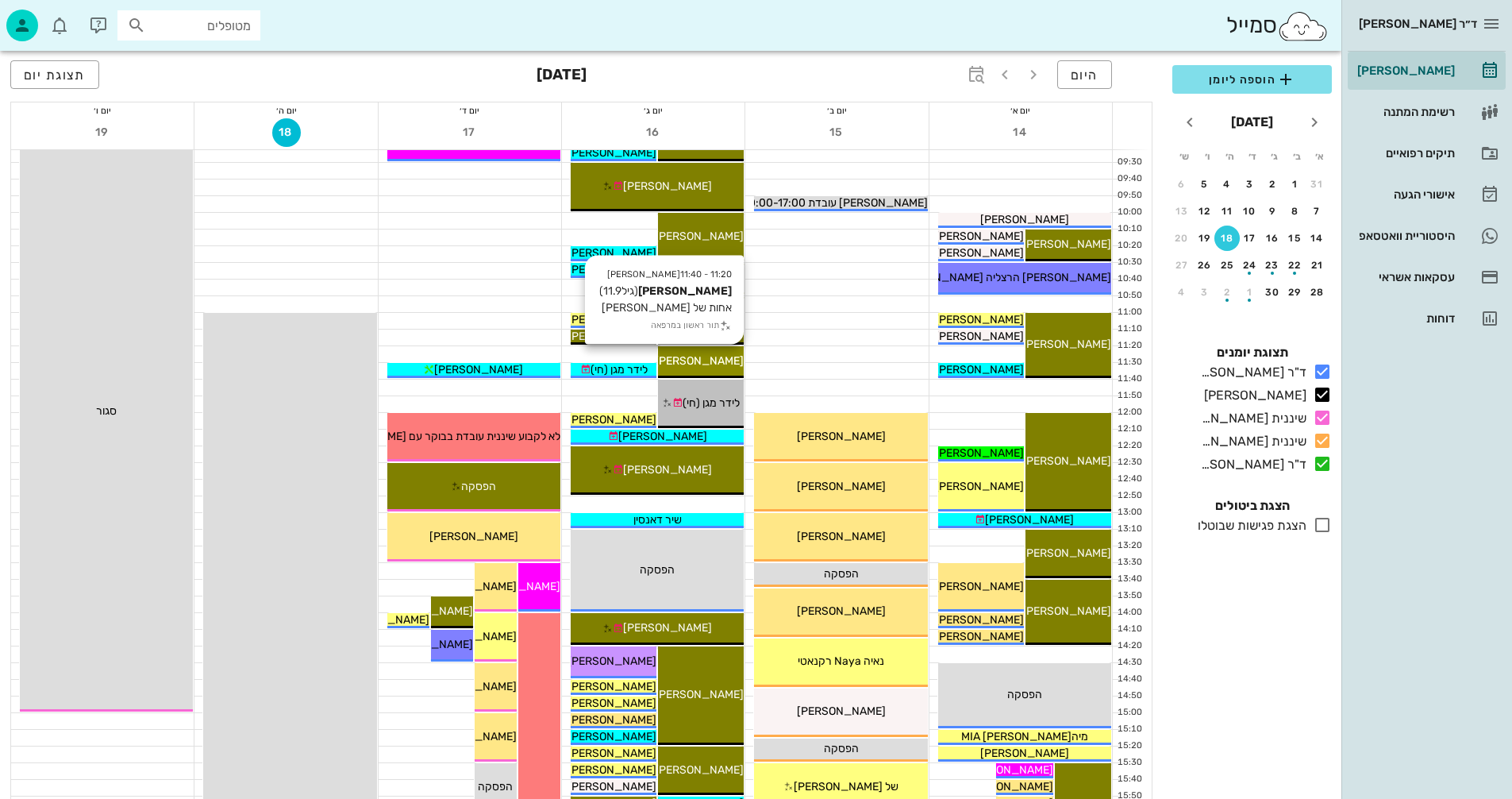
click at [697, 356] on span "נועה כהן" at bounding box center [699, 361] width 89 height 14
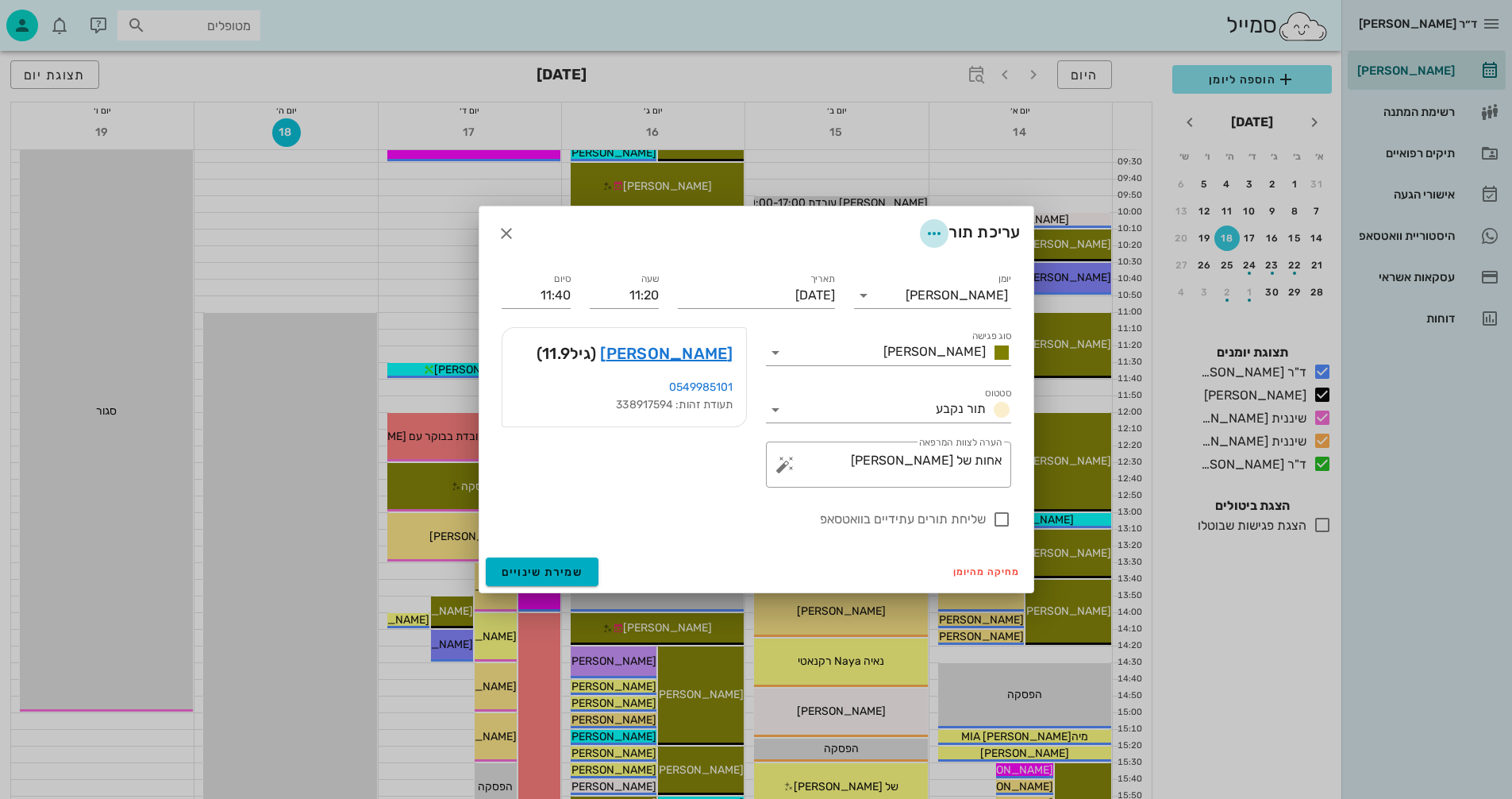
click at [931, 232] on icon "button" at bounding box center [934, 233] width 19 height 19
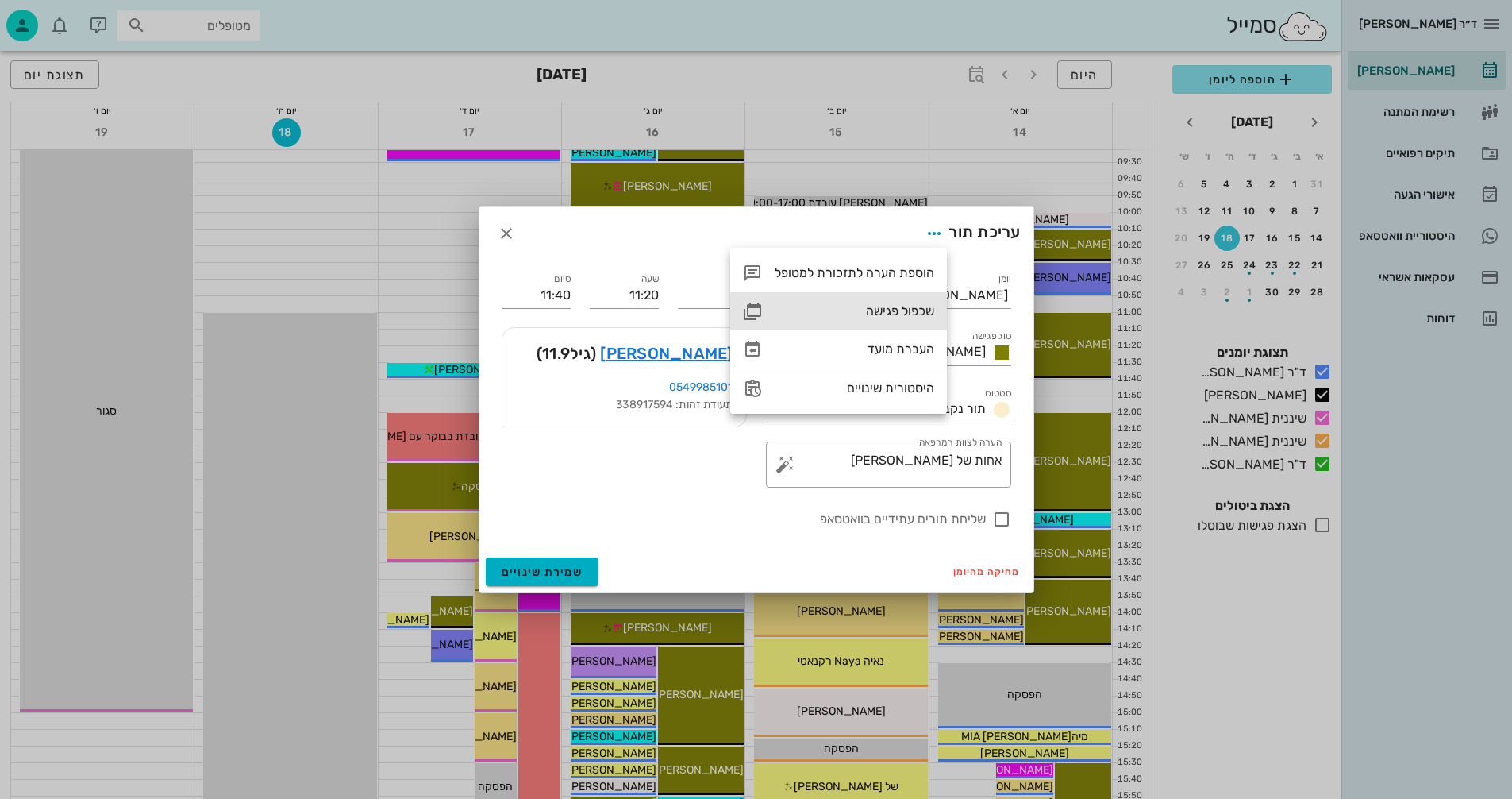
click at [878, 307] on div "שכפול פגישה" at bounding box center [854, 311] width 160 height 15
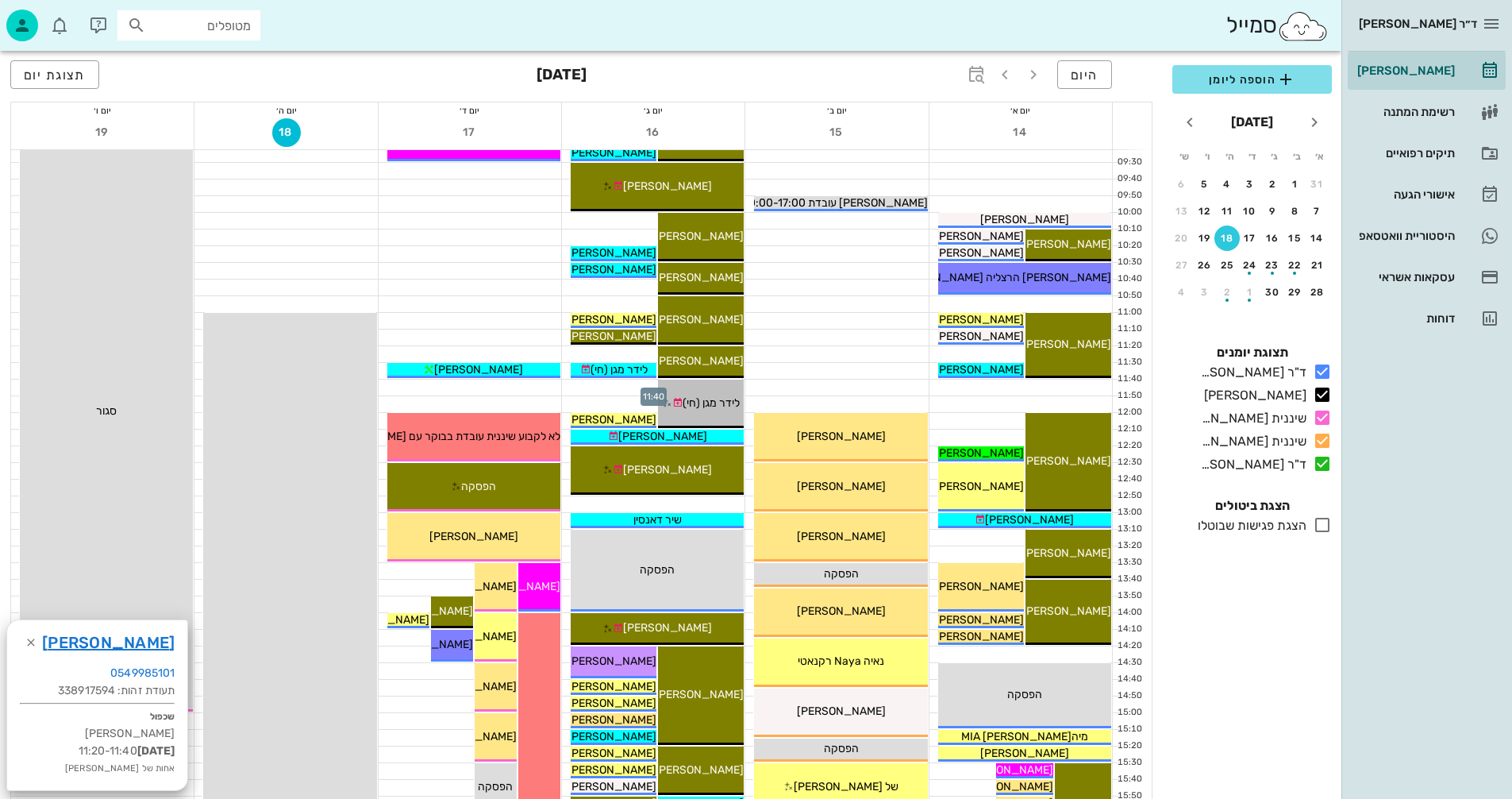
click at [601, 388] on div at bounding box center [653, 387] width 182 height 16
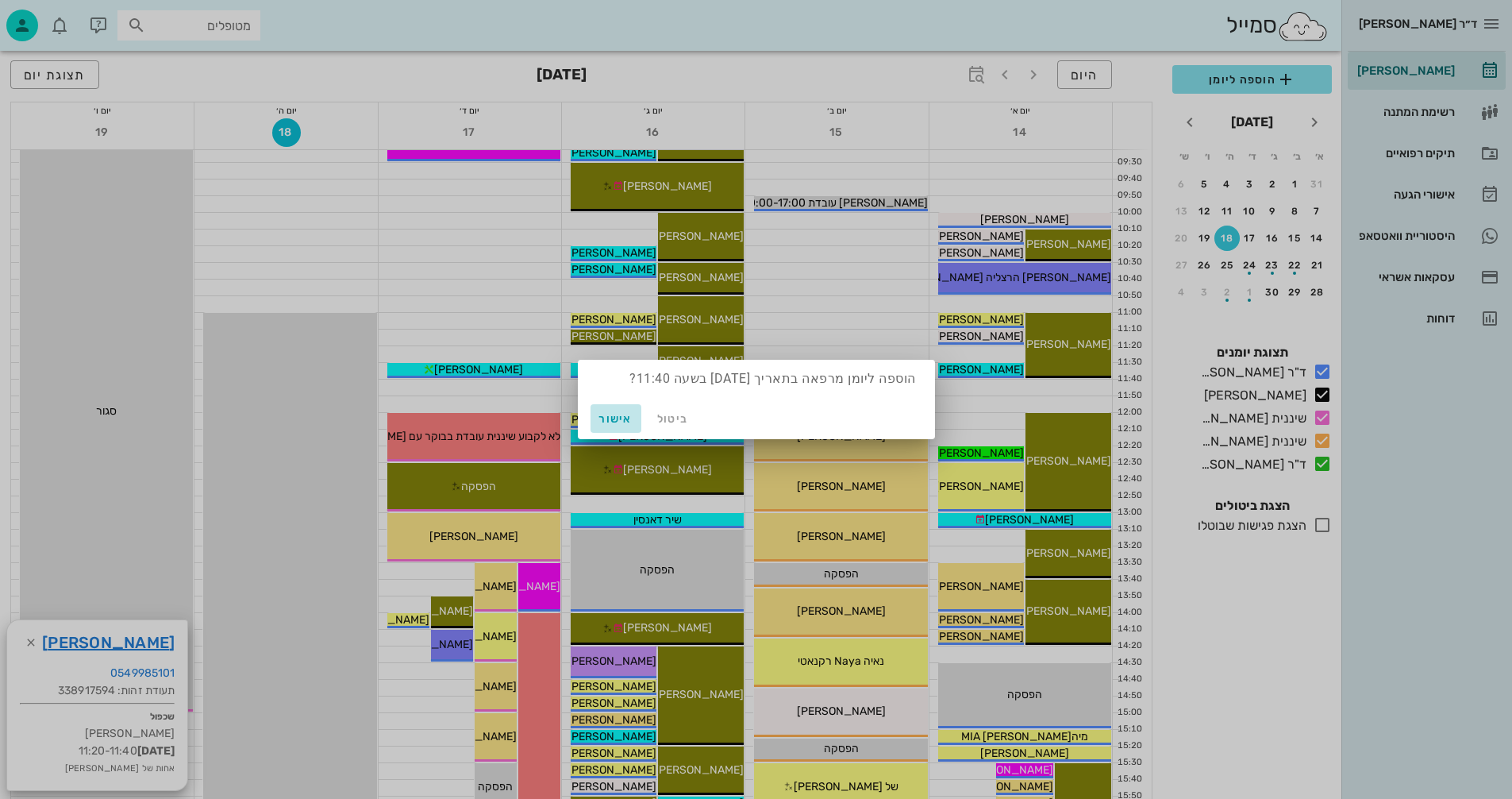
click at [608, 418] on span "אישור" at bounding box center [616, 419] width 38 height 14
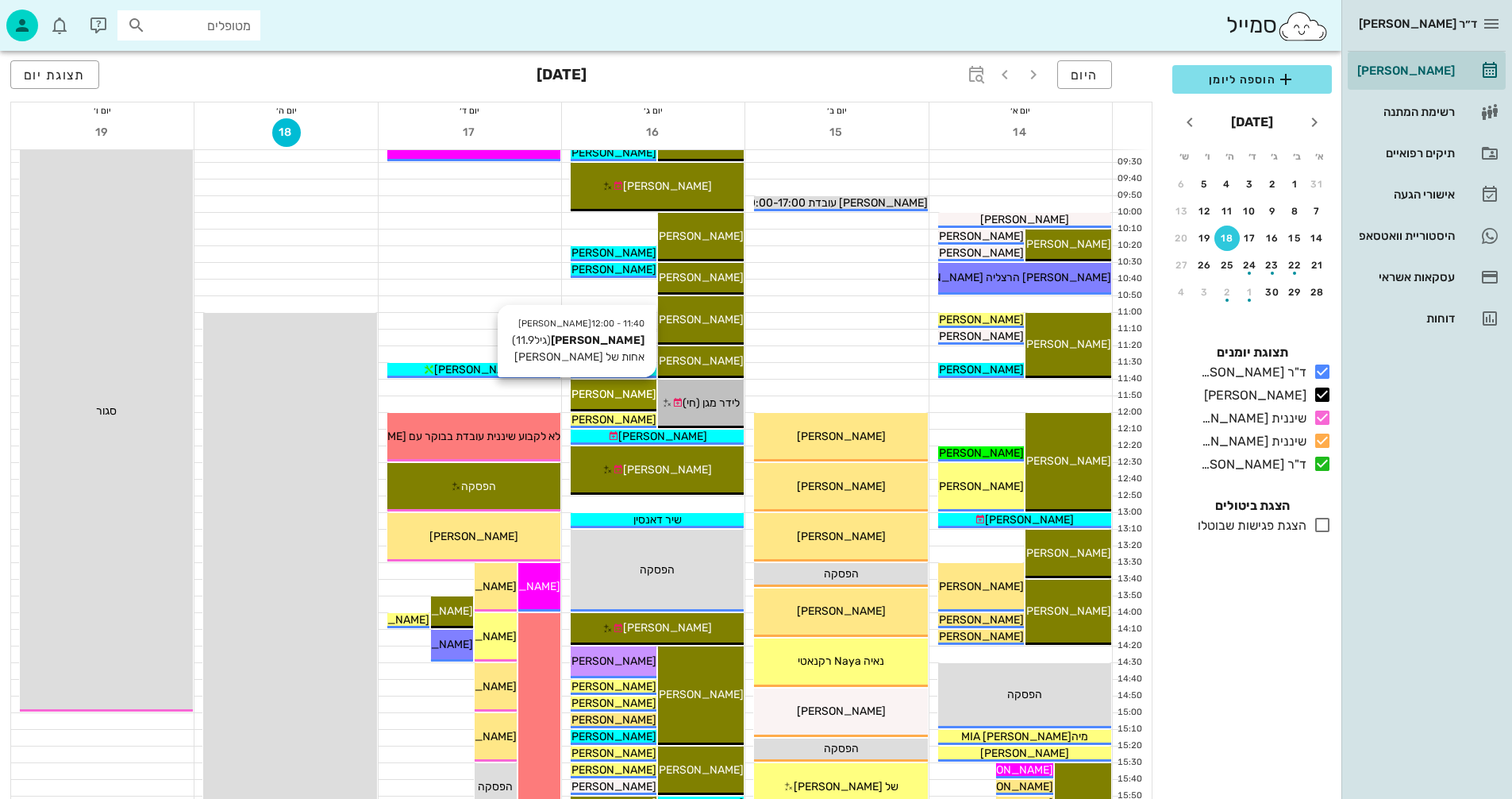
click at [612, 394] on span "נועה כהן" at bounding box center [612, 394] width 89 height 14
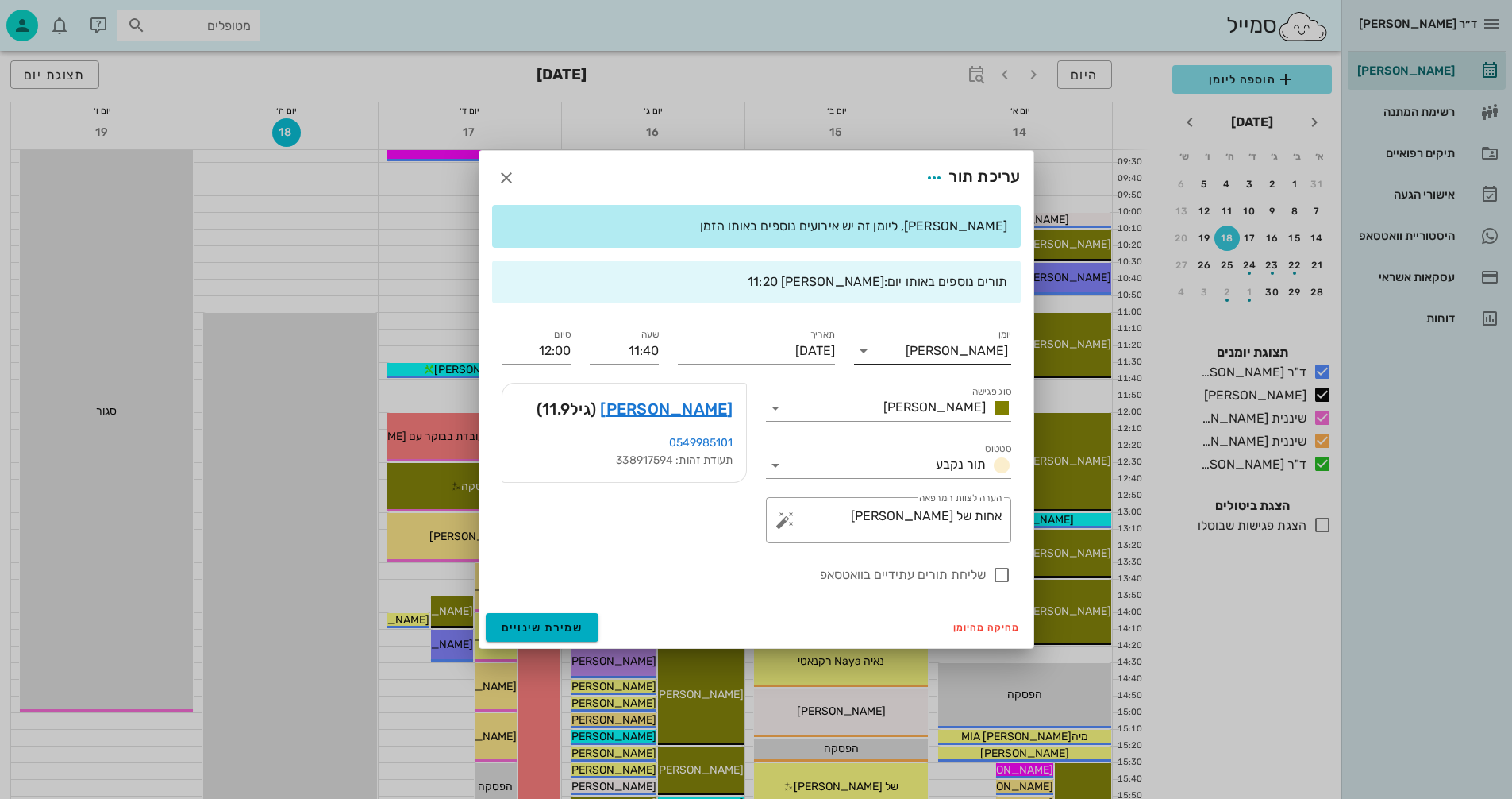
click at [865, 352] on icon at bounding box center [863, 351] width 19 height 19
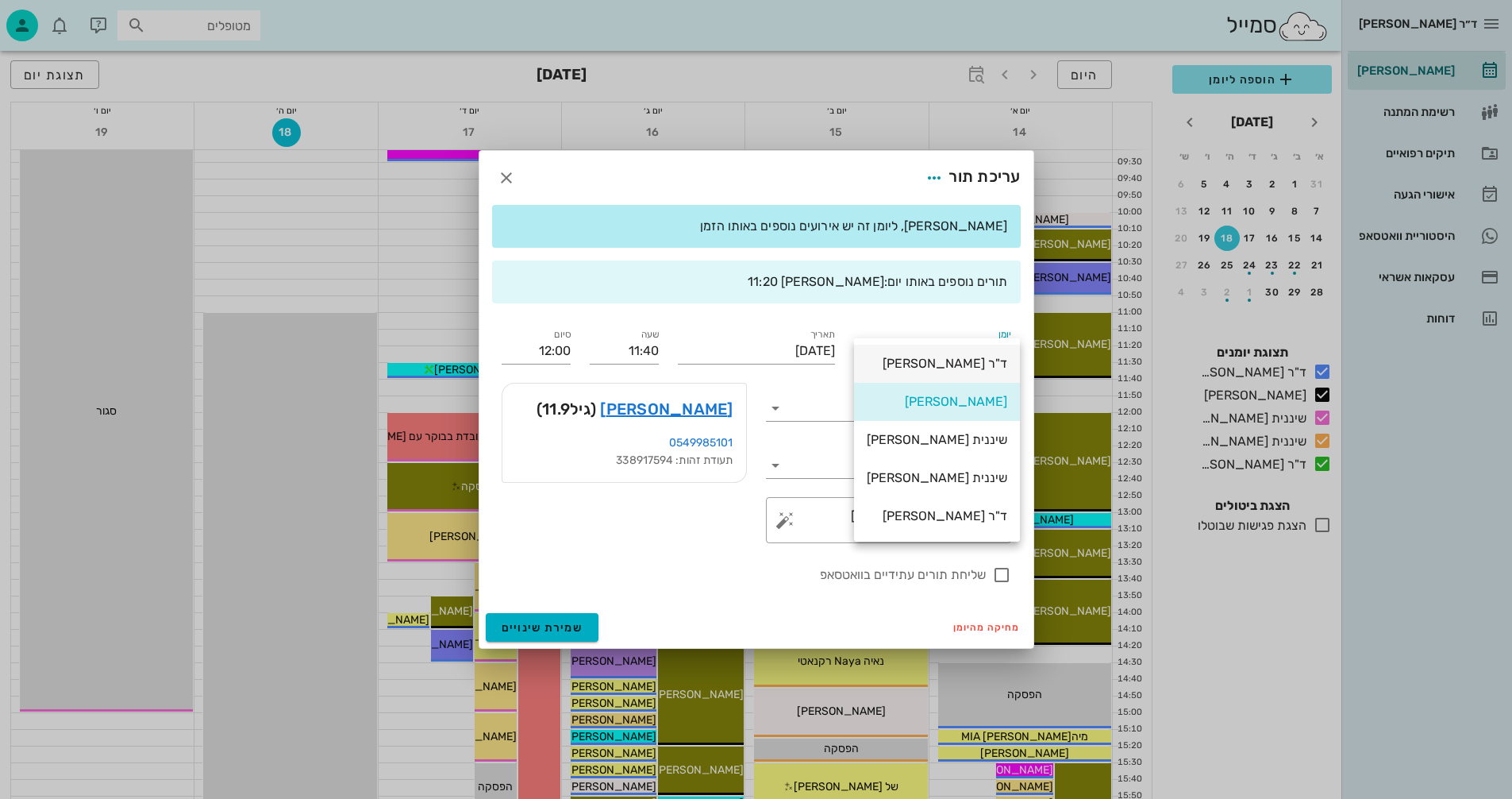
click at [914, 363] on div "ד"ר [PERSON_NAME]" at bounding box center [937, 363] width 140 height 15
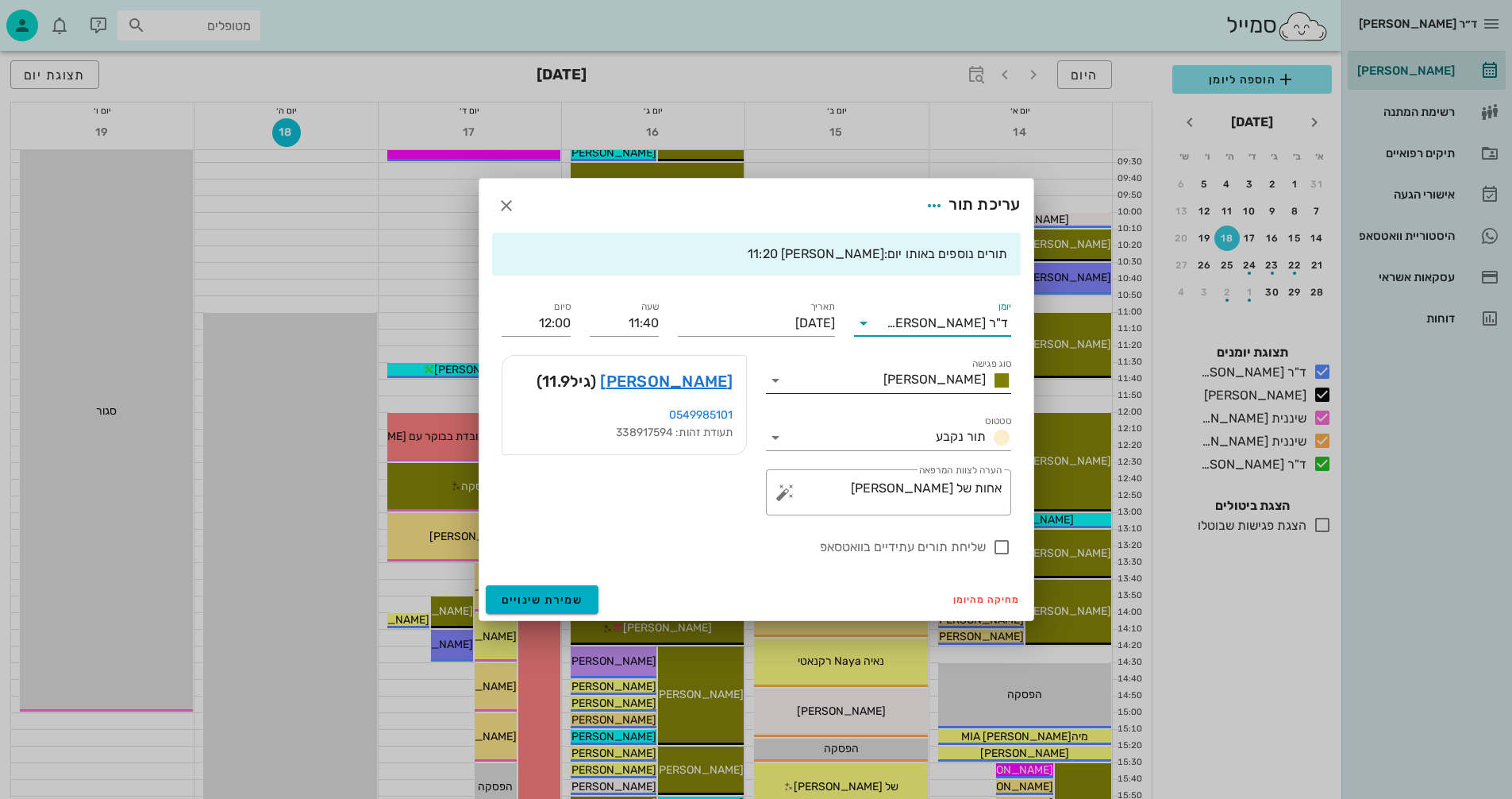
click at [777, 382] on icon at bounding box center [775, 380] width 19 height 19
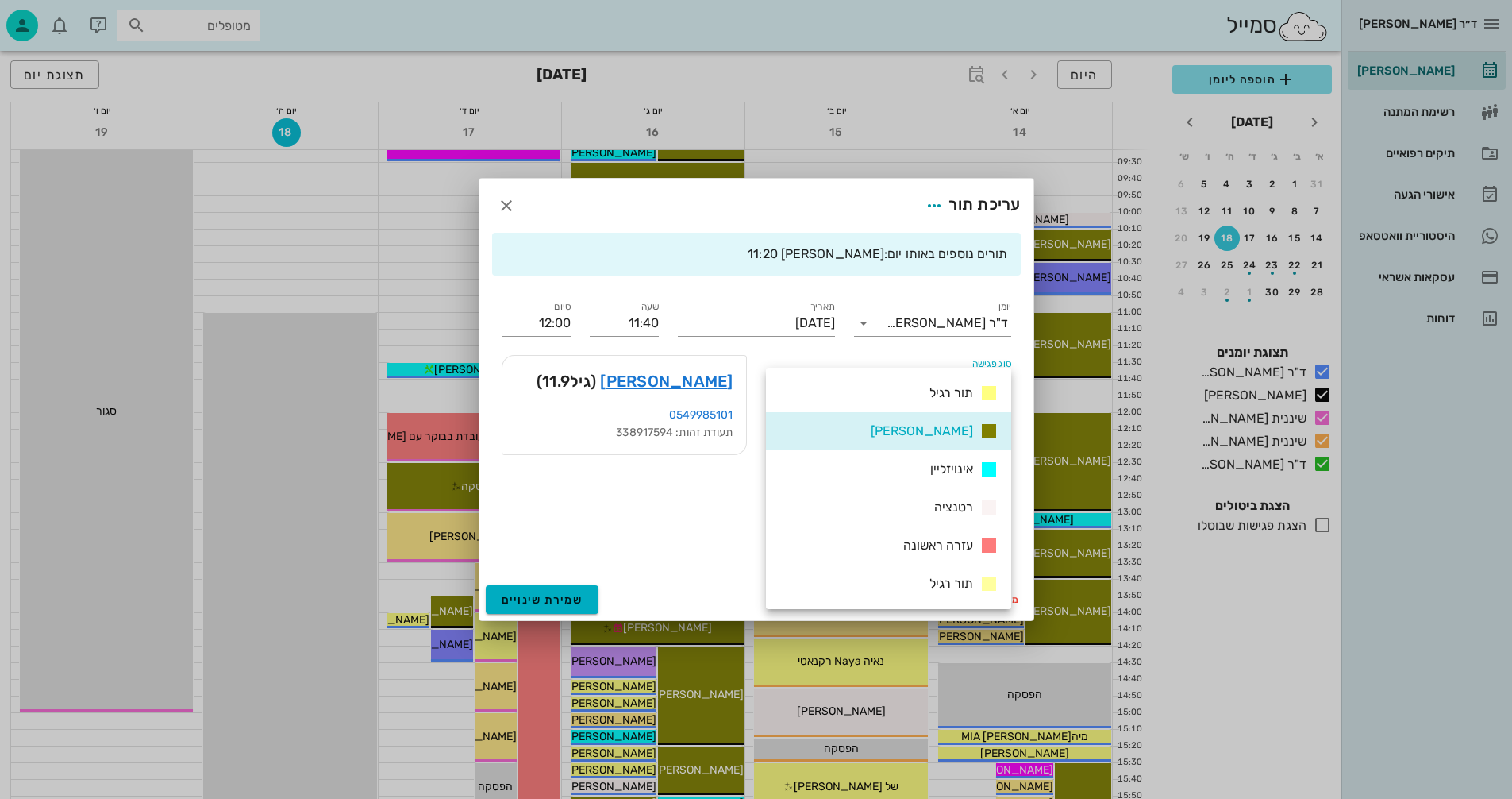
scroll to position [229, 0]
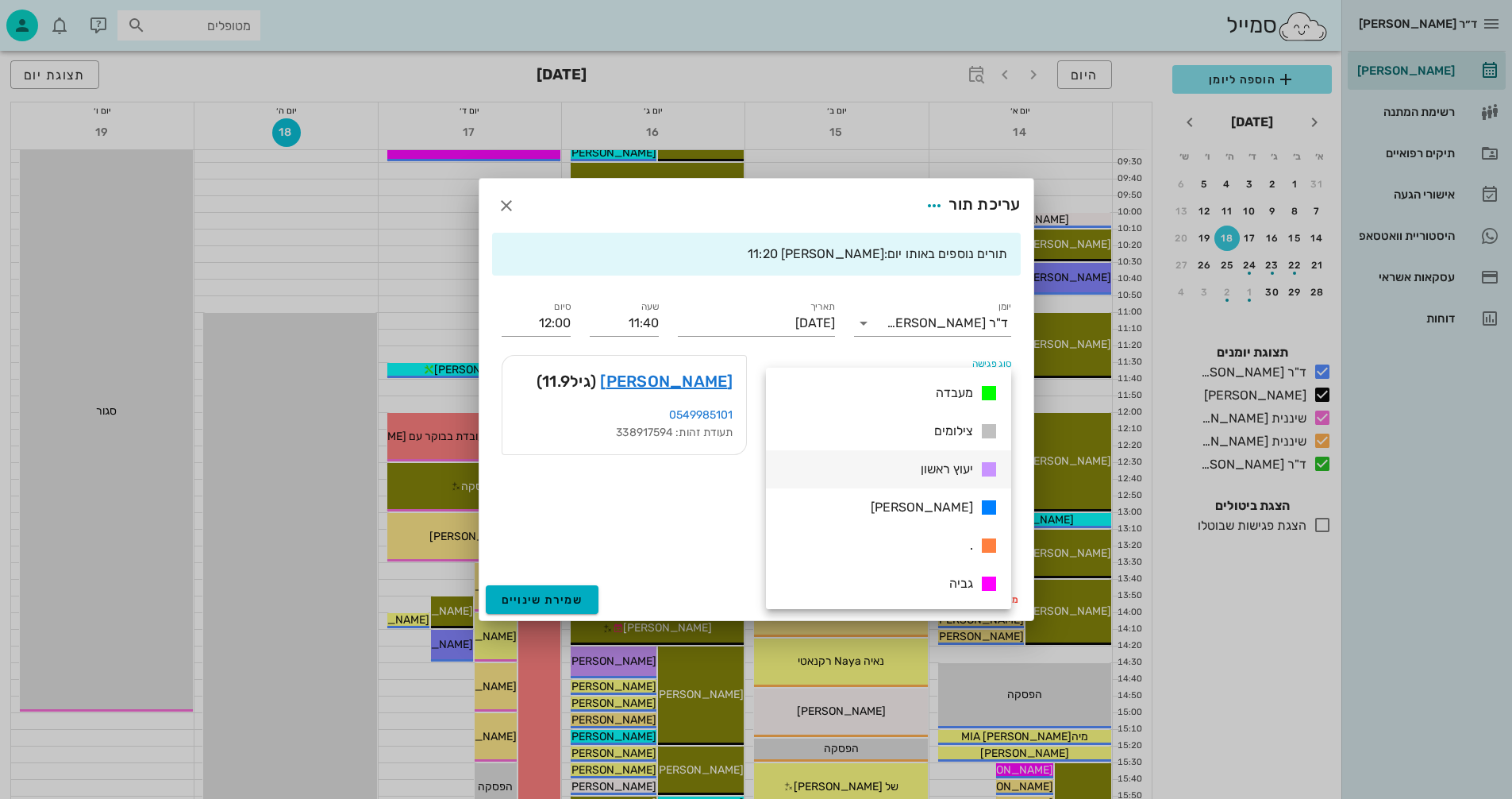
click at [943, 470] on span "יעוץ ראשון" at bounding box center [947, 469] width 52 height 15
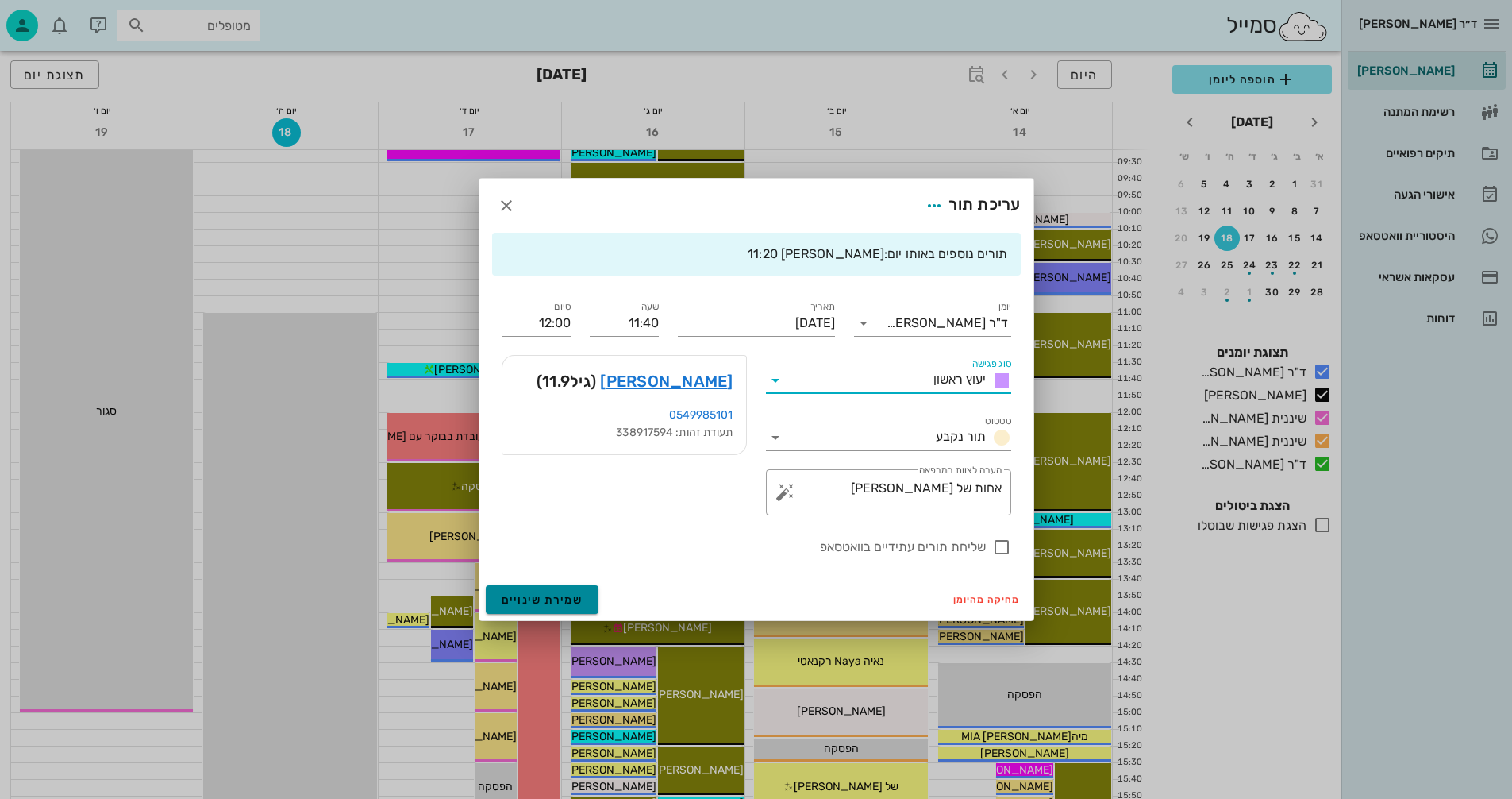
click at [541, 595] on span "שמירת שינויים" at bounding box center [542, 600] width 82 height 14
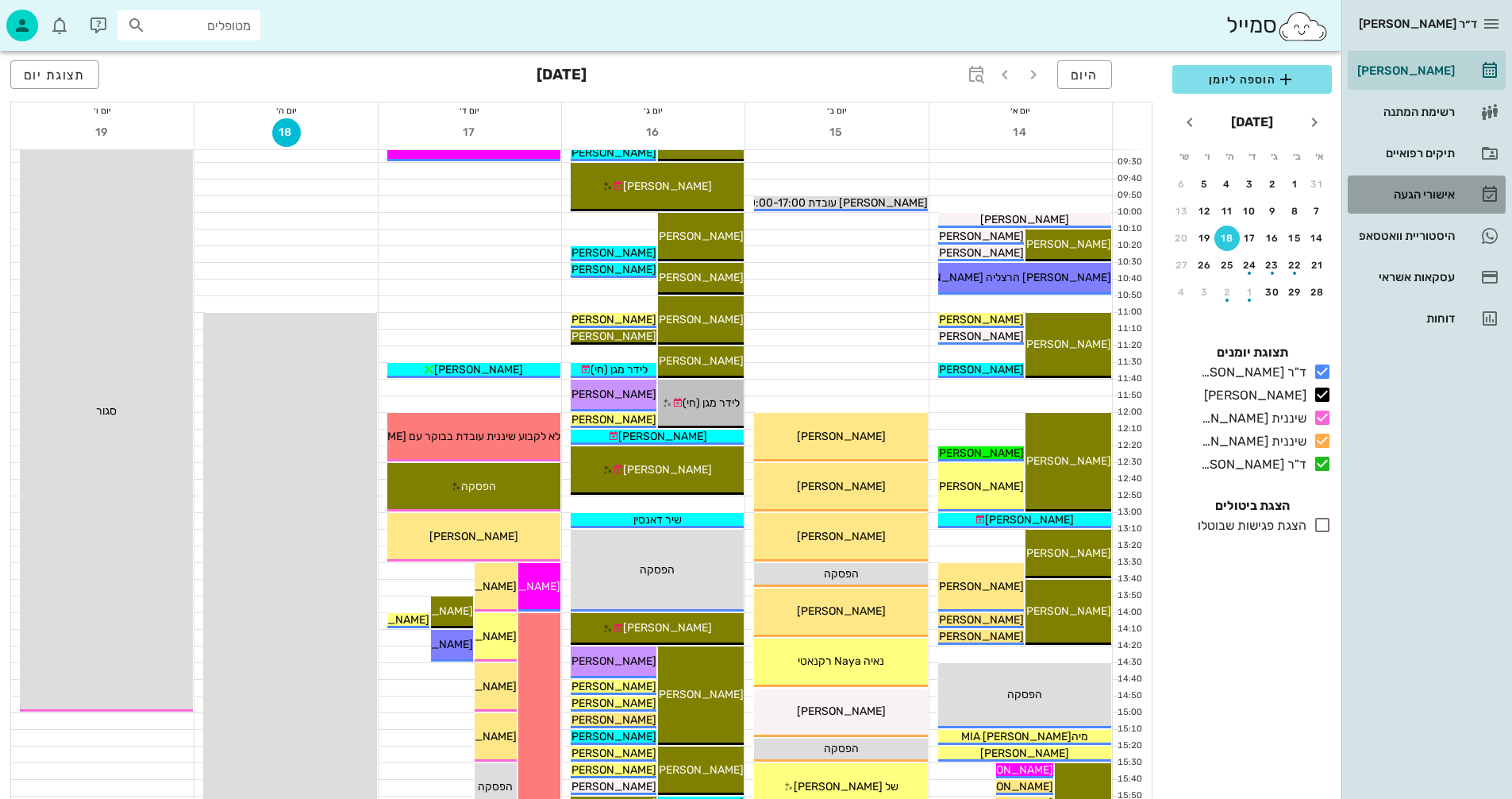
click at [1420, 195] on div "אישורי הגעה" at bounding box center [1404, 194] width 101 height 13
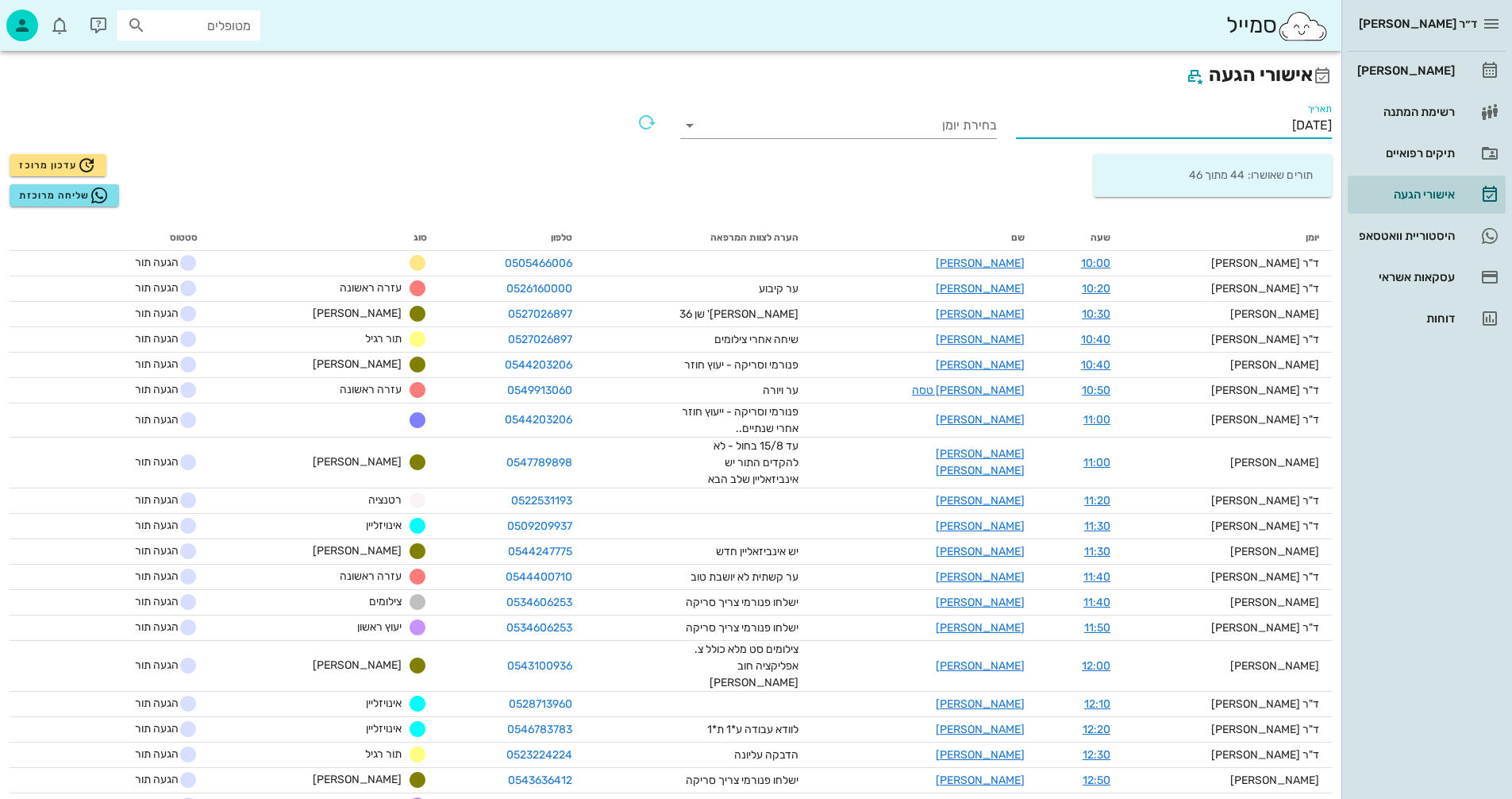
click at [1215, 129] on input "[DATE]" at bounding box center [1174, 125] width 317 height 25
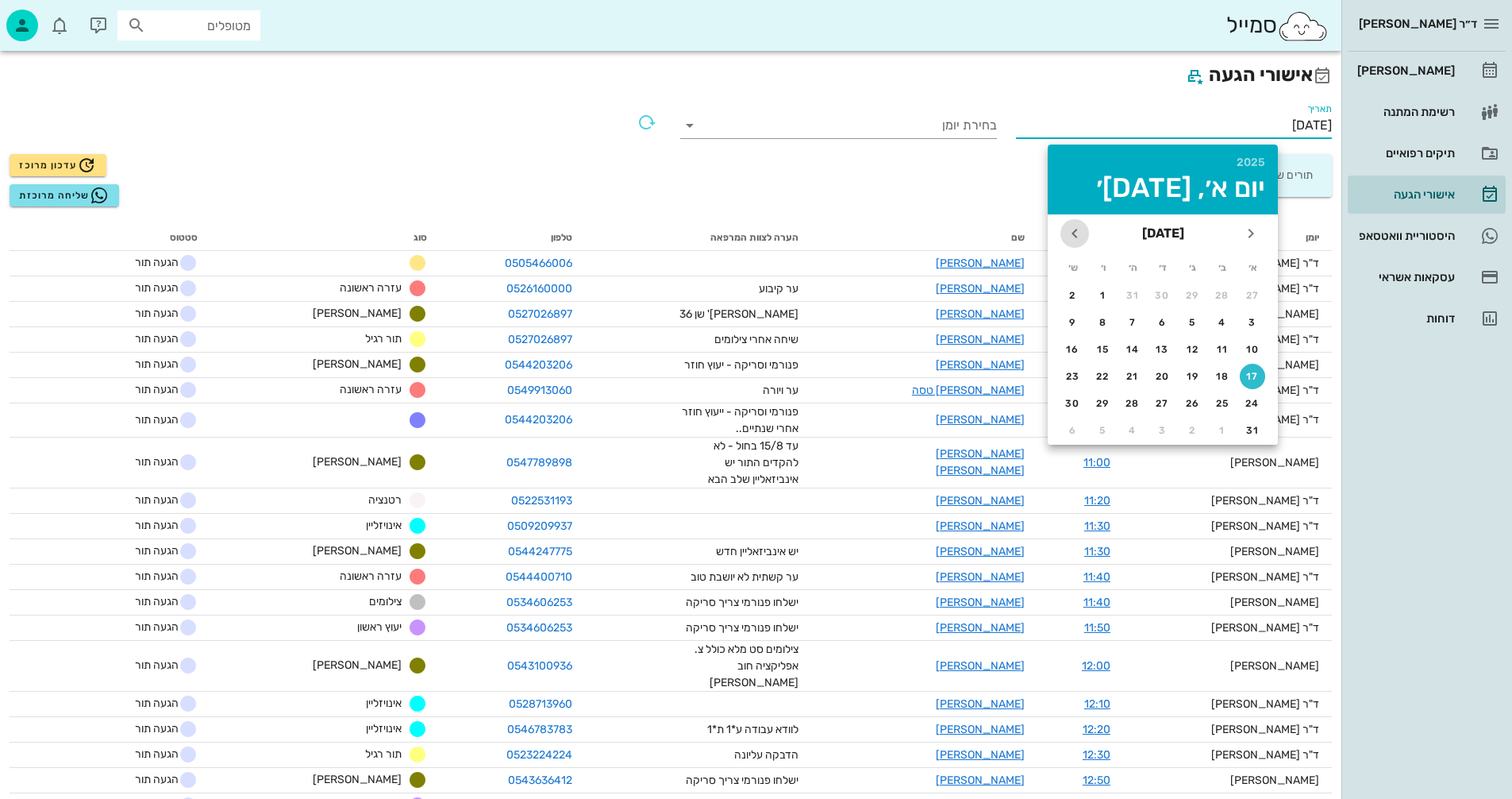
click at [1074, 231] on icon "חודש הבא" at bounding box center [1074, 233] width 19 height 19
click at [1191, 349] on div "16" at bounding box center [1194, 349] width 25 height 11
type input "16/09/2025"
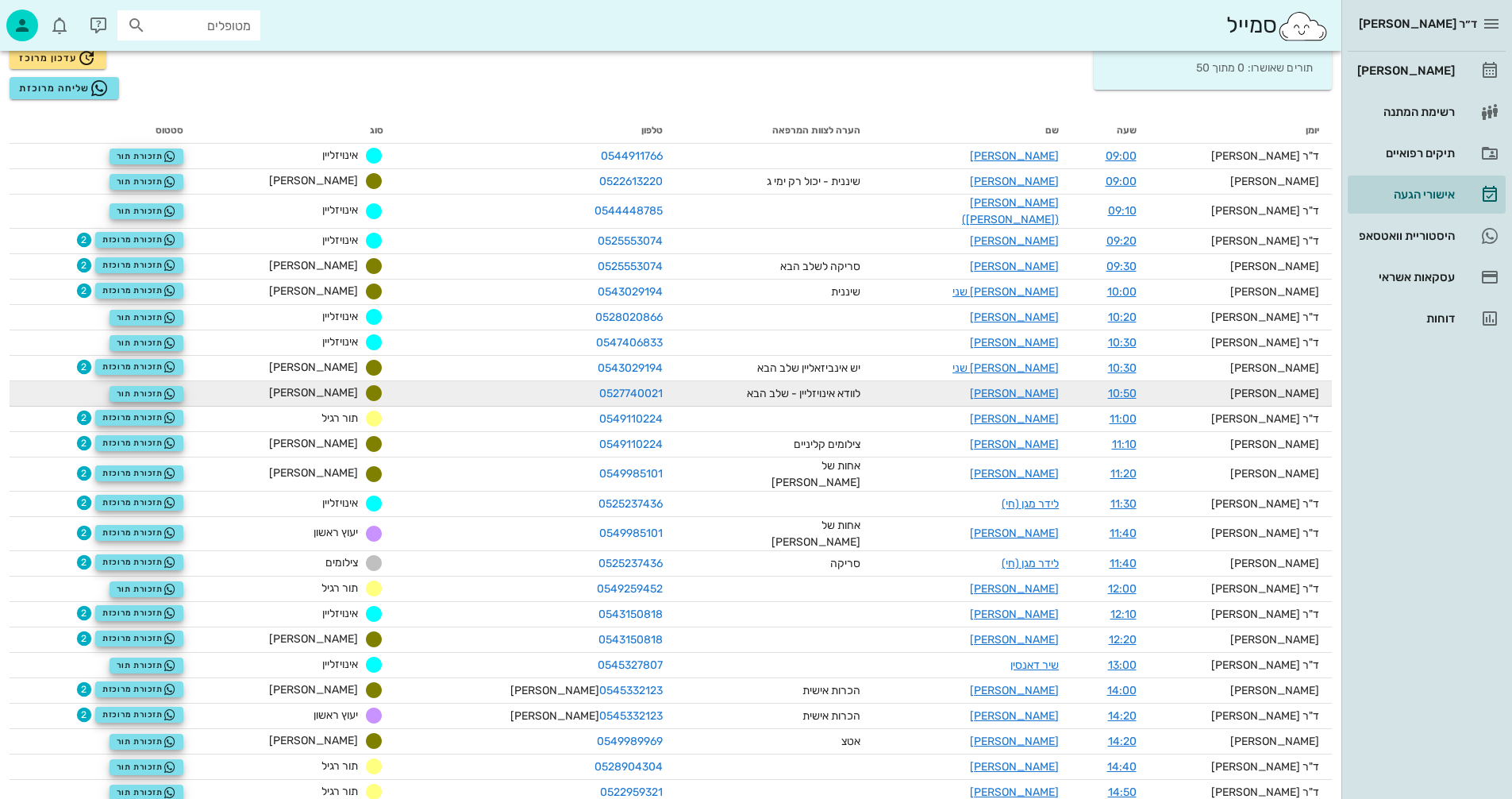
scroll to position [159, 0]
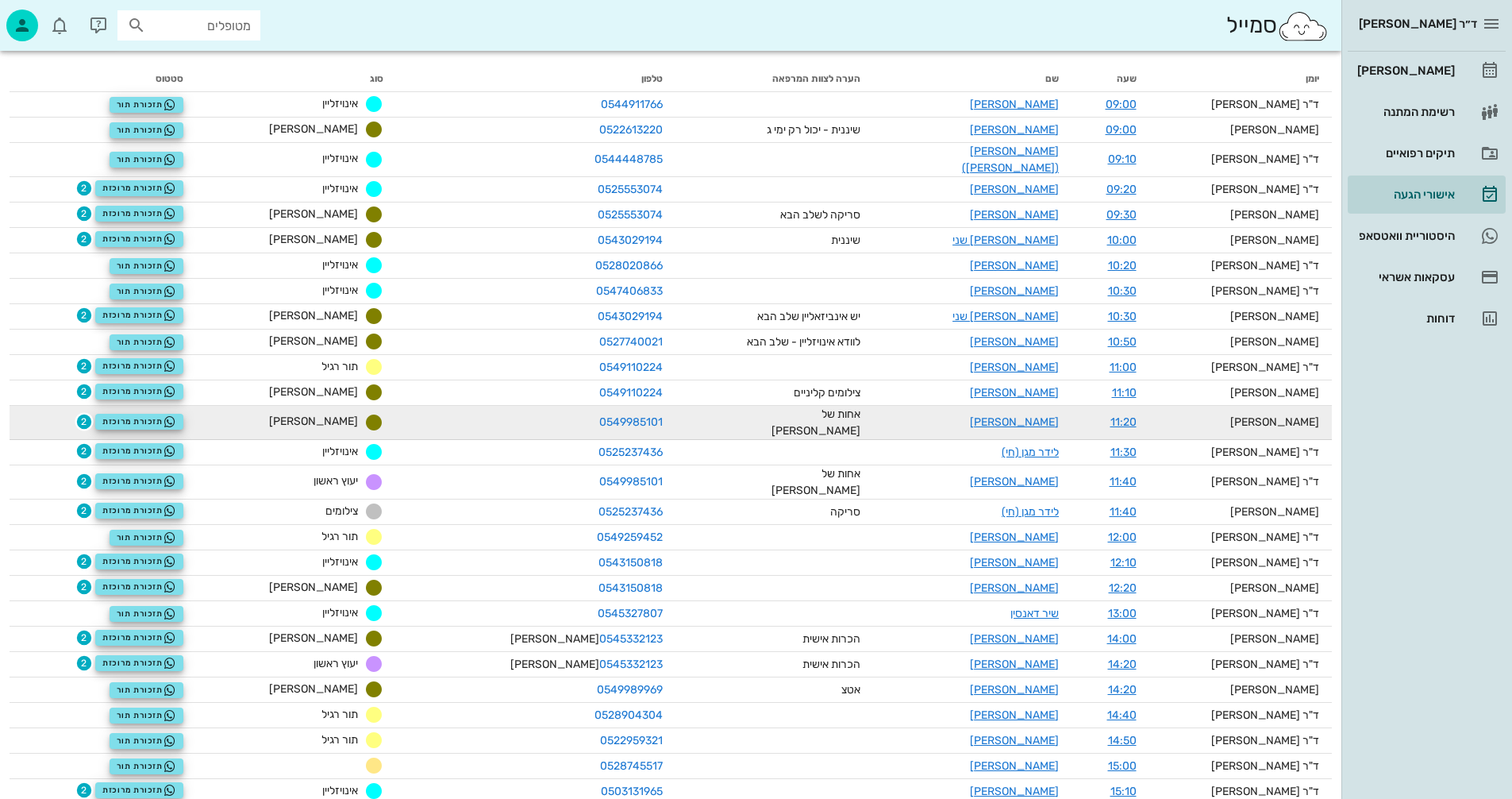
click at [92, 414] on span "2" at bounding box center [84, 421] width 16 height 16
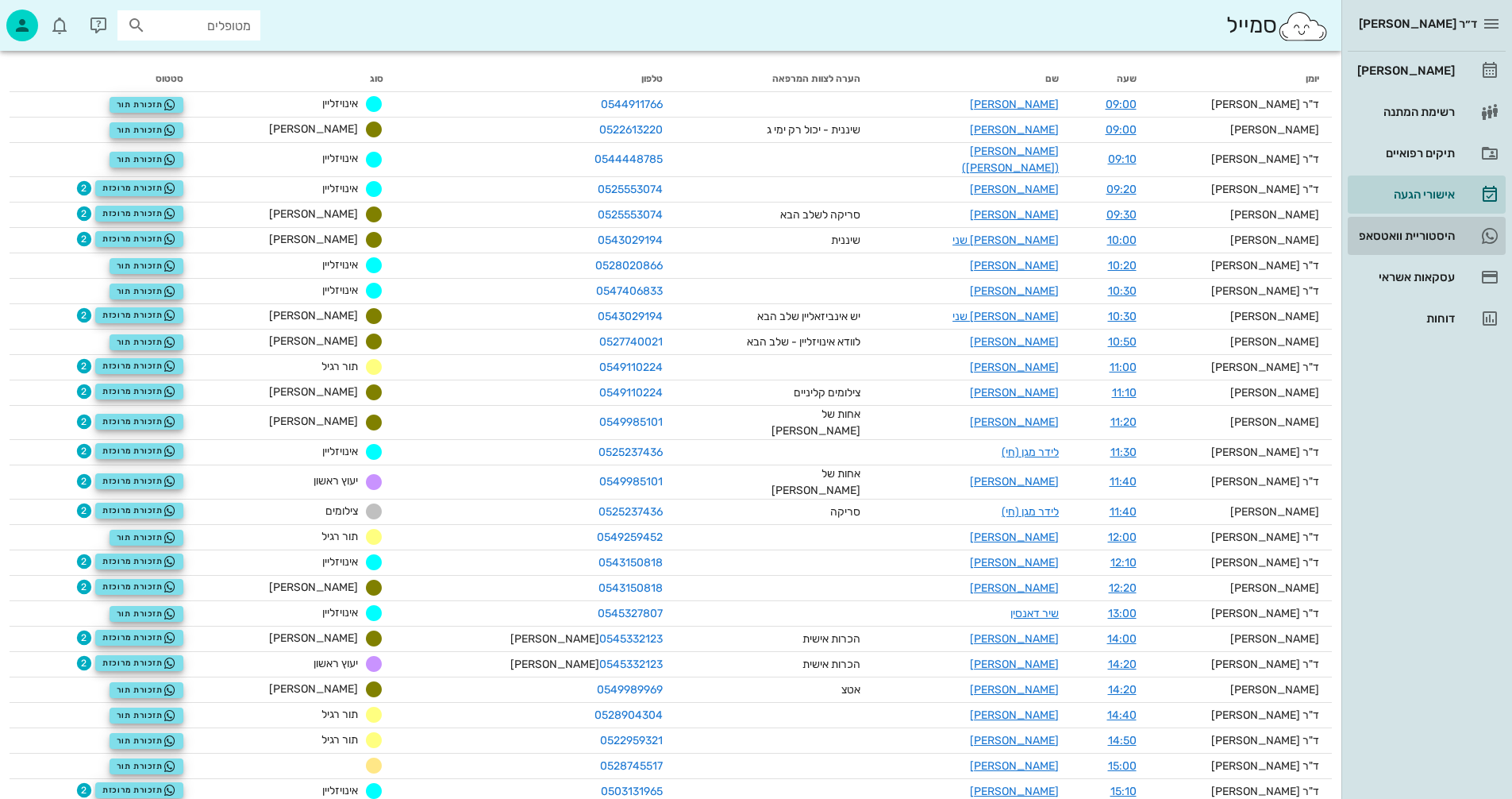
click at [1395, 232] on div "היסטוריית וואטסאפ" at bounding box center [1404, 236] width 101 height 13
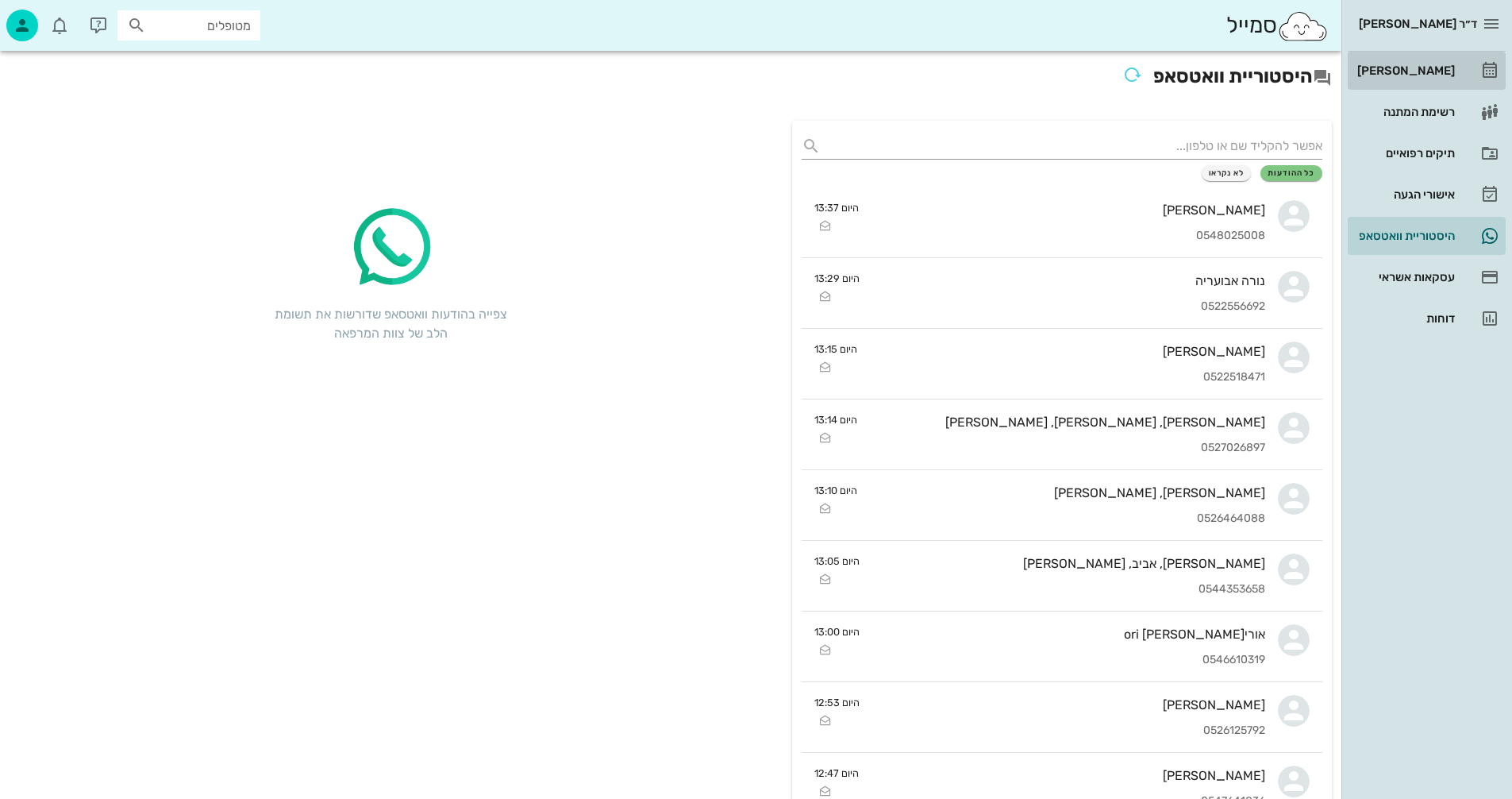
click at [1430, 63] on div "[PERSON_NAME]" at bounding box center [1404, 71] width 101 height 25
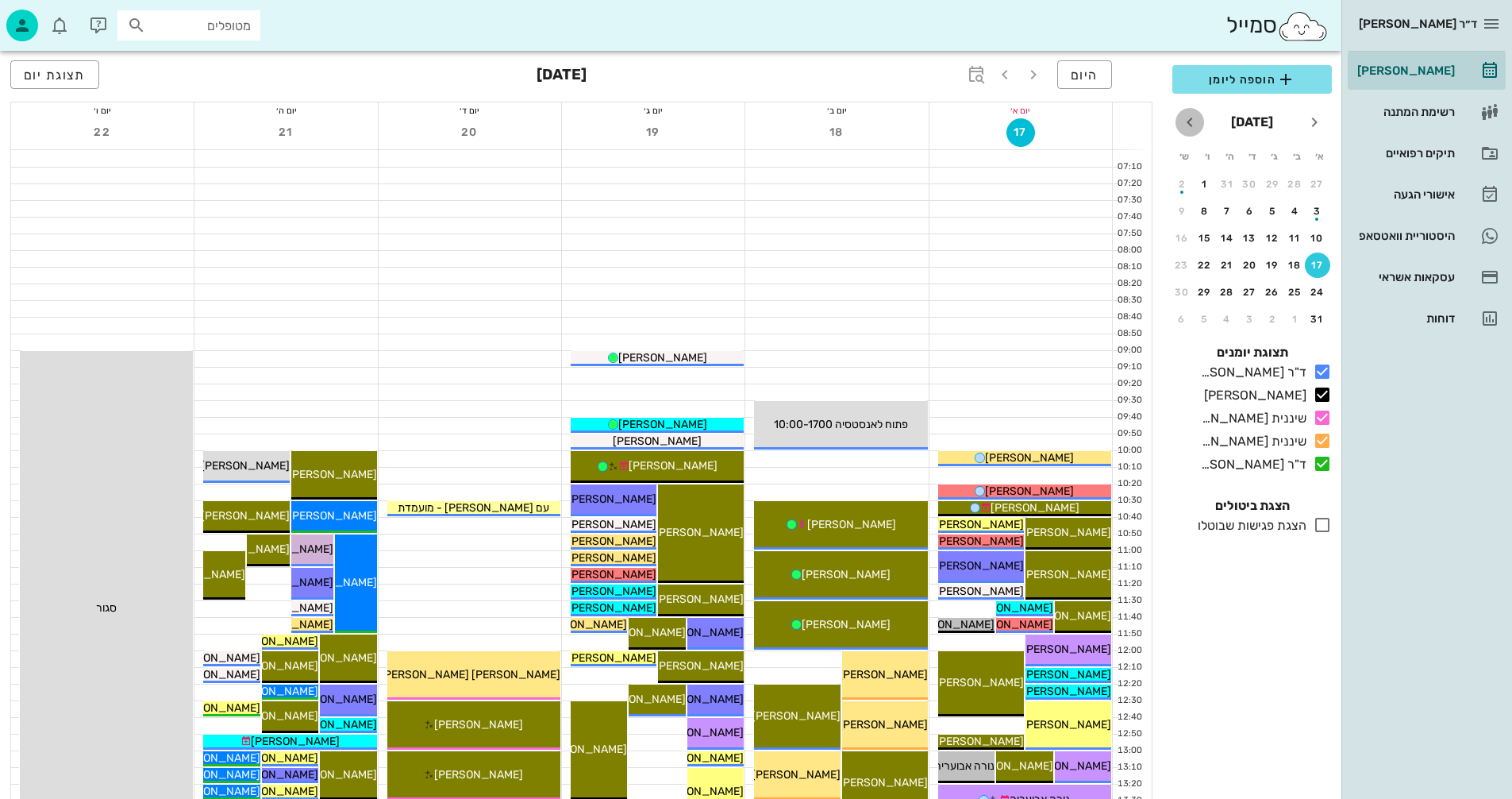
click at [1190, 122] on icon "חודש הבא" at bounding box center [1190, 122] width 19 height 19
click at [1272, 234] on div "16" at bounding box center [1273, 237] width 25 height 11
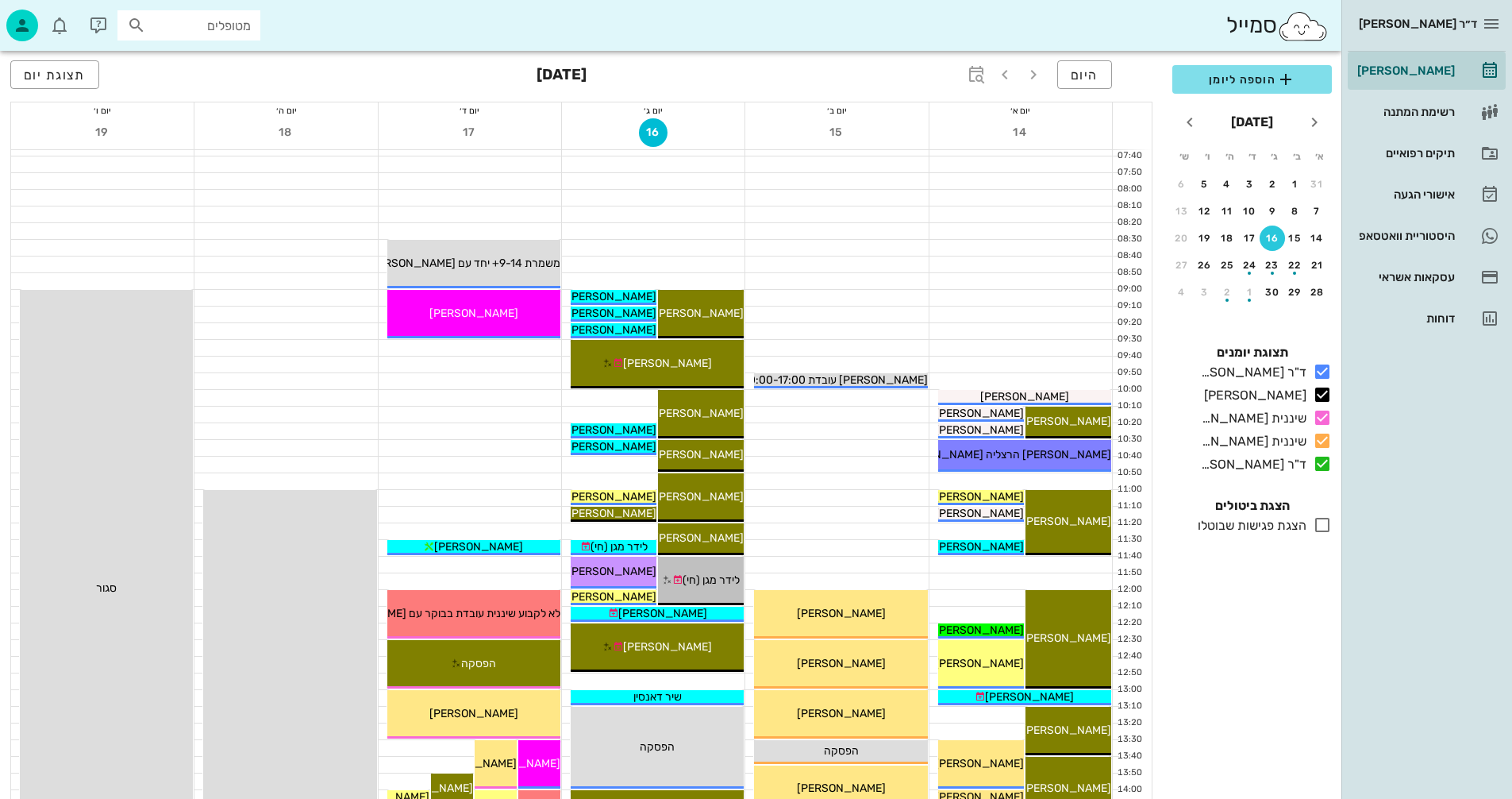
scroll to position [159, 0]
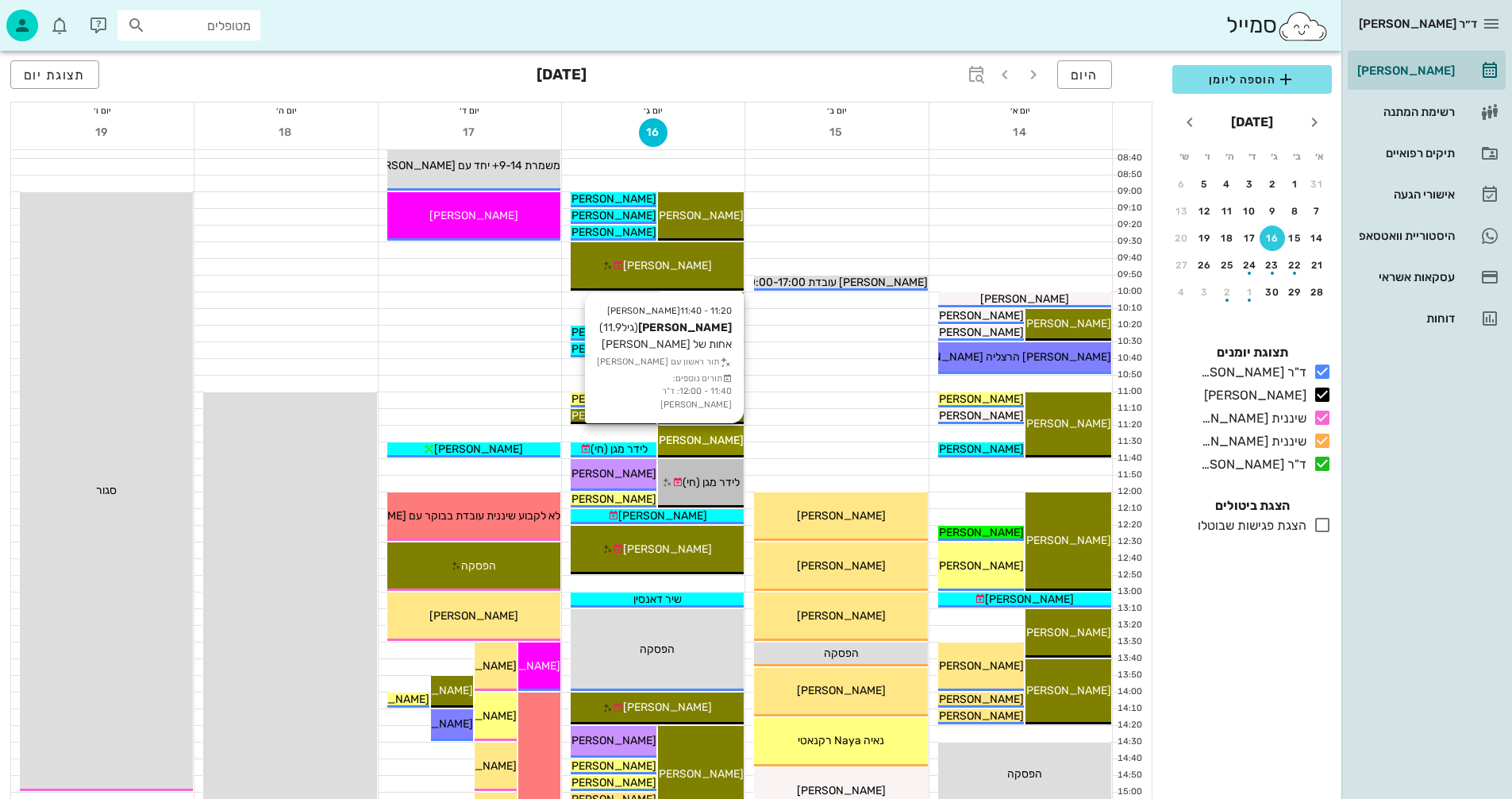
click at [704, 436] on span "נועה כהן" at bounding box center [699, 440] width 89 height 14
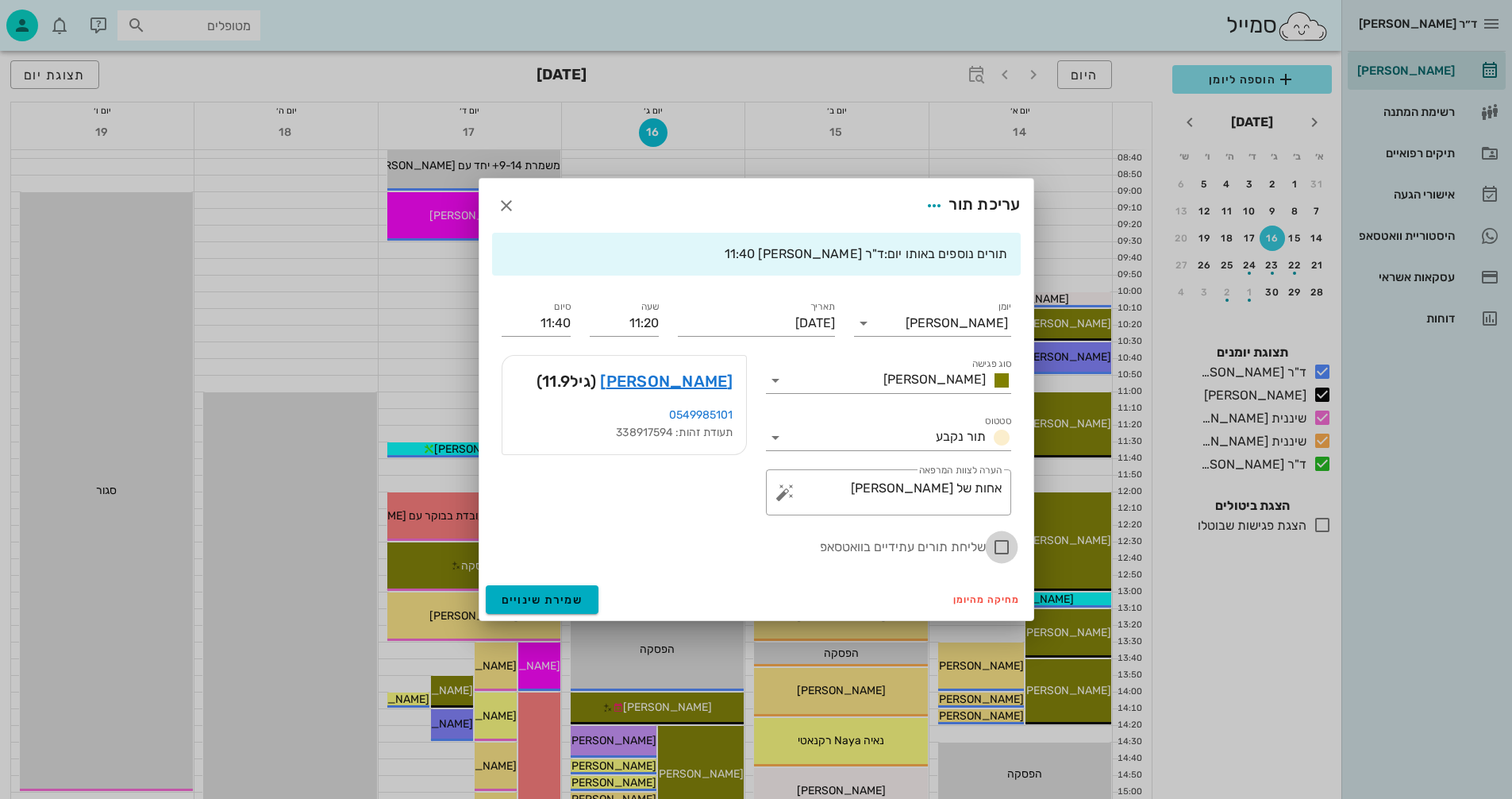
click at [1000, 545] on div at bounding box center [1002, 547] width 27 height 27
checkbox input "true"
click at [530, 600] on span "שמירת שינויים" at bounding box center [542, 600] width 82 height 14
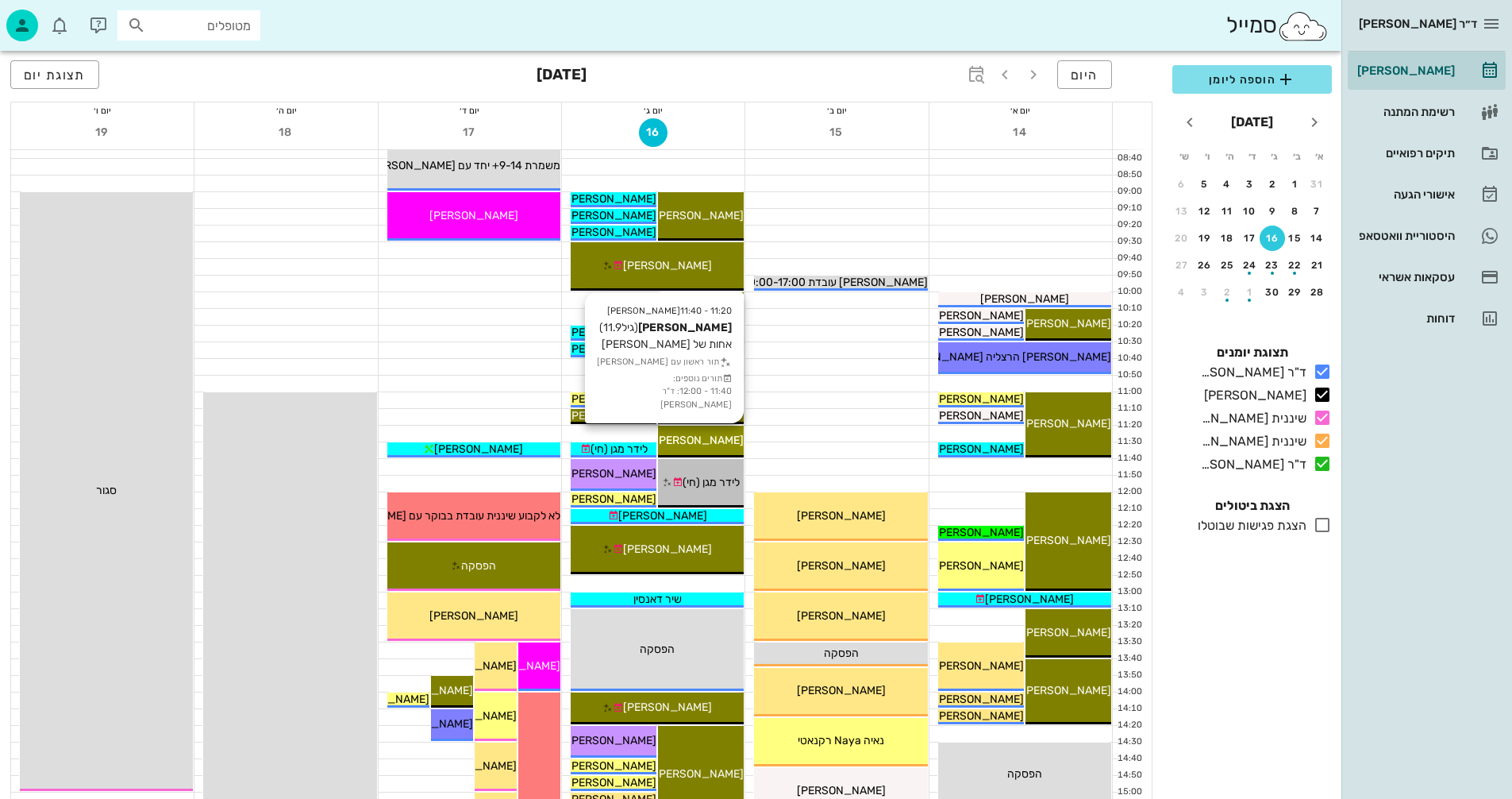
click at [717, 441] on span "נועה כהן" at bounding box center [699, 440] width 89 height 14
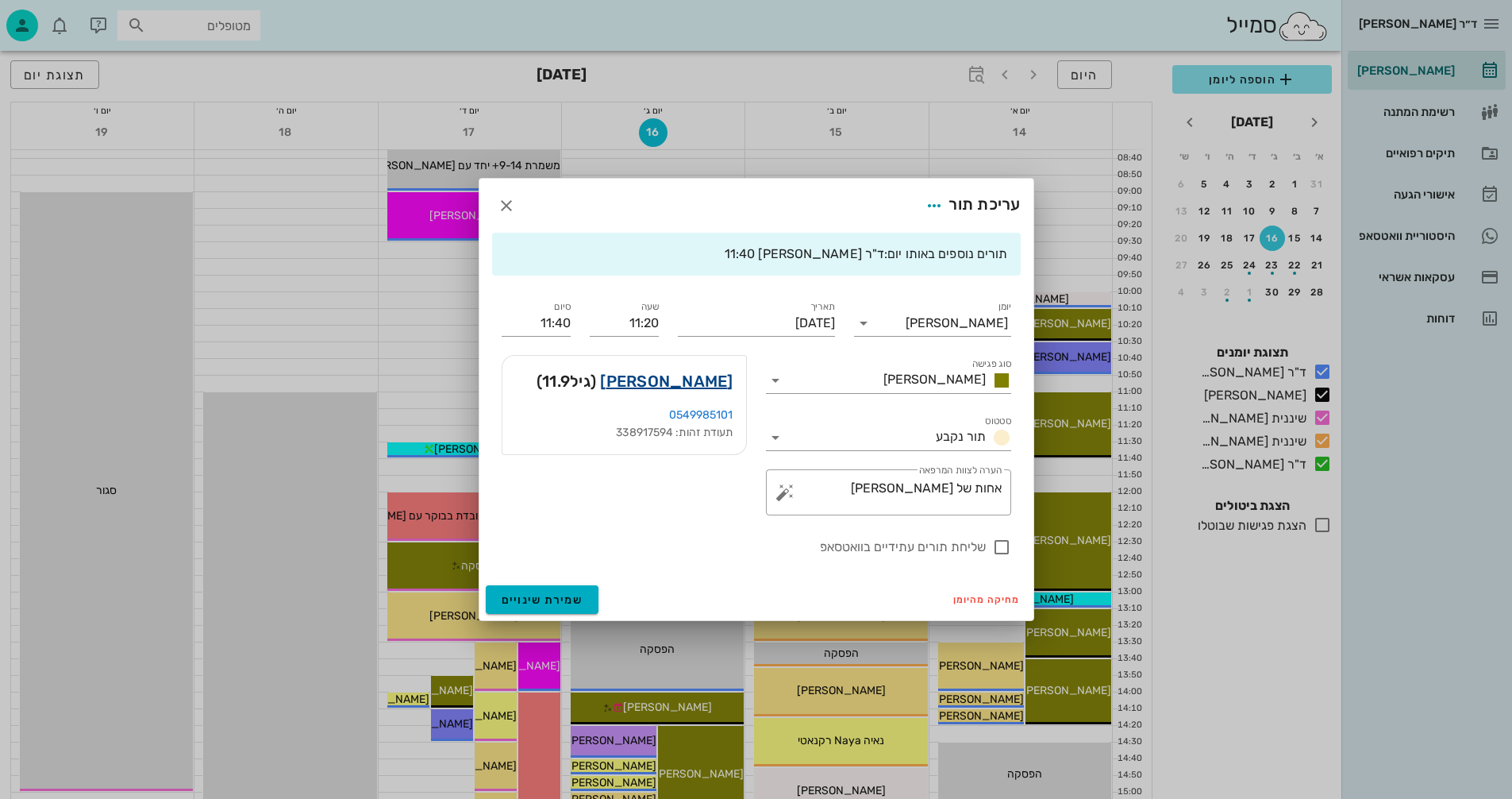
click at [688, 378] on link "נועה כהן" at bounding box center [666, 381] width 133 height 25
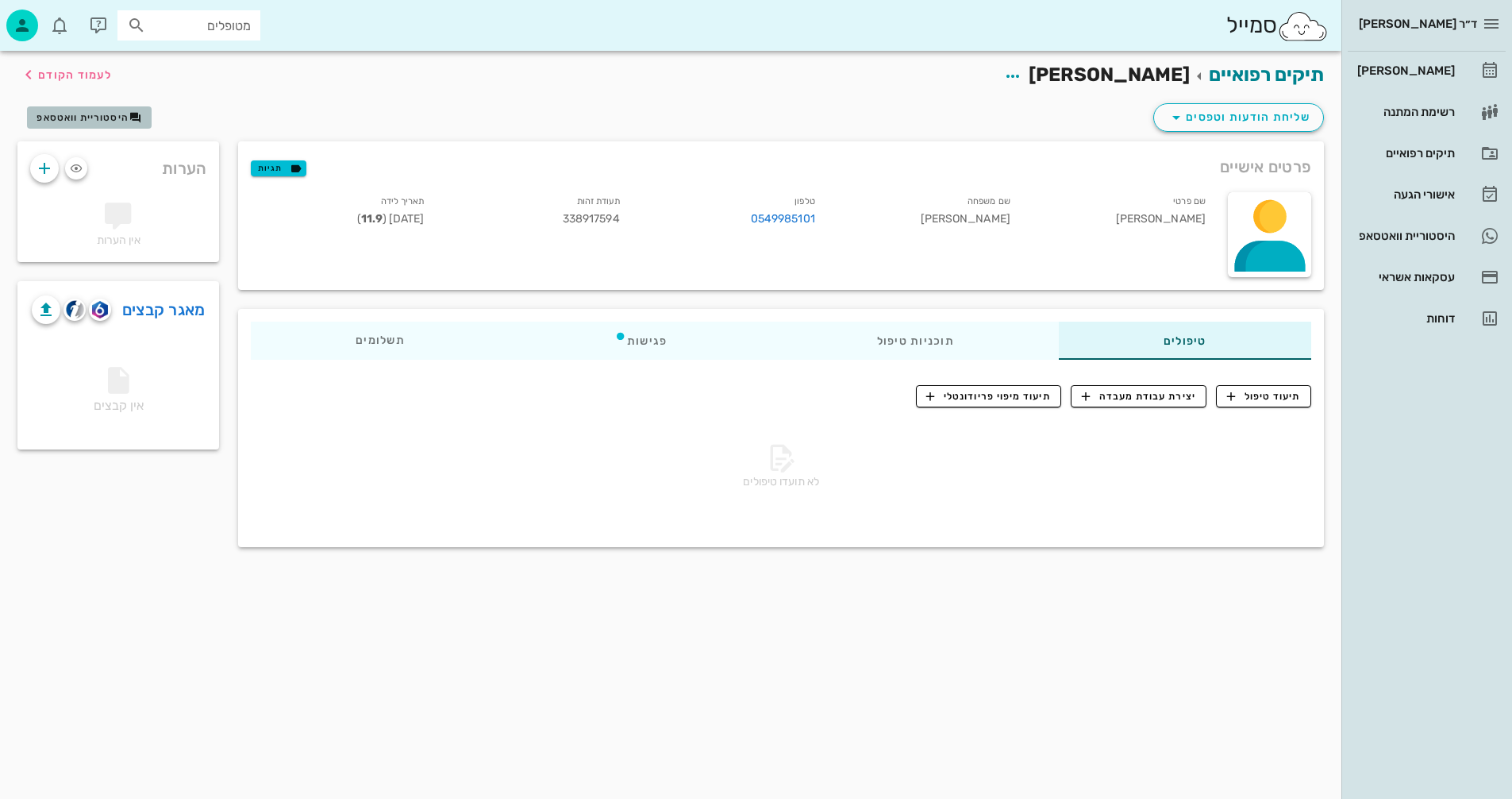
click at [96, 117] on span "היסטוריית וואטסאפ" at bounding box center [82, 117] width 92 height 11
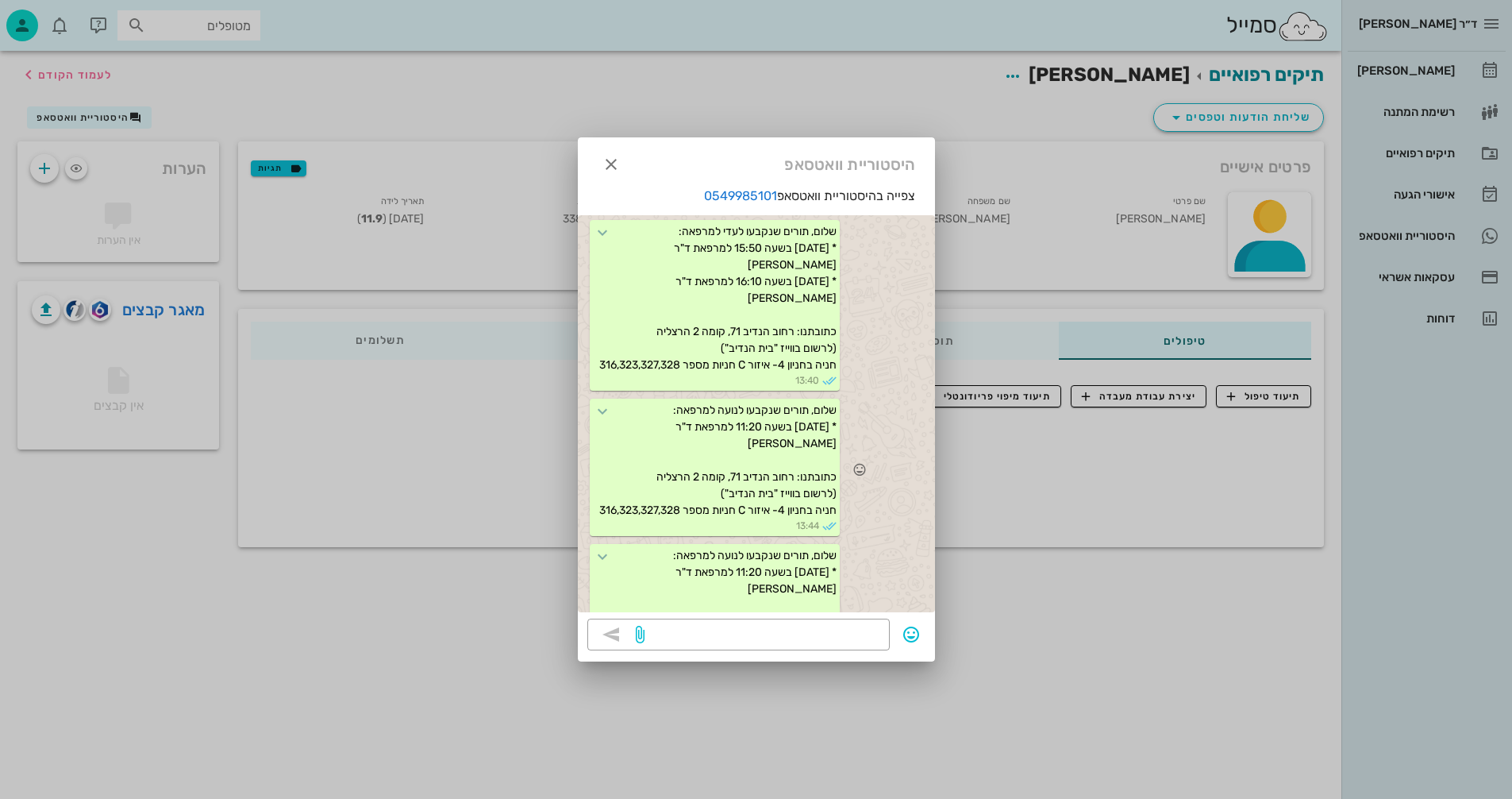
scroll to position [1764, 0]
click at [614, 165] on icon "button" at bounding box center [611, 164] width 19 height 19
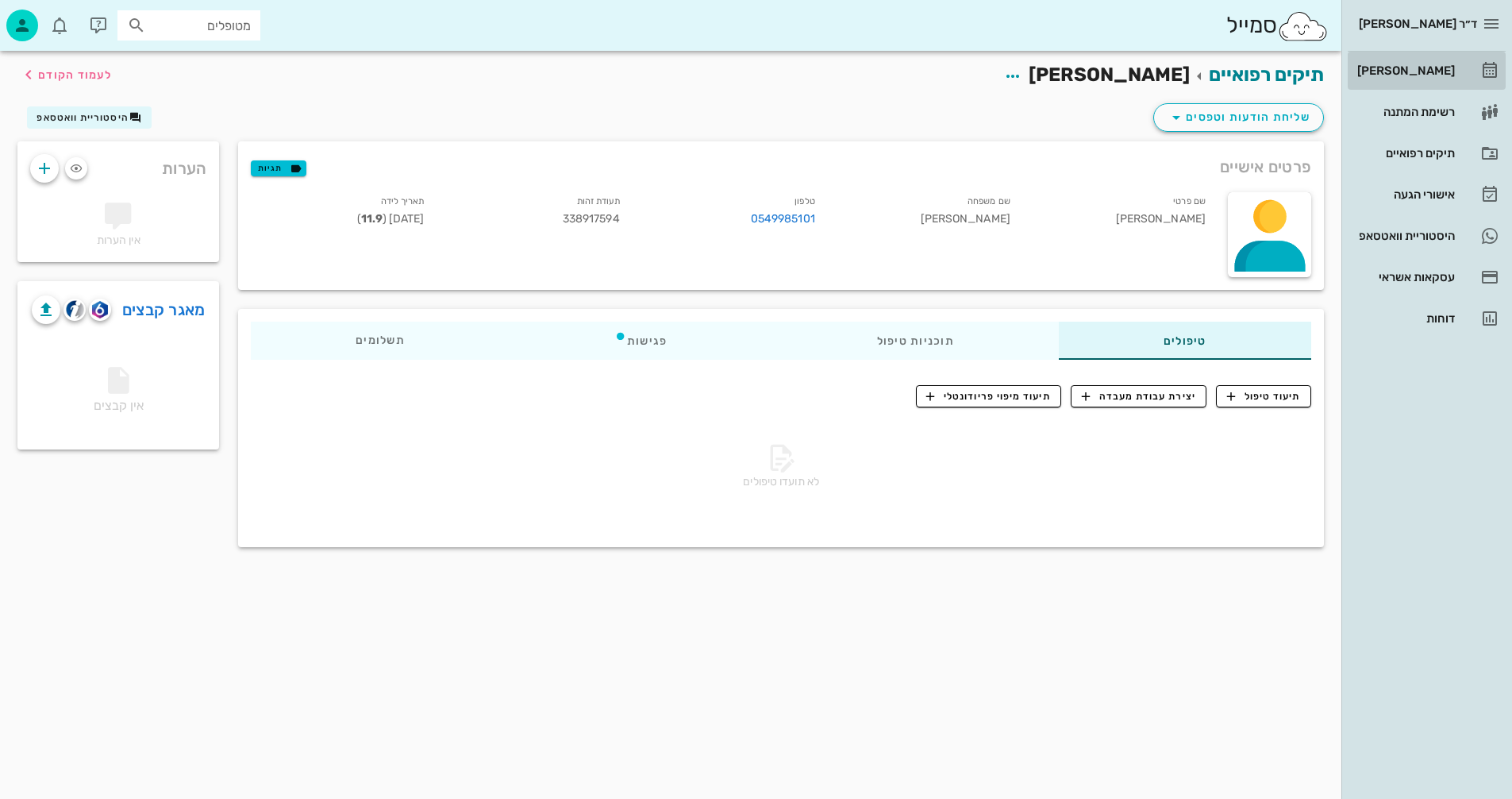
click at [1432, 73] on div "[PERSON_NAME]" at bounding box center [1404, 70] width 101 height 13
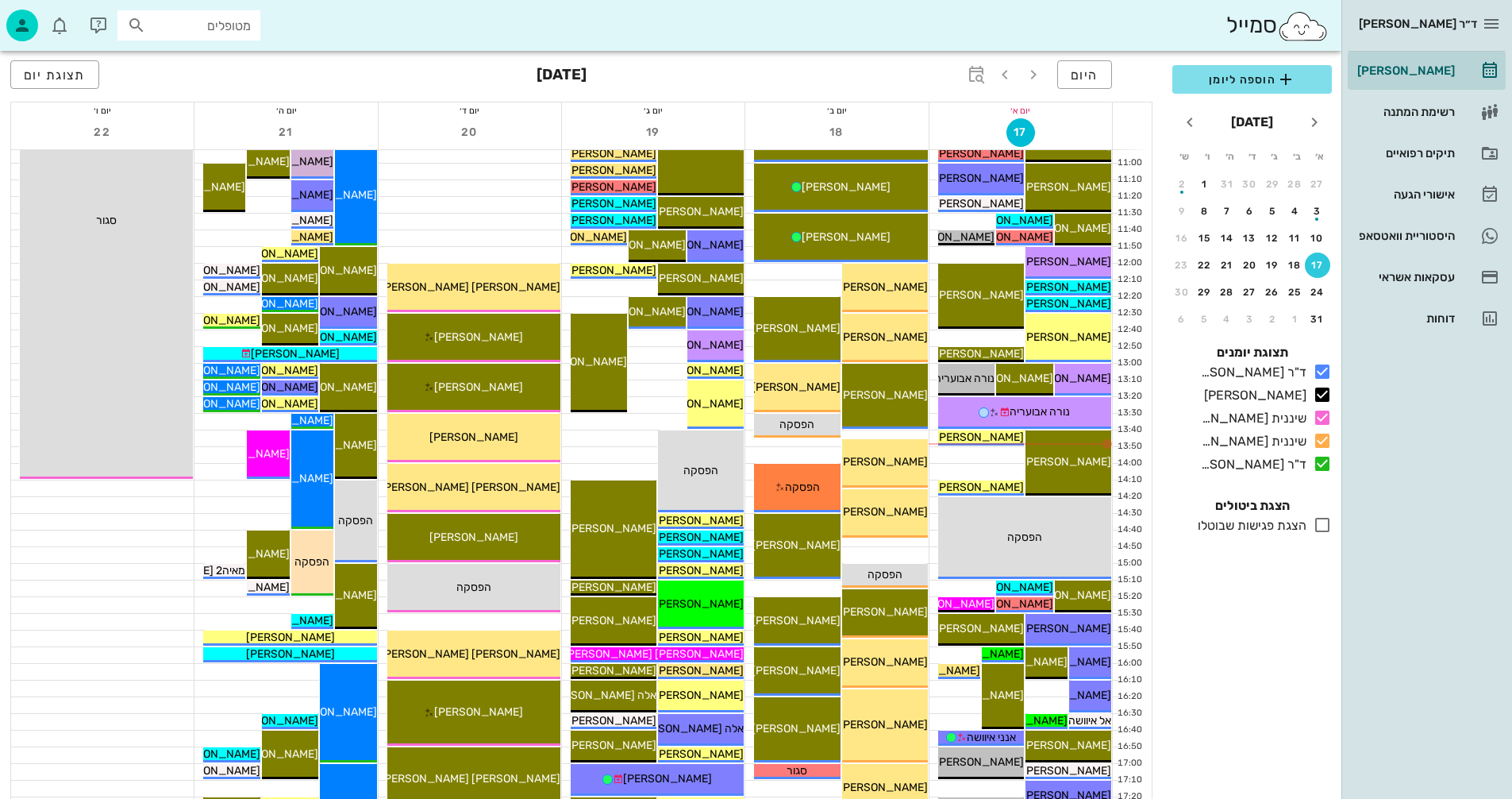
scroll to position [397, 0]
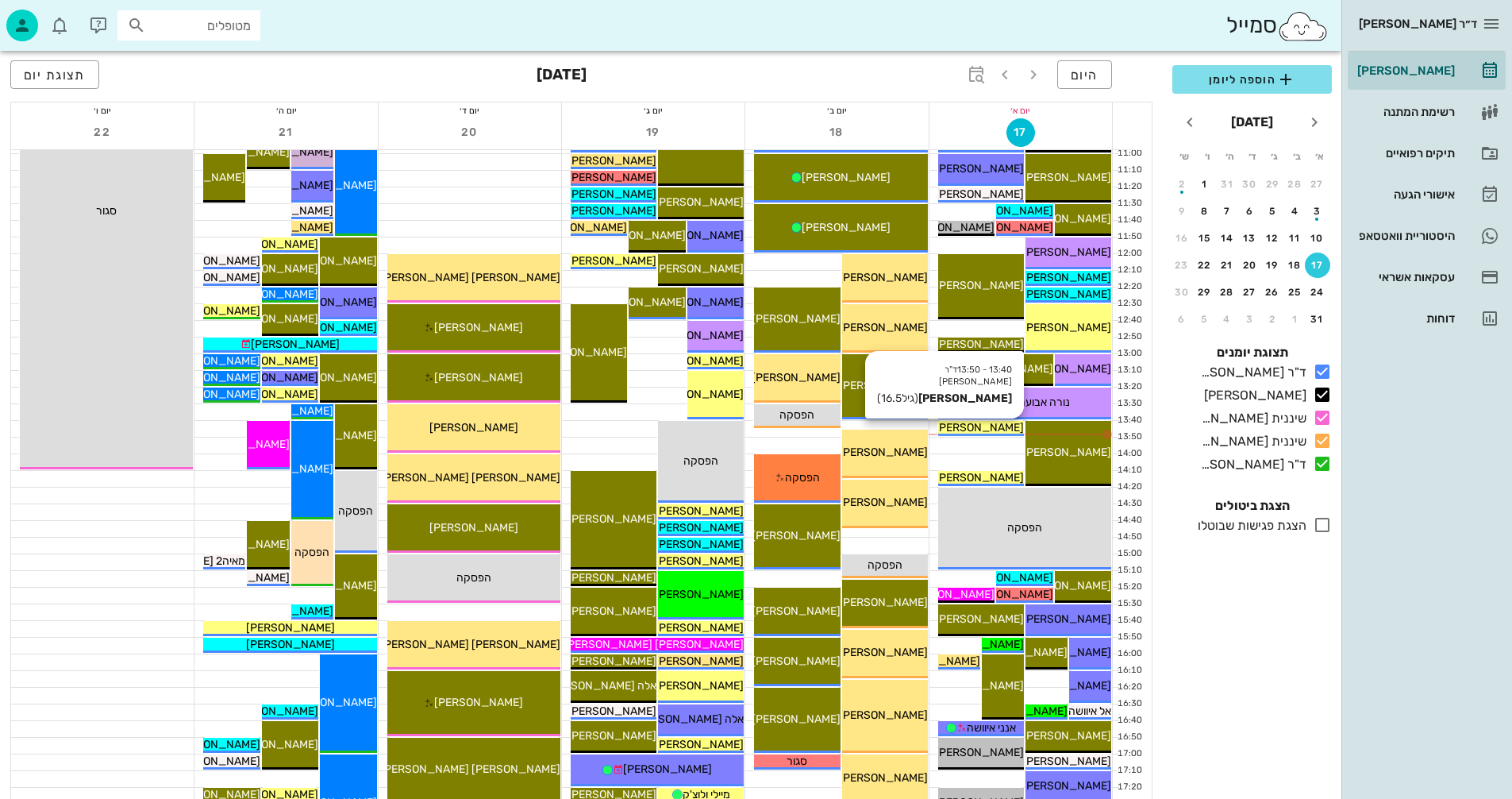
click at [979, 428] on span "[PERSON_NAME]" at bounding box center [979, 427] width 89 height 14
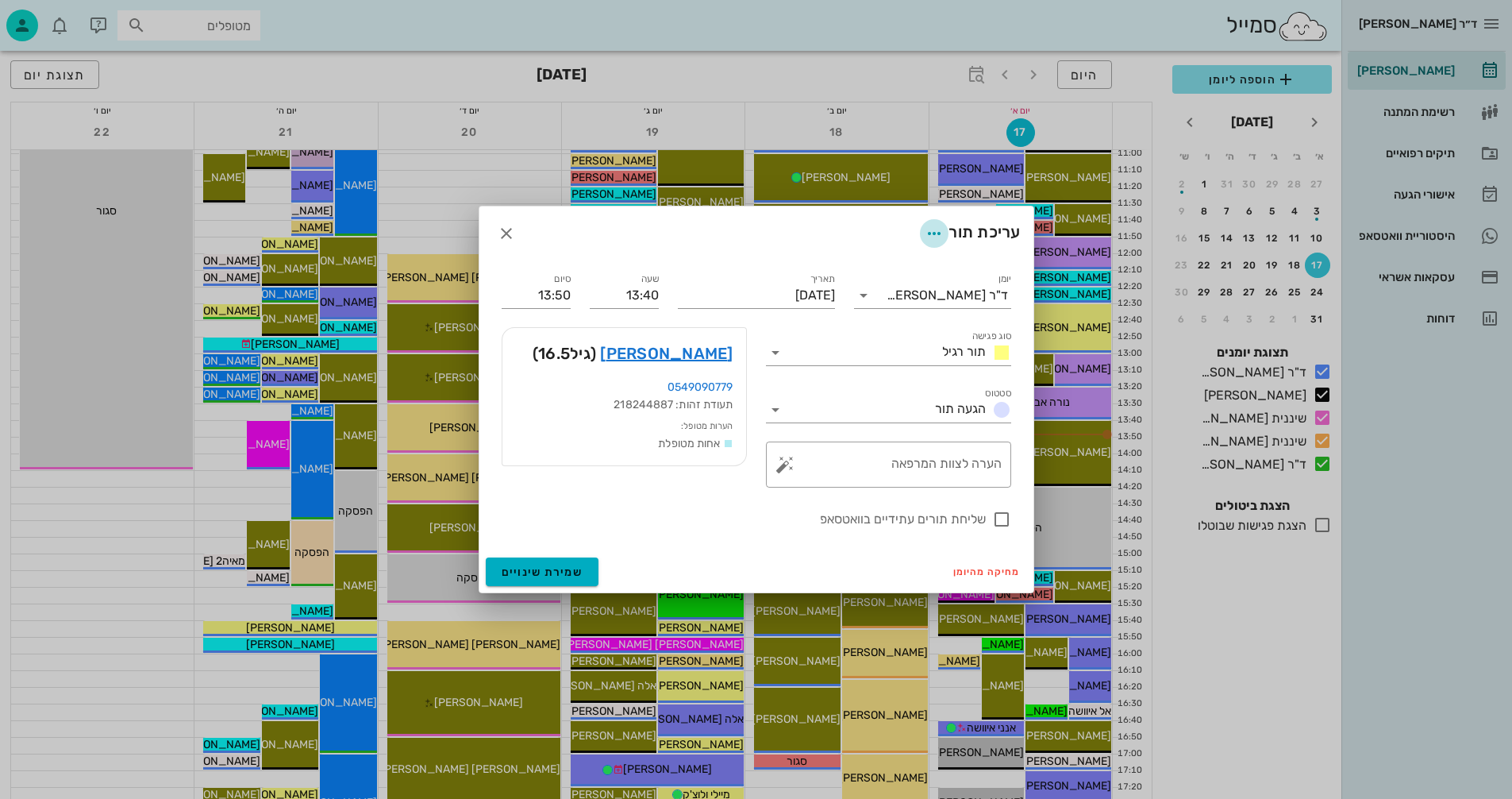
click at [931, 227] on icon "button" at bounding box center [934, 233] width 19 height 19
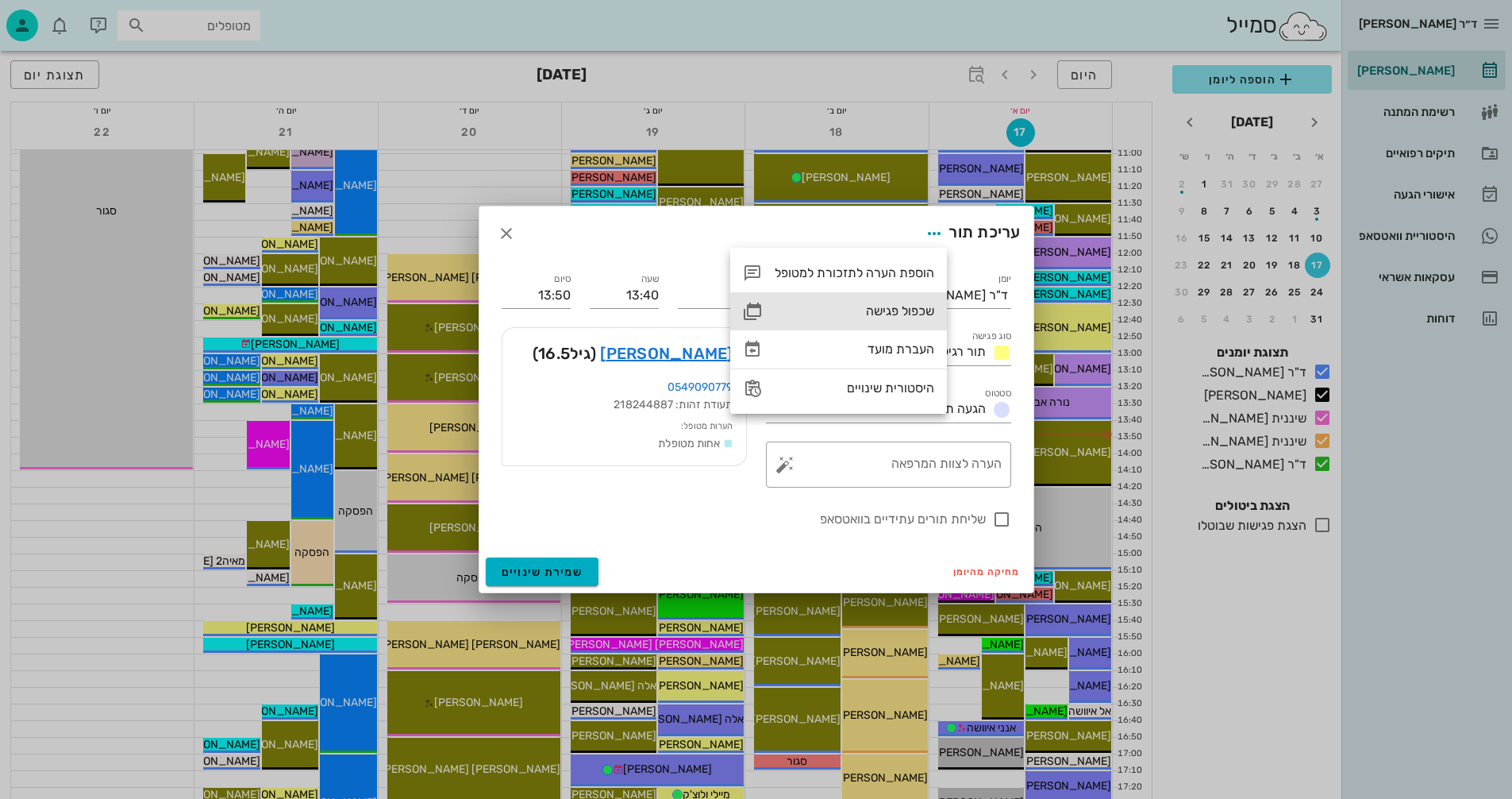
click at [889, 310] on div "שכפול פגישה" at bounding box center [854, 311] width 160 height 15
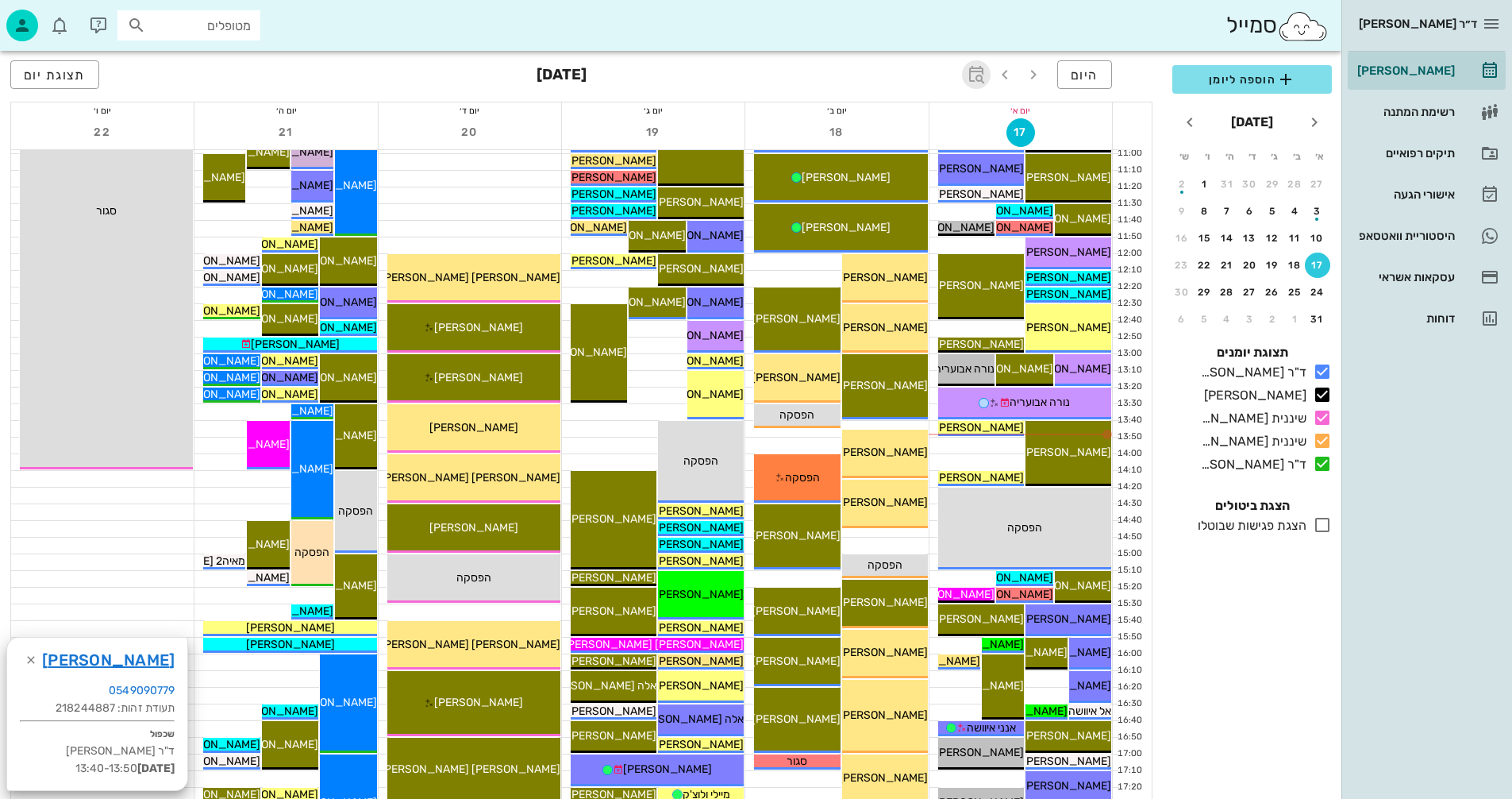
click at [979, 73] on icon "button" at bounding box center [976, 74] width 19 height 19
click at [955, 119] on input "text" at bounding box center [959, 118] width 19 height 25
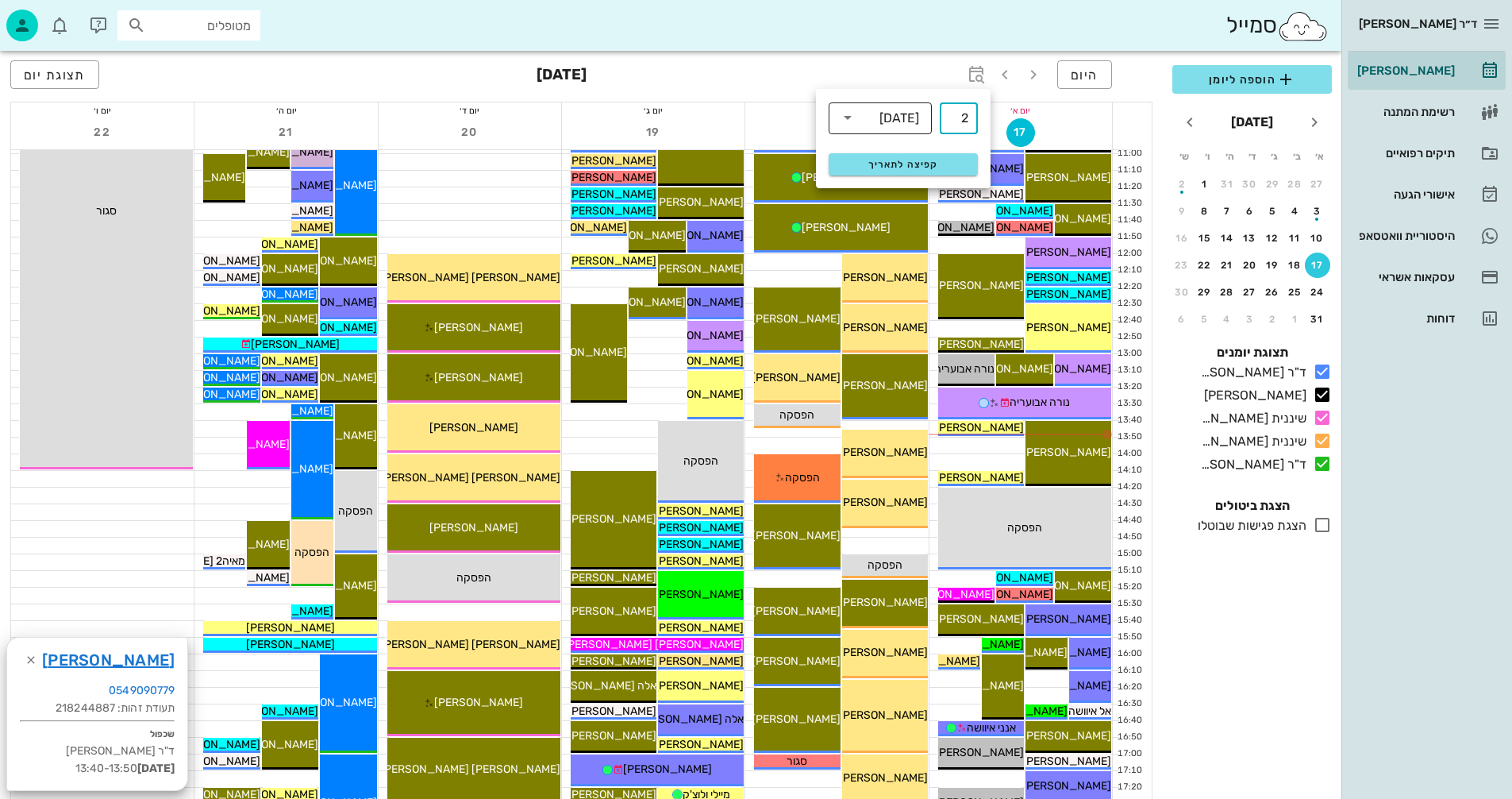
type input "2"
click at [846, 117] on icon at bounding box center [848, 117] width 19 height 19
click at [890, 188] on div "חודשים" at bounding box center [880, 187] width 78 height 13
click at [899, 159] on span "קפיצה לתאריך" at bounding box center [903, 164] width 129 height 11
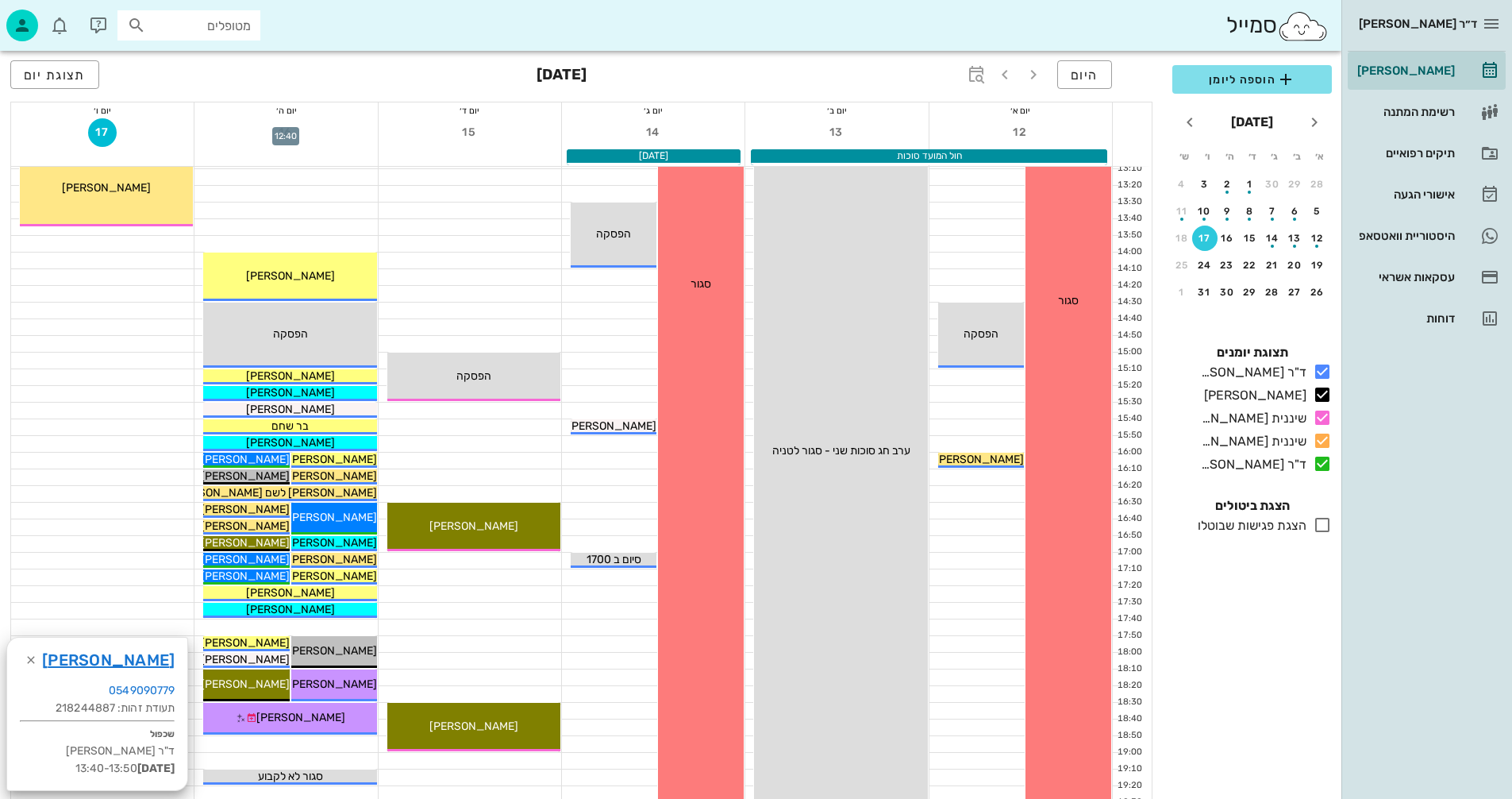
scroll to position [635, 0]
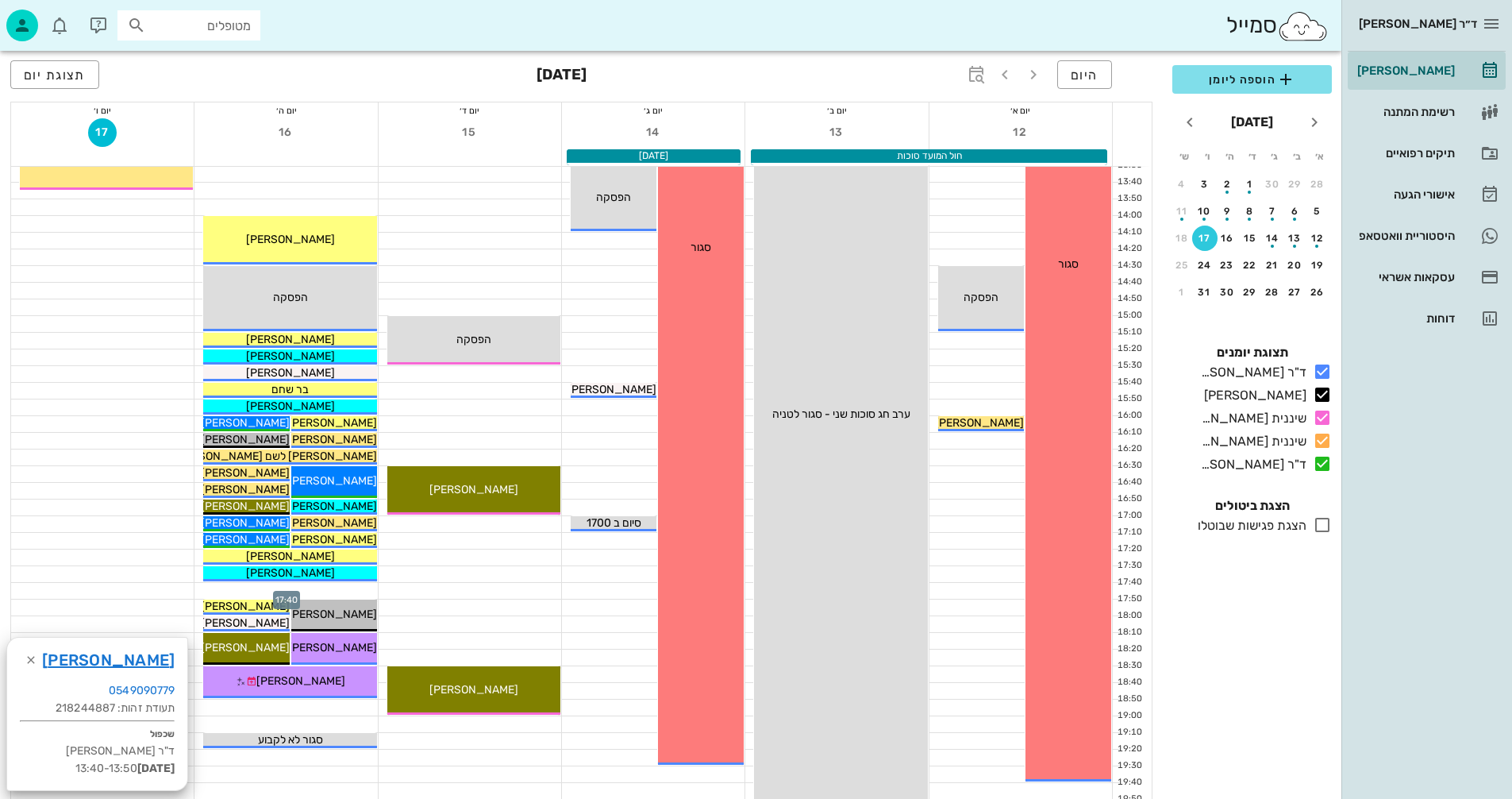
click at [343, 590] on div at bounding box center [286, 590] width 182 height 16
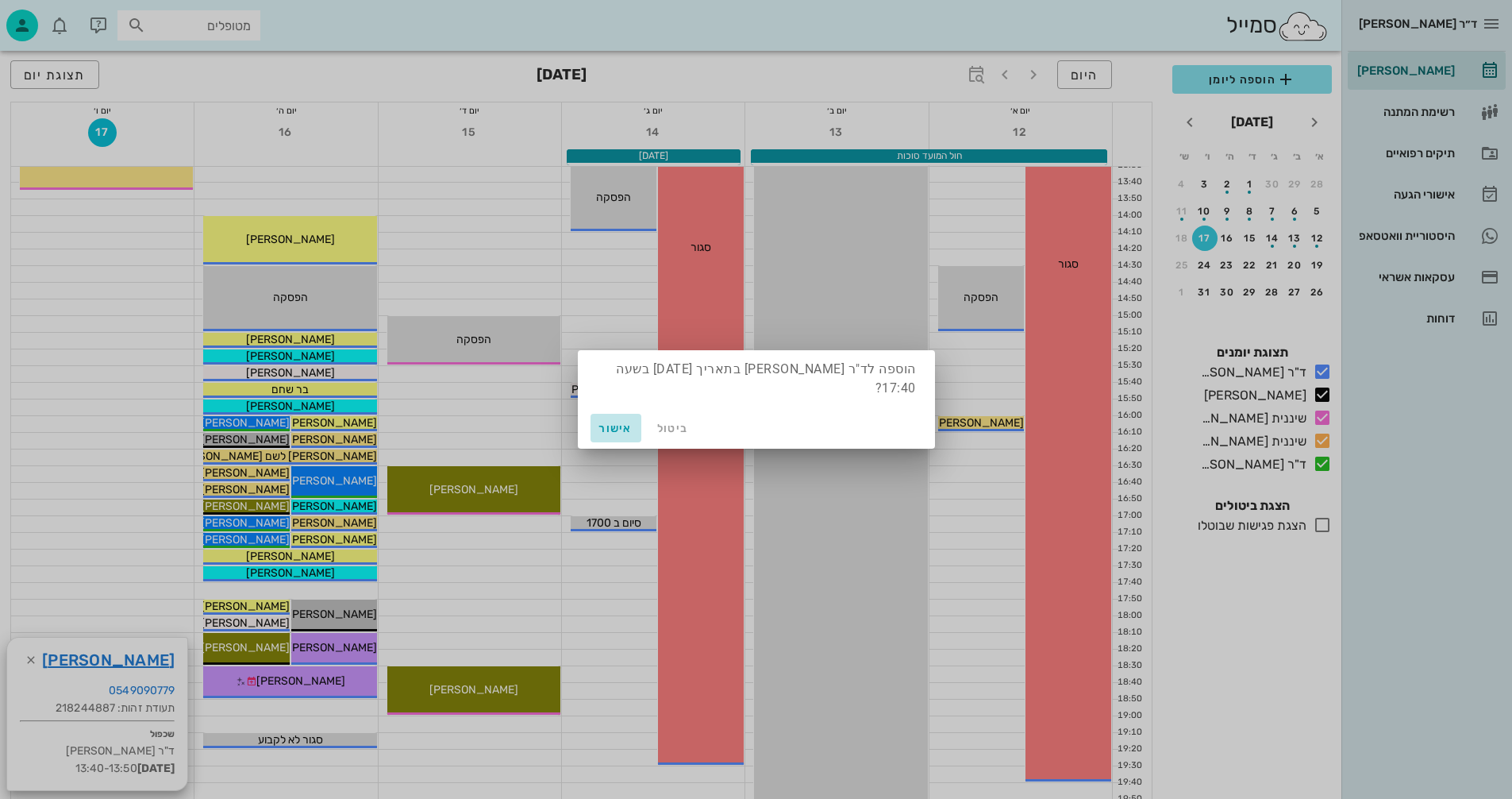
click at [617, 427] on span "אישור" at bounding box center [616, 428] width 38 height 14
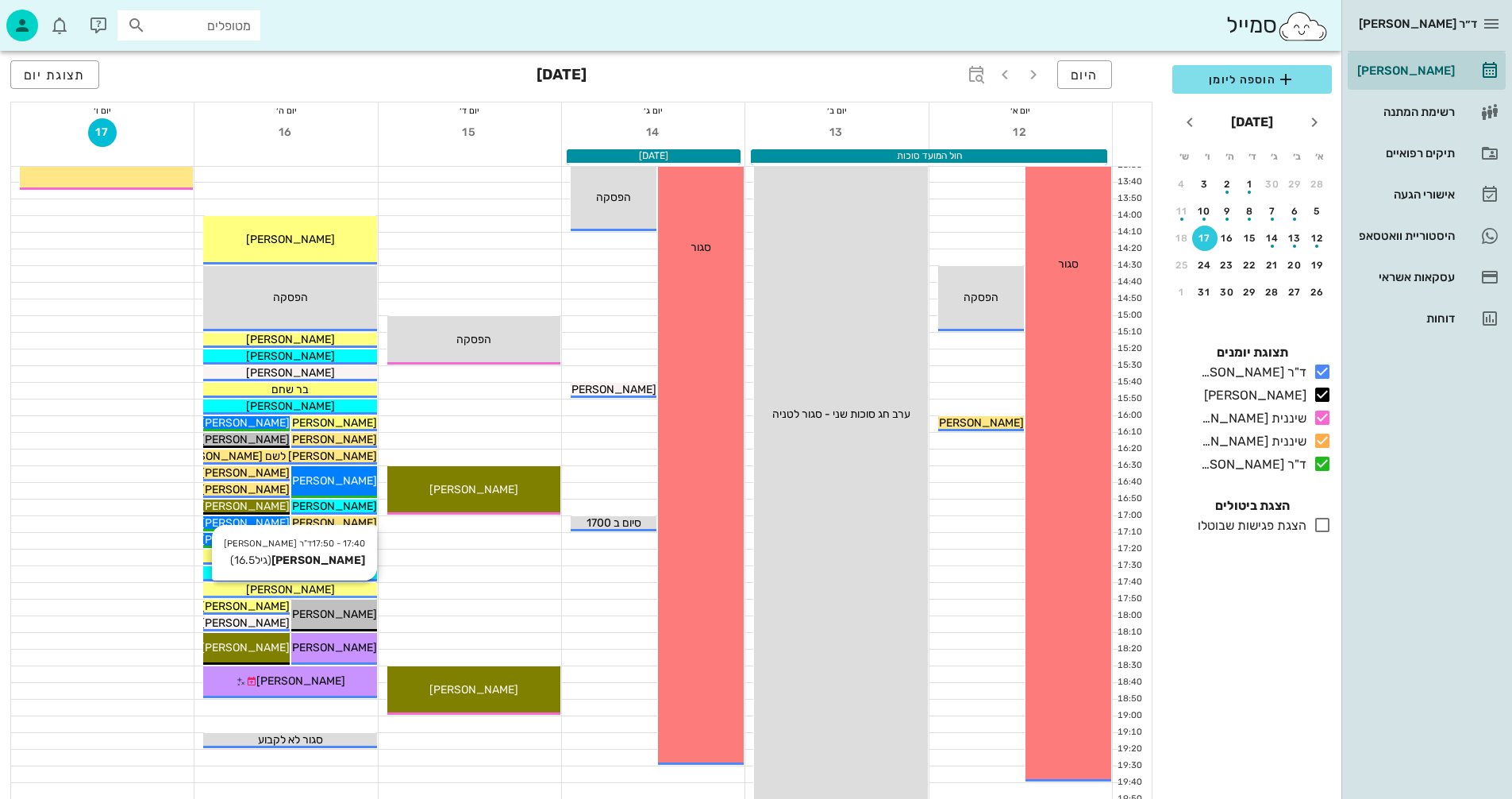
click at [280, 589] on span "[PERSON_NAME]" at bounding box center [290, 590] width 89 height 14
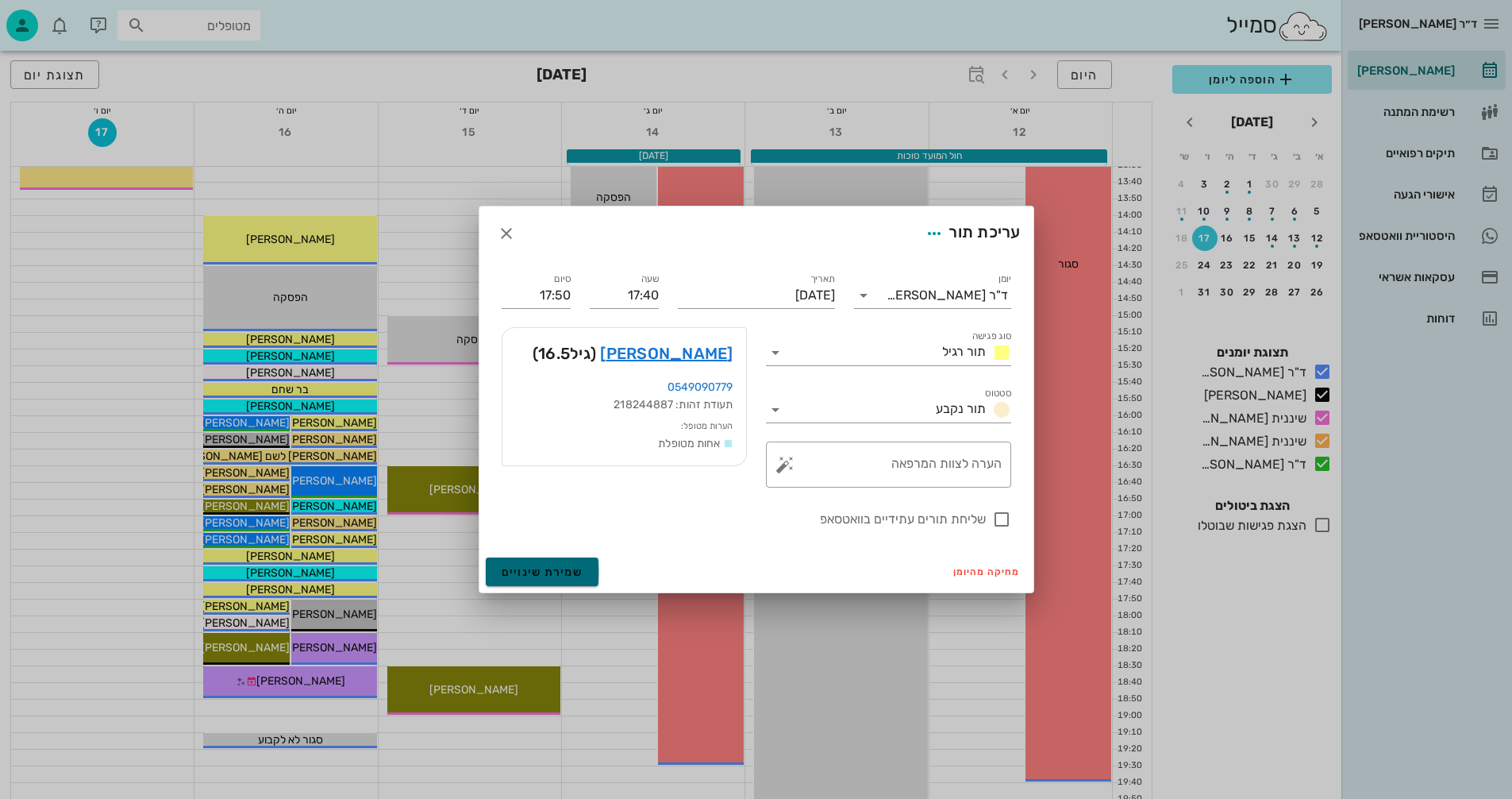
click at [522, 563] on button "שמירת שינויים" at bounding box center [542, 572] width 113 height 29
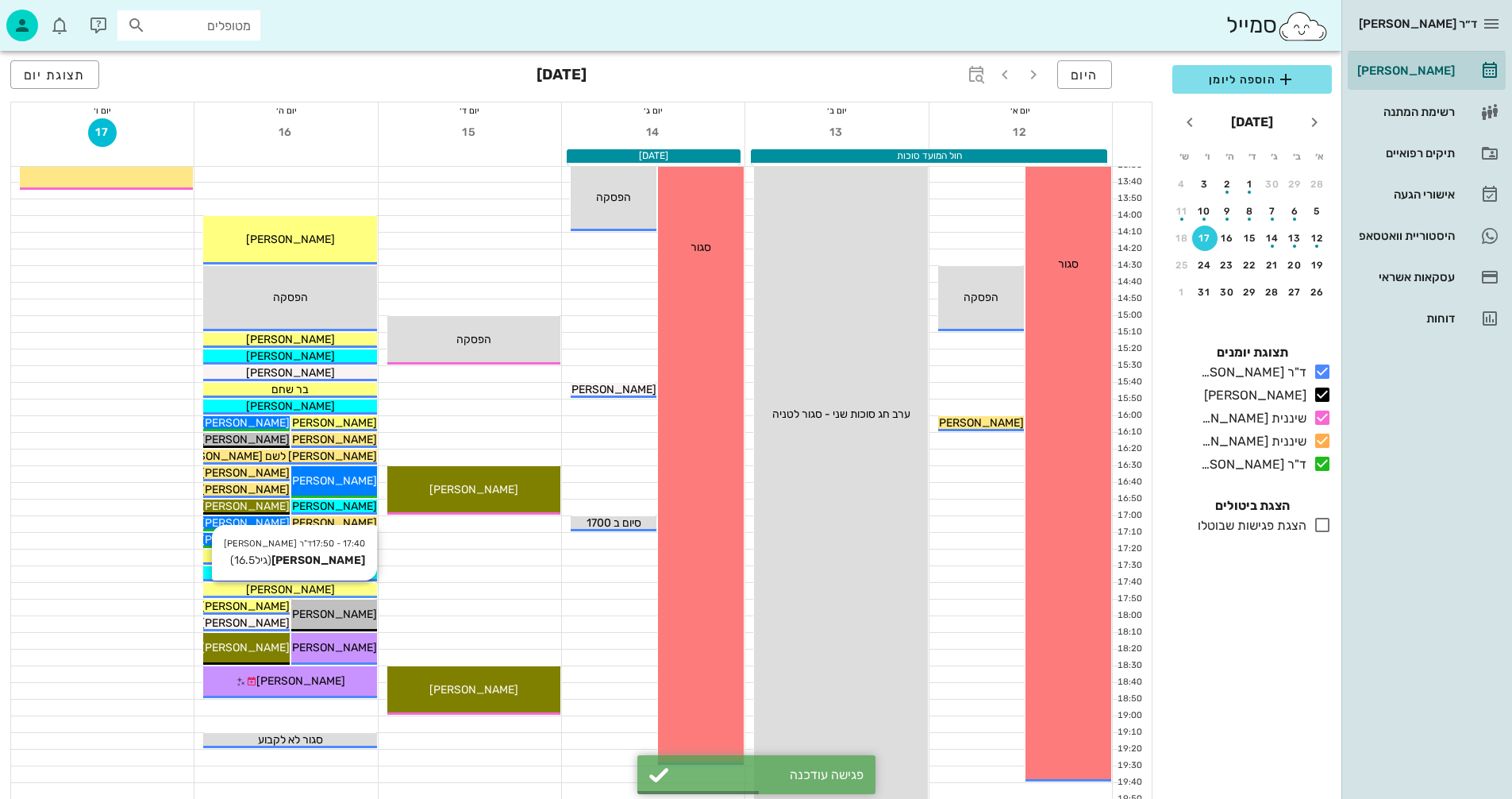
click at [337, 587] on div "[PERSON_NAME]" at bounding box center [290, 590] width 173 height 17
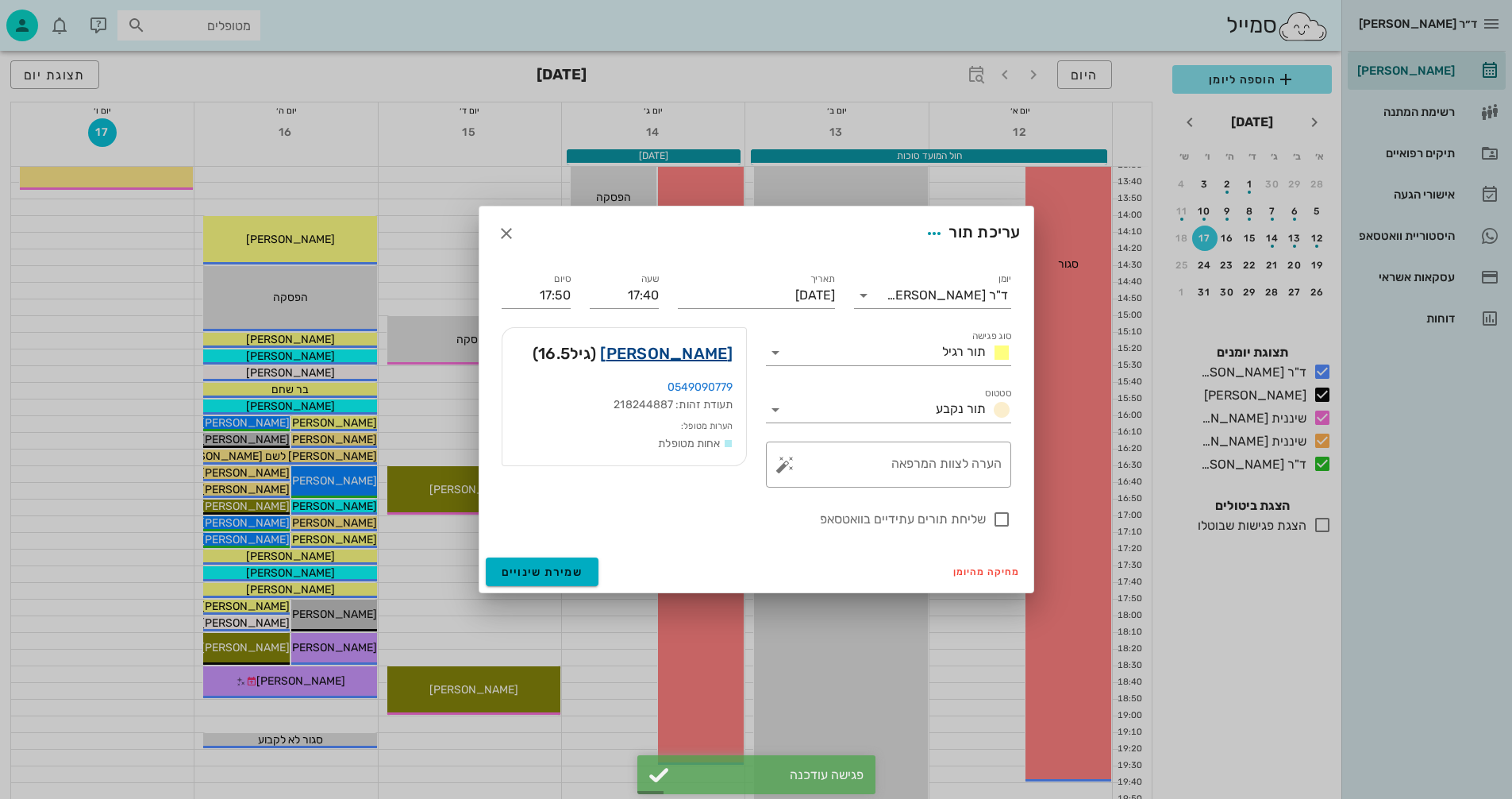
click at [704, 347] on link "יואב לינק" at bounding box center [666, 353] width 133 height 25
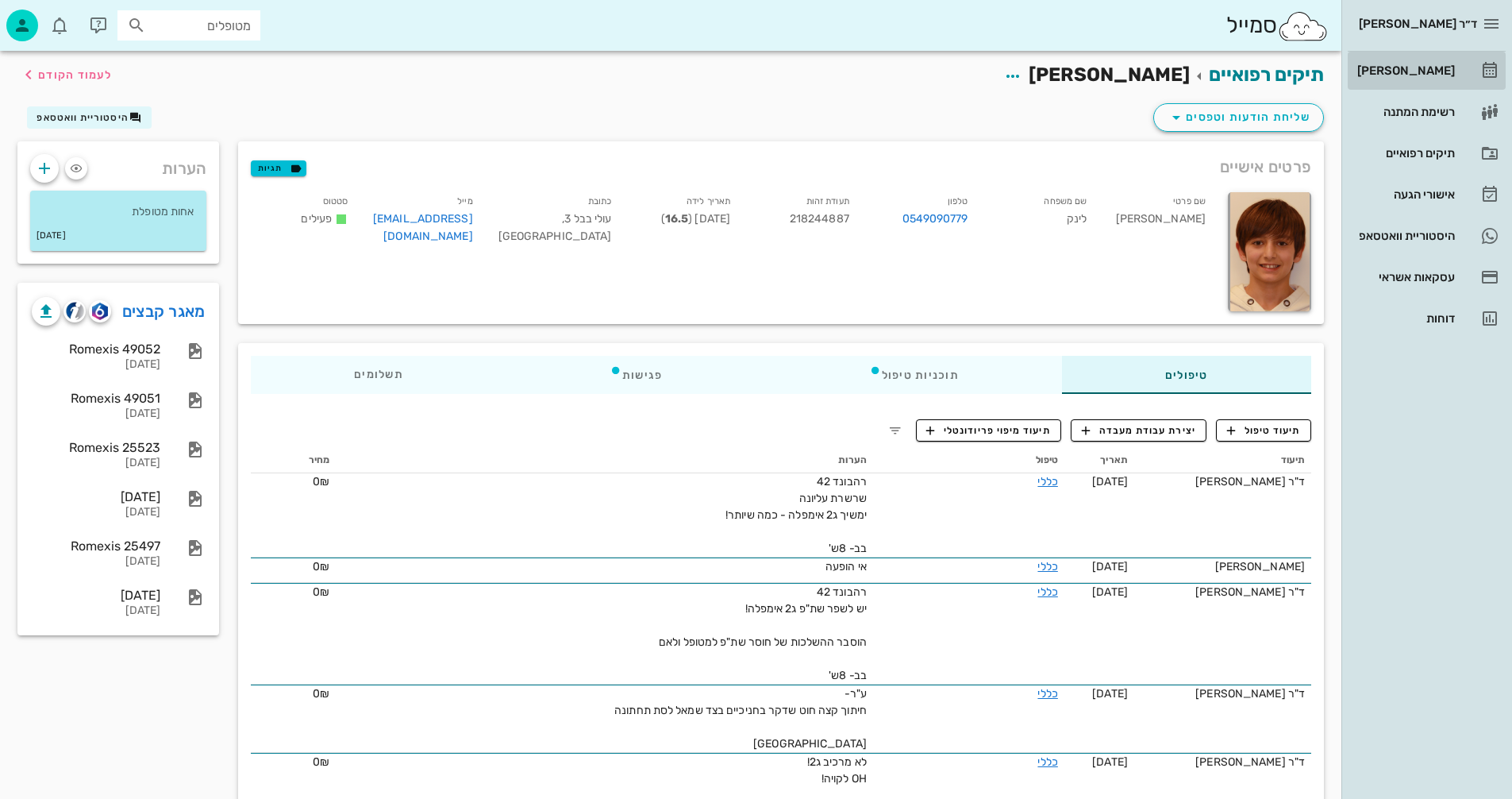
click at [1437, 66] on div "[PERSON_NAME]" at bounding box center [1404, 70] width 101 height 13
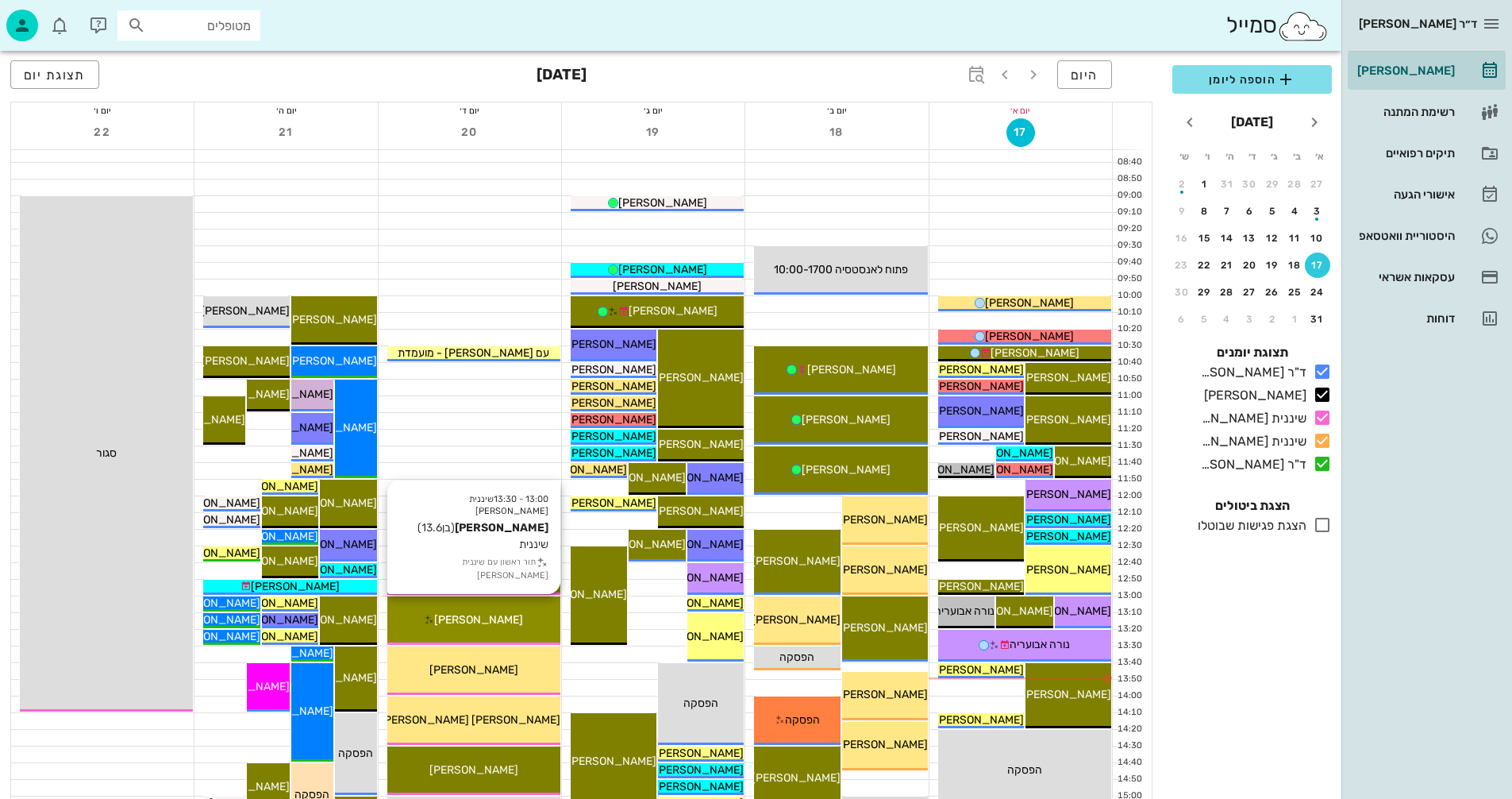
scroll to position [159, 0]
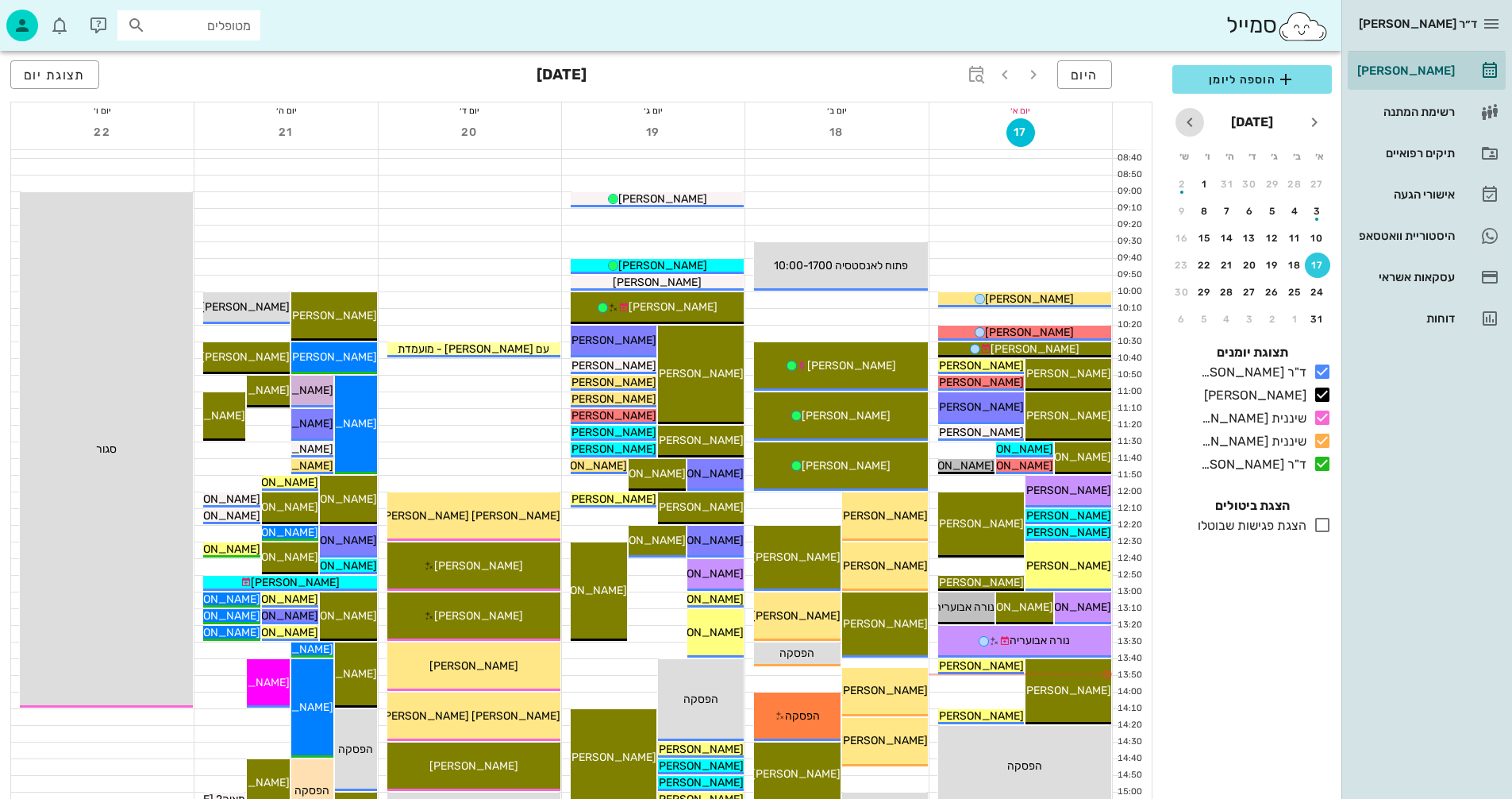
click at [1189, 119] on icon "חודש הבא" at bounding box center [1190, 122] width 19 height 19
click at [1188, 122] on icon "חודש הבא" at bounding box center [1190, 122] width 19 height 19
click at [1226, 238] on div "16" at bounding box center [1227, 237] width 25 height 11
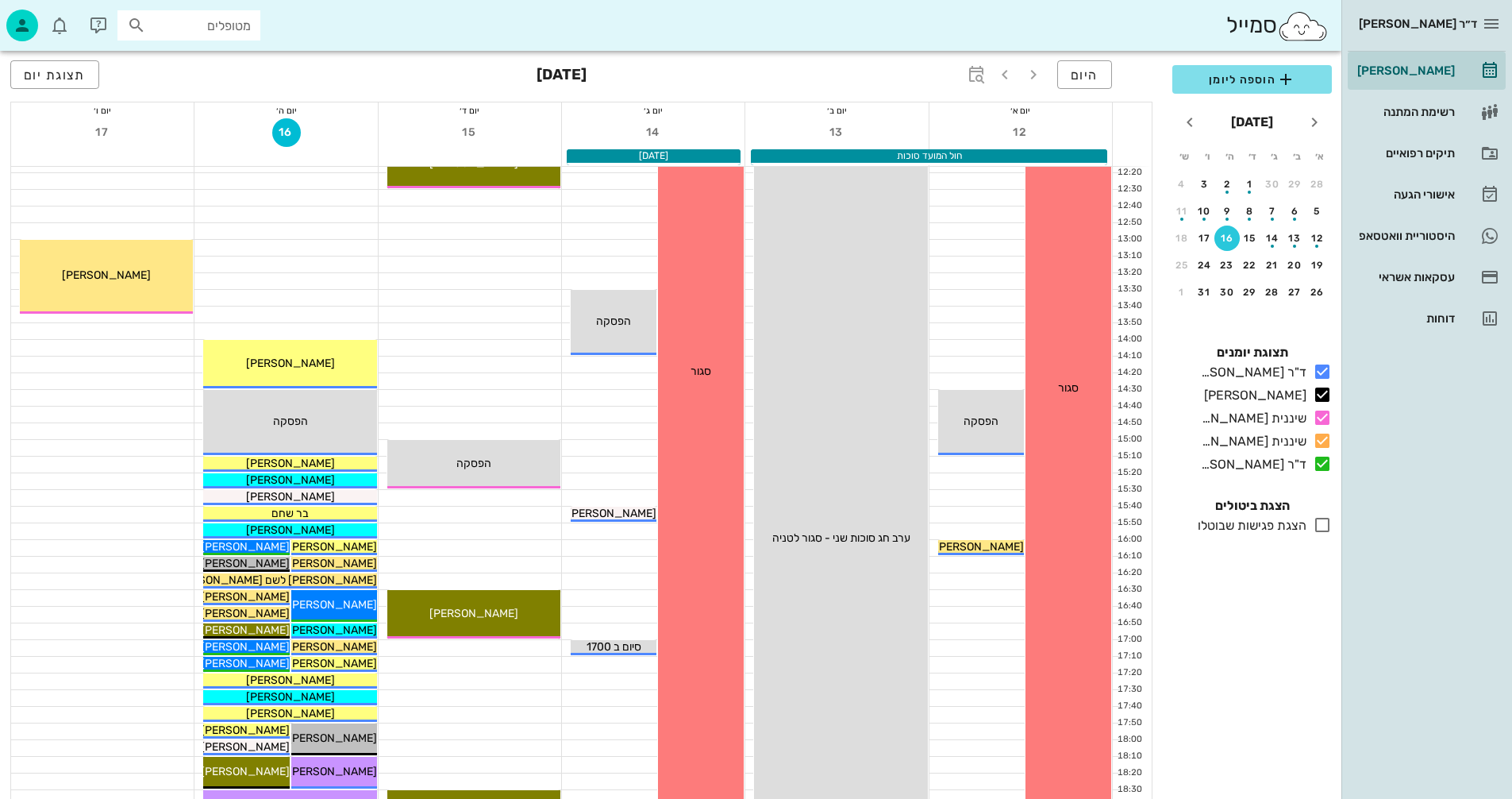
scroll to position [556, 0]
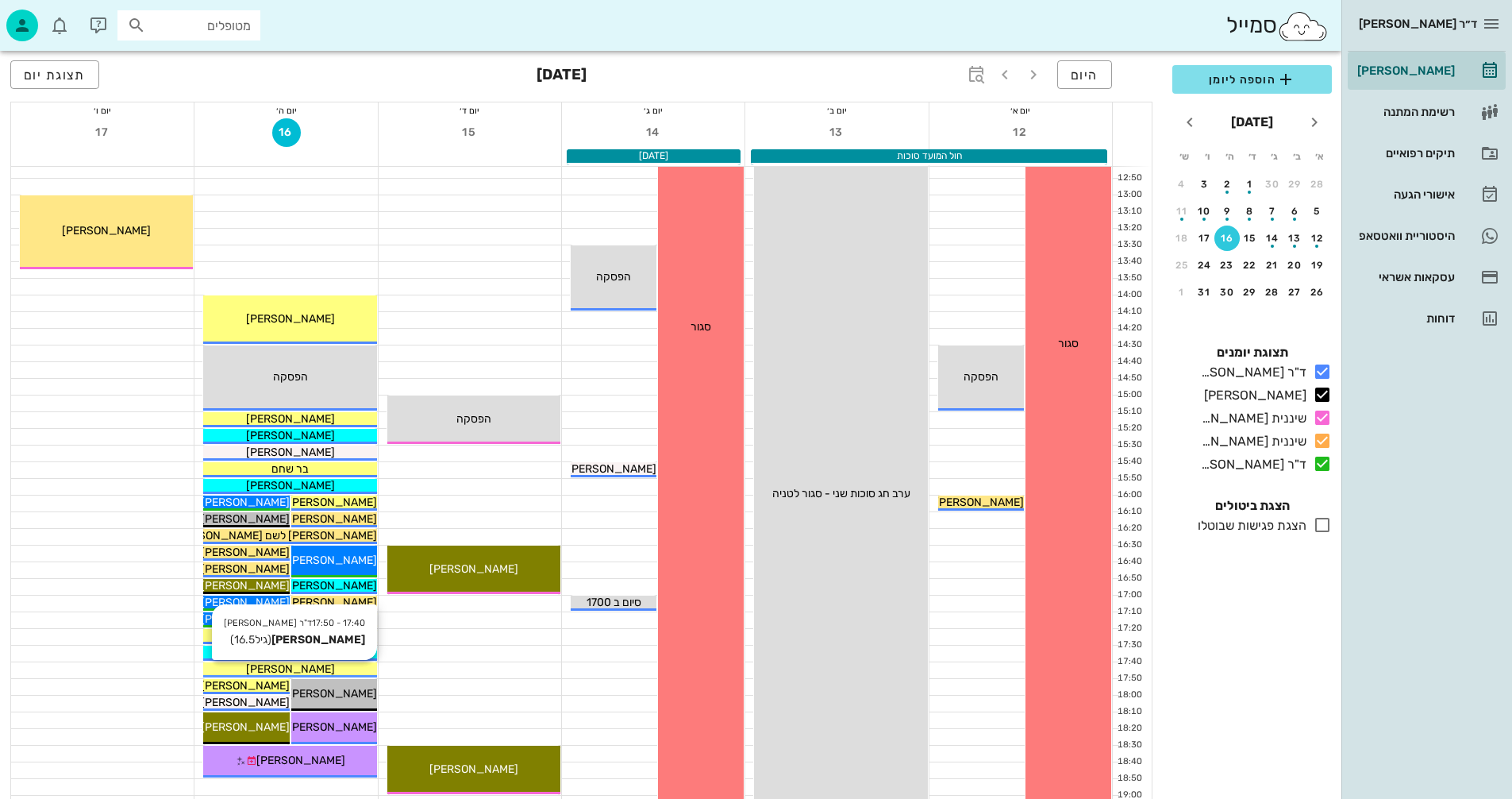
click at [335, 669] on div "[PERSON_NAME]" at bounding box center [290, 669] width 173 height 17
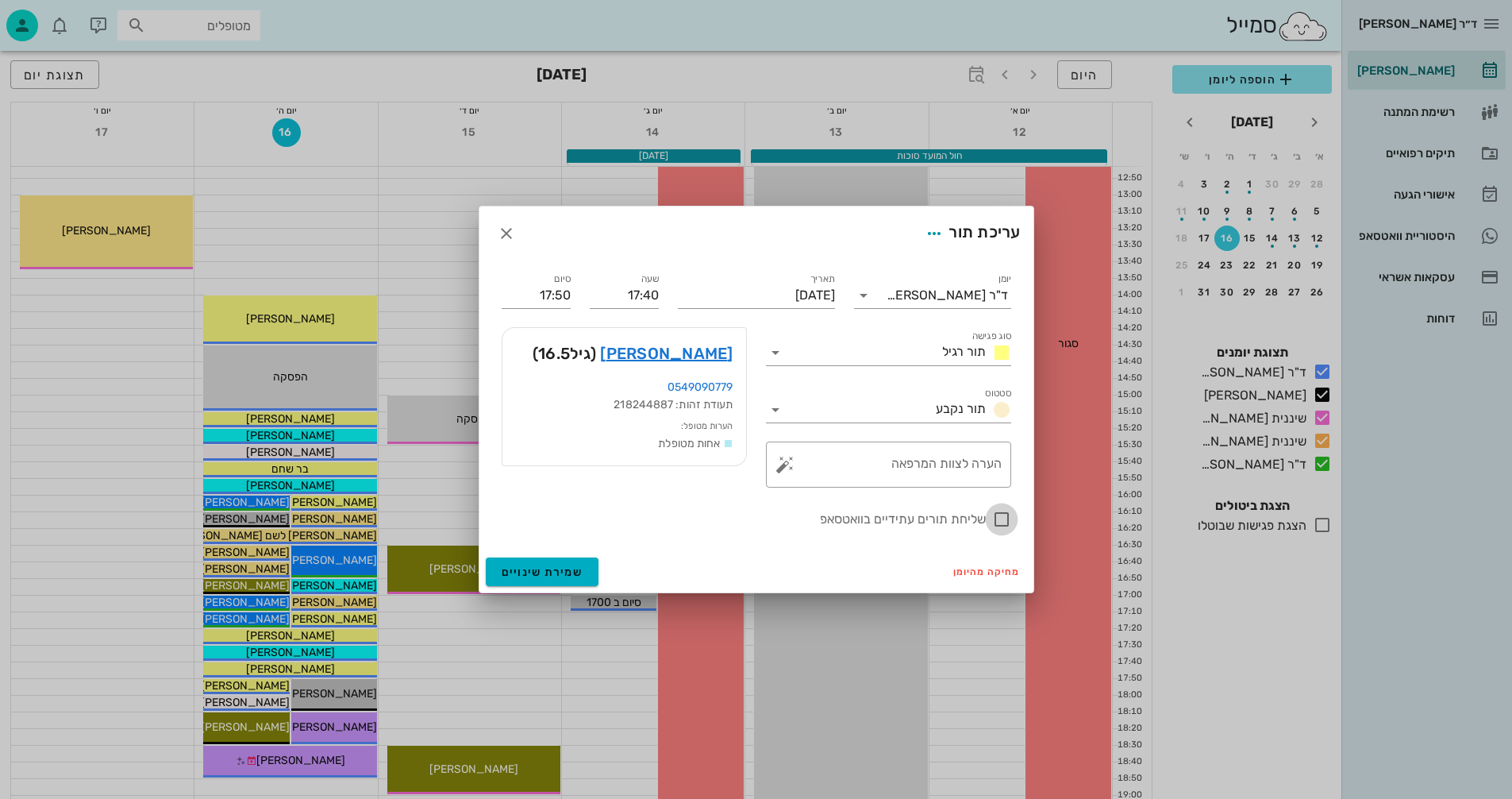
click at [998, 511] on div at bounding box center [1002, 519] width 27 height 27
checkbox input "true"
click at [535, 562] on button "שמירת שינויים" at bounding box center [542, 572] width 113 height 29
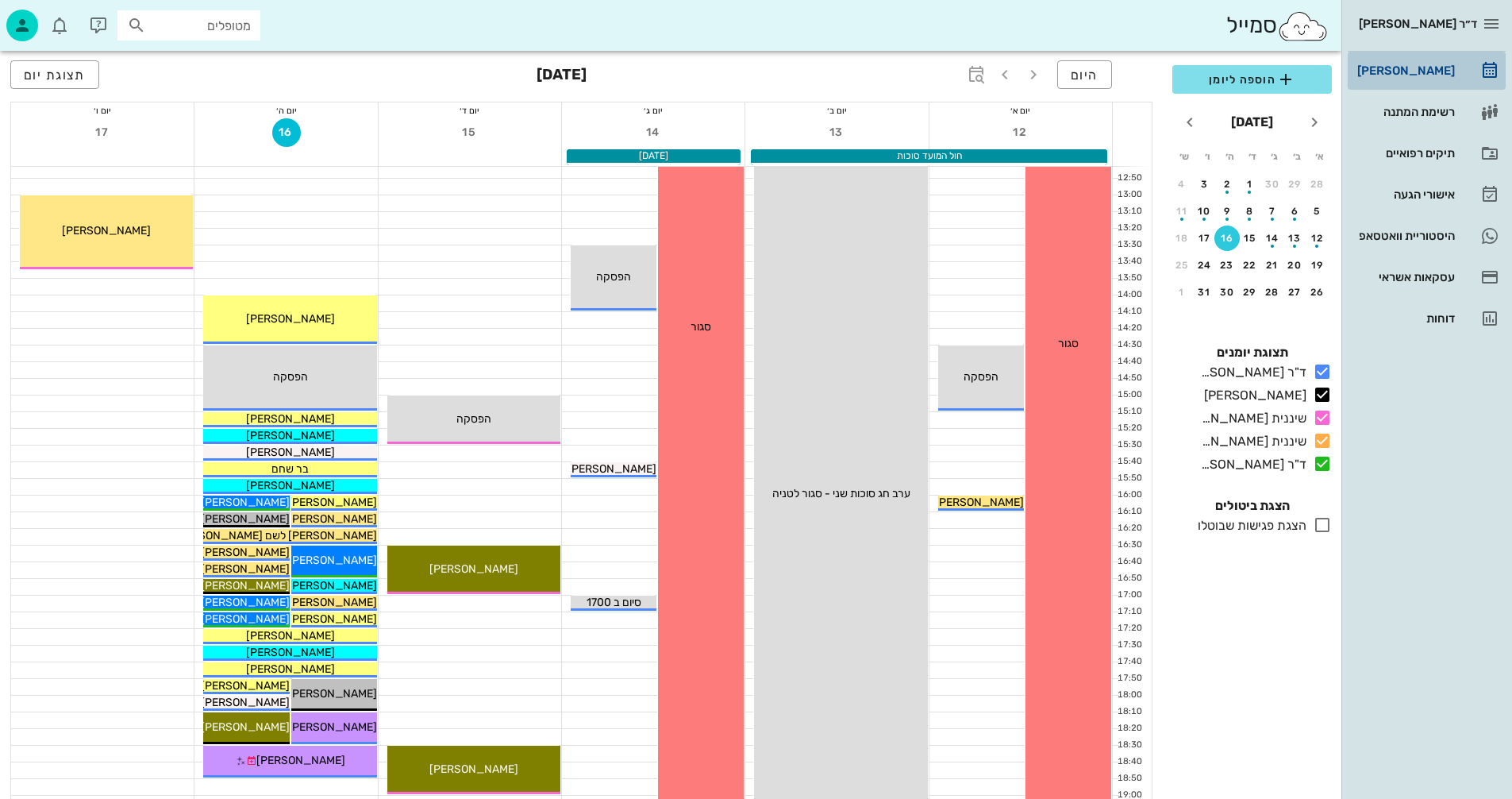
click at [1422, 65] on div "[PERSON_NAME]" at bounding box center [1404, 70] width 101 height 13
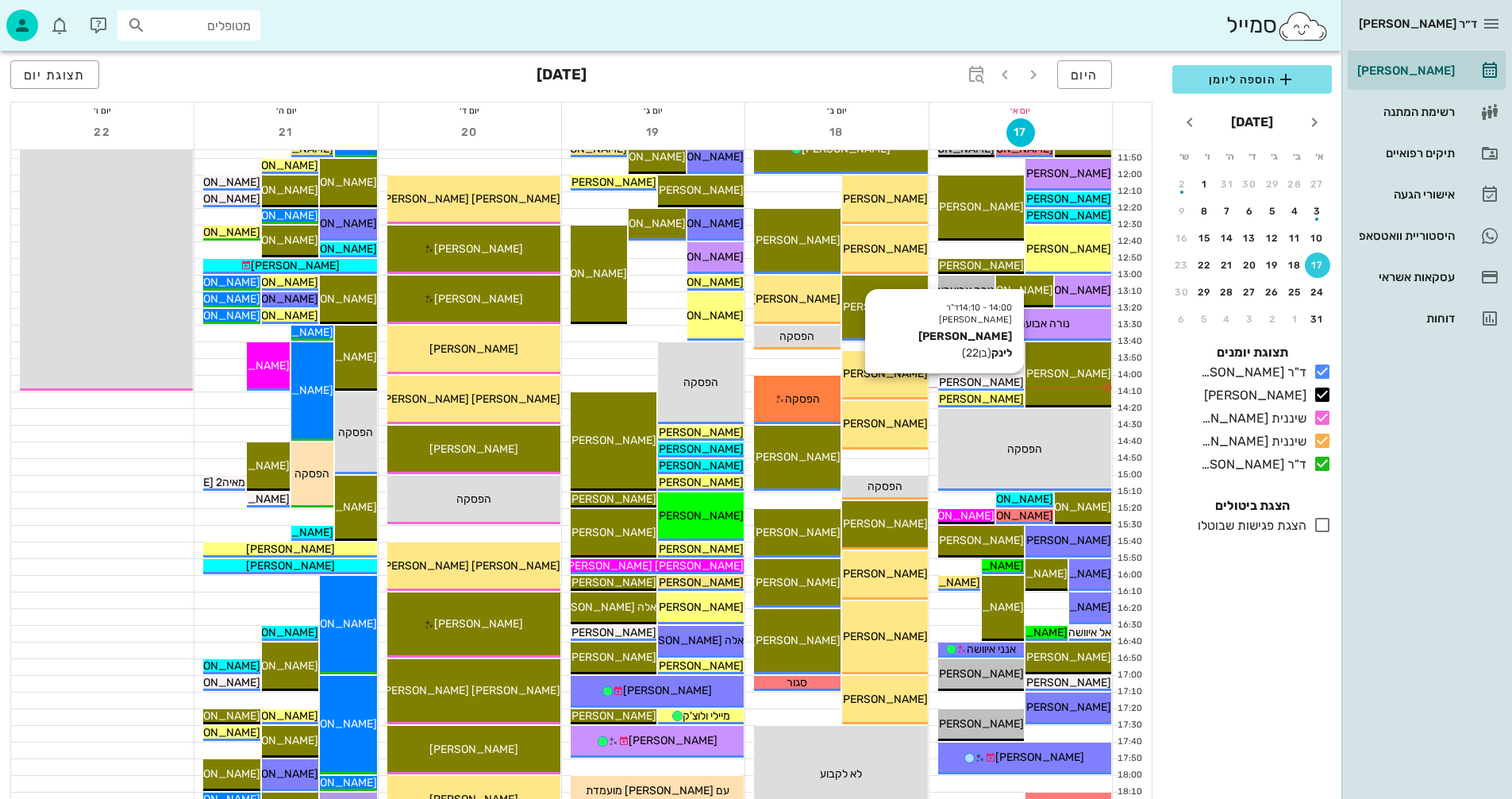
scroll to position [476, 0]
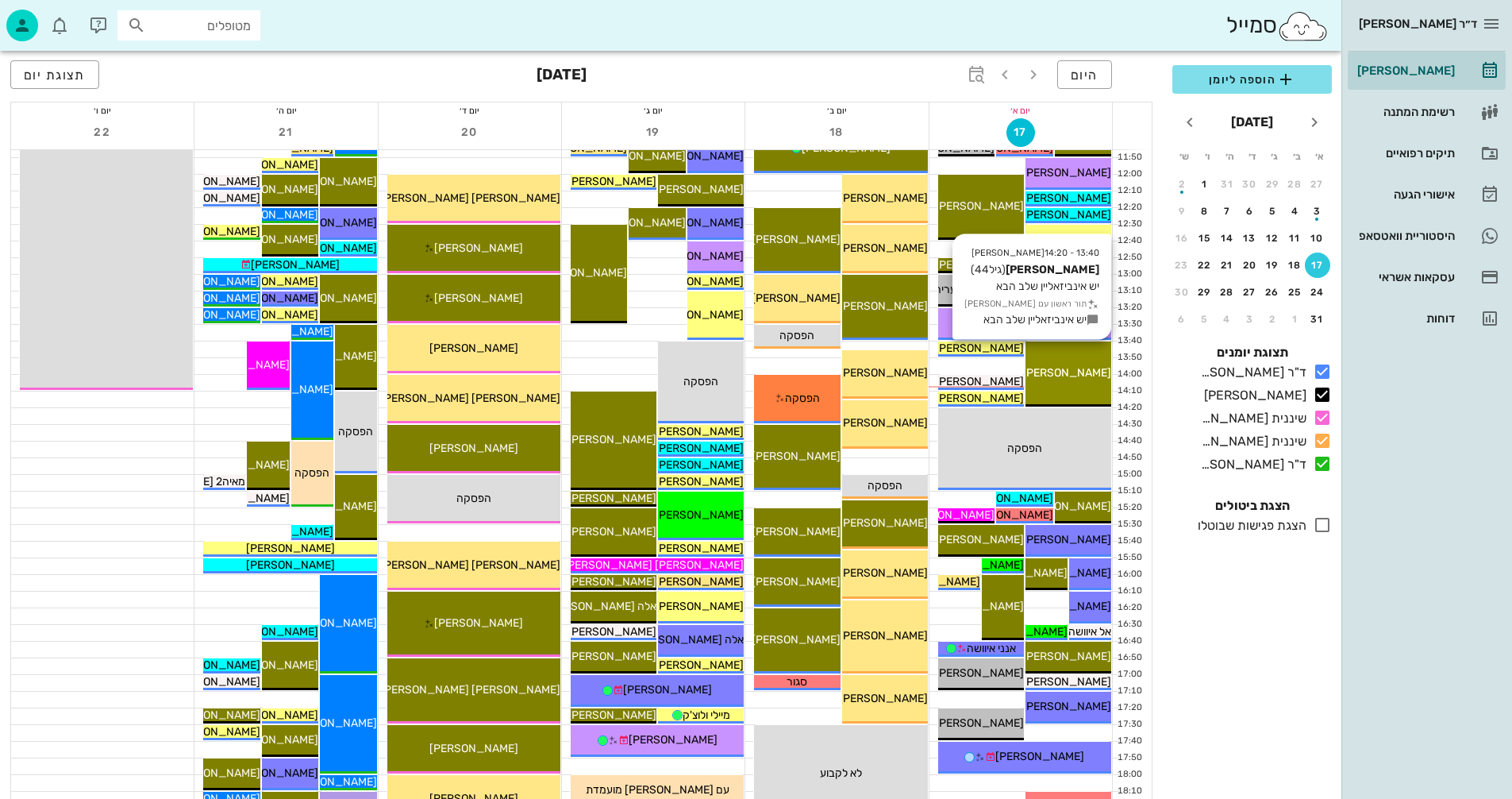
click at [1074, 355] on div "13:40 - 14:20 יומן מרפאה מיה Maya הראל (גיל 44 ) יש אינביזאליין שלב הבא תור ראש…" at bounding box center [1069, 373] width 86 height 65
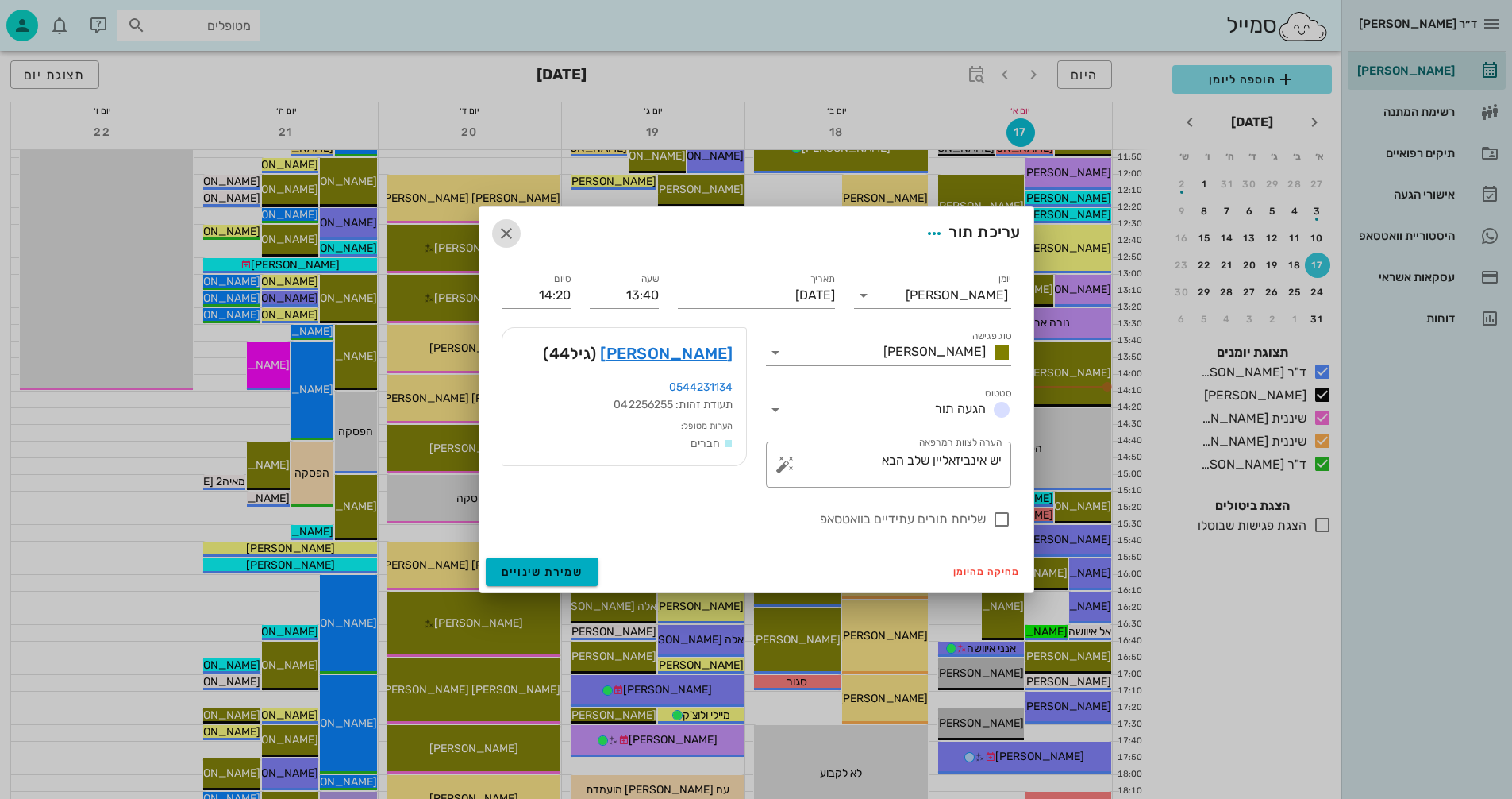
click at [510, 232] on icon "button" at bounding box center [506, 233] width 19 height 19
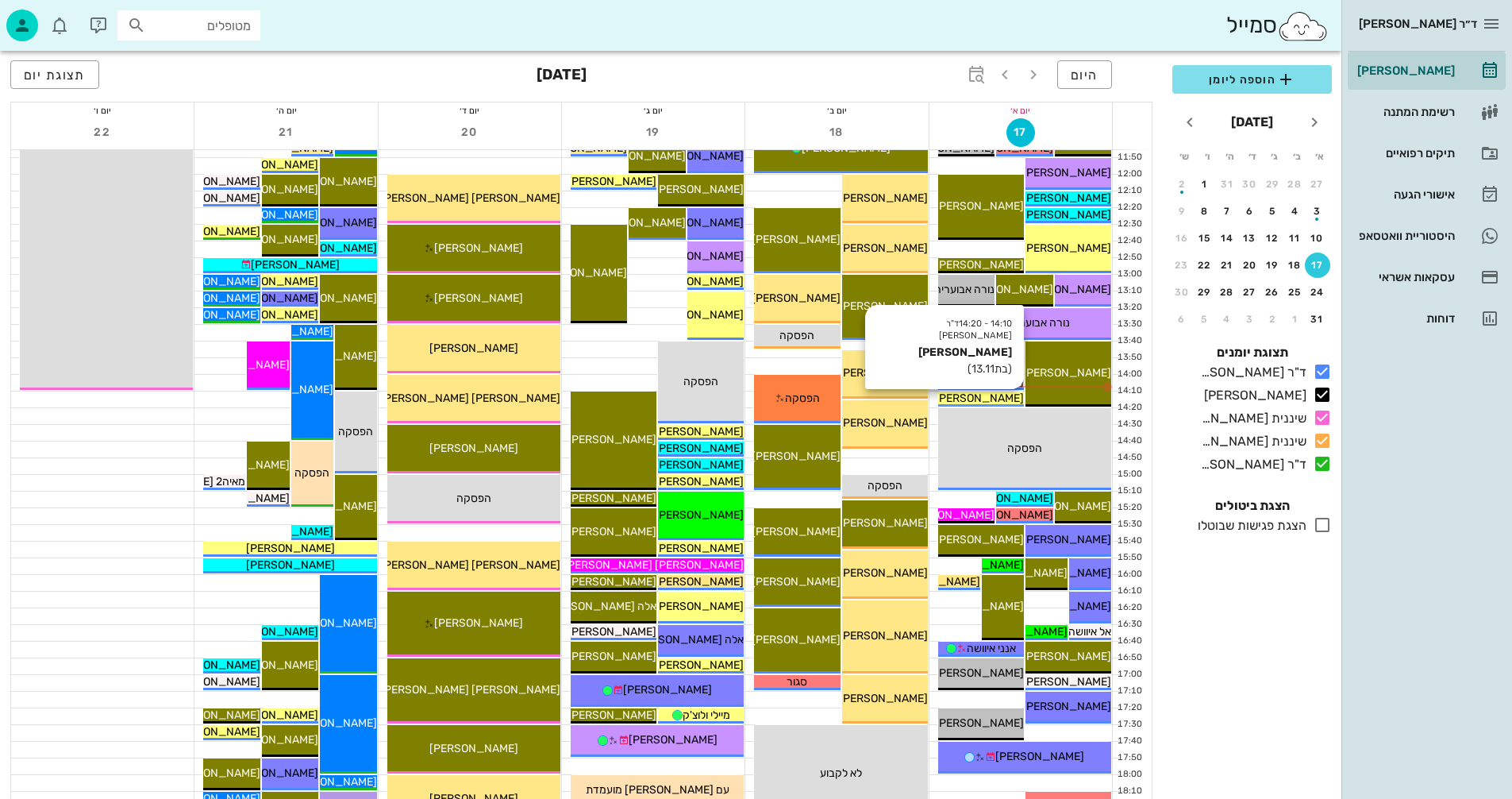
click at [998, 394] on span "[PERSON_NAME]" at bounding box center [979, 398] width 89 height 14
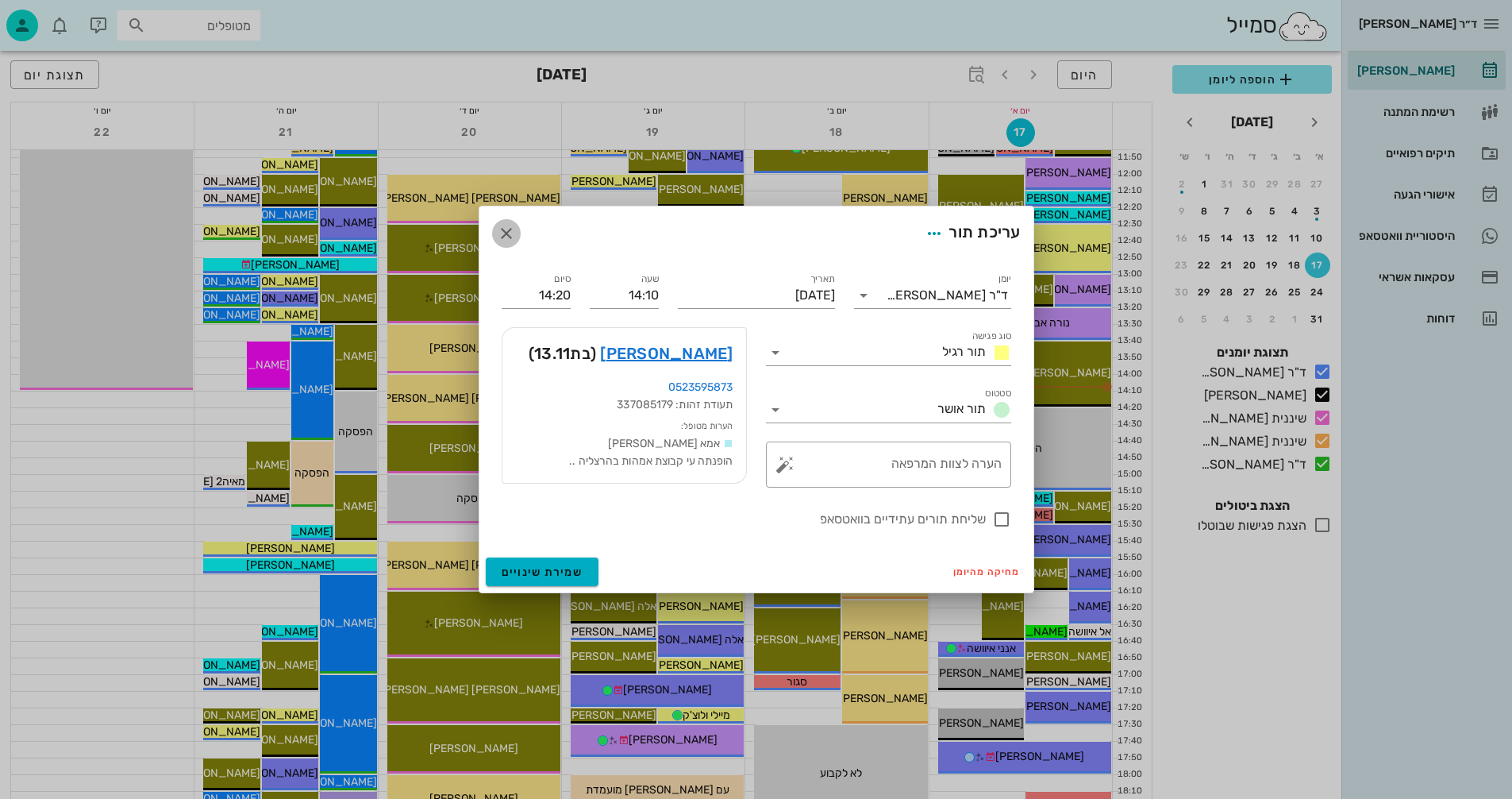
click at [505, 230] on icon "button" at bounding box center [506, 233] width 19 height 19
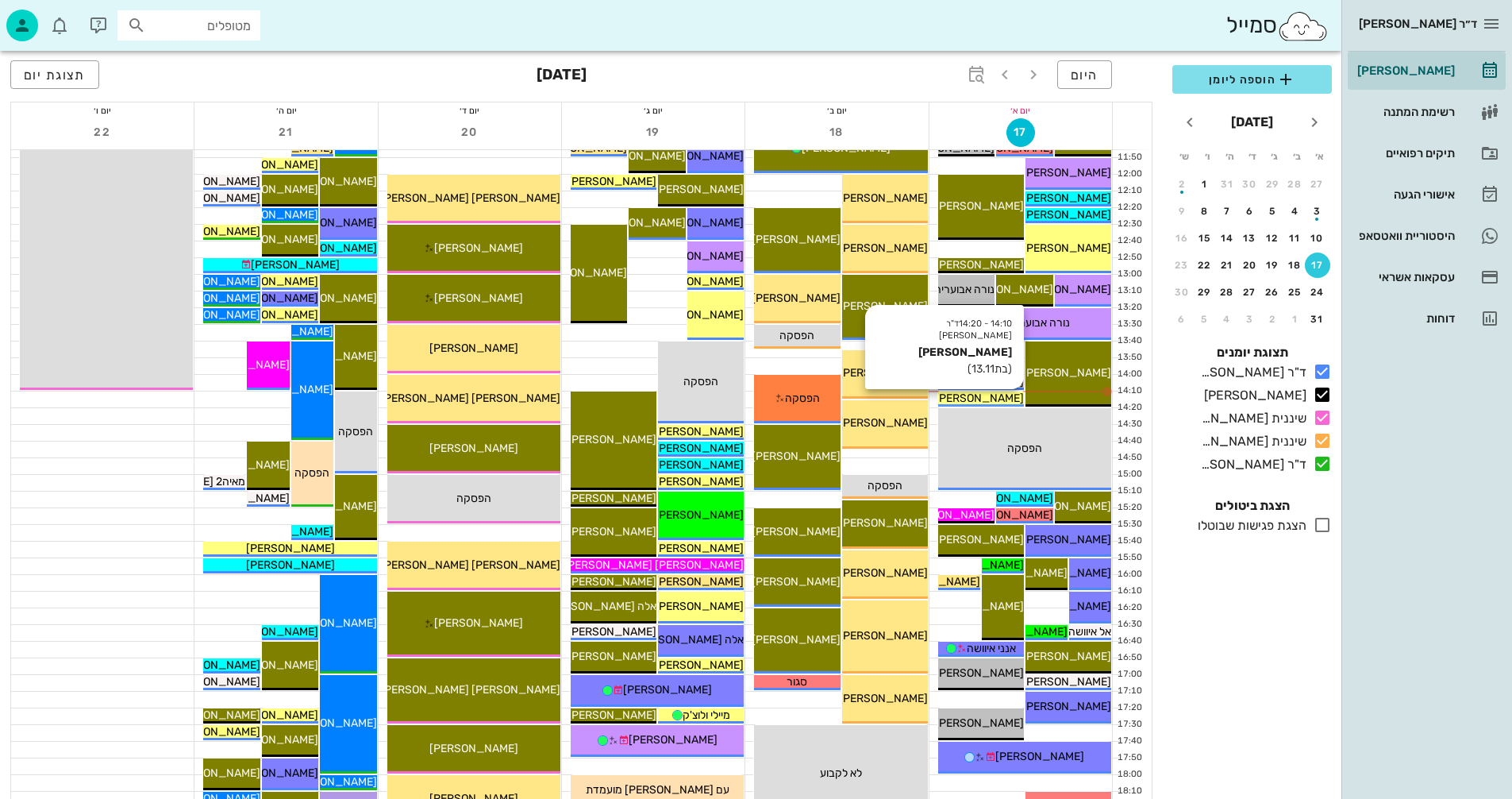
click at [998, 395] on span "[PERSON_NAME]" at bounding box center [979, 398] width 89 height 14
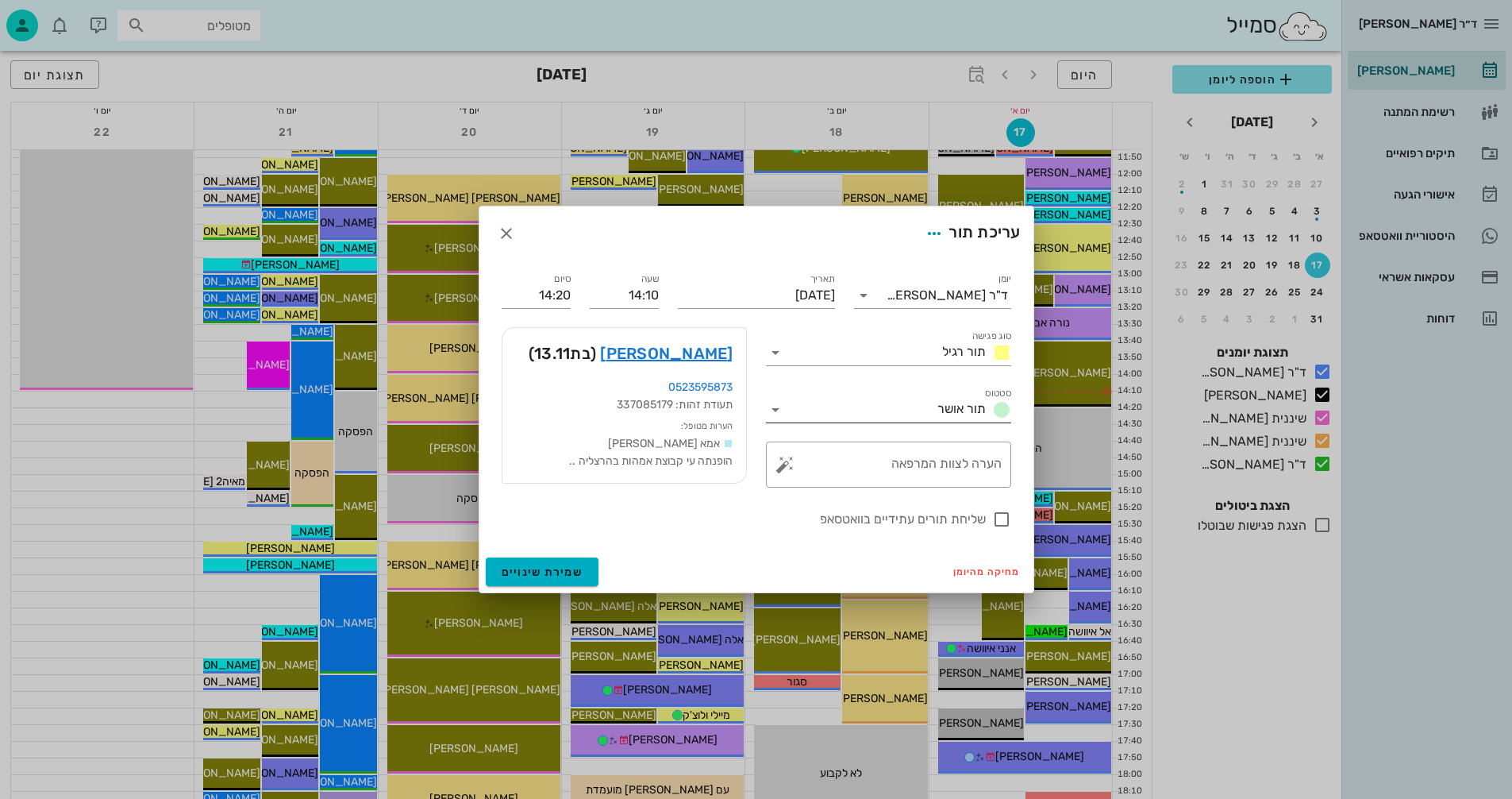
click at [775, 410] on icon at bounding box center [775, 410] width 19 height 19
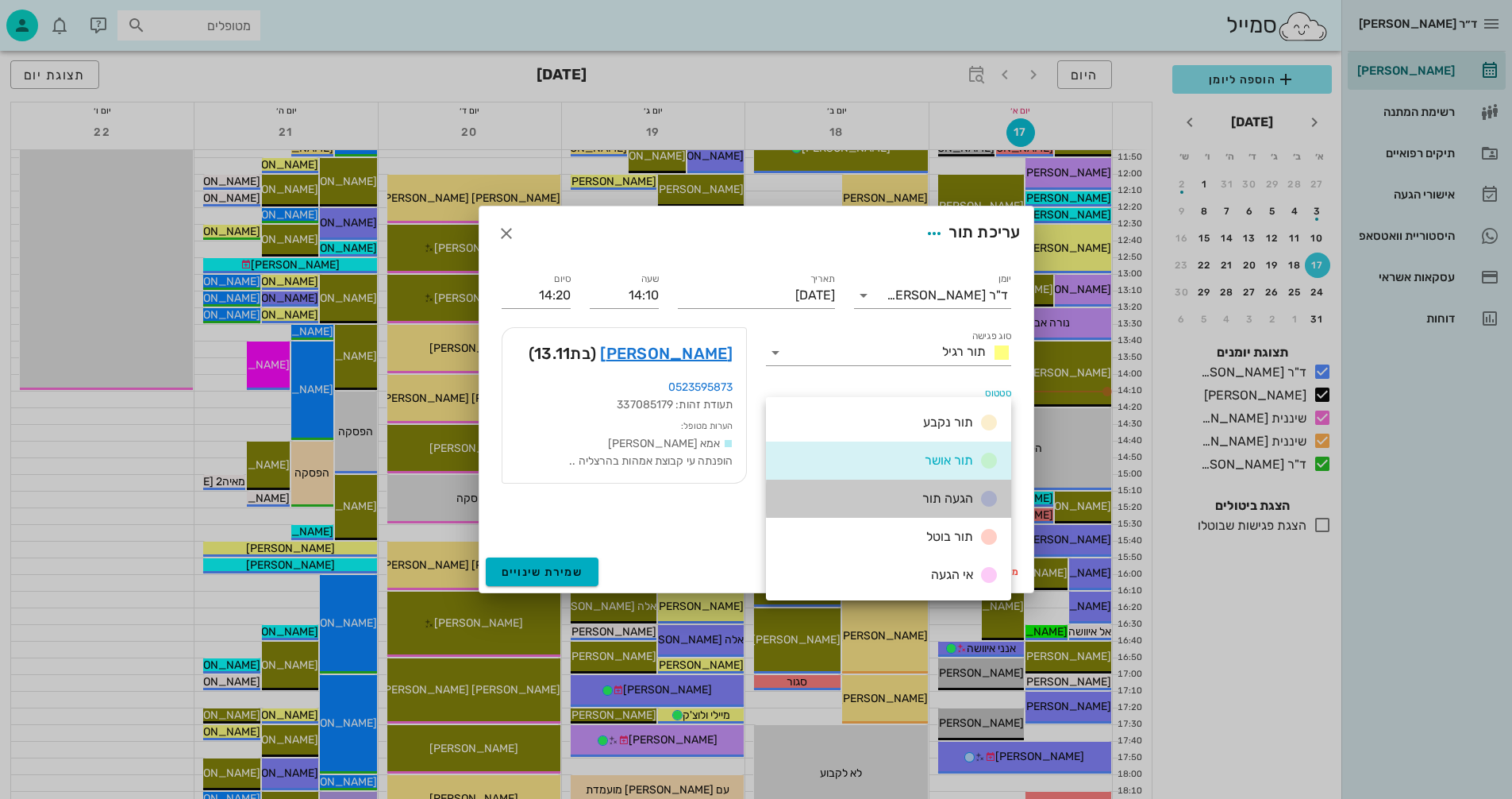
click at [925, 497] on span "הגעה תור" at bounding box center [948, 498] width 51 height 15
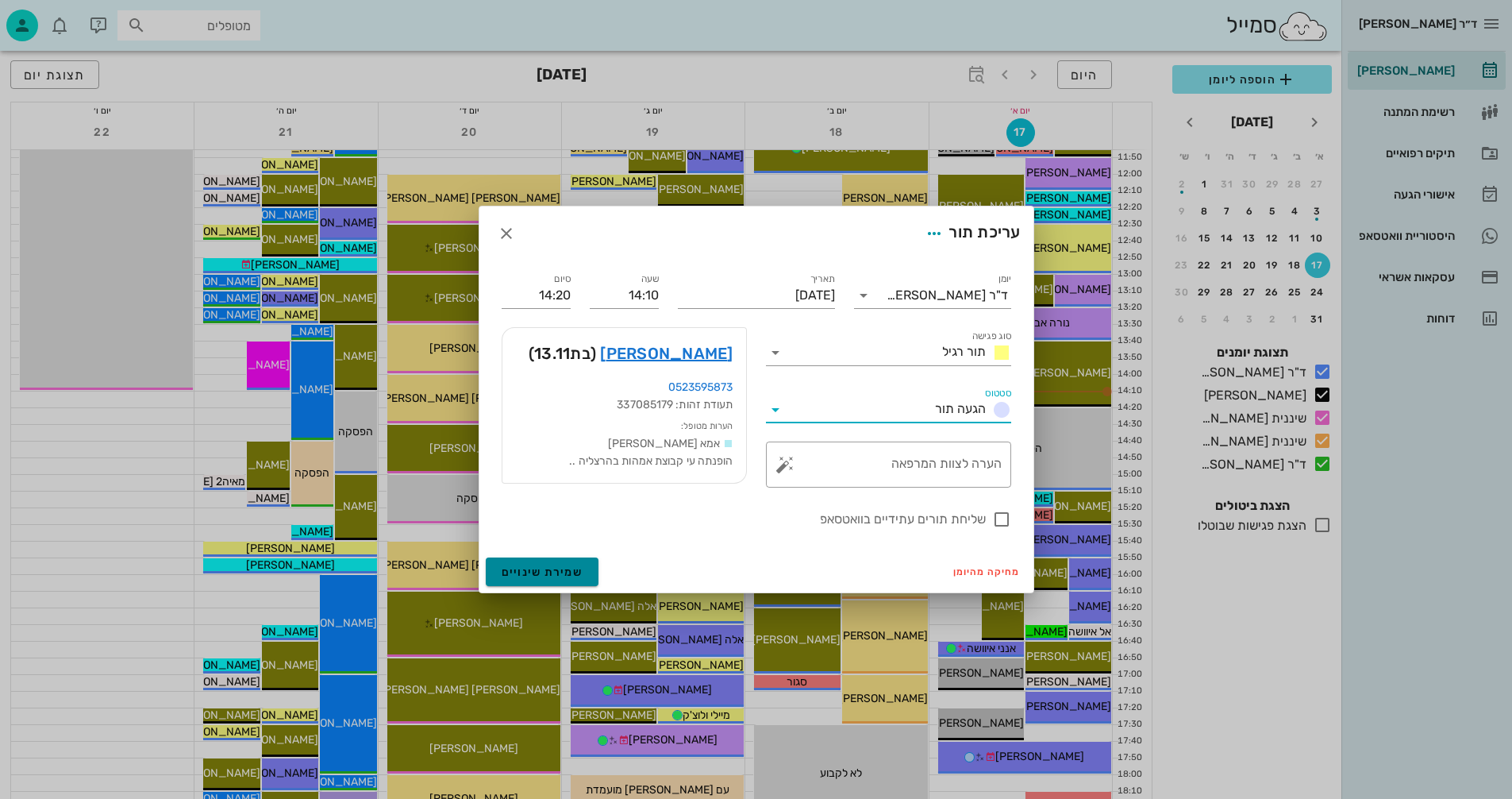
click at [519, 573] on span "שמירת שינויים" at bounding box center [542, 572] width 82 height 14
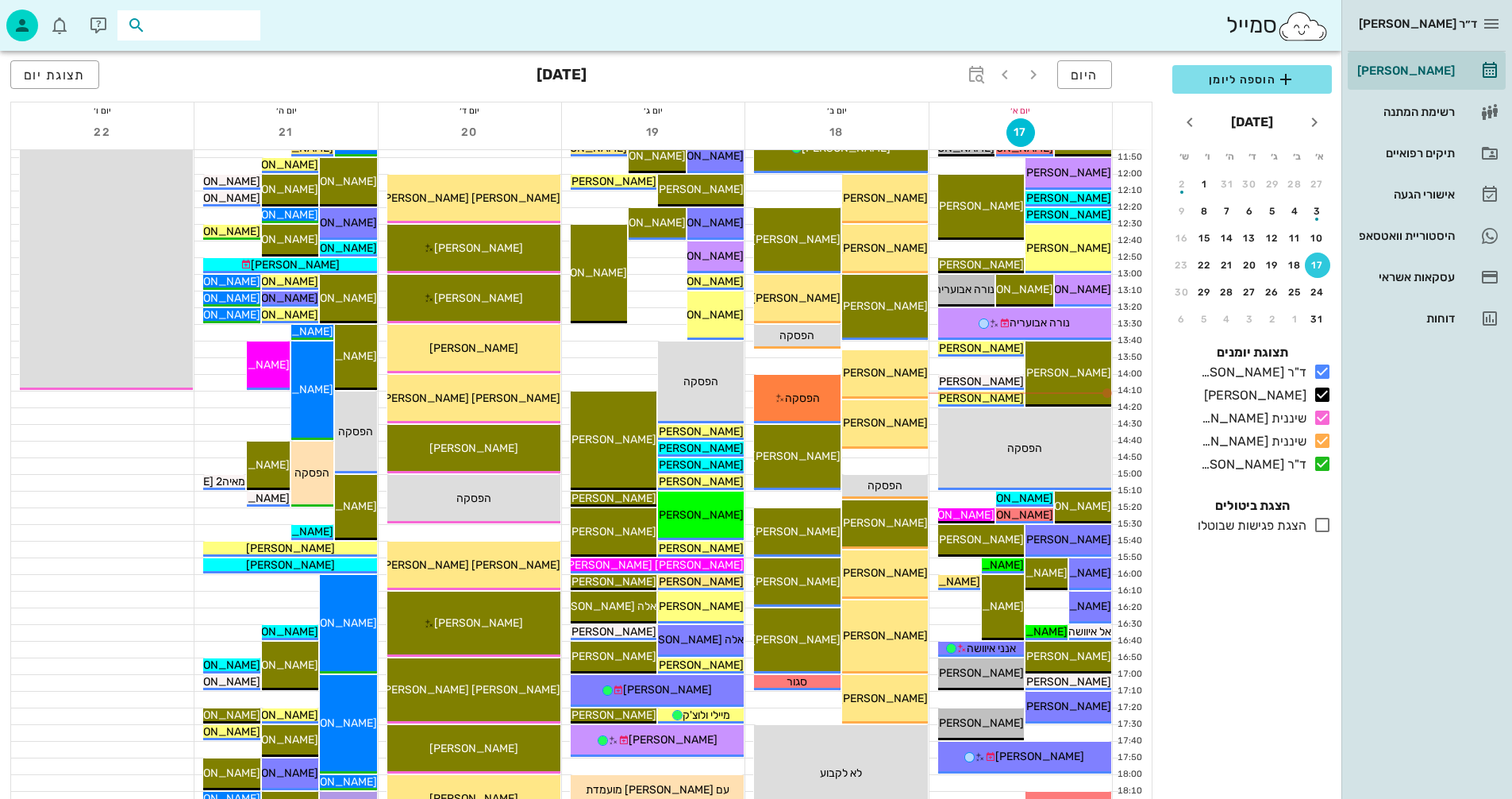
click at [225, 22] on input "text" at bounding box center [200, 25] width 101 height 20
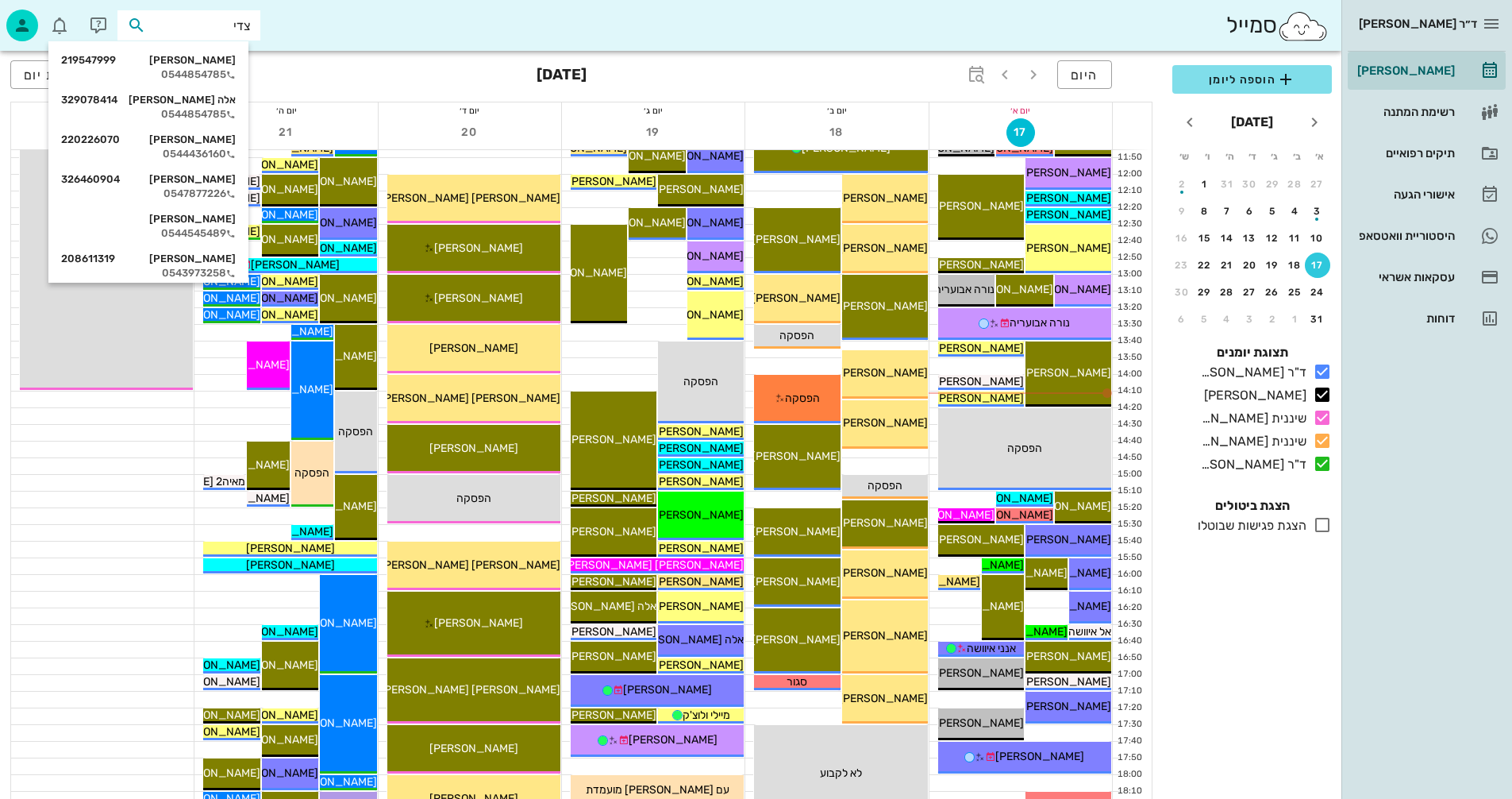
type input "צדיק"
click at [209, 222] on div "הילה צדיק" at bounding box center [148, 219] width 175 height 13
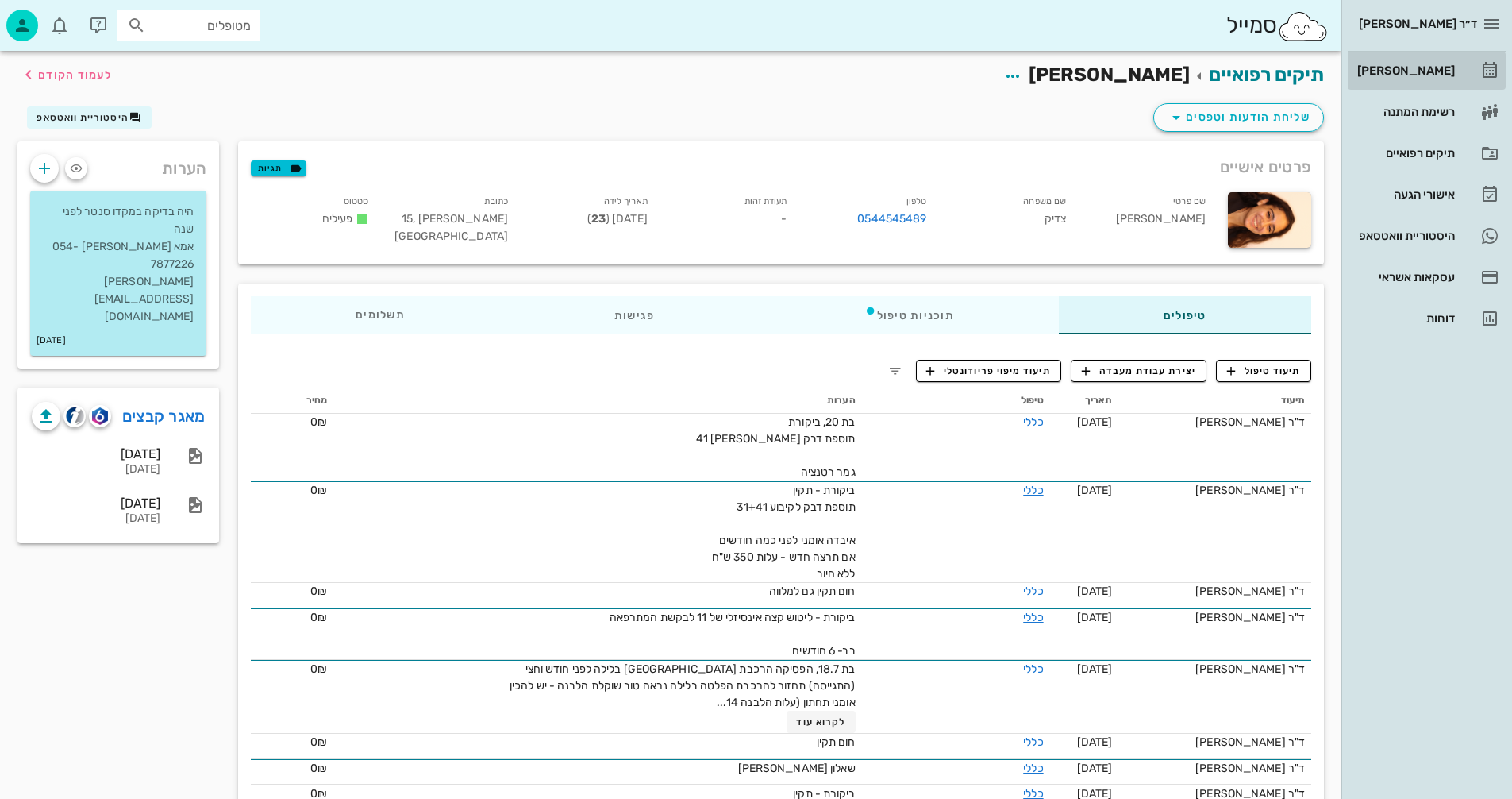
click at [1415, 69] on div "[PERSON_NAME]" at bounding box center [1404, 70] width 101 height 13
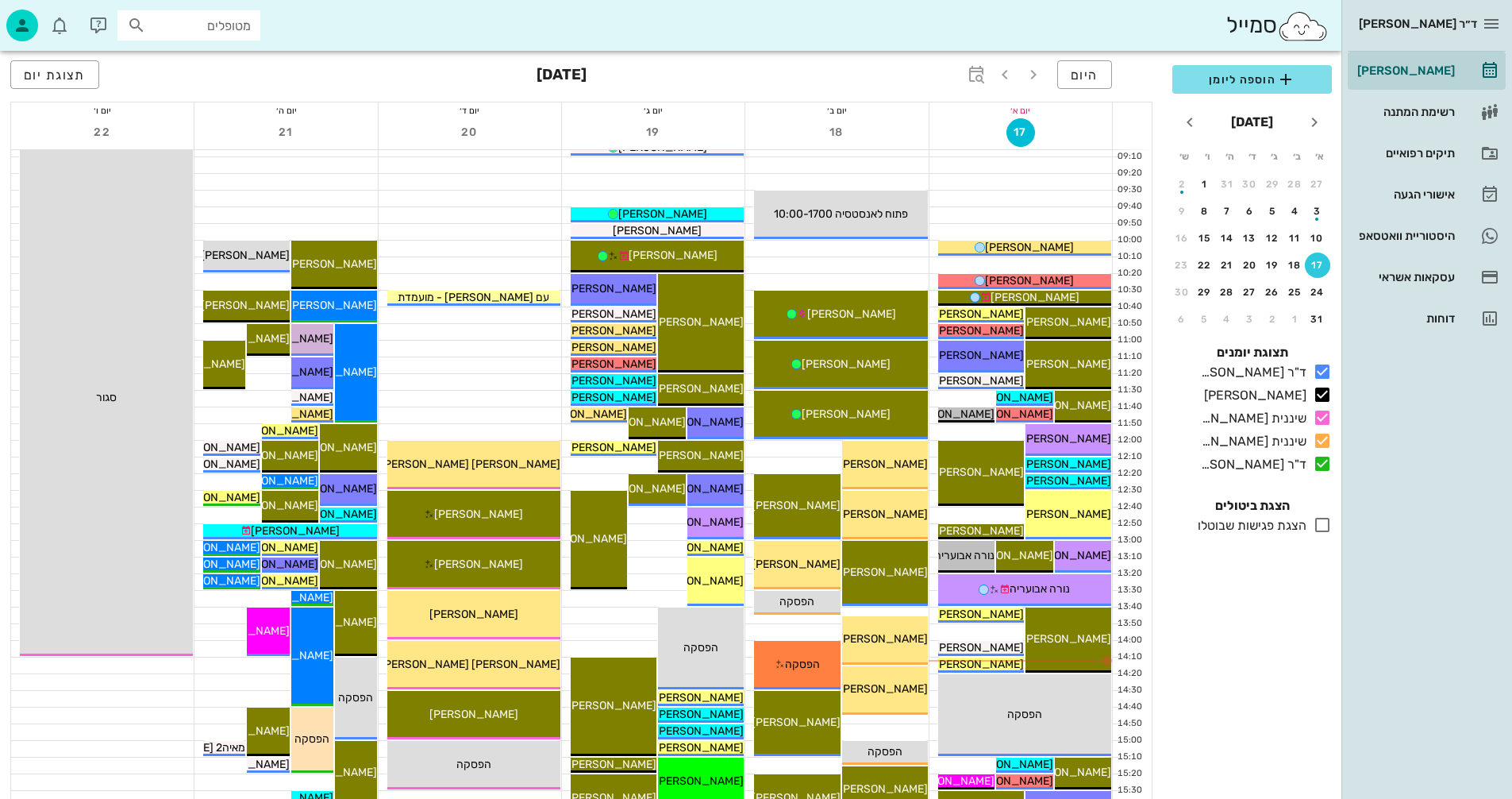
scroll to position [238, 0]
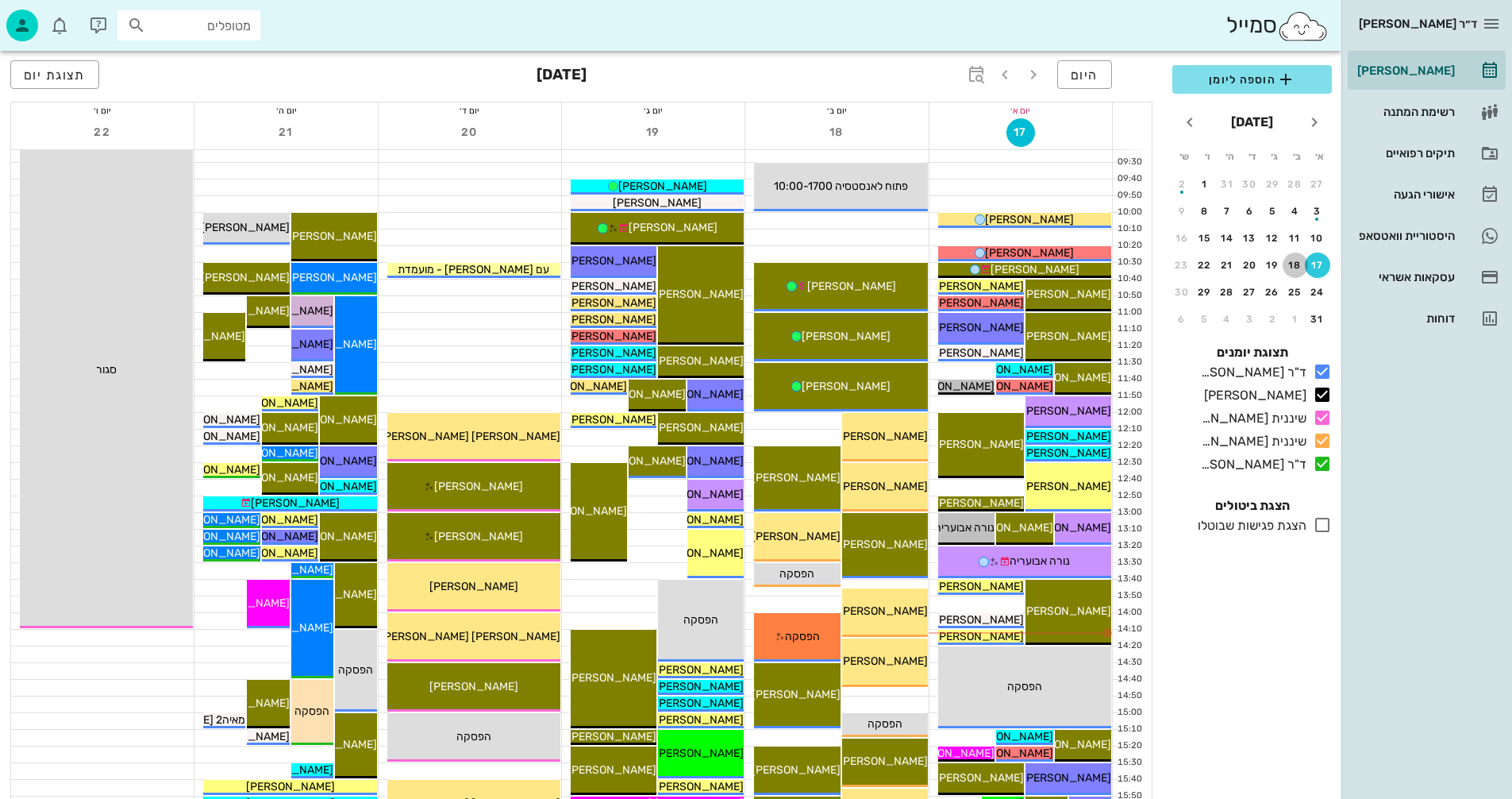
click at [1297, 263] on div "18" at bounding box center [1296, 264] width 25 height 11
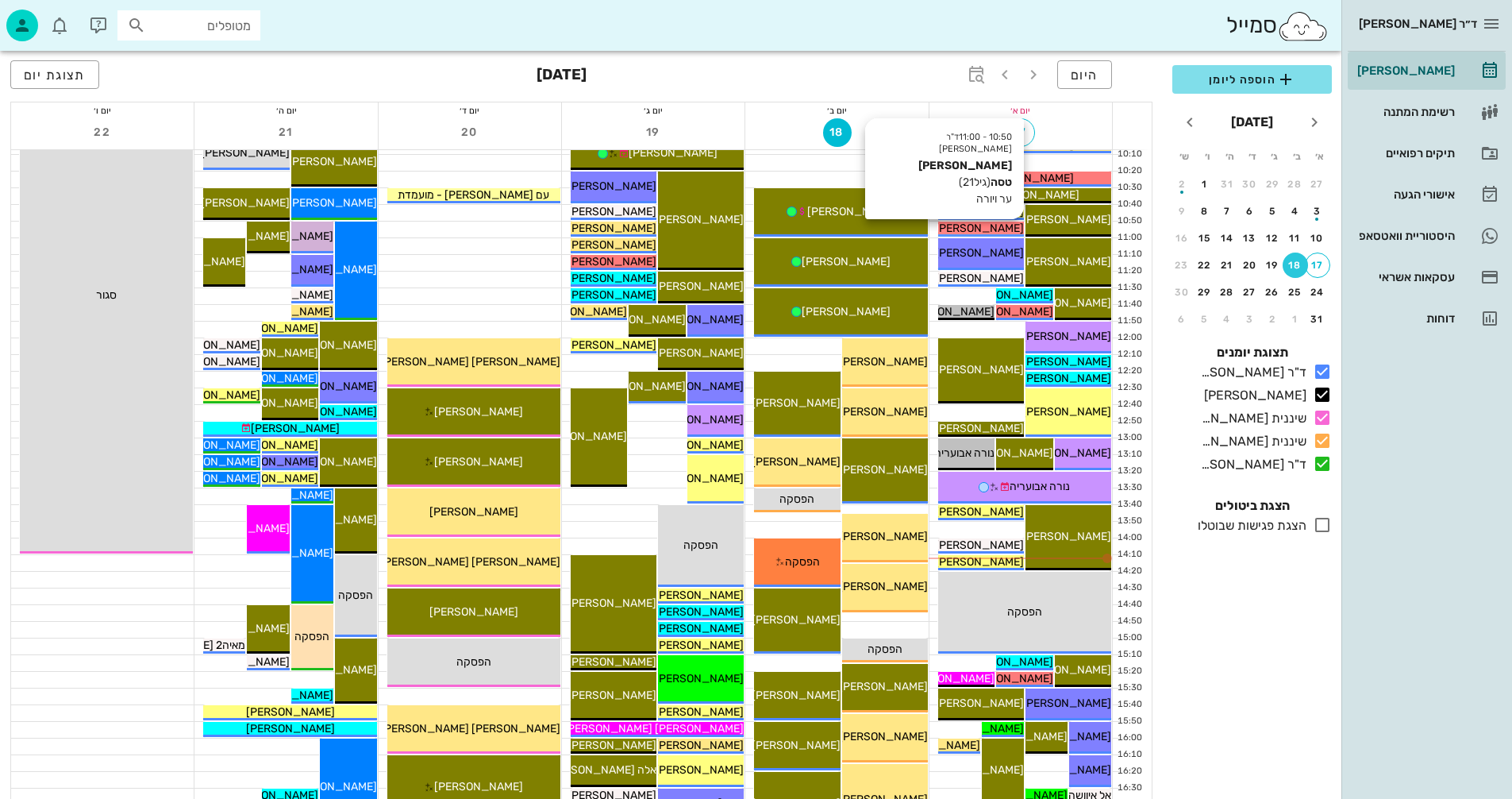
scroll to position [556, 0]
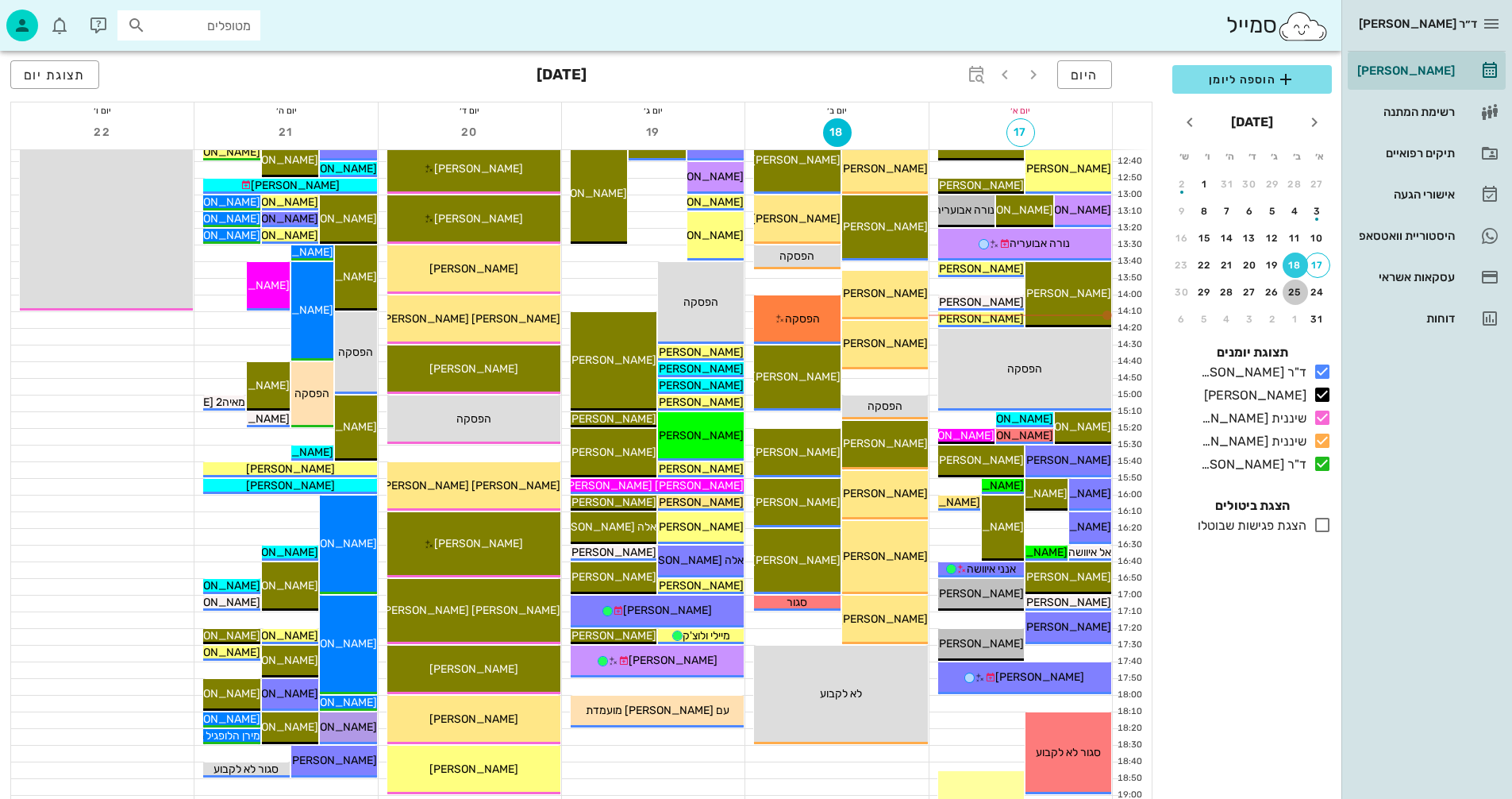
click at [1296, 291] on div "25" at bounding box center [1296, 291] width 25 height 11
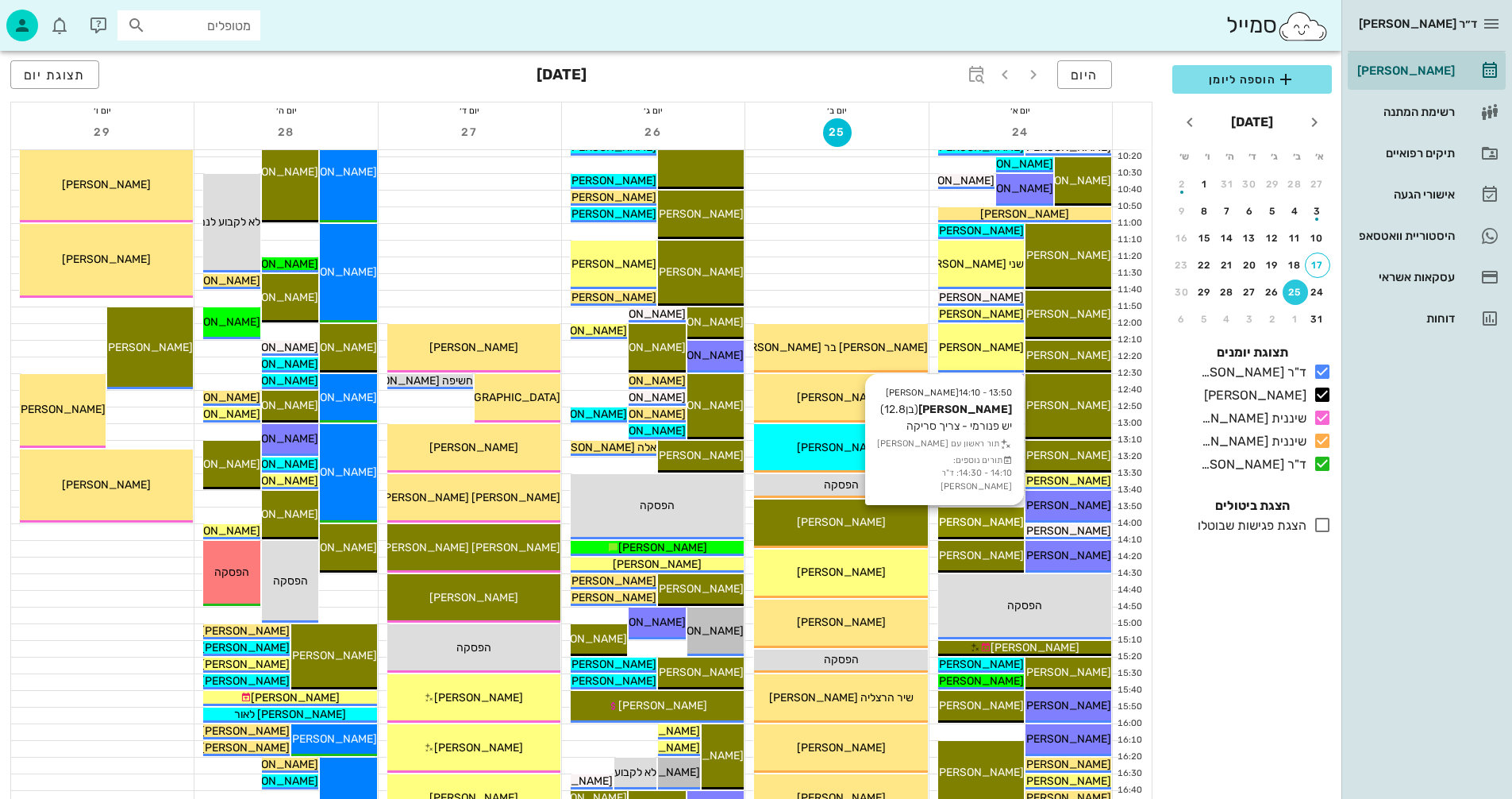
scroll to position [318, 0]
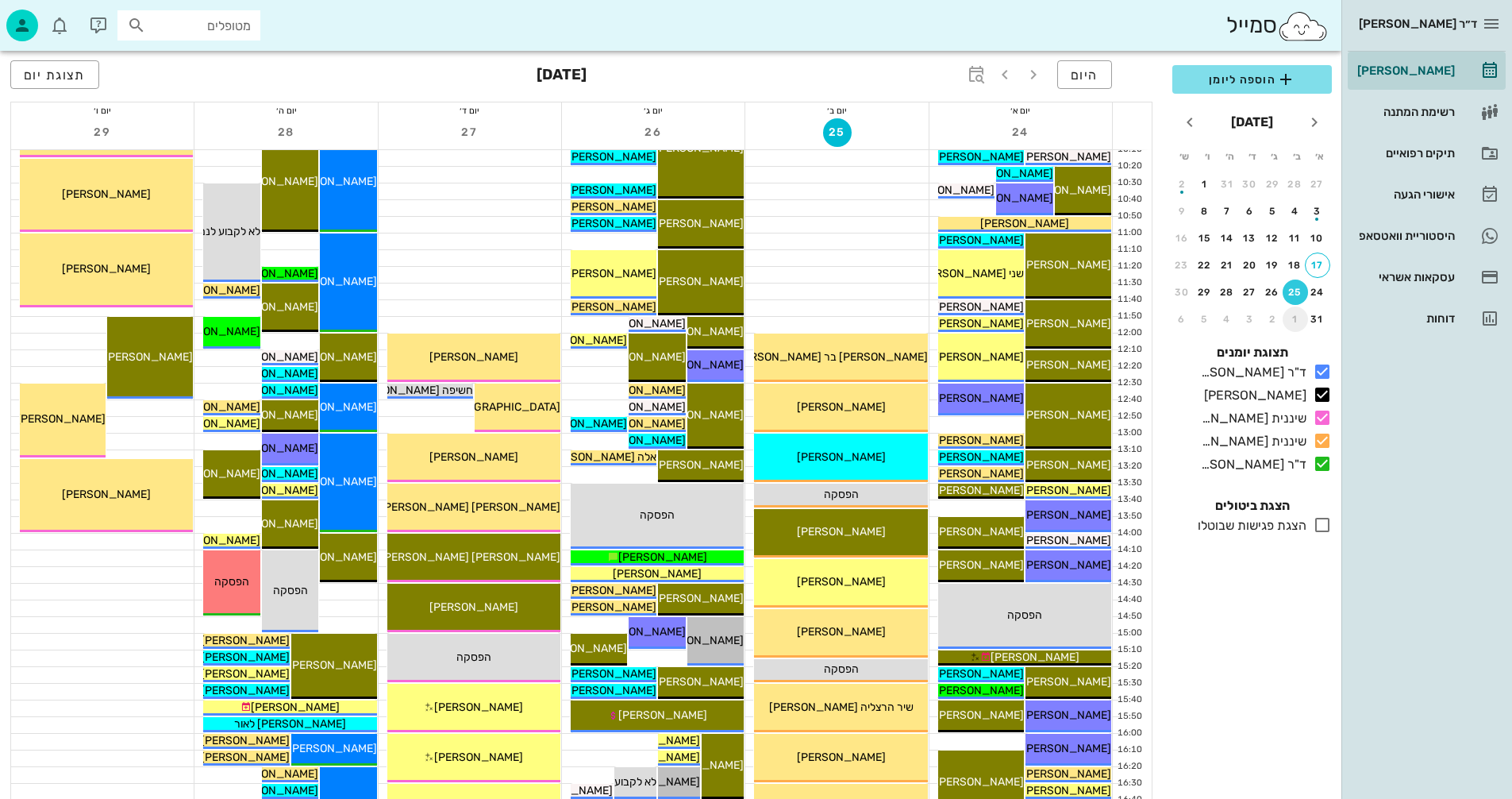
click at [1295, 315] on div "1" at bounding box center [1296, 318] width 25 height 11
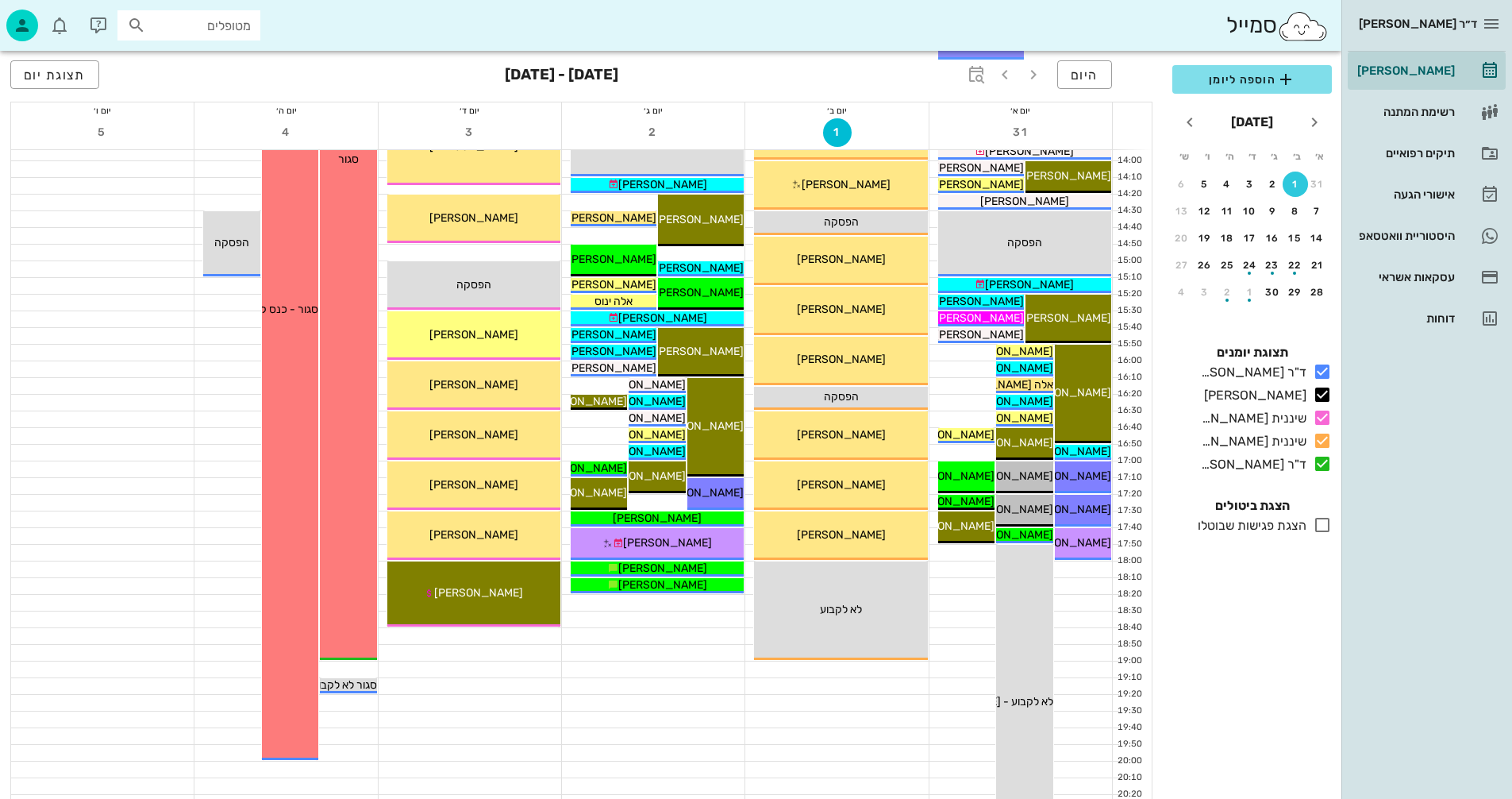
scroll to position [715, 0]
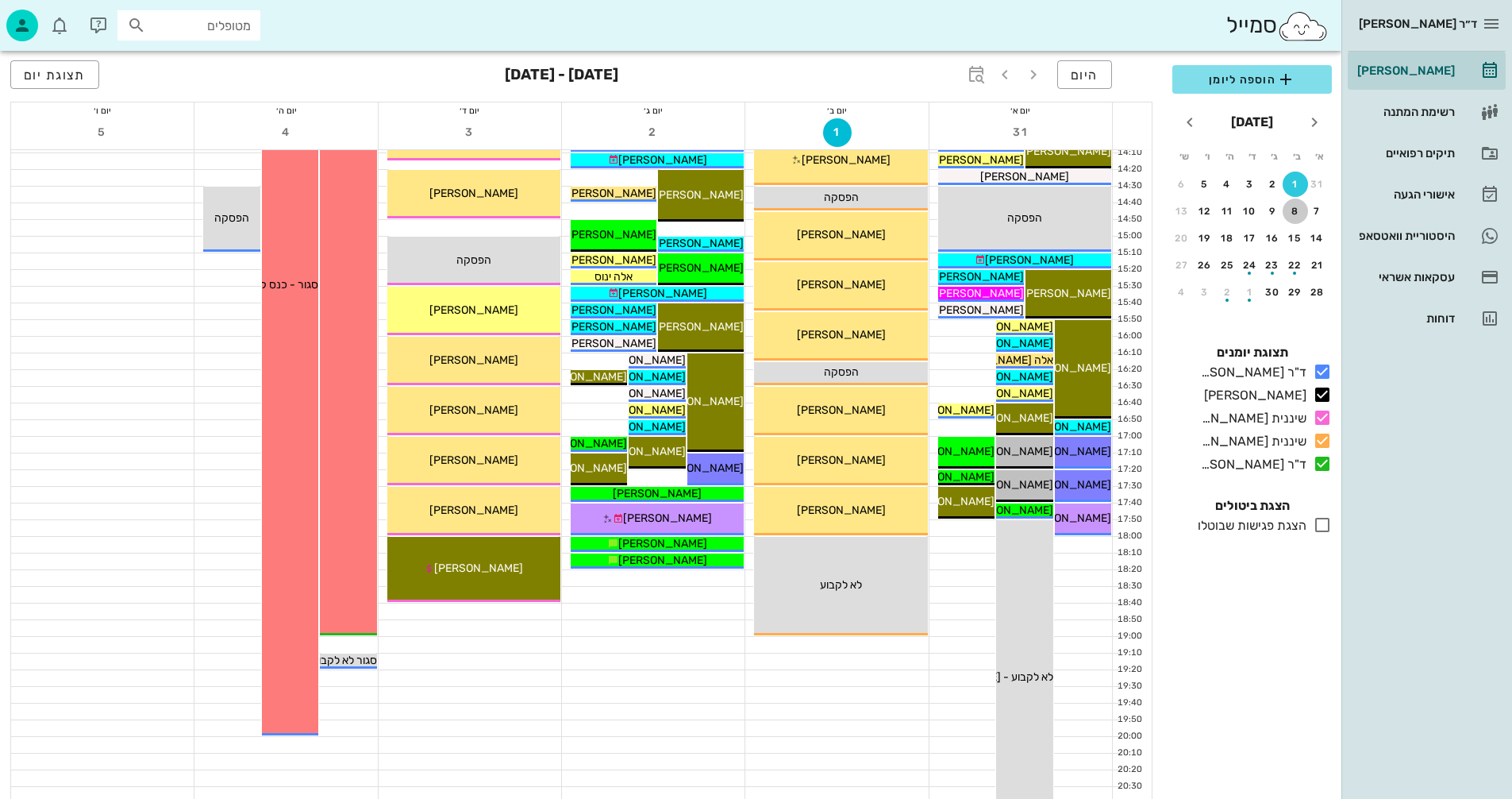
click at [1292, 209] on div "8" at bounding box center [1296, 210] width 25 height 11
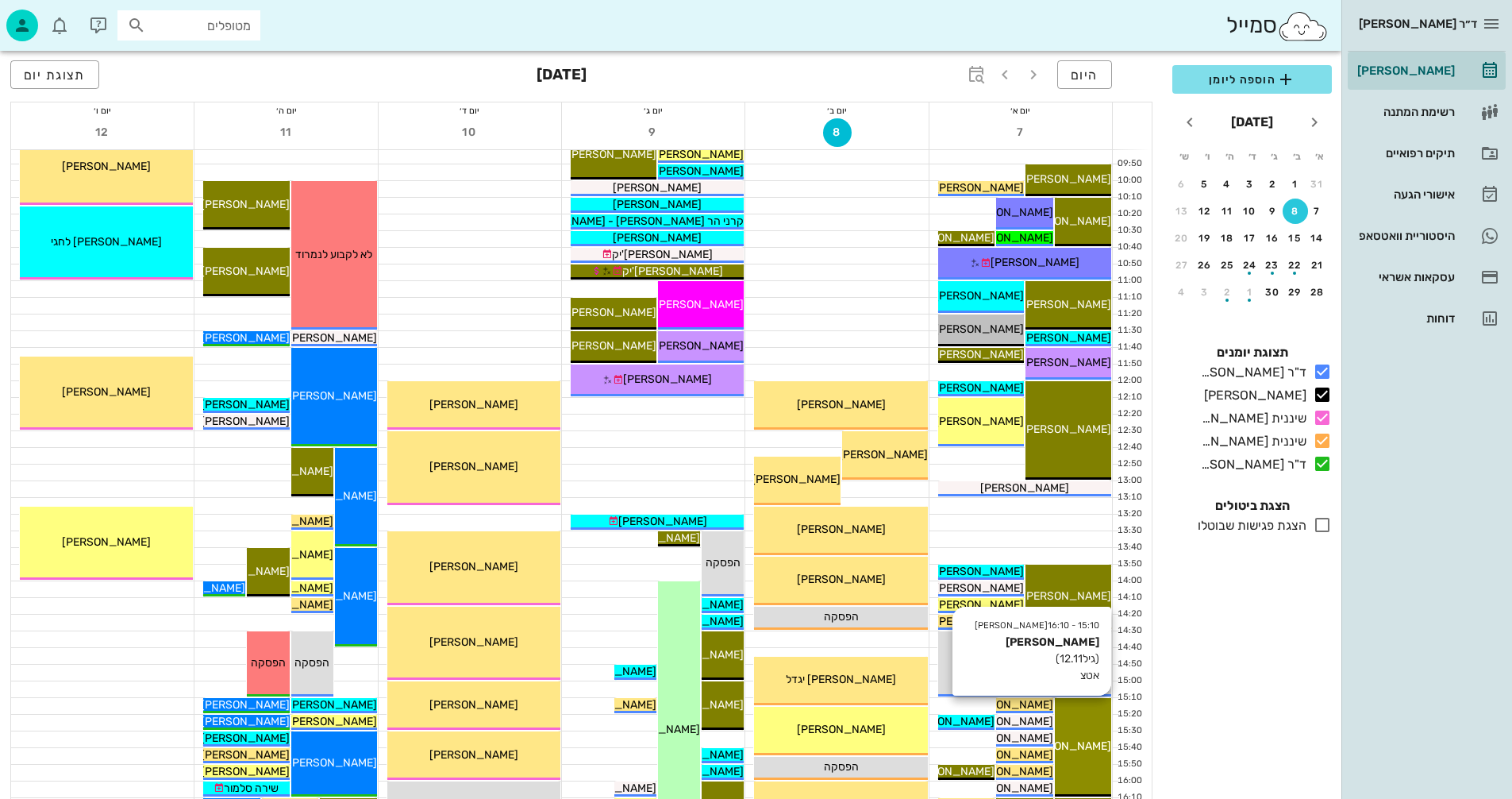
scroll to position [238, 0]
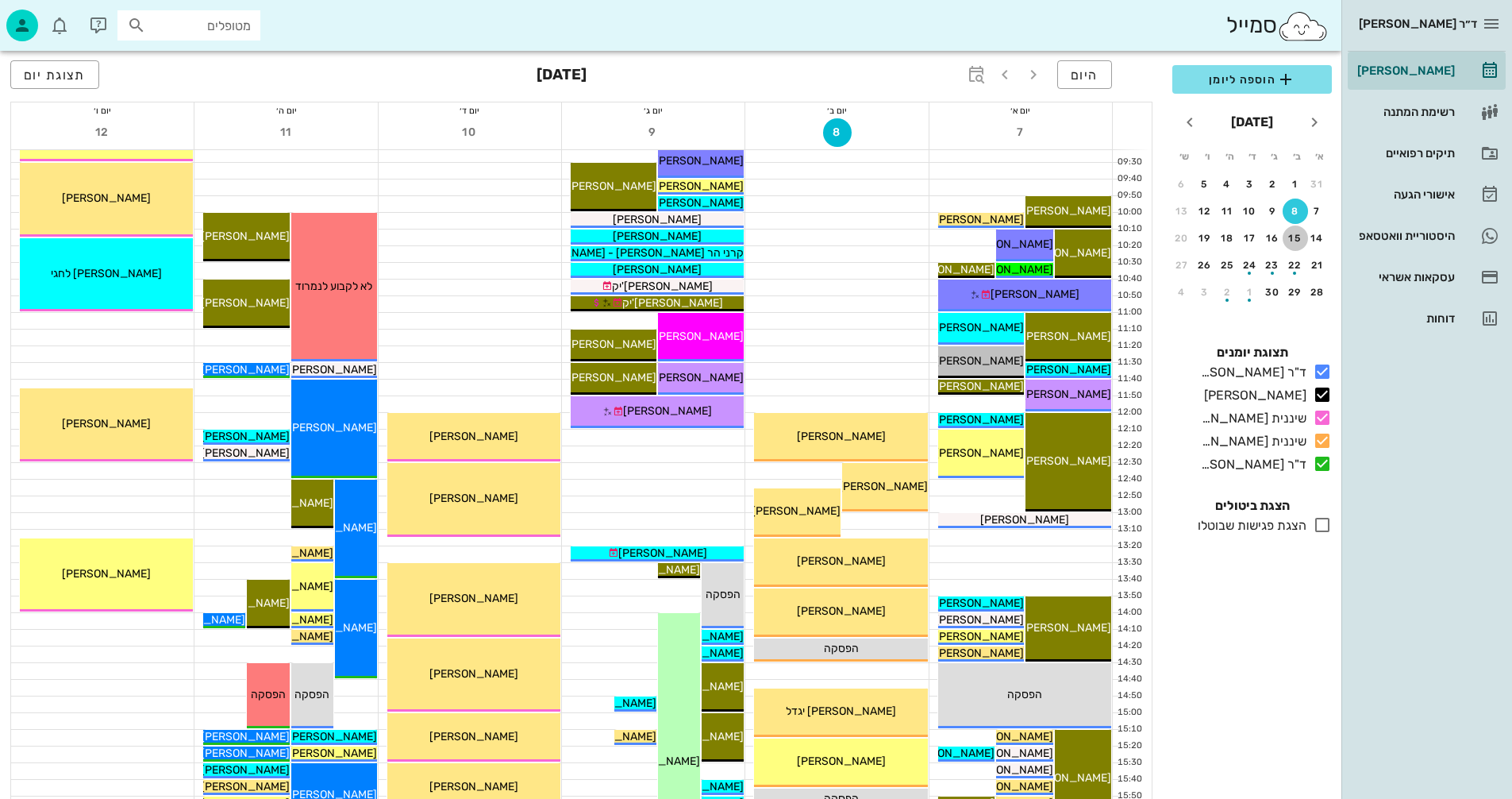
click at [1296, 242] on div "15" at bounding box center [1296, 237] width 25 height 11
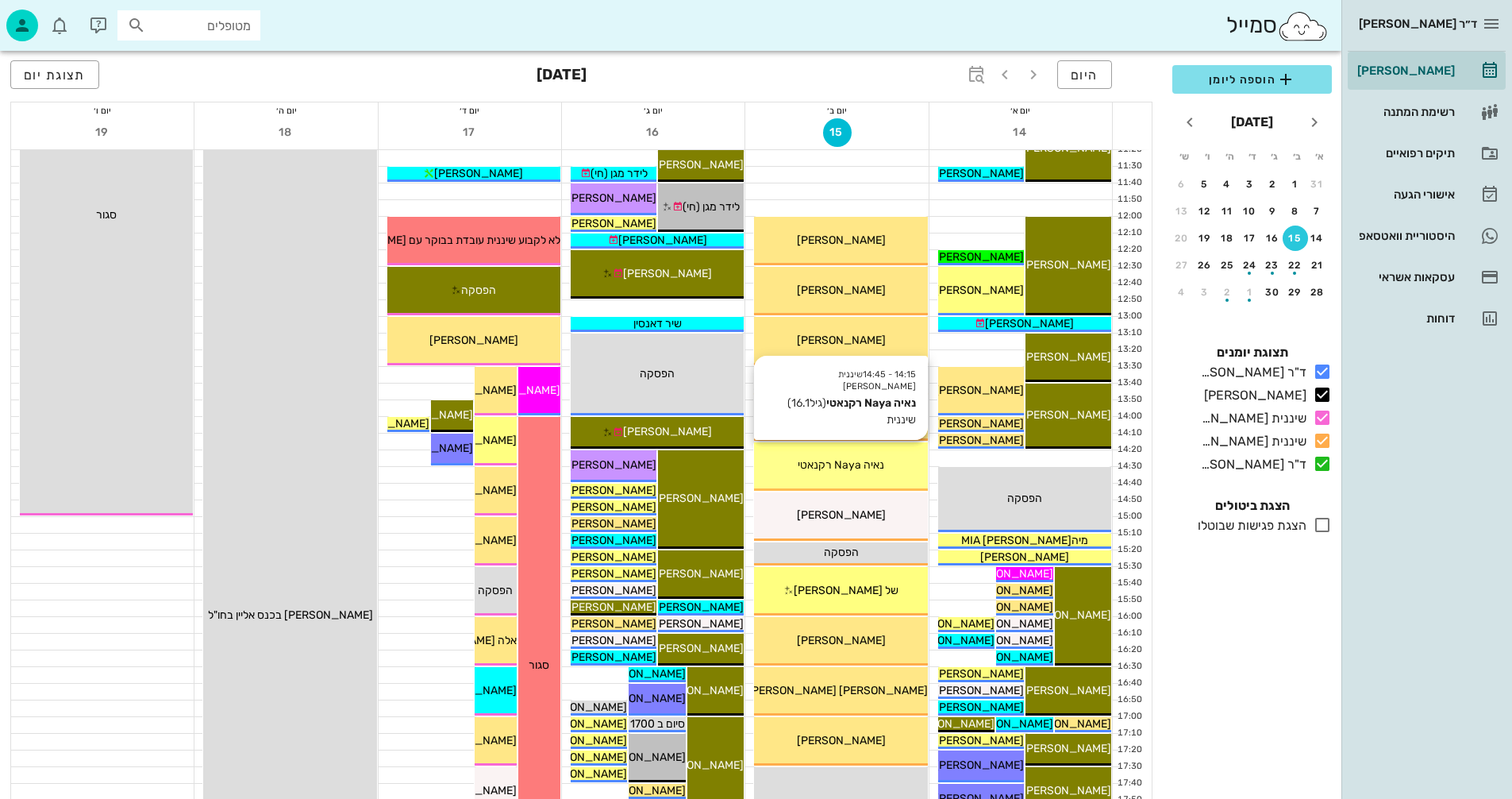
scroll to position [556, 0]
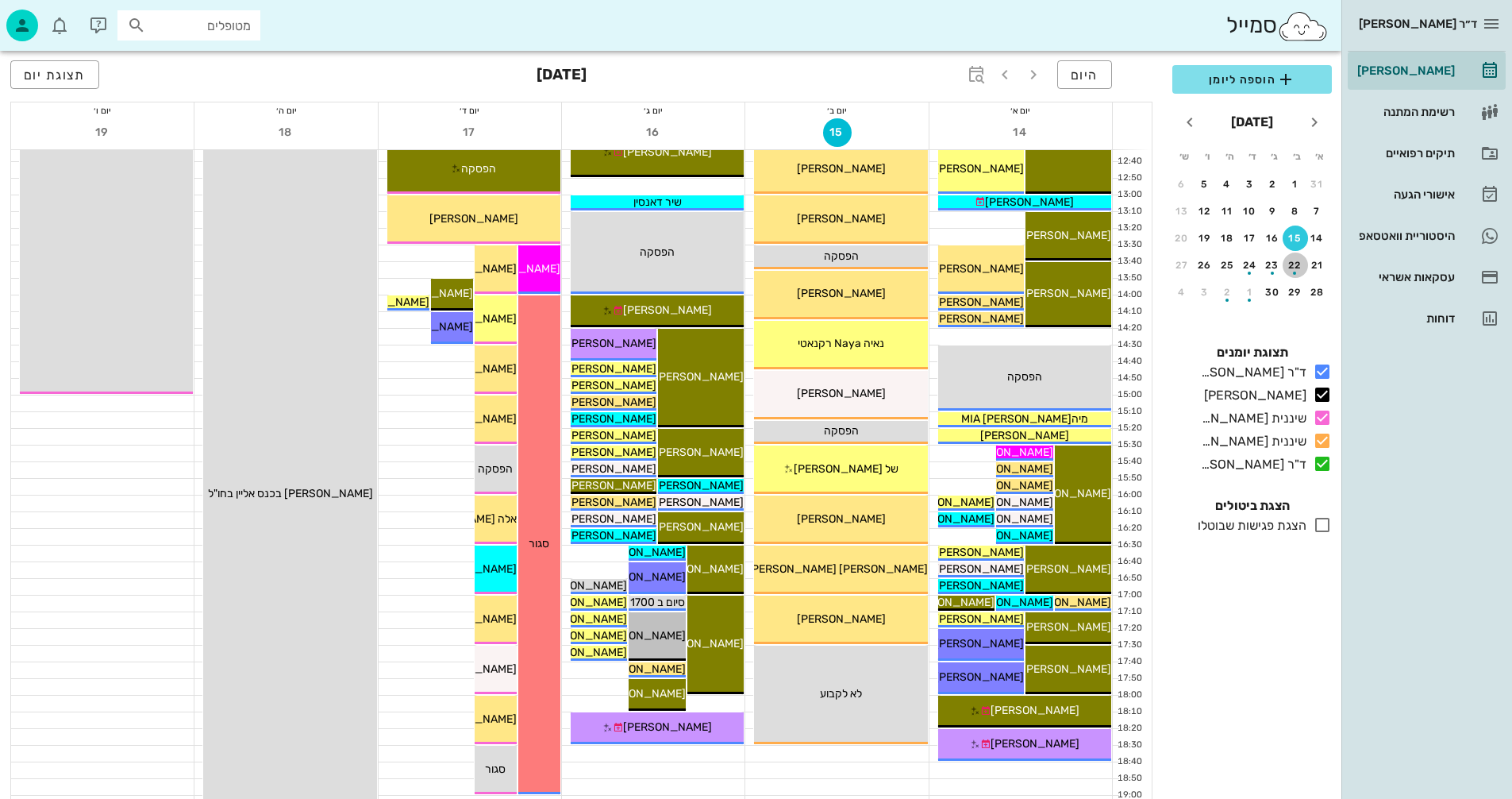
click at [1293, 262] on div "22" at bounding box center [1296, 264] width 25 height 11
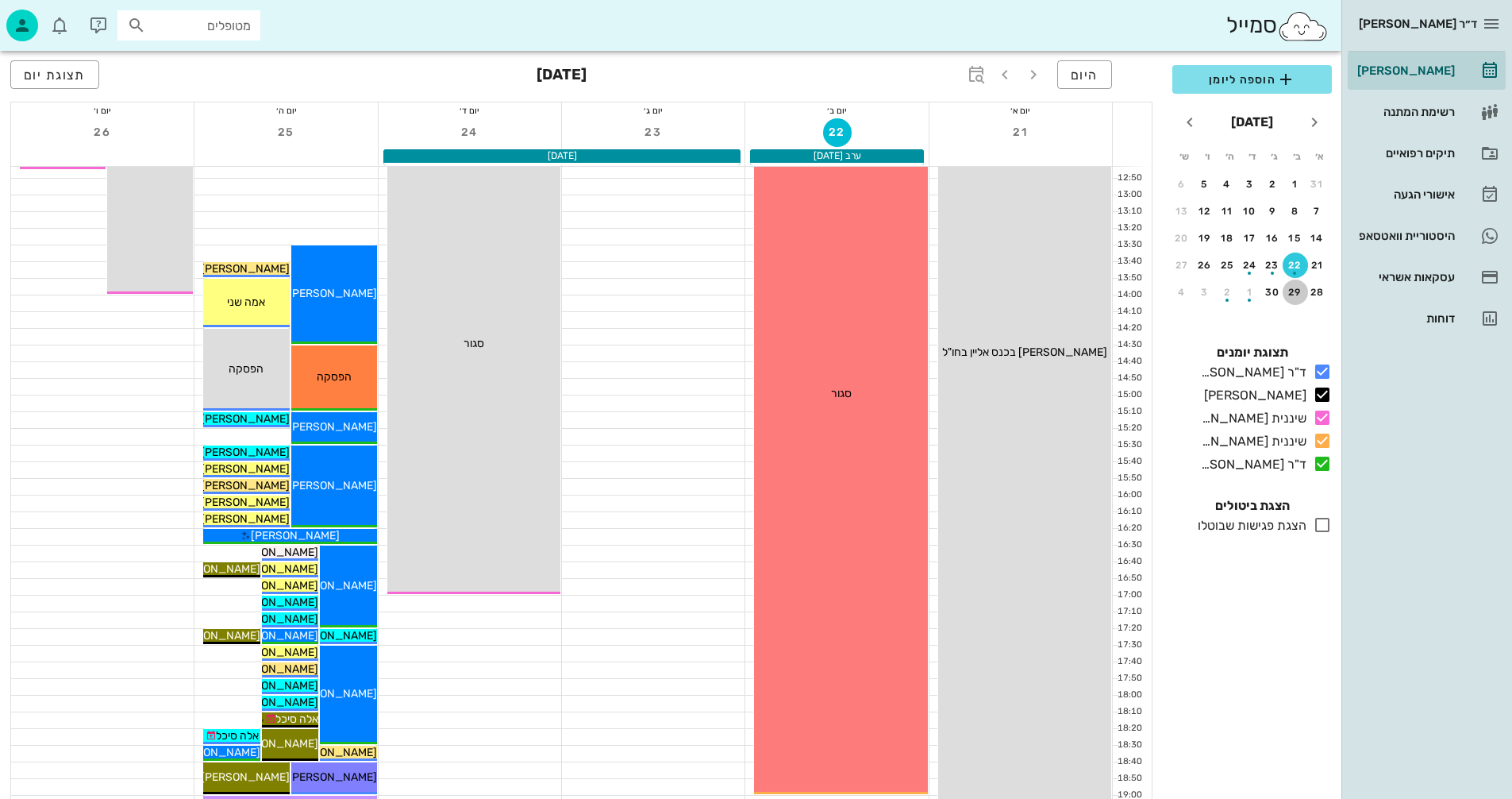
click at [1298, 285] on button "29" at bounding box center [1296, 292] width 25 height 25
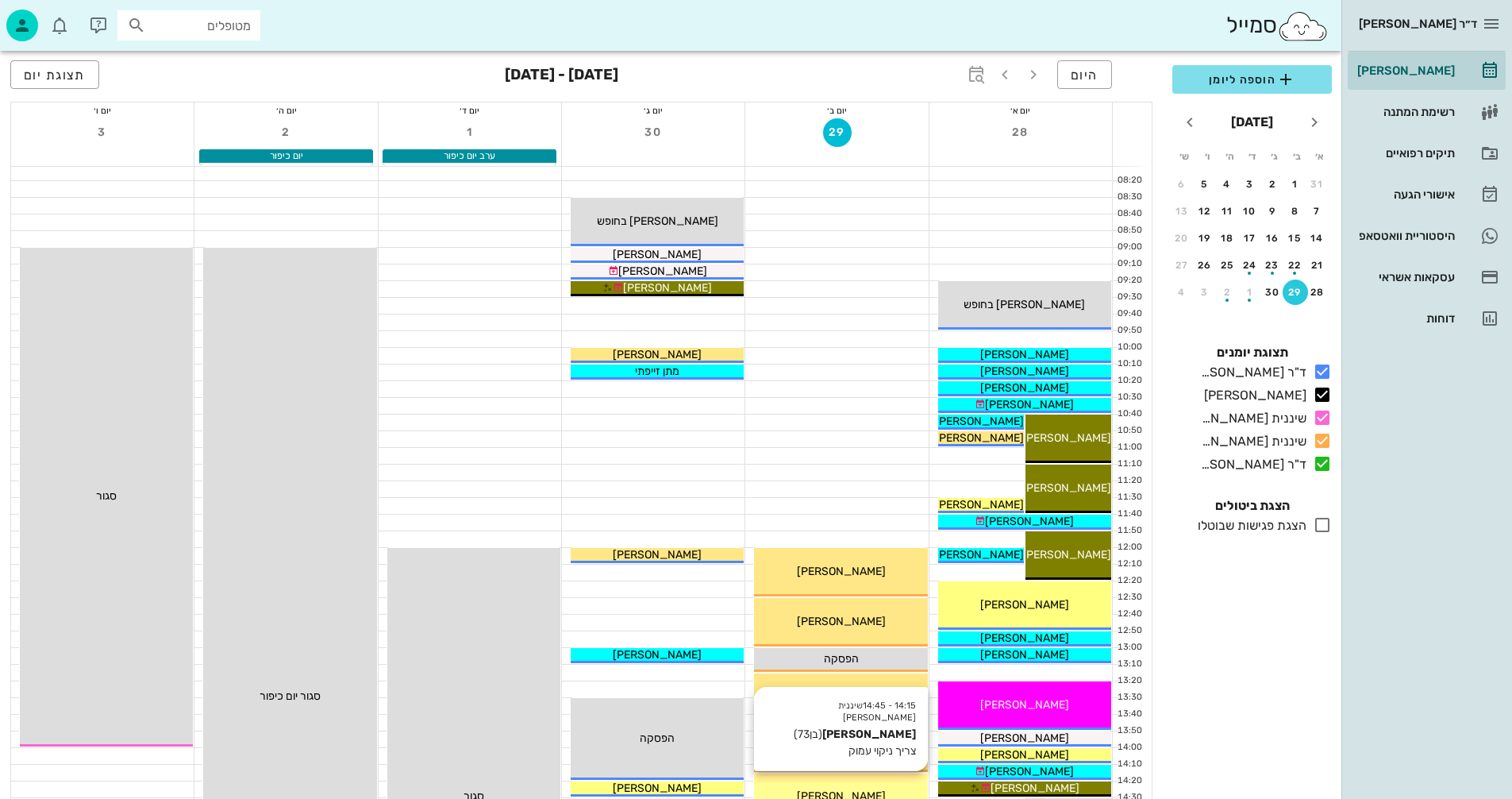
scroll to position [79, 0]
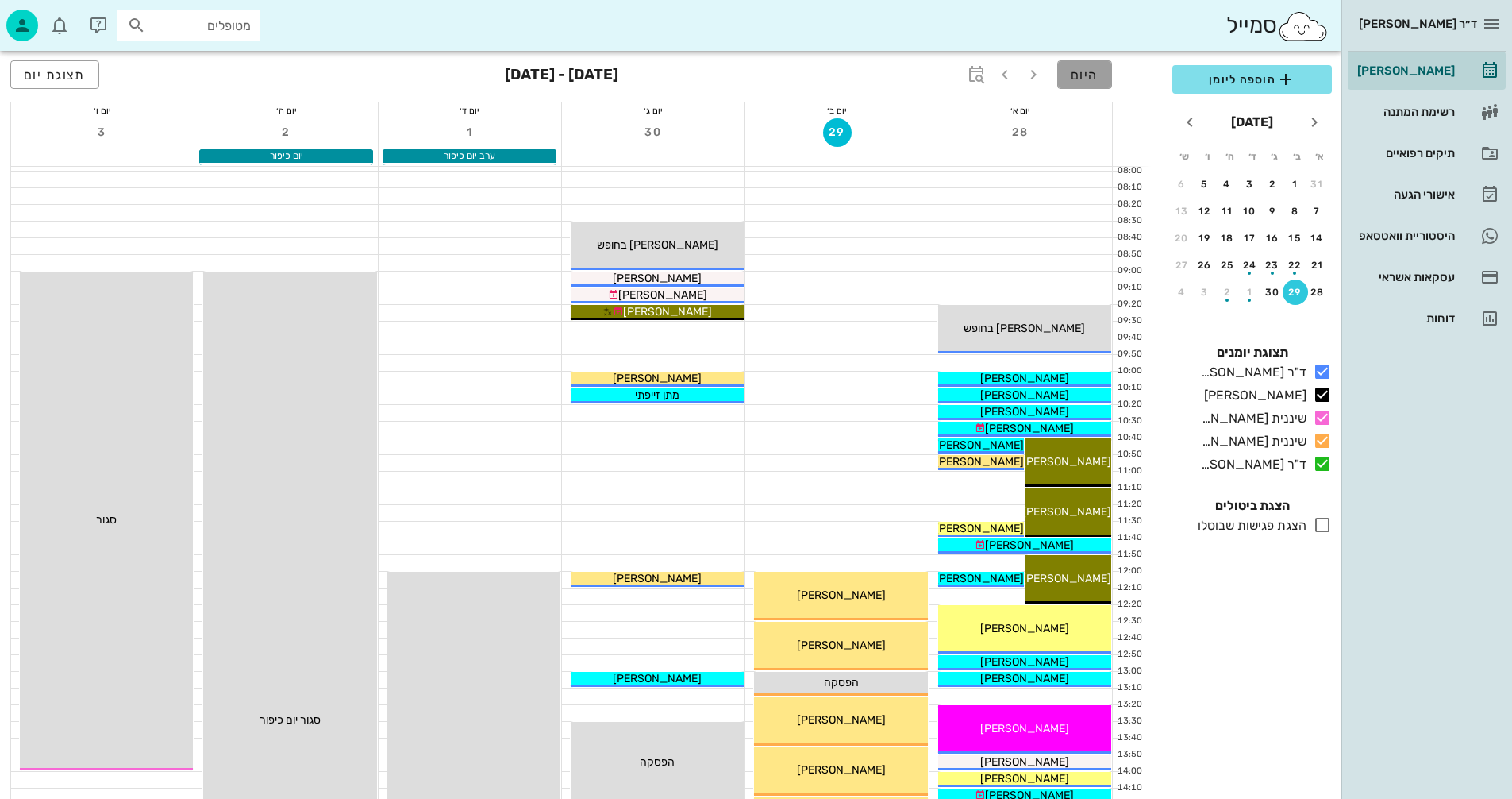
click at [1085, 76] on span "היום" at bounding box center [1085, 75] width 28 height 15
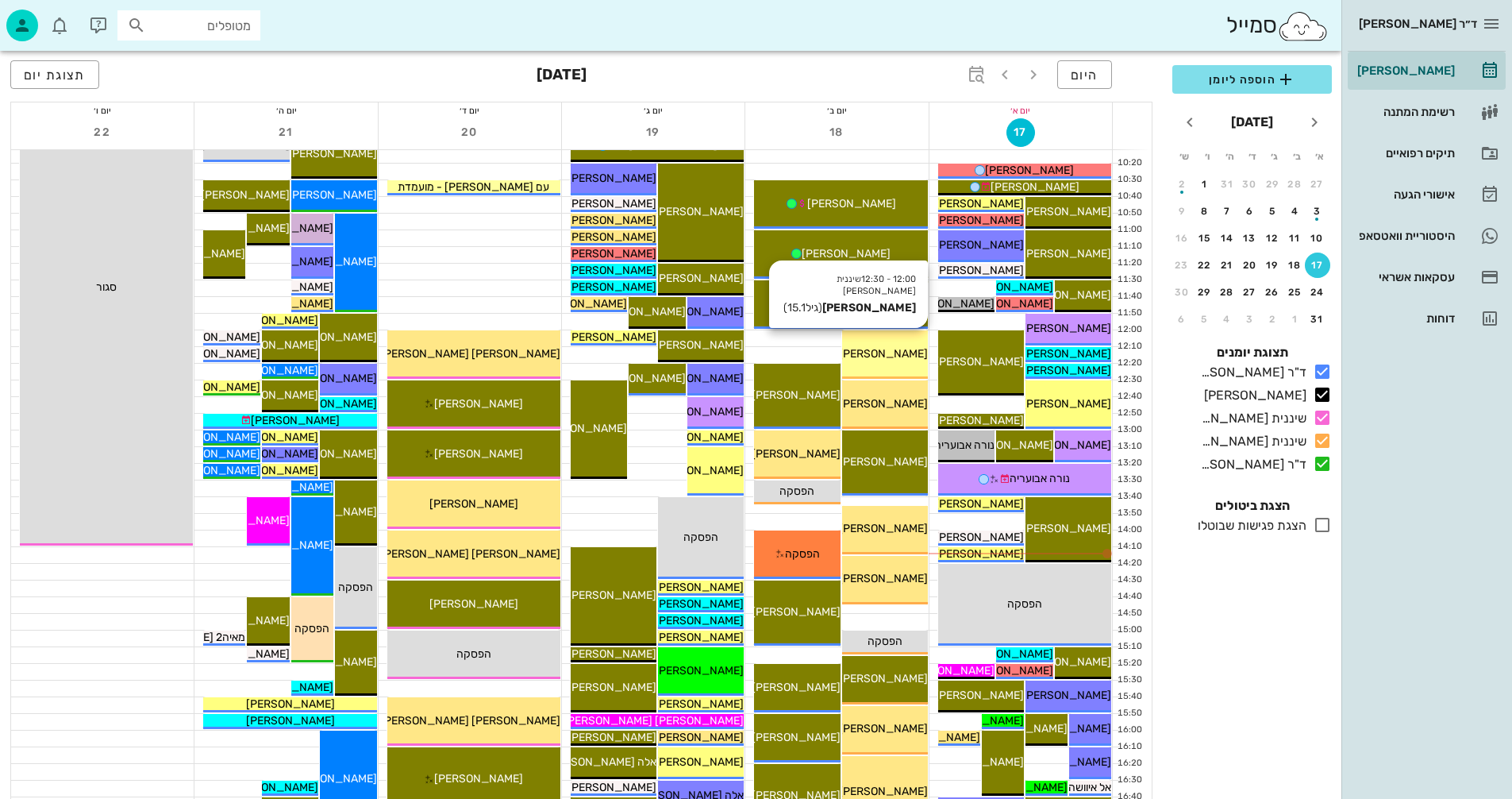
scroll to position [397, 0]
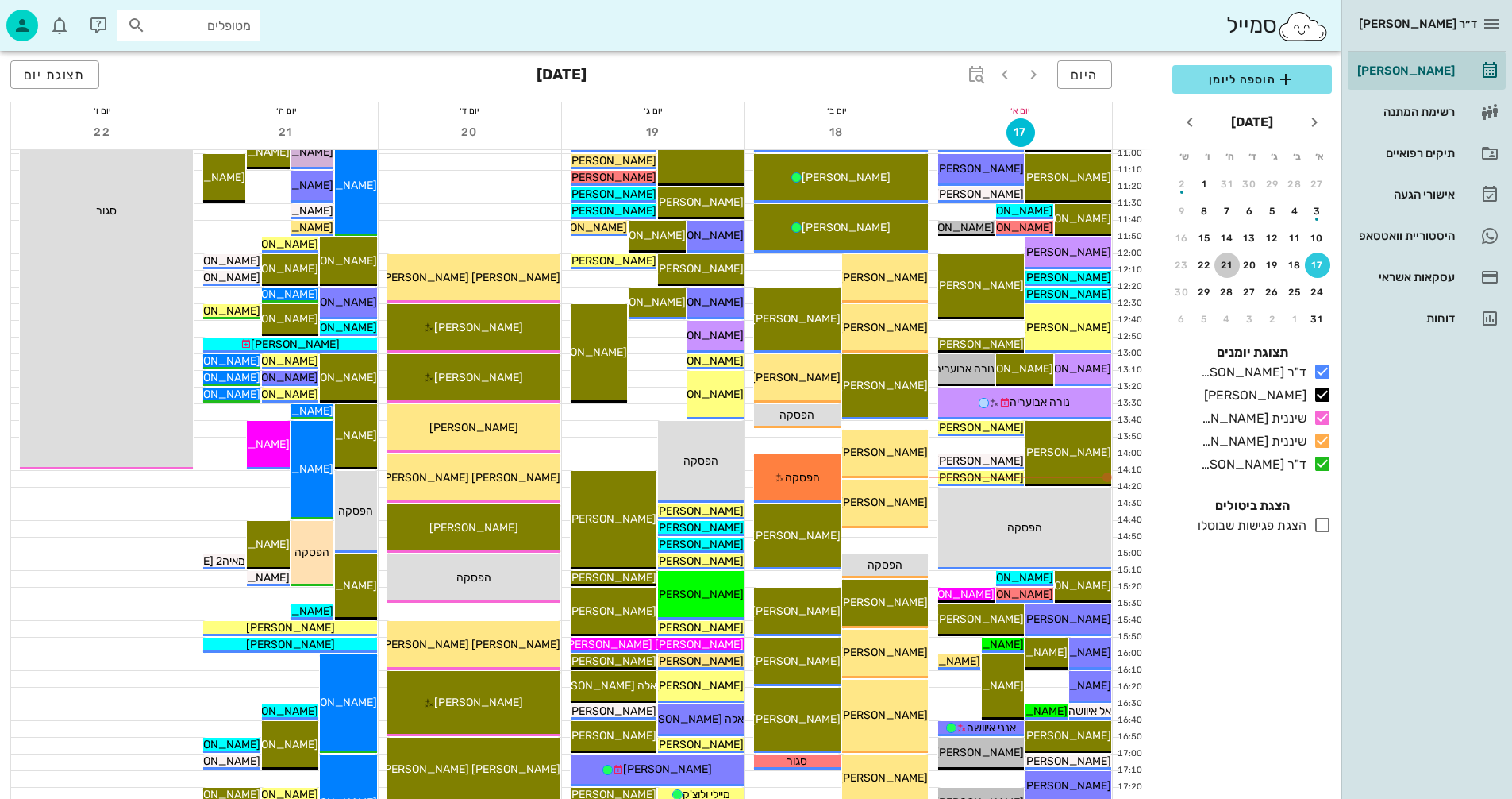
click at [1226, 264] on div "21" at bounding box center [1227, 264] width 25 height 11
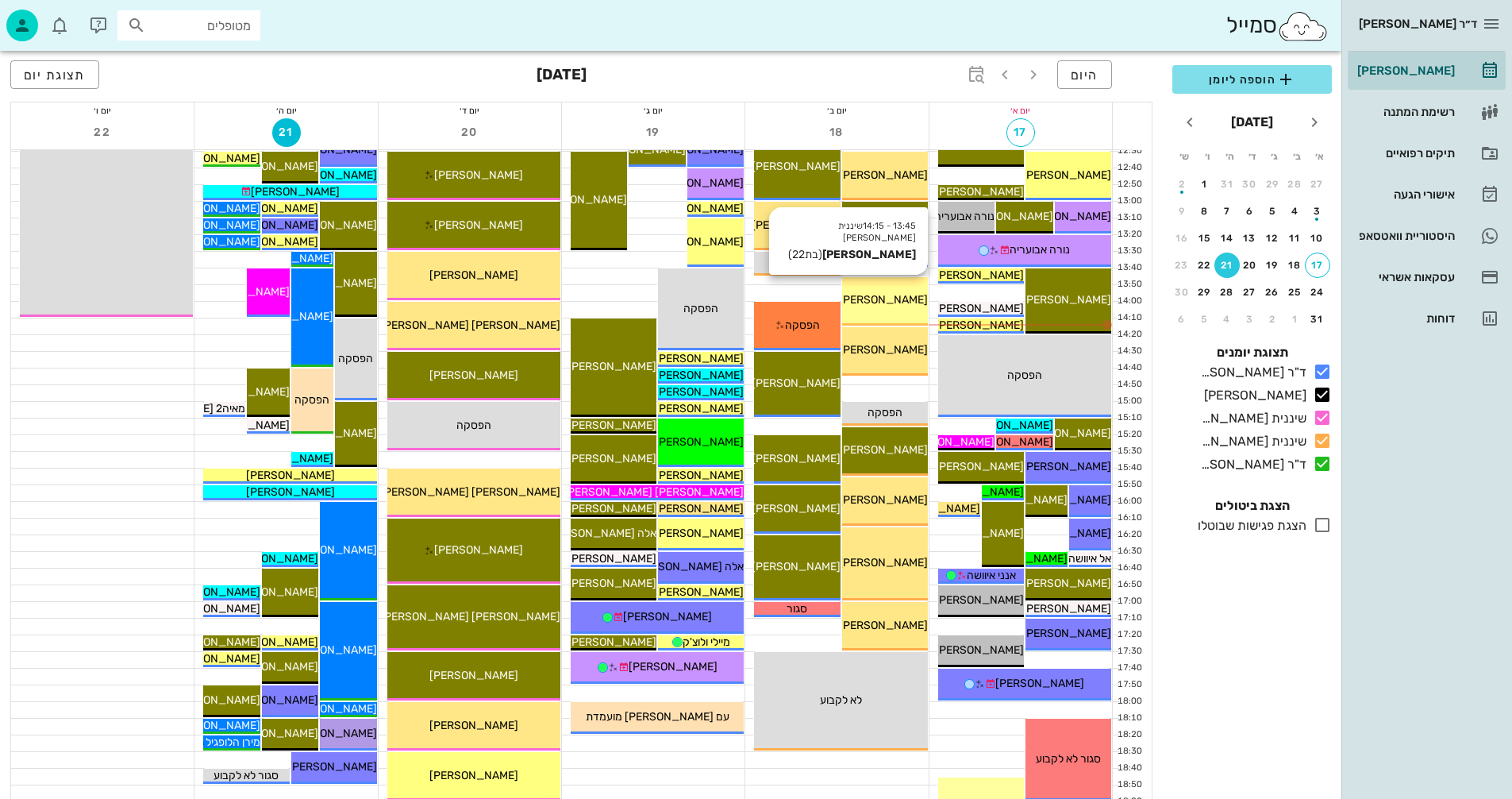
scroll to position [556, 0]
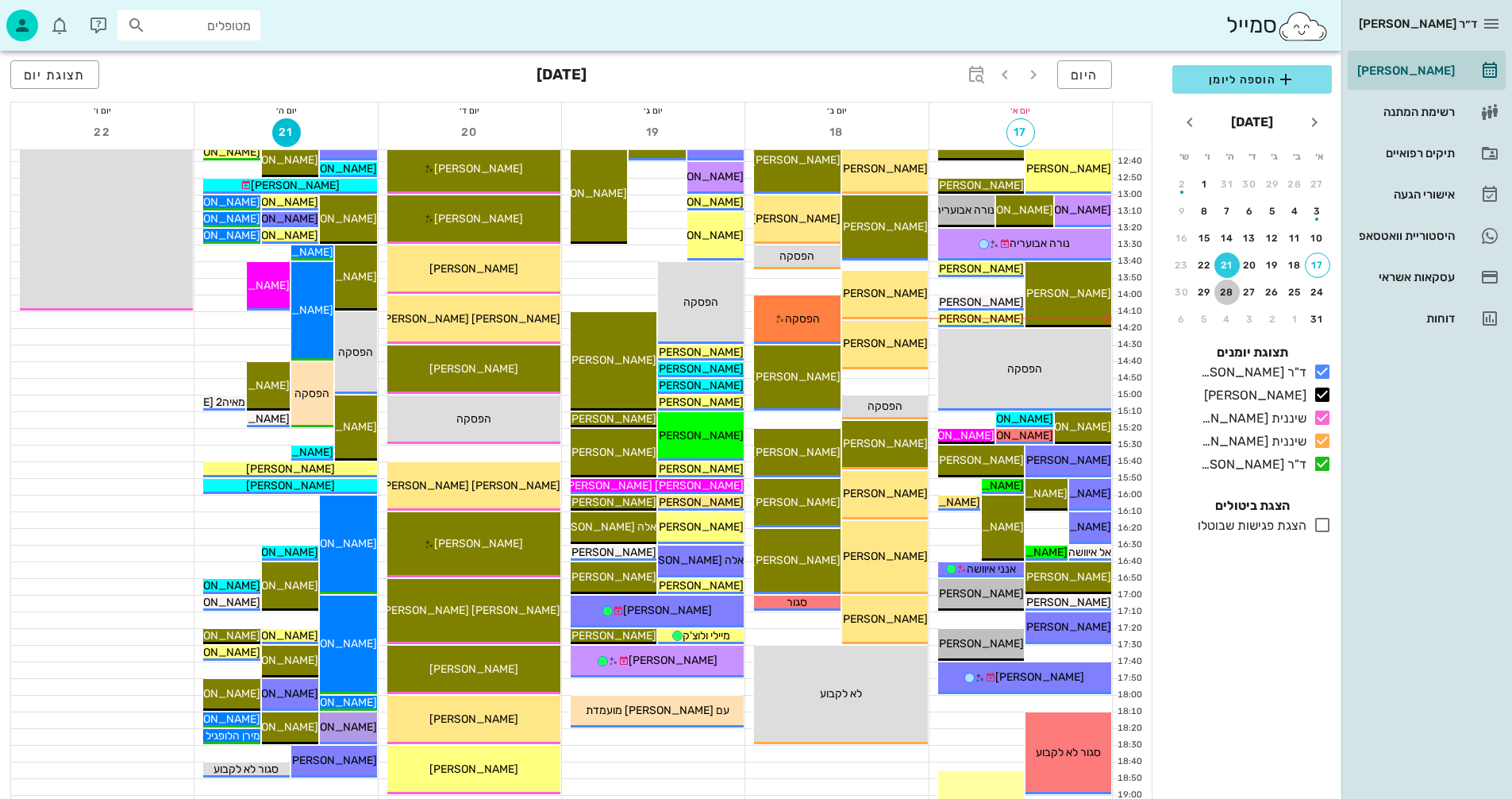
click at [1227, 292] on div "28" at bounding box center [1227, 291] width 25 height 11
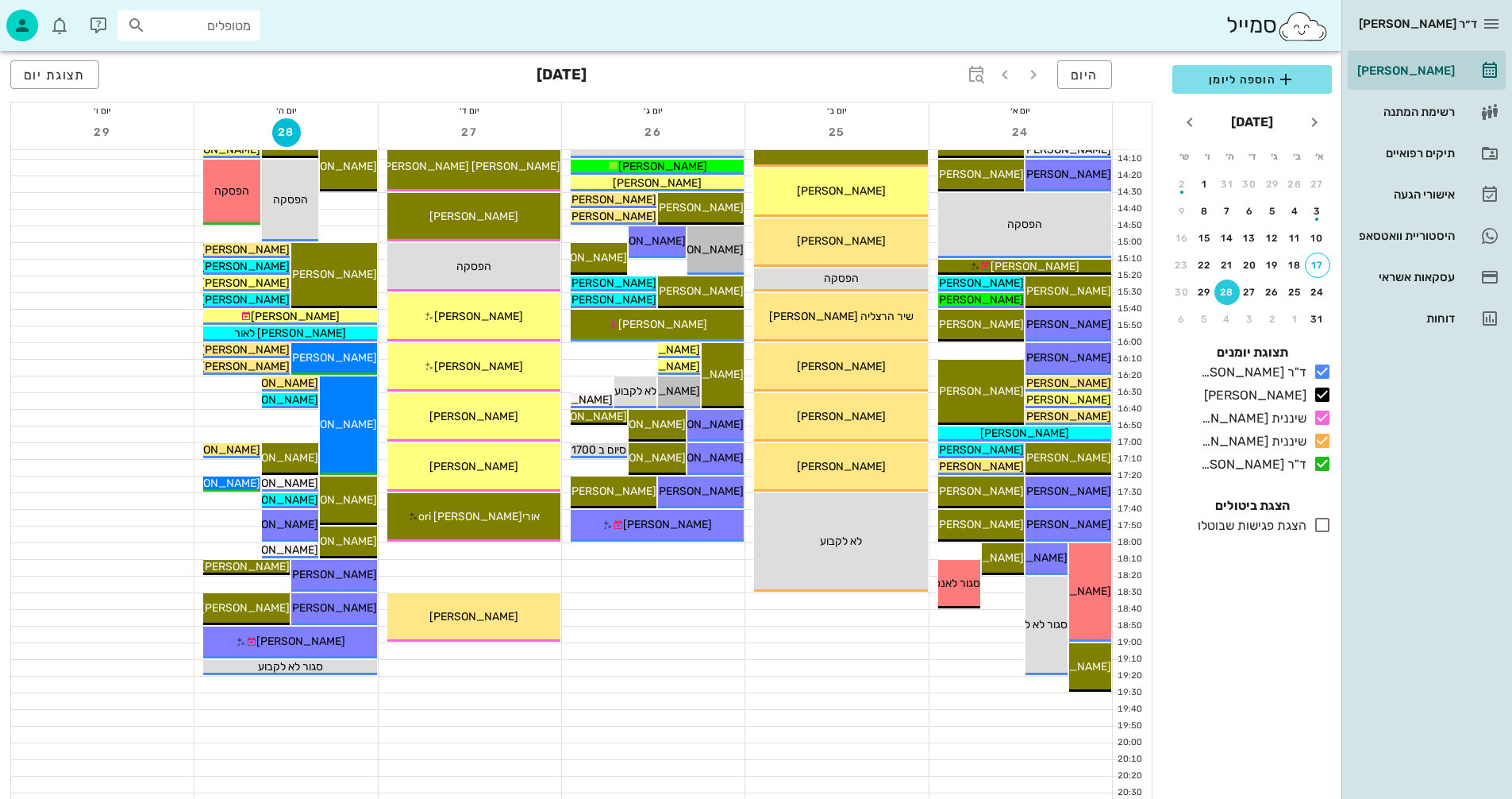
scroll to position [715, 0]
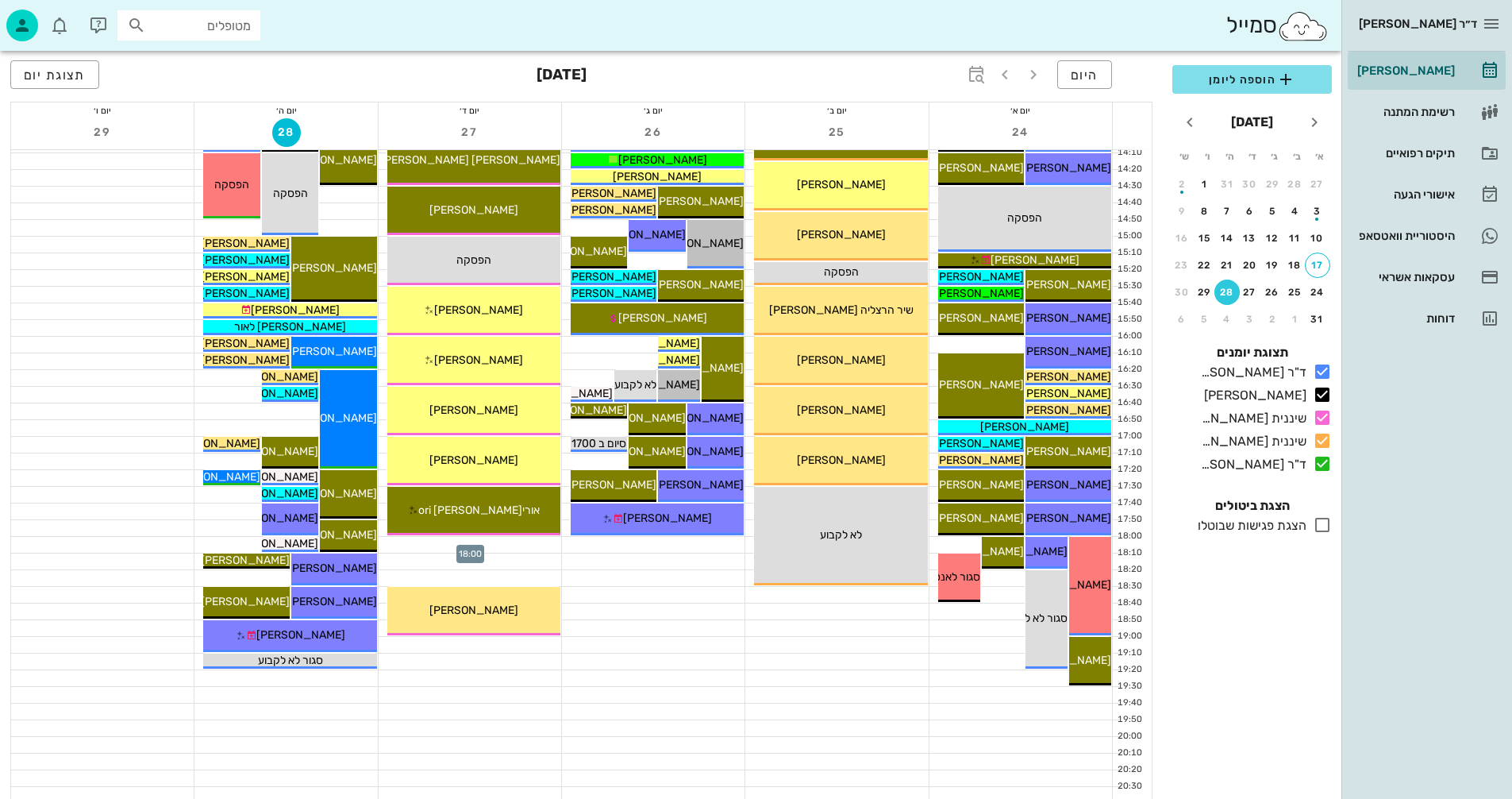
click at [447, 545] on div at bounding box center [470, 544] width 182 height 16
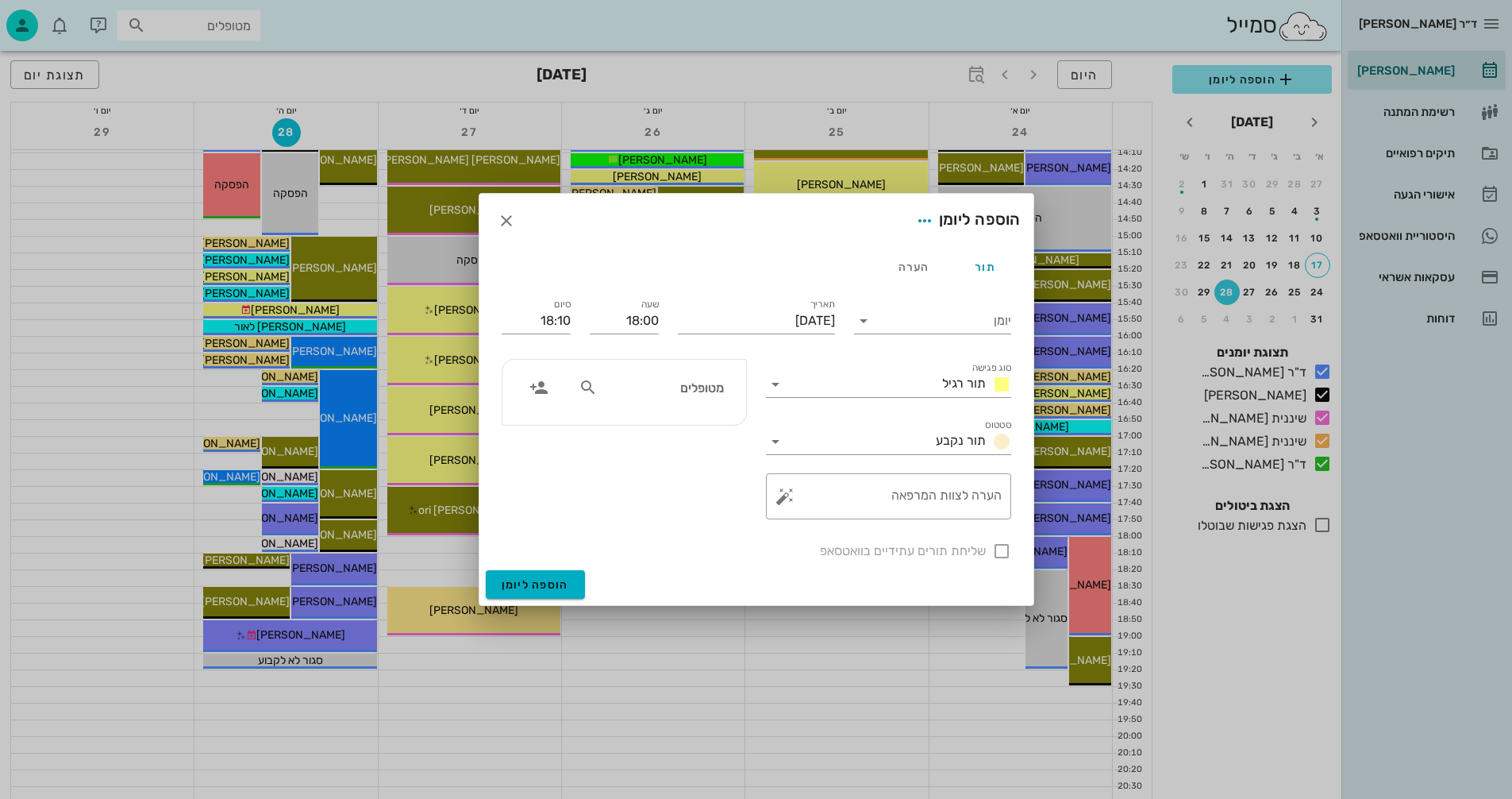
click at [693, 383] on input "מטופלים" at bounding box center [661, 387] width 122 height 20
type input "צדיק"
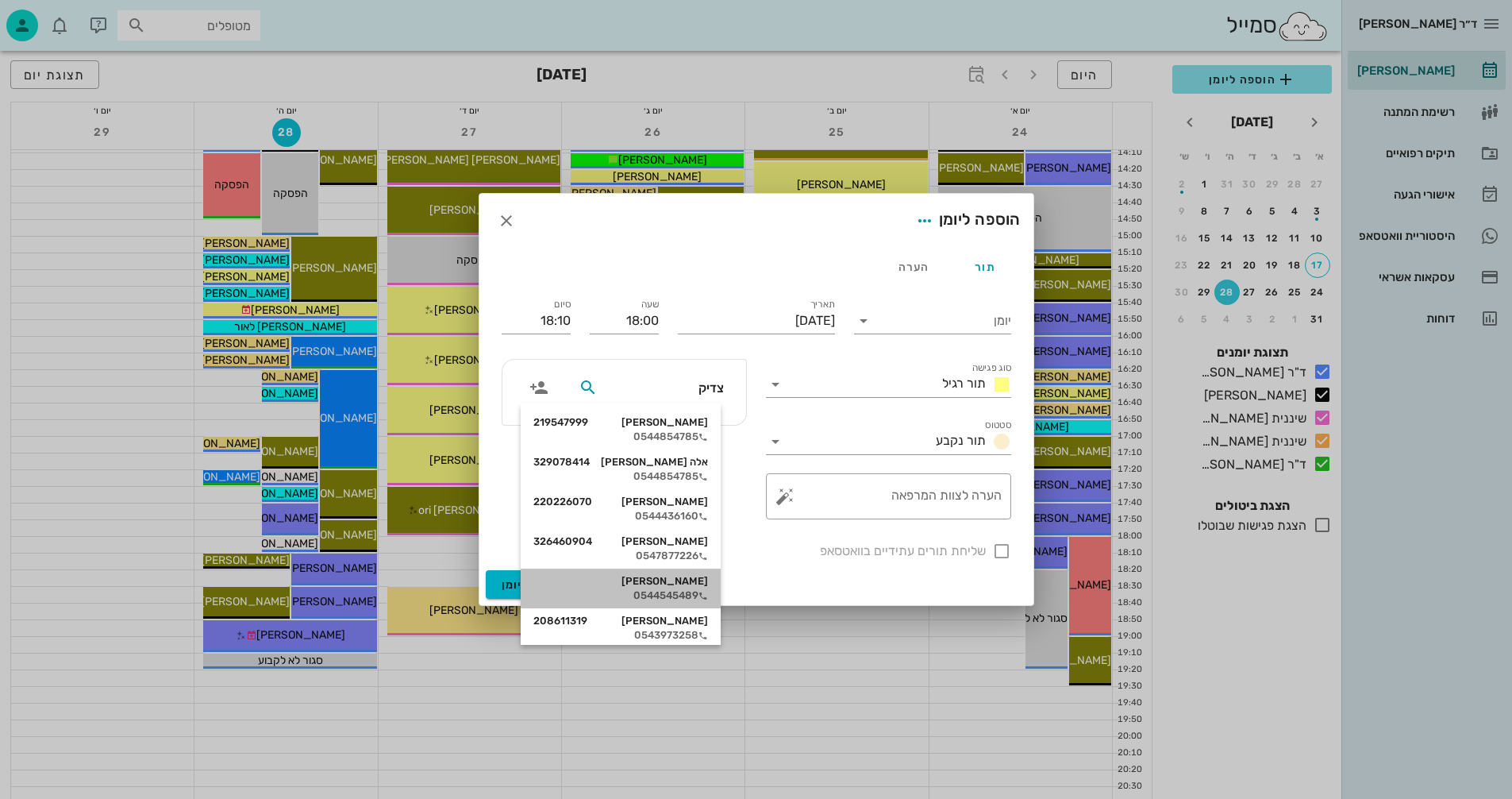
click at [672, 587] on div "הילה צדיק" at bounding box center [621, 580] width 175 height 13
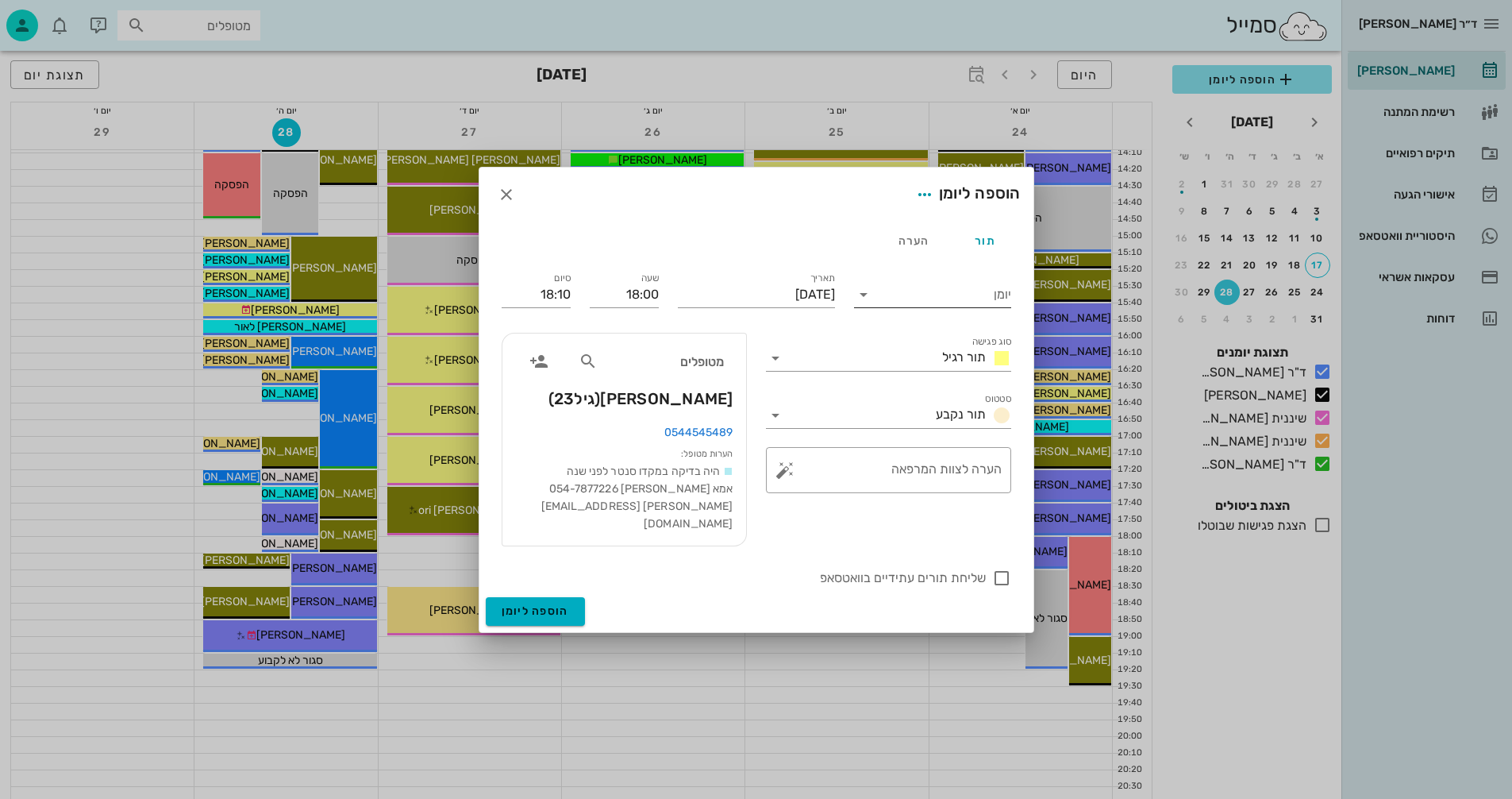
click at [864, 304] on icon at bounding box center [863, 294] width 19 height 19
click at [946, 389] on div "שיננית [PERSON_NAME]" at bounding box center [937, 392] width 140 height 15
click at [778, 367] on icon at bounding box center [775, 358] width 19 height 19
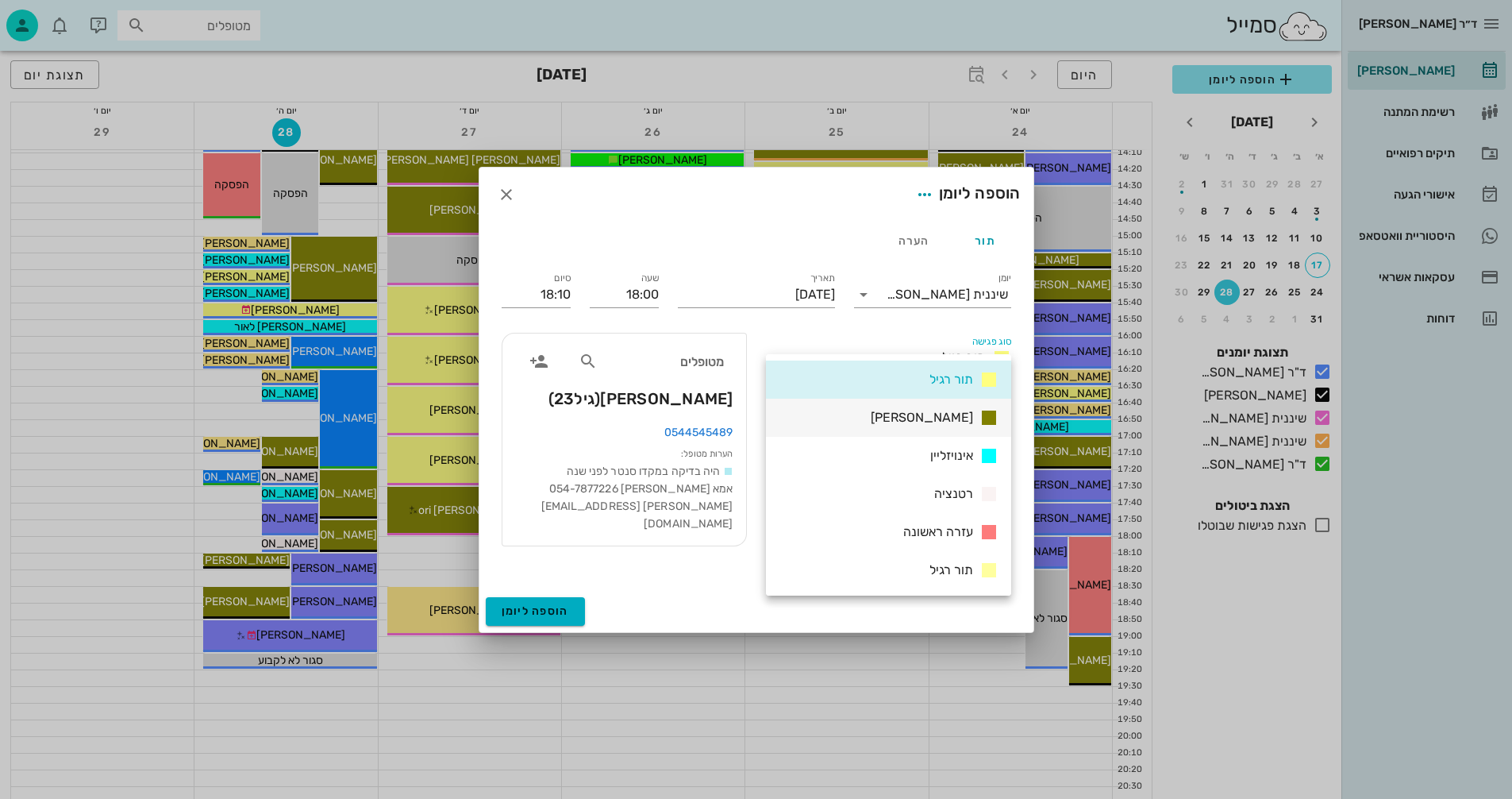
click at [938, 415] on span "[PERSON_NAME]" at bounding box center [922, 417] width 102 height 15
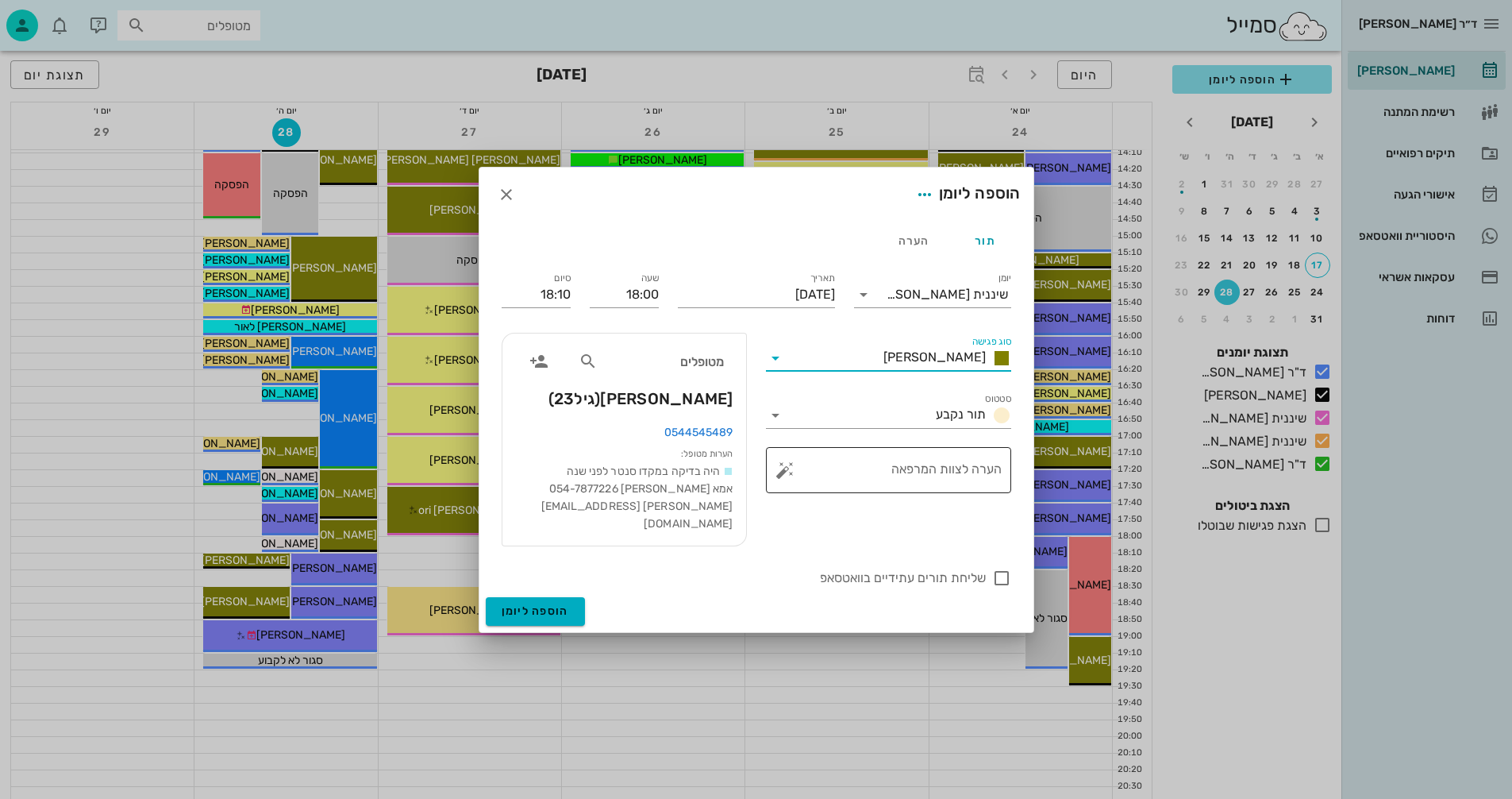
click at [968, 476] on textarea "הערה לצוות המרפאה" at bounding box center [895, 474] width 214 height 38
type textarea "שיננית"
click at [999, 566] on div at bounding box center [1002, 578] width 27 height 27
checkbox input "true"
click at [530, 607] on span "הוספה ליומן" at bounding box center [536, 611] width 68 height 14
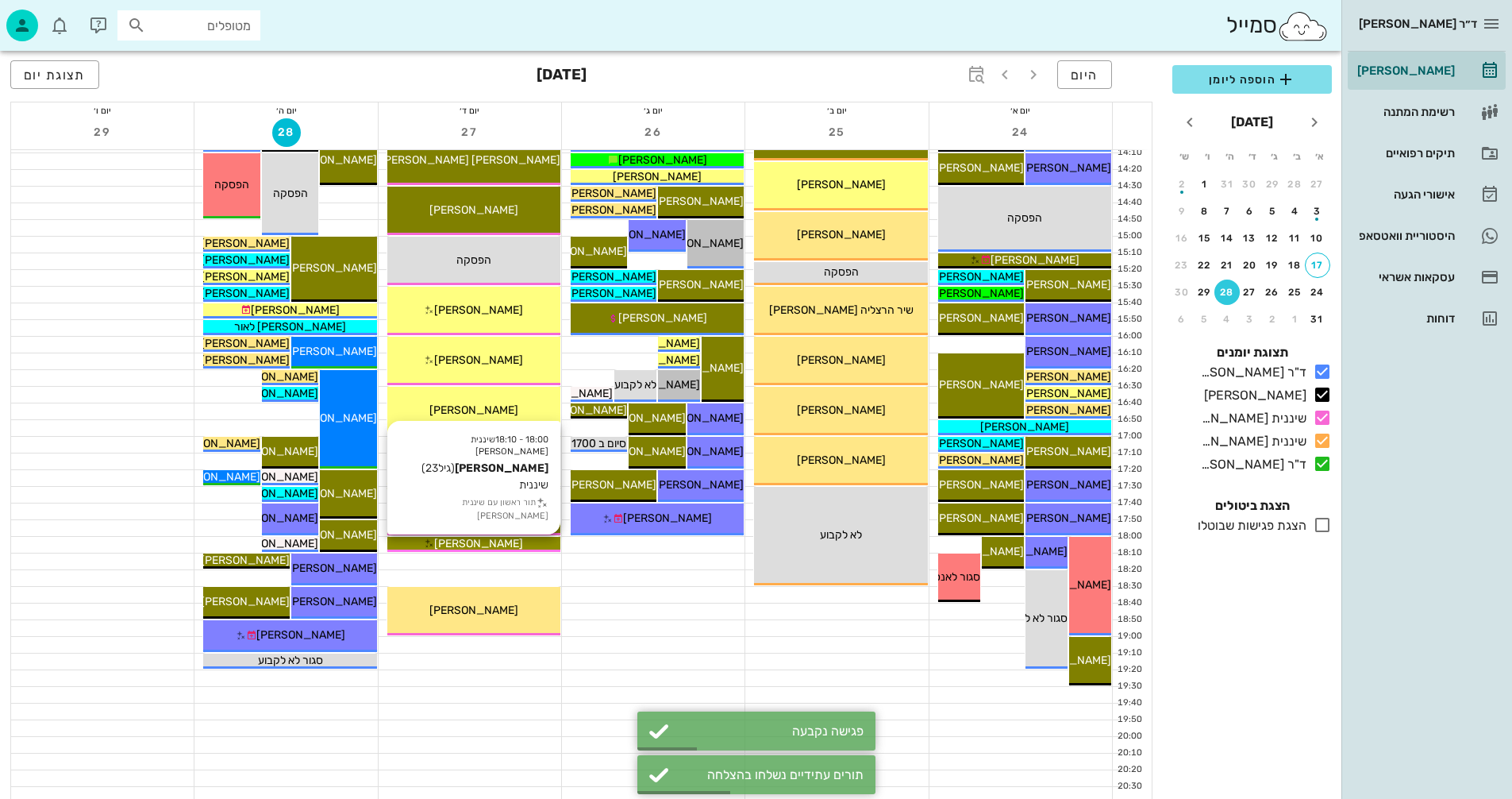
click at [528, 545] on div "הילה צדיק" at bounding box center [474, 543] width 173 height 17
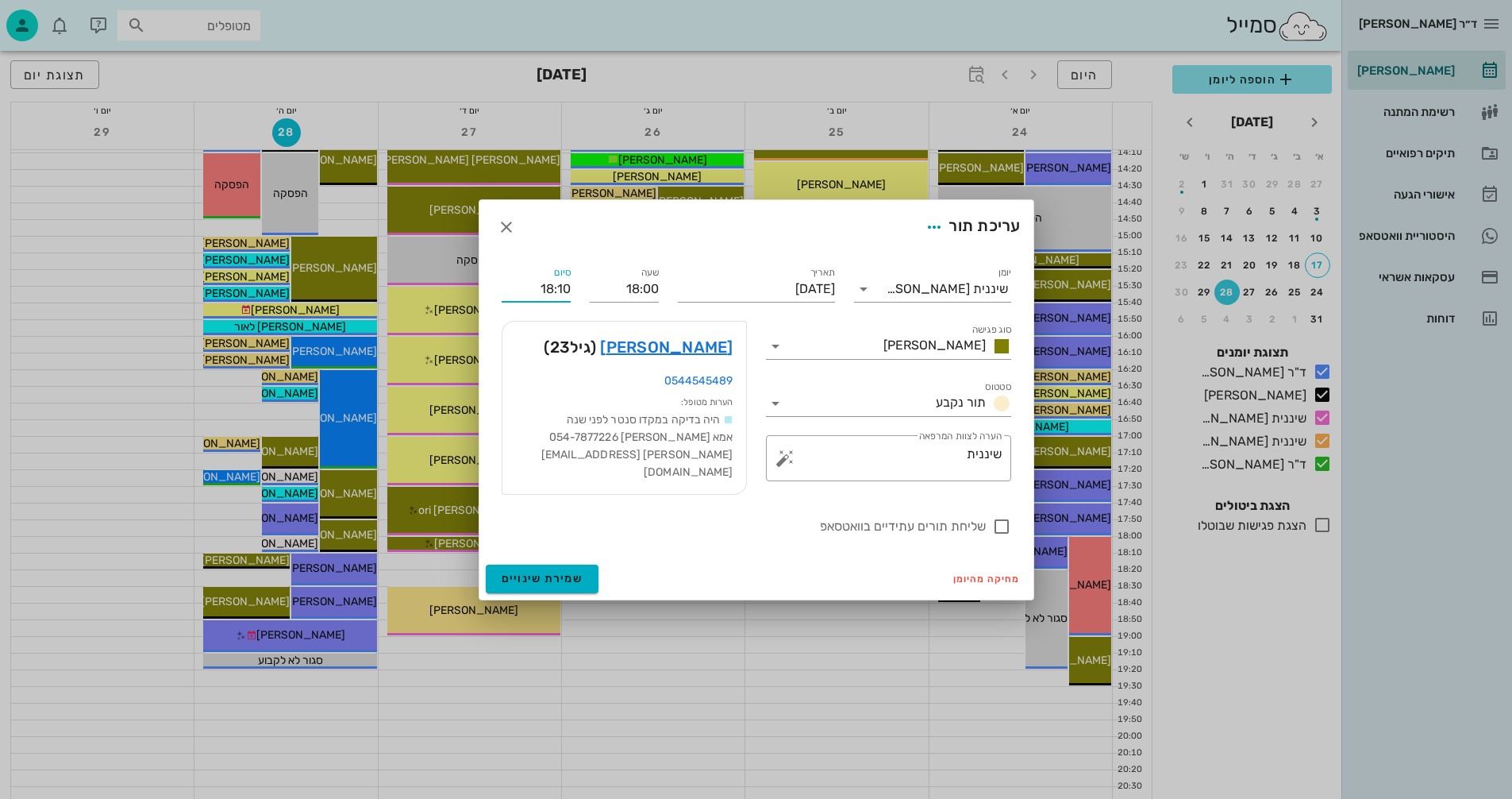
click at [562, 296] on input "18:10" at bounding box center [536, 289] width 69 height 25
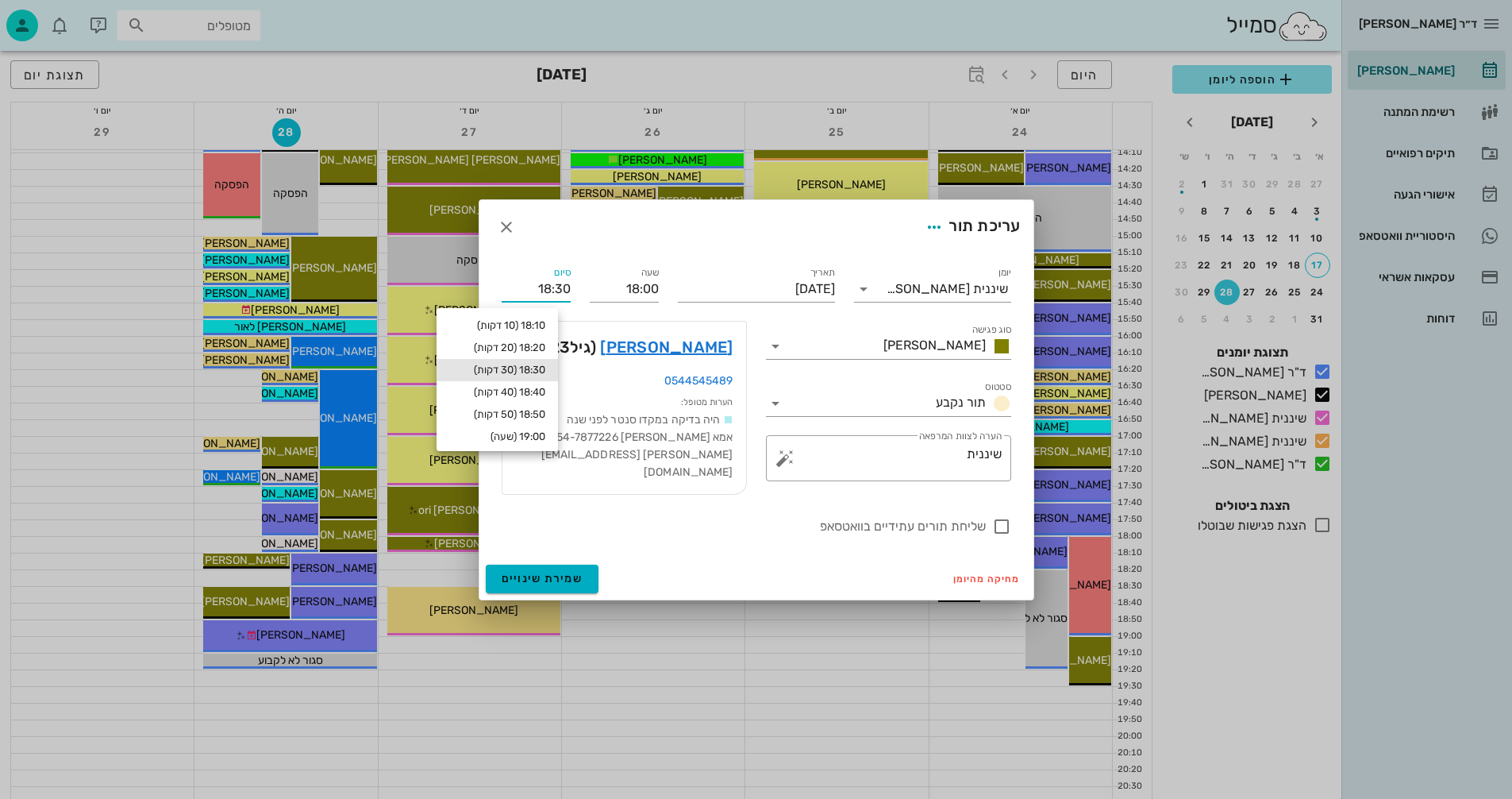
type input "18:30"
click at [514, 371] on div "18:30 (30 דקות)" at bounding box center [498, 369] width 96 height 13
type input "18:30"
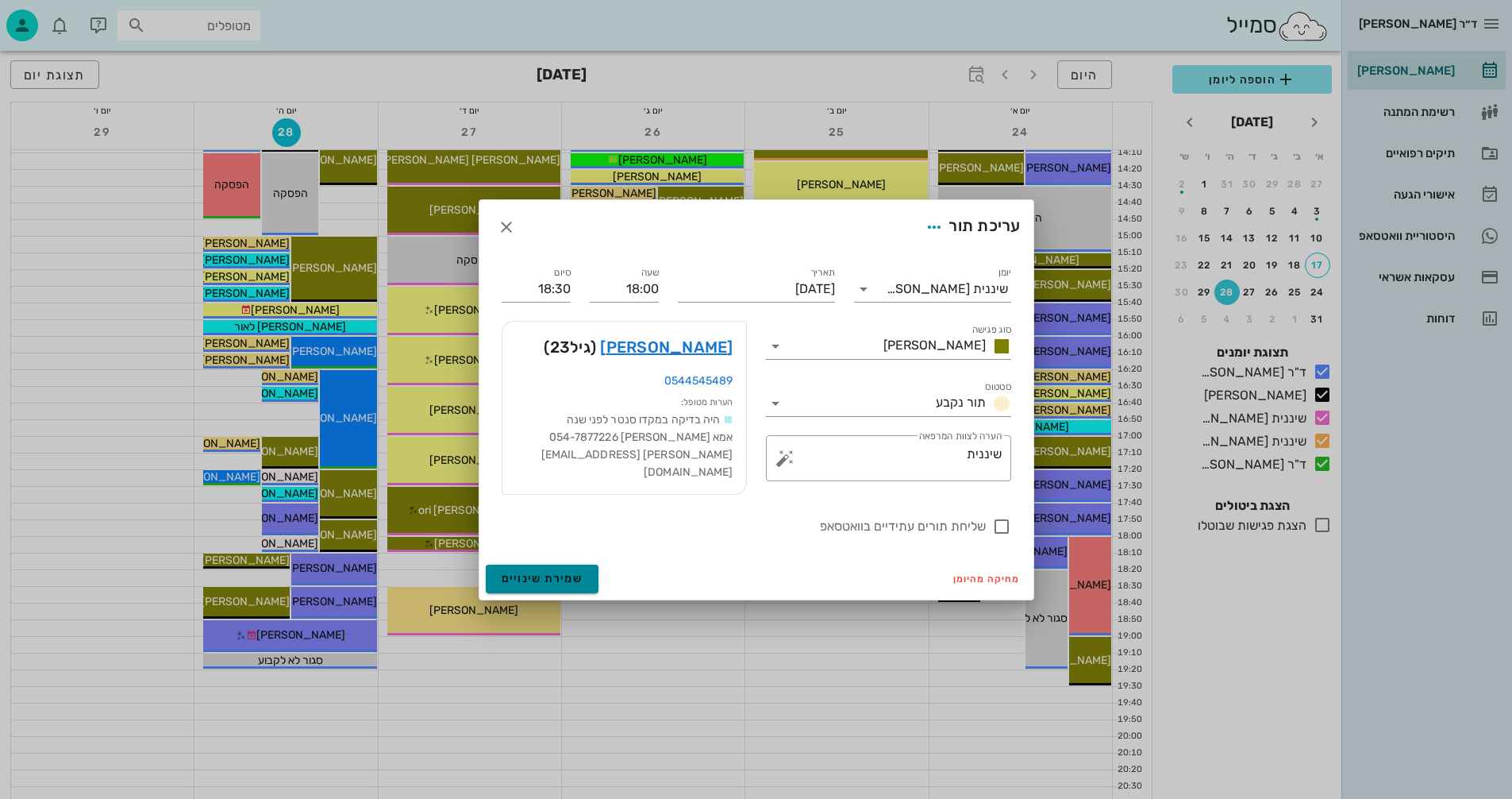
click at [518, 572] on span "שמירת שינויים" at bounding box center [542, 579] width 82 height 14
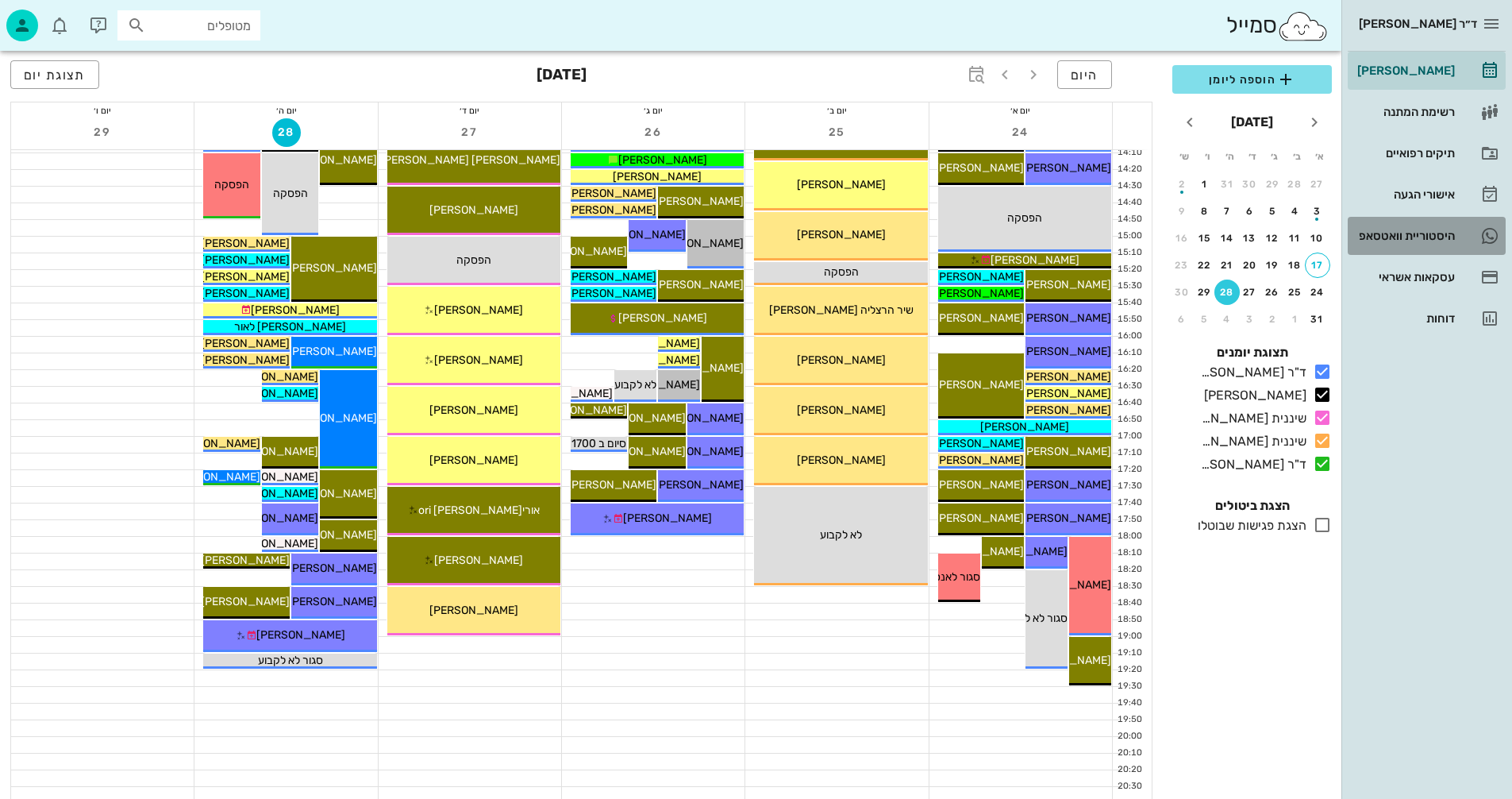
click at [1388, 231] on div "היסטוריית וואטסאפ" at bounding box center [1404, 236] width 101 height 13
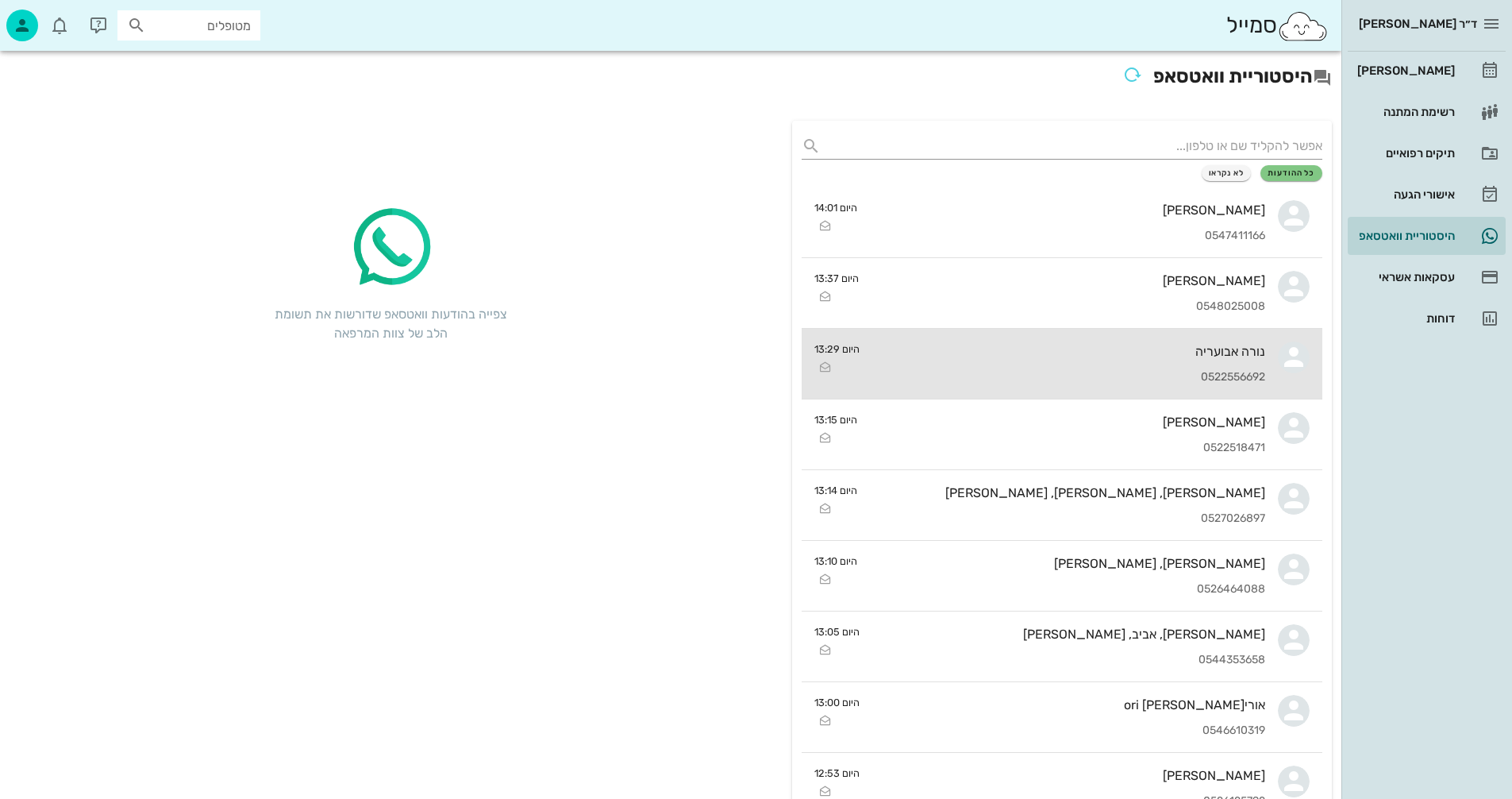
click at [998, 361] on div "נורה אבועריה 0522556692" at bounding box center [1069, 363] width 393 height 70
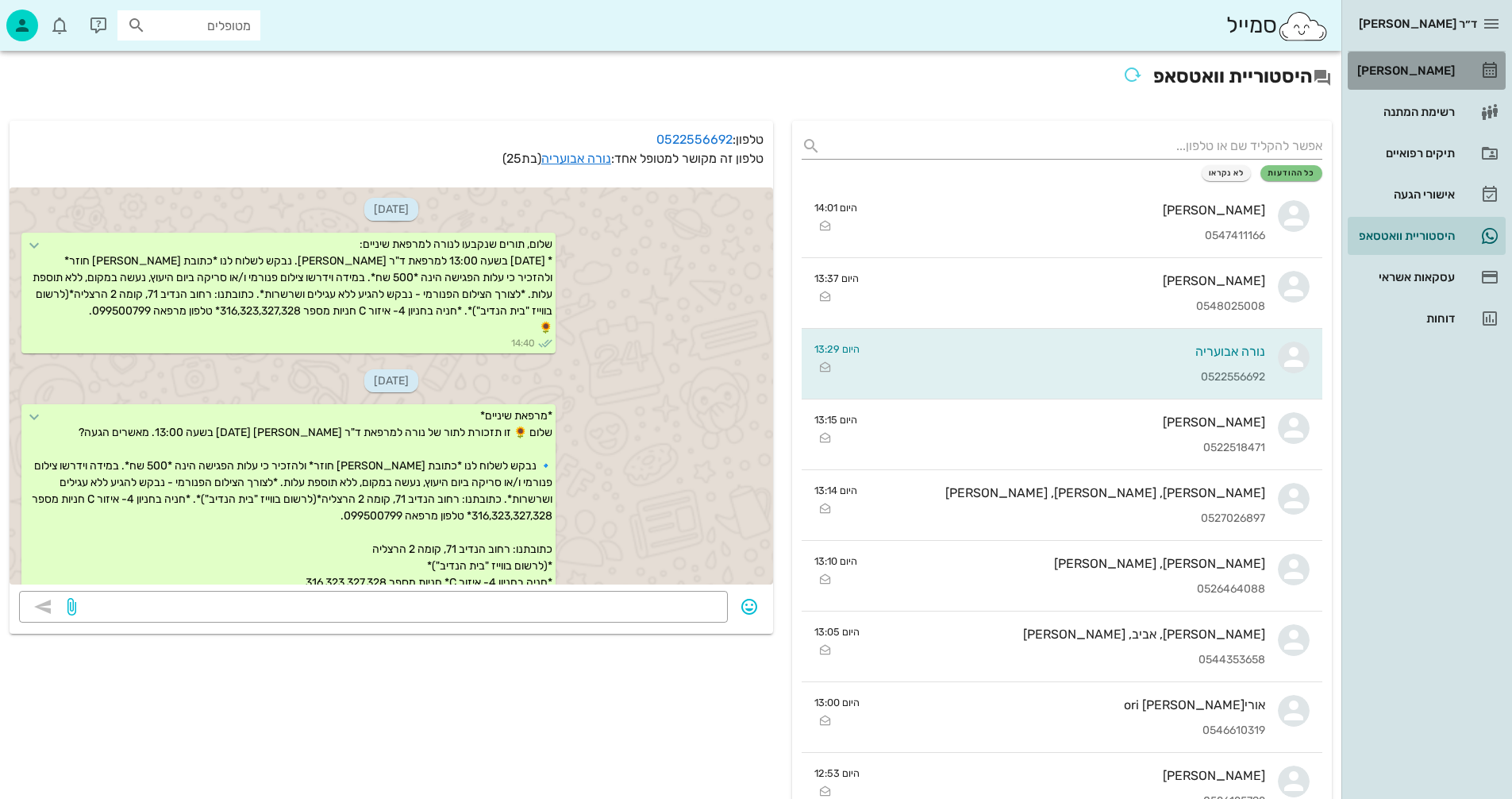
click at [1422, 71] on div "[PERSON_NAME]" at bounding box center [1404, 70] width 101 height 13
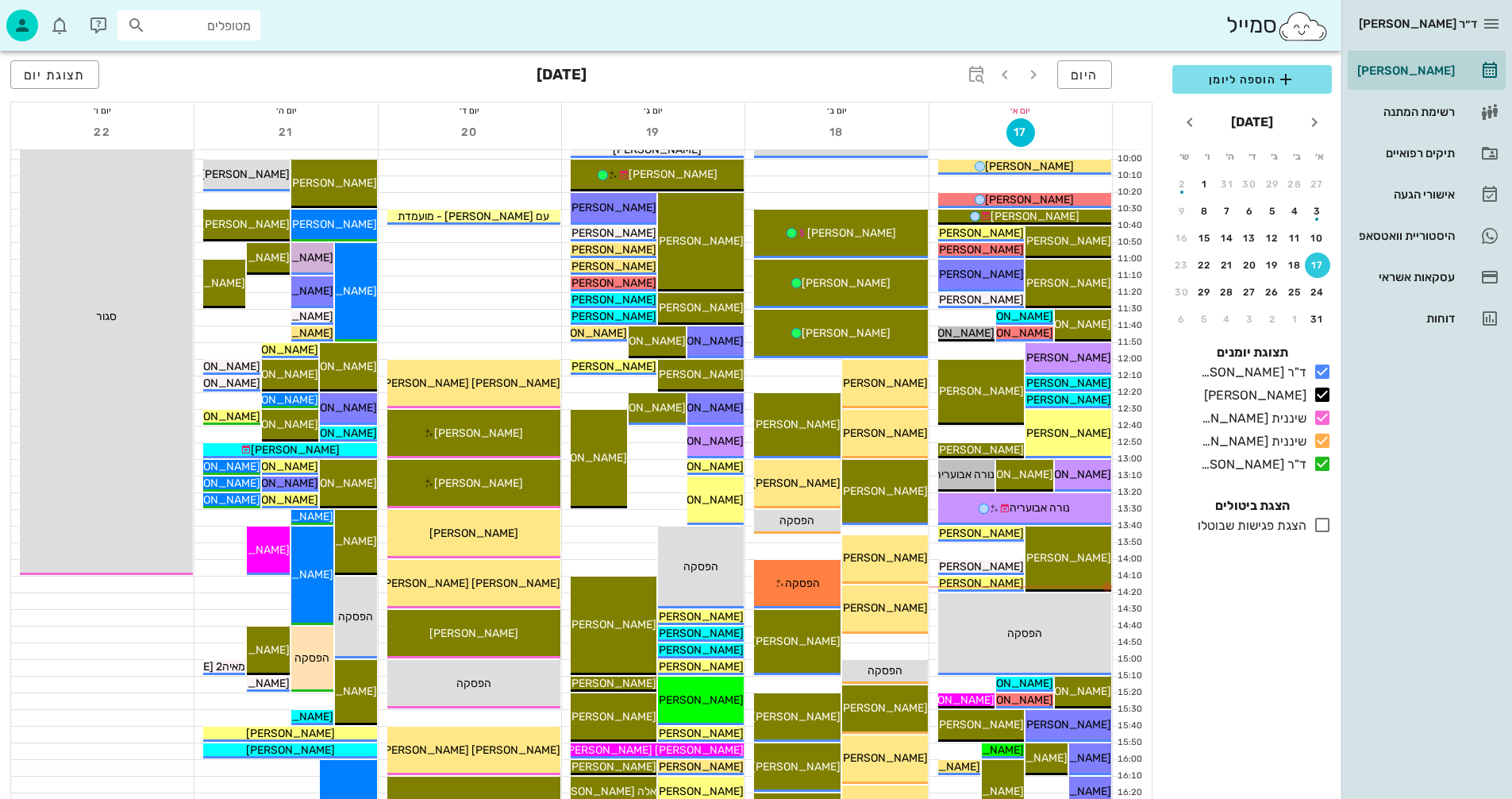
scroll to position [397, 0]
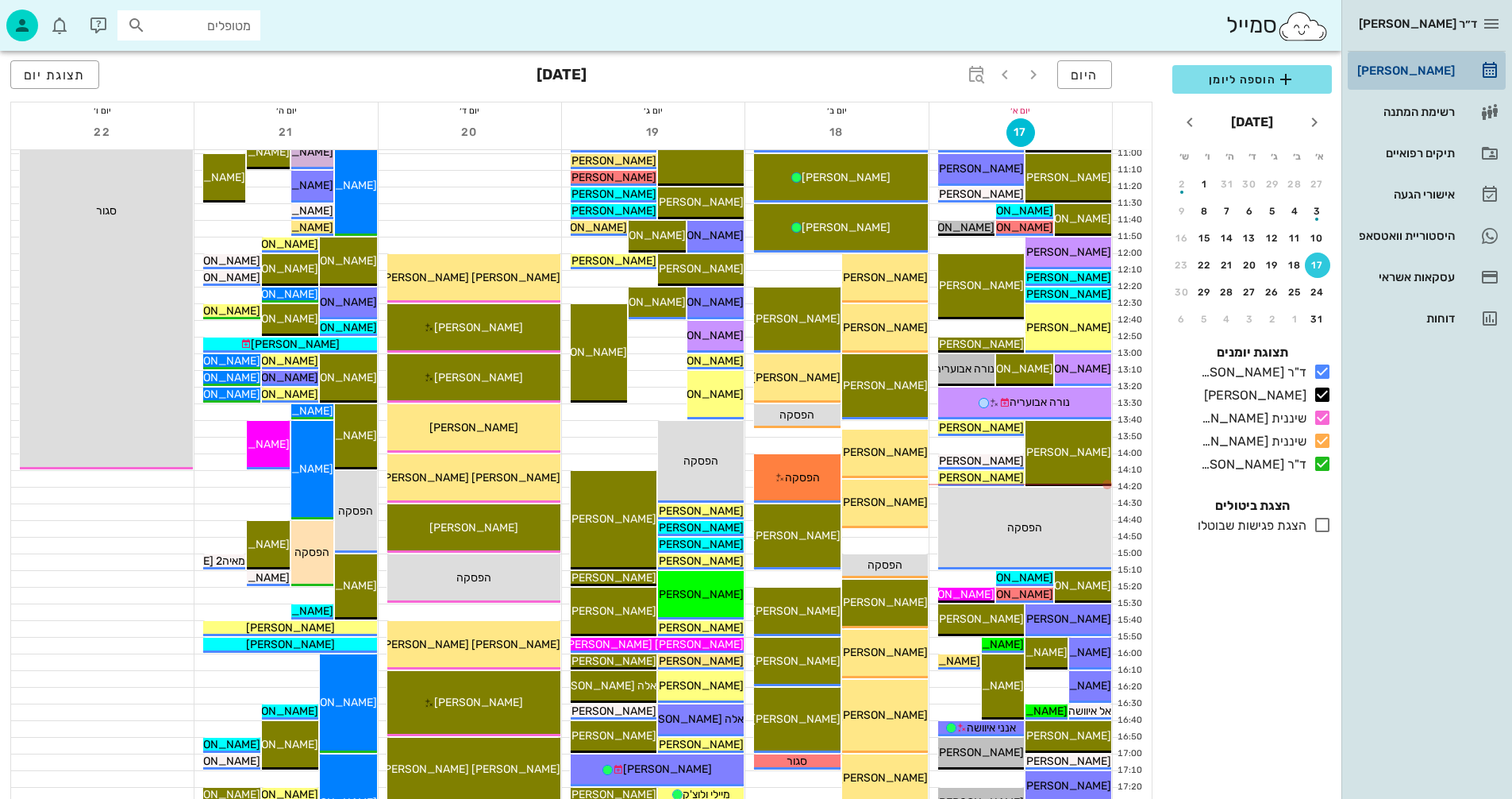
click at [1410, 69] on div "[PERSON_NAME]" at bounding box center [1404, 70] width 101 height 13
click at [1401, 233] on div "היסטוריית וואטסאפ" at bounding box center [1404, 236] width 101 height 13
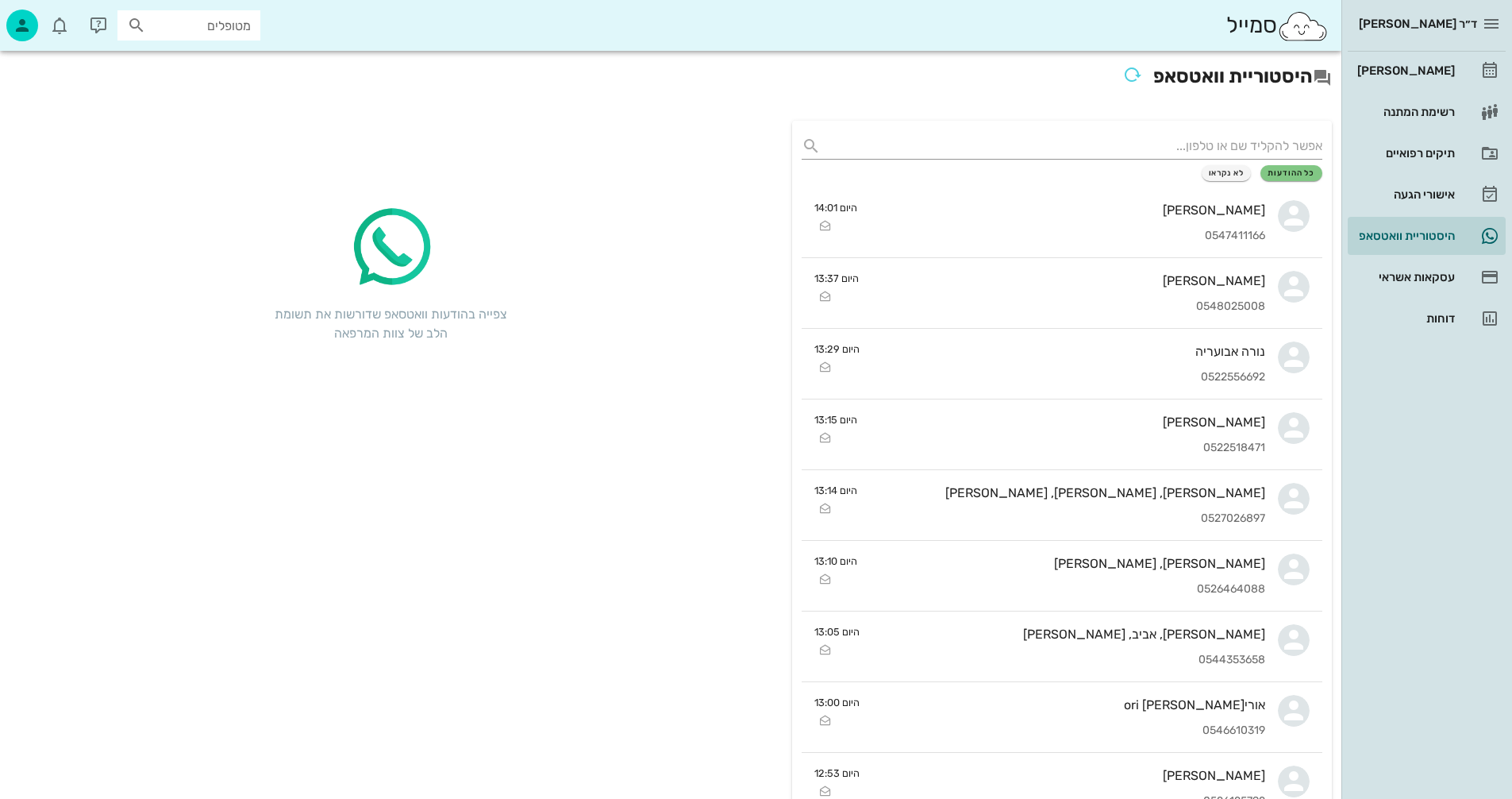
click at [193, 26] on input "מטופלים" at bounding box center [200, 25] width 101 height 20
type input "חקמט"
click at [204, 65] on div "הראל חקמט 323817551" at bounding box center [160, 60] width 175 height 13
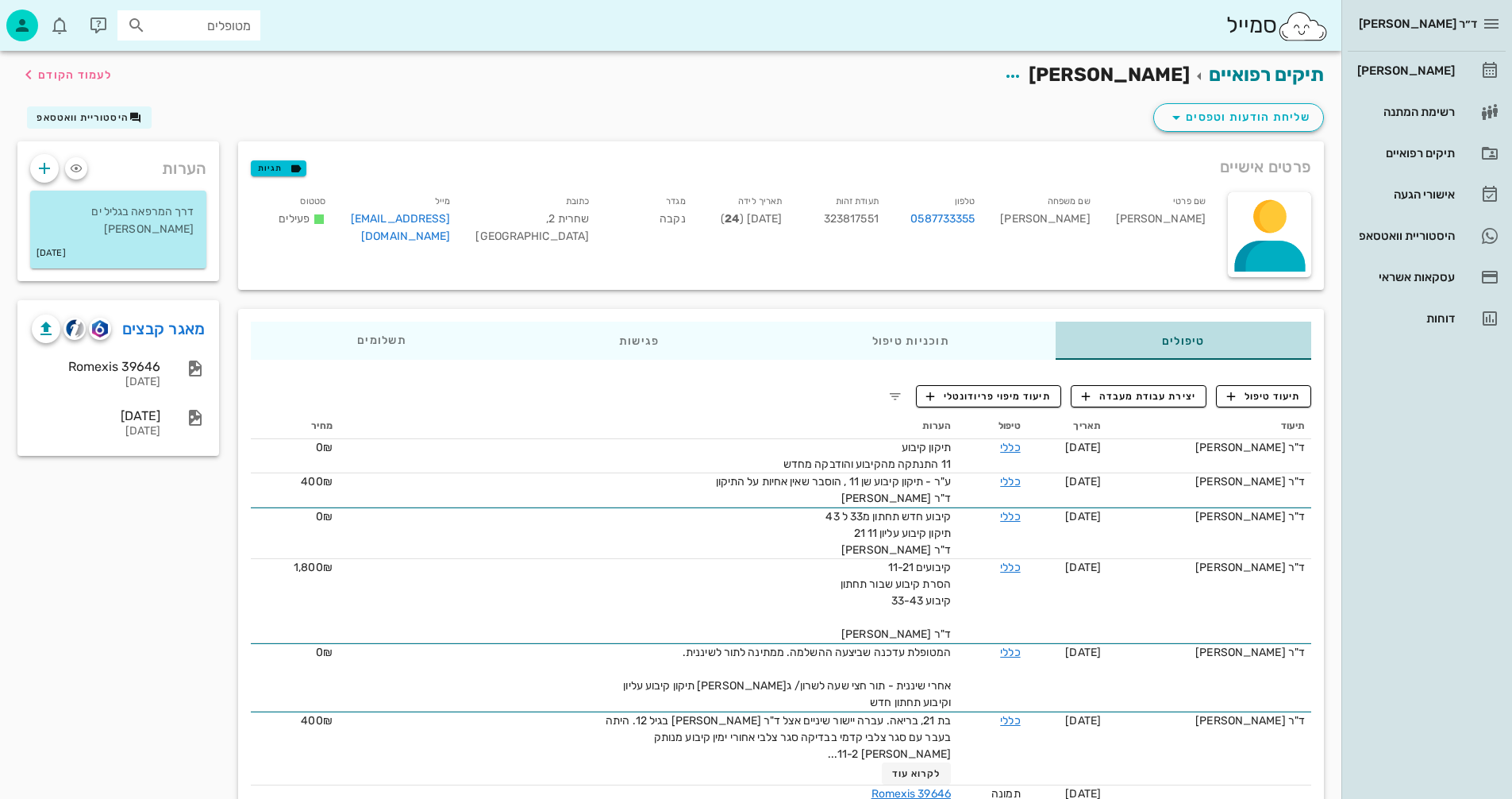
click at [1182, 344] on div "טיפולים" at bounding box center [1183, 340] width 256 height 38
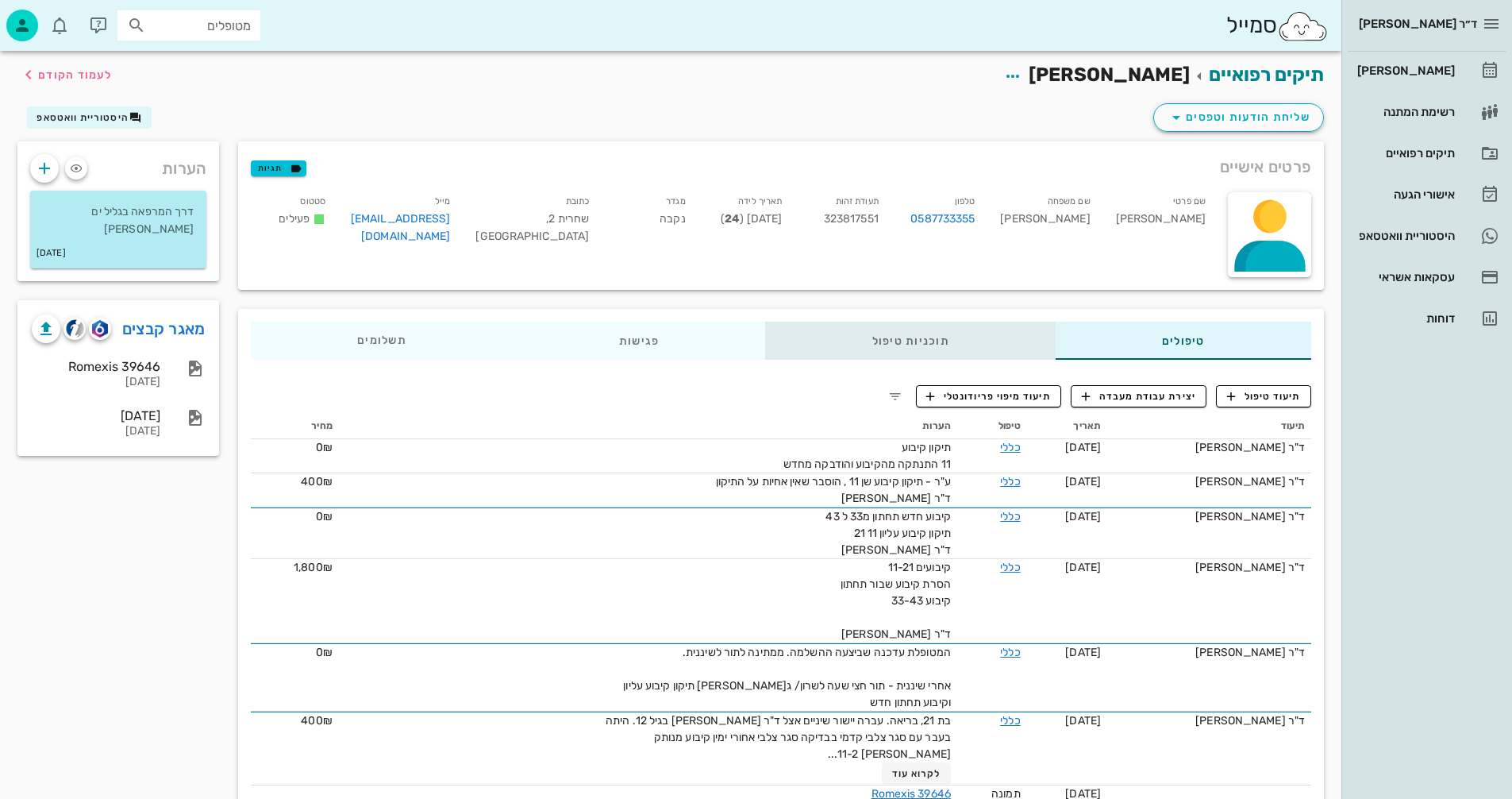
click at [901, 334] on div "תוכניות טיפול" at bounding box center [911, 340] width 290 height 38
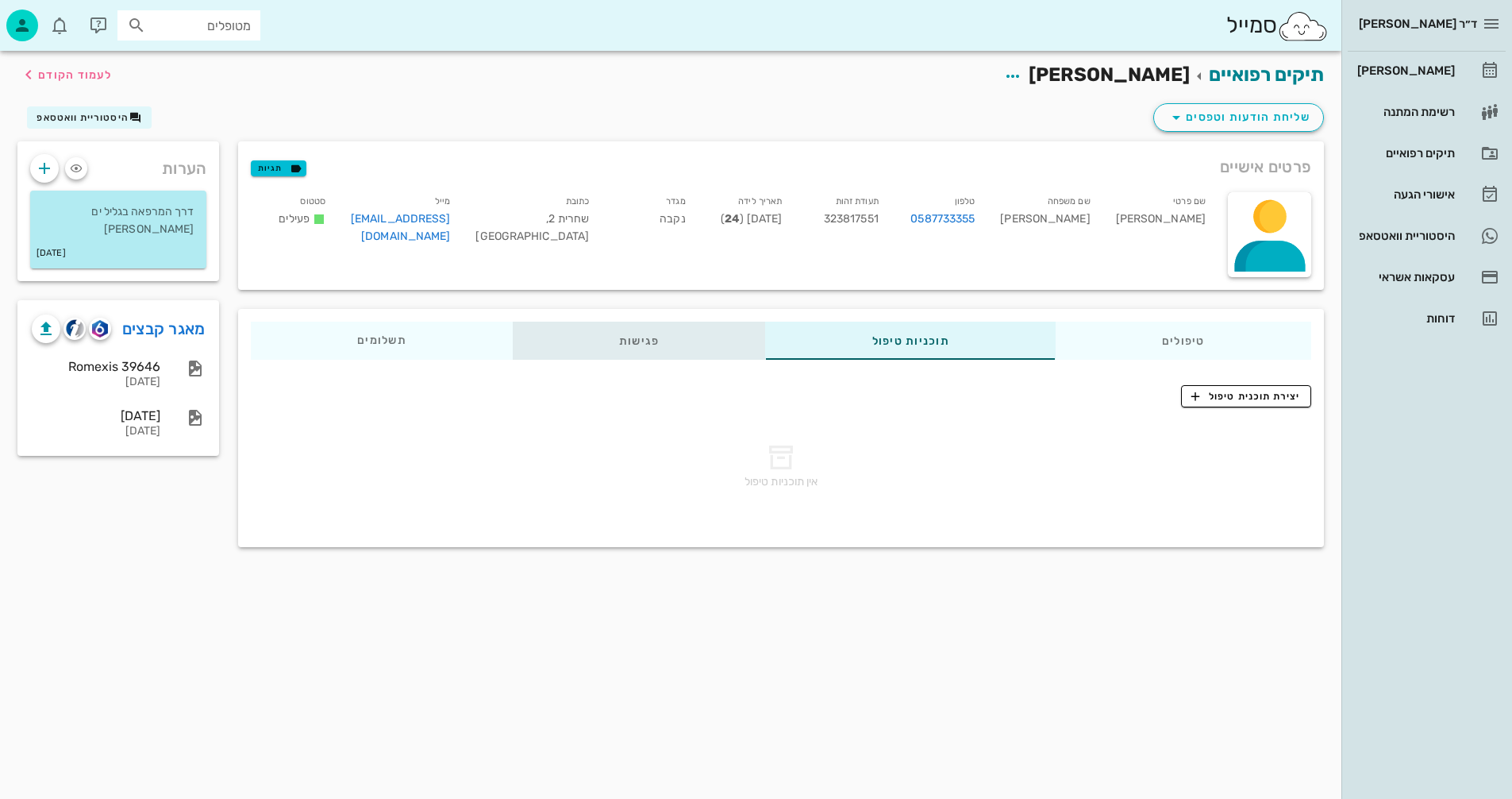
click at [628, 339] on div "פגישות" at bounding box center [639, 340] width 253 height 38
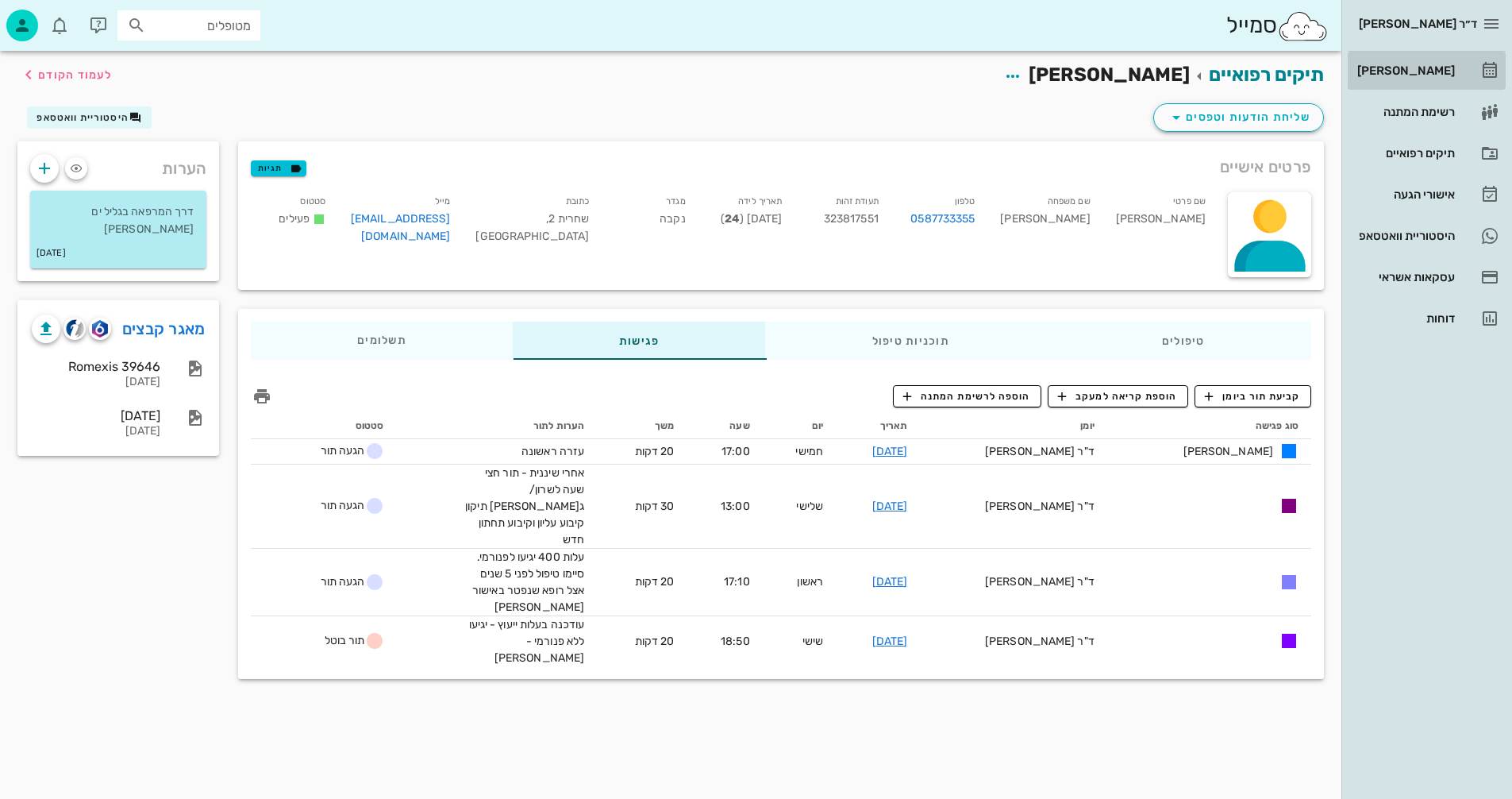
click at [1427, 74] on div "[PERSON_NAME]" at bounding box center [1404, 70] width 101 height 13
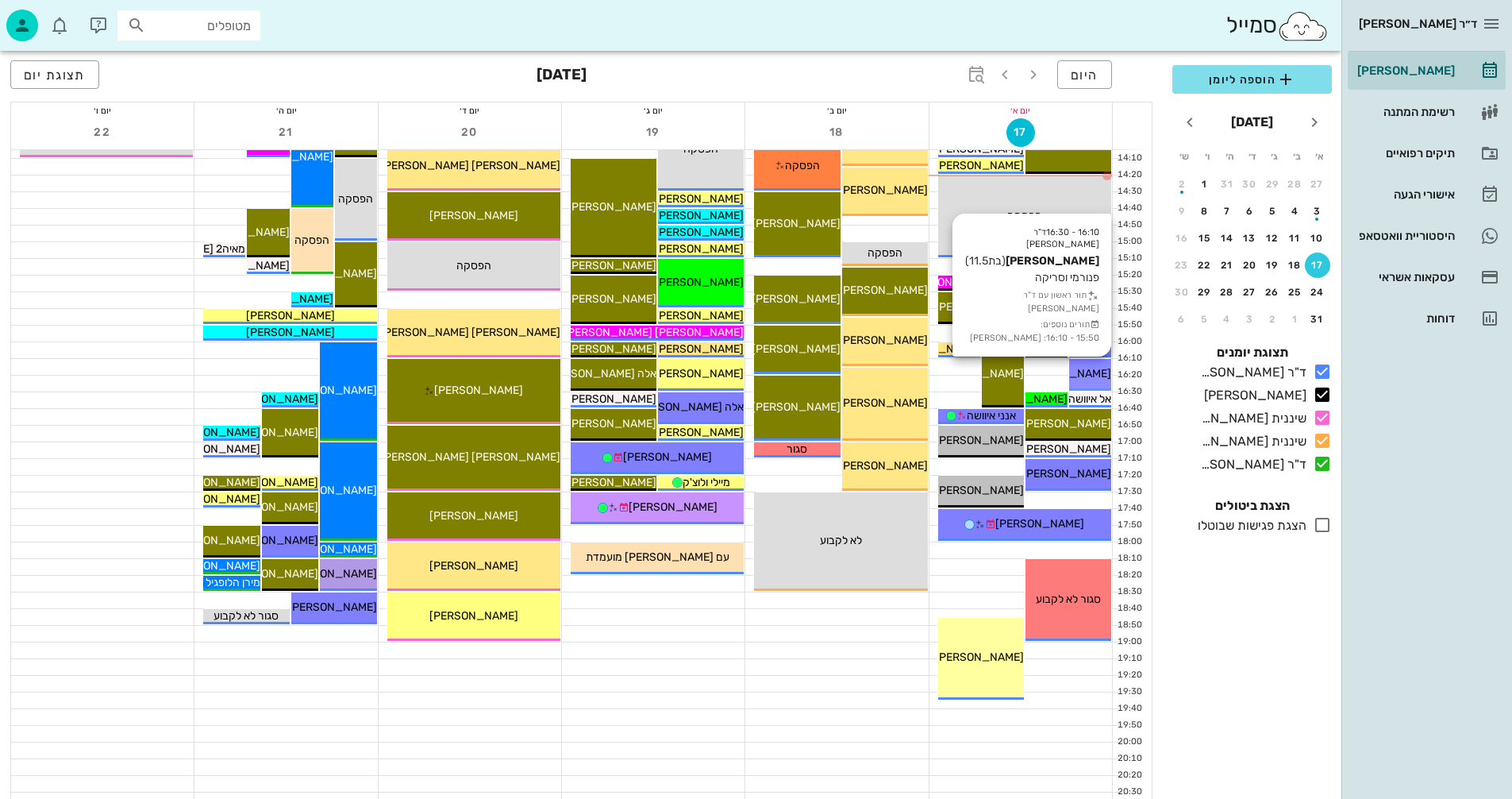
scroll to position [752, 0]
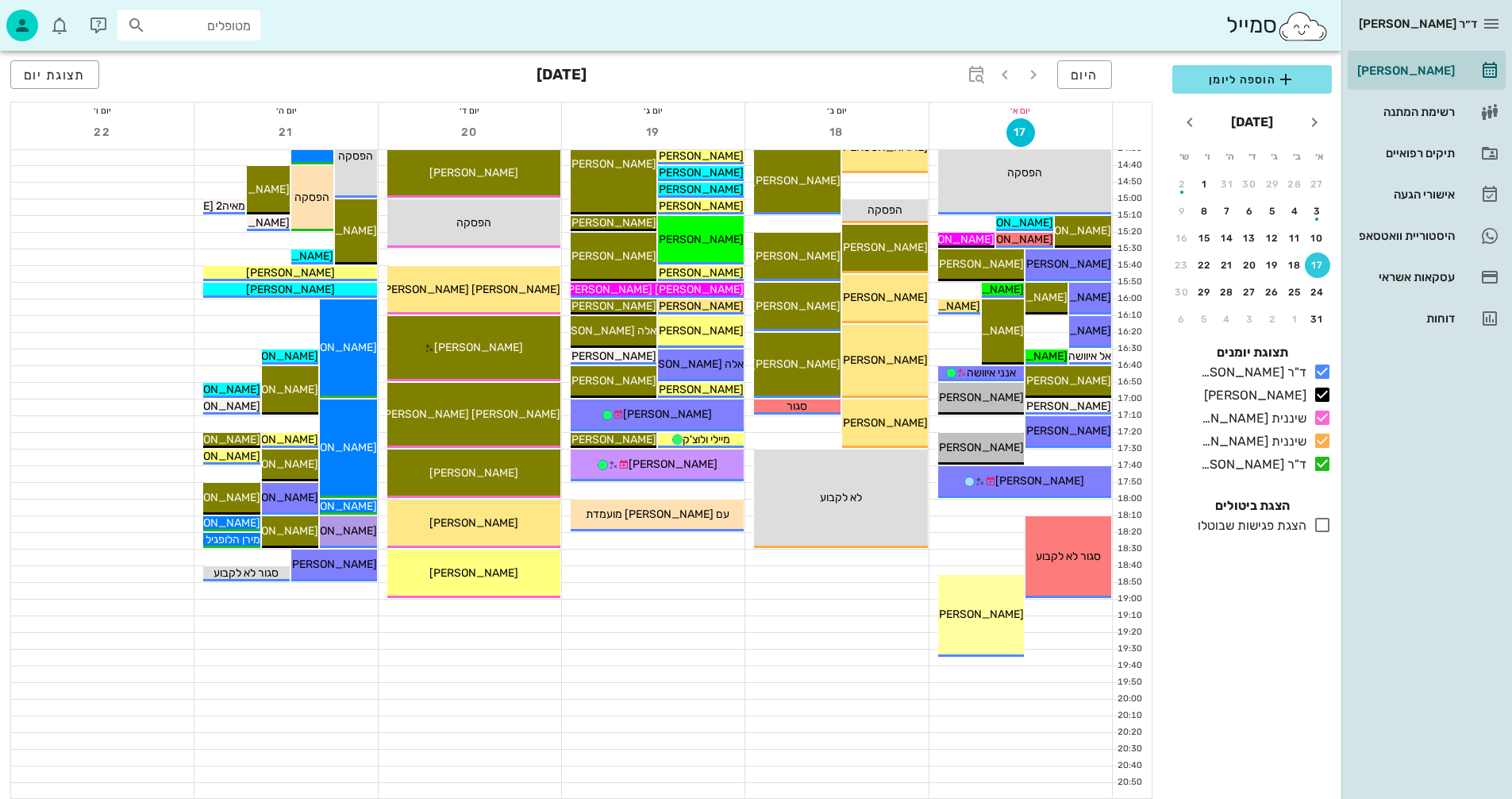
click at [228, 20] on input "מטופלים" at bounding box center [200, 25] width 101 height 20
type input "חקמט"
click at [202, 65] on div "הראל חקמט 323817551" at bounding box center [160, 60] width 175 height 13
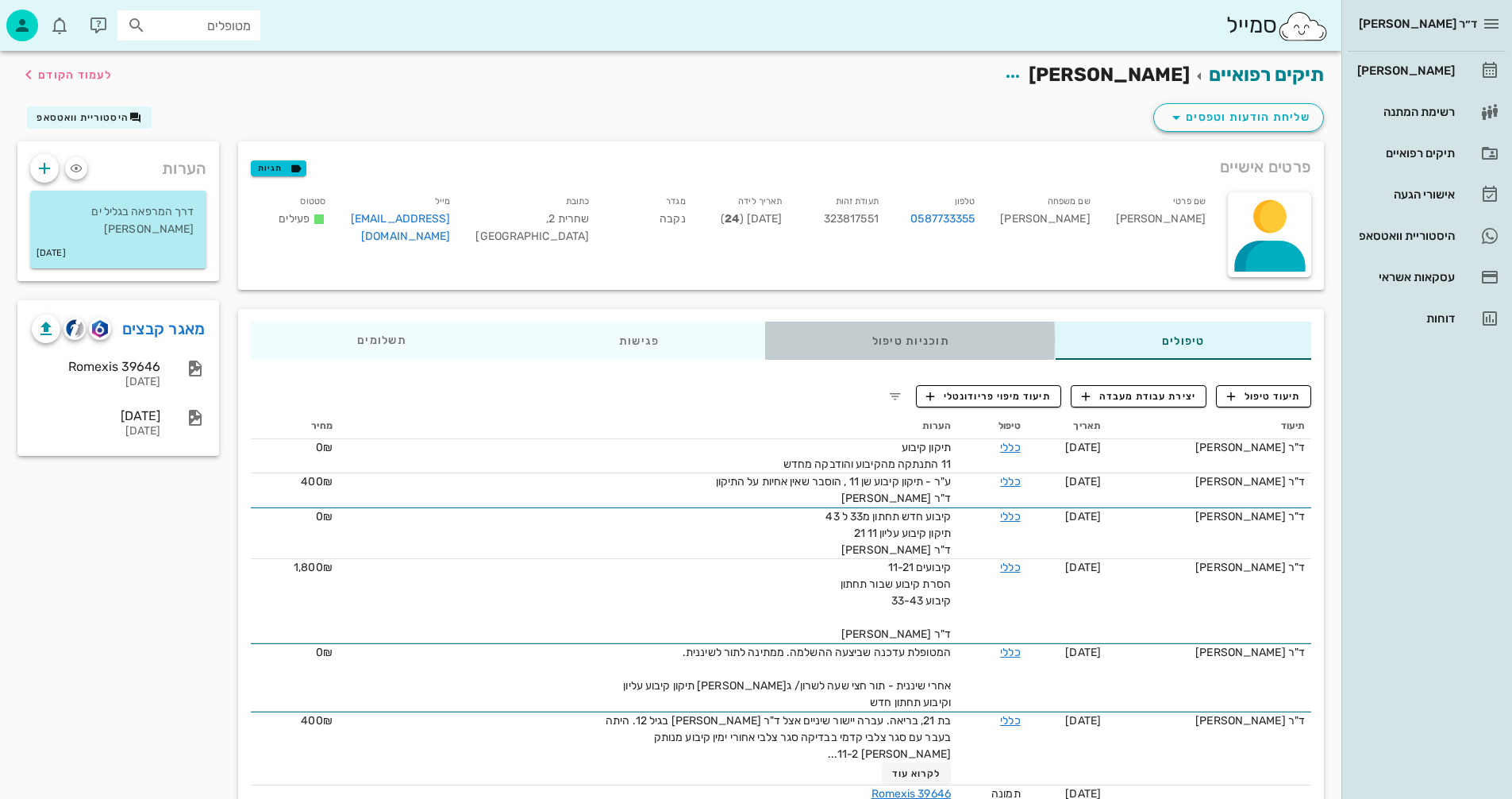
click at [915, 334] on div "תוכניות טיפול" at bounding box center [911, 340] width 290 height 38
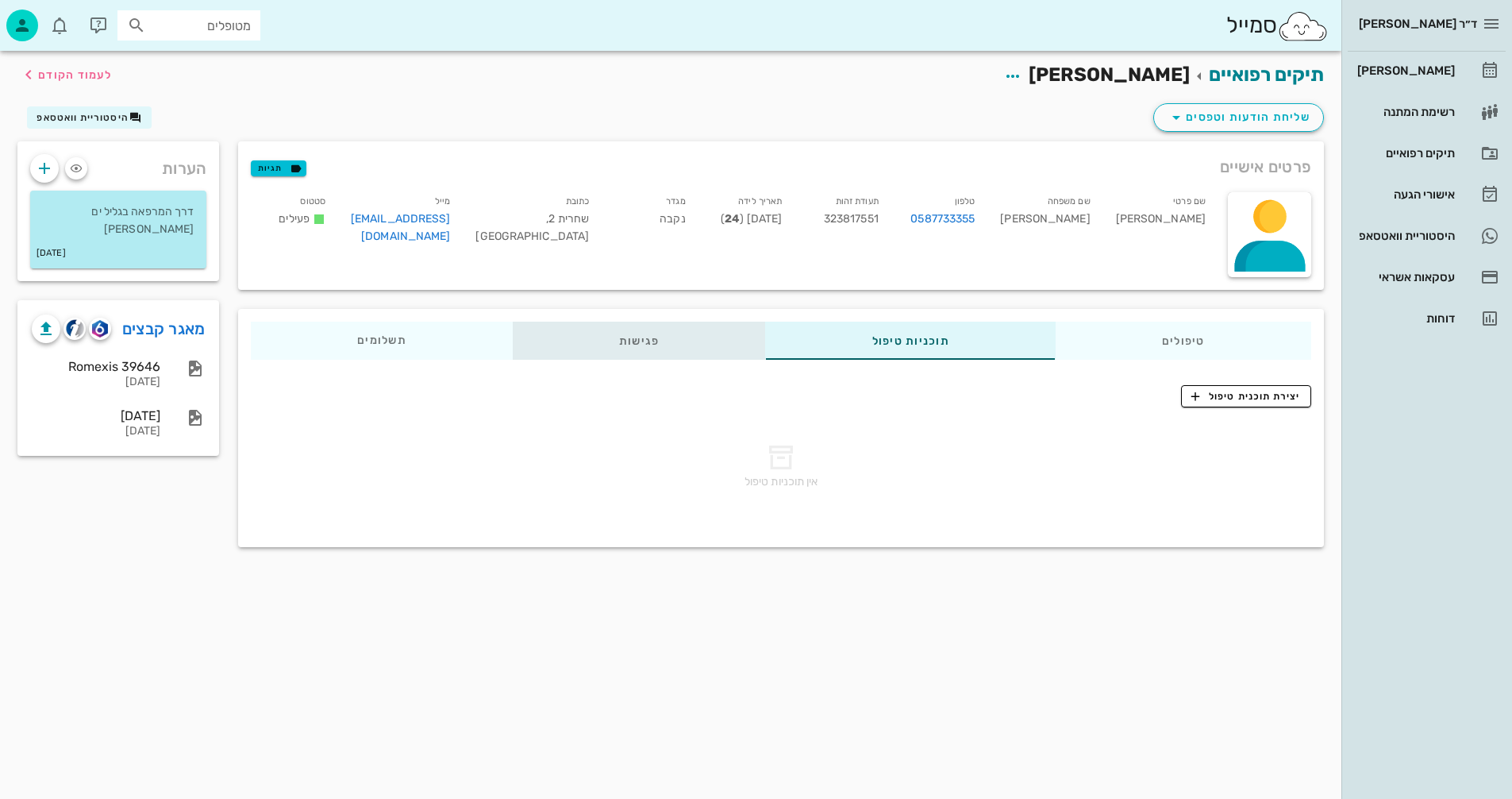
click at [638, 337] on div "פגישות" at bounding box center [639, 340] width 253 height 38
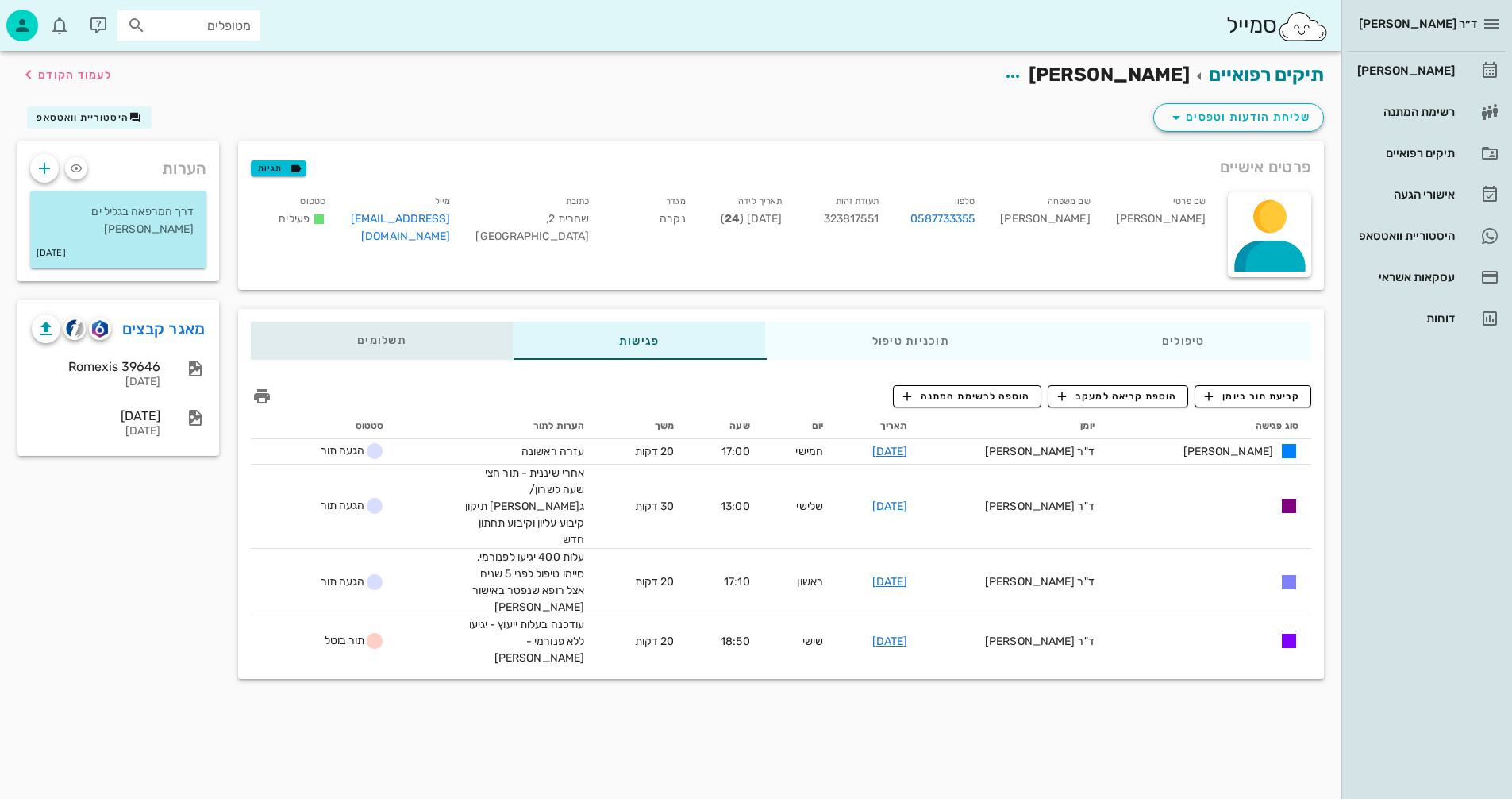
click at [381, 338] on span "תשלומים 0₪" at bounding box center [382, 340] width 49 height 11
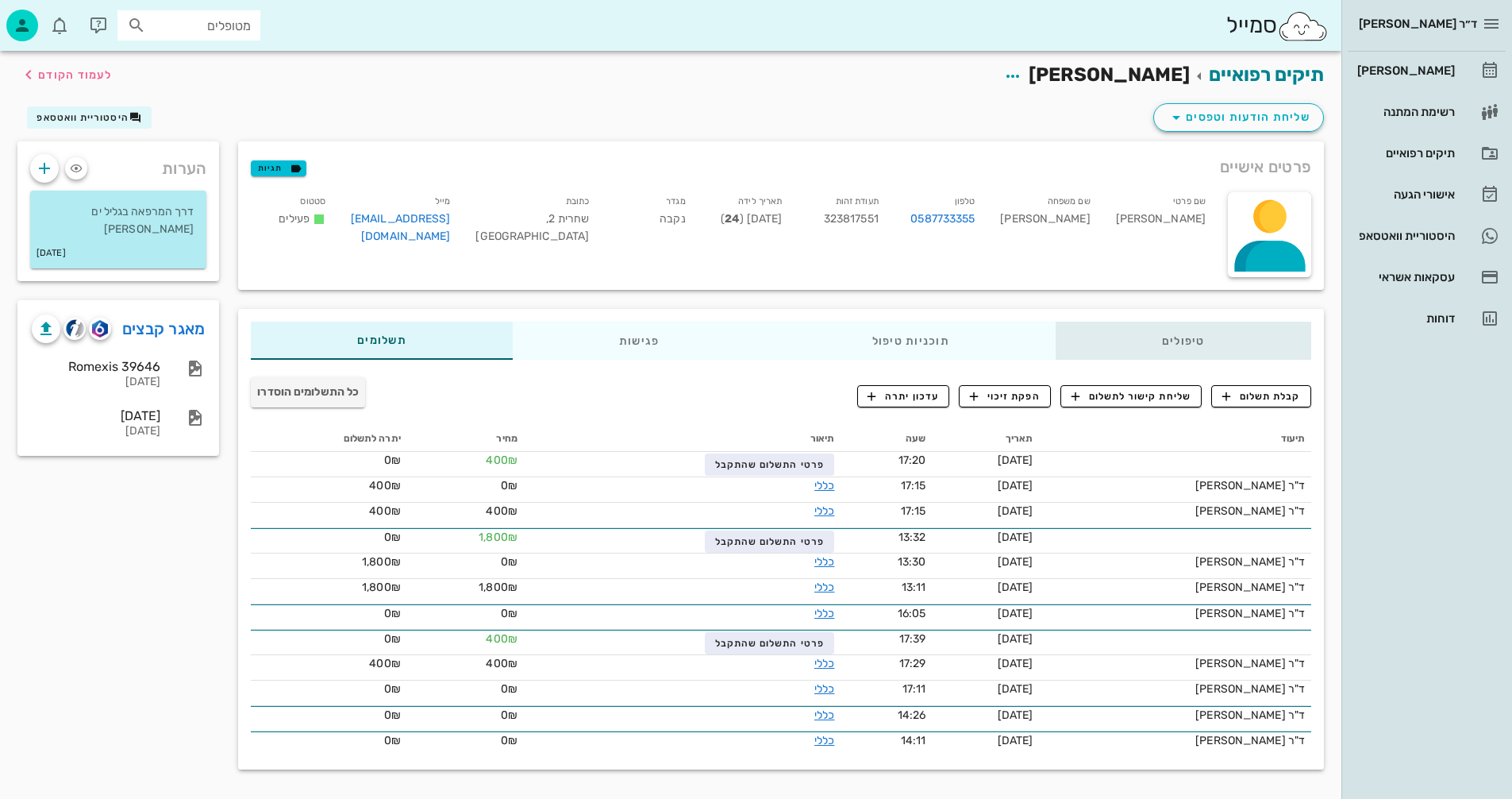
click at [1190, 339] on div "טיפולים" at bounding box center [1183, 340] width 256 height 38
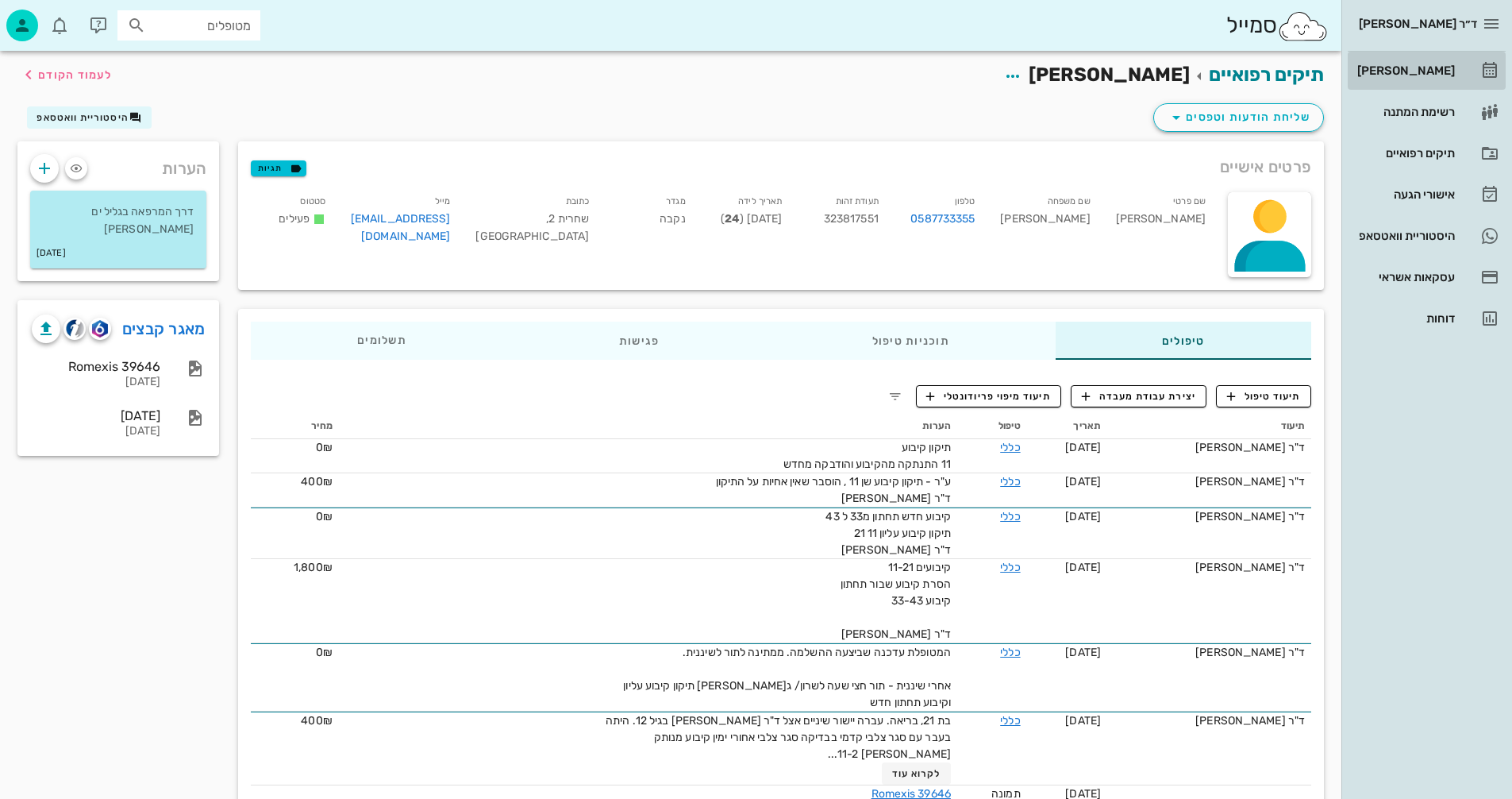
click at [1416, 67] on div "[PERSON_NAME]" at bounding box center [1404, 70] width 101 height 13
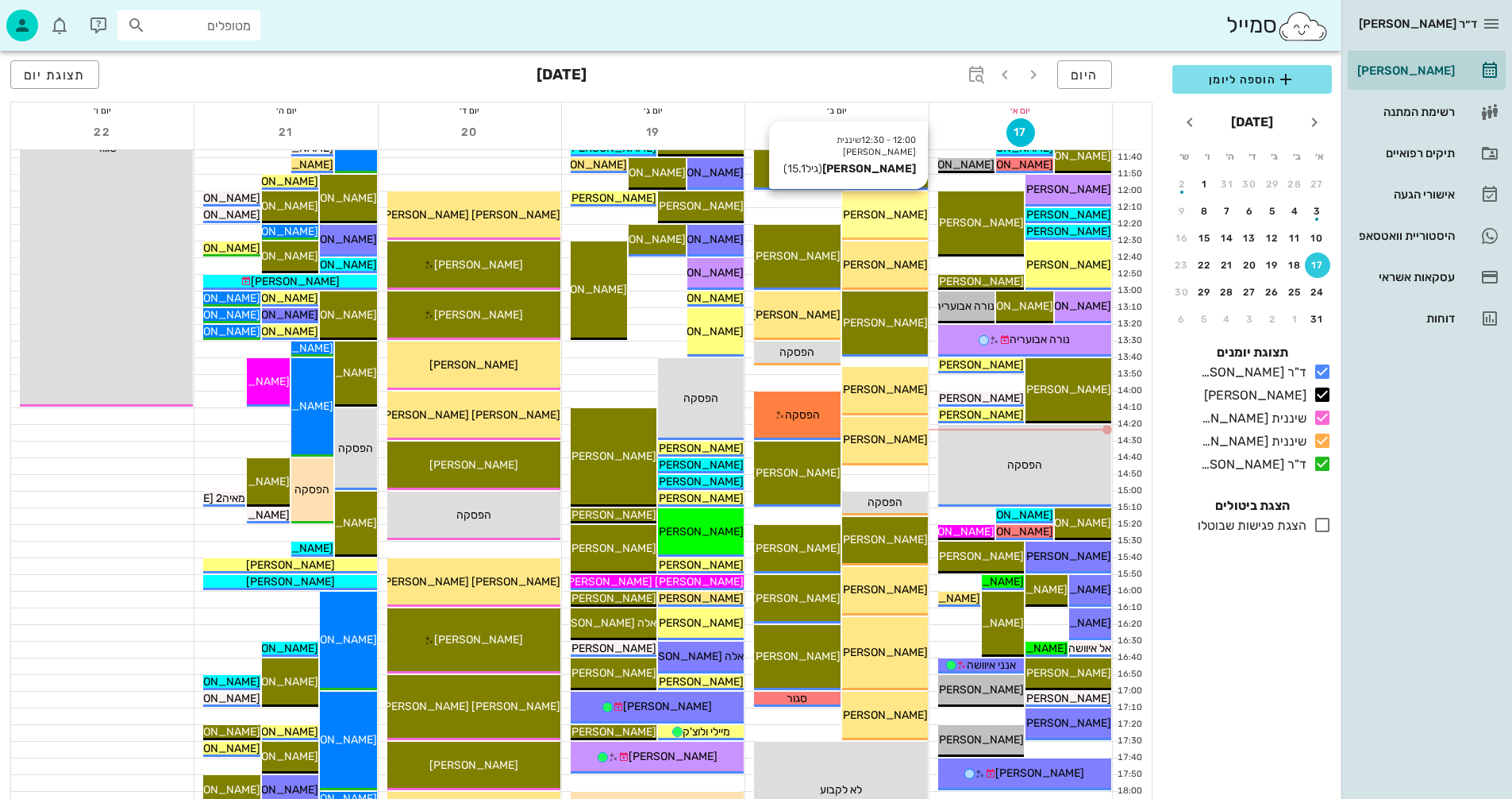
scroll to position [476, 0]
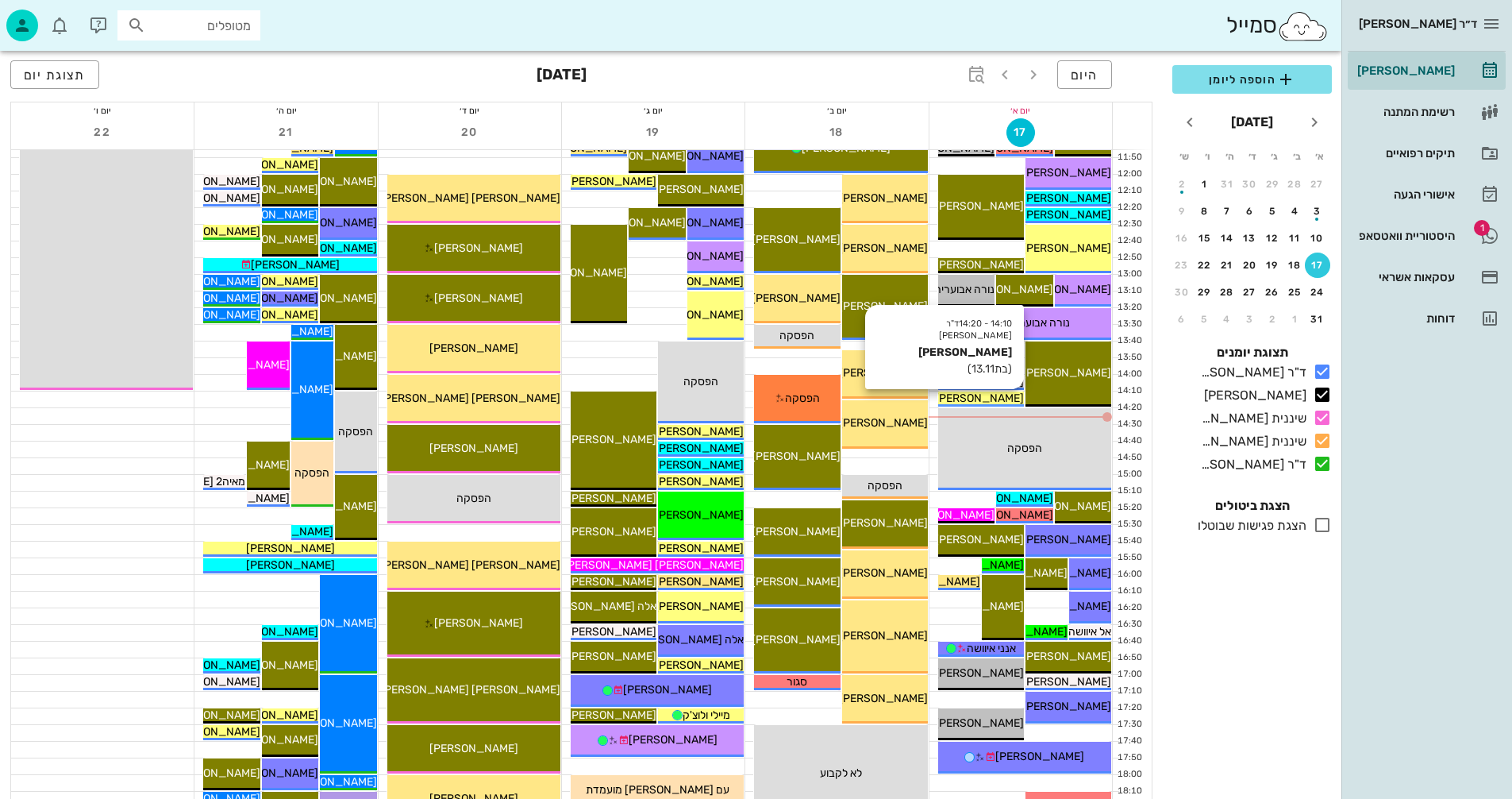
click at [969, 395] on span "[PERSON_NAME]" at bounding box center [979, 398] width 89 height 14
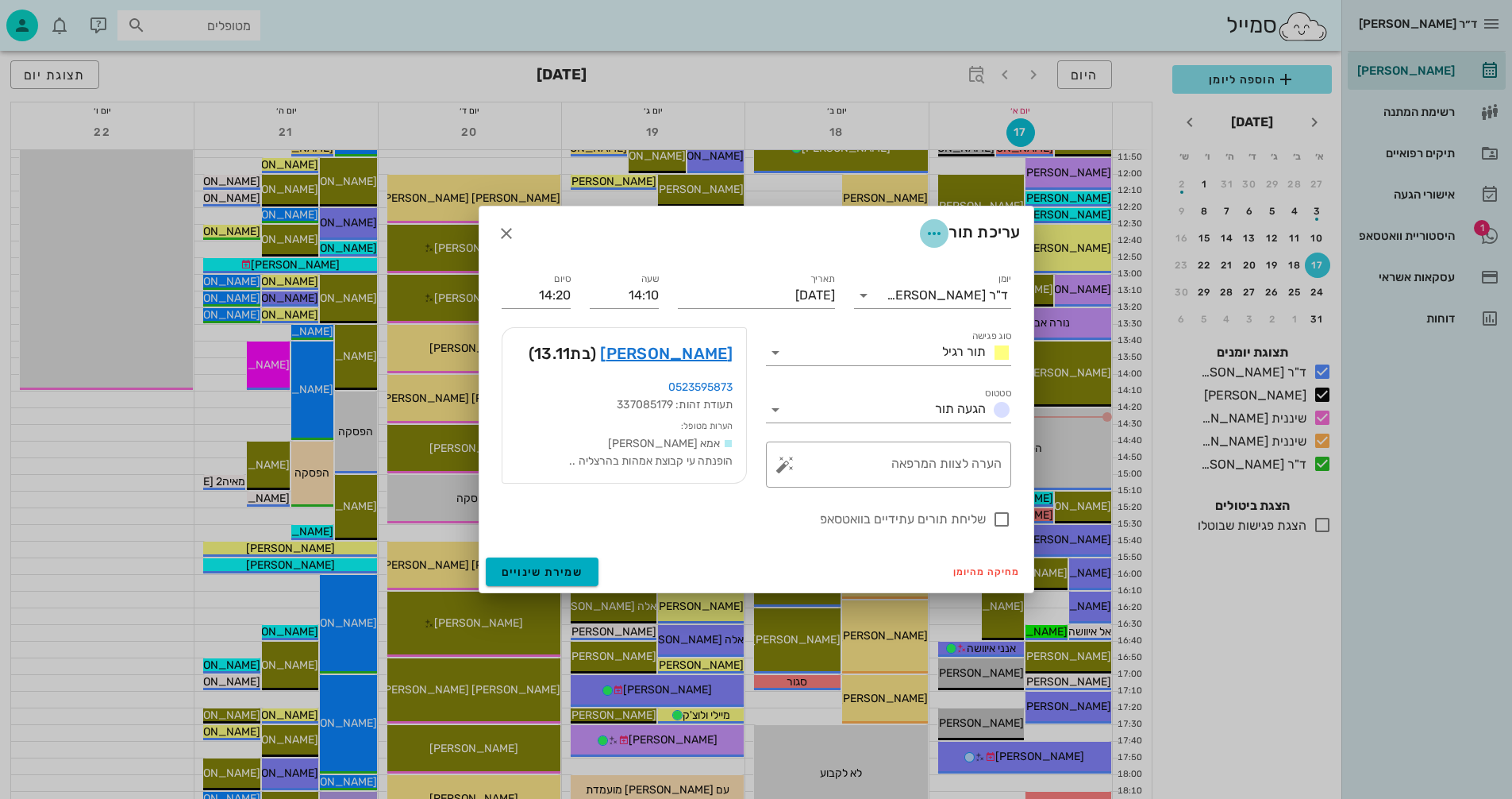
click at [934, 231] on icon "button" at bounding box center [934, 233] width 19 height 19
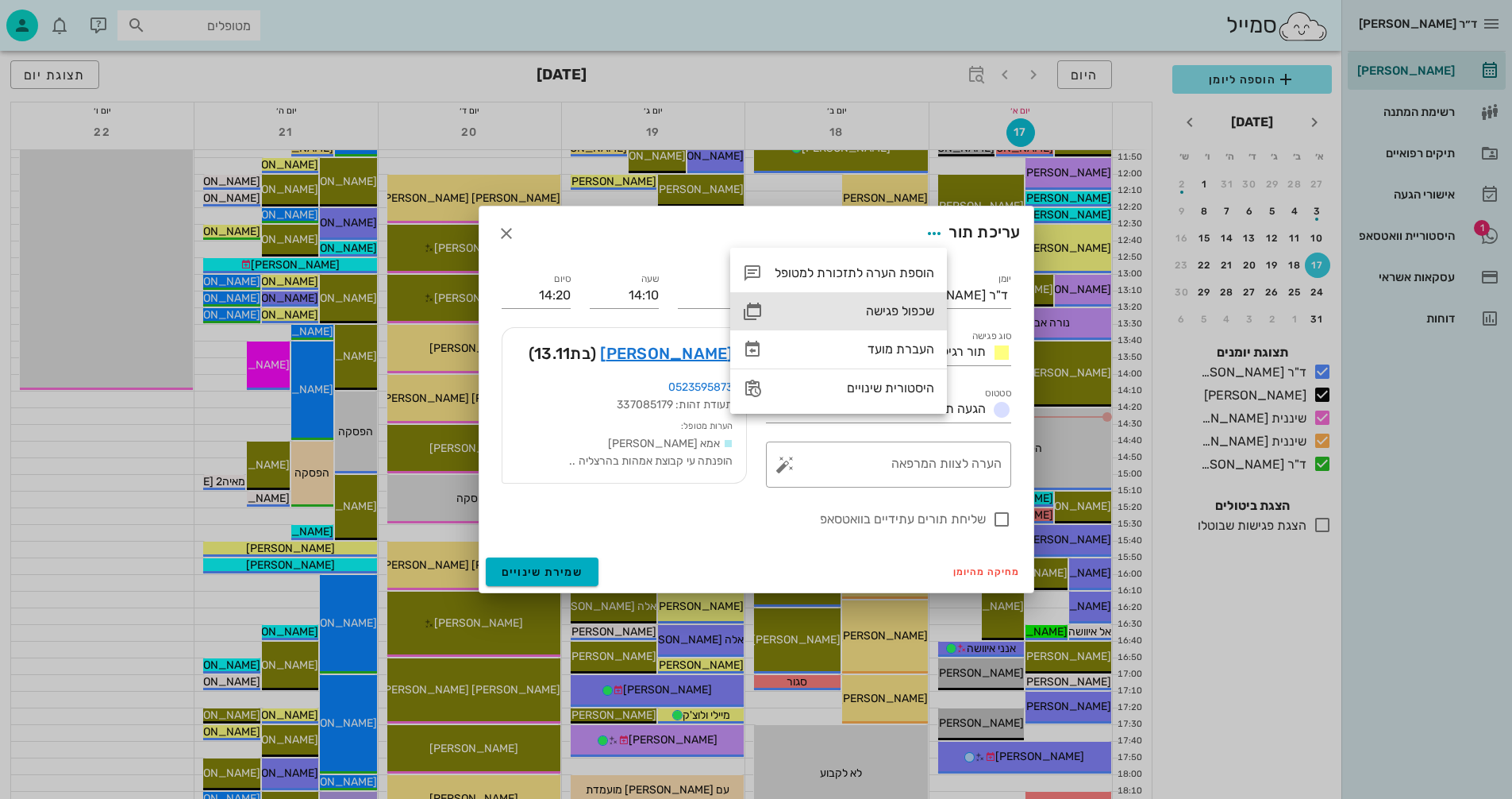
click at [880, 308] on div "שכפול פגישה" at bounding box center [854, 311] width 160 height 15
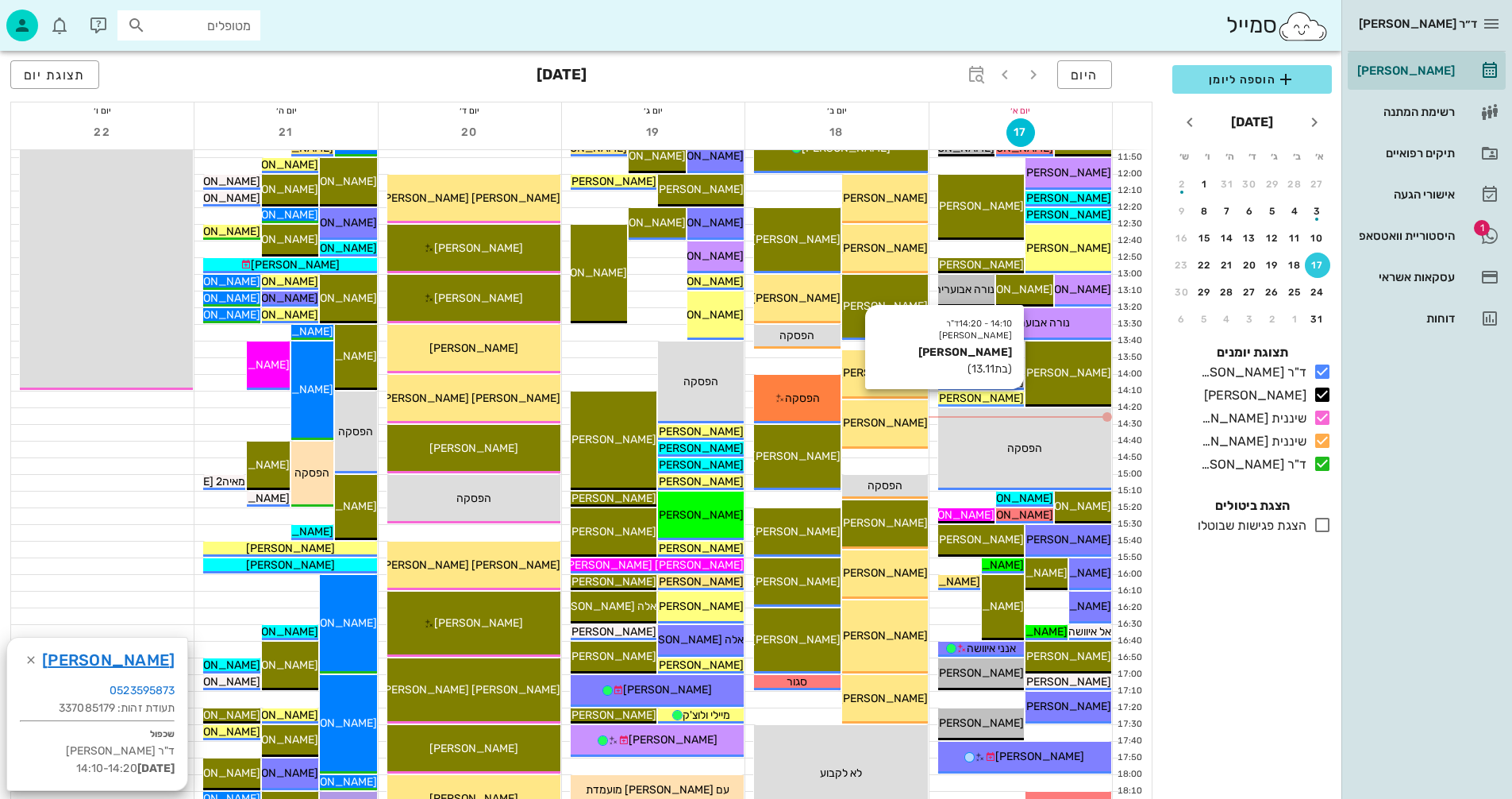
click at [992, 398] on span "[PERSON_NAME]" at bounding box center [979, 398] width 89 height 14
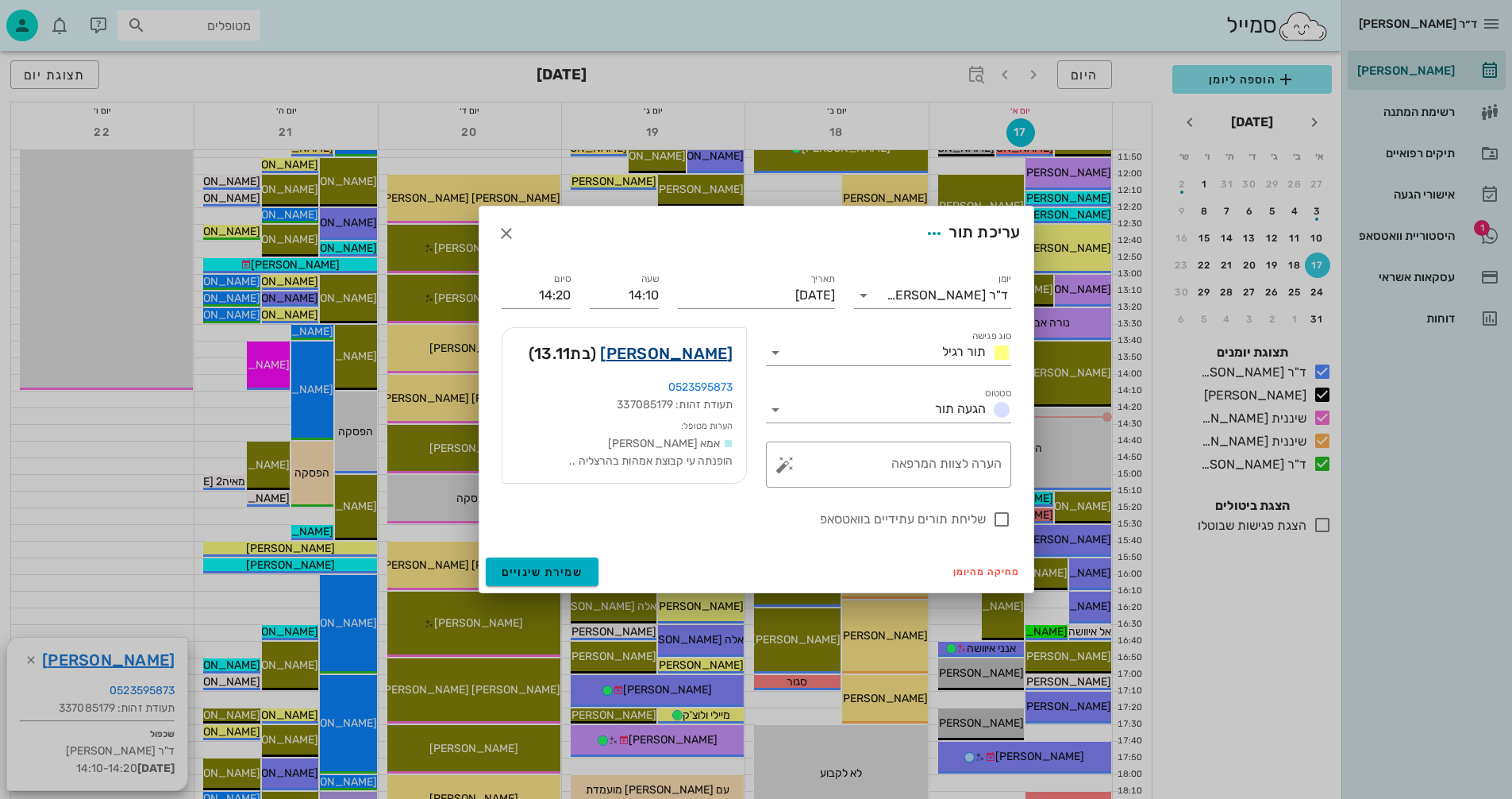
click at [696, 354] on link "מאיה נצראל" at bounding box center [666, 353] width 133 height 25
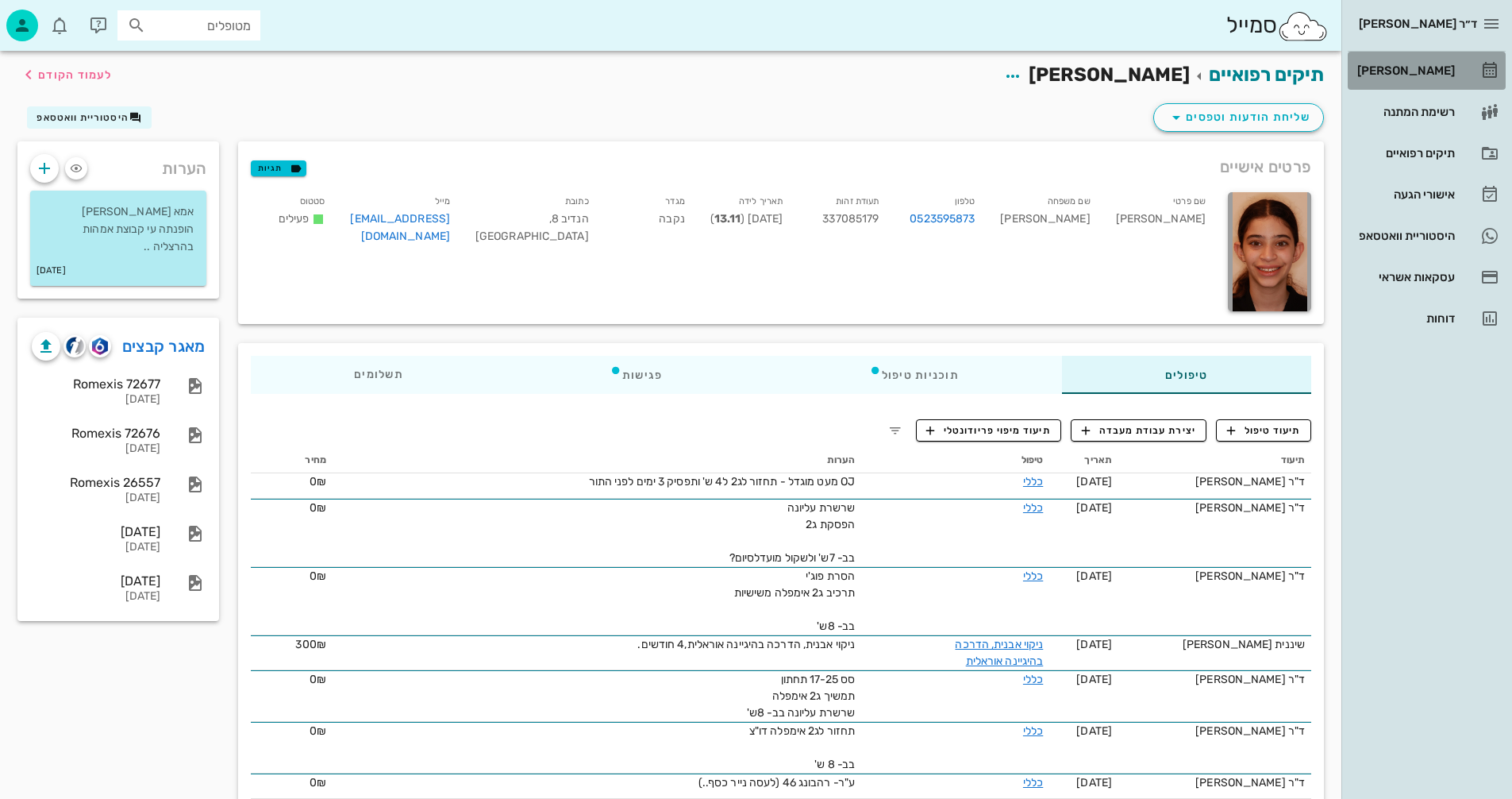
click at [1420, 70] on div "[PERSON_NAME]" at bounding box center [1404, 70] width 101 height 13
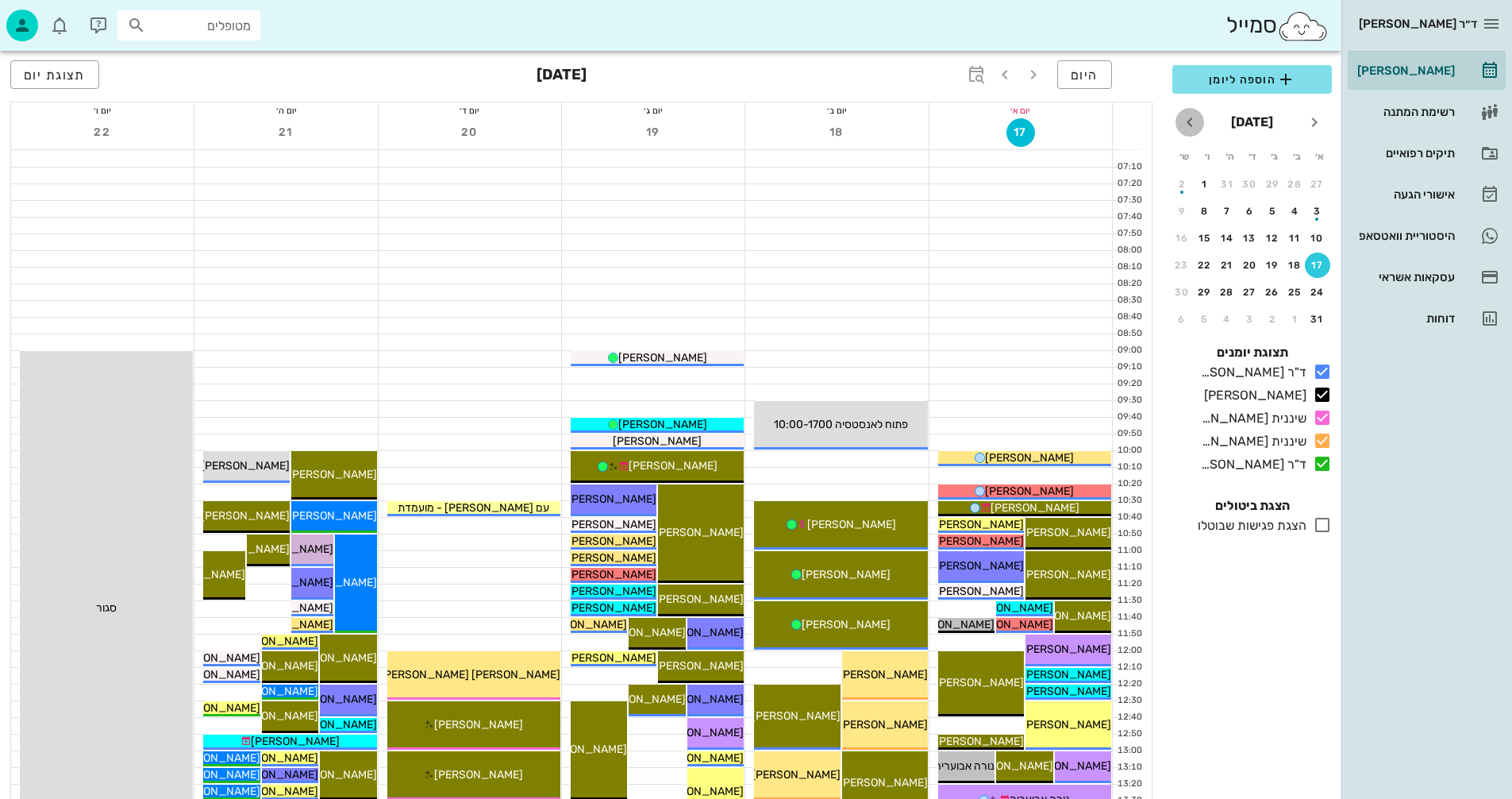
click at [1188, 121] on icon "חודש הבא" at bounding box center [1190, 122] width 19 height 19
click at [1271, 232] on div "16" at bounding box center [1273, 237] width 25 height 11
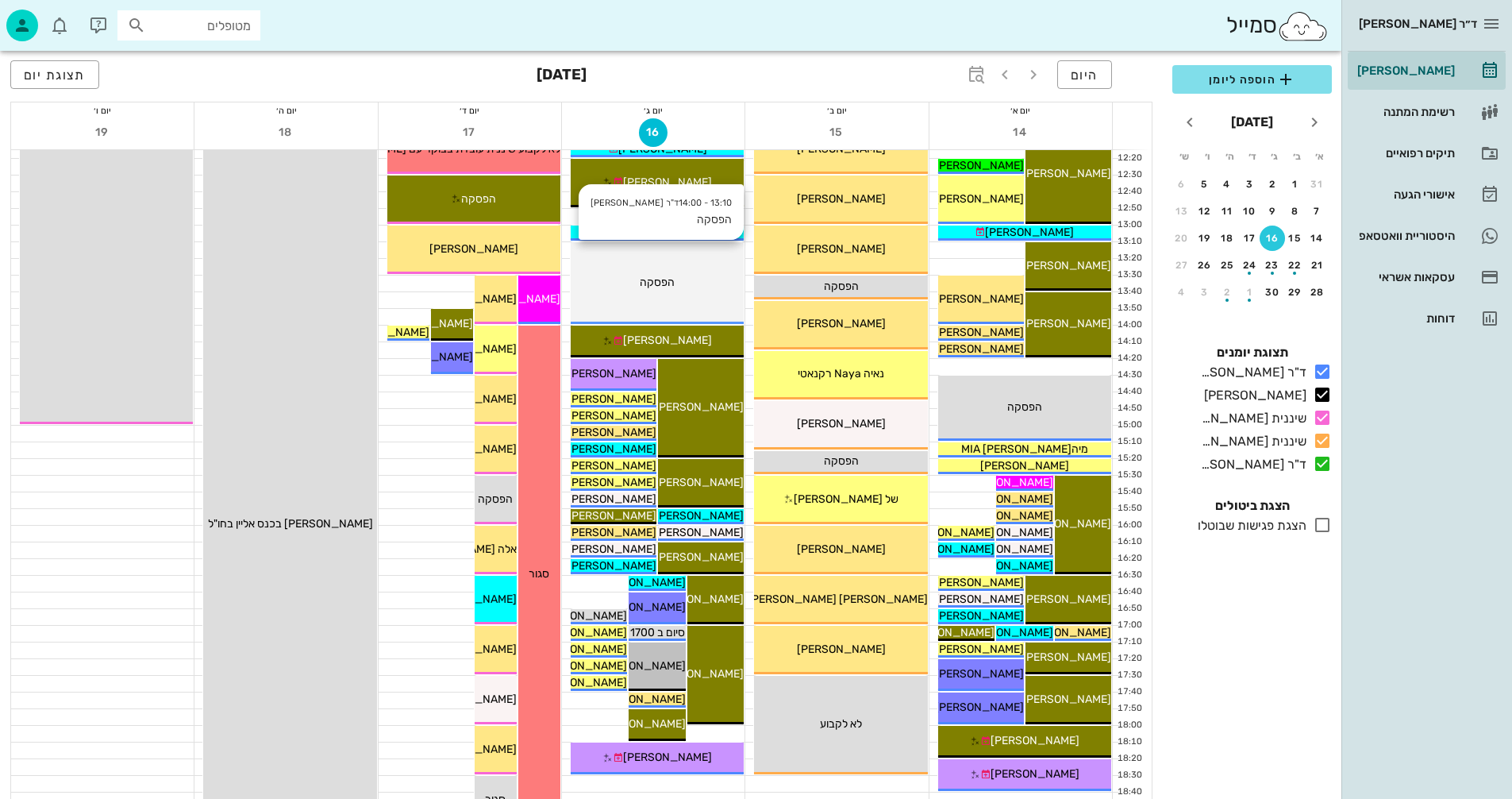
scroll to position [672, 0]
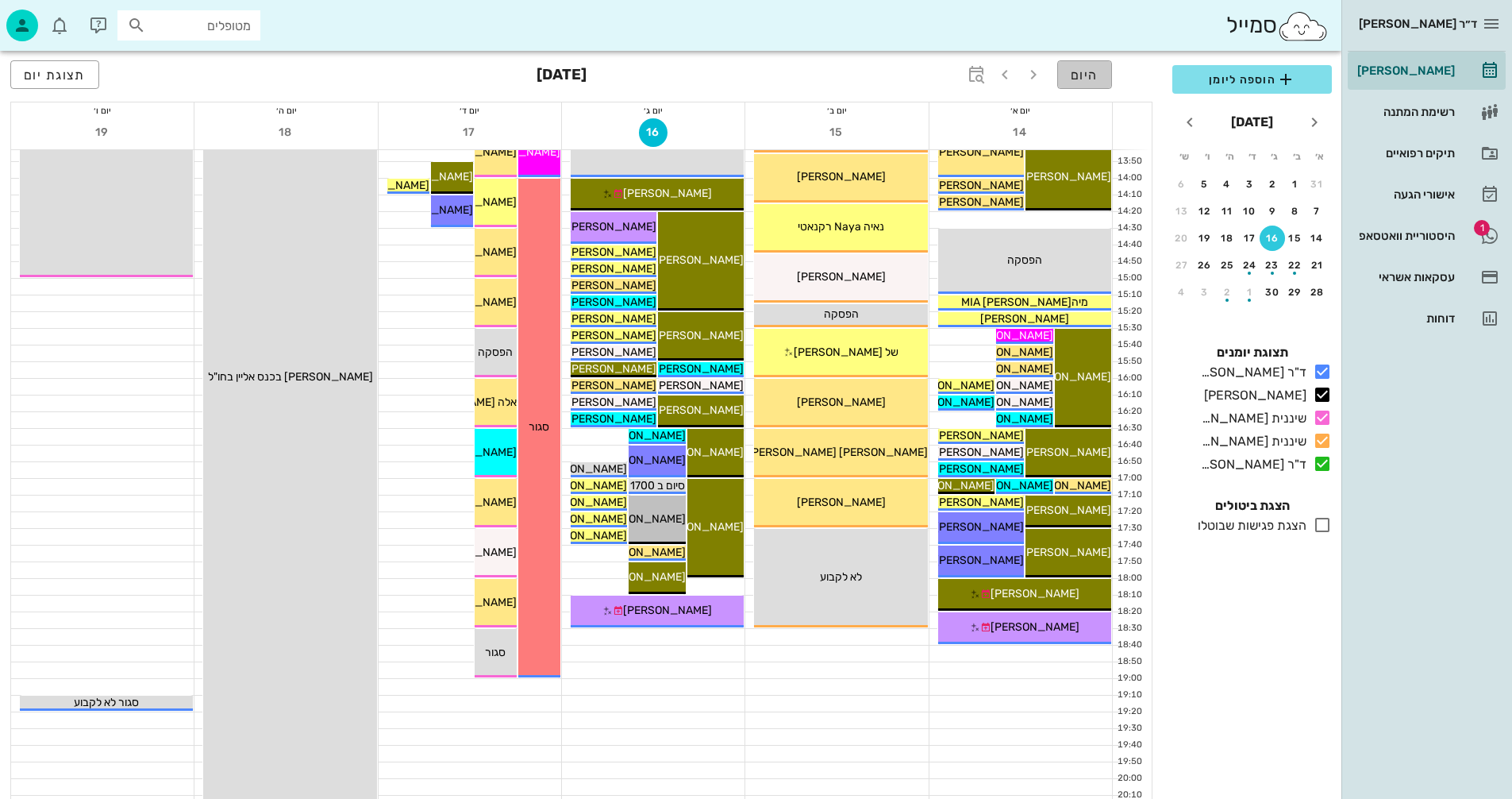
click at [1084, 72] on span "היום" at bounding box center [1085, 75] width 28 height 15
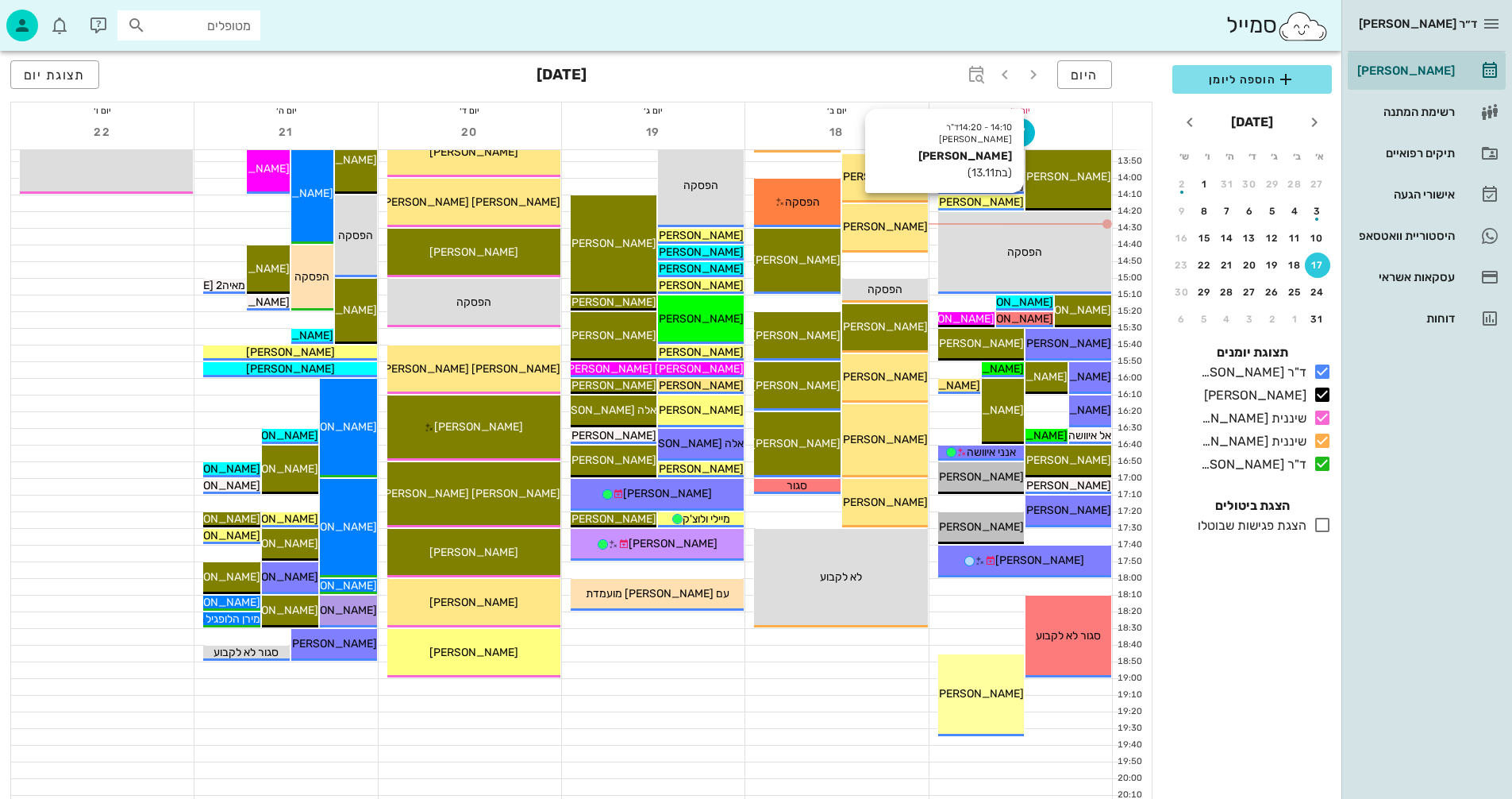
click at [994, 202] on span "[PERSON_NAME]" at bounding box center [979, 202] width 89 height 14
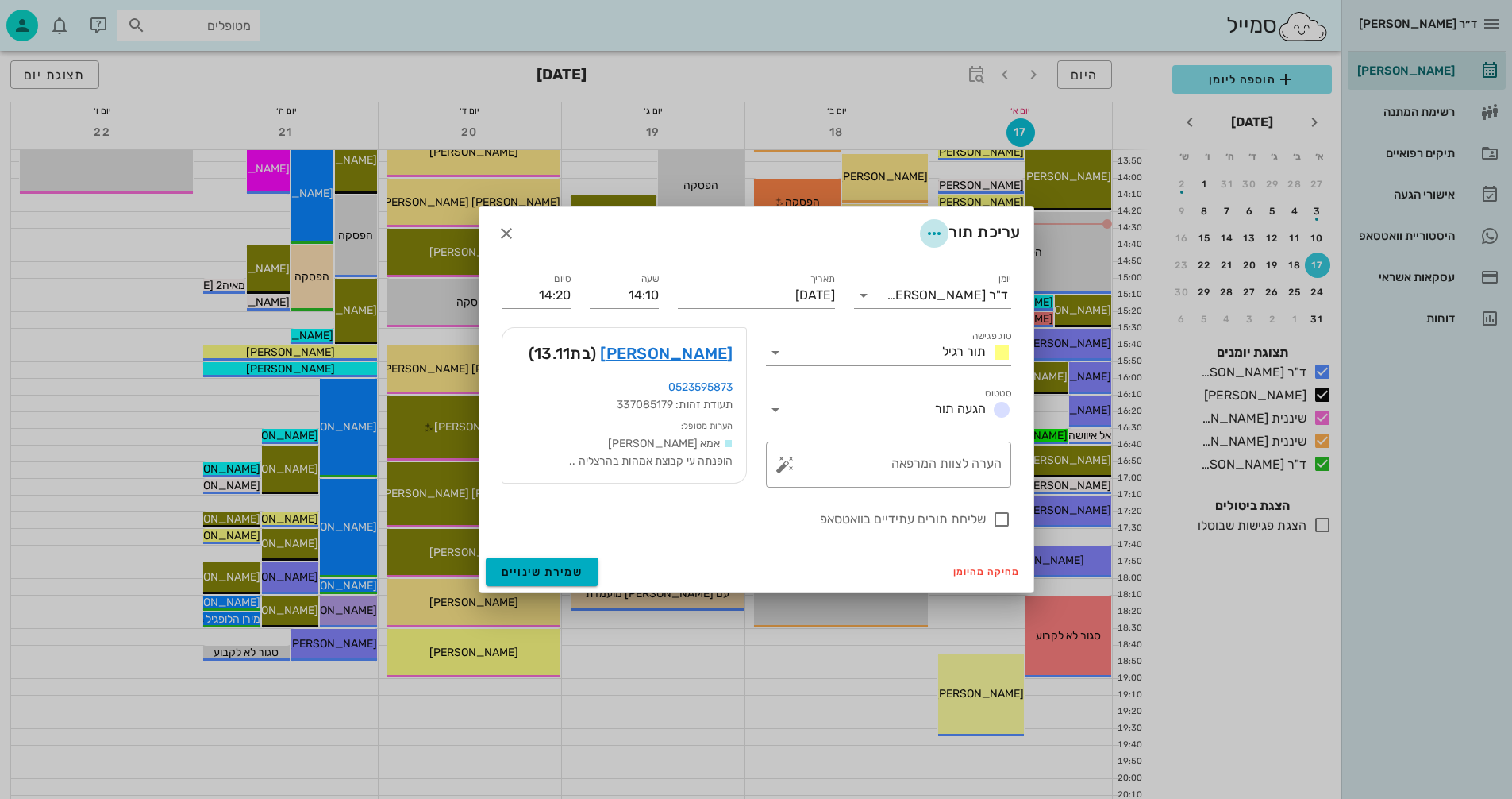
click at [928, 232] on icon "button" at bounding box center [934, 233] width 19 height 19
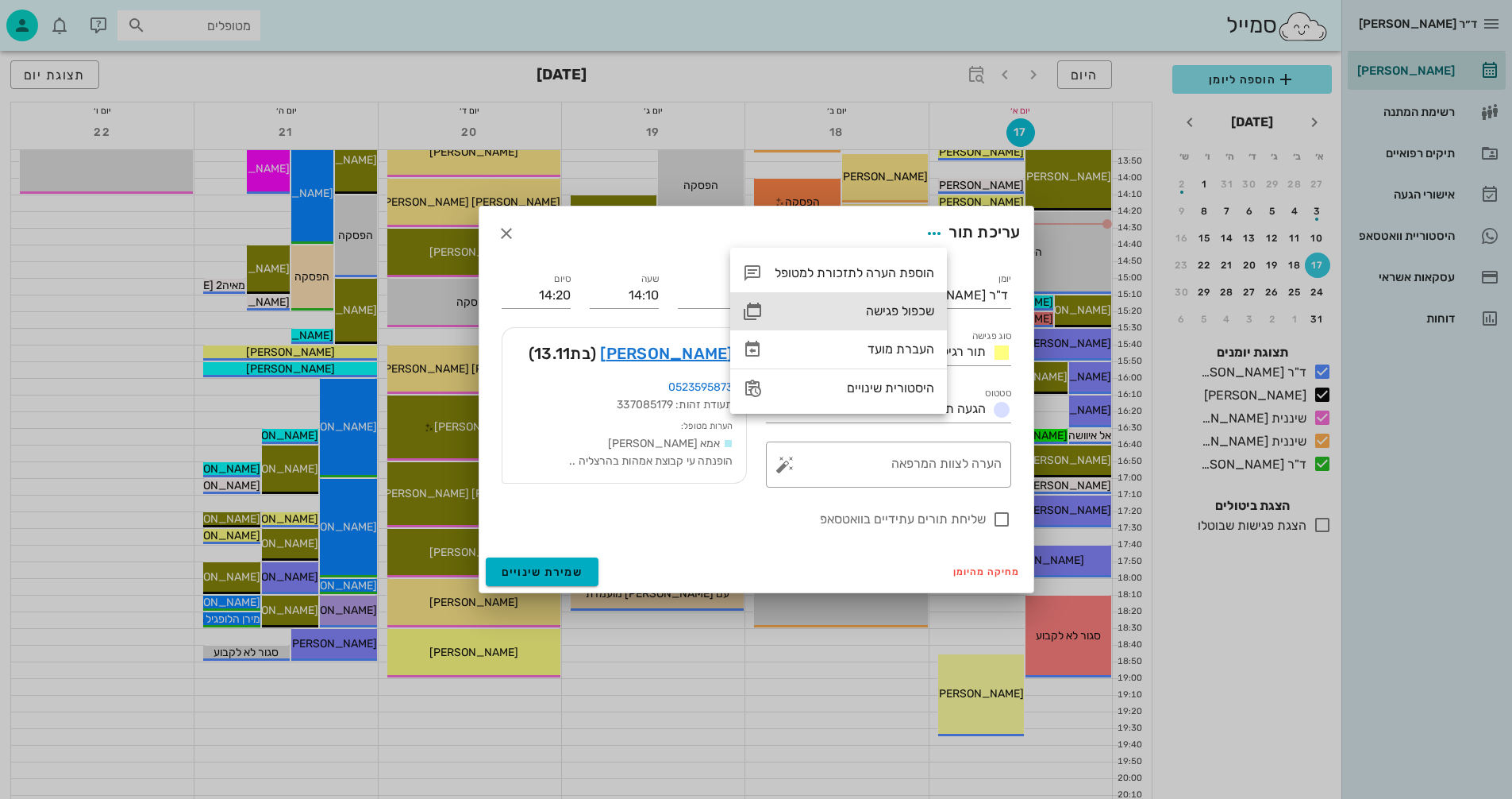
click at [889, 309] on div "שכפול פגישה" at bounding box center [854, 311] width 160 height 15
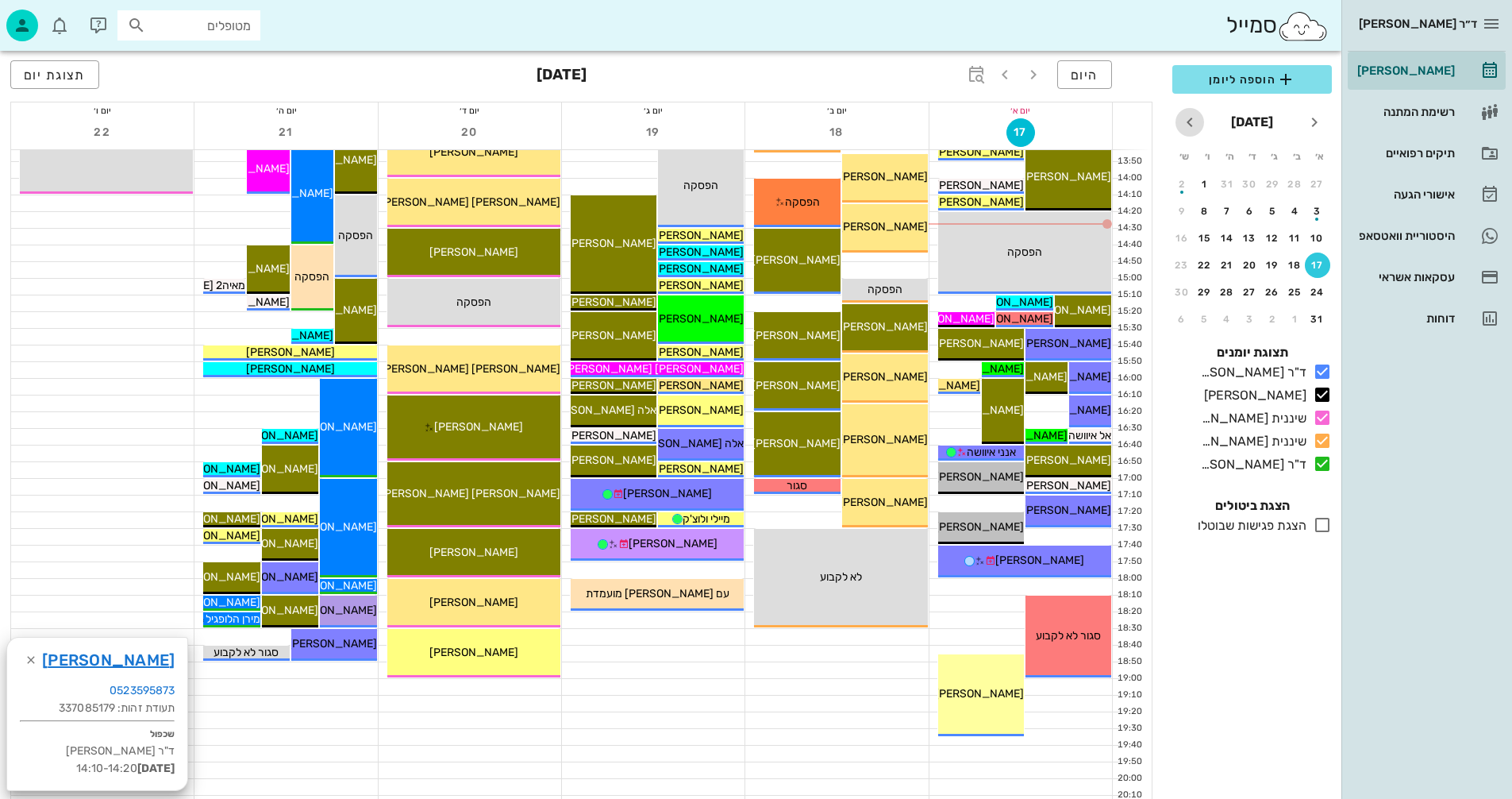
click at [1188, 117] on icon "חודש הבא" at bounding box center [1190, 122] width 19 height 19
click at [1270, 233] on div "16" at bounding box center [1273, 237] width 25 height 11
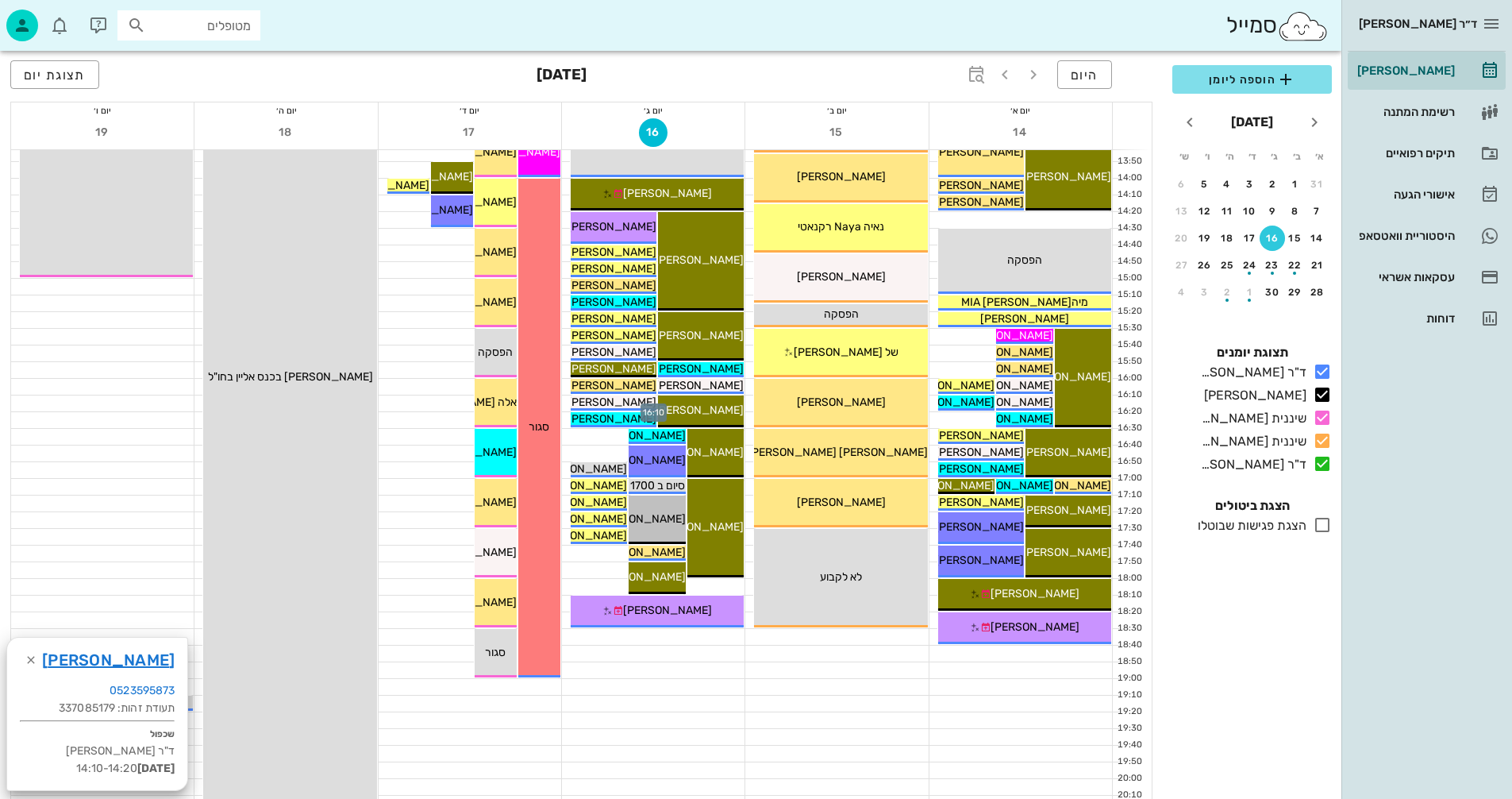
click at [566, 400] on div at bounding box center [653, 403] width 182 height 16
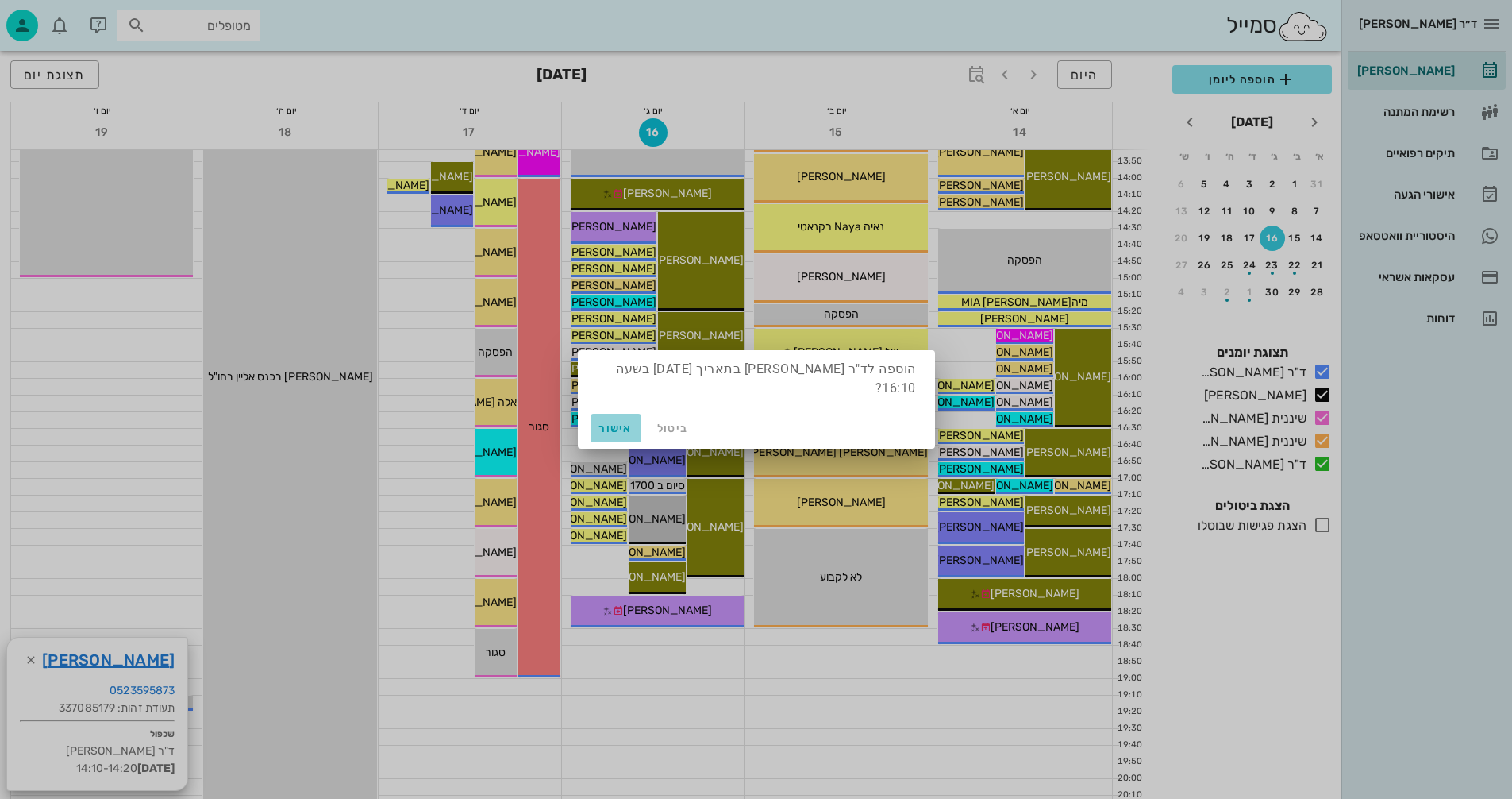
click at [606, 427] on span "אישור" at bounding box center [616, 428] width 38 height 14
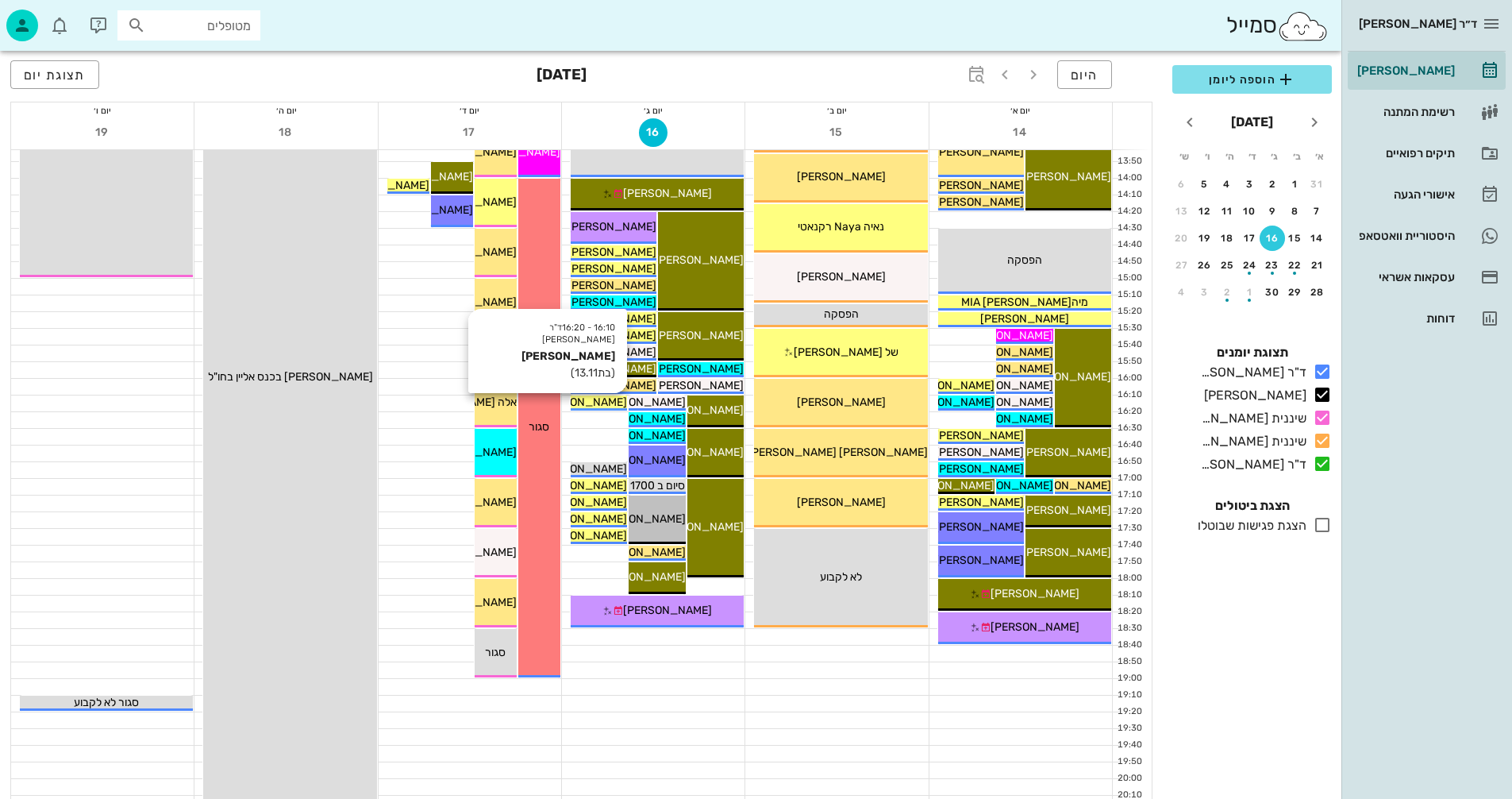
click at [596, 400] on span "[PERSON_NAME]" at bounding box center [582, 402] width 89 height 14
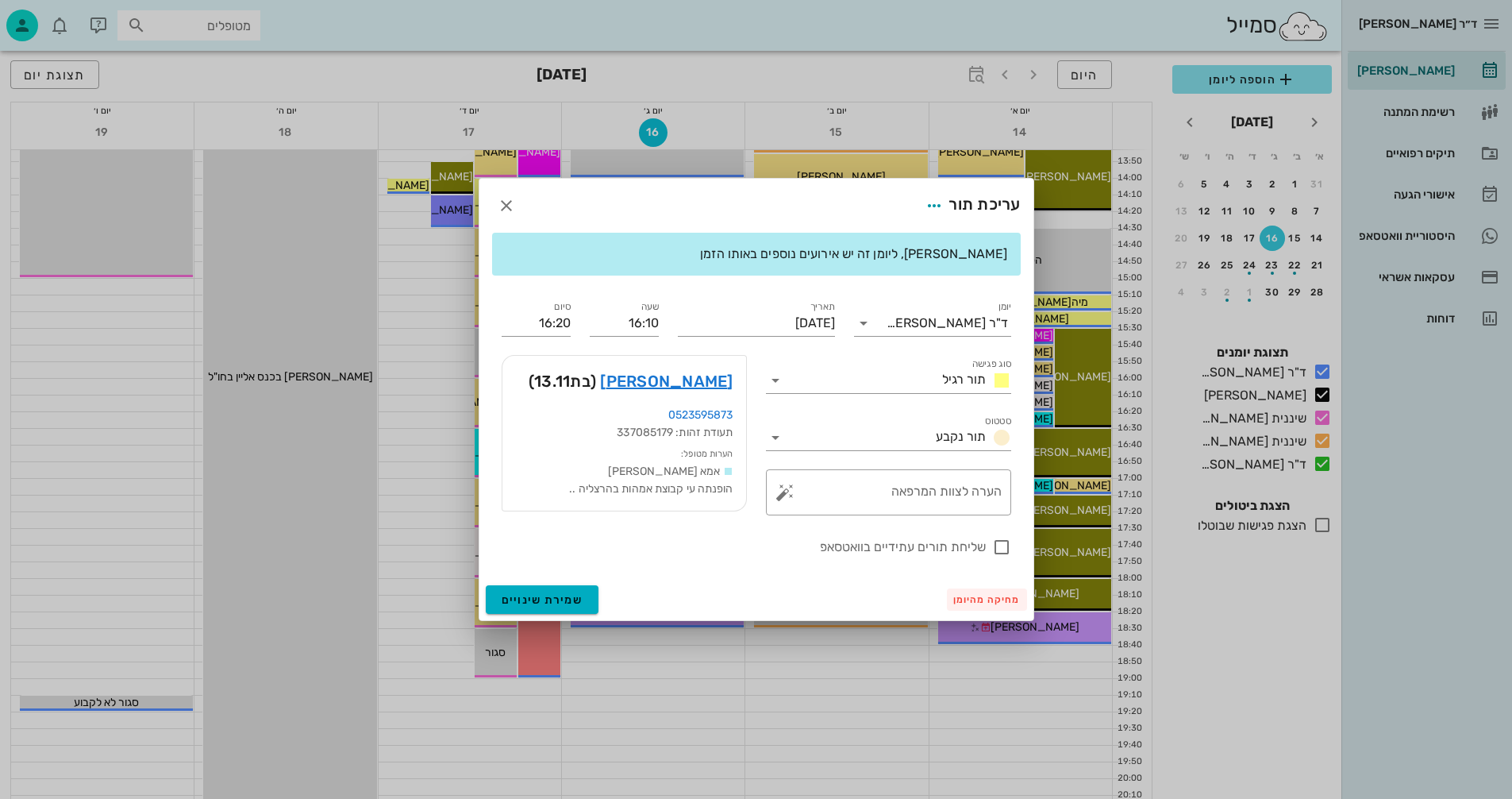
drag, startPoint x: 1006, startPoint y: 548, endPoint x: 991, endPoint y: 592, distance: 46.5
click at [1004, 548] on div at bounding box center [1002, 547] width 27 height 27
checkbox input "true"
click at [534, 599] on span "שמירת שינויים" at bounding box center [542, 600] width 82 height 14
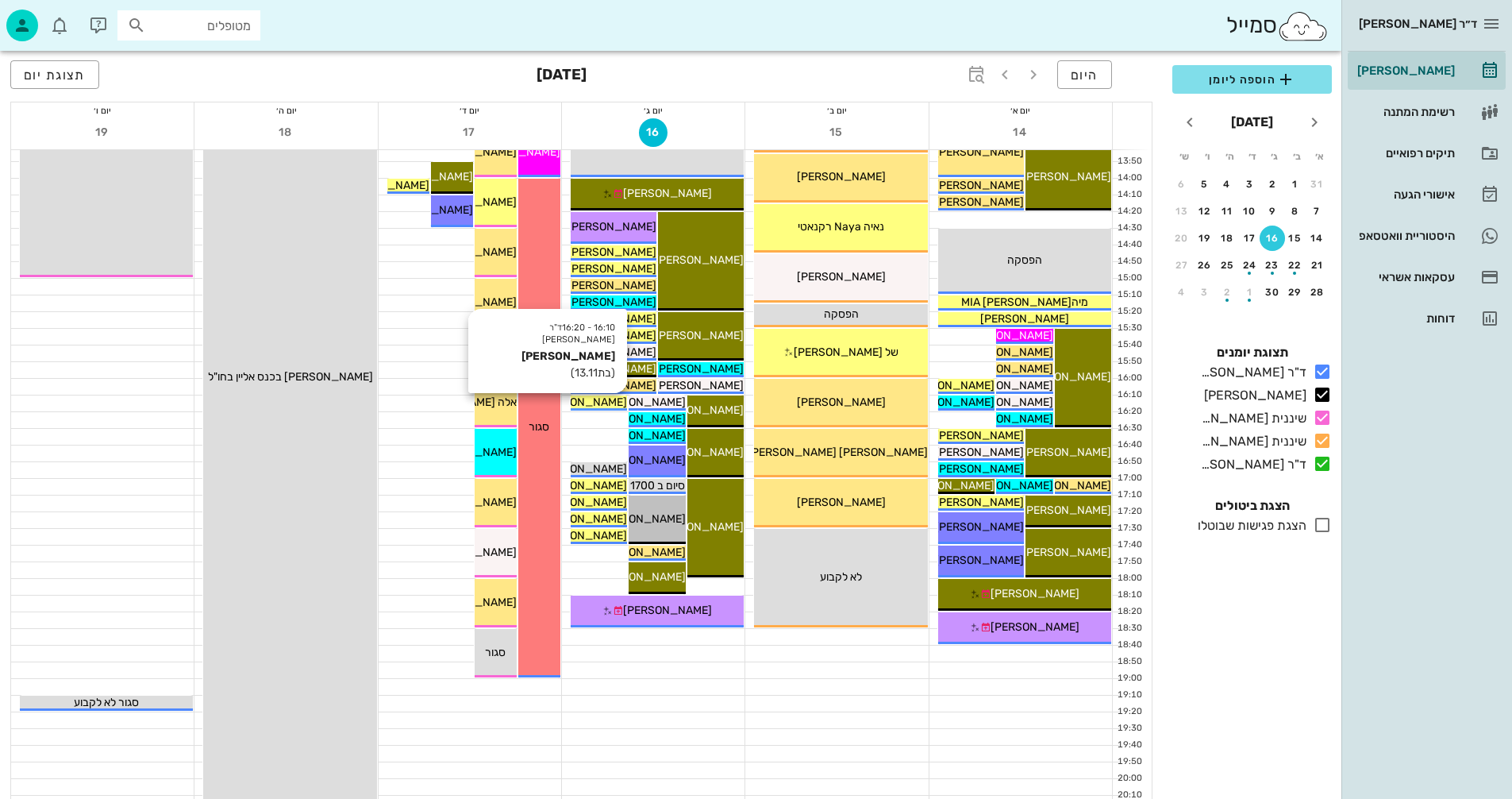
click at [614, 400] on span "[PERSON_NAME]" at bounding box center [582, 402] width 89 height 14
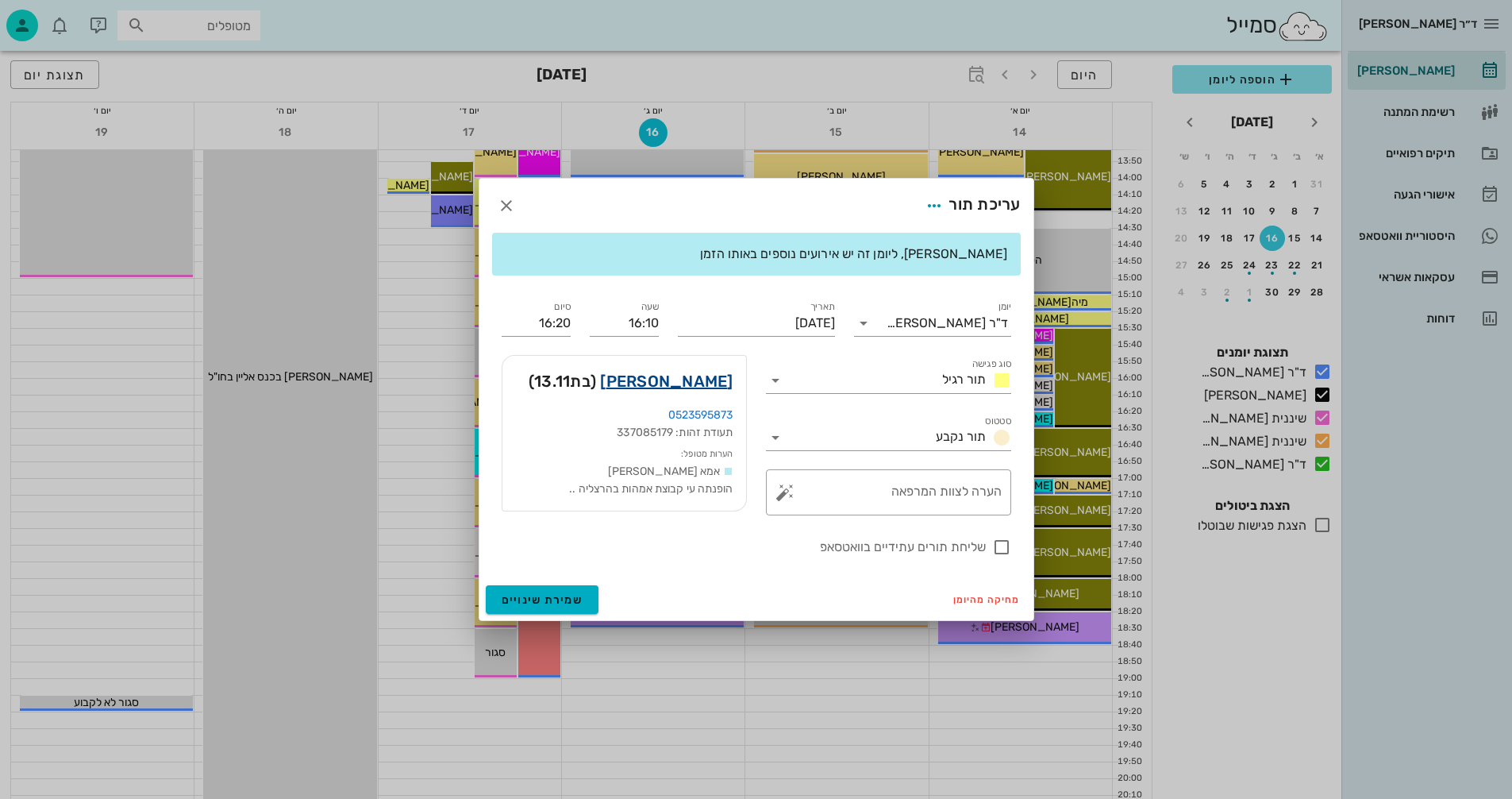
click at [681, 376] on link "מאיה נצראל" at bounding box center [666, 381] width 133 height 25
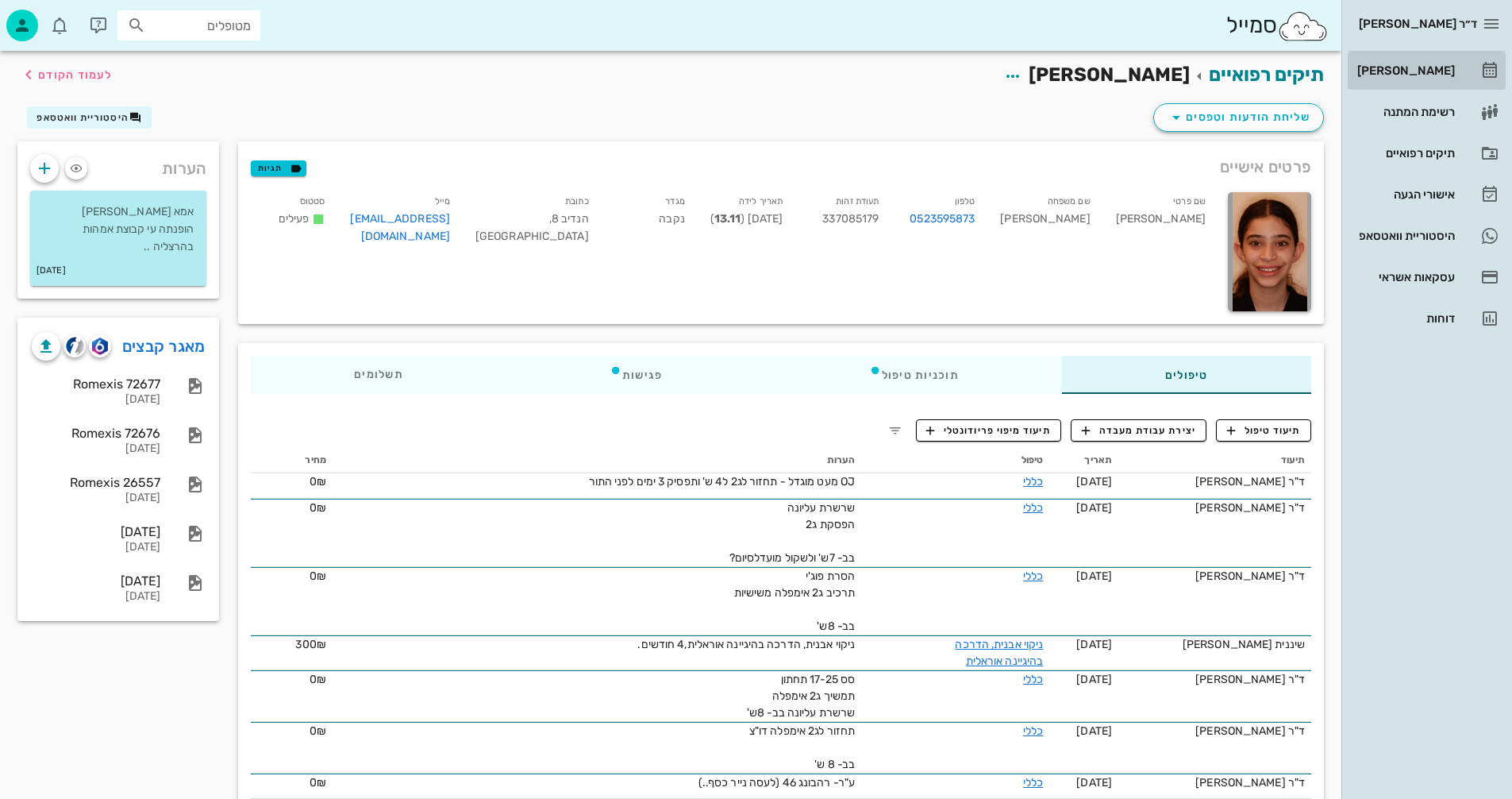
click at [1399, 72] on div "[PERSON_NAME]" at bounding box center [1404, 70] width 101 height 13
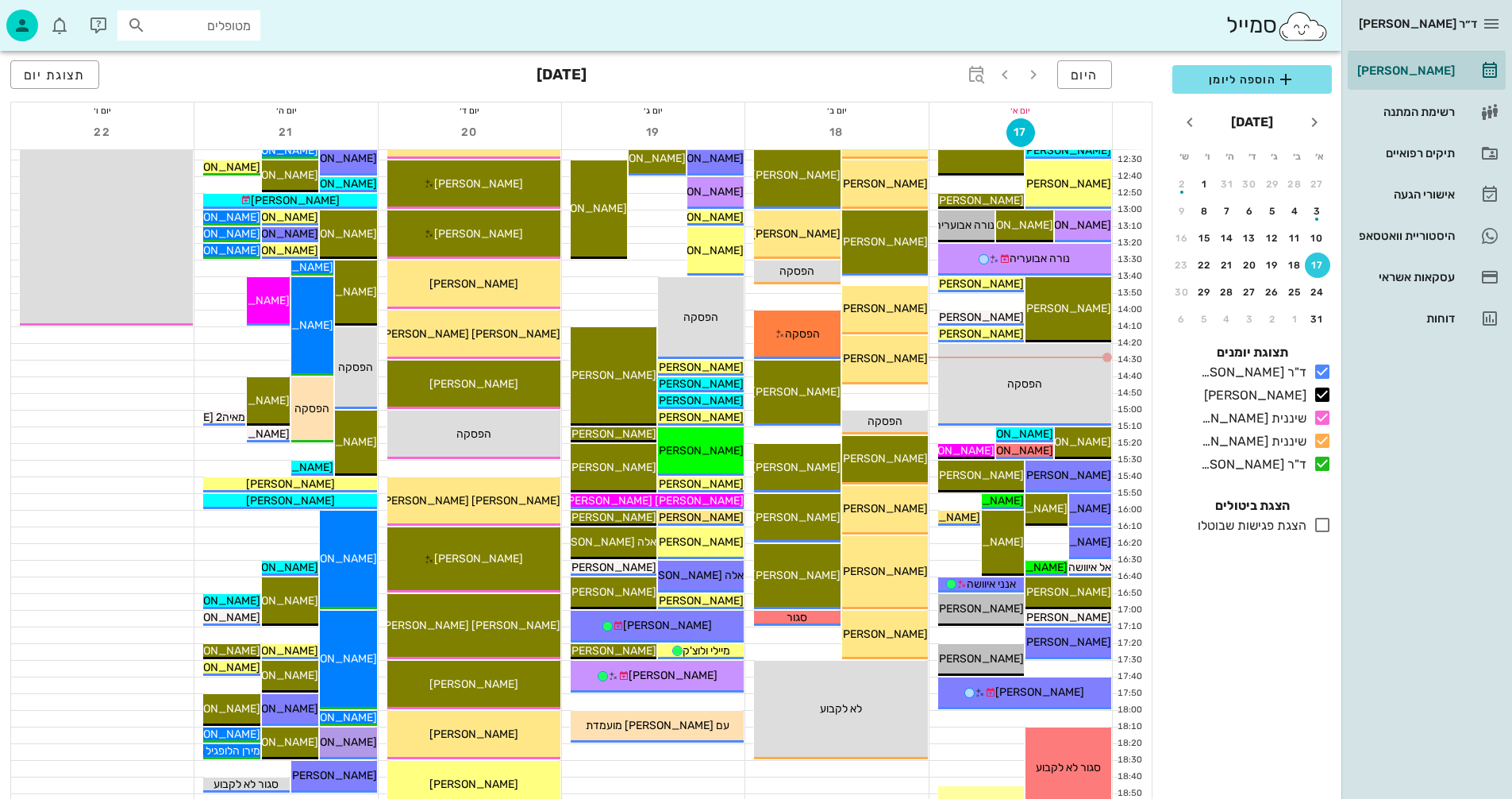
scroll to position [635, 0]
